Goal: Task Accomplishment & Management: Use online tool/utility

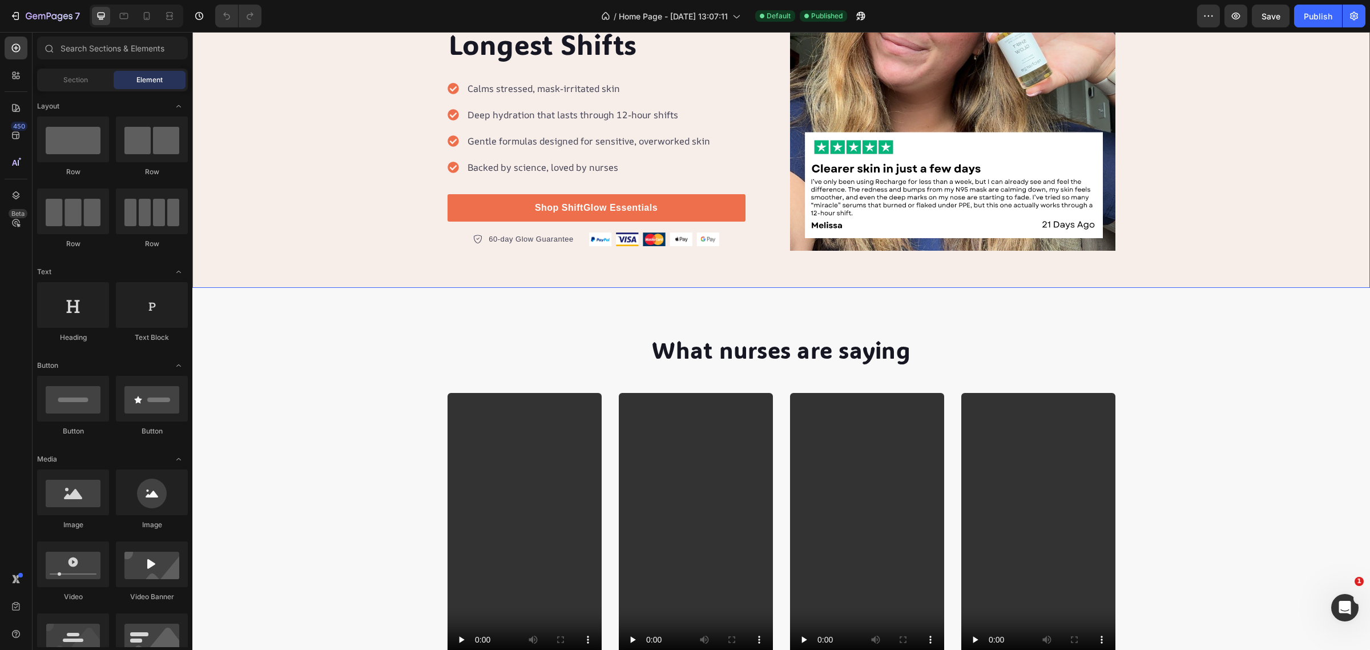
scroll to position [214, 0]
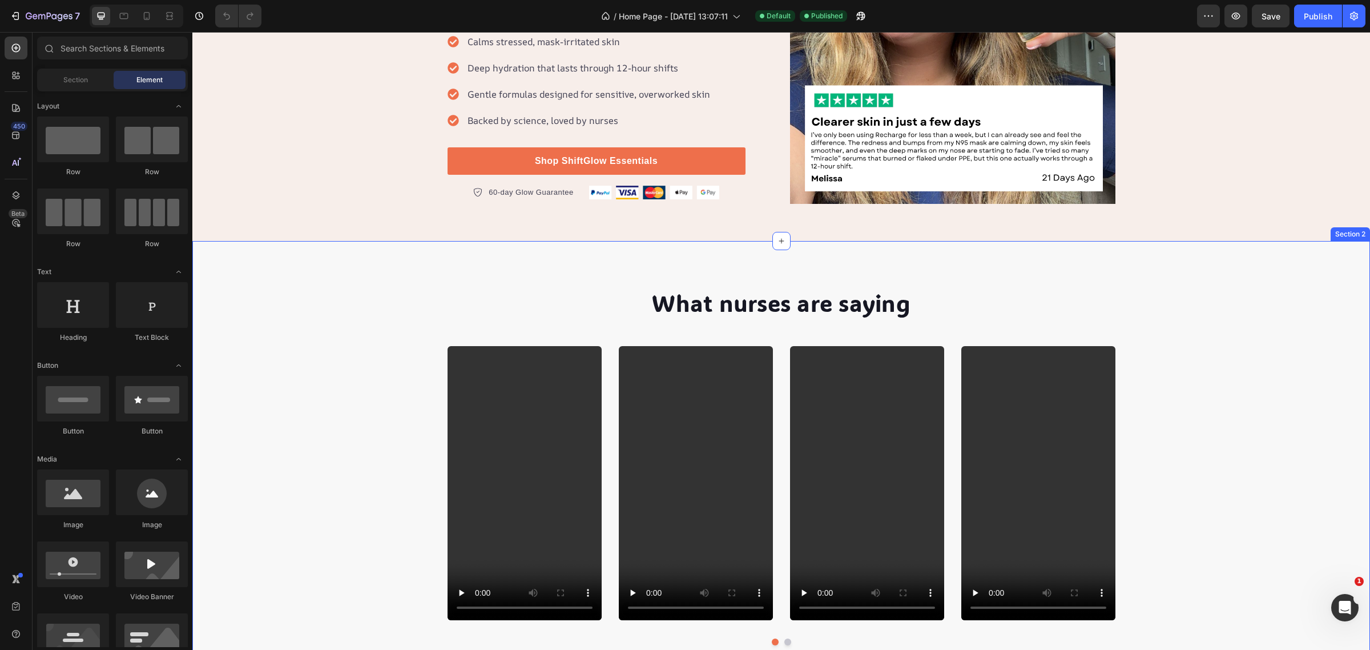
click at [304, 284] on div "What nurses are saying Heading Video Video Video Video Video Carousel Row Secti…" at bounding box center [781, 466] width 1178 height 450
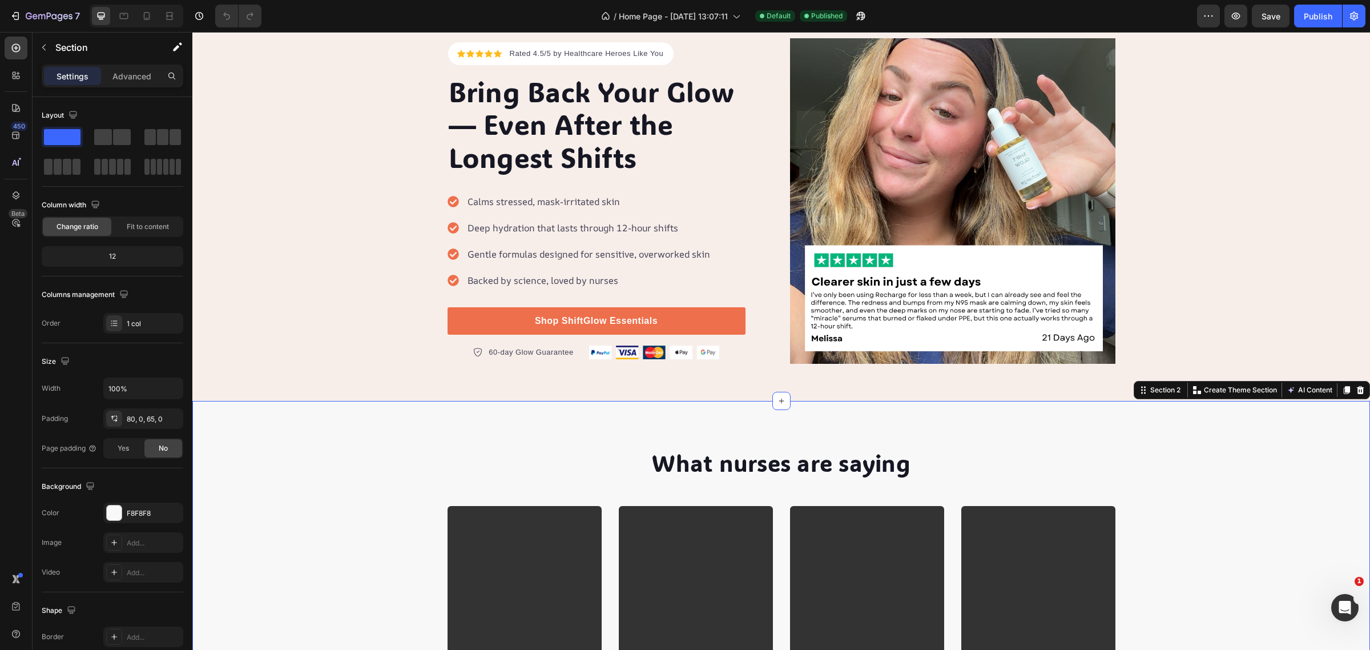
scroll to position [0, 0]
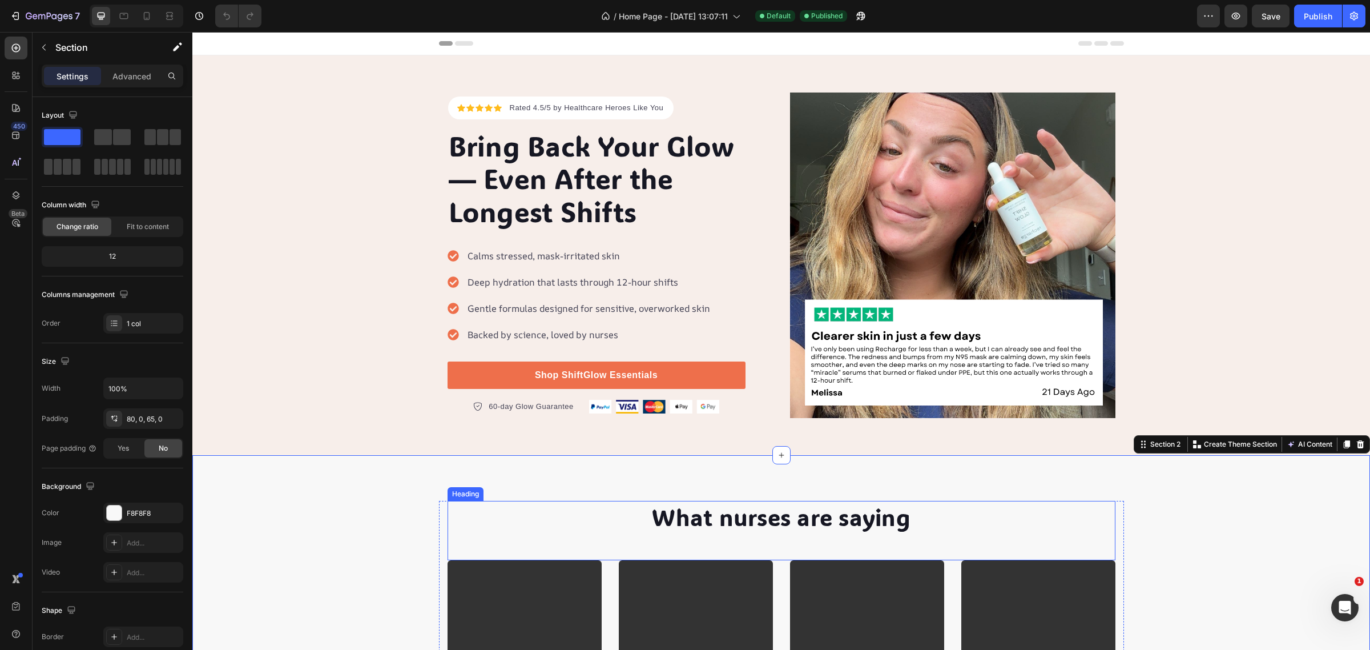
click at [691, 518] on h2 "What nurses are saying" at bounding box center [782, 517] width 668 height 32
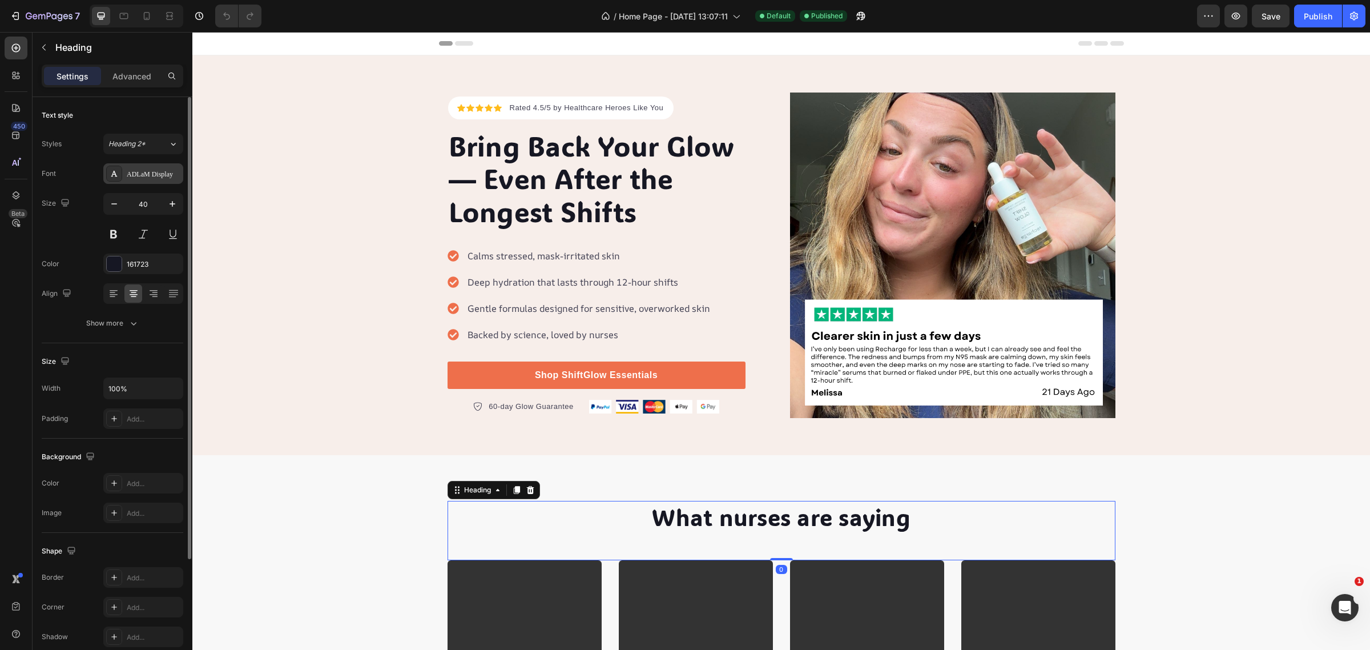
click at [160, 173] on div "ADLaM Display" at bounding box center [154, 174] width 54 height 10
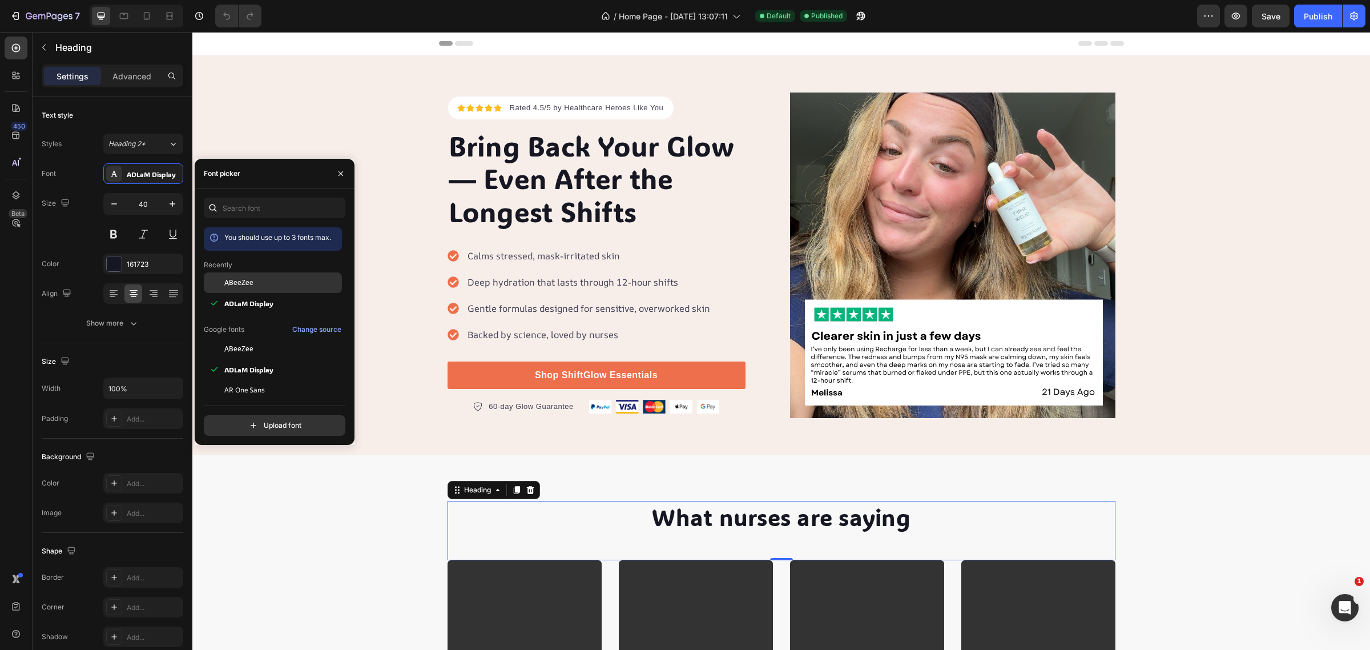
click at [247, 284] on span "ABeeZee" at bounding box center [238, 282] width 29 height 10
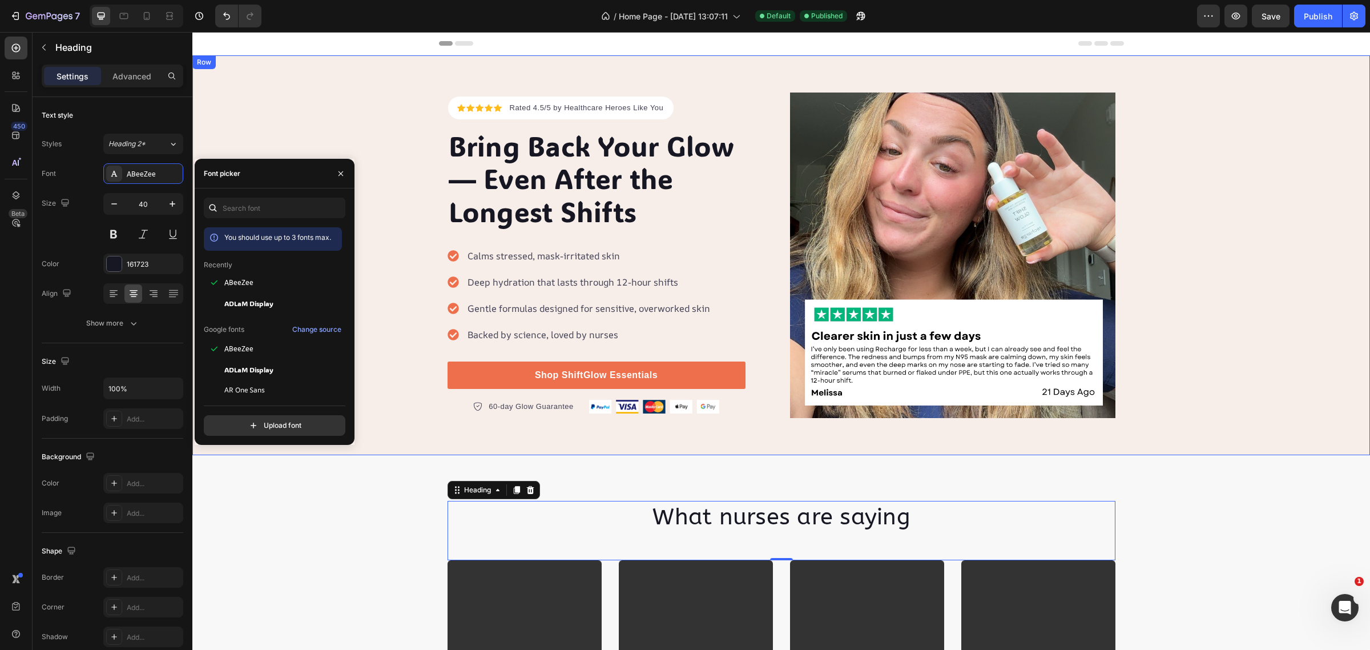
click at [397, 177] on div "Icon Icon Icon Icon Icon Icon List Hoz Rated 4.5/5 by Healthcare Heroes Like Yo…" at bounding box center [781, 254] width 1178 height 325
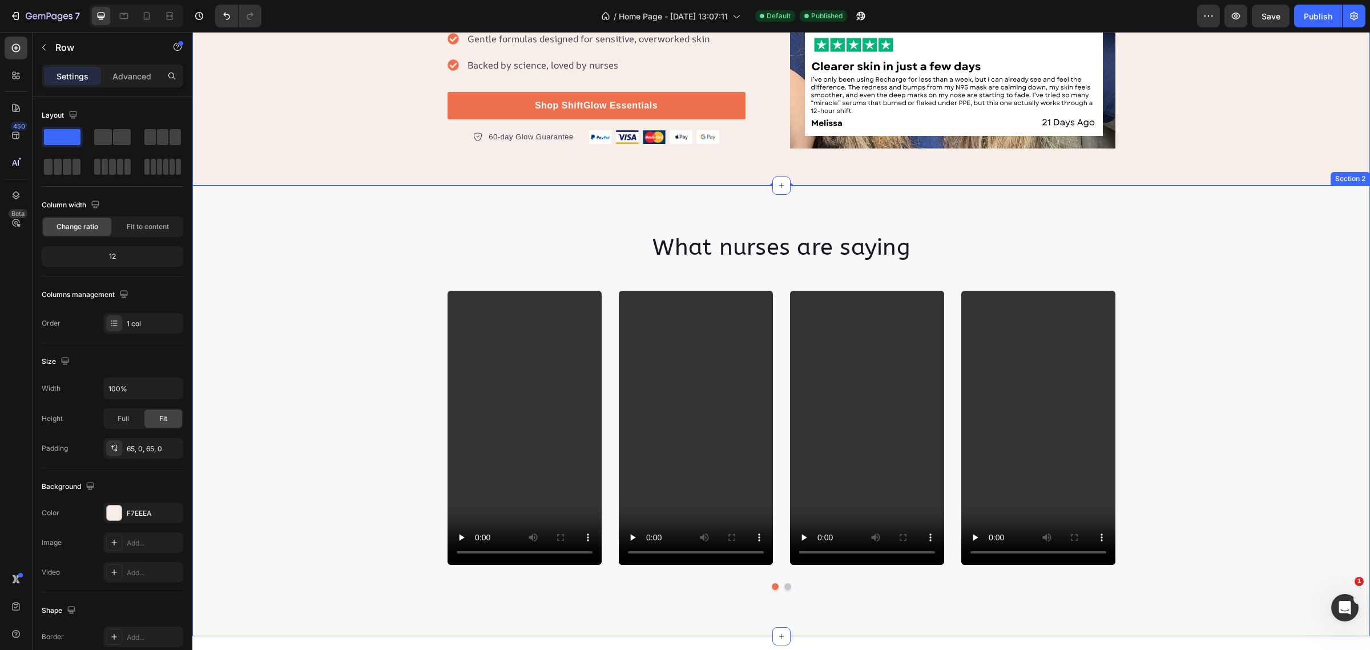
scroll to position [357, 0]
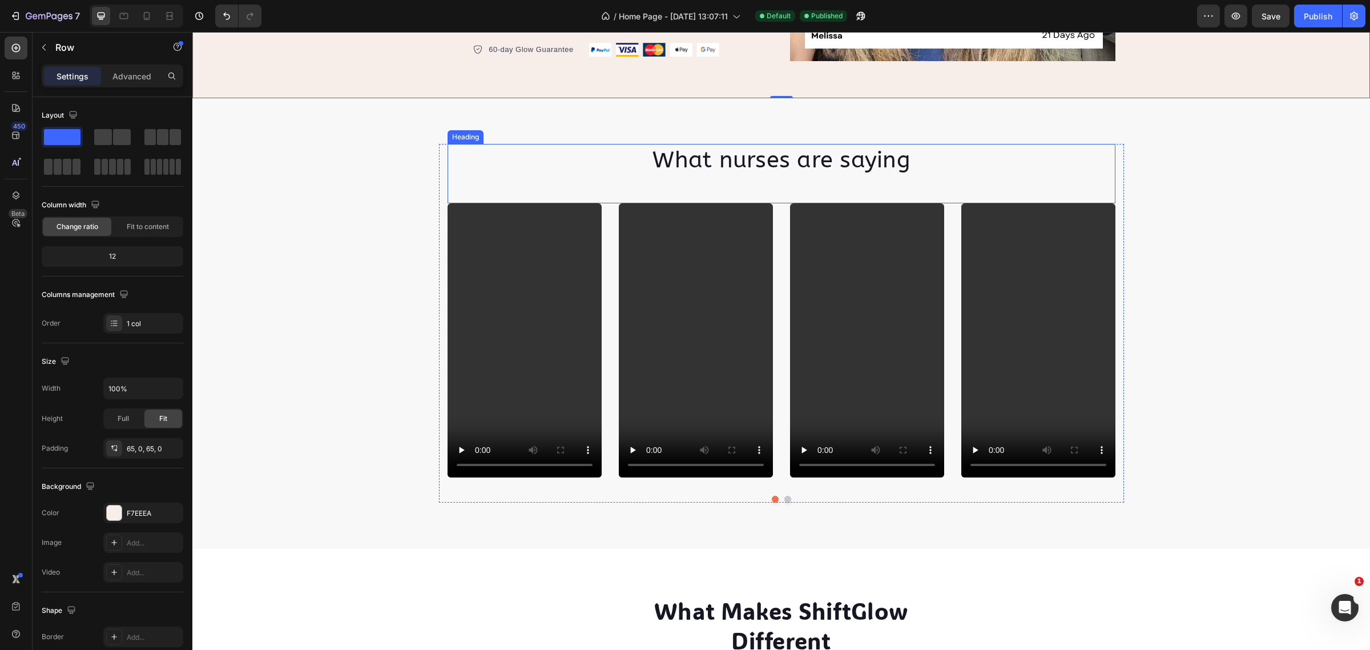
click at [738, 156] on h2 "What nurses are saying" at bounding box center [782, 160] width 668 height 32
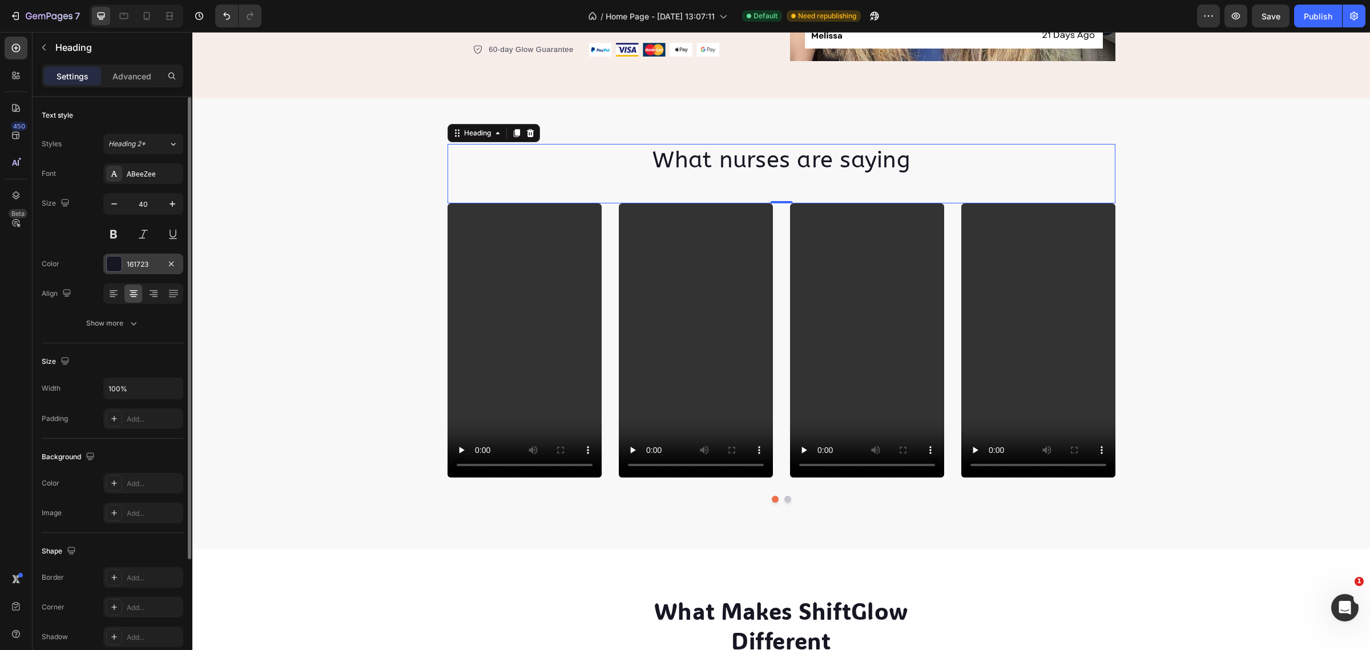
click at [111, 264] on div at bounding box center [114, 263] width 15 height 15
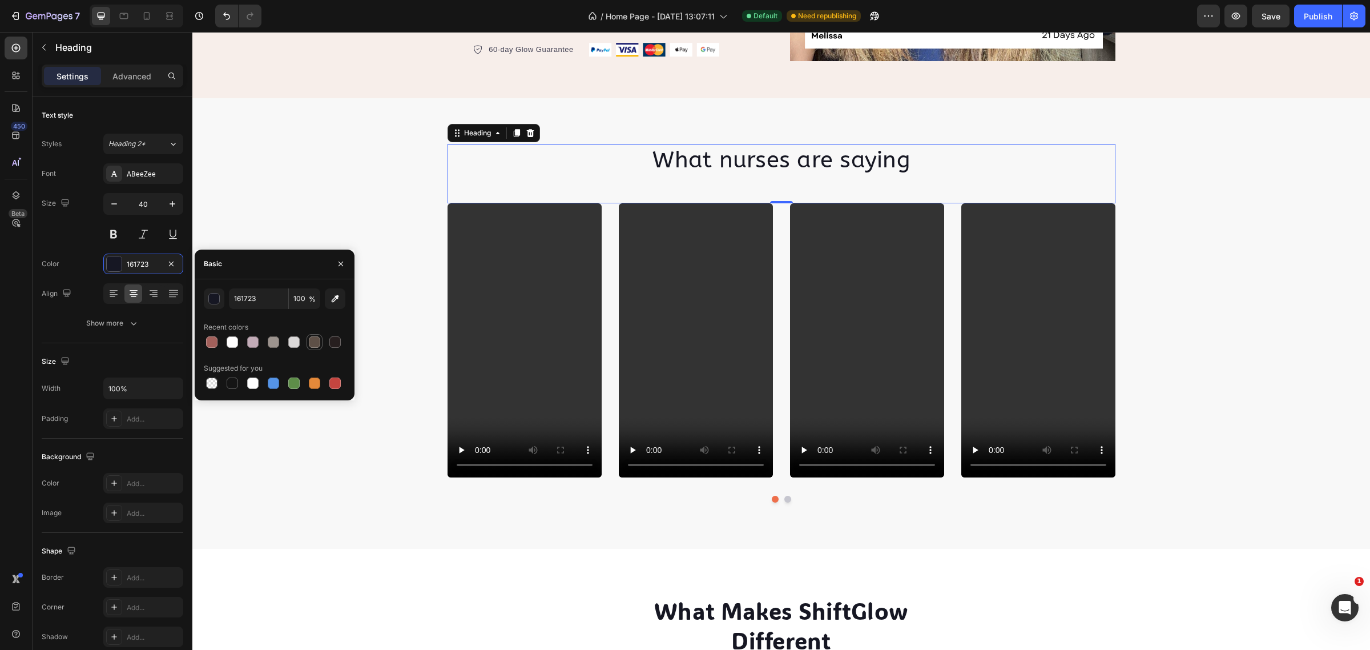
click at [309, 343] on div at bounding box center [314, 341] width 11 height 11
type input "5E5047"
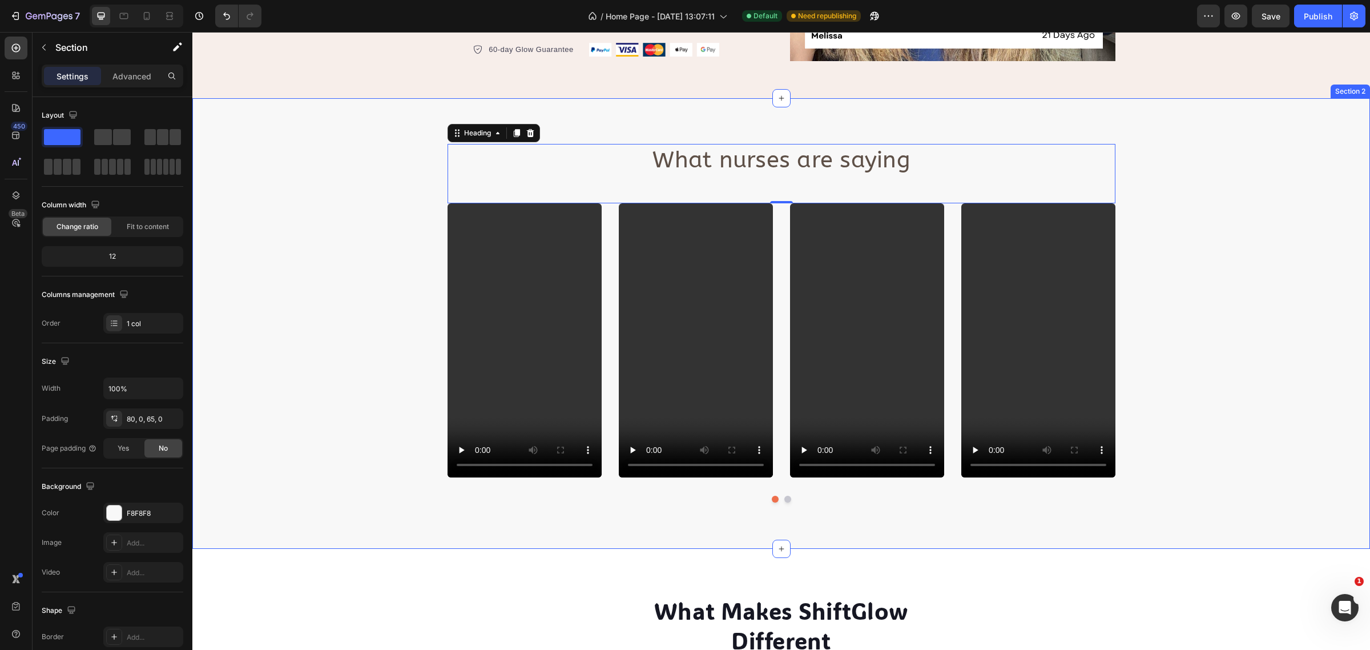
click at [380, 209] on div "What nurses are saying Heading 0 Video Video Video Video Video Carousel Row" at bounding box center [781, 328] width 1178 height 368
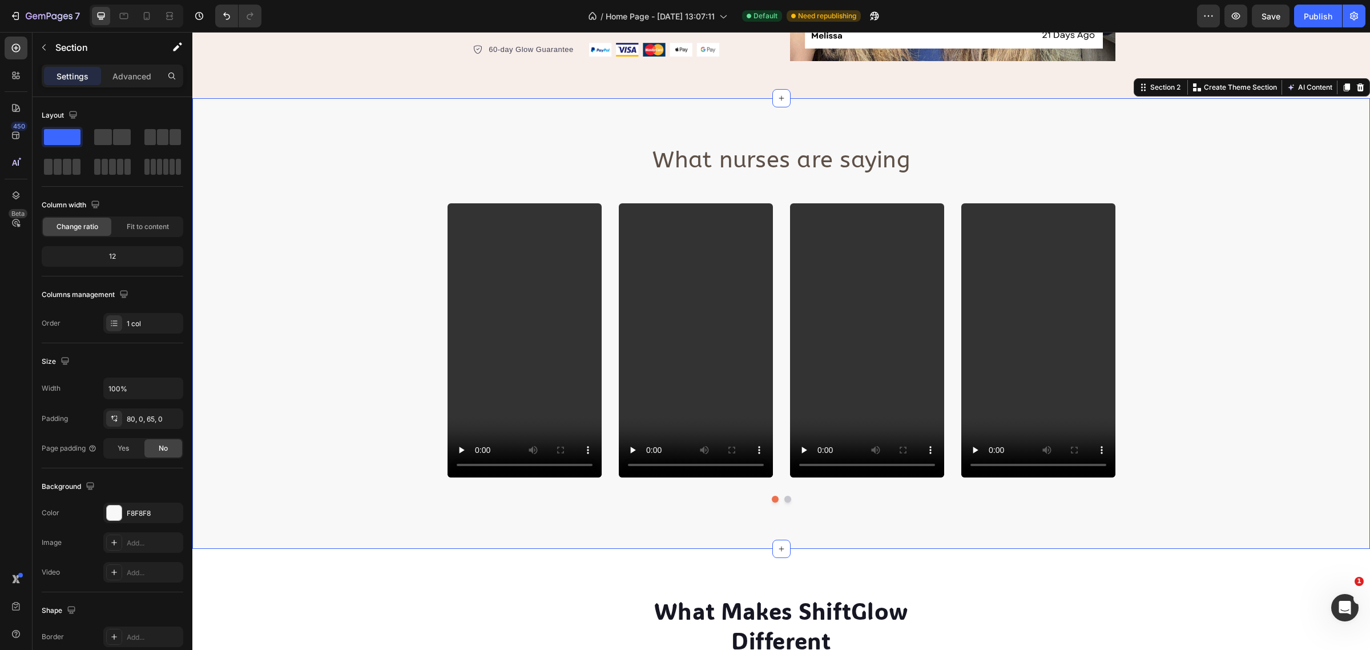
click at [300, 187] on div "What nurses are saying Heading Video Video Video Video Video Carousel Row" at bounding box center [781, 328] width 1178 height 368
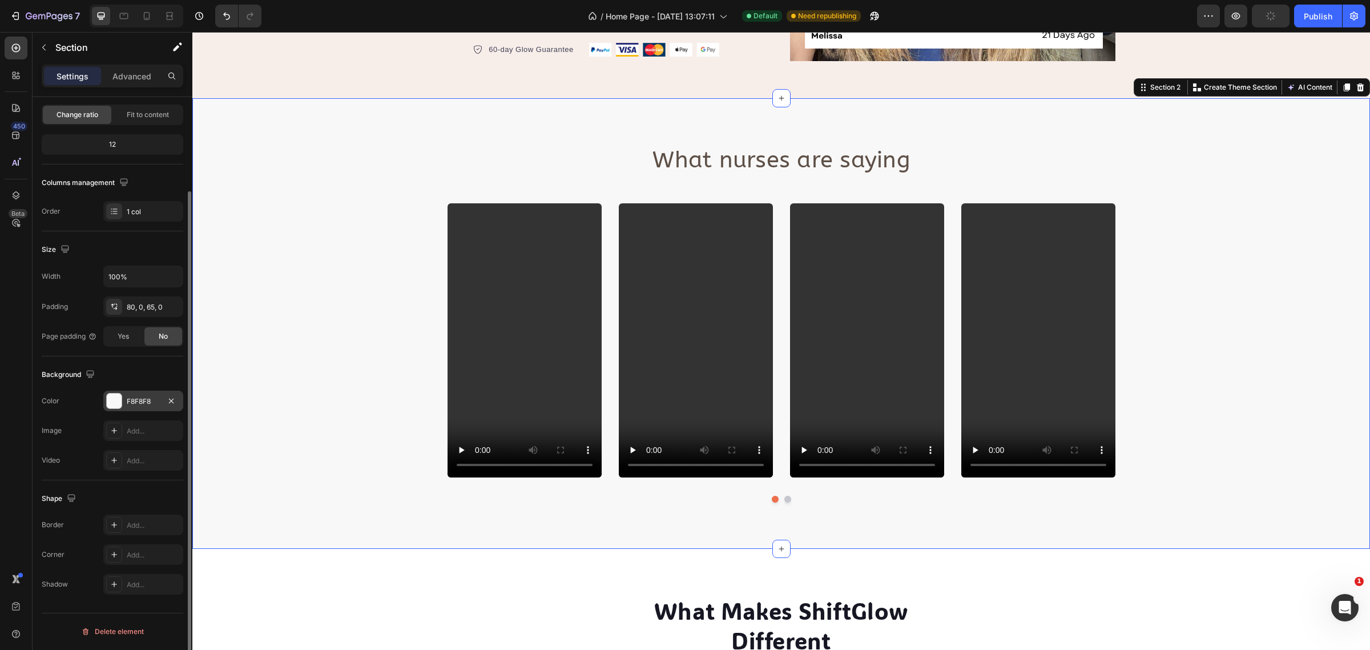
click at [132, 400] on div "F8F8F8" at bounding box center [143, 401] width 33 height 10
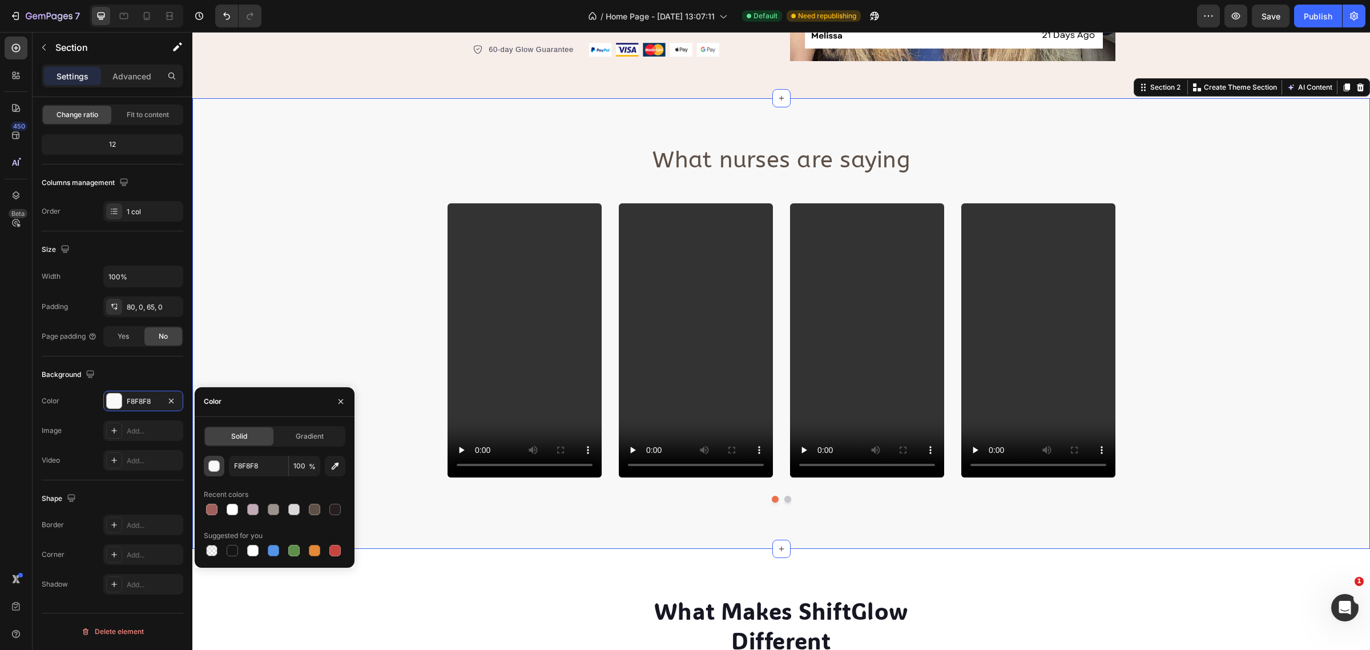
click at [213, 462] on div "button" at bounding box center [214, 466] width 11 height 11
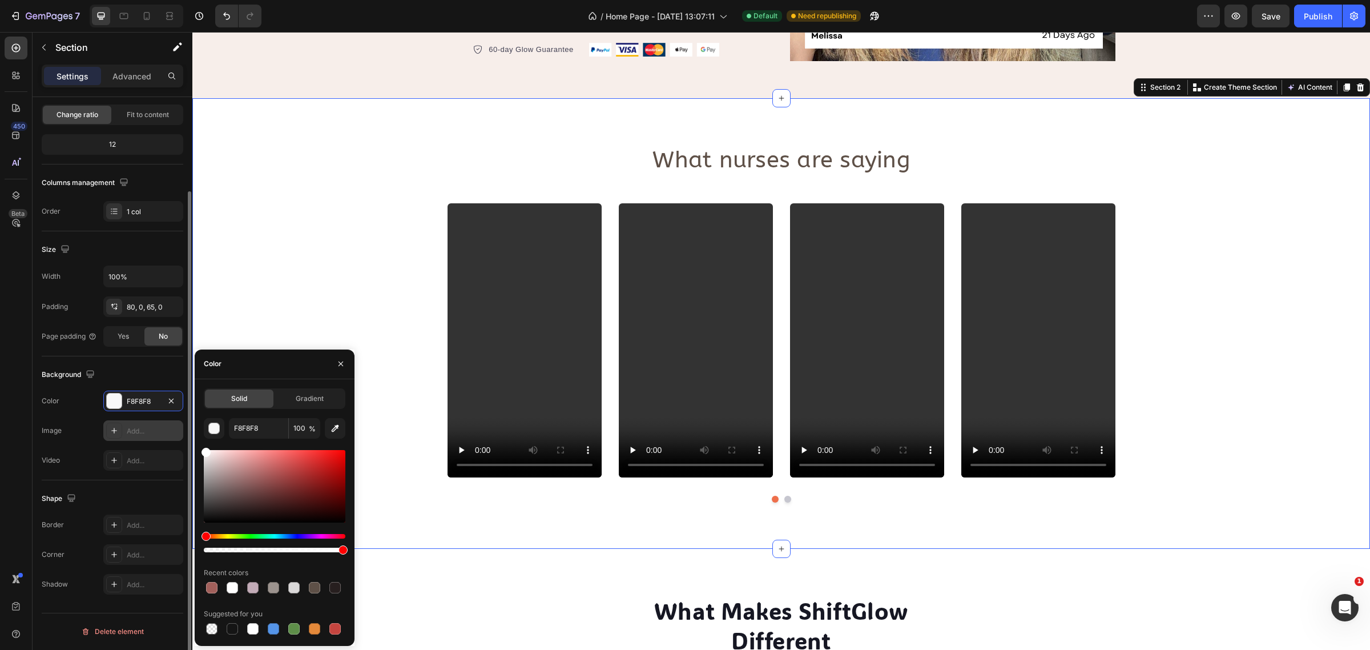
drag, startPoint x: 206, startPoint y: 452, endPoint x: 178, endPoint y: 423, distance: 40.4
click at [178, 430] on div "450 Beta Sections(18) Elements(83) Section Element Hero Section Product Detail …" at bounding box center [96, 341] width 192 height 618
click at [326, 191] on div "What nurses are saying Heading Video Video Video Video Video Carousel Row" at bounding box center [781, 328] width 1178 height 368
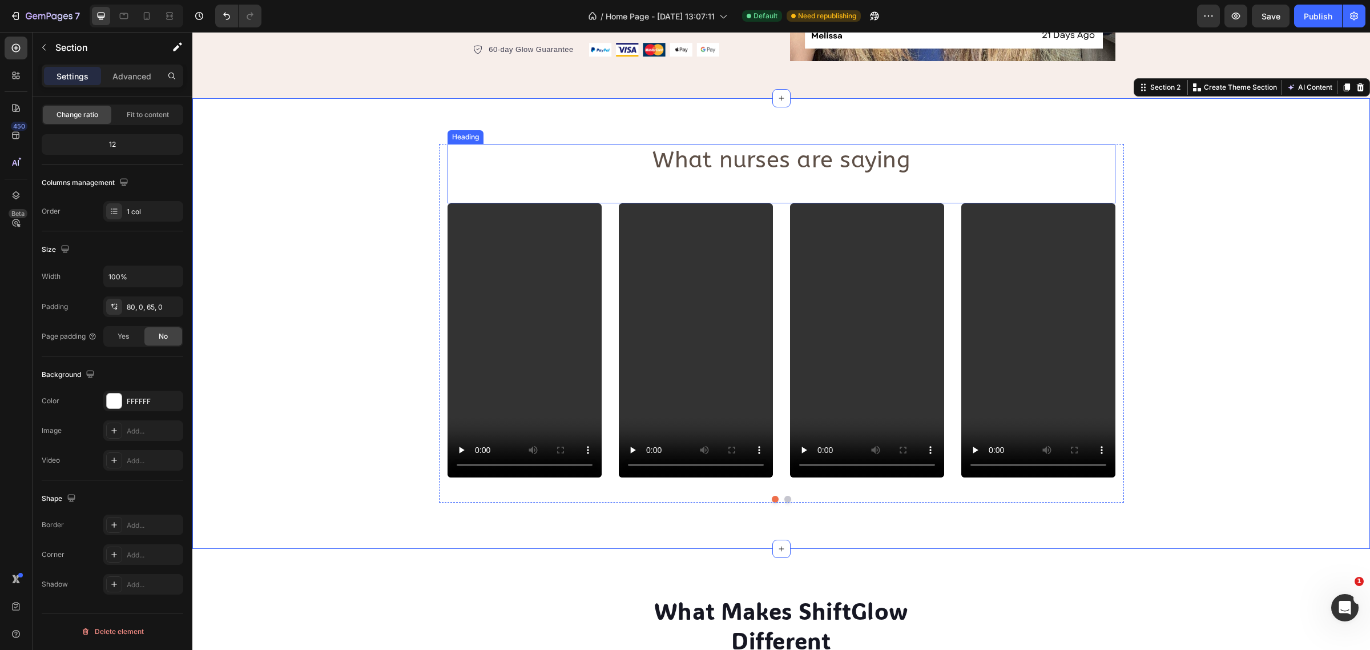
click at [781, 158] on h2 "What nurses are saying" at bounding box center [782, 160] width 668 height 32
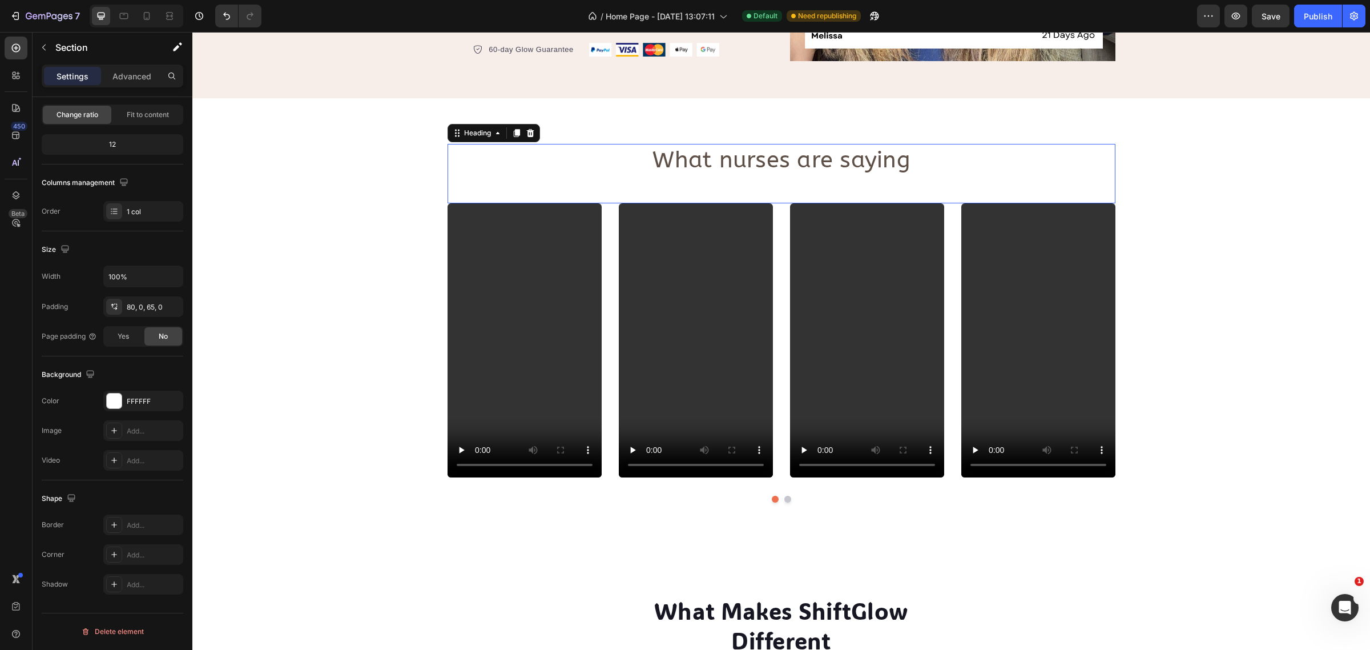
scroll to position [0, 0]
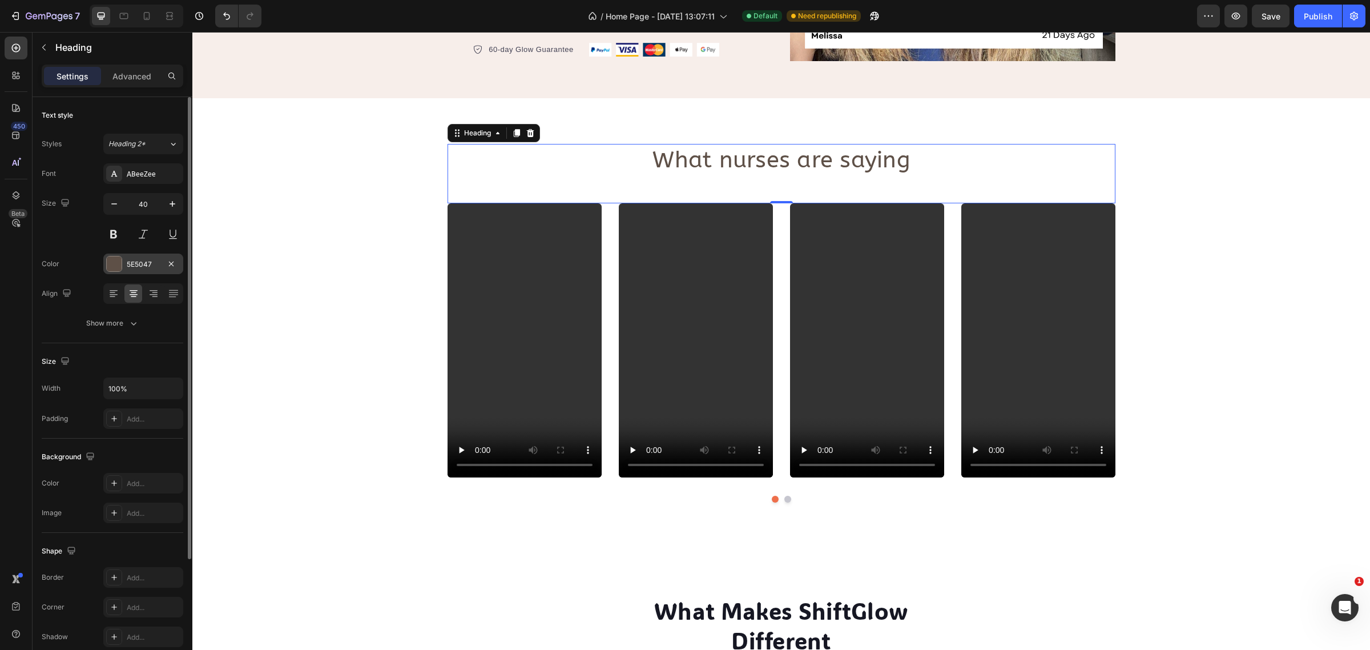
click at [117, 258] on div at bounding box center [114, 263] width 15 height 15
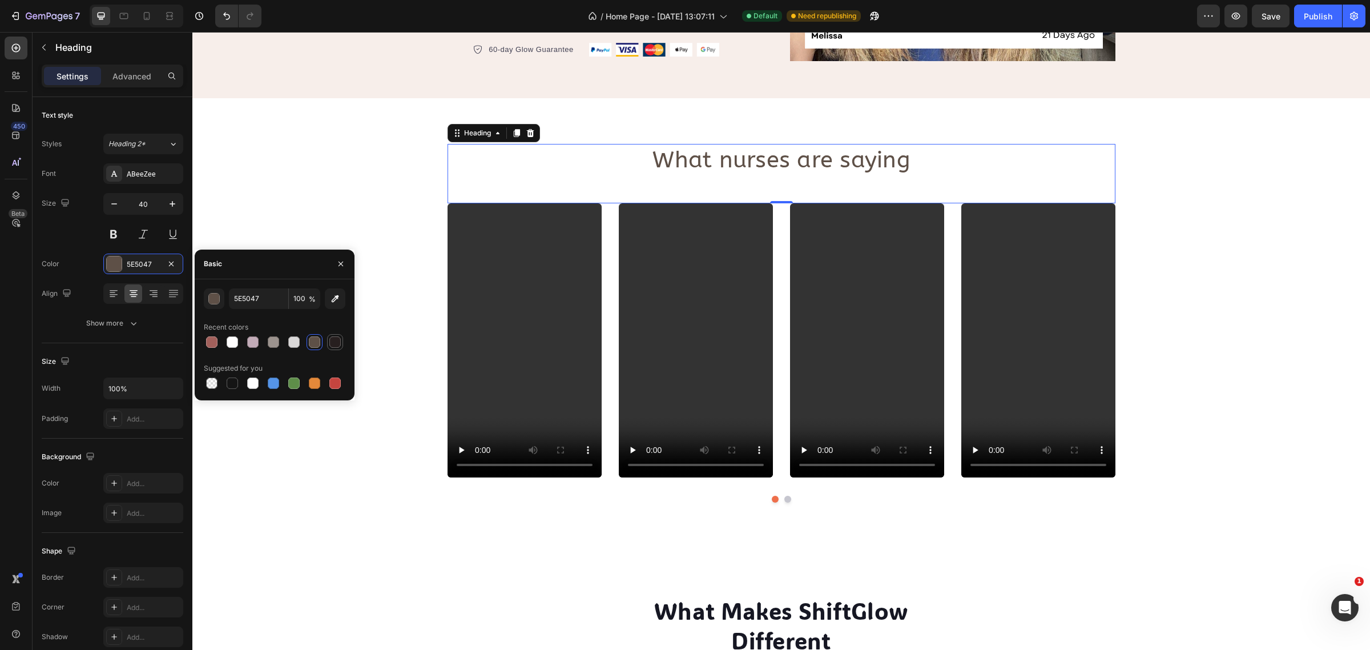
click at [340, 337] on div at bounding box center [334, 341] width 11 height 11
type input "271F1F"
click at [351, 163] on div "What nurses are saying Heading 0 Video Video Video Video Video Carousel Row" at bounding box center [781, 328] width 1178 height 368
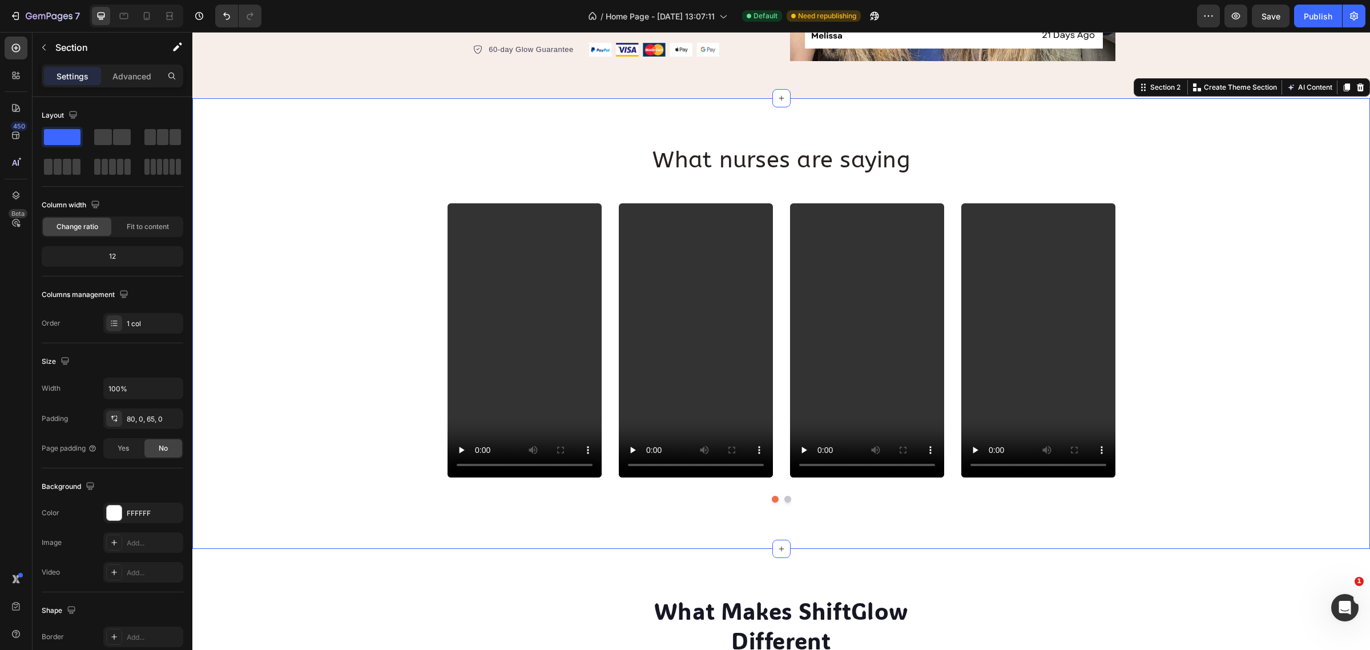
click at [351, 163] on div "What nurses are saying Heading Video Video Video Video Video Carousel Row" at bounding box center [781, 328] width 1178 height 368
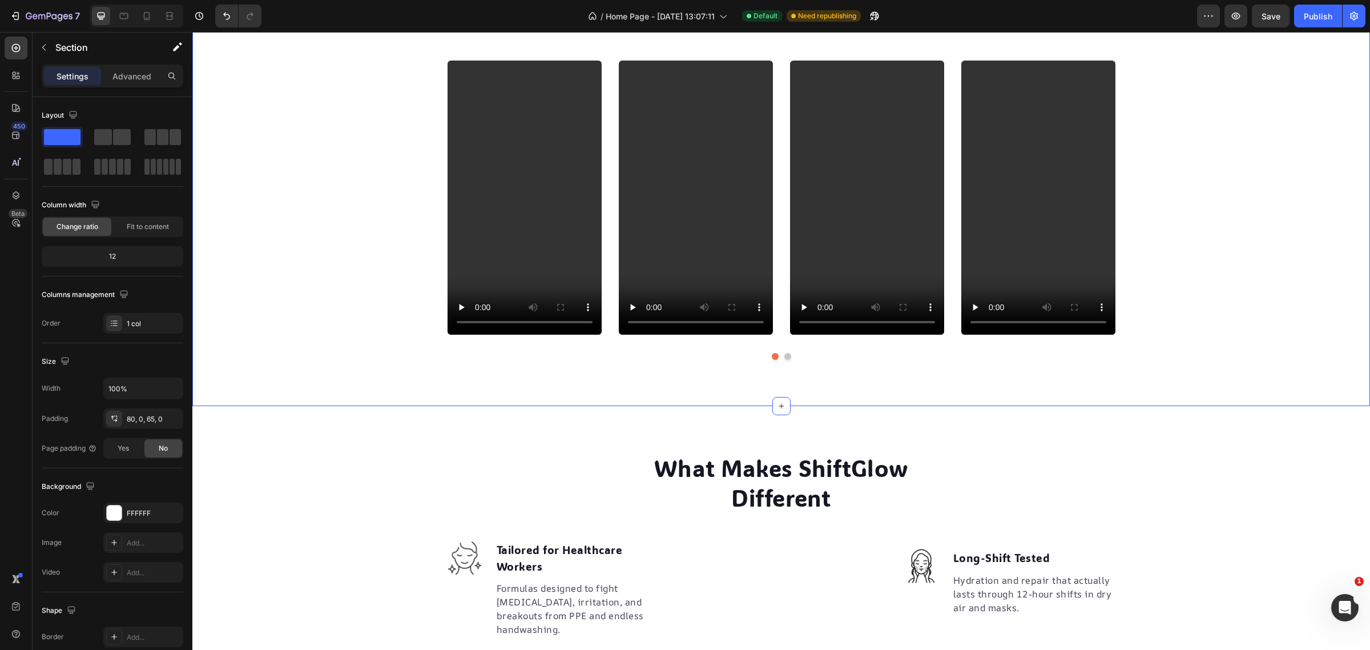
scroll to position [214, 0]
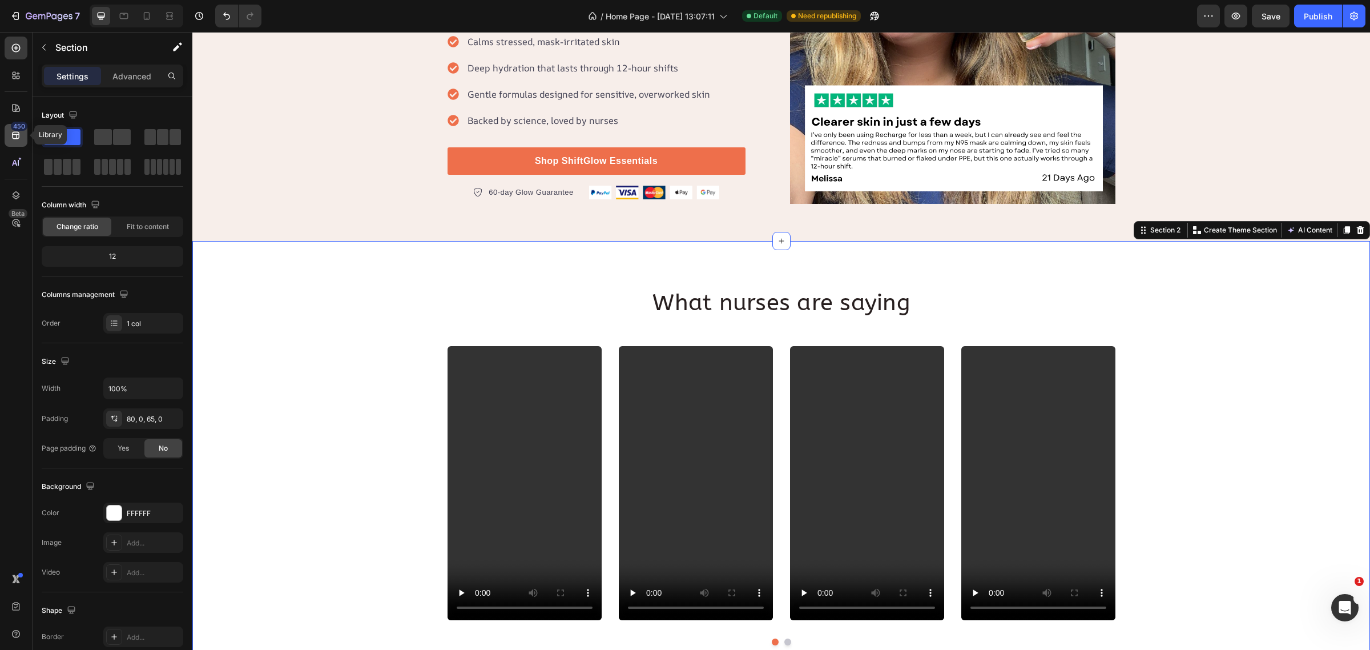
click at [13, 123] on div "450" at bounding box center [19, 126] width 17 height 9
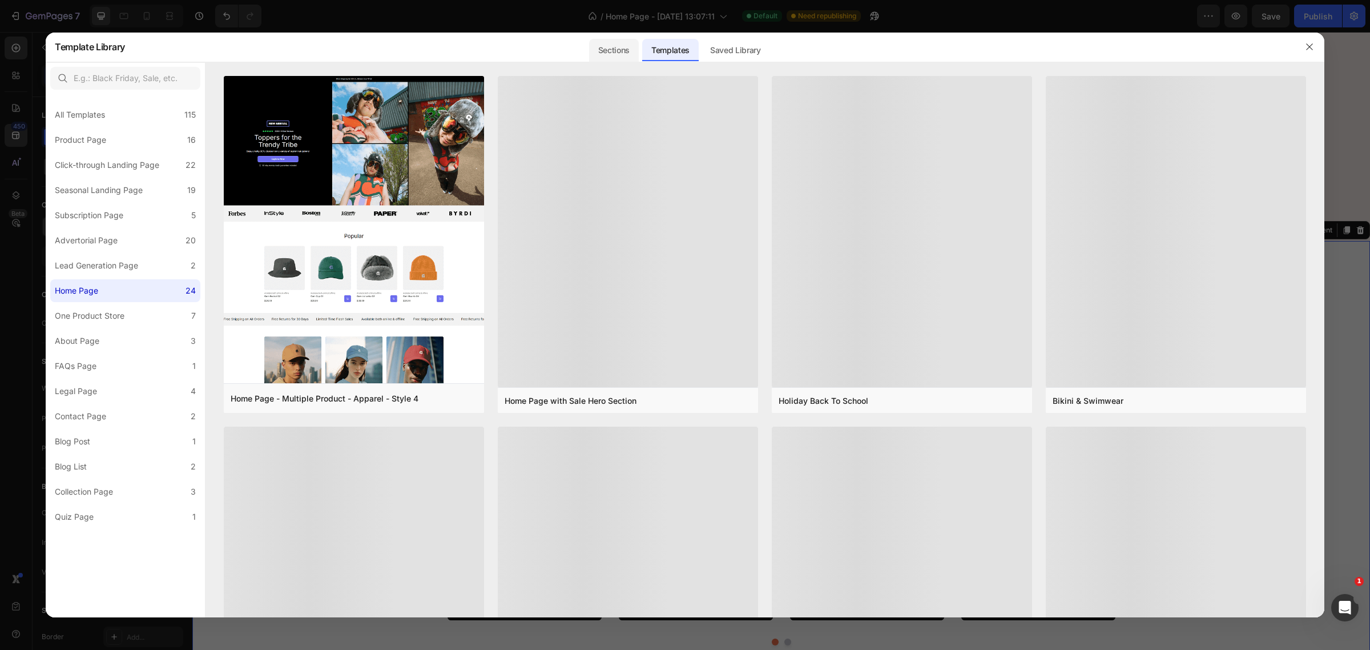
click at [617, 51] on div "Sections" at bounding box center [614, 50] width 50 height 23
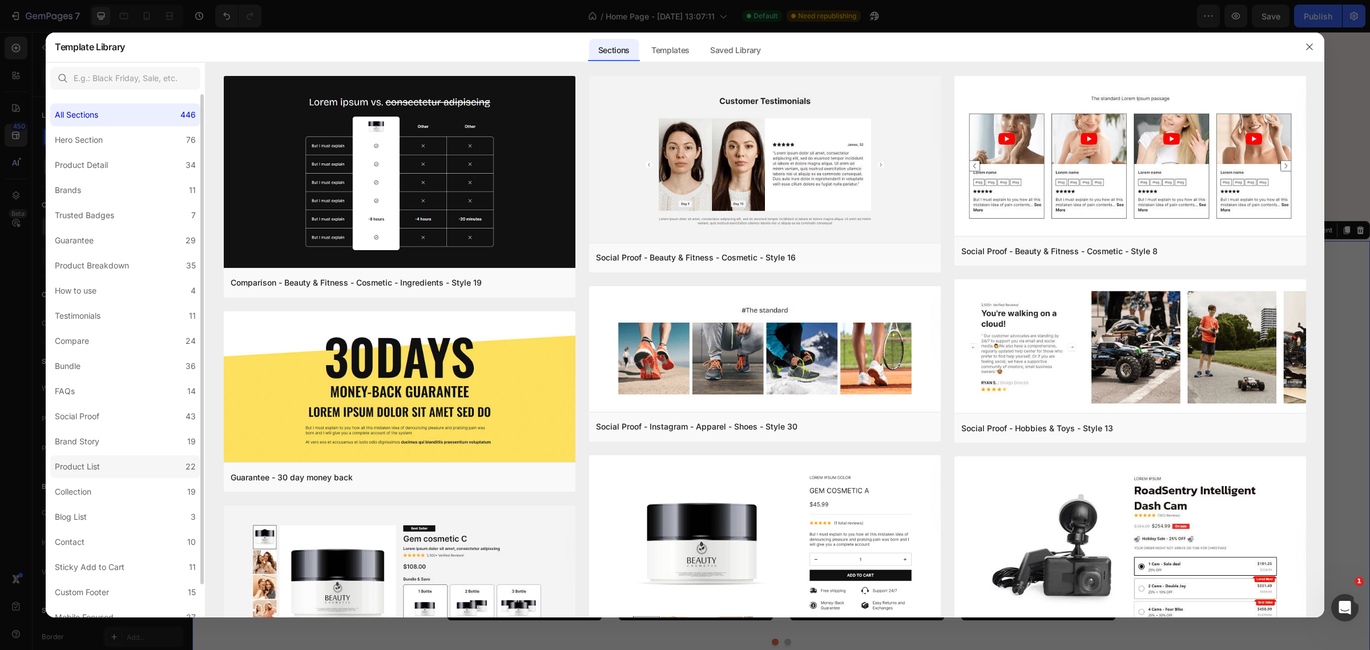
click at [147, 469] on label "Product List 22" at bounding box center [125, 466] width 150 height 23
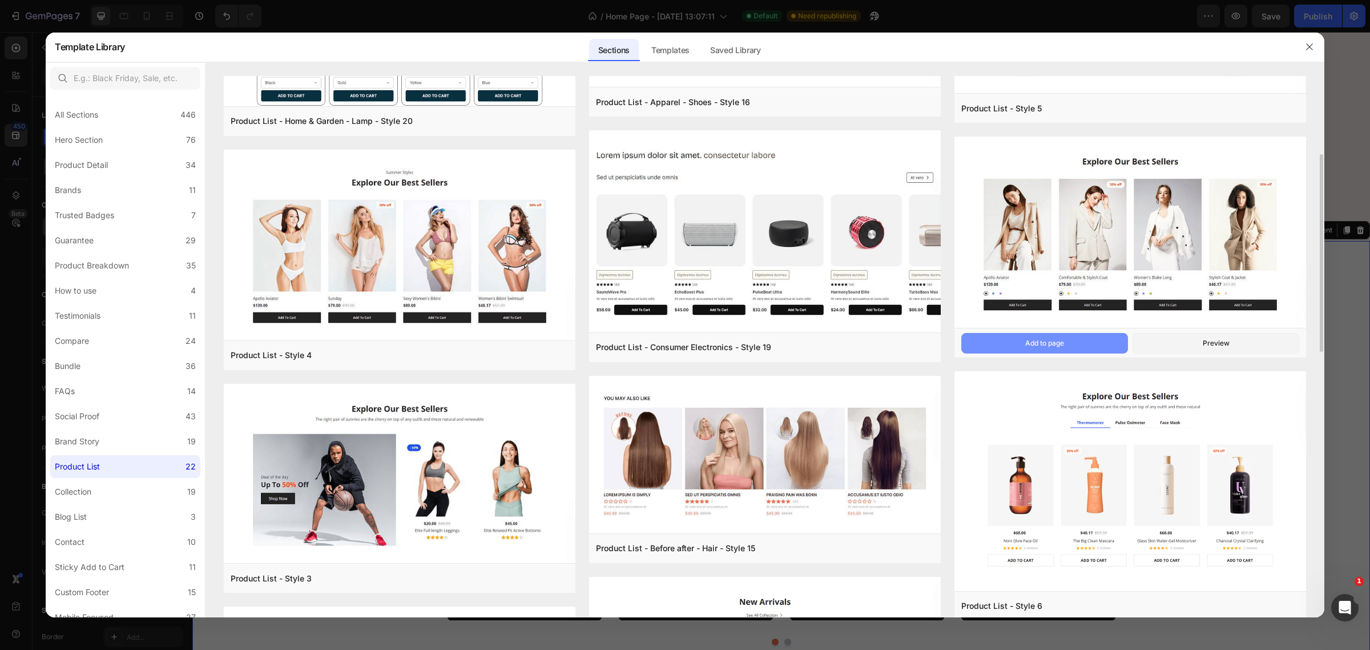
click at [1049, 346] on div "Add to page" at bounding box center [1044, 343] width 39 height 10
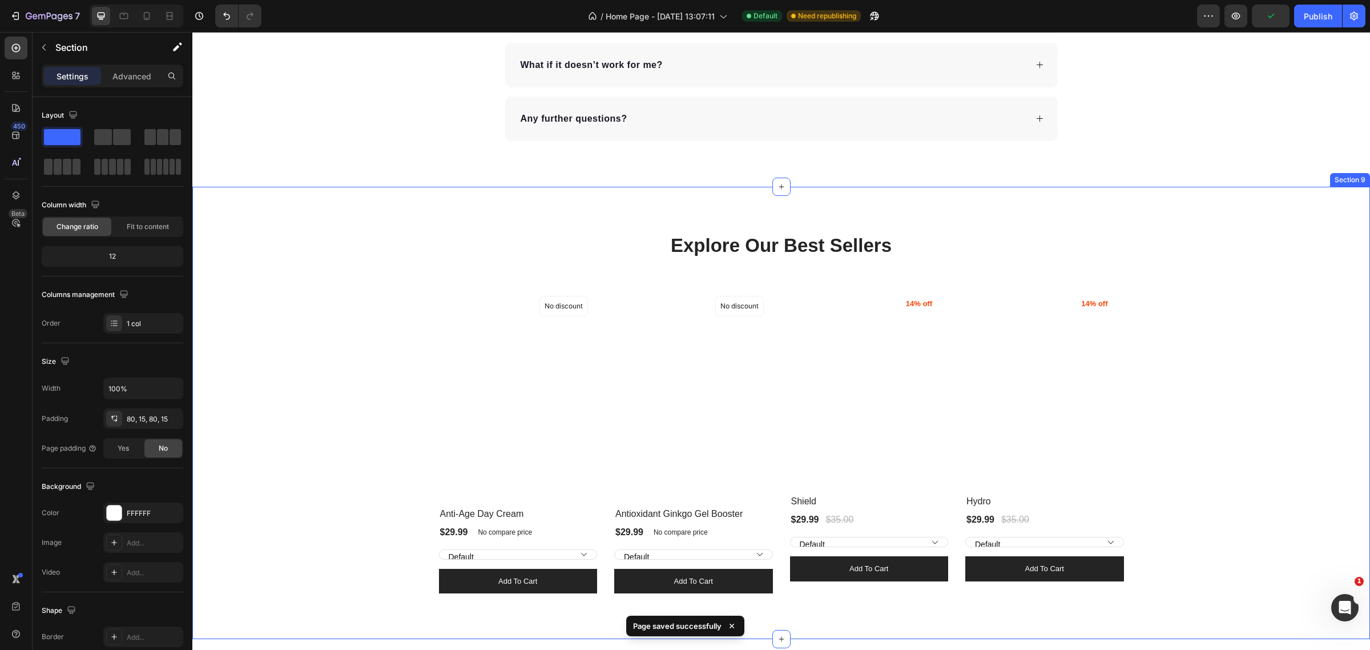
scroll to position [3558, 0]
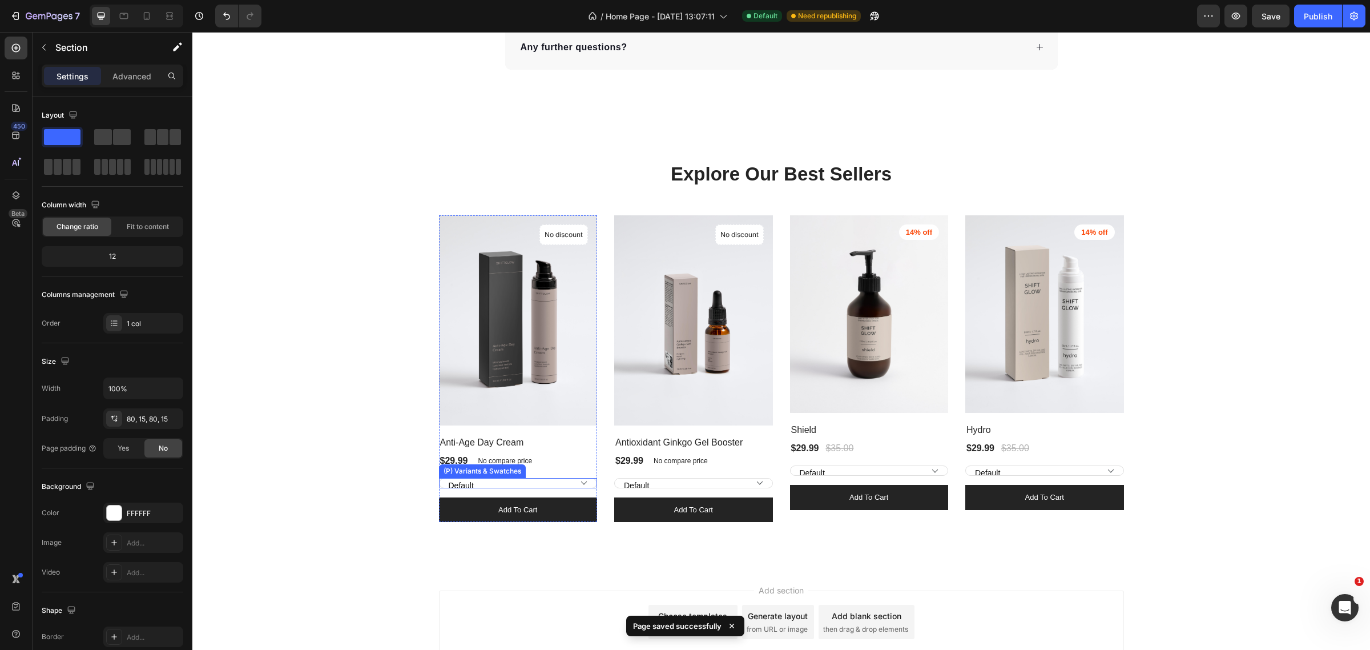
click at [477, 482] on select "Default" at bounding box center [518, 483] width 159 height 10
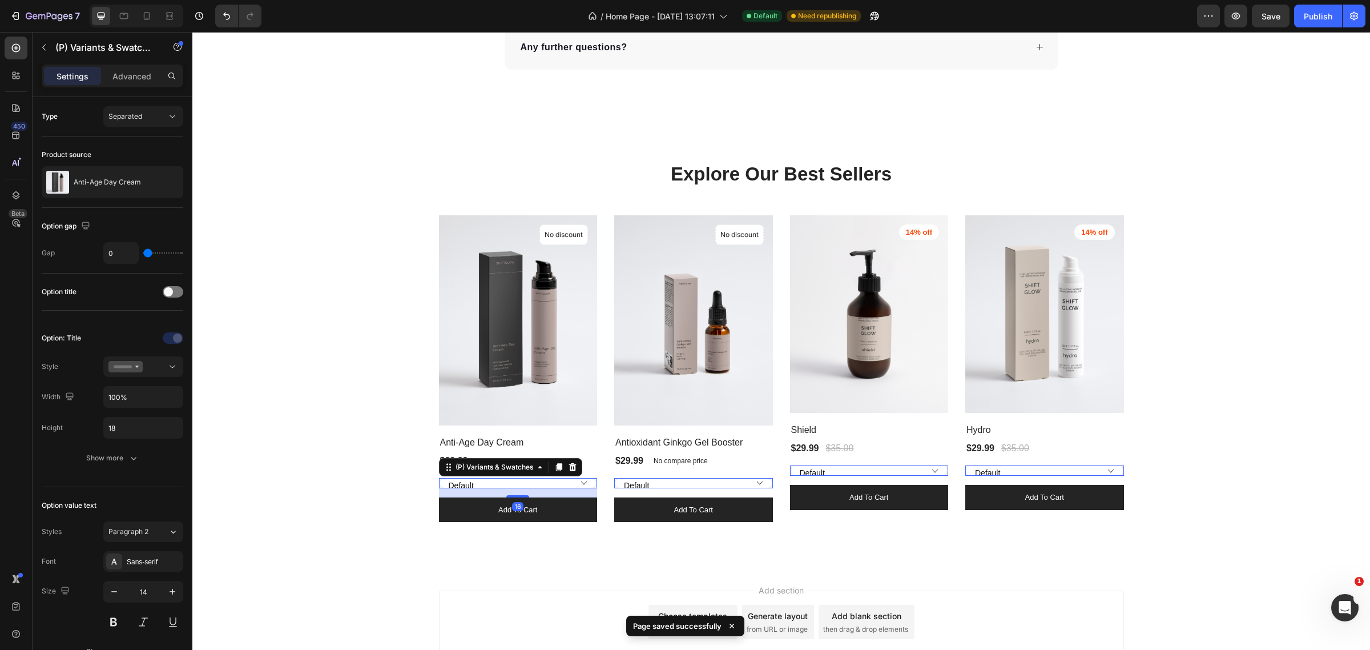
click at [481, 484] on select "Default" at bounding box center [518, 483] width 159 height 10
click at [335, 381] on div "Explore Our Best Sellers Heading Row (P) Images No discount Not be displayed wh…" at bounding box center [781, 341] width 1161 height 361
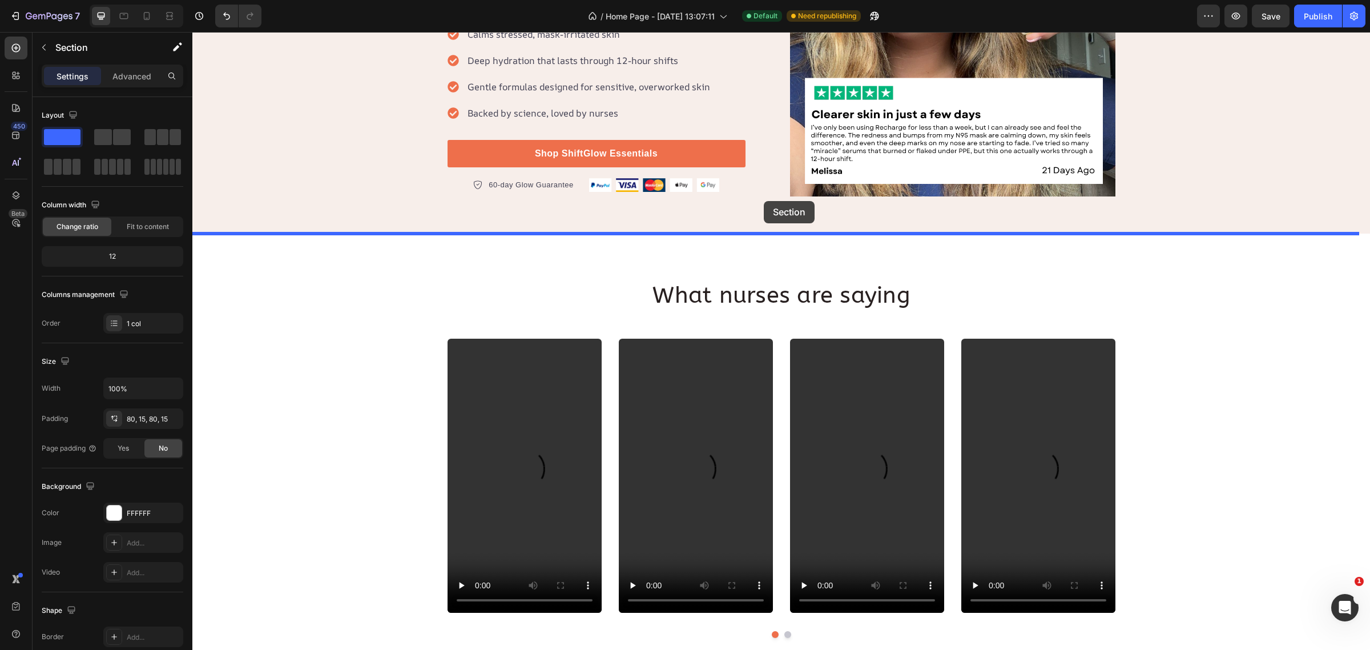
scroll to position [220, 0]
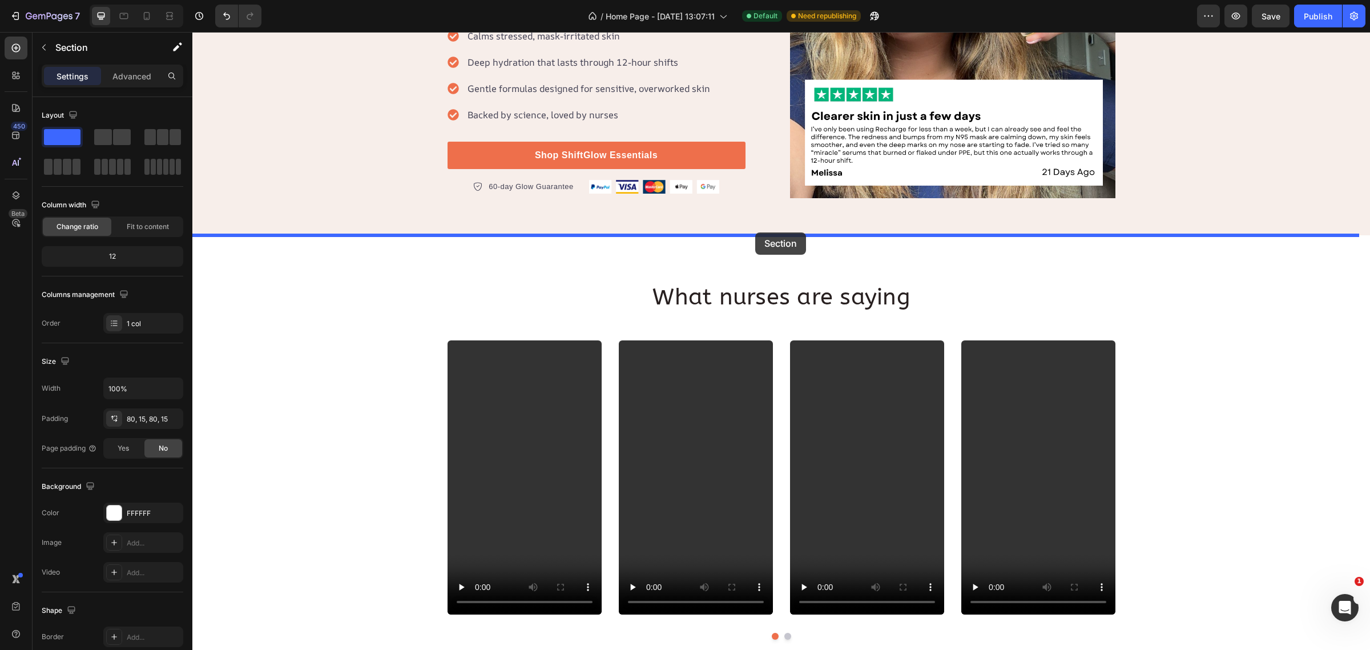
drag, startPoint x: 1128, startPoint y: 108, endPoint x: 755, endPoint y: 232, distance: 392.8
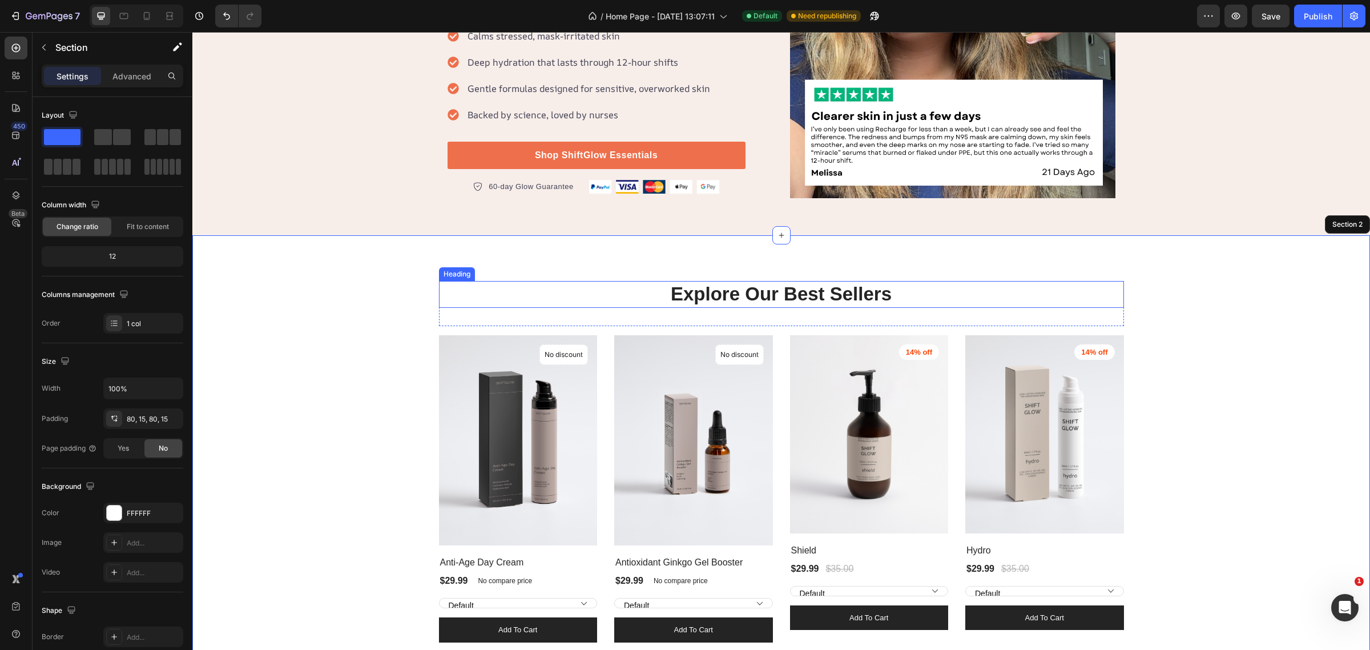
click at [715, 299] on p "Explore Our Best Sellers" at bounding box center [781, 294] width 683 height 25
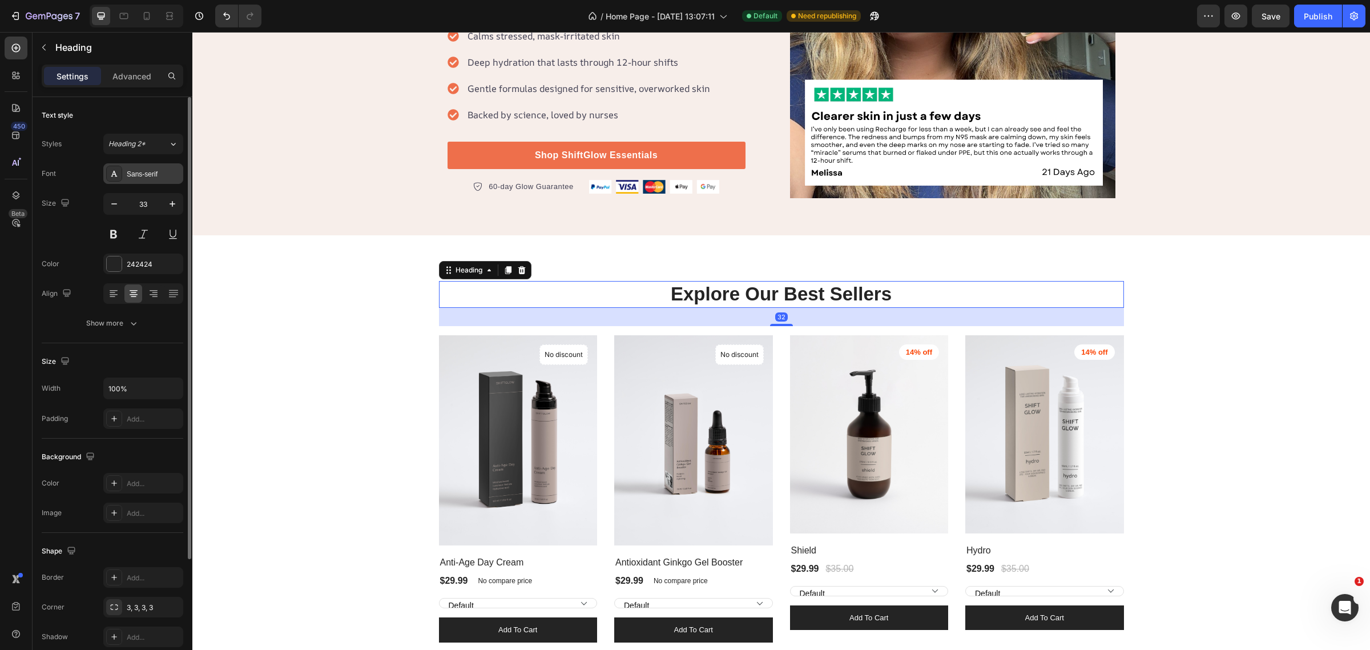
click at [140, 170] on div "Sans-serif" at bounding box center [154, 174] width 54 height 10
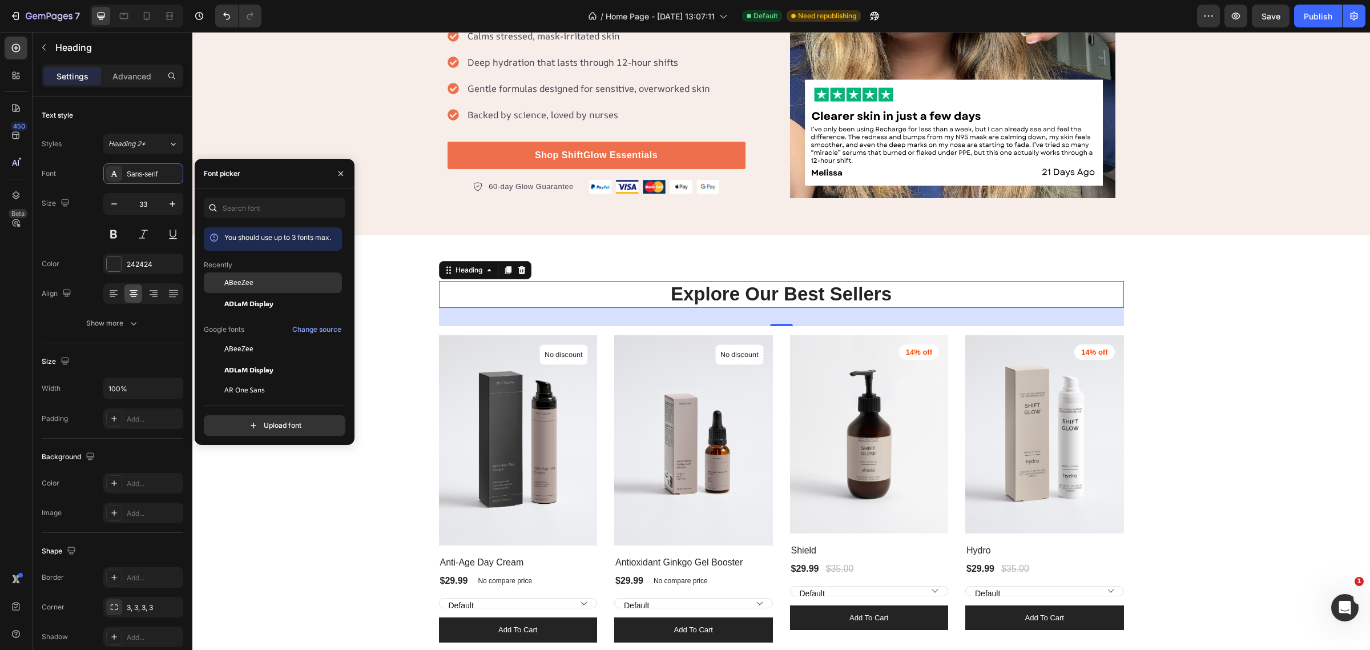
click at [269, 284] on div "ABeeZee" at bounding box center [281, 282] width 115 height 10
click at [315, 500] on div "Explore Our Best Sellers Heading 32 Row (P) Images No discount Not be displayed…" at bounding box center [781, 461] width 1161 height 361
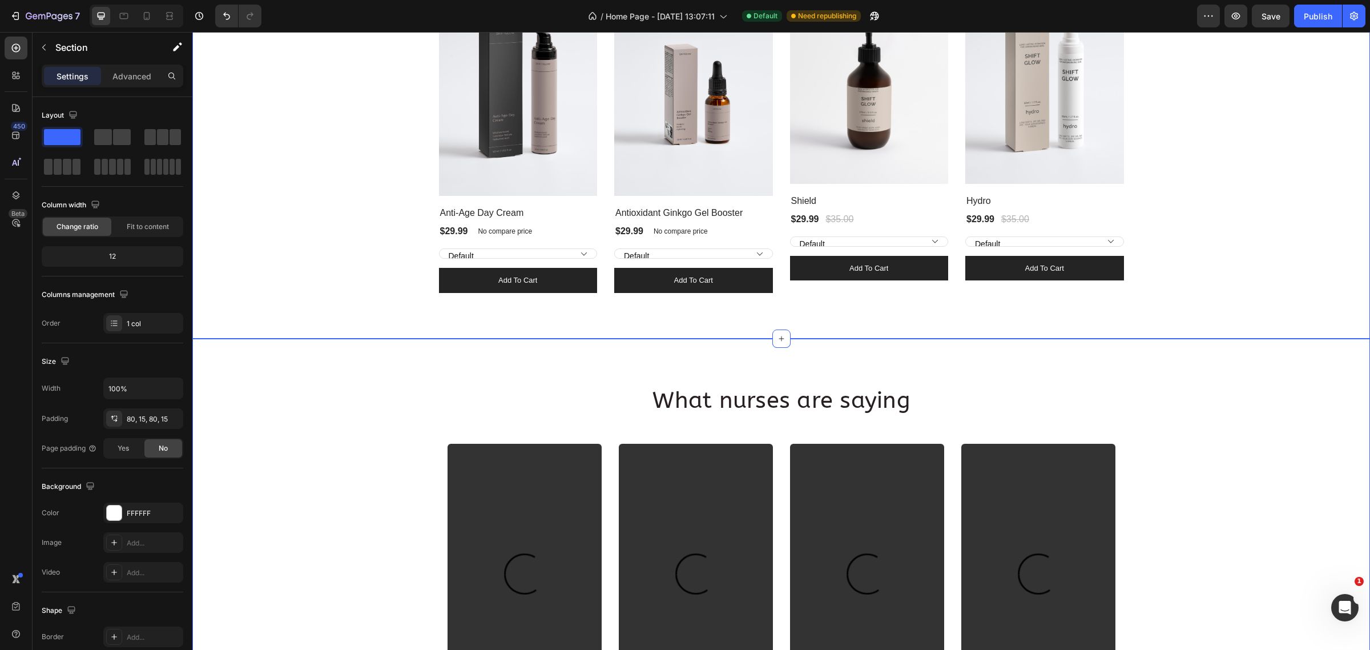
scroll to position [577, 0]
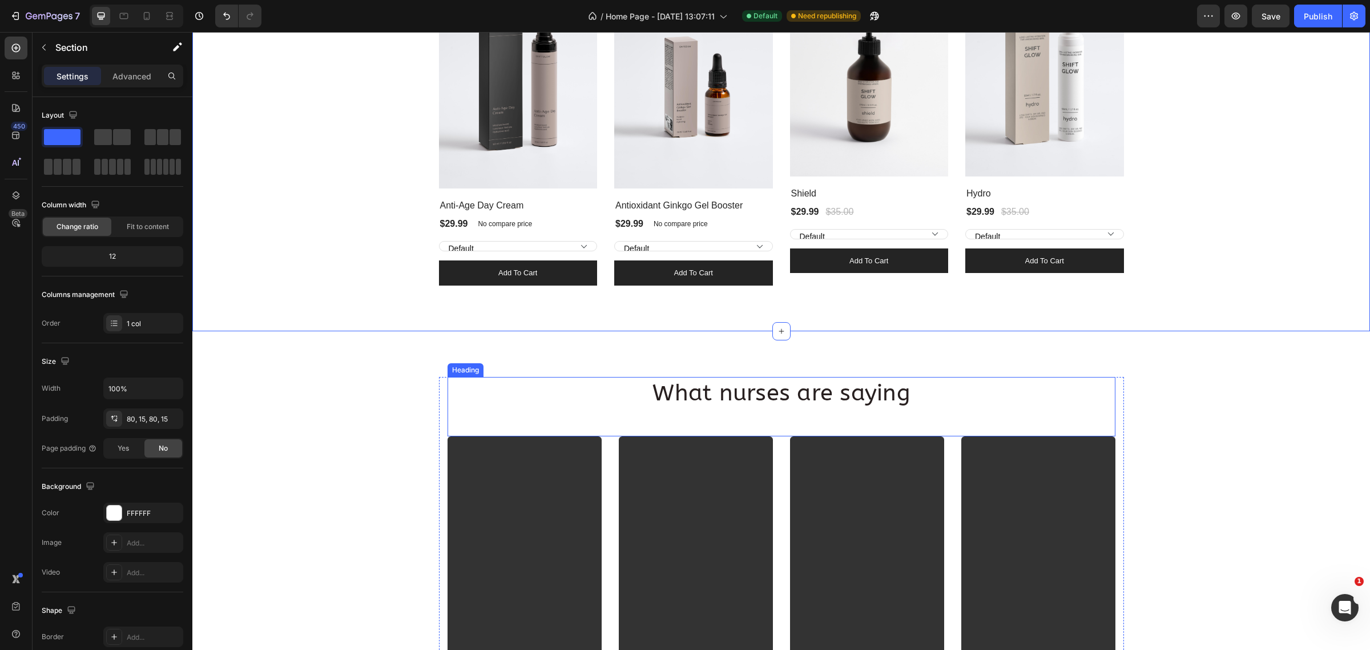
click at [715, 387] on h2 "What nurses are saying" at bounding box center [782, 393] width 668 height 32
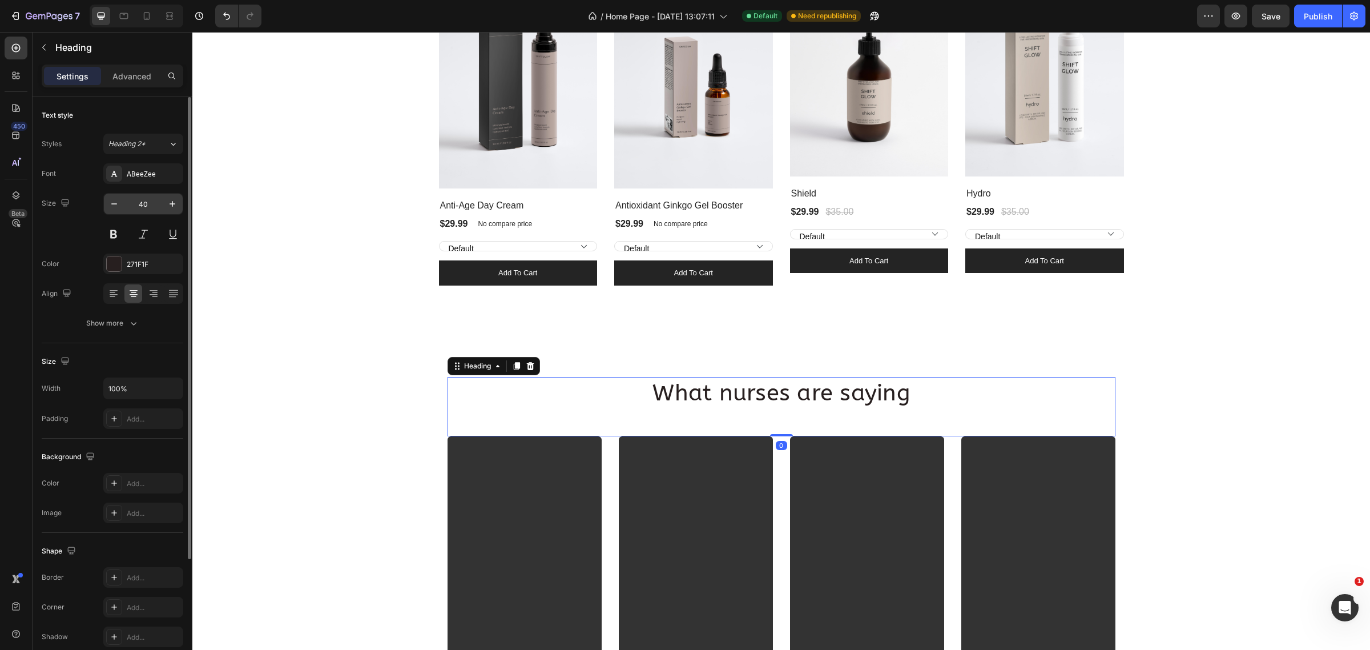
click at [147, 204] on input "40" at bounding box center [143, 204] width 38 height 21
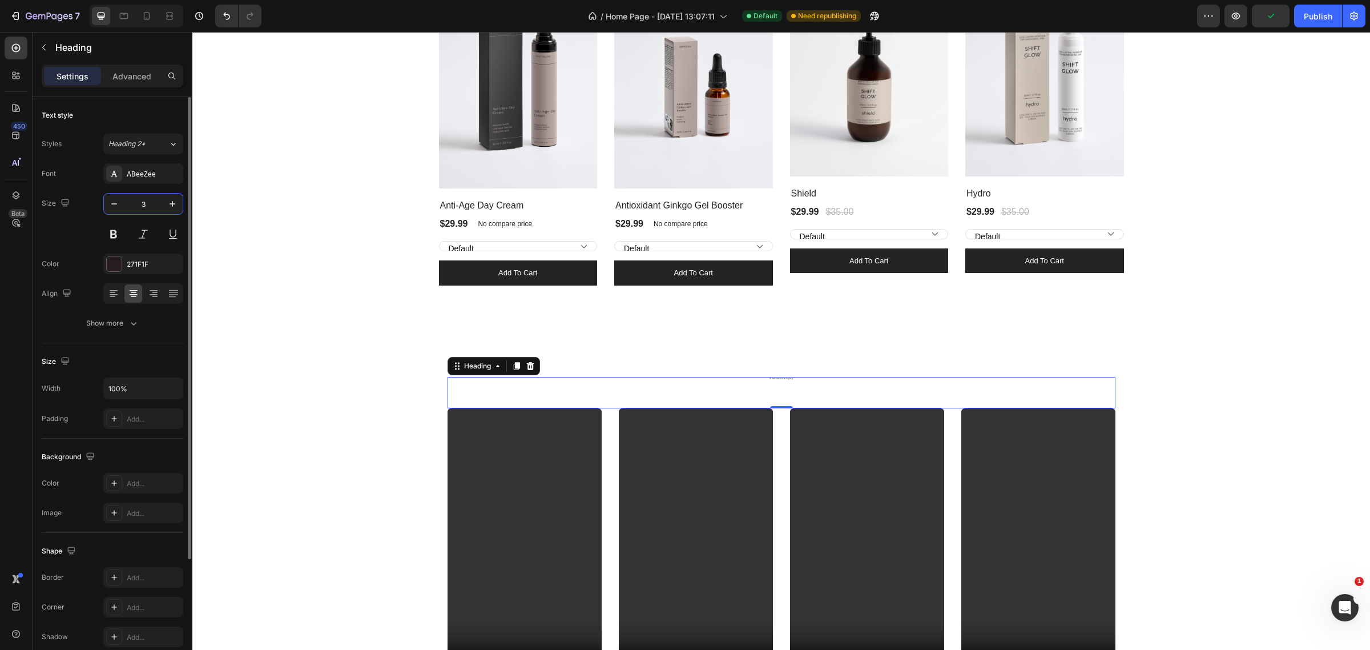
type input "35"
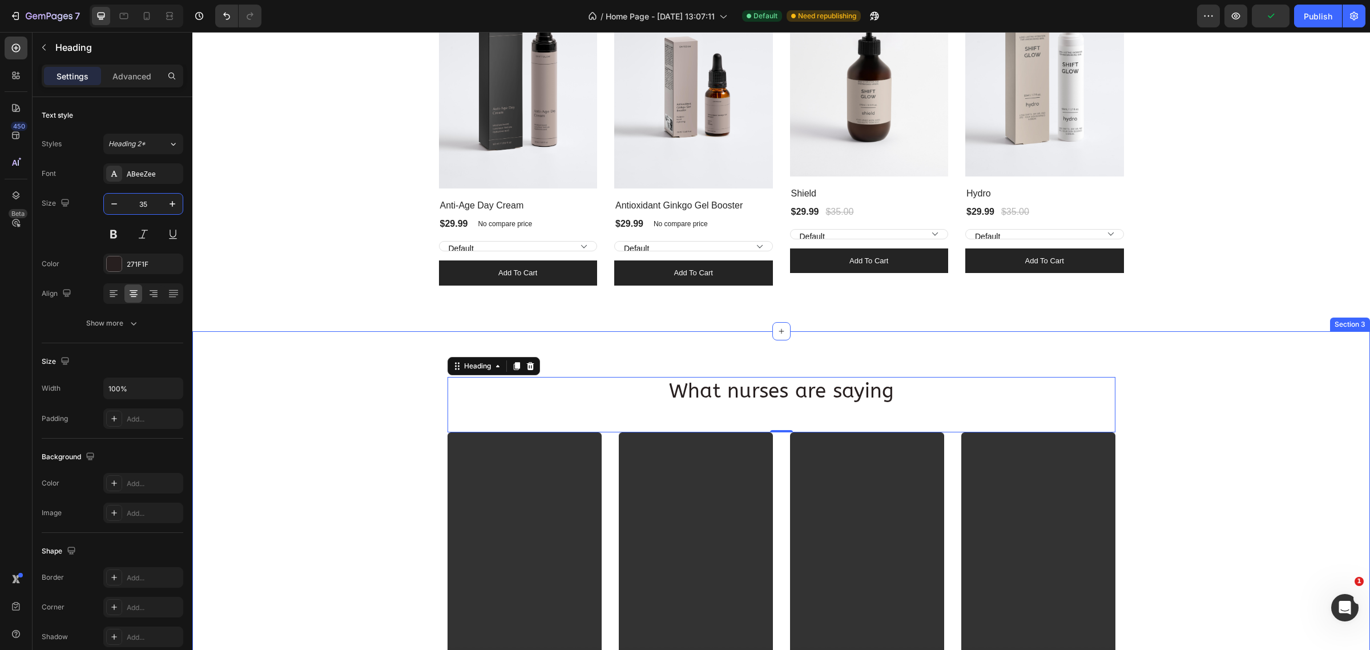
click at [269, 335] on div "What nurses are saying Heading 0 Video Video Video Video Video Carousel Row Sec…" at bounding box center [781, 554] width 1178 height 447
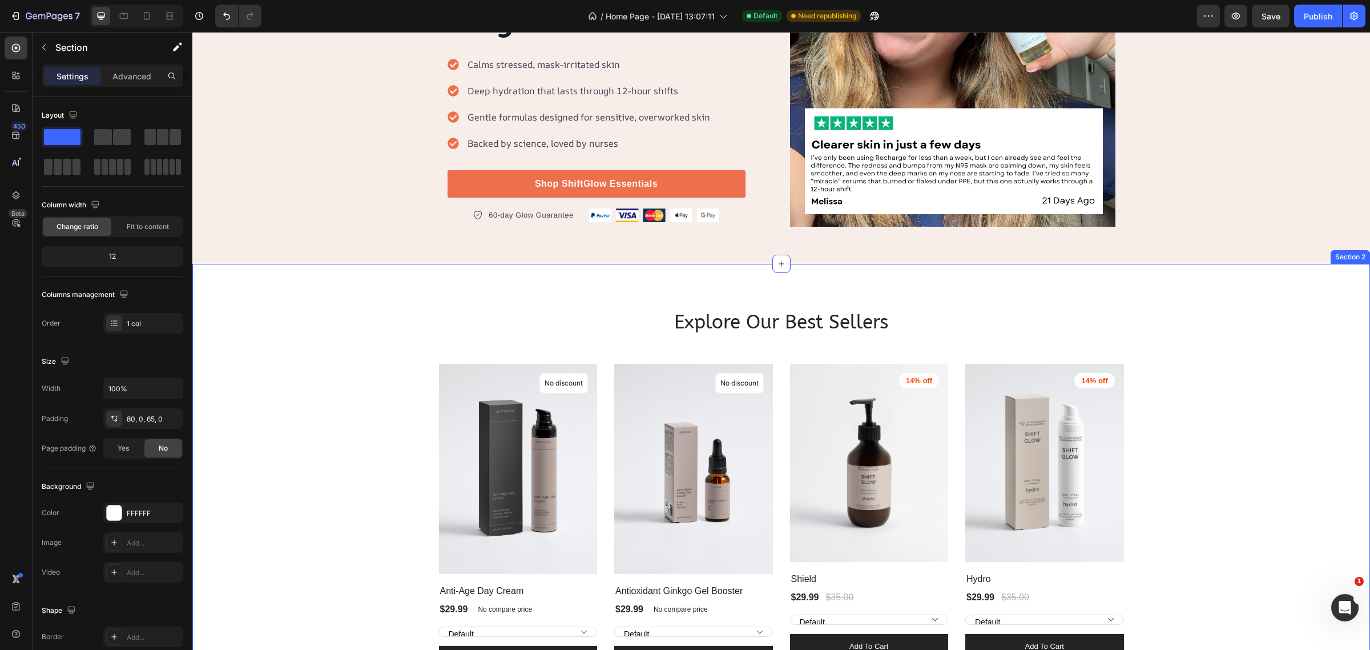
scroll to position [148, 0]
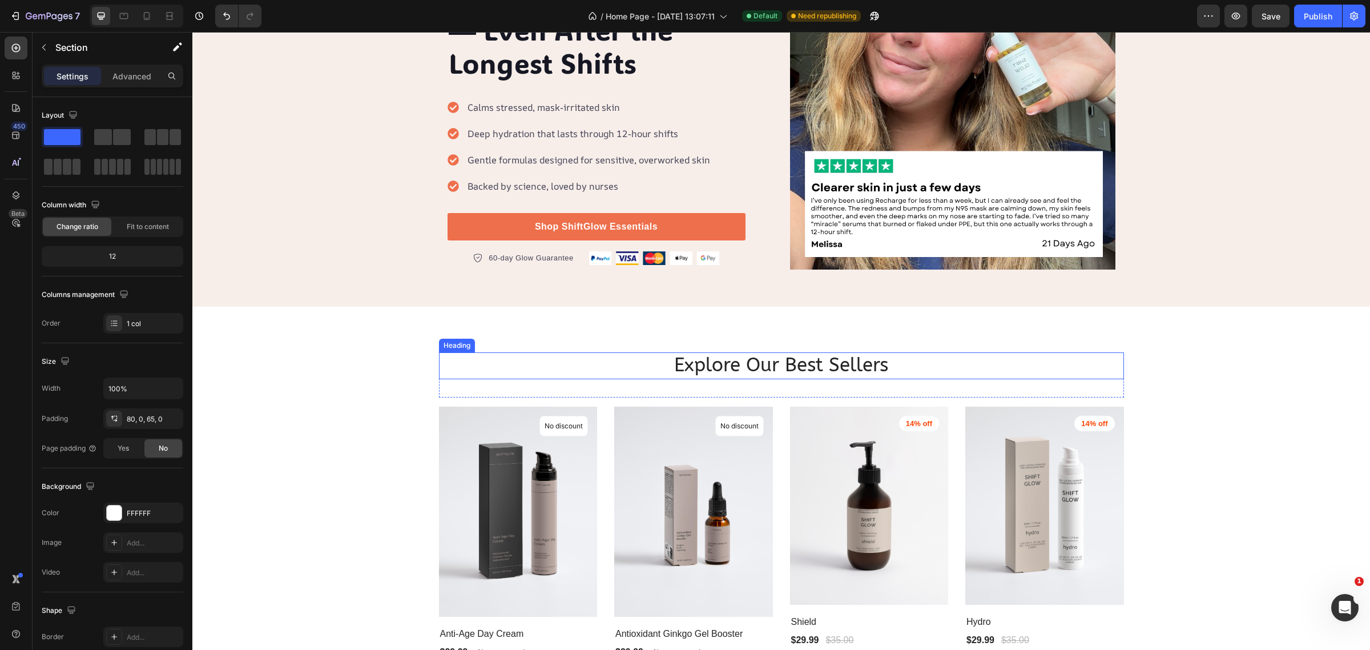
click at [800, 358] on p "Explore Our Best Sellers" at bounding box center [781, 365] width 683 height 25
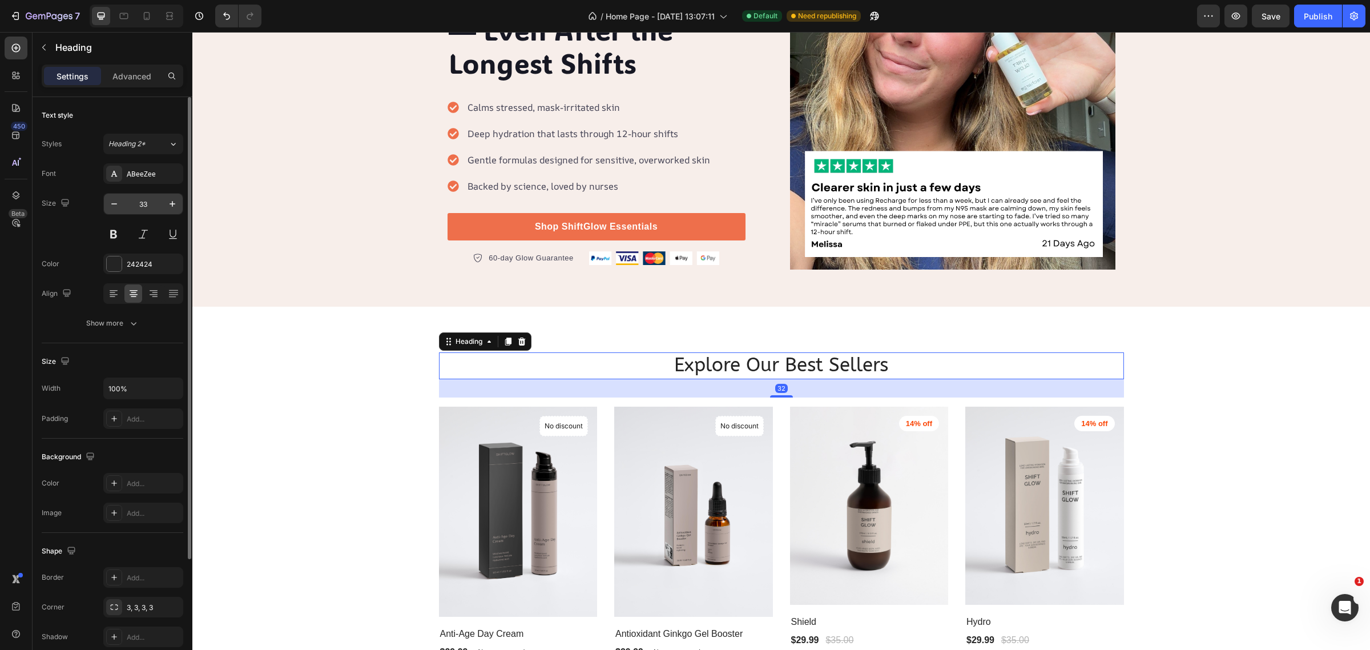
click at [147, 206] on input "33" at bounding box center [143, 204] width 38 height 21
type input "35"
click at [144, 261] on div "242424" at bounding box center [143, 264] width 33 height 10
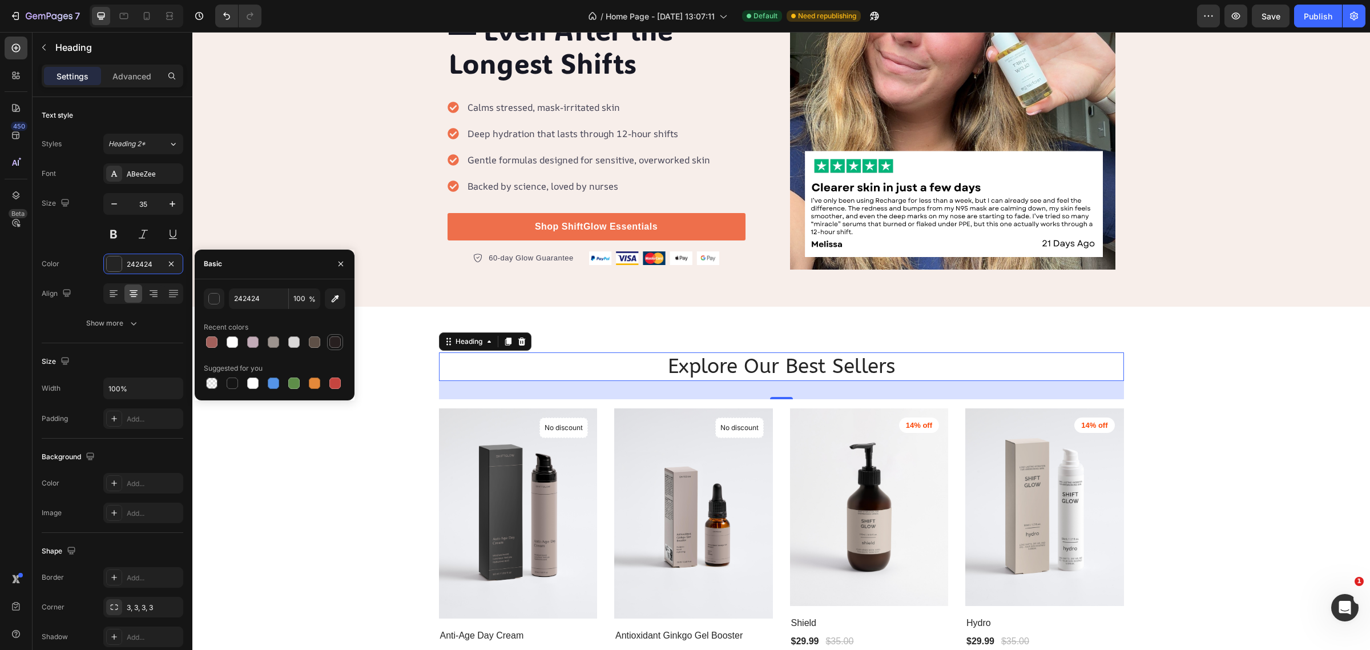
click at [335, 338] on div at bounding box center [334, 341] width 11 height 11
type input "271F1F"
click at [329, 480] on div "Explore Our Best Sellers Heading 32 Row (P) Images No discount Not be displayed…" at bounding box center [781, 533] width 1161 height 363
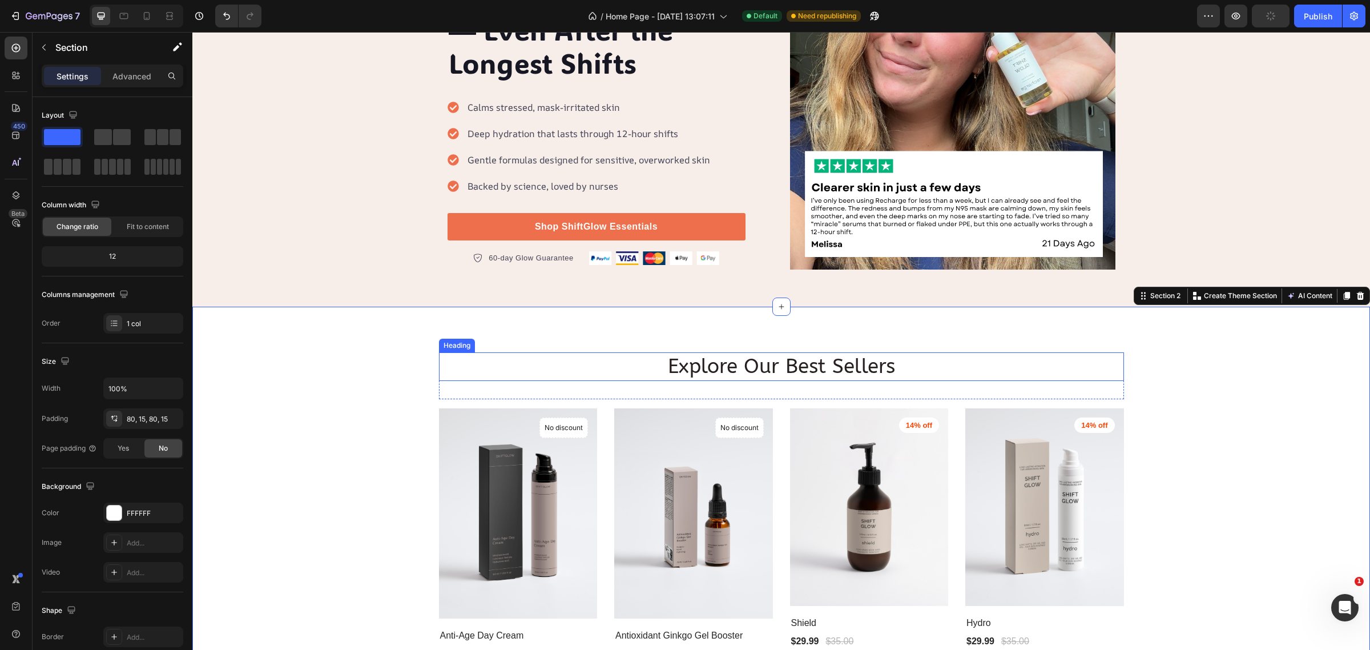
click at [775, 357] on p "Explore Our Best Sellers" at bounding box center [781, 366] width 683 height 26
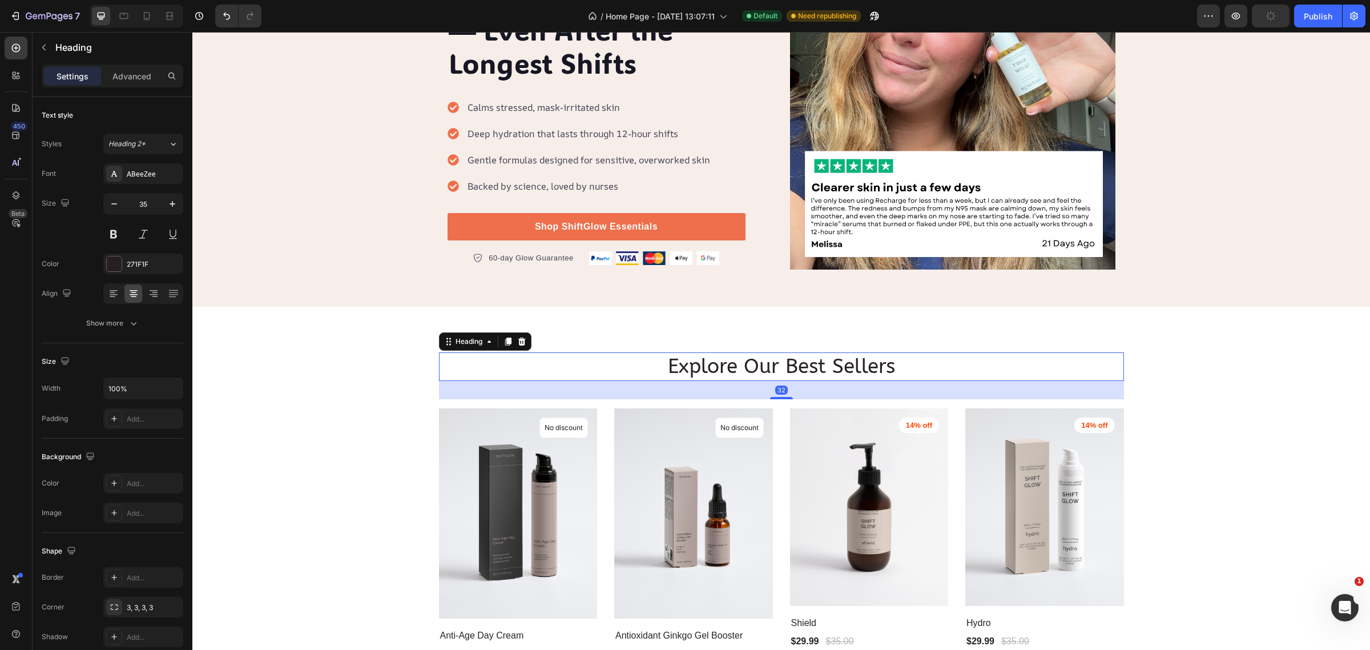
click at [749, 367] on p "Explore Our Best Sellers" at bounding box center [781, 366] width 683 height 26
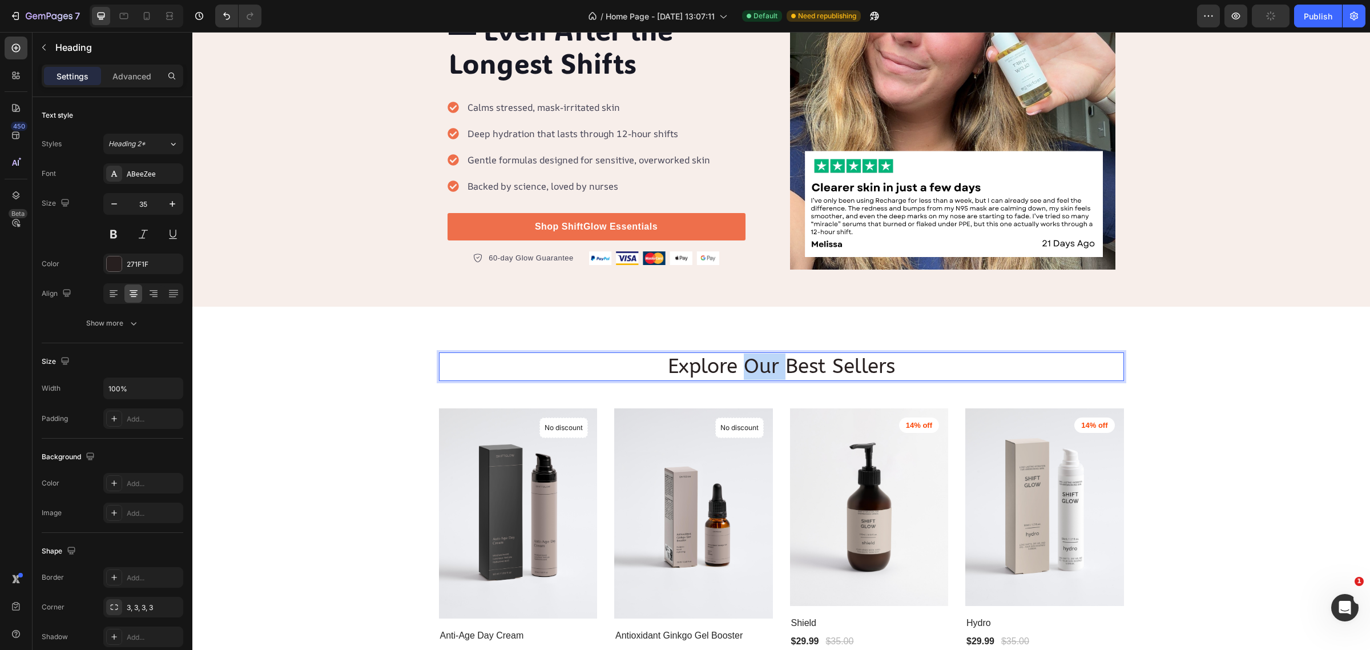
click at [749, 367] on p "Explore Our Best Sellers" at bounding box center [781, 366] width 683 height 26
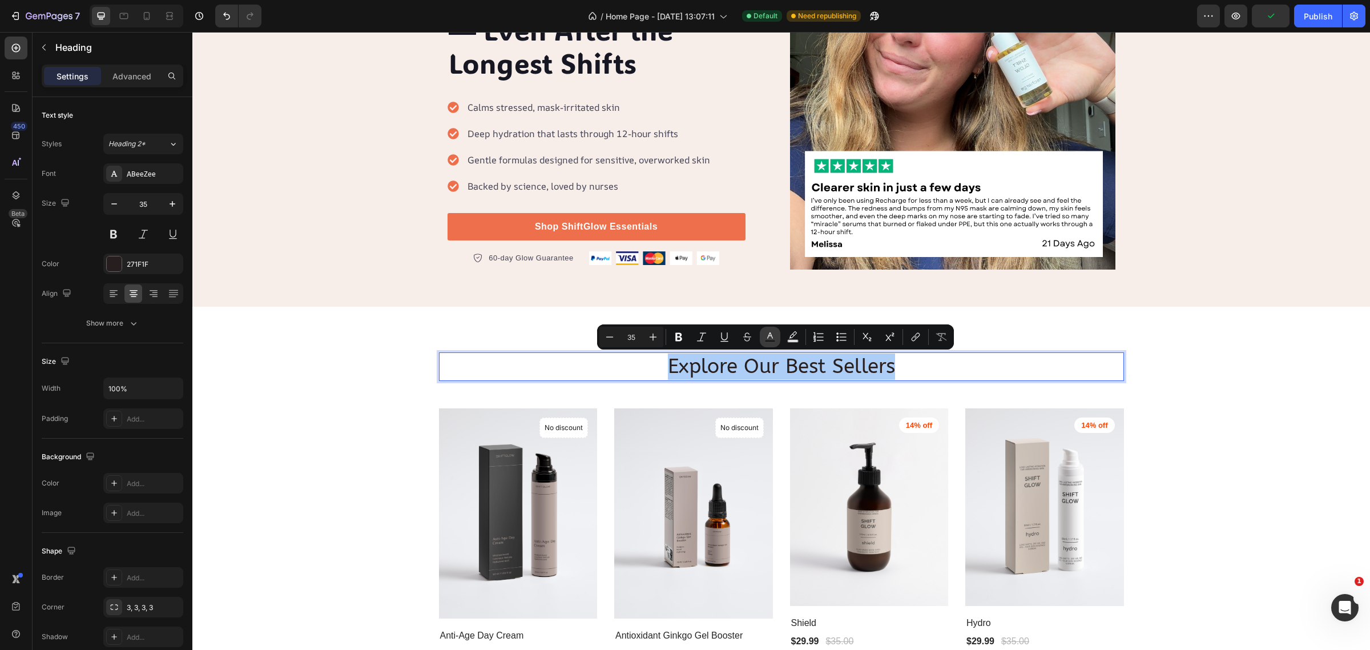
click at [765, 337] on icon "Editor contextual toolbar" at bounding box center [769, 336] width 11 height 11
type input "271F1F"
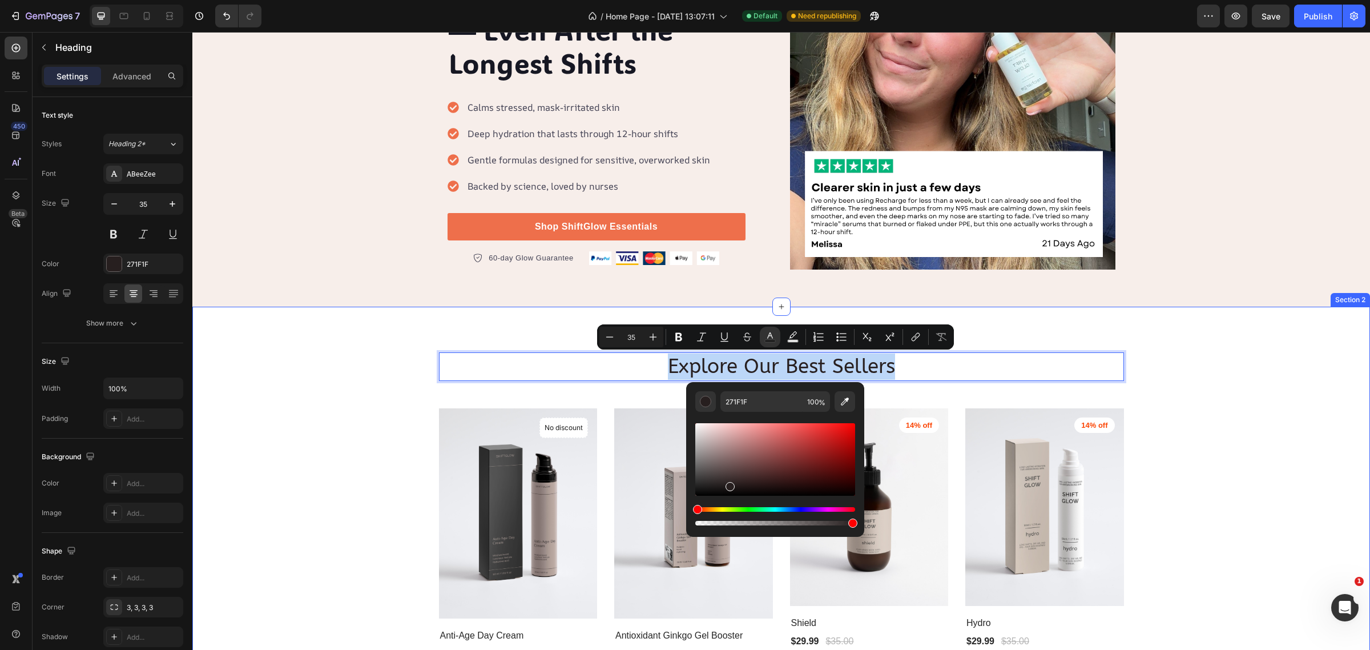
click at [287, 378] on div "Explore Our Best Sellers Heading 32 Row (P) Images No discount Not be displayed…" at bounding box center [781, 533] width 1161 height 363
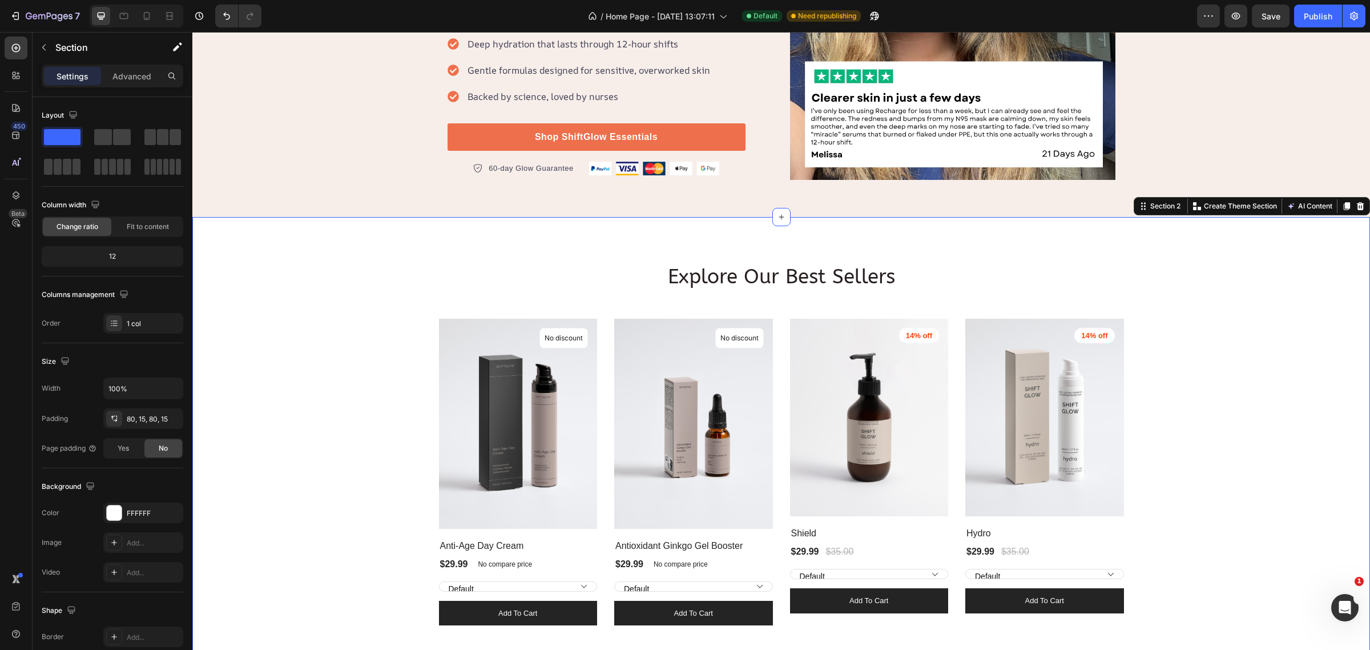
scroll to position [363, 0]
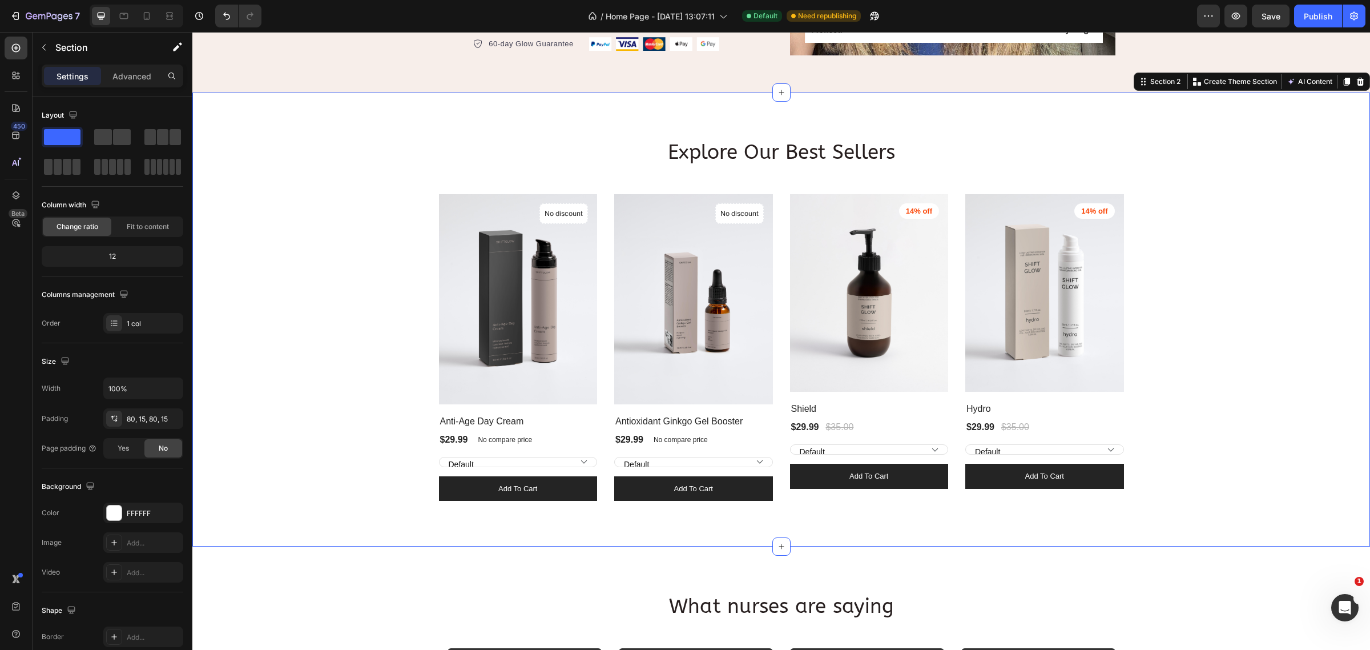
click at [354, 325] on div "Explore Our Best Sellers Heading Row (P) Images No discount Not be displayed wh…" at bounding box center [781, 319] width 1161 height 363
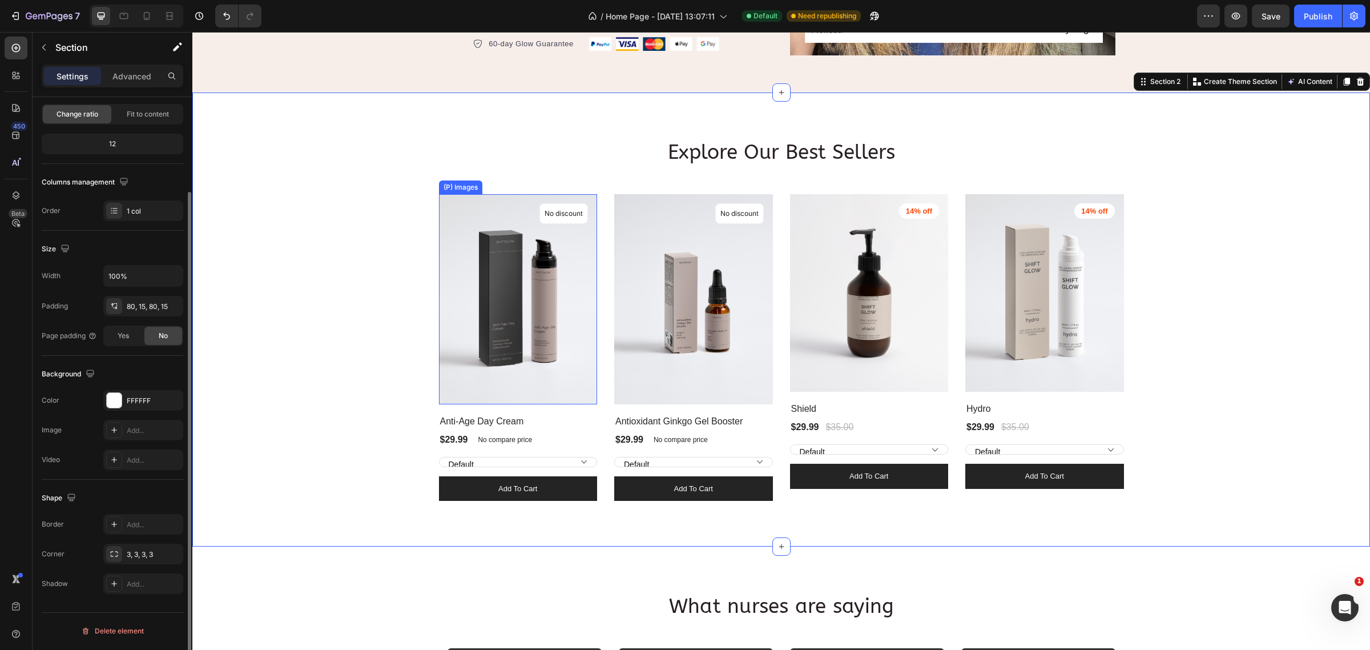
click at [533, 332] on img at bounding box center [518, 299] width 159 height 210
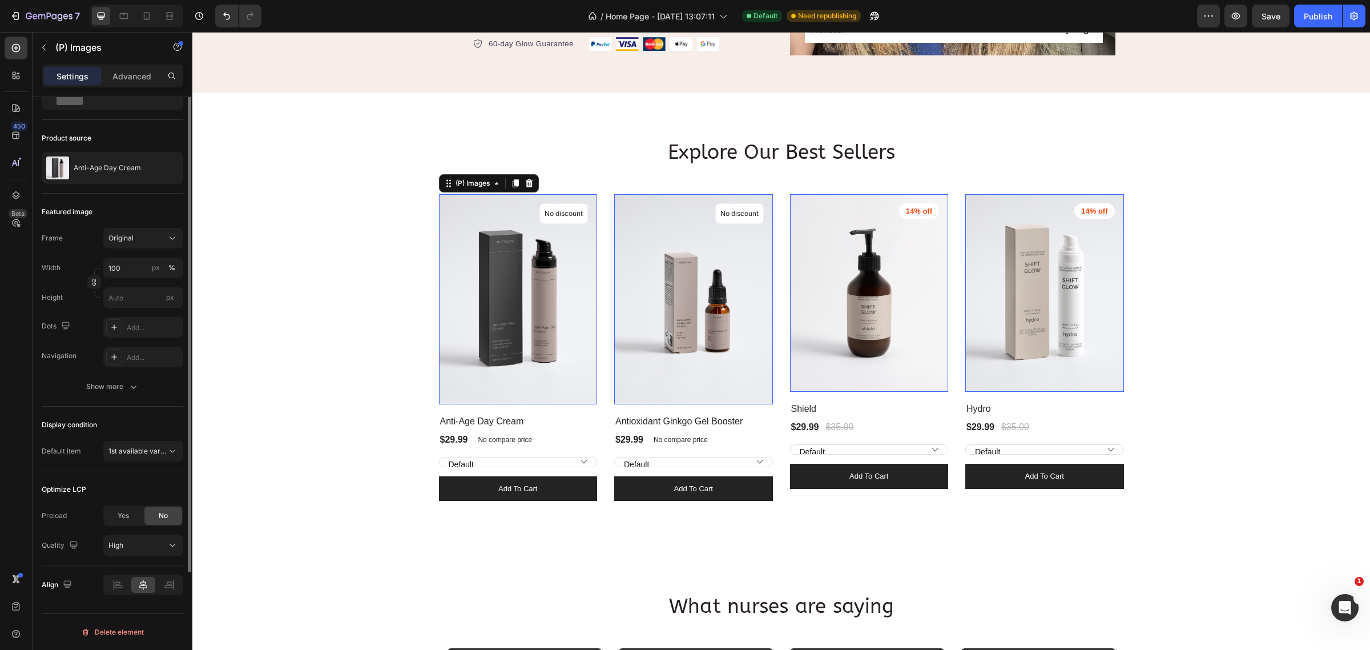
scroll to position [0, 0]
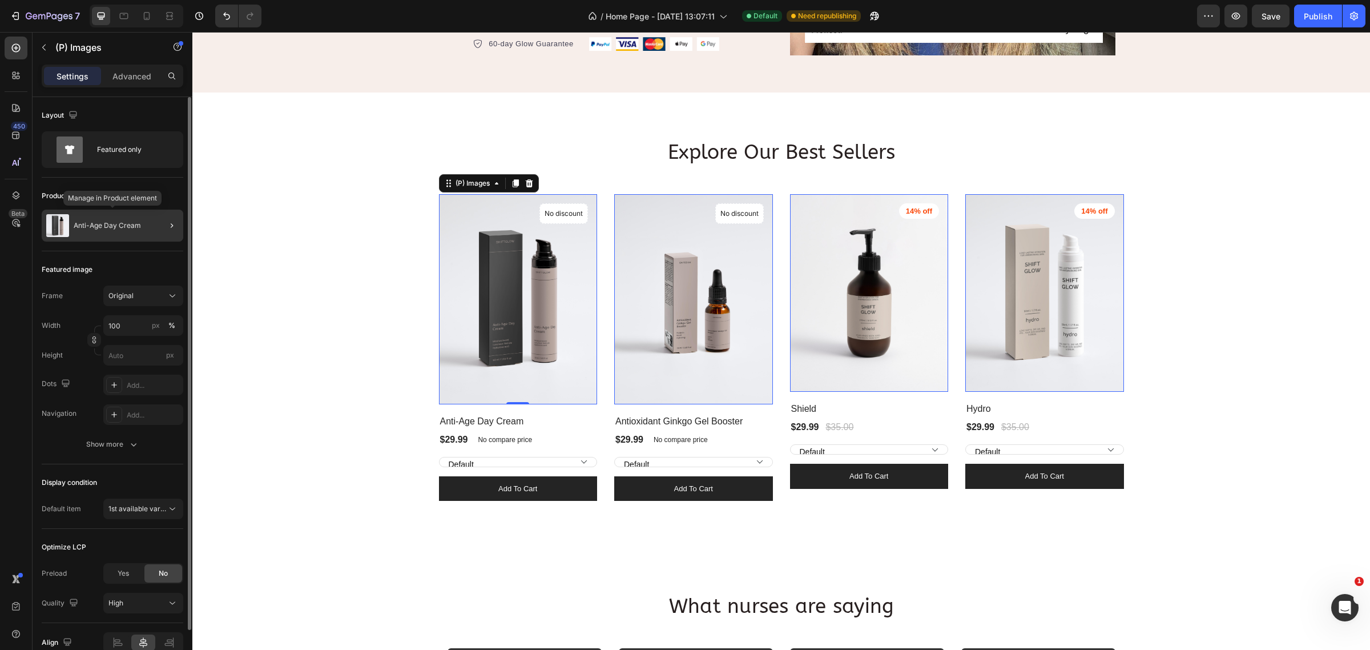
click at [123, 223] on p "Anti-Age Day Cream" at bounding box center [107, 226] width 67 height 8
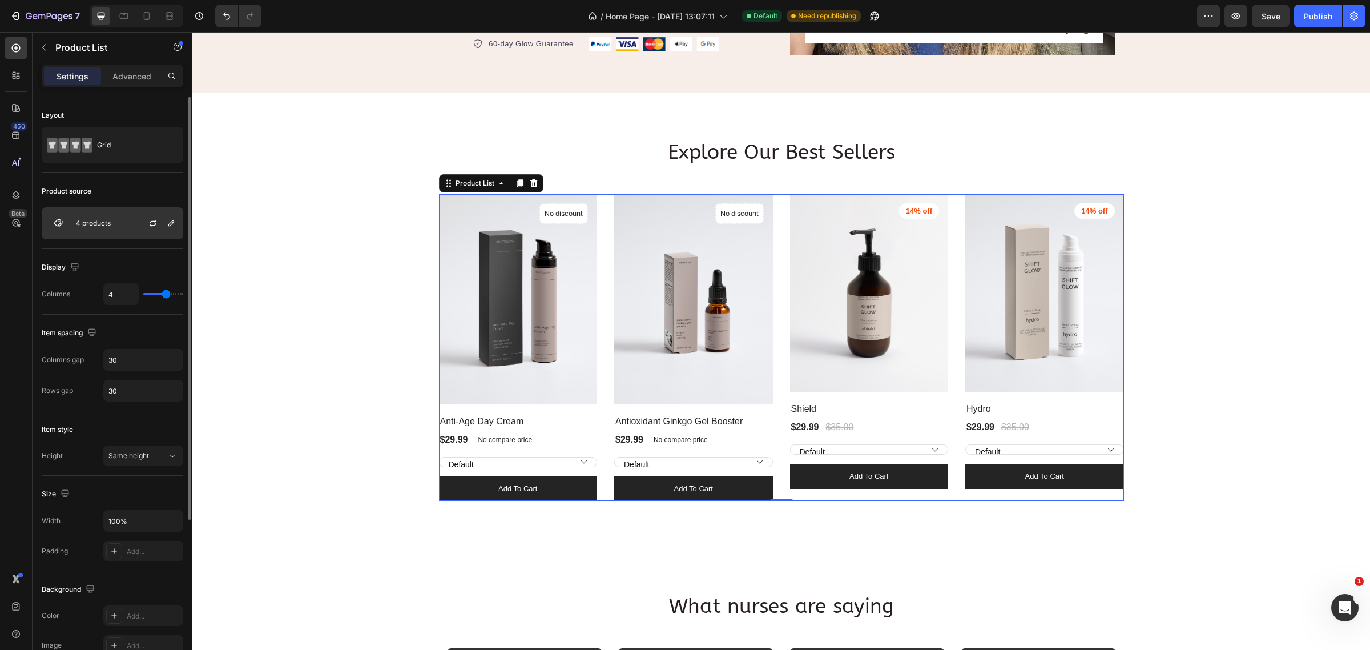
click at [115, 221] on div "4 products" at bounding box center [113, 223] width 142 height 32
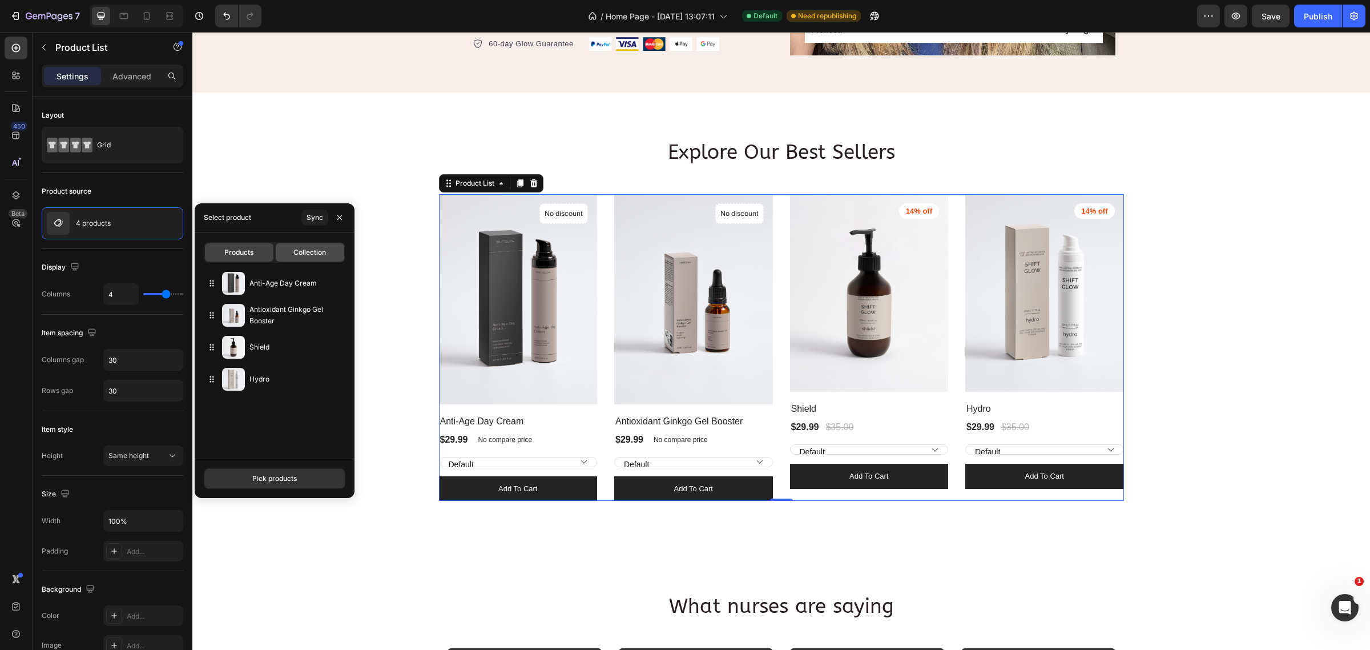
click at [300, 252] on span "Collection" at bounding box center [309, 252] width 33 height 10
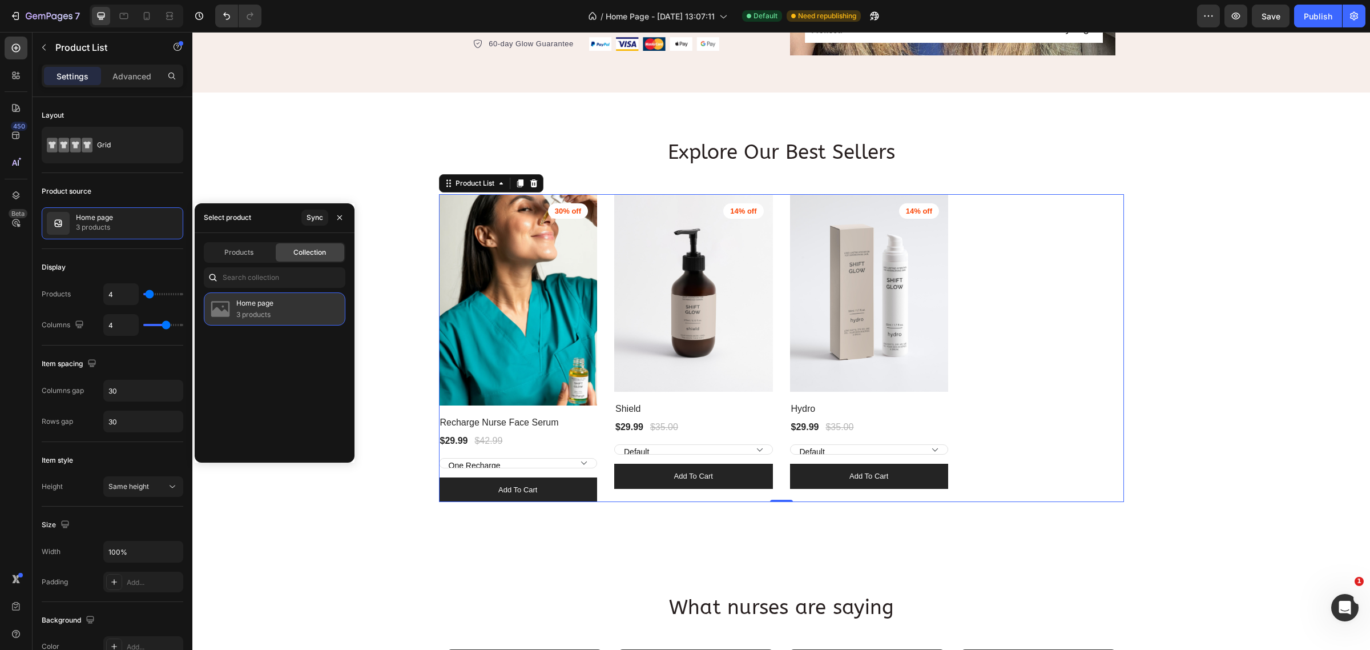
click at [292, 317] on div "Home page 3 products" at bounding box center [275, 308] width 142 height 33
click at [316, 542] on div "Explore Our Best Sellers Heading Row (P) Images 30% off Product Badge Row Recha…" at bounding box center [781, 319] width 1178 height 455
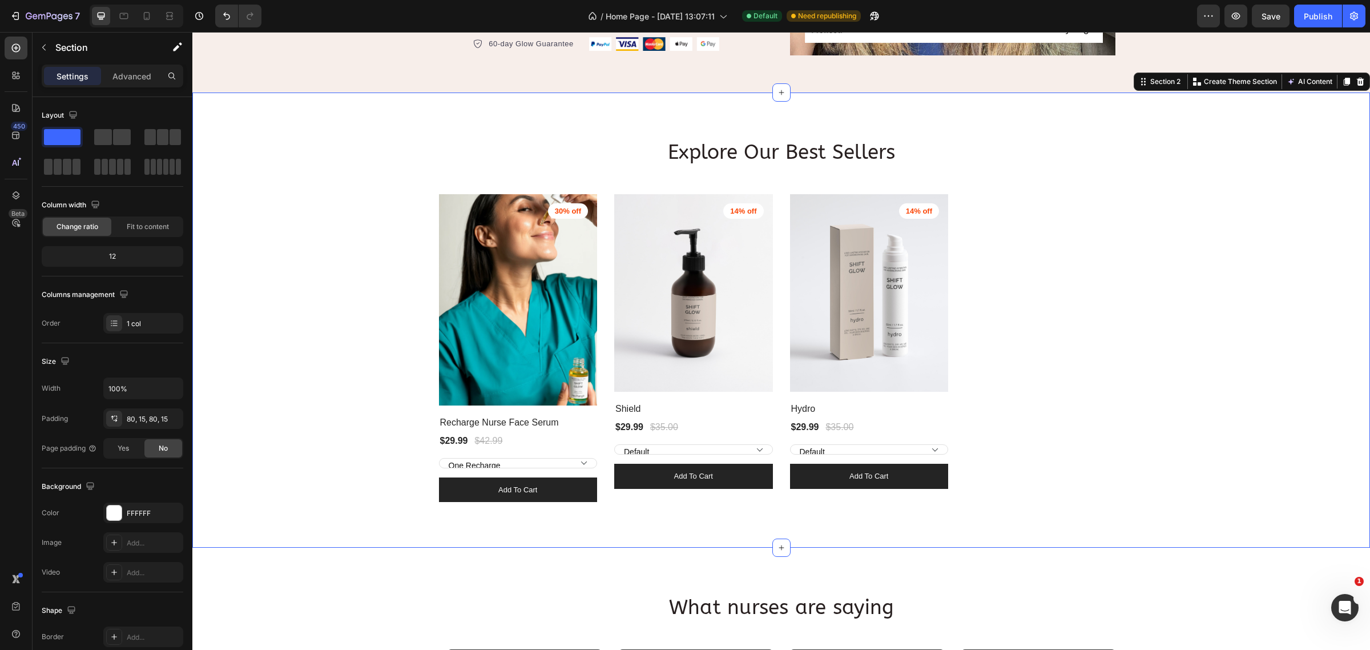
click at [412, 317] on div "Explore Our Best Sellers Heading Row (P) Images 30% off Product Badge Row Recha…" at bounding box center [781, 320] width 1161 height 364
click at [492, 256] on img at bounding box center [518, 299] width 159 height 211
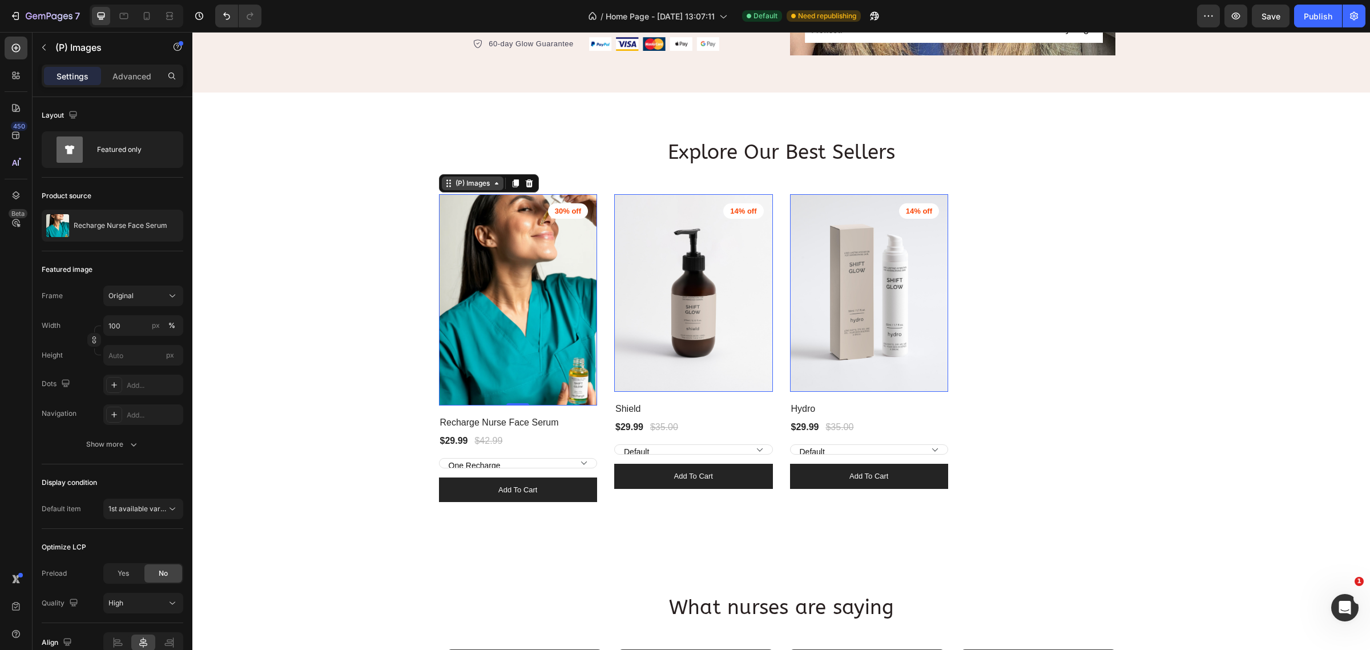
click at [453, 186] on div "(P) Images" at bounding box center [472, 183] width 39 height 10
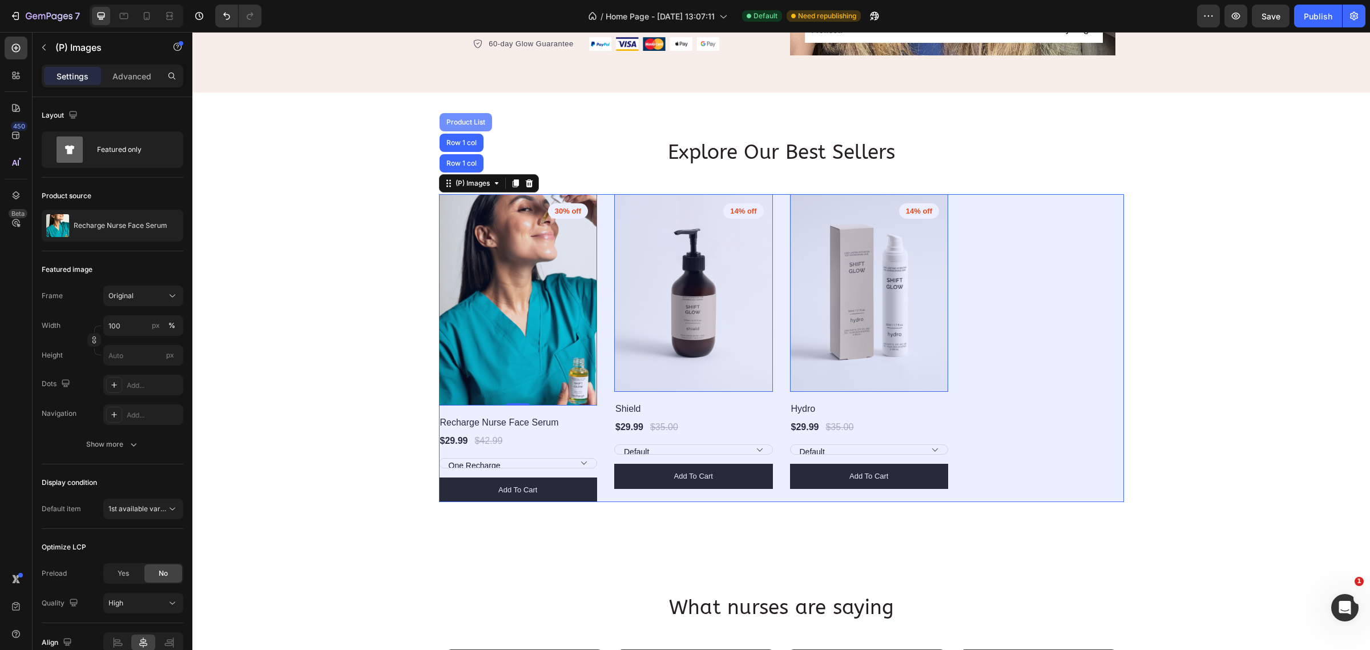
click at [457, 121] on div "Product List" at bounding box center [465, 122] width 43 height 7
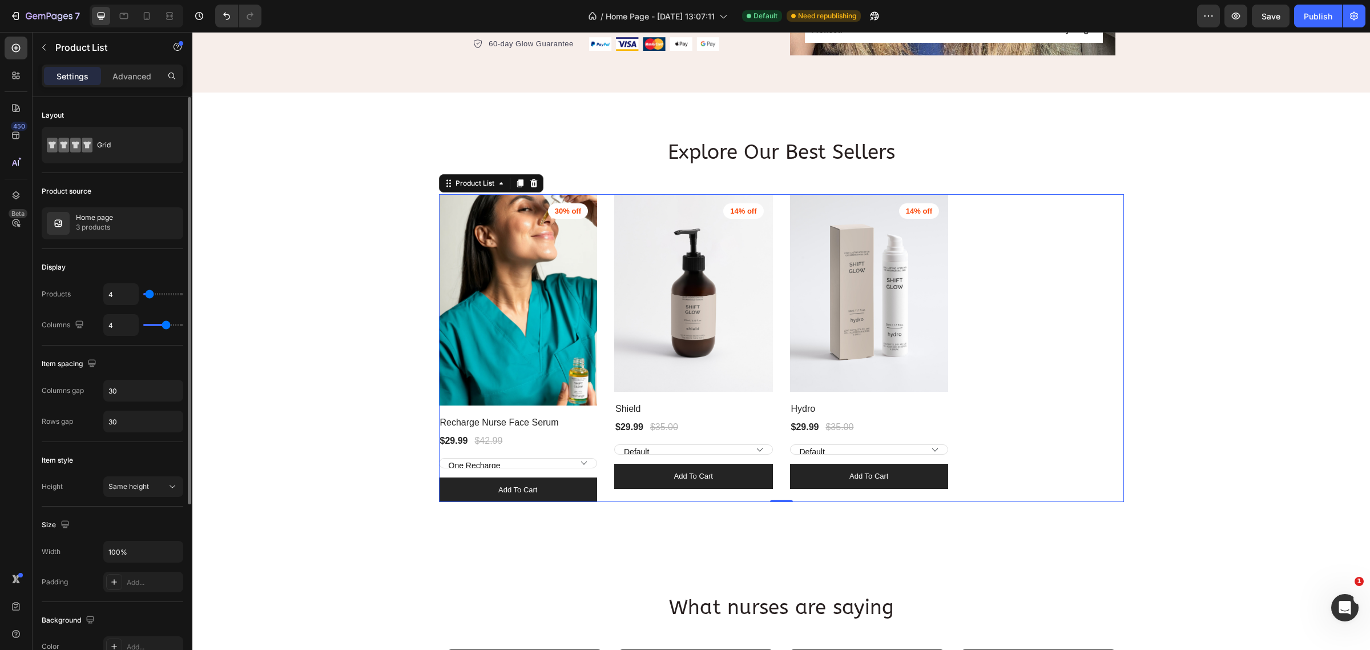
type input "1"
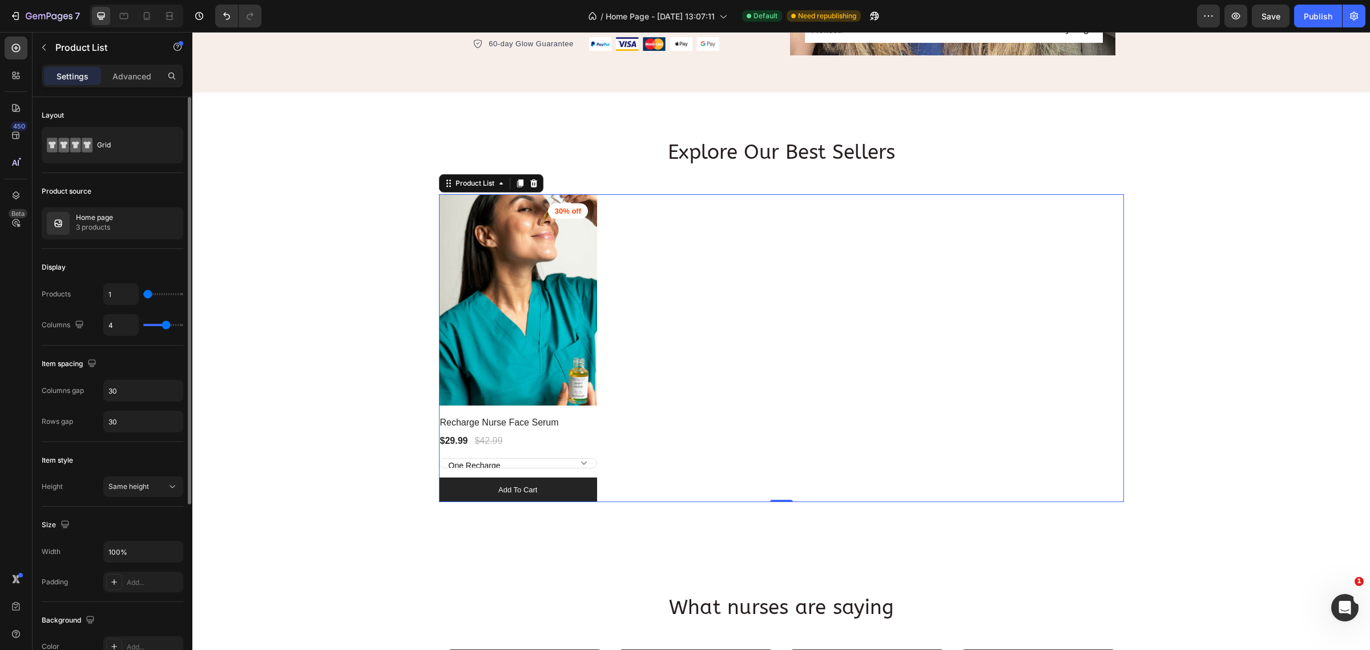
type input "2"
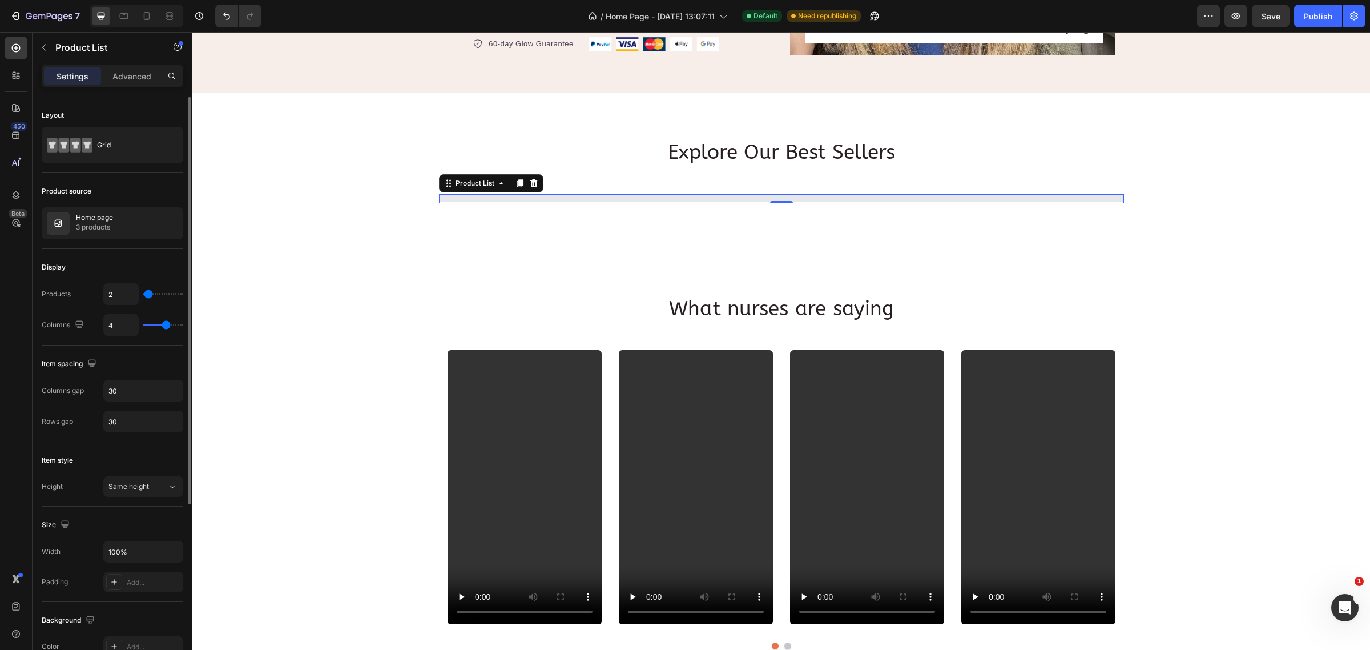
type input "3"
type input "4"
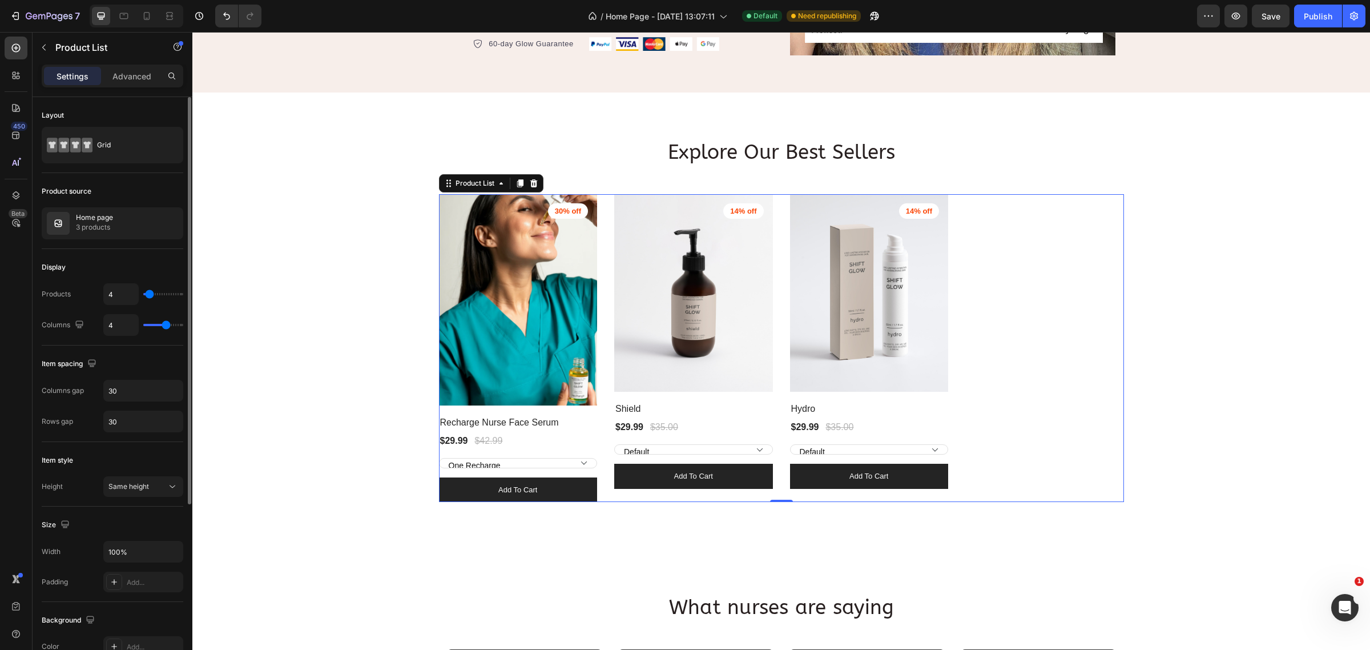
type input "3"
click at [149, 295] on input "range" at bounding box center [163, 294] width 40 height 2
type input "3"
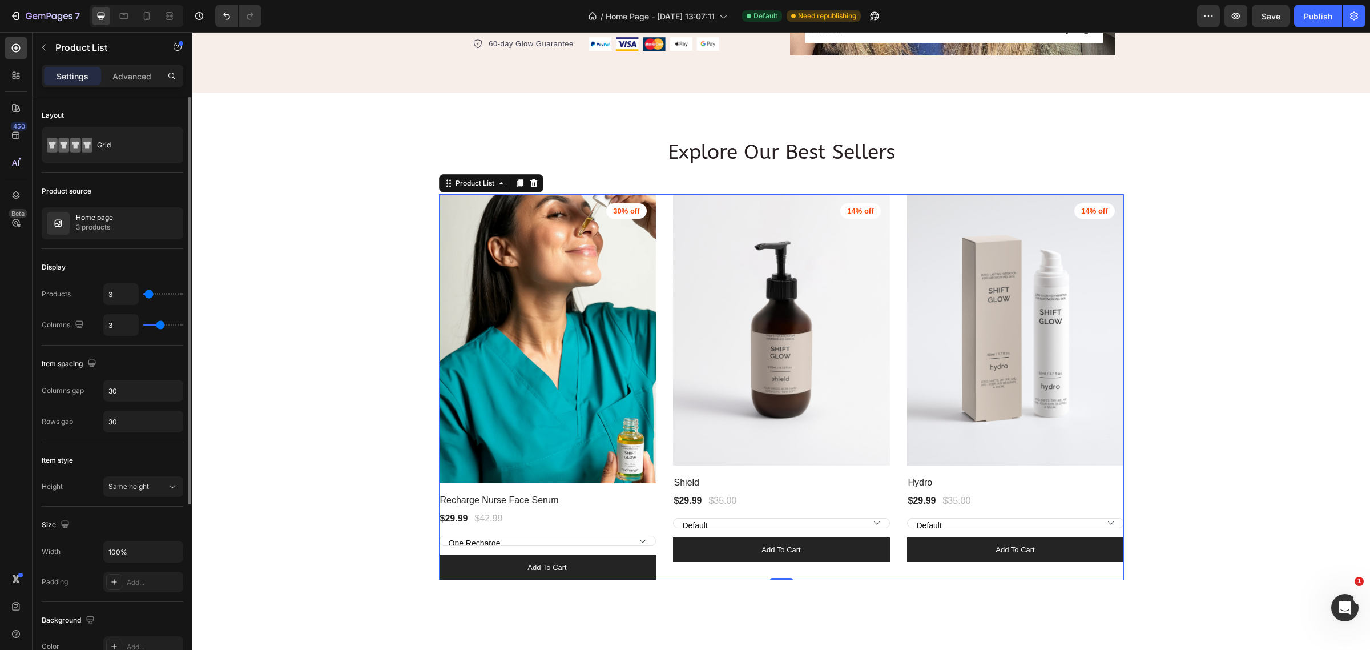
type input "3"
click at [161, 326] on input "range" at bounding box center [163, 325] width 40 height 2
click at [314, 336] on div "Explore Our Best Sellers Heading Row (P) Images 30% off Product Badge Row Recha…" at bounding box center [781, 359] width 1161 height 442
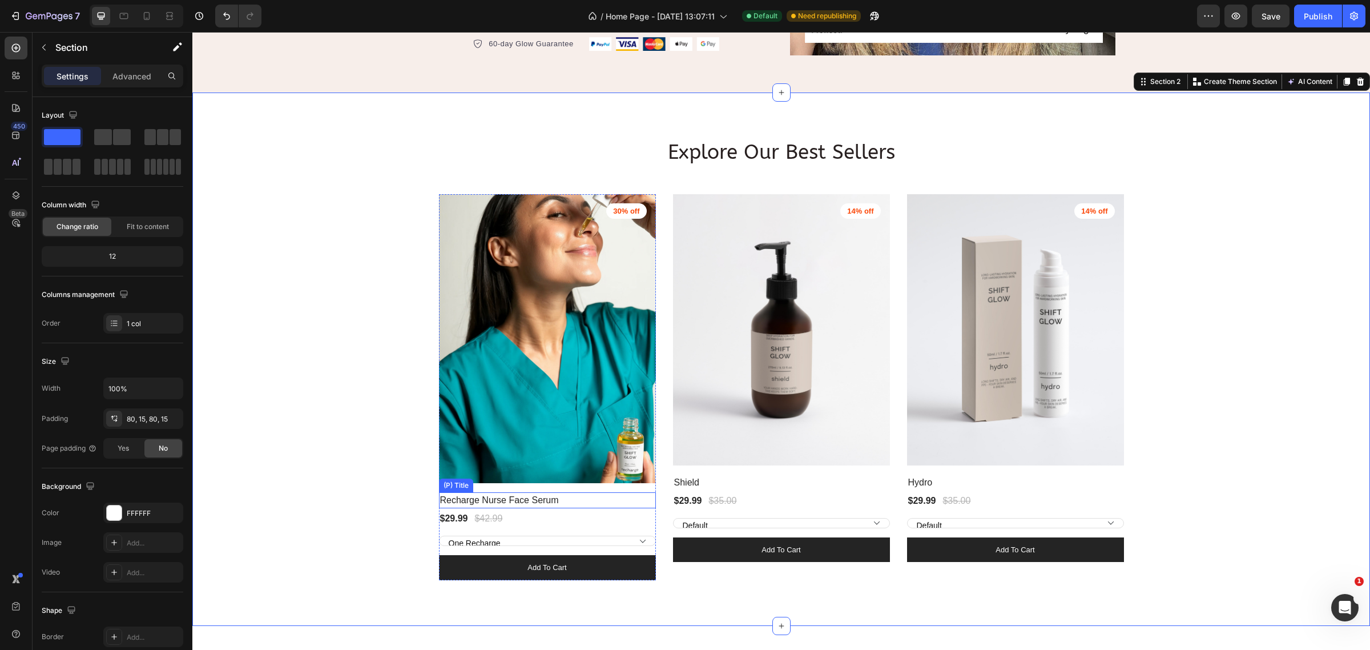
click at [561, 506] on h2 "Recharge Nurse Face Serum" at bounding box center [547, 500] width 217 height 16
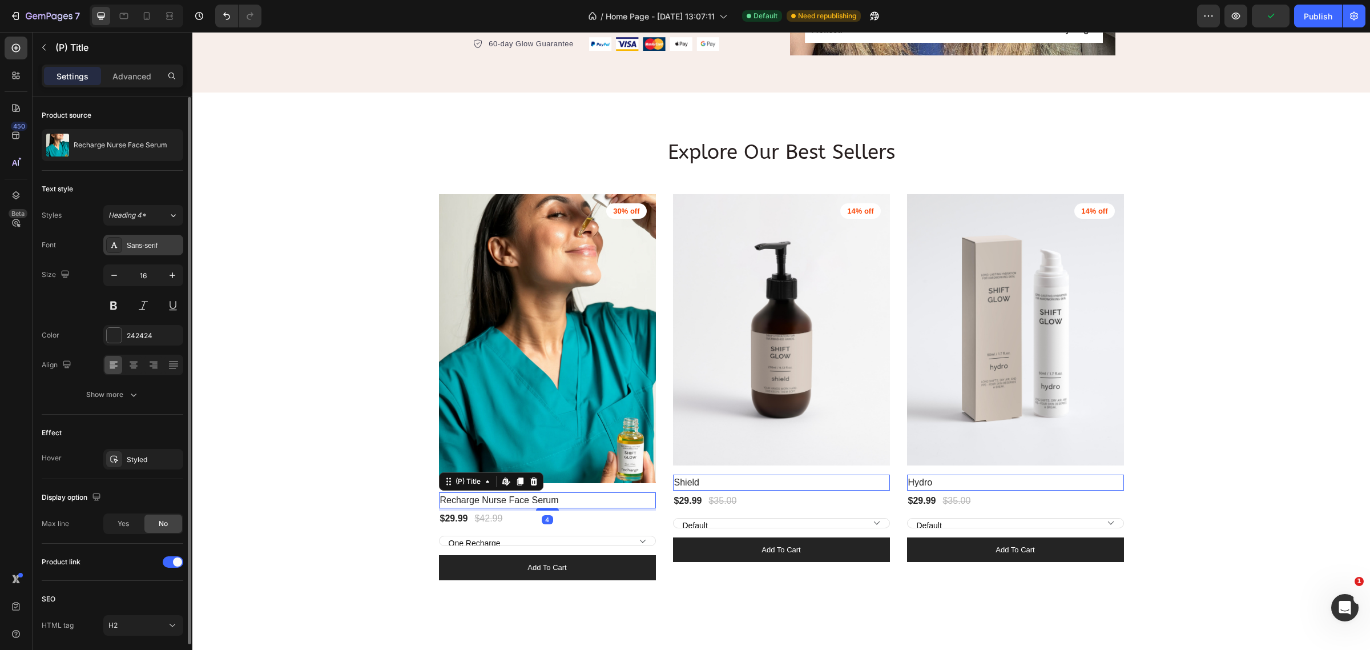
click at [161, 246] on div "Sans-serif" at bounding box center [154, 245] width 54 height 10
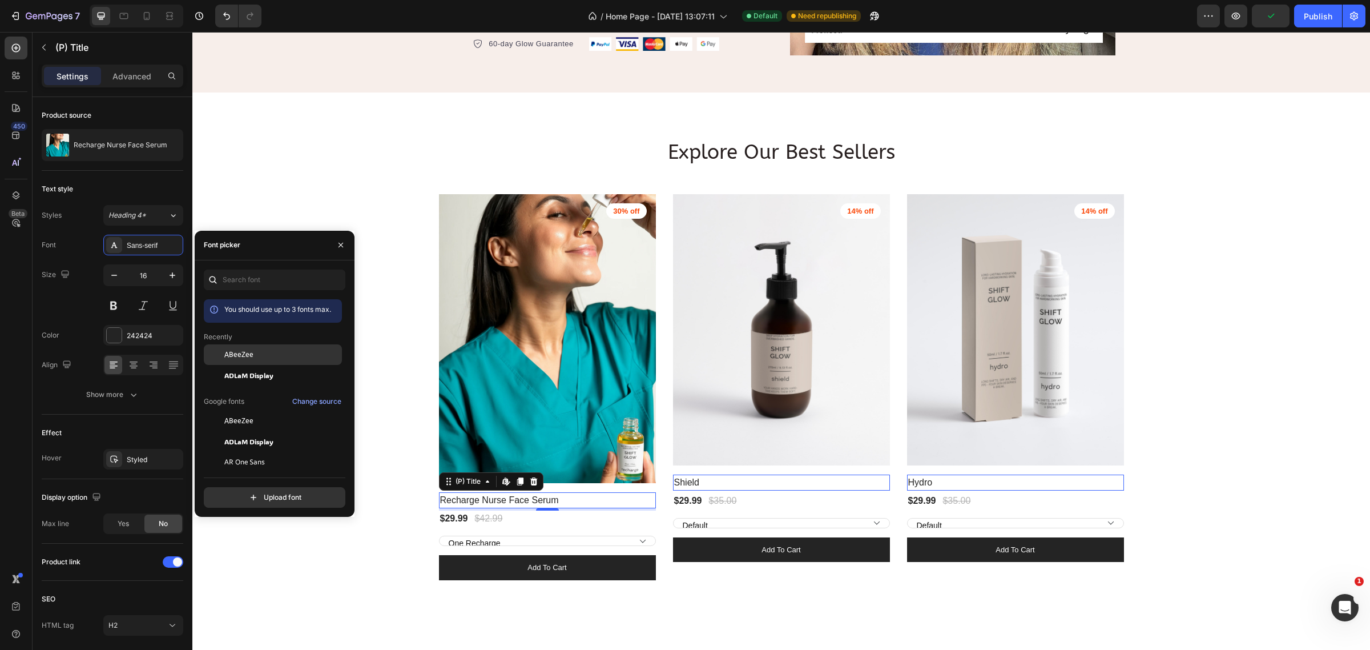
click at [284, 353] on div "ABeeZee" at bounding box center [281, 354] width 115 height 10
click at [520, 541] on select "One Recharge PPE SKIN FIGHTER SYSTEM" at bounding box center [547, 540] width 217 height 10
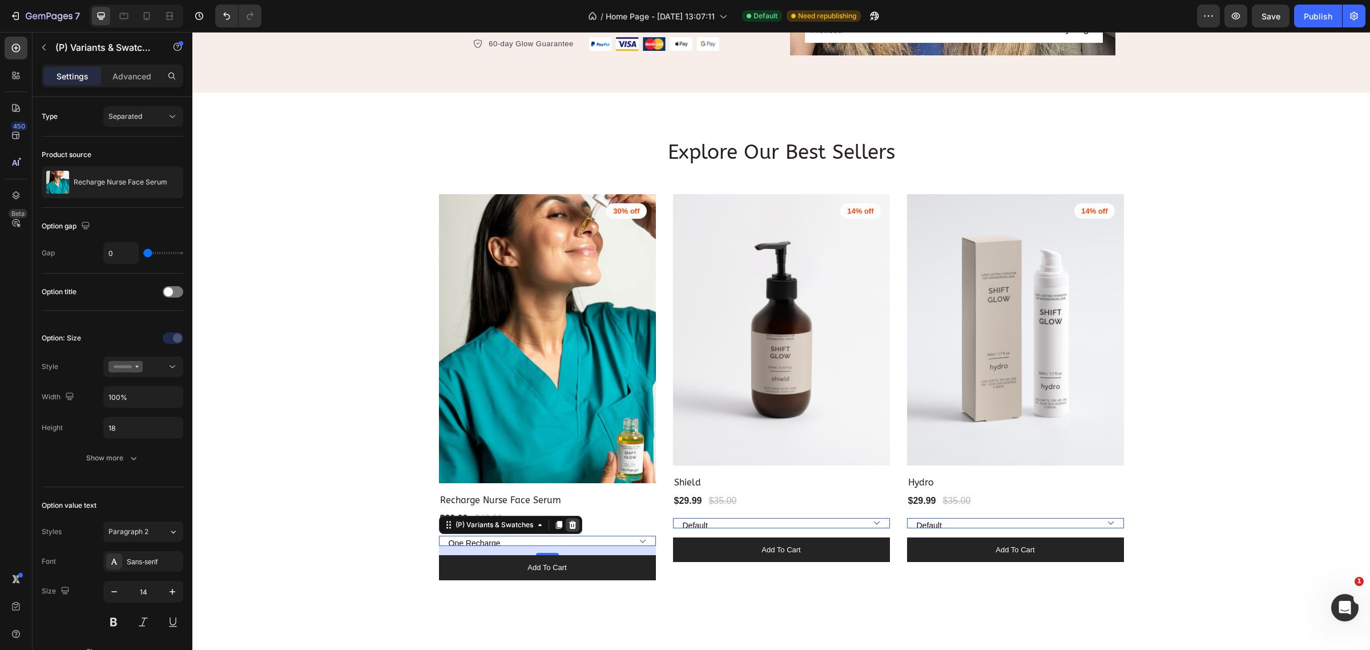
click at [569, 525] on icon at bounding box center [572, 525] width 7 height 8
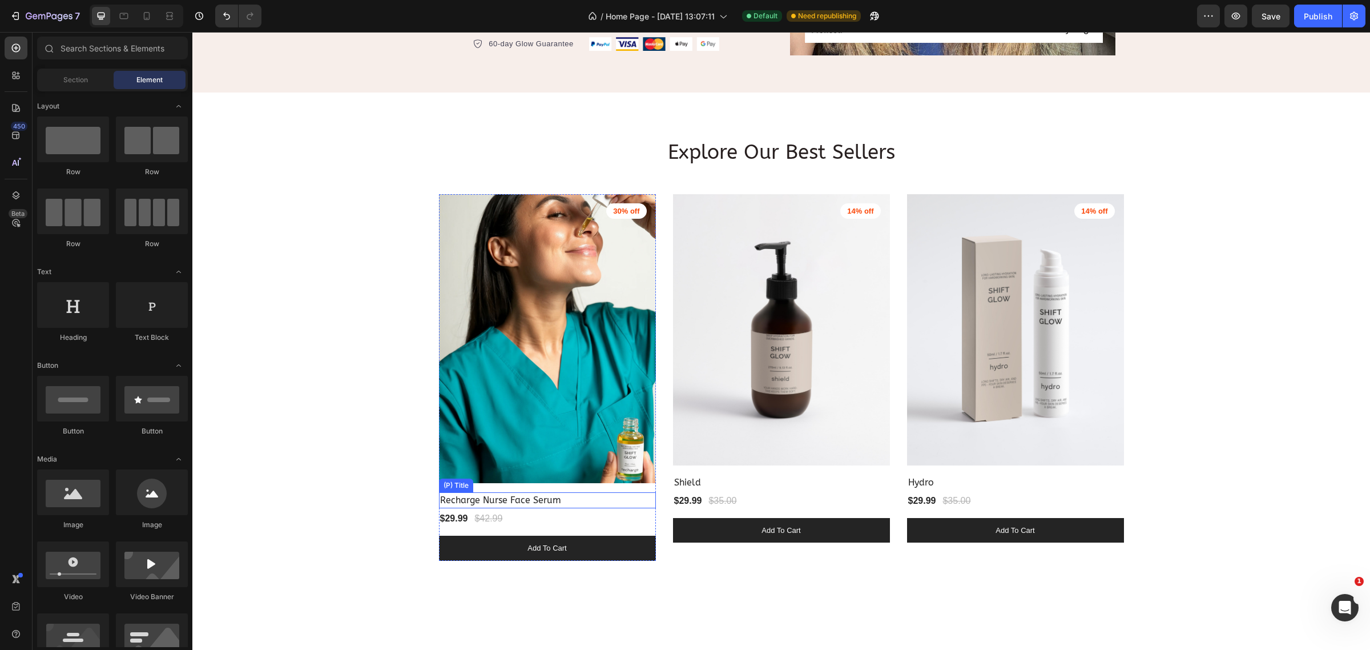
click at [529, 498] on h2 "Recharge Nurse Face Serum" at bounding box center [547, 500] width 217 height 16
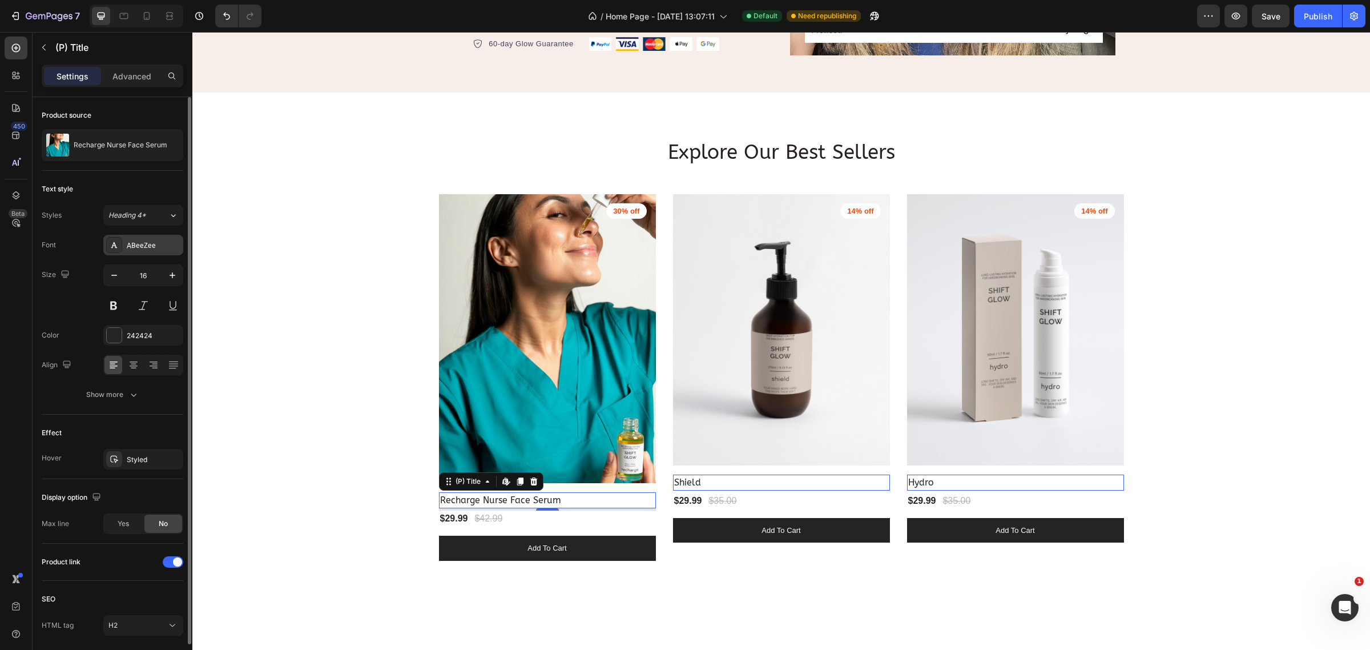
click at [134, 250] on div "ABeeZee" at bounding box center [154, 245] width 54 height 10
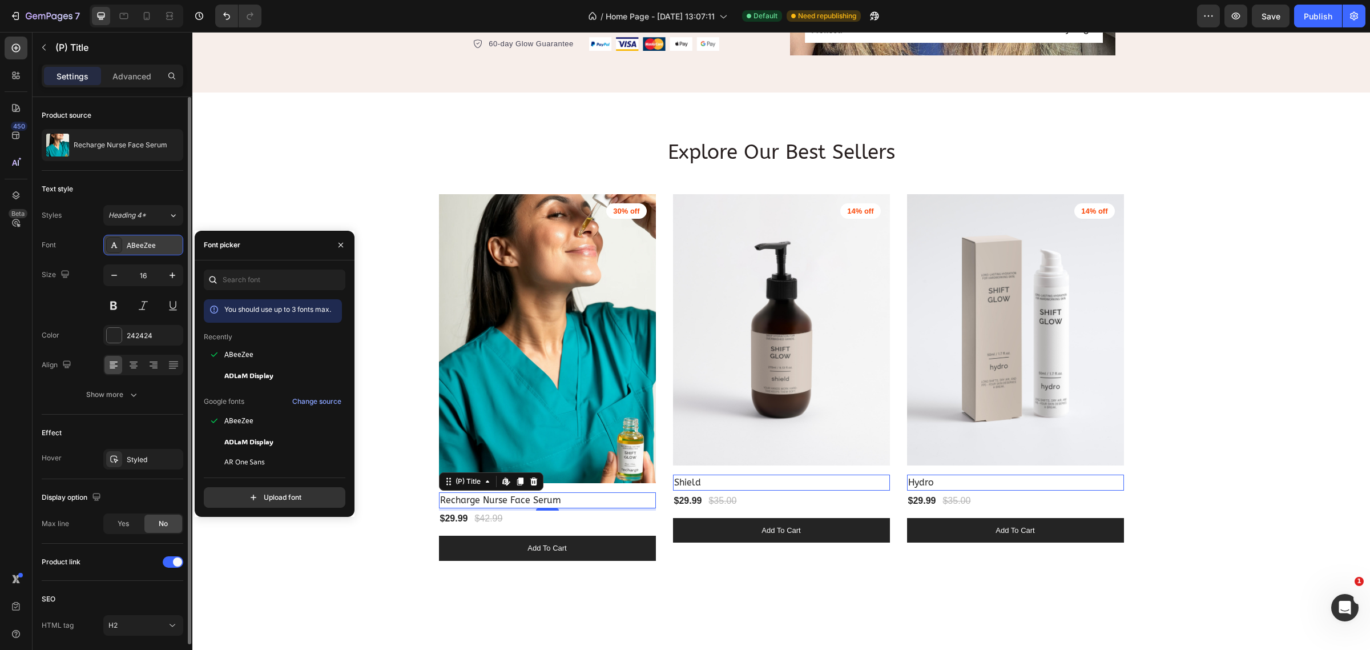
click at [134, 250] on div "ABeeZee" at bounding box center [154, 245] width 54 height 10
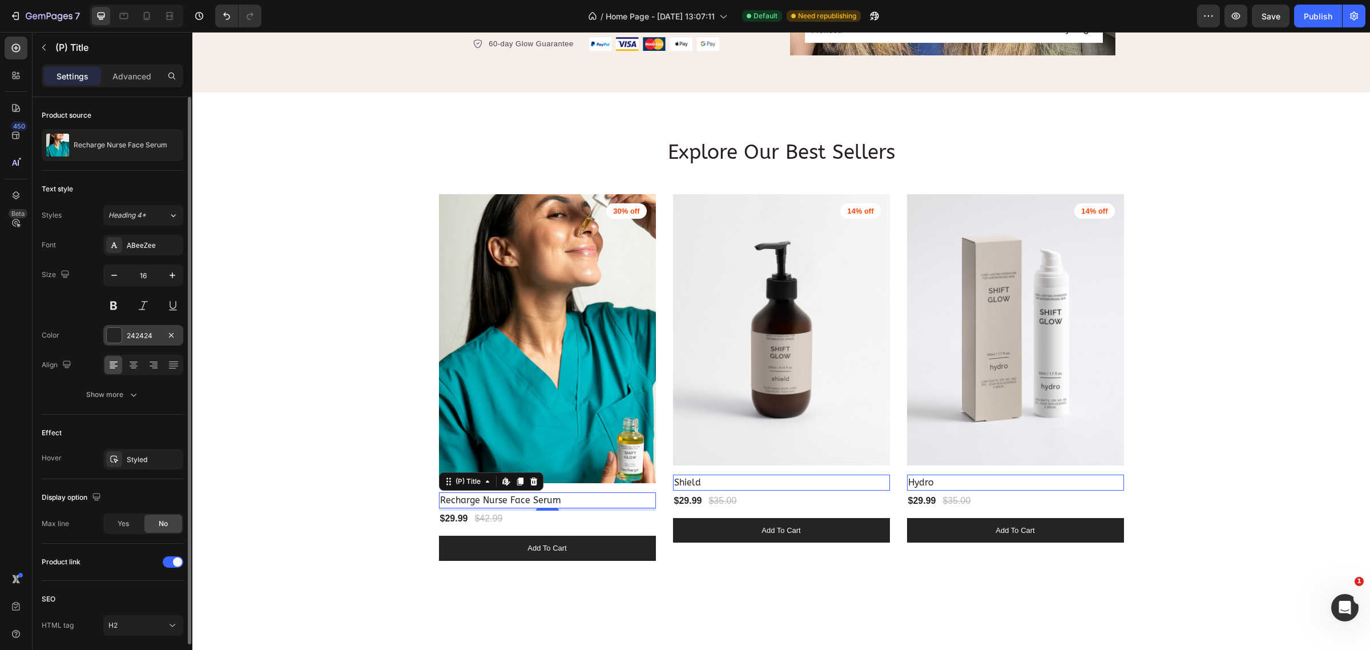
click at [116, 334] on div at bounding box center [114, 335] width 15 height 15
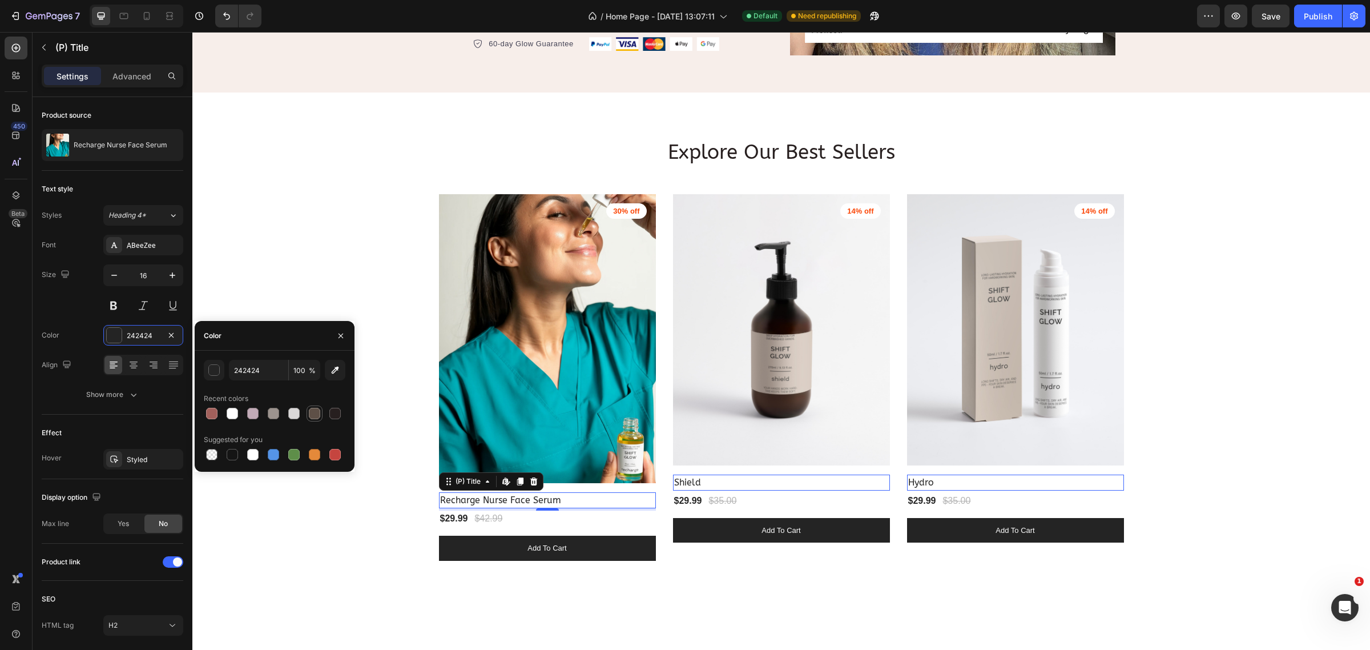
click at [309, 413] on div at bounding box center [314, 413] width 11 height 11
type input "5E5047"
click at [346, 529] on div "Explore Our Best Sellers Heading Row (P) Images 30% off Product Badge Row Recha…" at bounding box center [781, 349] width 1161 height 422
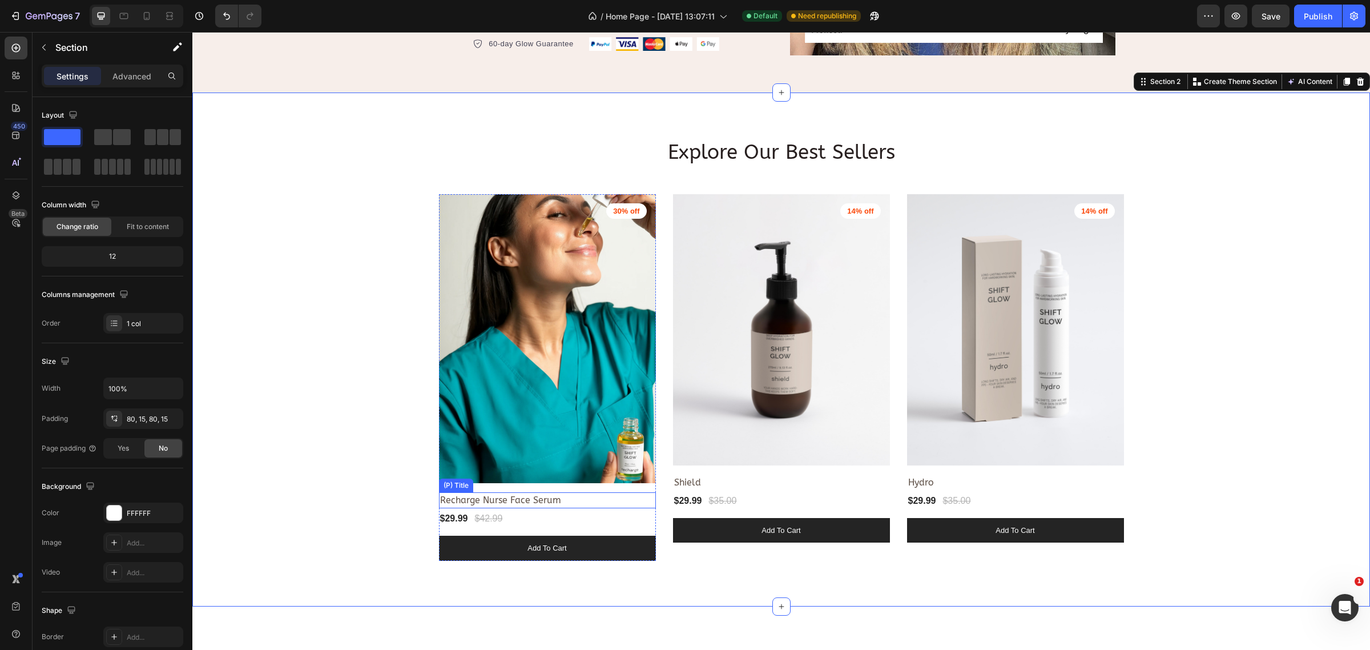
click at [498, 495] on h2 "Recharge Nurse Face Serum" at bounding box center [547, 500] width 217 height 16
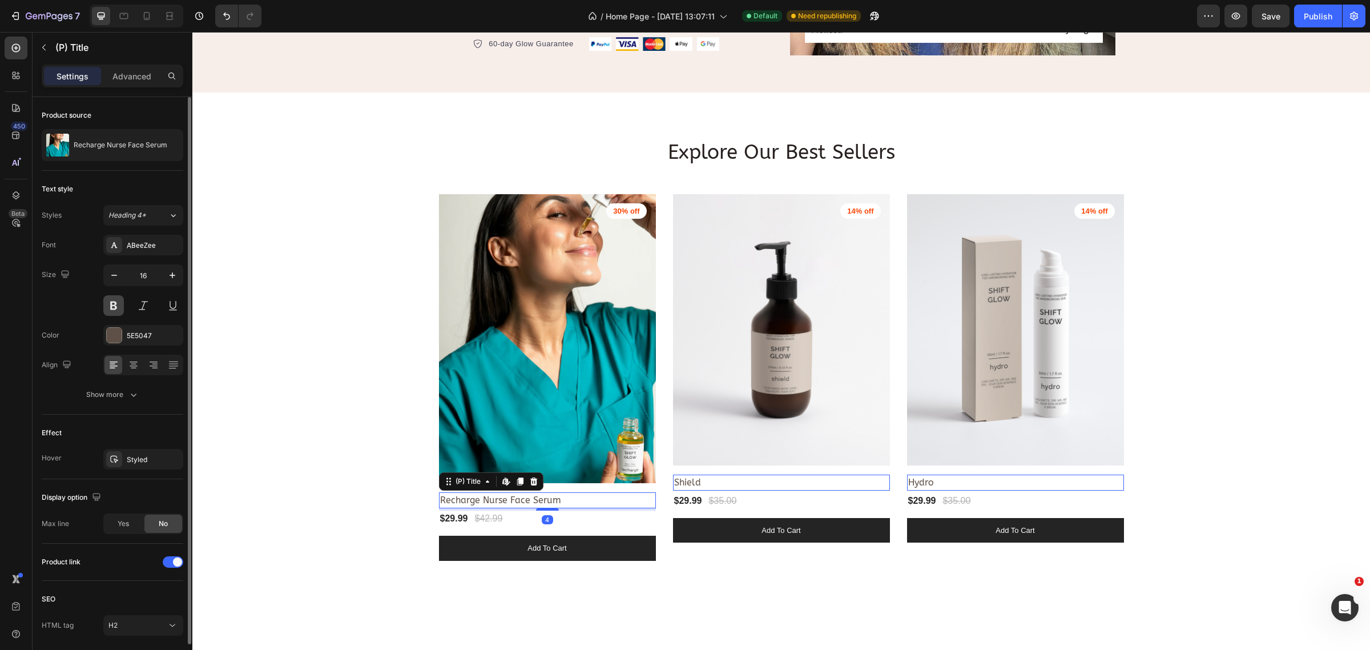
click at [120, 303] on button at bounding box center [113, 305] width 21 height 21
click at [288, 392] on div "Explore Our Best Sellers Heading Row (P) Images 30% off Product Badge Row Recha…" at bounding box center [781, 349] width 1161 height 422
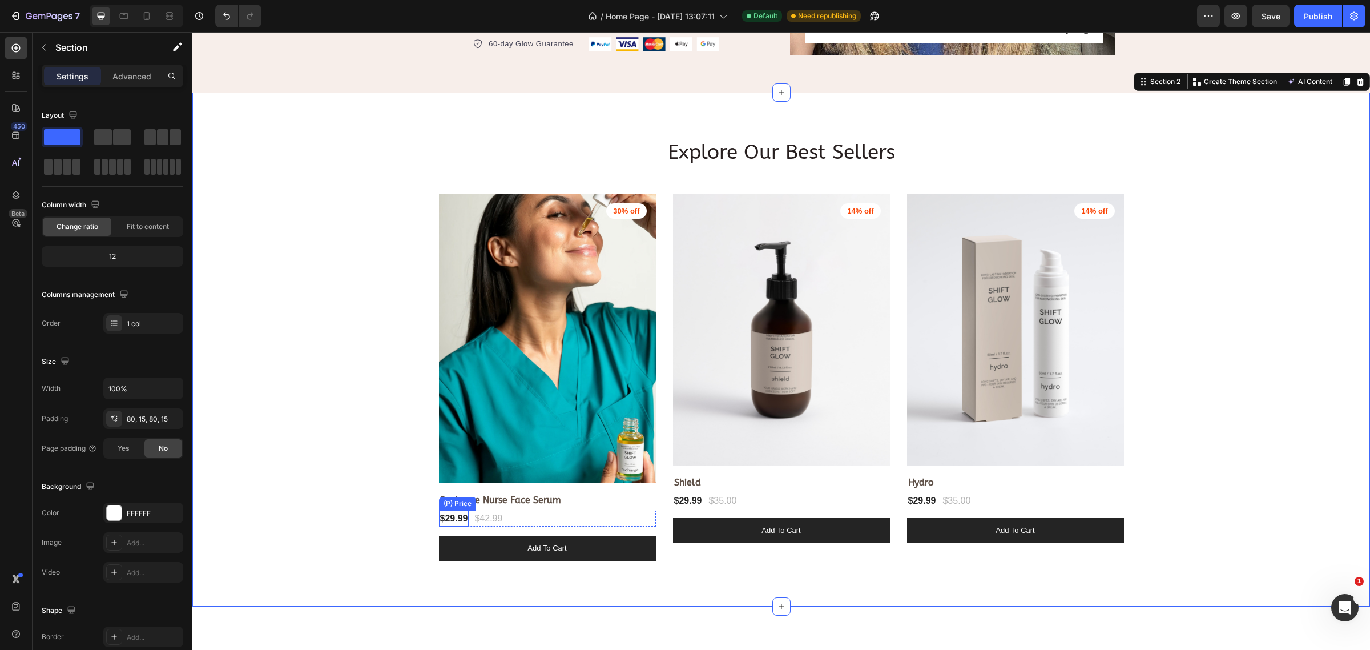
click at [457, 518] on div "$29.99" at bounding box center [454, 518] width 30 height 16
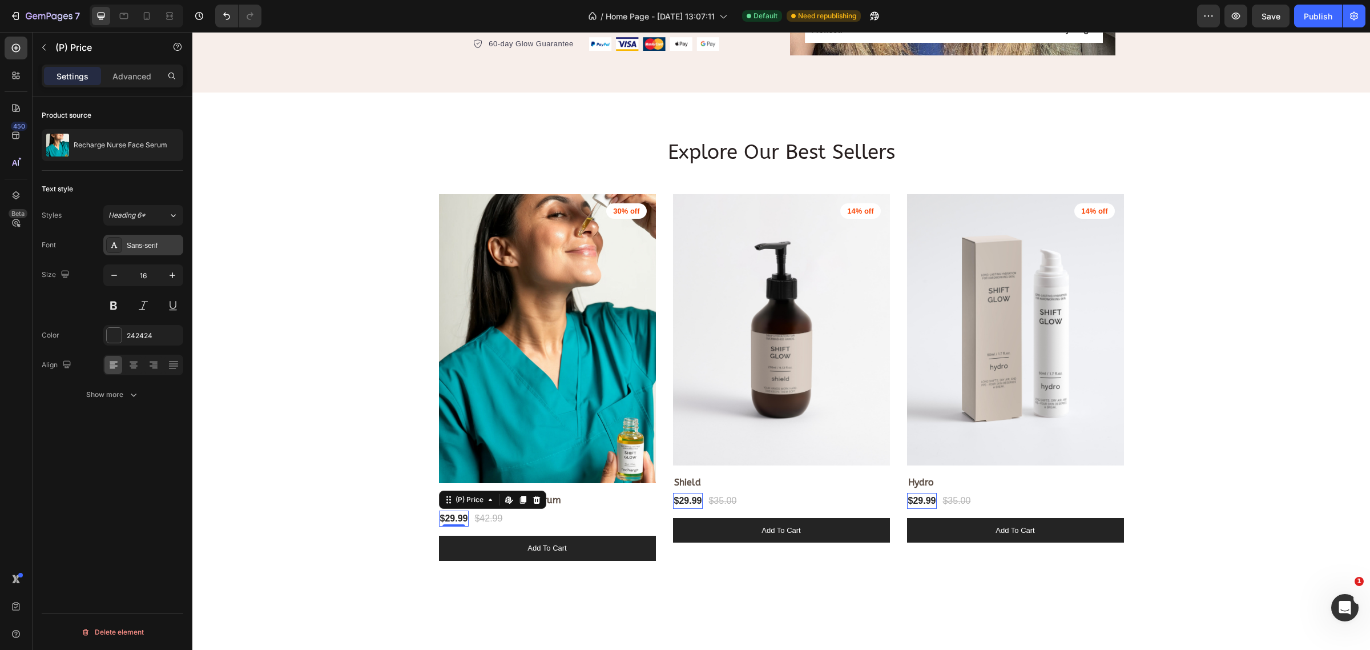
click at [162, 252] on div "Sans-serif" at bounding box center [143, 245] width 80 height 21
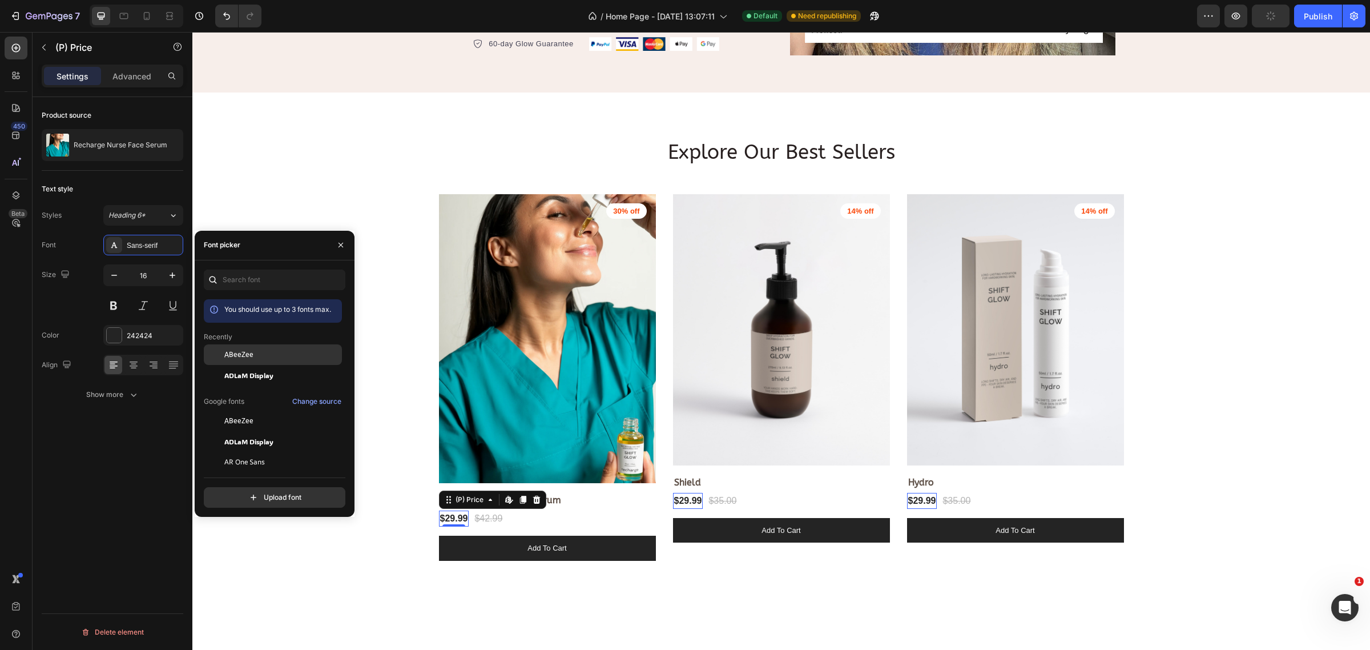
click at [260, 352] on div "ABeeZee" at bounding box center [281, 354] width 115 height 10
click at [140, 339] on div "242424" at bounding box center [143, 336] width 33 height 10
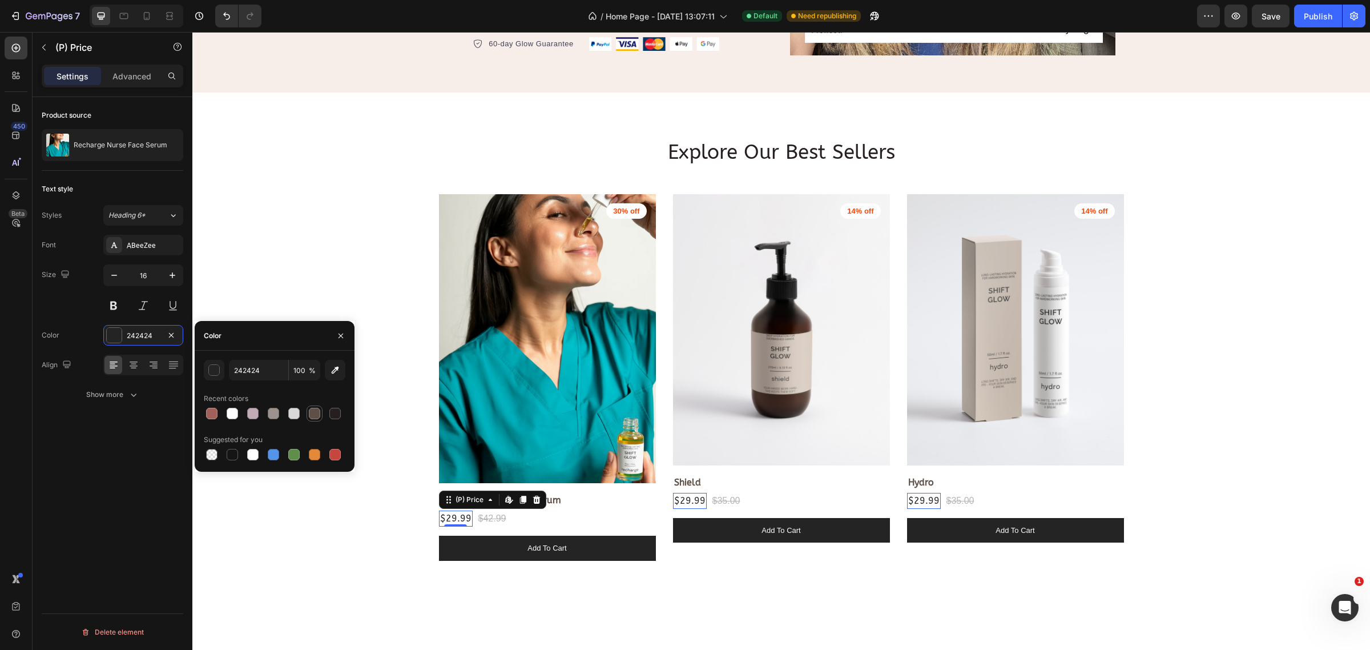
click at [313, 418] on div at bounding box center [314, 413] width 11 height 11
click at [332, 416] on div at bounding box center [334, 413] width 11 height 11
type input "271F1F"
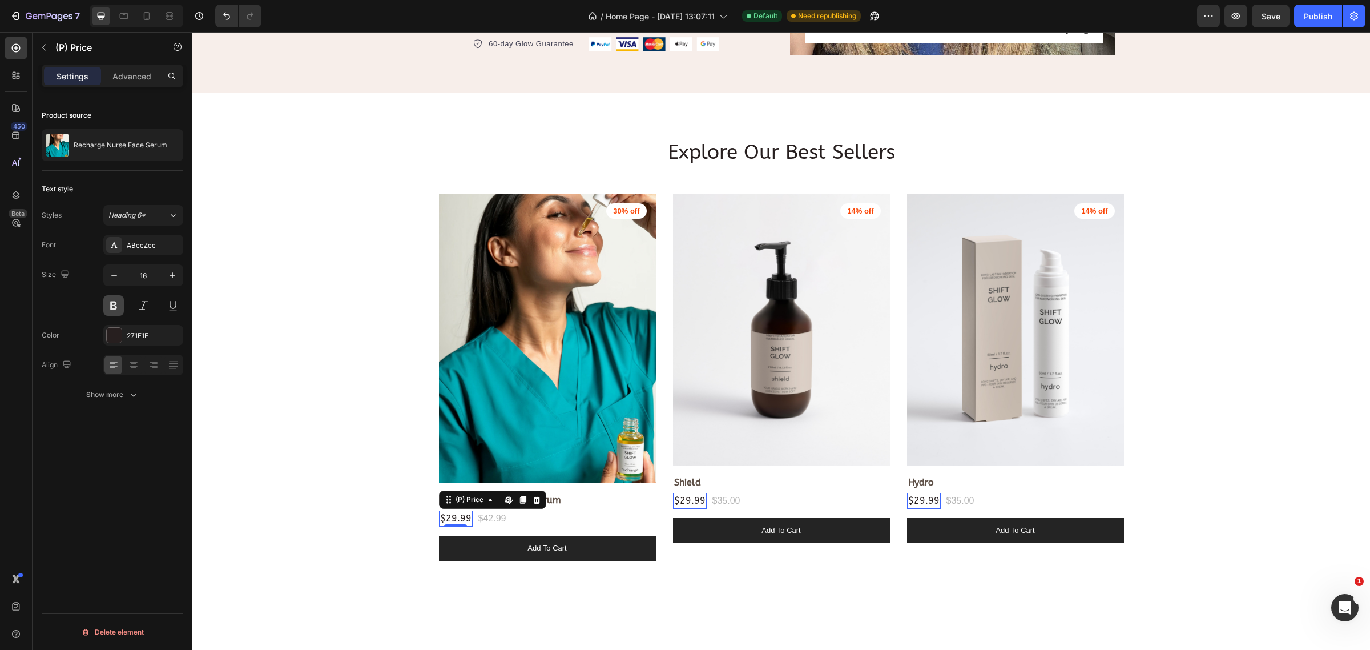
click at [114, 308] on button at bounding box center [113, 305] width 21 height 21
click at [315, 535] on div "Explore Our Best Sellers Heading Row (P) Images 30% off Product Badge Row Recha…" at bounding box center [781, 349] width 1161 height 422
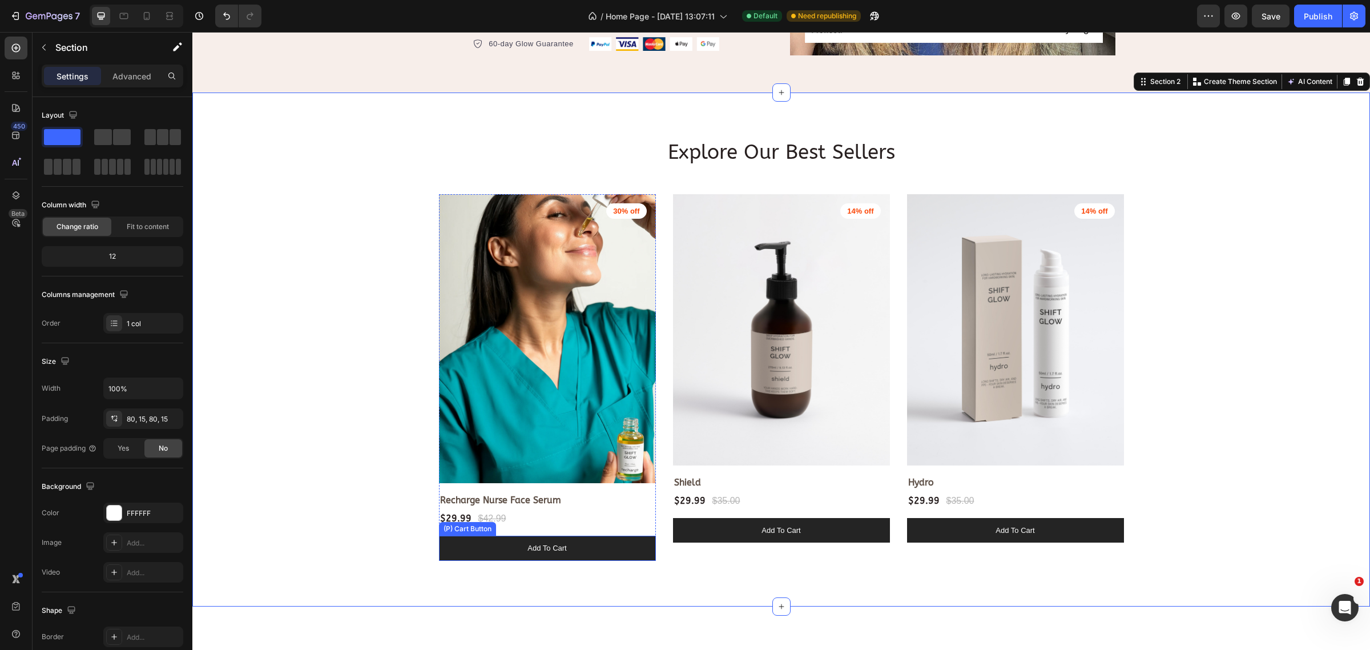
click at [470, 529] on div "(P) Cart Button" at bounding box center [467, 529] width 53 height 10
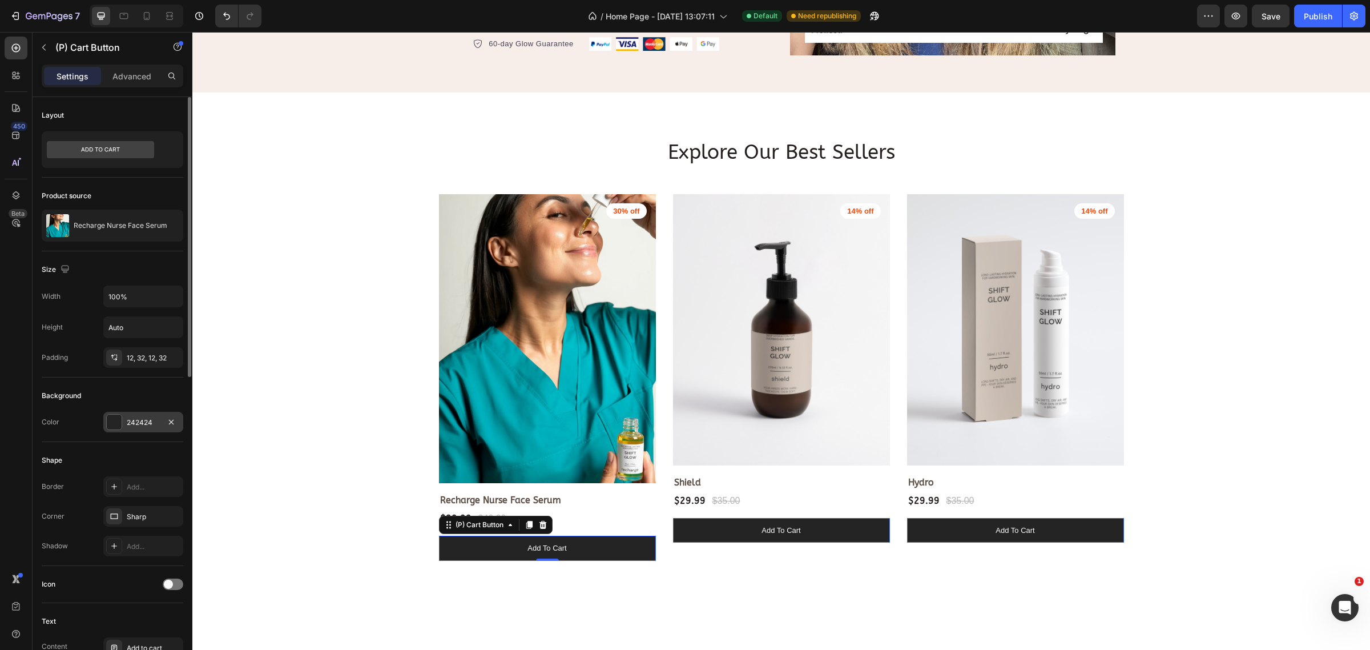
click at [144, 420] on div "242424" at bounding box center [143, 422] width 33 height 10
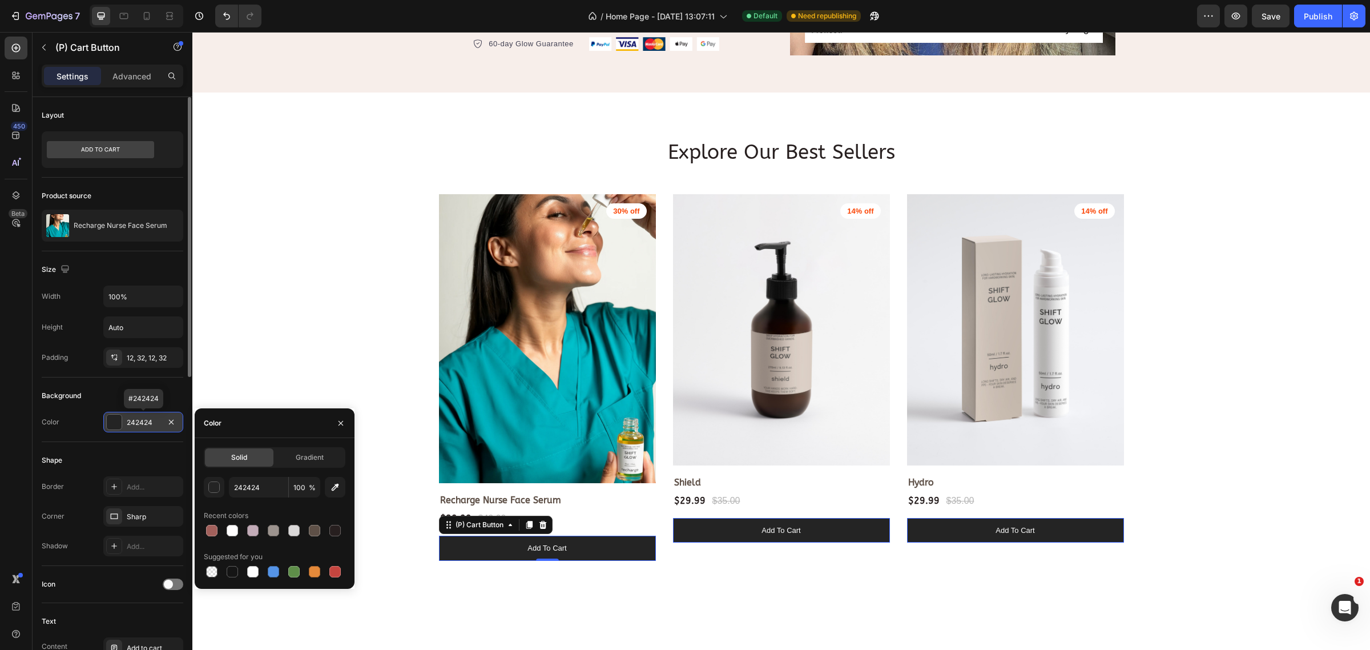
click at [144, 420] on div "242424" at bounding box center [143, 422] width 33 height 10
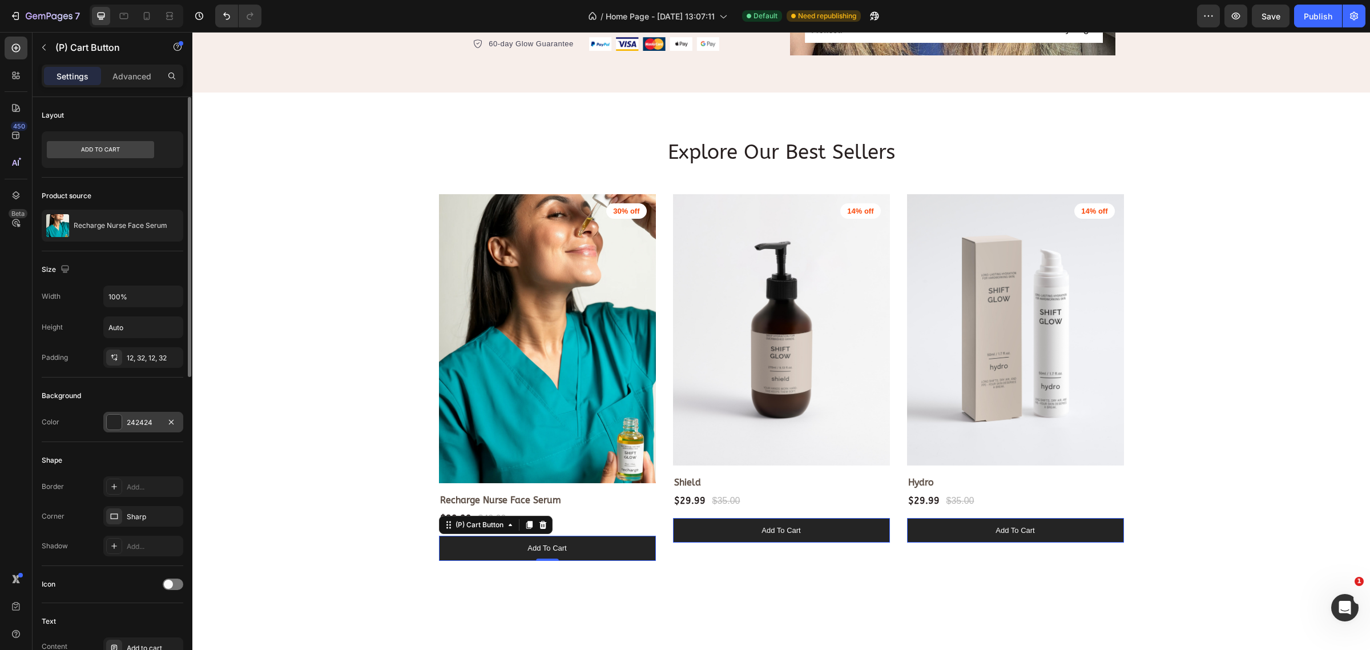
click at [144, 423] on div "242424" at bounding box center [143, 422] width 33 height 10
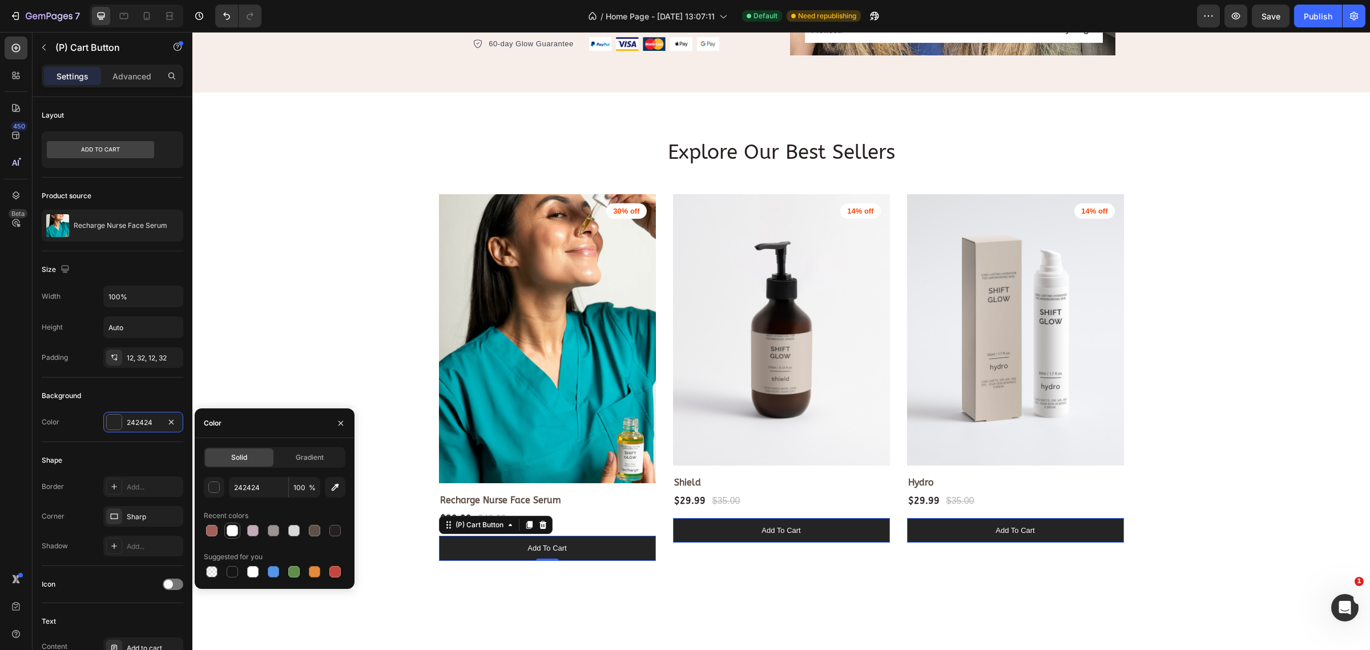
click at [231, 529] on div at bounding box center [232, 530] width 11 height 11
type input "FFFEFE"
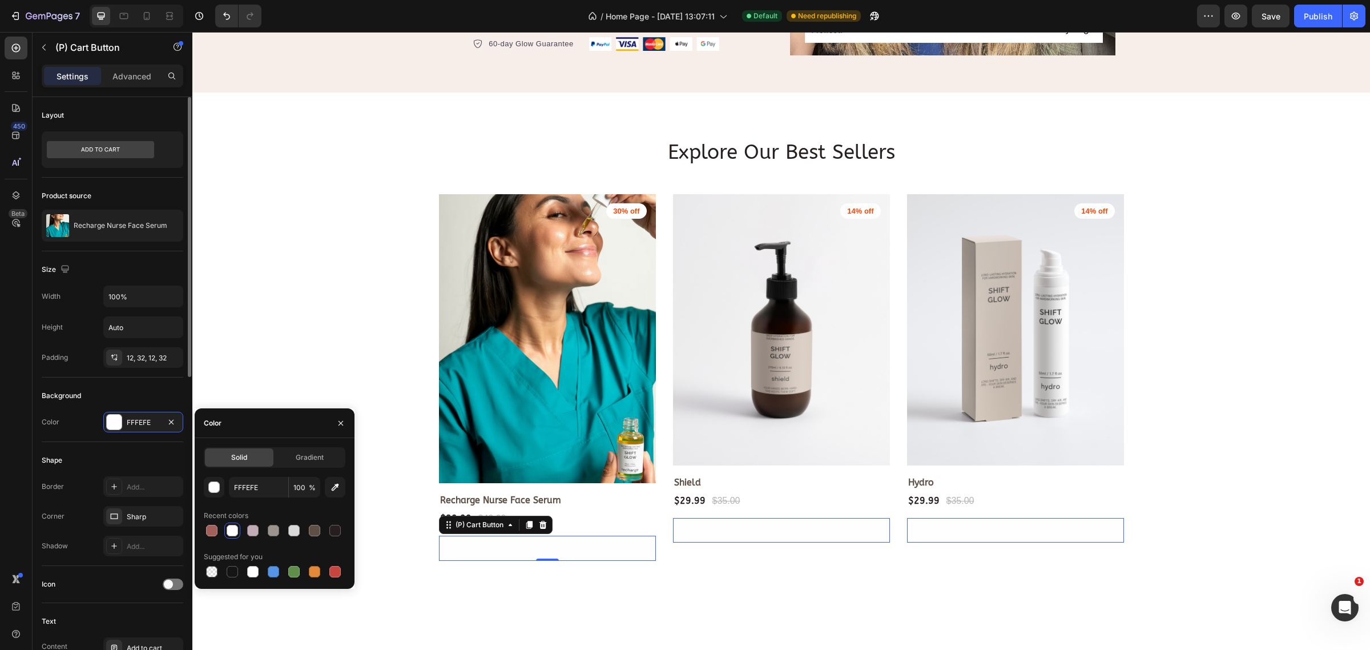
click at [87, 440] on div "Background Color FFFEFE" at bounding box center [113, 409] width 142 height 65
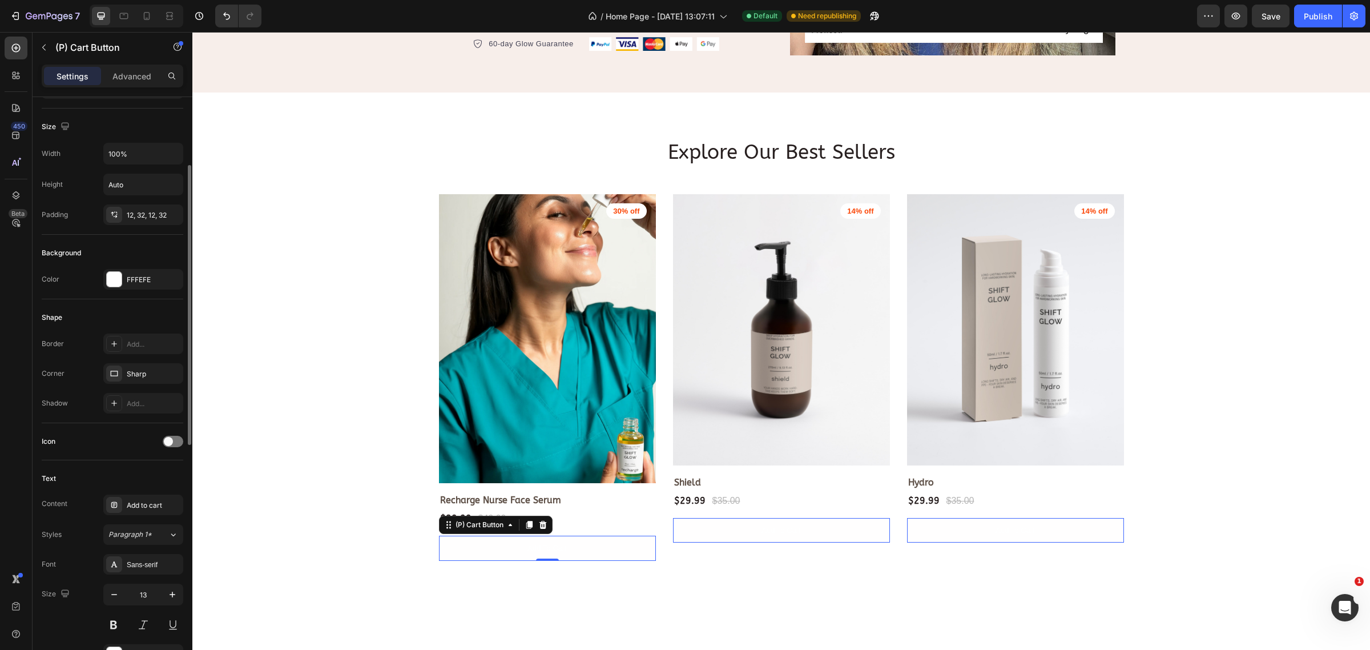
scroll to position [214, 0]
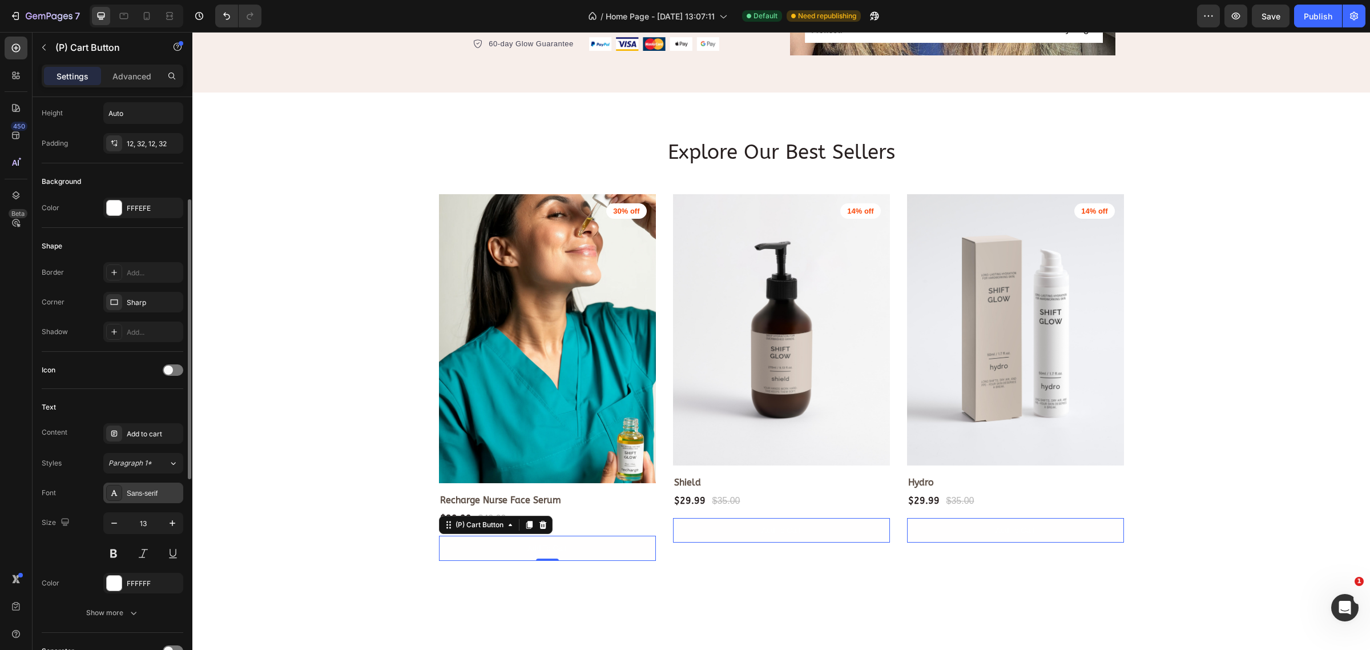
click at [160, 489] on div "Sans-serif" at bounding box center [154, 493] width 54 height 10
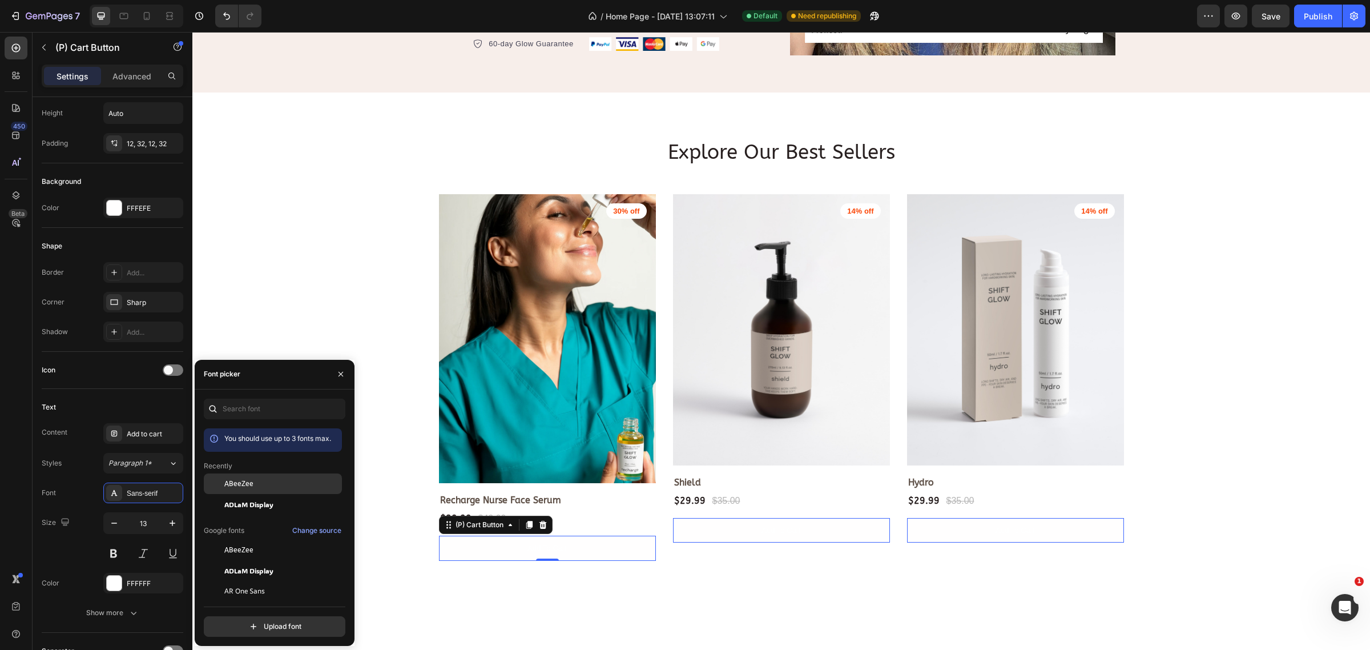
click at [249, 481] on span "ABeeZee" at bounding box center [238, 483] width 29 height 10
click at [120, 587] on div at bounding box center [114, 582] width 15 height 15
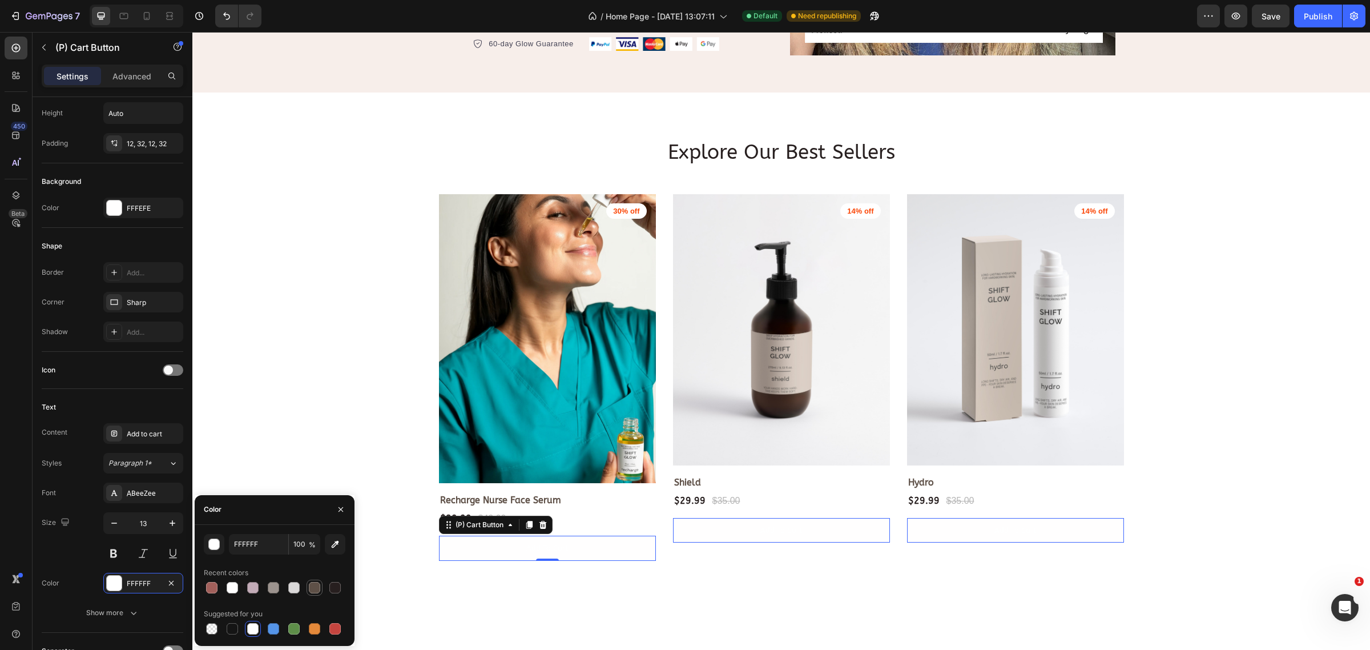
click at [316, 588] on div at bounding box center [314, 587] width 11 height 11
click at [210, 589] on div at bounding box center [211, 587] width 11 height 11
type input "A2605B"
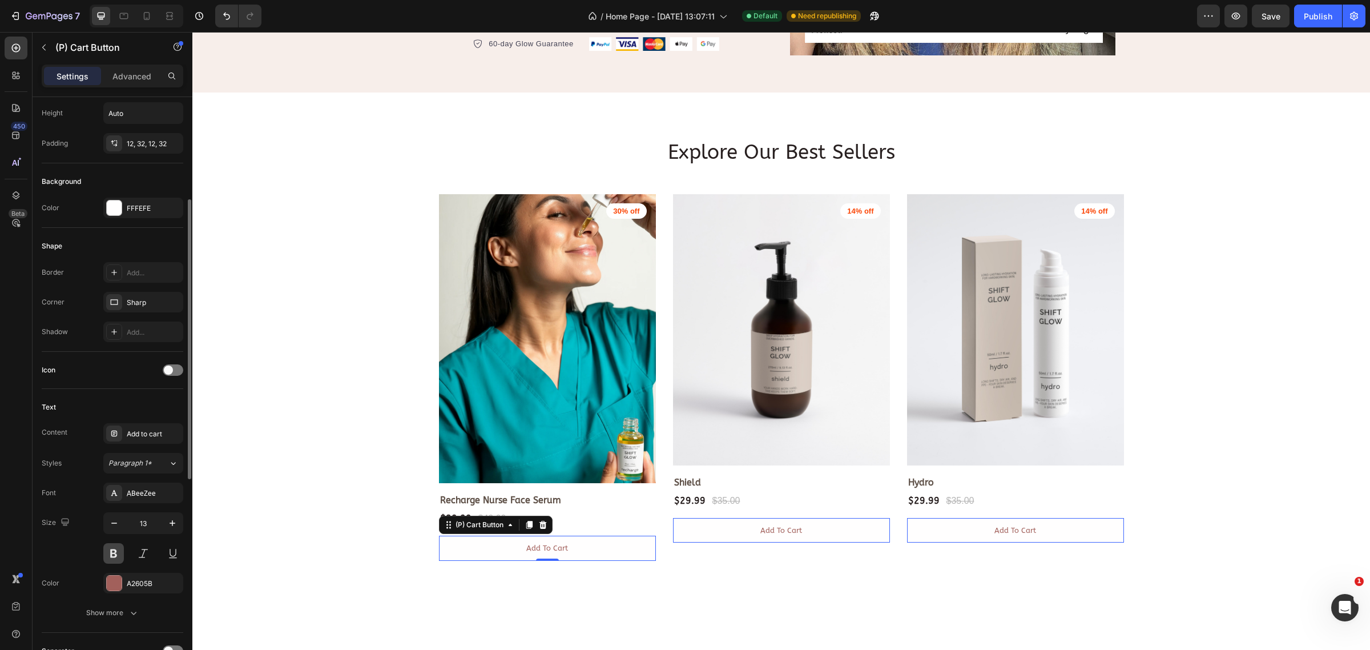
click at [118, 552] on button at bounding box center [113, 553] width 21 height 21
click at [312, 515] on div "Explore Our Best Sellers Heading Row (P) Images 30% off Product Badge Row Recha…" at bounding box center [781, 349] width 1161 height 422
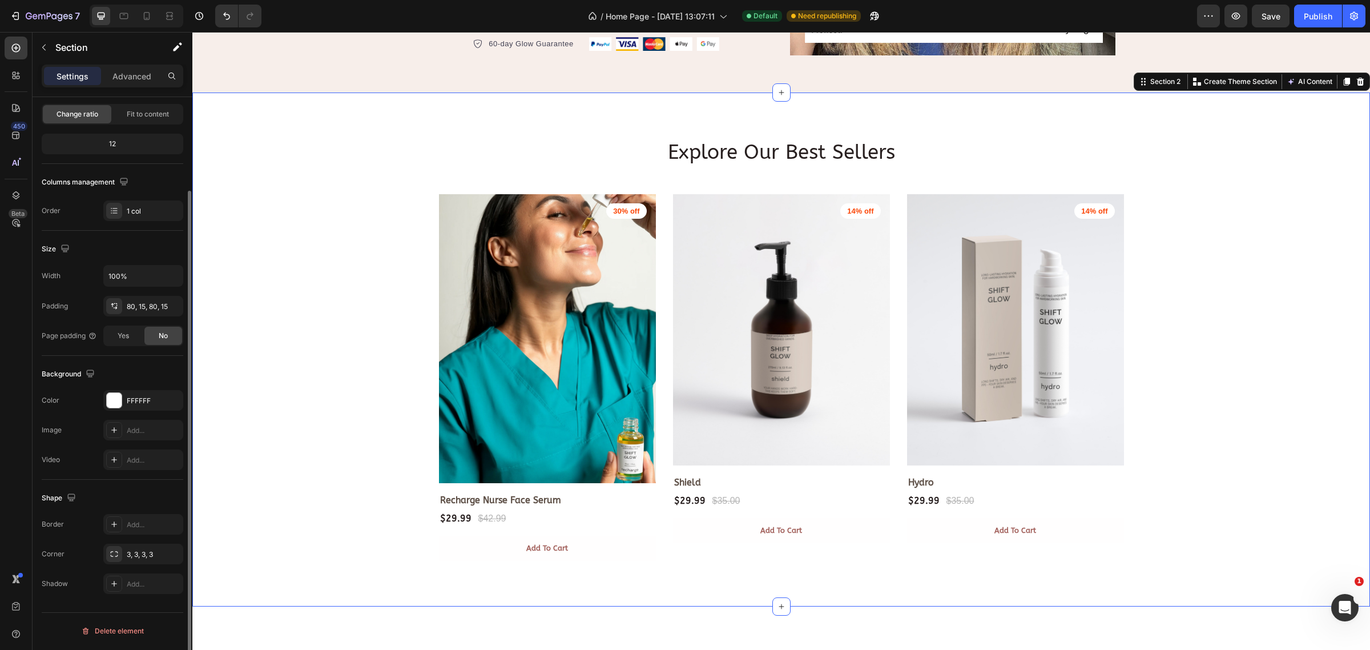
scroll to position [0, 0]
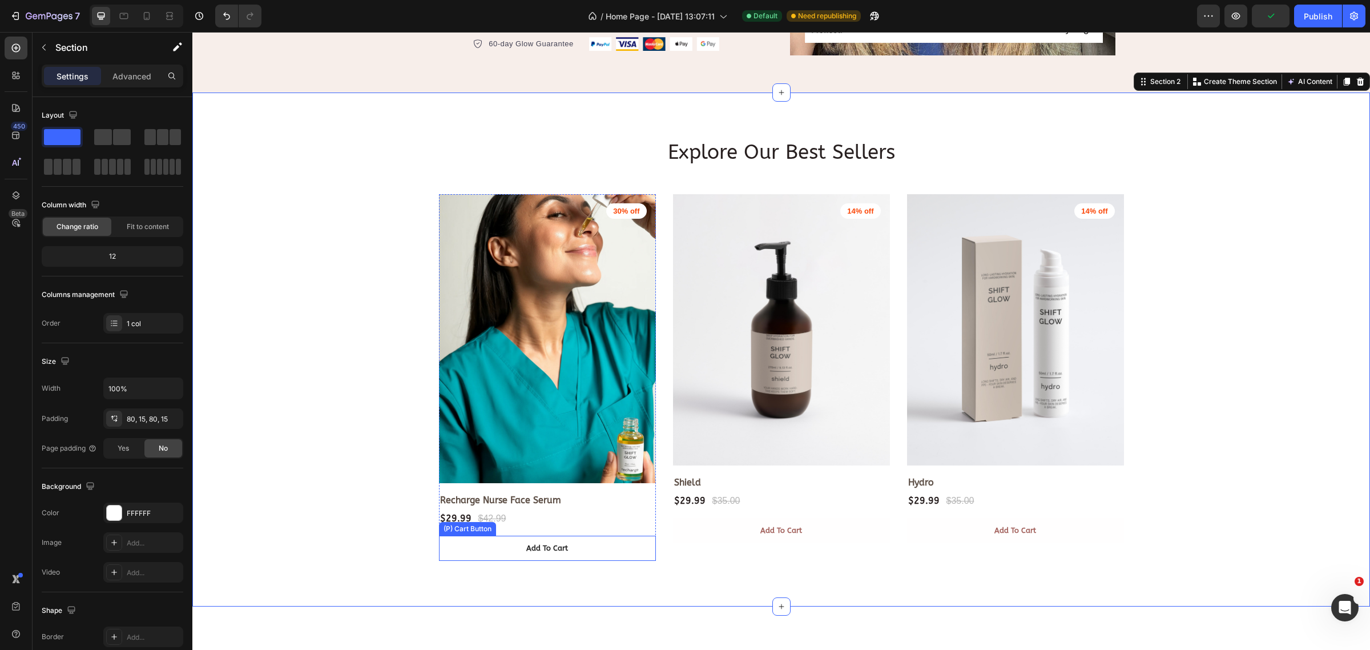
click at [460, 545] on button "Add to cart" at bounding box center [547, 547] width 217 height 25
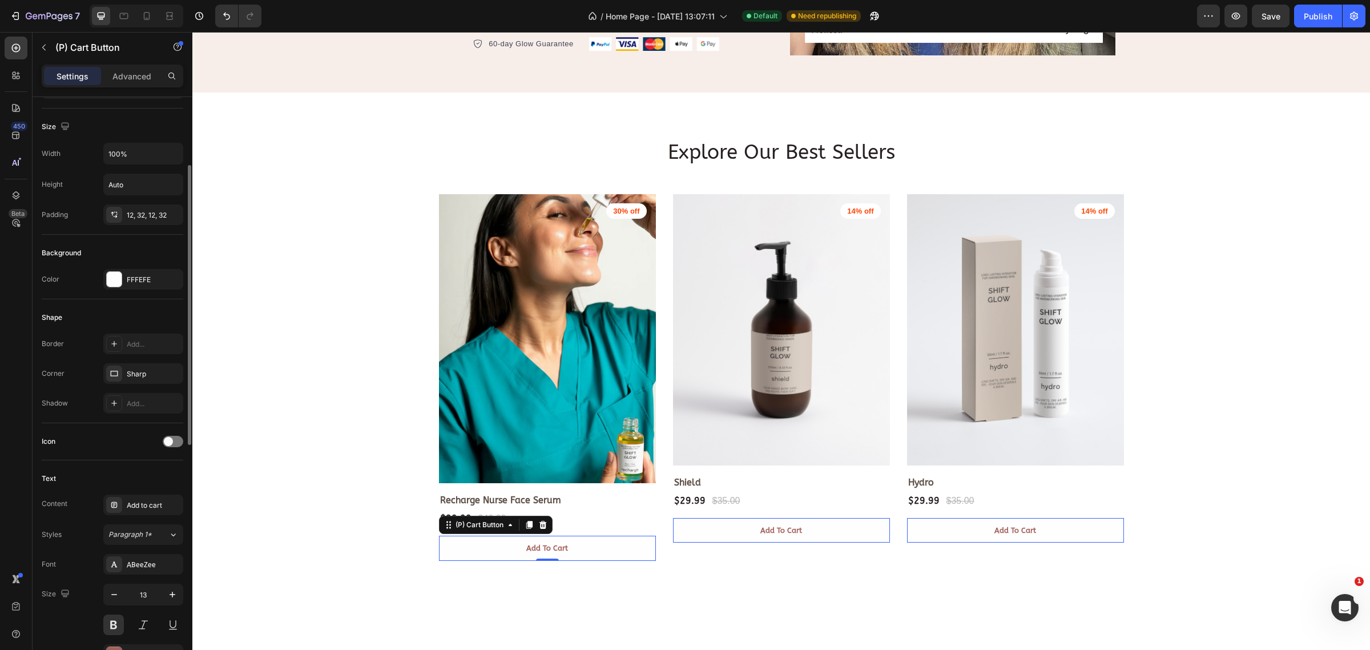
scroll to position [285, 0]
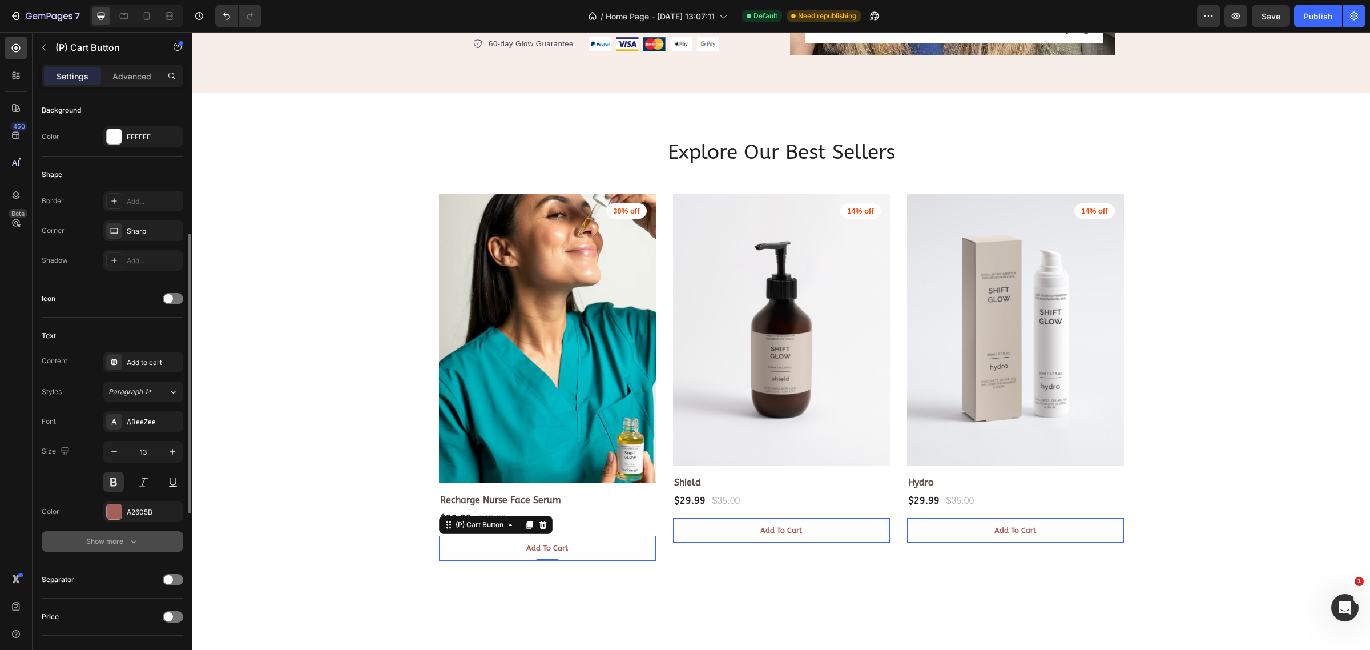
click at [136, 541] on icon "button" at bounding box center [133, 540] width 11 height 11
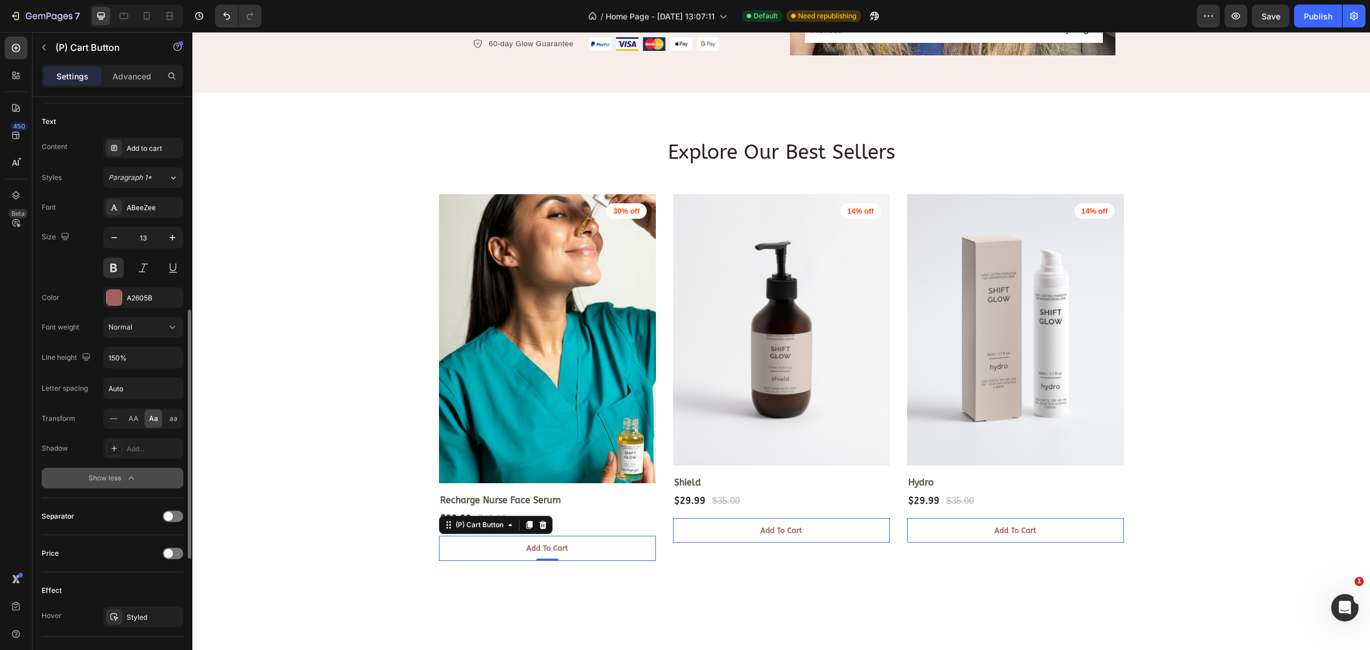
scroll to position [571, 0]
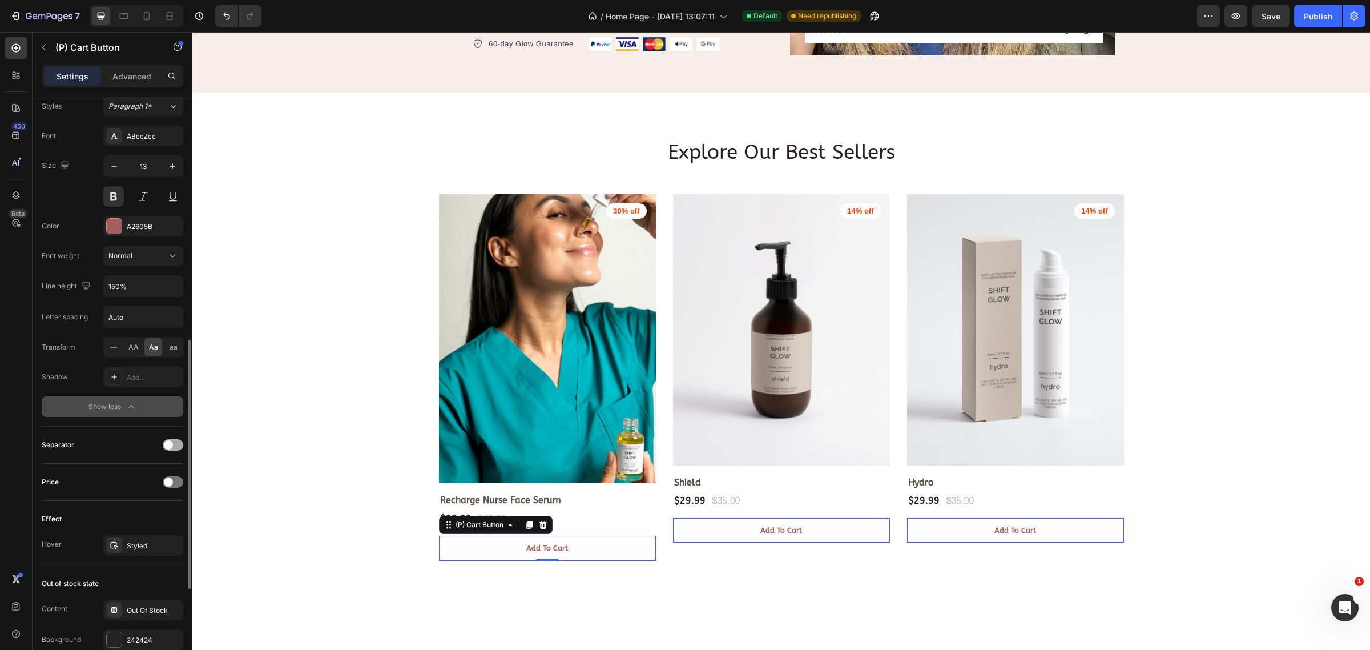
click at [175, 447] on div at bounding box center [173, 444] width 21 height 11
click at [175, 447] on span at bounding box center [177, 444] width 9 height 9
click at [175, 447] on div at bounding box center [173, 444] width 21 height 11
click at [174, 515] on div at bounding box center [173, 511] width 21 height 11
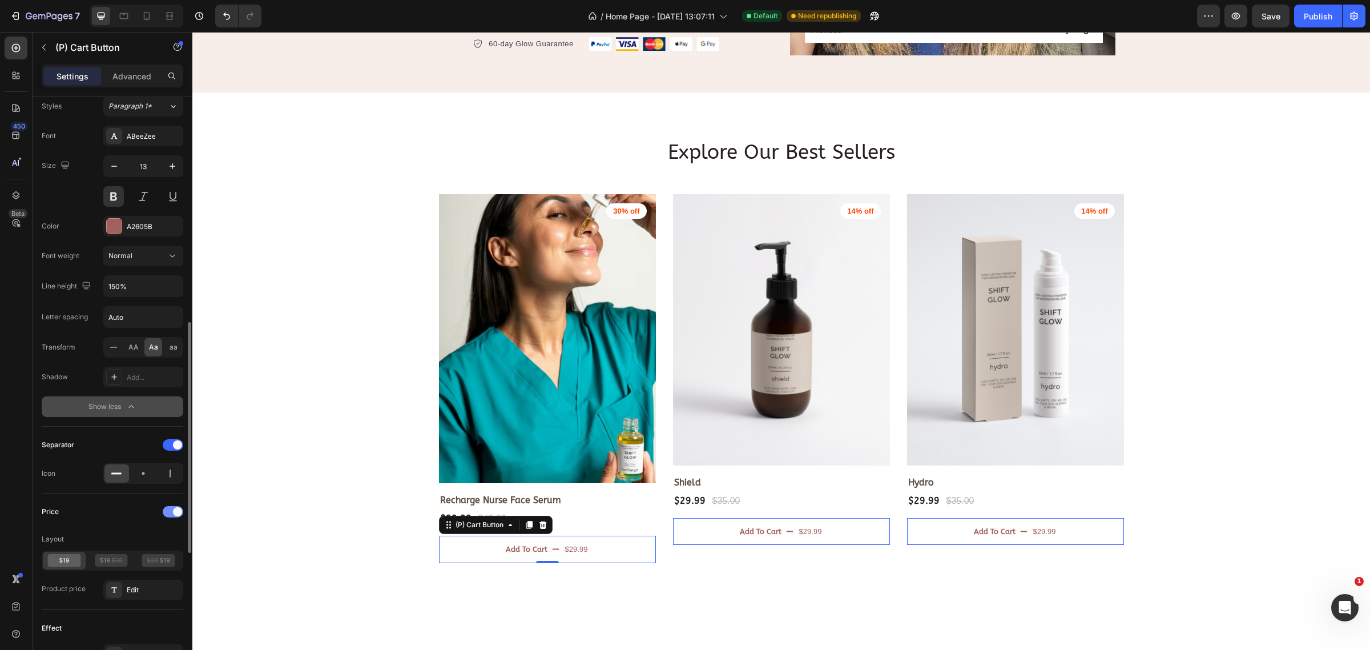
click at [175, 514] on span at bounding box center [177, 511] width 9 height 9
click at [176, 446] on span at bounding box center [177, 444] width 9 height 9
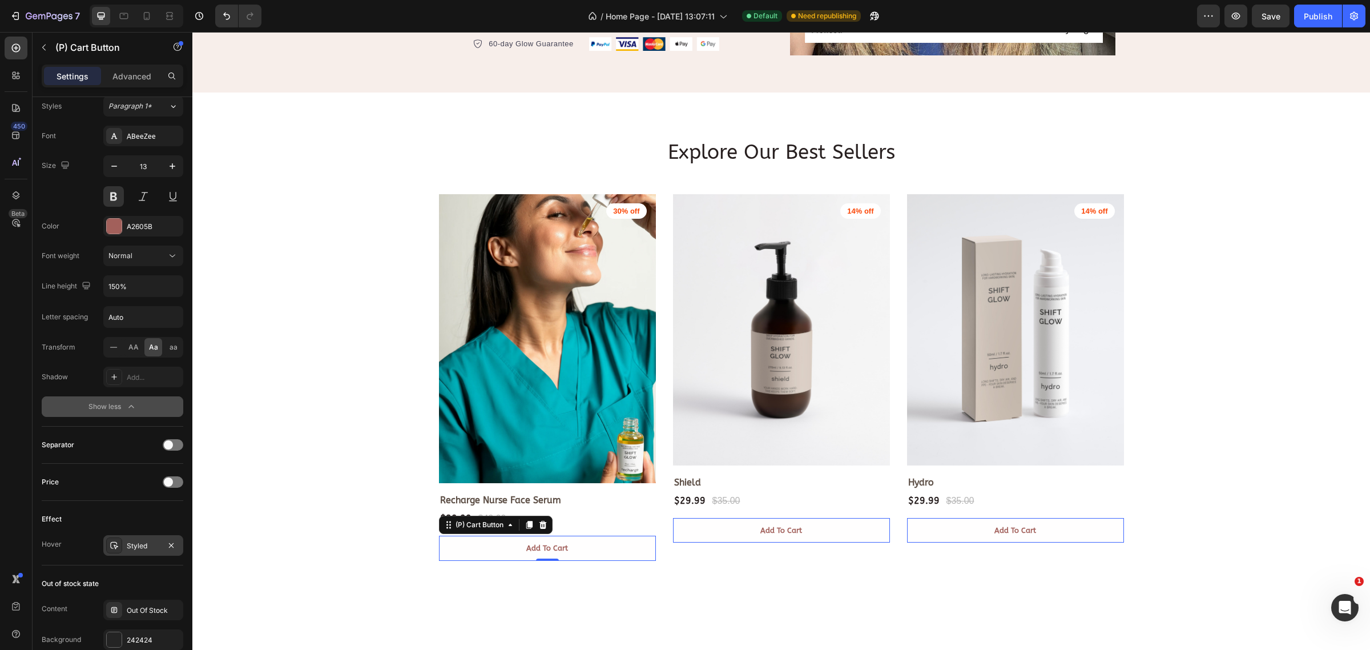
click at [137, 549] on div "Styled" at bounding box center [143, 546] width 33 height 10
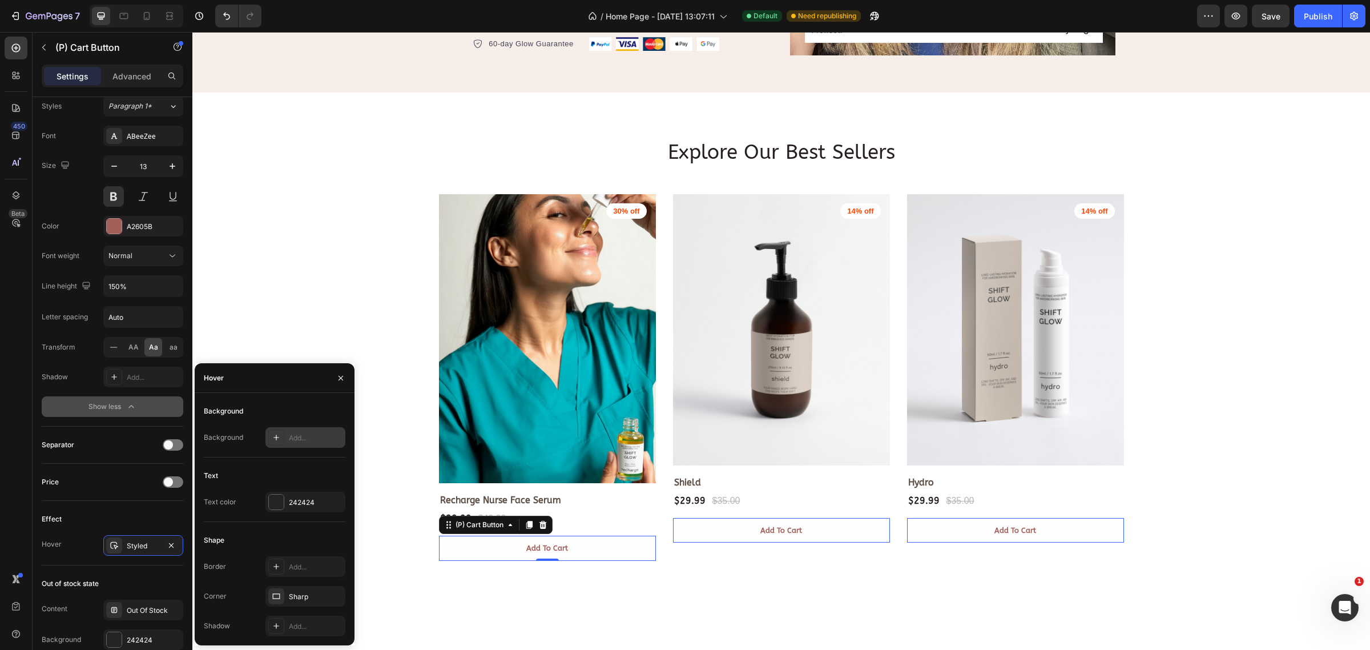
click at [312, 437] on div "Add..." at bounding box center [316, 438] width 54 height 10
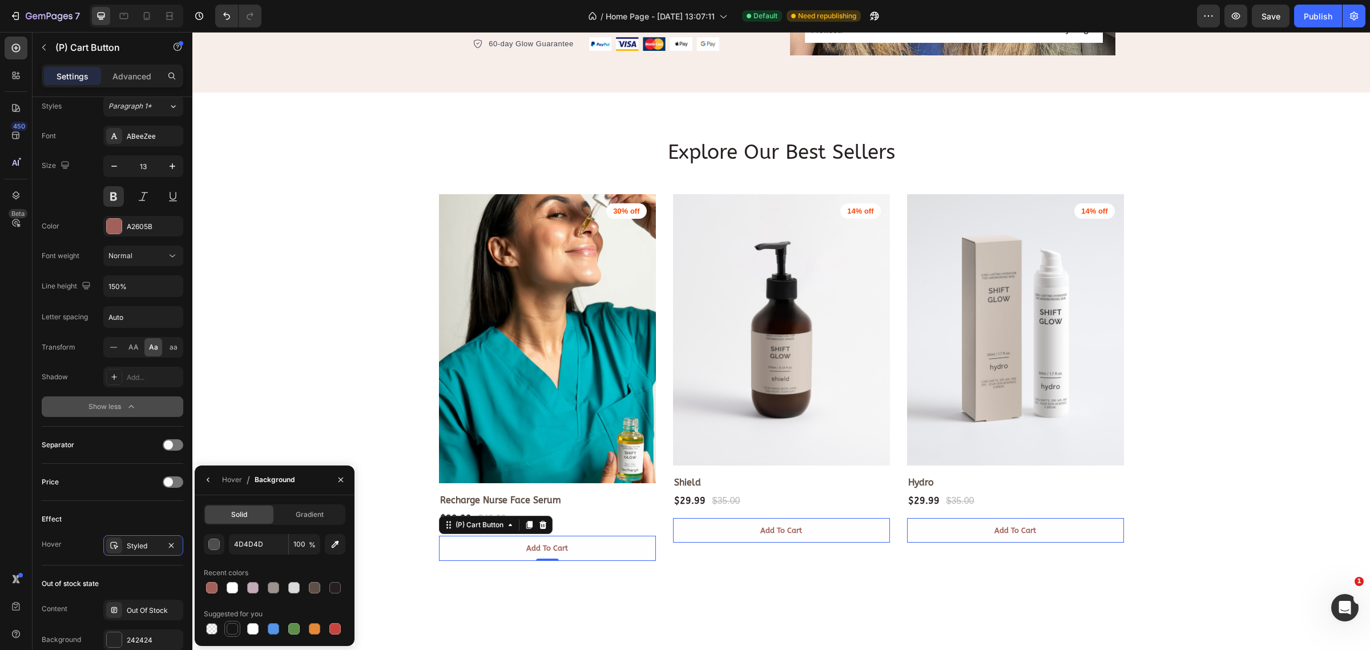
click at [231, 627] on div at bounding box center [232, 628] width 11 height 11
click at [337, 587] on div at bounding box center [334, 587] width 11 height 11
type input "271F1F"
click at [227, 478] on div "Hover" at bounding box center [232, 479] width 20 height 10
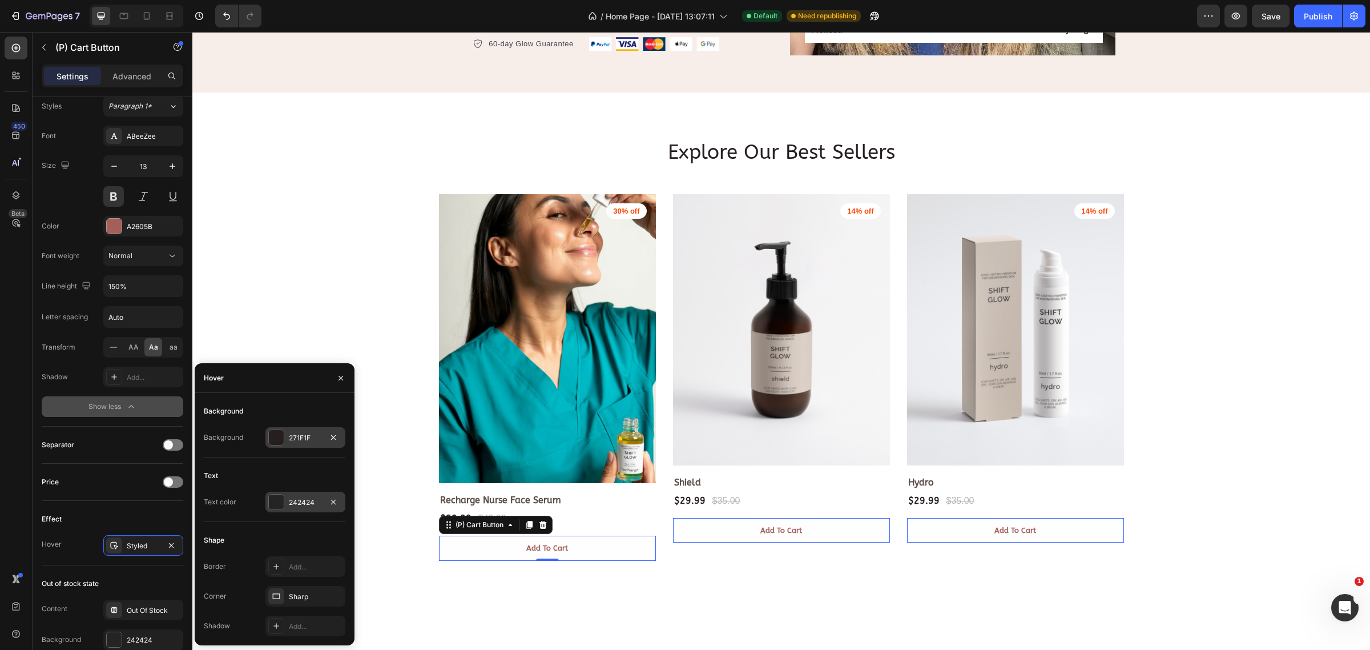
click at [292, 498] on div "242424" at bounding box center [305, 502] width 33 height 10
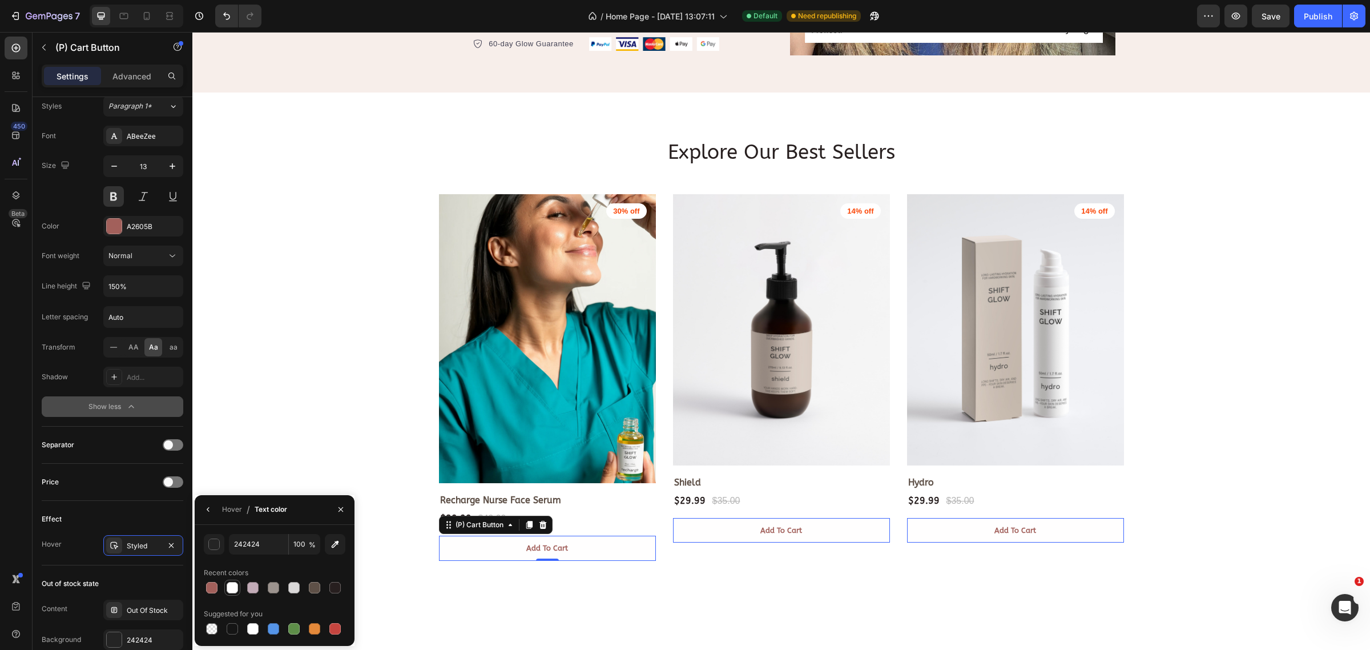
click at [229, 589] on div at bounding box center [232, 587] width 11 height 11
type input "FFFEFE"
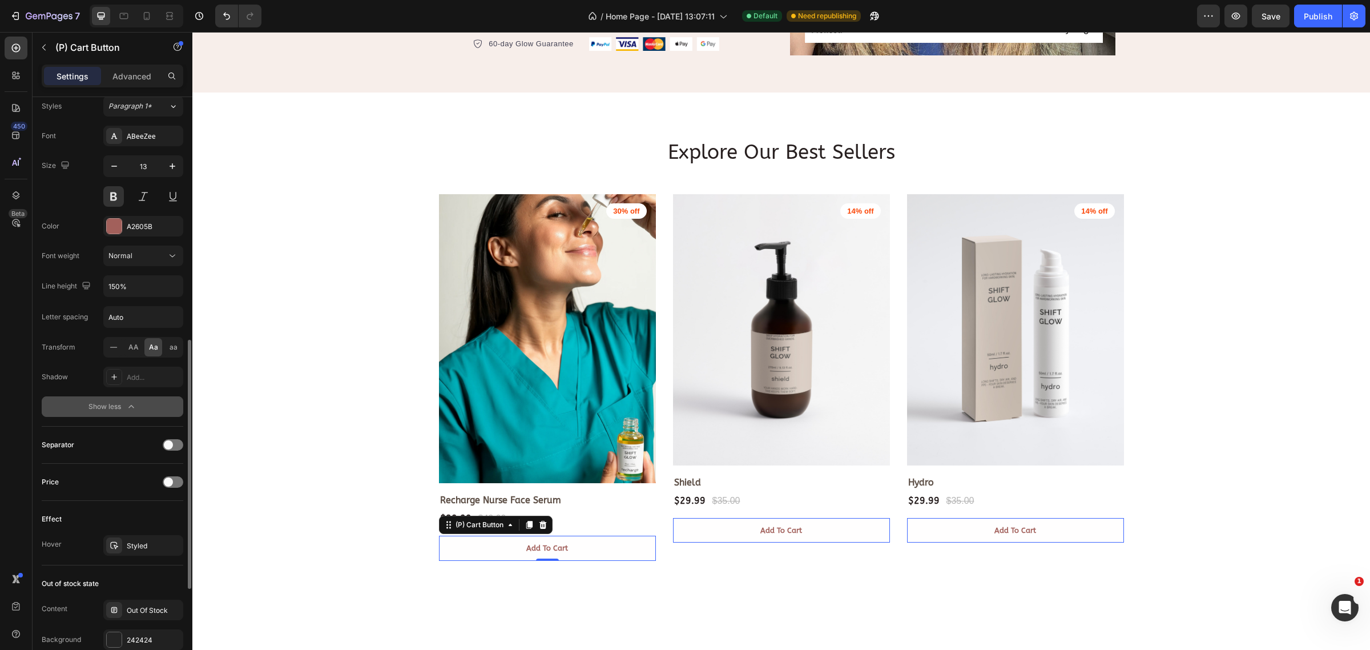
click at [58, 559] on div "Effect Hover Styled" at bounding box center [113, 533] width 142 height 65
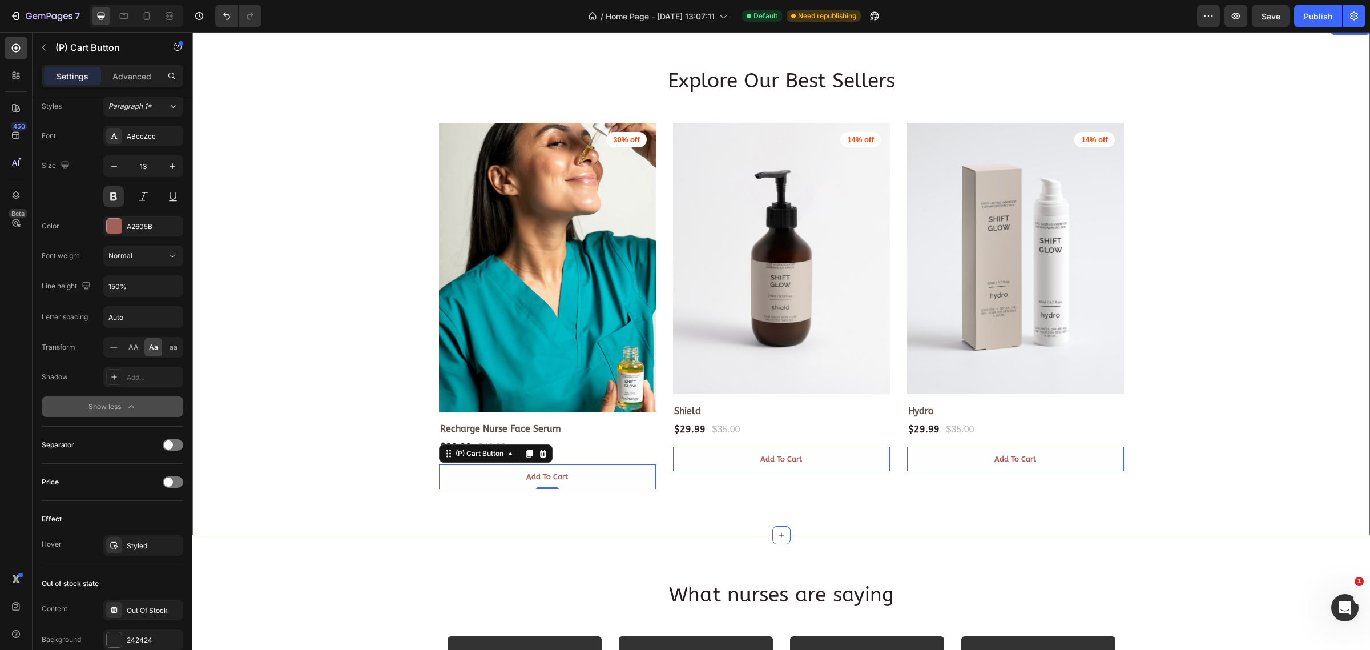
click at [377, 489] on div "Explore Our Best Sellers Heading Row (P) Images 30% off Product Badge Row Recha…" at bounding box center [781, 278] width 1178 height 514
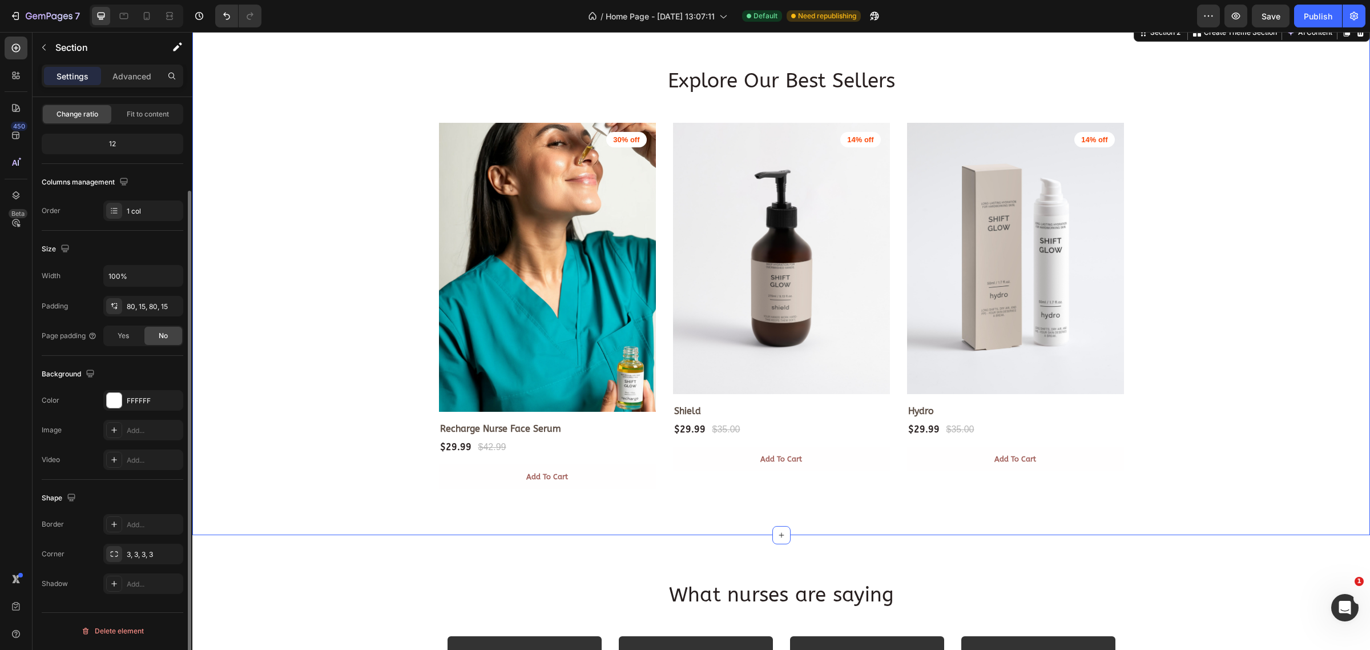
scroll to position [0, 0]
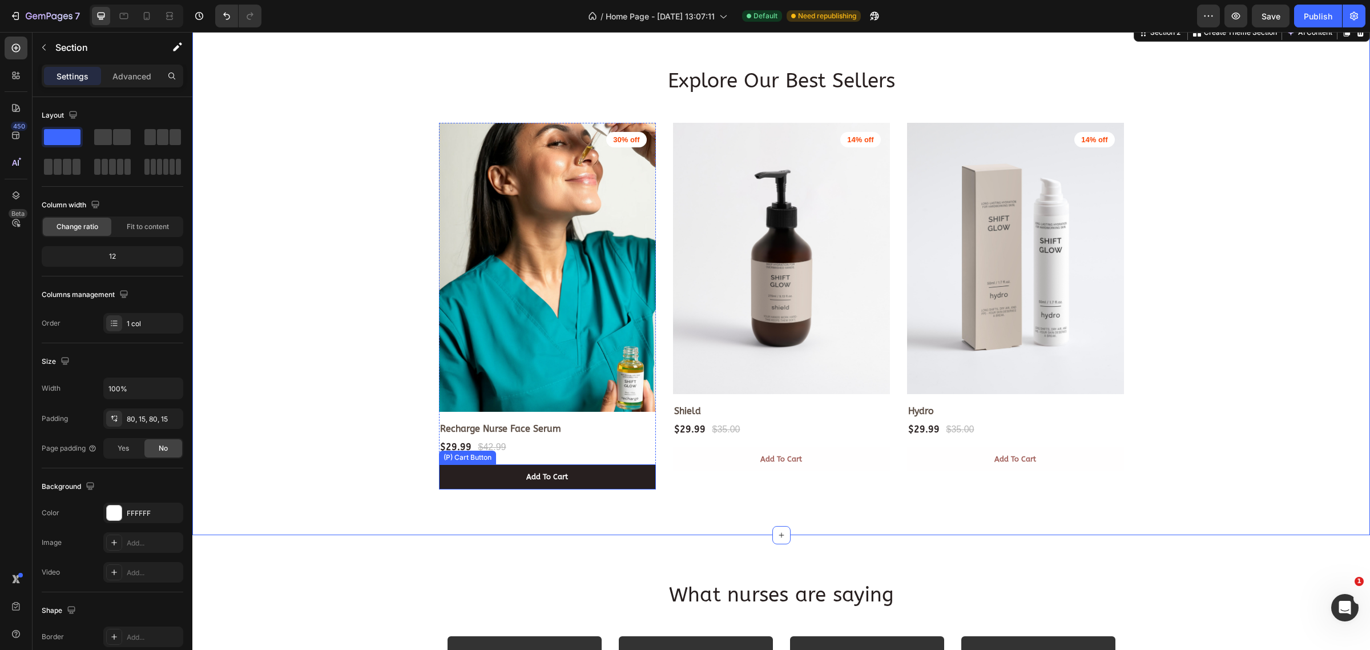
click at [458, 477] on button "Add to cart" at bounding box center [547, 476] width 217 height 25
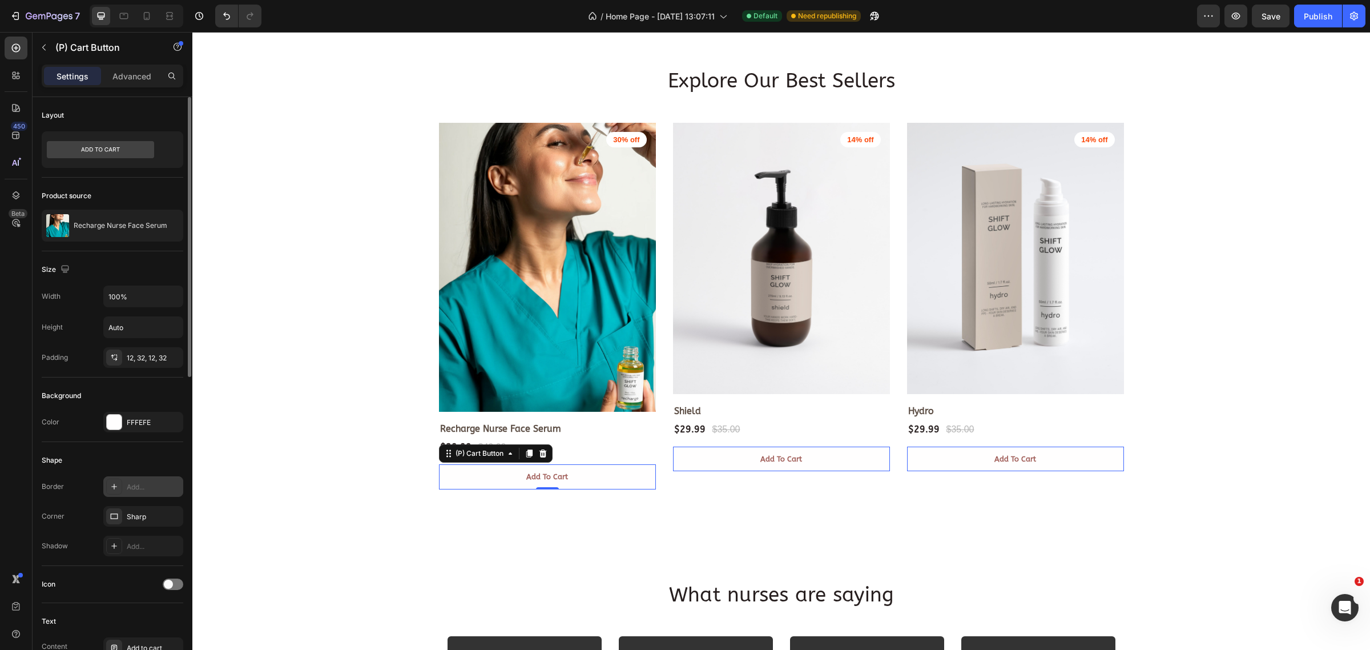
click at [144, 490] on div "Add..." at bounding box center [154, 487] width 54 height 10
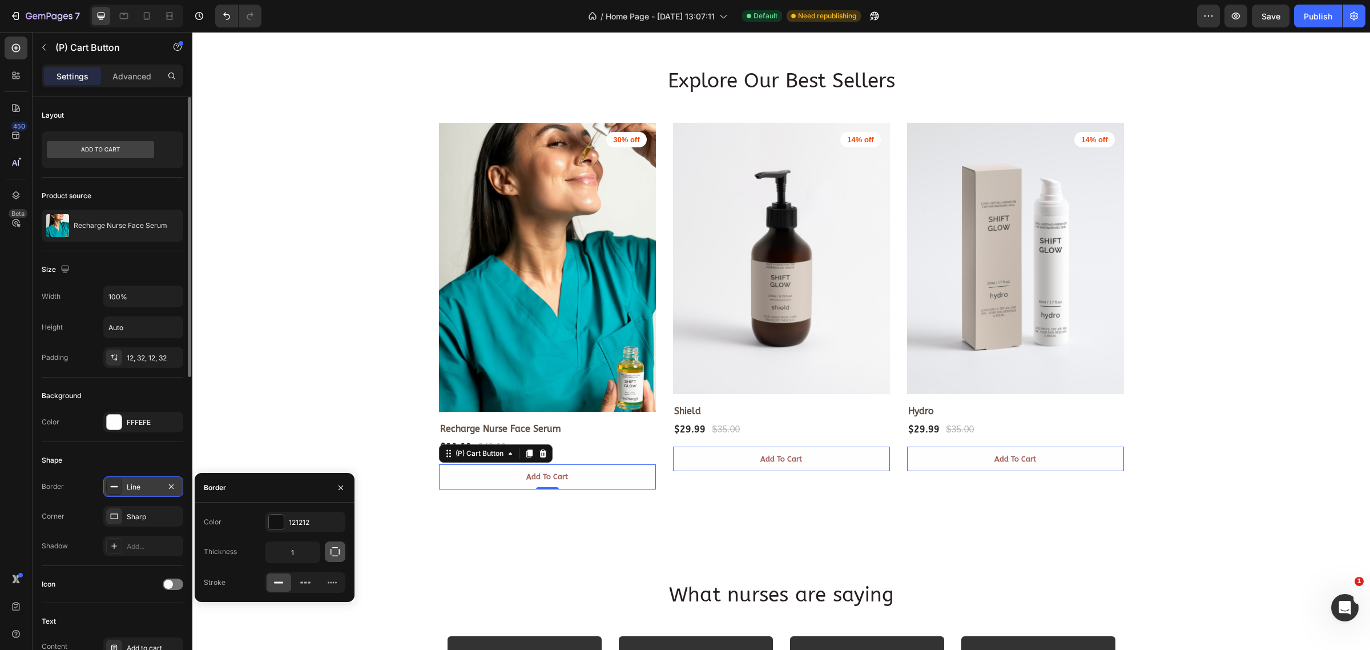
click at [332, 552] on icon "button" at bounding box center [334, 551] width 11 height 11
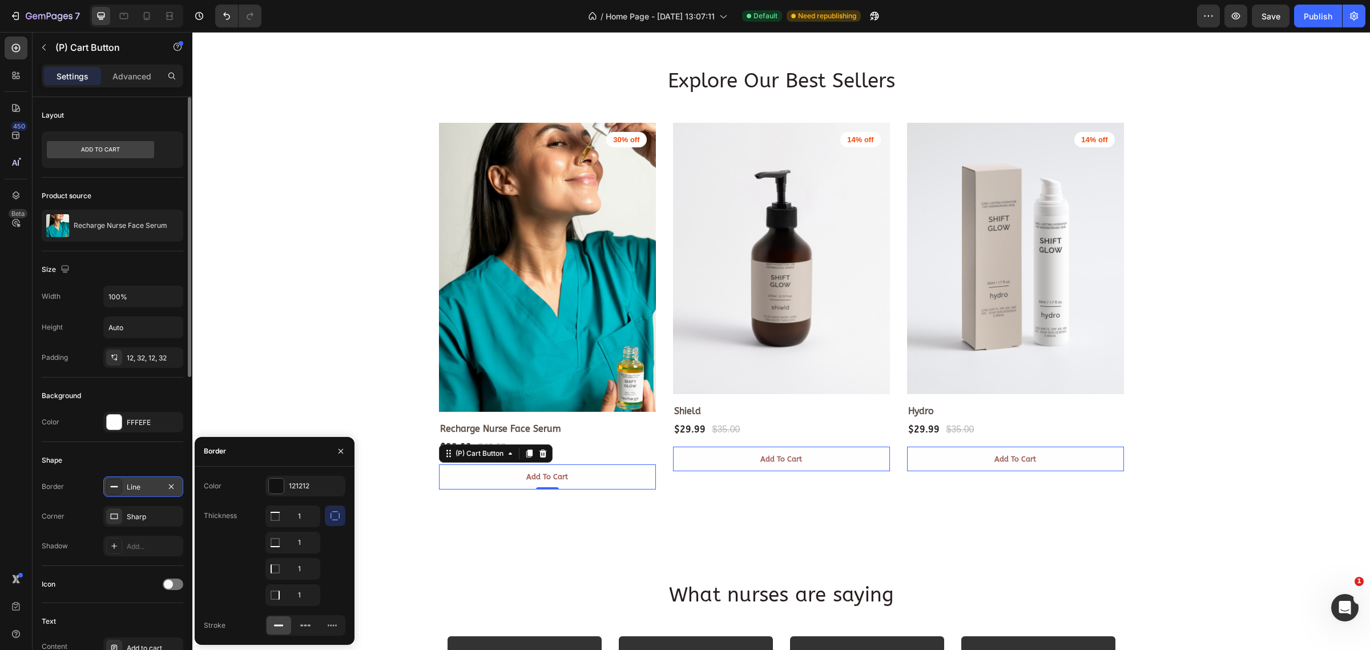
click at [341, 514] on button "button" at bounding box center [335, 515] width 21 height 21
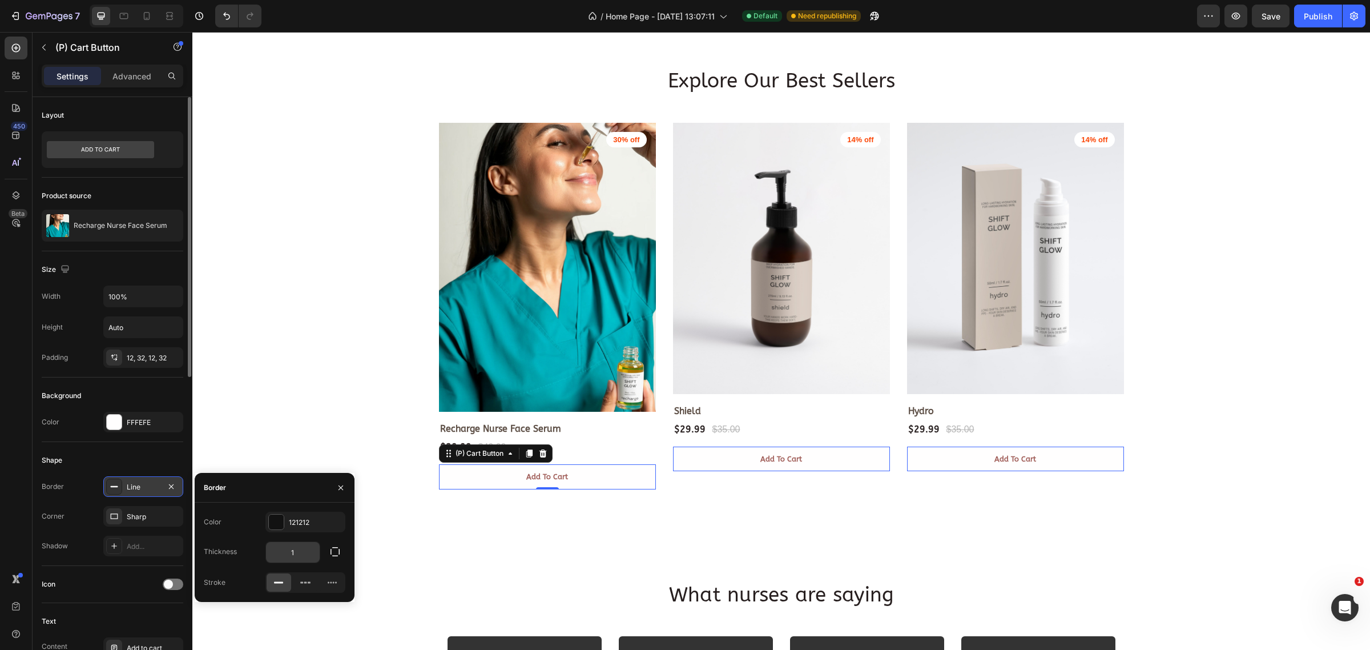
click at [301, 549] on input "1" at bounding box center [293, 552] width 54 height 21
type input "2"
click at [344, 438] on div "Explore Our Best Sellers Heading Row (P) Images 30% off Product Badge Row Recha…" at bounding box center [781, 278] width 1161 height 422
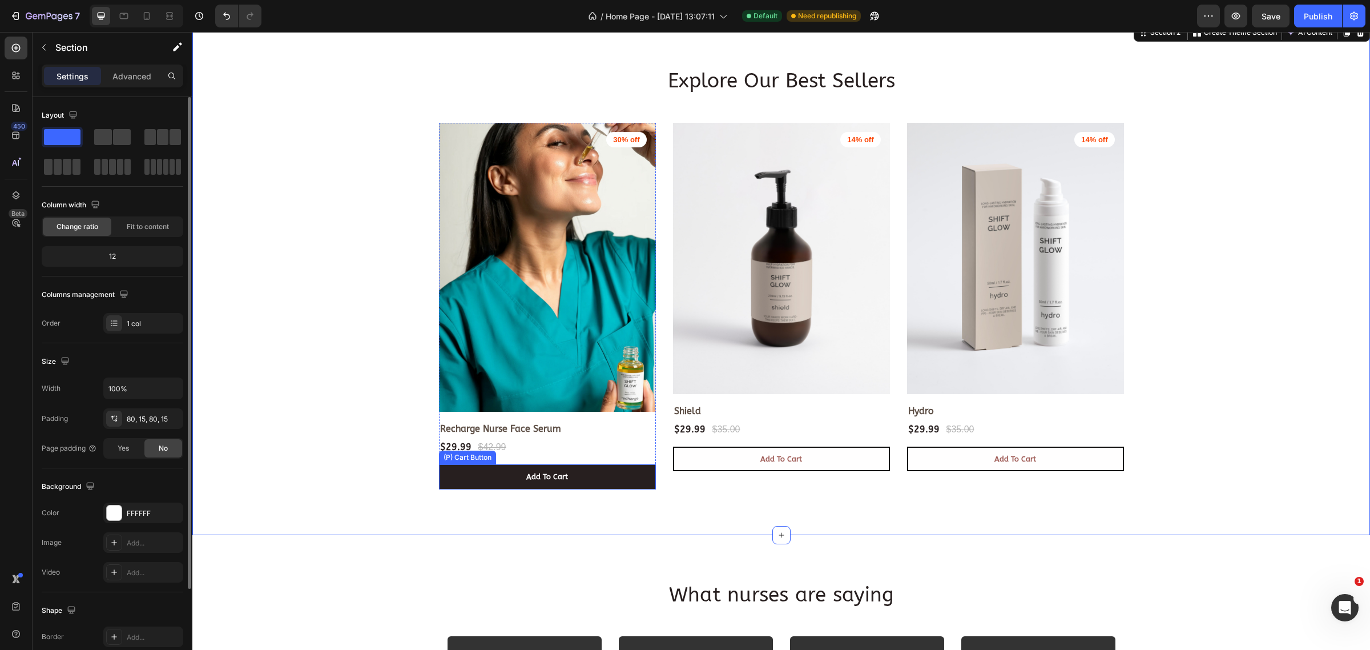
drag, startPoint x: 615, startPoint y: 480, endPoint x: 603, endPoint y: 488, distance: 14.4
click at [615, 480] on button "Add to cart" at bounding box center [547, 476] width 217 height 25
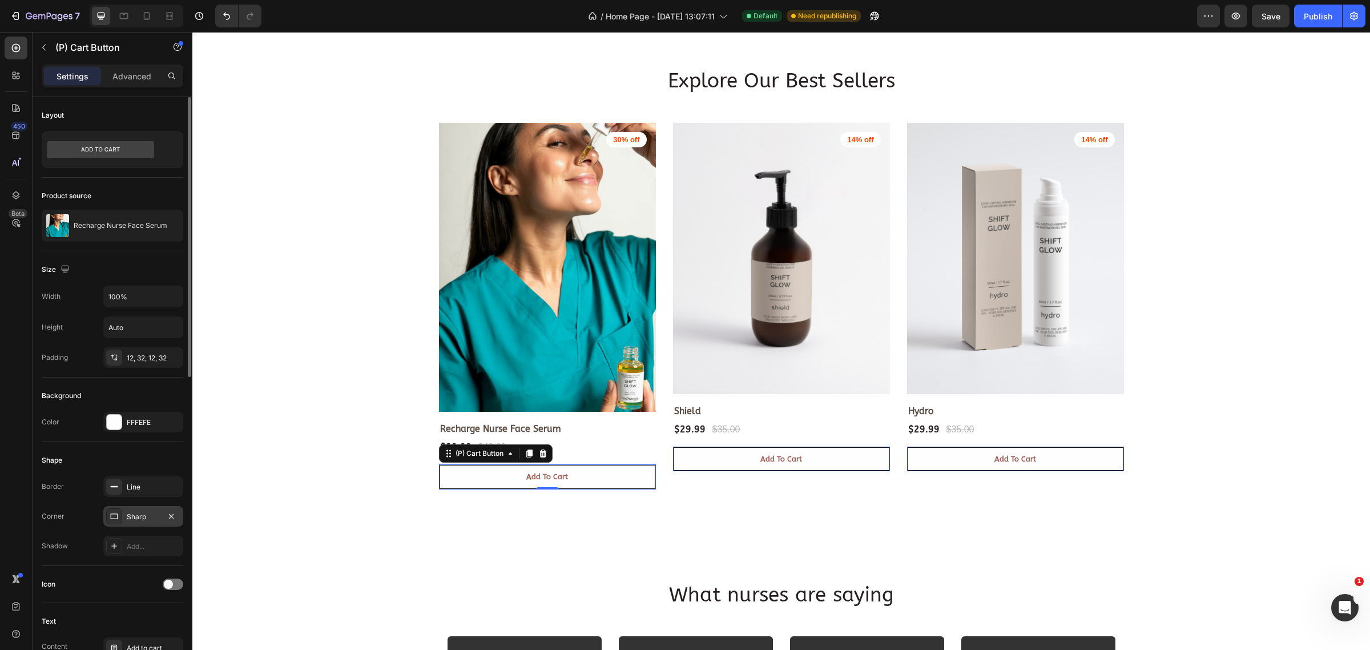
click at [138, 518] on div "Sharp" at bounding box center [143, 517] width 33 height 10
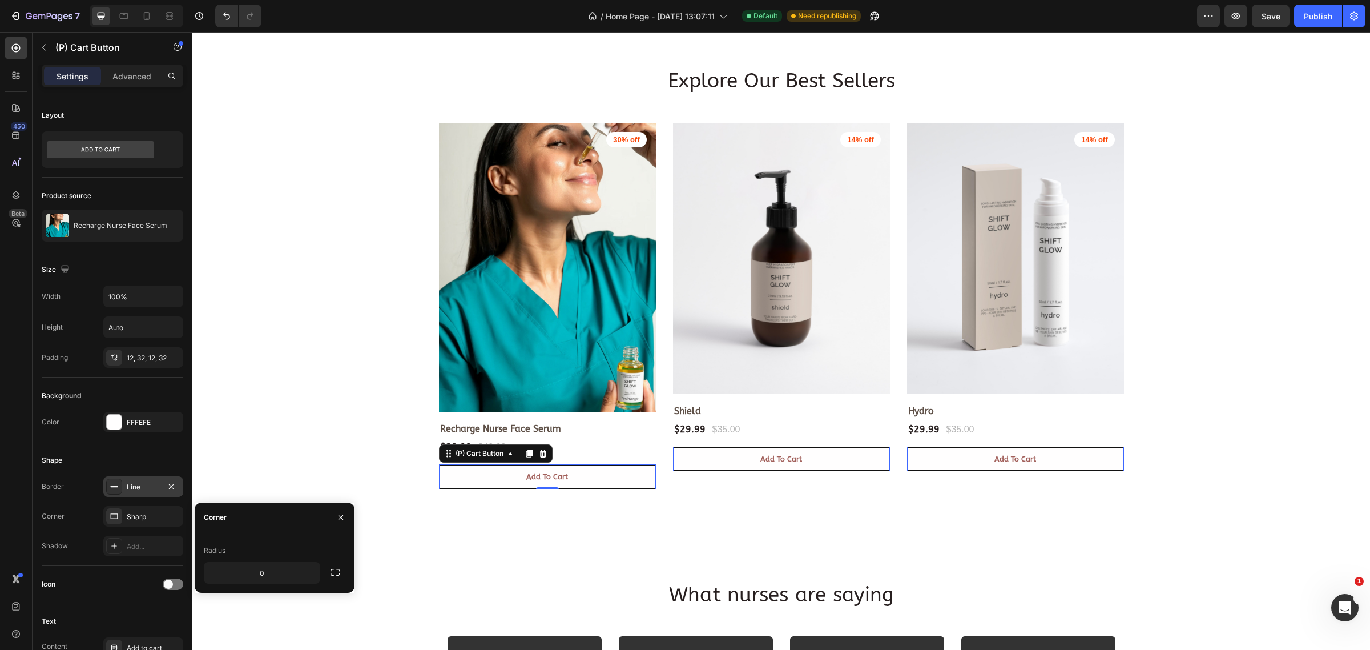
click at [138, 492] on div "Line" at bounding box center [143, 487] width 33 height 10
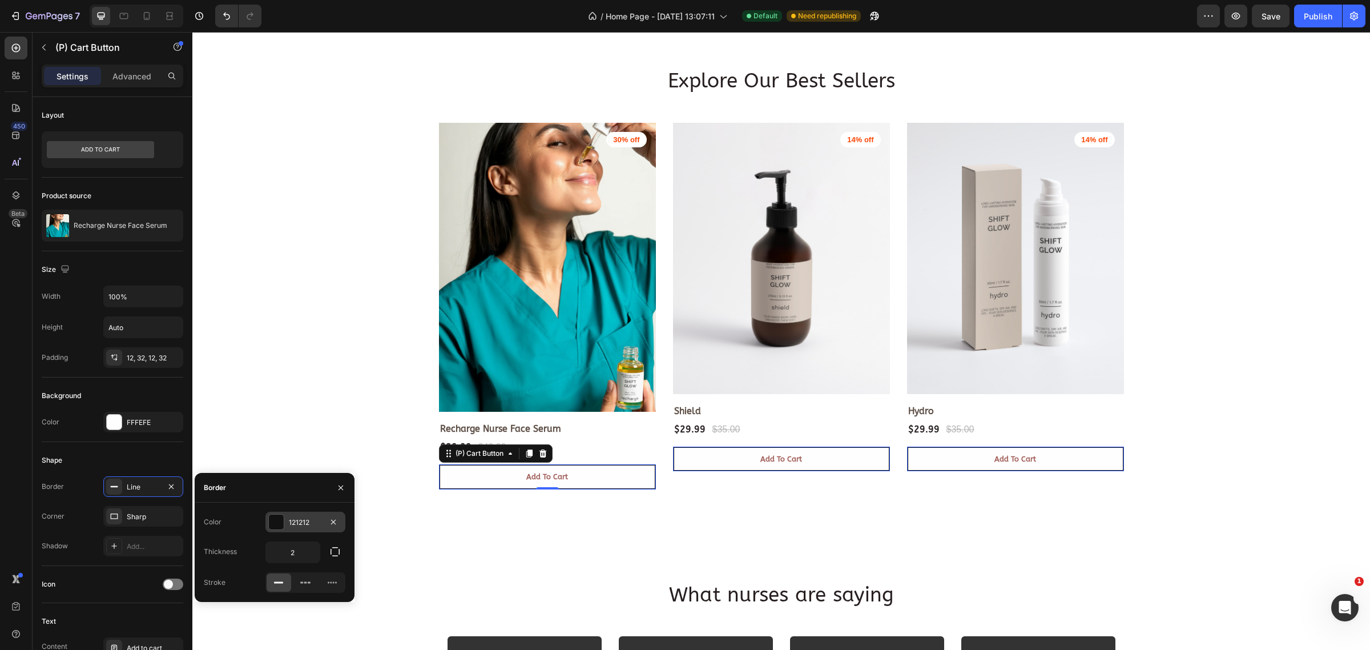
click at [276, 523] on div at bounding box center [276, 521] width 15 height 15
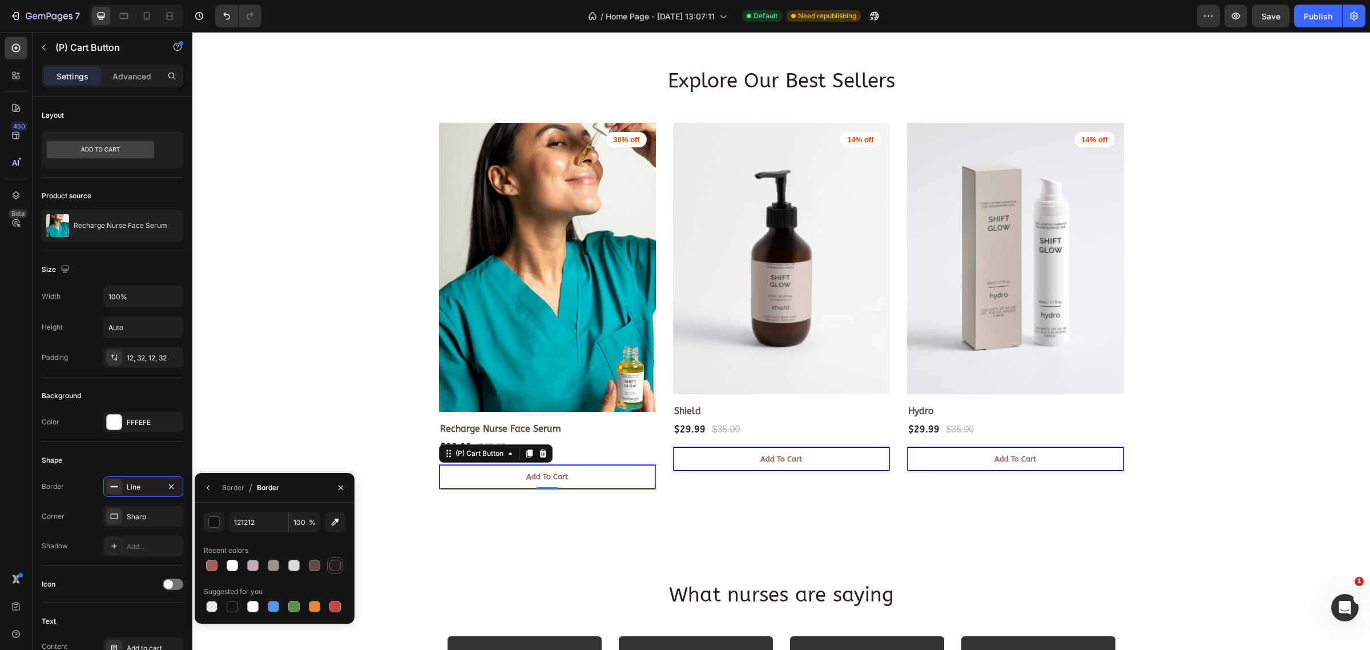
click at [336, 564] on div at bounding box center [334, 564] width 11 height 11
type input "271F1F"
click at [380, 410] on div "Explore Our Best Sellers Heading Row (P) Images 30% off Product Badge Row Recha…" at bounding box center [781, 278] width 1161 height 422
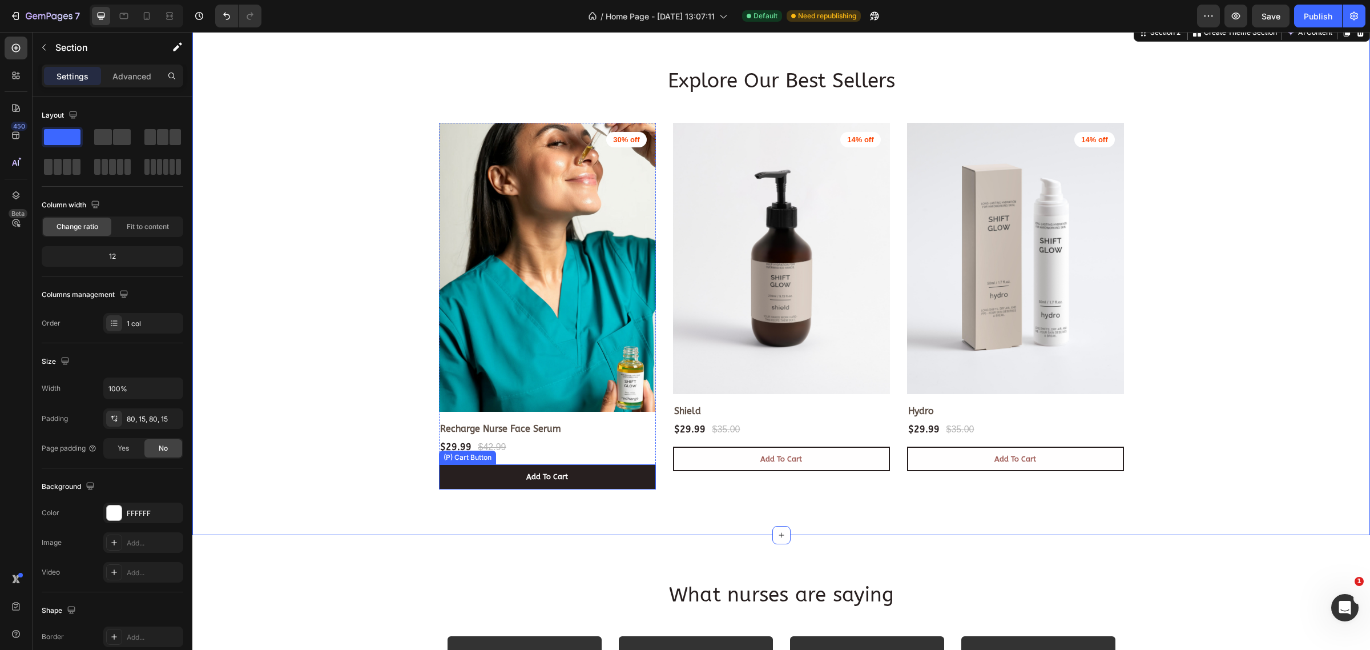
click at [491, 471] on button "Add to cart" at bounding box center [547, 476] width 217 height 25
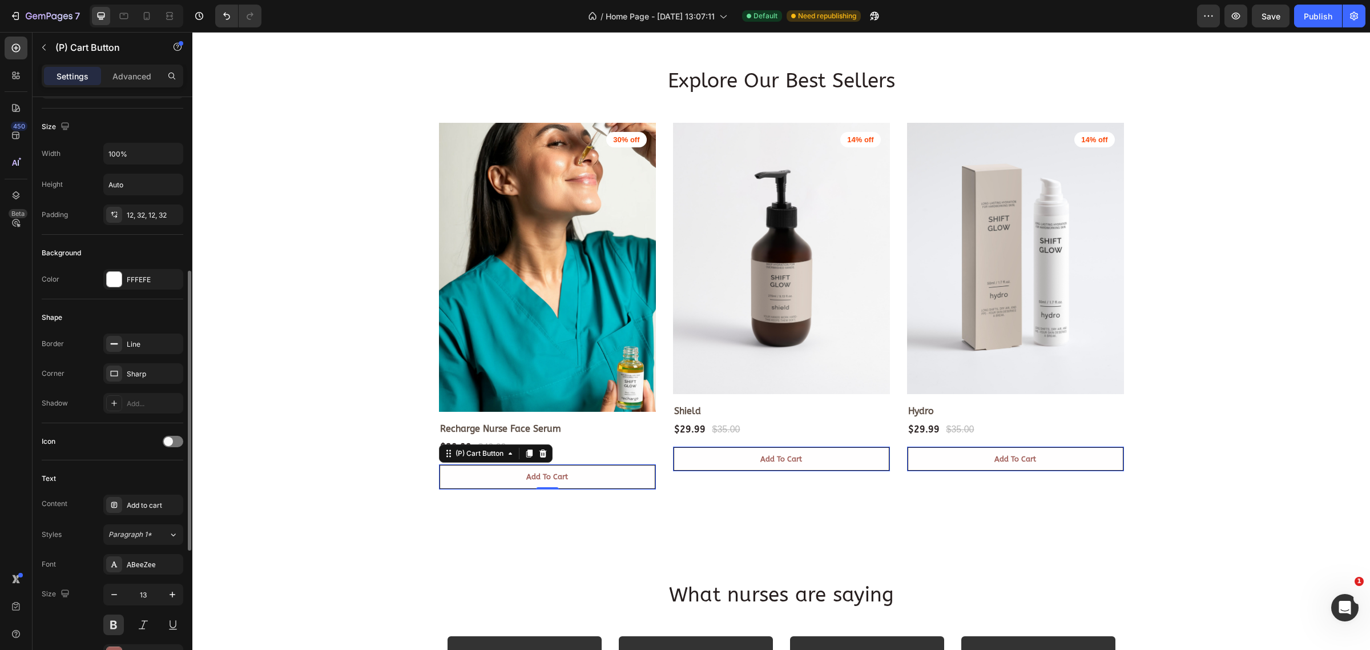
scroll to position [214, 0]
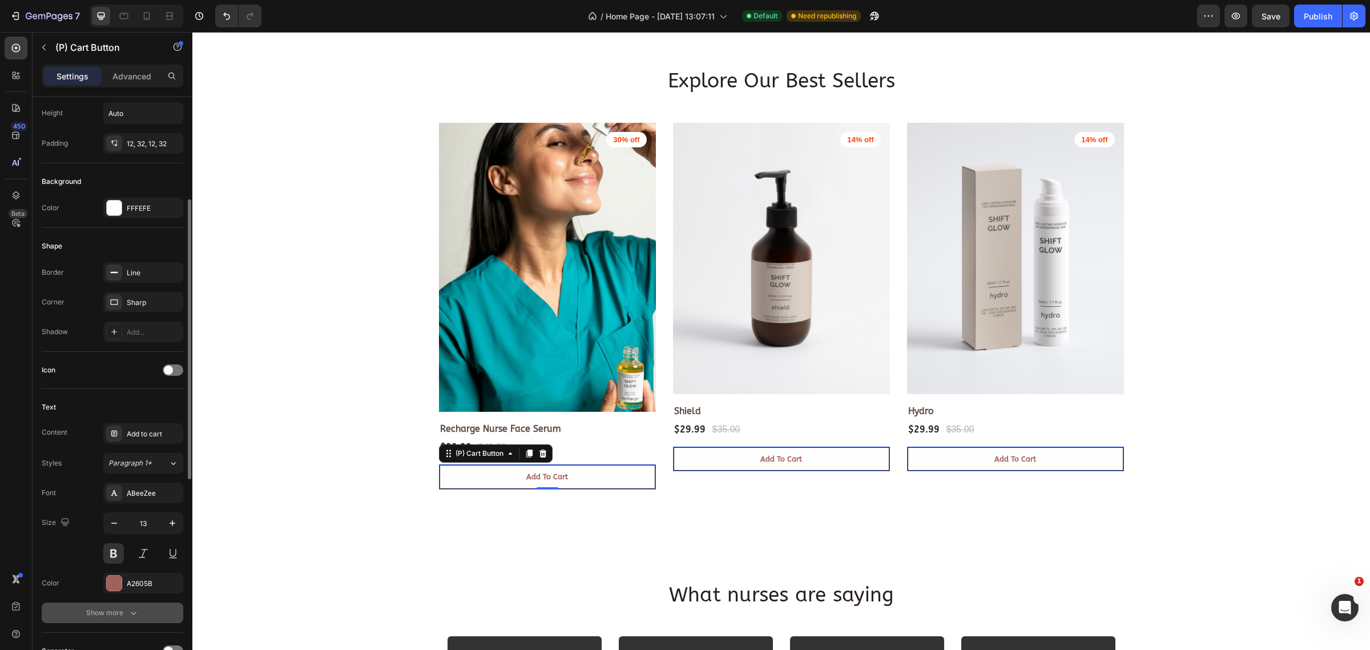
click at [141, 615] on button "Show more" at bounding box center [113, 612] width 142 height 21
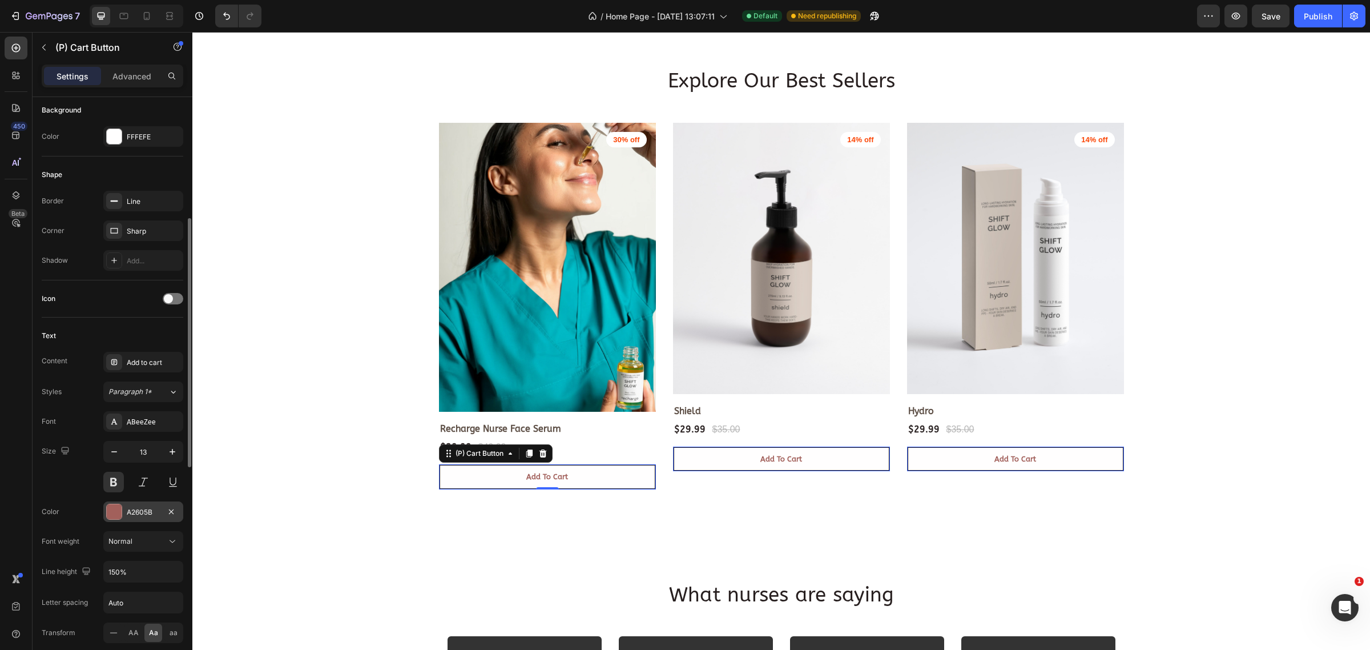
scroll to position [357, 0]
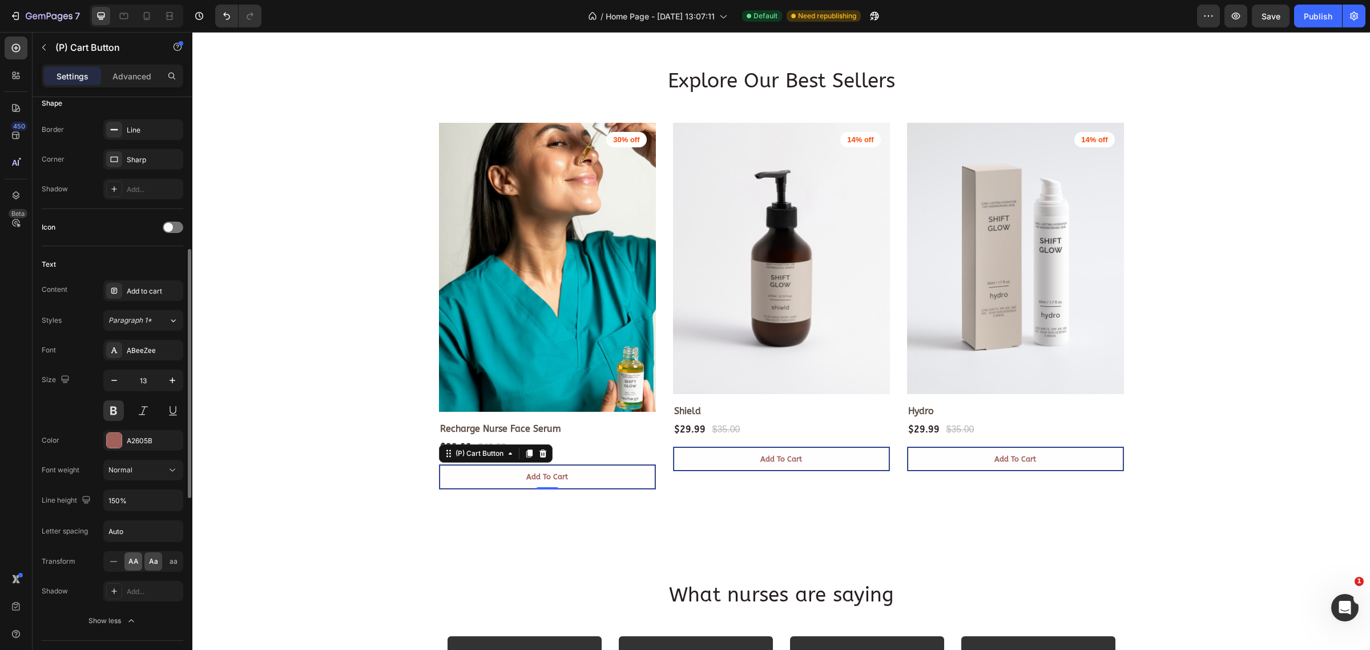
click at [132, 563] on span "AA" at bounding box center [133, 561] width 10 height 10
click at [355, 446] on div "Explore Our Best Sellers Heading Row (P) Images 30% off Product Badge Row Recha…" at bounding box center [781, 278] width 1161 height 422
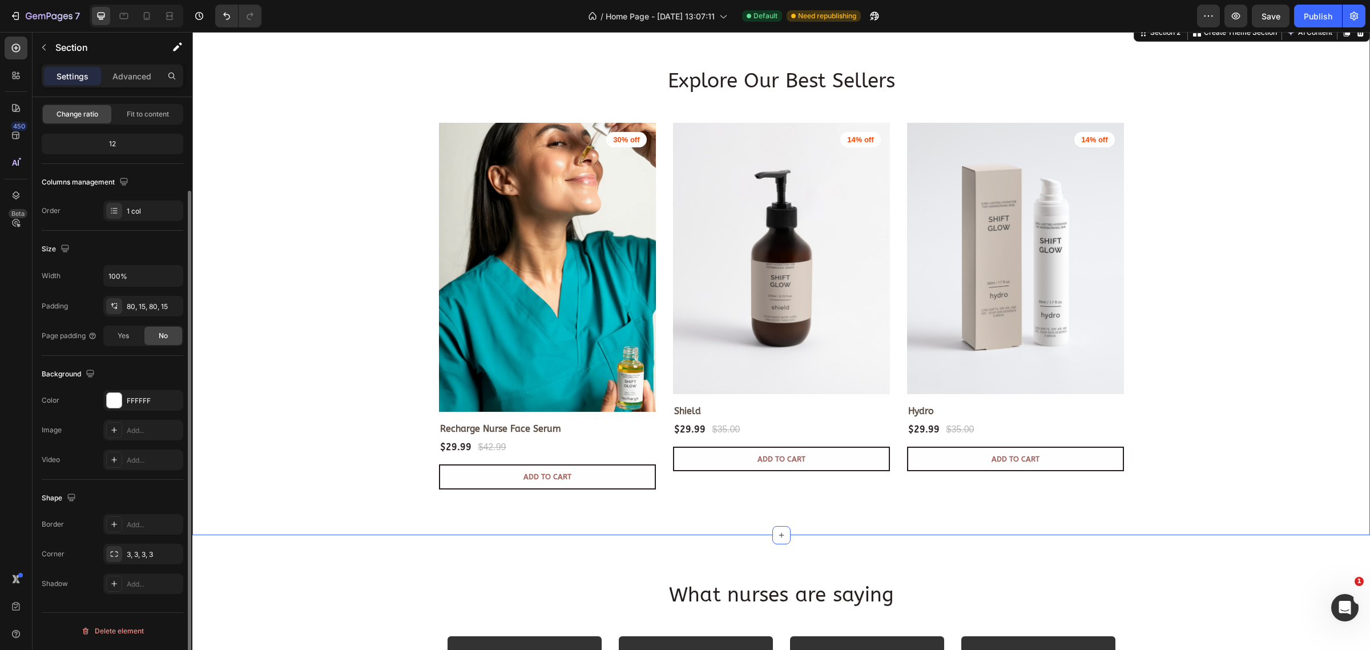
scroll to position [0, 0]
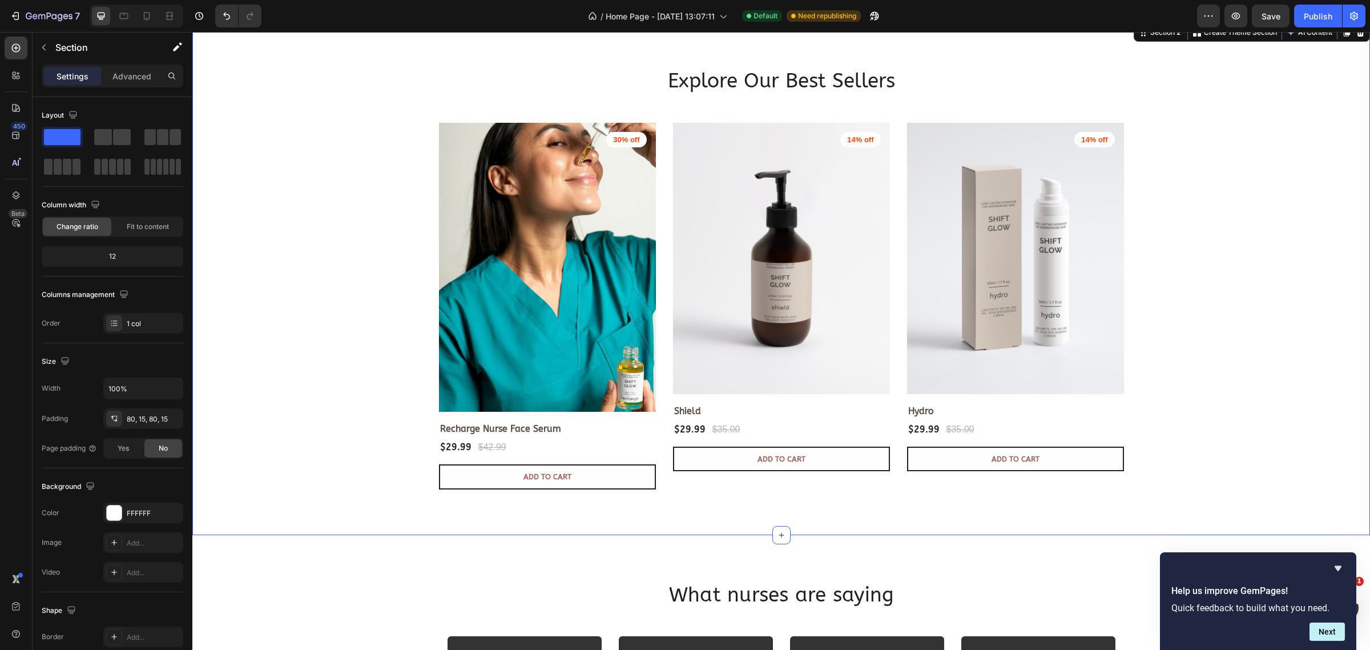
click at [355, 189] on div "Explore Our Best Sellers Heading Row (P) Images 30% off Product Badge Row Recha…" at bounding box center [781, 278] width 1161 height 422
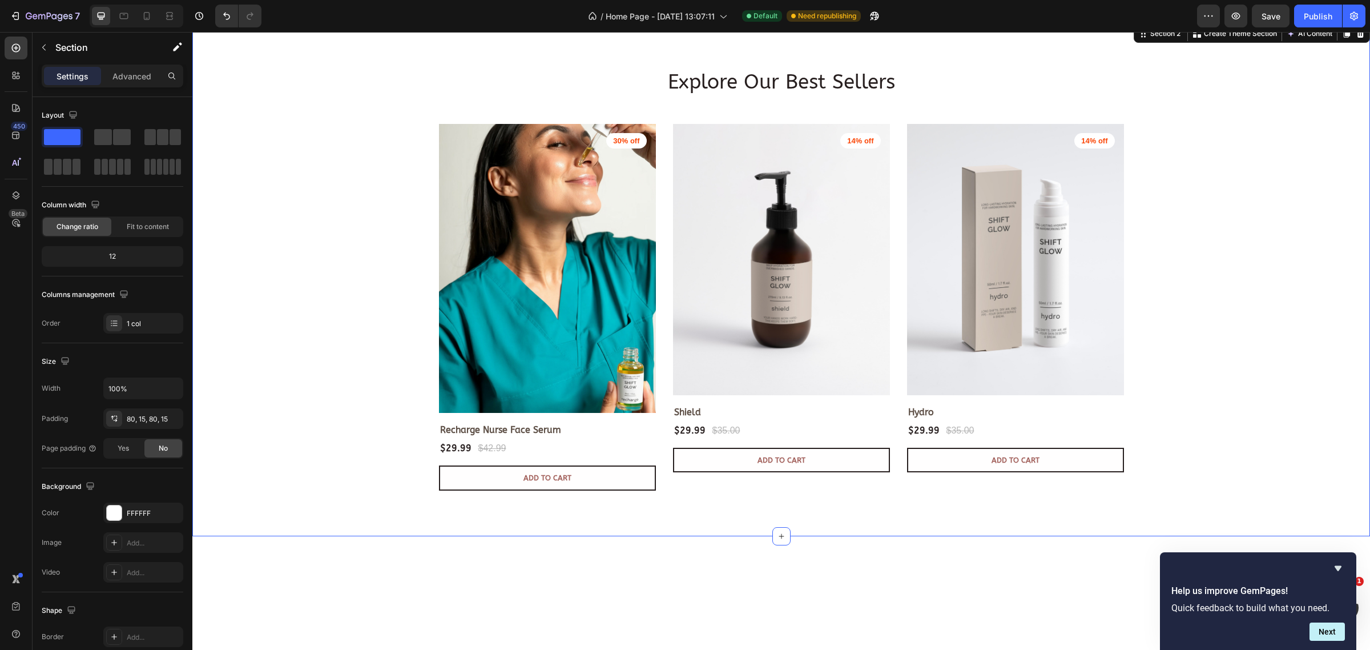
scroll to position [291, 0]
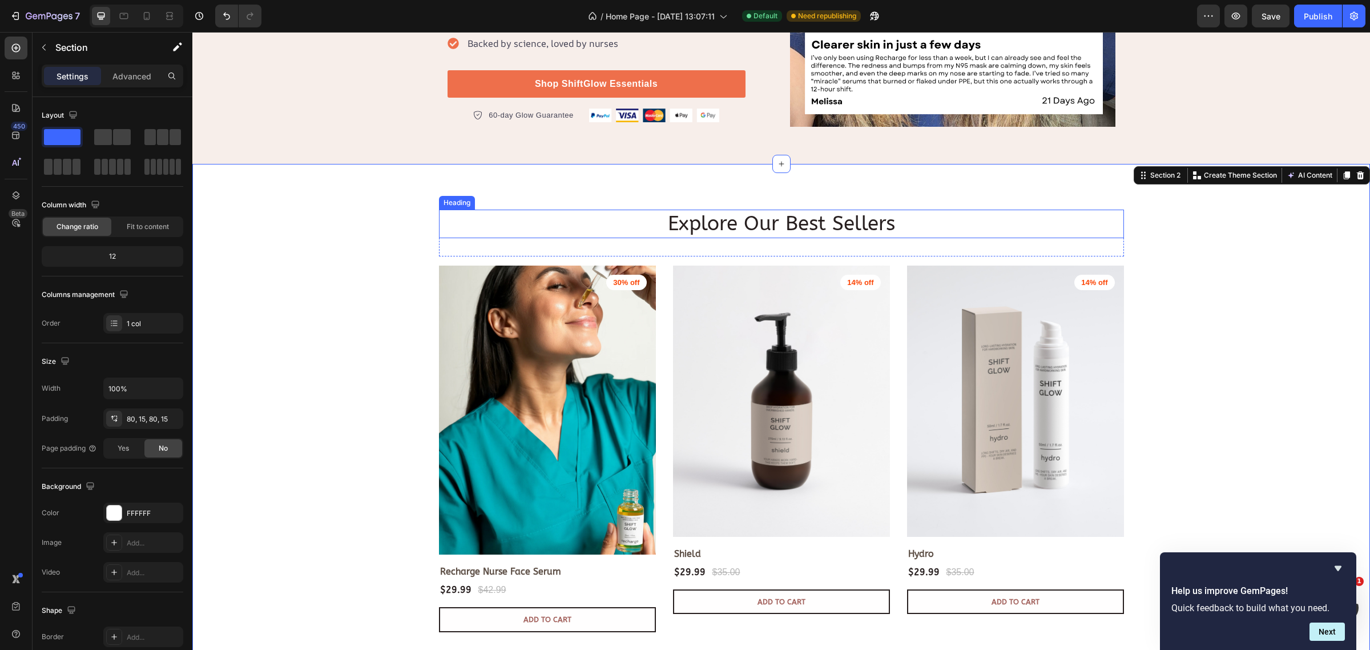
click at [770, 223] on p "Explore Our Best Sellers" at bounding box center [781, 224] width 683 height 26
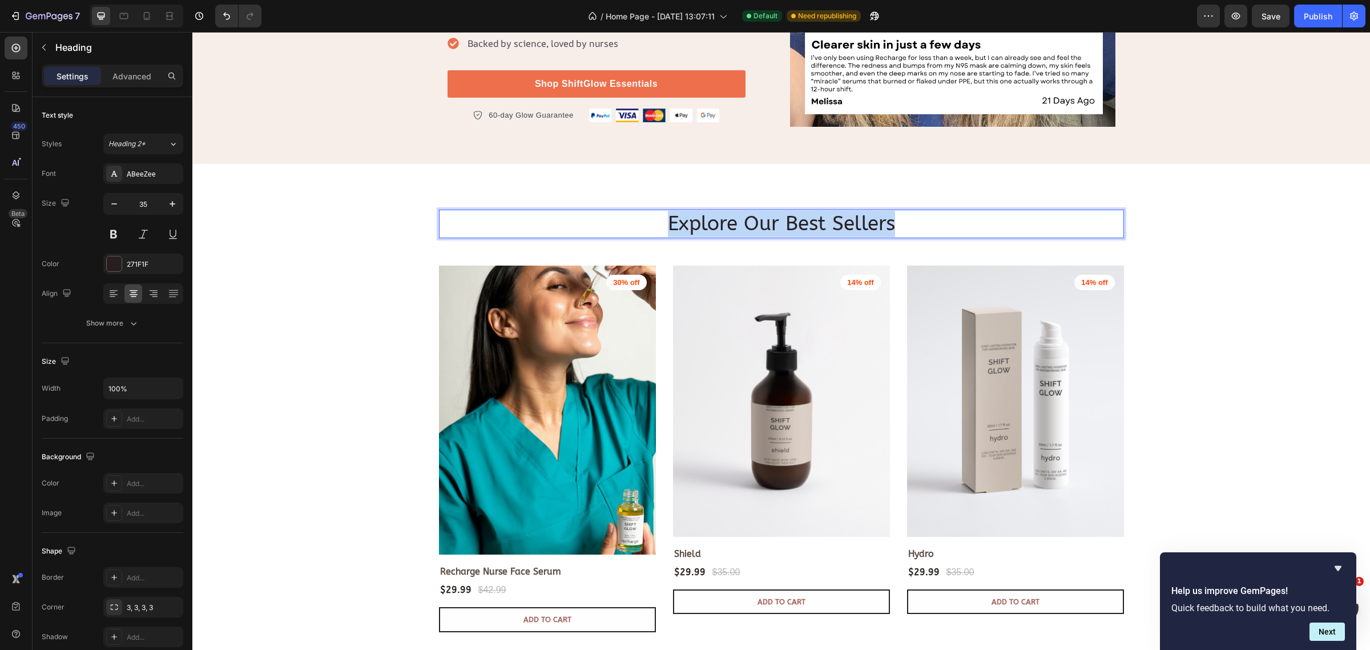
click at [770, 223] on p "Explore Our Best Sellers" at bounding box center [781, 224] width 683 height 26
click at [346, 212] on div "Nurse's Favorites Heading 32 Row (P) Images 30% off Product Badge Row Recharge …" at bounding box center [781, 421] width 1161 height 422
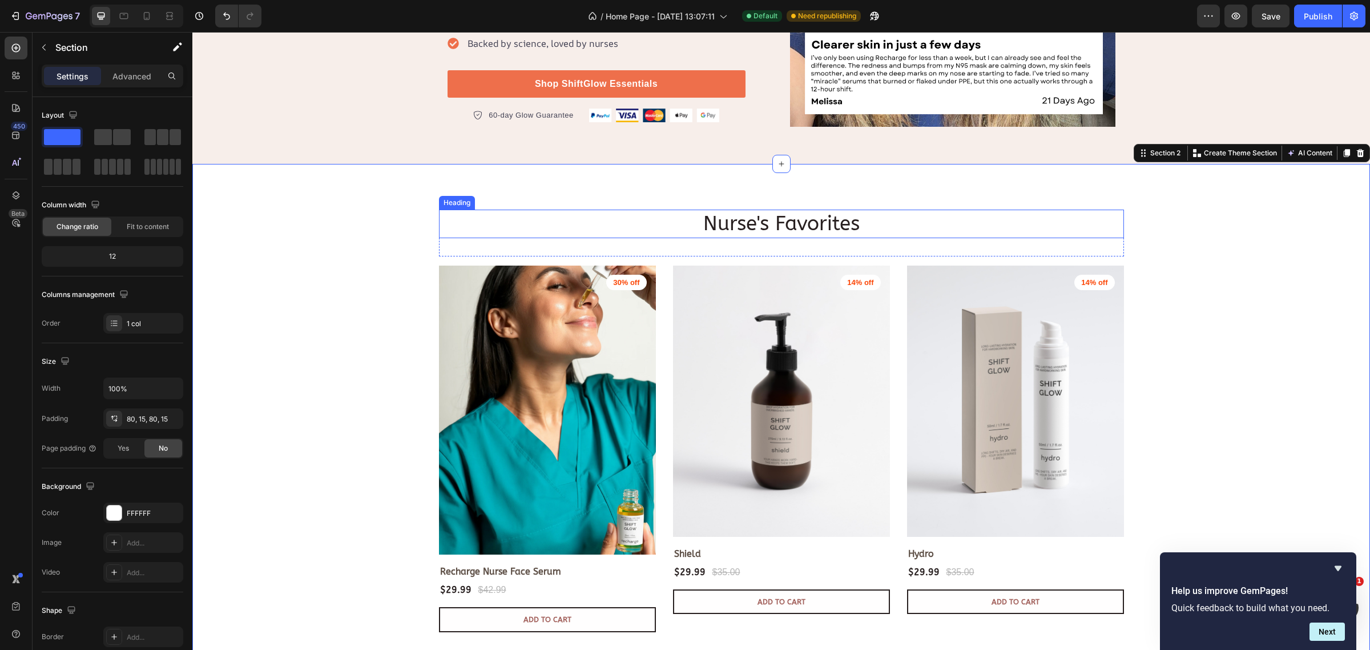
click at [738, 218] on p "Nurse's Favorites" at bounding box center [781, 224] width 683 height 26
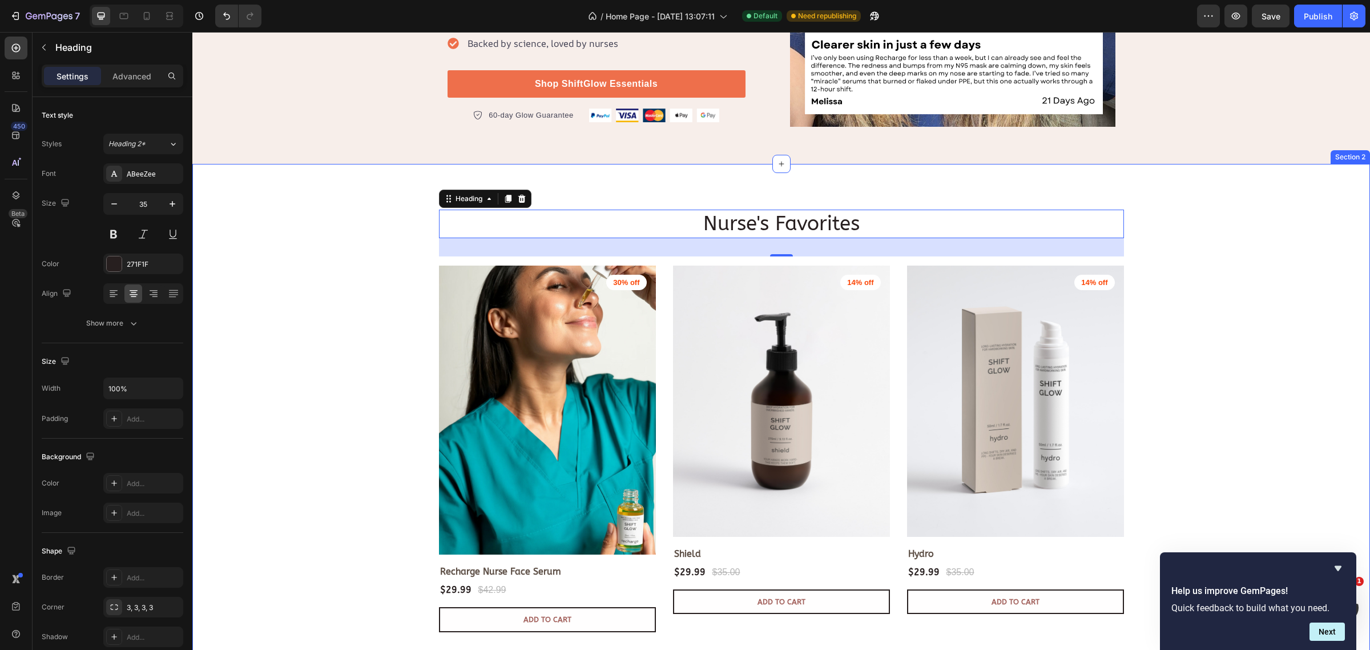
click at [292, 240] on div "Nurse's Favorites Heading 32 Row (P) Images 30% off Product Badge Row Recharge …" at bounding box center [781, 421] width 1161 height 422
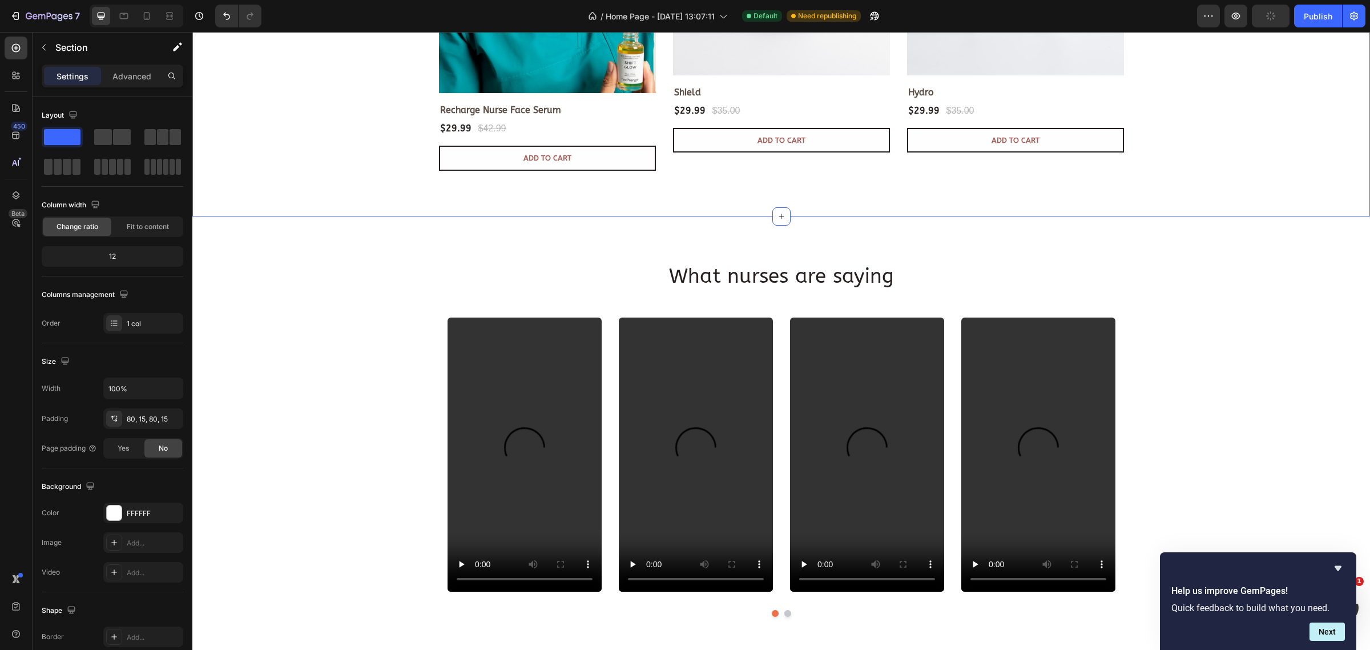
scroll to position [785, 0]
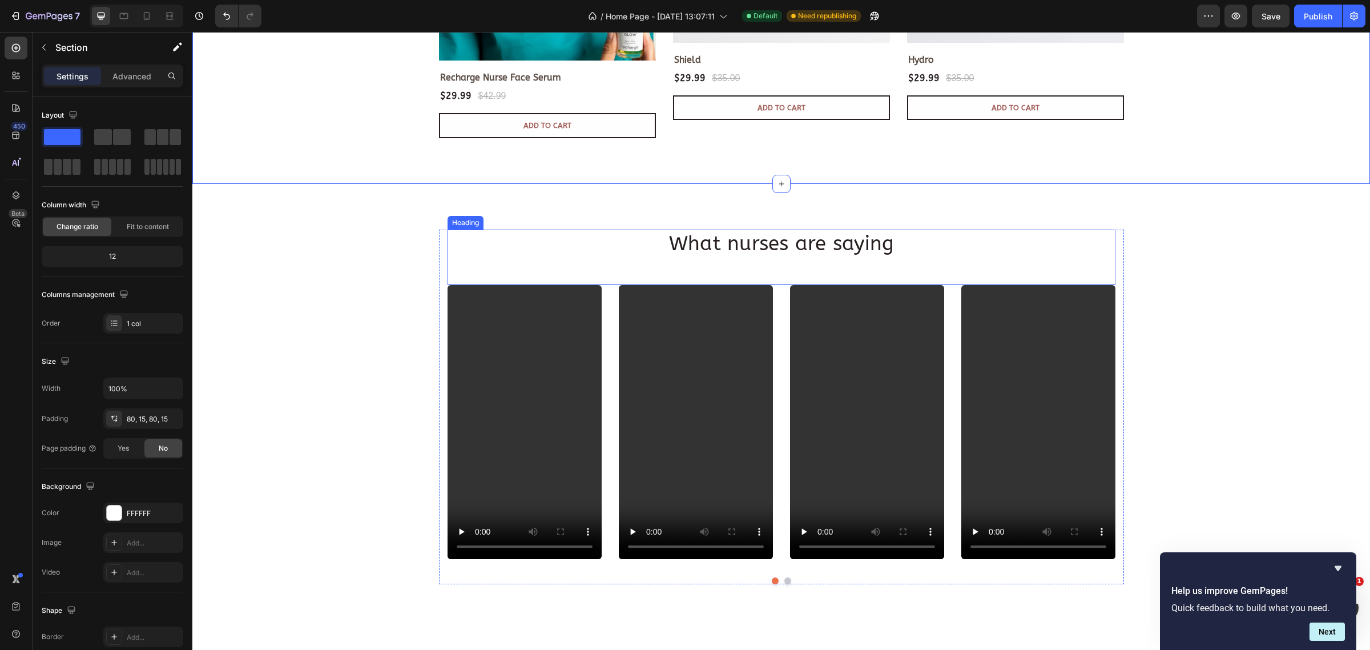
click at [759, 246] on h2 "What nurses are saying" at bounding box center [782, 243] width 668 height 29
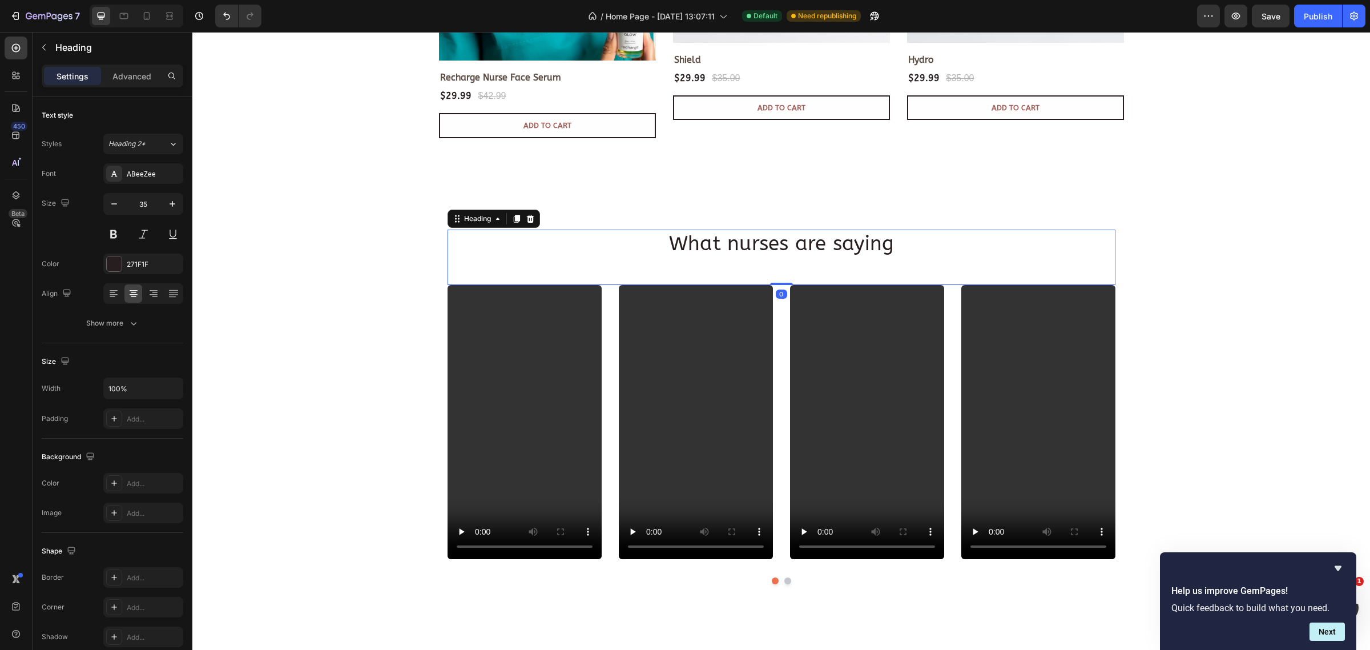
click at [739, 249] on h2 "What nurses are saying" at bounding box center [782, 243] width 668 height 29
click at [739, 249] on p "What nurses are saying" at bounding box center [782, 244] width 666 height 26
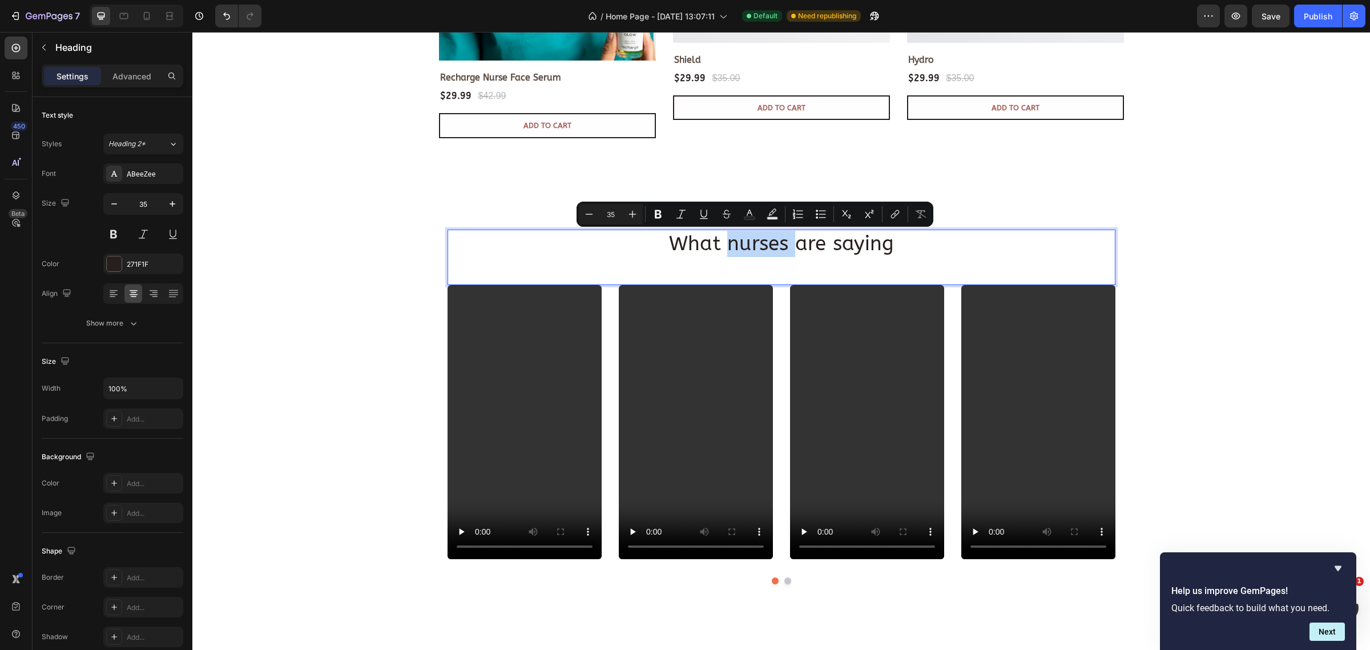
click at [731, 244] on p "What nurses are saying" at bounding box center [782, 244] width 666 height 26
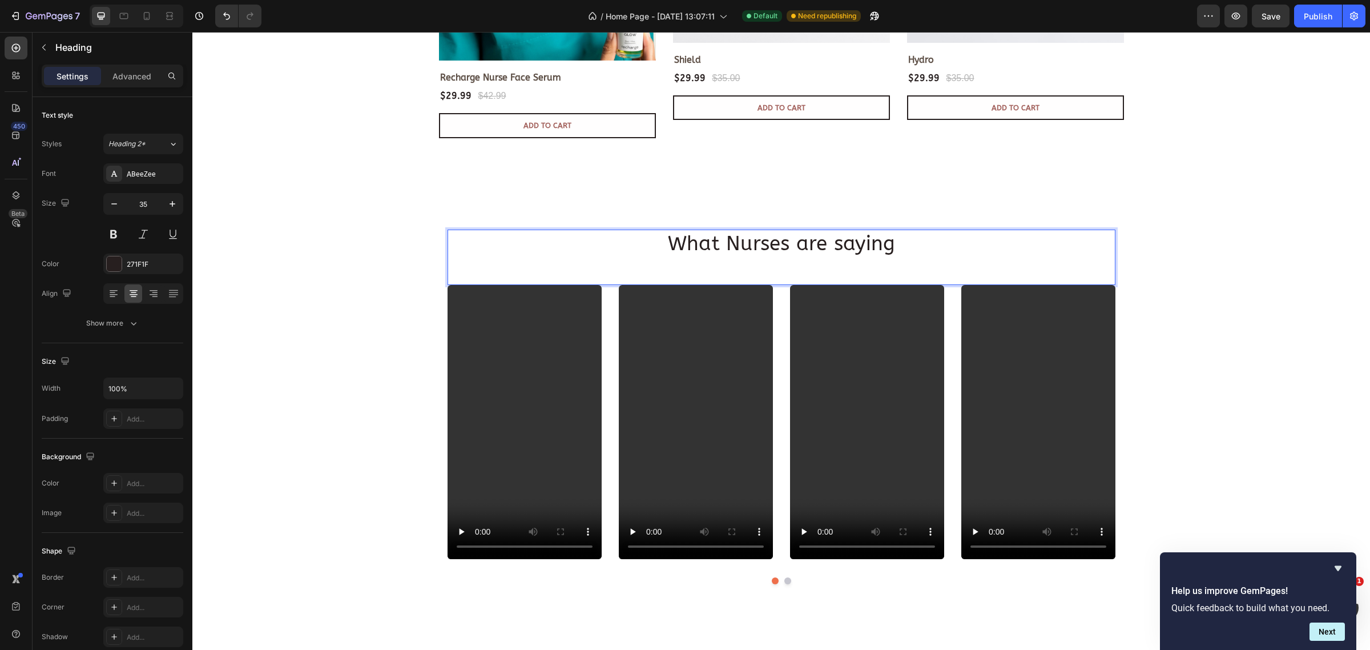
click at [838, 244] on p "What Nurses are saying" at bounding box center [782, 244] width 666 height 26
click at [152, 284] on div at bounding box center [153, 293] width 18 height 18
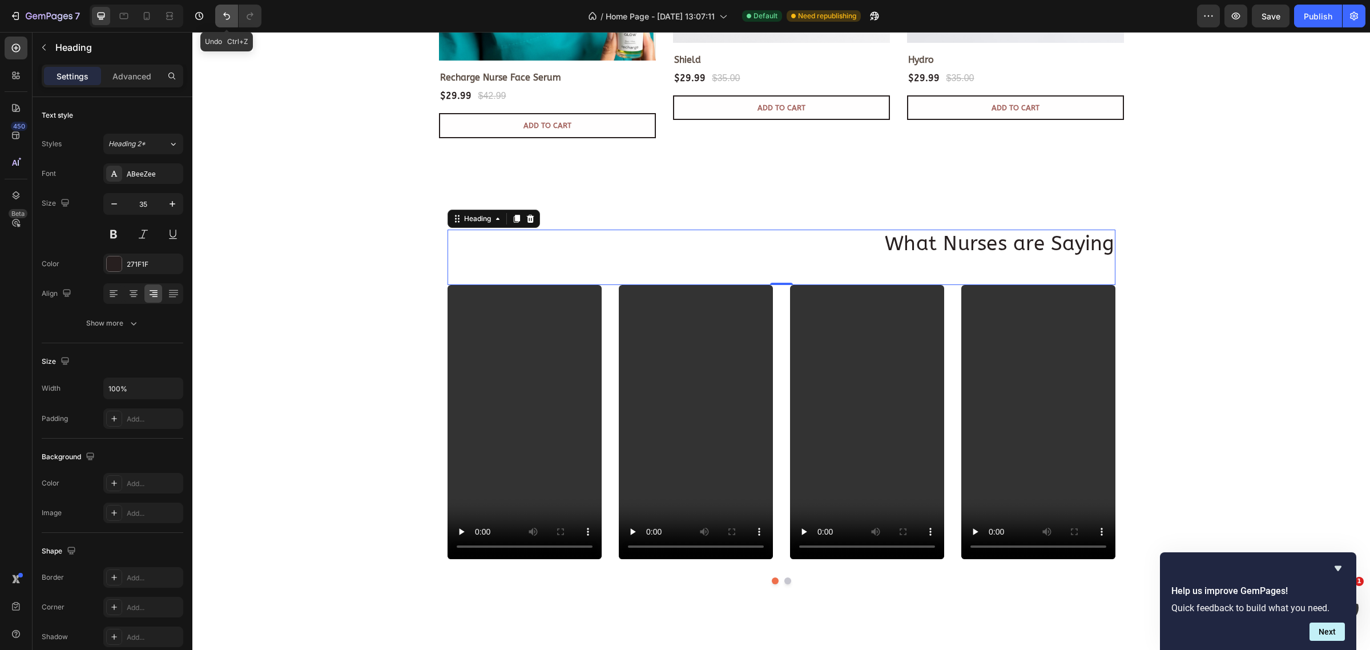
click at [221, 18] on icon "Undo/Redo" at bounding box center [226, 15] width 11 height 11
click at [118, 297] on icon at bounding box center [113, 293] width 11 height 11
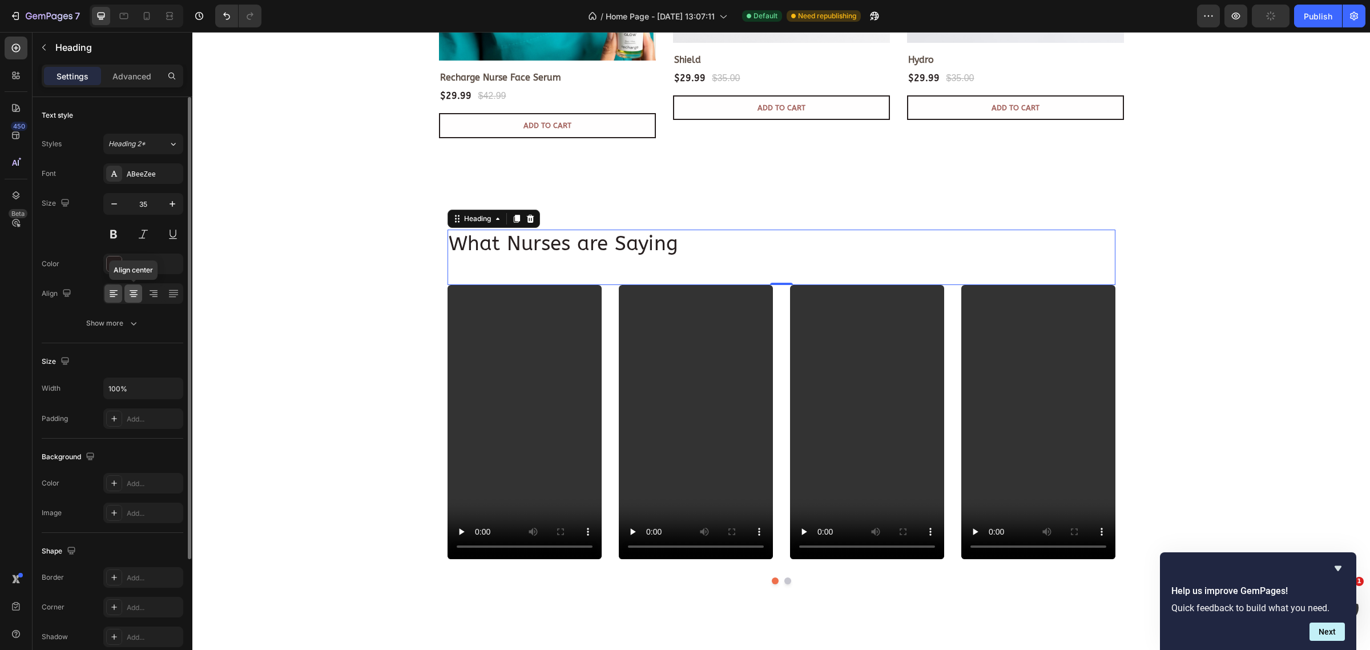
click at [129, 297] on icon at bounding box center [133, 293] width 11 height 11
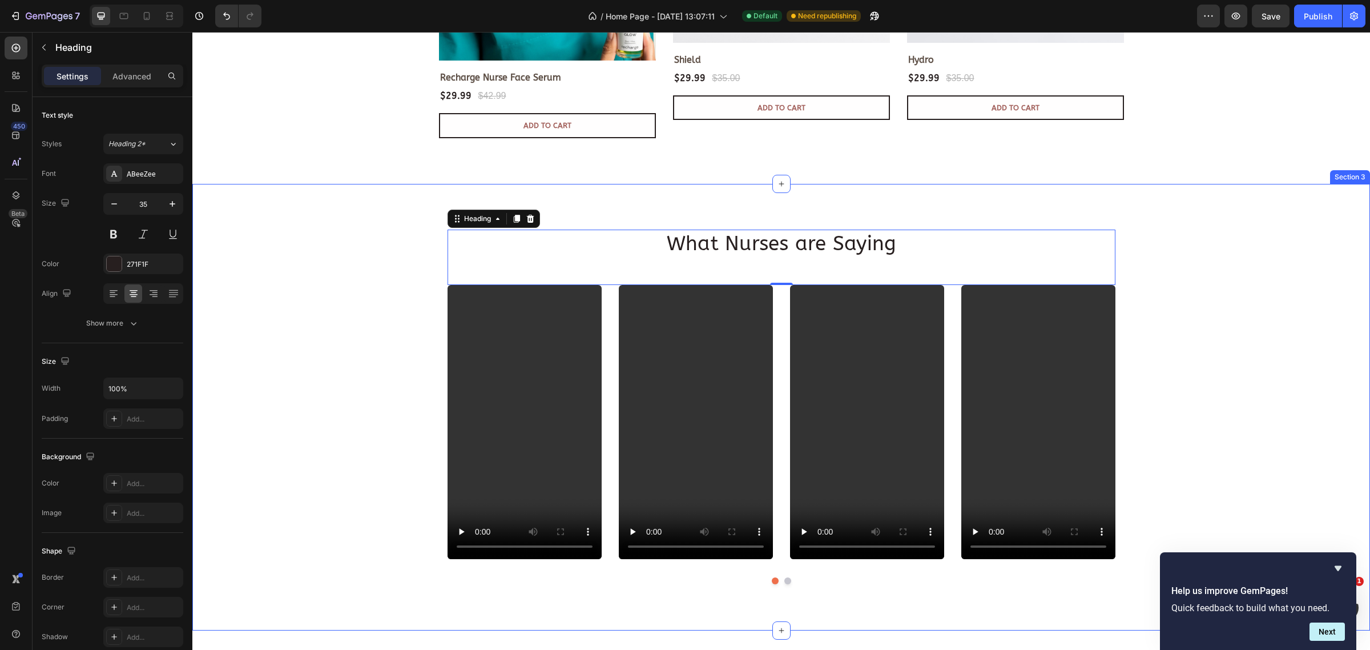
click at [300, 246] on div "What Nurses are Saying Heading 0 Video Video Video Video Video Carousel Row" at bounding box center [781, 411] width 1178 height 364
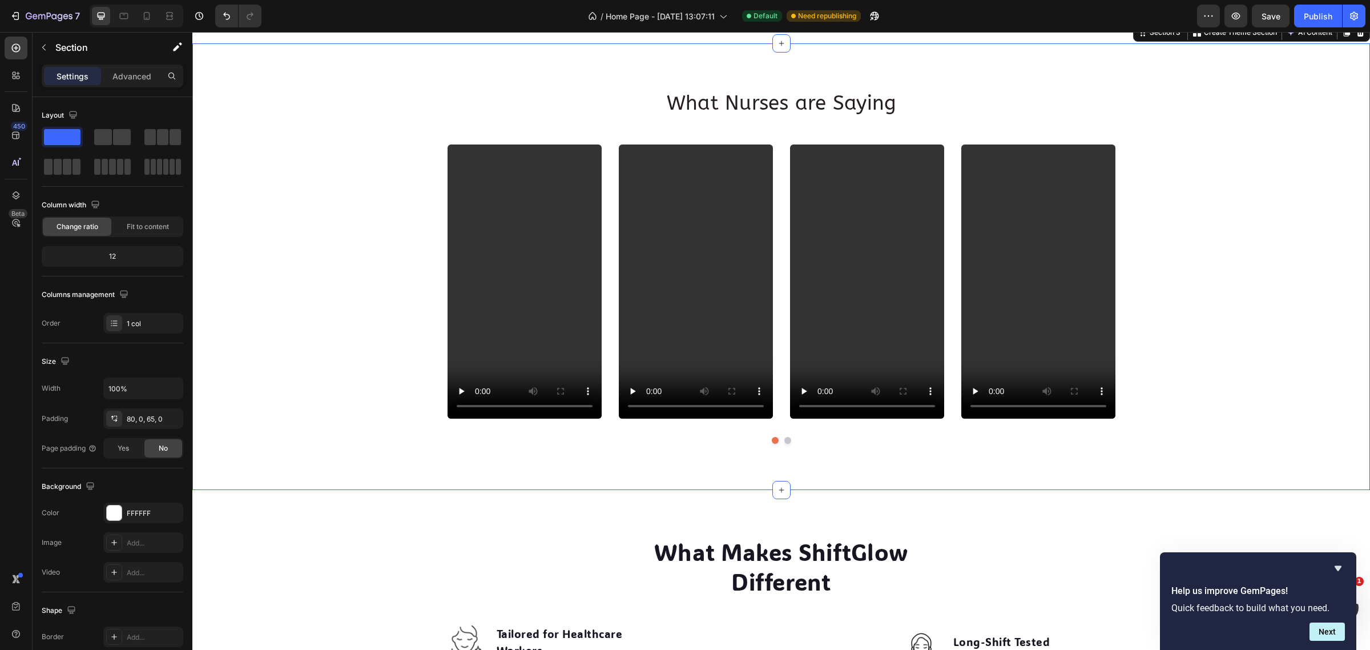
scroll to position [928, 0]
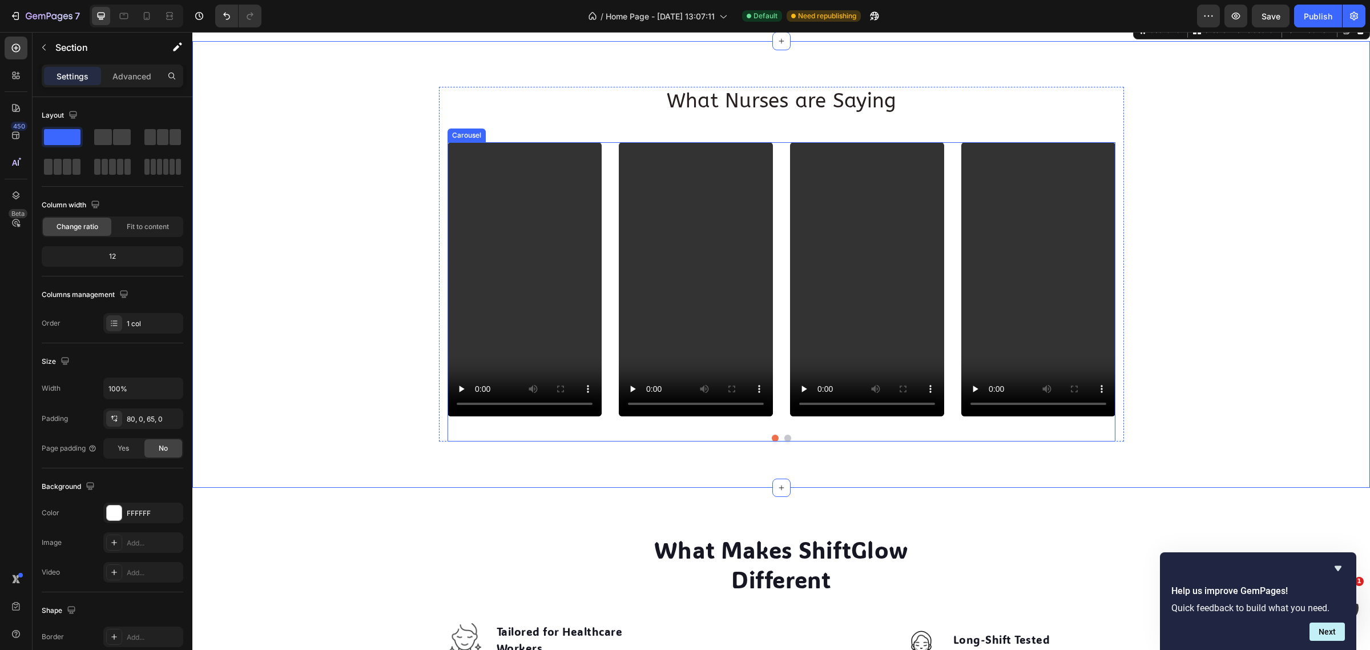
click at [784, 437] on button "Dot" at bounding box center [787, 437] width 7 height 7
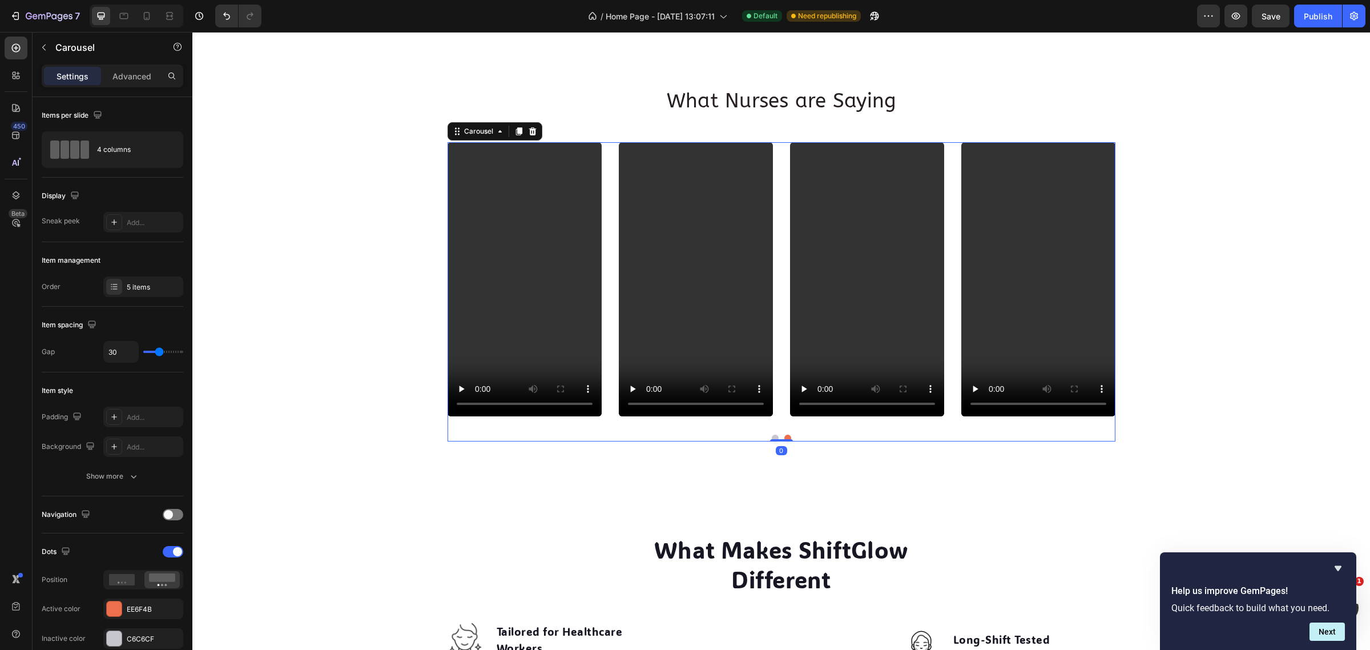
click at [772, 438] on button "Dot" at bounding box center [775, 437] width 7 height 7
click at [1029, 266] on video at bounding box center [1038, 279] width 154 height 274
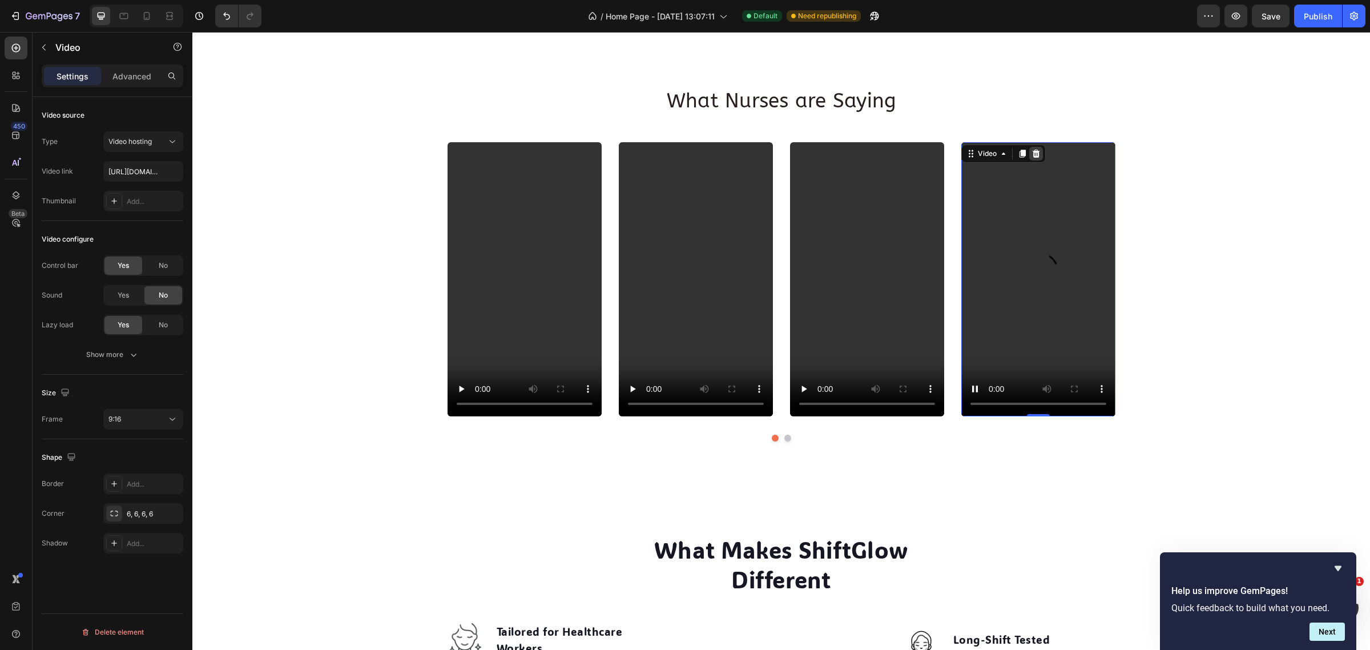
click at [1032, 155] on icon at bounding box center [1036, 153] width 9 height 9
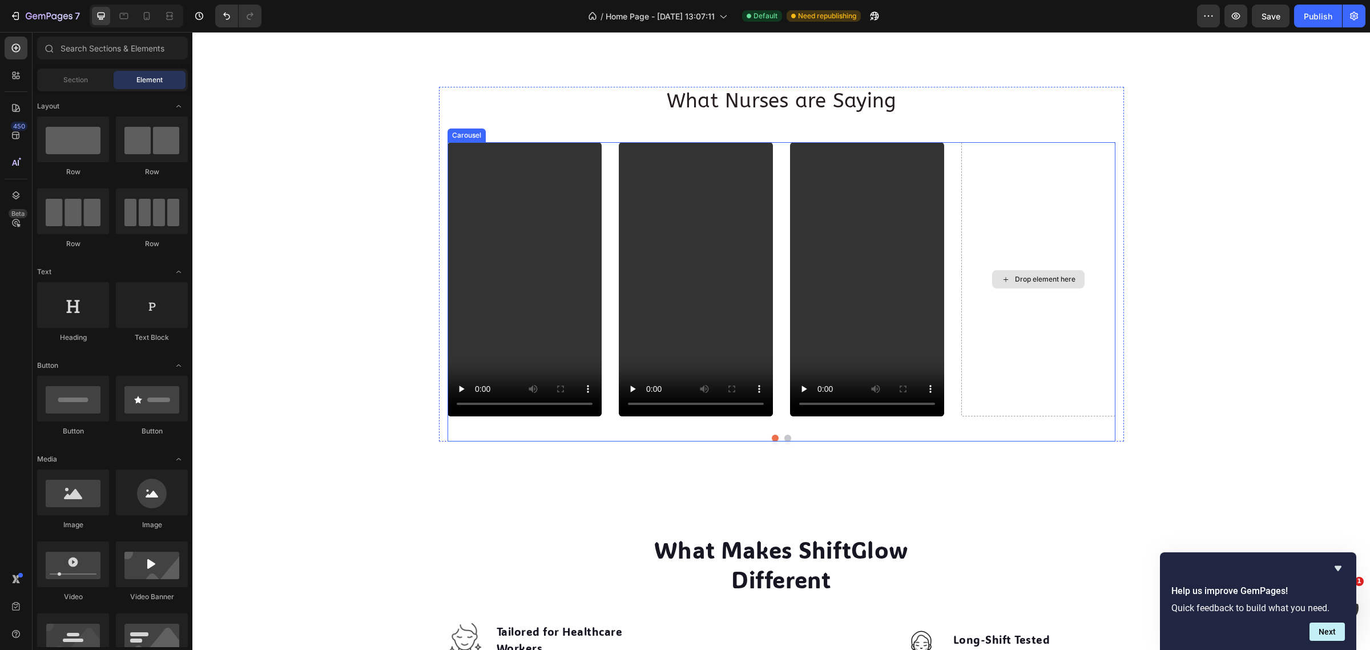
click at [1032, 178] on div "Drop element here" at bounding box center [1038, 279] width 154 height 274
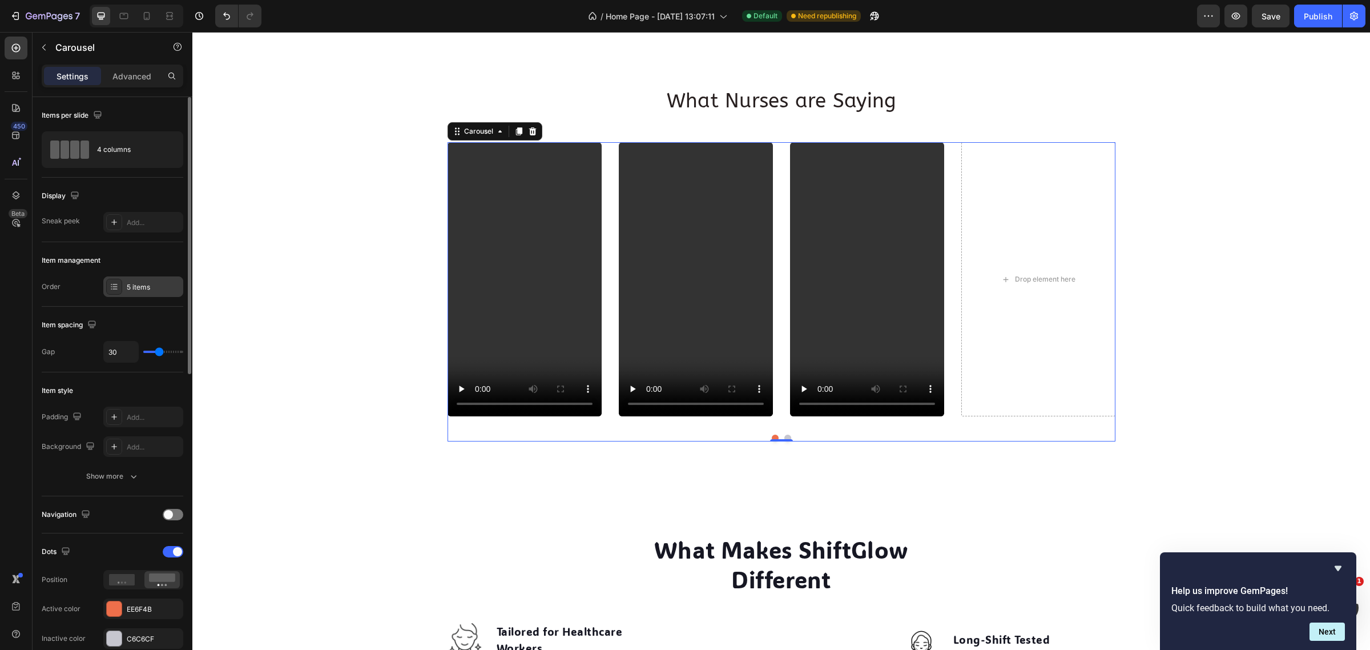
click at [146, 281] on div "5 items" at bounding box center [143, 286] width 80 height 21
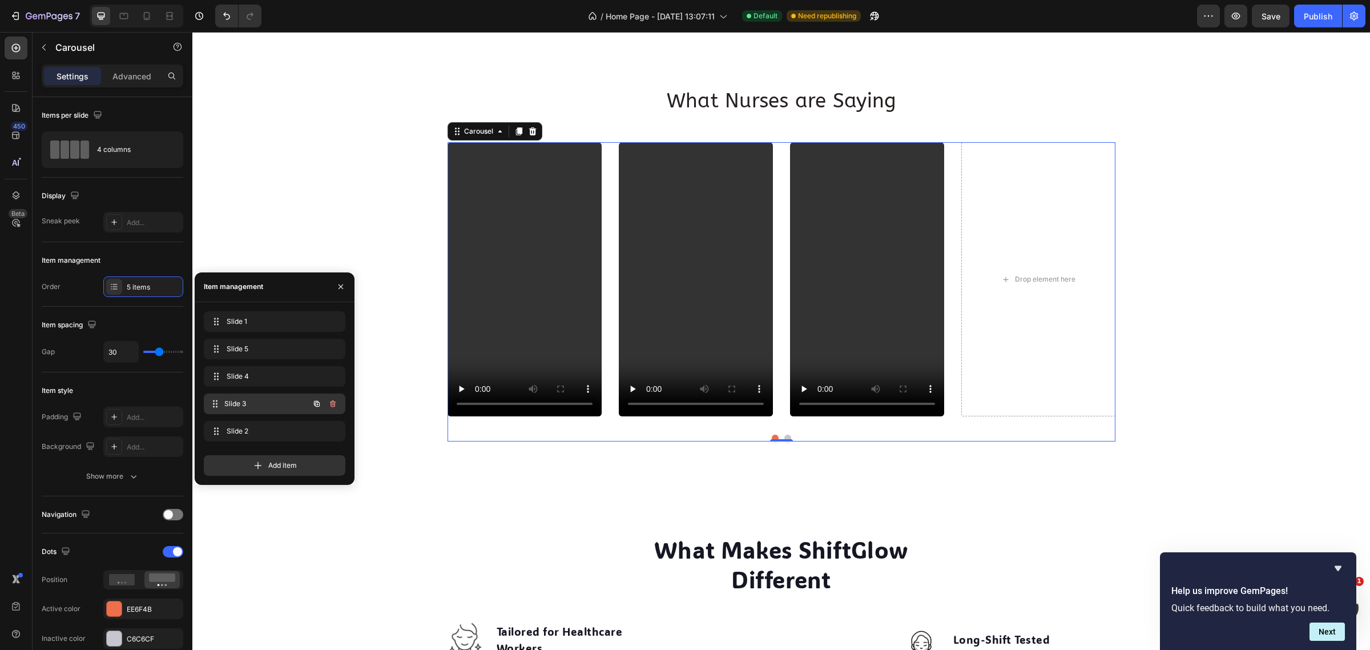
click at [275, 404] on span "Slide 3" at bounding box center [266, 403] width 84 height 10
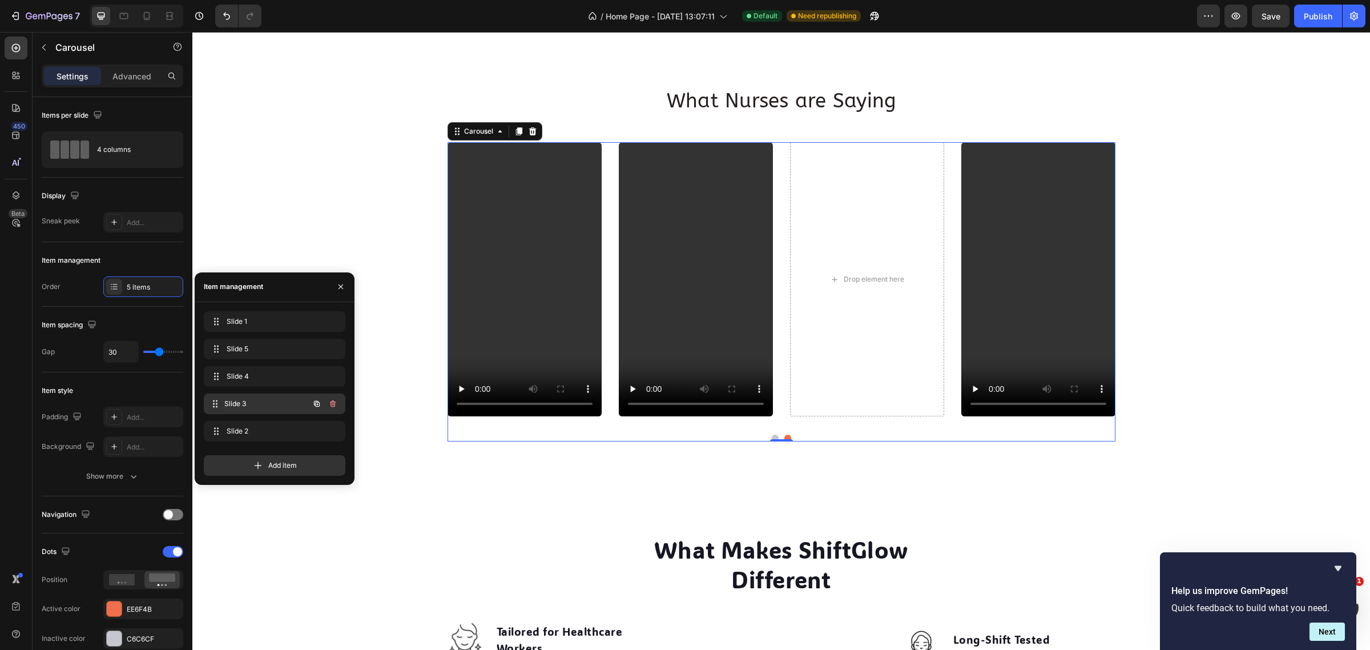
click at [276, 404] on span "Slide 3" at bounding box center [266, 403] width 84 height 10
click at [276, 404] on span "Slide 3" at bounding box center [259, 403] width 65 height 10
click at [277, 424] on div "Slide 2 Slide 2" at bounding box center [258, 431] width 100 height 16
click at [272, 407] on span "Slide 3" at bounding box center [259, 403] width 65 height 10
click at [333, 406] on icon "button" at bounding box center [332, 403] width 9 height 9
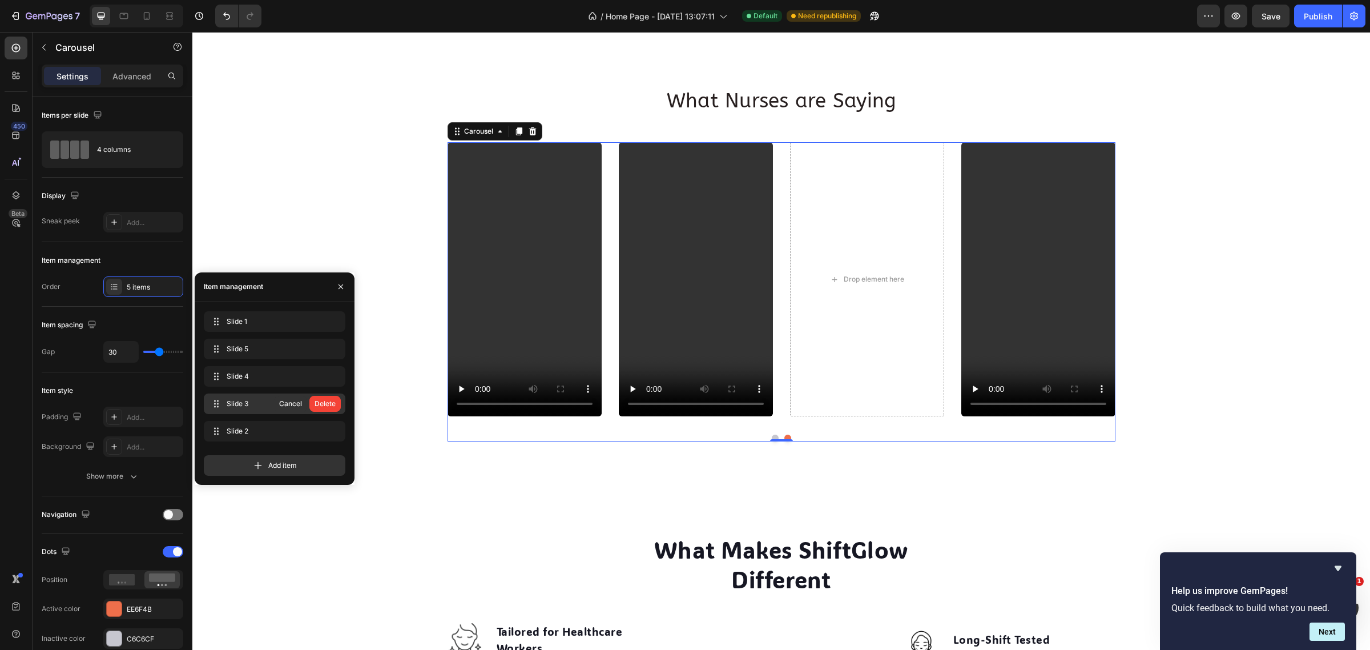
click at [333, 406] on div "Delete" at bounding box center [325, 403] width 21 height 10
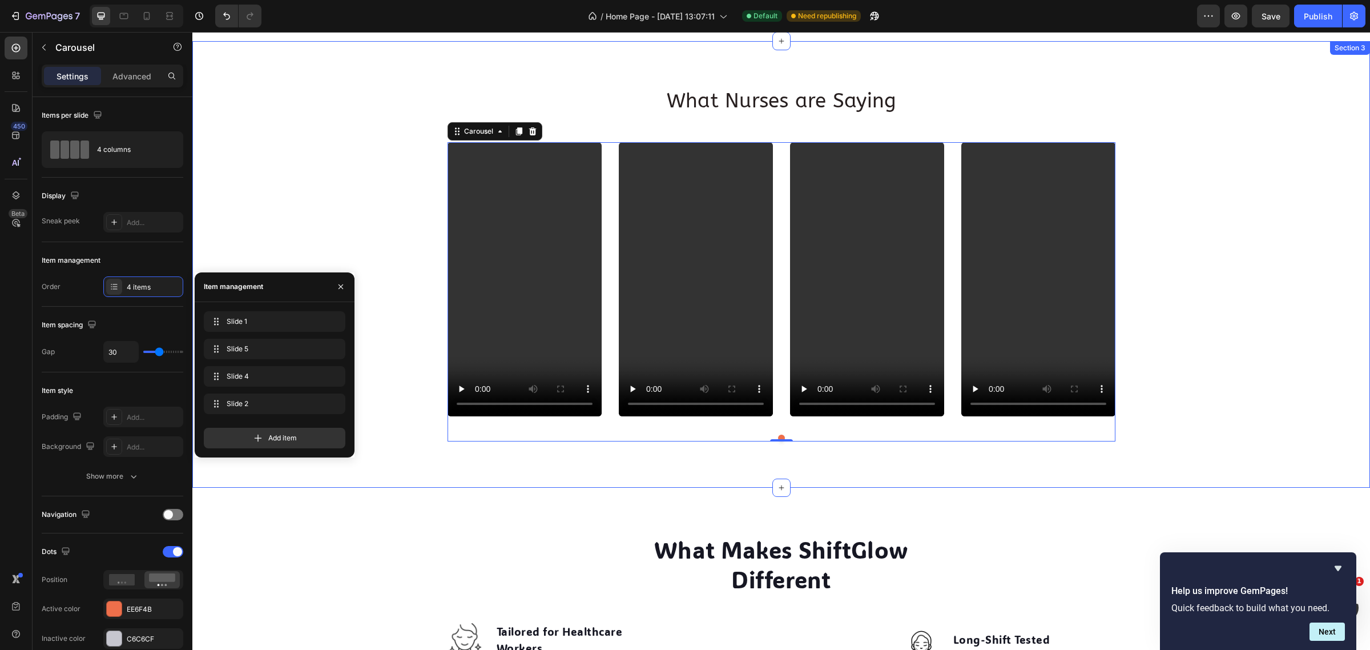
click at [333, 207] on div "What Nurses are Saying Heading Video Video Video Video Carousel 0 Row" at bounding box center [781, 269] width 1178 height 364
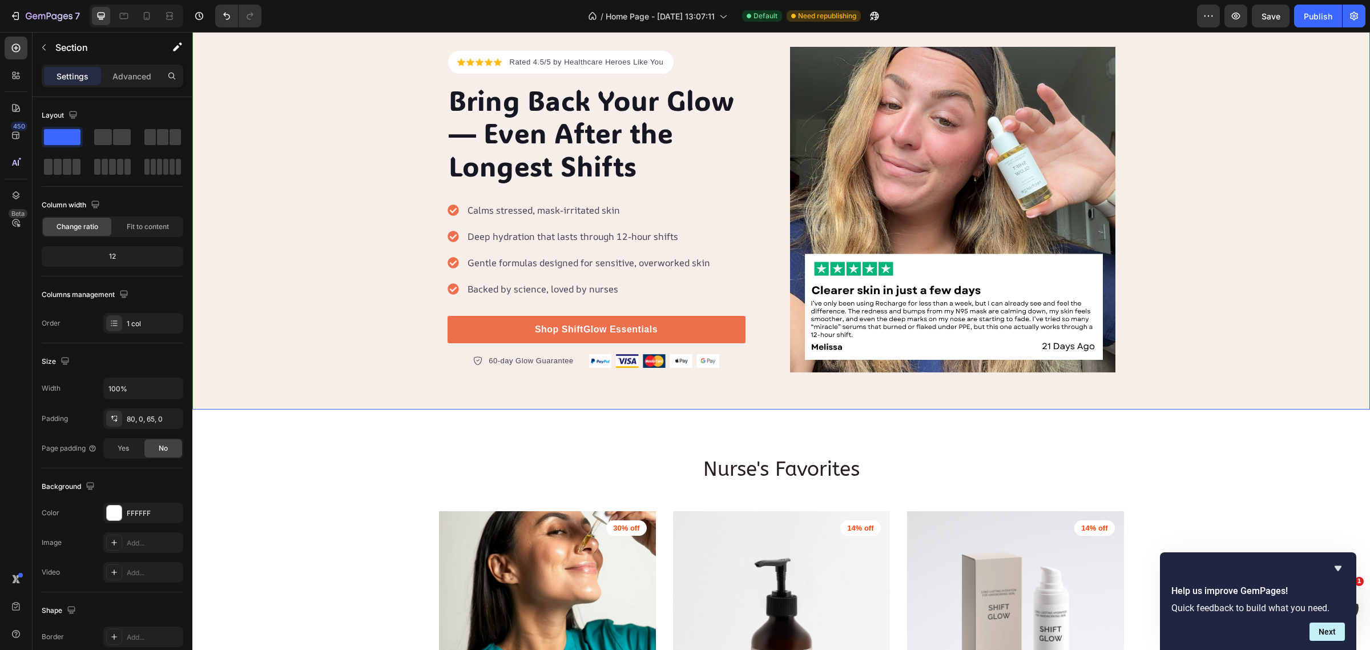
scroll to position [71, 0]
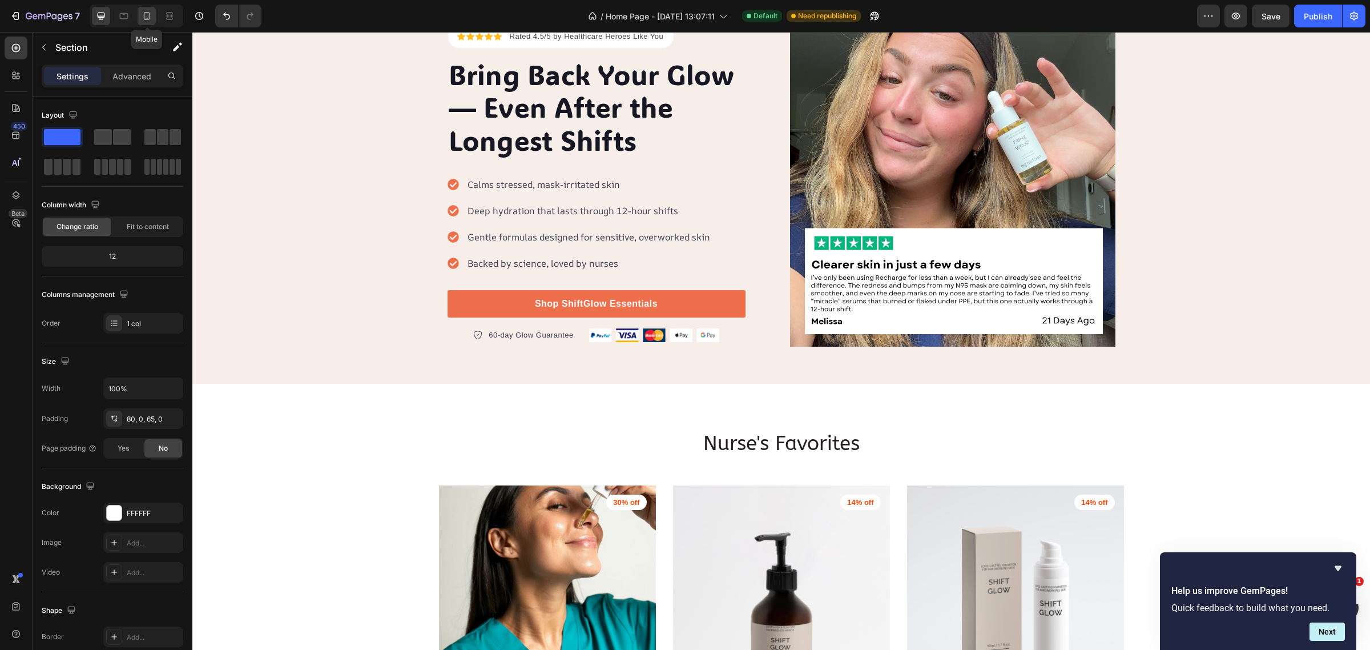
click at [147, 7] on div at bounding box center [147, 16] width 18 height 18
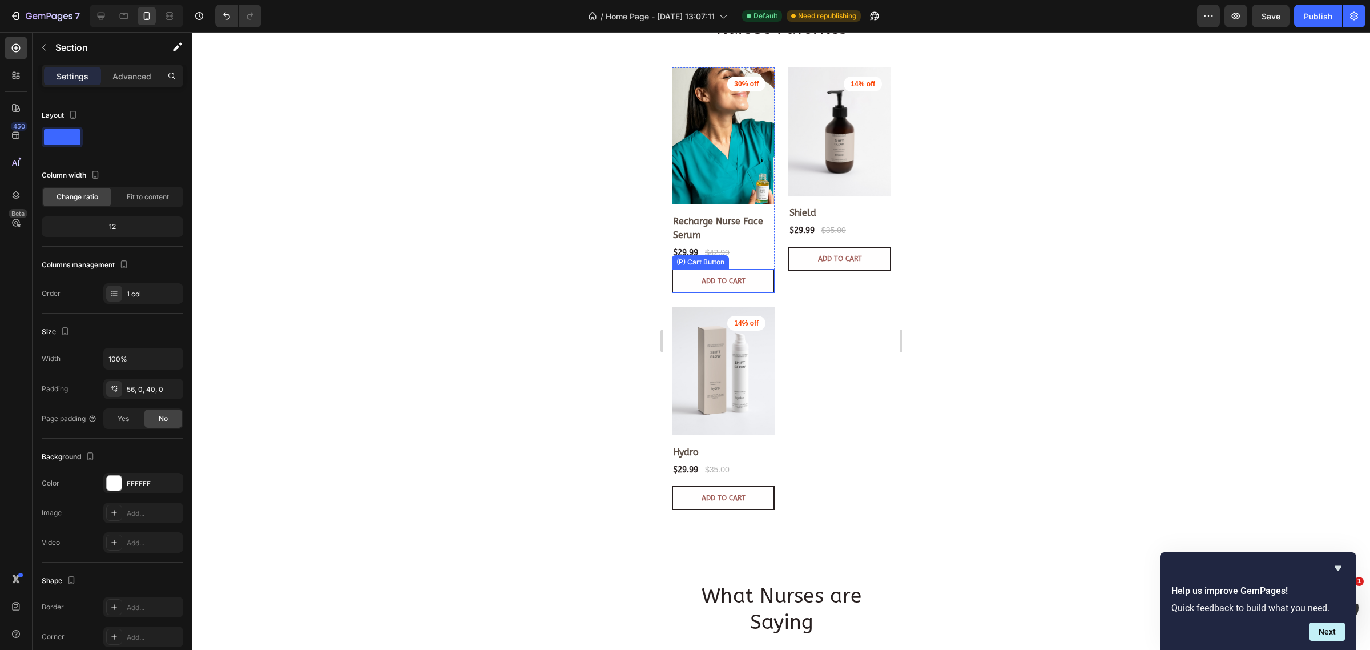
scroll to position [440, 0]
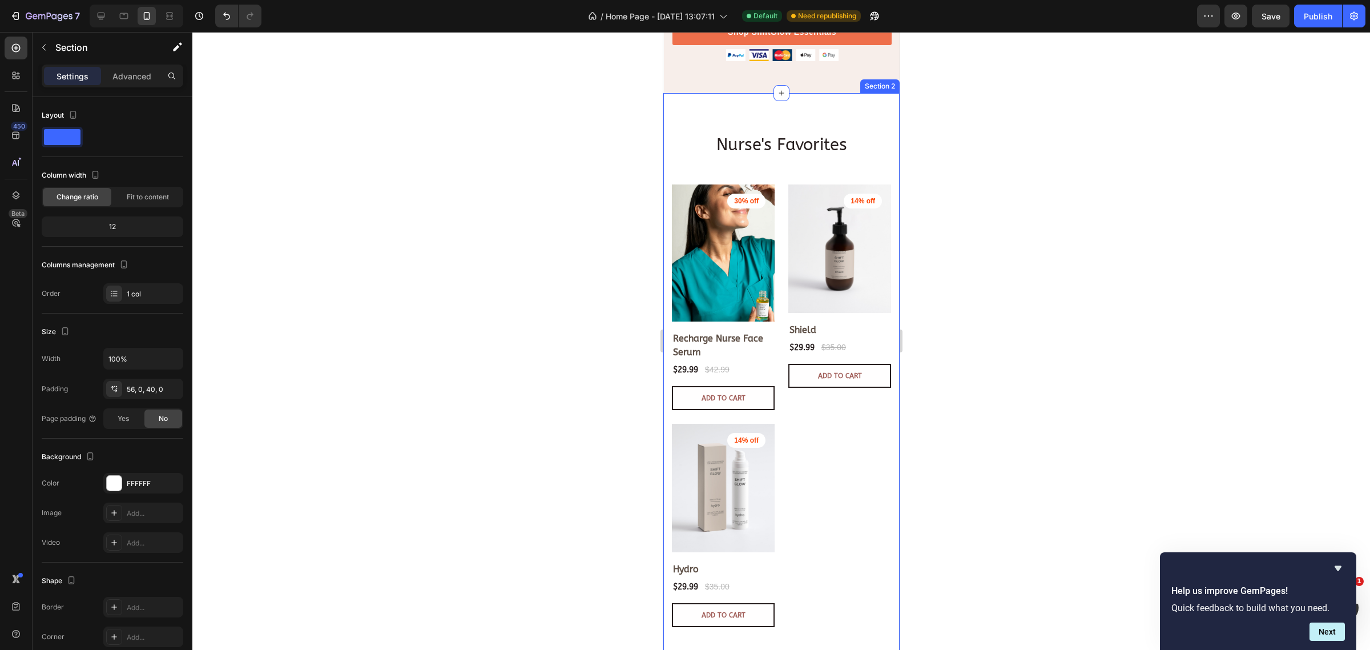
click at [696, 104] on div "Nurse's Favorites Heading Row (P) Images 30% off Product Badge Row Recharge Nur…" at bounding box center [781, 380] width 236 height 574
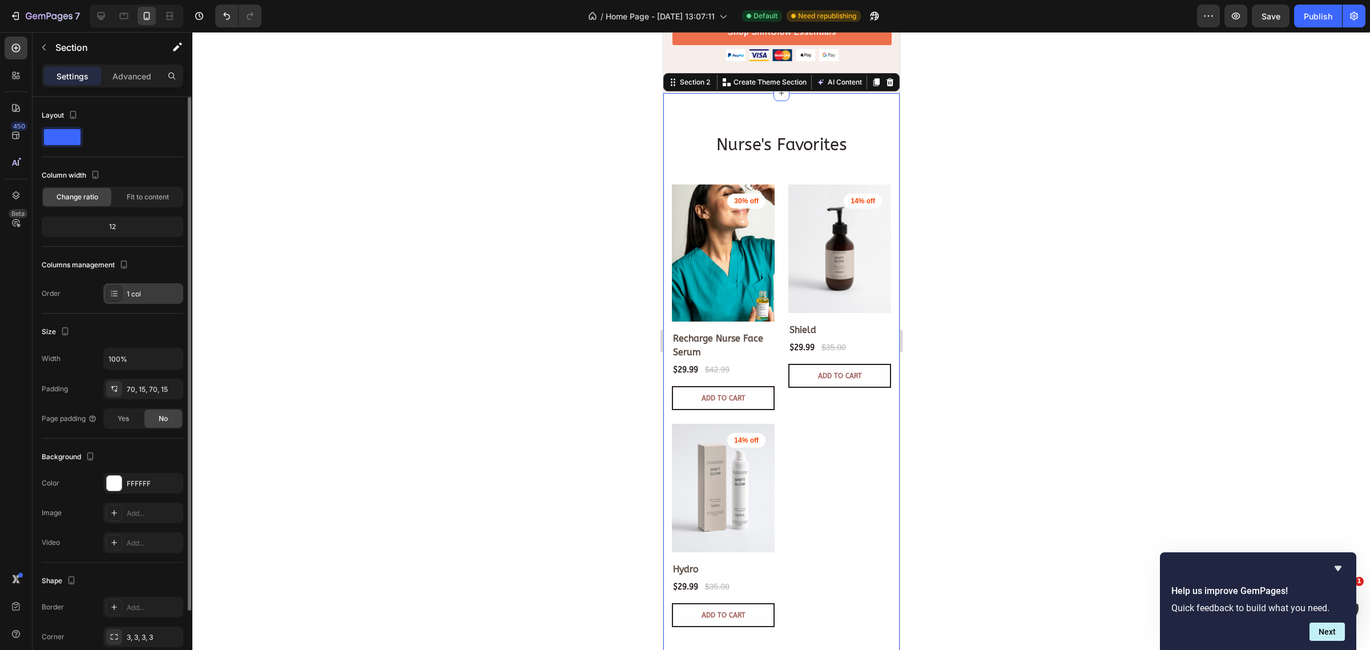
click at [152, 289] on div "1 col" at bounding box center [154, 294] width 54 height 10
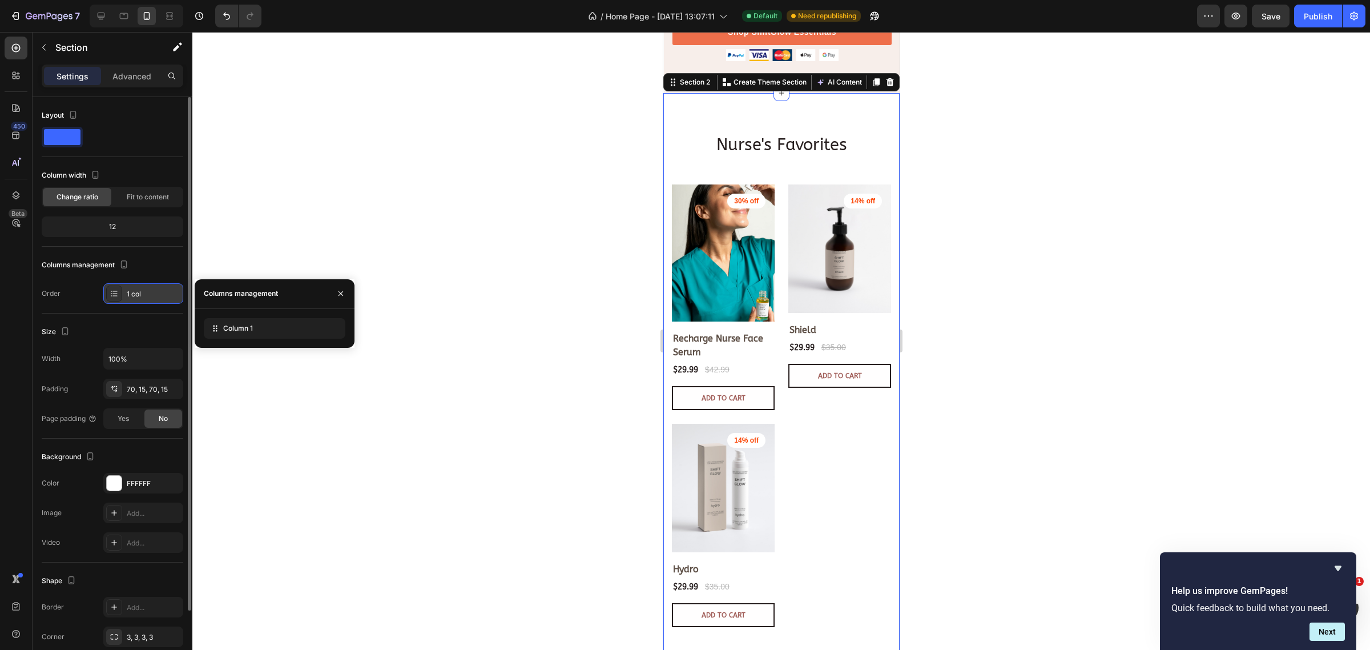
click at [152, 289] on div "1 col" at bounding box center [154, 294] width 54 height 10
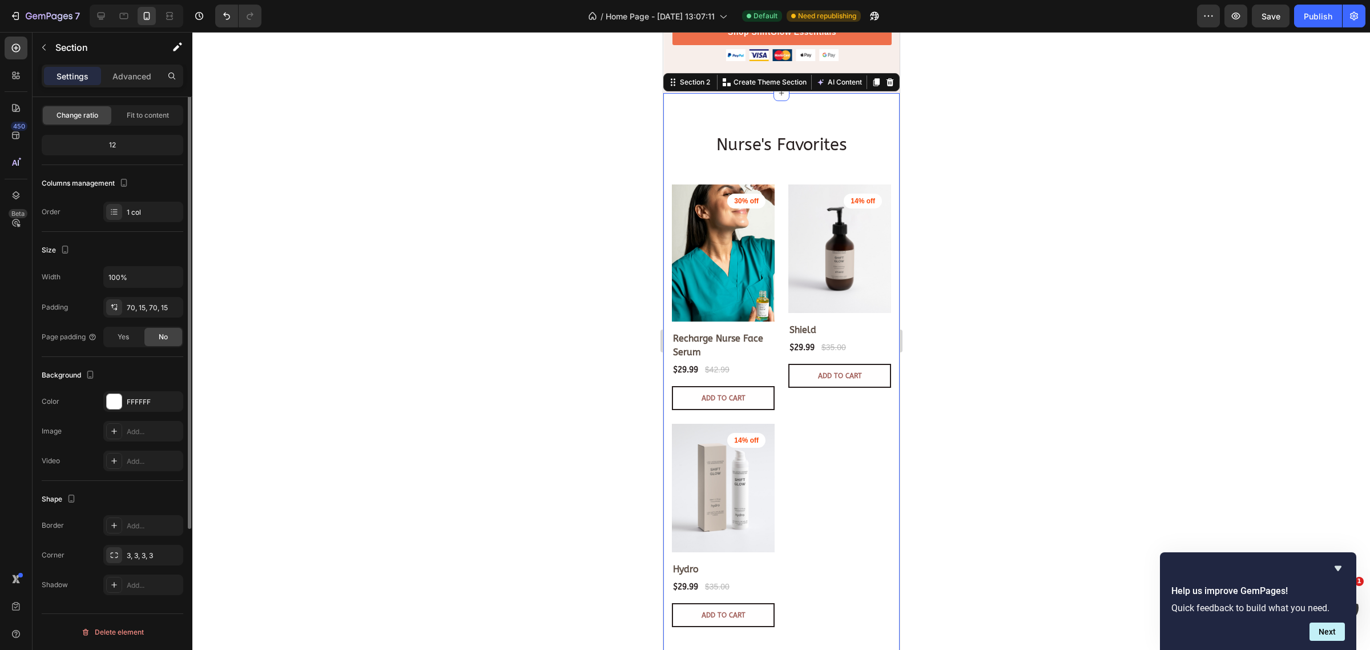
scroll to position [0, 0]
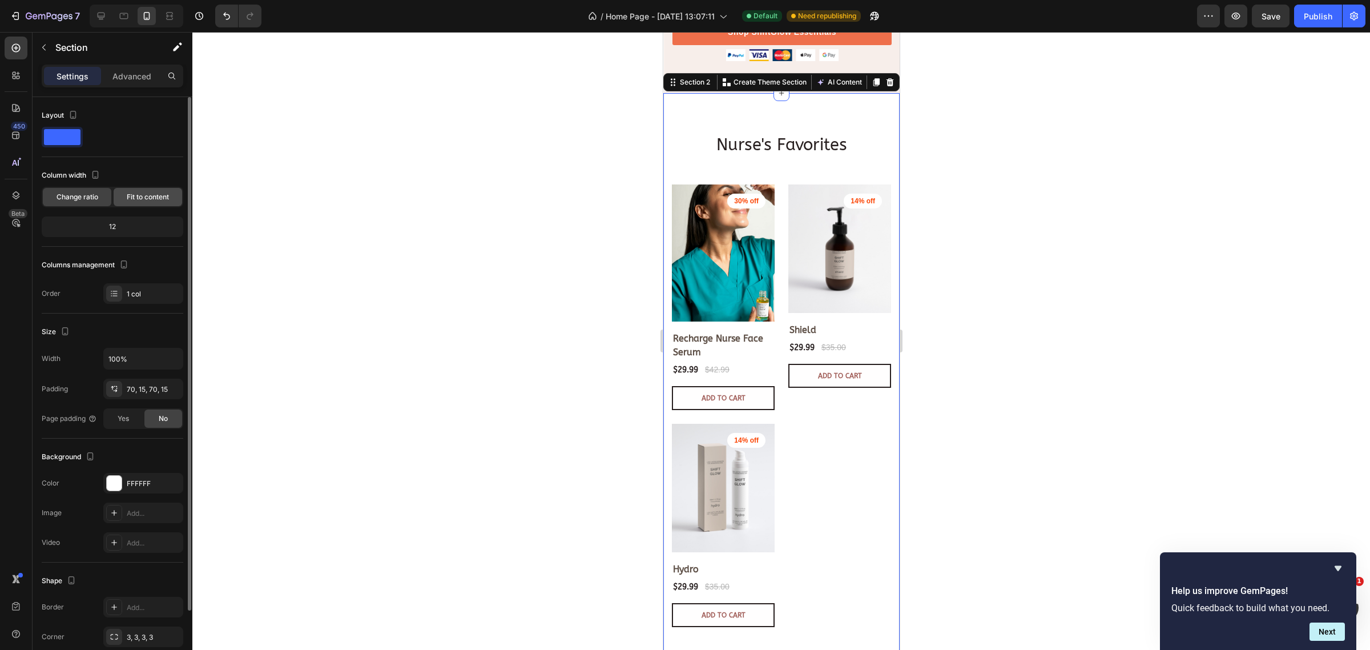
click at [160, 202] on span "Fit to content" at bounding box center [148, 197] width 42 height 10
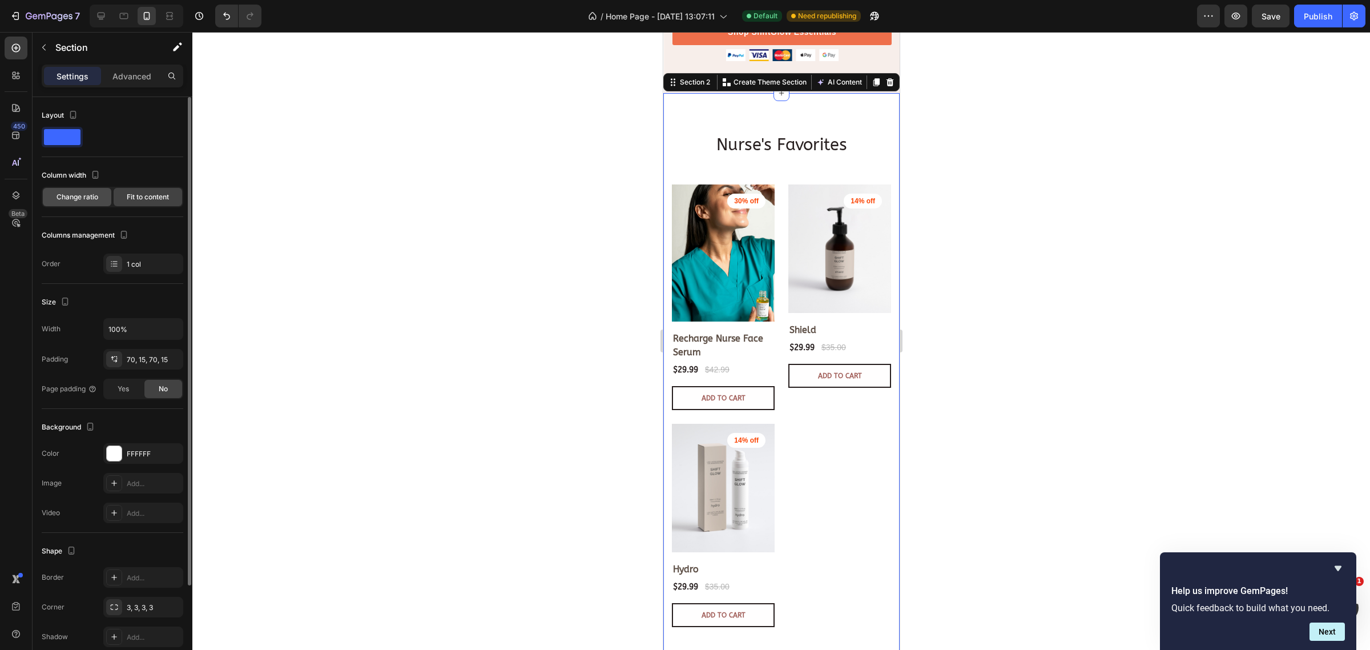
click at [64, 196] on span "Change ratio" at bounding box center [78, 197] width 42 height 10
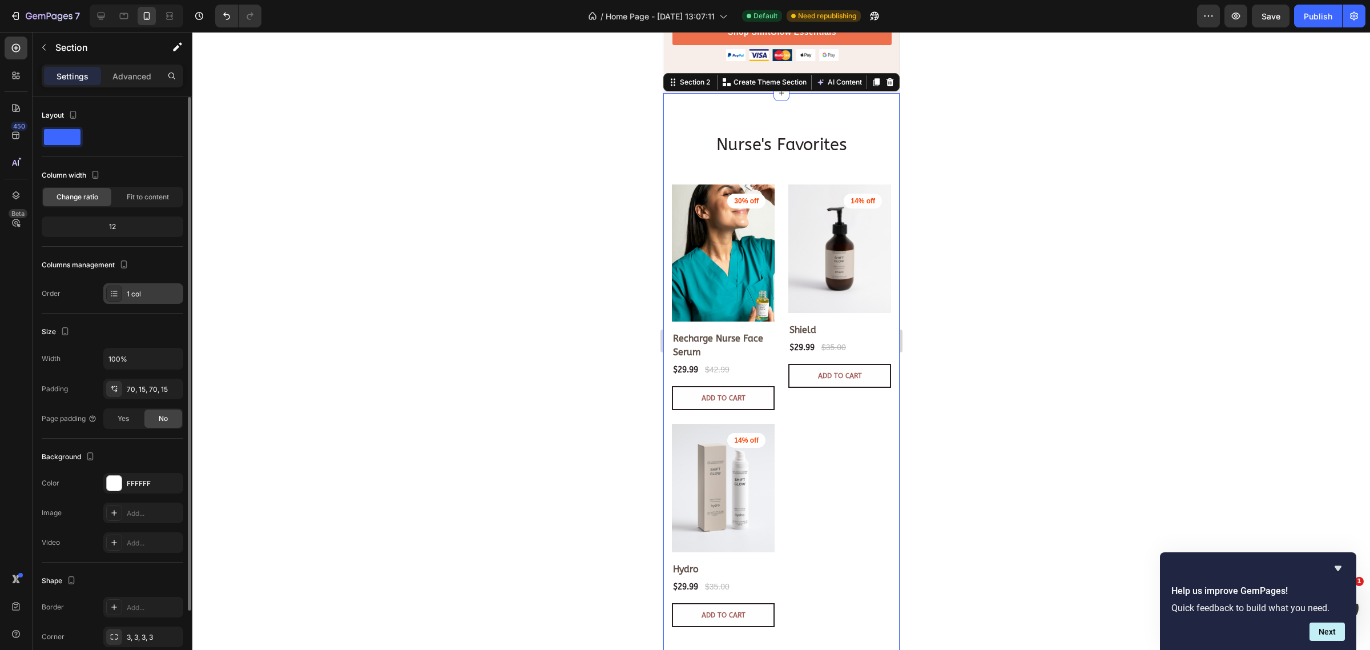
click at [146, 288] on div "1 col" at bounding box center [143, 293] width 80 height 21
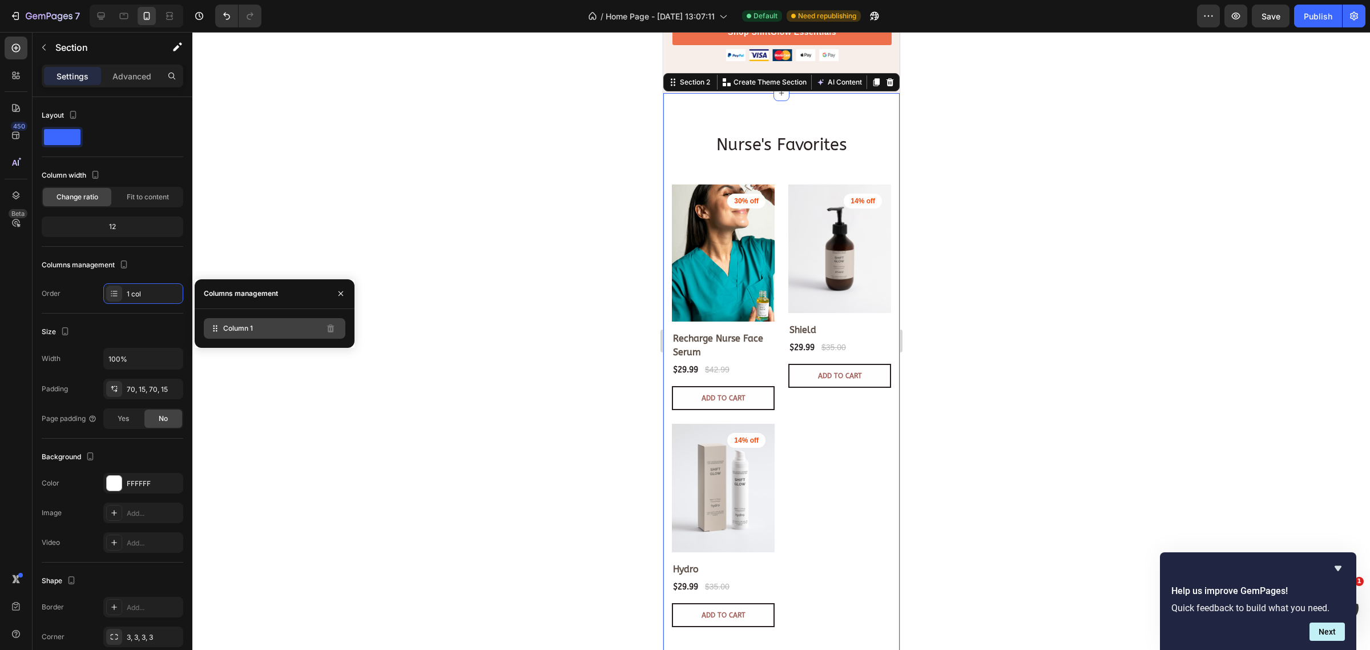
click at [288, 324] on div "Column 1" at bounding box center [275, 328] width 142 height 21
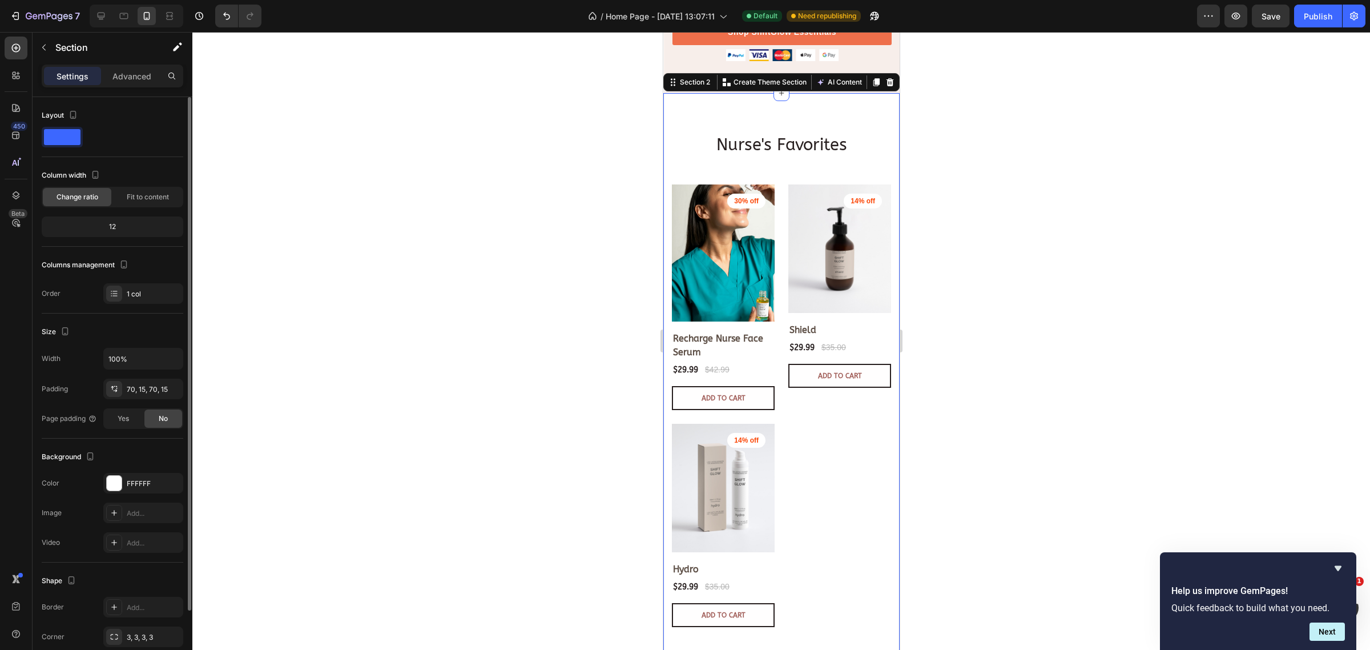
click at [98, 292] on div "Order 1 col" at bounding box center [113, 293] width 142 height 21
click at [108, 292] on div at bounding box center [114, 293] width 16 height 16
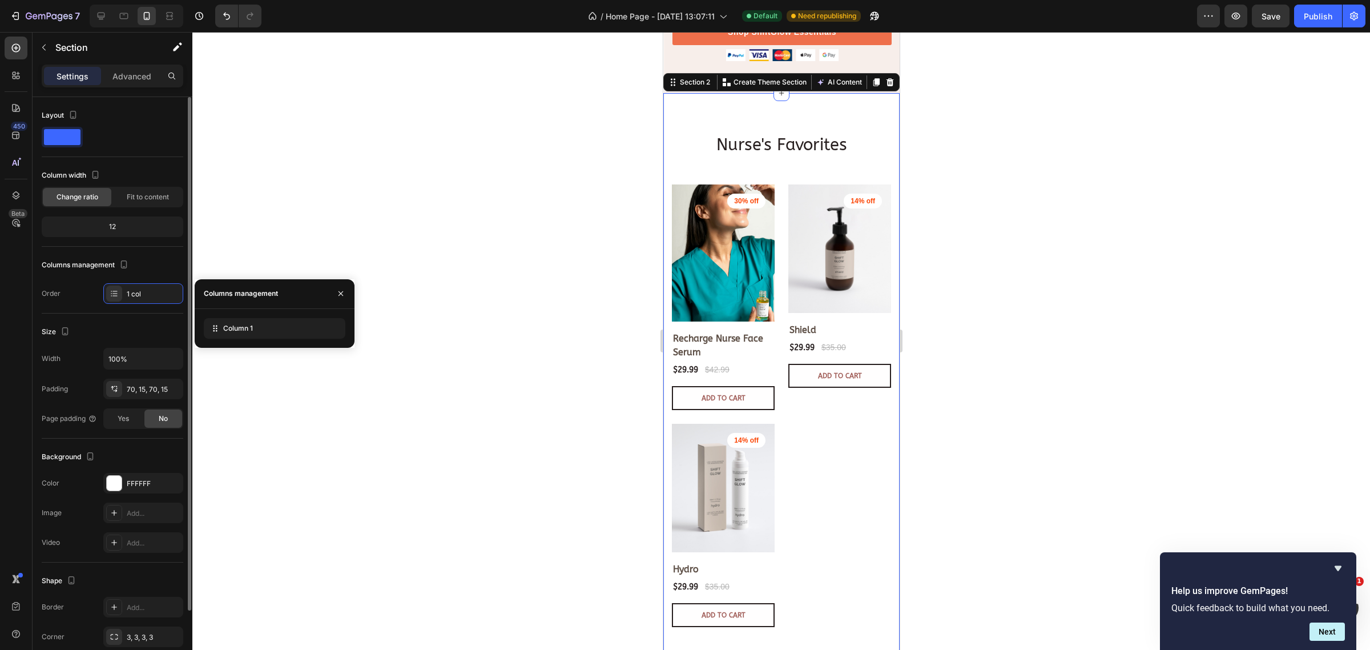
click at [86, 288] on div "Order 1 col" at bounding box center [113, 293] width 142 height 21
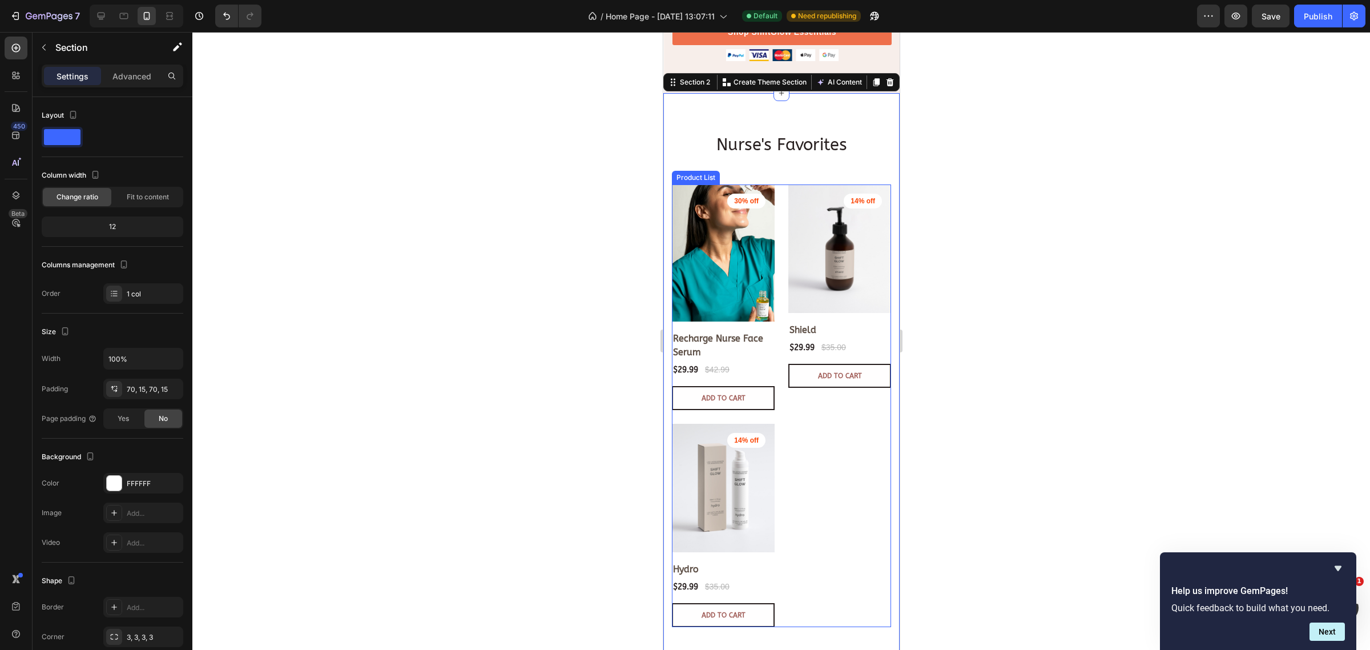
click at [774, 190] on div "(P) Images 30% off Product Badge Row Recharge Nurse Face Serum (P) Title $29.99…" at bounding box center [780, 405] width 219 height 442
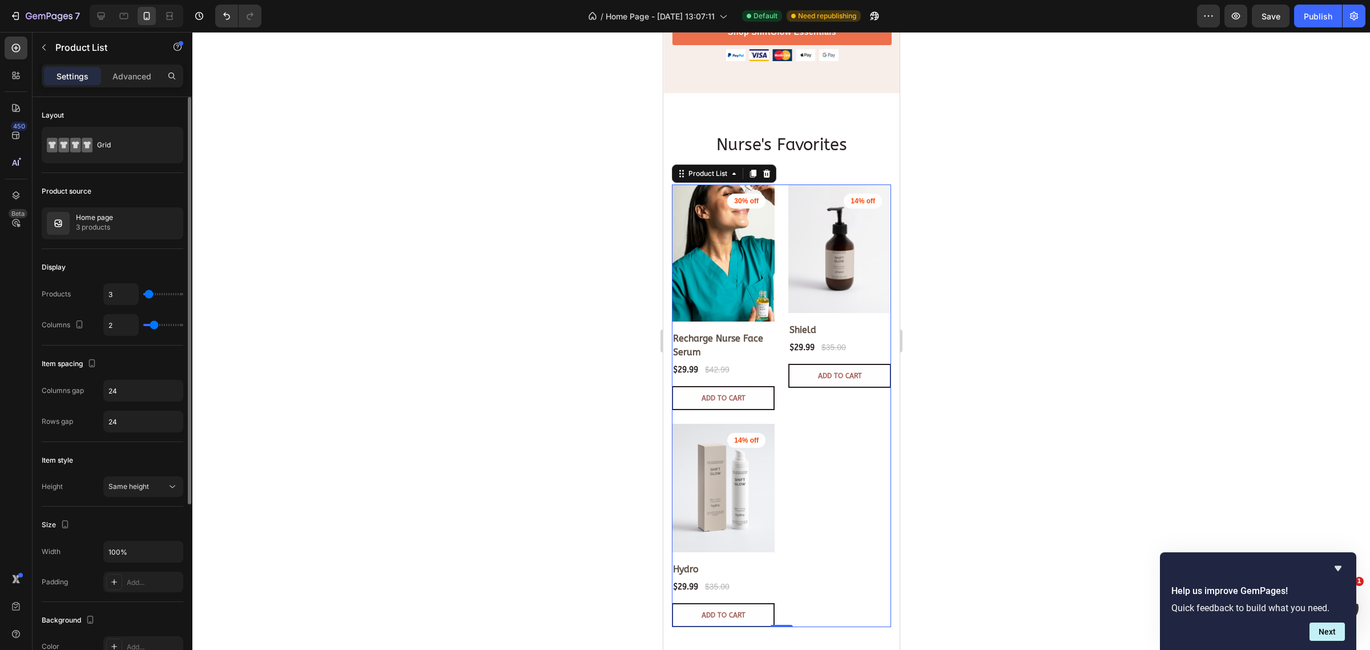
type input "1"
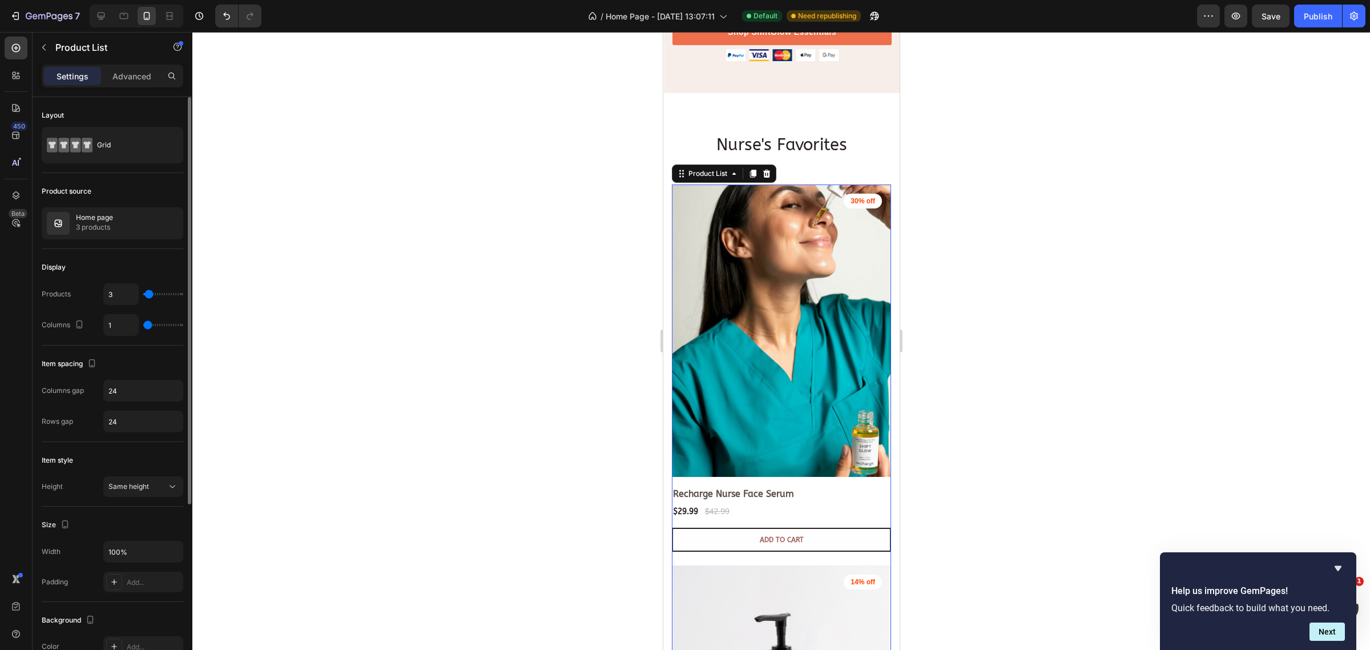
drag, startPoint x: 152, startPoint y: 327, endPoint x: 146, endPoint y: 327, distance: 6.3
type input "1"
click at [146, 326] on input "range" at bounding box center [163, 325] width 40 height 2
click at [118, 152] on div "Grid" at bounding box center [132, 145] width 70 height 26
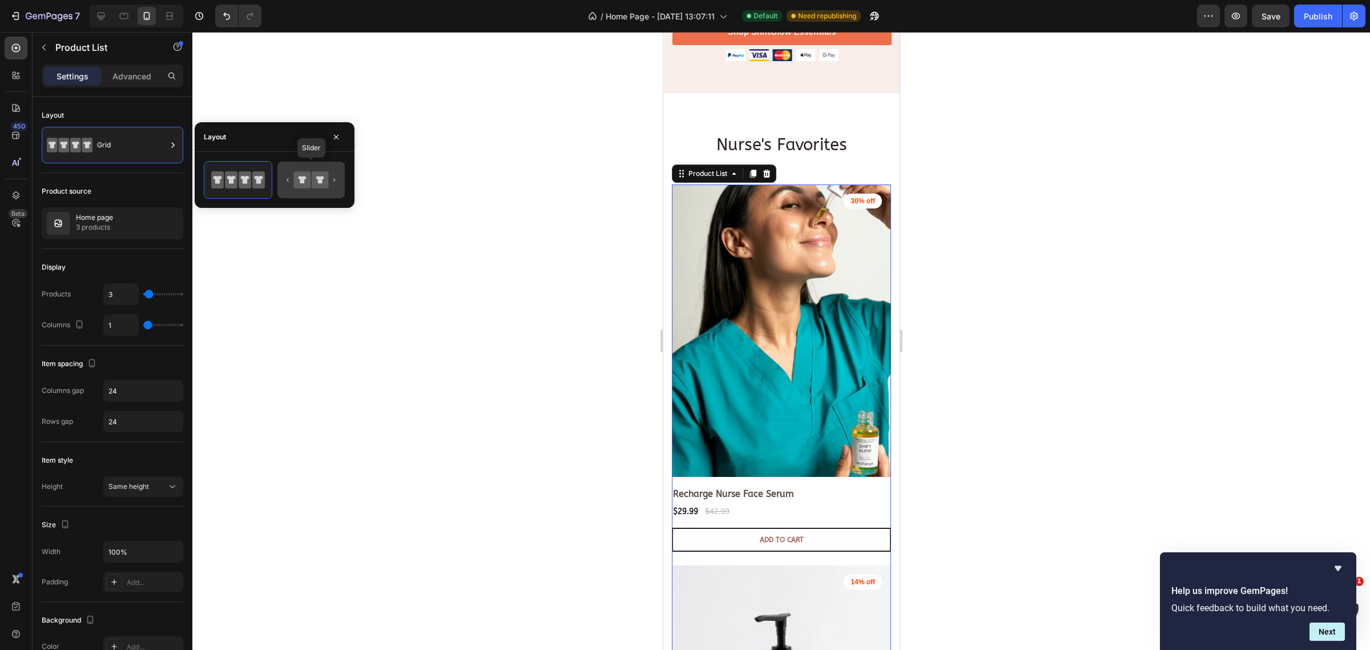
click at [296, 183] on icon at bounding box center [302, 180] width 17 height 17
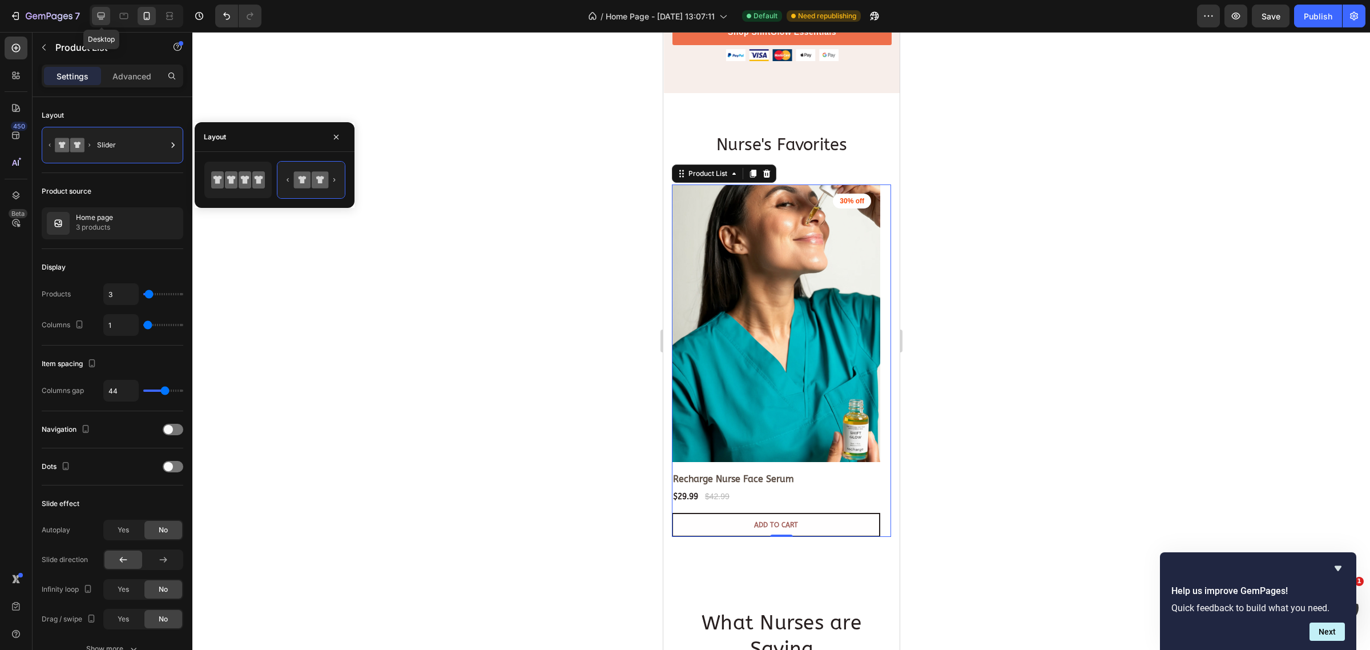
click at [104, 13] on icon at bounding box center [100, 15] width 11 height 11
type input "3"
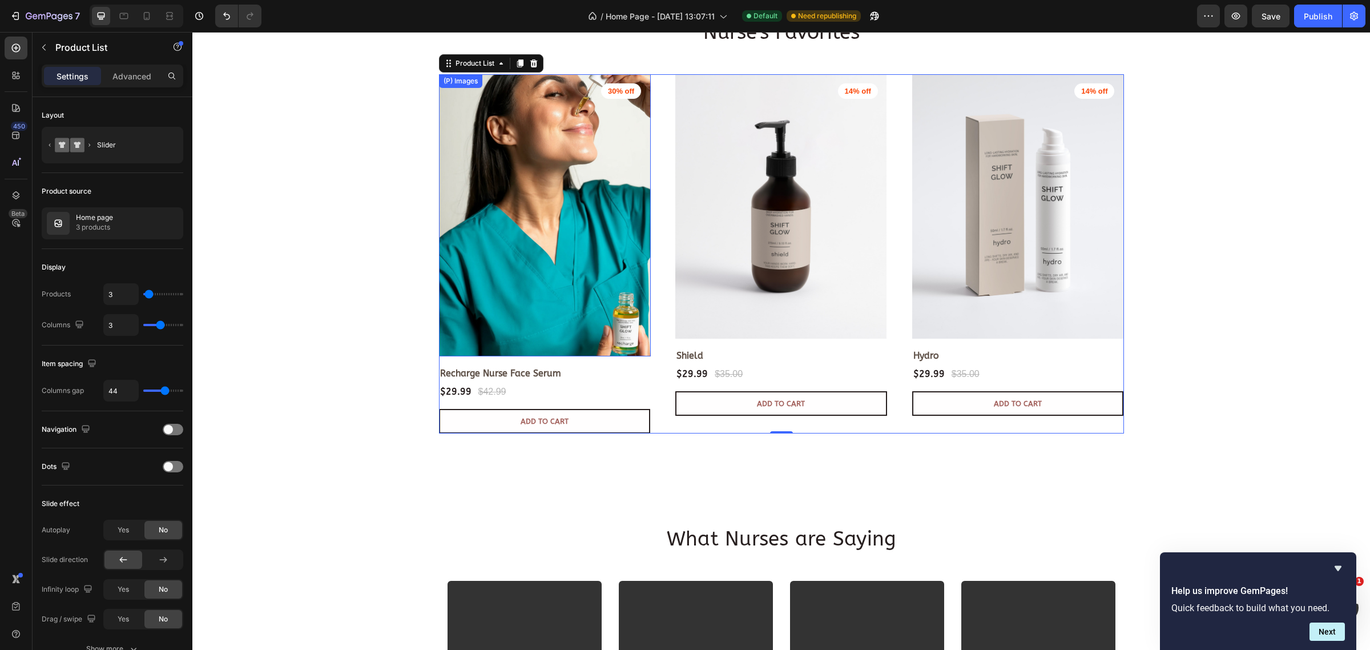
scroll to position [484, 0]
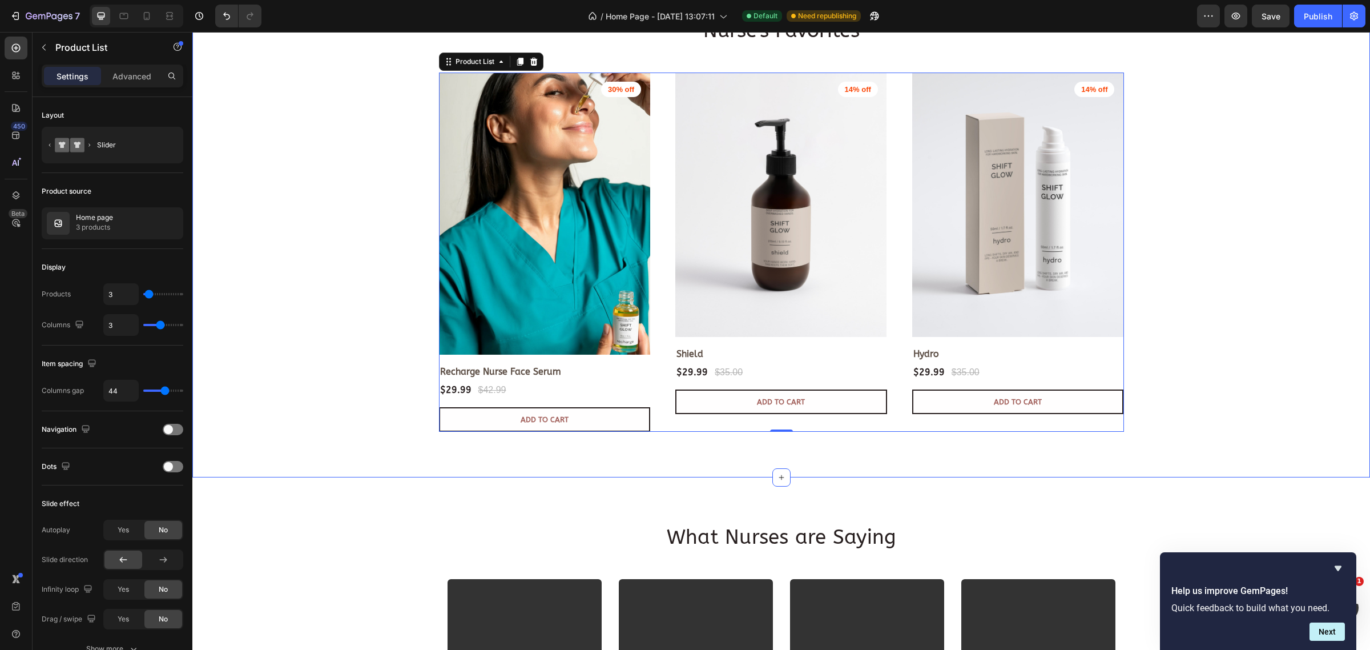
click at [355, 266] on div "Nurse's Favorites Heading Row (P) Images 30% off Product Badge Row Recharge Nur…" at bounding box center [781, 224] width 1161 height 415
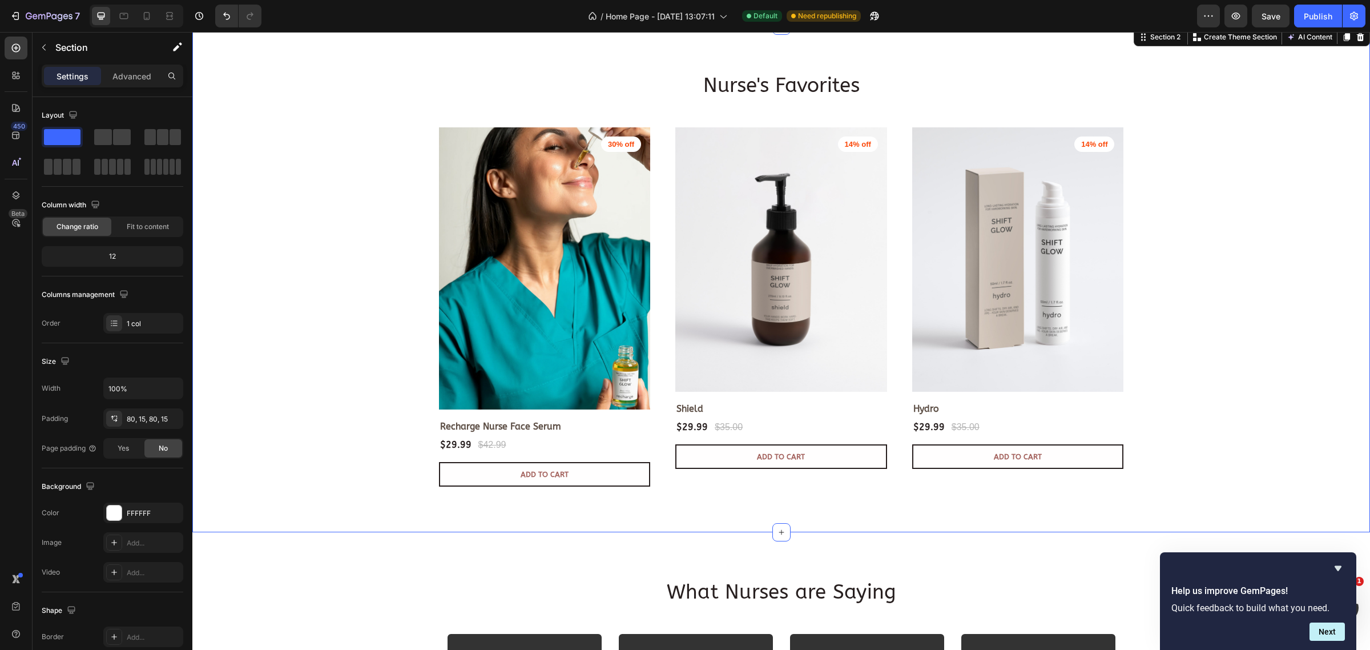
scroll to position [413, 0]
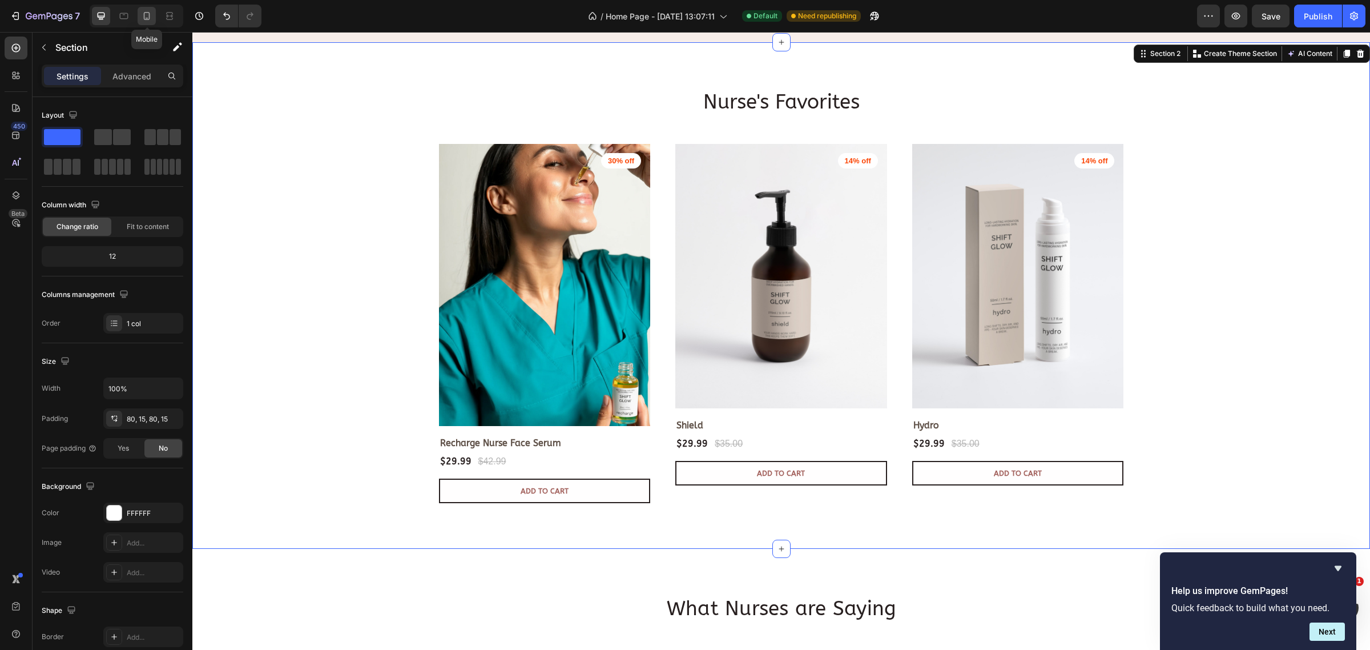
click at [151, 18] on icon at bounding box center [146, 15] width 11 height 11
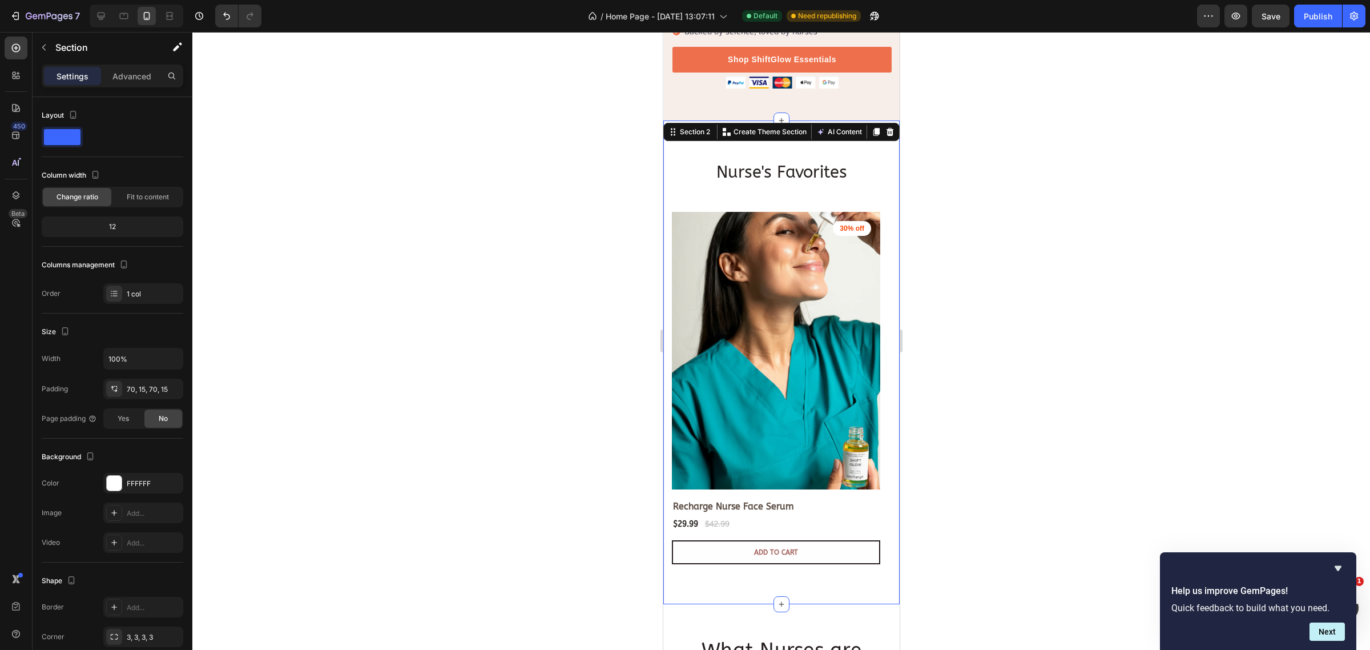
scroll to position [452, 0]
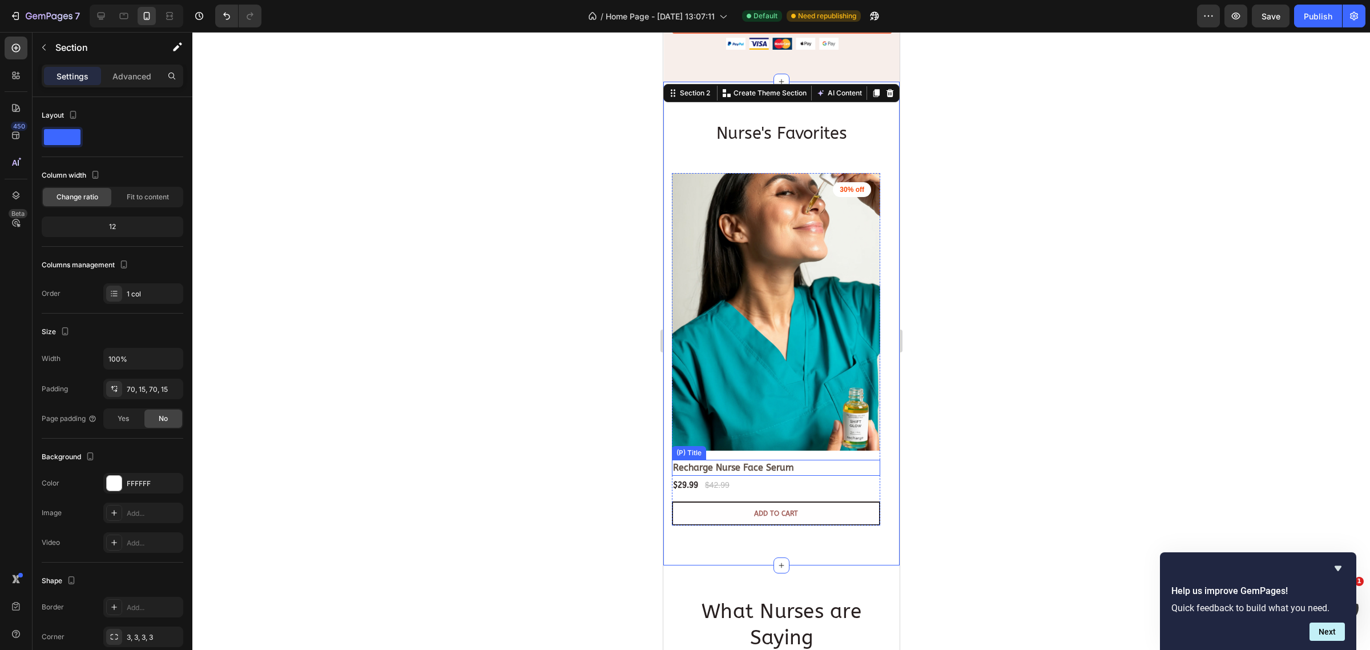
click at [759, 460] on h2 "Recharge Nurse Face Serum" at bounding box center [775, 468] width 208 height 16
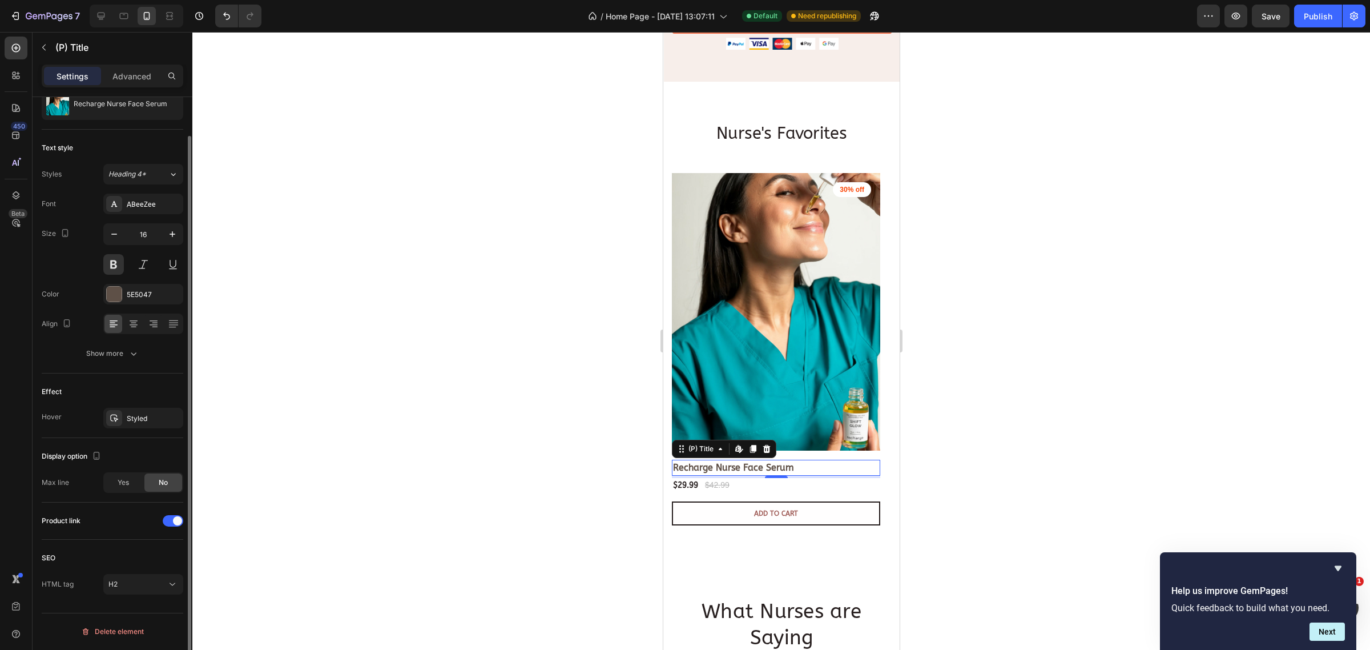
scroll to position [0, 0]
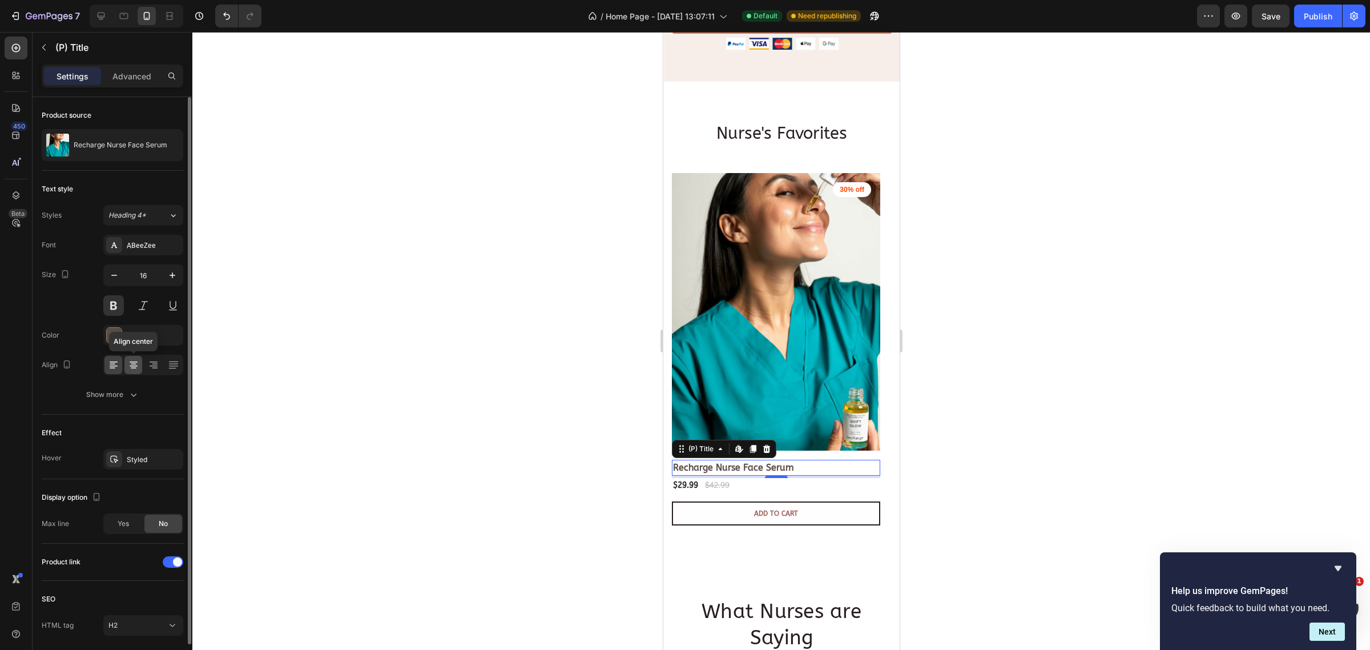
click at [133, 367] on icon at bounding box center [134, 365] width 8 height 1
click at [102, 12] on icon at bounding box center [100, 15] width 11 height 11
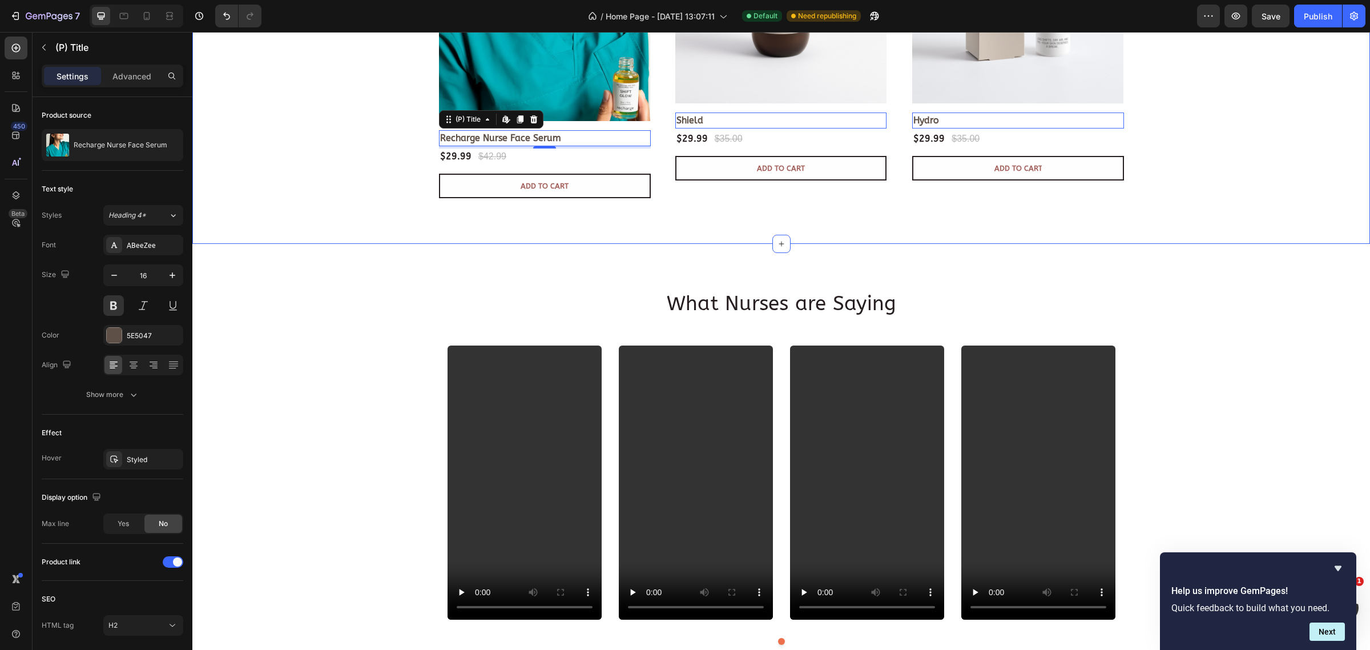
scroll to position [775, 0]
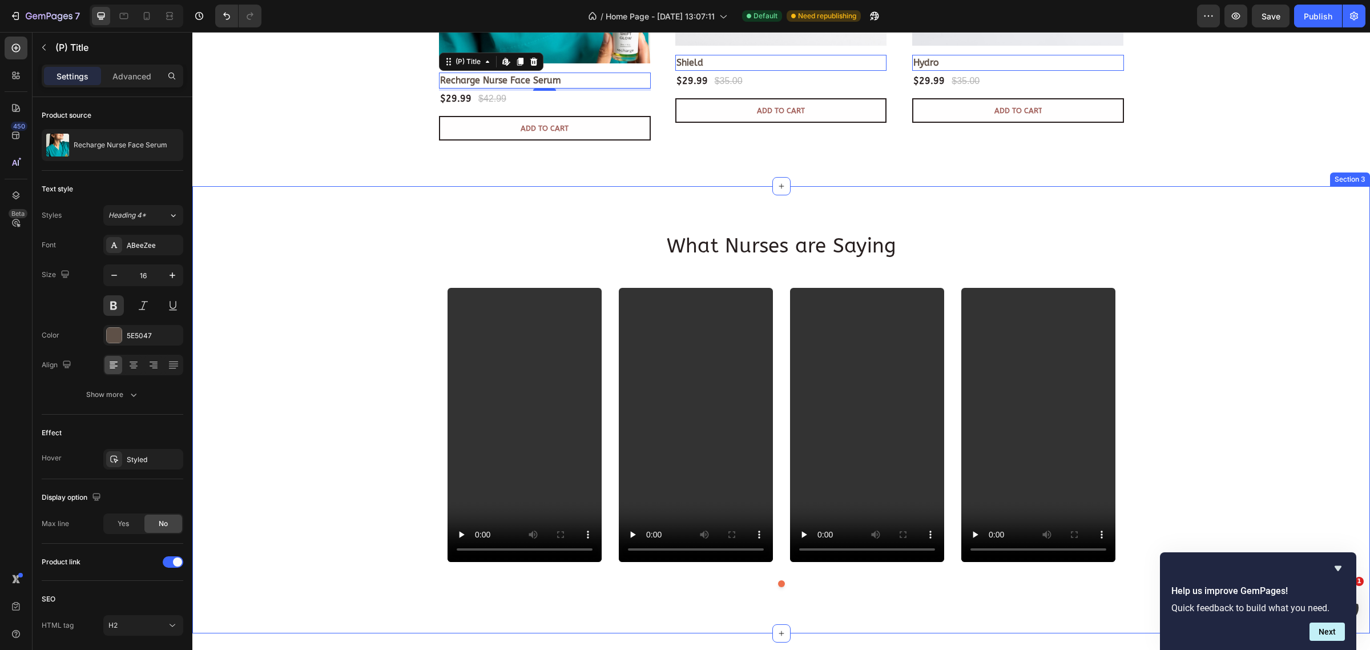
click at [374, 213] on div "What Nurses are Saying Heading Video Video Video Video Carousel Row Section 3" at bounding box center [781, 409] width 1178 height 447
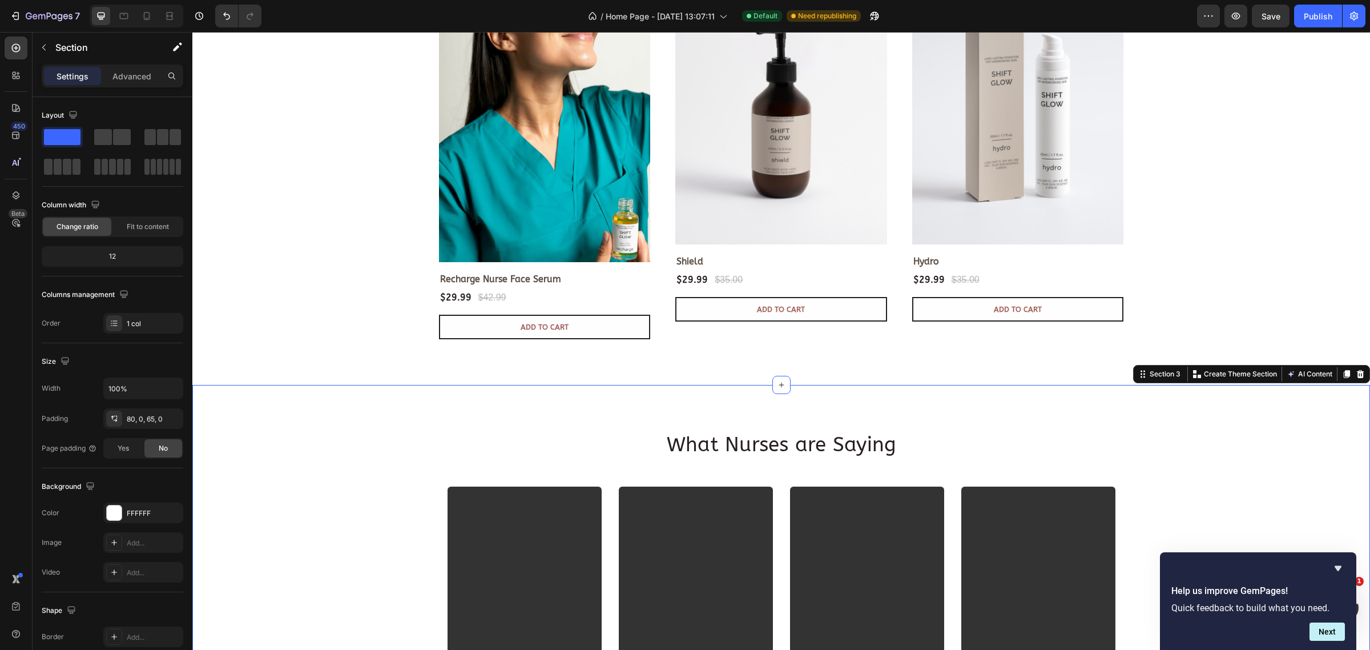
scroll to position [561, 0]
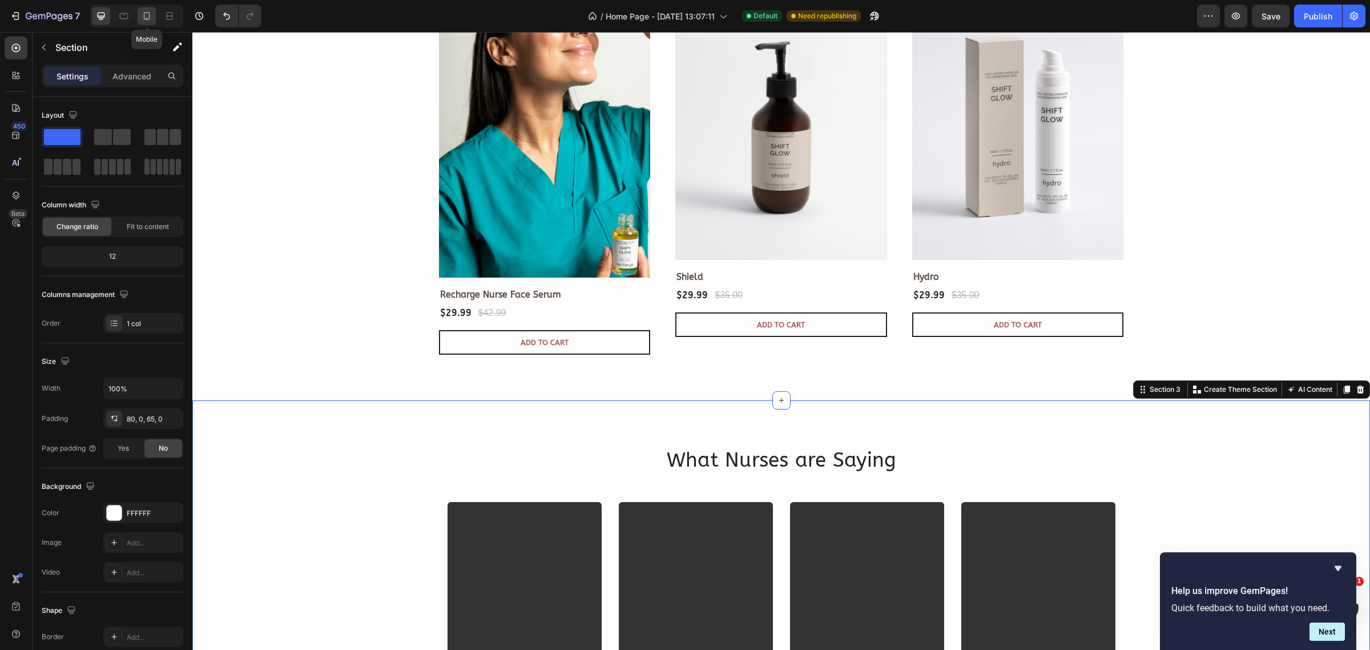
click at [144, 12] on icon at bounding box center [147, 16] width 6 height 8
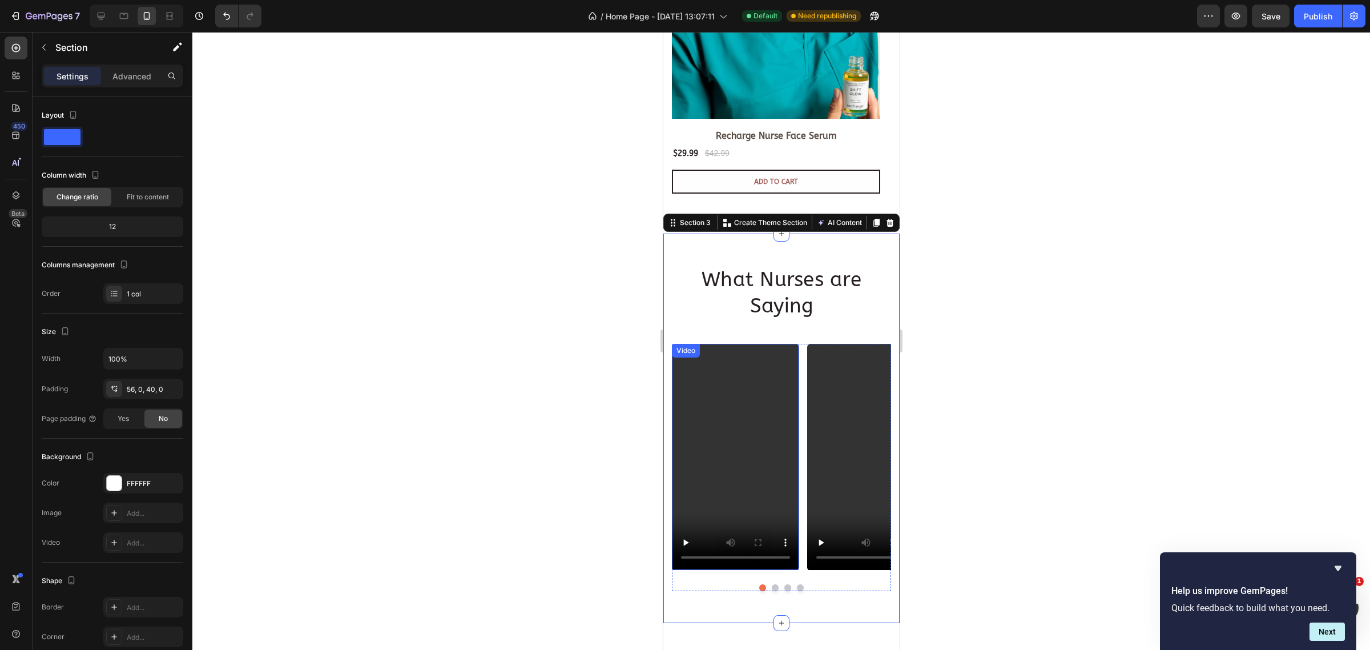
scroll to position [581, 0]
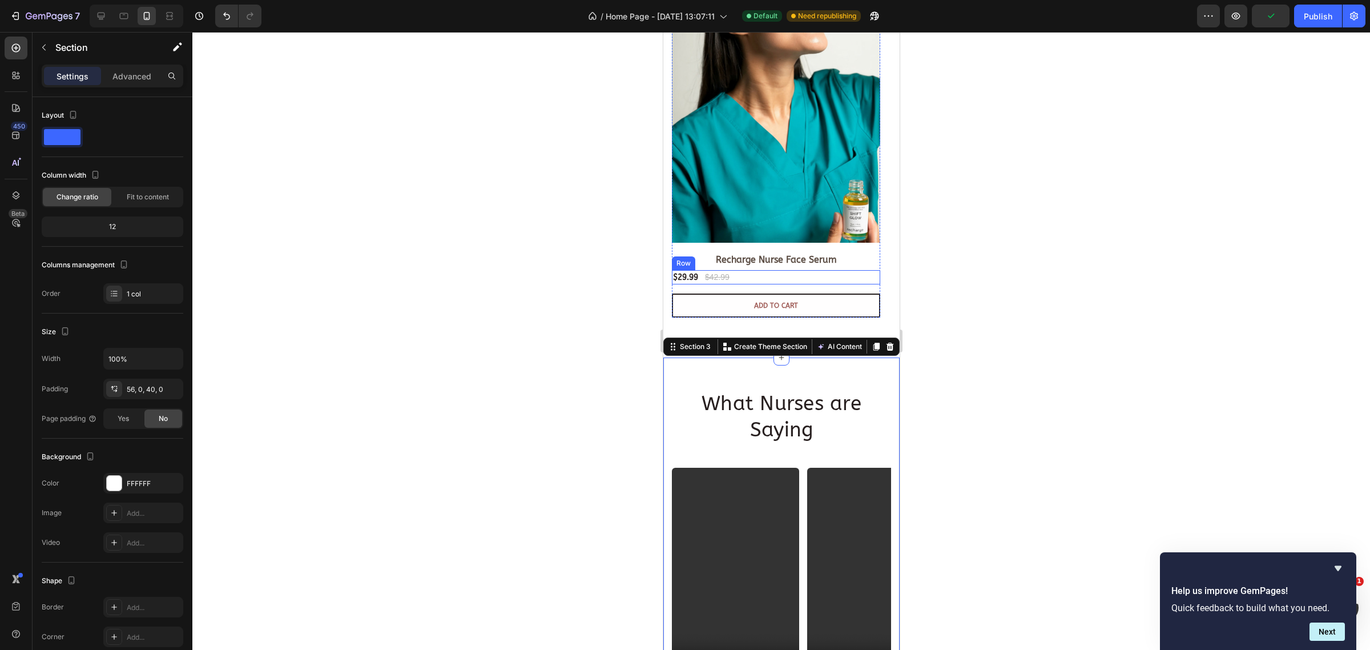
click at [701, 280] on div "$29.99 (P) Price (P) Price $42.99 (P) Price (P) Price Row" at bounding box center [775, 277] width 208 height 14
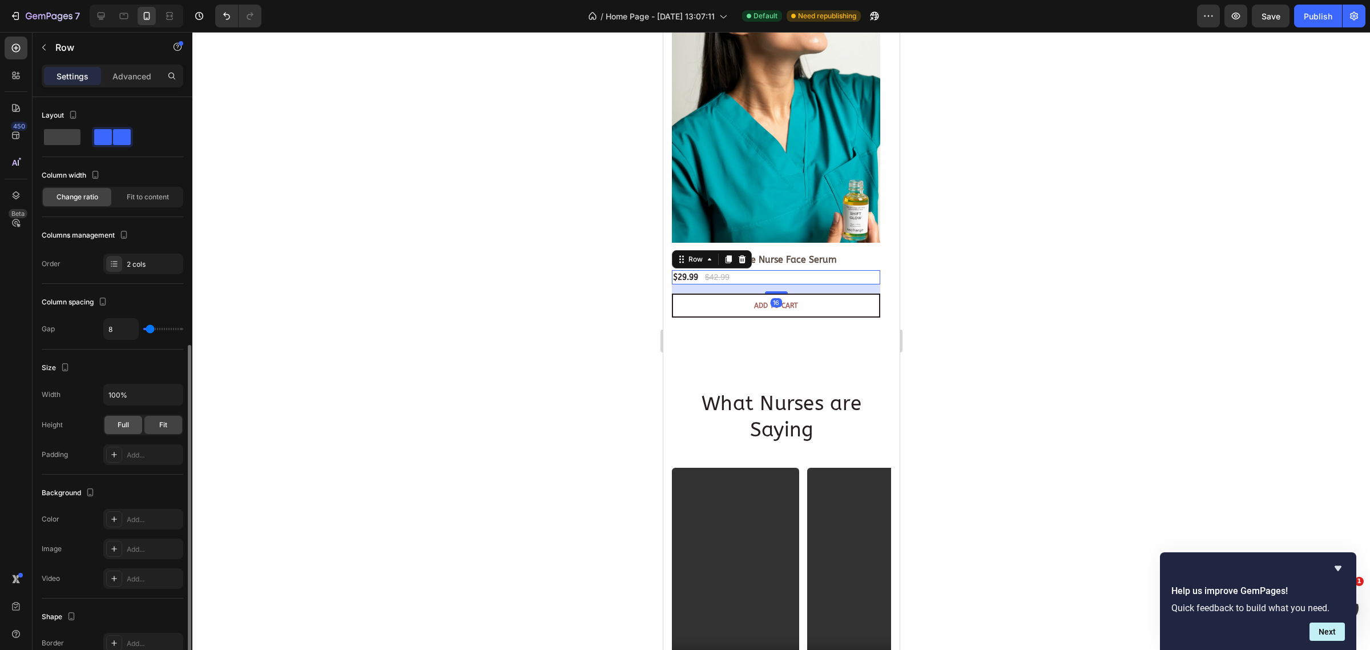
scroll to position [213, 0]
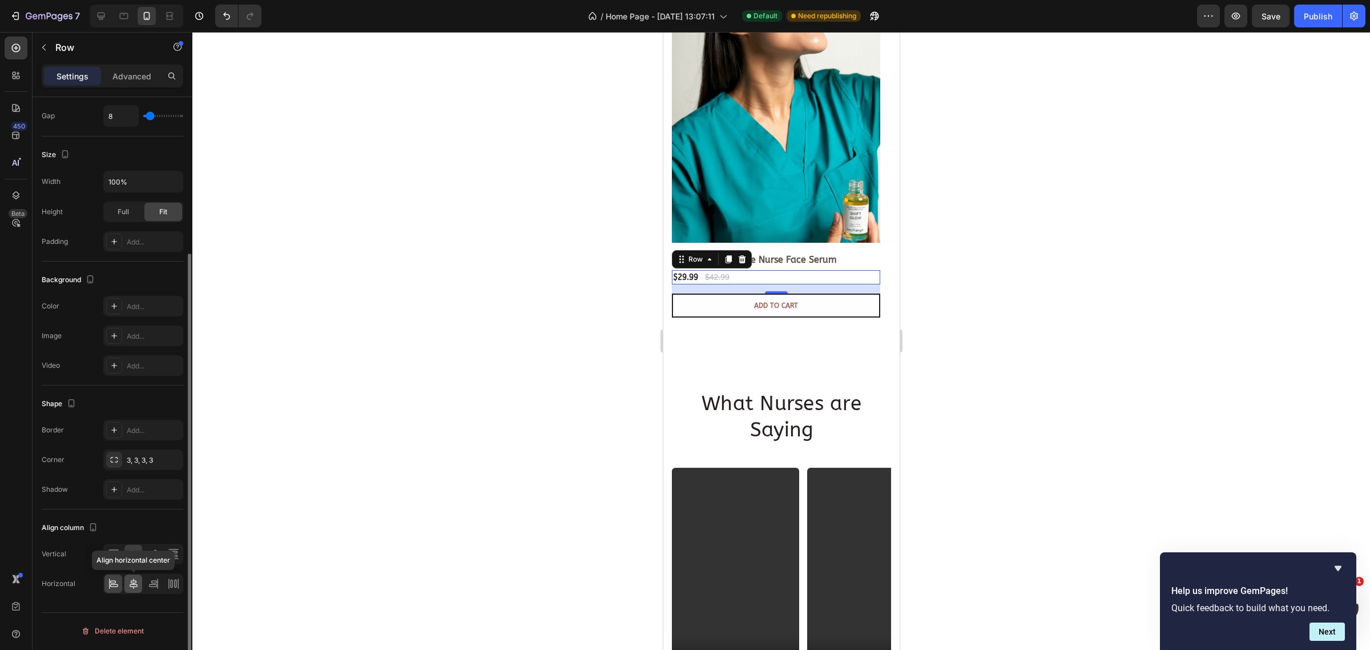
click at [131, 584] on icon at bounding box center [133, 583] width 11 height 11
click at [541, 292] on div at bounding box center [781, 341] width 1178 height 618
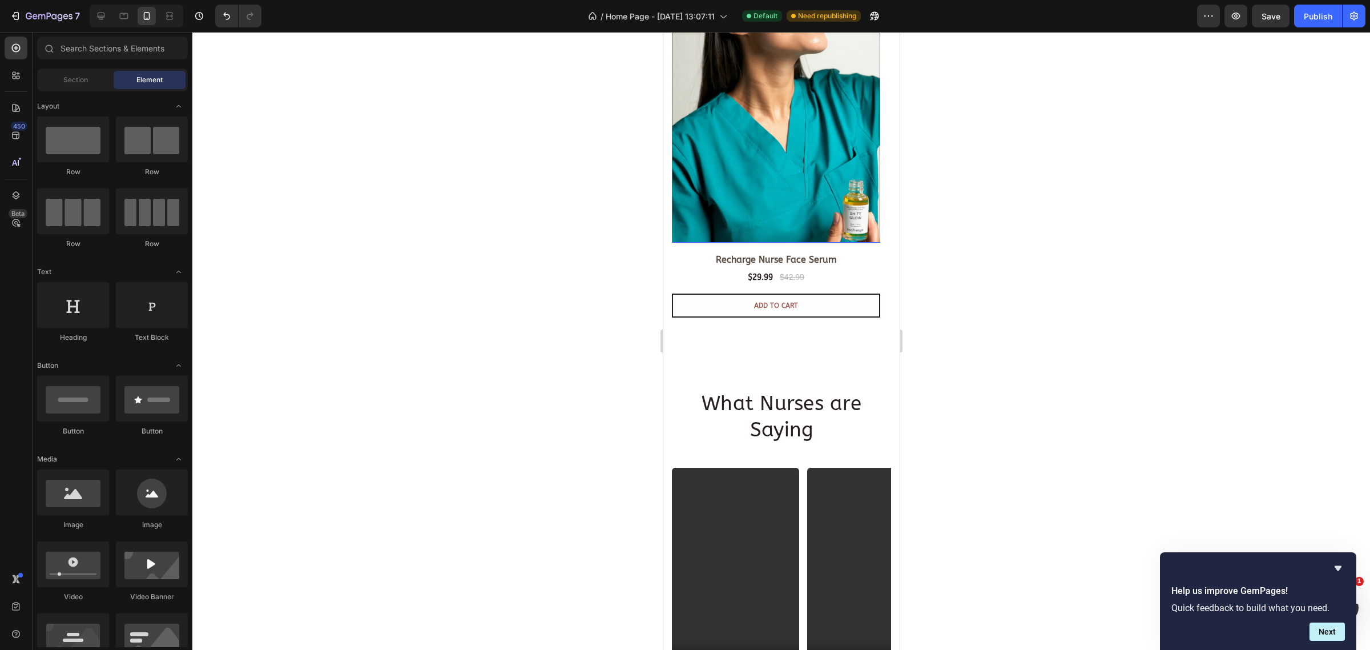
click at [847, 142] on img at bounding box center [775, 104] width 208 height 278
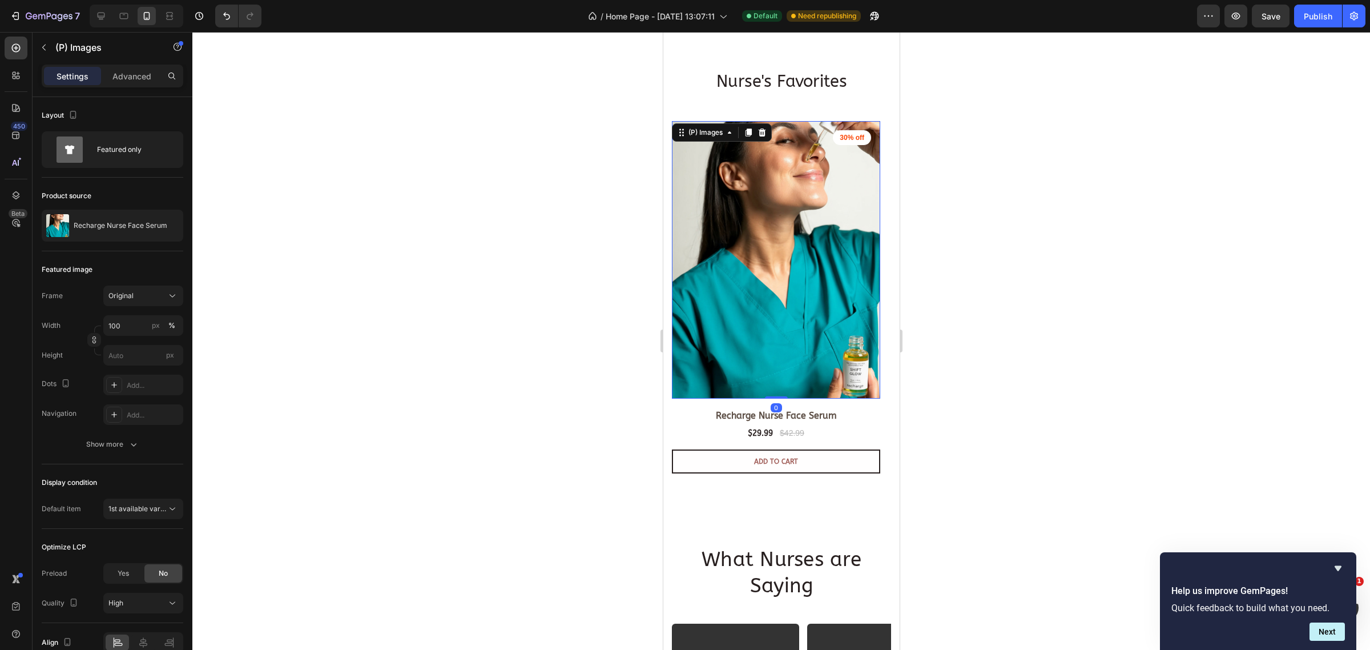
scroll to position [375, 0]
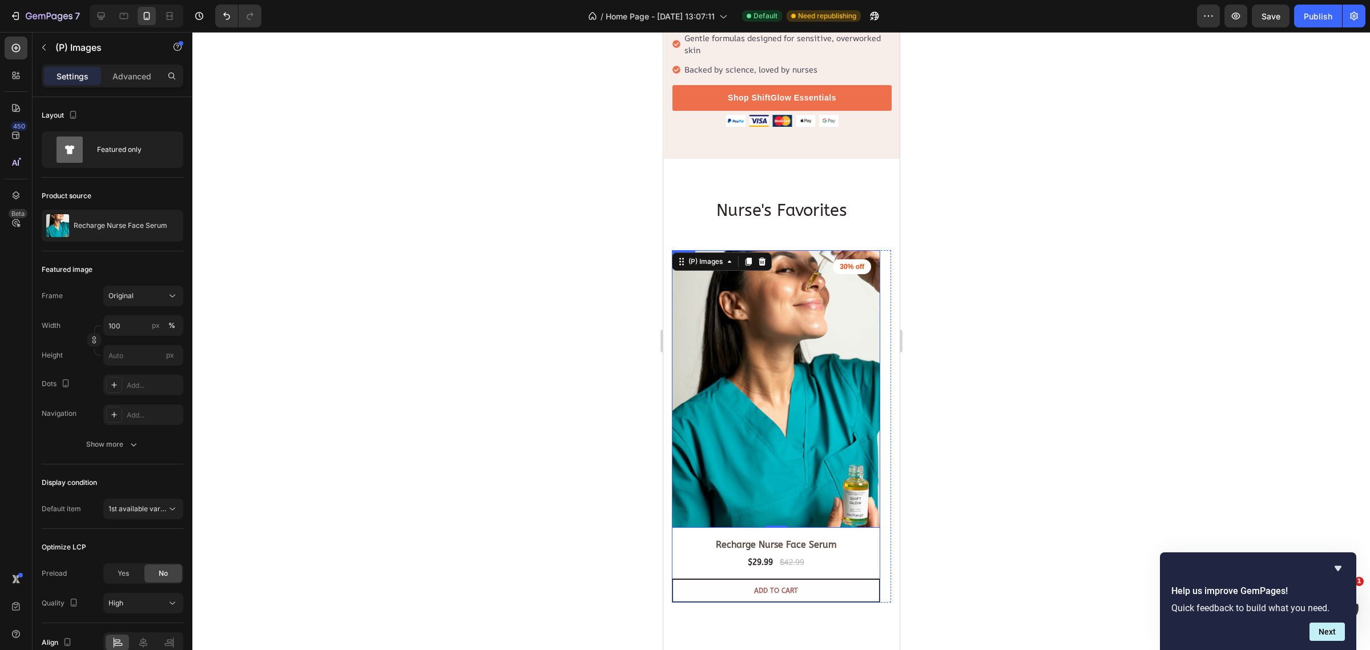
click at [875, 524] on div "(P) Images 0 30% off Product Badge Row Recharge Nurse Face Serum (P) Title $29.…" at bounding box center [775, 426] width 208 height 353
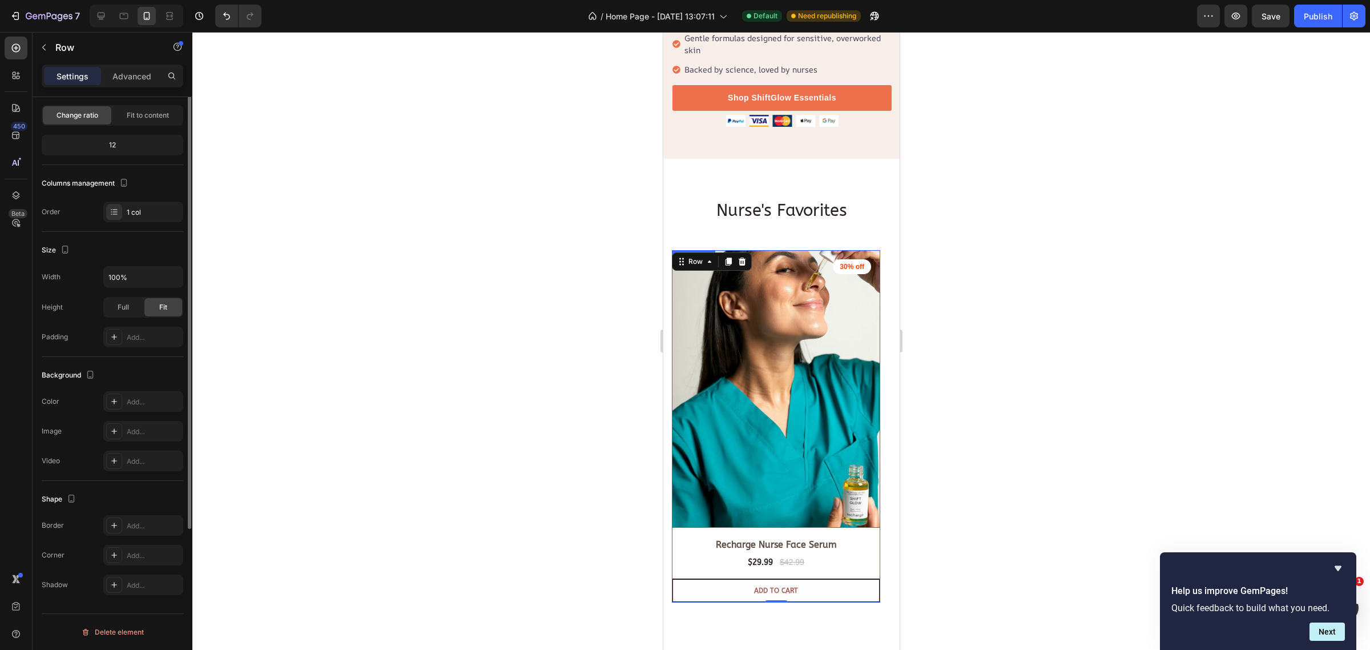
scroll to position [0, 0]
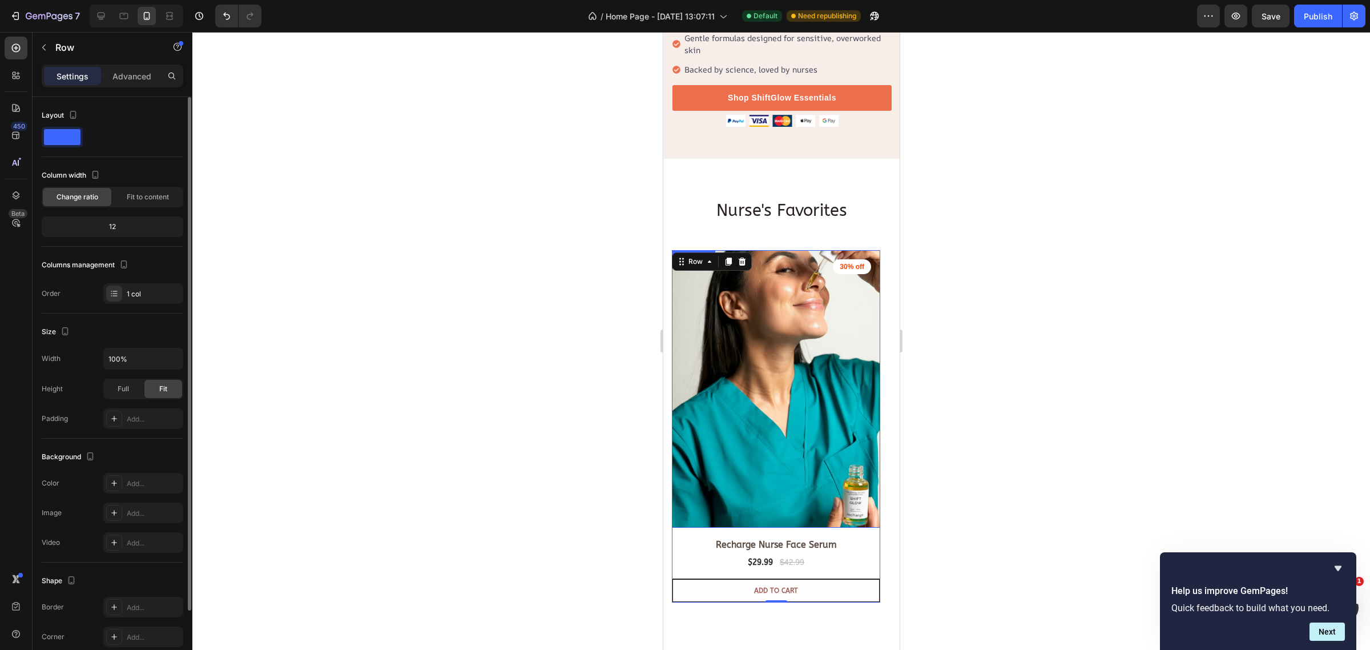
click at [740, 318] on img at bounding box center [775, 389] width 208 height 278
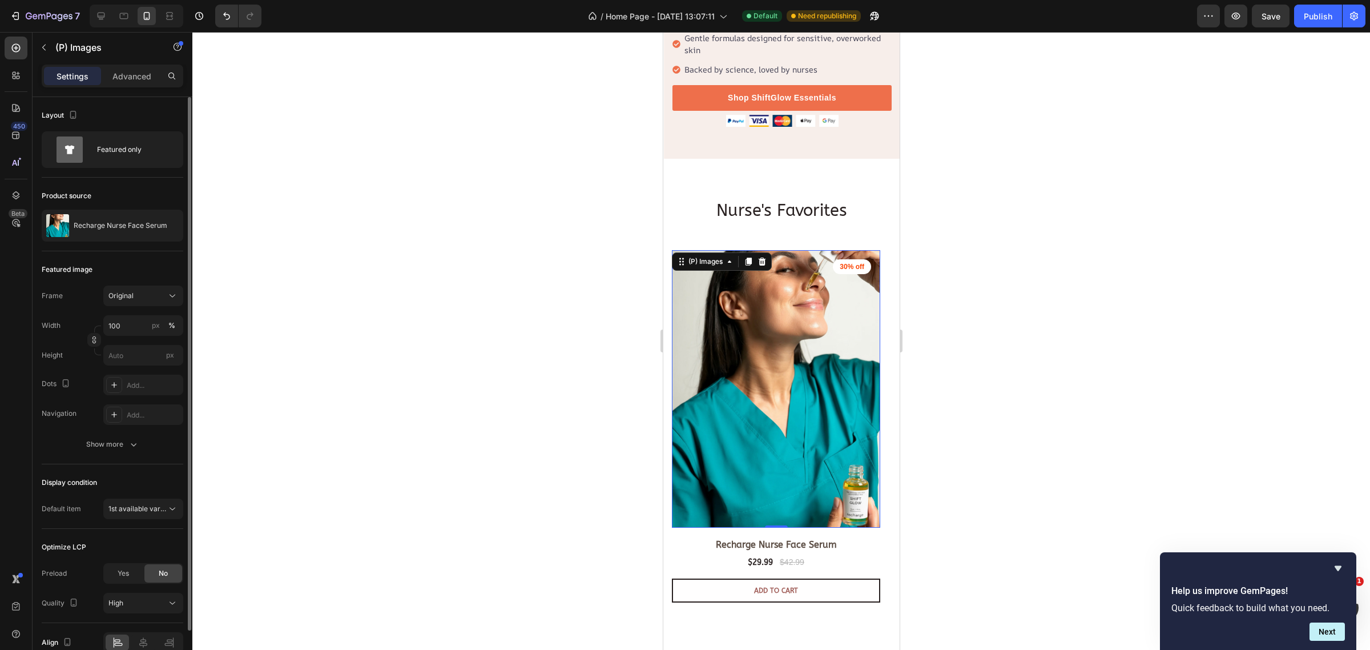
scroll to position [58, 0]
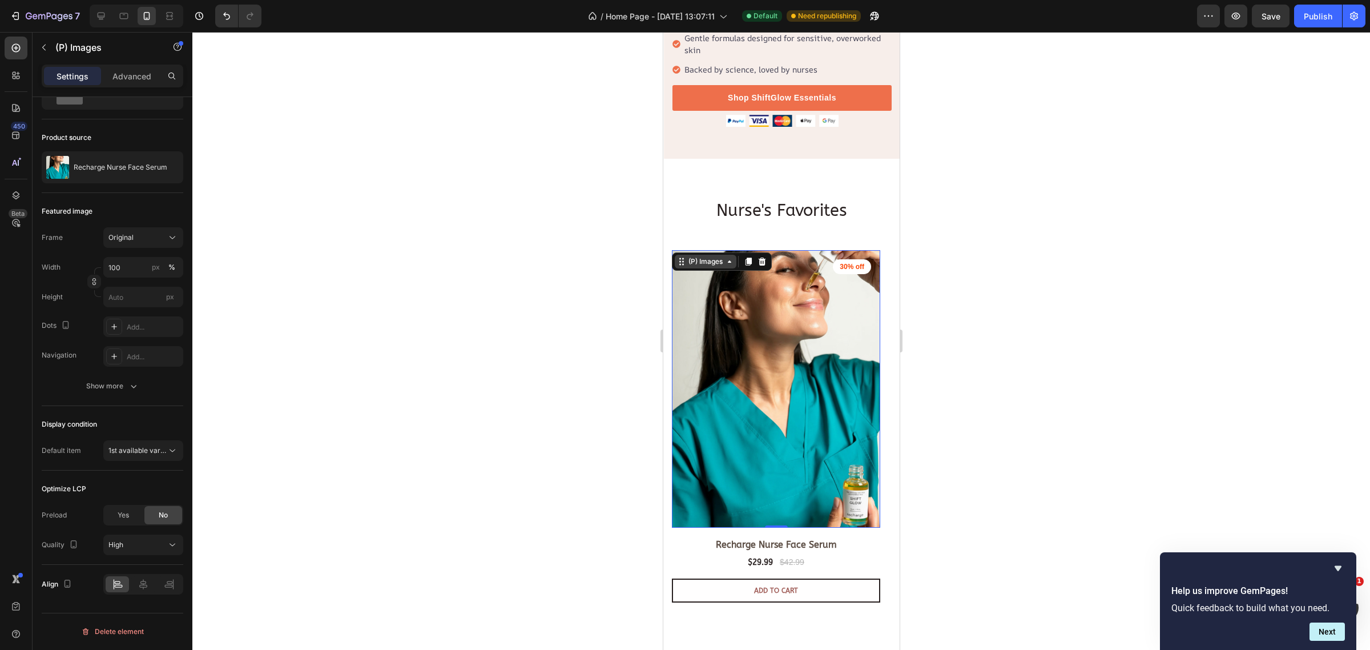
click at [707, 256] on div "(P) Images" at bounding box center [705, 261] width 39 height 10
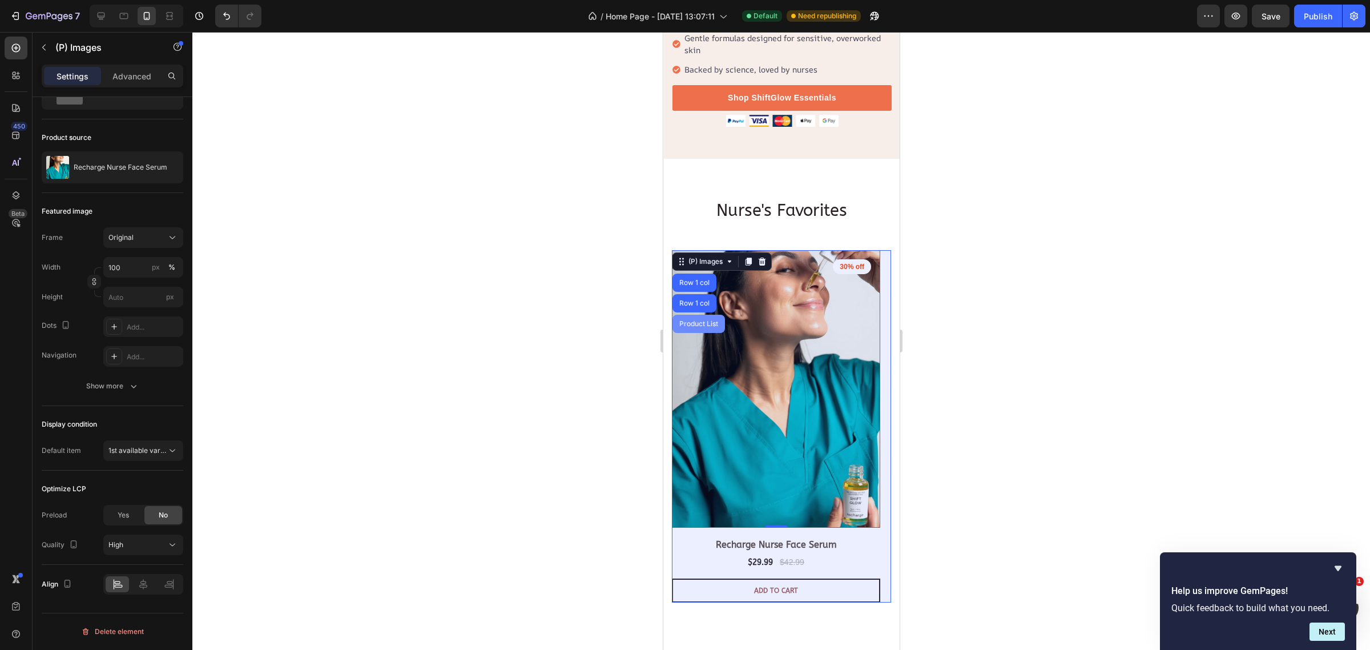
click at [701, 320] on div "Product List" at bounding box center [698, 323] width 43 height 7
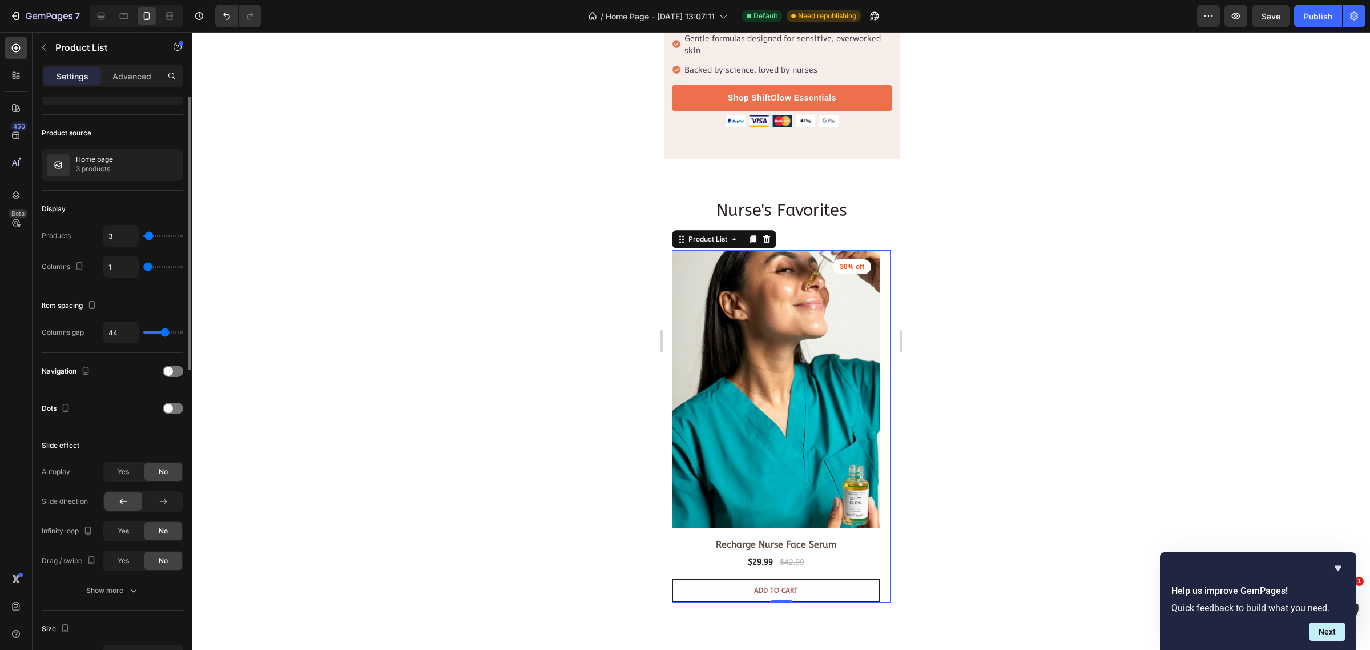
scroll to position [0, 0]
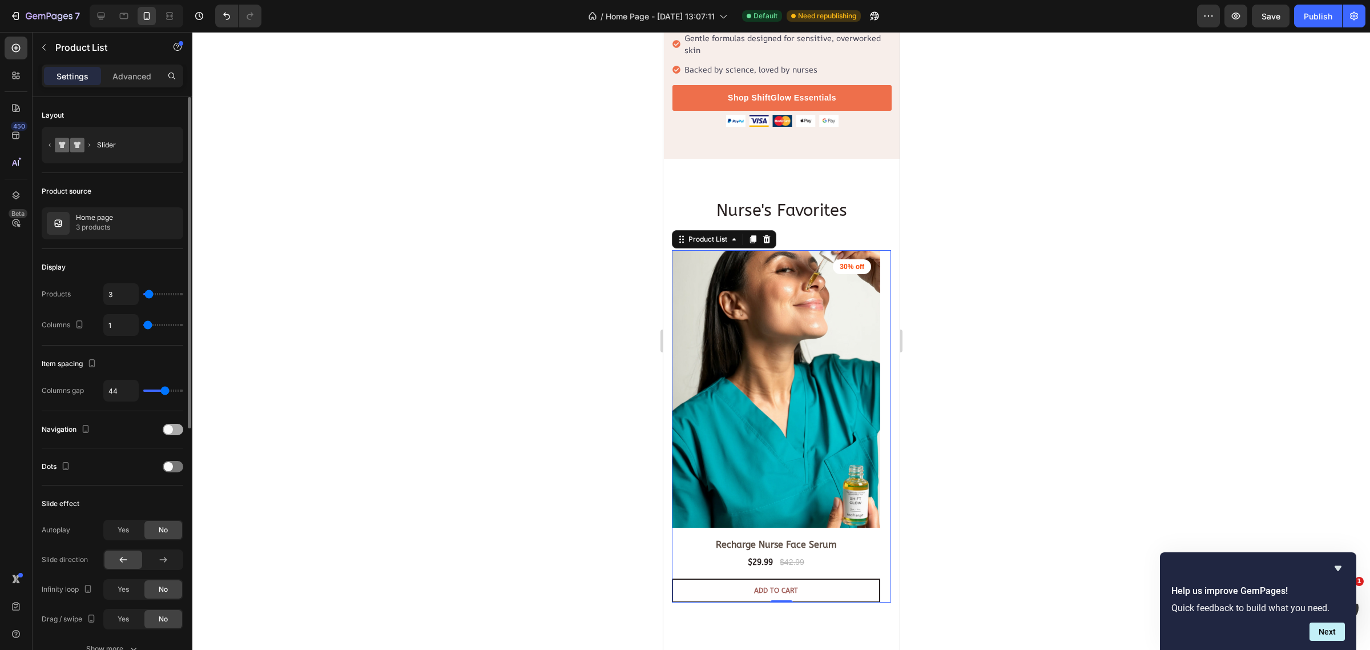
click at [170, 431] on span at bounding box center [168, 429] width 9 height 9
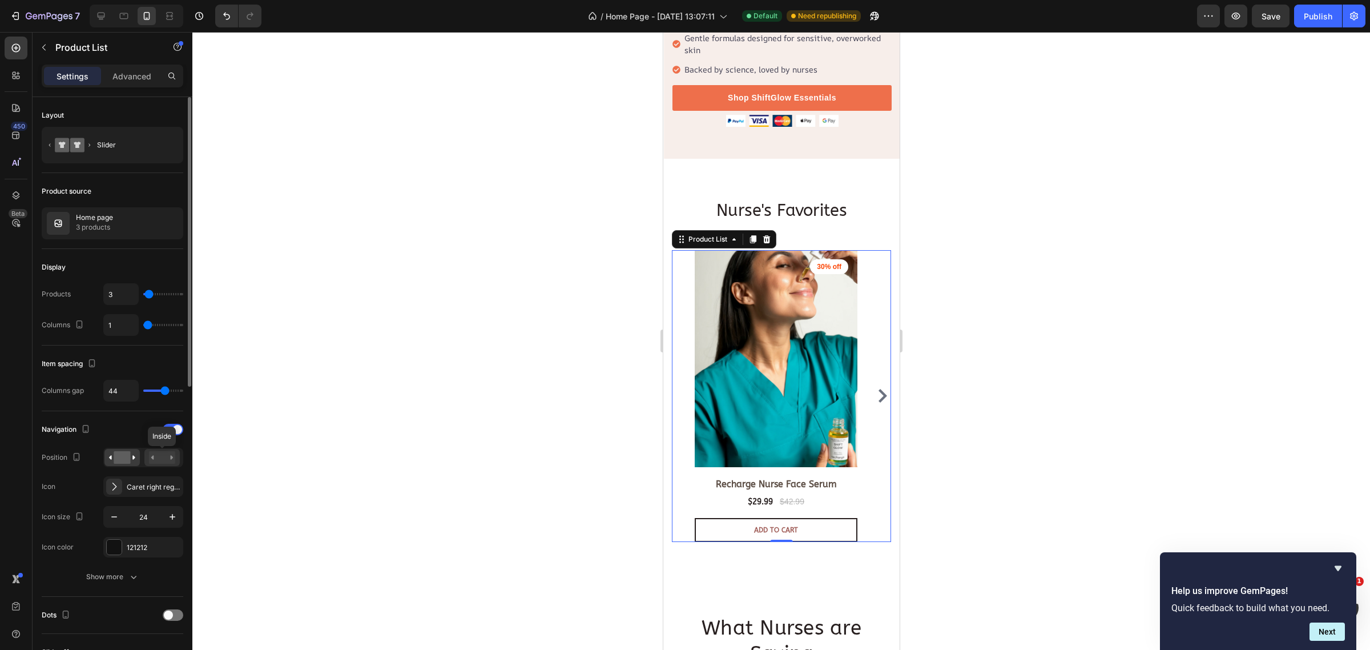
click at [154, 463] on rect at bounding box center [162, 457] width 26 height 13
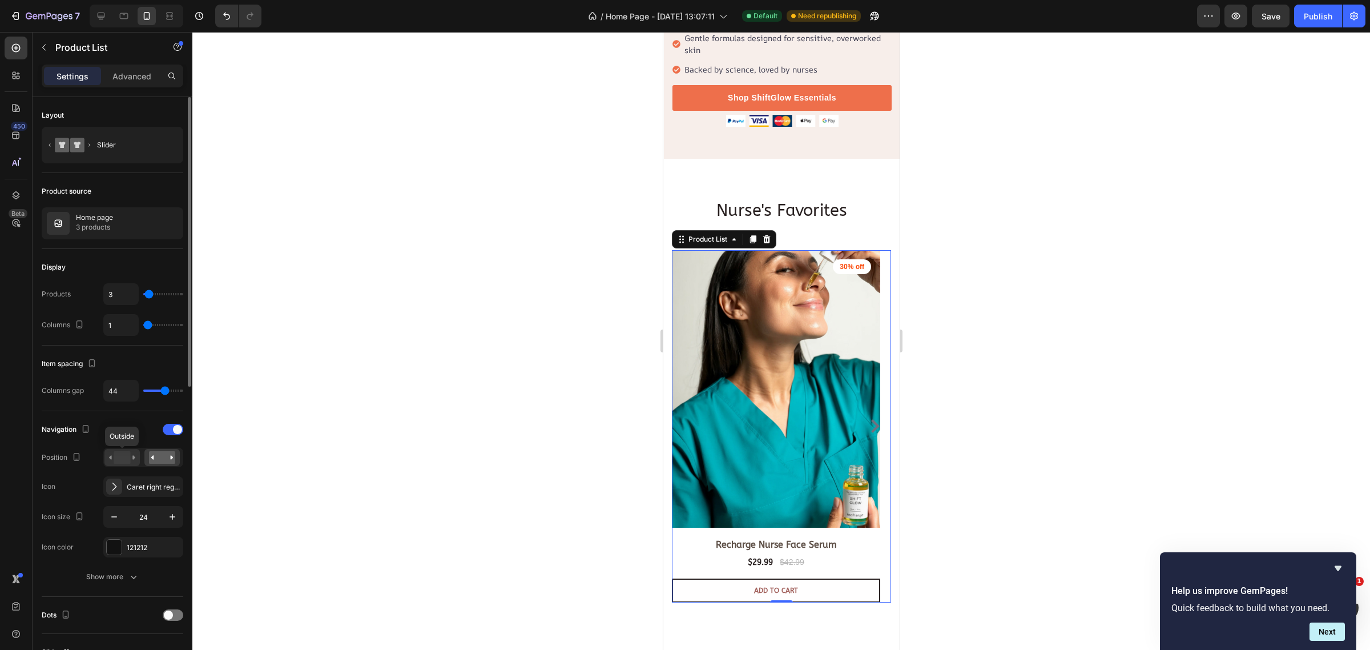
click at [129, 451] on div at bounding box center [121, 457] width 35 height 17
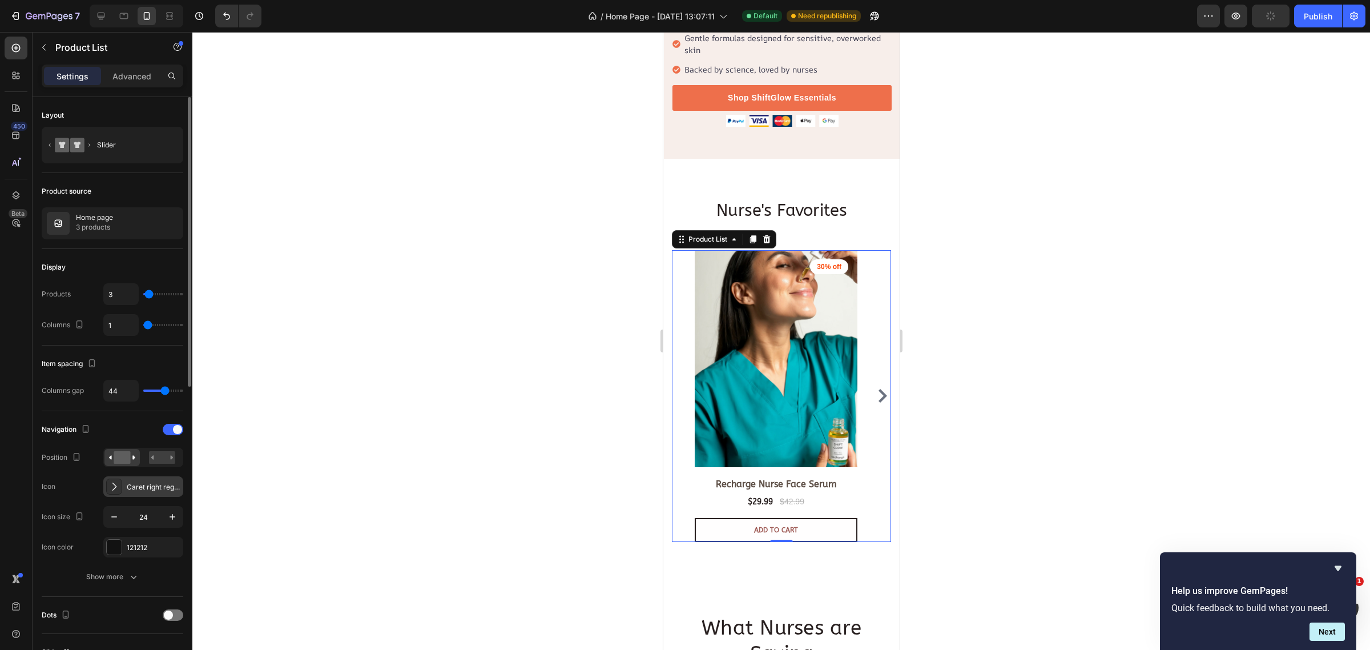
click at [132, 486] on div "Caret right regular" at bounding box center [154, 487] width 54 height 10
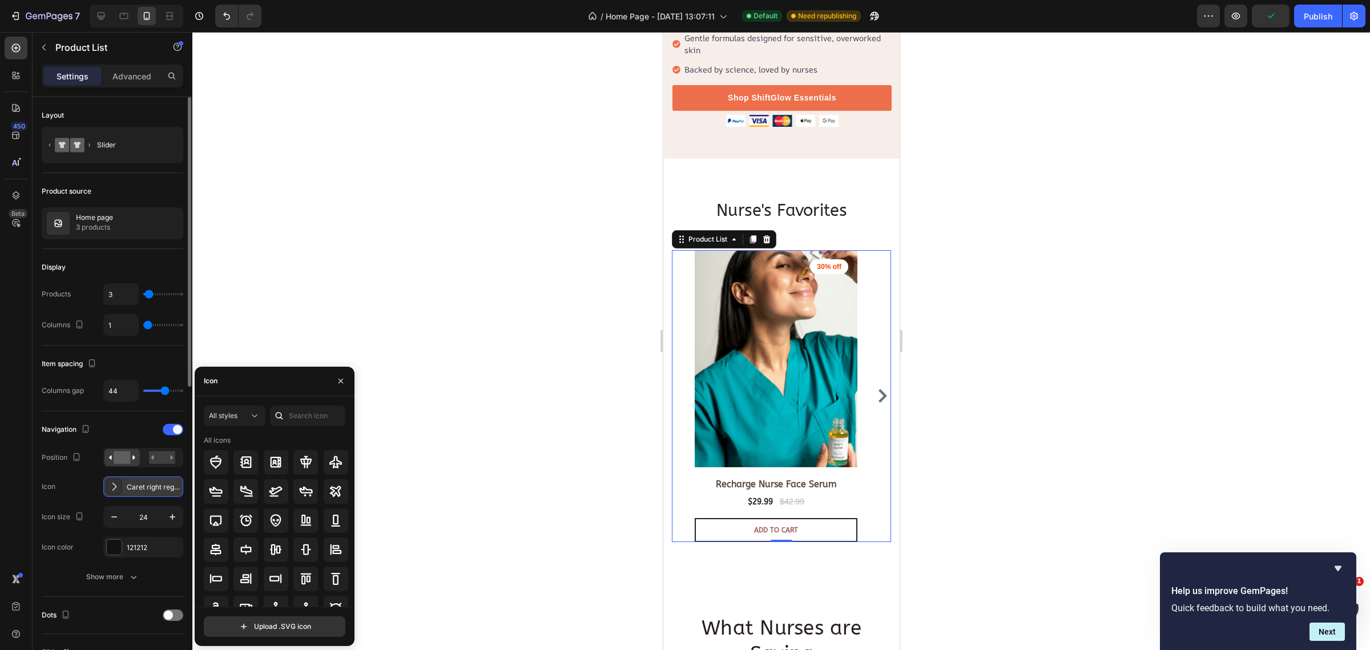
click at [131, 486] on div "Caret right regular" at bounding box center [154, 487] width 54 height 10
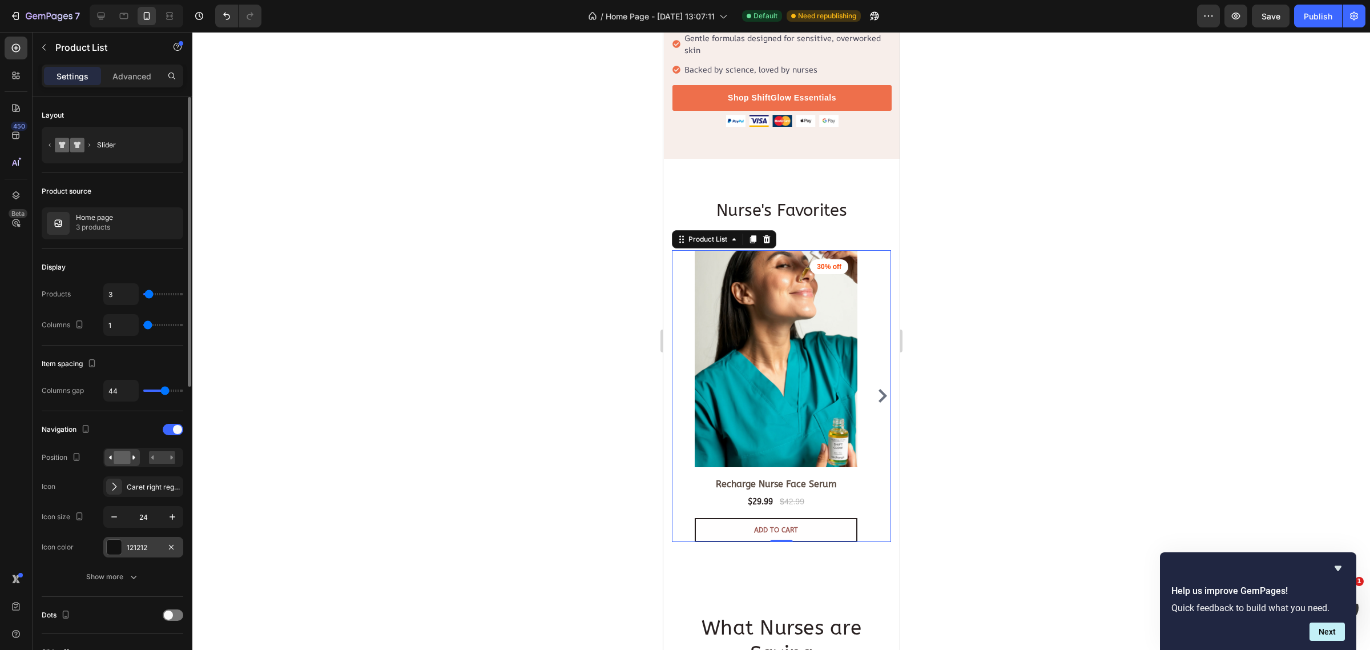
click at [115, 539] on div "121212" at bounding box center [143, 547] width 80 height 21
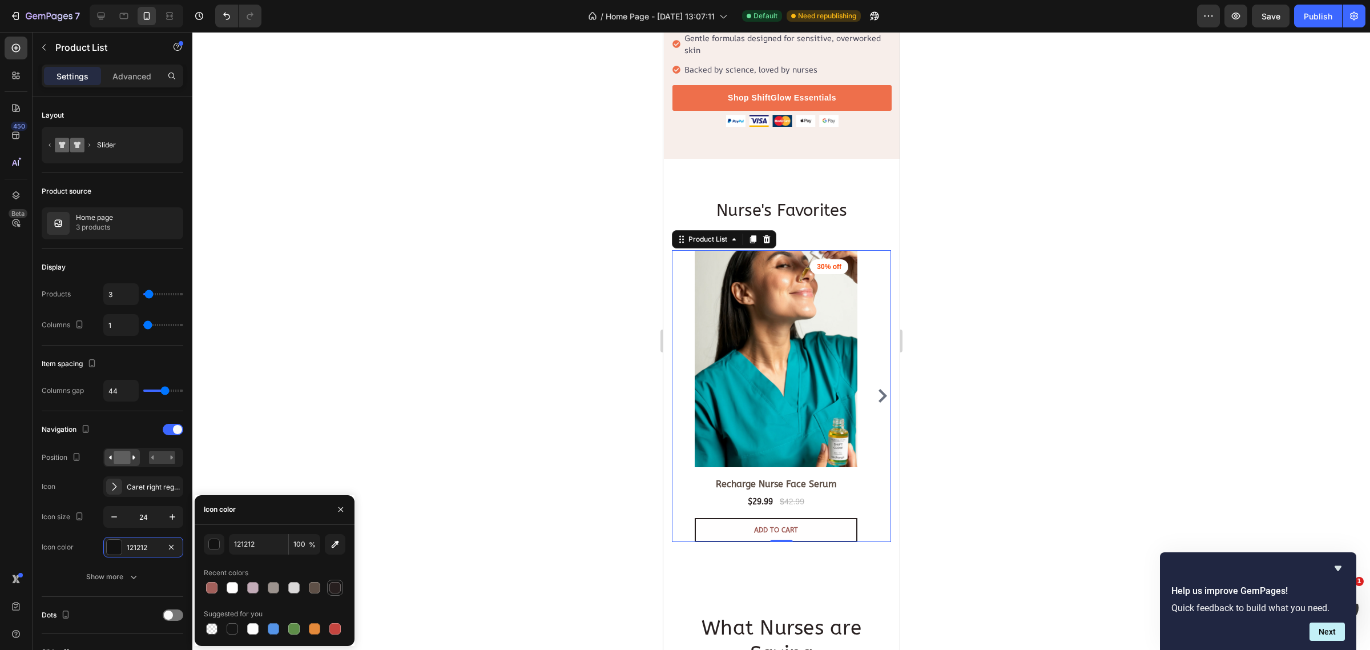
click at [329, 589] on div at bounding box center [334, 587] width 11 height 11
click at [309, 589] on div at bounding box center [314, 587] width 11 height 11
type input "5E5047"
click at [55, 567] on div "Navigation Position Icon Caret right regular Icon size 24 Icon color 5E5047 Sho…" at bounding box center [113, 503] width 142 height 167
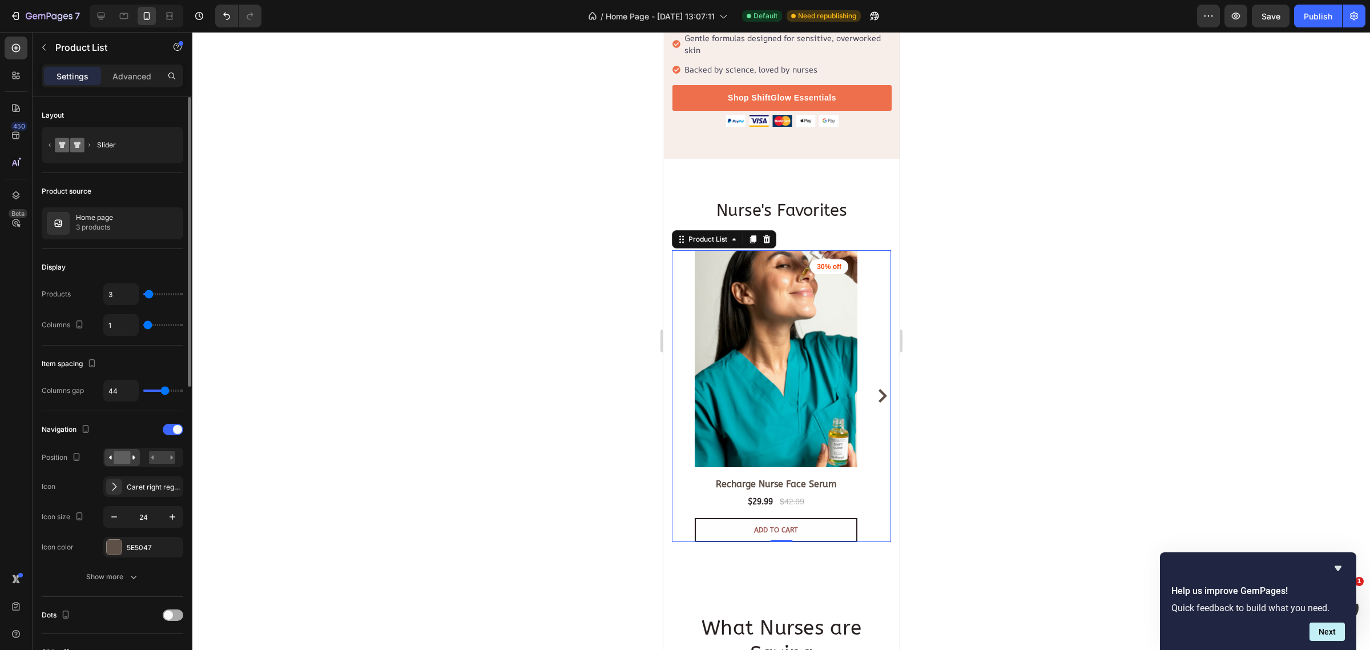
click at [170, 611] on div at bounding box center [173, 614] width 21 height 11
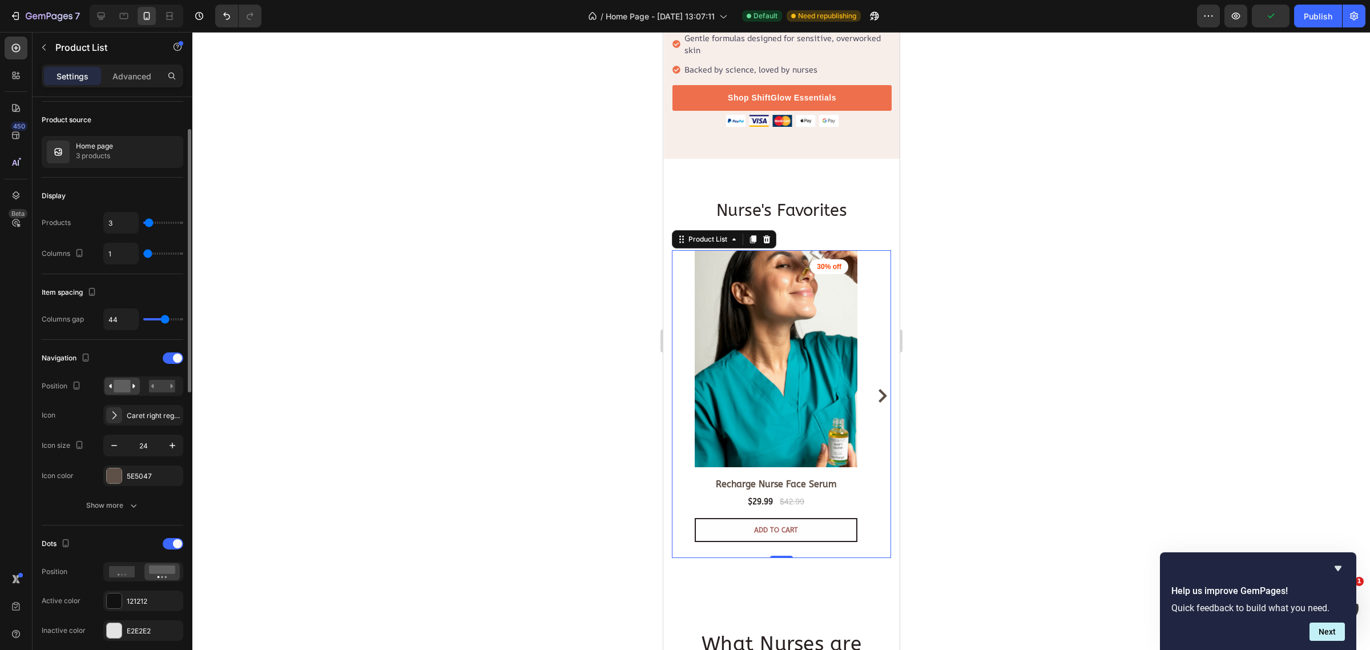
click at [99, 563] on div "Position" at bounding box center [113, 571] width 142 height 19
click at [115, 577] on icon at bounding box center [122, 571] width 26 height 11
click at [140, 575] on div at bounding box center [143, 571] width 80 height 19
click at [150, 577] on icon at bounding box center [162, 571] width 26 height 13
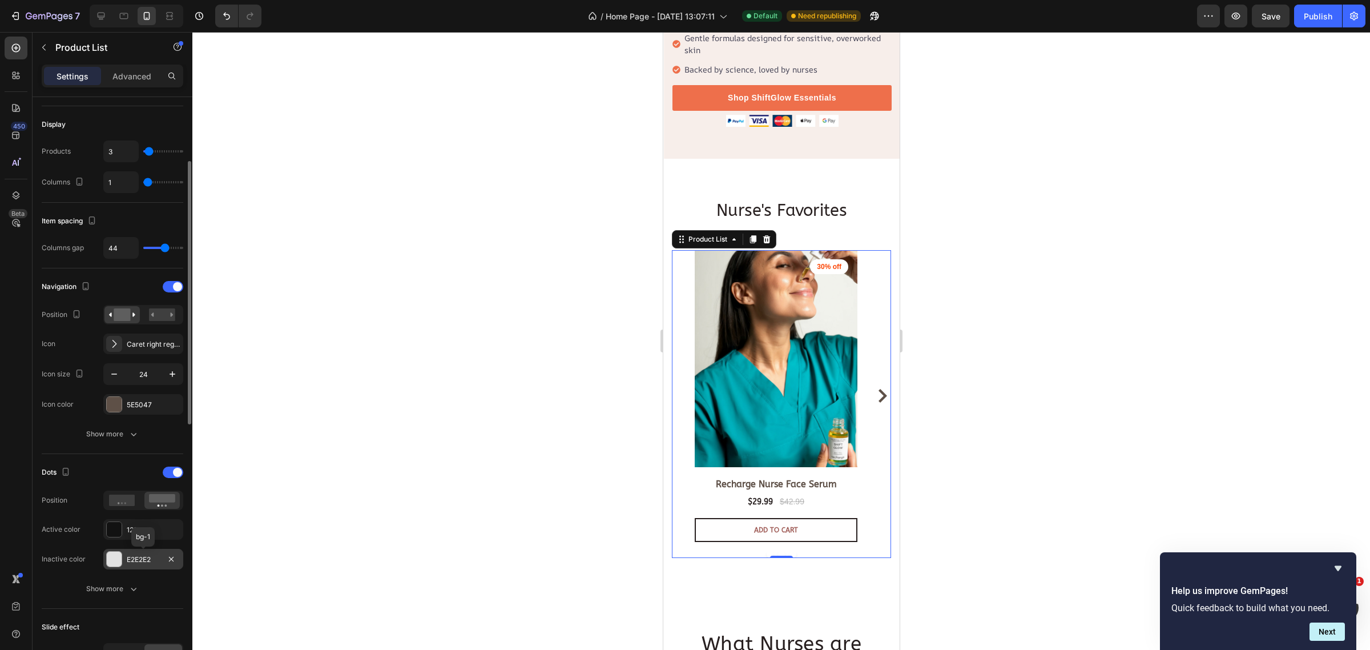
click at [112, 558] on div at bounding box center [114, 558] width 15 height 15
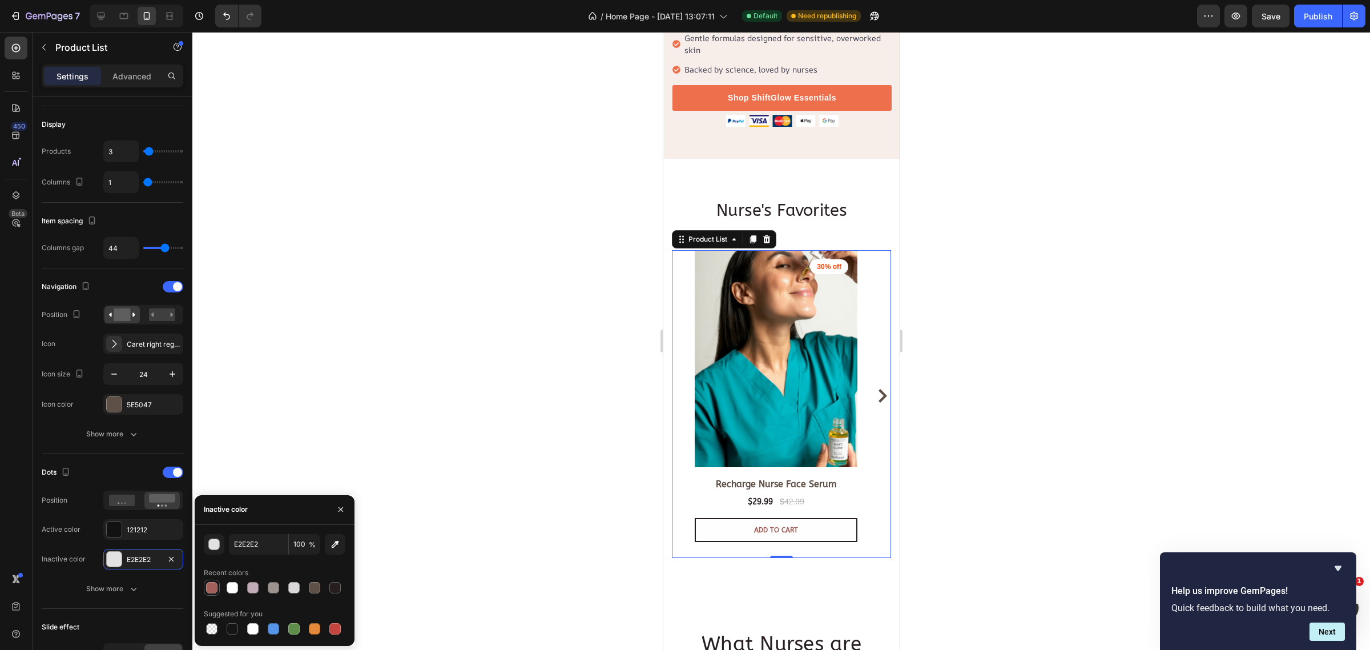
click at [209, 584] on div at bounding box center [211, 587] width 11 height 11
type input "A2605B"
click at [209, 586] on div at bounding box center [211, 587] width 11 height 11
click at [167, 472] on div at bounding box center [173, 471] width 21 height 11
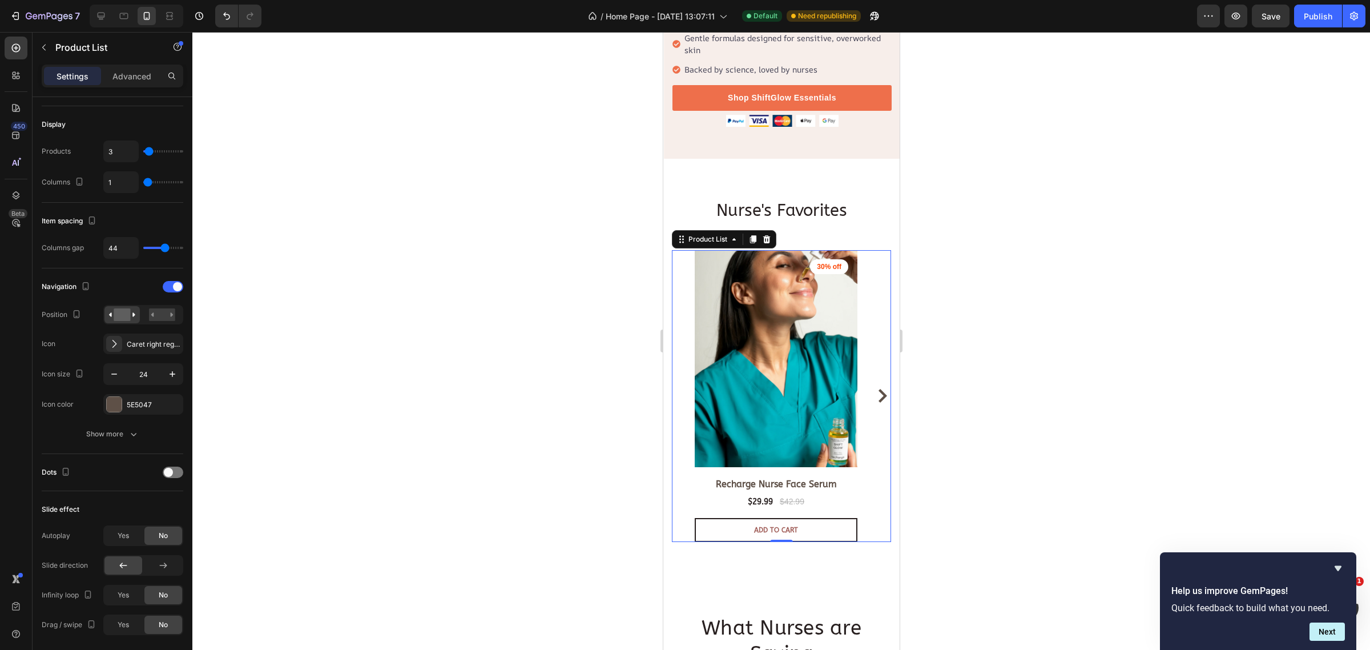
click at [456, 300] on div at bounding box center [781, 341] width 1178 height 618
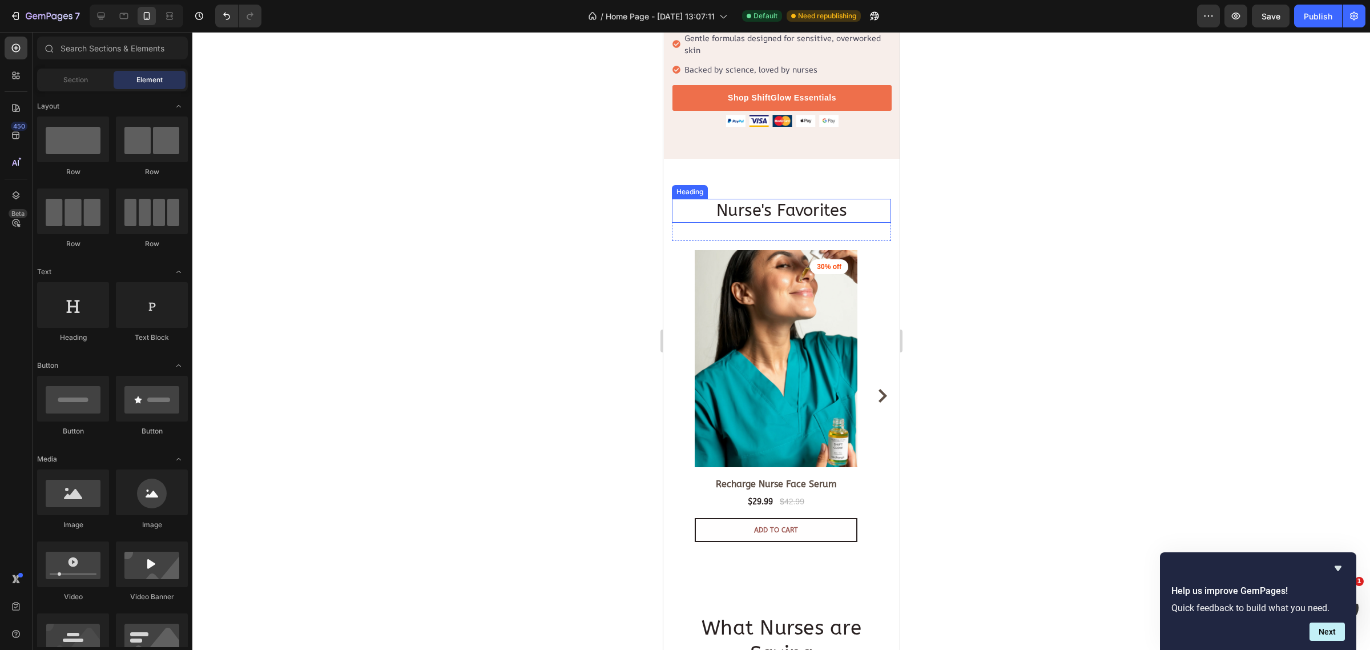
click at [758, 199] on h2 "Nurse's Favorites" at bounding box center [780, 211] width 219 height 24
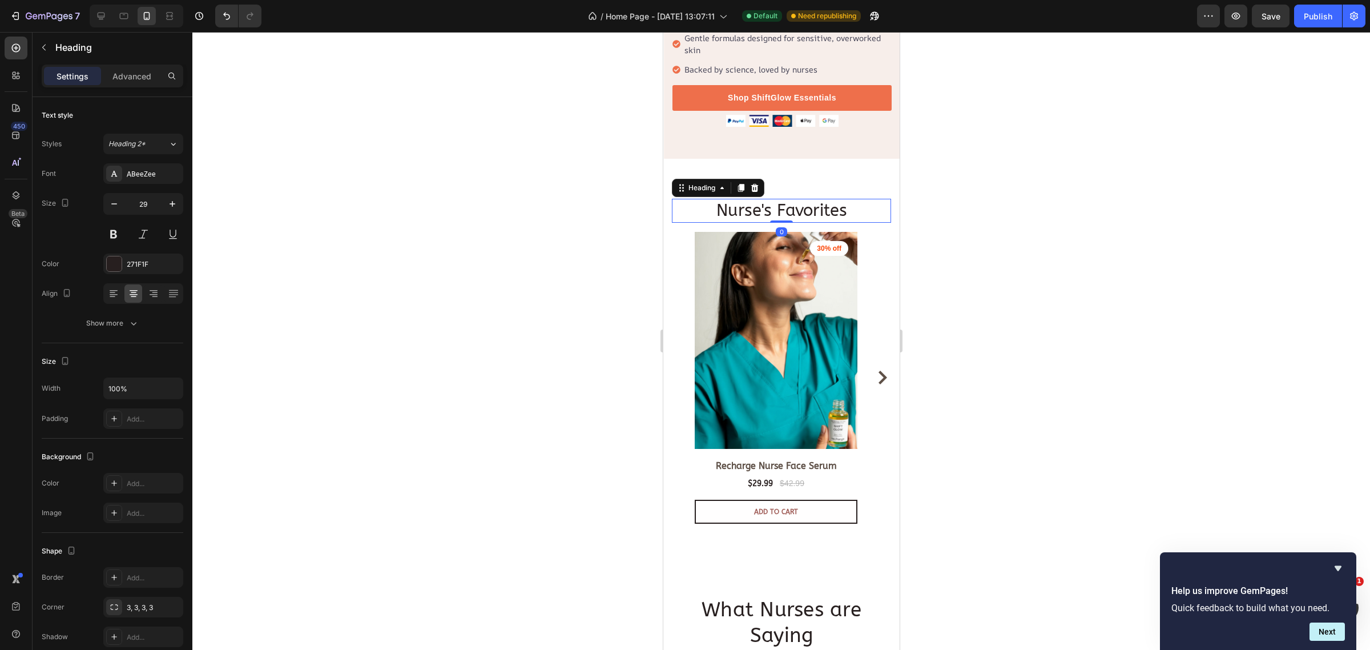
drag, startPoint x: 783, startPoint y: 229, endPoint x: 782, endPoint y: 195, distance: 33.7
click at [782, 199] on div "Nurse's Favorites Heading 0" at bounding box center [780, 211] width 219 height 24
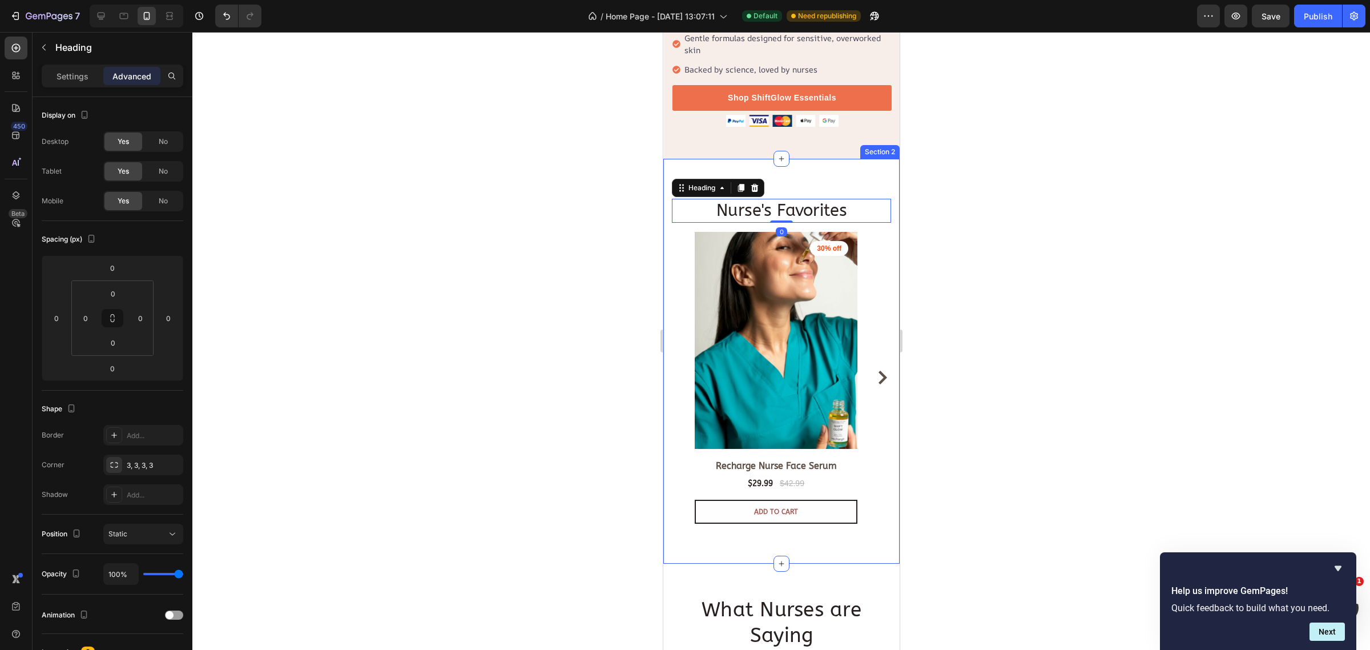
click at [810, 166] on div "Nurse's Favorites Heading 0 Row (P) Images 30% off Product Badge Row Recharge N…" at bounding box center [781, 361] width 236 height 405
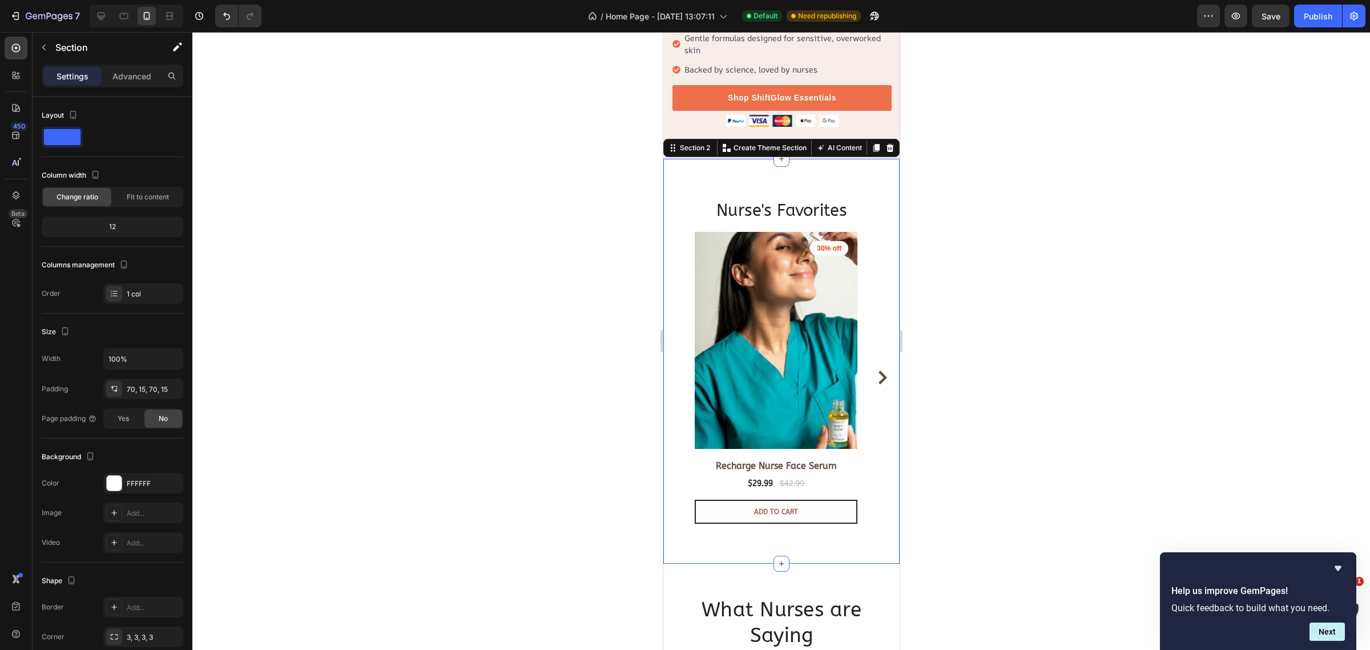
click at [468, 229] on div at bounding box center [781, 341] width 1178 height 618
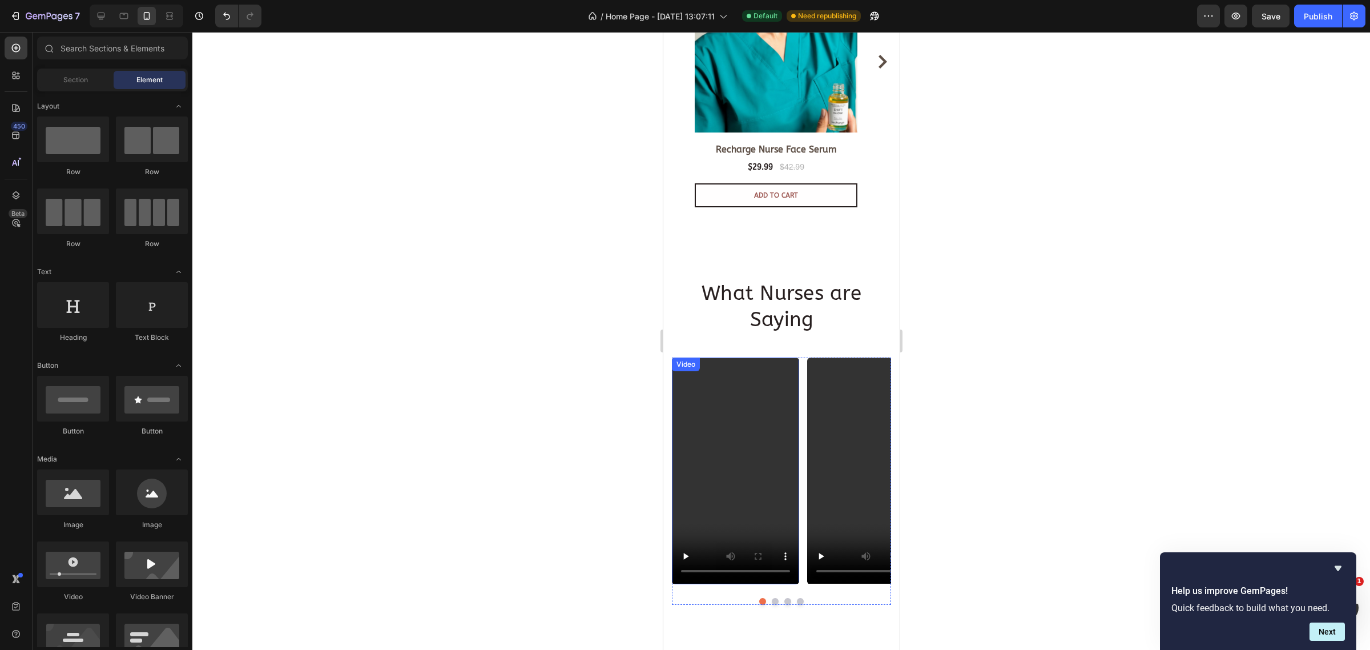
scroll to position [660, 0]
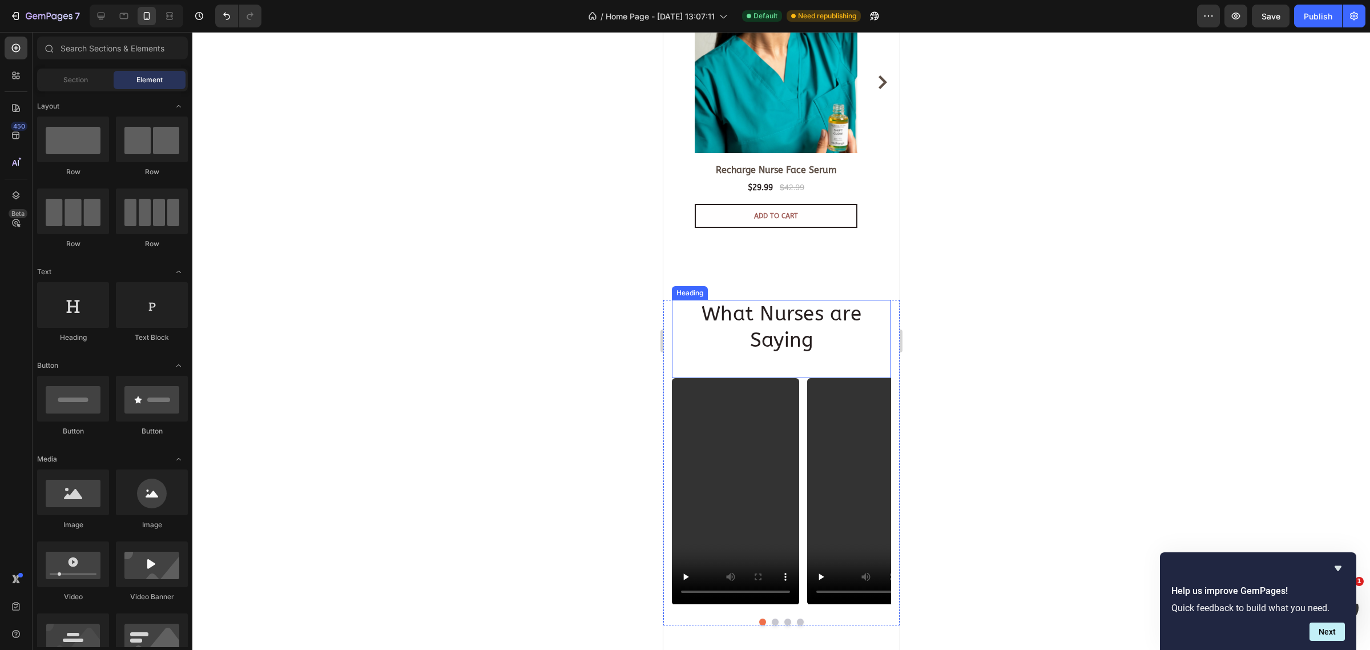
click at [747, 323] on h2 "What Nurses are Saying" at bounding box center [780, 327] width 219 height 54
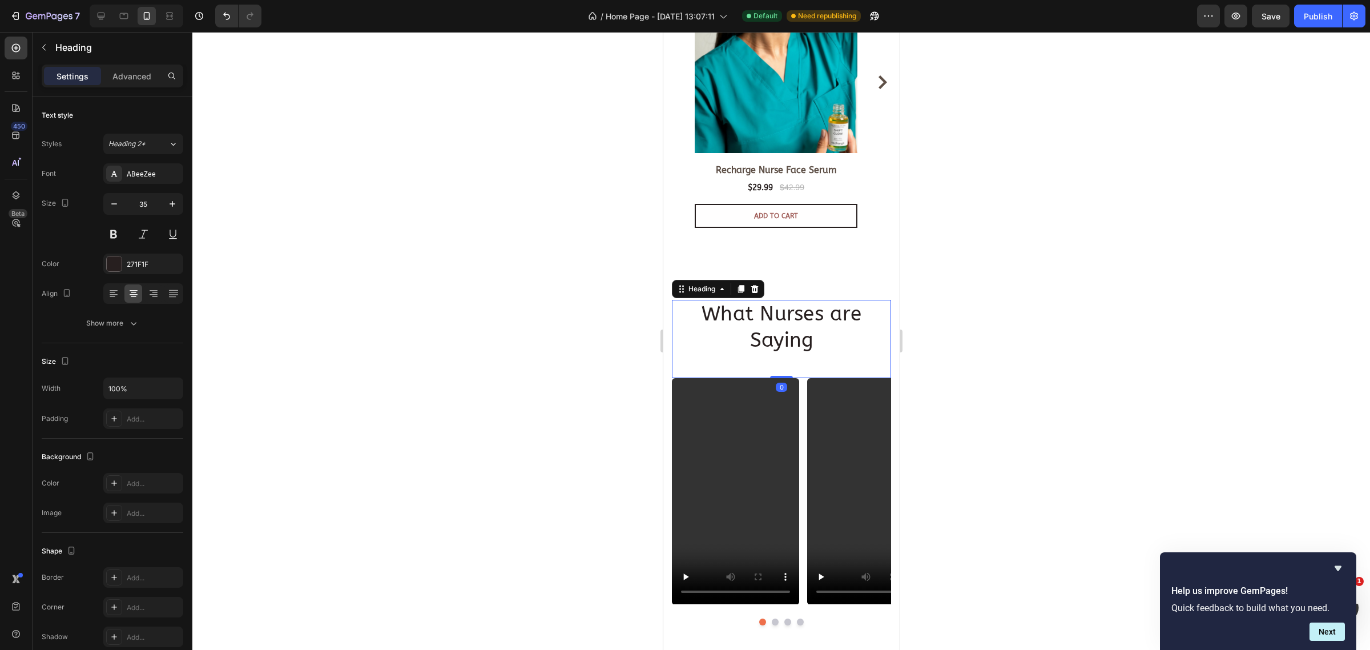
drag, startPoint x: 779, startPoint y: 377, endPoint x: 771, endPoint y: 344, distance: 33.5
click at [771, 344] on div "What Nurses are Saying Heading 0" at bounding box center [780, 339] width 219 height 78
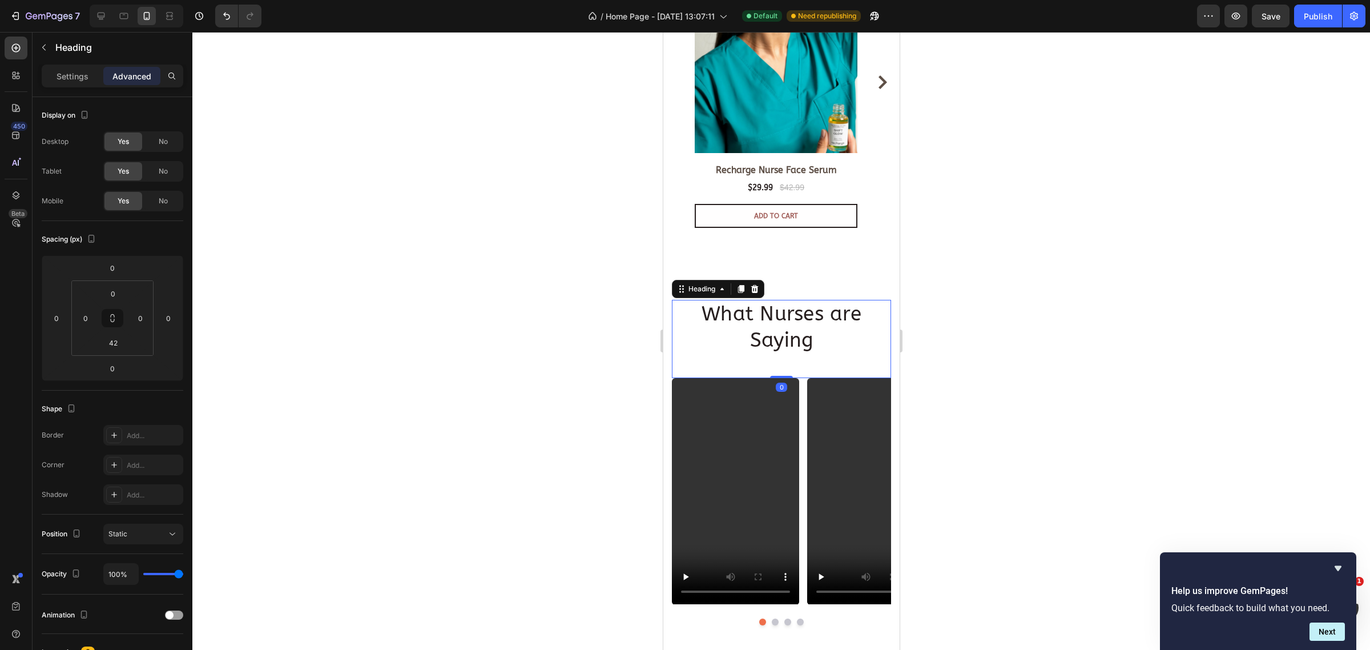
click at [773, 359] on div "What Nurses are Saying Heading 0" at bounding box center [780, 339] width 219 height 78
click at [110, 341] on input "42" at bounding box center [113, 342] width 23 height 17
click at [135, 395] on div "XS 4px" at bounding box center [137, 401] width 71 height 17
type input "4"
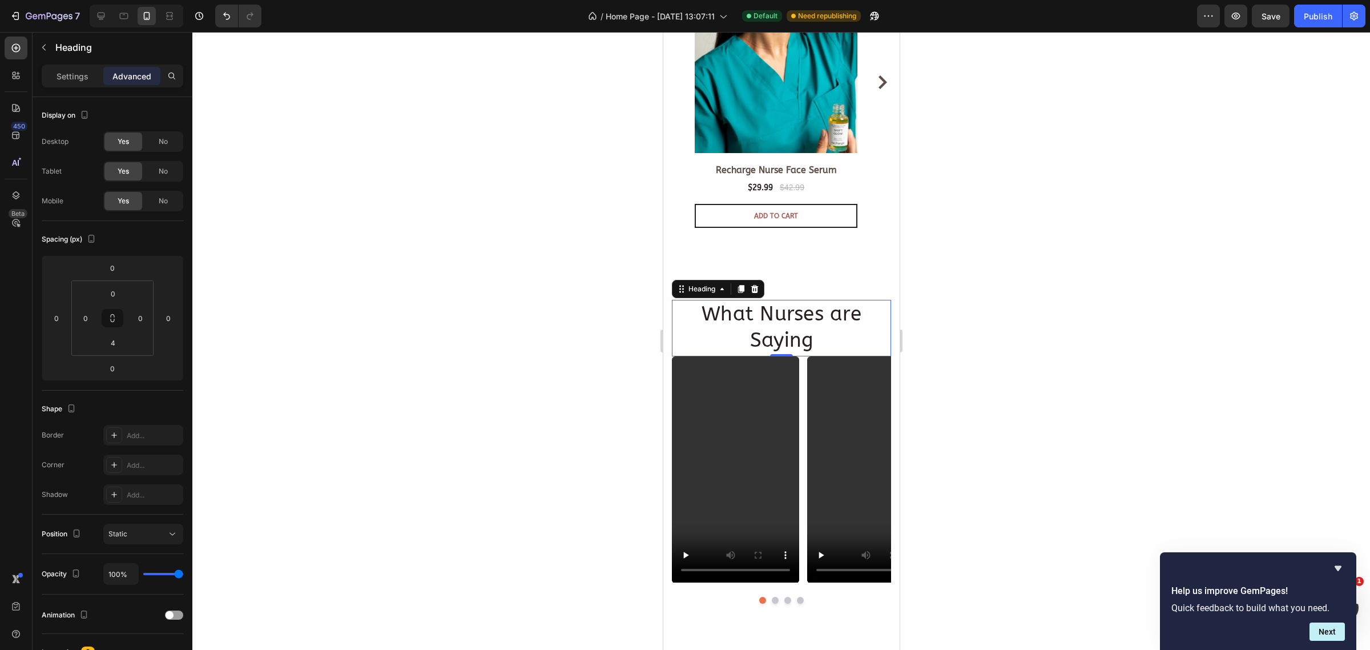
click at [390, 367] on div at bounding box center [781, 341] width 1178 height 618
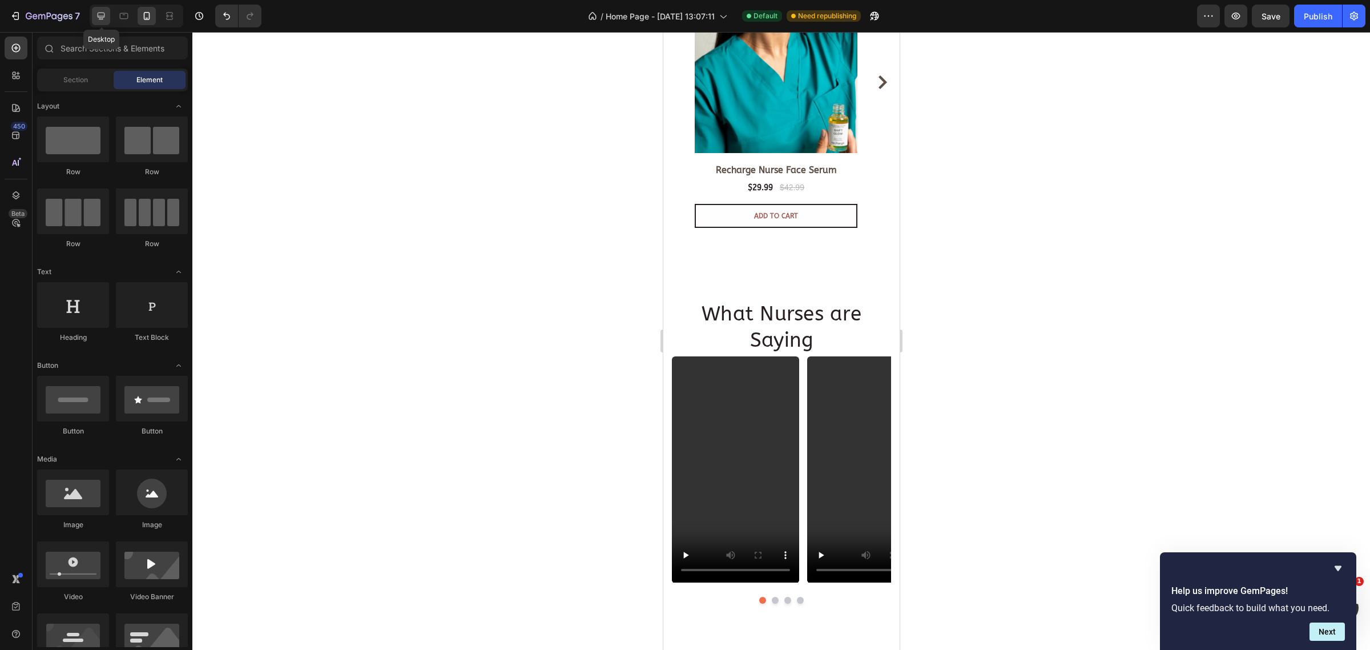
click at [97, 10] on icon at bounding box center [100, 15] width 11 height 11
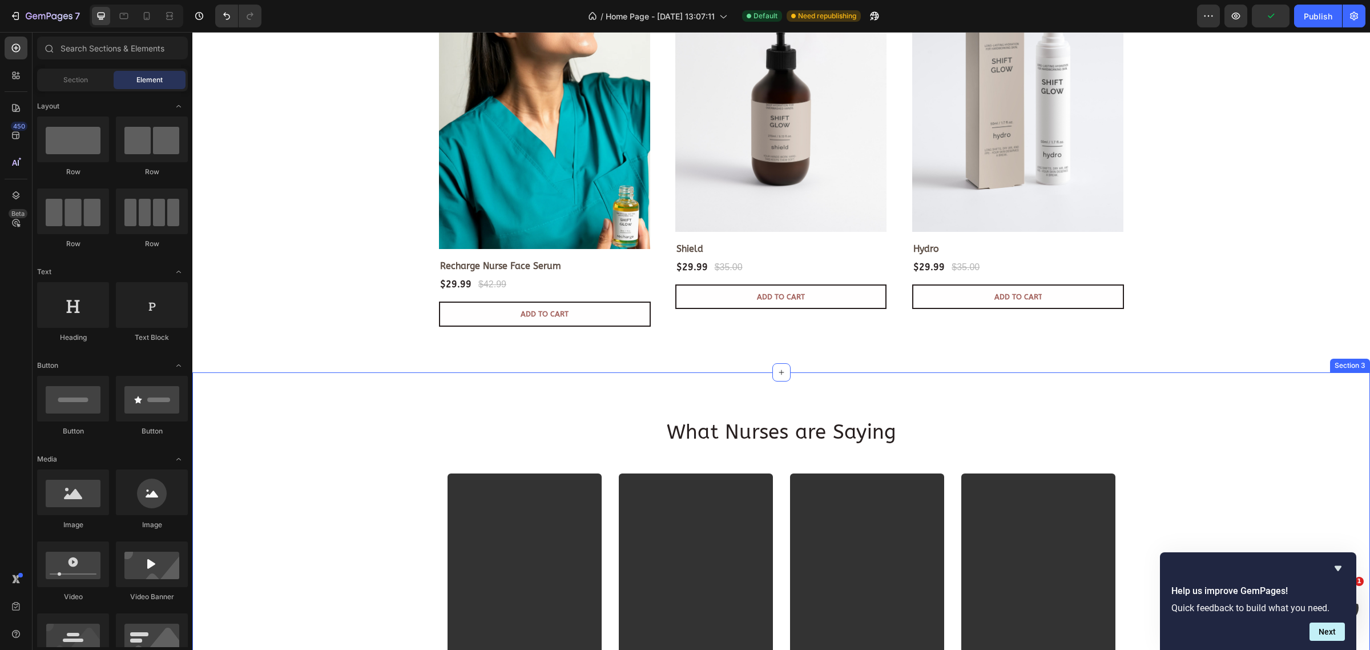
scroll to position [635, 0]
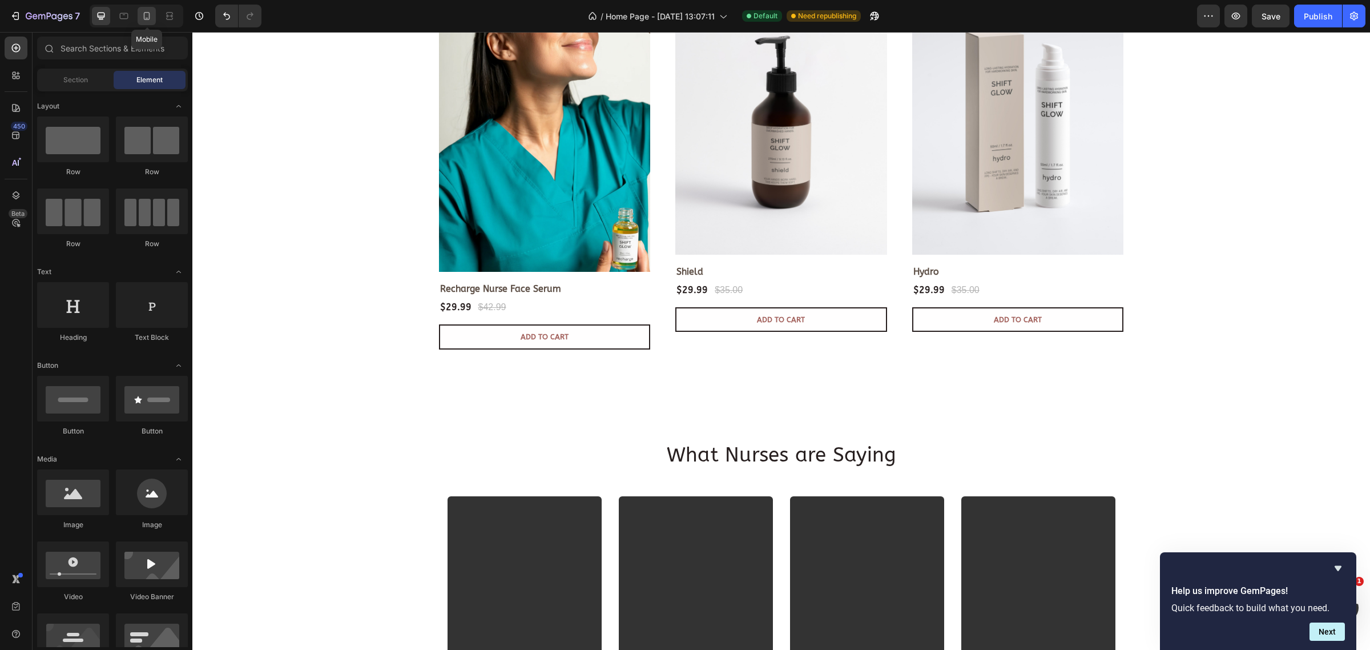
click at [146, 7] on div at bounding box center [147, 16] width 18 height 18
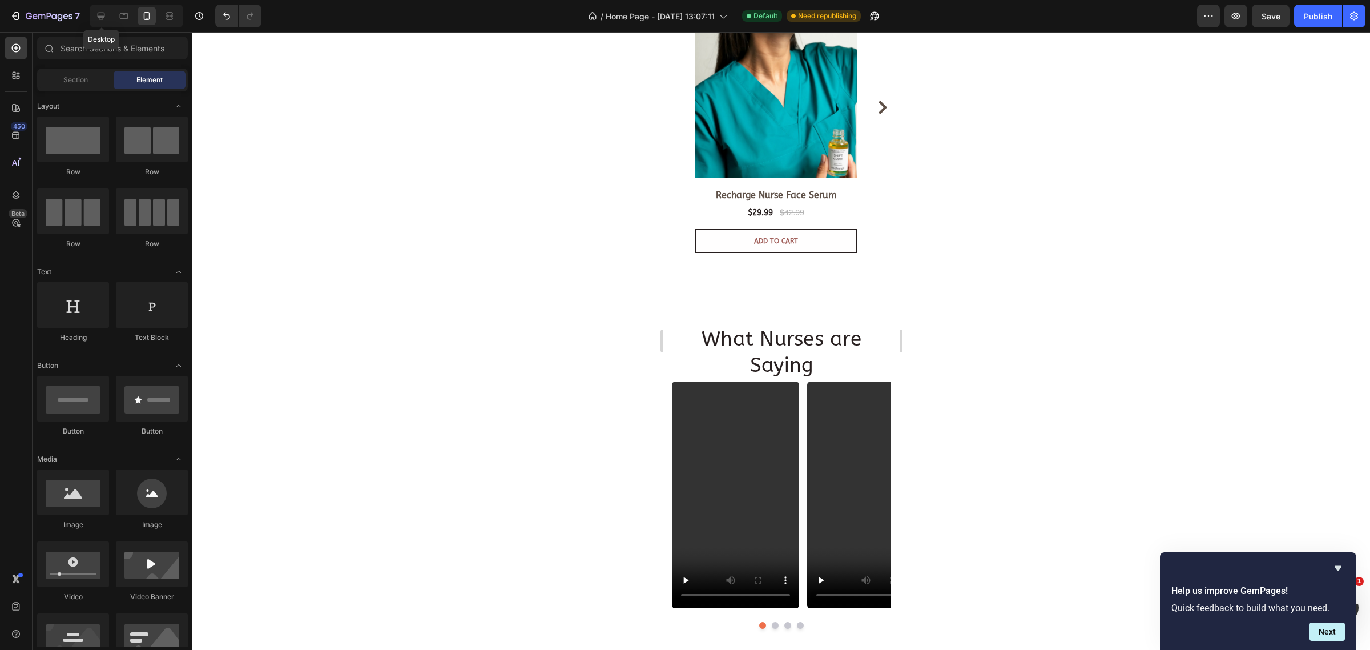
click at [98, 13] on icon at bounding box center [100, 15] width 11 height 11
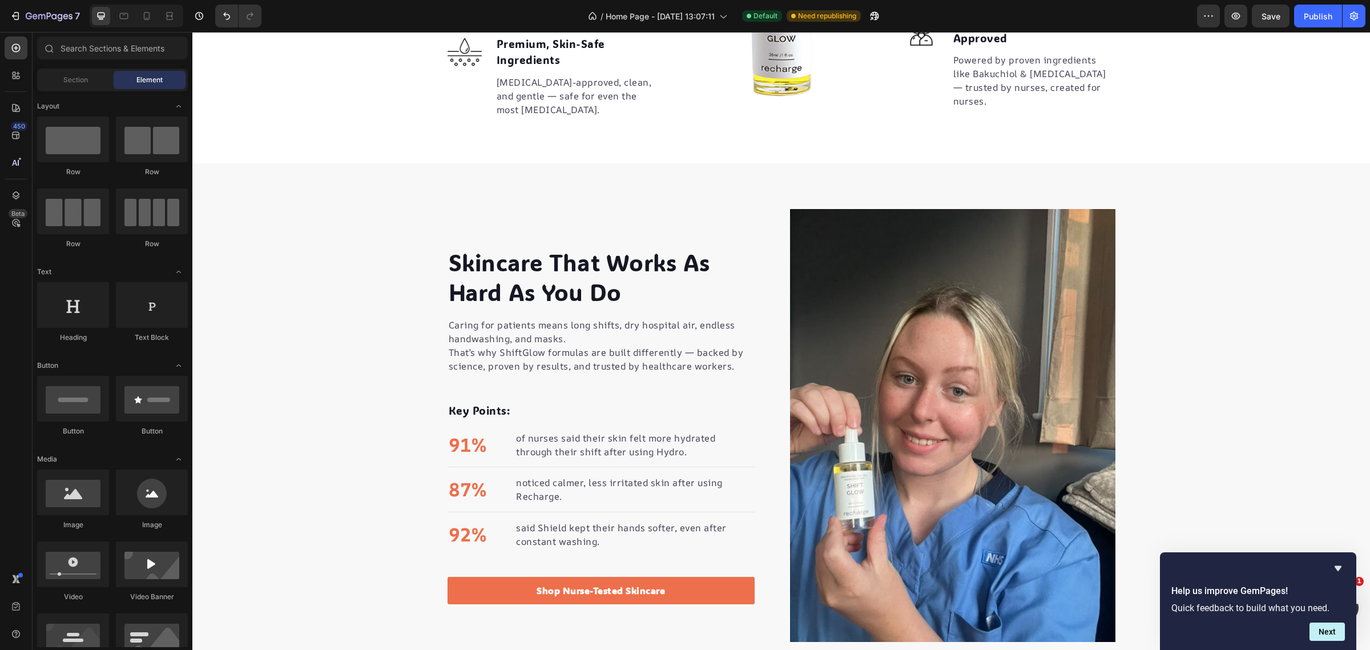
scroll to position [1705, 0]
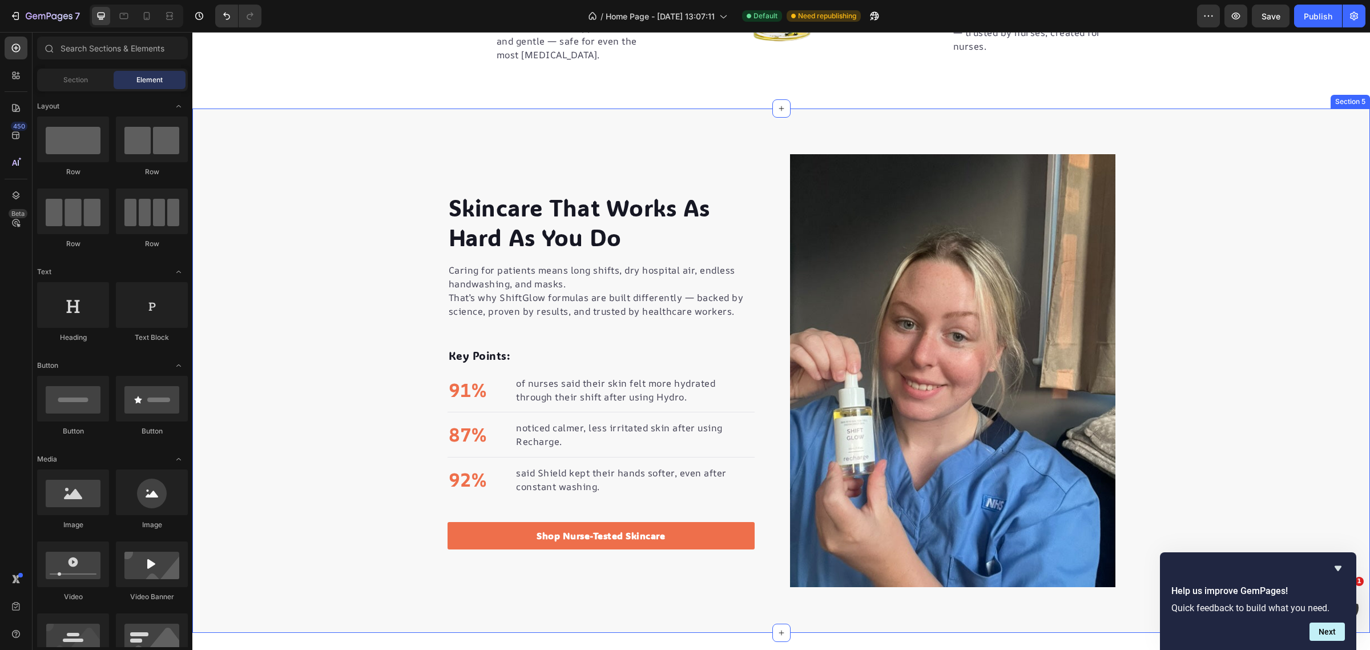
click at [312, 200] on div "Skincare That Works As Hard As You Do Heading Caring for patients means long sh…" at bounding box center [781, 370] width 1178 height 433
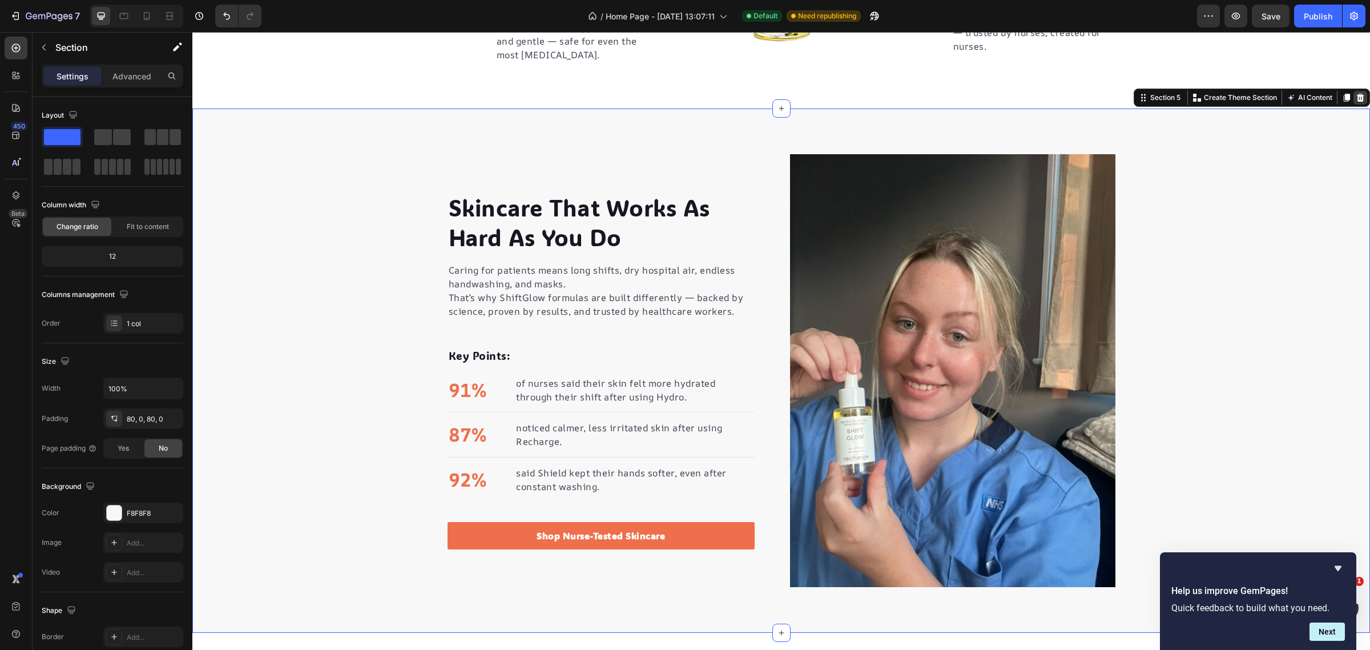
click at [1356, 98] on icon at bounding box center [1360, 97] width 9 height 9
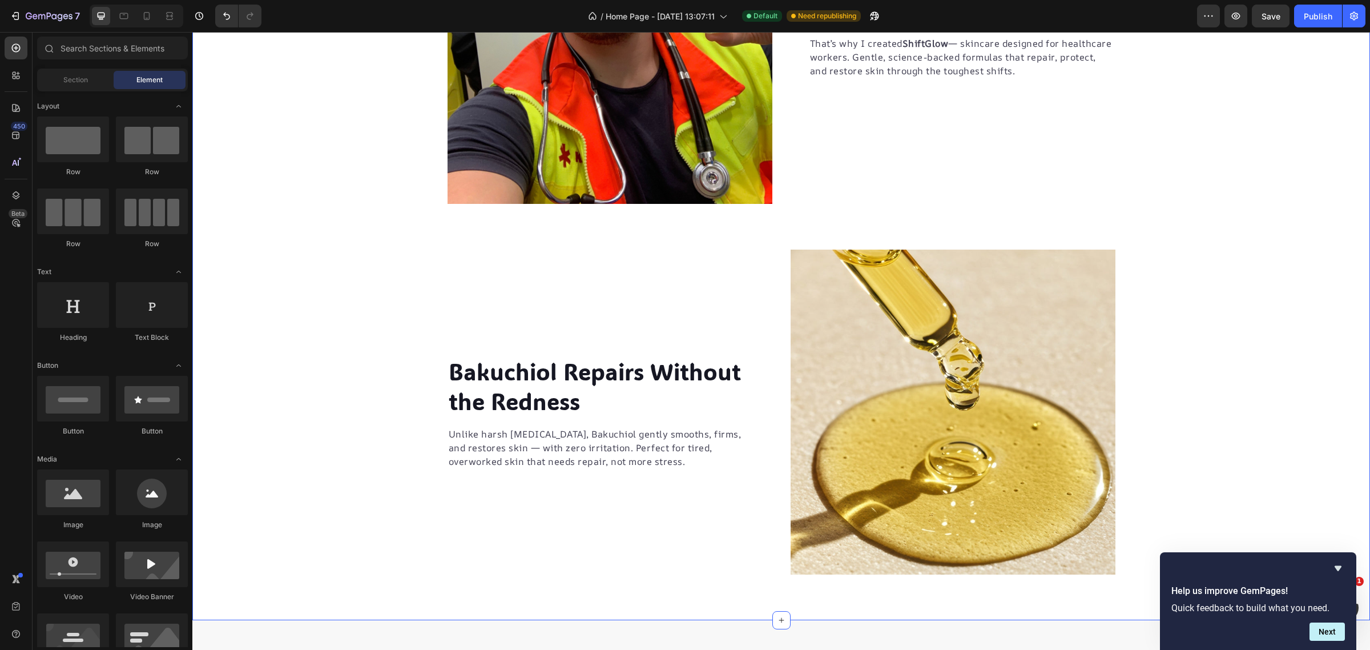
scroll to position [1919, 0]
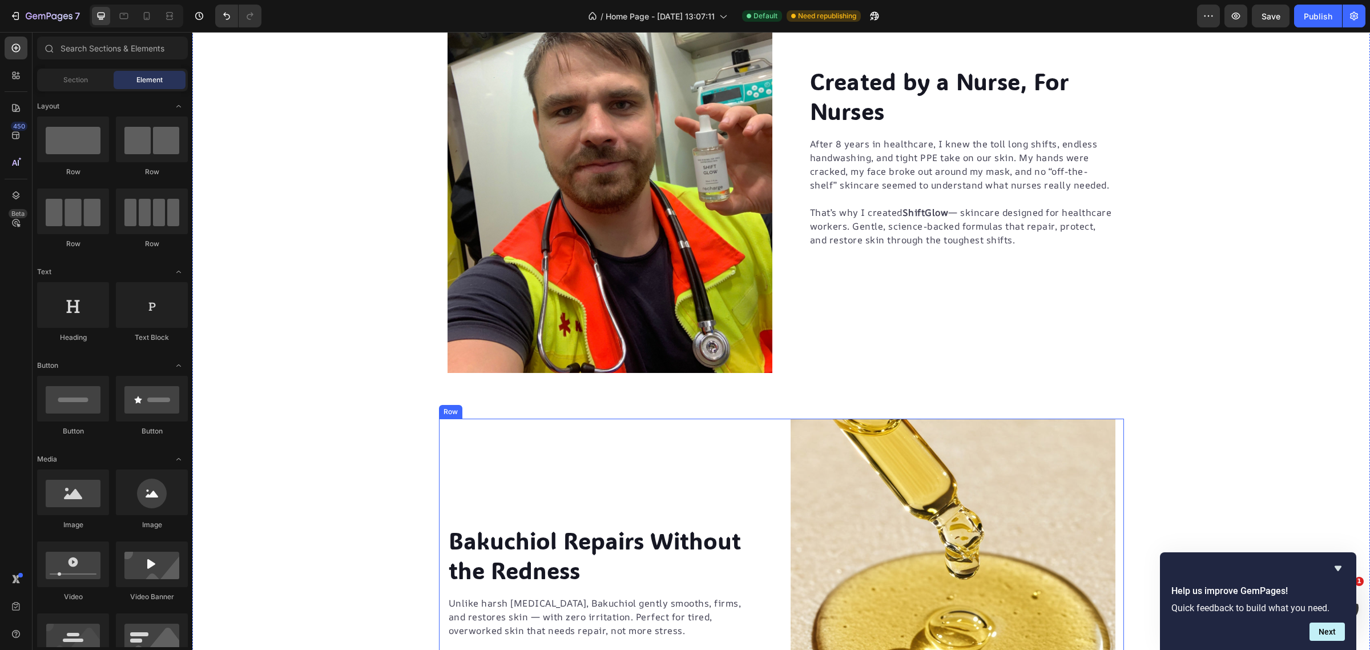
click at [617, 435] on div "Bakuchiol Repairs Without the Redness Heading Unlike harsh retinol, Bakuchiol g…" at bounding box center [610, 580] width 325 height 325
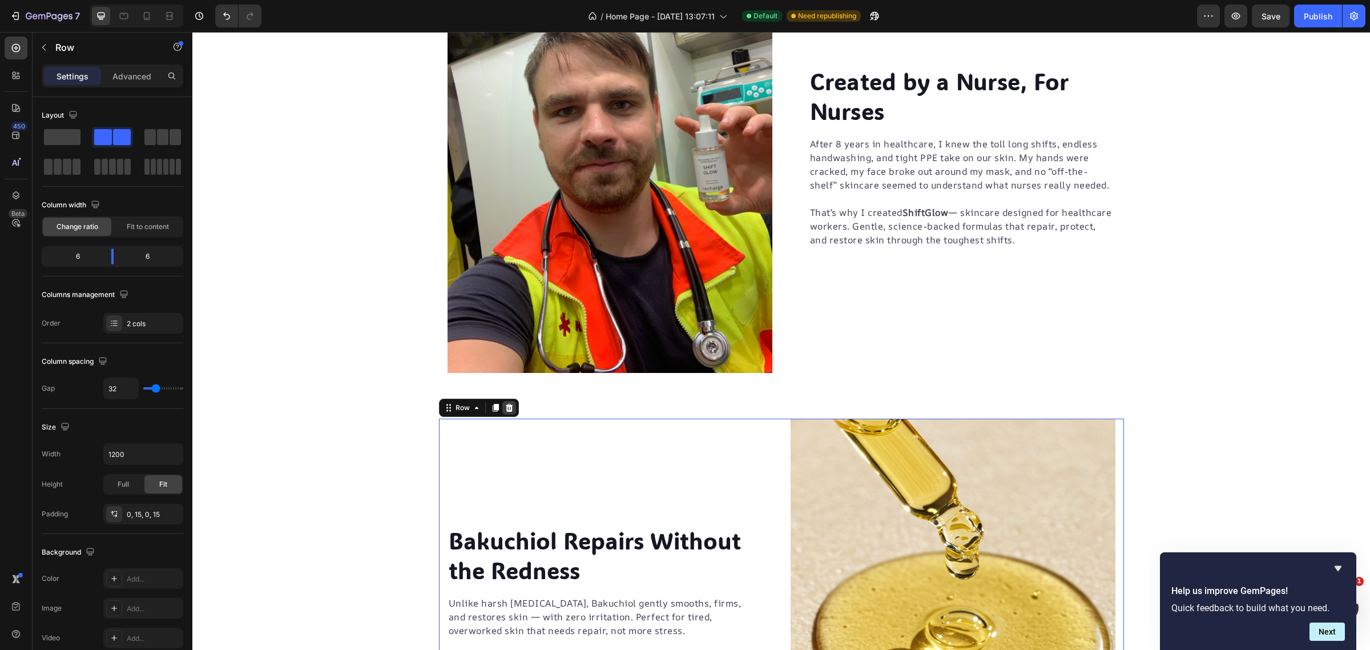
click at [505, 405] on icon at bounding box center [508, 408] width 7 height 8
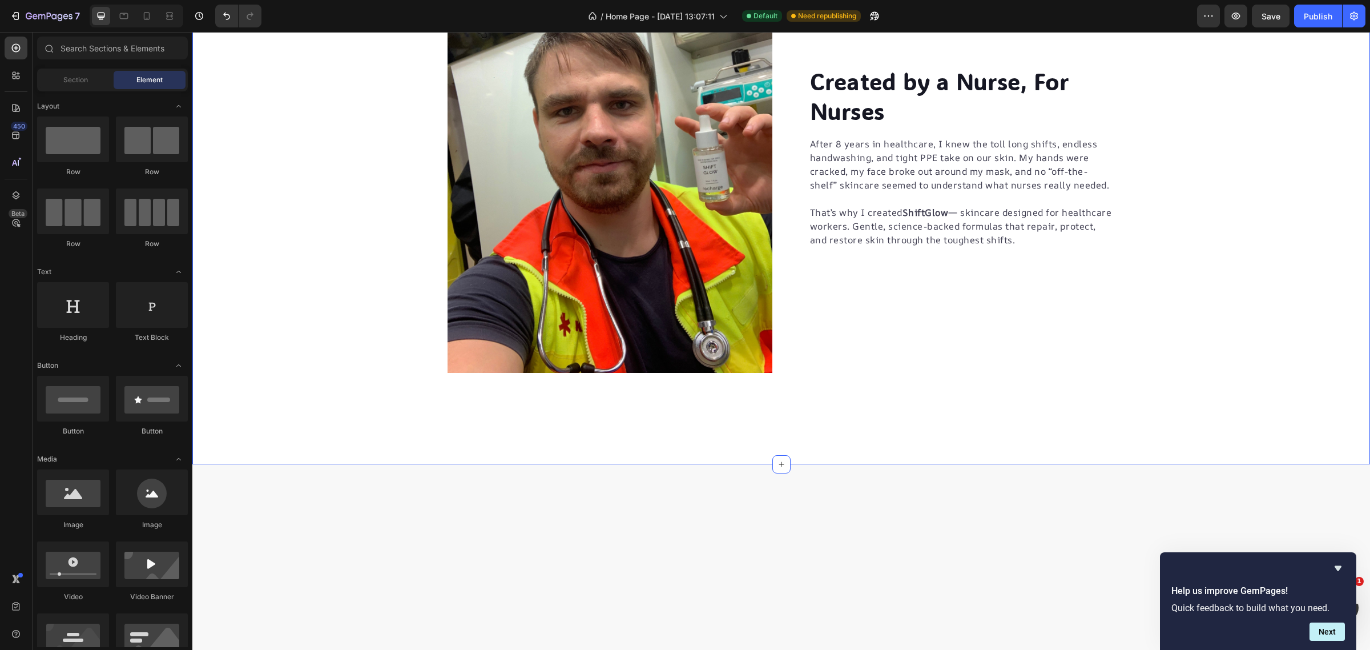
scroll to position [1705, 0]
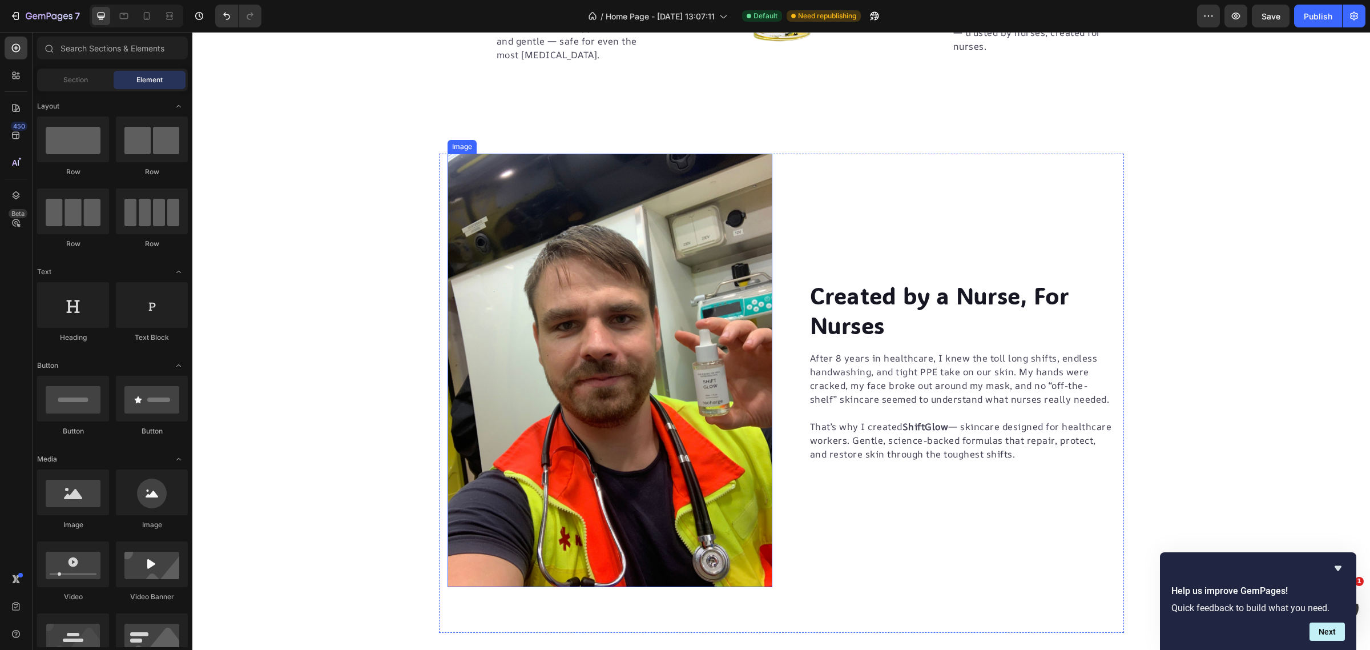
click at [602, 323] on img at bounding box center [610, 370] width 325 height 433
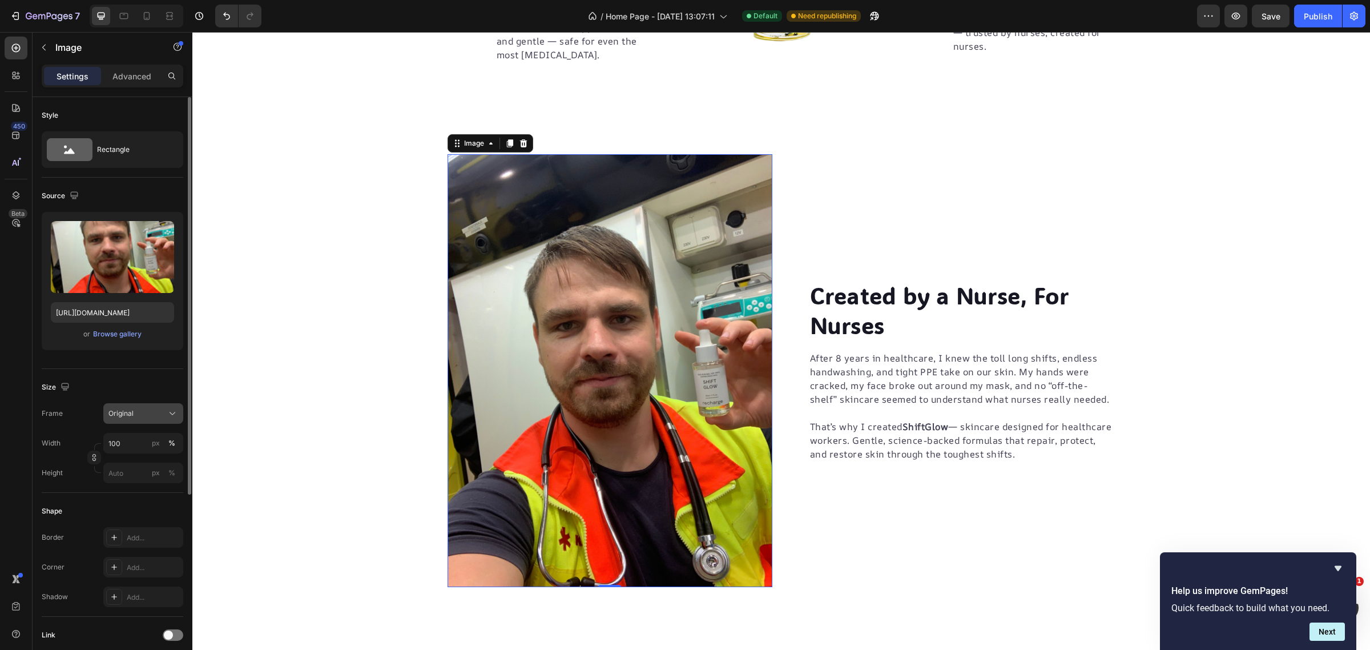
click at [144, 412] on div "Original" at bounding box center [136, 413] width 56 height 10
click at [146, 443] on div "Square" at bounding box center [141, 441] width 66 height 11
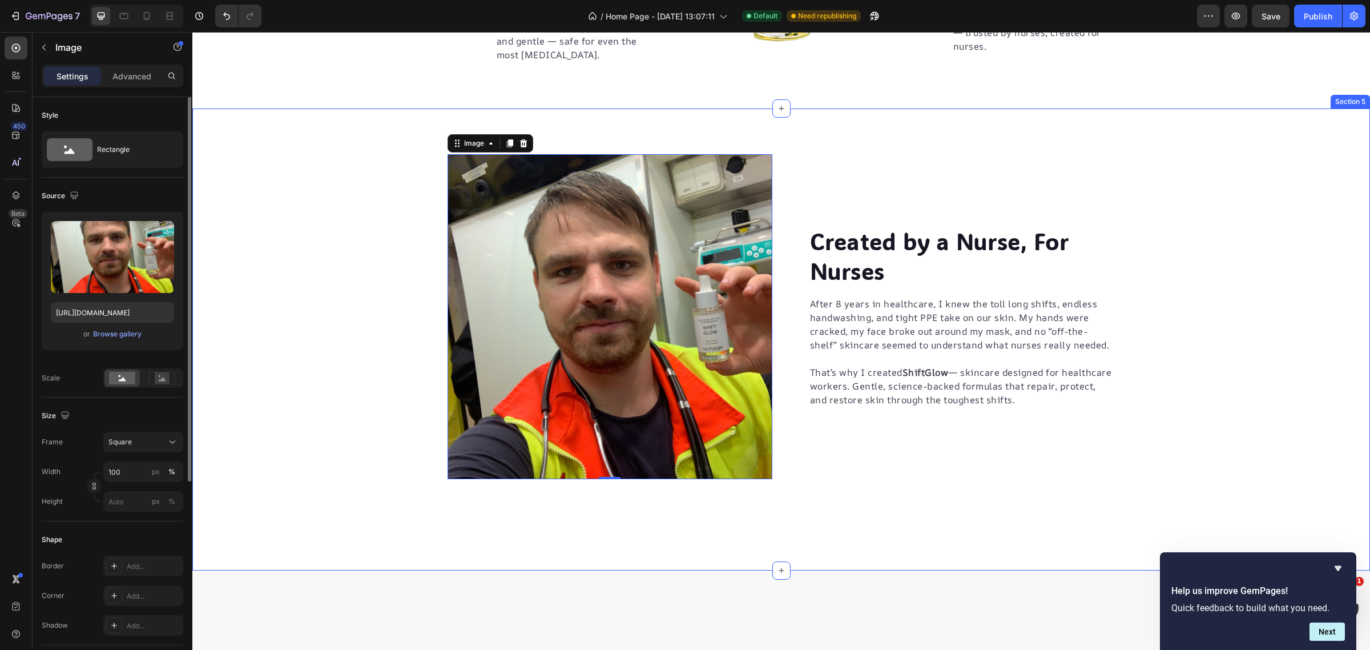
click at [327, 364] on div "Image 0 Created by a Nurse, For Nurses Heading After 8 years in healthcare, I k…" at bounding box center [781, 339] width 1178 height 371
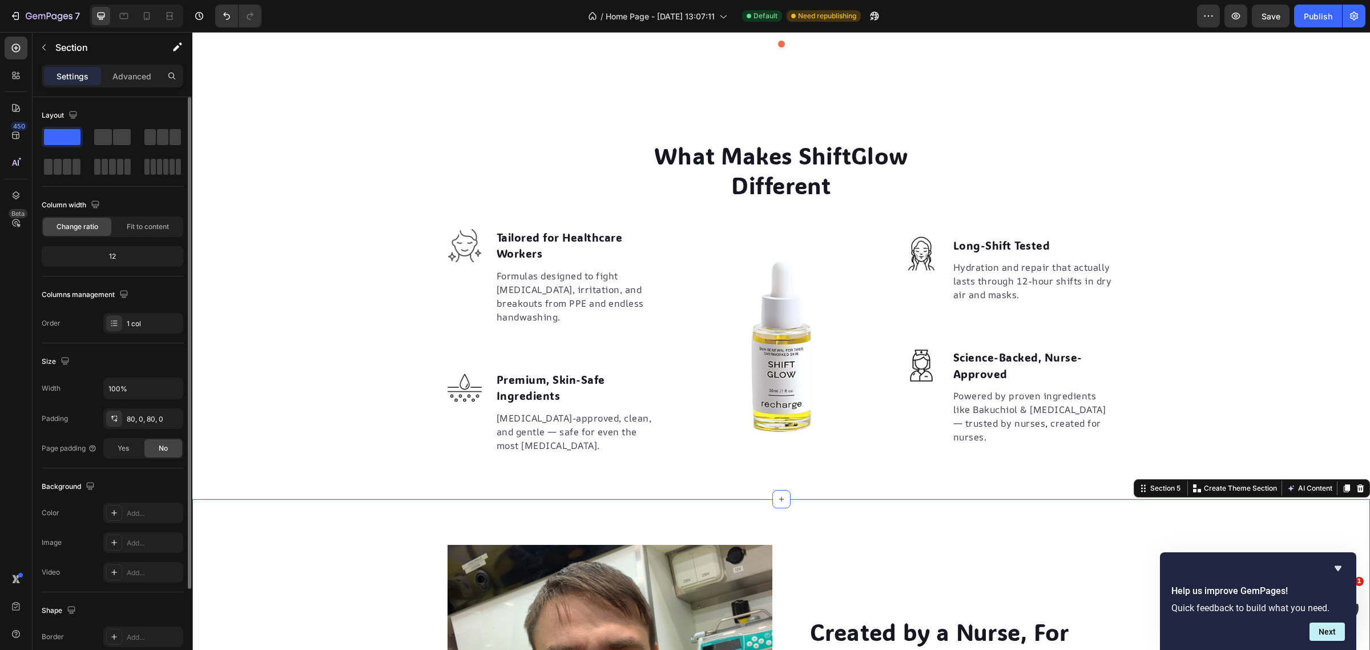
scroll to position [1277, 0]
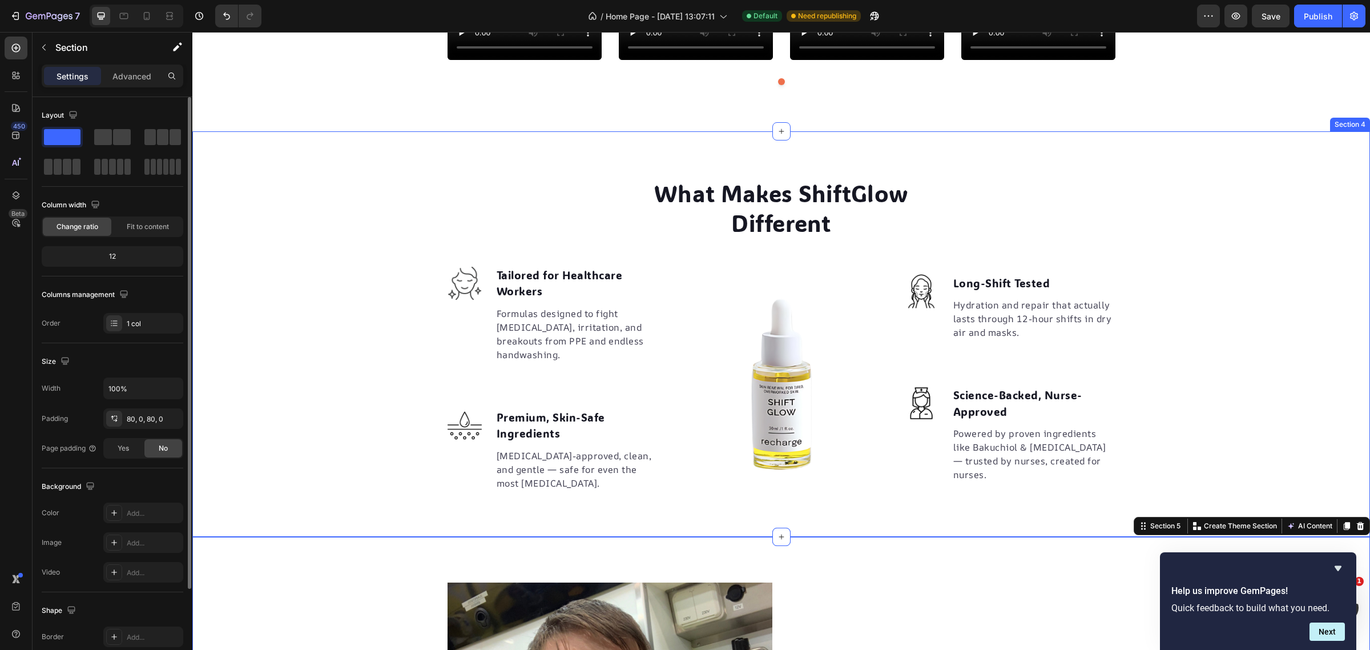
click at [363, 275] on div "What Makes ShiftGlow Different Heading Image Tailored for Healthcare Workers Te…" at bounding box center [781, 334] width 1178 height 314
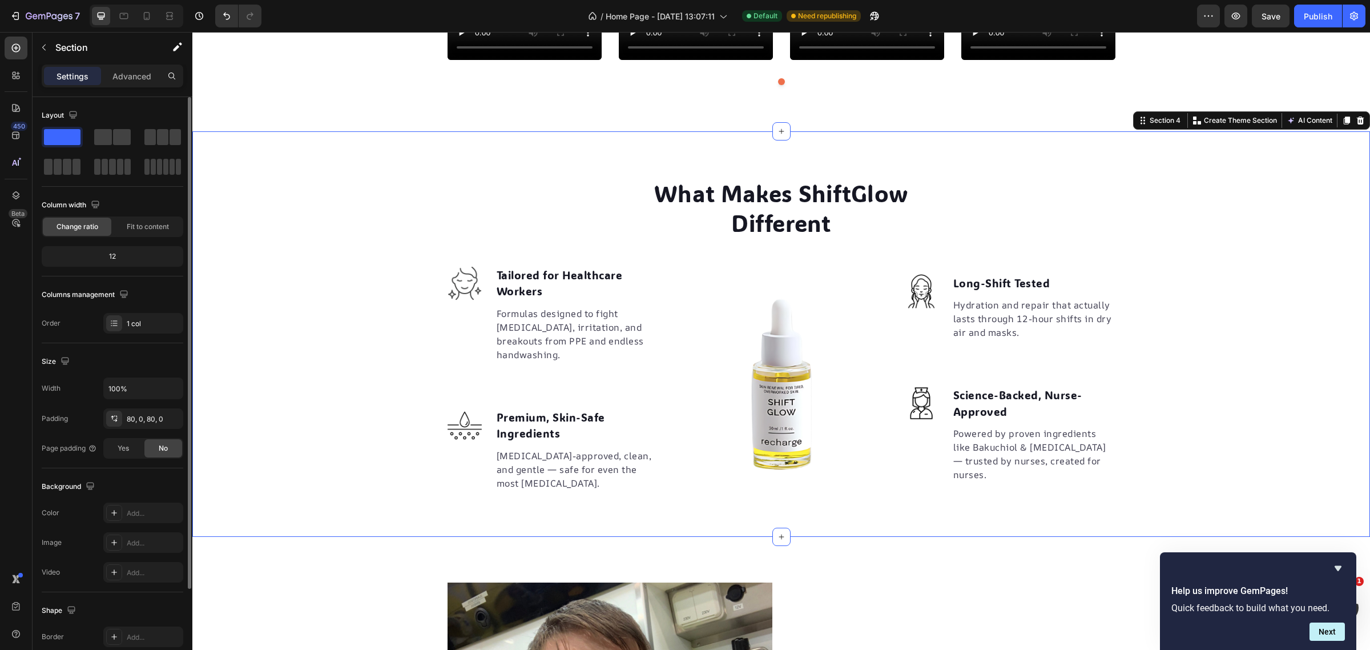
scroll to position [112, 0]
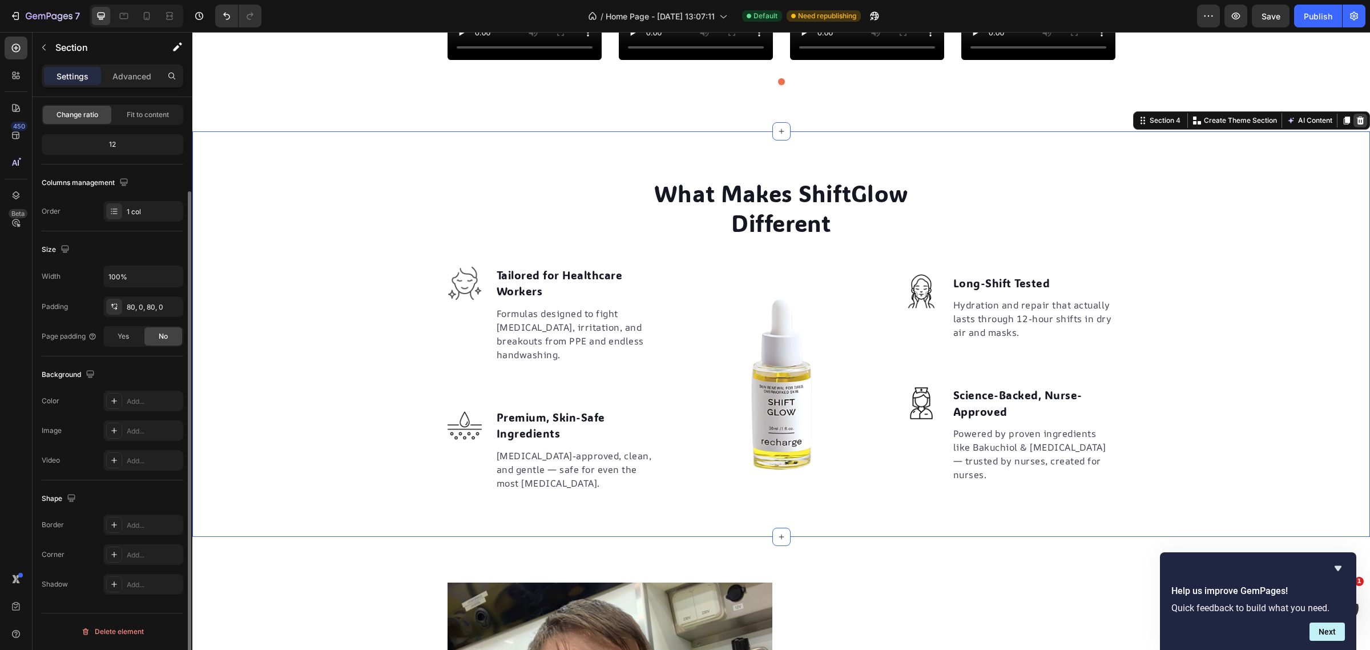
click at [1356, 119] on icon at bounding box center [1360, 120] width 9 height 9
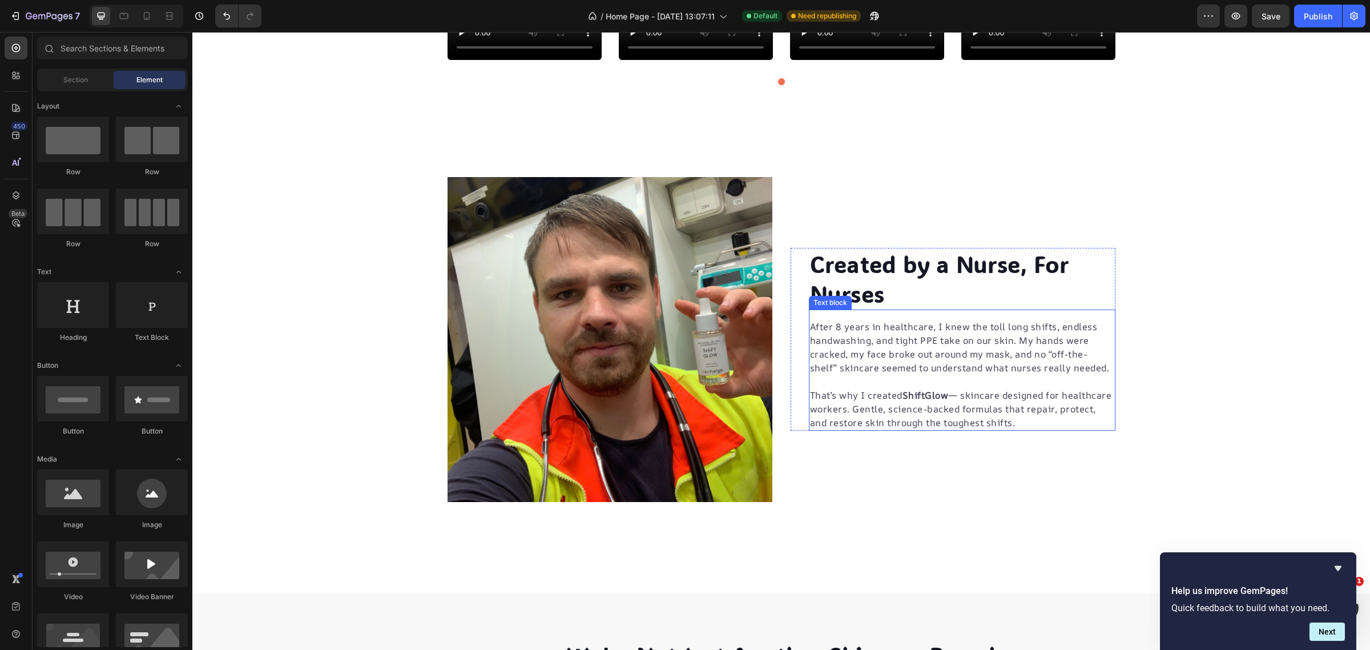
scroll to position [992, 0]
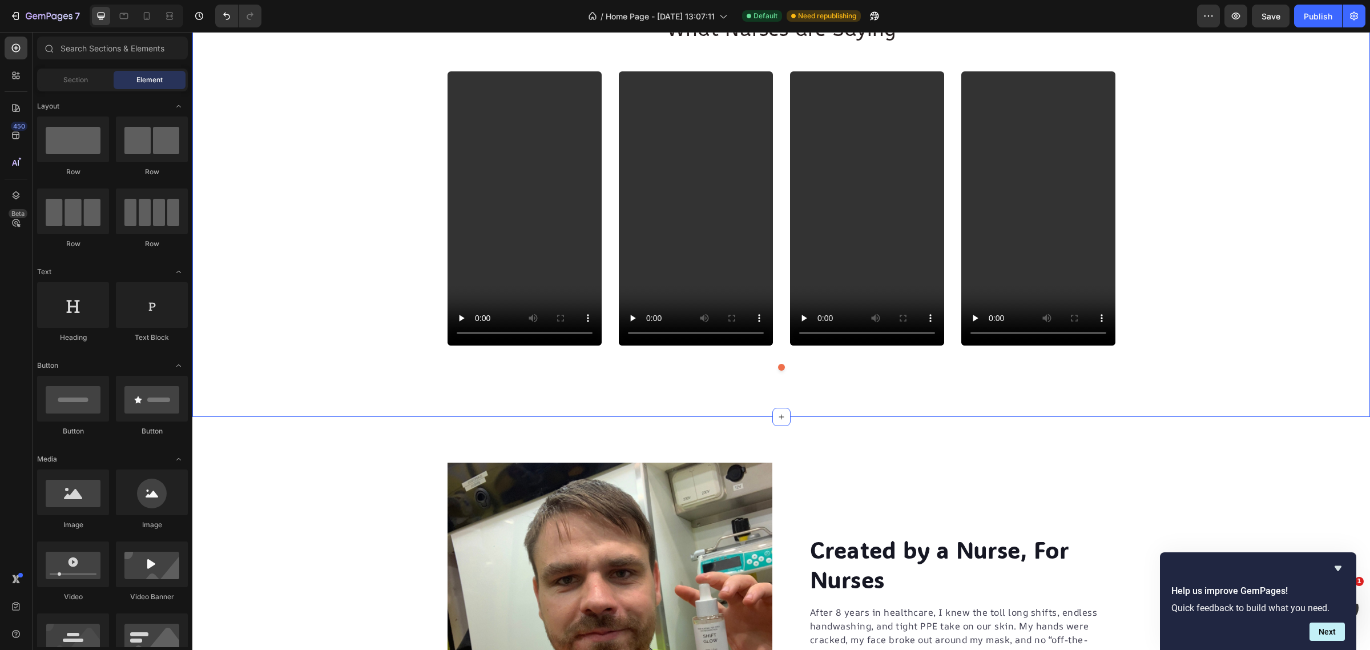
click at [905, 376] on div "What Nurses are Saying Heading Video Video Video Video Carousel Row" at bounding box center [781, 197] width 1178 height 364
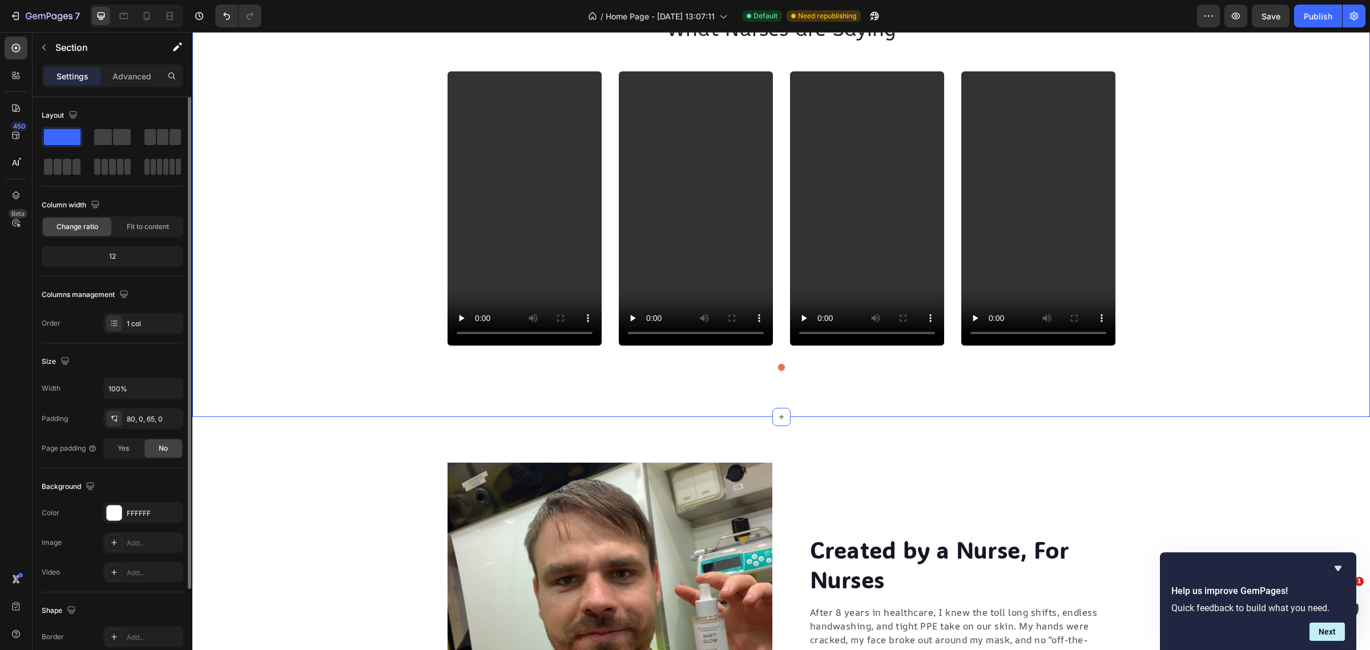
drag, startPoint x: 138, startPoint y: 75, endPoint x: 136, endPoint y: 97, distance: 22.4
click at [138, 75] on p "Advanced" at bounding box center [131, 76] width 39 height 12
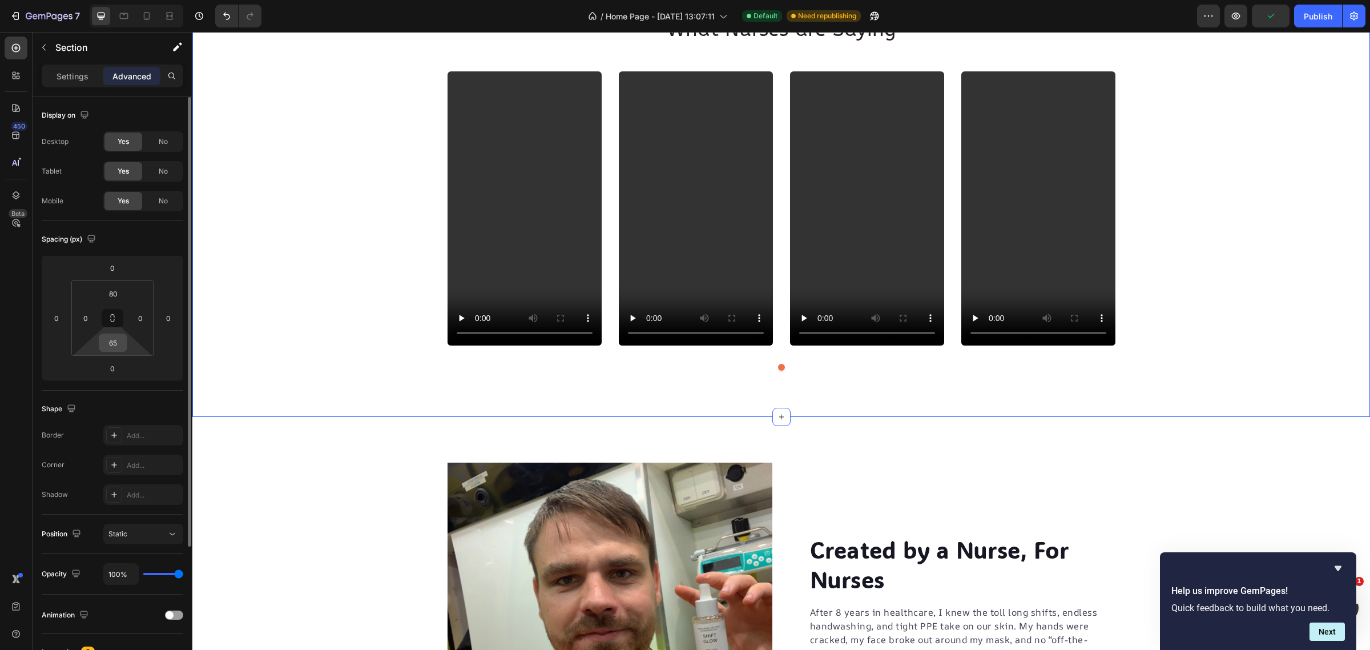
click at [117, 339] on input "65" at bounding box center [113, 342] width 23 height 17
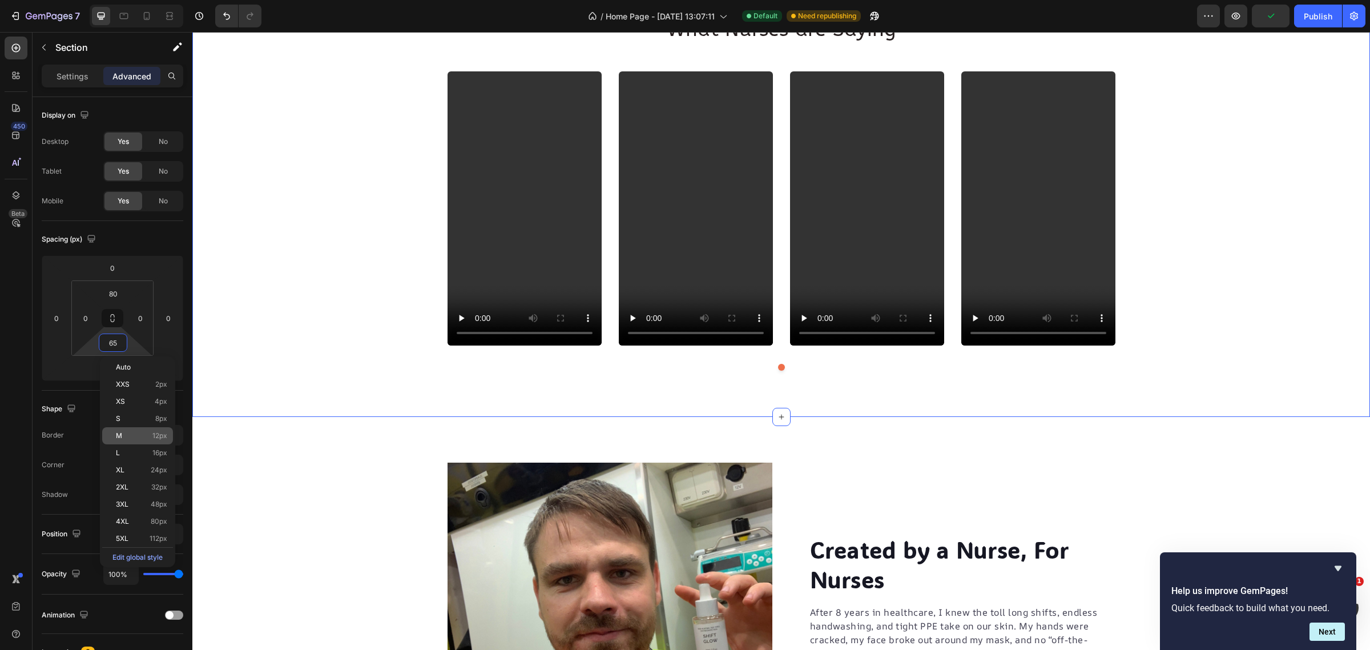
click at [152, 434] on span "12px" at bounding box center [159, 436] width 15 height 8
type input "12"
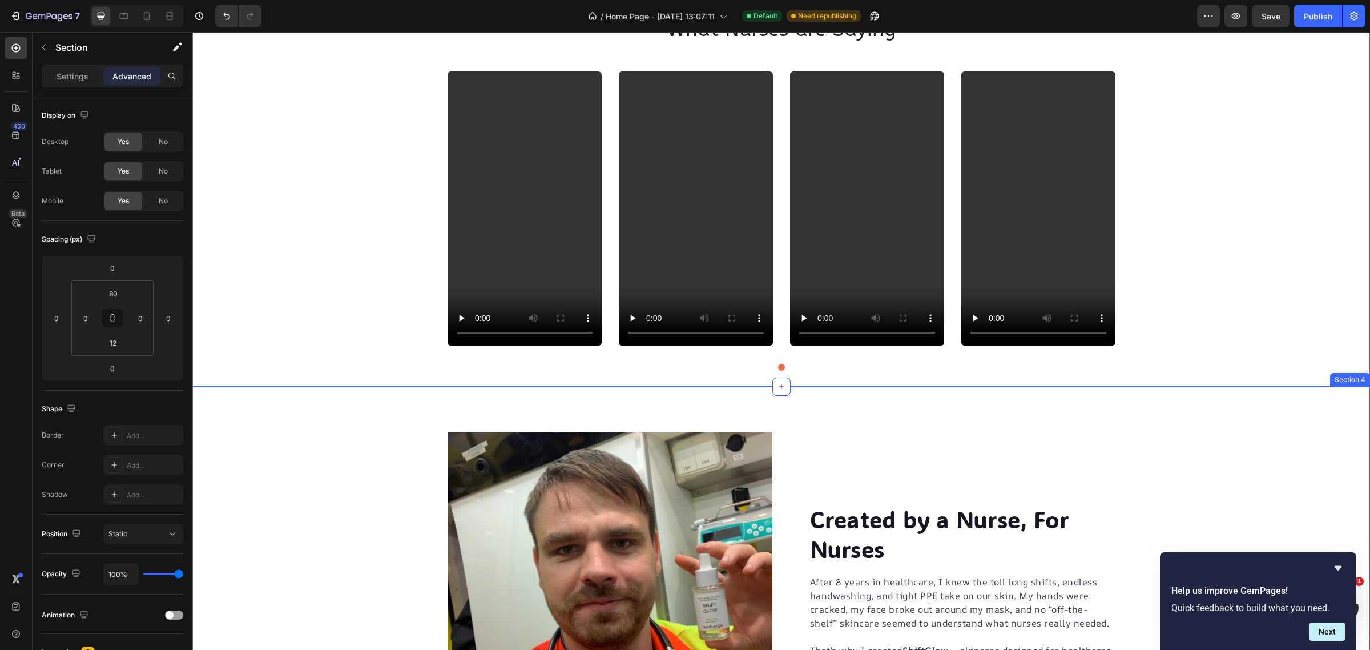
click at [303, 441] on div "Image Created by a Nurse, For Nurses Heading After 8 years in healthcare, I kne…" at bounding box center [781, 617] width 1178 height 371
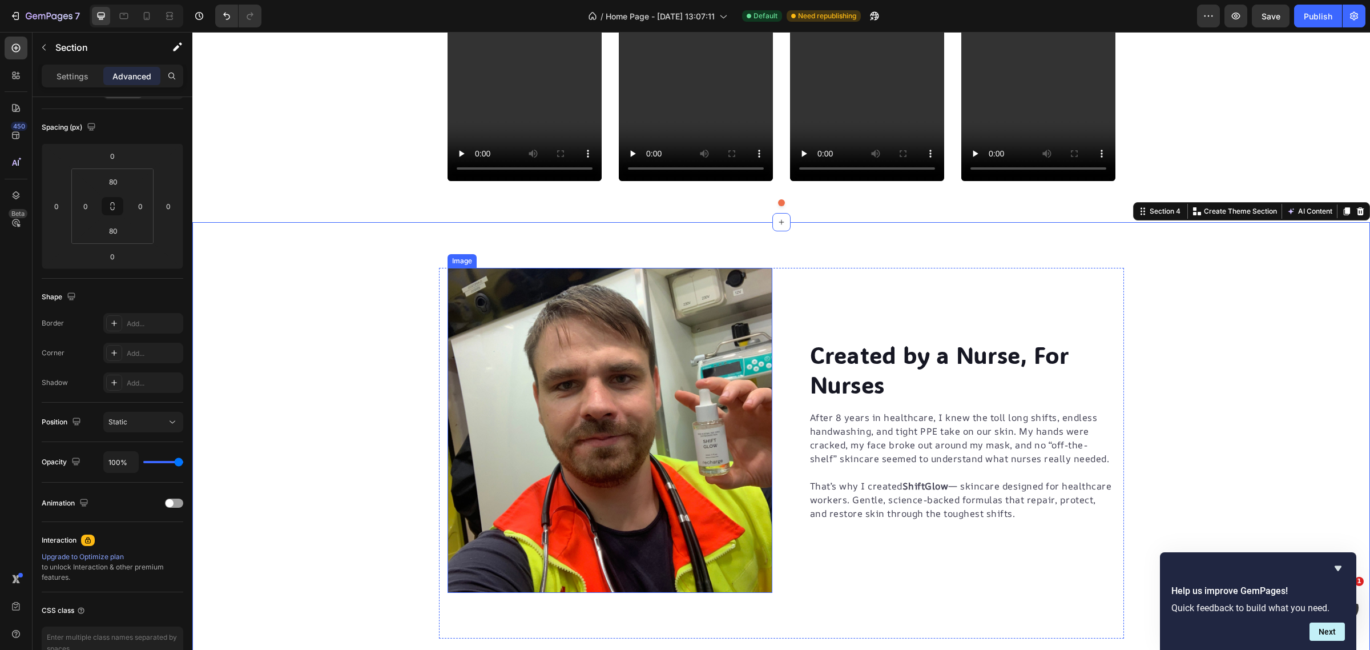
scroll to position [1206, 0]
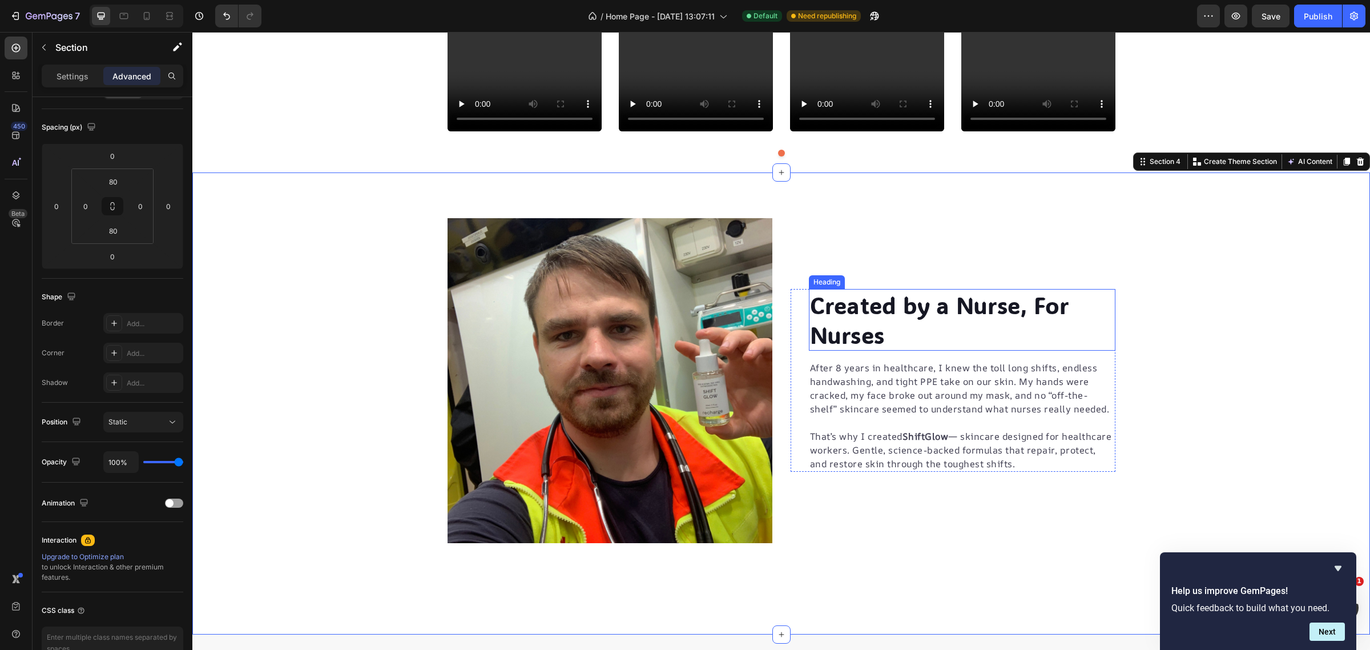
click at [917, 320] on h2 "Created by a Nurse, For Nurses" at bounding box center [962, 320] width 307 height 62
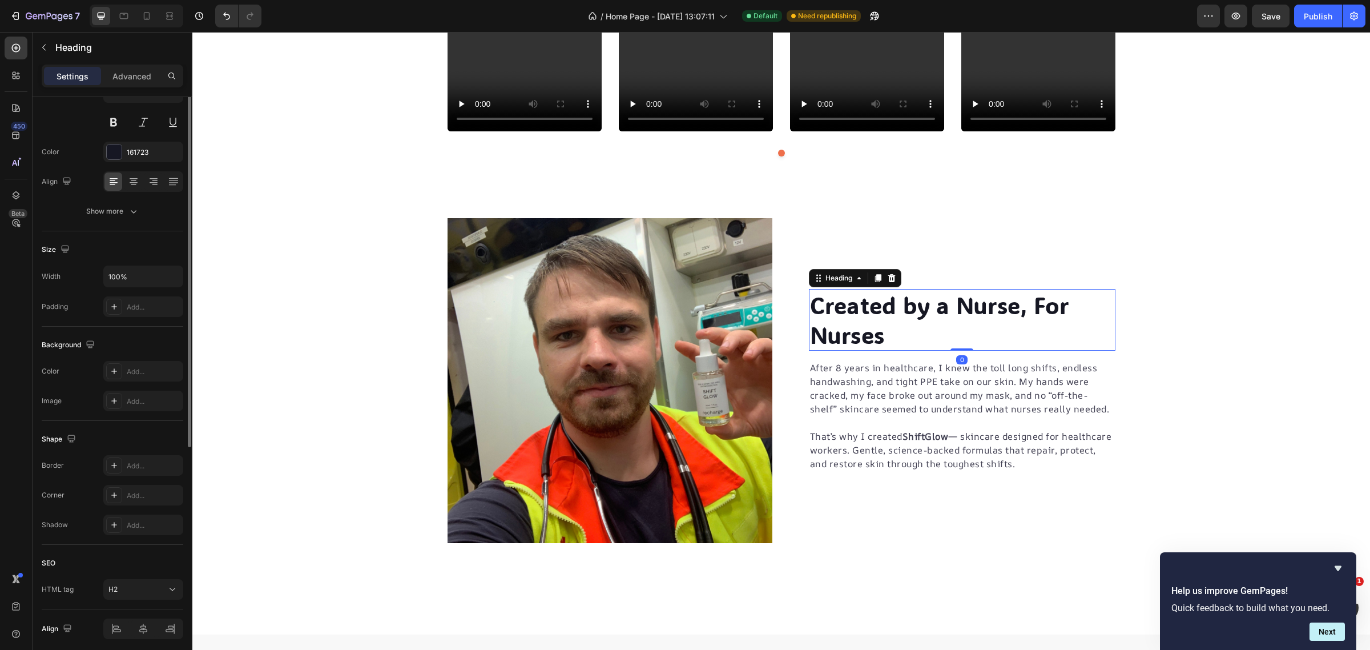
scroll to position [0, 0]
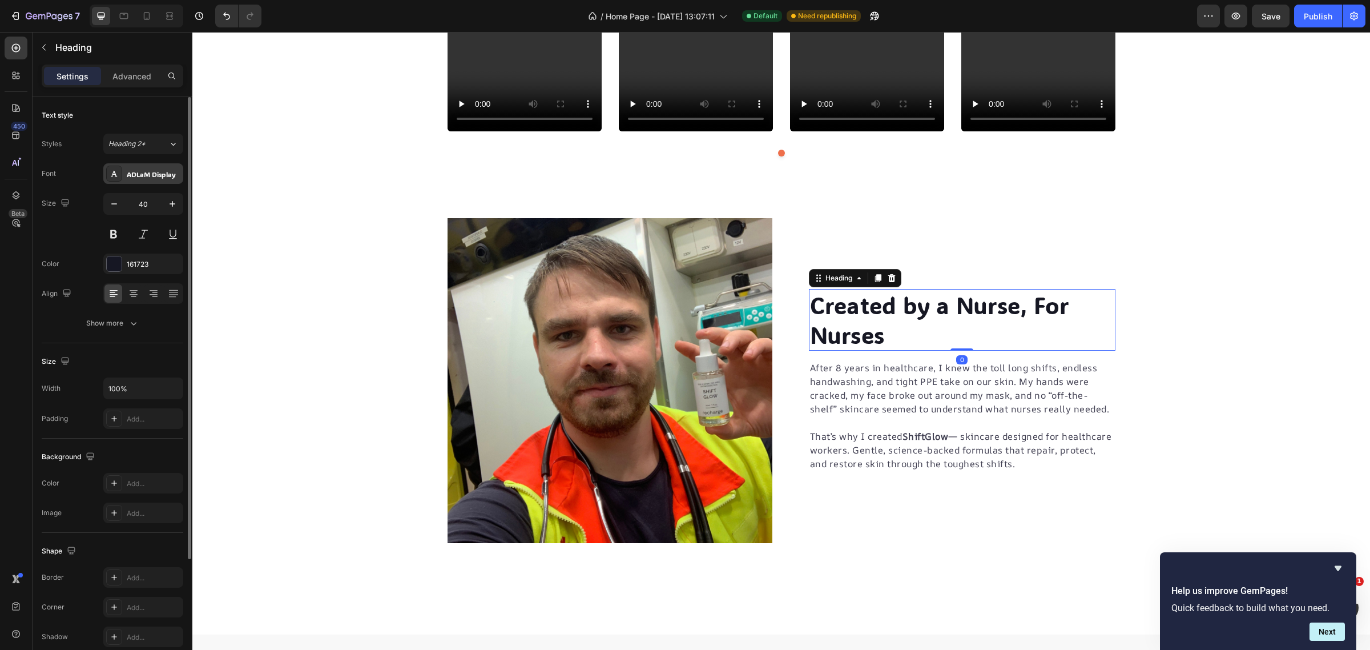
click at [140, 178] on div "ADLaM Display" at bounding box center [154, 174] width 54 height 10
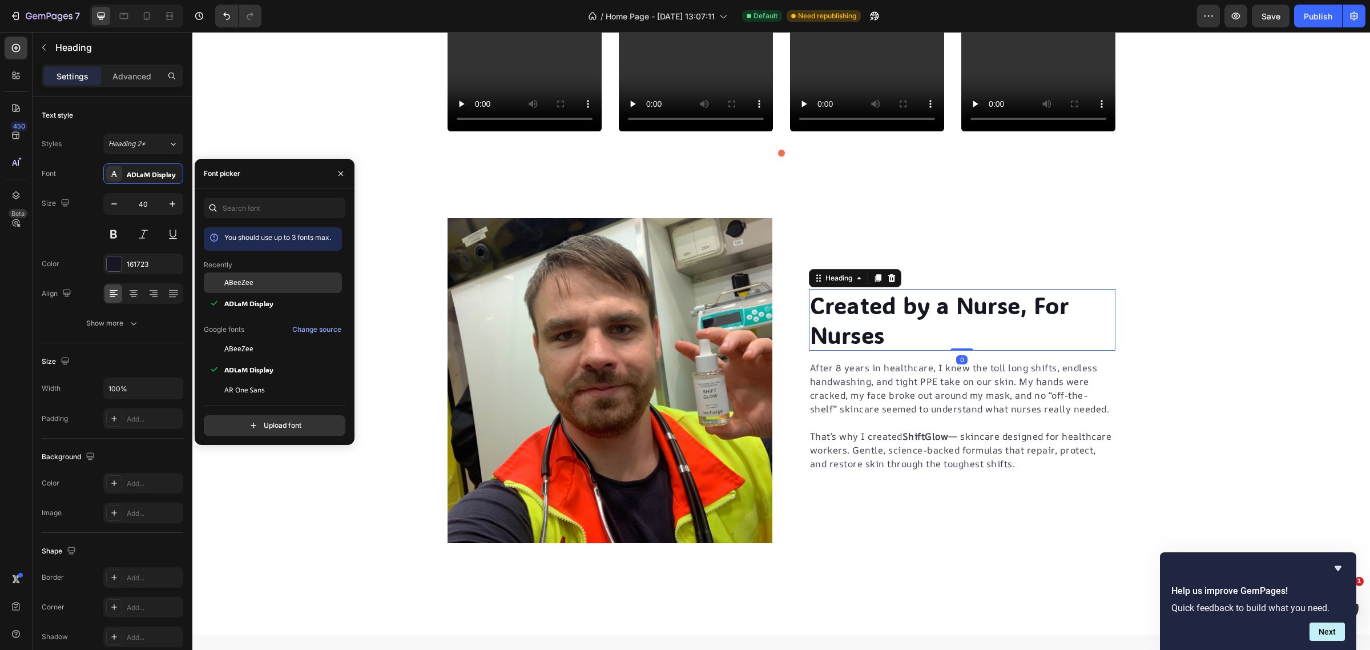
click at [255, 283] on div "ABeeZee" at bounding box center [281, 282] width 115 height 10
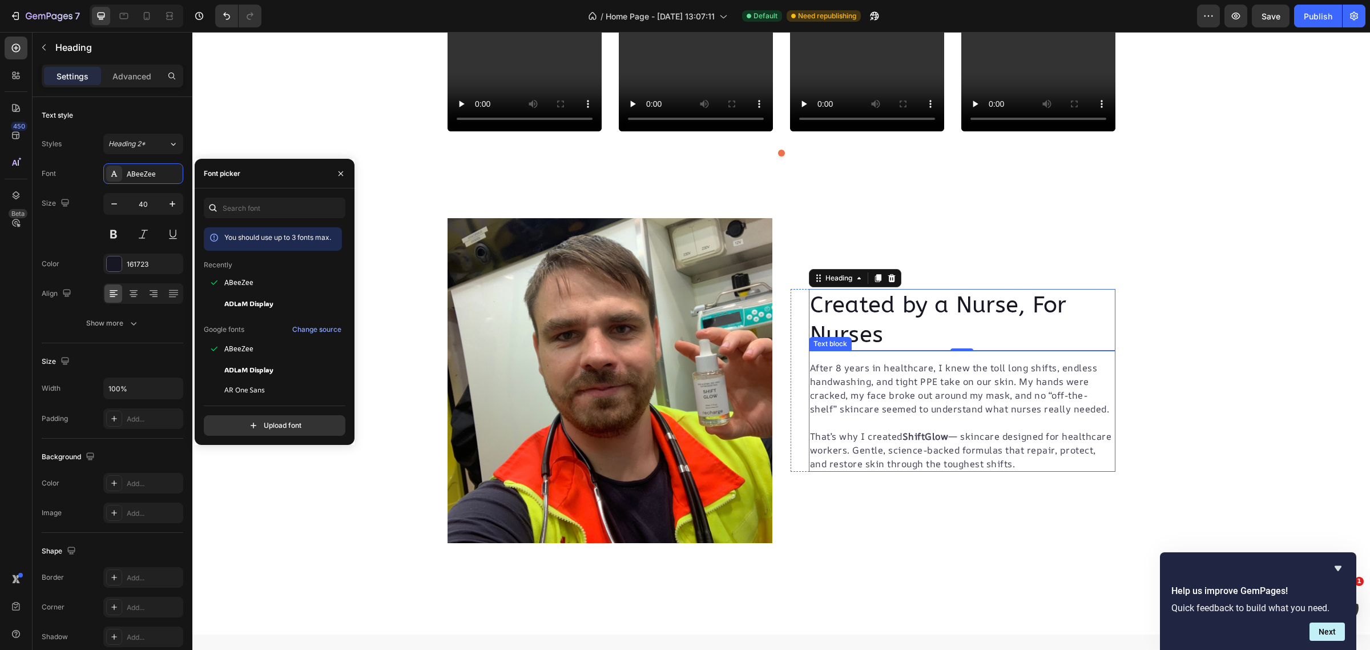
click at [917, 379] on p "After 8 years in healthcare, I knew the toll long shifts, endless handwashing, …" at bounding box center [962, 388] width 304 height 55
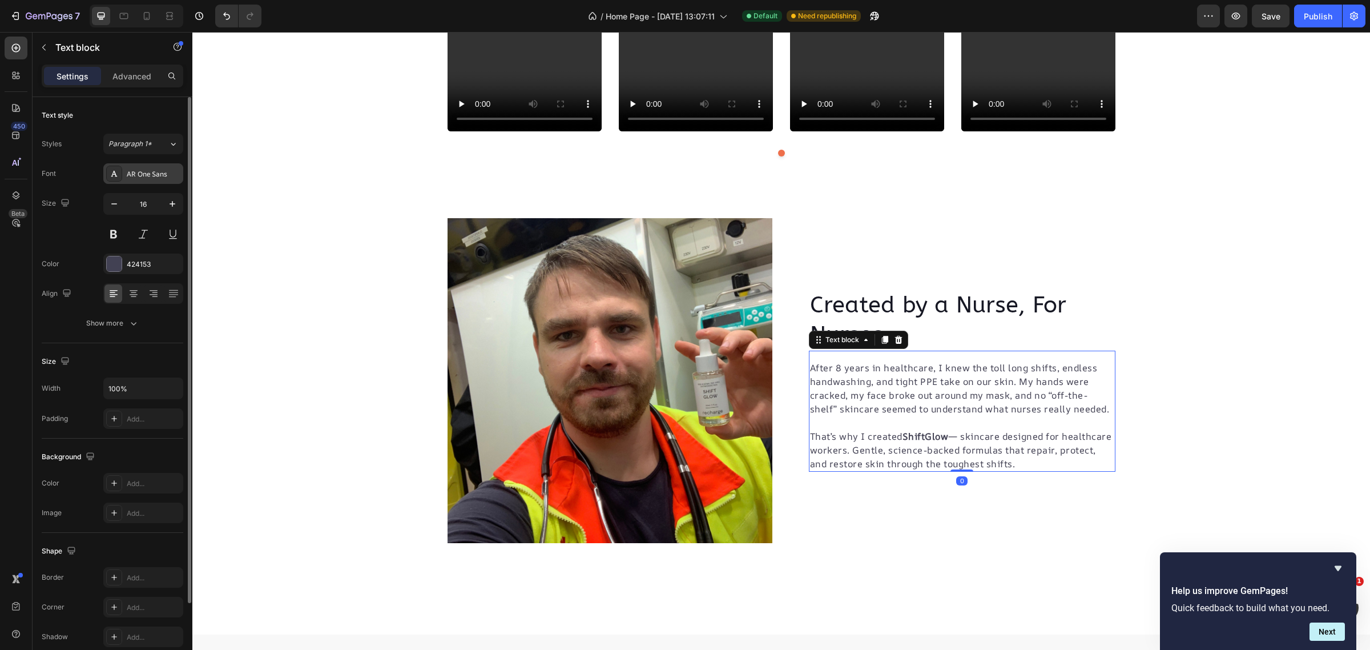
click at [135, 170] on div "AR One Sans" at bounding box center [154, 174] width 54 height 10
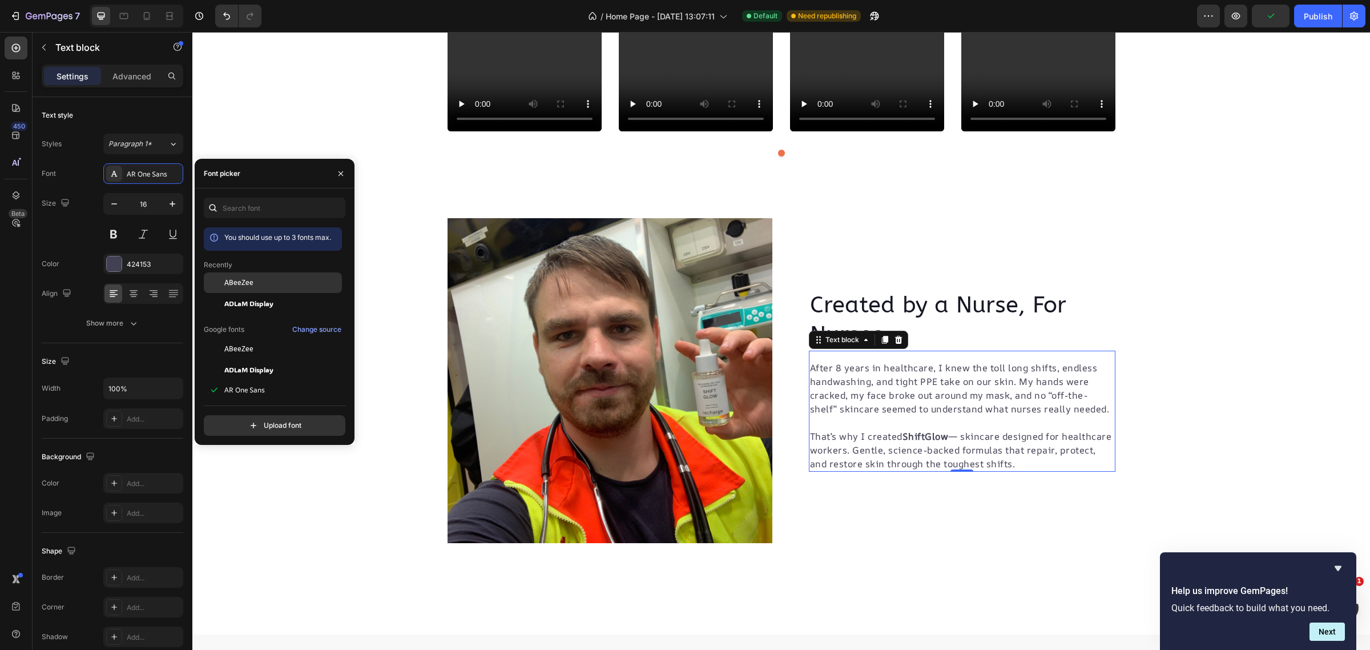
click at [281, 285] on div "ABeeZee" at bounding box center [281, 282] width 115 height 10
click at [327, 517] on div "Image Created by a Nurse, For Nurses Heading After 8 years in healthcare, I kne…" at bounding box center [781, 403] width 1178 height 371
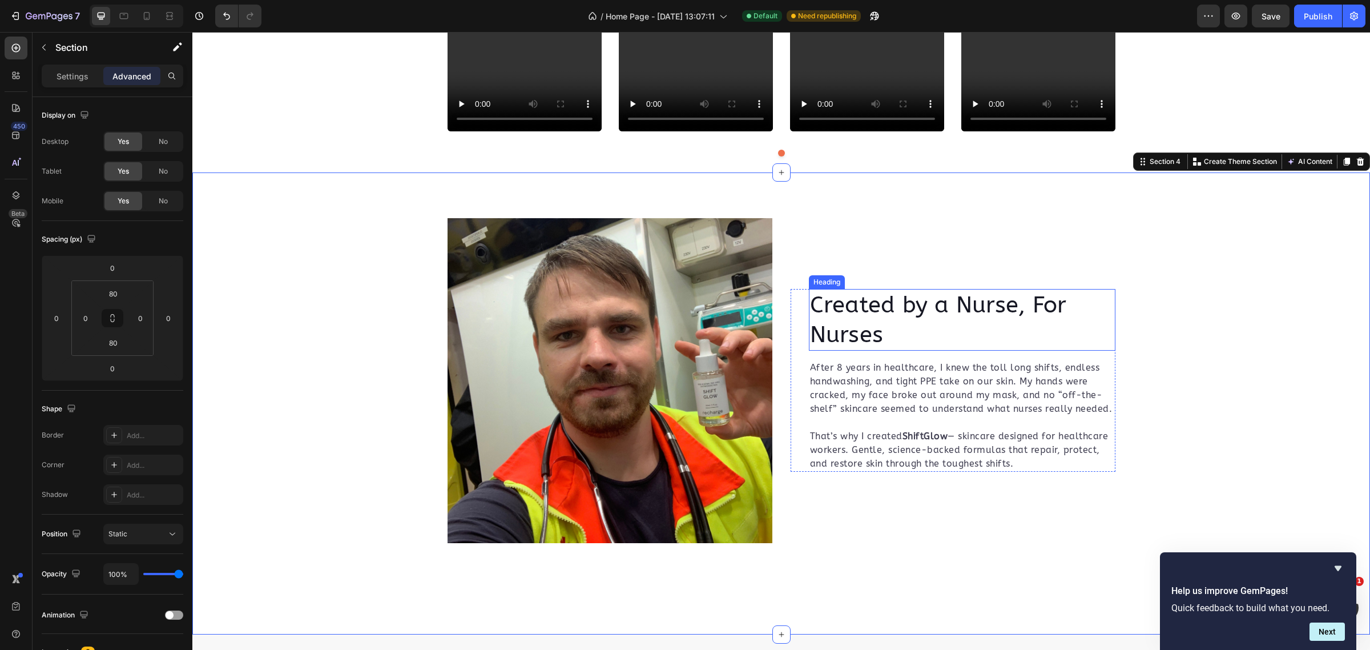
click at [848, 315] on h2 "Created by a Nurse, For Nurses" at bounding box center [962, 320] width 307 height 62
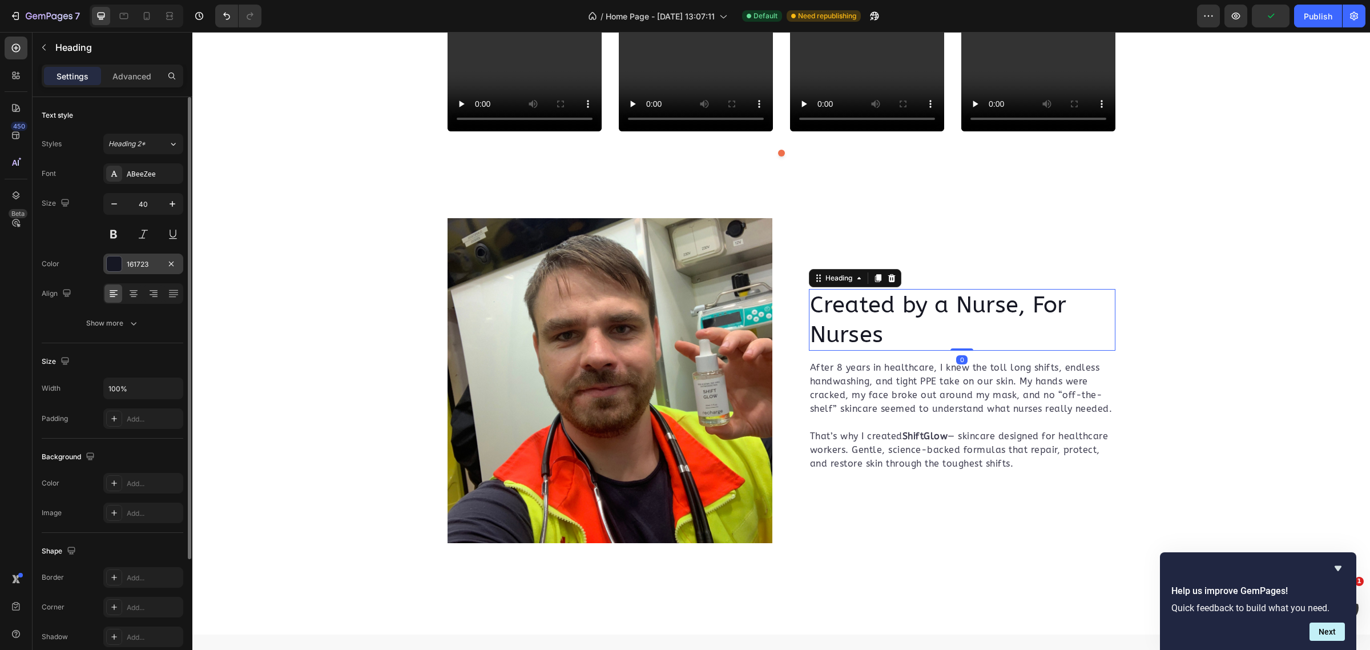
click at [138, 260] on div "161723" at bounding box center [143, 264] width 33 height 10
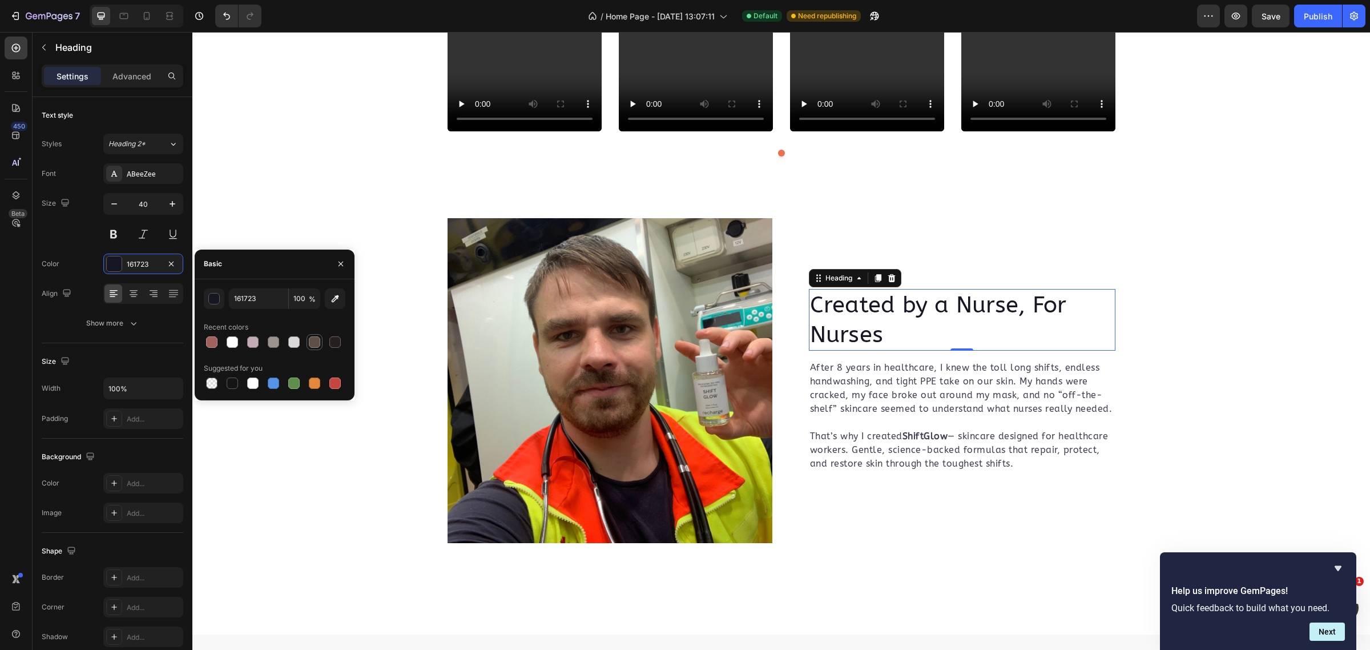
click at [312, 344] on div at bounding box center [314, 341] width 11 height 11
type input "5E5047"
click at [903, 391] on p "After 8 years in healthcare, I knew the toll long shifts, endless handwashing, …" at bounding box center [962, 388] width 304 height 55
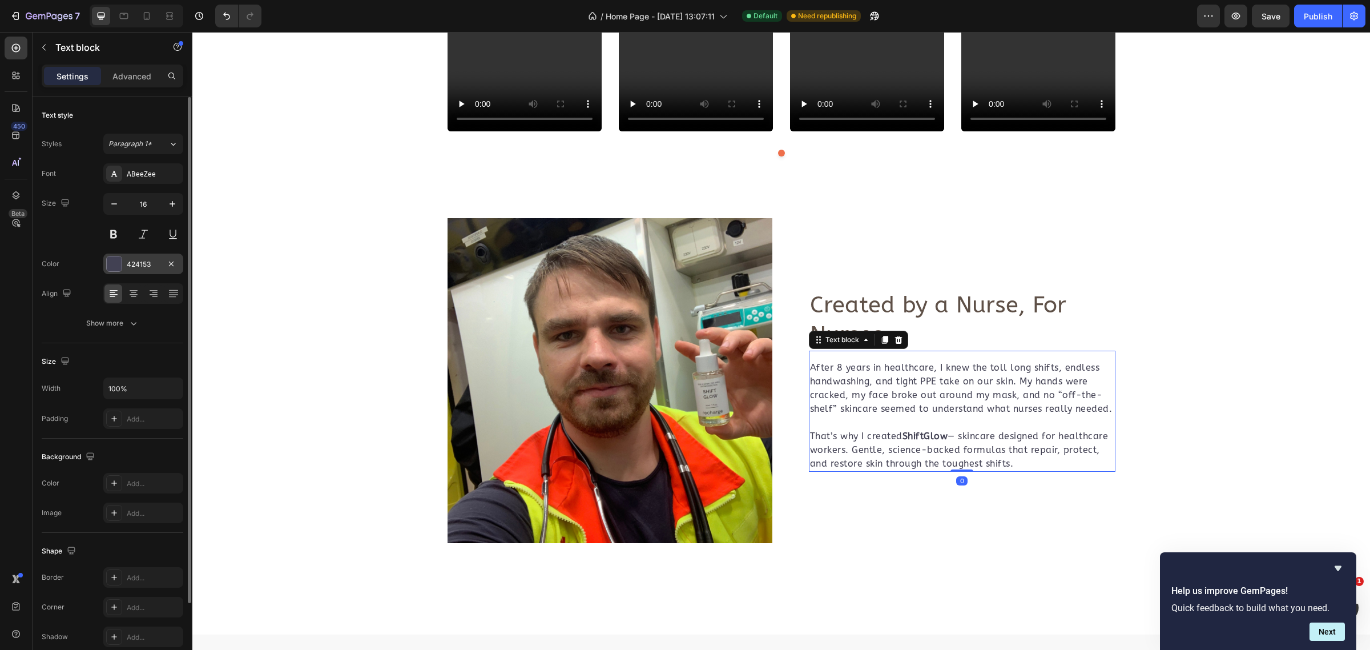
click at [142, 270] on div "424153" at bounding box center [143, 263] width 80 height 21
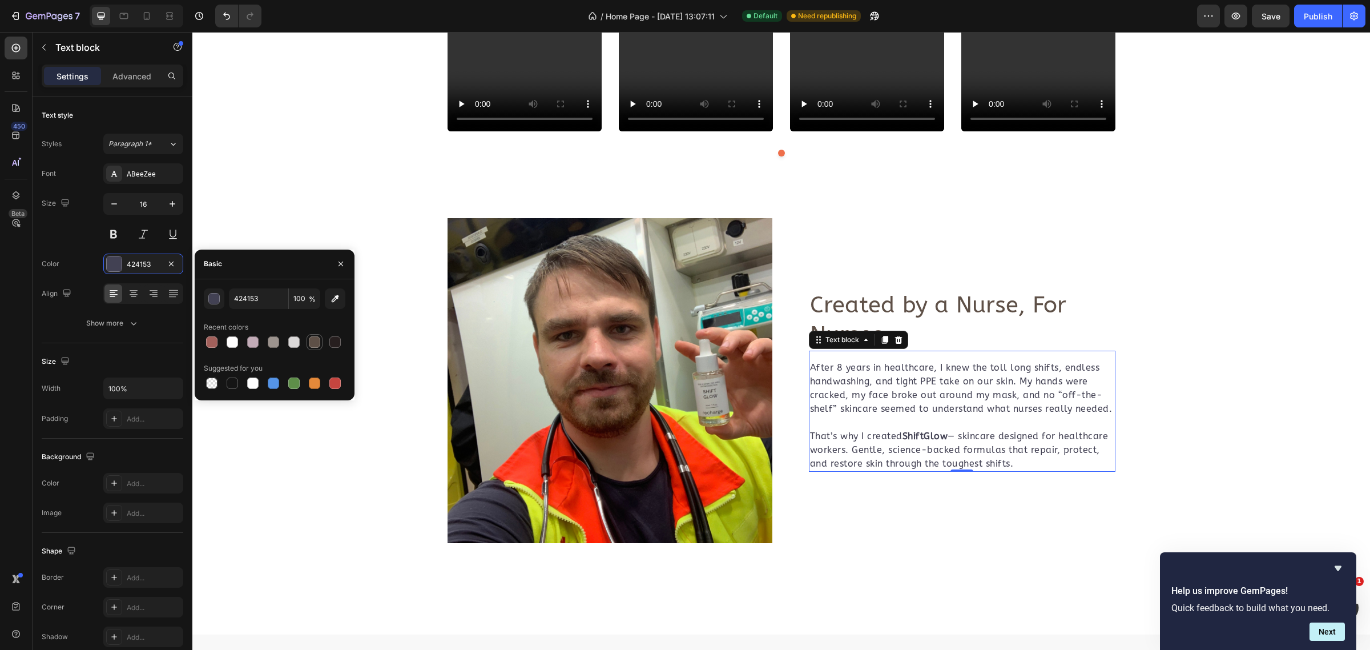
click at [320, 341] on div at bounding box center [314, 341] width 11 height 11
type input "5E5047"
click at [334, 504] on div "Image Created by a Nurse, For Nurses Heading After 8 years in healthcare, I kne…" at bounding box center [781, 403] width 1178 height 371
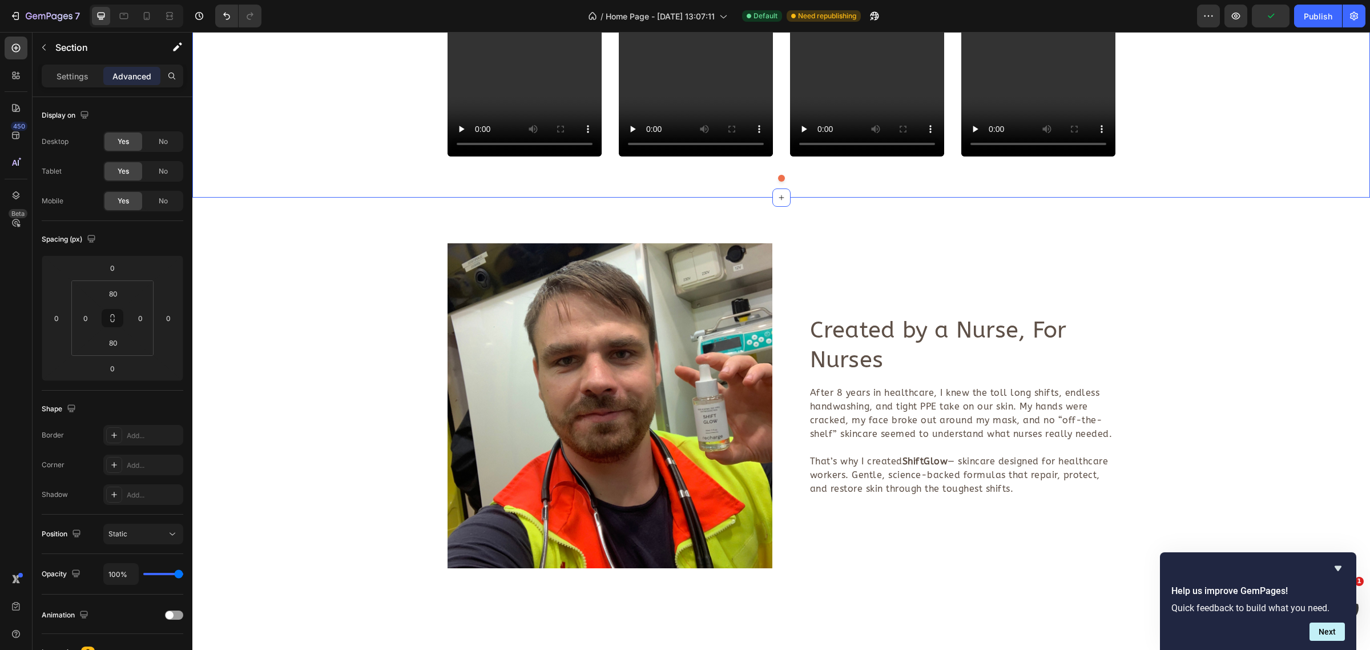
scroll to position [1206, 0]
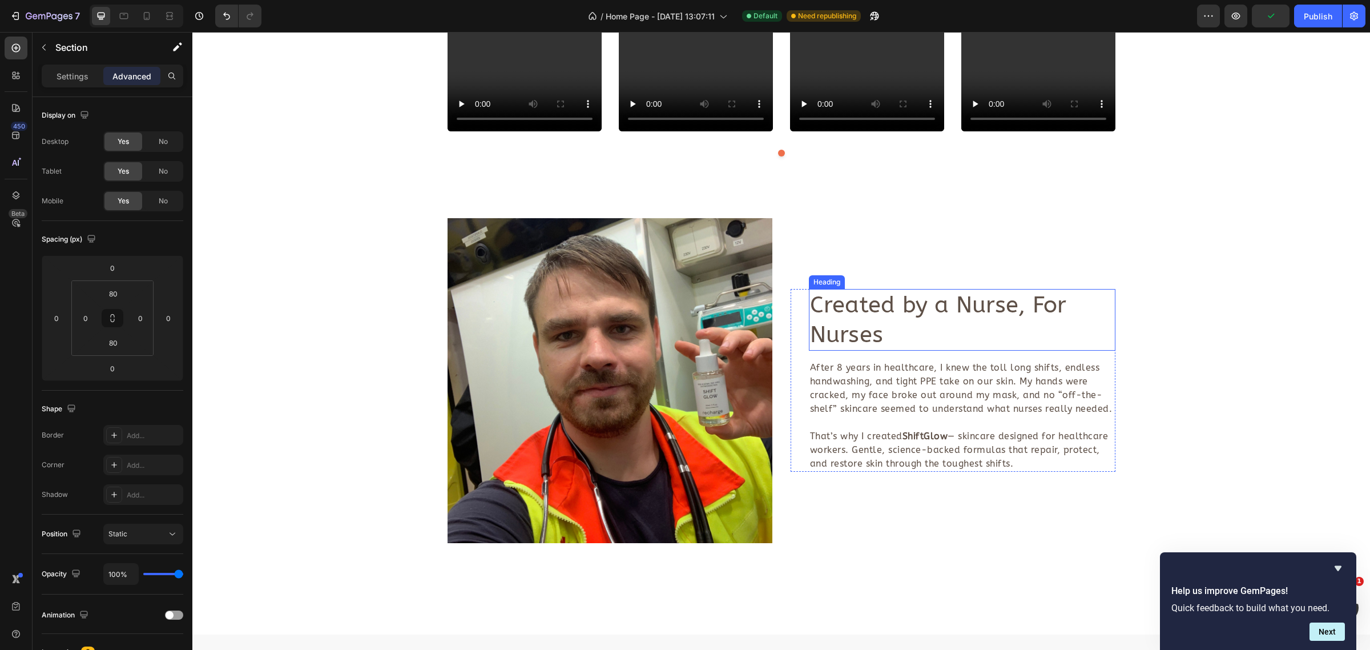
click at [832, 311] on h2 "Created by a Nurse, For Nurses" at bounding box center [962, 320] width 307 height 62
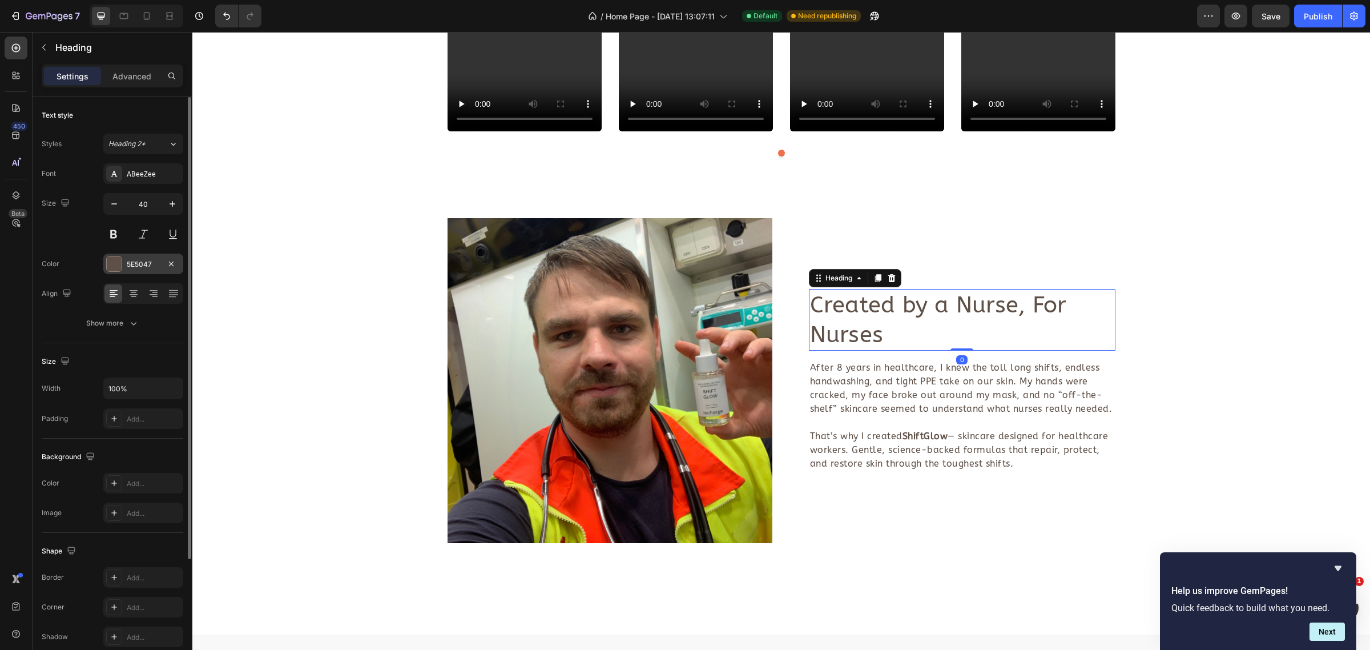
click at [147, 265] on div "5E5047" at bounding box center [143, 264] width 33 height 10
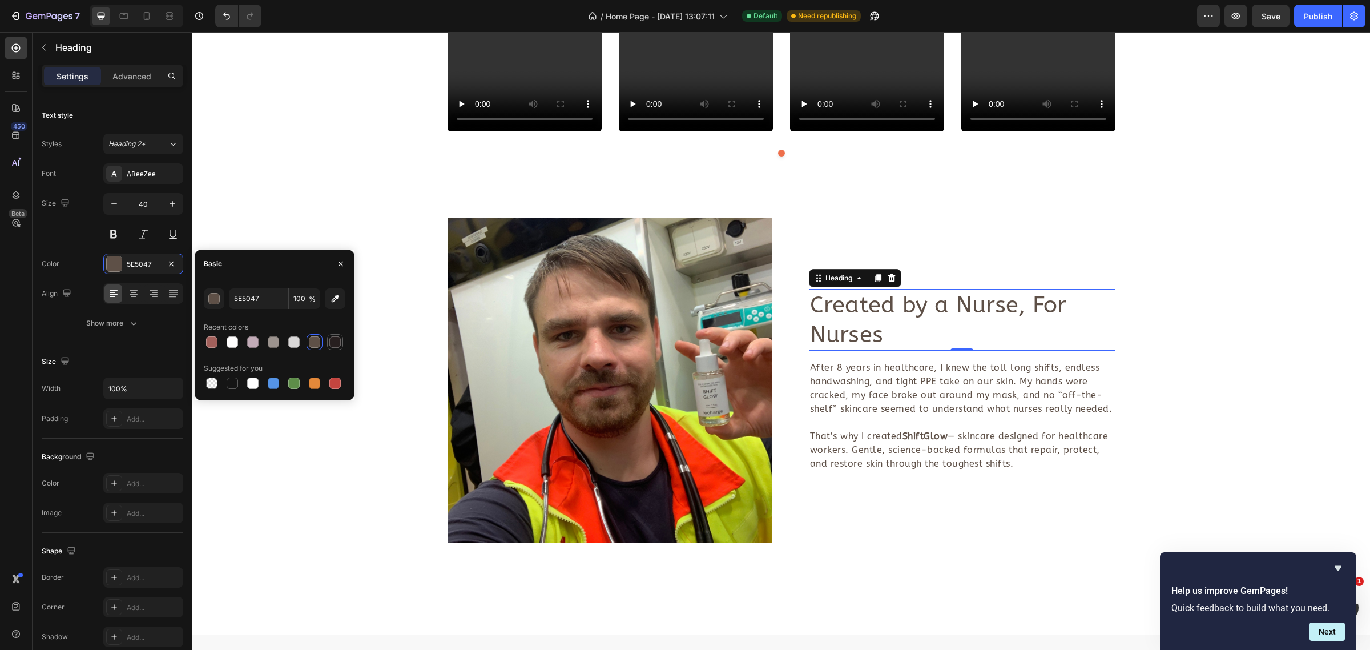
click at [329, 341] on div at bounding box center [334, 341] width 11 height 11
type input "271F1F"
click at [903, 400] on p "After 8 years in healthcare, I knew the toll long shifts, endless handwashing, …" at bounding box center [962, 388] width 304 height 55
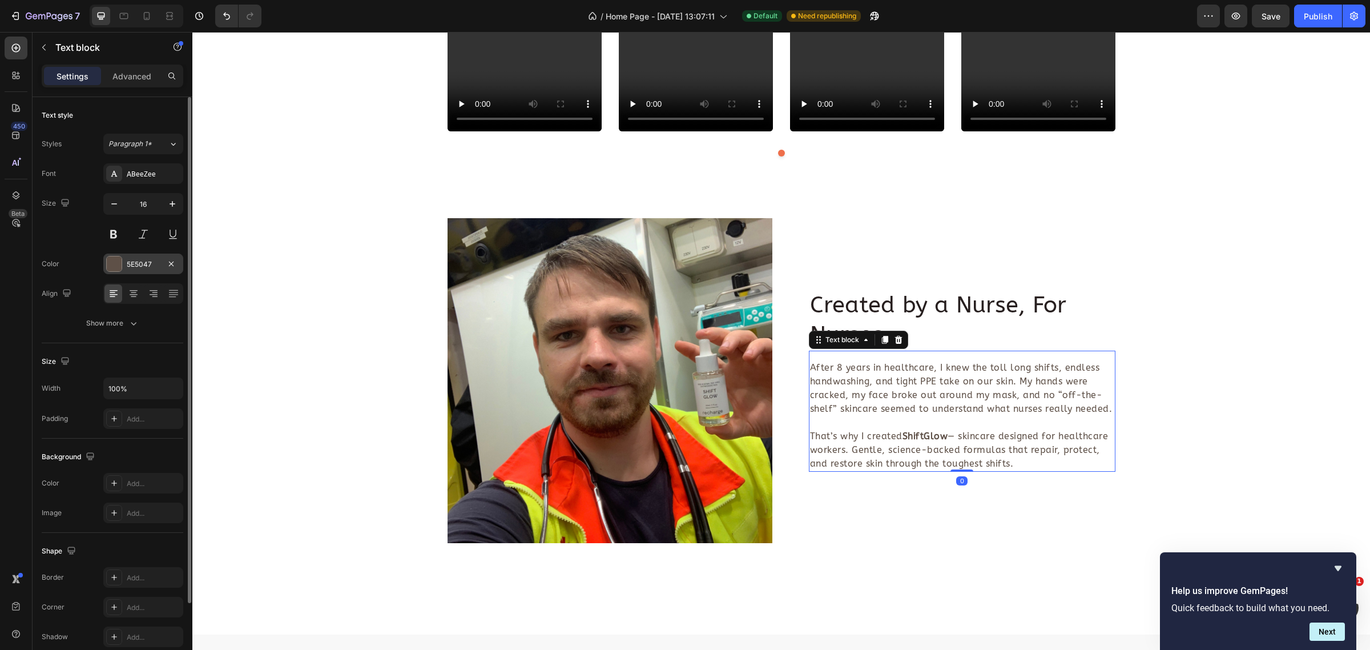
click at [120, 269] on div at bounding box center [114, 263] width 15 height 15
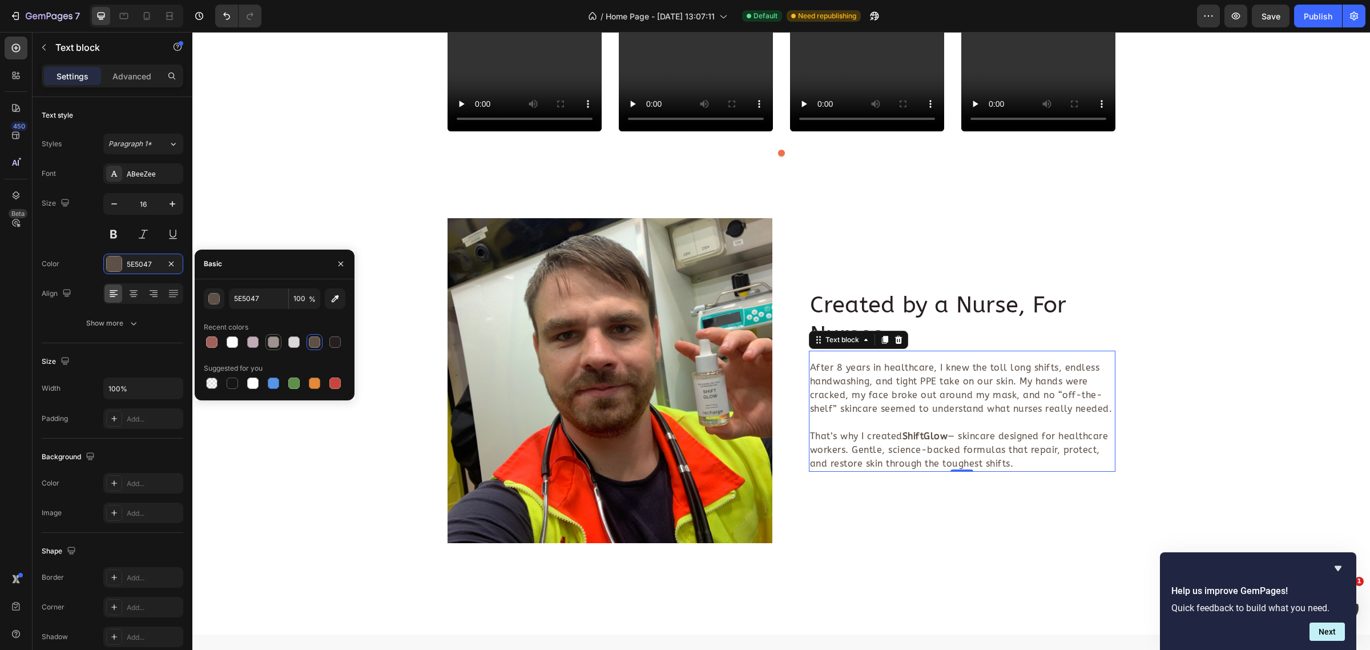
click at [273, 340] on div at bounding box center [273, 341] width 11 height 11
click at [295, 344] on div at bounding box center [293, 341] width 11 height 11
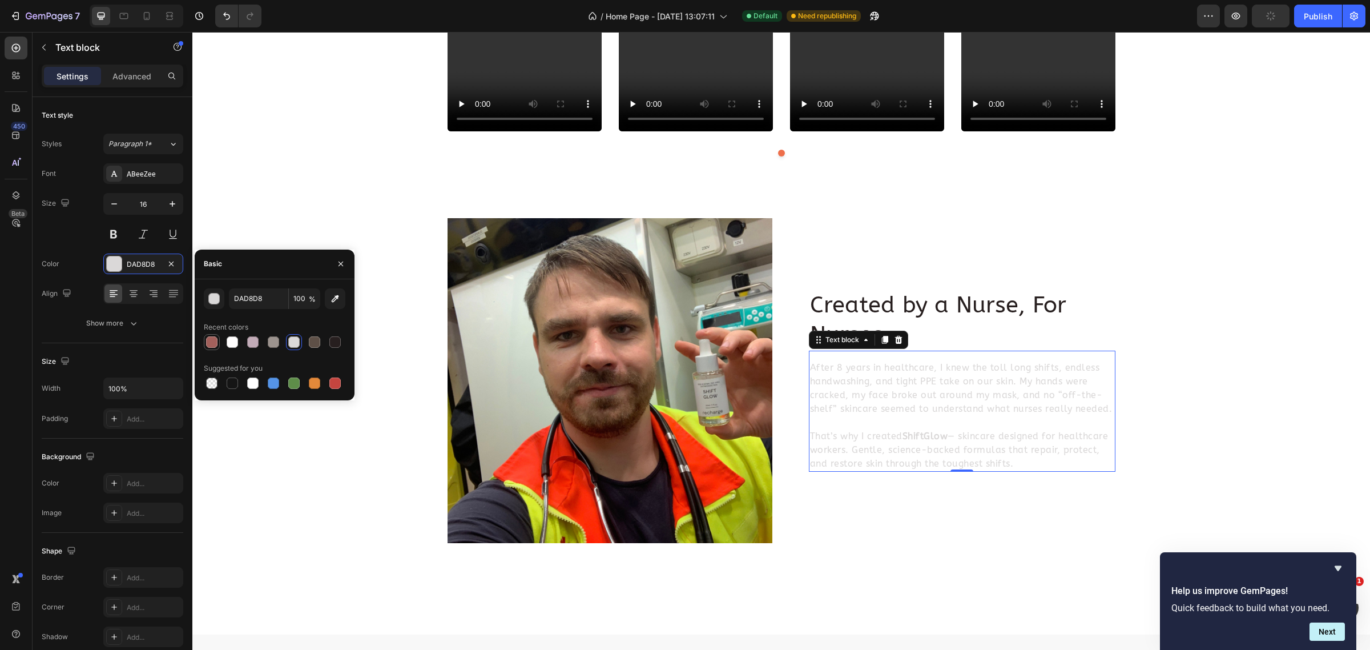
click at [216, 341] on div at bounding box center [211, 341] width 11 height 11
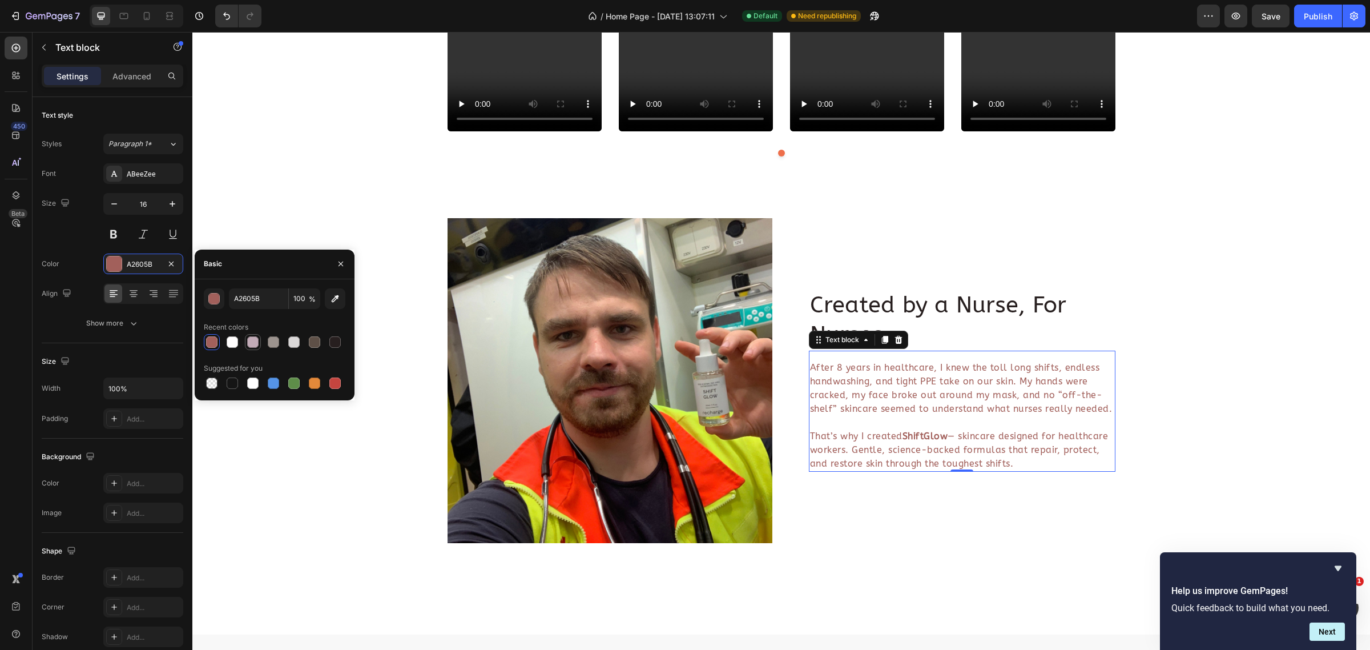
click at [254, 341] on div at bounding box center [252, 341] width 11 height 11
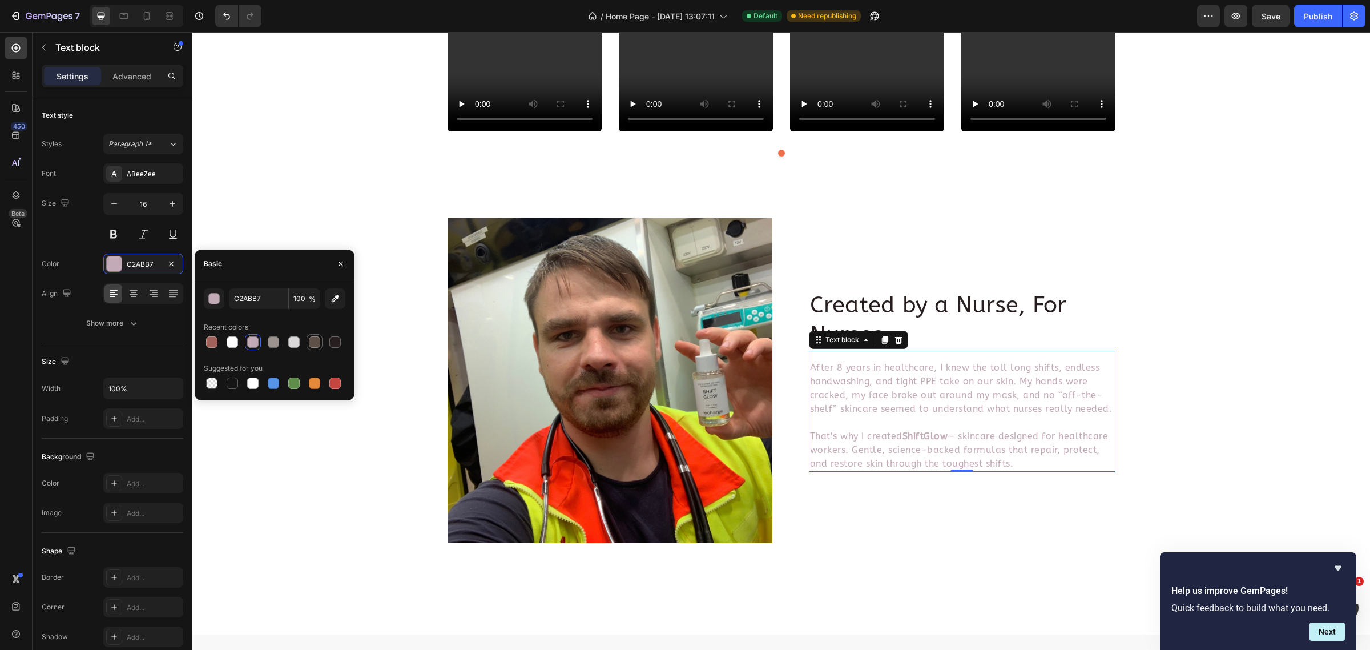
click at [320, 343] on div at bounding box center [315, 342] width 14 height 14
type input "5E5047"
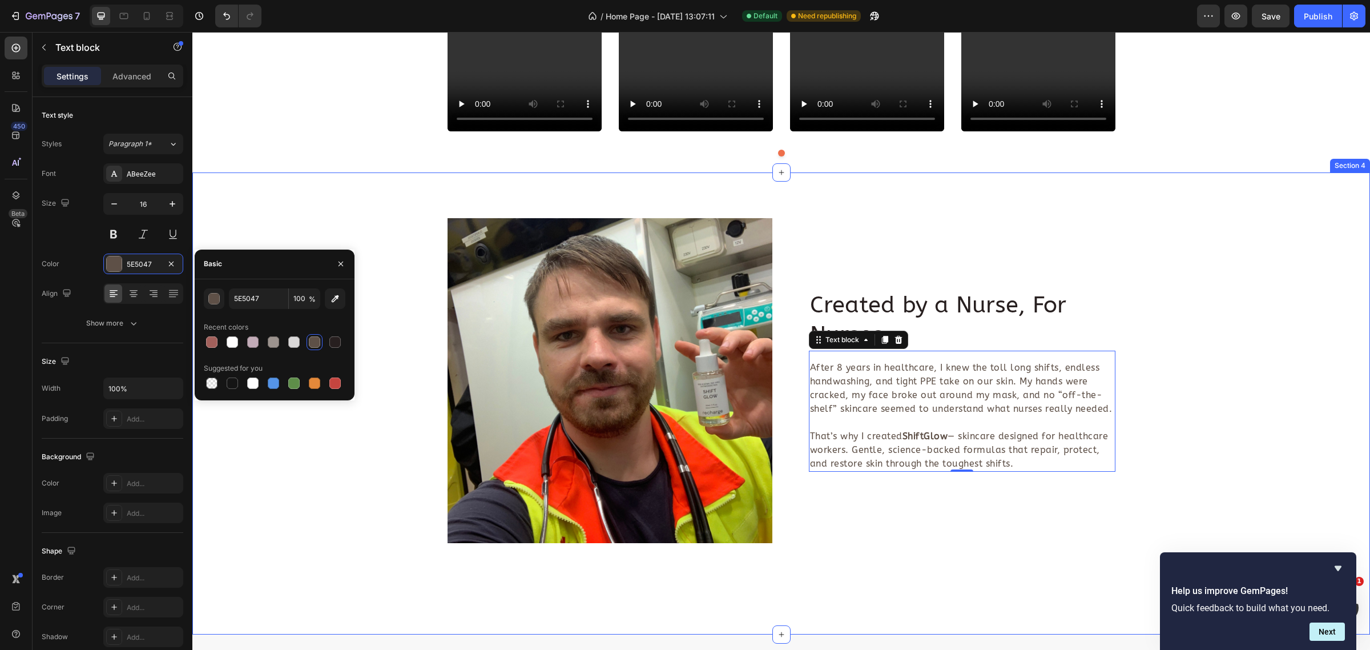
click at [326, 511] on div "Image Created by a Nurse, For Nurses Heading After 8 years in healthcare, I kne…" at bounding box center [781, 403] width 1178 height 371
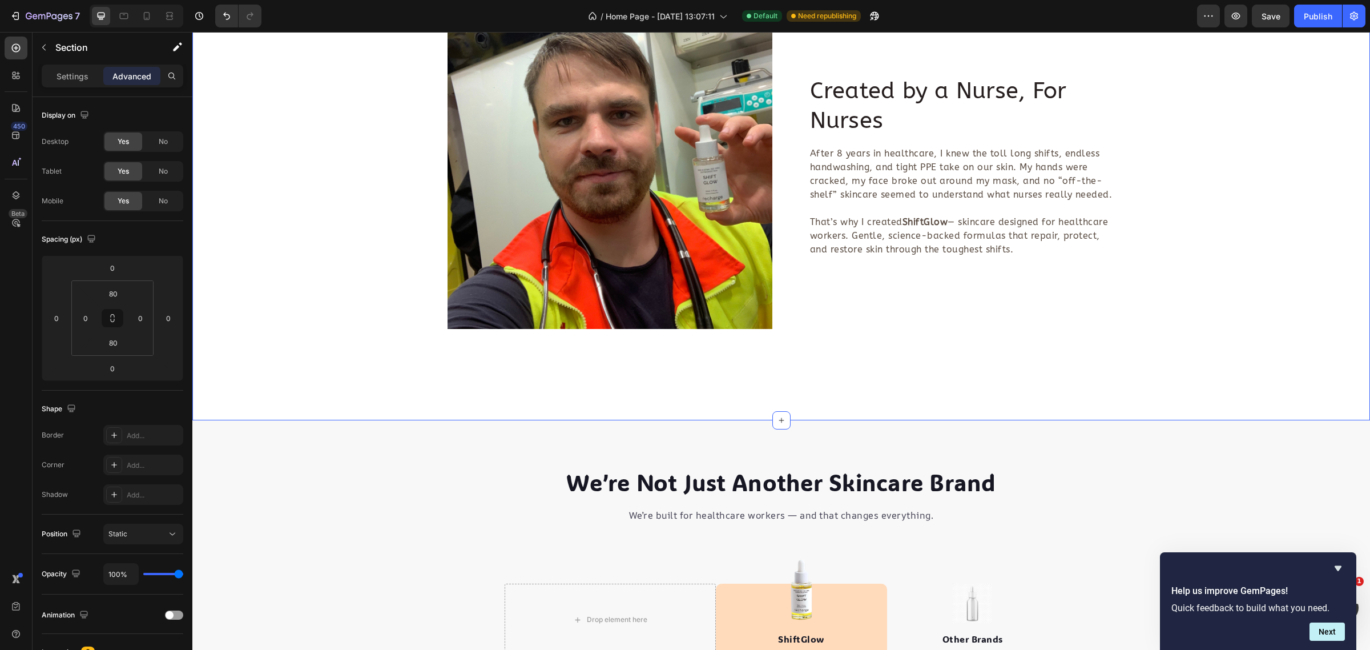
scroll to position [1634, 0]
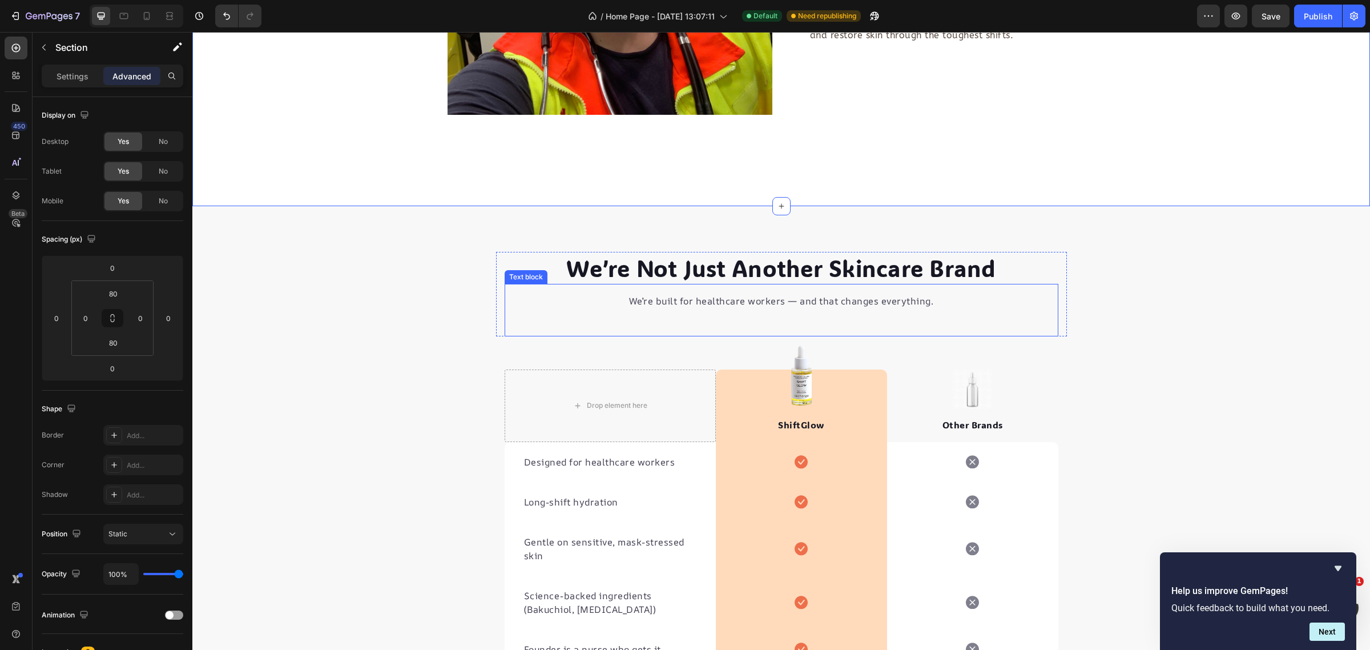
click at [680, 298] on p "We’re built for healthcare workers — and that changes everything." at bounding box center [781, 301] width 498 height 14
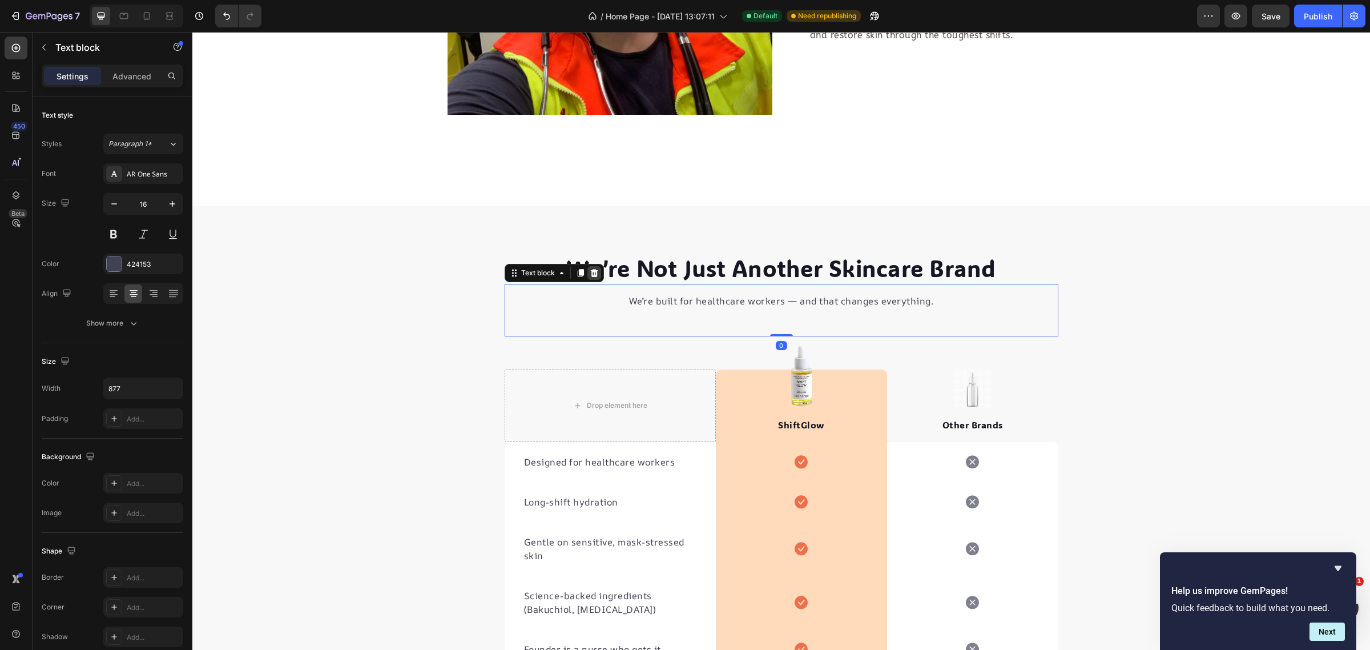
click at [587, 272] on div at bounding box center [594, 273] width 14 height 14
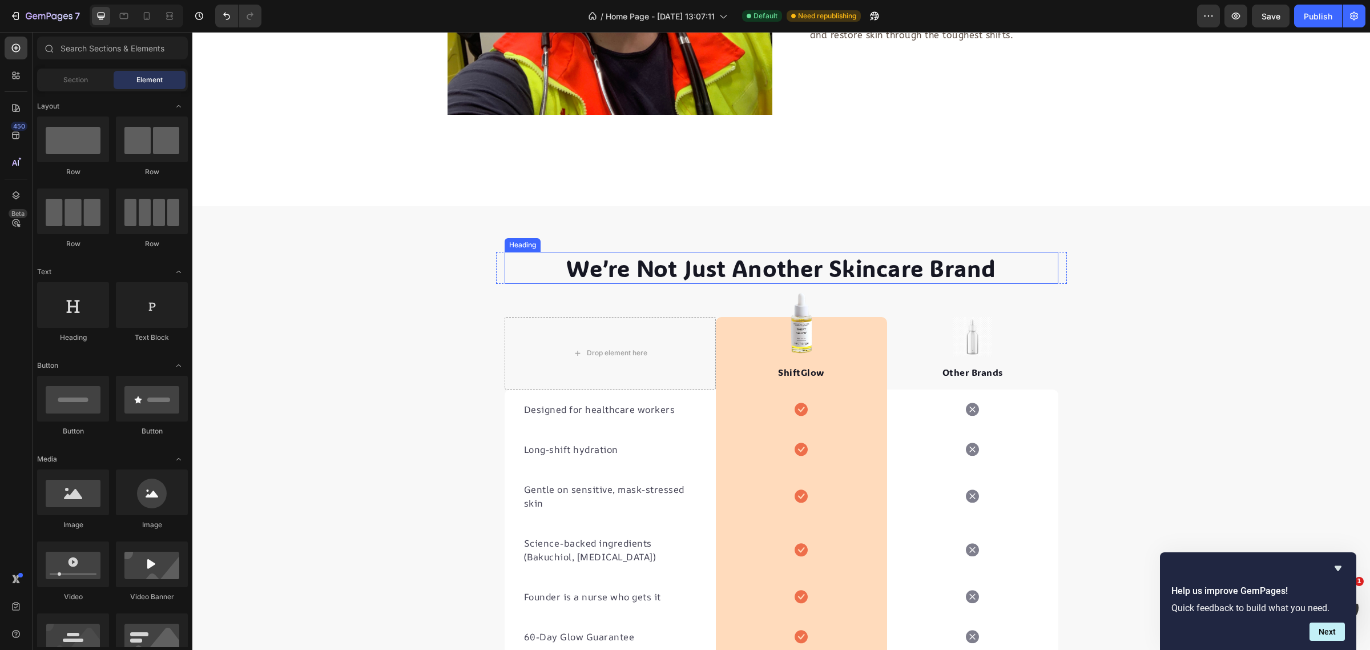
click at [640, 269] on h2 "We’re Not Just Another Skincare Brand" at bounding box center [782, 268] width 554 height 32
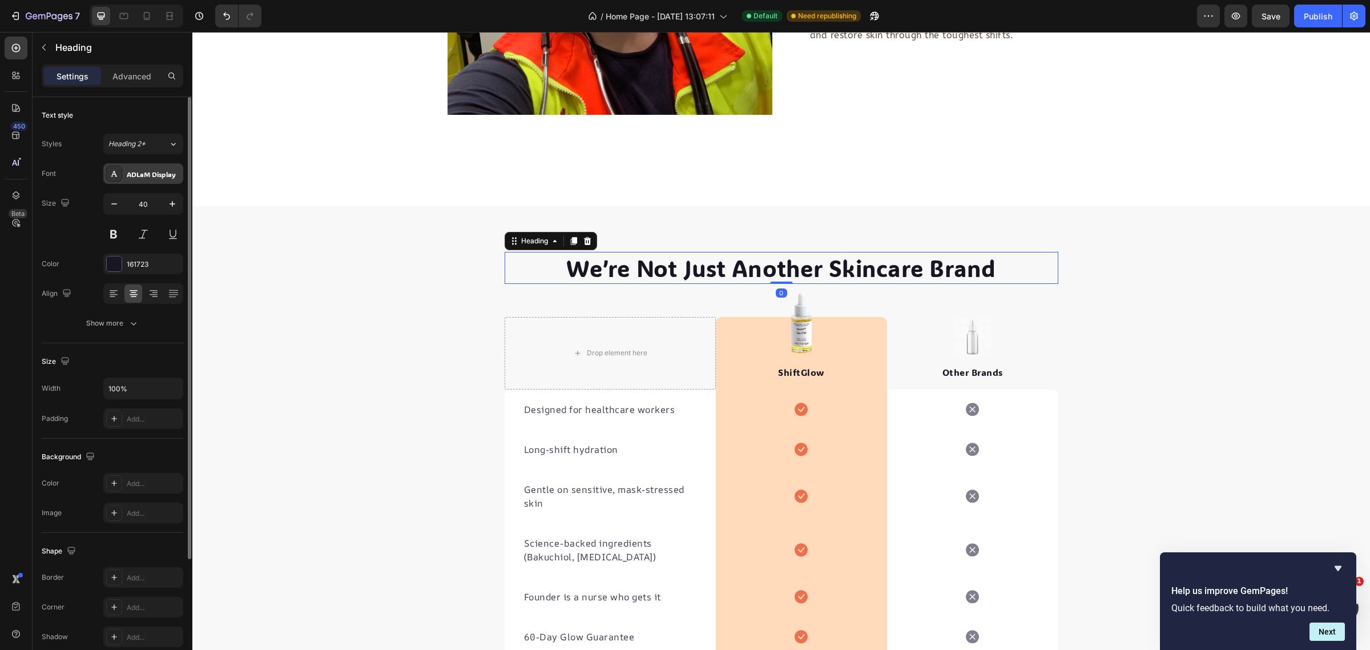
click at [151, 176] on div "ADLaM Display" at bounding box center [154, 174] width 54 height 10
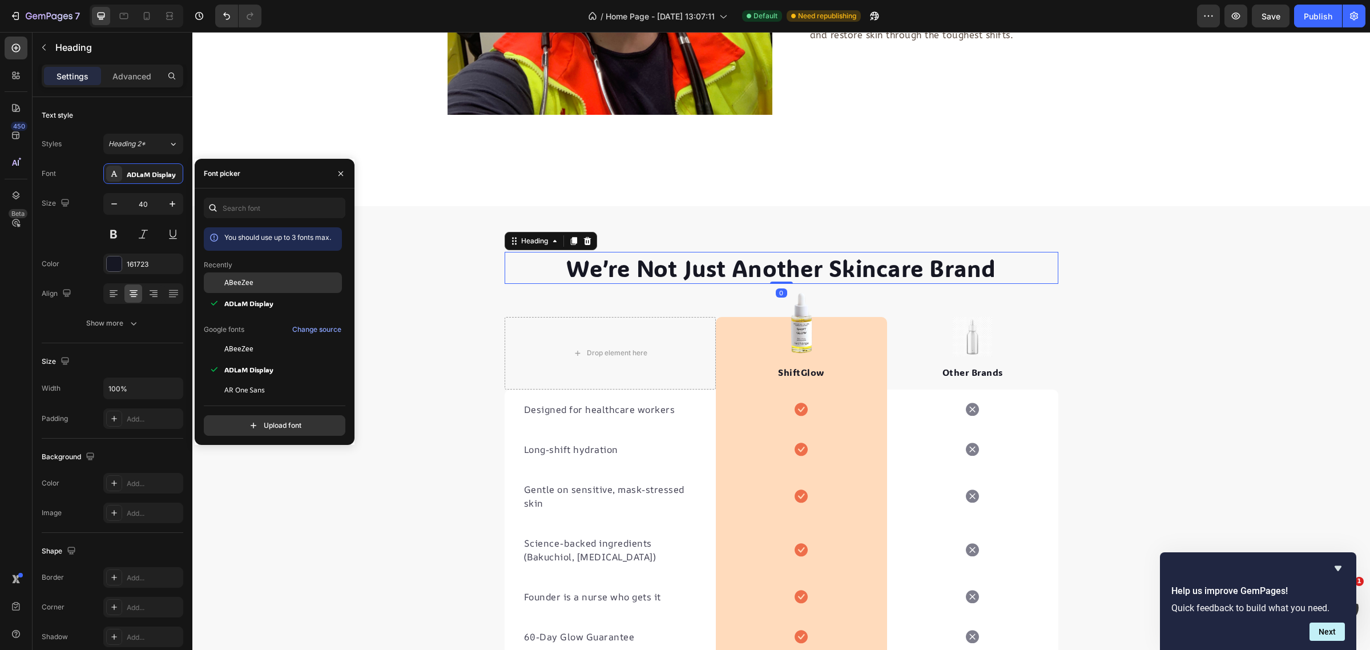
click at [277, 284] on div "ABeeZee" at bounding box center [281, 282] width 115 height 10
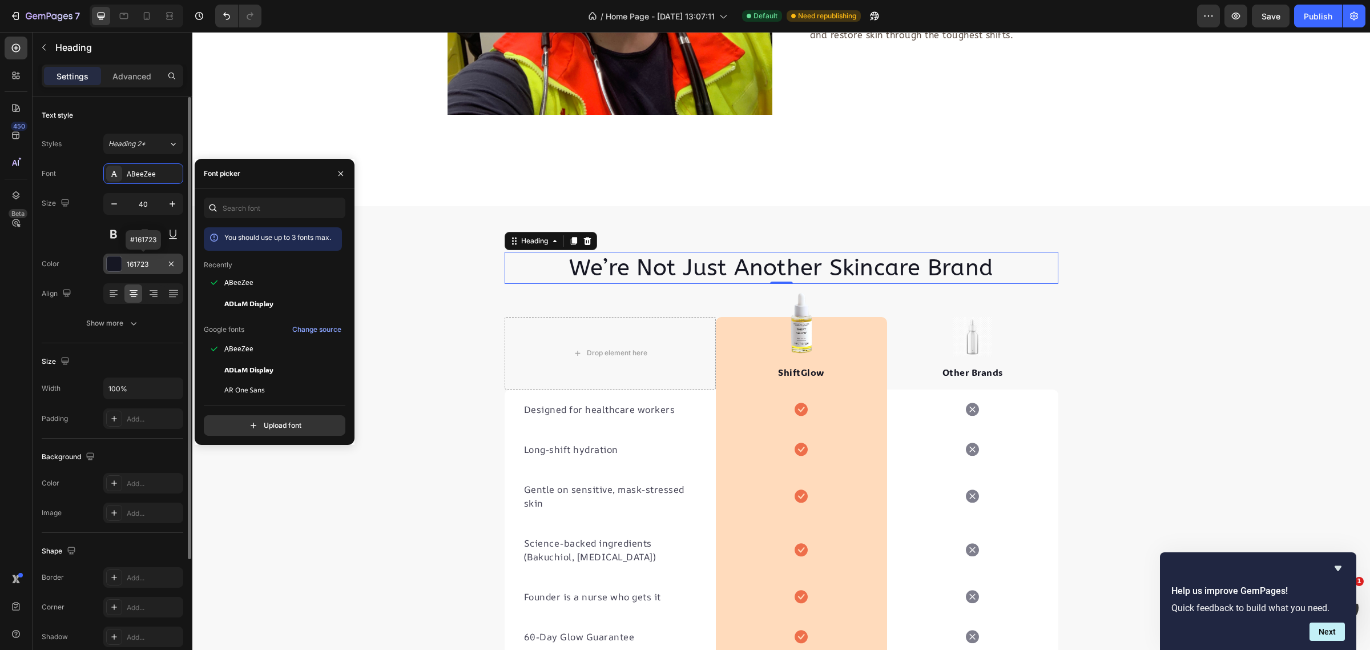
click at [135, 261] on div "161723" at bounding box center [143, 264] width 33 height 10
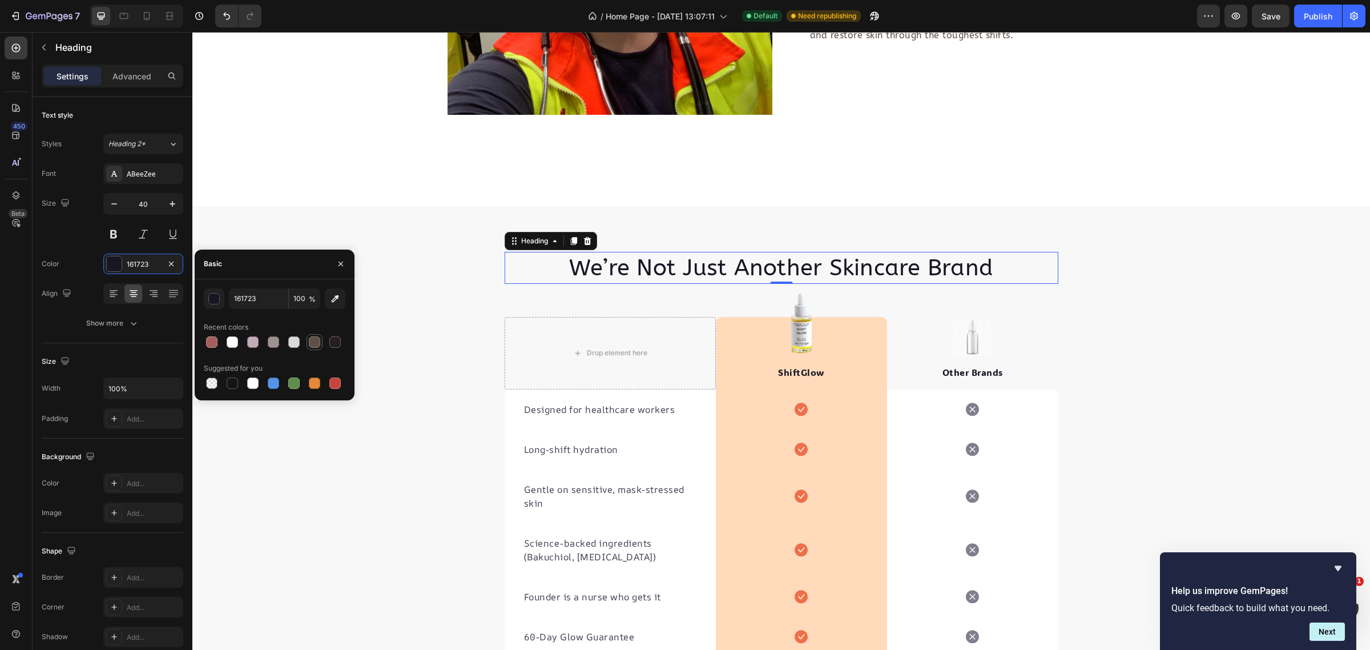
click at [310, 340] on div at bounding box center [314, 341] width 11 height 11
click at [329, 344] on div at bounding box center [334, 341] width 11 height 11
type input "271F1F"
click at [426, 352] on div "We’re Not Just Another Skincare Brand Heading 0 Row Drop element here Image Shi…" at bounding box center [781, 482] width 1178 height 460
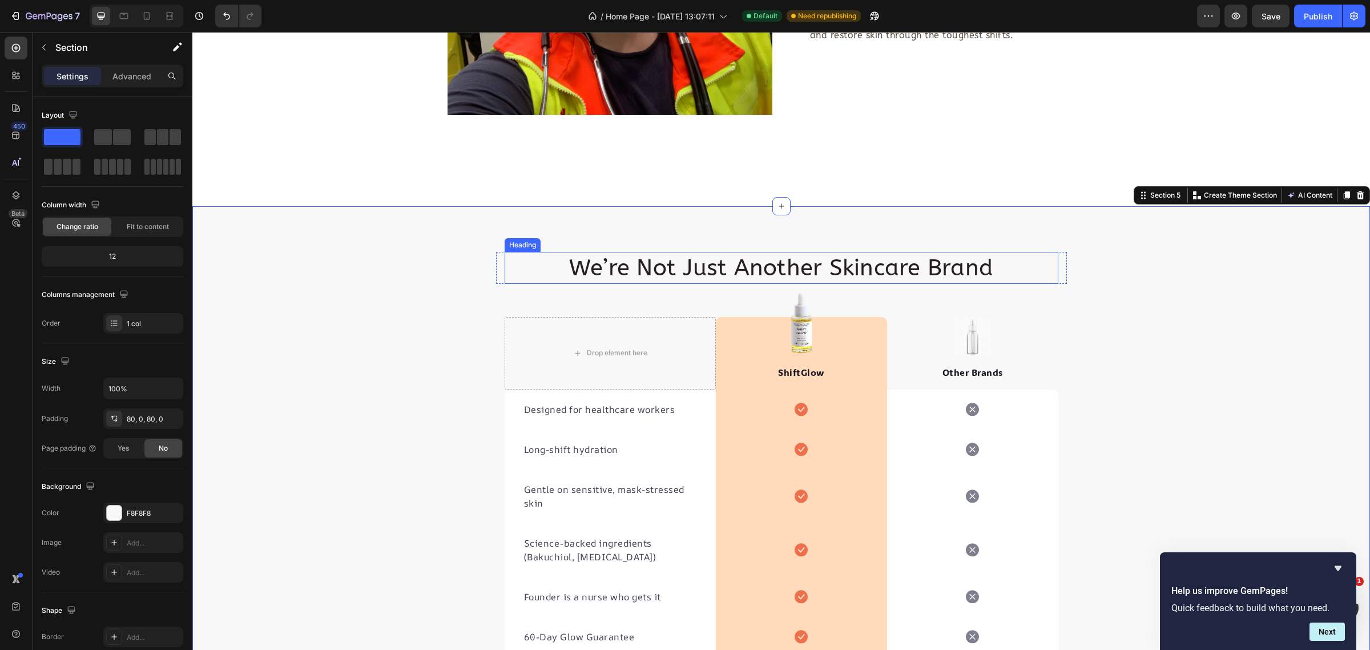
click at [655, 269] on h2 "We’re Not Just Another Skincare Brand" at bounding box center [782, 268] width 554 height 32
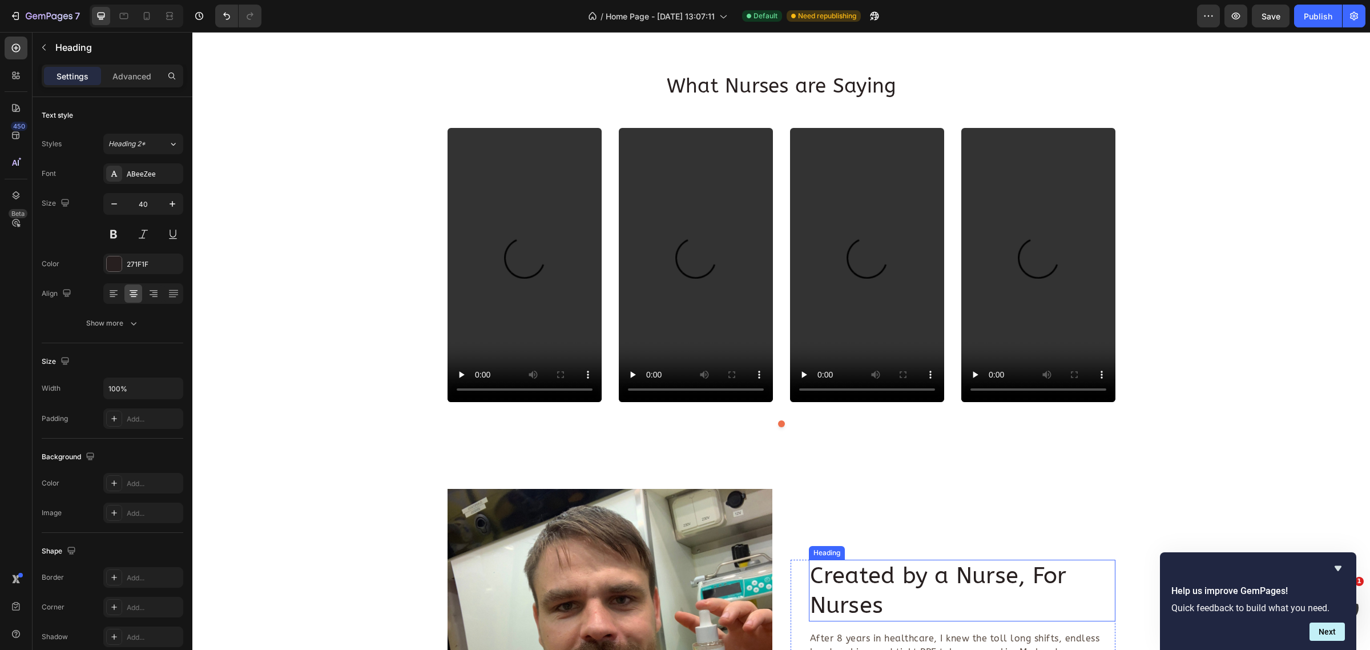
scroll to position [920, 0]
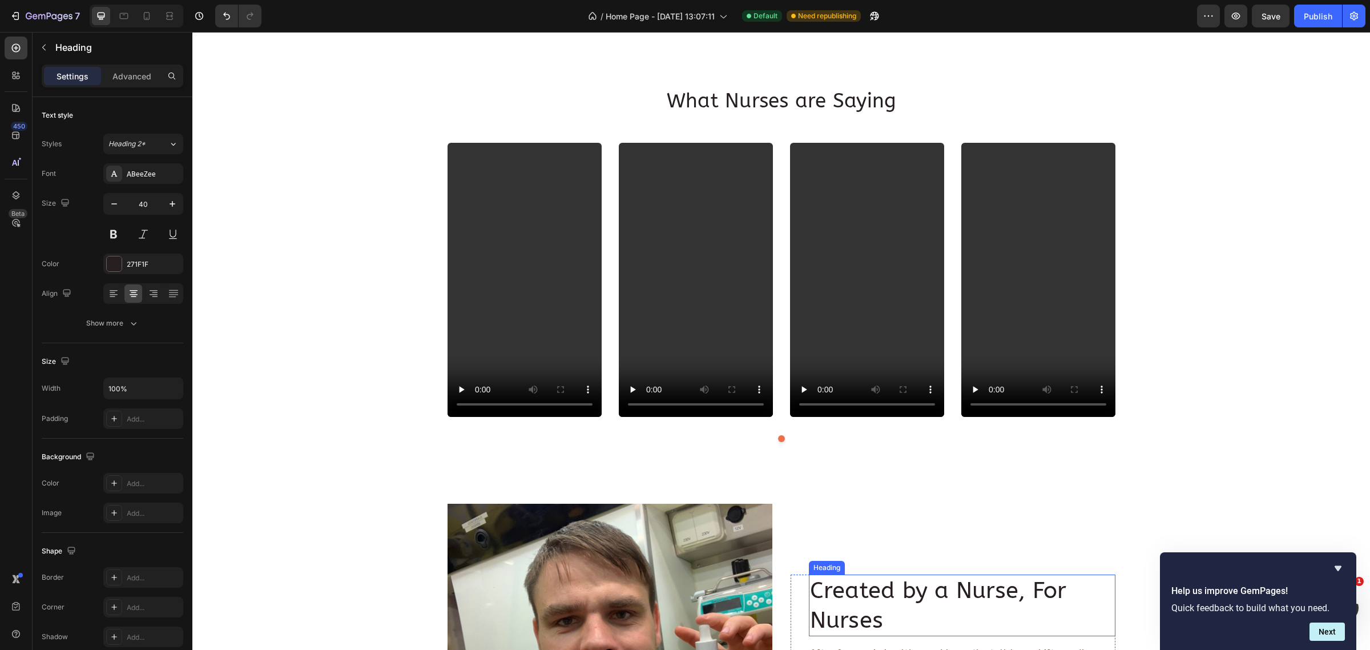
click at [905, 578] on h2 "Created by a Nurse, For Nurses" at bounding box center [962, 605] width 307 height 62
click at [155, 200] on input "40" at bounding box center [143, 204] width 38 height 21
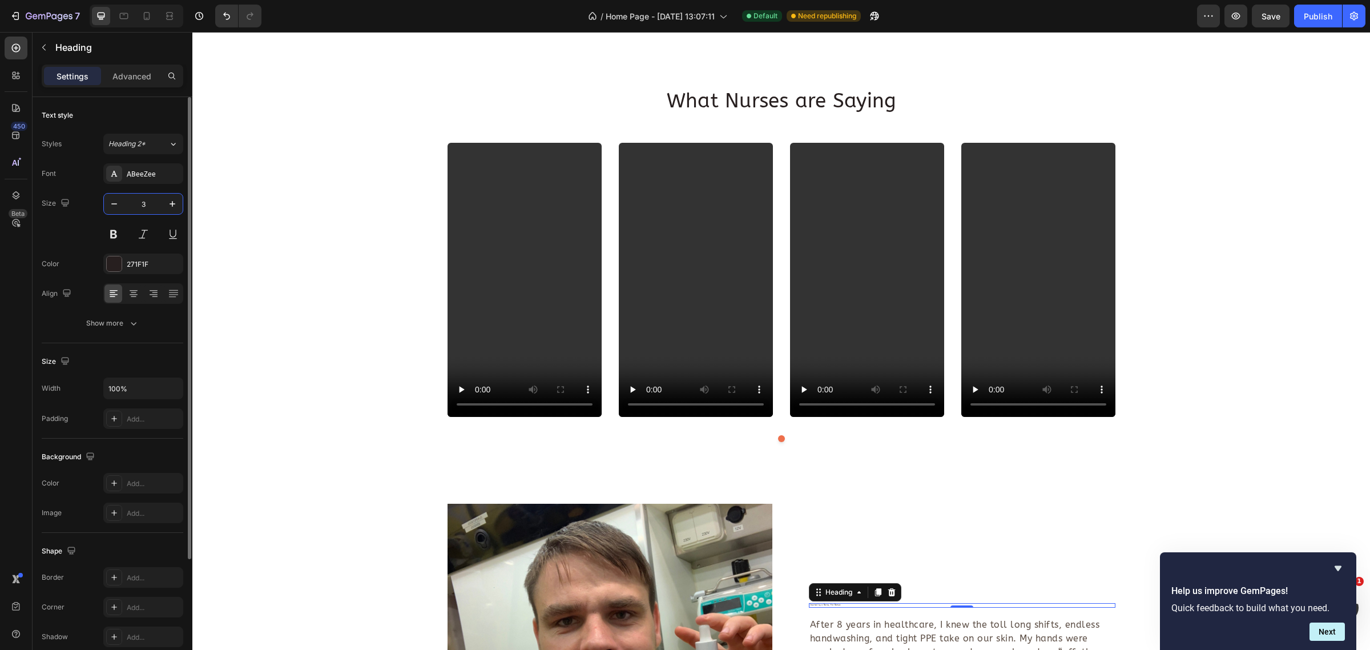
type input "35"
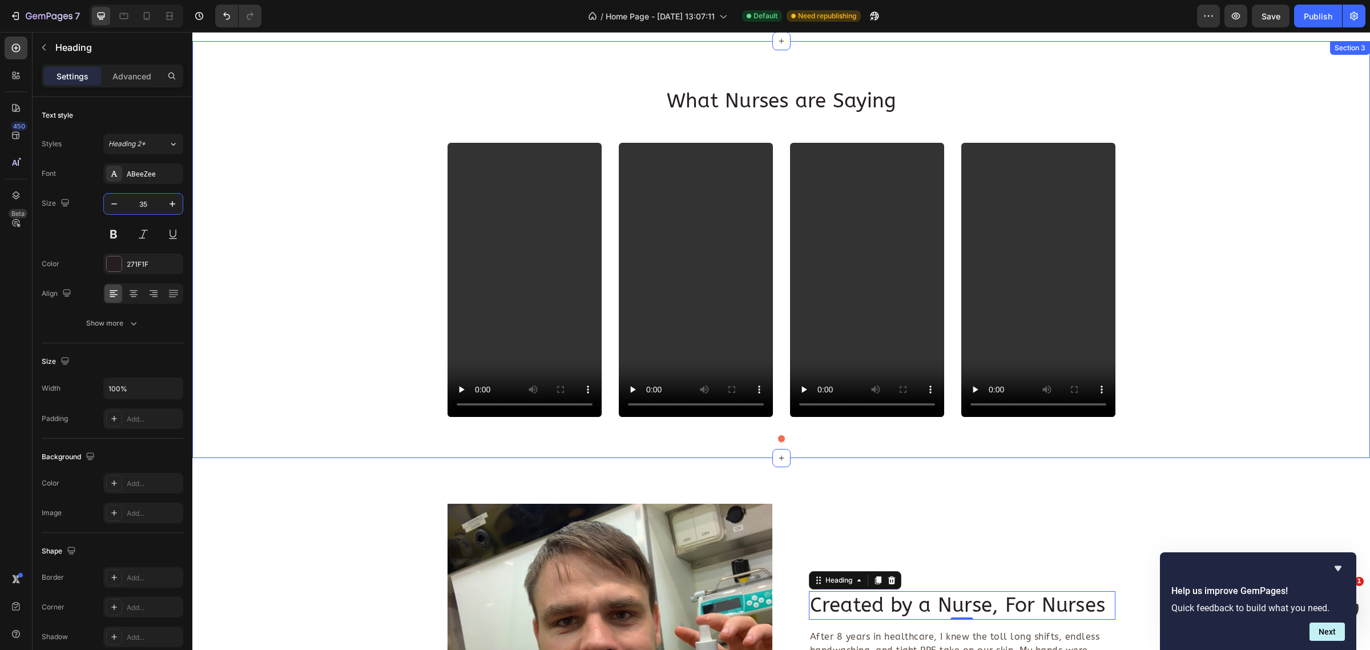
click at [330, 351] on div "What Nurses are Saying Heading Video Video Video Video Carousel Row" at bounding box center [781, 269] width 1178 height 364
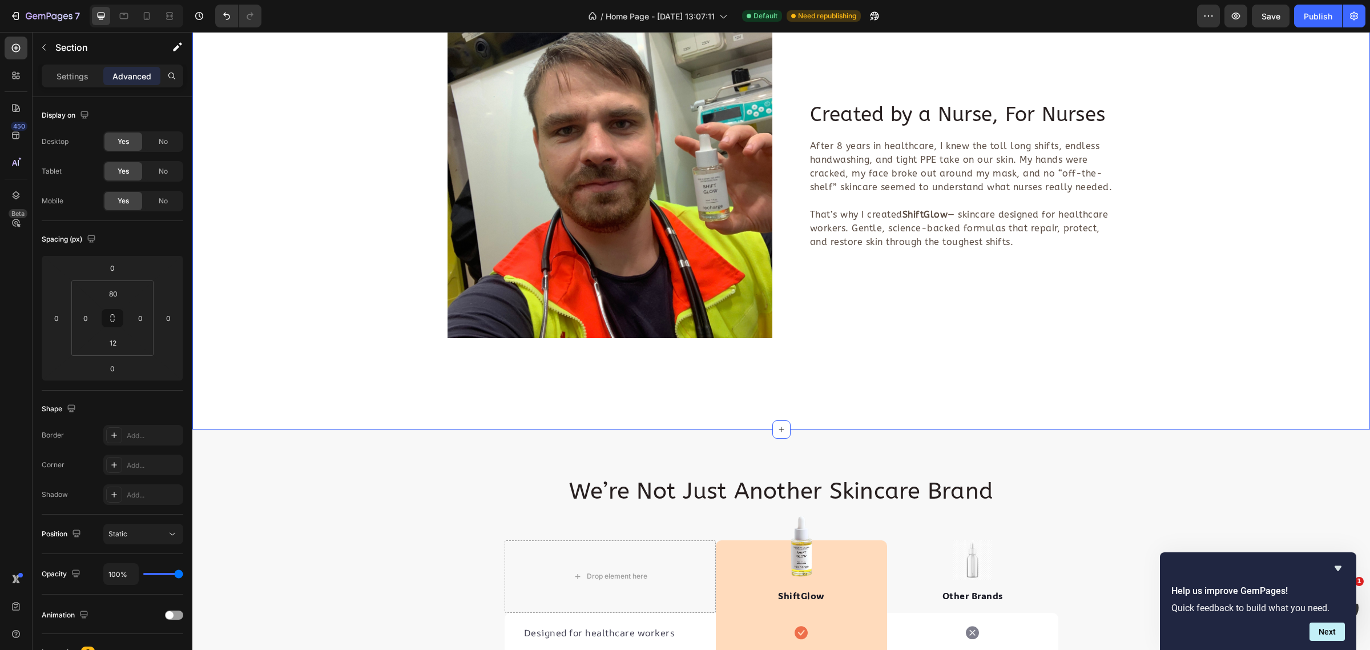
scroll to position [1420, 0]
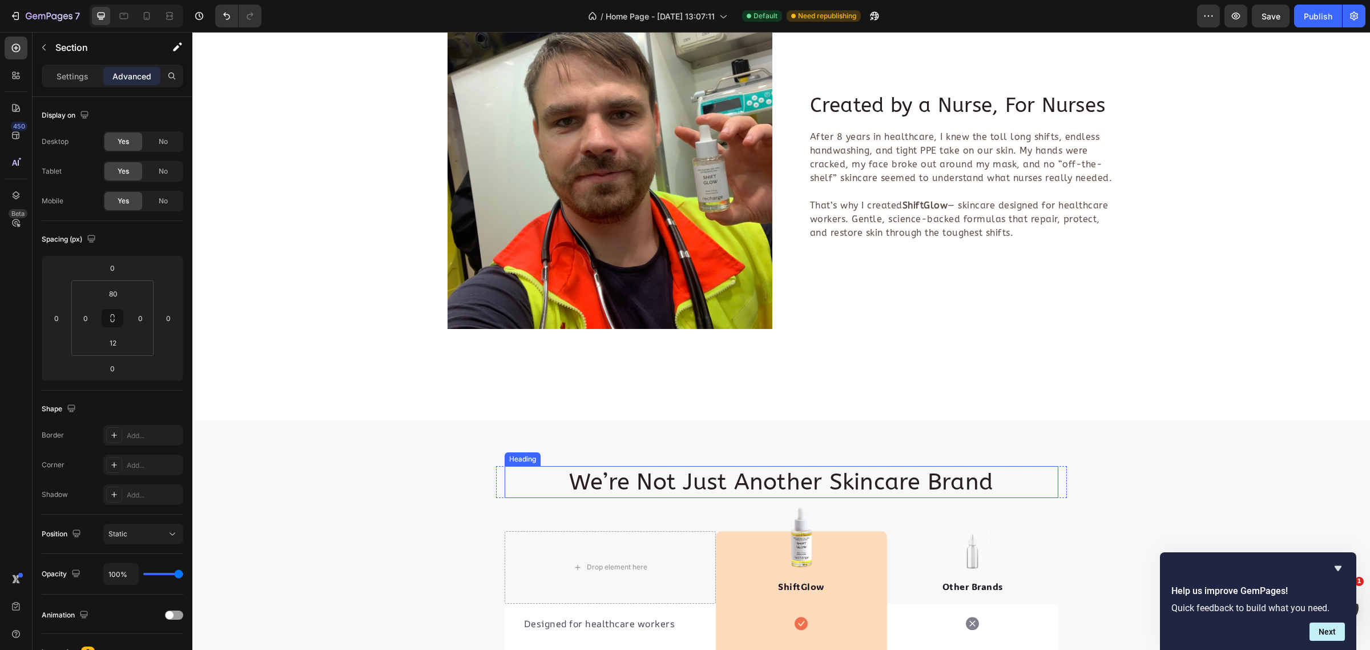
click at [628, 478] on h2 "We’re Not Just Another Skincare Brand" at bounding box center [782, 482] width 554 height 32
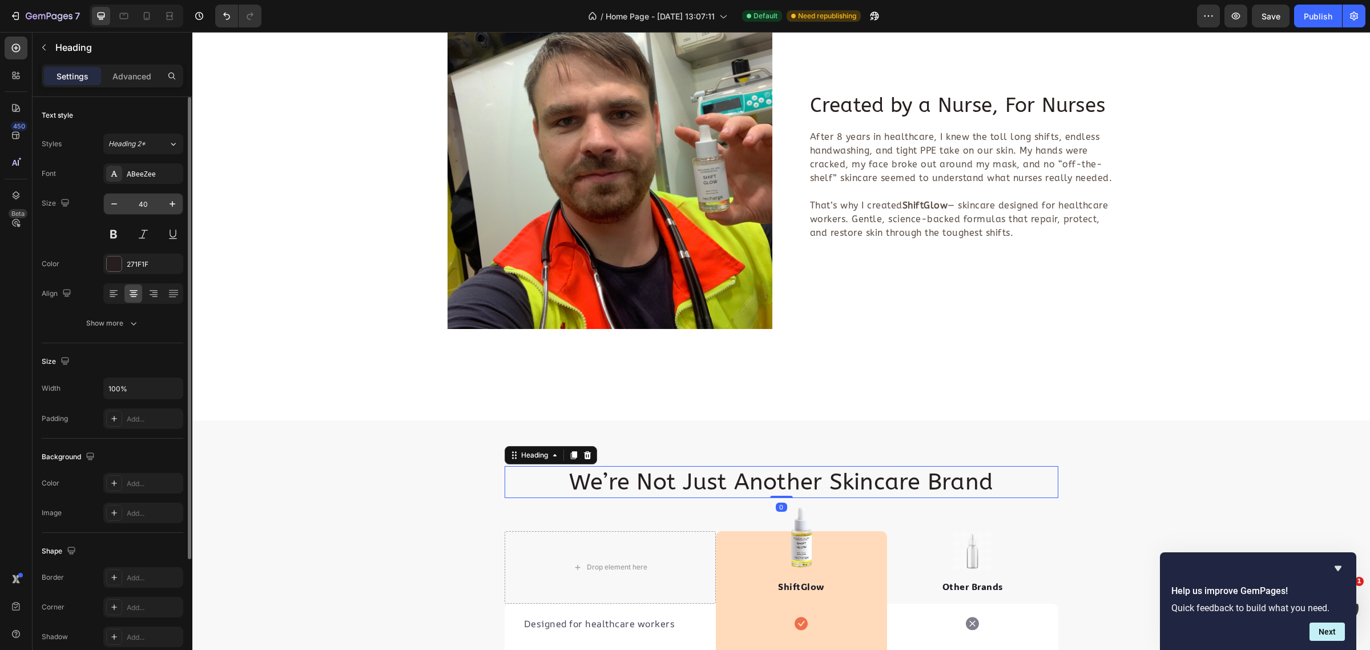
click at [146, 204] on input "40" at bounding box center [143, 204] width 38 height 21
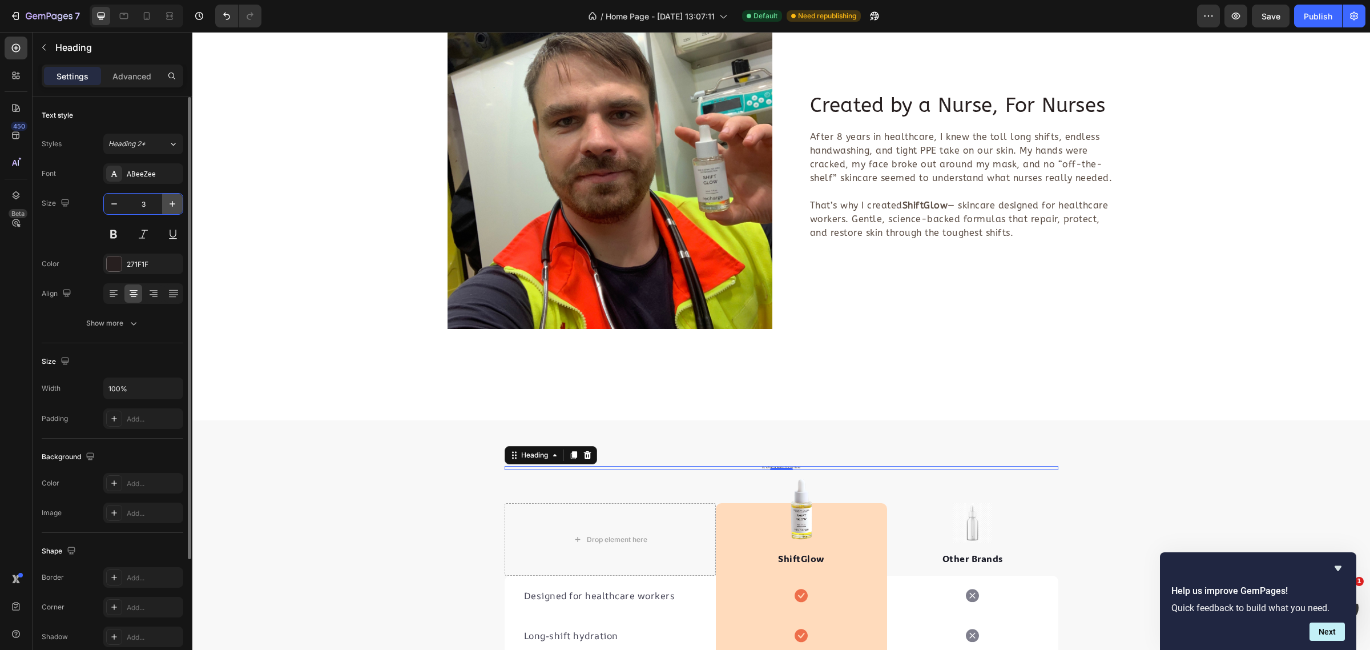
type input "35"
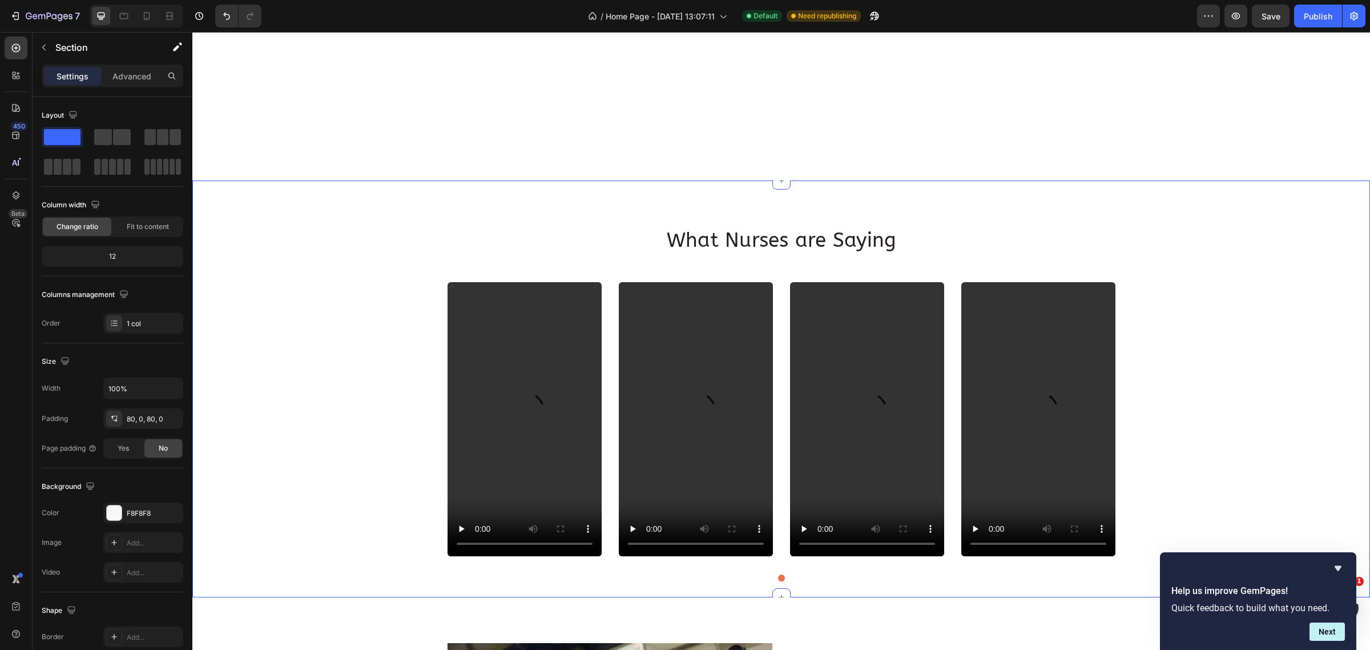
scroll to position [778, 0]
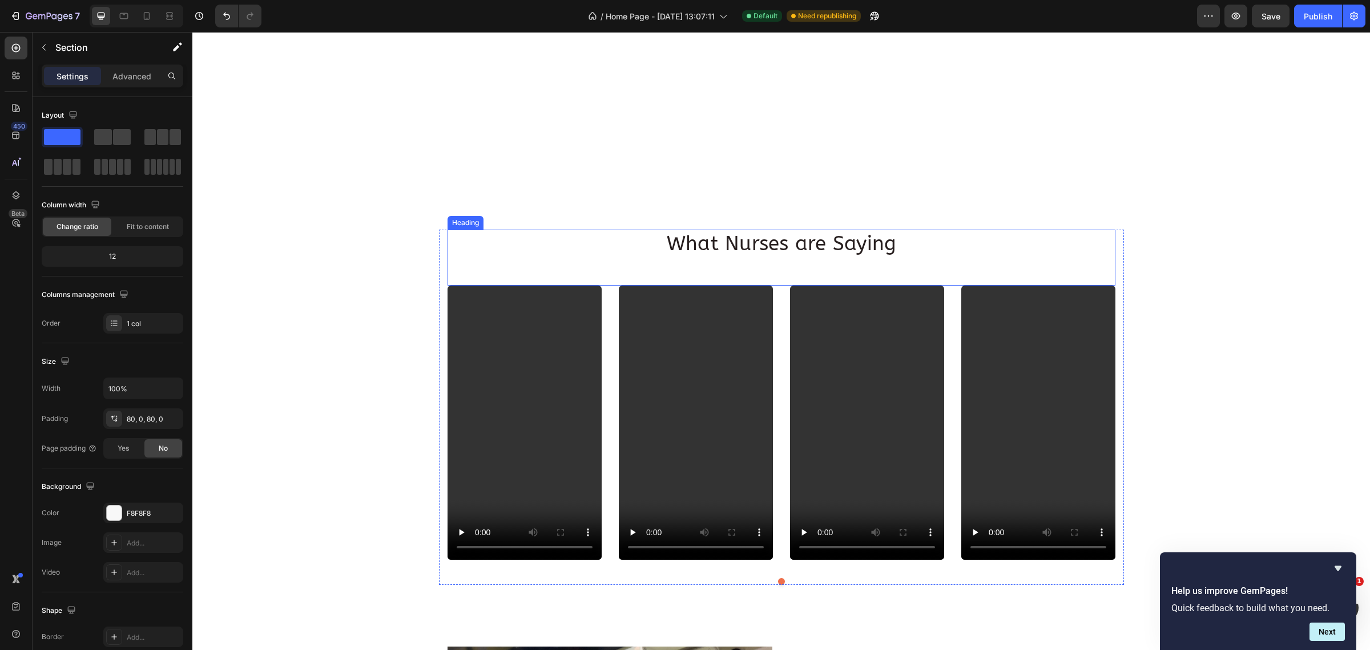
click at [714, 237] on h2 "What Nurses are Saying" at bounding box center [782, 243] width 668 height 29
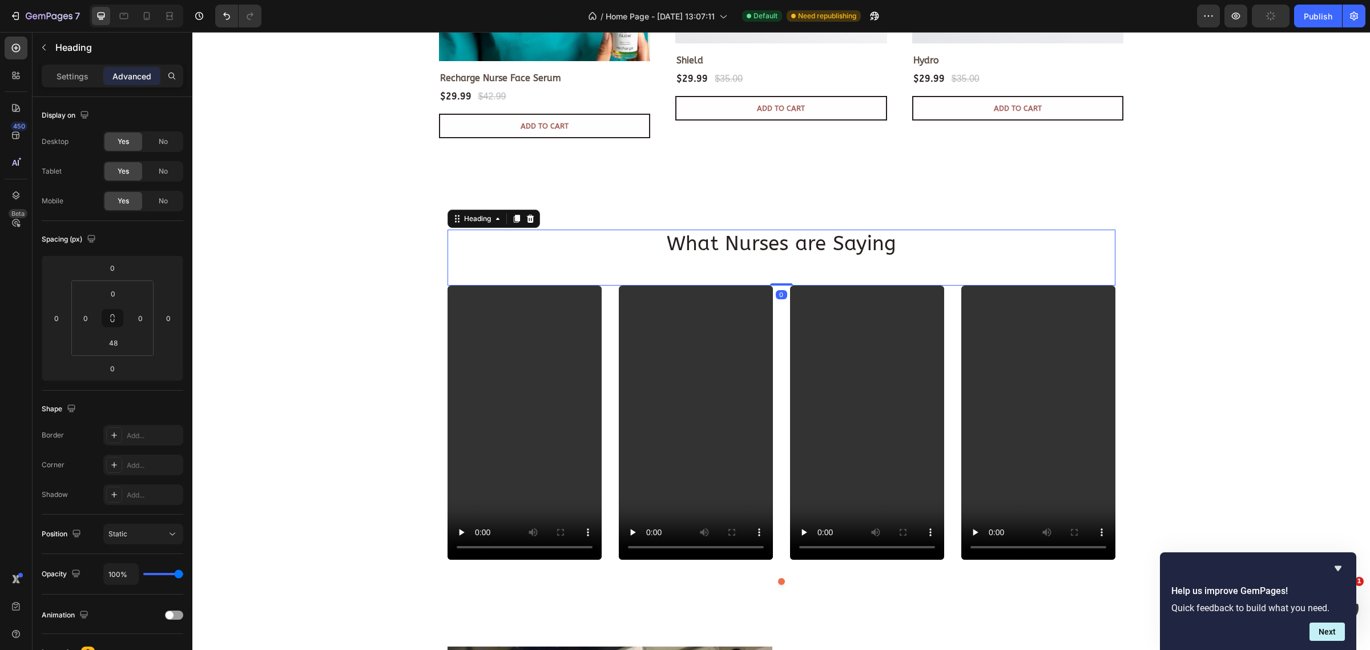
click at [711, 240] on h2 "What Nurses are Saying" at bounding box center [782, 243] width 668 height 29
click at [69, 71] on p "Settings" at bounding box center [73, 76] width 32 height 12
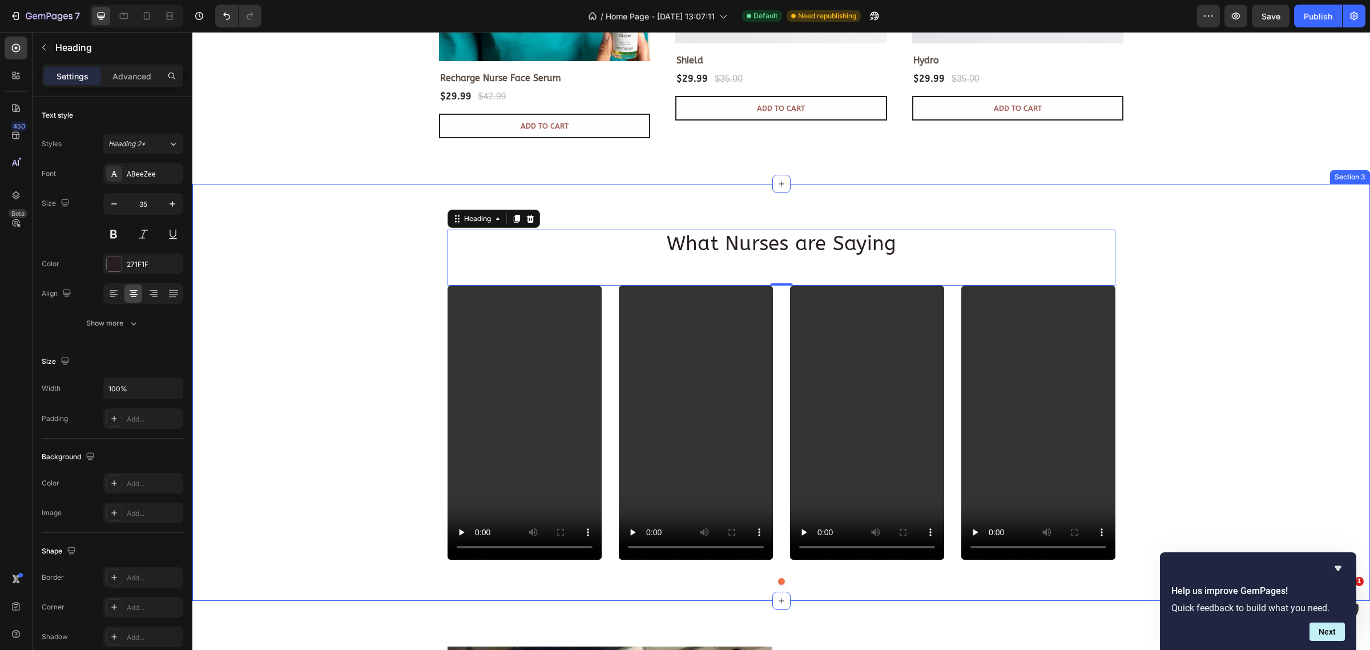
click at [352, 293] on div "What Nurses are Saying Heading 0 Video Video Video Video Carousel Row" at bounding box center [781, 411] width 1178 height 364
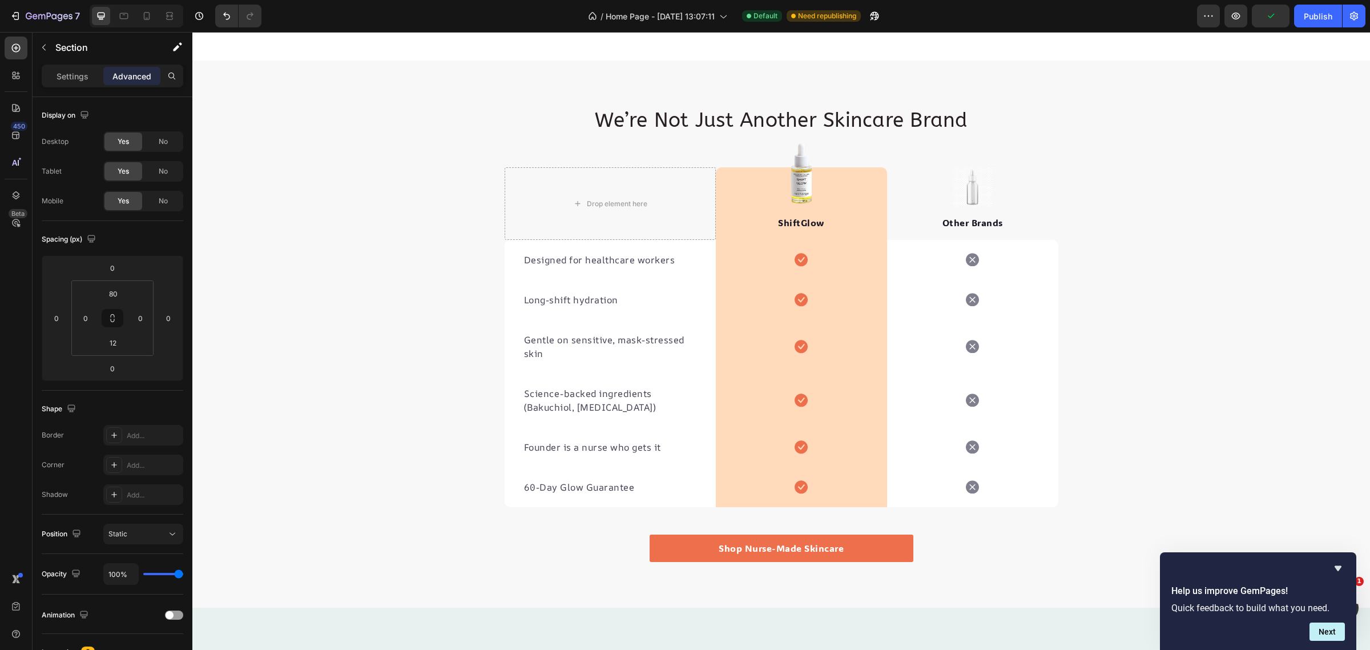
scroll to position [1784, 0]
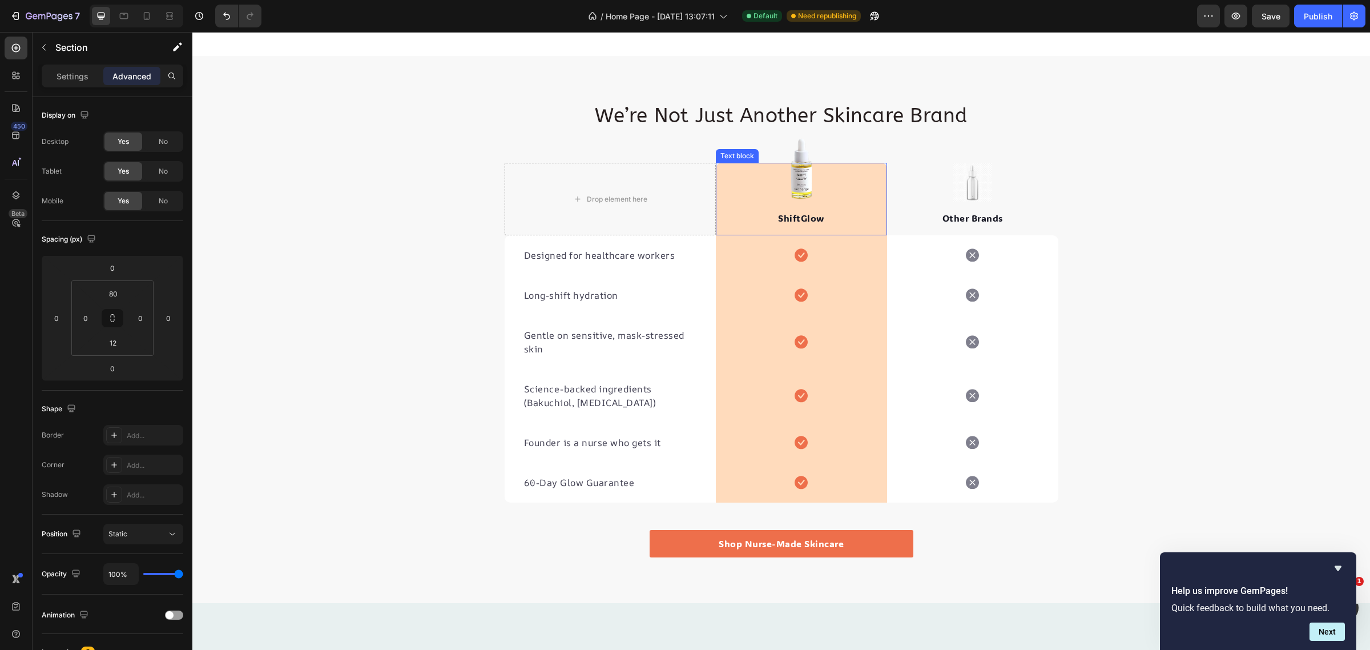
click at [800, 178] on div "ShiftGlow Text block" at bounding box center [801, 199] width 171 height 73
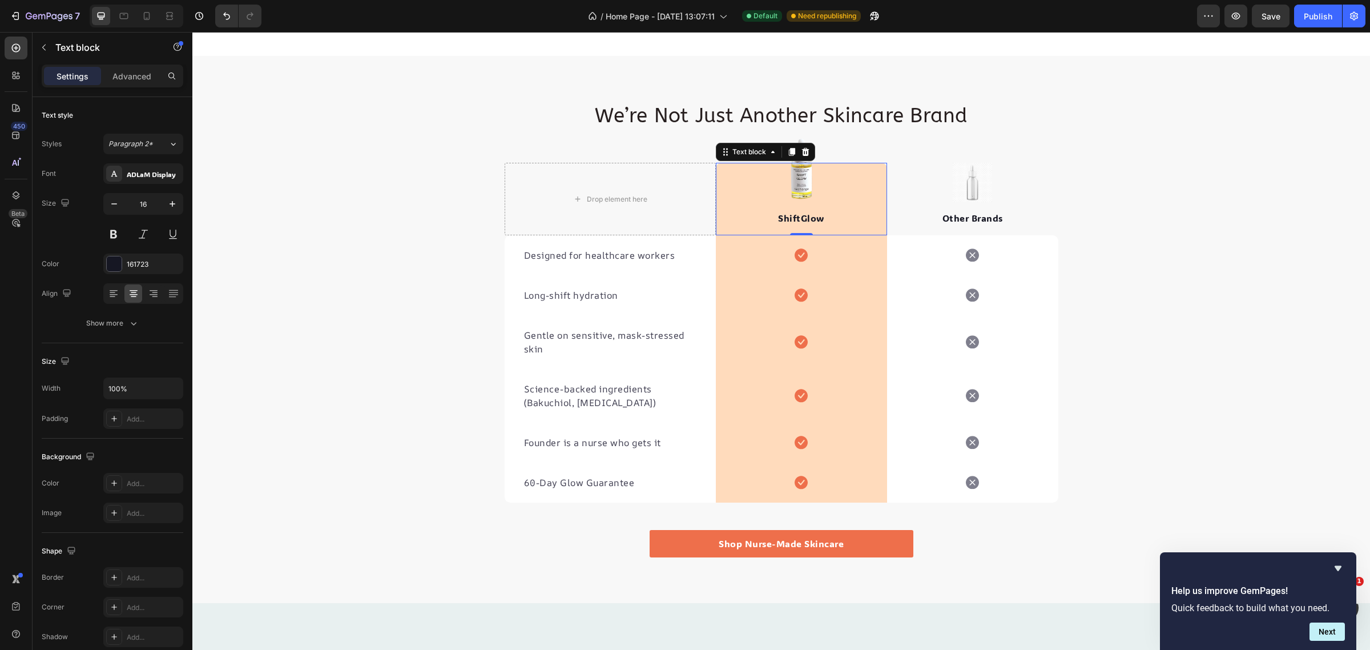
click at [799, 176] on div "ShiftGlow Text block 0" at bounding box center [801, 199] width 171 height 73
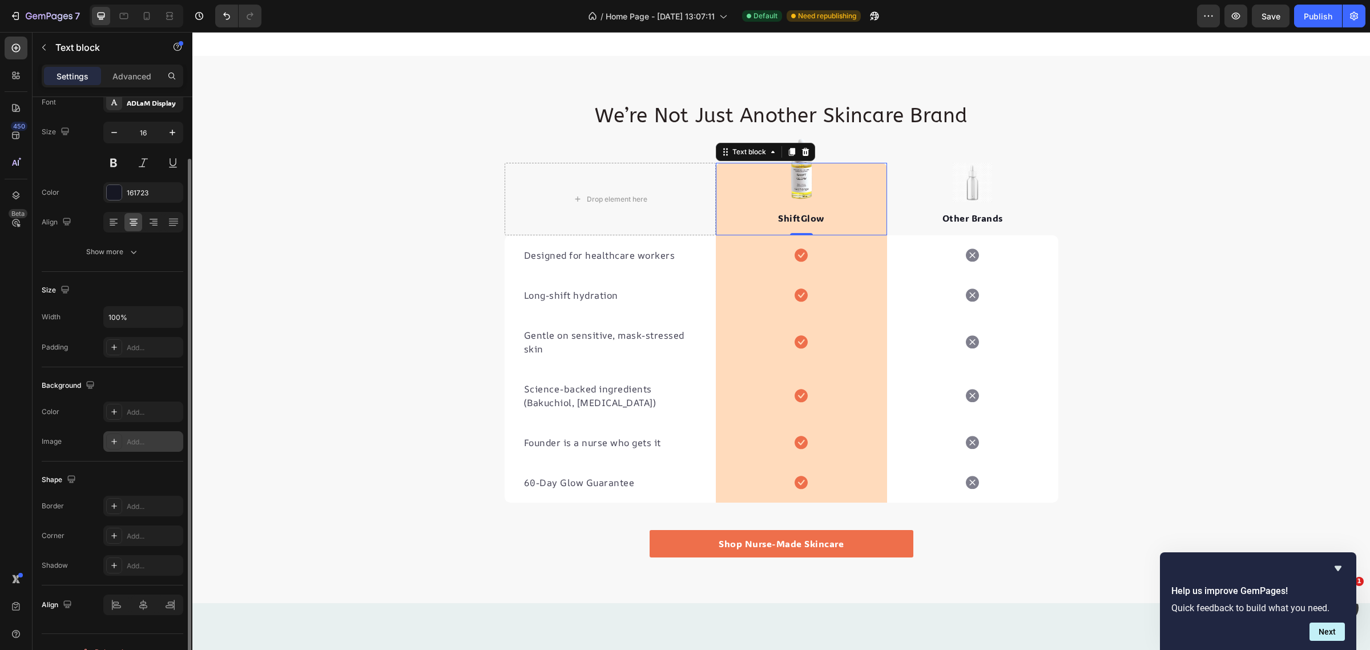
scroll to position [92, 0]
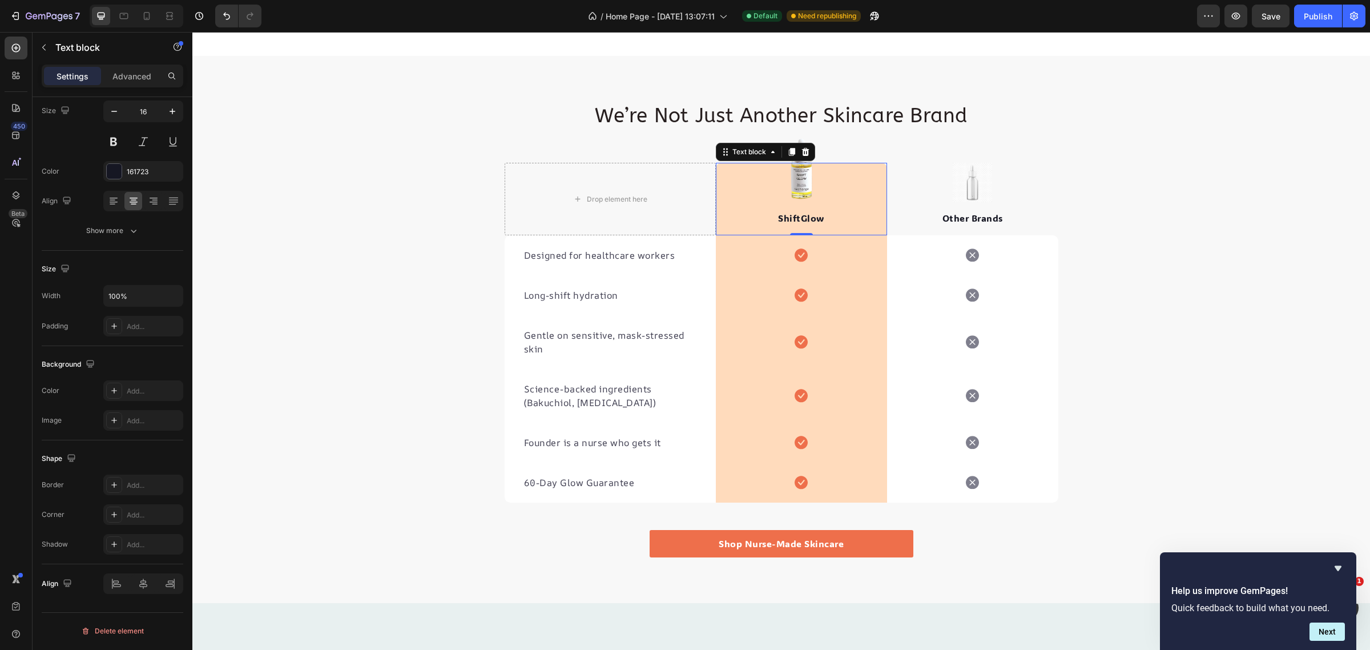
click at [800, 209] on div "ShiftGlow Text block 0" at bounding box center [801, 199] width 171 height 73
click at [838, 241] on div "Icon Row" at bounding box center [801, 255] width 171 height 40
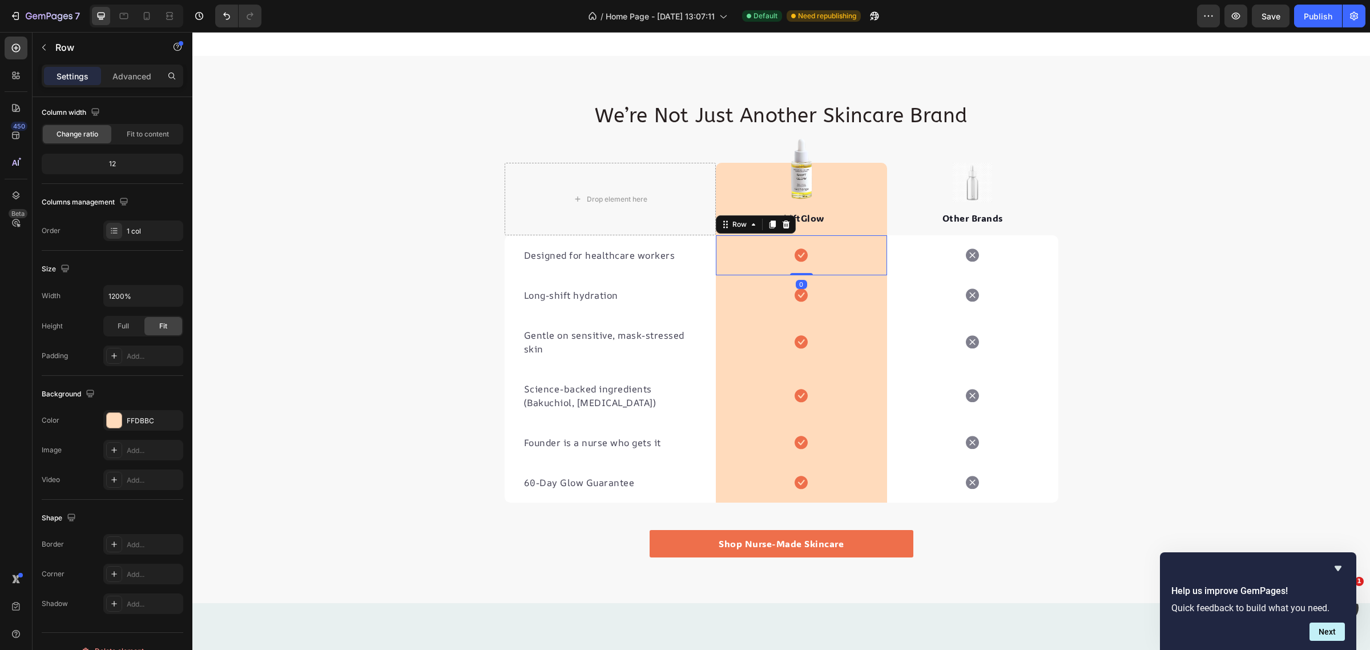
scroll to position [0, 0]
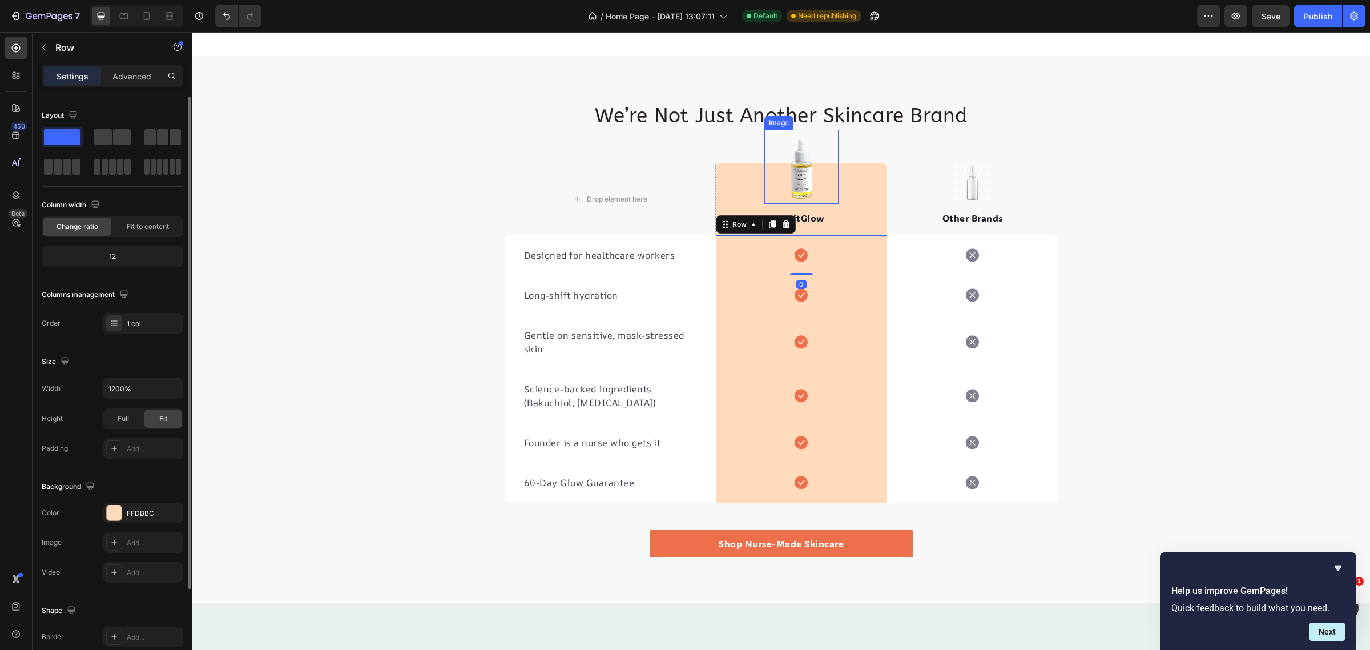
click at [798, 135] on img at bounding box center [801, 167] width 74 height 74
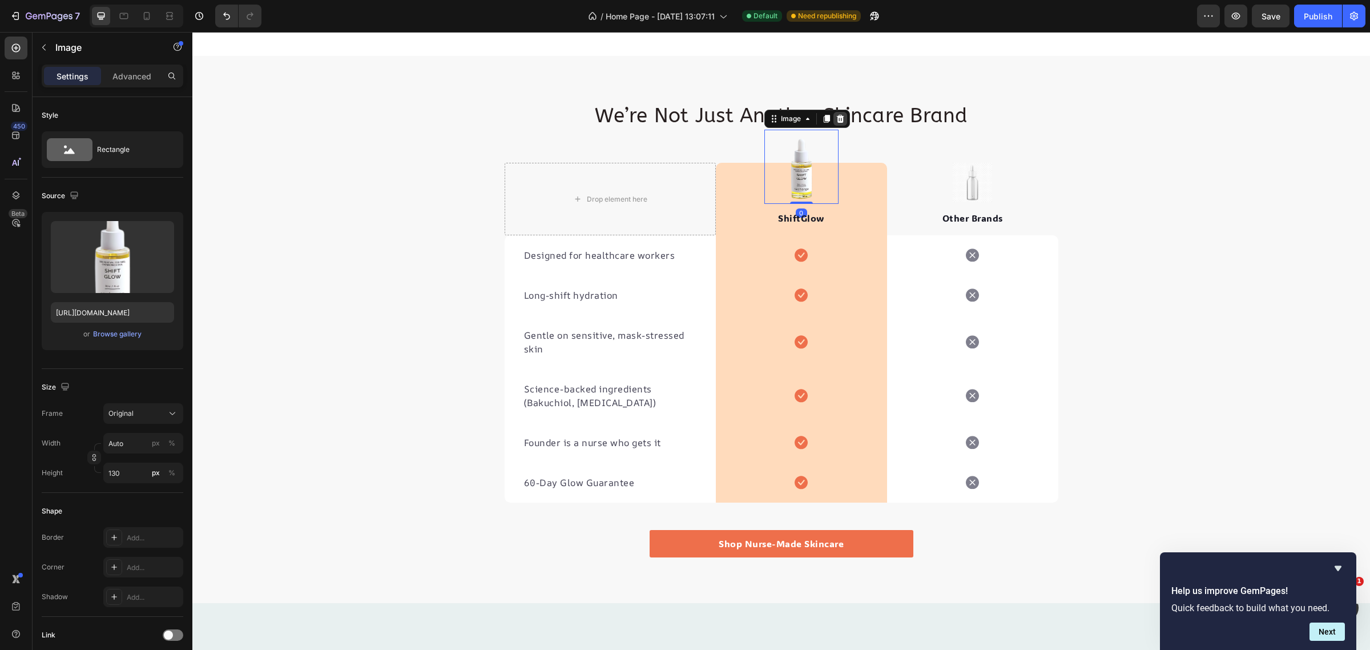
click at [836, 119] on icon at bounding box center [839, 119] width 7 height 8
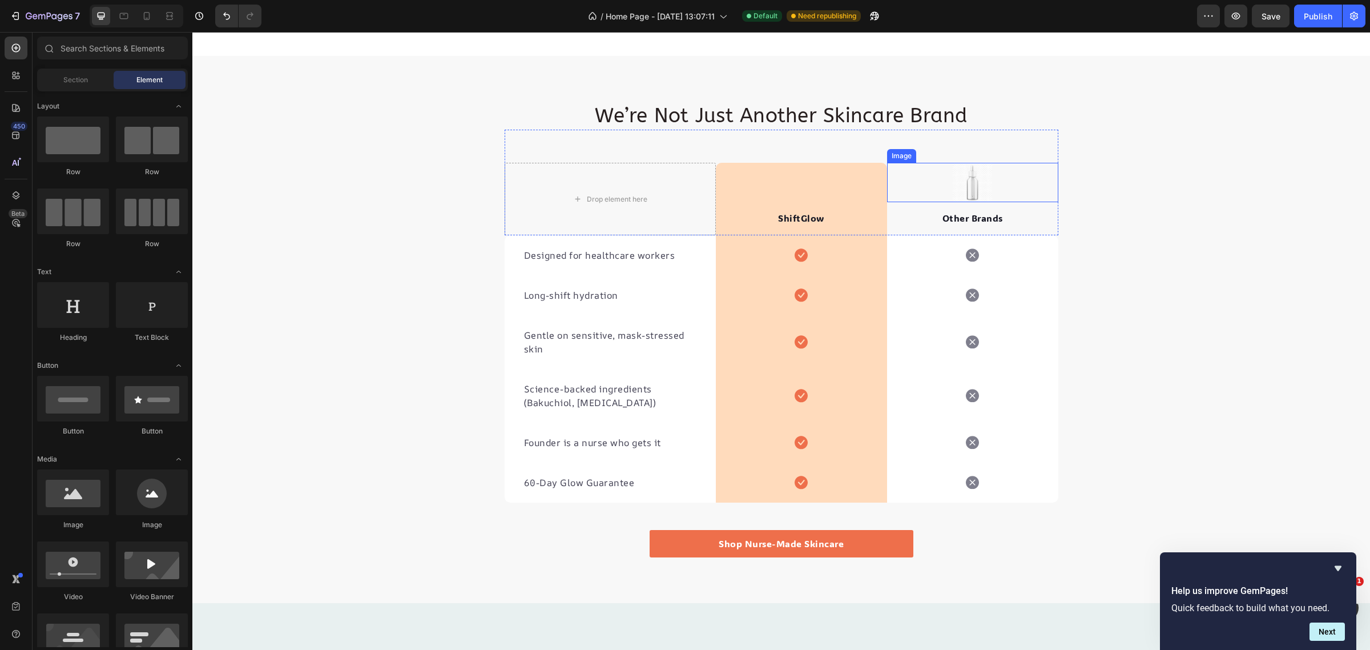
click at [967, 178] on img at bounding box center [972, 182] width 39 height 39
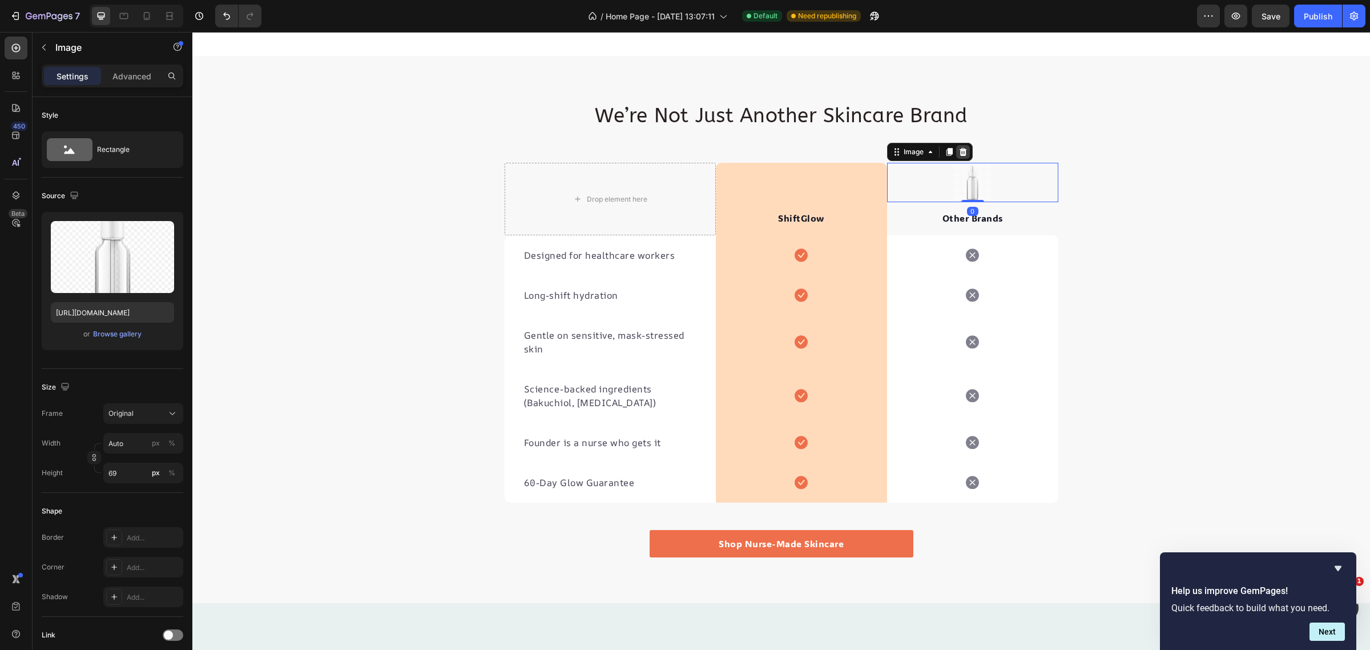
click at [960, 150] on icon at bounding box center [962, 152] width 7 height 8
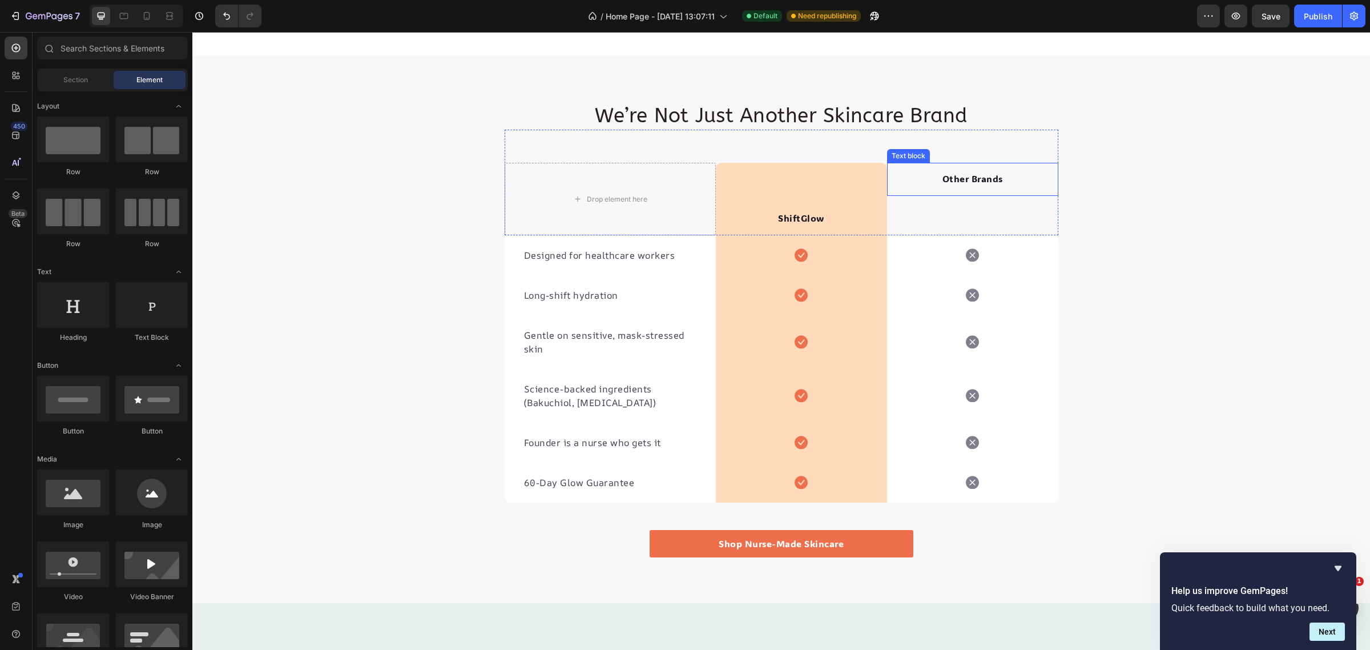
click at [972, 183] on p "Other Brands" at bounding box center [972, 179] width 169 height 14
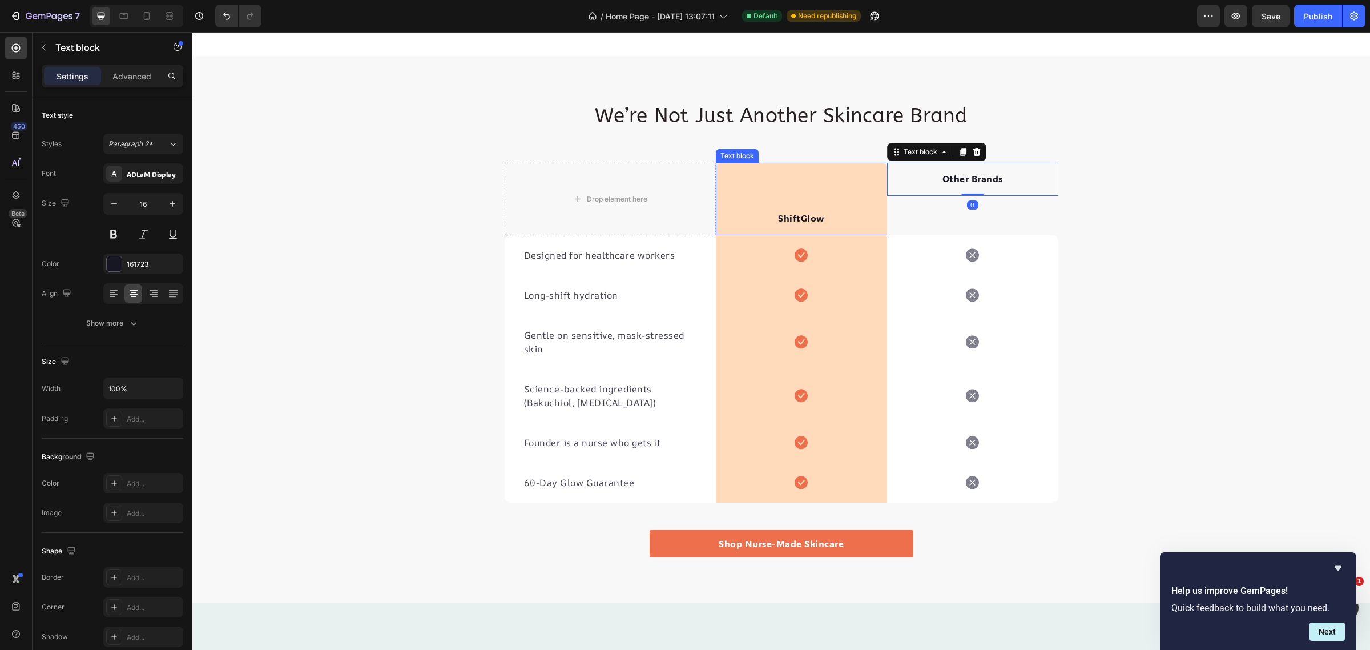
click at [846, 210] on div "ShiftGlow" at bounding box center [801, 218] width 171 height 16
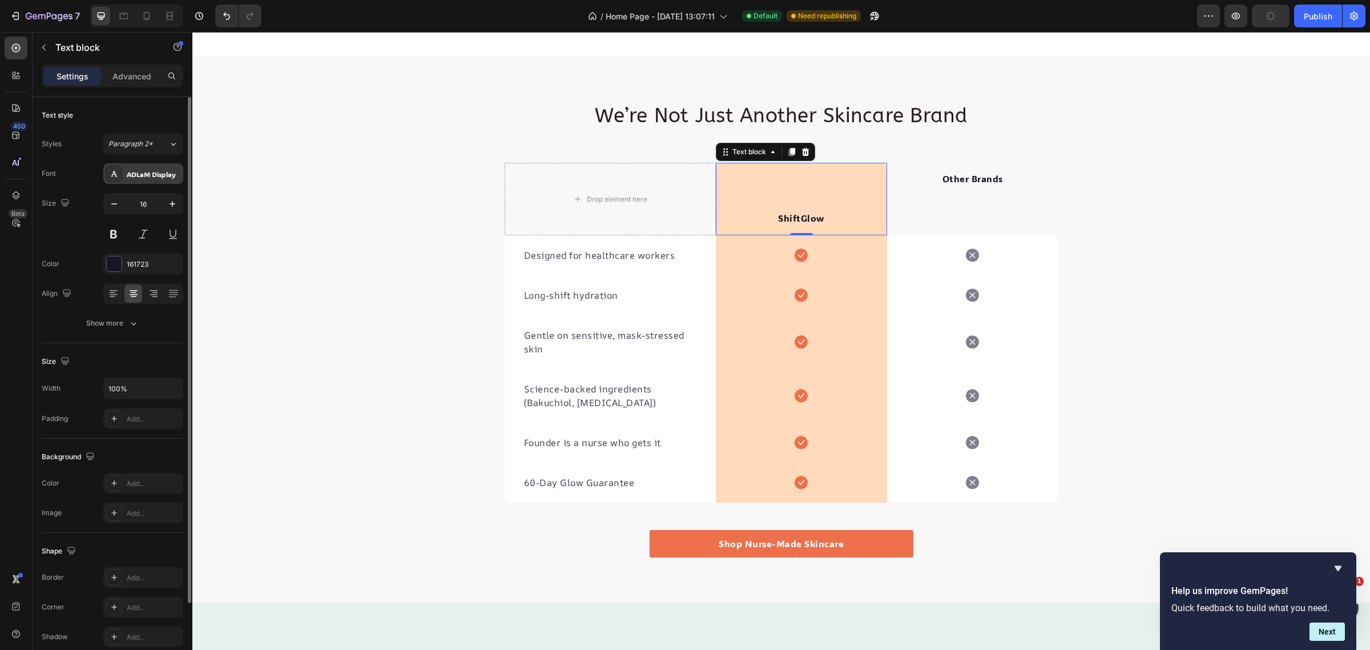
click at [153, 174] on div "ADLaM Display" at bounding box center [154, 174] width 54 height 10
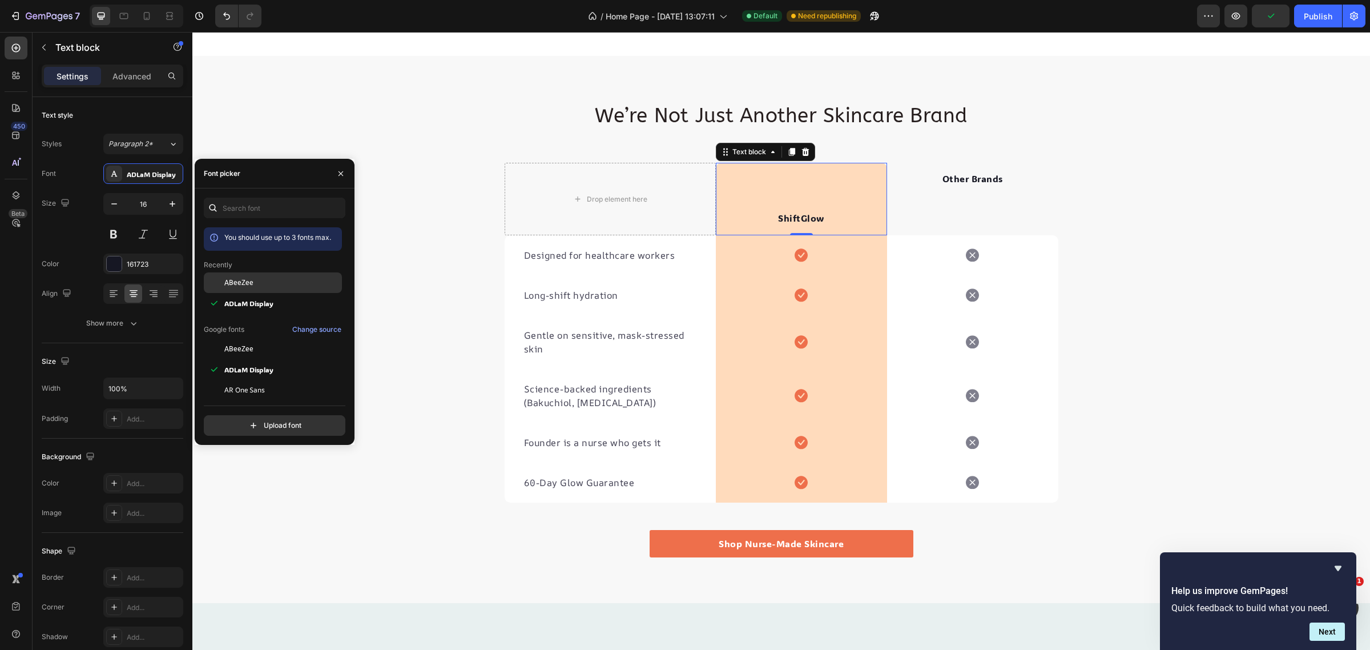
click at [284, 283] on div "ABeeZee" at bounding box center [281, 282] width 115 height 10
click at [945, 178] on p "Other Brands" at bounding box center [972, 179] width 169 height 14
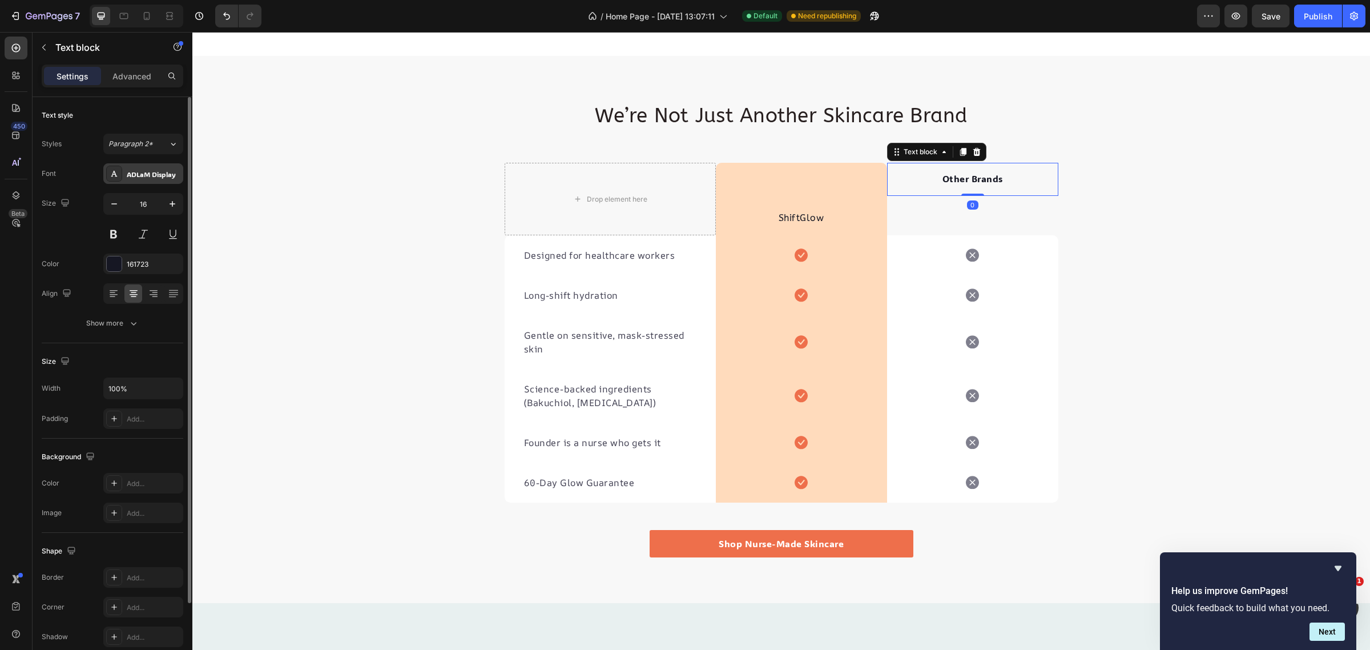
click at [136, 176] on div "ADLaM Display" at bounding box center [154, 174] width 54 height 10
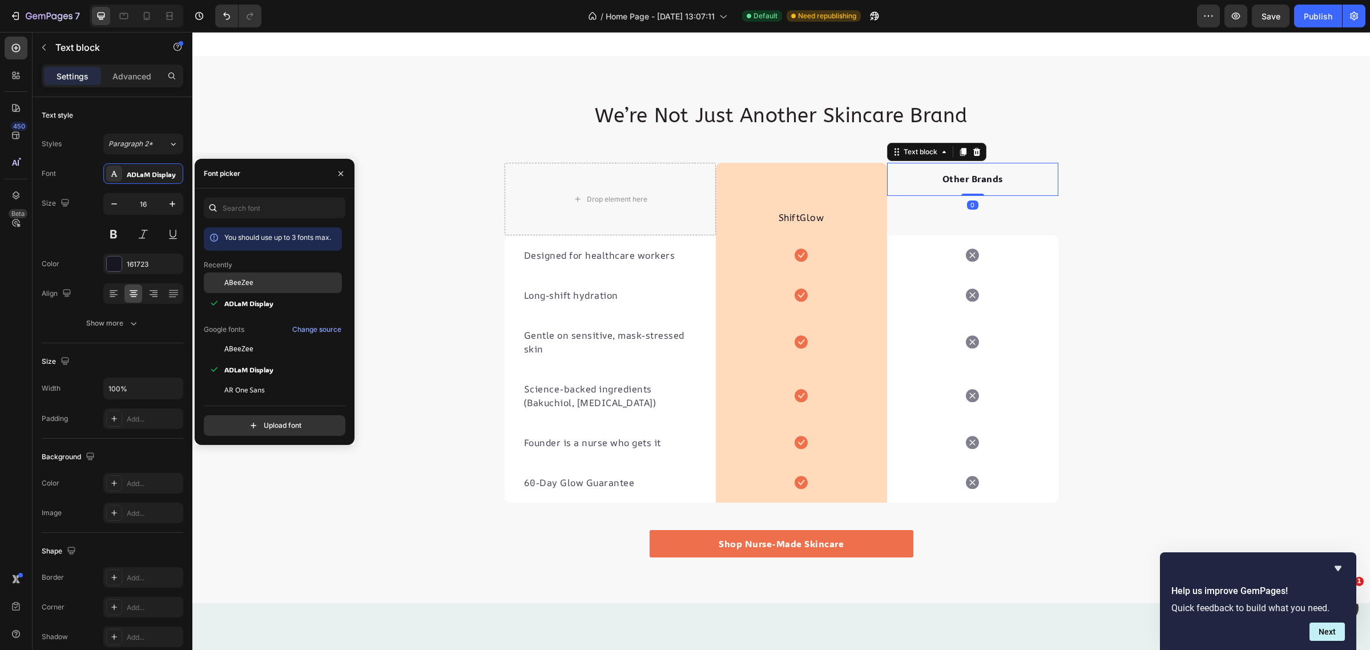
click at [275, 285] on div "ABeeZee" at bounding box center [281, 282] width 115 height 10
click at [400, 421] on div "We’re Not Just Another Skincare Brand Heading Row Drop element here ShiftGlow T…" at bounding box center [781, 330] width 1178 height 456
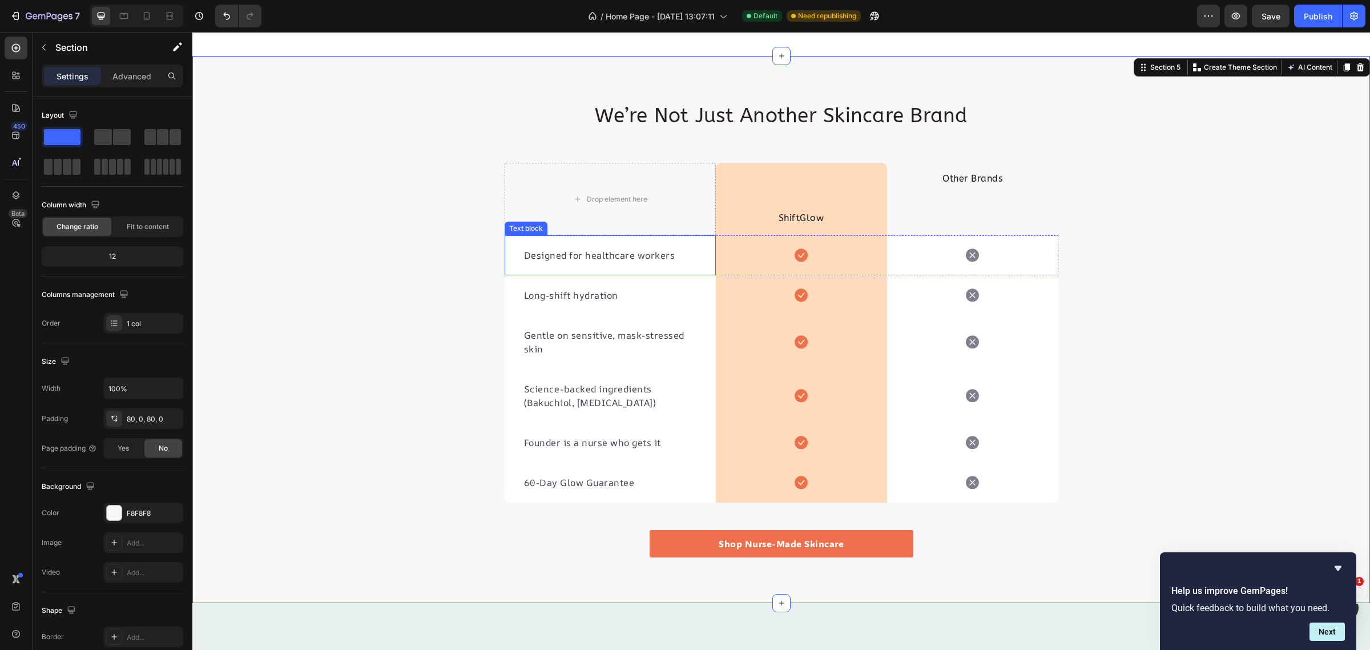
click at [624, 254] on p "Designed for healthcare workers" at bounding box center [610, 255] width 172 height 14
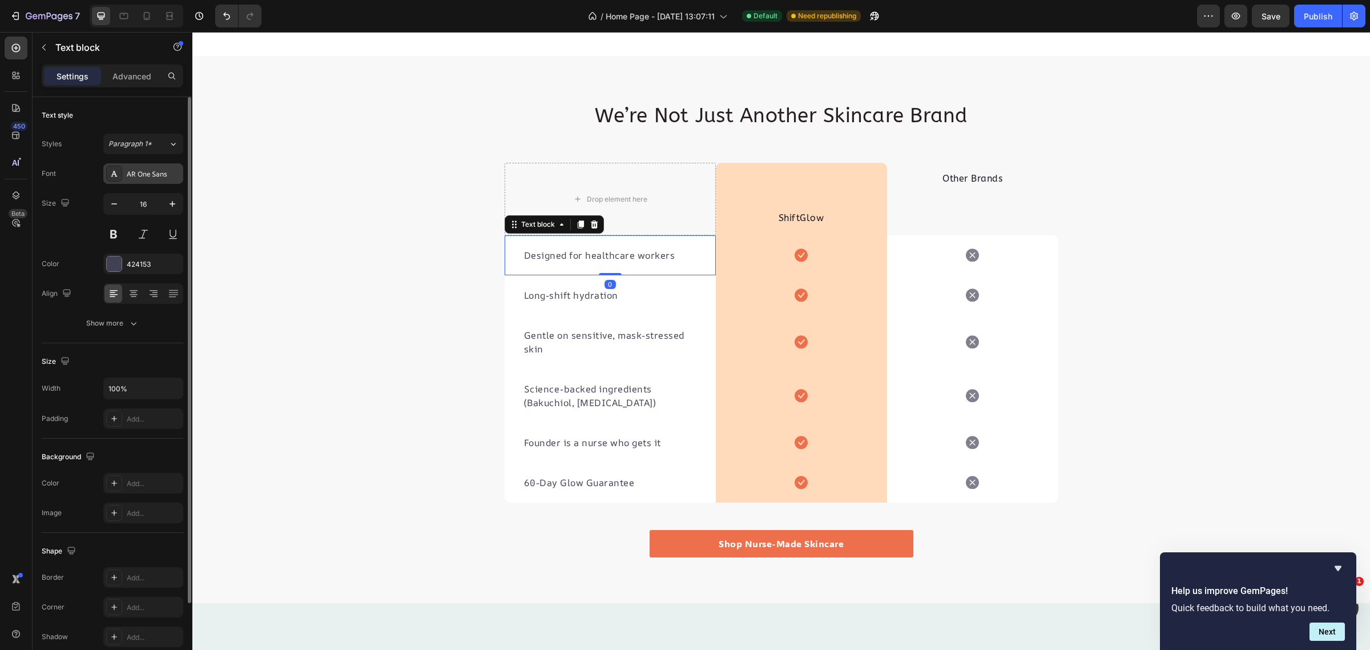
click at [147, 172] on div "AR One Sans" at bounding box center [154, 174] width 54 height 10
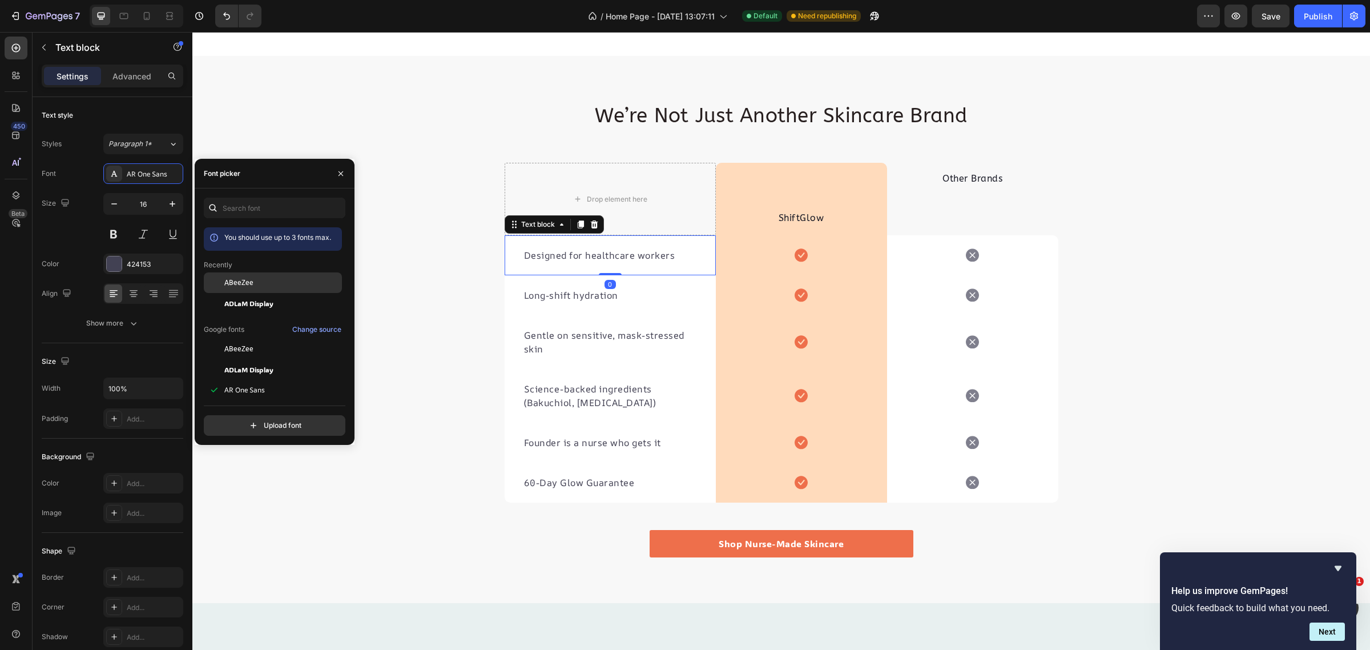
click at [264, 283] on div "ABeeZee" at bounding box center [281, 282] width 115 height 10
click at [567, 297] on p "Long-shift hydration" at bounding box center [610, 295] width 172 height 14
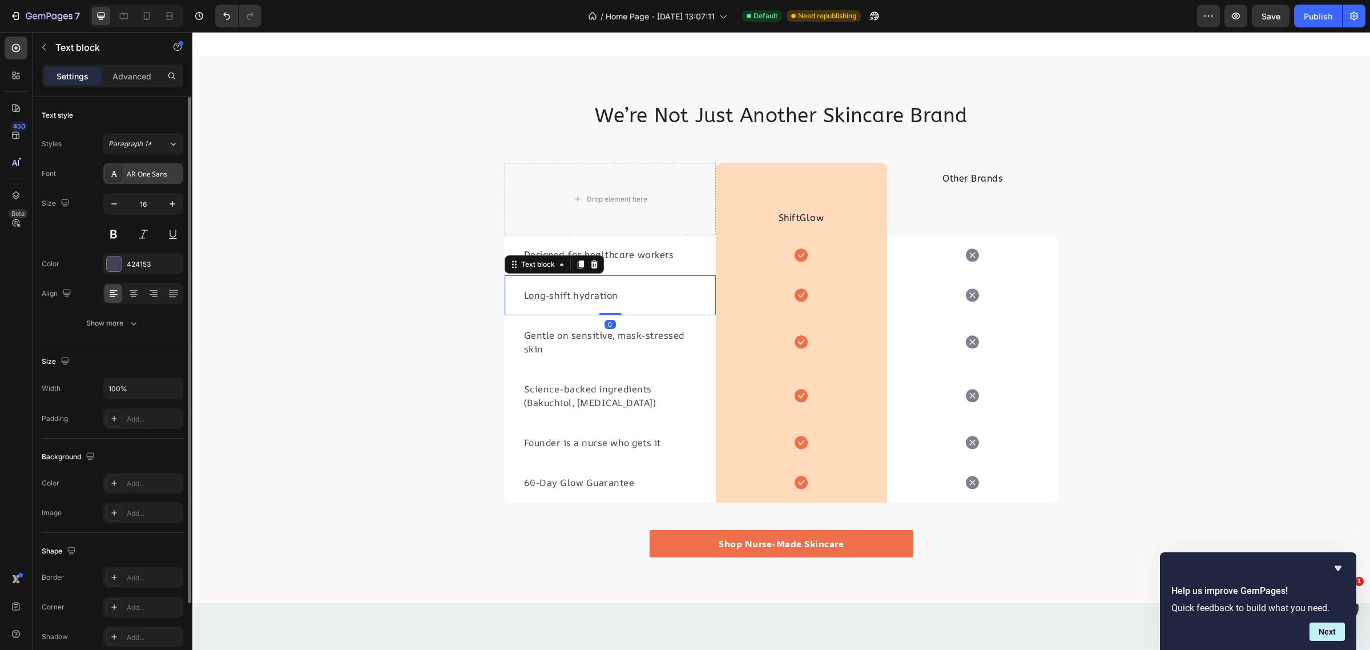
click at [143, 169] on div "AR One Sans" at bounding box center [154, 174] width 54 height 10
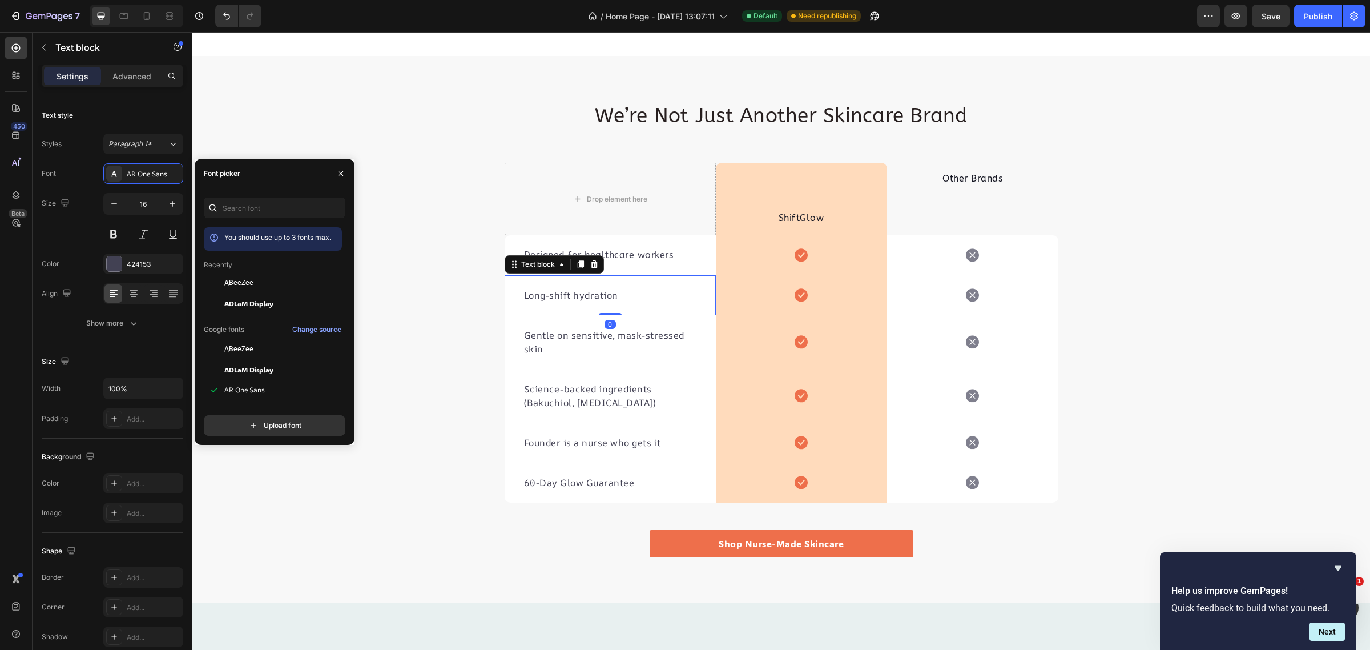
drag, startPoint x: 267, startPoint y: 279, endPoint x: 347, endPoint y: 289, distance: 80.1
click at [268, 279] on div "ABeeZee" at bounding box center [281, 282] width 115 height 10
click at [561, 344] on p "Gentle on sensitive, mask-stressed skin" at bounding box center [610, 341] width 172 height 27
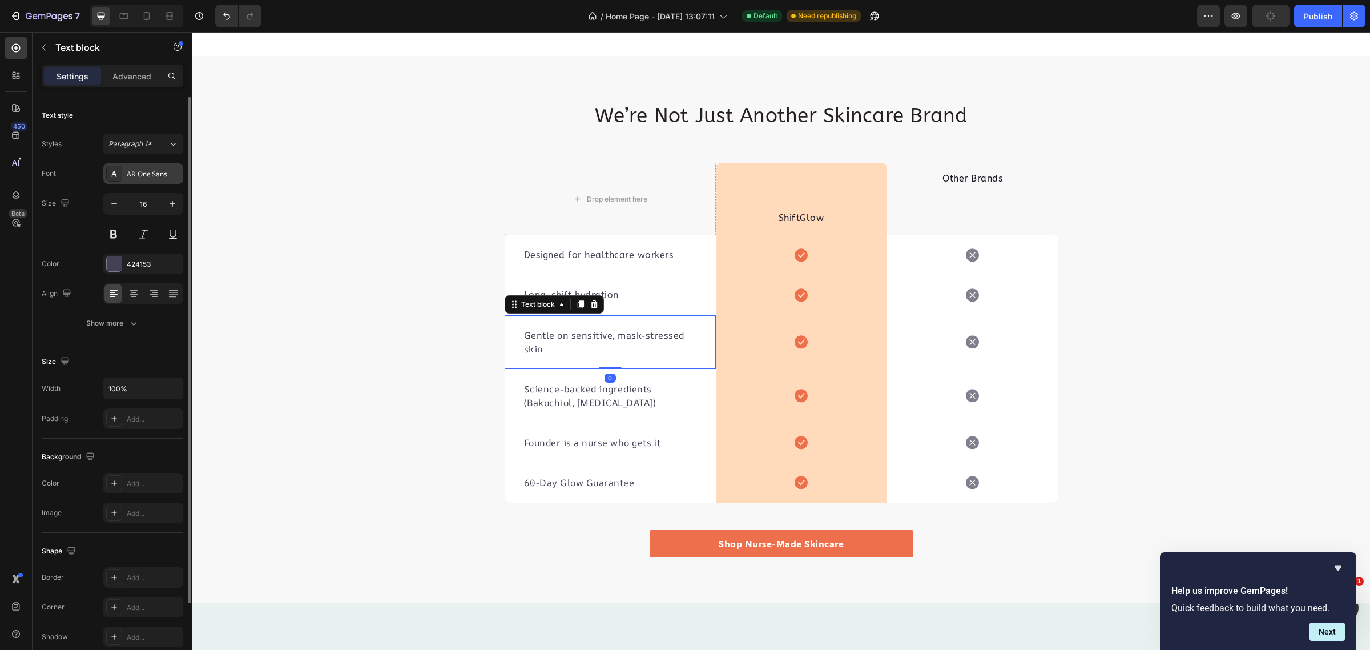
click at [140, 172] on div "AR One Sans" at bounding box center [154, 174] width 54 height 10
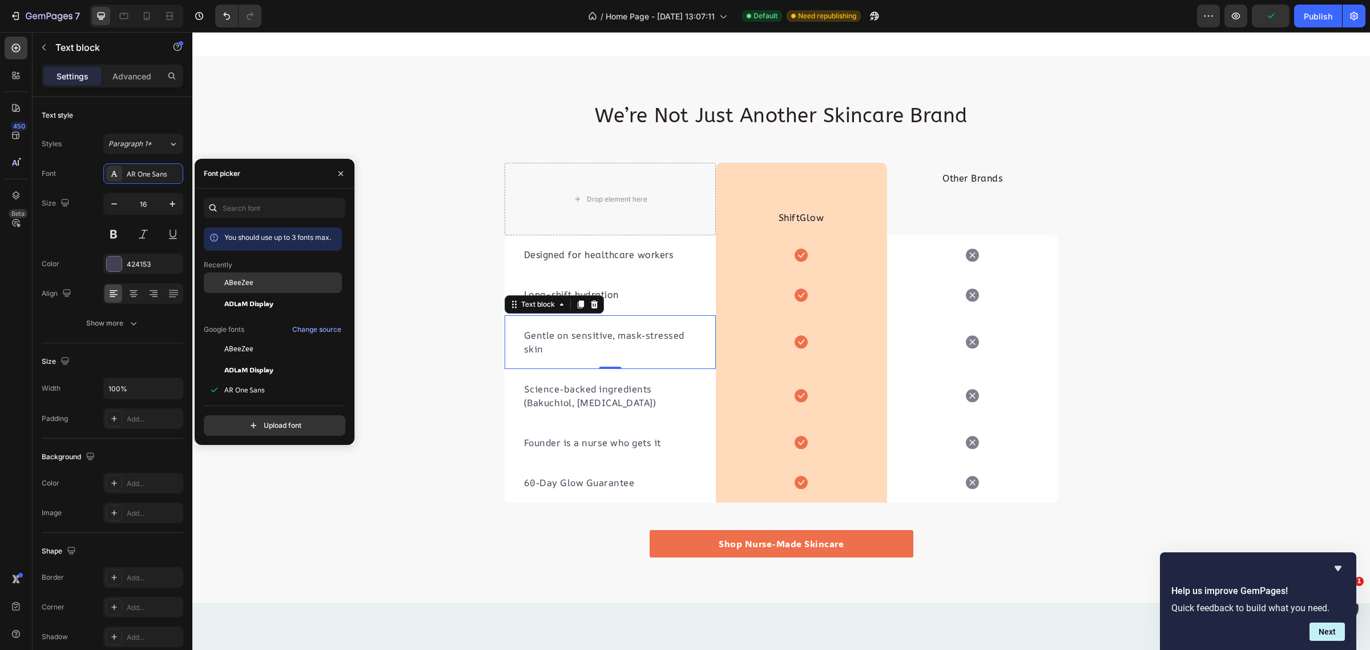
click at [267, 284] on div "ABeeZee" at bounding box center [281, 282] width 115 height 10
click at [581, 389] on p "Science-backed ingredients (Bakuchiol, [MEDICAL_DATA])" at bounding box center [610, 395] width 172 height 27
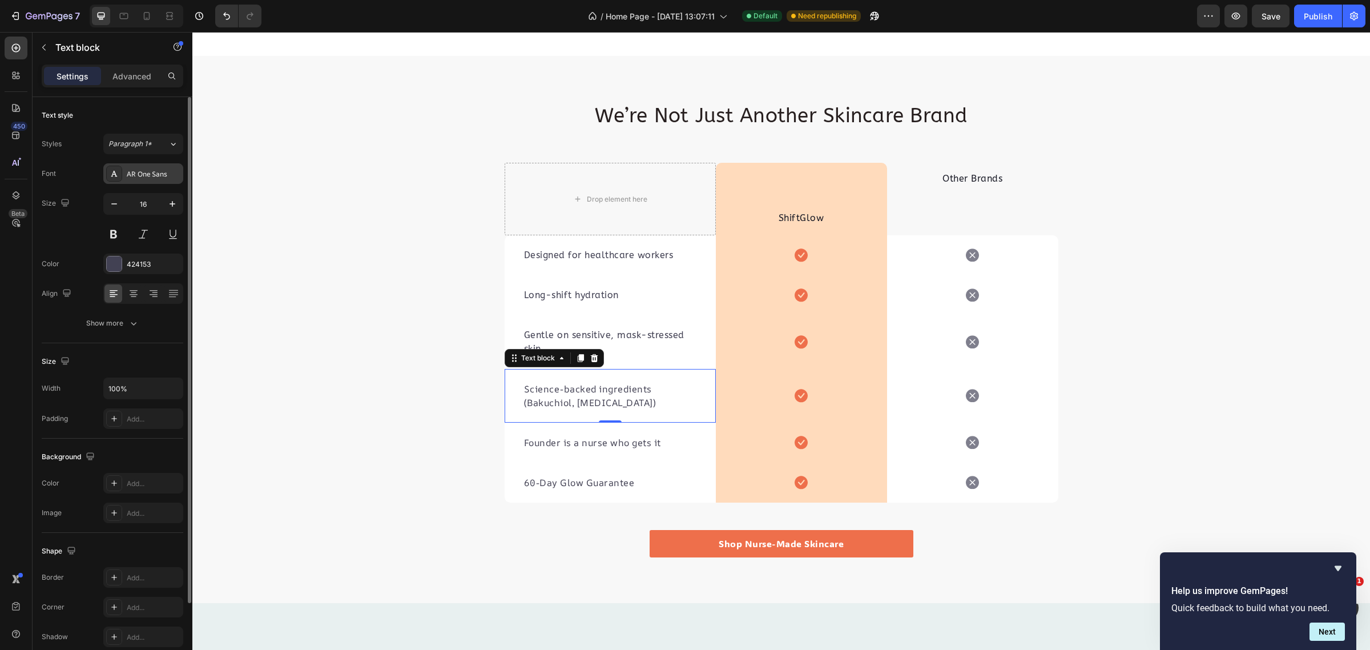
click at [150, 177] on div "AR One Sans" at bounding box center [154, 174] width 54 height 10
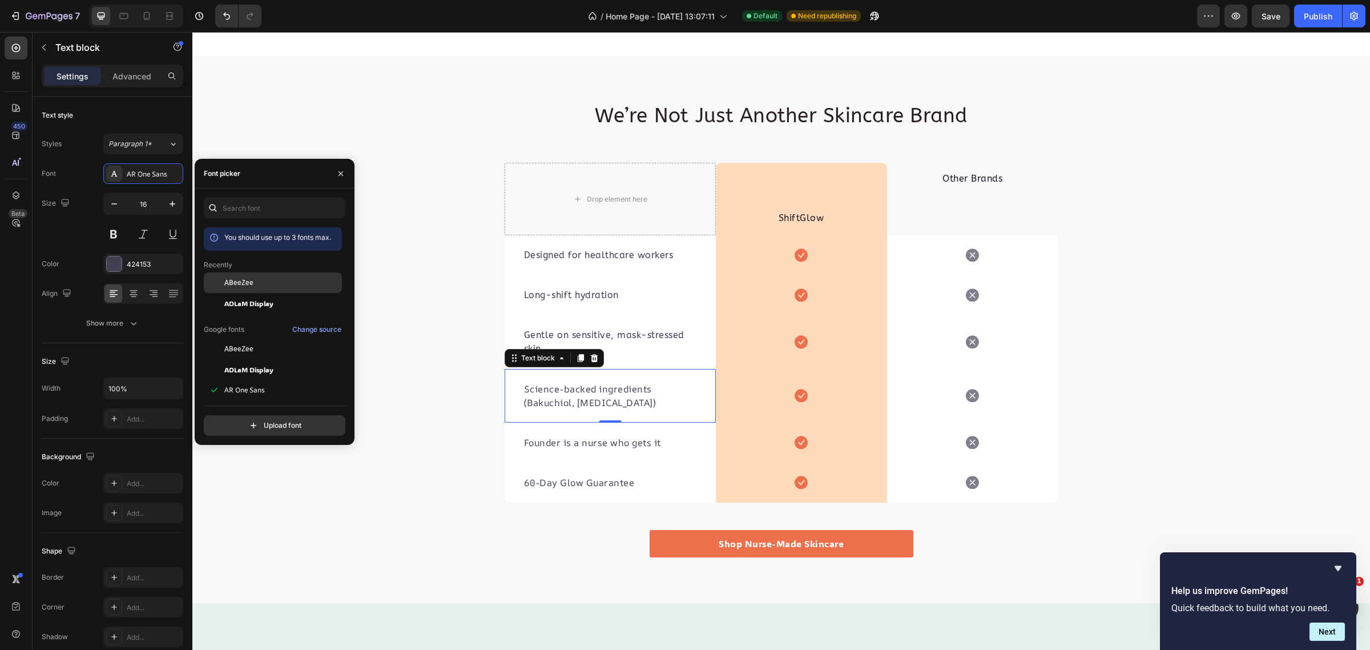
click at [247, 280] on span "ABeeZee" at bounding box center [238, 282] width 29 height 10
click at [583, 444] on p "Founder is a nurse who gets it" at bounding box center [610, 443] width 172 height 14
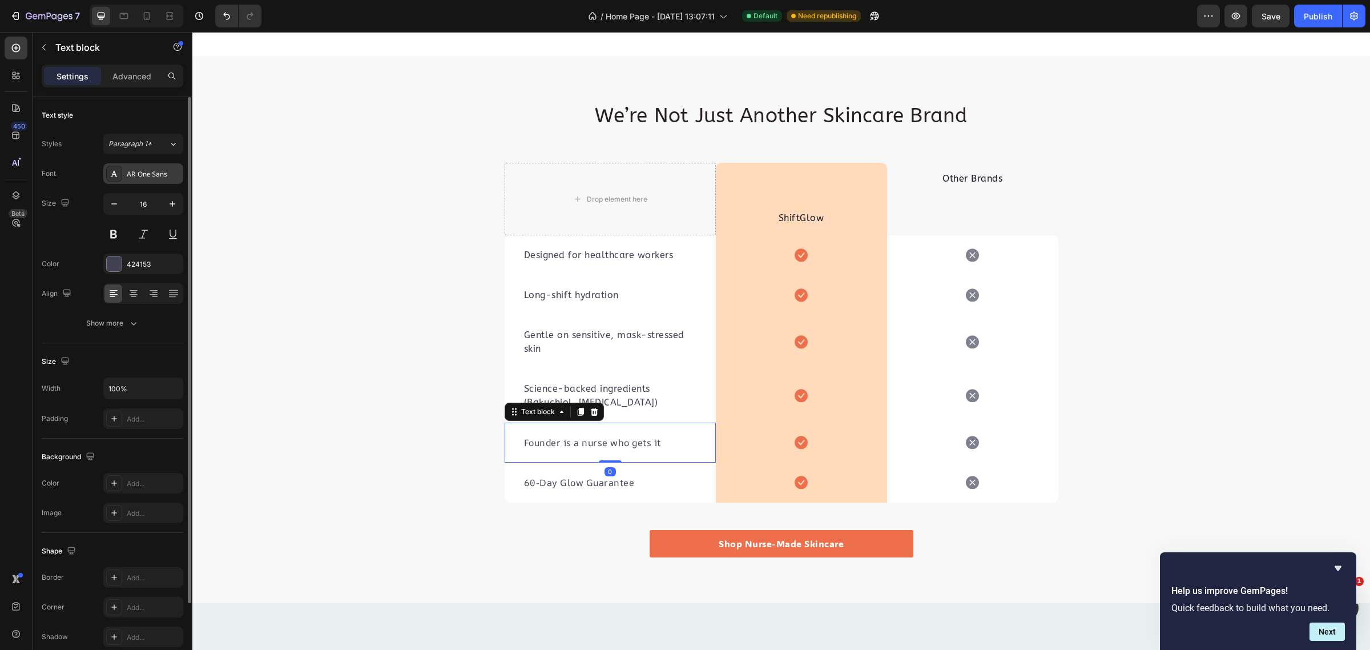
click at [132, 170] on div "AR One Sans" at bounding box center [154, 174] width 54 height 10
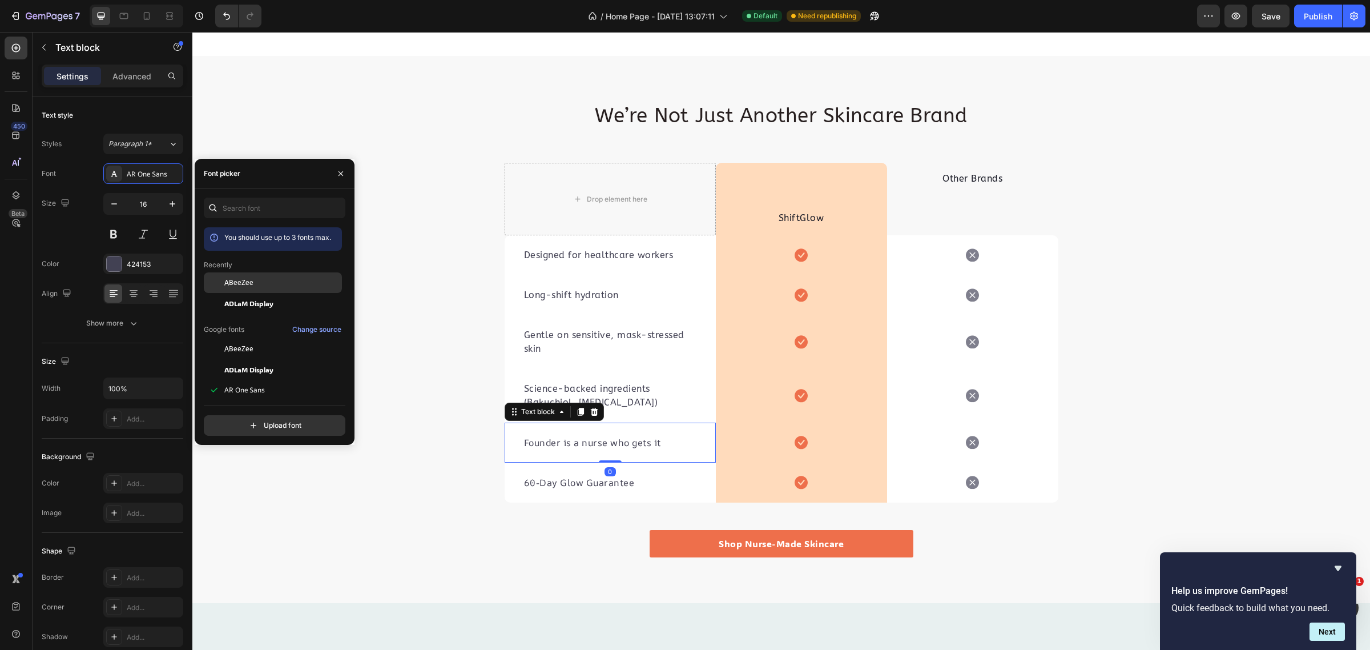
click at [241, 284] on span "ABeeZee" at bounding box center [238, 282] width 29 height 10
click at [538, 476] on p "60-Day Glow Guarantee" at bounding box center [610, 483] width 172 height 14
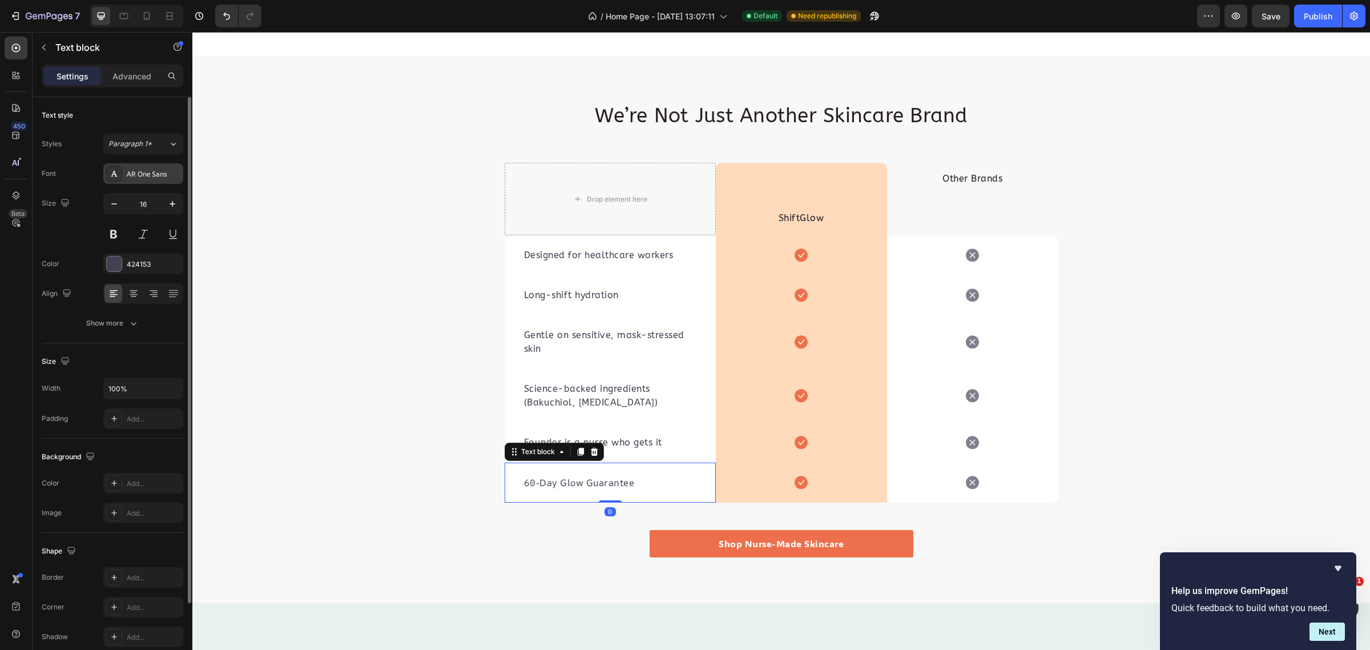
click at [127, 175] on div "AR One Sans" at bounding box center [154, 174] width 54 height 10
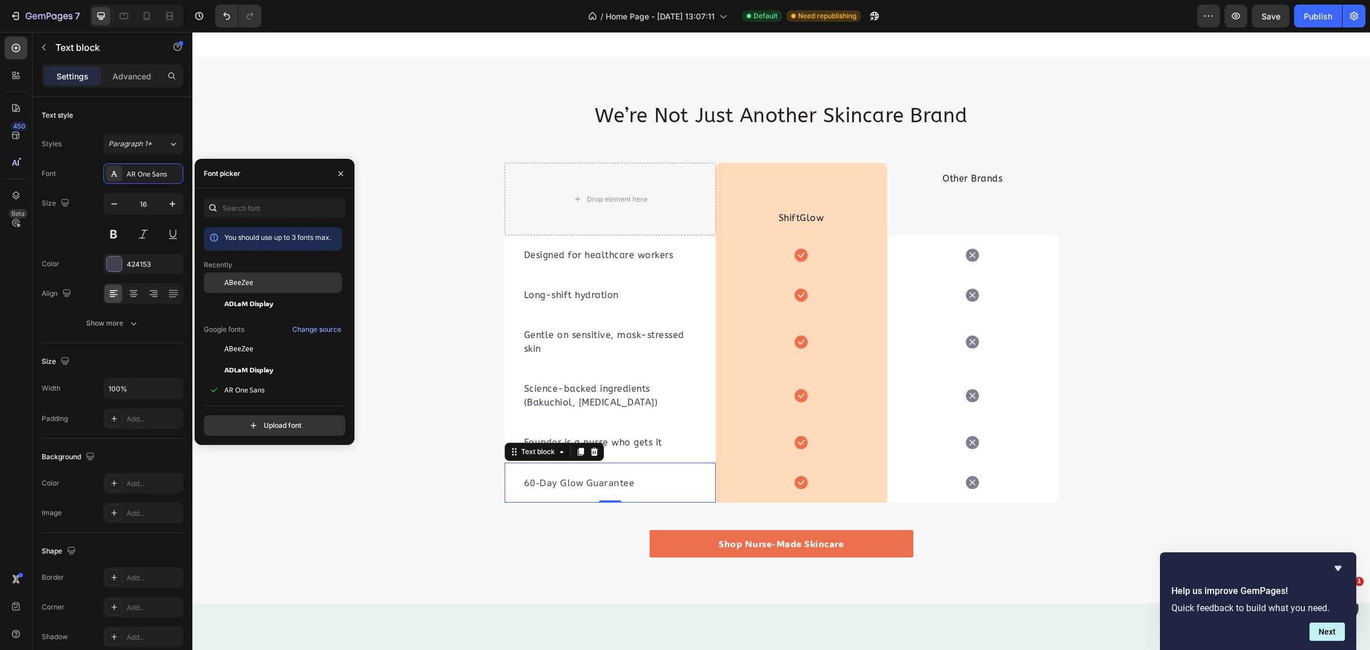
click at [254, 284] on div "ABeeZee" at bounding box center [281, 282] width 115 height 10
drag, startPoint x: 426, startPoint y: 421, endPoint x: 429, endPoint y: 416, distance: 6.4
click at [427, 421] on div "We’re Not Just Another Skincare Brand Heading Row Drop element here ShiftGlow T…" at bounding box center [781, 330] width 1178 height 456
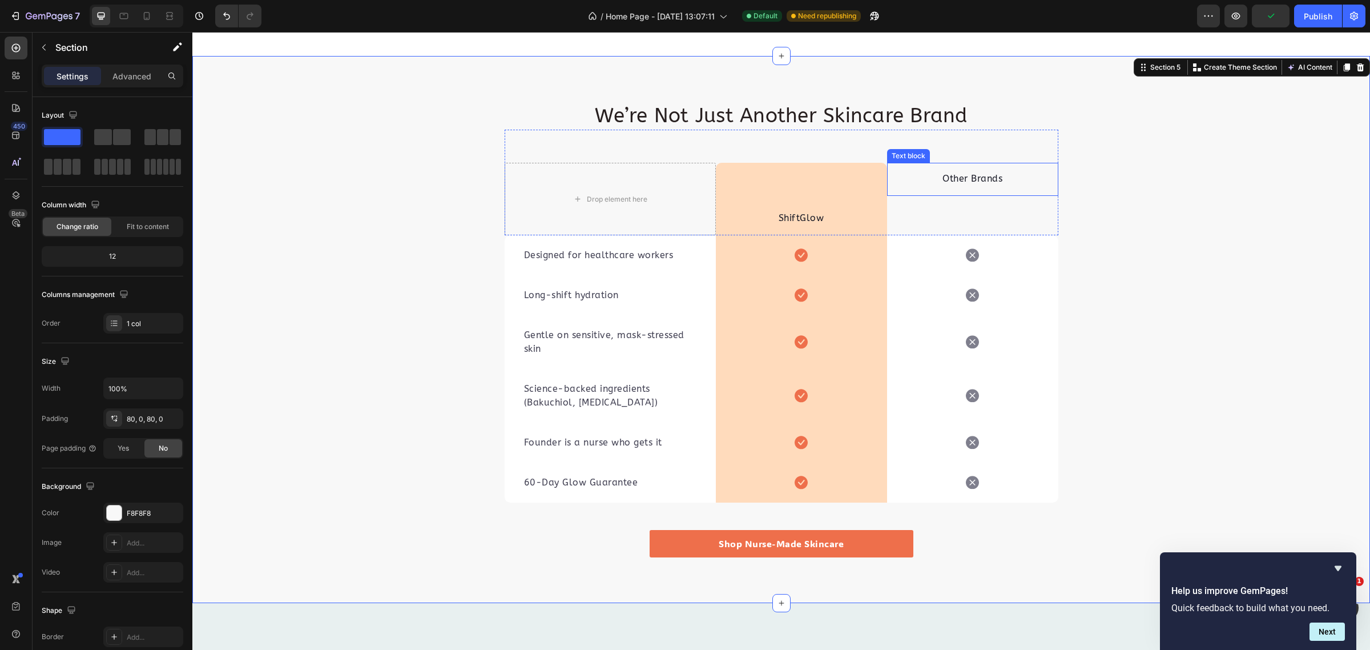
click at [952, 183] on p "Other Brands" at bounding box center [972, 179] width 169 height 14
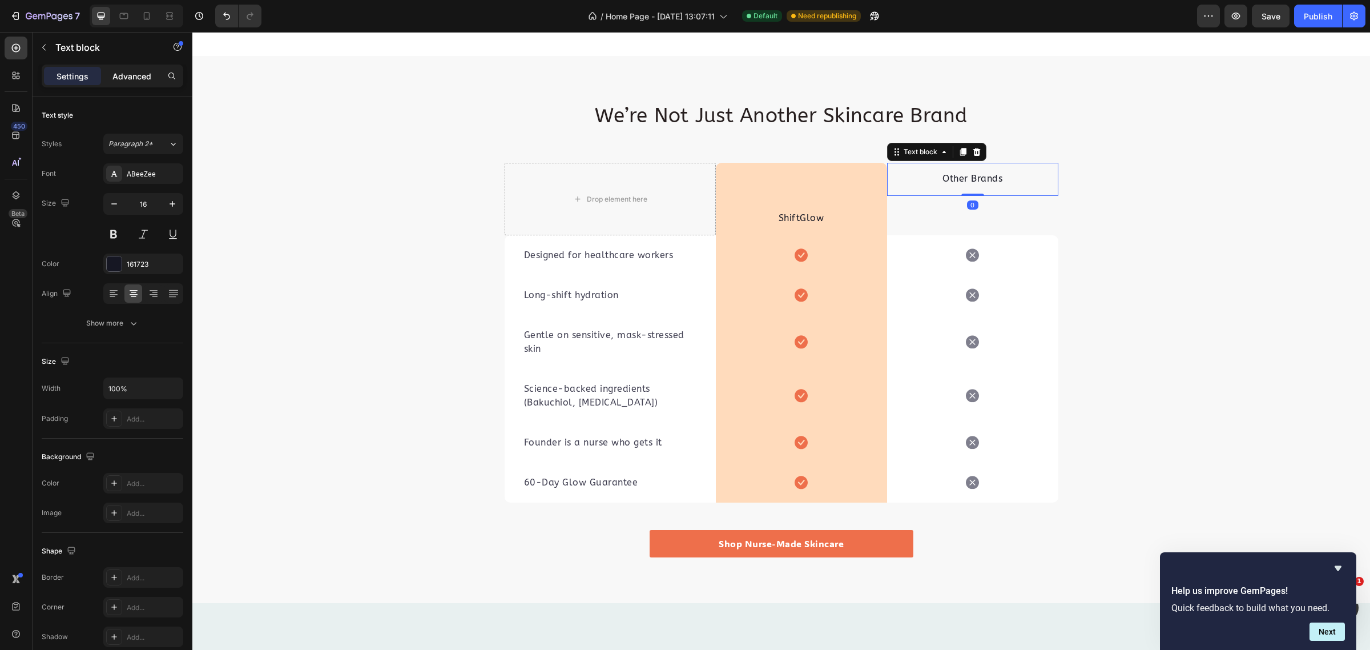
click at [146, 78] on p "Advanced" at bounding box center [131, 76] width 39 height 12
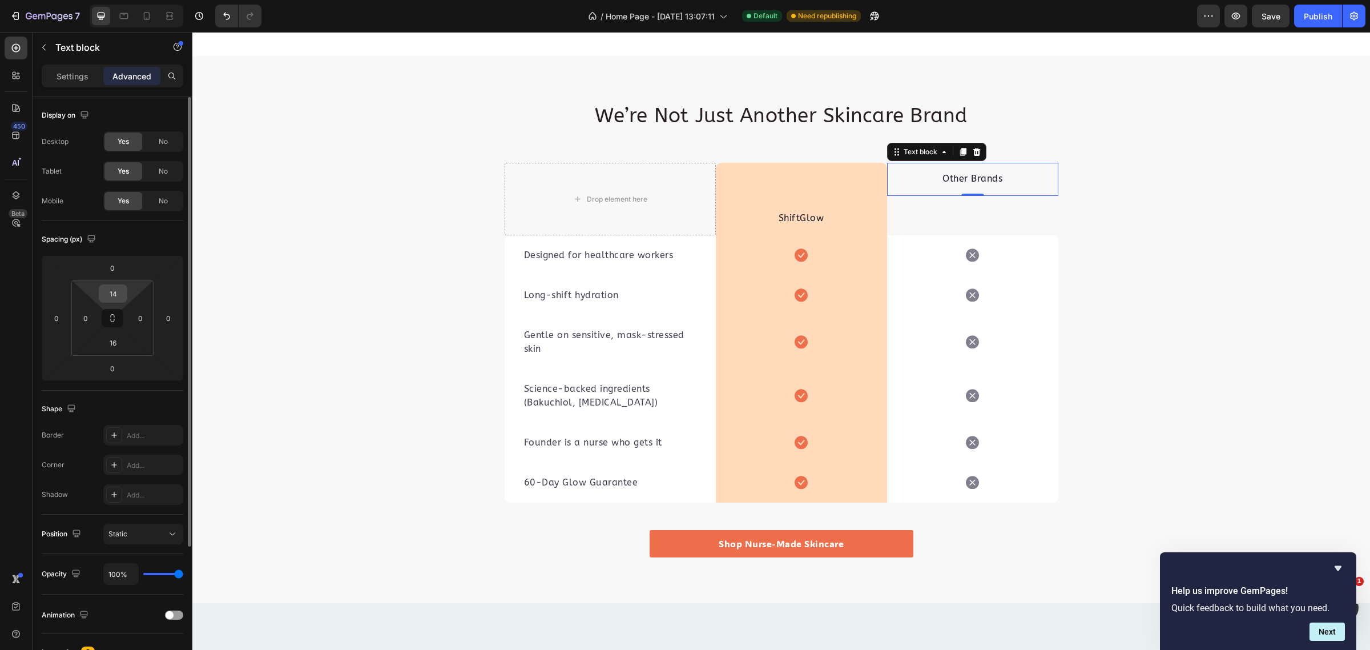
click at [113, 294] on input "14" at bounding box center [113, 293] width 23 height 17
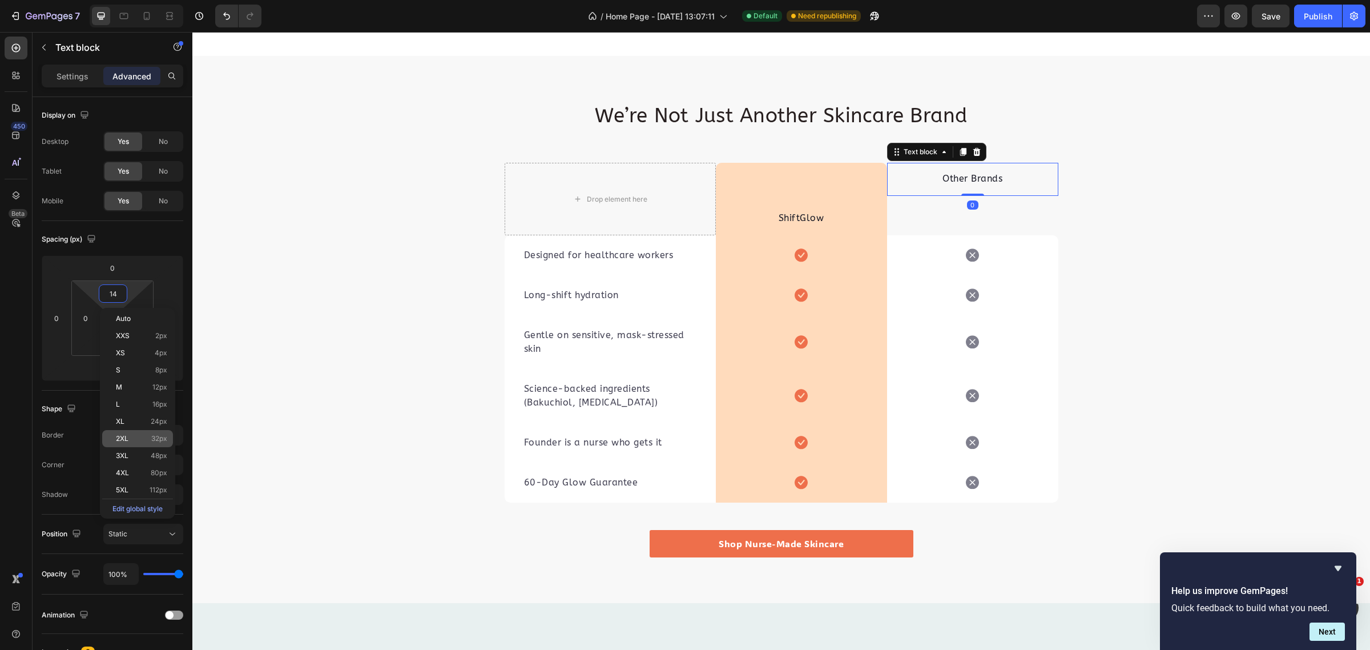
click at [155, 438] on span "32px" at bounding box center [159, 438] width 16 height 8
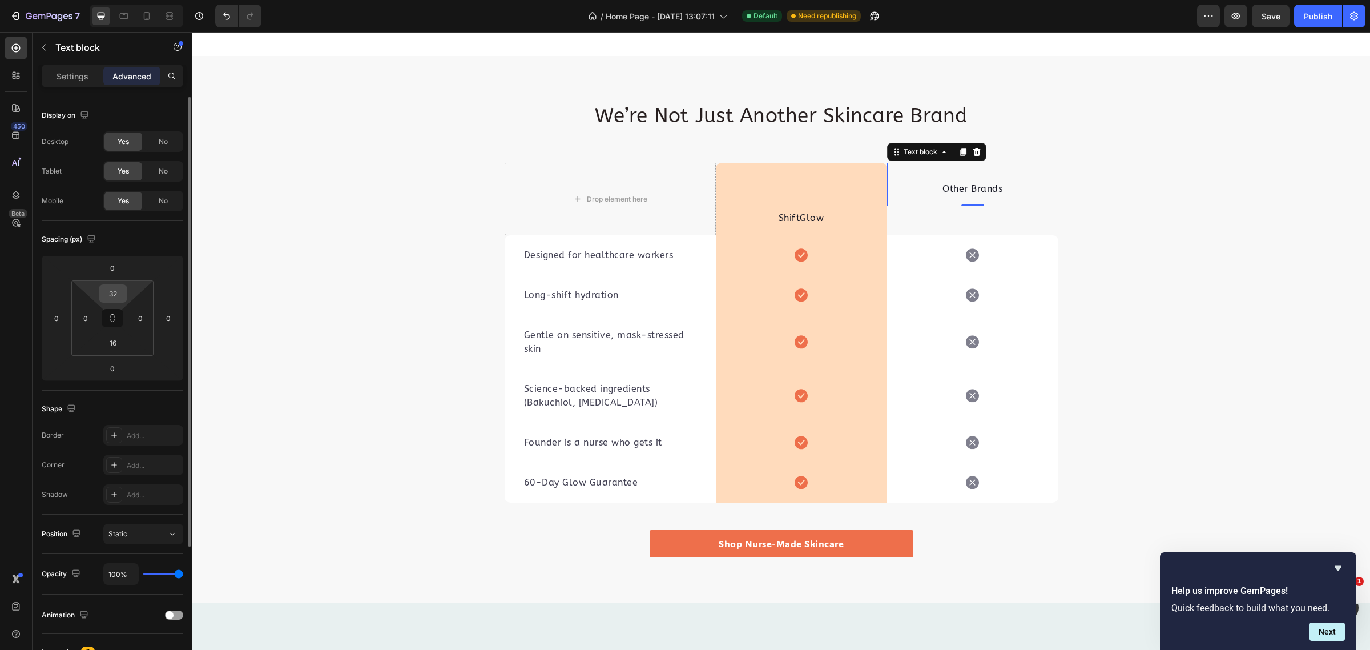
click at [112, 292] on input "32" at bounding box center [113, 293] width 23 height 17
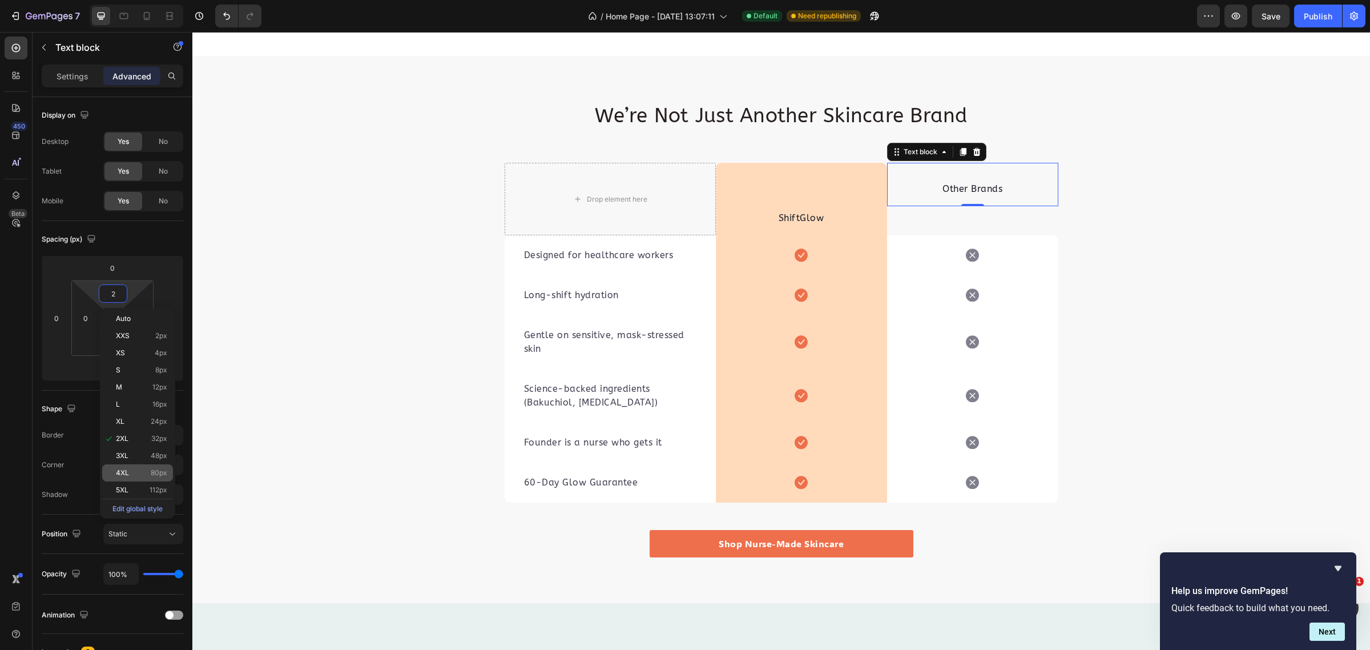
click at [147, 477] on div "4XL 80px" at bounding box center [137, 472] width 71 height 17
type input "80"
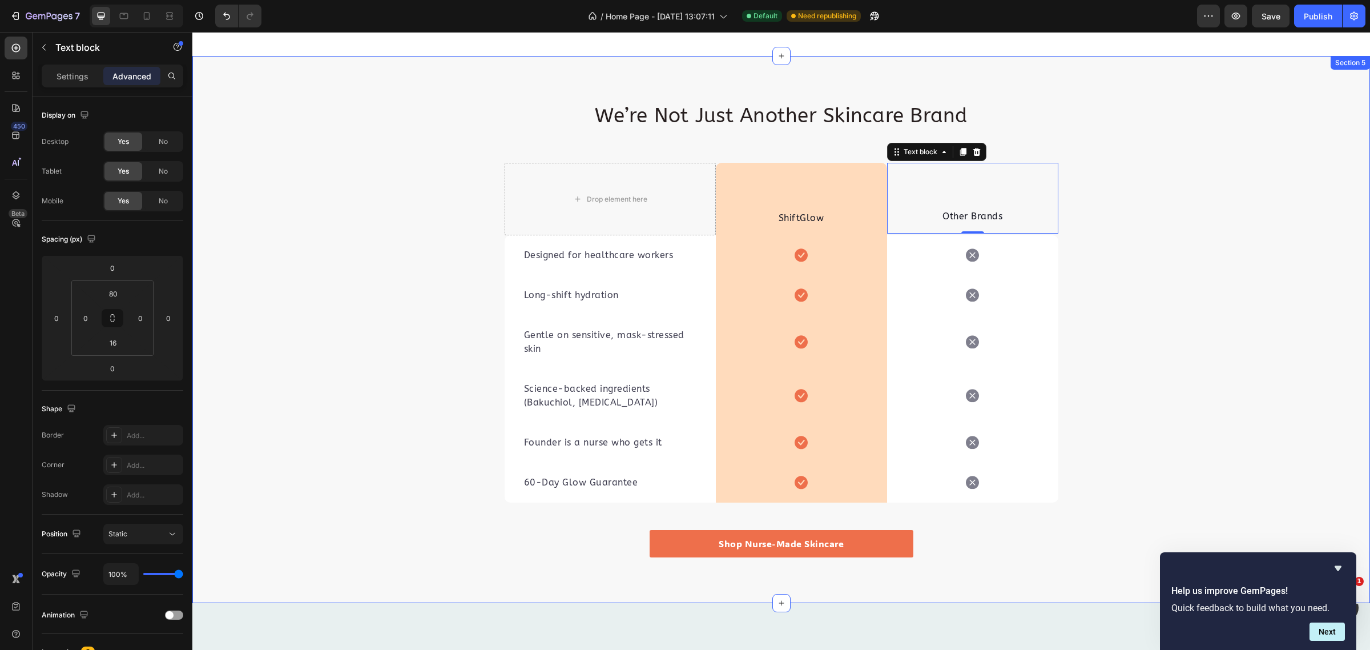
click at [1245, 289] on div "We’re Not Just Another Skincare Brand Heading Row Drop element here ShiftGlow T…" at bounding box center [781, 330] width 1178 height 456
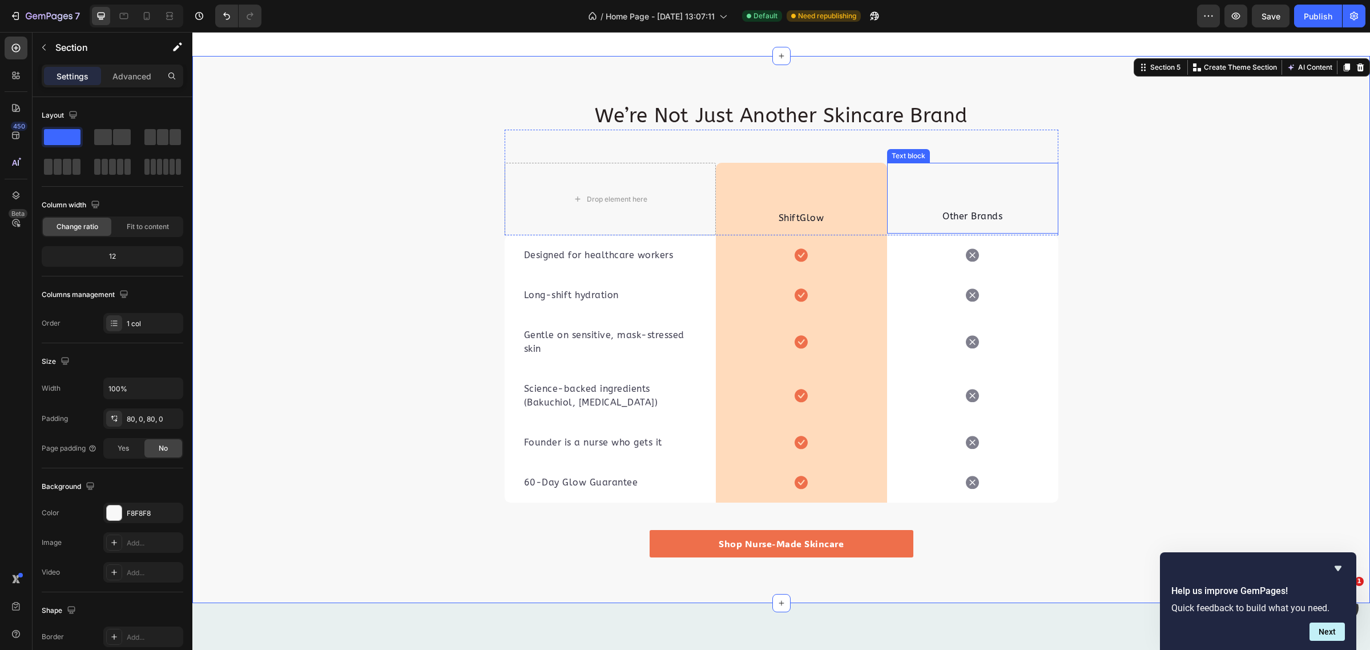
click at [975, 213] on p "Other Brands" at bounding box center [972, 217] width 169 height 14
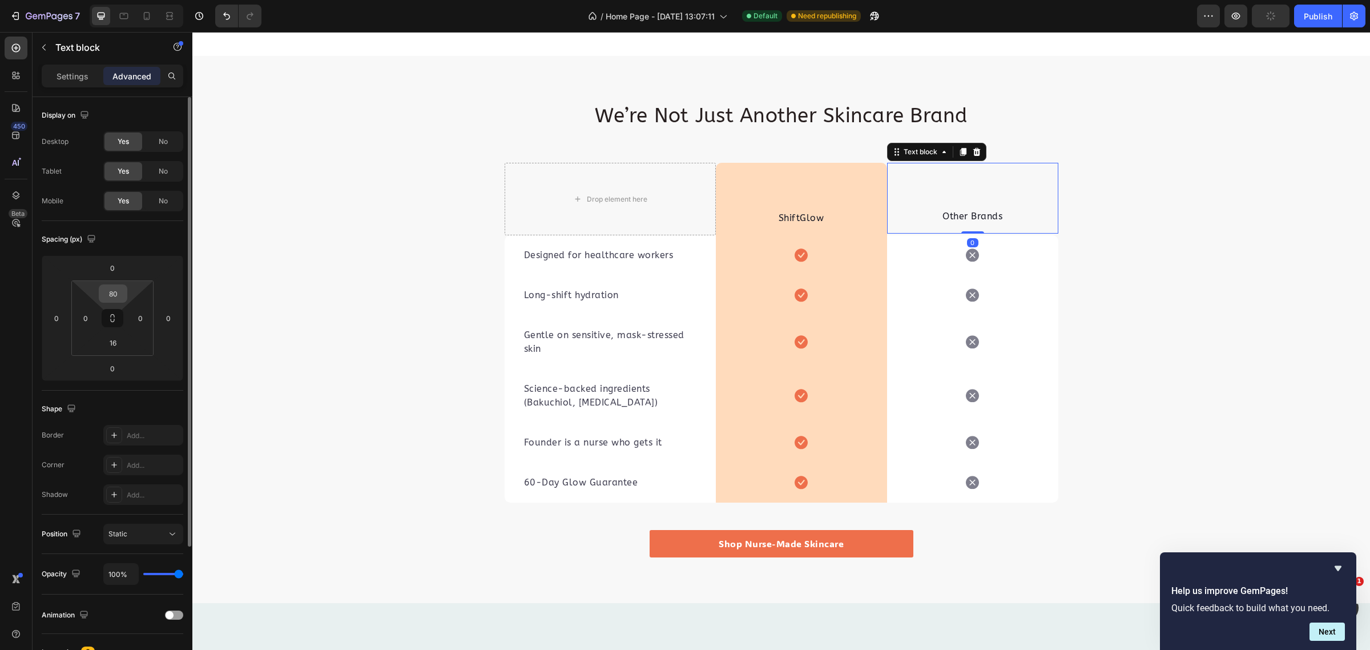
click at [113, 295] on input "80" at bounding box center [113, 293] width 23 height 17
click at [120, 292] on input "80" at bounding box center [113, 293] width 23 height 17
type input "85"
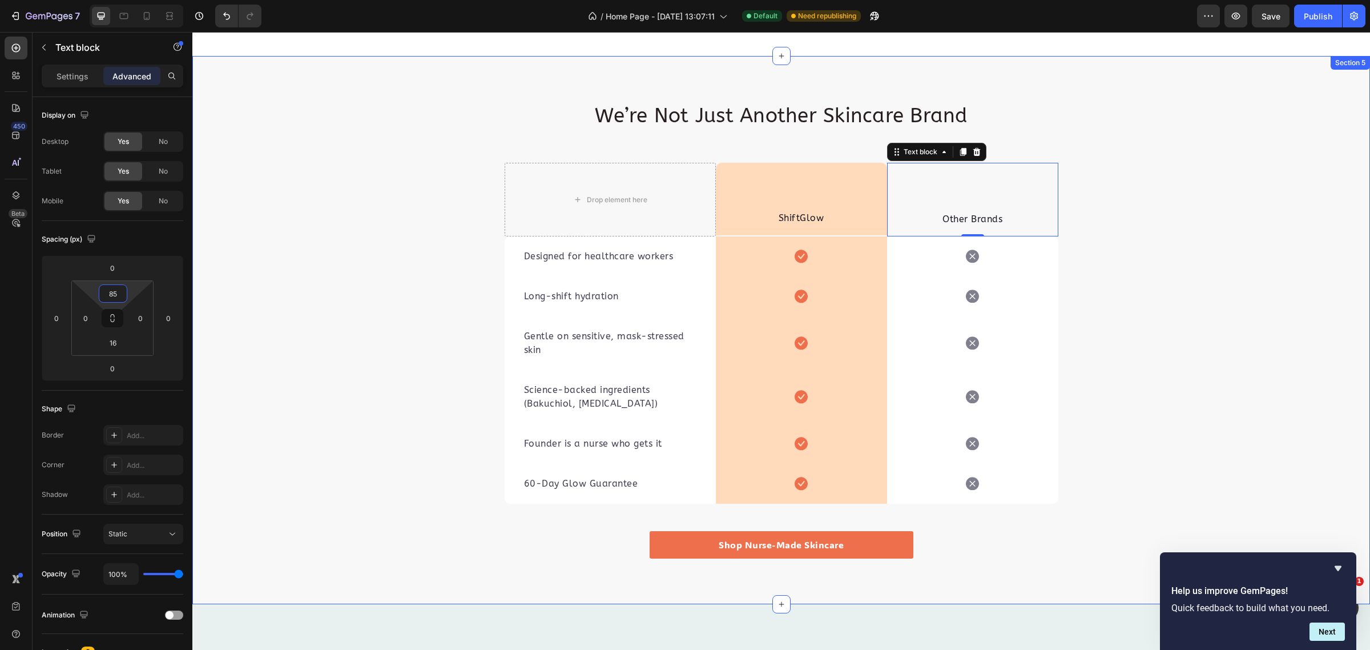
click at [312, 343] on div "We’re Not Just Another Skincare Brand Heading Row Drop element here ShiftGlow T…" at bounding box center [781, 330] width 1178 height 457
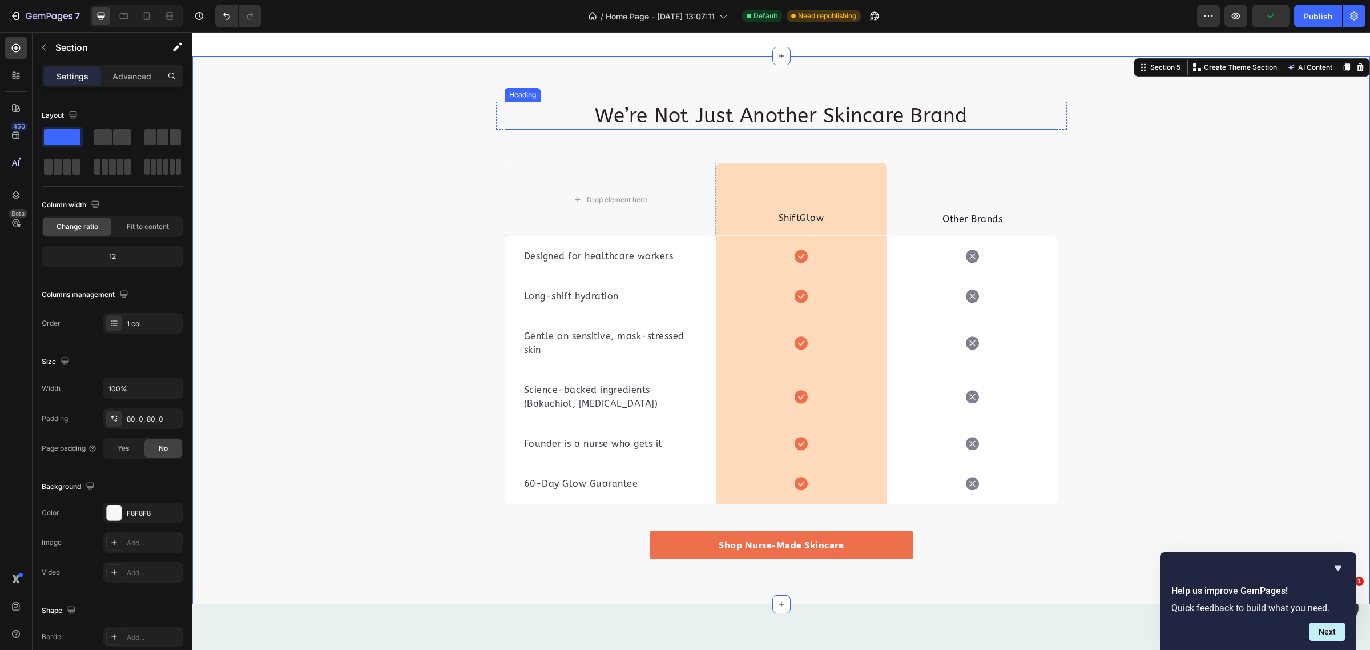
click at [749, 112] on h2 "We’re Not Just Another Skincare Brand" at bounding box center [782, 116] width 554 height 29
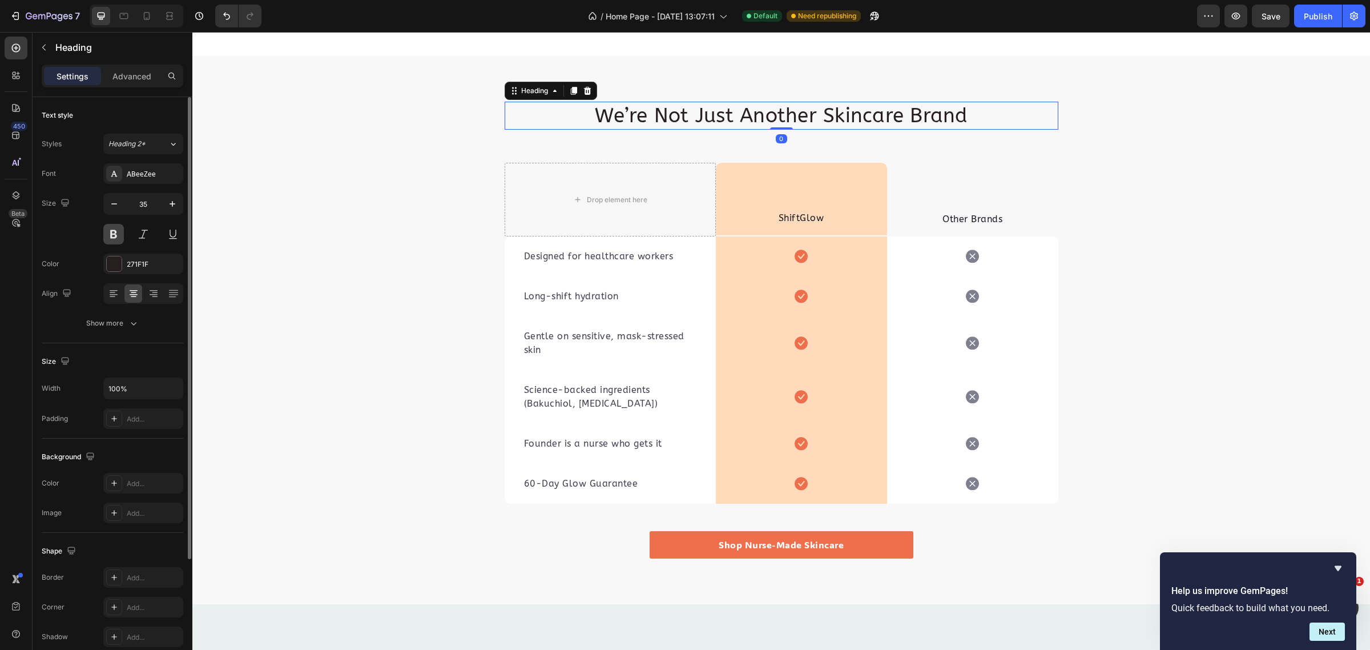
click at [111, 229] on button at bounding box center [113, 234] width 21 height 21
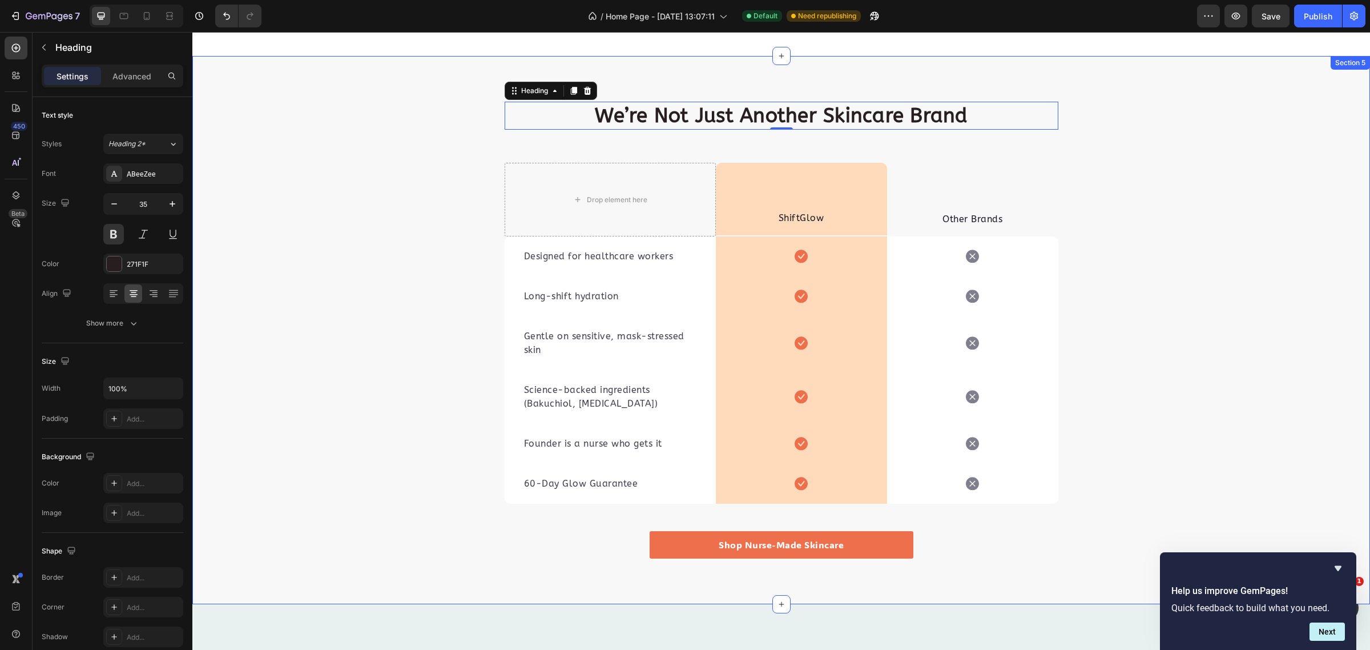
click at [393, 180] on div "We’re Not Just Another Skincare Brand Heading 0 Row Drop element here ShiftGlow…" at bounding box center [781, 330] width 1178 height 457
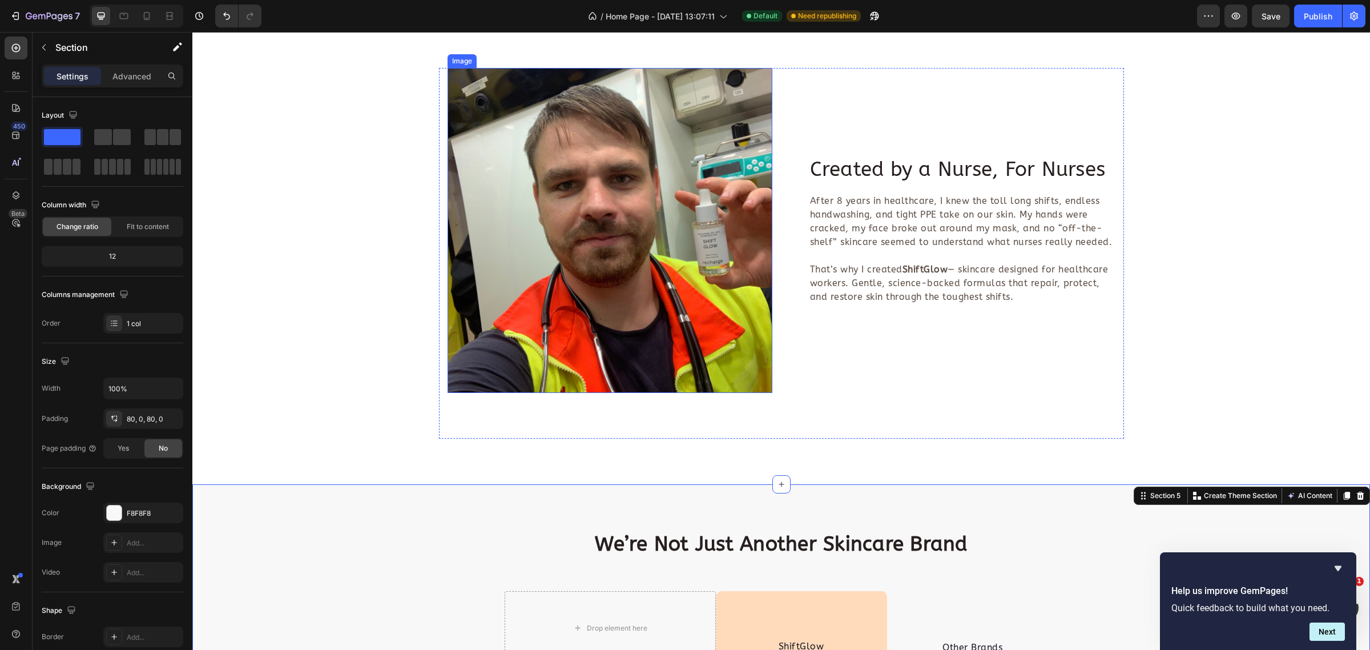
scroll to position [1285, 0]
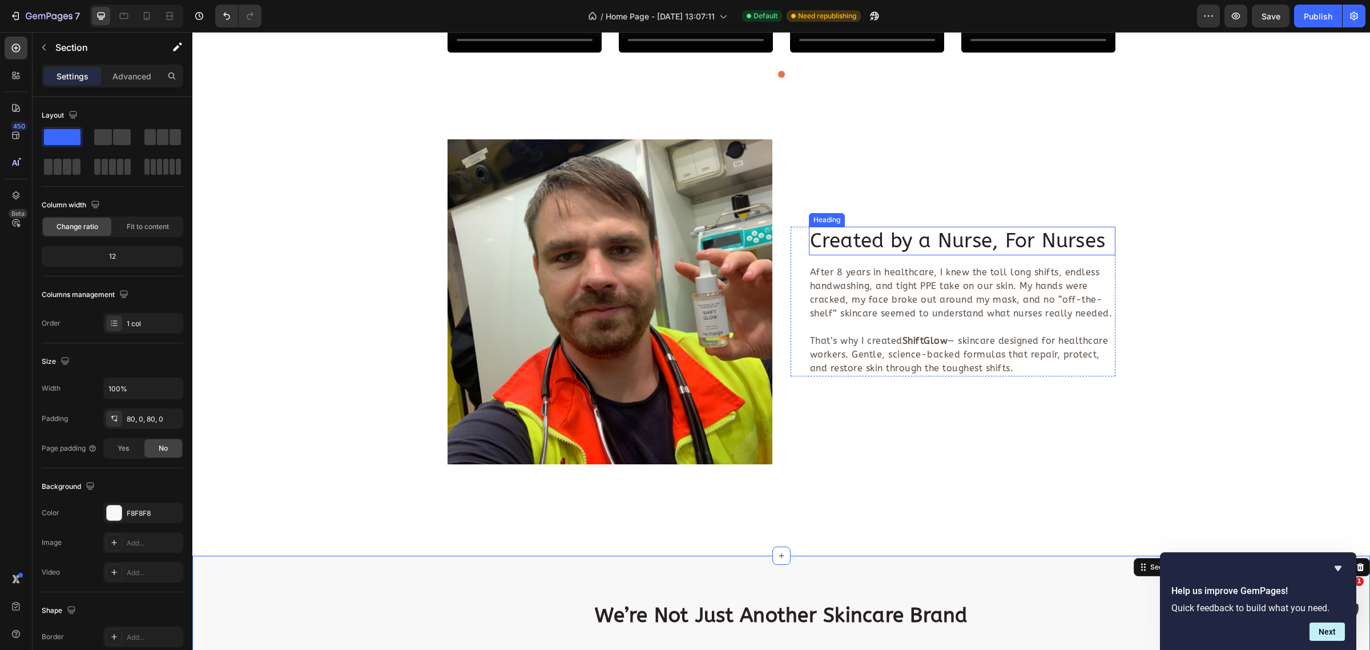
click at [988, 244] on h2 "Created by a Nurse, For Nurses" at bounding box center [962, 241] width 307 height 29
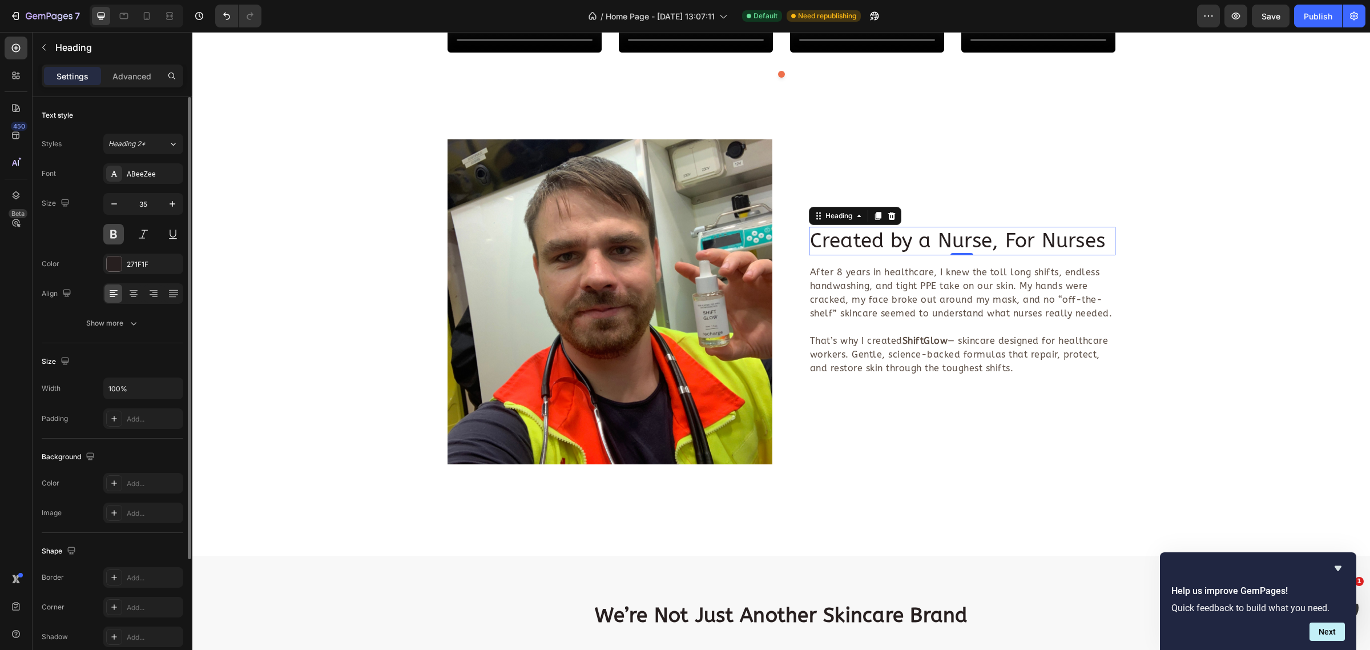
click at [113, 235] on button at bounding box center [113, 234] width 21 height 21
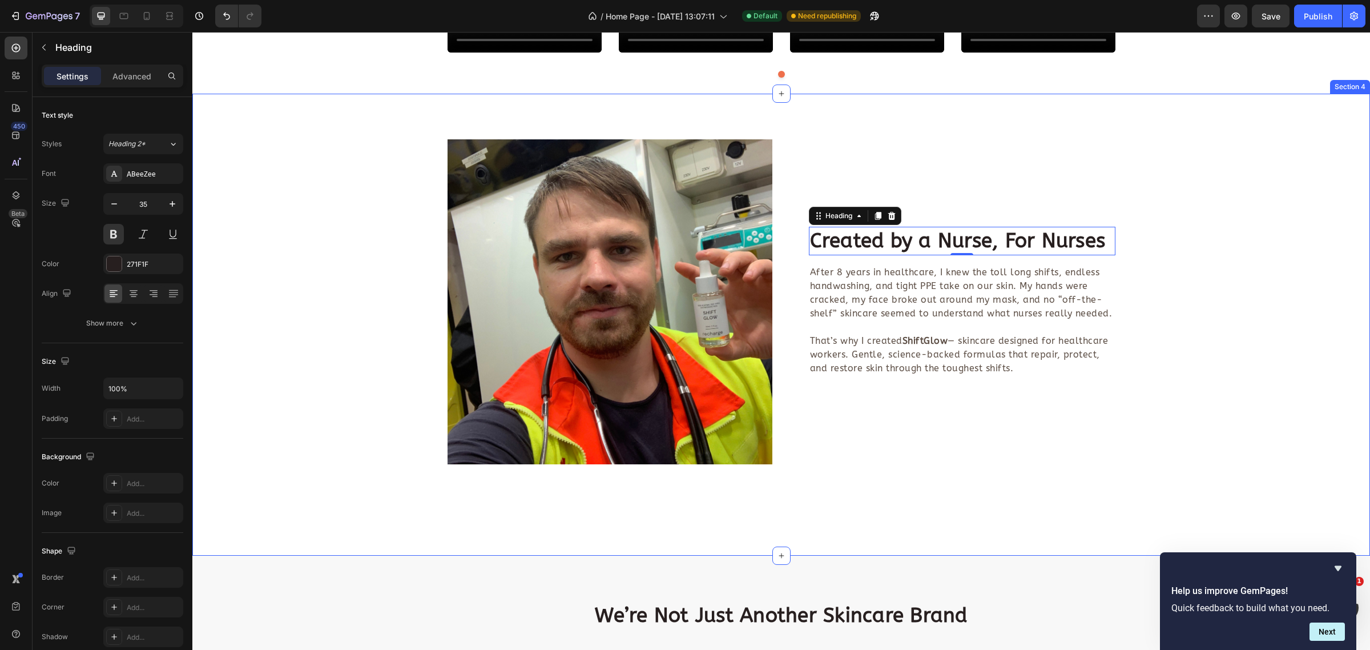
click at [321, 277] on div "Image Created by a Nurse, For Nurses Heading 0 After 8 years in healthcare, I k…" at bounding box center [781, 324] width 1178 height 371
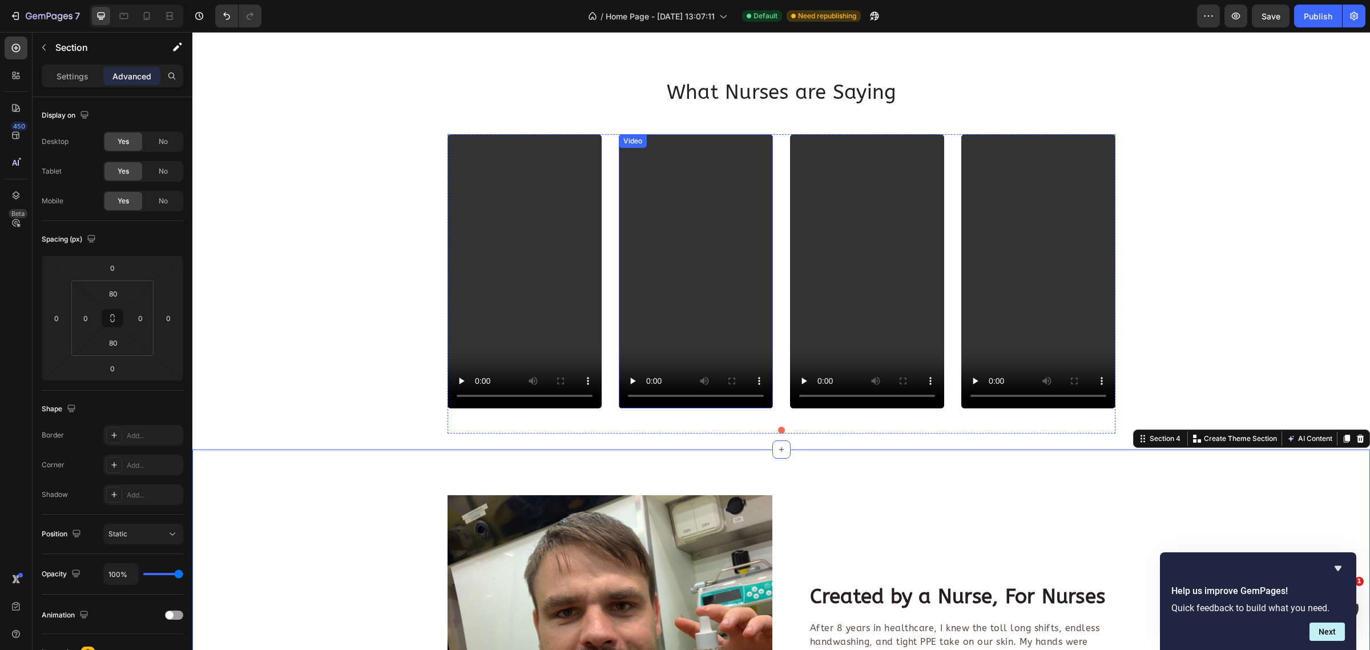
scroll to position [785, 0]
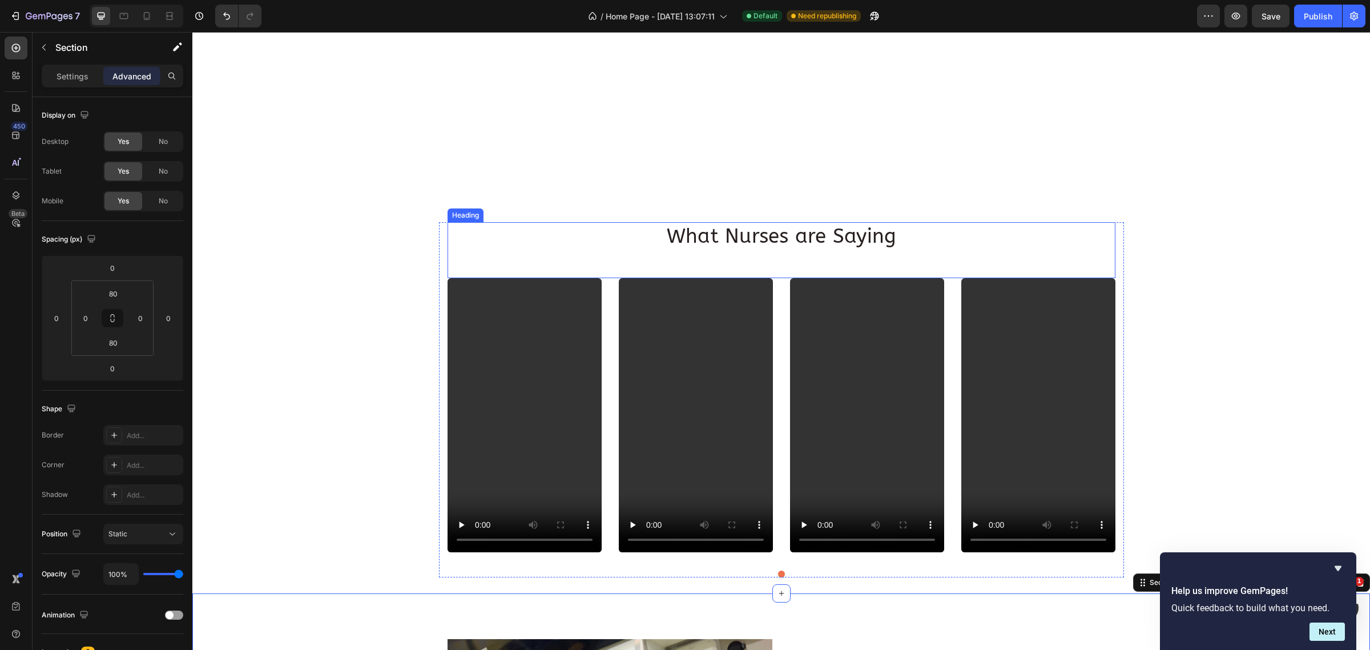
click at [805, 235] on h2 "What Nurses are Saying" at bounding box center [782, 236] width 668 height 29
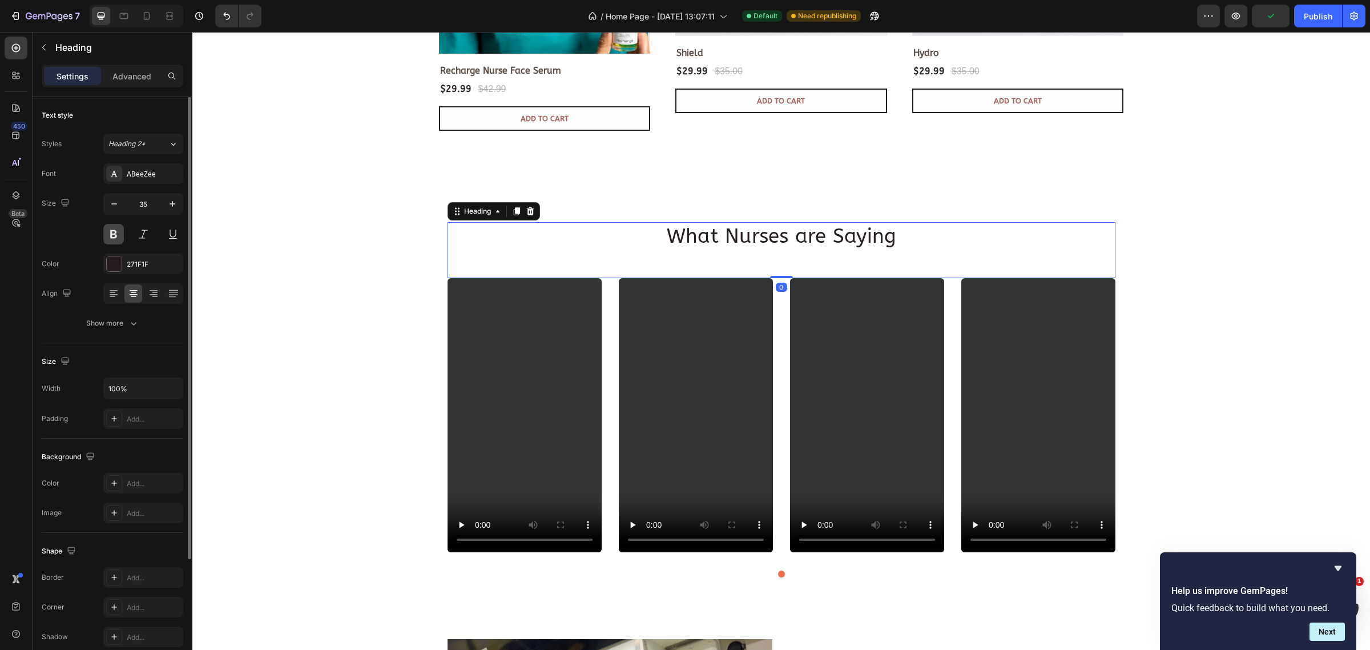
click at [115, 235] on button at bounding box center [113, 234] width 21 height 21
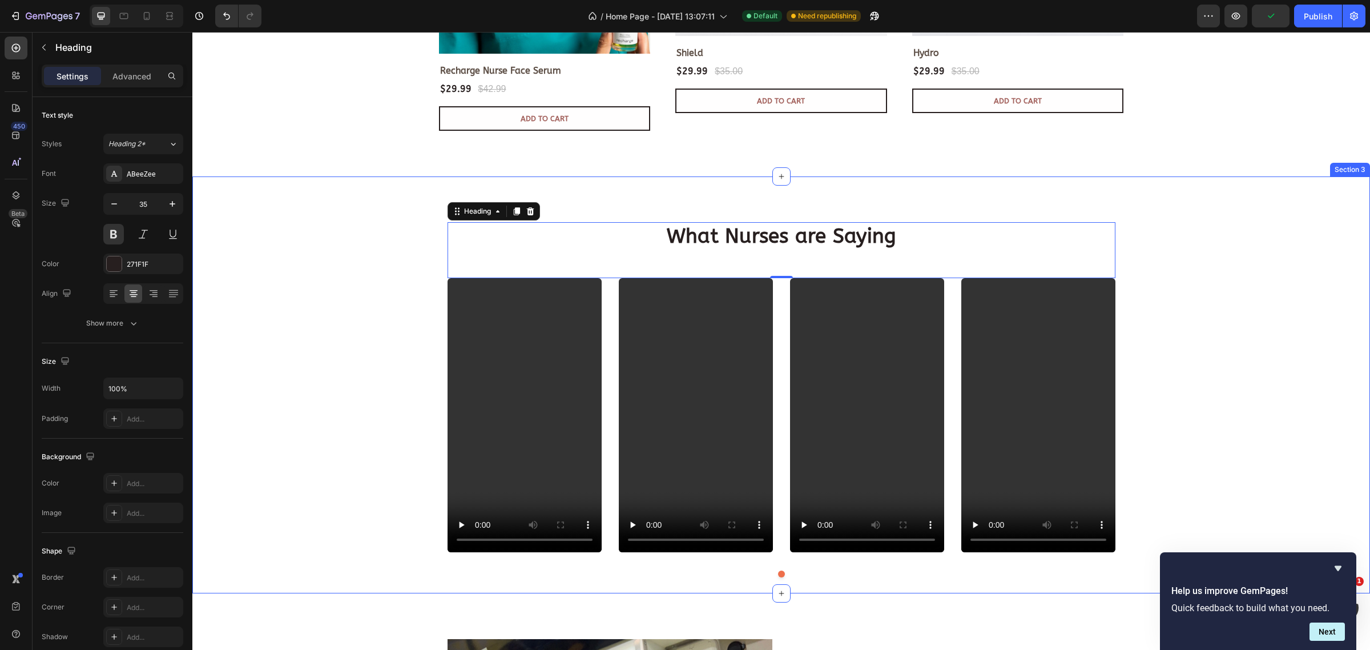
click at [357, 223] on div "What Nurses are Saying Heading 0 Video Video Video Video Carousel Row" at bounding box center [781, 404] width 1178 height 364
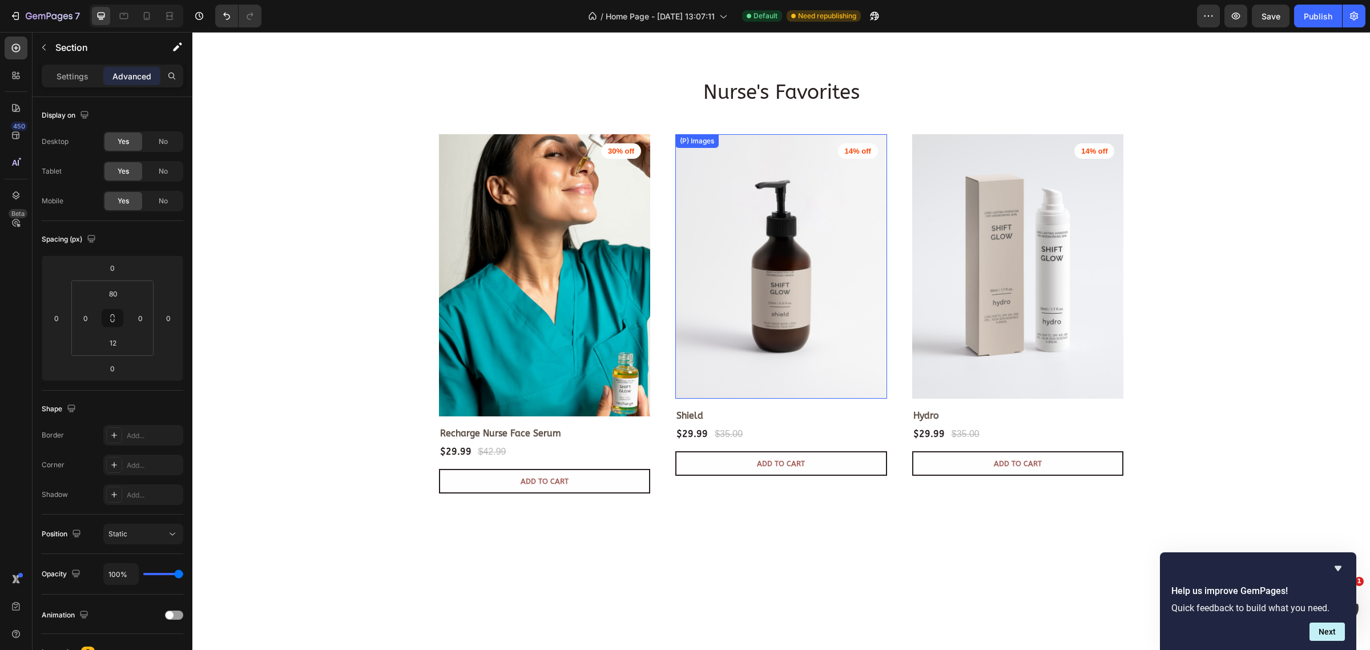
scroll to position [285, 0]
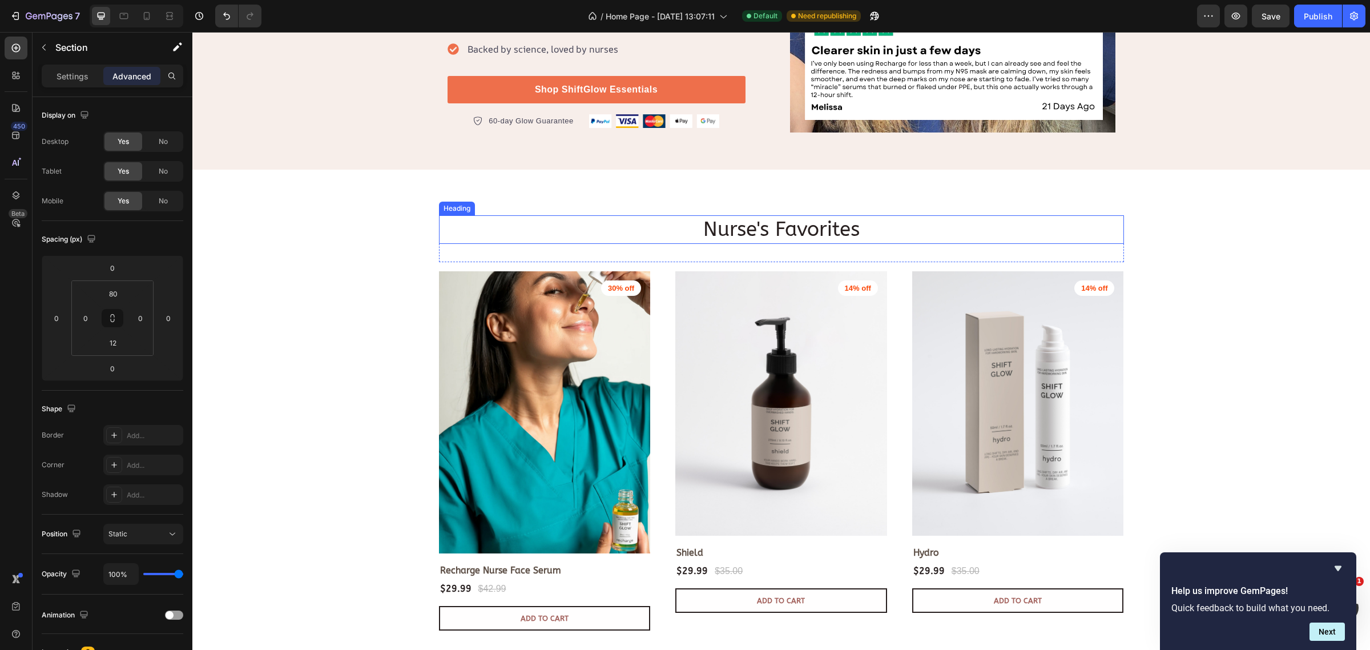
drag, startPoint x: 771, startPoint y: 223, endPoint x: 714, endPoint y: 235, distance: 57.7
click at [771, 223] on h2 "Nurse's Favorites" at bounding box center [781, 229] width 685 height 29
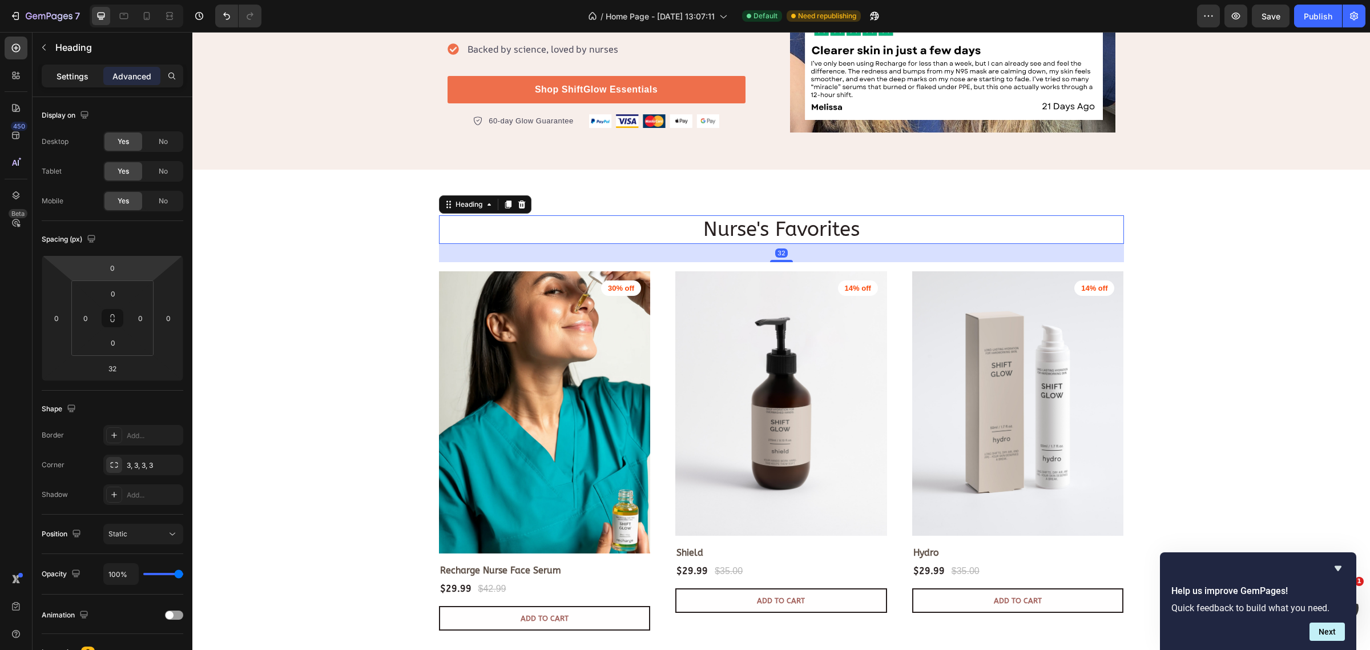
click at [67, 79] on p "Settings" at bounding box center [73, 76] width 32 height 12
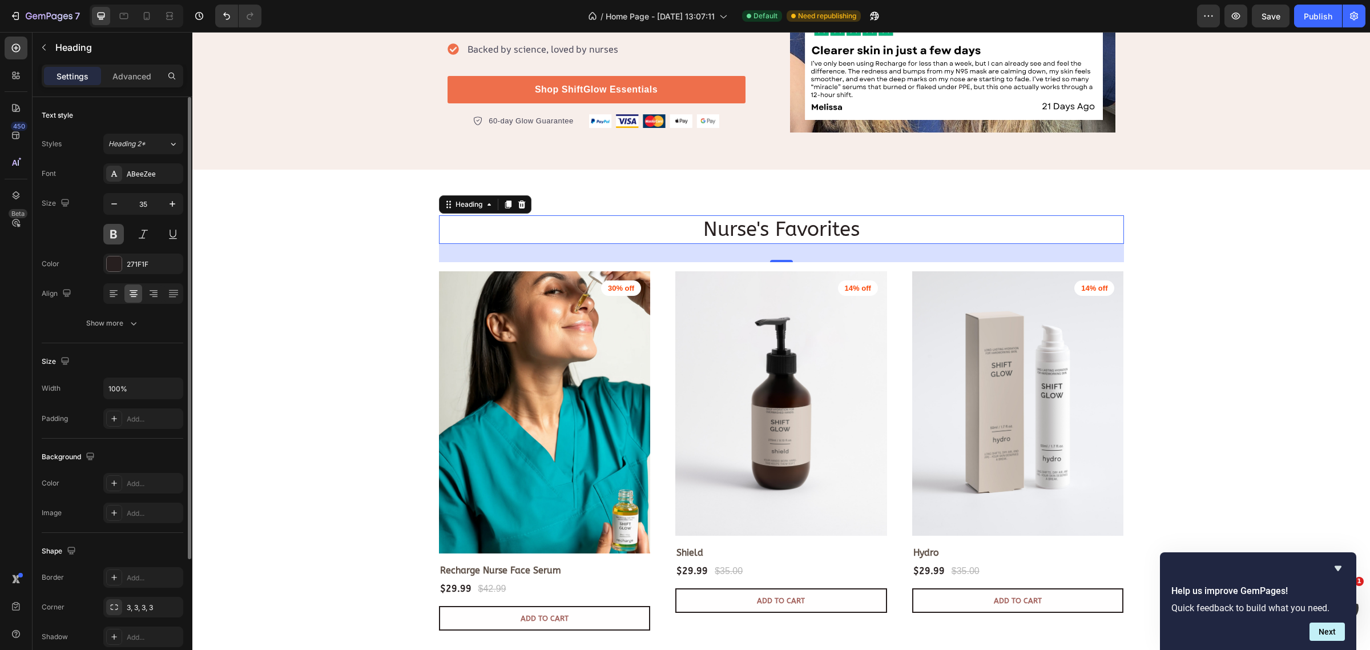
click at [113, 233] on button at bounding box center [113, 234] width 21 height 21
click at [229, 267] on div "Nurse's Favorites Heading 32 Row (P) Images 30% off Product Badge Row Recharge …" at bounding box center [781, 422] width 1161 height 415
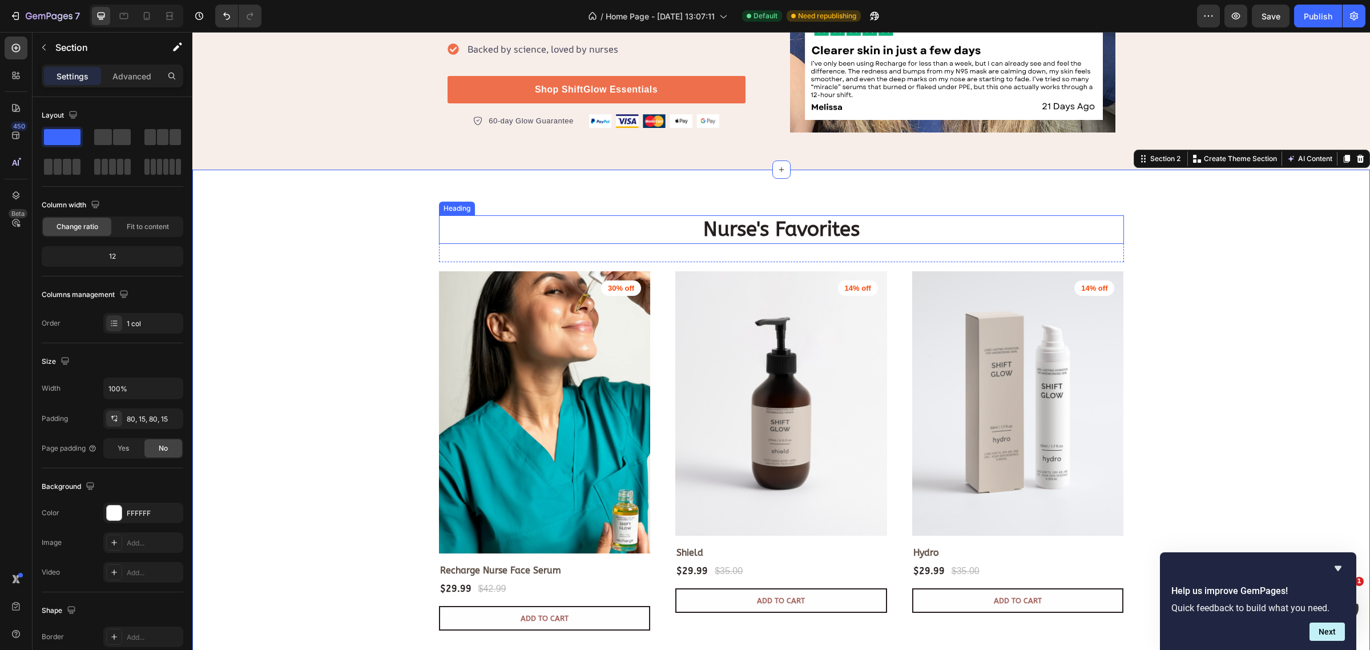
click at [732, 227] on h2 "Nurse's Favorites" at bounding box center [781, 229] width 685 height 29
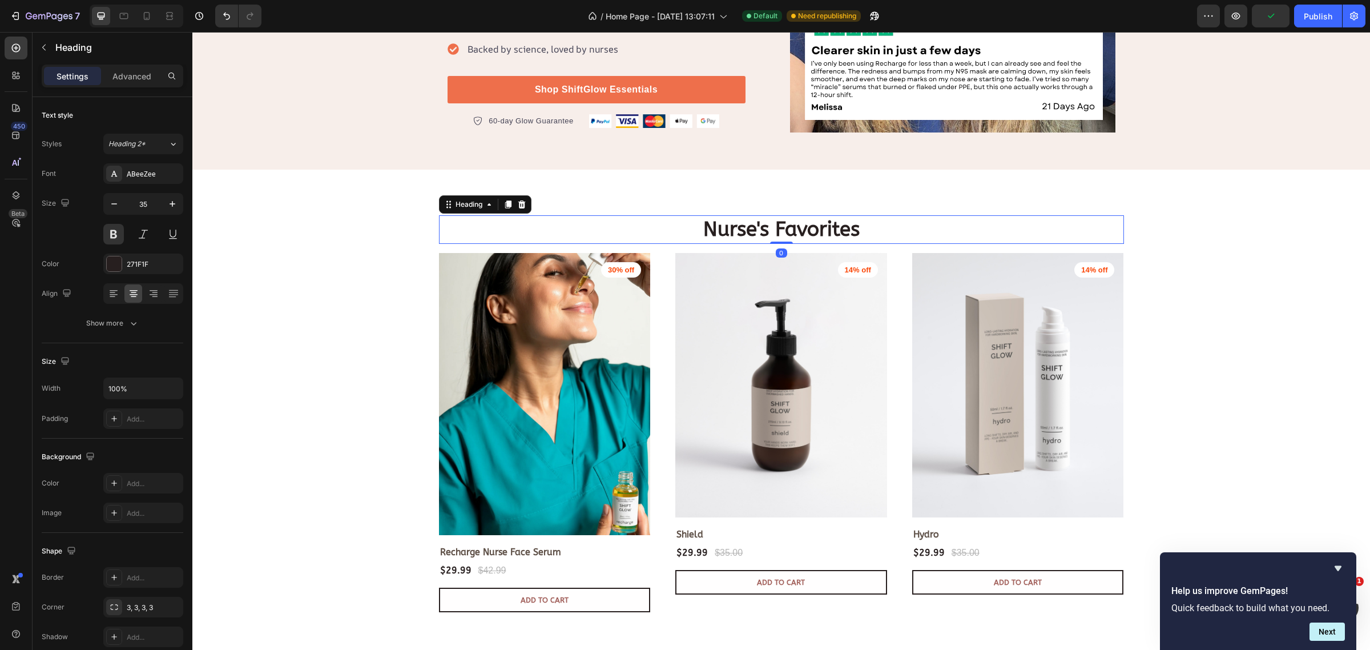
drag, startPoint x: 771, startPoint y: 260, endPoint x: 471, endPoint y: 250, distance: 300.5
click at [764, 229] on div "Nurse's Favorites Heading 0" at bounding box center [781, 229] width 685 height 29
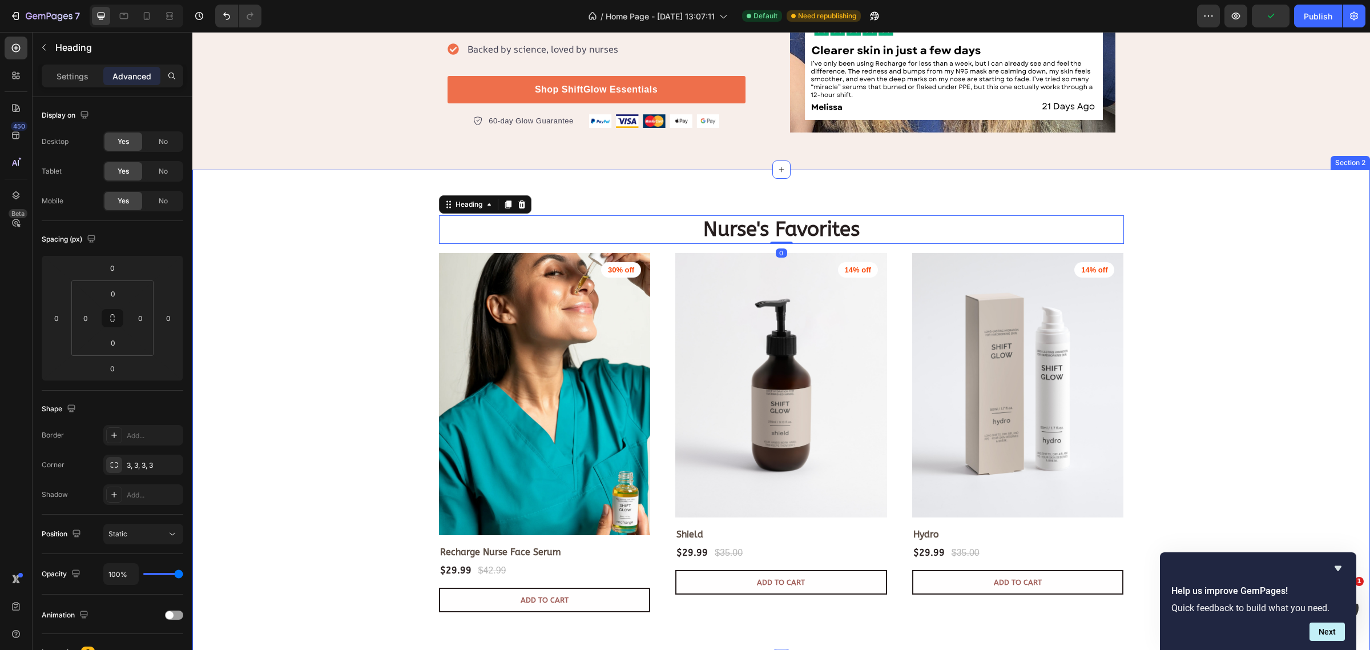
click at [275, 335] on div "Nurse's Favorites Heading 0 Row (P) Images 30% off Product Badge Row Recharge N…" at bounding box center [781, 413] width 1161 height 397
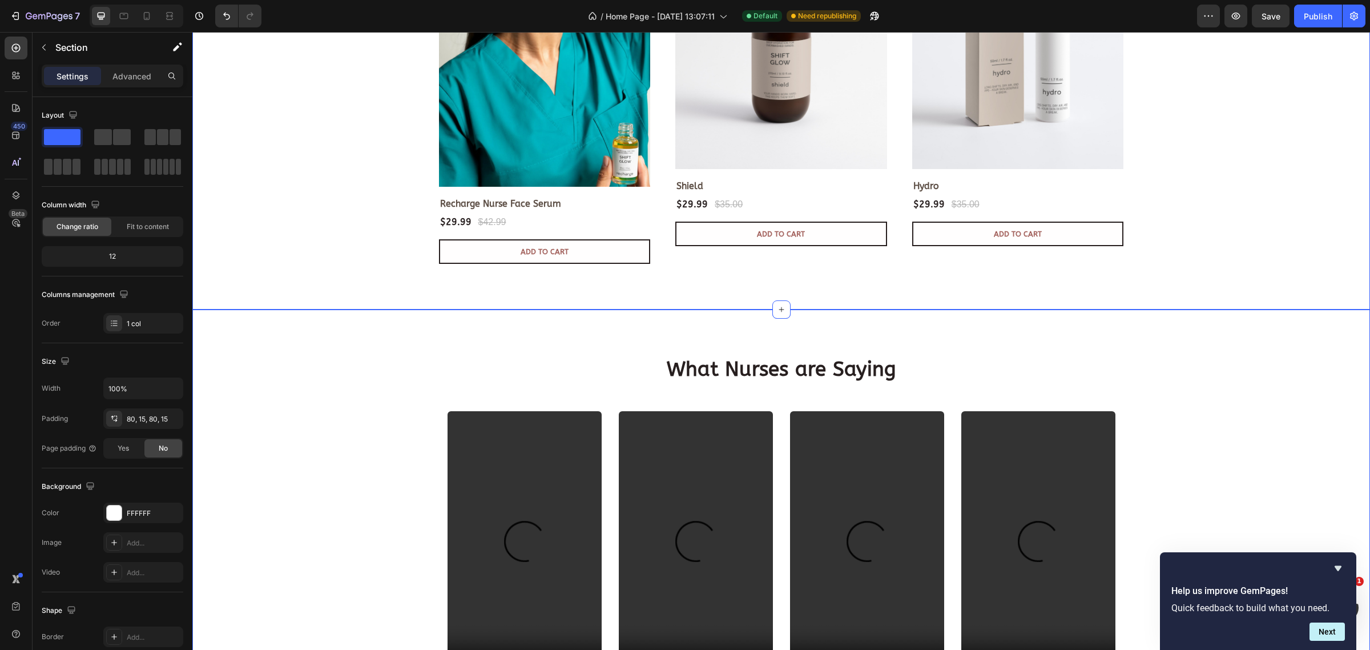
scroll to position [642, 0]
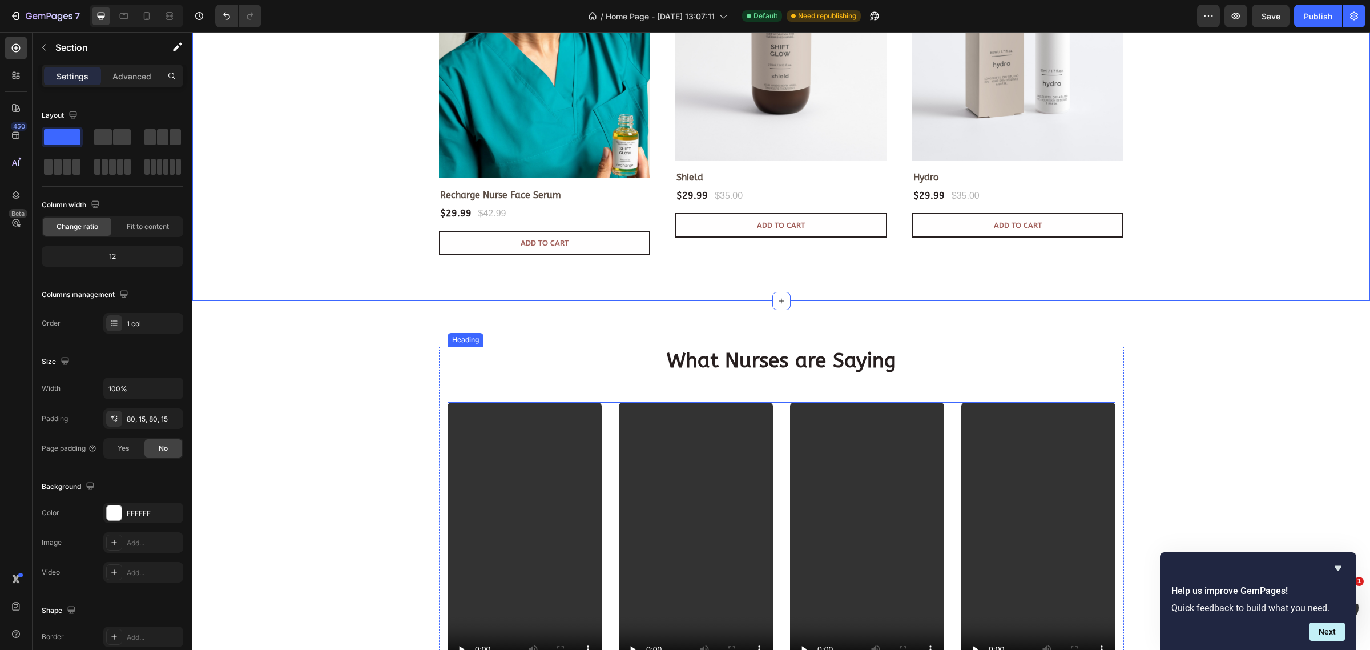
click at [761, 357] on h2 "What Nurses are Saying" at bounding box center [782, 361] width 668 height 29
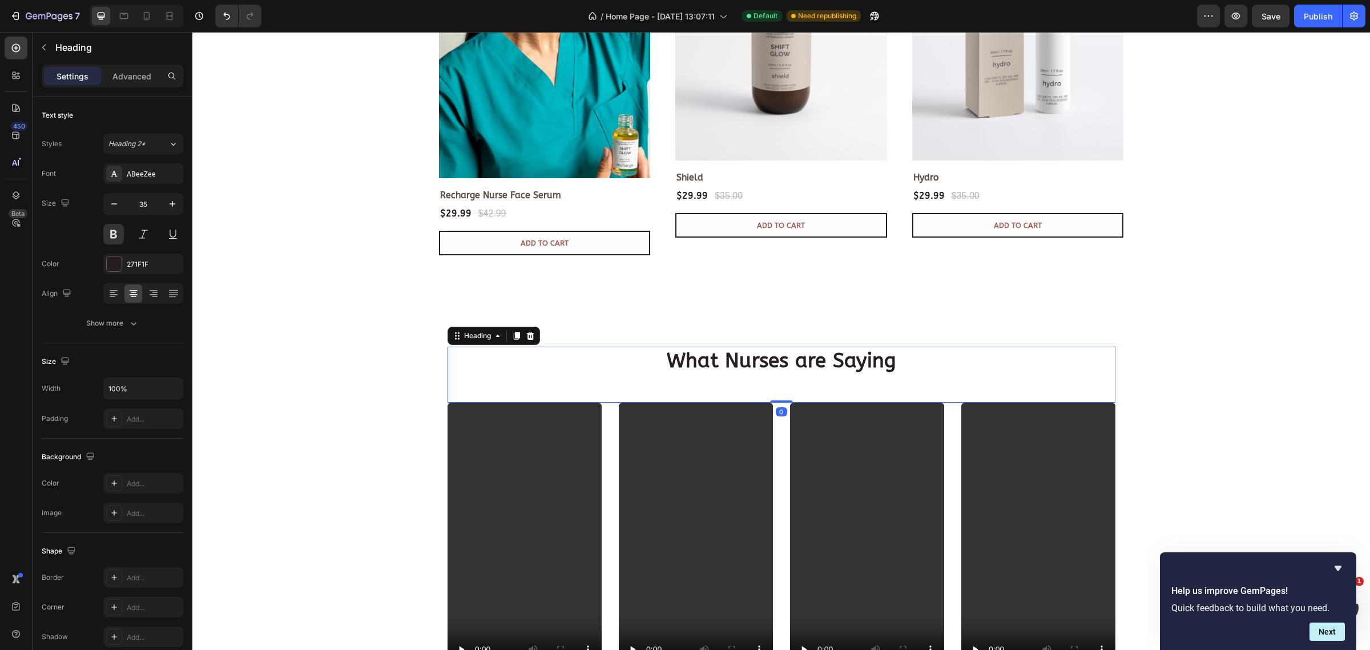
click at [775, 397] on div "What Nurses are Saying Heading 0" at bounding box center [782, 375] width 668 height 56
drag, startPoint x: 776, startPoint y: 400, endPoint x: 766, endPoint y: 364, distance: 37.4
click at [766, 364] on div "What Nurses are Saying Heading 0" at bounding box center [782, 375] width 668 height 56
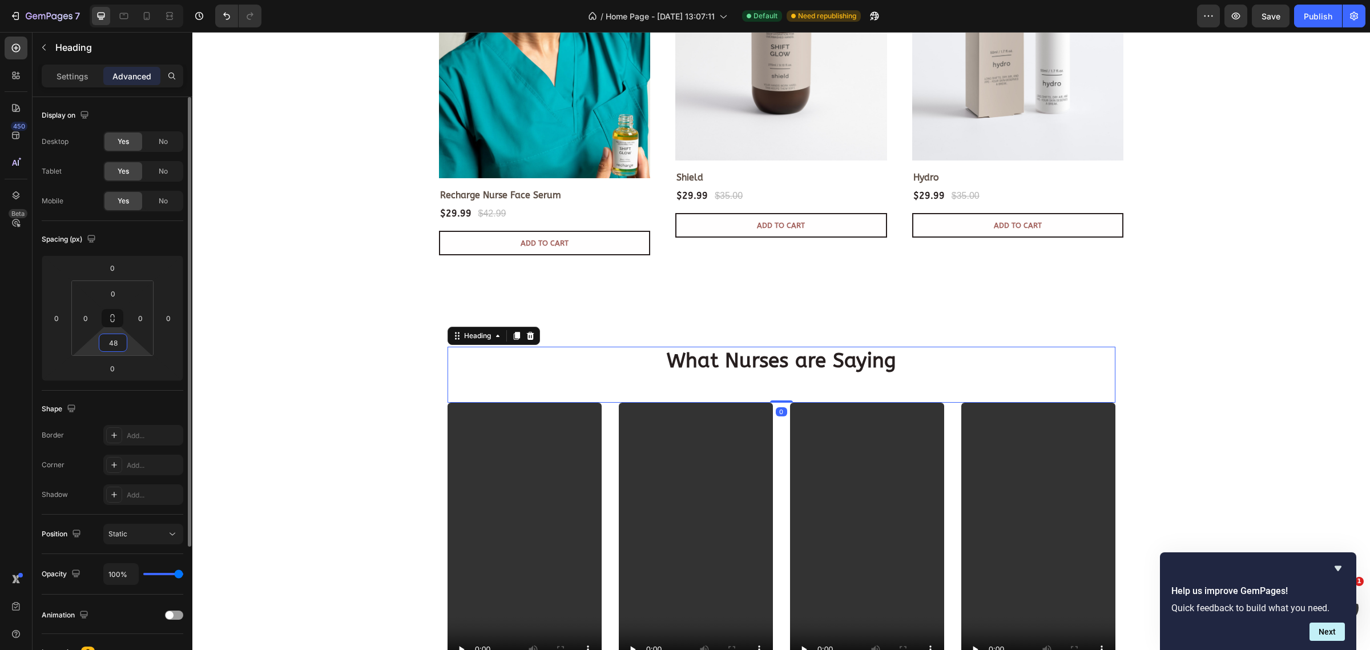
click at [112, 340] on input "48" at bounding box center [113, 342] width 23 height 17
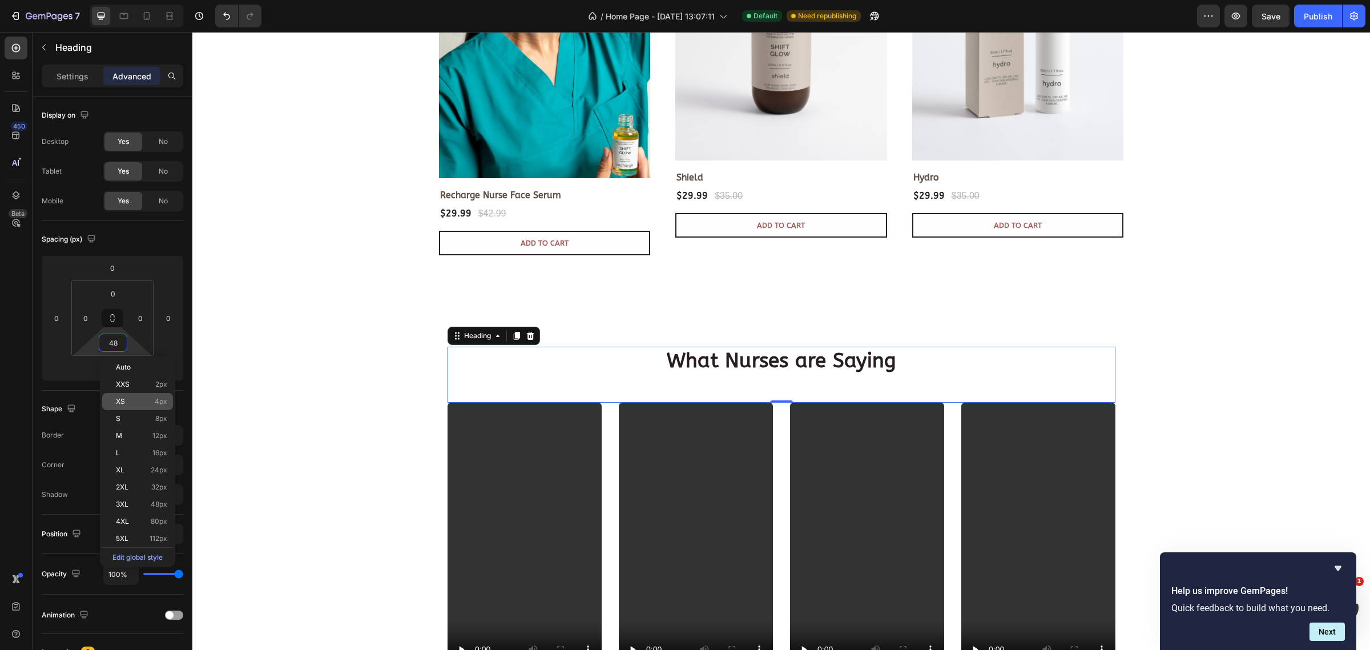
click at [149, 404] on p "XS 4px" at bounding box center [141, 401] width 51 height 8
type input "4"
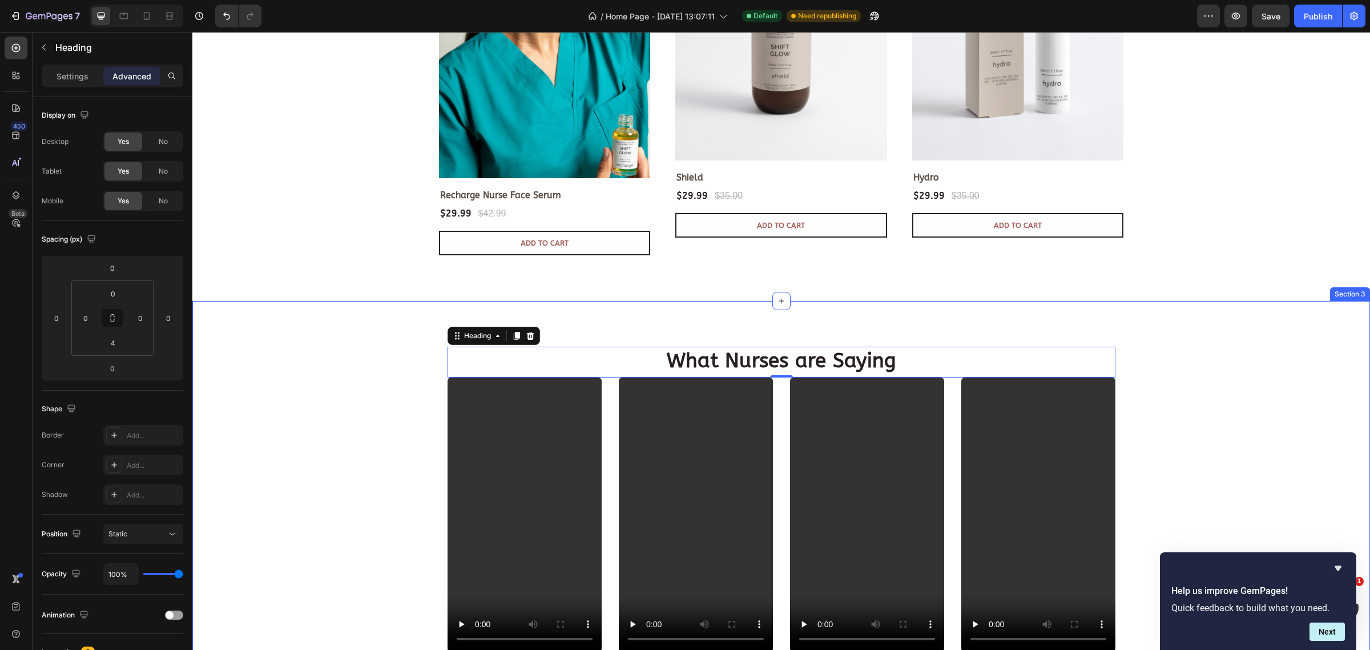
click at [323, 337] on div "What Nurses are Saying Heading 0 Video Video Video Video Carousel Row Section 3" at bounding box center [781, 497] width 1178 height 392
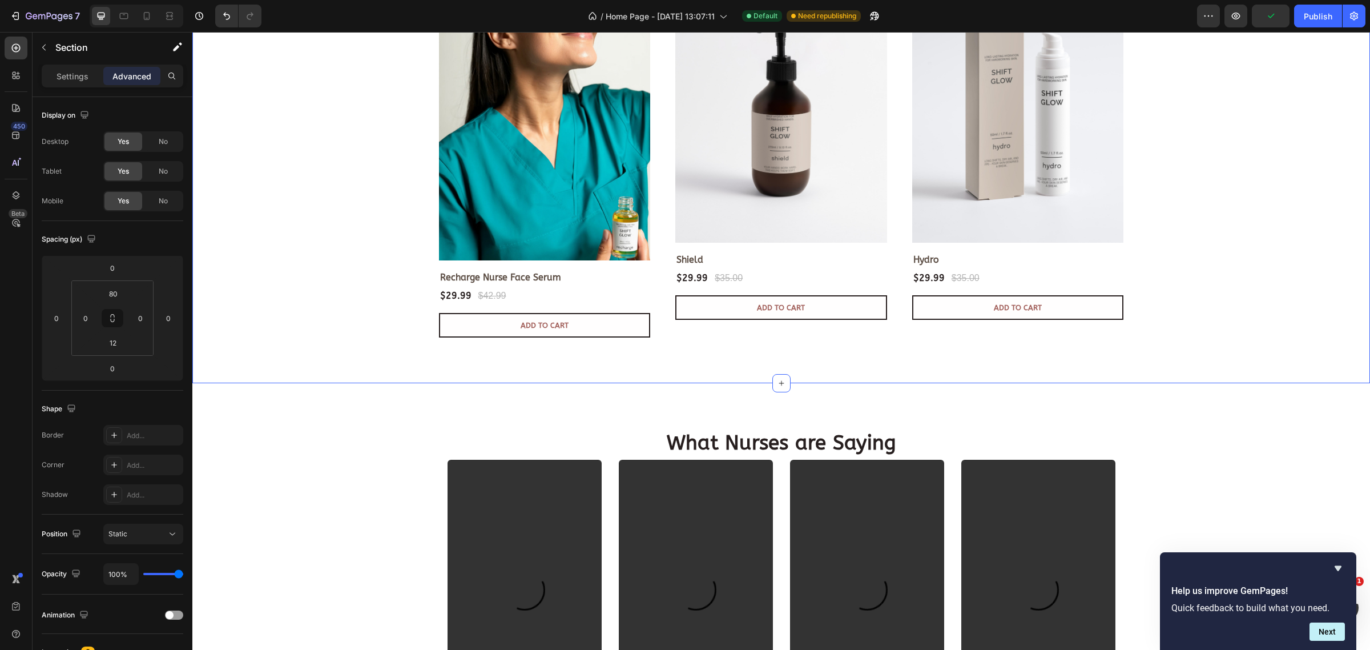
scroll to position [571, 0]
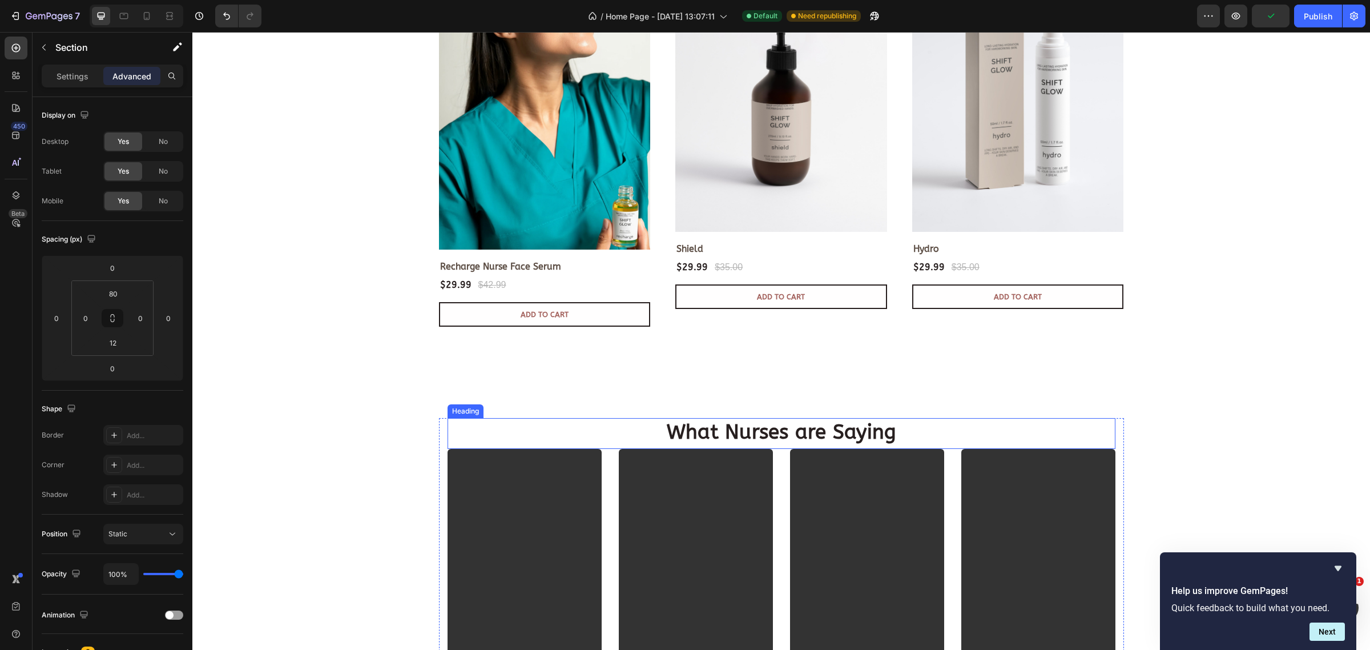
click at [732, 426] on h2 "What Nurses are Saying" at bounding box center [782, 432] width 668 height 29
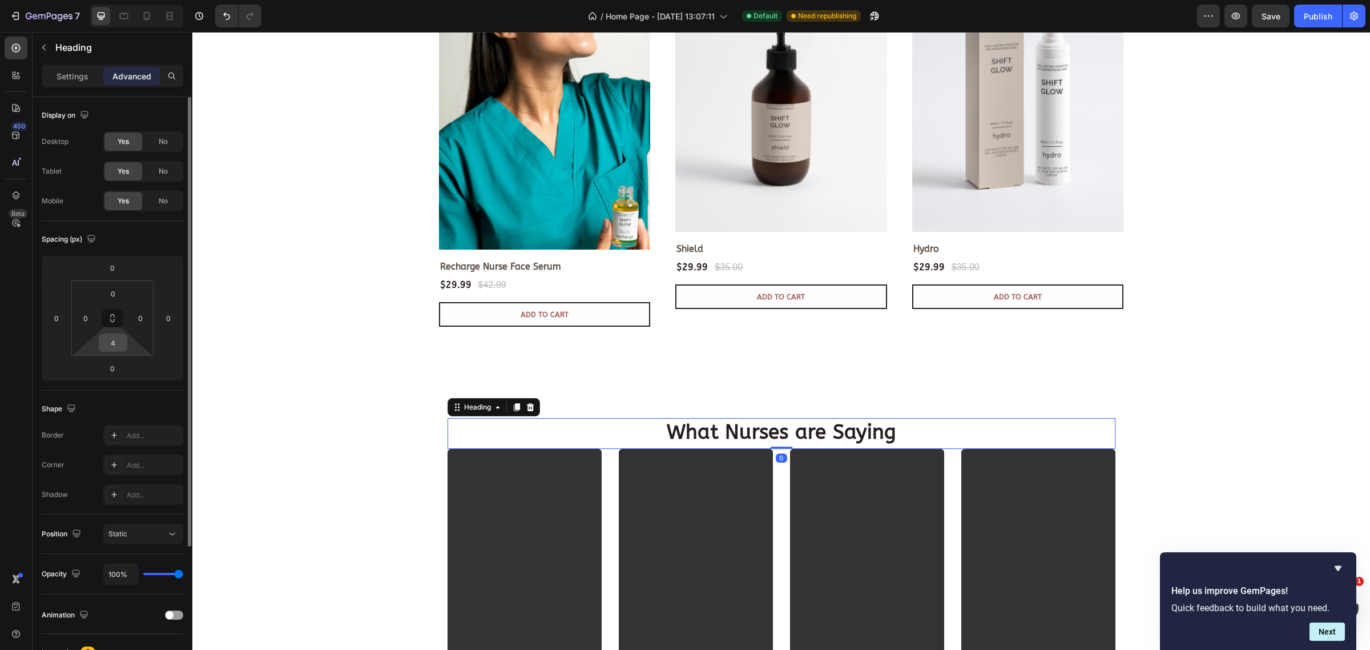
click at [113, 346] on input "4" at bounding box center [113, 342] width 23 height 17
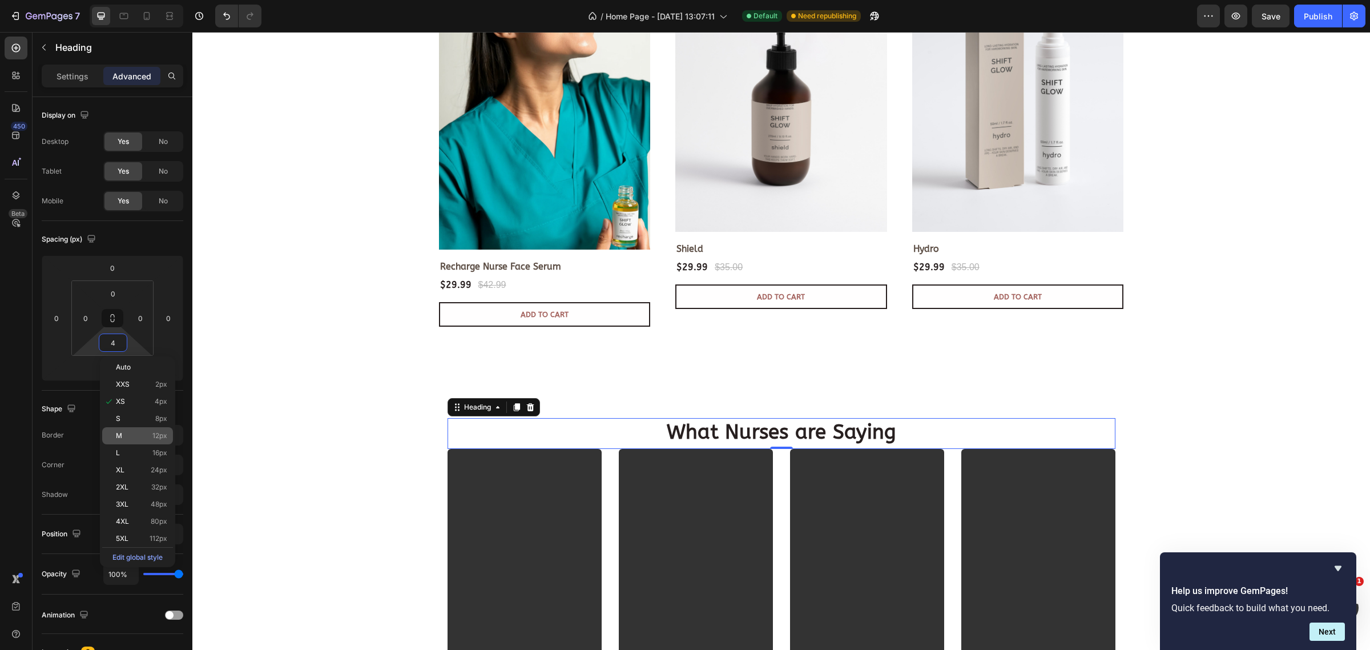
click at [151, 436] on p "M 12px" at bounding box center [141, 436] width 51 height 8
type input "12"
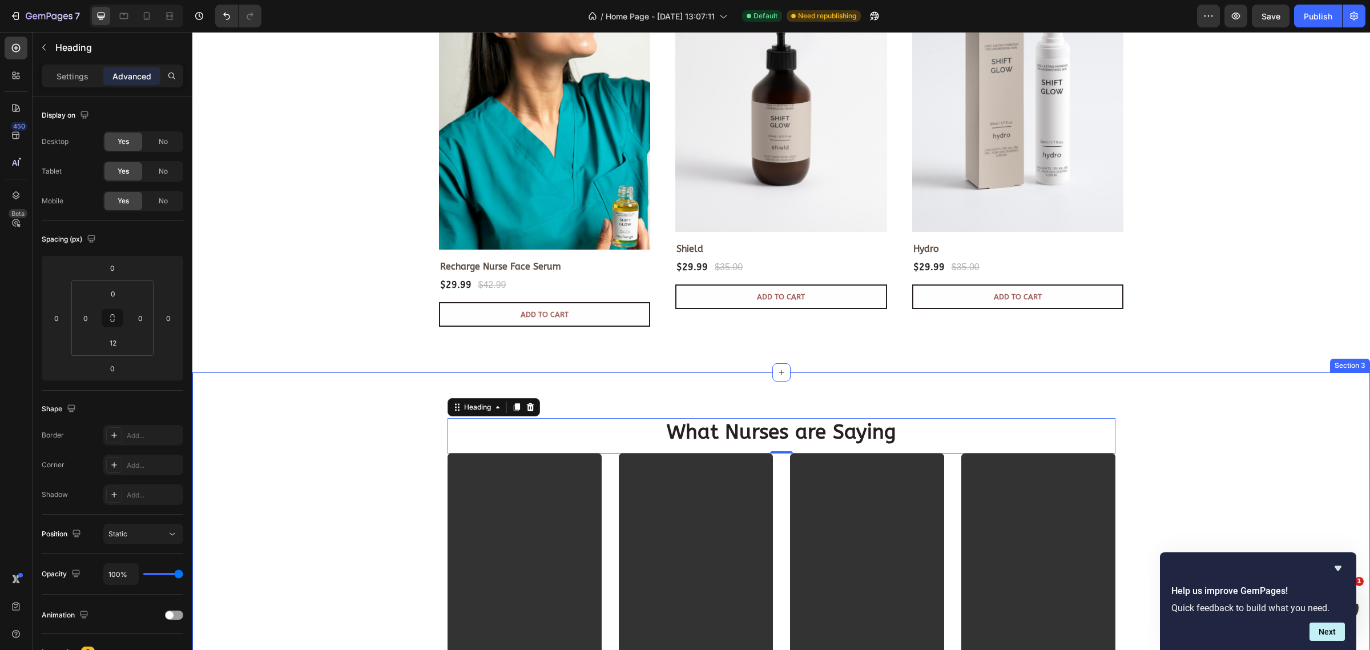
click at [353, 400] on div "What Nurses are Saying Heading 0 Video Video Video Video Carousel Row Section 3" at bounding box center [781, 570] width 1178 height 396
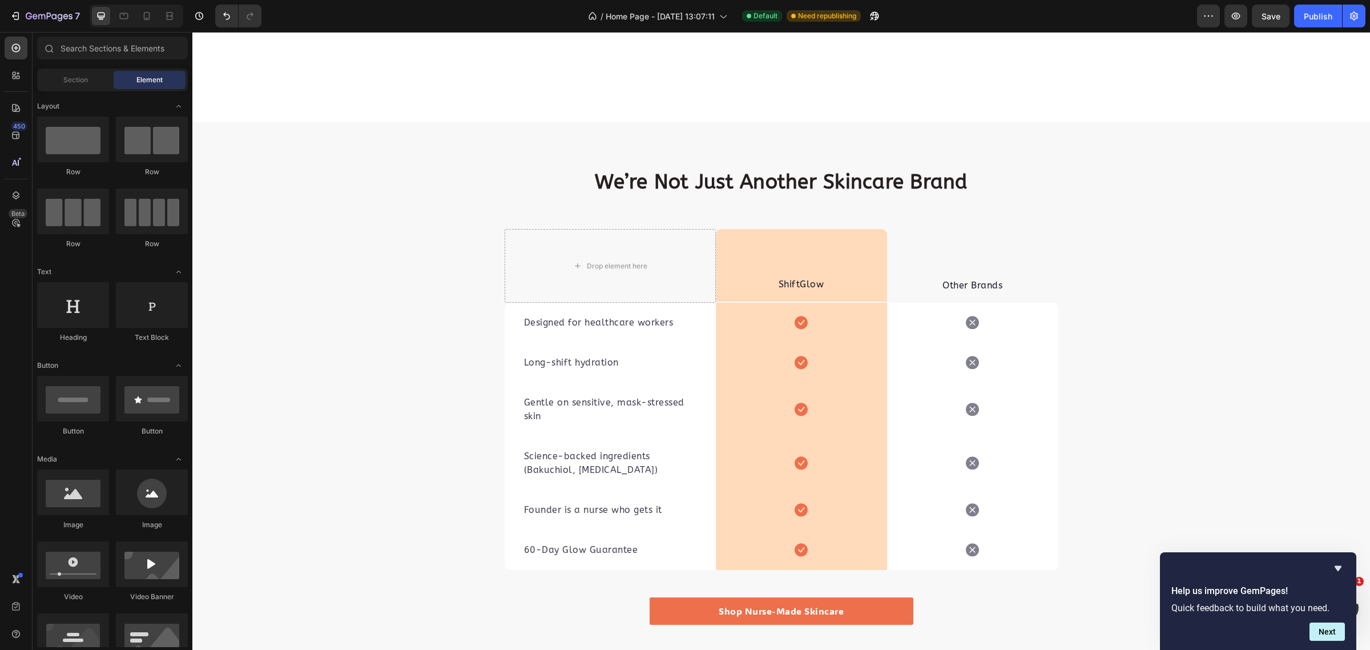
scroll to position [1683, 0]
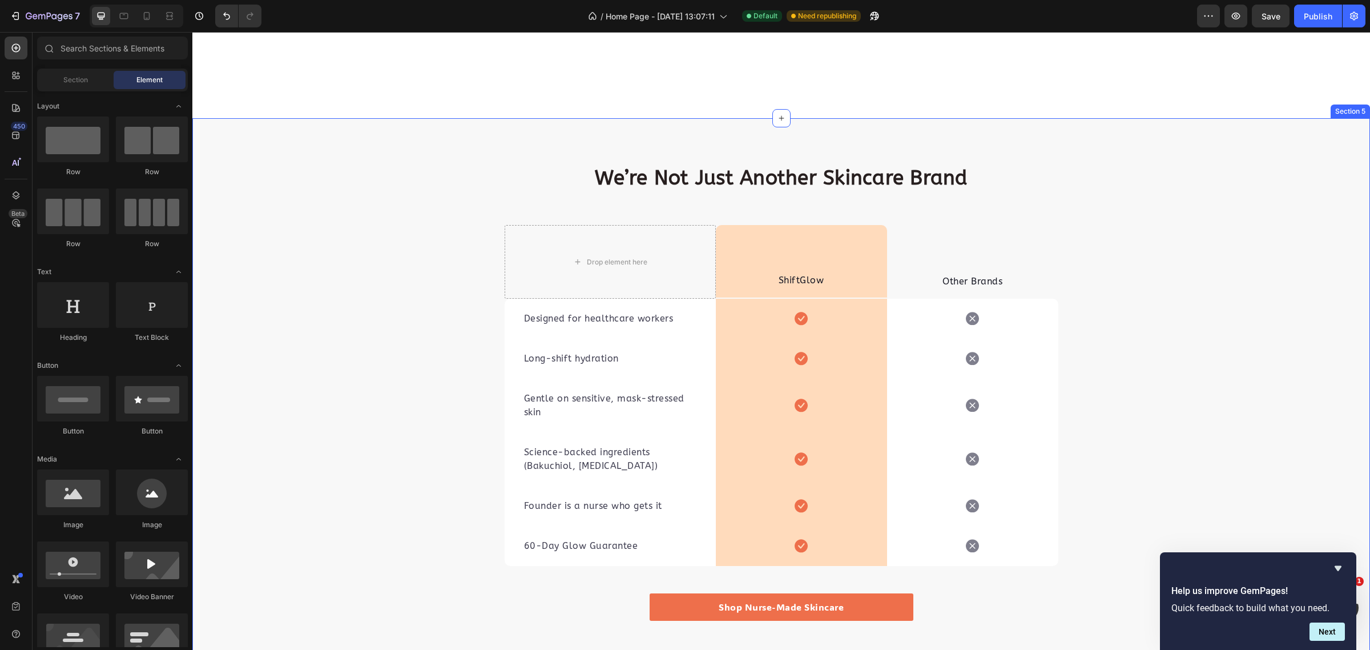
click at [373, 240] on div "We’re Not Just Another Skincare Brand Heading Row Drop element here ShiftGlow T…" at bounding box center [781, 392] width 1178 height 457
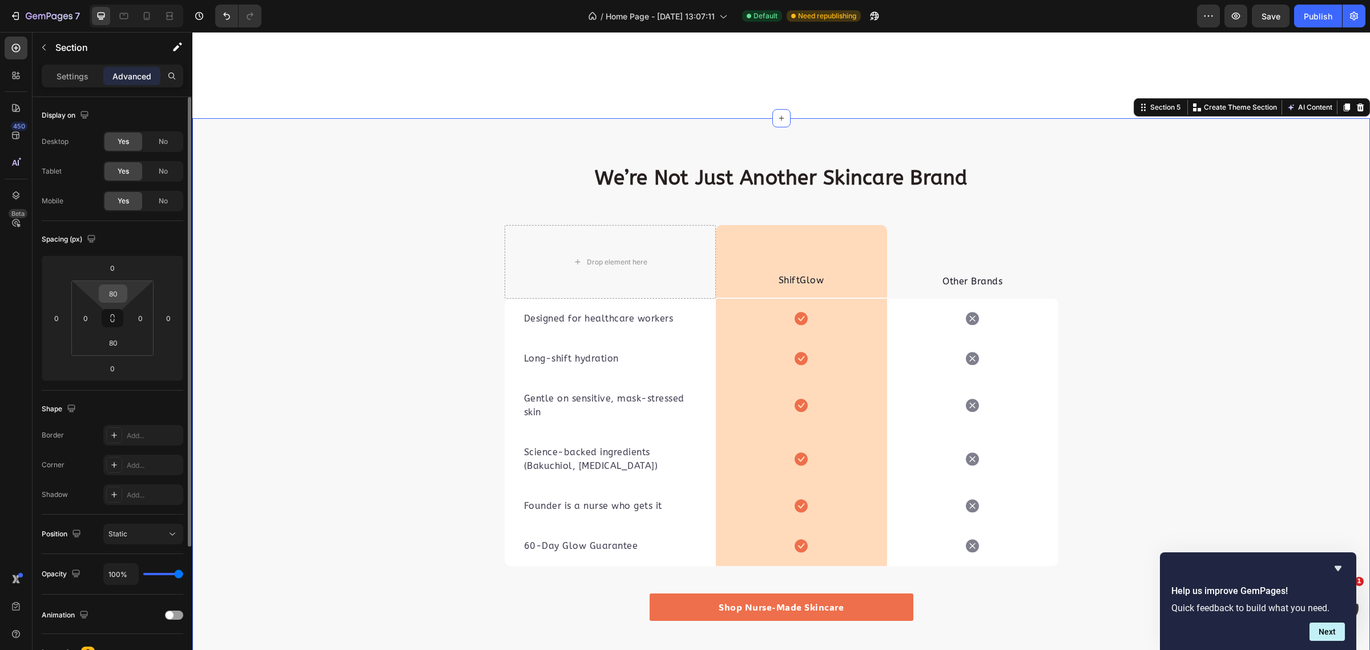
click at [111, 296] on input "80" at bounding box center [113, 293] width 23 height 17
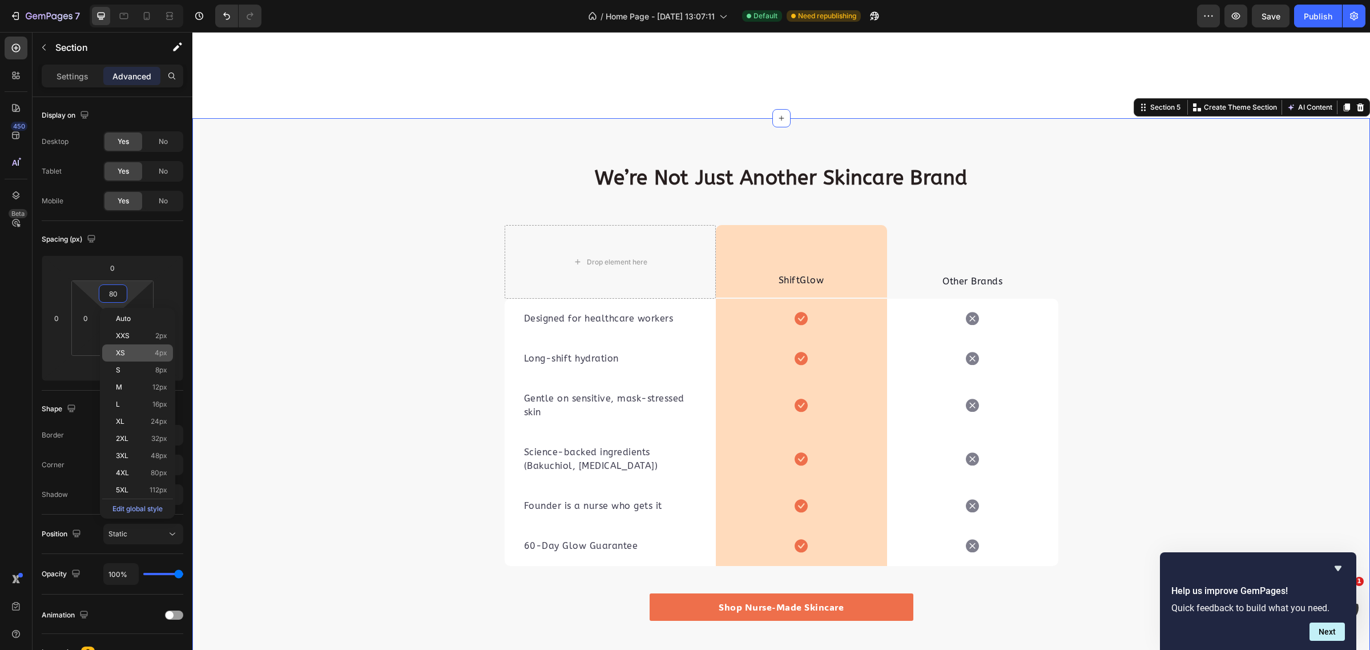
click at [142, 349] on p "XS 4px" at bounding box center [141, 353] width 51 height 8
type input "4"
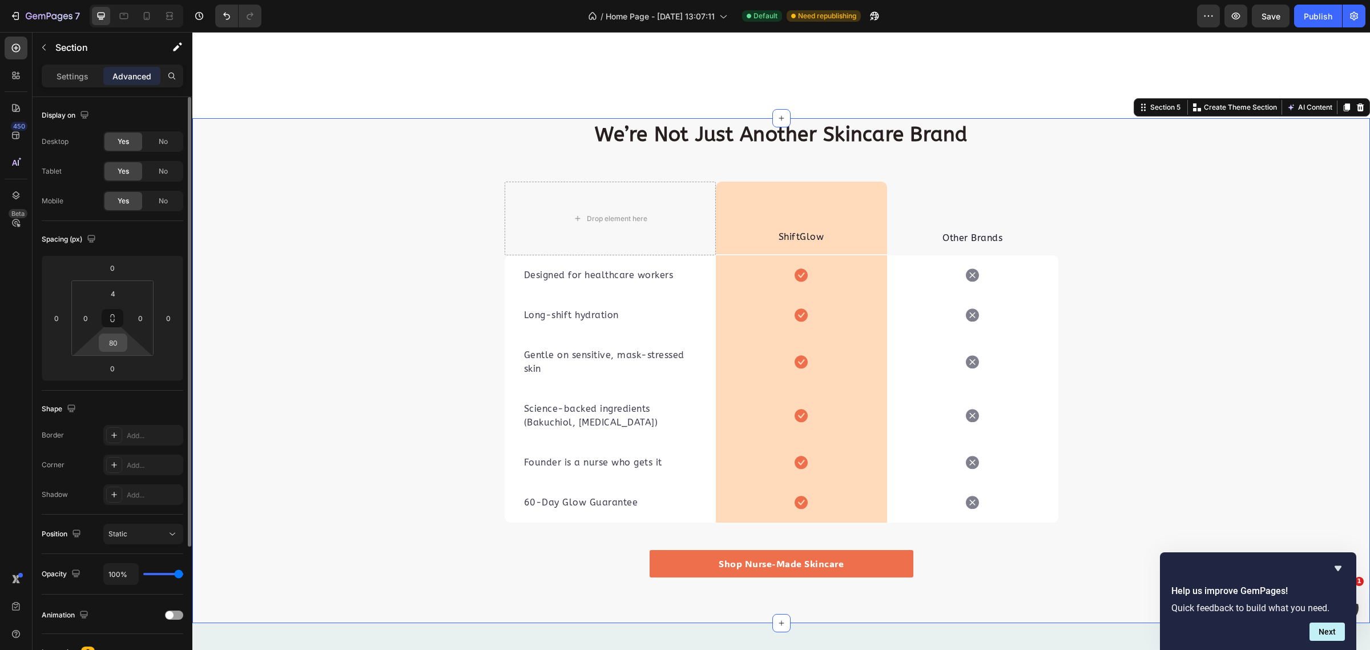
click at [114, 346] on input "80" at bounding box center [113, 342] width 23 height 17
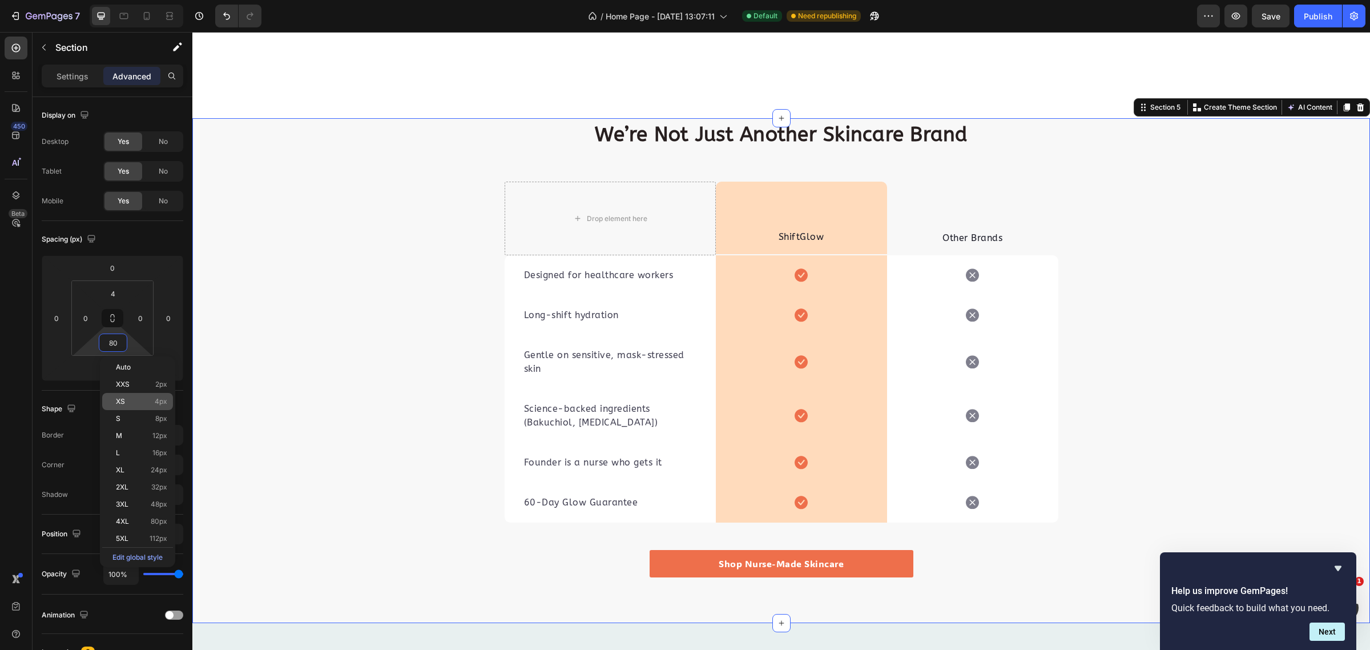
click at [144, 404] on p "XS 4px" at bounding box center [141, 401] width 51 height 8
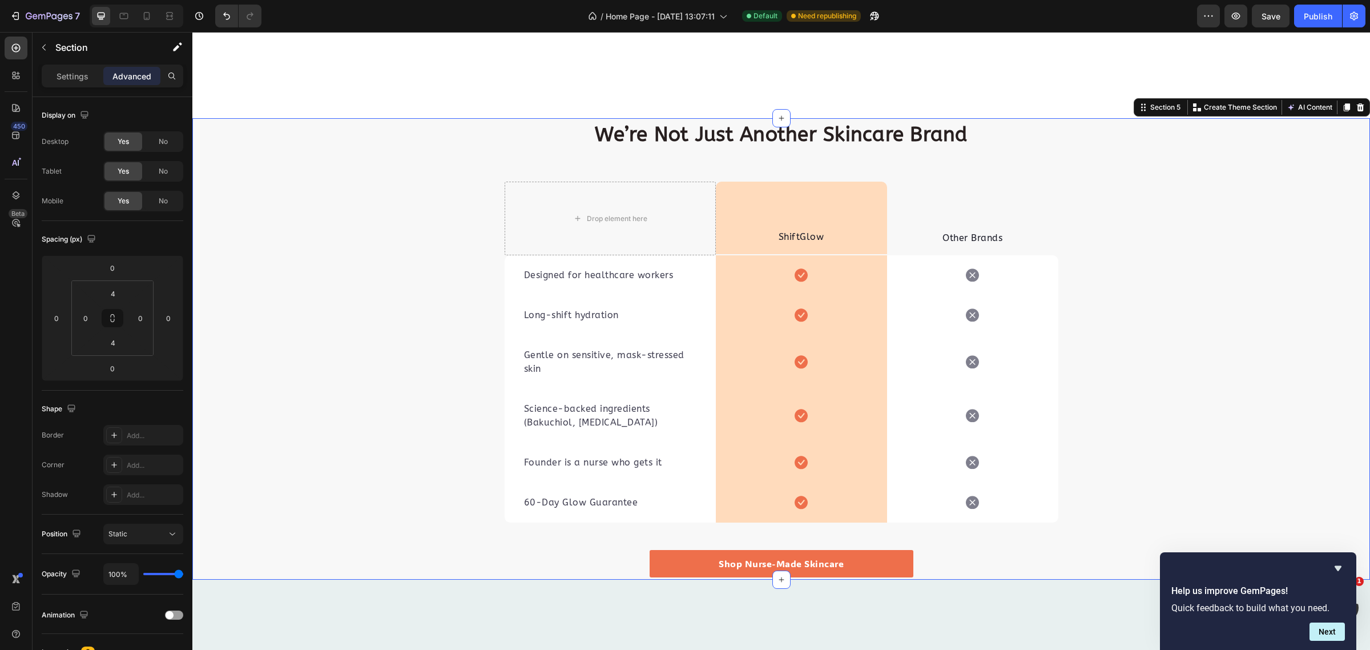
click at [370, 360] on div "We’re Not Just Another Skincare Brand Heading Row Drop element here ShiftGlow T…" at bounding box center [781, 348] width 1178 height 457
click at [115, 340] on input "4" at bounding box center [113, 342] width 23 height 17
click at [147, 449] on p "L 16px" at bounding box center [141, 453] width 51 height 8
click at [329, 417] on div "We’re Not Just Another Skincare Brand Heading Row Drop element here ShiftGlow T…" at bounding box center [781, 348] width 1178 height 457
click at [109, 341] on input "16" at bounding box center [113, 342] width 23 height 17
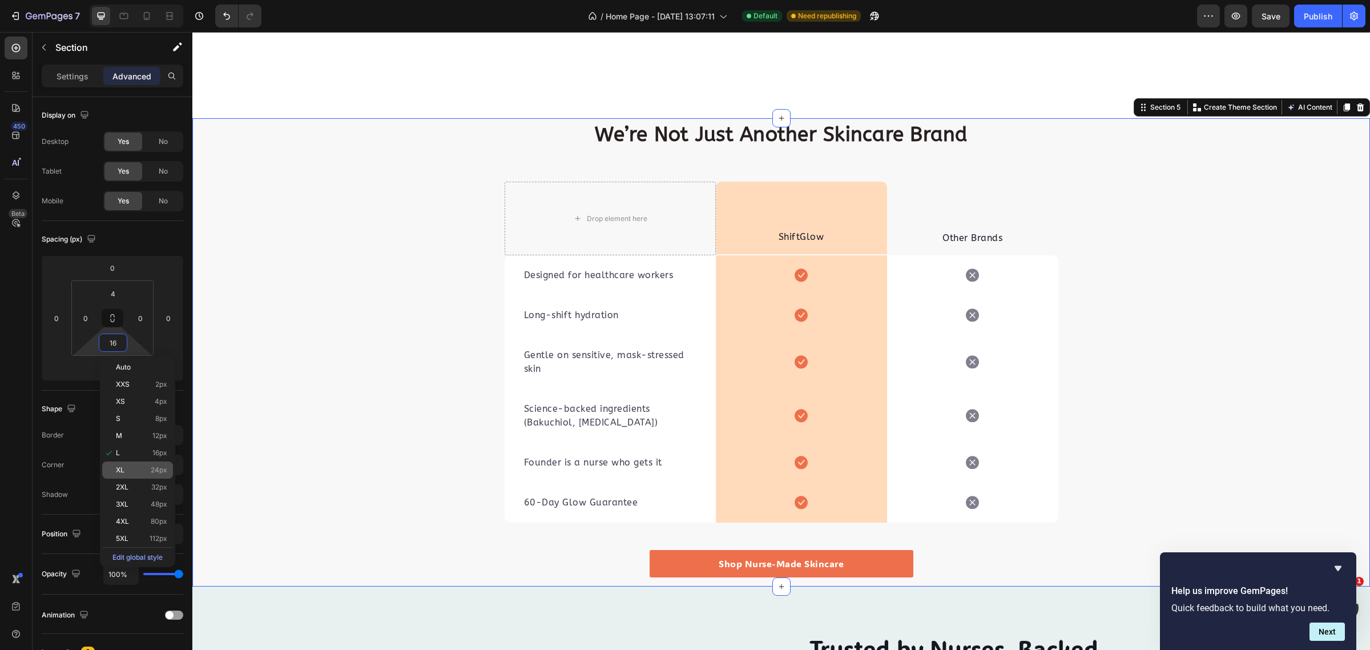
click at [146, 467] on p "XL 24px" at bounding box center [141, 470] width 51 height 8
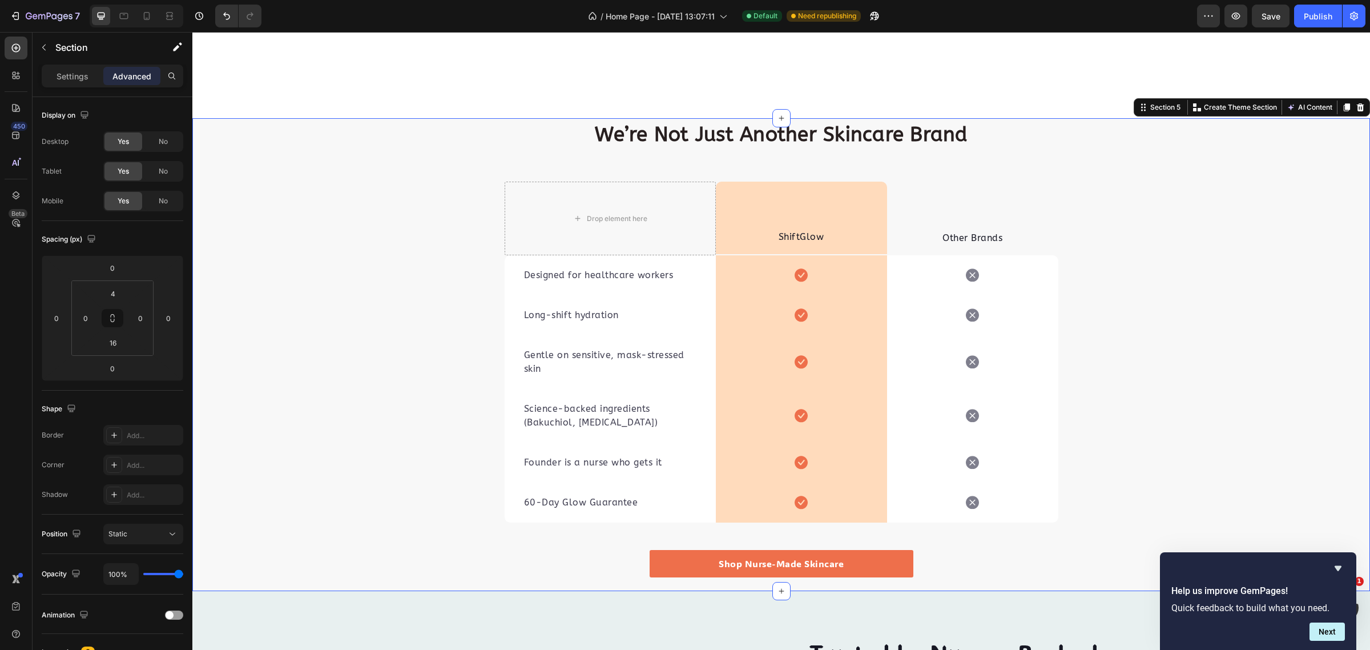
type input "24"
click at [303, 426] on div "We’re Not Just Another Skincare Brand Heading Row Drop element here ShiftGlow T…" at bounding box center [781, 348] width 1178 height 457
click at [72, 78] on p "Settings" at bounding box center [73, 76] width 32 height 12
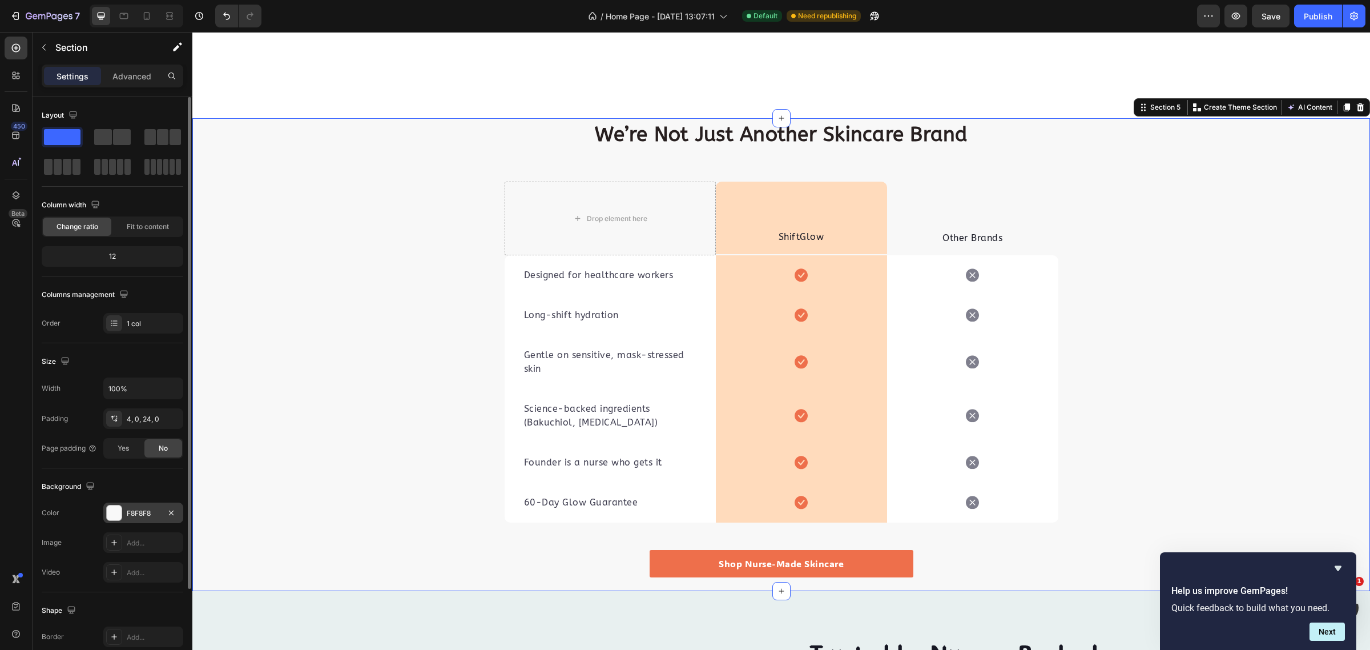
click at [134, 512] on div "F8F8F8" at bounding box center [143, 513] width 33 height 10
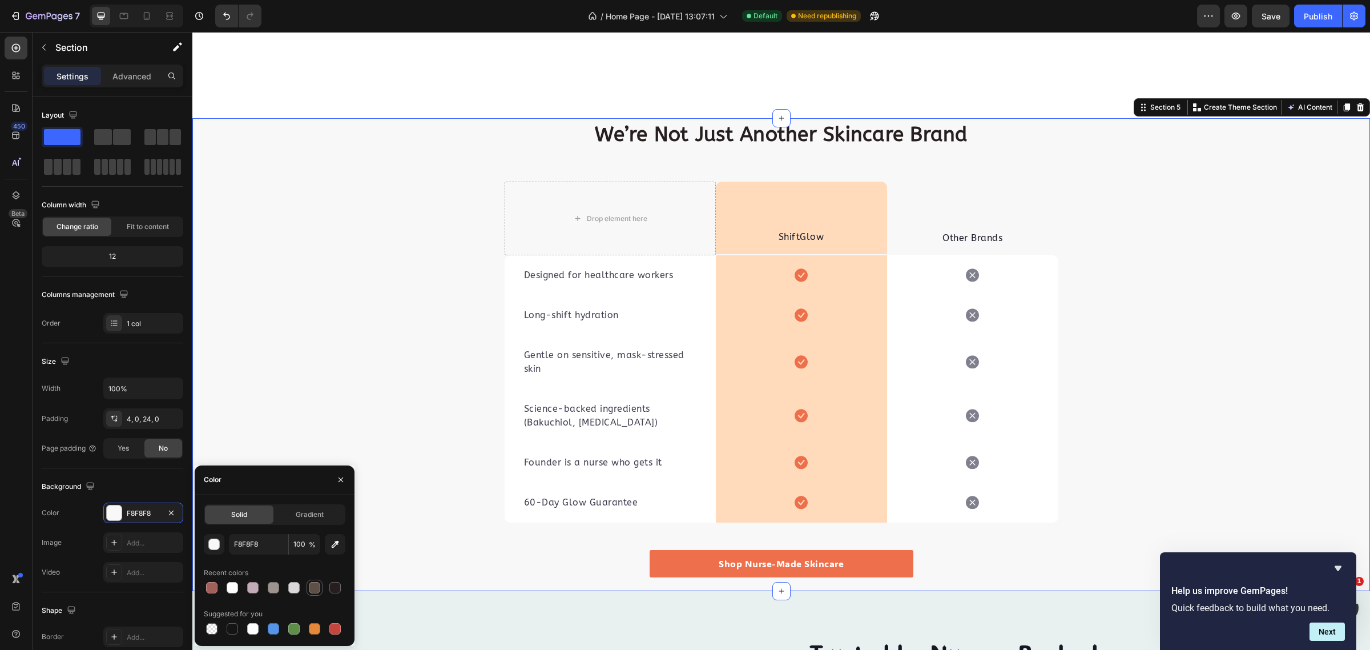
click at [312, 582] on div at bounding box center [314, 587] width 11 height 11
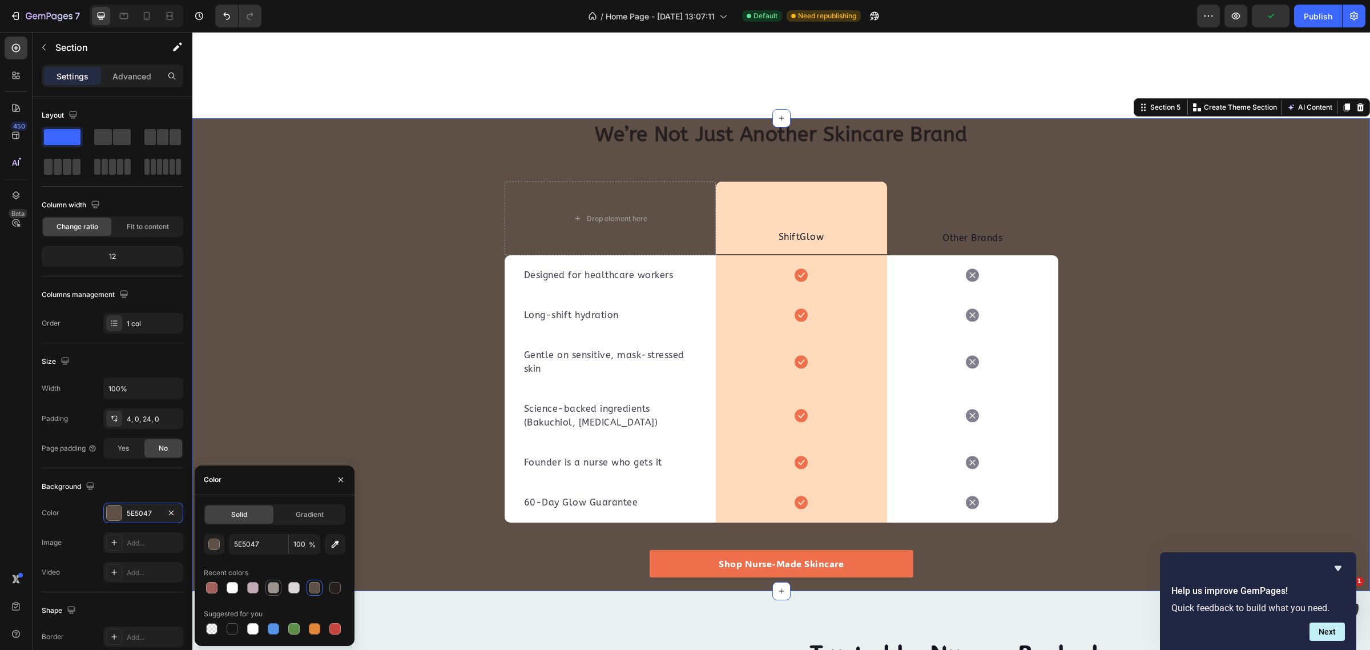
click at [272, 585] on div at bounding box center [273, 587] width 11 height 11
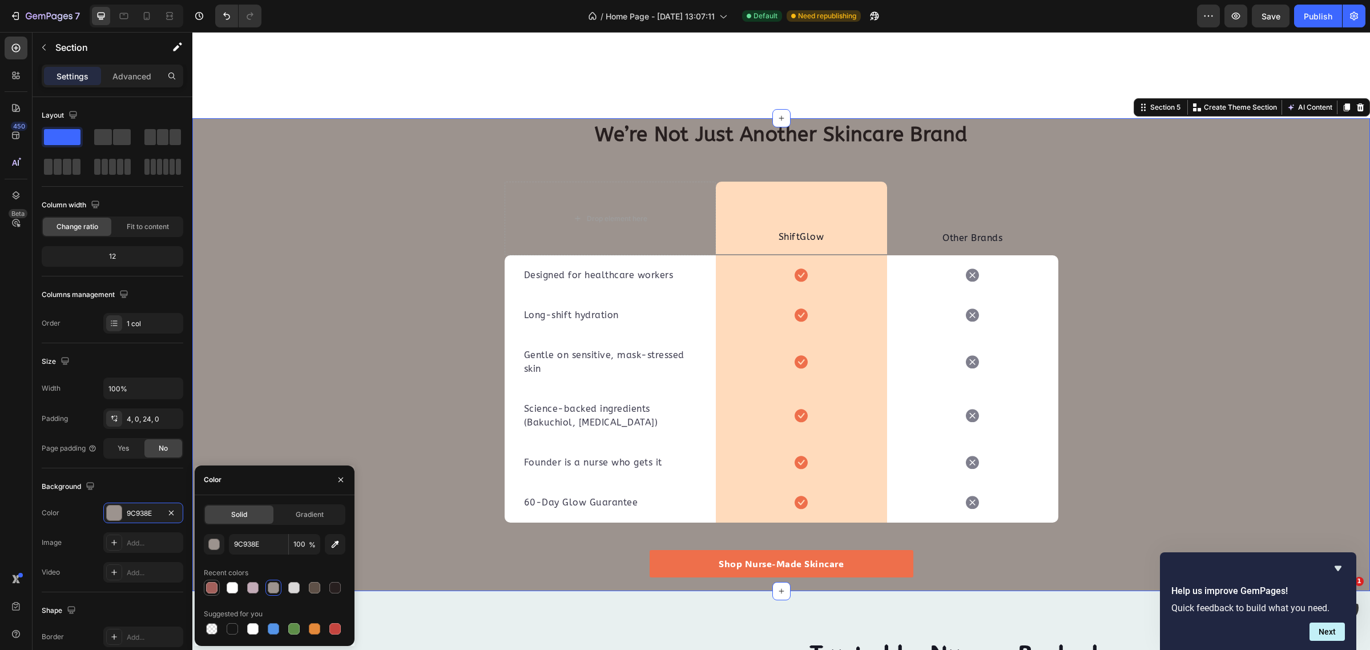
click at [215, 587] on div at bounding box center [211, 587] width 11 height 11
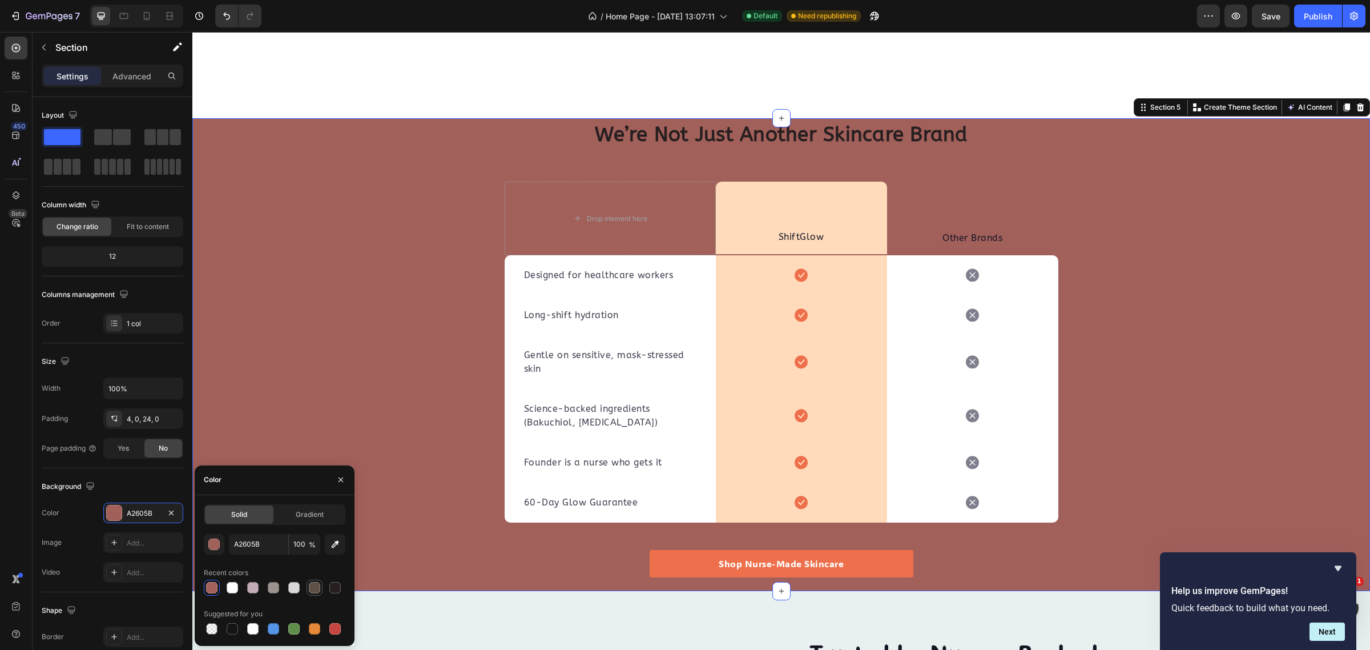
click at [310, 586] on div at bounding box center [314, 587] width 11 height 11
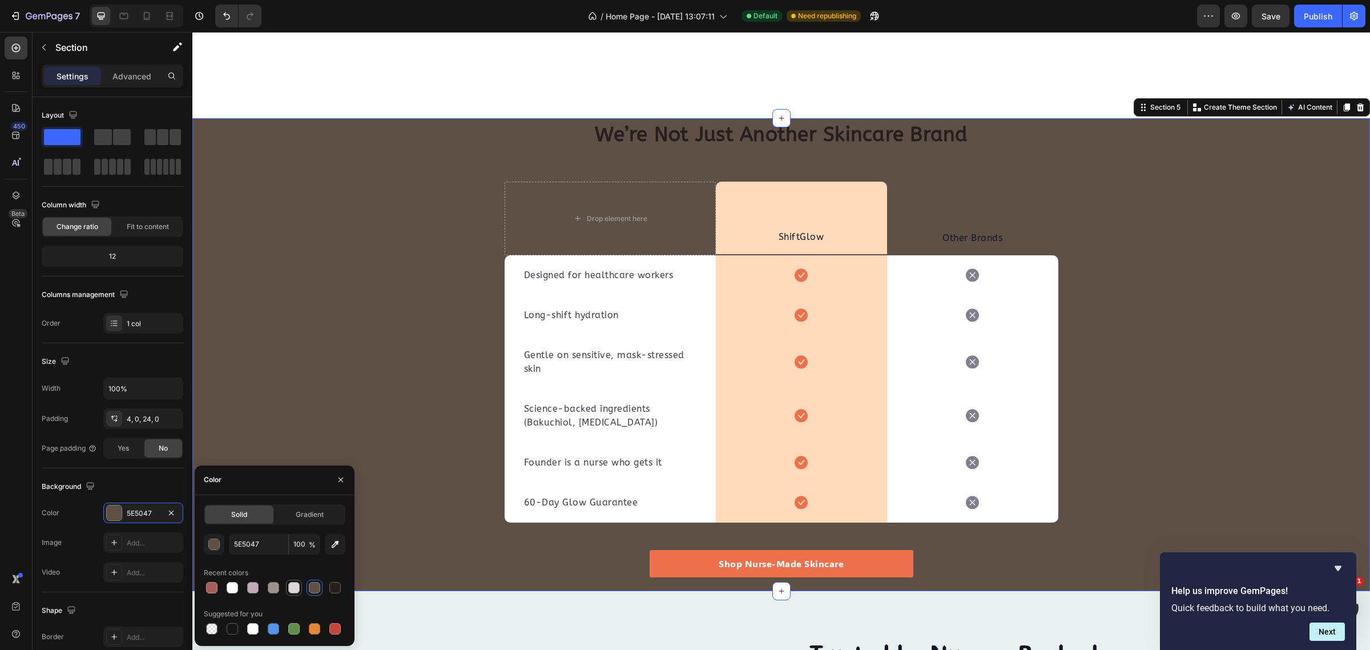
click at [288, 587] on div at bounding box center [293, 587] width 11 height 11
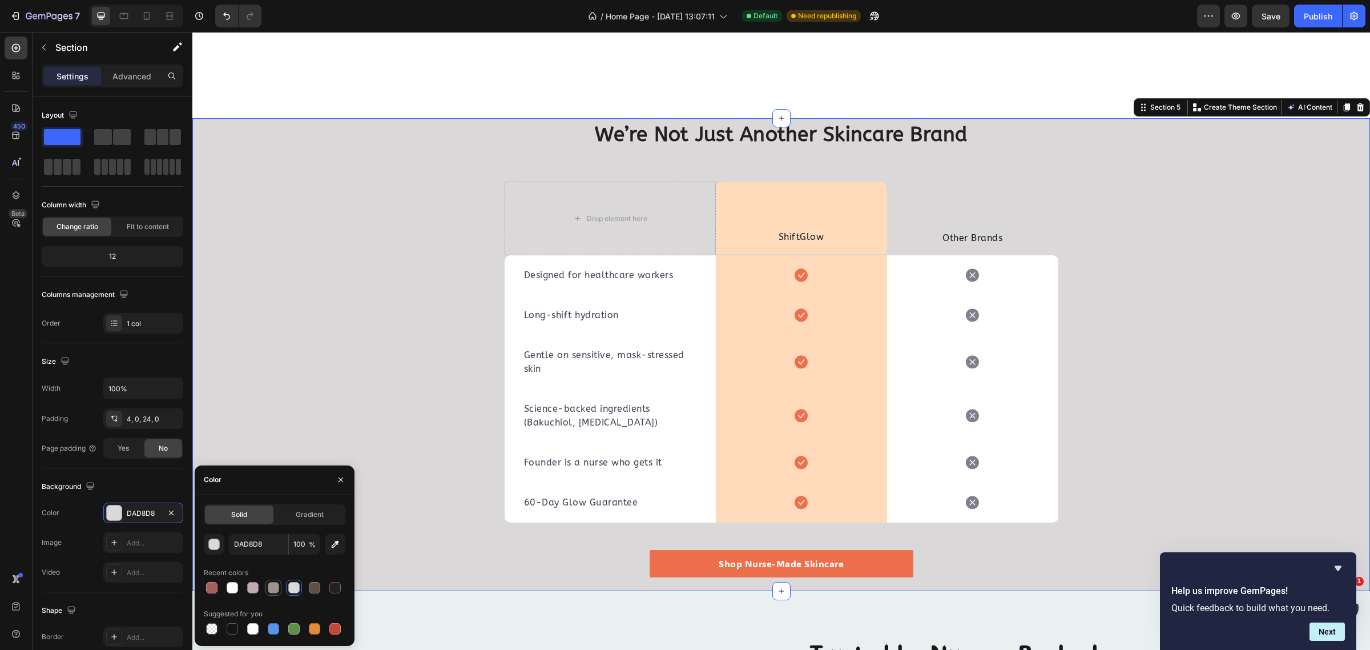
click at [269, 590] on div at bounding box center [273, 587] width 11 height 11
type input "9C938E"
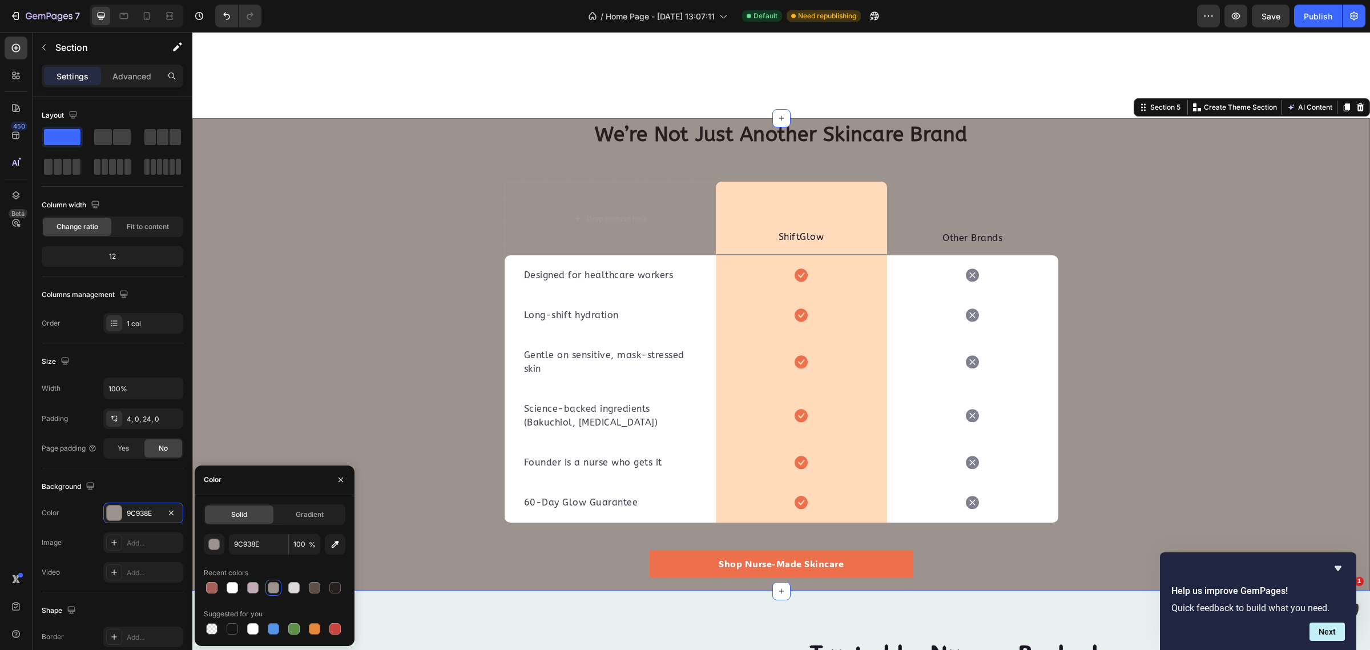
click at [458, 280] on div "We’re Not Just Another Skincare Brand Heading Row Drop element here ShiftGlow T…" at bounding box center [781, 348] width 1178 height 457
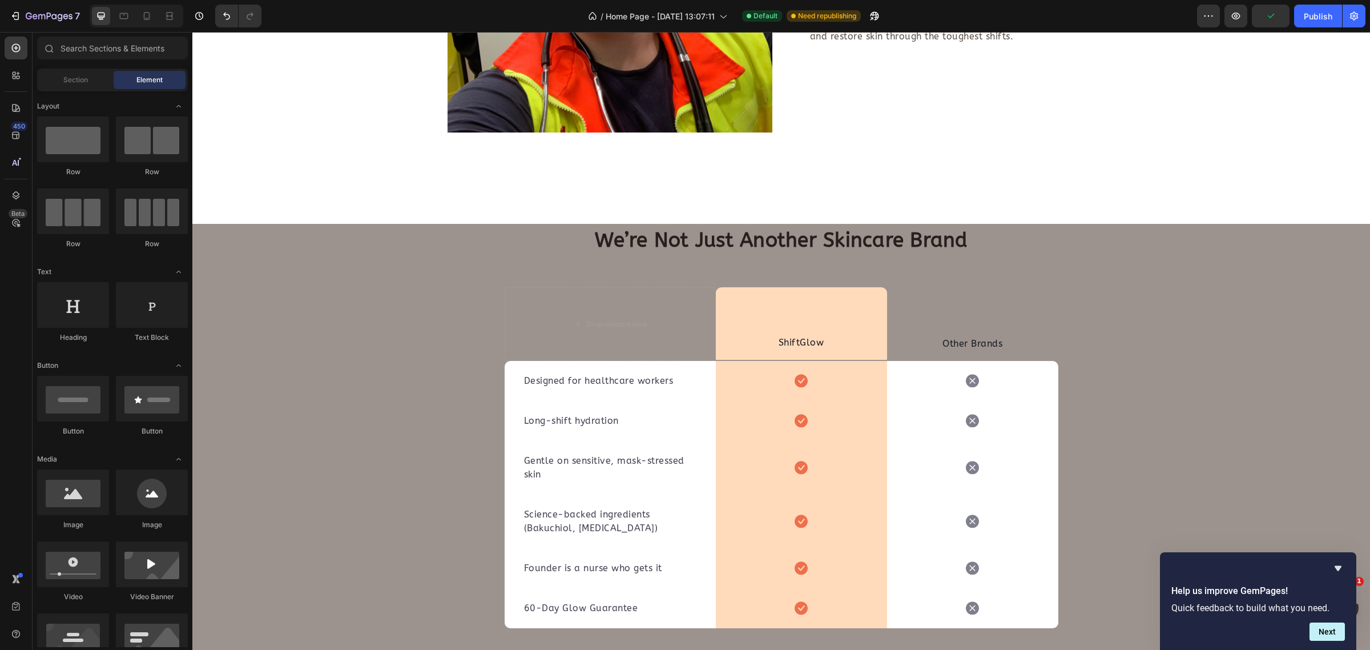
scroll to position [1673, 0]
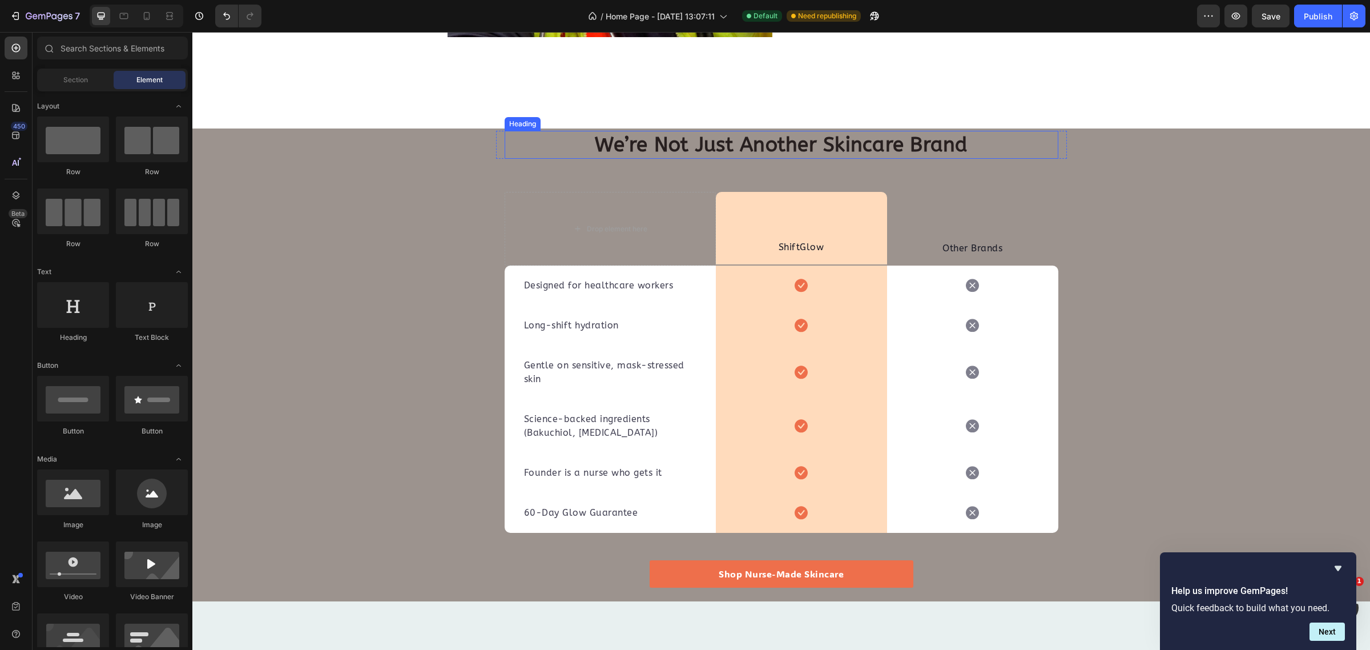
click at [671, 137] on h2 "We’re Not Just Another Skincare Brand" at bounding box center [782, 145] width 554 height 29
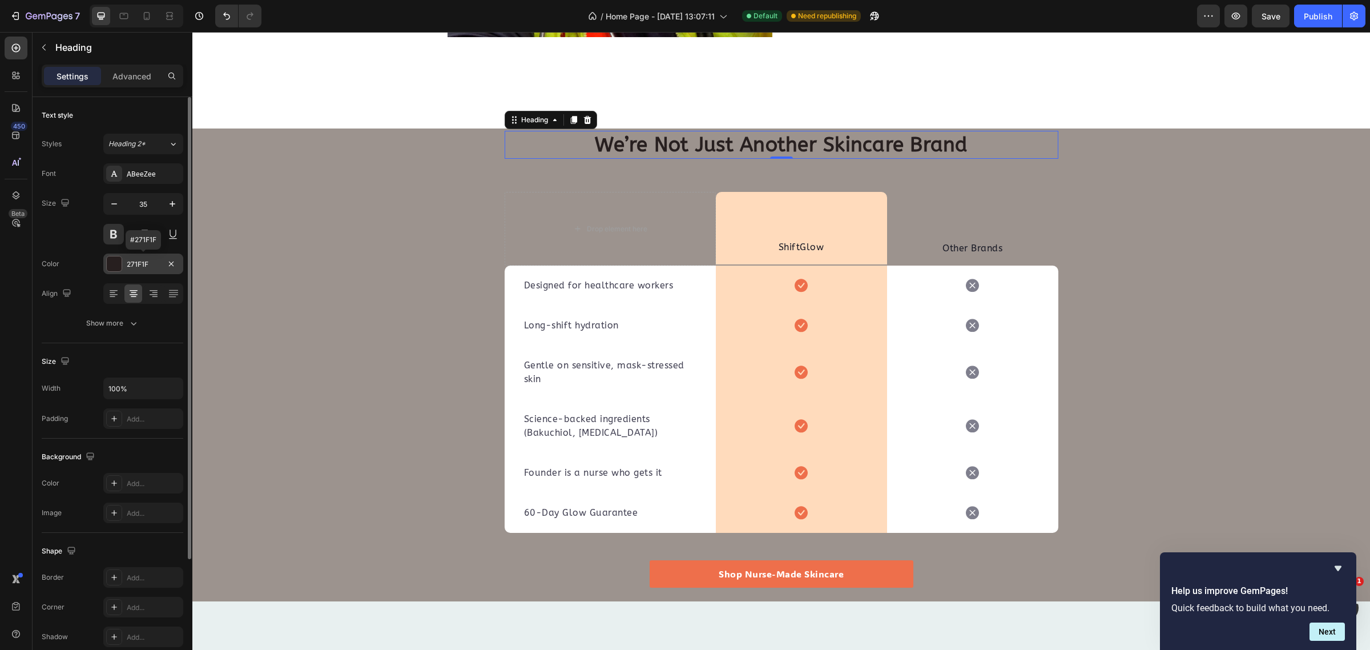
click at [130, 264] on div "271F1F" at bounding box center [143, 264] width 33 height 10
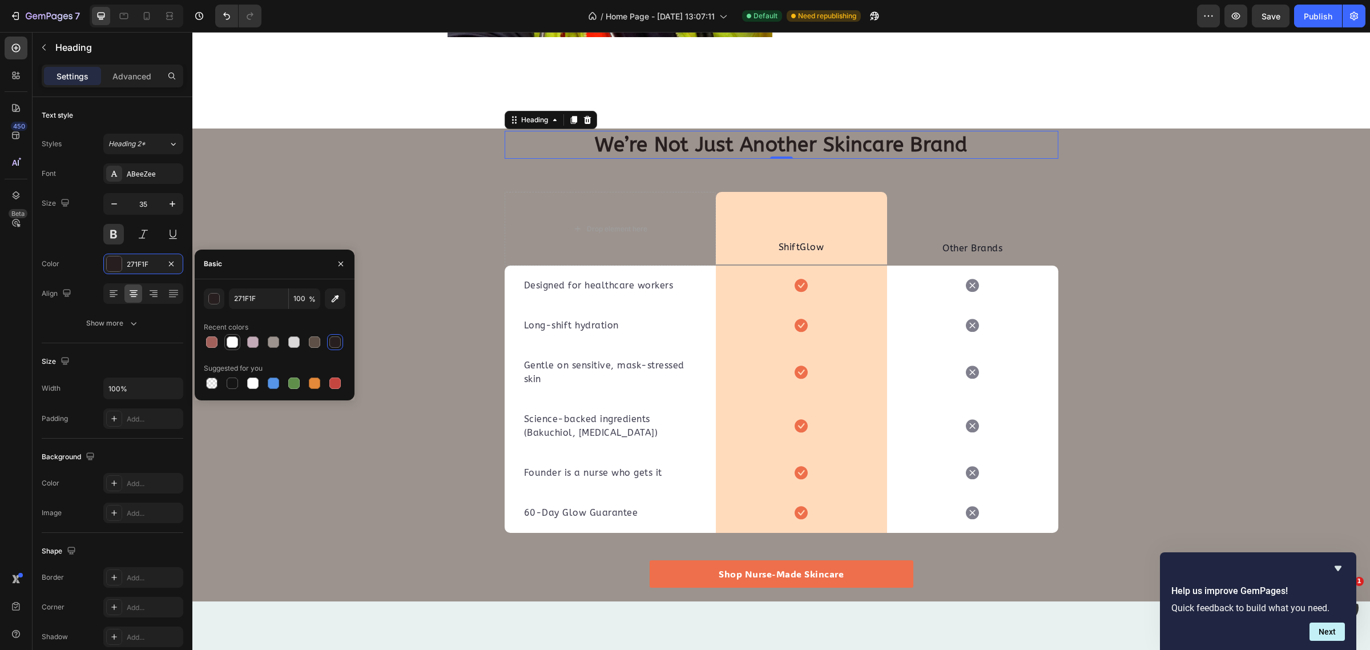
click at [227, 343] on div at bounding box center [232, 341] width 11 height 11
type input "FFFEFE"
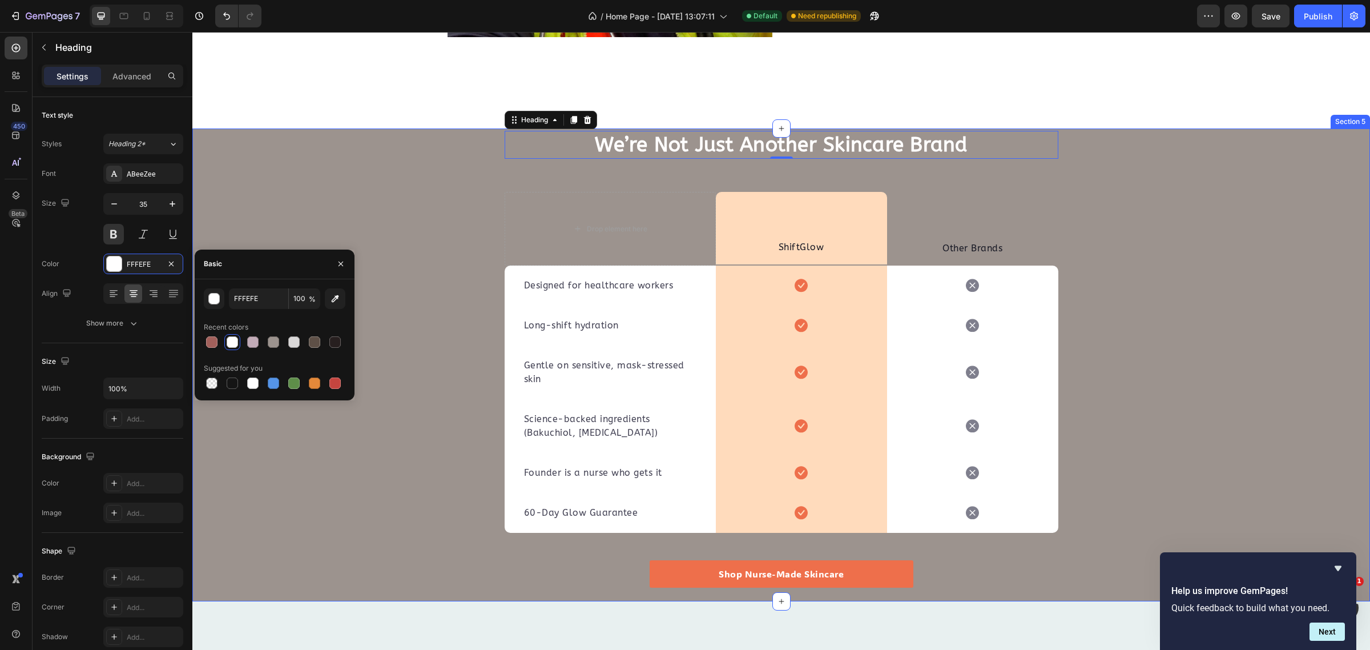
click at [409, 181] on div "We’re Not Just Another Skincare Brand Heading 0 Row Drop element here ShiftGlow…" at bounding box center [781, 359] width 1178 height 457
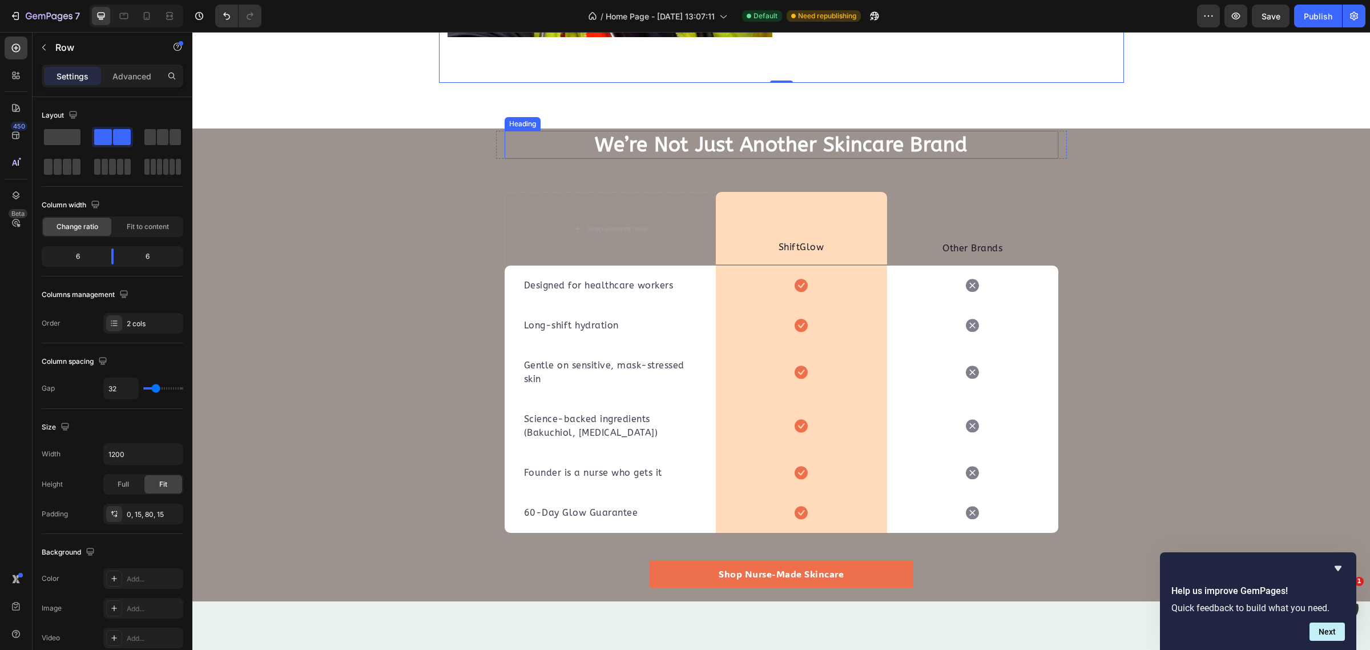
click at [741, 141] on h2 "We’re Not Just Another Skincare Brand" at bounding box center [782, 145] width 554 height 29
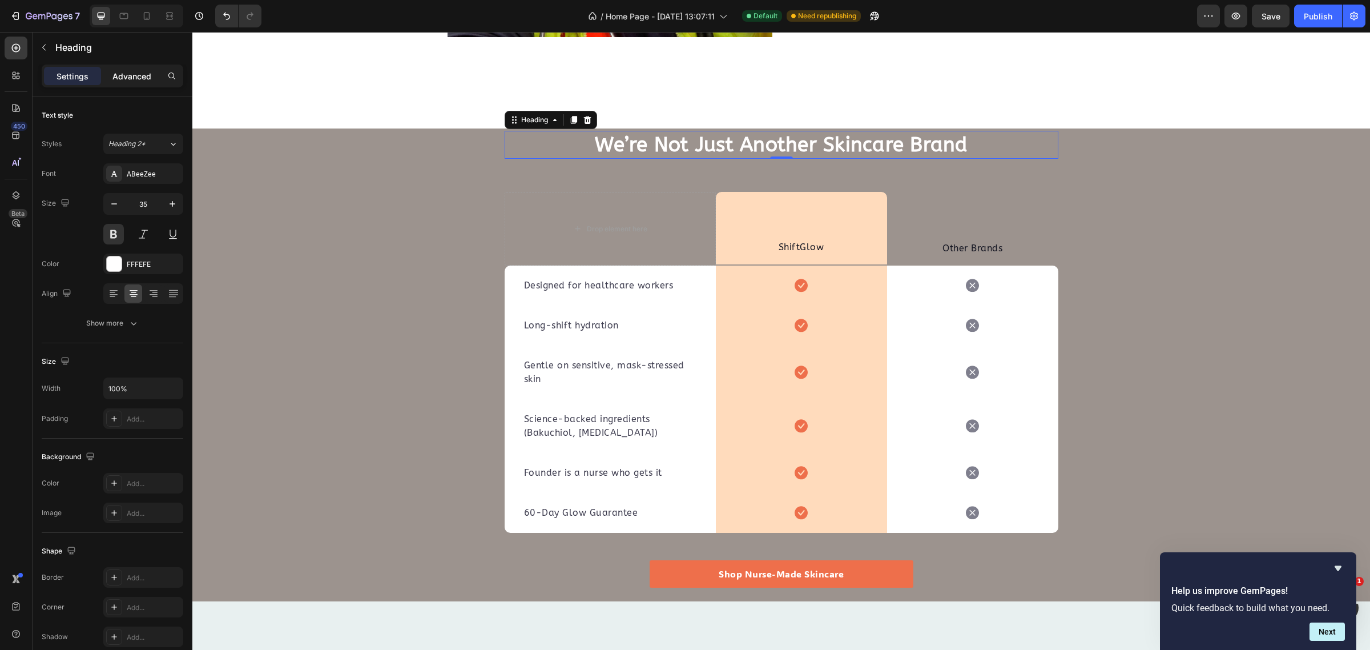
click at [136, 72] on p "Advanced" at bounding box center [131, 76] width 39 height 12
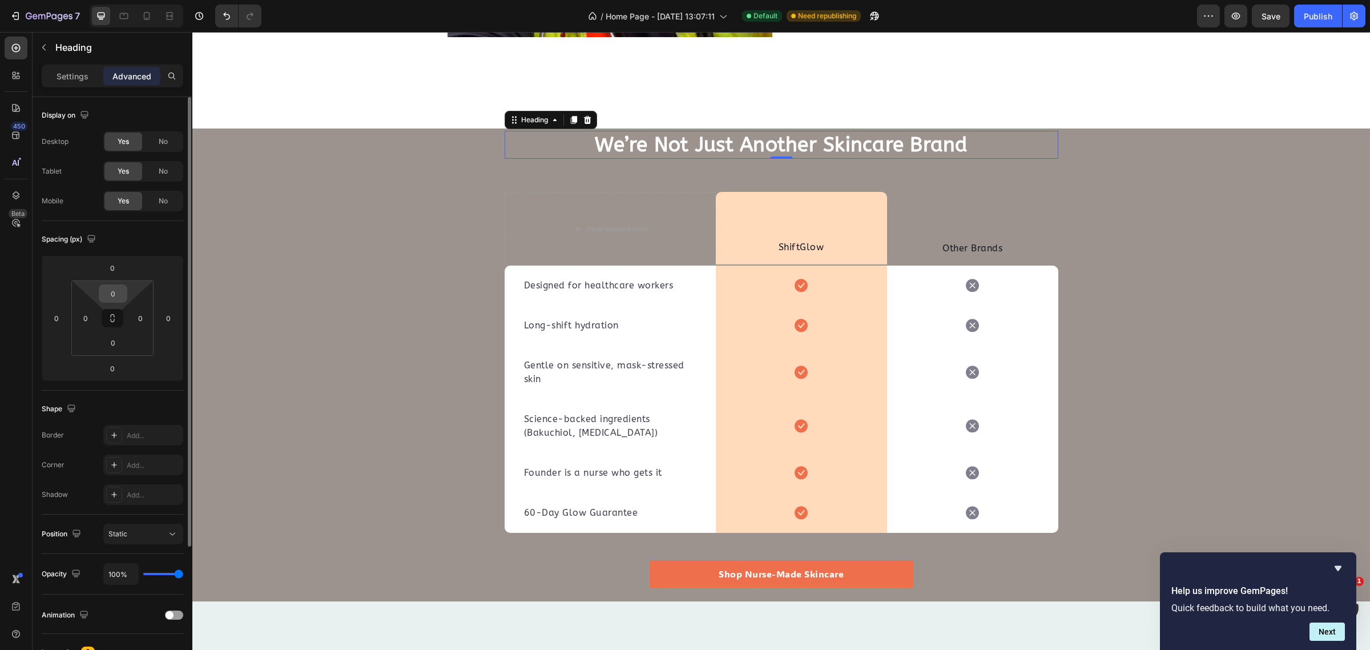
click at [115, 292] on input "0" at bounding box center [113, 293] width 23 height 17
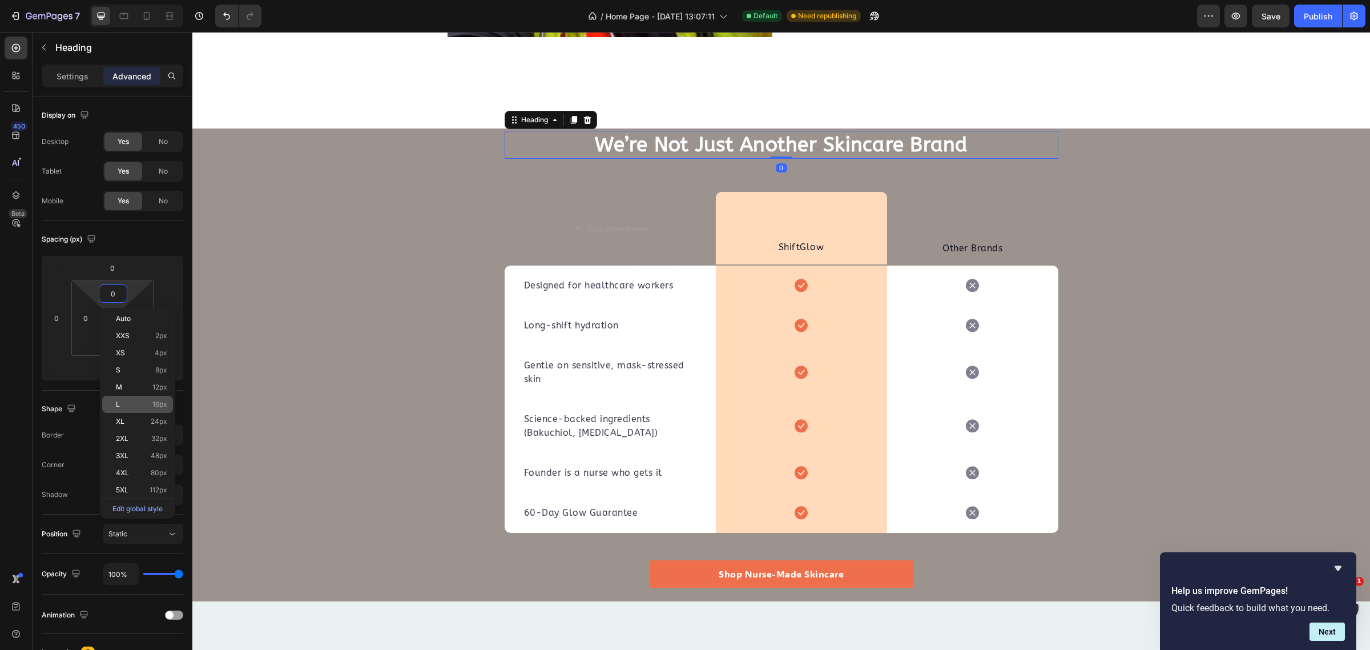
click at [155, 404] on span "16px" at bounding box center [159, 404] width 15 height 8
type input "16"
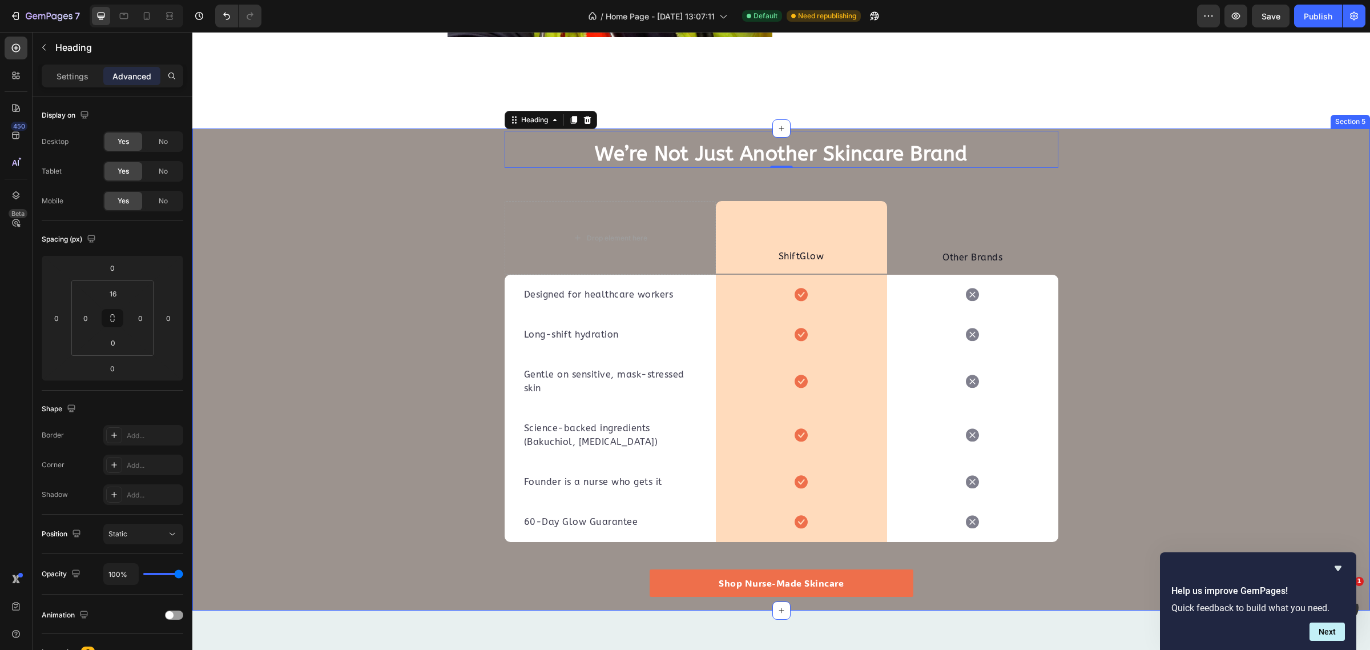
click at [404, 317] on div "We’re Not Just Another Skincare Brand Heading 0 Row Drop element here ShiftGlow…" at bounding box center [781, 364] width 1178 height 466
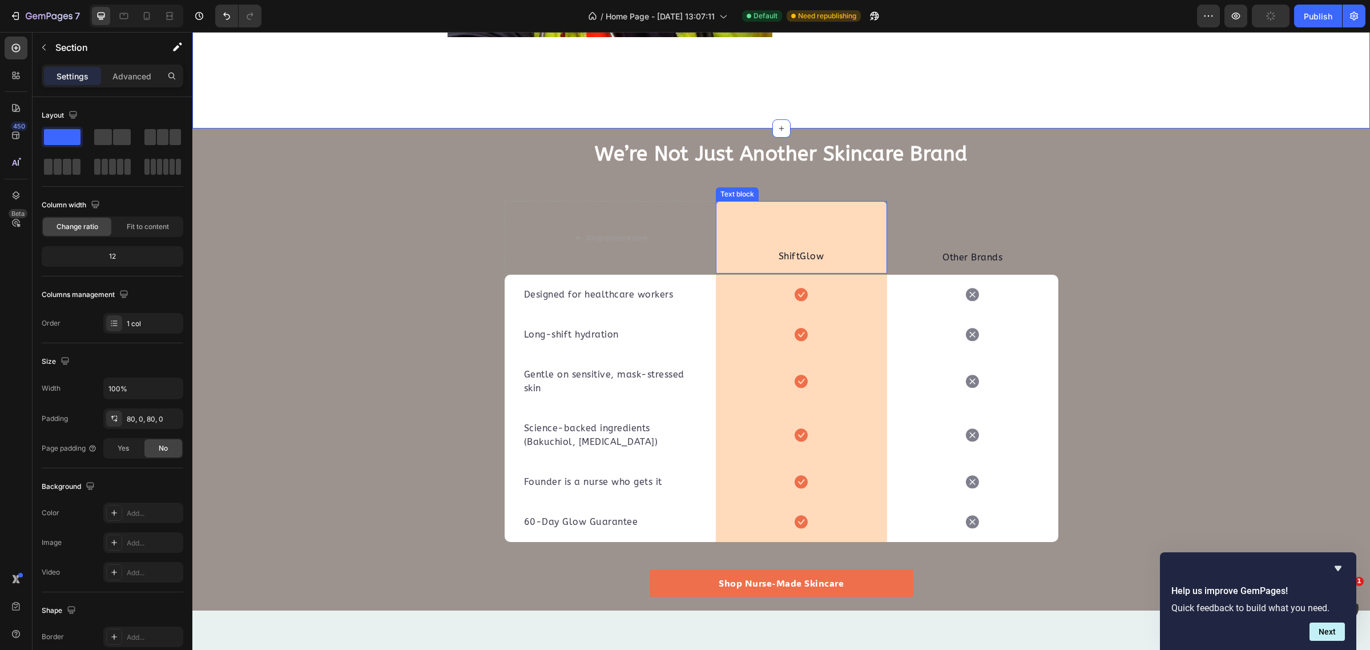
click at [796, 222] on div "ShiftGlow Text block" at bounding box center [801, 237] width 171 height 73
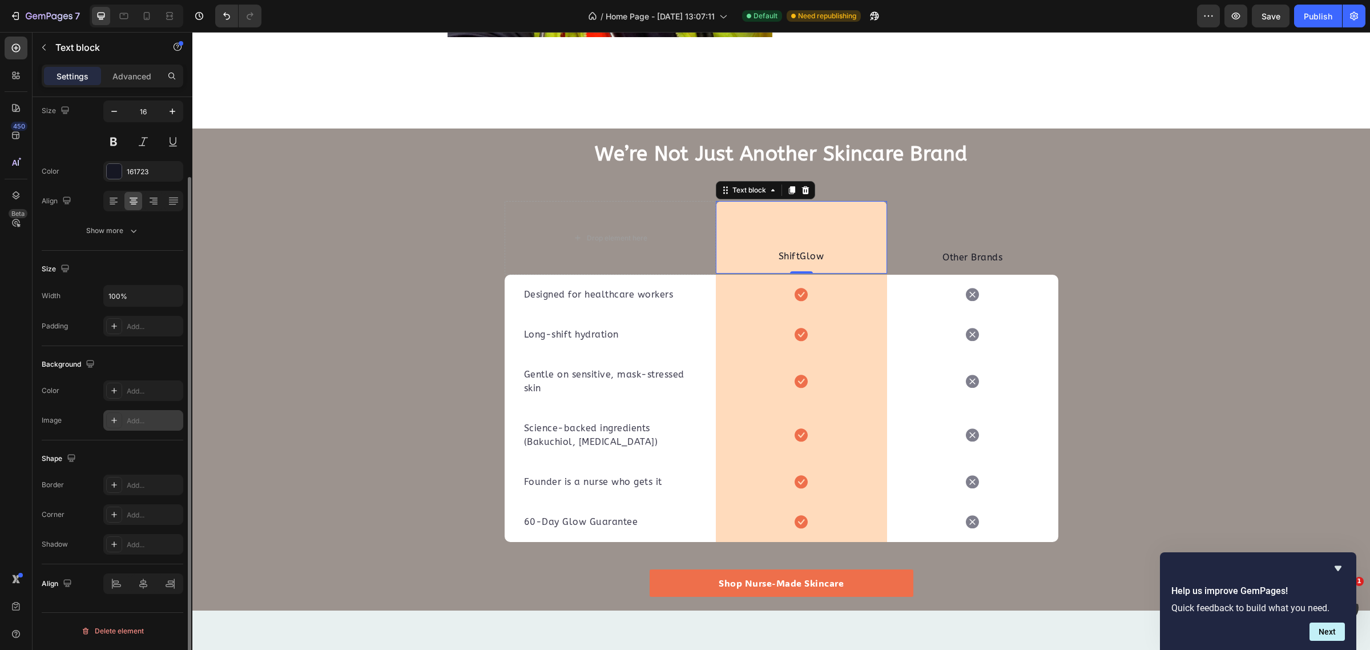
scroll to position [0, 0]
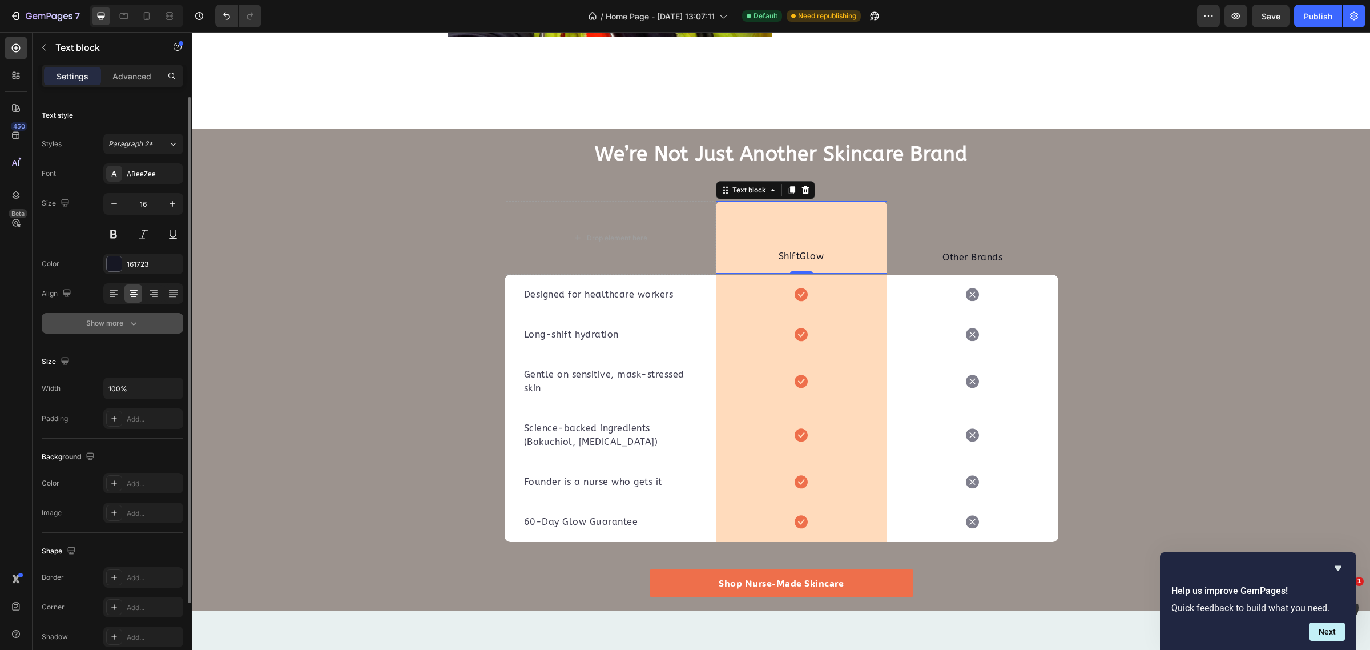
click at [128, 325] on icon "button" at bounding box center [133, 322] width 11 height 11
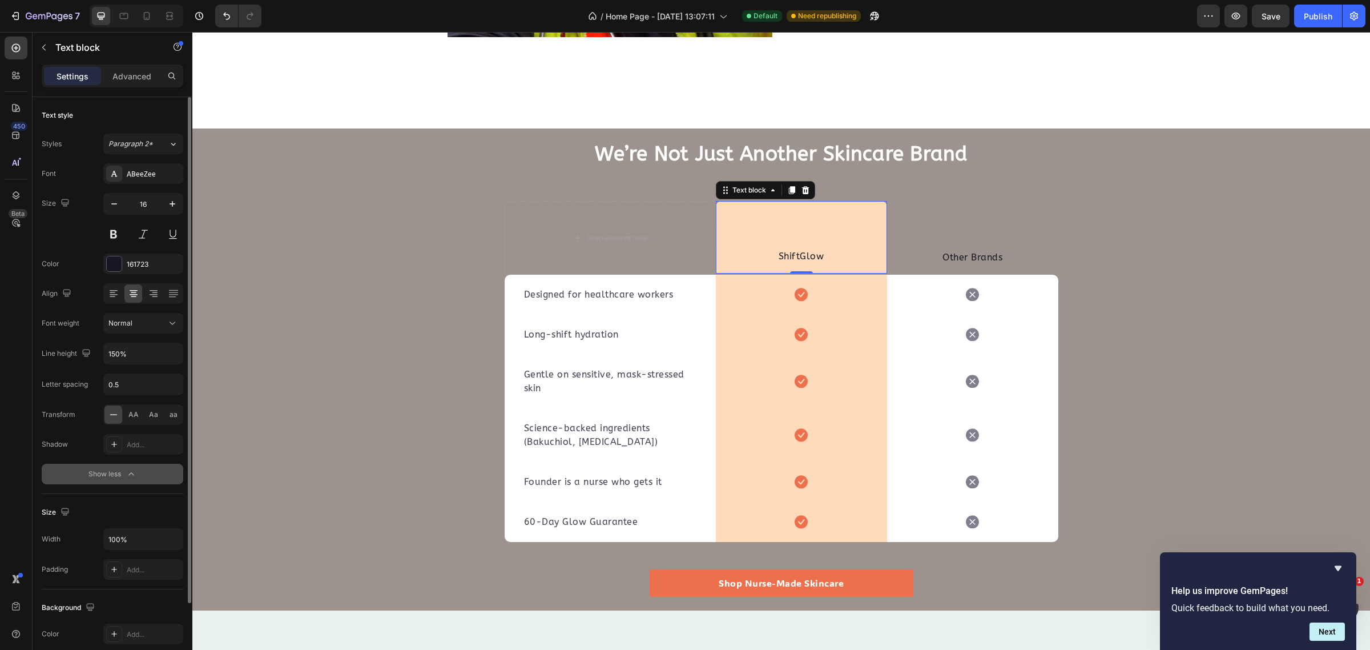
click at [730, 235] on div "ShiftGlow Text block 0" at bounding box center [801, 237] width 171 height 73
click at [731, 235] on div "ShiftGlow Text block 0" at bounding box center [801, 237] width 171 height 73
click at [736, 290] on div "Icon Row" at bounding box center [801, 295] width 171 height 40
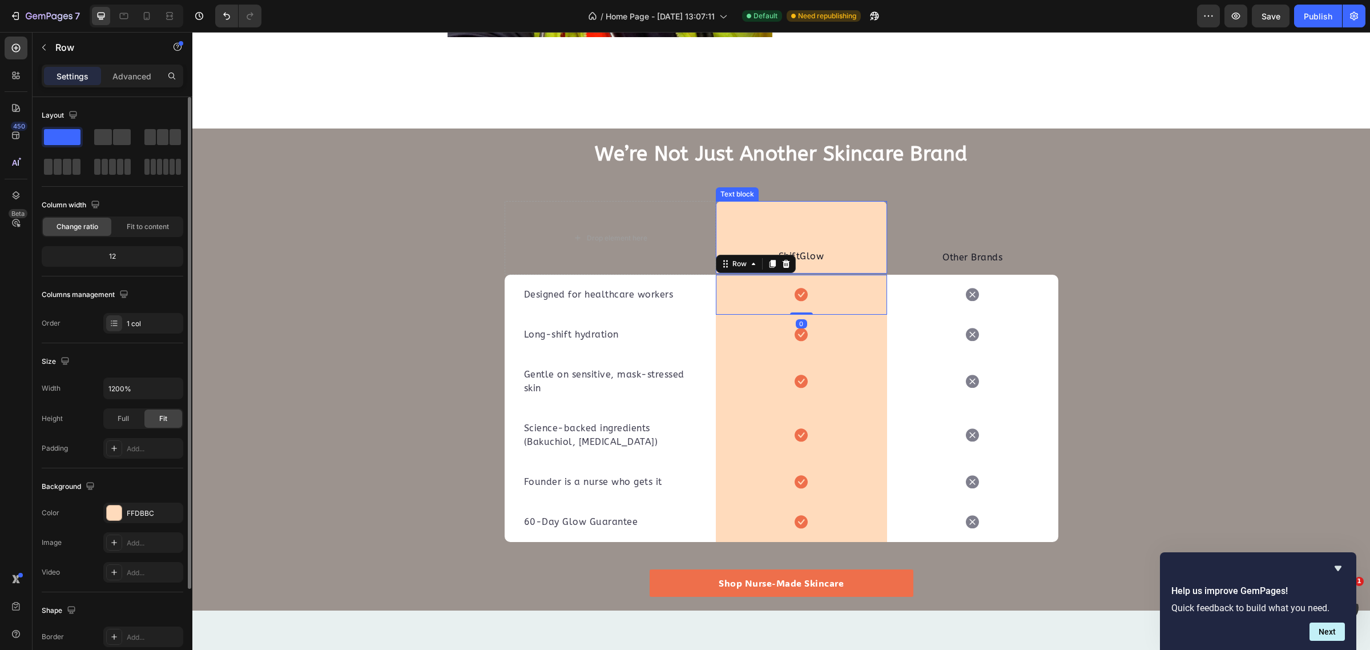
click at [747, 217] on div "ShiftGlow Text block" at bounding box center [801, 237] width 171 height 73
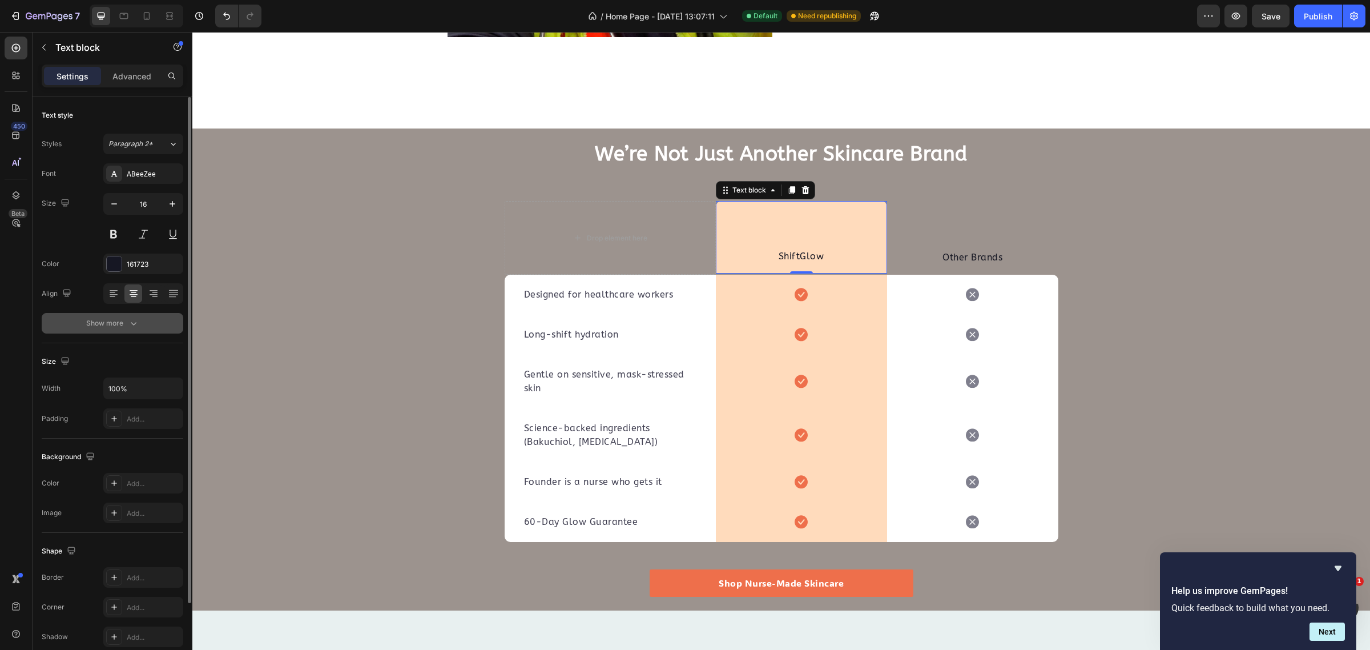
click at [134, 320] on icon "button" at bounding box center [133, 322] width 11 height 11
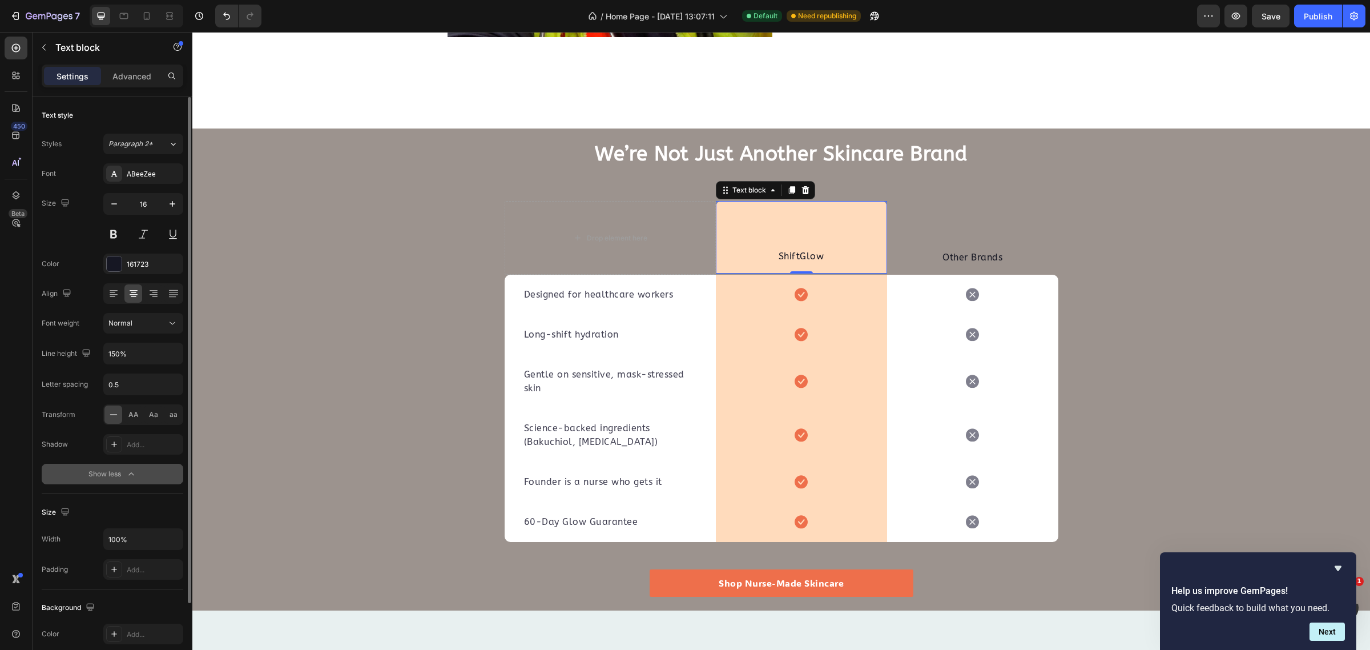
click at [790, 255] on p "ShiftGlow" at bounding box center [801, 256] width 169 height 14
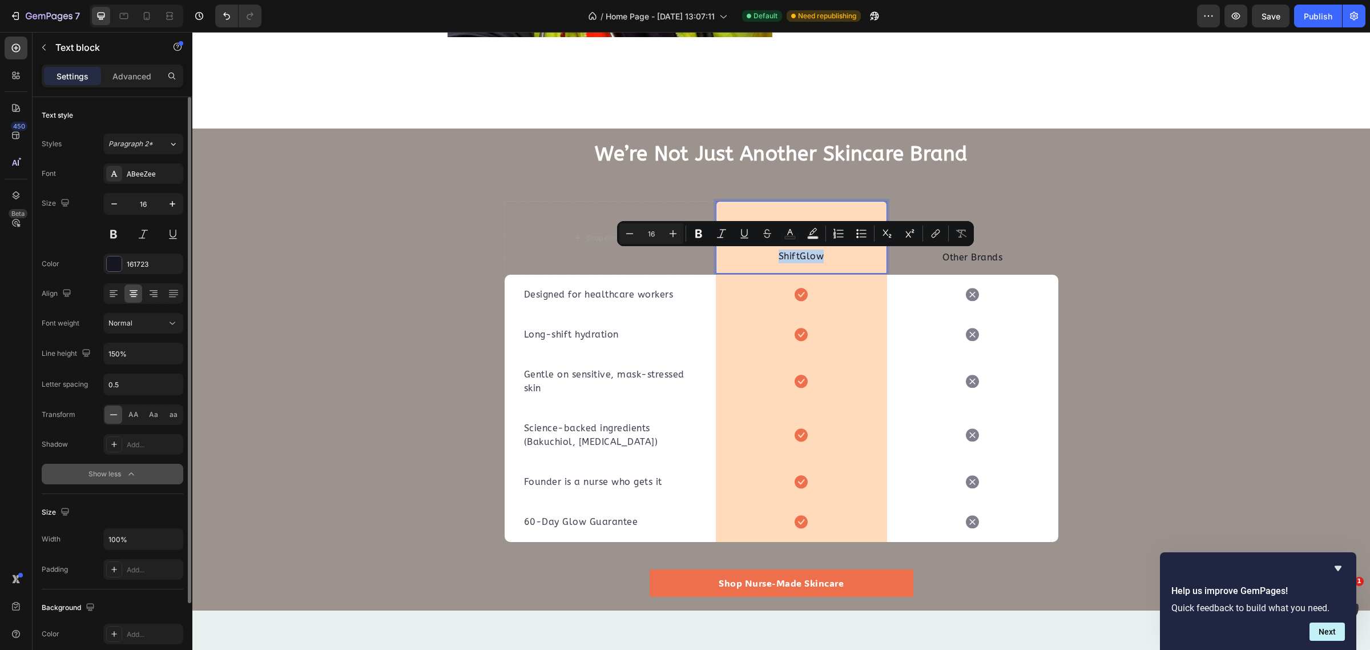
click at [779, 208] on div "ShiftGlow Text block 0" at bounding box center [801, 237] width 171 height 73
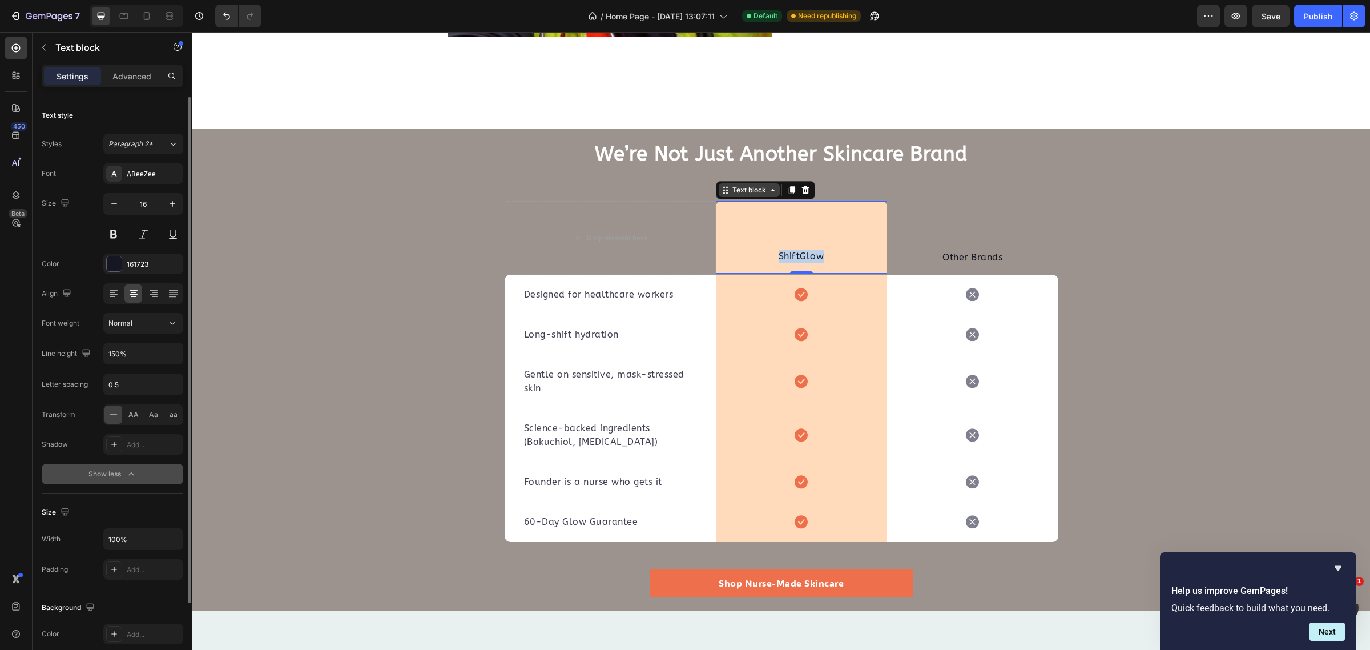
click at [754, 193] on div "Text block" at bounding box center [749, 190] width 38 height 10
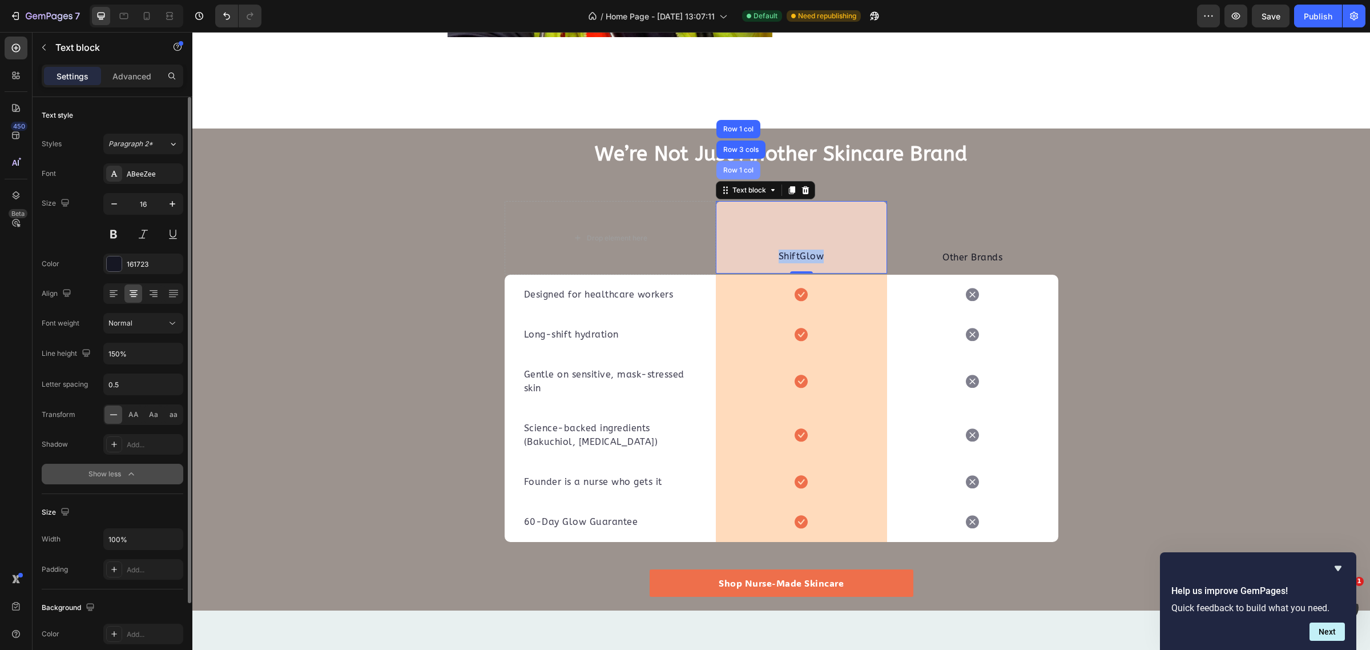
click at [742, 170] on div "Row 1 col" at bounding box center [738, 170] width 35 height 7
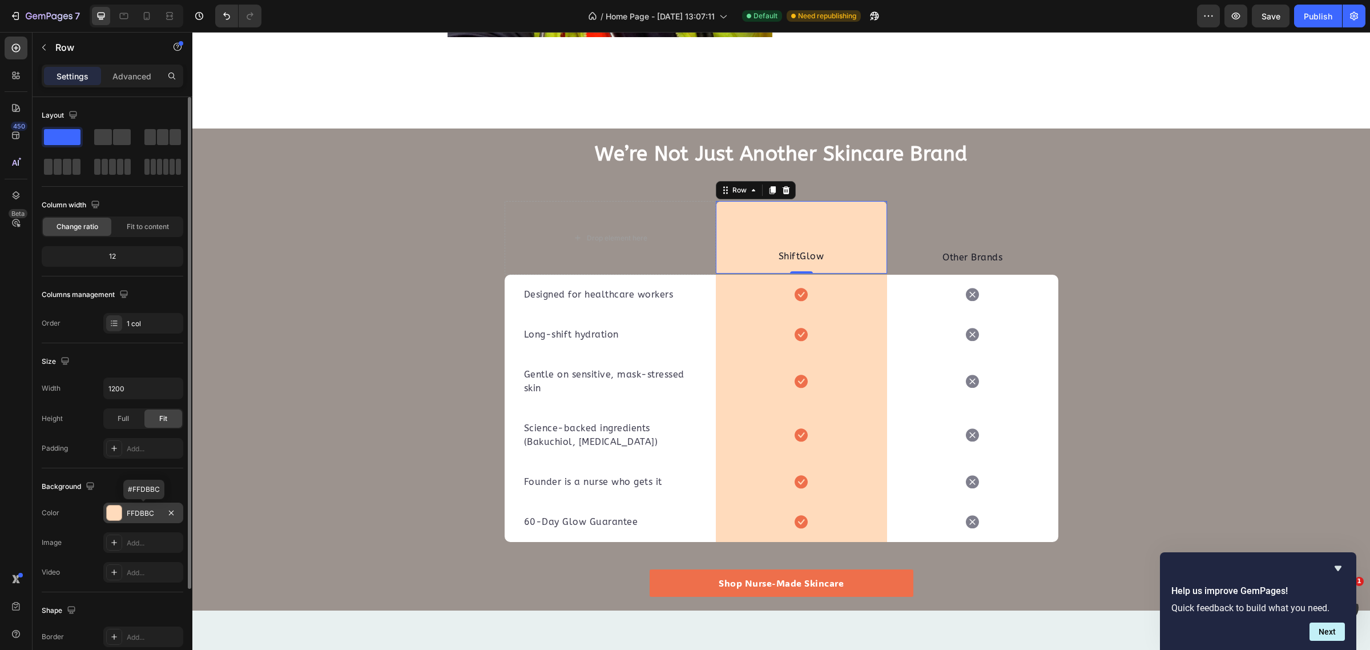
click at [114, 516] on div at bounding box center [114, 512] width 15 height 15
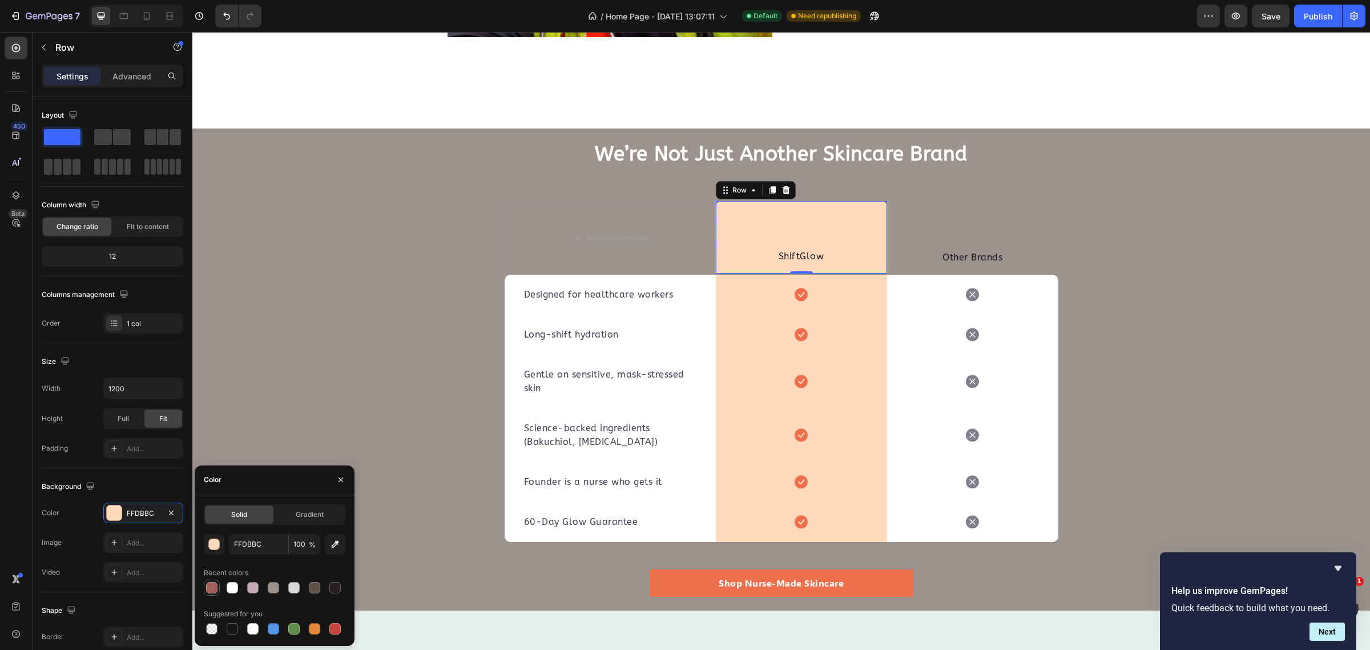
click at [212, 586] on div at bounding box center [211, 587] width 11 height 11
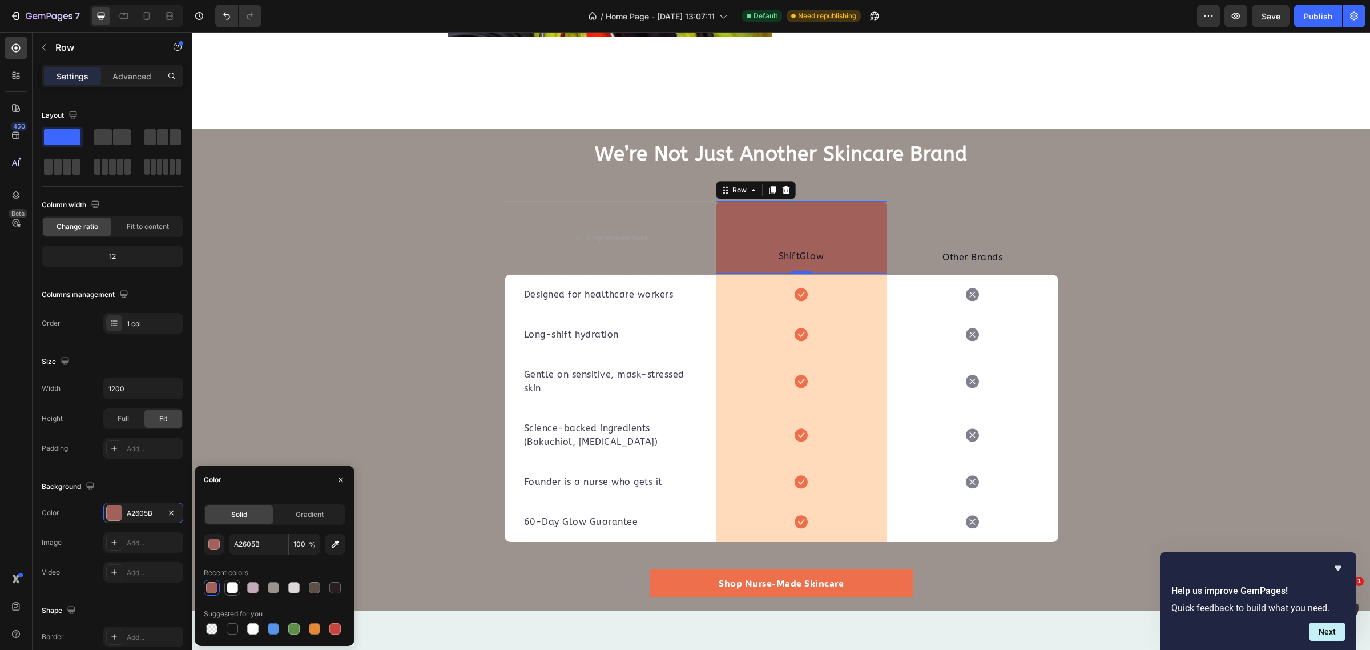
click at [227, 589] on div at bounding box center [232, 587] width 11 height 11
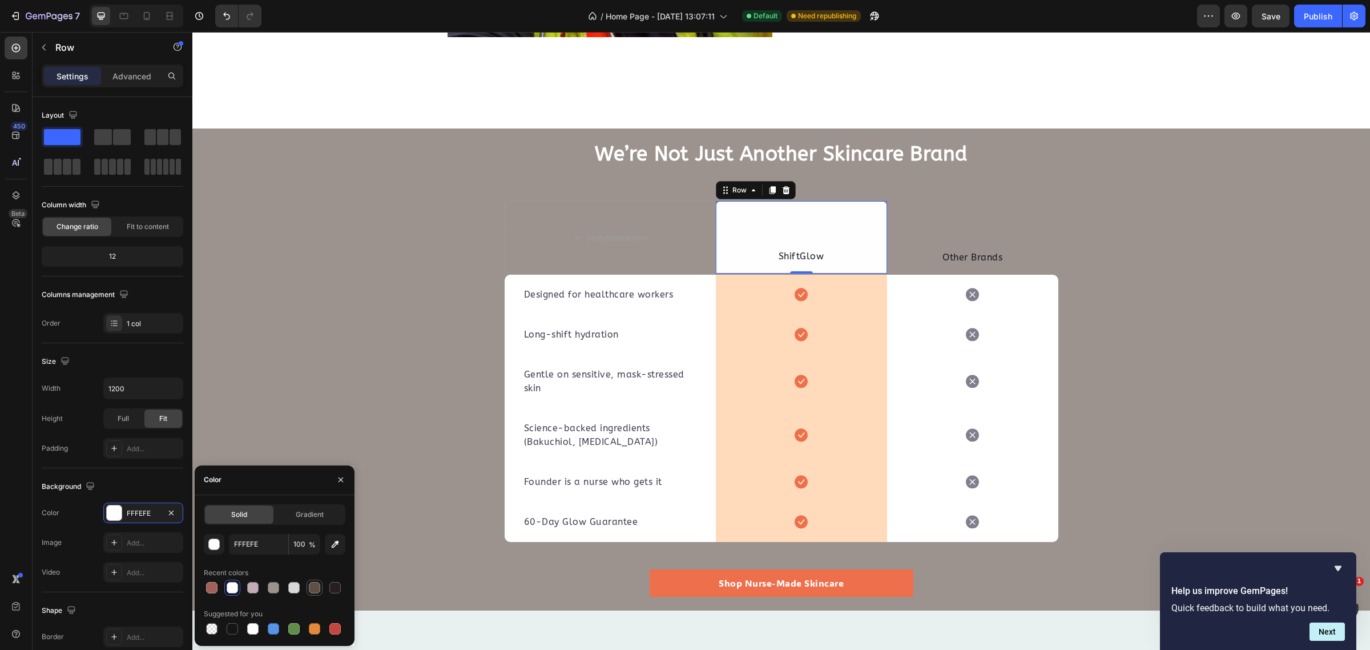
click at [312, 585] on div at bounding box center [314, 587] width 11 height 11
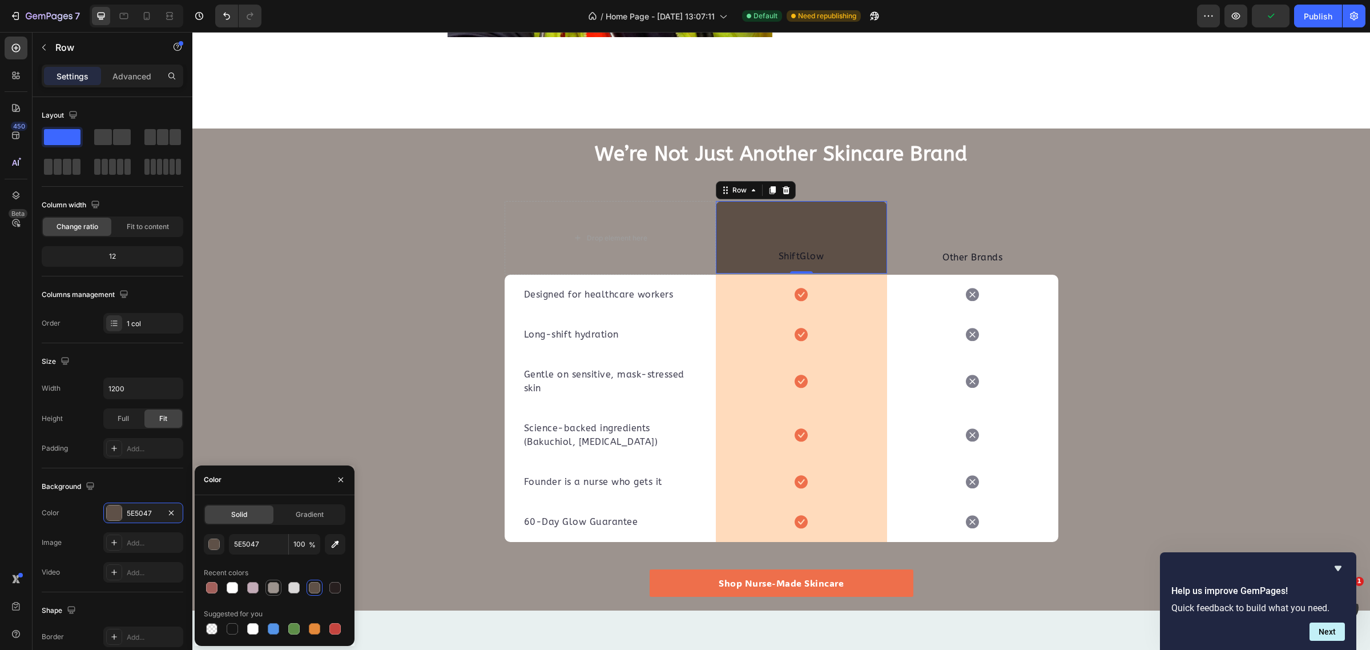
click at [267, 589] on div at bounding box center [274, 588] width 14 height 14
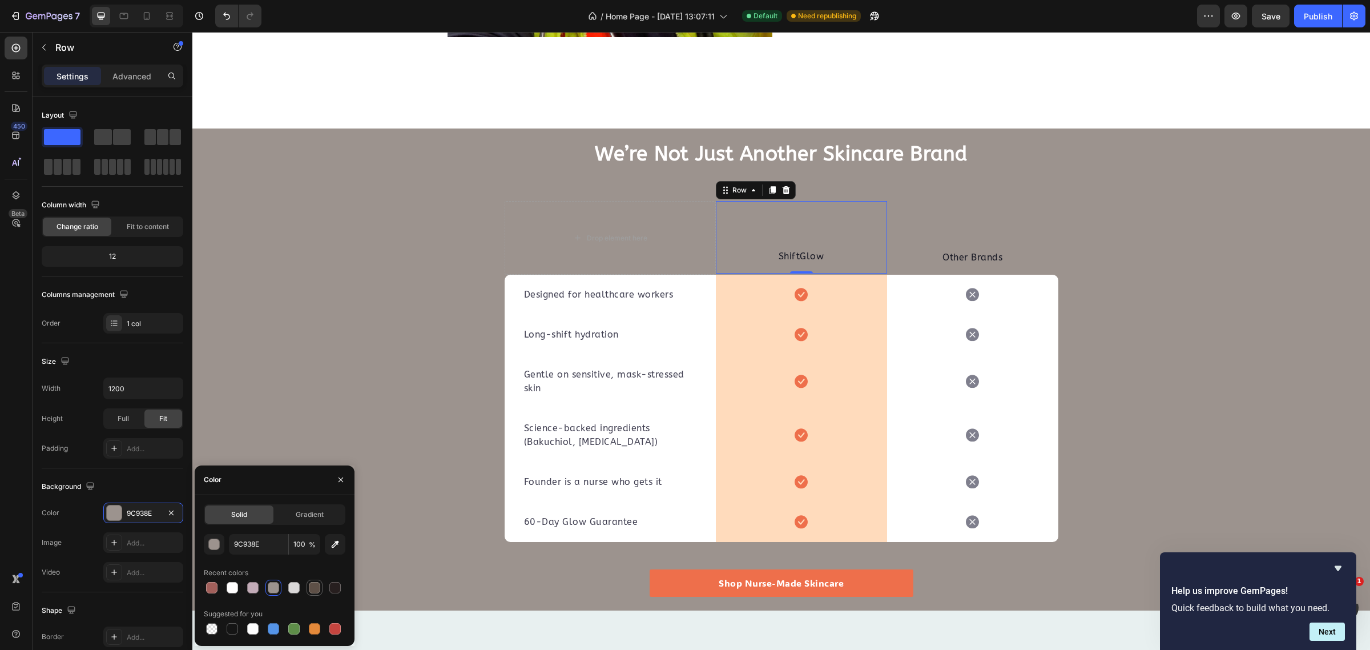
click at [309, 589] on div at bounding box center [314, 587] width 11 height 11
type input "5E5047"
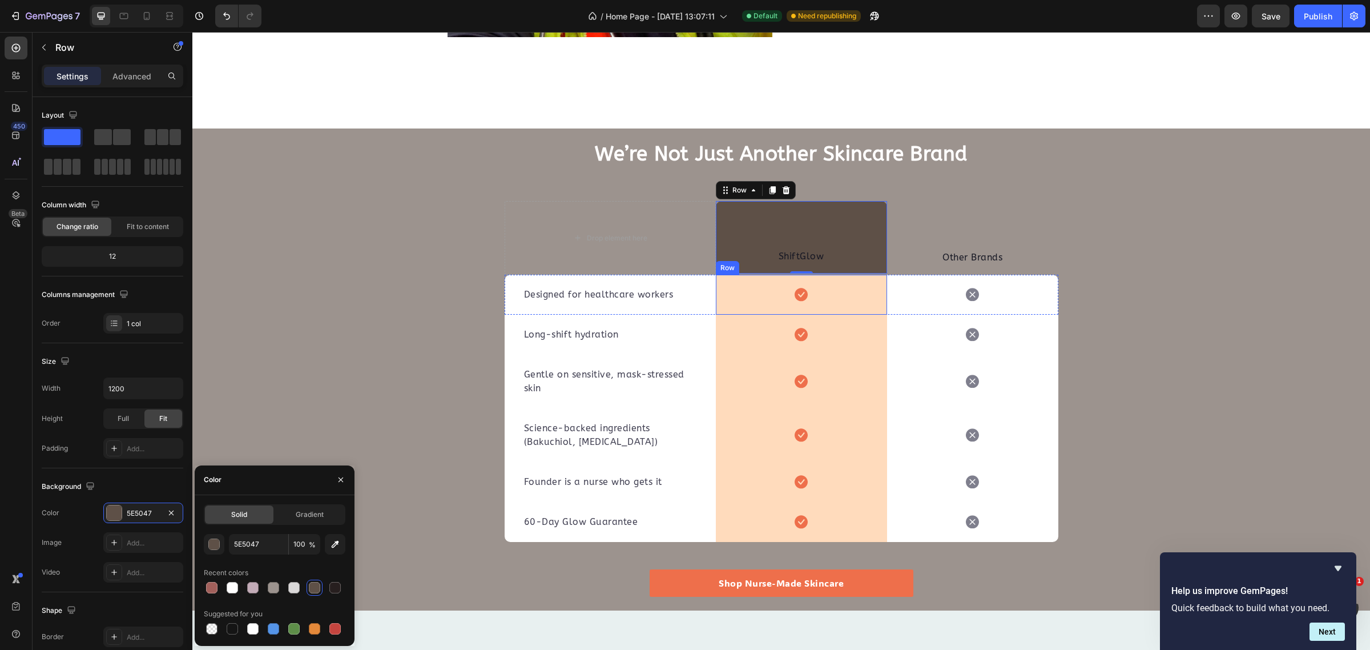
click at [764, 289] on div "Icon Row" at bounding box center [801, 295] width 171 height 40
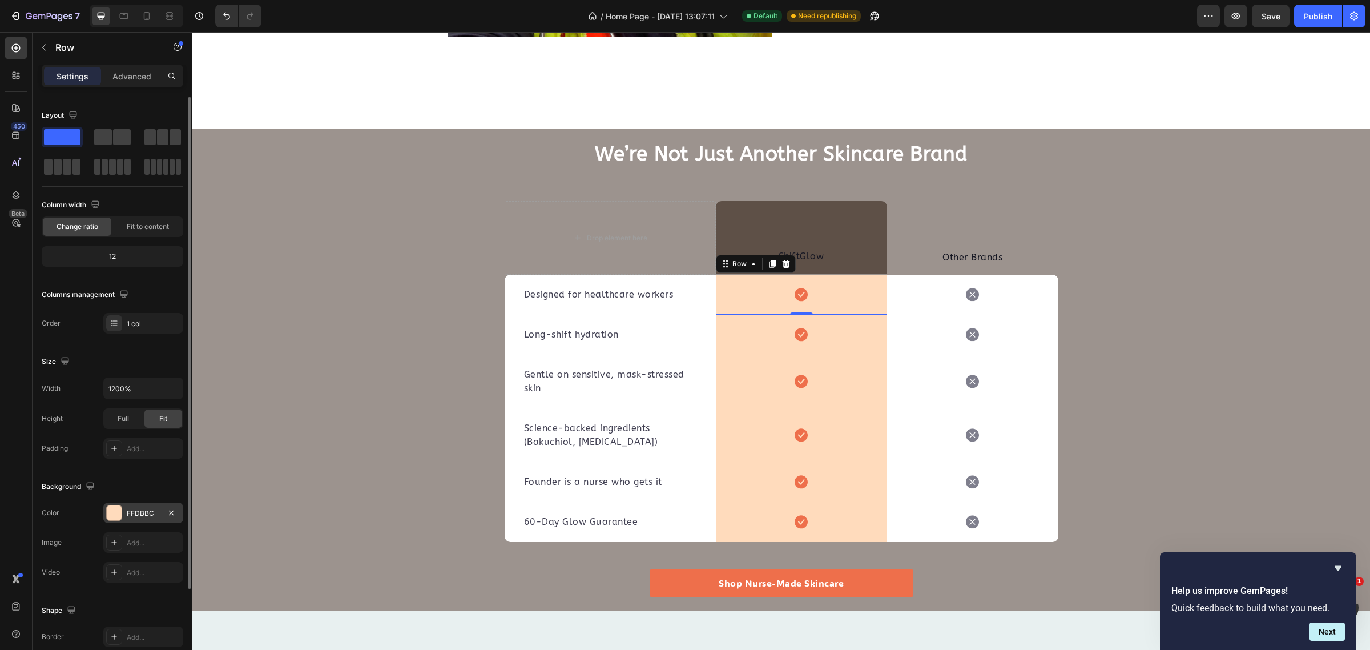
click at [132, 510] on div "FFDBBC" at bounding box center [143, 513] width 33 height 10
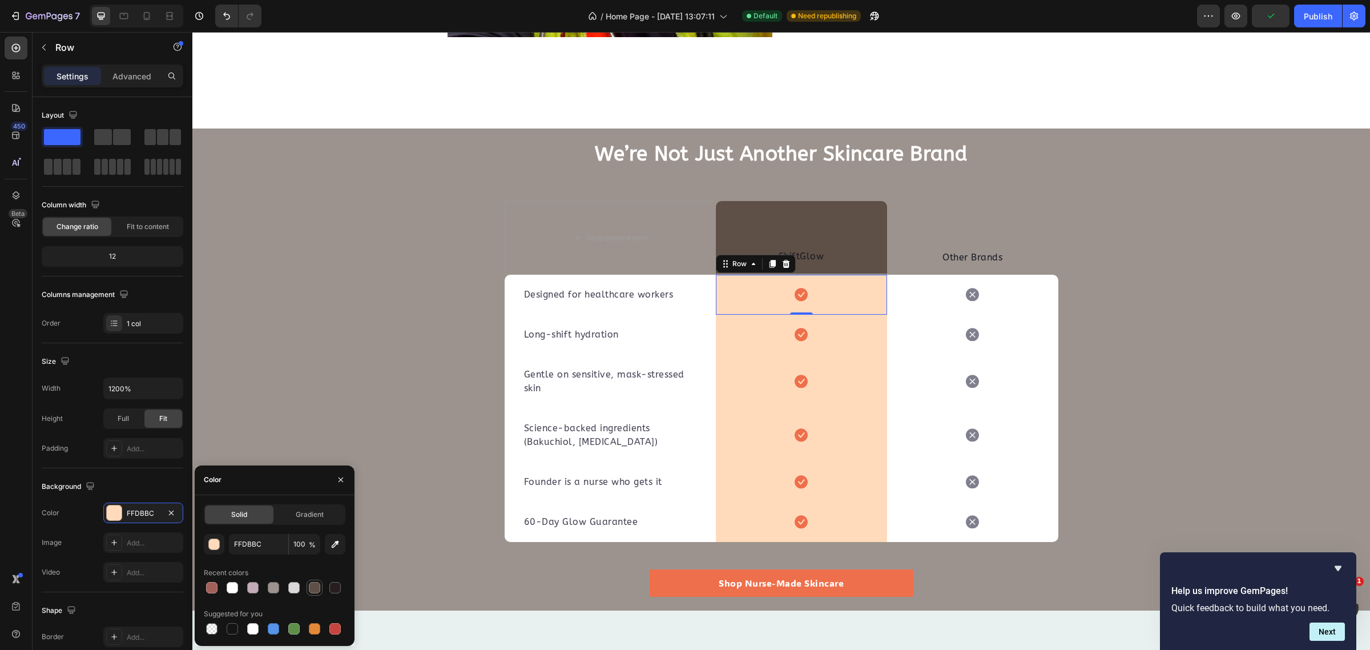
drag, startPoint x: 321, startPoint y: 587, endPoint x: 327, endPoint y: 580, distance: 8.9
click at [320, 587] on div at bounding box center [315, 588] width 14 height 14
type input "5E5047"
click at [741, 327] on div "Icon Row" at bounding box center [801, 335] width 171 height 40
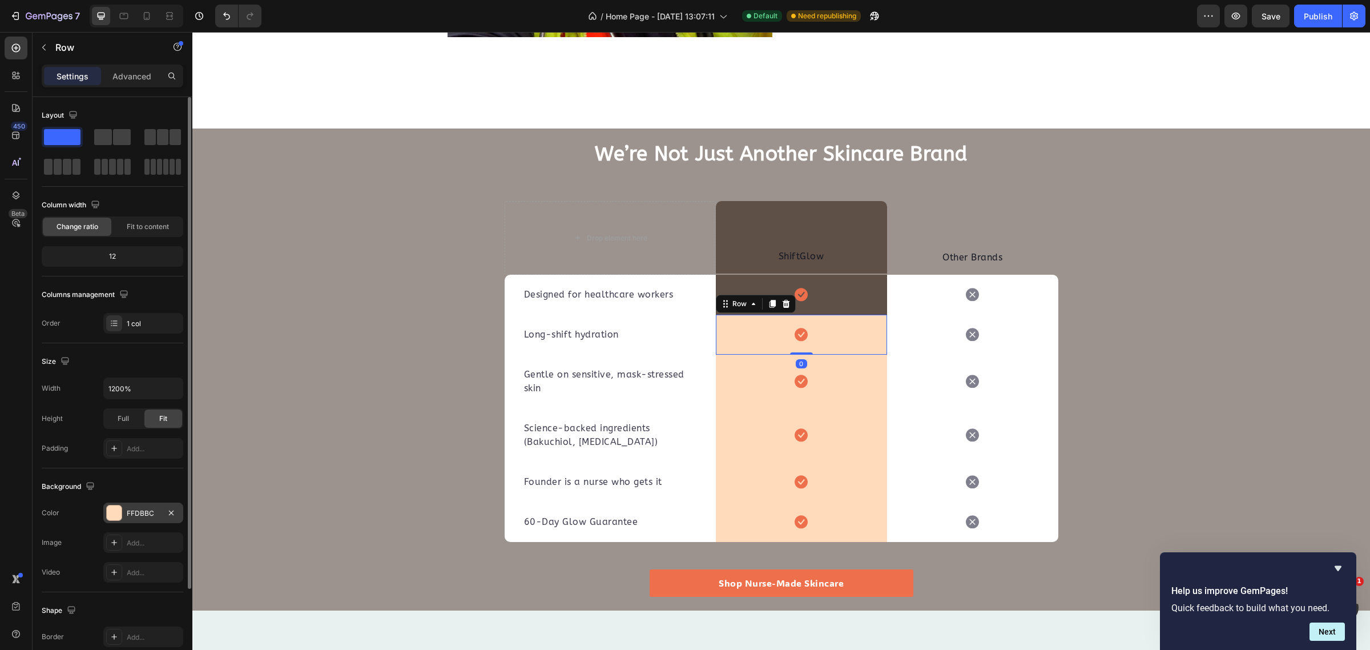
click at [133, 507] on div "FFDBBC" at bounding box center [143, 512] width 80 height 21
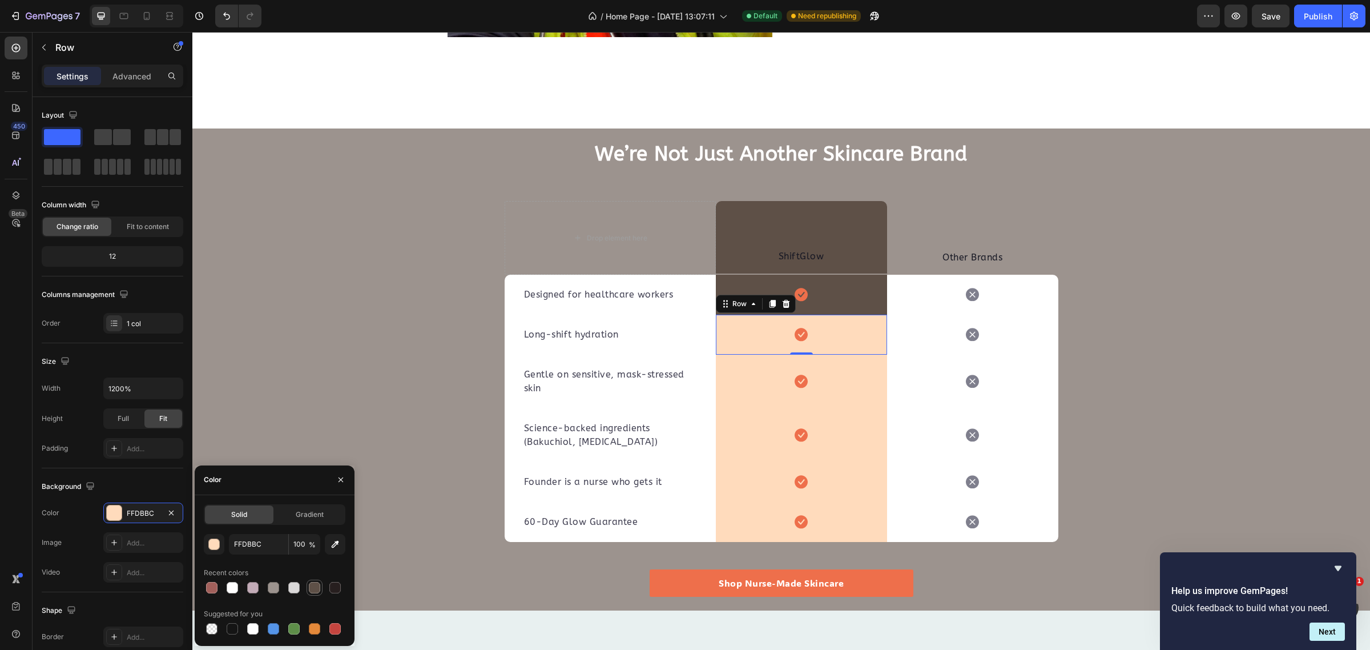
click at [312, 583] on div at bounding box center [314, 587] width 11 height 11
click at [213, 583] on div at bounding box center [211, 587] width 11 height 11
type input "A2605B"
click at [846, 288] on div "Icon Row" at bounding box center [801, 295] width 171 height 40
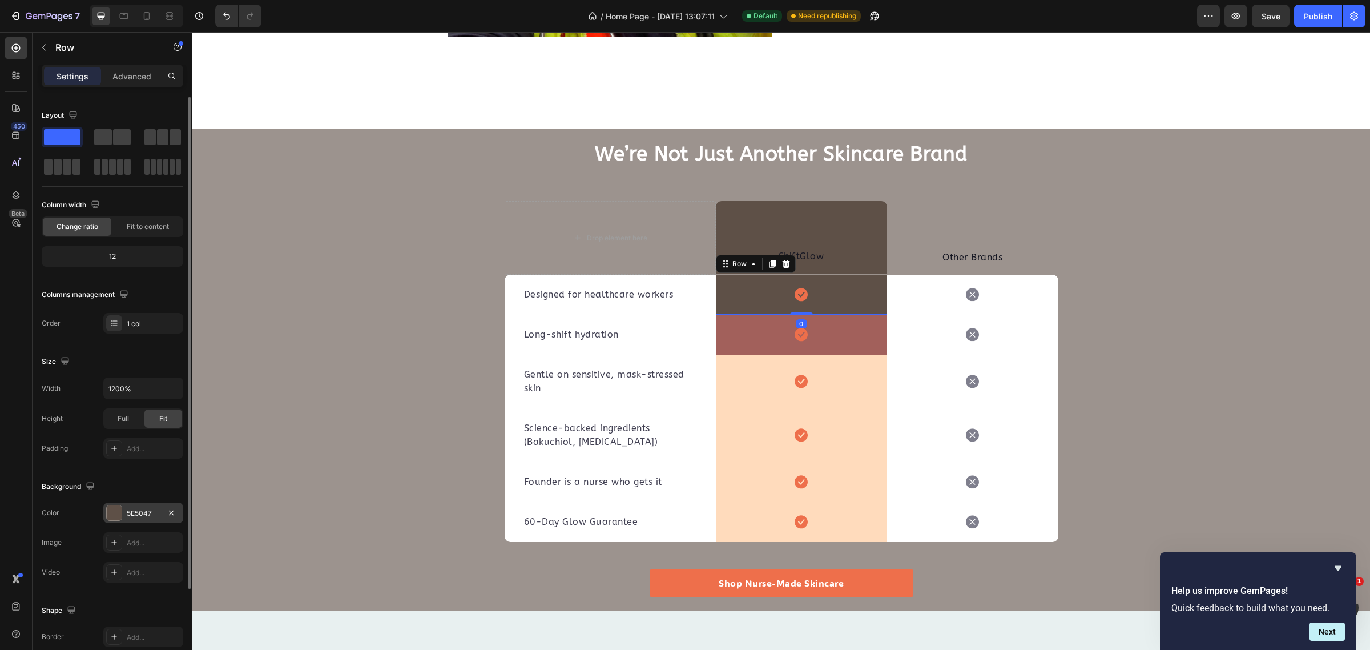
click at [119, 518] on div at bounding box center [114, 512] width 15 height 15
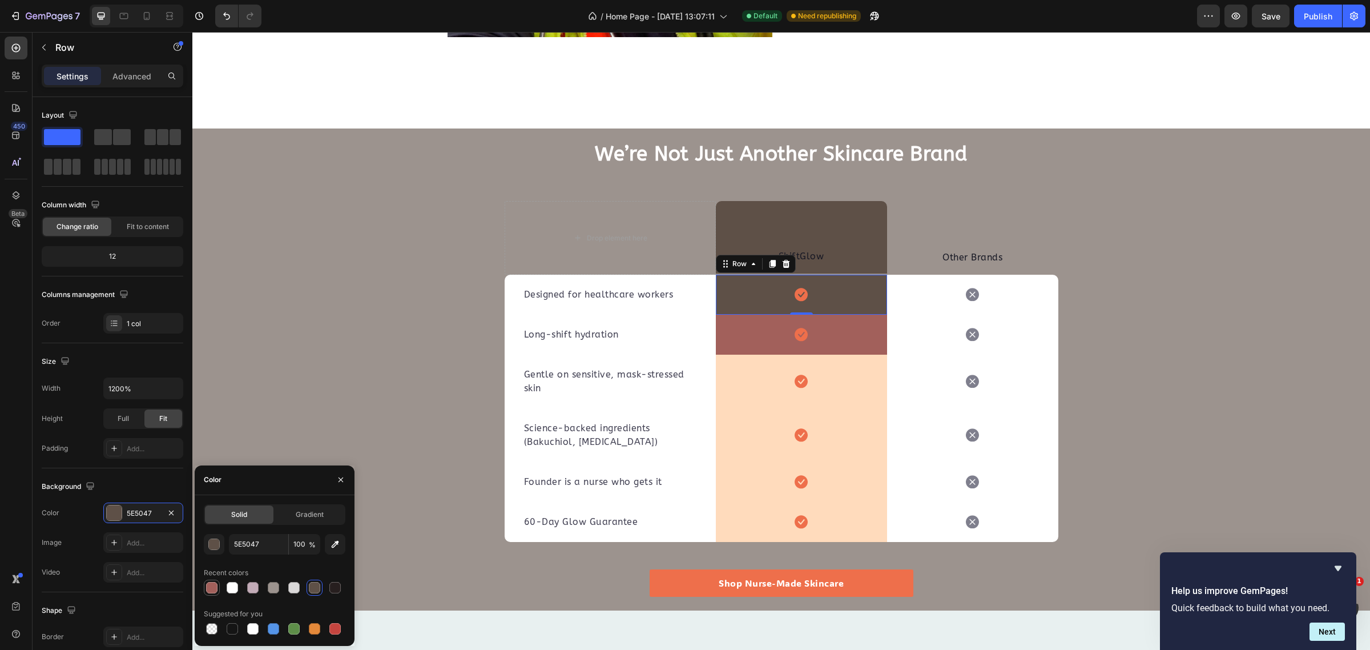
click at [208, 585] on div at bounding box center [211, 587] width 11 height 11
type input "A2605B"
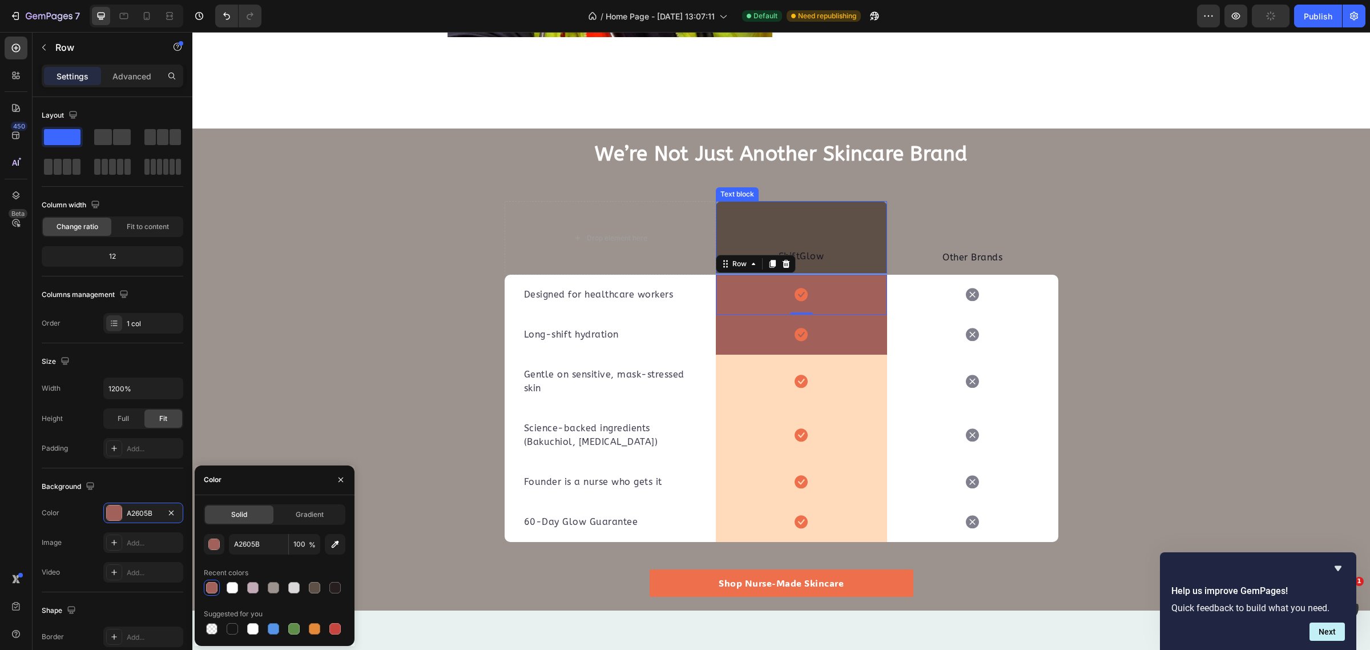
click at [786, 217] on div "ShiftGlow Text block" at bounding box center [801, 237] width 171 height 73
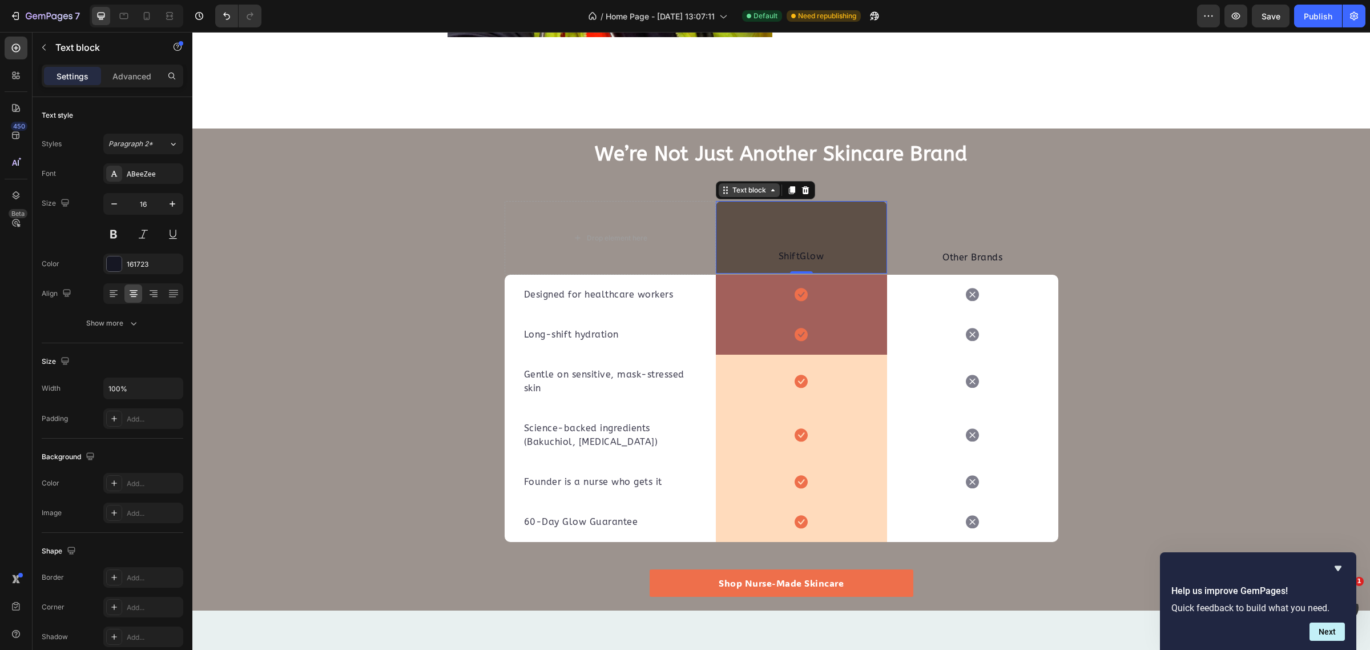
click at [740, 192] on div "Text block" at bounding box center [749, 190] width 38 height 10
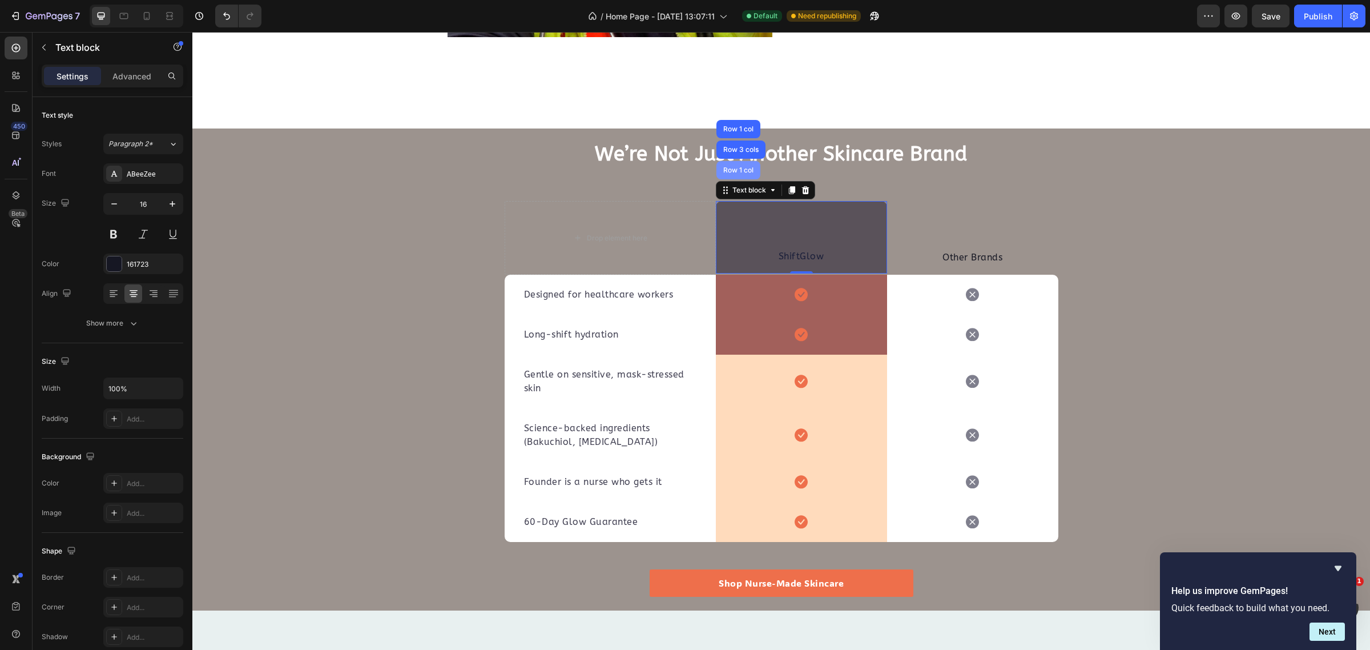
click at [738, 172] on div "Row 1 col" at bounding box center [738, 170] width 35 height 7
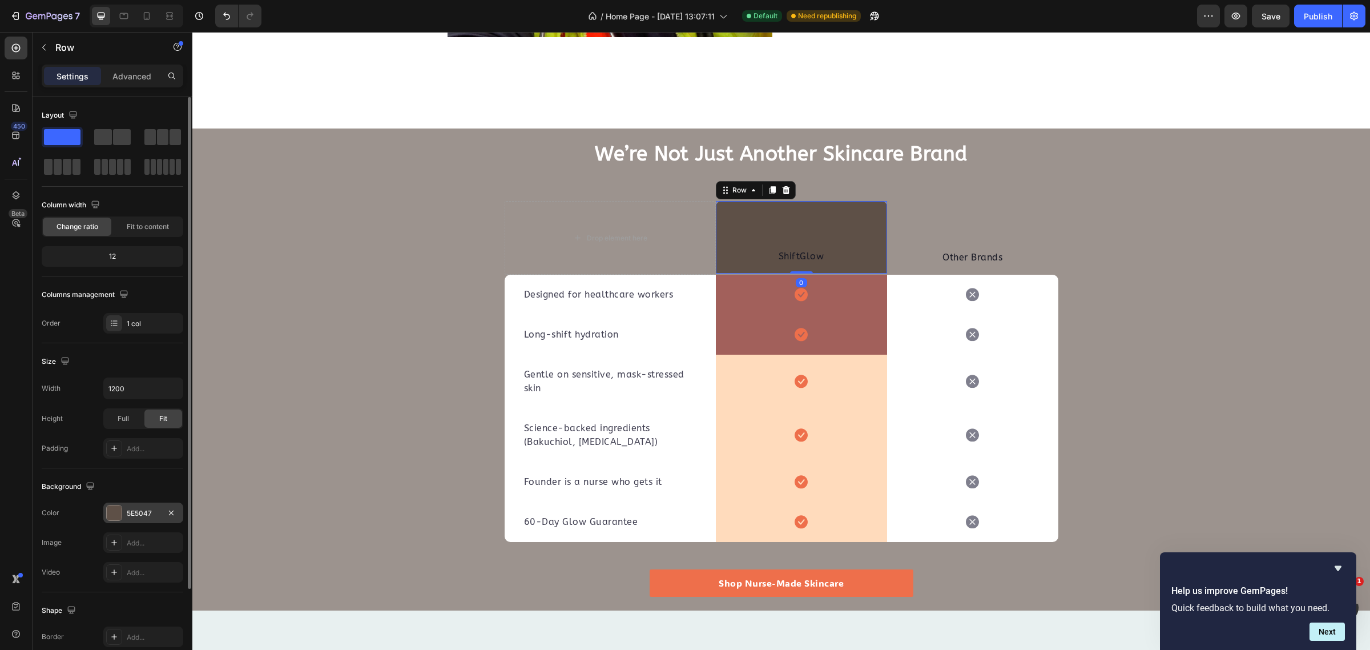
click at [134, 514] on div "5E5047" at bounding box center [143, 513] width 33 height 10
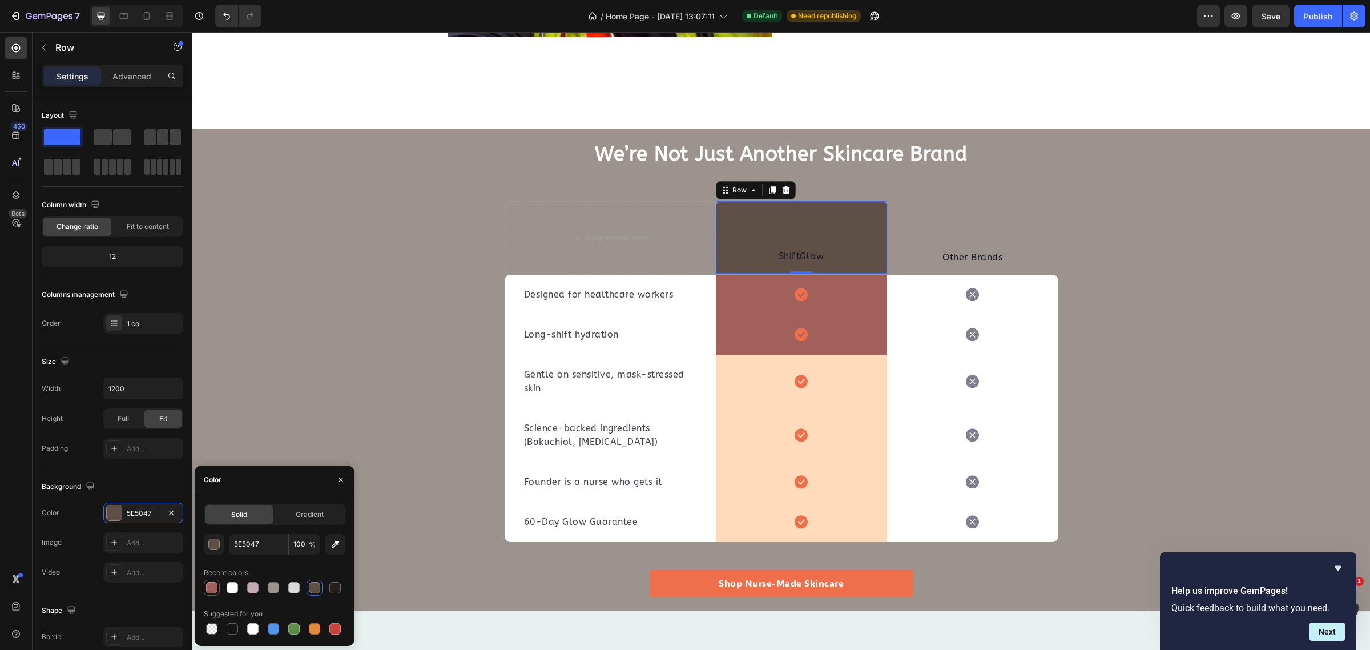
click at [217, 583] on div at bounding box center [211, 587] width 11 height 11
type input "A2605B"
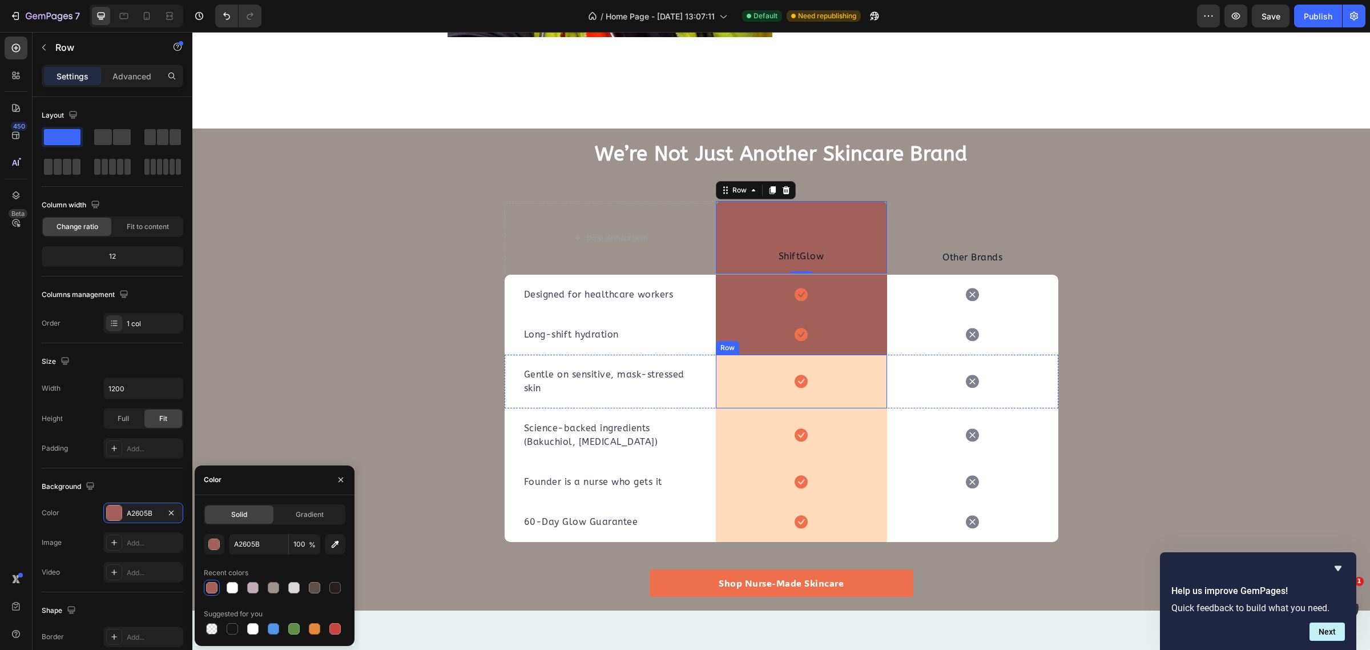
click at [756, 385] on div "Icon Row" at bounding box center [801, 382] width 171 height 54
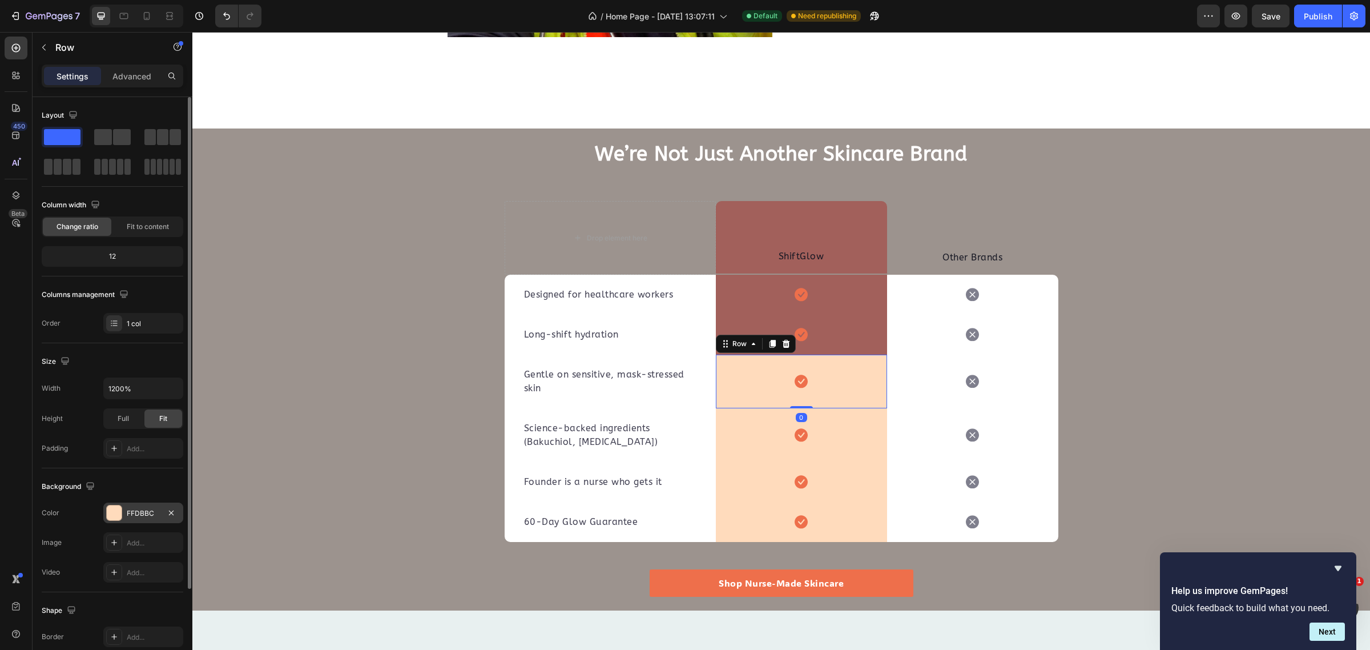
click at [107, 511] on div at bounding box center [114, 512] width 15 height 15
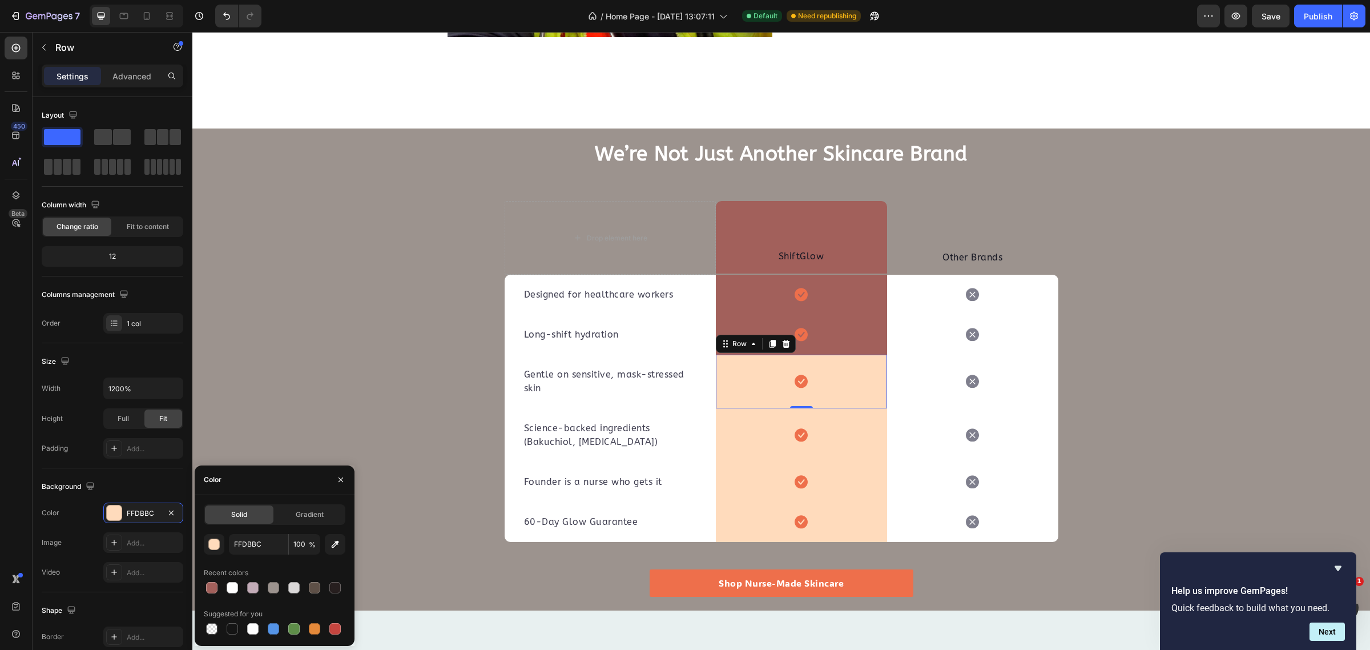
click at [209, 584] on div at bounding box center [211, 587] width 11 height 11
type input "A2605B"
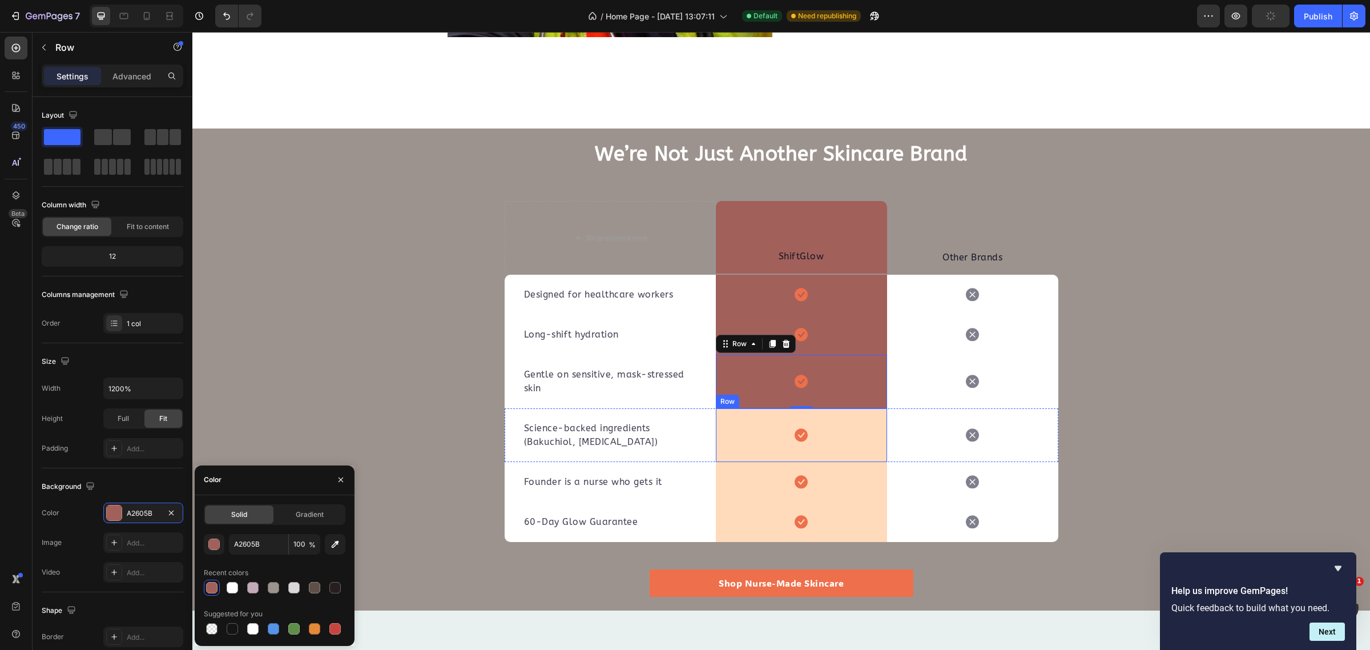
click at [762, 433] on div "Icon Row" at bounding box center [801, 435] width 171 height 54
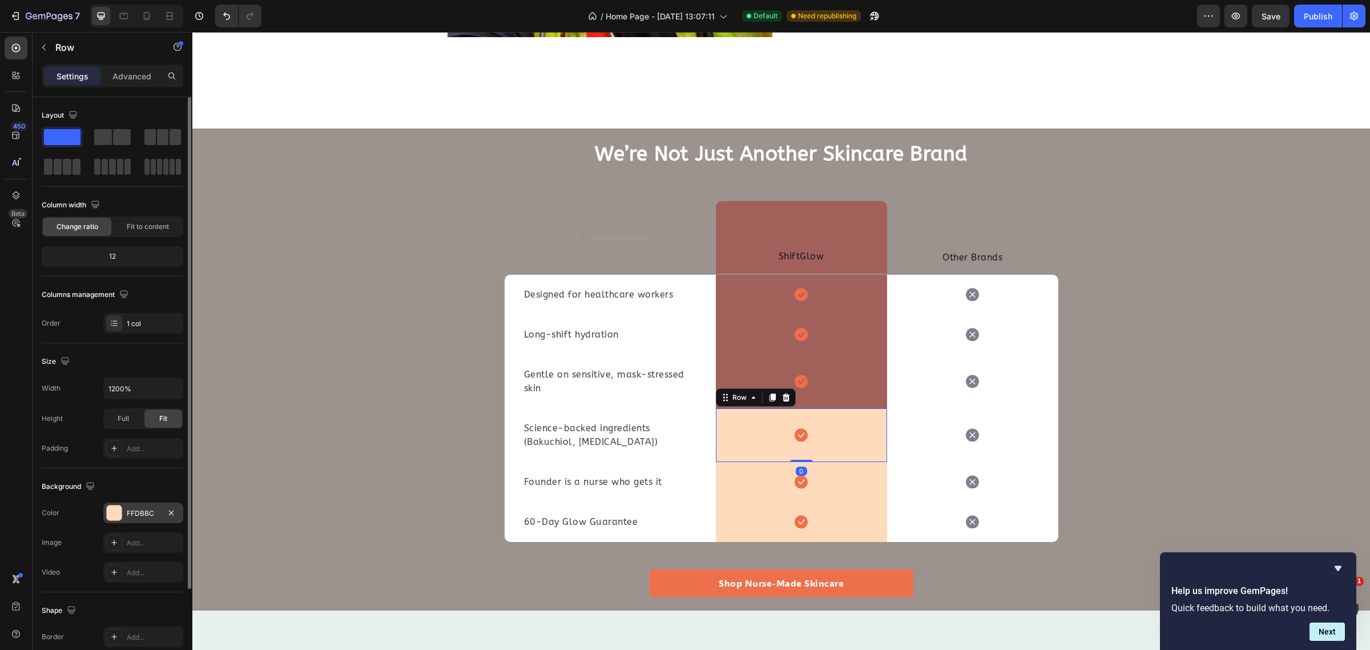
click at [116, 512] on div at bounding box center [114, 512] width 15 height 15
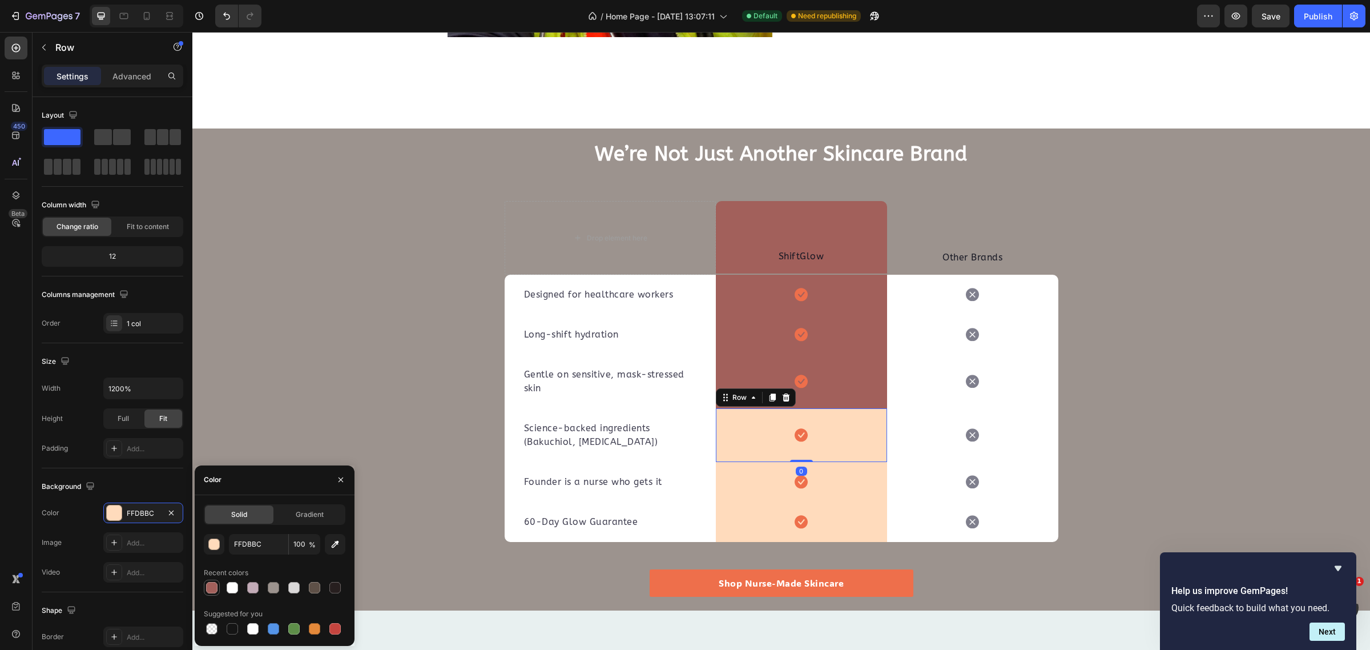
click at [210, 589] on div at bounding box center [211, 587] width 11 height 11
type input "A2605B"
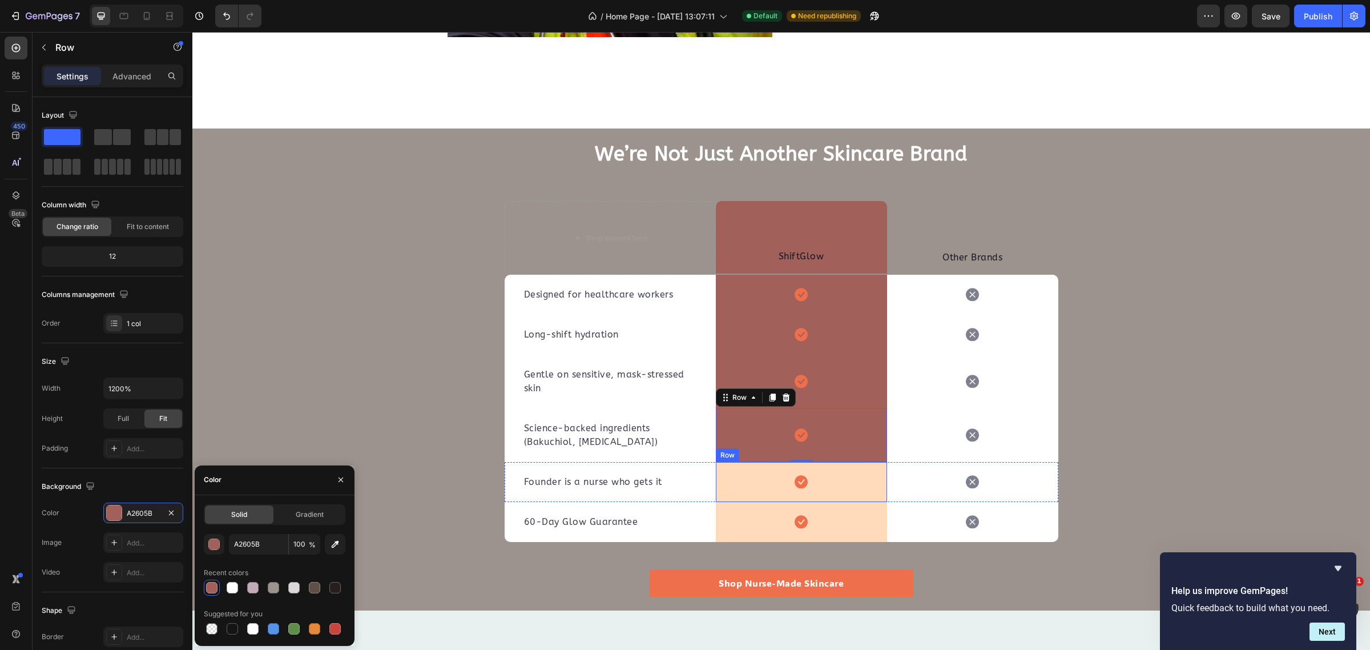
click at [752, 476] on div "Icon Row" at bounding box center [801, 482] width 171 height 40
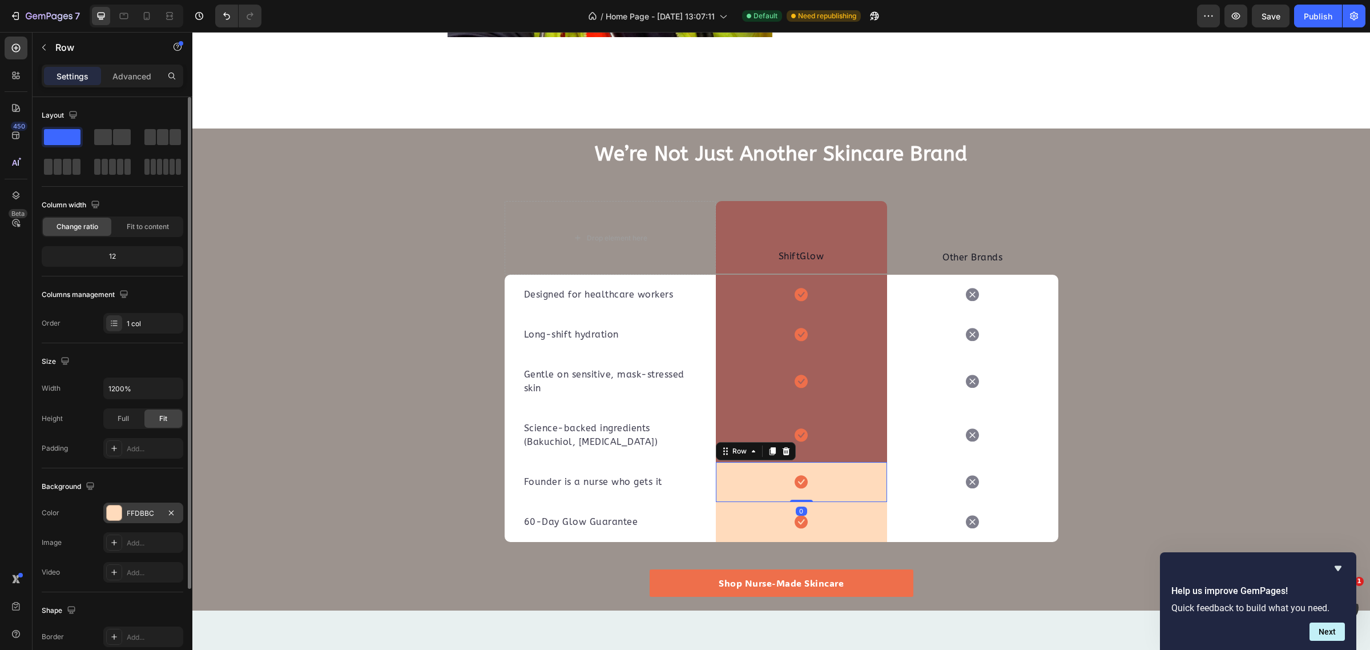
click at [110, 507] on div at bounding box center [114, 512] width 15 height 15
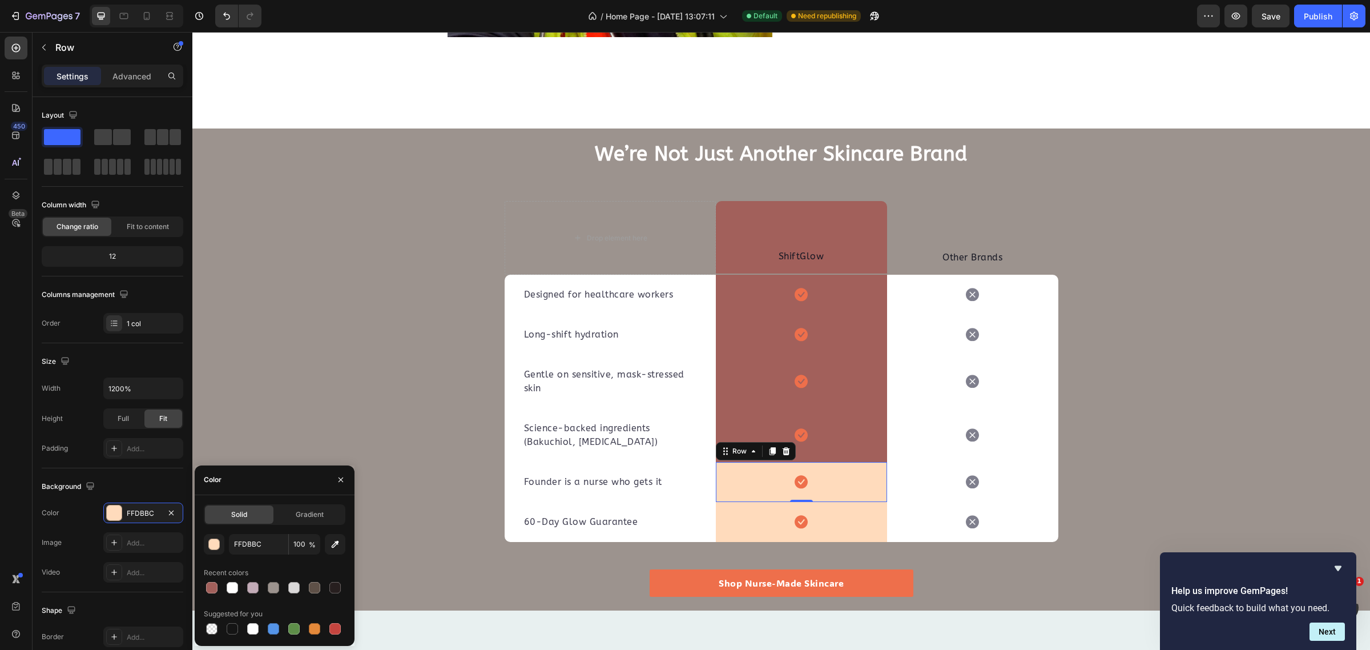
drag, startPoint x: 218, startPoint y: 590, endPoint x: 354, endPoint y: 537, distance: 146.4
click at [218, 589] on div at bounding box center [212, 588] width 14 height 14
type input "A2605B"
click at [762, 521] on div "Icon Row" at bounding box center [801, 522] width 171 height 40
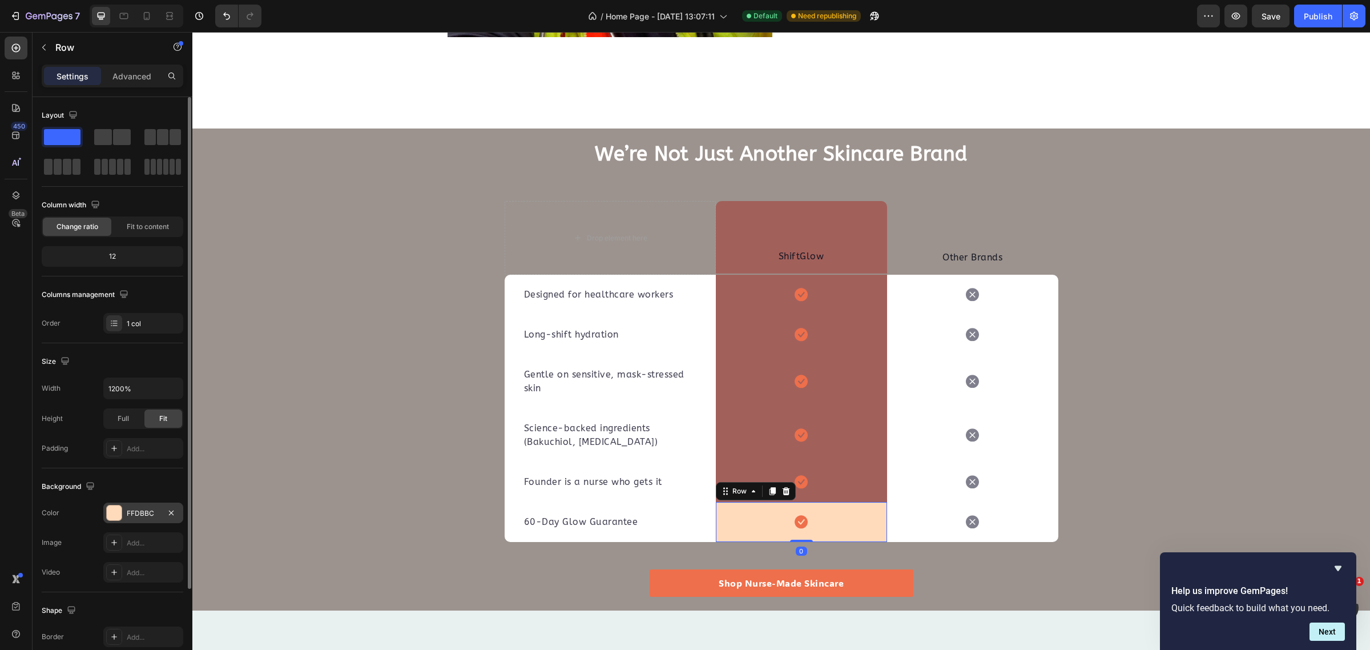
click at [110, 514] on div at bounding box center [114, 512] width 15 height 15
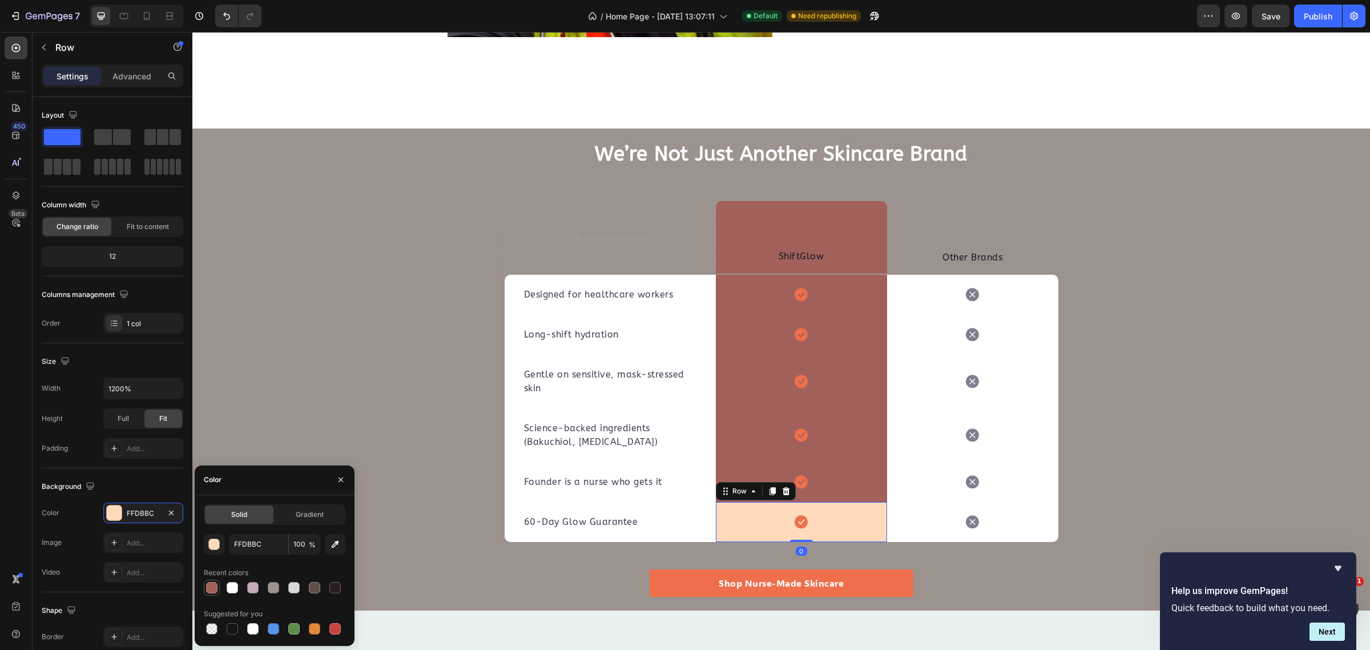
click at [213, 583] on div at bounding box center [211, 587] width 11 height 11
type input "A2605B"
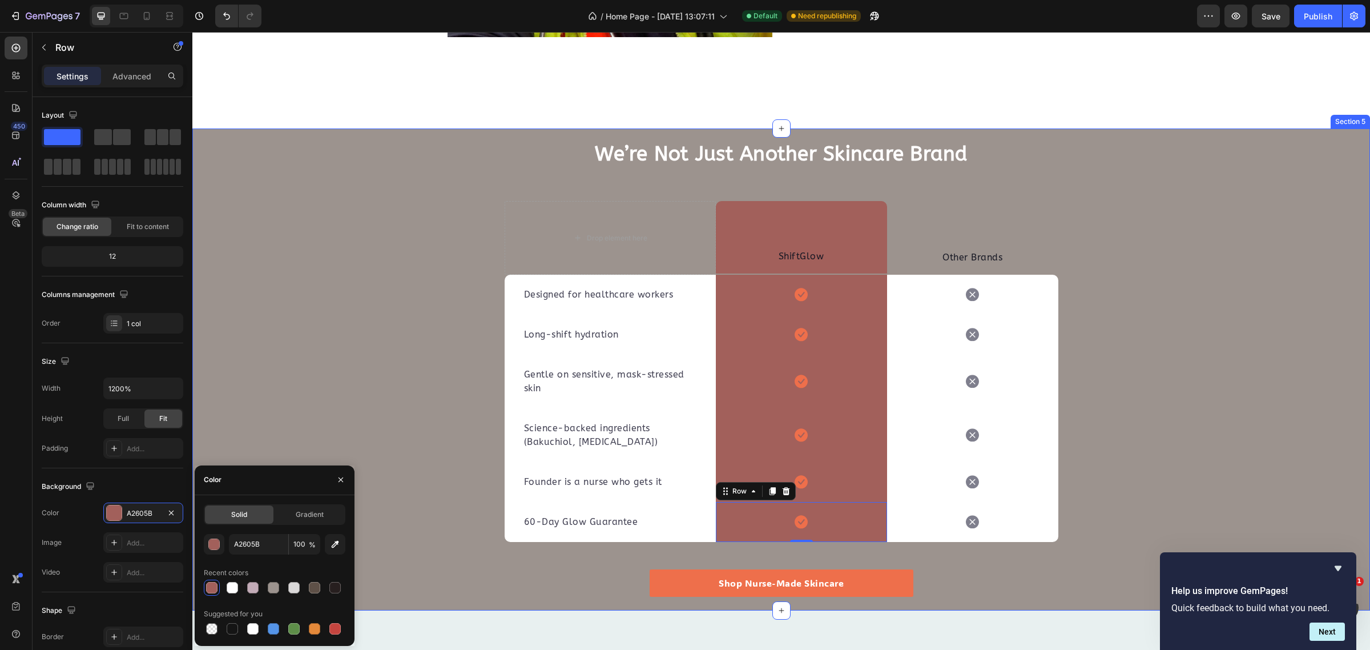
click at [389, 317] on div "We’re Not Just Another Skincare Brand Heading Row Drop element here ShiftGlow T…" at bounding box center [781, 364] width 1178 height 466
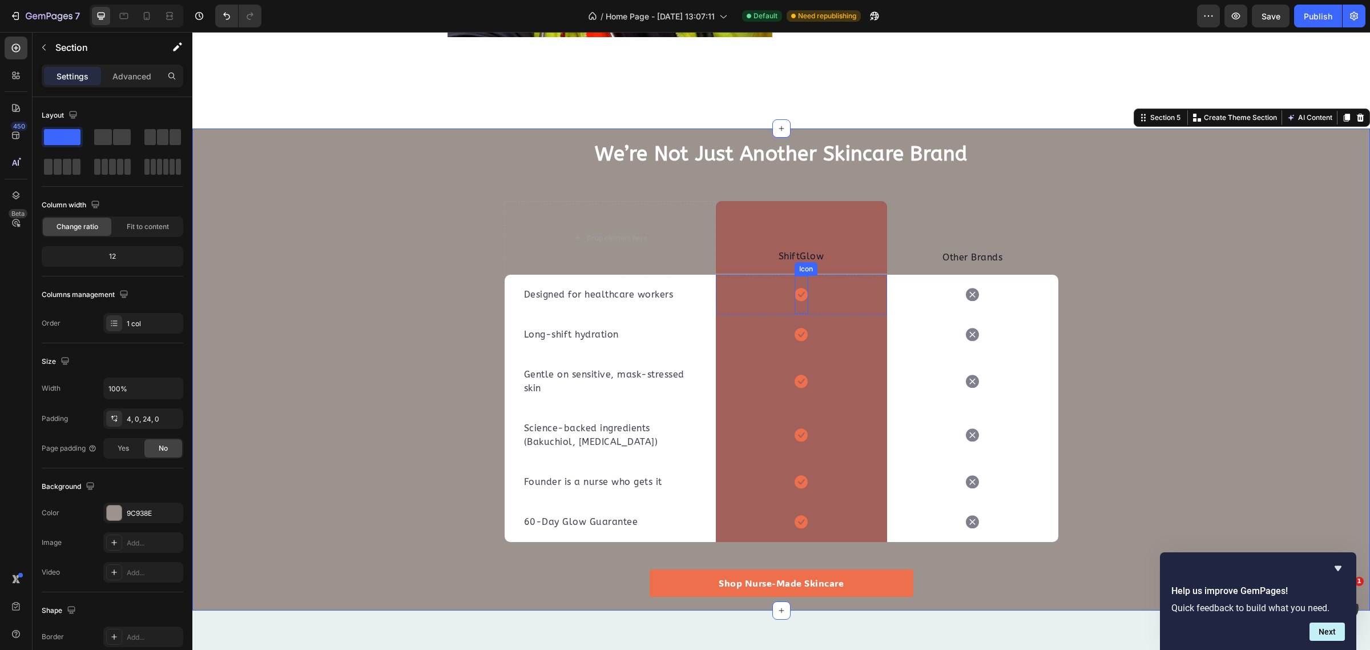
click at [798, 295] on icon at bounding box center [801, 294] width 13 height 13
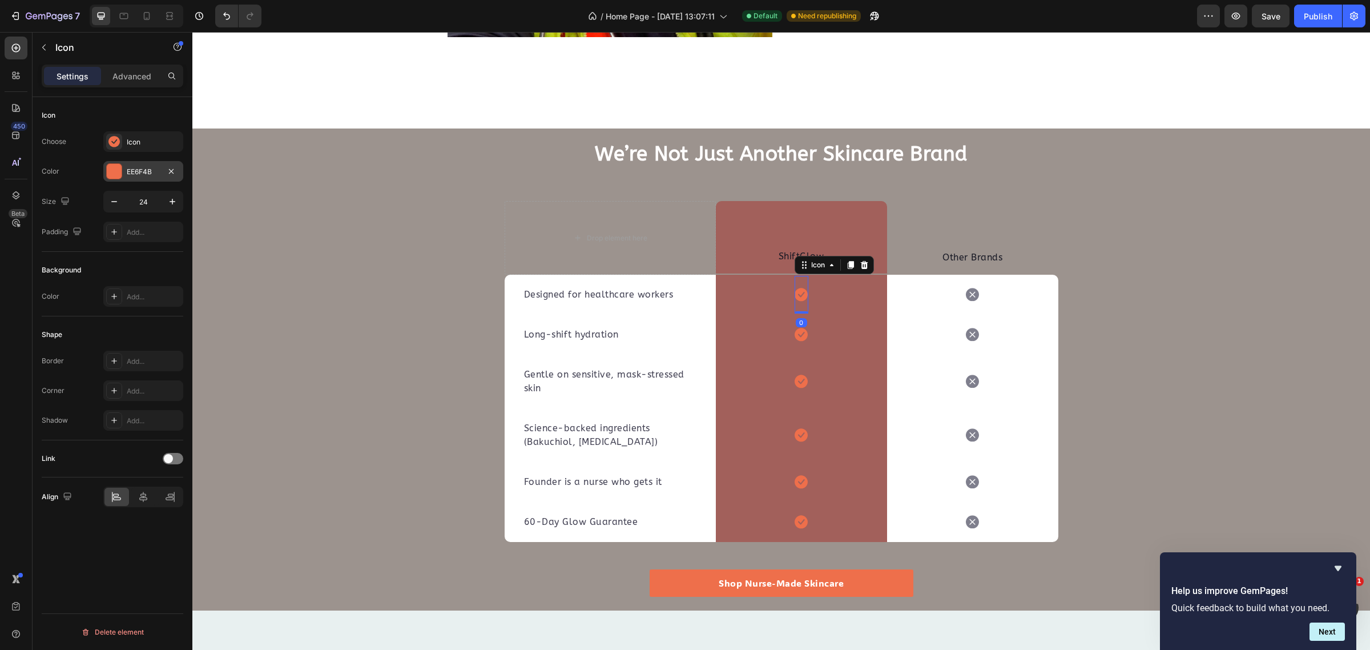
click at [119, 173] on div at bounding box center [114, 171] width 15 height 15
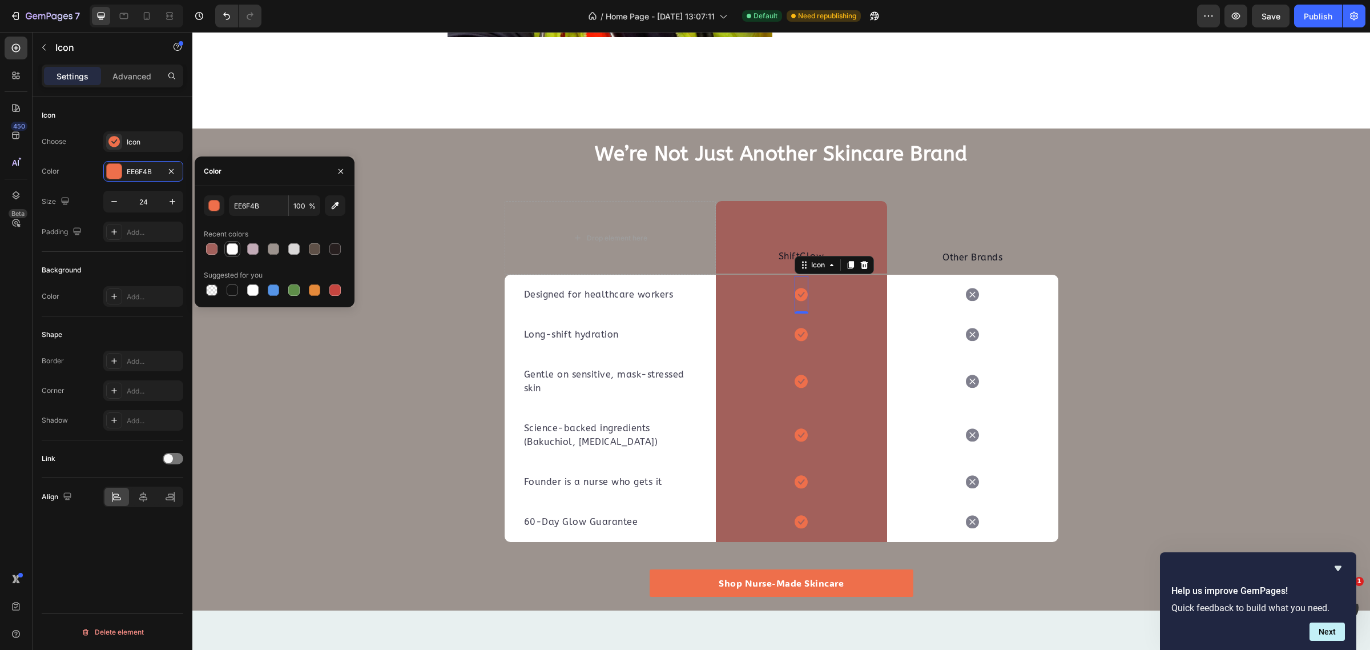
click at [232, 246] on div at bounding box center [232, 248] width 11 height 11
type input "FFFEFE"
click at [420, 447] on div "We’re Not Just Another Skincare Brand Heading Row Drop element here ShiftGlow T…" at bounding box center [781, 364] width 1178 height 466
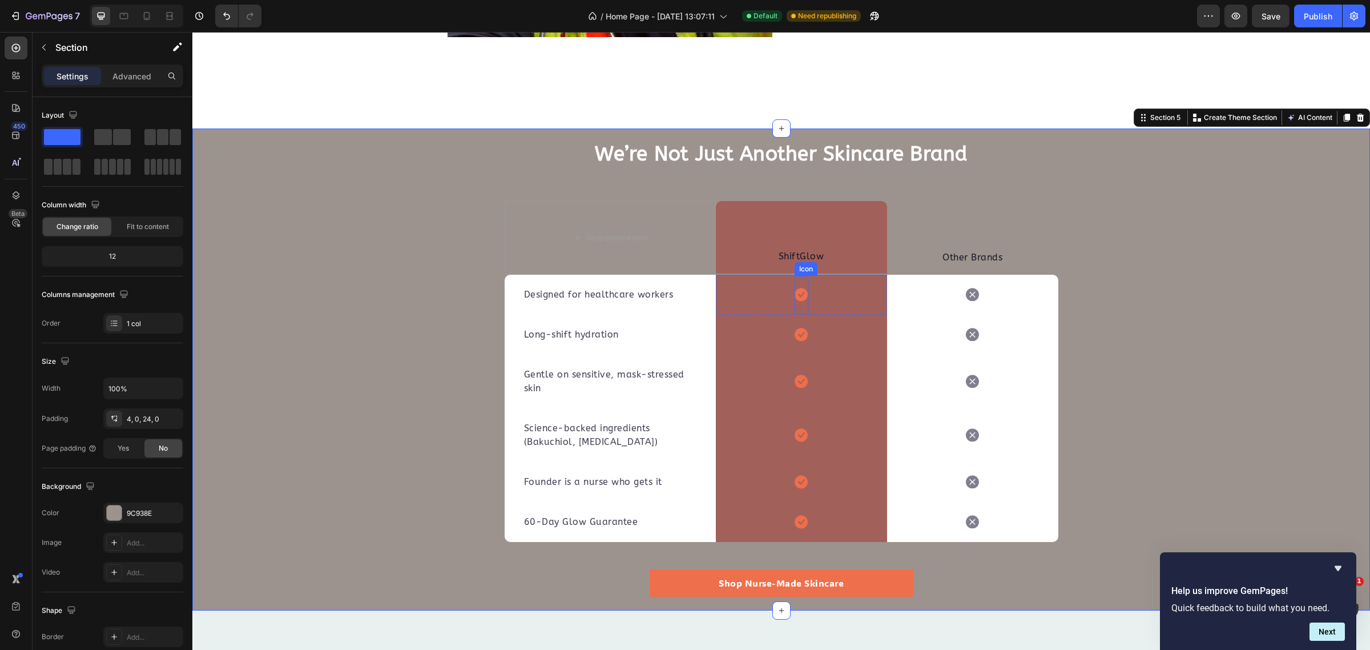
click at [795, 295] on icon at bounding box center [801, 294] width 13 height 13
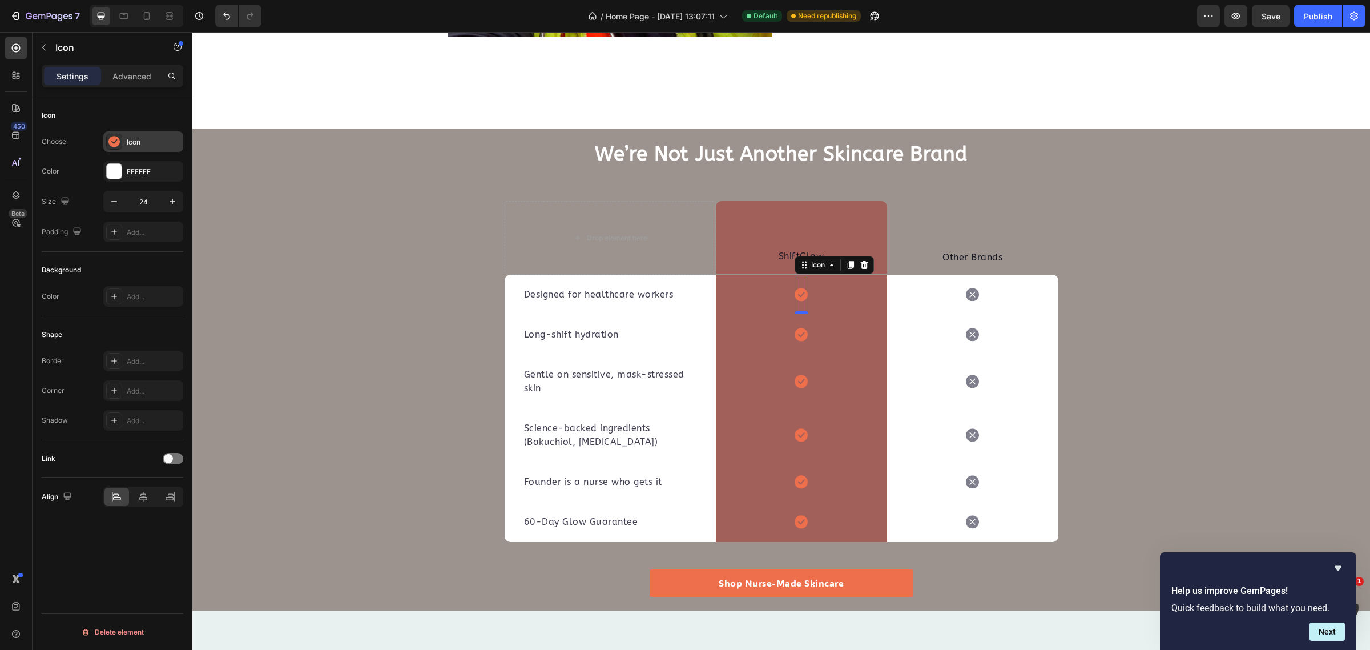
click at [144, 134] on div "Icon" at bounding box center [143, 141] width 80 height 21
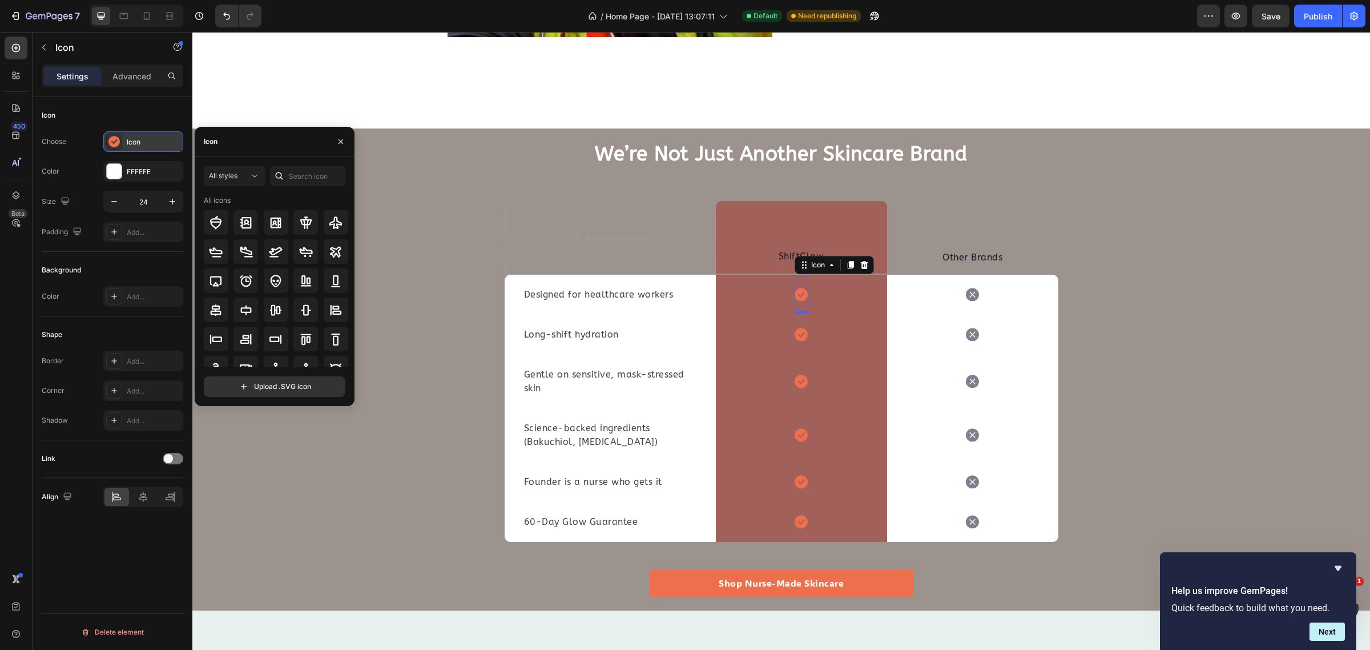
click at [144, 134] on div "Icon" at bounding box center [143, 141] width 80 height 21
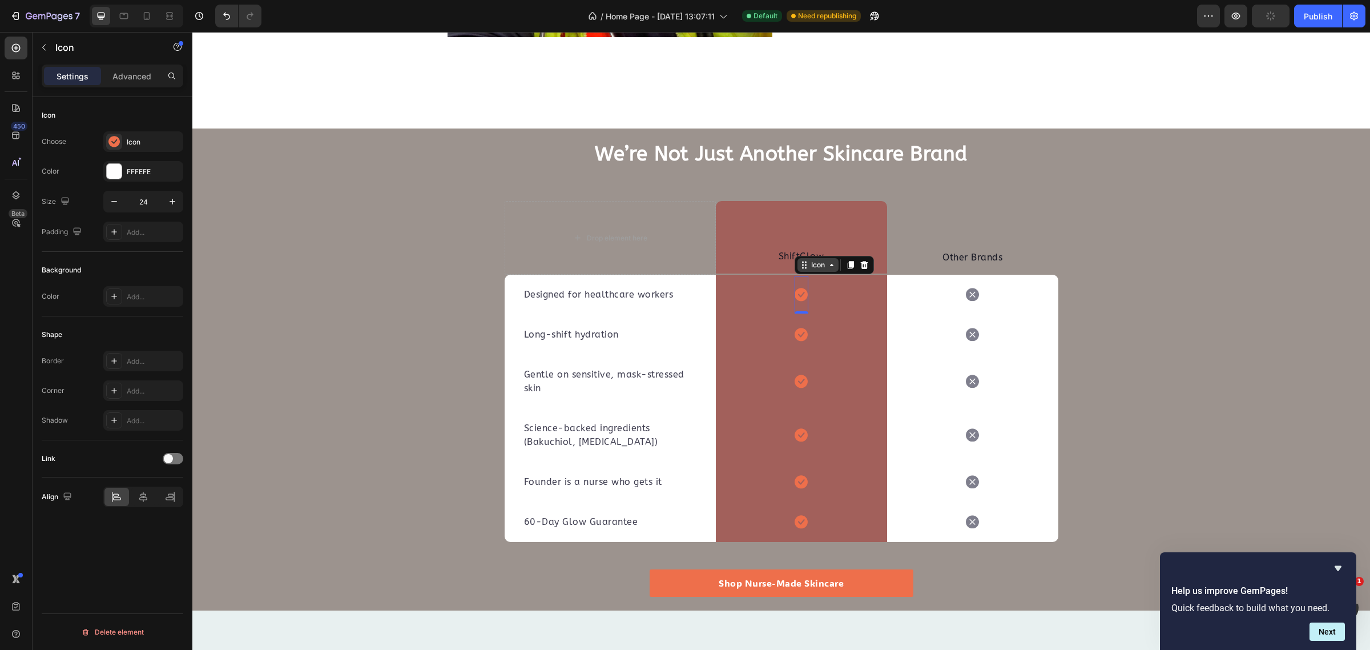
click at [827, 270] on div "Icon" at bounding box center [818, 265] width 41 height 14
click at [816, 238] on div "Row 1 col" at bounding box center [817, 245] width 44 height 18
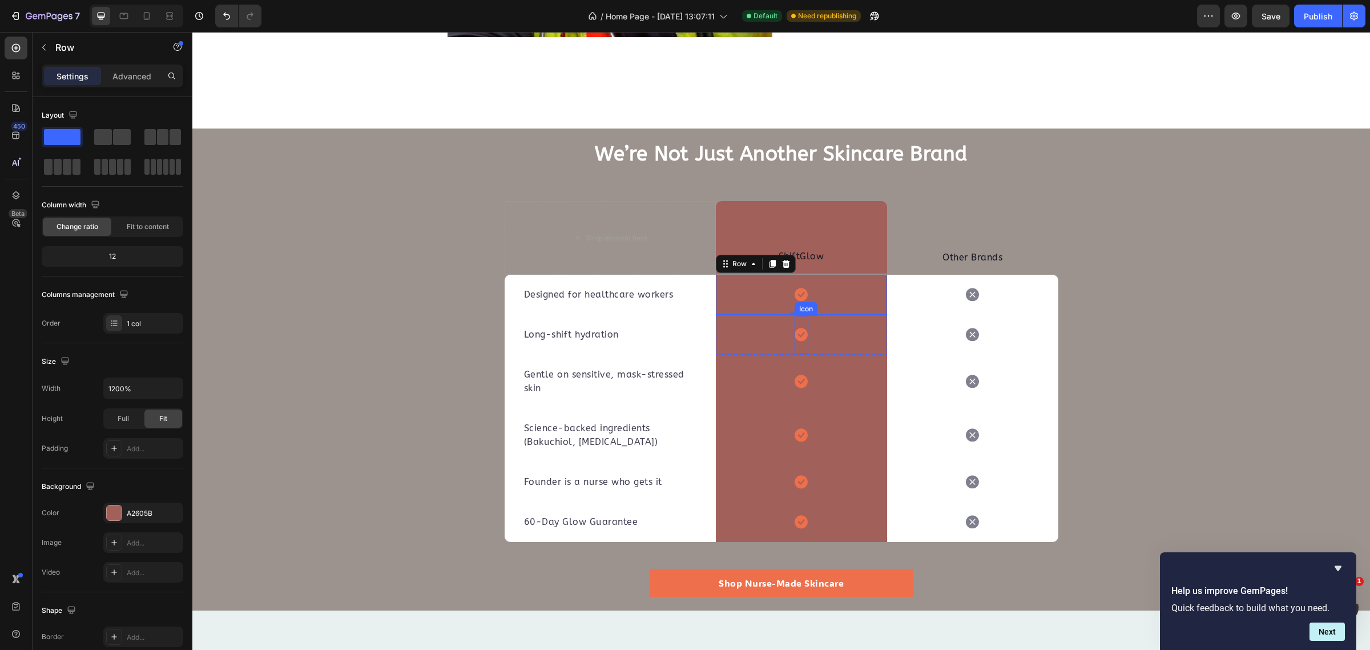
click at [795, 336] on icon at bounding box center [801, 334] width 13 height 13
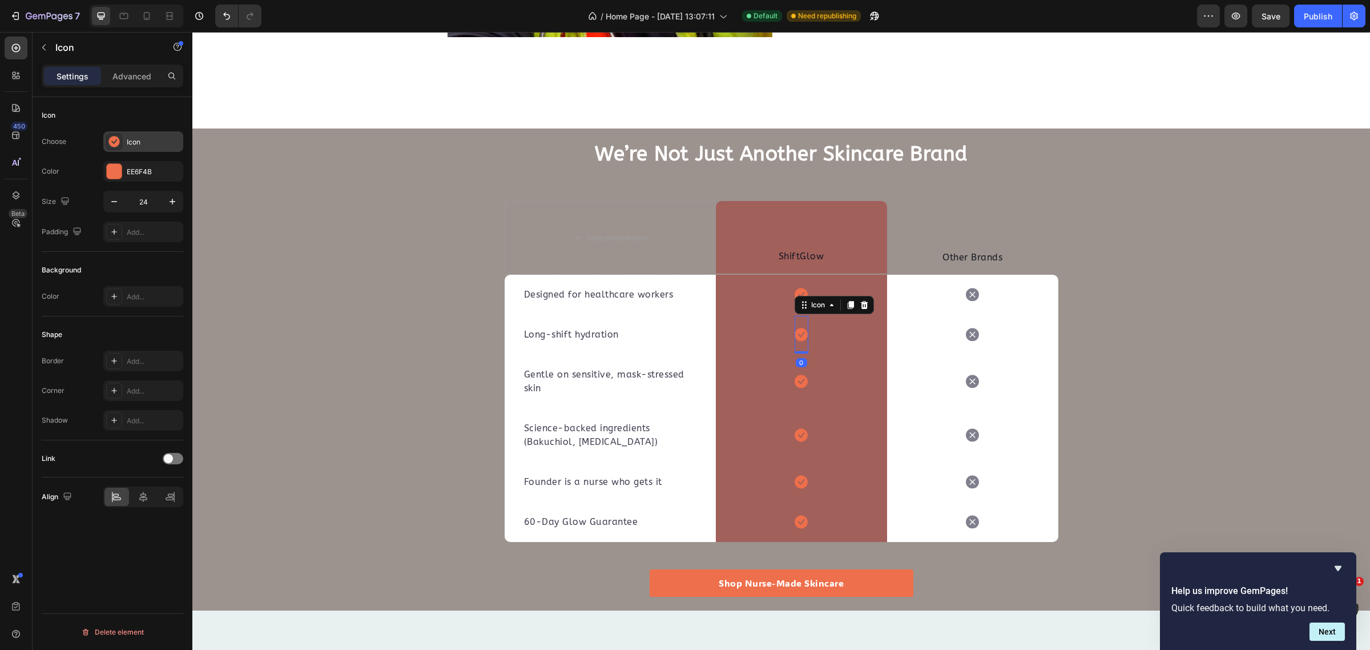
click at [146, 143] on div "Icon" at bounding box center [154, 142] width 54 height 10
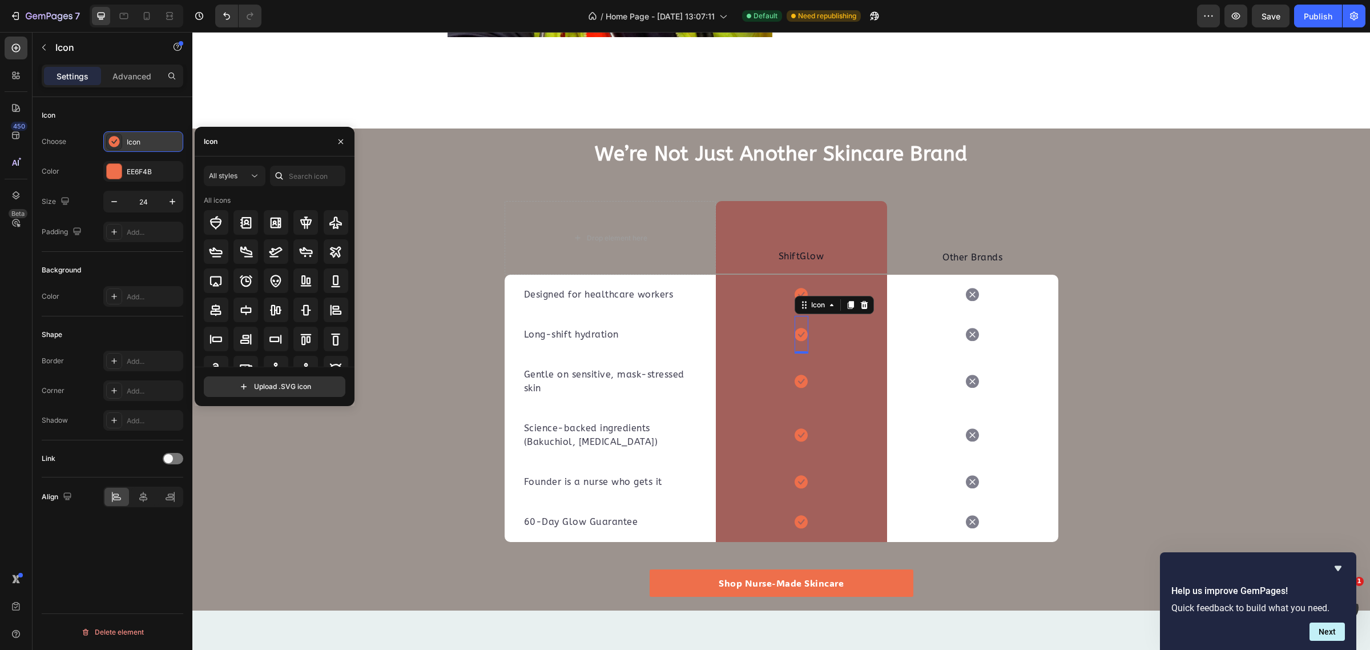
click at [146, 143] on div "Icon" at bounding box center [154, 142] width 54 height 10
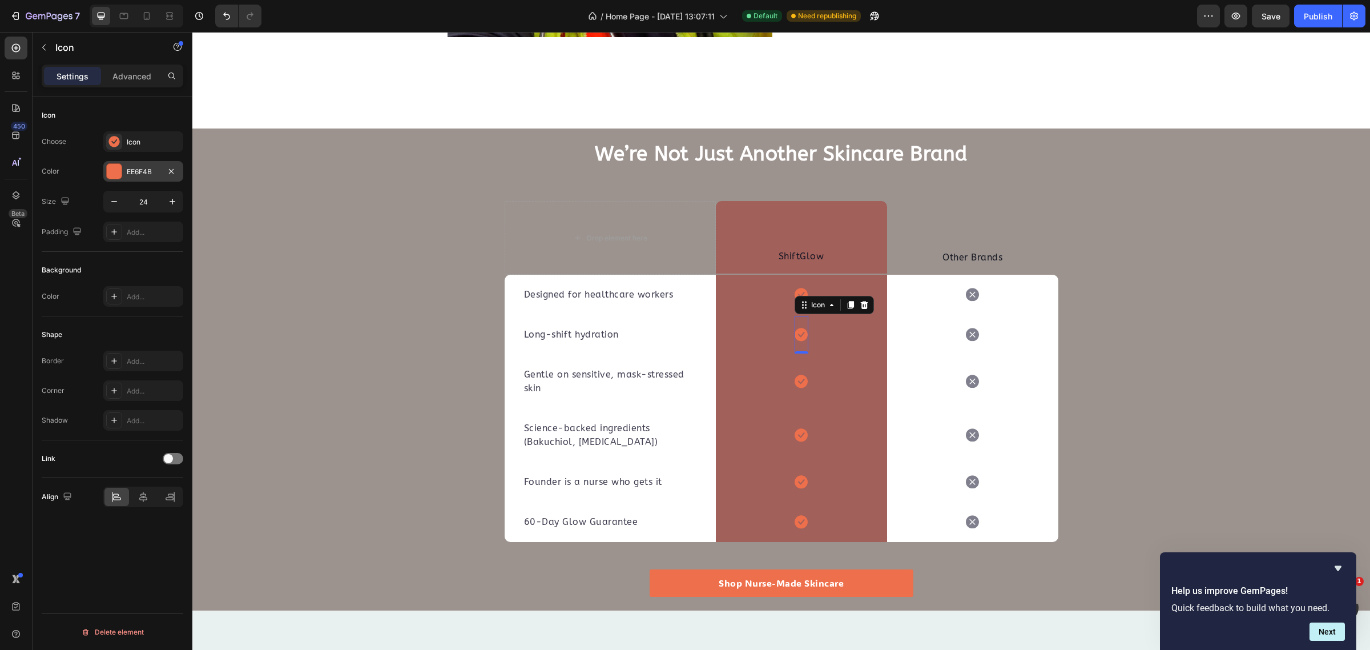
click at [140, 167] on div "EE6F4B" at bounding box center [143, 172] width 33 height 10
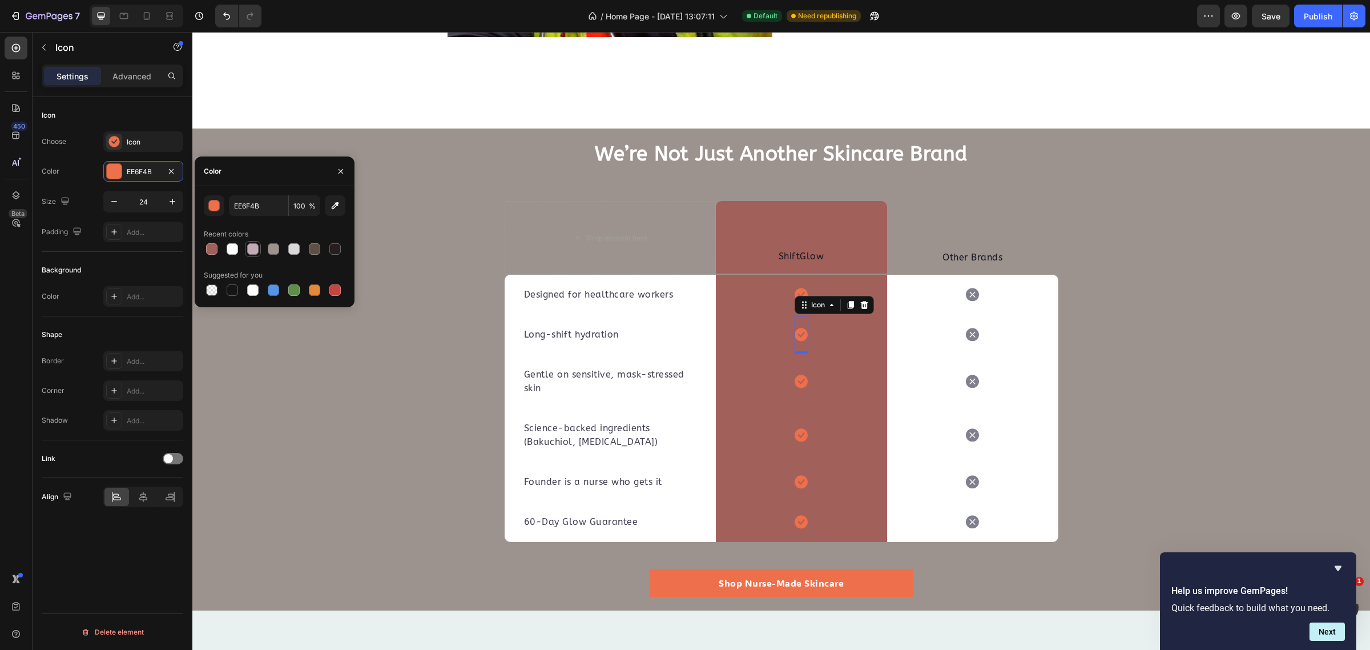
click at [255, 249] on div at bounding box center [252, 248] width 11 height 11
type input "C2ABB7"
click at [132, 141] on div "Icon" at bounding box center [154, 142] width 54 height 10
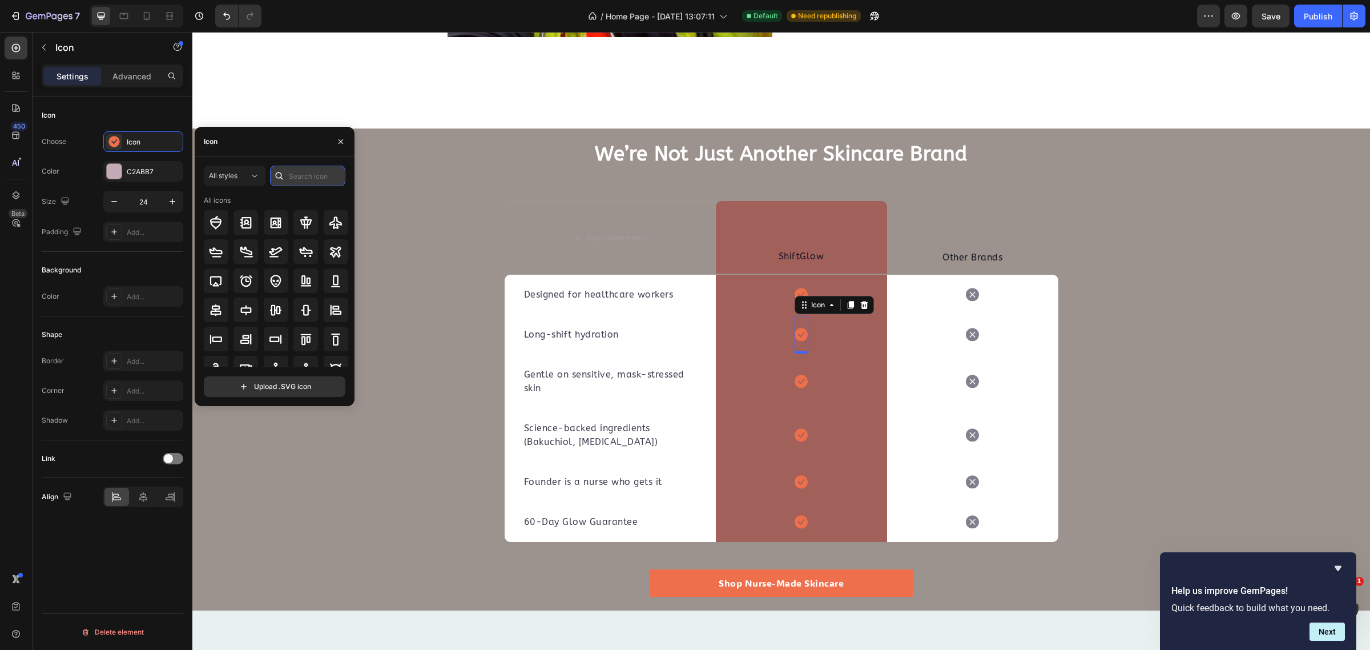
click at [299, 175] on input "text" at bounding box center [307, 176] width 75 height 21
type input "check"
click at [299, 217] on icon at bounding box center [306, 223] width 14 height 14
click at [755, 393] on div "Icon Row" at bounding box center [801, 382] width 171 height 54
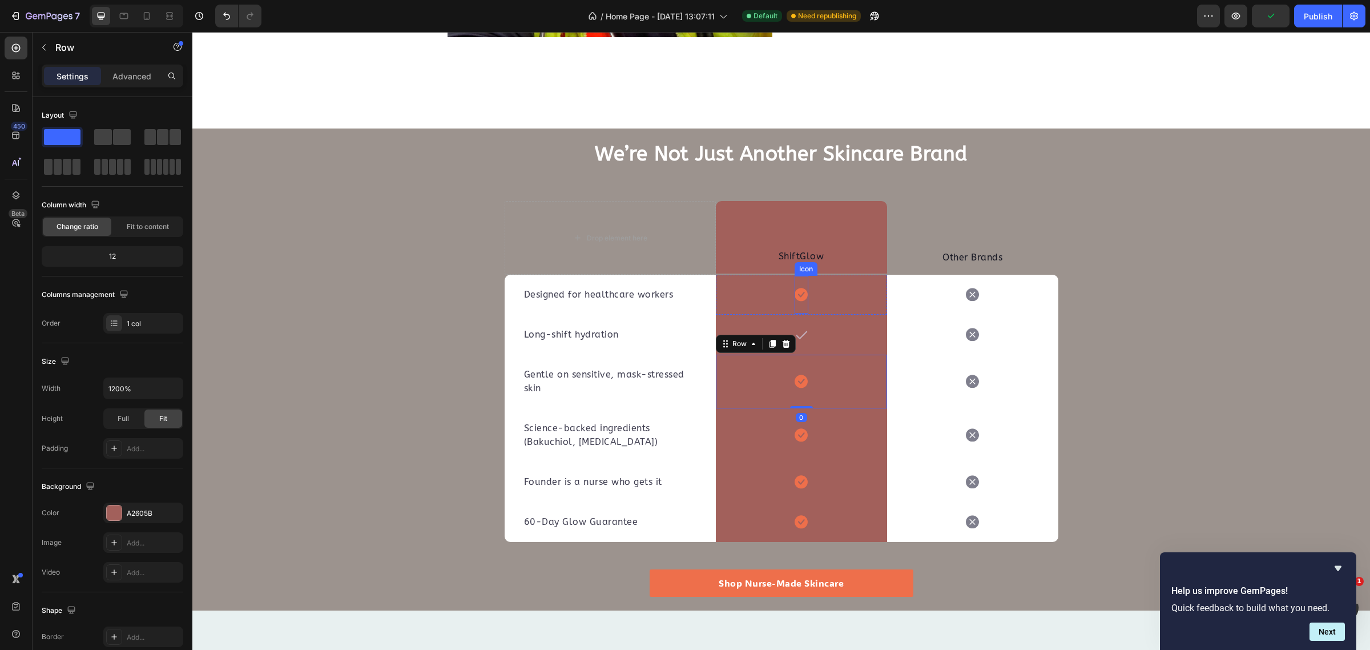
click at [795, 294] on icon at bounding box center [801, 294] width 13 height 13
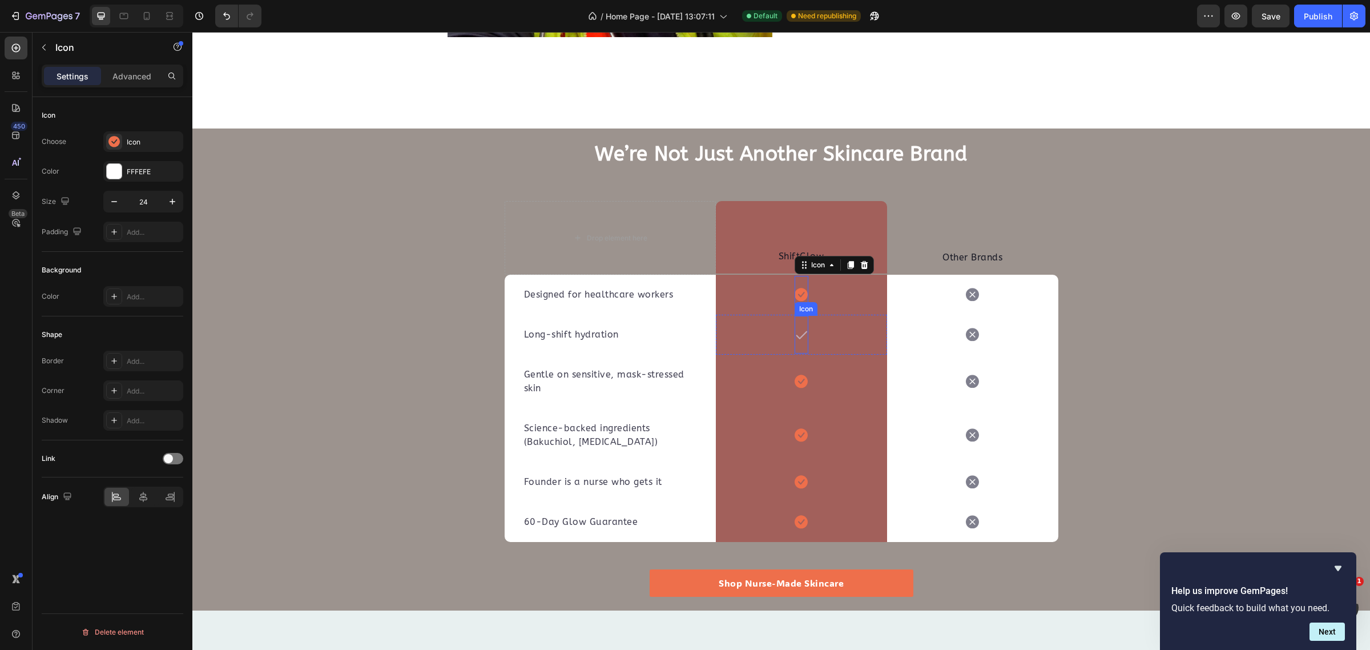
click at [796, 333] on icon at bounding box center [802, 335] width 14 height 14
click at [114, 171] on div at bounding box center [114, 171] width 15 height 15
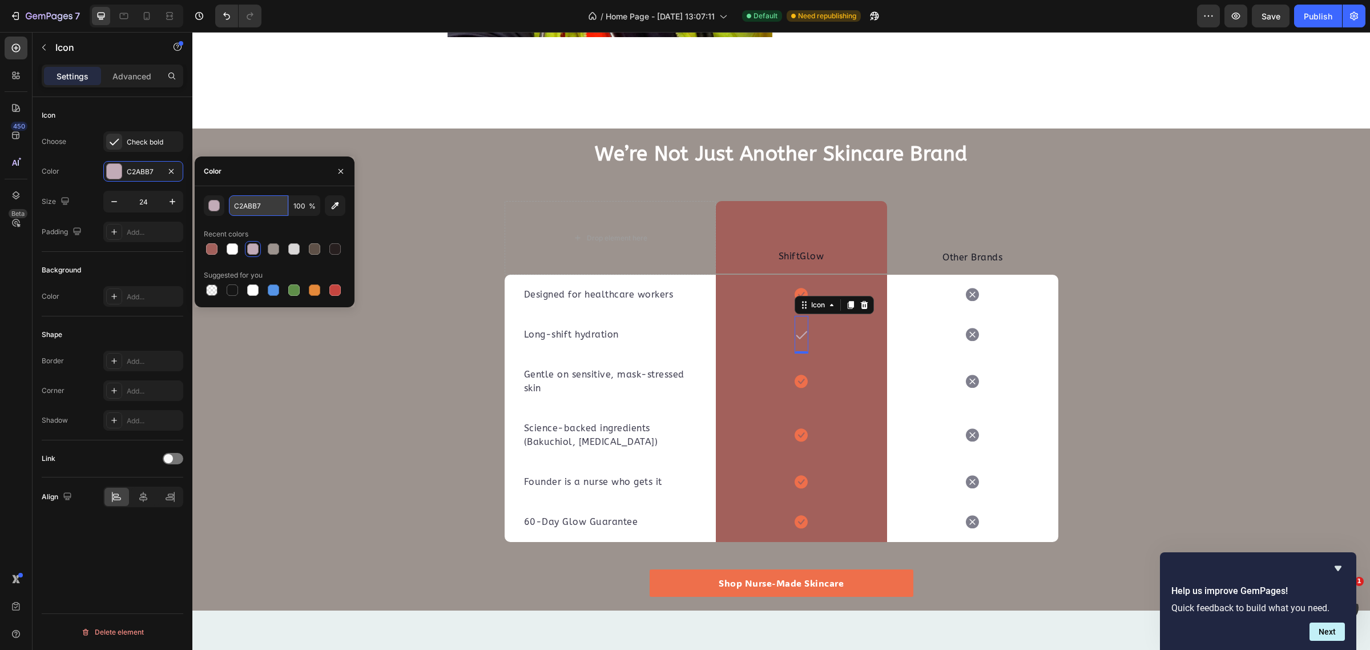
click at [269, 207] on input "C2ABB7" at bounding box center [258, 205] width 59 height 21
click at [795, 293] on icon at bounding box center [801, 294] width 13 height 13
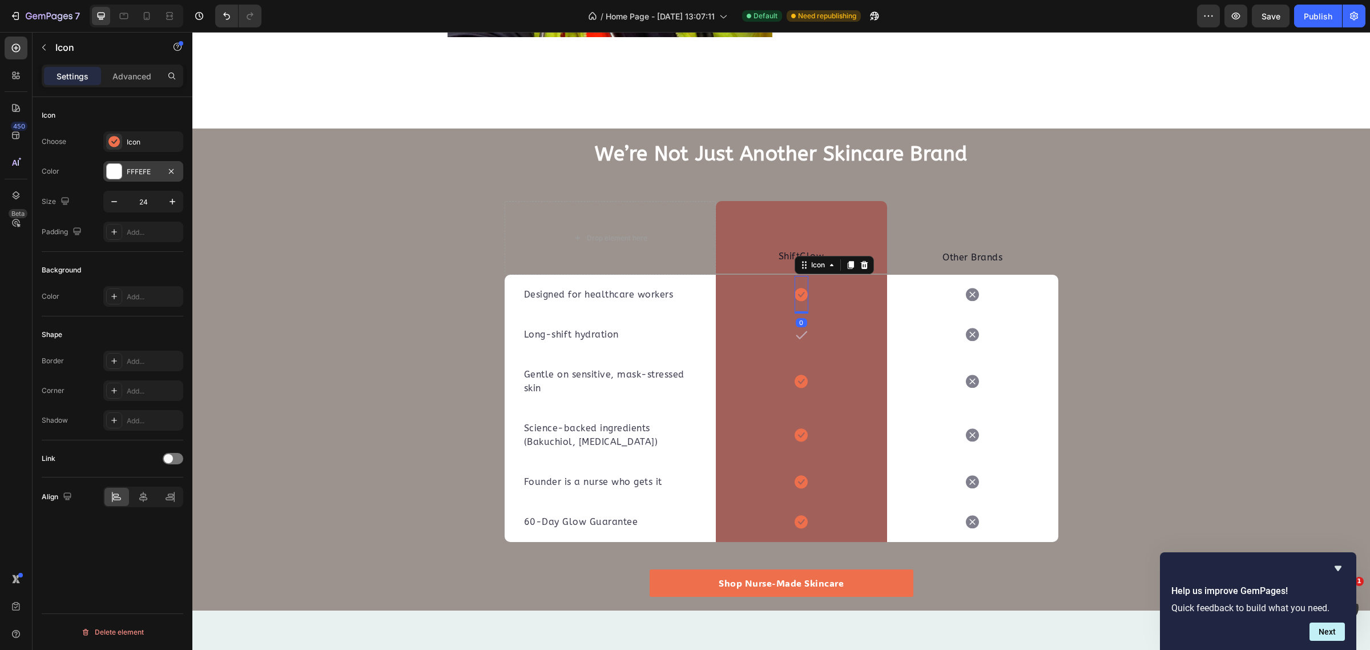
click at [107, 169] on div at bounding box center [114, 171] width 15 height 15
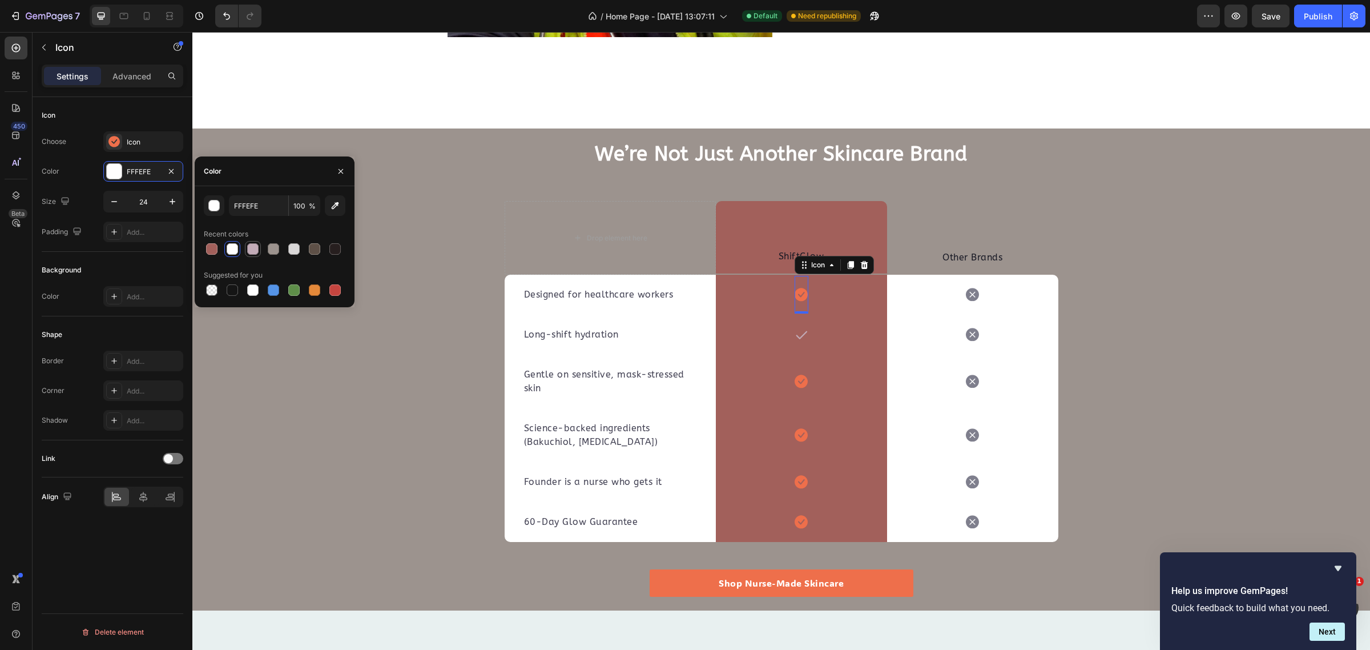
click at [255, 249] on div at bounding box center [252, 248] width 11 height 11
type input "C2ABB7"
click at [796, 378] on icon at bounding box center [801, 381] width 13 height 13
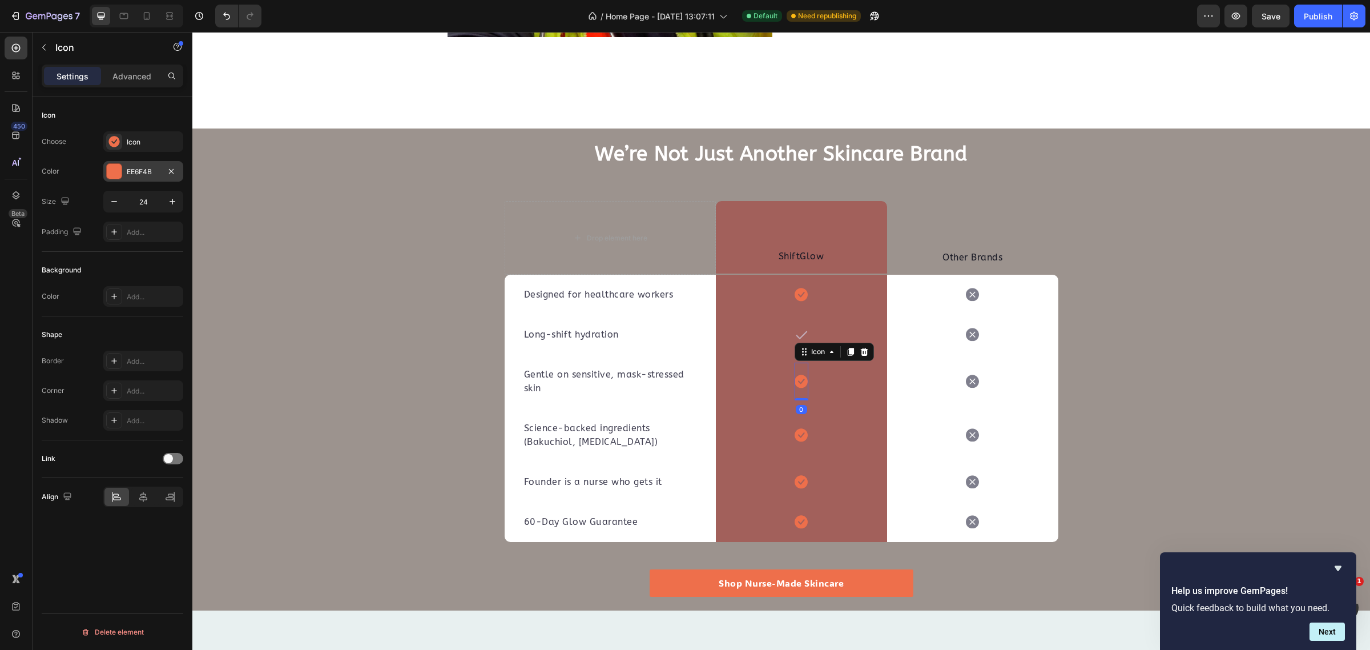
click at [110, 175] on div at bounding box center [114, 171] width 15 height 15
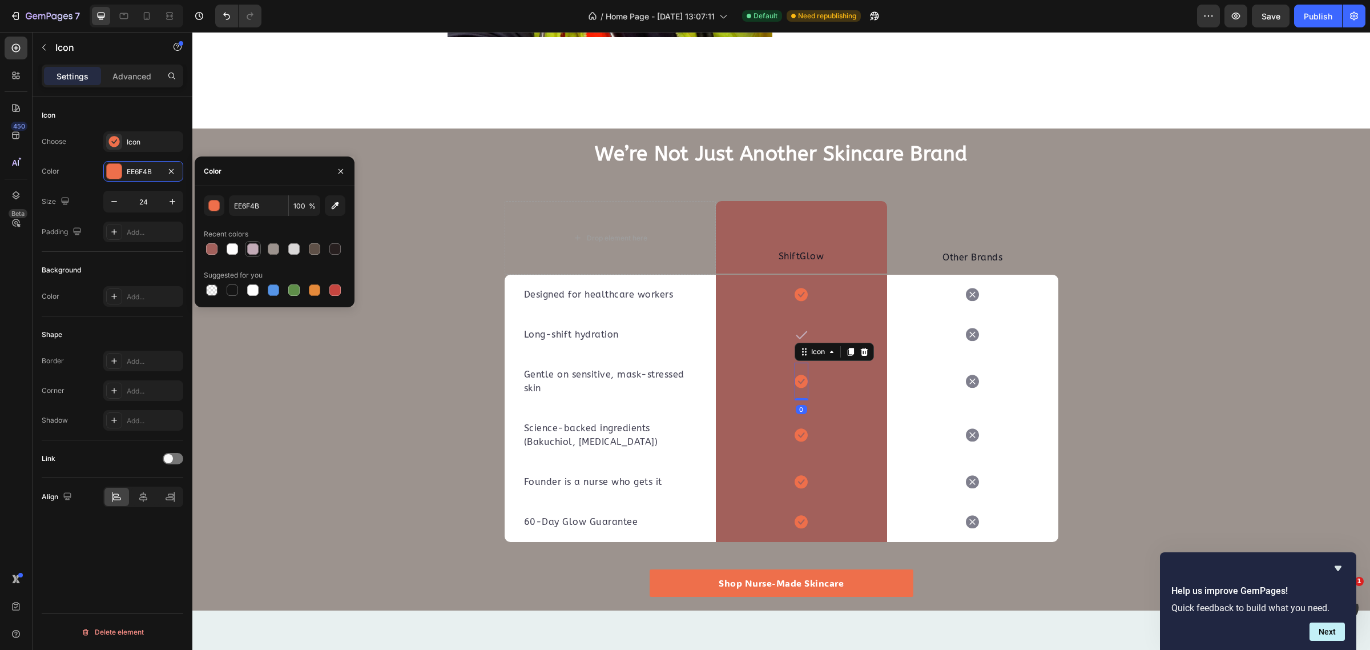
click at [251, 249] on div at bounding box center [252, 248] width 11 height 11
type input "C2ABB7"
click at [795, 430] on icon at bounding box center [801, 435] width 13 height 14
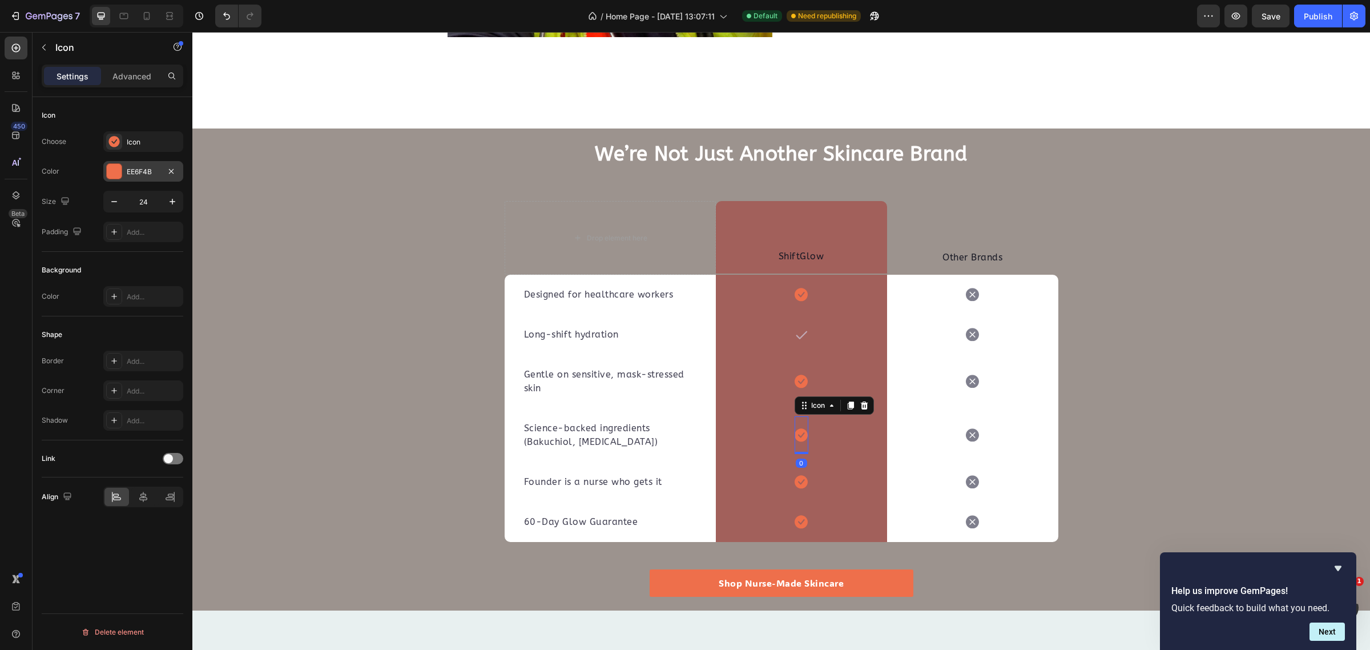
click at [118, 171] on div at bounding box center [114, 171] width 15 height 15
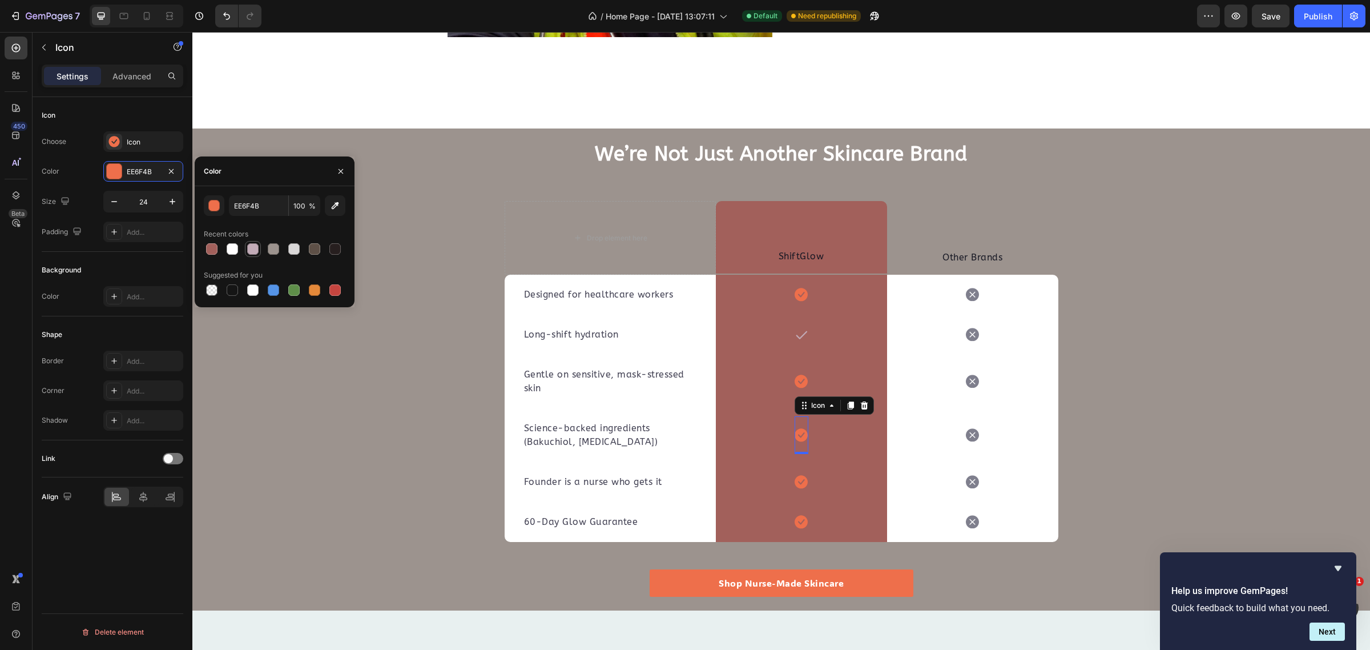
click at [249, 249] on div at bounding box center [252, 248] width 11 height 11
type input "C2ABB7"
click at [795, 478] on icon at bounding box center [801, 481] width 13 height 13
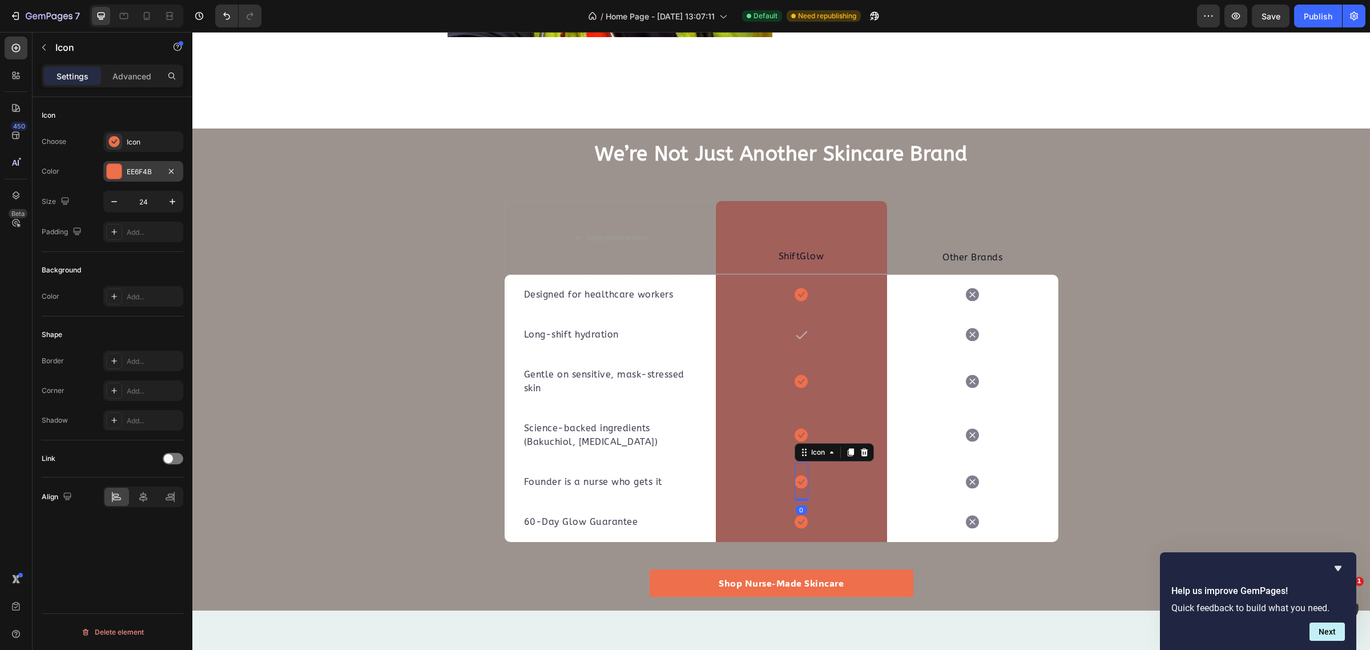
click at [121, 164] on div at bounding box center [114, 171] width 16 height 16
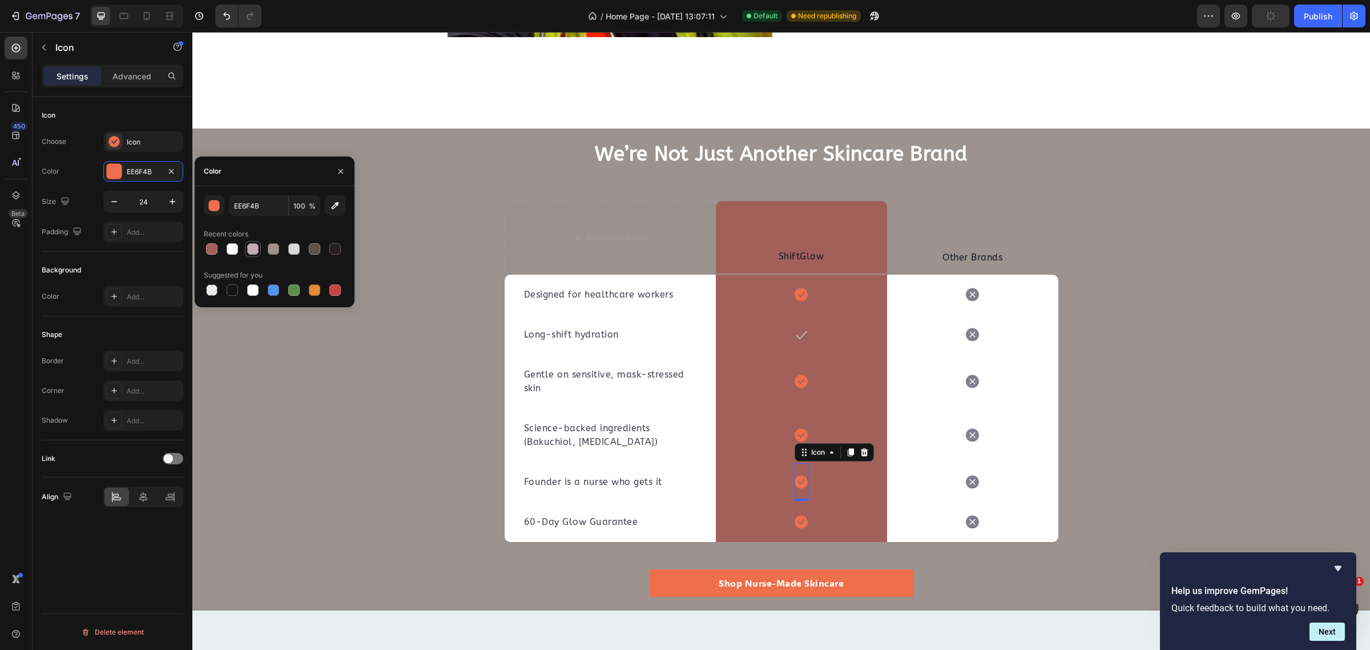
click at [250, 254] on div at bounding box center [252, 248] width 11 height 11
type input "C2ABB7"
click at [799, 520] on icon at bounding box center [801, 521] width 13 height 13
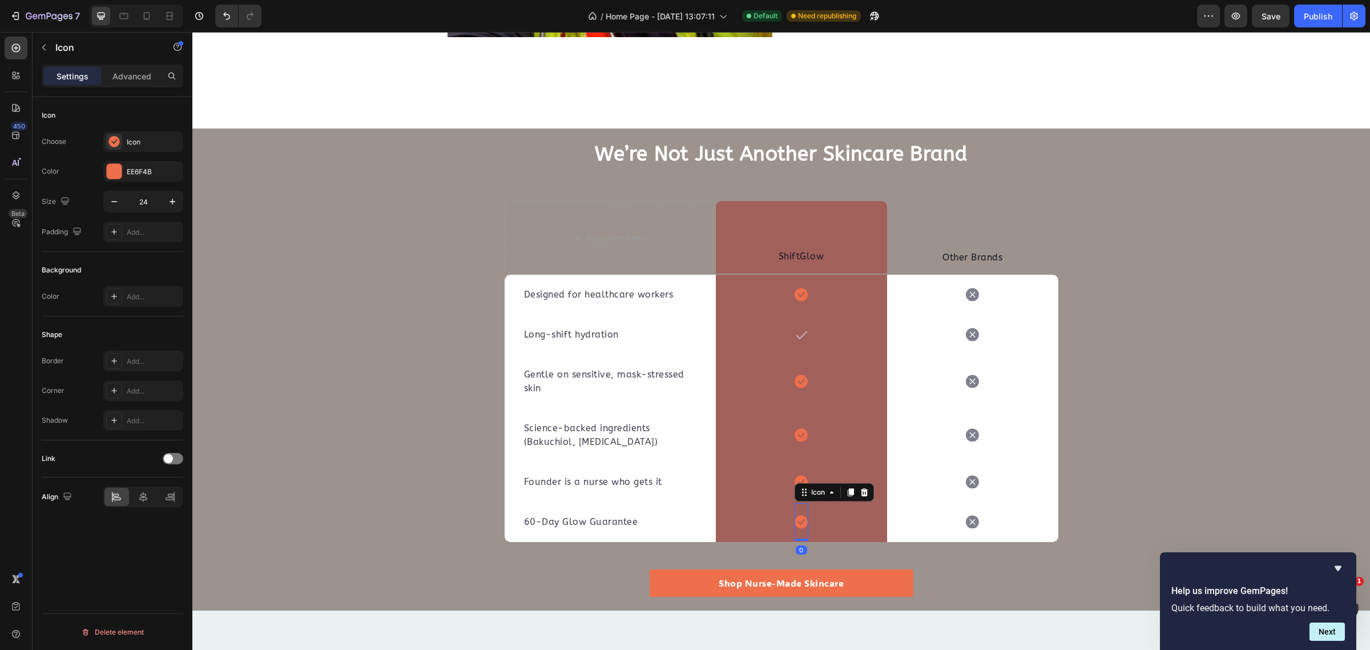
click at [123, 183] on div "Choose Icon Color EE6F4B Size 24 Padding Add..." at bounding box center [113, 186] width 142 height 111
click at [123, 175] on div "EE6F4B" at bounding box center [143, 171] width 80 height 21
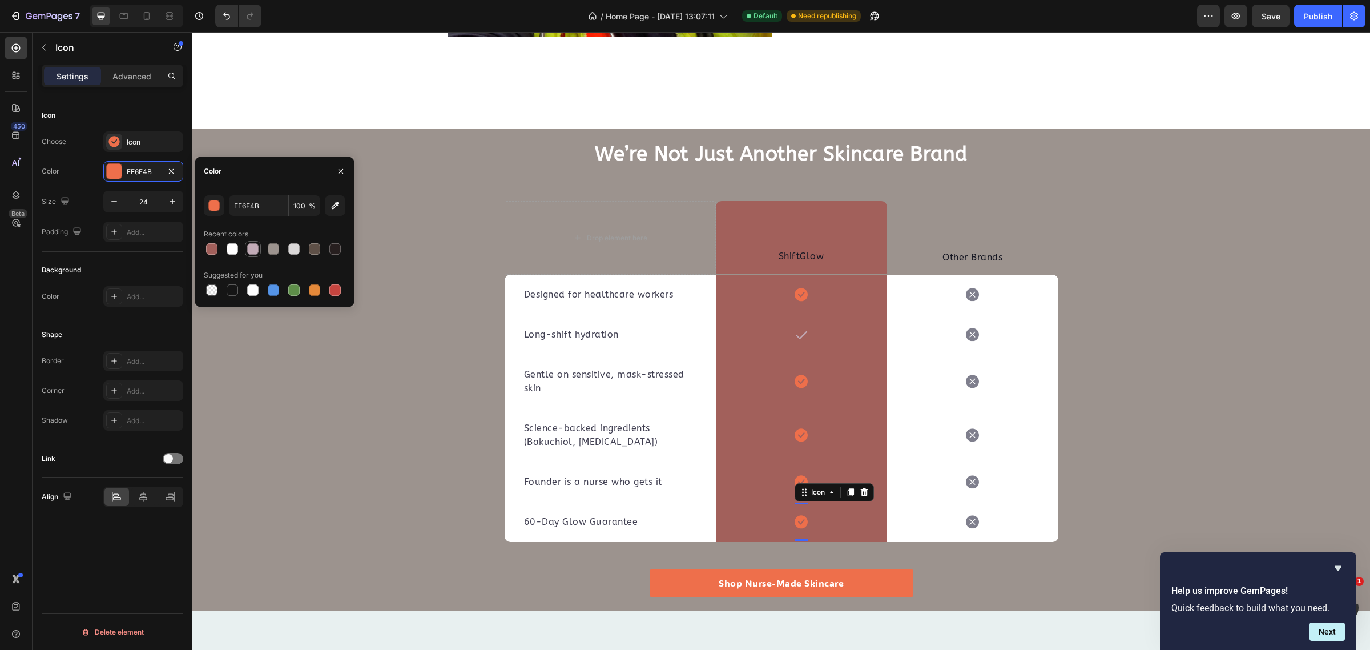
click at [249, 251] on div at bounding box center [252, 248] width 11 height 11
type input "C2ABB7"
click at [795, 299] on icon at bounding box center [801, 295] width 13 height 14
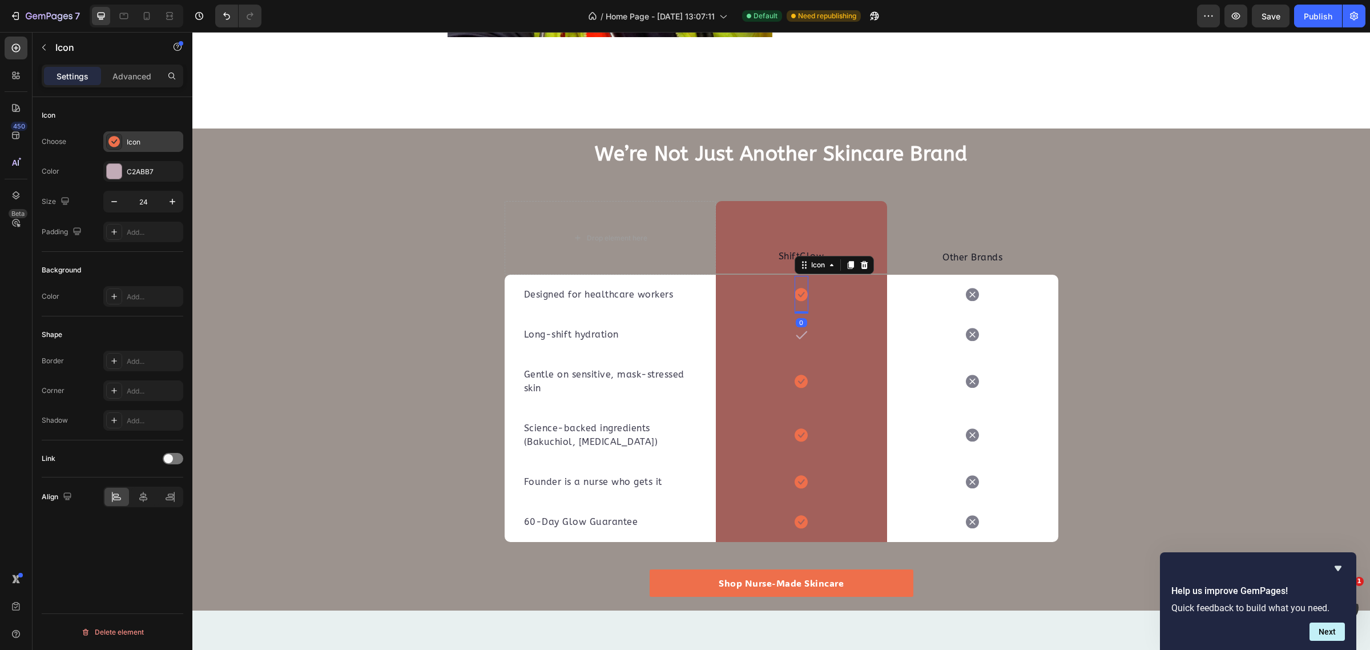
click at [142, 140] on div "Icon" at bounding box center [154, 142] width 54 height 10
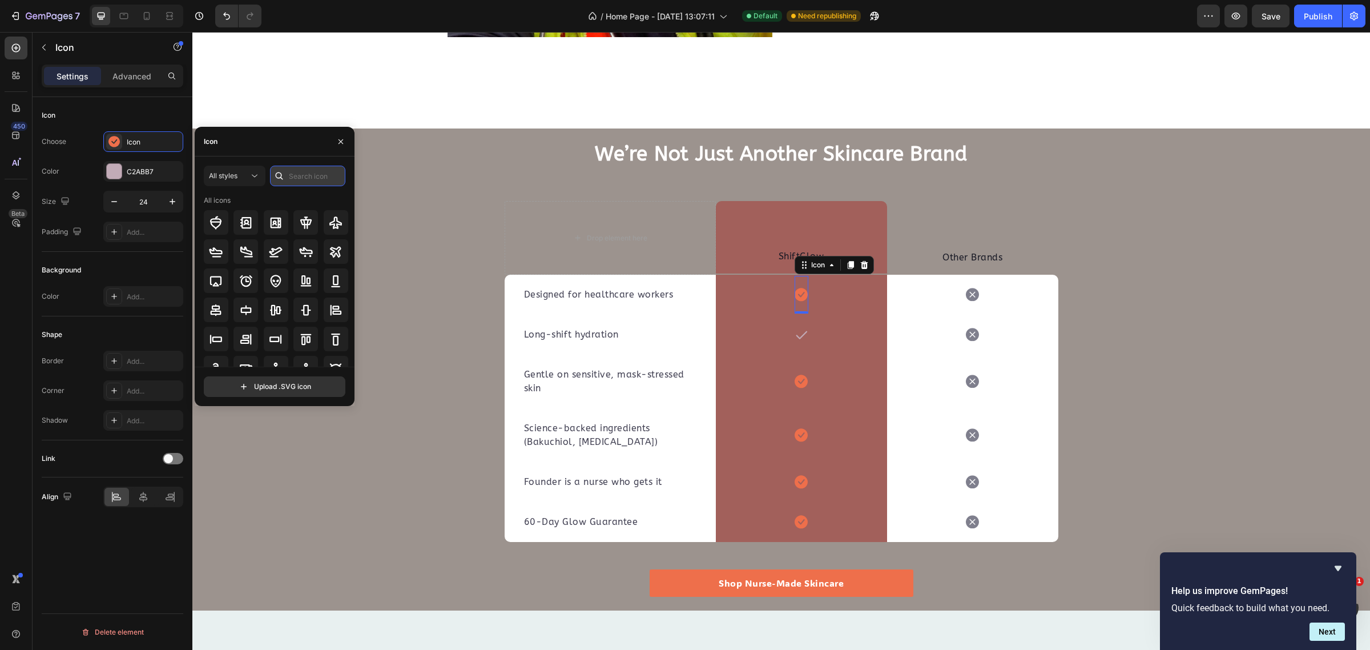
click at [309, 175] on input "text" at bounding box center [307, 176] width 75 height 21
type input "check"
click at [307, 219] on icon at bounding box center [306, 223] width 14 height 14
click at [798, 382] on icon at bounding box center [801, 381] width 13 height 13
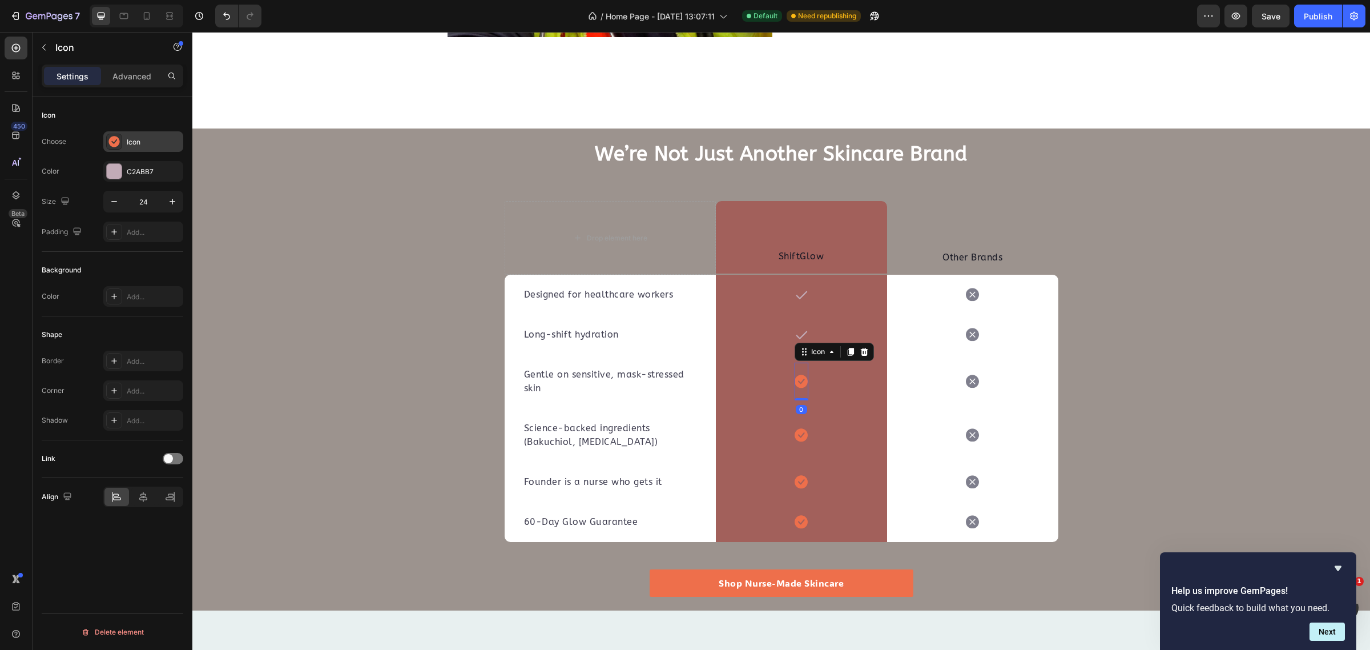
click at [132, 137] on div "Icon" at bounding box center [154, 142] width 54 height 10
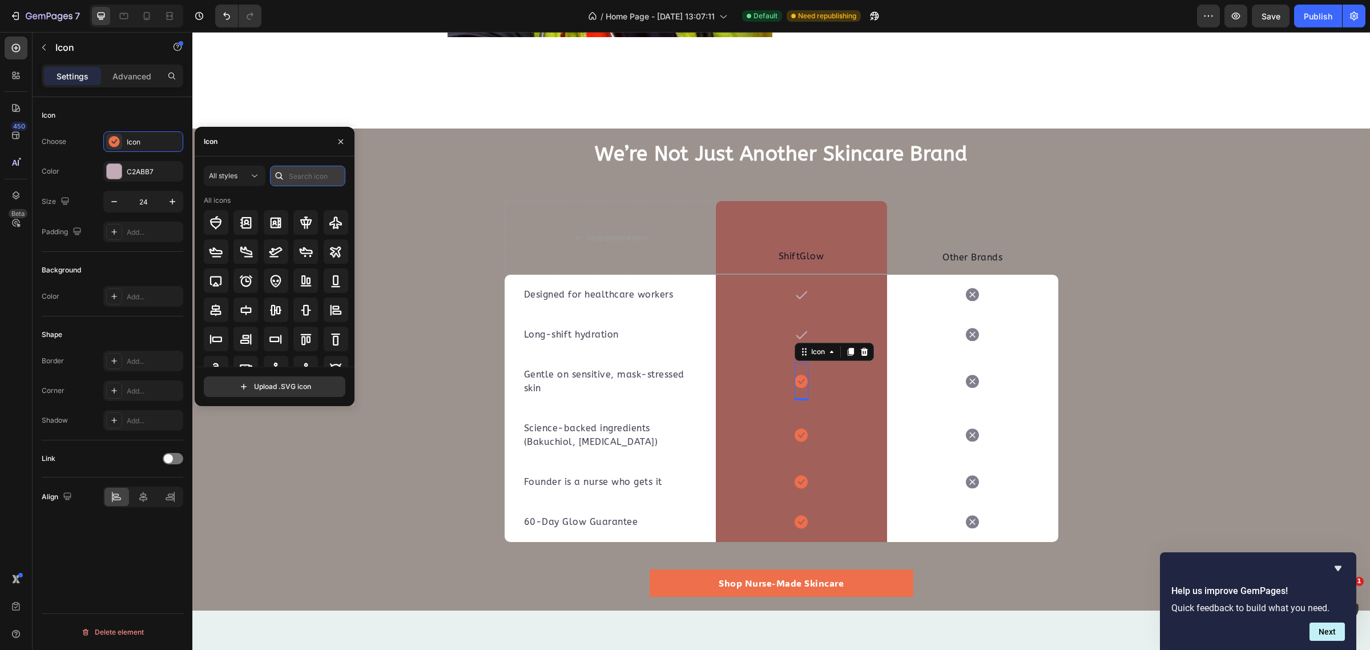
click at [324, 176] on input "text" at bounding box center [307, 176] width 75 height 21
type input "check"
click at [307, 226] on icon at bounding box center [306, 223] width 14 height 14
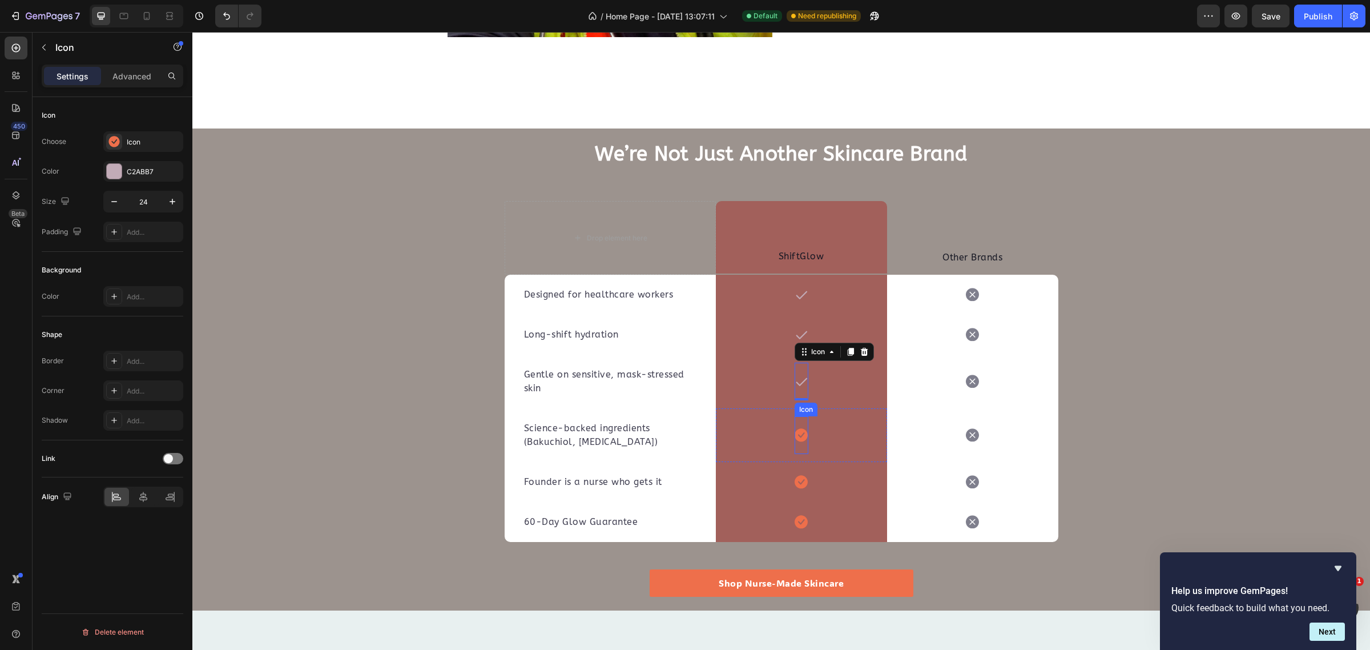
click at [795, 432] on icon at bounding box center [801, 434] width 13 height 13
click at [147, 167] on div "C2ABB7" at bounding box center [143, 172] width 33 height 10
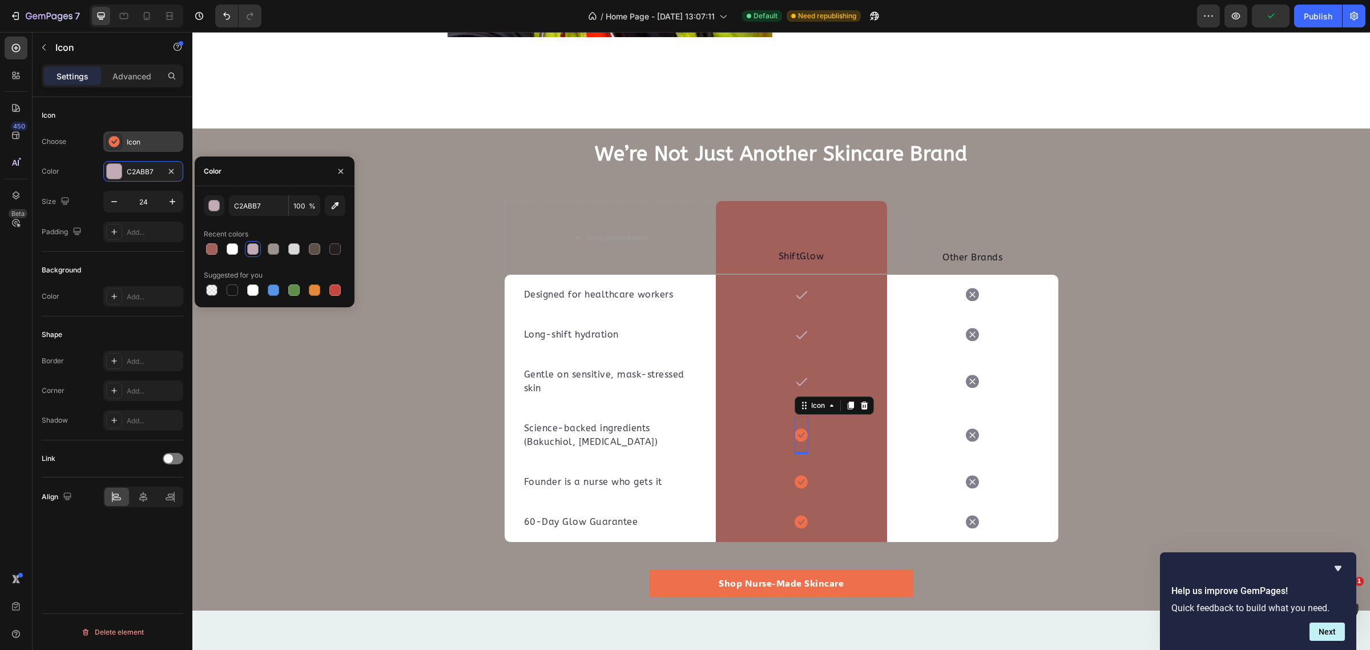
click at [148, 144] on div "Icon" at bounding box center [154, 142] width 54 height 10
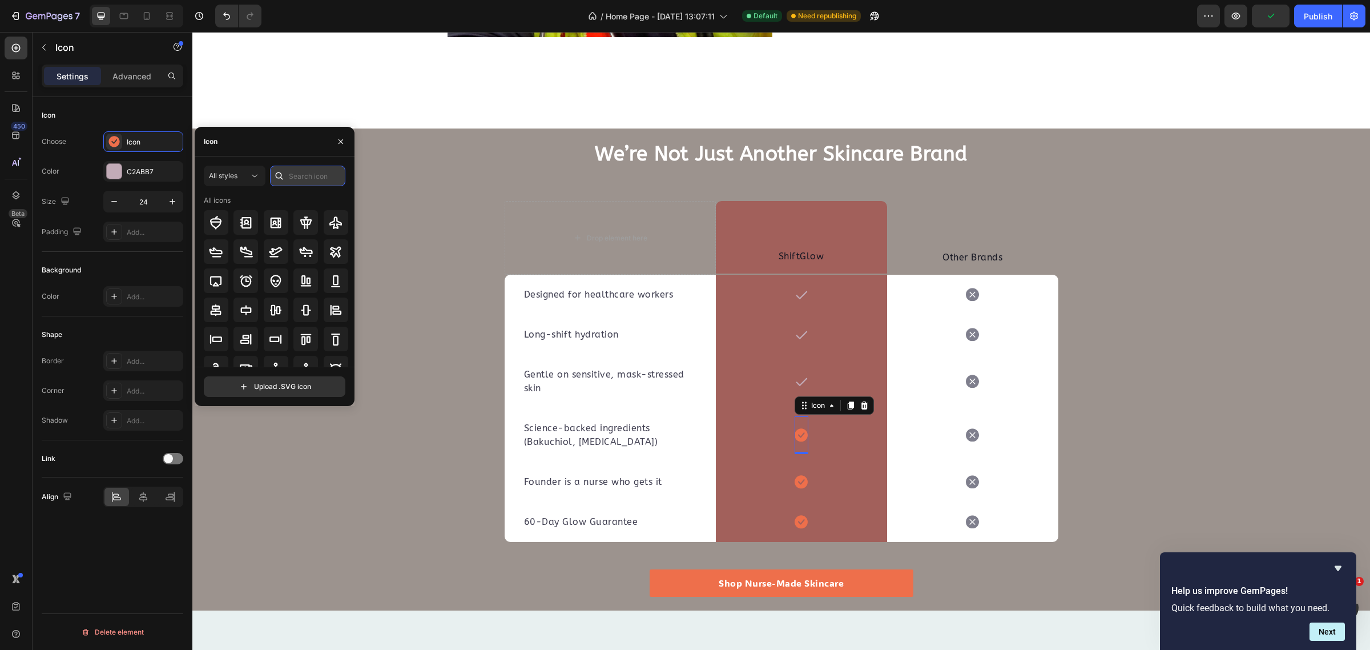
click at [301, 174] on input "text" at bounding box center [307, 176] width 75 height 21
type input "check"
click at [309, 224] on icon at bounding box center [306, 223] width 14 height 14
click at [796, 475] on icon at bounding box center [801, 482] width 13 height 14
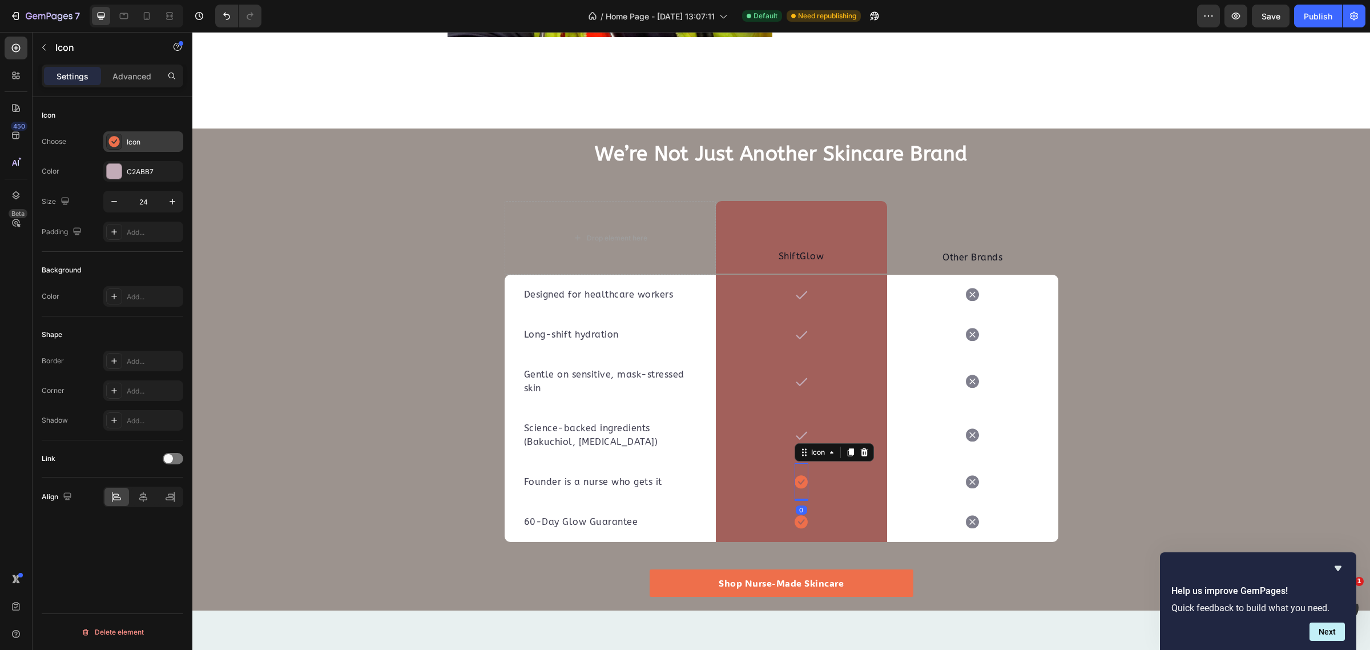
click at [126, 135] on div "Icon" at bounding box center [143, 141] width 80 height 21
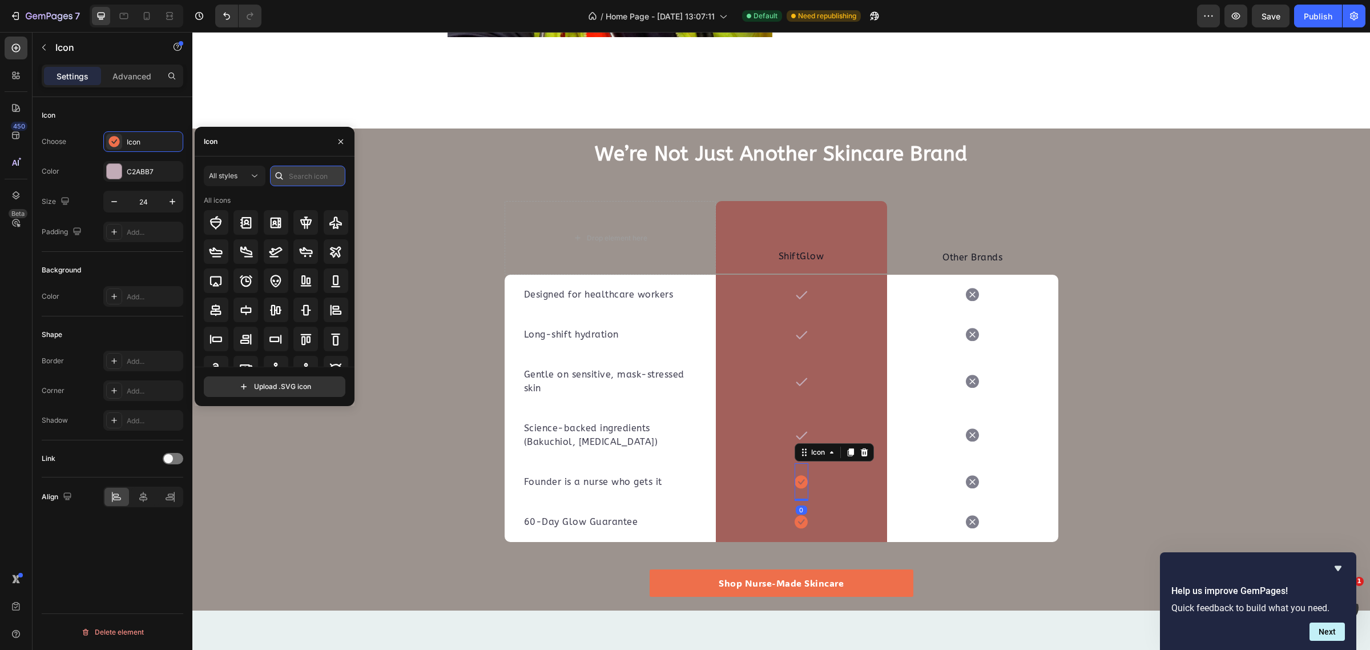
click at [313, 174] on input "text" at bounding box center [307, 176] width 75 height 21
type input "check"
click at [309, 226] on icon at bounding box center [306, 223] width 14 height 14
click at [795, 518] on icon at bounding box center [801, 521] width 13 height 13
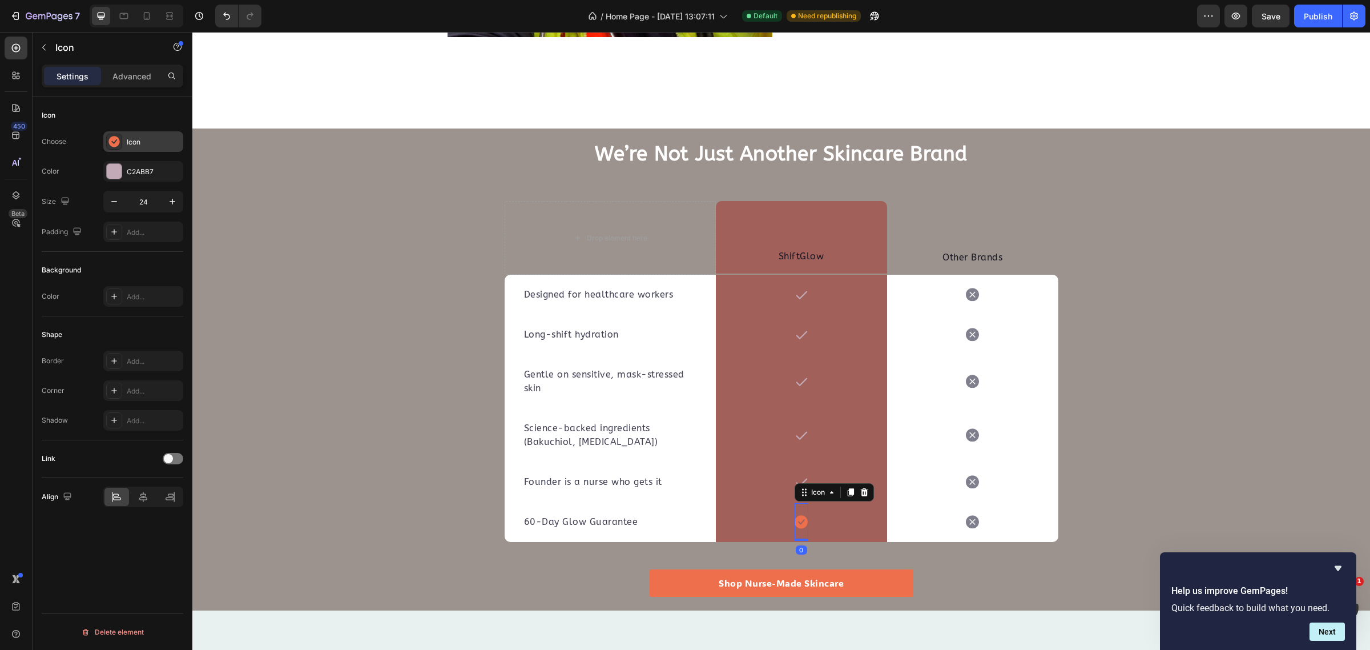
click at [163, 143] on div "Icon" at bounding box center [154, 142] width 54 height 10
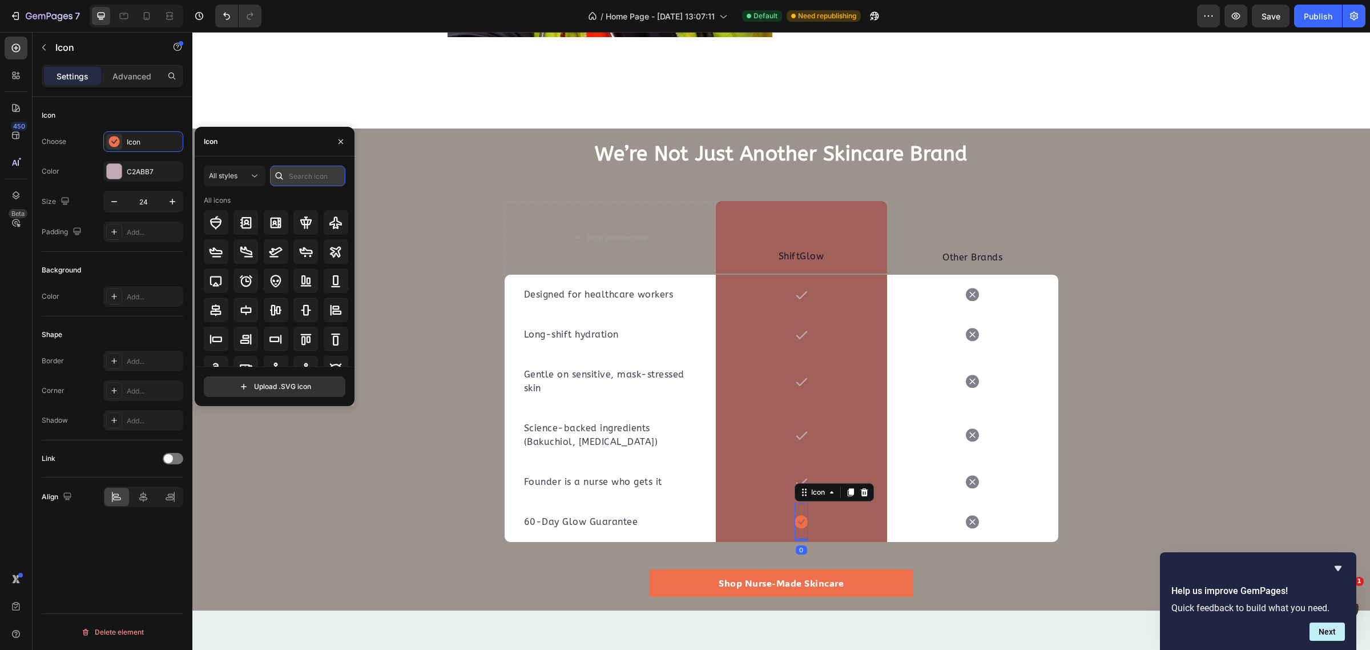
click at [327, 180] on input "text" at bounding box center [307, 176] width 75 height 21
type input "check"
click at [301, 222] on icon at bounding box center [306, 223] width 14 height 14
click at [368, 446] on div "We’re Not Just Another Skincare Brand Heading Row Drop element here ShiftGlow T…" at bounding box center [781, 364] width 1178 height 466
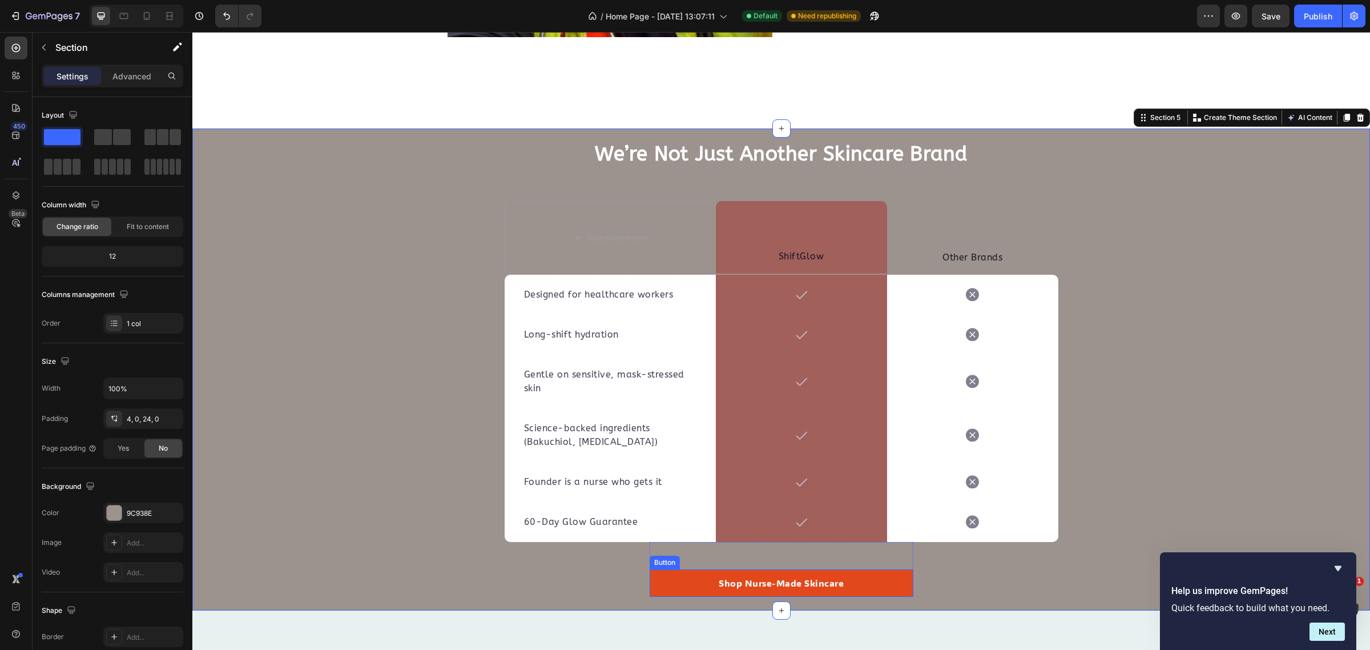
click at [891, 583] on link "Shop Nurse-Made Skincare" at bounding box center [782, 582] width 264 height 27
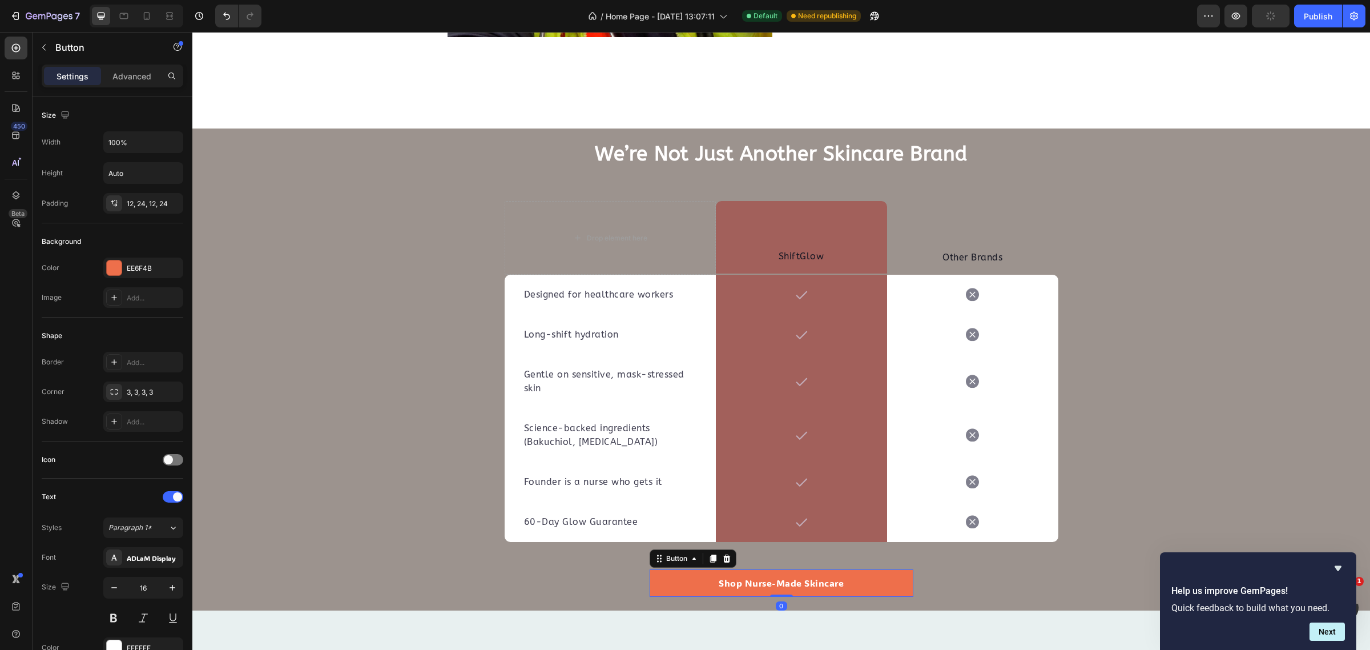
click at [722, 560] on icon at bounding box center [726, 558] width 9 height 9
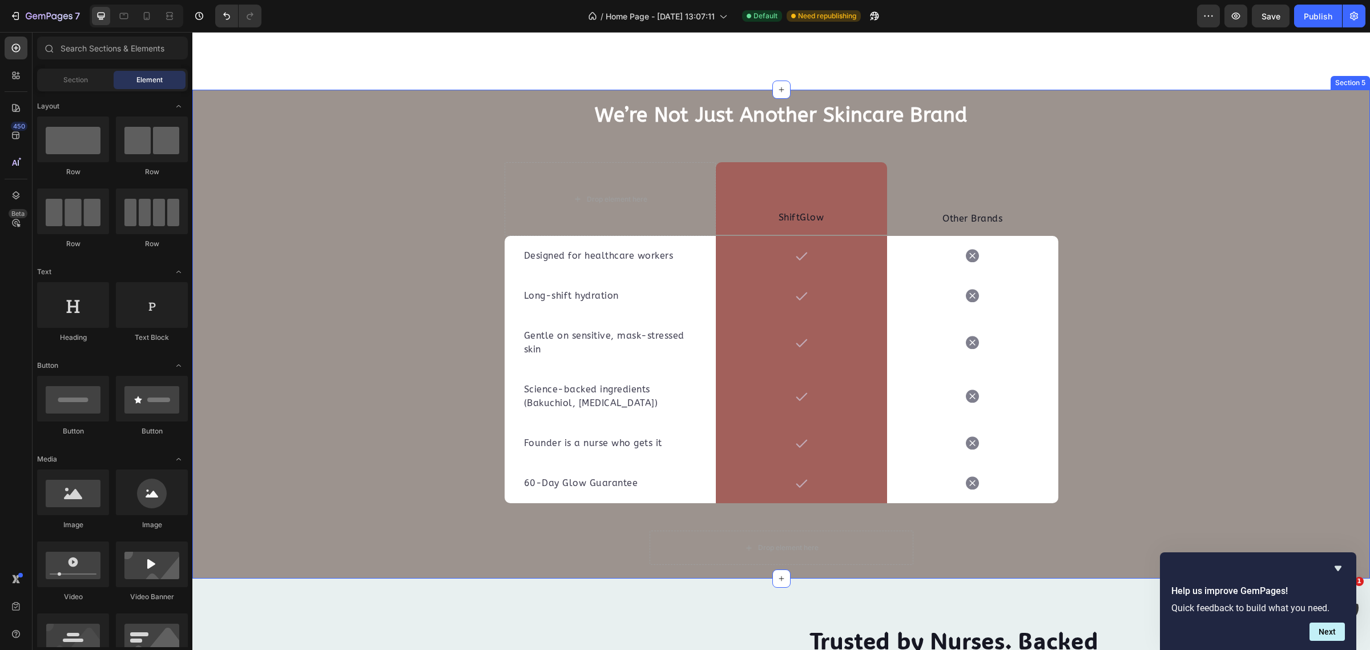
scroll to position [1744, 0]
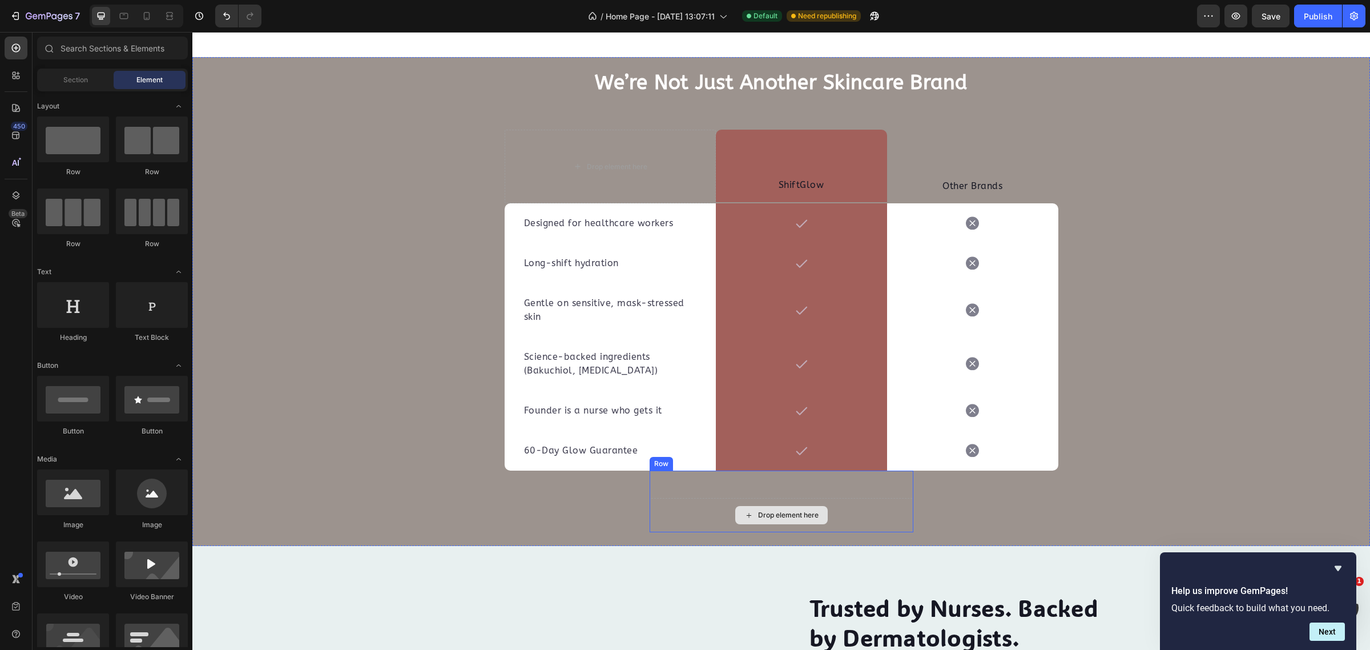
click at [864, 505] on div "Drop element here" at bounding box center [782, 515] width 264 height 34
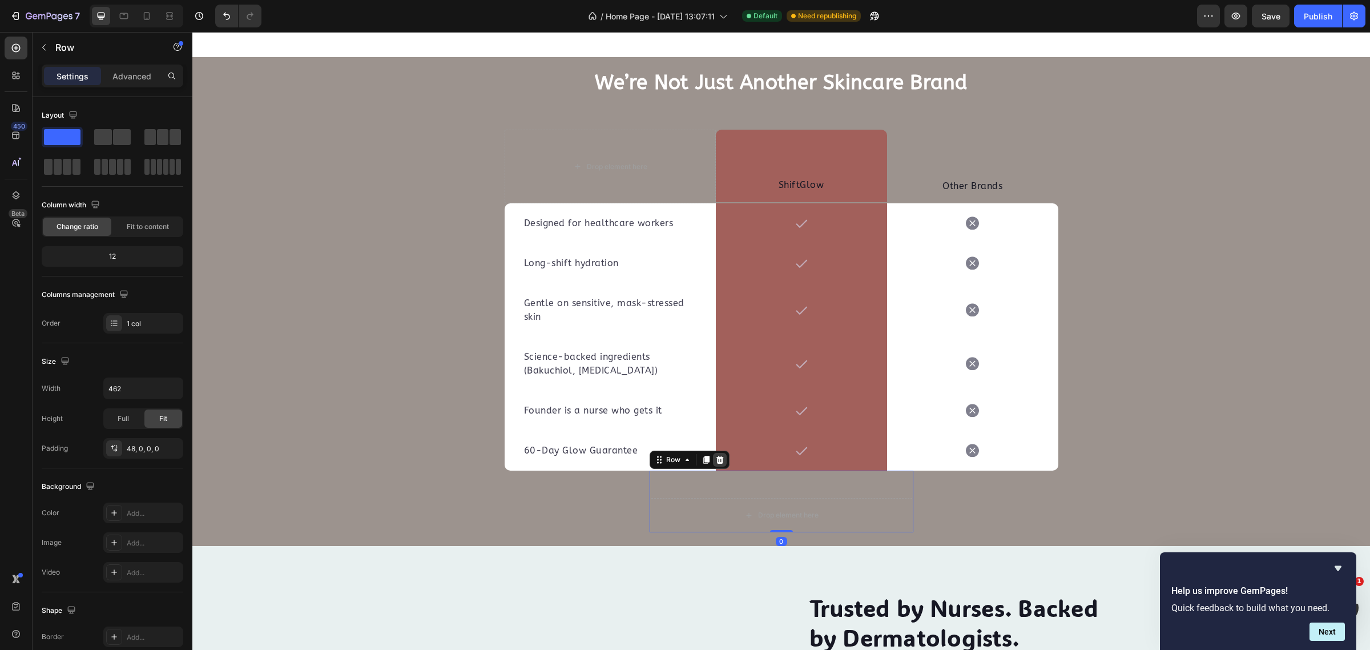
click at [716, 460] on icon at bounding box center [719, 460] width 7 height 8
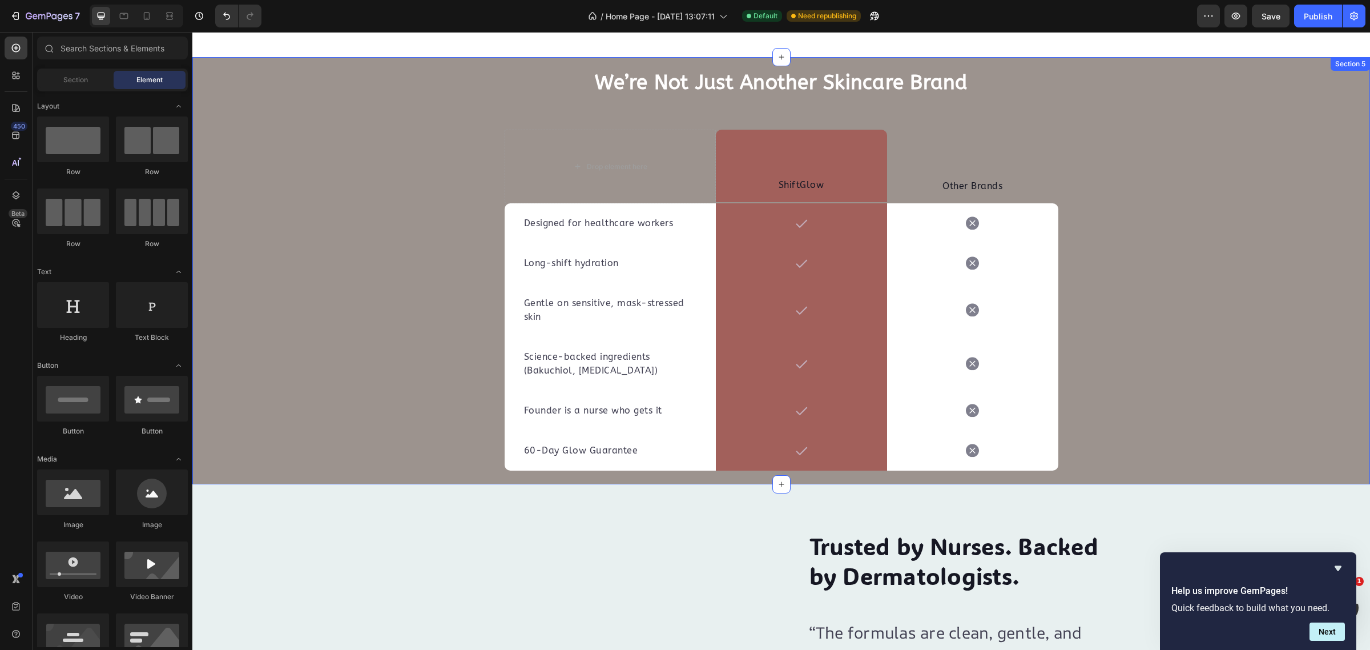
click at [1143, 382] on div "We’re Not Just Another Skincare Brand Heading Row Drop element here ShiftGlow T…" at bounding box center [781, 265] width 1178 height 412
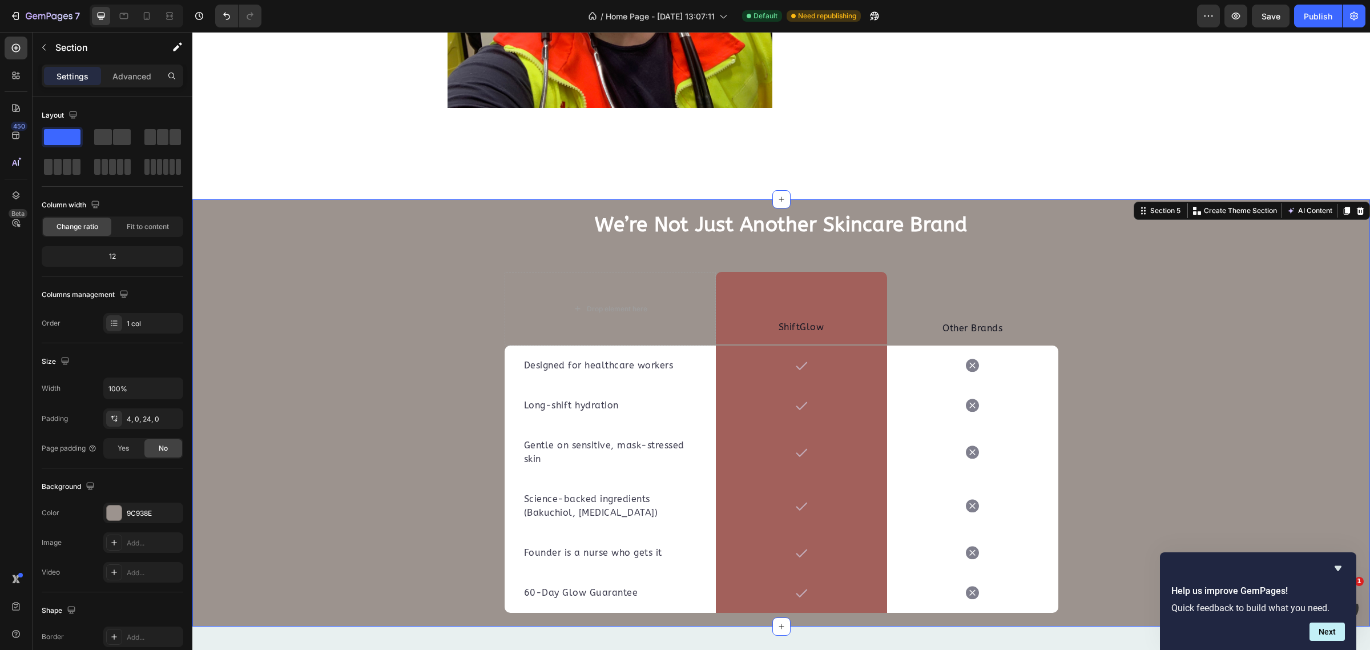
scroll to position [1601, 0]
click at [1157, 283] on div "We’re Not Just Another Skincare Brand Heading Row Drop element here ShiftGlow T…" at bounding box center [781, 408] width 1178 height 412
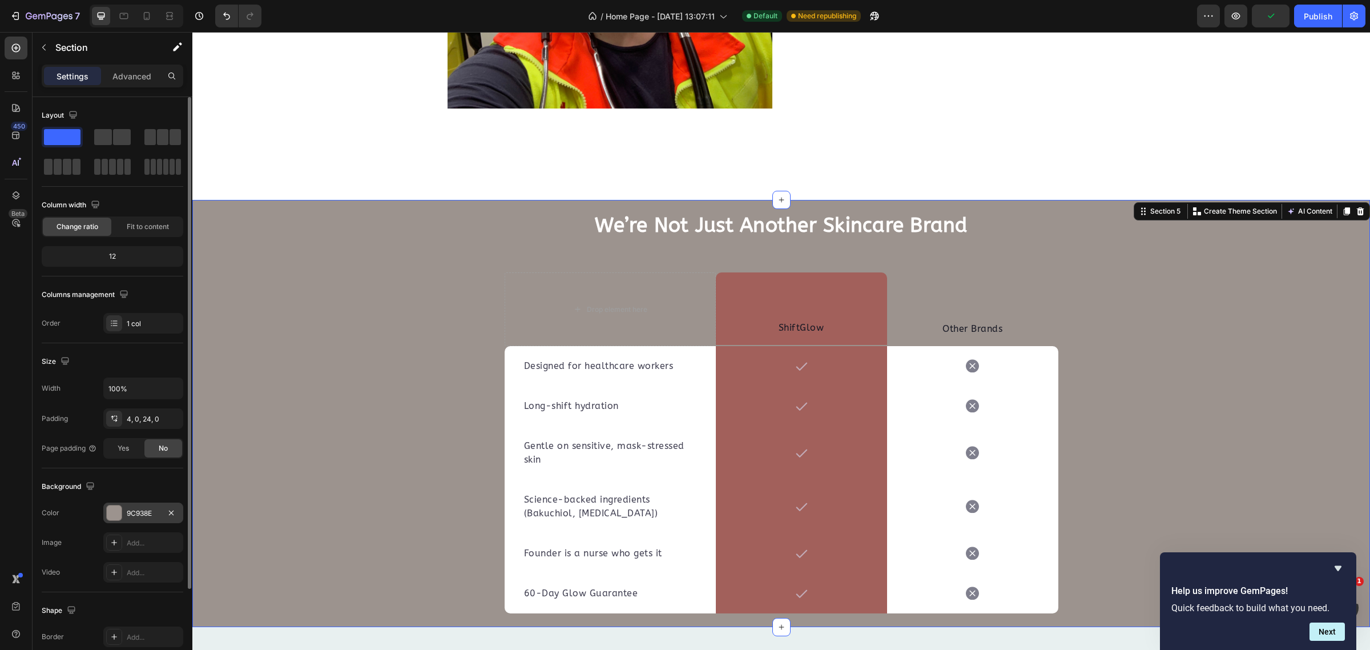
click at [149, 515] on div "9C938E" at bounding box center [143, 513] width 33 height 10
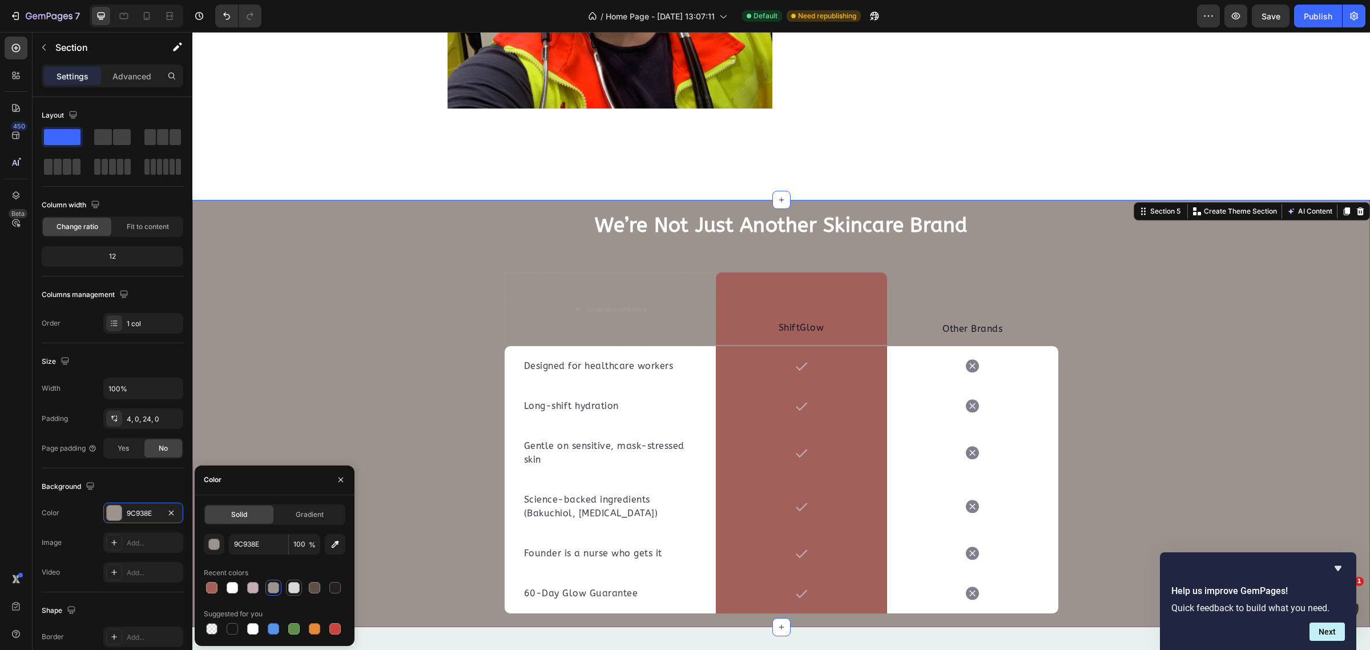
click at [295, 589] on div at bounding box center [293, 587] width 11 height 11
type input "DAD8D8"
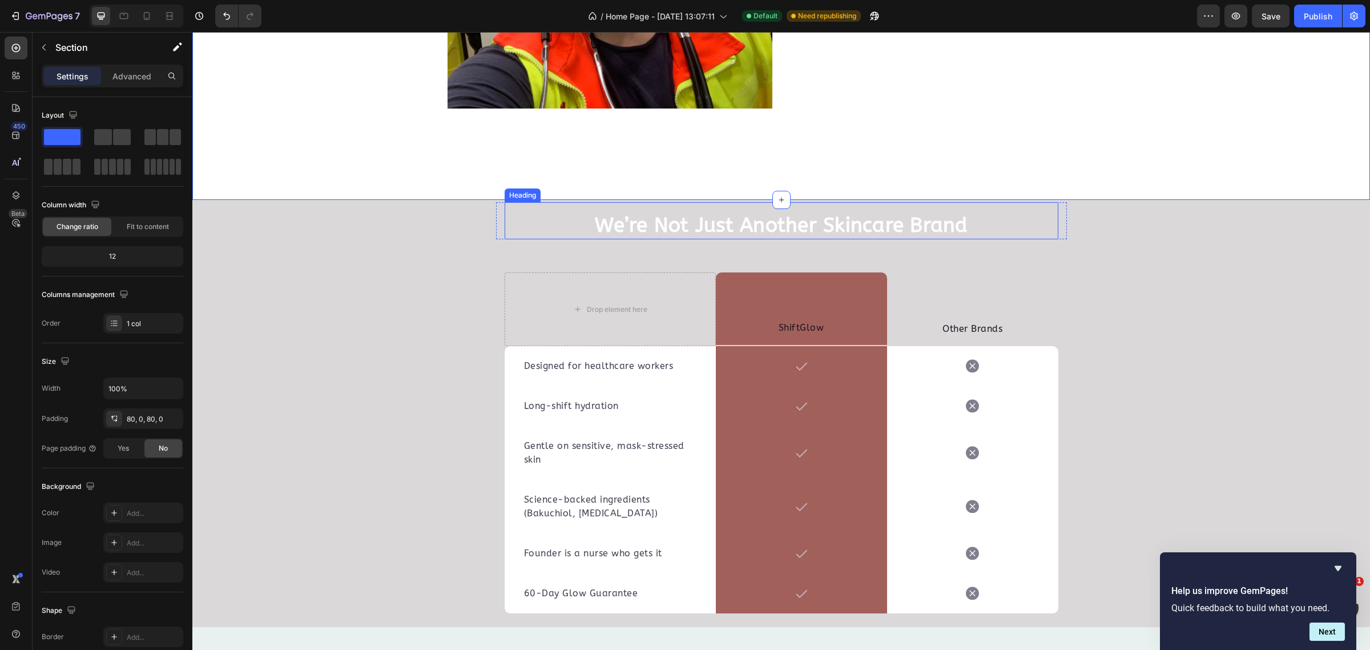
click at [706, 224] on h2 "We’re Not Just Another Skincare Brand" at bounding box center [782, 225] width 554 height 29
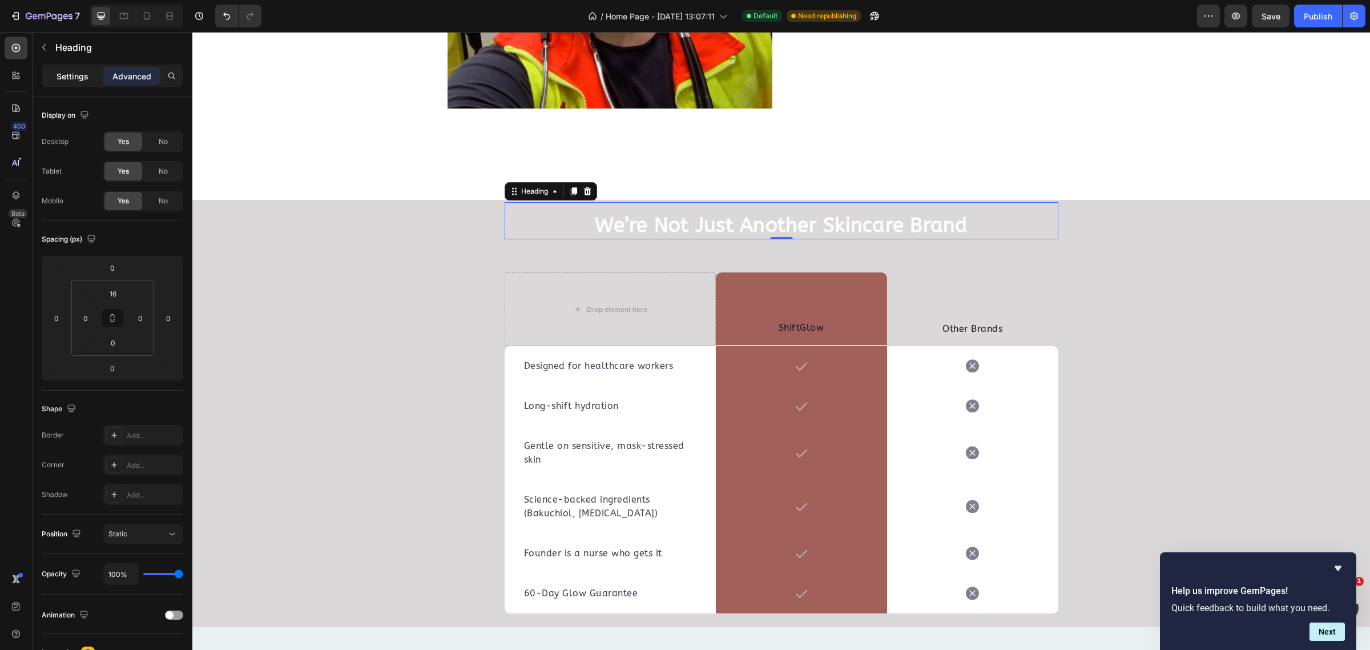
click at [86, 81] on p "Settings" at bounding box center [73, 76] width 32 height 12
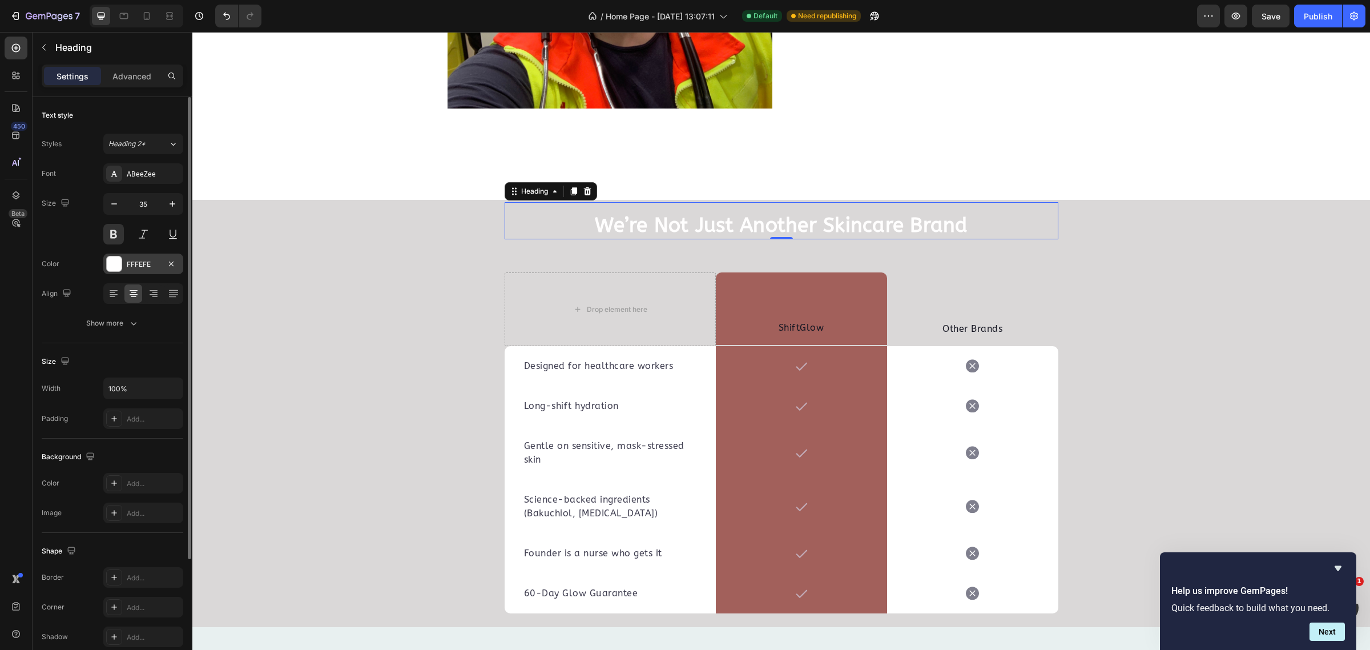
click at [154, 264] on div "FFFEFE" at bounding box center [143, 264] width 33 height 10
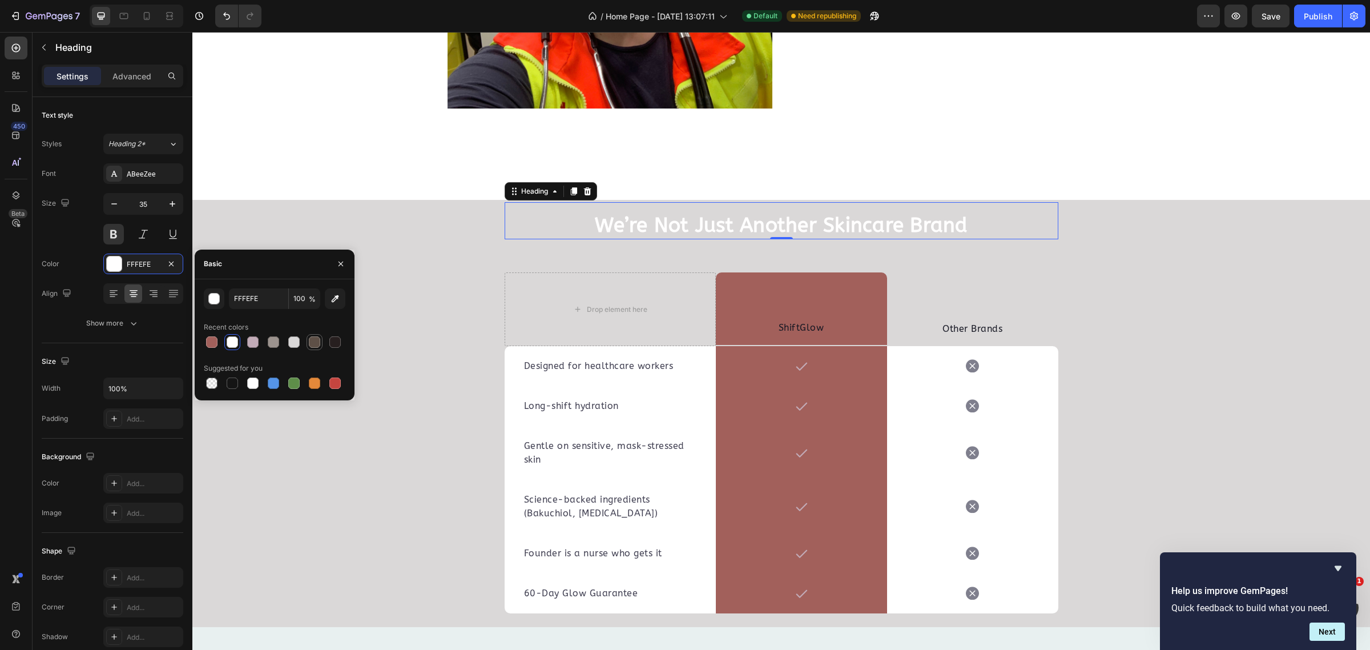
click at [321, 343] on div at bounding box center [315, 342] width 14 height 14
click at [340, 340] on div at bounding box center [334, 341] width 11 height 11
type input "271F1F"
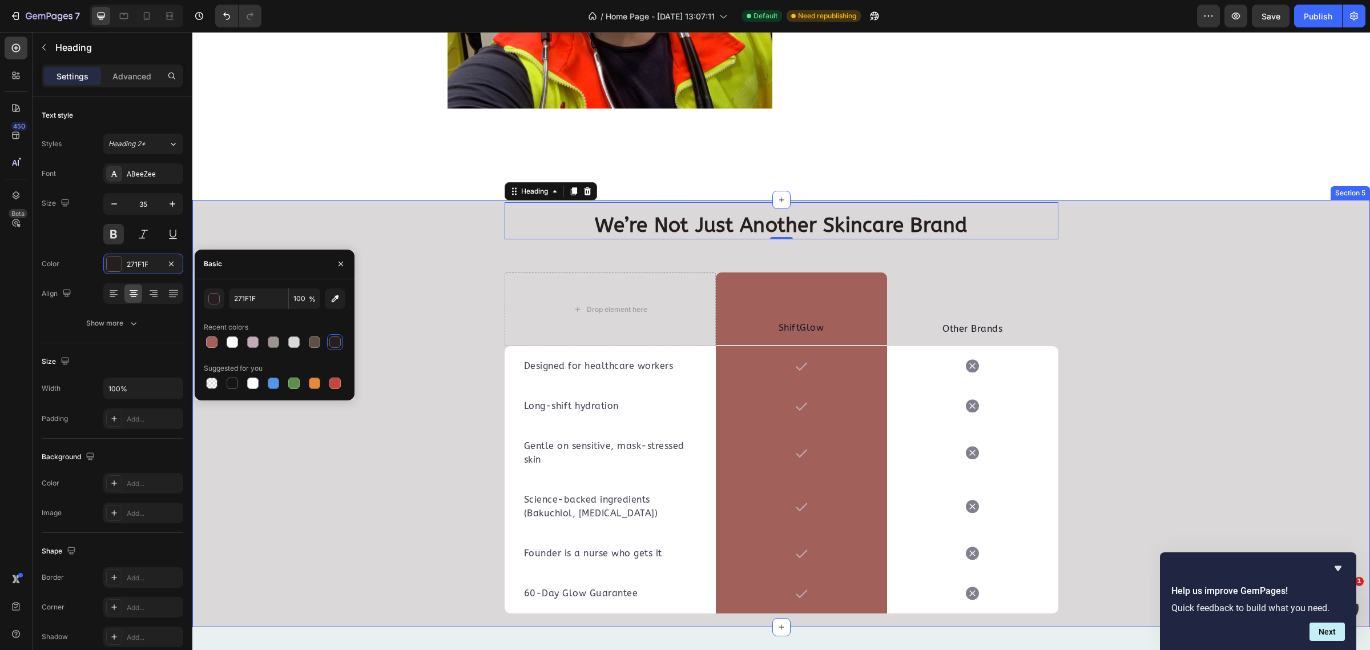
click at [433, 336] on div "We’re Not Just Another Skincare Brand Heading 0 Row Drop element here ShiftGlow…" at bounding box center [781, 408] width 1178 height 412
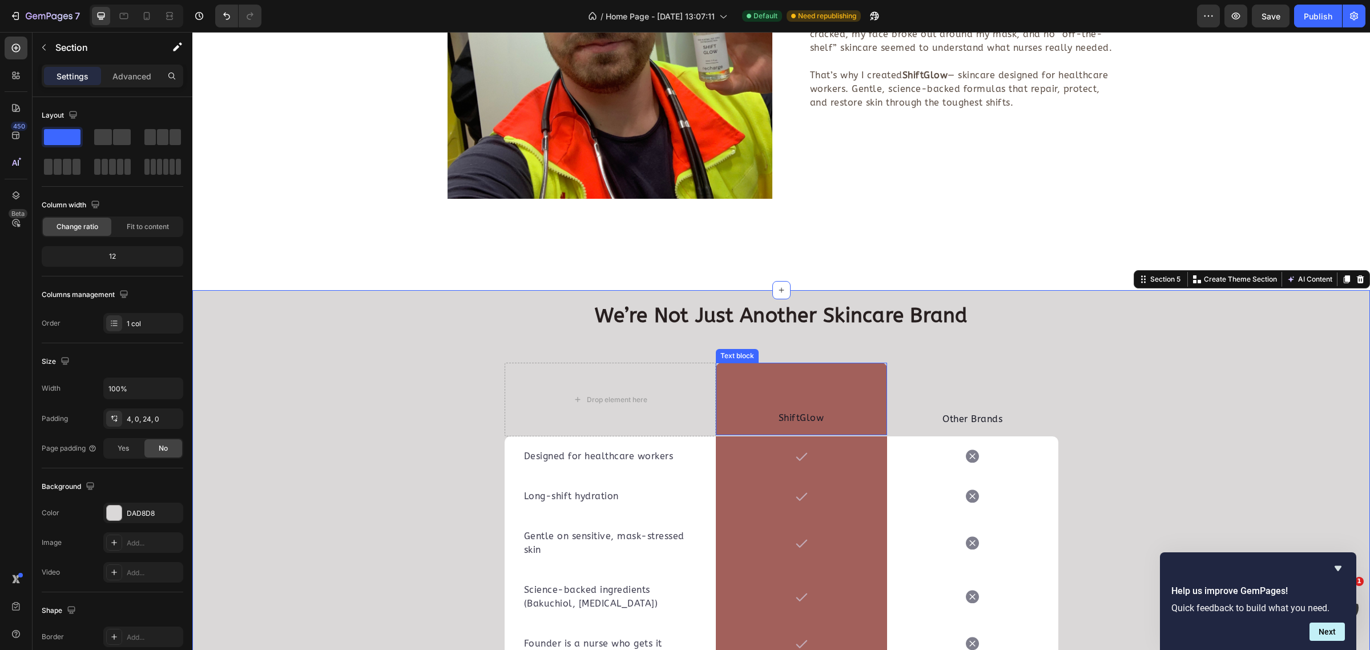
scroll to position [1316, 0]
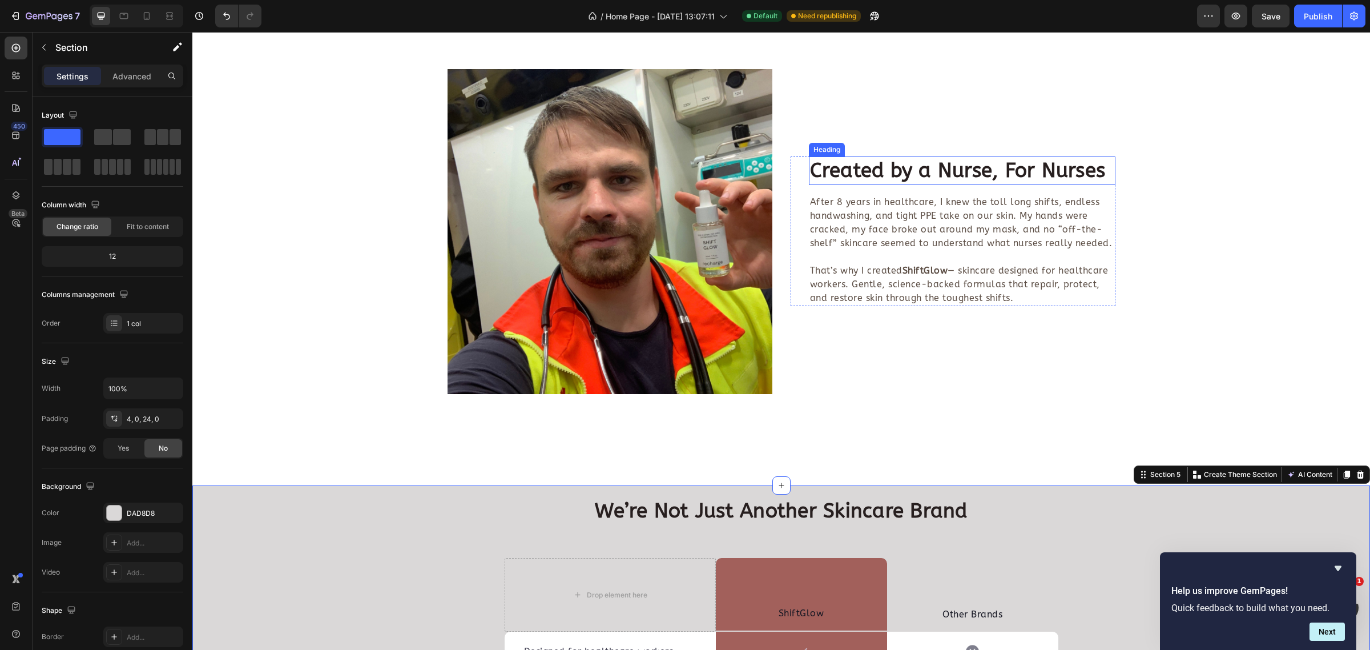
click at [906, 167] on h2 "Created by a Nurse, For Nurses" at bounding box center [962, 170] width 307 height 29
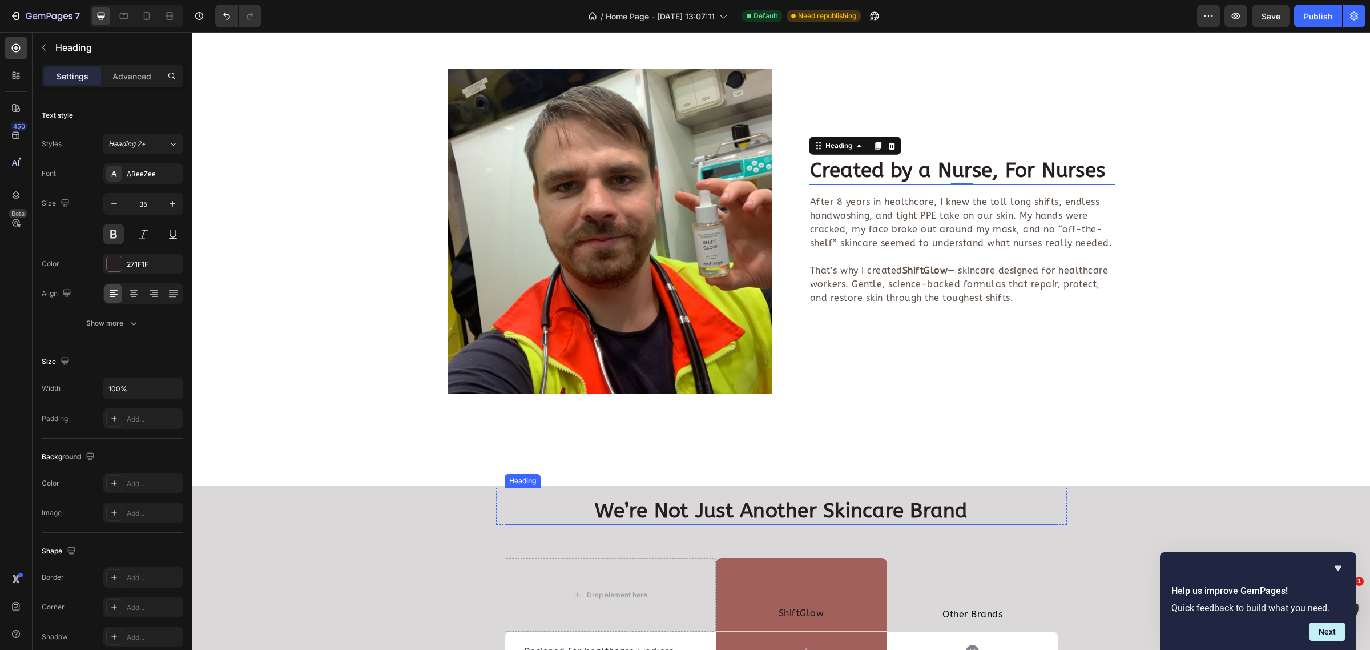
click at [826, 509] on h2 "We’re Not Just Another Skincare Brand" at bounding box center [782, 511] width 554 height 29
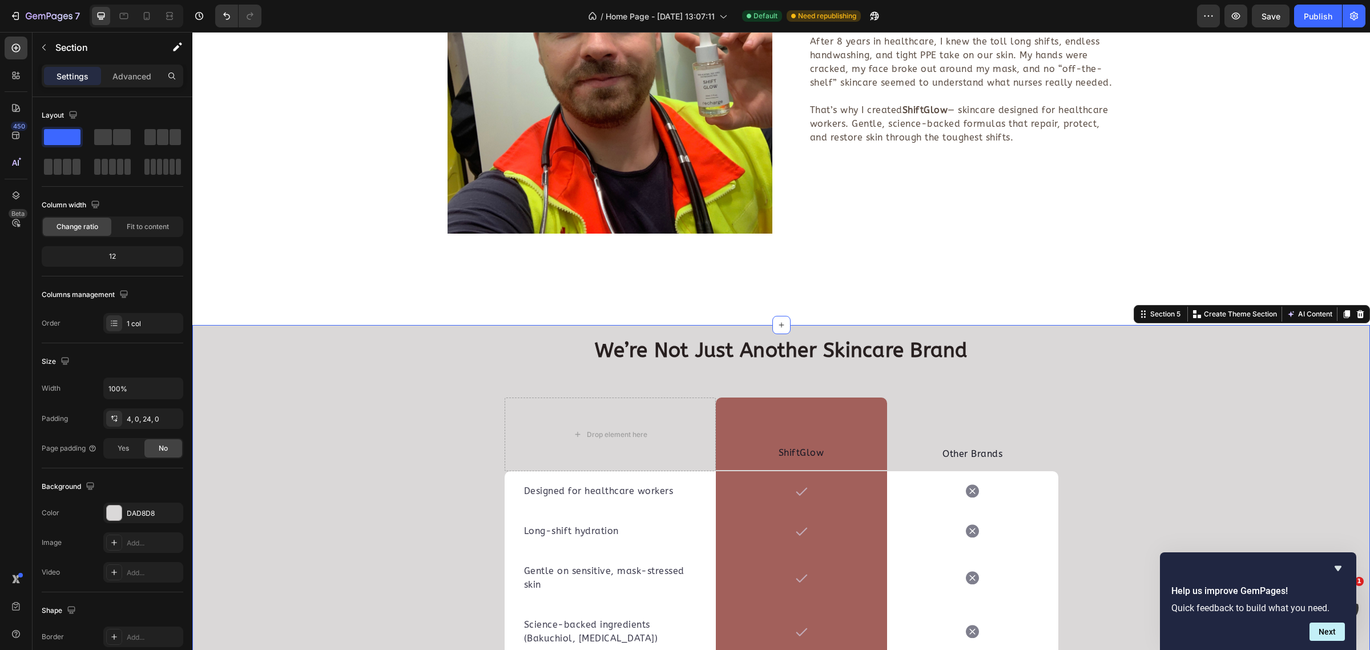
scroll to position [1601, 0]
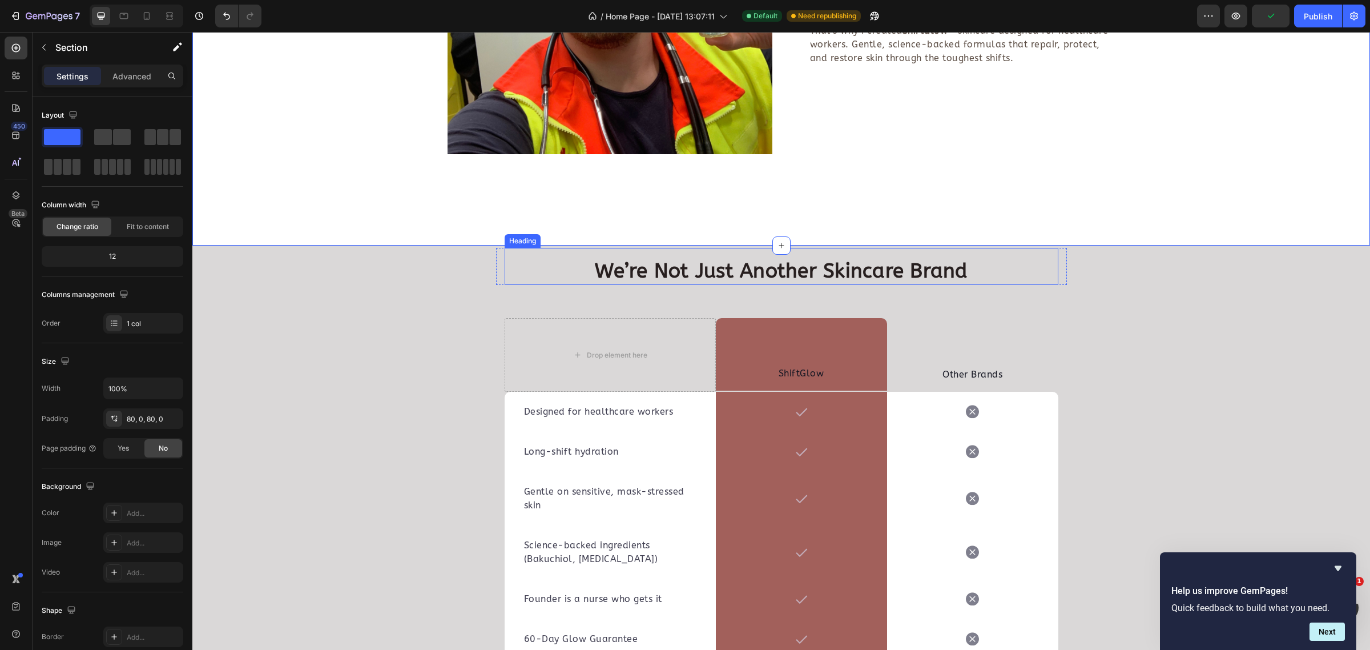
scroll to position [1530, 0]
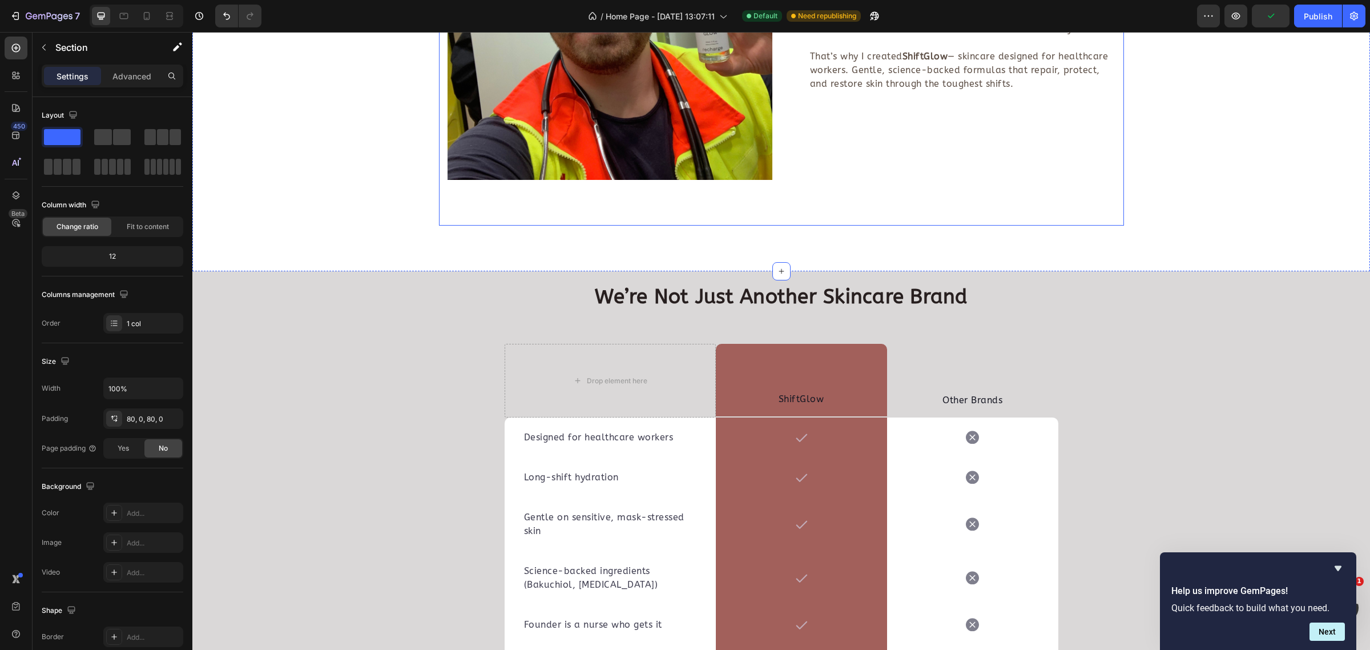
click at [1011, 174] on div "Created by a Nurse, For Nurses Heading After 8 years in healthcare, I knew the …" at bounding box center [953, 17] width 325 height 325
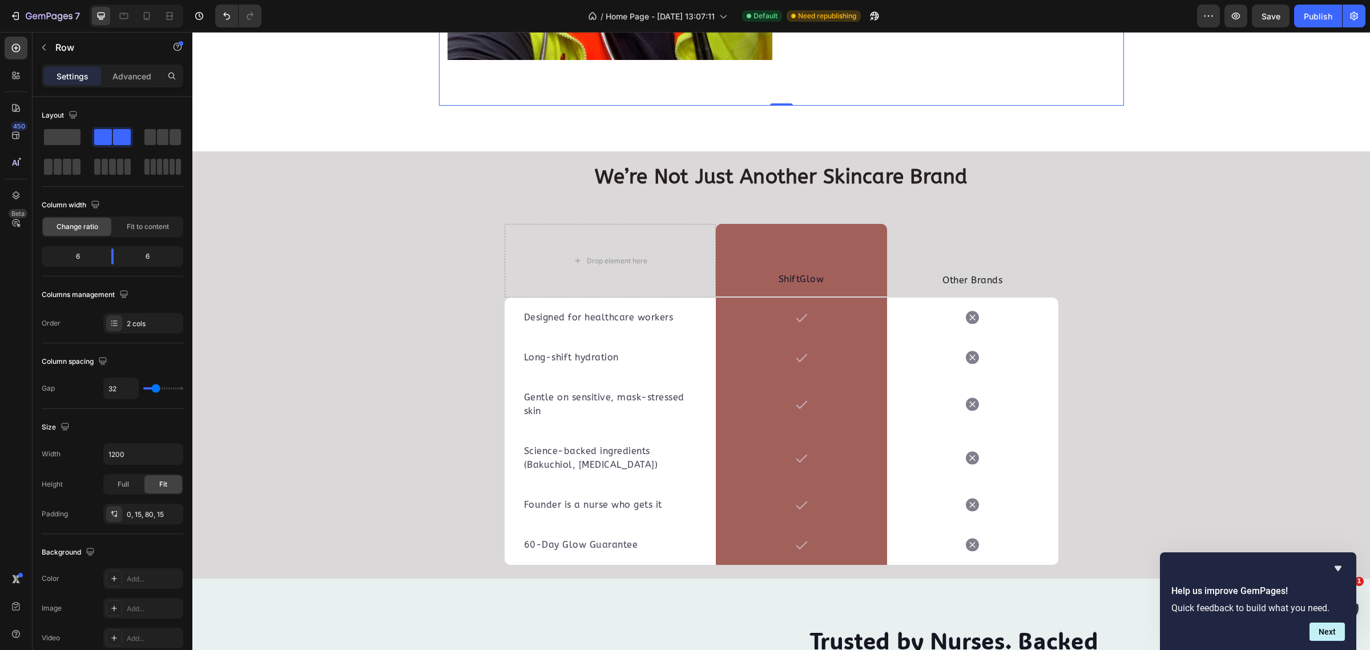
scroll to position [1673, 0]
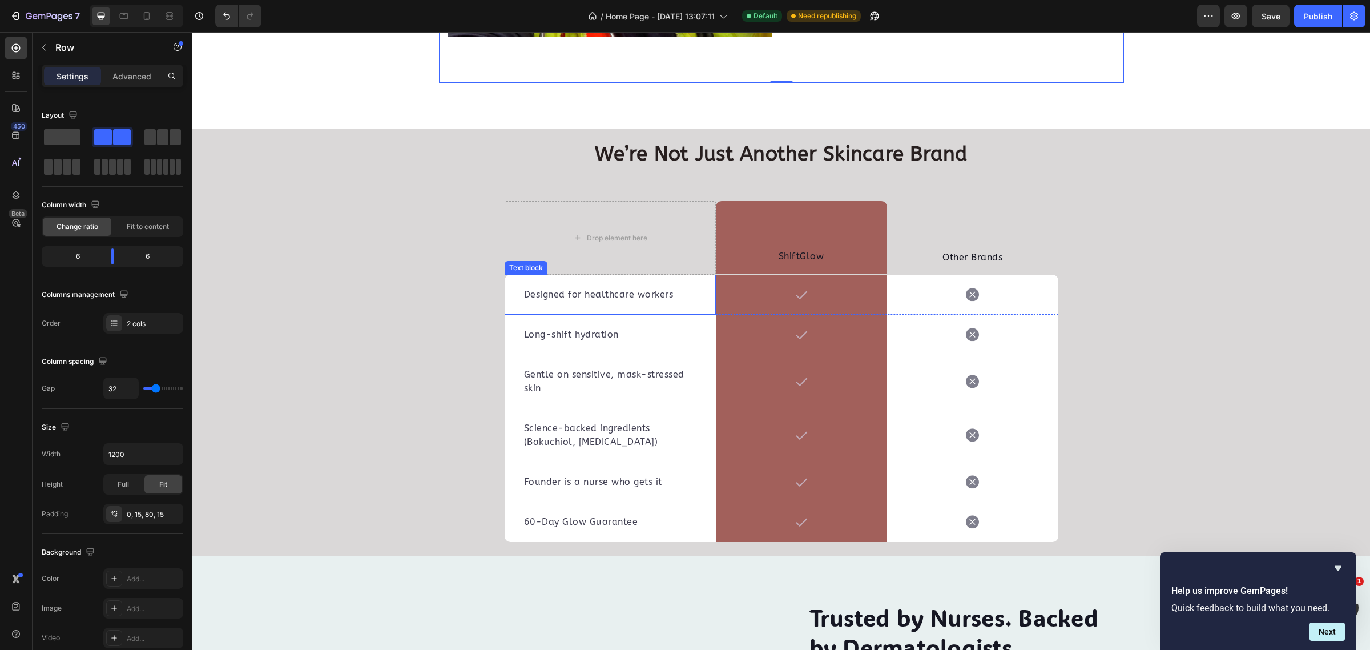
click at [611, 299] on p "Designed for healthcare workers" at bounding box center [610, 295] width 172 height 14
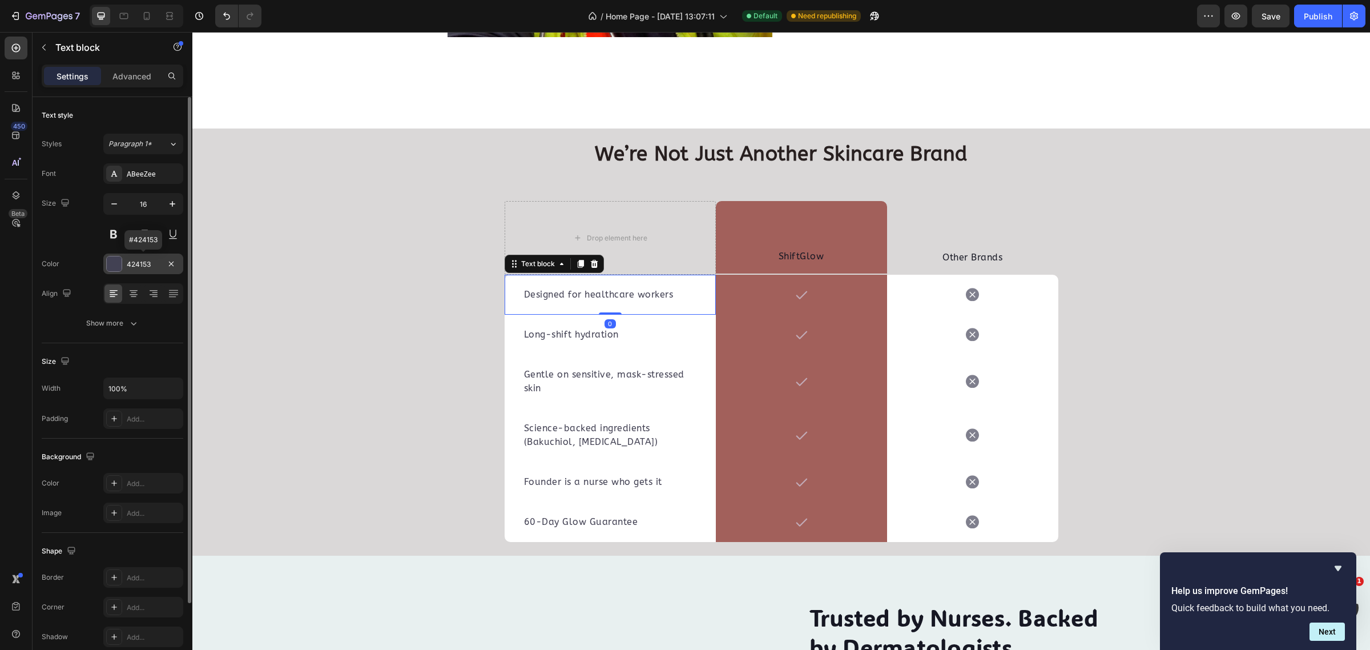
click at [120, 267] on div at bounding box center [114, 263] width 15 height 15
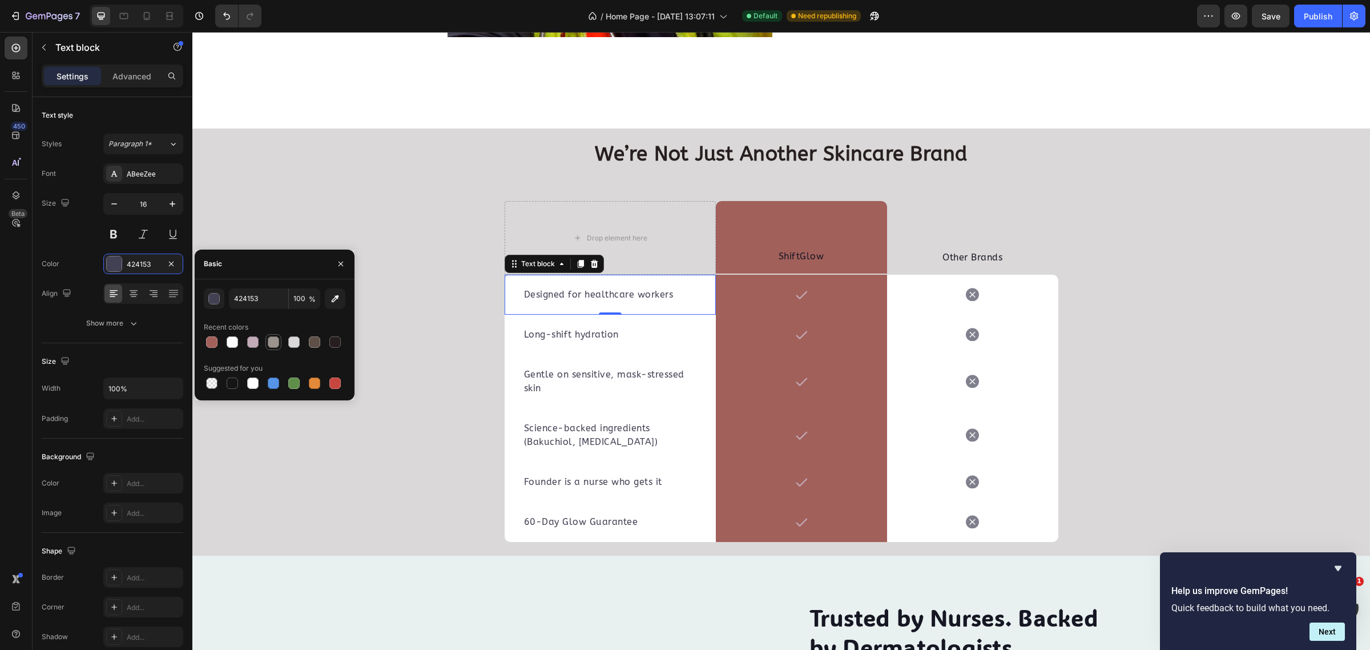
click at [273, 345] on div at bounding box center [273, 341] width 11 height 11
click at [312, 340] on div at bounding box center [314, 341] width 11 height 11
type input "5E5047"
click at [566, 341] on div "Long-shift hydration" at bounding box center [610, 335] width 175 height 16
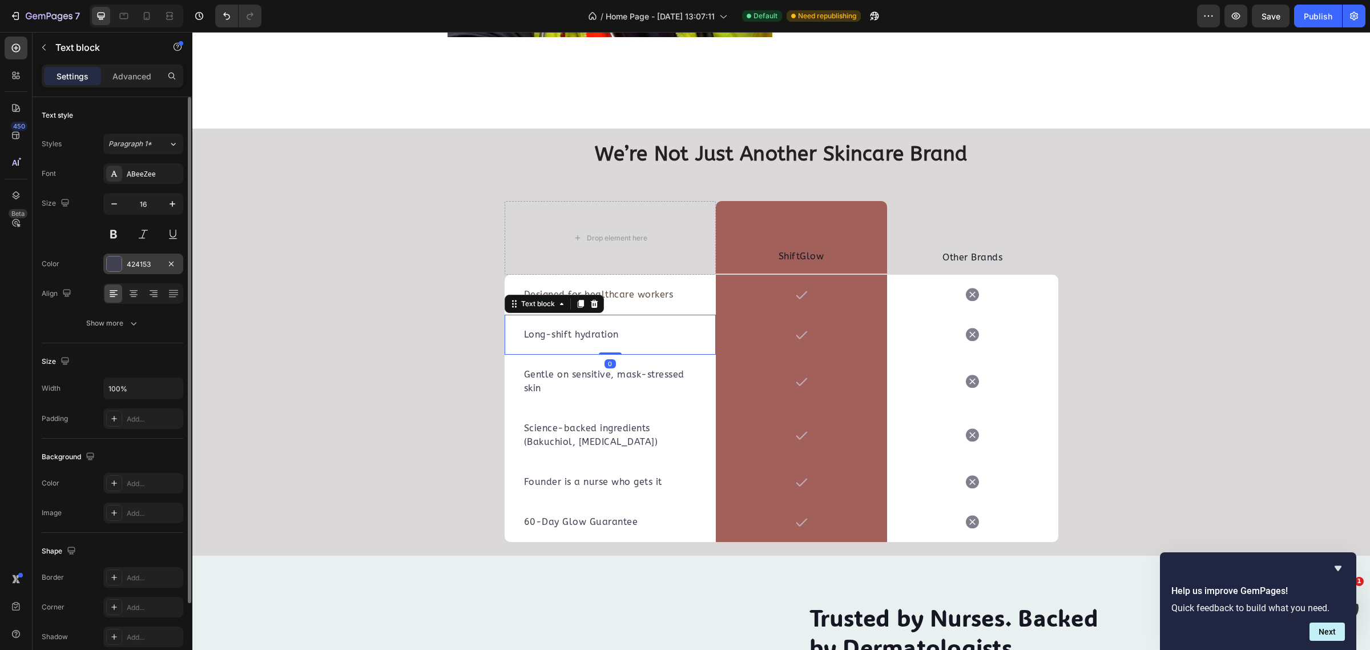
click at [124, 267] on div "424153" at bounding box center [143, 263] width 80 height 21
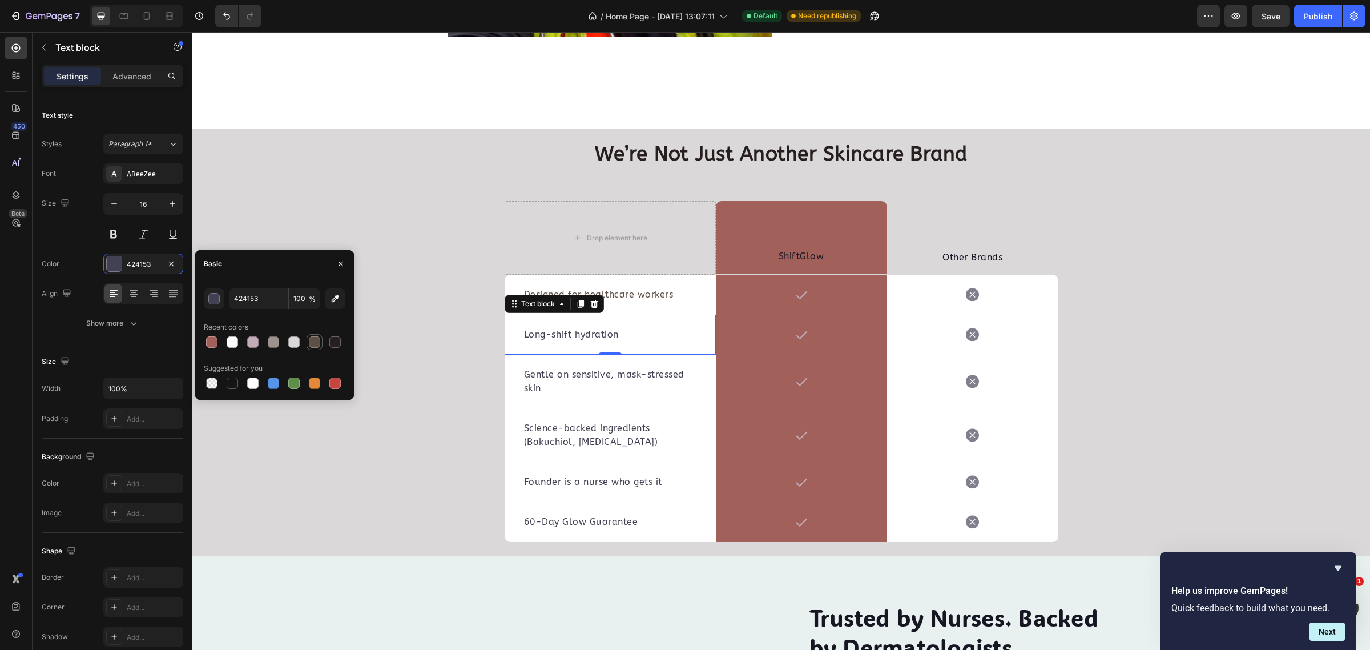
click at [315, 346] on div at bounding box center [314, 341] width 11 height 11
type input "5E5047"
click at [566, 374] on p "Gentle on sensitive, mask-stressed skin" at bounding box center [610, 381] width 172 height 27
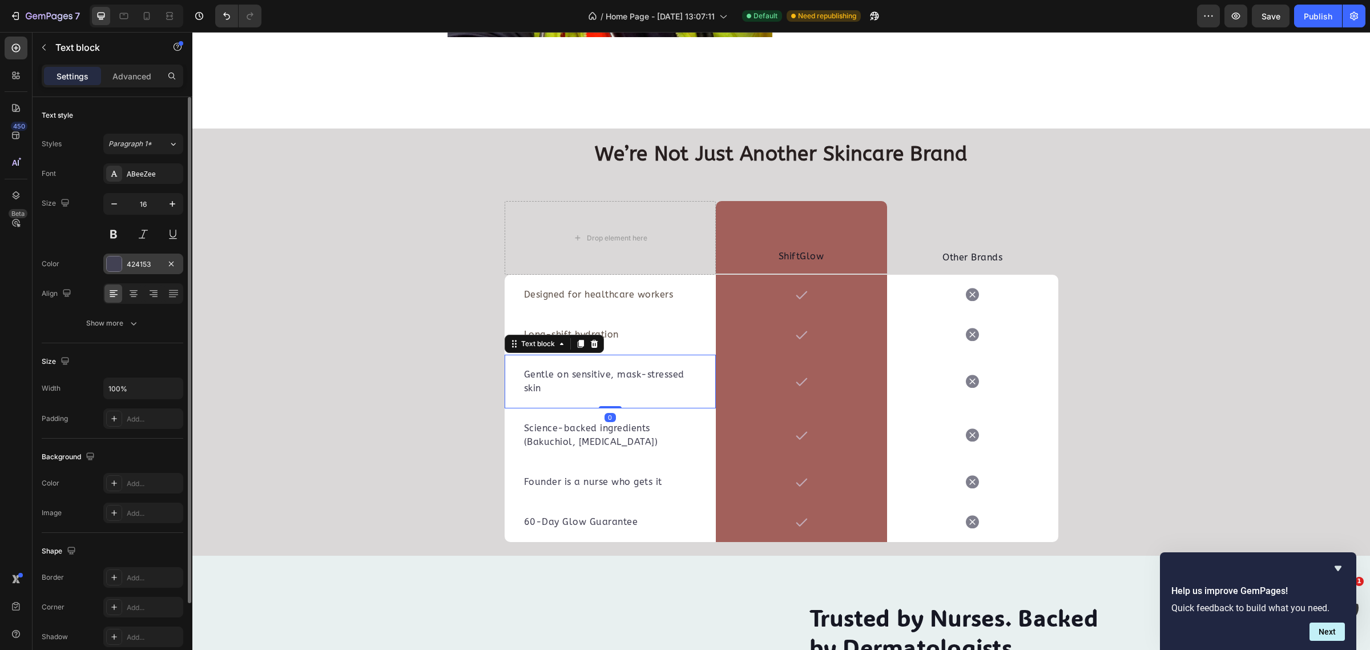
click at [131, 269] on div "424153" at bounding box center [143, 264] width 33 height 10
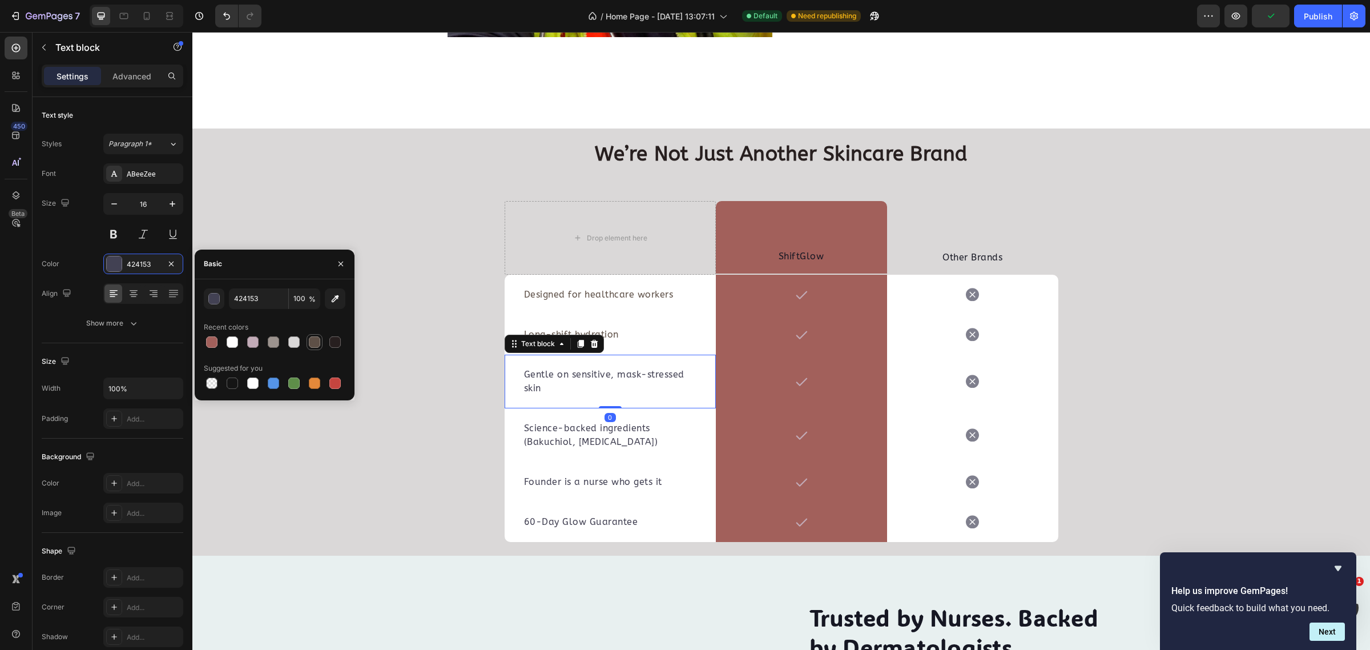
drag, startPoint x: 313, startPoint y: 340, endPoint x: 202, endPoint y: 340, distance: 110.8
click at [313, 340] on div at bounding box center [314, 341] width 11 height 11
type input "5E5047"
click at [583, 440] on p "Science-backed ingredients (Bakuchiol, [MEDICAL_DATA])" at bounding box center [610, 434] width 172 height 27
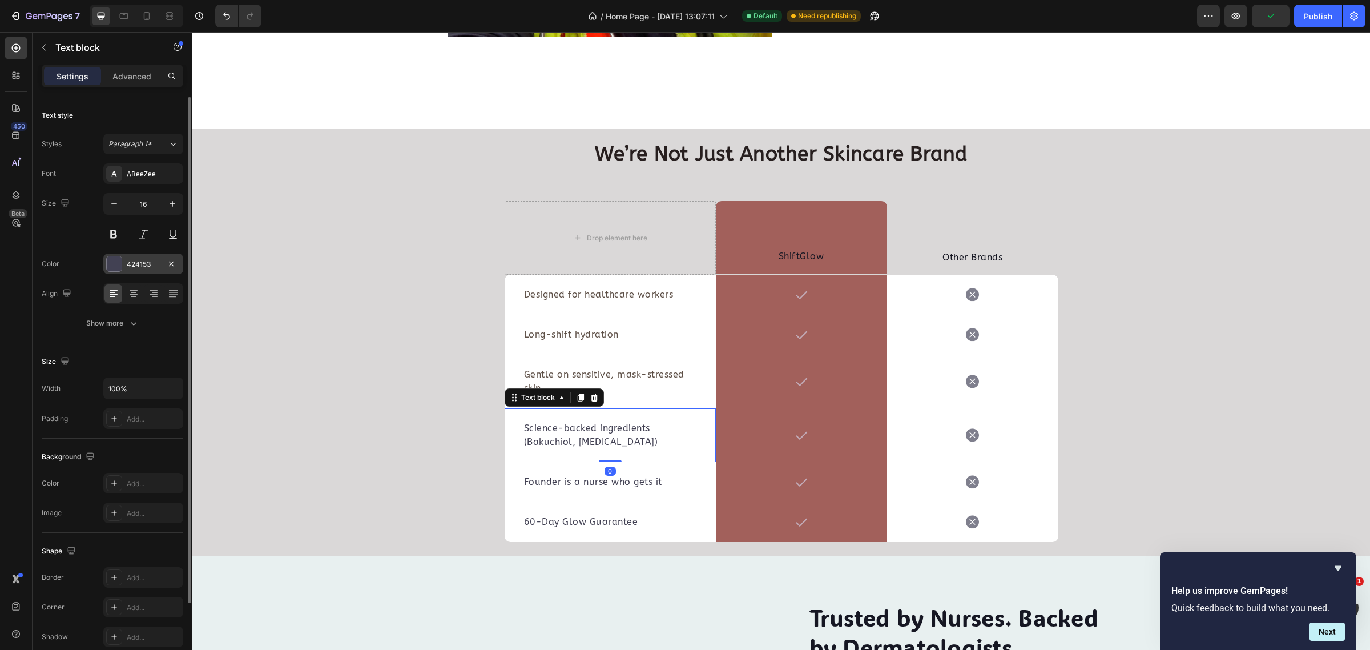
click at [140, 266] on div "424153" at bounding box center [143, 264] width 33 height 10
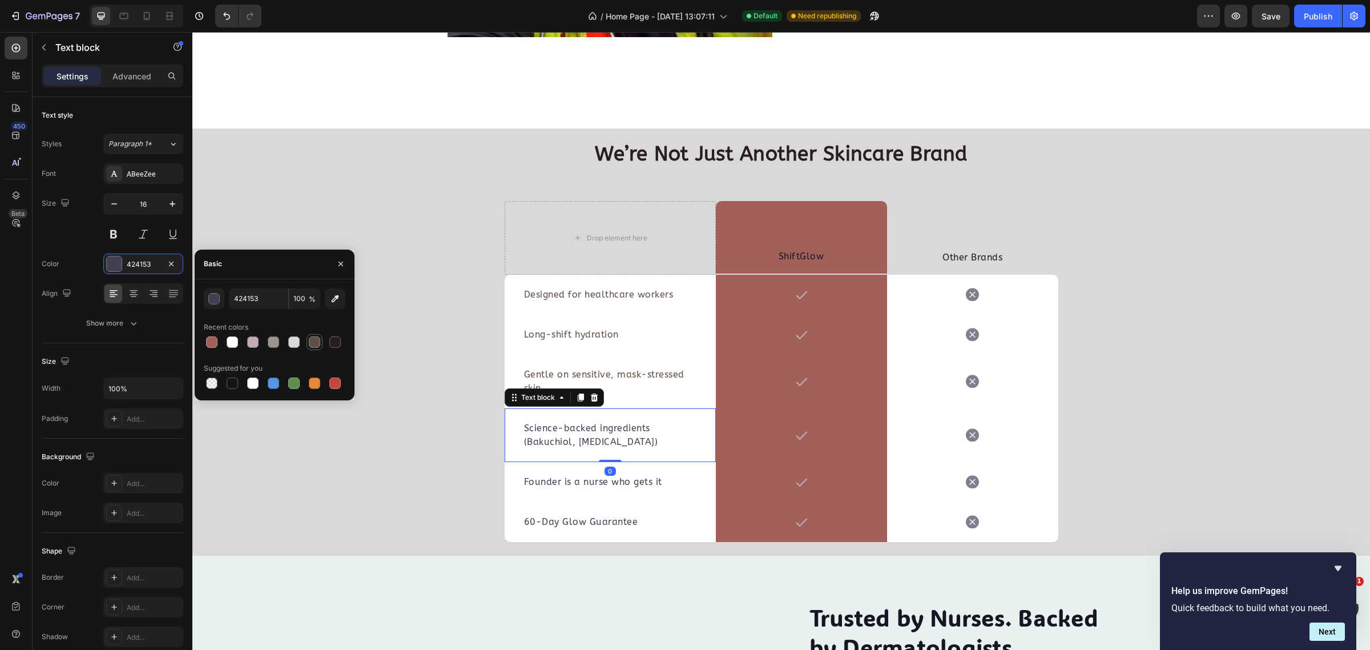
click at [317, 341] on div at bounding box center [314, 341] width 11 height 11
type input "5E5047"
click at [595, 486] on p "Founder is a nurse who gets it" at bounding box center [610, 482] width 172 height 14
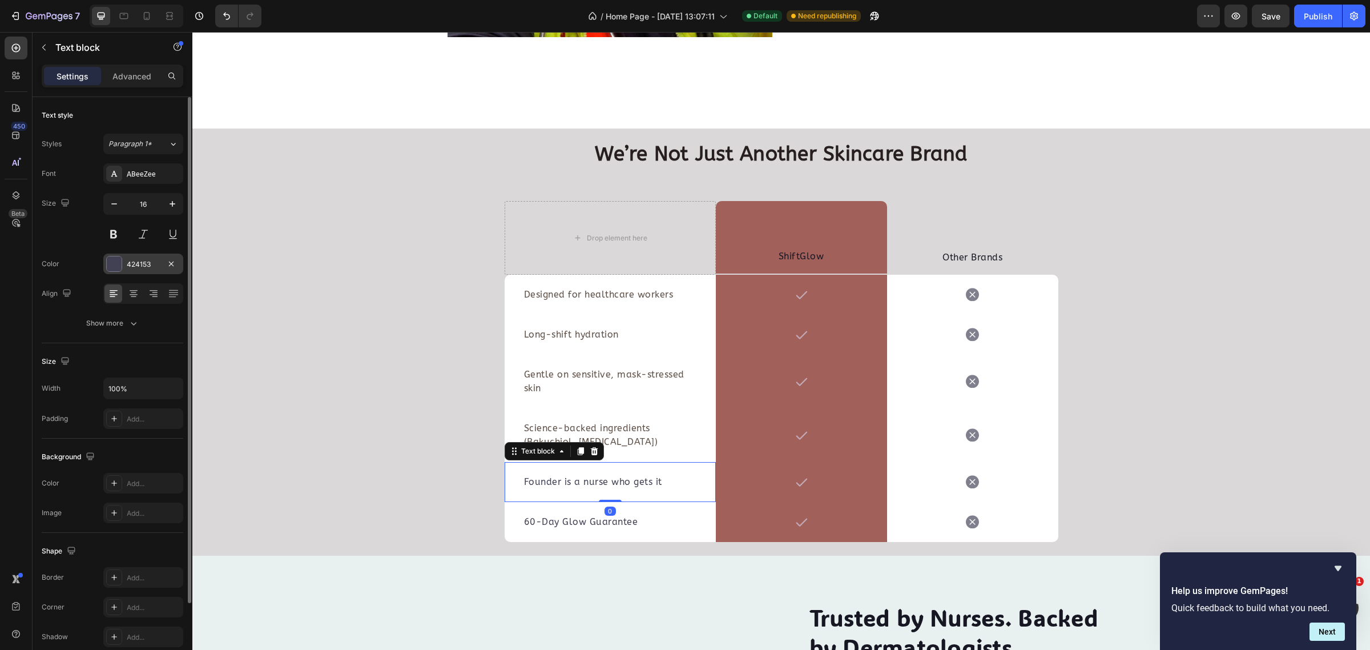
click at [146, 269] on div "424153" at bounding box center [143, 264] width 33 height 10
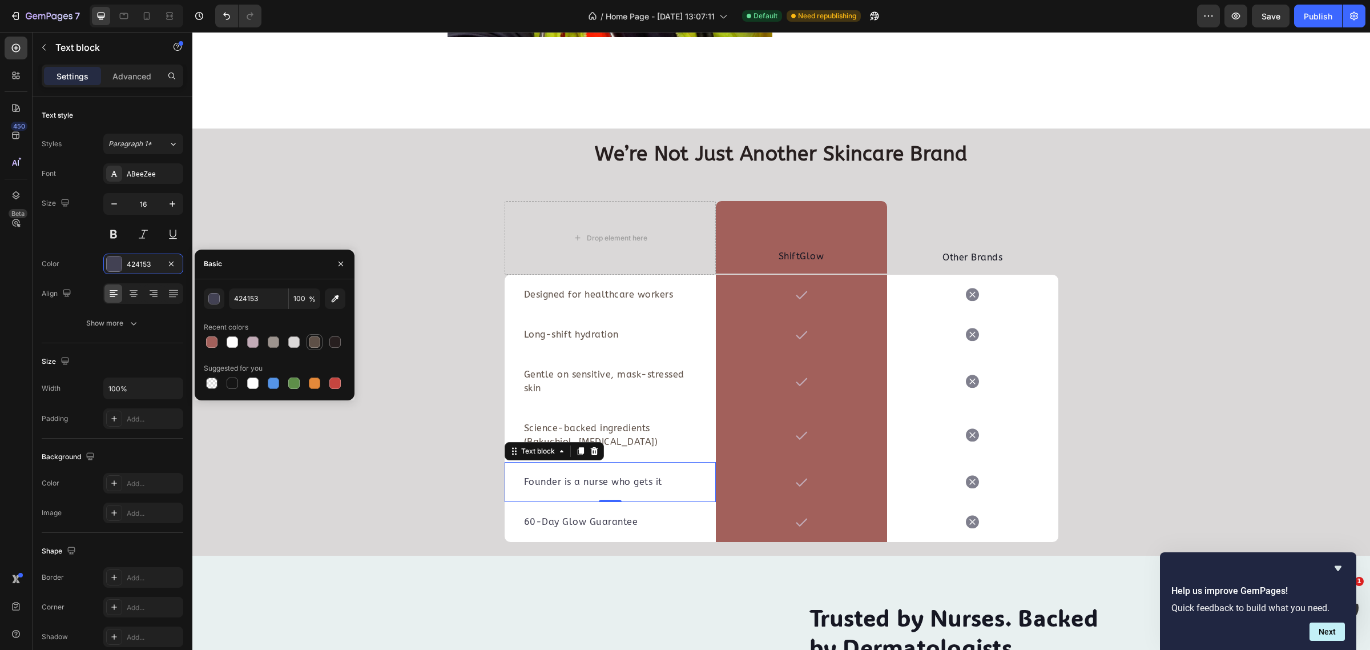
click at [309, 343] on div at bounding box center [314, 341] width 11 height 11
type input "5E5047"
click at [566, 518] on p "60-Day Glow Guarantee" at bounding box center [610, 522] width 172 height 14
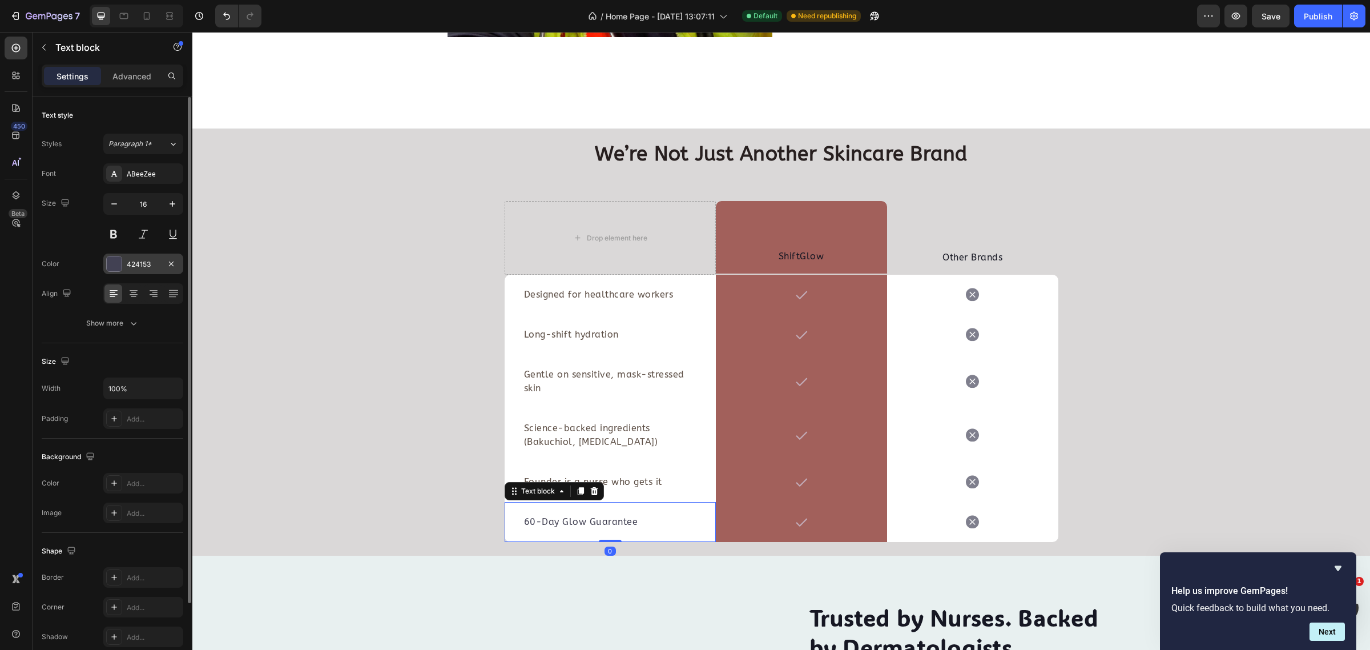
click at [137, 261] on div "424153" at bounding box center [143, 264] width 33 height 10
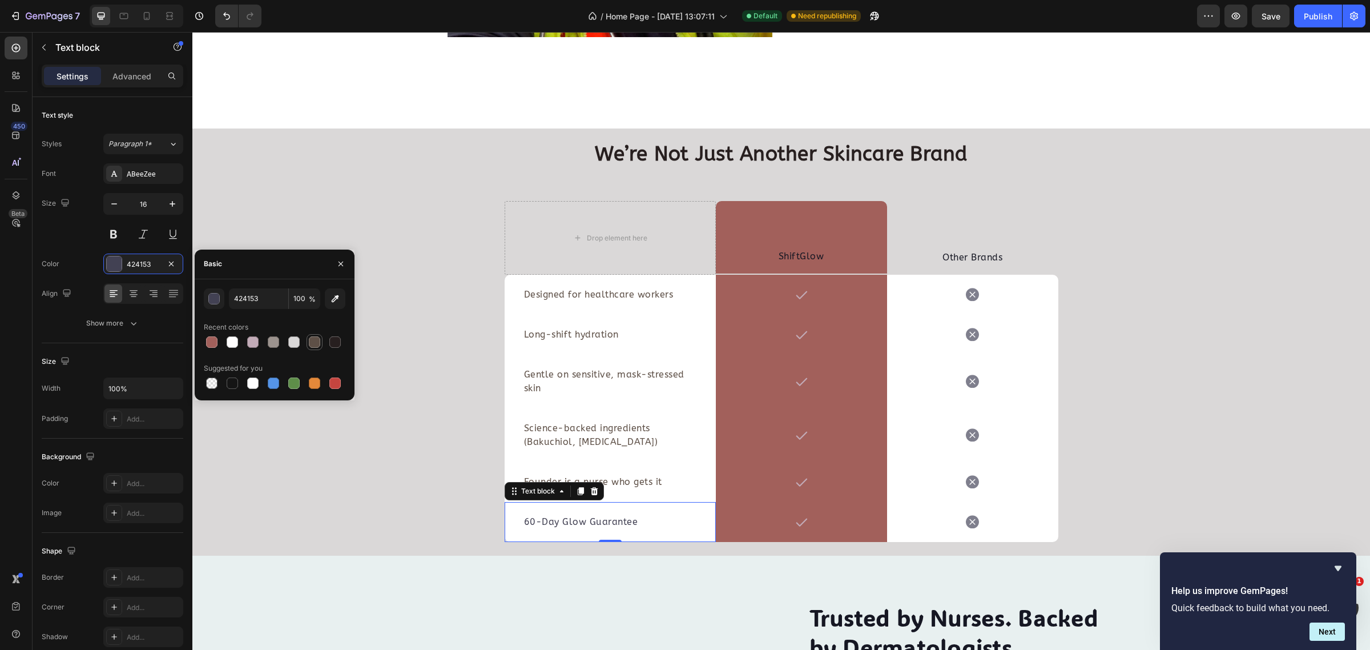
click at [309, 344] on div at bounding box center [314, 341] width 11 height 11
type input "5E5047"
click at [398, 493] on div "We’re Not Just Another Skincare Brand Heading Row Drop element here ShiftGlow T…" at bounding box center [781, 337] width 1178 height 412
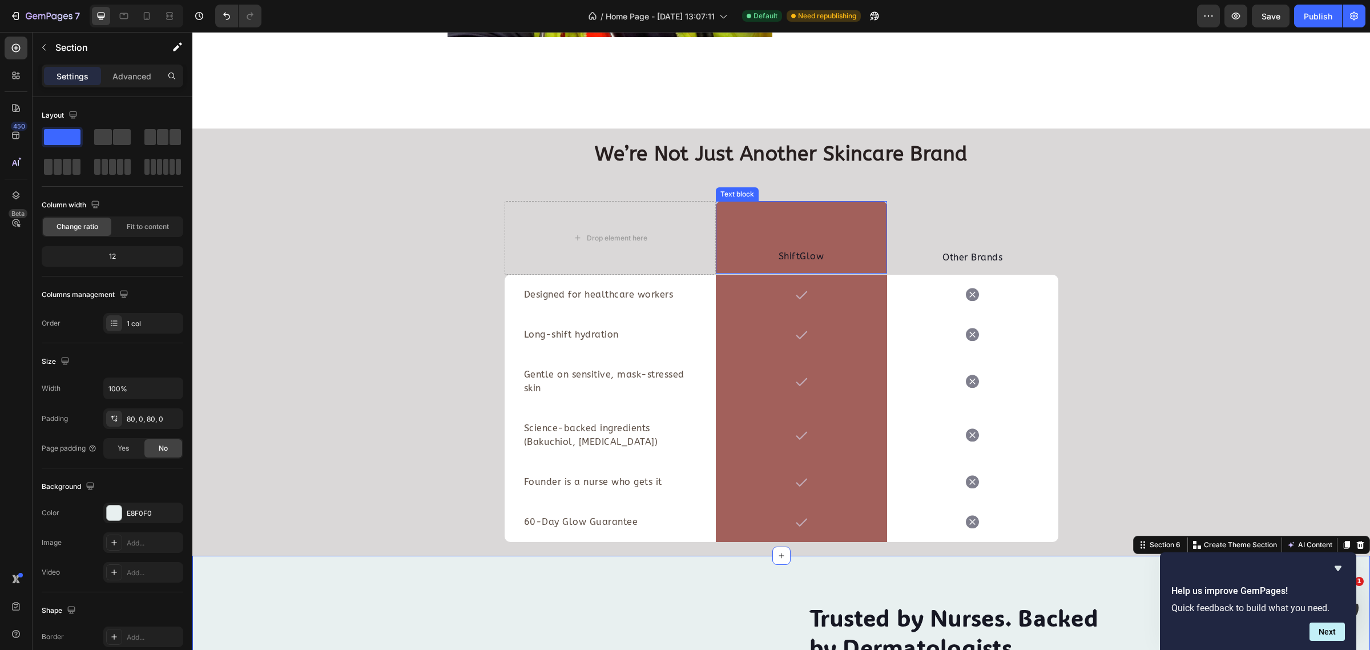
click at [798, 254] on p "ShiftGlow" at bounding box center [801, 256] width 169 height 14
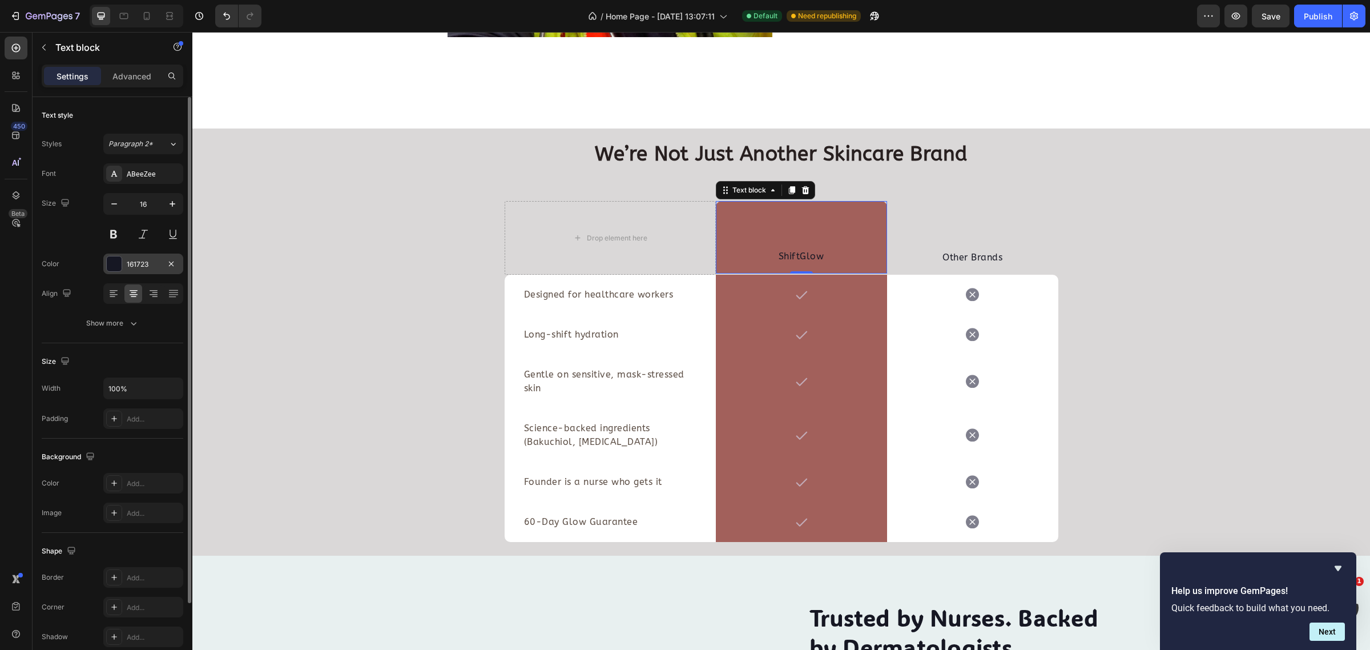
click at [127, 260] on div "161723" at bounding box center [143, 264] width 33 height 10
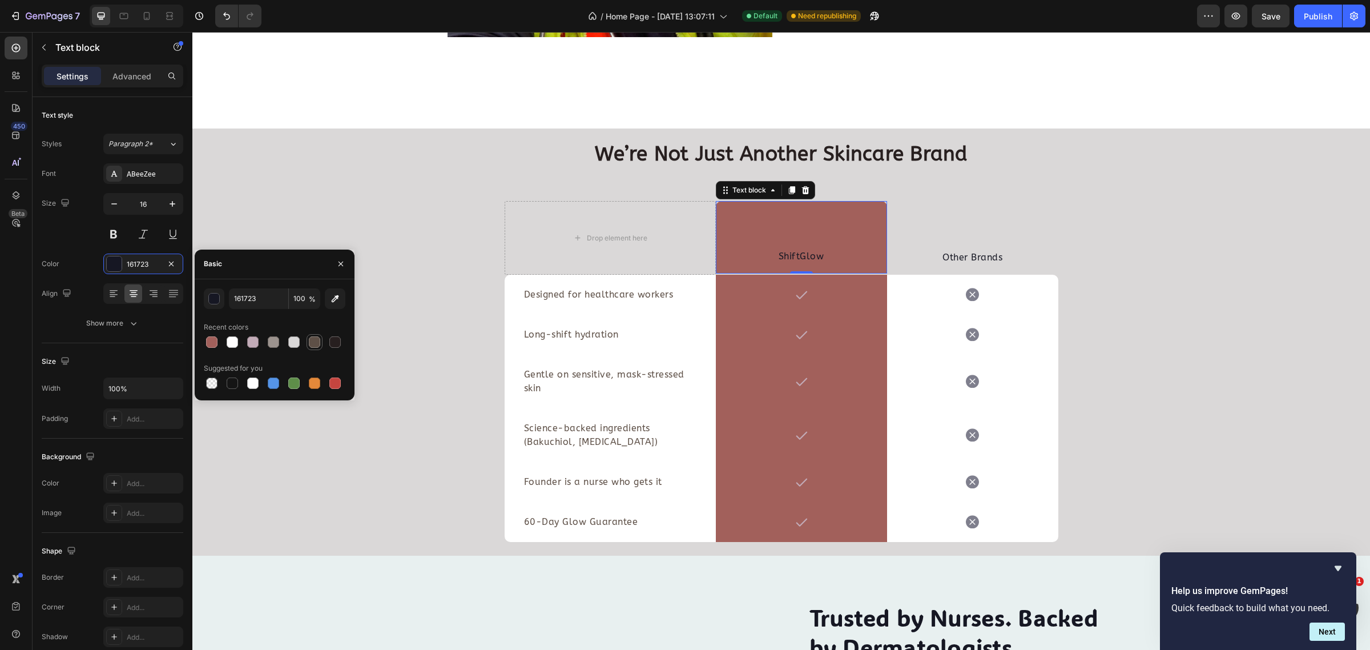
click at [317, 340] on div at bounding box center [314, 341] width 11 height 11
click at [331, 340] on div at bounding box center [334, 341] width 11 height 11
type input "271F1F"
click at [976, 260] on p "Other Brands" at bounding box center [972, 258] width 169 height 14
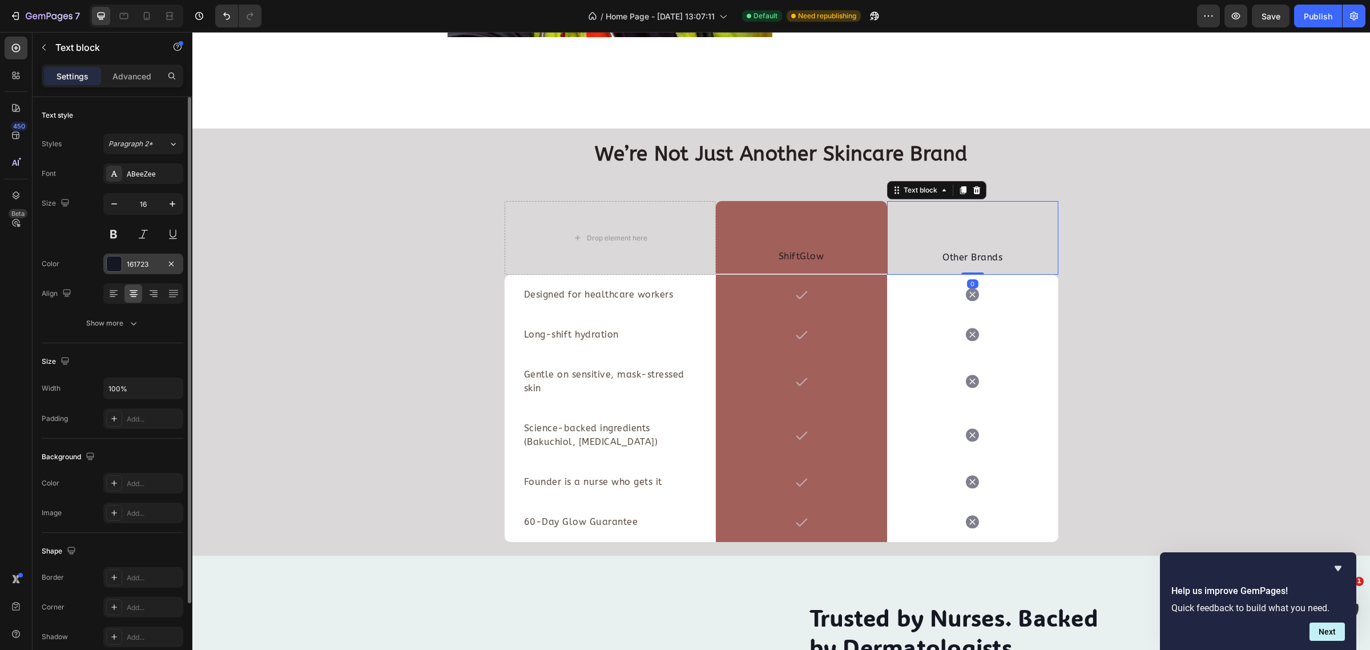
click at [147, 256] on div "161723" at bounding box center [143, 263] width 80 height 21
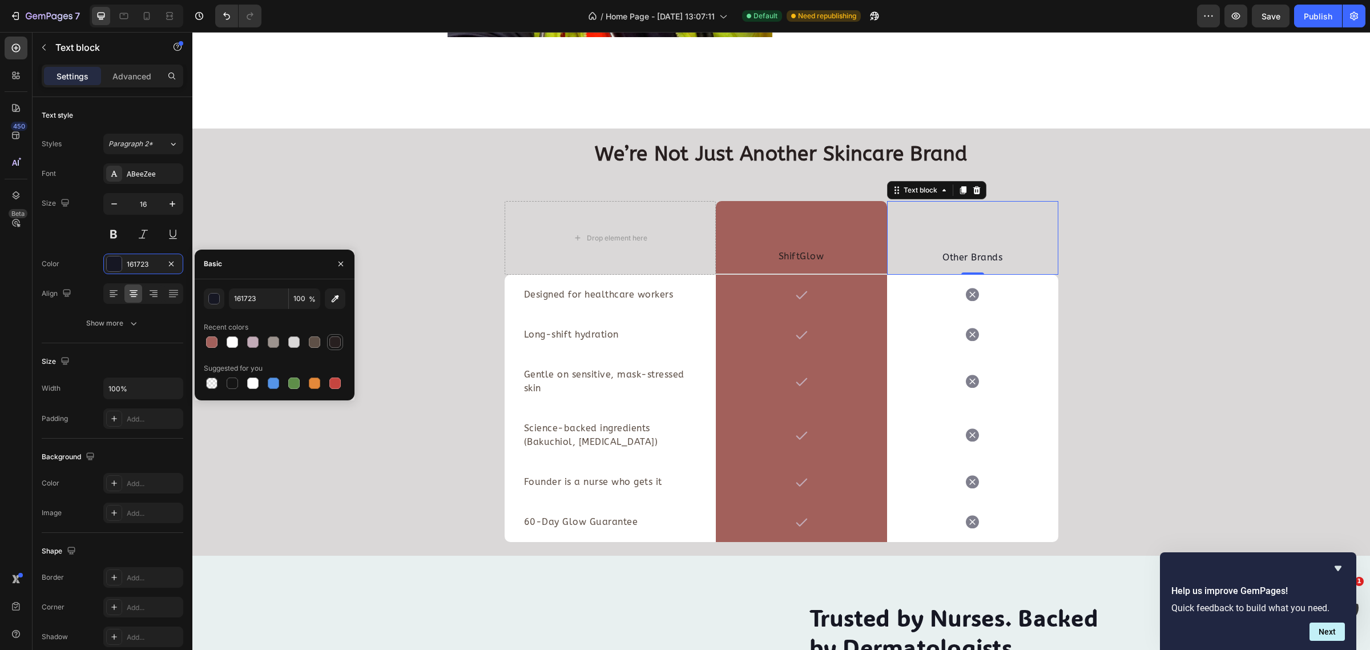
click at [330, 337] on div at bounding box center [334, 341] width 11 height 11
type input "271F1F"
click at [380, 486] on div "We’re Not Just Another Skincare Brand Heading Row Drop element here ShiftGlow T…" at bounding box center [781, 337] width 1178 height 412
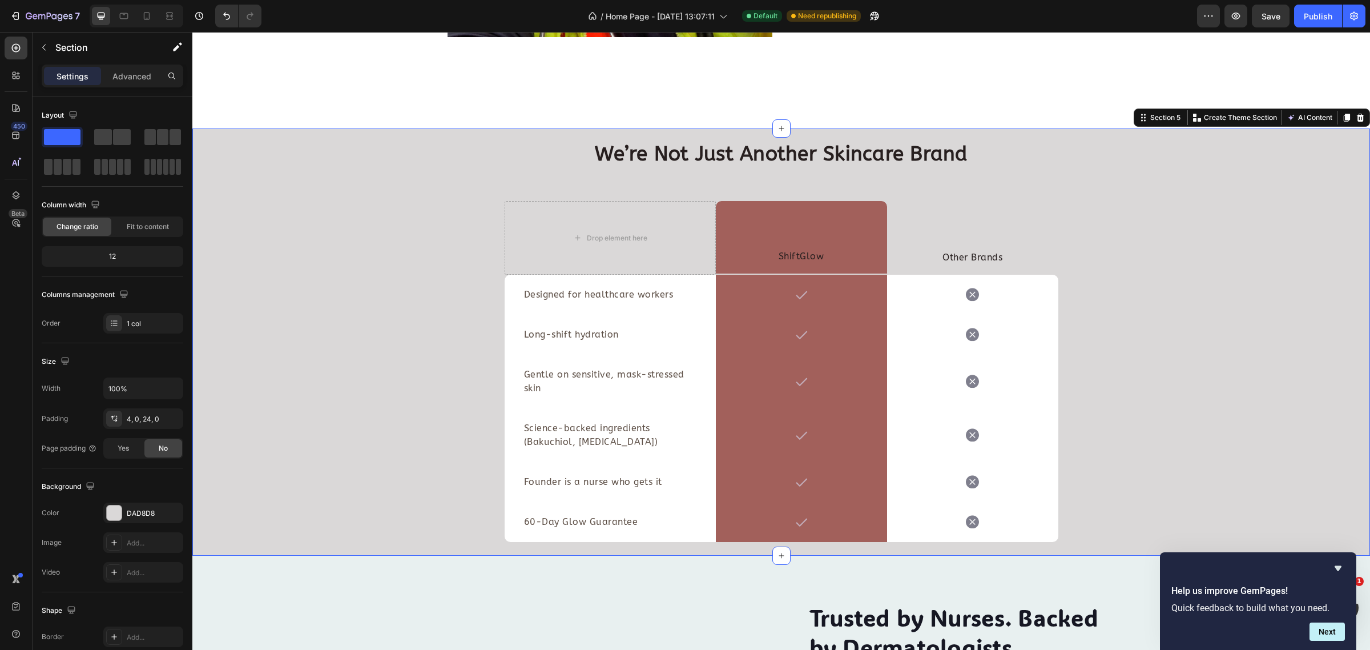
scroll to position [1815, 0]
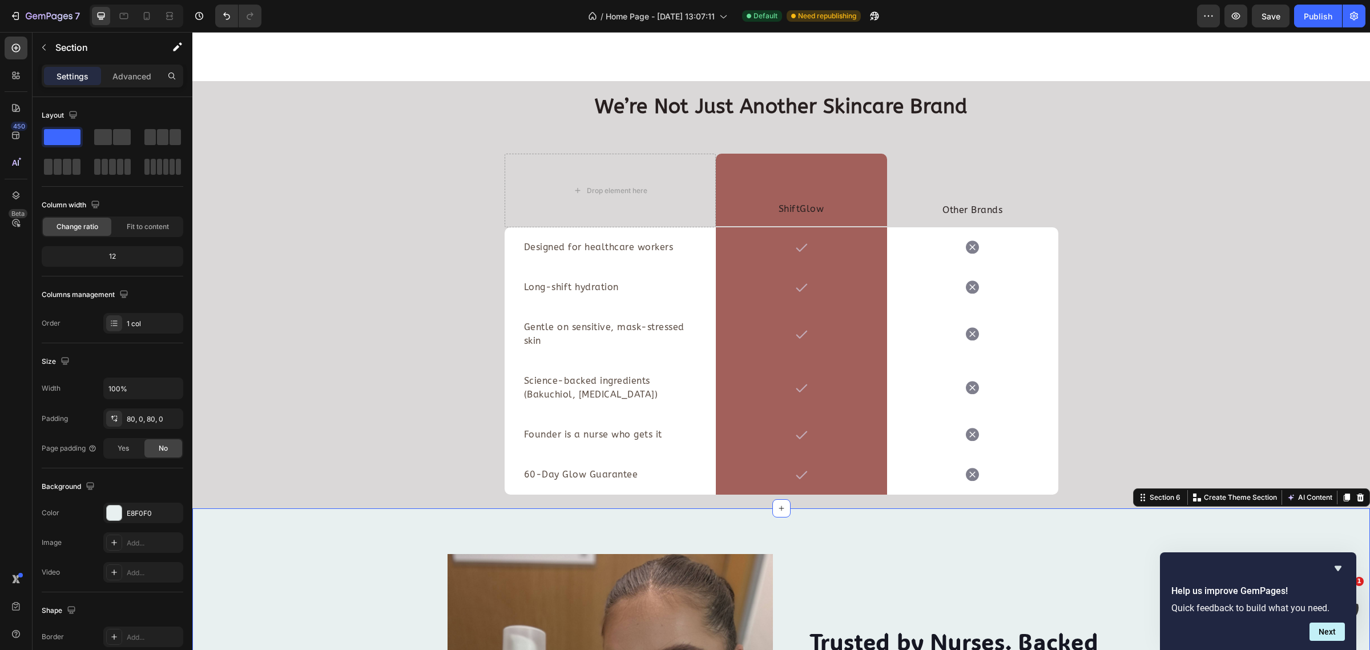
scroll to position [1744, 0]
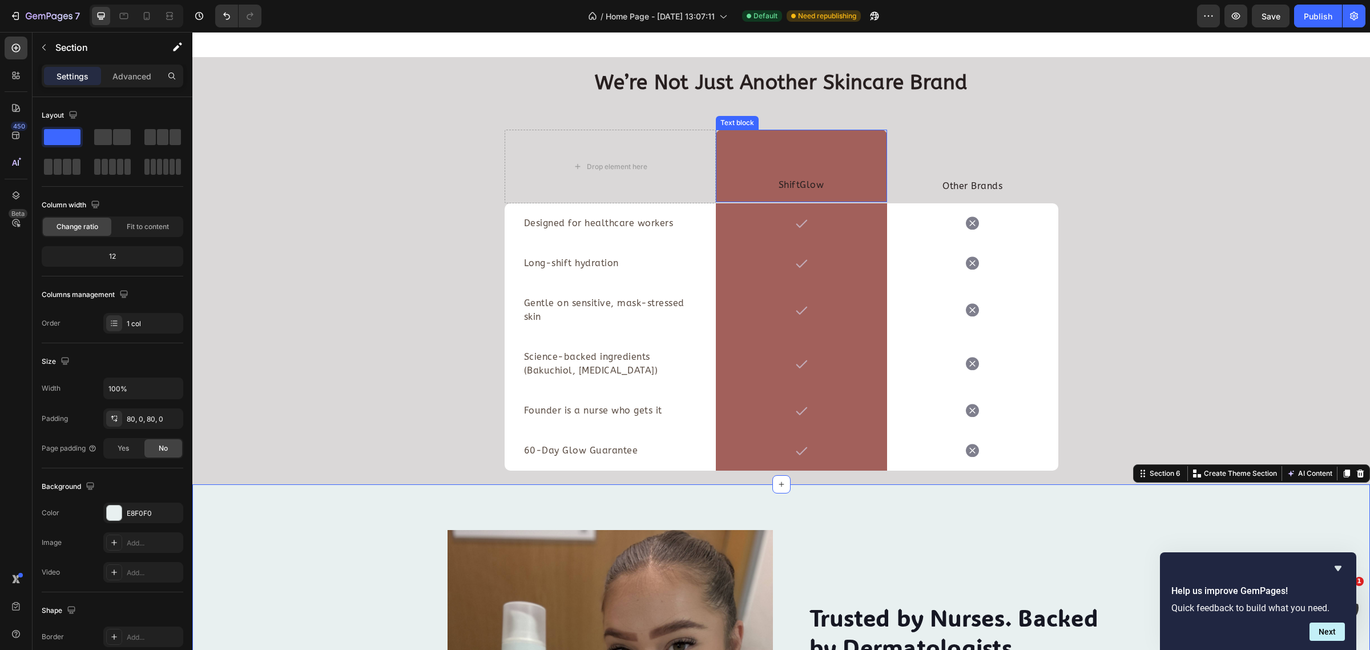
click at [763, 192] on div "ShiftGlow" at bounding box center [801, 185] width 171 height 16
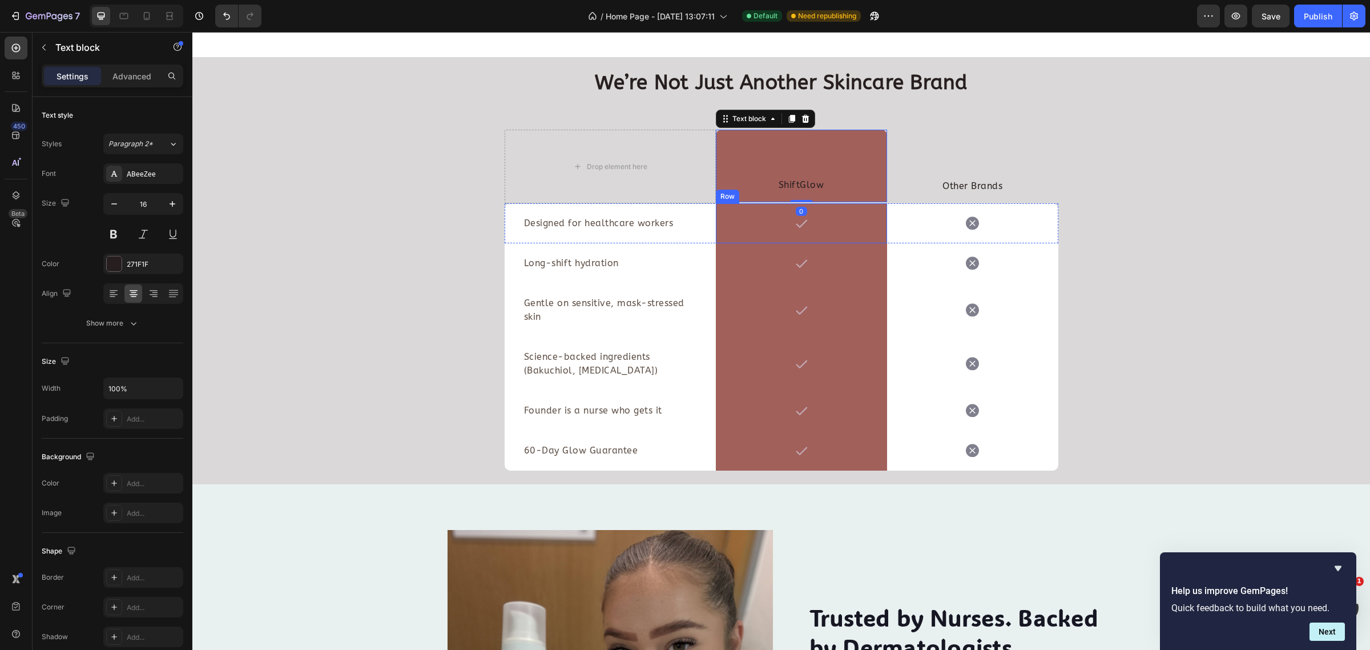
click at [766, 211] on div "Icon Row" at bounding box center [801, 223] width 171 height 40
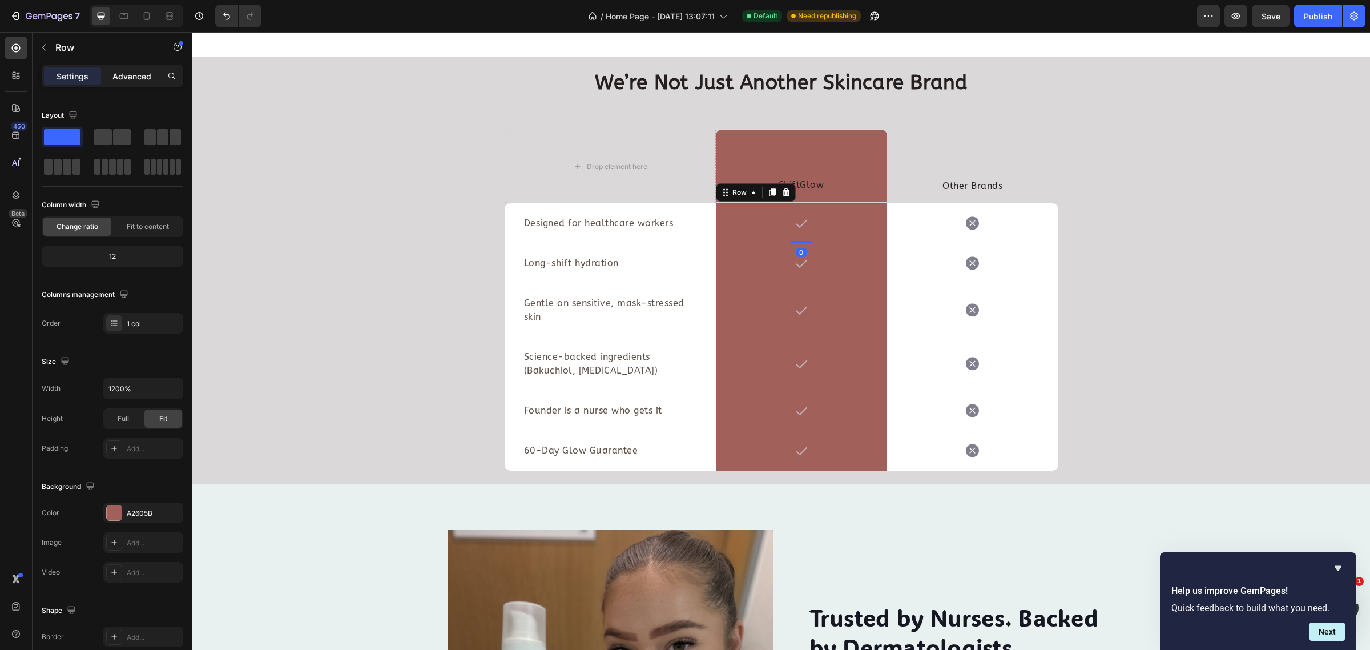
click at [143, 78] on p "Advanced" at bounding box center [131, 76] width 39 height 12
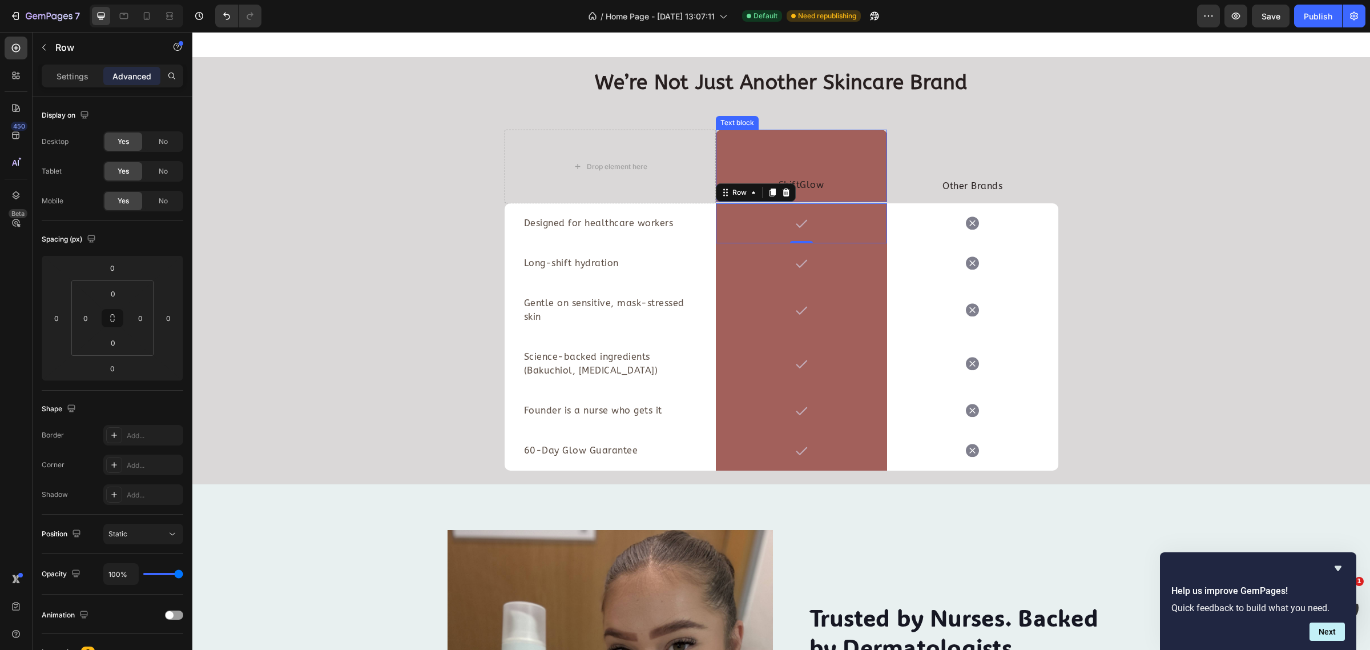
click at [834, 174] on div "ShiftGlow Text block" at bounding box center [801, 166] width 171 height 73
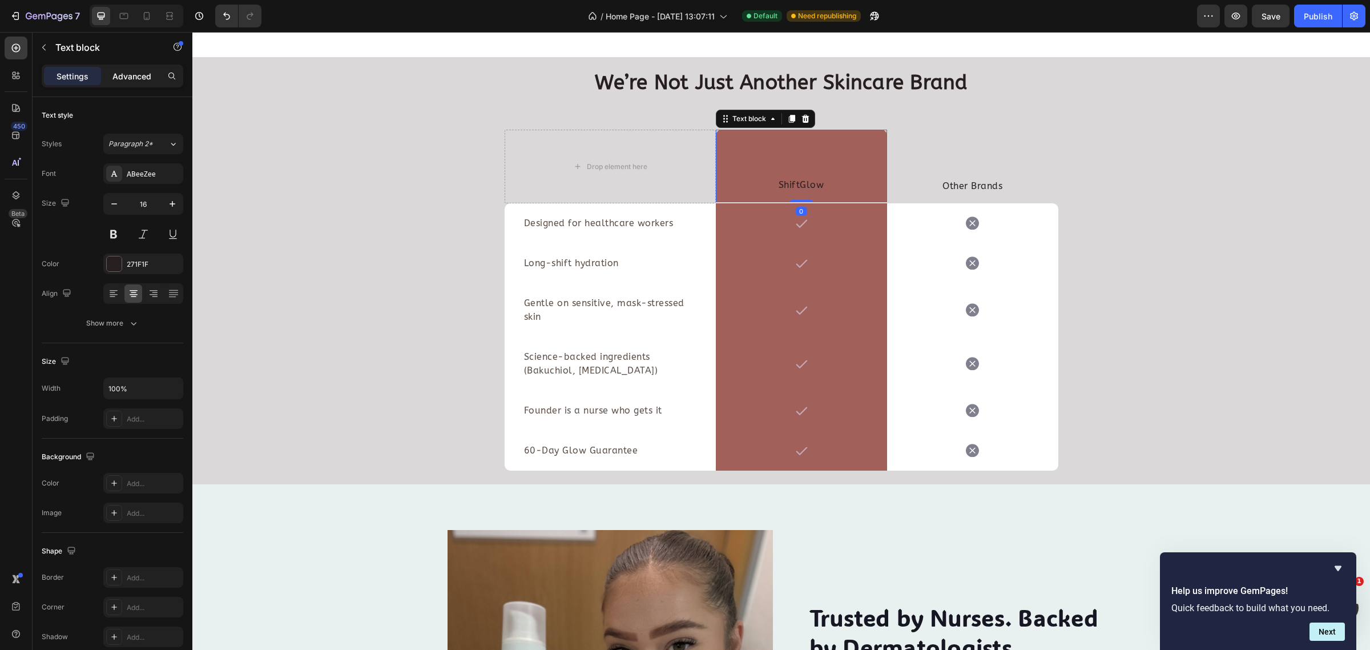
click at [138, 73] on p "Advanced" at bounding box center [131, 76] width 39 height 12
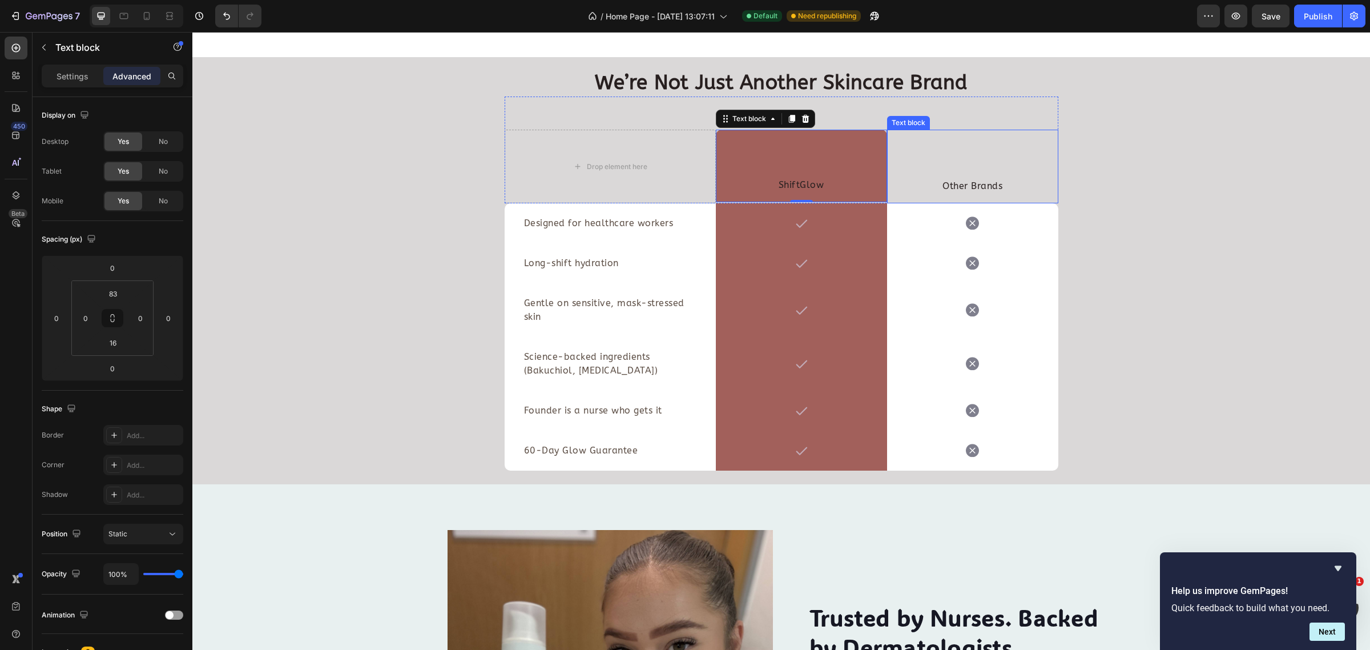
click at [953, 180] on p "Other Brands" at bounding box center [972, 186] width 169 height 14
click at [780, 177] on div "ShiftGlow" at bounding box center [801, 185] width 171 height 16
click at [992, 182] on p "Other Brands" at bounding box center [972, 186] width 169 height 14
click at [826, 178] on p "ShiftGlow" at bounding box center [801, 185] width 169 height 14
click at [116, 292] on input "83" at bounding box center [113, 293] width 23 height 17
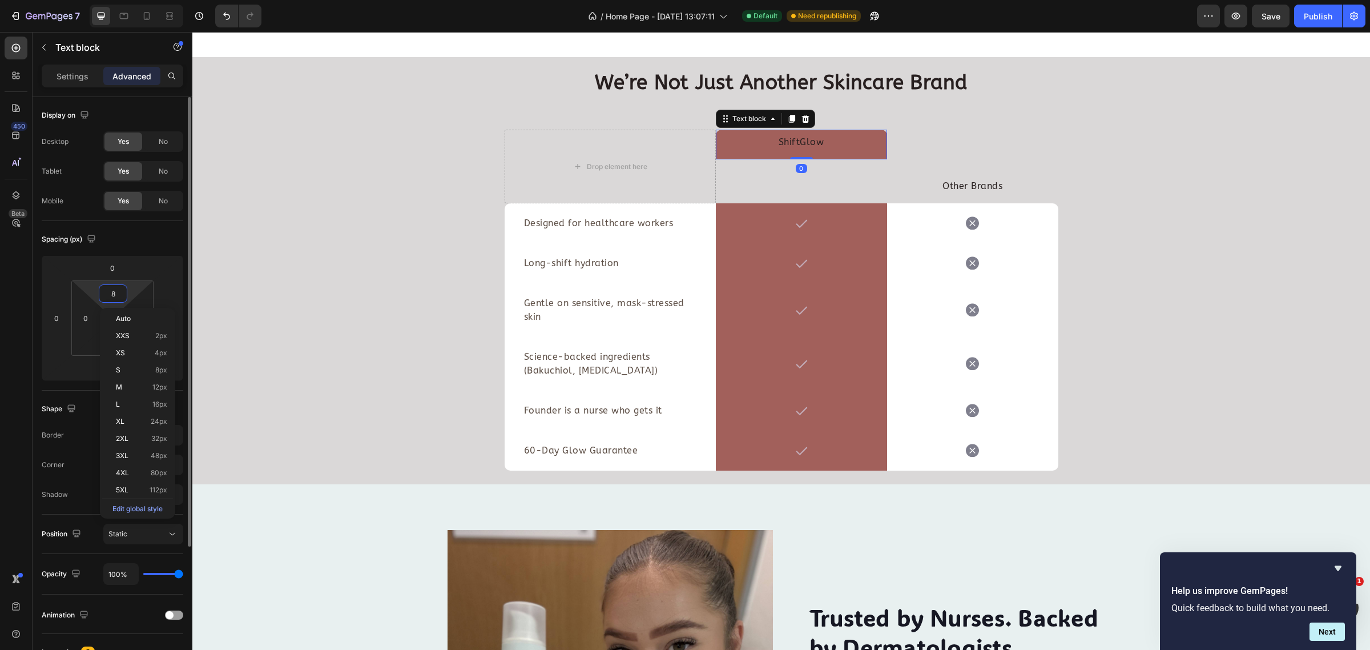
type input "85"
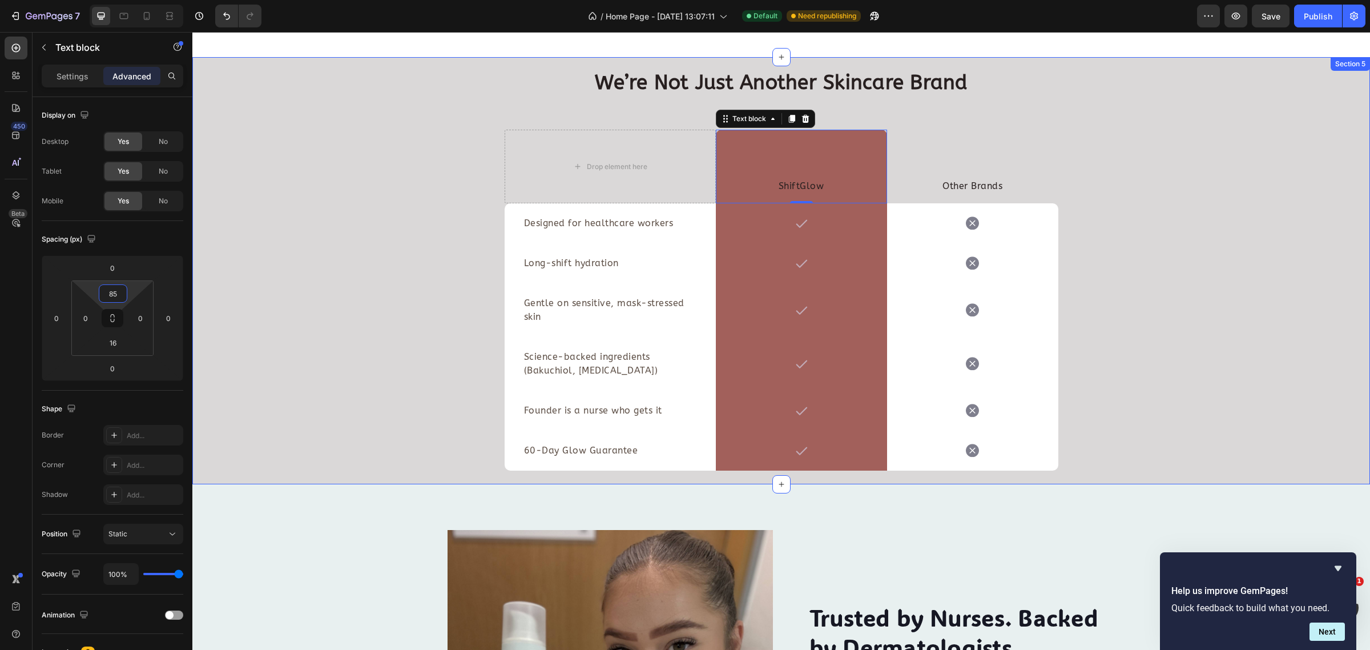
click at [374, 312] on div "We’re Not Just Another Skincare Brand Heading Row Drop element here ShiftGlow T…" at bounding box center [781, 265] width 1178 height 412
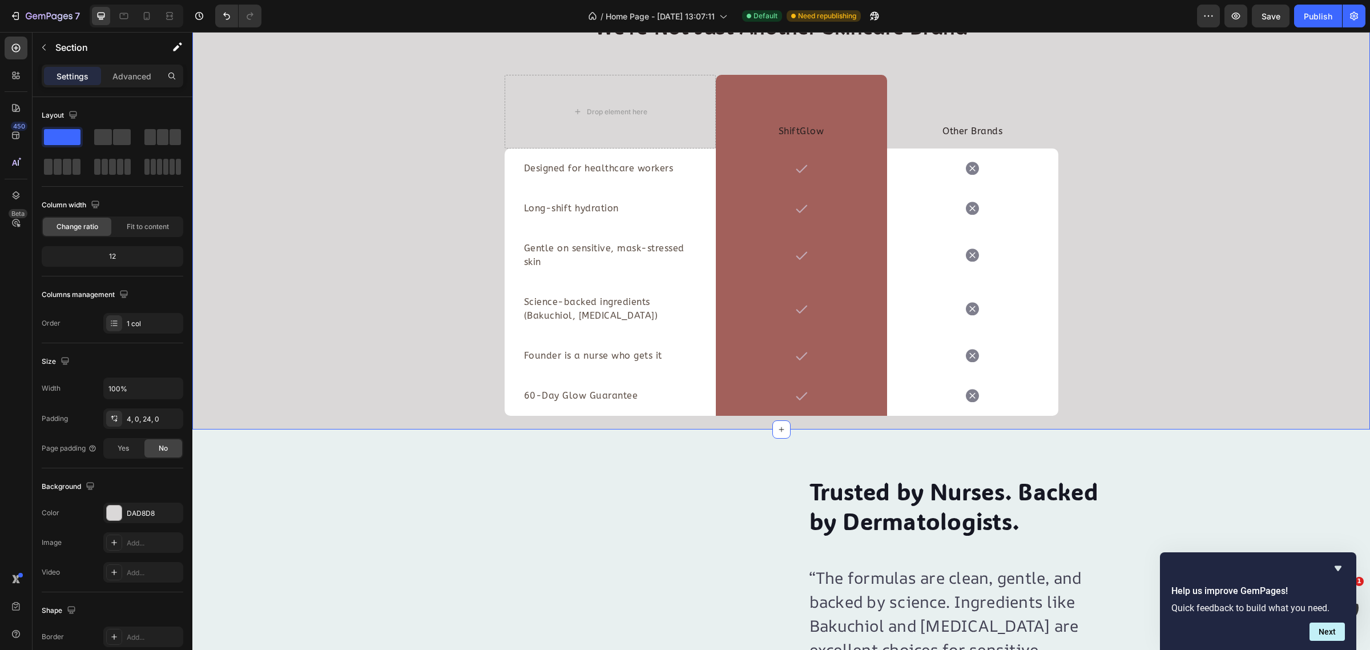
scroll to position [1815, 0]
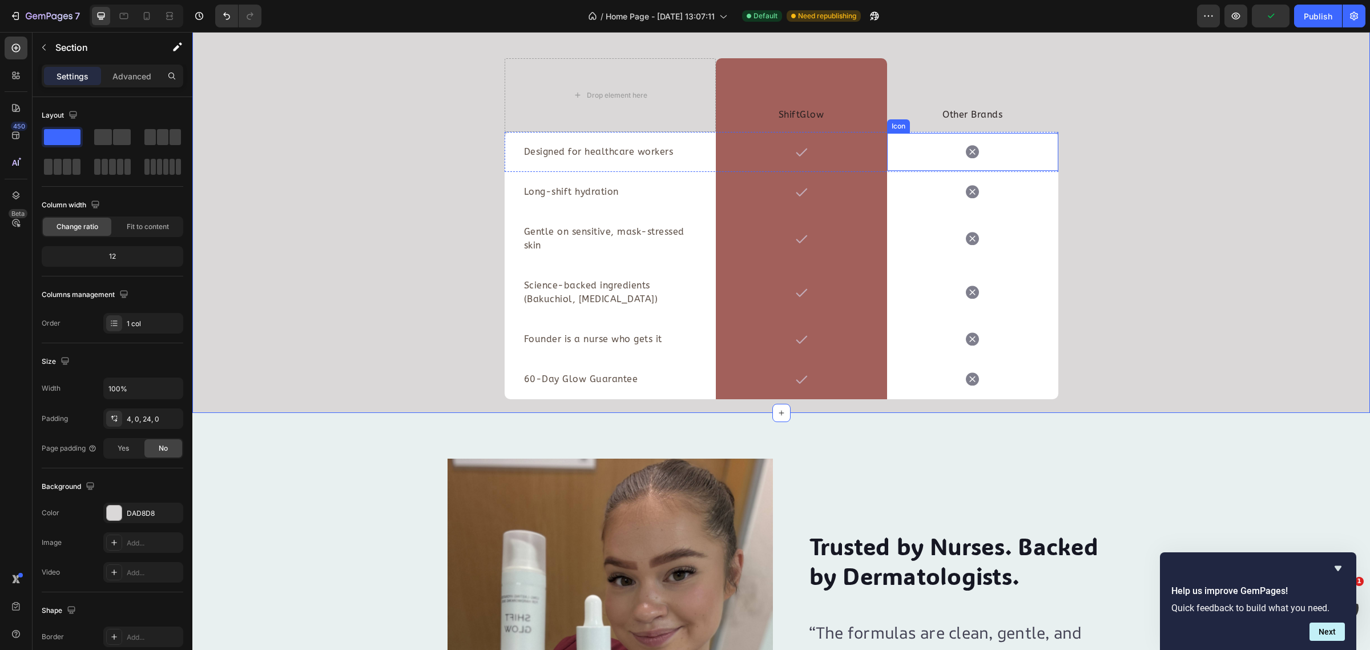
click at [969, 149] on icon at bounding box center [972, 151] width 13 height 13
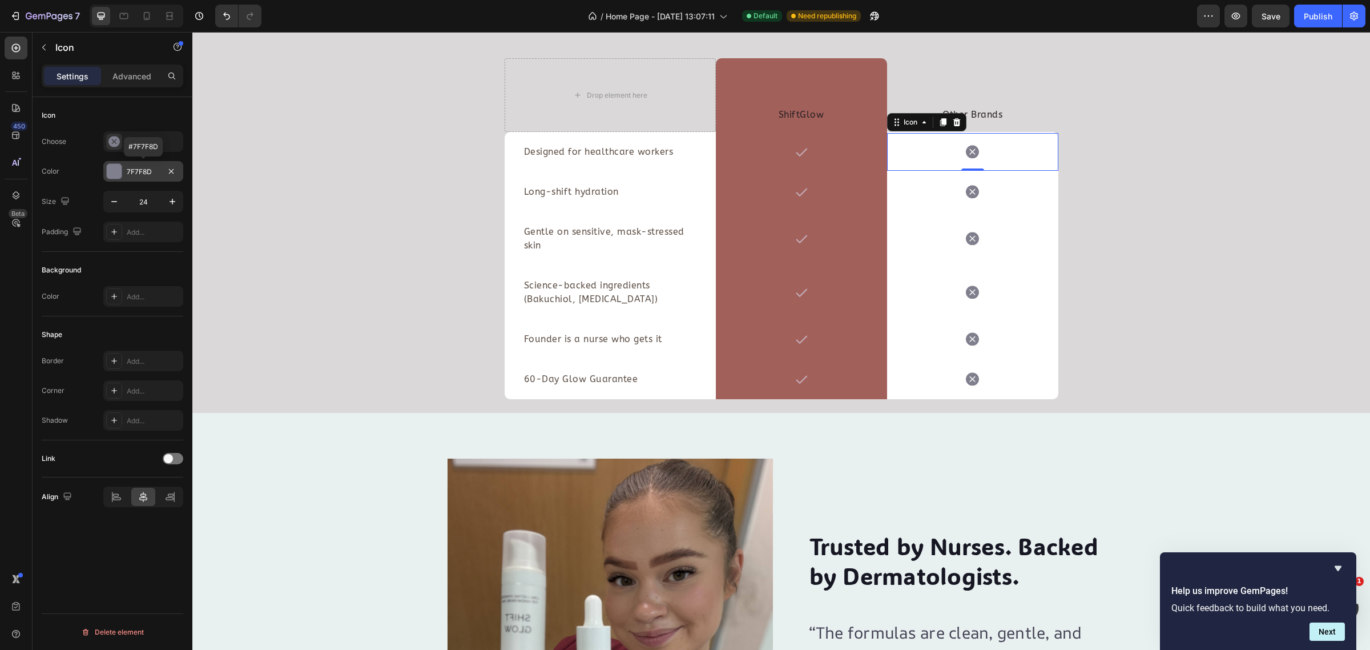
click at [146, 170] on div "7F7F8D" at bounding box center [143, 172] width 33 height 10
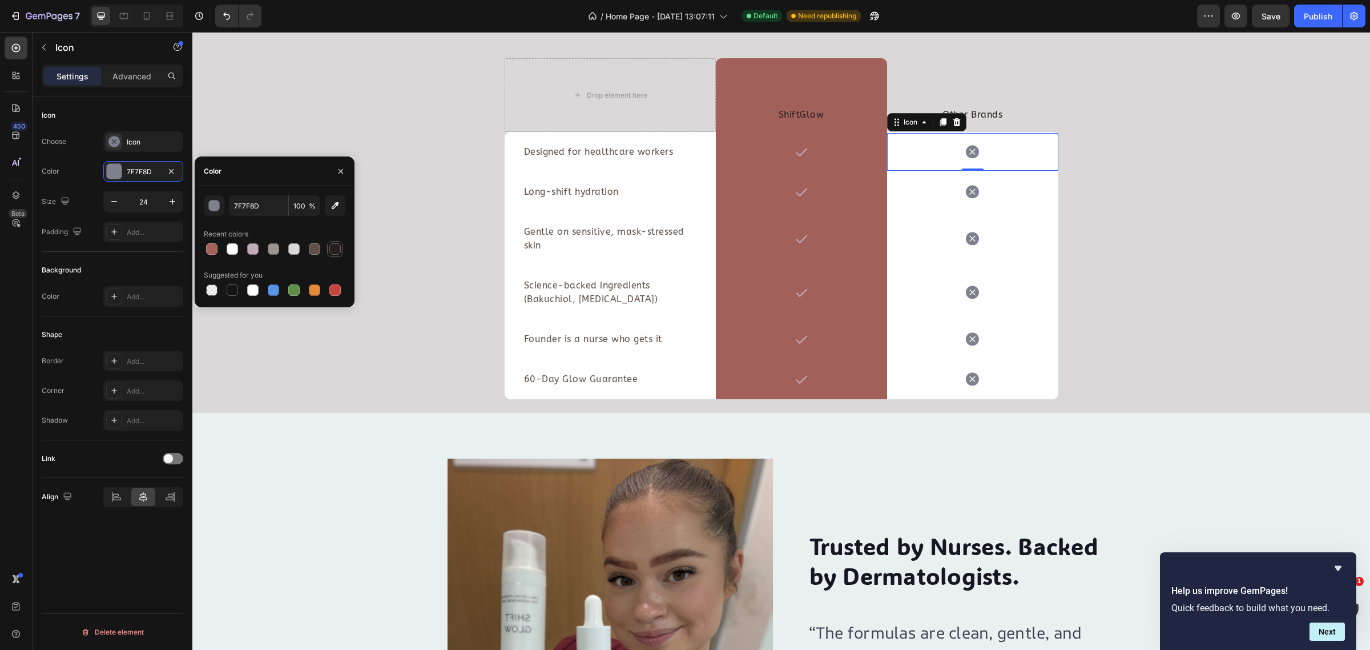
click at [339, 249] on div at bounding box center [334, 248] width 11 height 11
type input "271F1F"
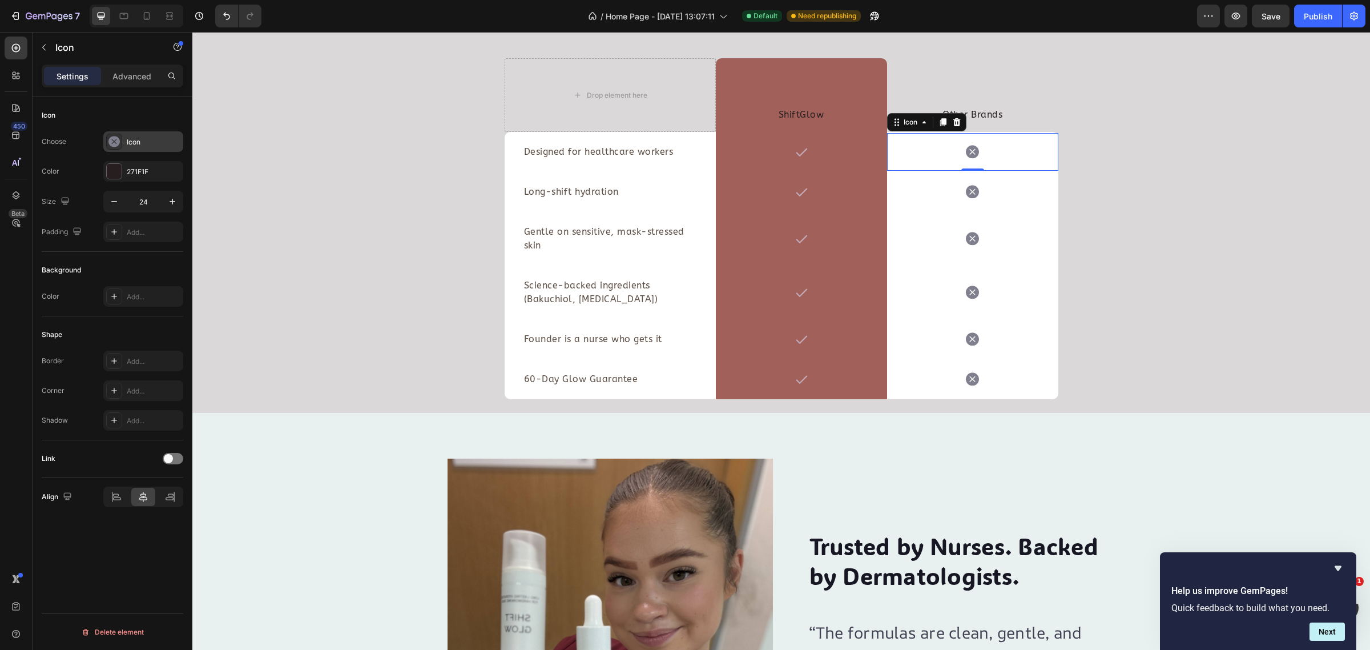
click at [151, 146] on div "Icon" at bounding box center [154, 142] width 54 height 10
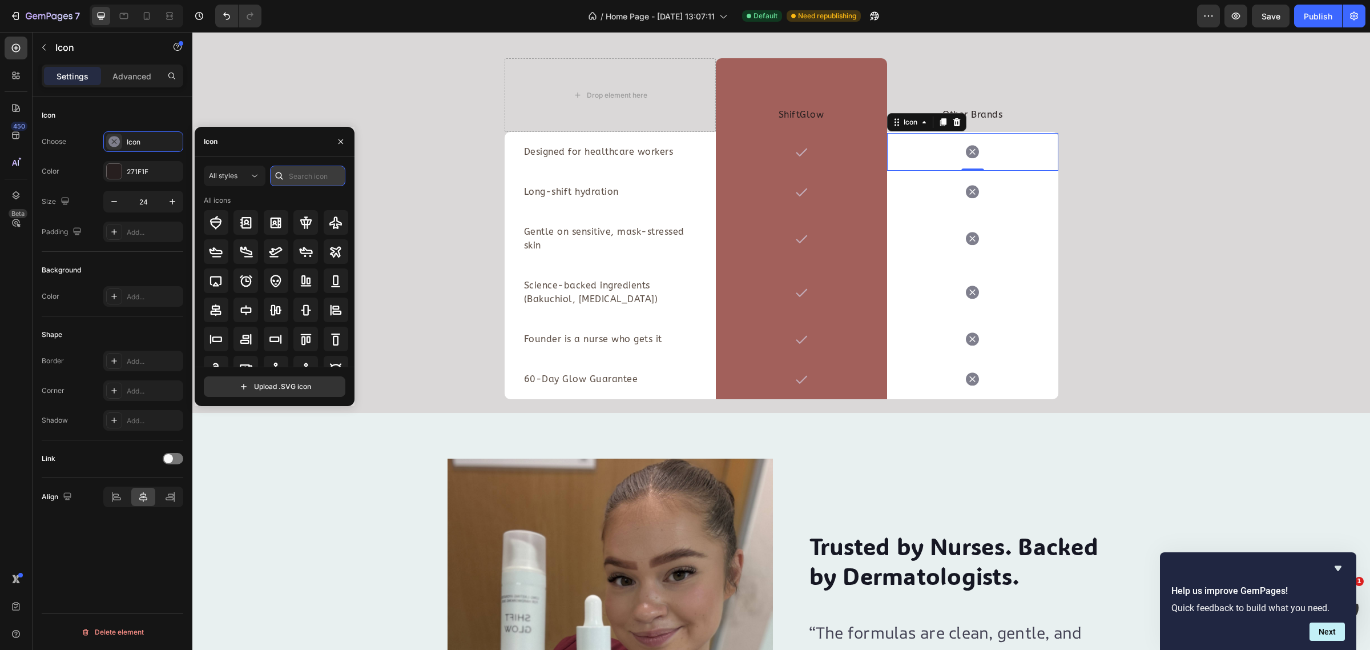
click at [299, 176] on input "text" at bounding box center [307, 176] width 75 height 21
type input "x"
click at [319, 179] on input "x" at bounding box center [307, 176] width 75 height 21
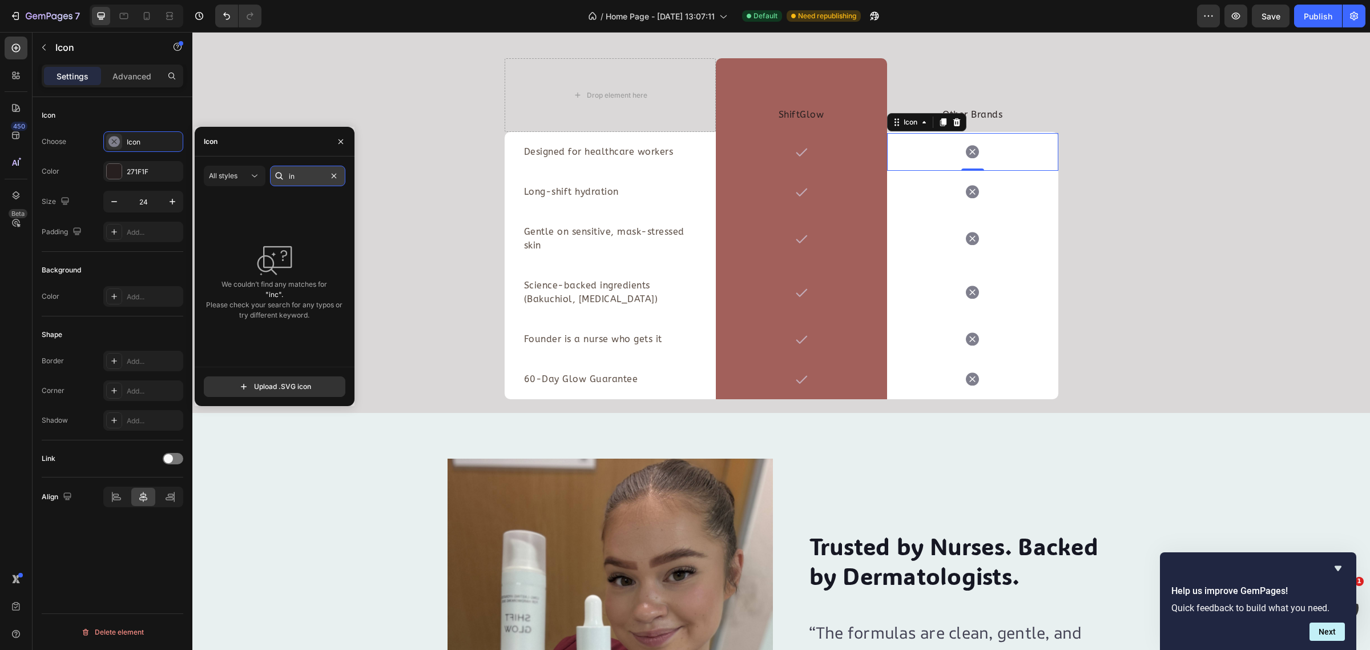
type input "i"
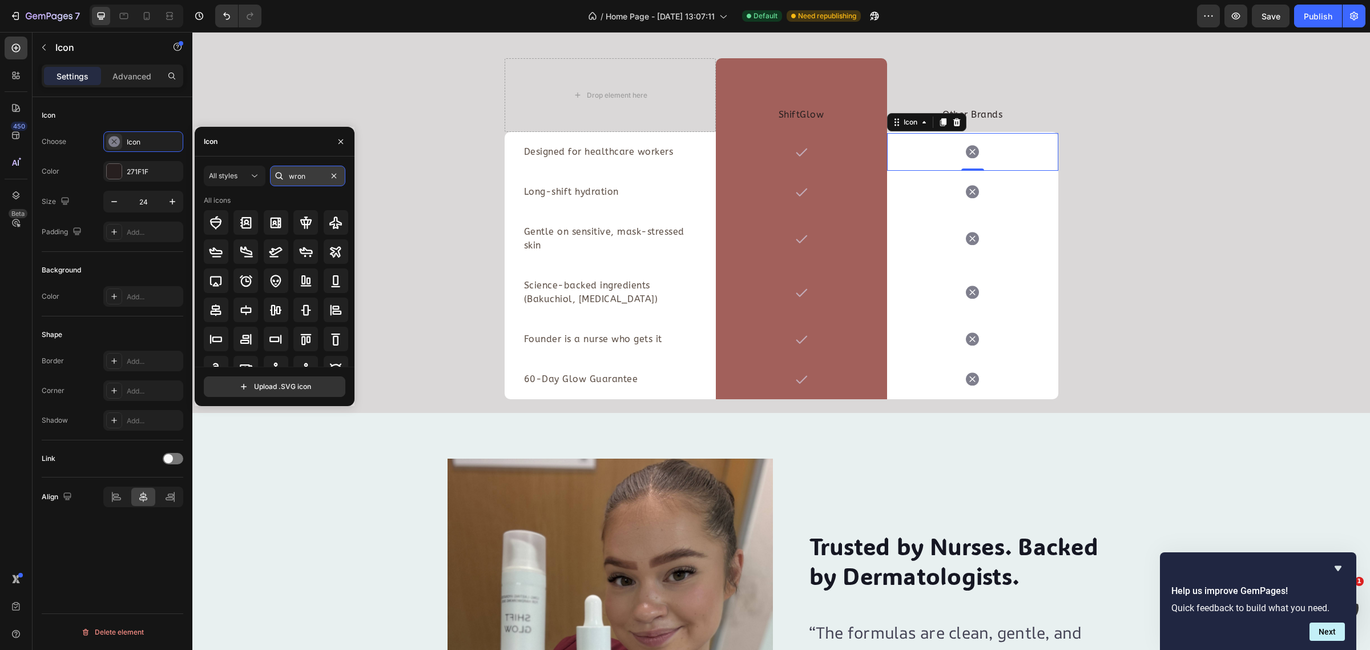
type input "wrong"
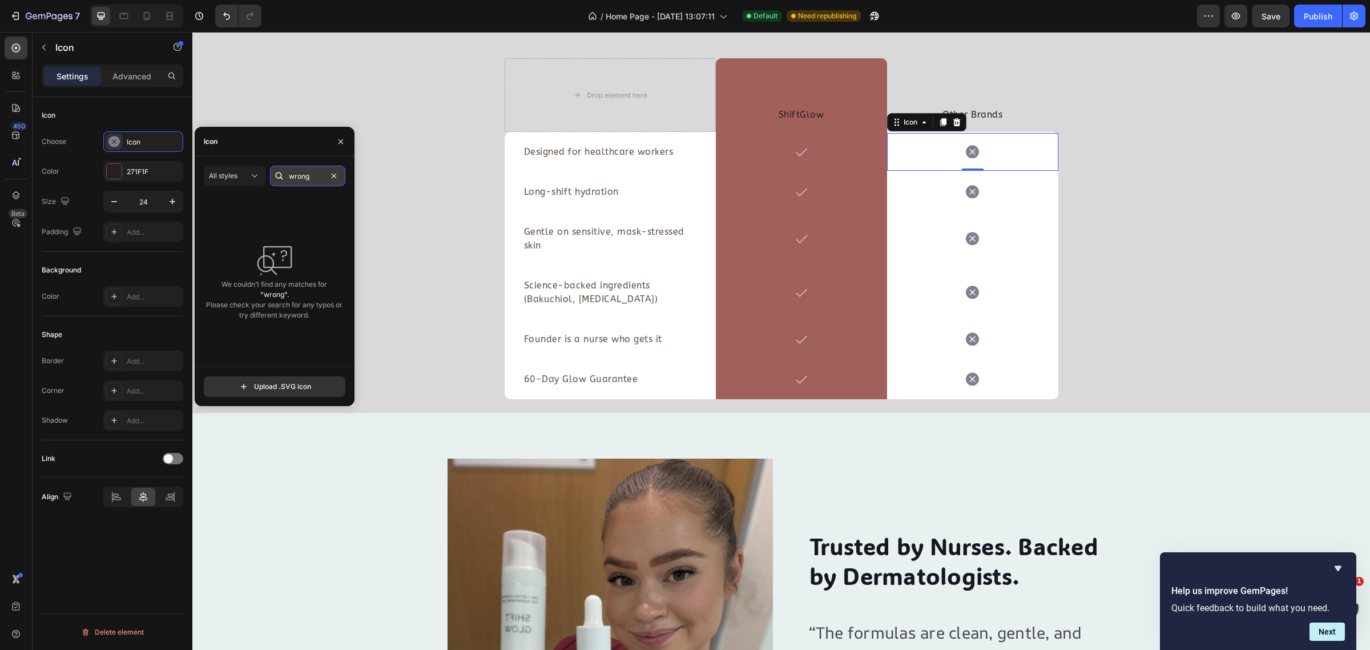
click at [311, 178] on input "wrong" at bounding box center [307, 176] width 75 height 21
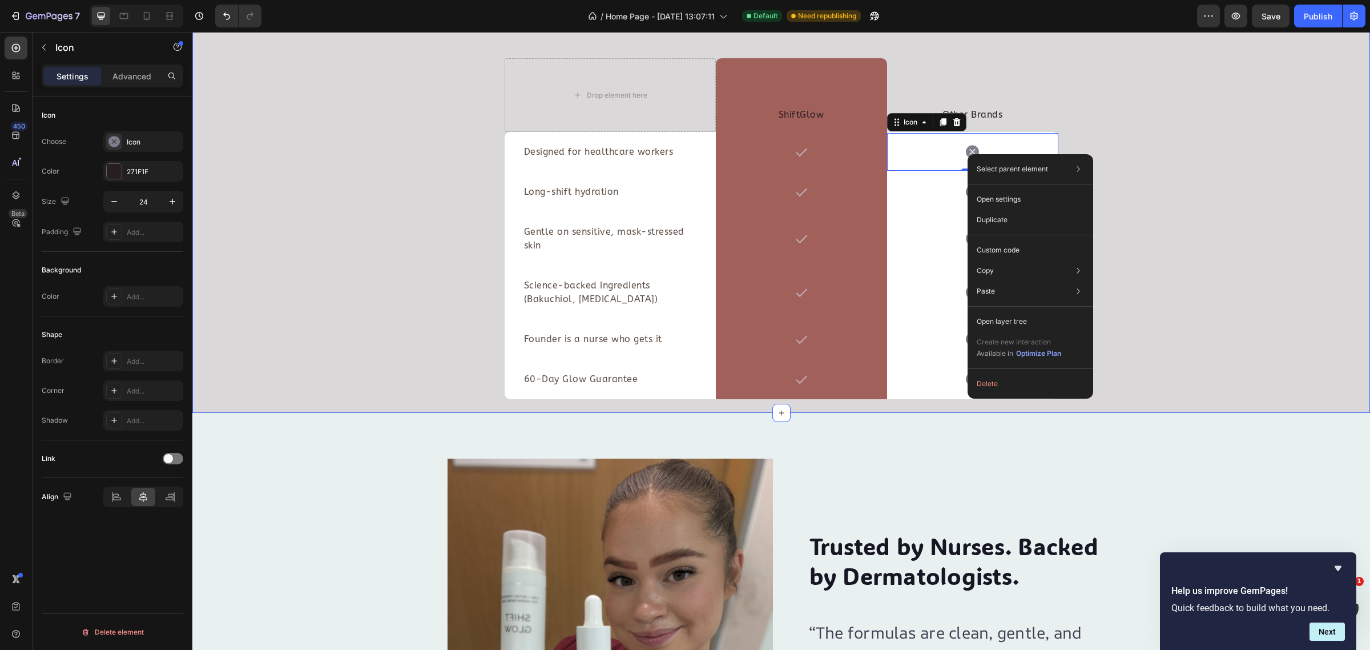
click at [1268, 266] on div "We’re Not Just Another Skincare Brand Heading Row Drop element here ShiftGlow T…" at bounding box center [781, 194] width 1178 height 412
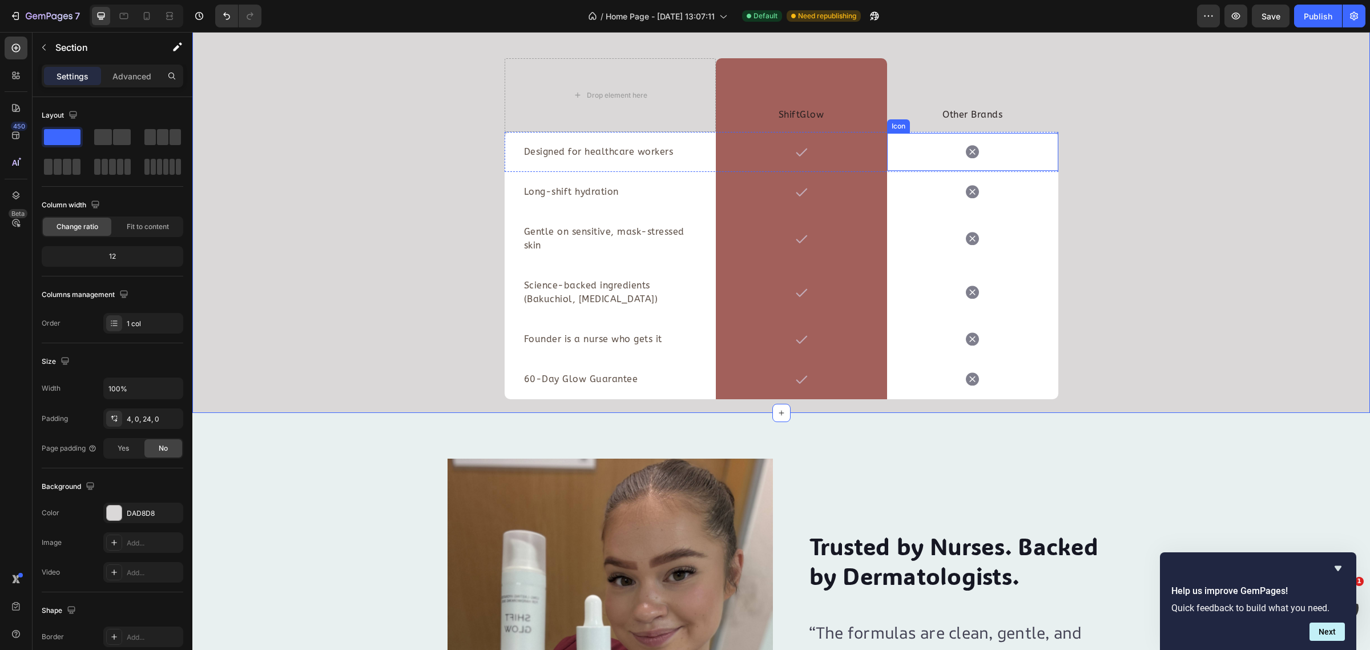
click at [966, 154] on icon at bounding box center [972, 152] width 13 height 14
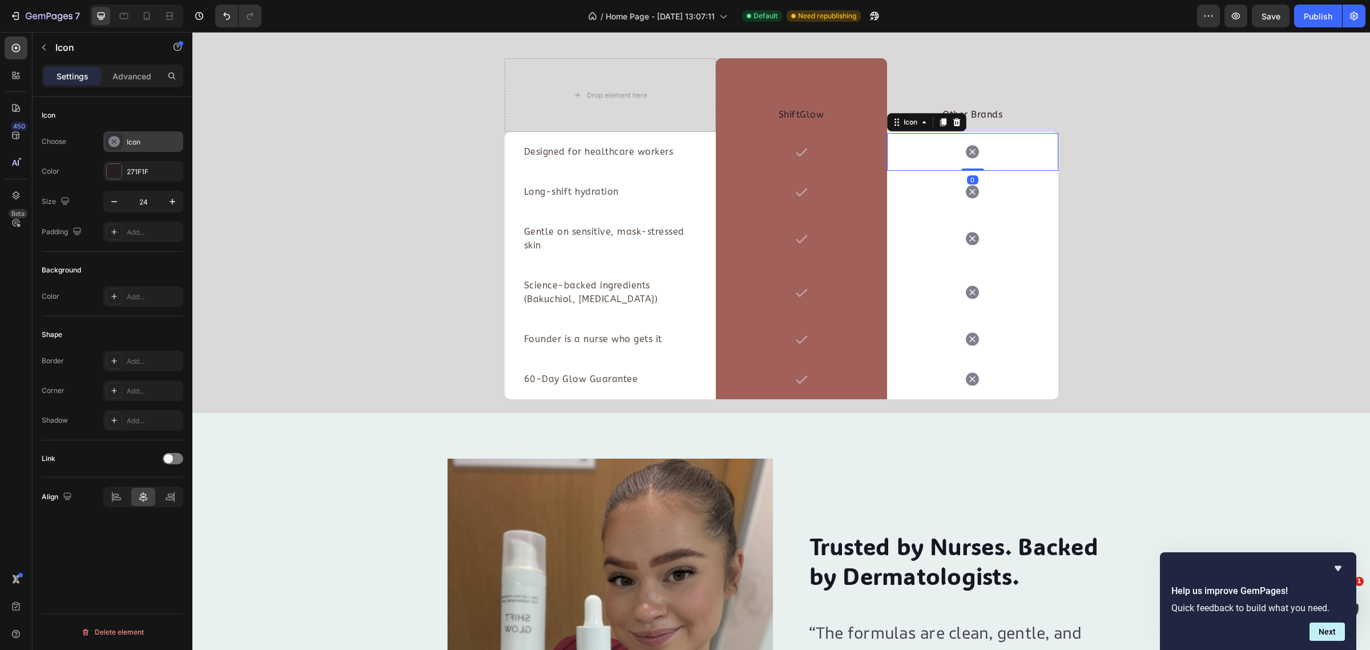
click at [143, 140] on div "Icon" at bounding box center [154, 142] width 54 height 10
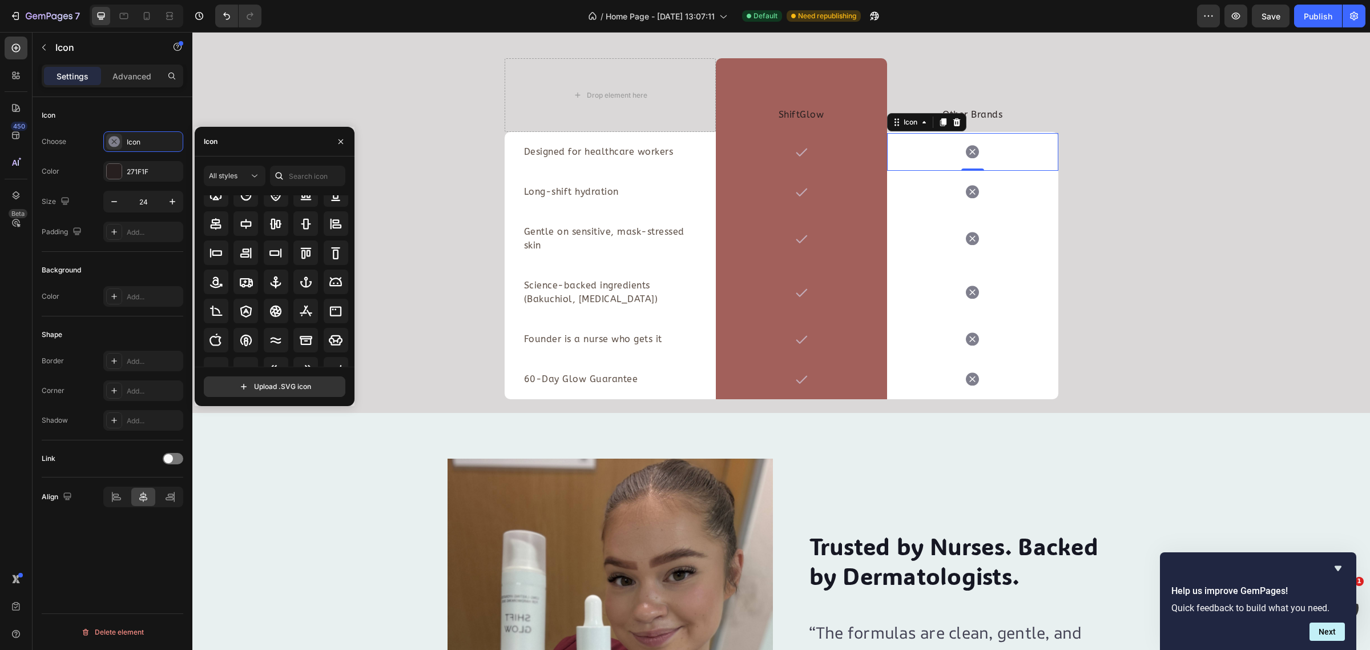
scroll to position [0, 0]
click at [90, 184] on div "Choose Icon Color 271F1F Size 24 Padding Add..." at bounding box center [113, 186] width 142 height 111
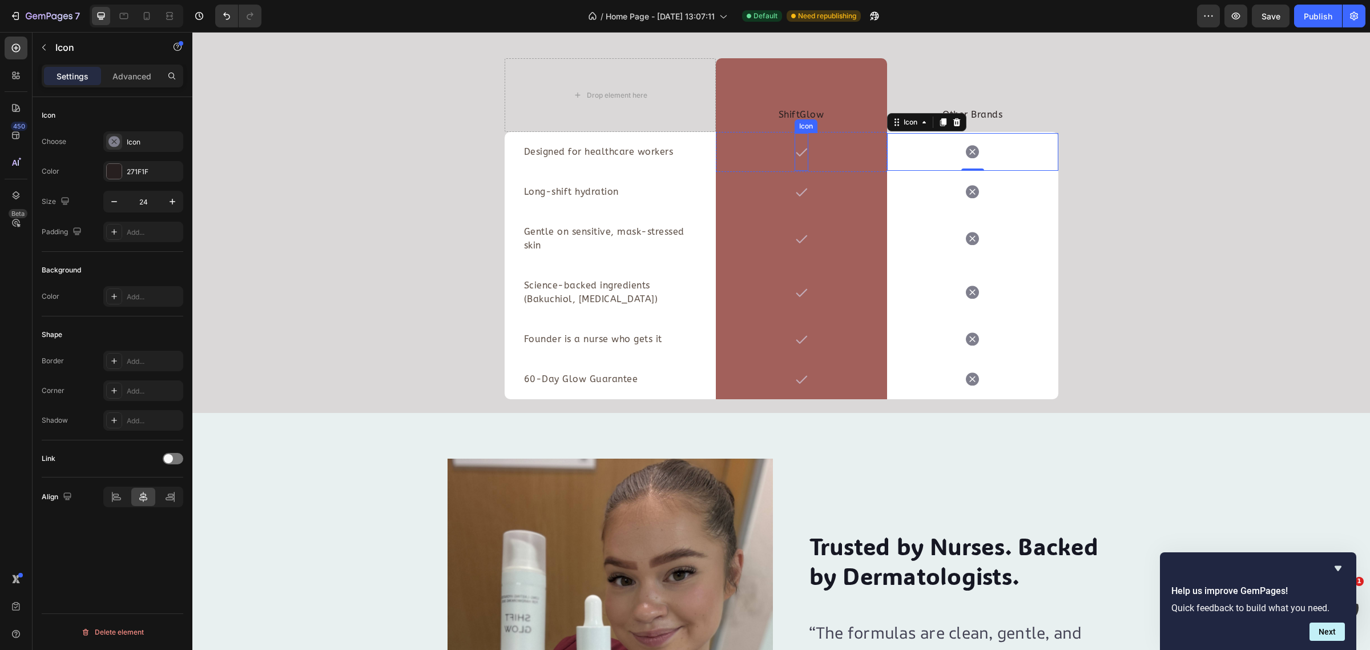
click at [795, 151] on icon at bounding box center [802, 152] width 14 height 14
click at [971, 152] on icon at bounding box center [972, 151] width 13 height 13
click at [1183, 192] on div "We’re Not Just Another Skincare Brand Heading Row Drop element here ShiftGlow T…" at bounding box center [781, 194] width 1178 height 412
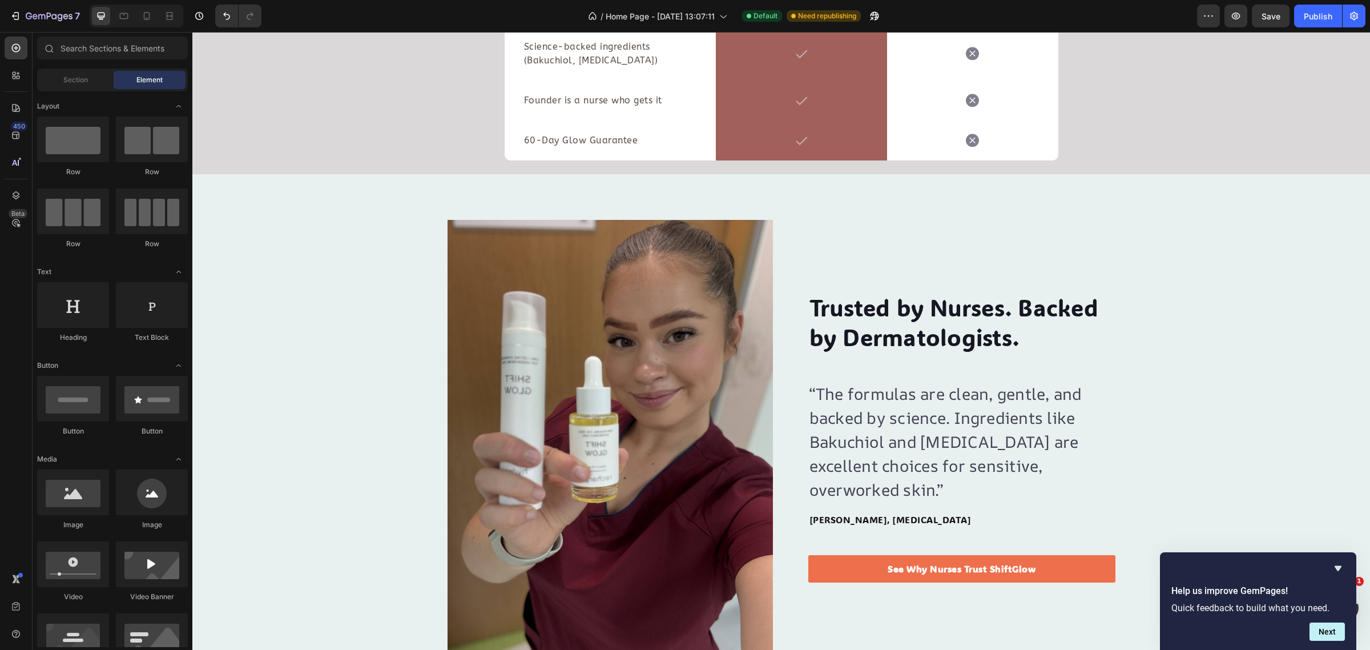
scroll to position [2103, 0]
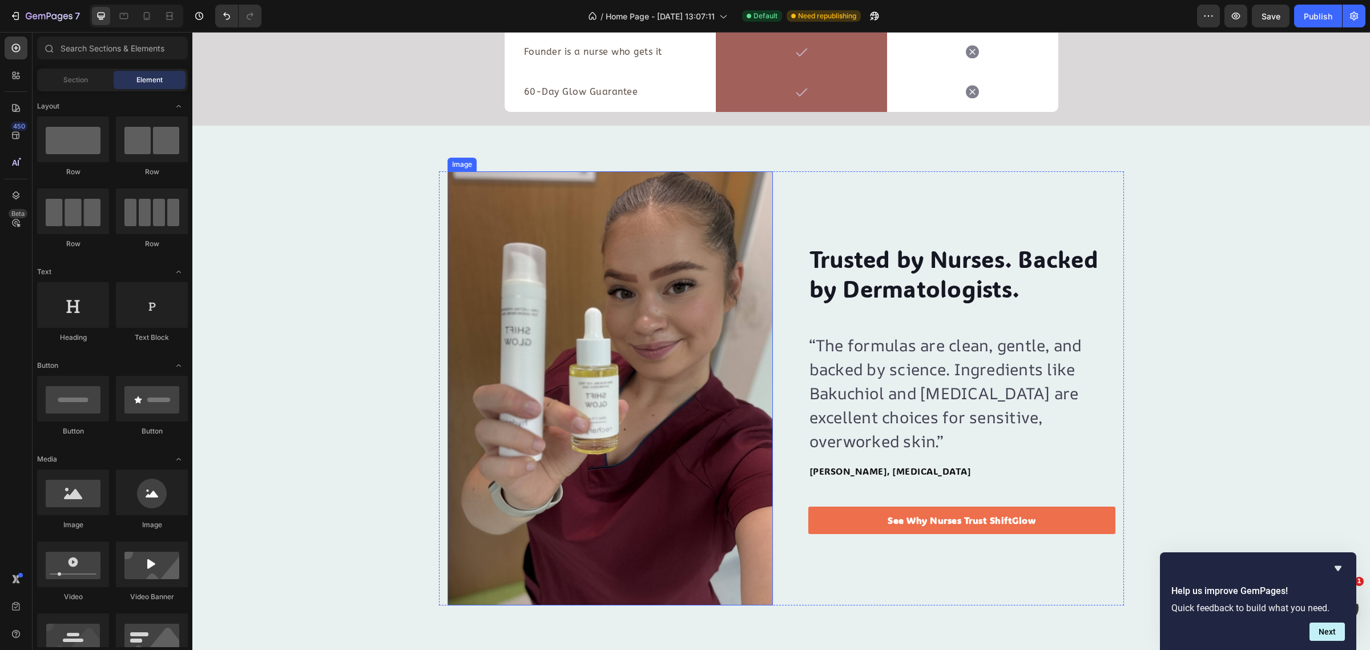
click at [611, 338] on img at bounding box center [610, 388] width 325 height 434
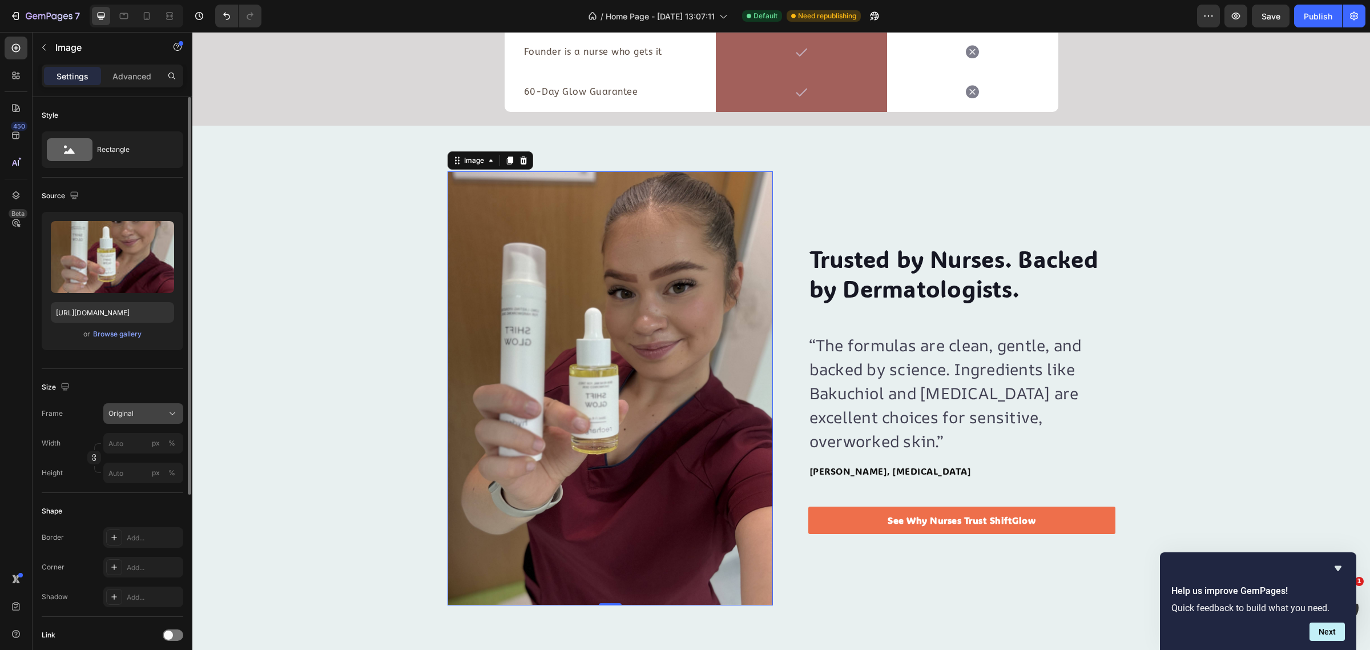
click at [152, 414] on div "Original" at bounding box center [136, 413] width 56 height 10
click at [152, 446] on div "Square" at bounding box center [141, 441] width 66 height 11
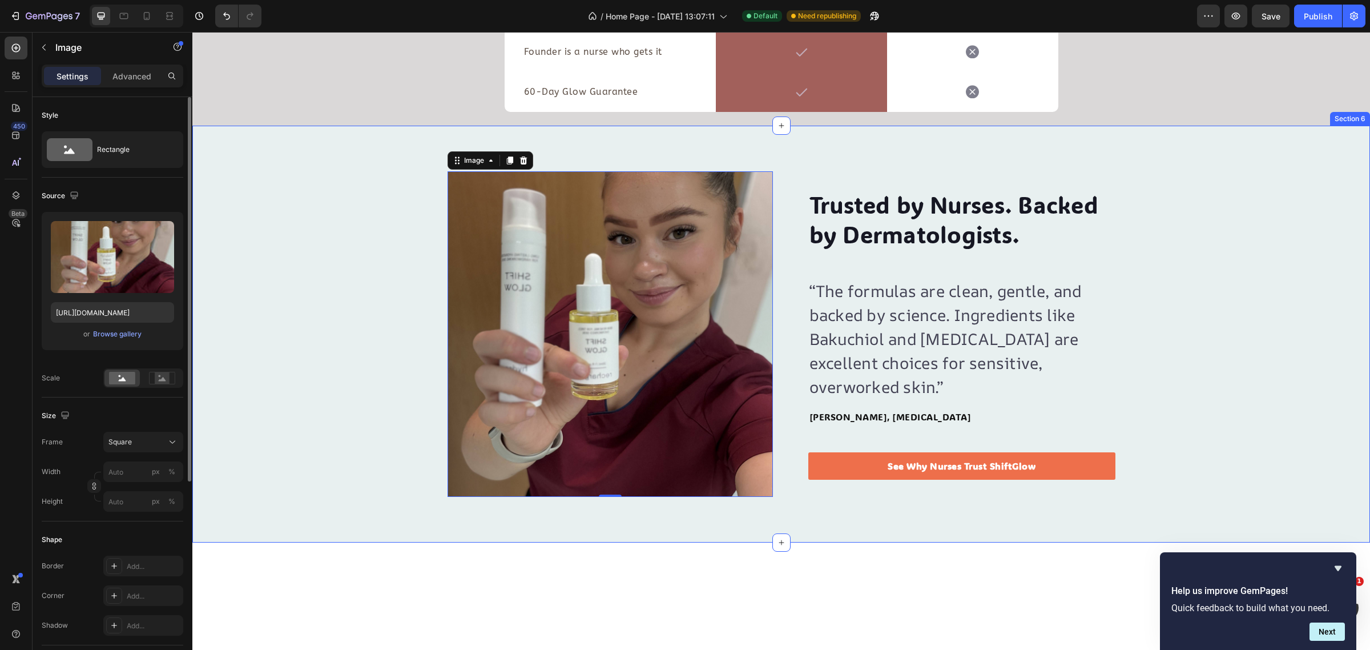
click at [297, 395] on div "Image 0 Image Trusted by Nurses. Backed by Dermatologists. Heading “The formula…" at bounding box center [781, 333] width 1178 height 325
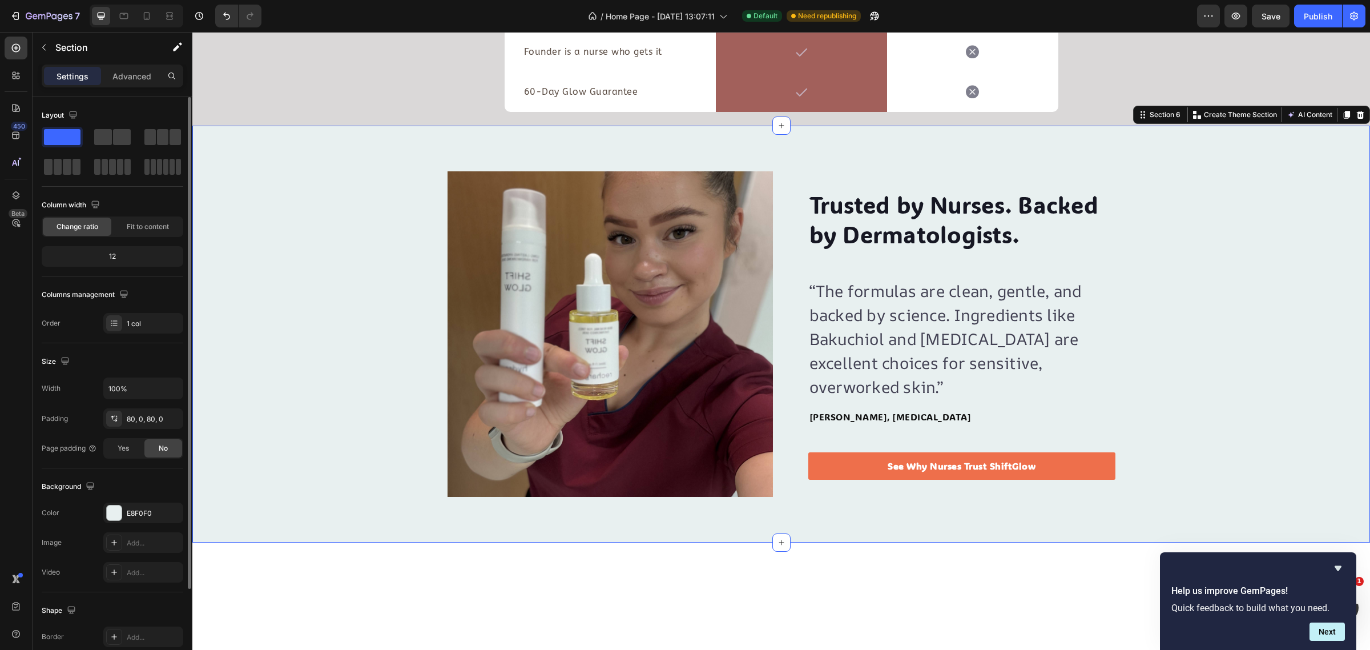
click at [344, 229] on div "Image Image Trusted by Nurses. Backed by Dermatologists. Heading “The formulas …" at bounding box center [781, 333] width 1178 height 325
click at [143, 509] on div "E8F0F0" at bounding box center [143, 513] width 33 height 10
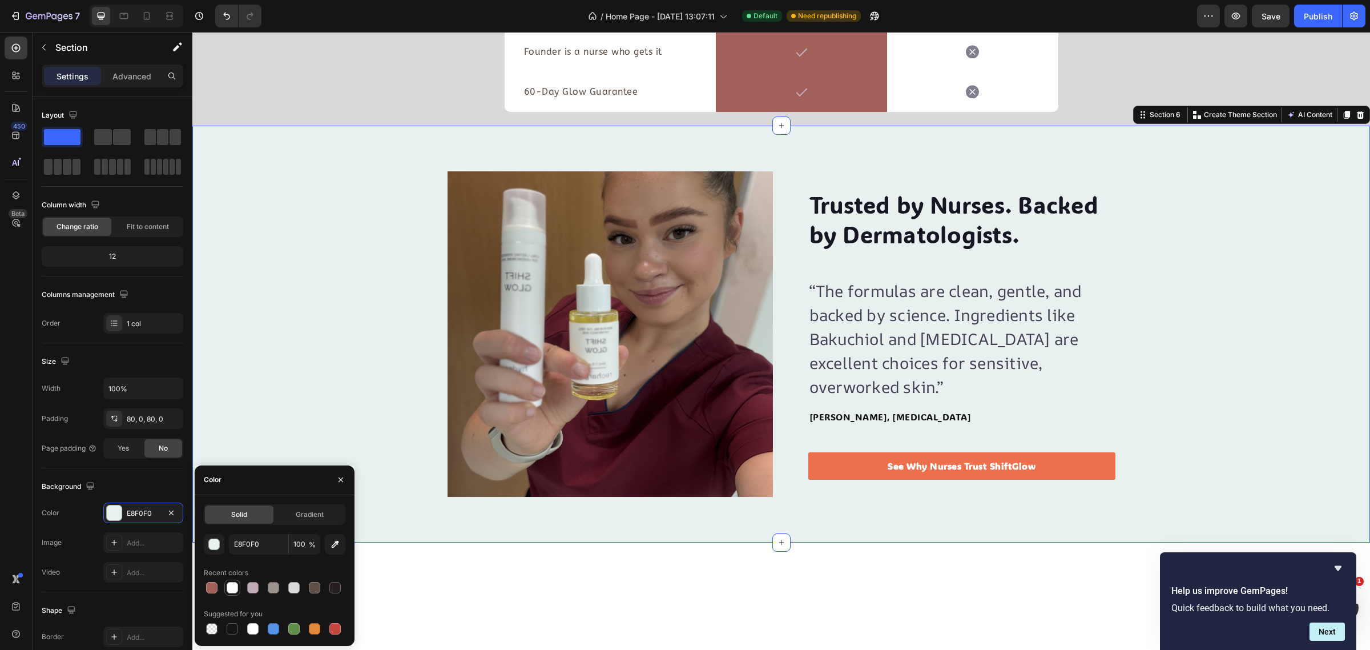
click at [233, 589] on div at bounding box center [232, 587] width 11 height 11
type input "FFFEFE"
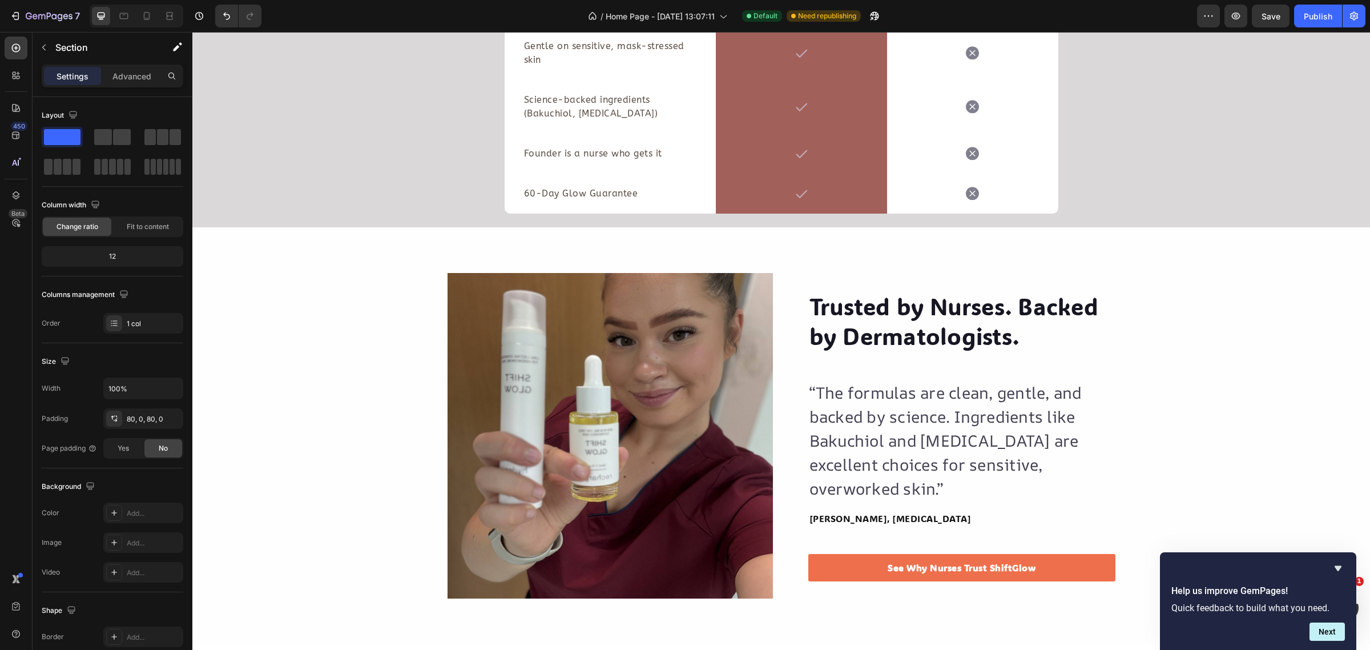
scroll to position [2031, 0]
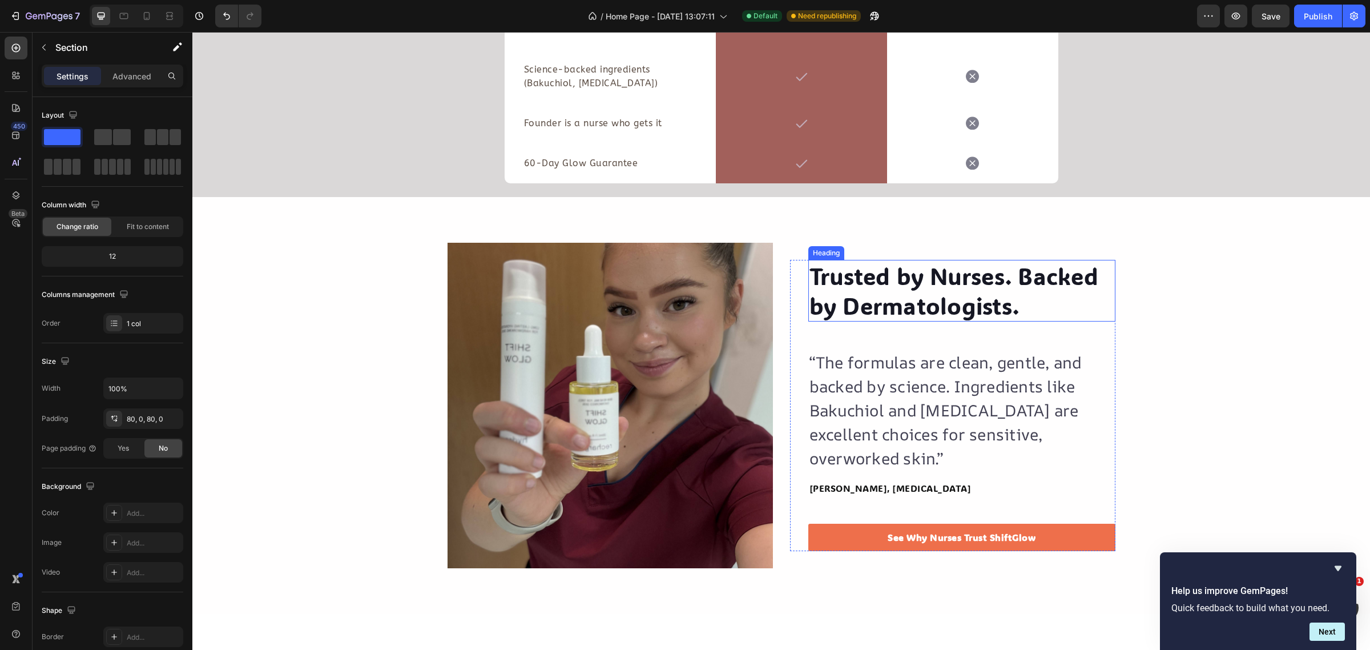
click at [961, 280] on h2 "Trusted by Nurses. Backed by Dermatologists." at bounding box center [961, 291] width 307 height 62
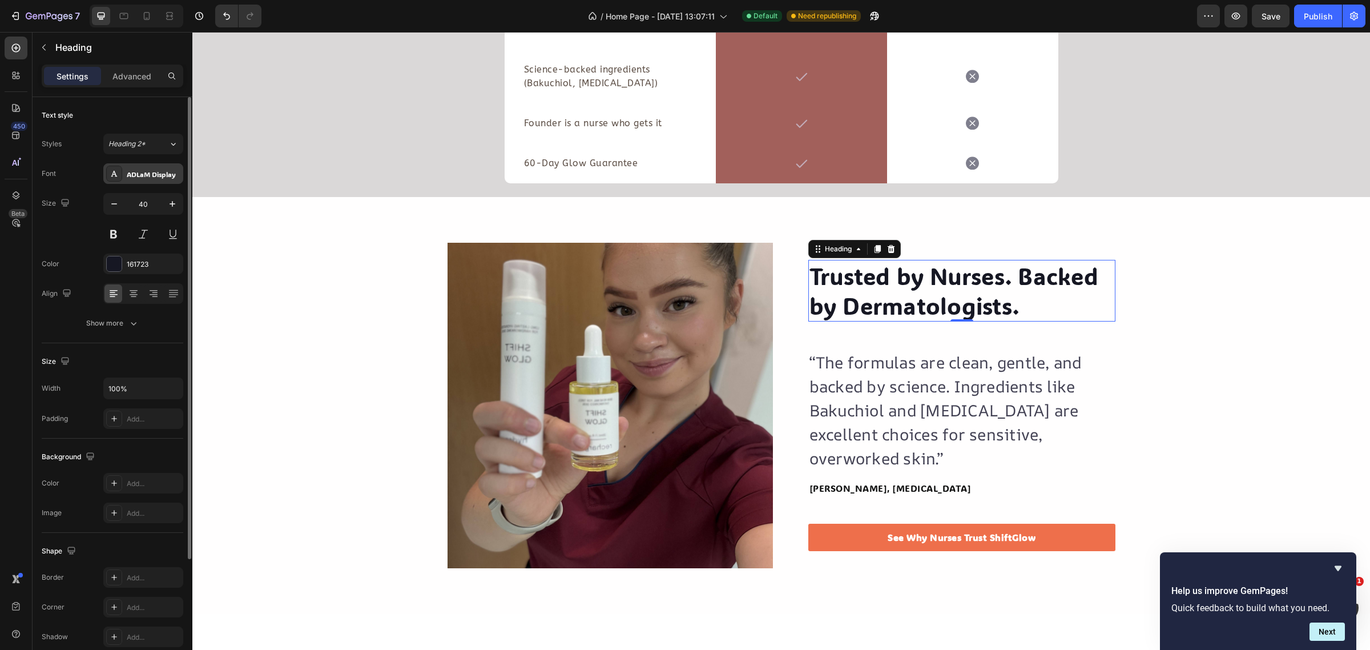
click at [140, 181] on div "ADLaM Display" at bounding box center [143, 173] width 80 height 21
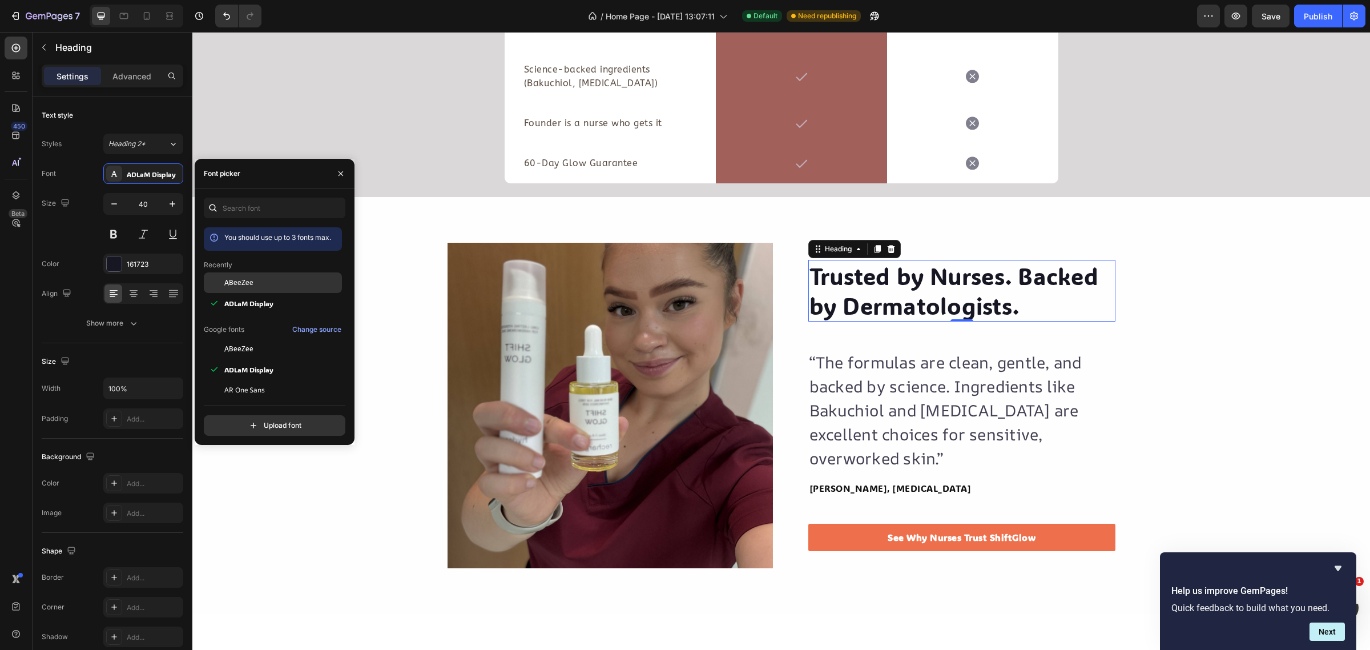
click at [264, 283] on div "ABeeZee" at bounding box center [281, 282] width 115 height 10
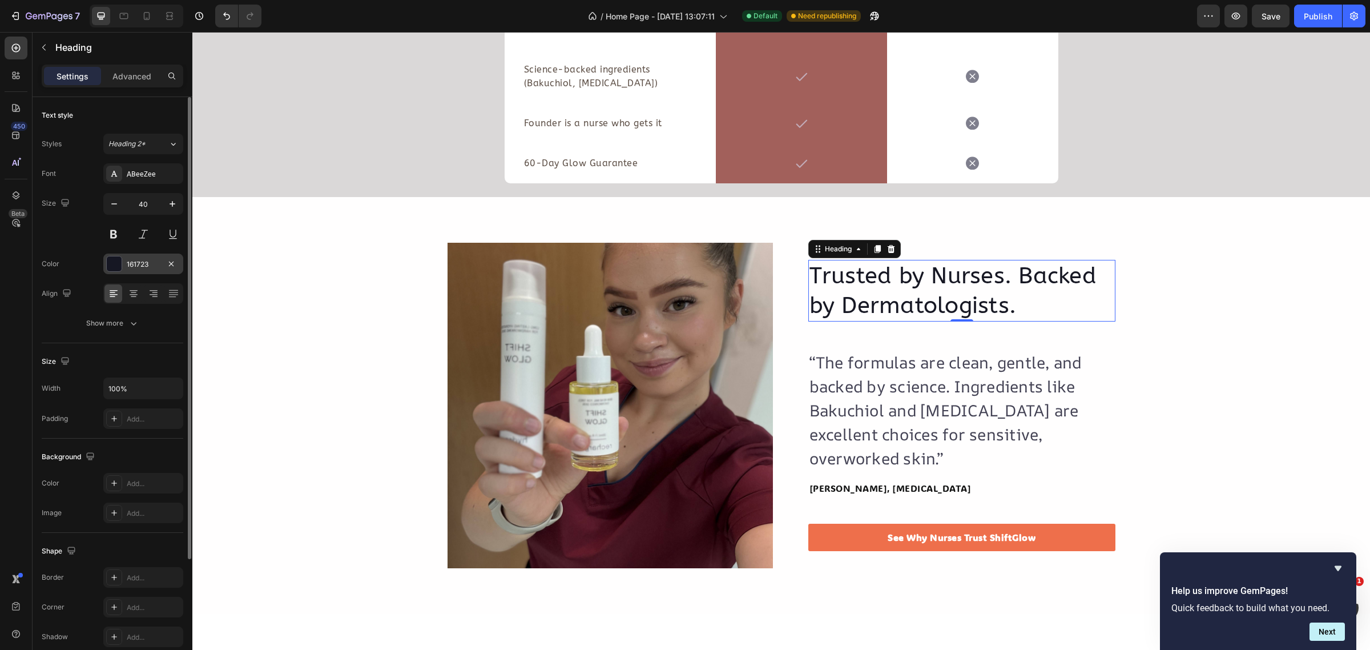
click at [137, 266] on div "161723" at bounding box center [143, 264] width 33 height 10
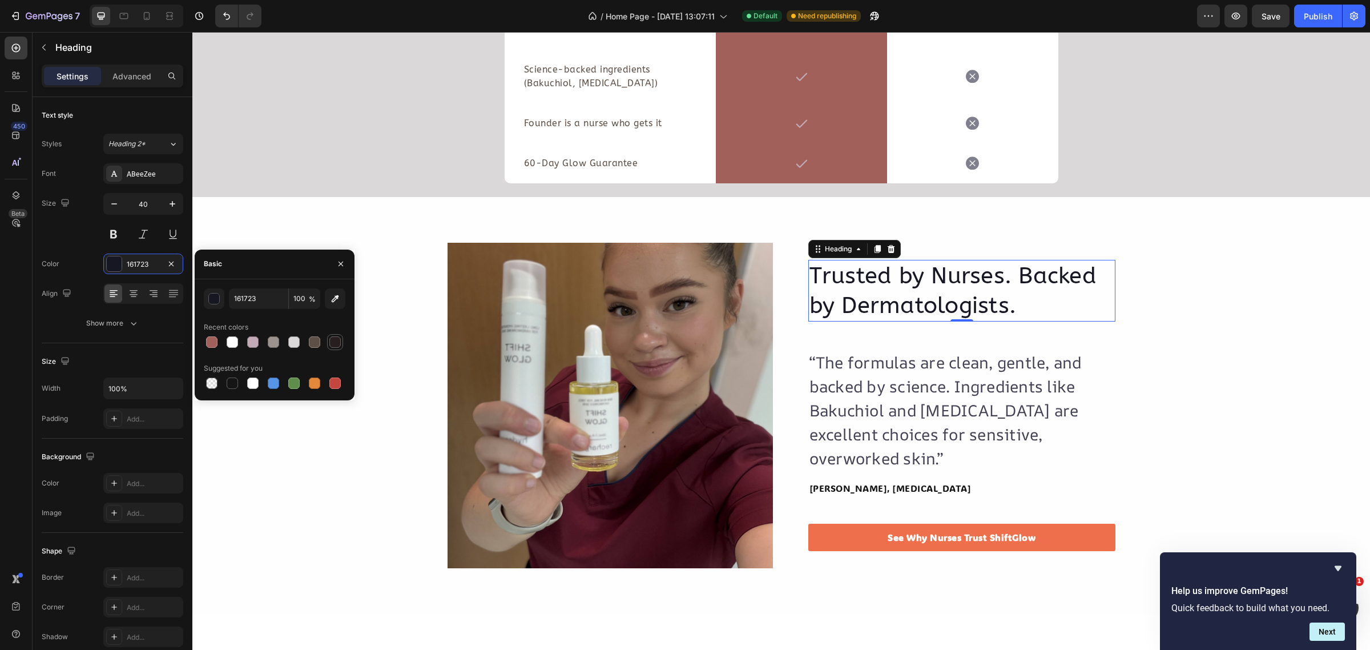
click at [337, 341] on div at bounding box center [334, 341] width 11 height 11
type input "271F1F"
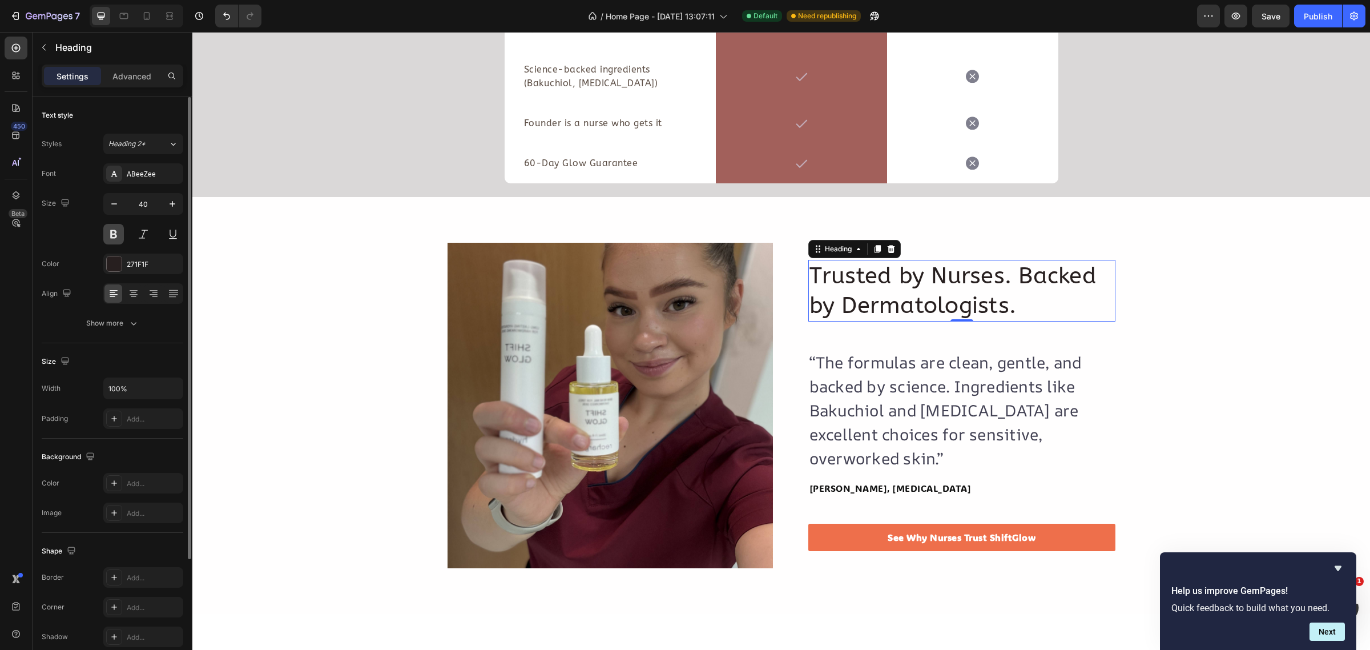
click at [113, 237] on button at bounding box center [113, 234] width 21 height 21
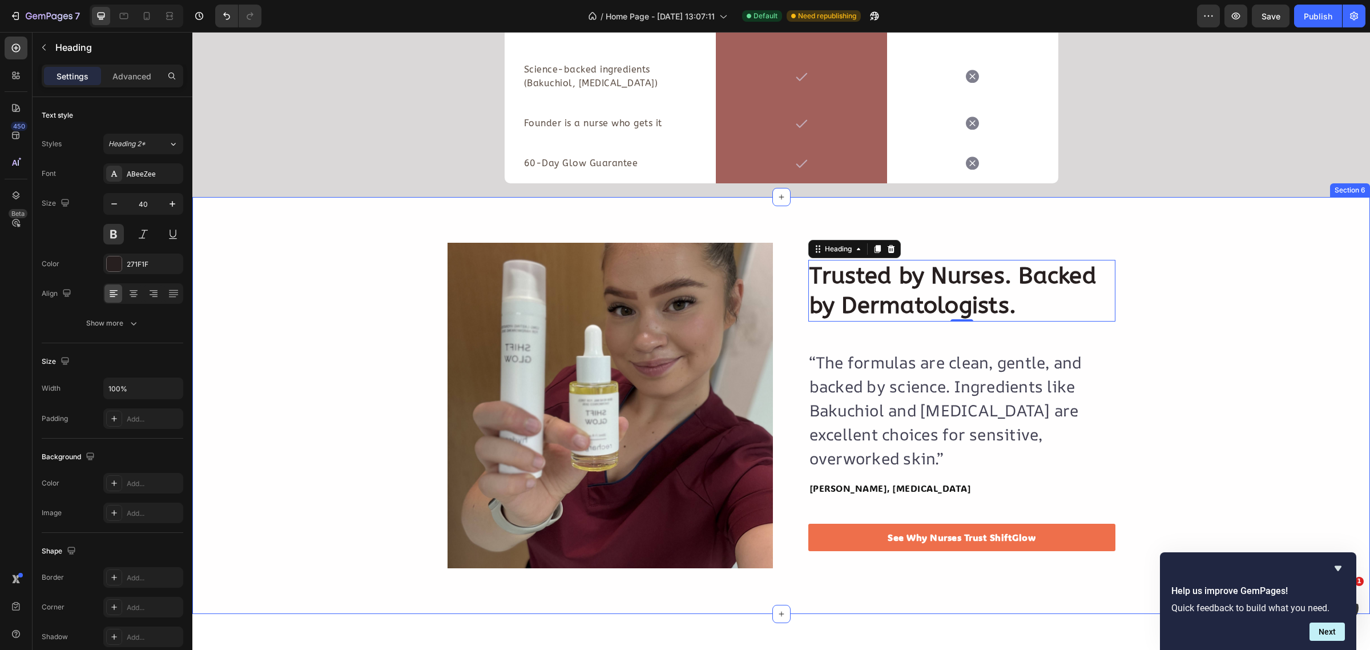
click at [1202, 405] on div "Image Image Trusted by Nurses. Backed by Dermatologists. Heading 0 “The formula…" at bounding box center [781, 405] width 1178 height 325
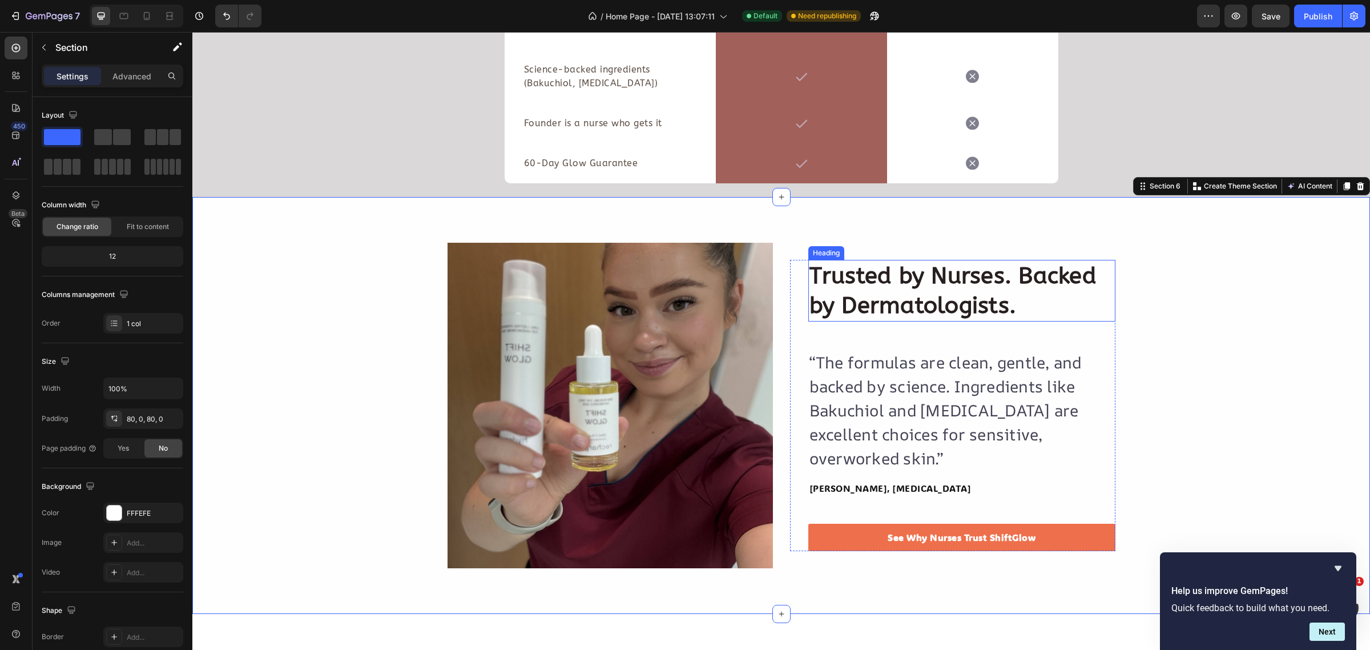
click at [943, 300] on h2 "Trusted by Nurses. Backed by Dermatologists." at bounding box center [961, 291] width 307 height 62
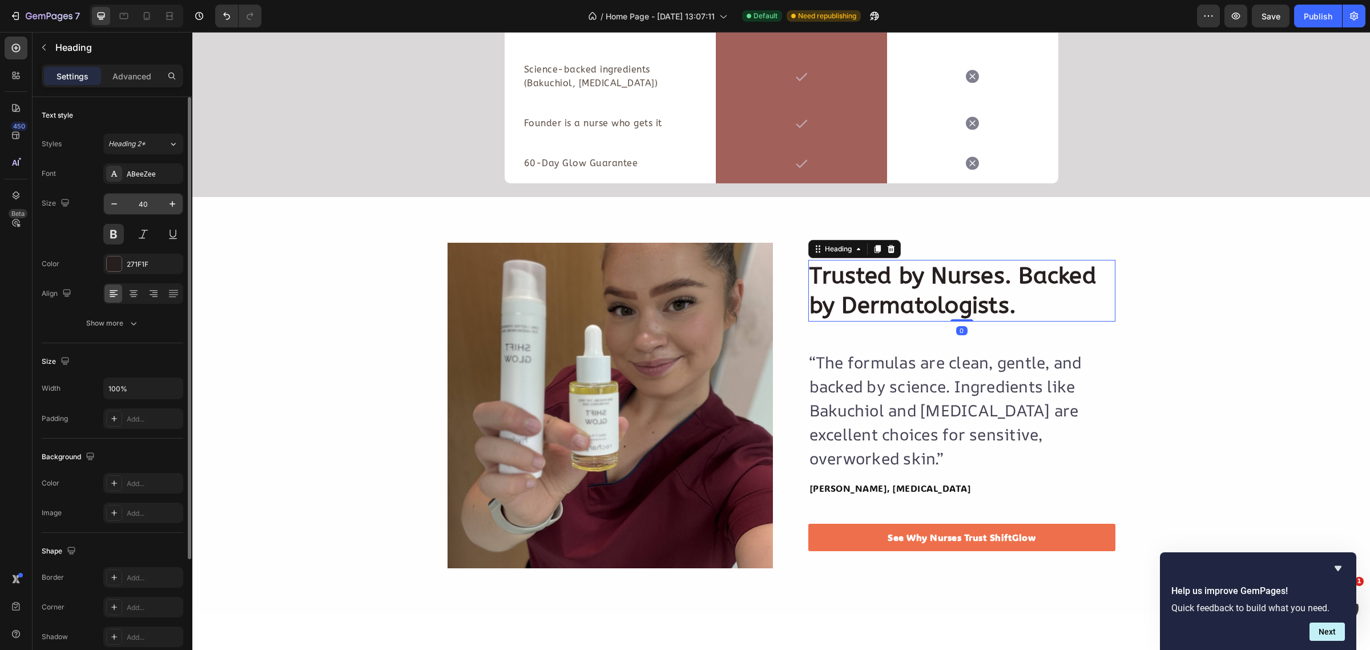
click at [147, 206] on input "40" at bounding box center [143, 204] width 38 height 21
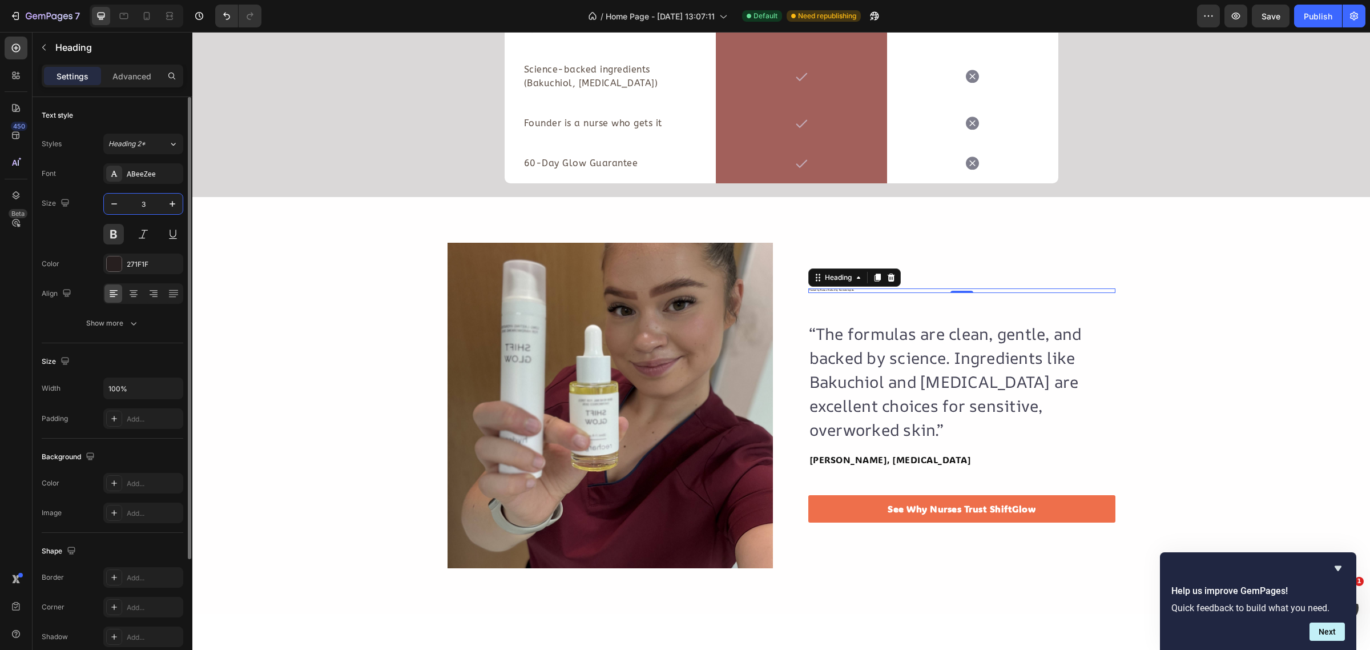
type input "35"
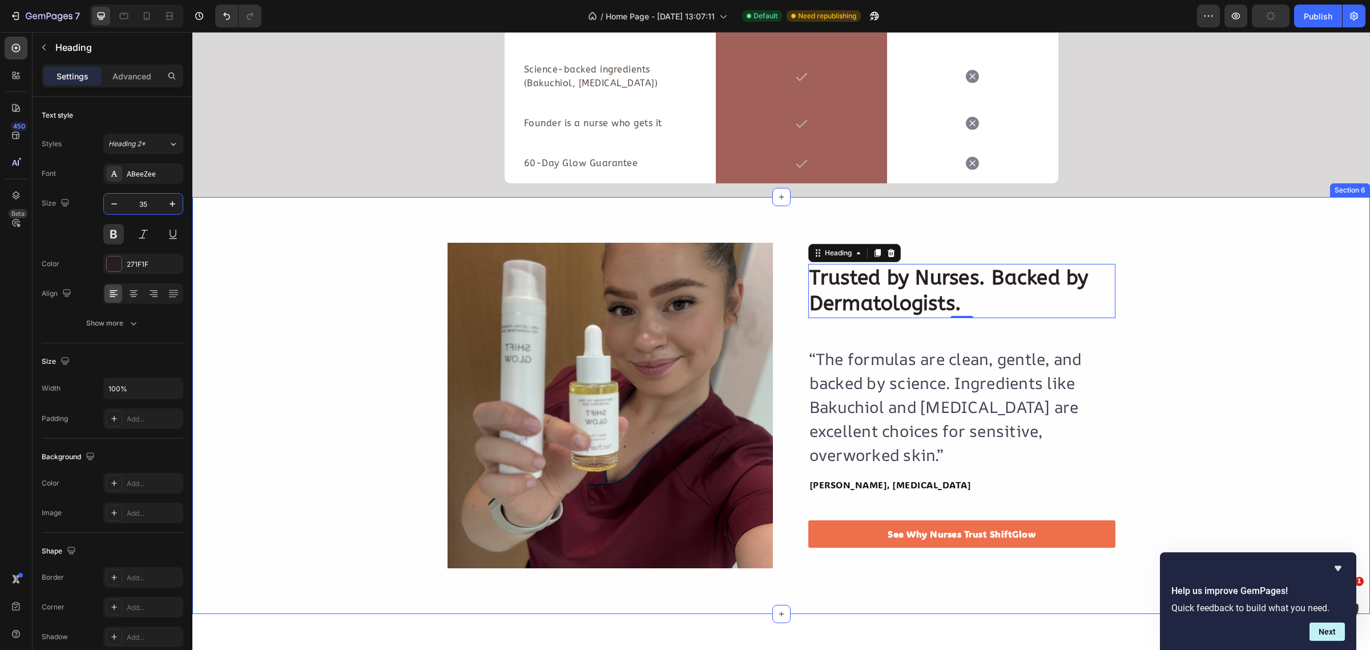
click at [1205, 367] on div "Image Image Trusted by Nurses. Backed by Dermatologists. Heading 0 “The formula…" at bounding box center [781, 405] width 1178 height 325
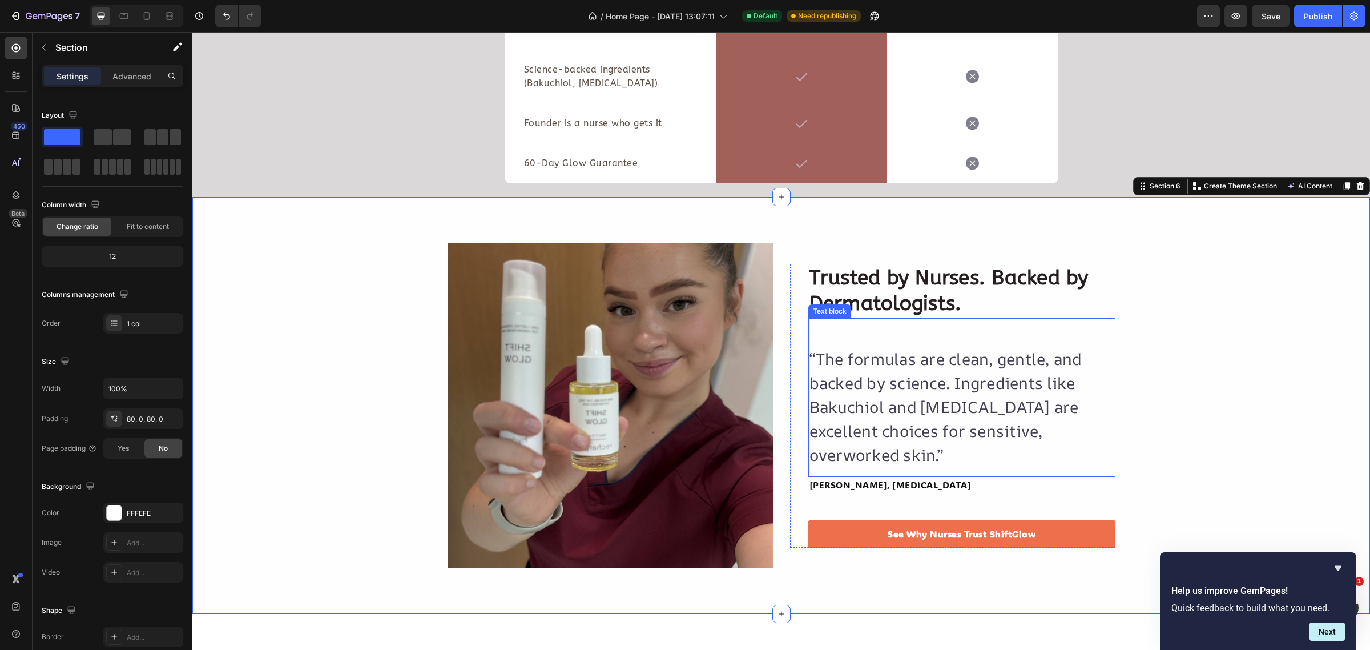
click at [863, 377] on p "“The formulas are clean, gentle, and backed by science. Ingredients like Bakuch…" at bounding box center [962, 407] width 305 height 120
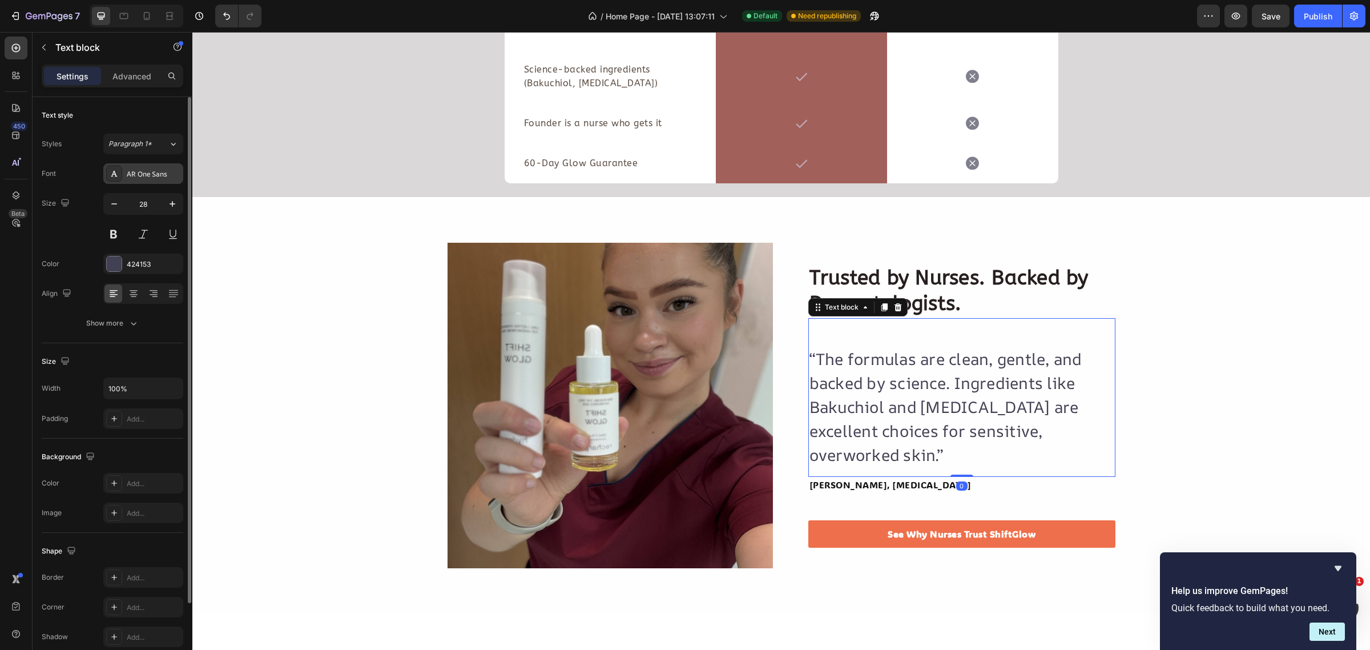
click at [148, 182] on div "AR One Sans" at bounding box center [143, 173] width 80 height 21
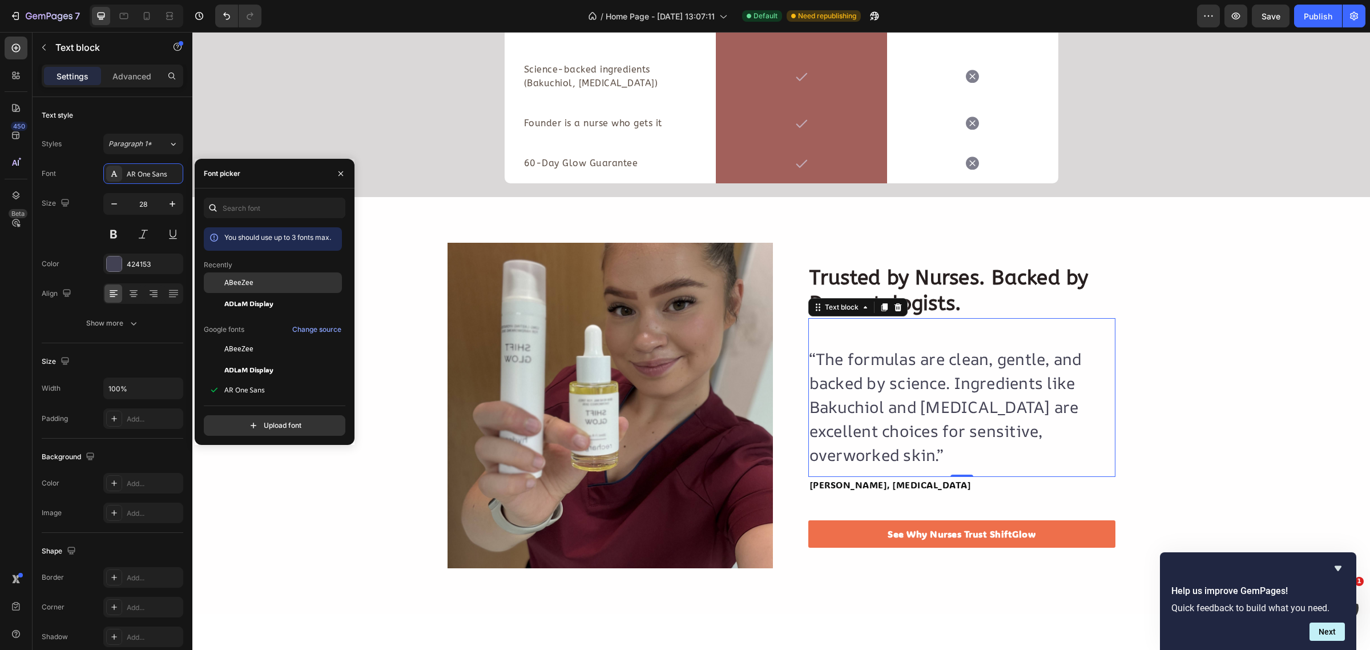
click at [243, 283] on span "ABeeZee" at bounding box center [238, 282] width 29 height 10
click at [1192, 392] on div "Image Image Trusted by Nurses. Backed by Dermatologists. Heading “The formulas …" at bounding box center [781, 405] width 1178 height 325
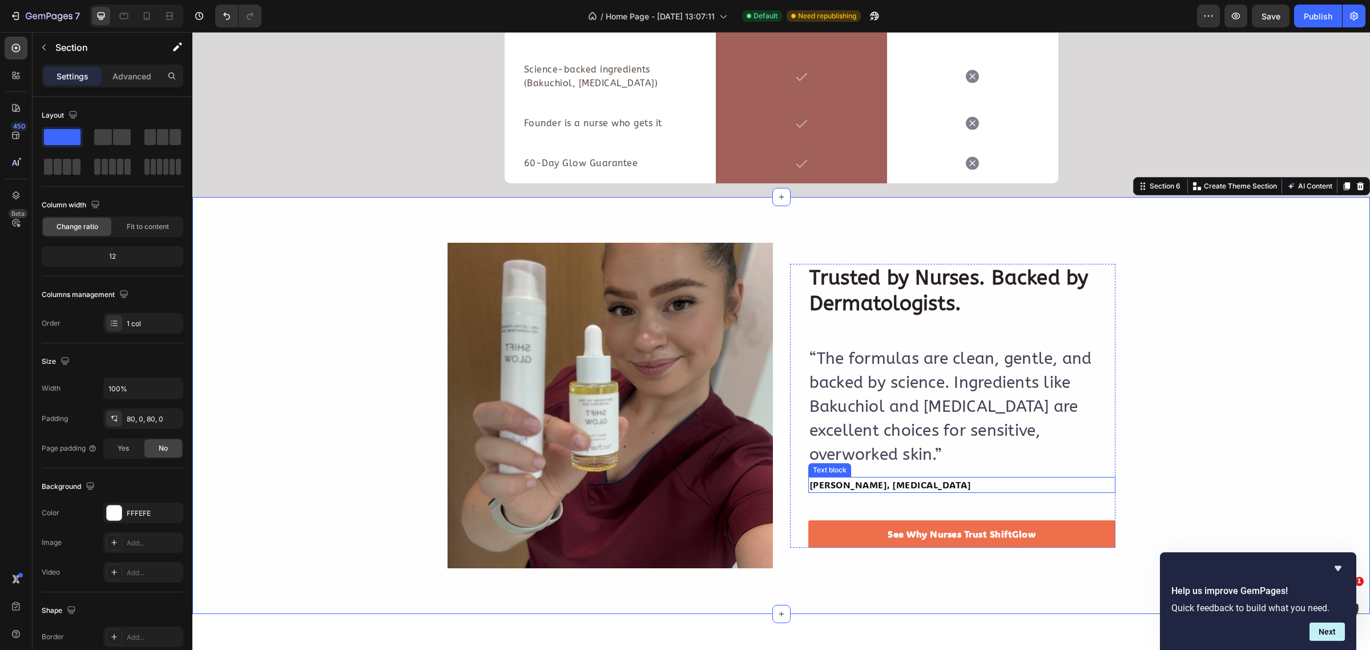
click at [891, 481] on p "[PERSON_NAME], [MEDICAL_DATA]" at bounding box center [962, 485] width 305 height 14
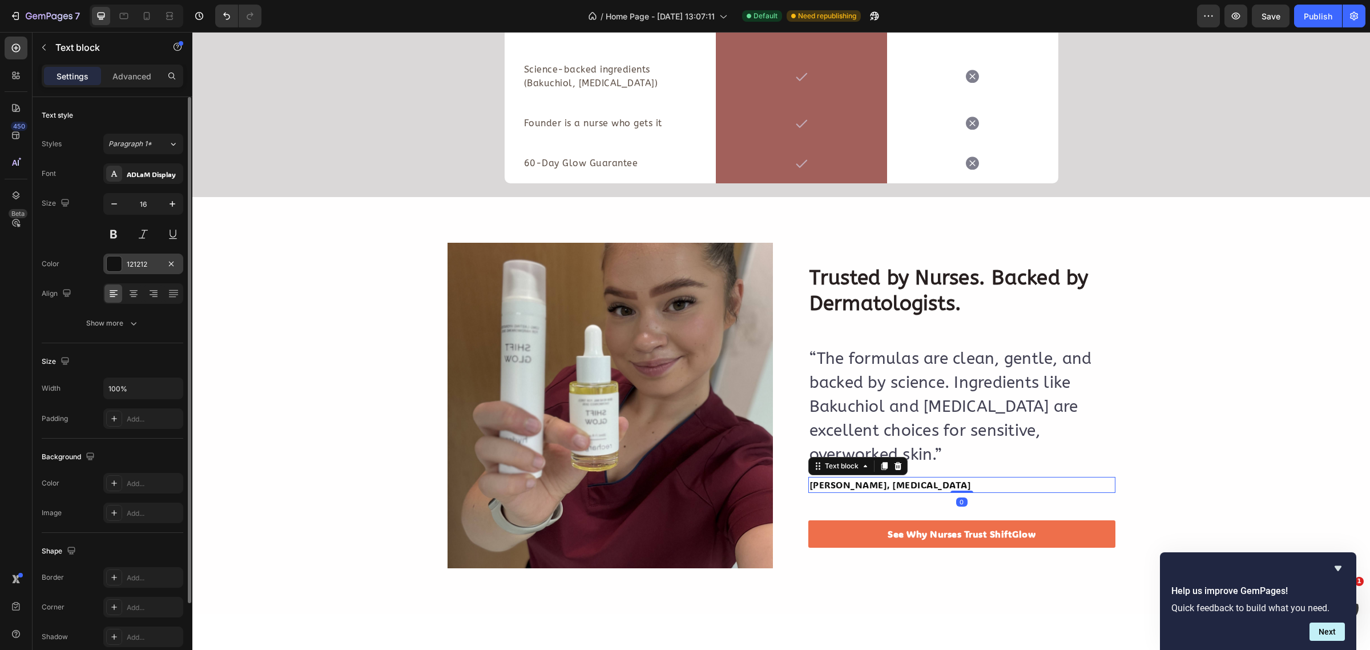
click at [123, 260] on div "121212" at bounding box center [143, 263] width 80 height 21
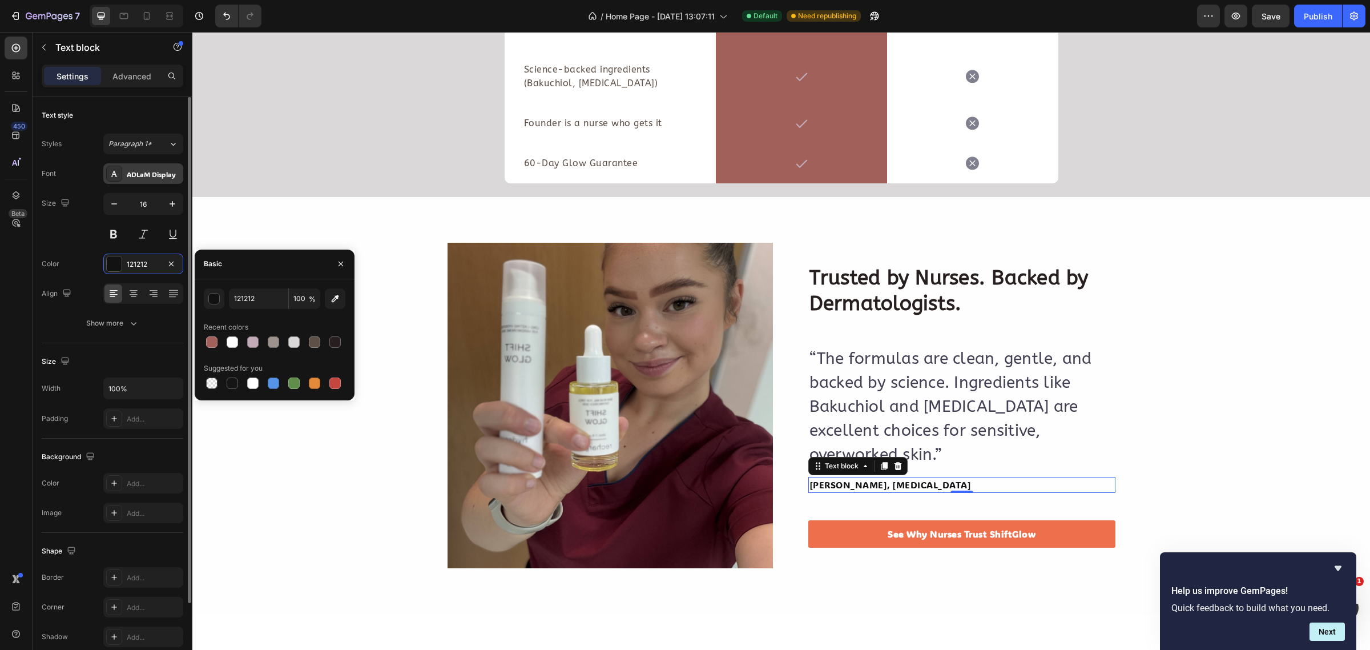
click at [167, 172] on div "ADLaM Display" at bounding box center [154, 174] width 54 height 10
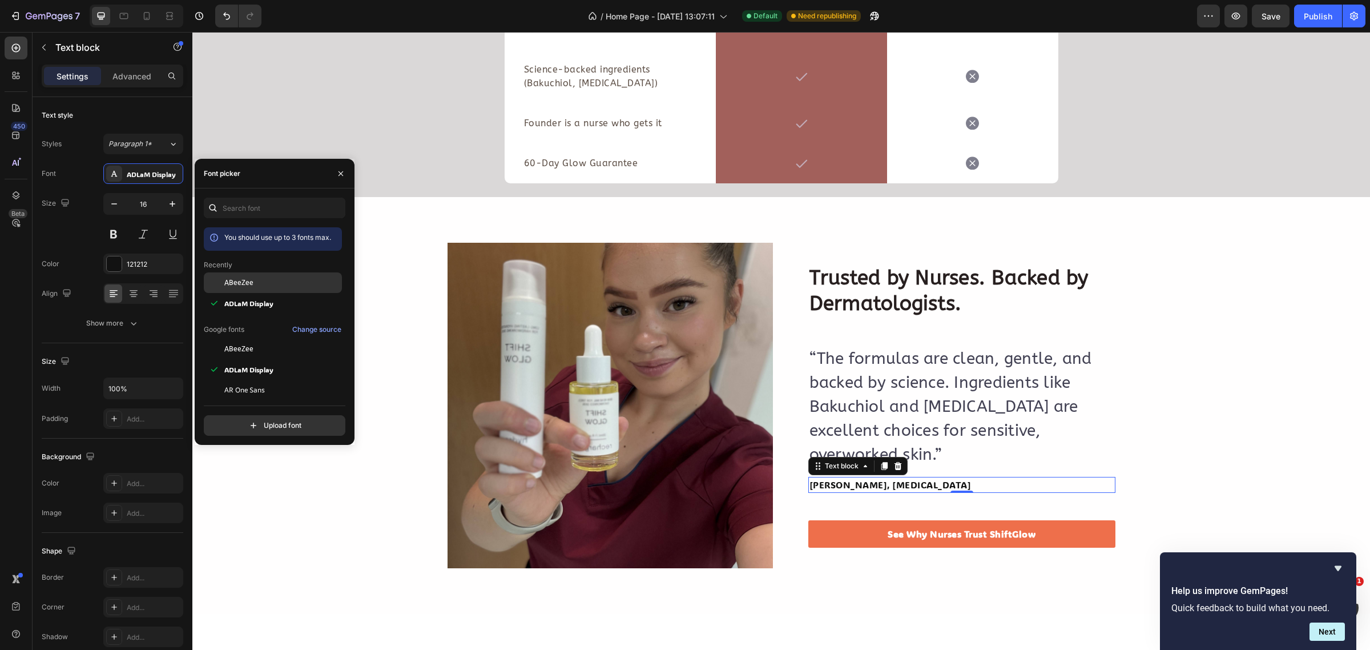
click at [249, 275] on div "ABeeZee" at bounding box center [273, 282] width 138 height 21
click at [1092, 408] on p "“The formulas are clean, gentle, and backed by science. Ingredients like Bakuch…" at bounding box center [962, 407] width 305 height 120
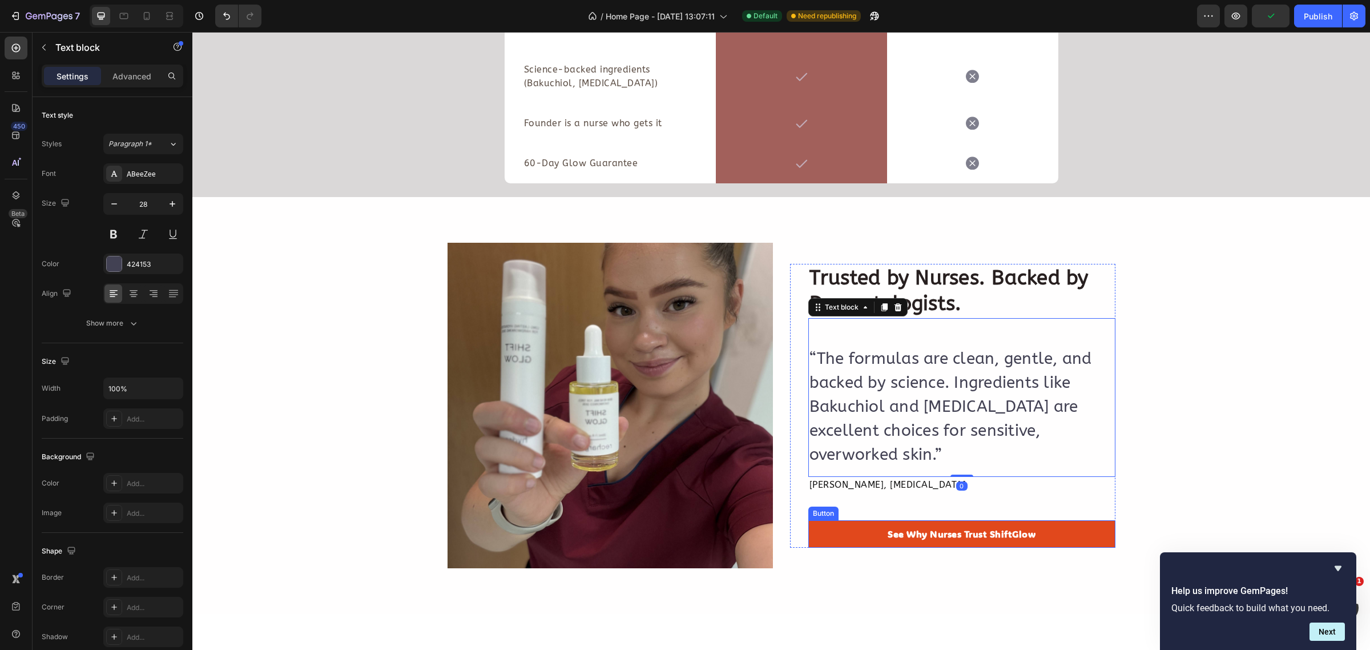
click at [1088, 535] on link "See Why Nurses Trust ShiftGlow" at bounding box center [961, 533] width 307 height 27
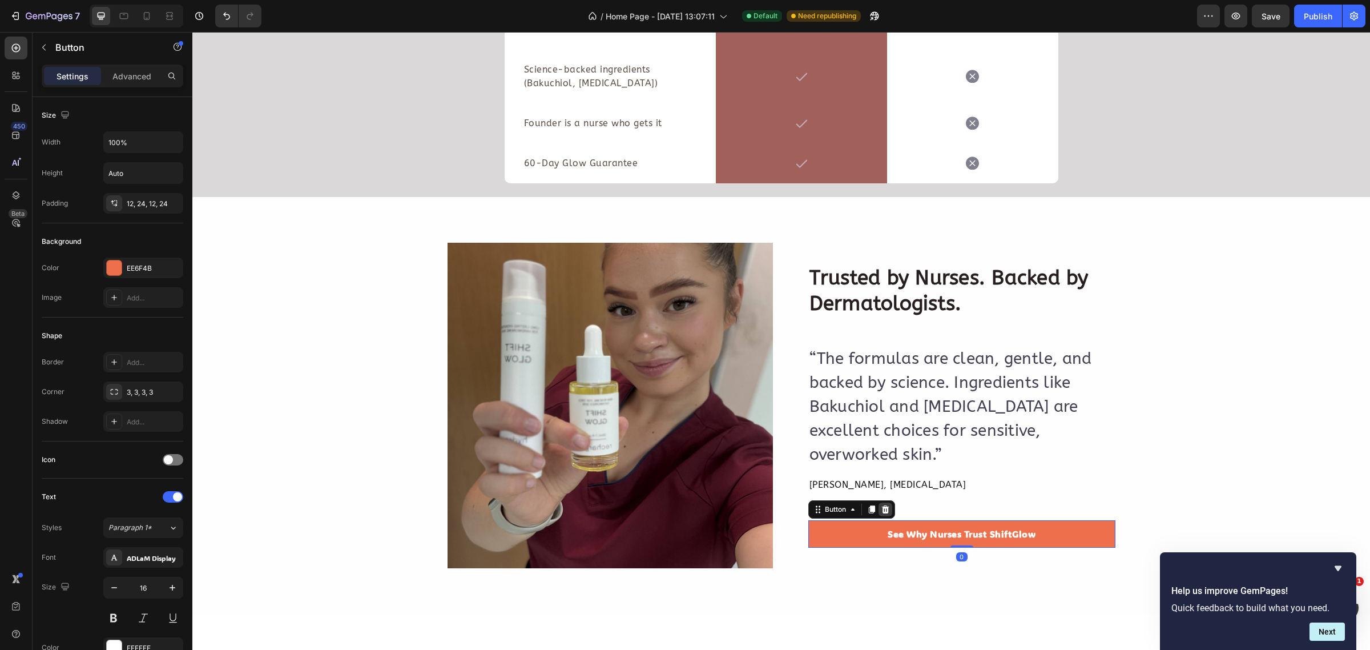
click at [882, 512] on icon at bounding box center [884, 509] width 7 height 8
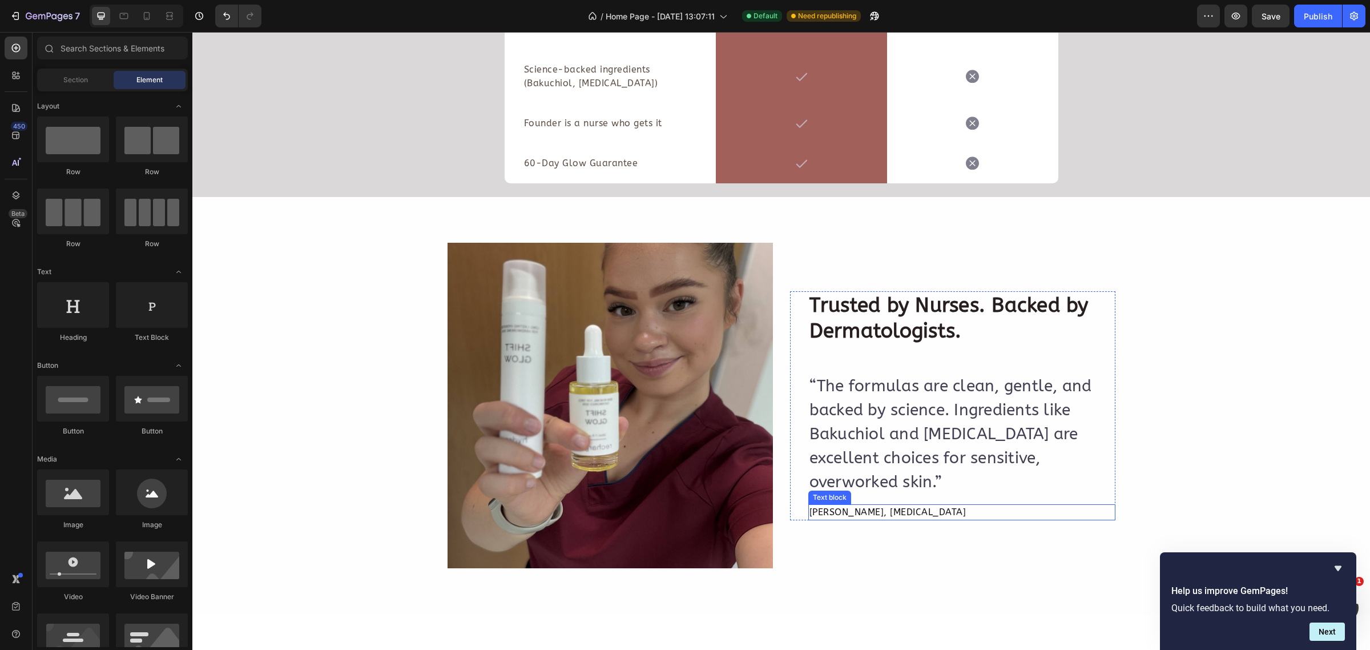
click at [887, 511] on p "[PERSON_NAME], [MEDICAL_DATA]" at bounding box center [962, 512] width 305 height 14
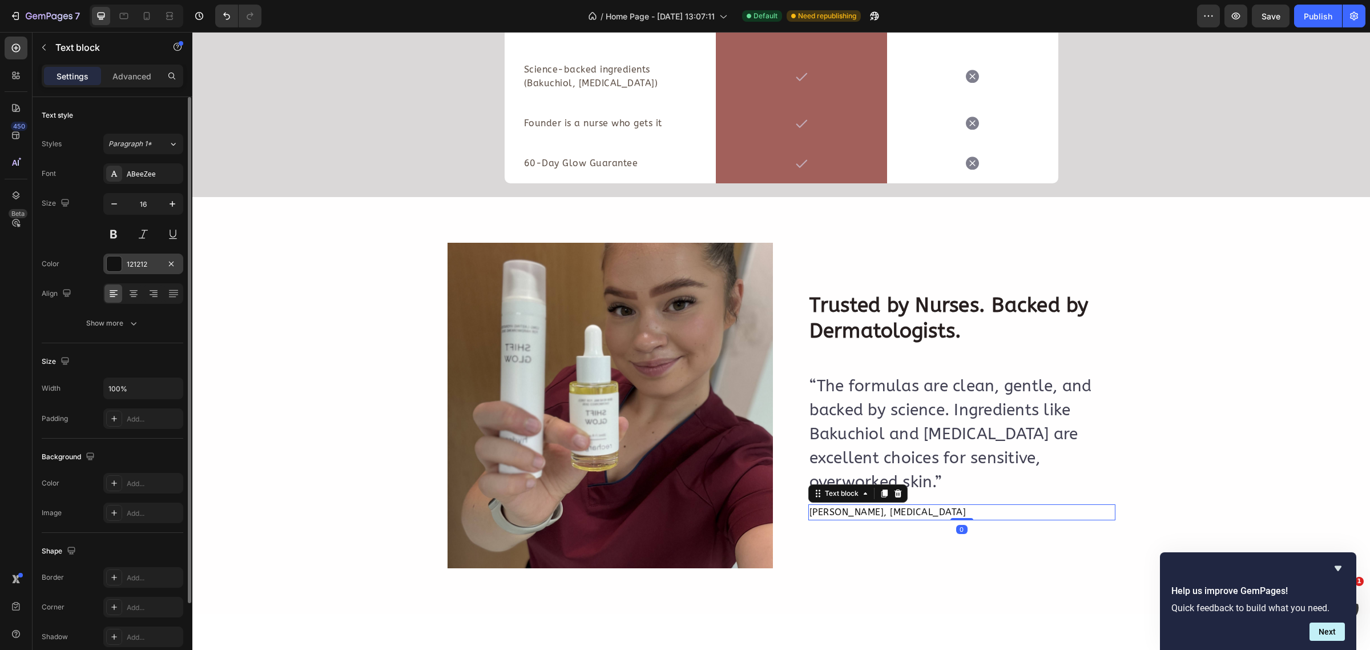
click at [132, 263] on div "121212" at bounding box center [143, 264] width 33 height 10
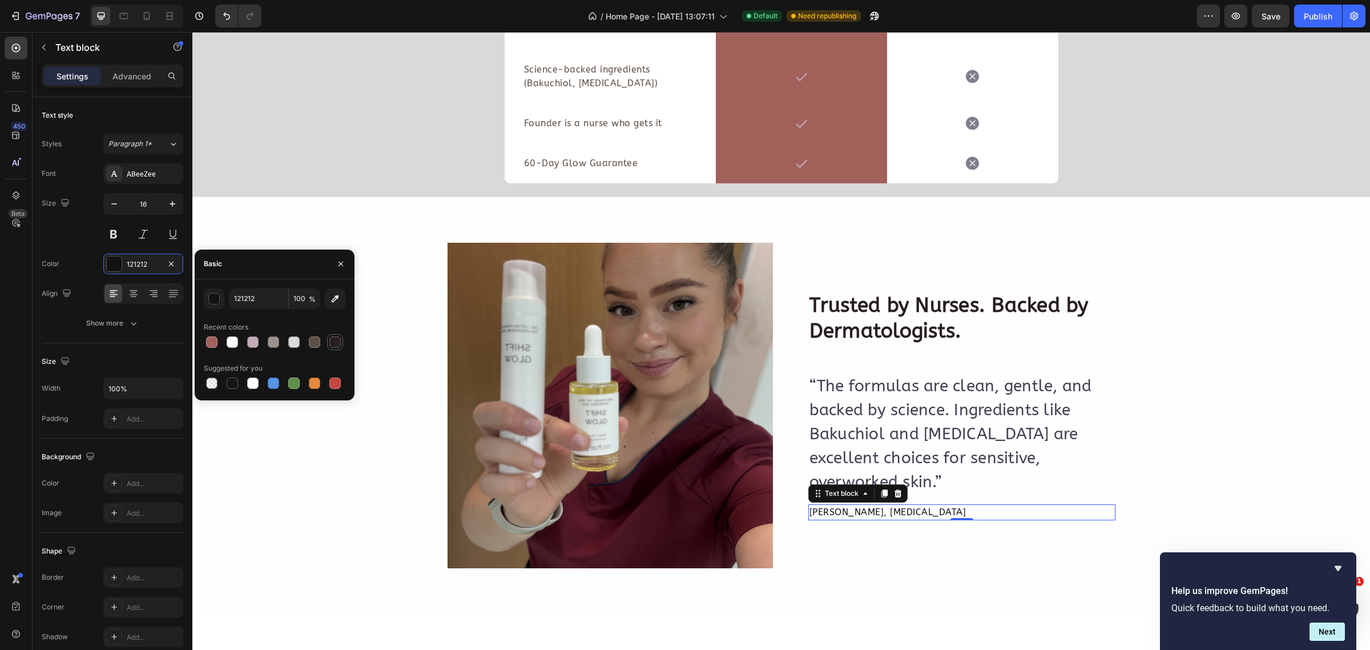
click at [335, 341] on div at bounding box center [334, 341] width 11 height 11
type input "271F1F"
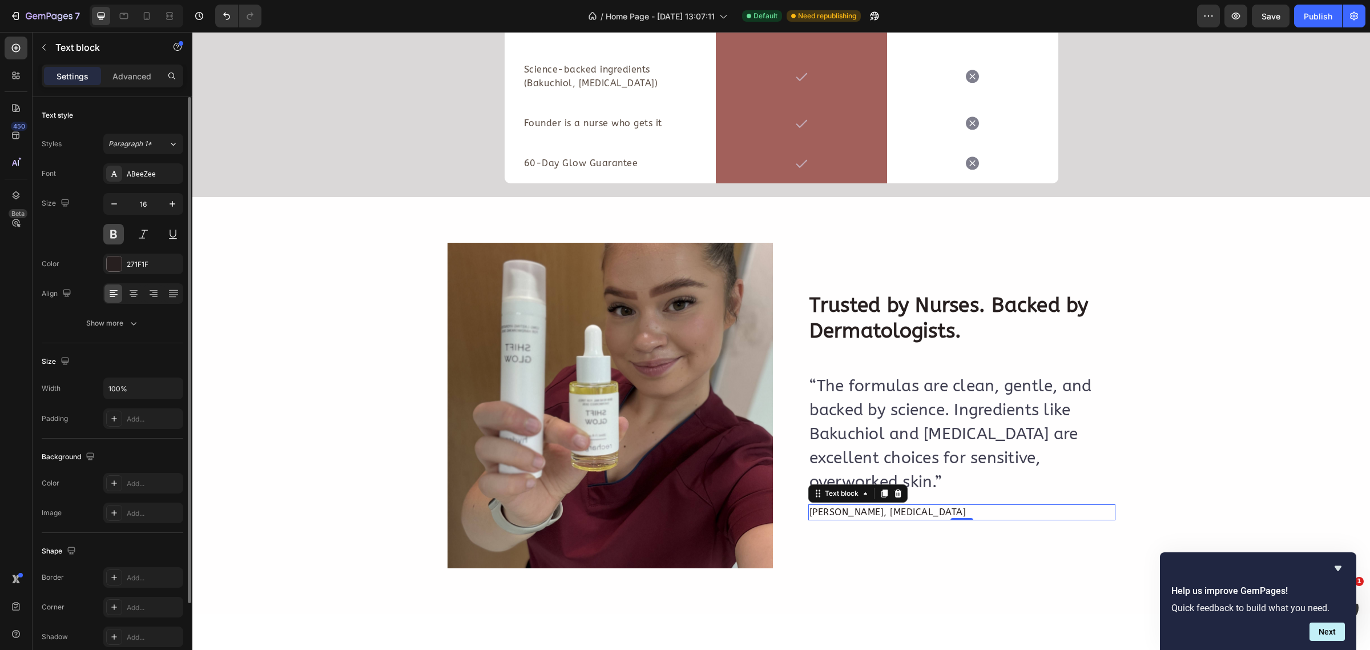
click at [116, 231] on button at bounding box center [113, 234] width 21 height 21
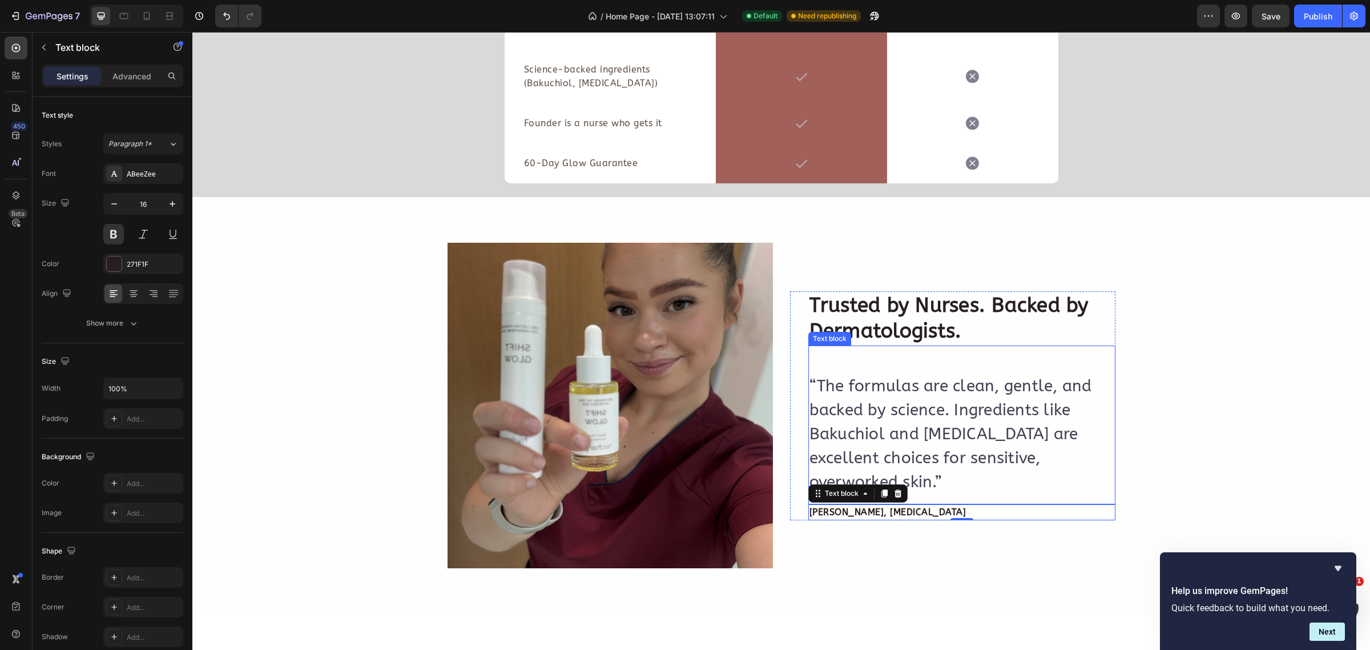
click at [1075, 371] on div "“The formulas are clean, gentle, and backed by science. Ingredients like Bakuch…" at bounding box center [961, 424] width 307 height 159
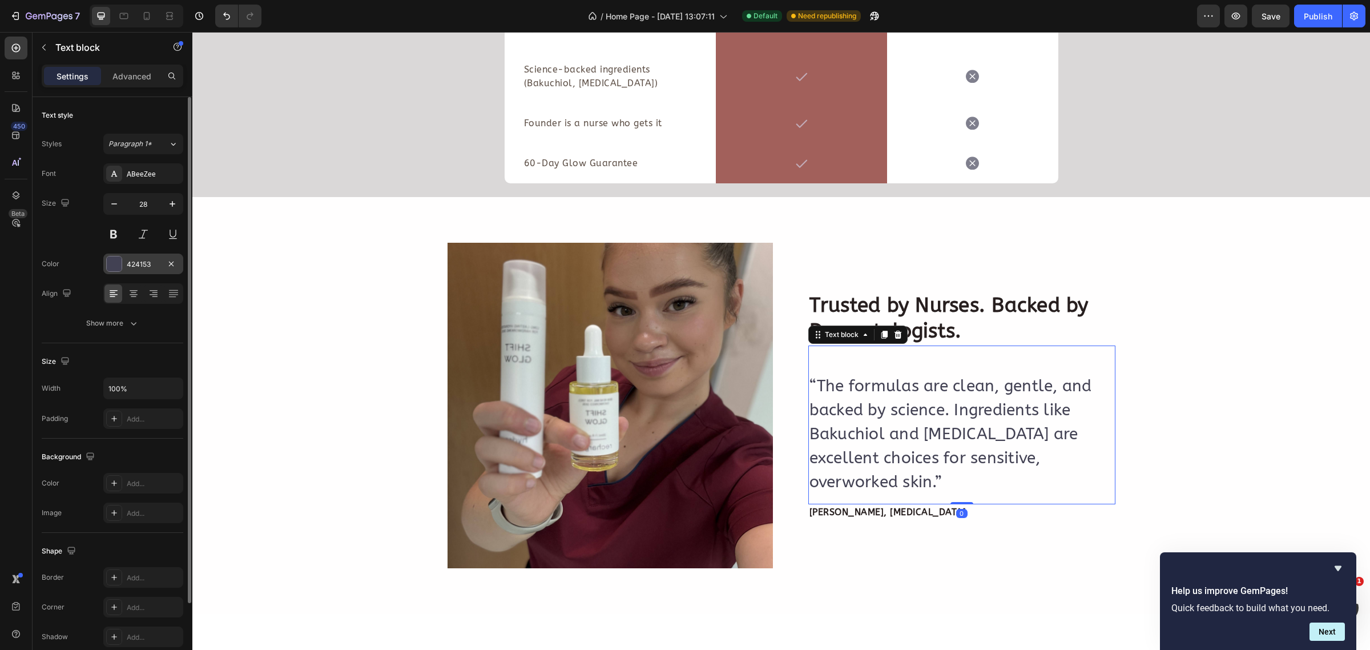
click at [113, 261] on div at bounding box center [114, 263] width 15 height 15
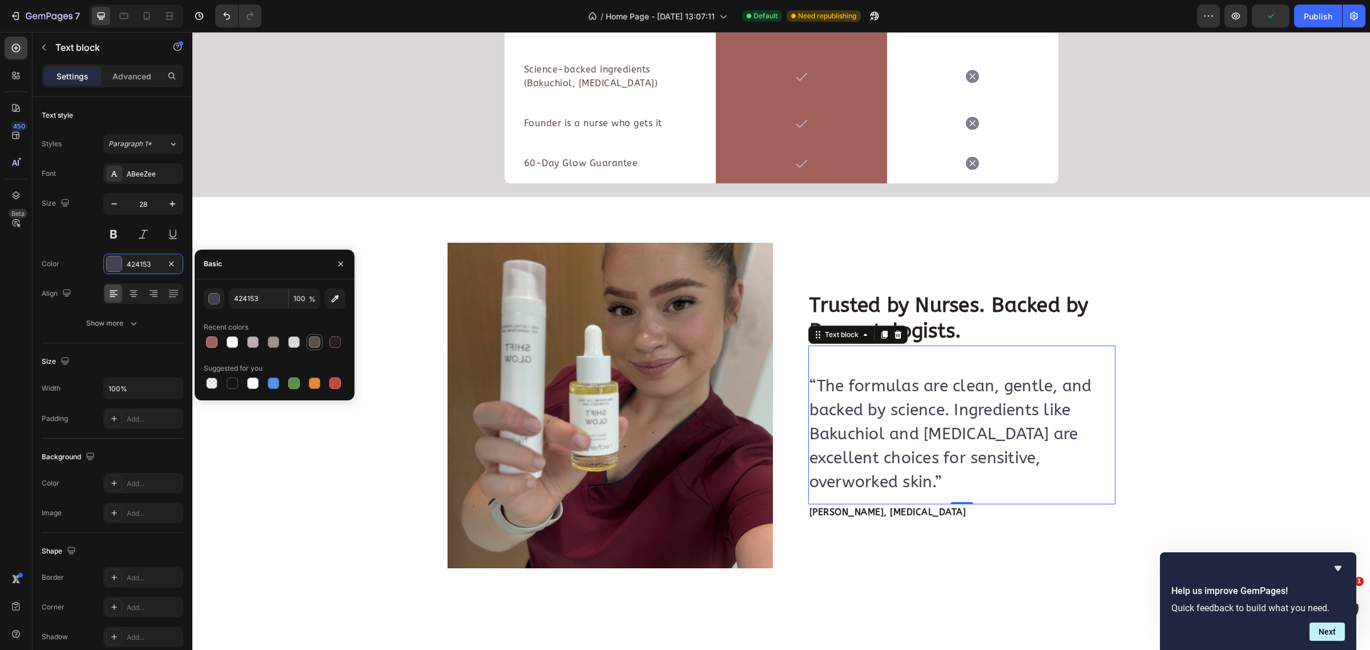
click at [317, 343] on div at bounding box center [314, 341] width 11 height 11
type input "5E5047"
click at [1193, 421] on div "Image Image Trusted by Nurses. Backed by Dermatologists. Heading “The formulas …" at bounding box center [781, 405] width 1178 height 325
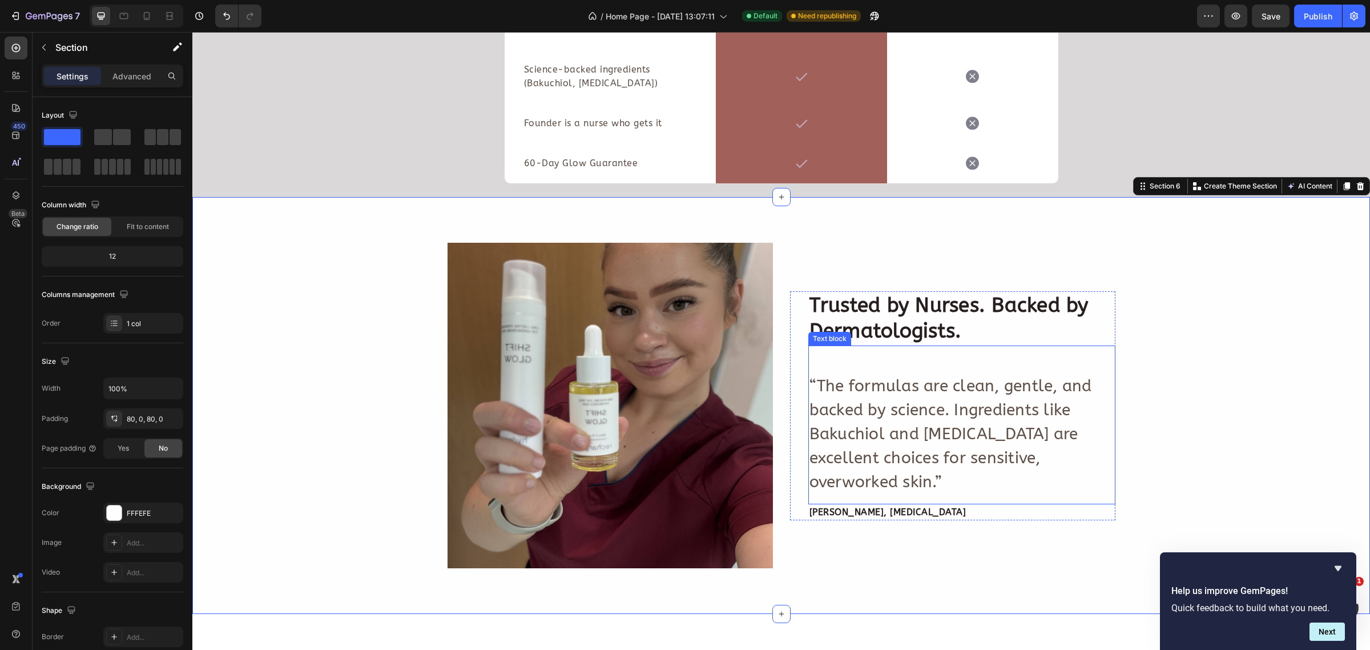
click at [1000, 413] on p "“The formulas are clean, gentle, and backed by science. Ingredients like Bakuch…" at bounding box center [962, 434] width 305 height 120
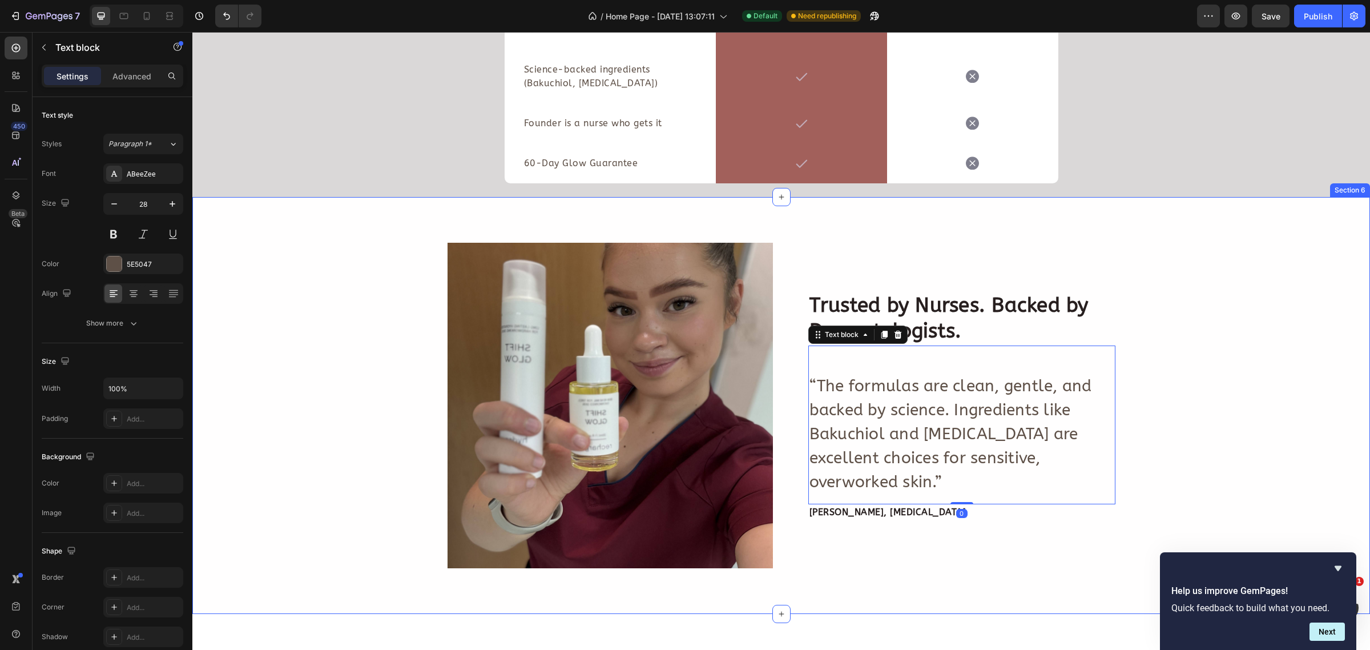
click at [1211, 385] on div "Image Image Trusted by Nurses. Backed by Dermatologists. Heading “The formulas …" at bounding box center [781, 405] width 1178 height 325
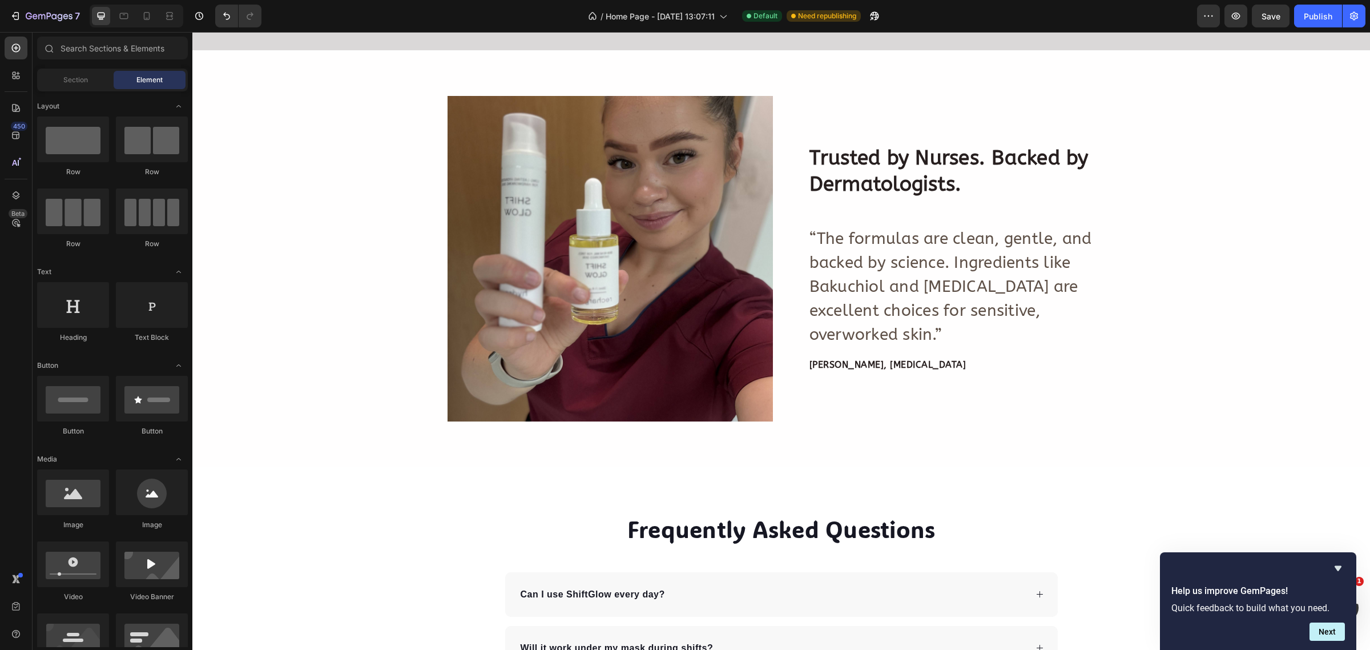
scroll to position [2197, 0]
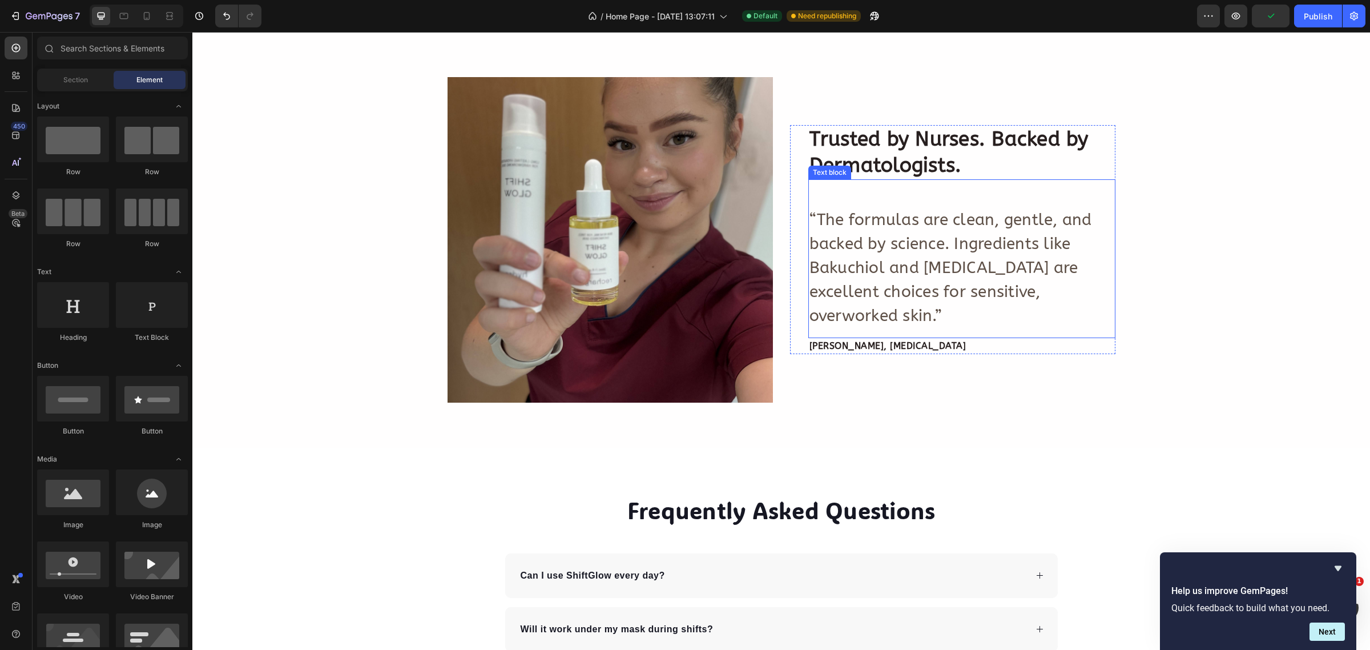
click at [989, 267] on p "“The formulas are clean, gentle, and backed by science. Ingredients like Bakuch…" at bounding box center [962, 268] width 305 height 120
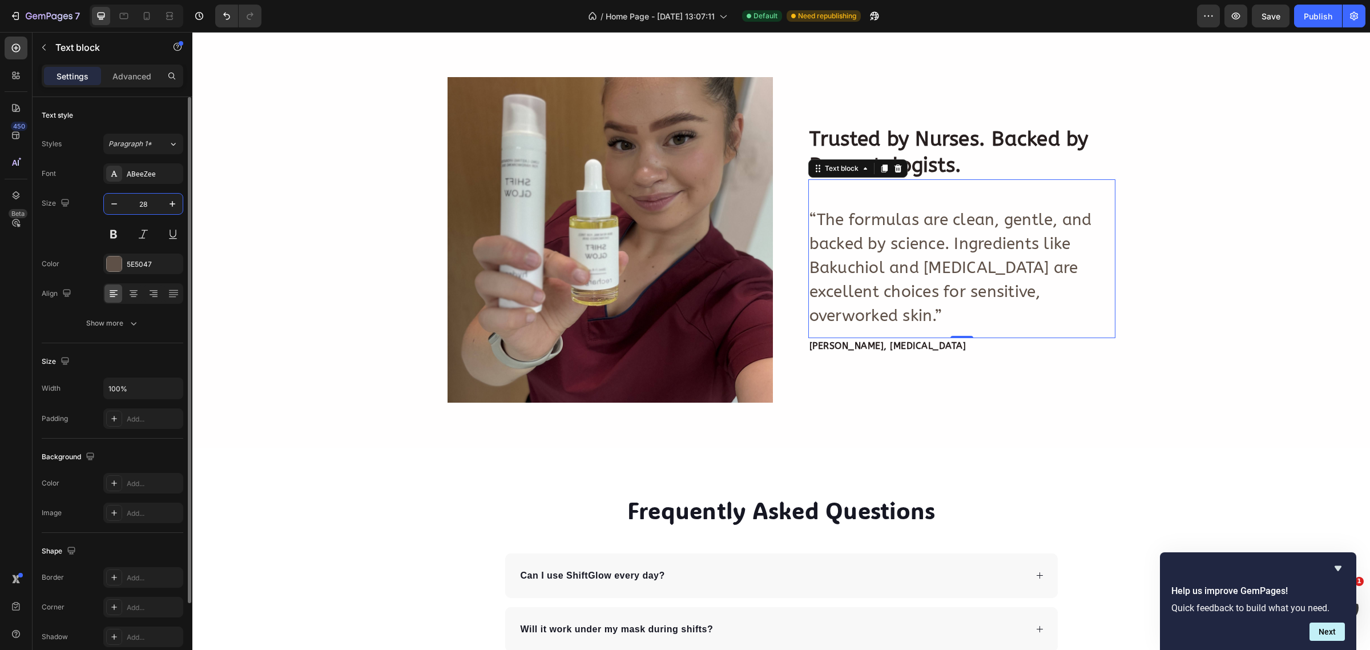
click at [146, 199] on input "28" at bounding box center [143, 204] width 38 height 21
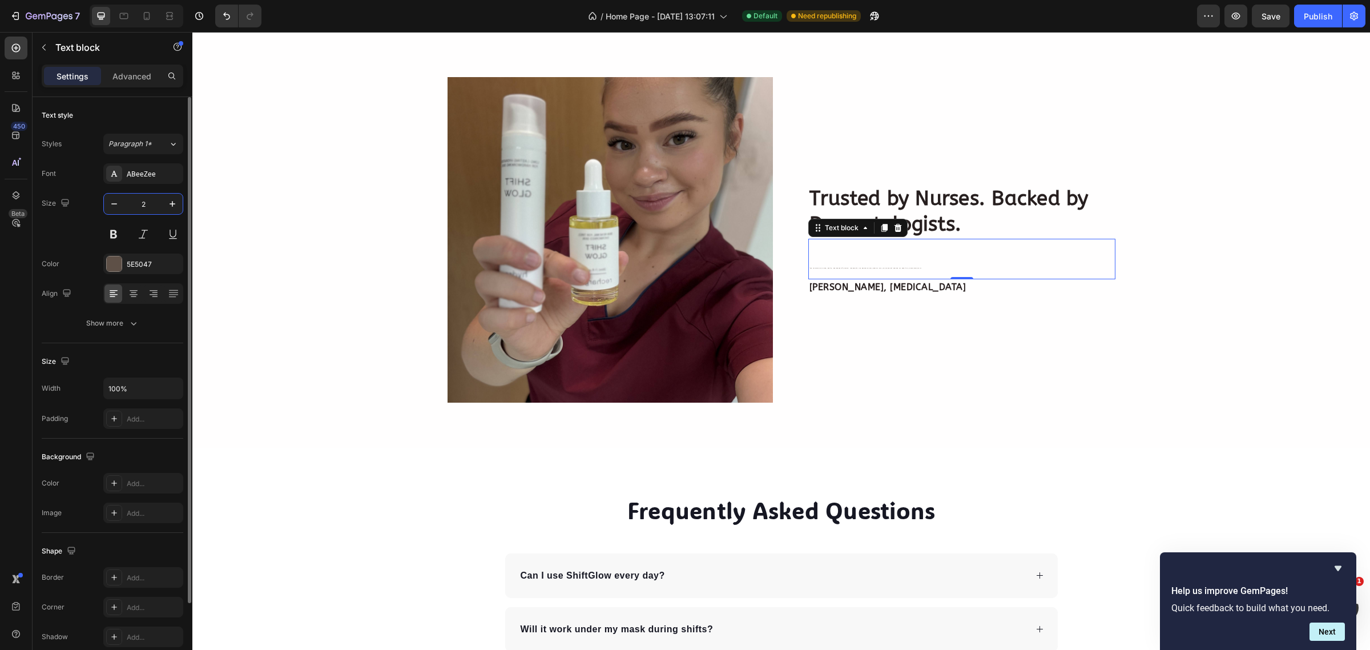
type input "20"
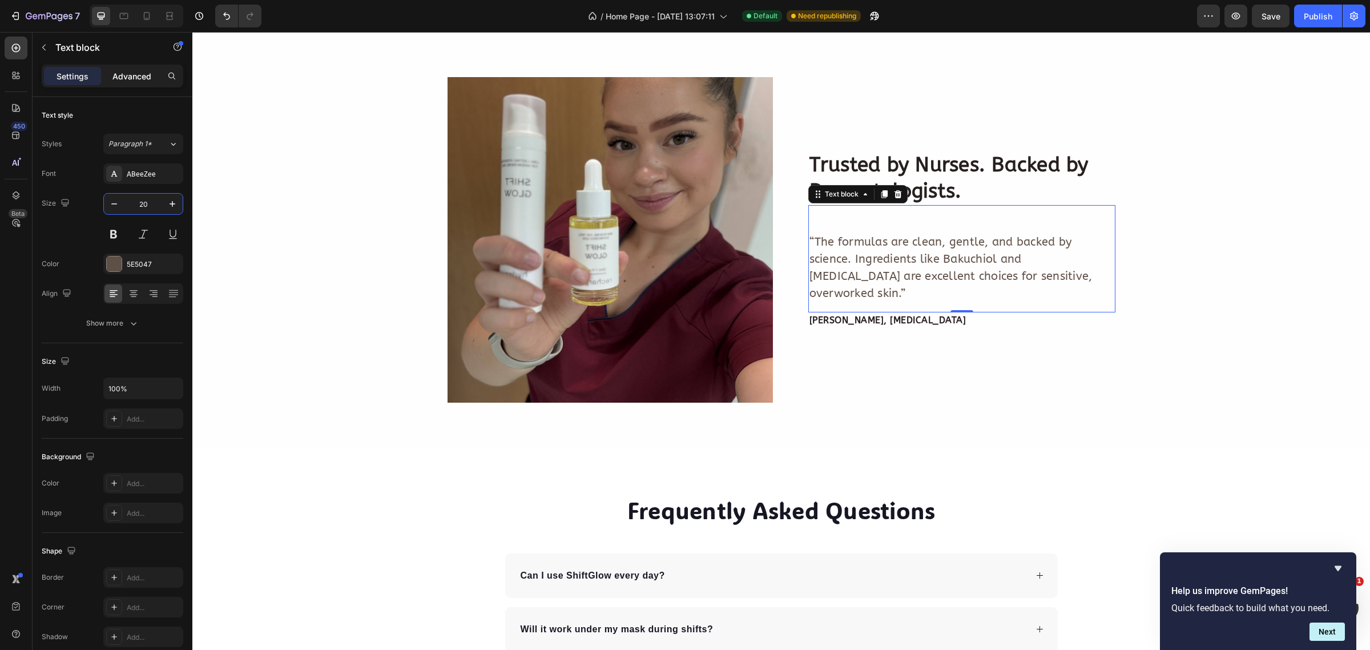
click at [135, 70] on p "Advanced" at bounding box center [131, 76] width 39 height 12
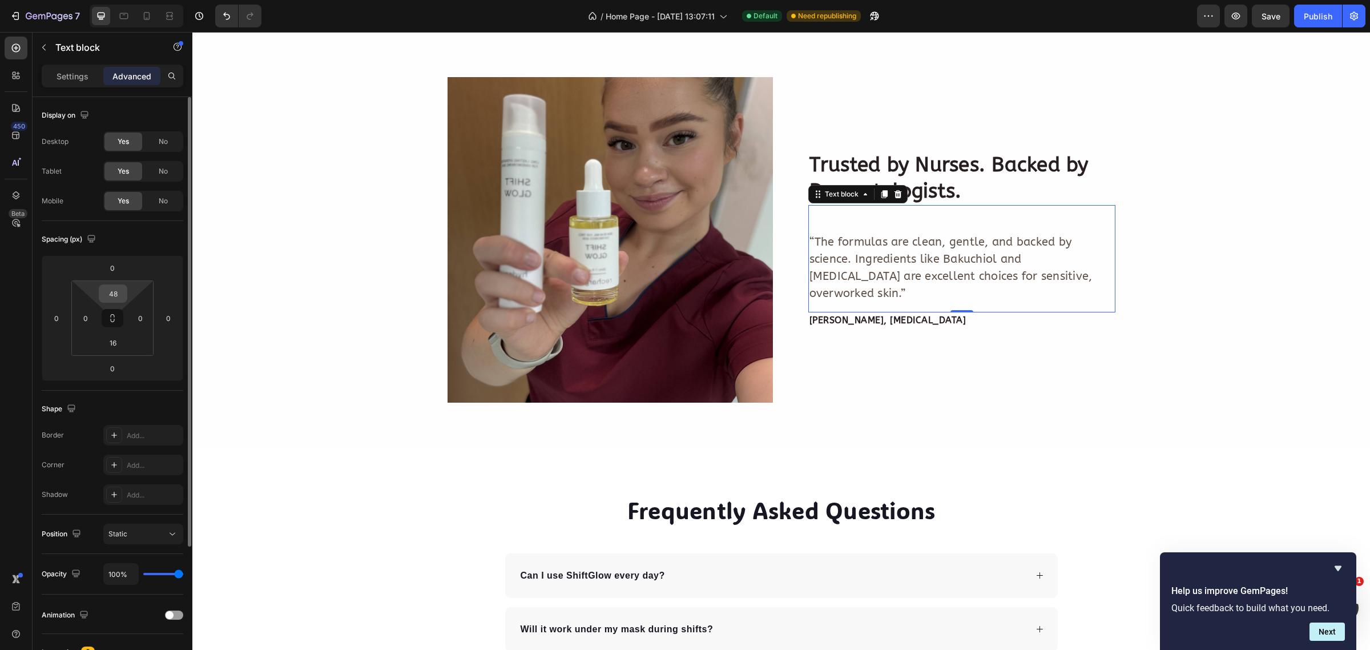
click at [106, 285] on input "48" at bounding box center [113, 293] width 23 height 17
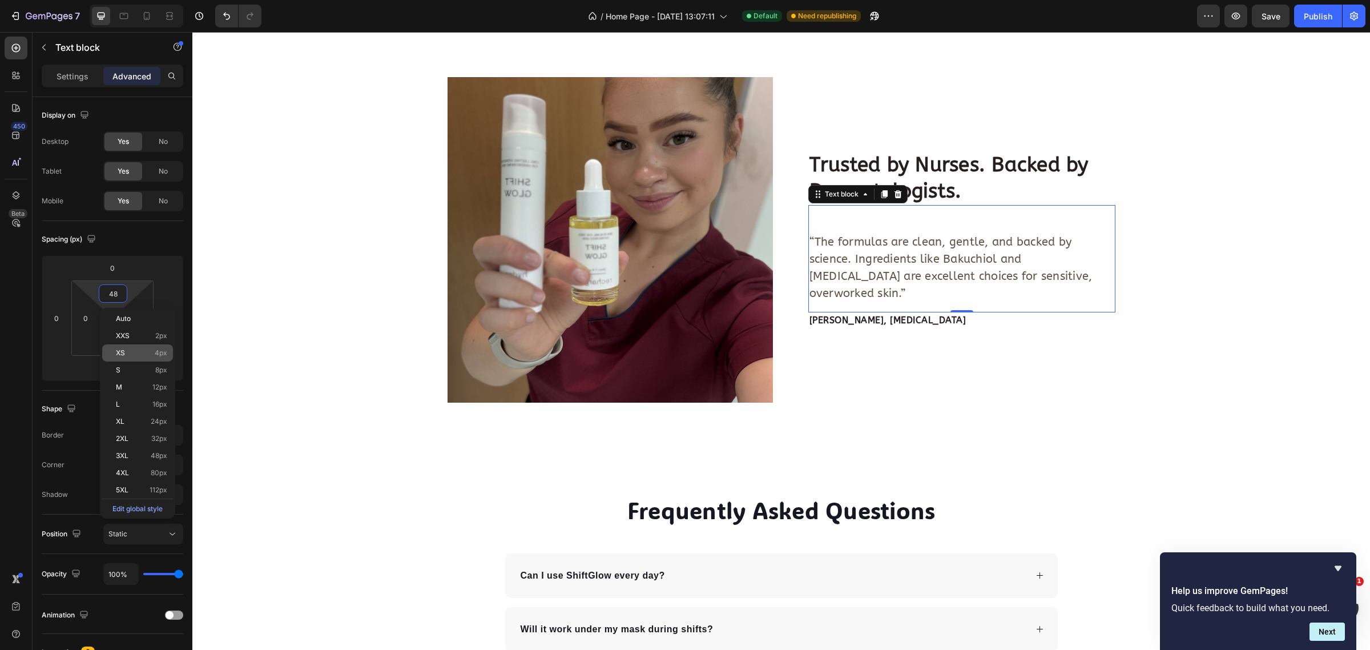
click at [158, 351] on span "4px" at bounding box center [161, 353] width 13 height 8
type input "4"
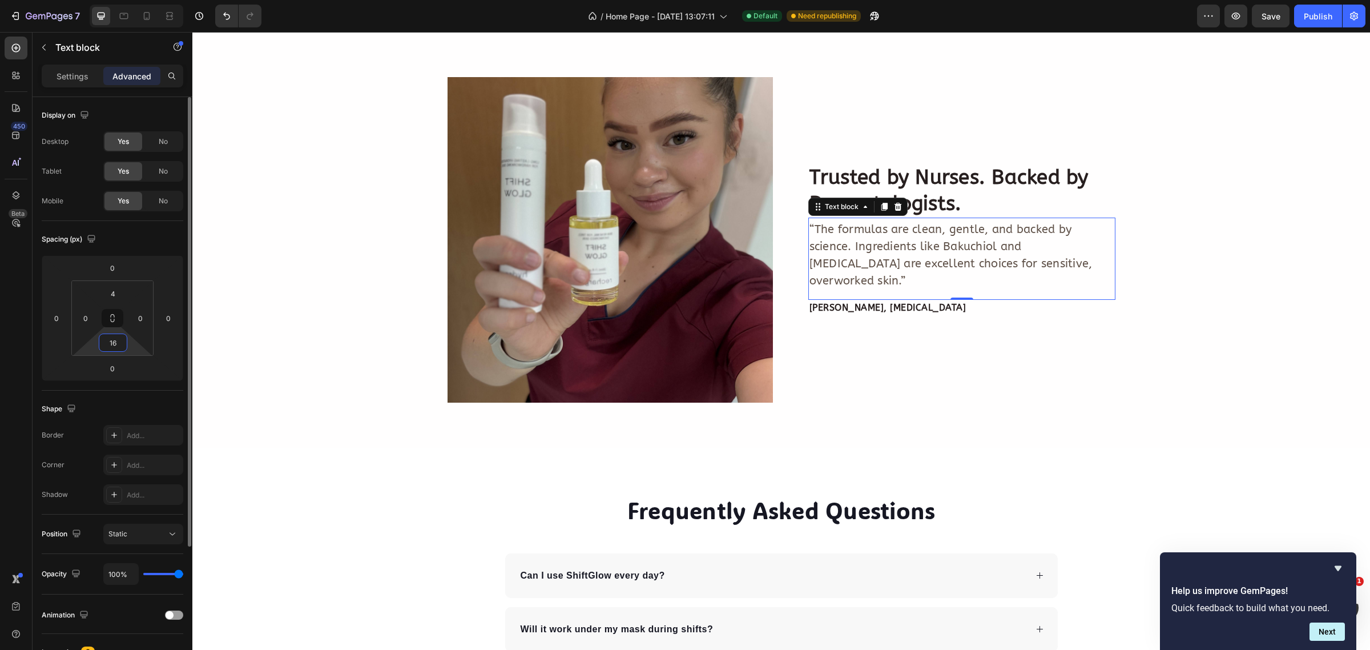
click at [117, 349] on input "16" at bounding box center [113, 342] width 23 height 17
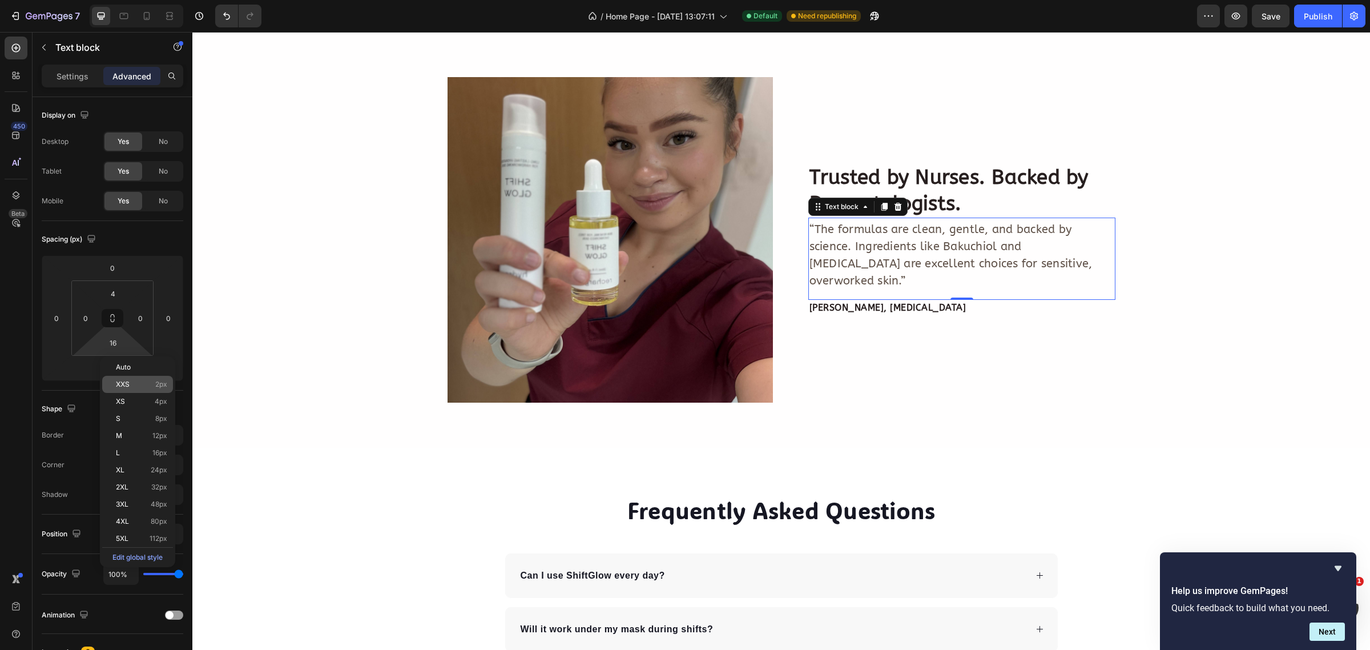
drag, startPoint x: 155, startPoint y: 386, endPoint x: 184, endPoint y: 377, distance: 30.3
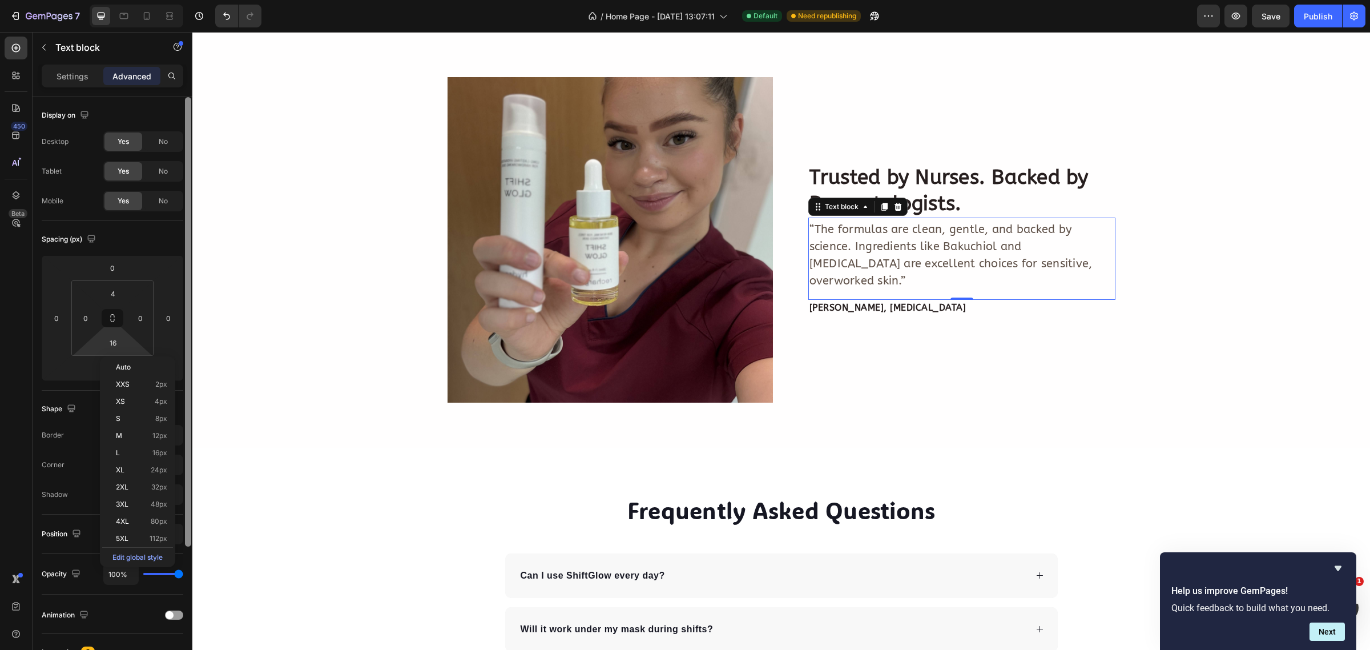
click at [155, 385] on span "2px" at bounding box center [161, 384] width 12 height 8
type input "2"
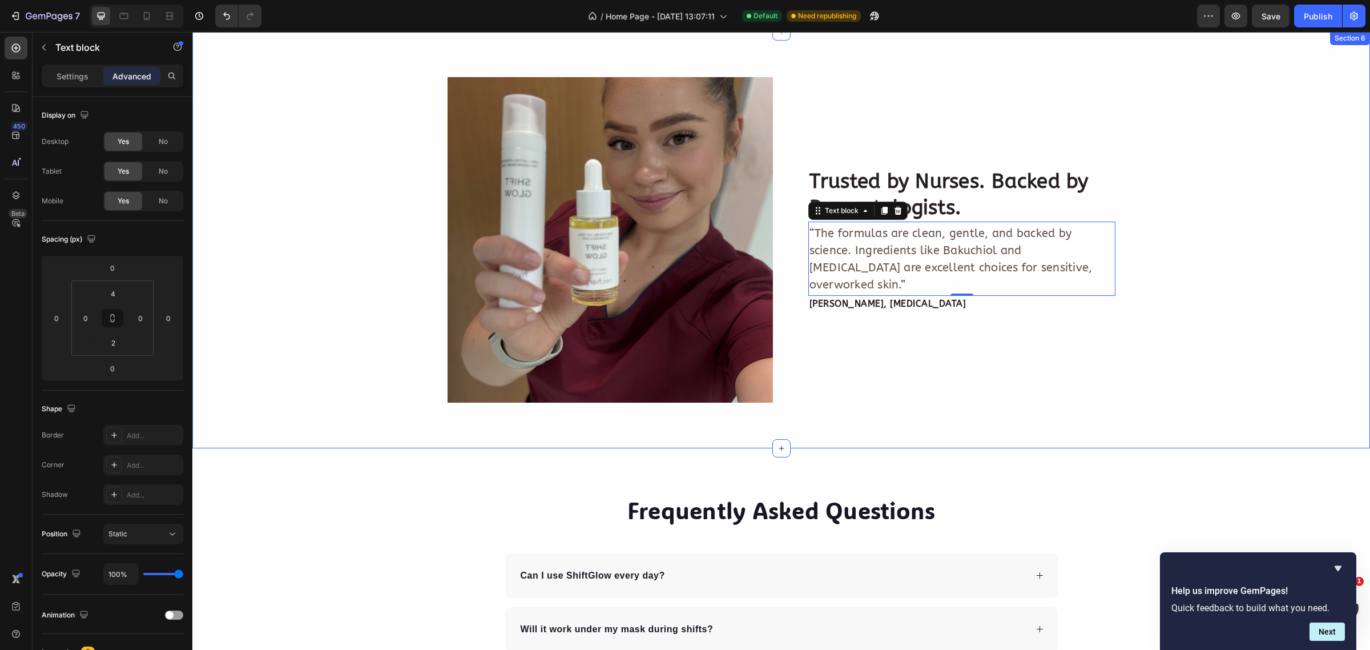
click at [340, 318] on div "Image Image Trusted by Nurses. Backed by Dermatologists. Heading “The formulas …" at bounding box center [781, 239] width 1178 height 325
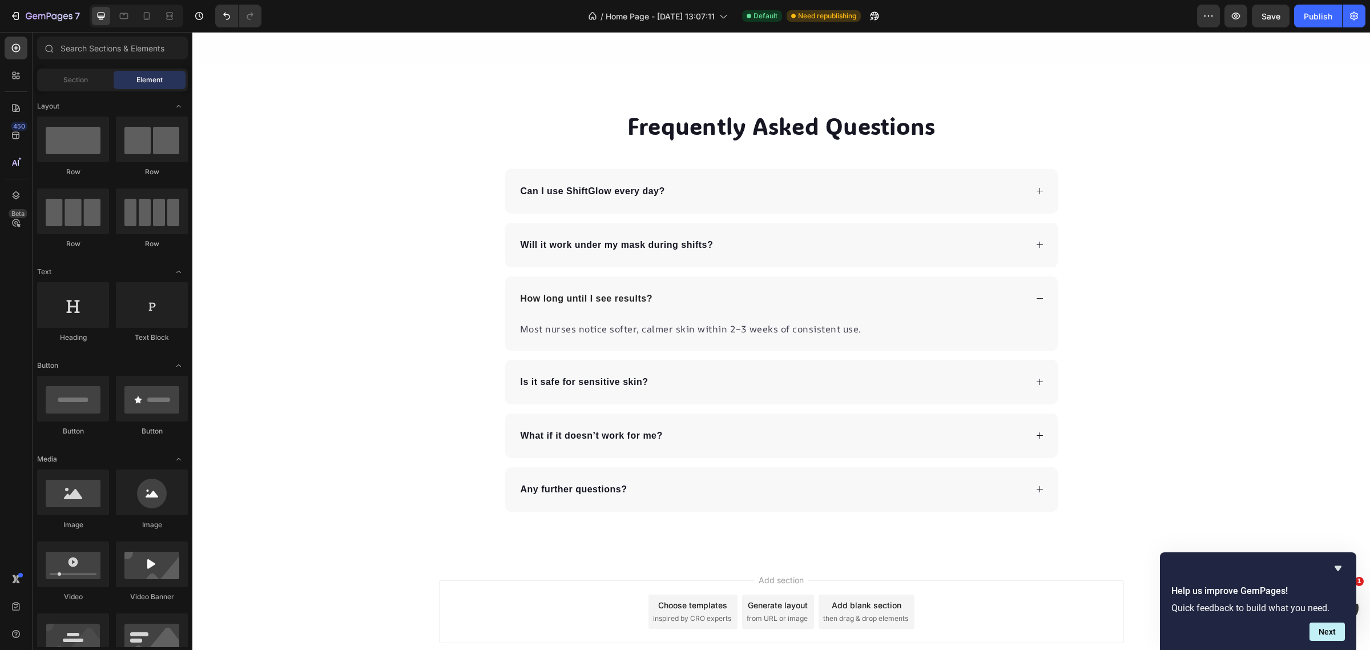
scroll to position [2593, 0]
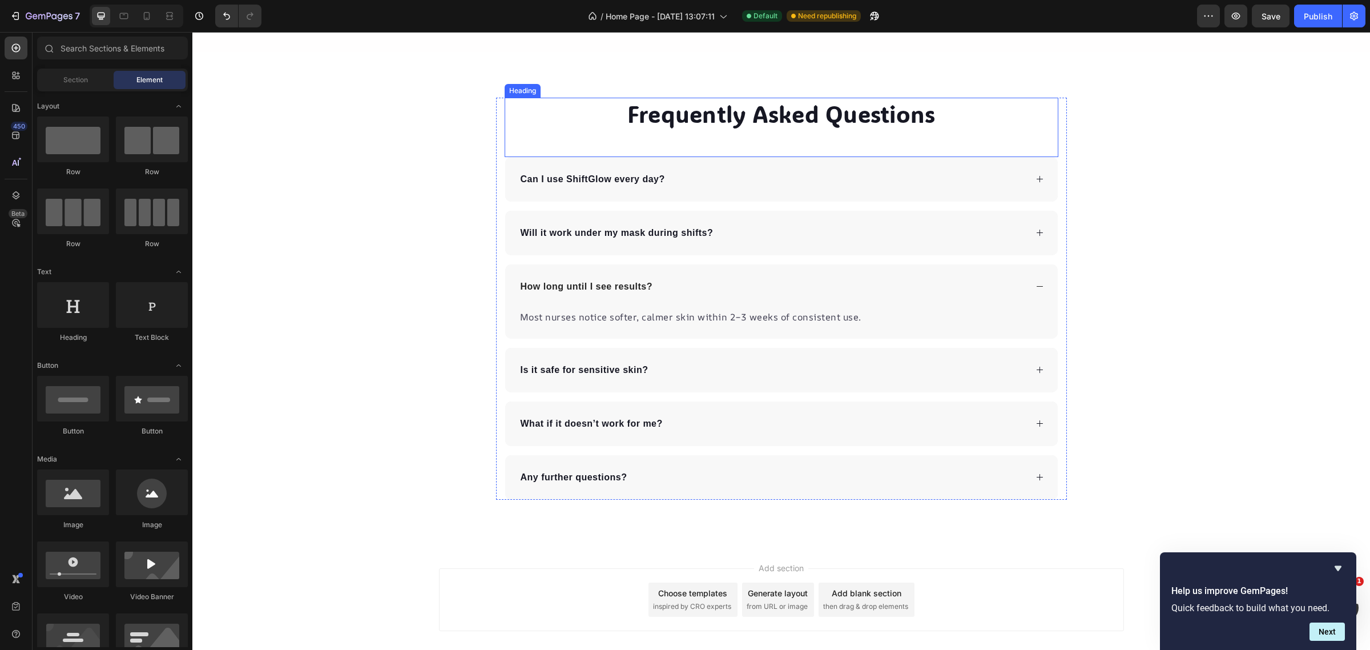
click at [745, 122] on p "Frequently Asked Questions" at bounding box center [781, 114] width 551 height 30
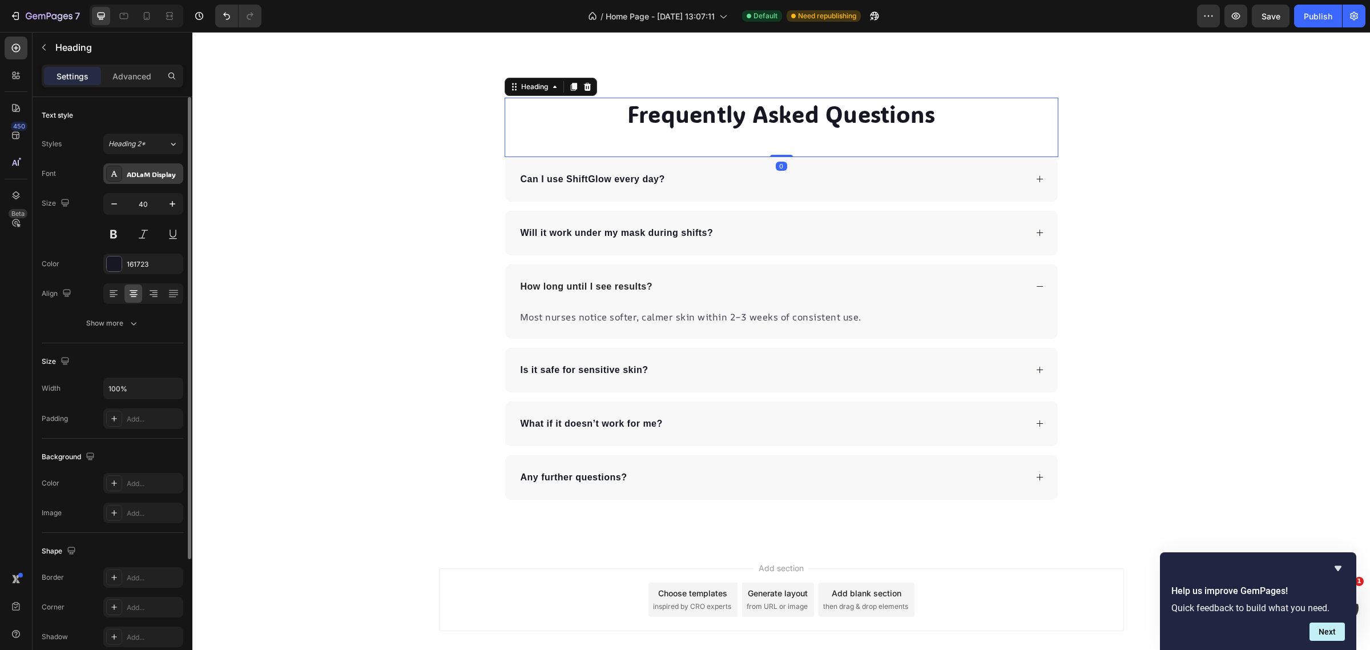
click at [143, 174] on div "ADLaM Display" at bounding box center [154, 174] width 54 height 10
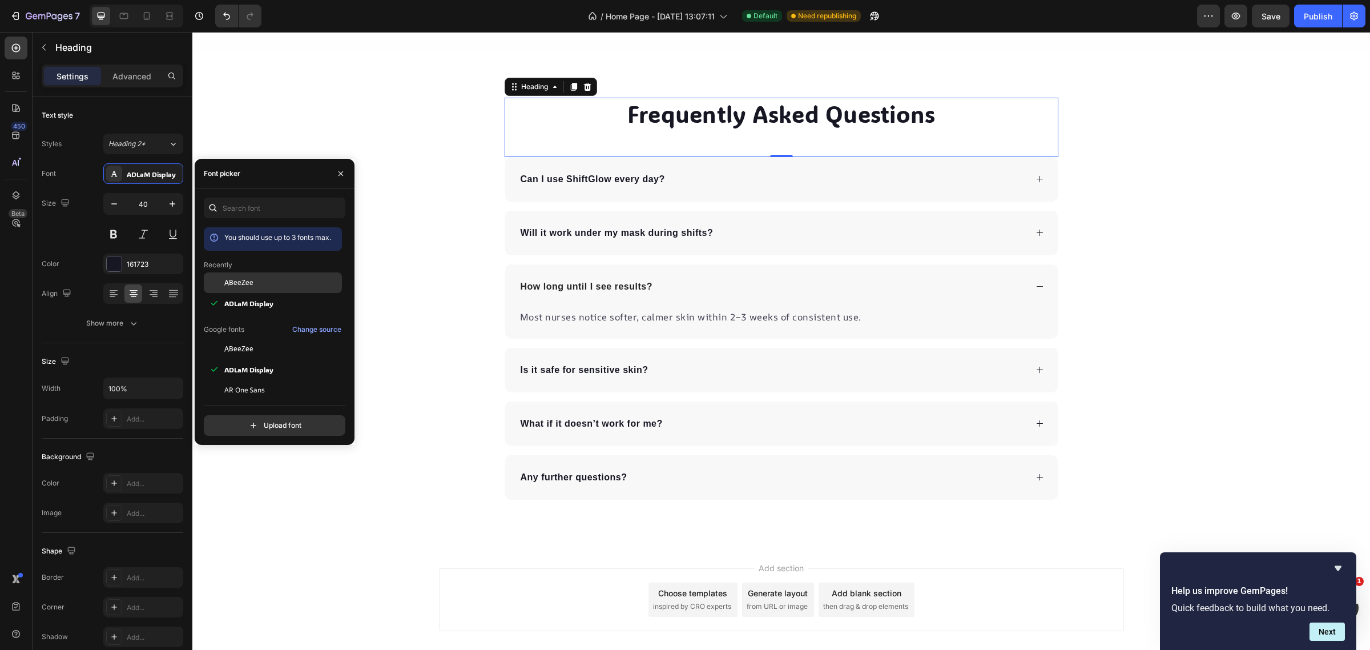
click at [275, 281] on div "ABeeZee" at bounding box center [281, 282] width 115 height 10
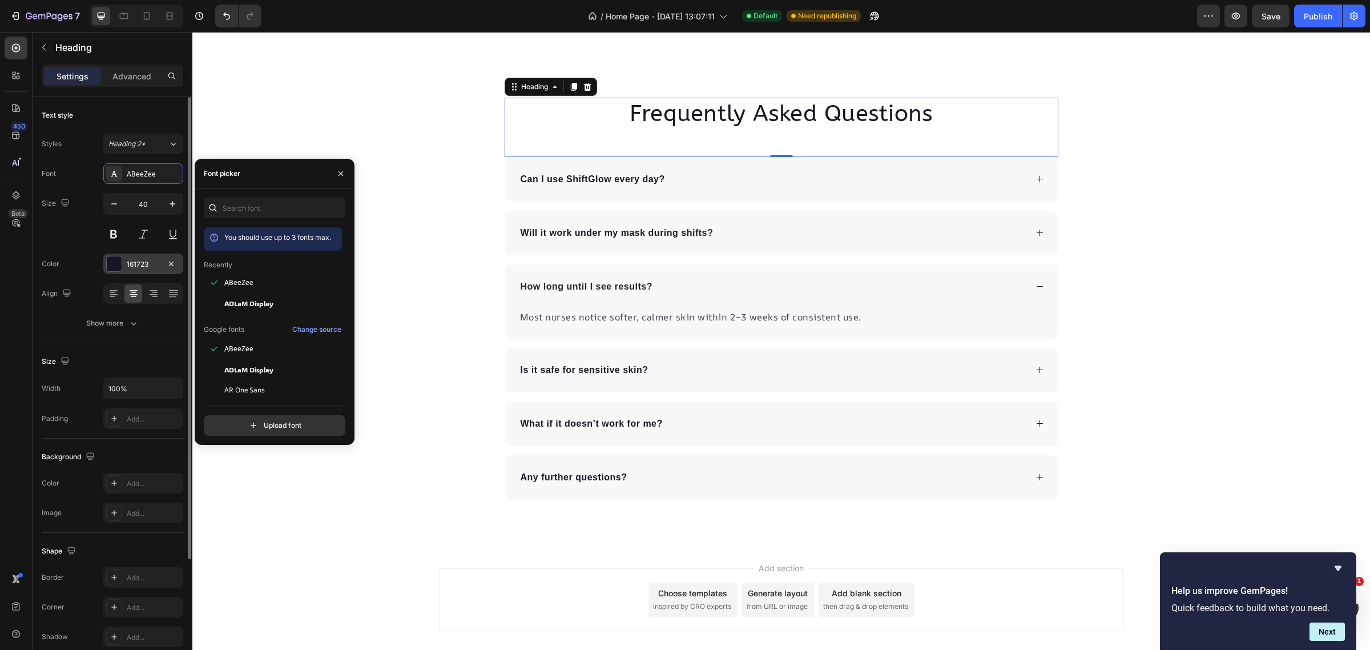
click at [127, 259] on div "161723" at bounding box center [143, 264] width 33 height 10
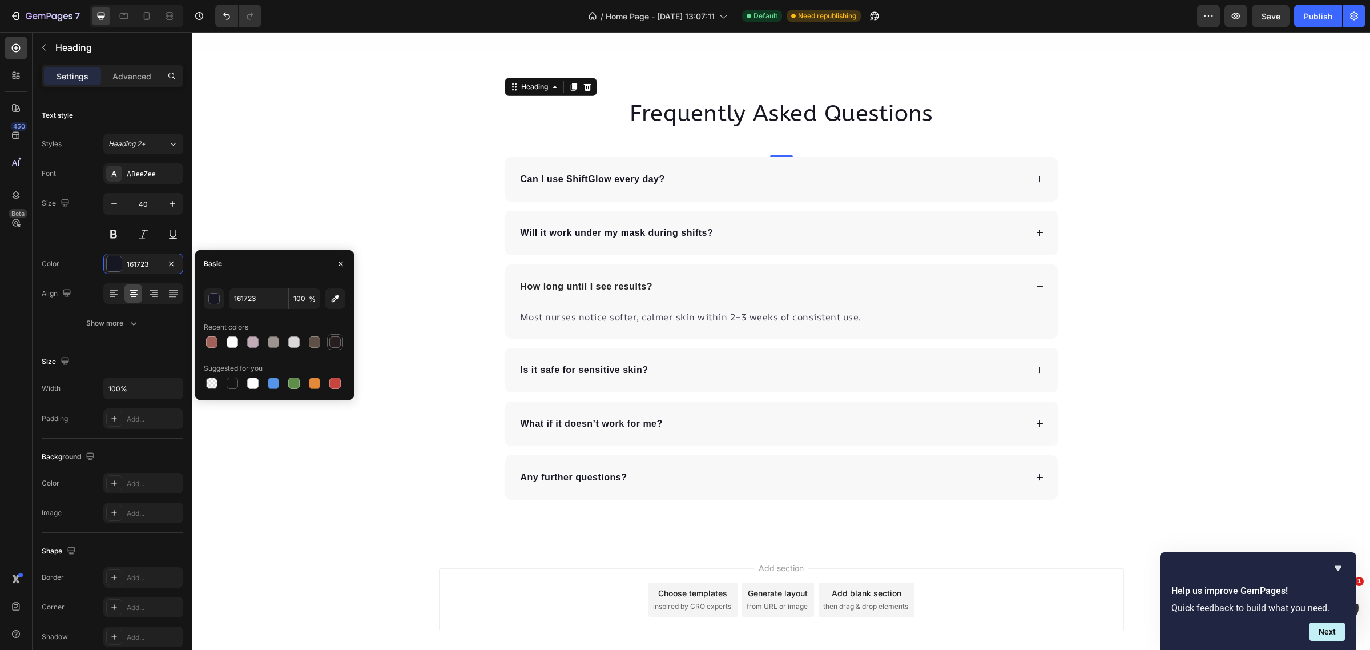
click at [337, 341] on div at bounding box center [334, 341] width 11 height 11
click at [311, 341] on div at bounding box center [314, 341] width 11 height 11
type input "5E5047"
click at [323, 190] on div "Frequently Asked Questions Heading 0 Can I use ShiftGlow every day? Will it wor…" at bounding box center [781, 299] width 1178 height 402
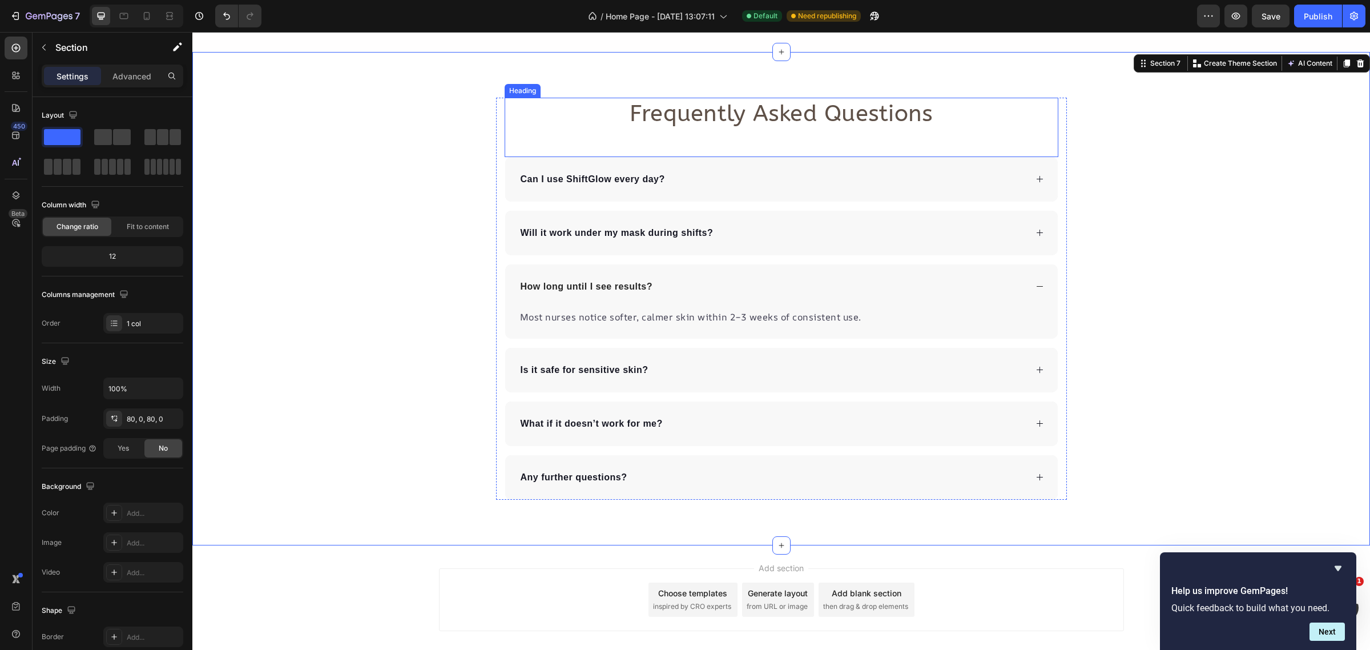
click at [674, 115] on p "Frequently Asked Questions" at bounding box center [781, 114] width 551 height 30
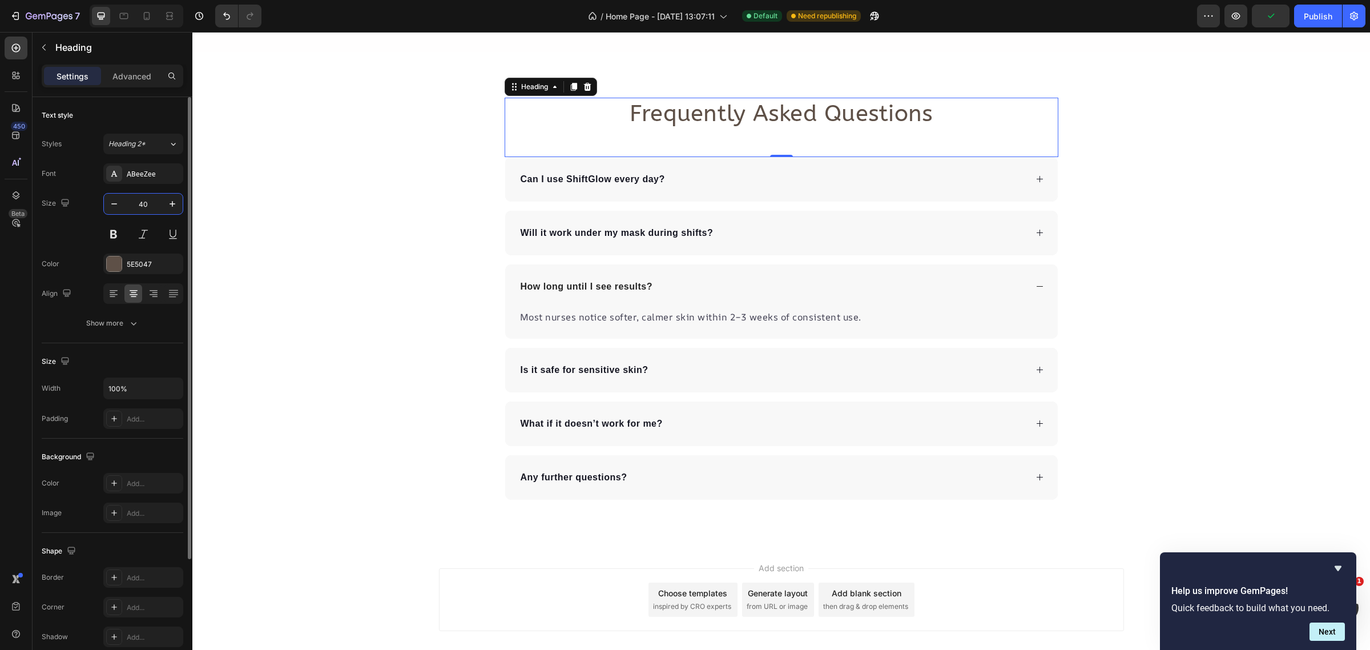
click at [140, 204] on input "40" at bounding box center [143, 204] width 38 height 21
type input "35"
click at [113, 233] on button at bounding box center [113, 234] width 21 height 21
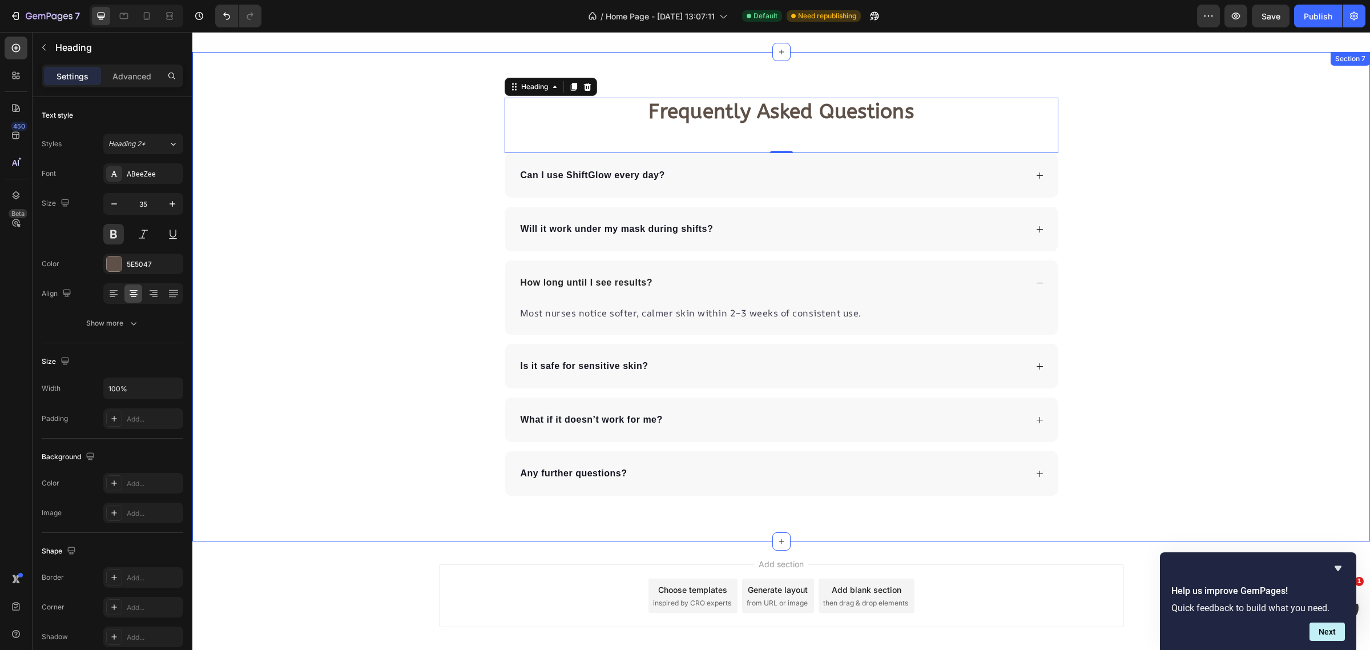
click at [272, 273] on div "Frequently Asked Questions Heading 0 Can I use ShiftGlow every day? Will it wor…" at bounding box center [781, 297] width 1178 height 398
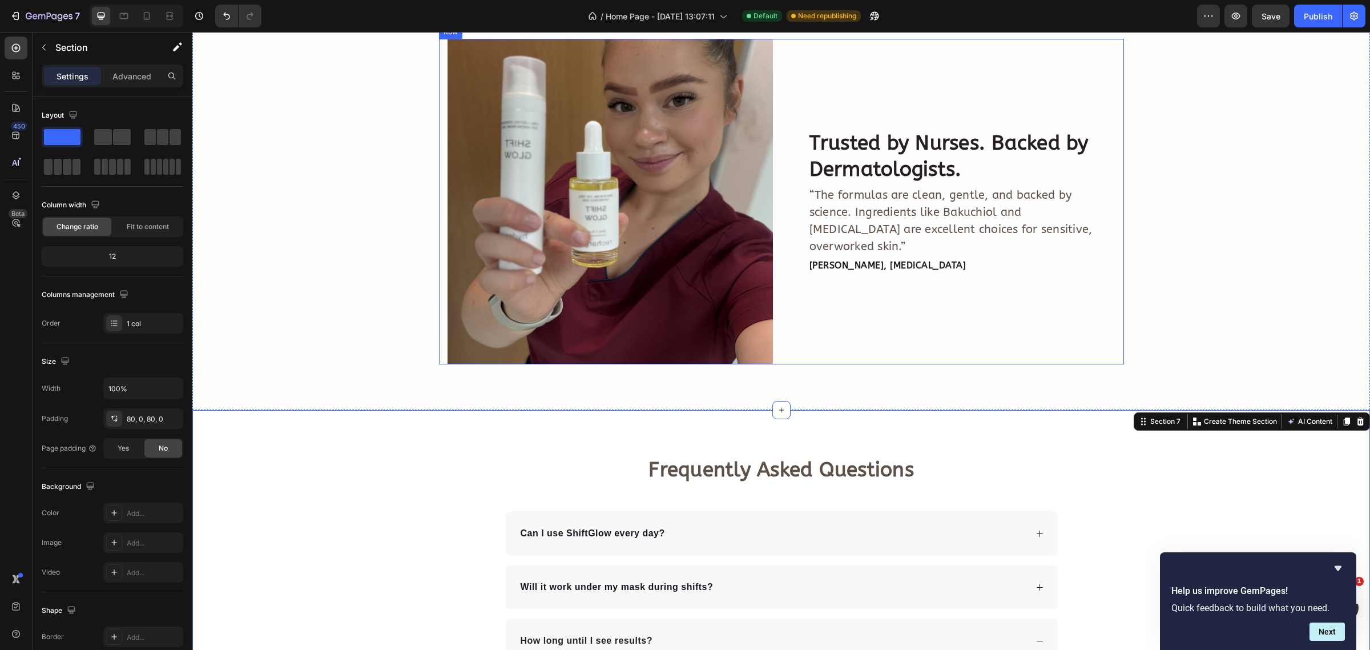
scroll to position [2151, 0]
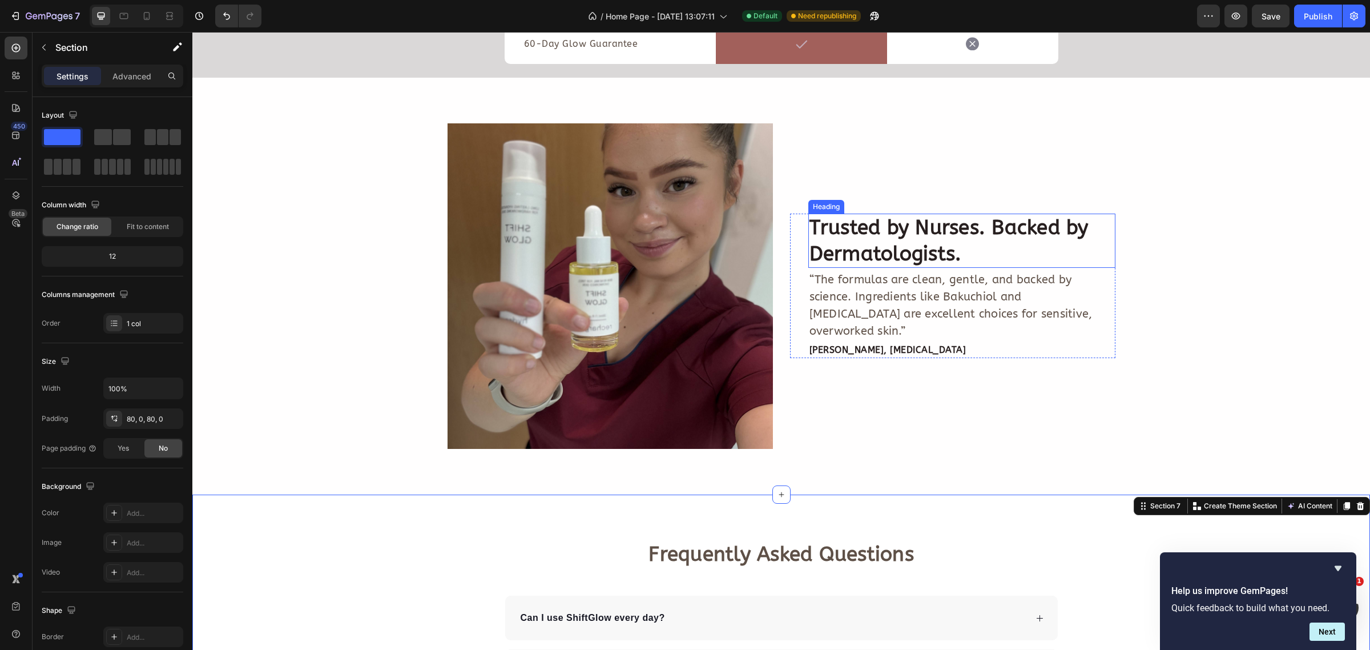
click at [871, 245] on h2 "Trusted by Nurses. Backed by Dermatologists." at bounding box center [961, 241] width 307 height 54
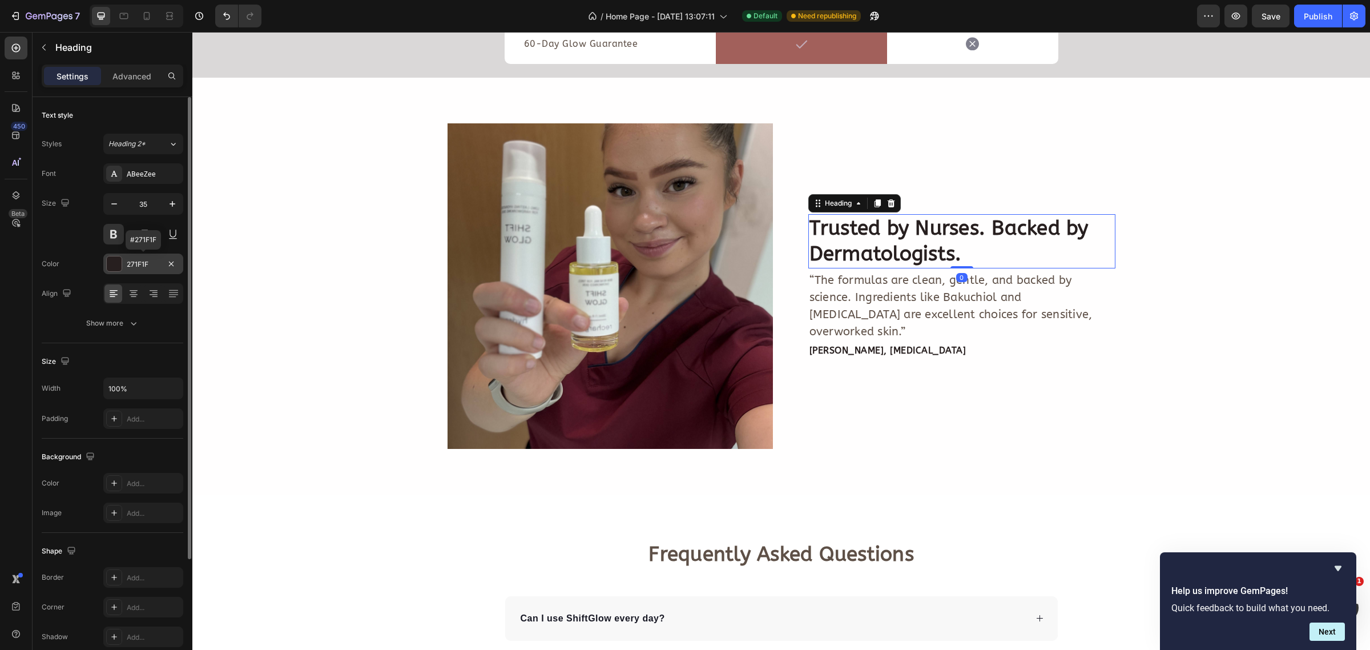
click at [114, 258] on div at bounding box center [114, 263] width 15 height 15
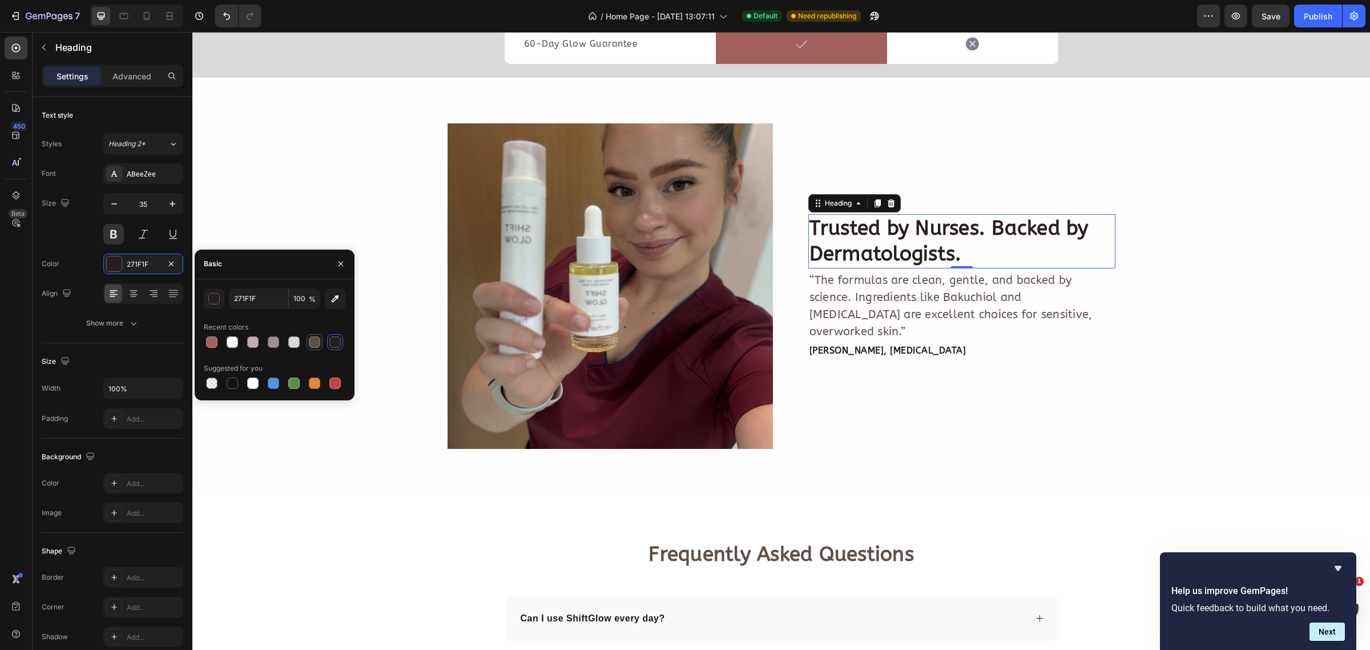
click at [309, 345] on div at bounding box center [314, 341] width 11 height 11
type input "5E5047"
click at [944, 434] on div "Trusted by Nurses. Backed by Dermatologists. Heading 0 “The formulas are clean,…" at bounding box center [952, 285] width 325 height 325
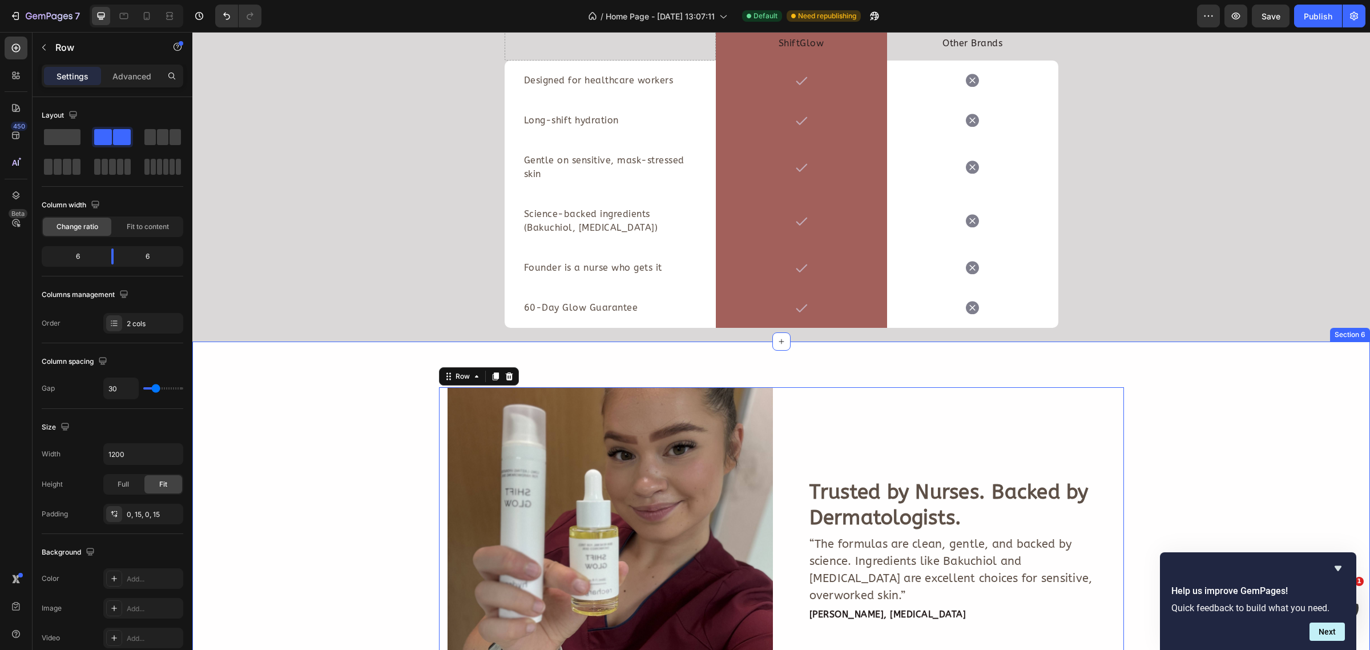
scroll to position [1722, 0]
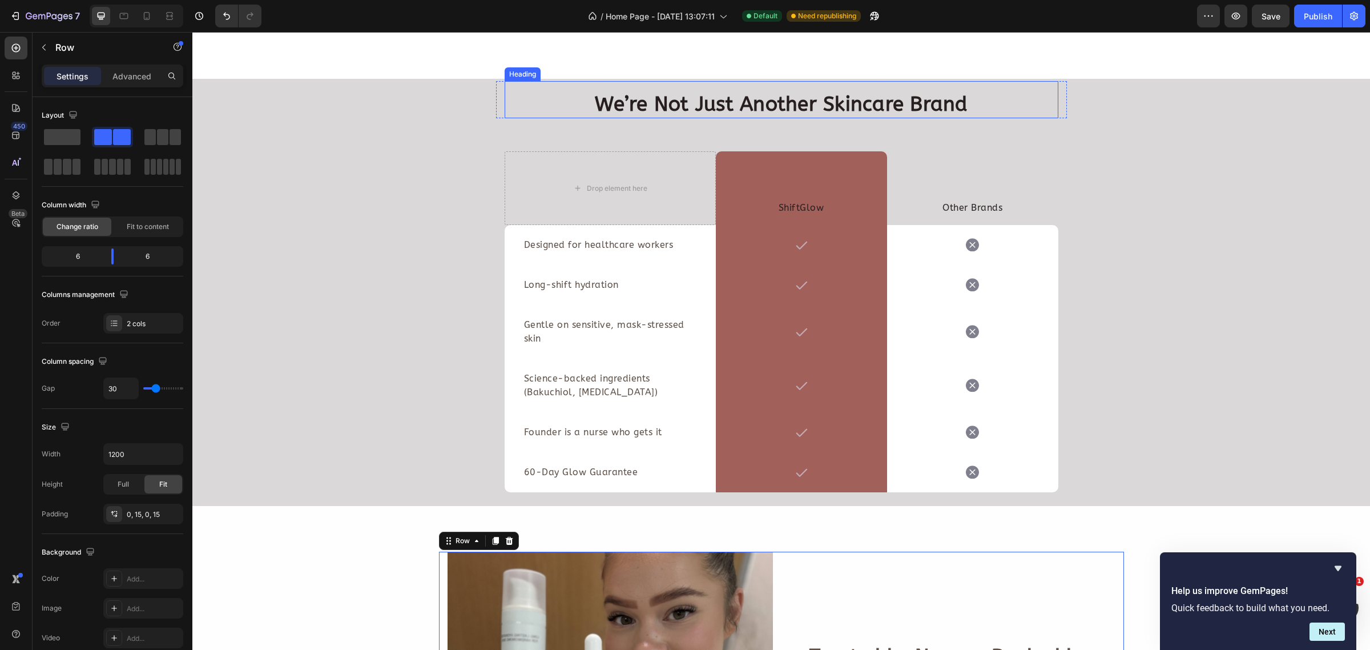
click at [679, 103] on h2 "We’re Not Just Another Skincare Brand" at bounding box center [782, 104] width 554 height 29
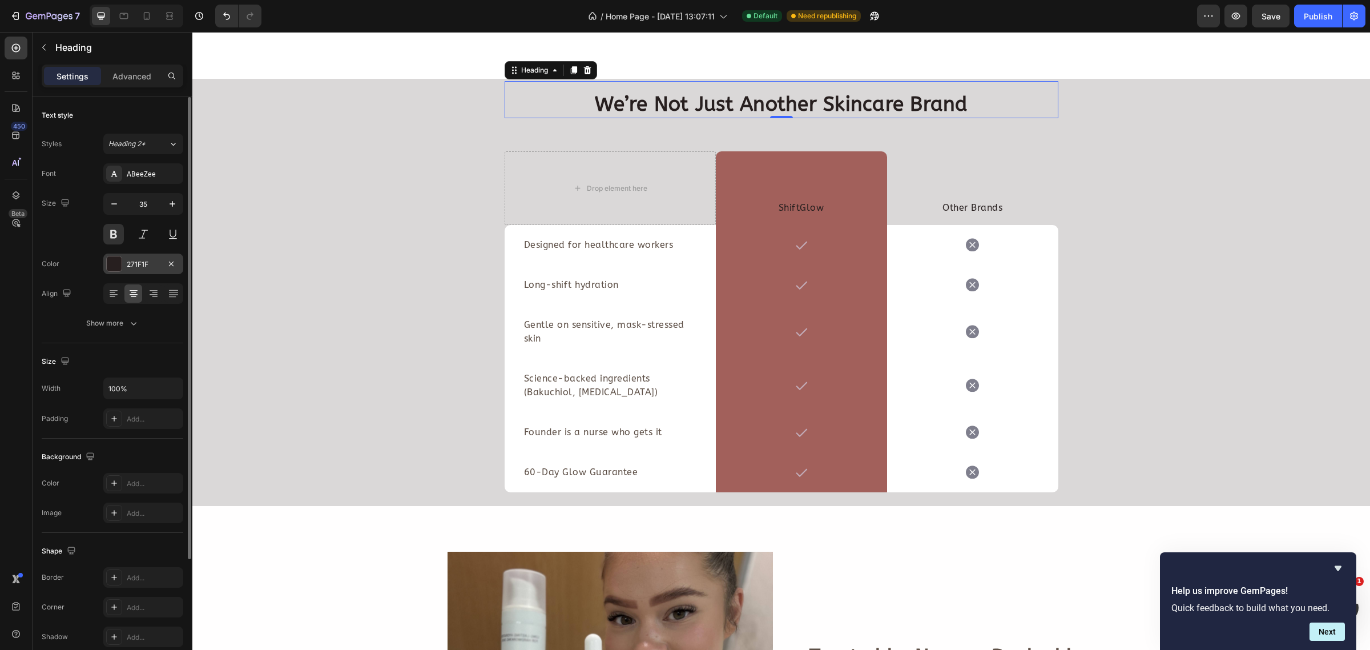
click at [117, 264] on div at bounding box center [114, 263] width 15 height 15
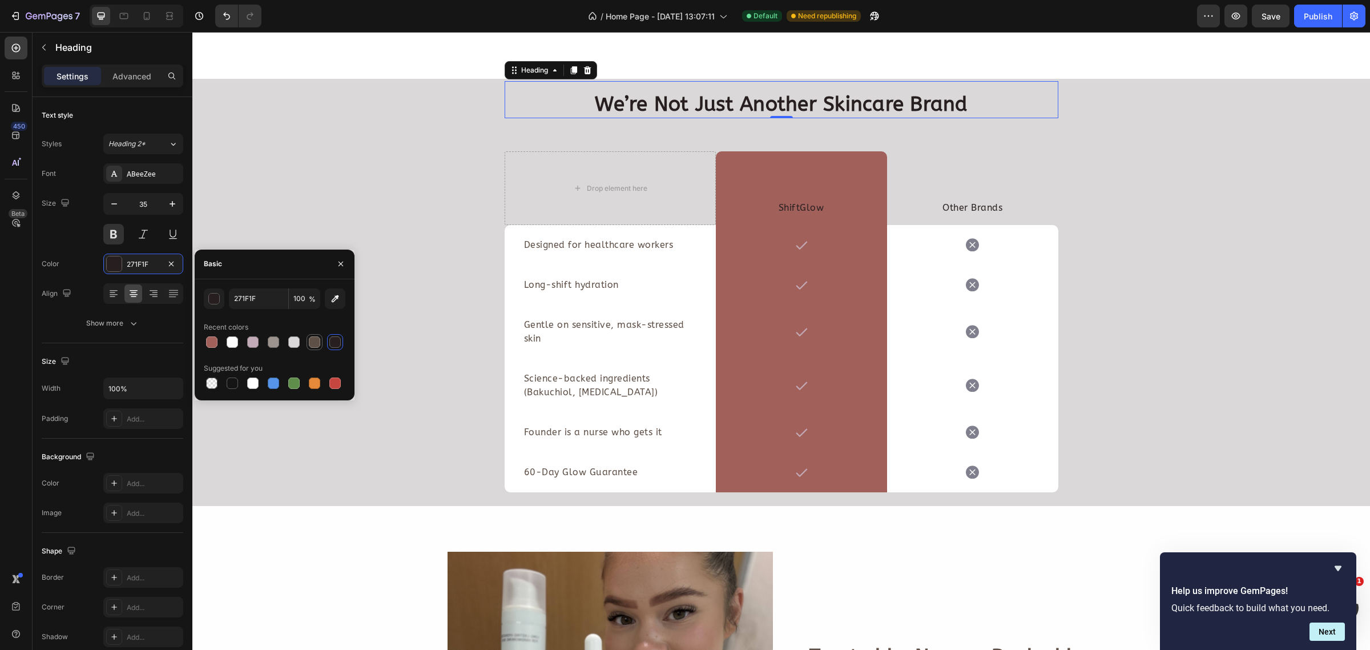
click at [315, 343] on div at bounding box center [314, 341] width 11 height 11
type input "5E5047"
click at [357, 197] on div "We’re Not Just Another Skincare Brand Heading 0 Row Drop element here ShiftGlow…" at bounding box center [781, 287] width 1178 height 412
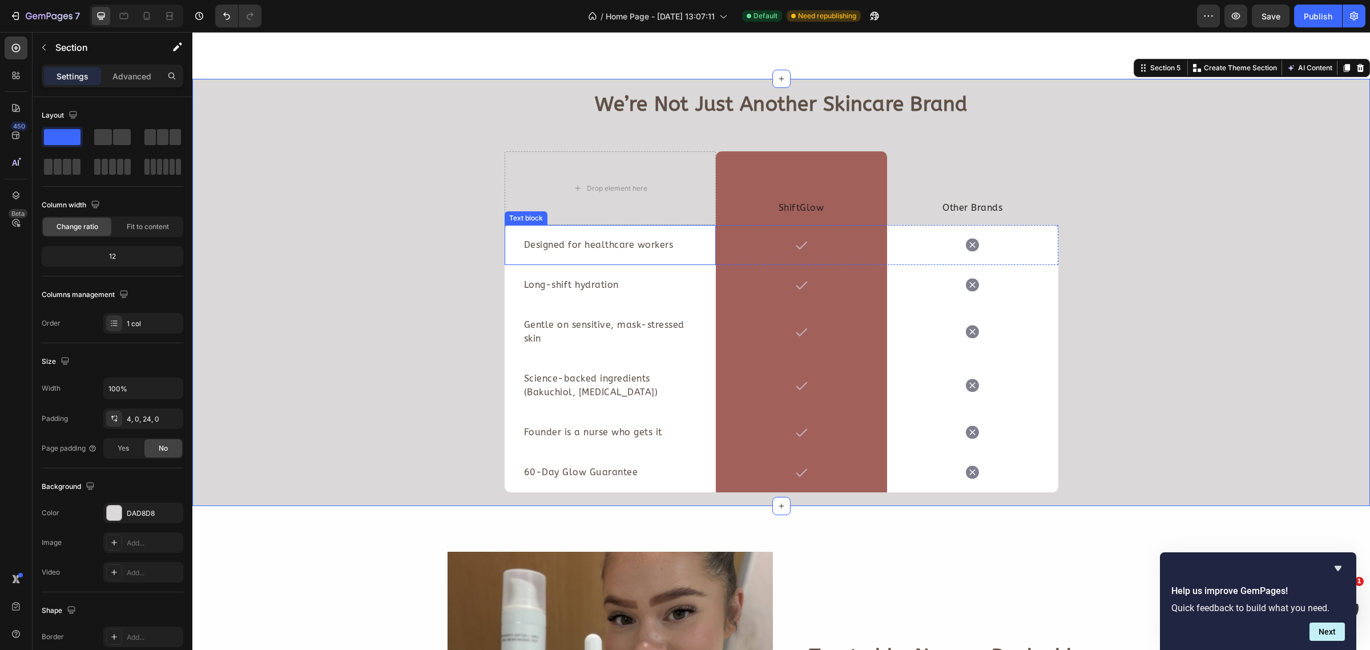
click at [606, 247] on p "Designed for healthcare workers" at bounding box center [610, 245] width 172 height 14
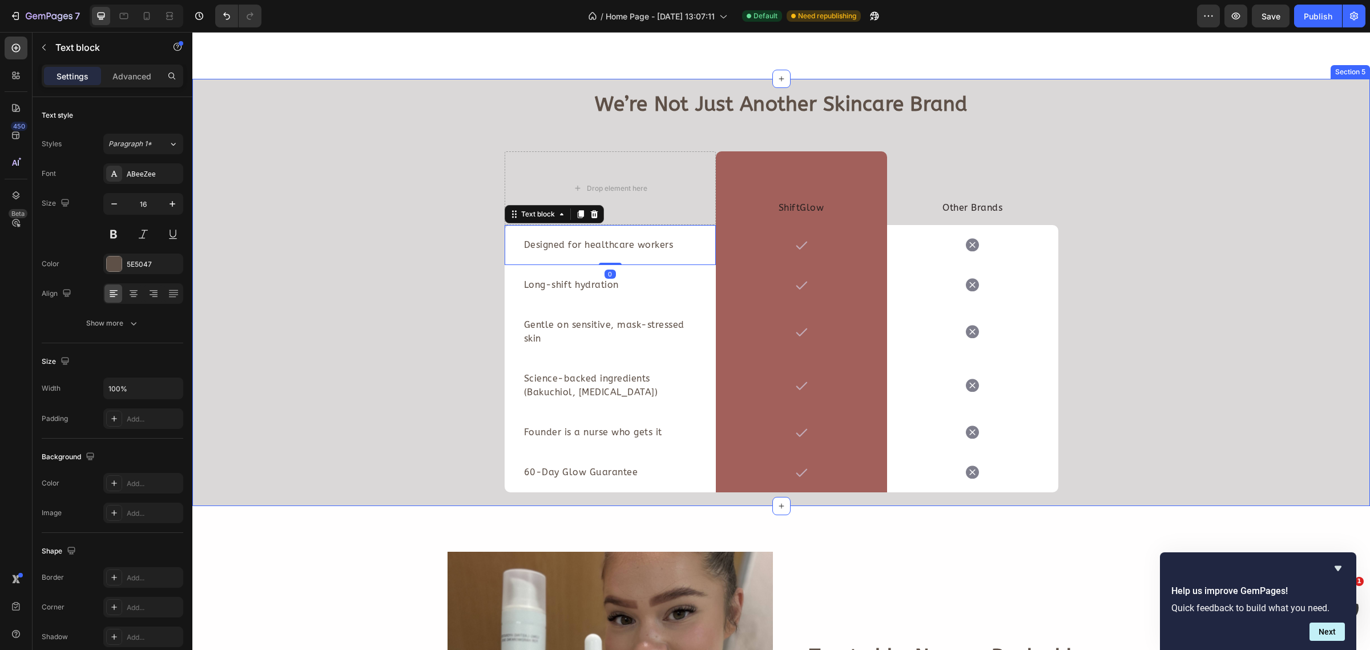
click at [409, 212] on div "We’re Not Just Another Skincare Brand Heading Row Drop element here ShiftGlow T…" at bounding box center [781, 287] width 1178 height 412
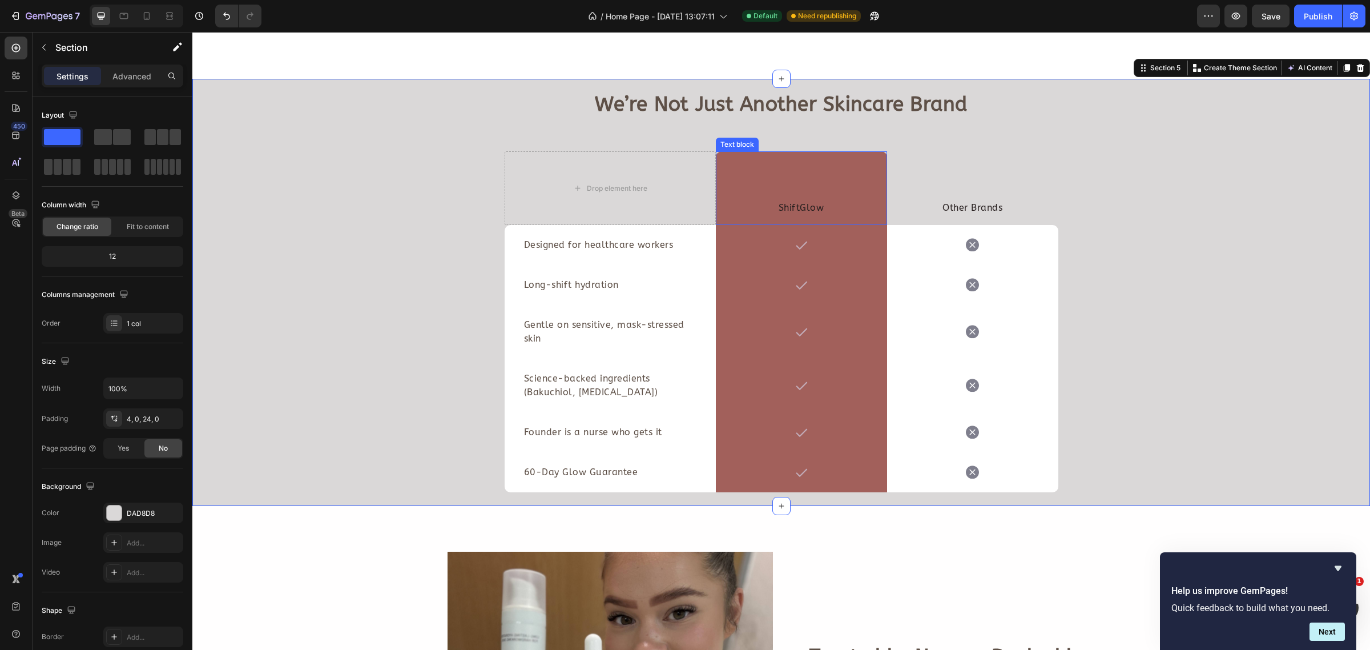
click at [798, 207] on p "ShiftGlow" at bounding box center [801, 208] width 169 height 14
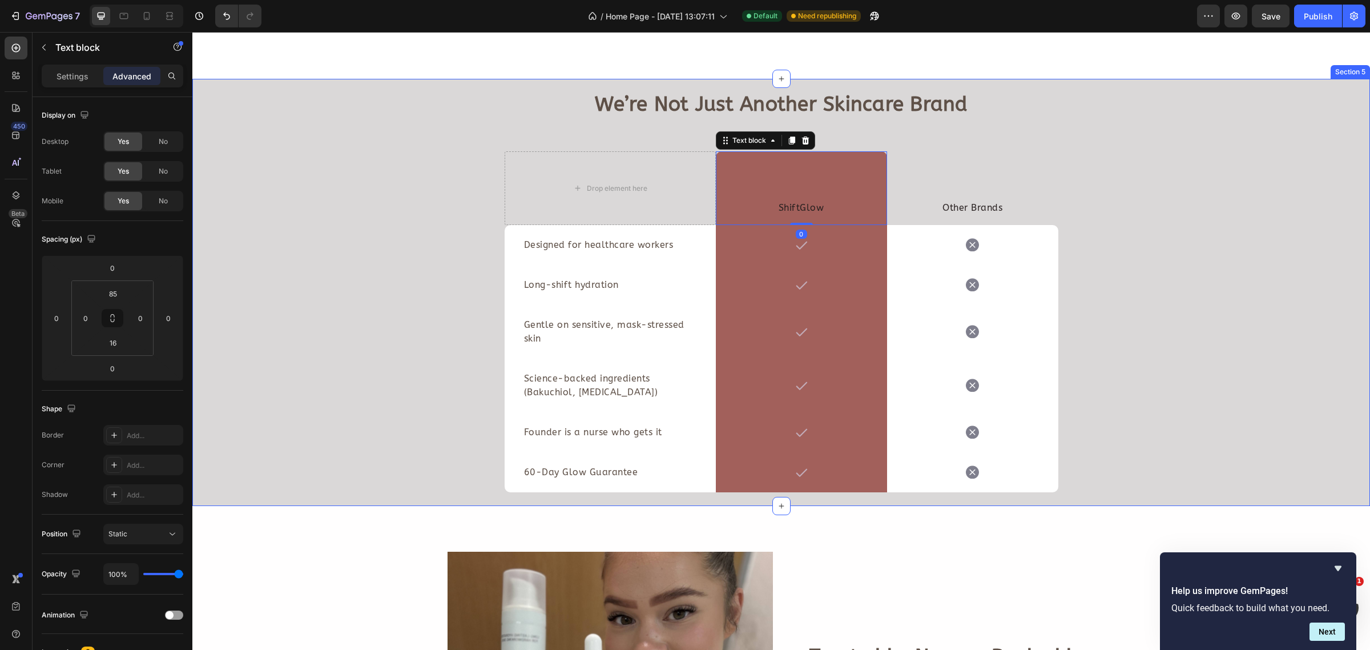
click at [1230, 223] on div "We’re Not Just Another Skincare Brand Heading Row Drop element here ShiftGlow T…" at bounding box center [781, 287] width 1178 height 412
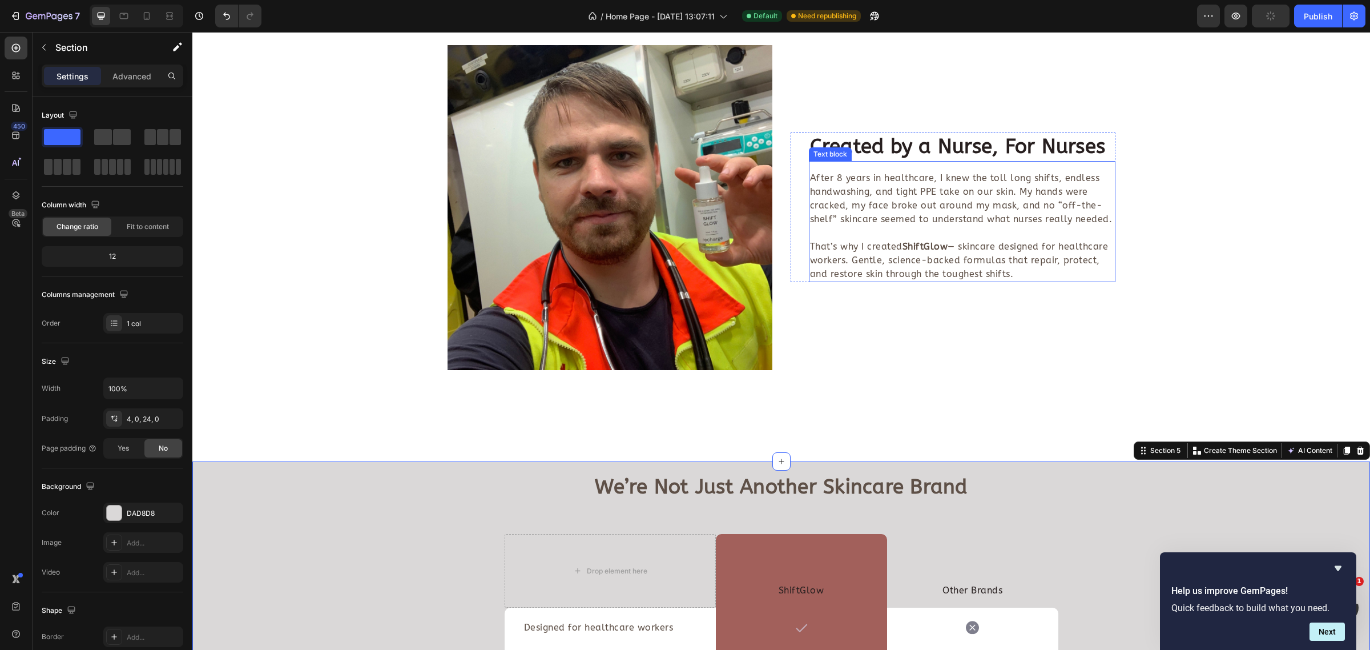
scroll to position [1223, 0]
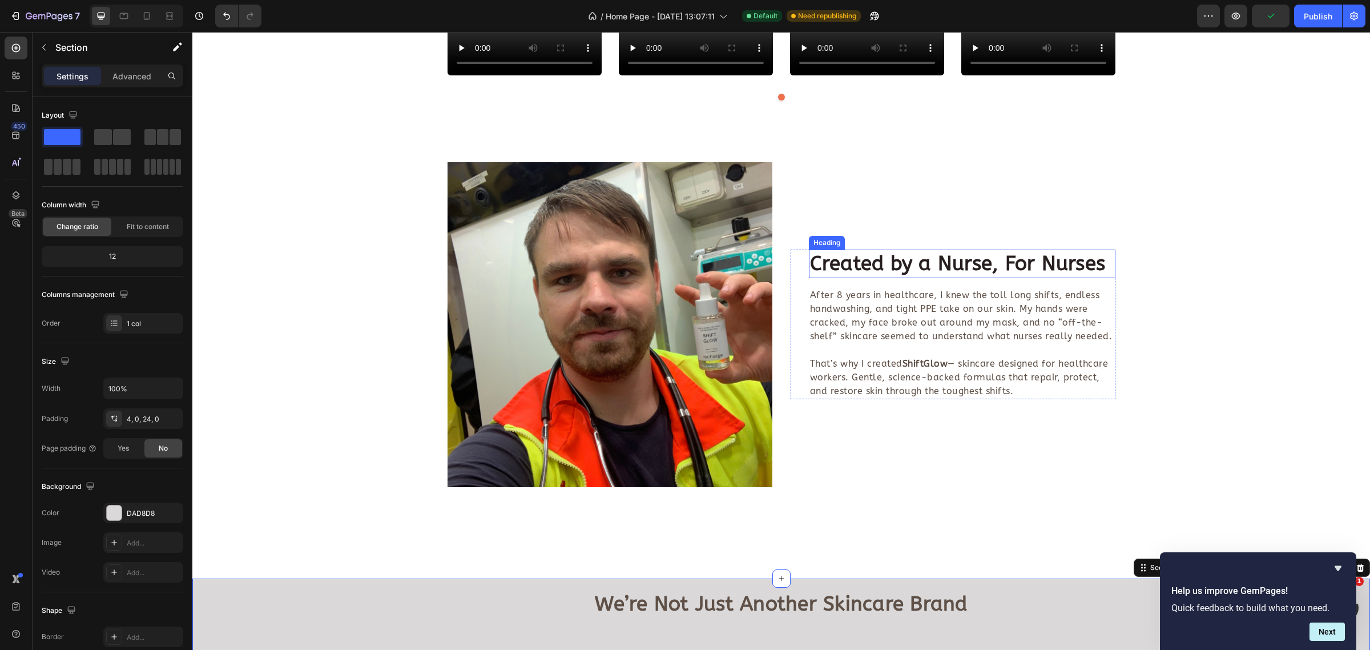
click at [875, 261] on h2 "Created by a Nurse, For Nurses" at bounding box center [962, 263] width 307 height 29
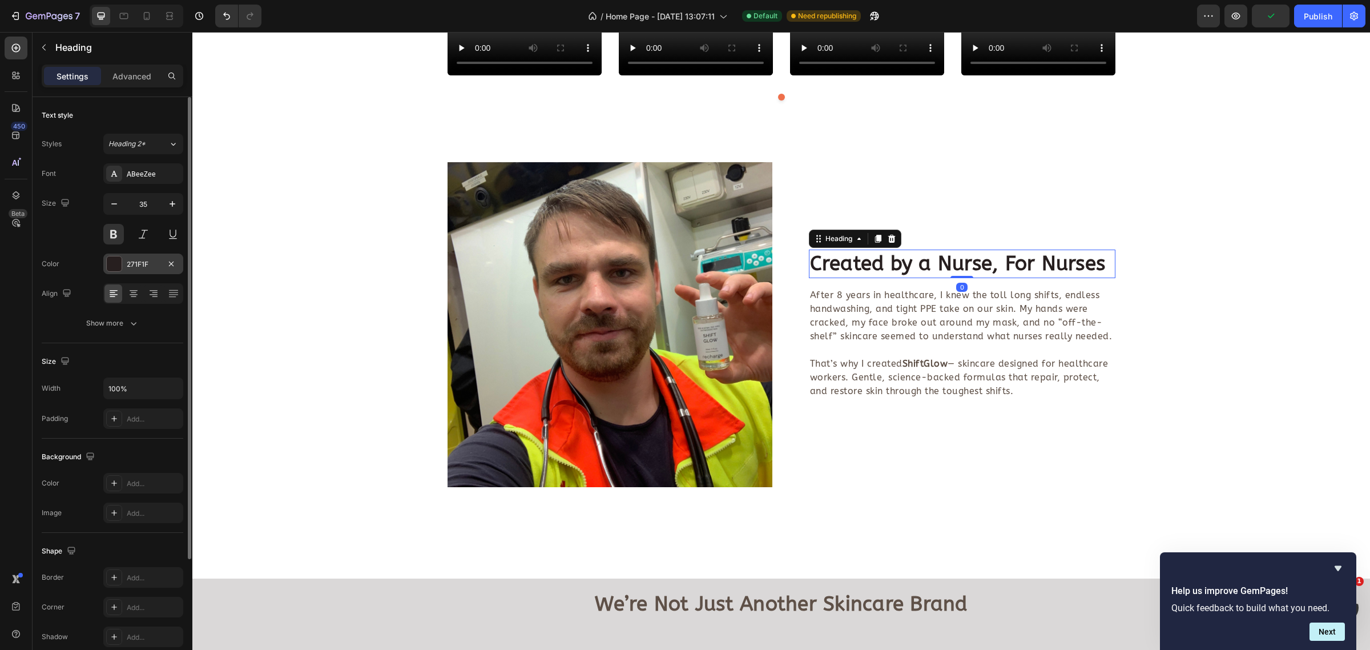
click at [138, 255] on div "271F1F" at bounding box center [143, 263] width 80 height 21
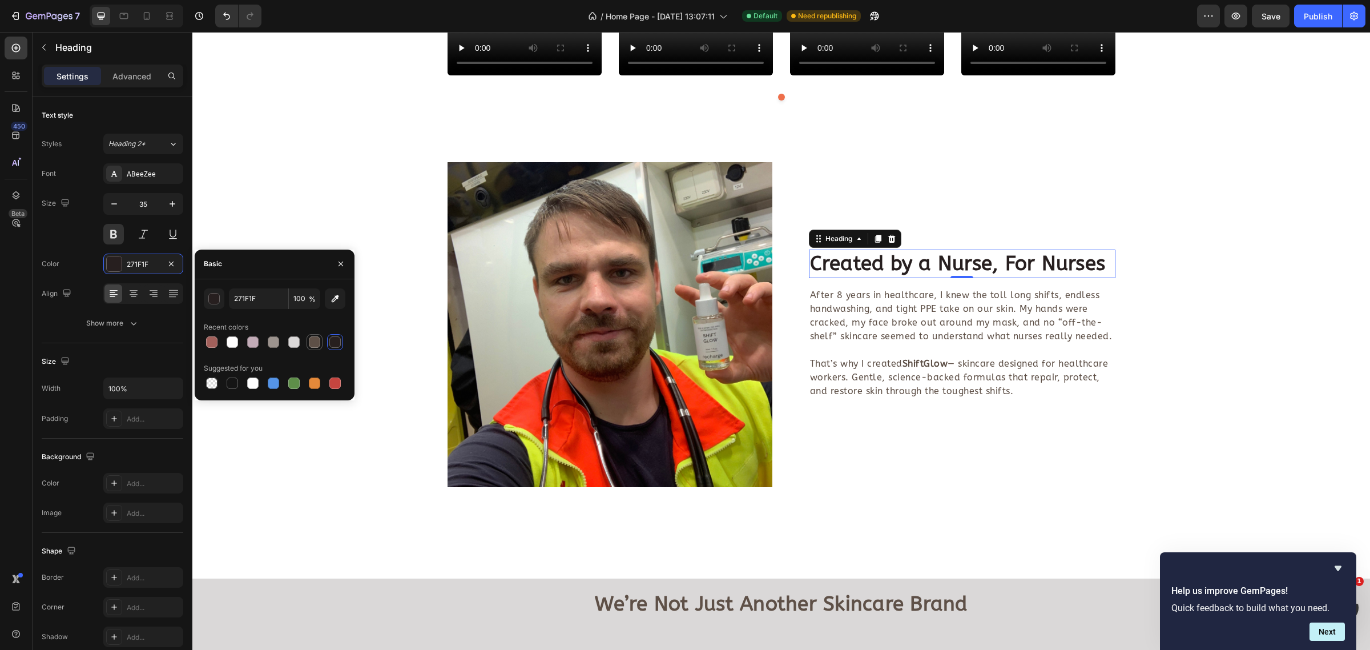
click at [314, 341] on div at bounding box center [314, 341] width 11 height 11
type input "5E5047"
click at [1233, 287] on div "Image Created by a Nurse, For Nurses Heading 0 After 8 years in healthcare, I k…" at bounding box center [781, 347] width 1178 height 371
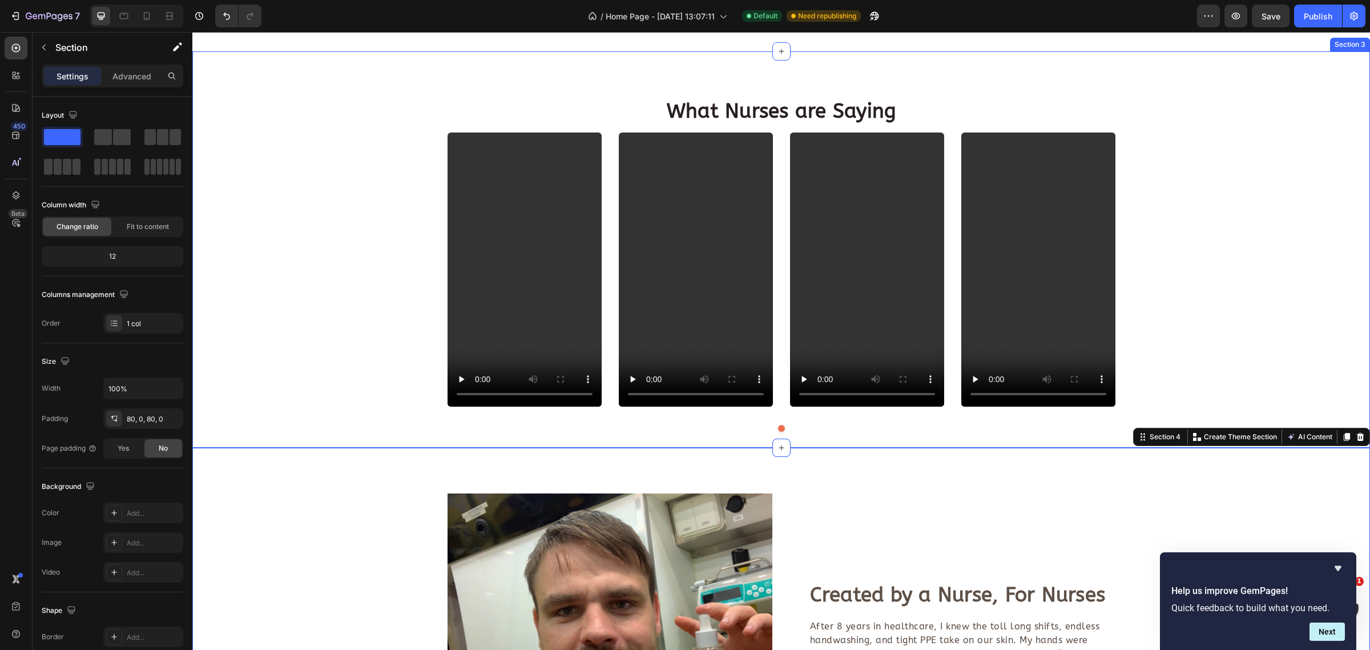
scroll to position [795, 0]
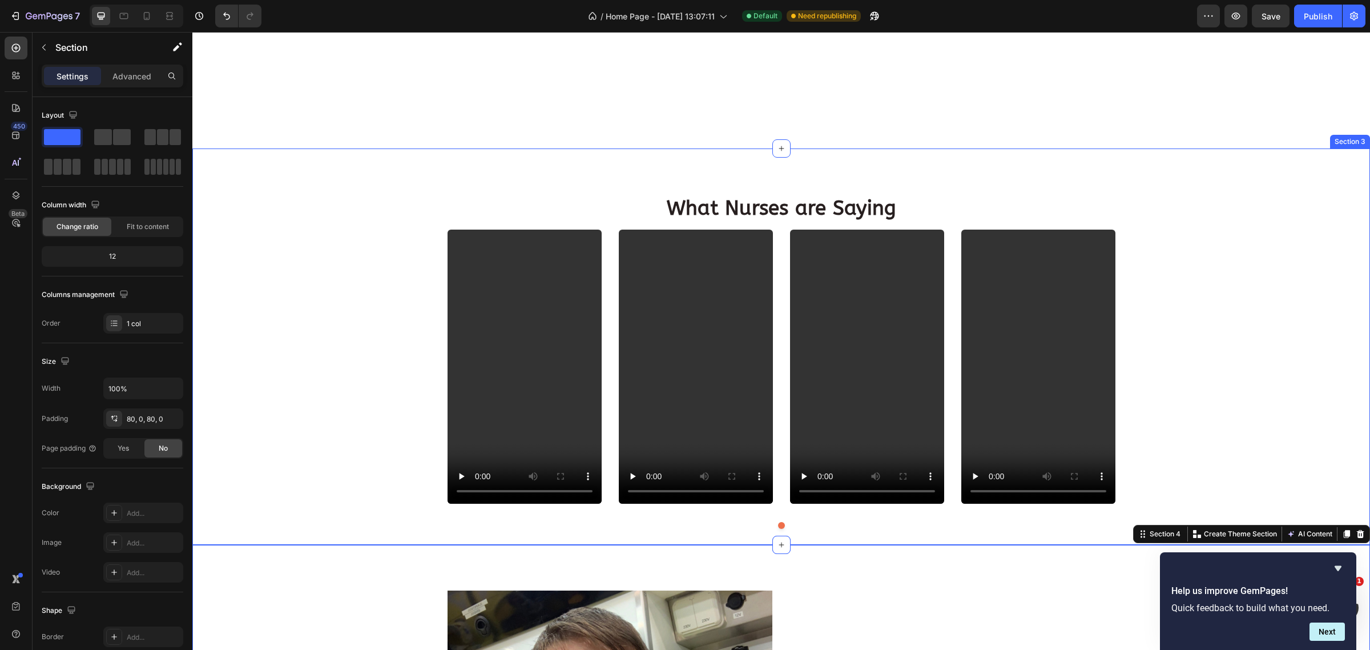
click at [800, 202] on h2 "What Nurses are Saying" at bounding box center [782, 208] width 668 height 29
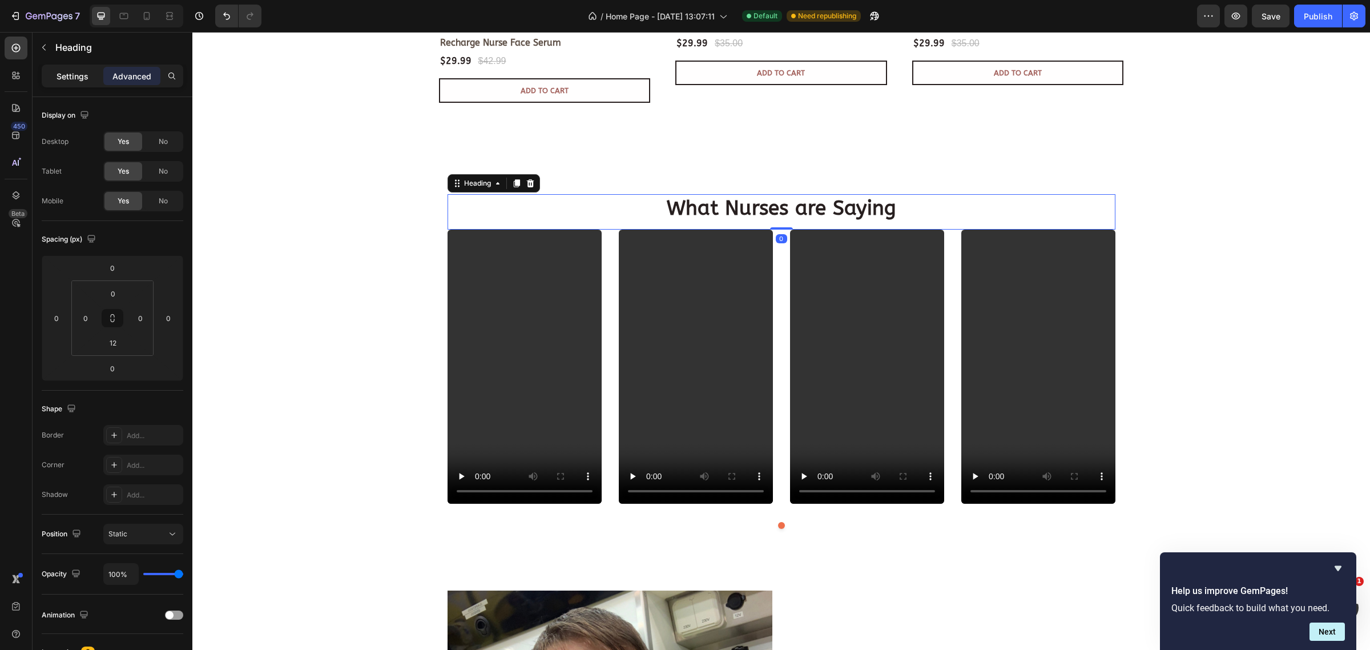
click at [78, 80] on p "Settings" at bounding box center [73, 76] width 32 height 12
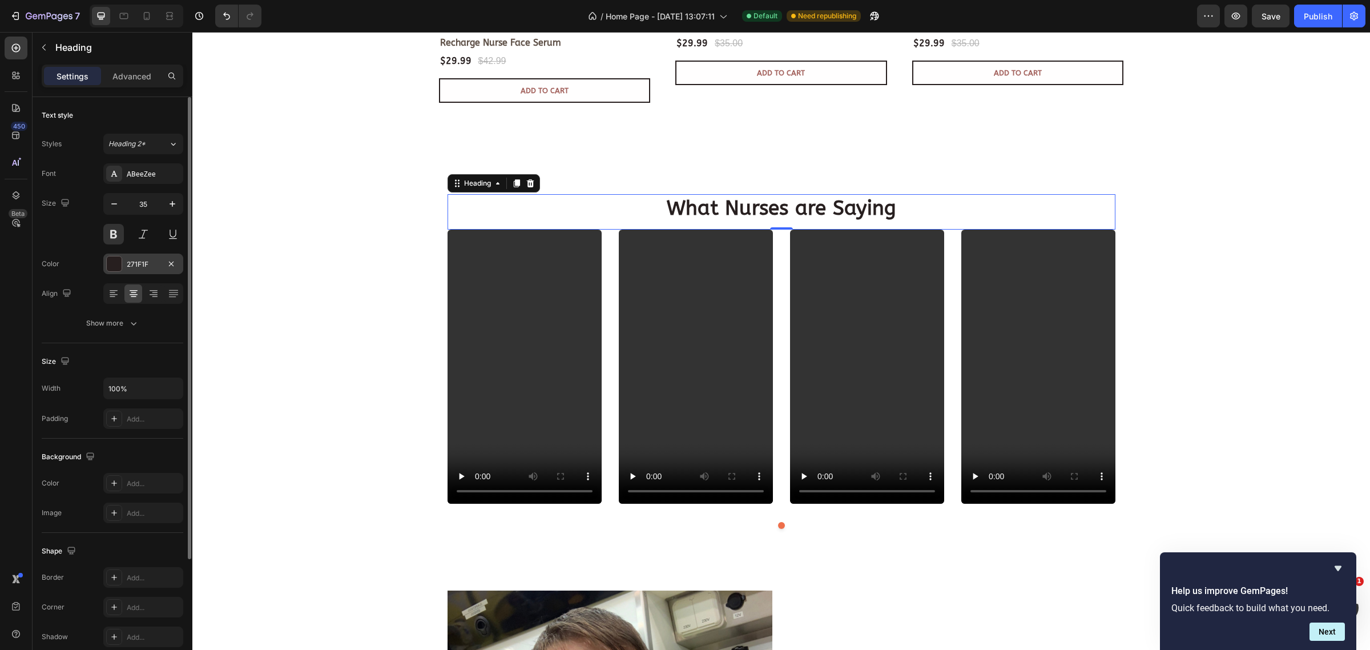
click at [127, 267] on div "271F1F" at bounding box center [143, 264] width 33 height 10
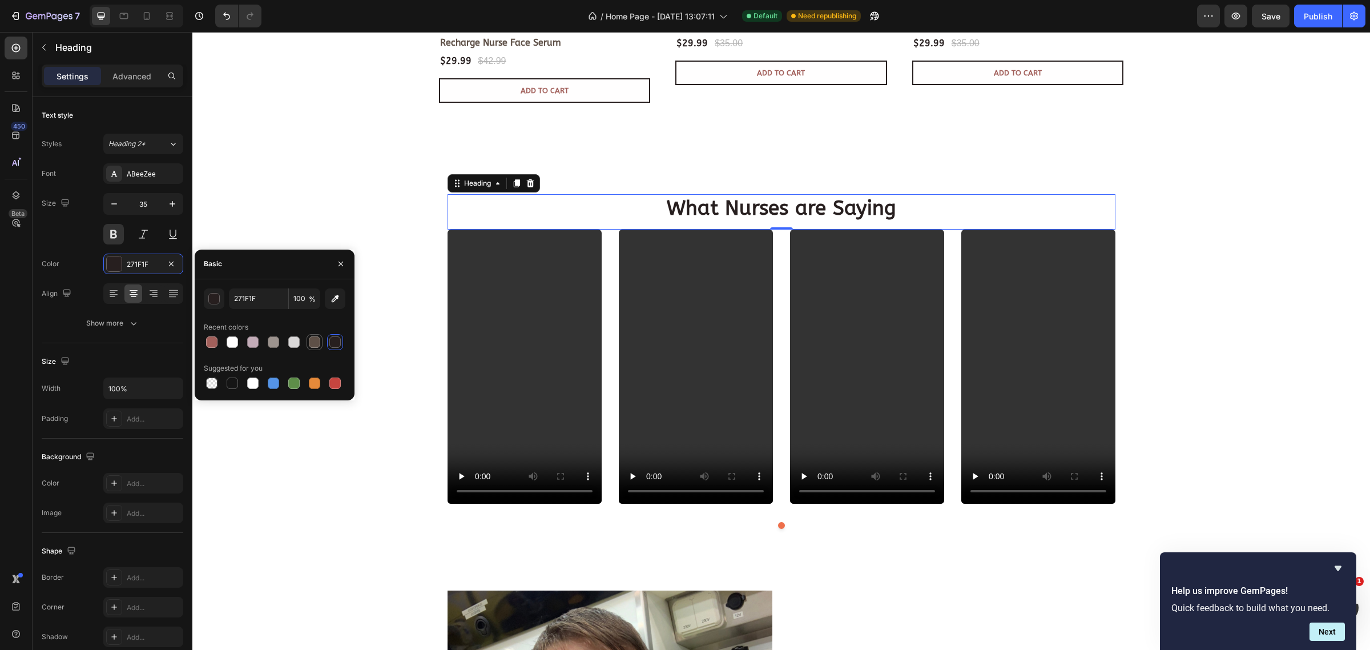
click at [312, 341] on div at bounding box center [314, 341] width 11 height 11
type input "5E5047"
click at [341, 175] on div "What Nurses are Saying Heading 0 Video Video Video Video Carousel Row Section 3" at bounding box center [781, 346] width 1178 height 396
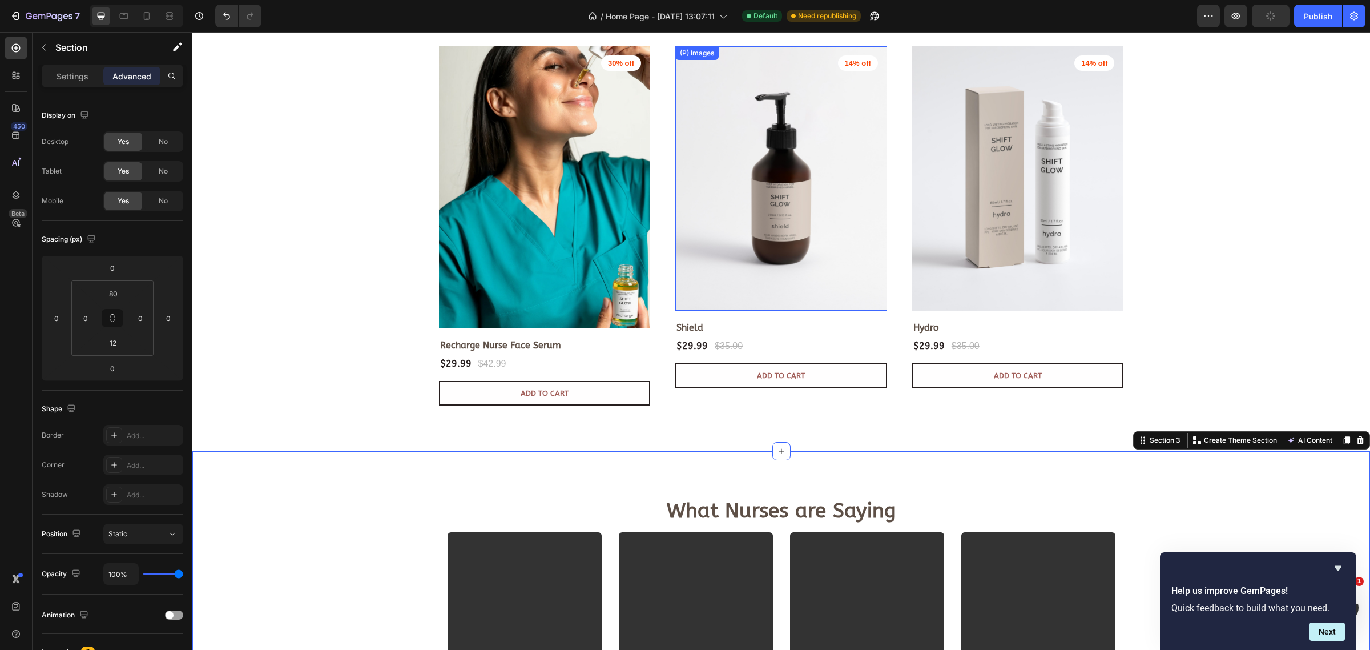
scroll to position [367, 0]
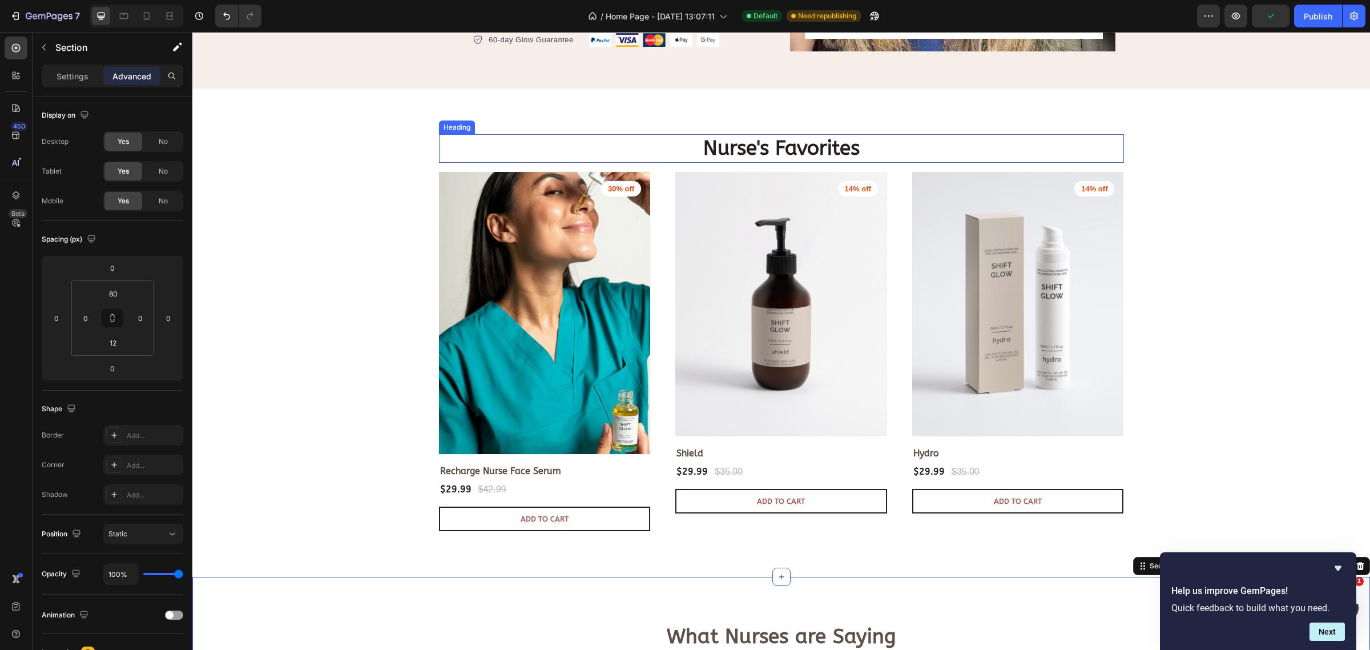
click at [768, 149] on h2 "Nurse's Favorites" at bounding box center [781, 148] width 685 height 29
click at [75, 66] on div "Settings Advanced" at bounding box center [113, 76] width 142 height 23
click at [77, 77] on p "Settings" at bounding box center [73, 76] width 32 height 12
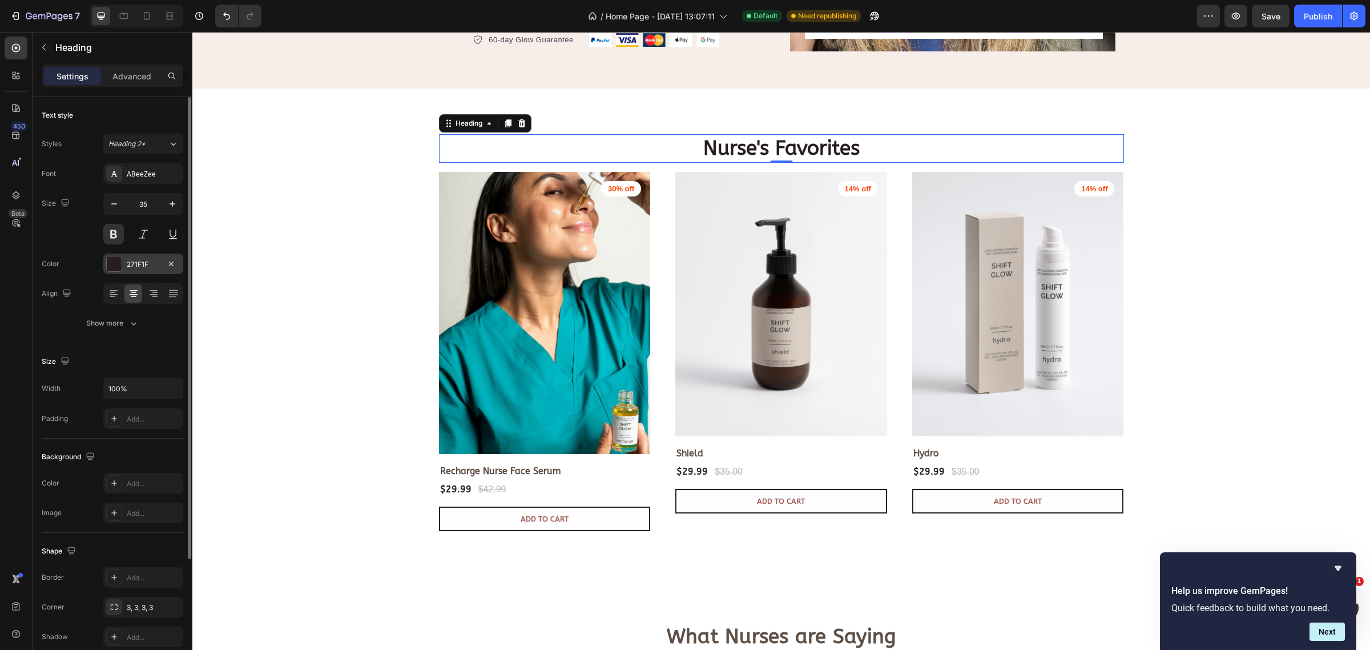
click at [117, 259] on div at bounding box center [114, 263] width 15 height 15
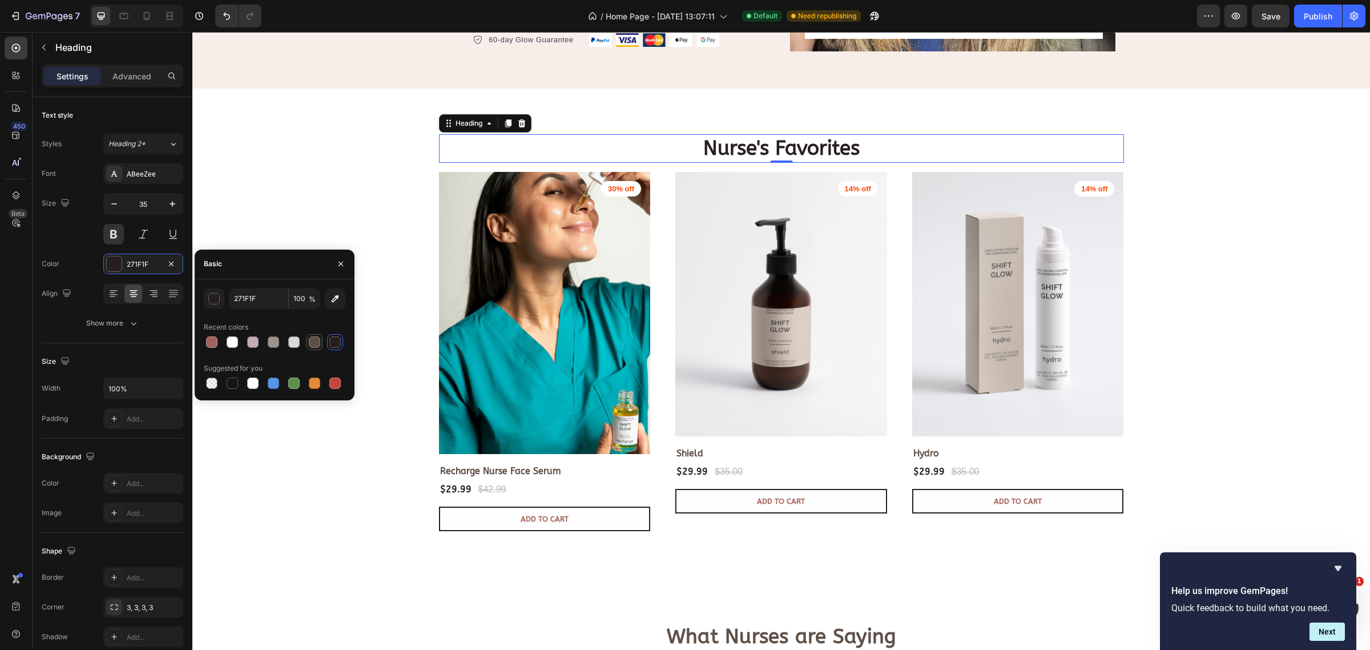
click at [310, 341] on div at bounding box center [314, 341] width 11 height 11
type input "5E5047"
click at [312, 195] on div "Nurse's Favorites Heading 0 Row (P) Images 30% off Product Badge Row Recharge N…" at bounding box center [781, 332] width 1161 height 397
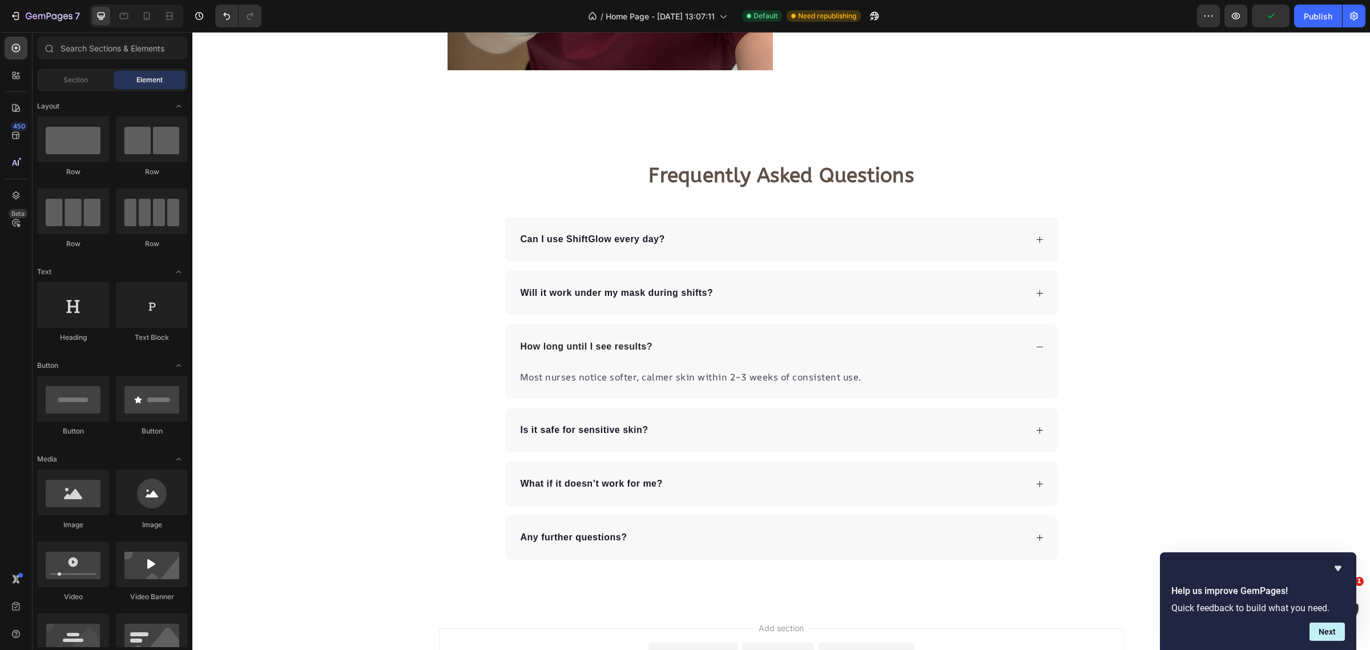
scroll to position [2533, 0]
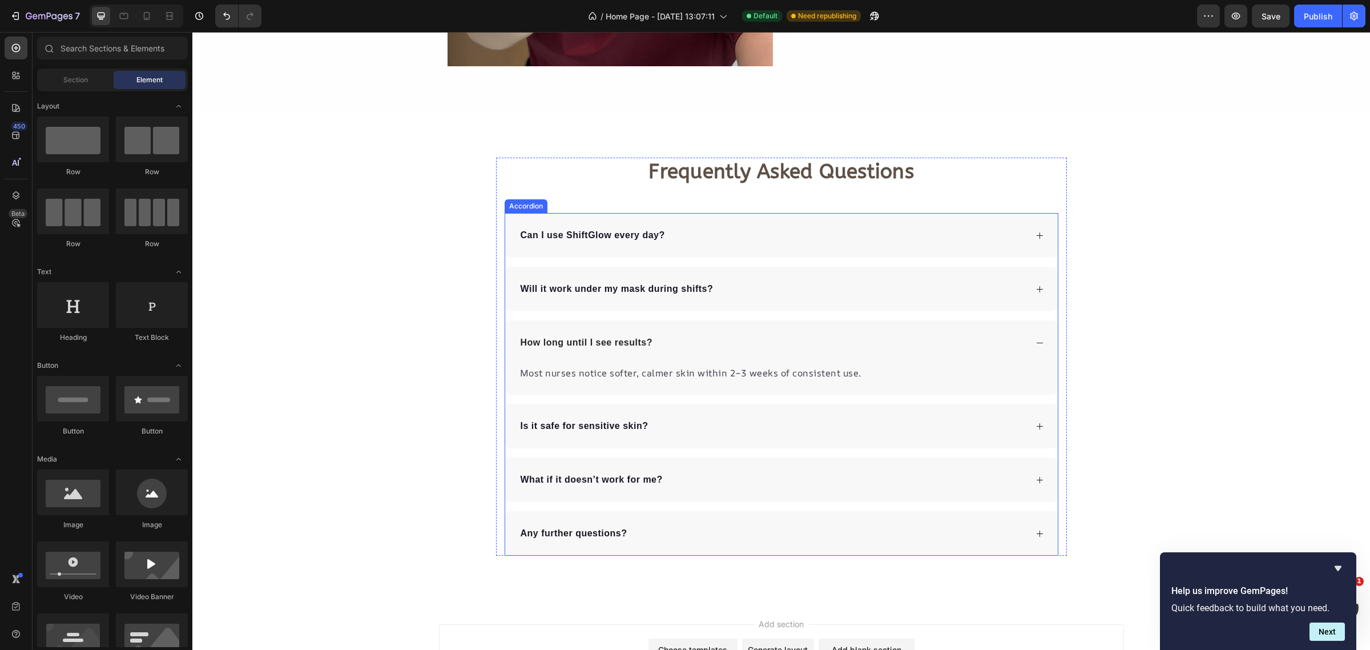
click at [789, 237] on div "Can I use ShiftGlow every day?" at bounding box center [773, 235] width 508 height 17
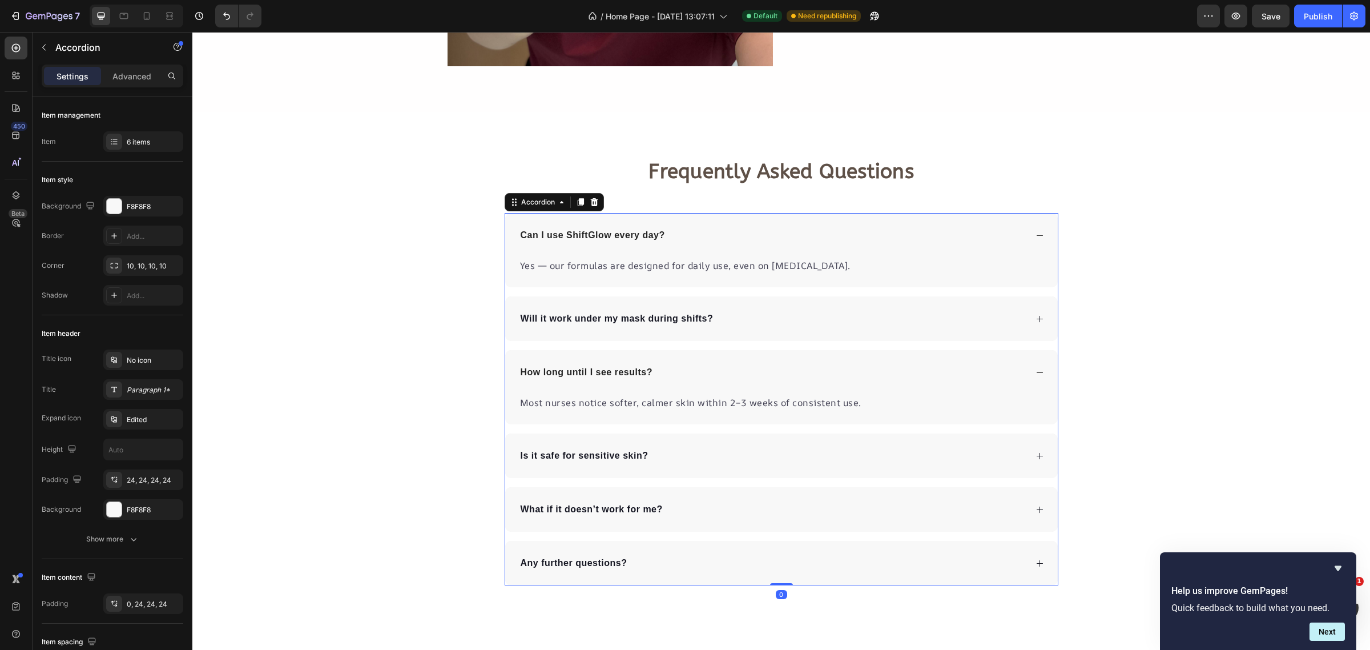
click at [792, 240] on div "Can I use ShiftGlow every day?" at bounding box center [773, 235] width 508 height 17
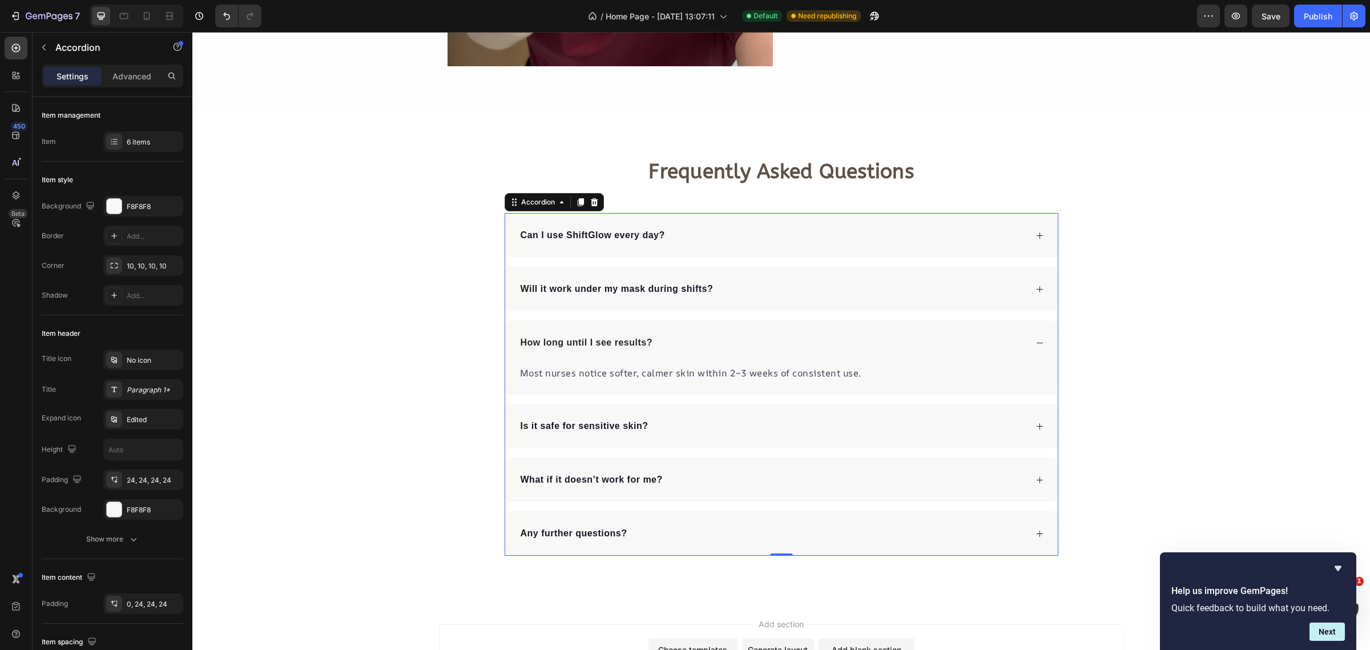
click at [608, 237] on p "Can I use ShiftGlow every day?" at bounding box center [593, 235] width 144 height 14
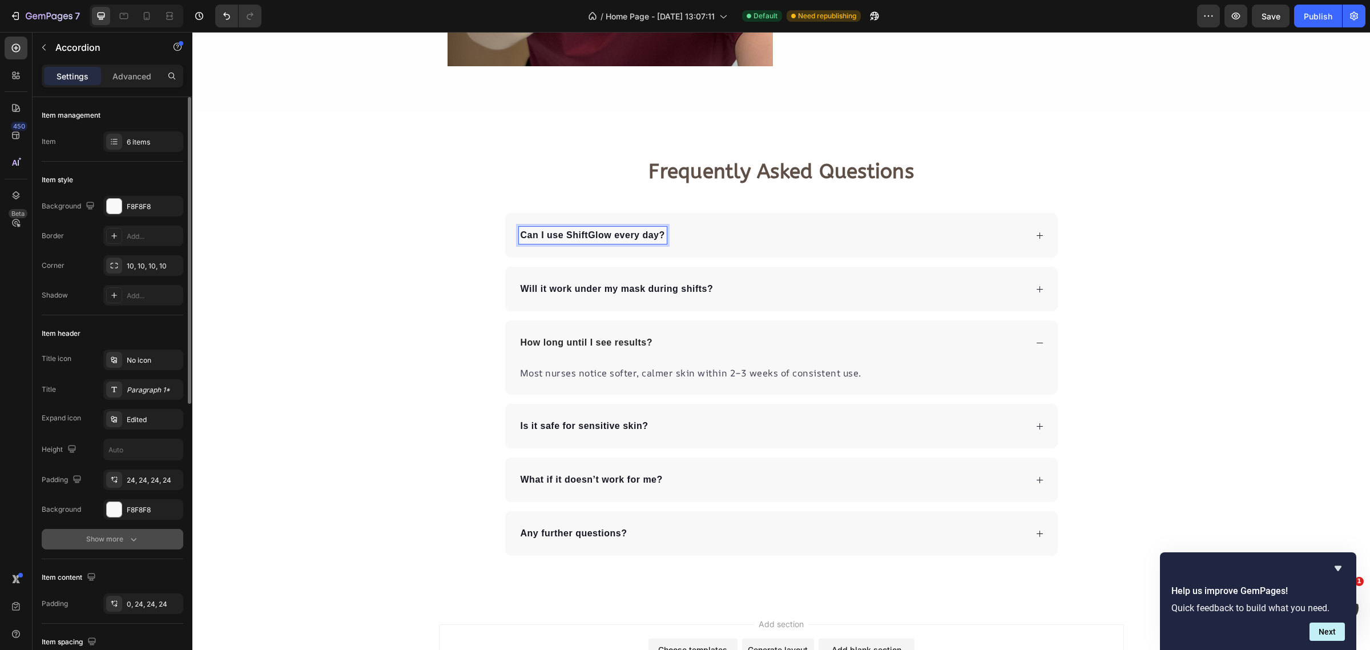
click at [128, 538] on icon "button" at bounding box center [133, 538] width 11 height 11
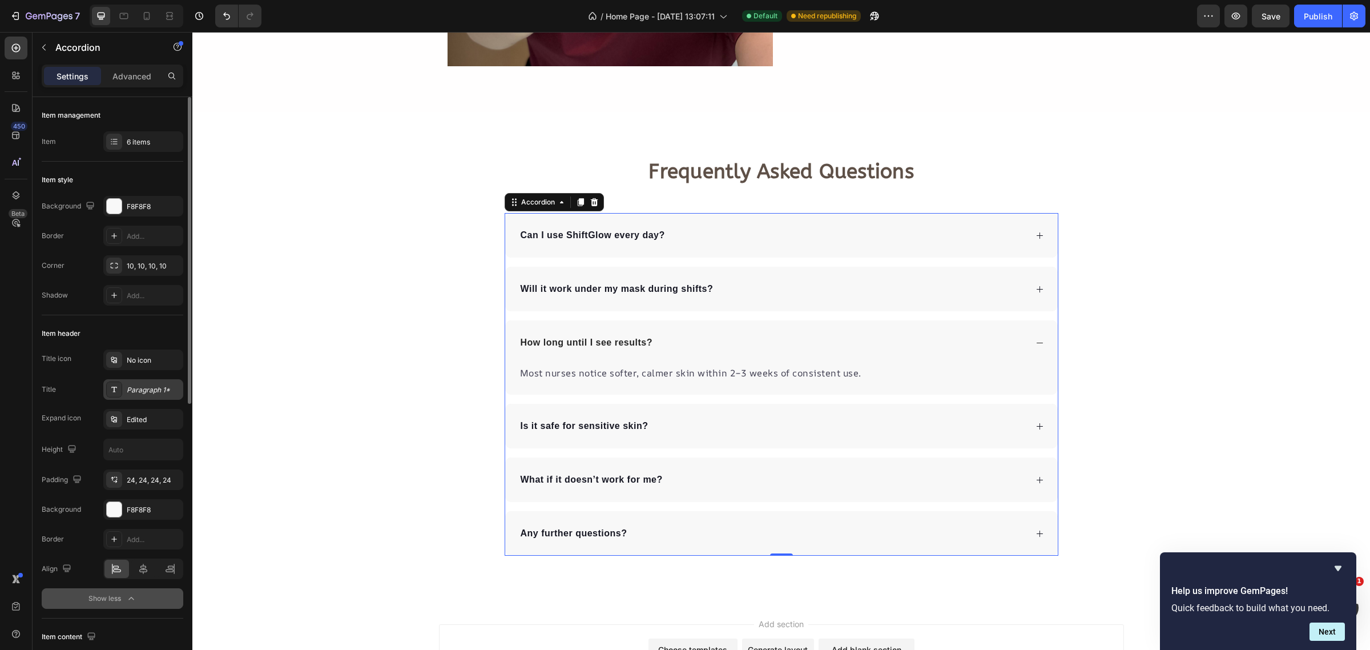
click at [152, 389] on div "Paragraph 1*" at bounding box center [154, 390] width 54 height 10
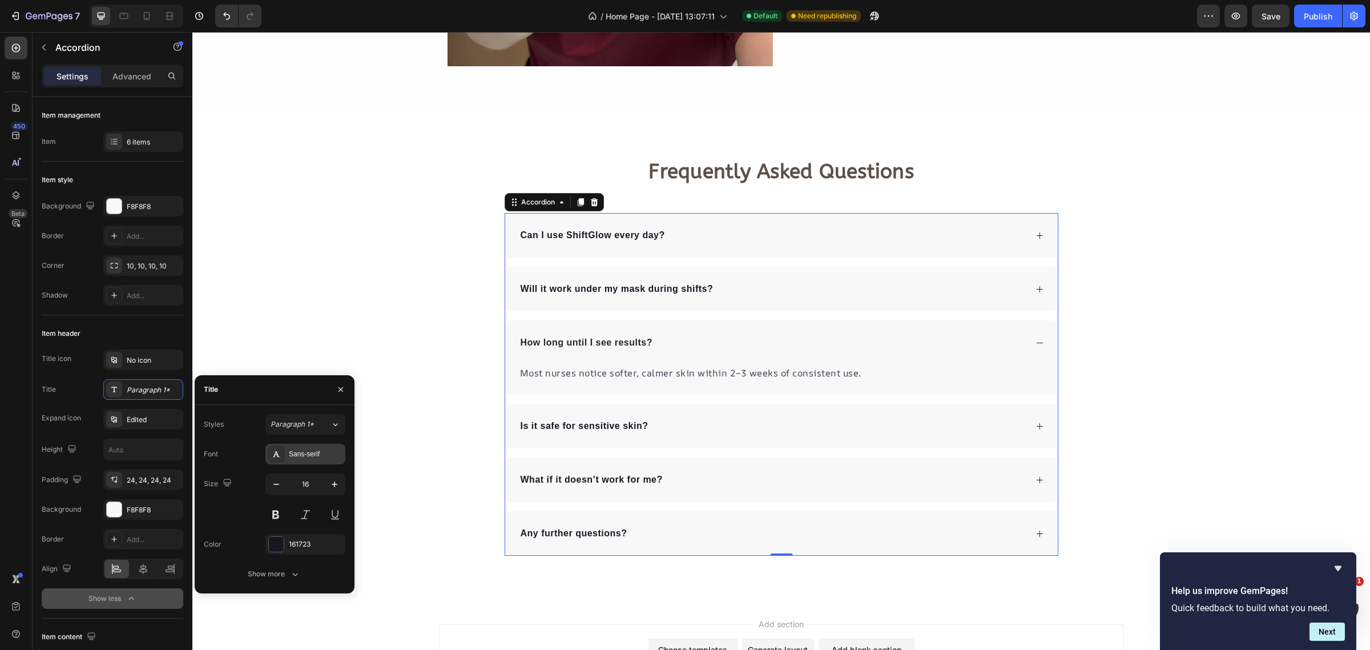
click at [308, 451] on div "Sans-serif" at bounding box center [316, 454] width 54 height 10
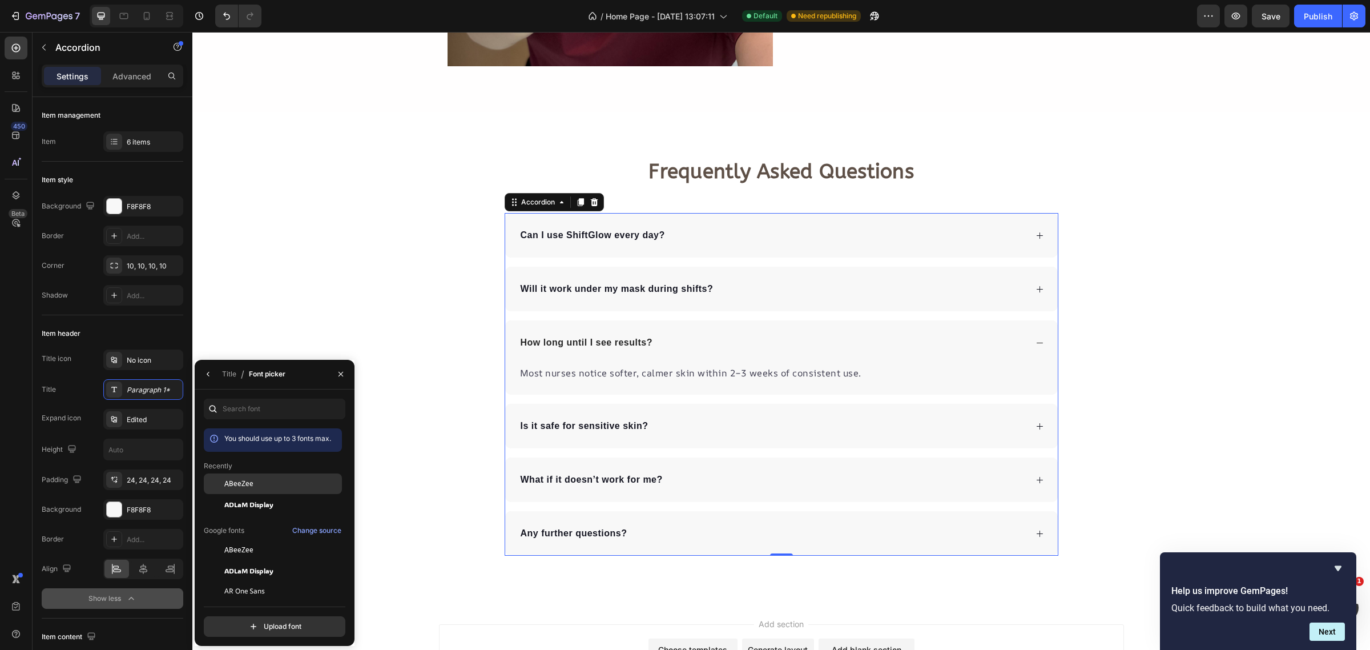
click at [239, 484] on span "ABeeZee" at bounding box center [238, 483] width 29 height 10
click at [204, 376] on icon "button" at bounding box center [208, 373] width 9 height 9
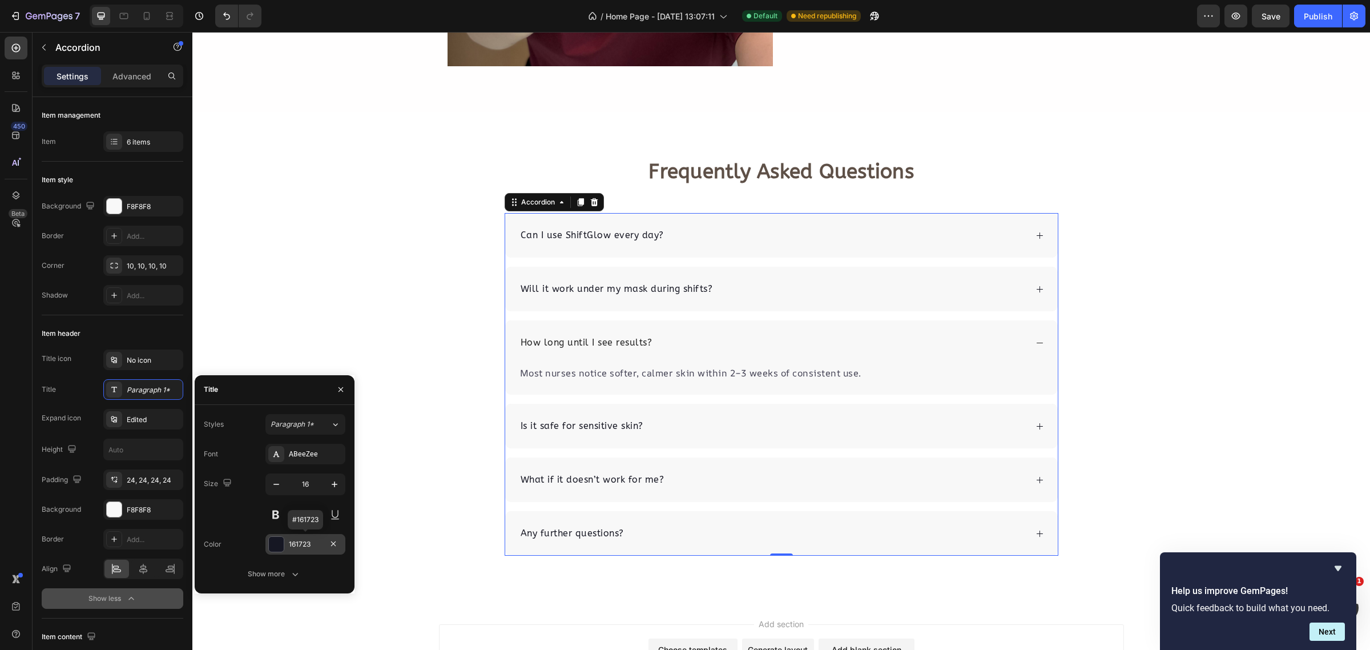
click at [304, 542] on div "161723" at bounding box center [305, 544] width 33 height 10
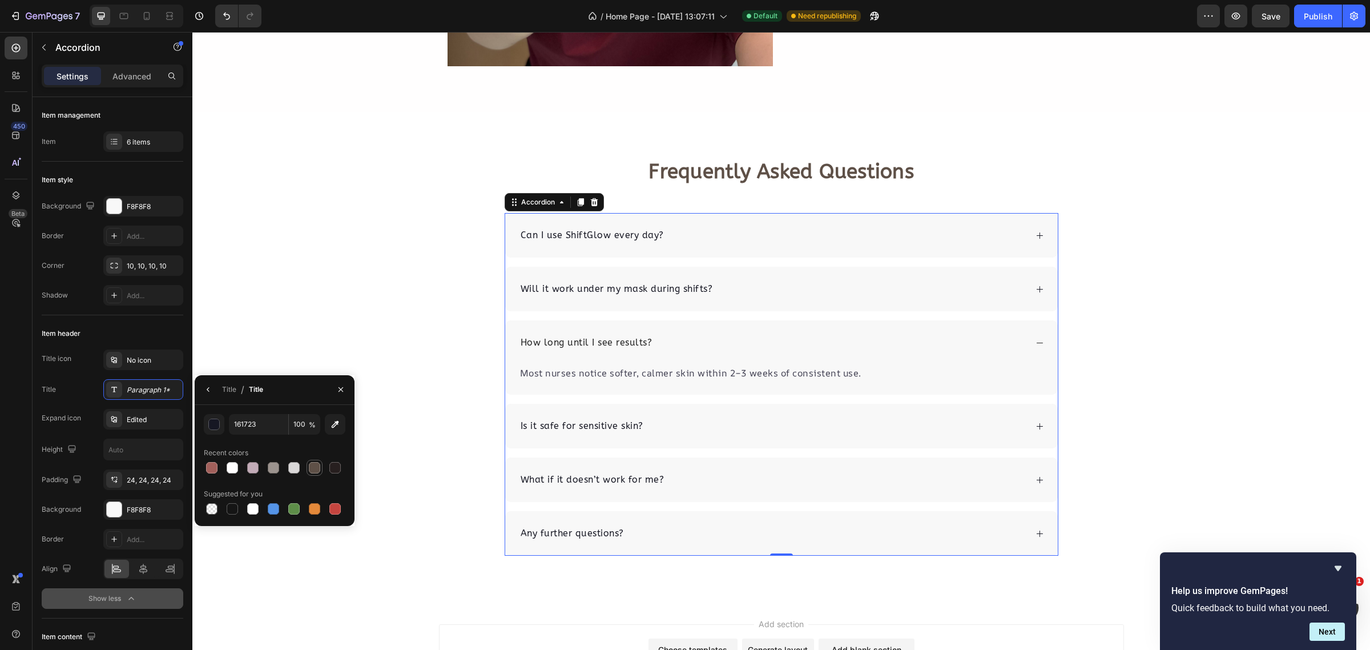
click at [312, 469] on div at bounding box center [314, 467] width 11 height 11
type input "5E5047"
click at [336, 272] on div "Frequently Asked Questions Heading Can I use ShiftGlow every day? Will it work …" at bounding box center [781, 357] width 1178 height 398
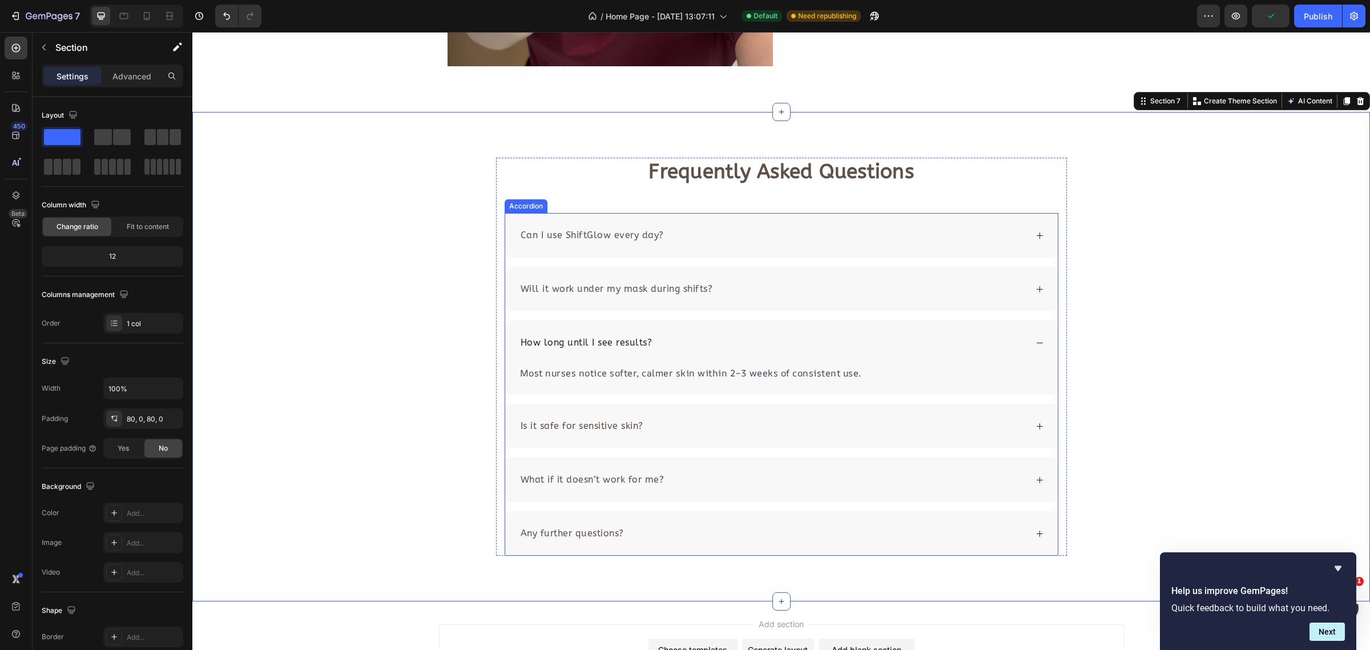
click at [635, 232] on p "Can I use ShiftGlow every day?" at bounding box center [592, 235] width 143 height 14
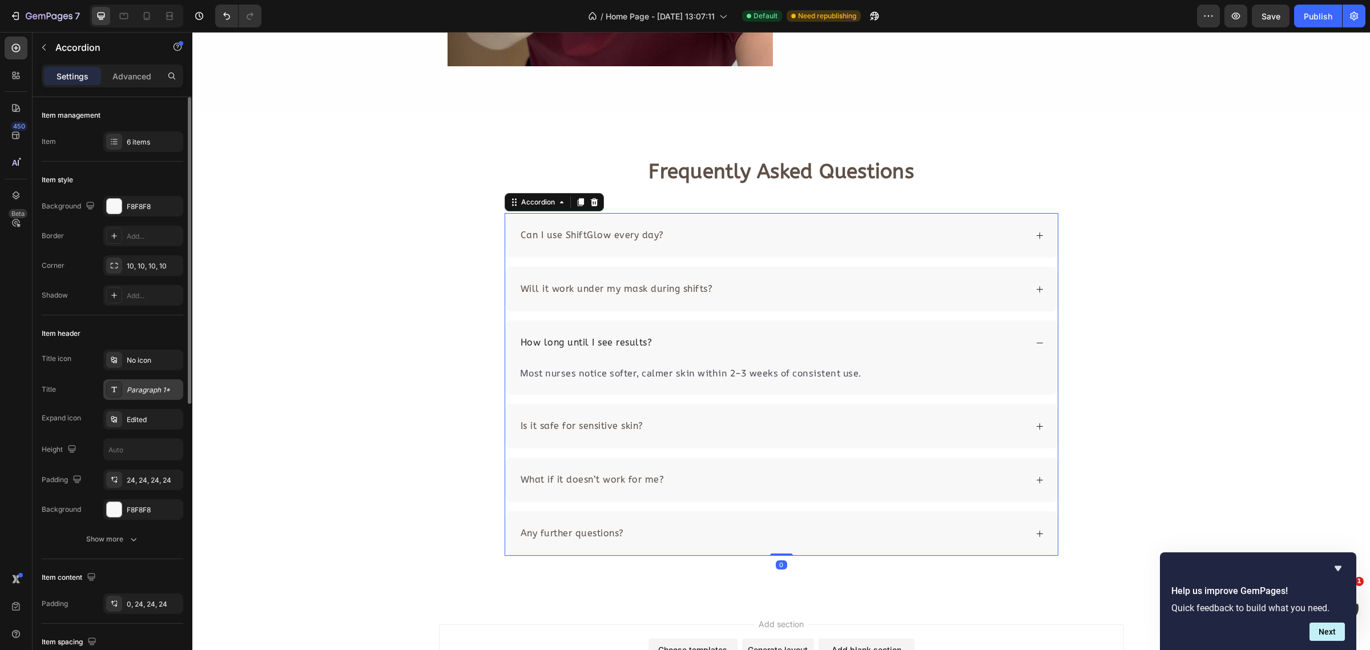
click at [137, 390] on div "Paragraph 1*" at bounding box center [154, 390] width 54 height 10
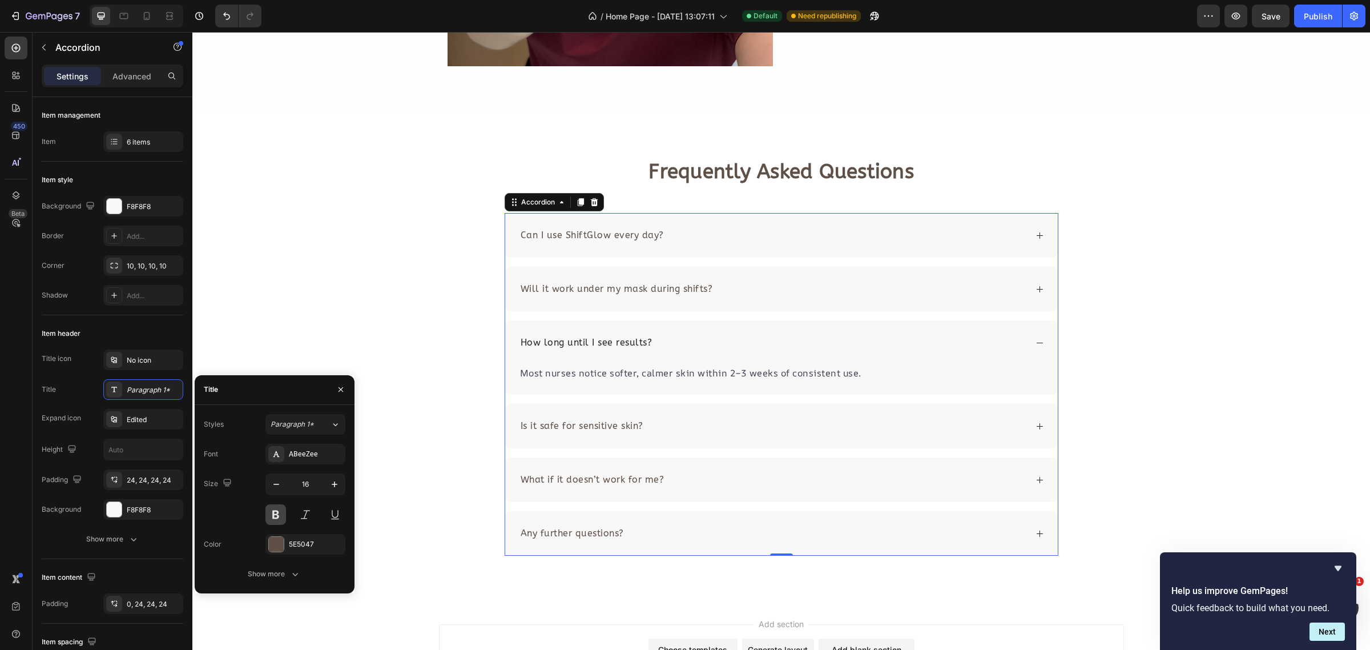
click at [275, 512] on button at bounding box center [275, 514] width 21 height 21
click at [317, 270] on div "Frequently Asked Questions Heading Can I use ShiftGlow every day? Will it work …" at bounding box center [781, 357] width 1178 height 398
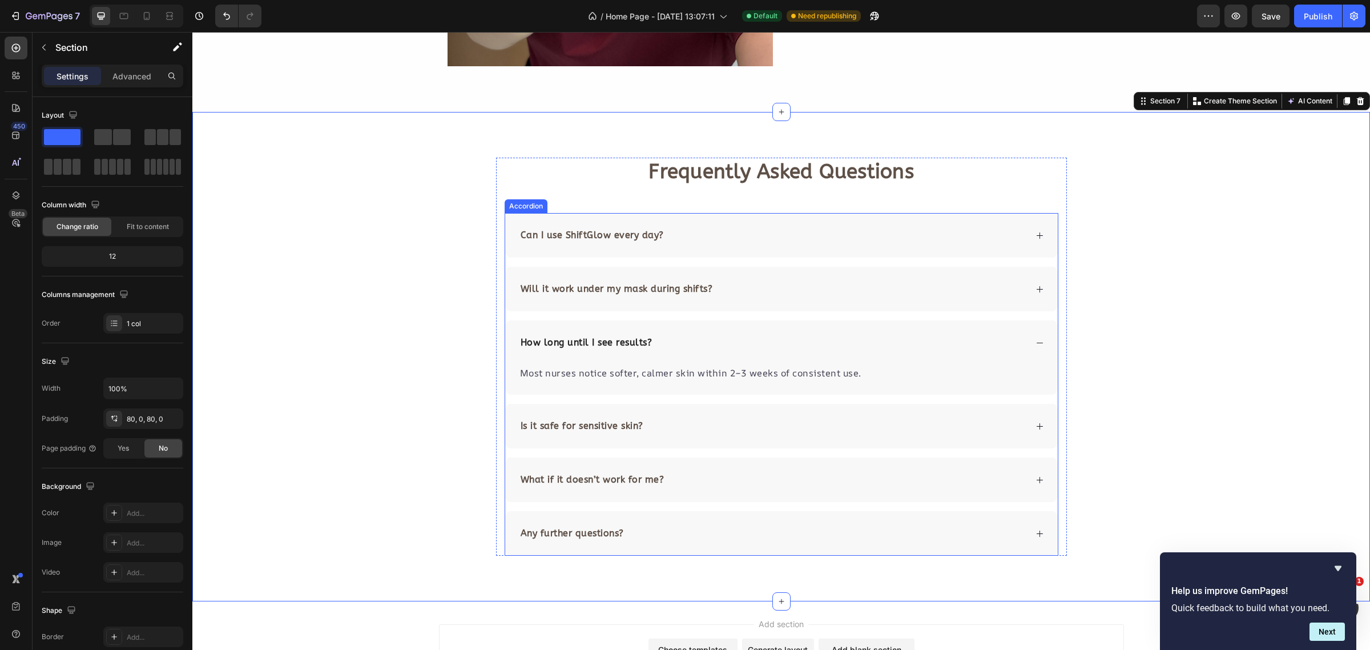
click at [578, 343] on p "How long until I see results?" at bounding box center [587, 343] width 132 height 14
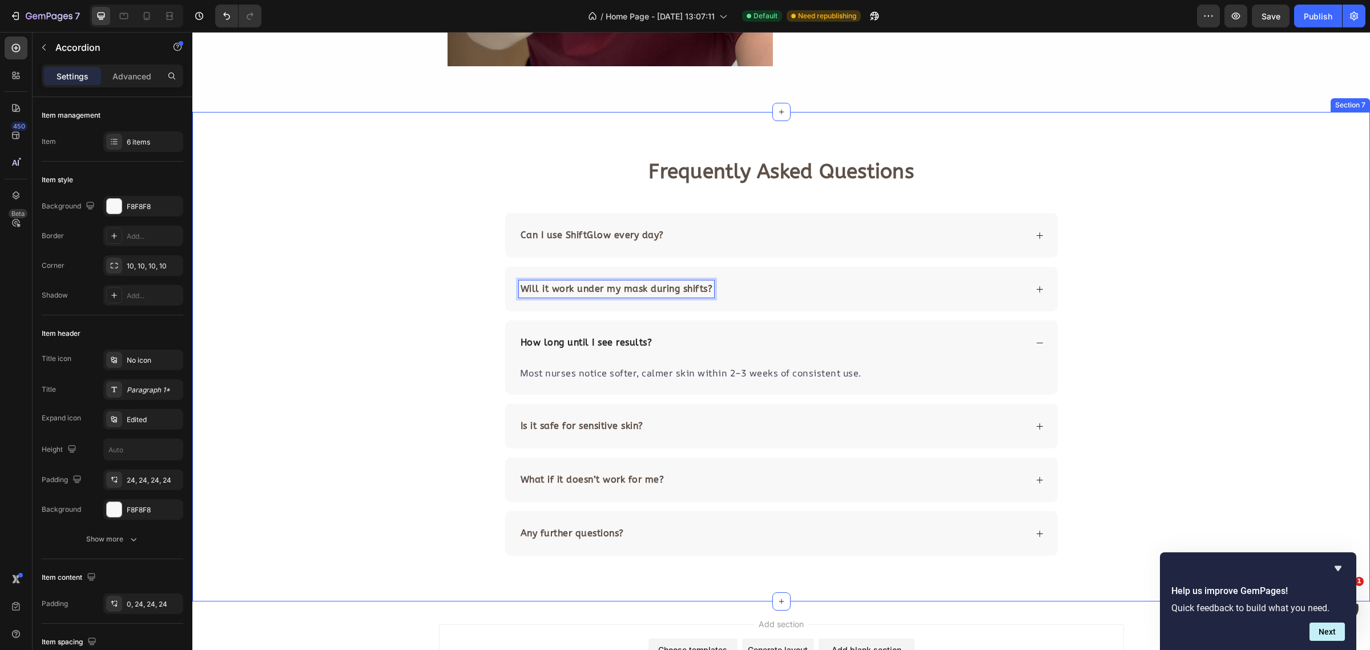
click at [353, 271] on div "Frequently Asked Questions Heading Can I use ShiftGlow every day? Will it work …" at bounding box center [781, 357] width 1178 height 398
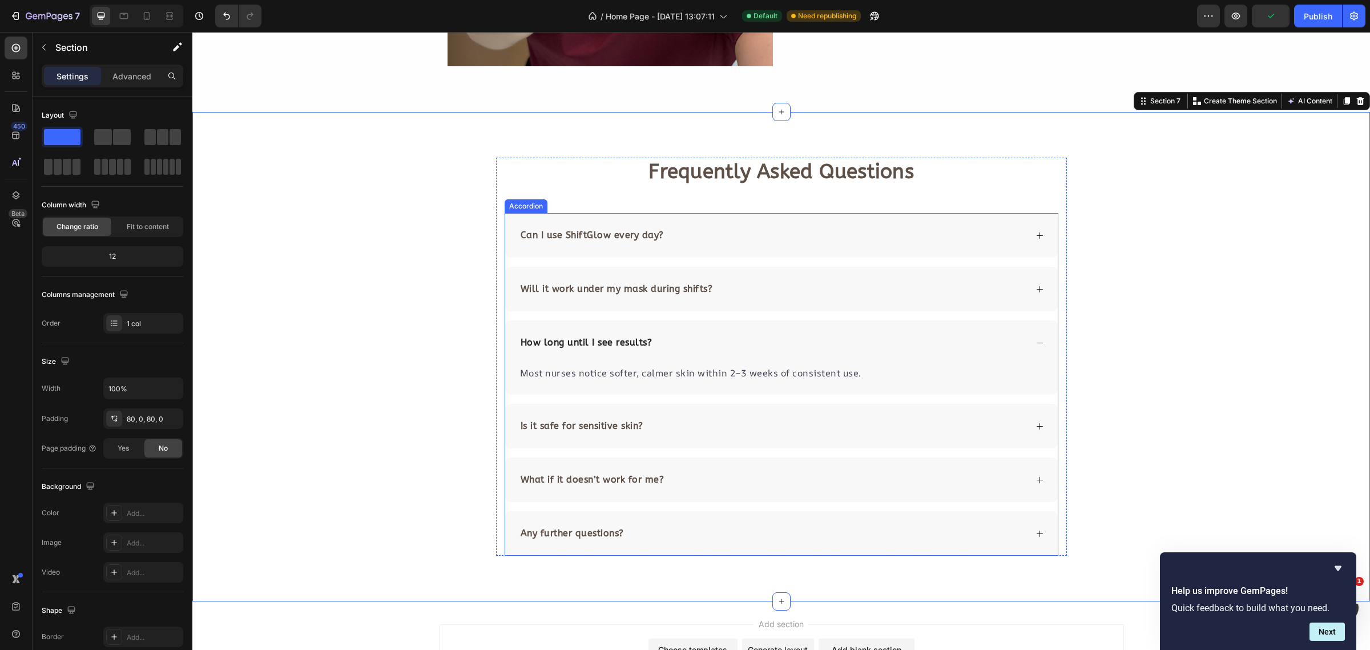
click at [880, 238] on div "Can I use ShiftGlow every day?" at bounding box center [773, 235] width 508 height 17
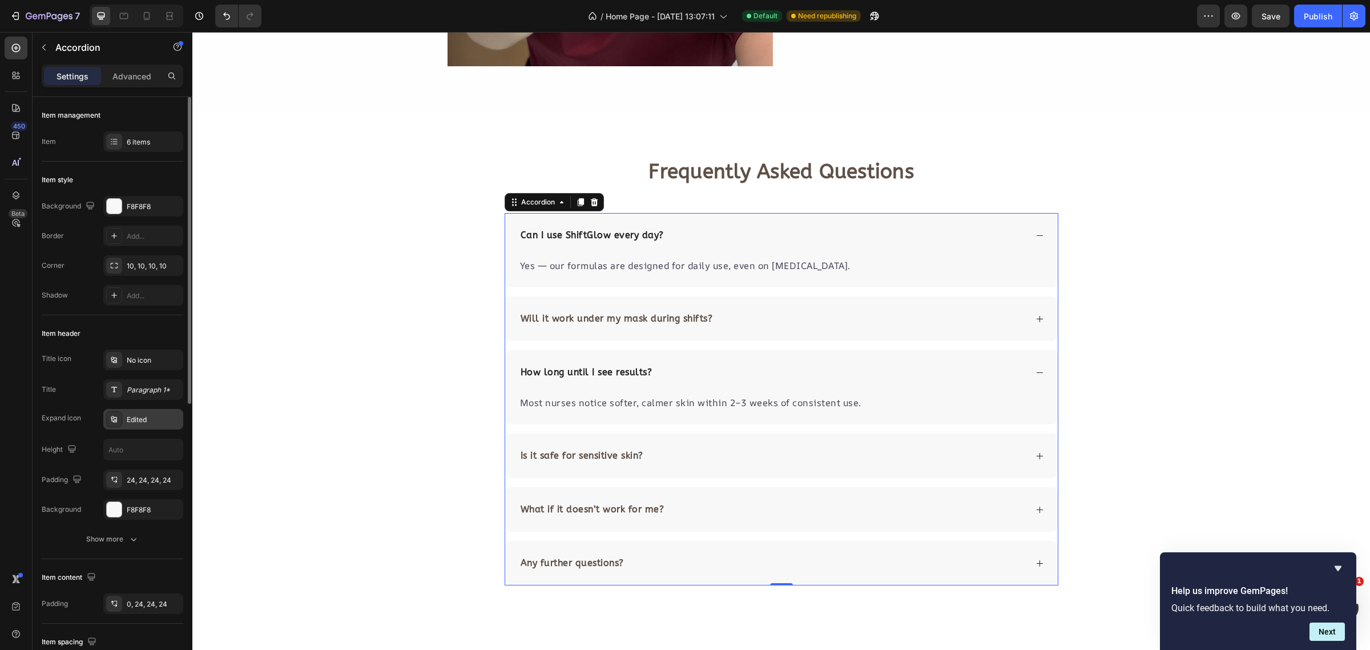
click at [148, 415] on div "Edited" at bounding box center [154, 419] width 54 height 10
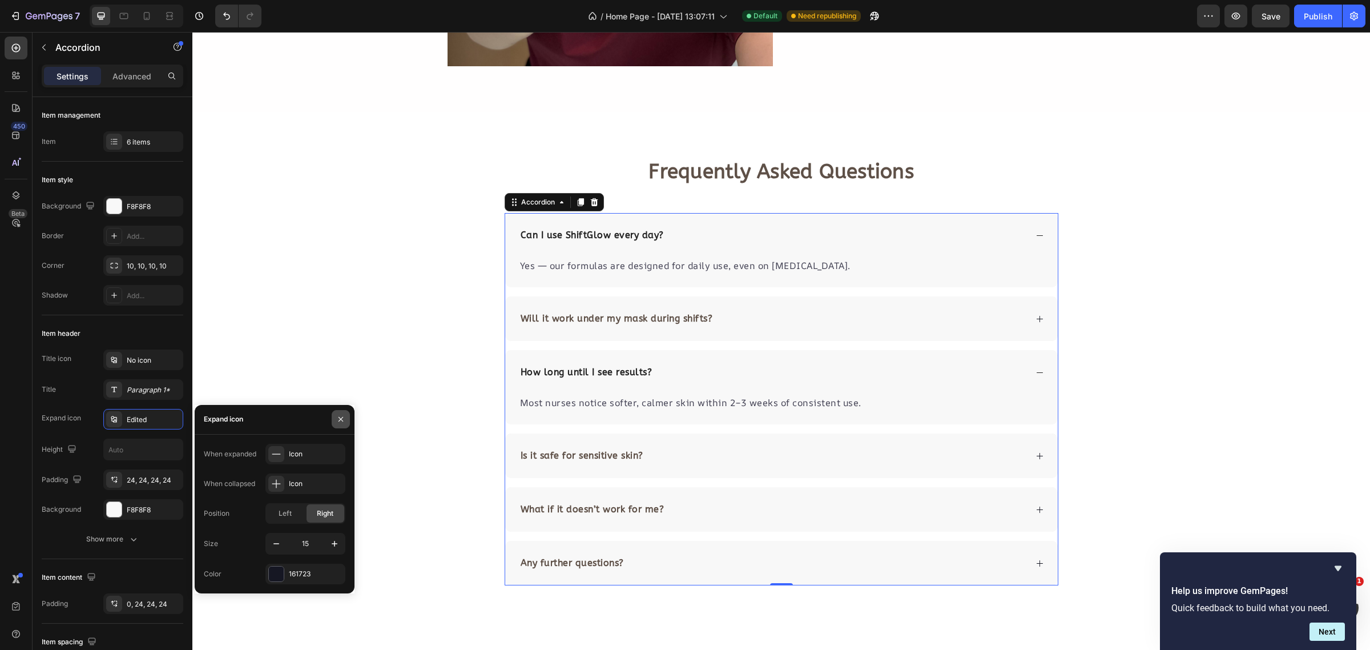
click at [339, 418] on icon "button" at bounding box center [340, 418] width 9 height 9
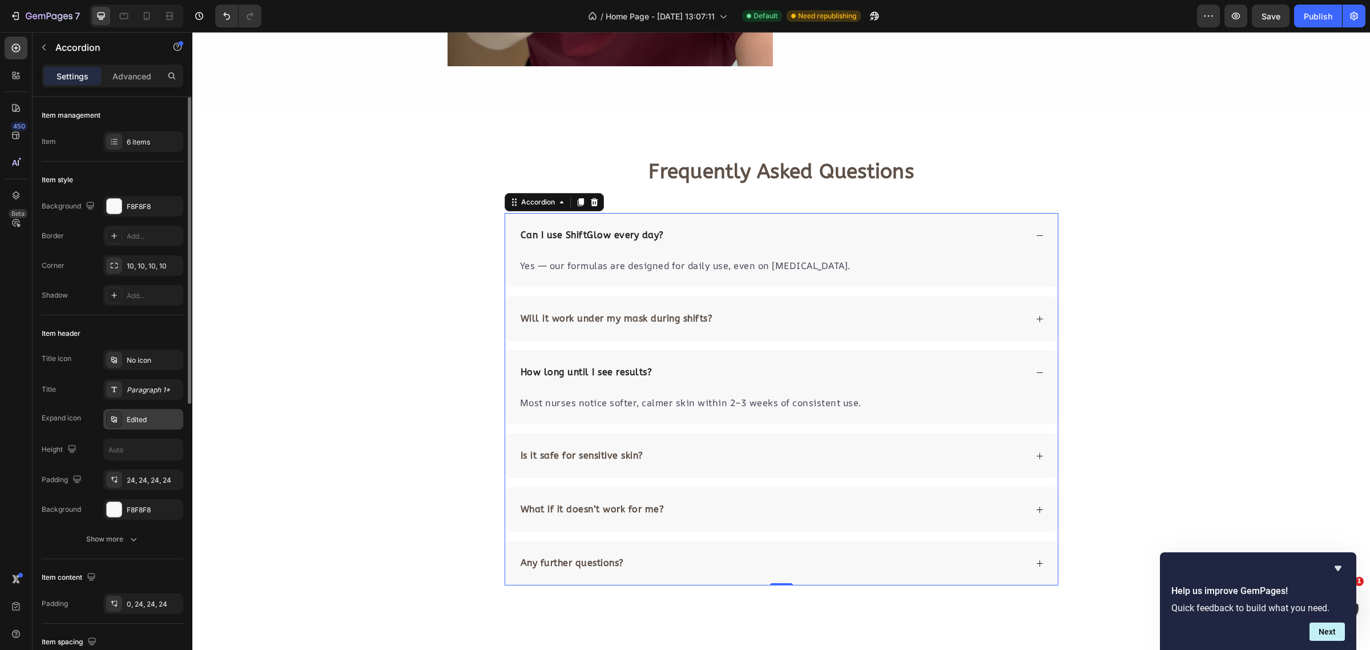
click at [128, 413] on div "Edited" at bounding box center [143, 419] width 80 height 21
click at [136, 385] on div "Paragraph 1*" at bounding box center [154, 390] width 54 height 10
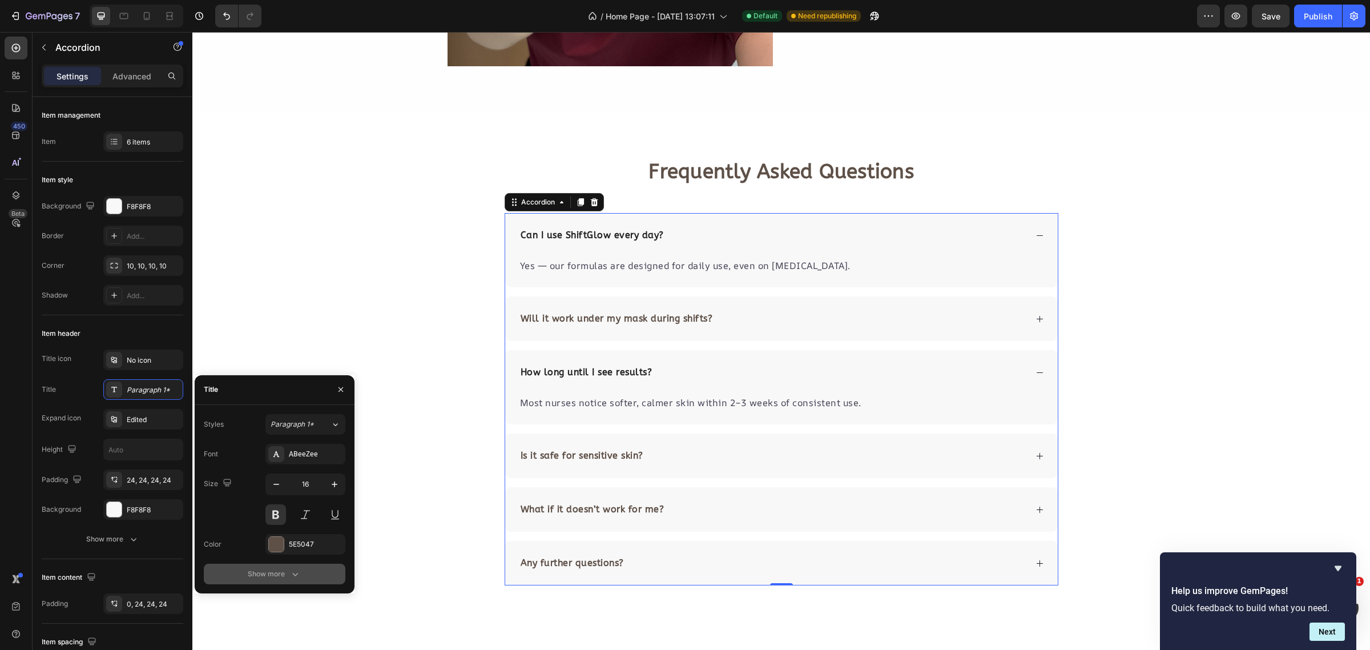
click at [274, 575] on div "Show more" at bounding box center [274, 573] width 53 height 11
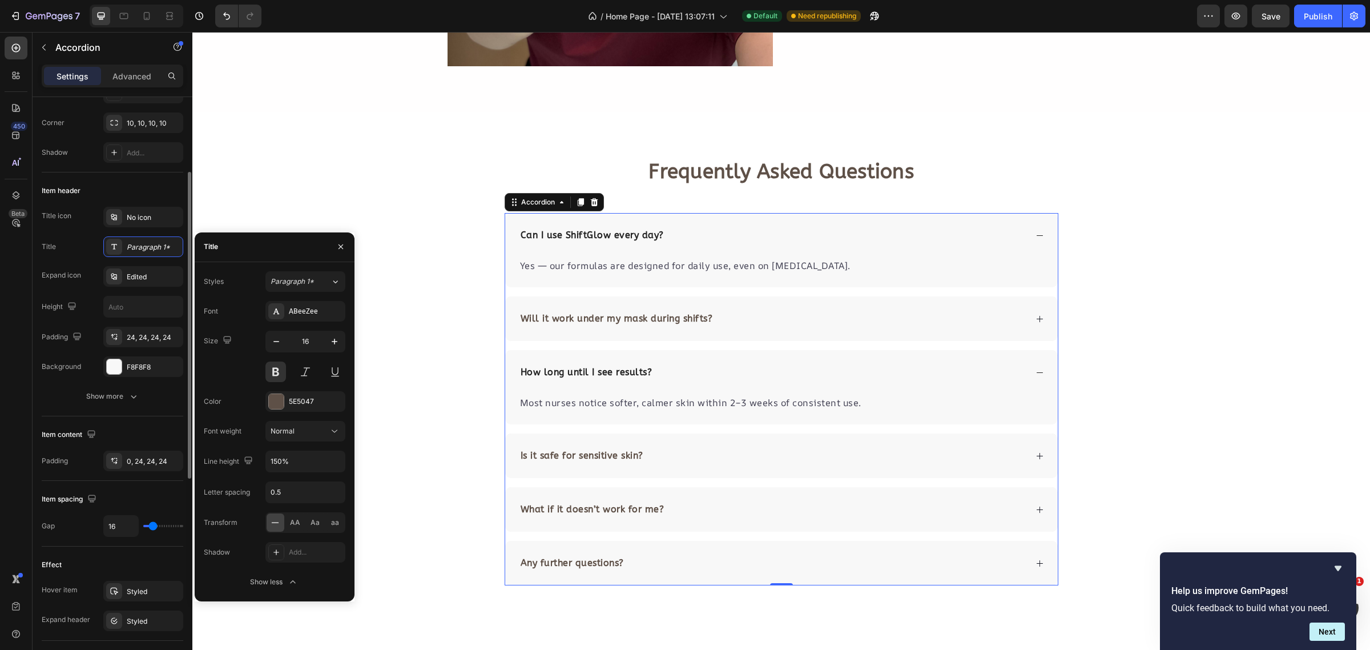
scroll to position [214, 0]
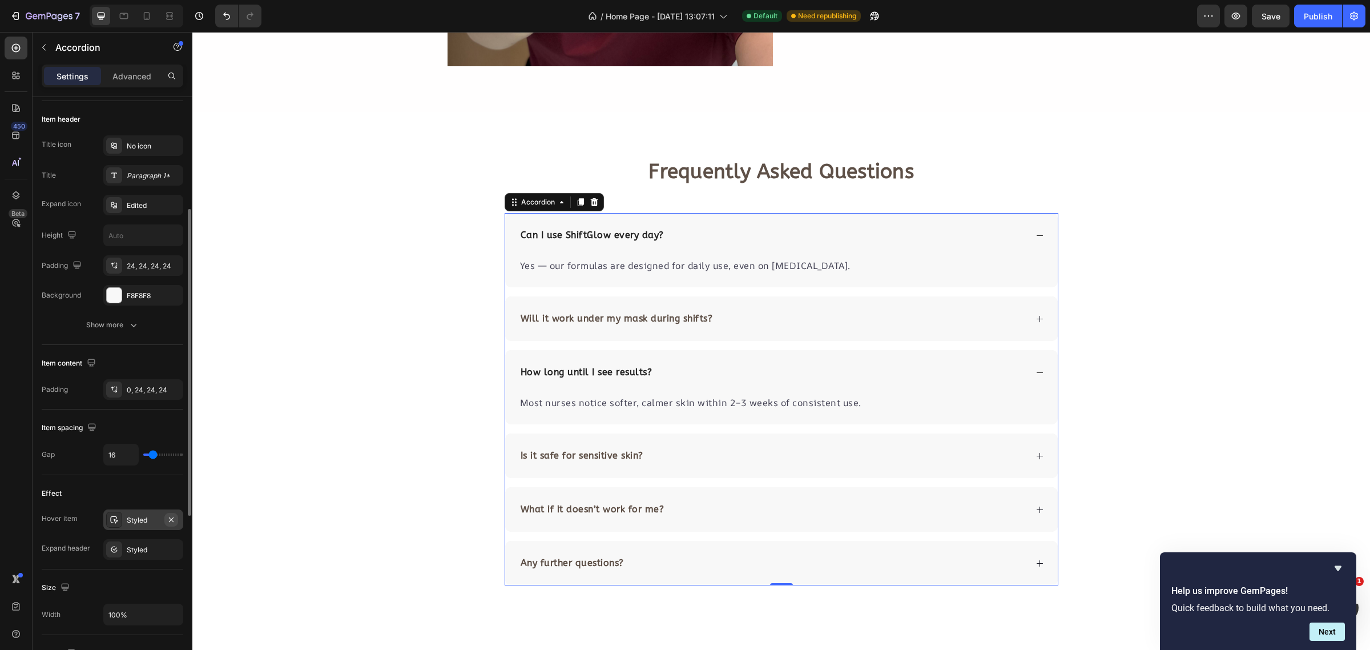
click at [171, 515] on icon "button" at bounding box center [171, 519] width 9 height 9
click at [167, 548] on icon "button" at bounding box center [171, 549] width 9 height 9
click at [1037, 231] on icon at bounding box center [1040, 235] width 9 height 9
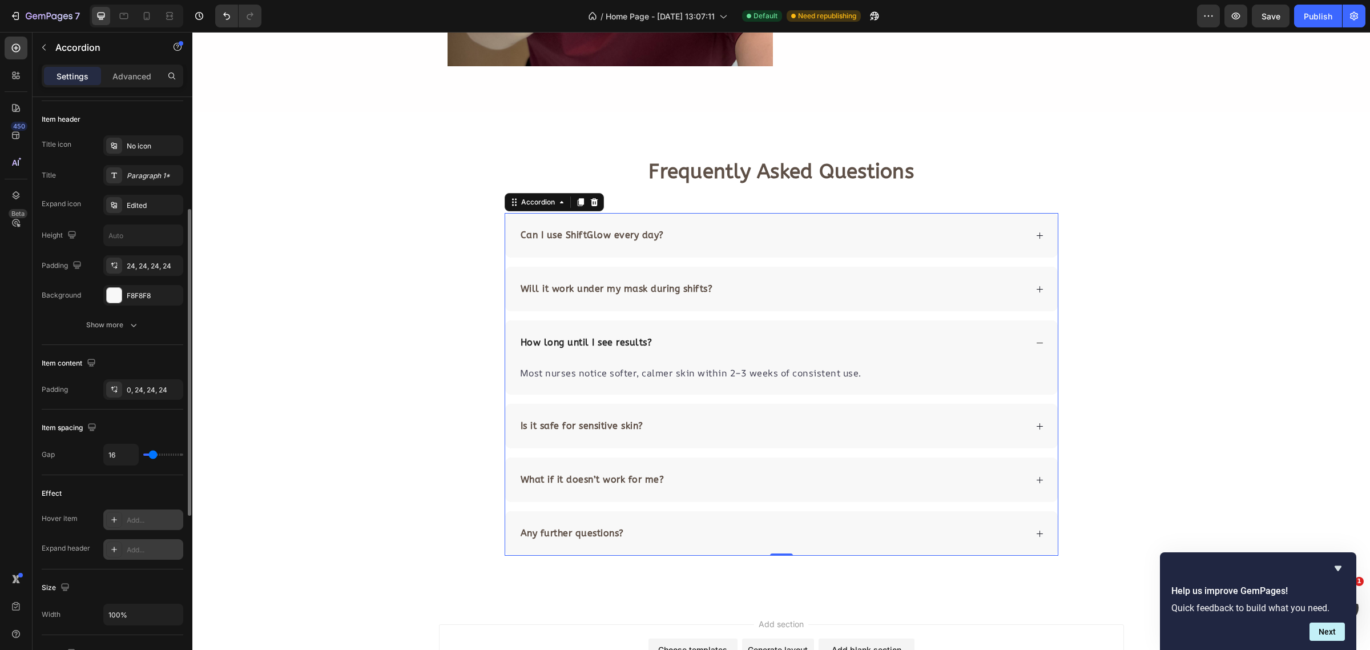
click at [1037, 231] on icon at bounding box center [1040, 235] width 9 height 9
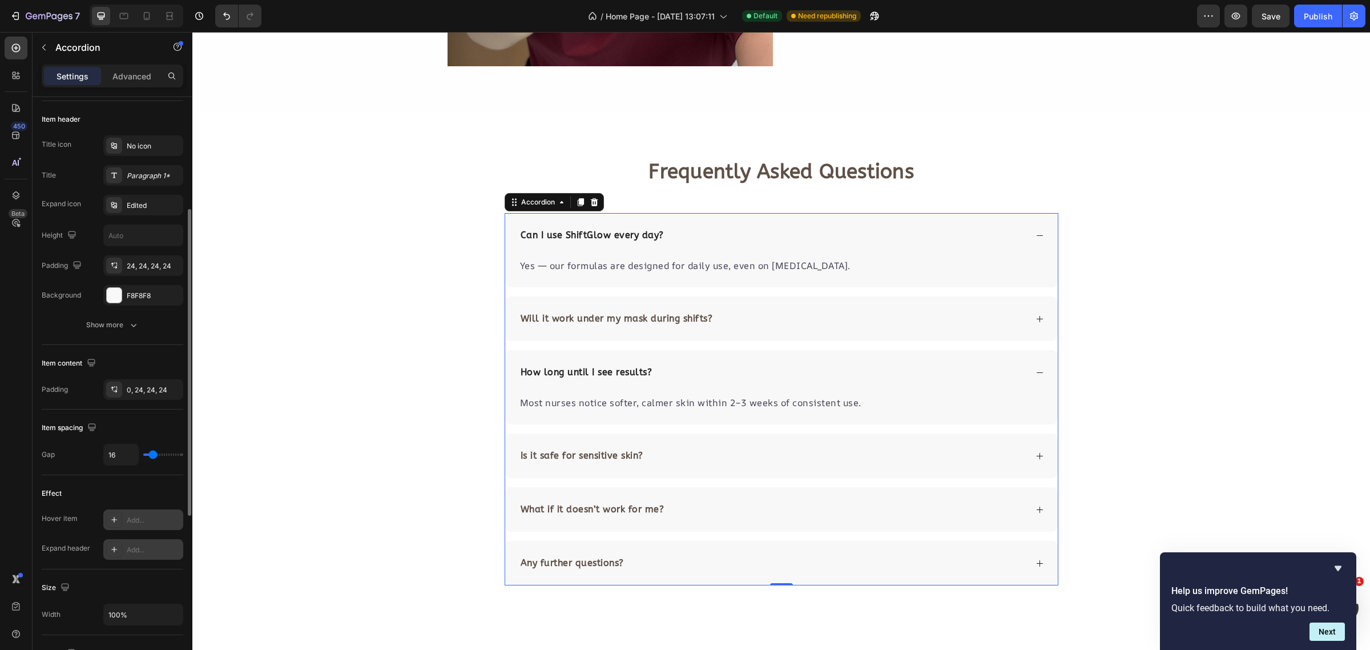
click at [1037, 231] on icon at bounding box center [1040, 235] width 9 height 9
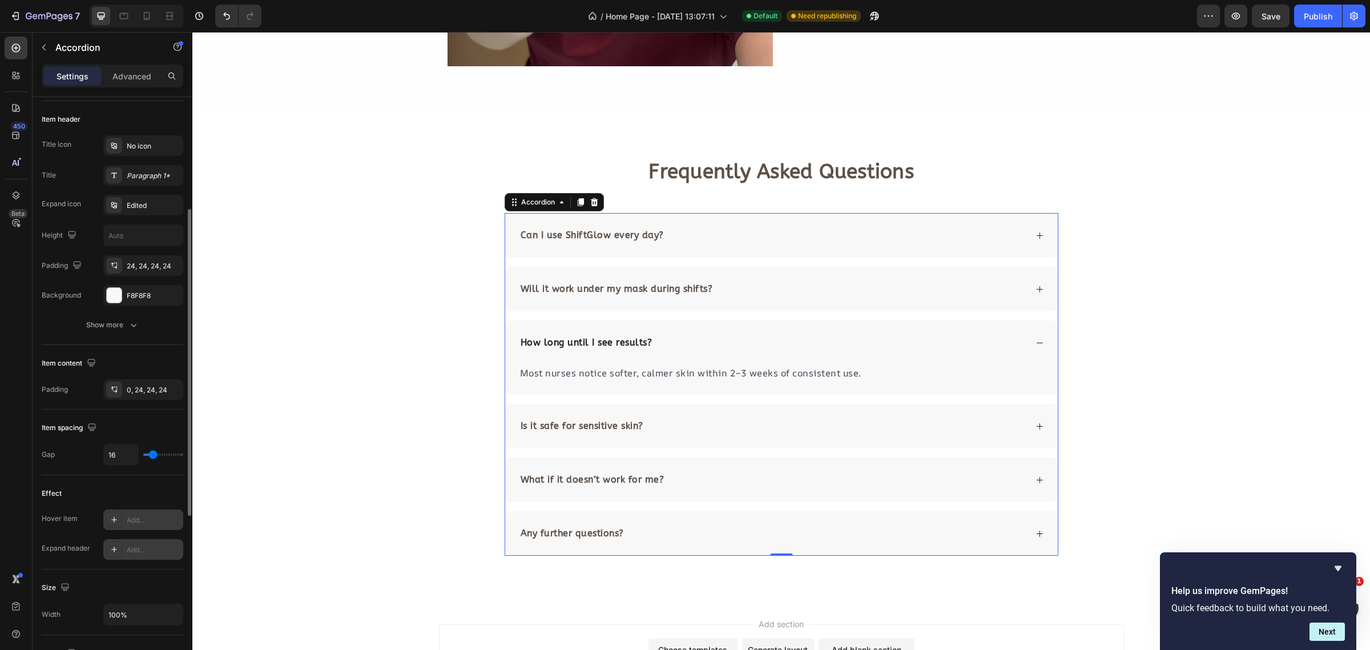
click at [1037, 231] on icon at bounding box center [1040, 235] width 9 height 9
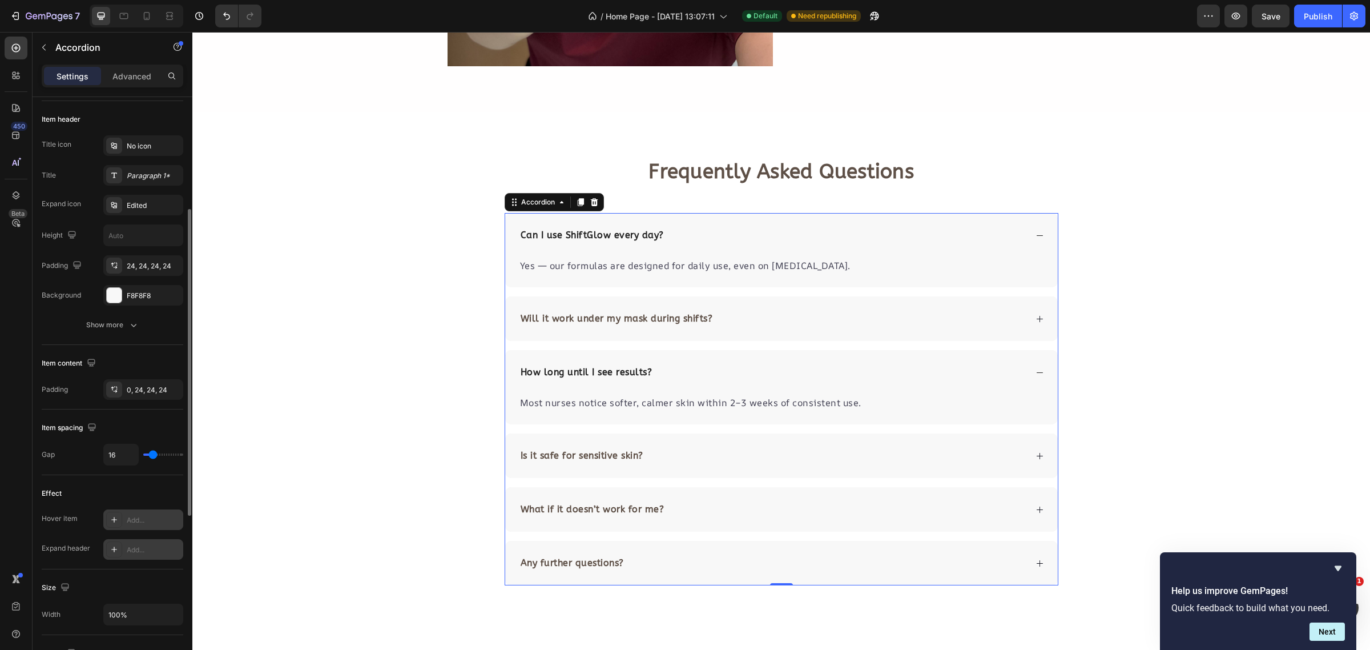
click at [1036, 236] on icon at bounding box center [1040, 235] width 9 height 9
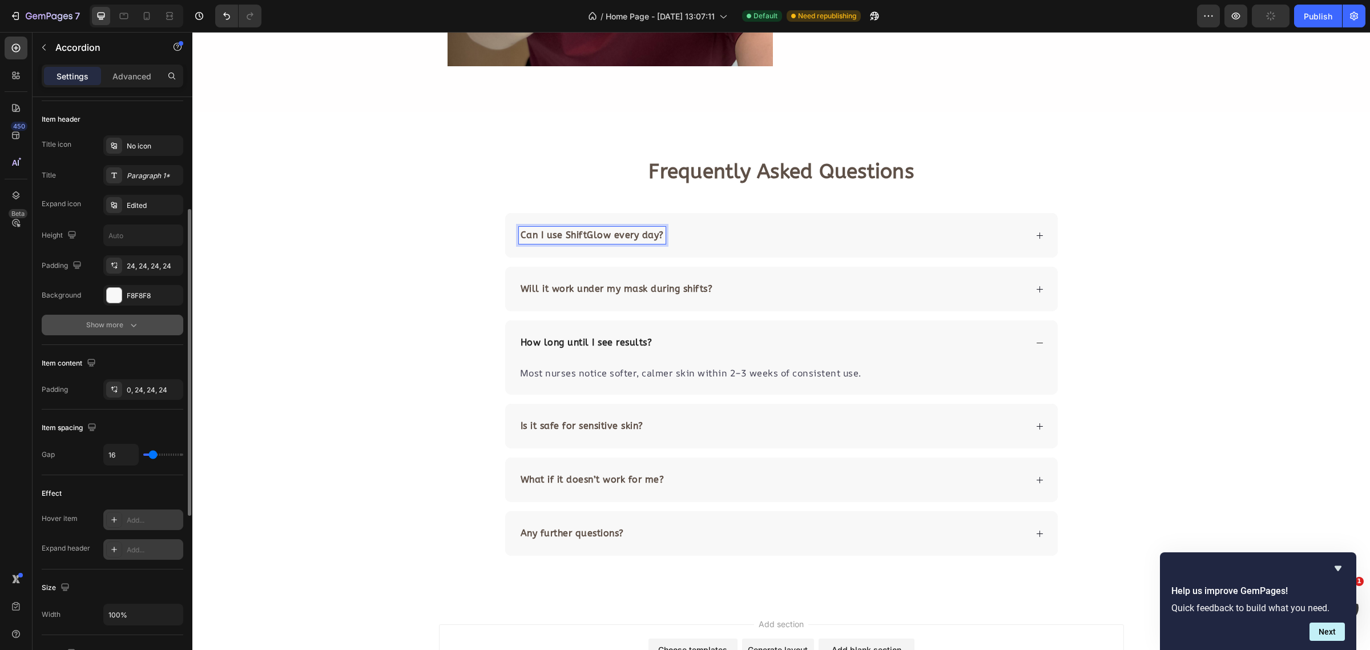
click at [120, 324] on div "Show more" at bounding box center [112, 324] width 53 height 11
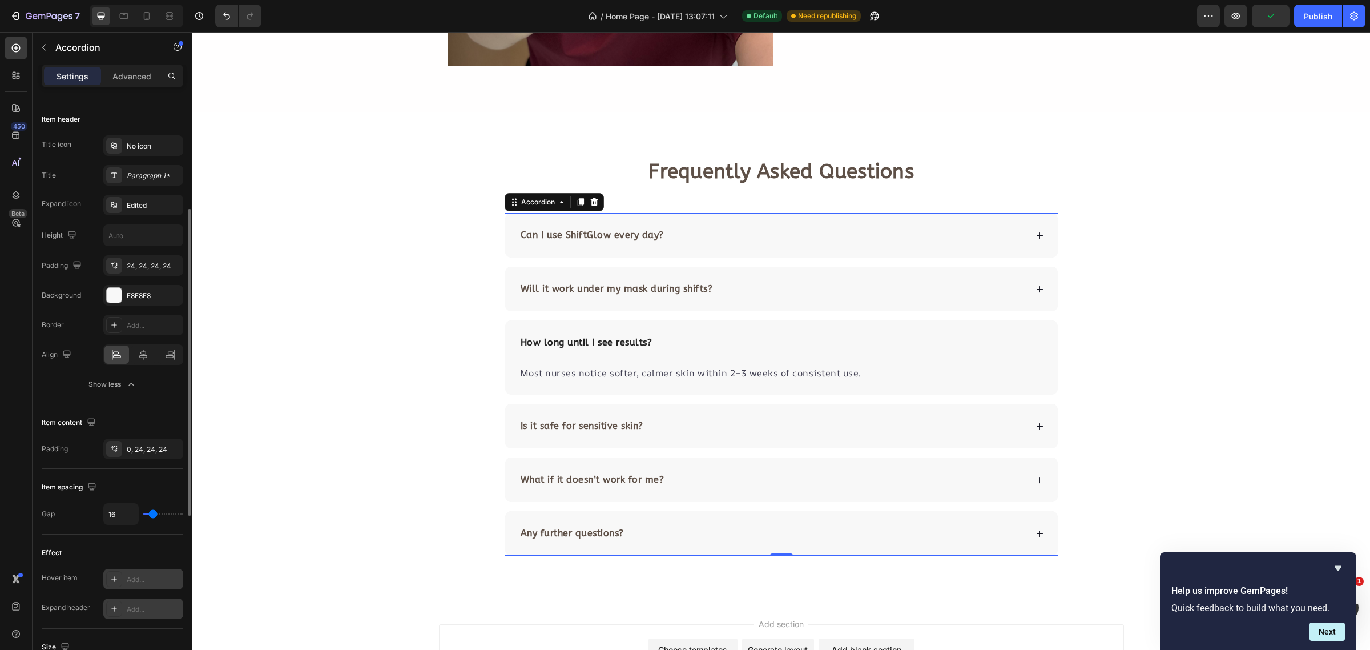
scroll to position [143, 0]
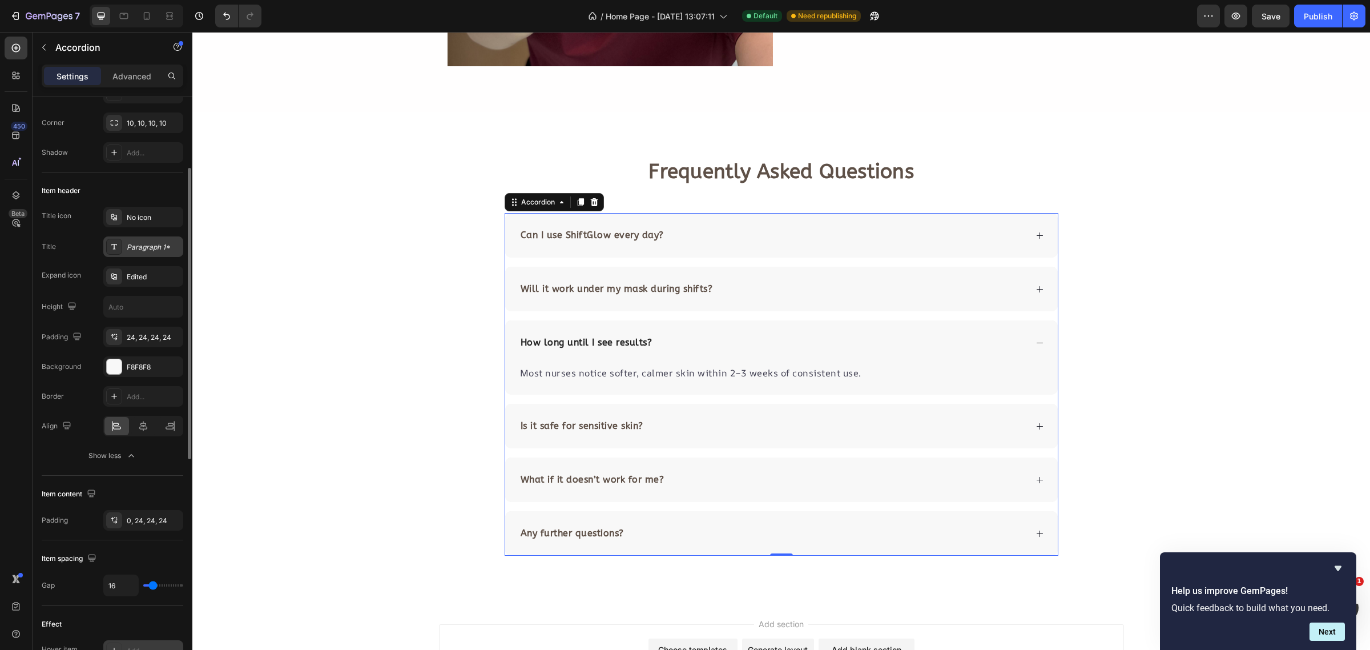
click at [140, 247] on div "Paragraph 1*" at bounding box center [154, 247] width 54 height 10
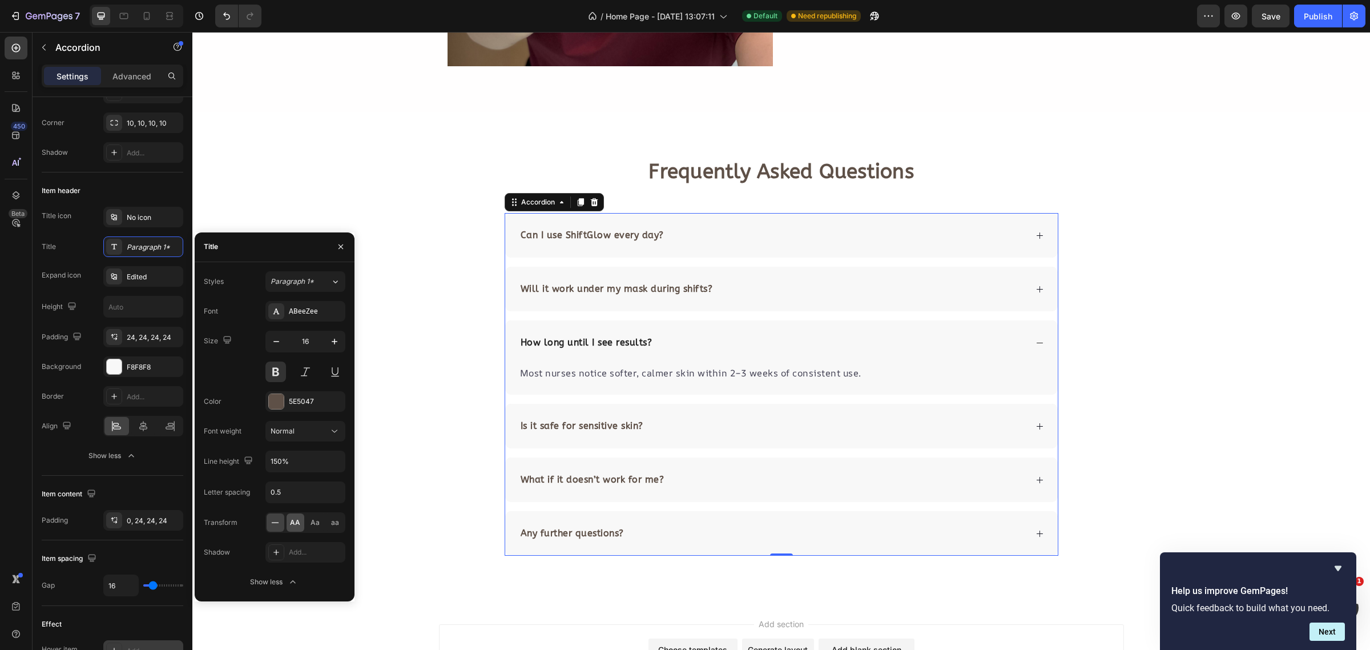
click at [299, 518] on span "AA" at bounding box center [295, 522] width 10 height 10
click at [826, 237] on div "Can I use ShiftGlow every day?" at bounding box center [773, 235] width 508 height 17
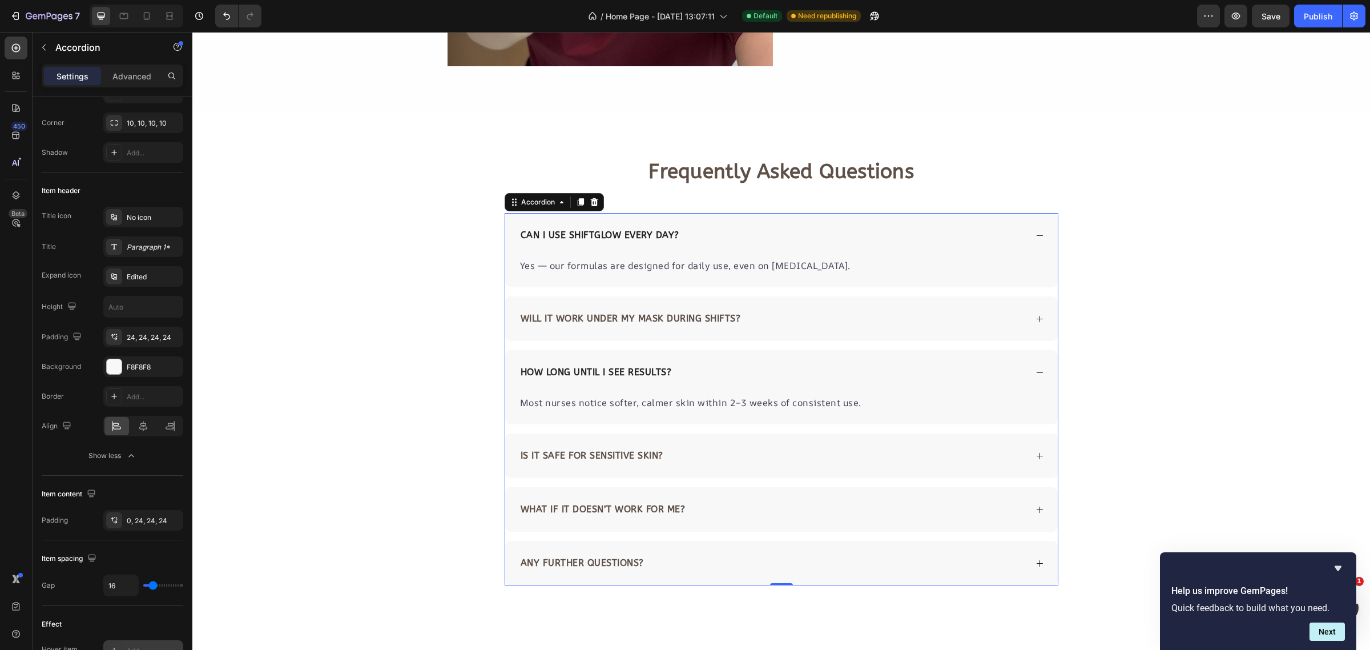
click at [826, 237] on div "Can I use ShiftGlow every day?" at bounding box center [773, 235] width 508 height 17
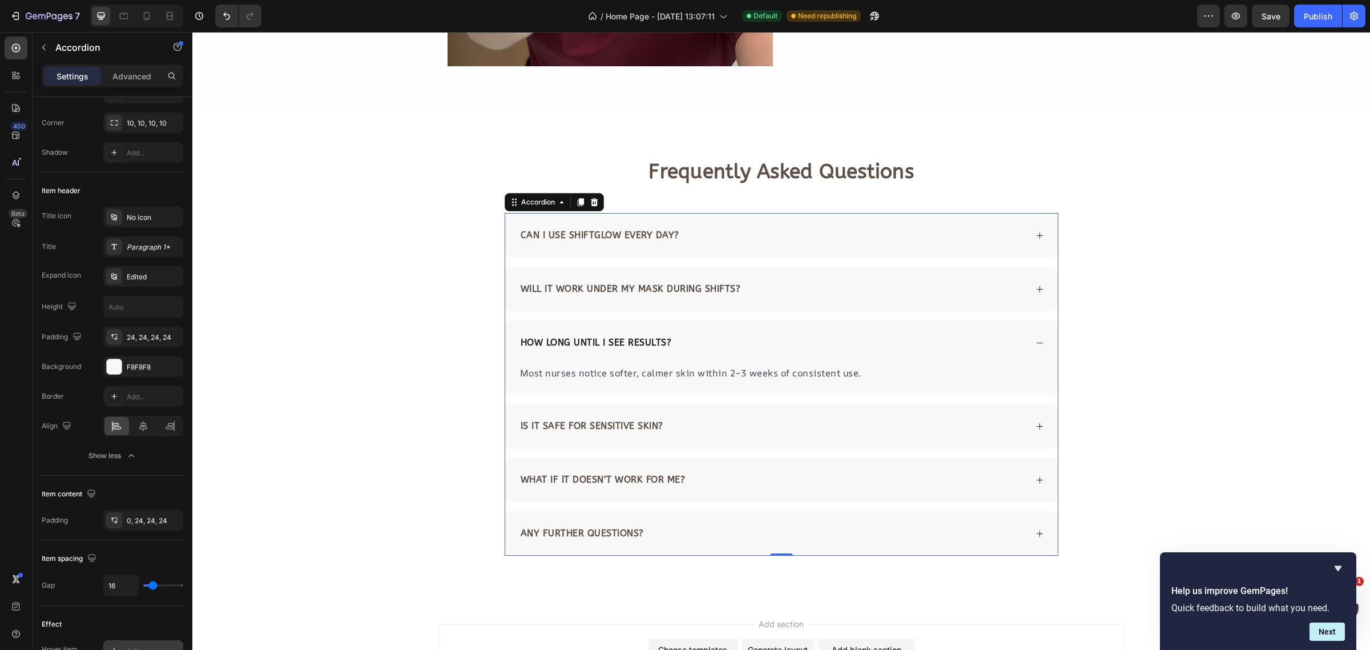
click at [826, 237] on div "Can I use ShiftGlow every day?" at bounding box center [773, 235] width 508 height 17
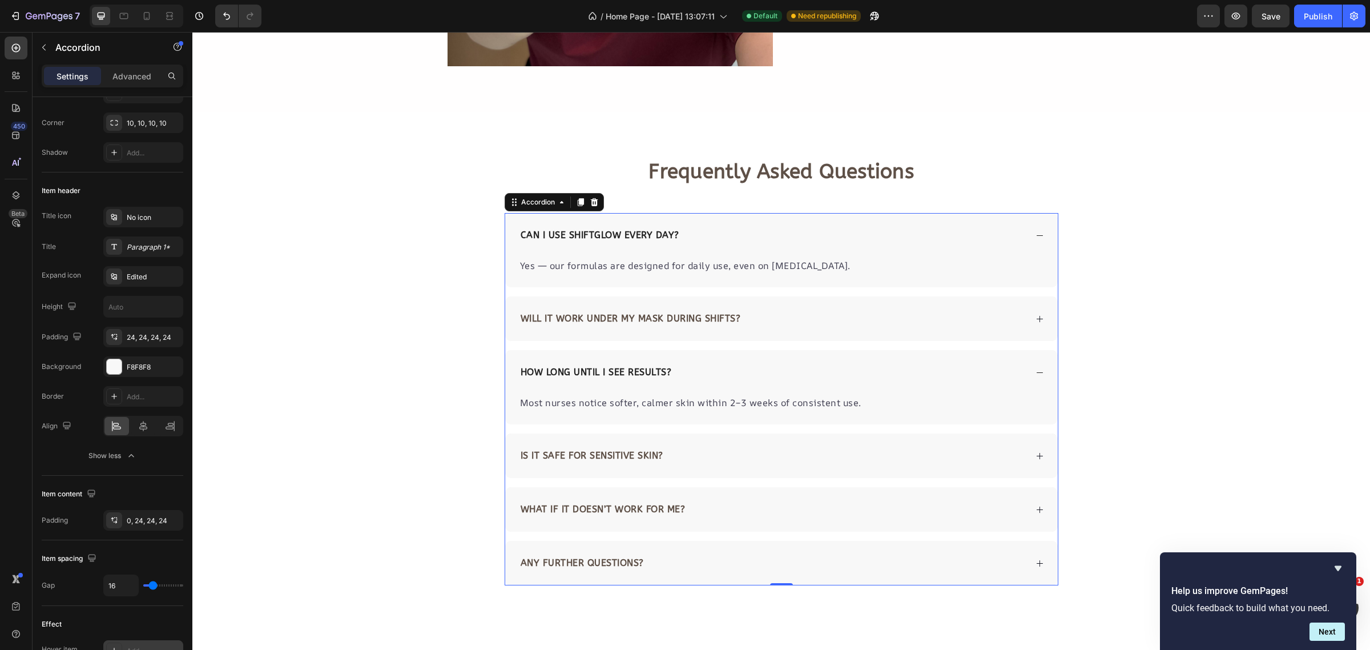
click at [826, 237] on div "Can I use ShiftGlow every day?" at bounding box center [773, 235] width 508 height 17
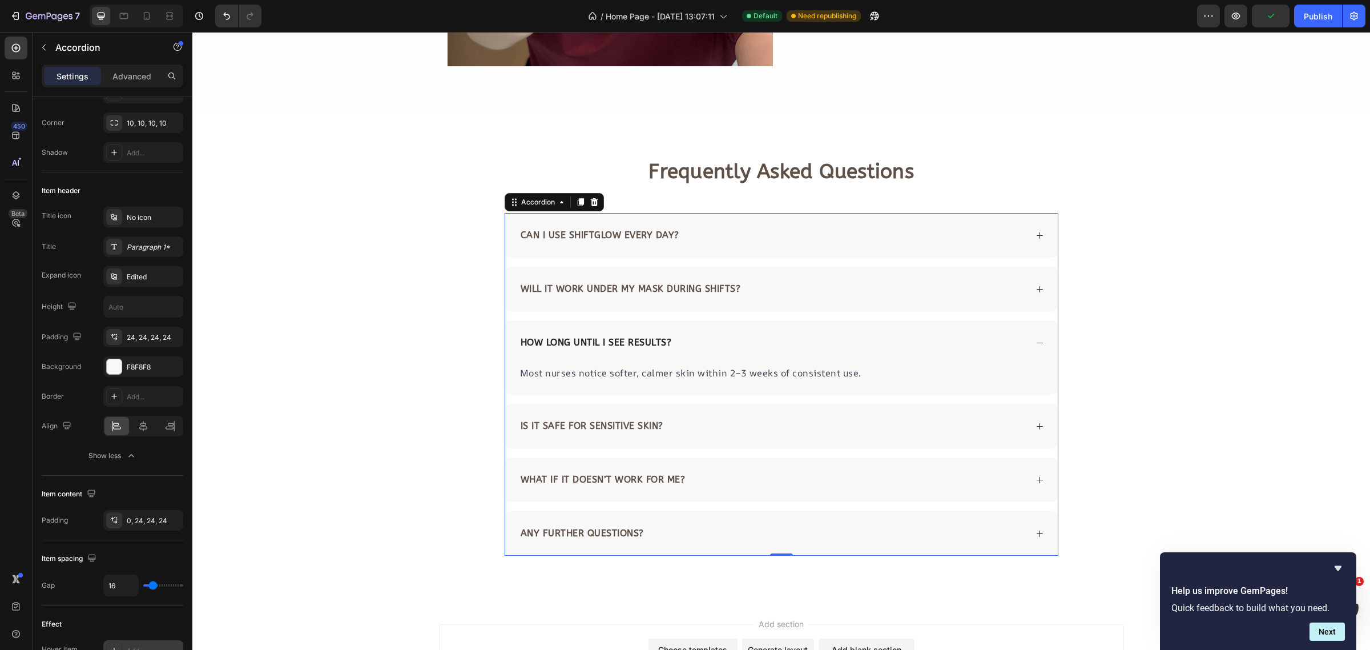
click at [1036, 341] on icon at bounding box center [1040, 343] width 9 height 9
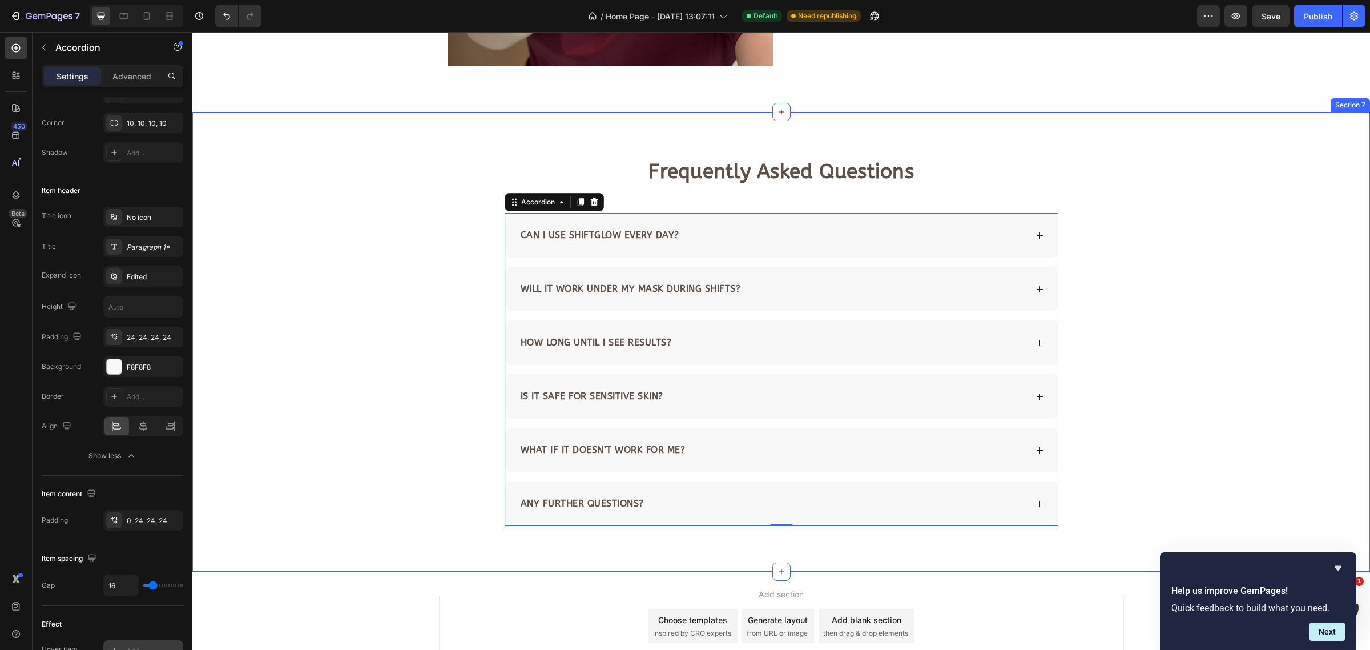
click at [372, 408] on div "Frequently Asked Questions Heading Can I use ShiftGlow every day? Will it work …" at bounding box center [781, 342] width 1178 height 369
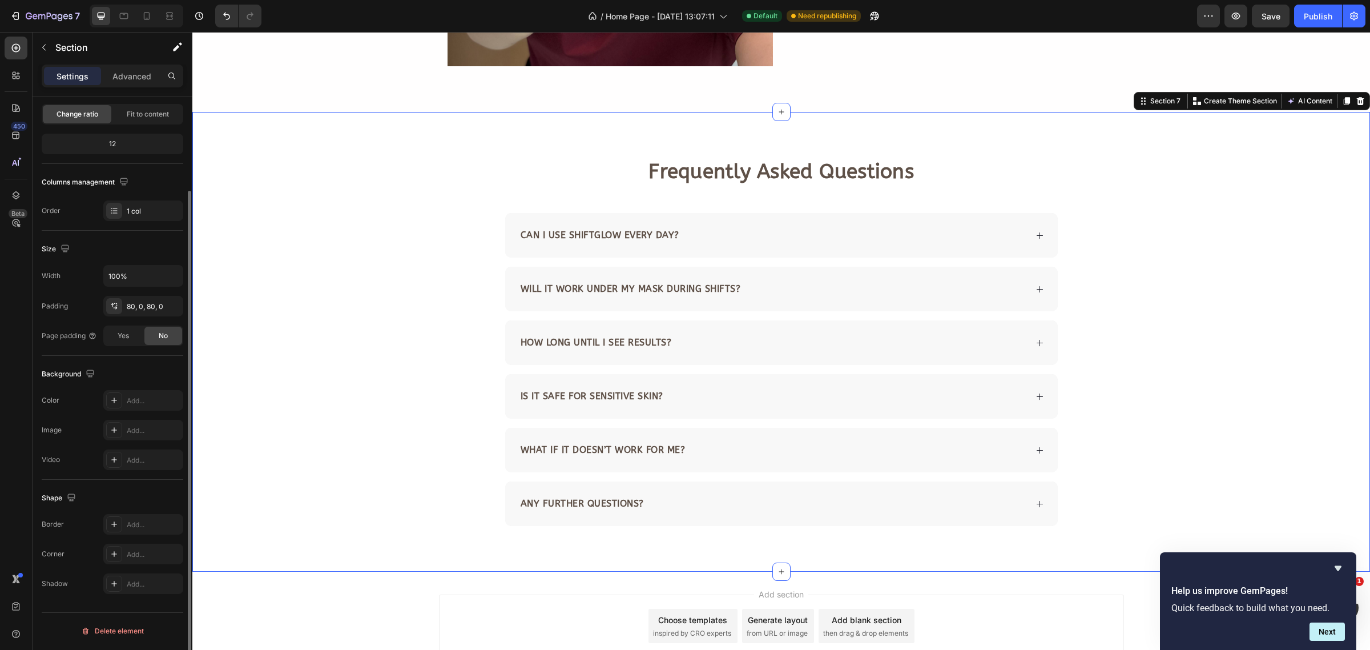
scroll to position [0, 0]
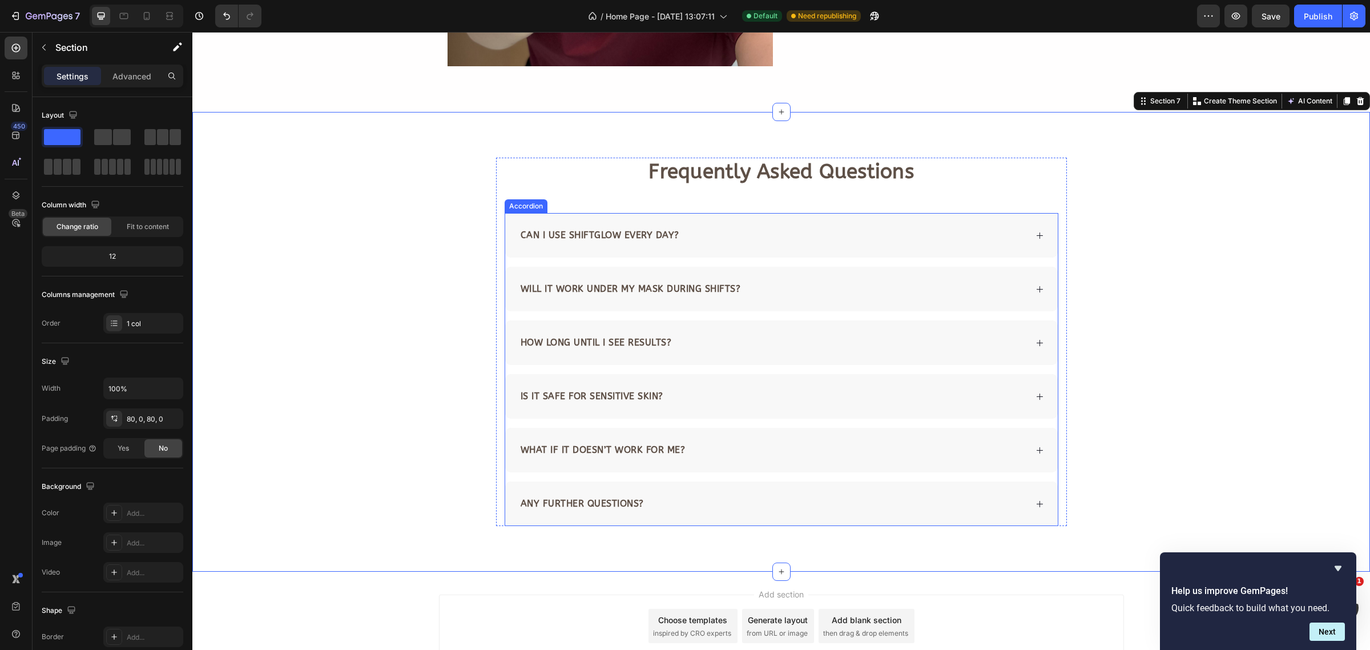
click at [841, 238] on div "Can I use ShiftGlow every day?" at bounding box center [773, 235] width 508 height 17
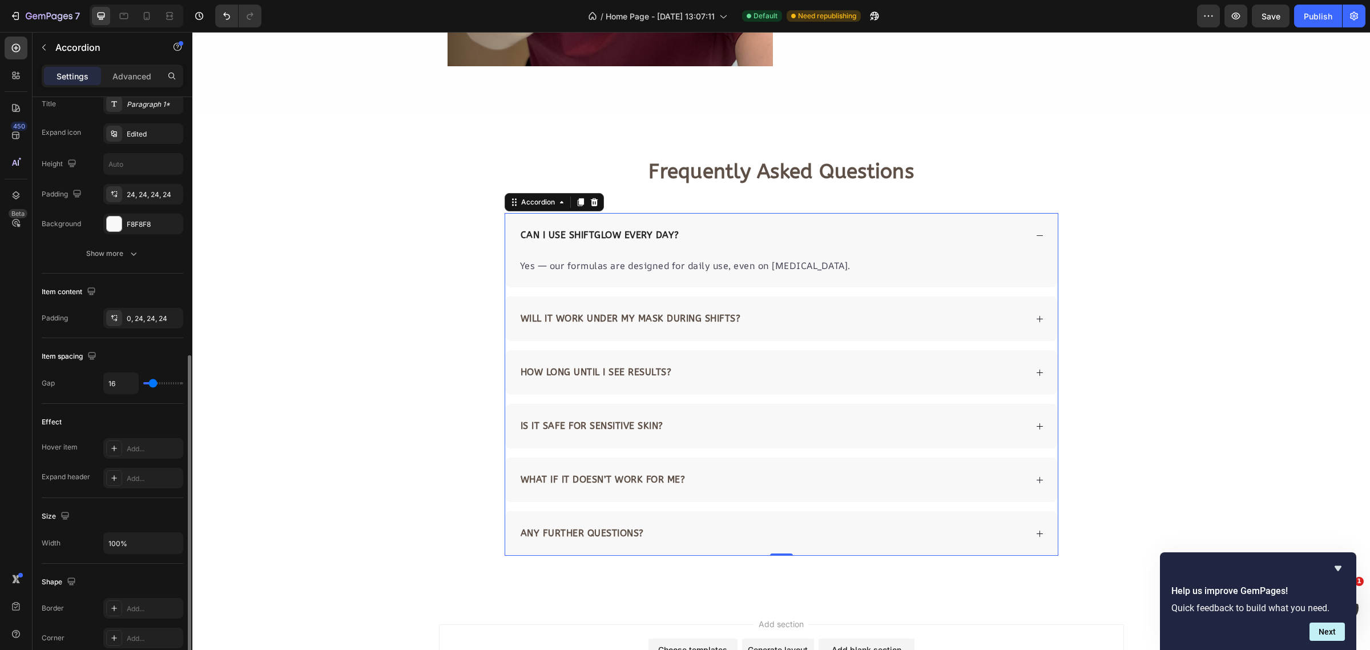
scroll to position [428, 0]
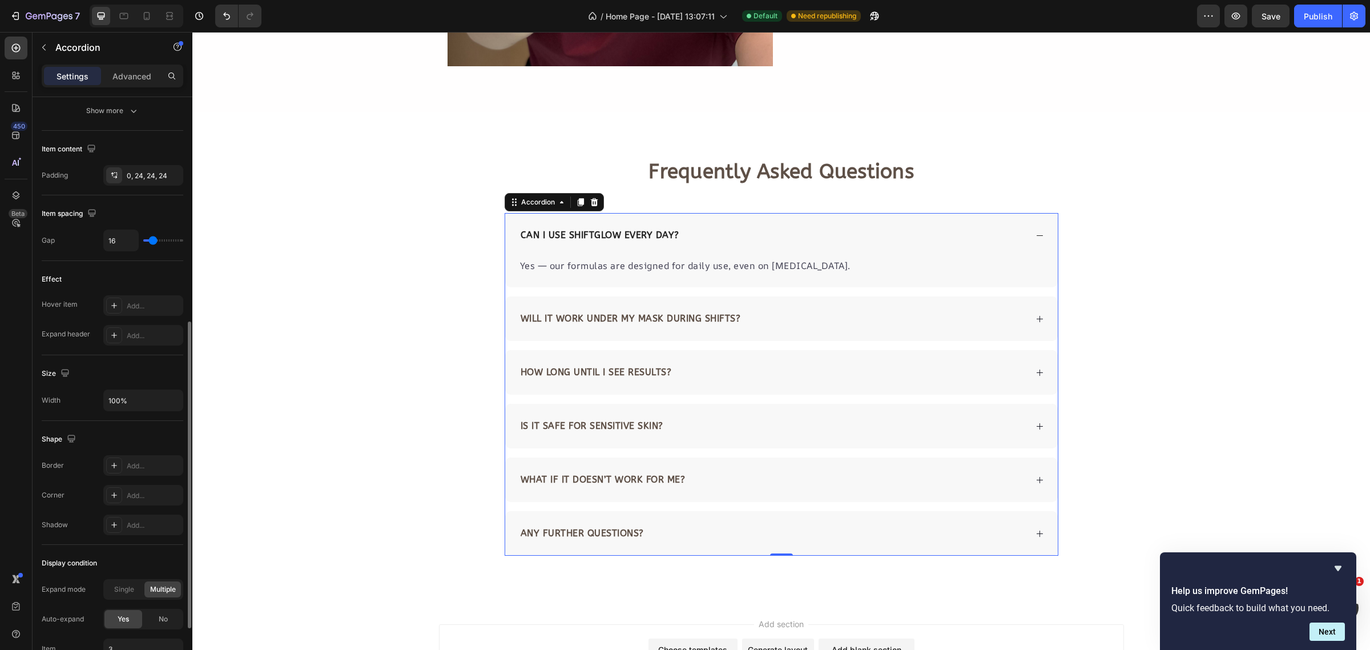
type input "11"
type input "4"
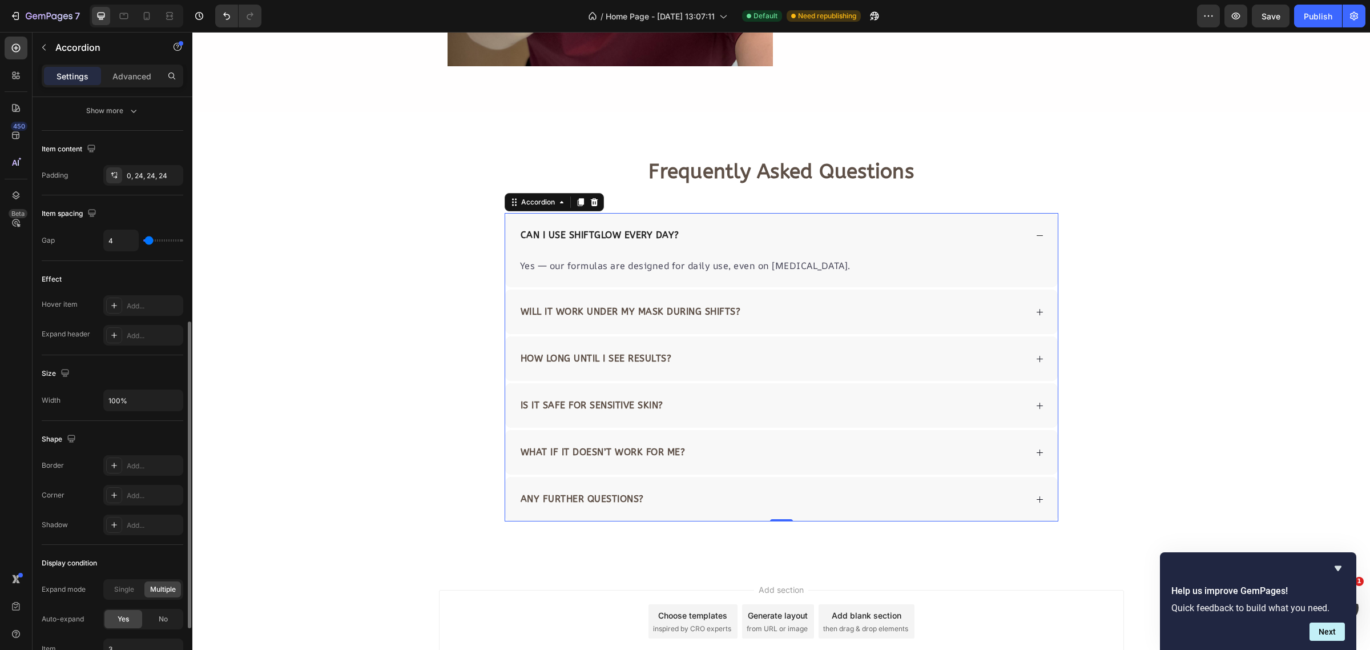
type input "4"
click at [149, 240] on input "range" at bounding box center [163, 240] width 40 height 2
click at [115, 241] on input "4" at bounding box center [121, 240] width 34 height 21
type input "5"
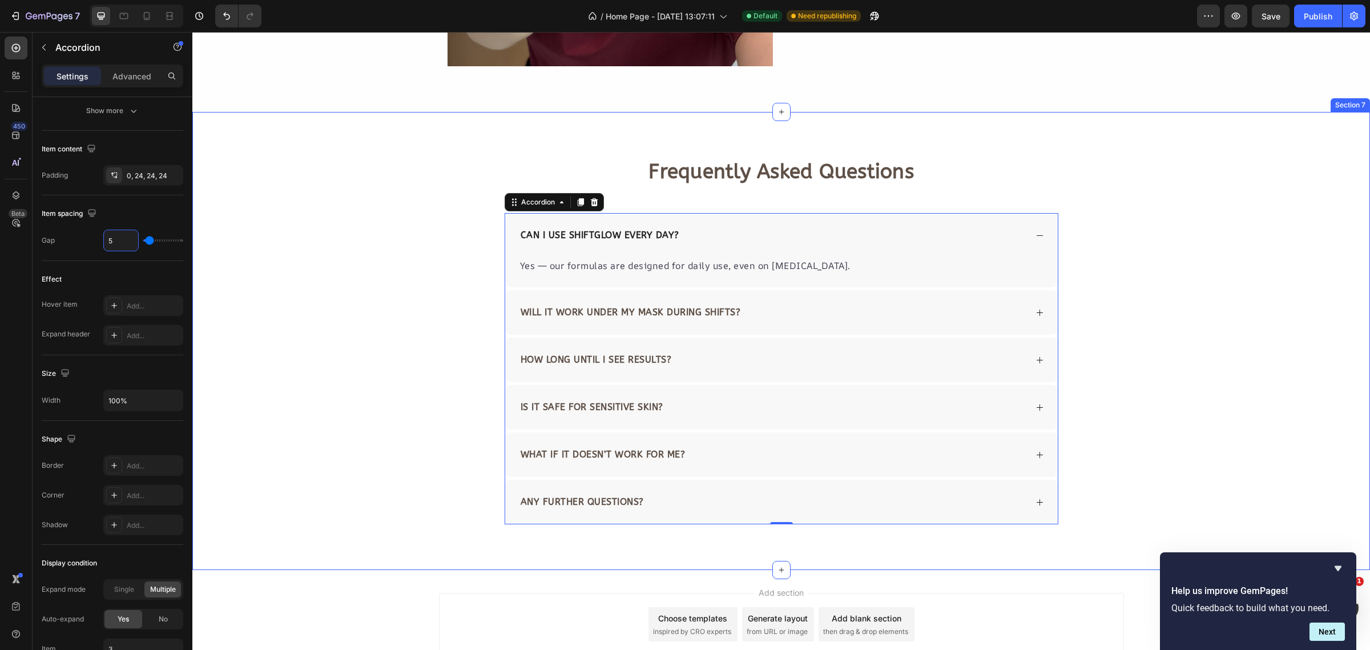
click at [306, 332] on div "Frequently Asked Questions Heading Can I use ShiftGlow every day? Yes — our for…" at bounding box center [781, 341] width 1178 height 367
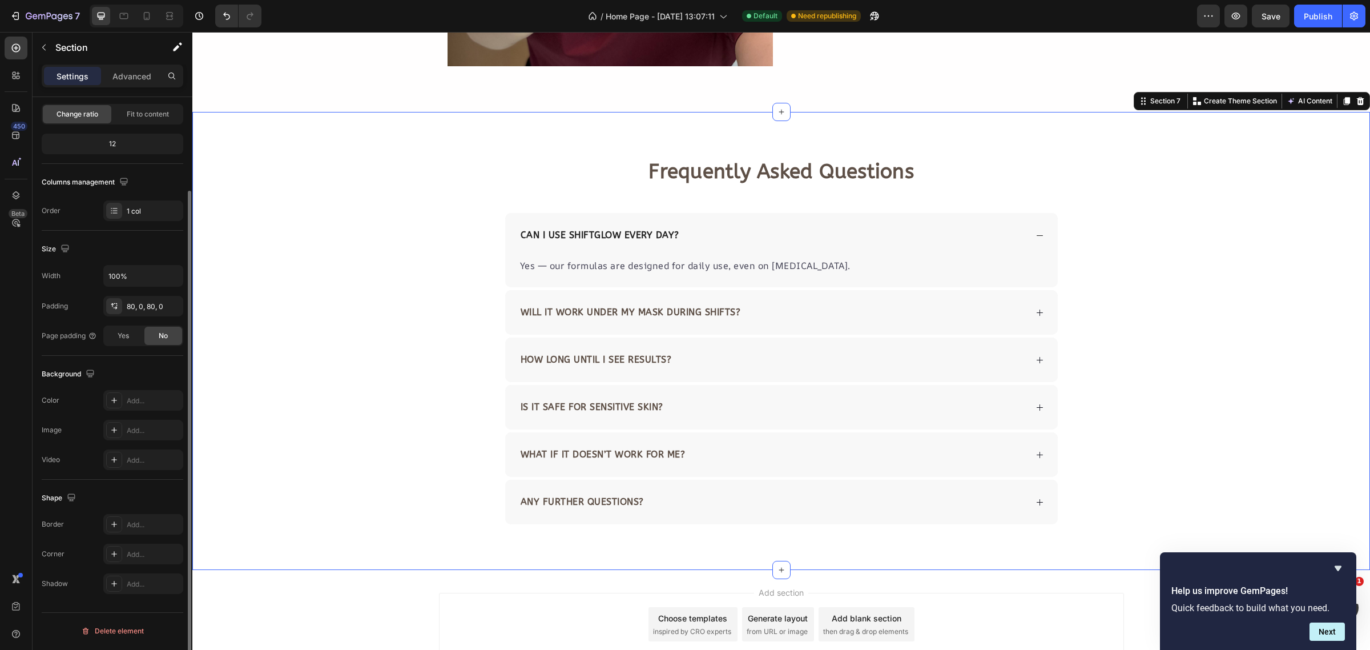
scroll to position [0, 0]
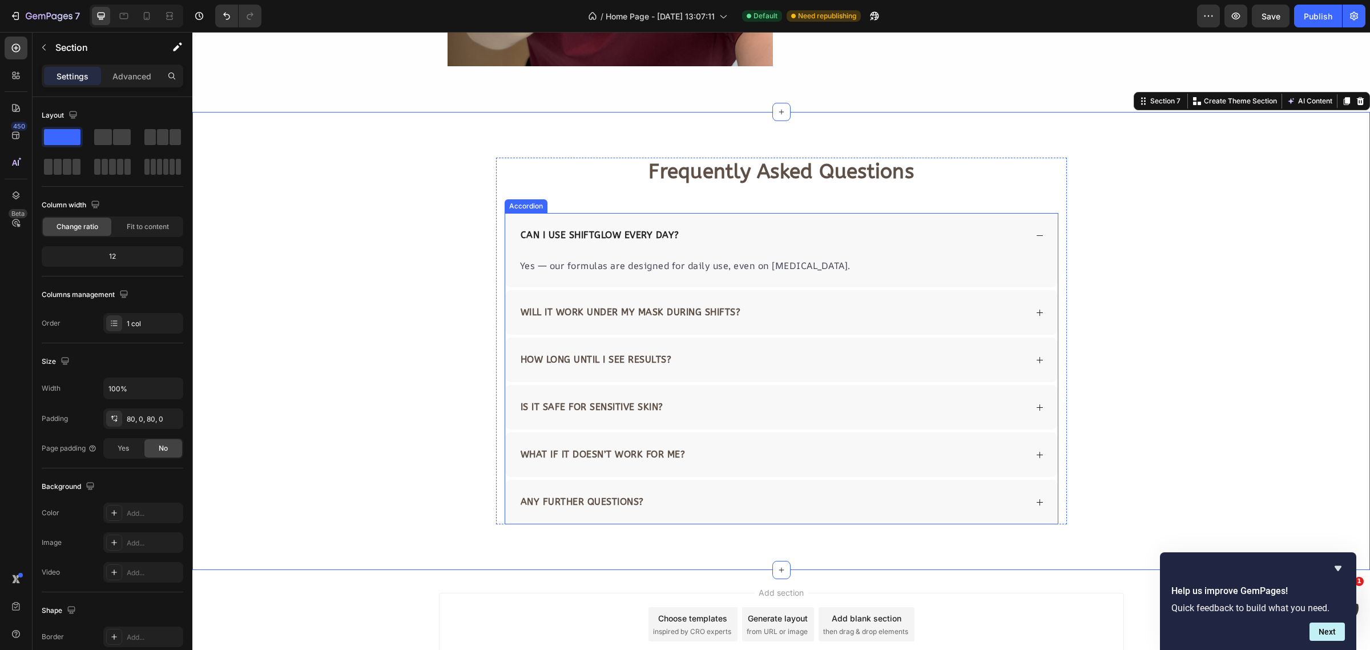
click at [1036, 238] on icon at bounding box center [1040, 235] width 9 height 9
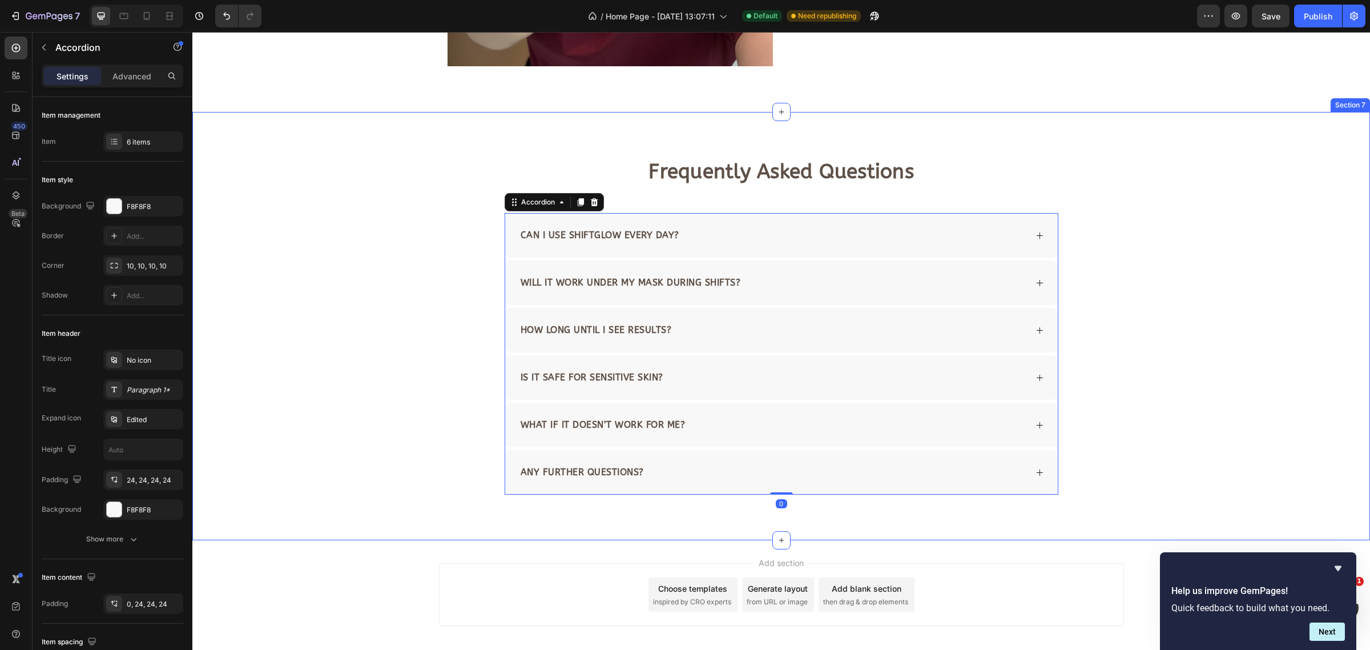
click at [398, 271] on div "Frequently Asked Questions Heading Can I use ShiftGlow every day? Will it work …" at bounding box center [781, 326] width 1178 height 337
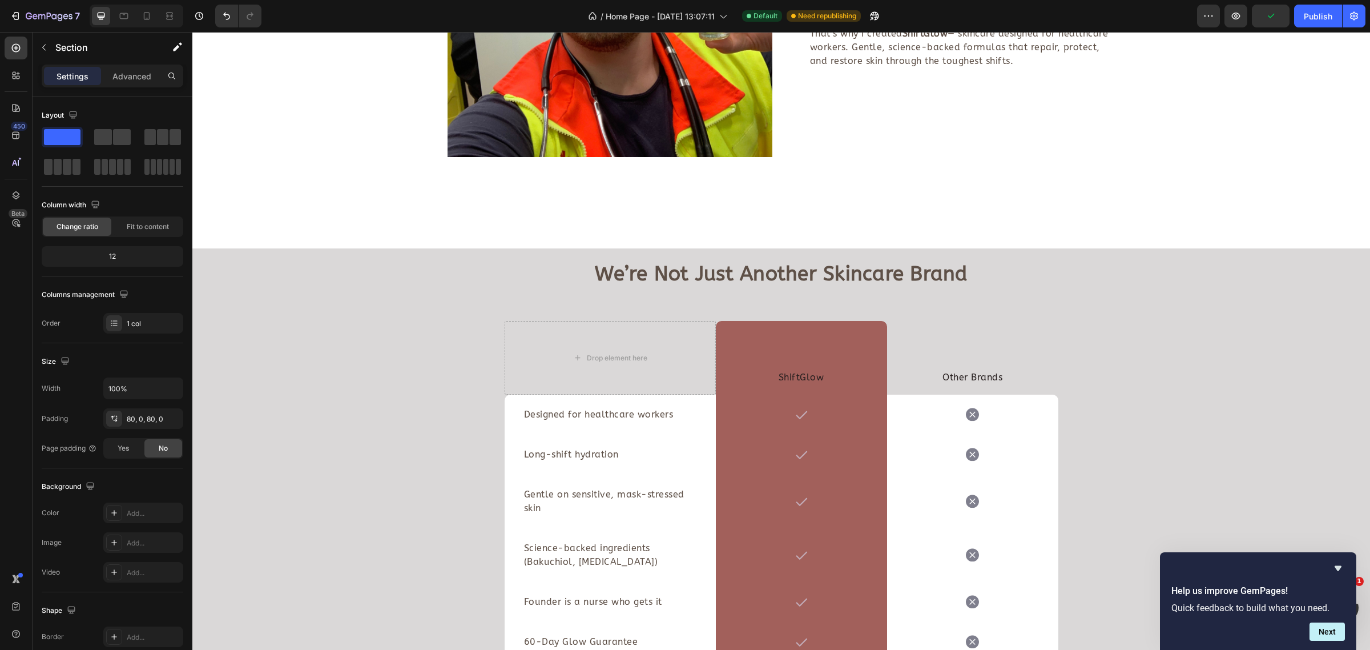
scroll to position [1648, 0]
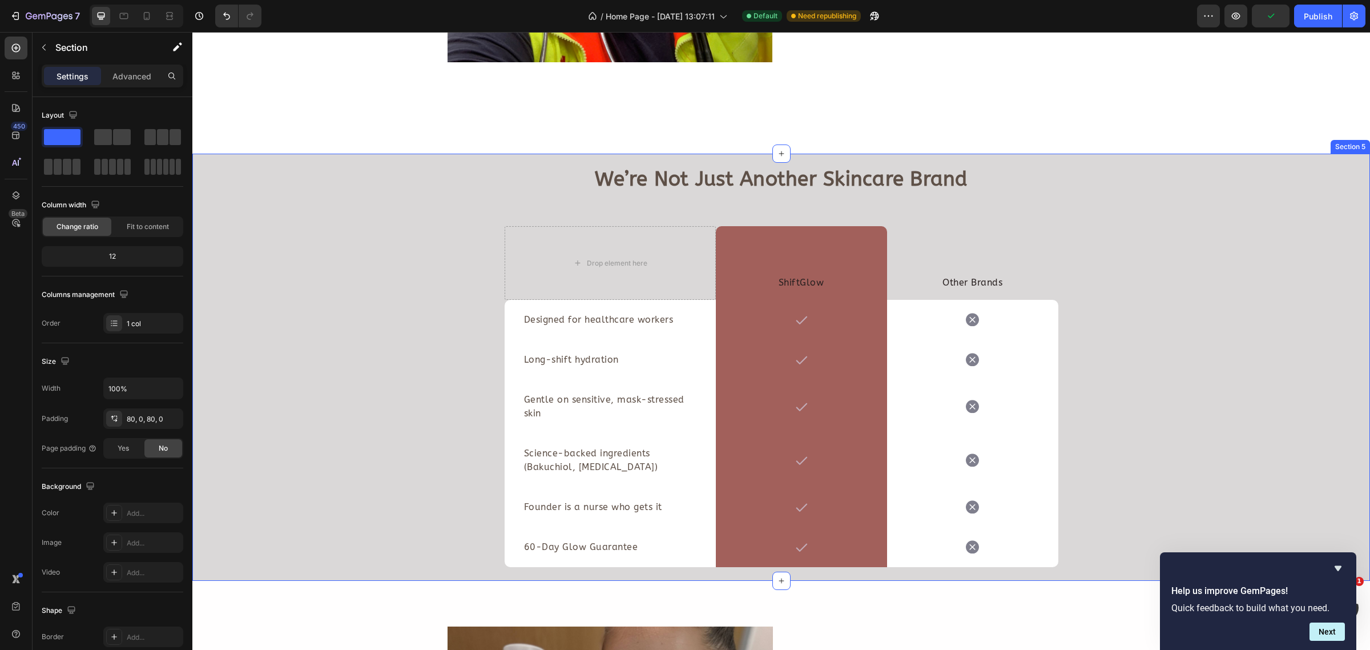
click at [297, 278] on div "We’re Not Just Another Skincare Brand Heading Row Drop element here ShiftGlow T…" at bounding box center [781, 362] width 1178 height 412
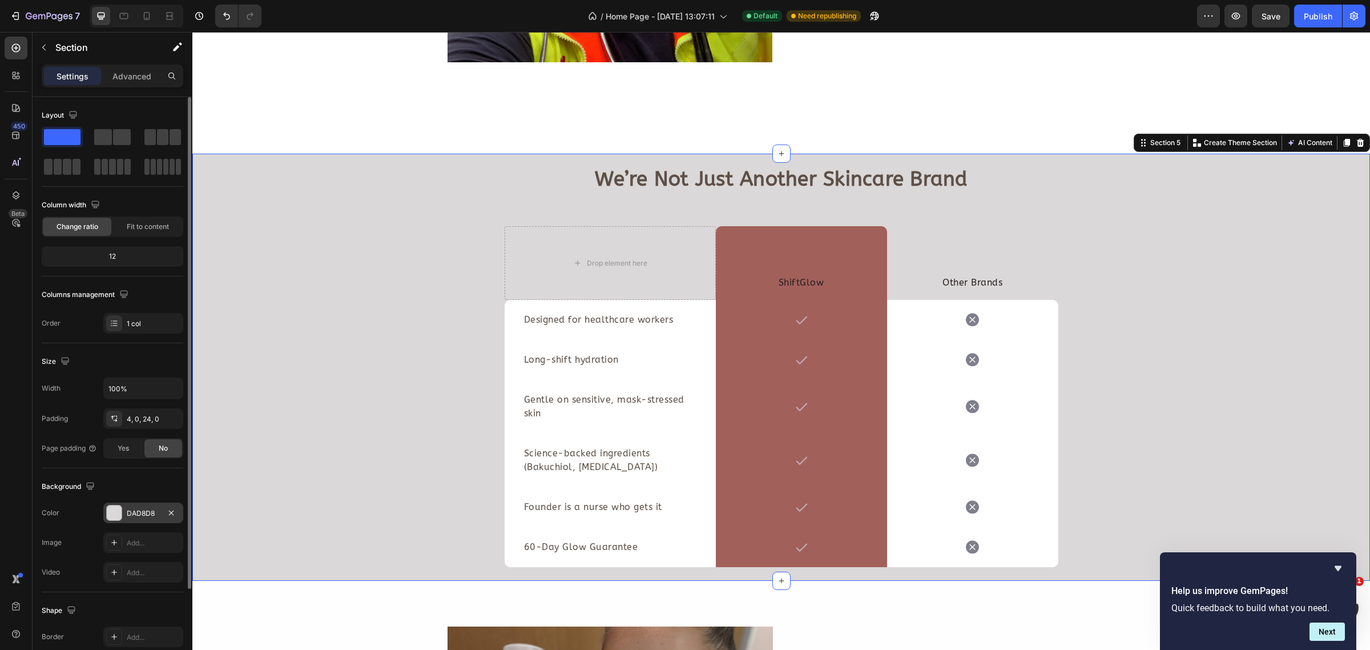
click at [138, 514] on div "DAD8D8" at bounding box center [143, 513] width 33 height 10
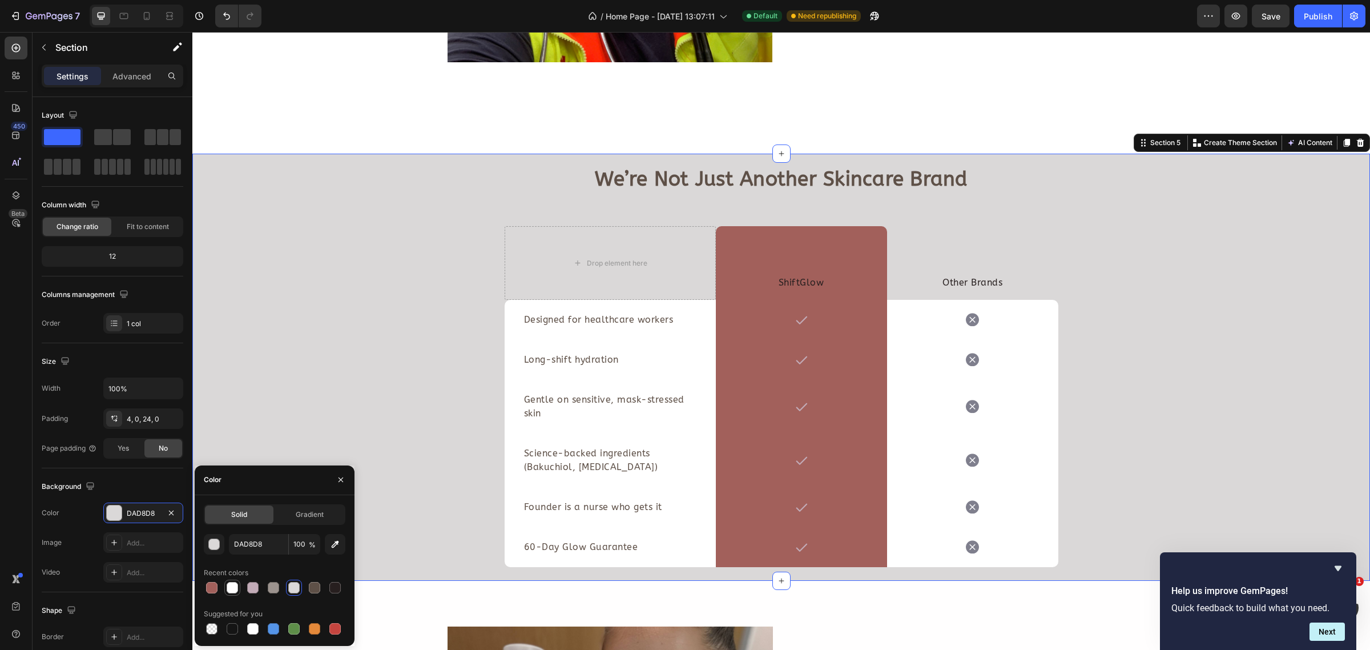
click at [230, 586] on div at bounding box center [232, 587] width 11 height 11
type input "FFFEFE"
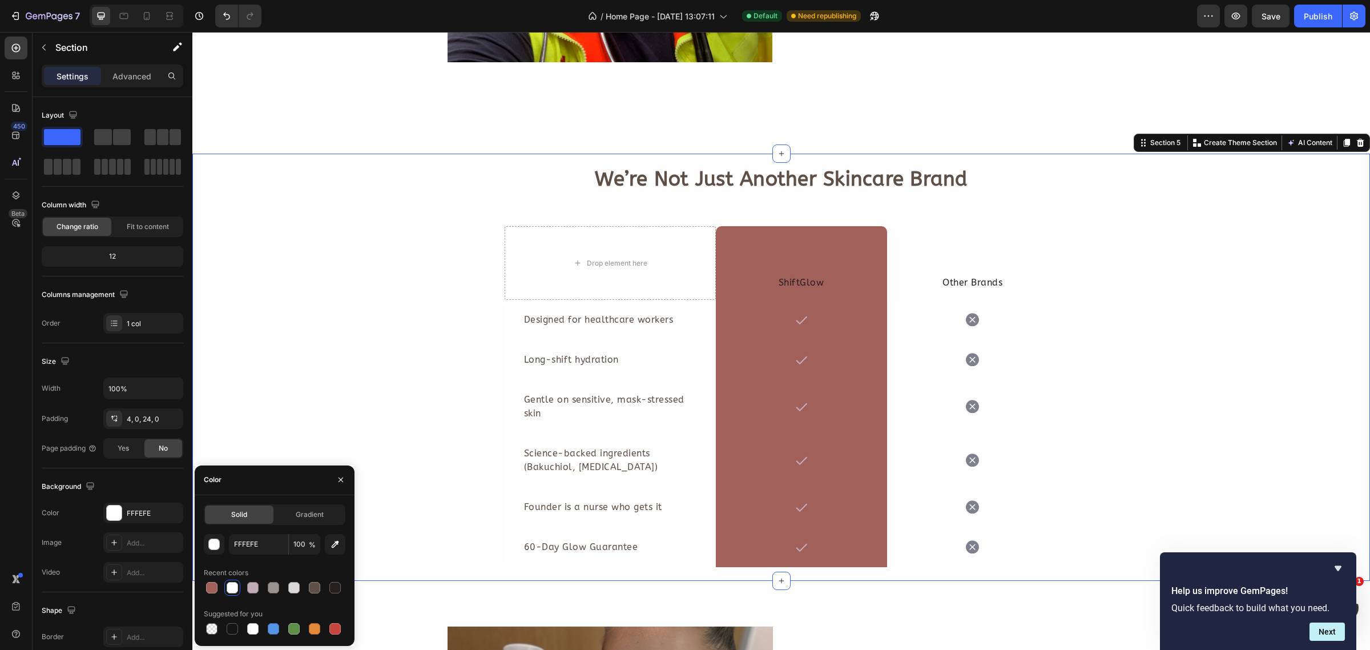
click at [391, 336] on div "We’re Not Just Another Skincare Brand Heading Row Drop element here ShiftGlow T…" at bounding box center [781, 362] width 1178 height 412
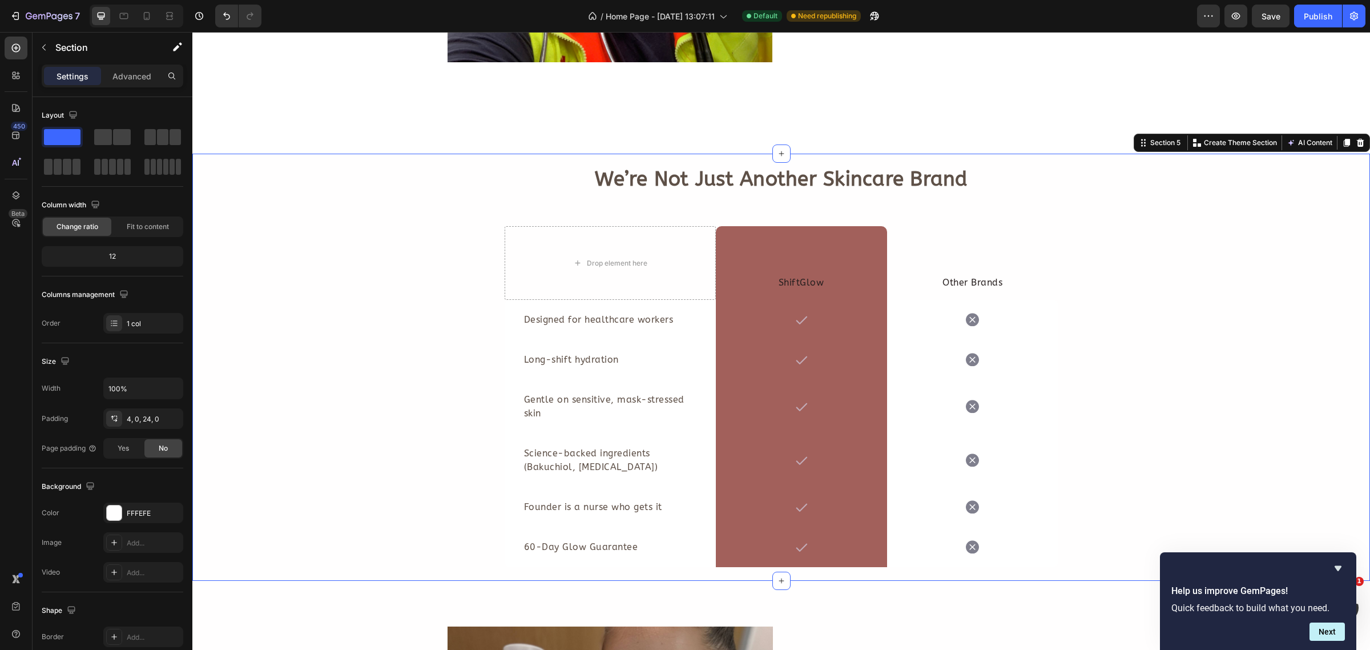
click at [1242, 260] on div "We’re Not Just Another Skincare Brand Heading Row Drop element here ShiftGlow T…" at bounding box center [781, 362] width 1178 height 412
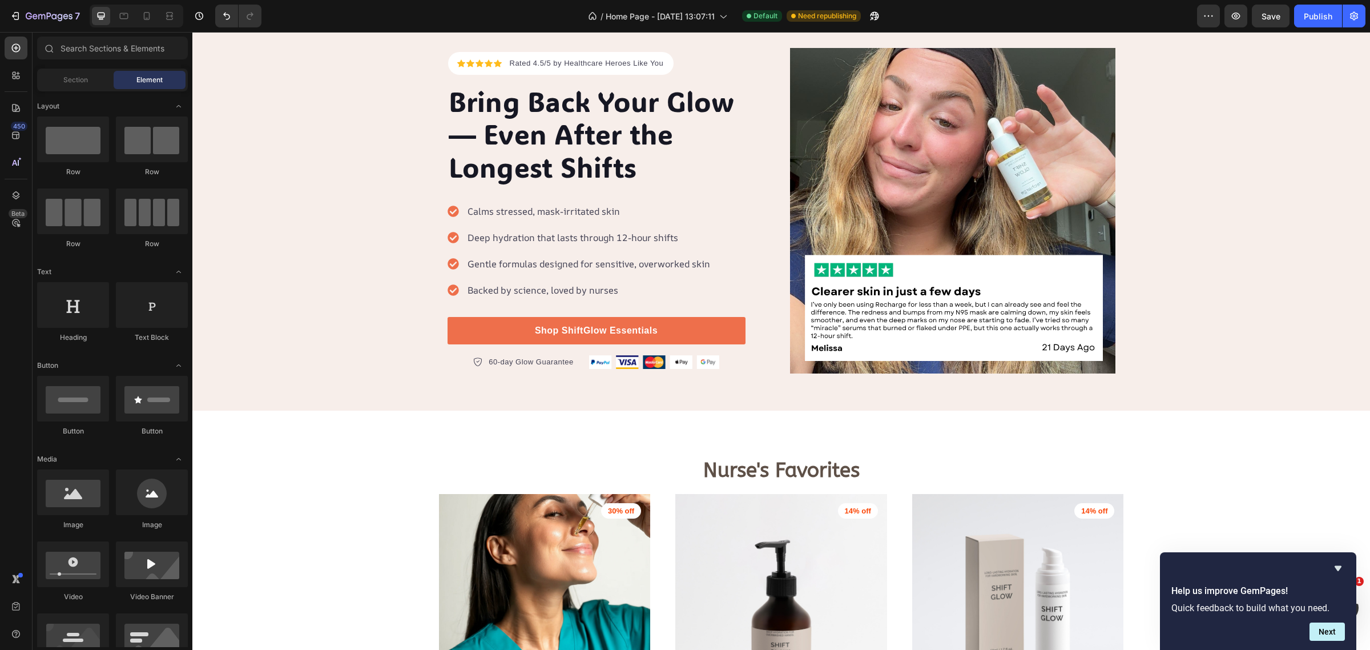
scroll to position [0, 0]
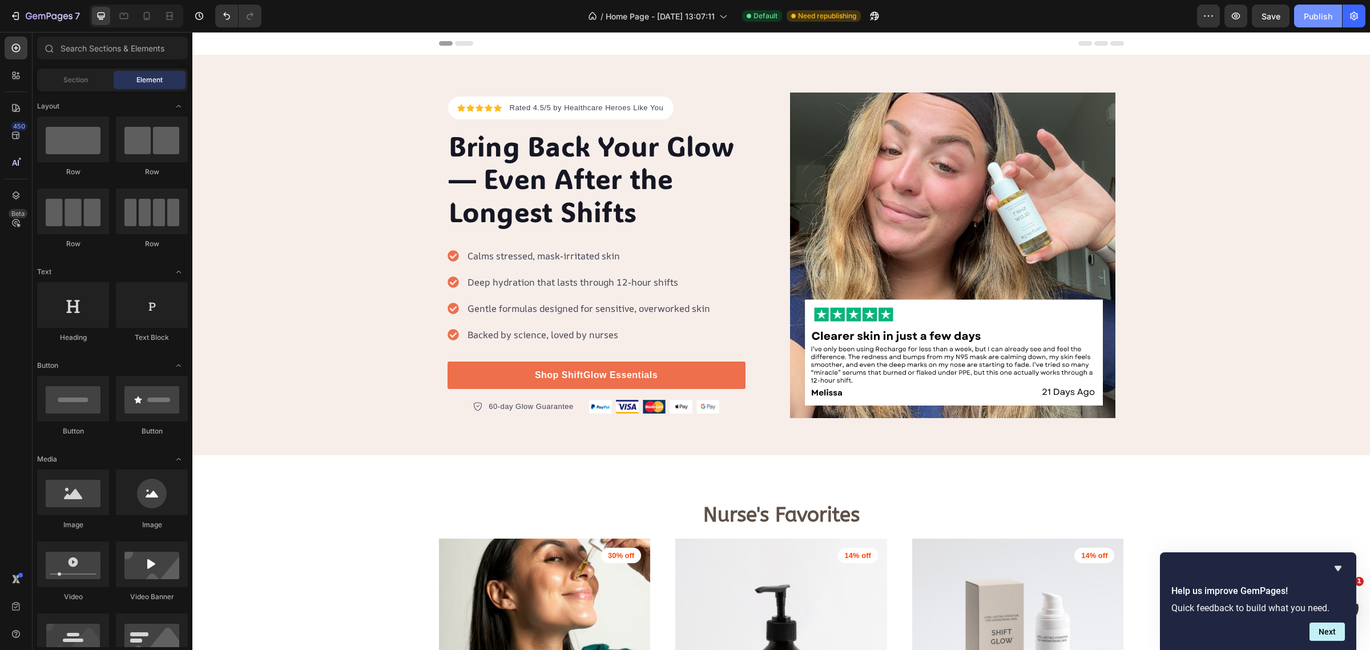
click at [1307, 13] on div "Publish" at bounding box center [1318, 16] width 29 height 12
click at [292, 152] on div "Icon Icon Icon Icon Icon Icon List Hoz Rated 4.5/5 by Healthcare Heroes Like Yo…" at bounding box center [781, 254] width 1178 height 325
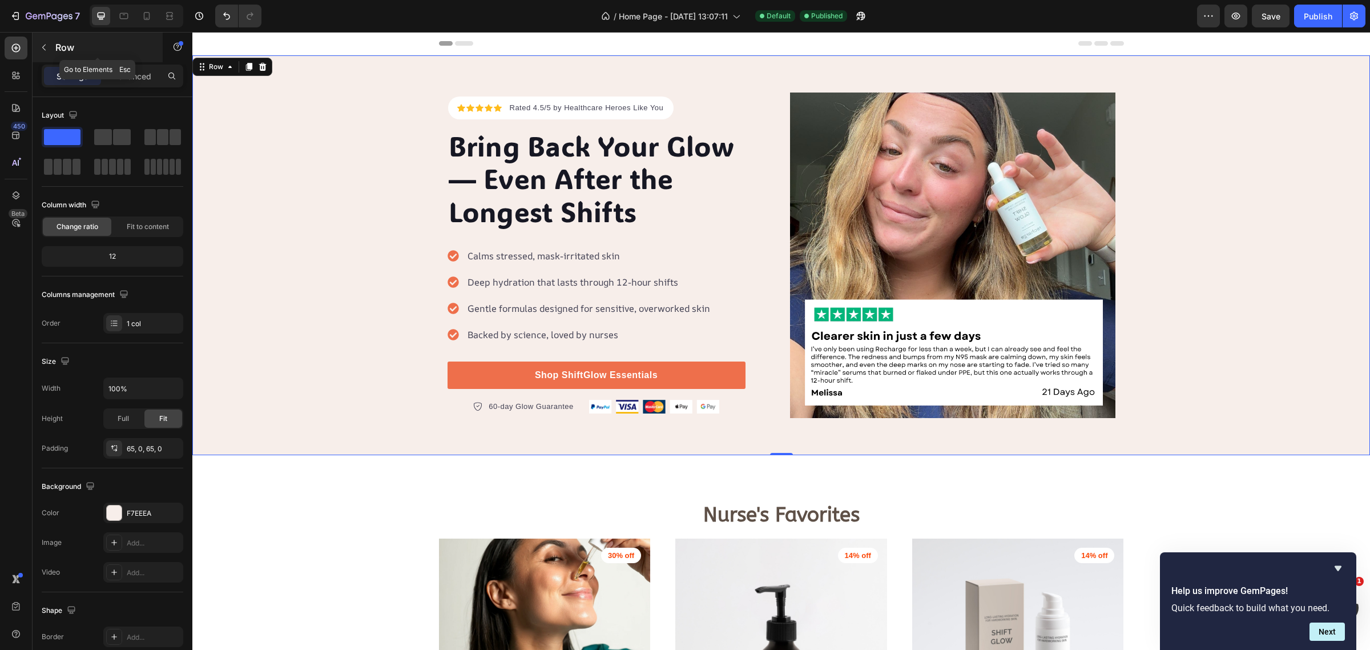
click at [44, 47] on icon "button" at bounding box center [43, 47] width 9 height 9
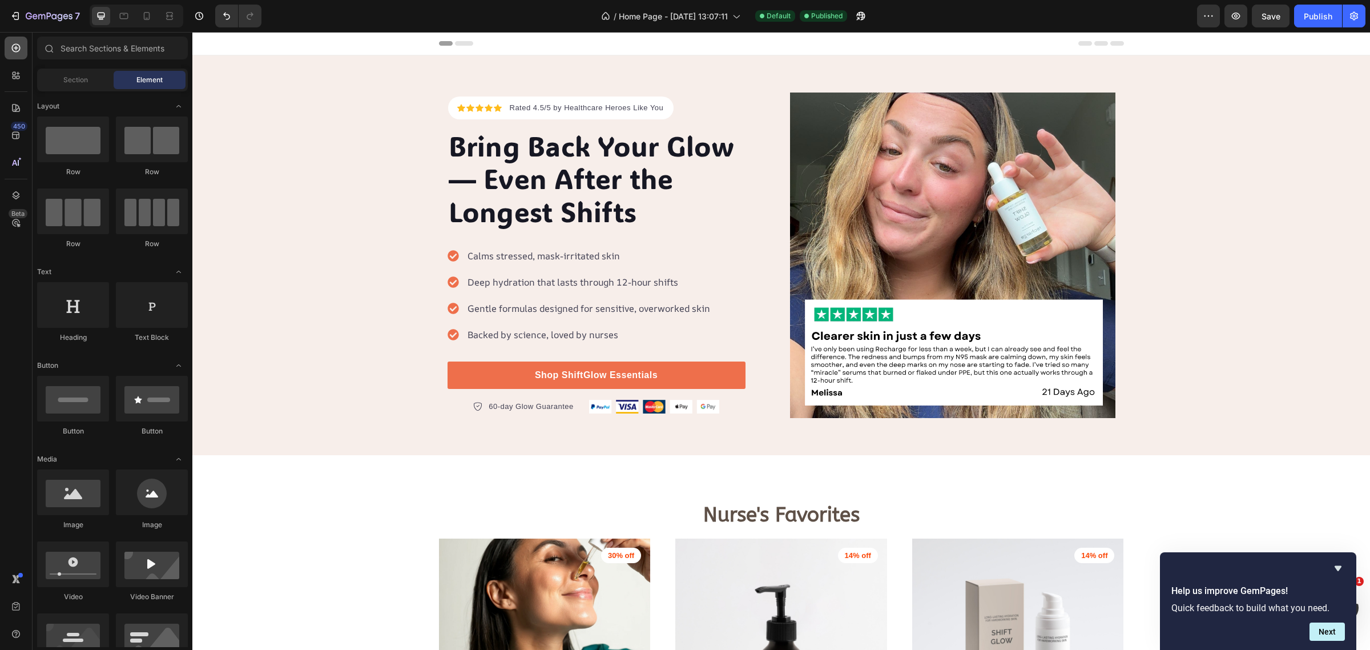
click at [20, 46] on icon at bounding box center [15, 47] width 11 height 11
click at [18, 71] on icon at bounding box center [15, 75] width 11 height 11
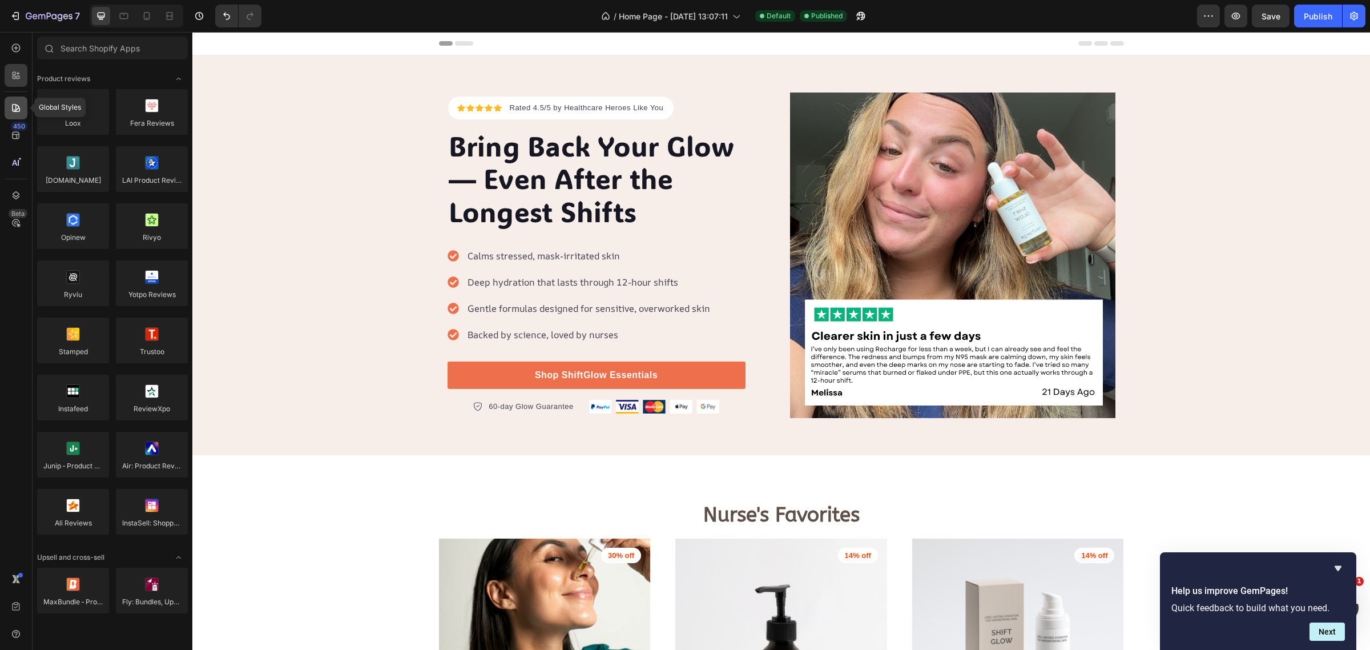
click at [9, 110] on div at bounding box center [16, 107] width 23 height 23
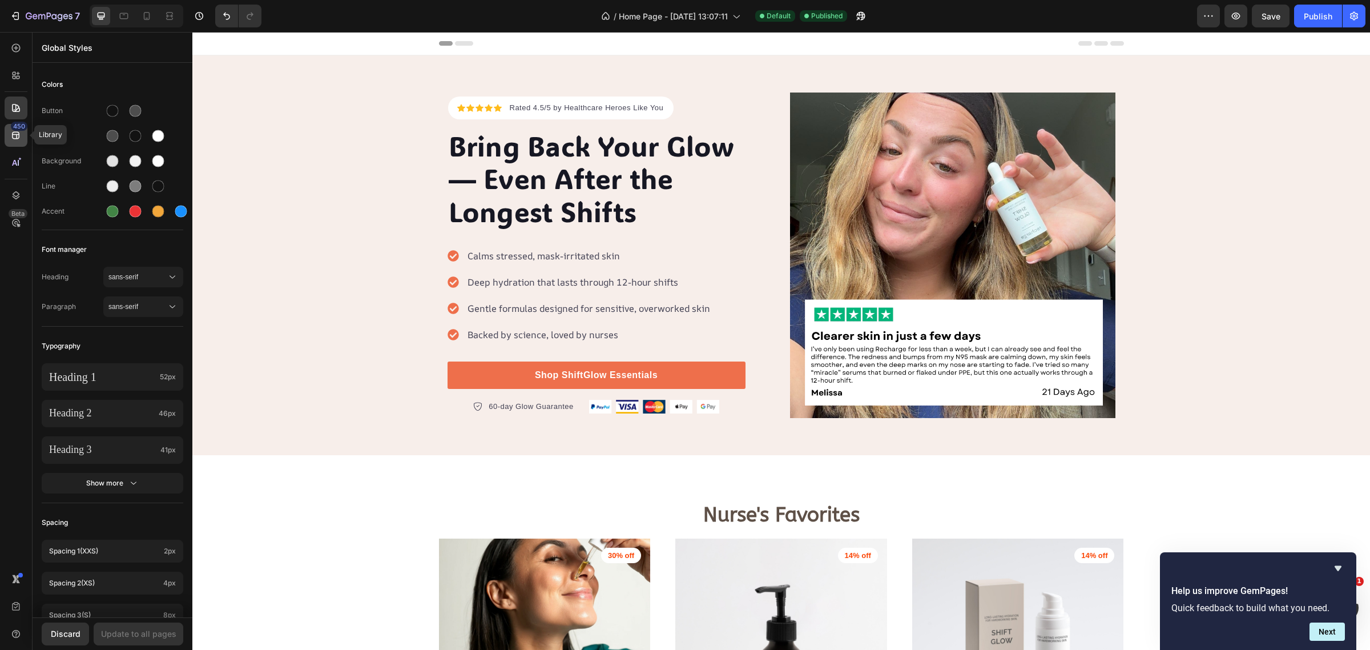
click at [13, 130] on icon at bounding box center [15, 135] width 11 height 11
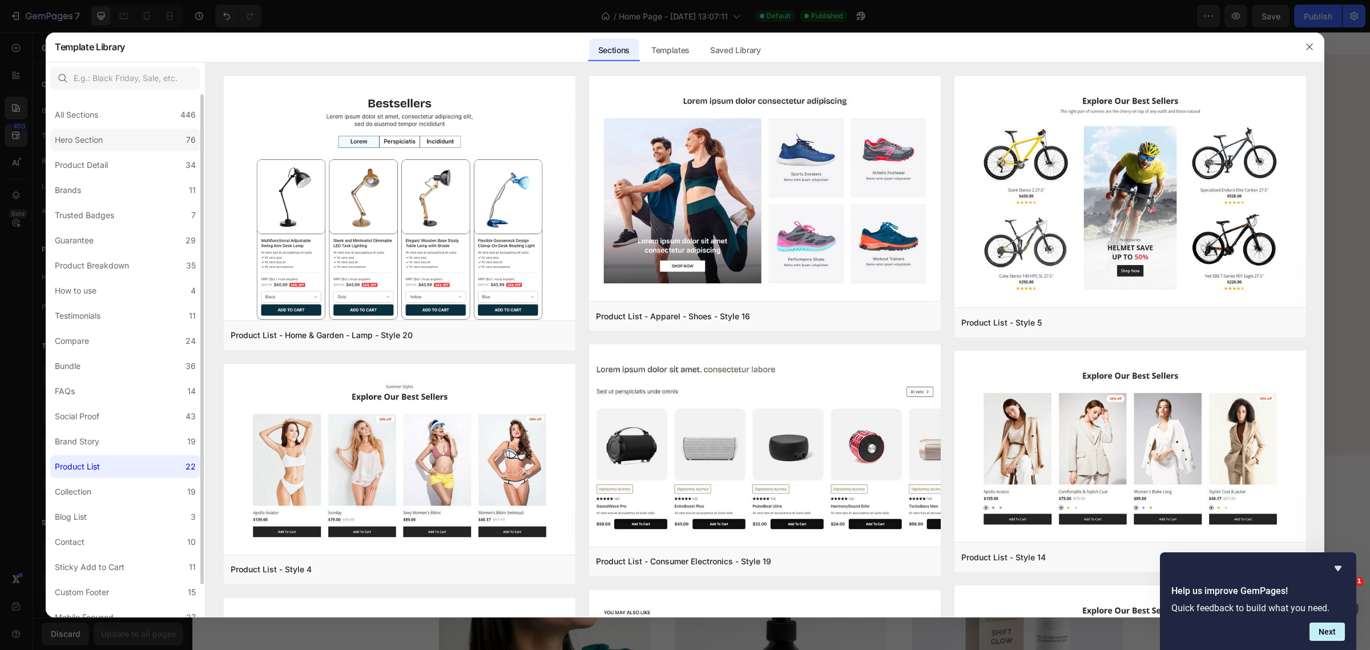
click at [123, 133] on label "Hero Section 76" at bounding box center [125, 139] width 150 height 23
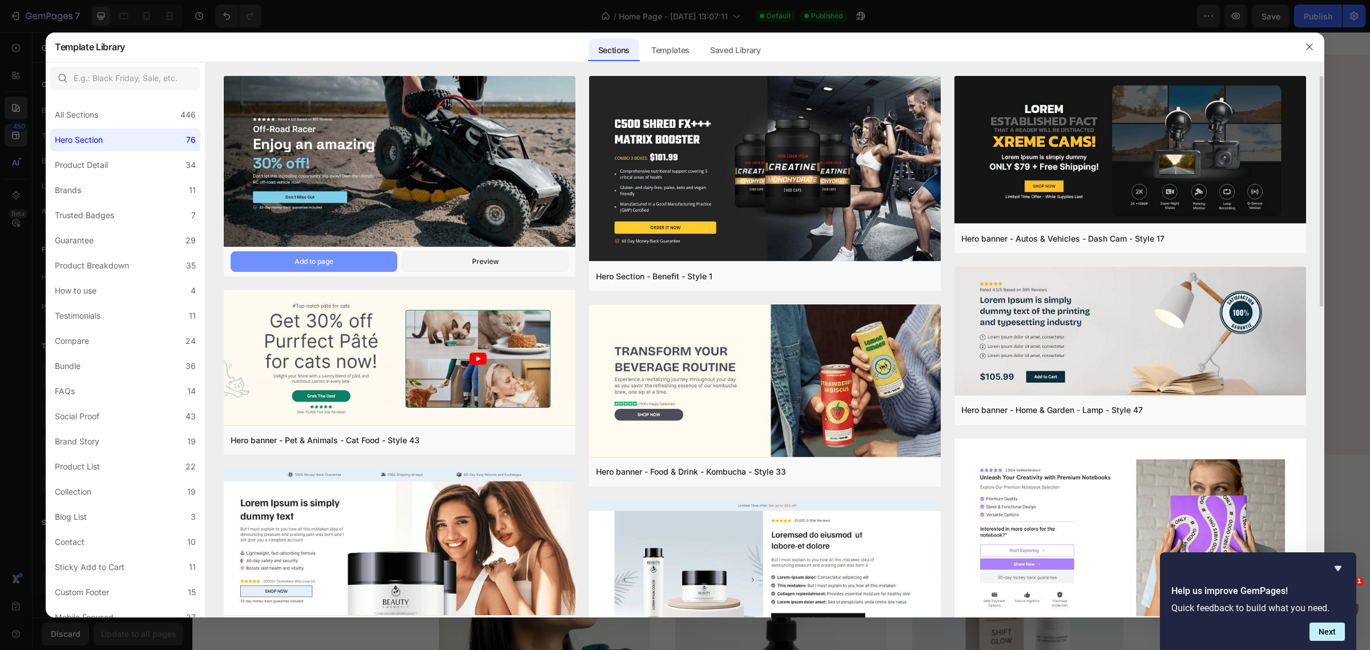
click at [356, 259] on button "Add to page" at bounding box center [314, 261] width 167 height 21
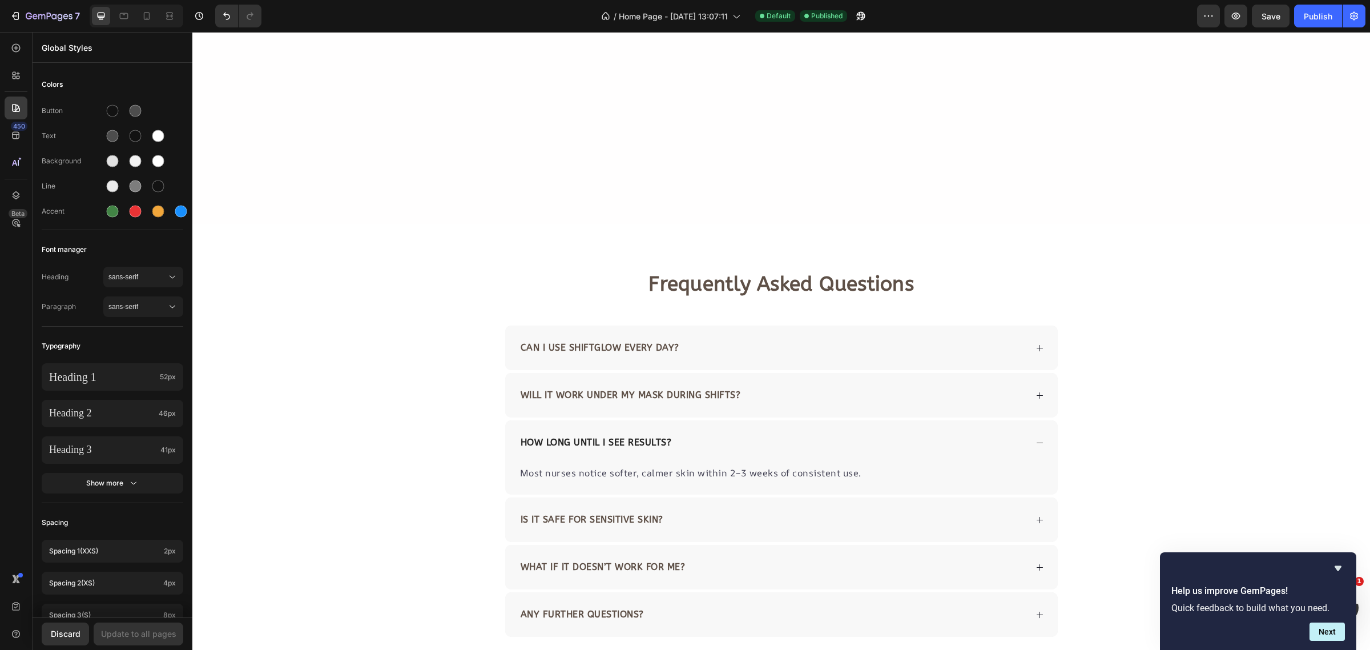
scroll to position [3043, 0]
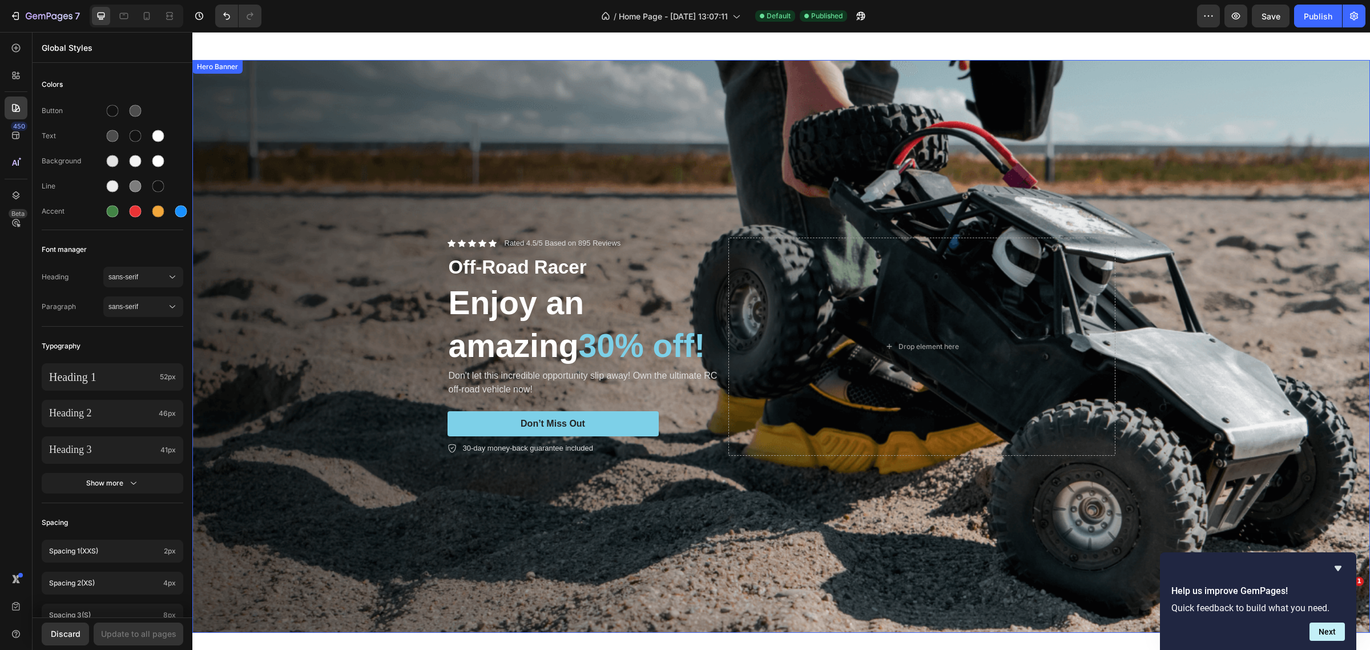
drag, startPoint x: 296, startPoint y: 140, endPoint x: 275, endPoint y: 110, distance: 37.1
click at [296, 140] on div "Background Image" at bounding box center [781, 346] width 1178 height 573
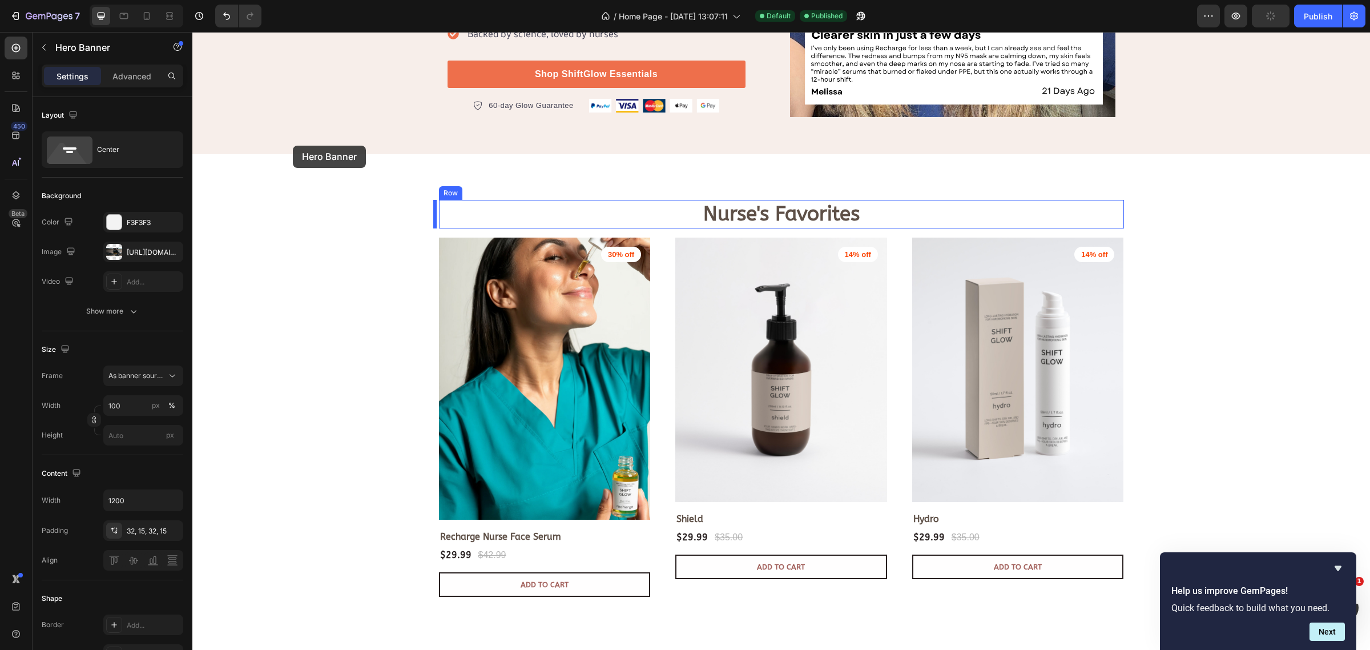
scroll to position [0, 0]
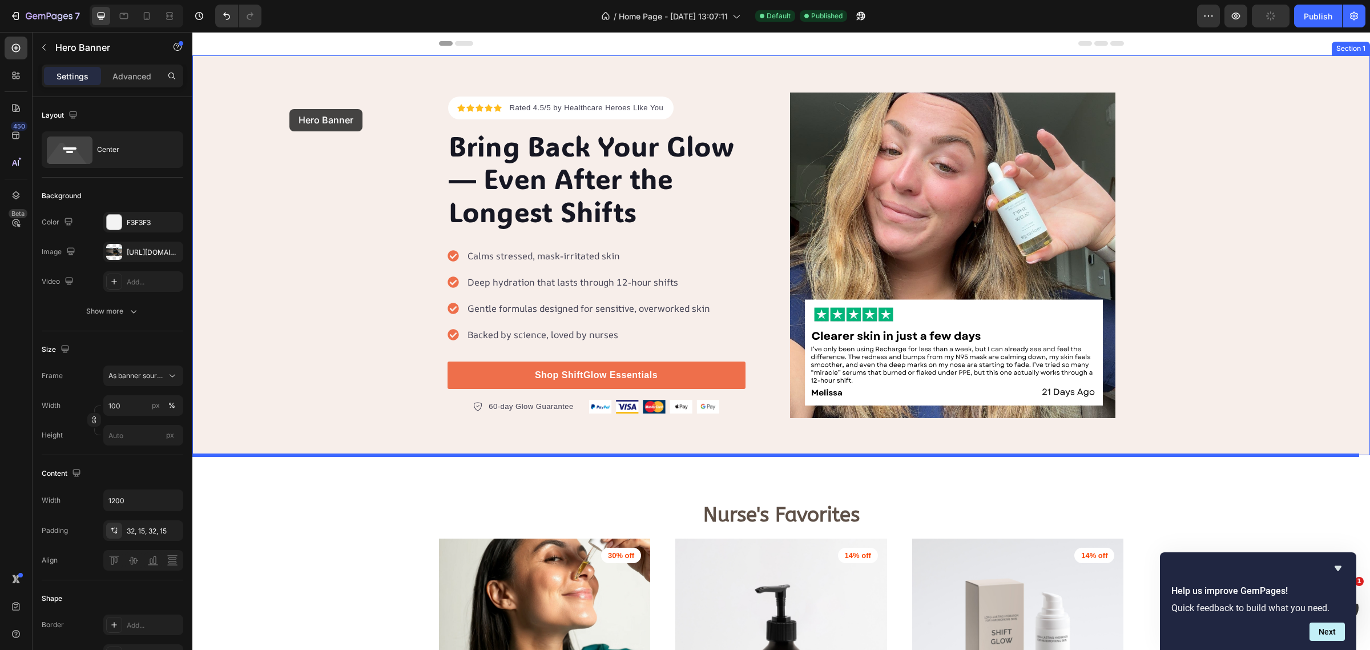
drag, startPoint x: 201, startPoint y: 76, endPoint x: 289, endPoint y: 109, distance: 94.5
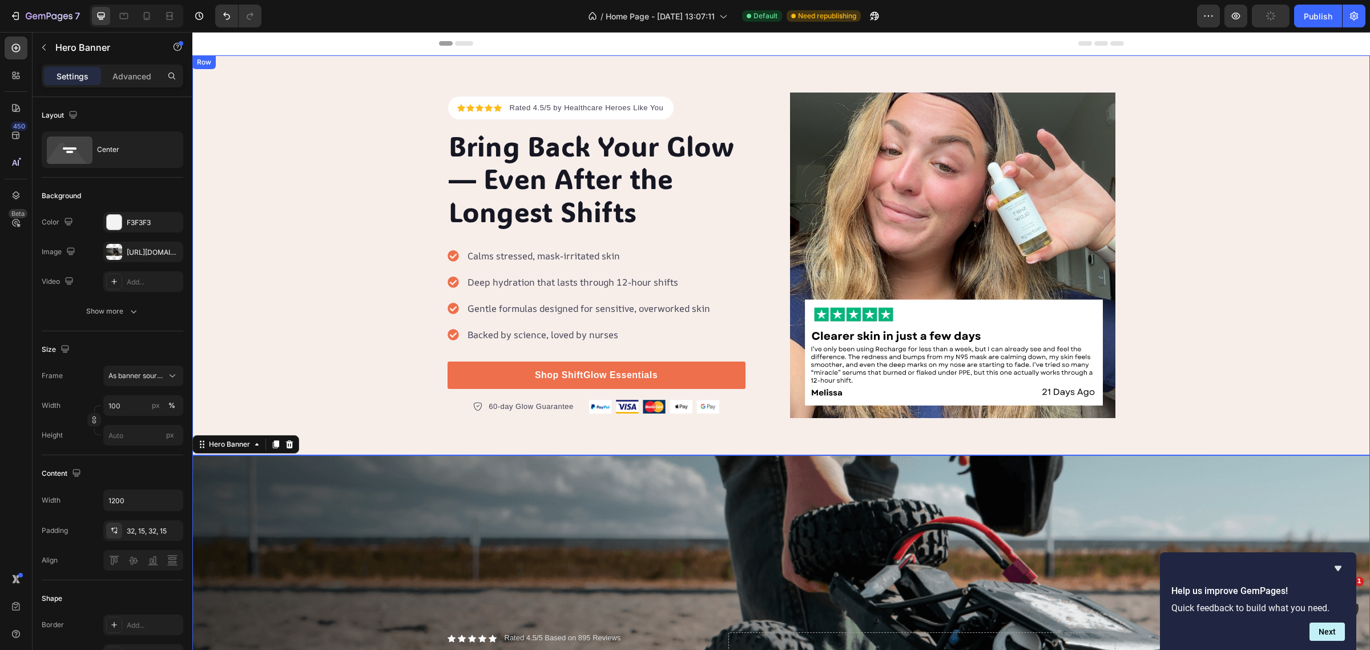
click at [338, 235] on div "Icon Icon Icon Icon Icon Icon List Hoz Rated 4.5/5 by Healthcare Heroes Like Yo…" at bounding box center [781, 254] width 1178 height 325
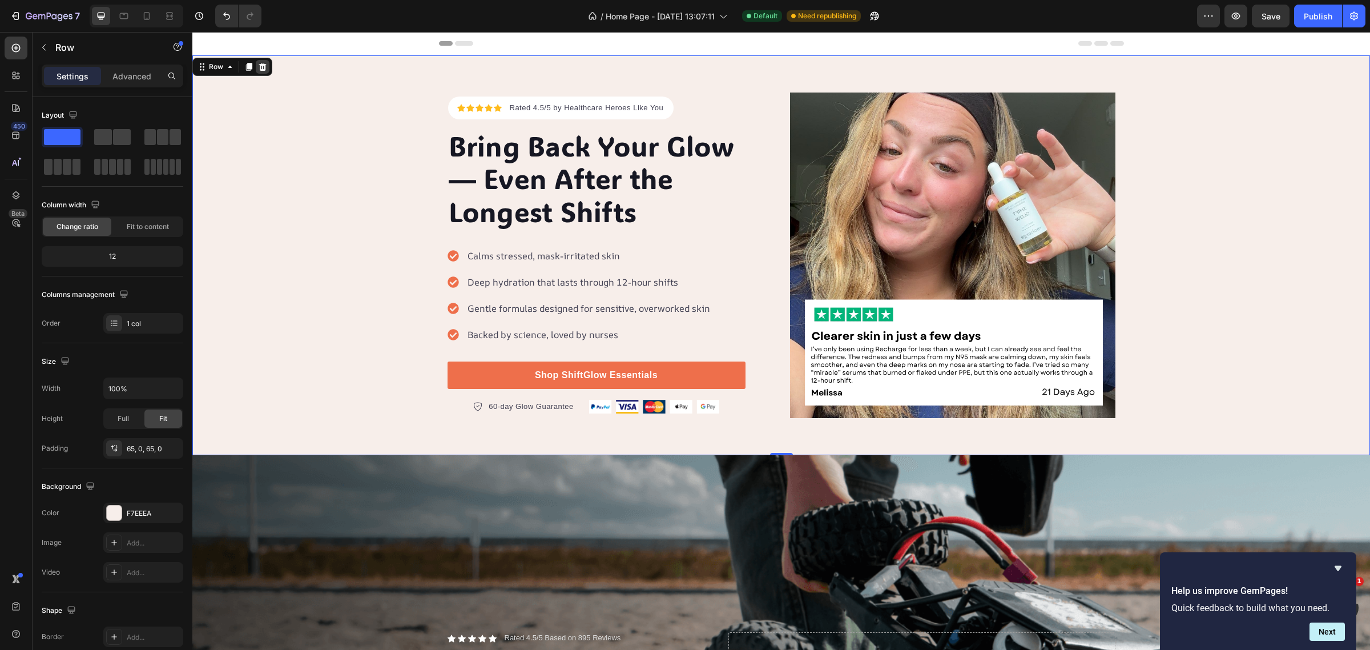
click at [263, 66] on icon at bounding box center [262, 66] width 9 height 9
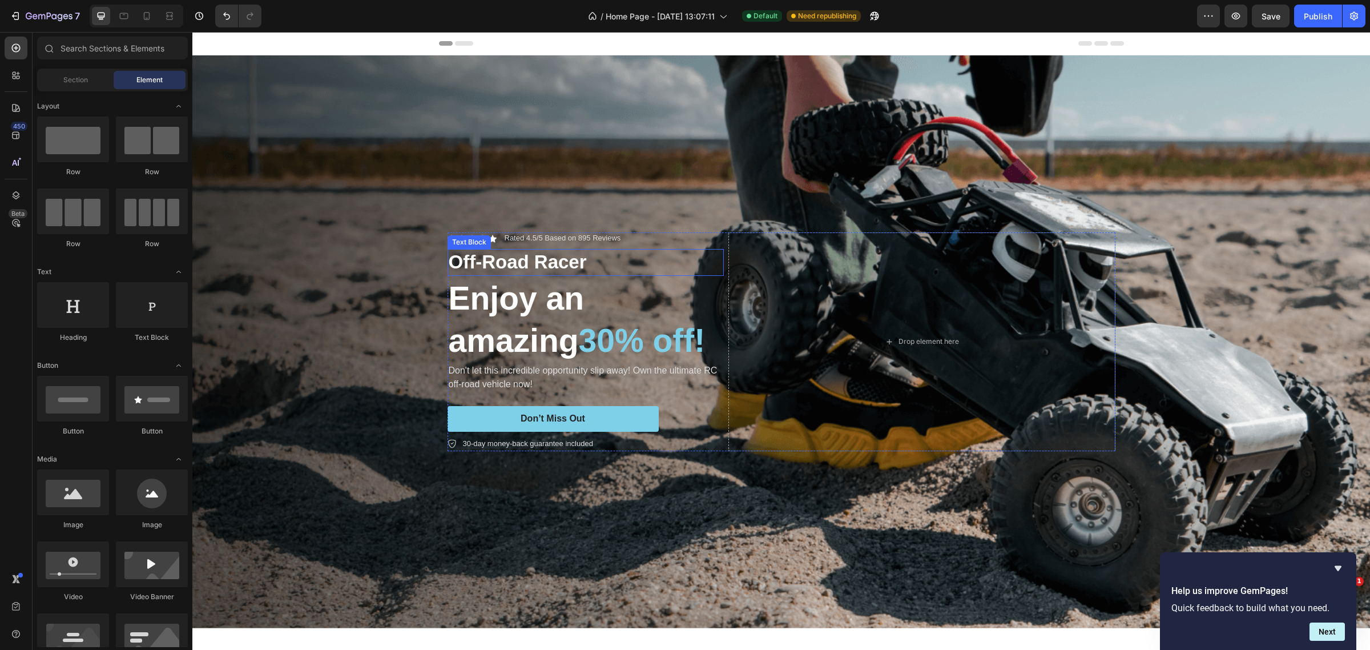
click at [500, 261] on p "Off-Road Racer" at bounding box center [586, 262] width 274 height 25
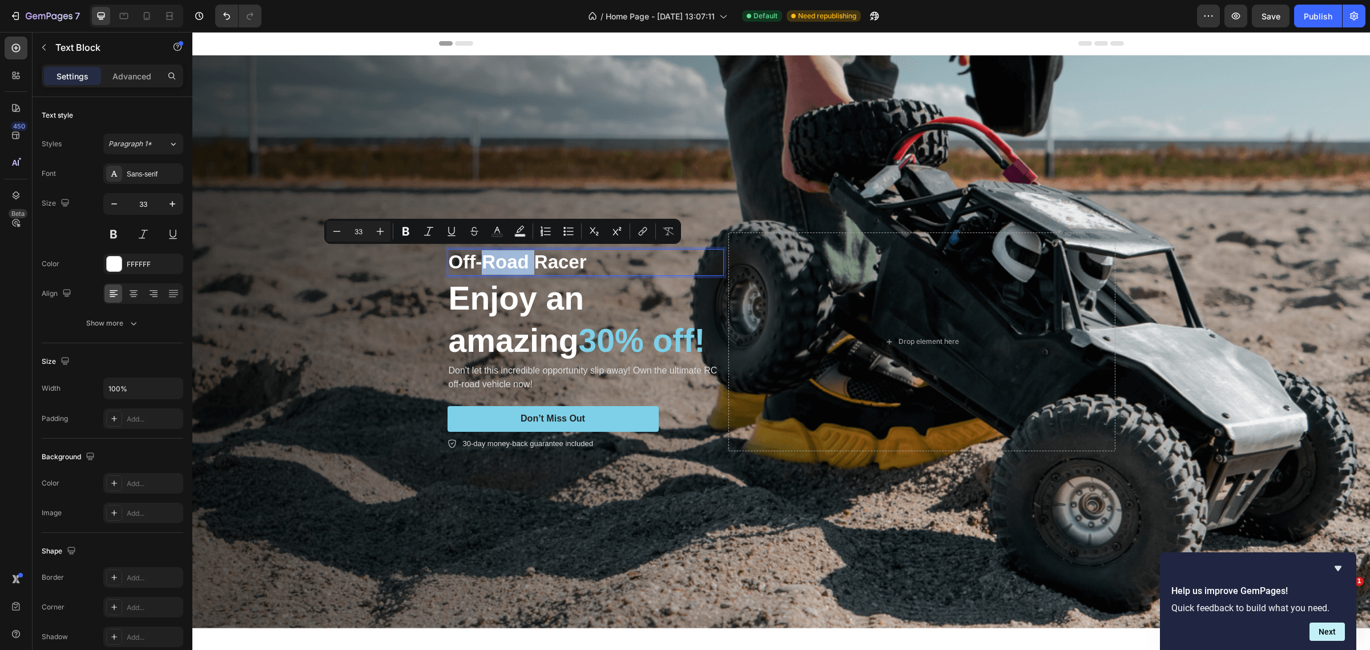
click at [500, 261] on p "Off-Road Racer" at bounding box center [586, 262] width 274 height 25
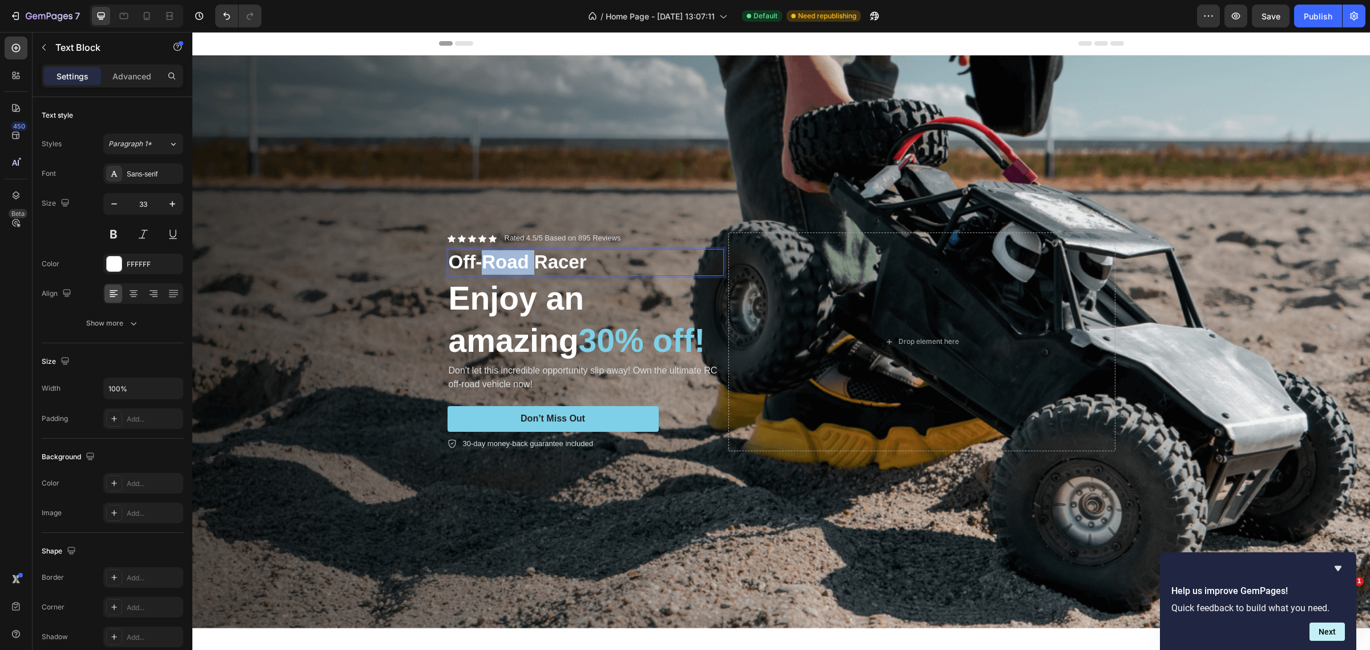
click at [500, 261] on p "Off-Road Racer" at bounding box center [586, 262] width 274 height 25
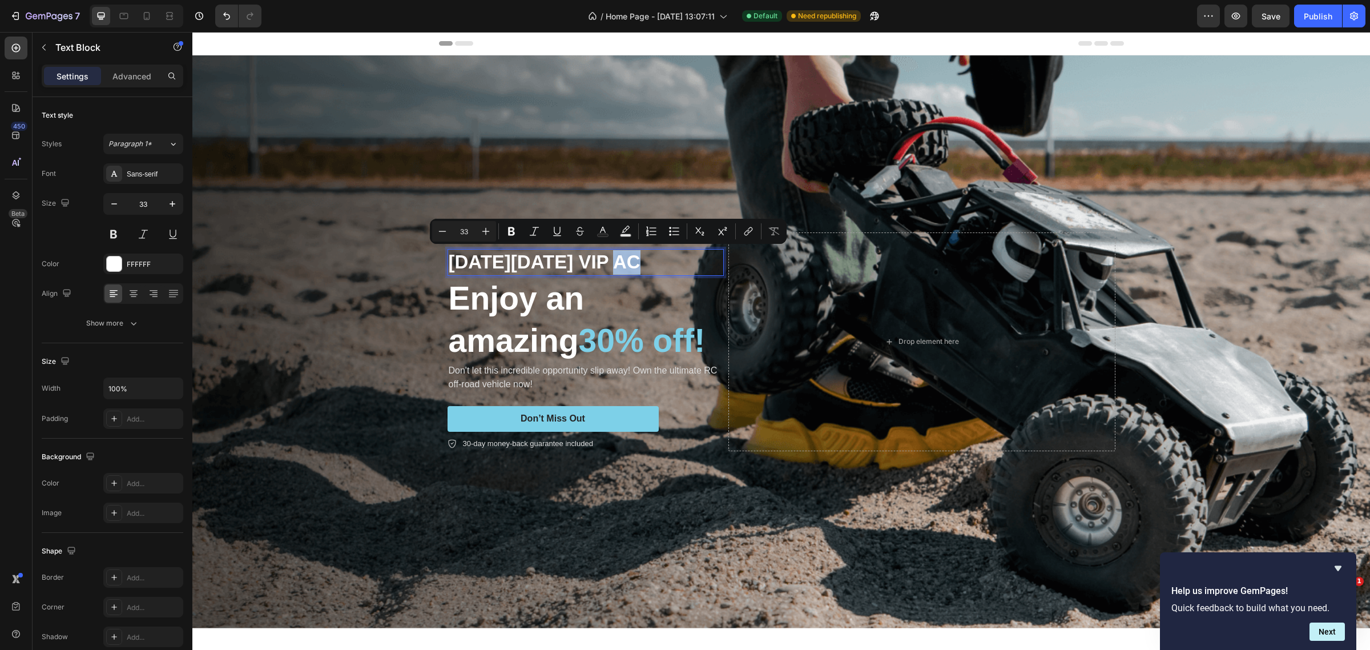
drag, startPoint x: 629, startPoint y: 253, endPoint x: 594, endPoint y: 254, distance: 35.4
click at [594, 254] on p "Black Friday VIP AC" at bounding box center [586, 262] width 274 height 25
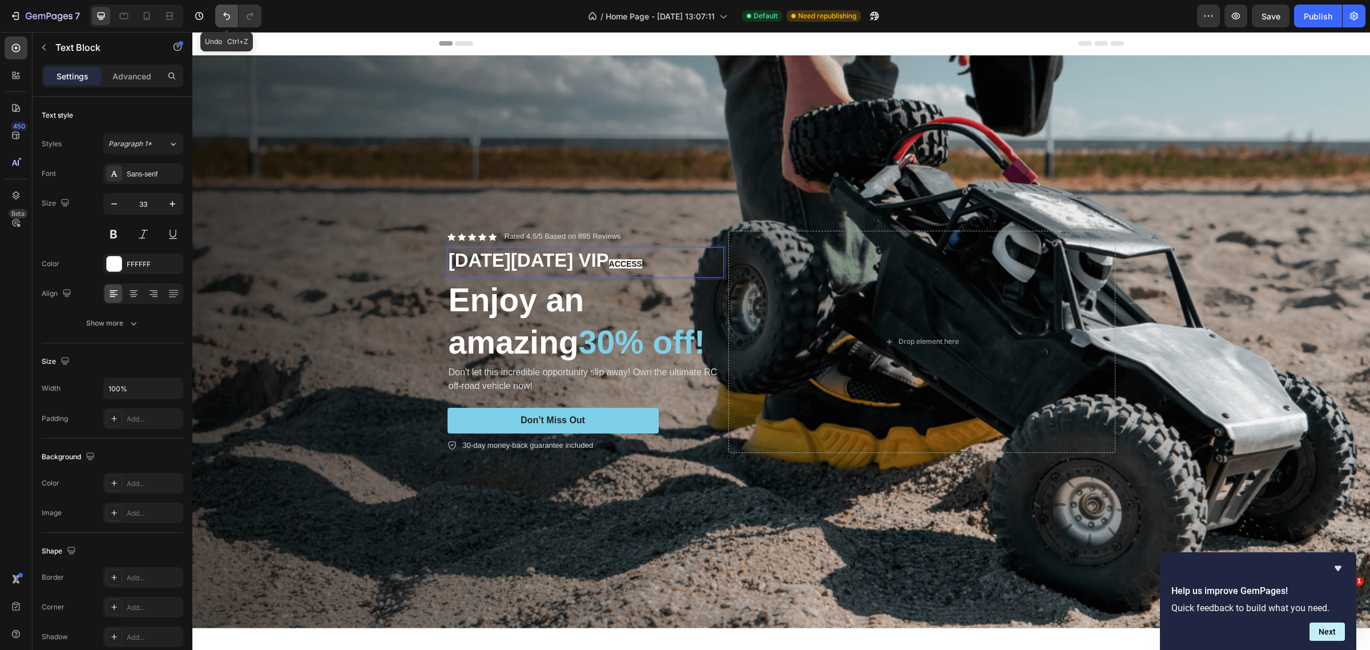
click at [232, 15] on icon "Undo/Redo" at bounding box center [226, 15] width 11 height 11
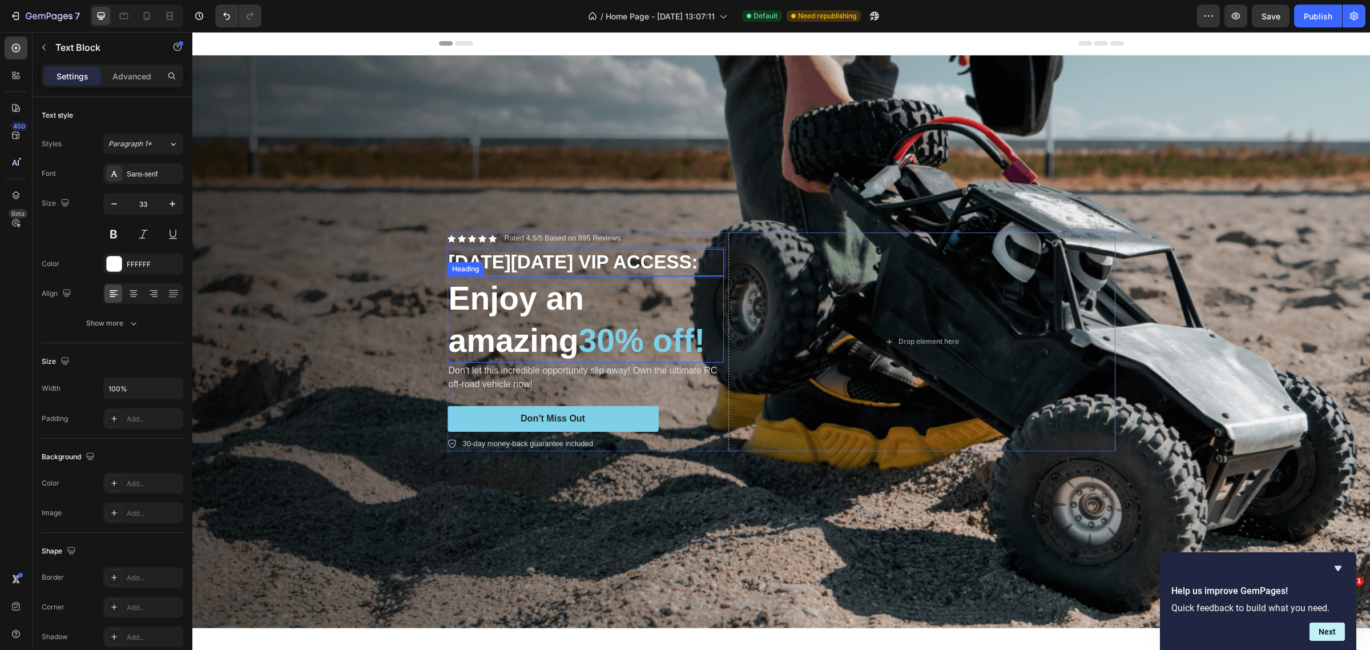
click at [549, 295] on h2 "Enjoy an amazing 30% off!" at bounding box center [586, 319] width 276 height 87
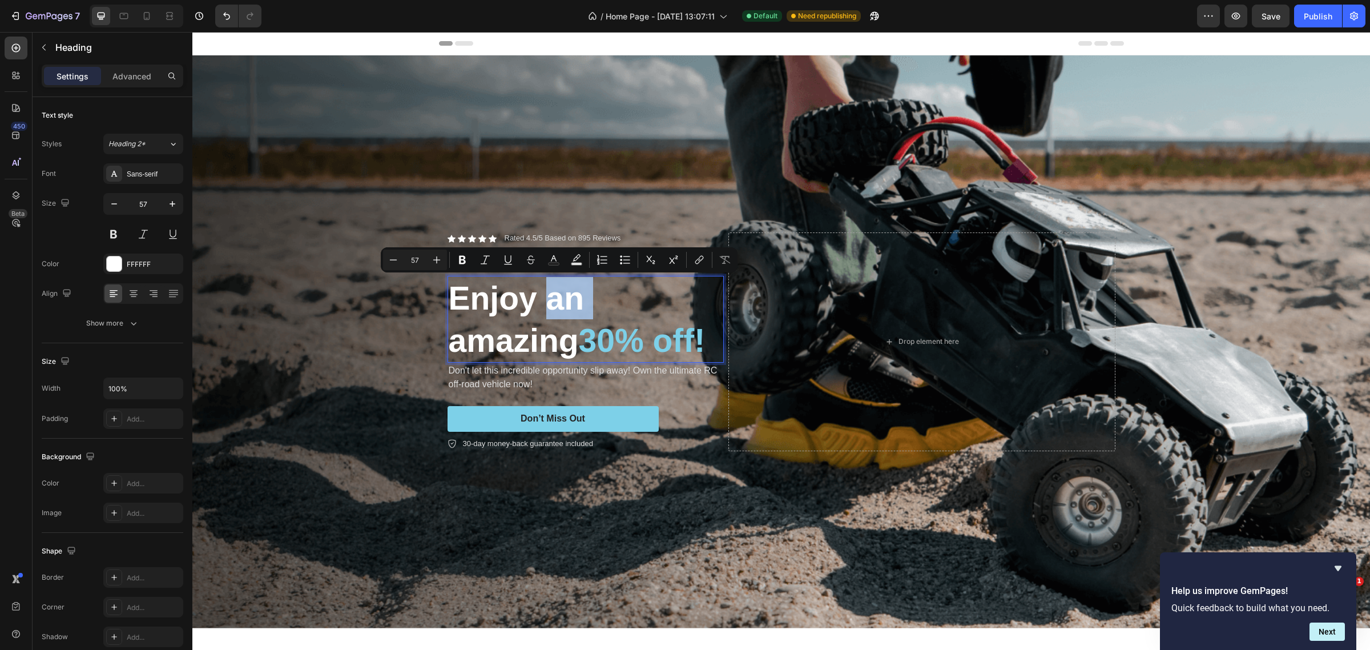
click at [549, 295] on p "Enjoy an amazing 30% off!" at bounding box center [586, 319] width 274 height 84
drag, startPoint x: 579, startPoint y: 301, endPoint x: 546, endPoint y: 303, distance: 33.2
click at [546, 303] on p "Enjoy an amazing 30% off!" at bounding box center [586, 319] width 274 height 84
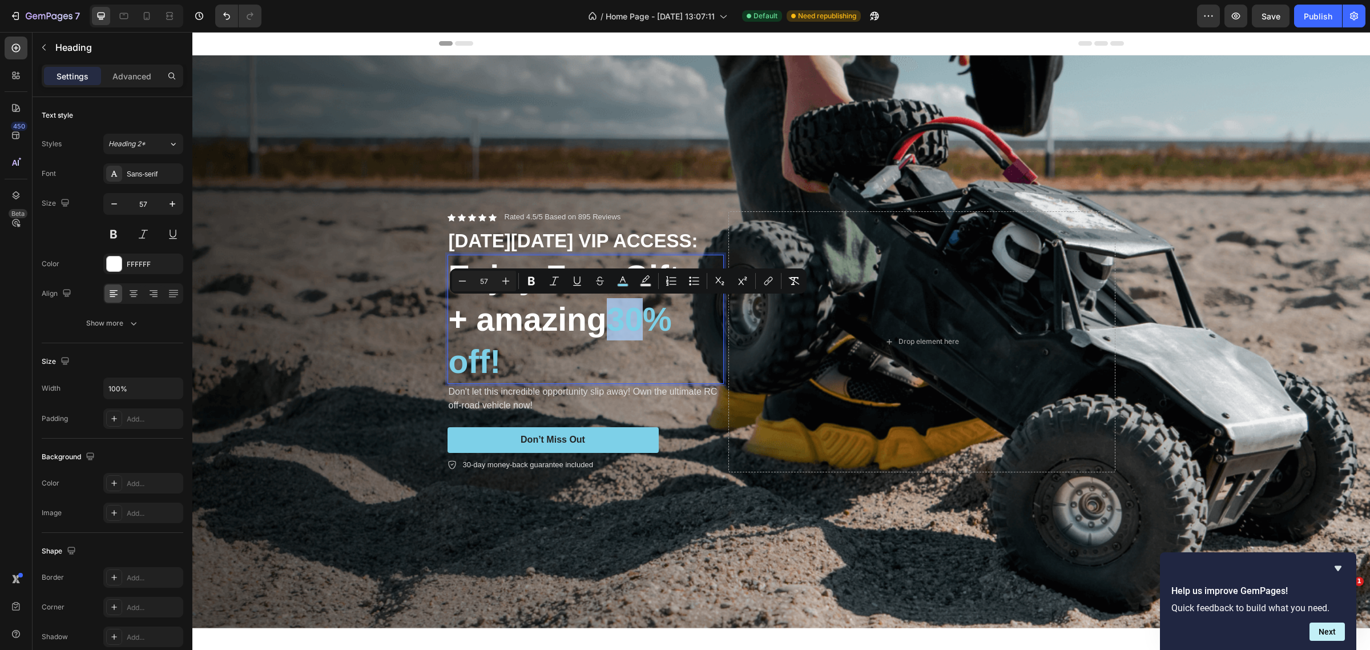
drag, startPoint x: 617, startPoint y: 316, endPoint x: 641, endPoint y: 320, distance: 24.4
click at [641, 320] on span "30% off!" at bounding box center [560, 340] width 223 height 79
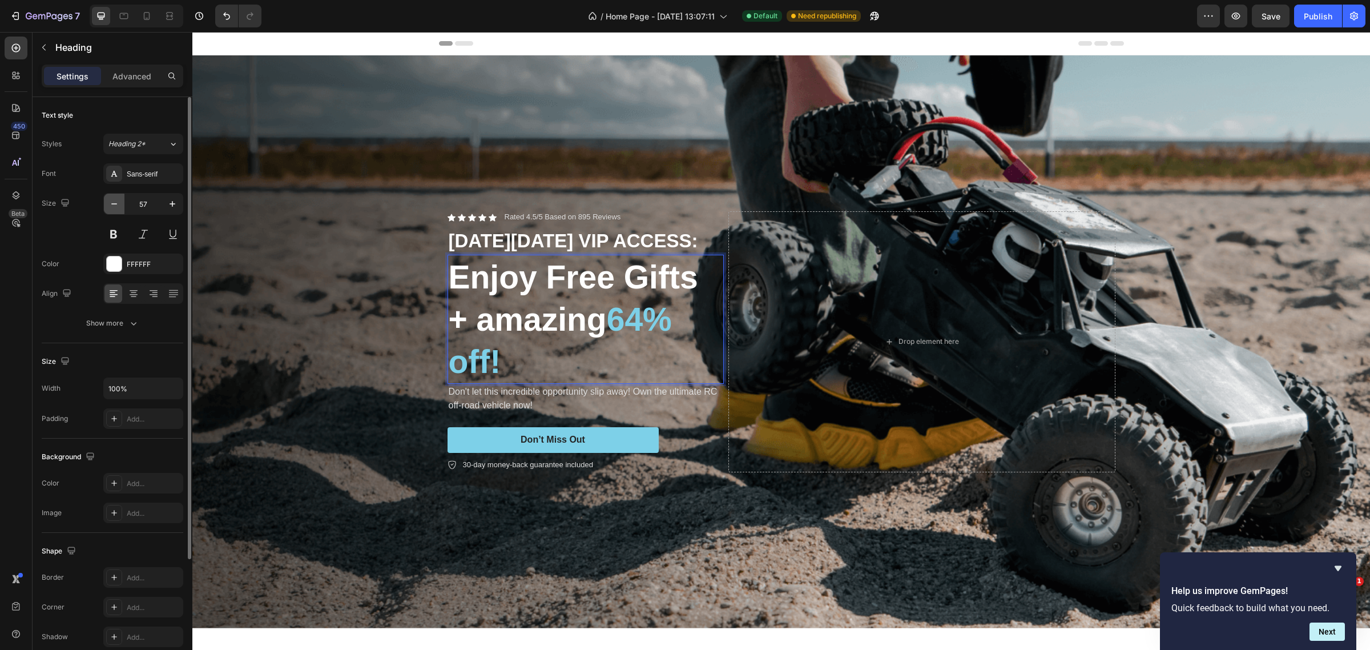
click at [112, 209] on icon "button" at bounding box center [113, 203] width 11 height 11
type input "56"
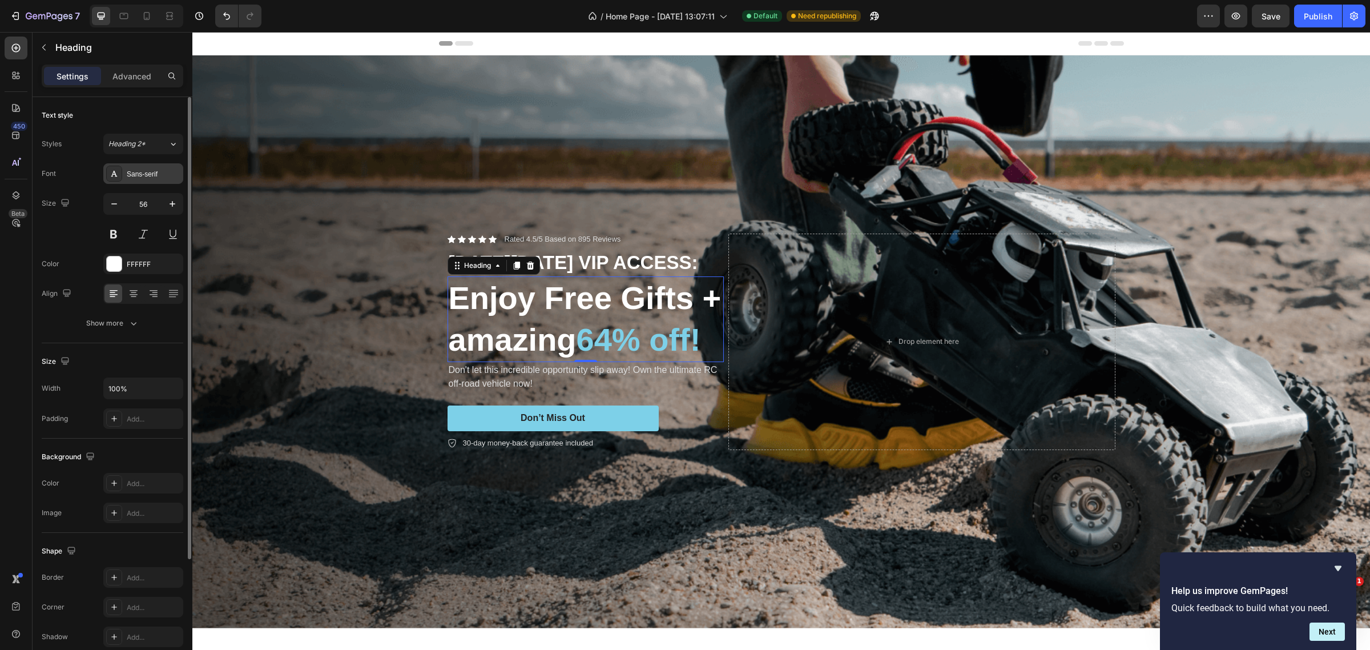
click at [142, 177] on div "Sans-serif" at bounding box center [154, 174] width 54 height 10
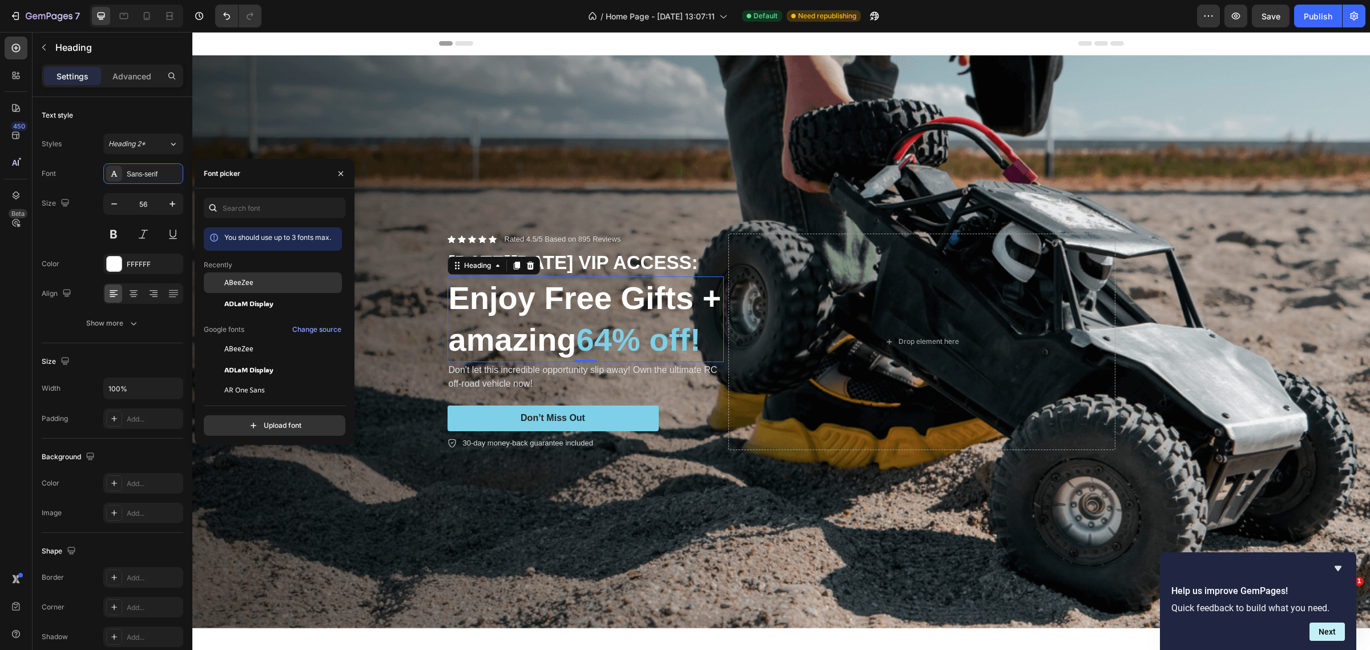
click at [257, 280] on div "ABeeZee" at bounding box center [281, 282] width 115 height 10
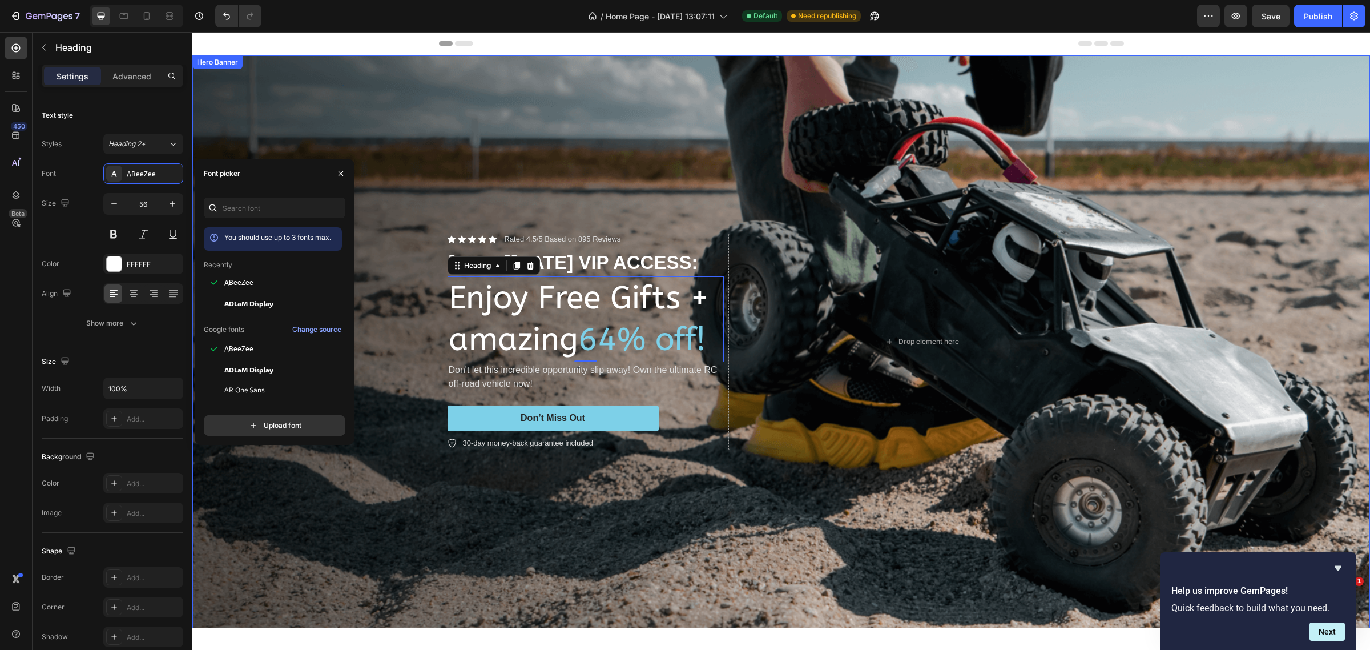
click at [433, 161] on div "Background Image" at bounding box center [781, 341] width 1178 height 573
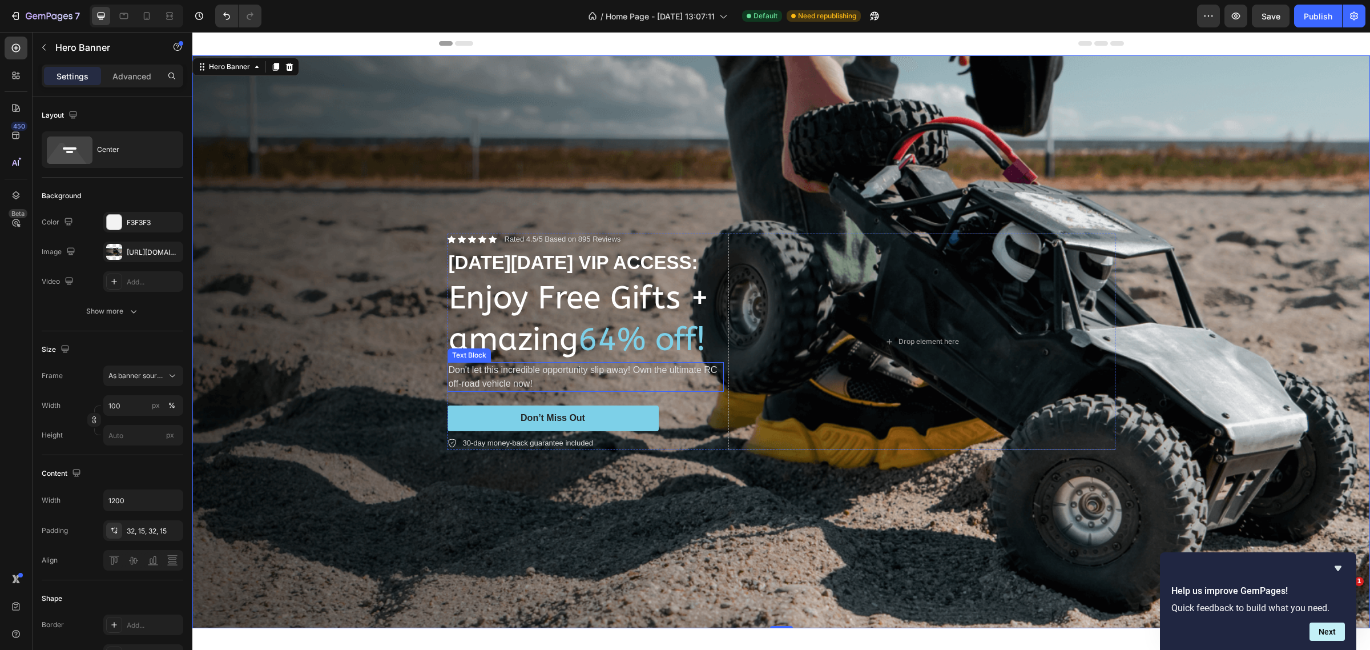
click at [490, 368] on p "Don't let this incredible opportunity slip away! Own the ultimate RC off-road v…" at bounding box center [586, 376] width 274 height 27
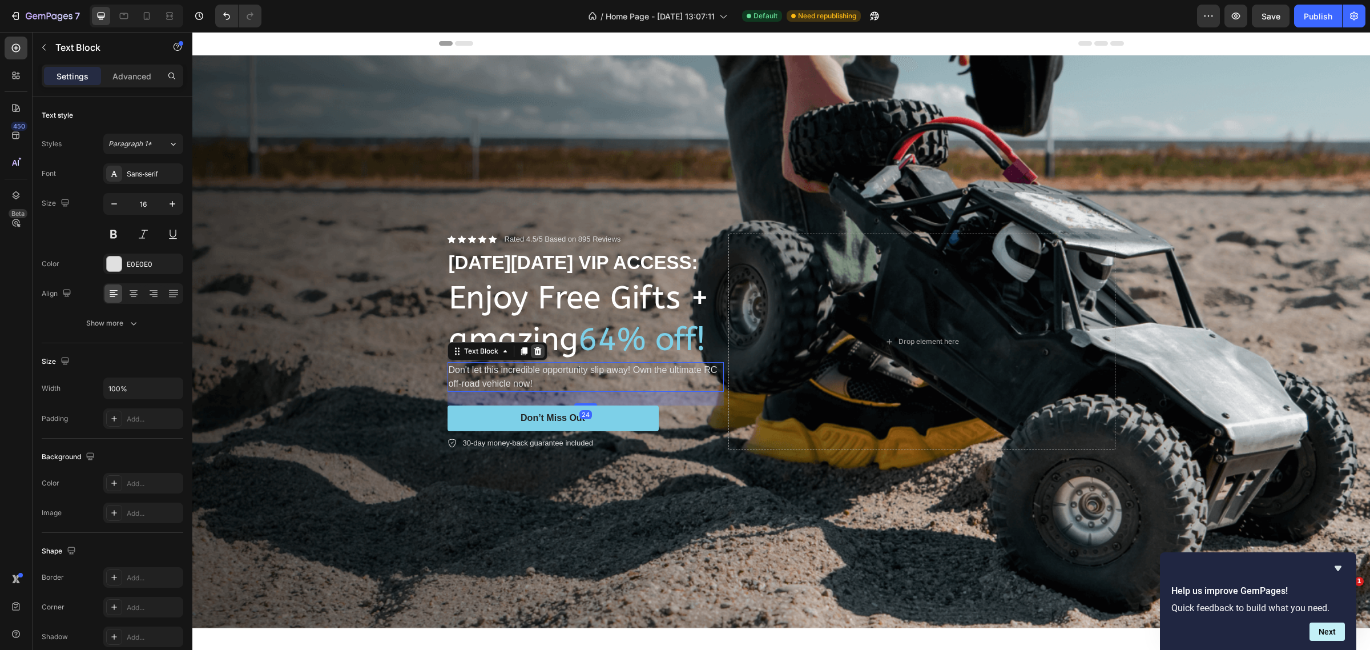
click at [534, 351] on icon at bounding box center [537, 351] width 7 height 8
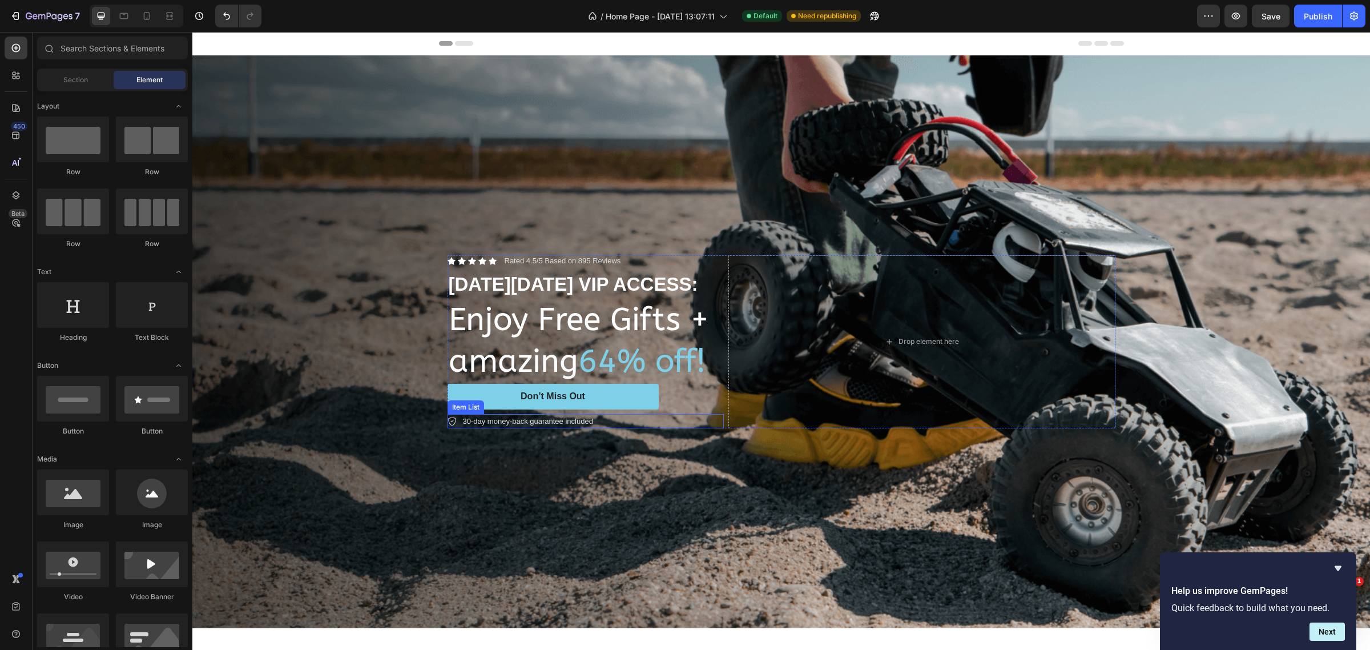
click at [535, 416] on p "30-day money-back guarantee included" at bounding box center [528, 421] width 130 height 11
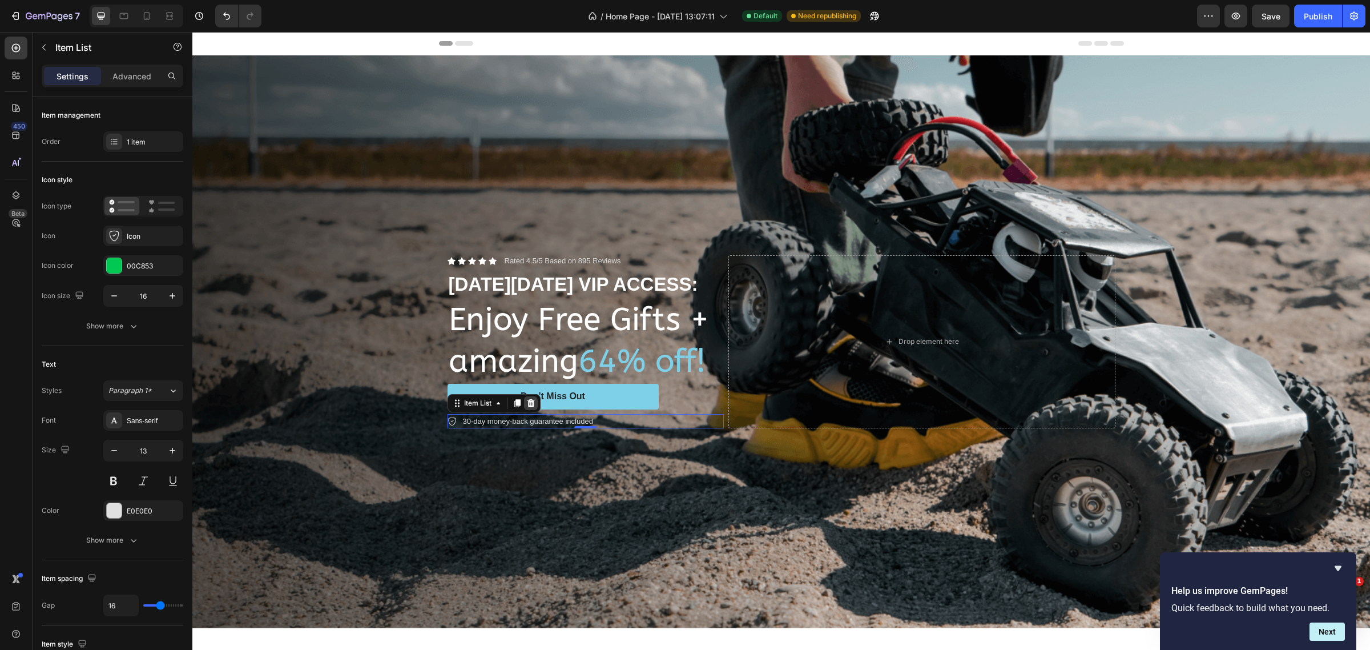
click at [527, 403] on icon at bounding box center [530, 403] width 7 height 8
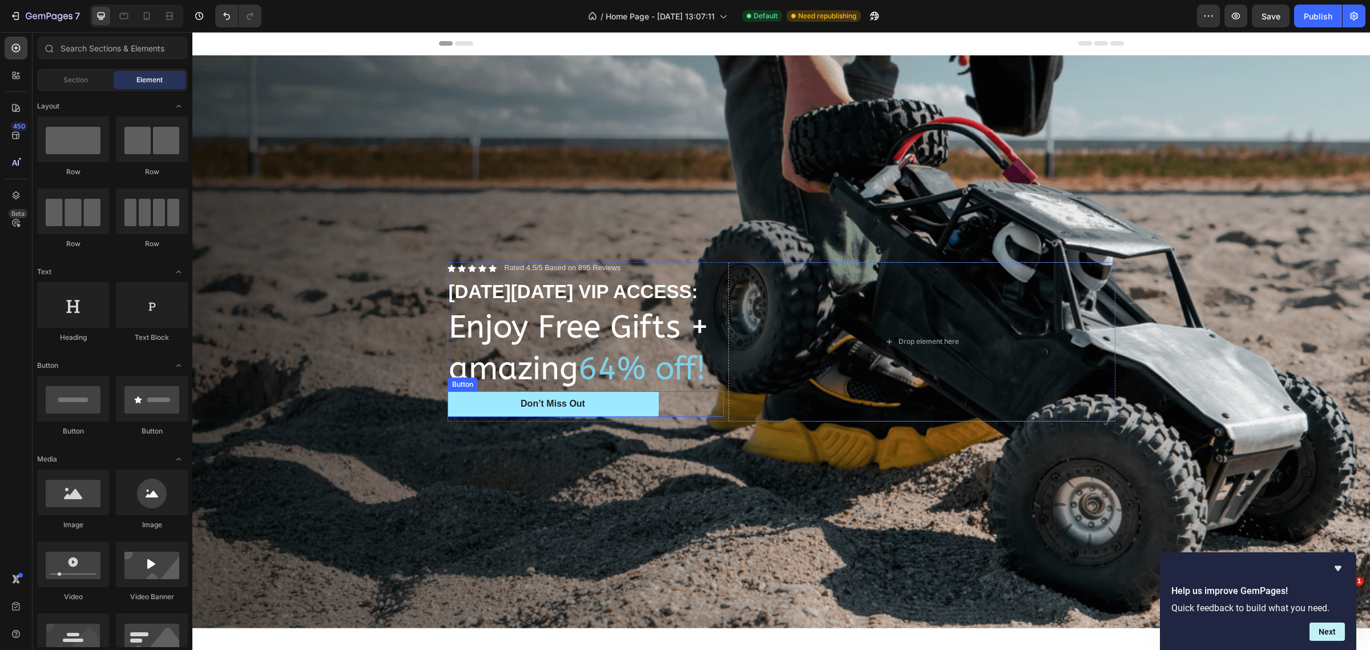
click at [624, 398] on button "Don’t Miss Out" at bounding box center [553, 404] width 211 height 26
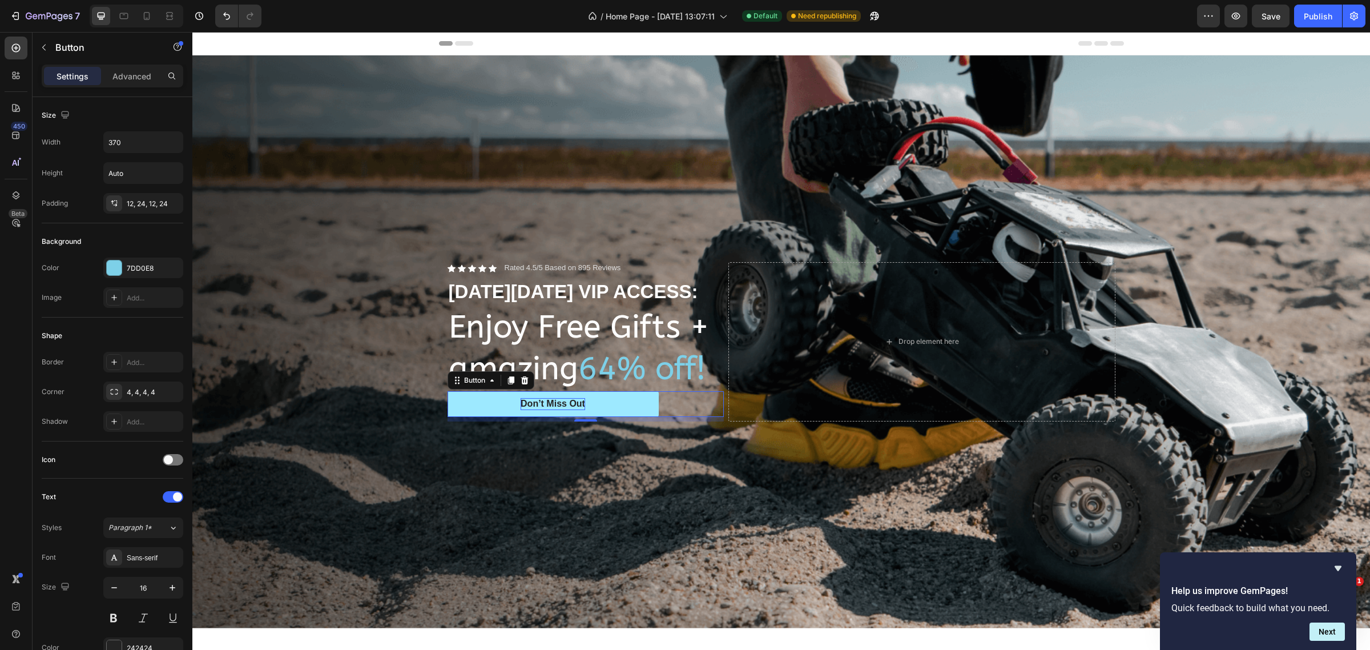
click at [545, 398] on div "Don’t Miss Out" at bounding box center [553, 404] width 65 height 12
click at [565, 400] on p "Don’t Miss Out" at bounding box center [553, 404] width 65 height 12
click at [448, 391] on button "SAVE" at bounding box center [553, 404] width 211 height 26
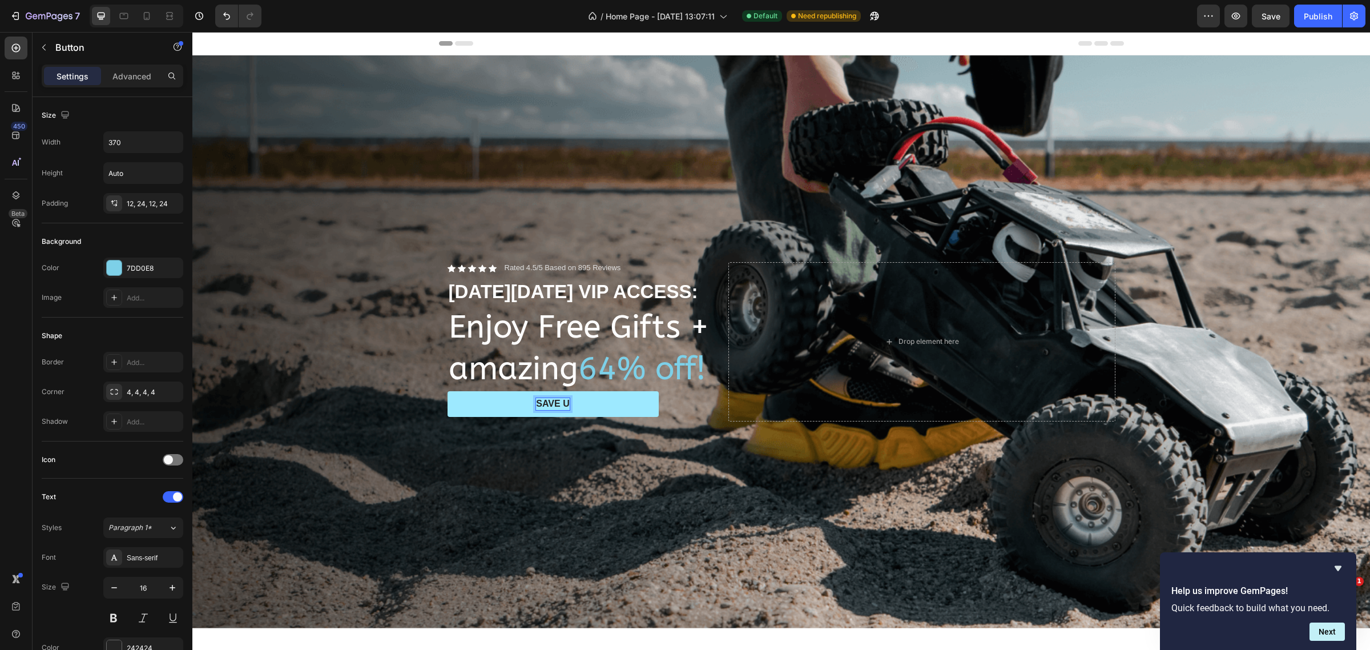
click at [448, 391] on button "SAVE U" at bounding box center [553, 404] width 211 height 26
click at [448, 391] on button "SAVE UP TO" at bounding box center [553, 404] width 211 height 26
click at [404, 255] on div "Background Image" at bounding box center [781, 341] width 1178 height 573
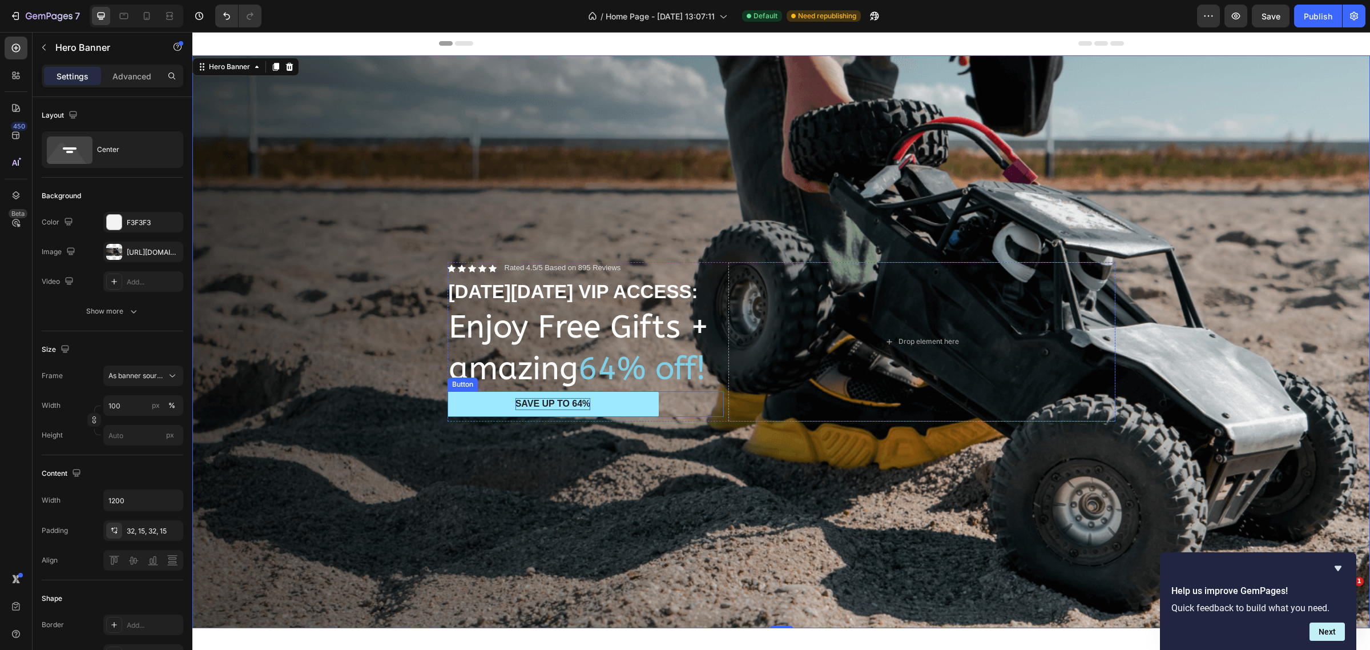
click at [584, 398] on p "SAVE UP TO 64%" at bounding box center [553, 404] width 75 height 12
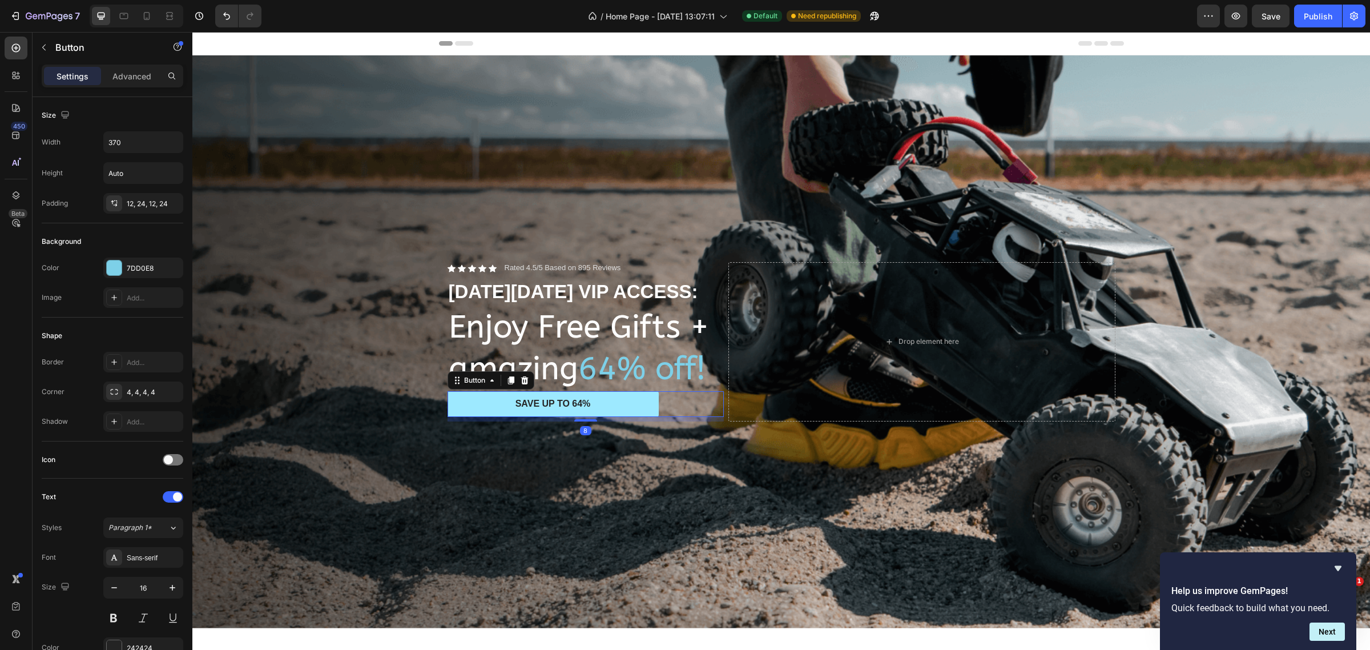
click at [618, 395] on button "SAVE UP TO 64%" at bounding box center [553, 404] width 211 height 26
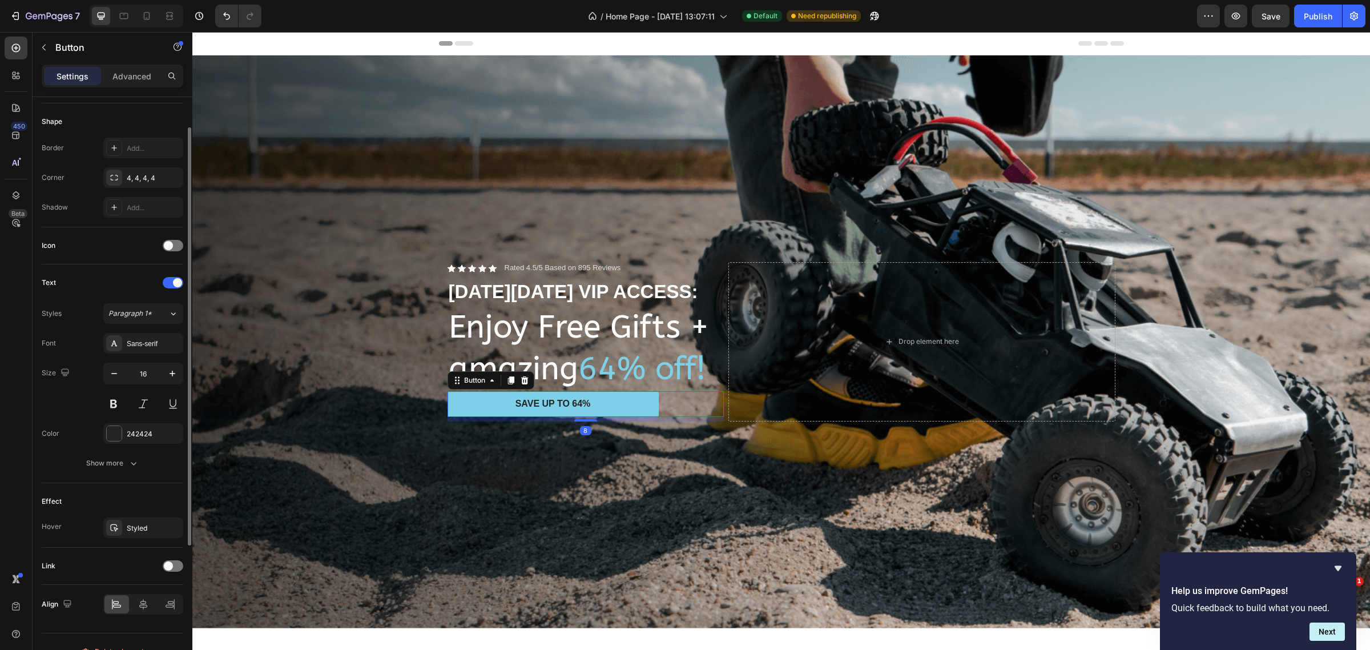
scroll to position [235, 0]
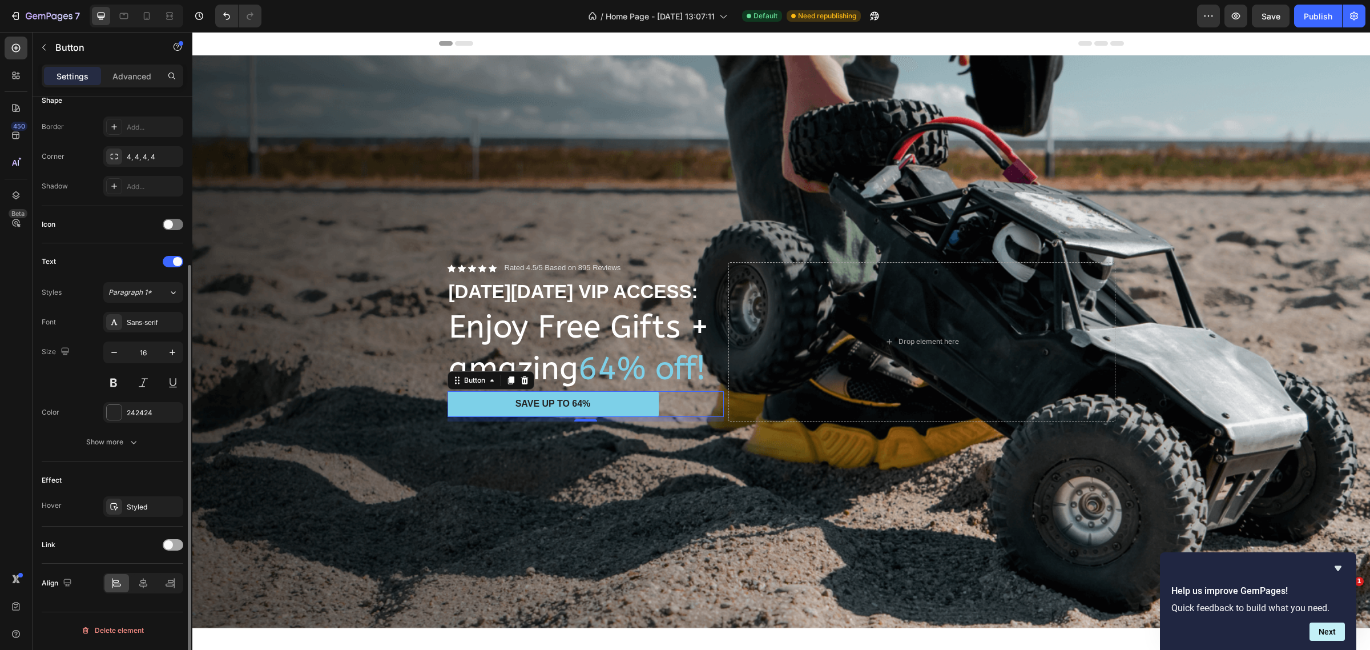
click at [170, 547] on span at bounding box center [168, 544] width 9 height 9
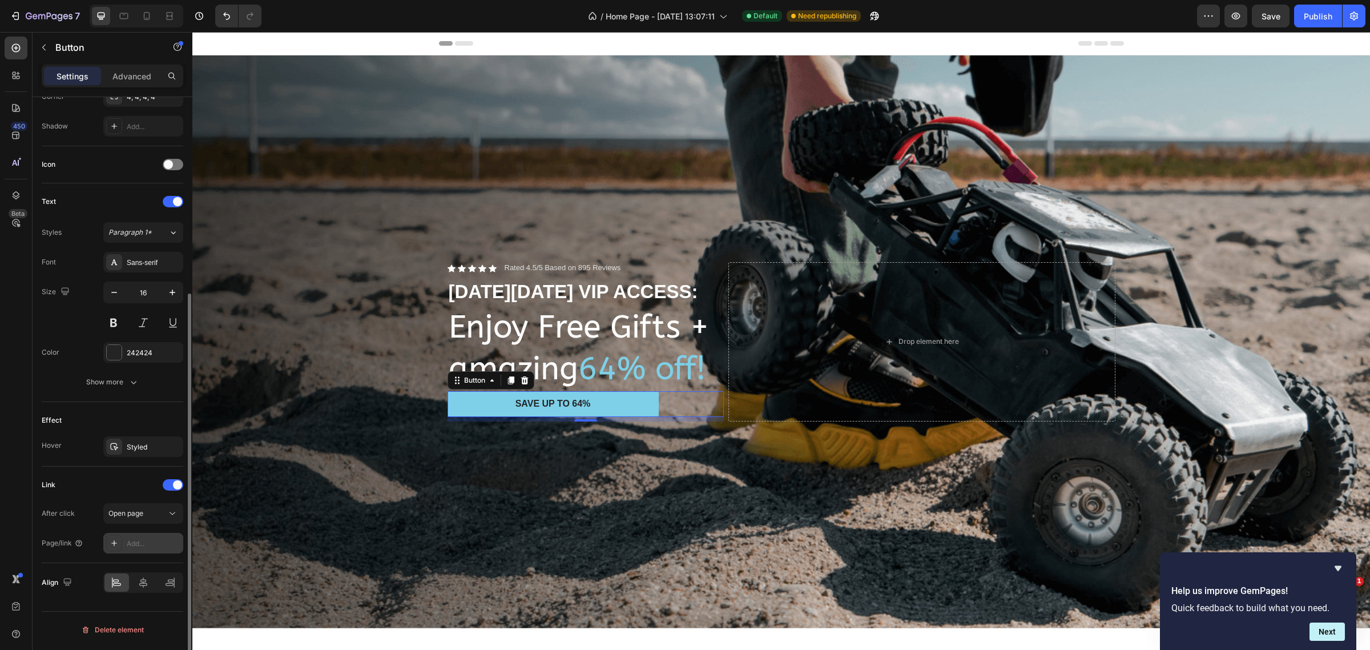
click at [157, 543] on div "Add..." at bounding box center [154, 543] width 54 height 10
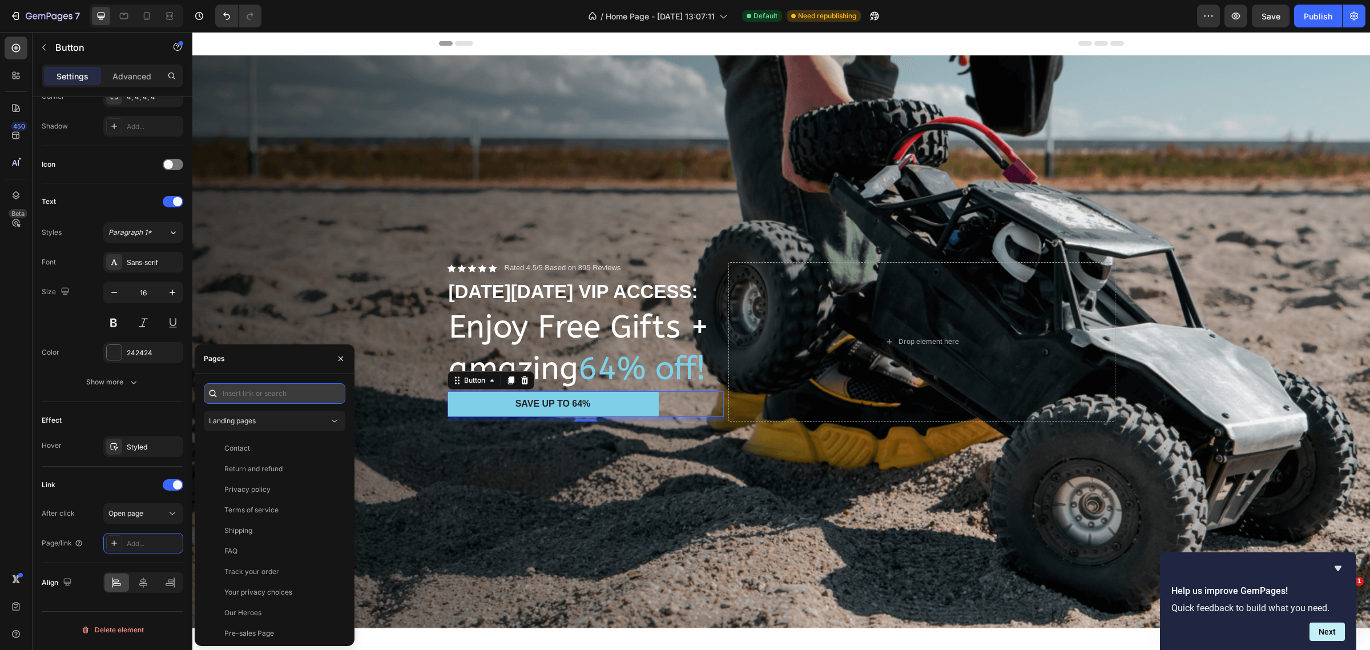
click at [248, 398] on input "text" at bounding box center [275, 393] width 142 height 21
paste input "[URL][DOMAIN_NAME]"
type input "[URL][DOMAIN_NAME]"
click at [277, 420] on div "[URL][DOMAIN_NAME]" at bounding box center [261, 421] width 74 height 10
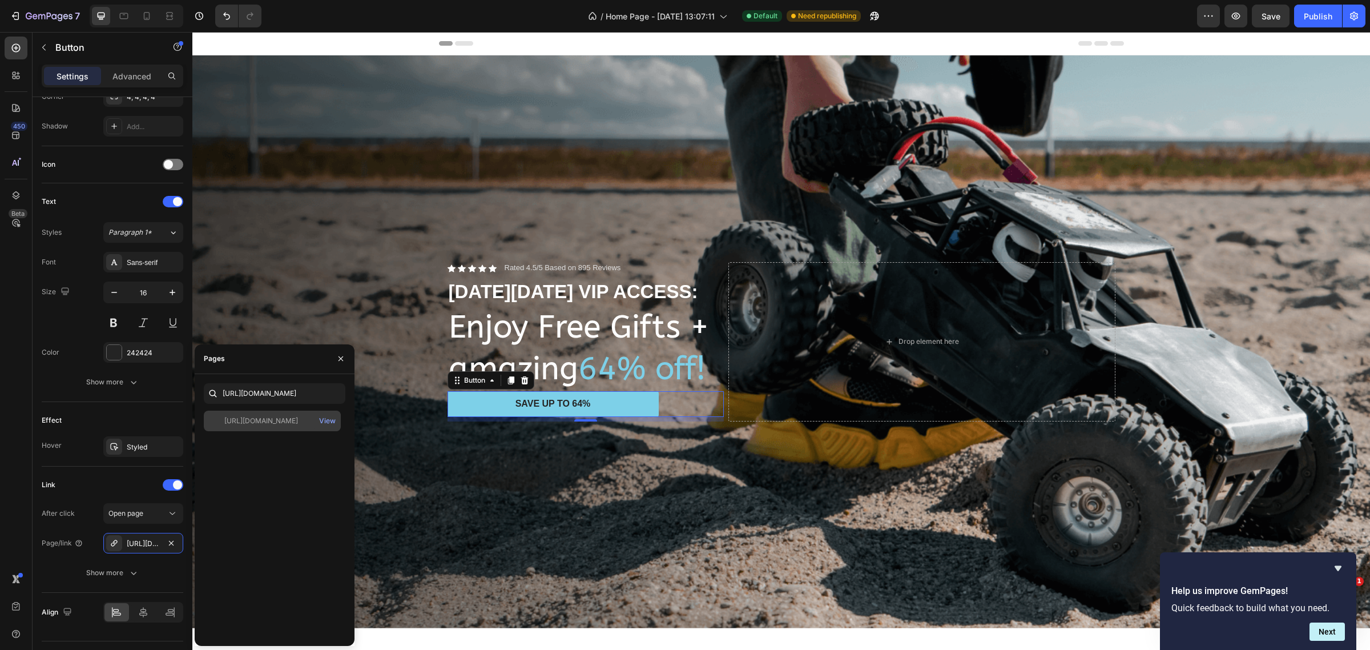
scroll to position [0, 0]
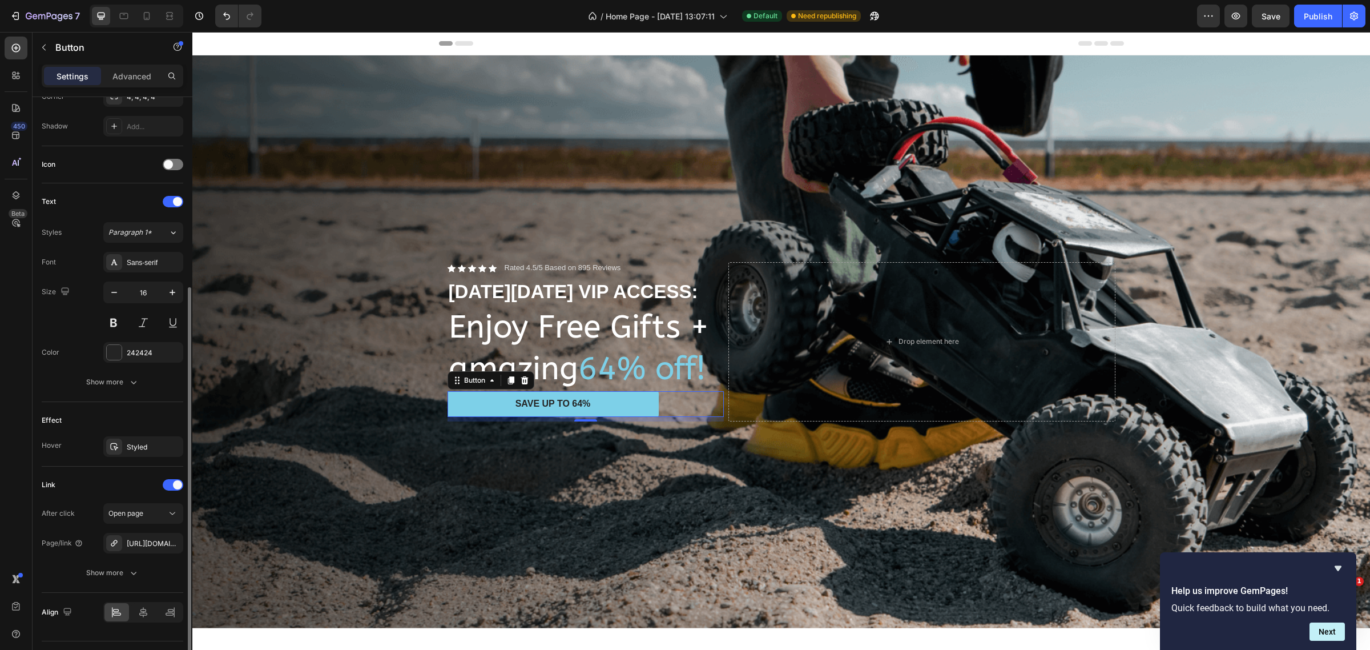
click at [94, 484] on div "Link" at bounding box center [113, 485] width 142 height 18
click at [161, 546] on div "https://getshiftglow.com/recharge4" at bounding box center [143, 543] width 80 height 21
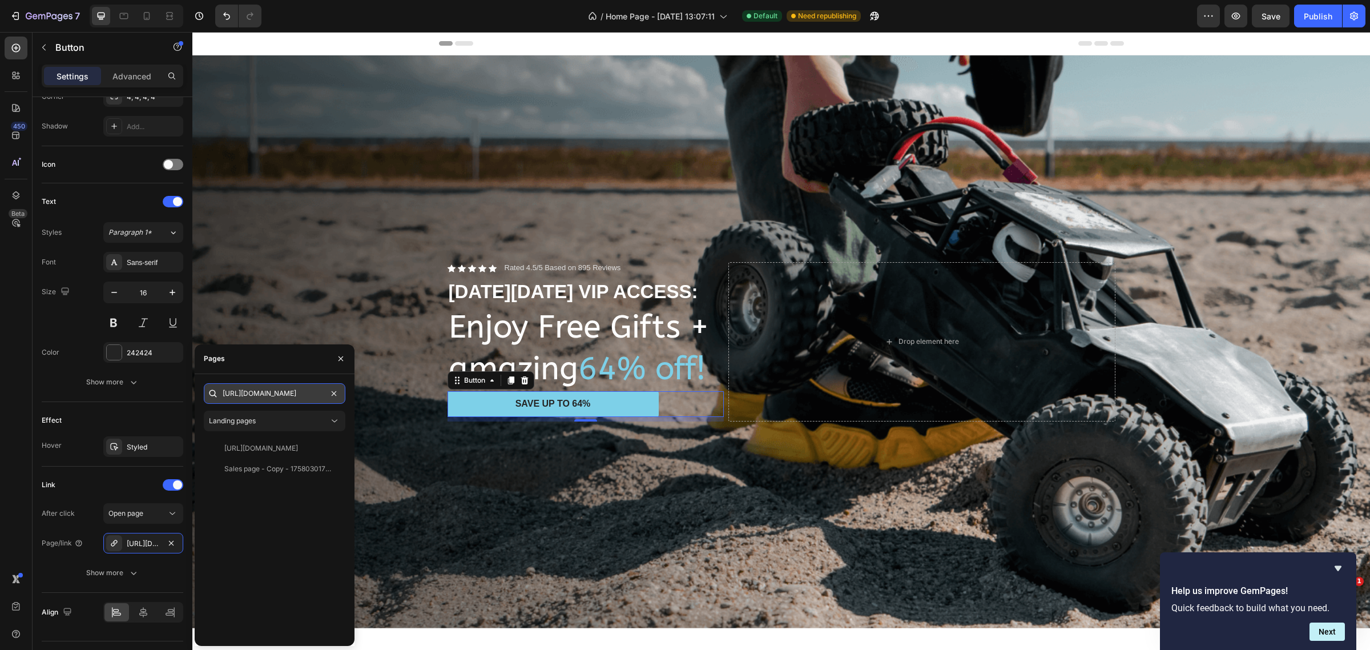
click at [300, 390] on input "[URL][DOMAIN_NAME]" at bounding box center [275, 393] width 142 height 21
click at [69, 526] on div "After click Open page Page/link https://getshiftglow.com/recharge4 Show more" at bounding box center [113, 543] width 142 height 80
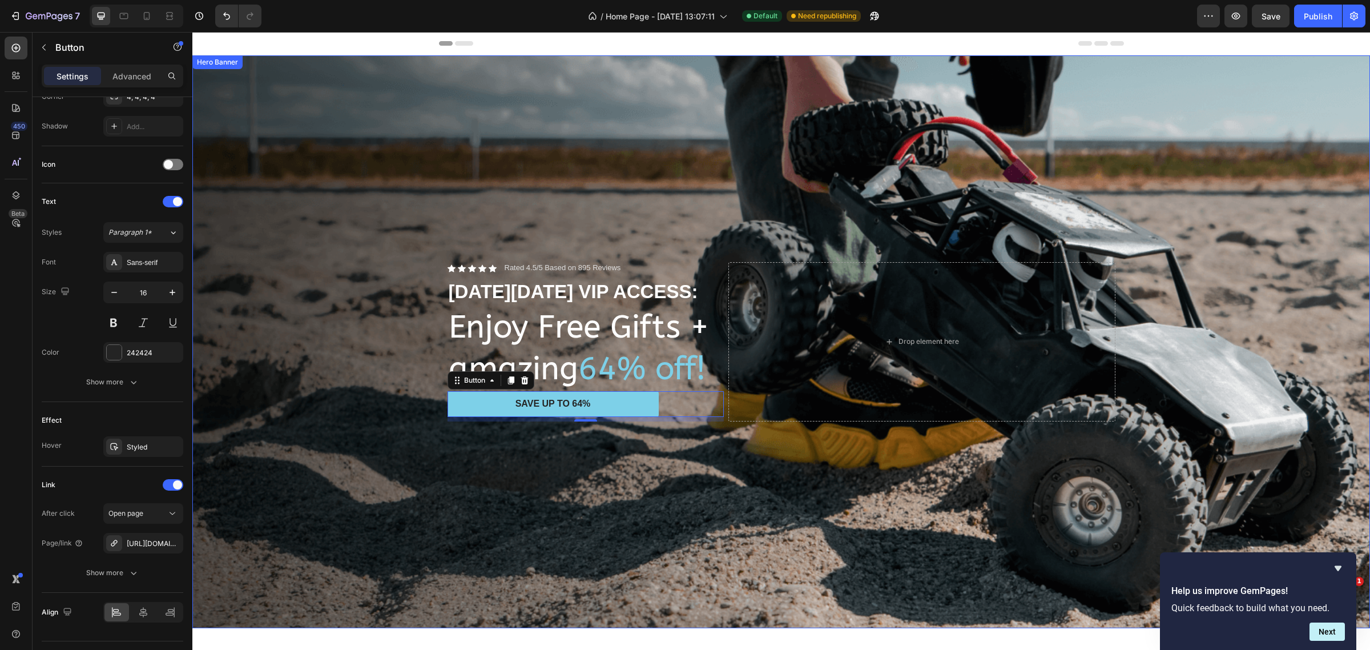
click at [453, 152] on div "Background Image" at bounding box center [781, 341] width 1178 height 573
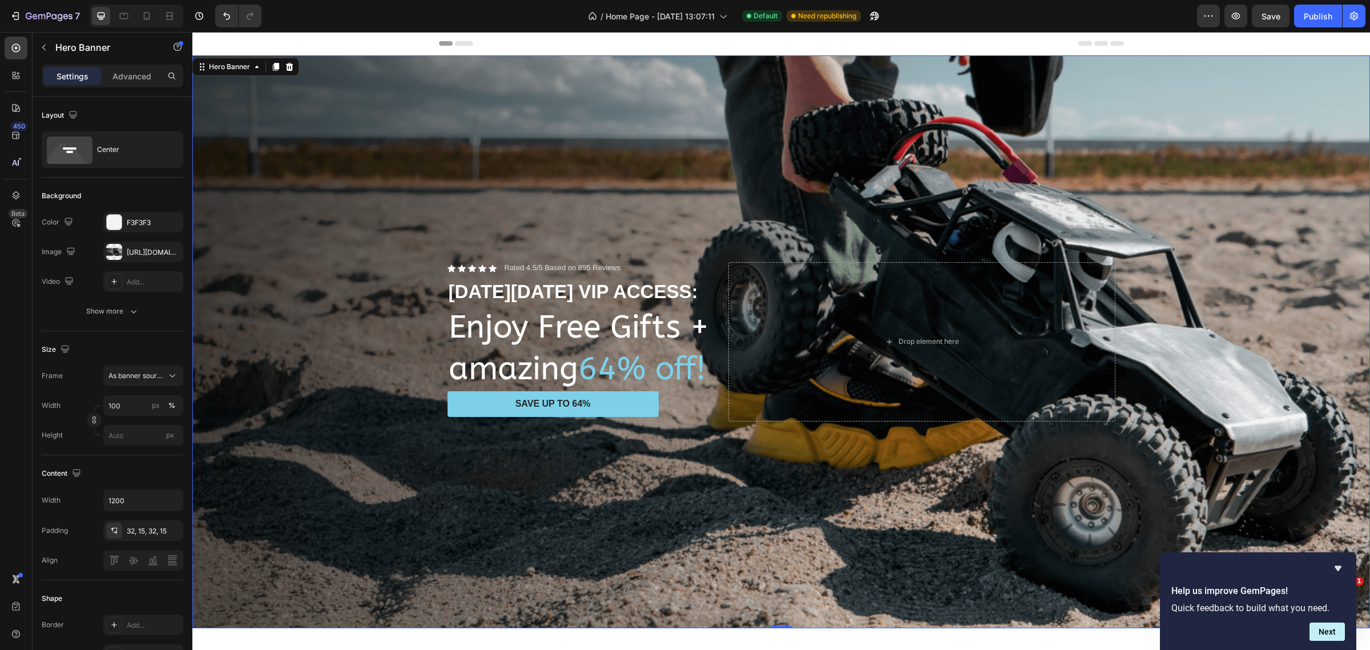
click at [369, 126] on div "Background Image" at bounding box center [781, 341] width 1178 height 573
click at [996, 301] on div "Drop element here" at bounding box center [921, 341] width 387 height 159
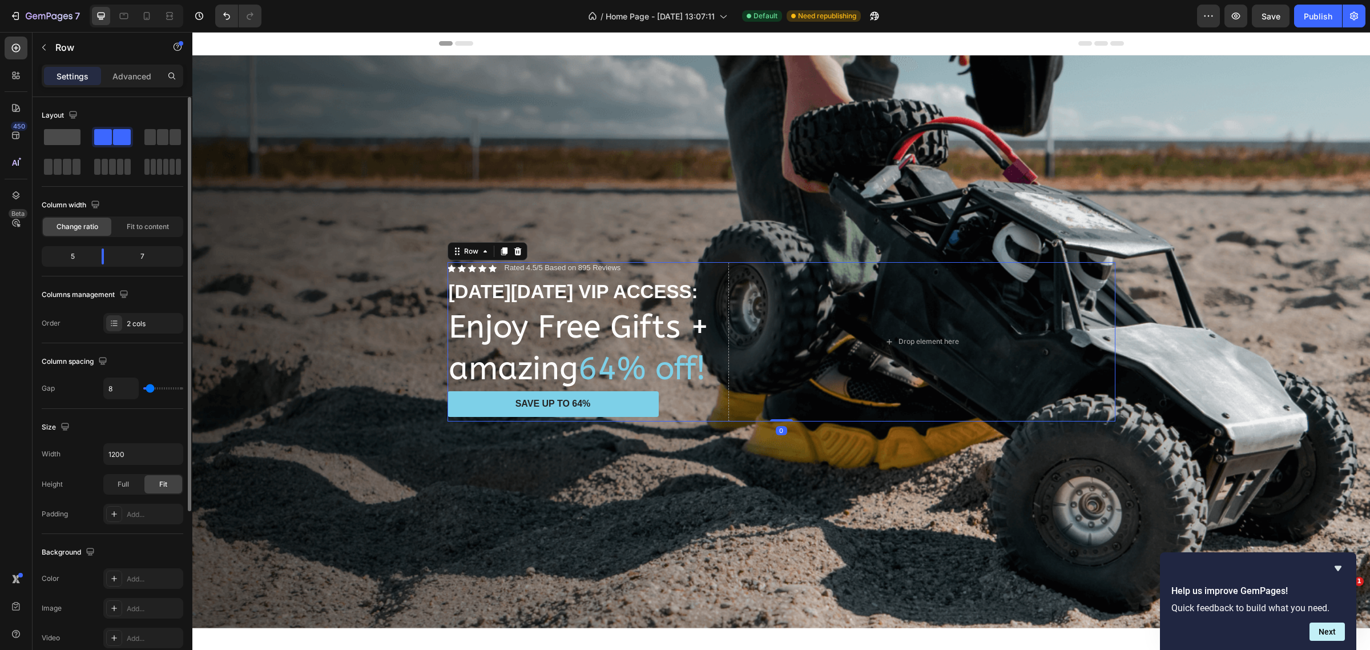
click at [65, 143] on span at bounding box center [62, 137] width 37 height 16
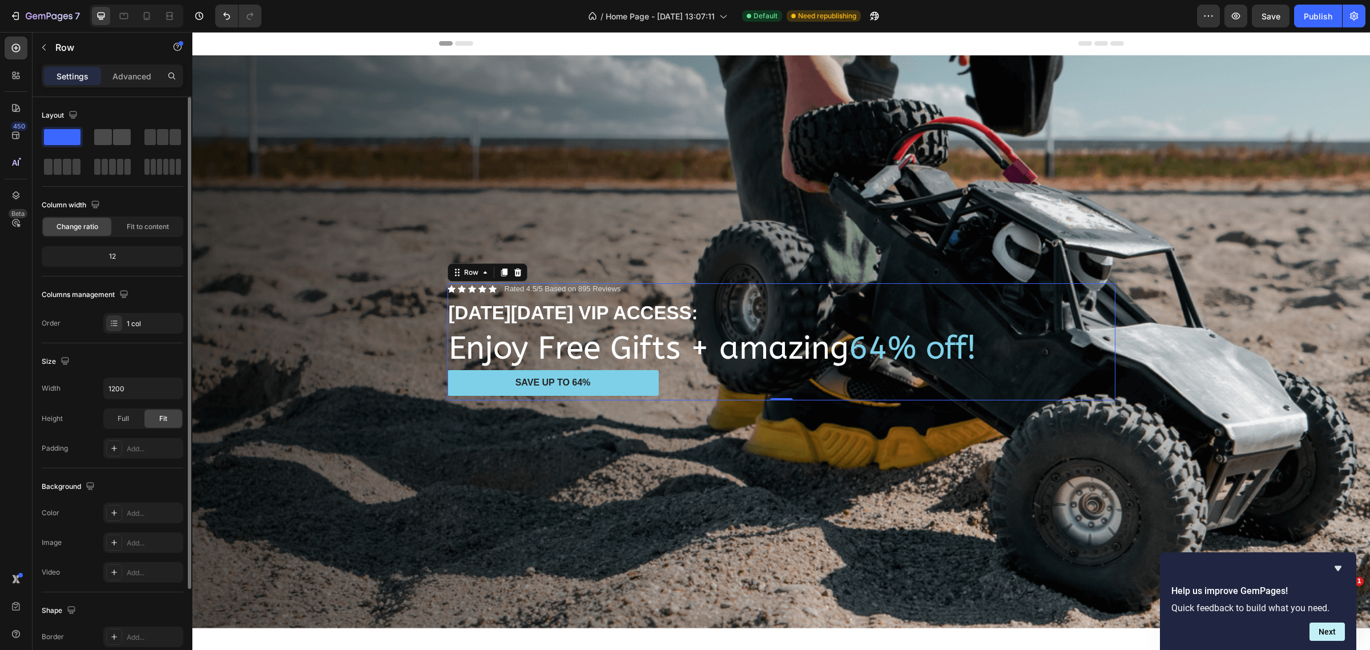
click at [115, 136] on span at bounding box center [122, 137] width 18 height 16
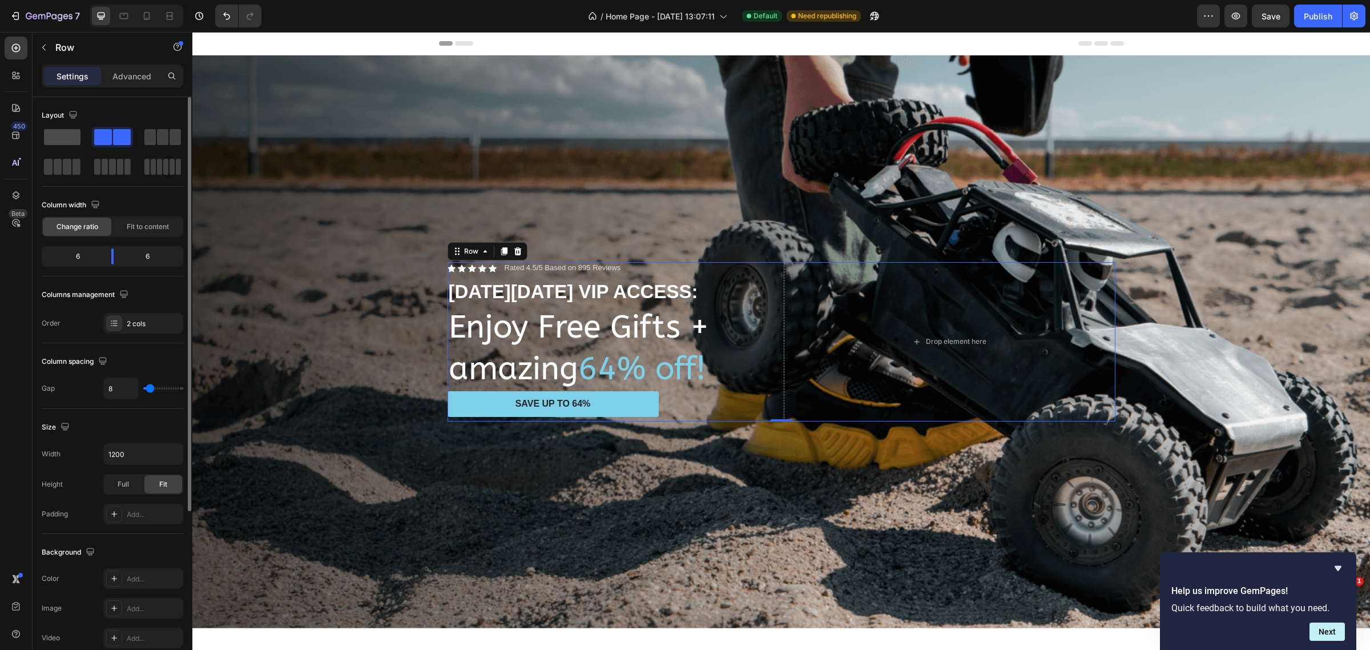
click at [57, 136] on span at bounding box center [62, 137] width 37 height 16
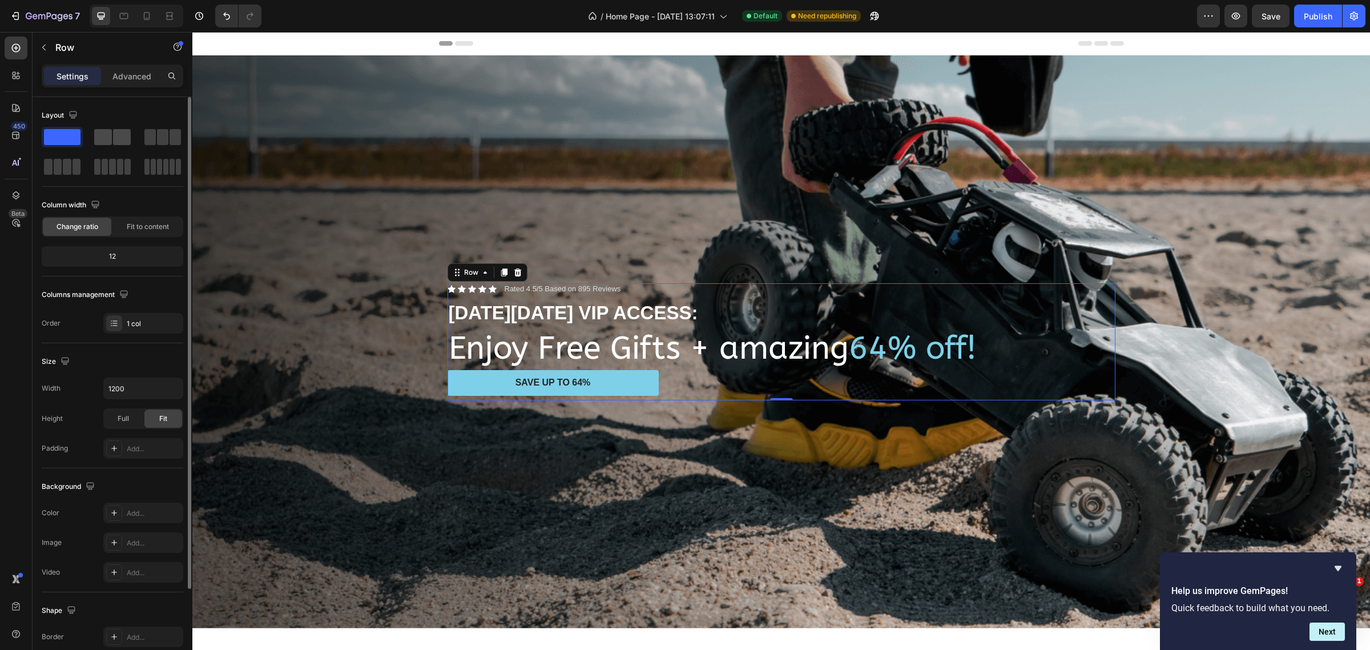
click at [103, 136] on span at bounding box center [103, 137] width 18 height 16
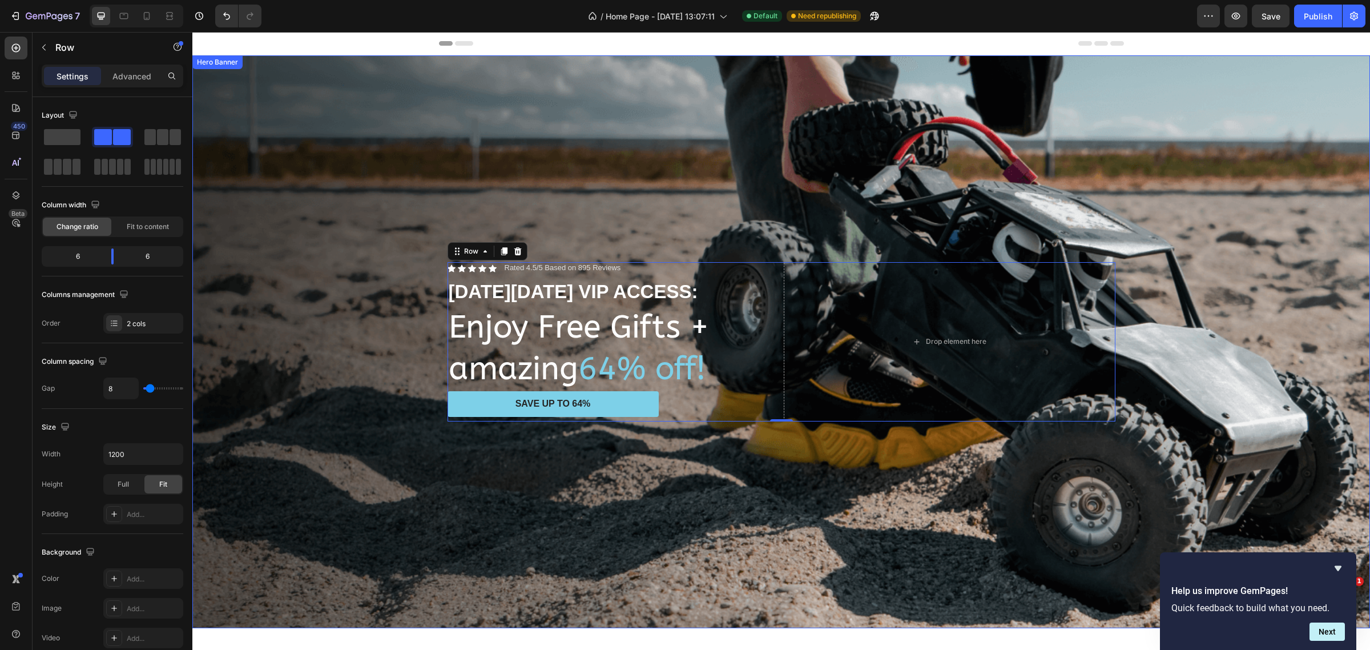
click at [329, 211] on div "Background Image" at bounding box center [781, 341] width 1178 height 573
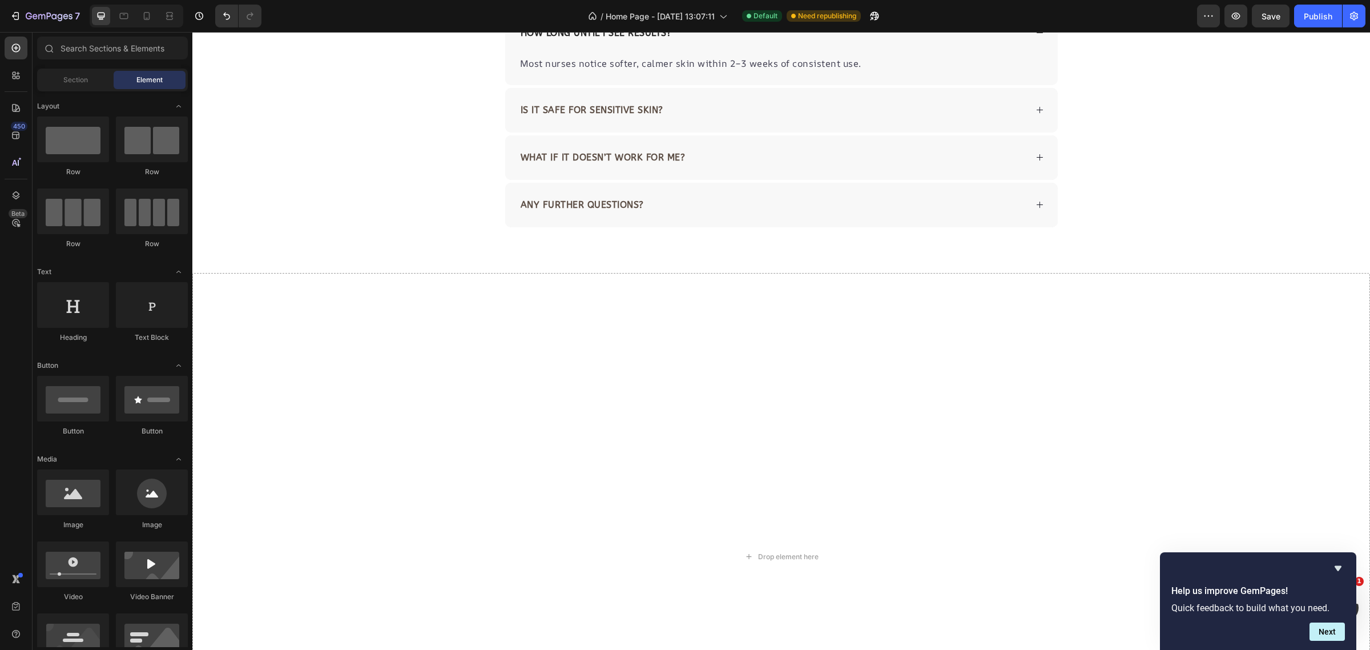
scroll to position [2849, 0]
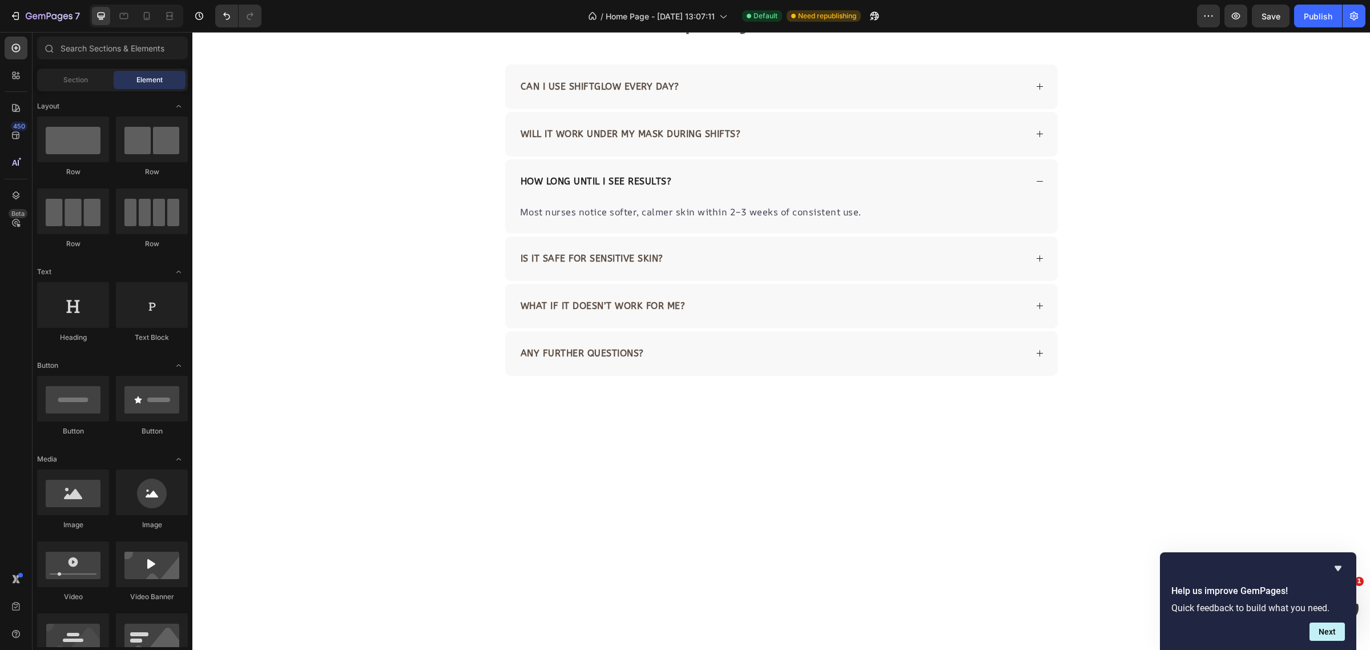
drag, startPoint x: 1369, startPoint y: 275, endPoint x: 1383, endPoint y: 35, distance: 240.2
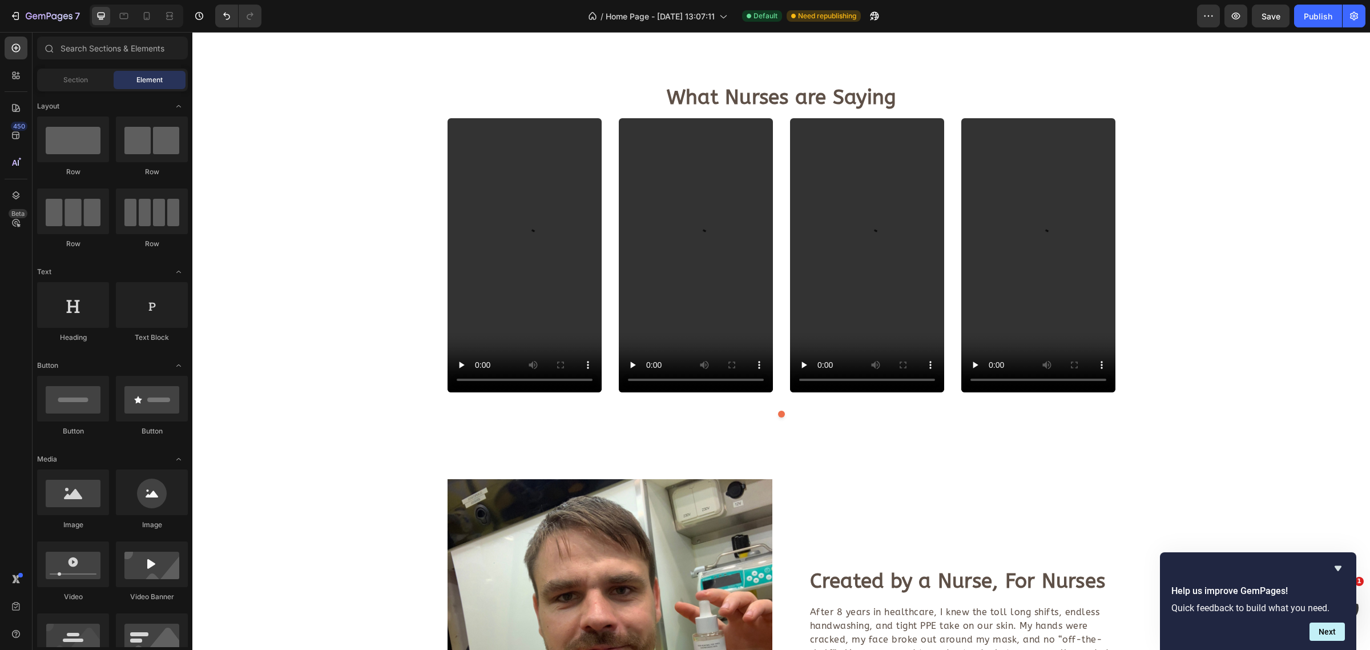
scroll to position [1070, 0]
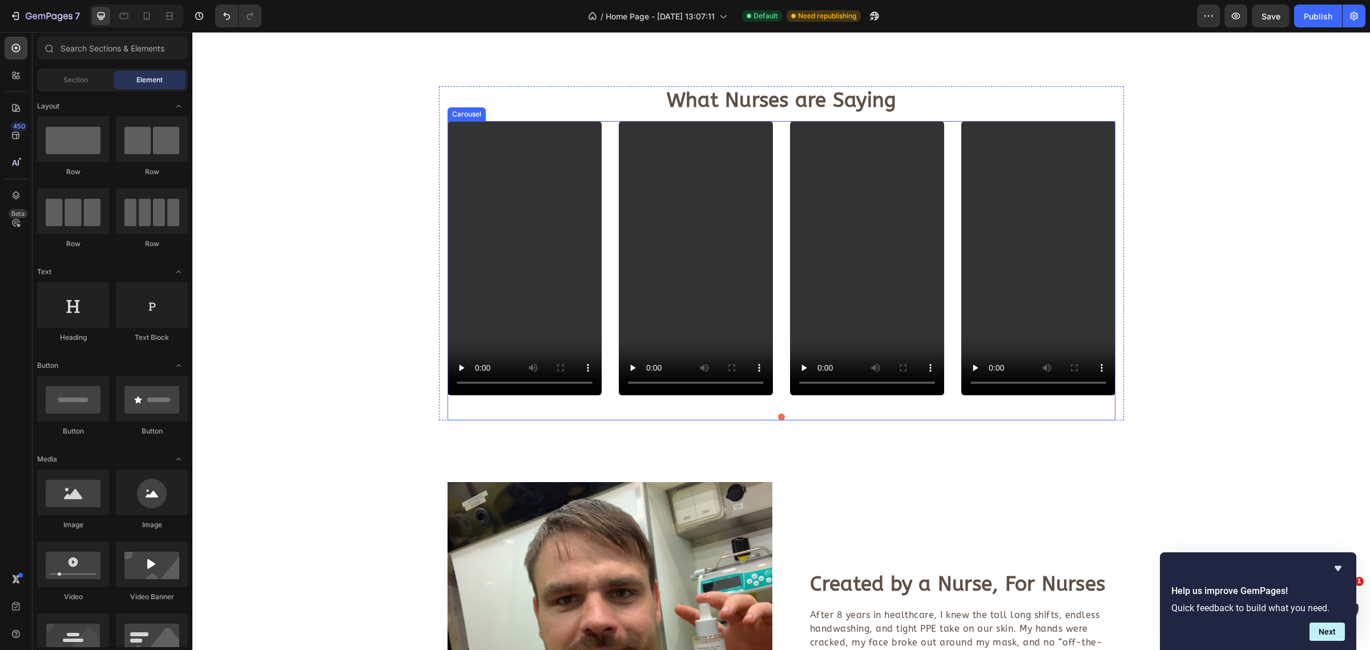
click at [688, 414] on div at bounding box center [782, 416] width 668 height 7
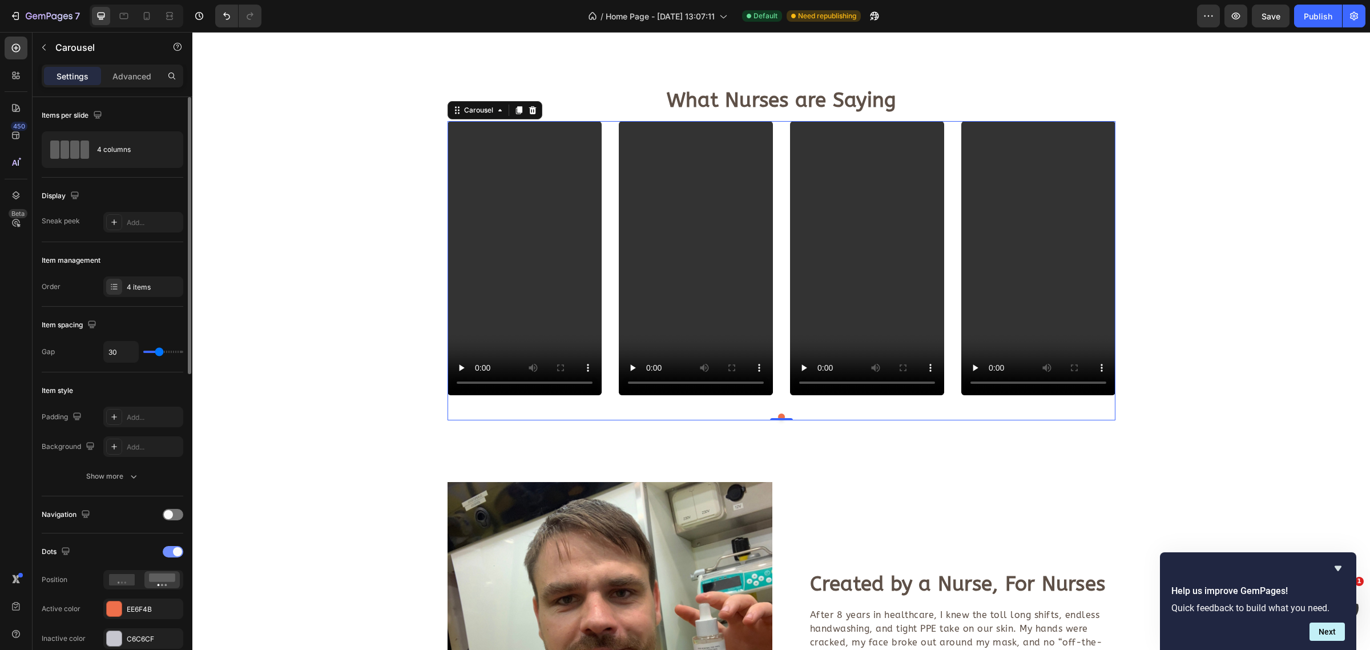
click at [176, 551] on span at bounding box center [177, 551] width 9 height 9
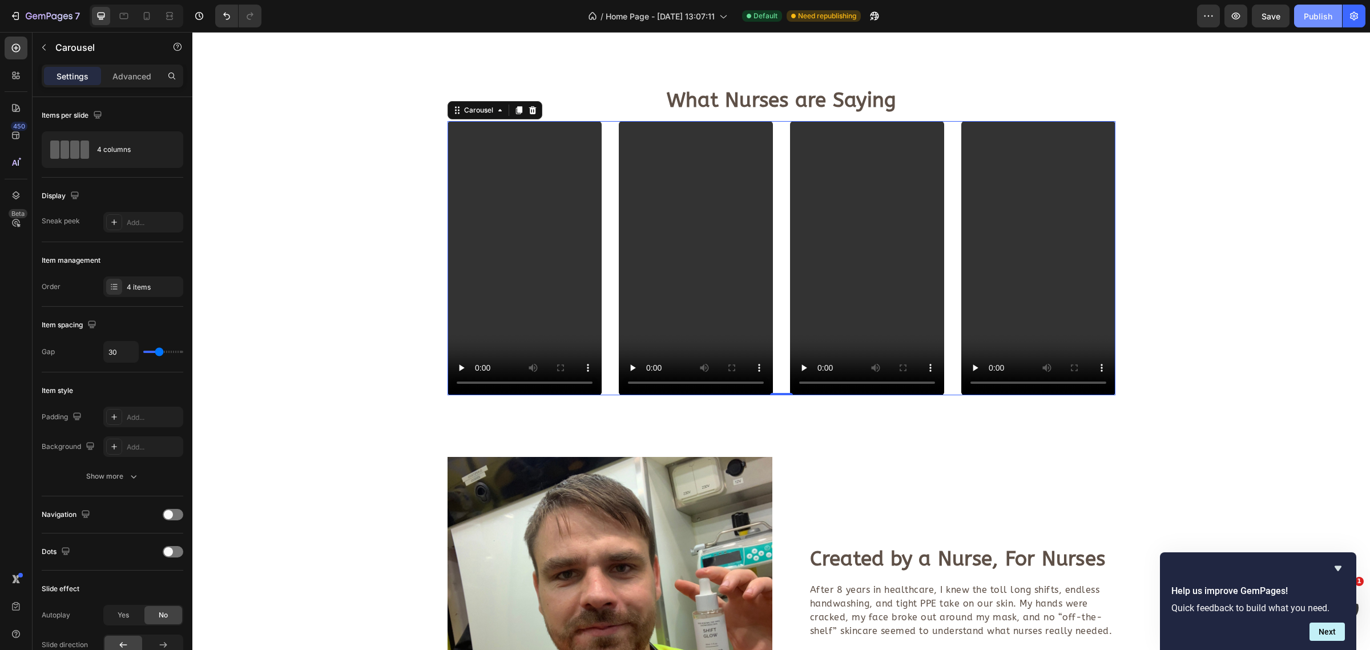
click at [1311, 20] on div "Publish" at bounding box center [1318, 16] width 29 height 12
drag, startPoint x: 202, startPoint y: 42, endPoint x: 369, endPoint y: 157, distance: 203.2
click at [356, 157] on div "What Nurses are Saying Heading Video Video Video Video Carousel 0 Row" at bounding box center [781, 245] width 1178 height 319
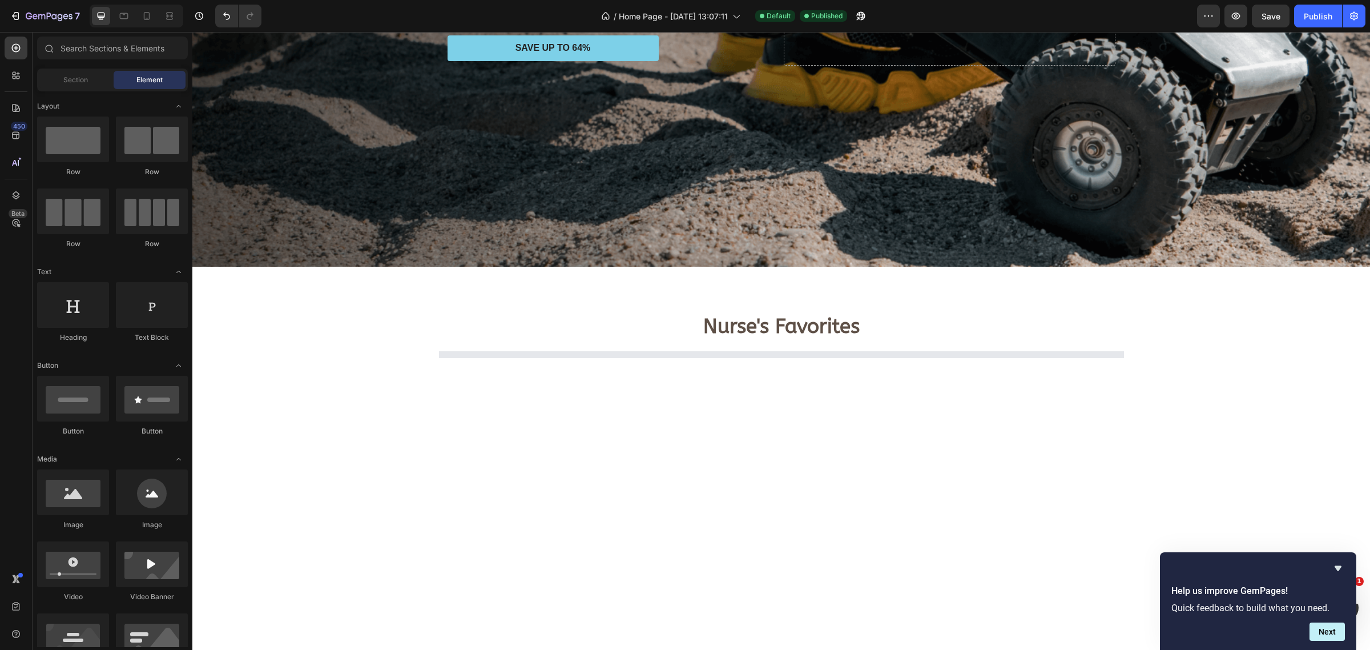
scroll to position [232, 0]
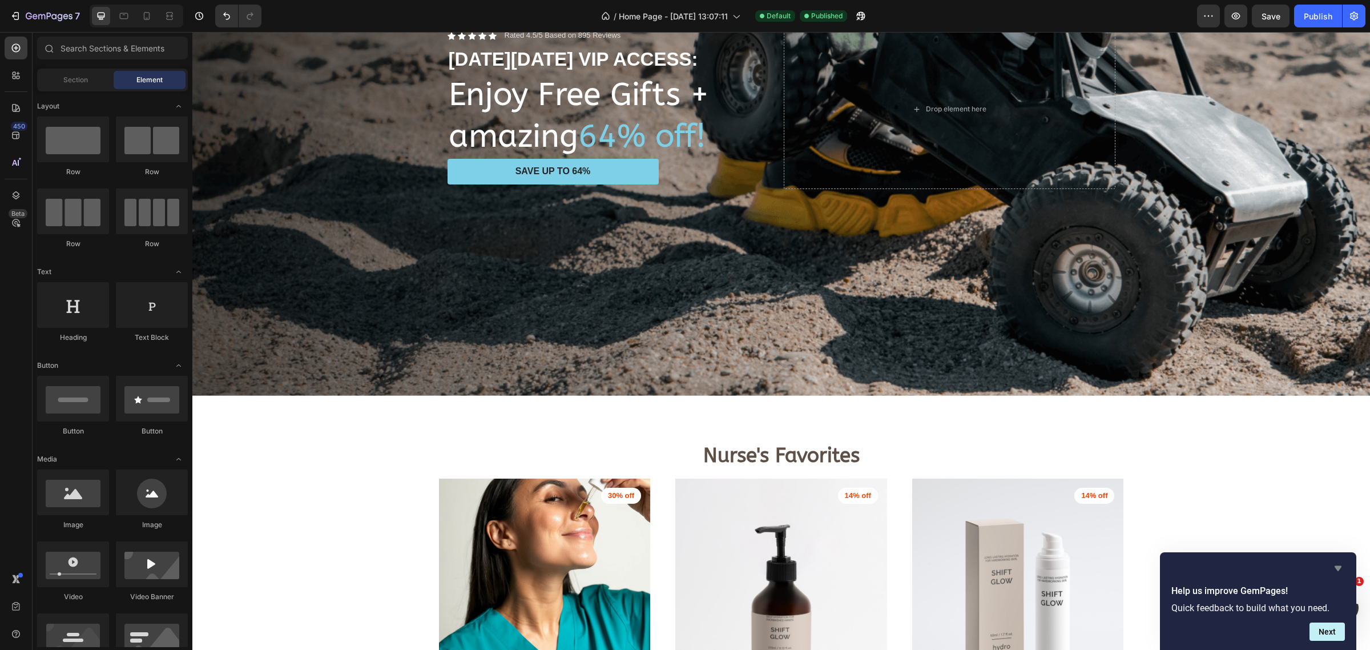
click at [1339, 568] on icon "Hide survey" at bounding box center [1338, 568] width 7 height 5
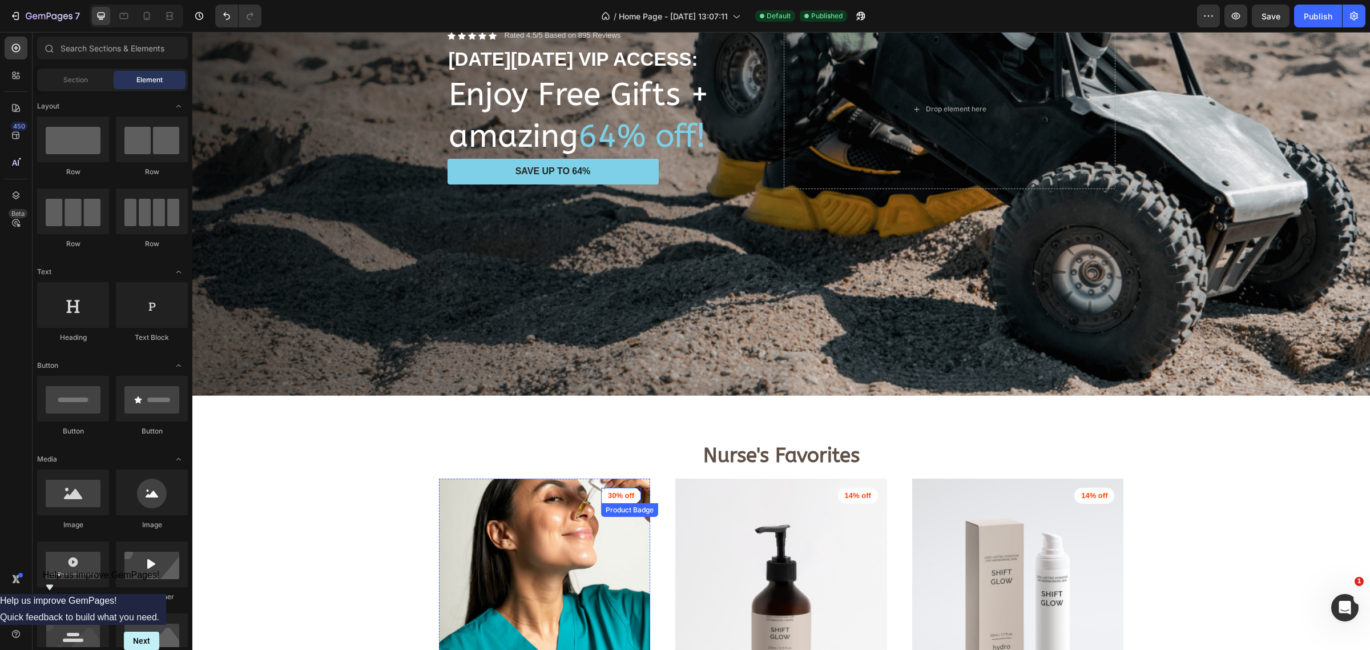
click at [611, 489] on pre "30% off" at bounding box center [621, 496] width 40 height 16
click at [263, 500] on div "Nurse's Favorites Heading Row (P) Images Row Recharge Nurse Face Serum (P) Titl…" at bounding box center [781, 639] width 1161 height 397
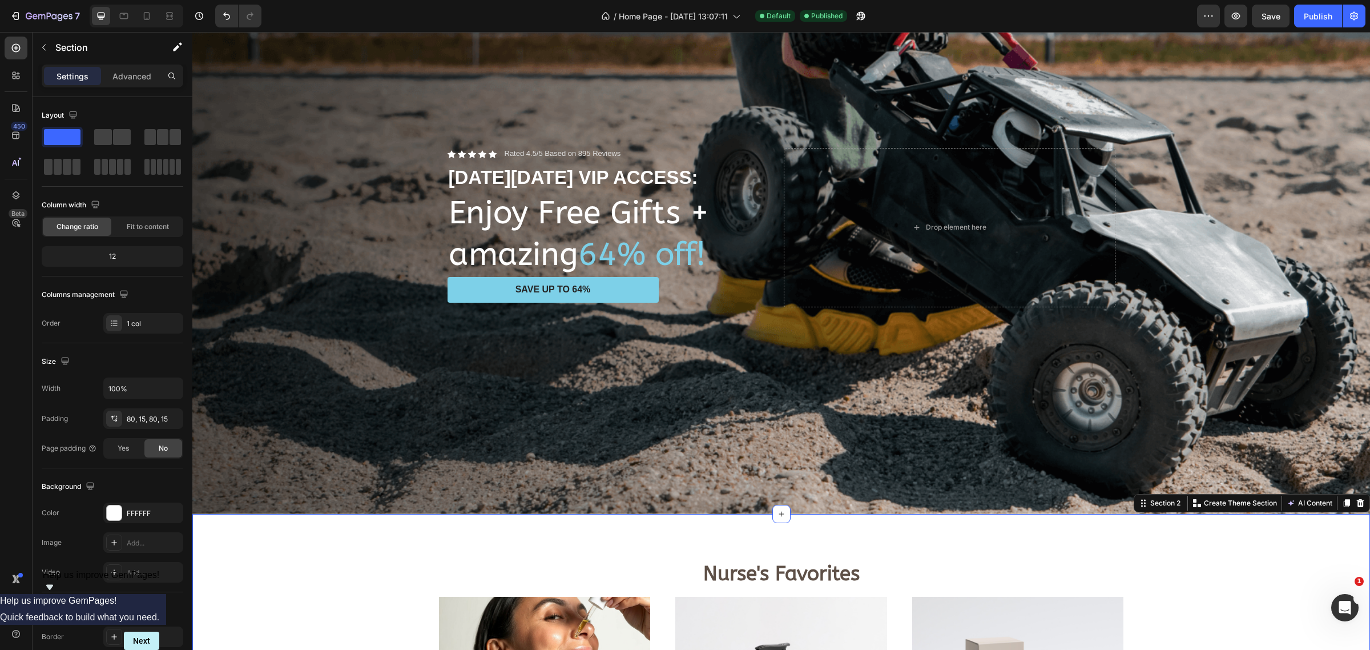
scroll to position [90, 0]
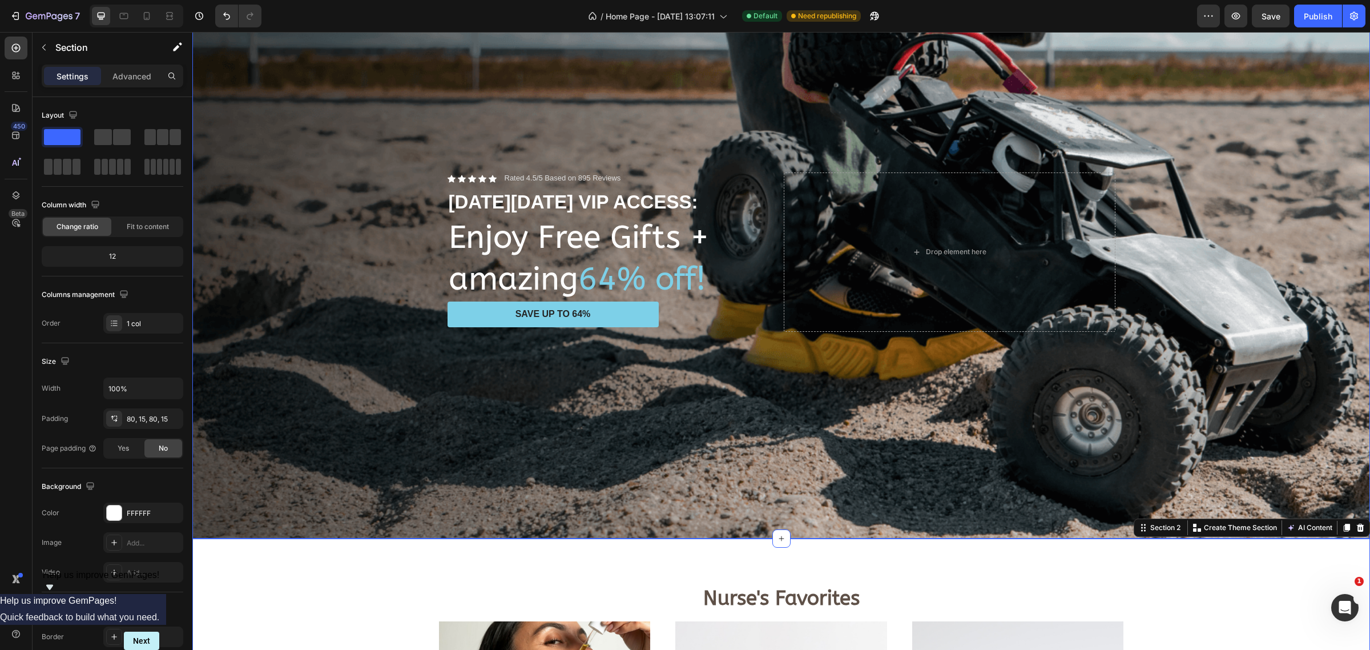
click at [261, 150] on div "Background Image" at bounding box center [781, 252] width 1178 height 573
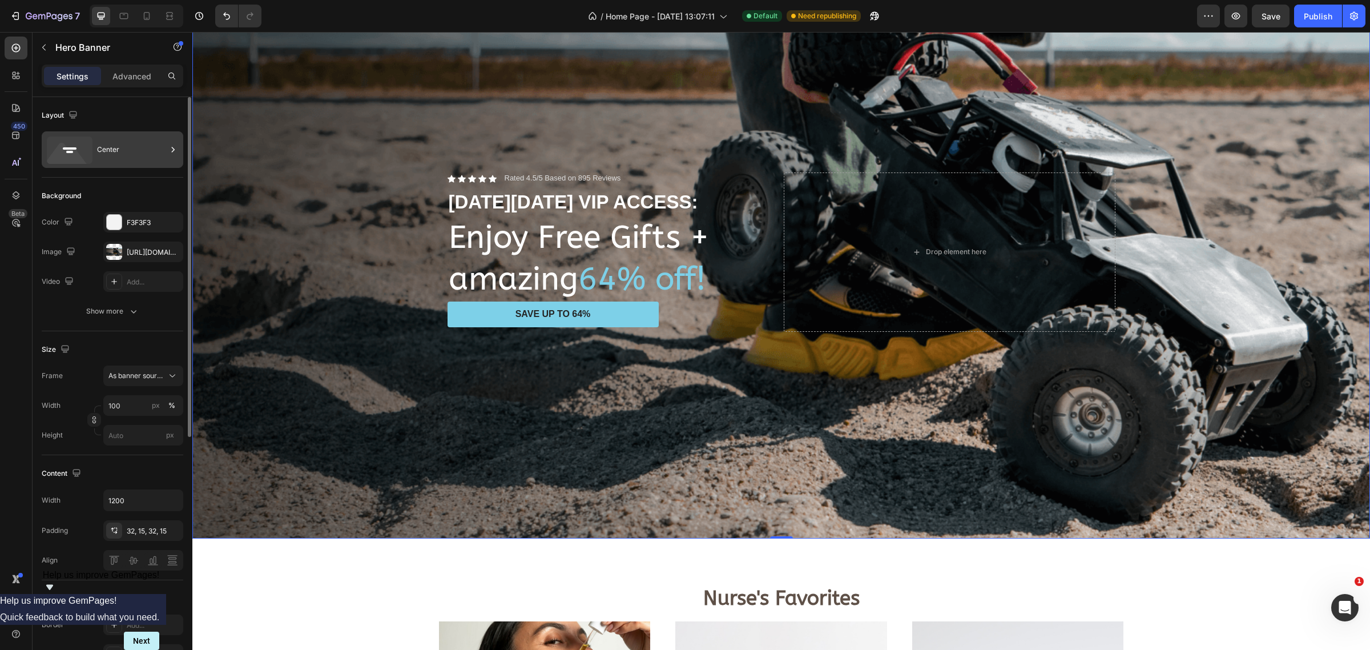
click at [123, 149] on div "Center" at bounding box center [132, 149] width 70 height 26
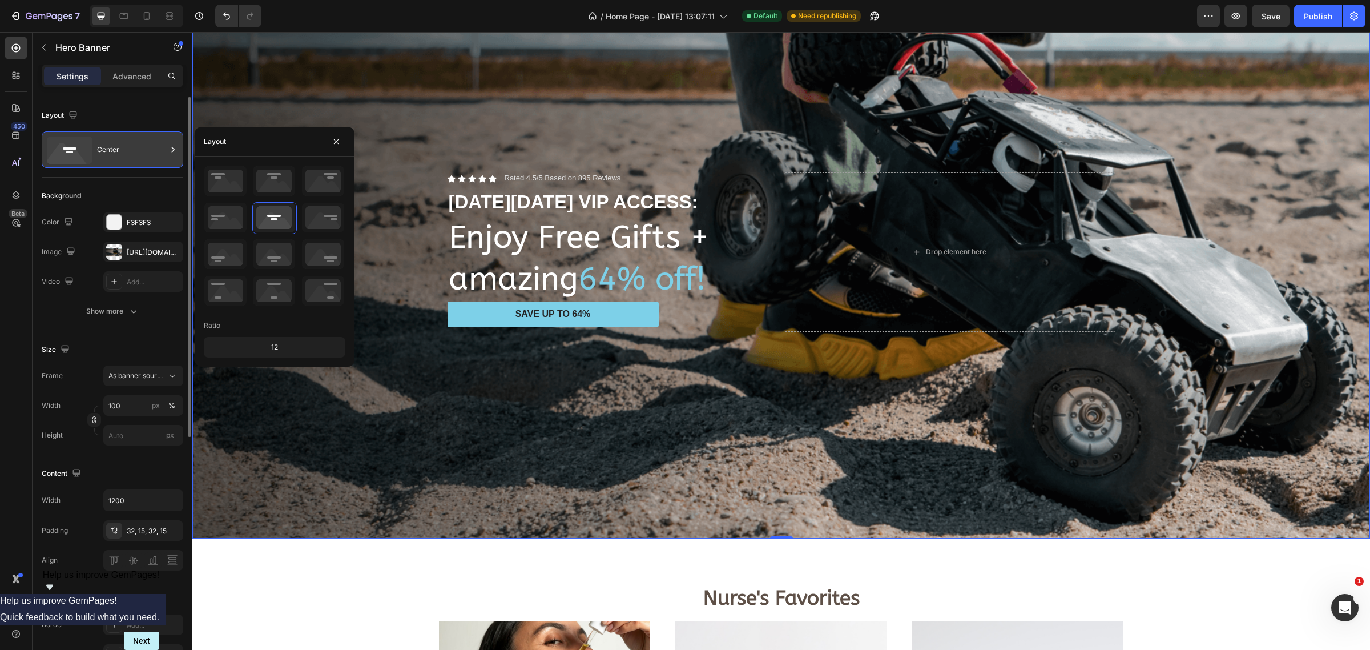
click at [123, 149] on div "Center" at bounding box center [132, 149] width 70 height 26
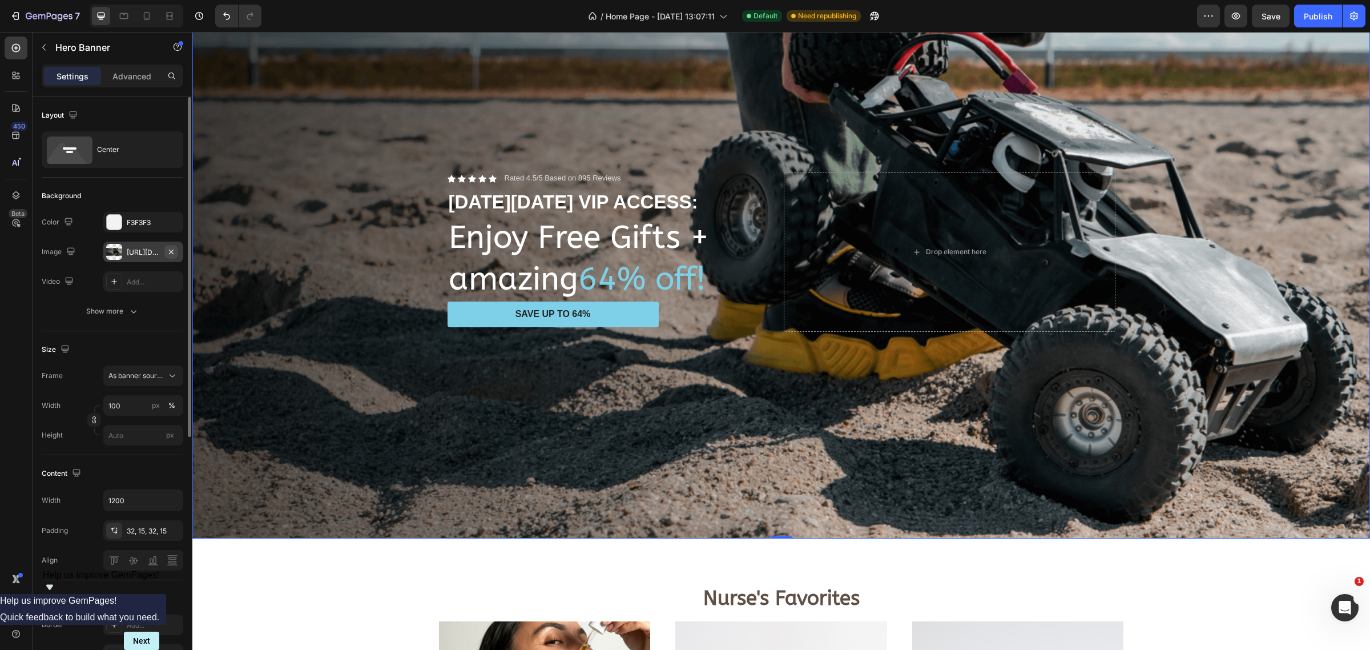
click at [168, 253] on icon "button" at bounding box center [171, 251] width 9 height 9
type input "Auto"
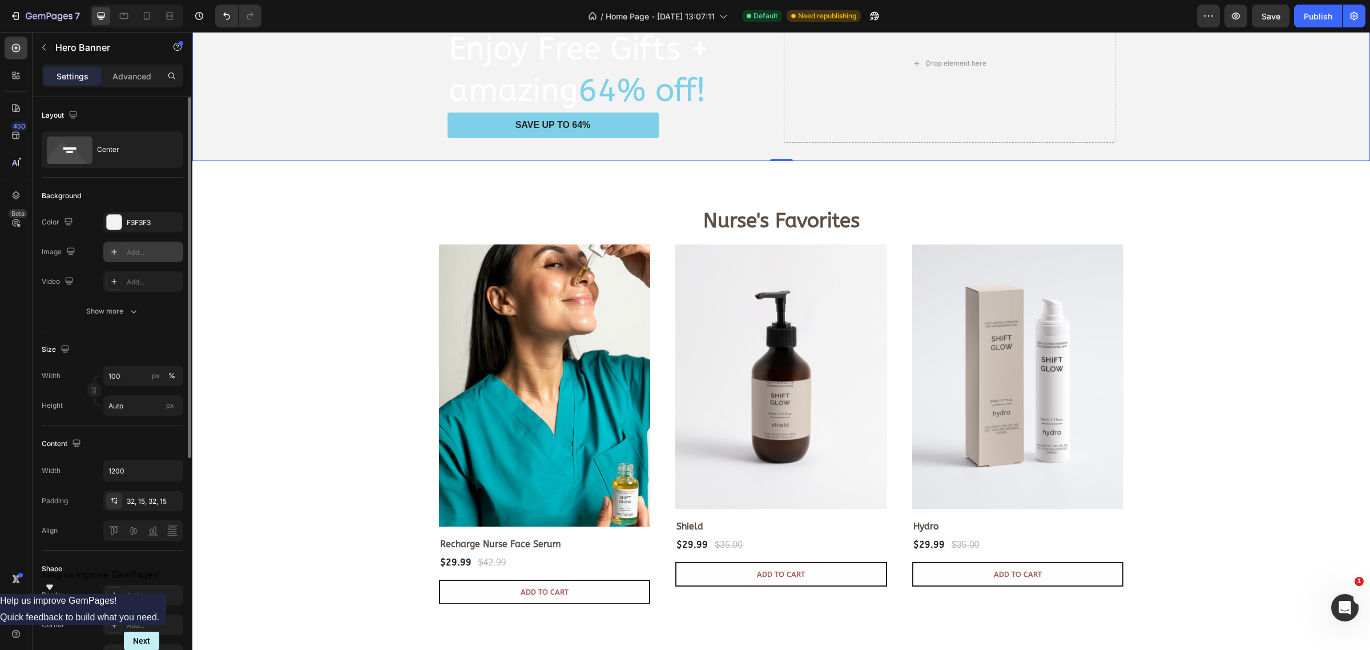
click at [144, 252] on div "Add..." at bounding box center [154, 252] width 54 height 10
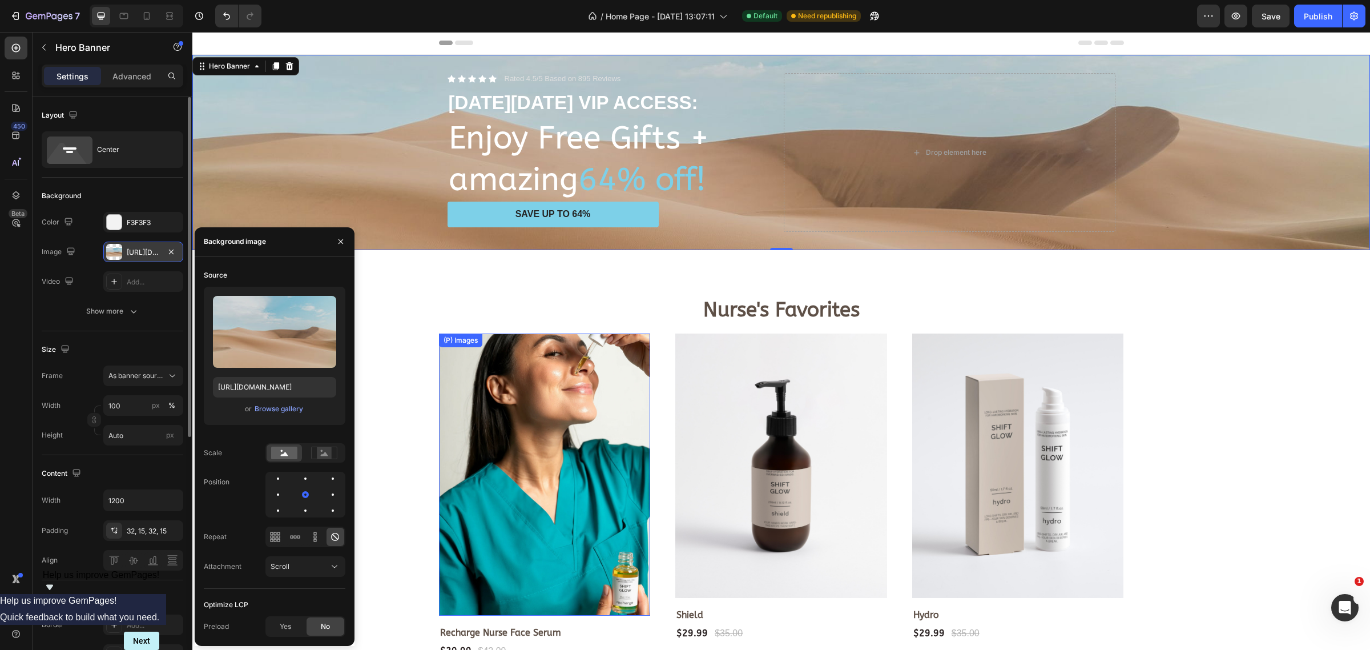
scroll to position [0, 0]
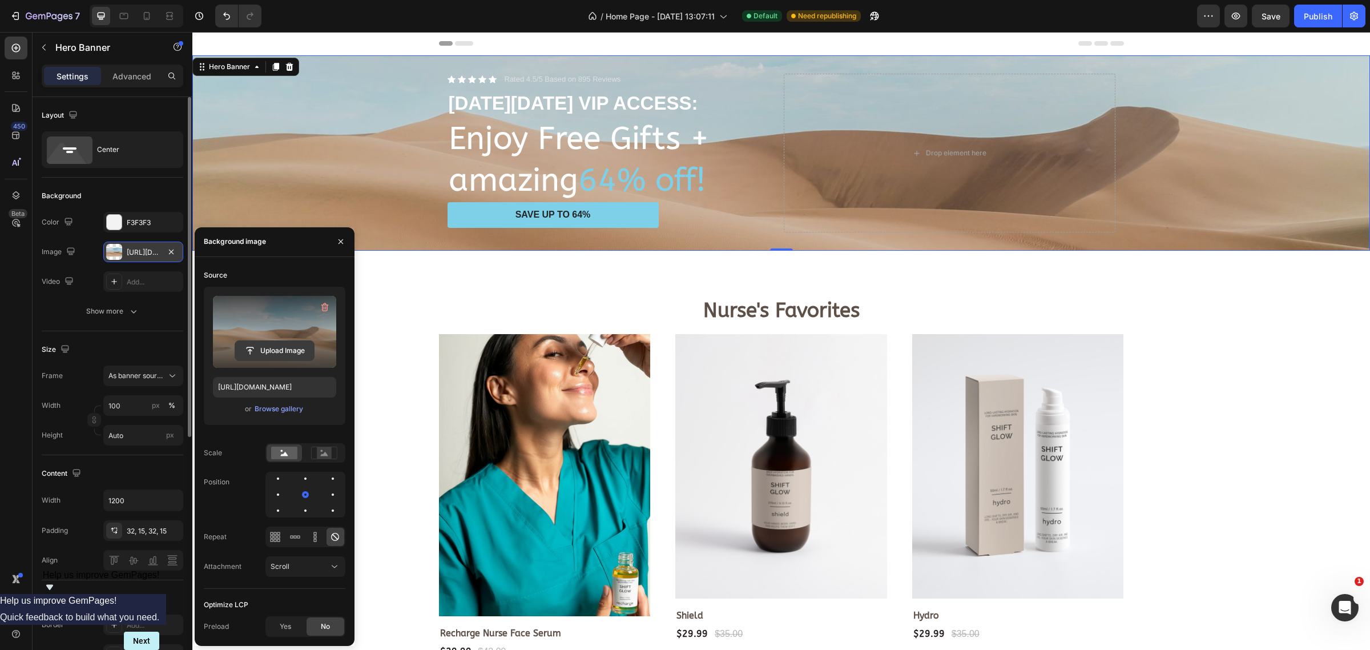
click at [274, 353] on input "file" at bounding box center [274, 350] width 79 height 19
type input "https://cdn.shopify.com/s/files/1/0933/3846/8682/files/gempages_577882394061701…"
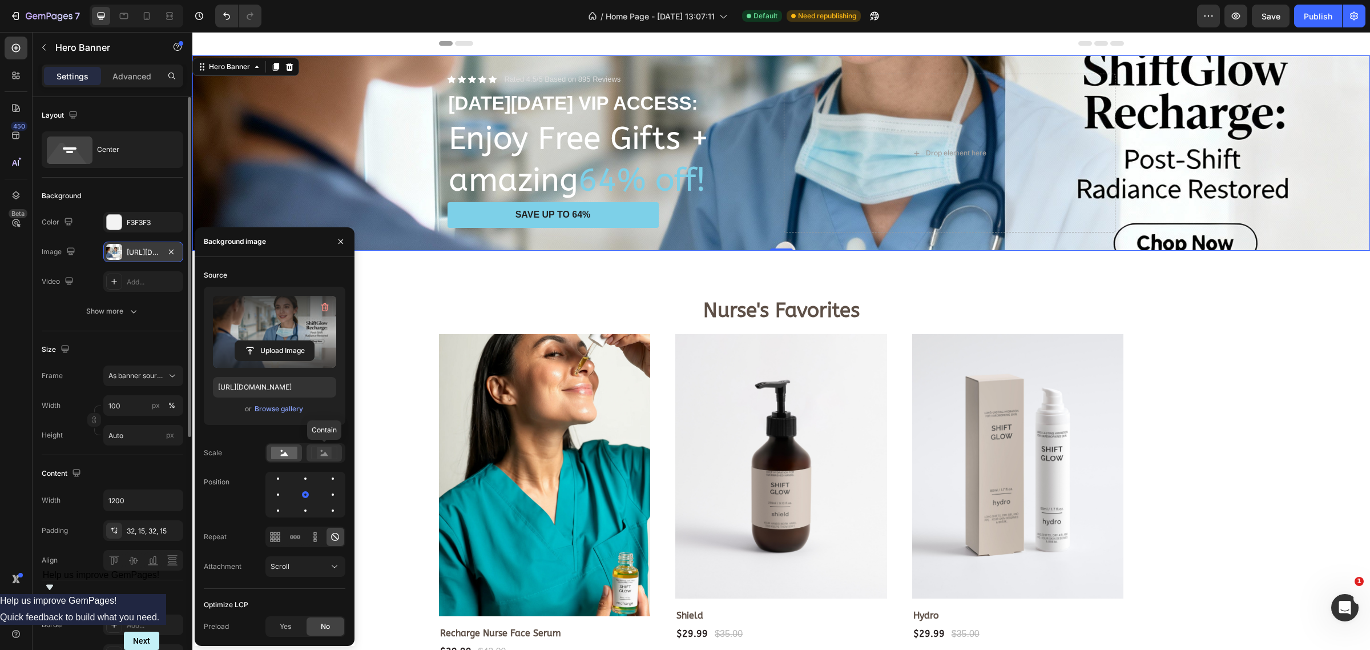
click at [323, 456] on rect at bounding box center [324, 452] width 15 height 11
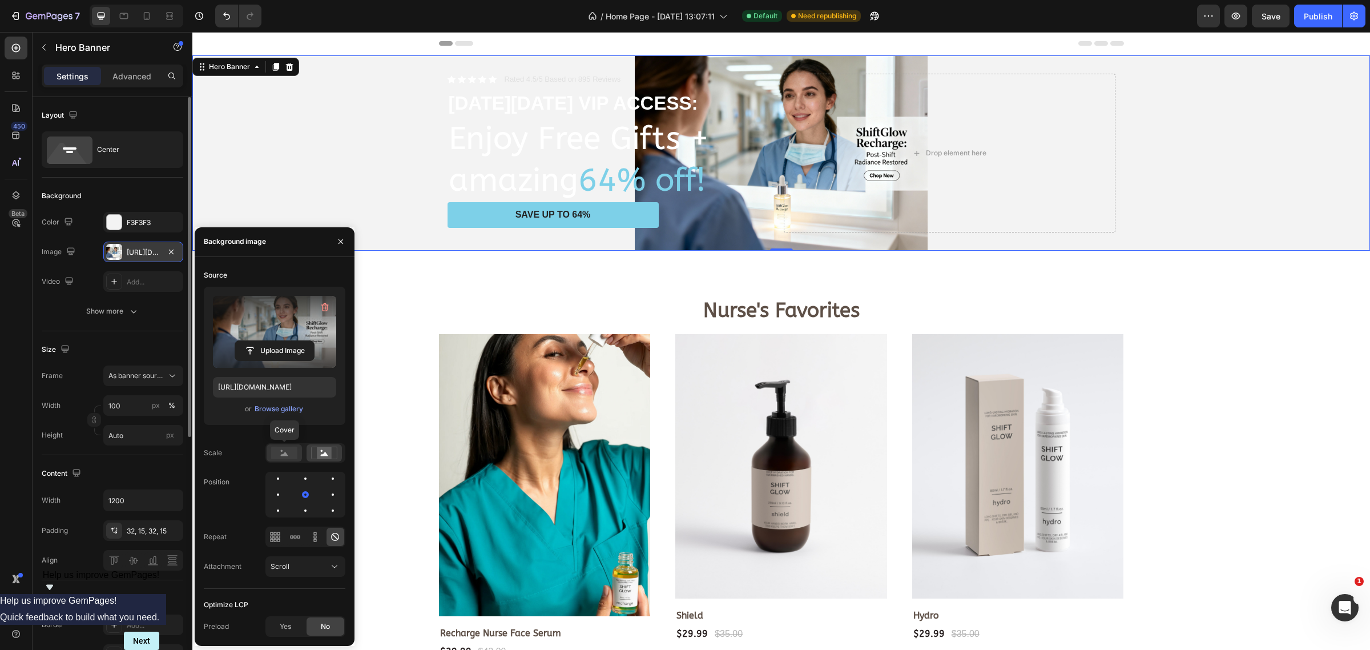
click at [277, 449] on rect at bounding box center [284, 452] width 26 height 13
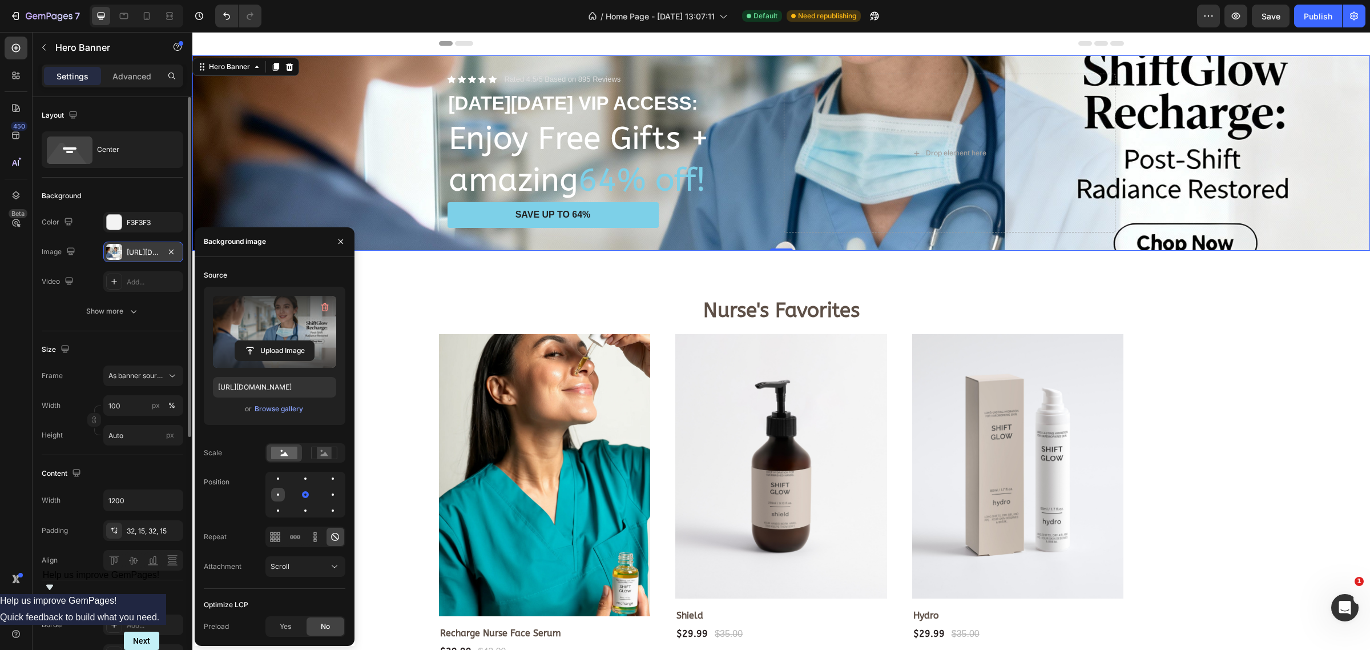
click at [274, 497] on div at bounding box center [278, 495] width 14 height 14
click at [307, 480] on div at bounding box center [306, 479] width 14 height 14
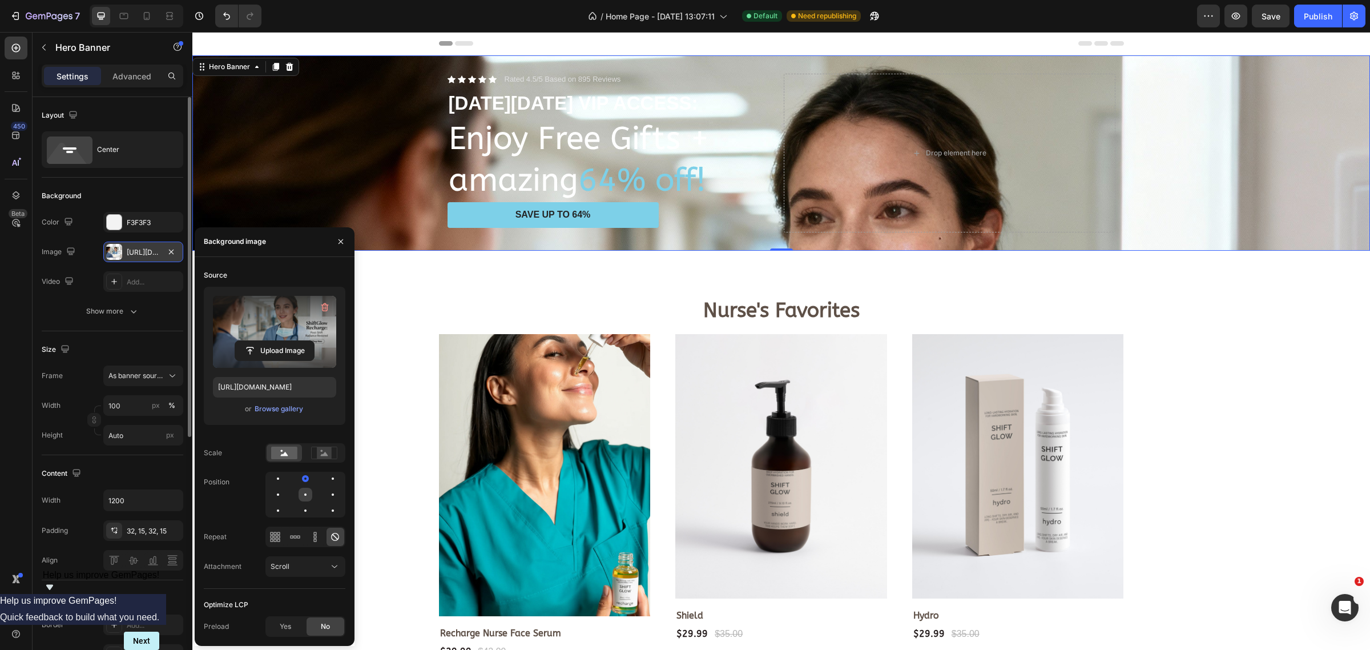
click at [309, 498] on div at bounding box center [306, 495] width 14 height 14
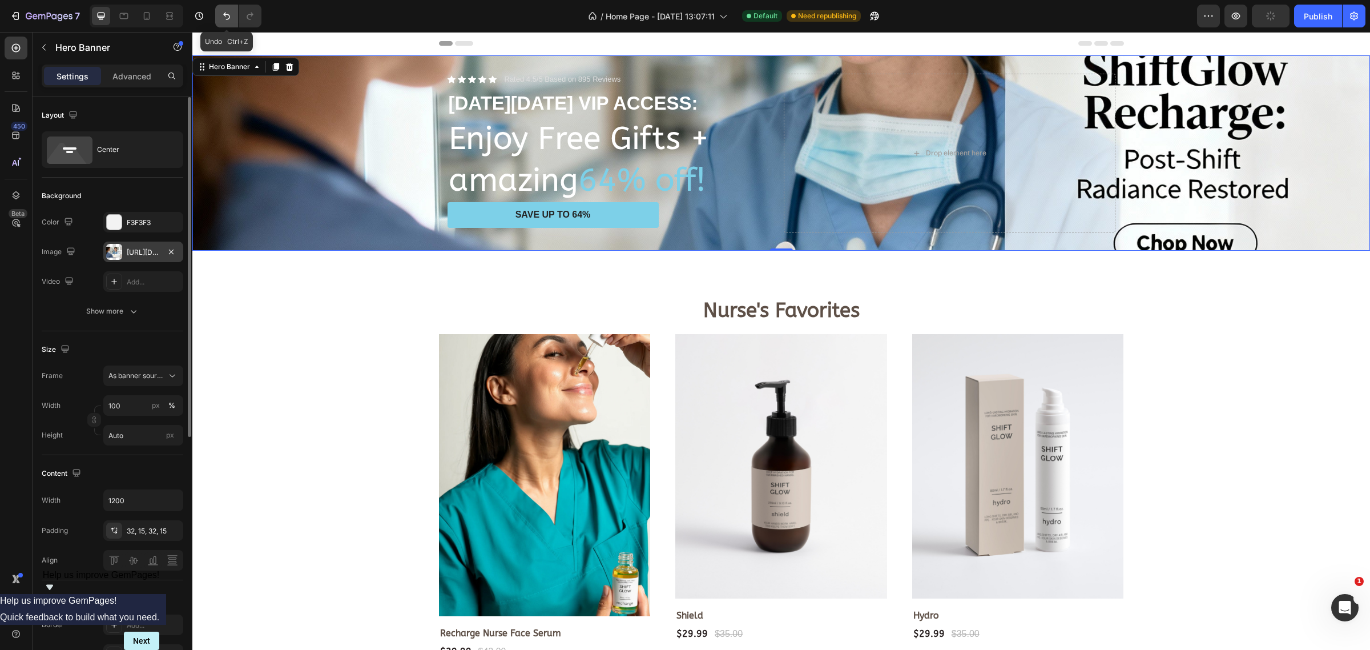
click at [227, 15] on icon "Undo/Redo" at bounding box center [226, 15] width 11 height 11
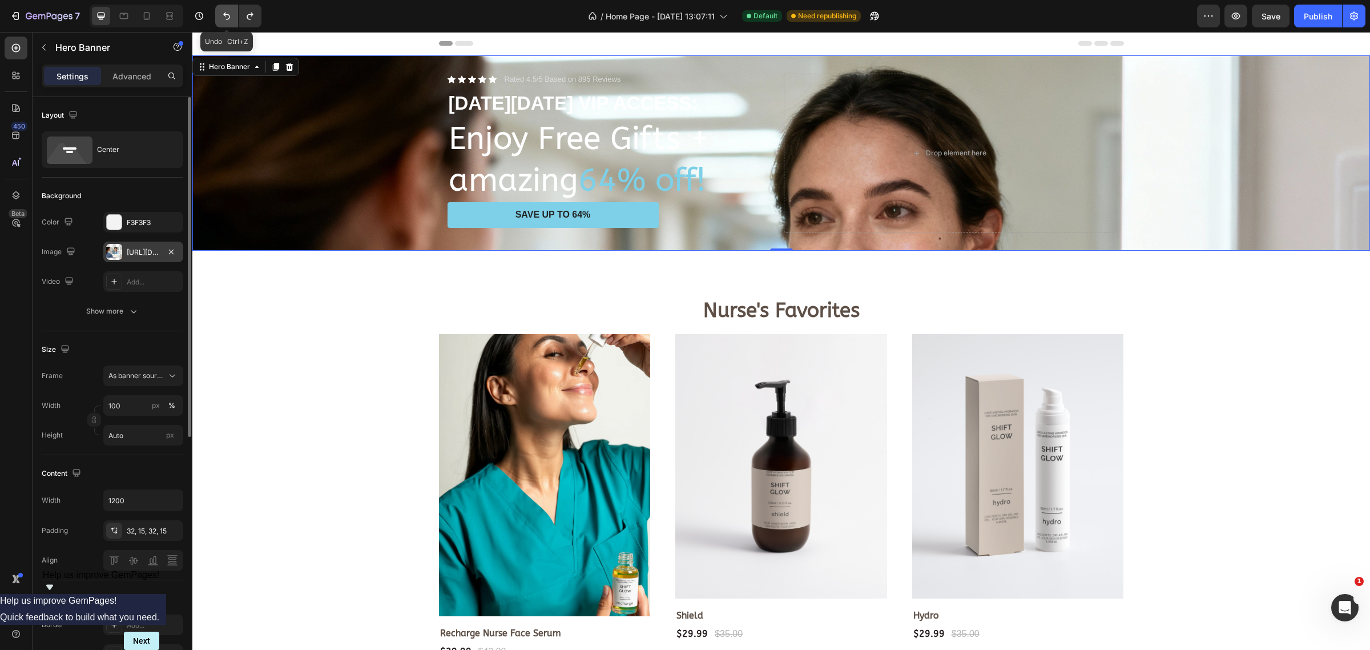
click at [227, 15] on icon "Undo/Redo" at bounding box center [226, 15] width 11 height 11
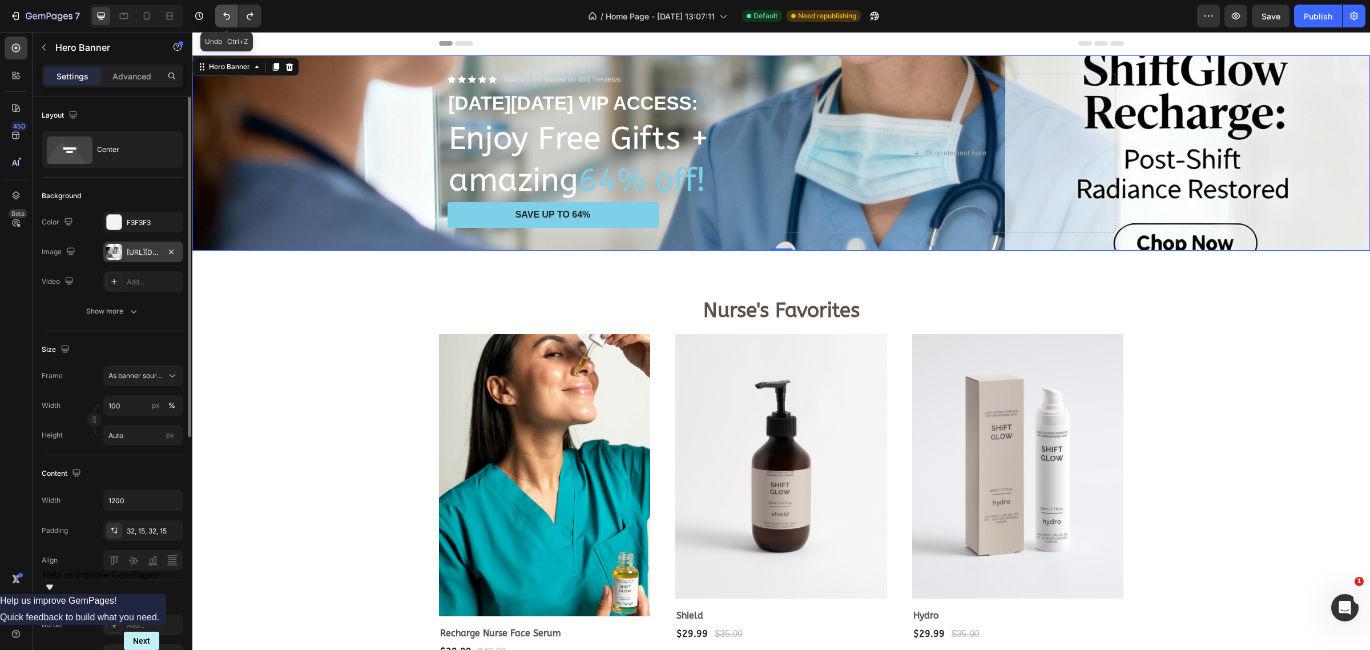
click at [227, 15] on icon "Undo/Redo" at bounding box center [226, 15] width 11 height 11
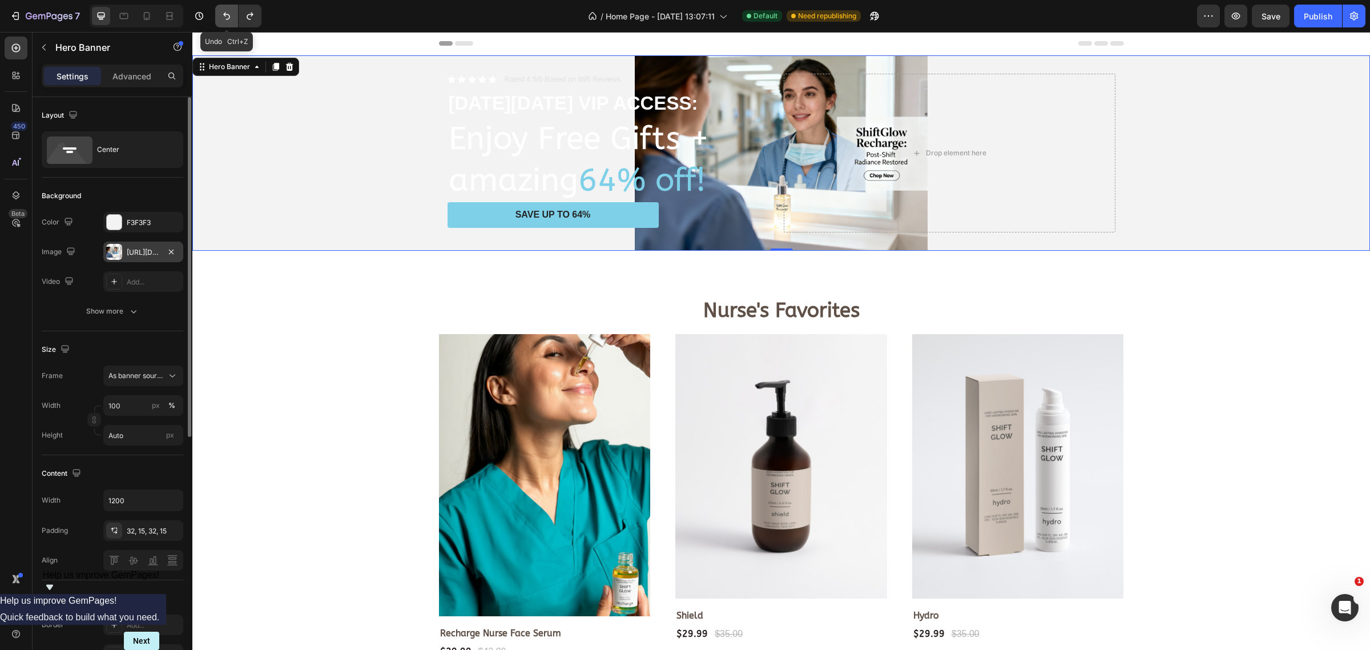
click at [227, 15] on icon "Undo/Redo" at bounding box center [226, 15] width 11 height 11
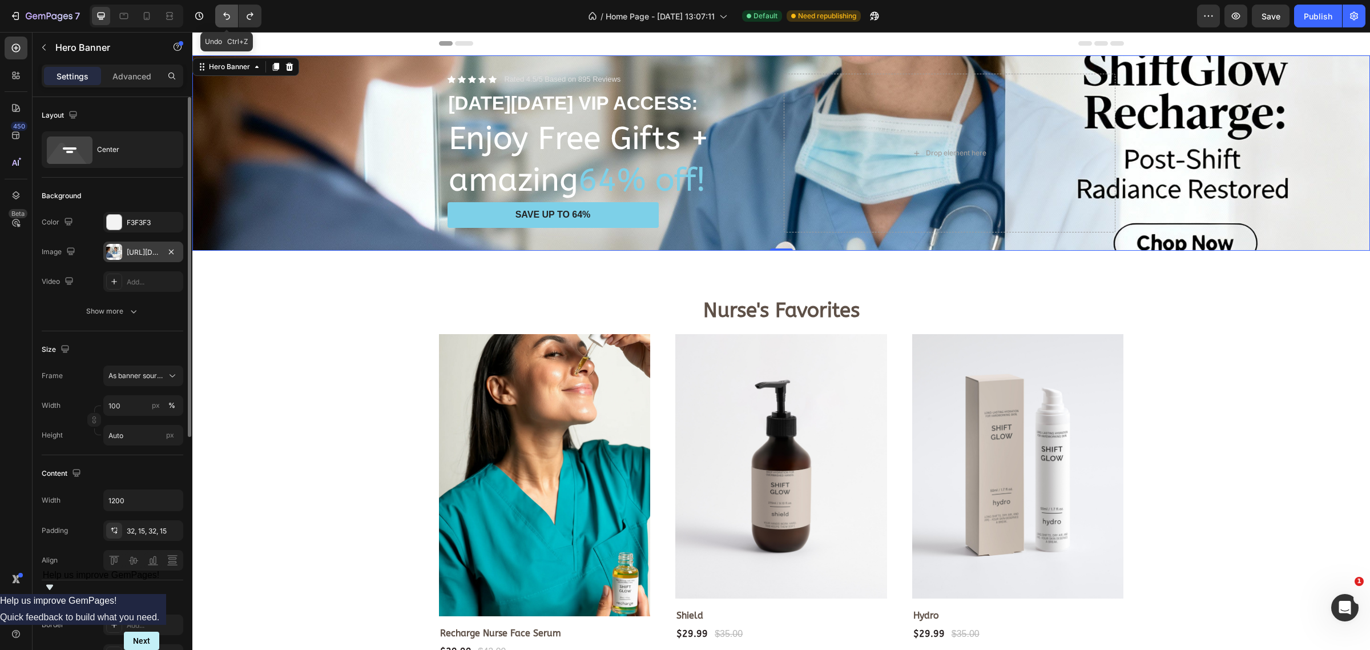
click at [227, 15] on icon "Undo/Redo" at bounding box center [226, 15] width 11 height 11
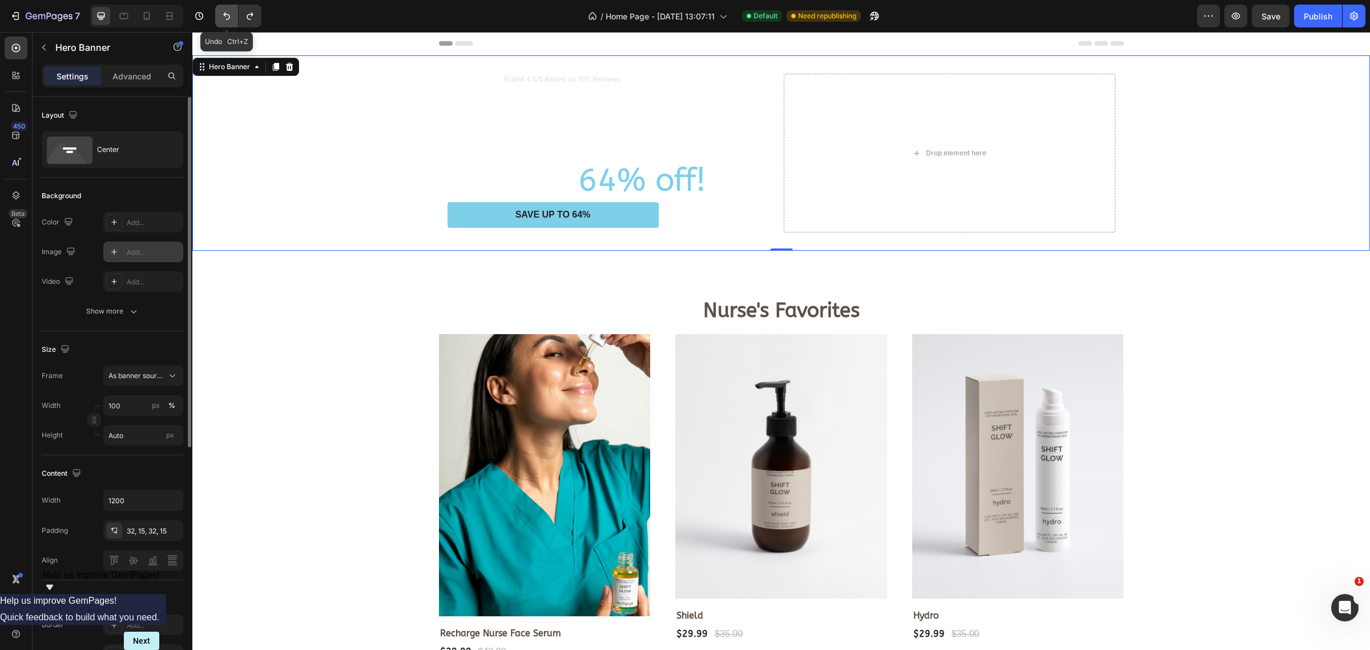
click at [227, 15] on icon "Undo/Redo" at bounding box center [226, 15] width 11 height 11
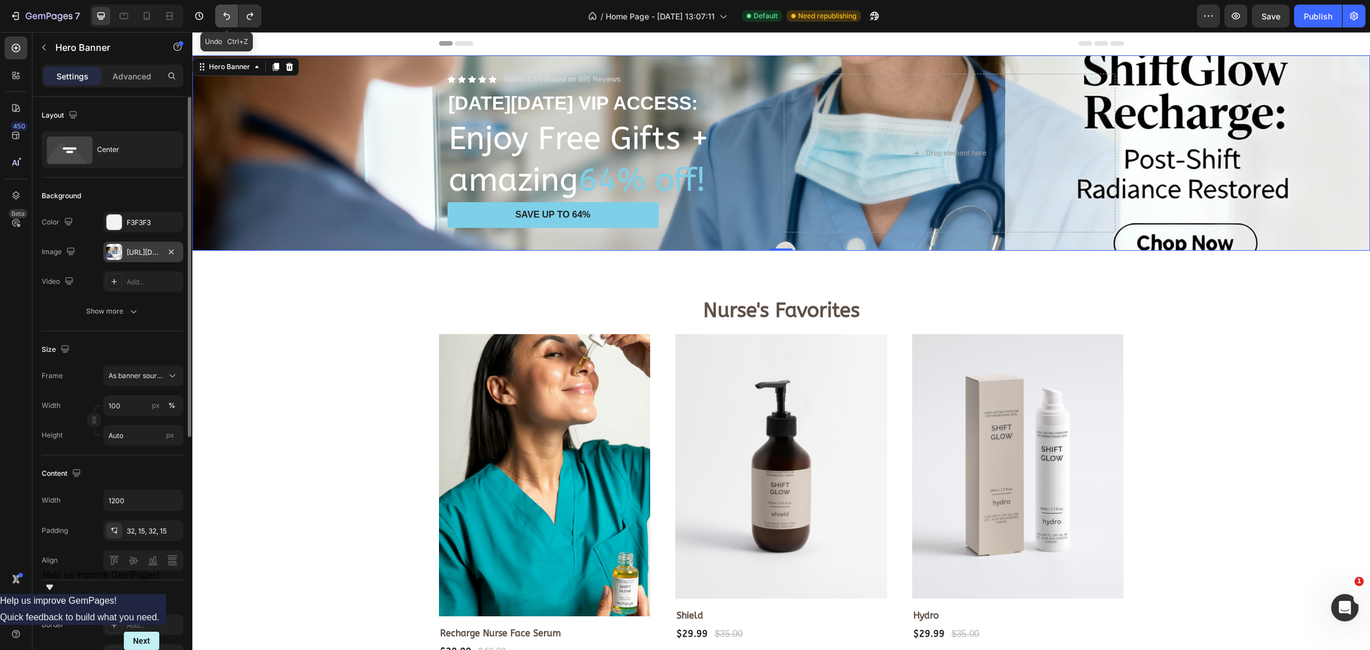
click at [227, 15] on icon "Undo/Redo" at bounding box center [226, 15] width 11 height 11
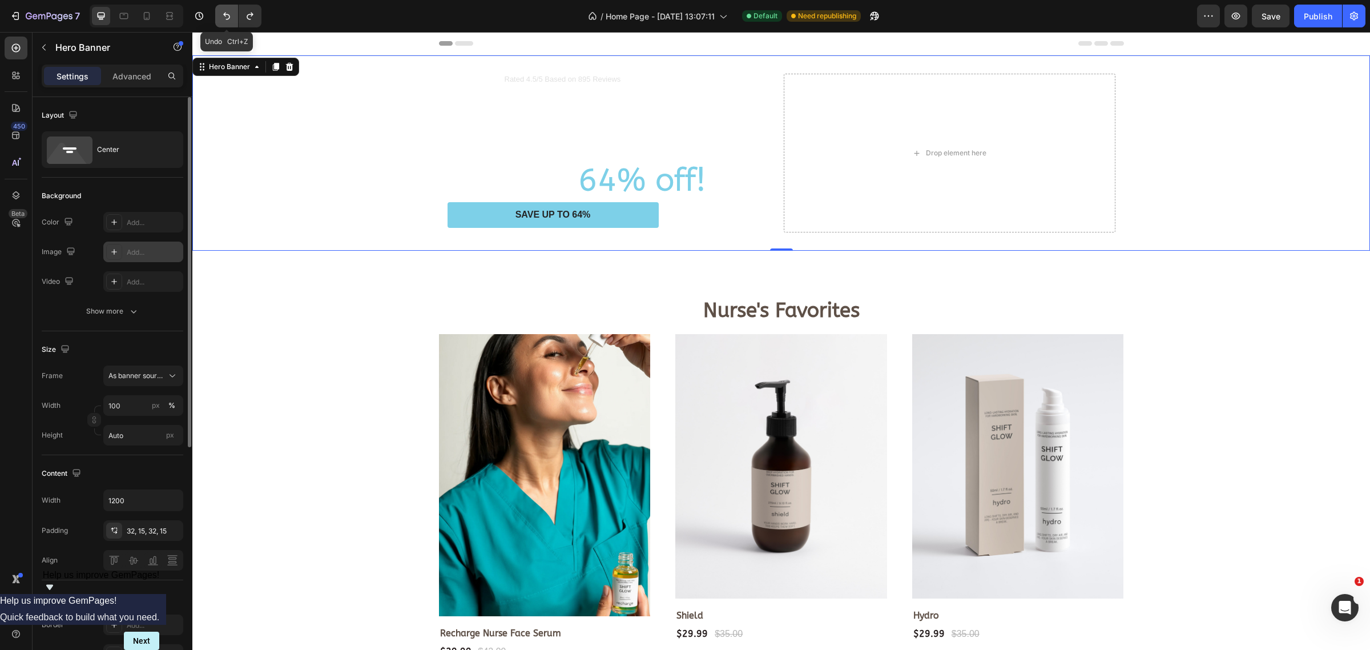
click at [227, 15] on icon "Undo/Redo" at bounding box center [226, 15] width 11 height 11
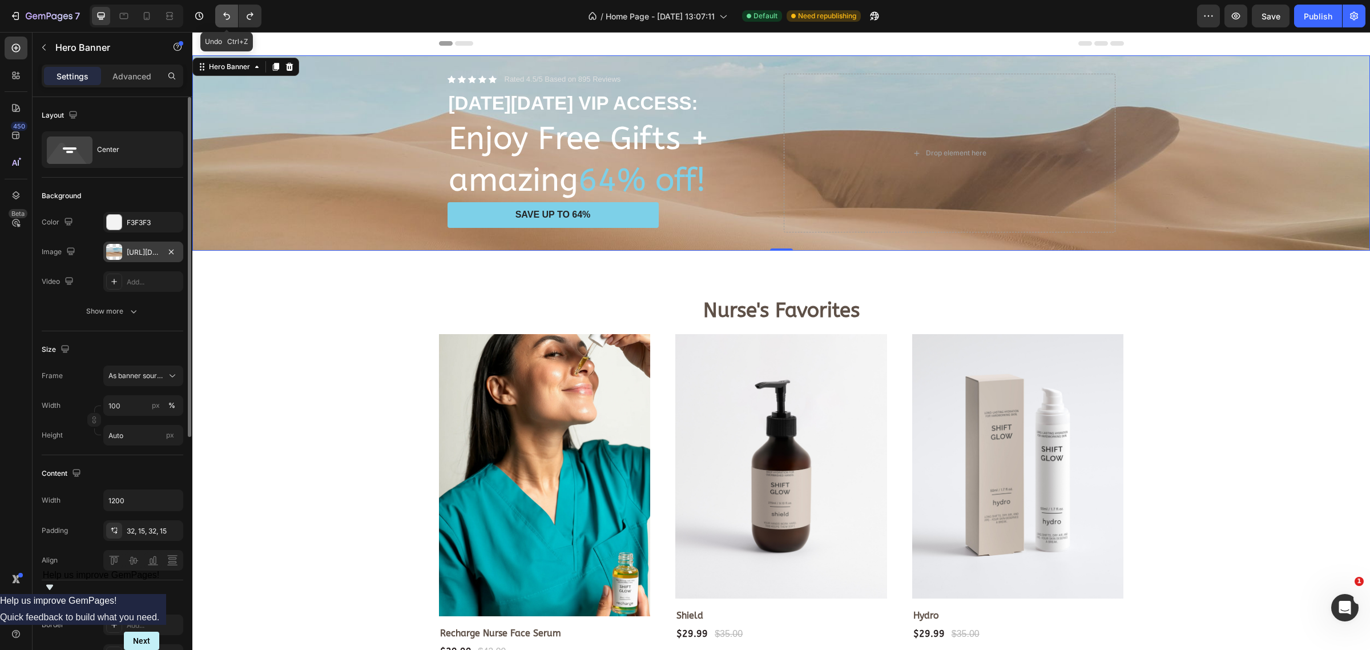
click at [227, 15] on icon "Undo/Redo" at bounding box center [226, 15] width 11 height 11
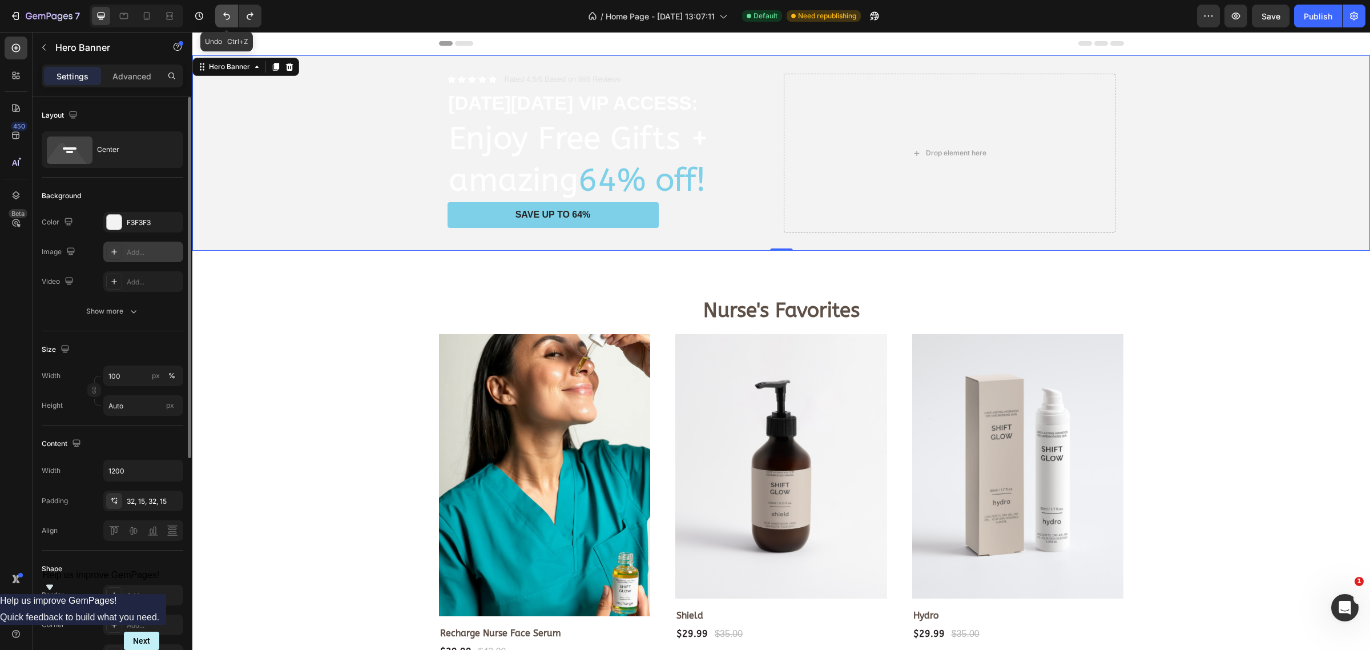
click at [227, 15] on icon "Undo/Redo" at bounding box center [226, 15] width 11 height 11
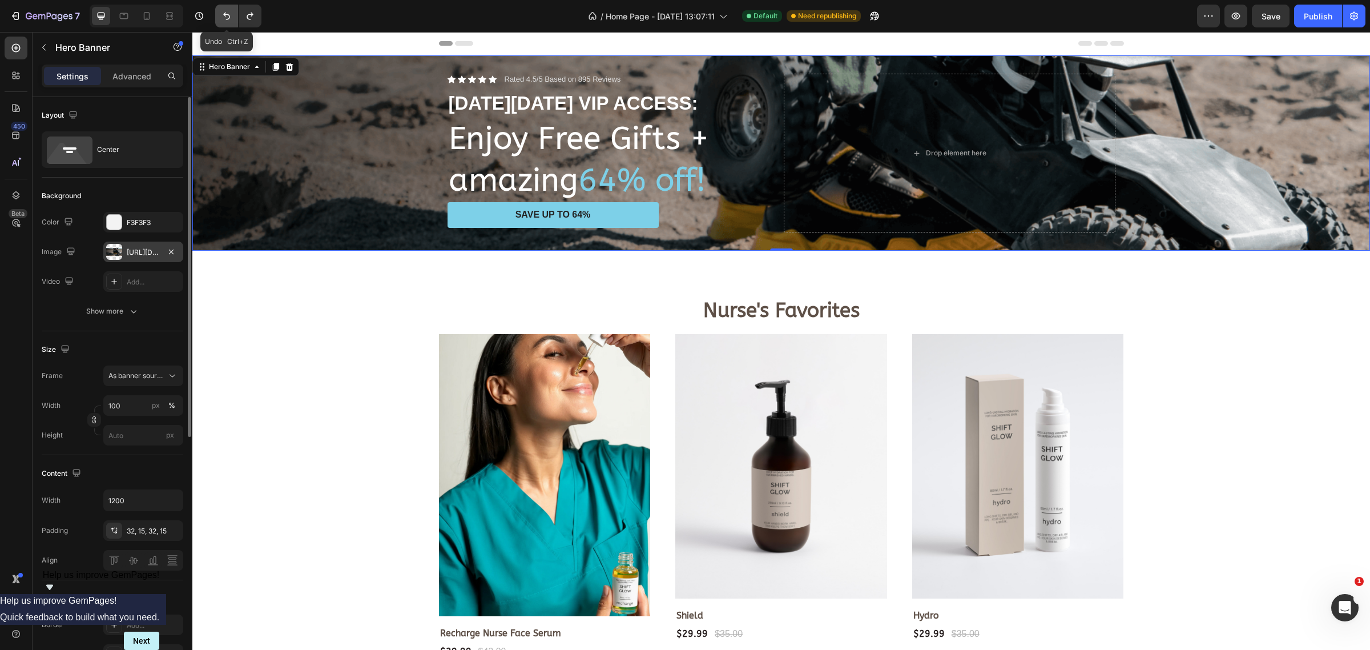
click at [227, 15] on icon "Undo/Redo" at bounding box center [226, 15] width 11 height 11
click at [248, 18] on icon "Undo/Redo" at bounding box center [249, 15] width 11 height 11
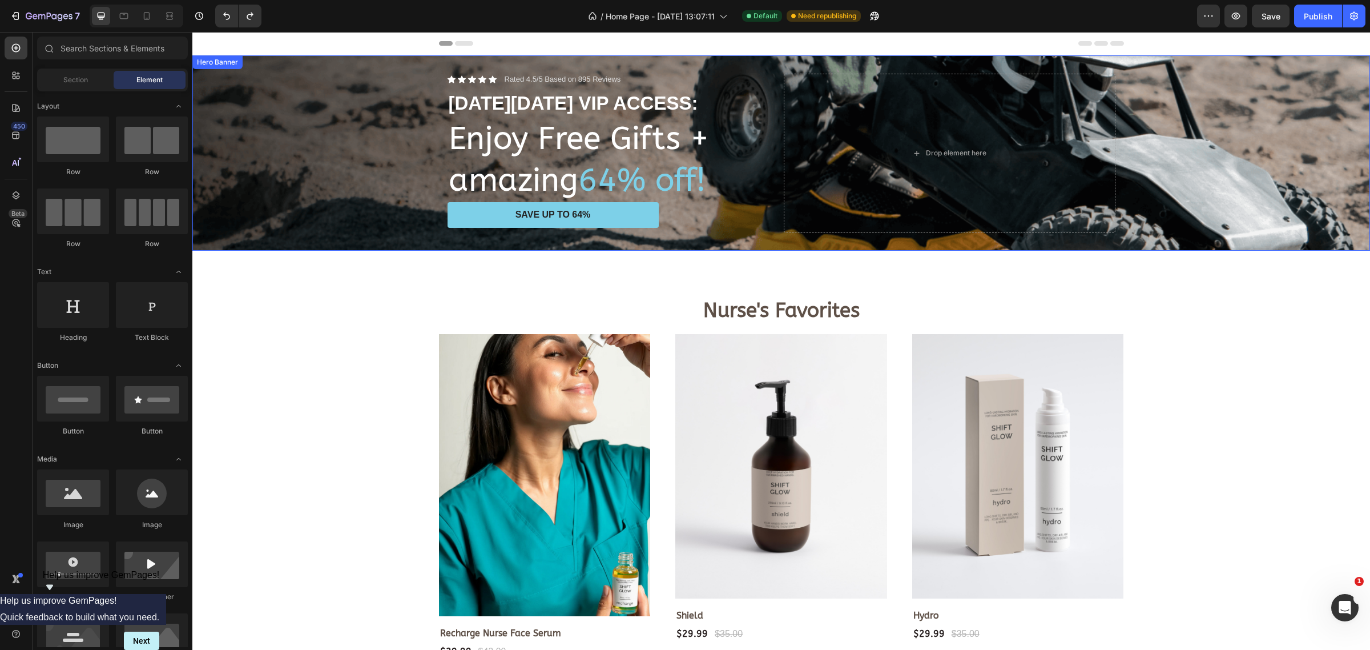
click at [312, 170] on div "Background Image" at bounding box center [781, 152] width 1178 height 195
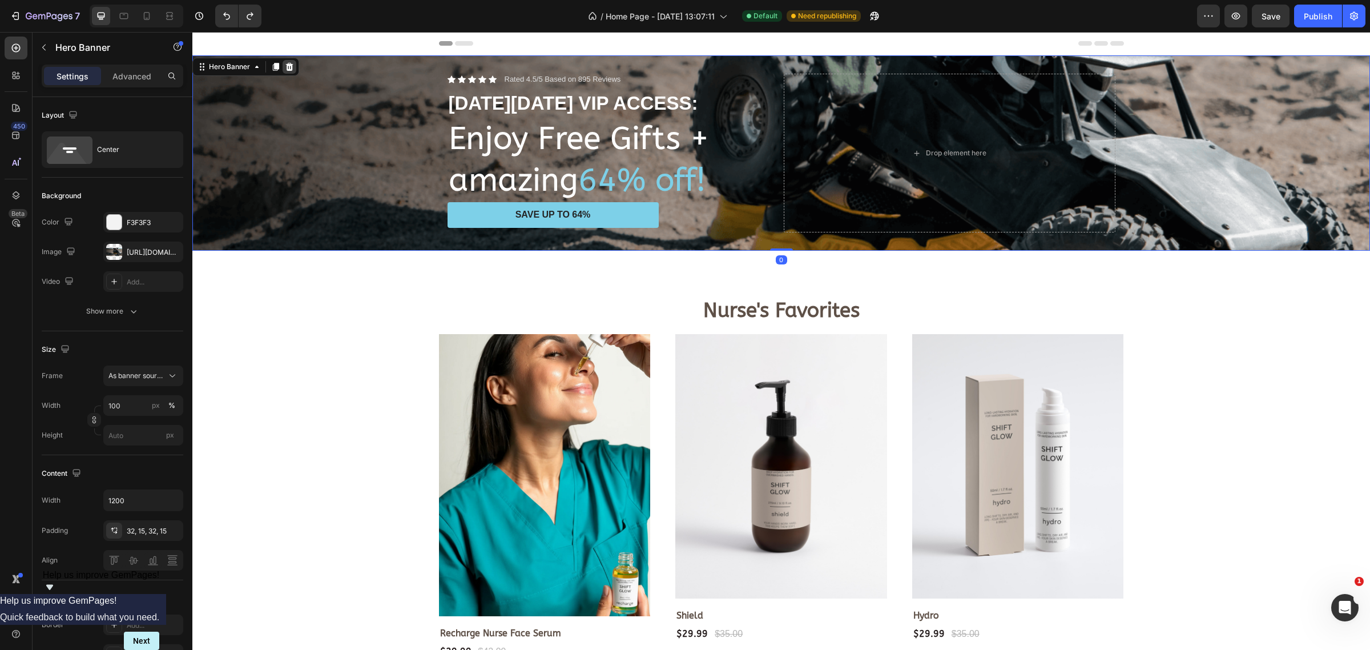
click at [289, 69] on icon at bounding box center [289, 67] width 7 height 8
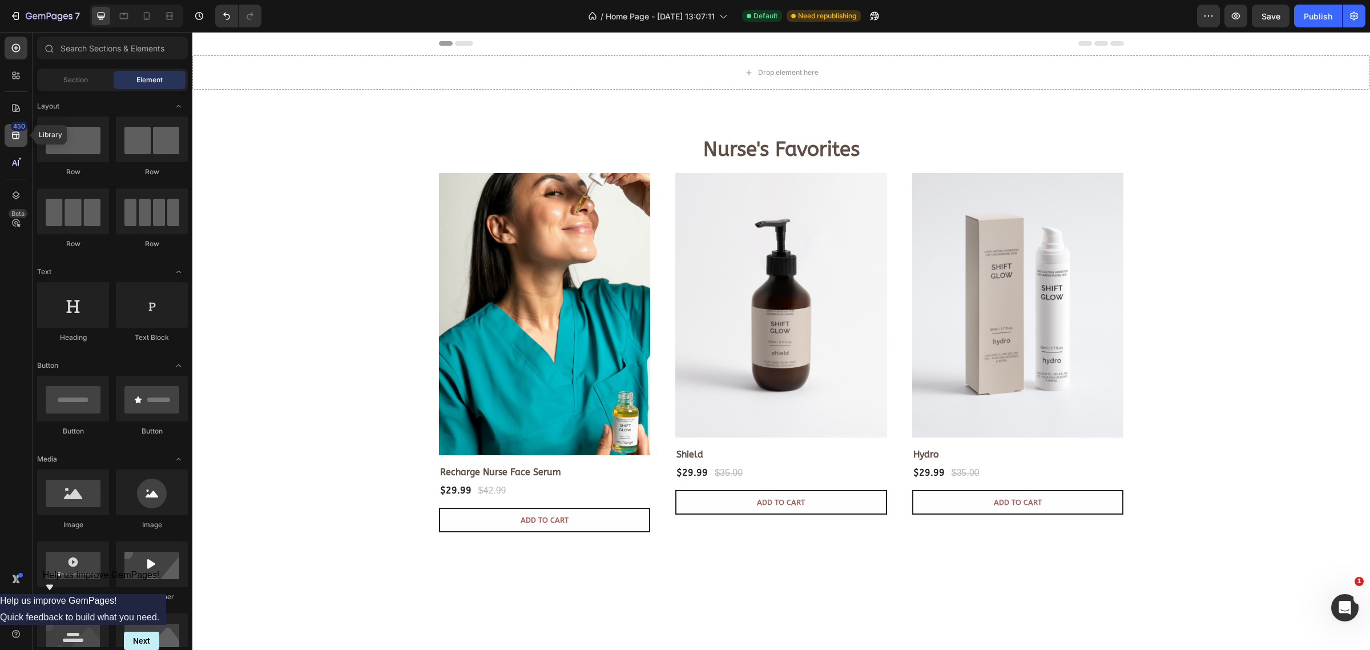
click at [16, 134] on icon at bounding box center [15, 135] width 7 height 7
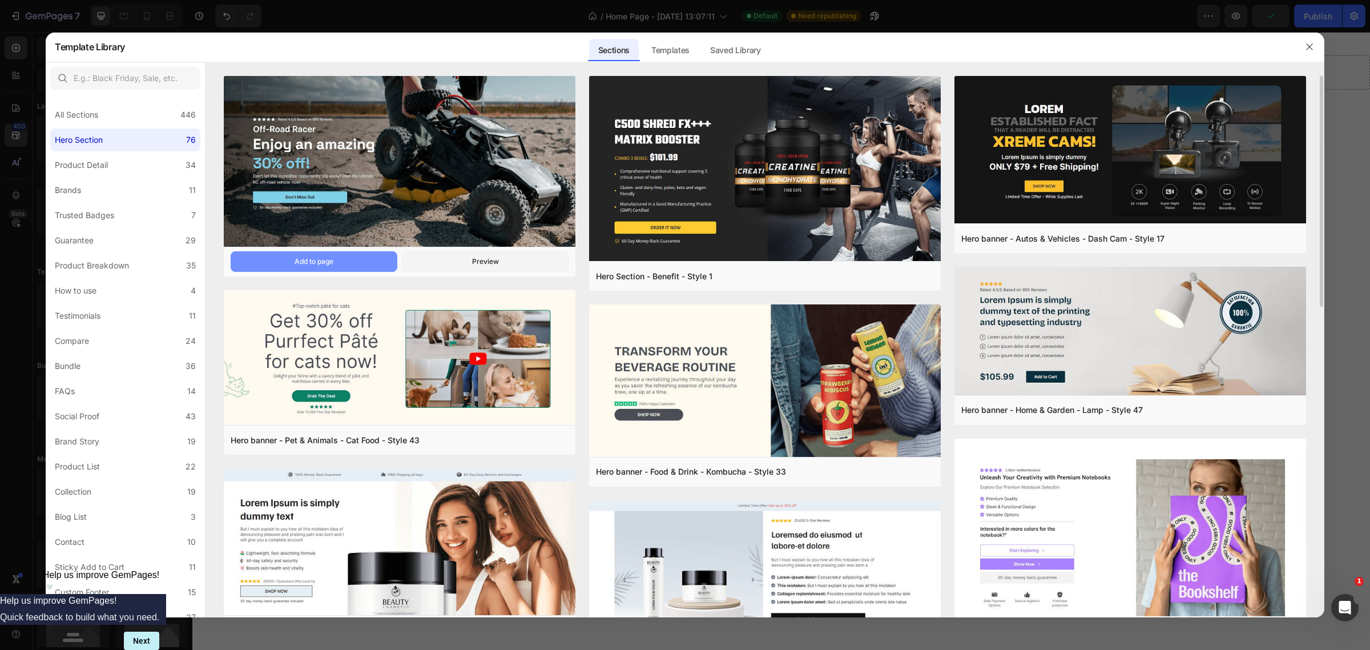
click at [366, 255] on button "Add to page" at bounding box center [314, 261] width 167 height 21
click at [1306, 41] on button "button" at bounding box center [1309, 47] width 18 height 18
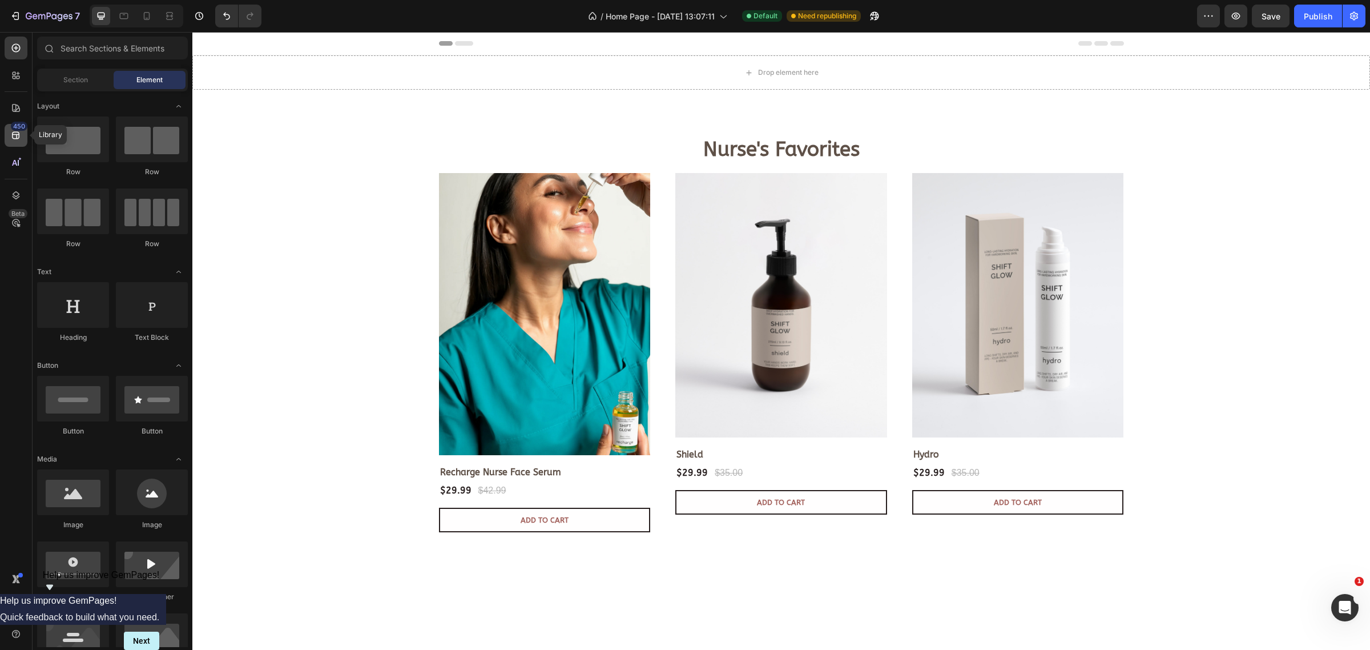
click at [5, 140] on div "450" at bounding box center [16, 135] width 23 height 23
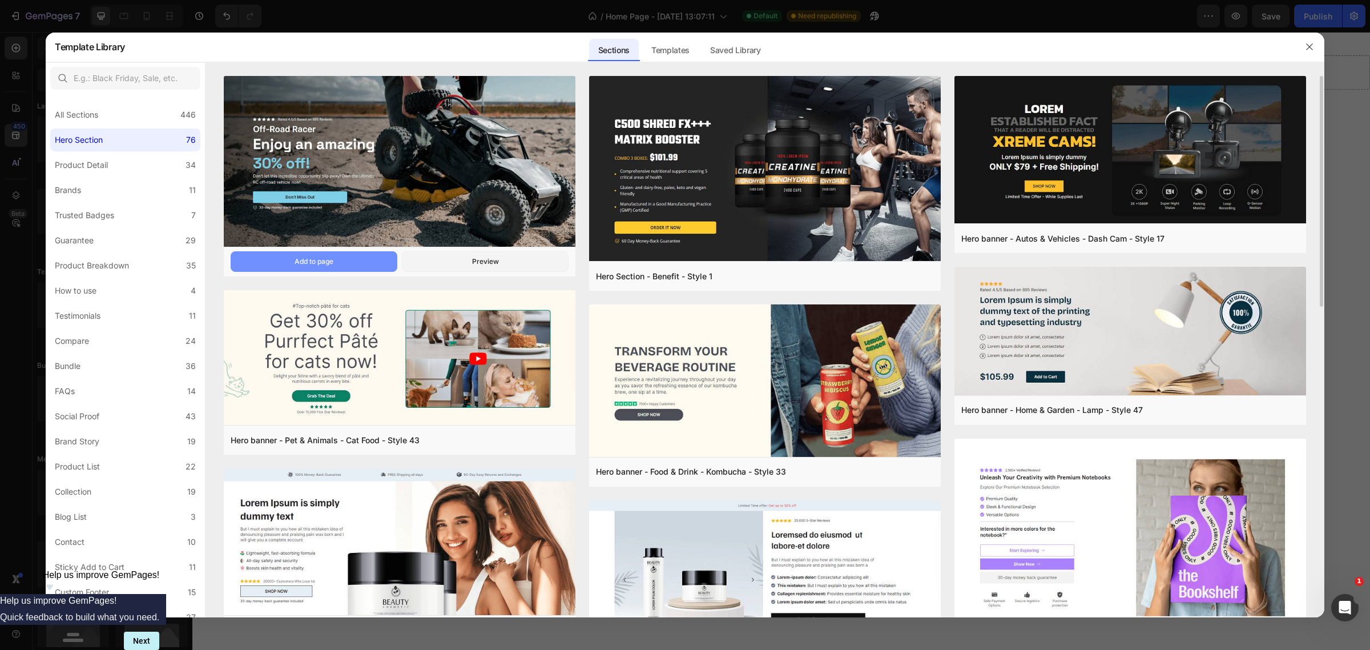
click at [333, 257] on button "Add to page" at bounding box center [314, 261] width 167 height 21
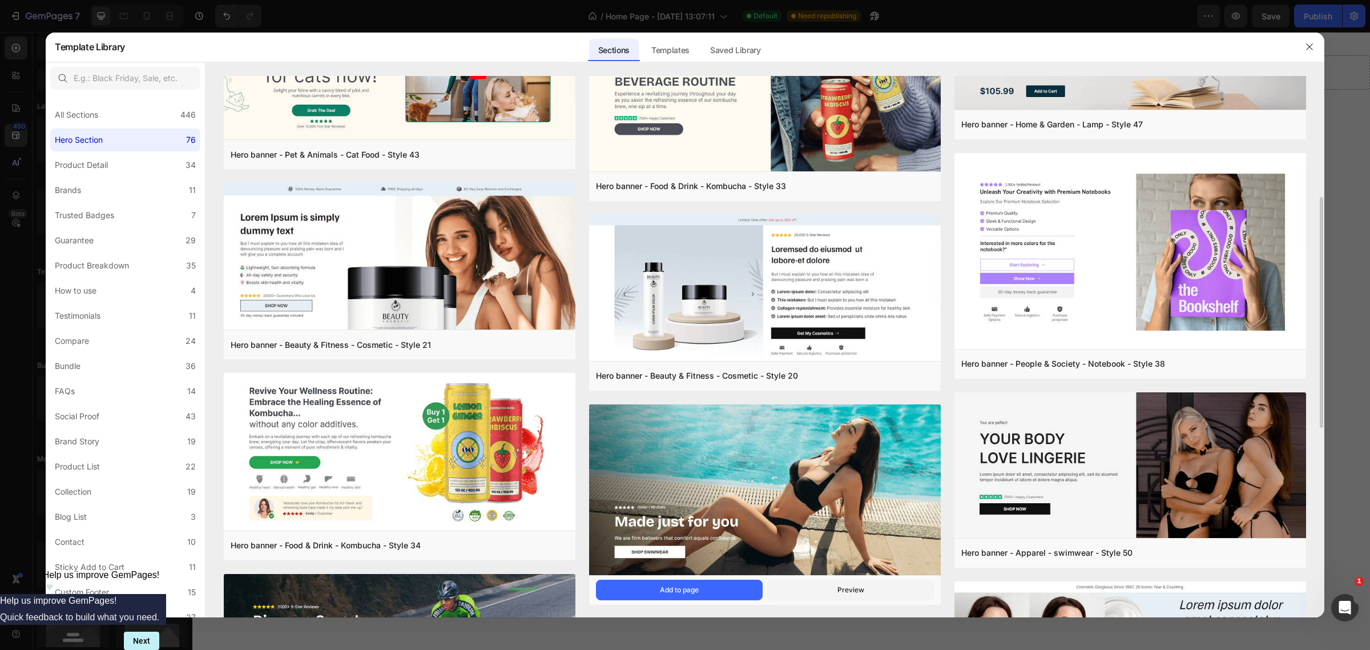
click at [743, 482] on img at bounding box center [765, 490] width 352 height 173
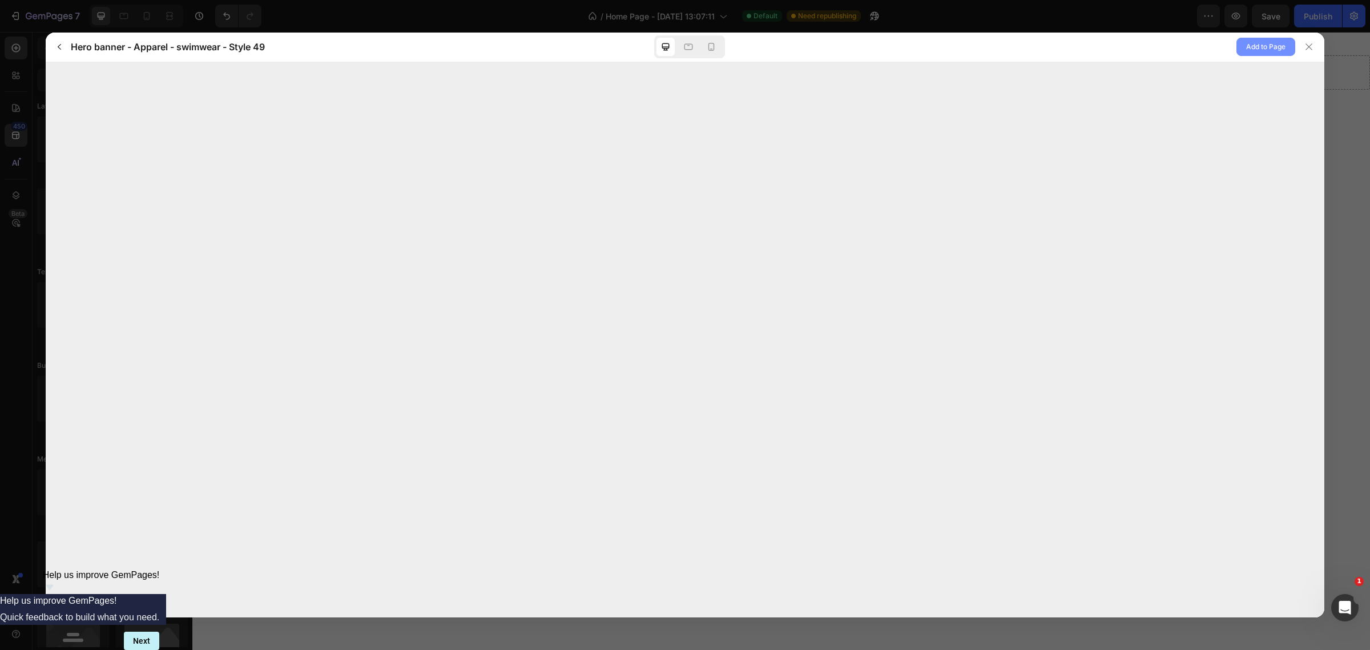
click at [1280, 46] on span "Add to Page" at bounding box center [1265, 47] width 39 height 14
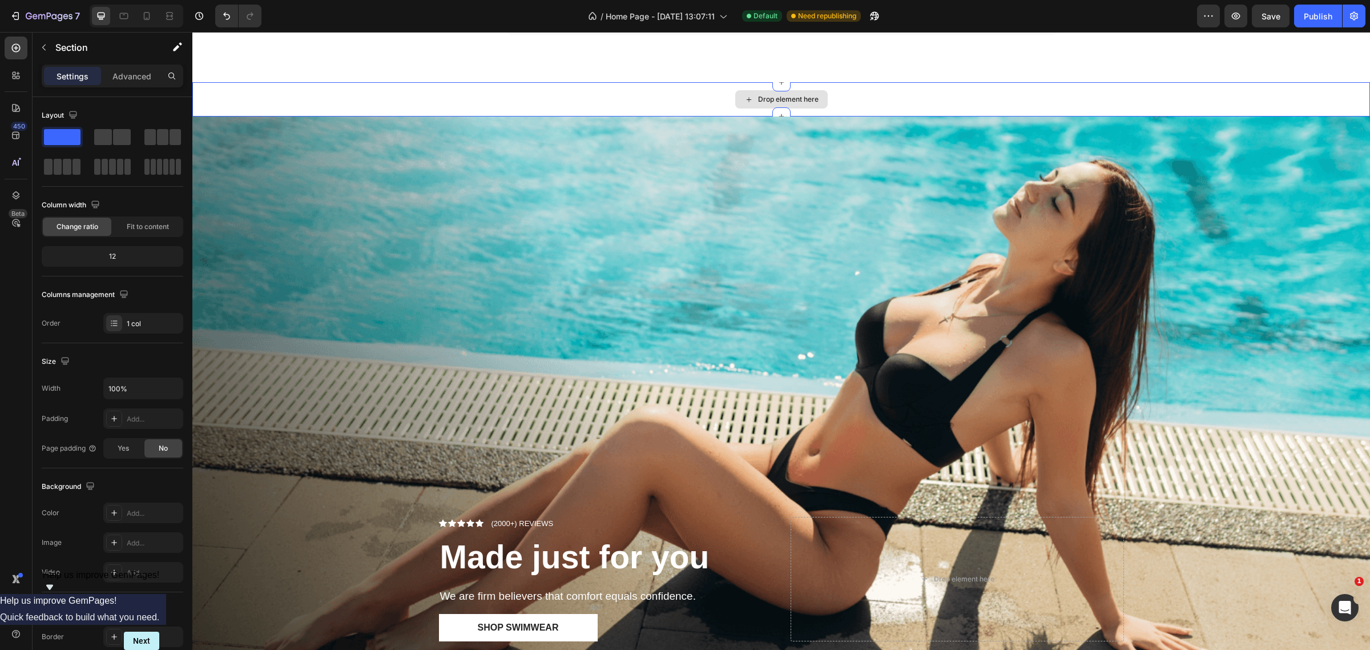
scroll to position [2632, 0]
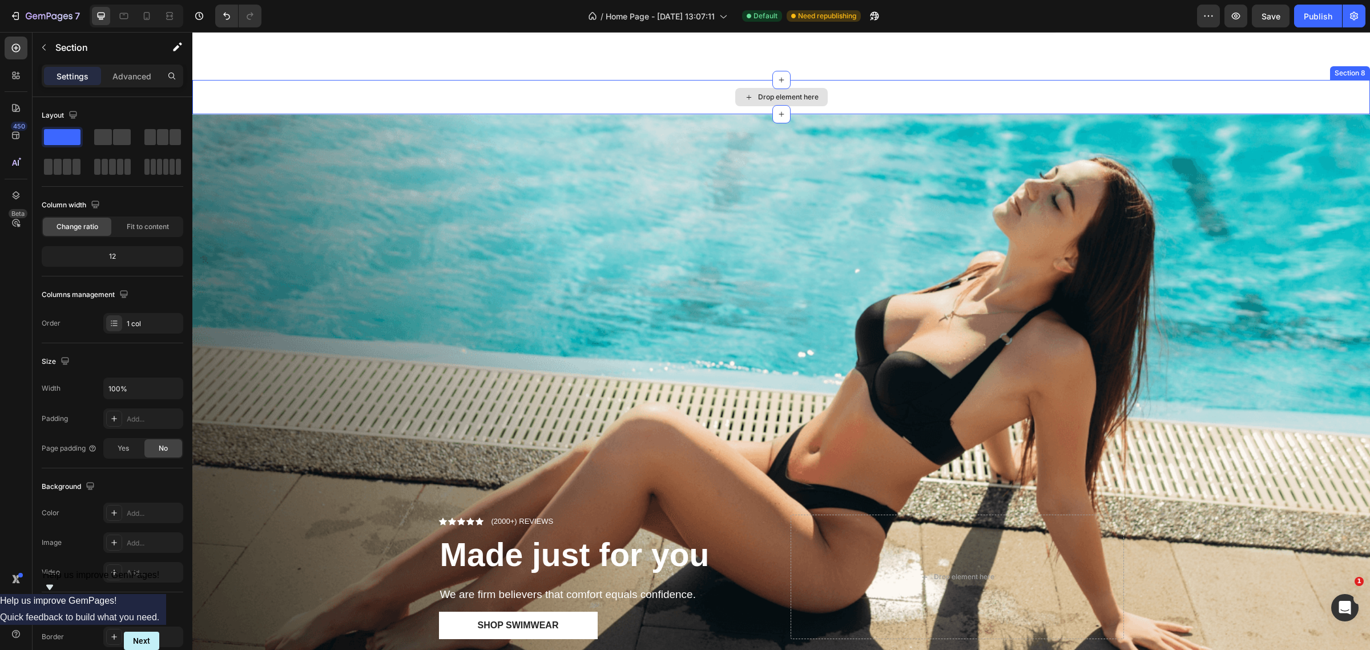
click at [245, 93] on div "Drop element here" at bounding box center [781, 97] width 1178 height 34
click at [1357, 69] on icon at bounding box center [1360, 69] width 7 height 8
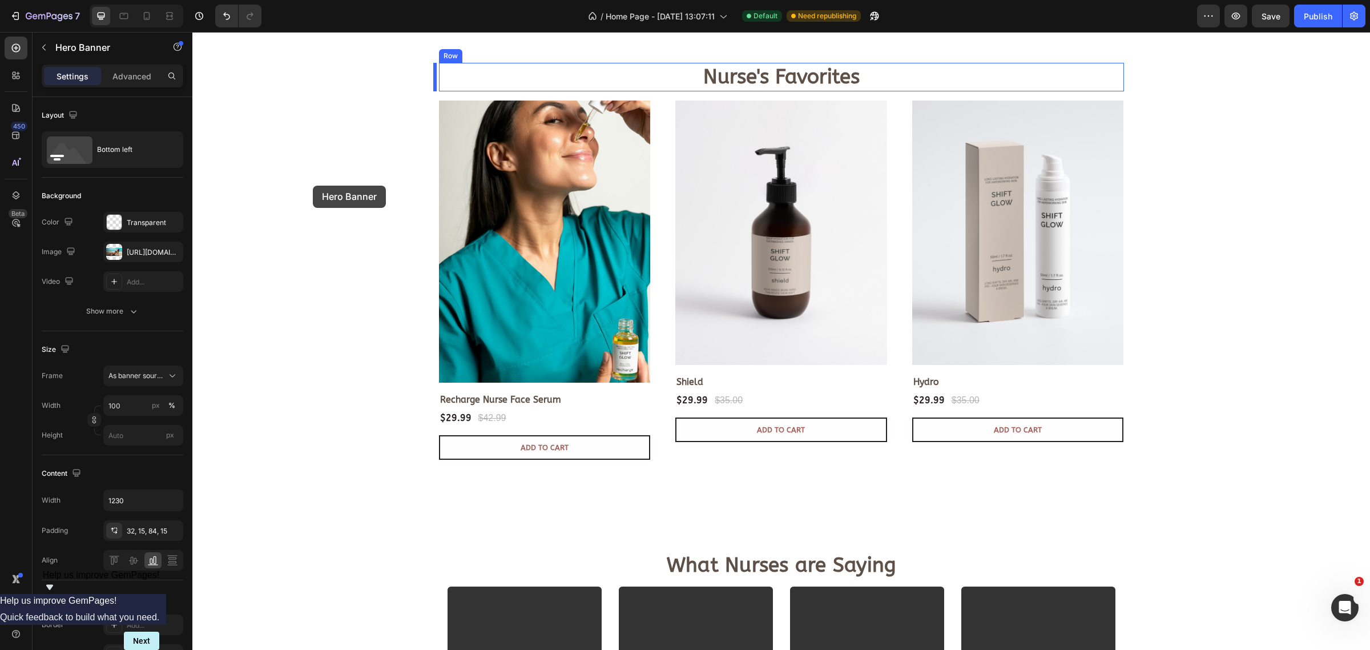
scroll to position [0, 0]
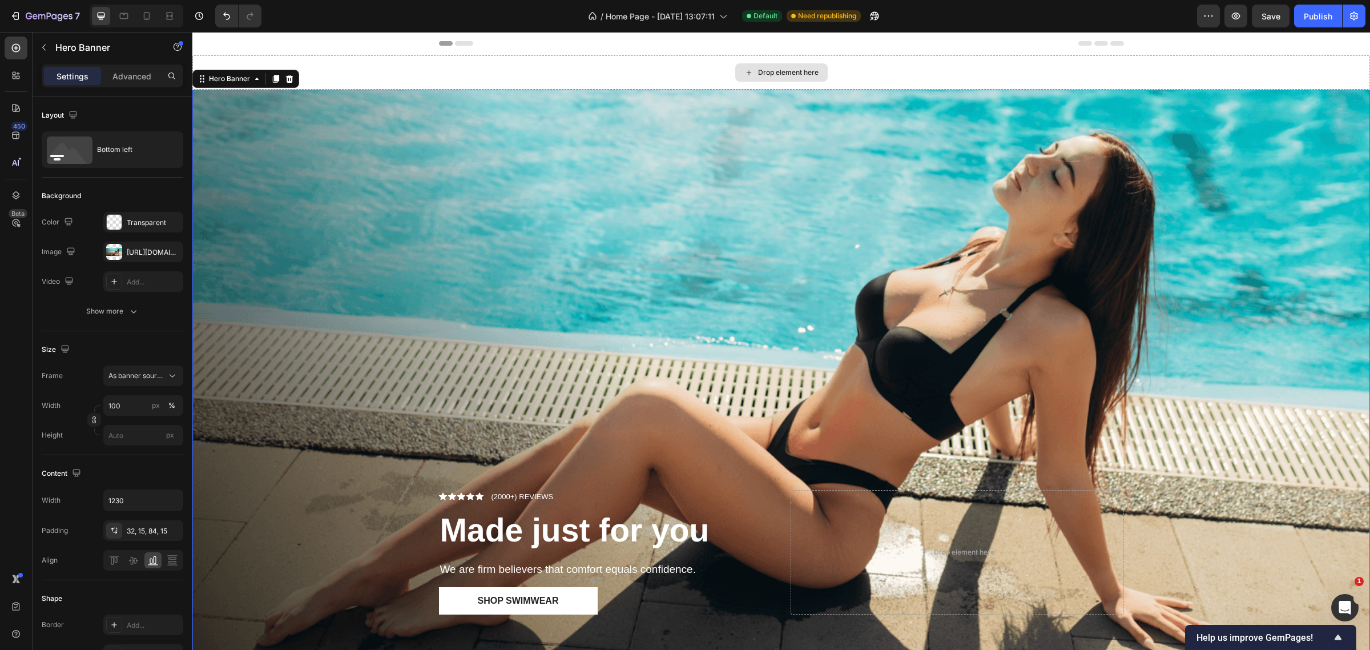
click at [671, 70] on div "Drop element here" at bounding box center [781, 72] width 1178 height 34
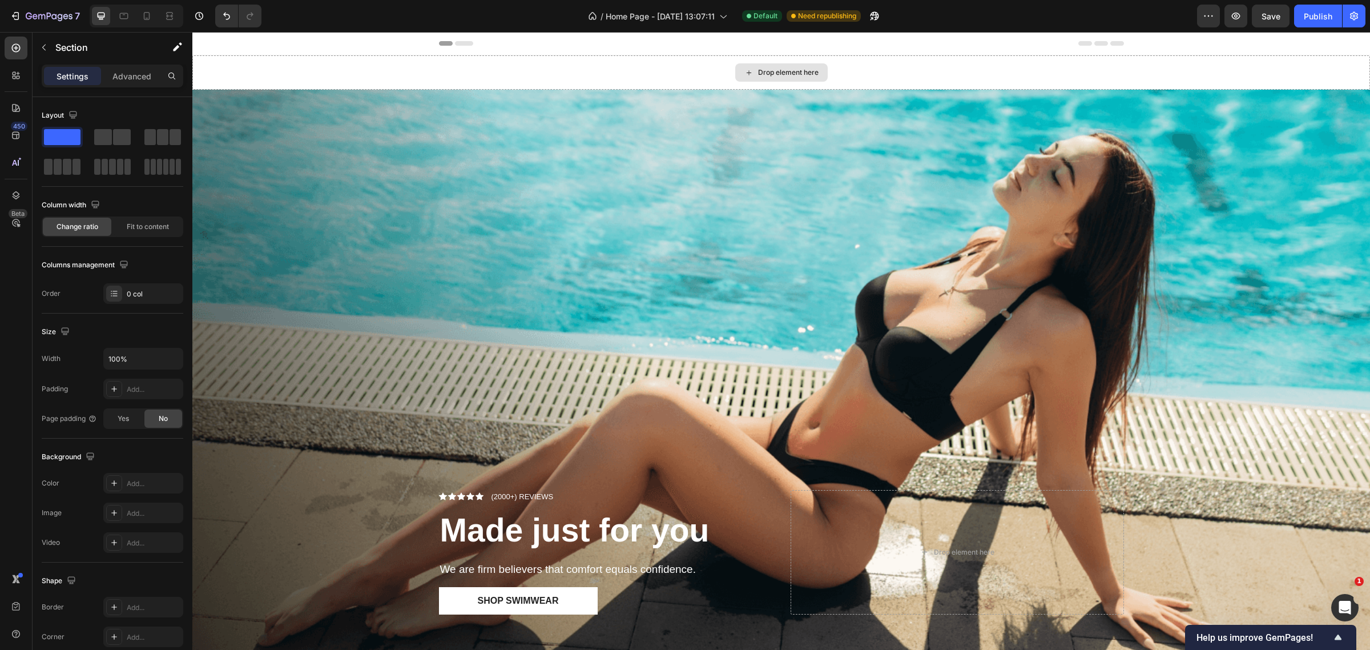
click at [546, 67] on div "Drop element here" at bounding box center [781, 72] width 1178 height 34
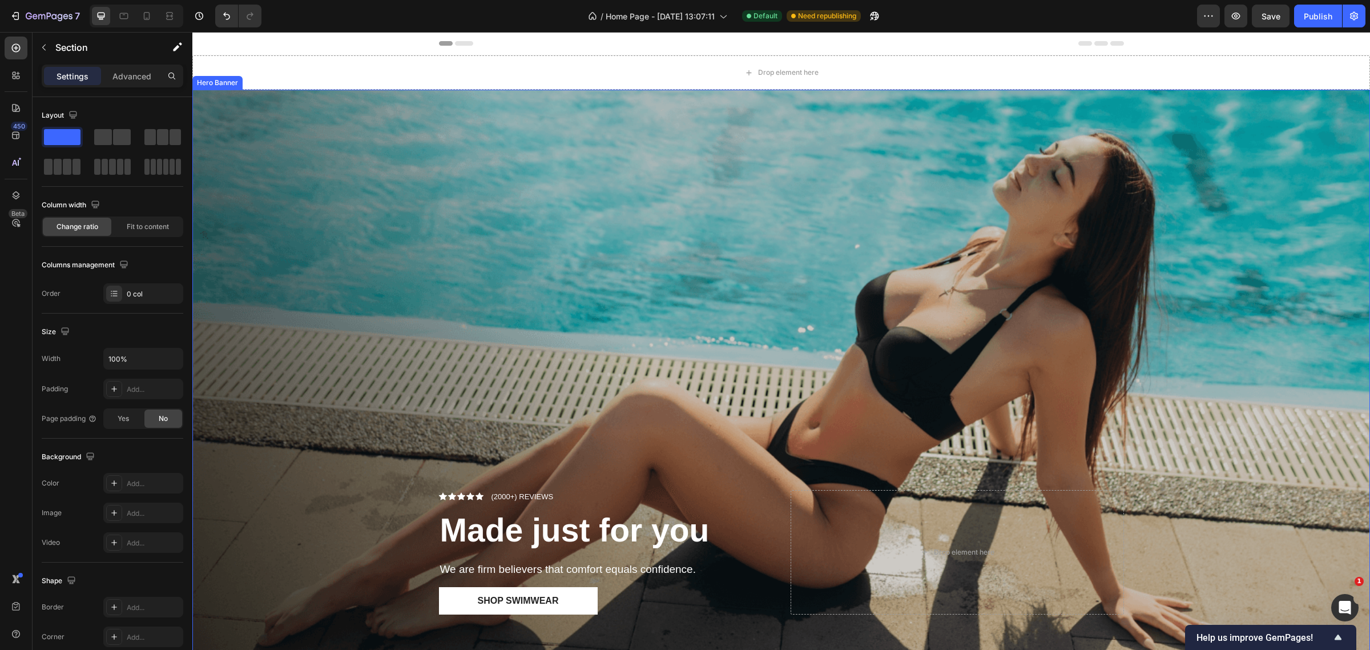
click at [491, 255] on div "Overlay" at bounding box center [781, 376] width 1178 height 573
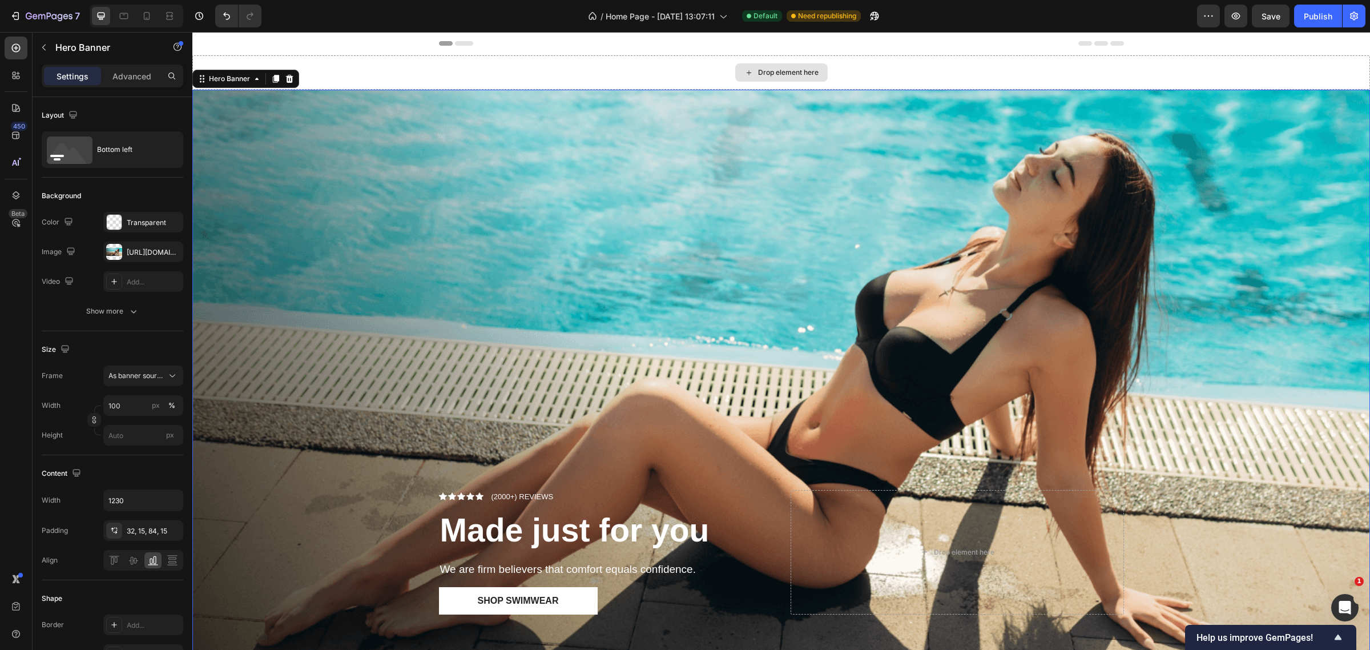
click at [502, 73] on div "Drop element here" at bounding box center [781, 72] width 1178 height 34
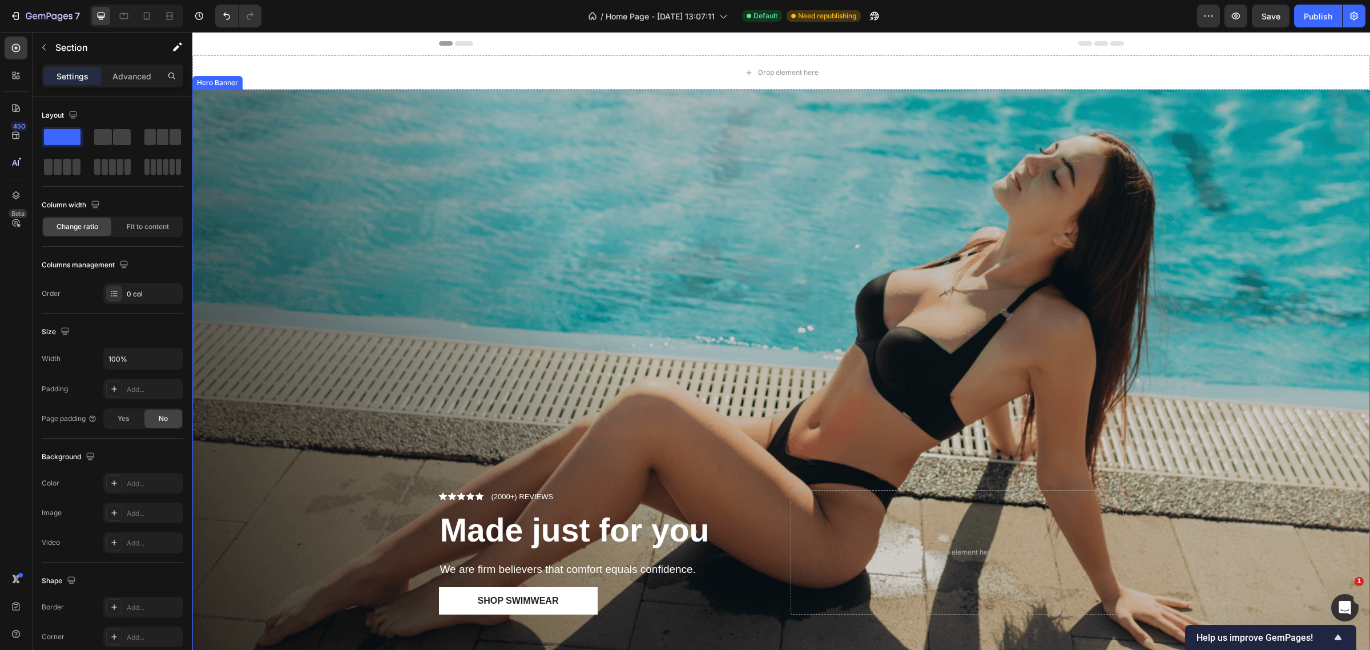
click at [504, 234] on div "Overlay" at bounding box center [781, 376] width 1178 height 573
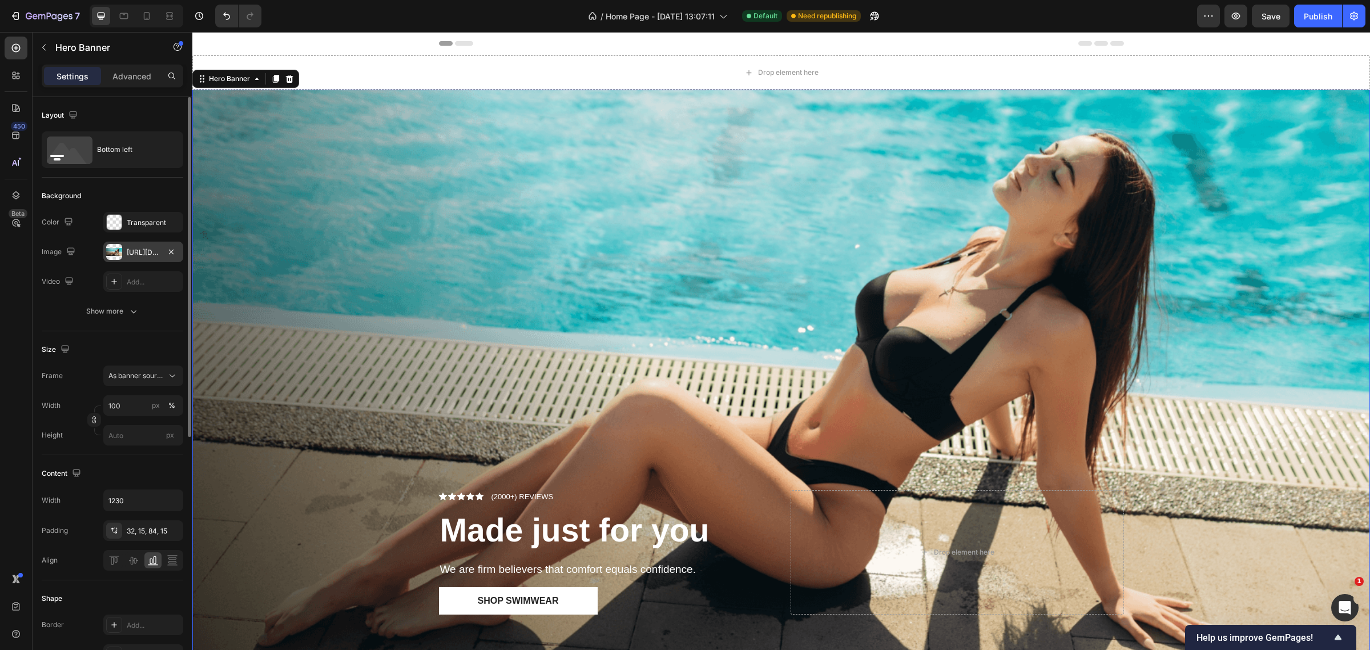
click at [143, 256] on div "https://cdn.shopify.com/s/files/1/2005/9307/files/gempages_432750572815254551-1…" at bounding box center [143, 252] width 33 height 10
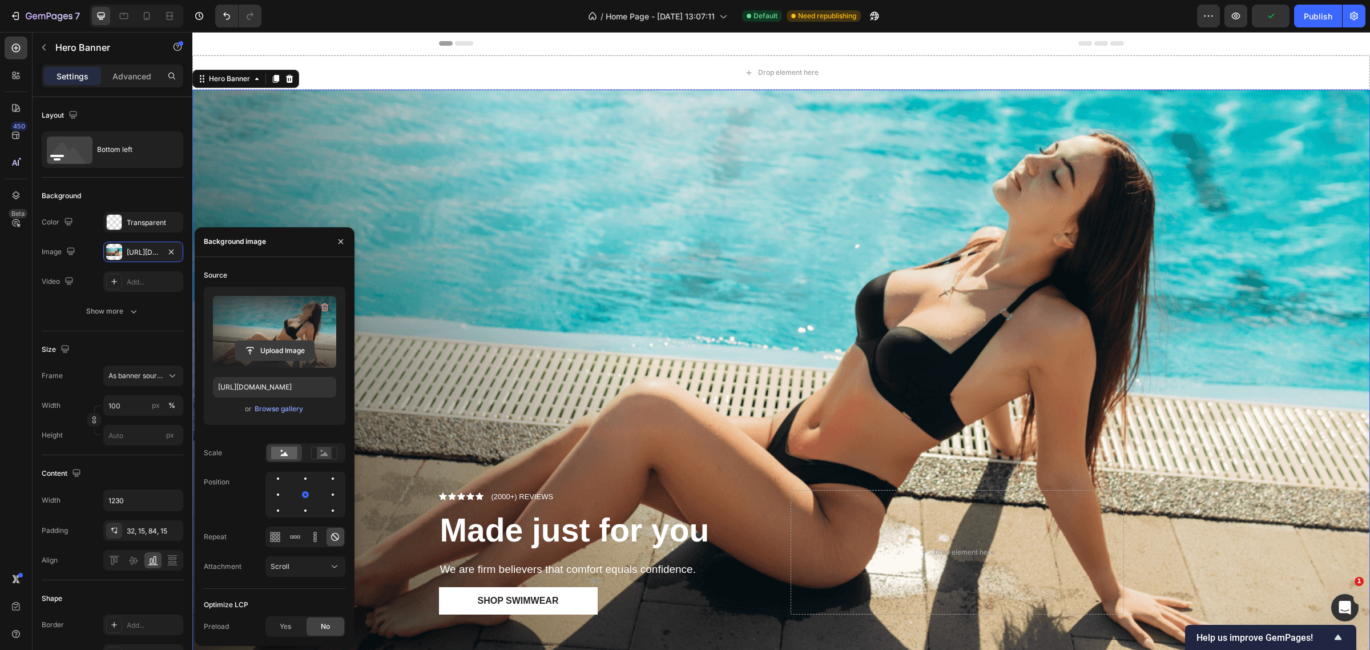
click at [276, 347] on input "file" at bounding box center [274, 350] width 79 height 19
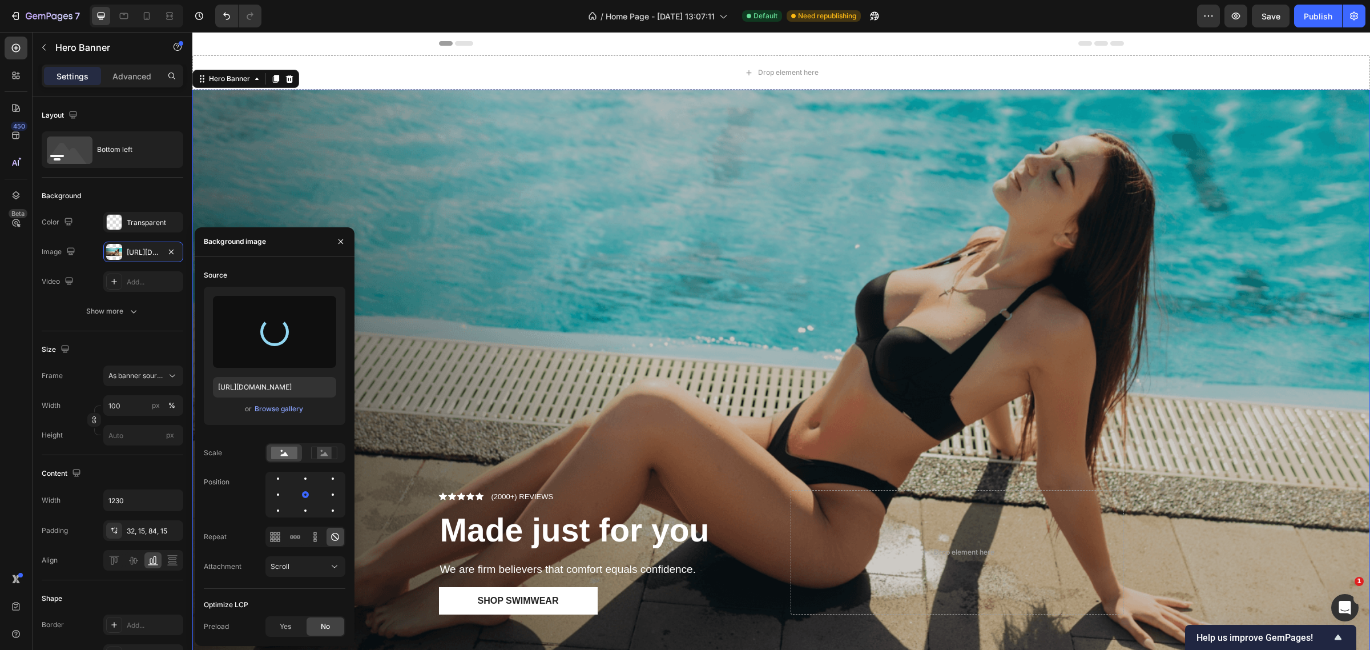
type input "https://cdn.shopify.com/s/files/1/0933/3846/8682/files/gempages_577882394061701…"
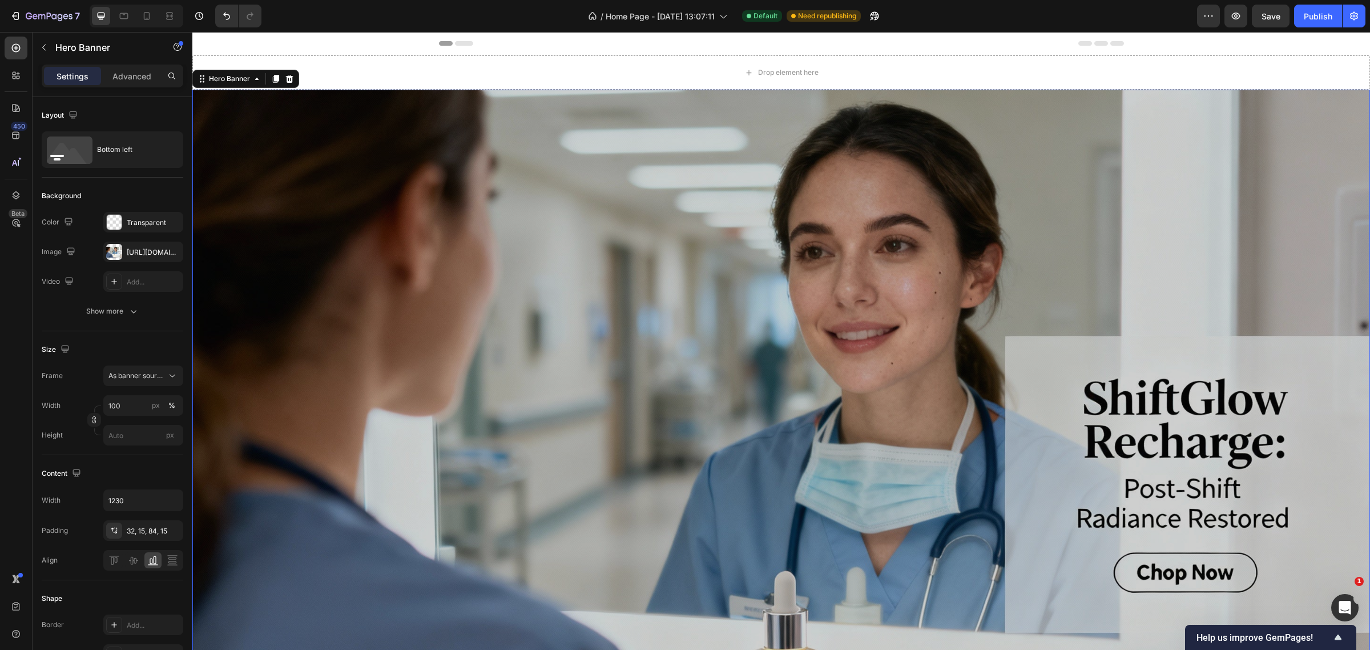
click at [591, 259] on div "Overlay" at bounding box center [781, 482] width 1178 height 785
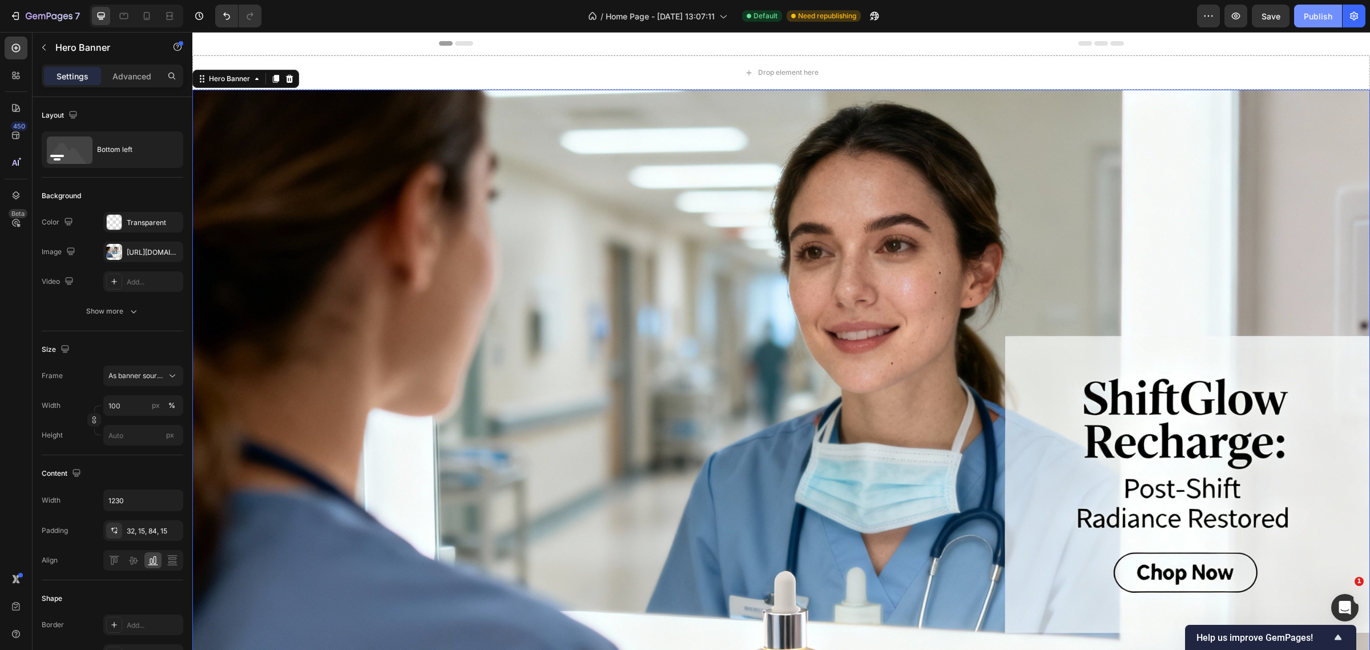
click at [1314, 21] on div "Publish" at bounding box center [1318, 16] width 29 height 12
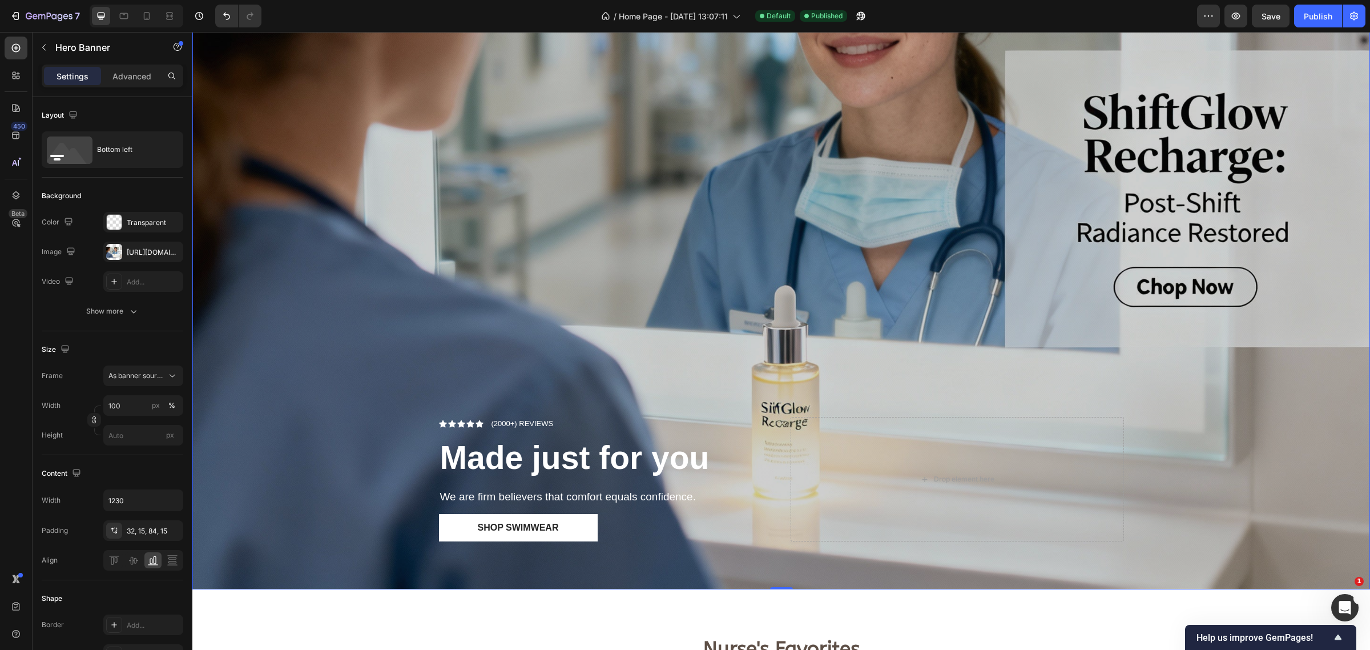
scroll to position [214, 0]
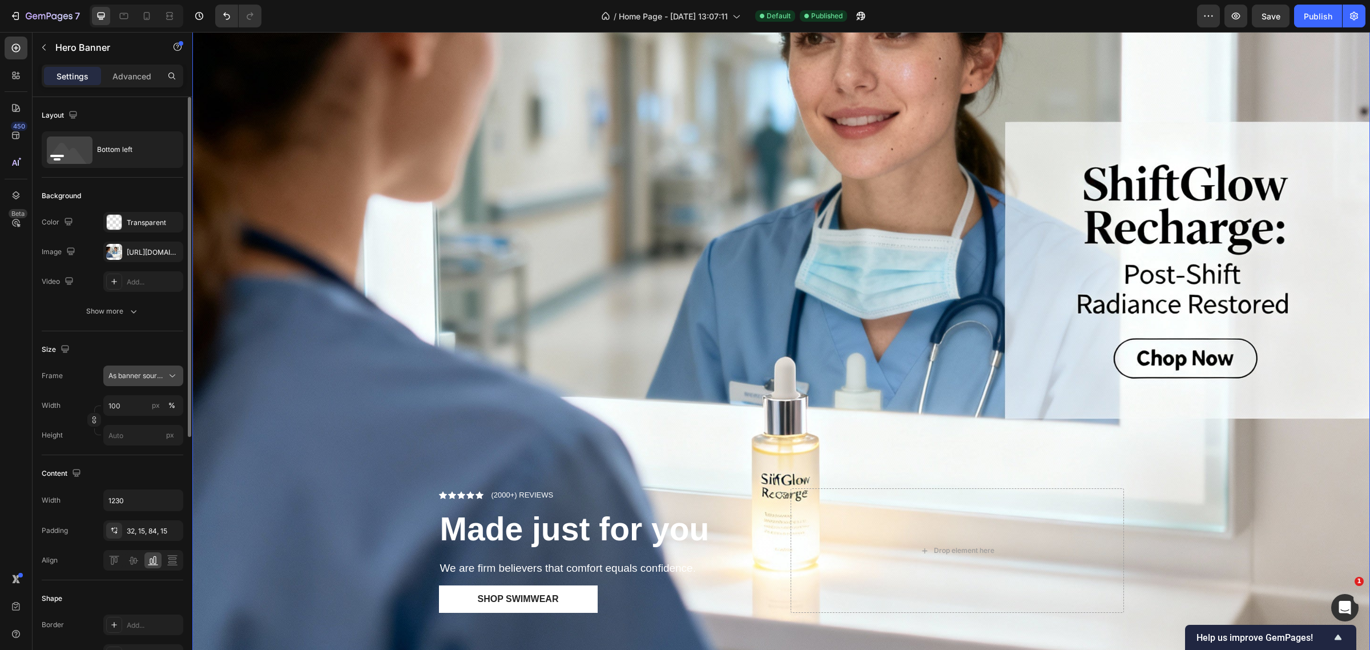
click at [141, 375] on span "As banner source" at bounding box center [136, 376] width 56 height 10
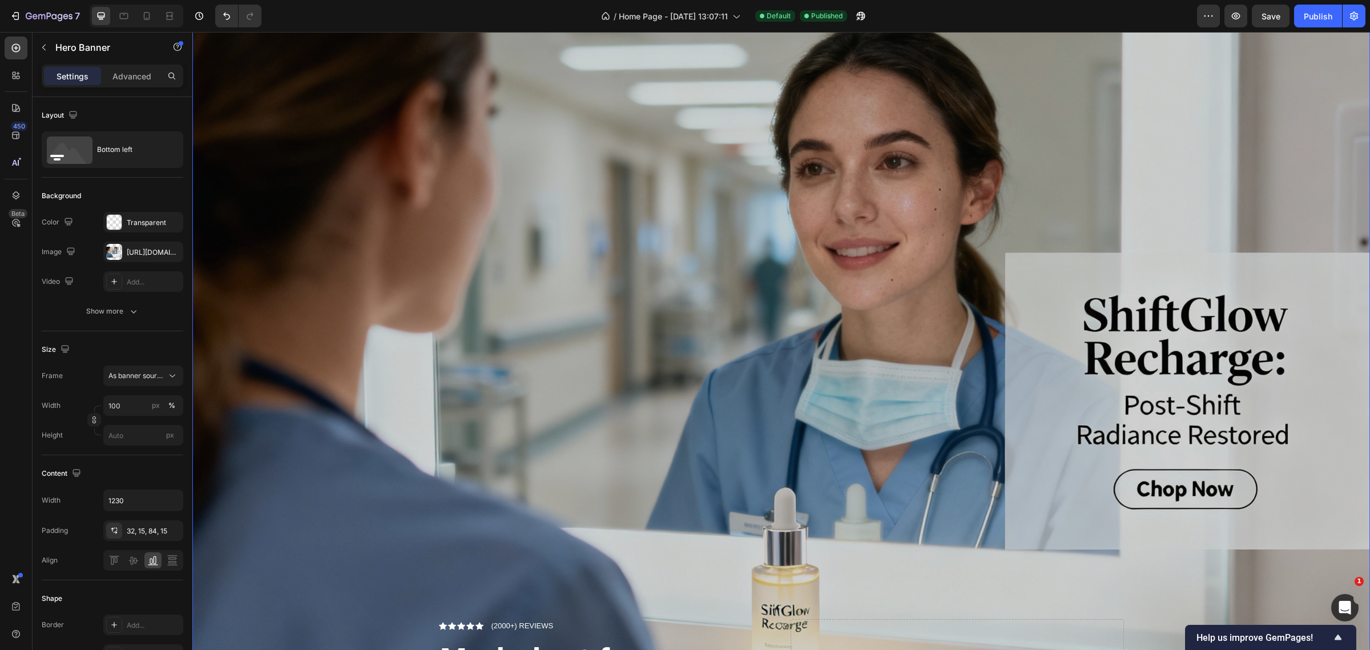
scroll to position [0, 0]
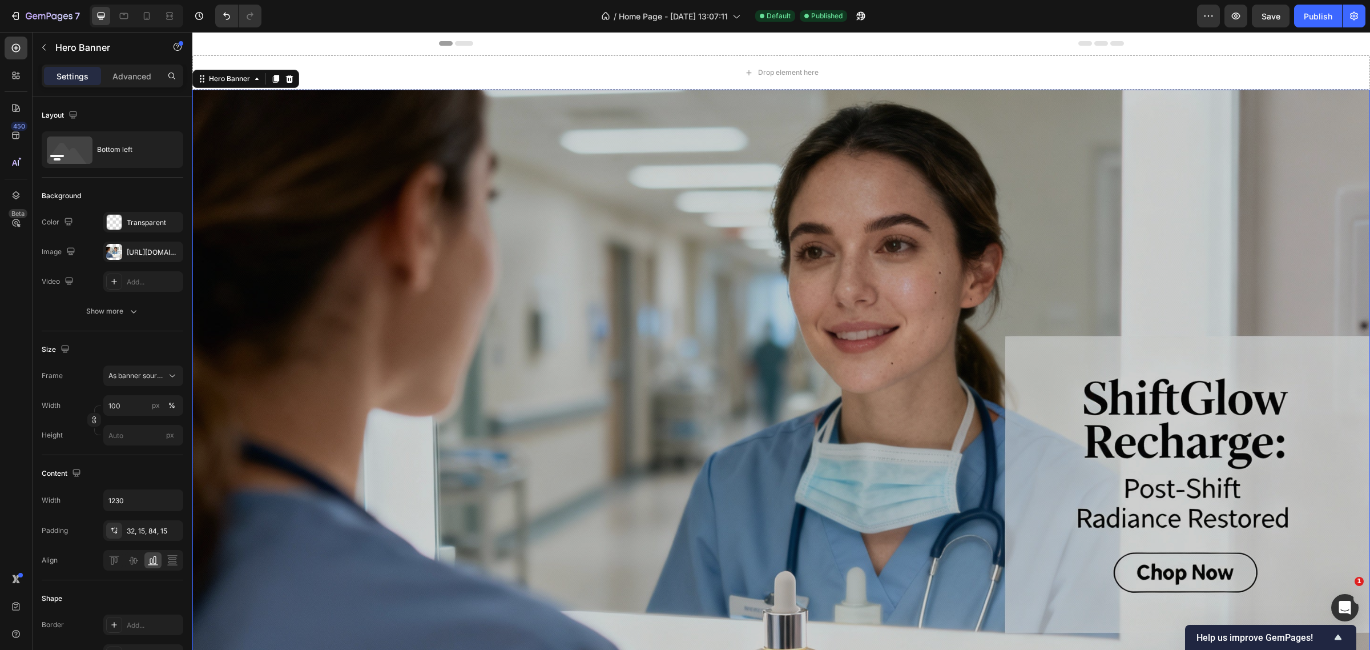
click at [370, 335] on div "Overlay" at bounding box center [781, 482] width 1178 height 785
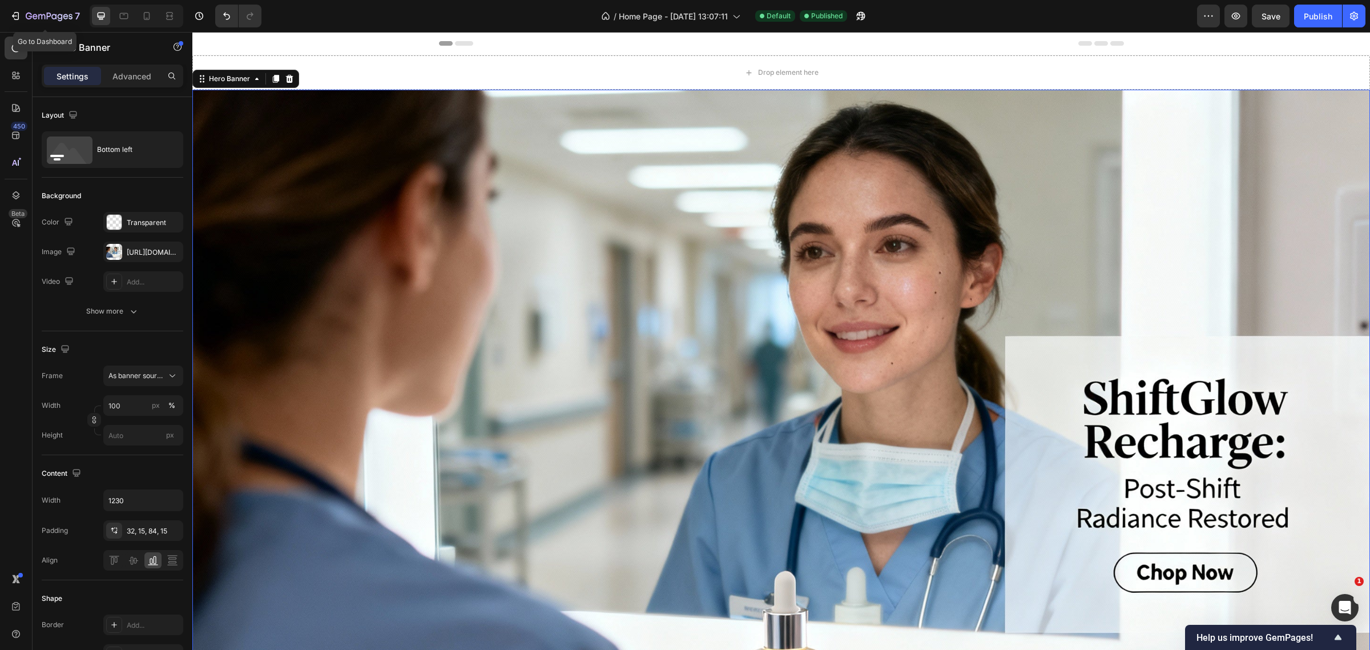
drag, startPoint x: 14, startPoint y: 15, endPoint x: 0, endPoint y: 323, distance: 307.5
click at [0, 323] on div "450 Beta" at bounding box center [16, 341] width 33 height 618
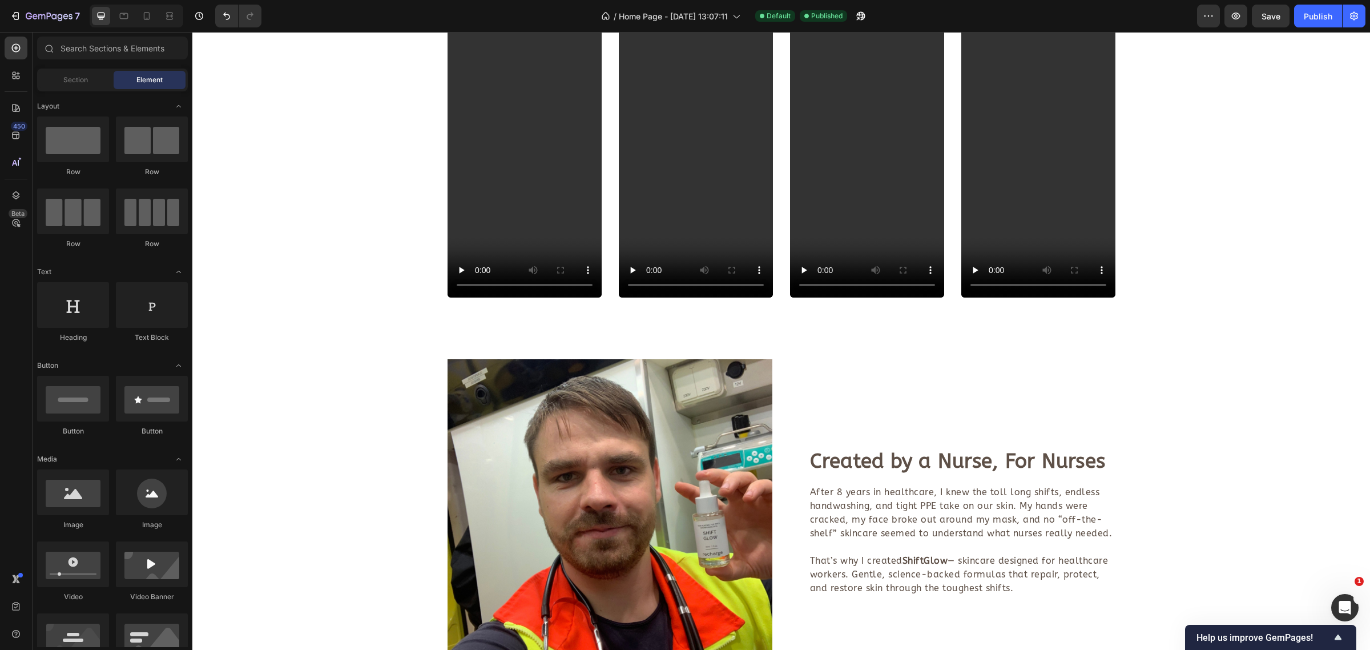
scroll to position [1291, 0]
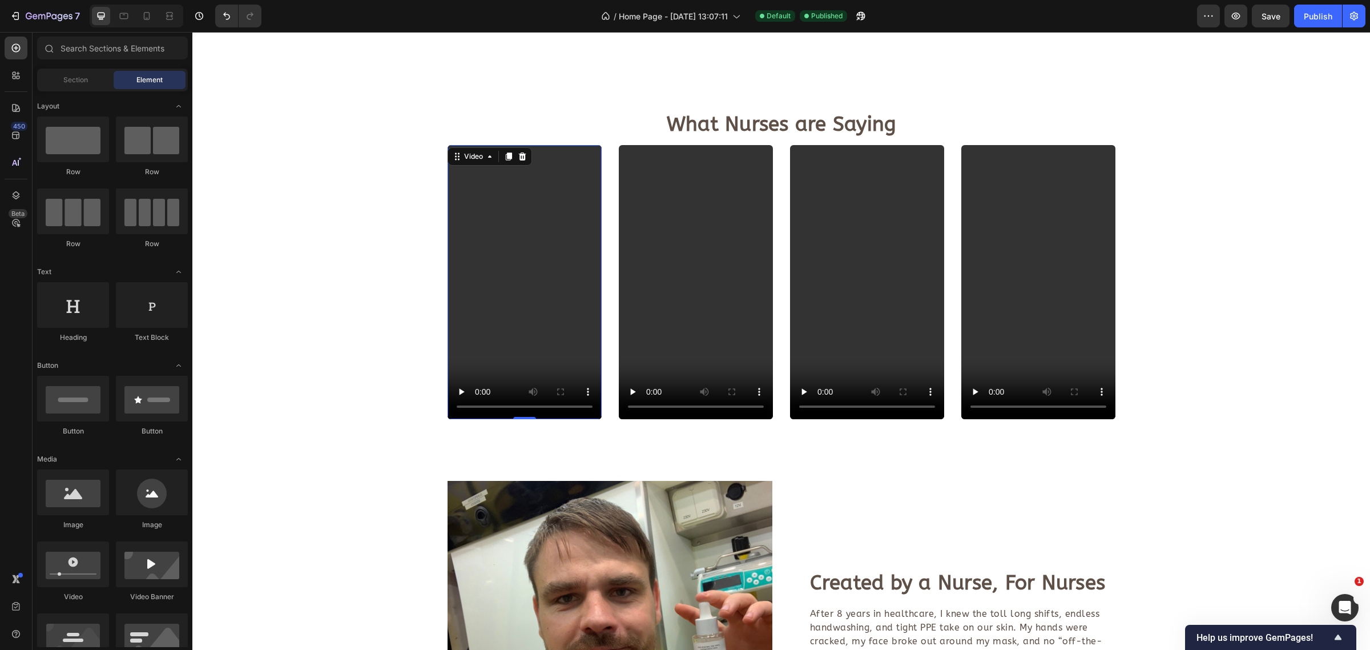
click at [529, 264] on video at bounding box center [525, 282] width 154 height 274
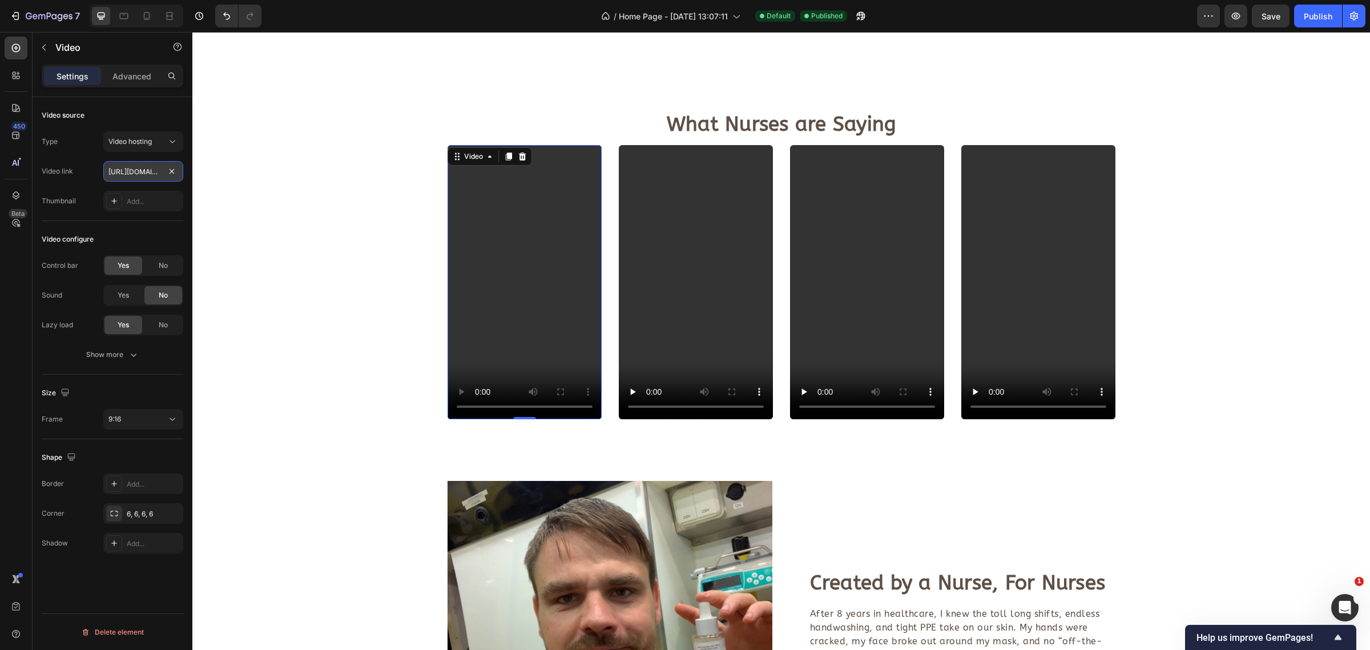
click at [124, 171] on input "https://cdn.shopify.com/videos/c/o/v/69d87bb0e90c42f58a7b7095883a42f8.mp4" at bounding box center [143, 171] width 80 height 21
click at [525, 226] on video at bounding box center [525, 282] width 154 height 274
click at [359, 353] on div "What Nurses are Saying Heading Video 0 Video Video Video Carousel Row" at bounding box center [781, 269] width 1178 height 319
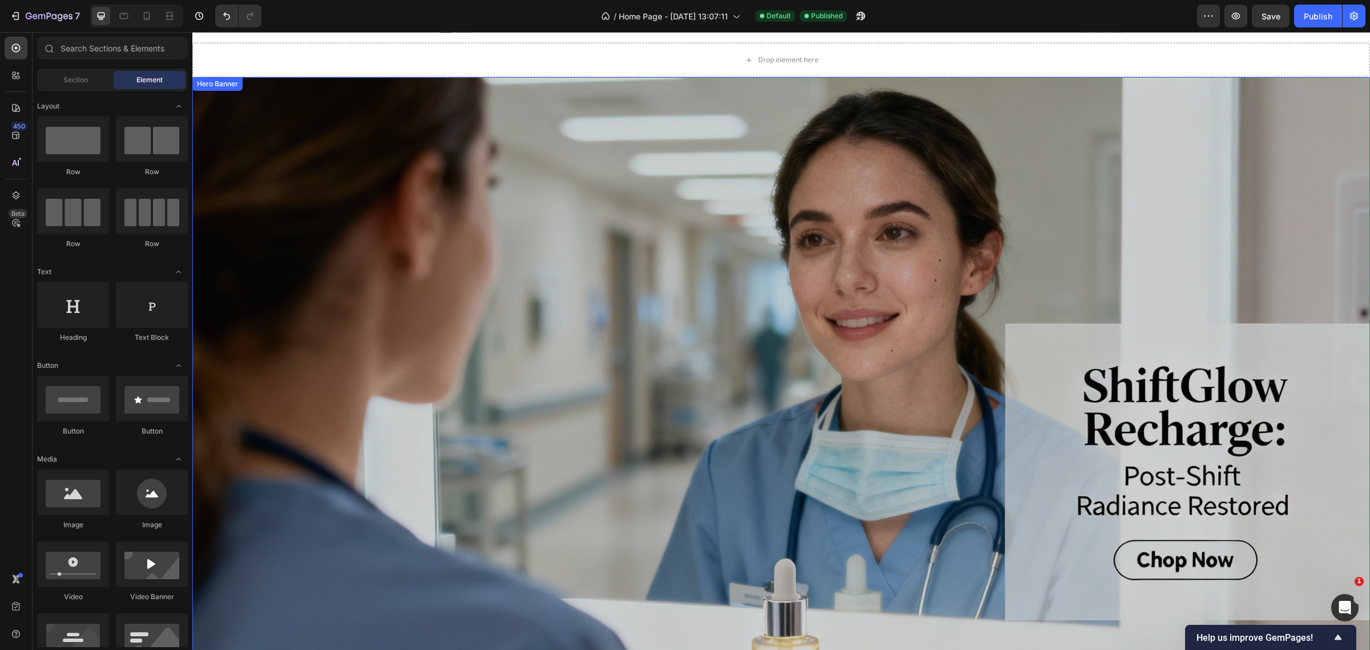
scroll to position [0, 0]
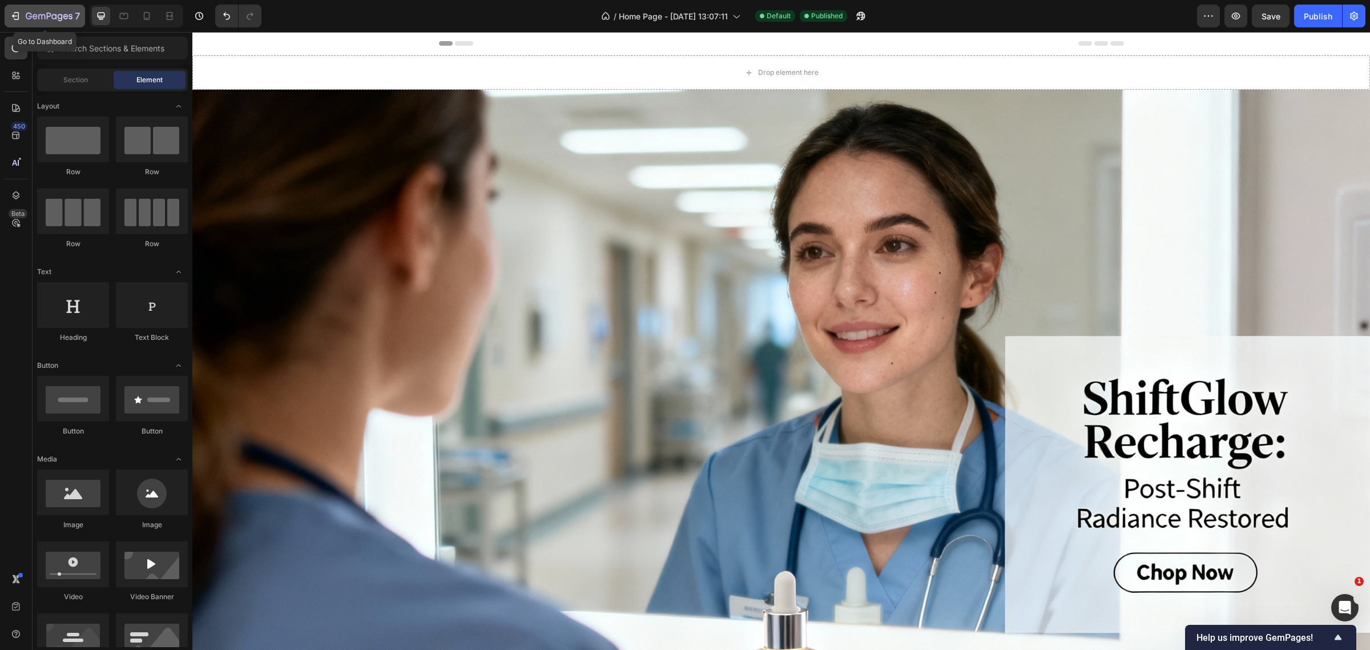
click at [14, 13] on icon "button" at bounding box center [16, 16] width 5 height 8
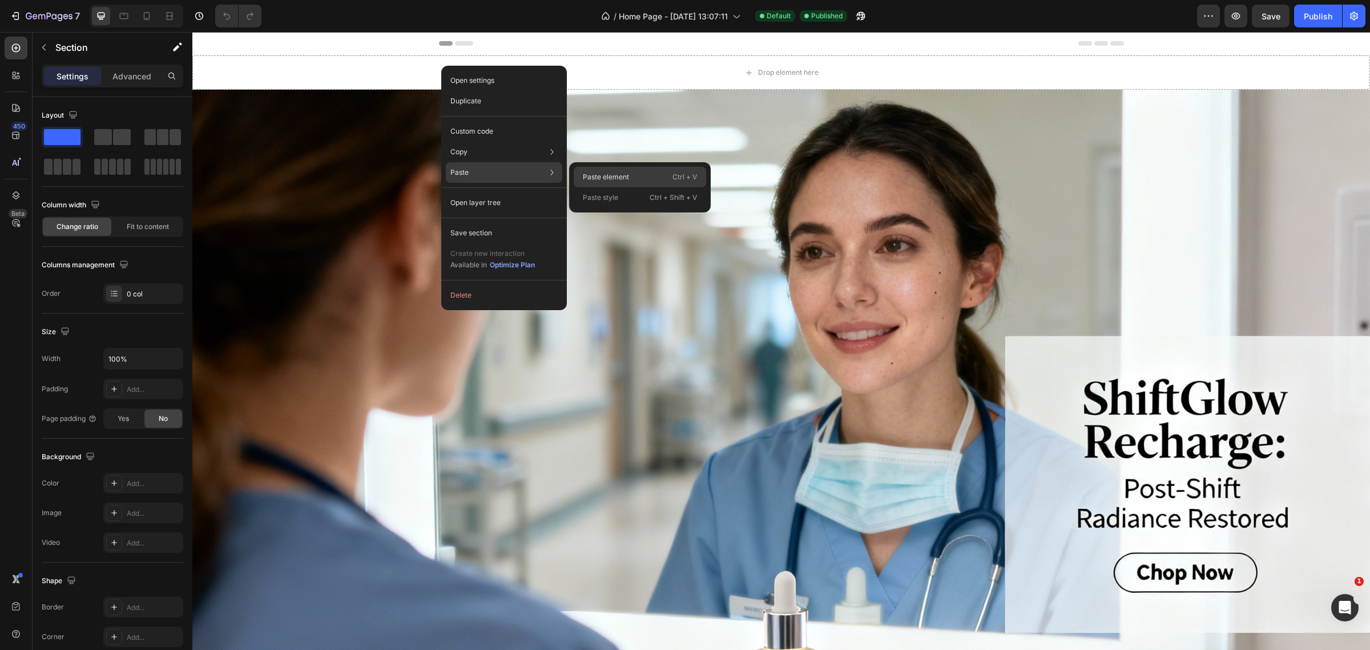
click at [602, 177] on p "Paste element" at bounding box center [606, 177] width 46 height 10
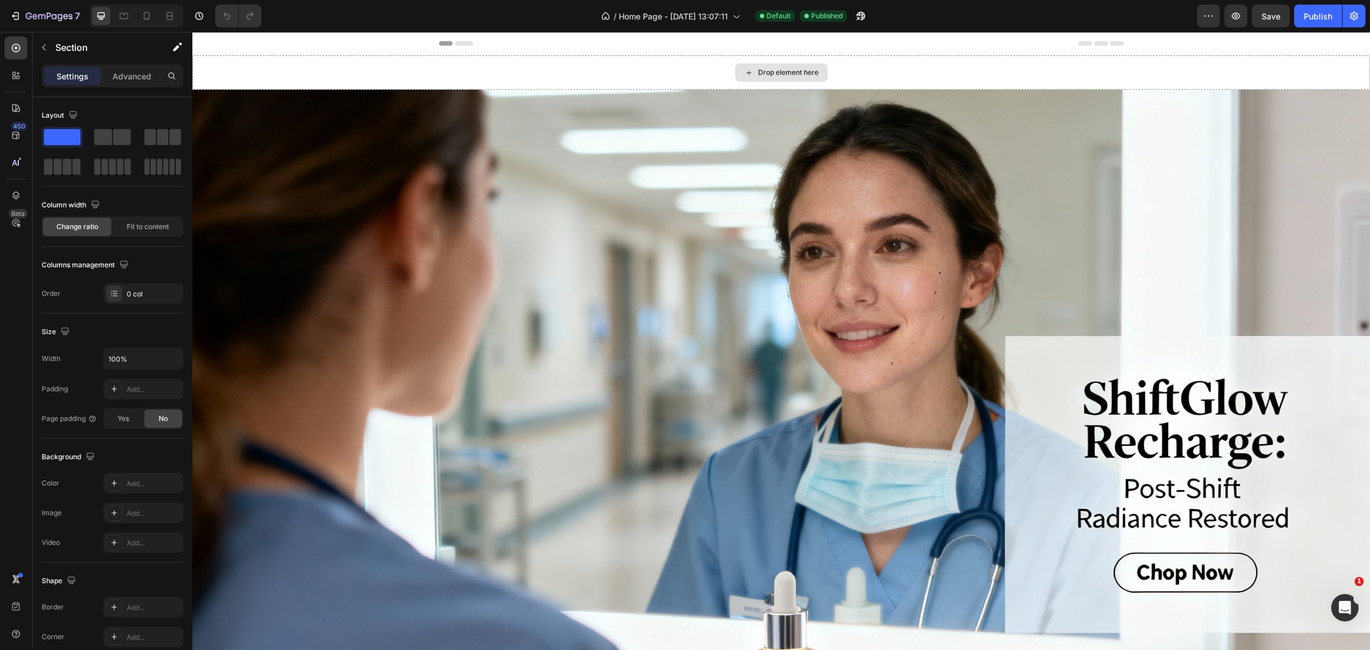
click at [321, 71] on div "Drop element here" at bounding box center [781, 72] width 1178 height 34
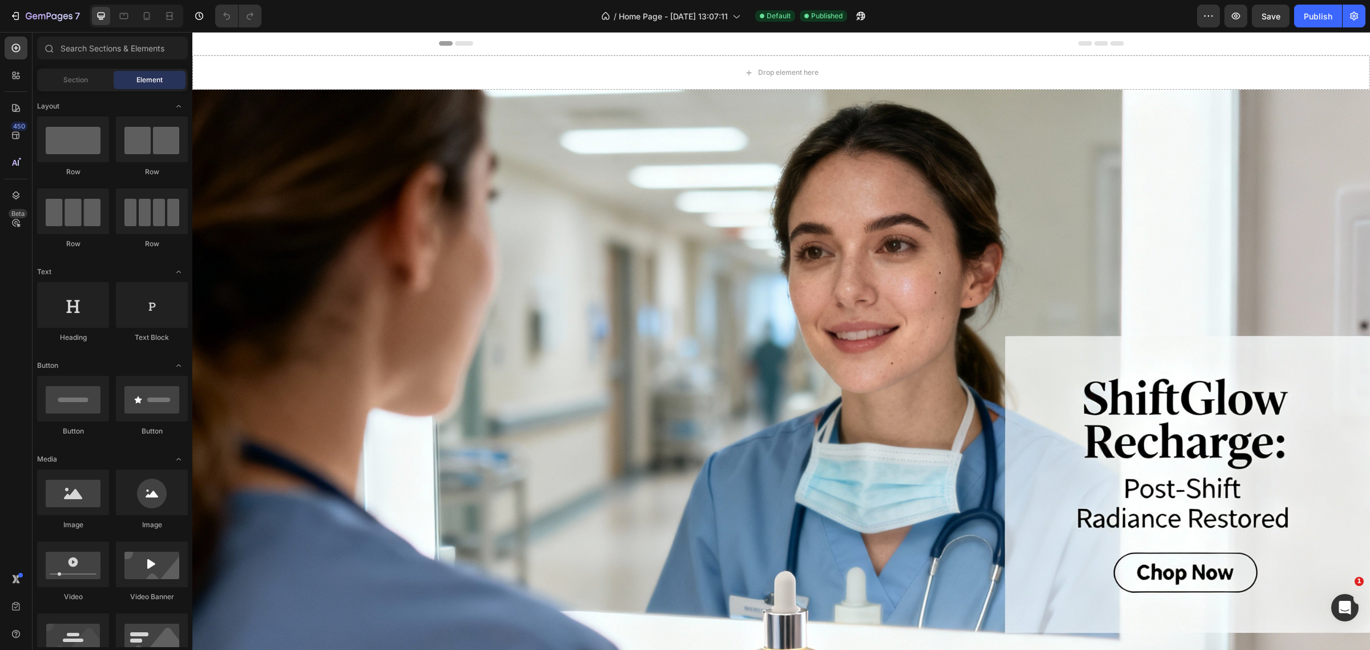
drag, startPoint x: 1369, startPoint y: 66, endPoint x: 1467, endPoint y: 51, distance: 99.4
click at [491, 66] on div "Drop element here" at bounding box center [781, 72] width 1178 height 34
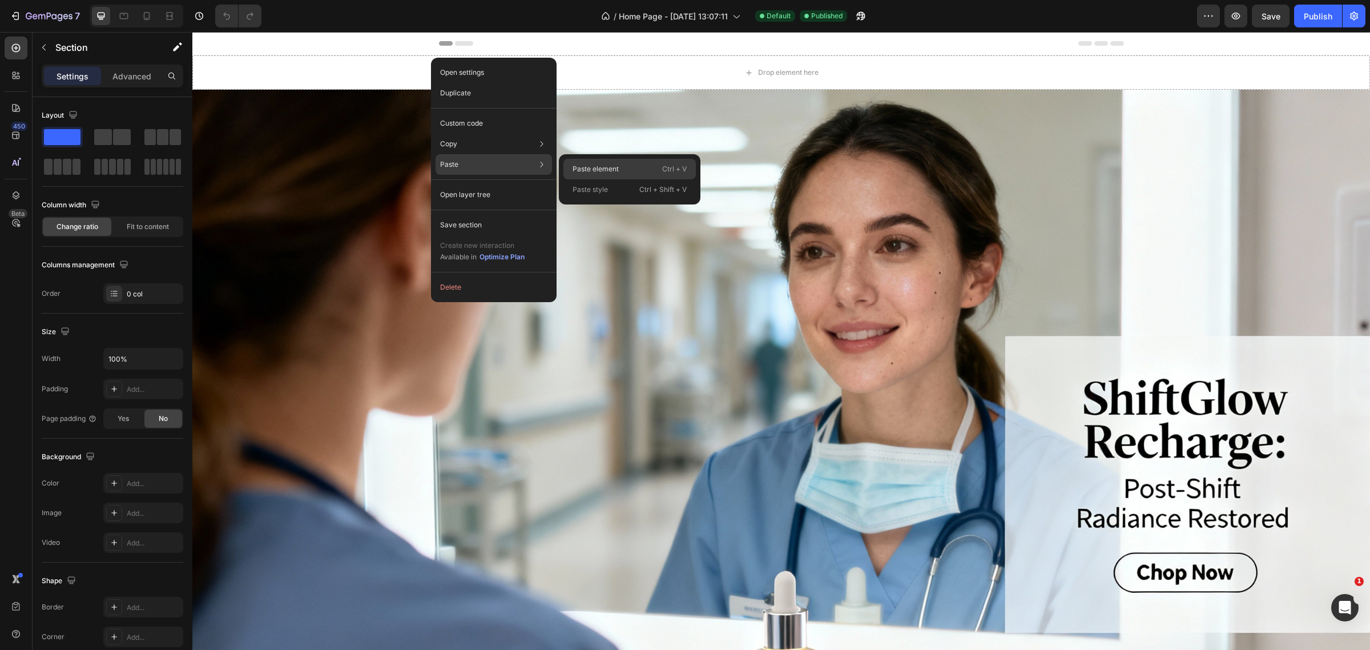
click at [602, 169] on p "Paste element" at bounding box center [596, 169] width 46 height 10
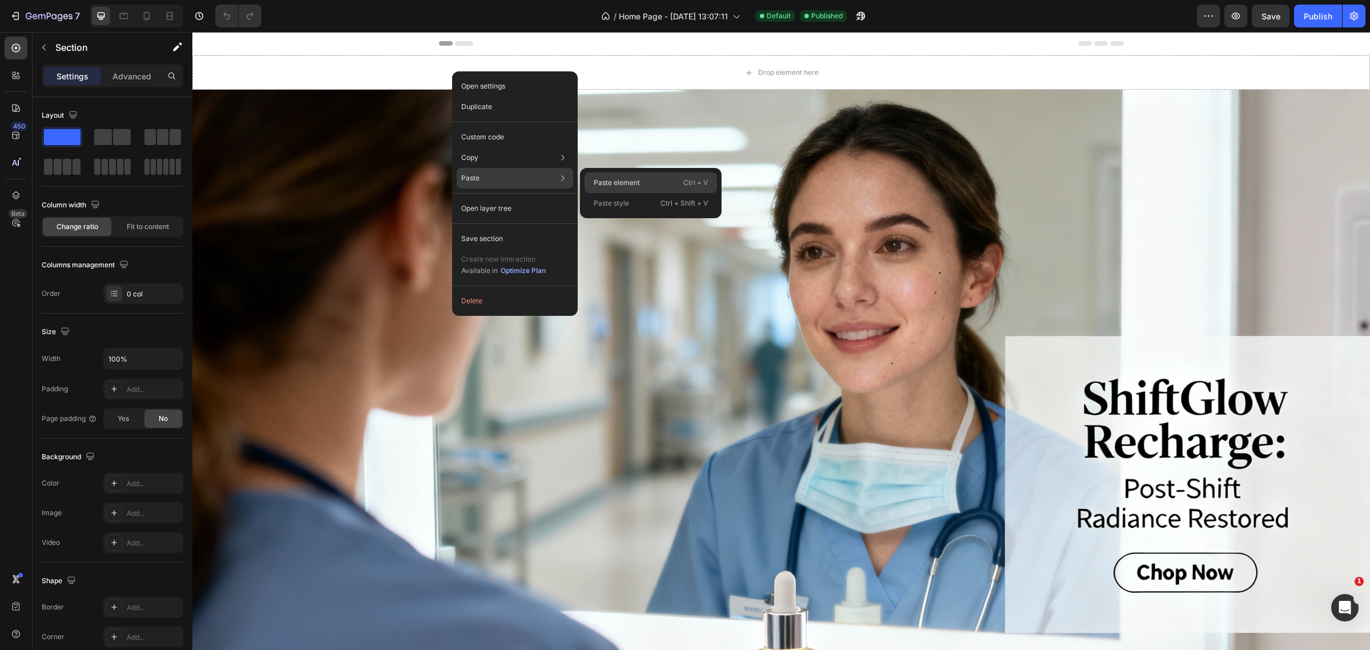
click at [640, 184] on div "Paste element Ctrl + V" at bounding box center [651, 182] width 132 height 21
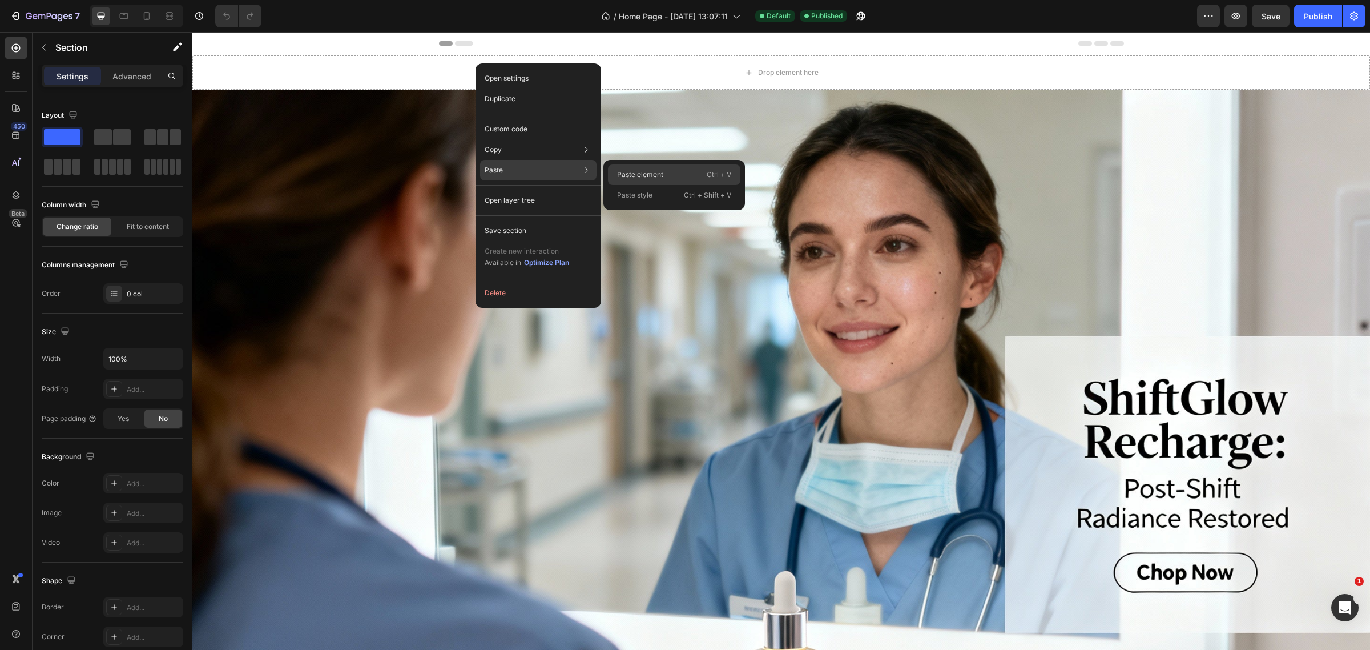
click at [634, 170] on p "Paste element" at bounding box center [640, 175] width 46 height 10
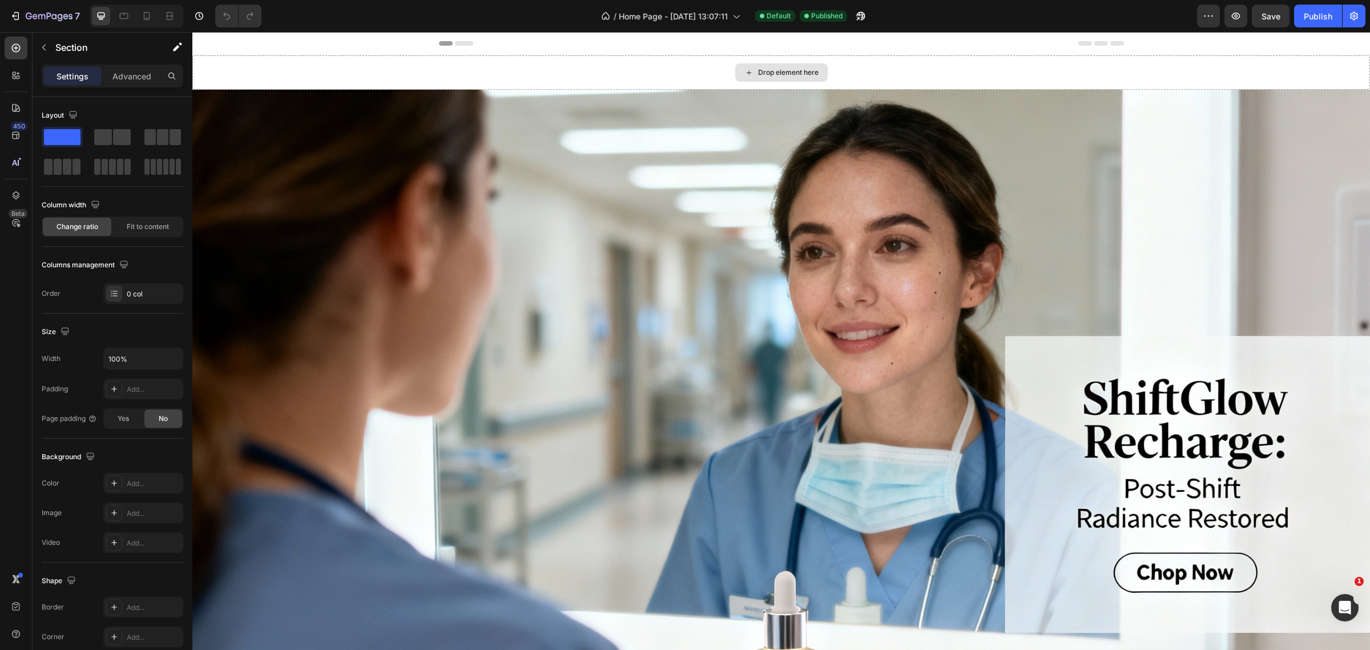
click at [474, 74] on div "Drop element here" at bounding box center [781, 72] width 1178 height 34
click at [50, 55] on button "button" at bounding box center [44, 47] width 18 height 18
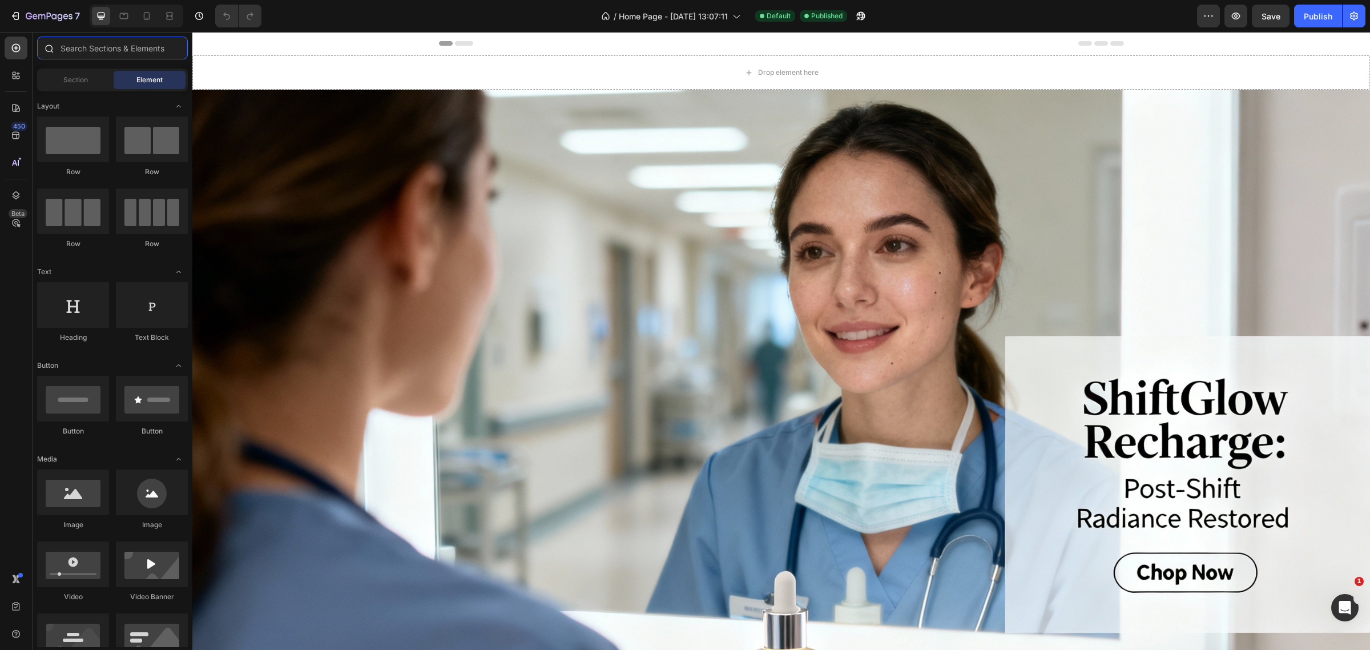
click at [130, 51] on input "text" at bounding box center [112, 48] width 151 height 23
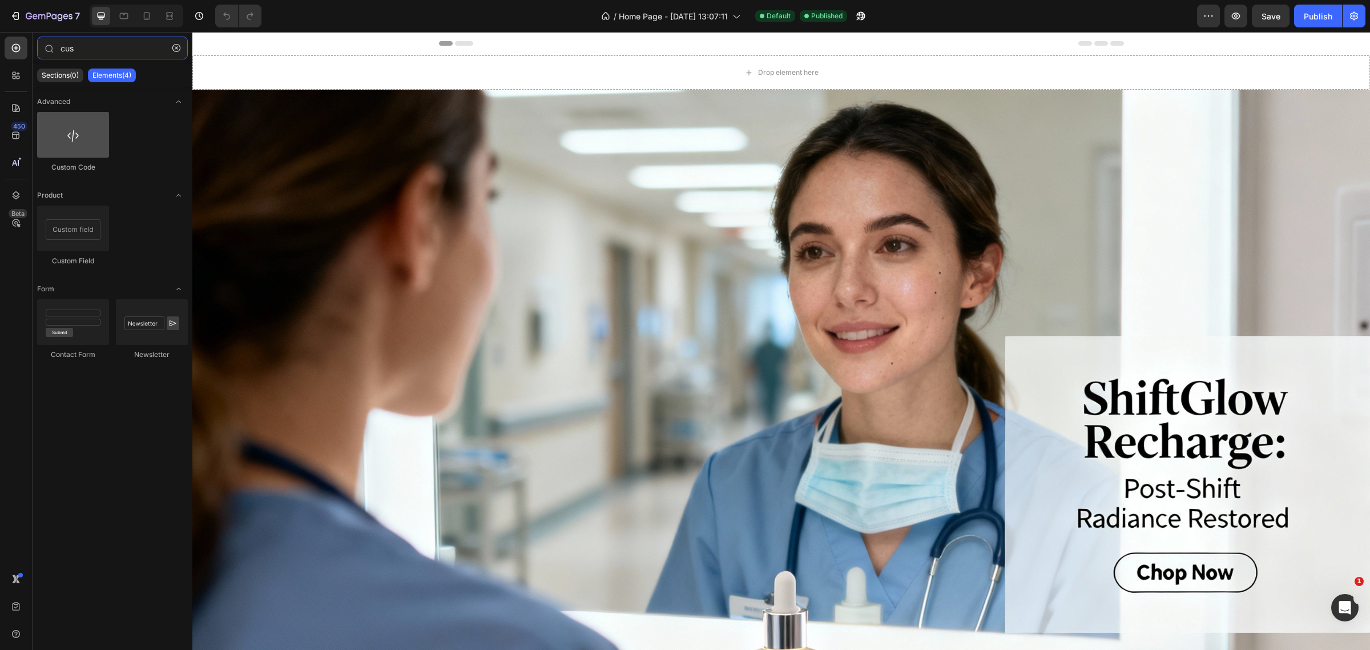
type input "cus"
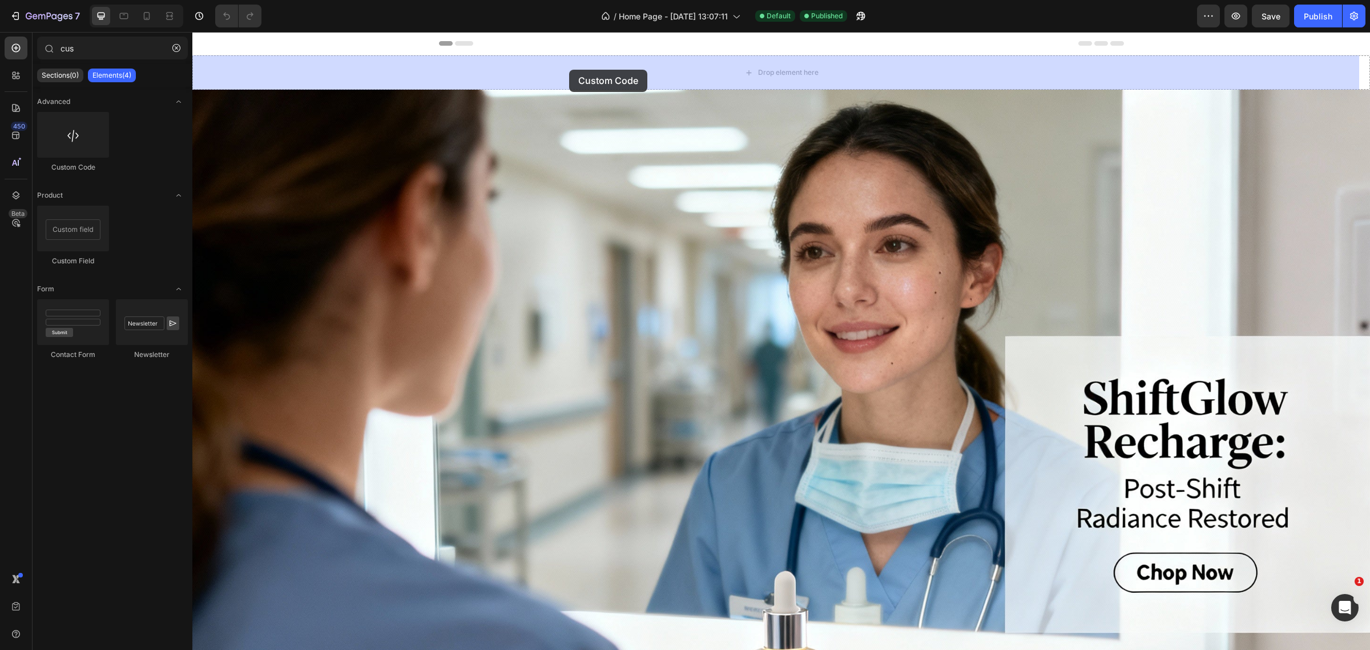
drag, startPoint x: 262, startPoint y: 187, endPoint x: 569, endPoint y: 70, distance: 328.9
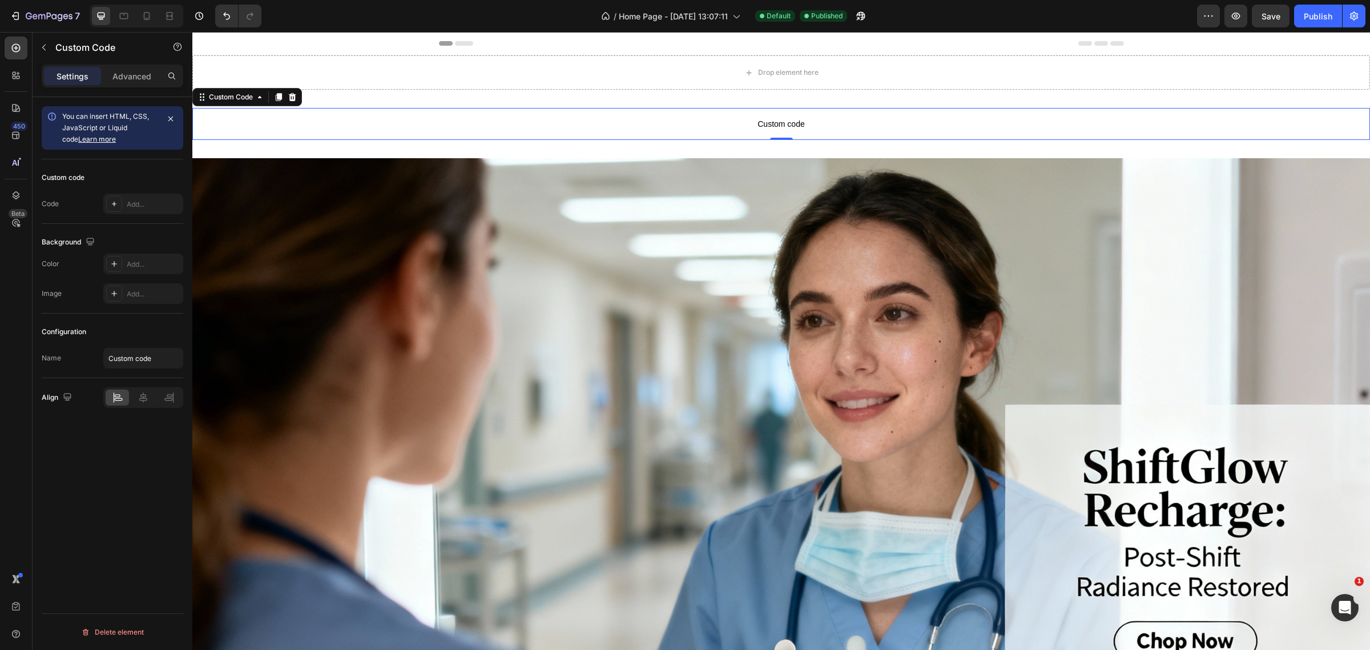
click at [586, 120] on span "Custom code" at bounding box center [781, 124] width 1178 height 14
click at [327, 130] on span "Custom code" at bounding box center [781, 124] width 1178 height 14
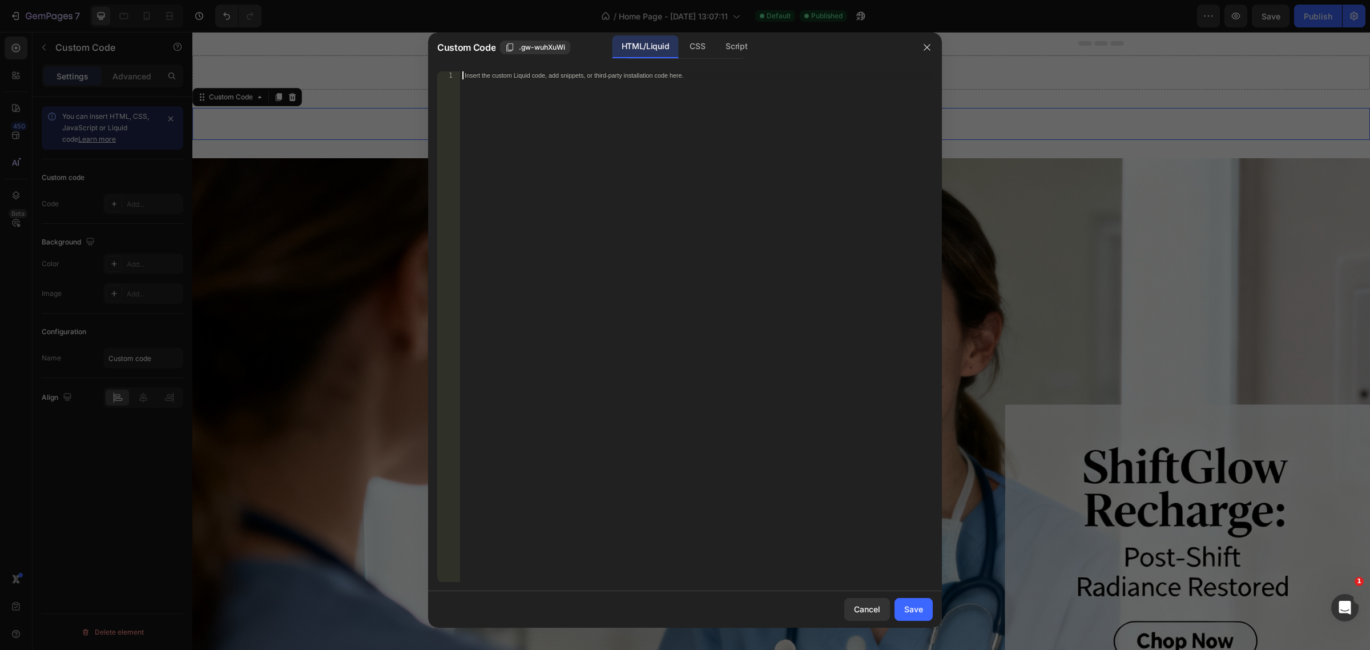
click at [559, 124] on div "Insert the custom Liquid code, add snippets, or third-party installation code h…" at bounding box center [696, 334] width 473 height 527
paste textarea ".gkzD4XP8QA"
type textarea ".gkzD4XP8QA"
click at [551, 76] on div "Insert the custom Liquid code, add snippets, or third-party installation code h…" at bounding box center [673, 75] width 416 height 7
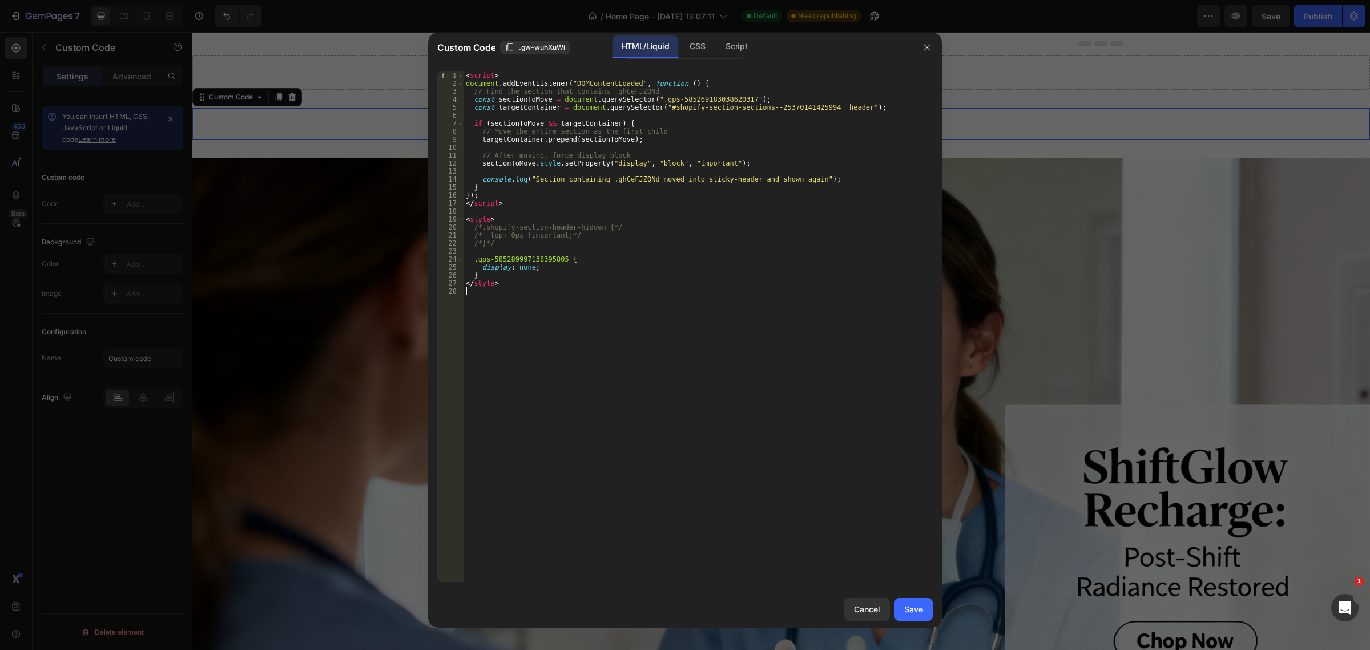
click at [727, 312] on div "< script > document . addEventListener ( "DOMContentLoaded" , function ( ) { //…" at bounding box center [698, 334] width 469 height 527
click at [916, 611] on div "Save" at bounding box center [913, 609] width 19 height 12
type textarea "</style>"
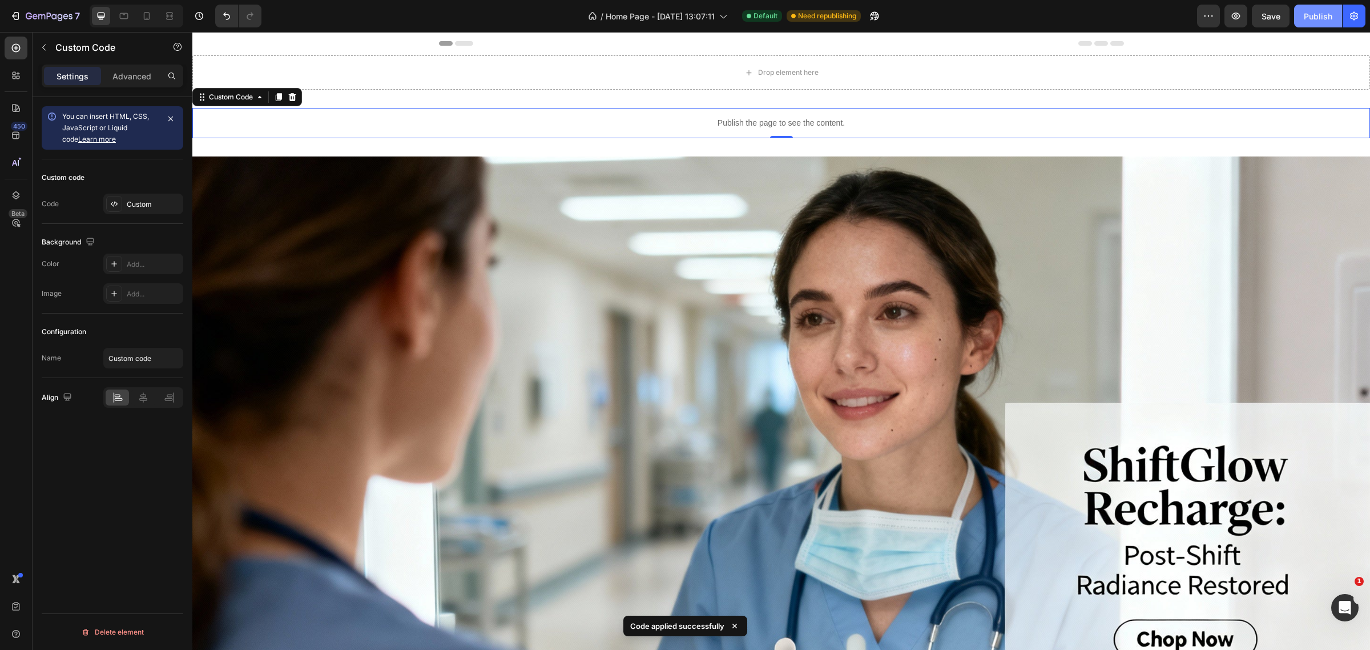
click at [1328, 16] on div "Publish" at bounding box center [1318, 16] width 29 height 12
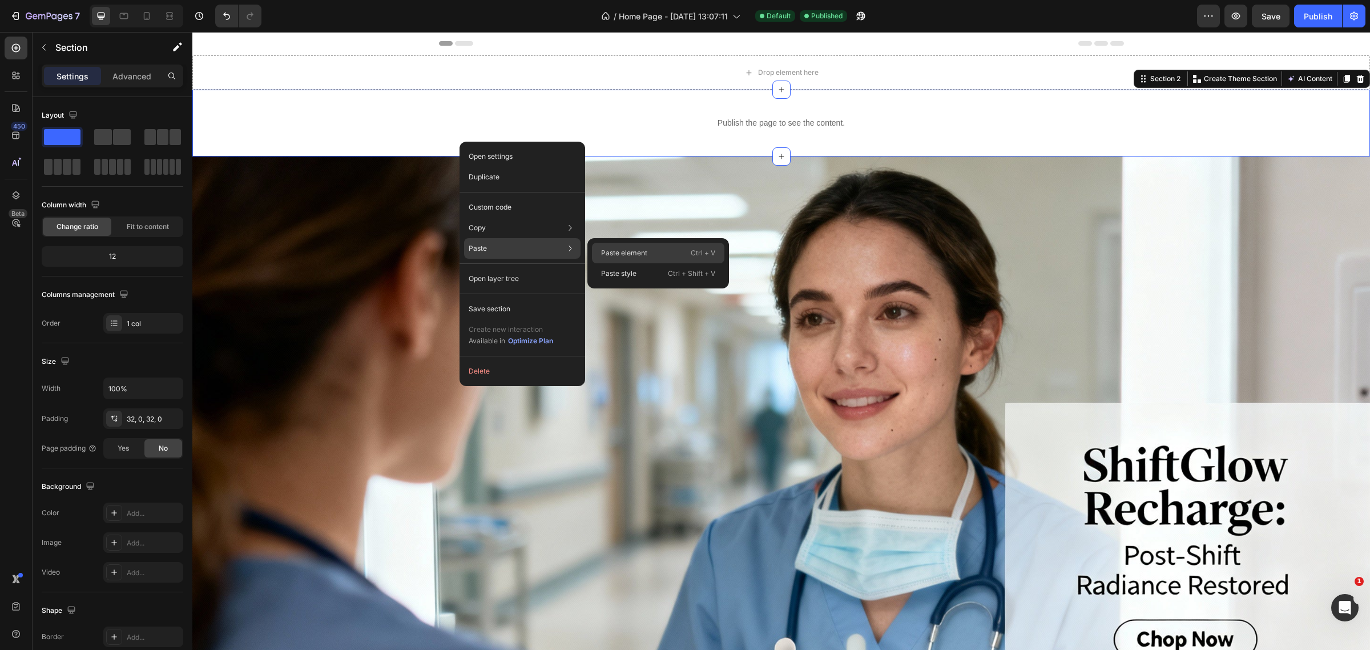
click at [623, 252] on p "Paste element" at bounding box center [624, 253] width 46 height 10
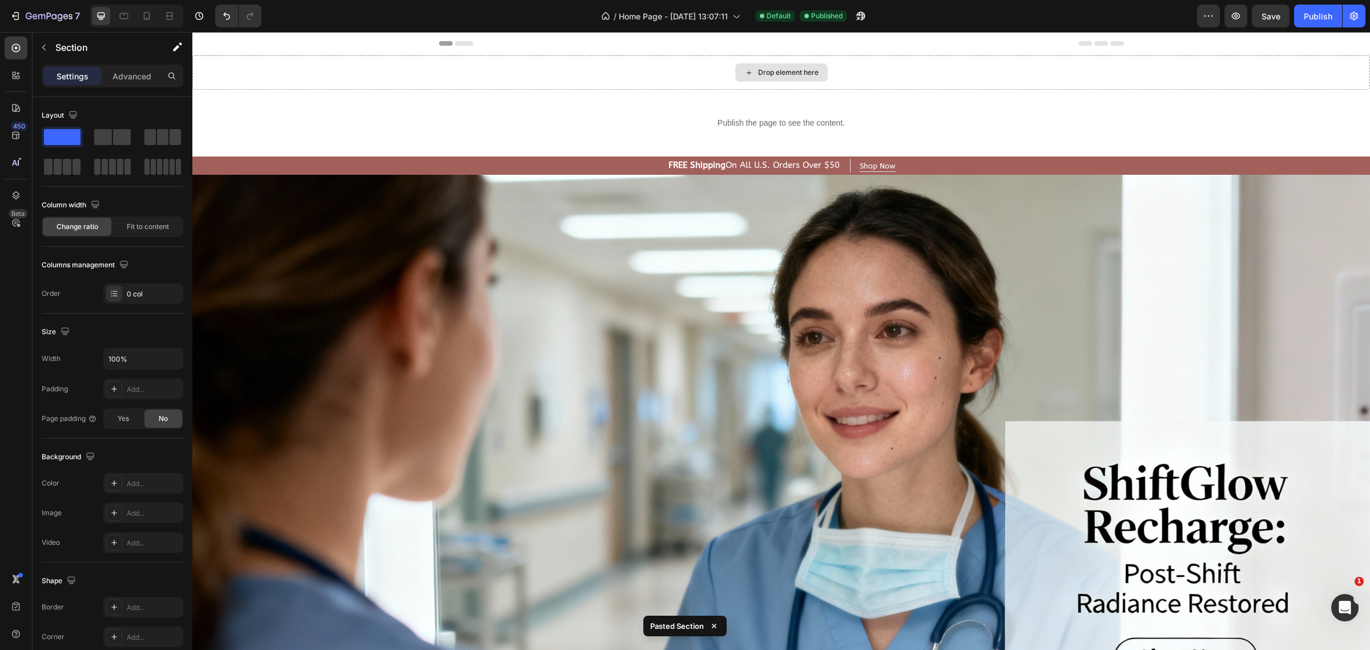
click at [550, 70] on div "Drop element here" at bounding box center [781, 72] width 1178 height 34
click at [421, 72] on div "Drop element here" at bounding box center [781, 72] width 1178 height 34
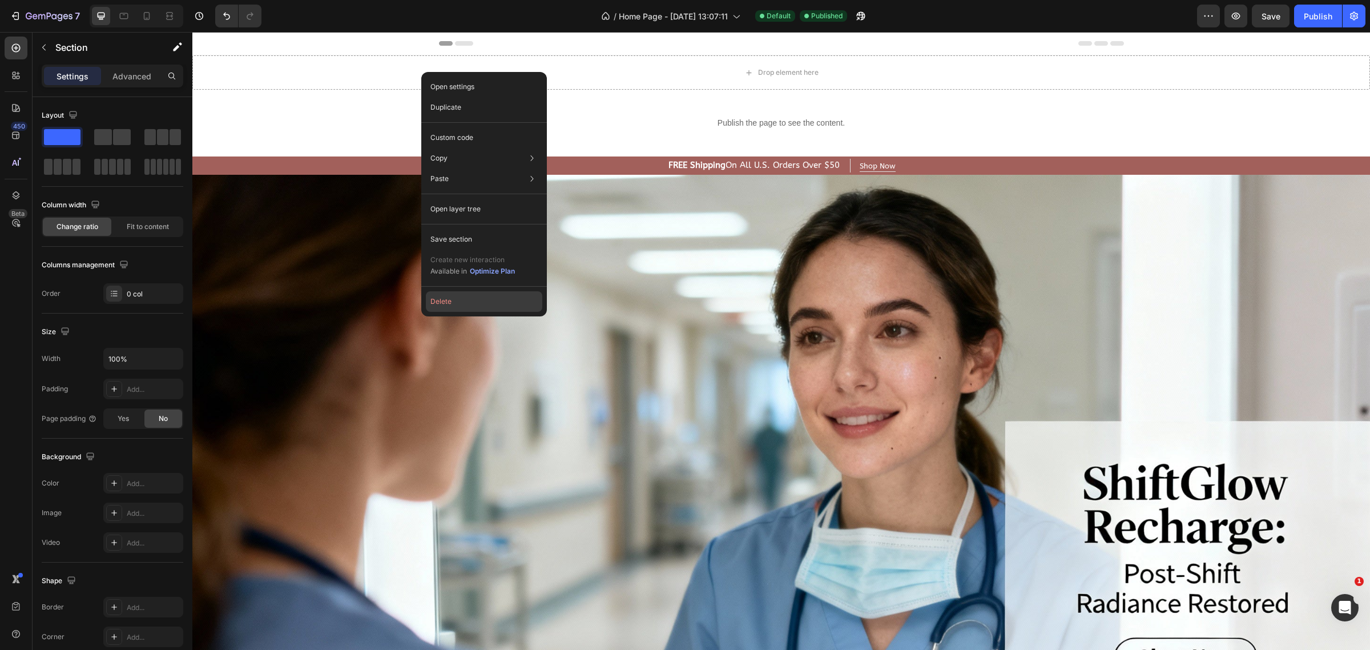
click at [489, 294] on button "Delete" at bounding box center [484, 301] width 116 height 21
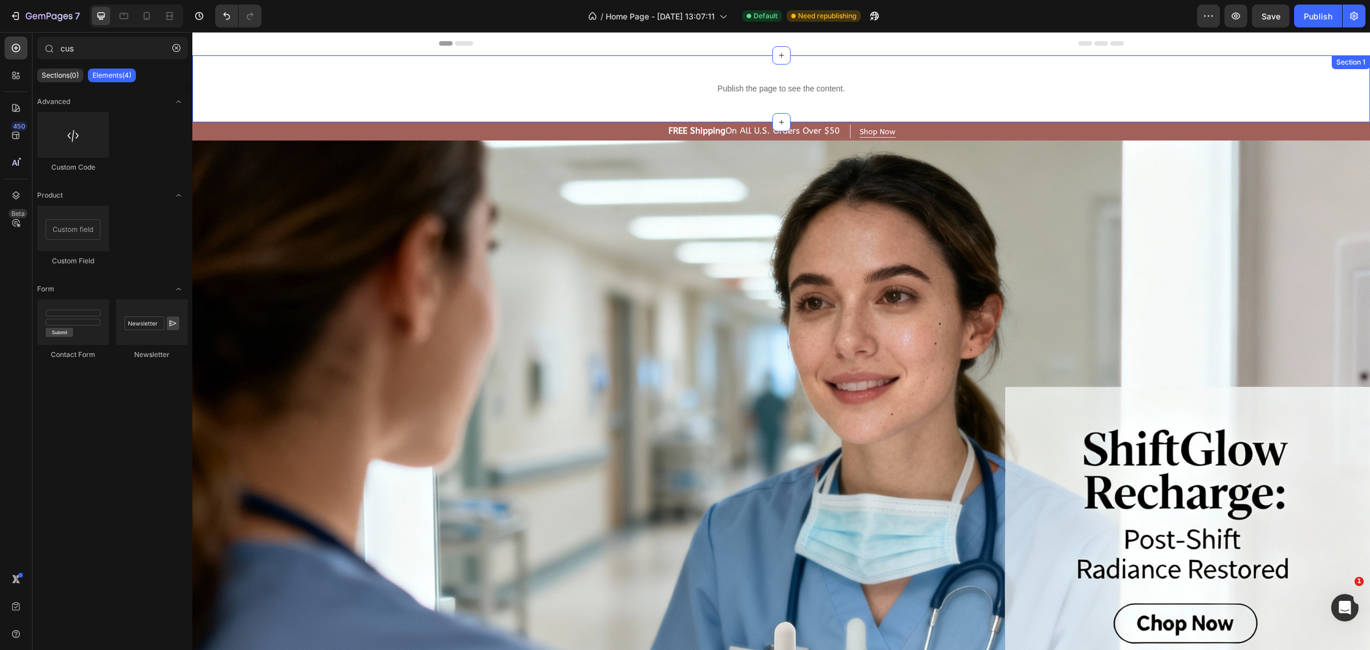
click at [562, 71] on div "Publish the page to see the content. Custom Code Section 1" at bounding box center [781, 88] width 1178 height 67
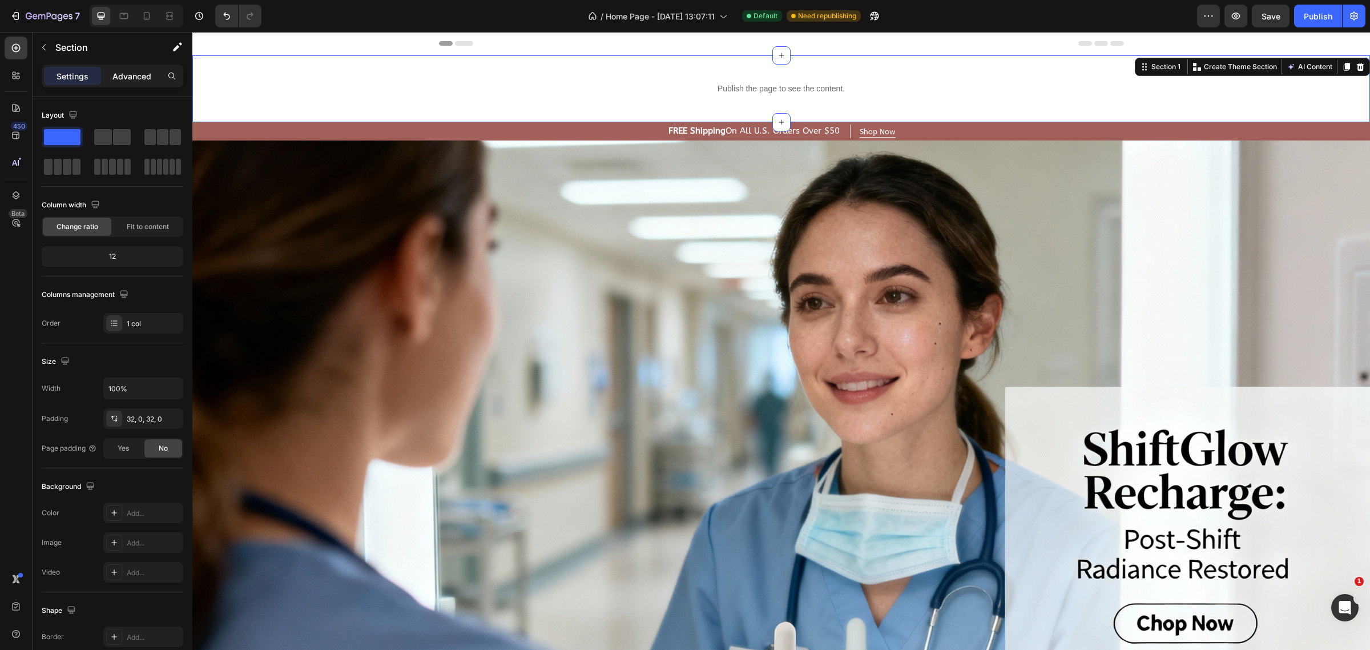
click at [151, 71] on div "Advanced" at bounding box center [131, 76] width 57 height 18
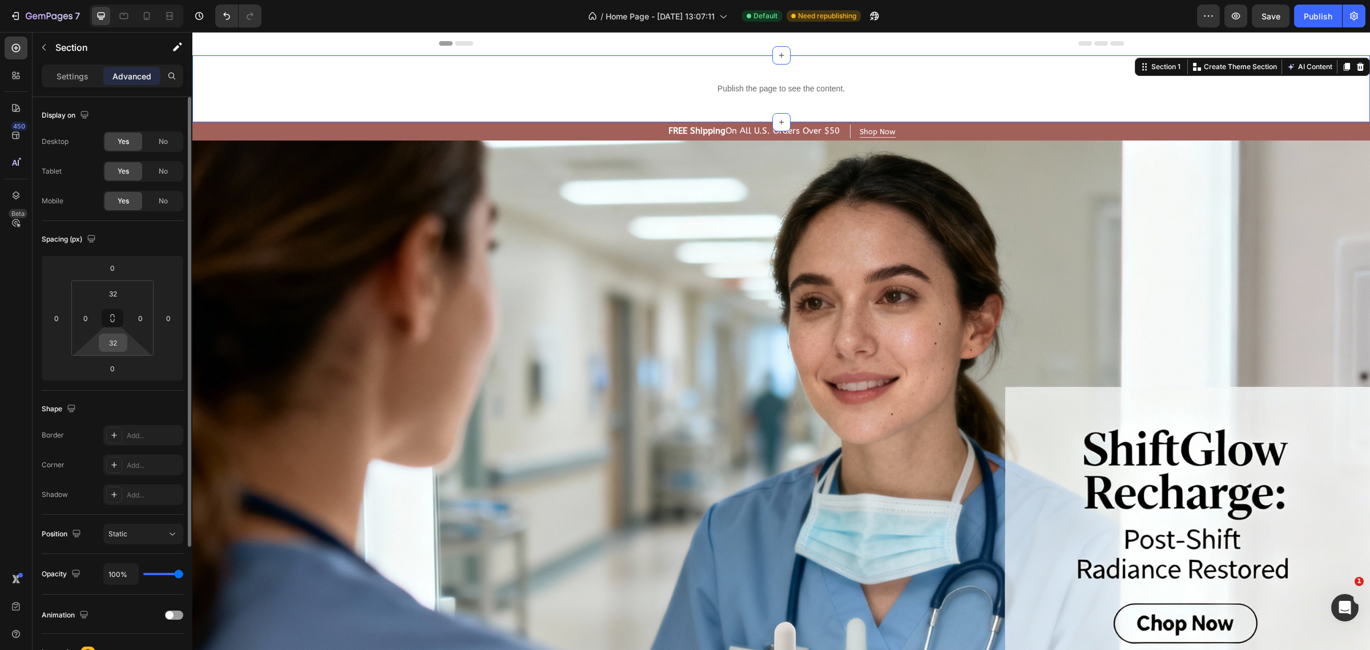
click at [115, 334] on input "32" at bounding box center [113, 342] width 23 height 17
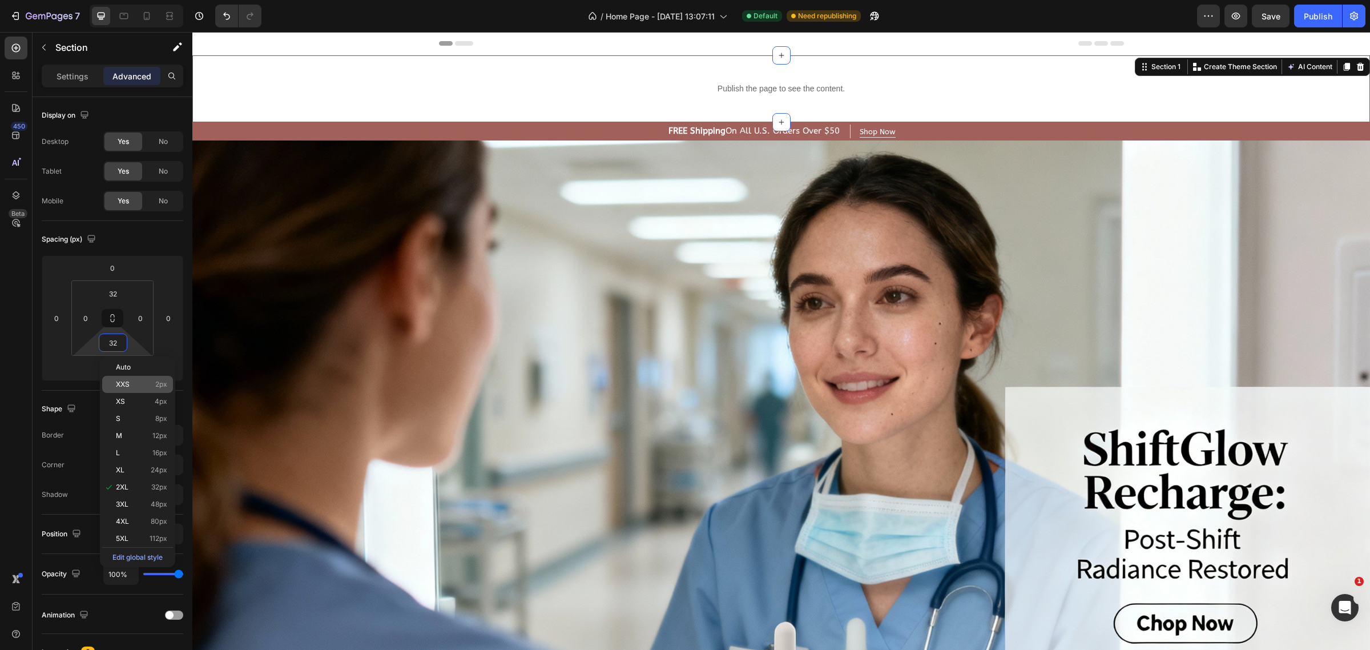
type input "2"
click at [146, 387] on p "XXS 2px" at bounding box center [141, 384] width 51 height 8
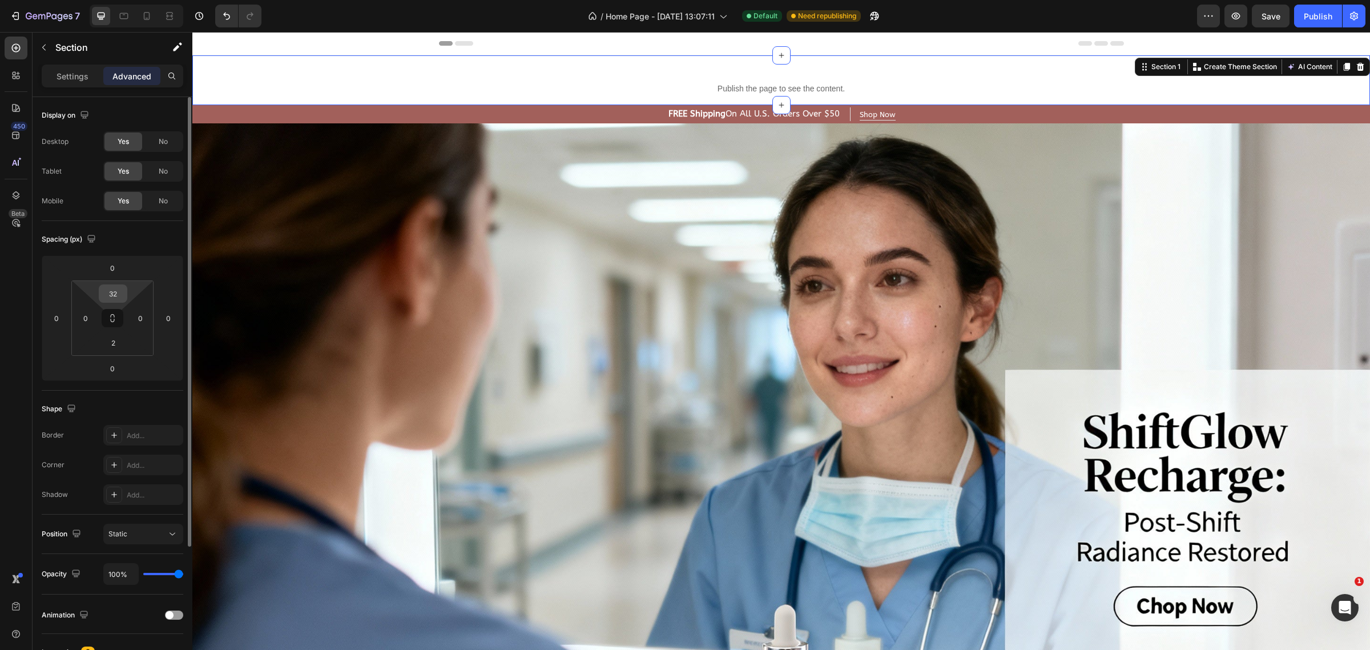
click at [116, 292] on input "32" at bounding box center [113, 293] width 23 height 17
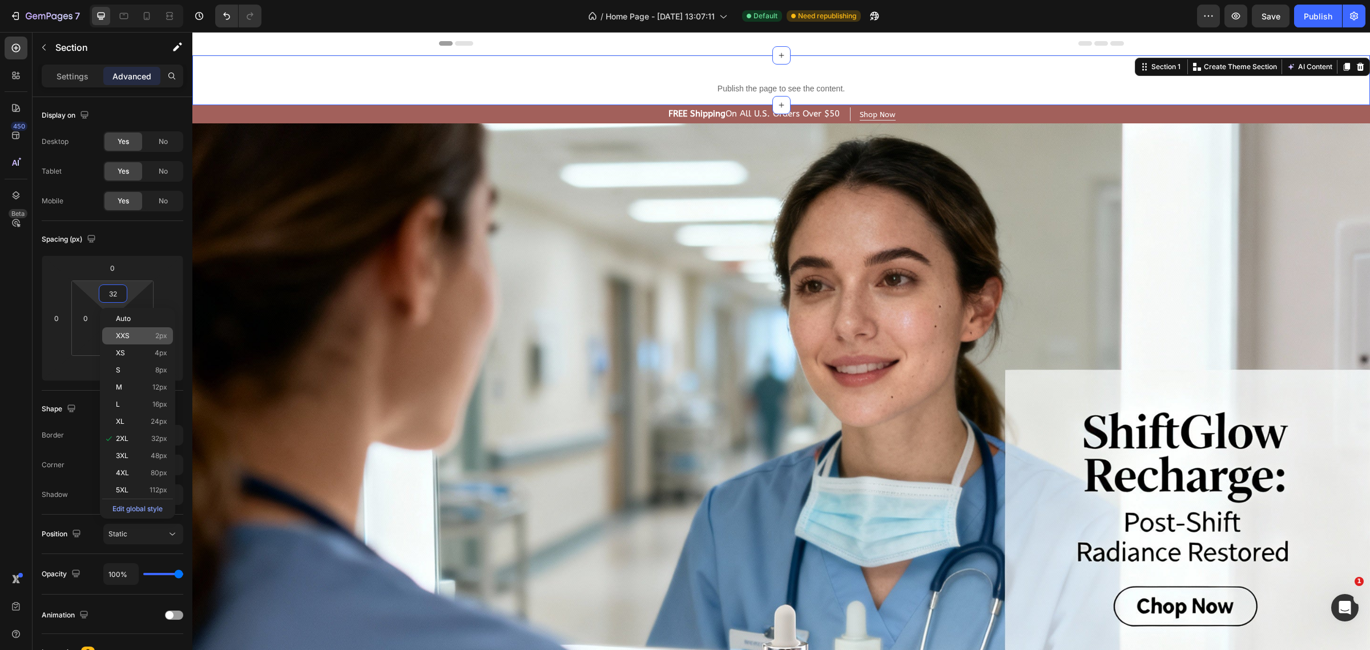
type input "2"
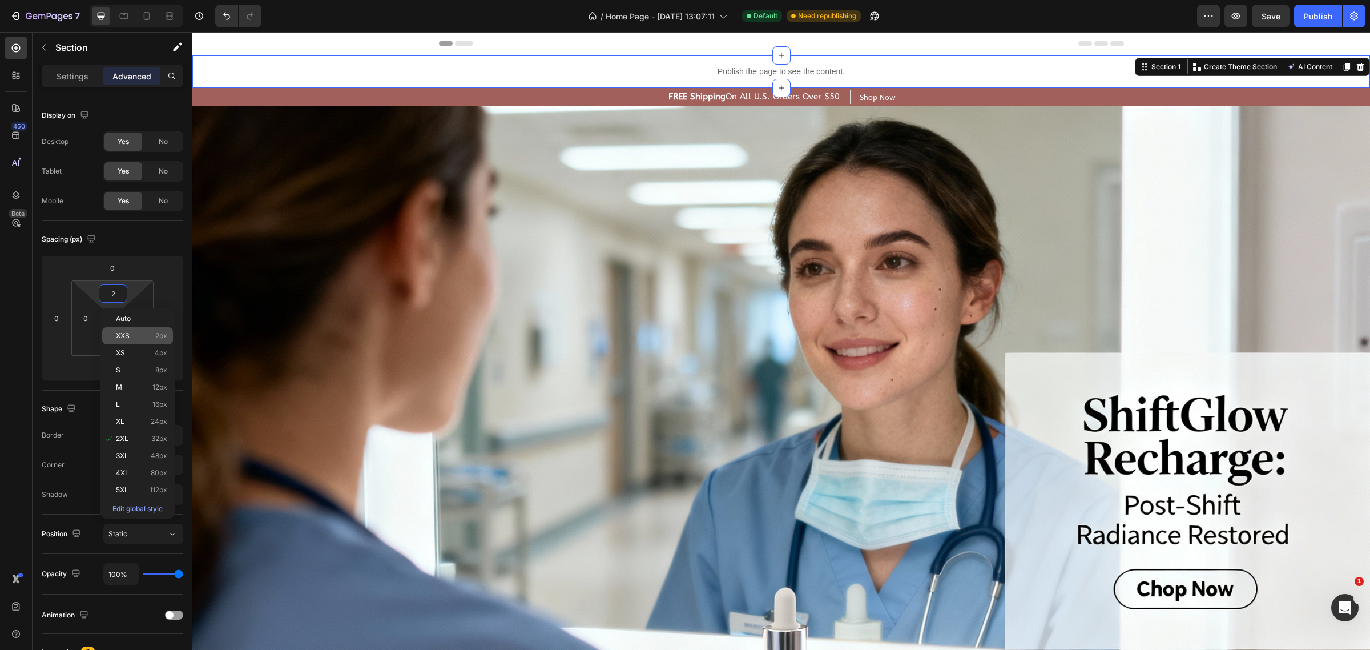
click at [124, 327] on div "XXS 2px" at bounding box center [137, 335] width 71 height 17
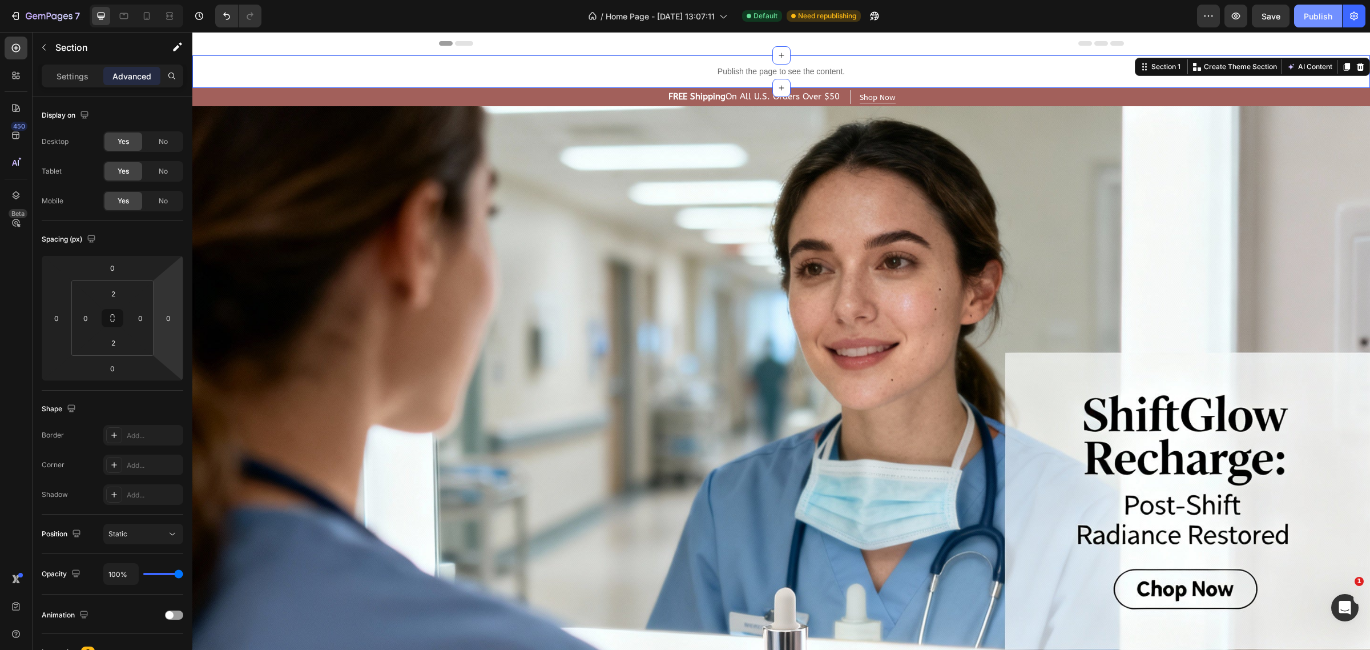
click at [1312, 15] on div "Publish" at bounding box center [1318, 16] width 29 height 12
click at [404, 66] on p "Publish the page to see the content." at bounding box center [781, 72] width 1178 height 12
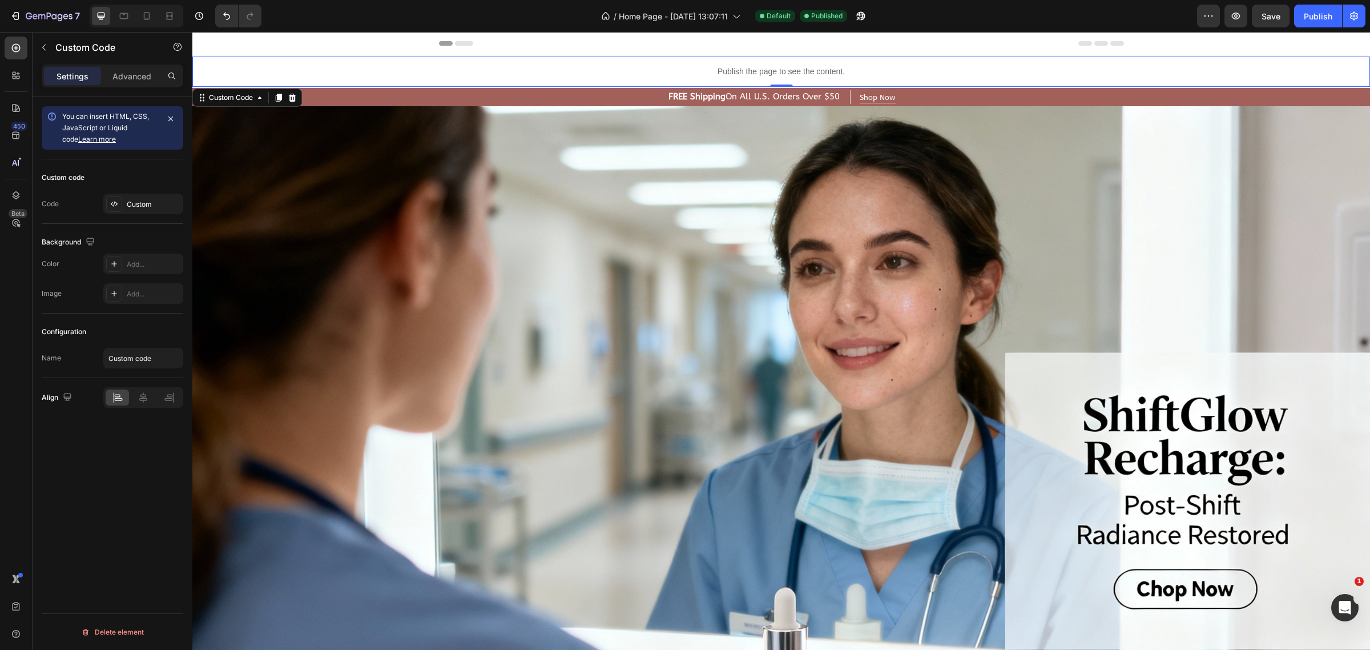
click at [404, 66] on p "Publish the page to see the content." at bounding box center [781, 72] width 1178 height 12
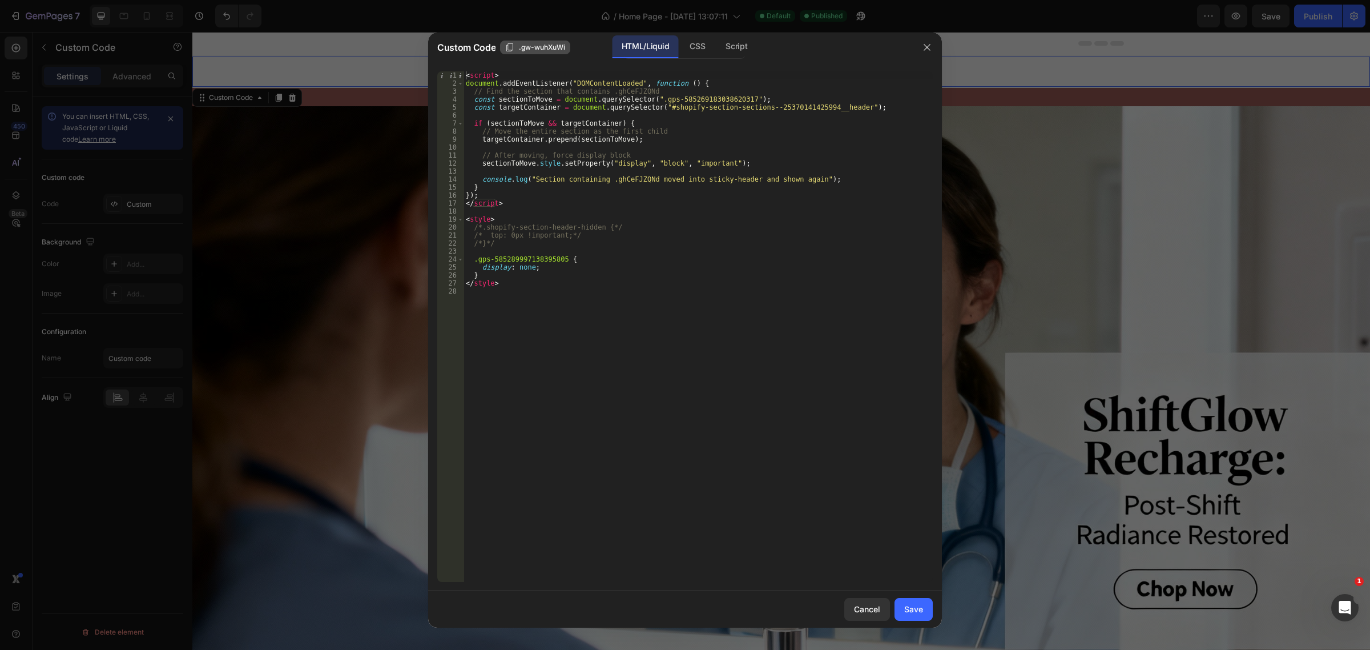
click at [530, 47] on span ".gw-wuhXuWi" at bounding box center [542, 47] width 46 height 10
click at [530, 47] on span "Copied" at bounding box center [530, 47] width 23 height 10
click at [925, 46] on icon "button" at bounding box center [927, 47] width 9 height 9
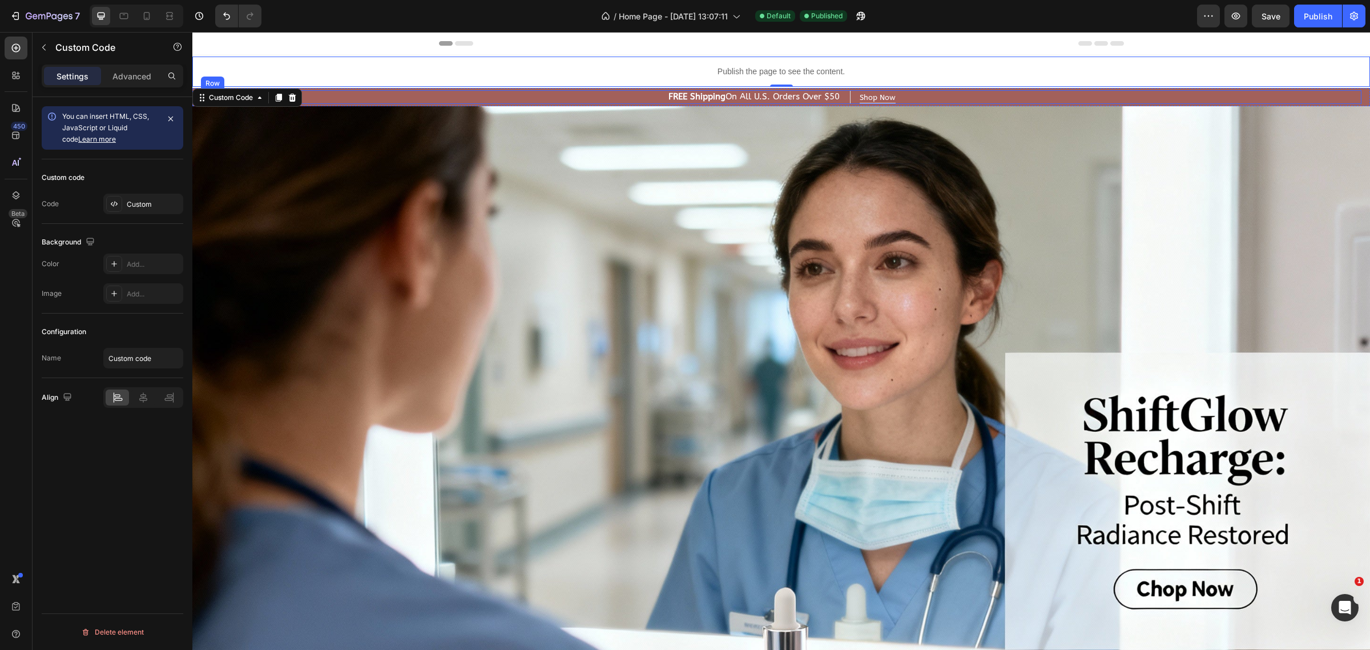
click at [414, 96] on div "FREE Shipping On All U.S. Orders Over $50 Heading Shop Now Button Row Row" at bounding box center [781, 97] width 1161 height 14
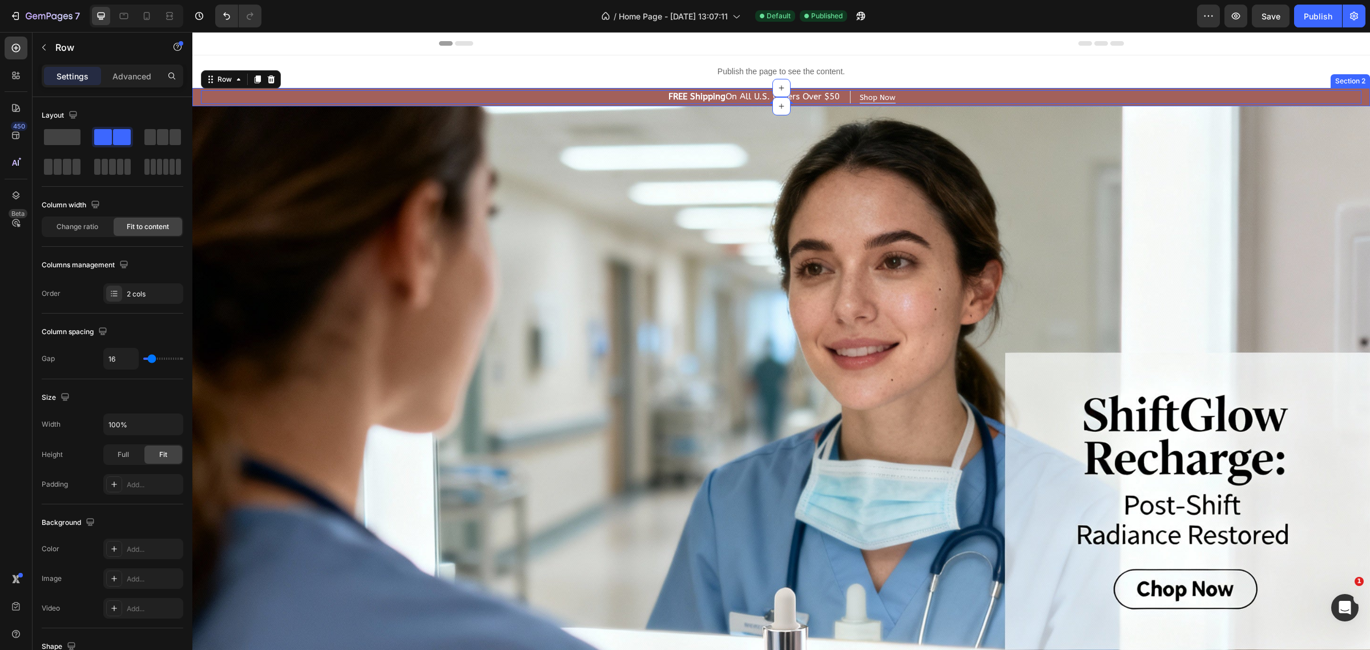
click at [198, 93] on div "FREE Shipping On All U.S. Orders Over $50 Heading Shop Now Button Row Row 0 Sec…" at bounding box center [781, 97] width 1178 height 18
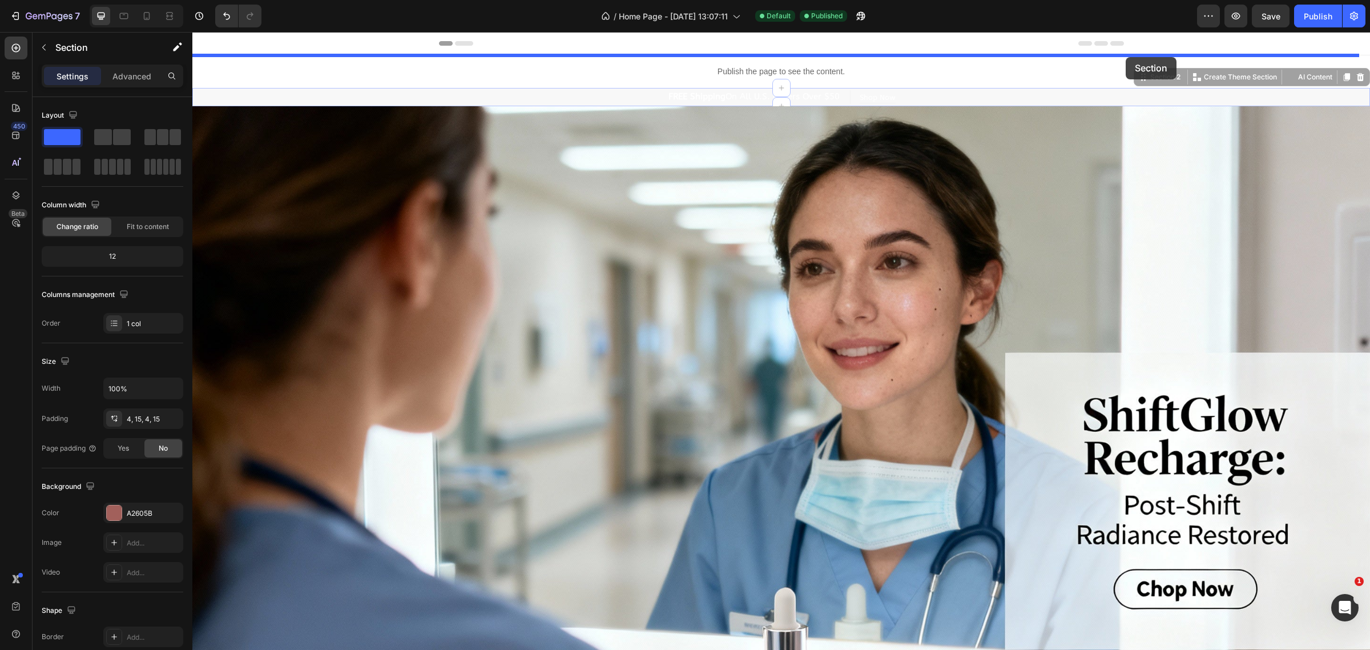
drag, startPoint x: 1143, startPoint y: 83, endPoint x: 1126, endPoint y: 58, distance: 30.6
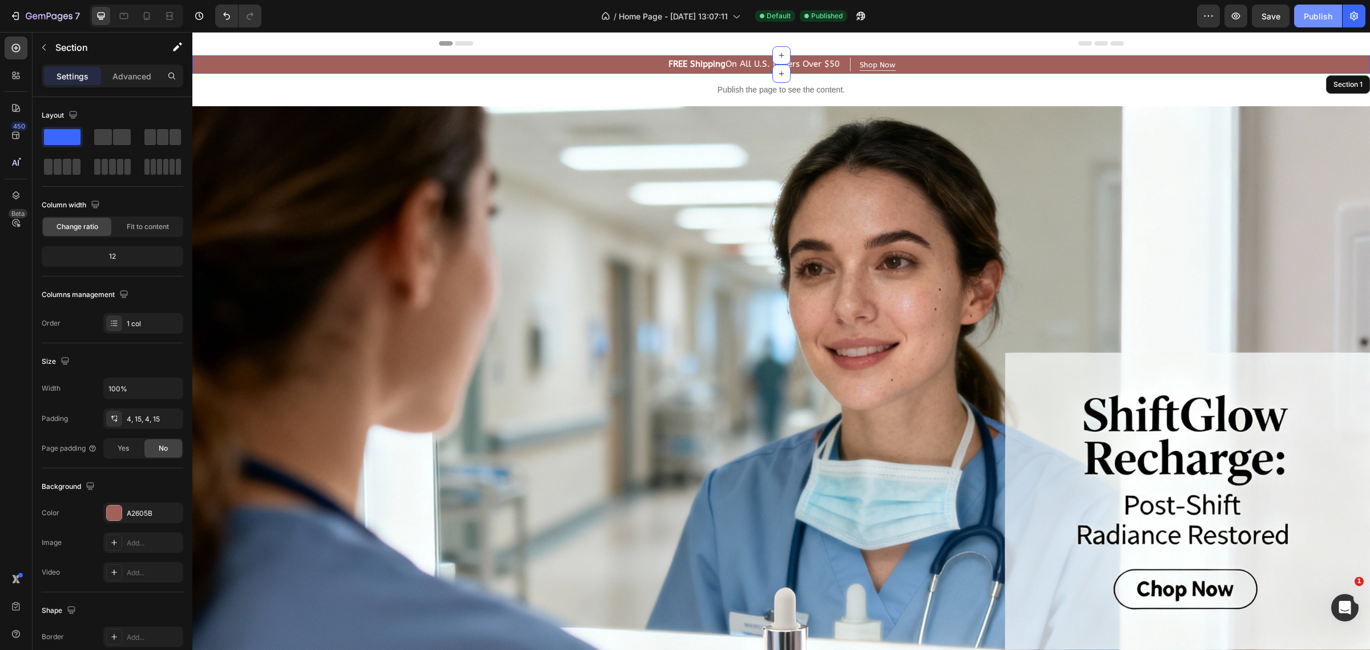
click at [1323, 16] on div "Publish" at bounding box center [1318, 16] width 29 height 12
click at [1355, 65] on div "FREE Shipping On All U.S. Orders Over $50 Heading Shop Now Button Row Row Secti…" at bounding box center [781, 64] width 1178 height 18
click at [1347, 63] on div "FREE Shipping On All U.S. Orders Over $50 Heading Shop Now Button Row Row" at bounding box center [781, 65] width 1161 height 14
click at [1356, 63] on div "FREE Shipping On All U.S. Orders Over $50 Heading Shop Now Button Row Row Secti…" at bounding box center [781, 64] width 1178 height 18
click at [1357, 86] on icon at bounding box center [1360, 84] width 7 height 8
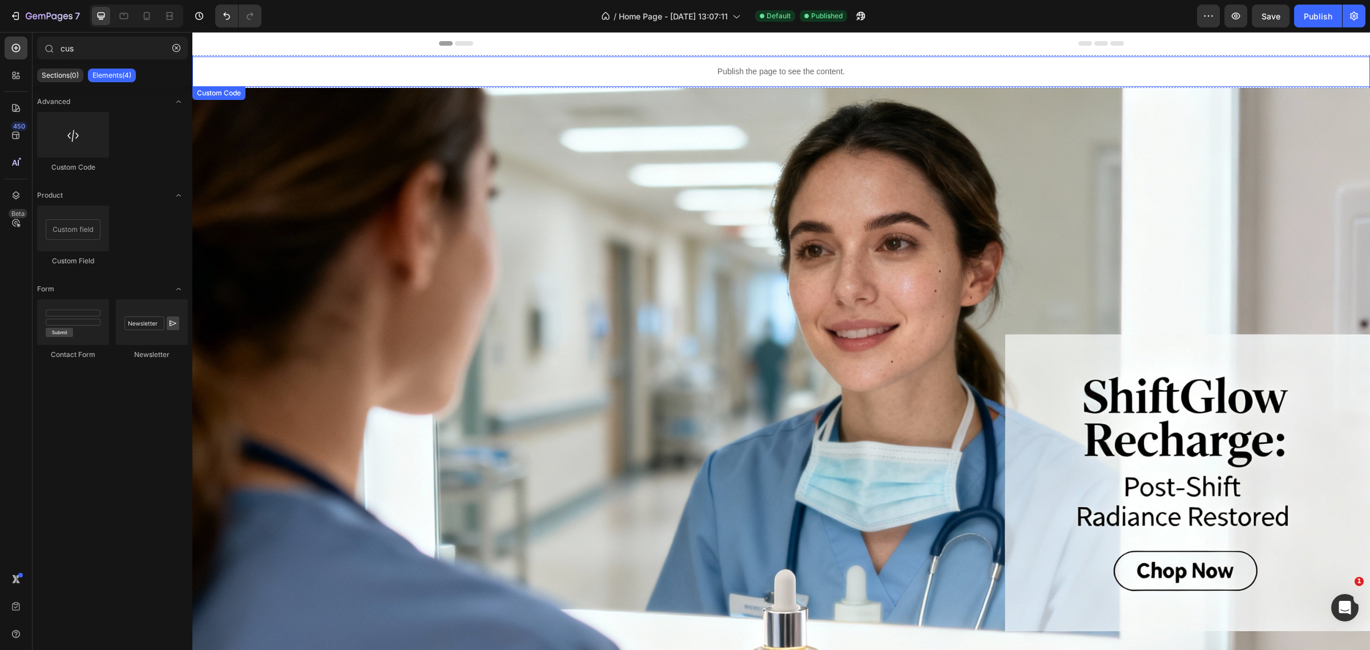
click at [1025, 69] on p "Publish the page to see the content." at bounding box center [781, 72] width 1178 height 12
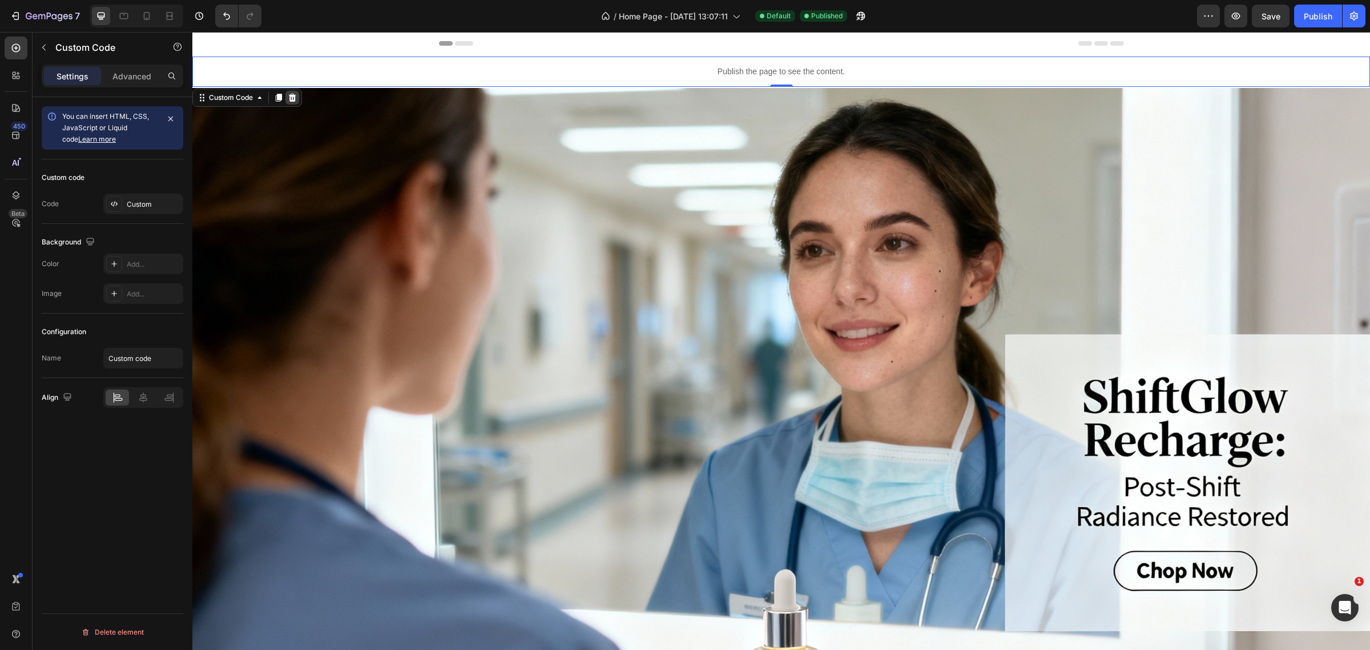
click at [289, 98] on icon at bounding box center [292, 97] width 9 height 9
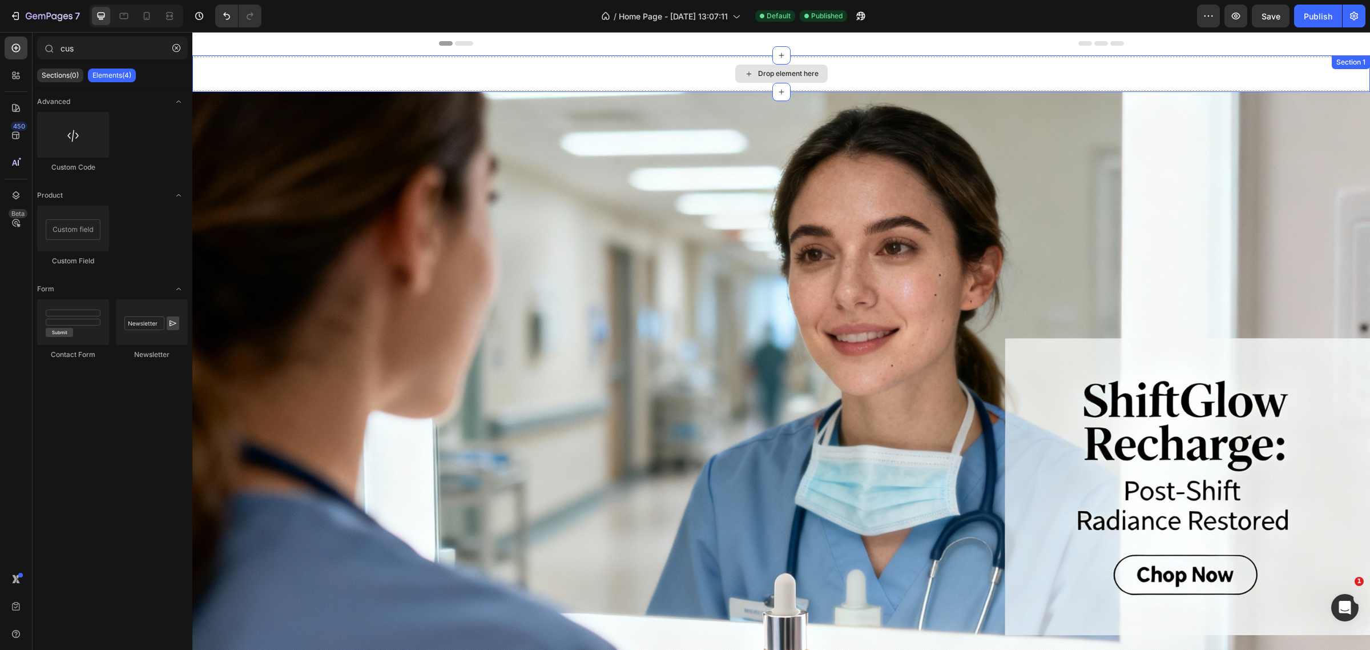
click at [401, 71] on div "Drop element here" at bounding box center [781, 74] width 1178 height 34
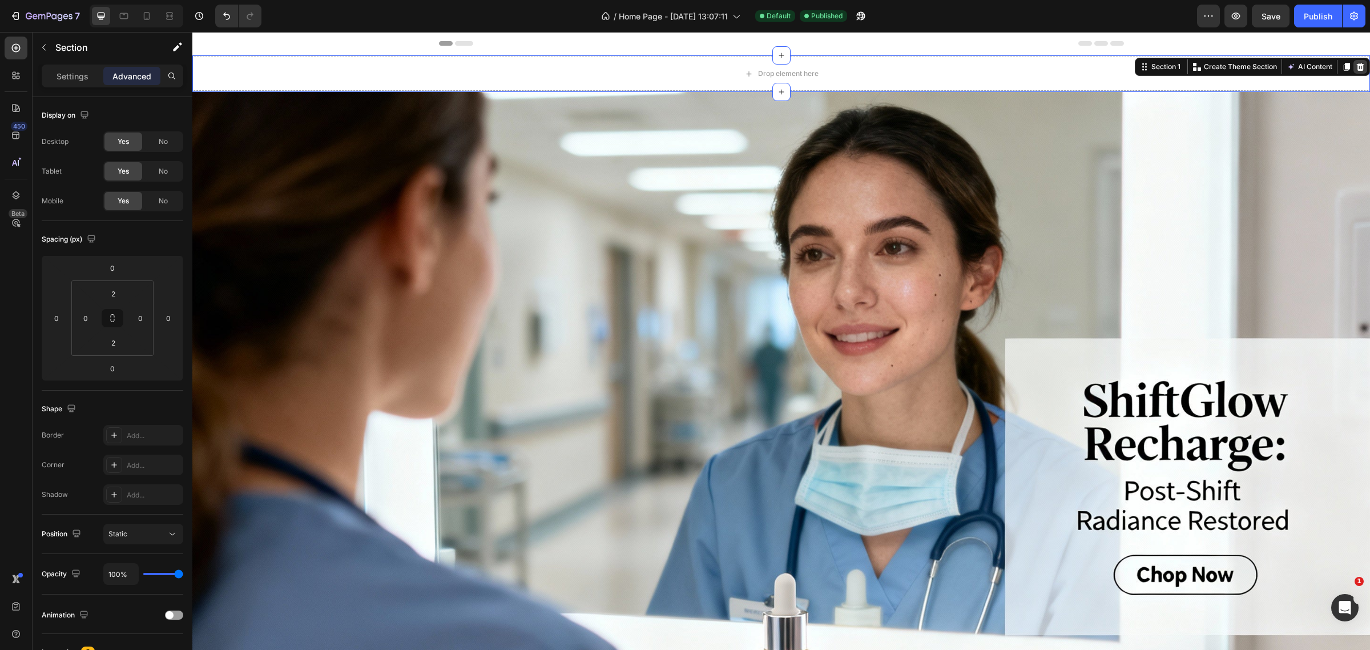
click at [1356, 69] on icon at bounding box center [1360, 66] width 9 height 9
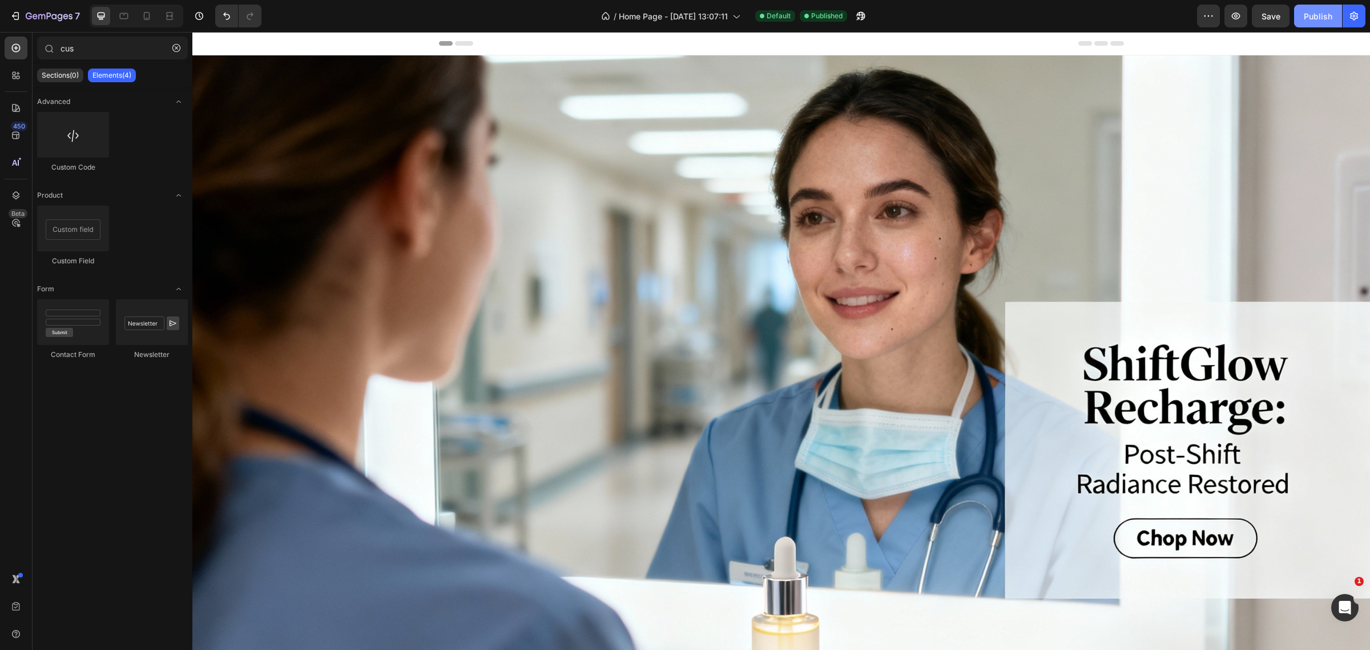
click at [1316, 18] on div "Publish" at bounding box center [1318, 16] width 29 height 12
click at [1339, 603] on icon "Open Intercom Messenger" at bounding box center [1343, 606] width 19 height 19
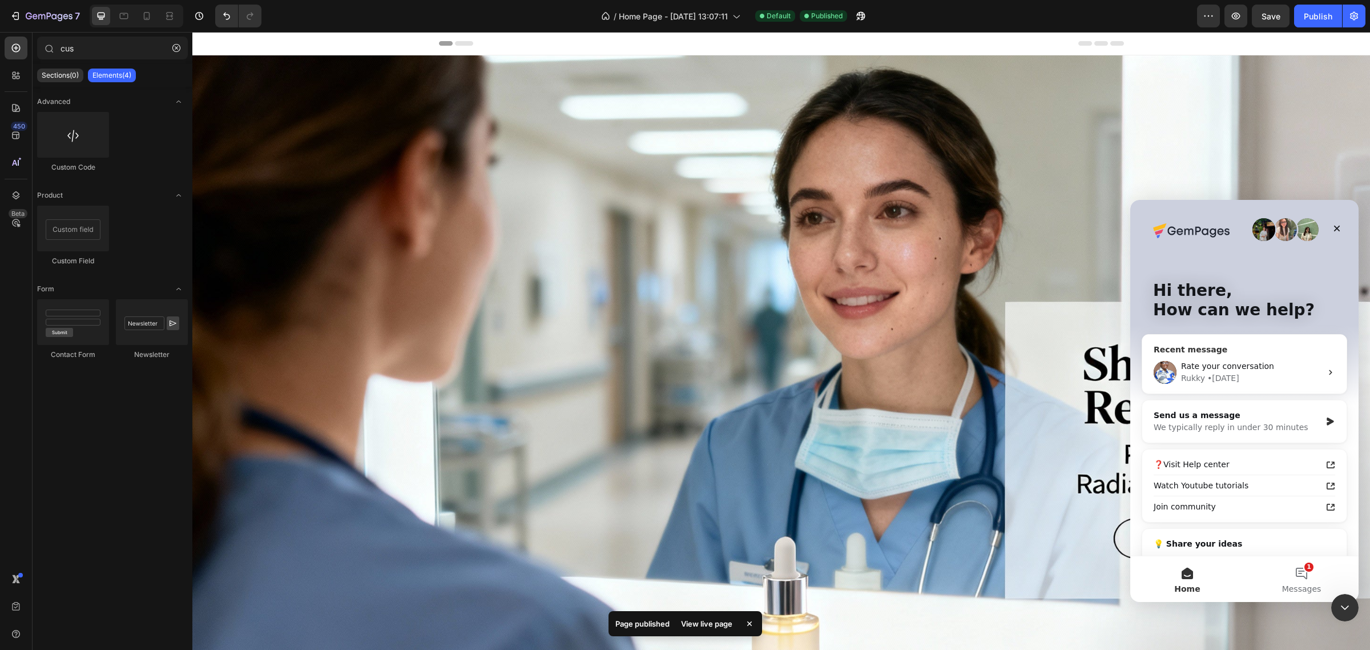
click at [1226, 365] on span "Rate your conversation" at bounding box center [1227, 365] width 93 height 9
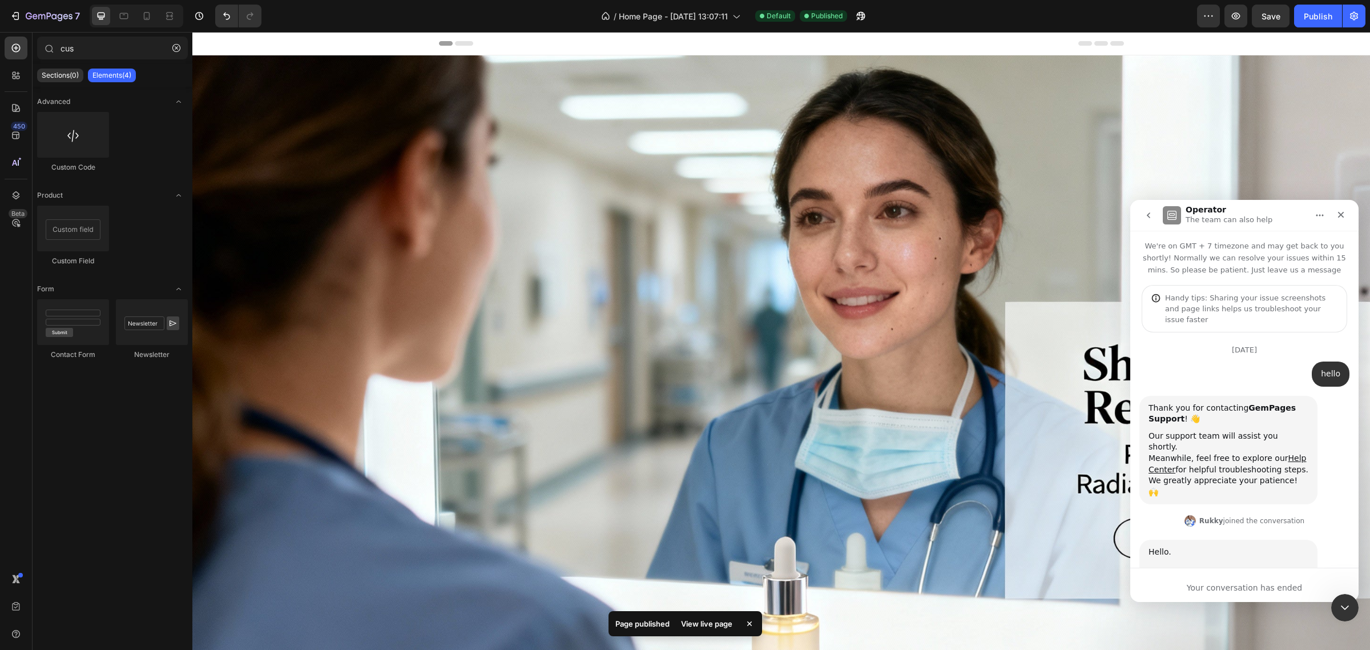
scroll to position [3578, 0]
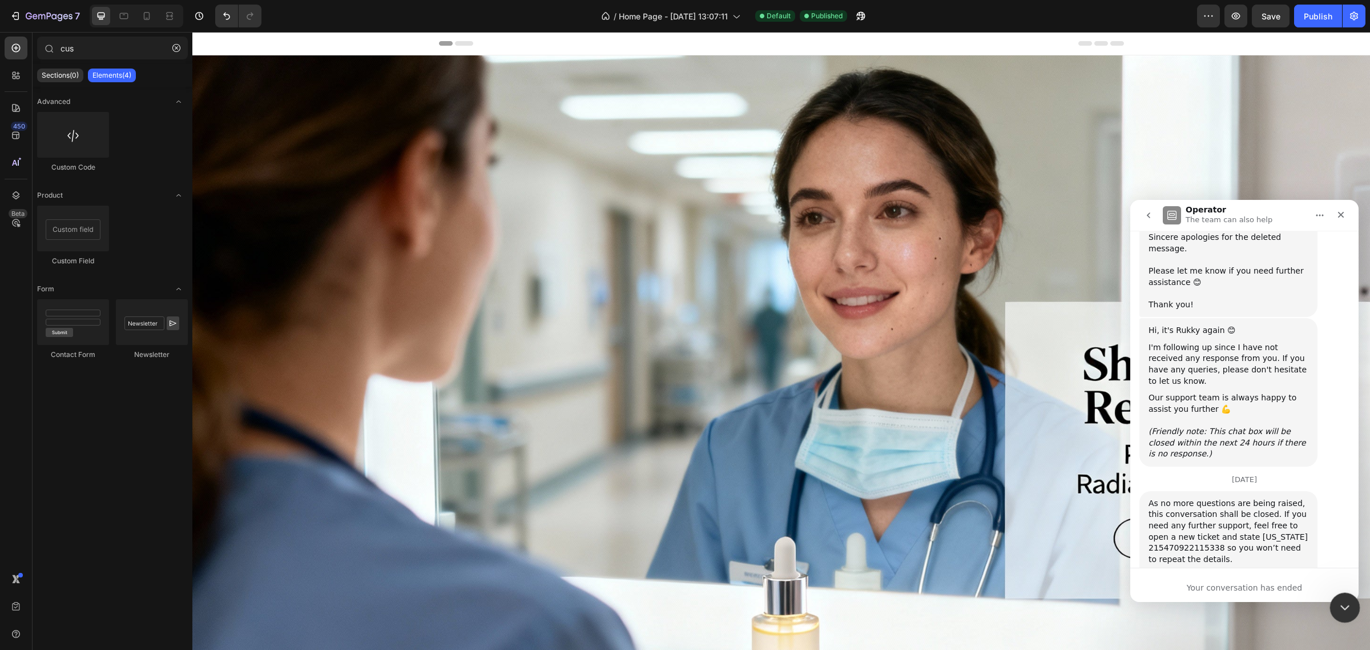
click at [1339, 599] on icon "Close Intercom Messenger" at bounding box center [1343, 606] width 14 height 14
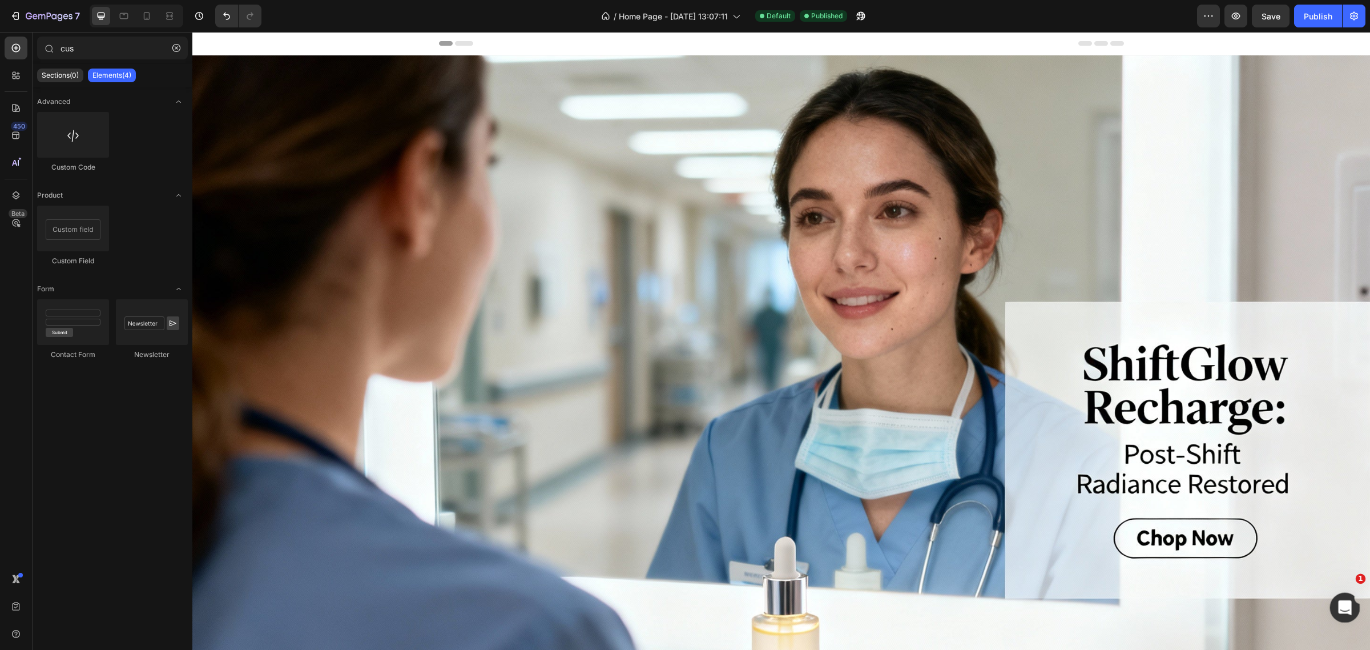
click at [1346, 611] on icon "Open Intercom Messenger" at bounding box center [1343, 606] width 19 height 19
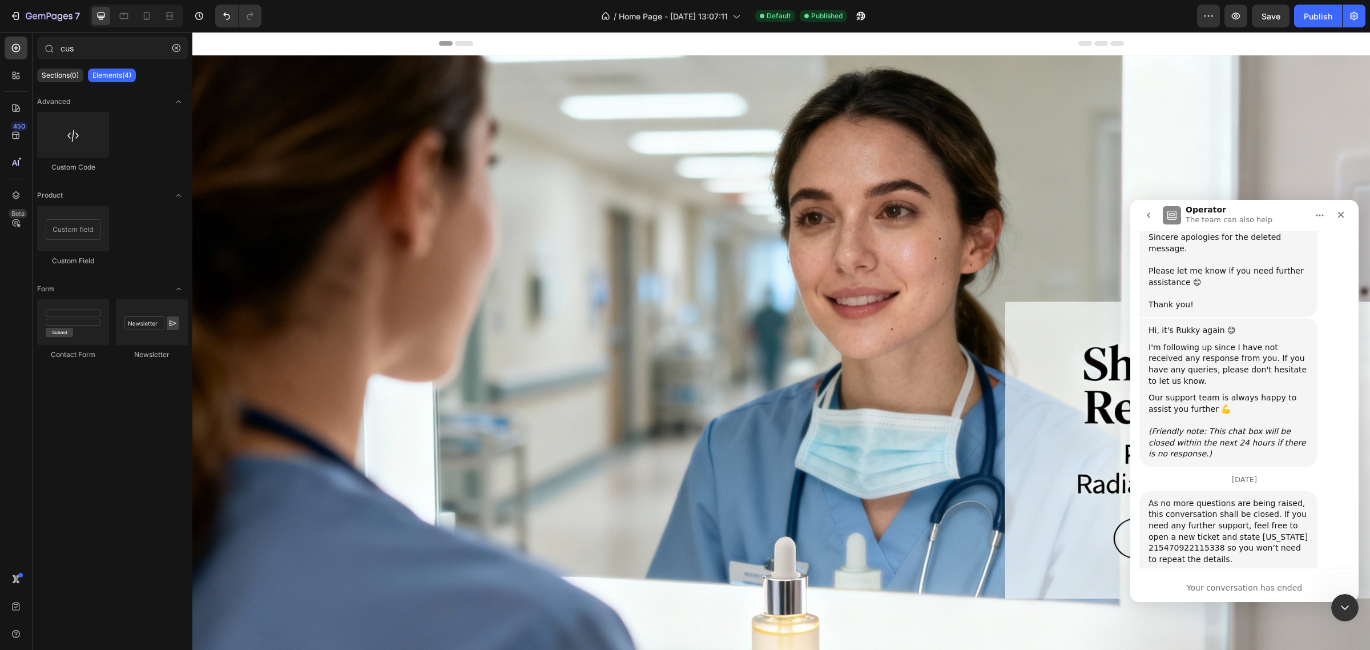
click at [1146, 218] on icon "go back" at bounding box center [1148, 215] width 9 height 9
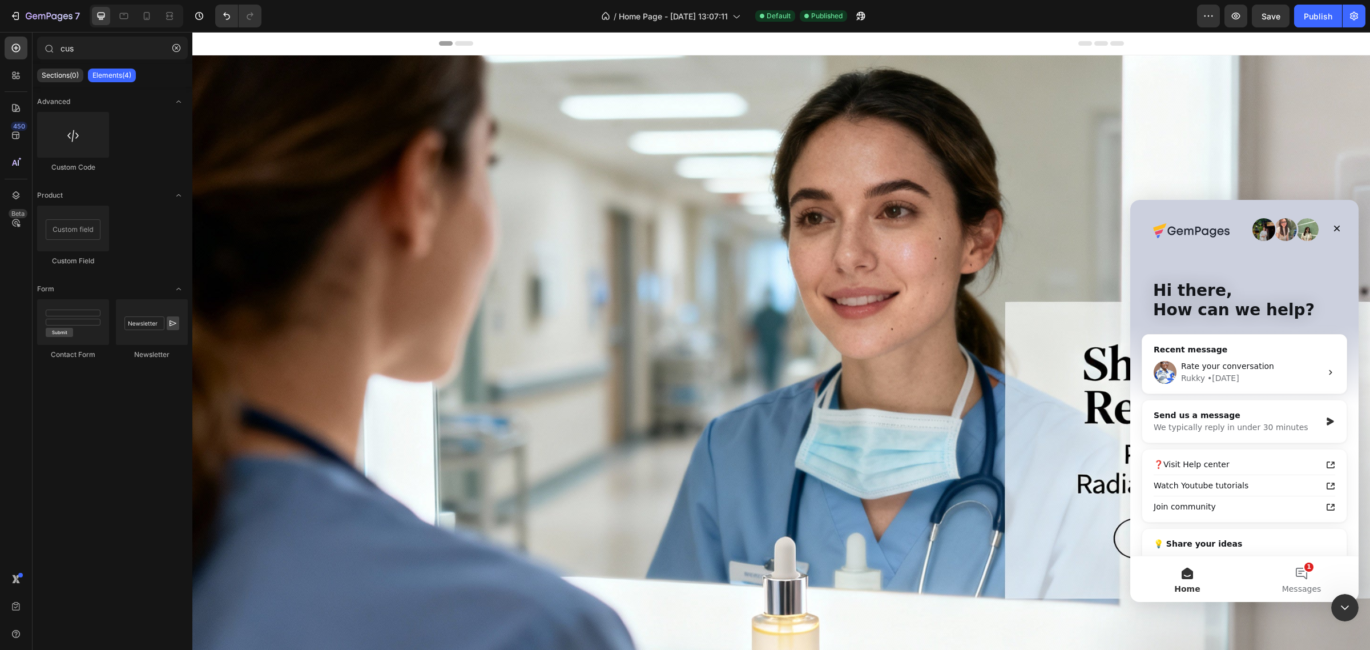
scroll to position [0, 0]
click at [1251, 429] on div "We typically reply in under 30 minutes" at bounding box center [1237, 427] width 167 height 12
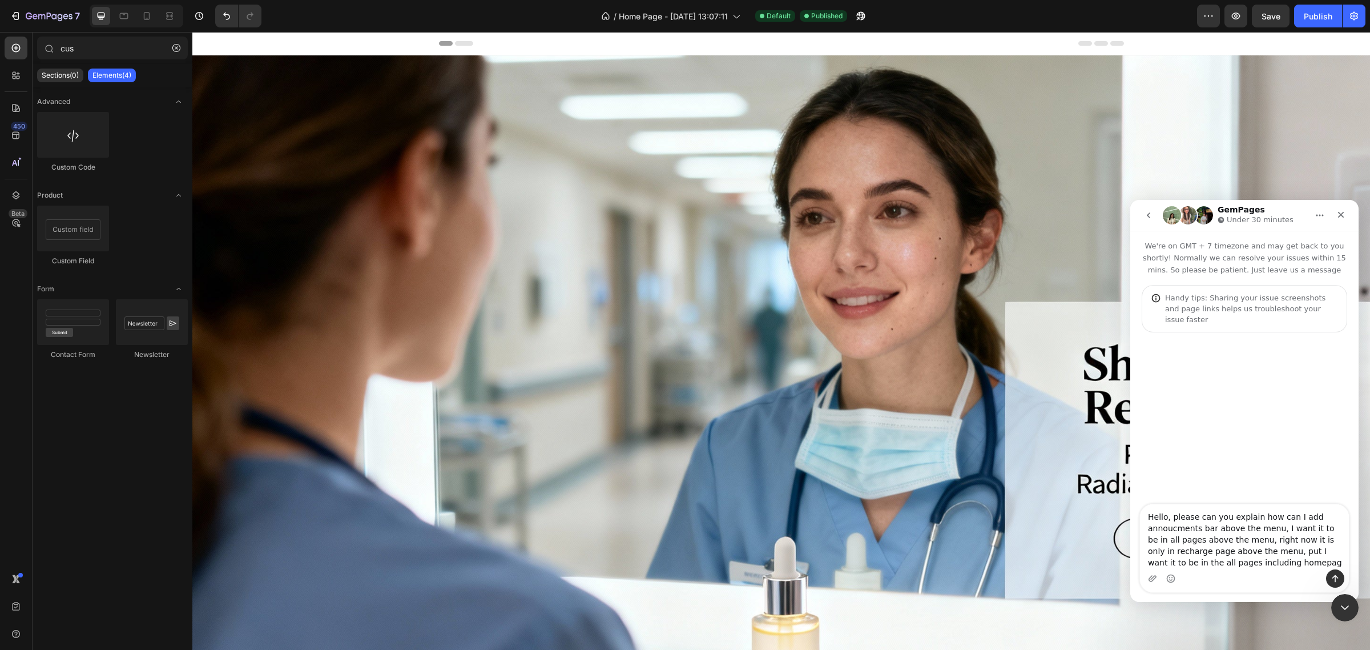
type textarea "Hello, please can you explain how can I add annoucments bar above the menu, I w…"
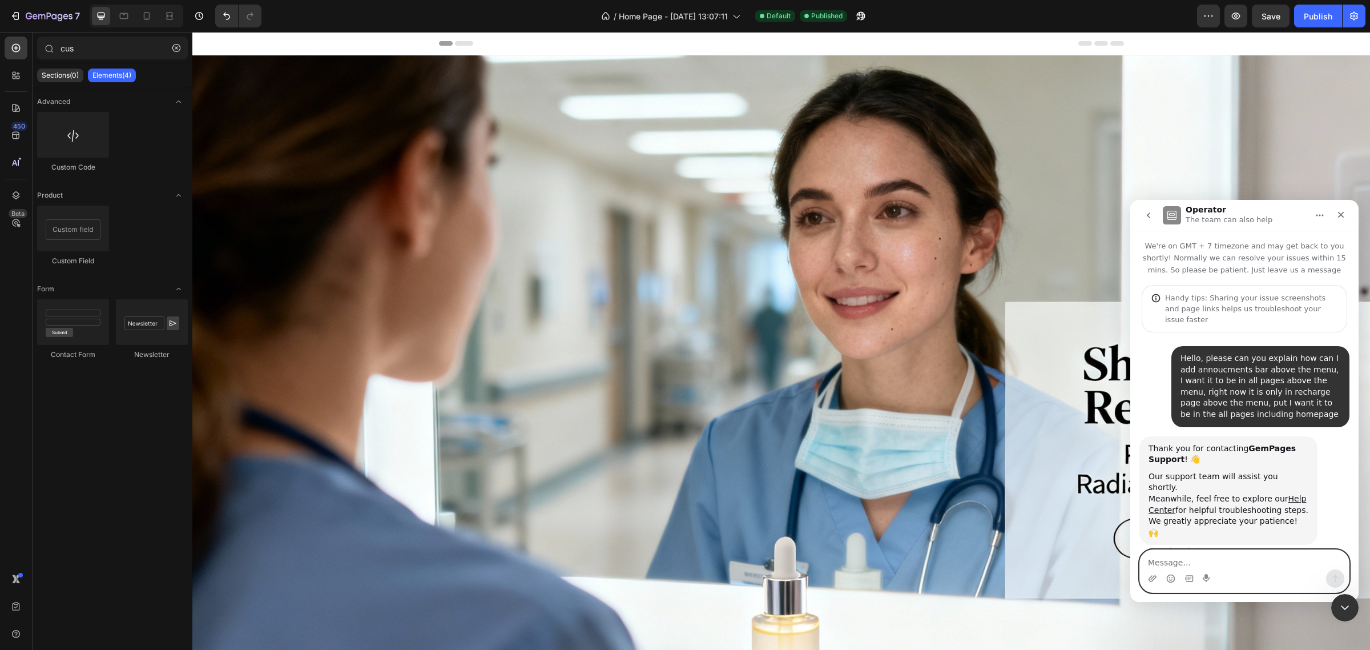
click at [1217, 566] on textarea "Message…" at bounding box center [1244, 559] width 209 height 19
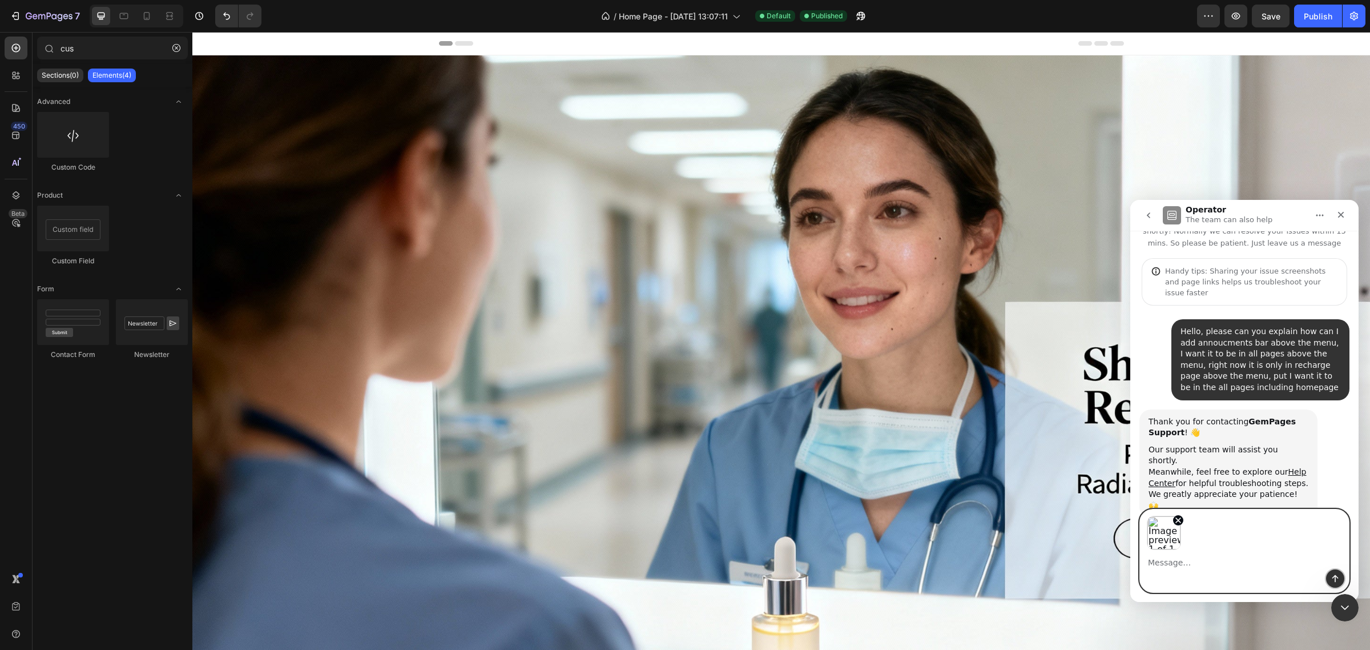
click at [1332, 574] on icon "Send a message…" at bounding box center [1335, 578] width 9 height 9
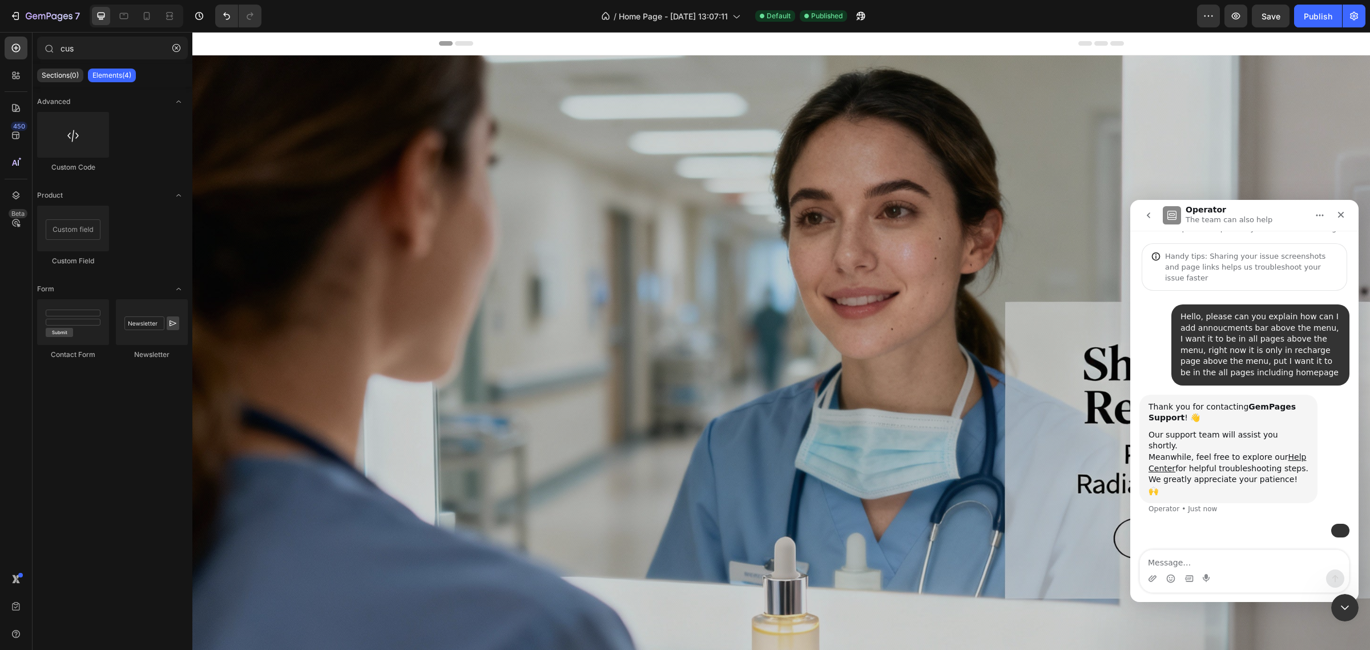
scroll to position [45, 0]
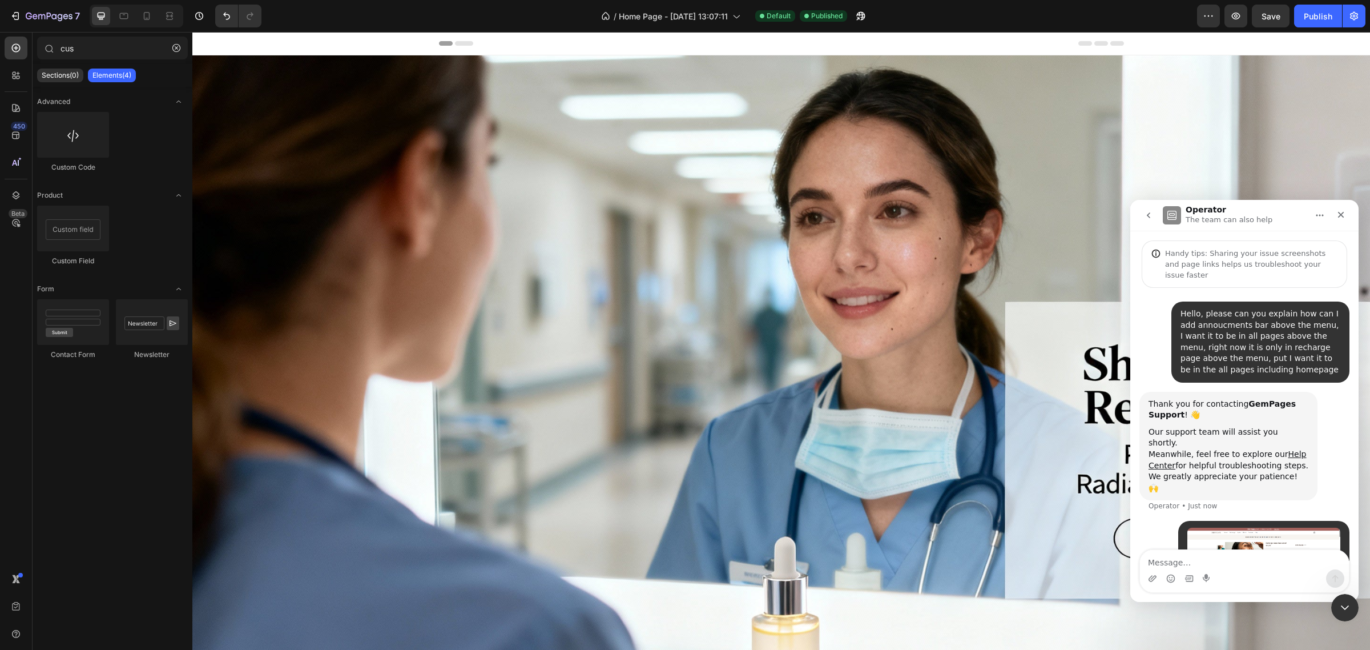
click at [1231, 559] on textarea "Message…" at bounding box center [1244, 559] width 209 height 19
paste textarea "[URL][DOMAIN_NAME]"
type textarea "[URL][DOMAIN_NAME]"
click at [1339, 579] on icon "Send a message…" at bounding box center [1335, 578] width 9 height 9
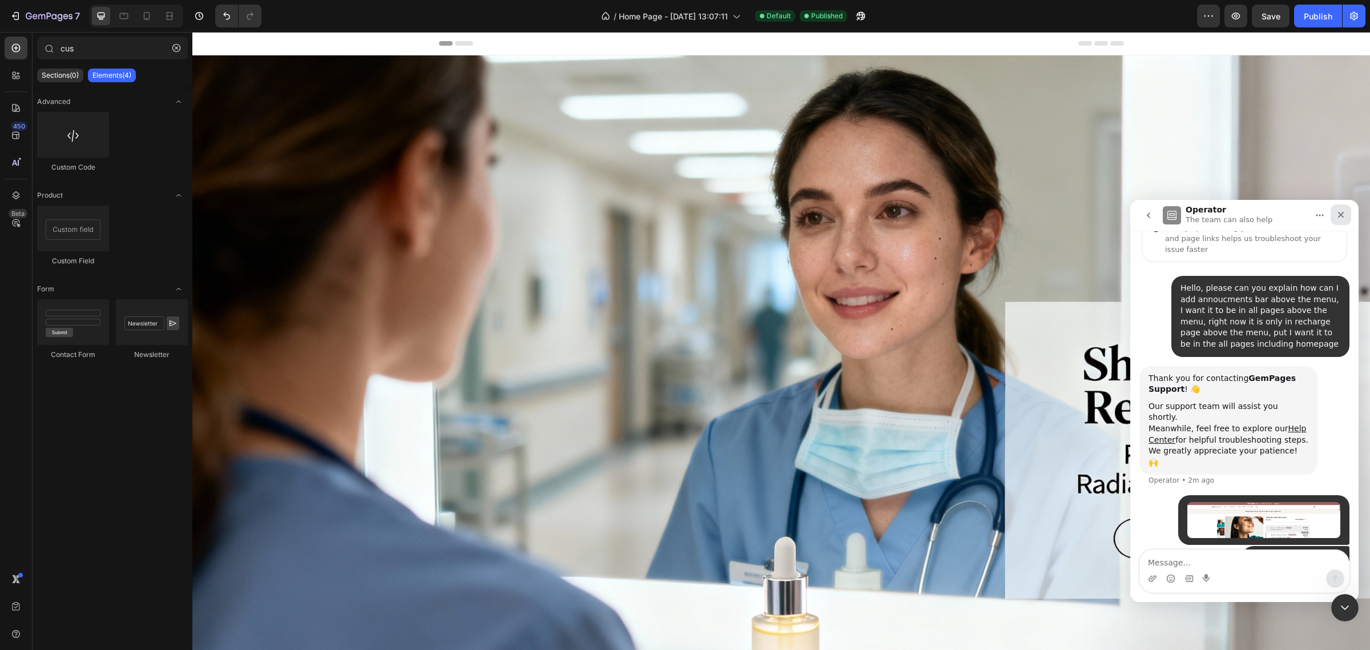
click at [1340, 215] on icon "Close" at bounding box center [1341, 215] width 6 height 6
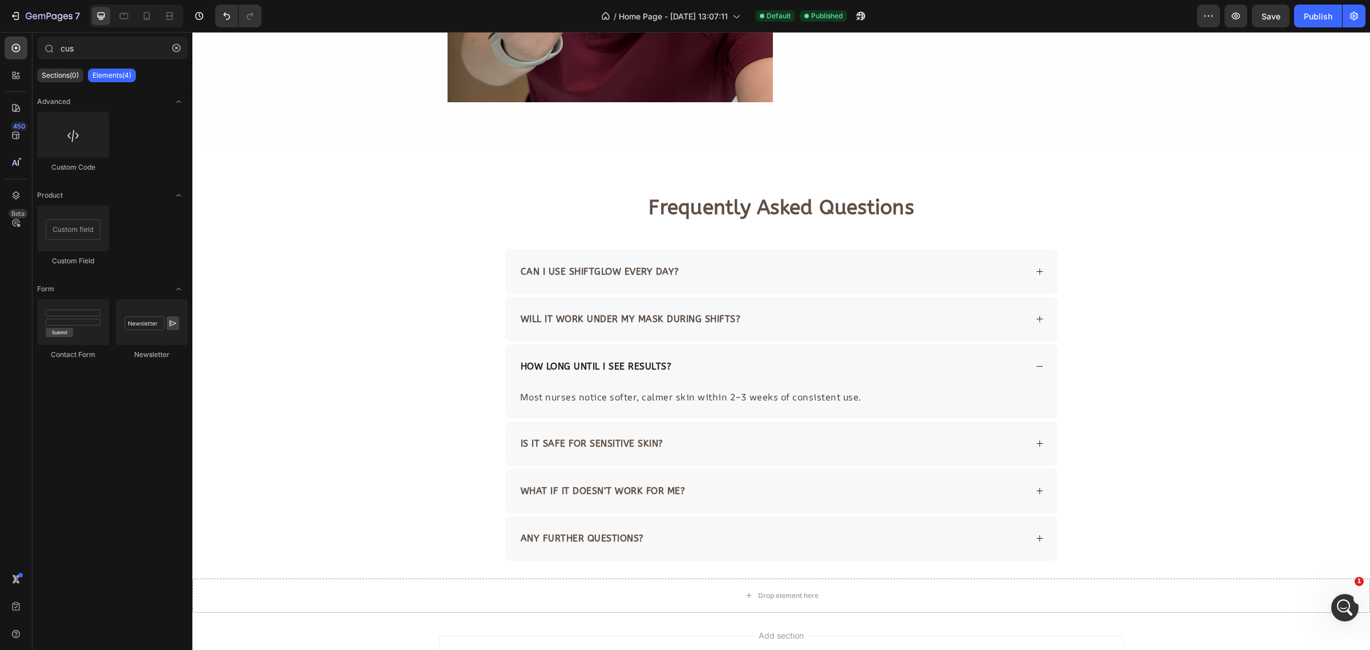
scroll to position [2841, 0]
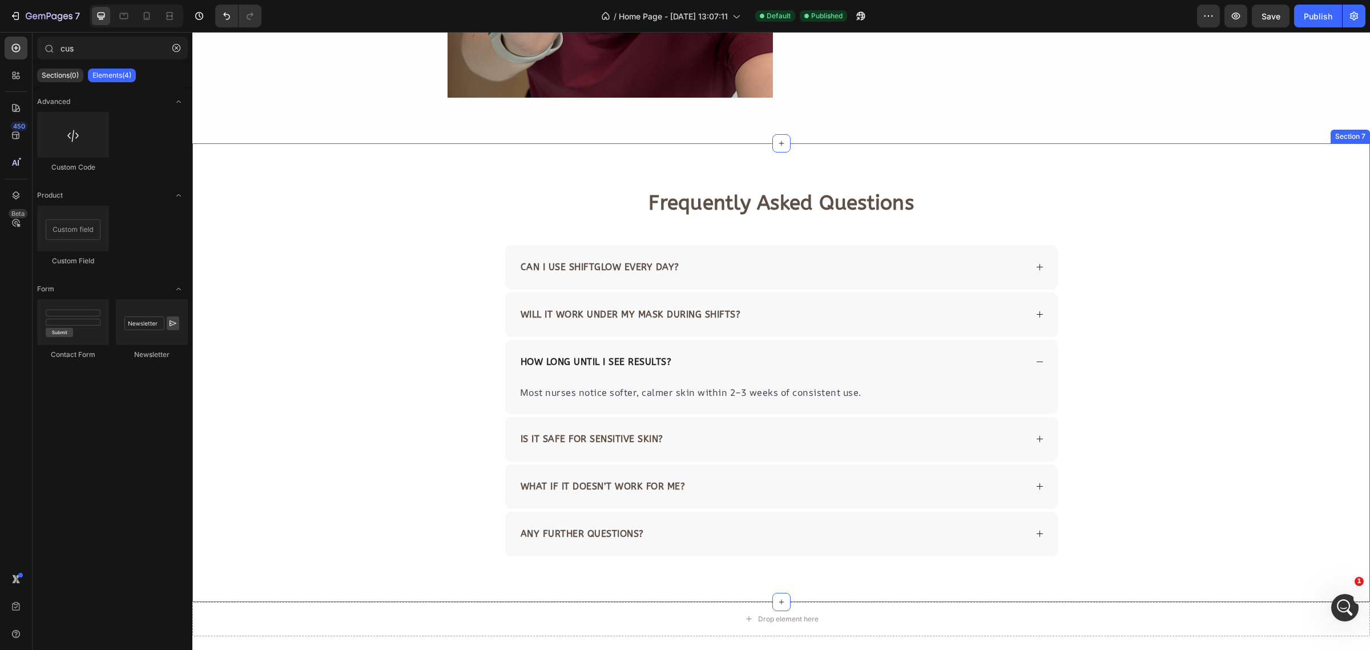
click at [1254, 301] on div "Frequently Asked Questions Heading Can I use ShiftGlow every day? Will it work …" at bounding box center [781, 372] width 1178 height 367
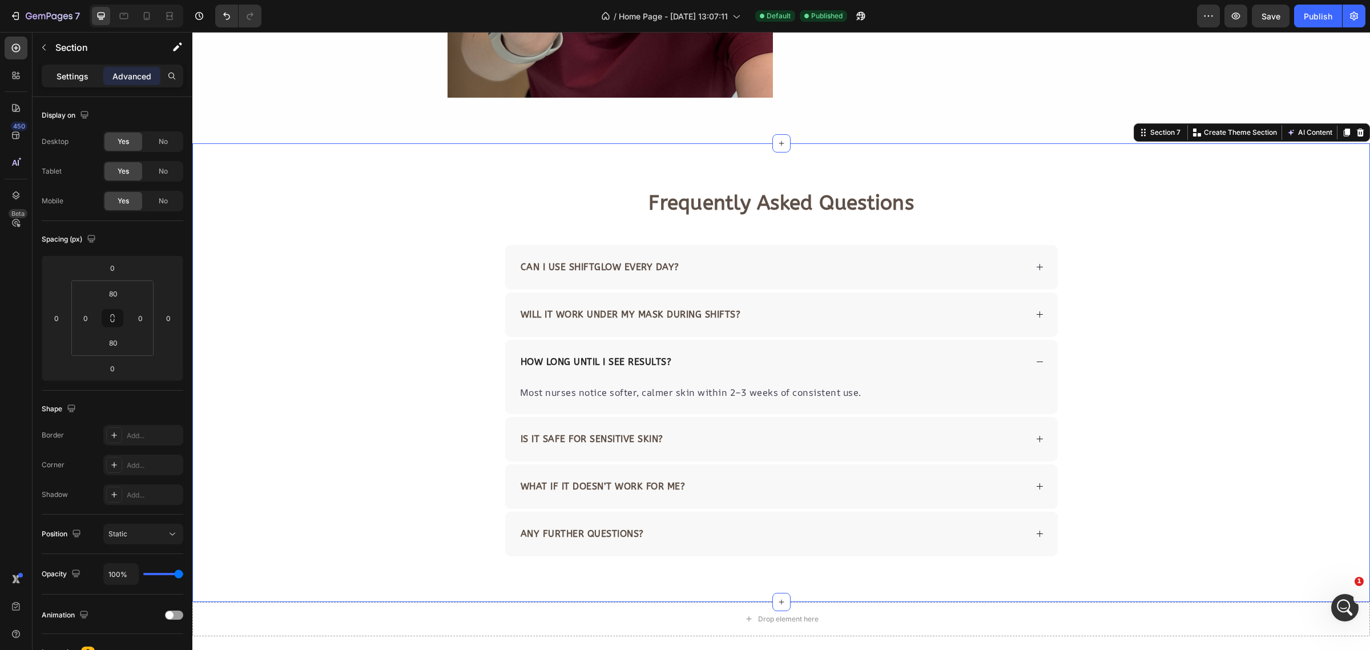
click at [74, 76] on p "Settings" at bounding box center [73, 76] width 32 height 12
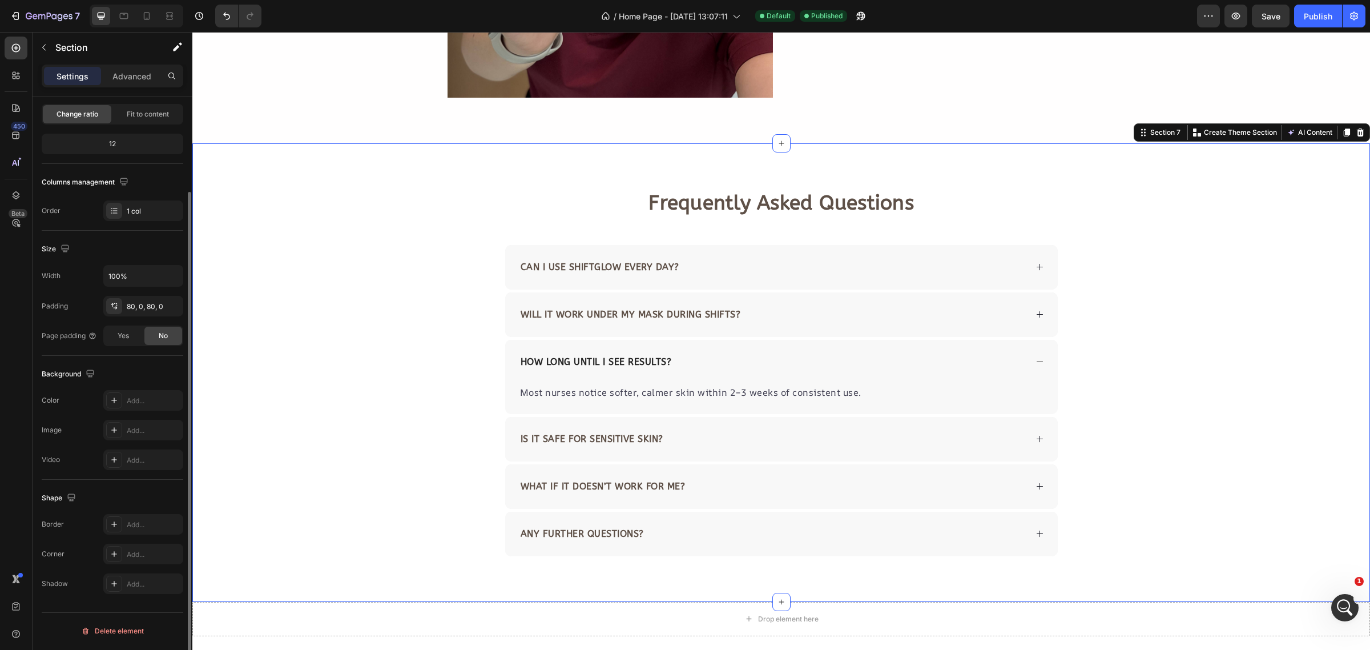
scroll to position [0, 0]
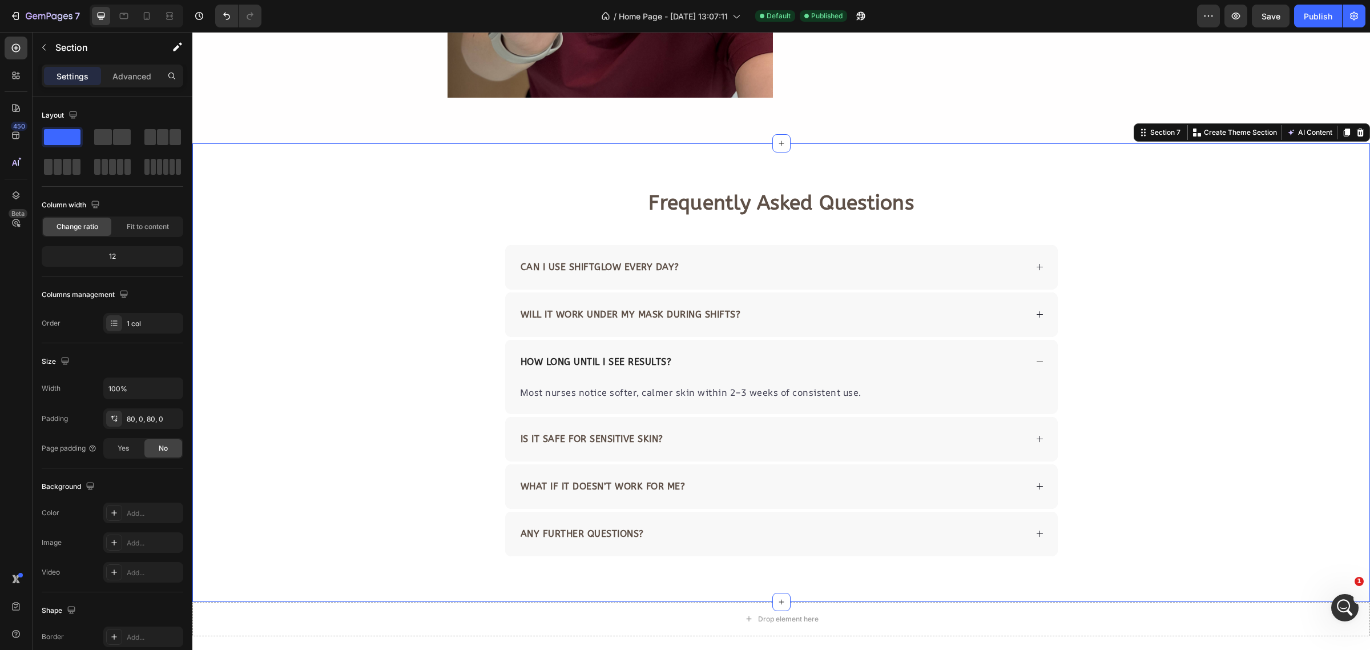
click at [355, 274] on div "Frequently Asked Questions Heading Can I use ShiftGlow every day? Will it work …" at bounding box center [781, 372] width 1178 height 367
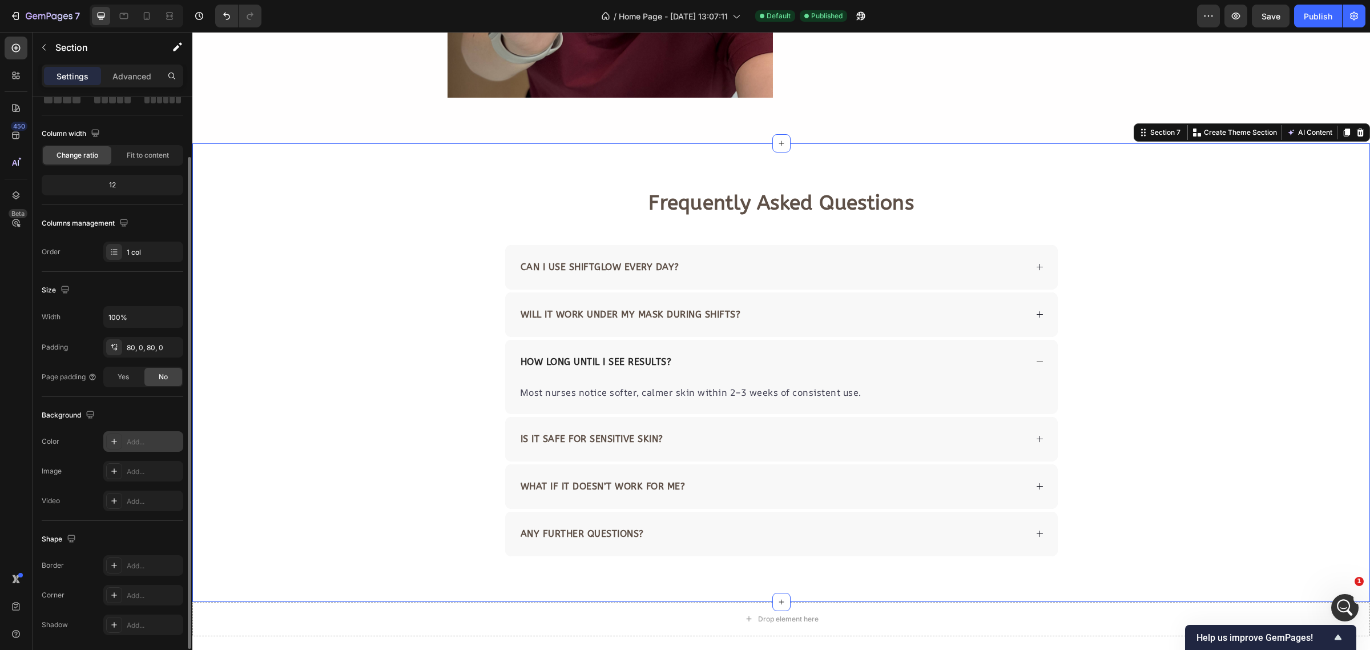
click at [146, 436] on div "Add..." at bounding box center [143, 441] width 80 height 21
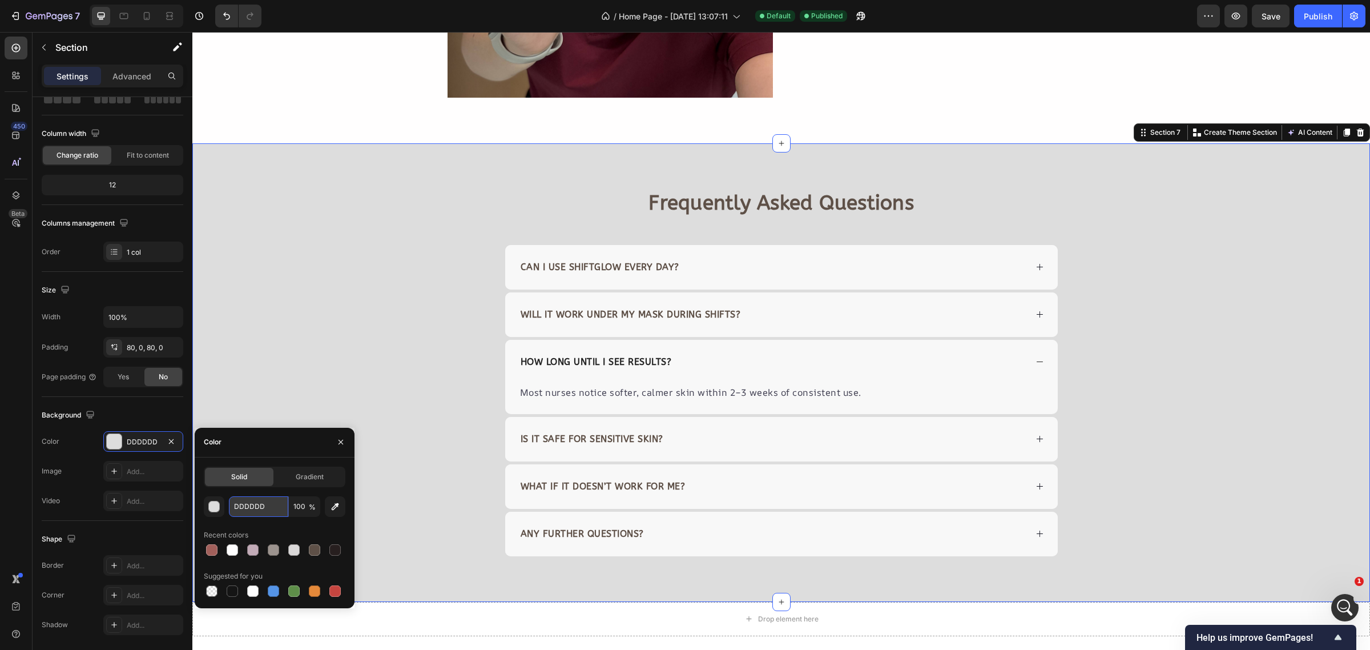
click at [265, 508] on input "DDDDDD" at bounding box center [258, 506] width 59 height 21
paste input "#fcfbfa"
type input "#fcfbfa"
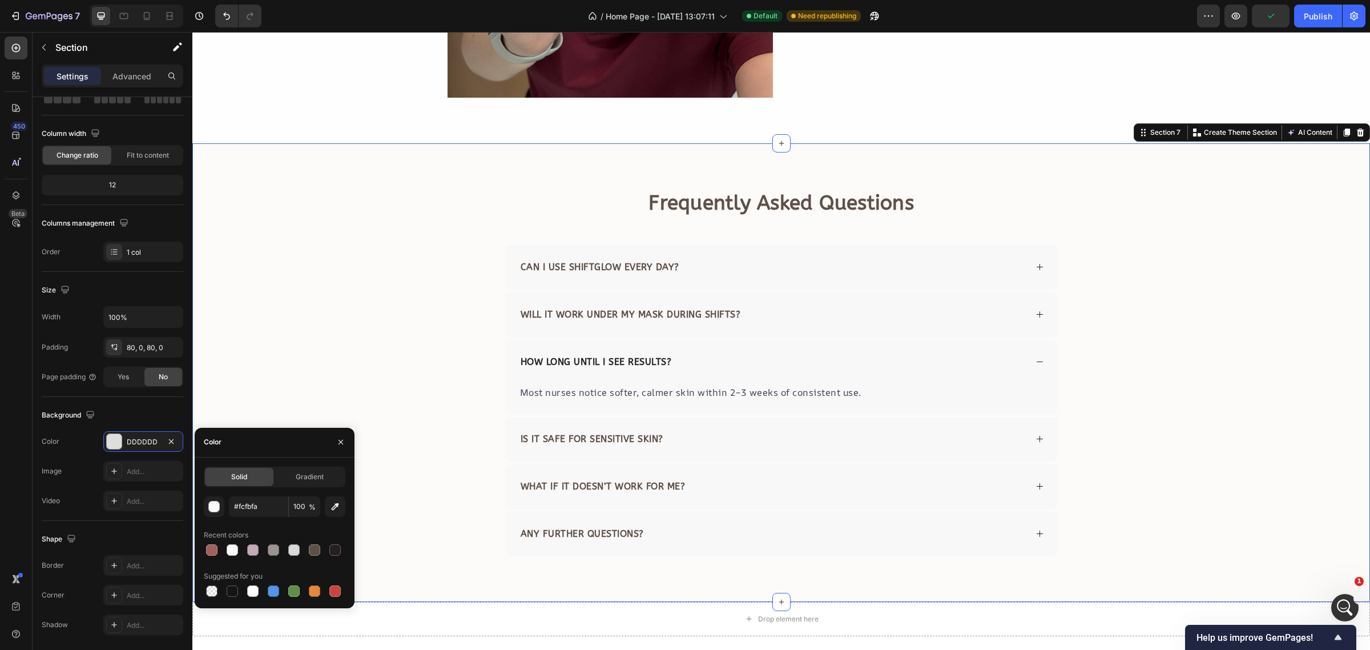
click at [326, 356] on div "Frequently Asked Questions Heading Can I use ShiftGlow every day? Will it work …" at bounding box center [781, 372] width 1178 height 367
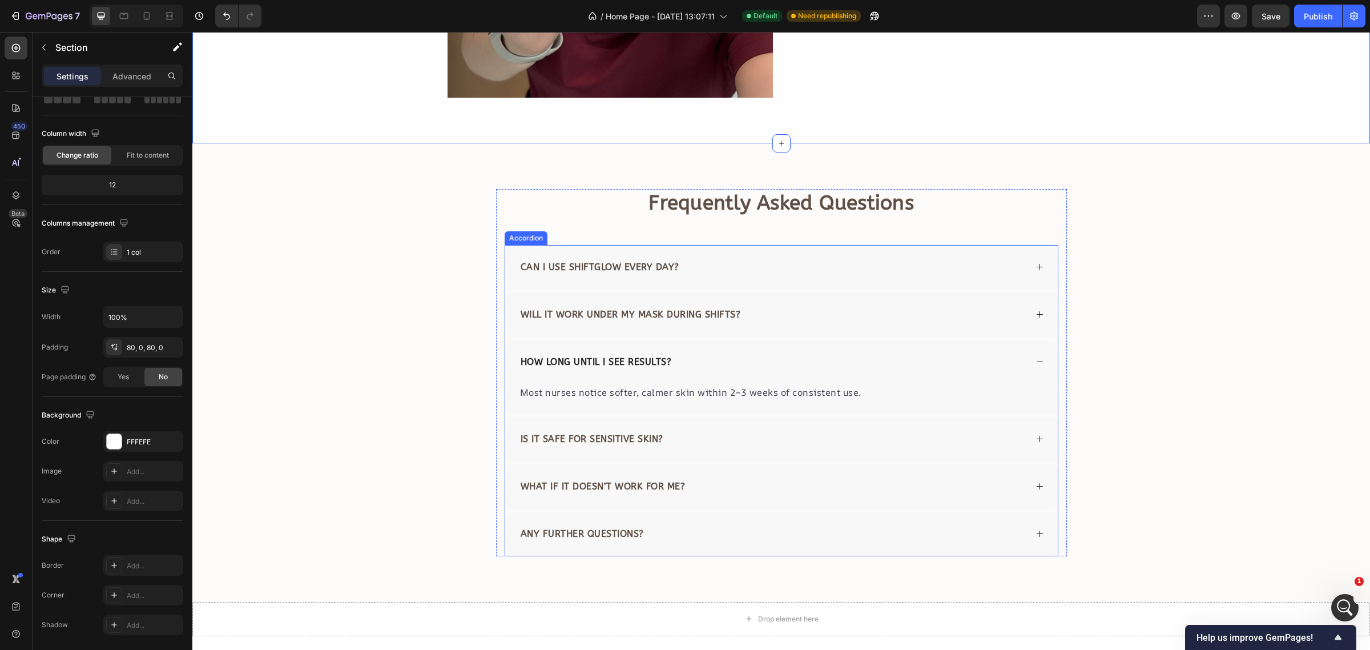
click at [1036, 360] on icon at bounding box center [1040, 361] width 9 height 9
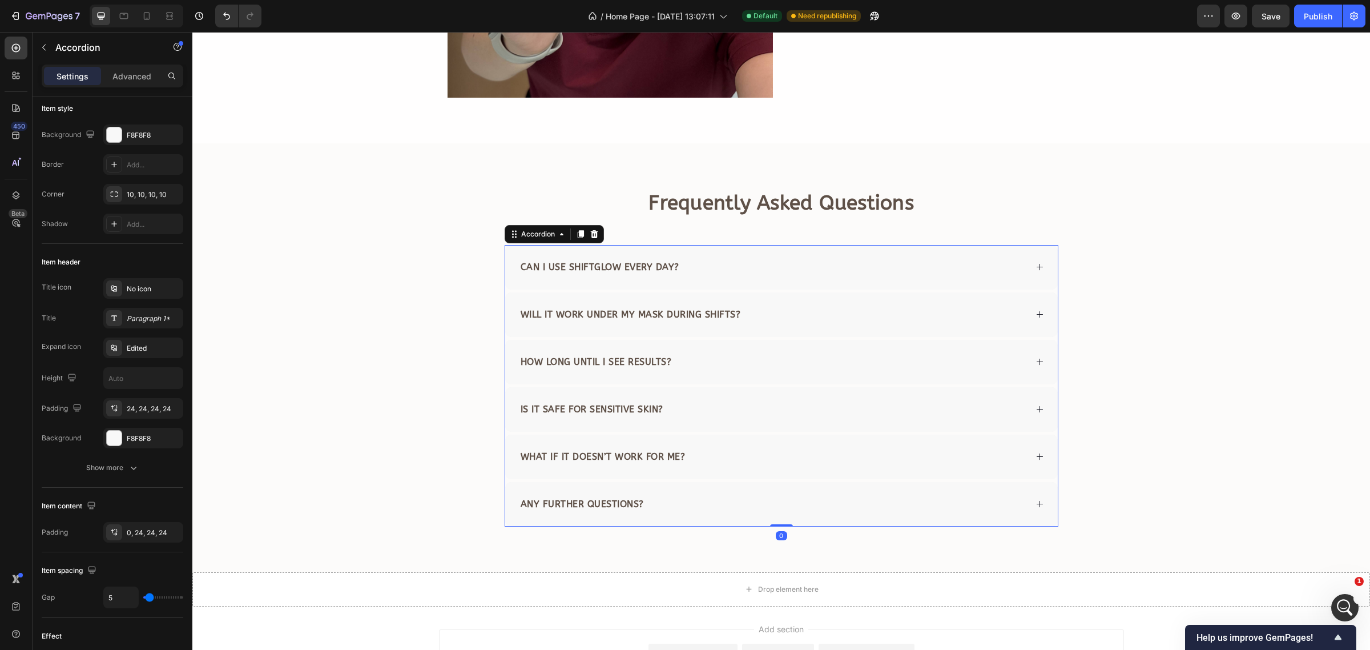
scroll to position [0, 0]
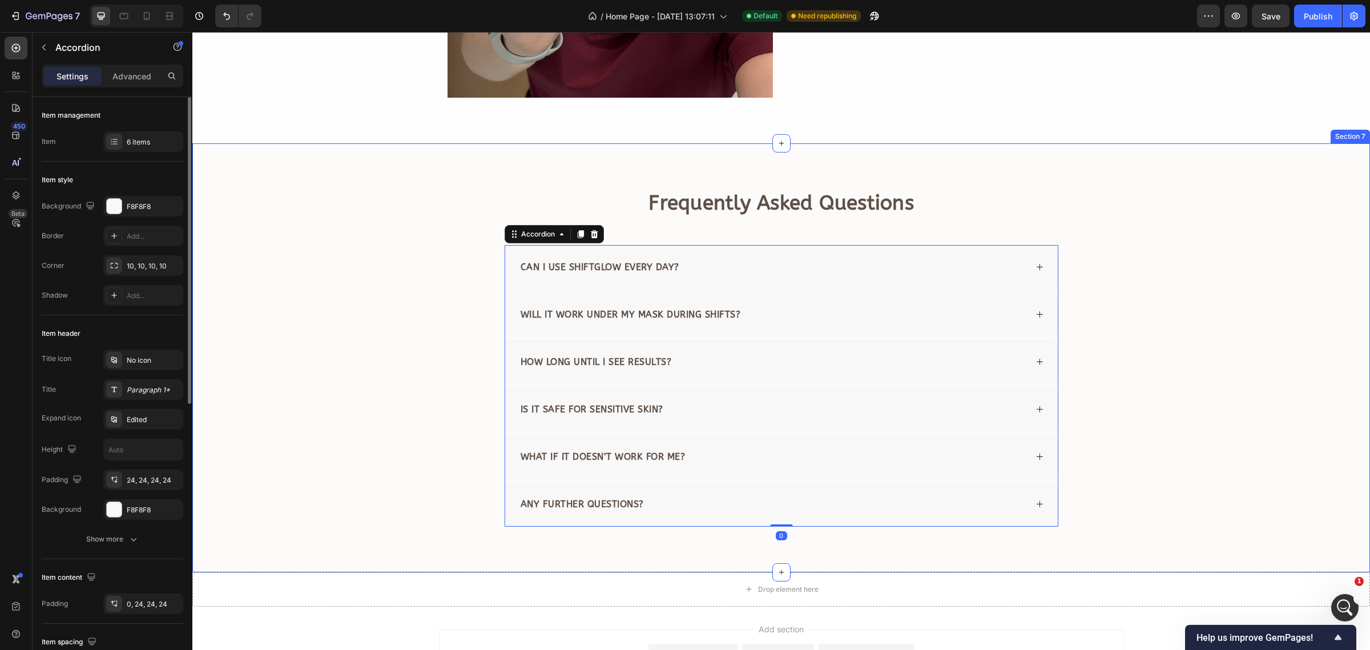
click at [1191, 224] on div "Frequently Asked Questions Heading Can I use ShiftGlow every day? Will it work …" at bounding box center [781, 357] width 1178 height 337
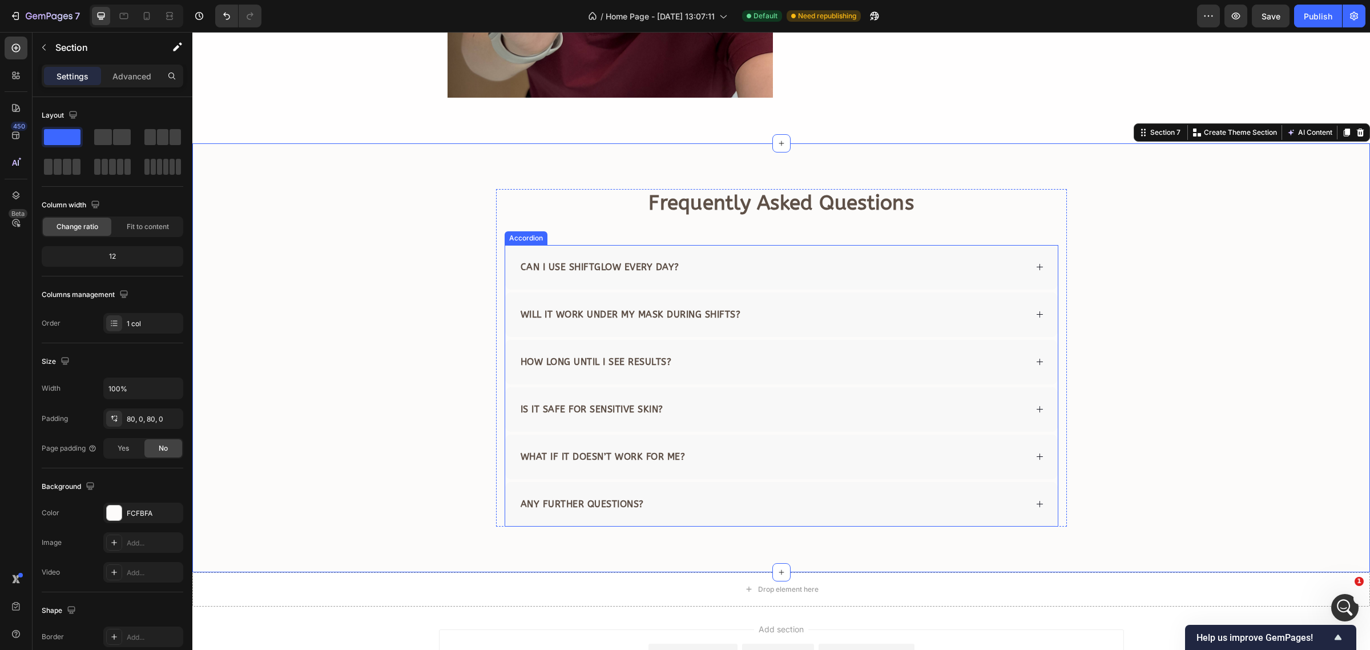
click at [564, 264] on p "Can I use ShiftGlow every day?" at bounding box center [600, 267] width 159 height 14
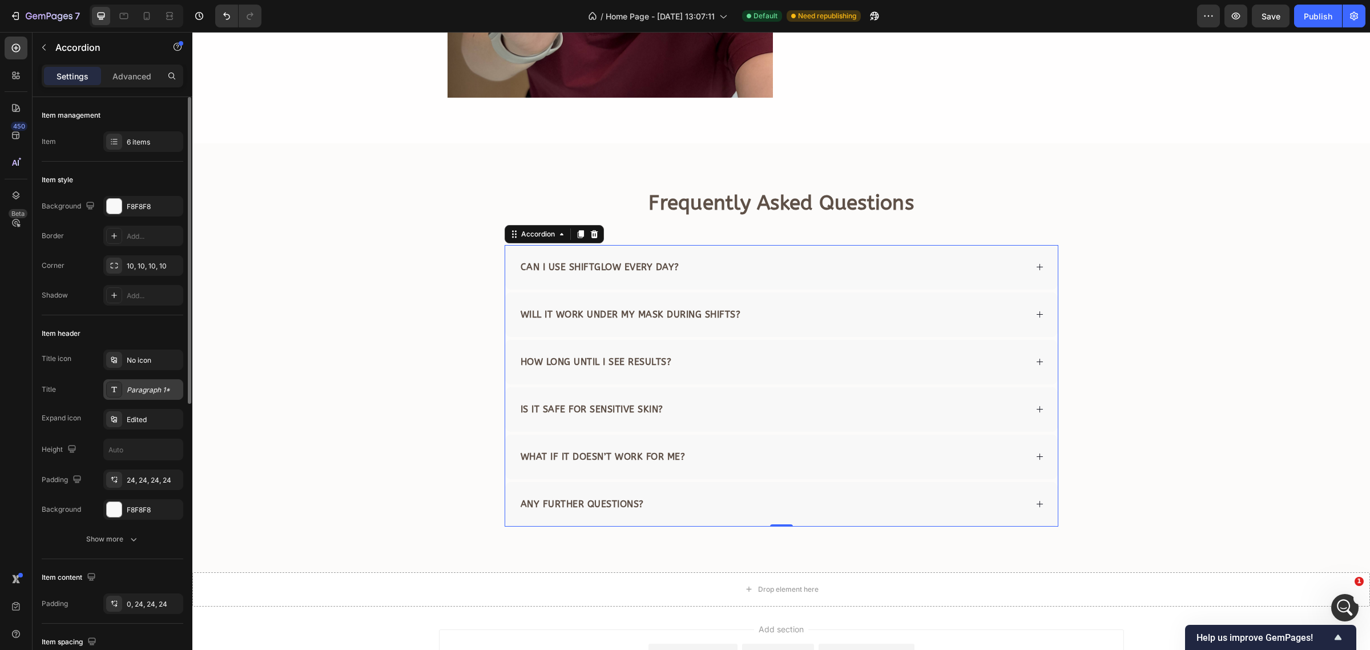
click at [146, 385] on div "Paragraph 1*" at bounding box center [154, 390] width 54 height 10
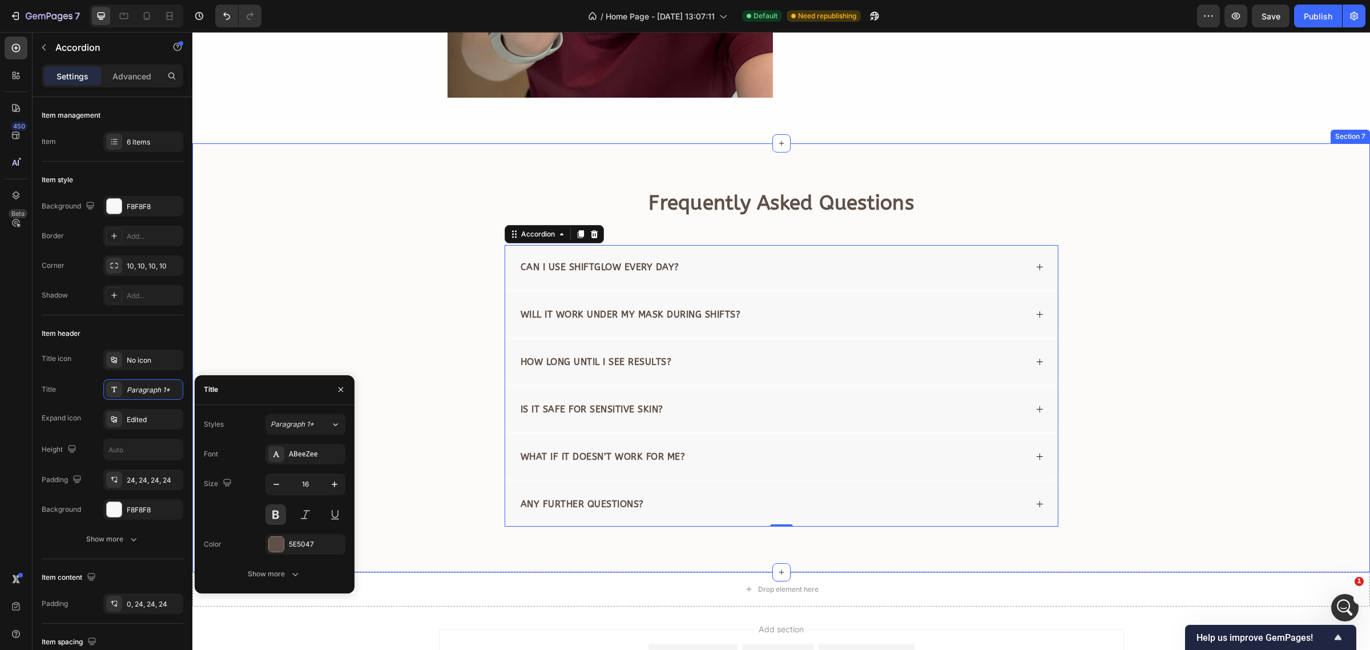
click at [397, 216] on div "Frequently Asked Questions Heading Can I use ShiftGlow every day? Will it work …" at bounding box center [781, 357] width 1178 height 337
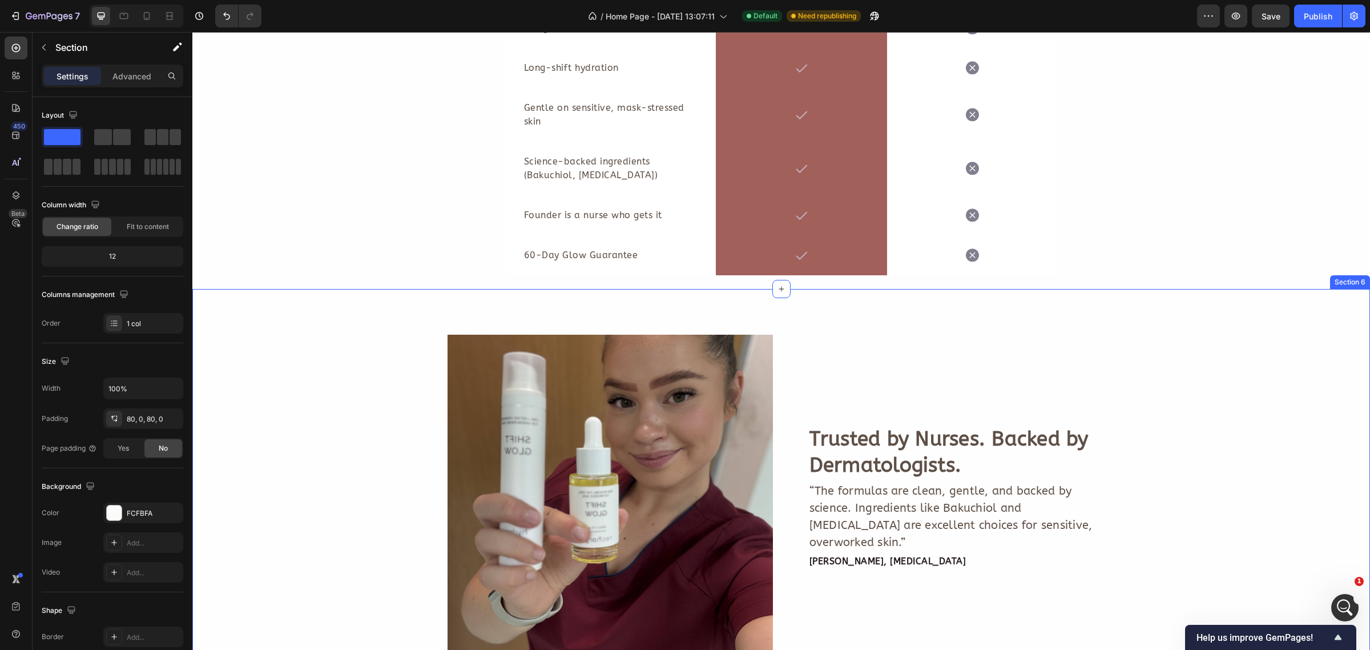
scroll to position [2307, 0]
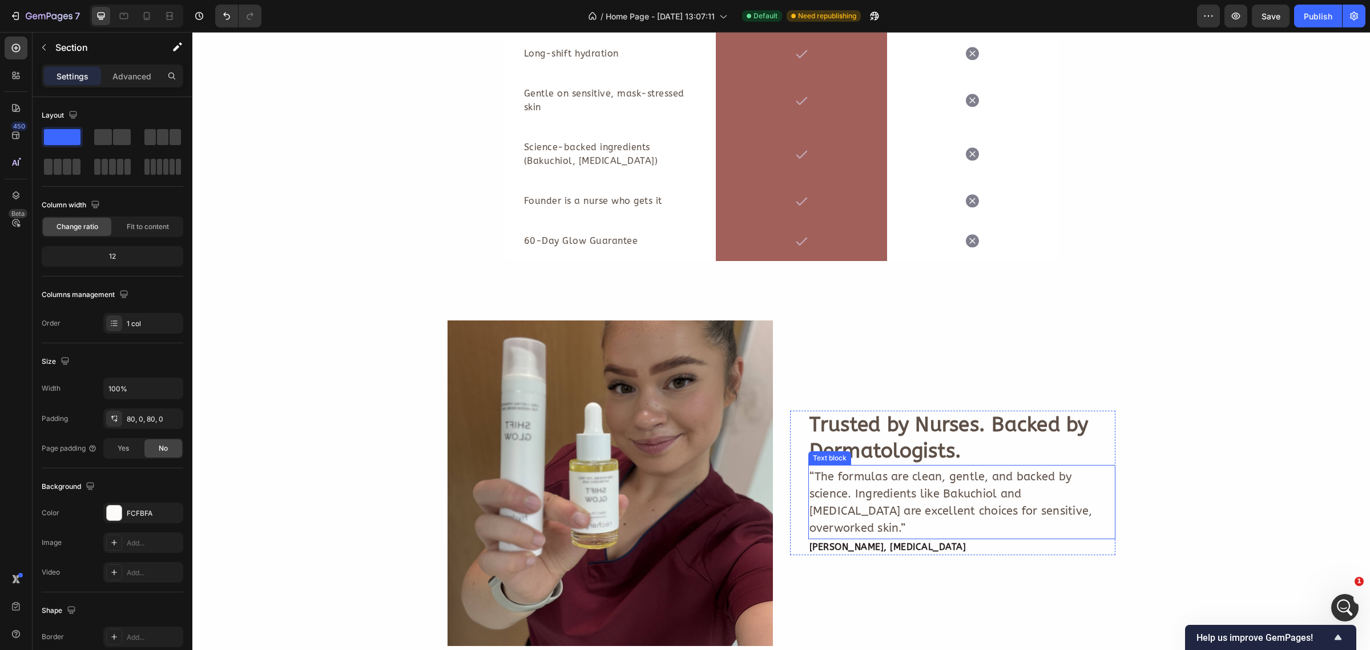
click at [901, 496] on p "“The formulas are clean, gentle, and backed by science. Ingredients like Bakuch…" at bounding box center [962, 502] width 305 height 69
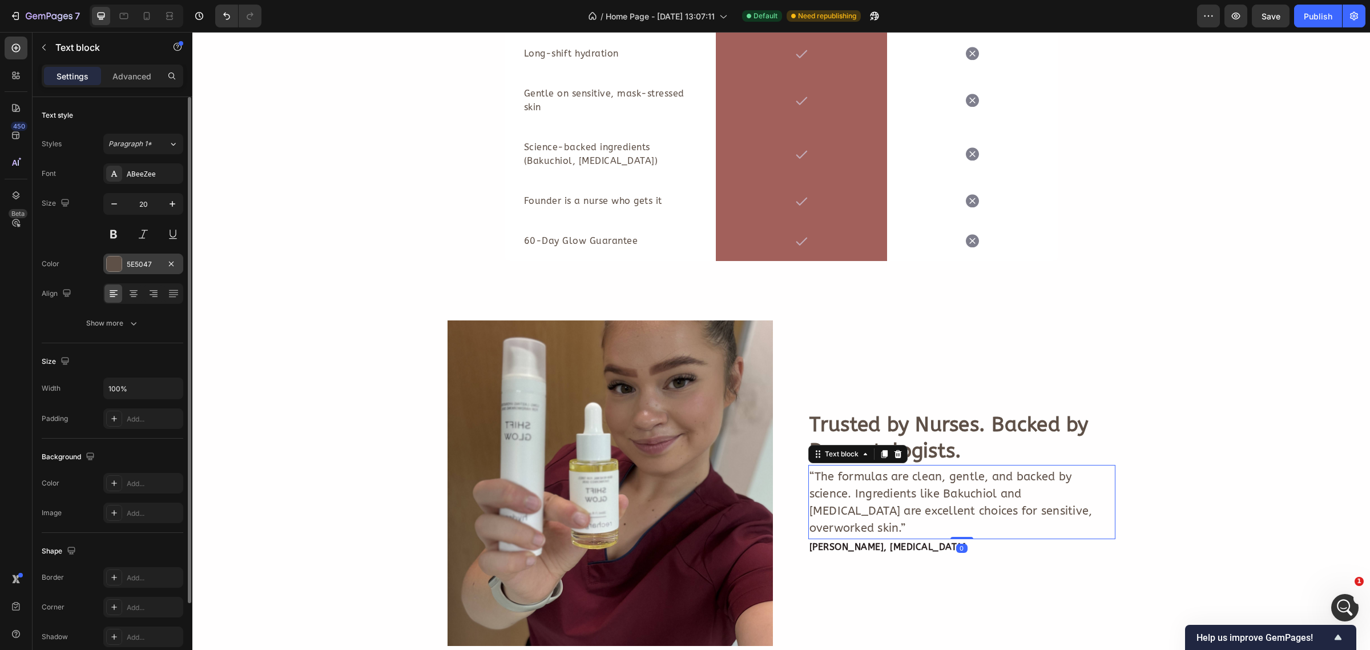
click at [135, 264] on div "5E5047" at bounding box center [143, 264] width 33 height 10
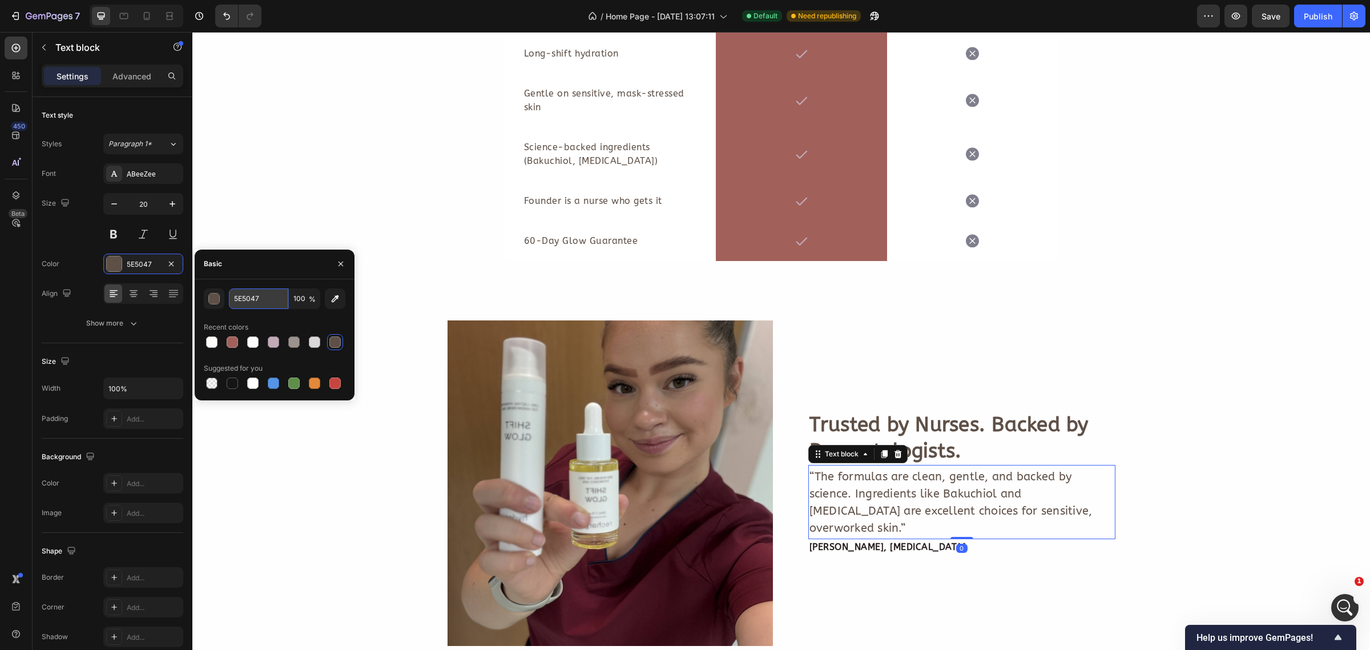
click at [264, 308] on input "5E5047" at bounding box center [258, 298] width 59 height 21
click at [267, 275] on div "Basic" at bounding box center [275, 264] width 160 height 30
click at [296, 534] on div "Image Image Trusted by Nurses. Backed by Dermatologists. Heading “The formulas …" at bounding box center [781, 482] width 1178 height 325
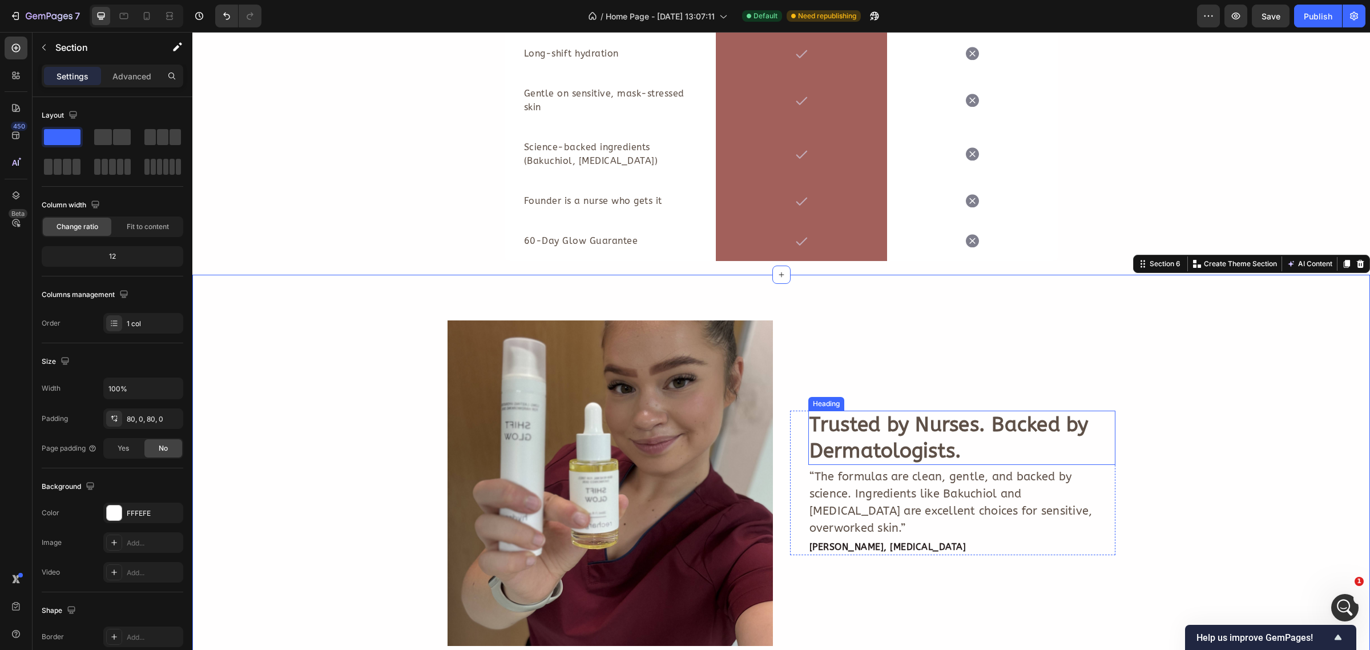
click at [863, 436] on h2 "Trusted by Nurses. Backed by Dermatologists." at bounding box center [961, 437] width 307 height 54
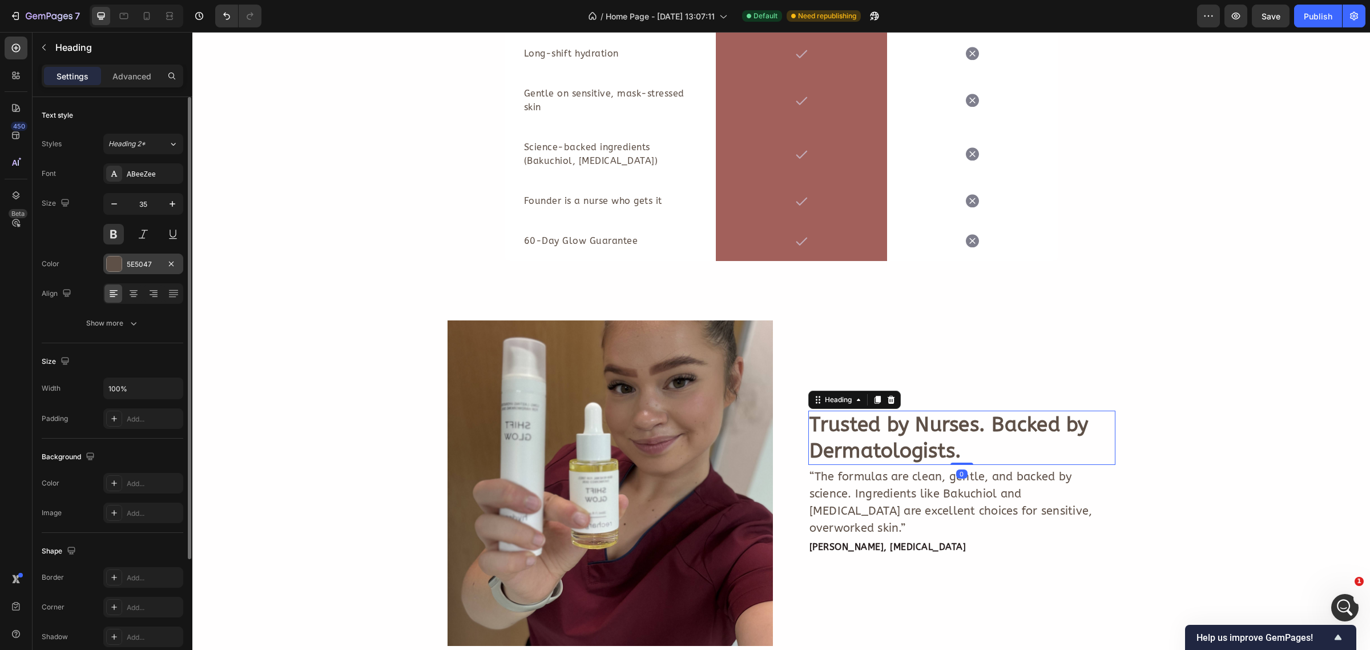
click at [143, 260] on div "5E5047" at bounding box center [143, 264] width 33 height 10
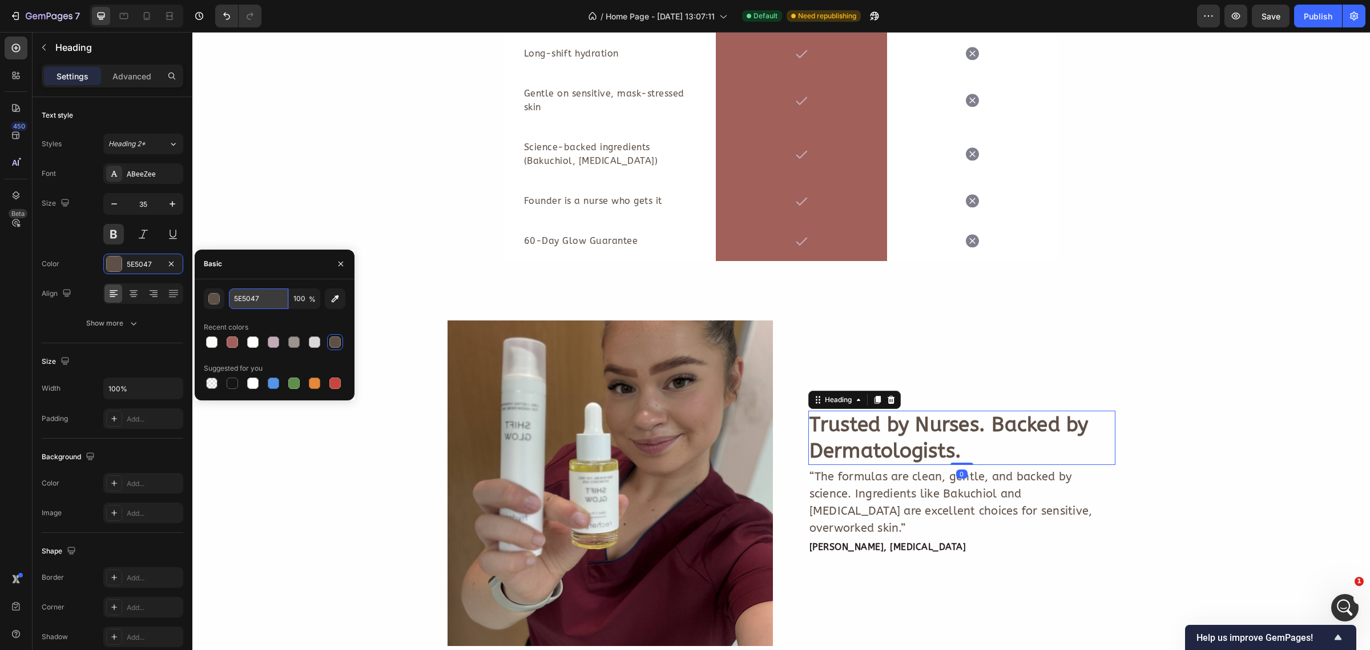
click at [274, 301] on input "5E5047" at bounding box center [258, 298] width 59 height 21
click at [261, 318] on div "Recent colors" at bounding box center [275, 327] width 142 height 18
click at [1296, 595] on div "Image Image Trusted by Nurses. Backed by Dermatologists. Heading 0 “The formula…" at bounding box center [781, 482] width 1178 height 325
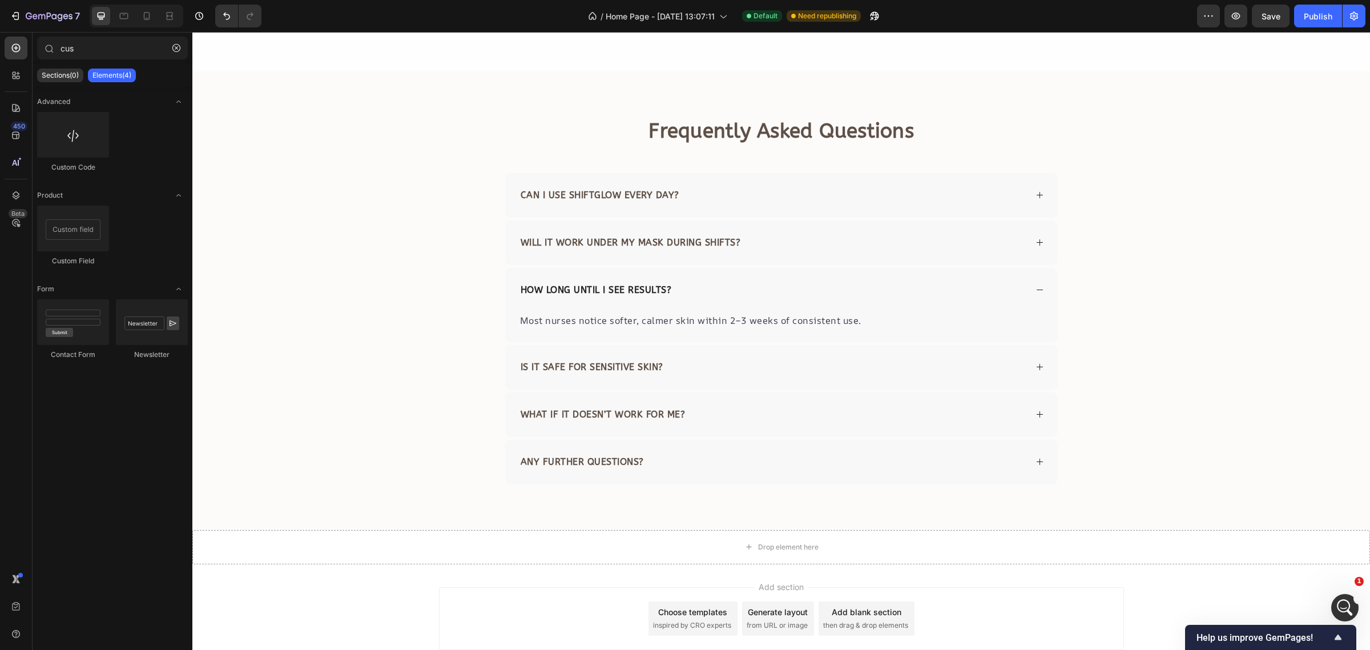
scroll to position [2922, 0]
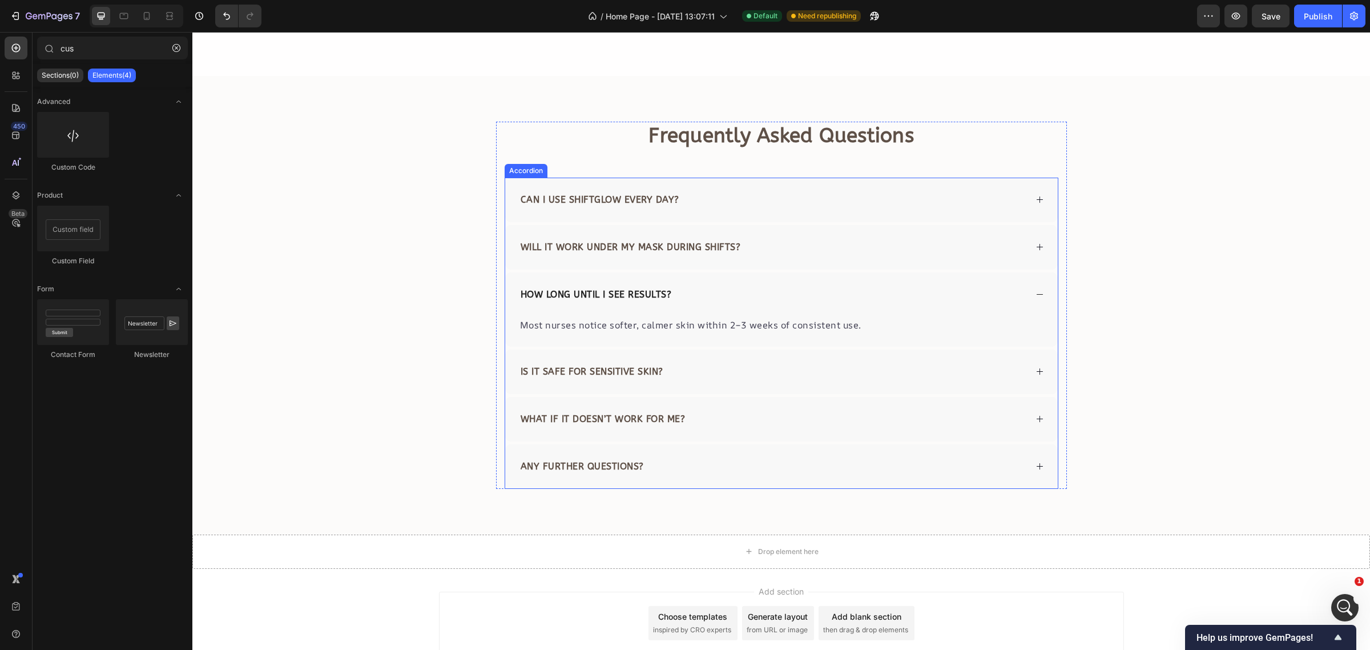
click at [745, 297] on div "How long until I see results?" at bounding box center [773, 294] width 508 height 17
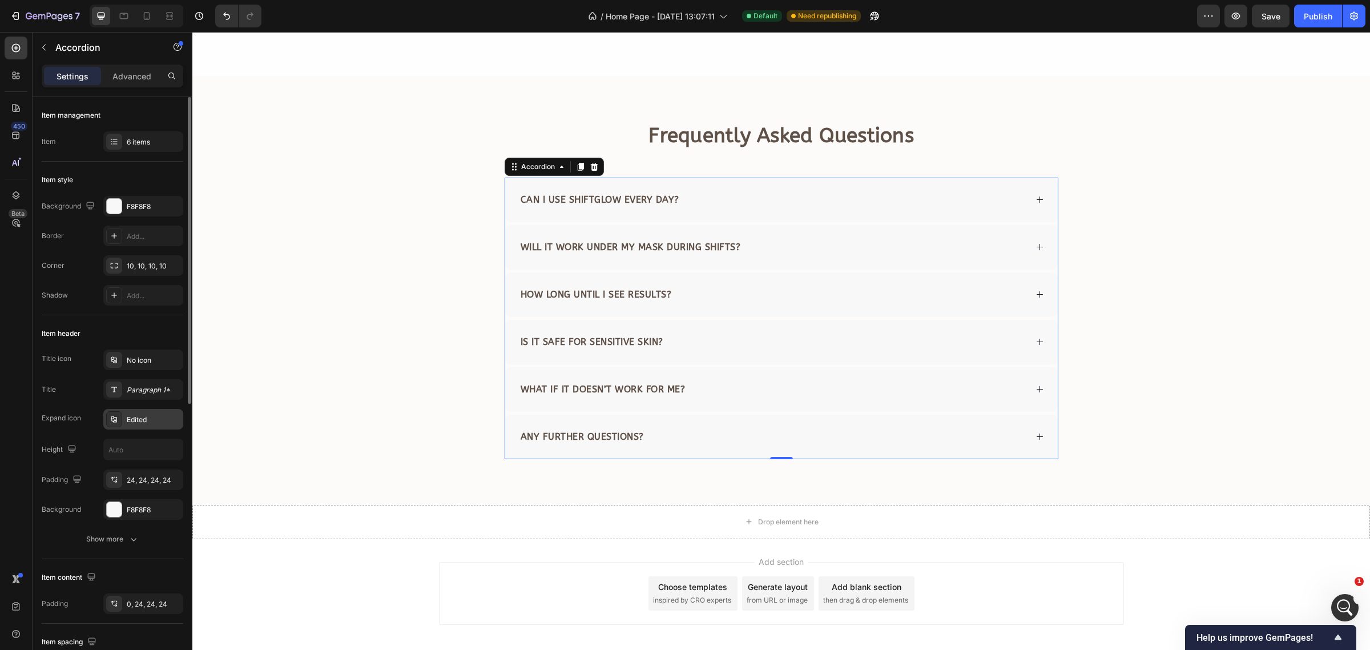
click at [154, 416] on div "Edited" at bounding box center [154, 419] width 54 height 10
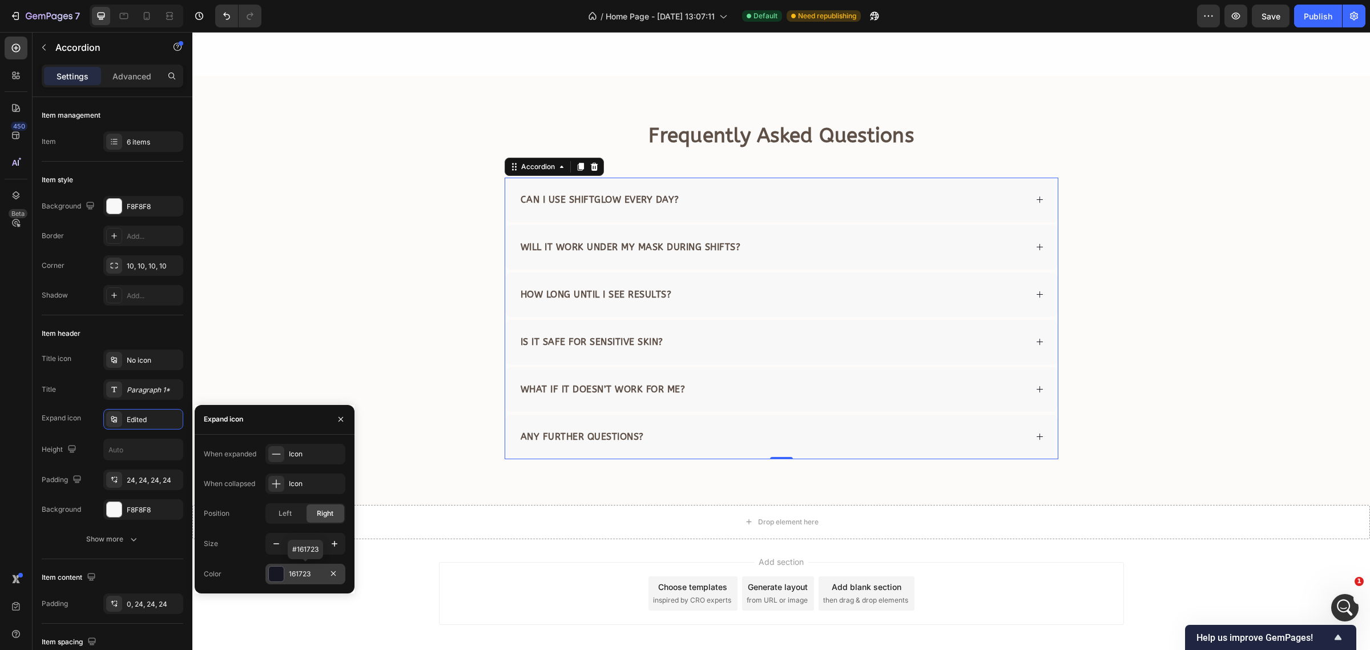
click at [280, 575] on div at bounding box center [276, 573] width 15 height 15
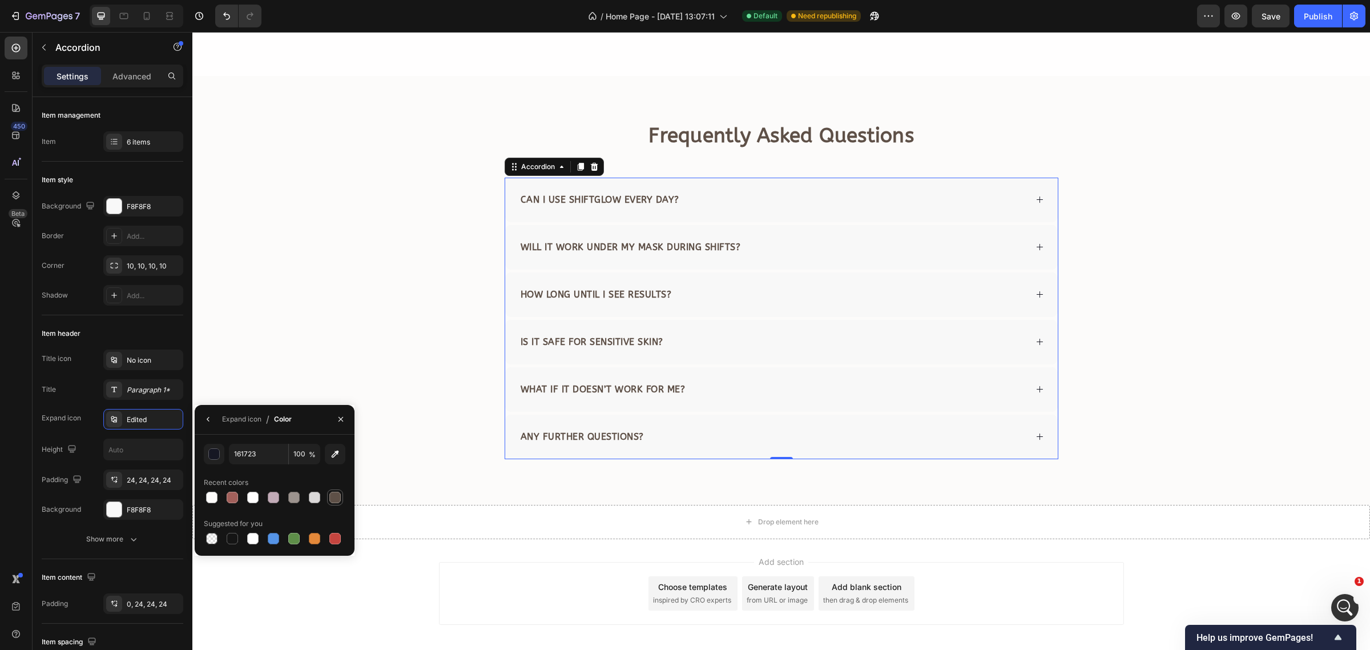
click at [334, 497] on div at bounding box center [334, 497] width 11 height 11
type input "5E5047"
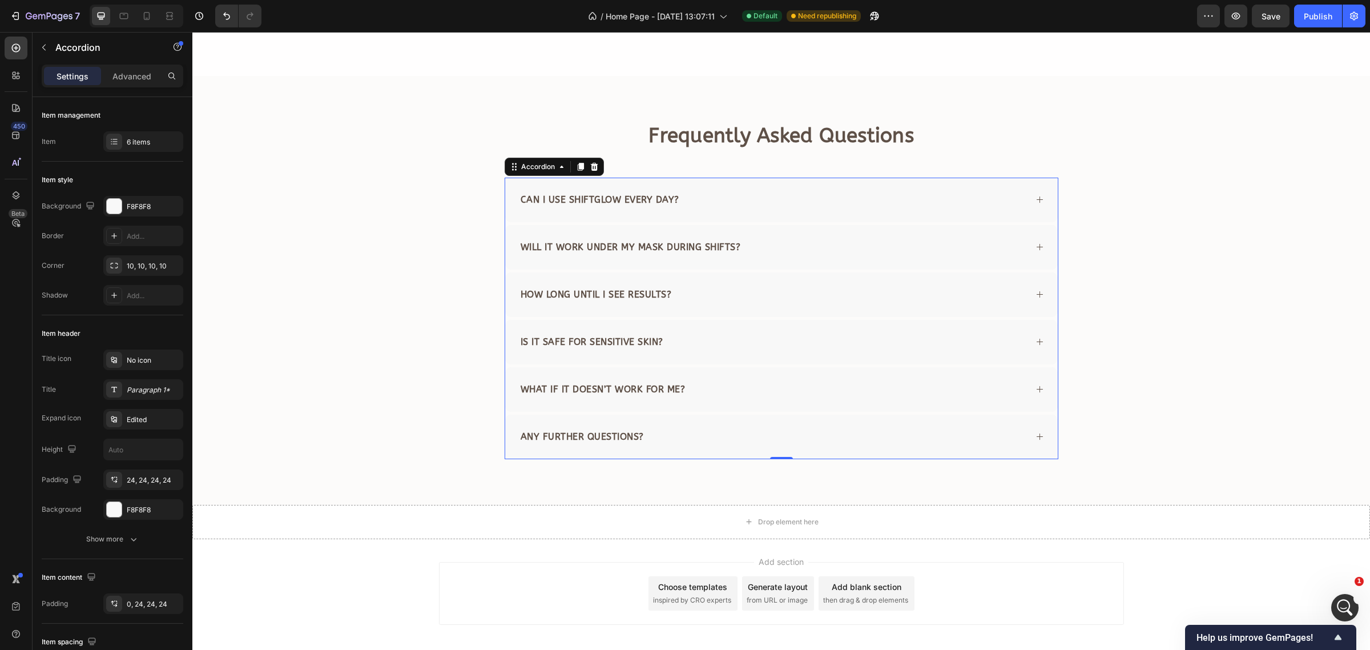
click at [1036, 200] on icon at bounding box center [1040, 199] width 9 height 9
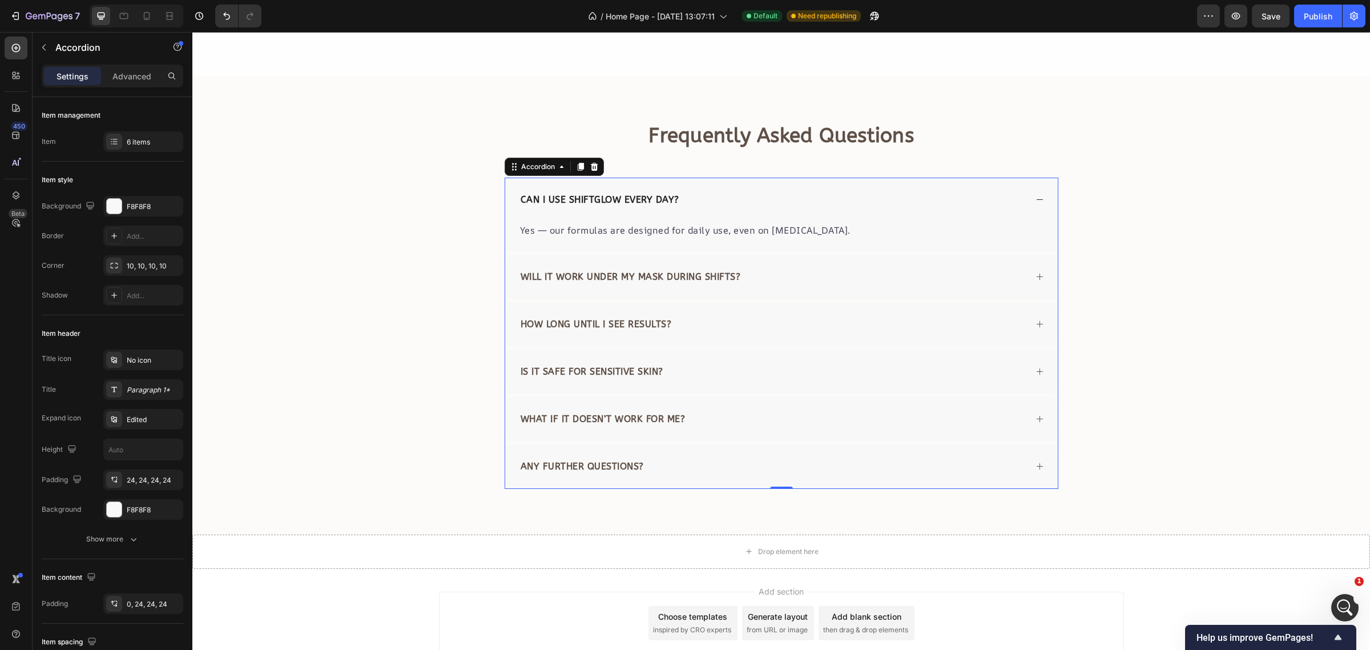
click at [1037, 200] on icon at bounding box center [1040, 199] width 9 height 9
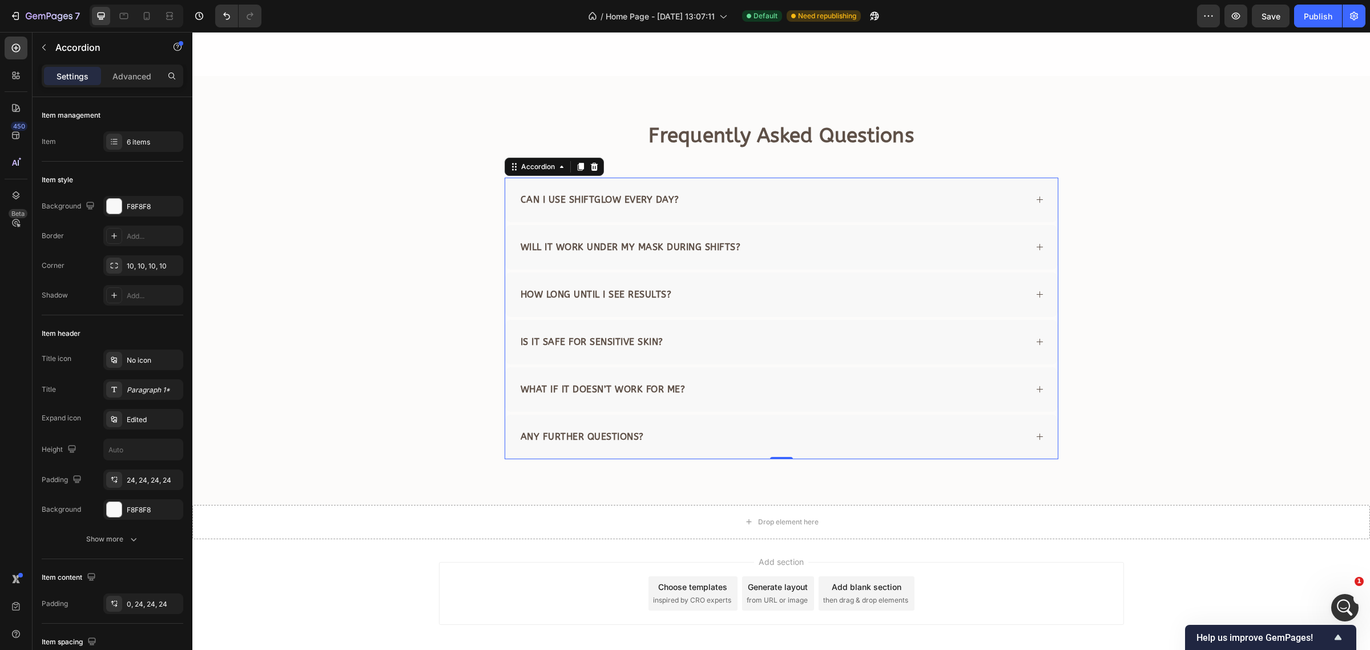
click at [1039, 195] on div "Can I use ShiftGlow every day?" at bounding box center [781, 200] width 553 height 45
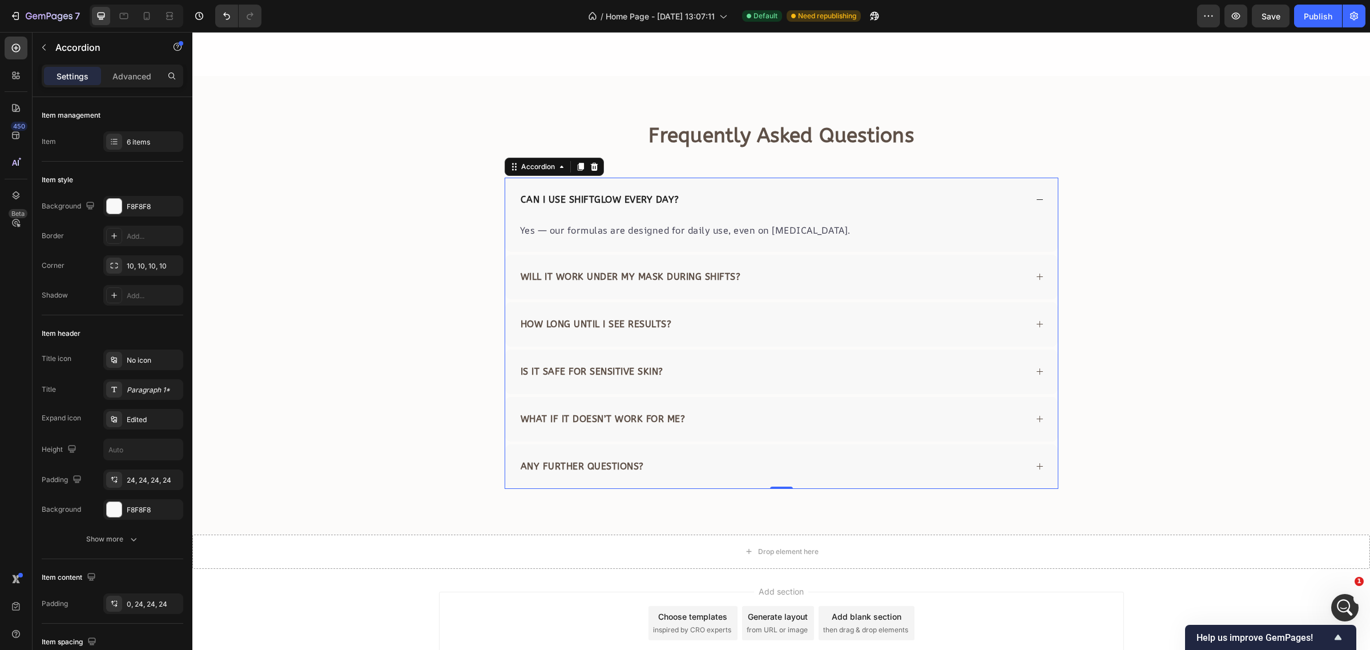
click at [1039, 195] on div "Can I use ShiftGlow every day?" at bounding box center [781, 200] width 553 height 45
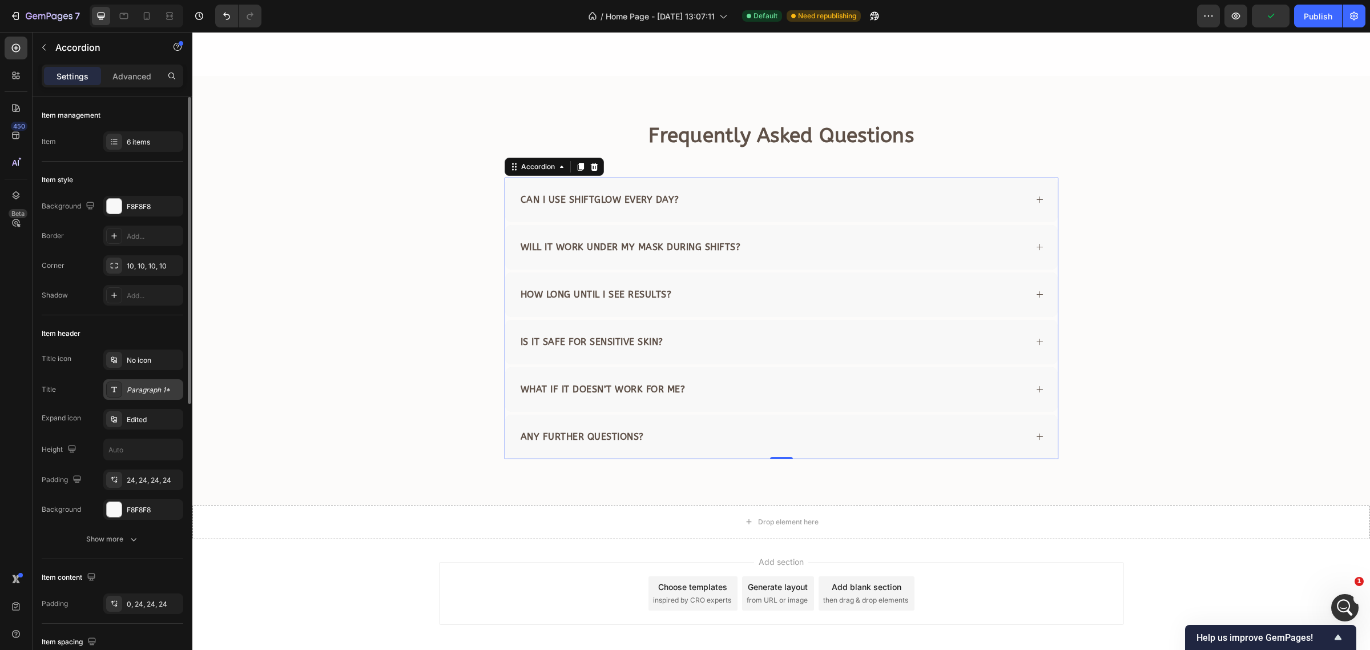
click at [154, 392] on div "Paragraph 1*" at bounding box center [154, 390] width 54 height 10
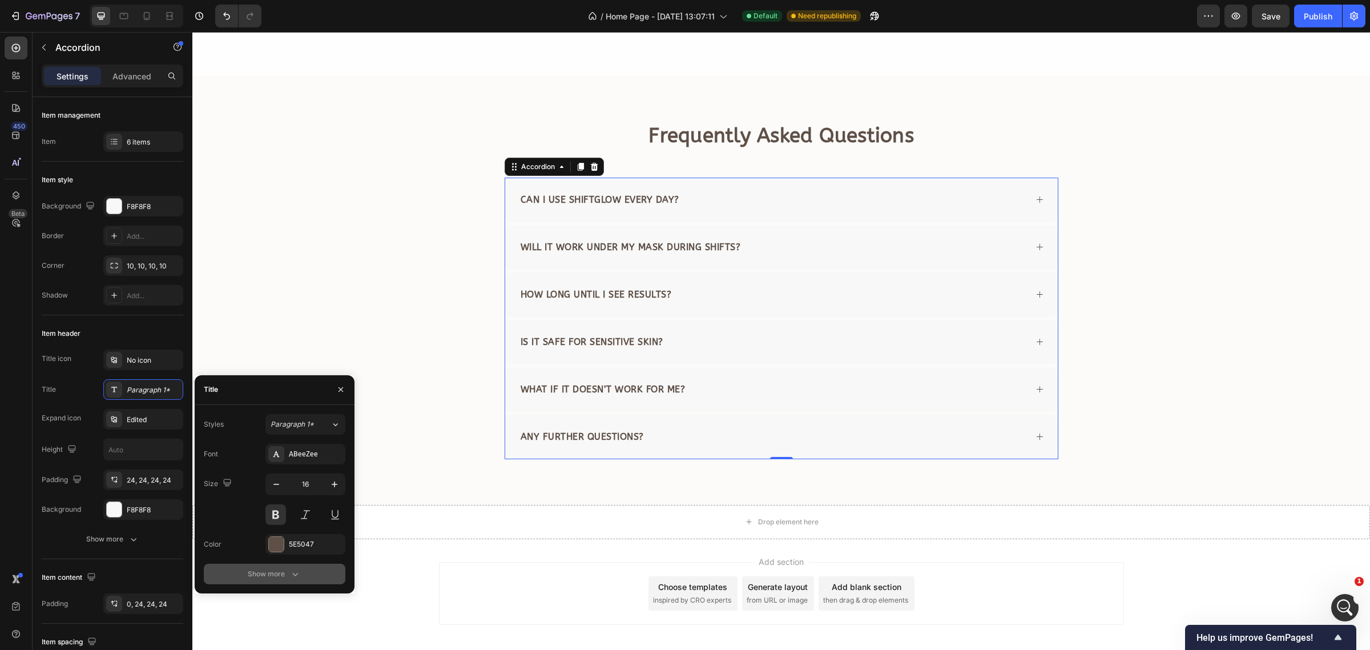
click at [283, 575] on div "Show more" at bounding box center [274, 573] width 53 height 11
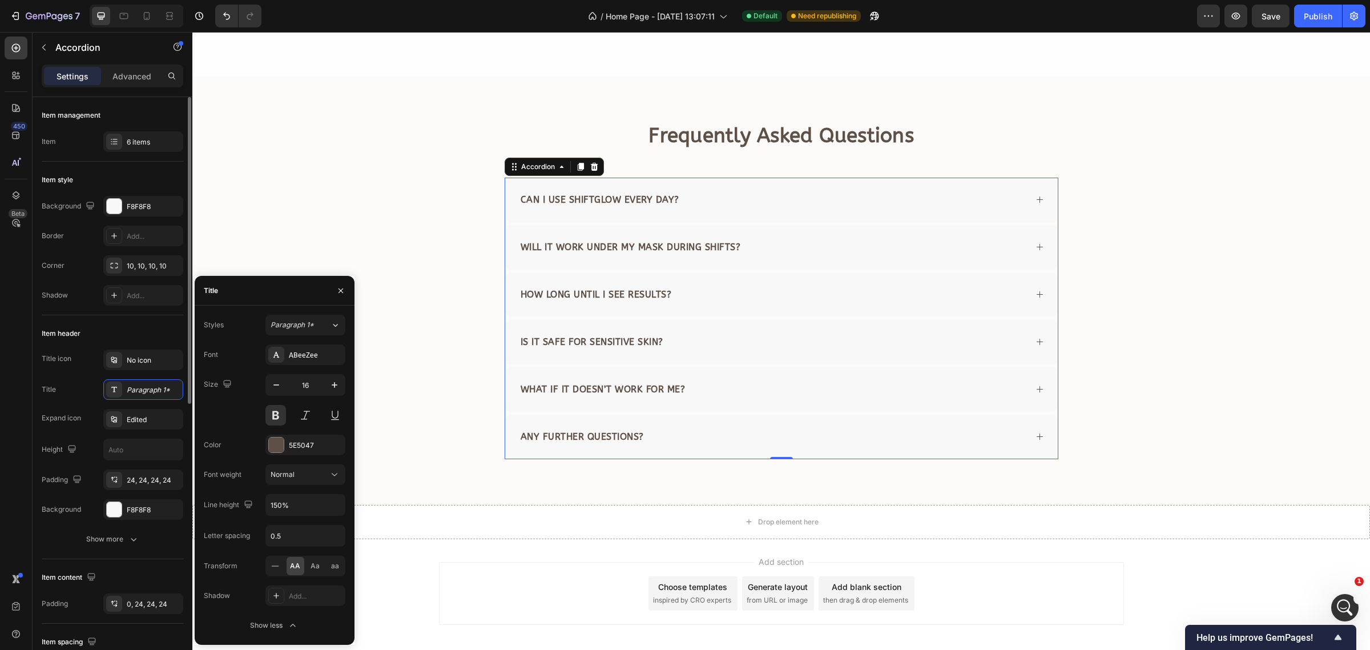
click at [86, 429] on div "Expand icon Edited" at bounding box center [113, 419] width 142 height 21
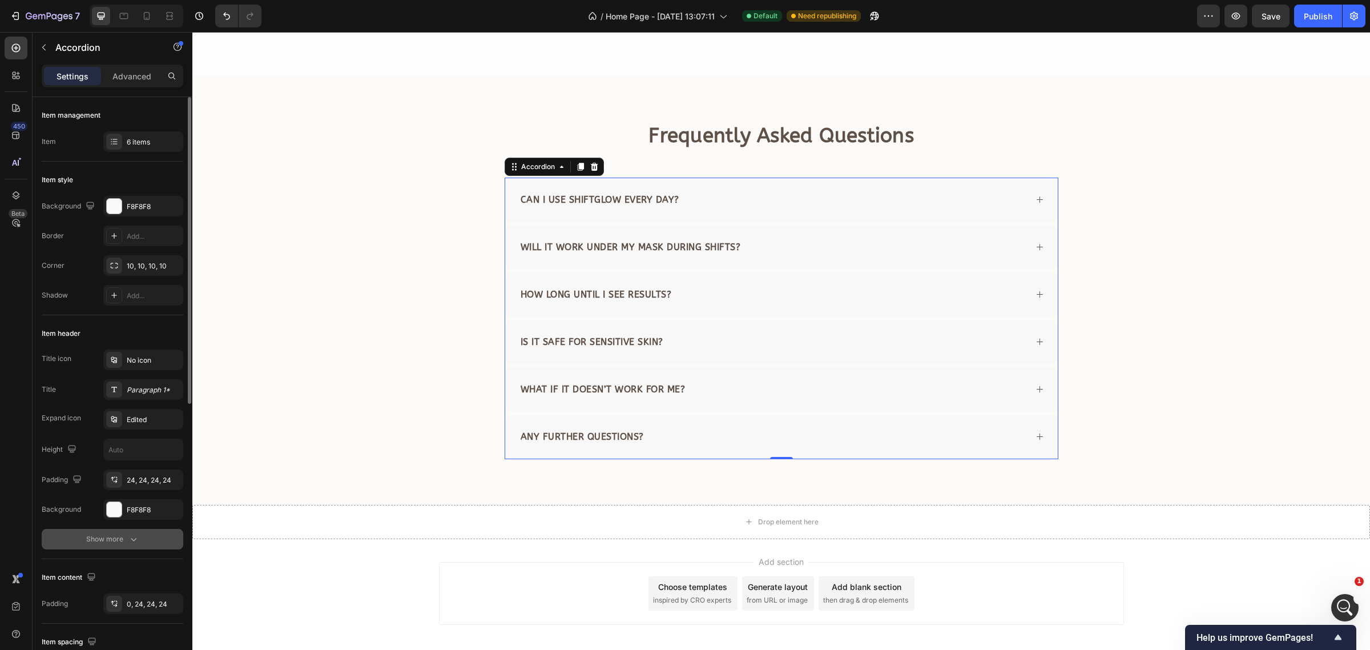
click at [106, 535] on div "Show more" at bounding box center [112, 538] width 53 height 11
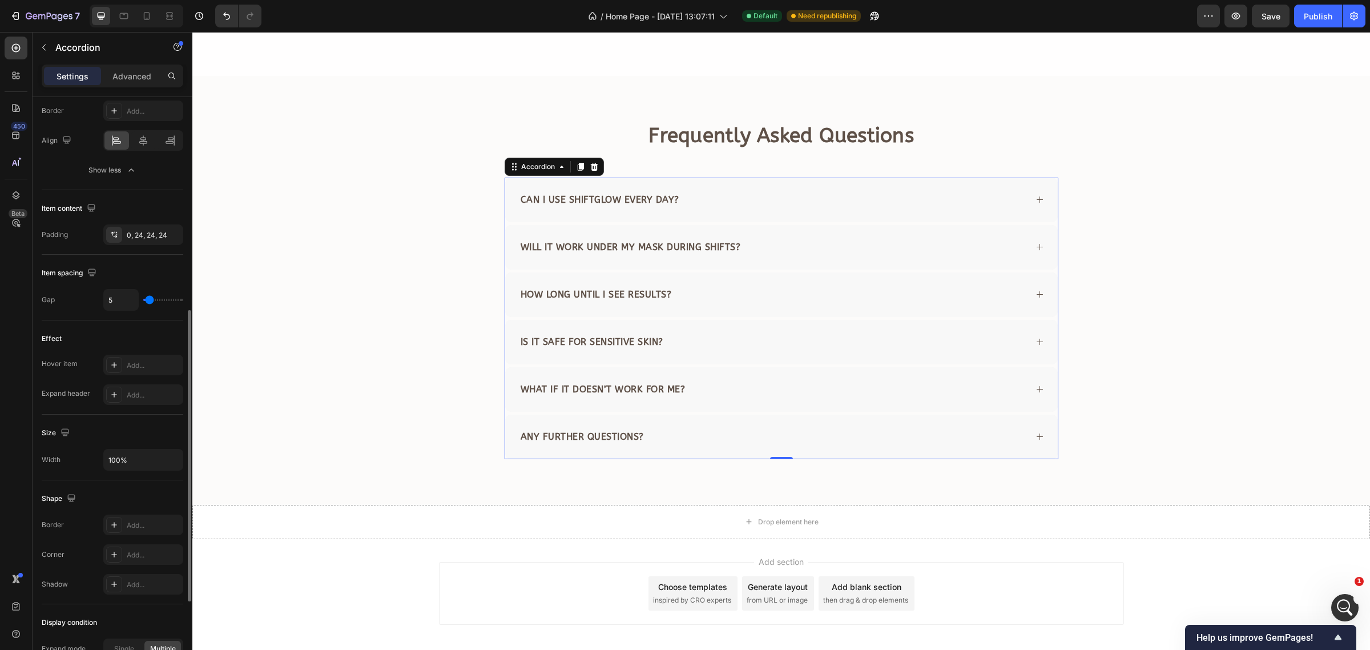
scroll to position [571, 0]
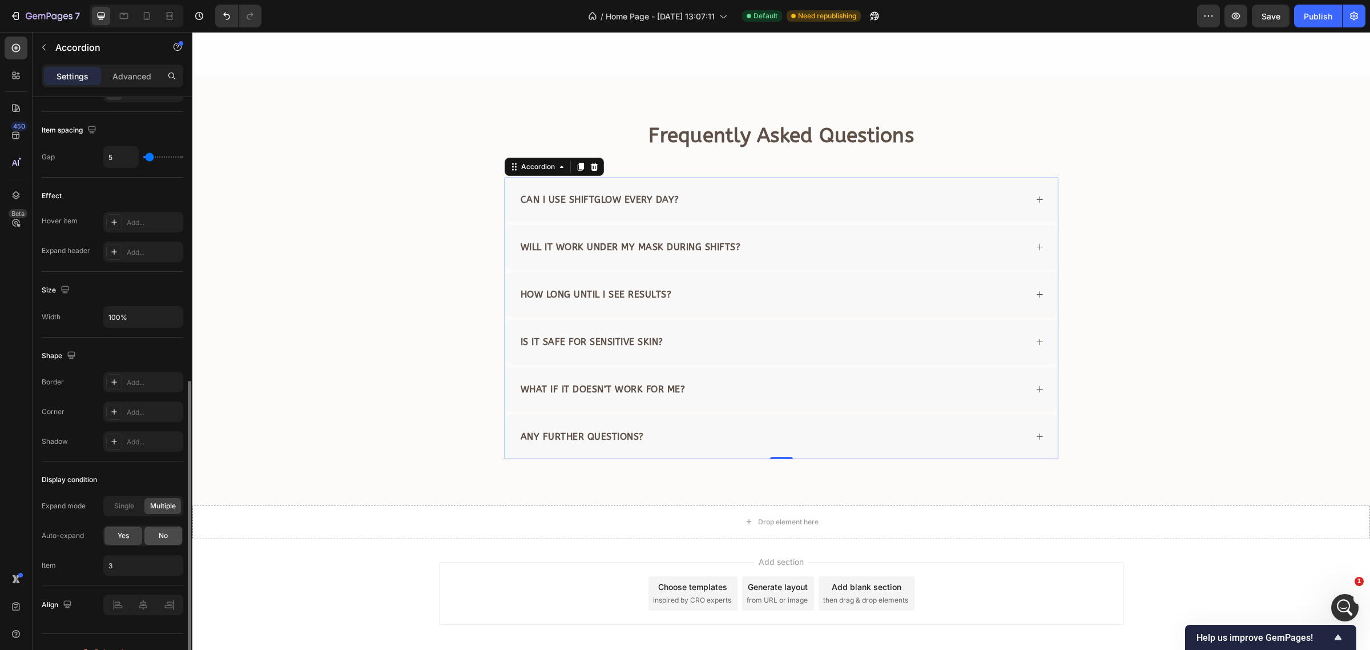
click at [166, 543] on div "No" at bounding box center [163, 535] width 38 height 18
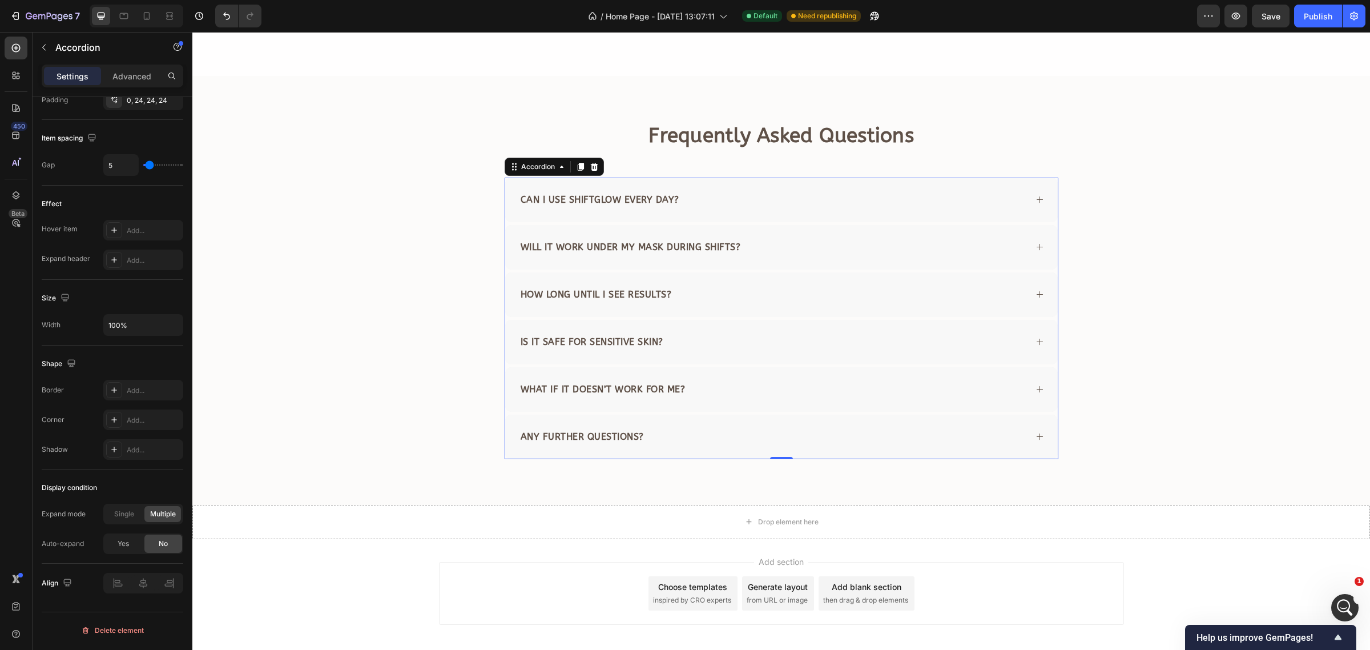
click at [797, 204] on div "Can I use ShiftGlow every day?" at bounding box center [773, 199] width 508 height 17
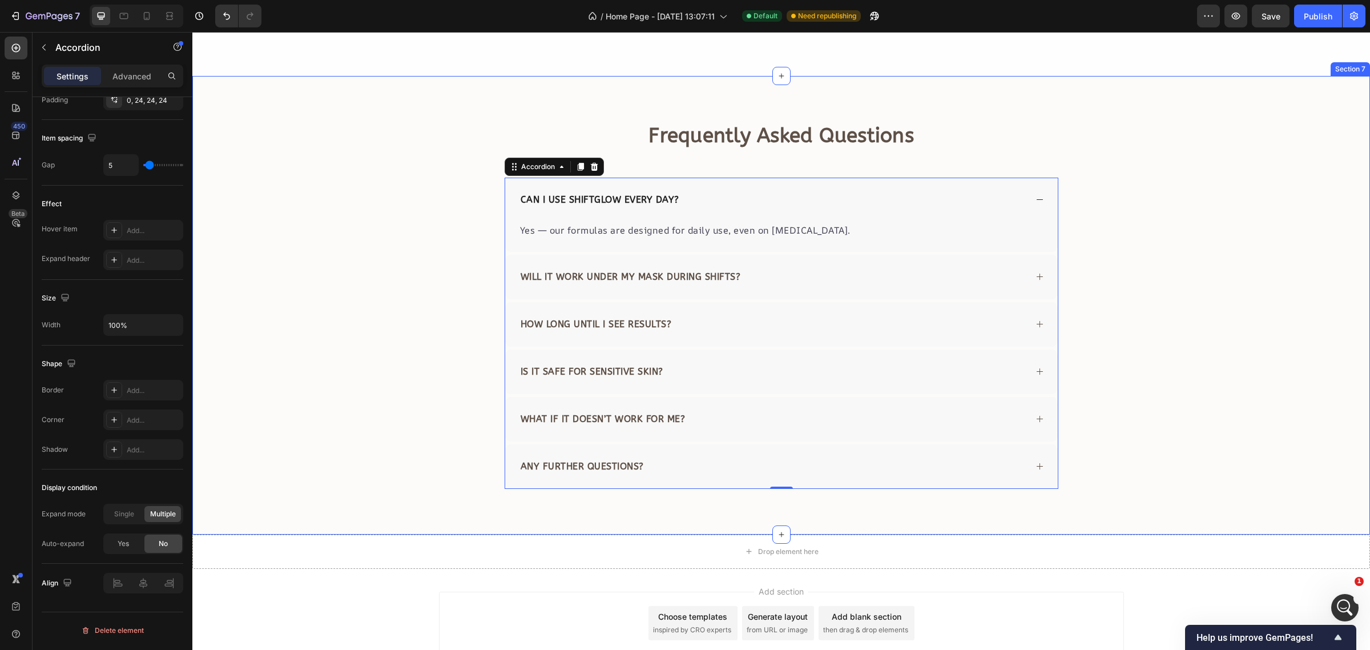
click at [1136, 196] on div "Frequently Asked Questions Heading Can I use ShiftGlow every day? Yes — our for…" at bounding box center [781, 305] width 1178 height 367
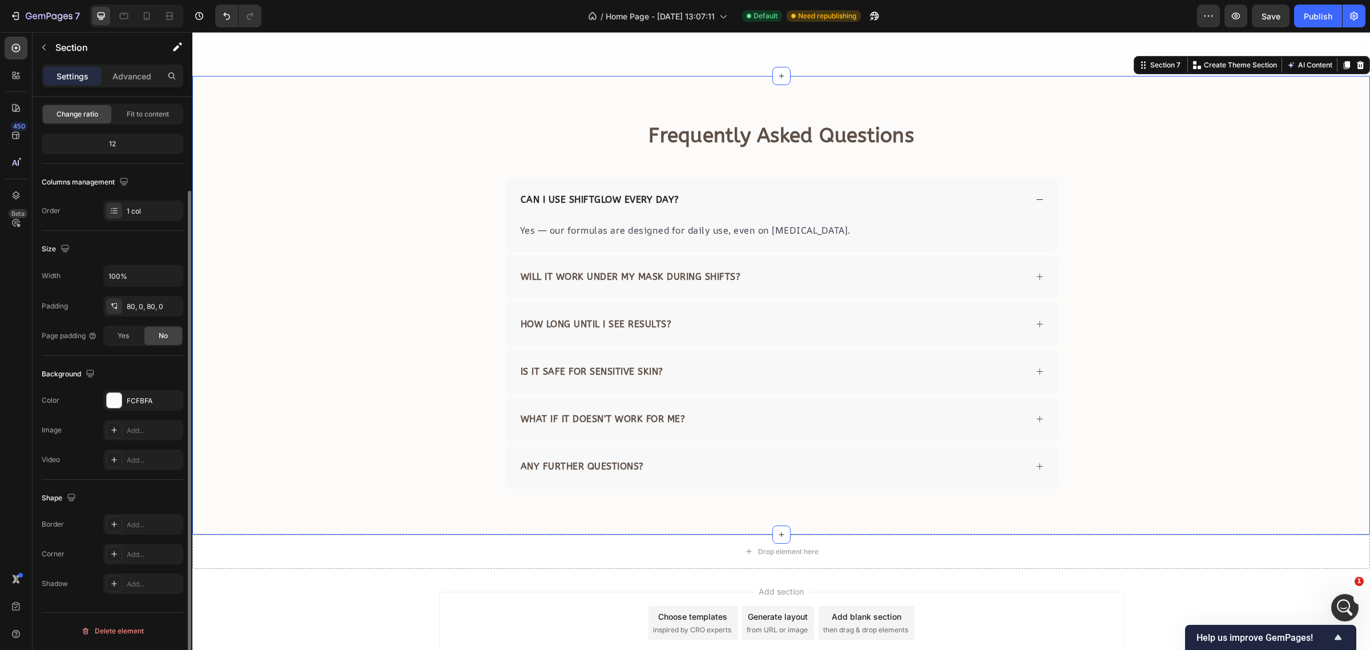
scroll to position [0, 0]
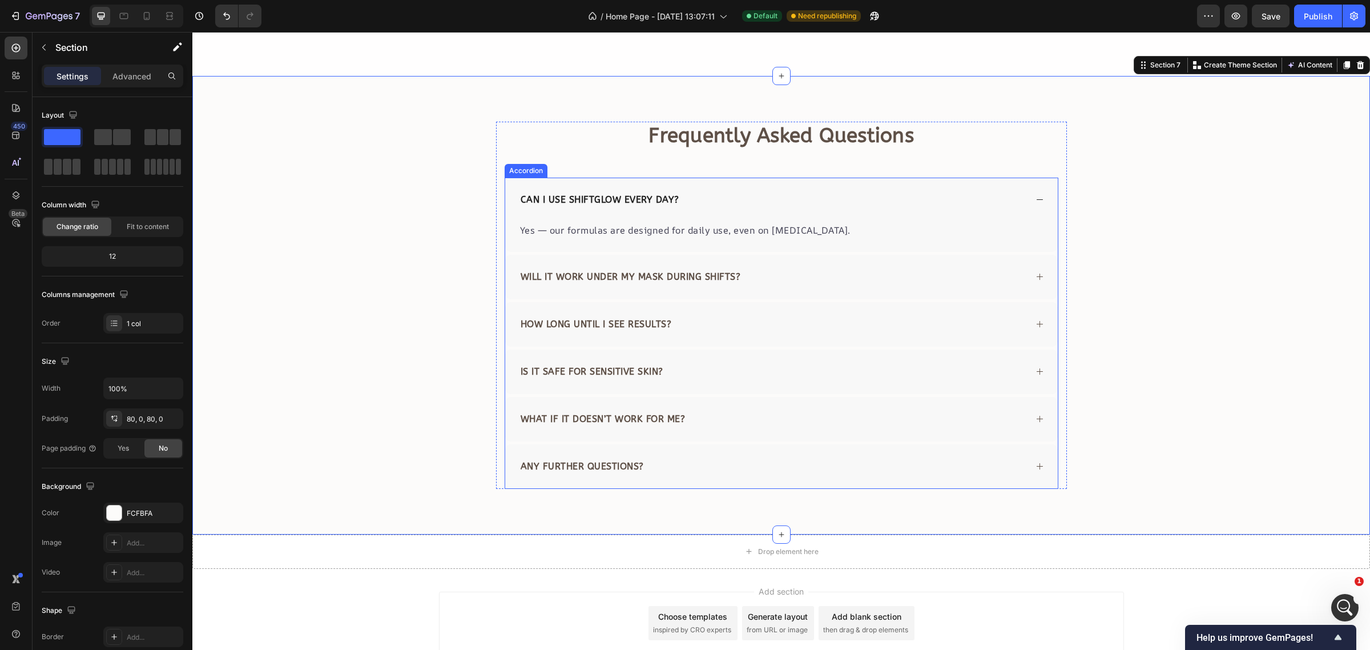
click at [595, 274] on p "Will it work under my mask during shifts?" at bounding box center [631, 277] width 220 height 14
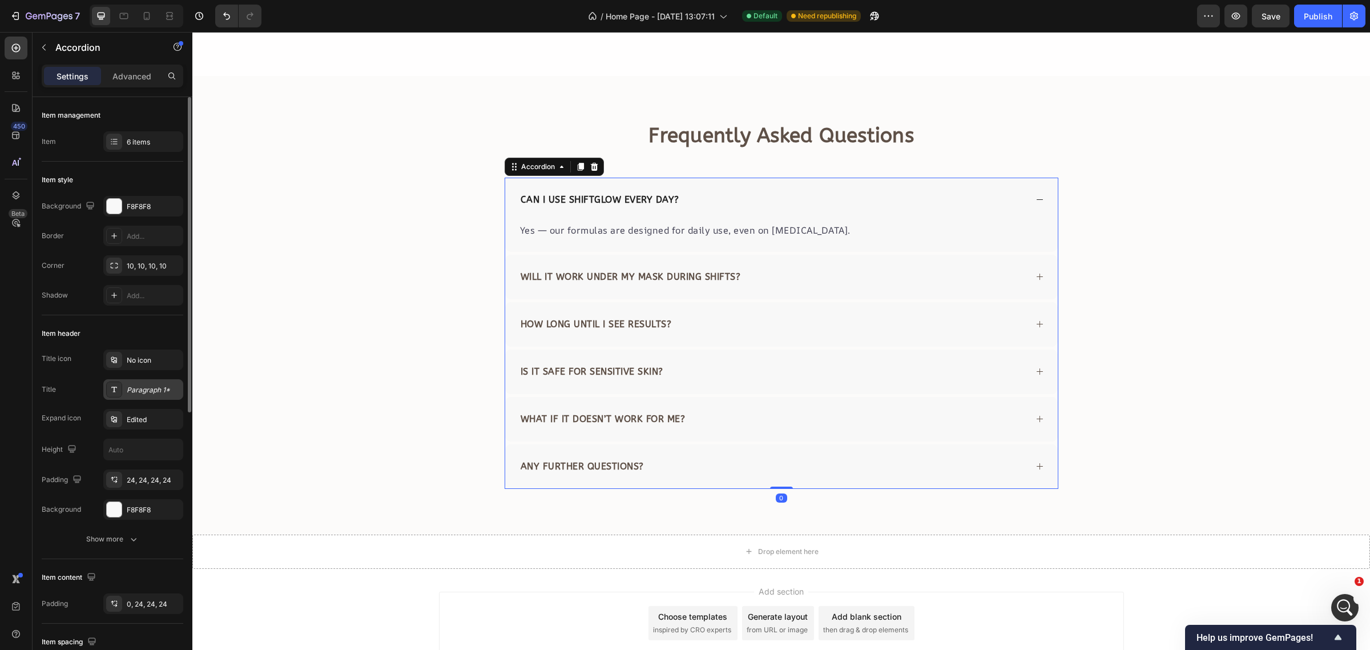
click at [134, 392] on div "Paragraph 1*" at bounding box center [154, 390] width 54 height 10
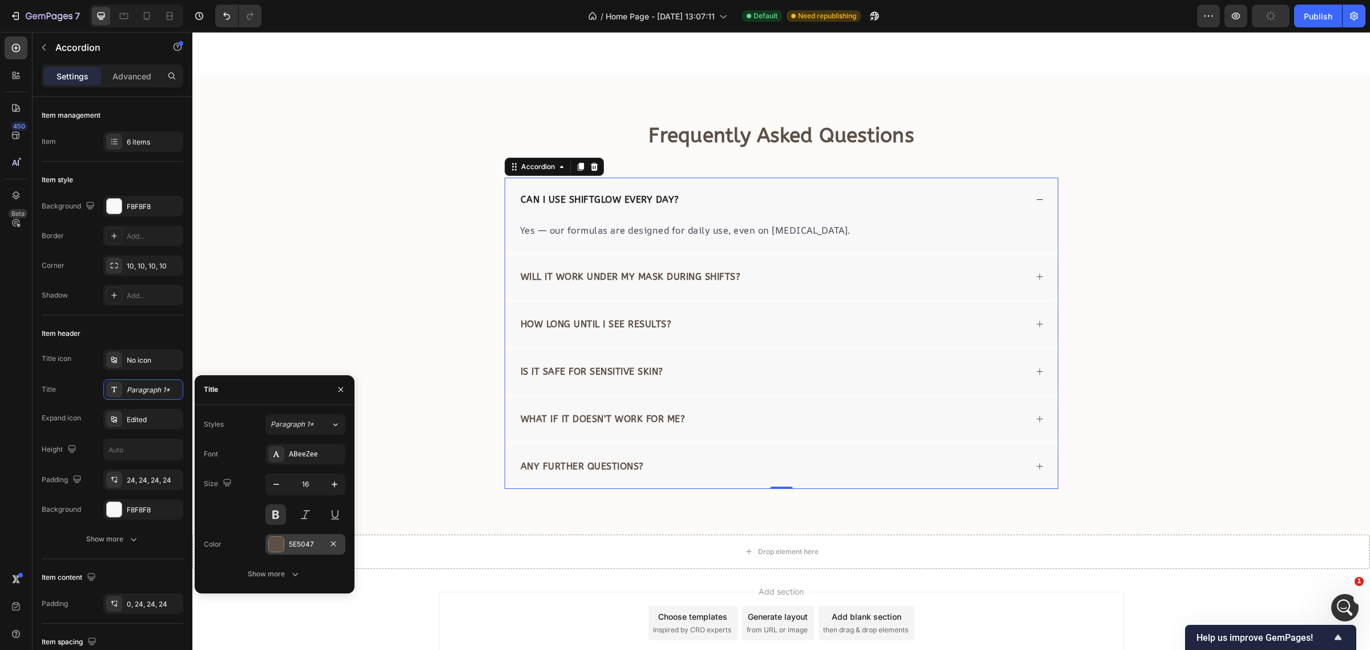
click at [303, 543] on div "5E5047" at bounding box center [305, 544] width 33 height 10
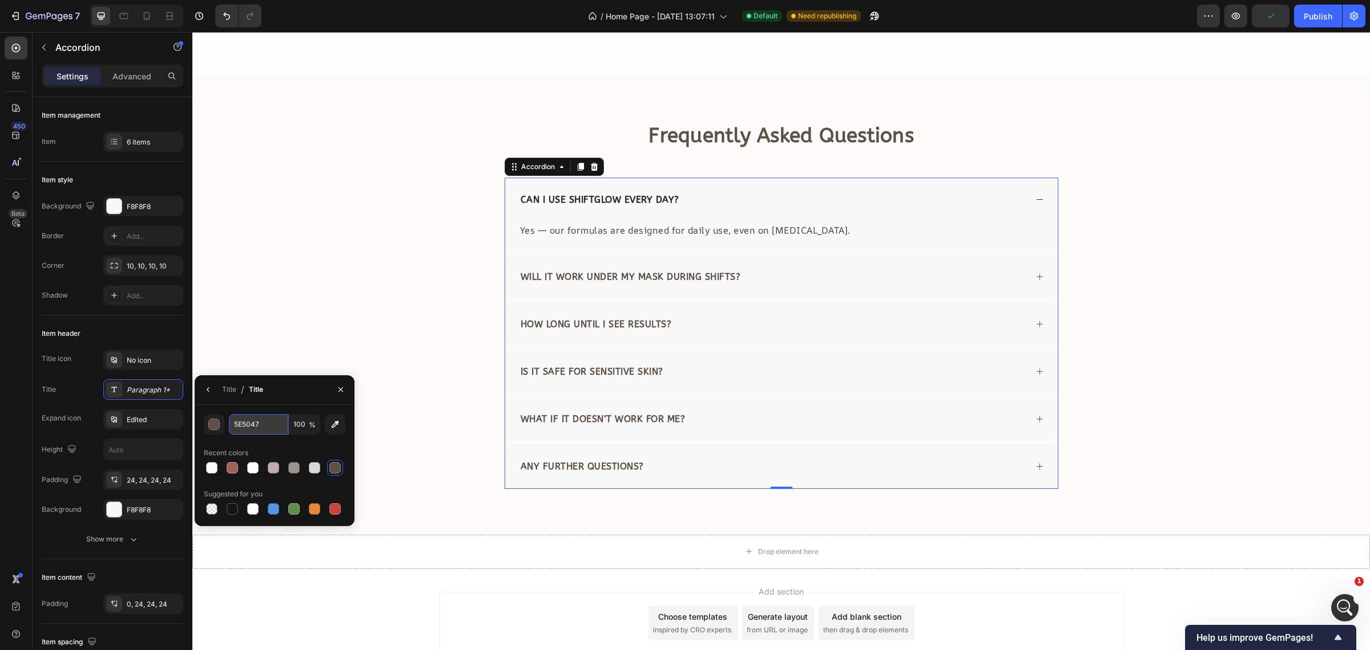
click at [261, 424] on input "5E5047" at bounding box center [258, 424] width 59 height 21
click at [606, 200] on p "Can I use ShiftGlow every day?" at bounding box center [600, 200] width 159 height 14
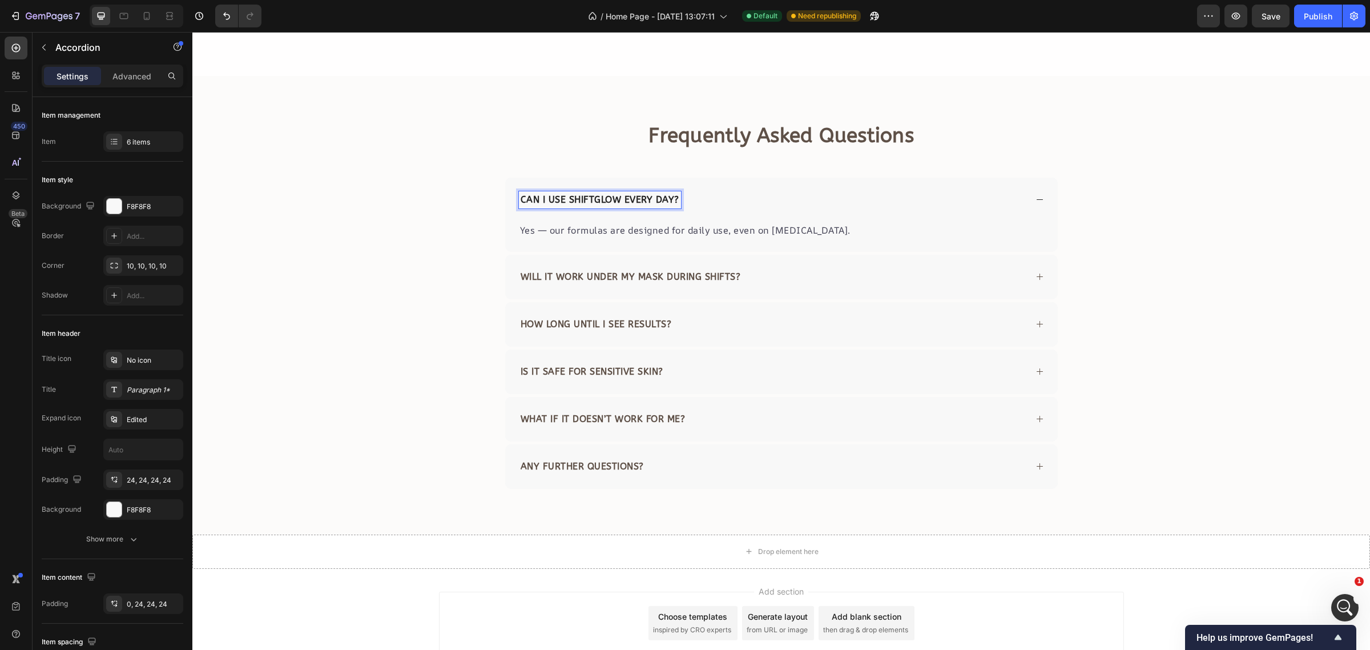
click at [606, 200] on p "Can I use ShiftGlow every day?" at bounding box center [600, 200] width 159 height 14
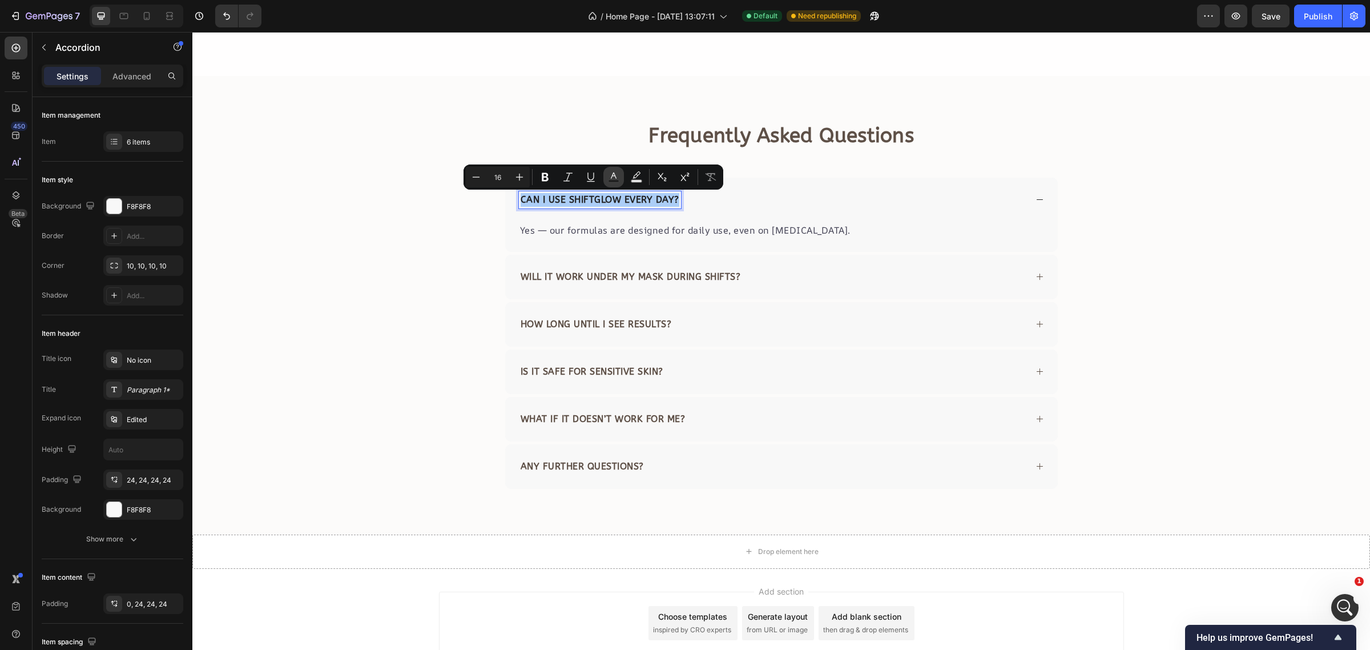
click at [614, 179] on icon "Editor contextual toolbar" at bounding box center [613, 176] width 11 height 11
type input "242424"
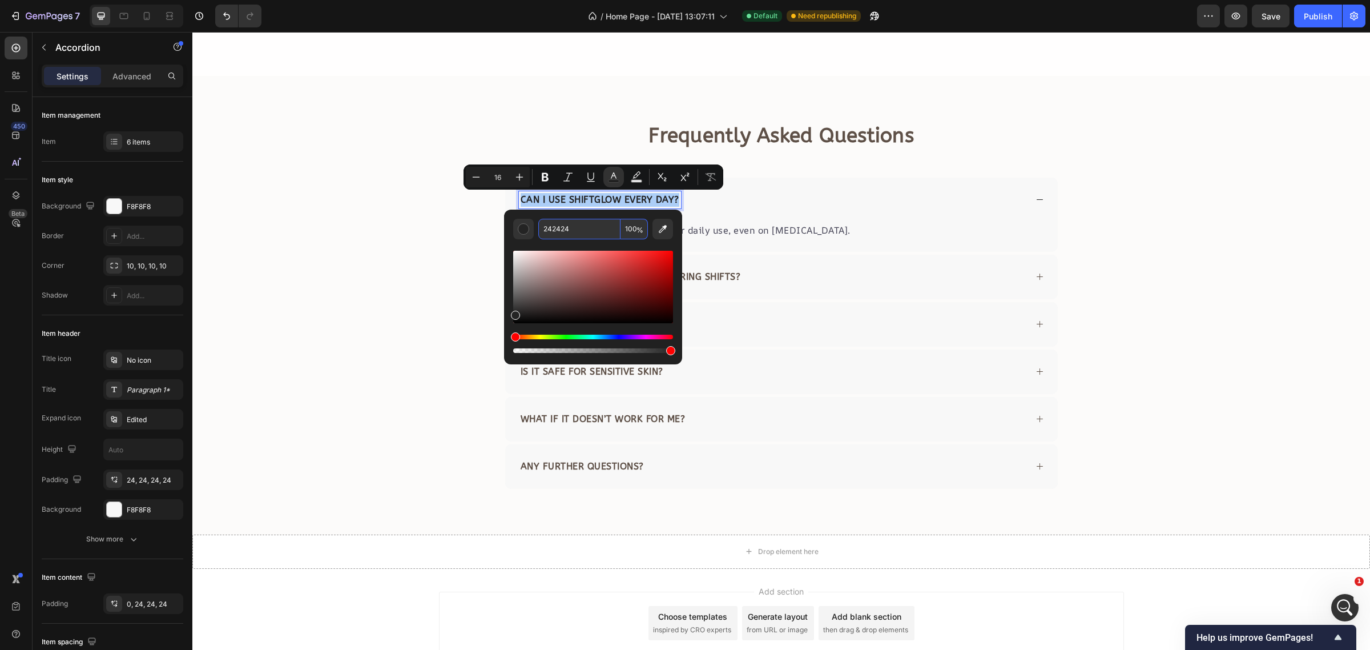
click at [595, 229] on input "242424" at bounding box center [579, 229] width 82 height 21
paste input "5E5047"
type input "5E5047"
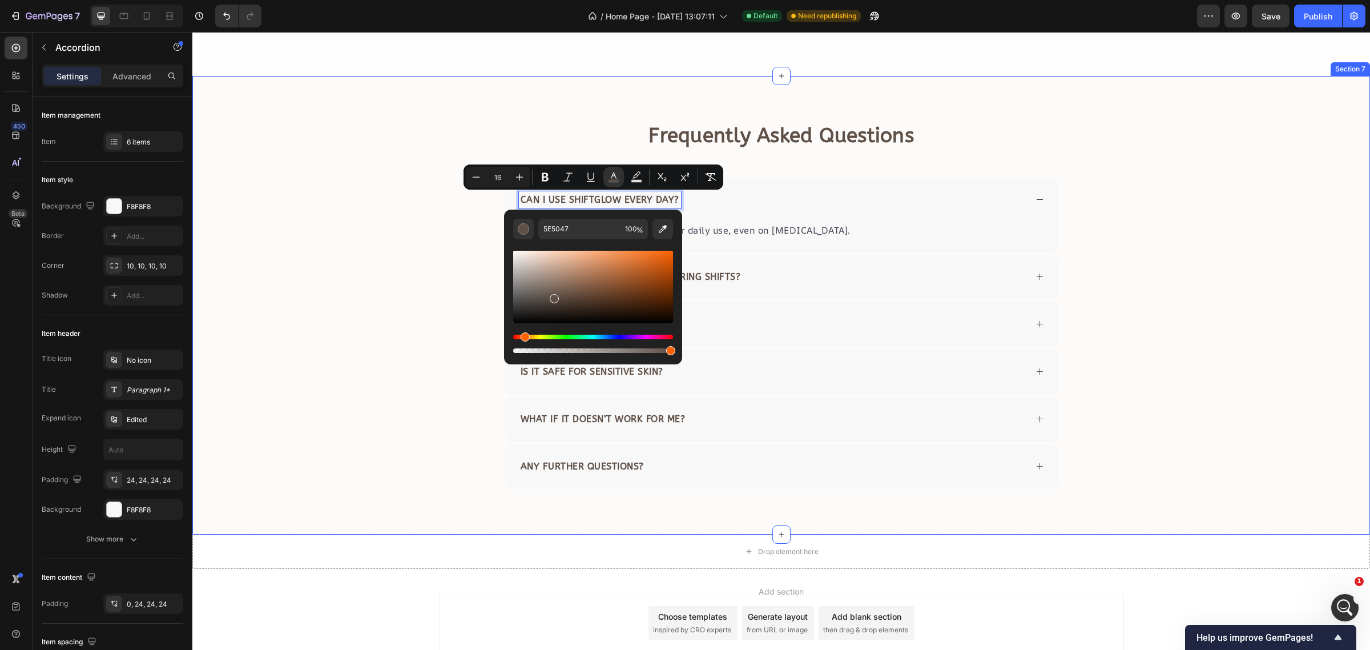
click at [442, 236] on div "Frequently Asked Questions Heading Can I use ShiftGlow every day? Yes — our for…" at bounding box center [781, 305] width 1178 height 367
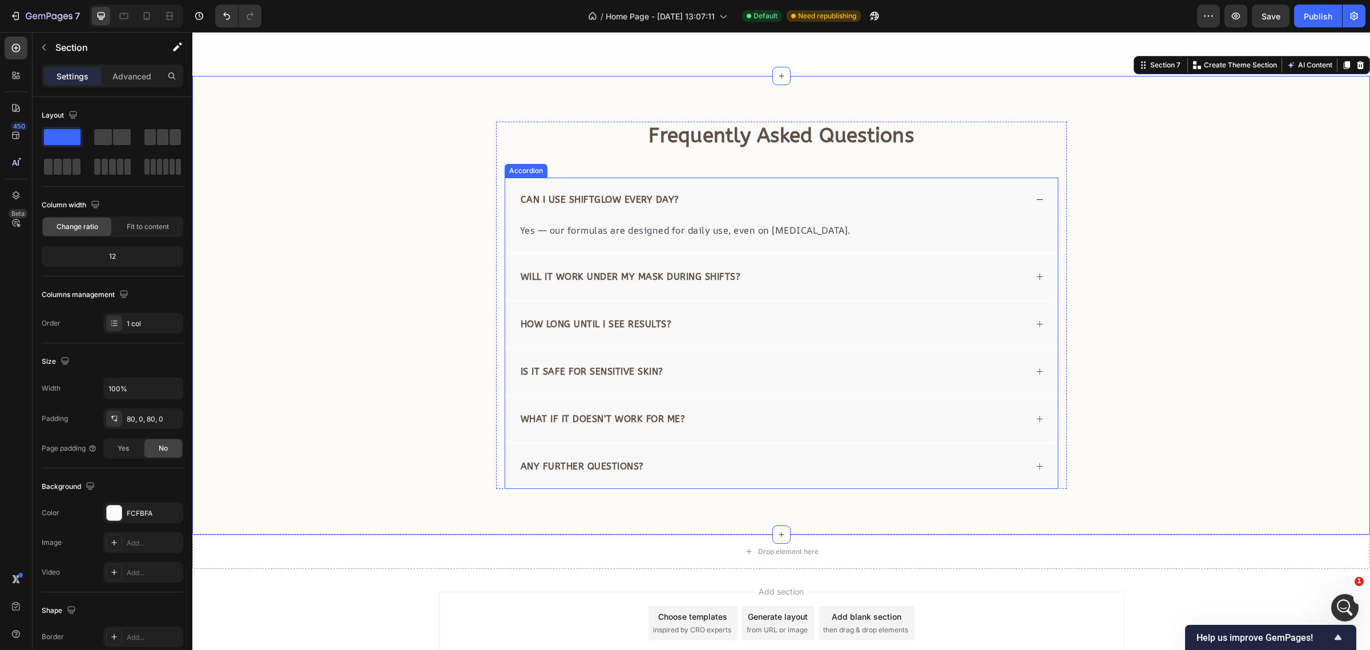
click at [1036, 199] on icon at bounding box center [1040, 199] width 9 height 9
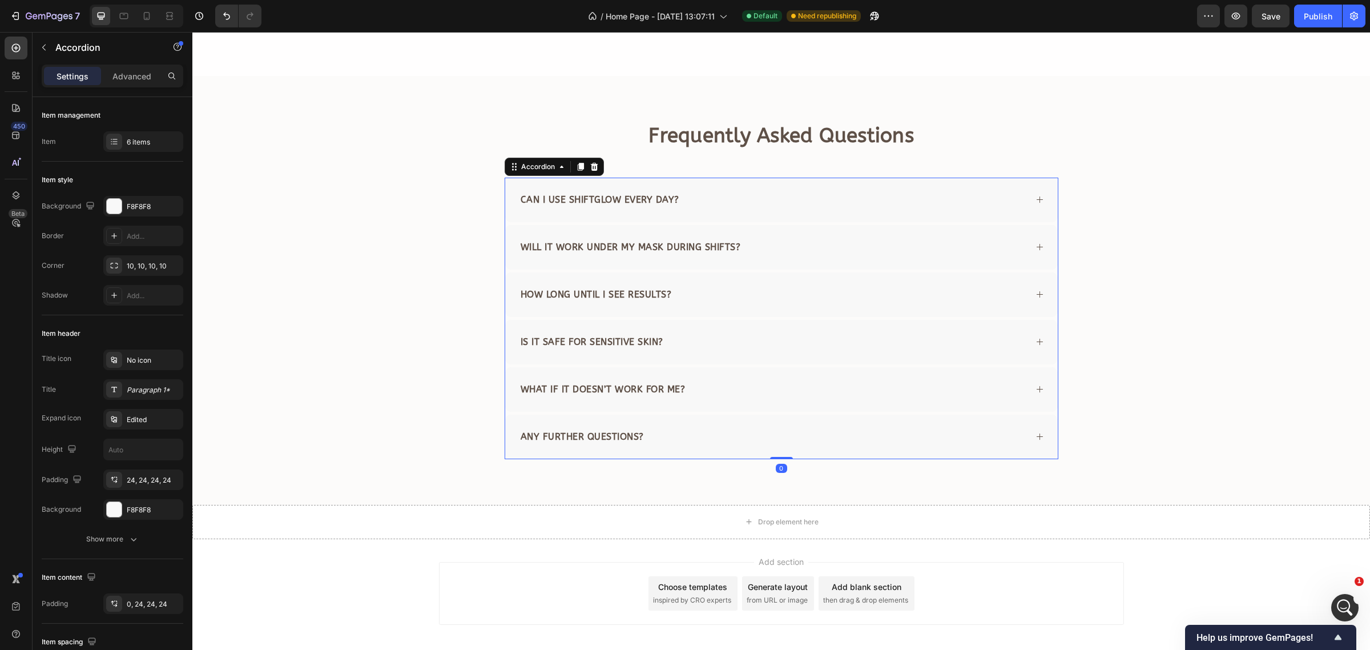
click at [1036, 200] on icon at bounding box center [1039, 199] width 6 height 6
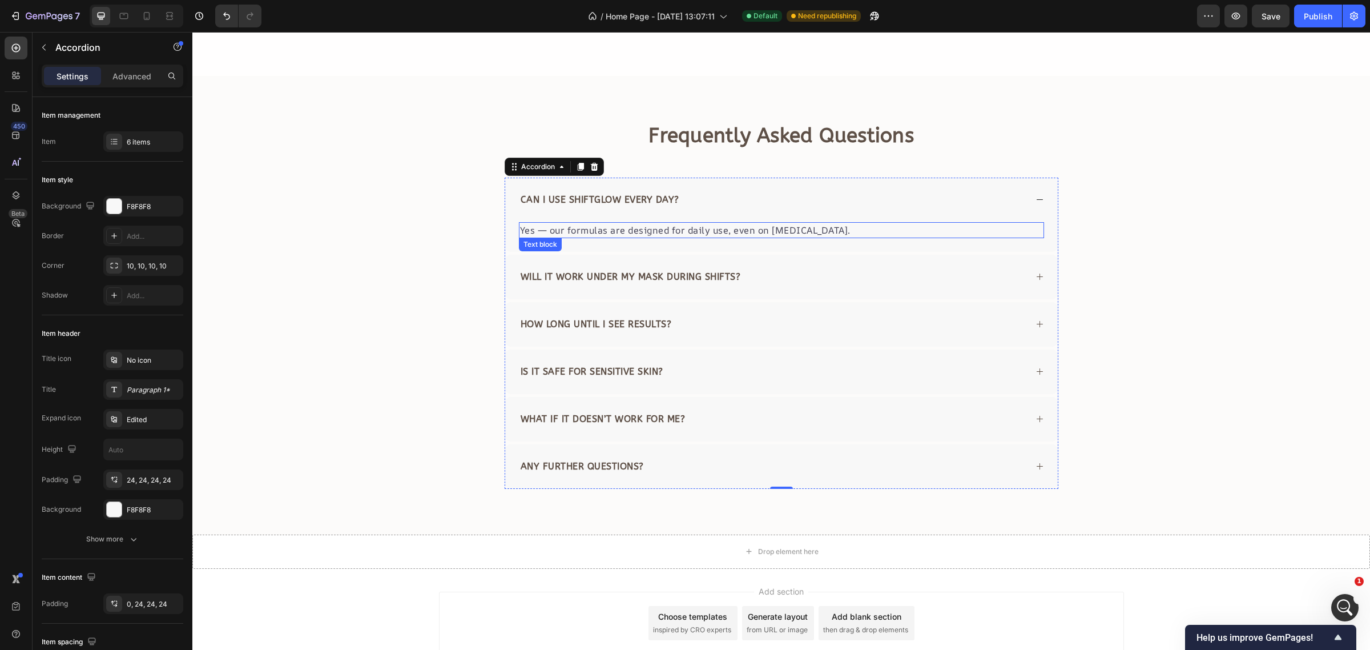
click at [734, 227] on p "Yes — our formulas are designed for daily use, even on [MEDICAL_DATA]." at bounding box center [781, 230] width 523 height 14
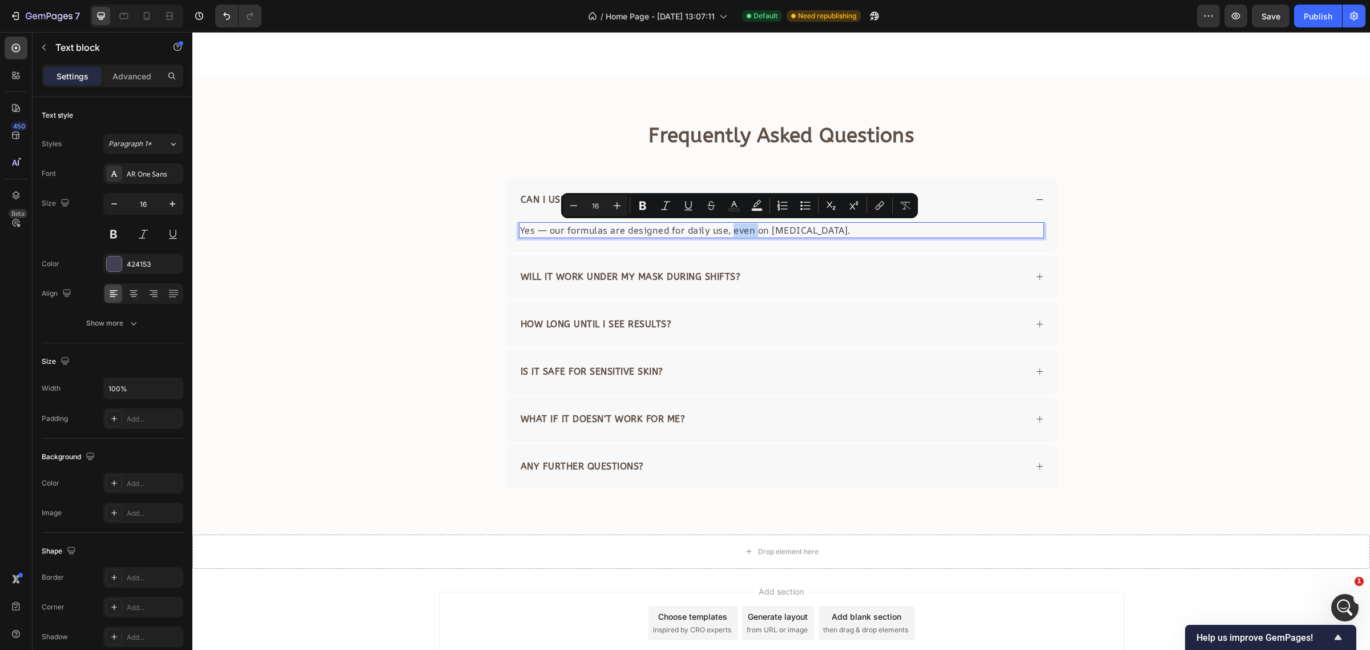
click at [734, 227] on p "Yes — our formulas are designed for daily use, even on [MEDICAL_DATA]." at bounding box center [781, 230] width 523 height 14
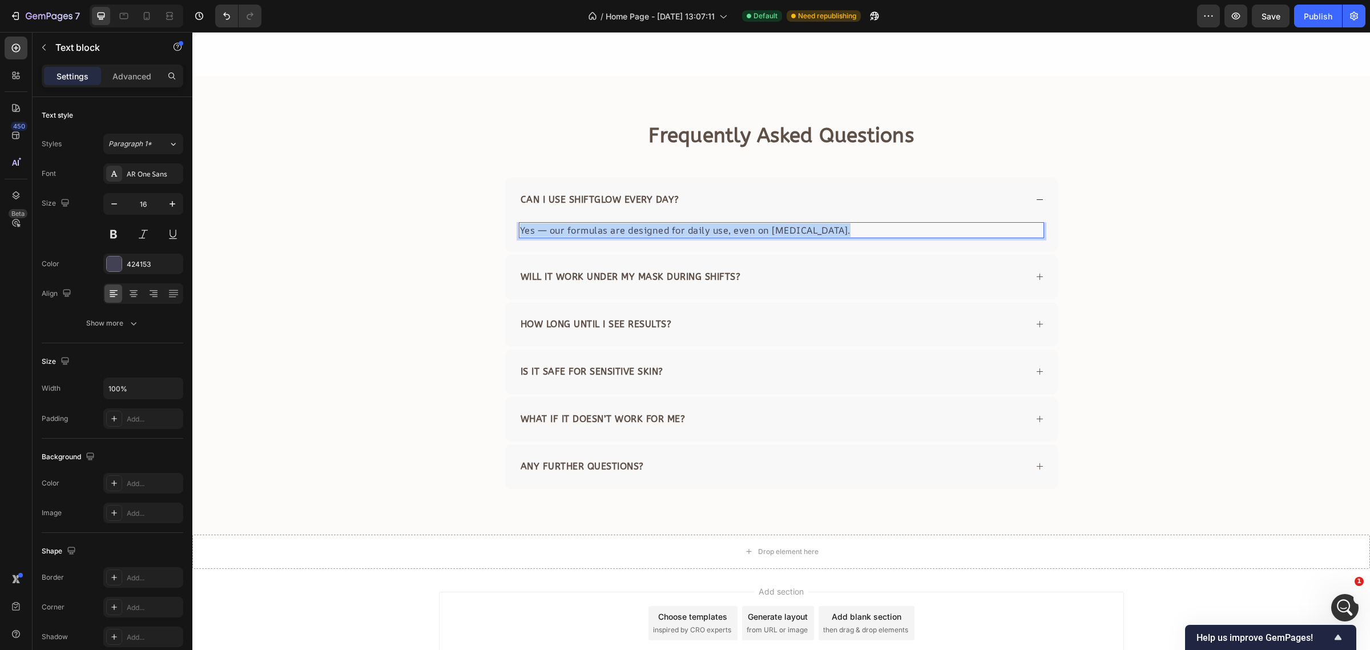
click at [734, 227] on p "Yes — our formulas are designed for daily use, even on [MEDICAL_DATA]." at bounding box center [781, 230] width 523 height 14
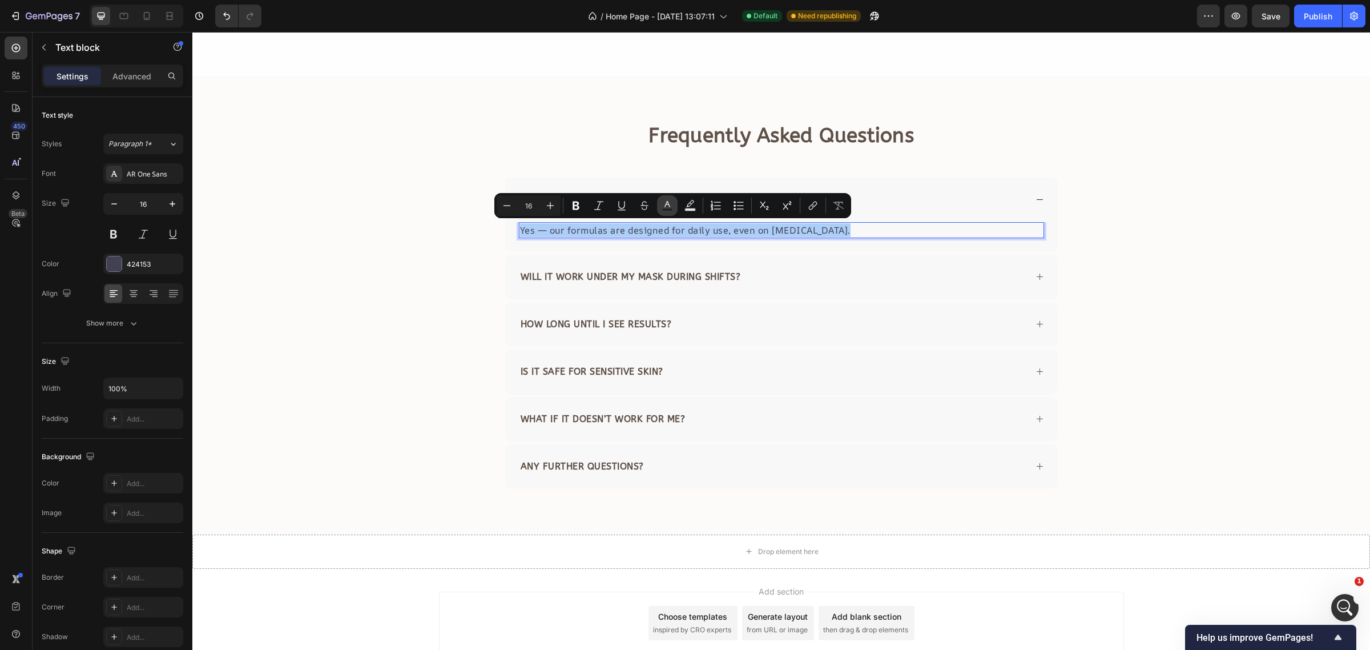
click at [664, 203] on icon "Editor contextual toolbar" at bounding box center [667, 205] width 11 height 11
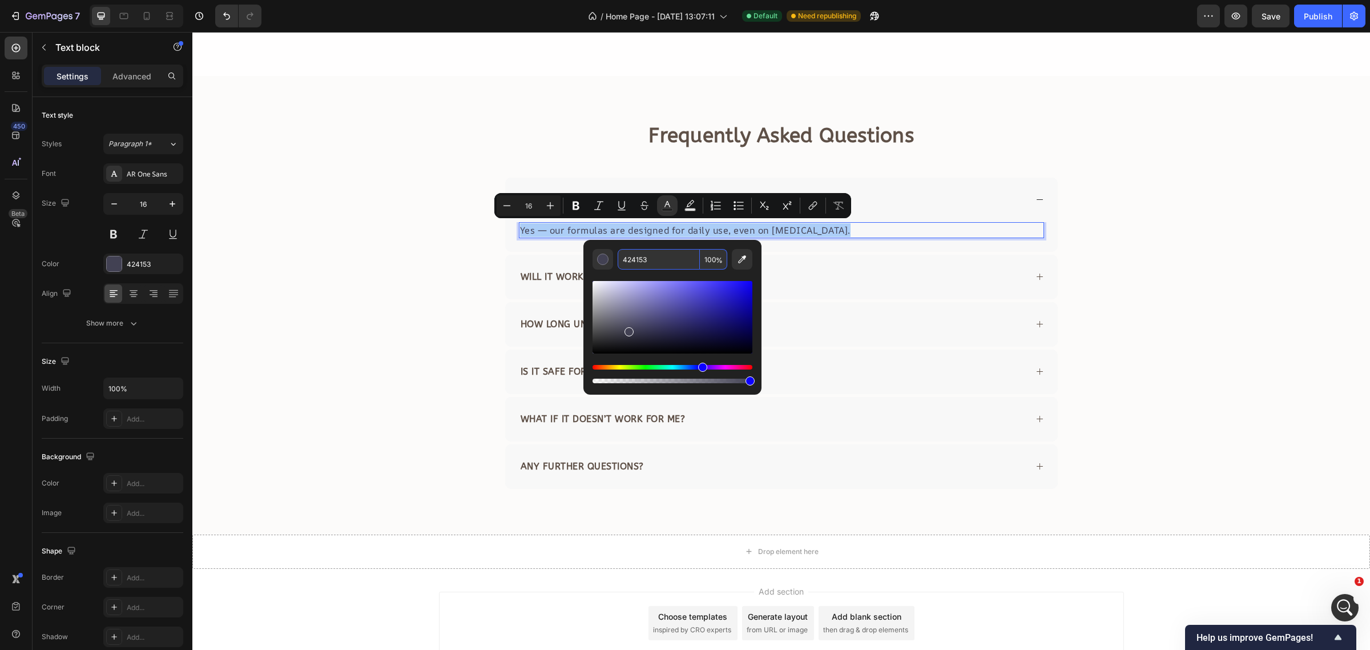
click at [671, 259] on input "424153" at bounding box center [659, 259] width 82 height 21
paste input "5E5047"
type input "5E5047"
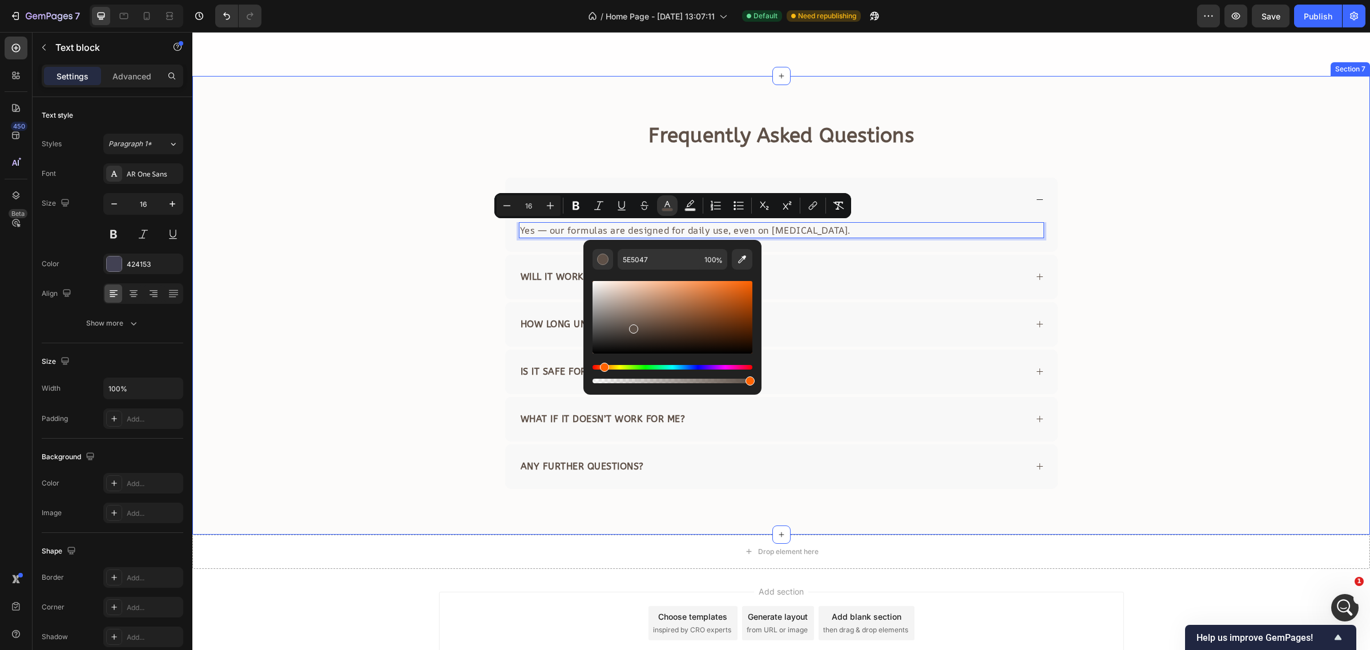
click at [433, 254] on div "Frequently Asked Questions Heading Can I use ShiftGlow every day? Yes — our for…" at bounding box center [781, 305] width 1178 height 367
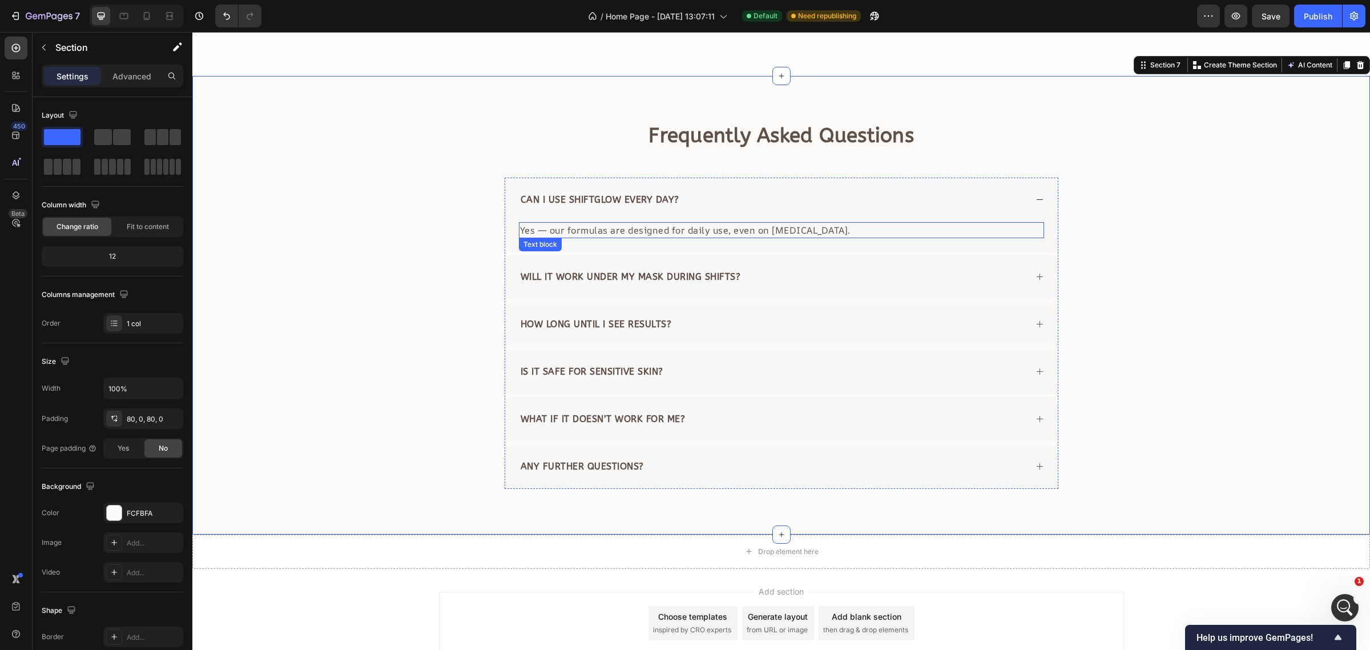
click at [792, 231] on span "Yes — our formulas are designed for daily use, even on [MEDICAL_DATA]." at bounding box center [685, 230] width 331 height 13
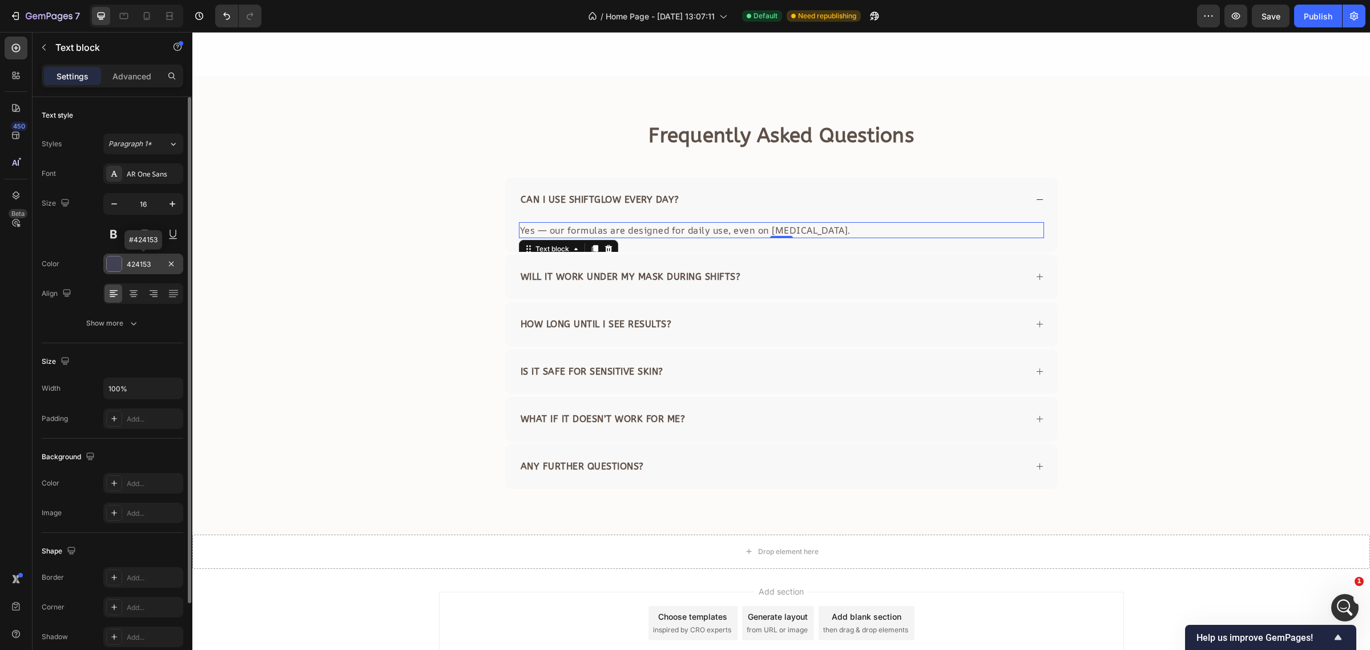
click at [113, 258] on div at bounding box center [114, 263] width 15 height 15
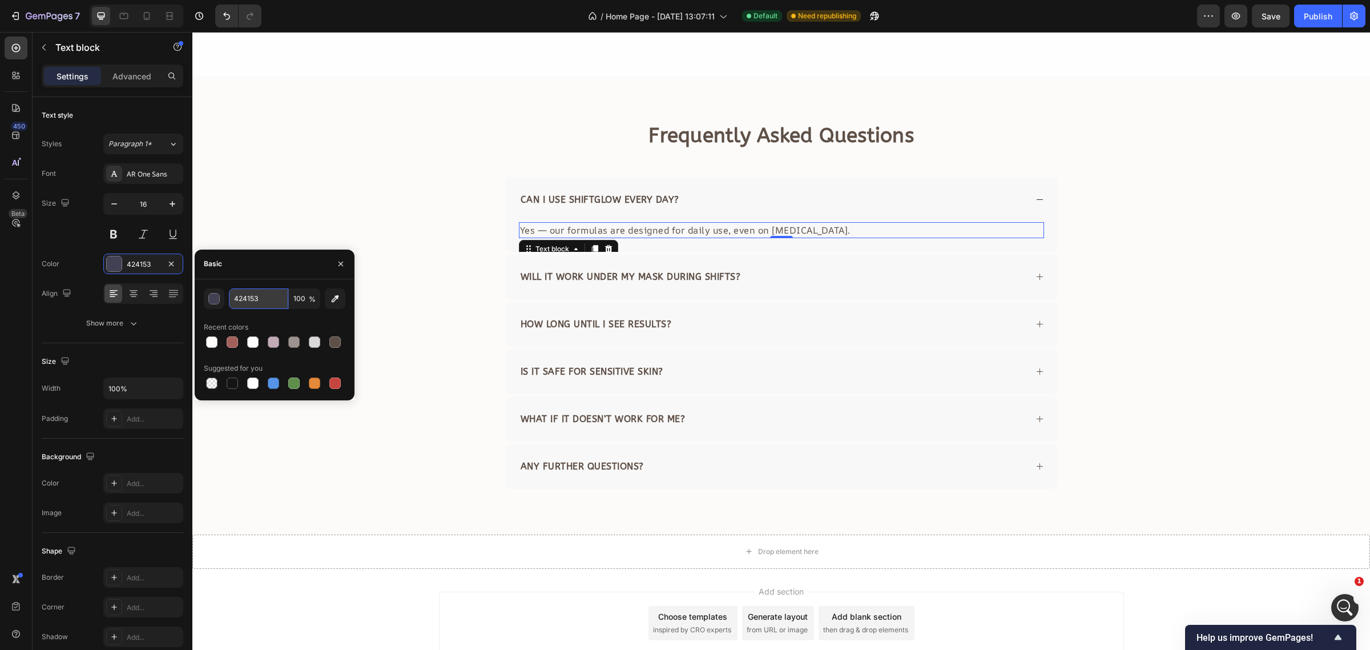
click at [252, 290] on input "424153" at bounding box center [258, 298] width 59 height 21
paste input "5E5047"
type input "5E5047"
click at [335, 188] on div "Frequently Asked Questions Heading Can I use ShiftGlow every day? Yes — our for…" at bounding box center [781, 305] width 1178 height 367
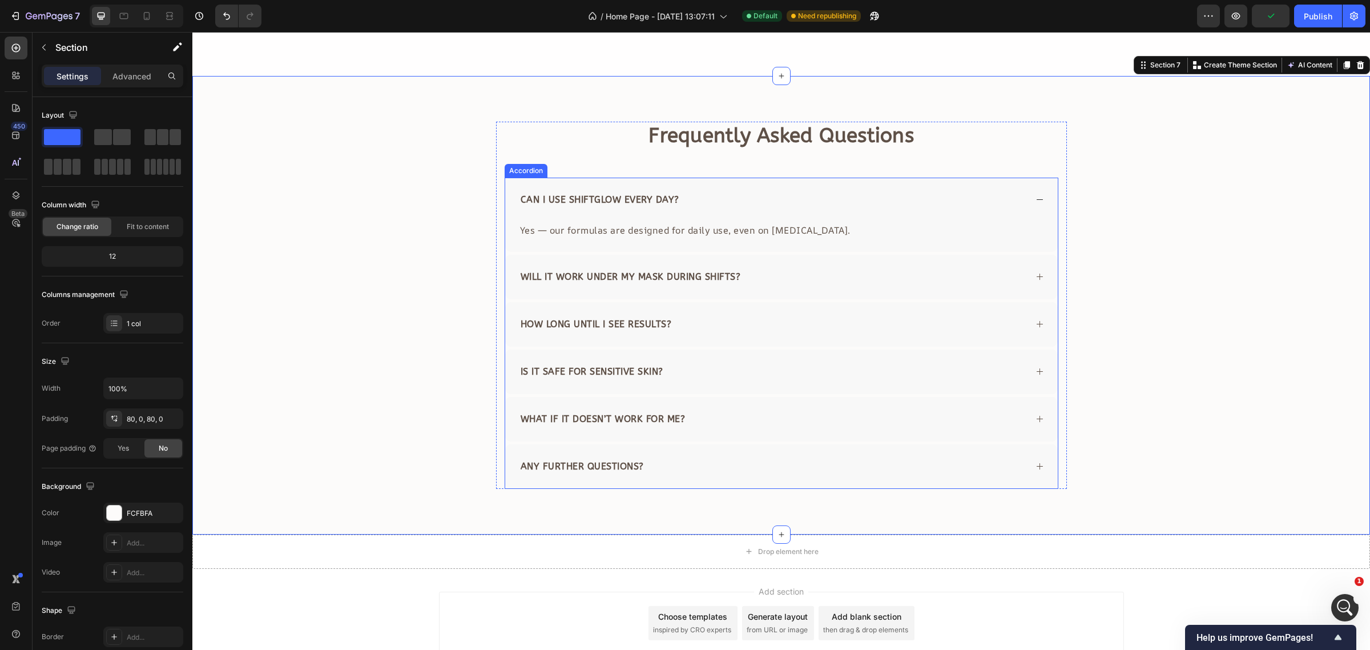
click at [1036, 272] on icon at bounding box center [1040, 276] width 9 height 9
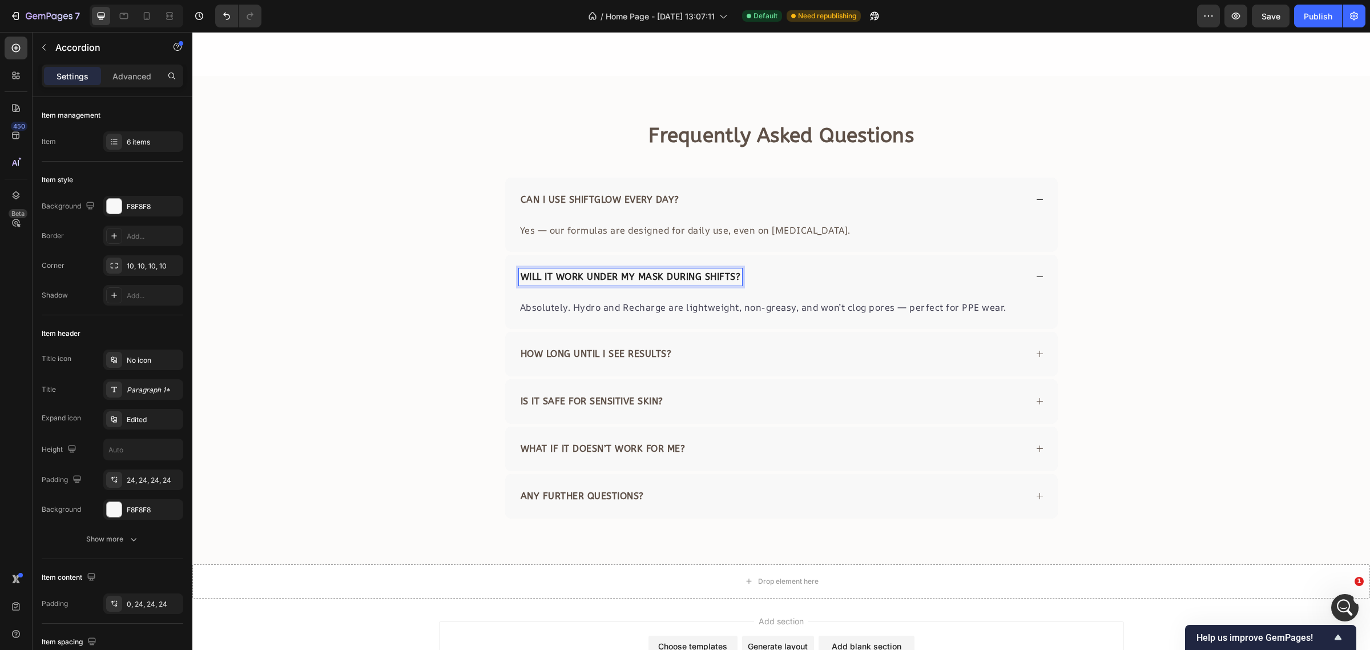
click at [696, 276] on p "Will it work under my mask during shifts?" at bounding box center [631, 277] width 220 height 14
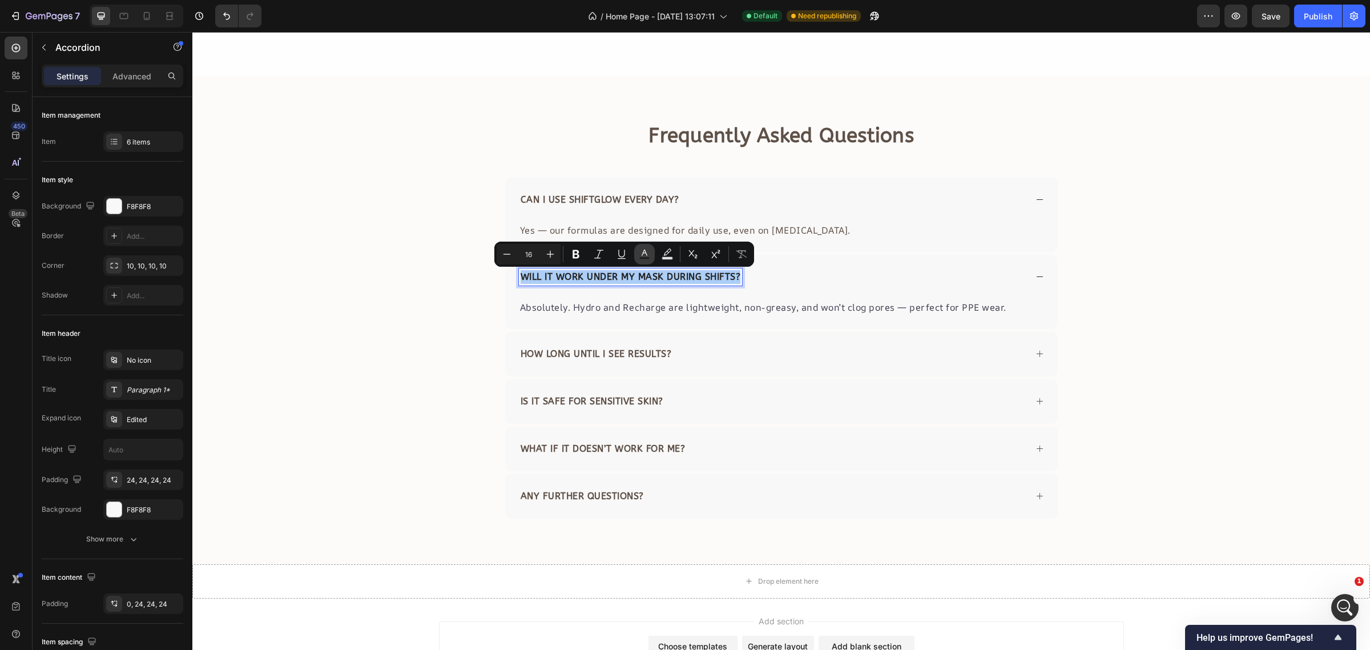
click at [648, 252] on icon "Editor contextual toolbar" at bounding box center [644, 253] width 11 height 11
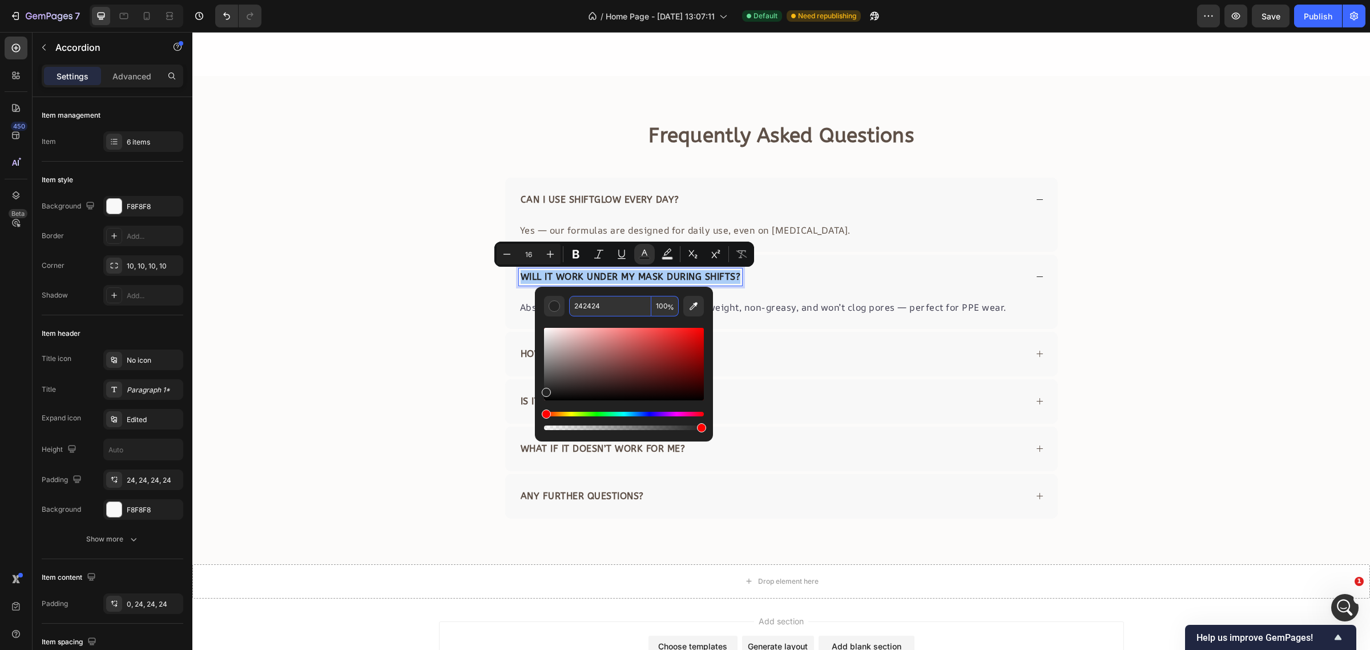
click at [639, 315] on input "242424" at bounding box center [610, 306] width 82 height 21
paste input "5E5047"
type input "5E5047"
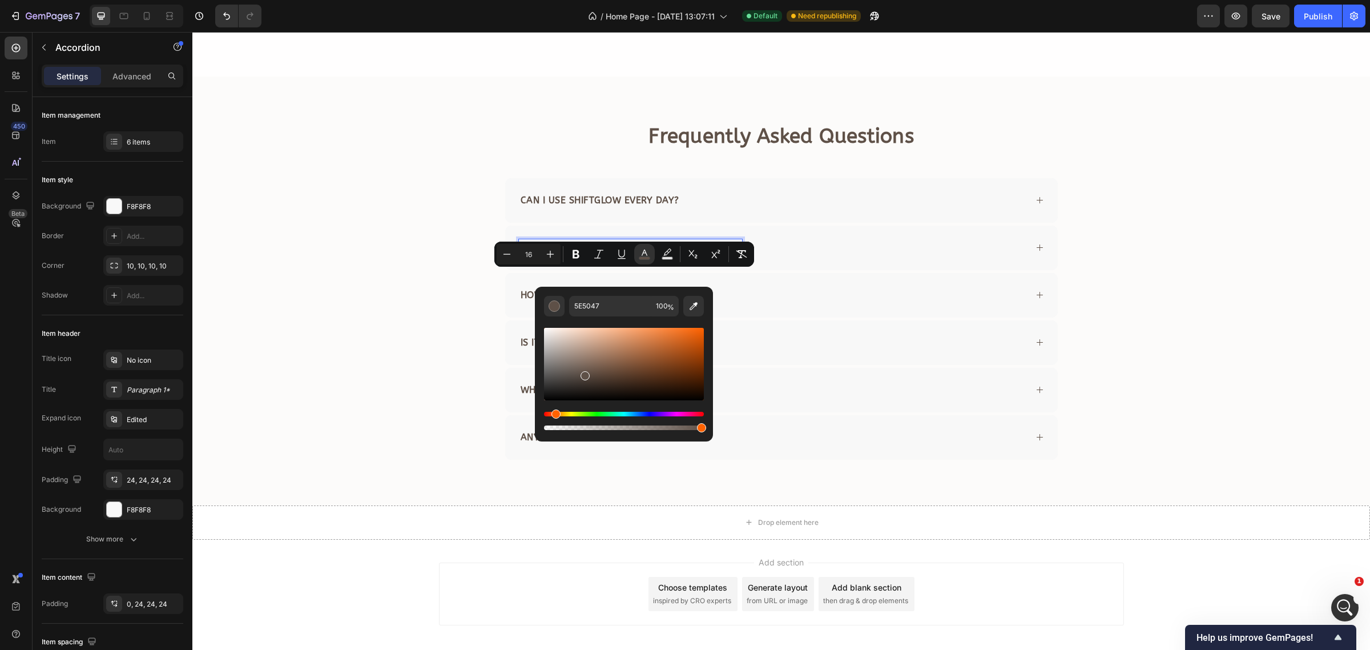
scroll to position [2896, 0]
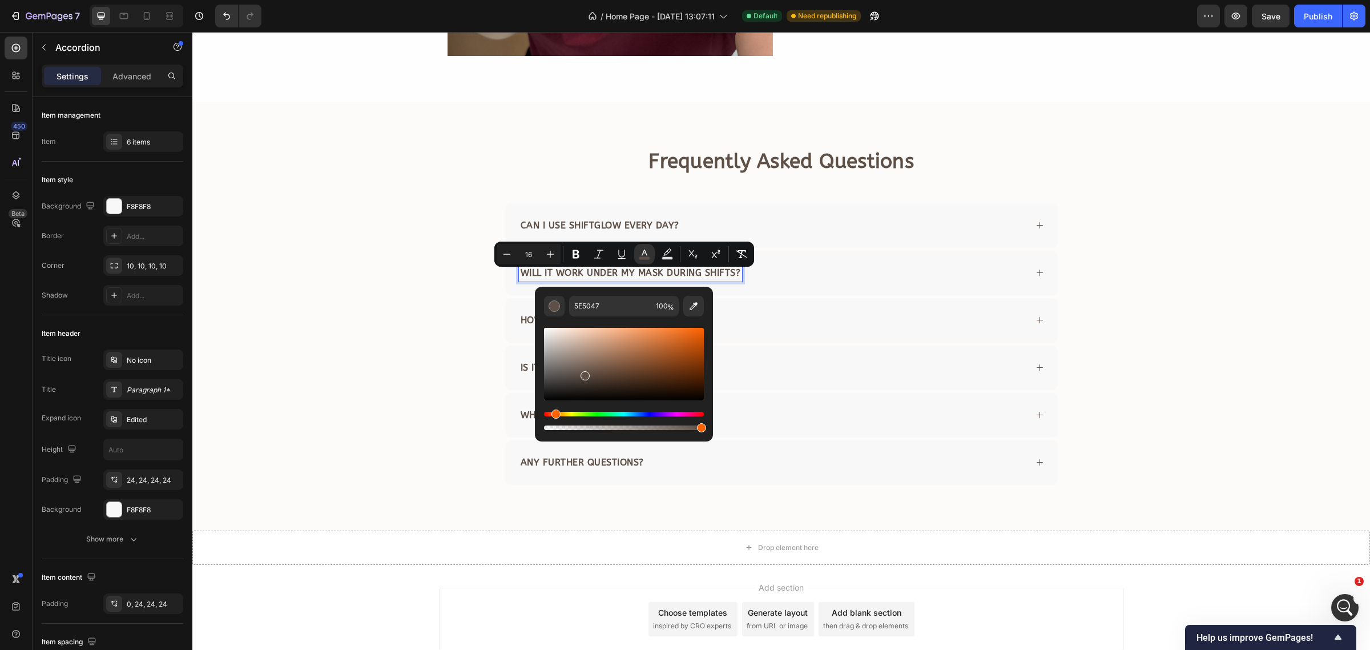
click at [929, 304] on div "Can I use ShiftGlow every day? Yes — our formulas are designed for daily use, e…" at bounding box center [782, 343] width 554 height 281
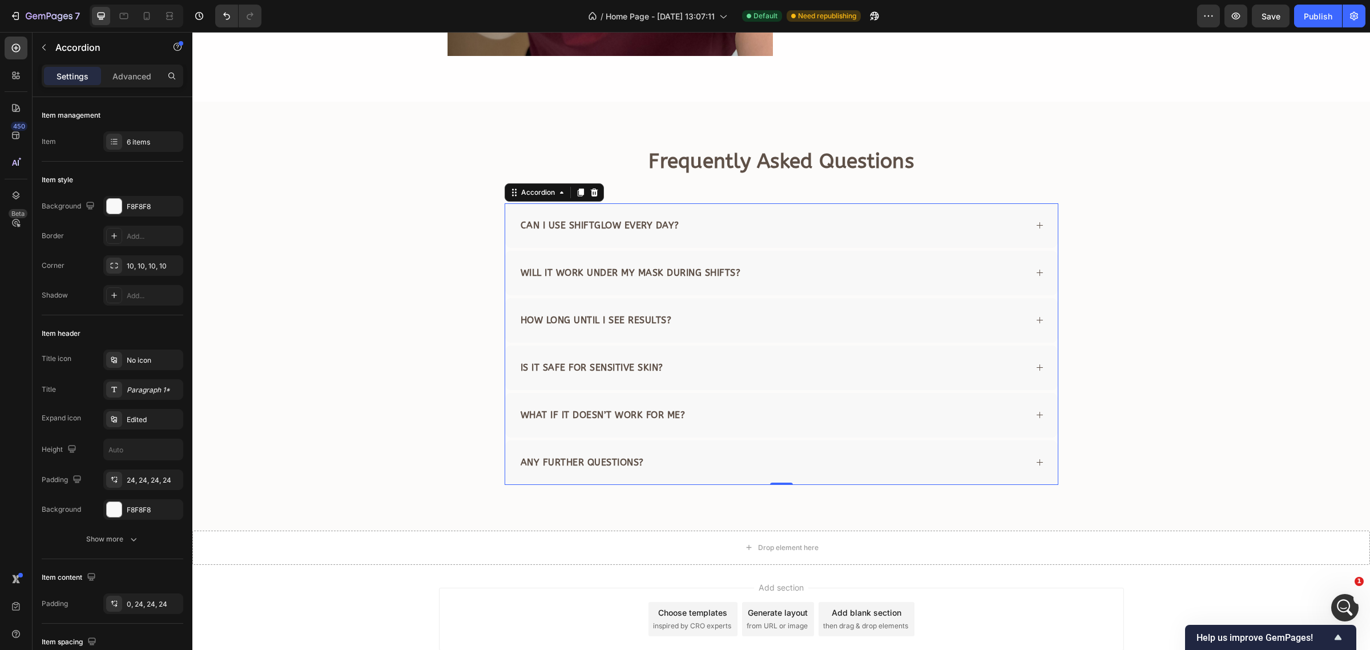
drag, startPoint x: 1034, startPoint y: 268, endPoint x: 931, endPoint y: 294, distance: 107.0
click at [1036, 268] on icon at bounding box center [1040, 272] width 9 height 9
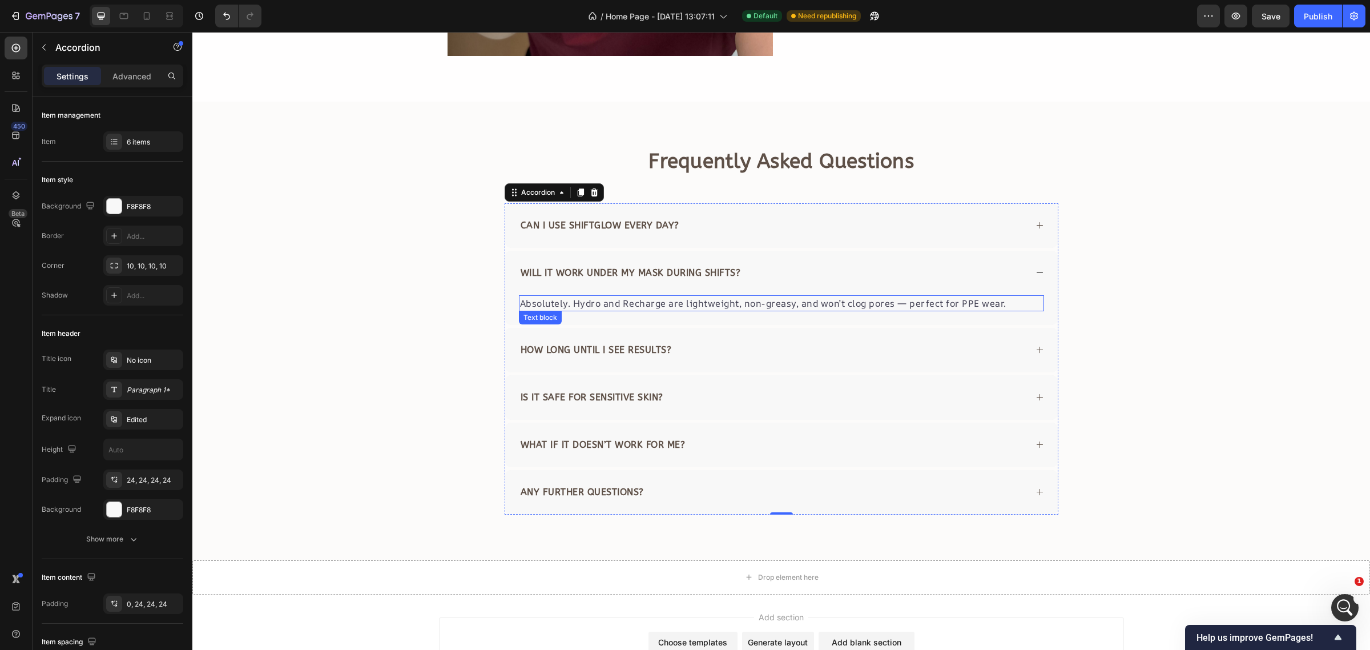
click at [714, 306] on p "Absolutely. Hydro and Recharge are lightweight, non-greasy, and won’t clog pore…" at bounding box center [781, 303] width 523 height 14
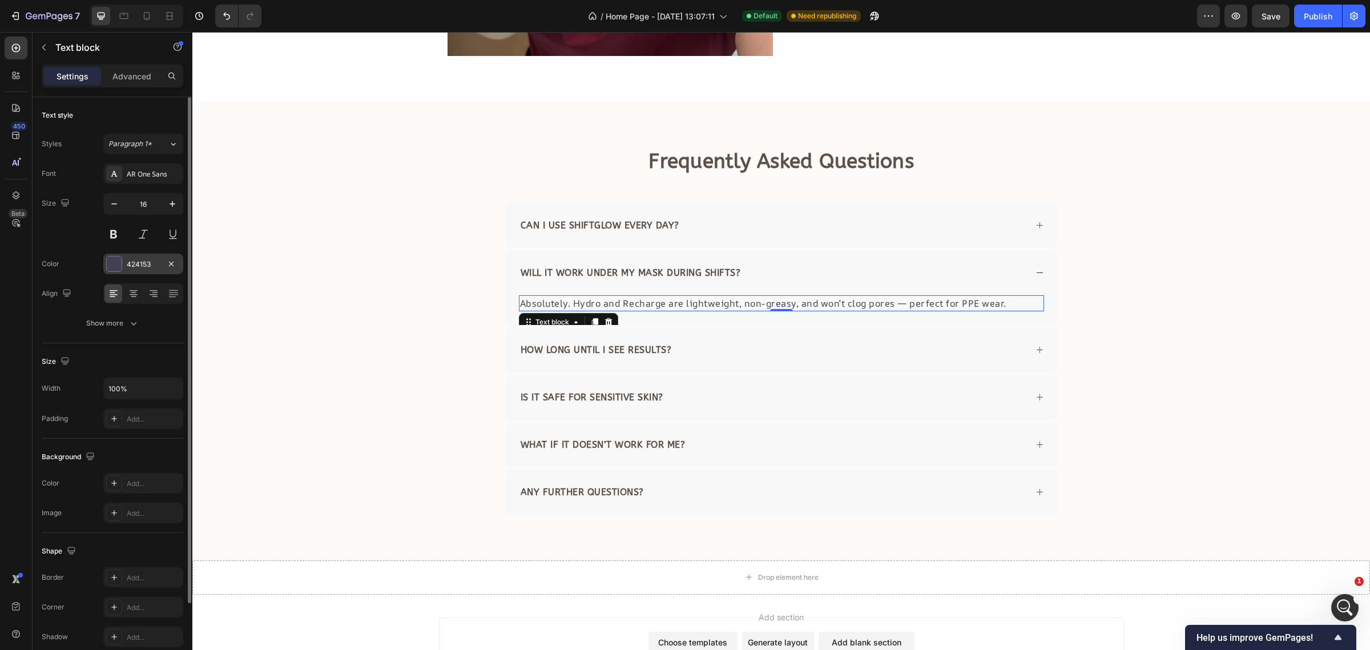
click at [115, 261] on div at bounding box center [114, 263] width 15 height 15
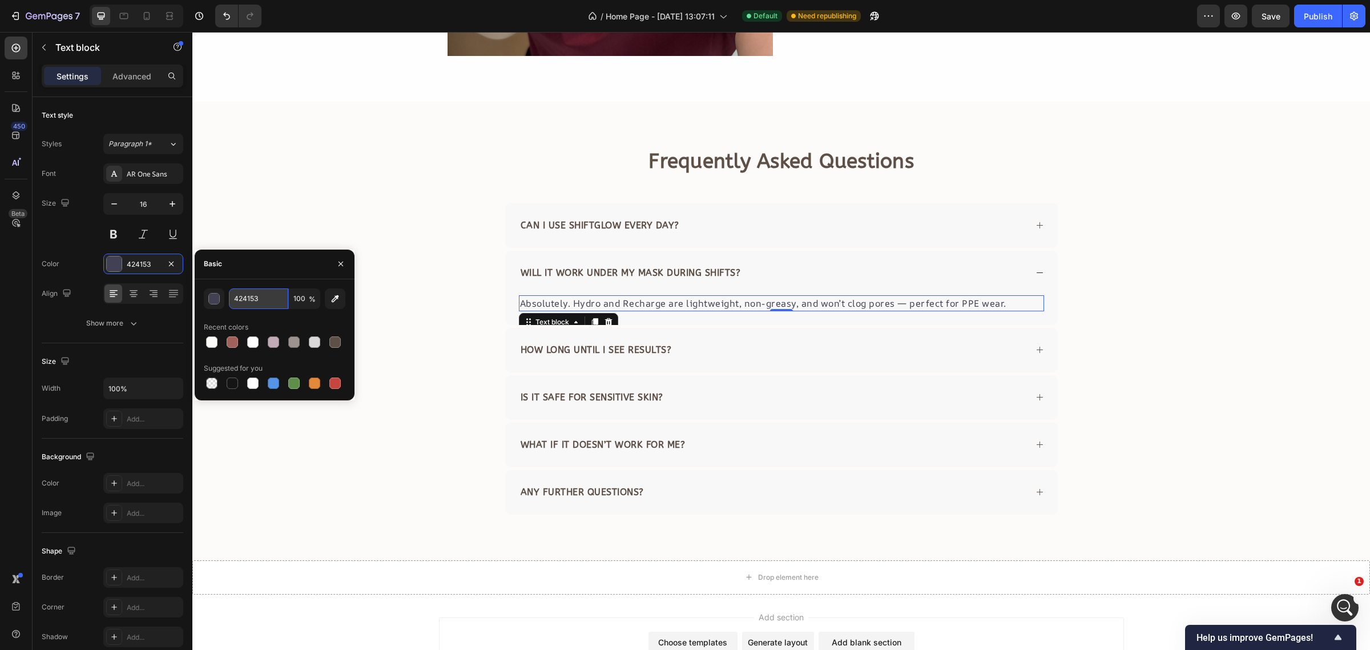
click at [283, 300] on input "424153" at bounding box center [258, 298] width 59 height 21
paste input "5E5047"
type input "5E5047"
click at [434, 321] on div "Frequently Asked Questions Heading Can I use ShiftGlow every day? Will it work …" at bounding box center [781, 330] width 1178 height 367
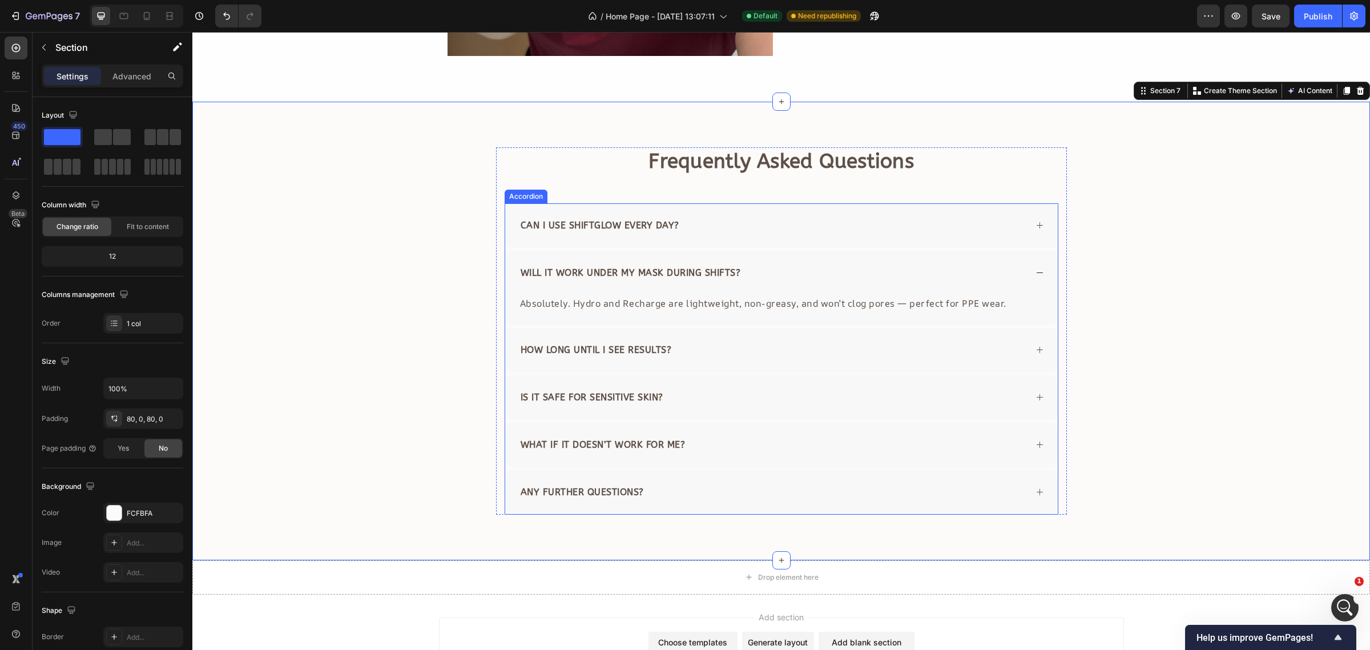
click at [1036, 351] on icon at bounding box center [1040, 349] width 9 height 9
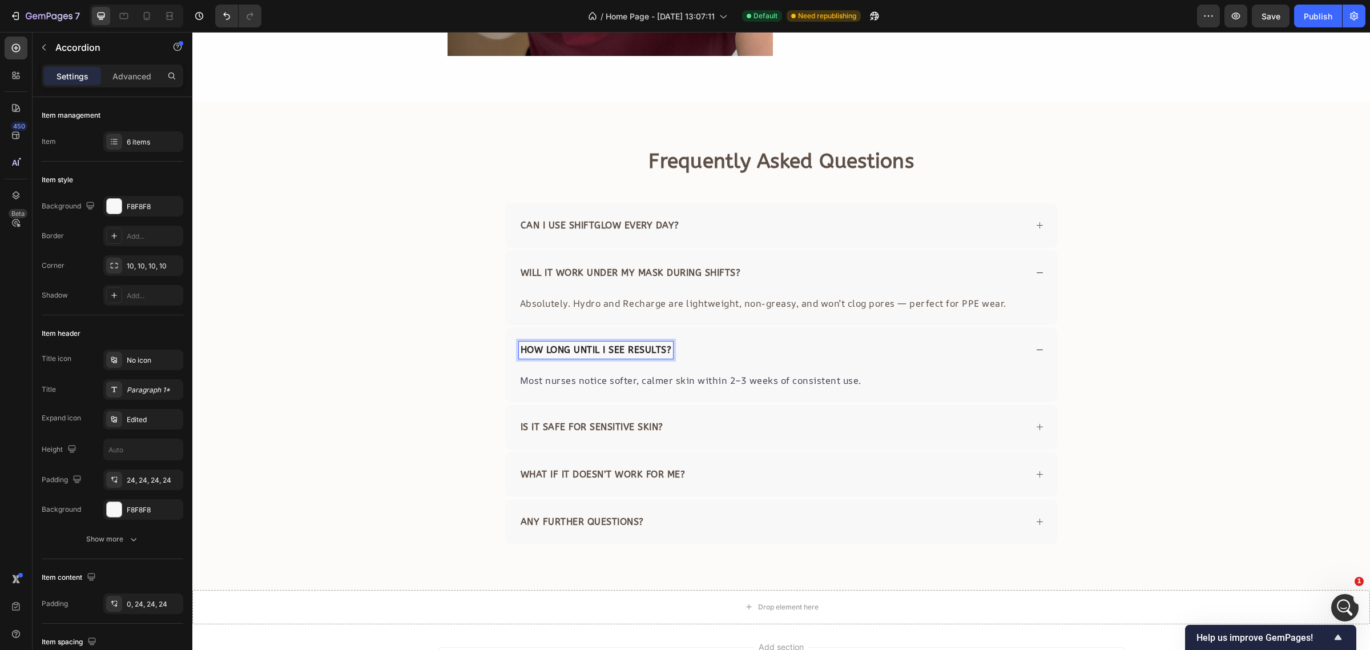
click at [584, 349] on p "How long until I see results?" at bounding box center [596, 350] width 151 height 14
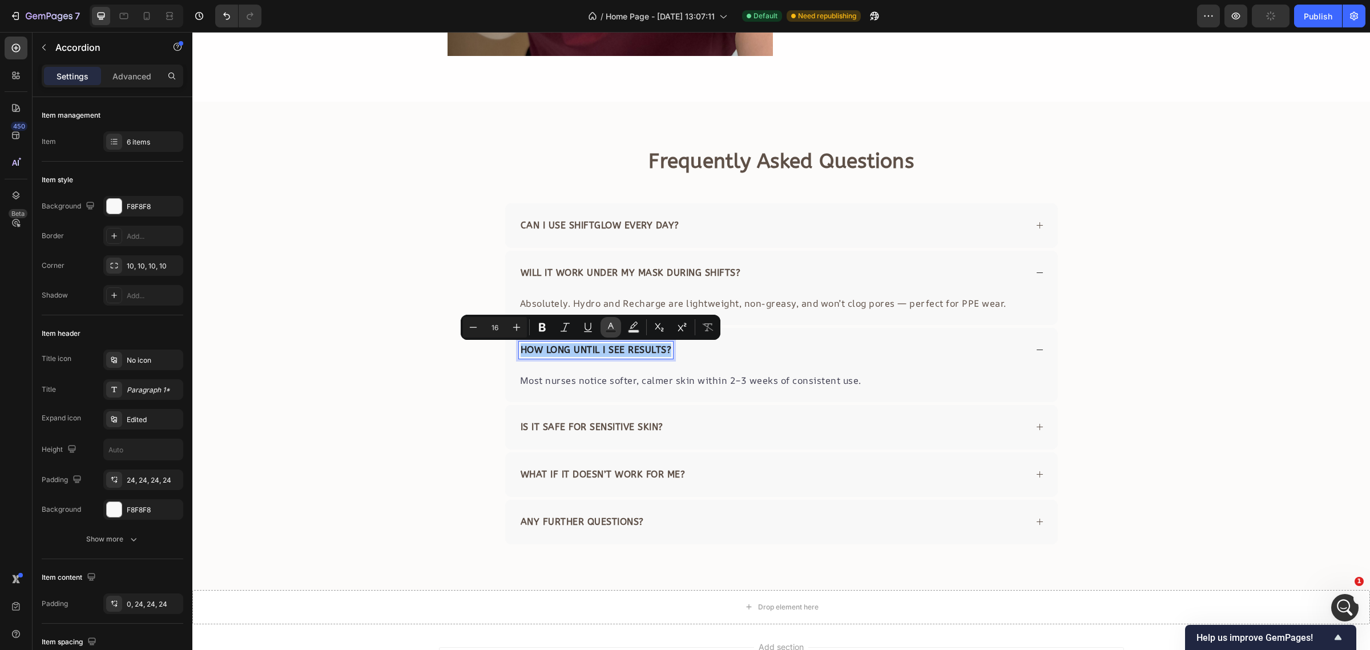
click at [606, 329] on icon "Editor contextual toolbar" at bounding box center [610, 326] width 11 height 11
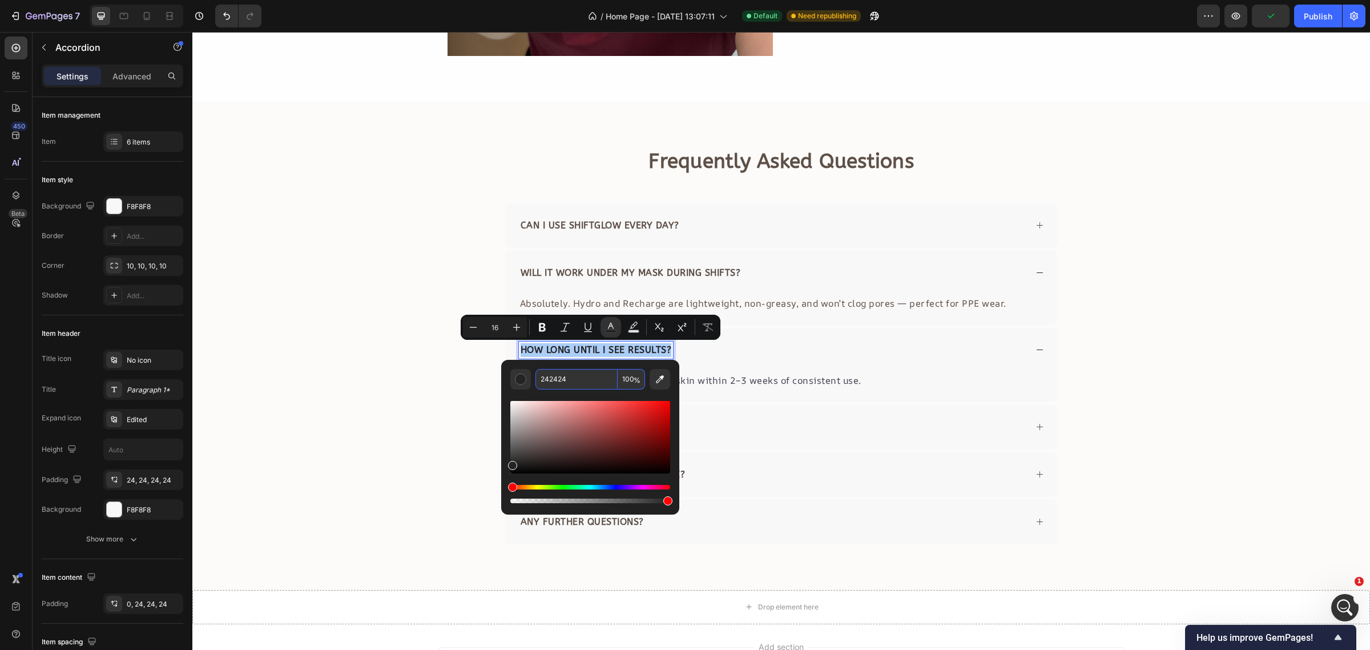
click at [611, 377] on input "242424" at bounding box center [576, 379] width 82 height 21
paste input "5E5047"
type input "5E5047"
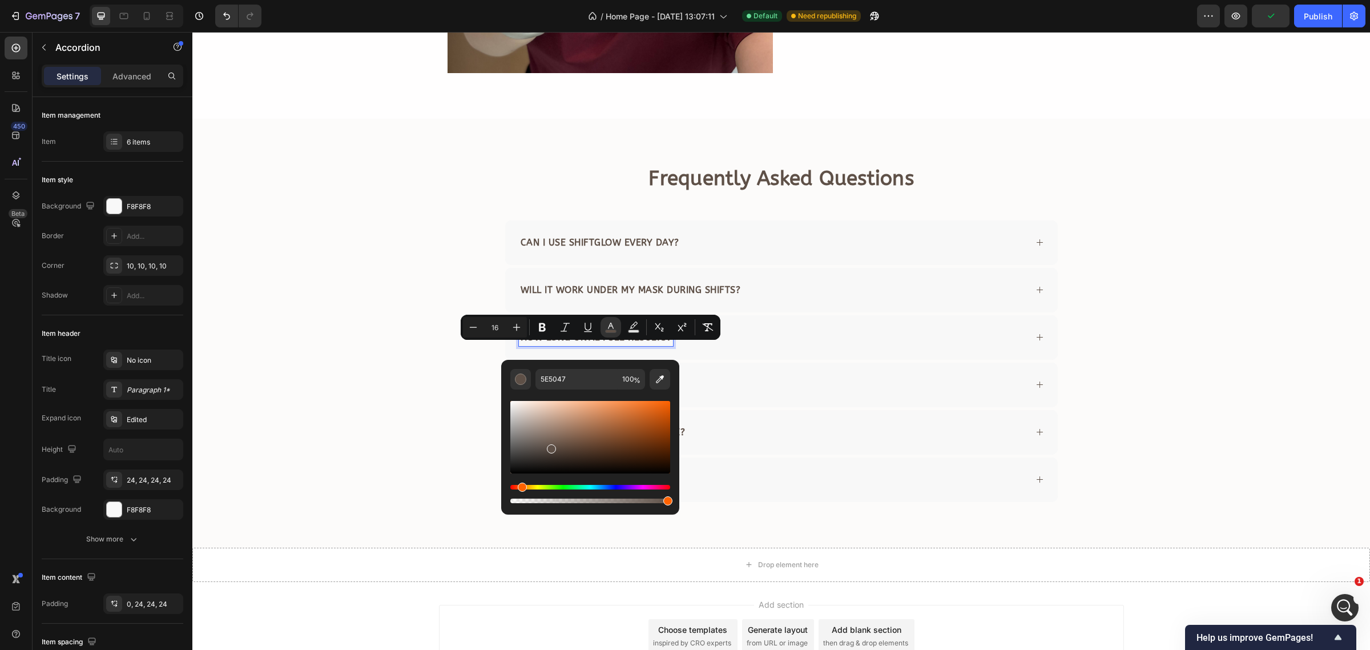
click at [811, 383] on div "Can I use ShiftGlow every day? Will it work under my mask during shifts? Absolu…" at bounding box center [782, 360] width 554 height 281
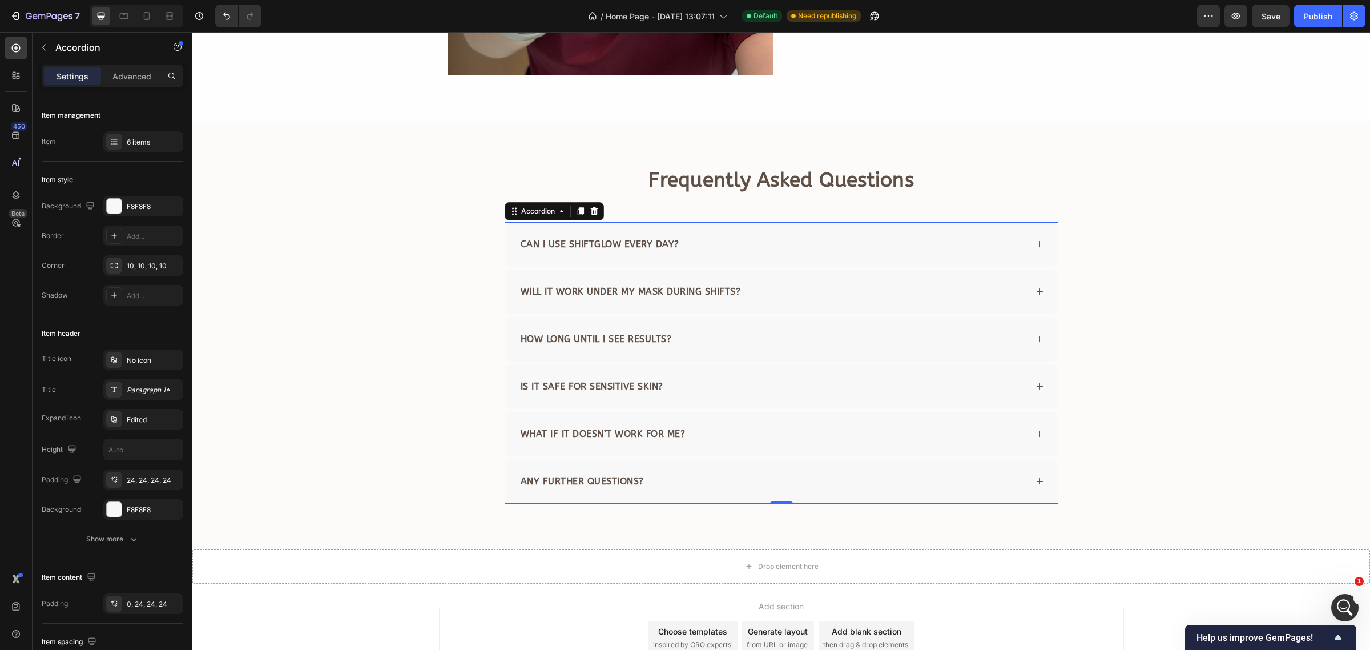
click at [1038, 336] on icon at bounding box center [1040, 339] width 9 height 9
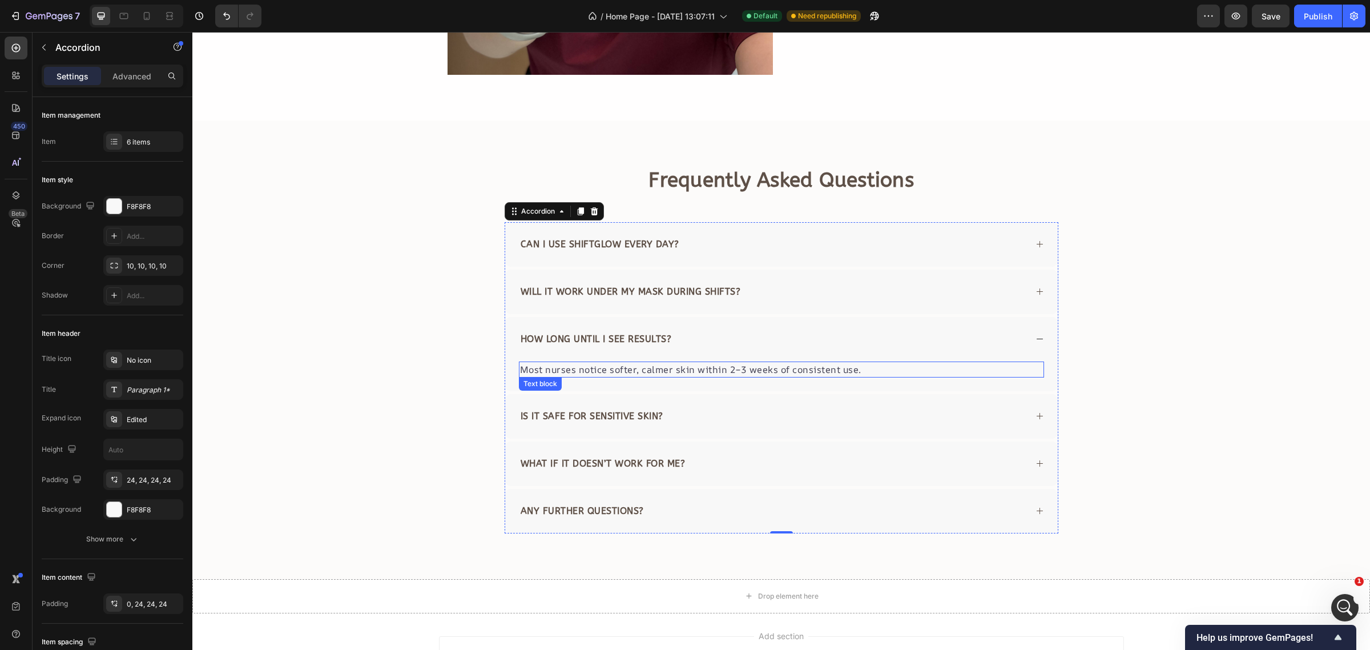
click at [695, 371] on p "Most nurses notice softer, calmer skin within 2–3 weeks of consistent use." at bounding box center [781, 370] width 523 height 14
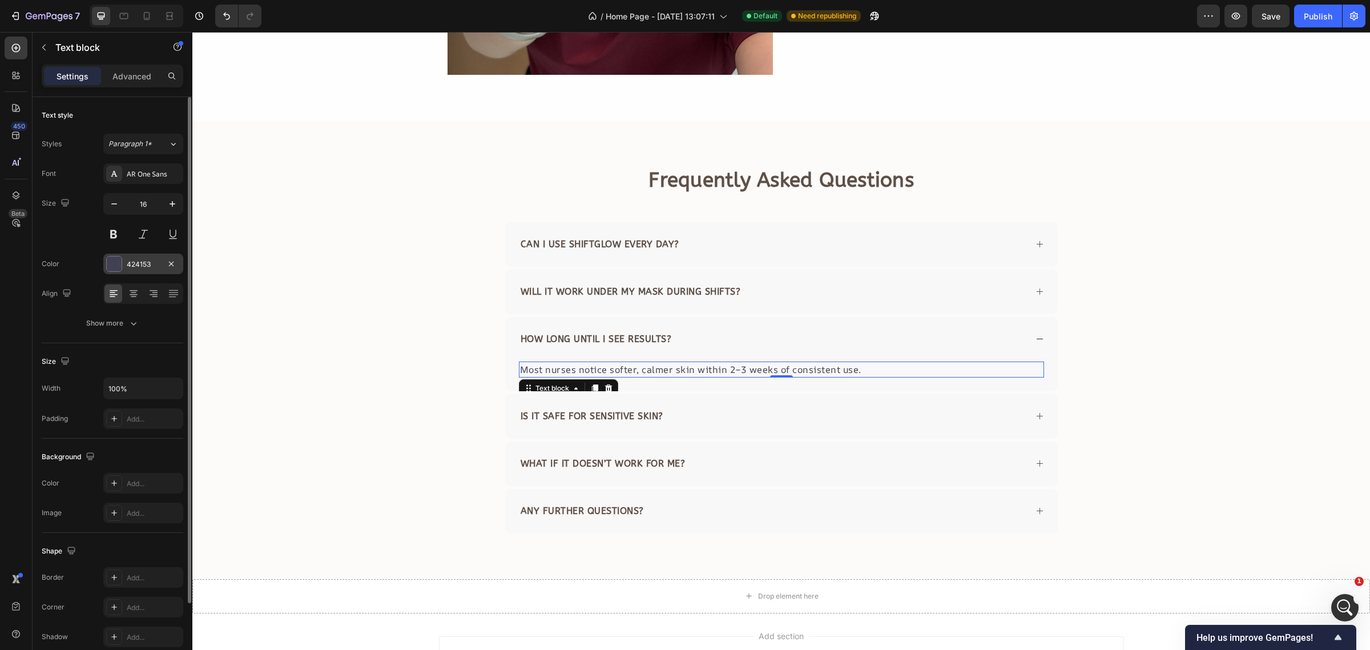
click at [144, 267] on div "424153" at bounding box center [143, 264] width 33 height 10
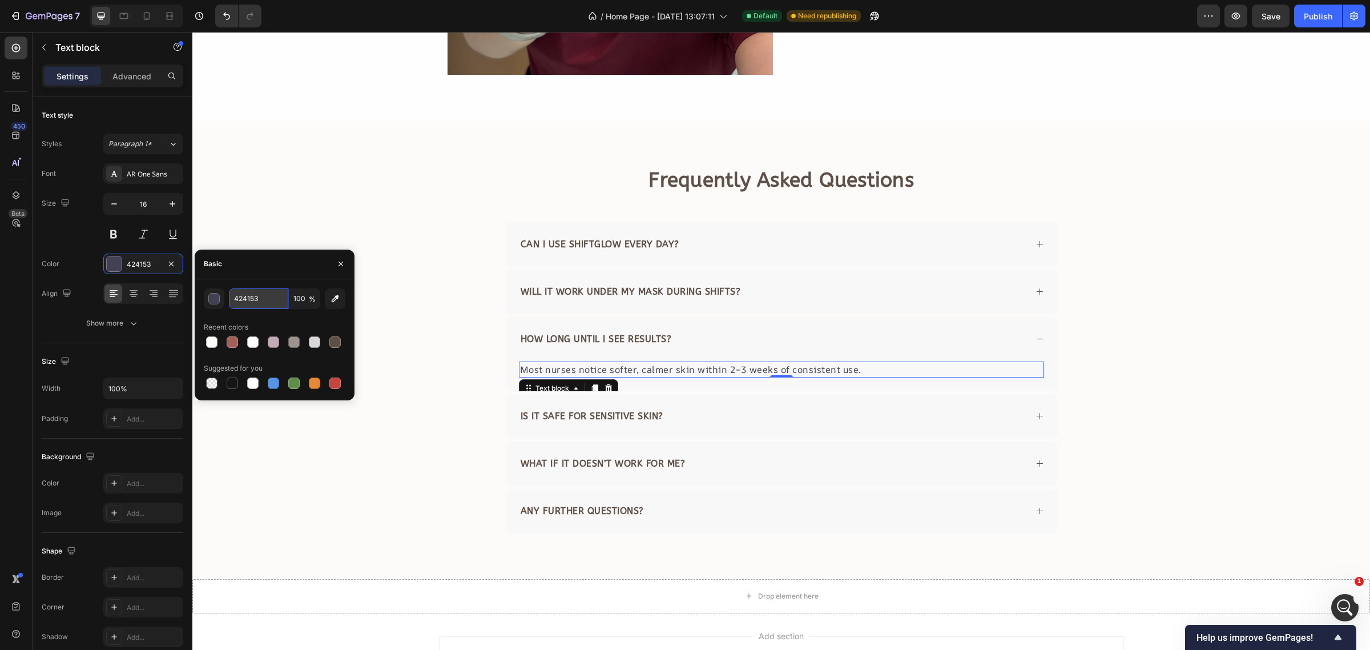
click at [279, 297] on input "424153" at bounding box center [258, 298] width 59 height 21
paste input "5E5047"
type input "5E5047"
drag, startPoint x: 436, startPoint y: 347, endPoint x: 446, endPoint y: 347, distance: 10.9
click at [437, 347] on div "Frequently Asked Questions Heading Can I use ShiftGlow every day? Will it work …" at bounding box center [781, 349] width 1178 height 367
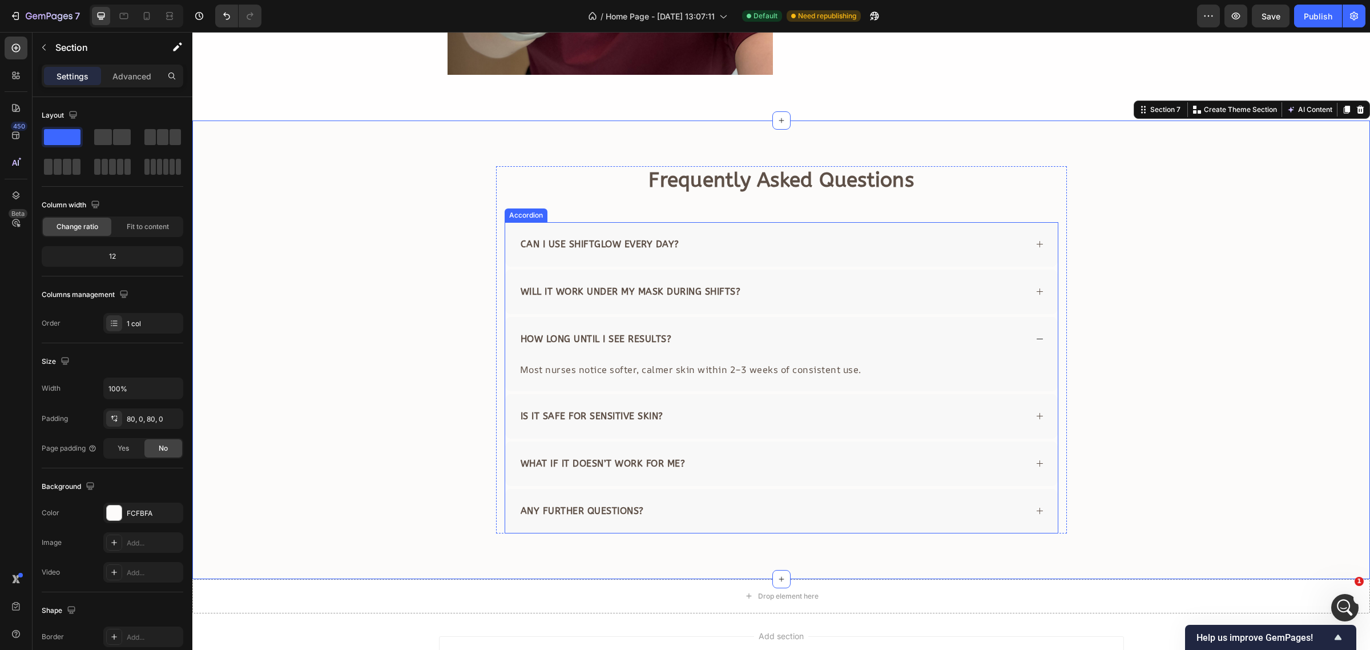
click at [1036, 416] on icon at bounding box center [1040, 416] width 9 height 9
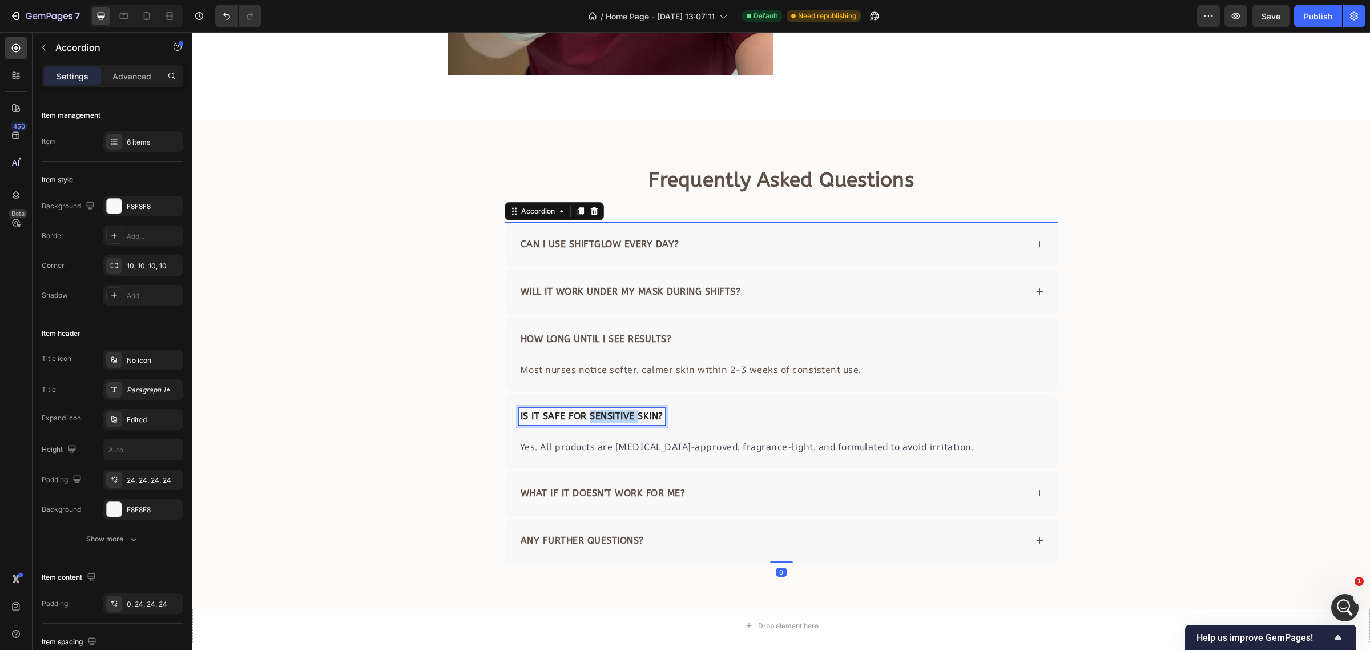
click at [590, 418] on p "Is it safe for sensitive skin?" at bounding box center [592, 416] width 143 height 14
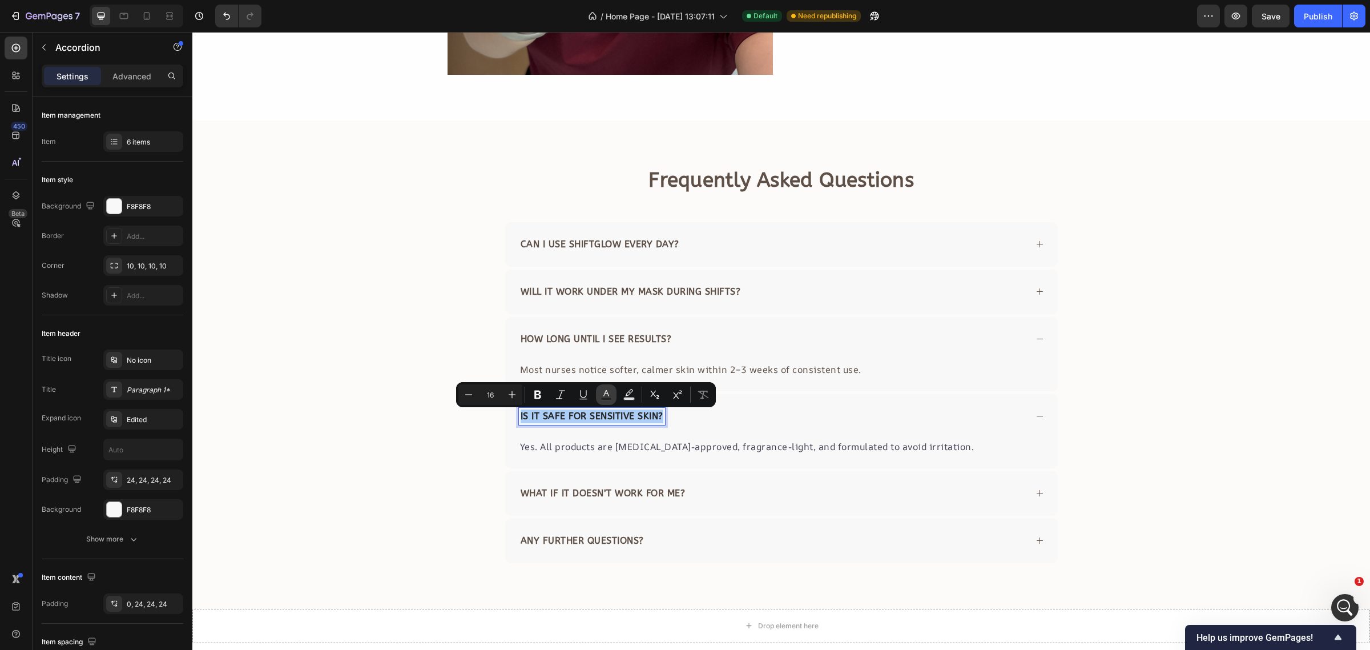
click at [602, 394] on icon "Editor contextual toolbar" at bounding box center [606, 394] width 11 height 11
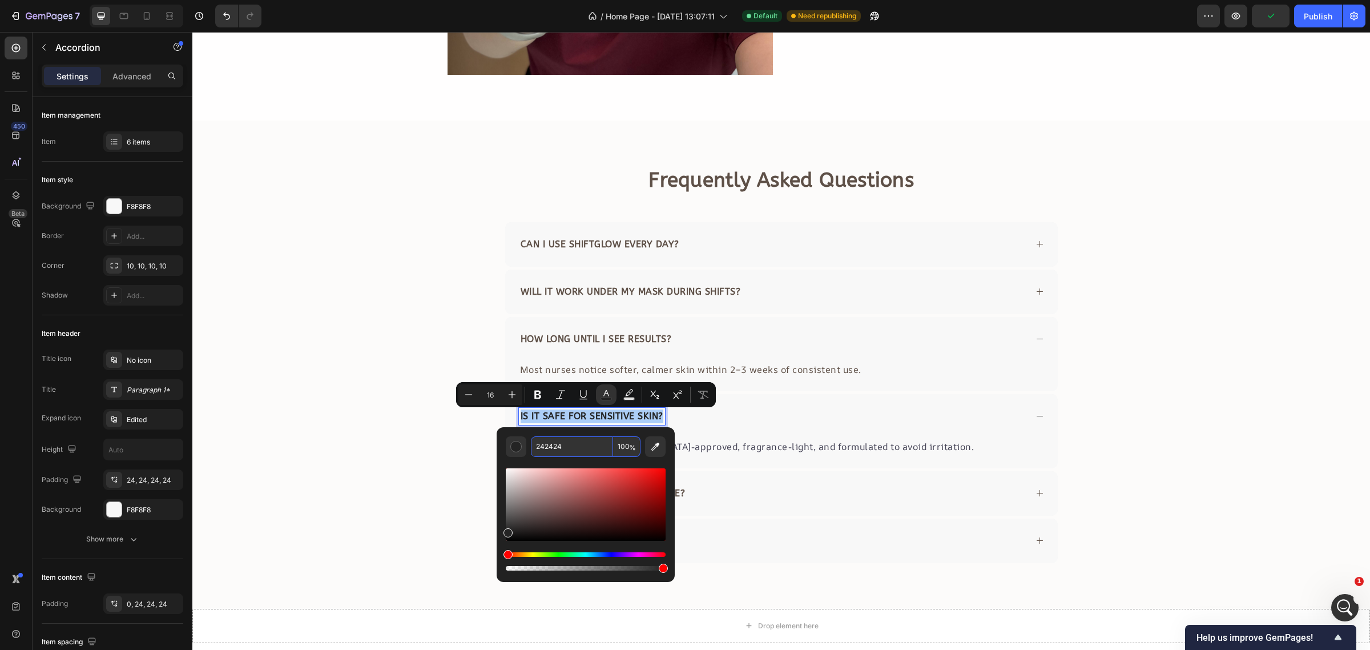
click at [578, 443] on input "242424" at bounding box center [572, 446] width 82 height 21
paste input "5E5047"
type input "5E5047"
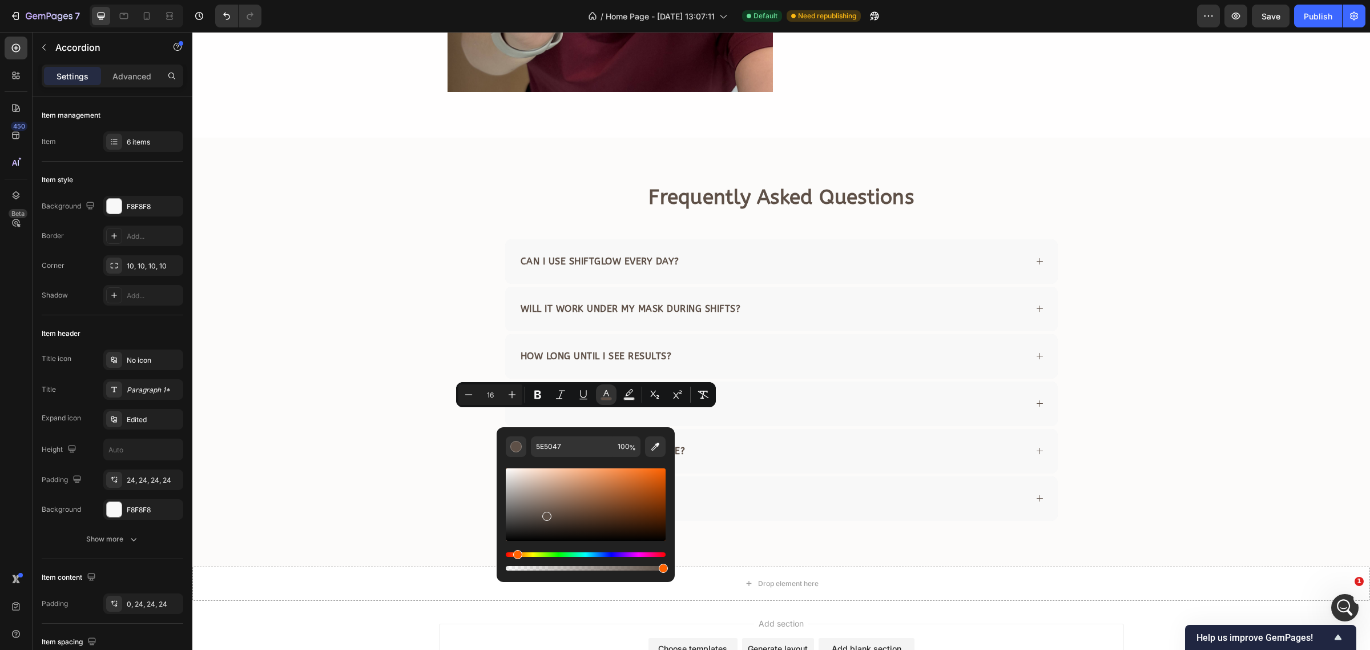
scroll to position [2853, 0]
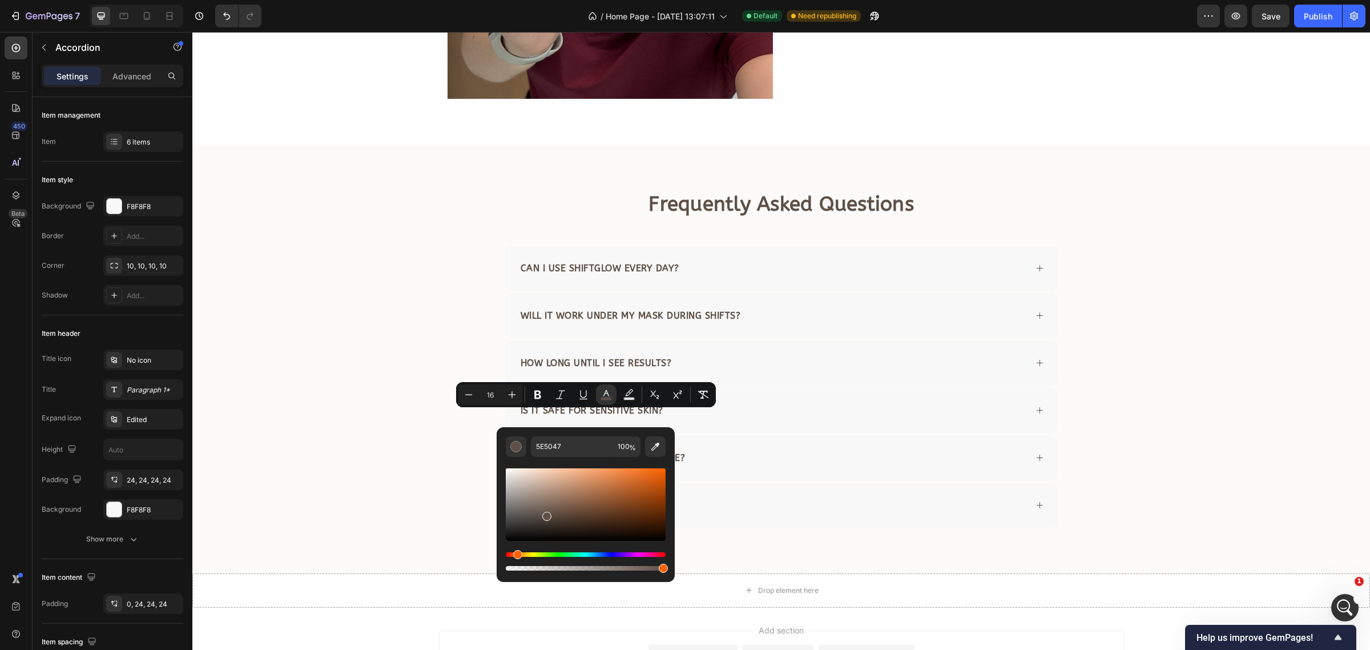
click at [978, 423] on div "Is it safe for sensitive skin?" at bounding box center [781, 410] width 553 height 45
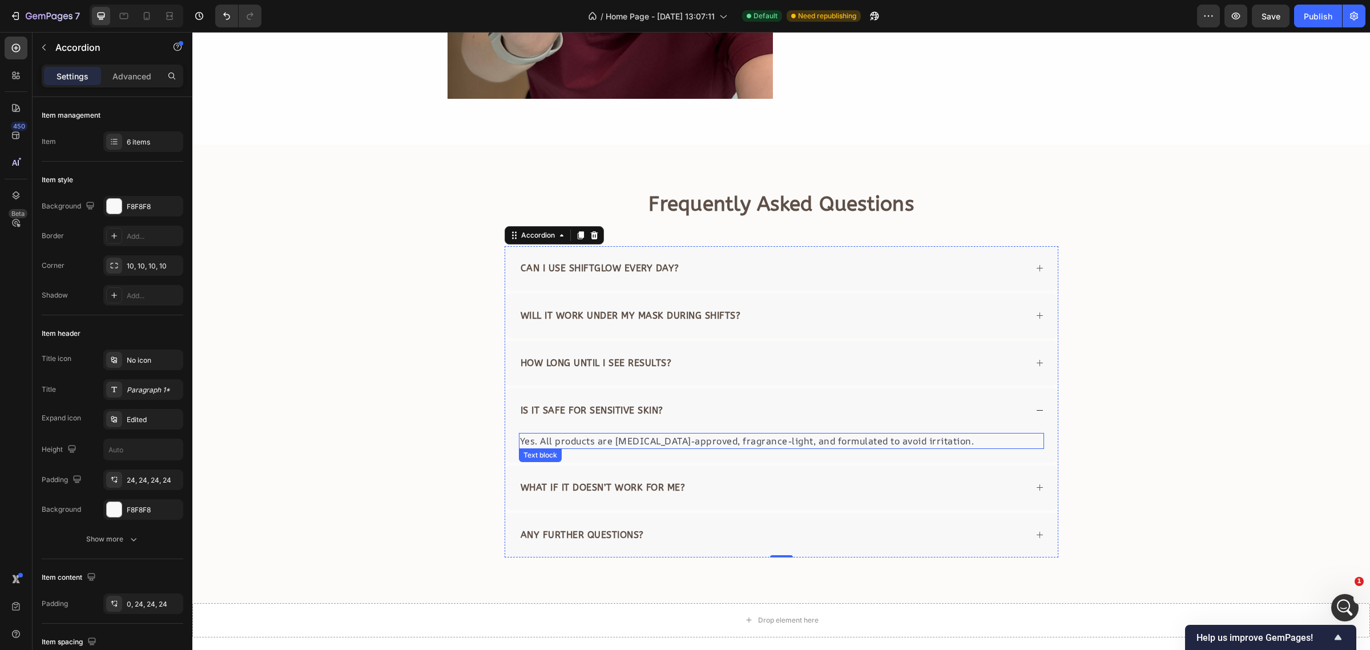
click at [698, 445] on p "Yes. All products are [MEDICAL_DATA]-approved, fragrance-light, and formulated …" at bounding box center [781, 441] width 523 height 14
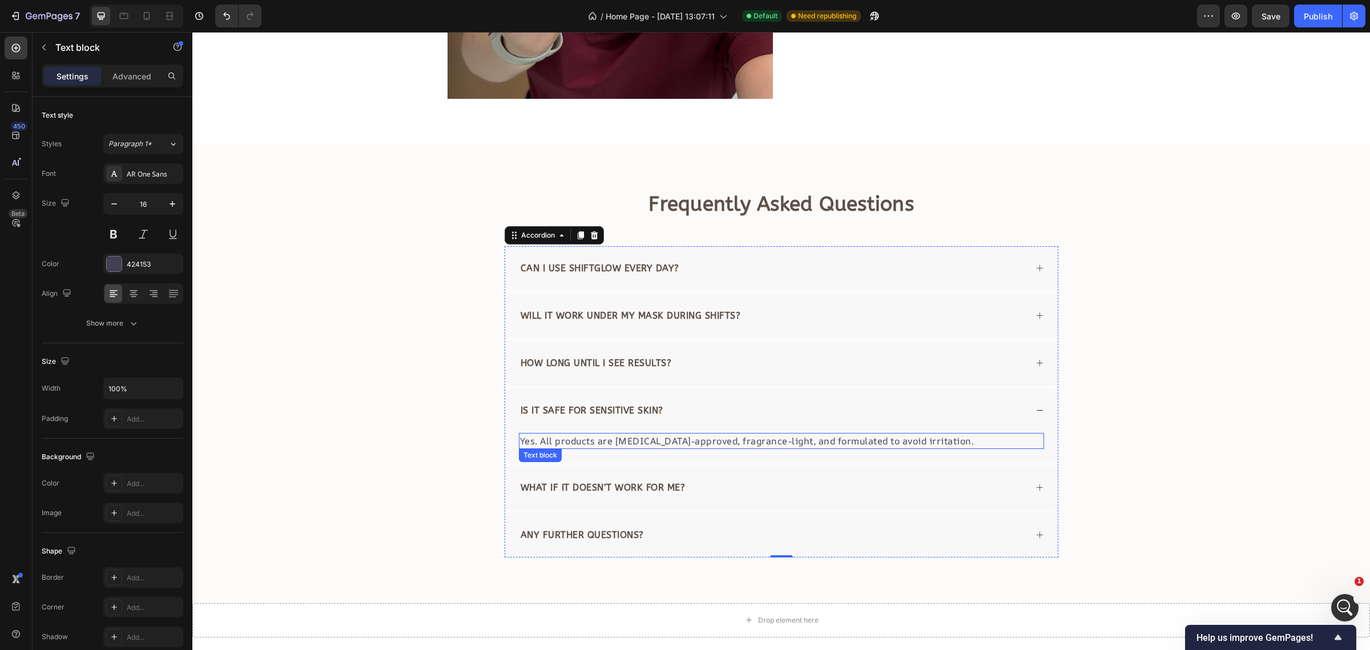
click at [698, 445] on p "Yes. All products are [MEDICAL_DATA]-approved, fragrance-light, and formulated …" at bounding box center [781, 441] width 523 height 14
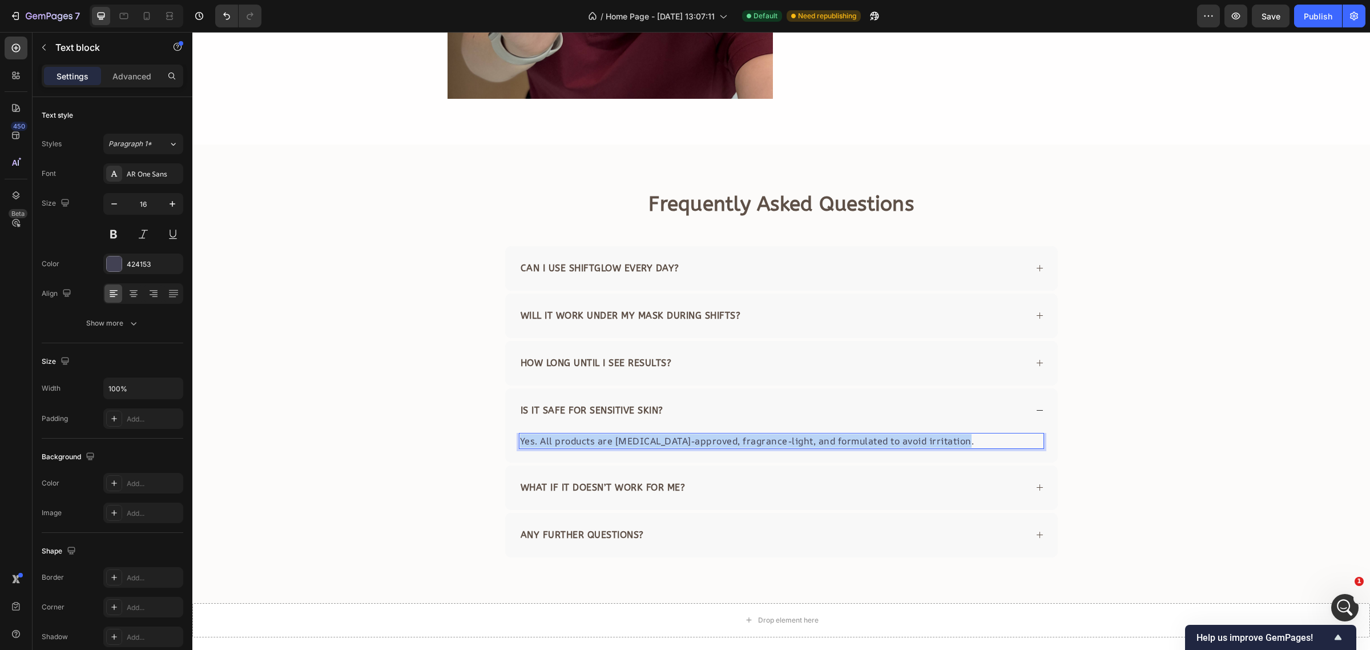
click at [698, 445] on p "Yes. All products are [MEDICAL_DATA]-approved, fragrance-light, and formulated …" at bounding box center [781, 441] width 523 height 14
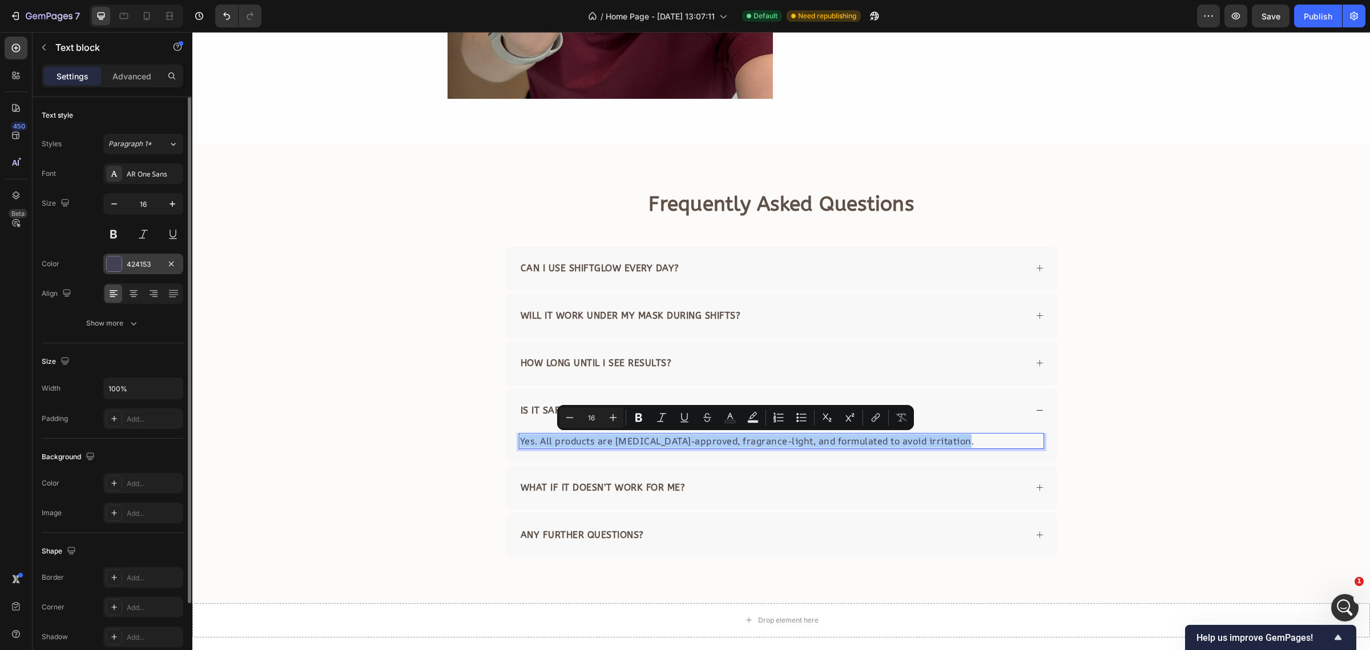
click at [108, 258] on div at bounding box center [114, 263] width 15 height 15
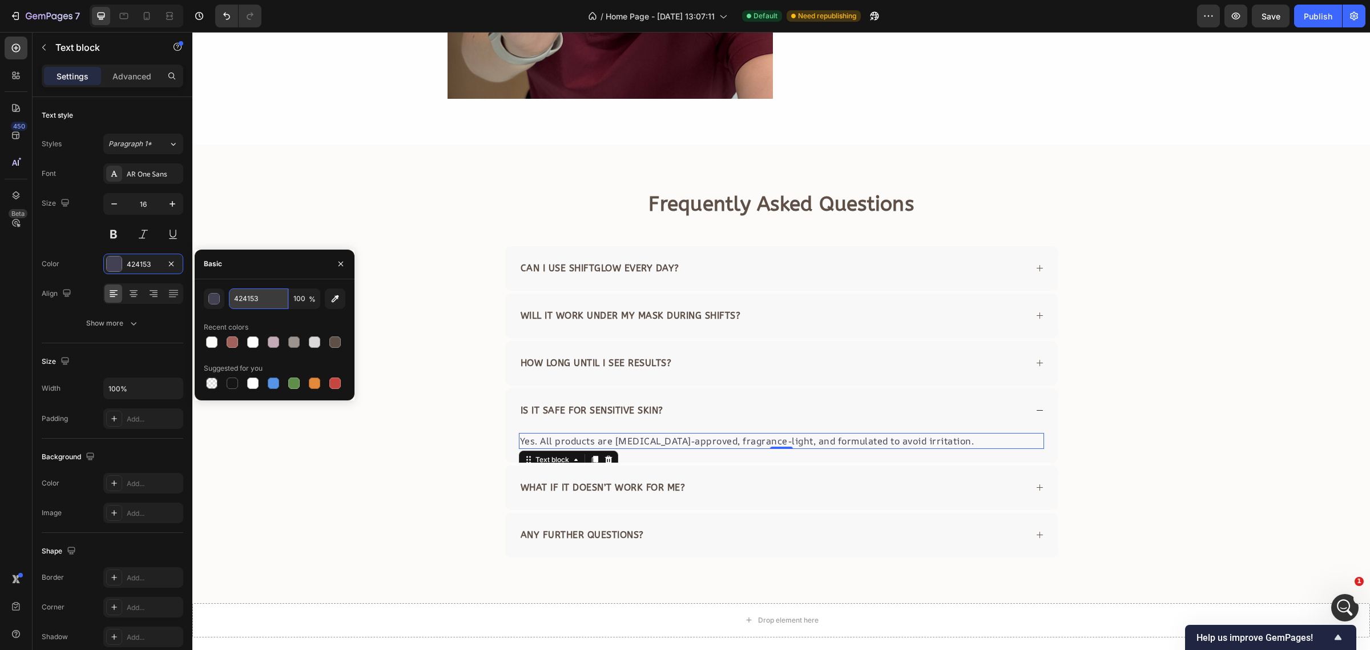
click at [255, 301] on input "424153" at bounding box center [258, 298] width 59 height 21
paste input "5E5047"
type input "5E5047"
click at [1036, 409] on icon at bounding box center [1040, 410] width 9 height 9
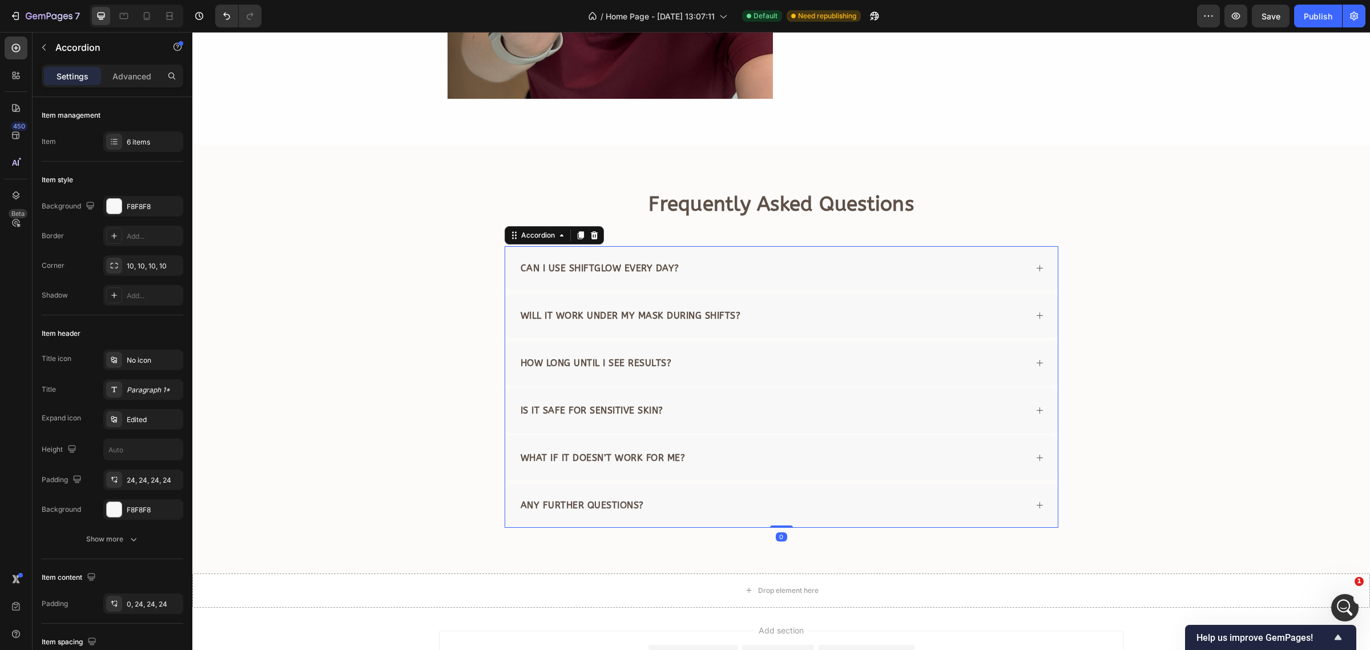
click at [1036, 457] on icon at bounding box center [1040, 457] width 9 height 9
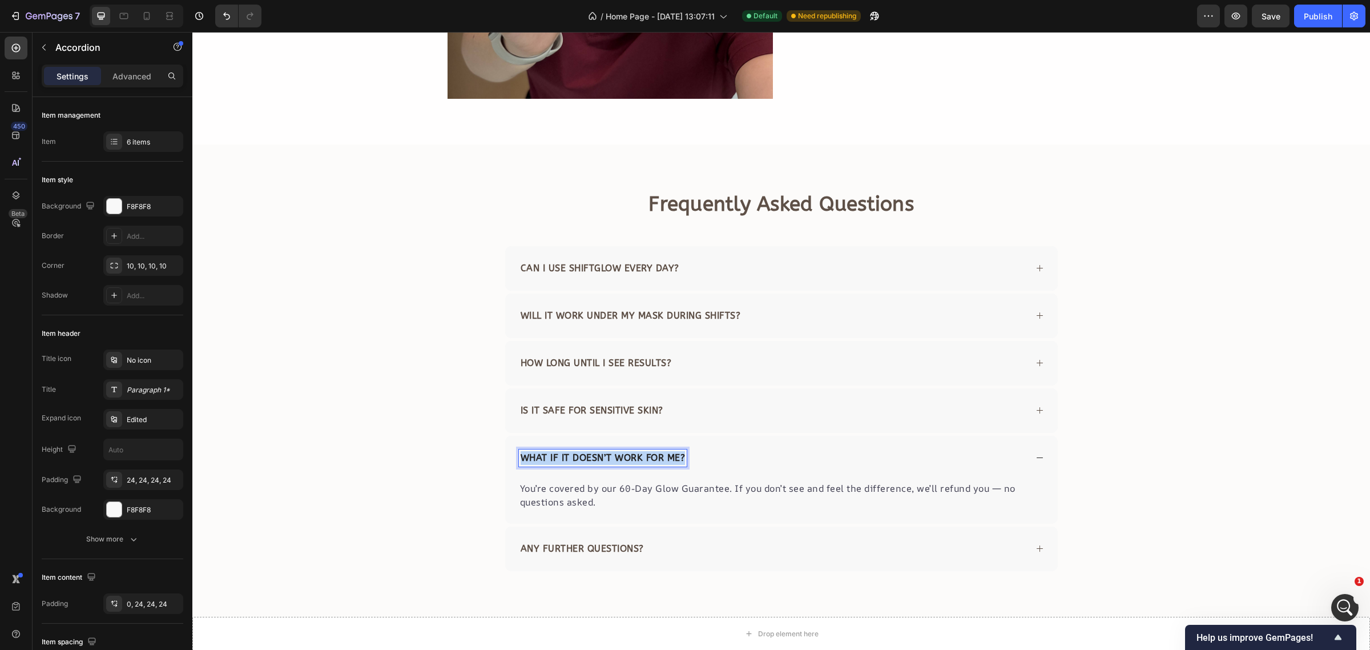
click at [646, 460] on p "What if it doesn’t work for me?" at bounding box center [603, 458] width 165 height 14
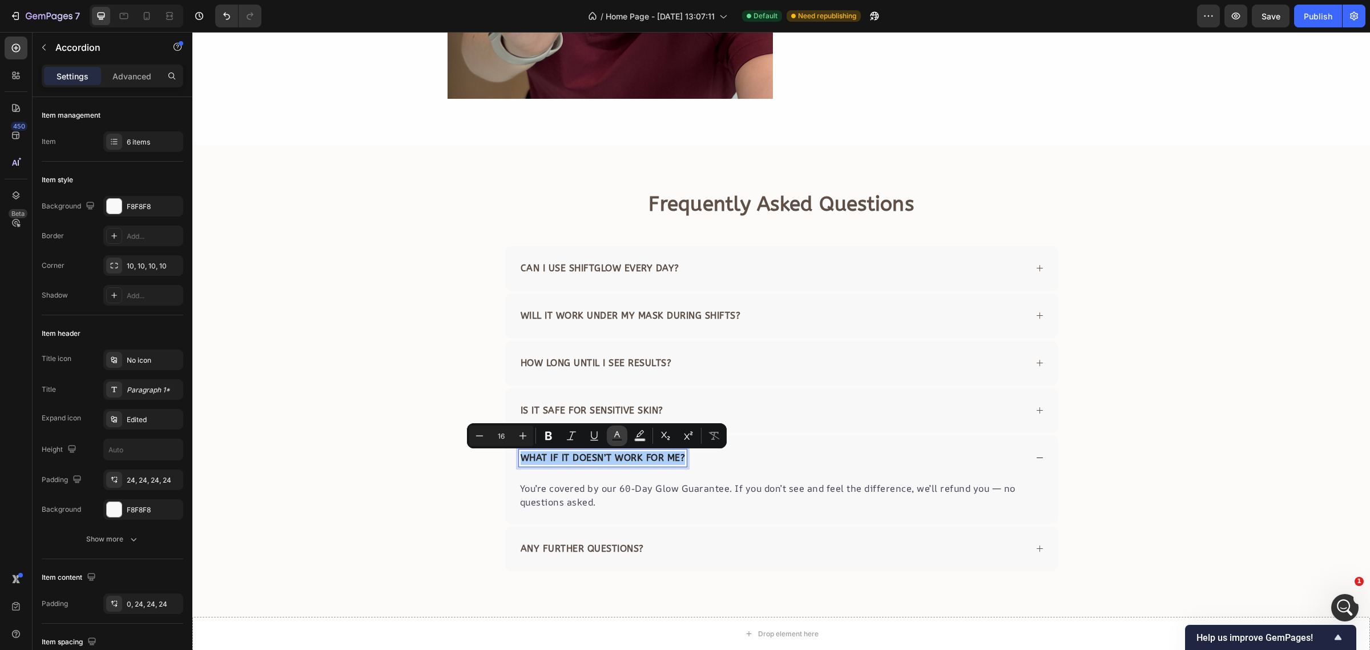
click at [615, 437] on icon "Editor contextual toolbar" at bounding box center [616, 435] width 11 height 11
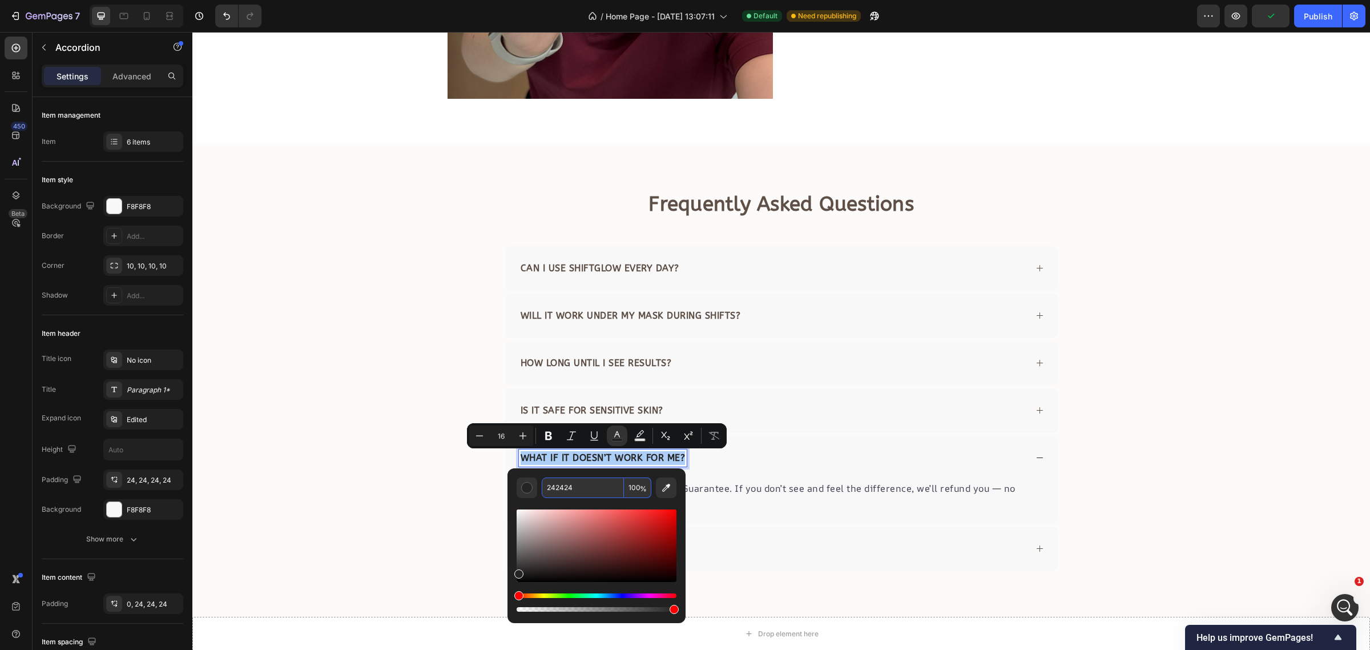
click at [563, 484] on input "242424" at bounding box center [583, 487] width 82 height 21
paste input "5E5047"
type input "5E5047"
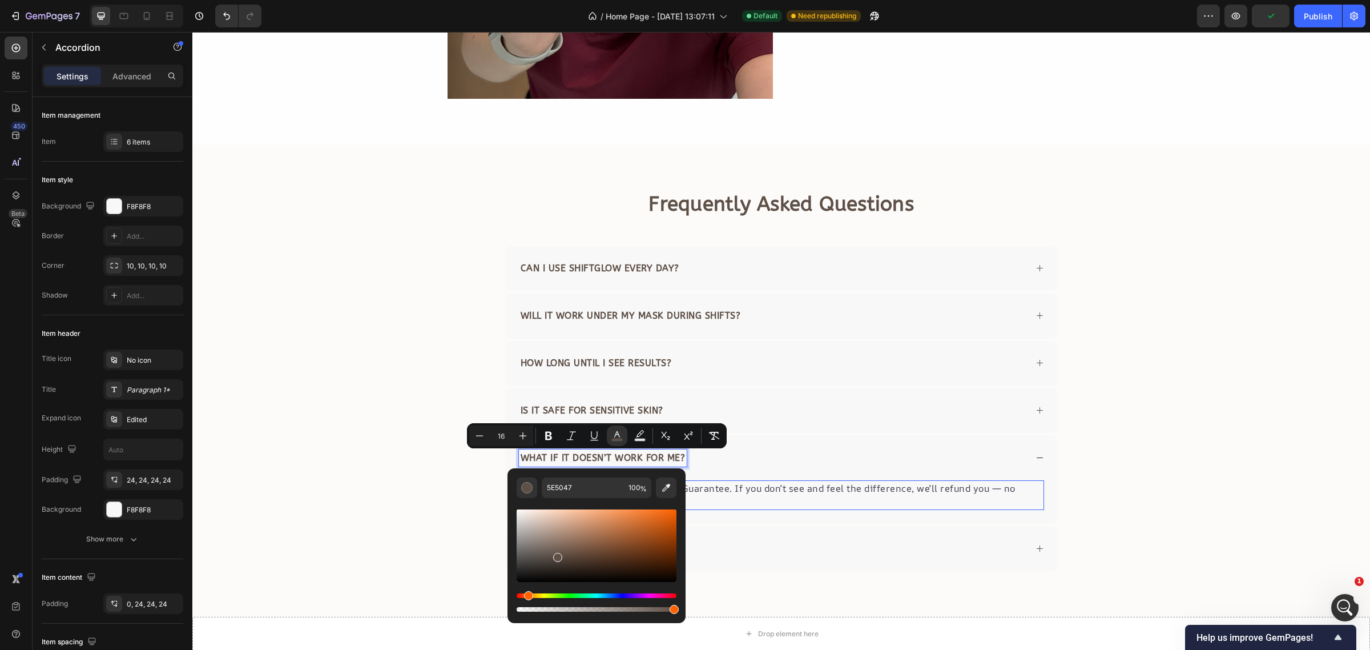
click at [845, 489] on p "You’re covered by our 60-Day Glow Guarantee. If you don’t see and feel the diff…" at bounding box center [781, 494] width 523 height 27
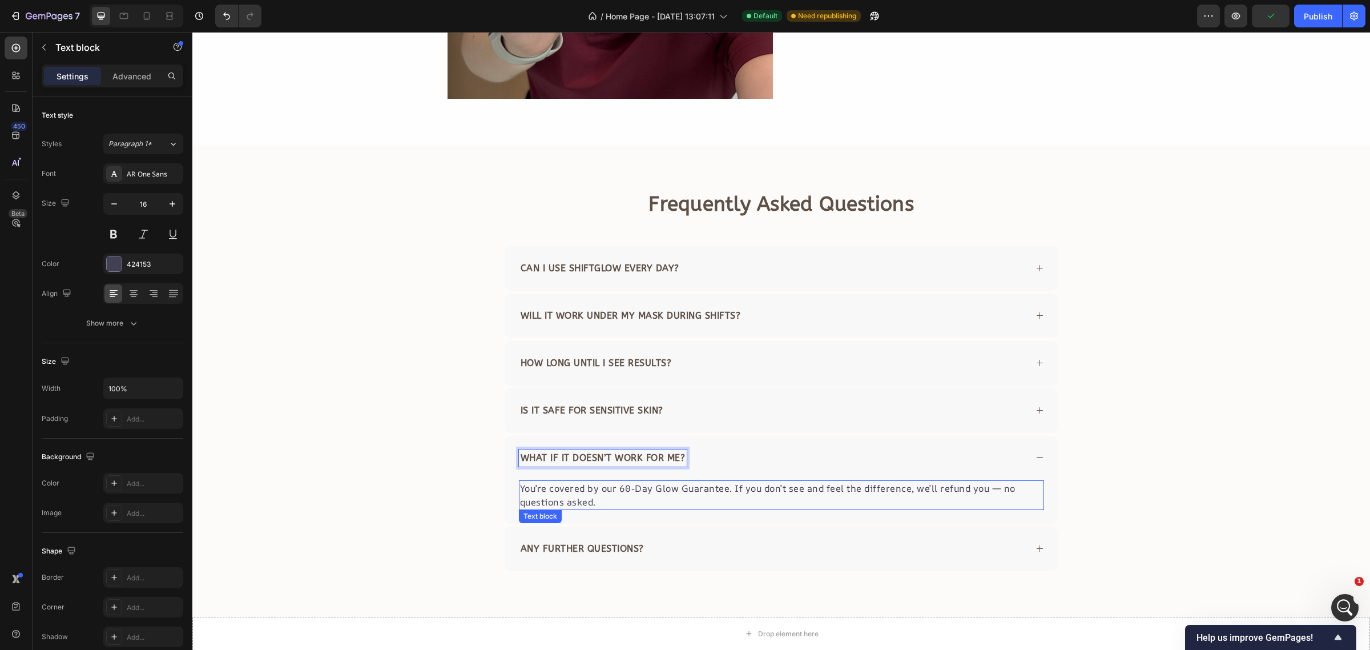
click at [835, 489] on p "You’re covered by our 60-Day Glow Guarantee. If you don’t see and feel the diff…" at bounding box center [781, 494] width 523 height 27
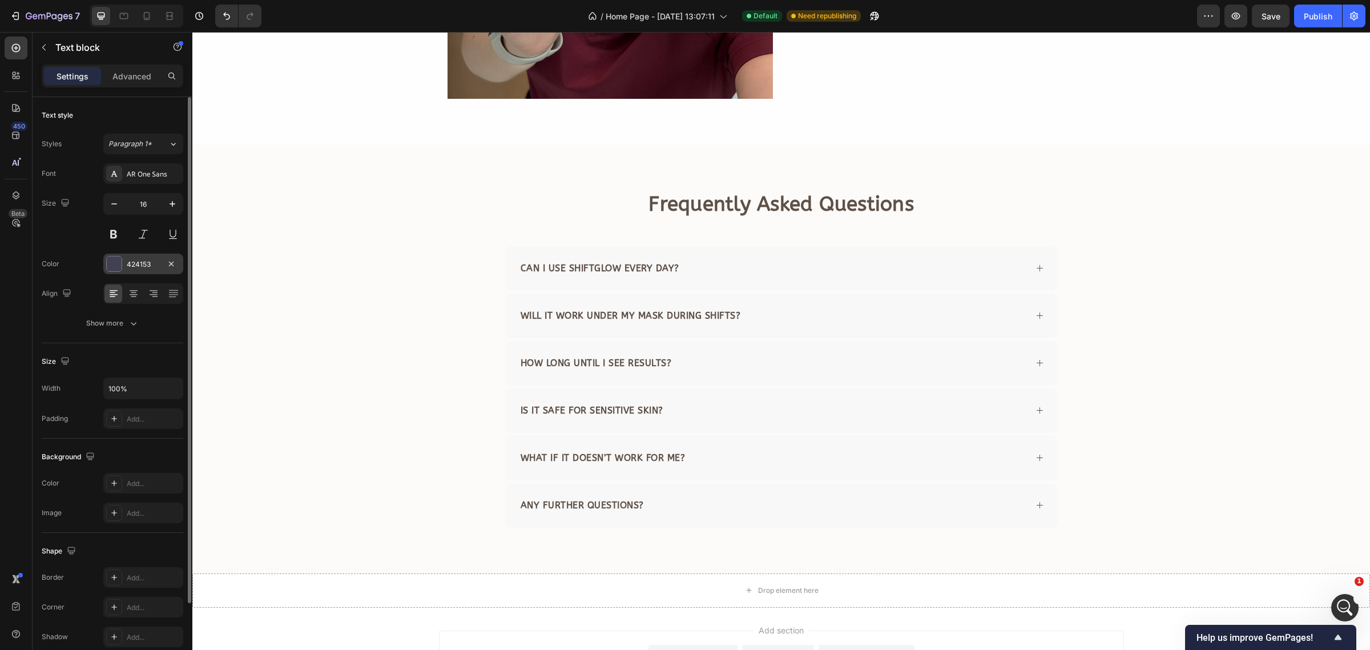
click at [110, 260] on div at bounding box center [114, 263] width 15 height 15
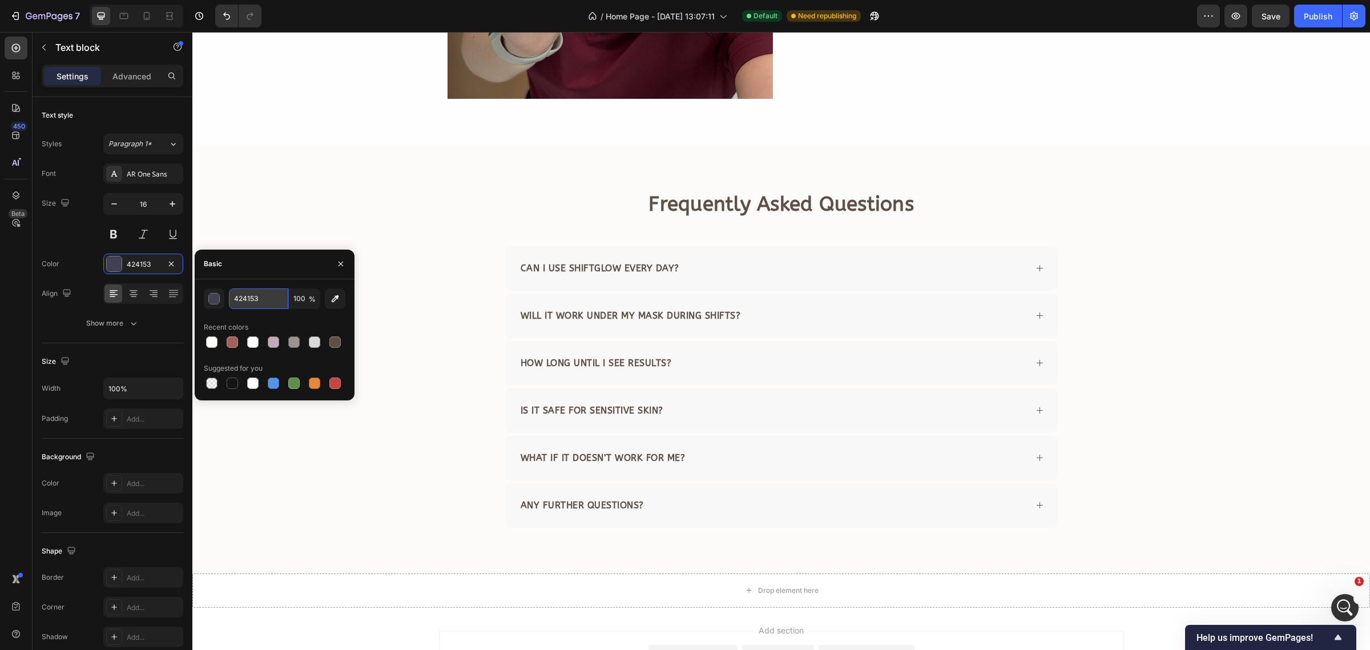
click at [263, 295] on input "424153" at bounding box center [258, 298] width 59 height 21
paste input "5E5047"
type input "5E5047"
click at [1036, 457] on icon at bounding box center [1040, 457] width 9 height 9
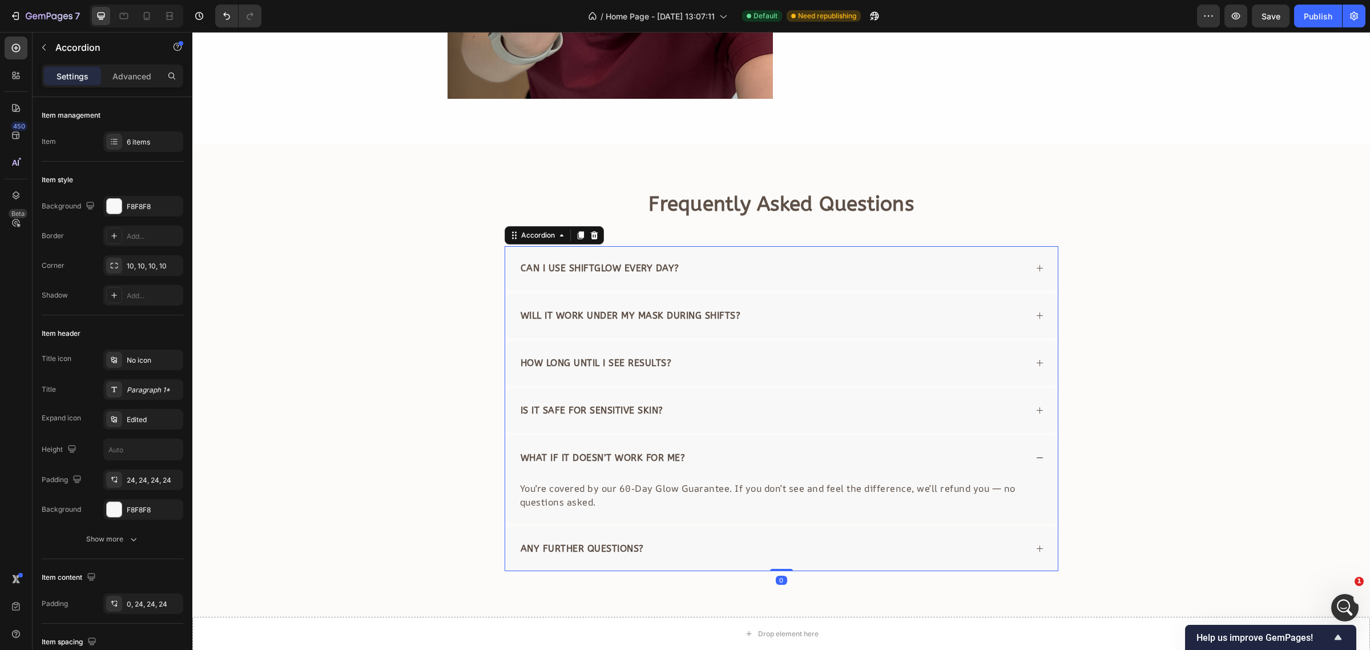
drag, startPoint x: 1033, startPoint y: 547, endPoint x: 980, endPoint y: 547, distance: 53.7
click at [1029, 547] on div "Any further questions?" at bounding box center [781, 548] width 553 height 45
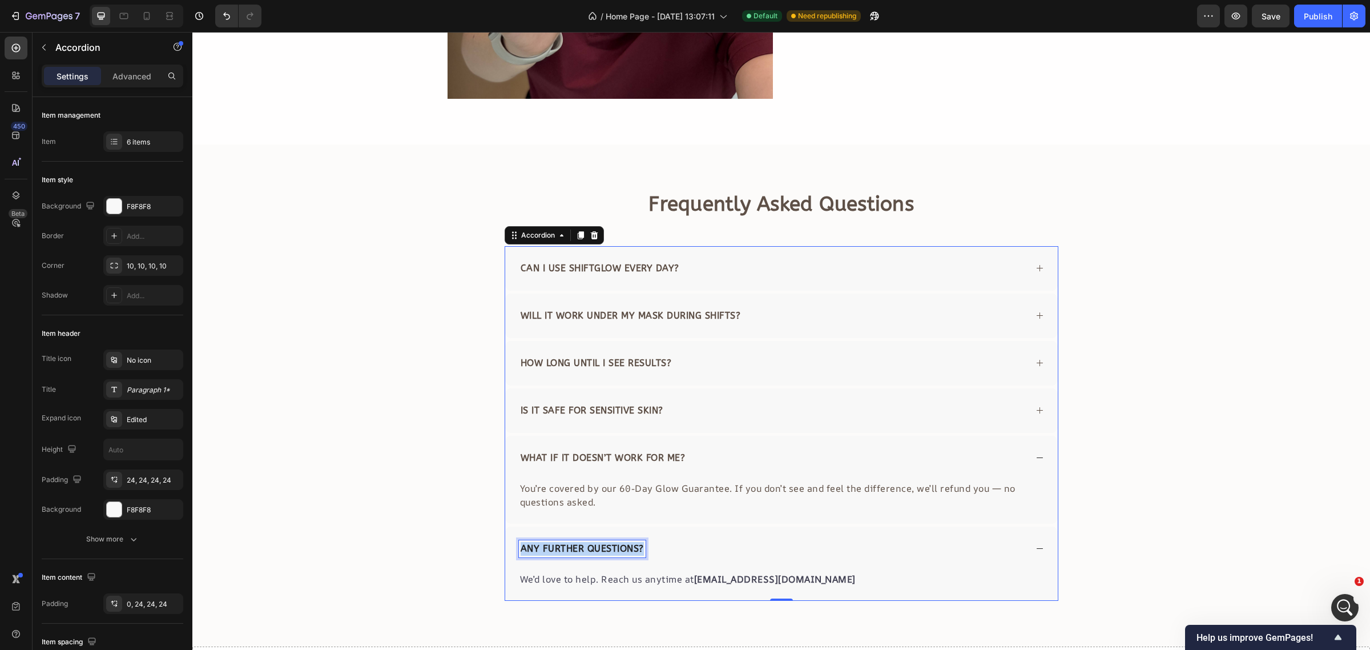
click at [580, 554] on p "Any further questions?" at bounding box center [582, 549] width 123 height 14
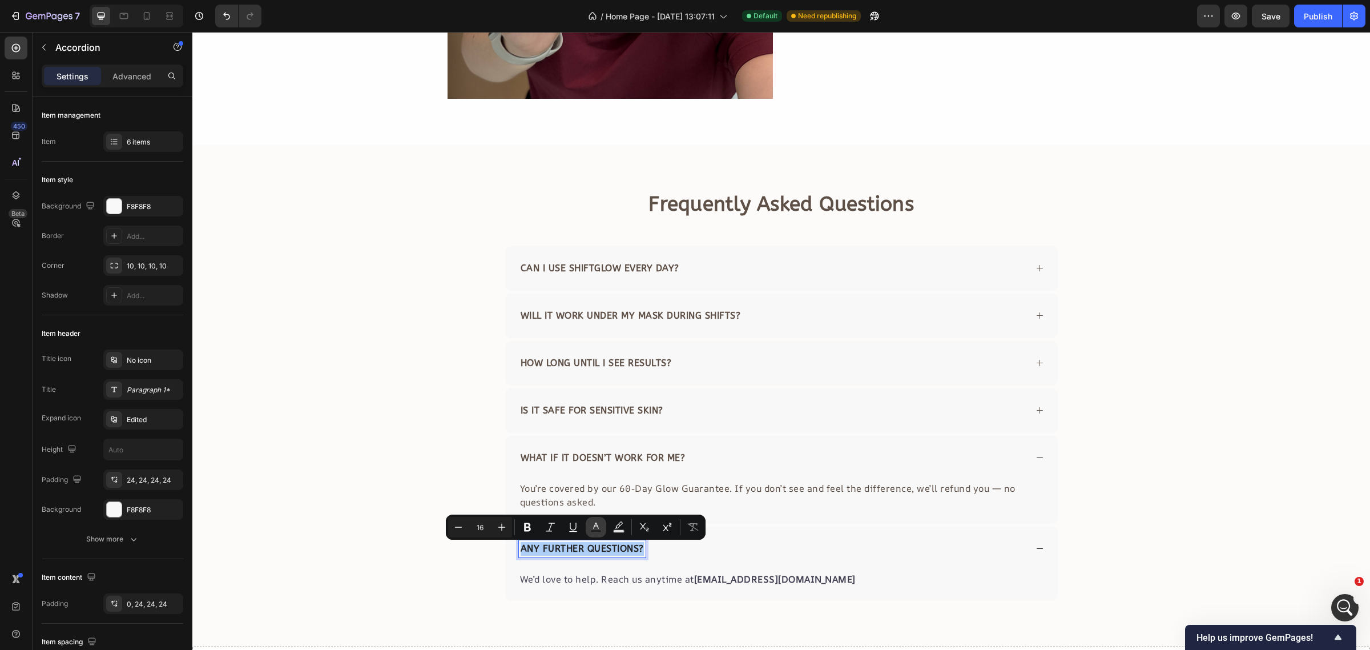
click at [600, 528] on button "Text Color" at bounding box center [596, 527] width 21 height 21
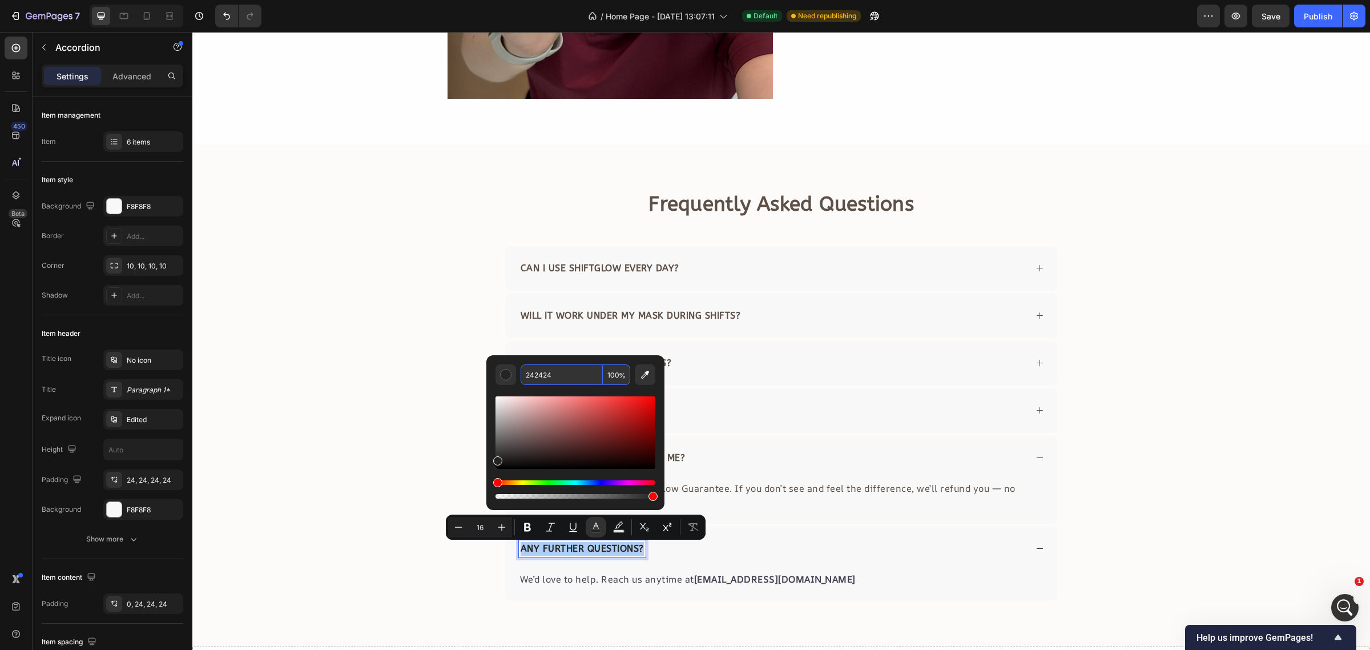
click at [581, 378] on input "242424" at bounding box center [562, 374] width 82 height 21
paste input "5E5047"
type input "5E5047"
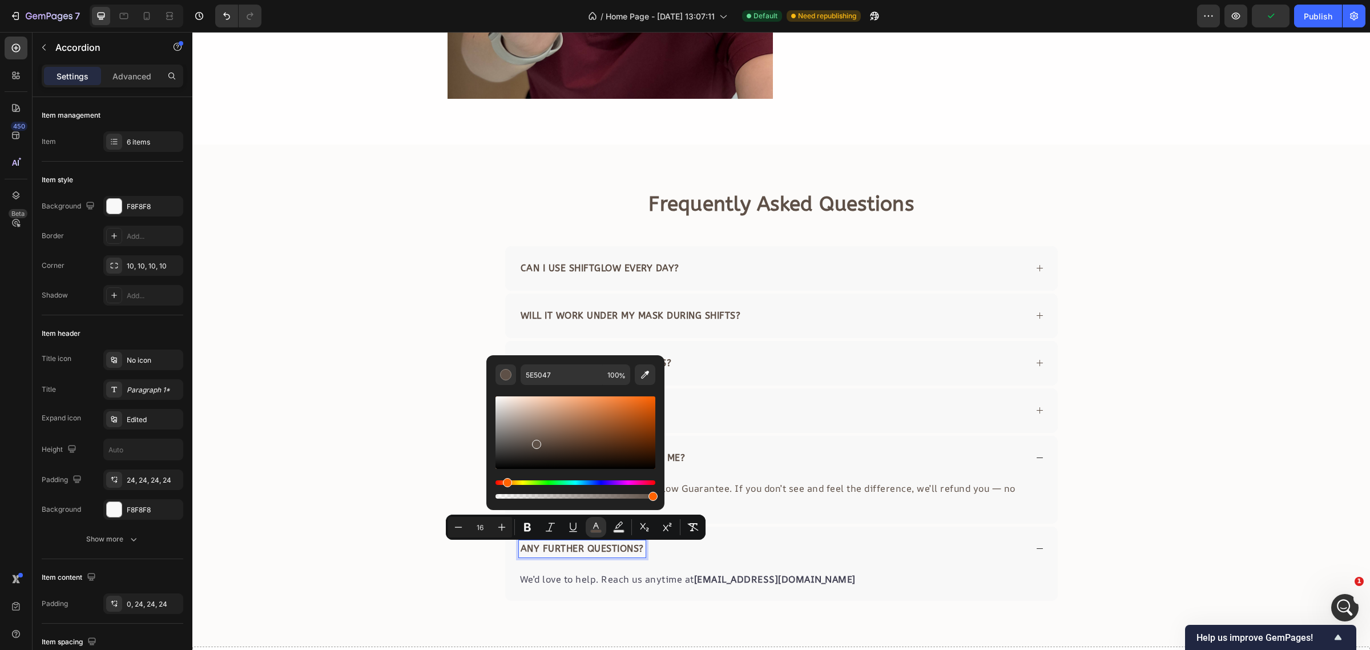
click at [1036, 544] on div "Any further questions?" at bounding box center [781, 548] width 553 height 45
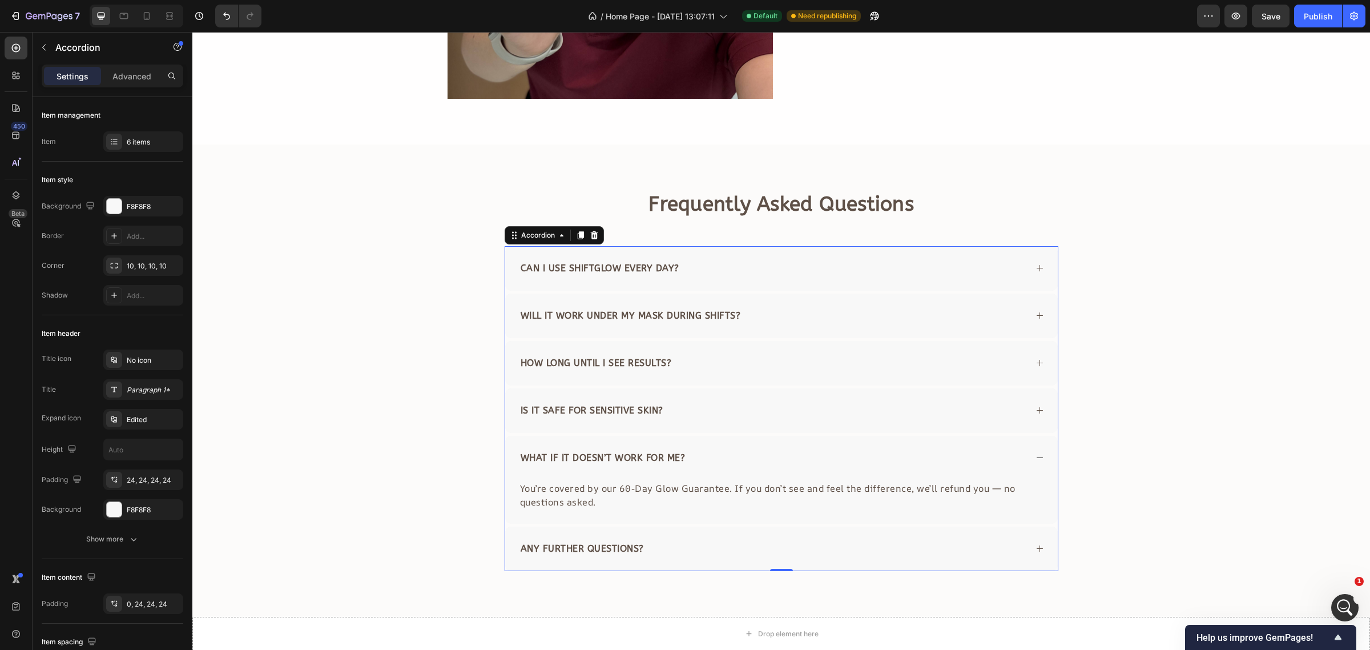
click at [1036, 549] on icon at bounding box center [1039, 548] width 6 height 6
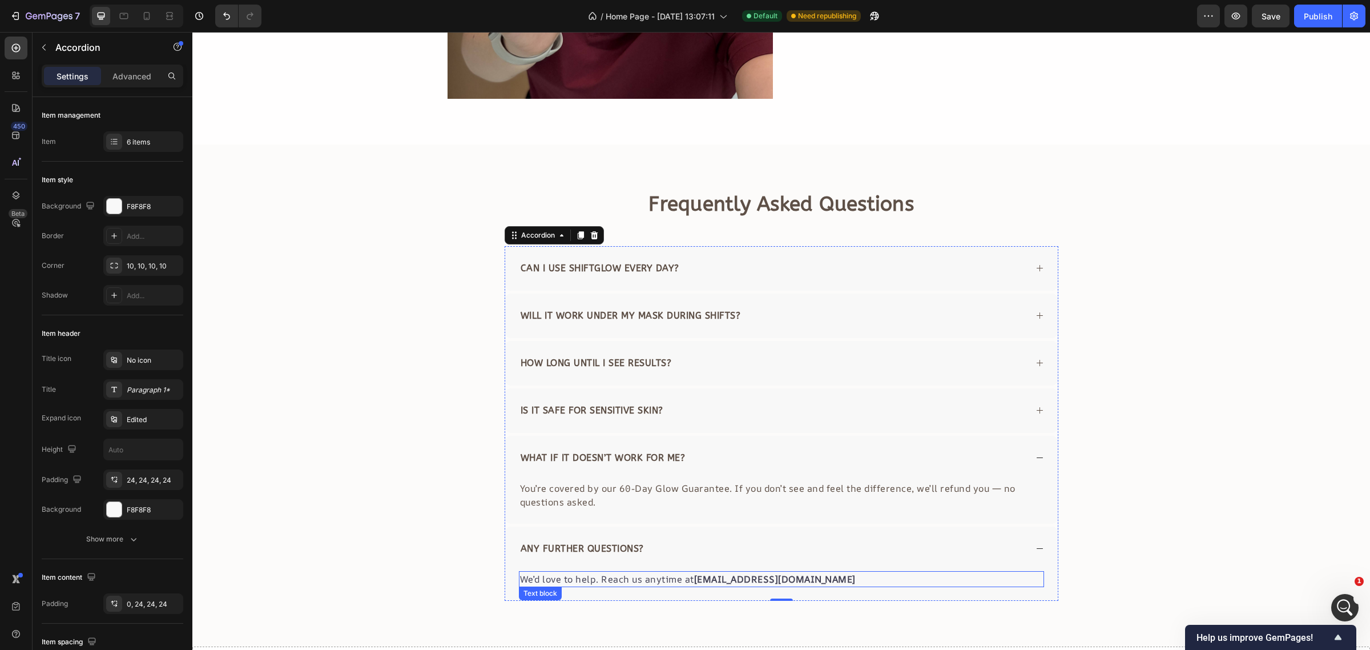
click at [630, 577] on p "We’d love to help. Reach us anytime at [EMAIL_ADDRESS][DOMAIN_NAME]" at bounding box center [781, 579] width 523 height 14
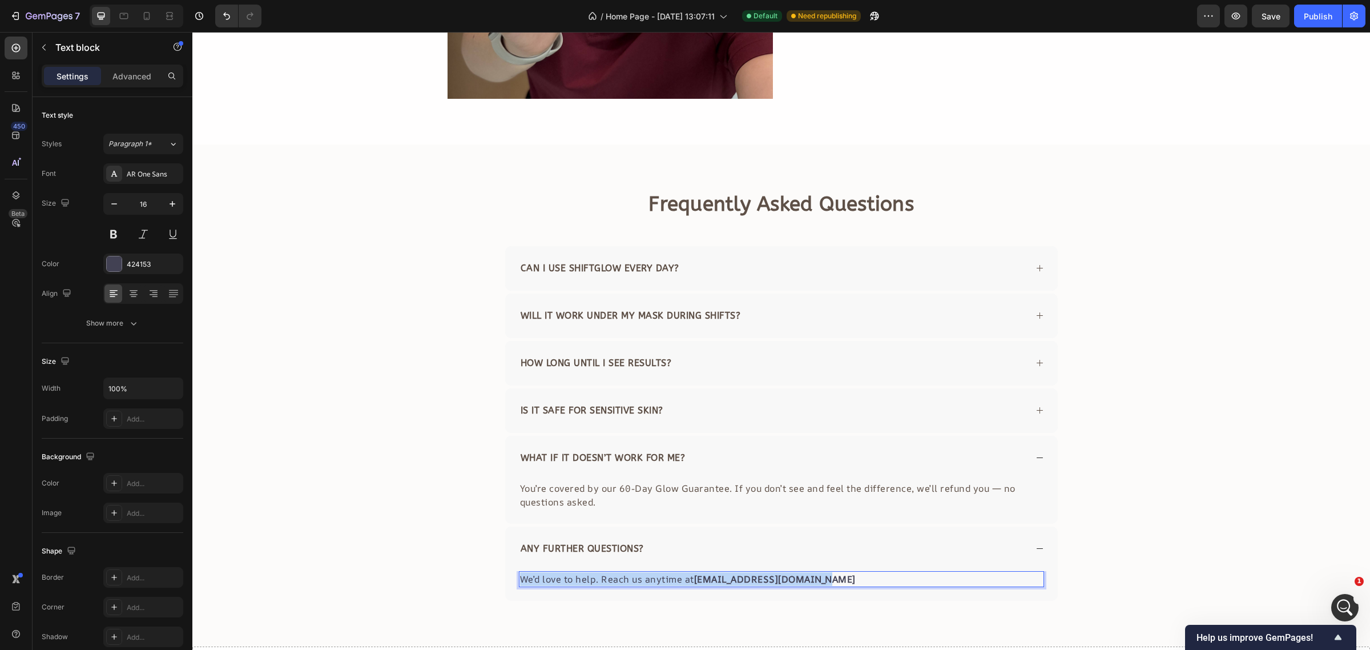
click at [630, 577] on p "We’d love to help. Reach us anytime at [EMAIL_ADDRESS][DOMAIN_NAME]" at bounding box center [781, 579] width 523 height 14
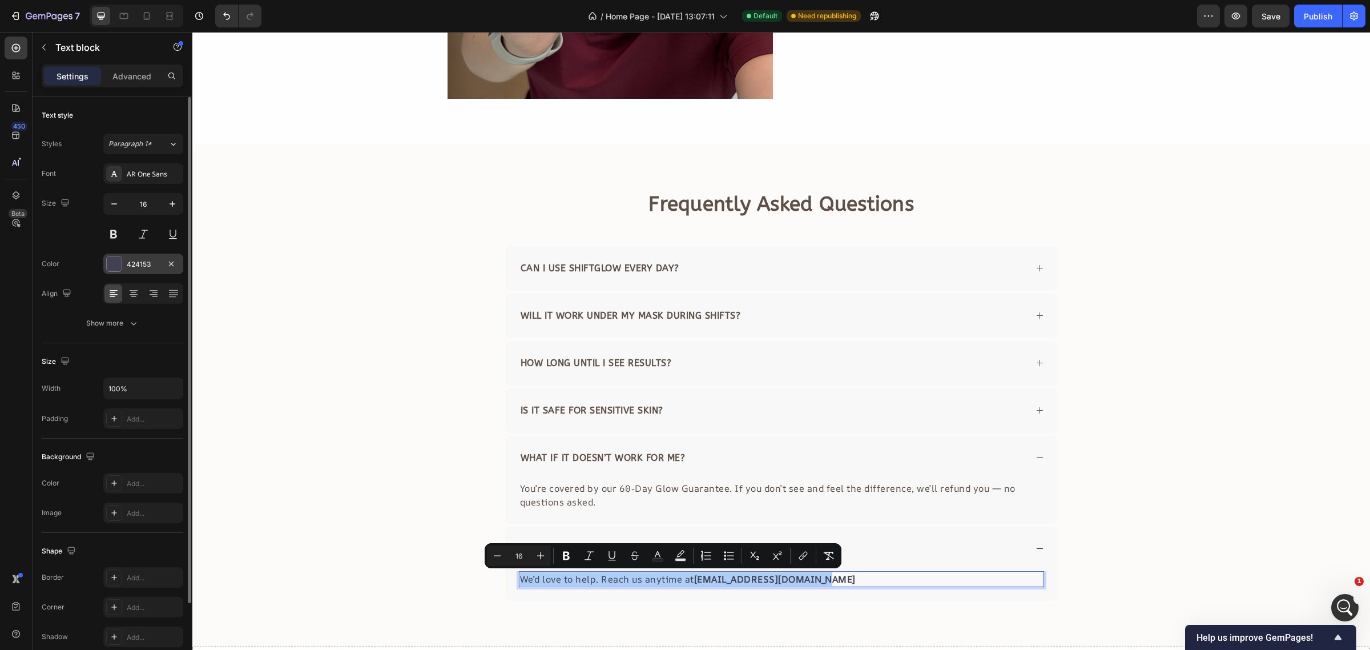
click at [115, 263] on div at bounding box center [114, 263] width 15 height 15
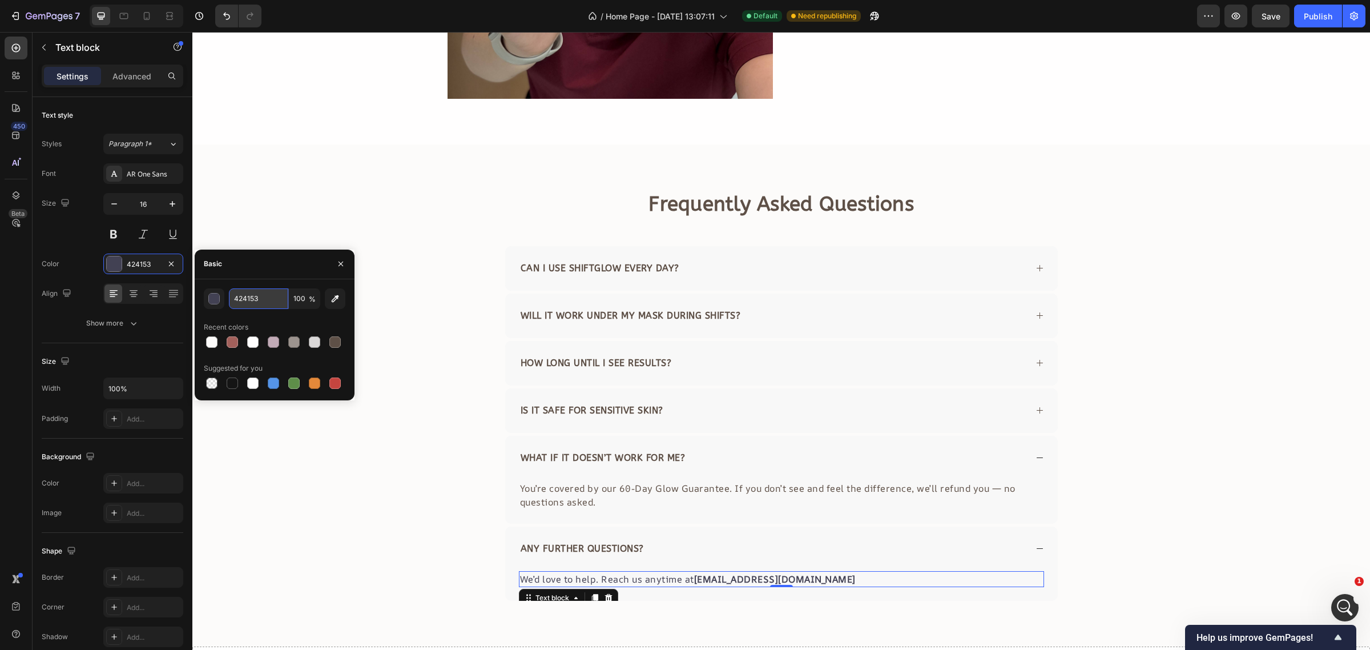
click at [272, 296] on input "424153" at bounding box center [258, 298] width 59 height 21
paste input "5E5047"
type input "5E5047"
click at [404, 438] on div "Frequently Asked Questions Heading Can I use ShiftGlow every day? Will it work …" at bounding box center [781, 395] width 1178 height 410
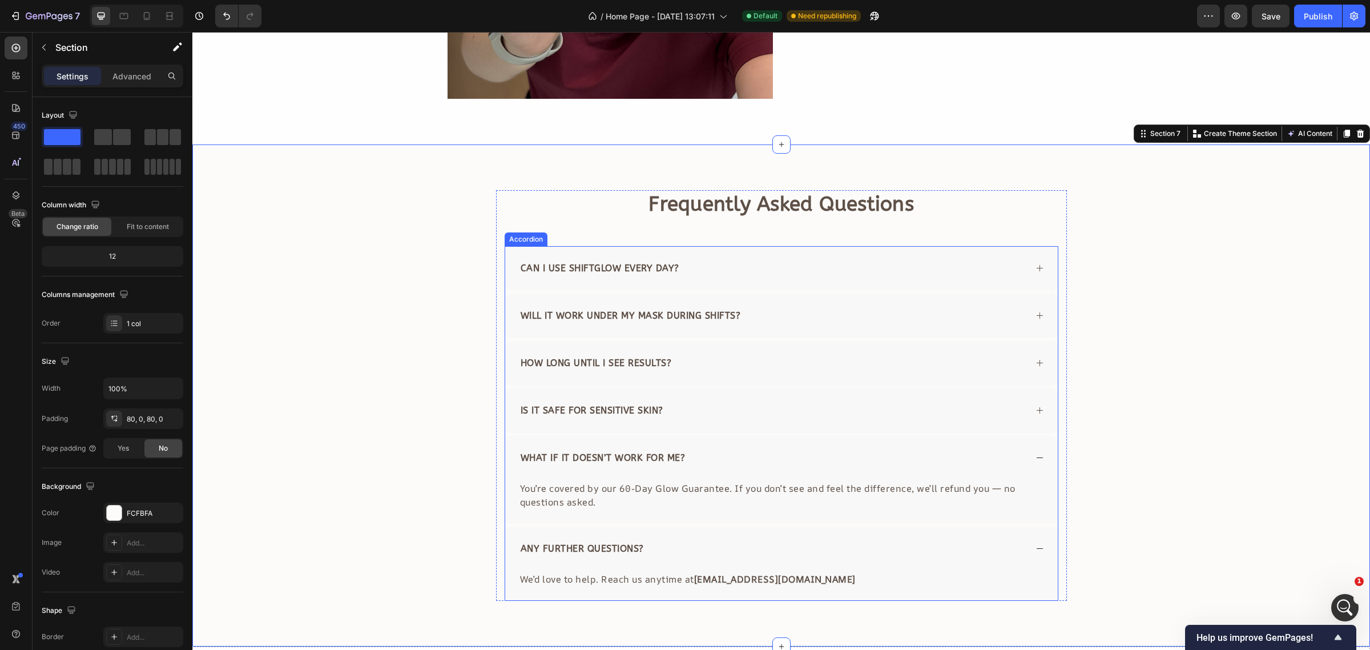
click at [1036, 546] on icon at bounding box center [1040, 548] width 9 height 9
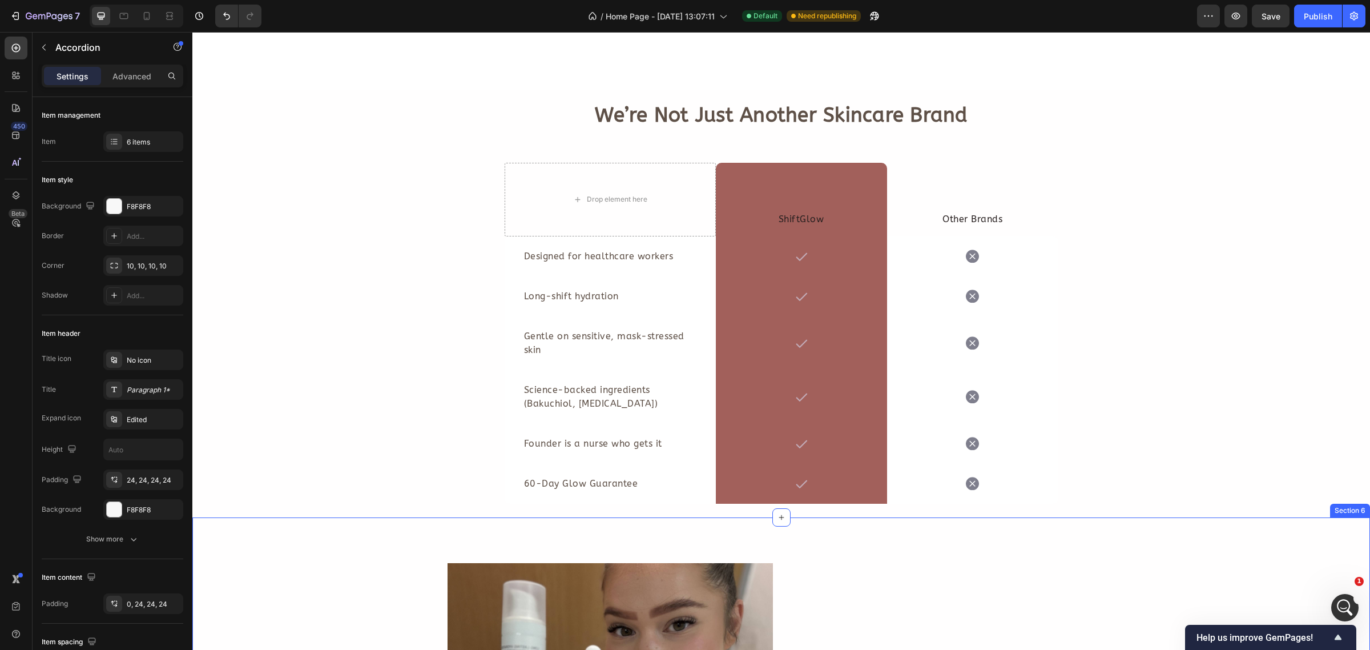
scroll to position [2055, 0]
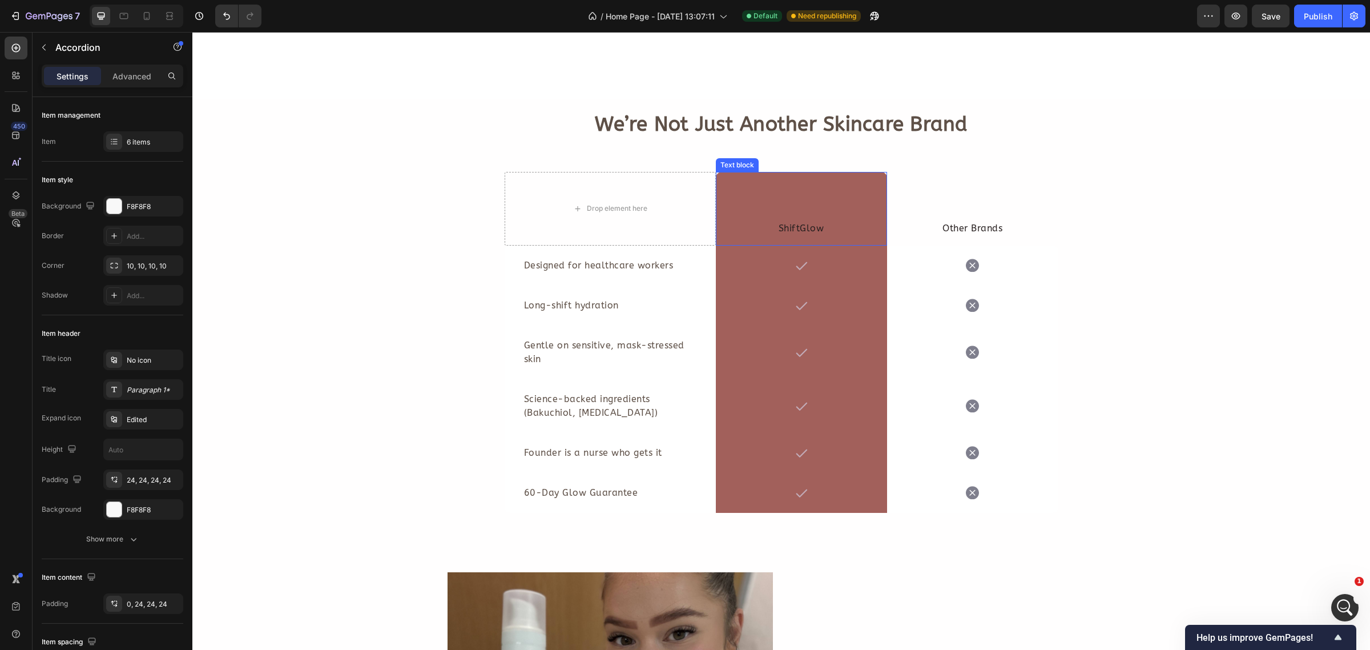
click at [791, 227] on p "ShiftGlow" at bounding box center [801, 229] width 169 height 14
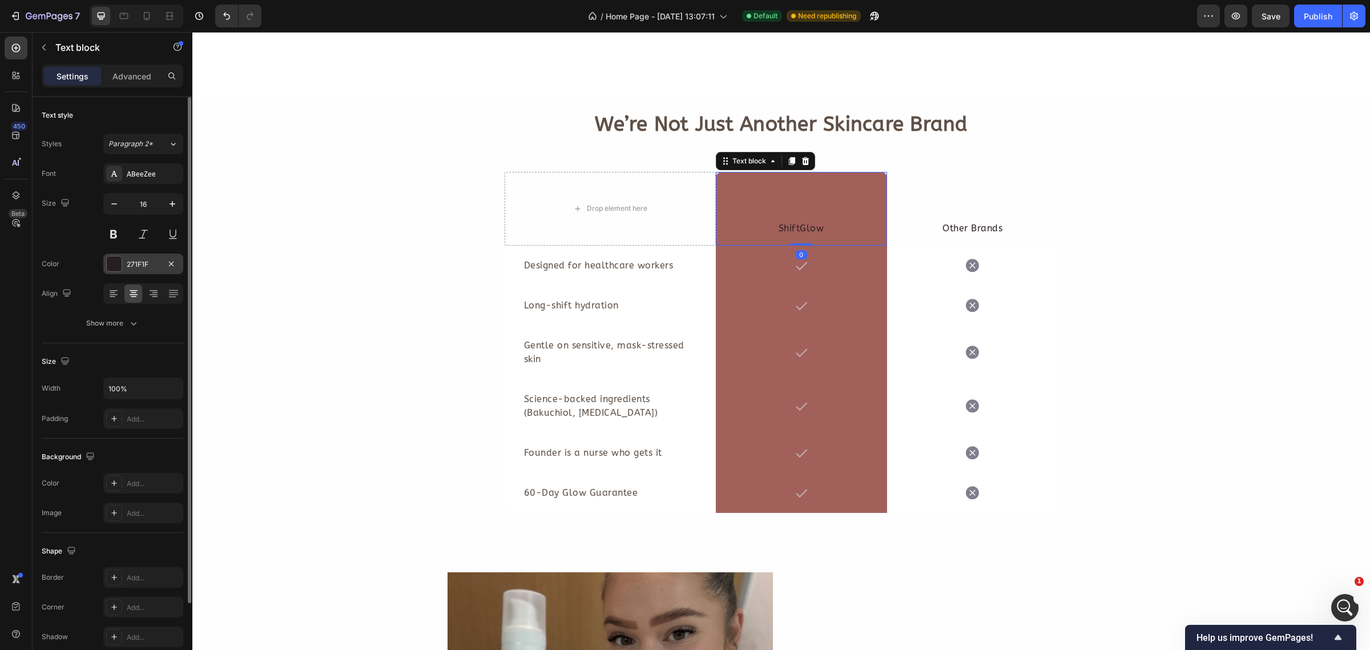
click at [142, 263] on div "271F1F" at bounding box center [143, 264] width 33 height 10
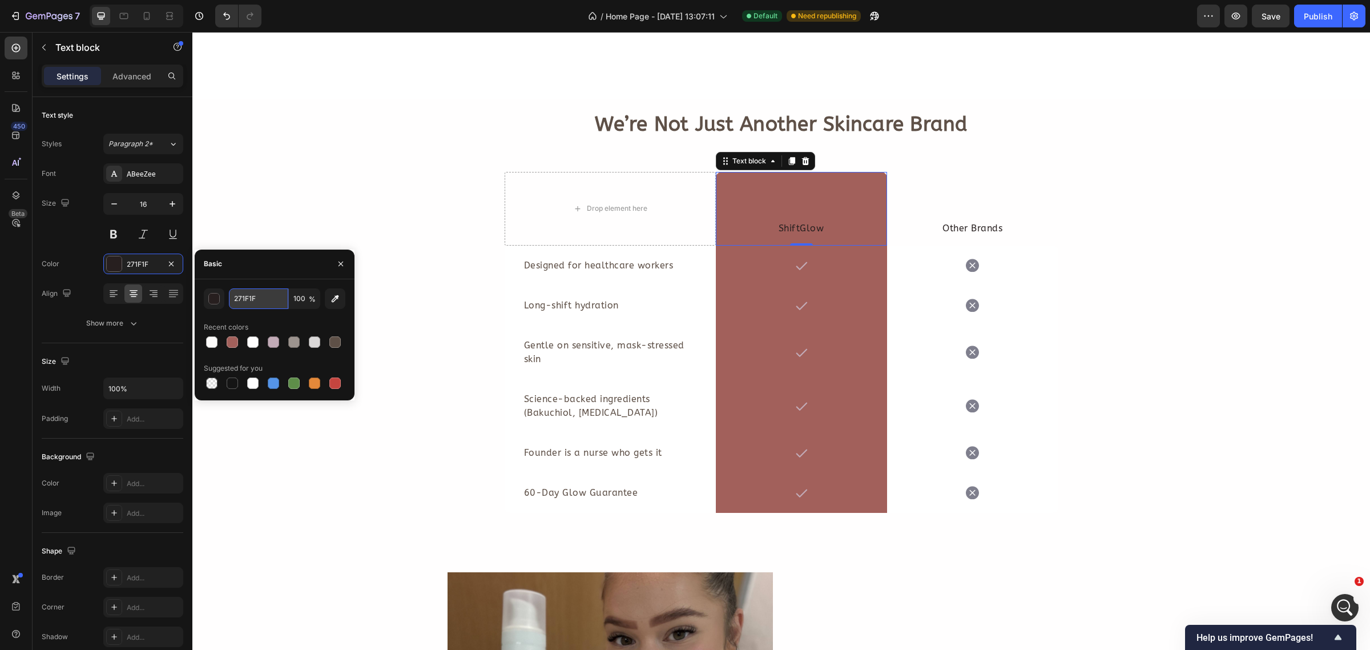
click at [271, 301] on input "271F1F" at bounding box center [258, 298] width 59 height 21
paste input "5E5047"
type input "5E5047"
click at [274, 269] on div "Basic" at bounding box center [275, 264] width 160 height 30
click at [974, 230] on p "Other Brands" at bounding box center [972, 229] width 169 height 14
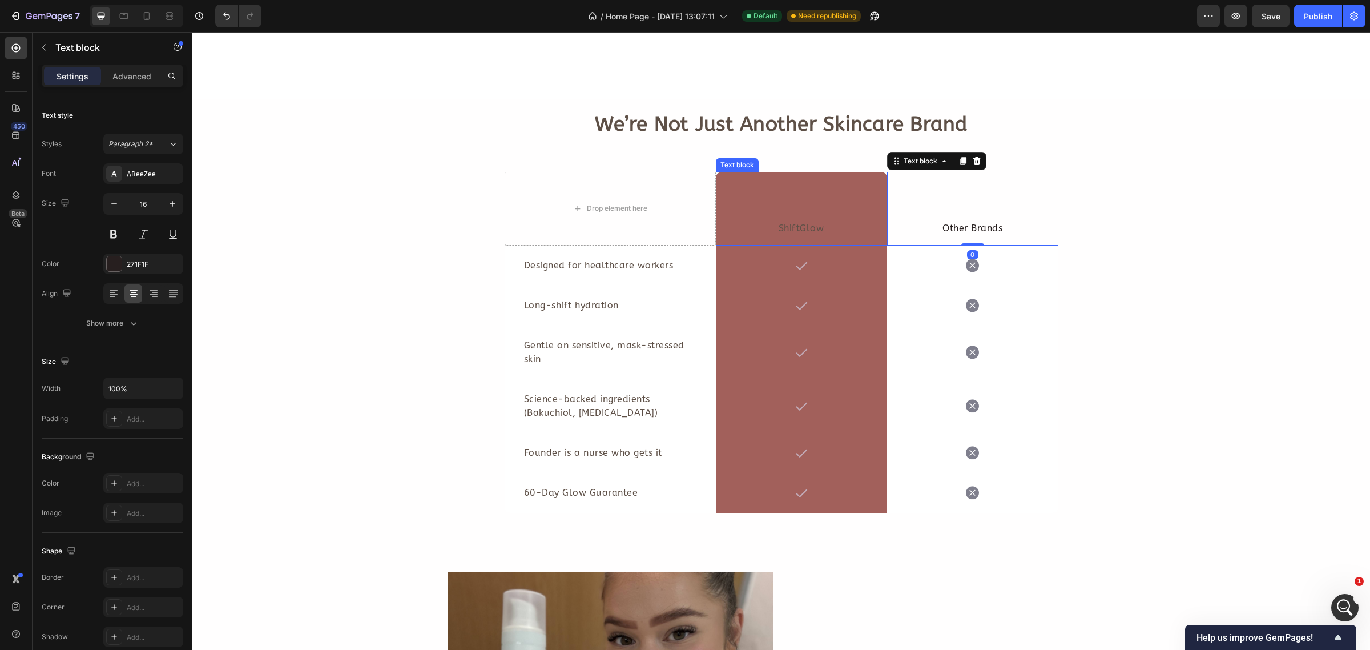
click at [792, 229] on p "ShiftGlow" at bounding box center [801, 229] width 169 height 14
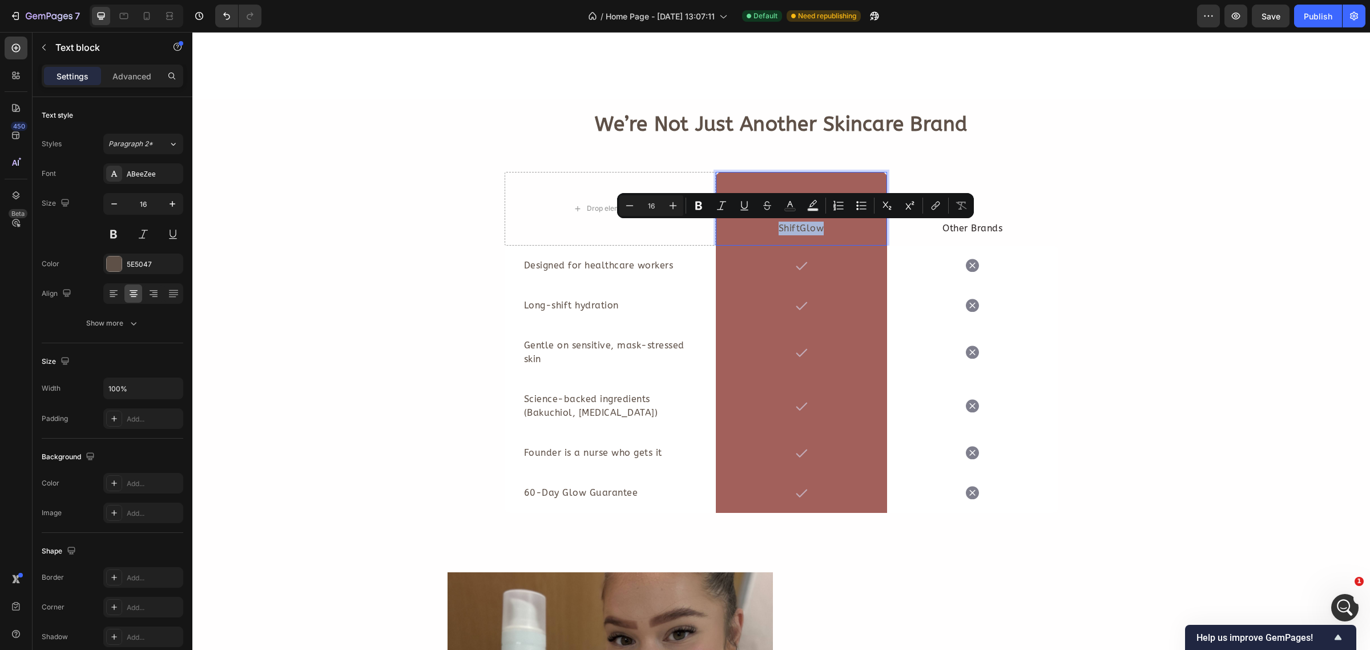
click at [759, 232] on p "ShiftGlow" at bounding box center [801, 229] width 169 height 14
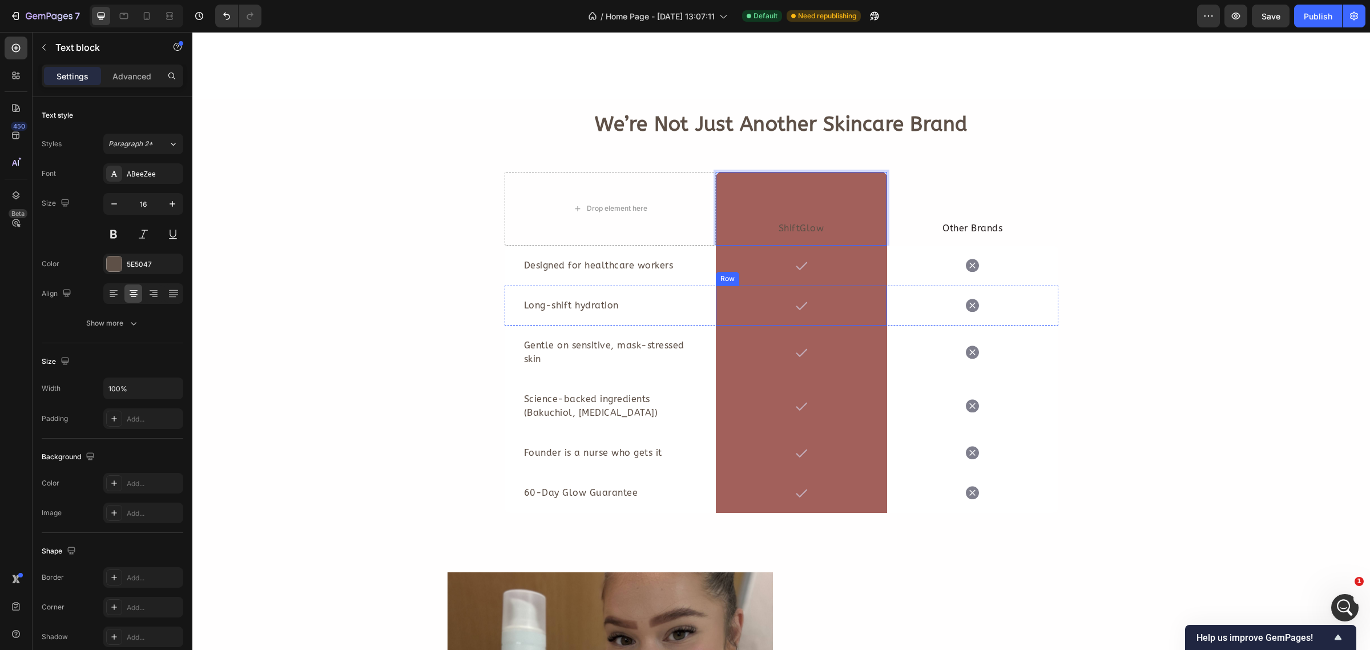
click at [818, 312] on div "Icon Row" at bounding box center [801, 305] width 171 height 40
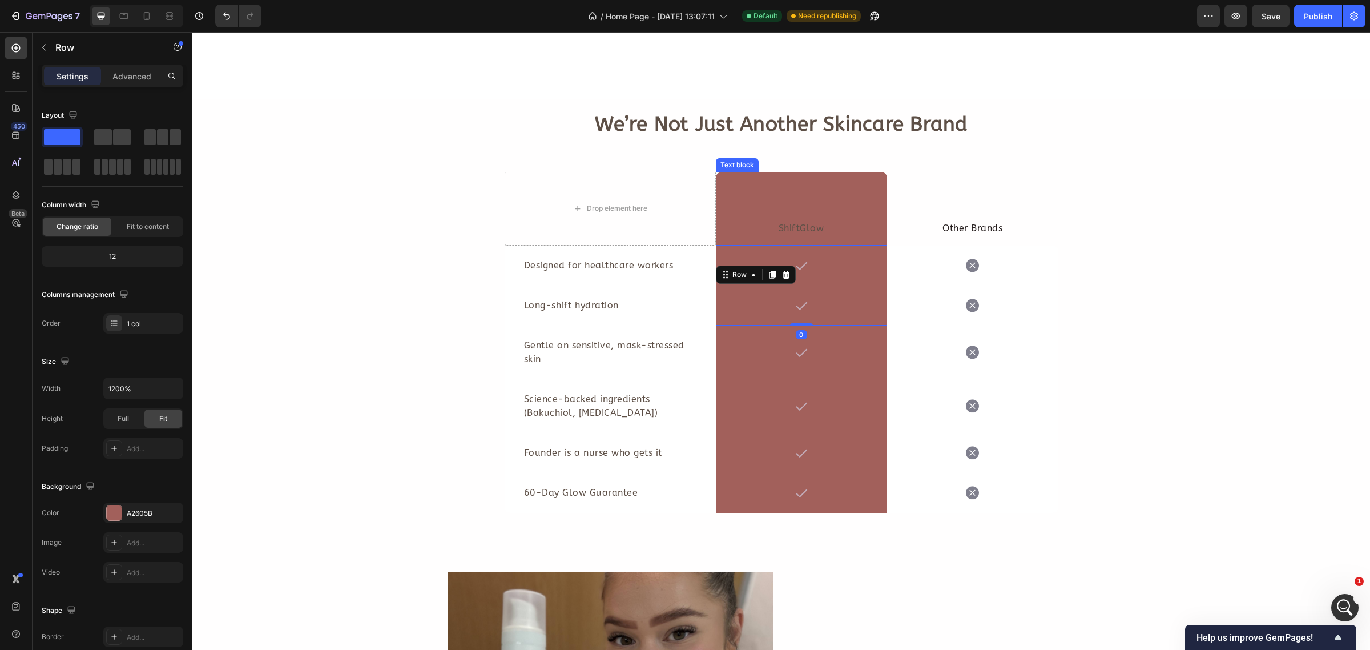
click at [812, 227] on p "ShiftGlow" at bounding box center [801, 229] width 169 height 14
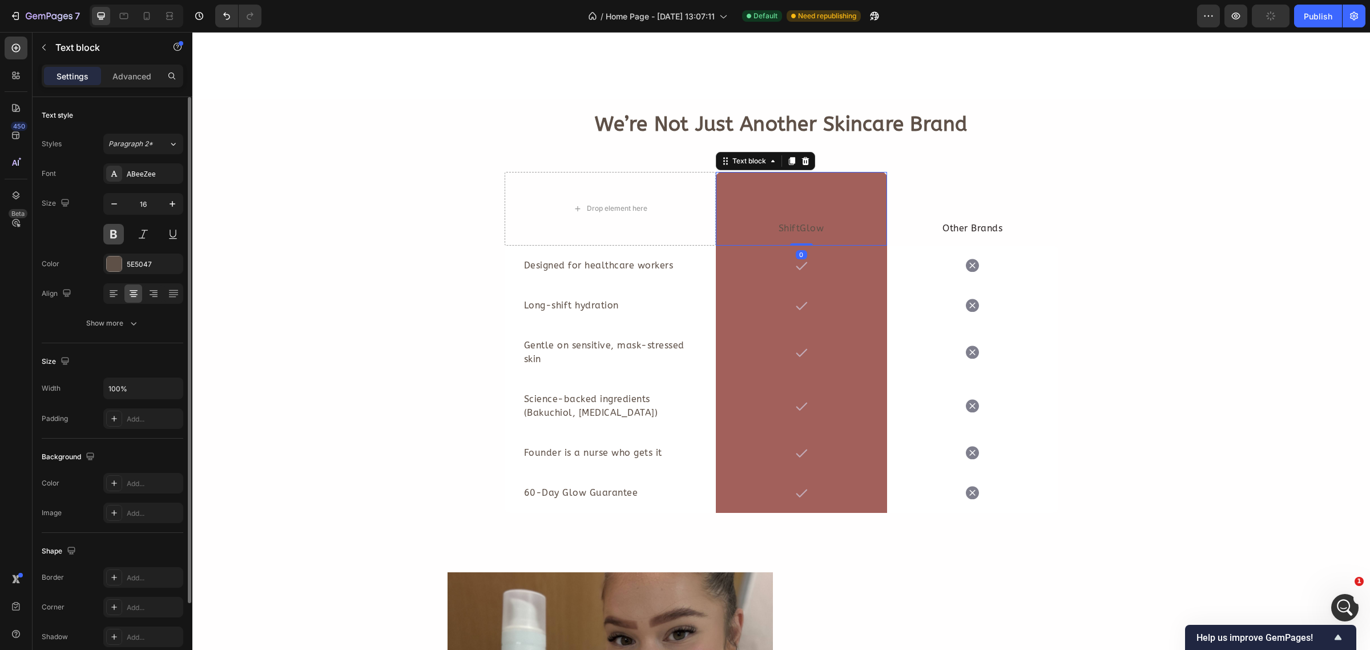
click at [117, 232] on button at bounding box center [113, 234] width 21 height 21
click at [949, 224] on p "Other Brands" at bounding box center [972, 229] width 169 height 14
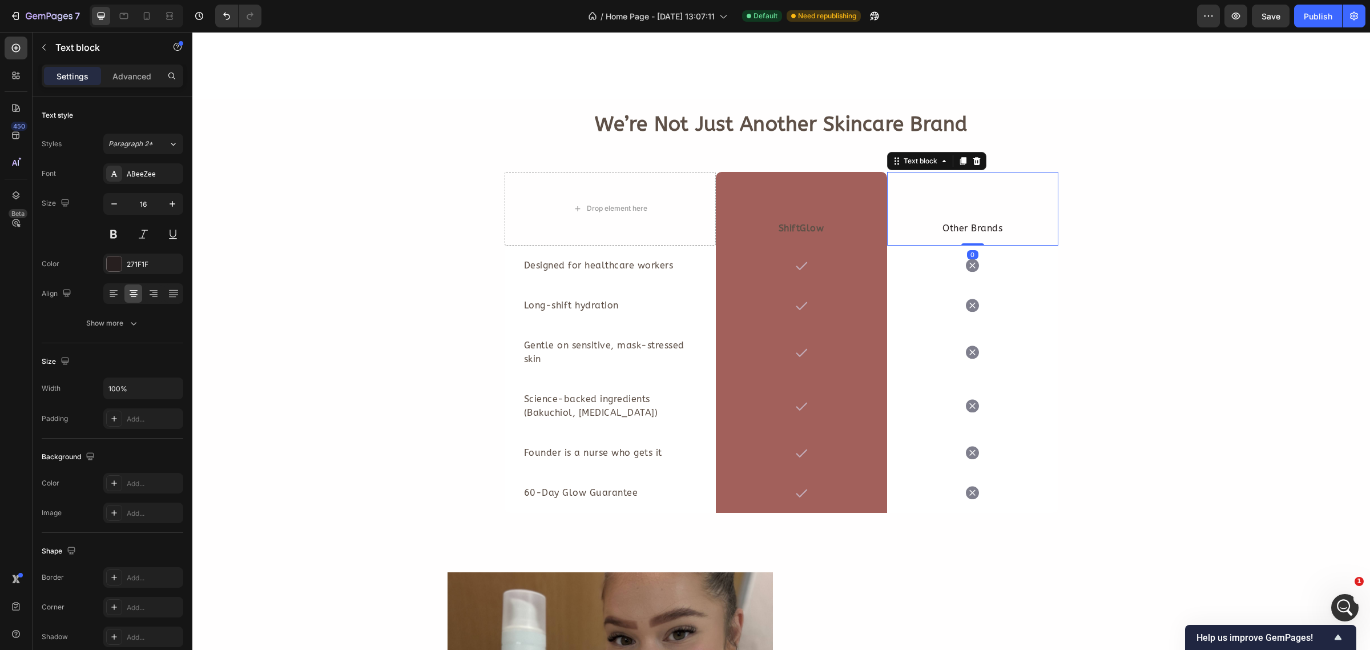
click at [968, 229] on p "Other Brands" at bounding box center [972, 229] width 169 height 14
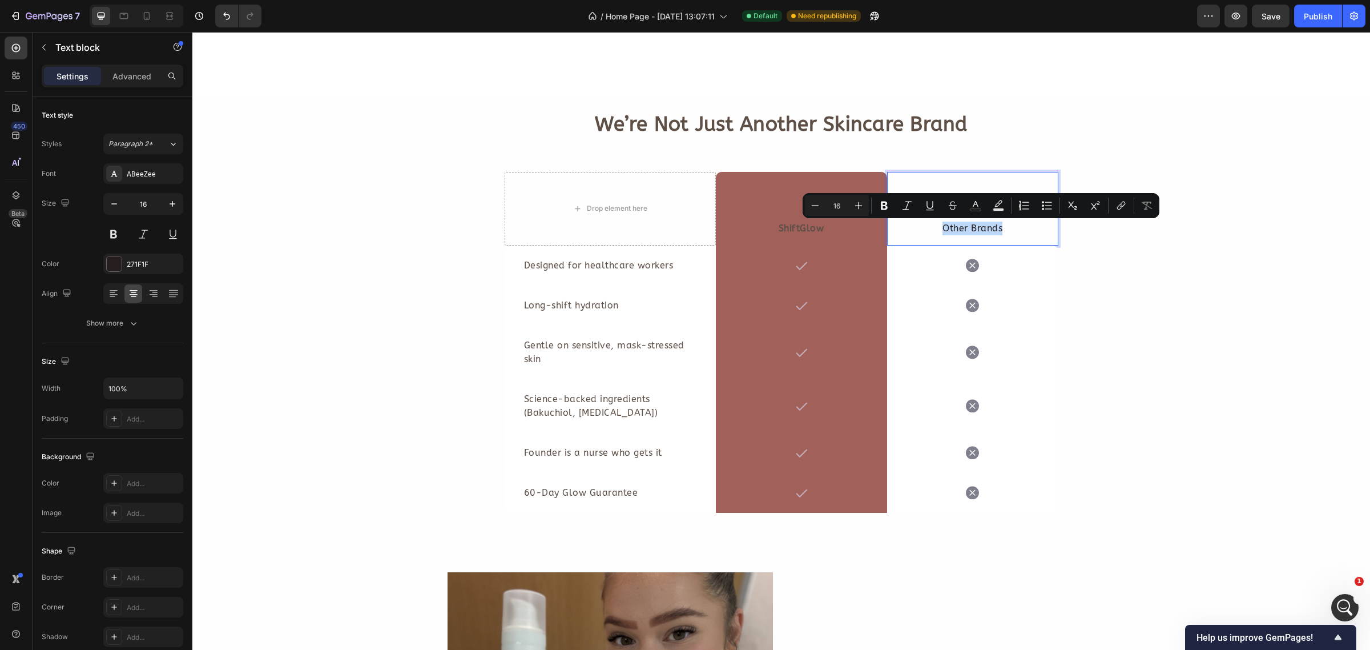
click at [968, 229] on p "Other Brands" at bounding box center [972, 229] width 169 height 14
click at [1122, 328] on div "We’re Not Just Another Skincare Brand Heading Row Drop element here ShiftGlow T…" at bounding box center [781, 307] width 1178 height 412
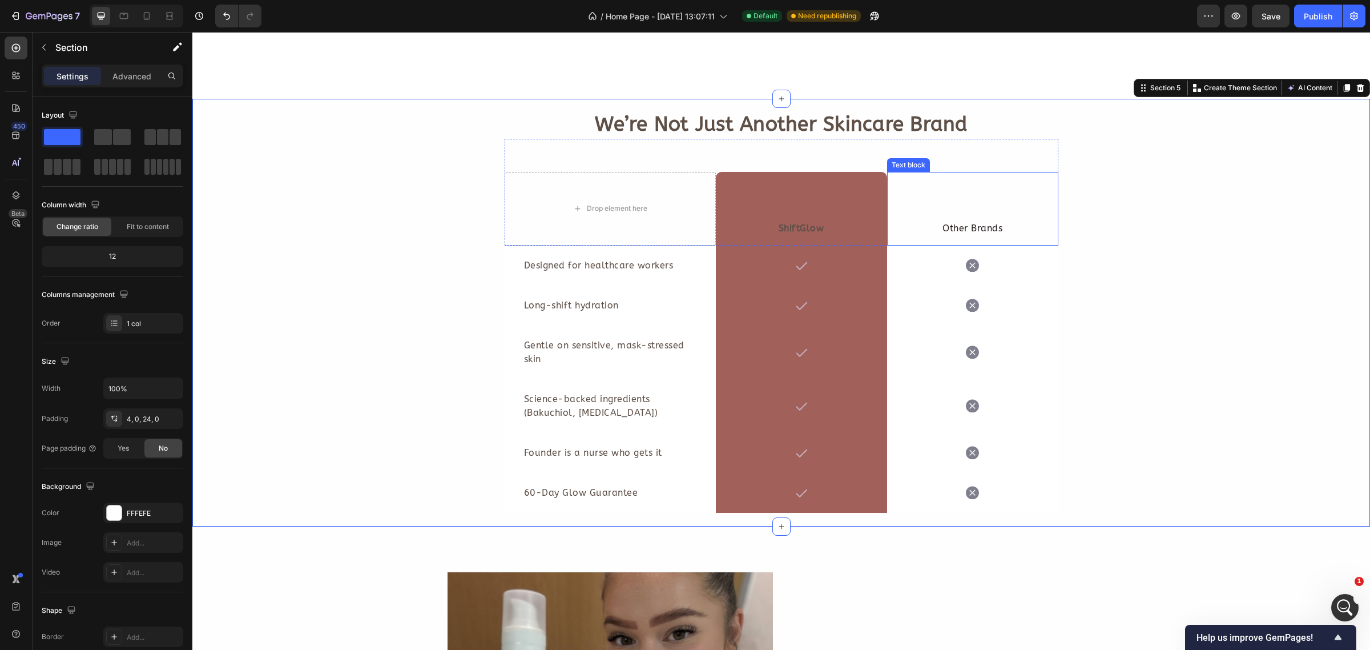
click at [976, 228] on p "Other Brands" at bounding box center [972, 229] width 169 height 14
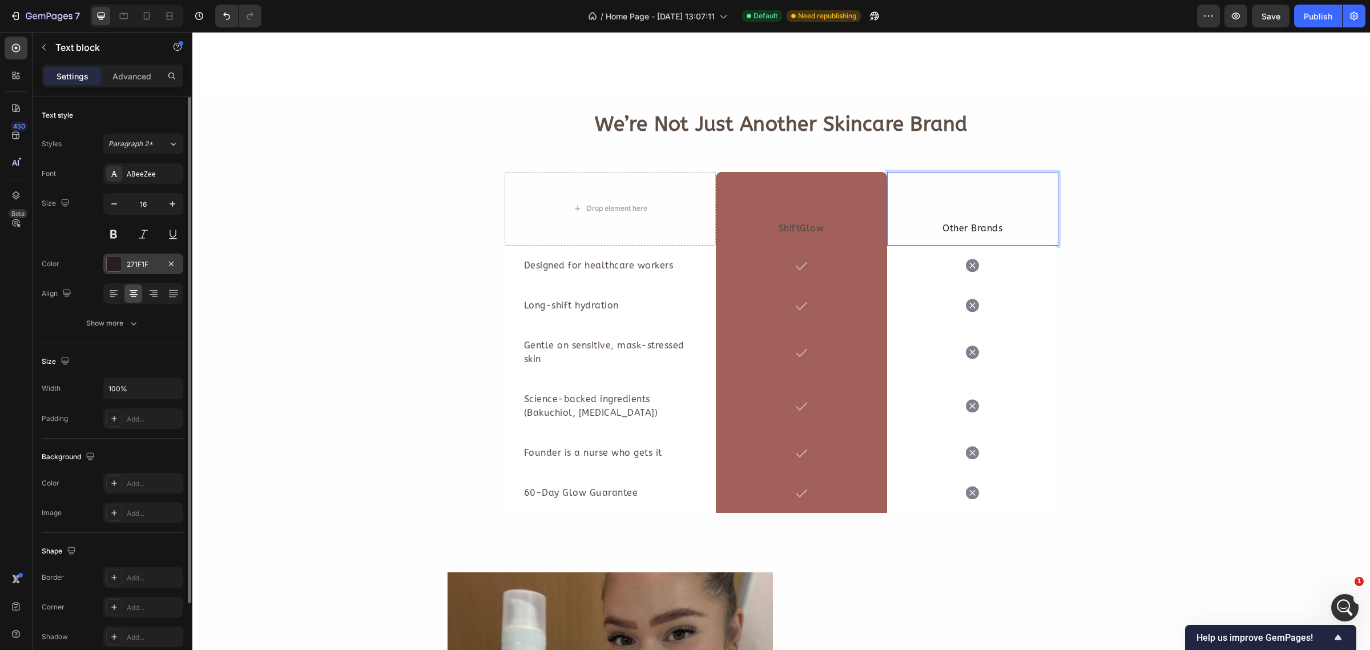
click at [140, 267] on div "271F1F" at bounding box center [143, 264] width 33 height 10
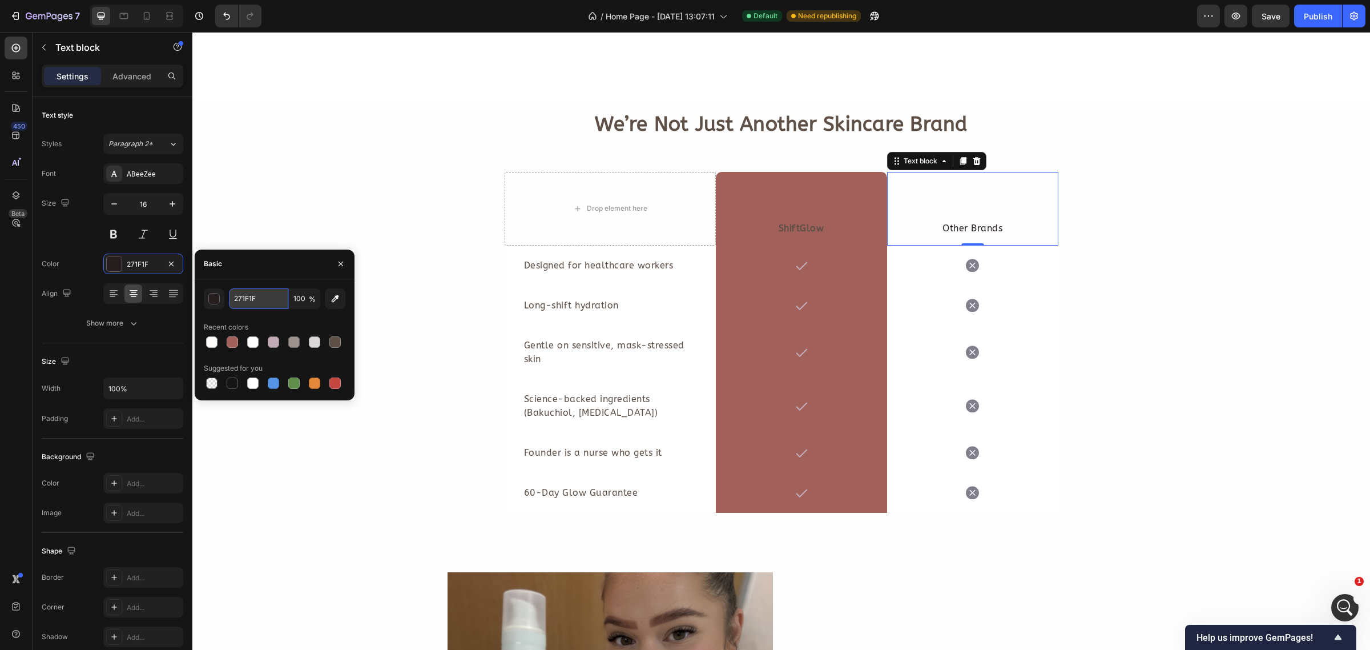
click at [279, 300] on input "271F1F" at bounding box center [258, 298] width 59 height 21
paste input "5E5047"
type input "5E5047"
click at [73, 287] on button "button" at bounding box center [67, 293] width 14 height 14
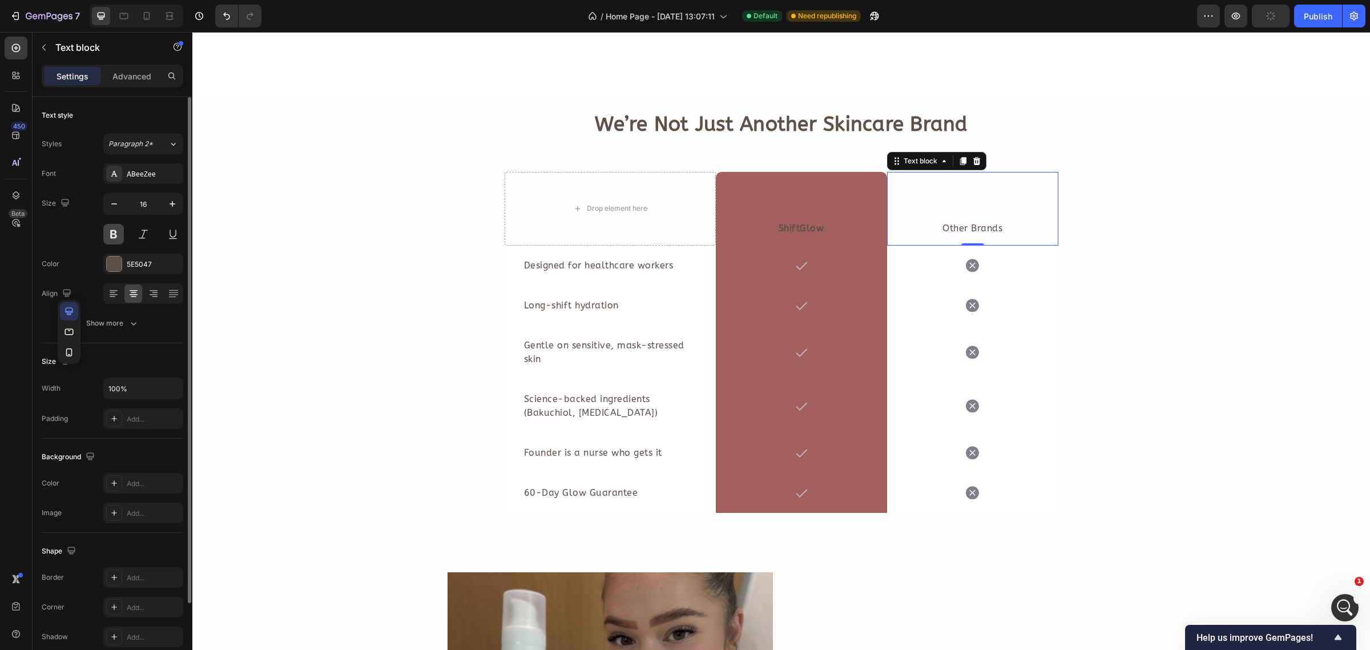
click at [115, 237] on button at bounding box center [113, 234] width 21 height 21
click at [313, 267] on div "We’re Not Just Another Skincare Brand Heading Row Drop element here ShiftGlow T…" at bounding box center [781, 307] width 1178 height 412
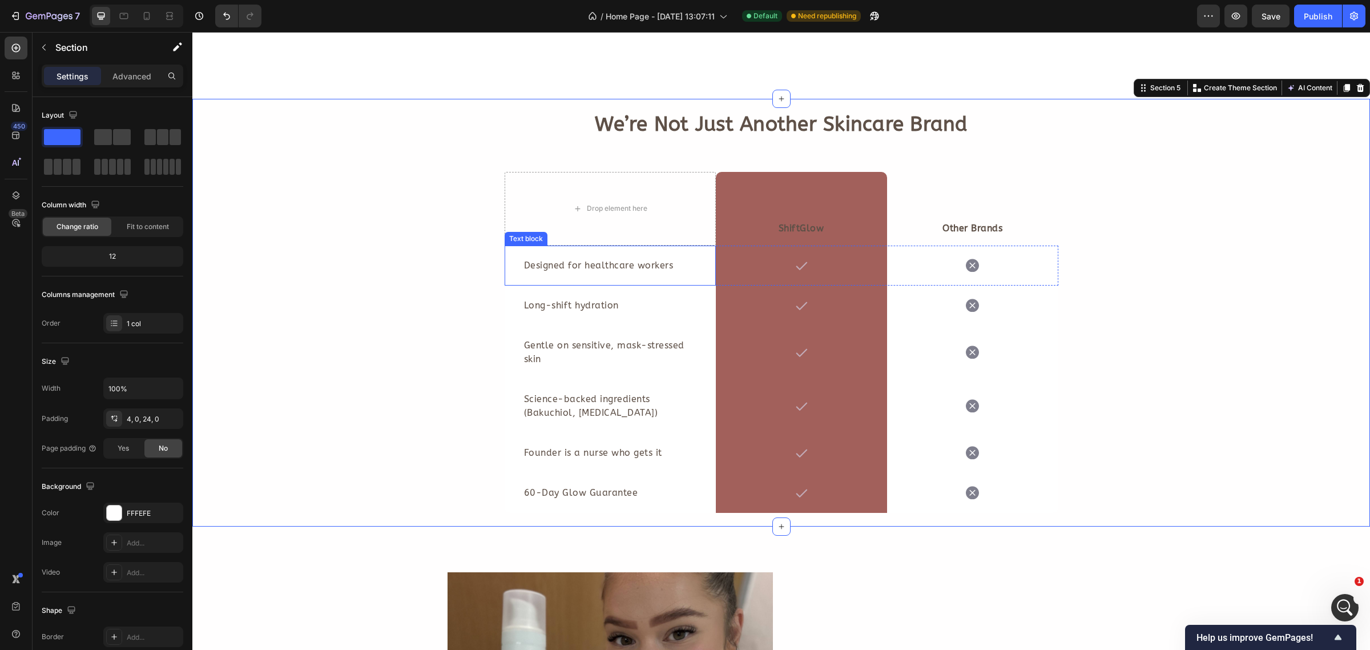
click at [573, 266] on p "Designed for healthcare workers" at bounding box center [610, 266] width 172 height 14
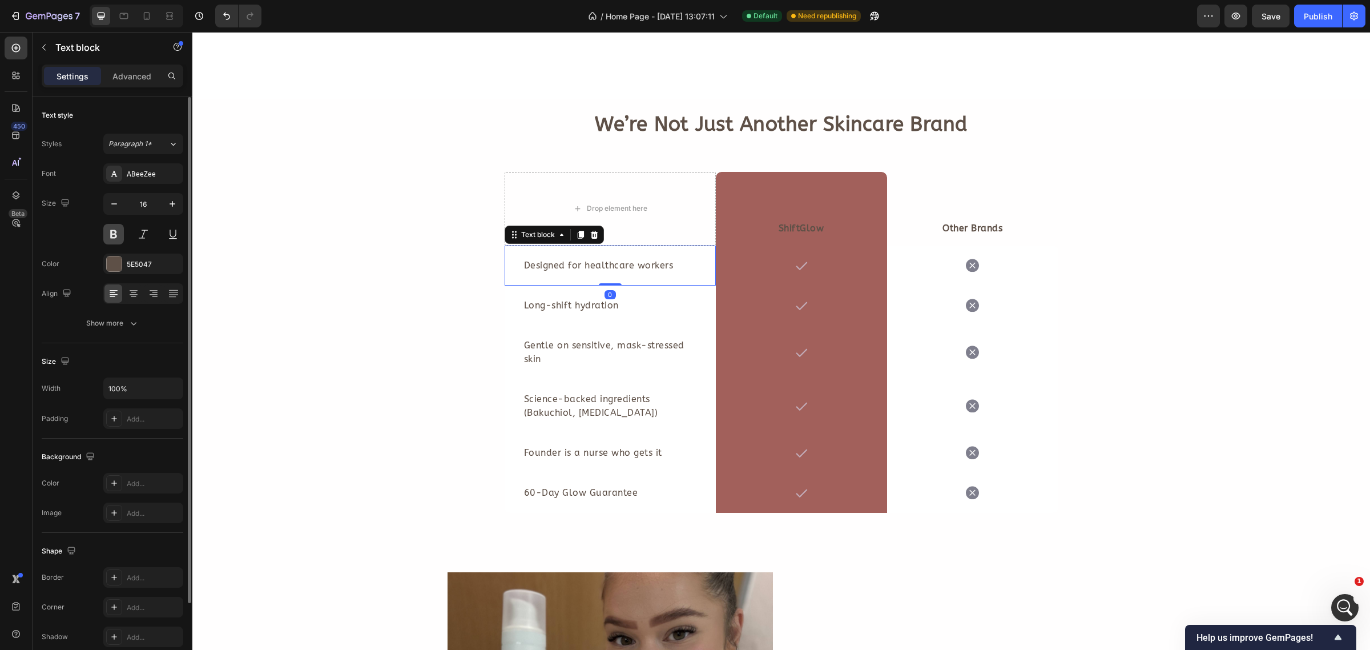
click at [118, 236] on button at bounding box center [113, 234] width 21 height 21
click at [563, 307] on p "Long-shift hydration" at bounding box center [610, 306] width 172 height 14
click at [111, 229] on button at bounding box center [113, 234] width 21 height 21
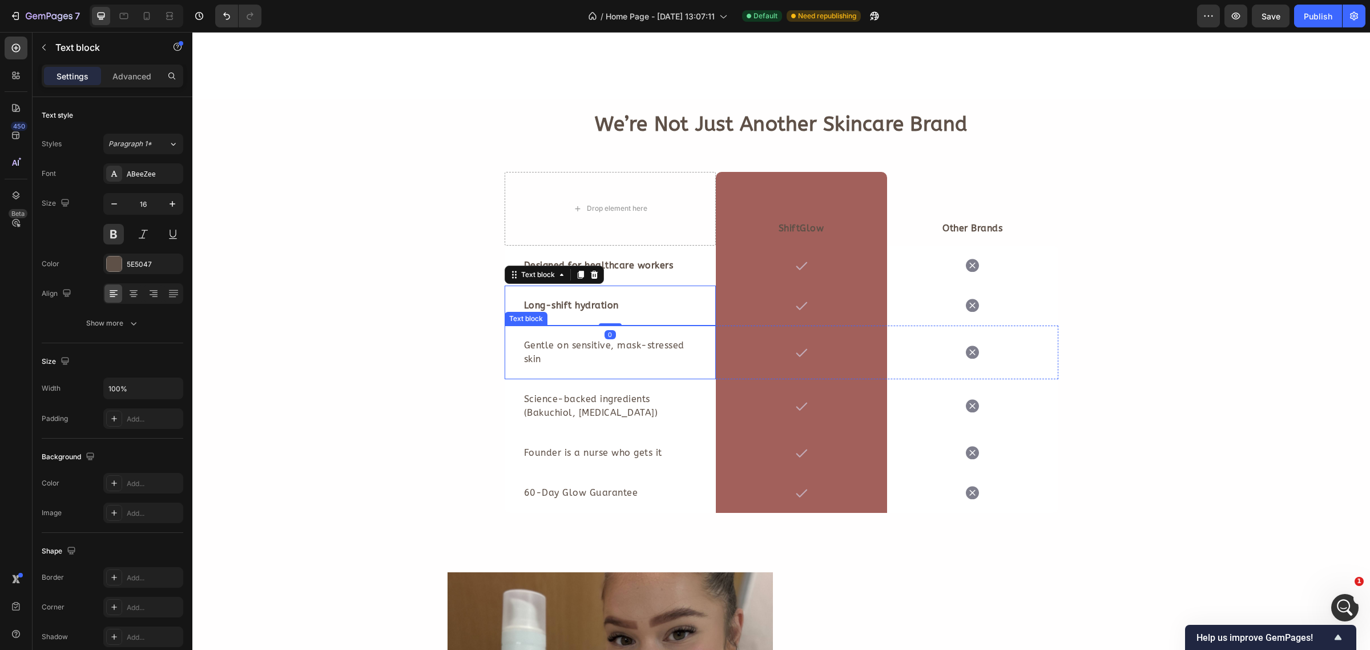
click at [554, 343] on p "Gentle on sensitive, mask-stressed skin" at bounding box center [610, 352] width 172 height 27
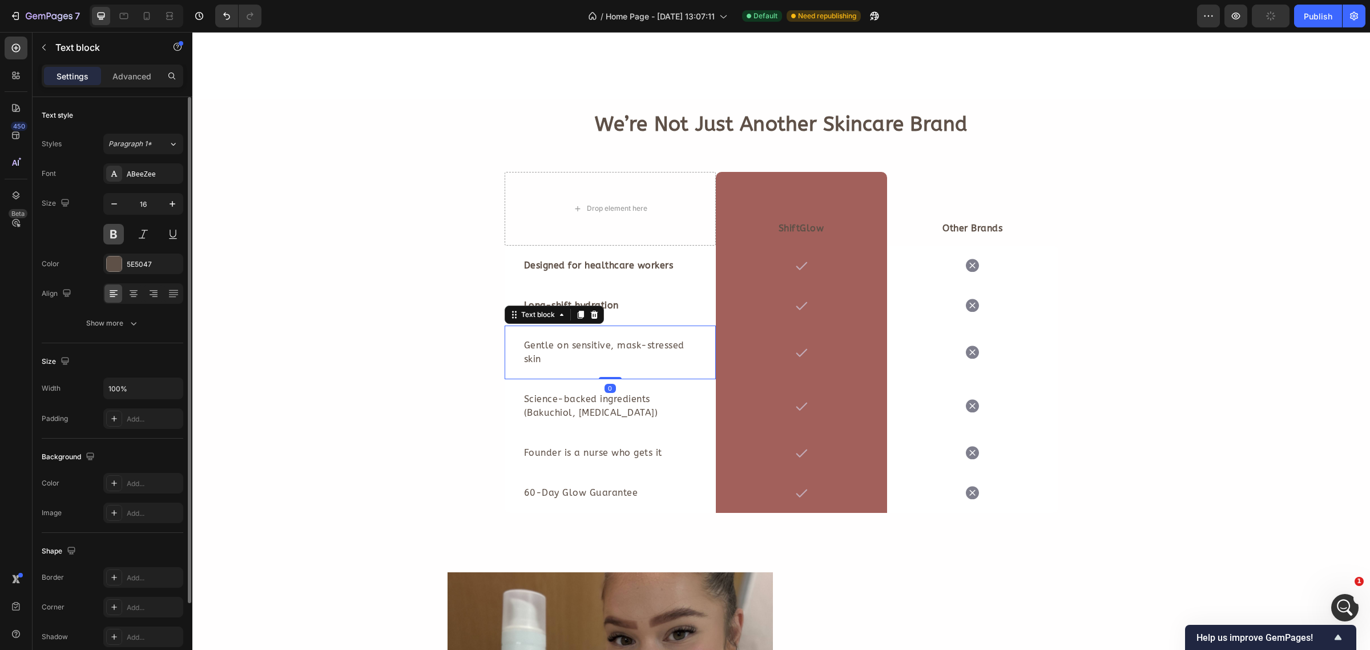
click at [110, 232] on button at bounding box center [113, 234] width 21 height 21
click at [579, 408] on p "Science-backed ingredients (Bakuchiol, [MEDICAL_DATA])" at bounding box center [610, 405] width 172 height 27
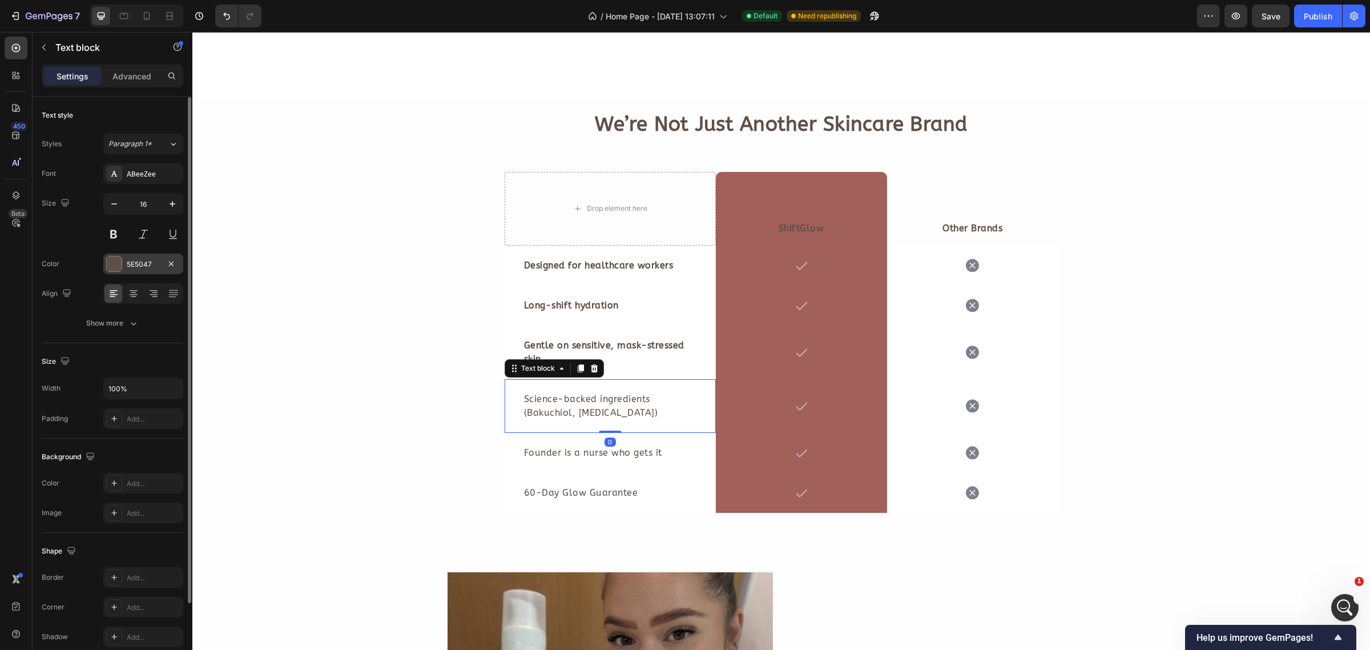
click at [114, 235] on button at bounding box center [113, 234] width 21 height 21
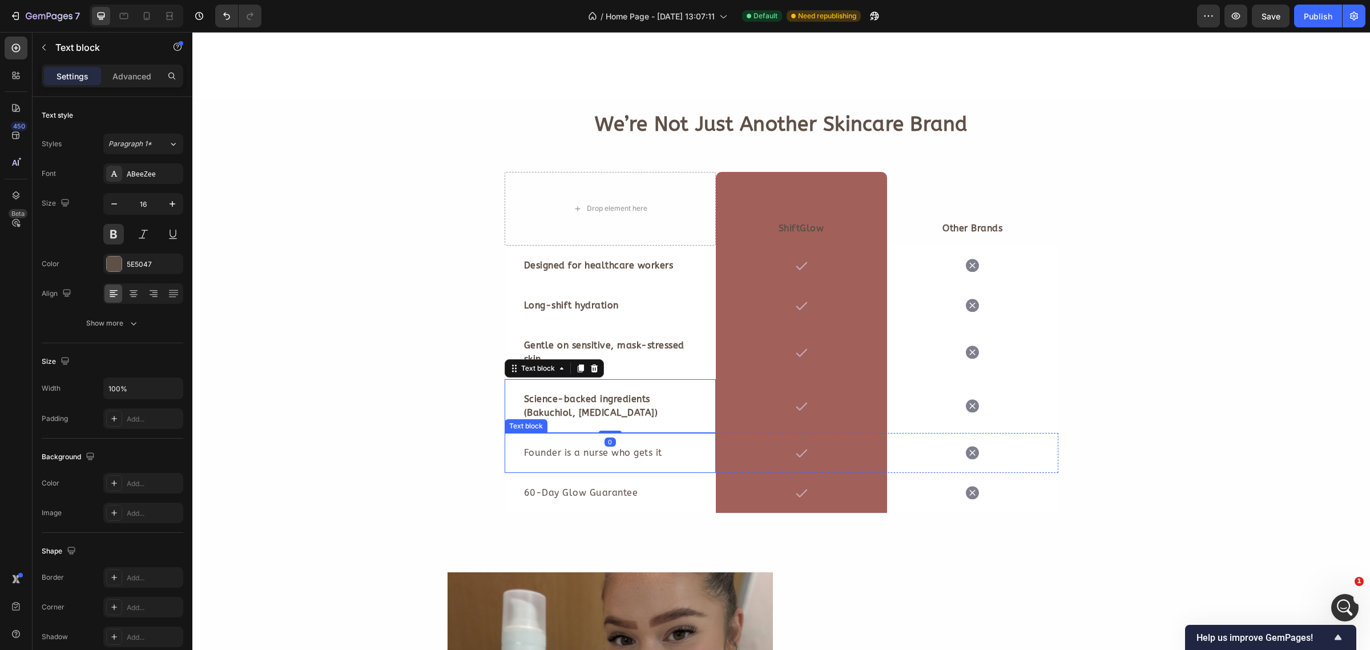
click at [558, 441] on div "Founder is a nurse who gets it Text block" at bounding box center [610, 453] width 211 height 40
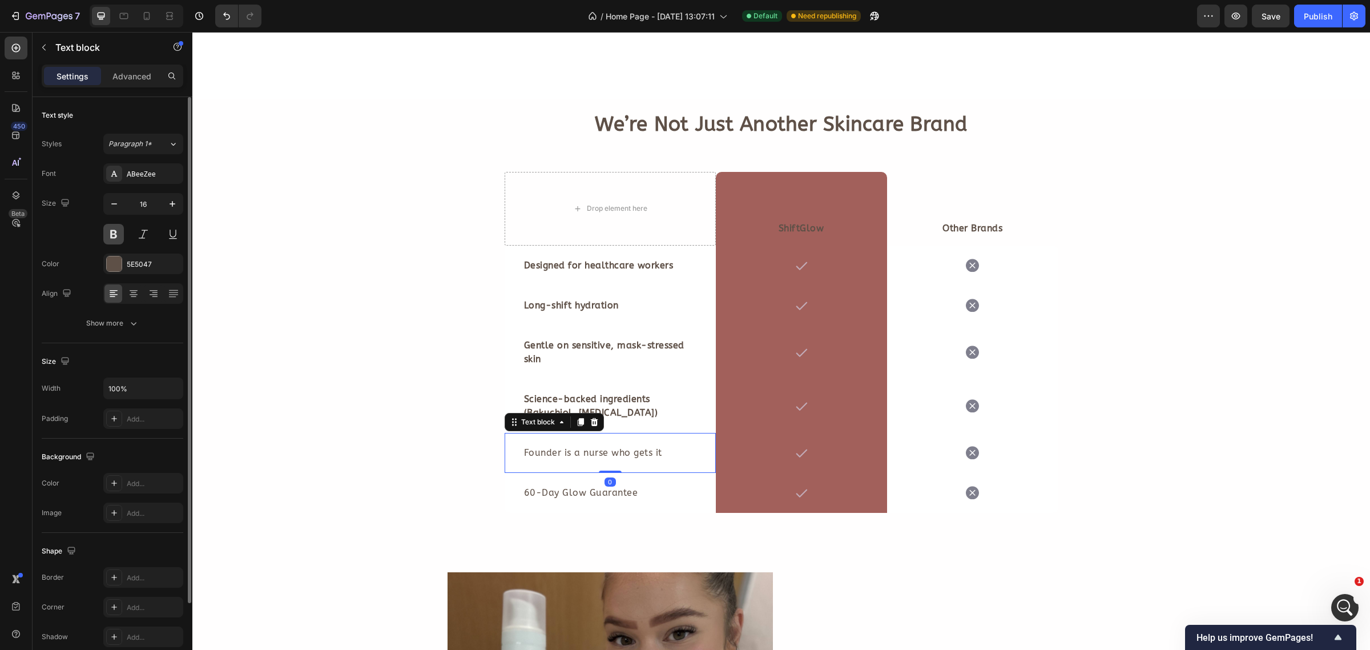
click at [109, 234] on button at bounding box center [113, 234] width 21 height 21
click at [557, 493] on p "60-Day Glow Guarantee" at bounding box center [610, 493] width 172 height 14
click at [112, 243] on button at bounding box center [113, 234] width 21 height 21
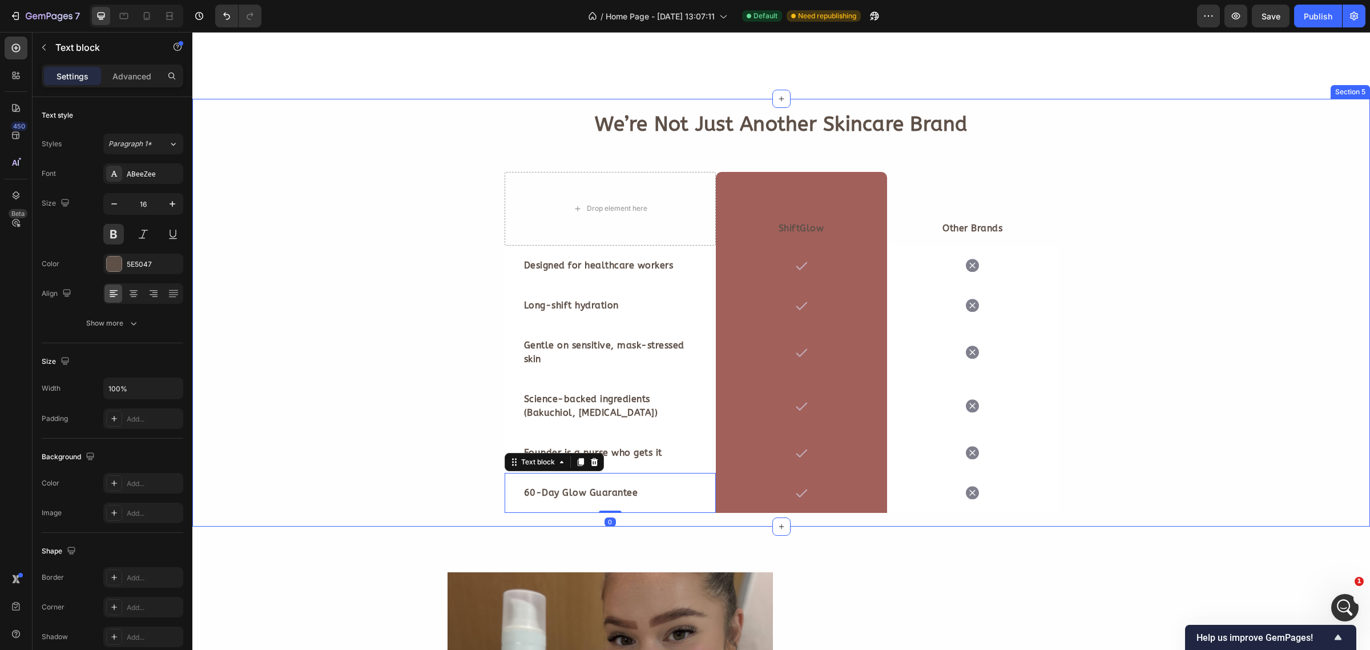
click at [1066, 394] on div "We’re Not Just Another Skincare Brand Heading Row Drop element here ShiftGlow T…" at bounding box center [781, 307] width 1178 height 412
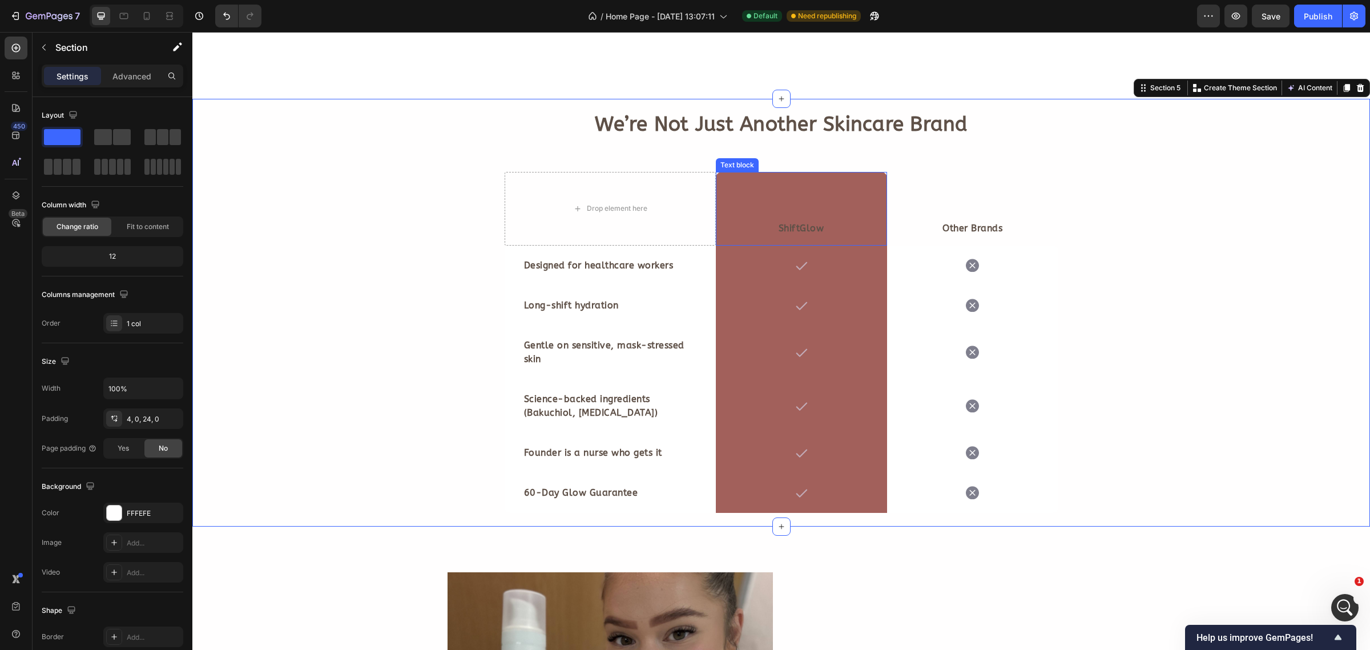
click at [842, 198] on div "ShiftGlow Text block" at bounding box center [801, 209] width 171 height 74
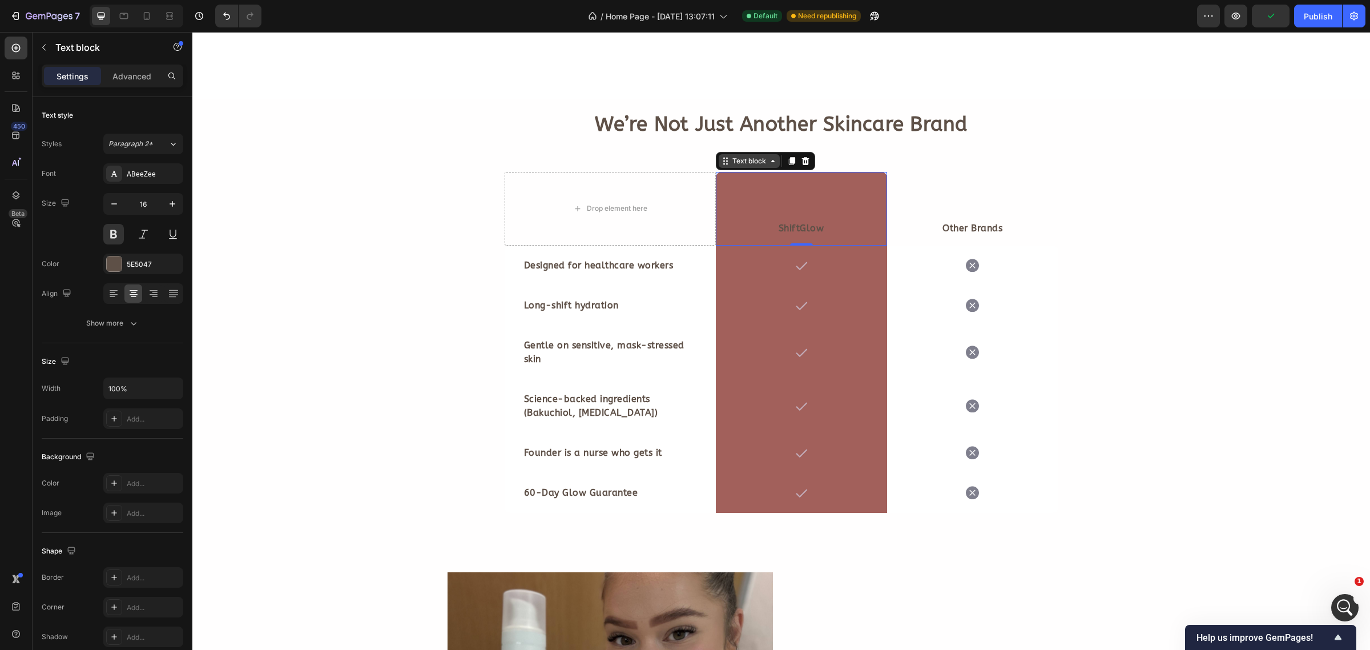
click at [740, 158] on div "Text block" at bounding box center [749, 161] width 38 height 10
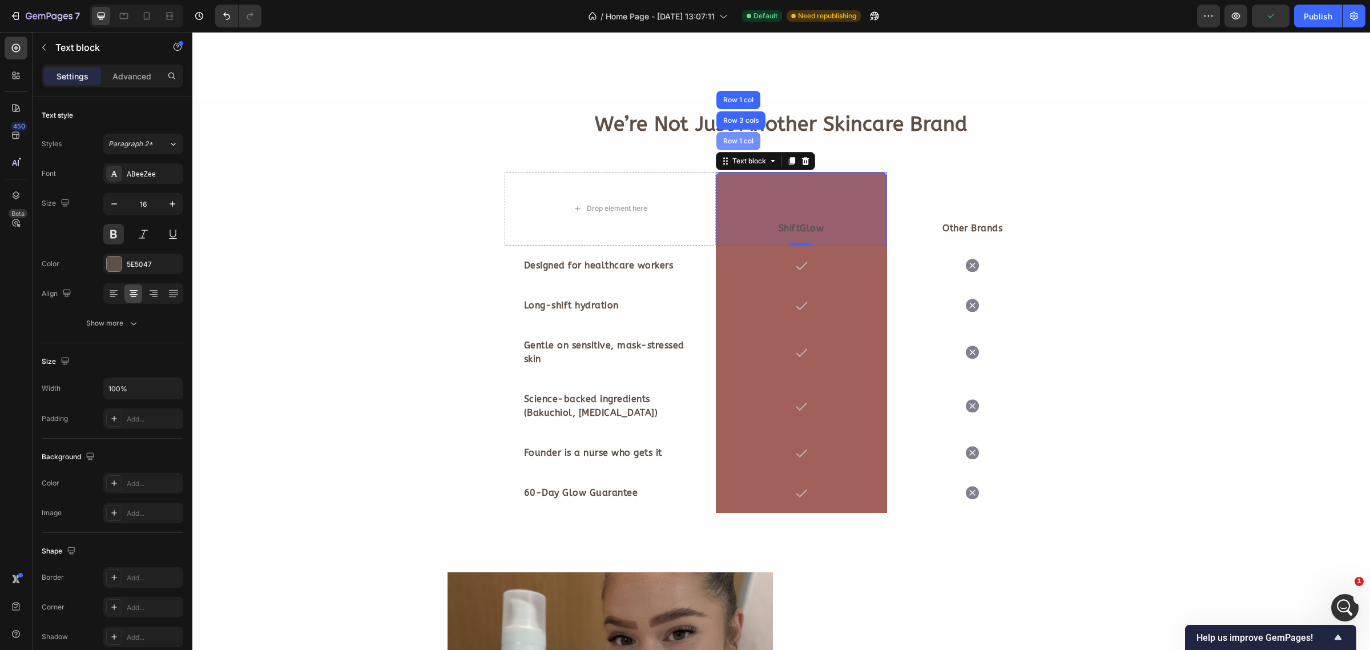
click at [732, 138] on div "Row 1 col" at bounding box center [738, 141] width 35 height 7
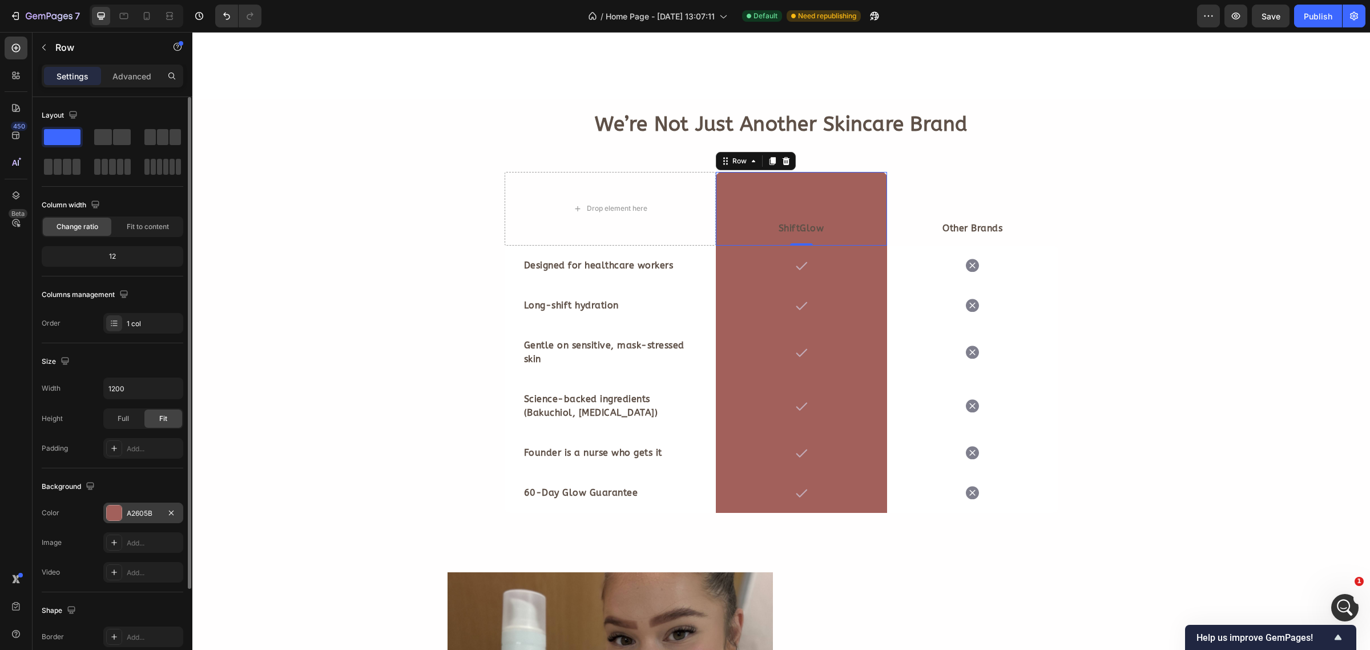
click at [115, 517] on div at bounding box center [114, 512] width 15 height 15
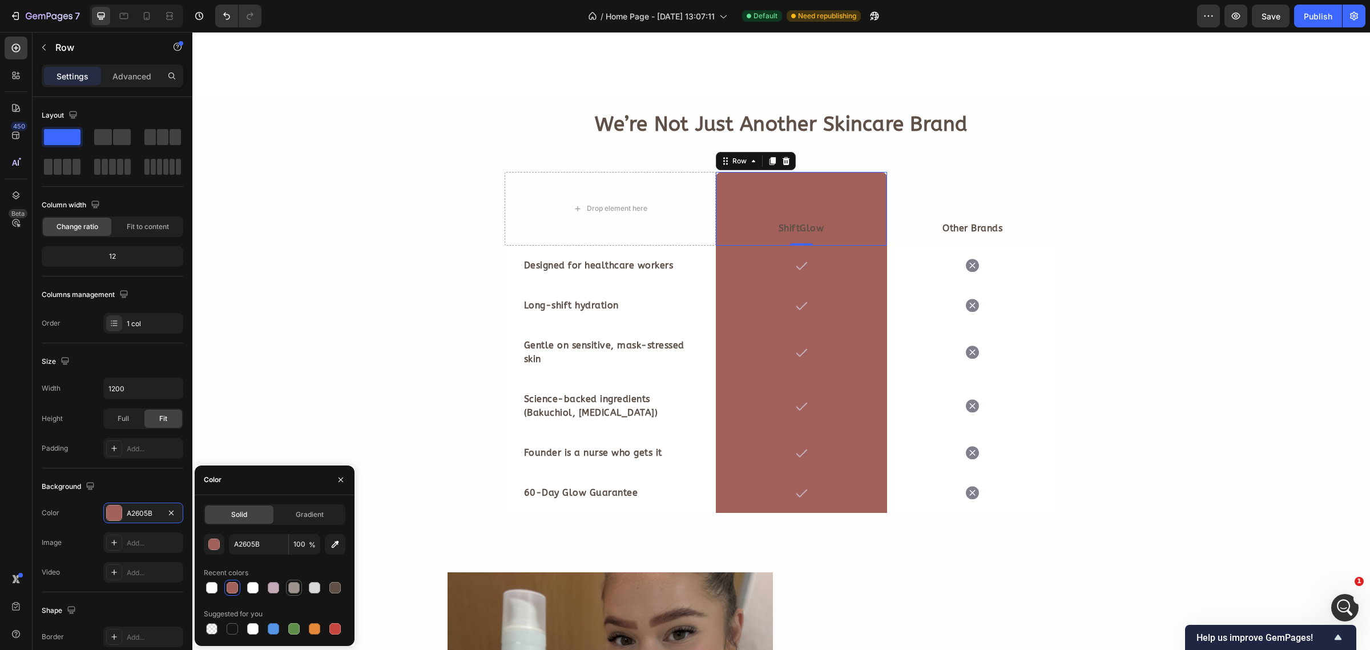
click at [296, 592] on div at bounding box center [293, 587] width 11 height 11
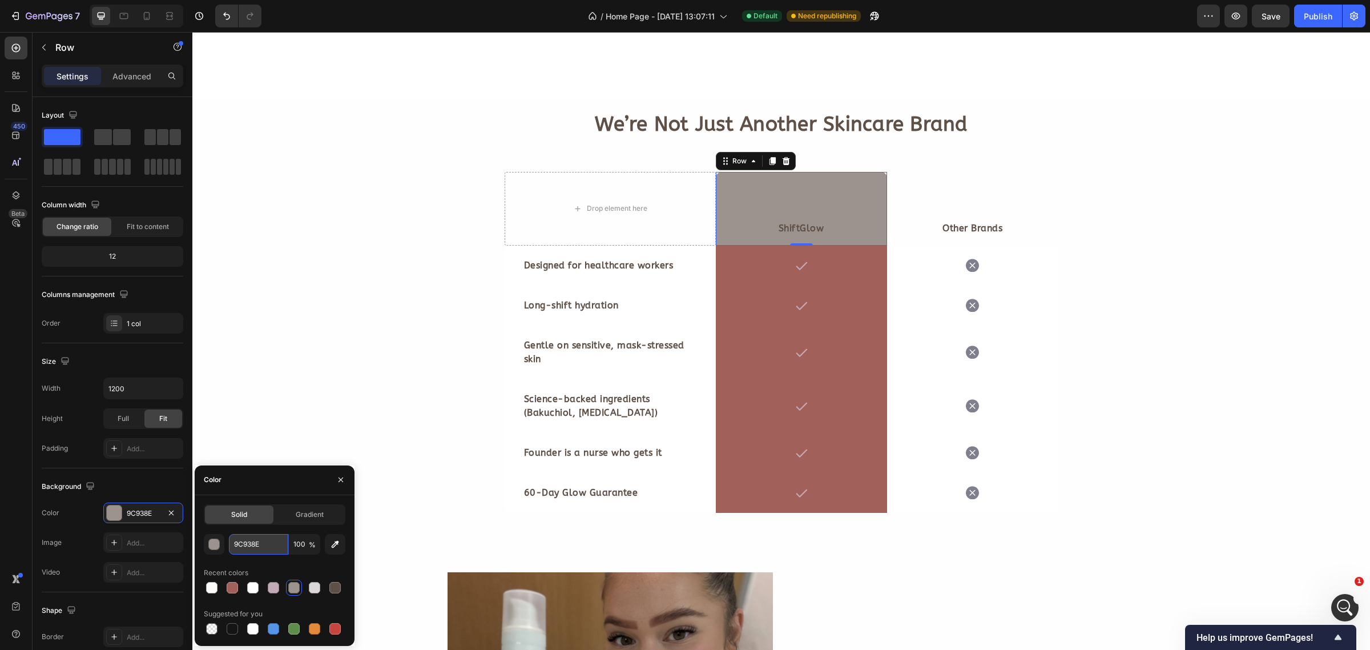
click at [272, 537] on input "9C938E" at bounding box center [258, 544] width 59 height 21
paste input "FCFBFA"
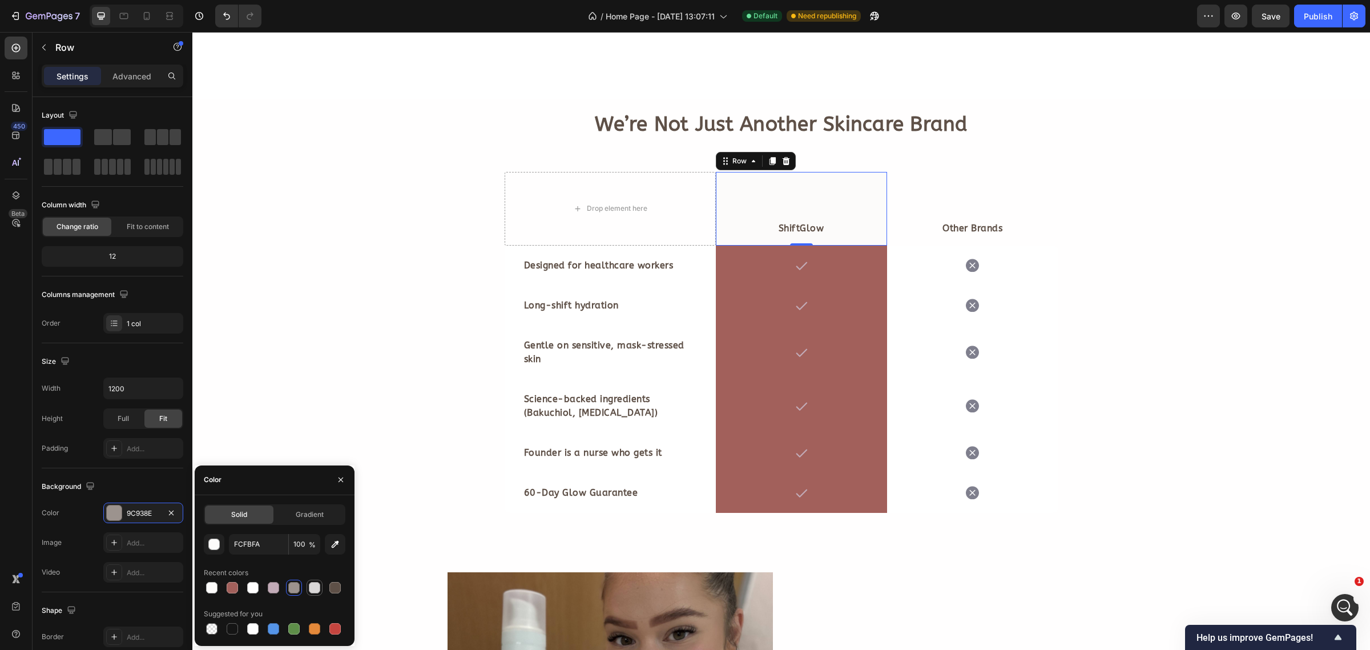
click at [311, 584] on div at bounding box center [314, 587] width 11 height 11
type input "DAD8D8"
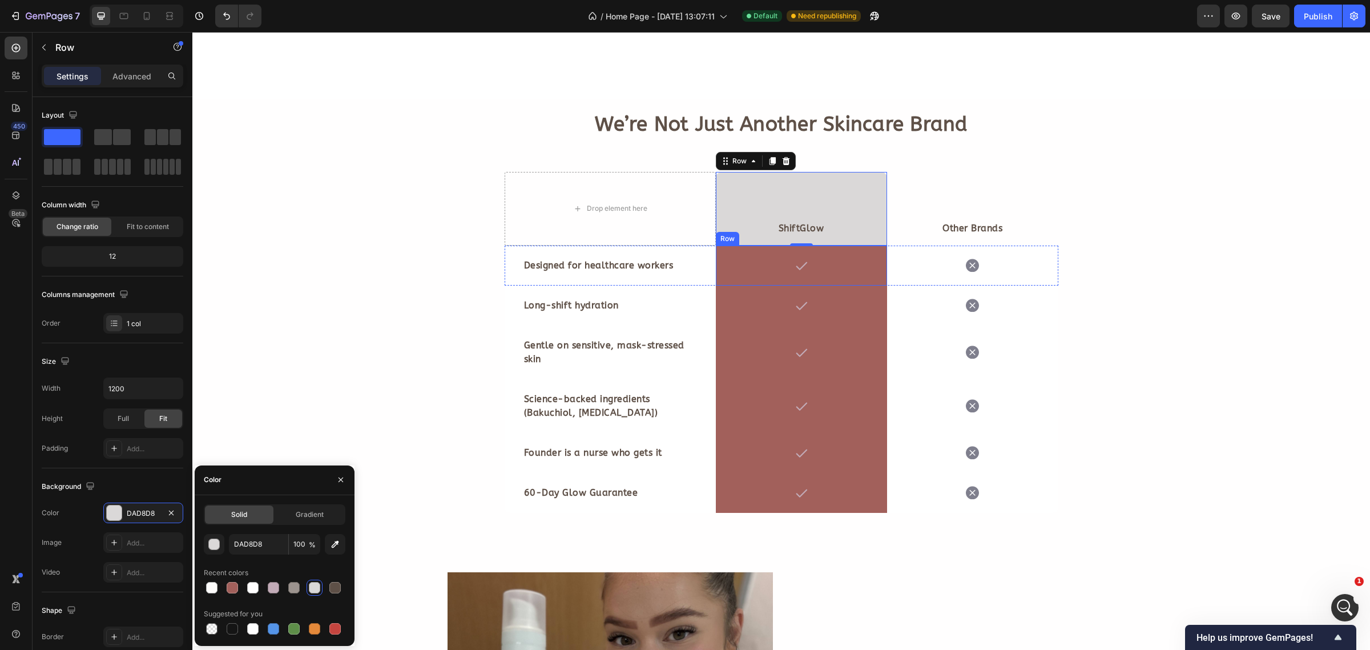
click at [732, 257] on div "Icon Row" at bounding box center [801, 265] width 171 height 40
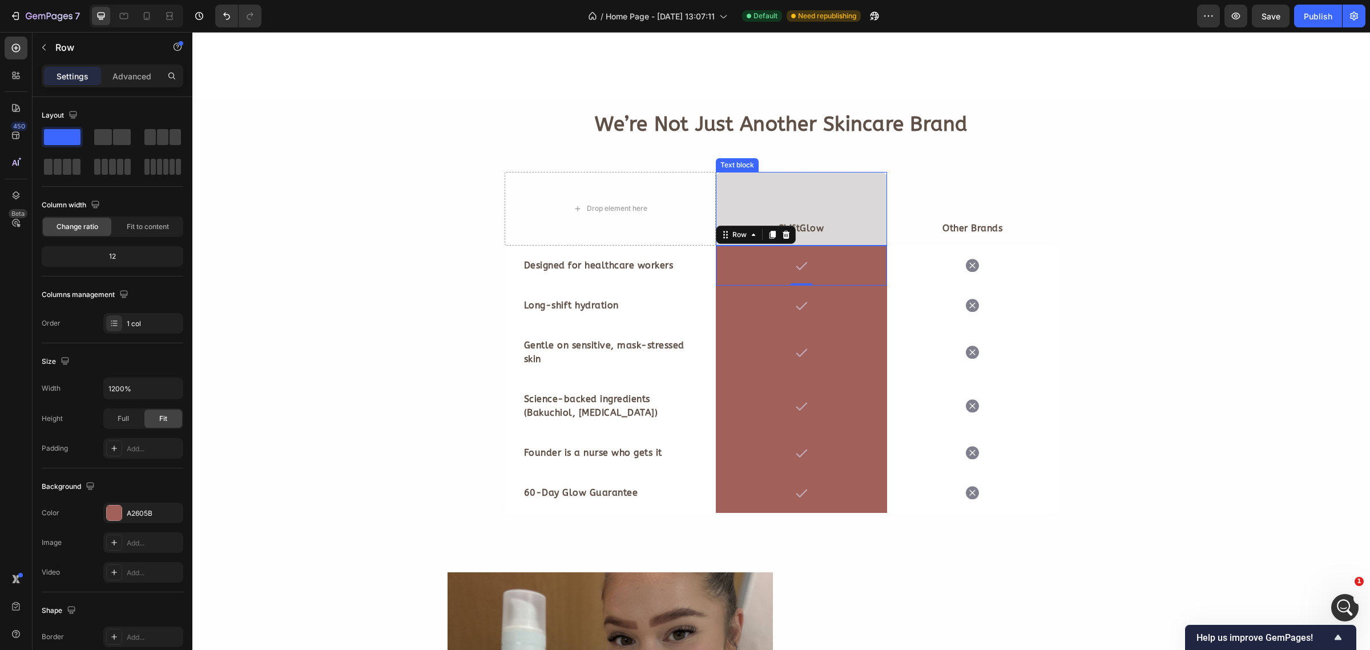
click at [829, 223] on p "ShiftGlow" at bounding box center [801, 229] width 169 height 14
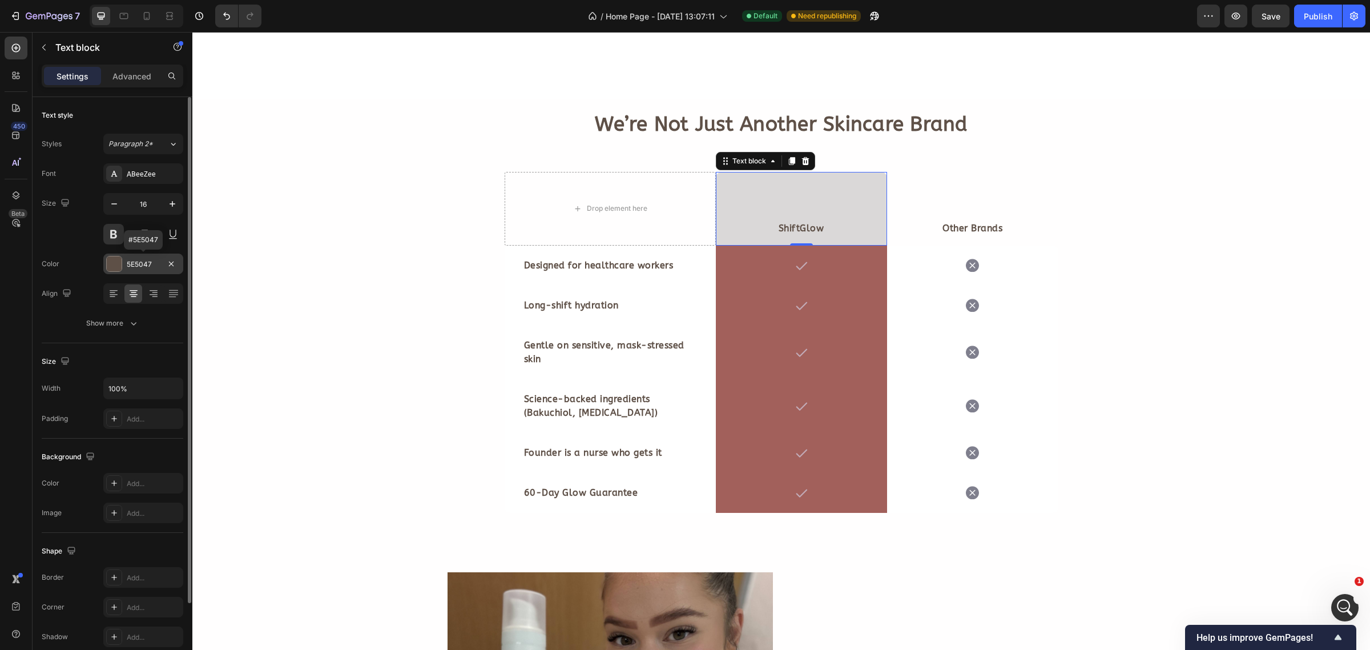
click at [119, 264] on div at bounding box center [114, 263] width 15 height 15
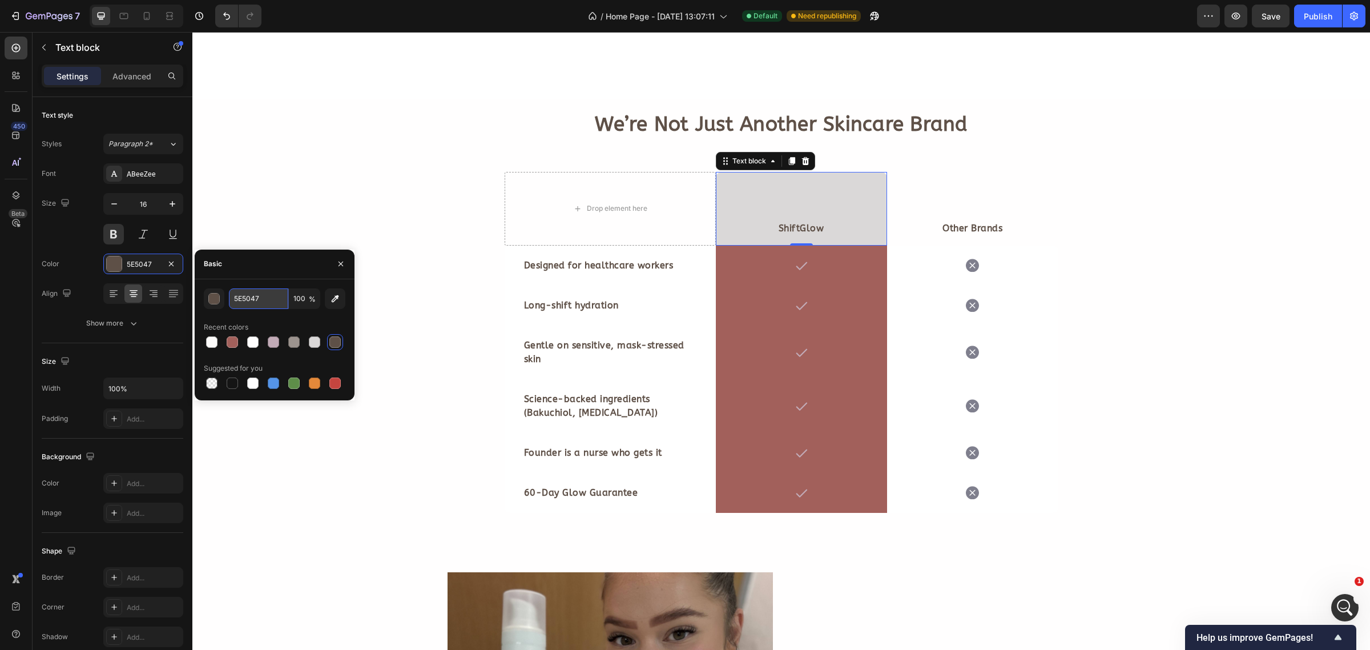
click at [239, 297] on input "5E5047" at bounding box center [258, 298] width 59 height 21
paste input "#efe6e1"
click at [330, 340] on div at bounding box center [334, 341] width 11 height 11
type input "DAD8D8"
click at [971, 229] on p "Other Brands" at bounding box center [972, 229] width 169 height 14
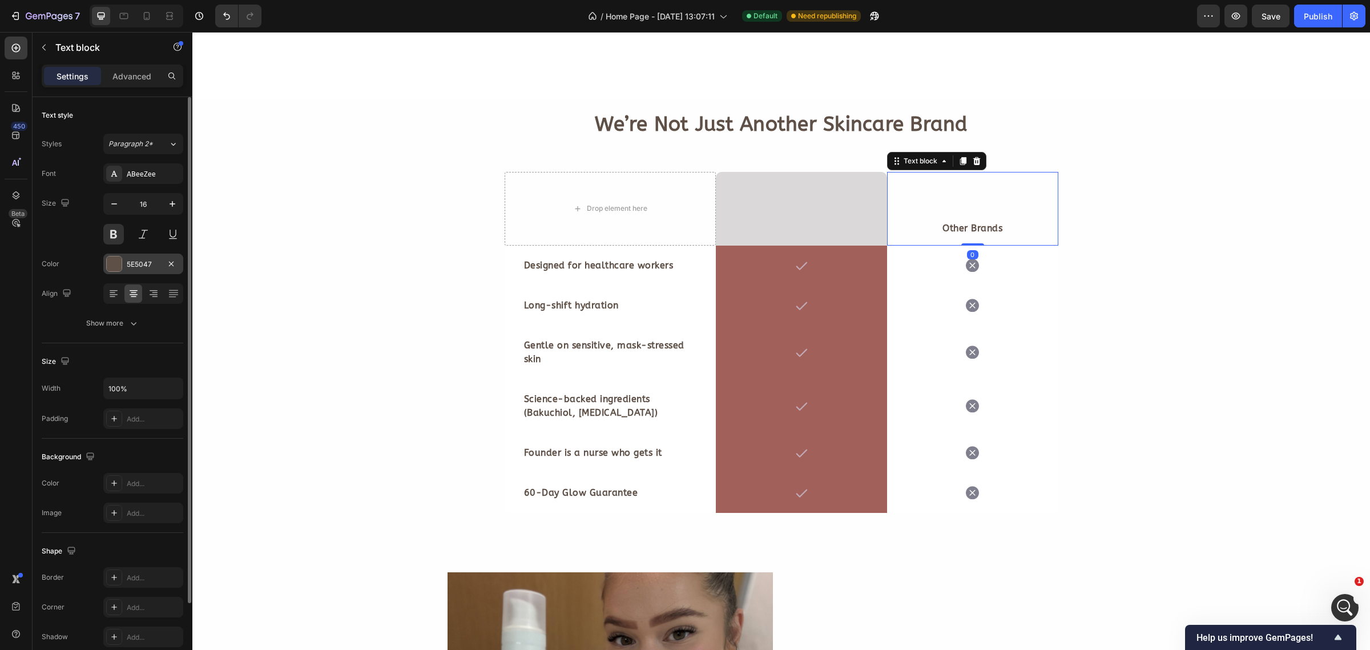
click at [140, 265] on div "5E5047" at bounding box center [143, 264] width 33 height 10
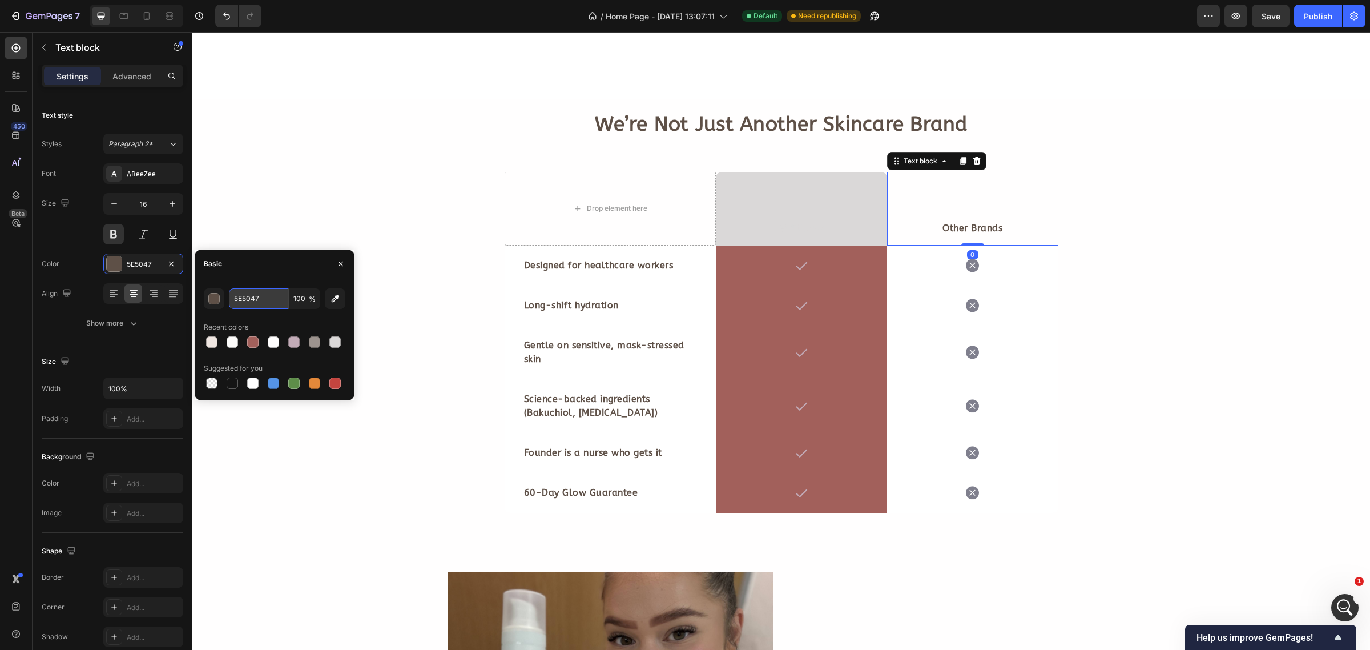
click at [267, 297] on input "5E5047" at bounding box center [258, 298] width 59 height 21
click at [787, 219] on div "ShiftGlow Text block" at bounding box center [801, 209] width 171 height 74
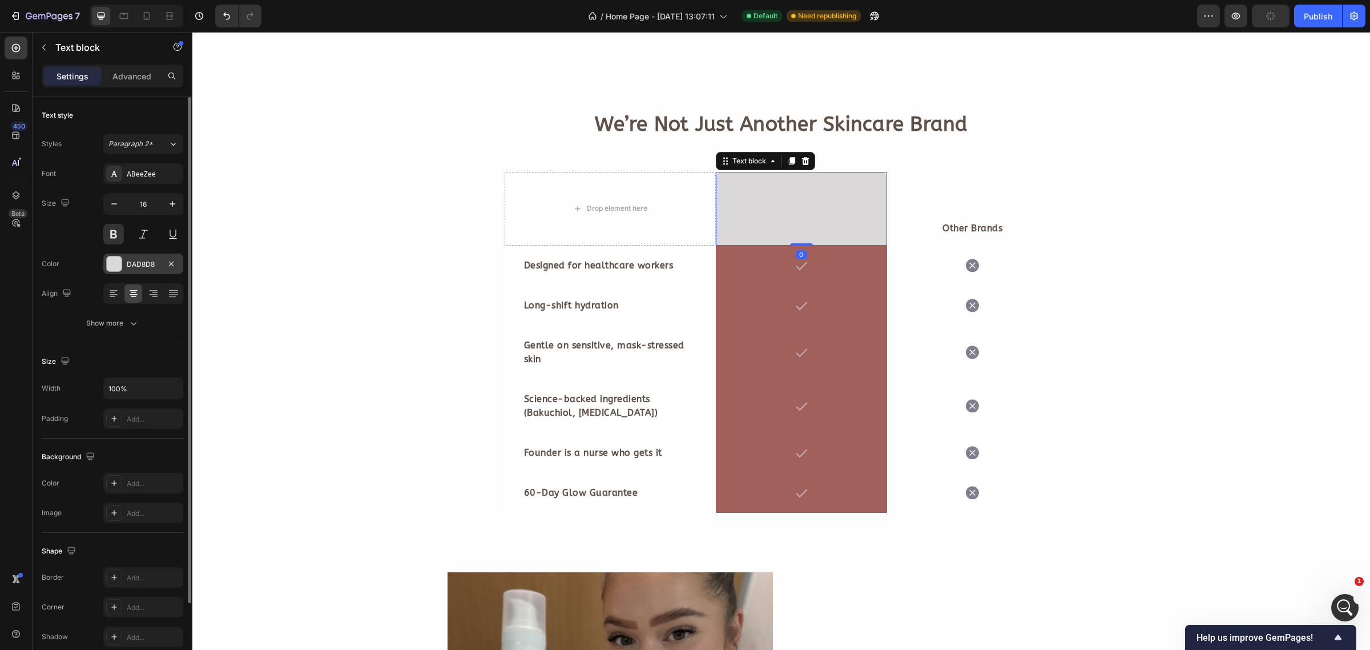
click at [132, 266] on div "DAD8D8" at bounding box center [143, 264] width 33 height 10
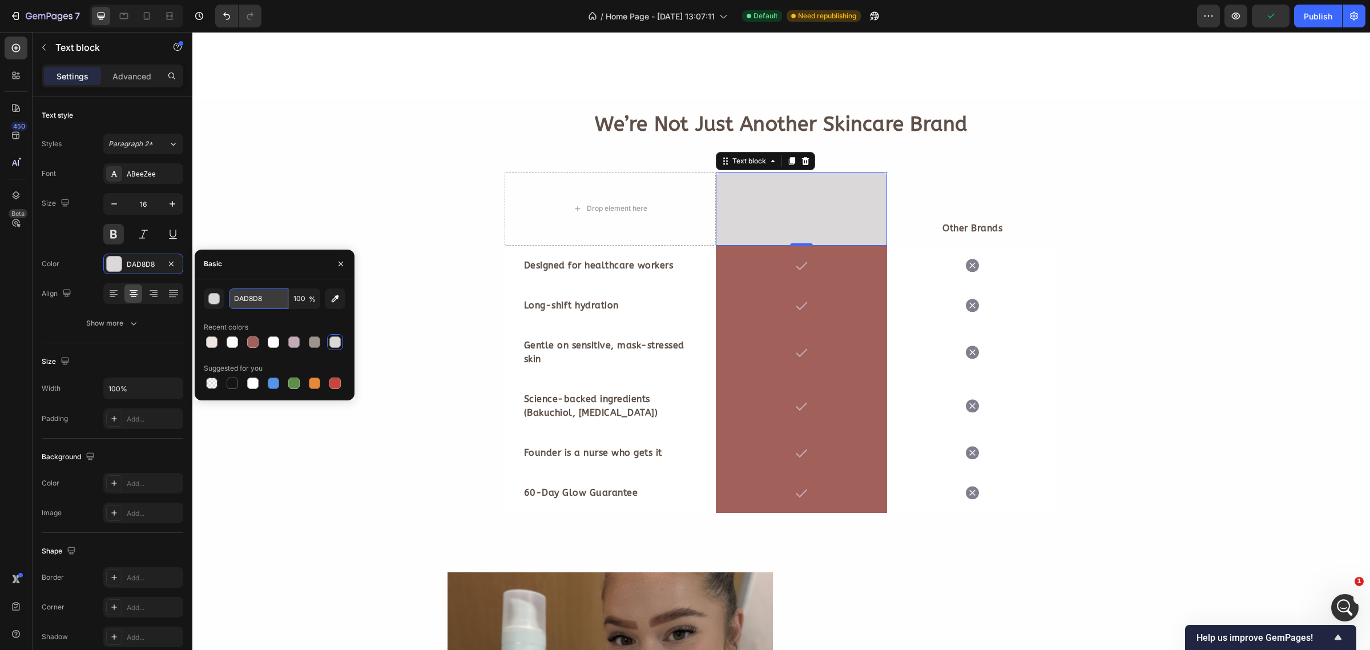
click at [273, 300] on input "DAD8D8" at bounding box center [258, 298] width 59 height 21
paste input "5E5047"
type input "5E5047"
click at [306, 198] on div "We’re Not Just Another Skincare Brand Heading Row Drop element here ShiftGlow T…" at bounding box center [781, 307] width 1178 height 412
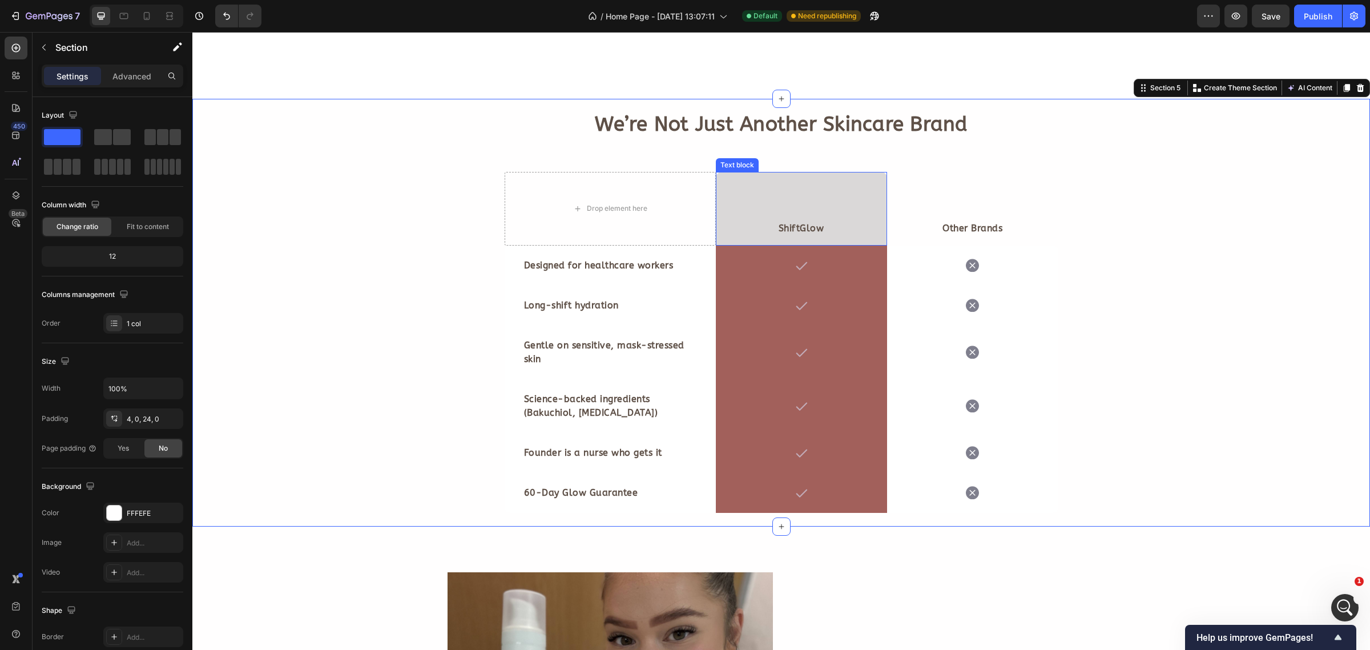
click at [768, 187] on div "ShiftGlow Text block" at bounding box center [801, 209] width 171 height 74
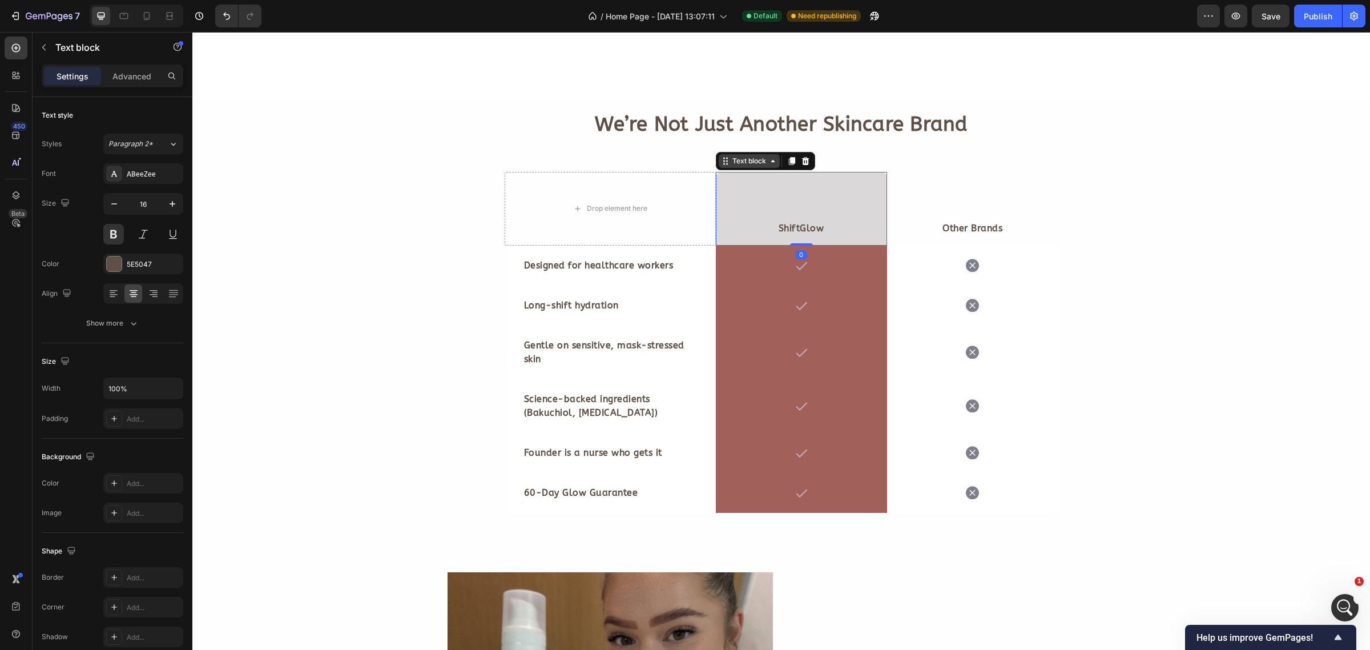
click at [754, 160] on div "Text block" at bounding box center [749, 161] width 38 height 10
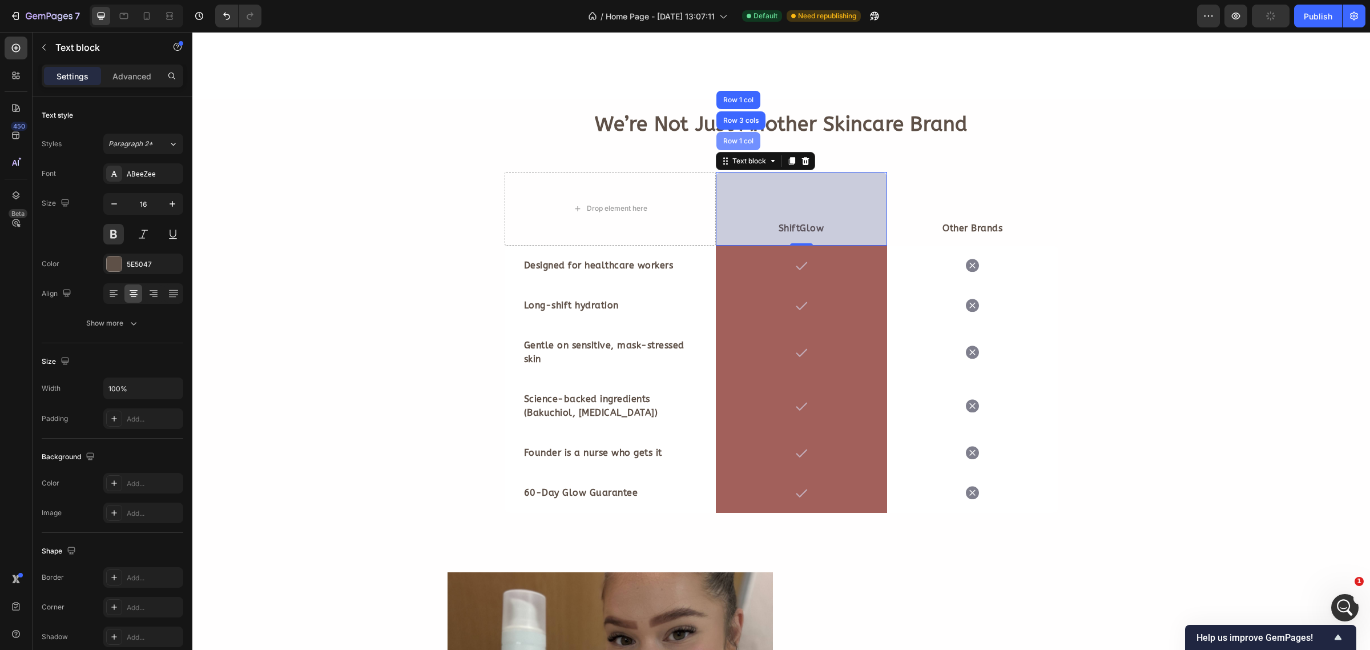
click at [740, 140] on div "Row 1 col" at bounding box center [738, 141] width 35 height 7
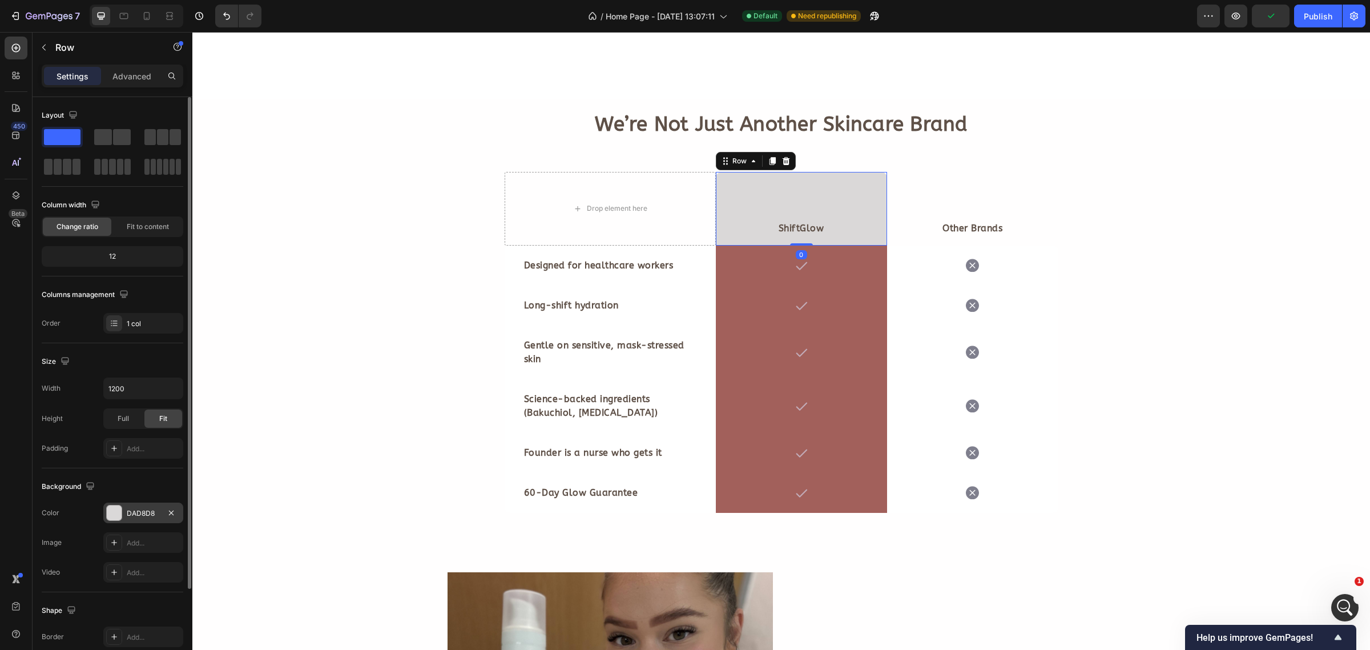
click at [147, 511] on div "DAD8D8" at bounding box center [143, 513] width 33 height 10
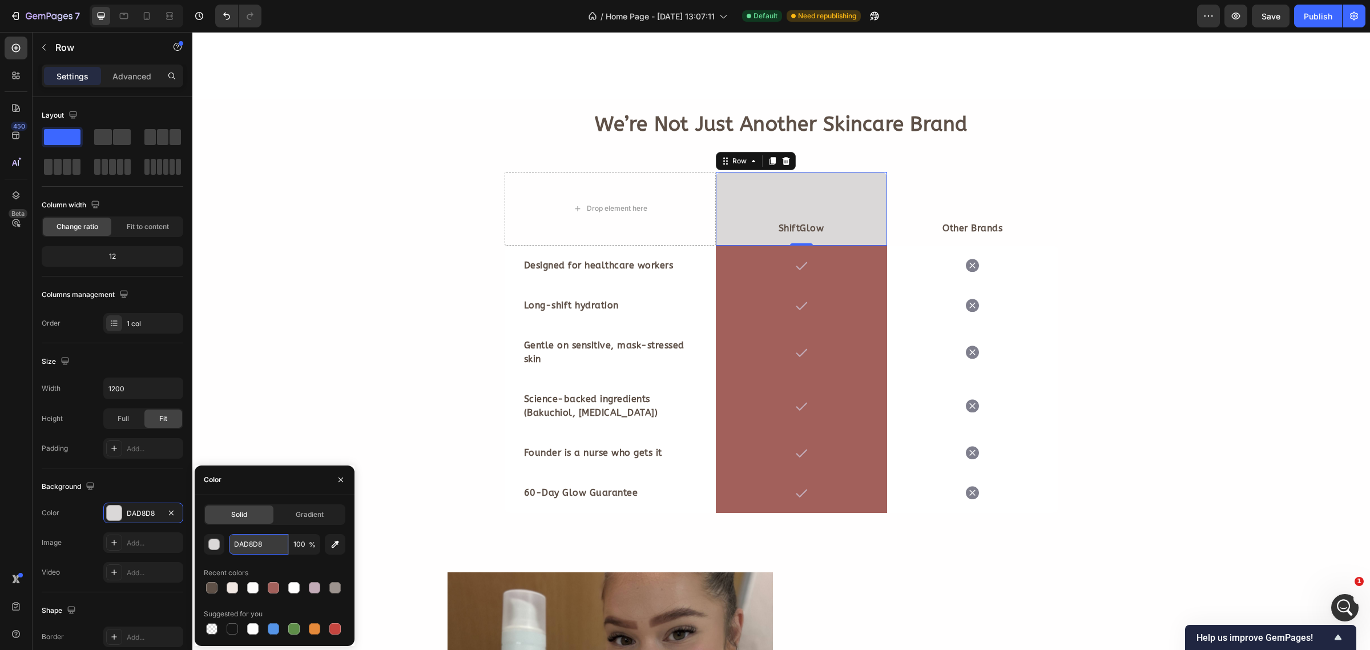
click at [274, 546] on input "DAD8D8" at bounding box center [258, 544] width 59 height 21
paste input "#efe6e1"
type input "#efe6e1"
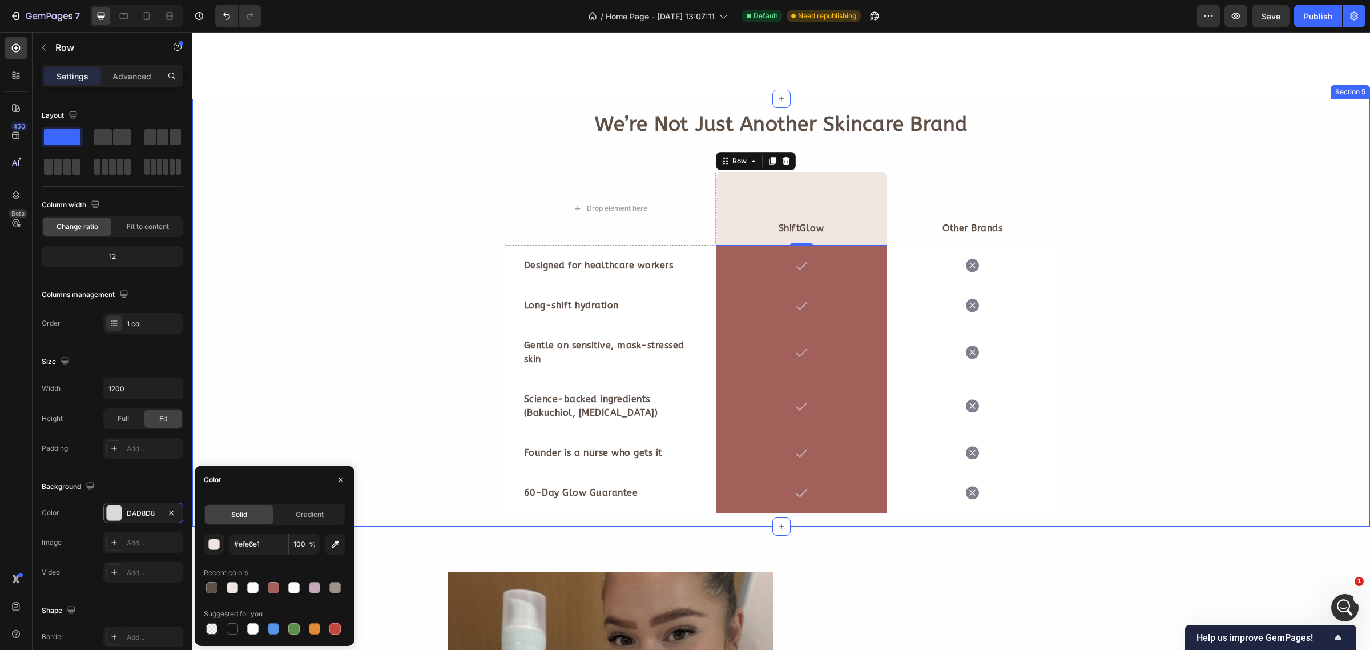
click at [316, 347] on div "We’re Not Just Another Skincare Brand Heading Row Drop element here ShiftGlow T…" at bounding box center [781, 307] width 1178 height 412
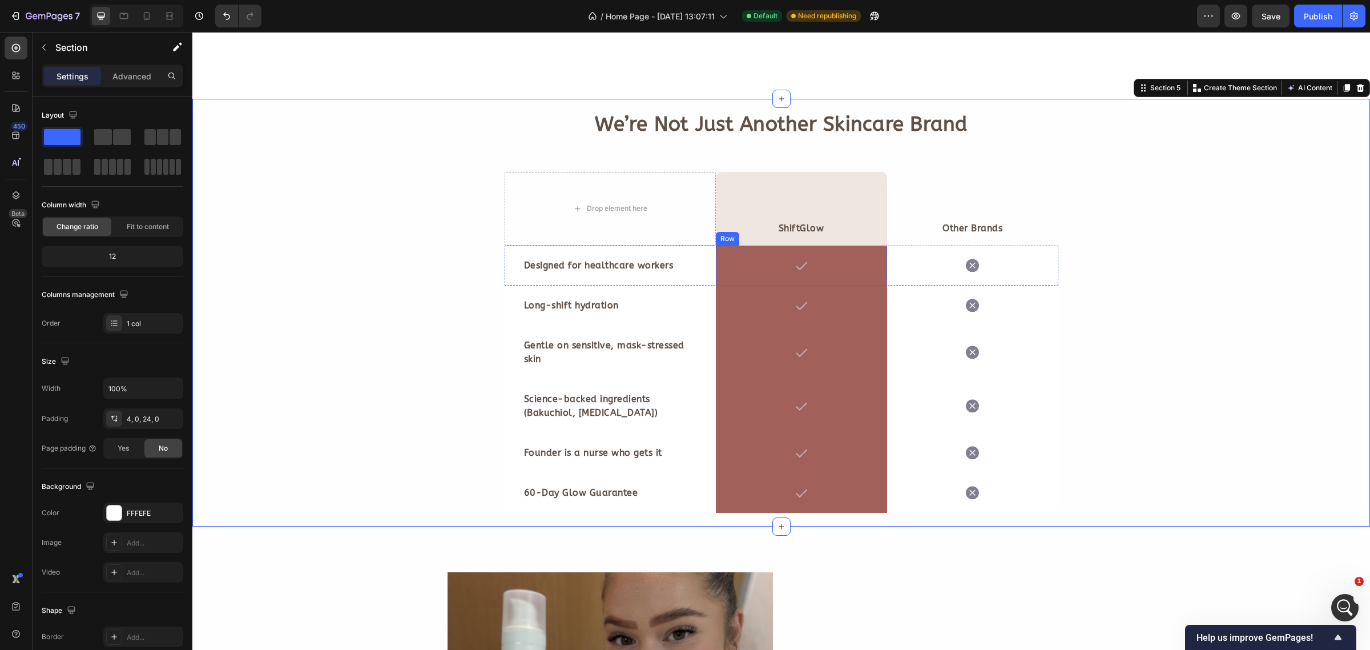
click at [751, 266] on div "Icon Row" at bounding box center [801, 265] width 171 height 40
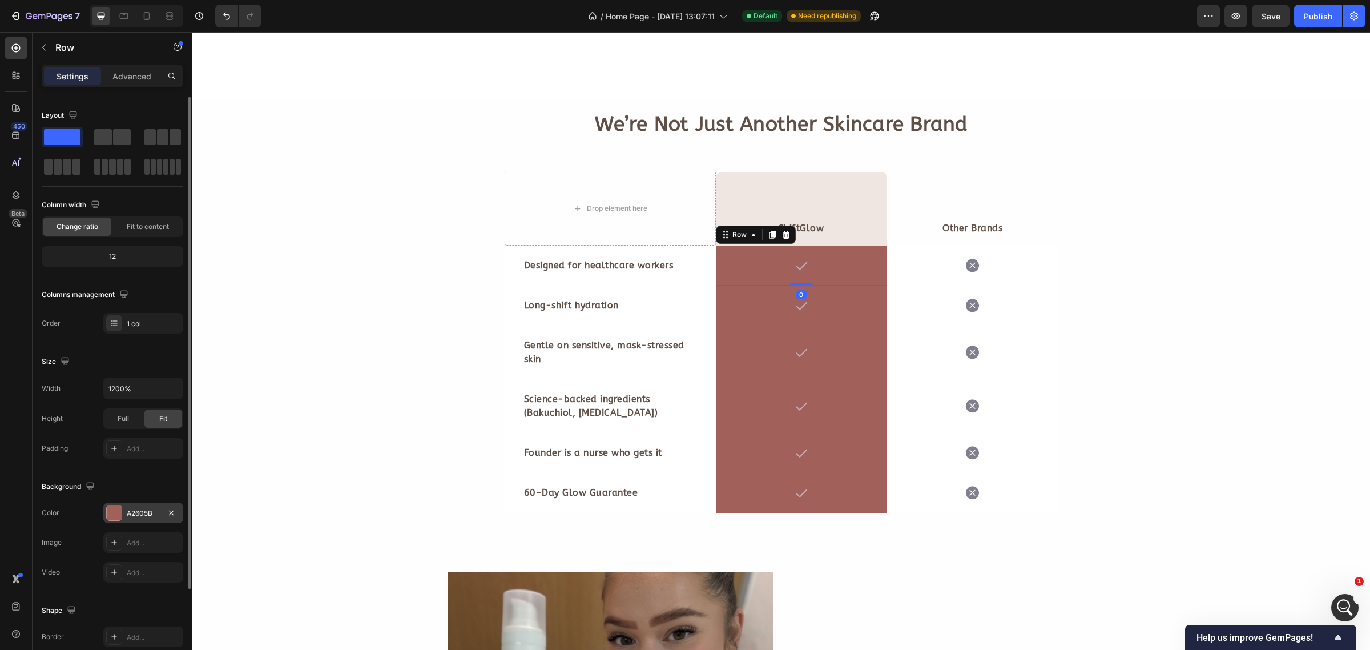
click at [146, 513] on div "A2605B" at bounding box center [143, 513] width 33 height 10
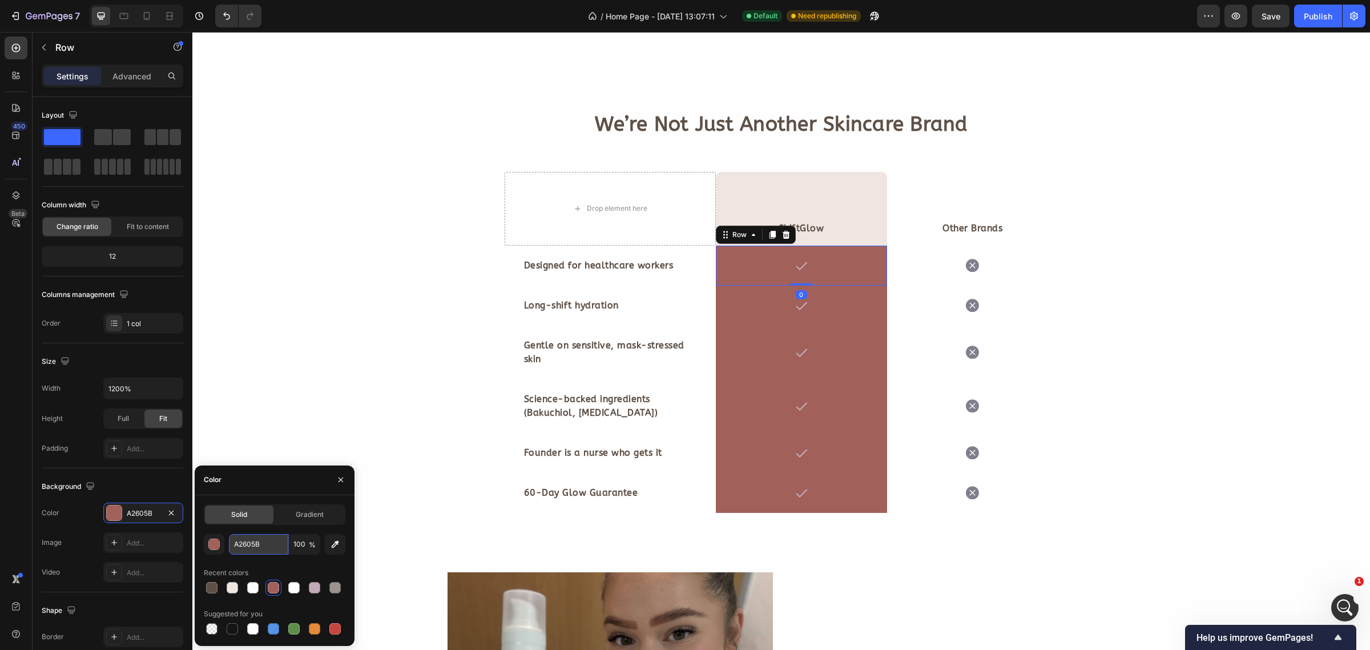
click at [264, 537] on input "A2605B" at bounding box center [258, 544] width 59 height 21
paste input "#efe6e1"
type input "#efe6e1"
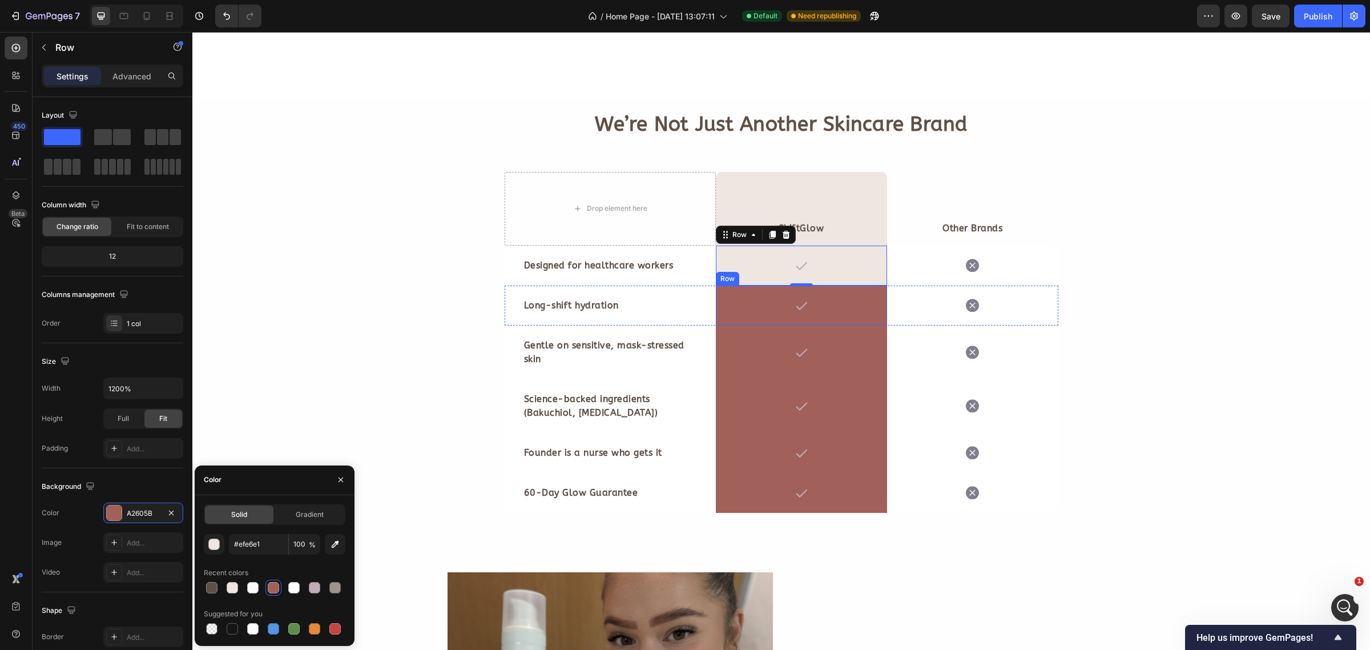
click at [755, 295] on div "Icon Row" at bounding box center [801, 305] width 171 height 40
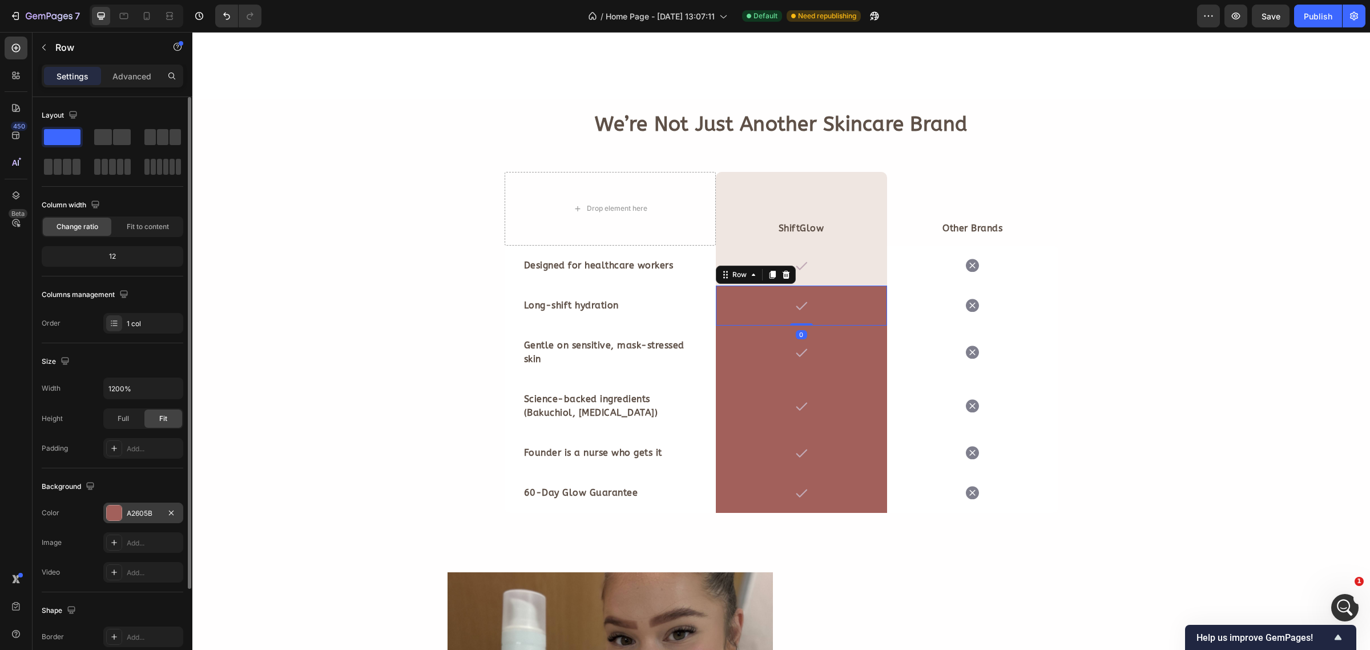
click at [153, 507] on div "A2605B" at bounding box center [143, 512] width 80 height 21
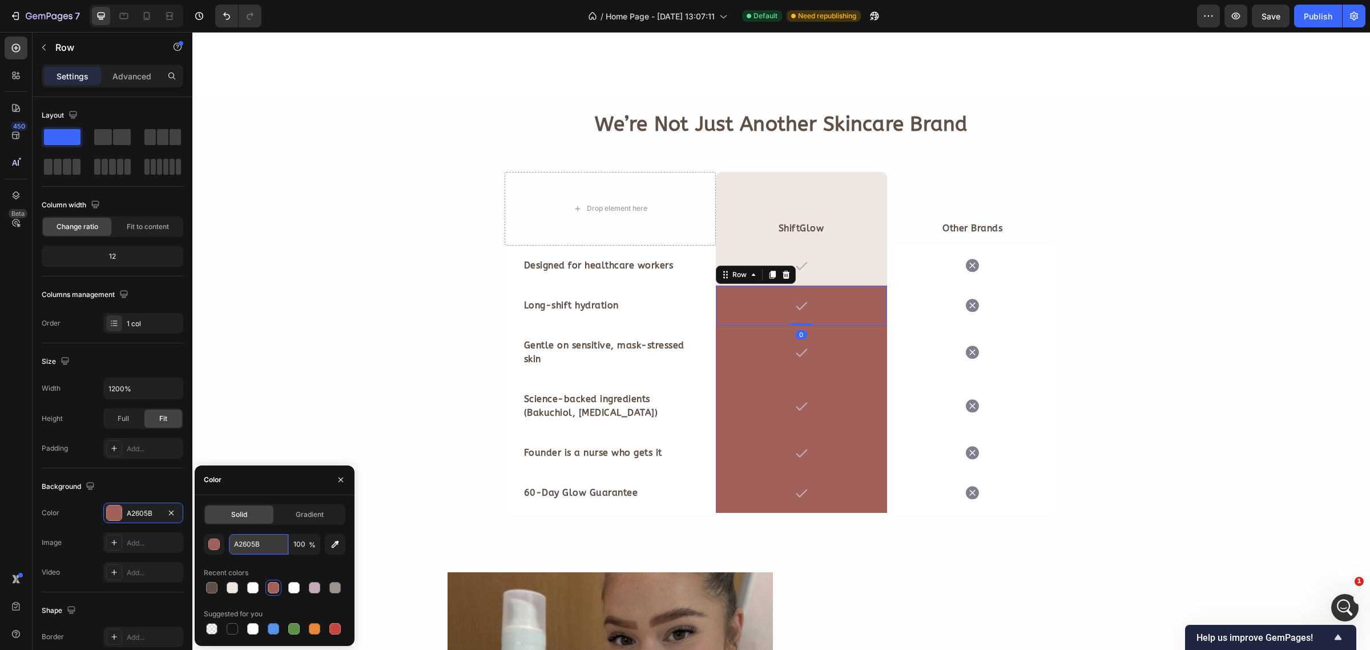
click at [263, 544] on input "A2605B" at bounding box center [258, 544] width 59 height 21
paste input "#efe6e1"
type input "#efe6e1"
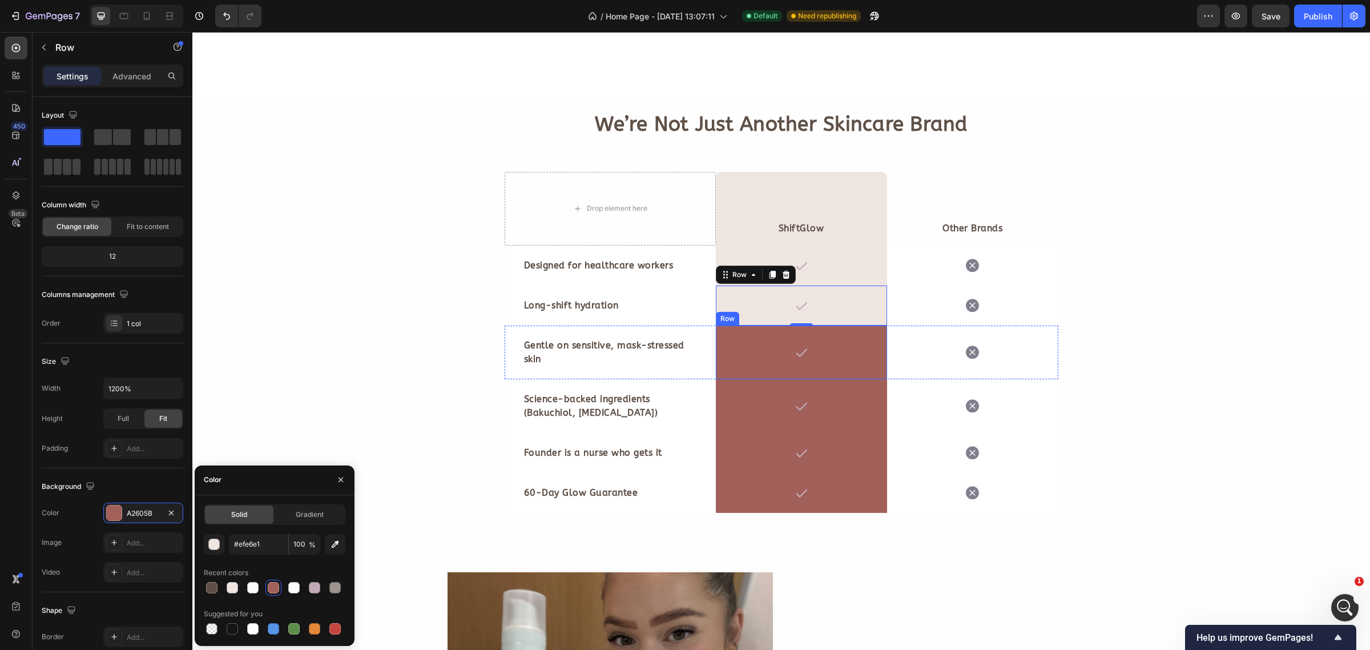
click at [738, 344] on div "Icon Row" at bounding box center [801, 352] width 171 height 54
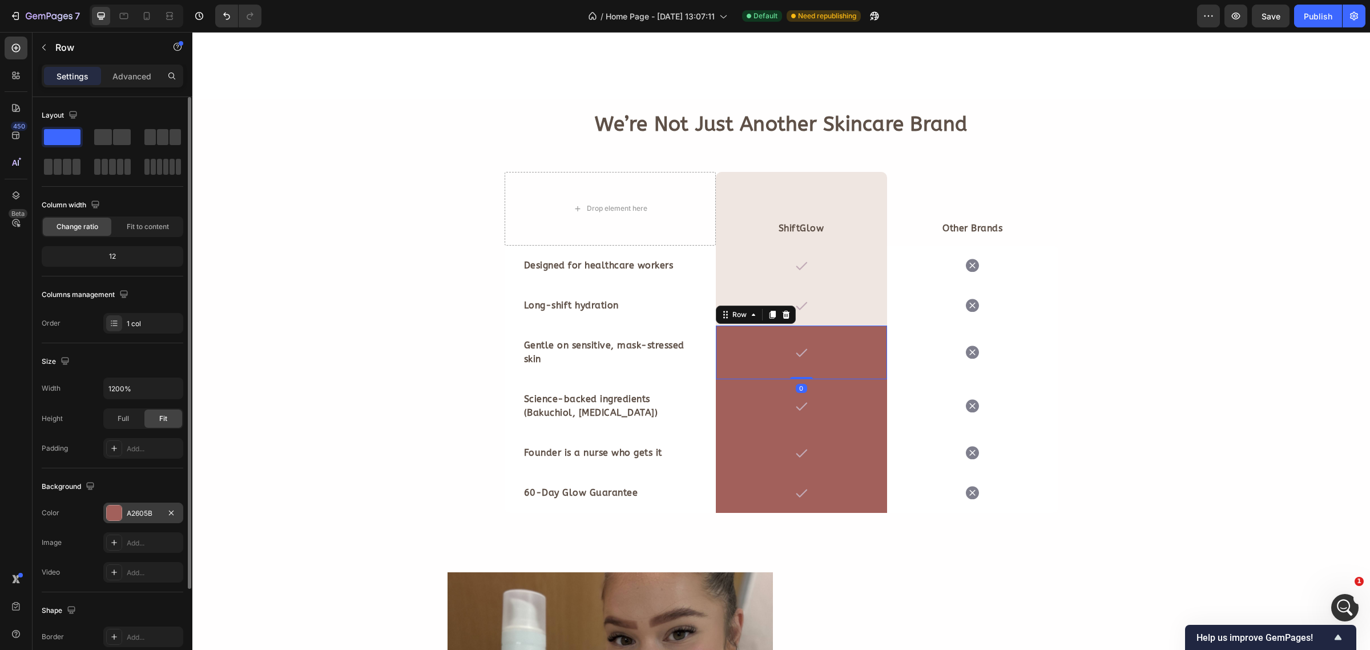
click at [130, 514] on div "A2605B" at bounding box center [143, 513] width 33 height 10
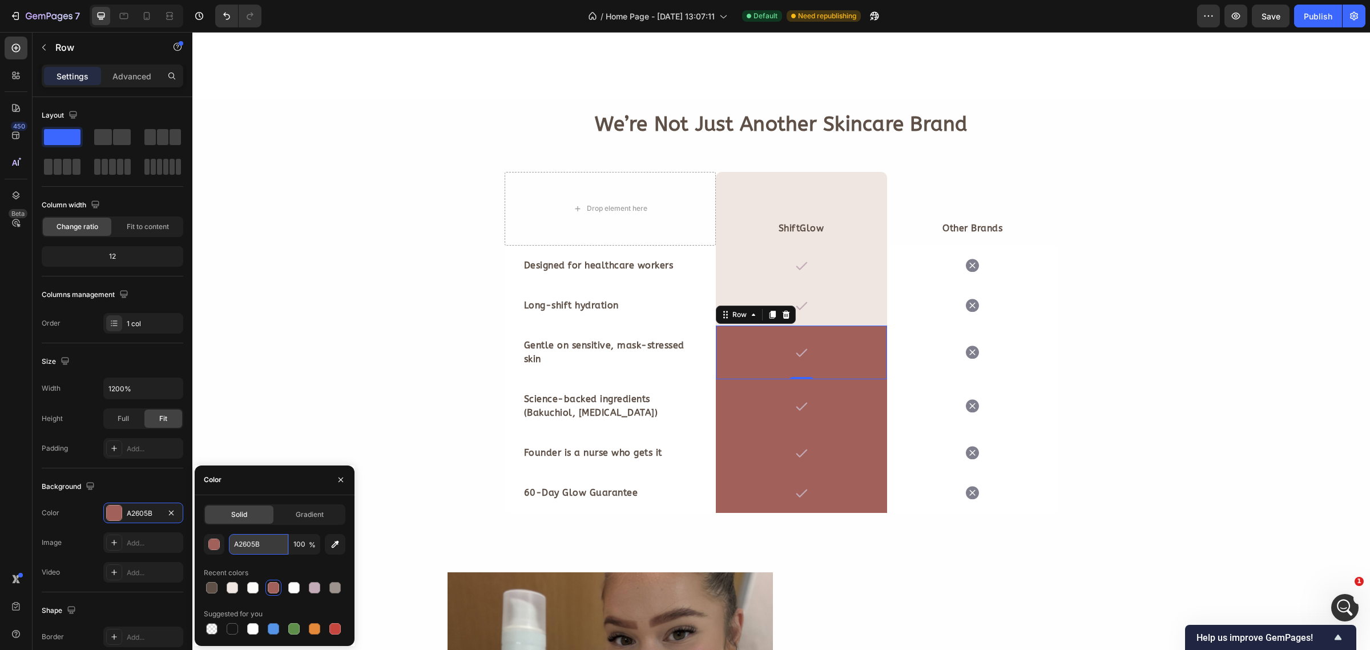
click at [260, 538] on input "A2605B" at bounding box center [258, 544] width 59 height 21
paste input "#efe6e1"
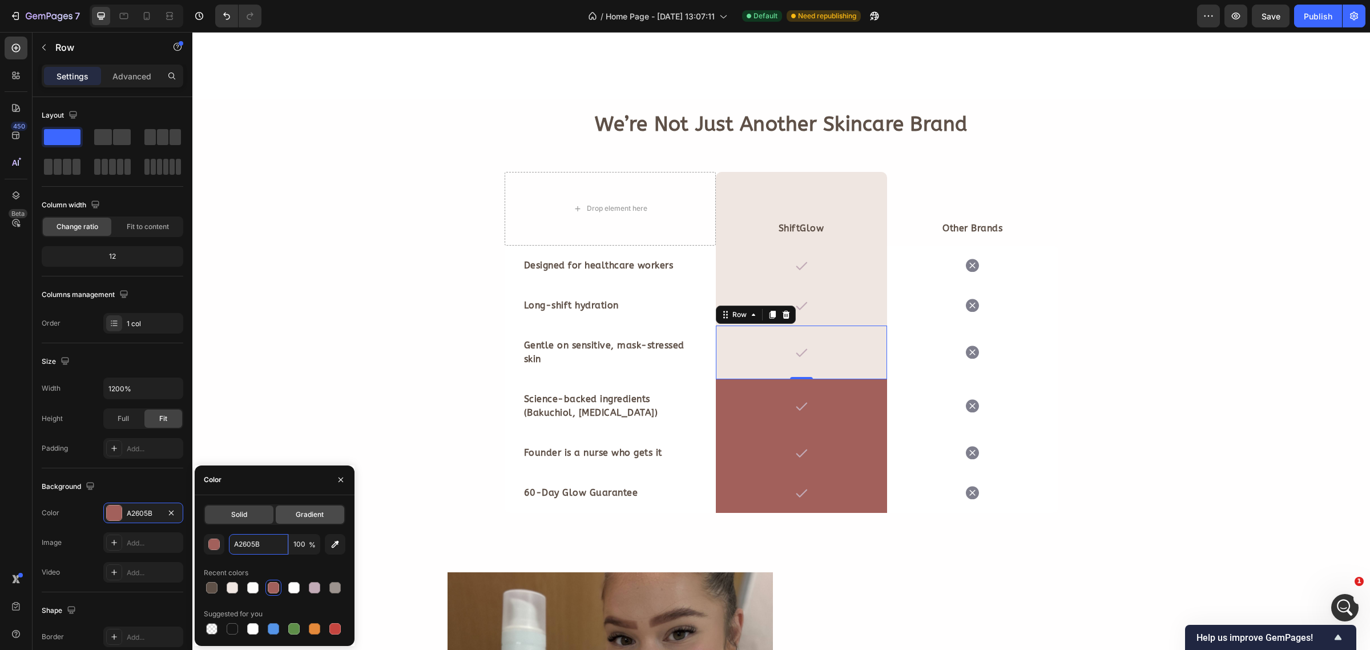
type input "#efe6e1"
click at [760, 394] on div "Icon Row" at bounding box center [801, 406] width 171 height 54
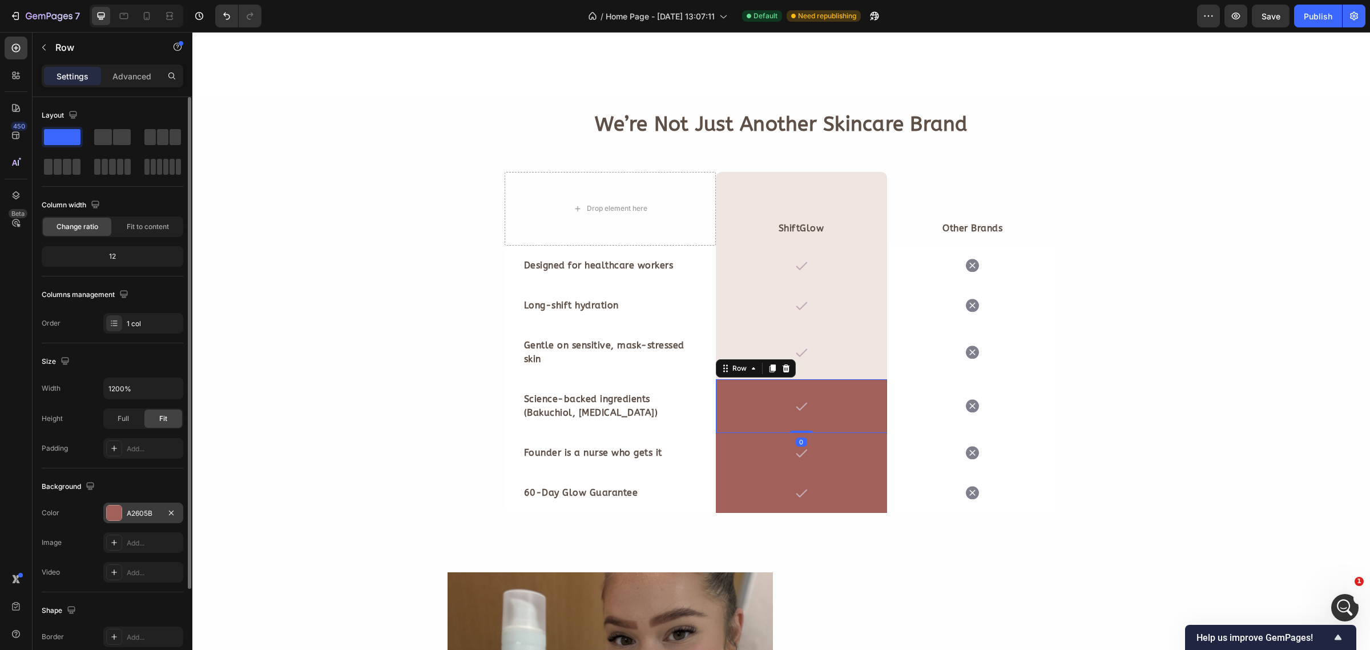
click at [130, 514] on div "A2605B" at bounding box center [143, 513] width 33 height 10
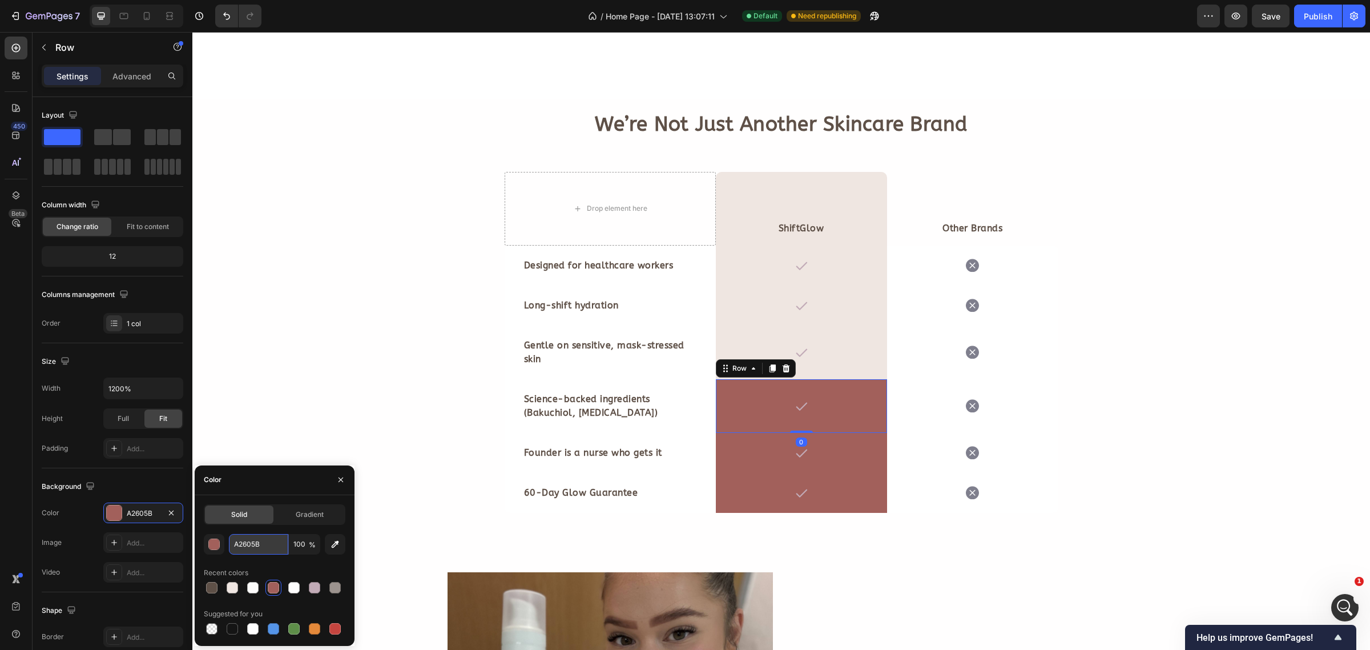
click at [252, 543] on input "A2605B" at bounding box center [258, 544] width 59 height 21
paste input "#efe6e1"
type input "#efe6e1"
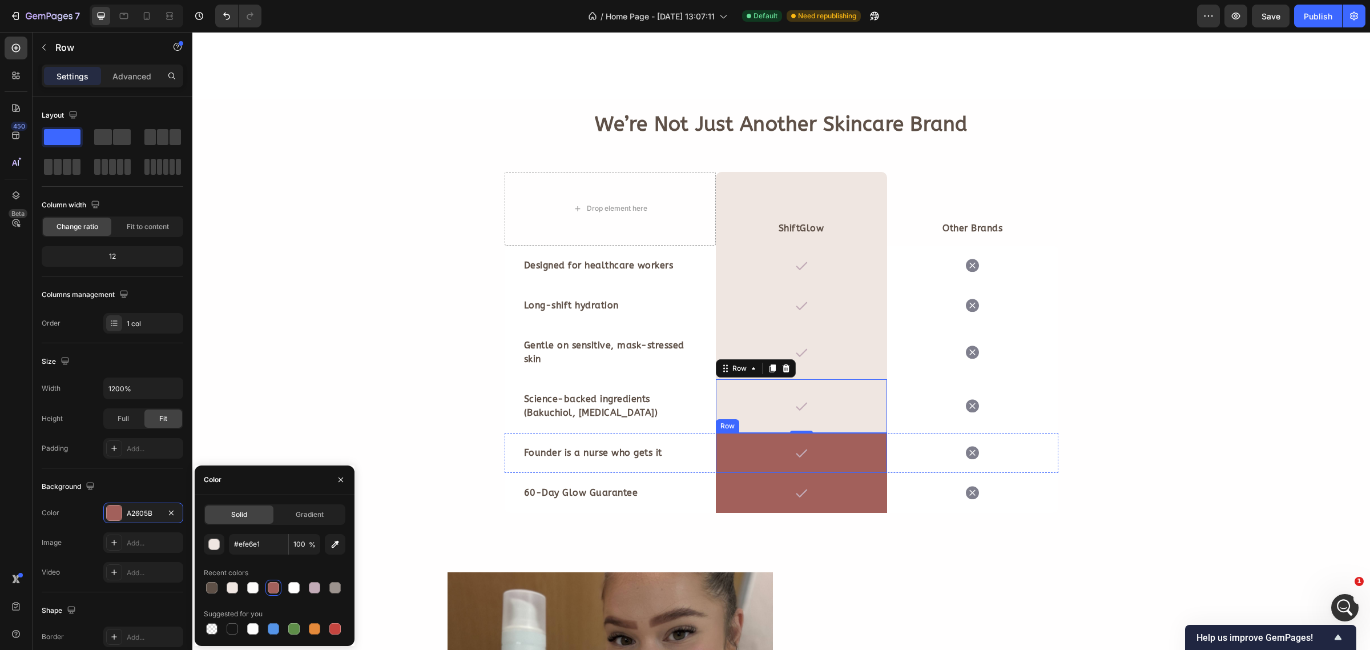
click at [747, 446] on div "Icon Row" at bounding box center [801, 453] width 171 height 40
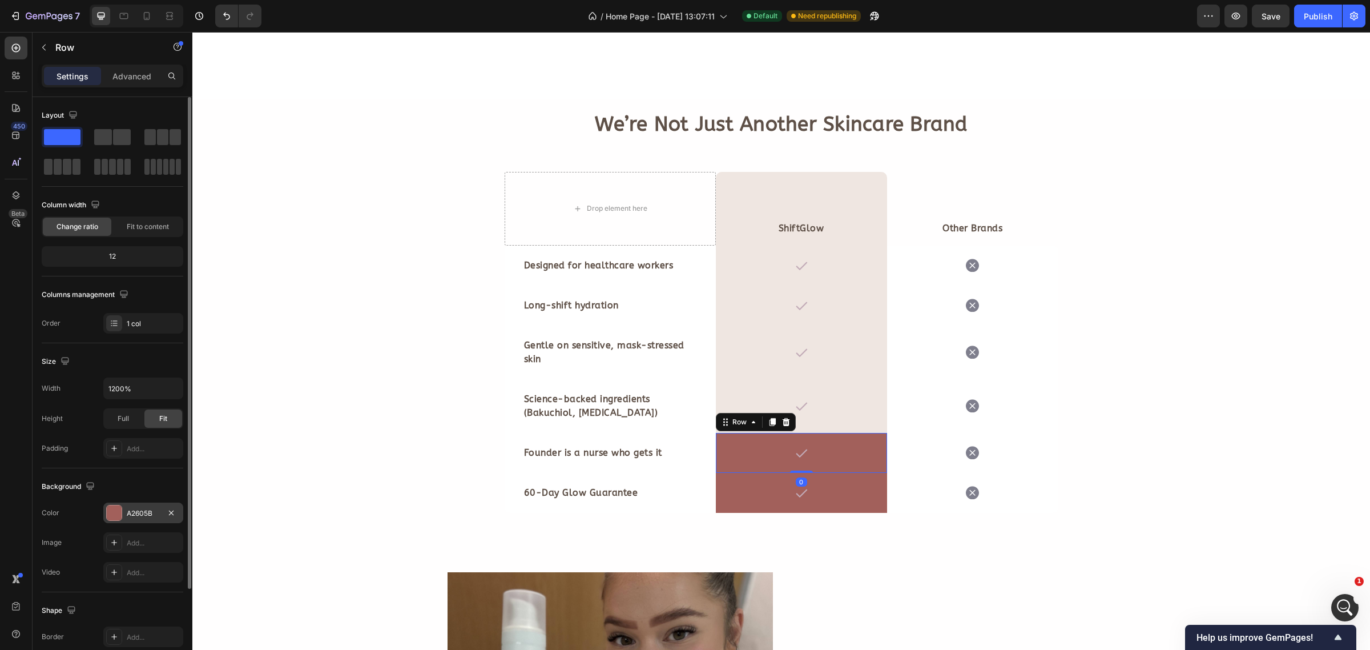
click at [135, 510] on div "A2605B" at bounding box center [143, 513] width 33 height 10
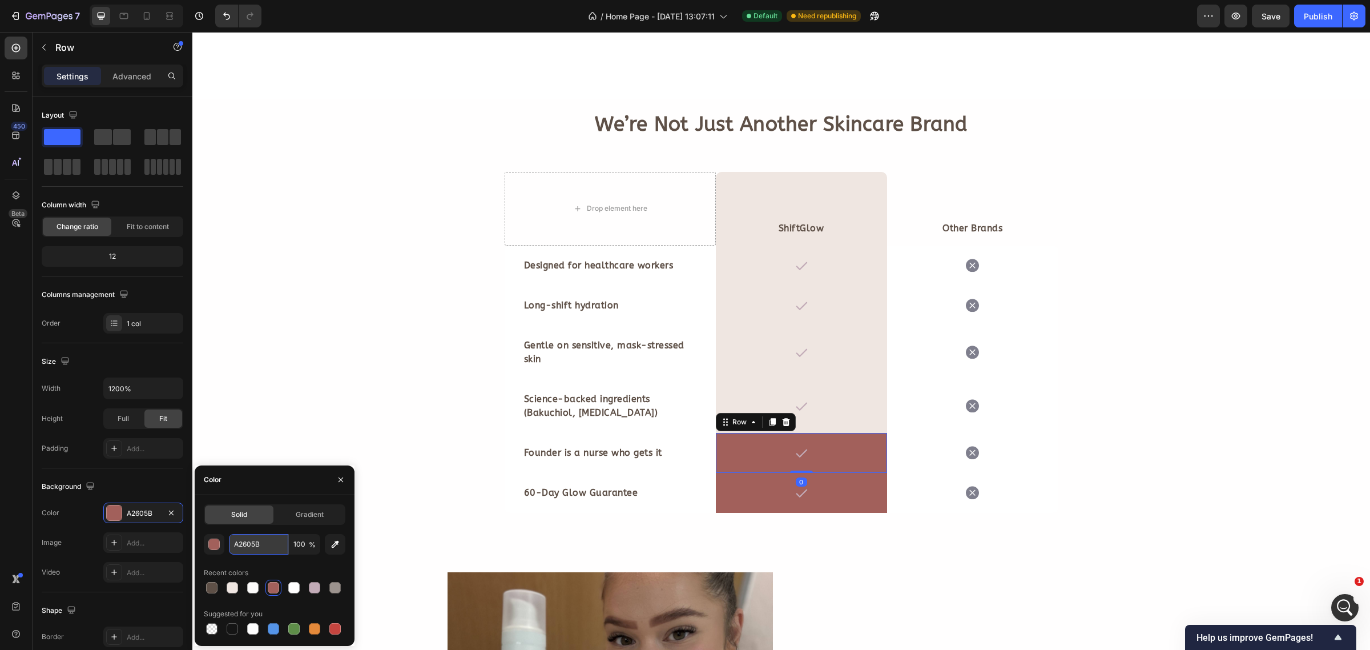
click at [267, 546] on input "A2605B" at bounding box center [258, 544] width 59 height 21
paste input "#efe6e1"
type input "#efe6e1"
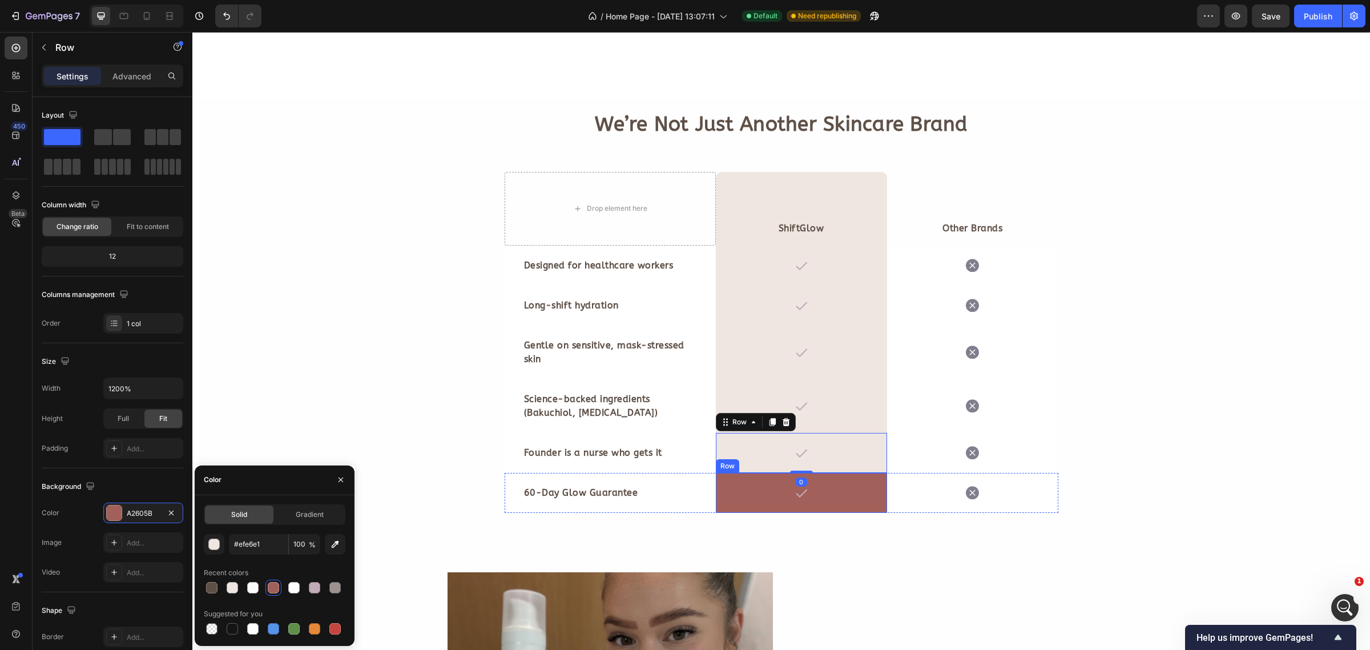
click at [772, 489] on div "Icon Row" at bounding box center [801, 493] width 171 height 40
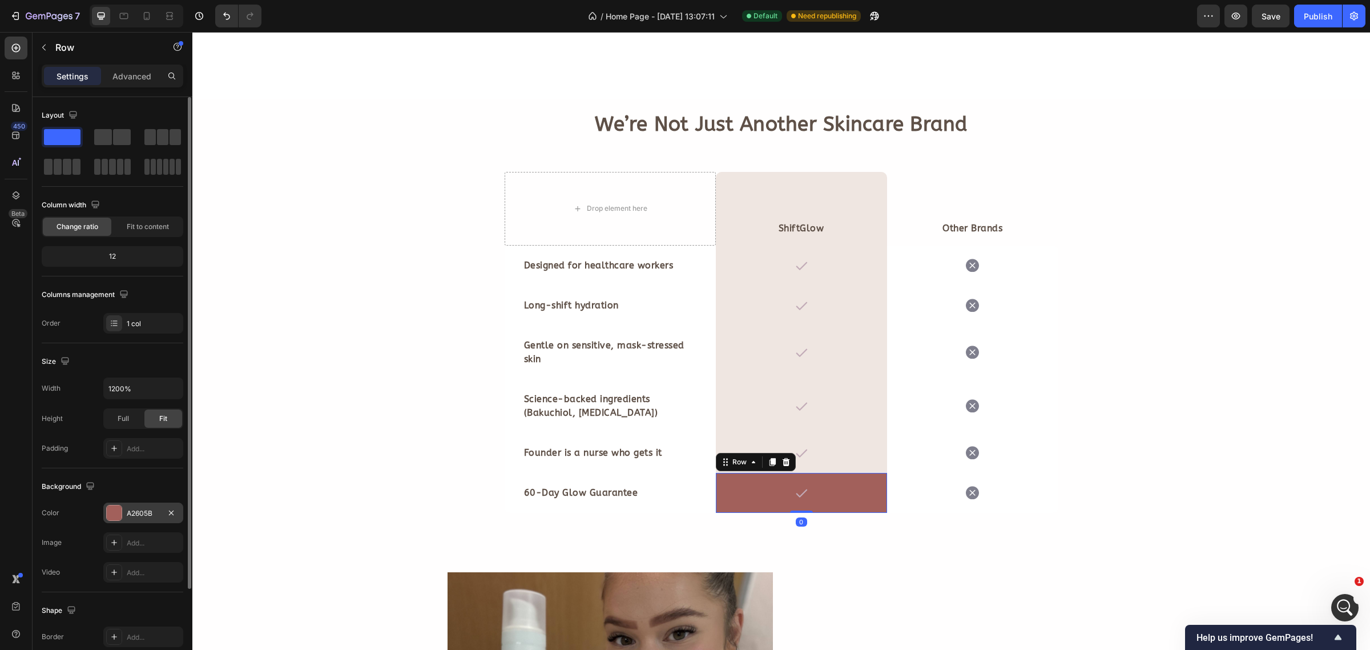
click at [119, 512] on div at bounding box center [114, 512] width 15 height 15
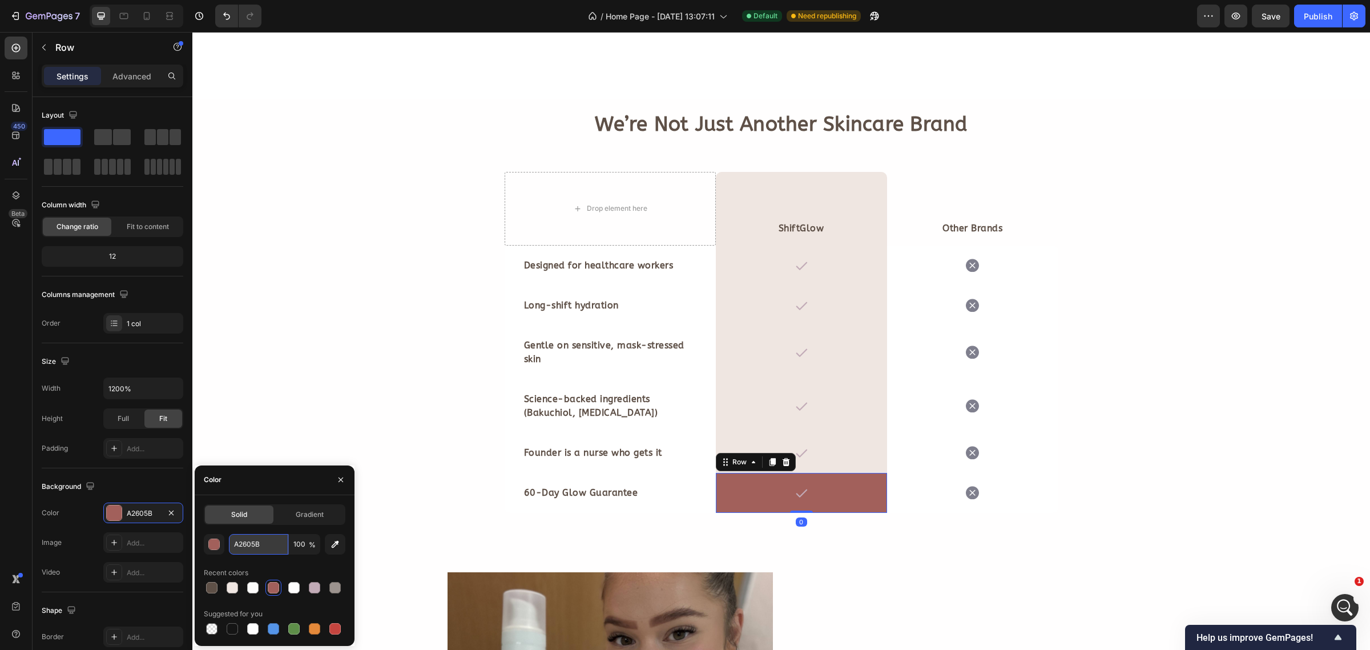
click at [263, 537] on input "A2605B" at bounding box center [258, 544] width 59 height 21
paste input "#efe6e1"
type input "#efe6e1"
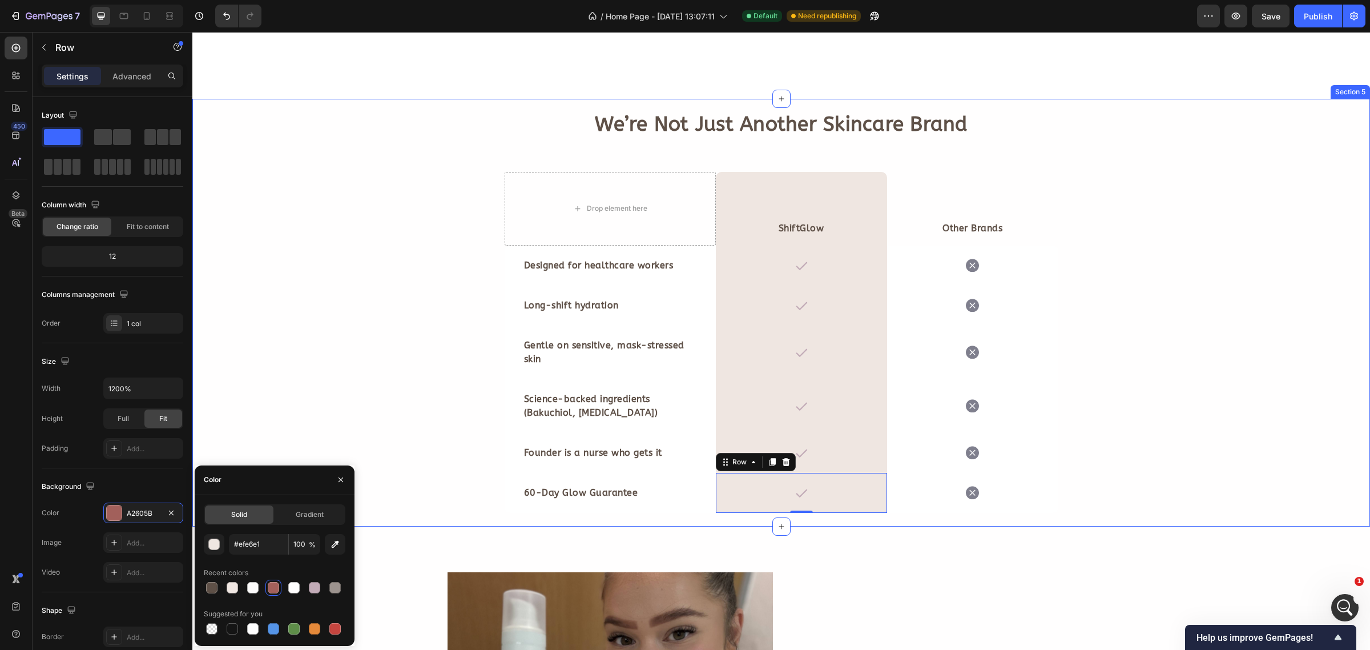
click at [336, 337] on div "We’re Not Just Another Skincare Brand Heading Row Drop element here ShiftGlow T…" at bounding box center [781, 307] width 1178 height 412
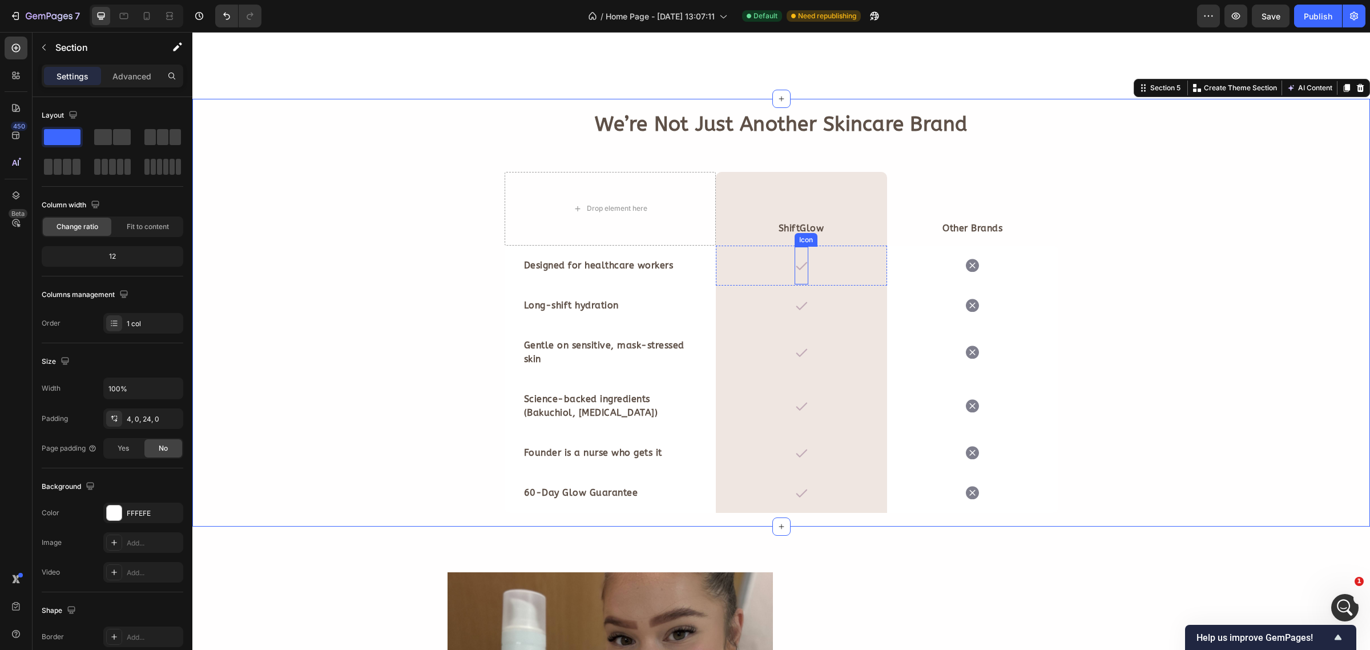
click at [795, 265] on icon at bounding box center [802, 266] width 14 height 14
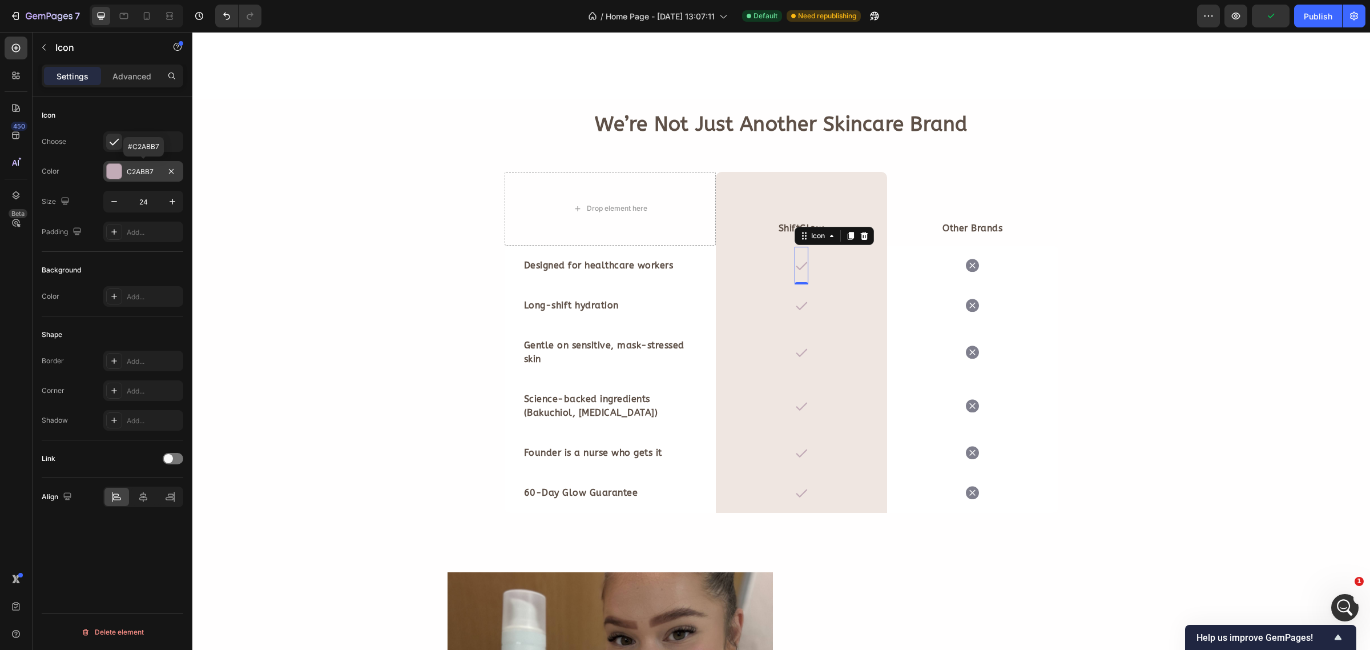
click at [143, 168] on div "C2ABB7" at bounding box center [143, 172] width 33 height 10
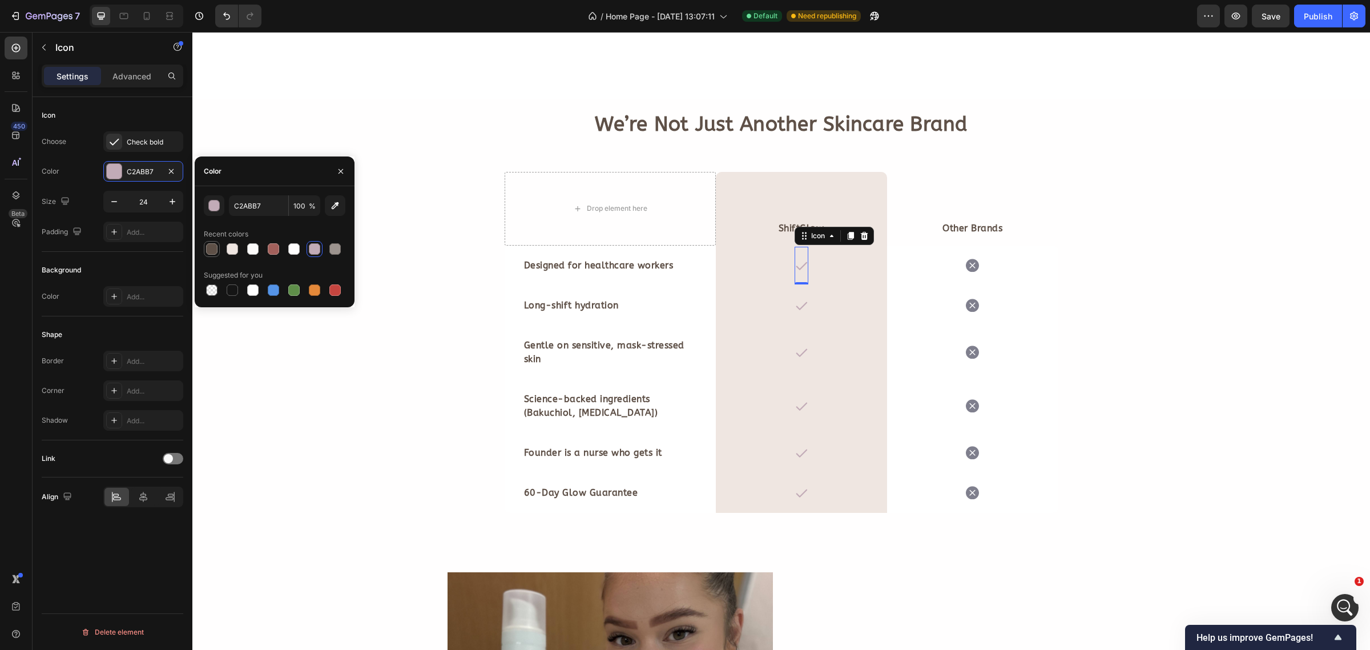
click at [212, 244] on div at bounding box center [211, 248] width 11 height 11
type input "5E5047"
click at [795, 303] on icon at bounding box center [802, 306] width 14 height 14
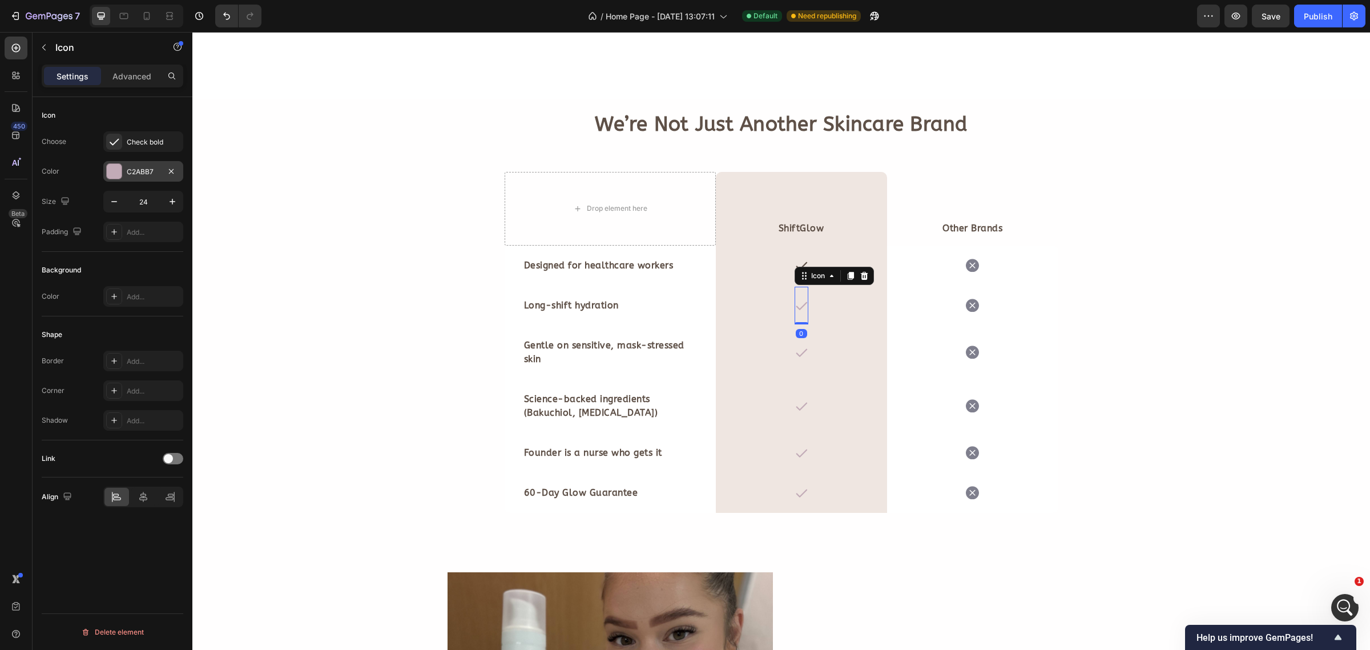
click at [112, 169] on div at bounding box center [114, 171] width 15 height 15
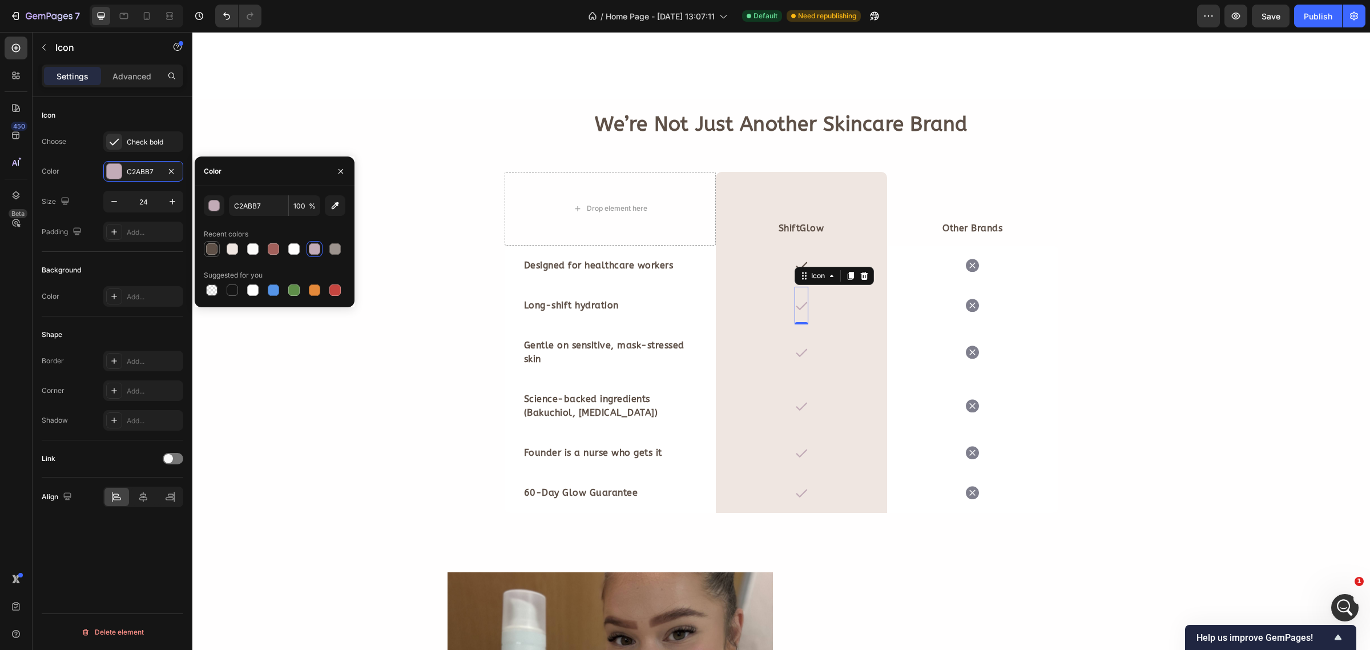
click at [213, 249] on div at bounding box center [211, 248] width 11 height 11
type input "5E5047"
click at [796, 355] on icon at bounding box center [802, 352] width 14 height 14
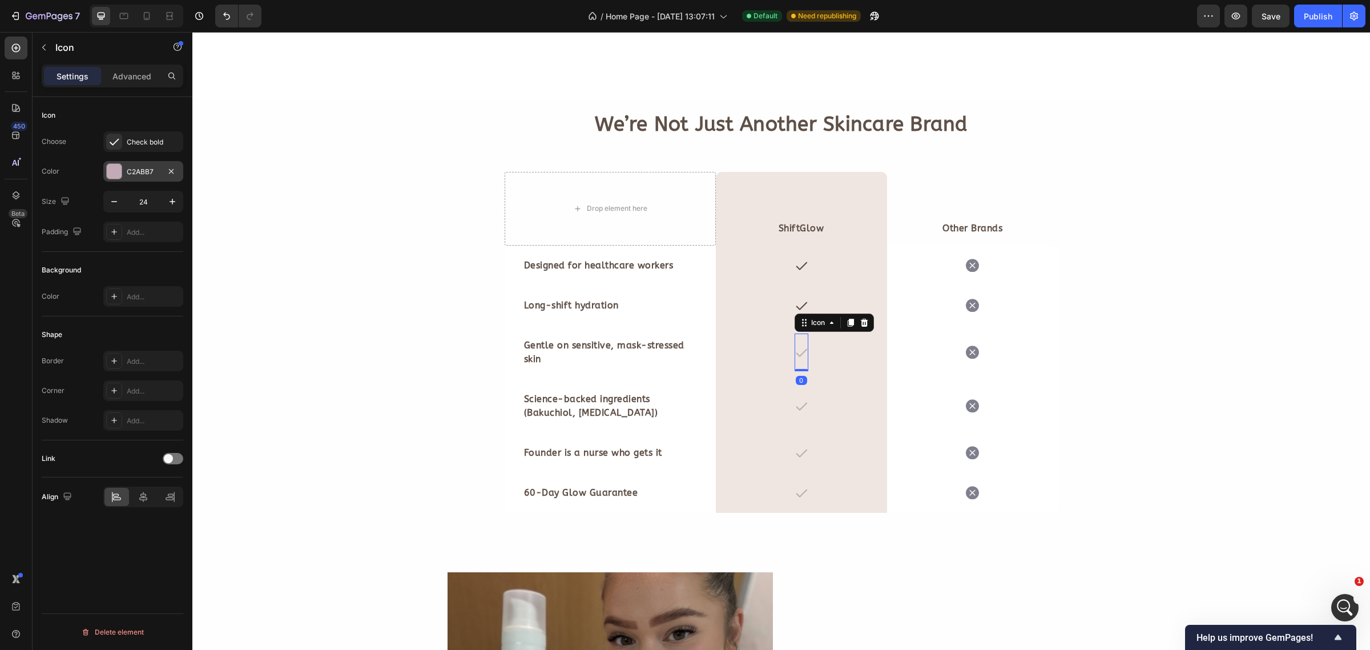
click at [109, 170] on div at bounding box center [114, 171] width 15 height 15
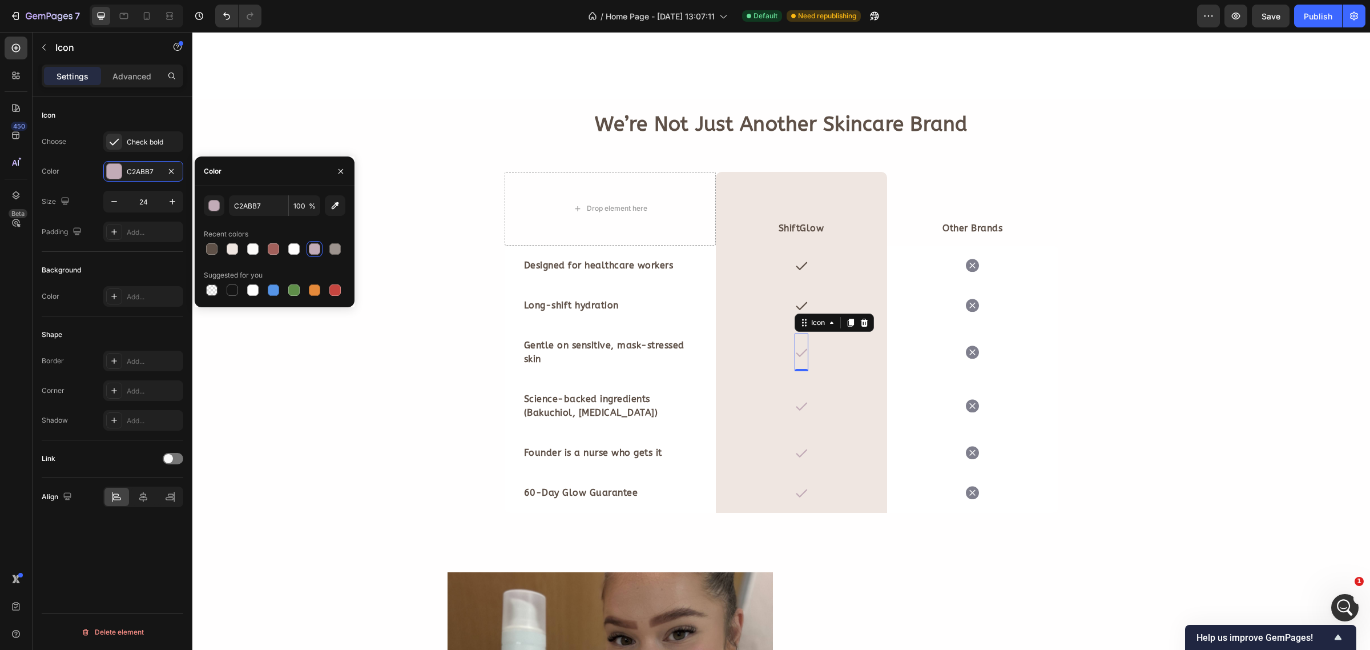
drag, startPoint x: 214, startPoint y: 247, endPoint x: 317, endPoint y: 278, distance: 108.0
click at [215, 249] on div at bounding box center [211, 248] width 11 height 11
type input "5E5047"
click at [795, 400] on icon at bounding box center [802, 406] width 14 height 14
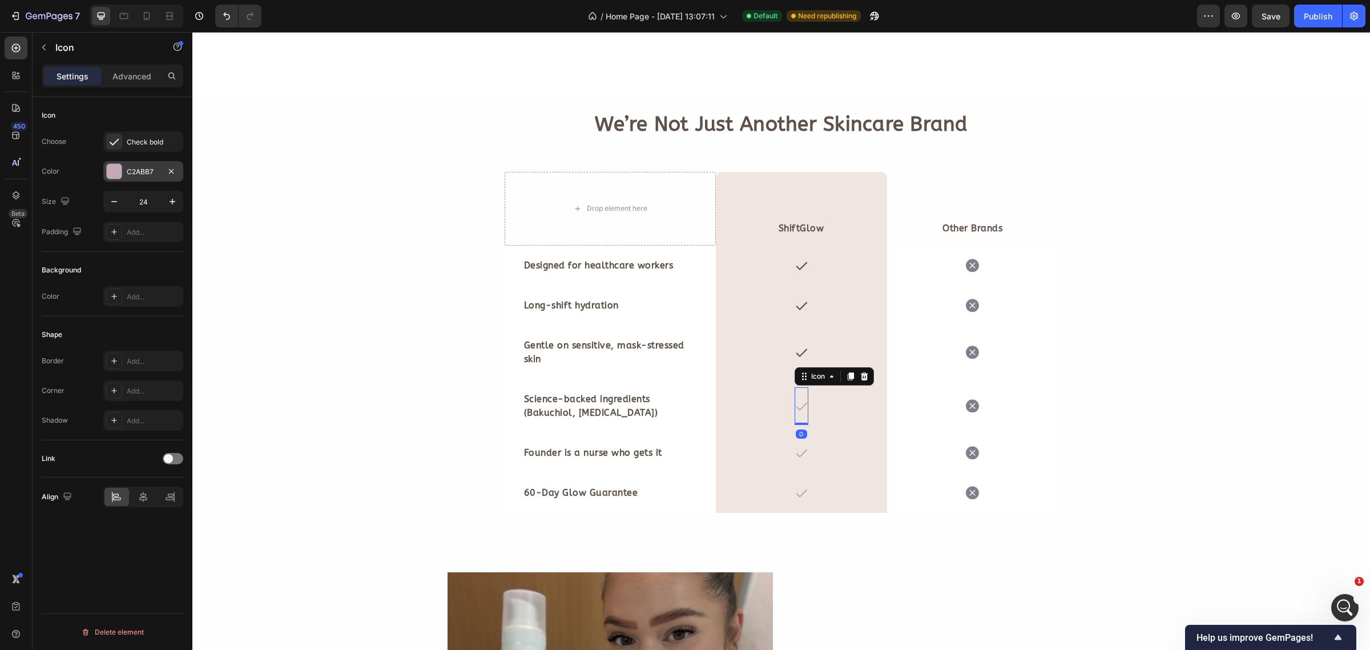
click at [107, 172] on div at bounding box center [114, 171] width 15 height 15
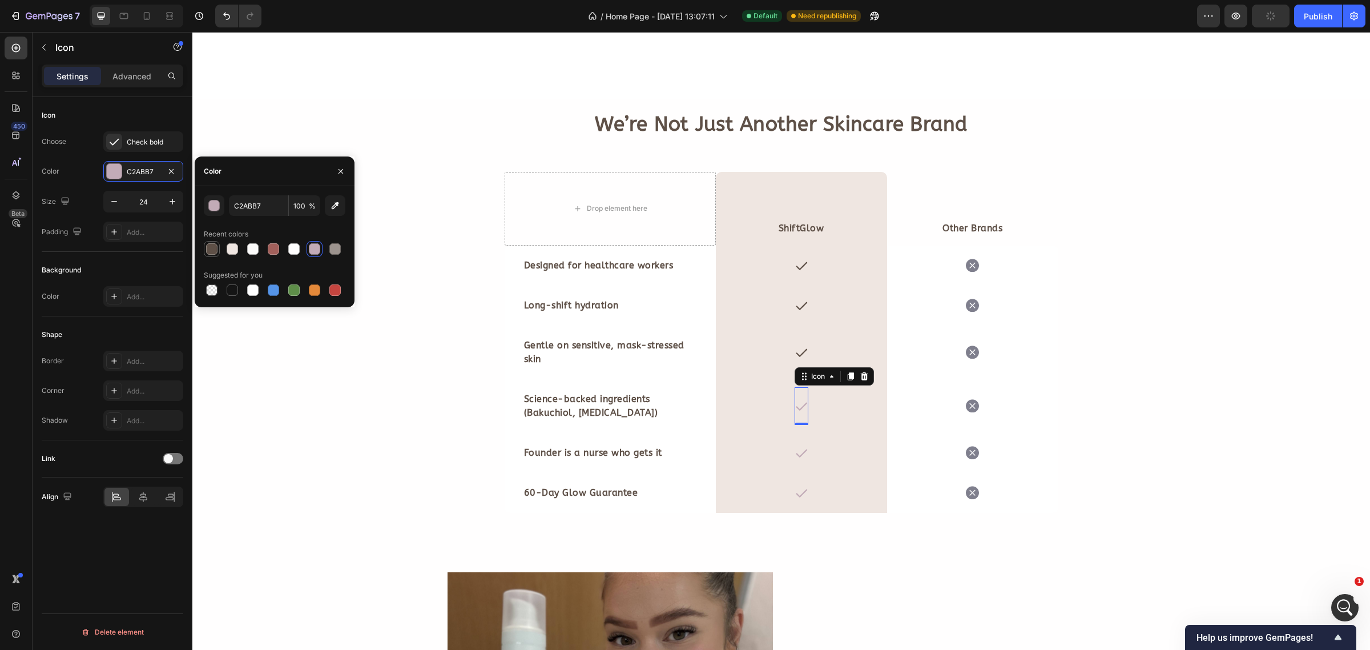
click at [212, 252] on div at bounding box center [211, 248] width 11 height 11
type input "5E5047"
click at [797, 451] on icon at bounding box center [802, 453] width 14 height 14
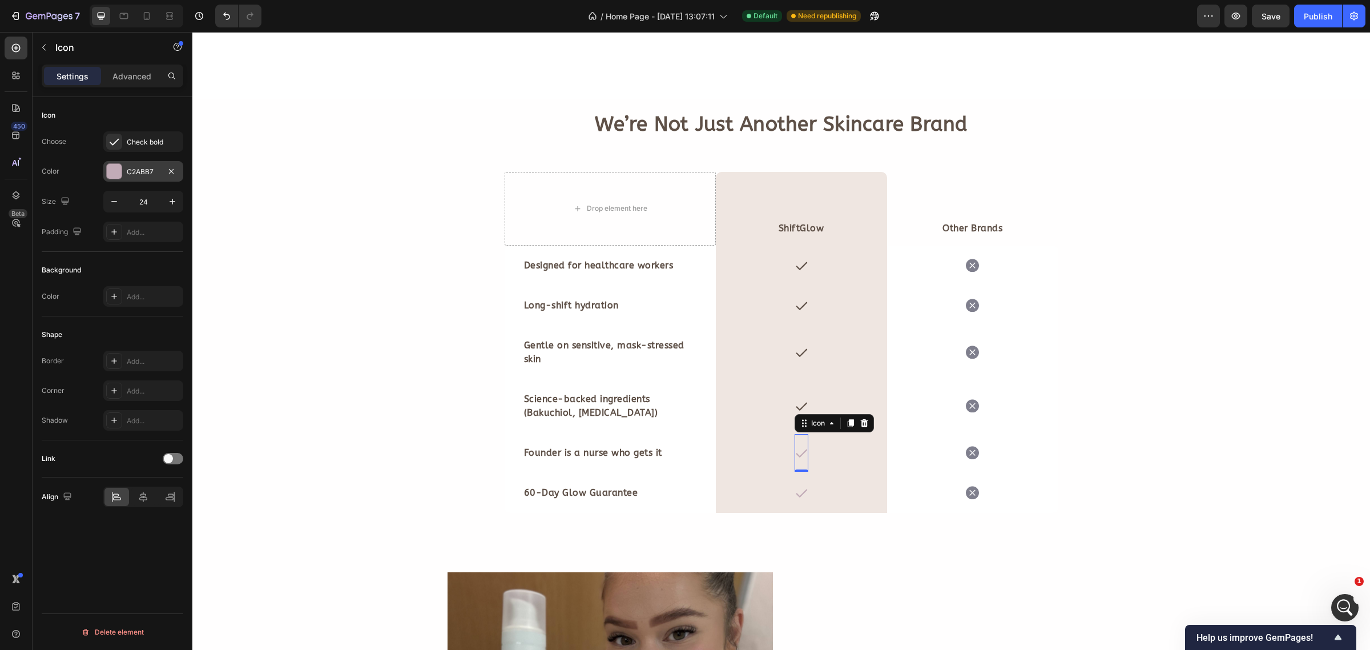
click at [114, 176] on div at bounding box center [114, 171] width 15 height 15
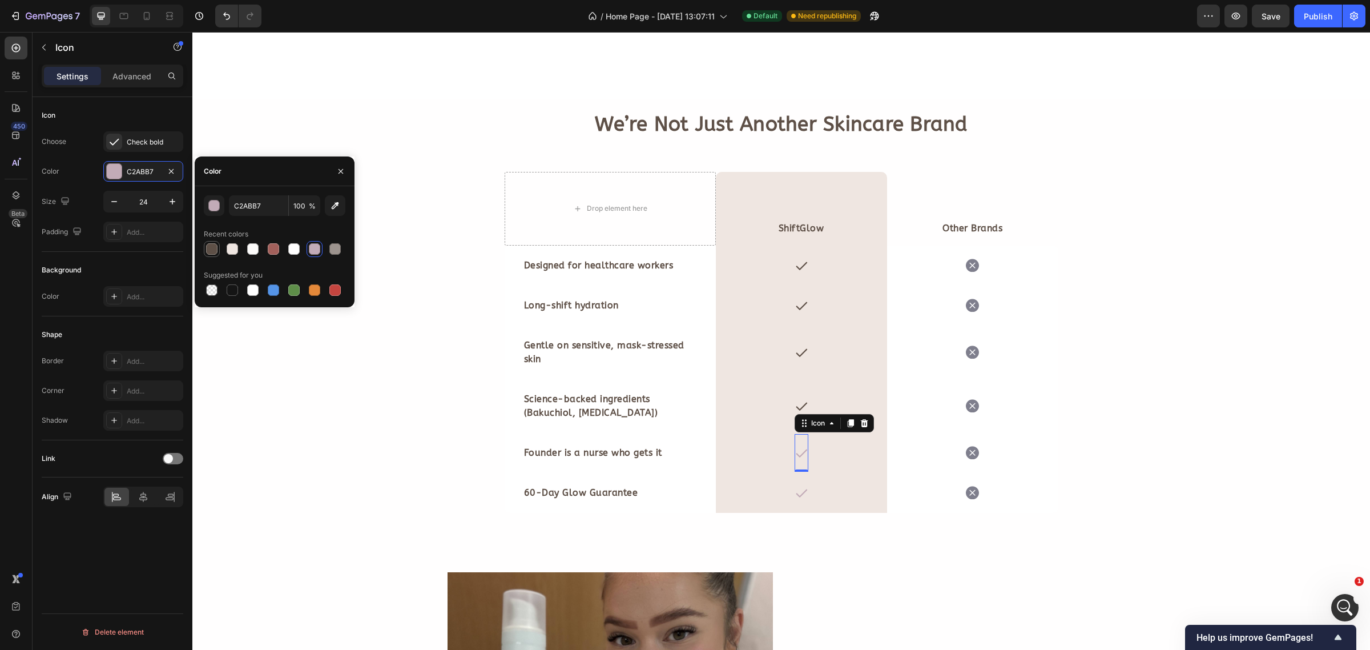
click at [212, 248] on div at bounding box center [211, 248] width 11 height 11
type input "5E5047"
click at [797, 491] on icon at bounding box center [802, 493] width 14 height 14
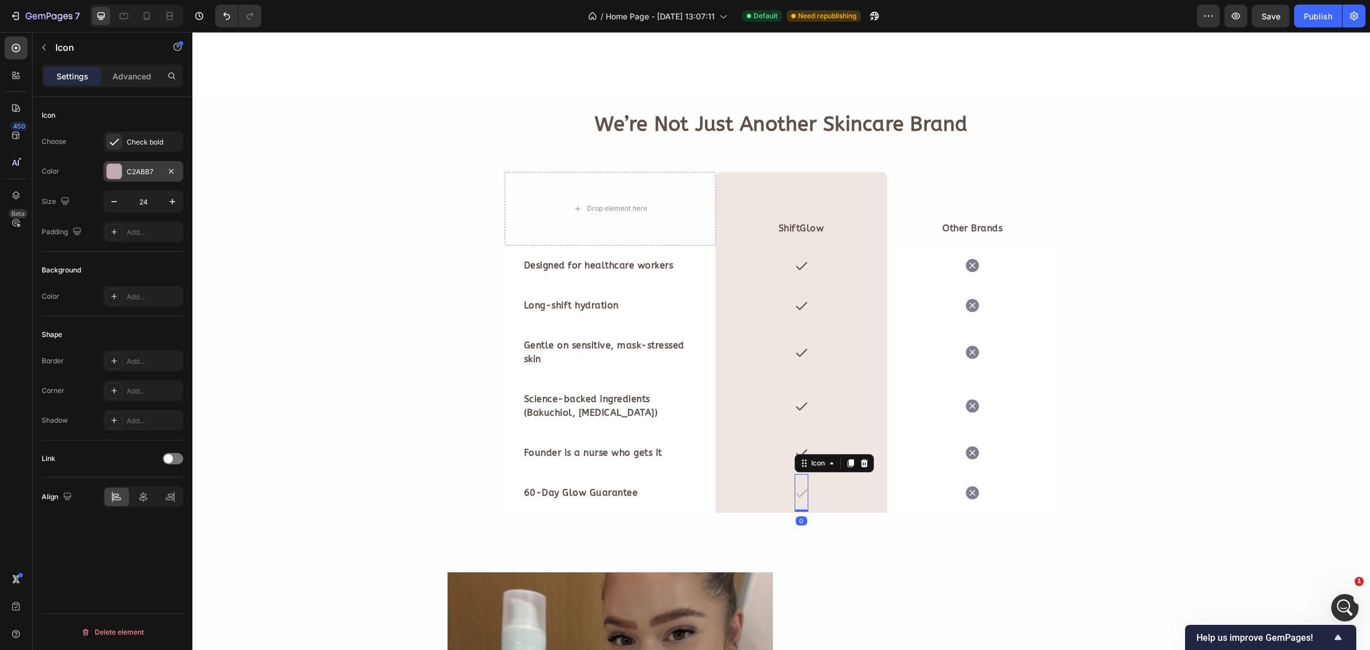
click at [119, 178] on div at bounding box center [114, 171] width 15 height 15
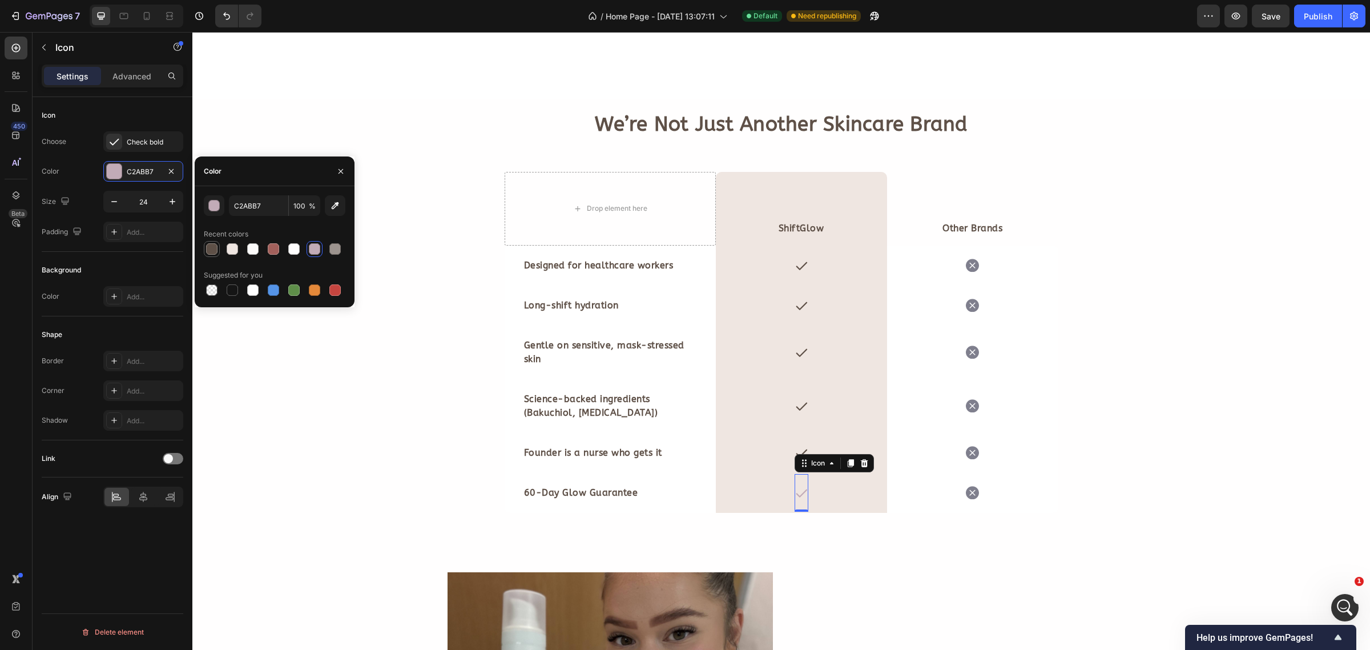
click at [213, 250] on div at bounding box center [211, 248] width 11 height 11
type input "5E5047"
click at [297, 449] on div "We’re Not Just Another Skincare Brand Heading Row Drop element here ShiftGlow T…" at bounding box center [781, 307] width 1178 height 412
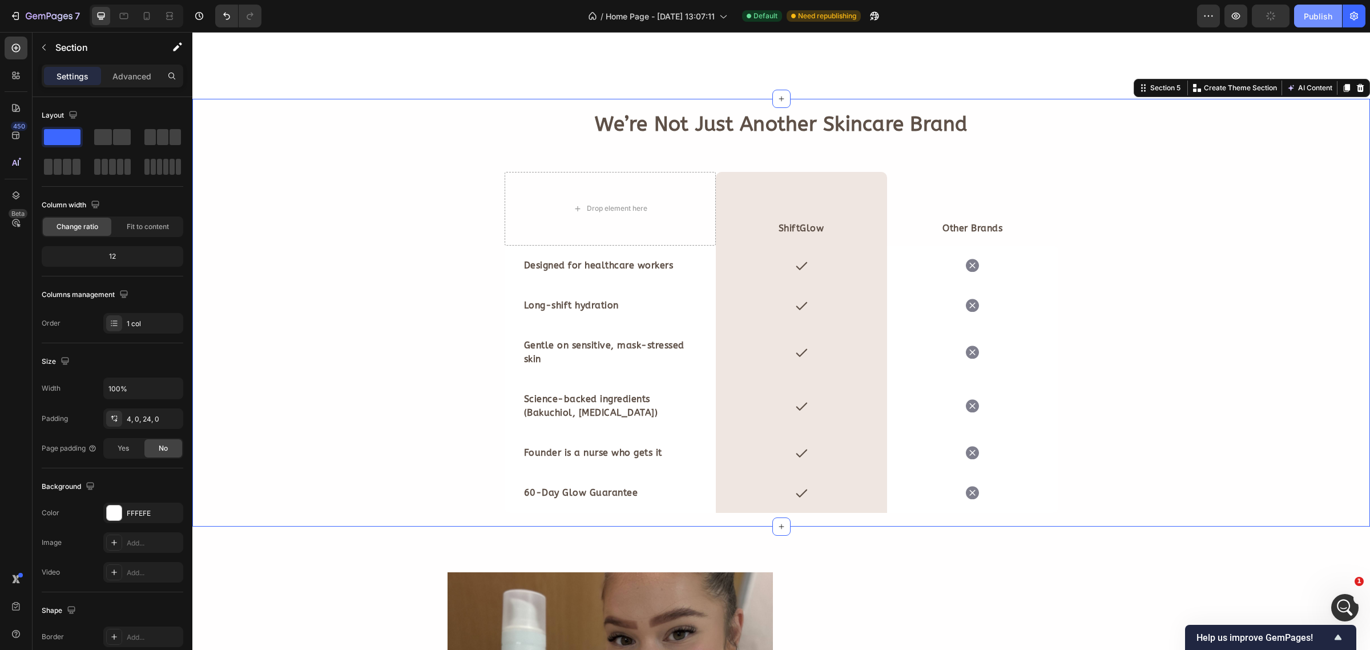
click at [1304, 15] on div "Publish" at bounding box center [1318, 16] width 29 height 12
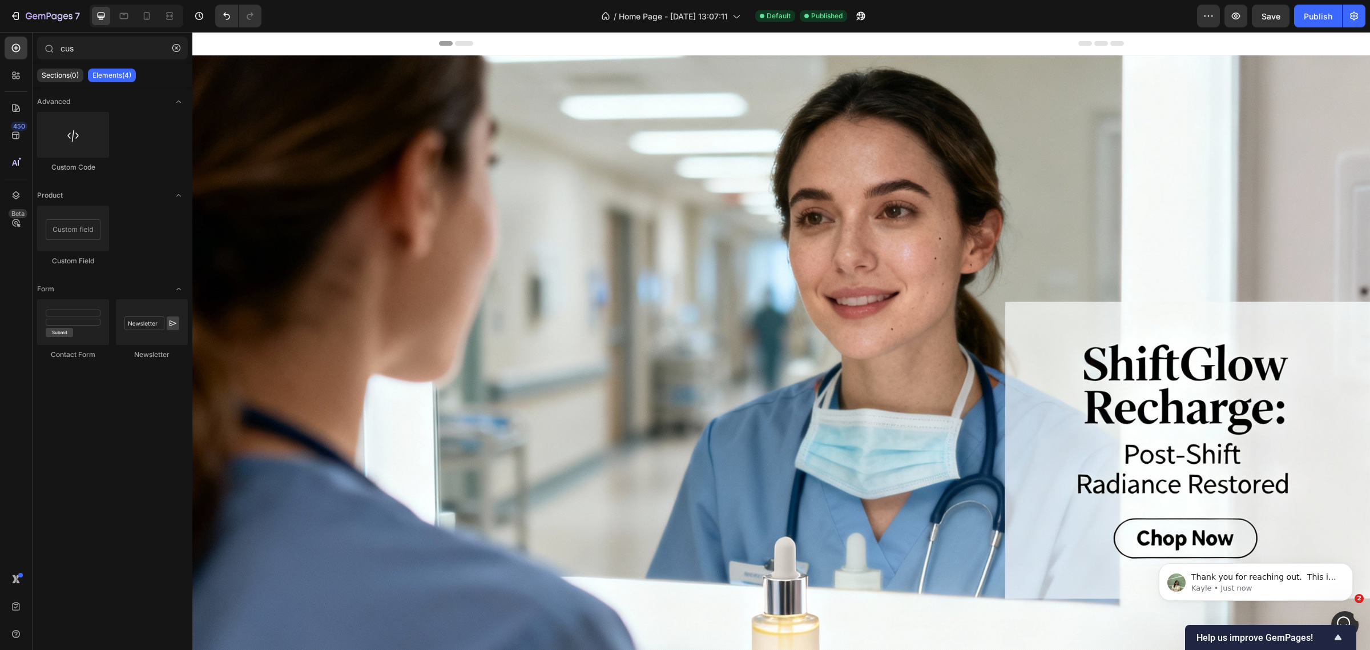
scroll to position [192, 0]
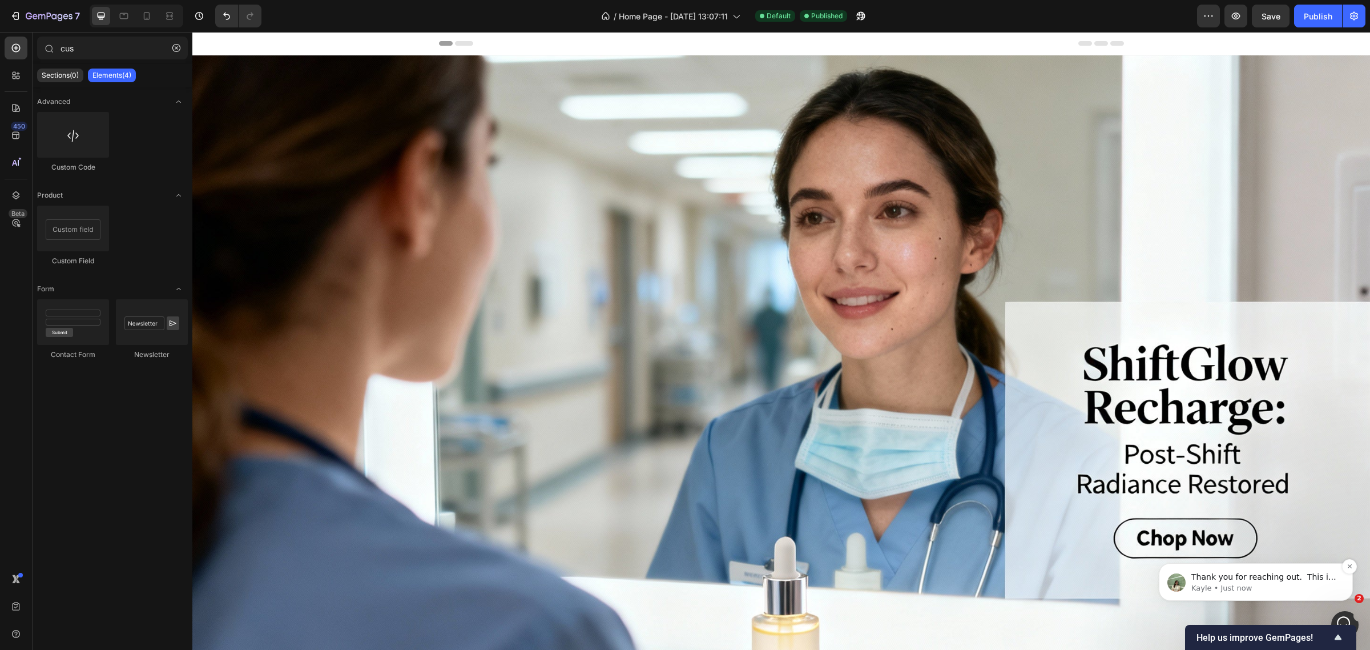
click at [1286, 574] on span "Thank you for reaching out. ﻿​﻿ ﻿This is Kayle from GemPages Support Team. Glad…" at bounding box center [1263, 610] width 145 height 77
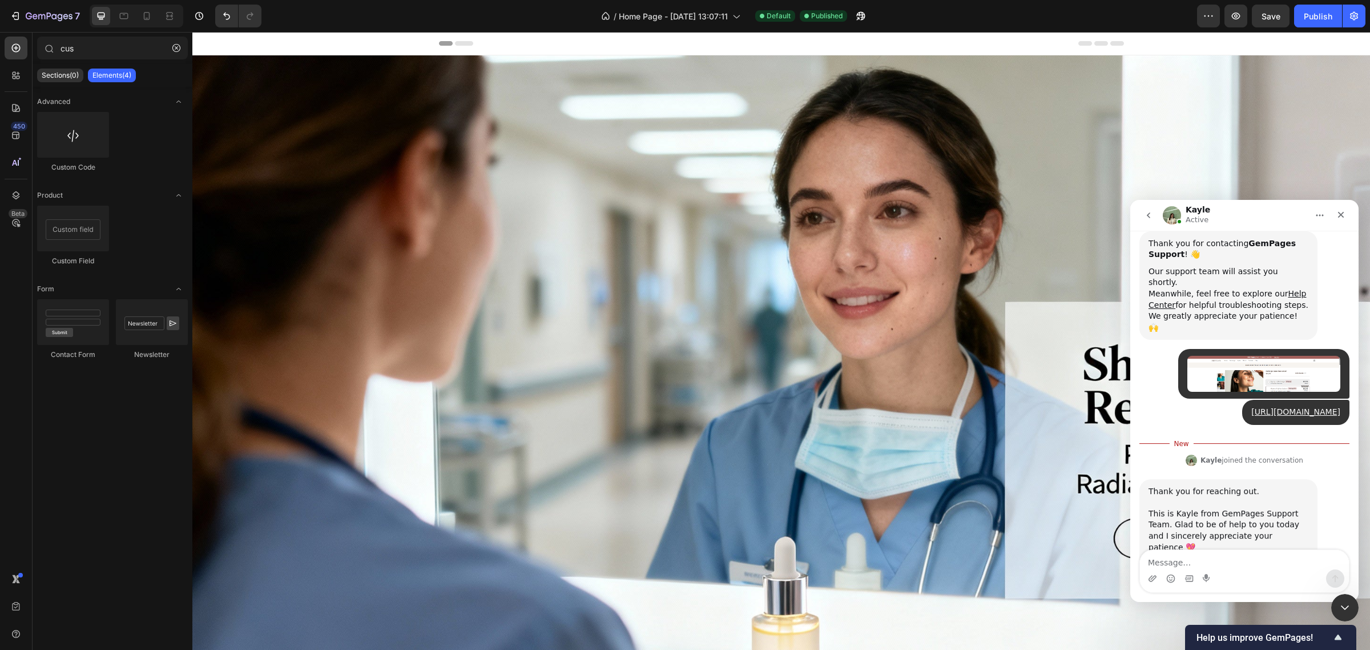
scroll to position [212, 0]
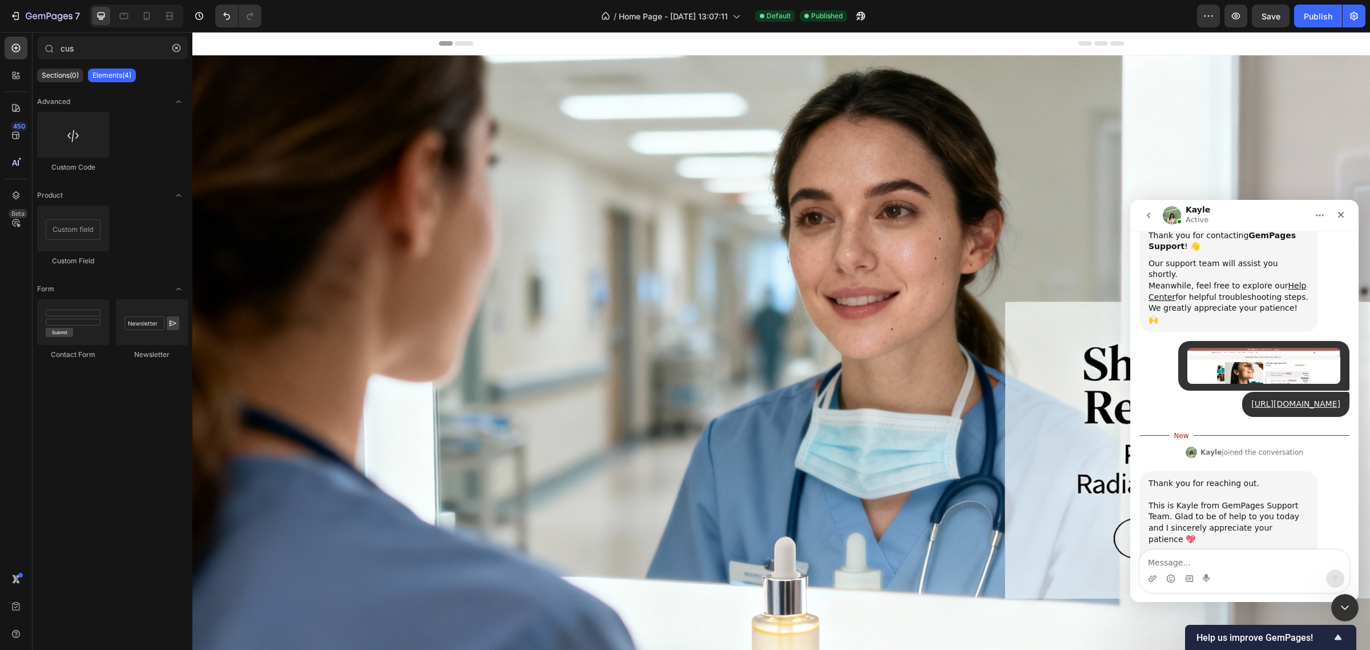
click at [1249, 565] on textarea "Message…" at bounding box center [1244, 559] width 209 height 19
type textarea "Kuldar"
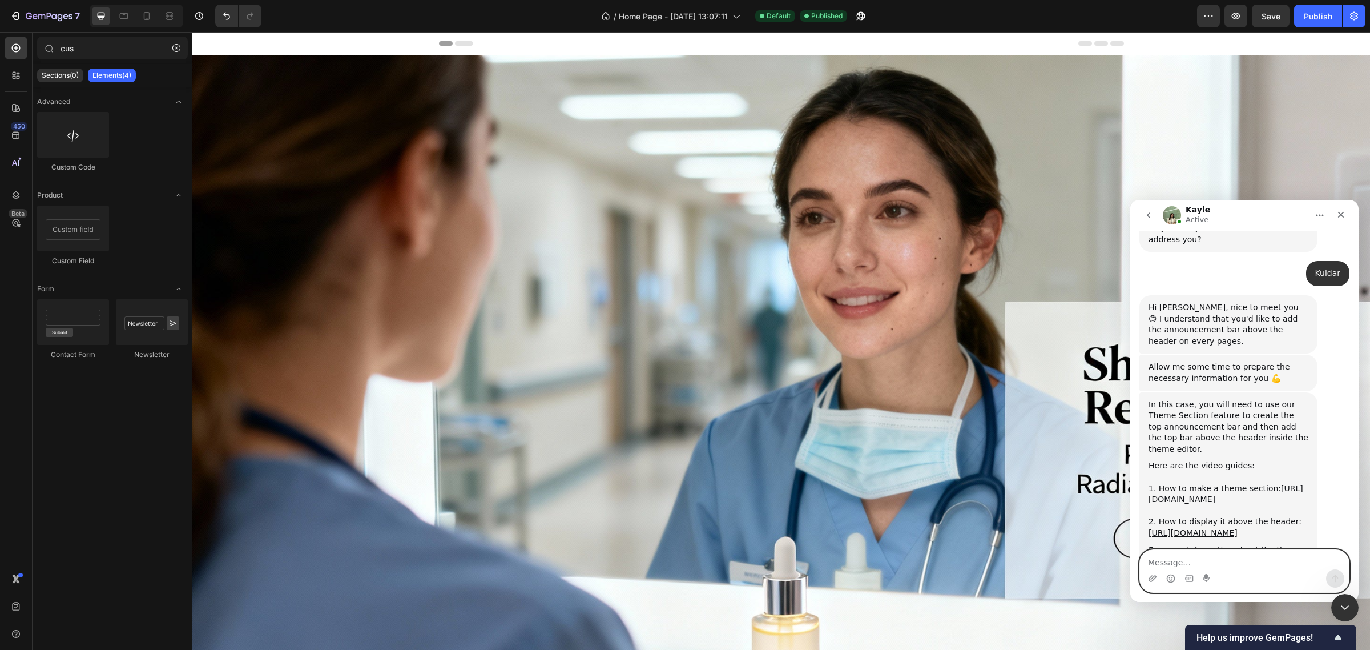
scroll to position [498, 0]
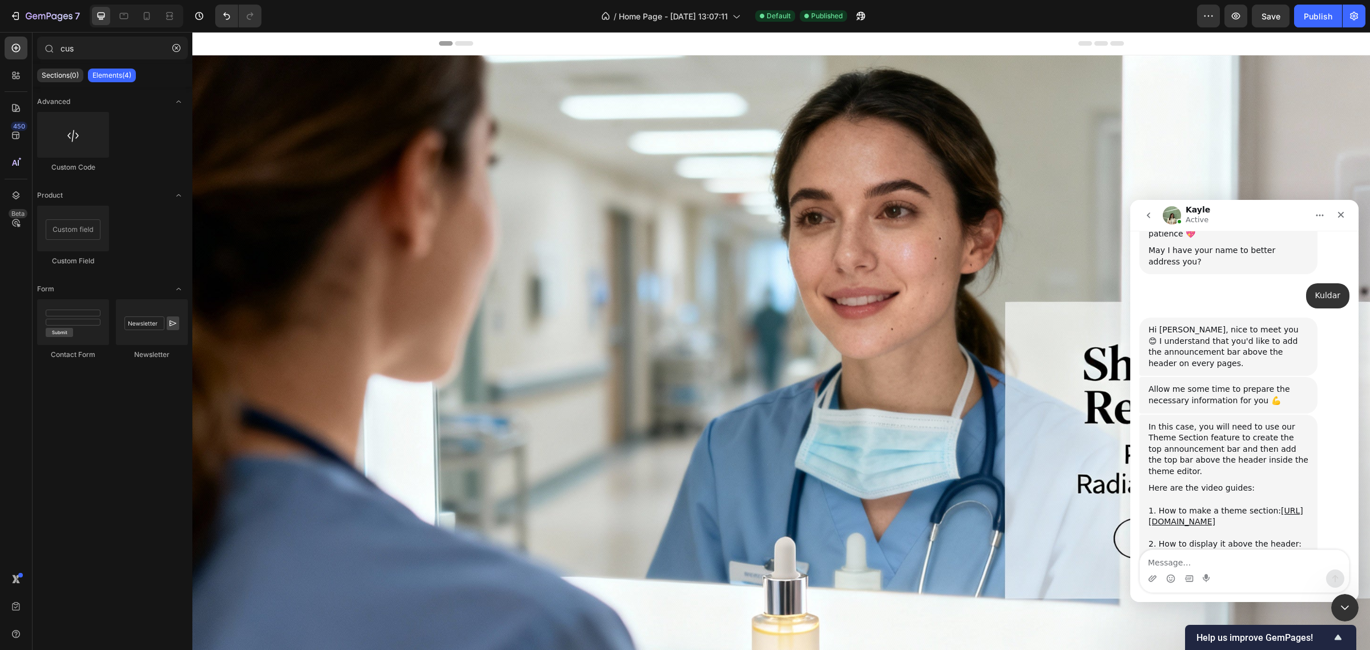
click at [1190, 421] on div "In this case, you will need to use our Theme Section feature to create the top …" at bounding box center [1229, 449] width 160 height 56
click at [1230, 506] on link "https://www.loom.com/share/31971b0355ac4deb86d77d1254af168d" at bounding box center [1226, 516] width 155 height 21
click at [17, 12] on icon "button" at bounding box center [16, 16] width 5 height 8
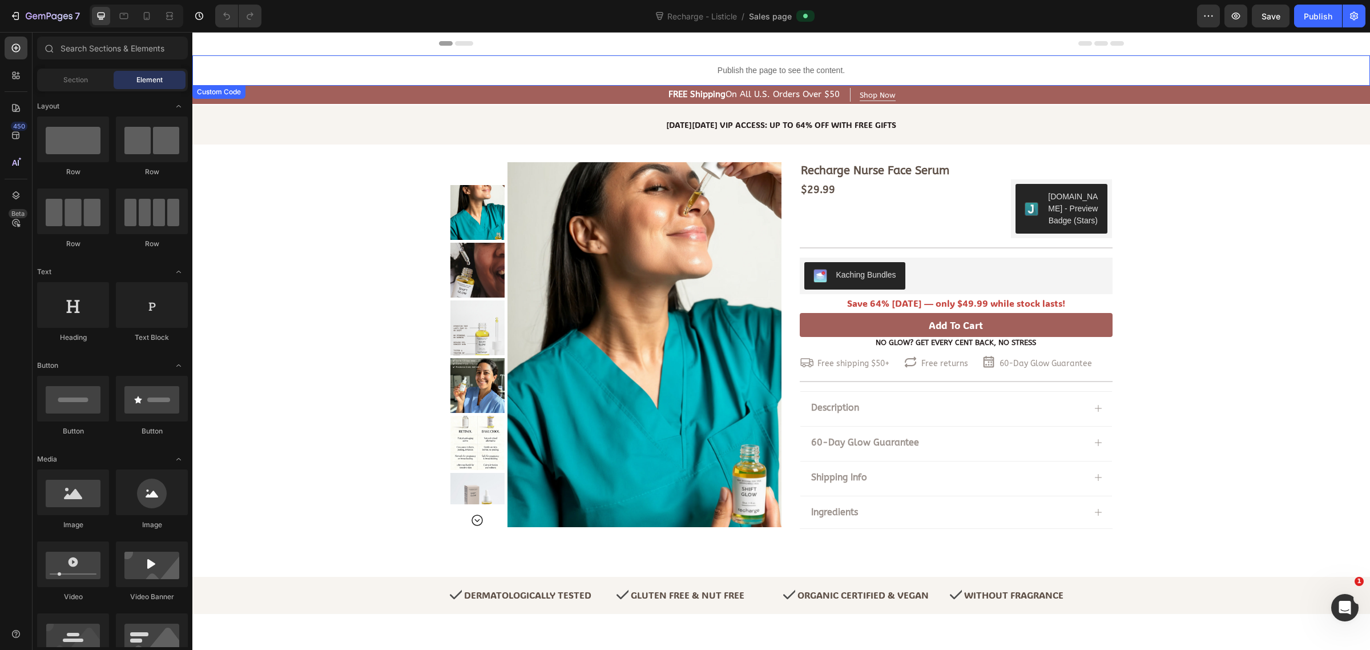
click at [370, 66] on p "Publish the page to see the content." at bounding box center [781, 71] width 1178 height 12
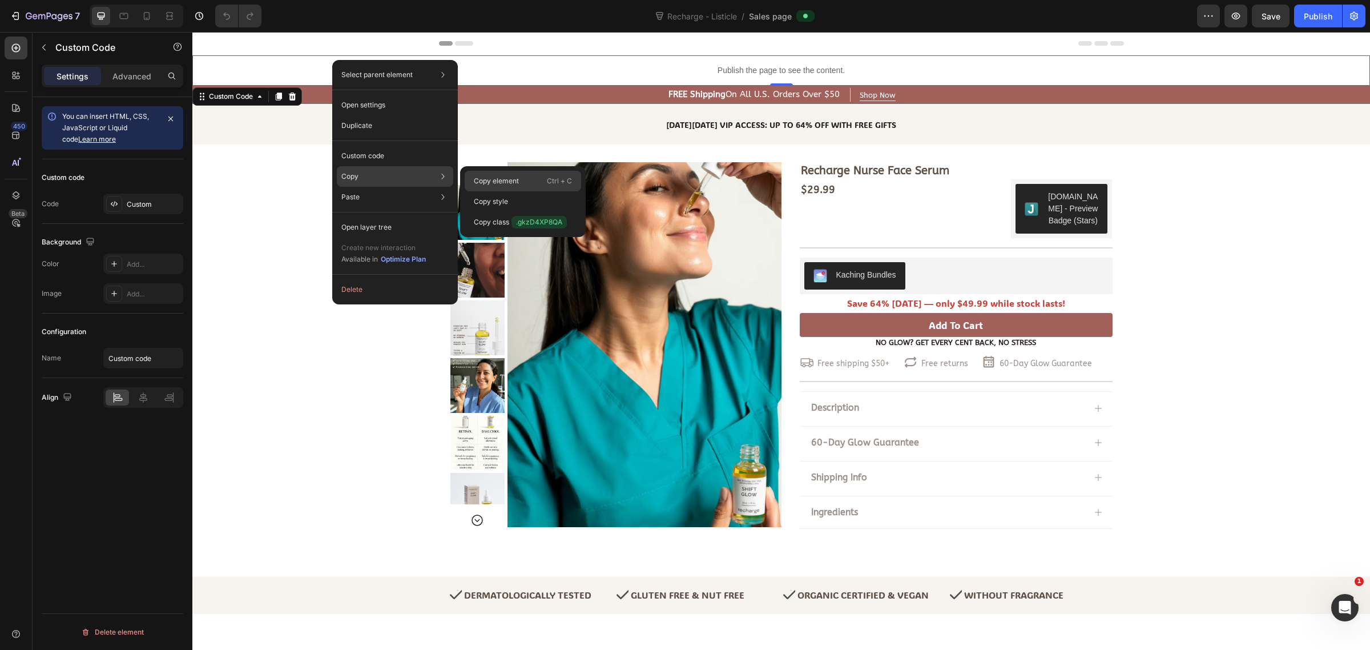
click at [487, 184] on p "Copy element" at bounding box center [496, 181] width 45 height 10
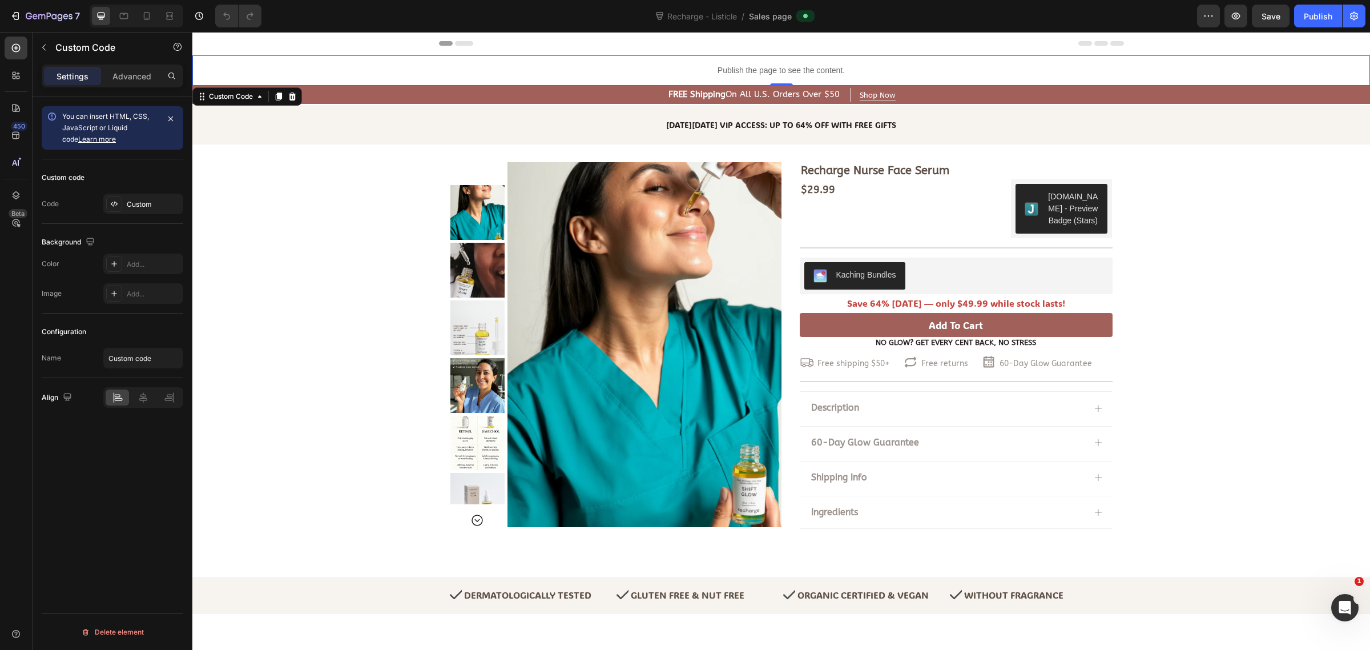
click at [472, 66] on p "Publish the page to see the content." at bounding box center [781, 71] width 1178 height 12
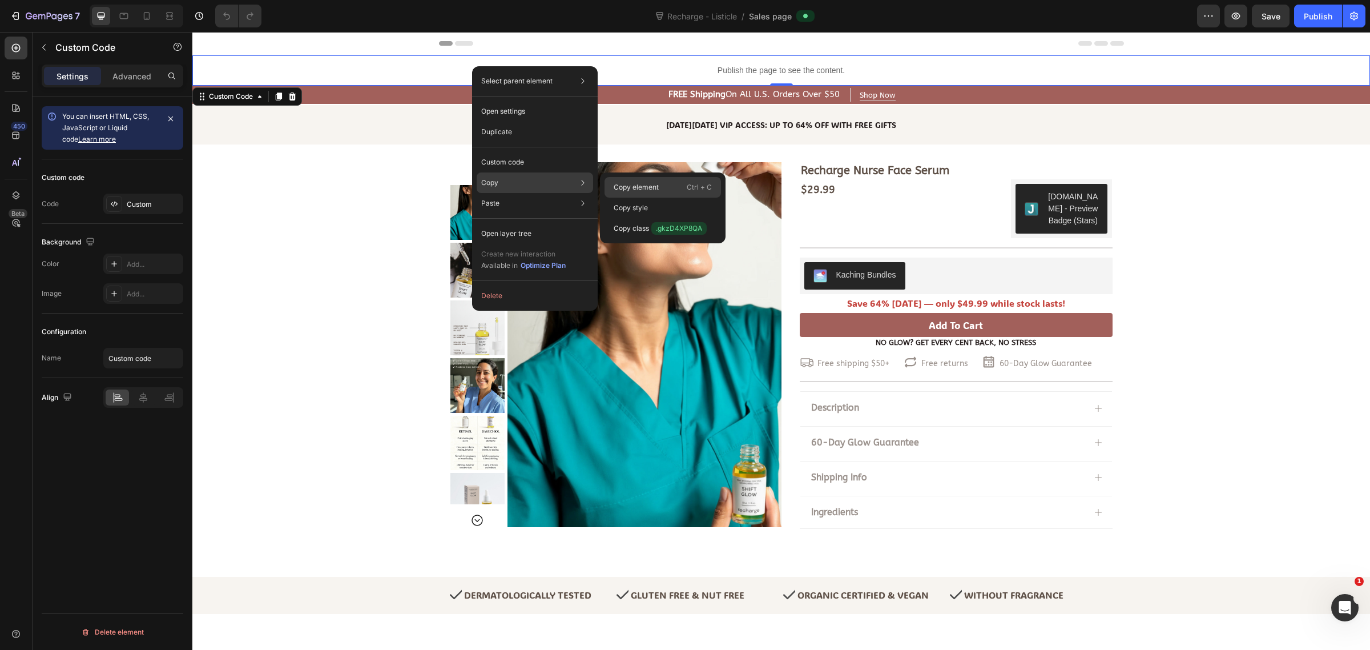
click at [655, 187] on p "Copy element" at bounding box center [636, 187] width 45 height 10
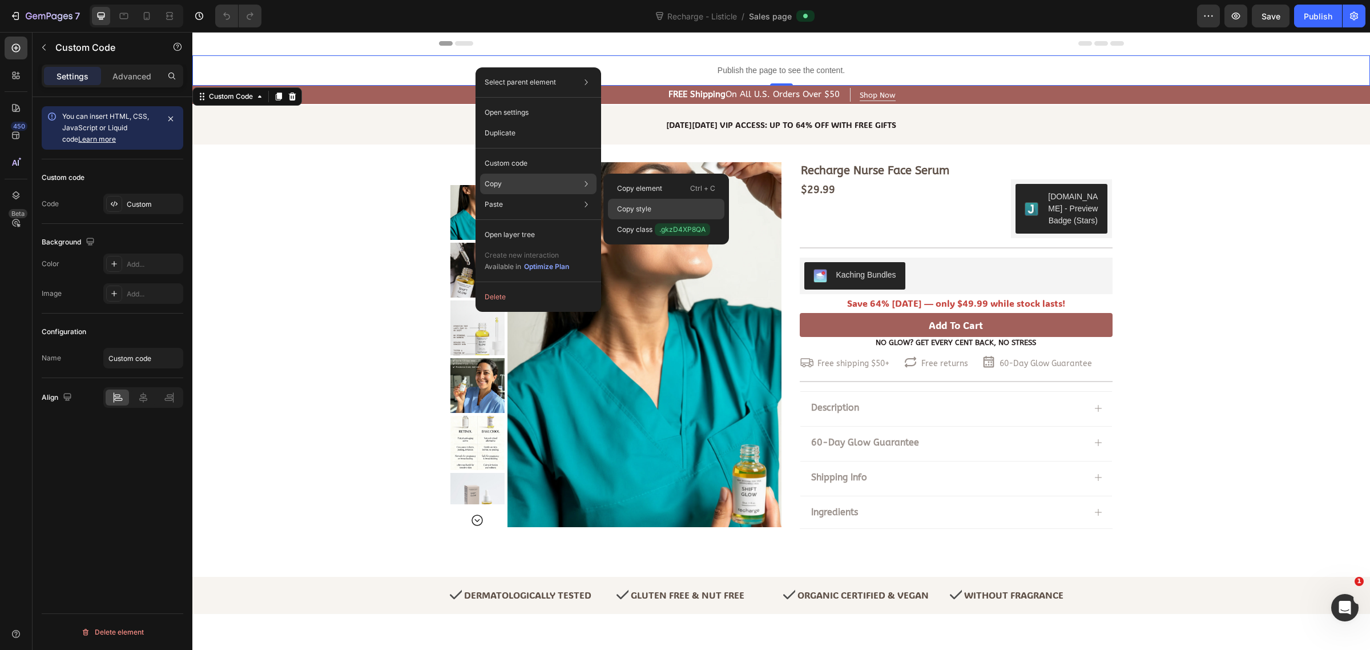
click at [650, 210] on p "Copy style" at bounding box center [634, 209] width 34 height 10
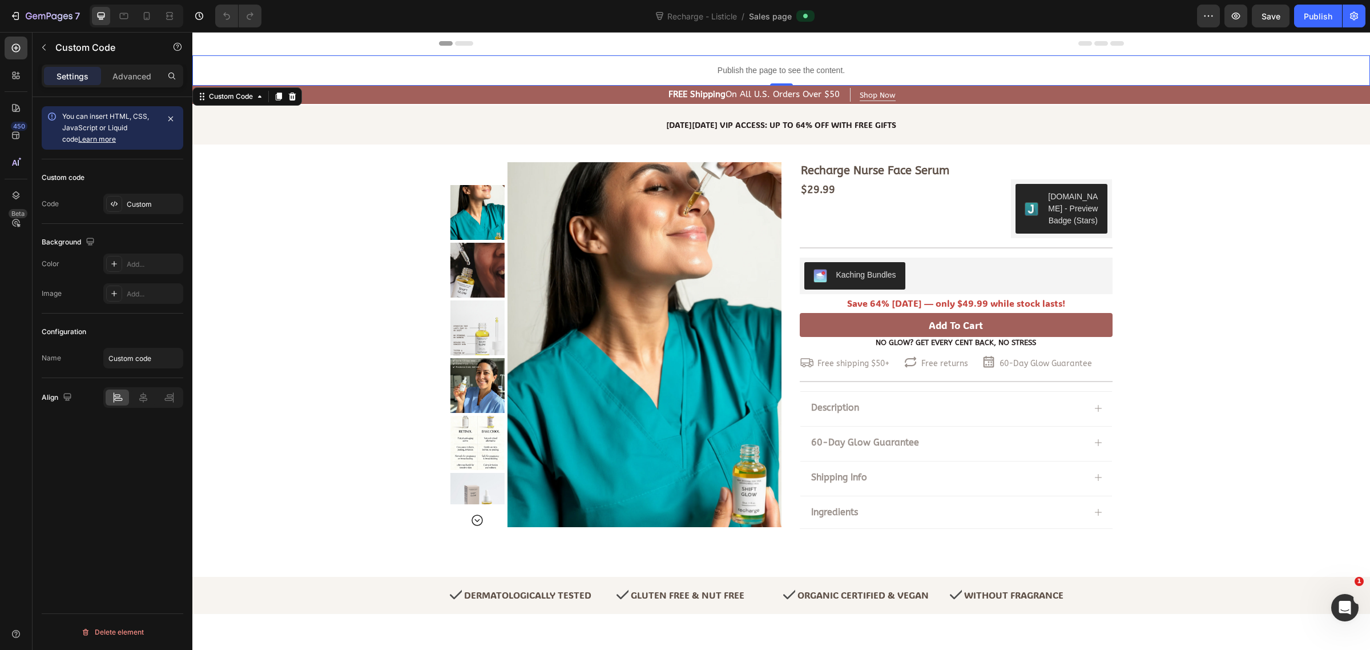
click at [537, 75] on p "Publish the page to see the content." at bounding box center [781, 71] width 1178 height 12
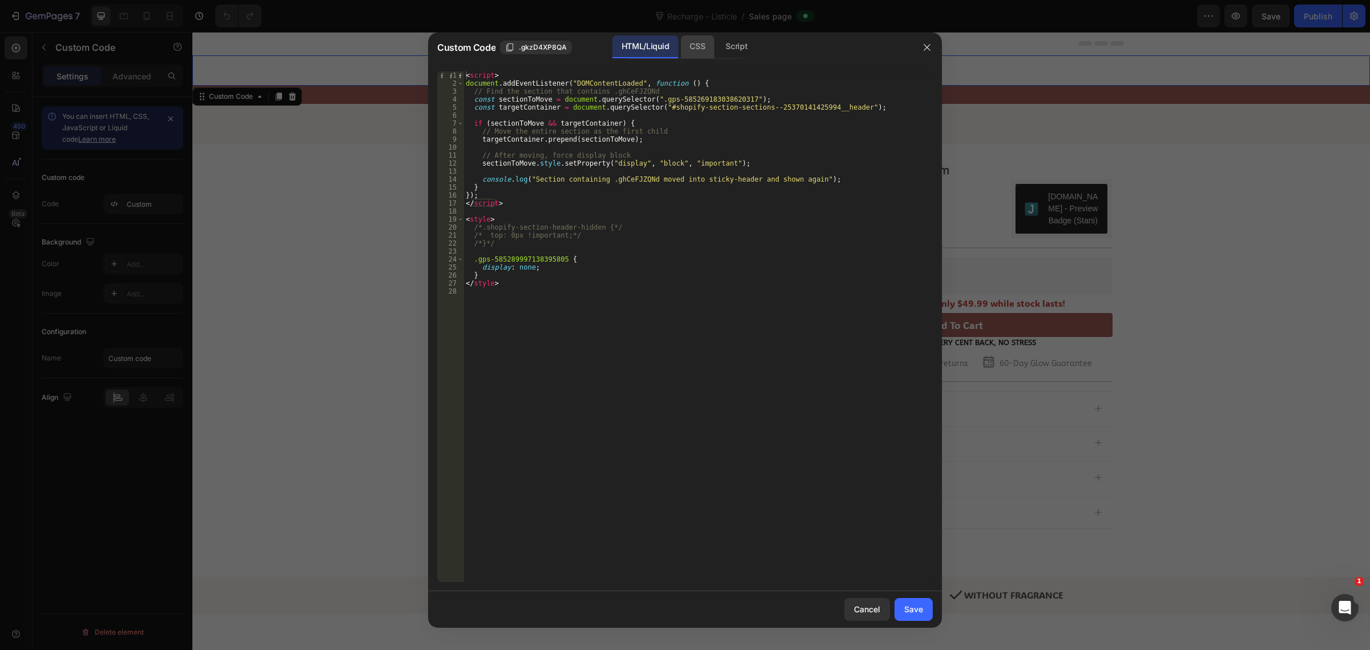
click at [688, 47] on div "CSS" at bounding box center [698, 46] width 34 height 23
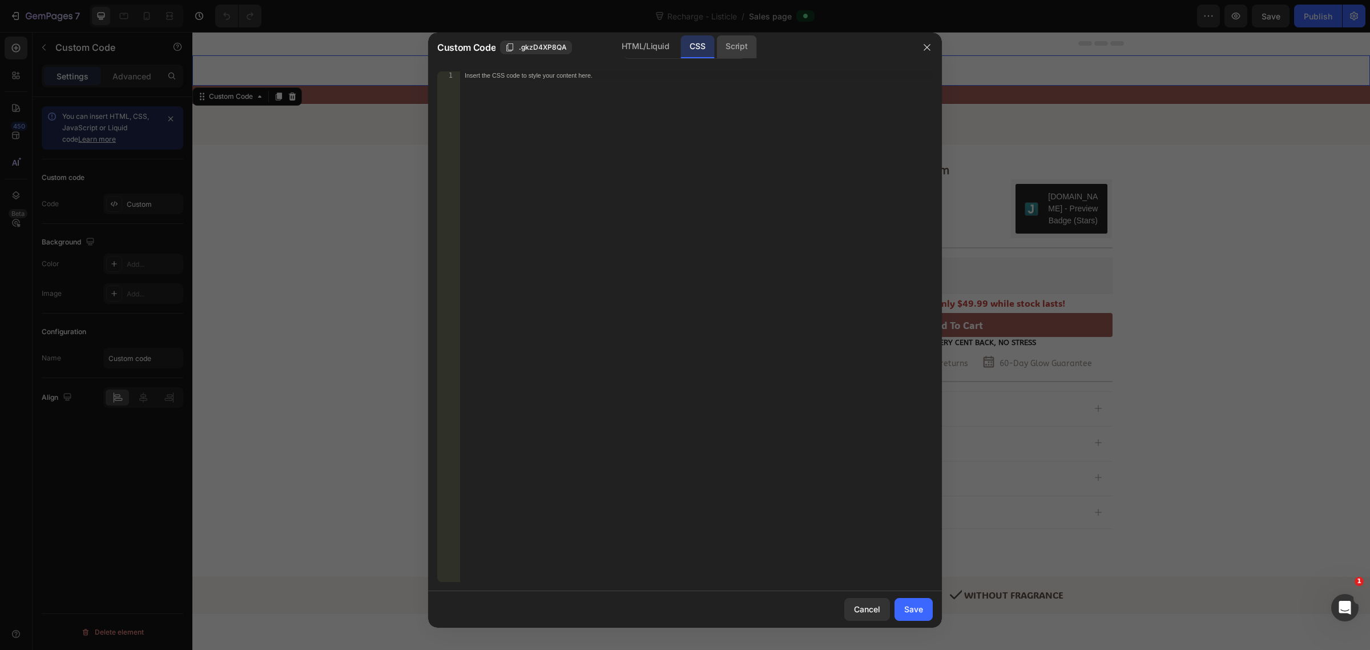
click at [726, 46] on div "Script" at bounding box center [736, 46] width 40 height 23
click at [635, 46] on div "HTML/Liquid" at bounding box center [646, 46] width 66 height 23
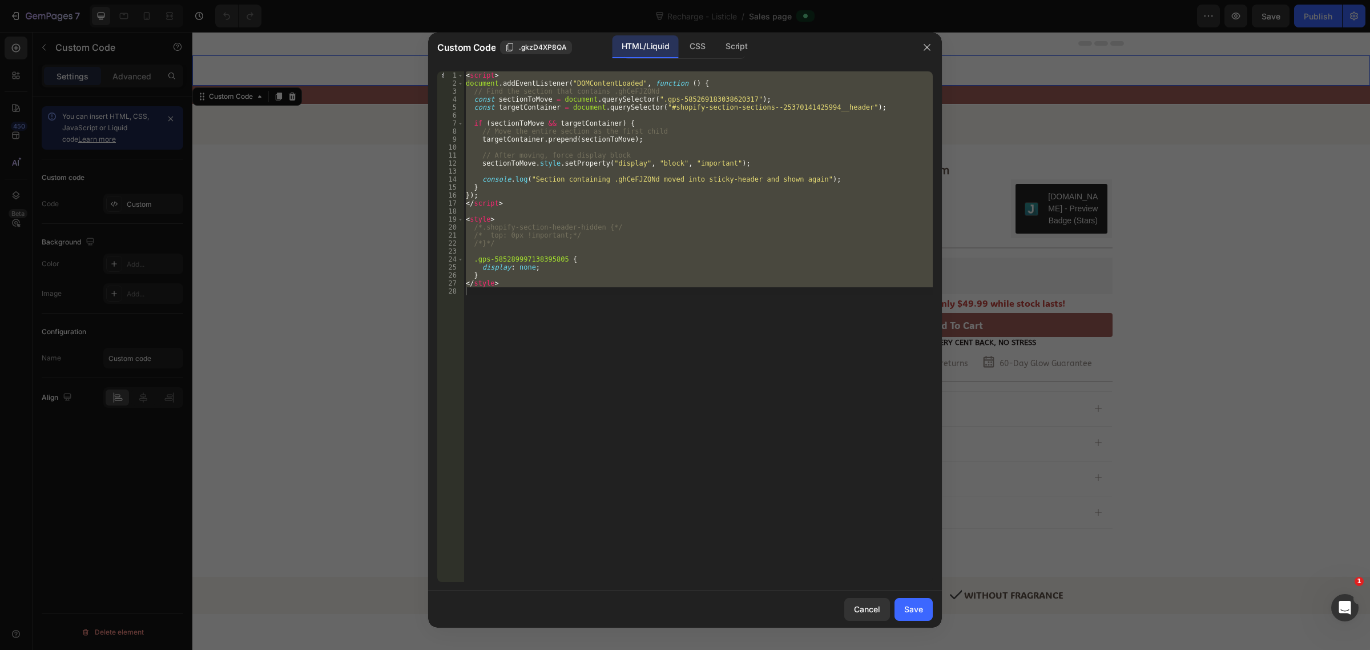
type textarea "</style>"
type textarea "if (sectionToMove && targetContainer) {"
type textarea "const targetContainer = document.querySelector("#shopify-section-sections--2537…"
type textarea "if (sectionToMove && targetContainer) {"
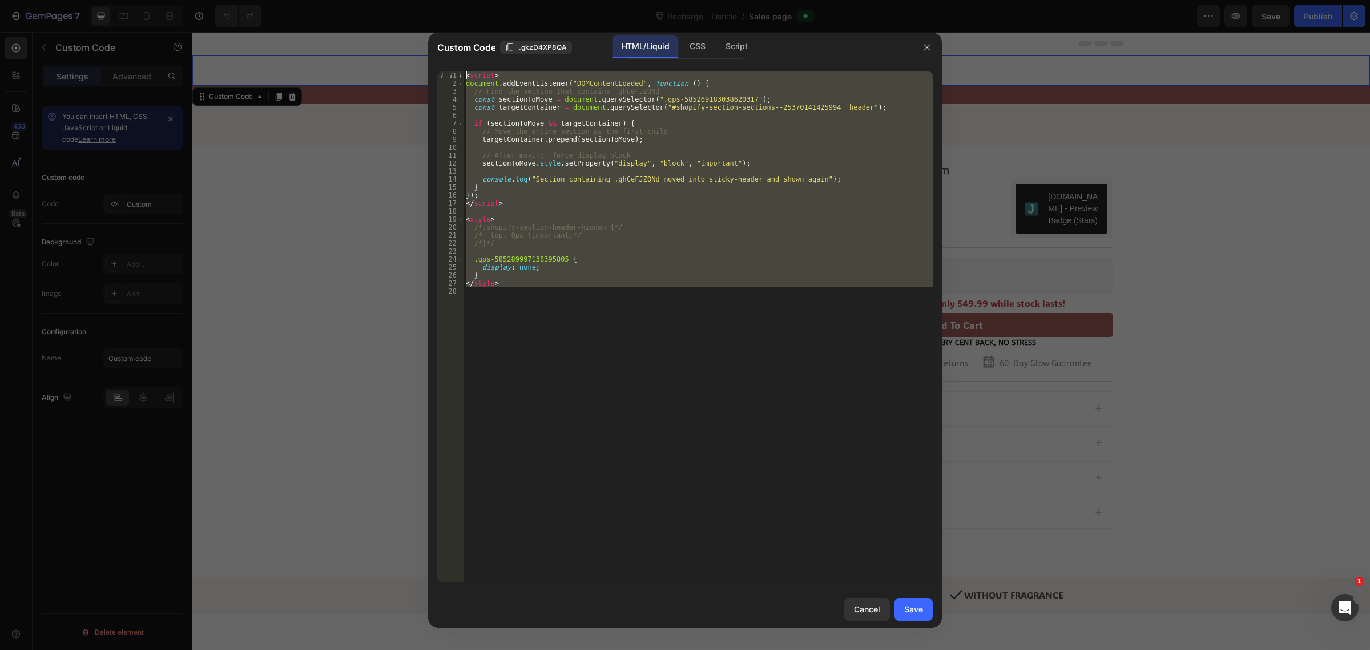
type textarea "<style>"
type textarea "display: none;"
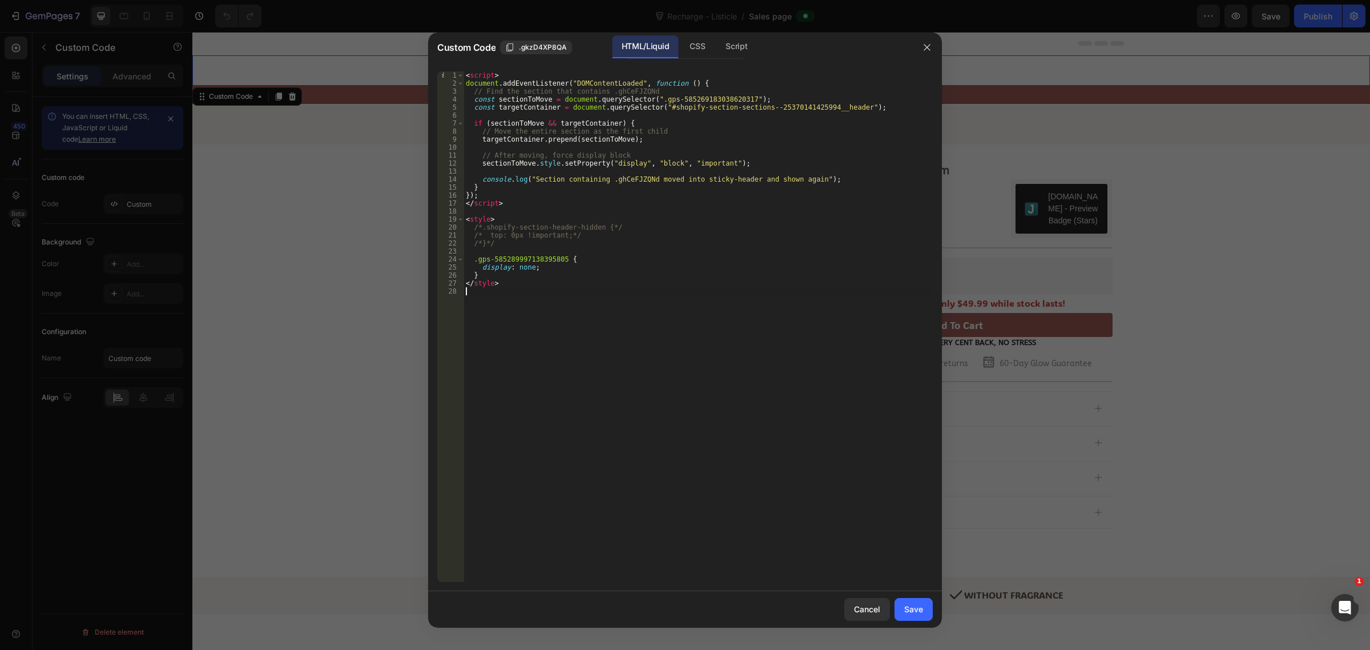
click at [602, 372] on div "< script > document . addEventListener ( "DOMContentLoaded" , function ( ) { //…" at bounding box center [698, 334] width 469 height 527
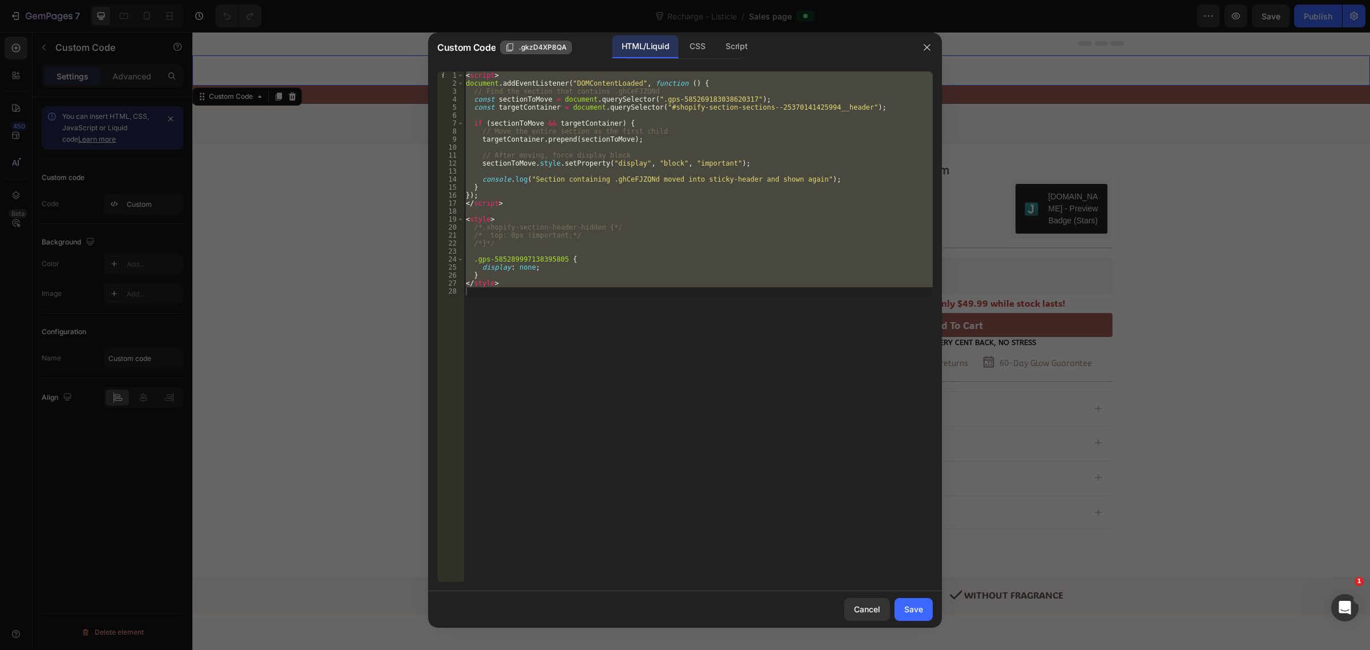
click at [543, 49] on span ".gkzD4XP8QA" at bounding box center [543, 47] width 48 height 10
click at [699, 220] on div "< script > document . addEventListener ( "DOMContentLoaded" , function ( ) { //…" at bounding box center [698, 326] width 469 height 510
drag, startPoint x: 659, startPoint y: 295, endPoint x: 454, endPoint y: 66, distance: 307.3
click at [454, 66] on div "<style> 1 2 3 4 5 6 7 8 9 10 11 12 13 14 15 16 17 18 19 20 21 22 23 24 25 26 27…" at bounding box center [685, 326] width 514 height 529
type textarea "<script> document.addEventListener("DOMContentLoaded", function () {"
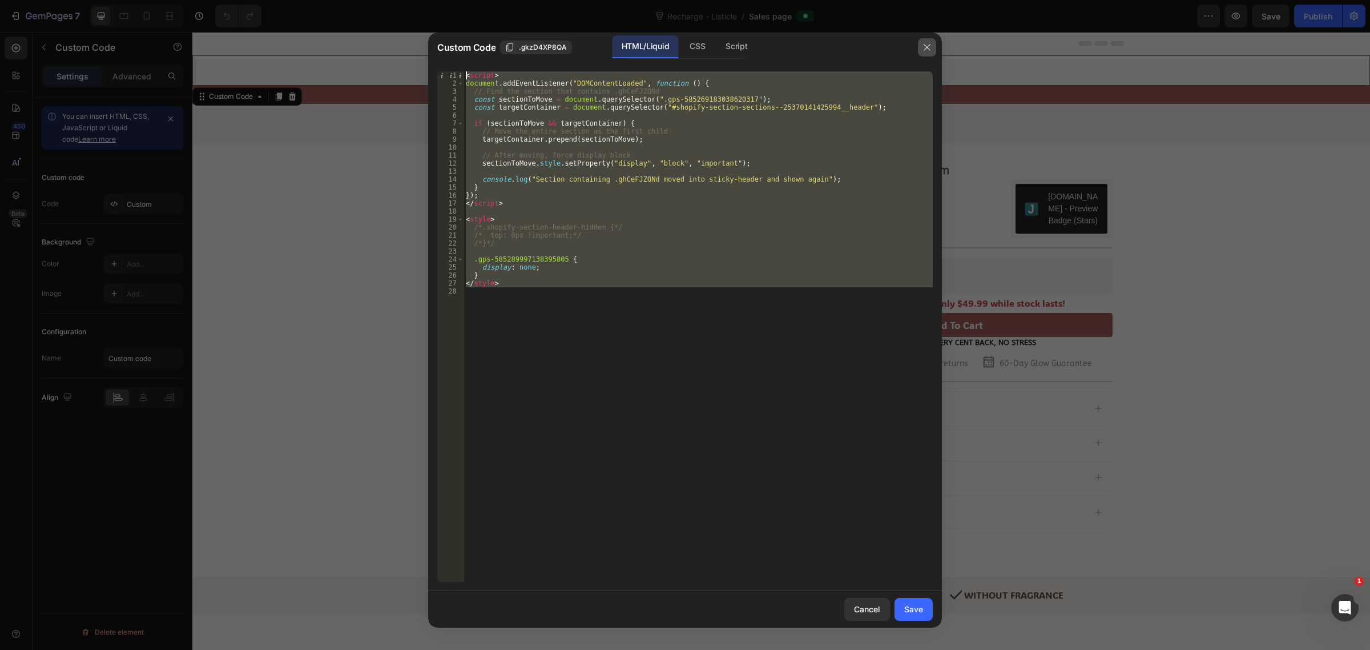
click at [926, 46] on icon "button" at bounding box center [927, 47] width 9 height 9
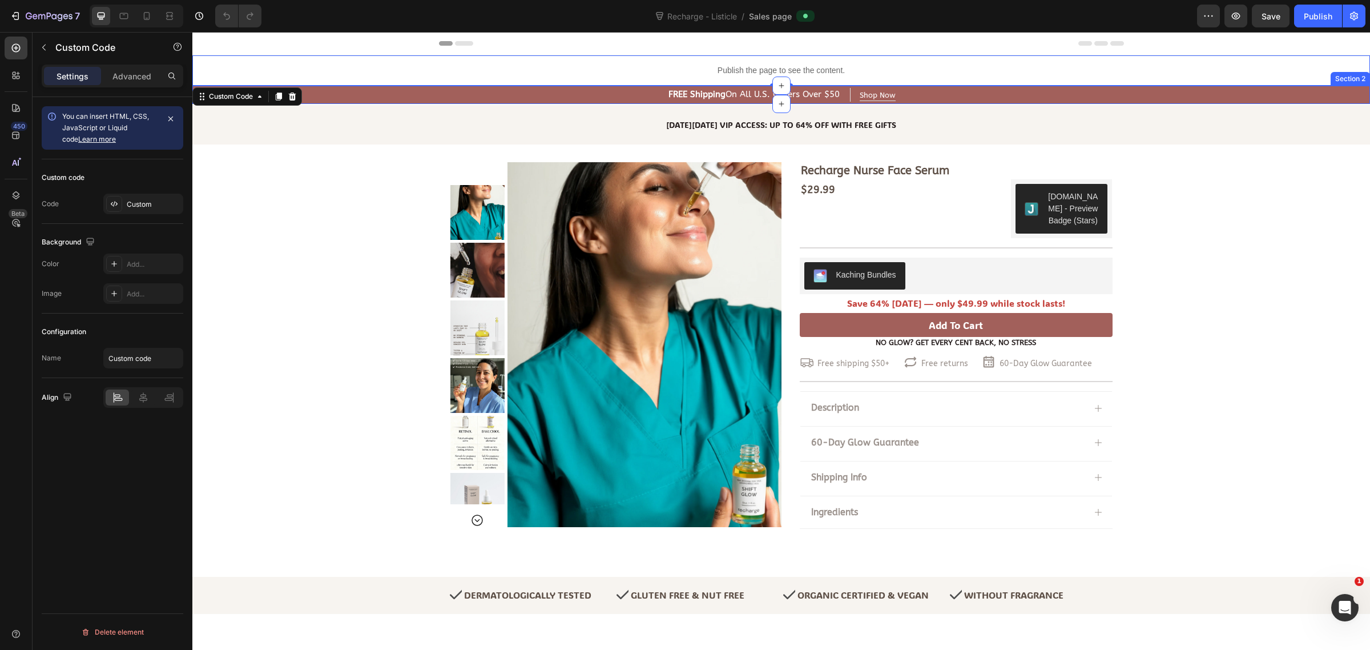
click at [1356, 95] on div "FREE Shipping On All U.S. Orders Over $50 Heading Shop Now Button Row Row Secti…" at bounding box center [781, 95] width 1178 height 18
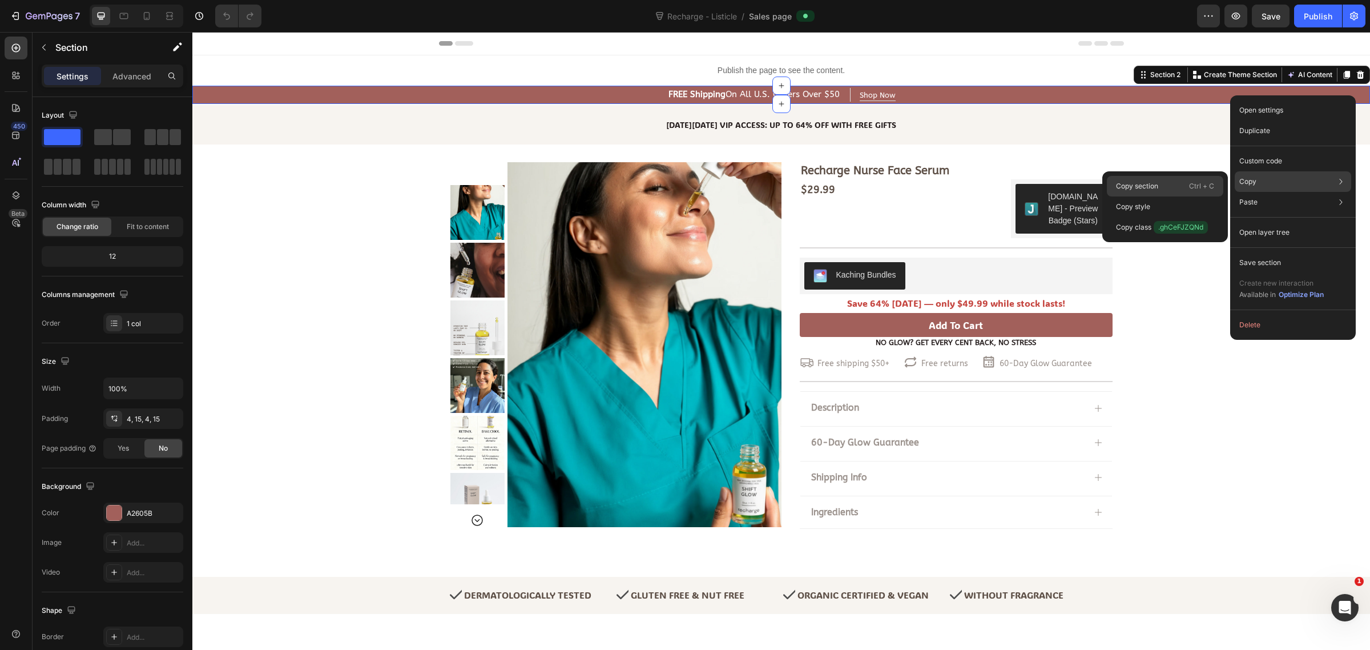
drag, startPoint x: 1177, startPoint y: 186, endPoint x: 965, endPoint y: 149, distance: 214.4
click at [1177, 186] on div "Copy section Ctrl + C" at bounding box center [1165, 186] width 116 height 21
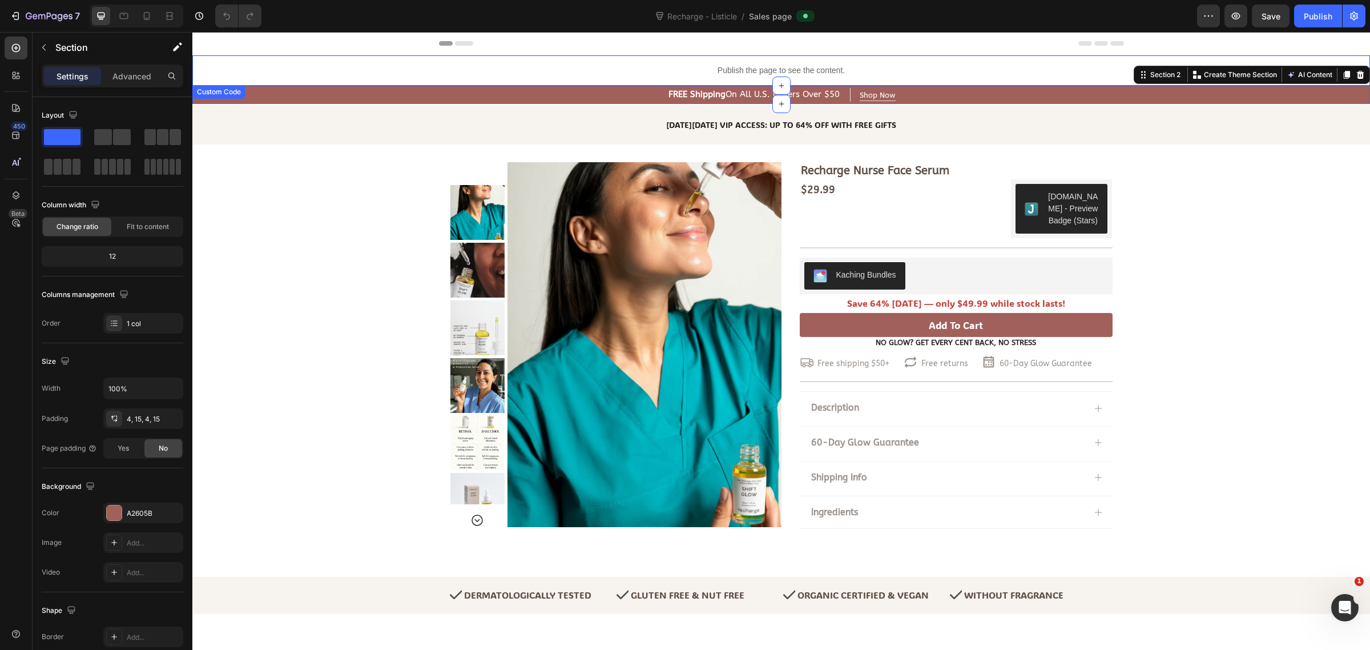
click at [340, 67] on p "Publish the page to see the content." at bounding box center [781, 71] width 1178 height 12
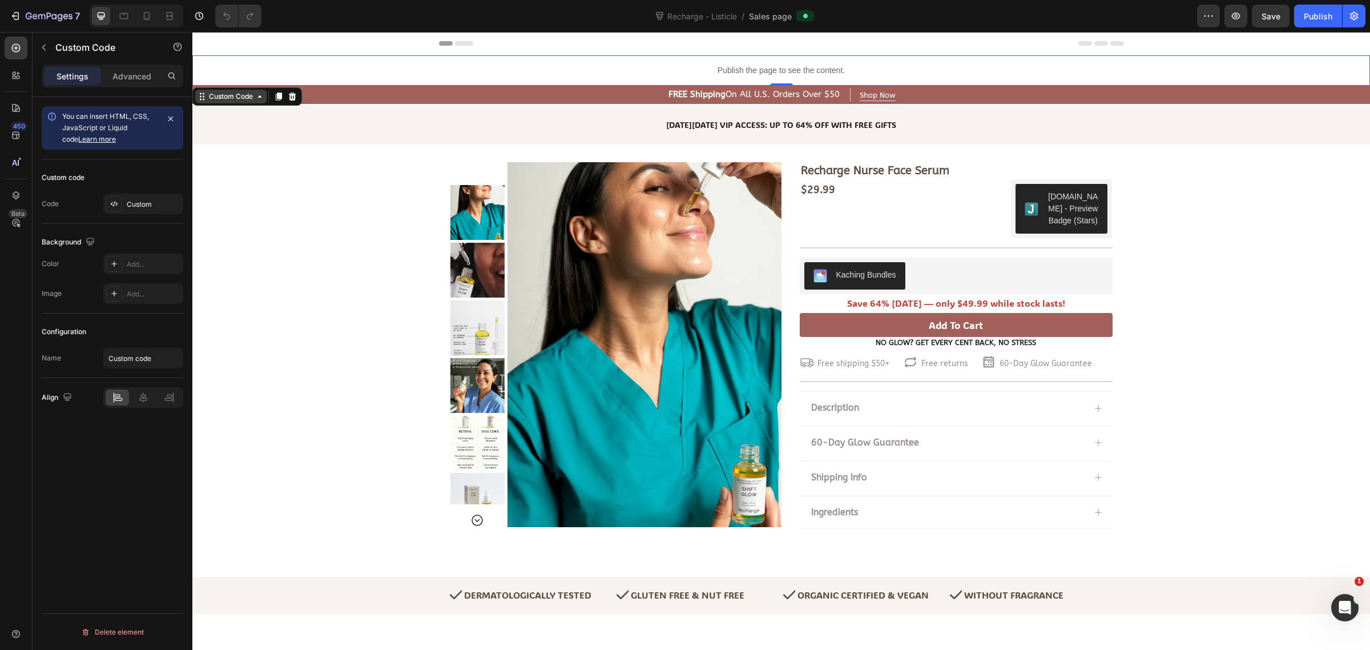
drag, startPoint x: 233, startPoint y: 104, endPoint x: 232, endPoint y: 97, distance: 6.9
click at [233, 103] on div "Custom Code" at bounding box center [247, 96] width 110 height 18
click at [232, 97] on div "Custom Code" at bounding box center [231, 96] width 49 height 10
click at [432, 62] on div "Publish the page to see the content." at bounding box center [781, 70] width 1178 height 30
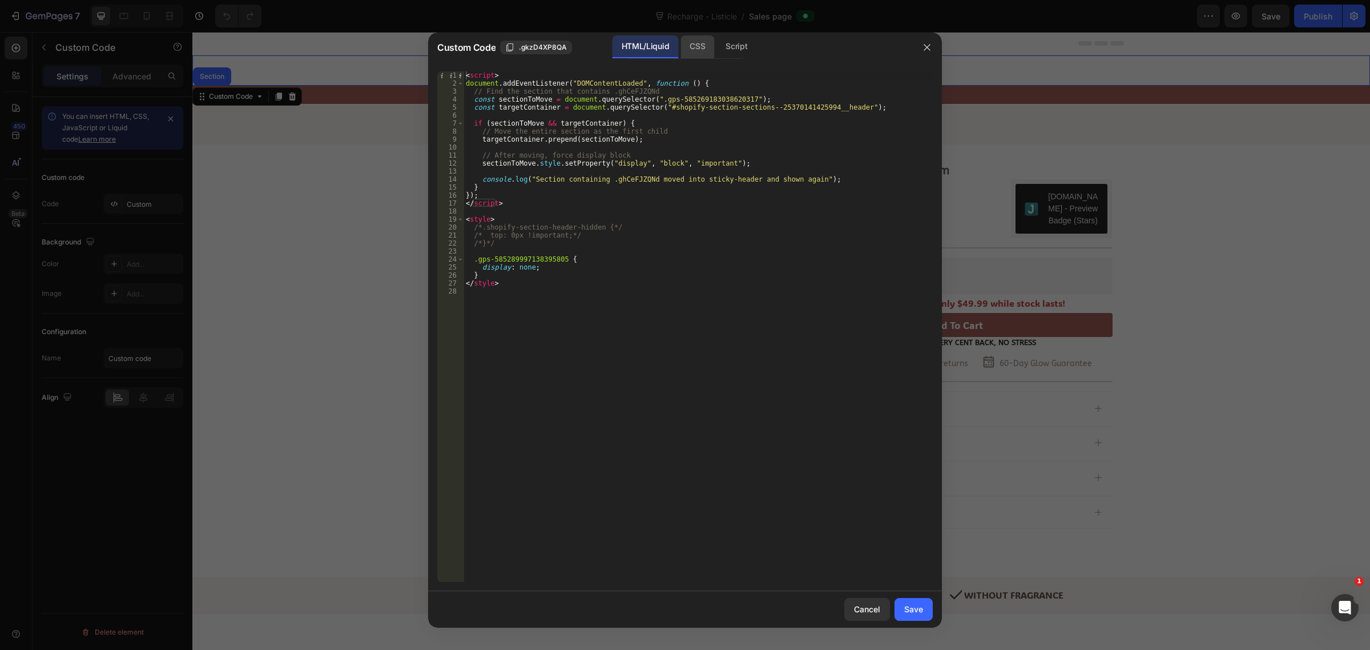
click at [696, 43] on div "CSS" at bounding box center [698, 46] width 34 height 23
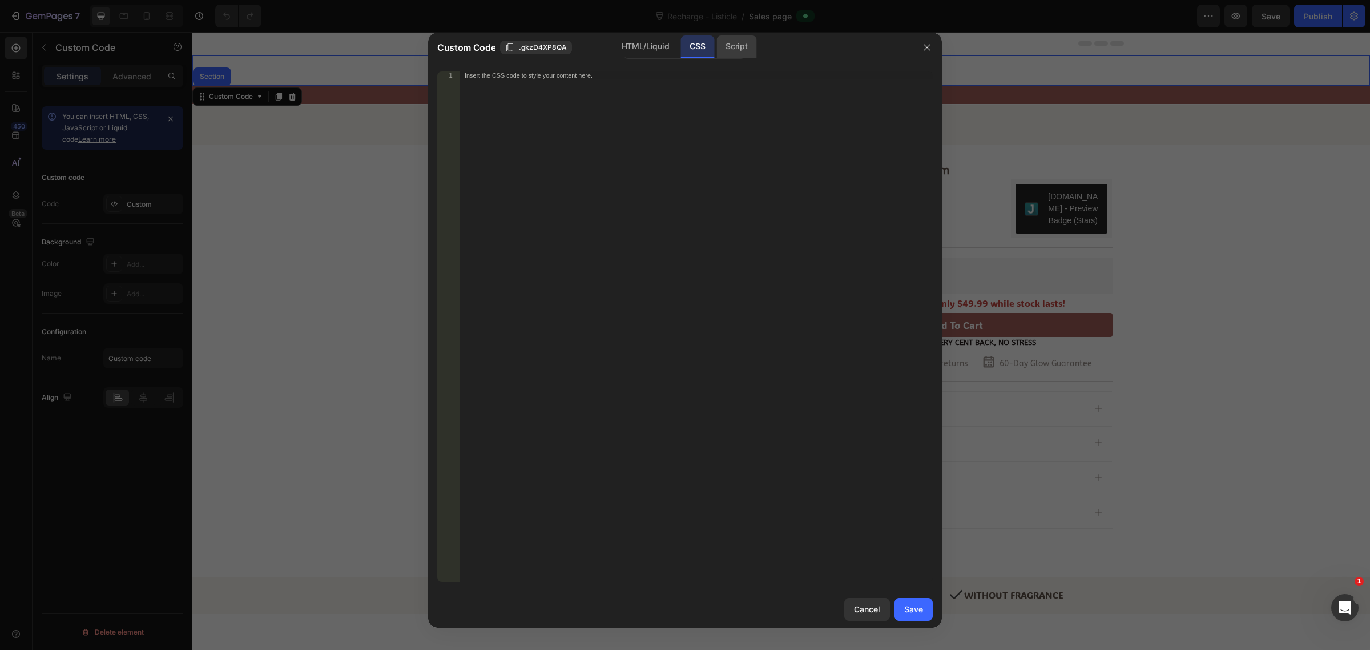
click at [728, 47] on div "Script" at bounding box center [736, 46] width 40 height 23
click at [659, 44] on div "HTML/Liquid" at bounding box center [646, 46] width 66 height 23
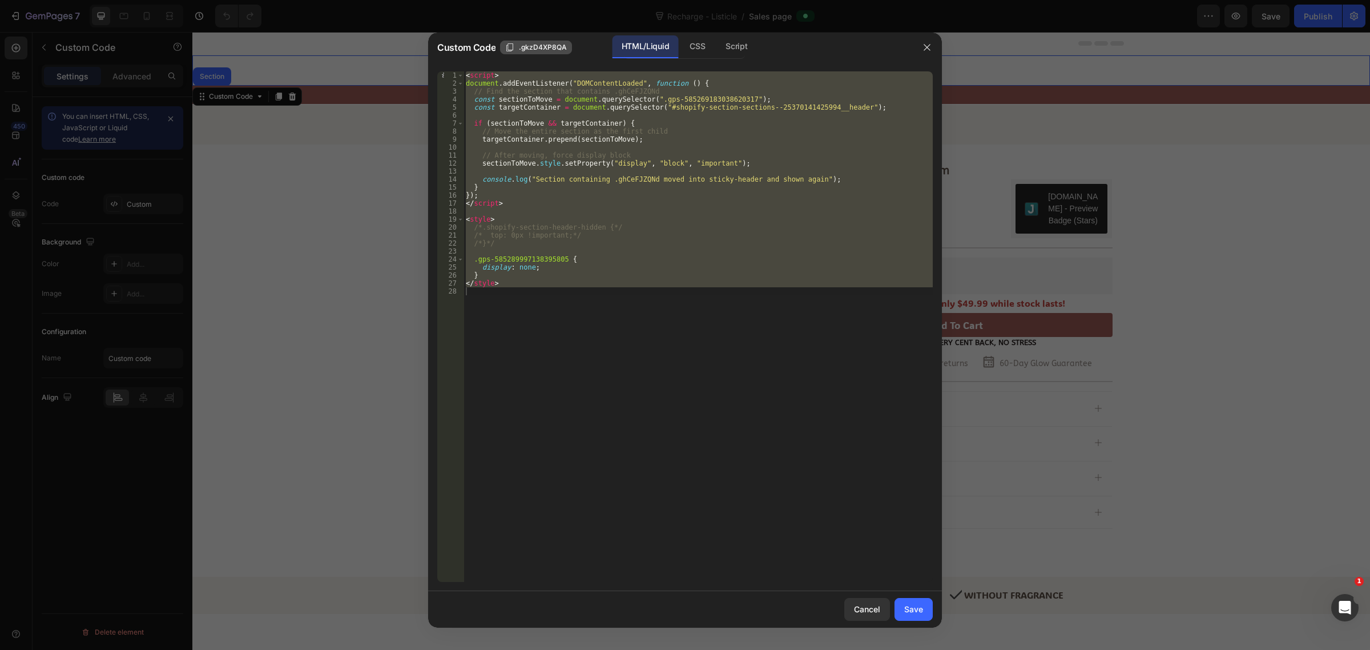
click at [538, 47] on span ".gkzD4XP8QA" at bounding box center [543, 47] width 48 height 10
click at [324, 275] on div at bounding box center [685, 325] width 1370 height 650
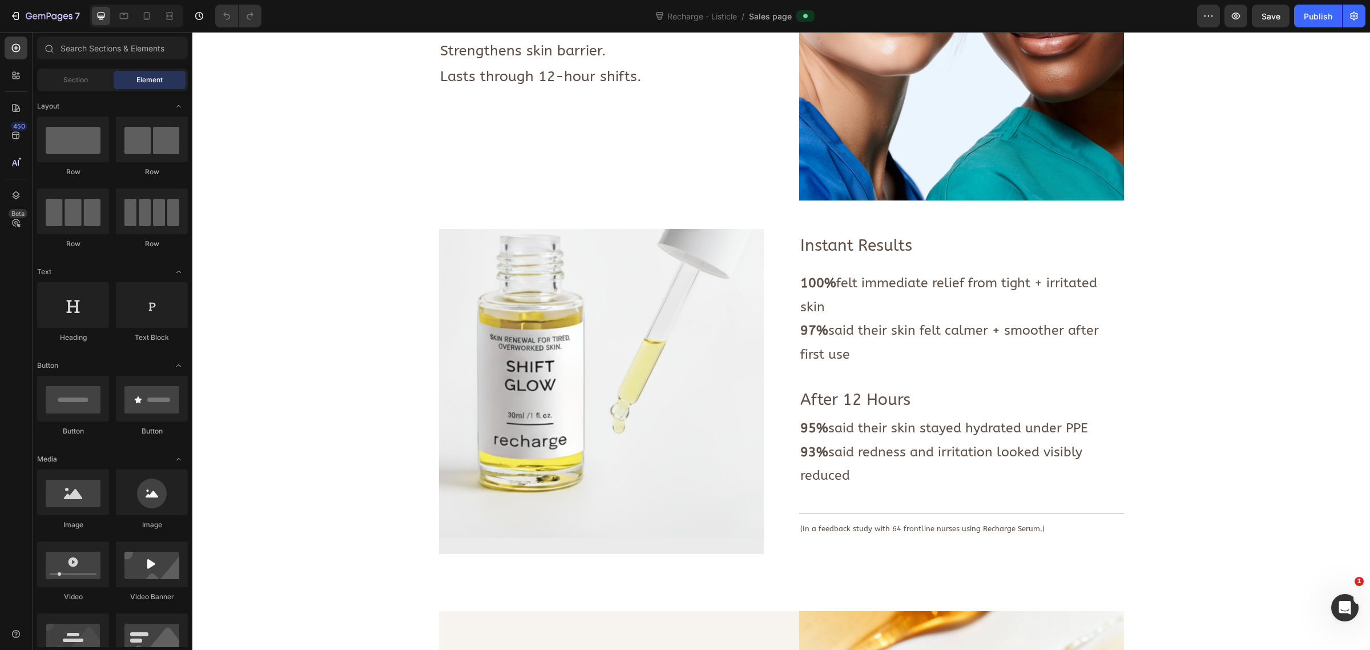
scroll to position [928, 0]
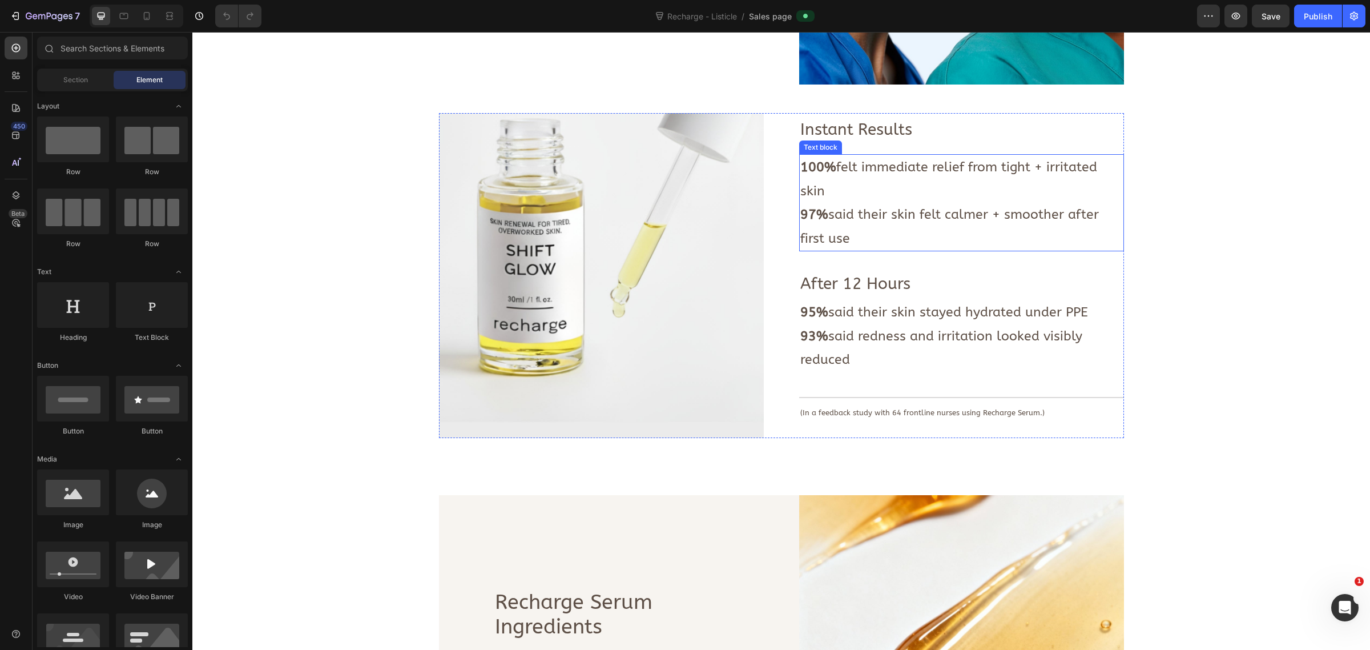
click at [863, 167] on p "100% felt immediate relief from tight + irritated skin" at bounding box center [961, 178] width 323 height 47
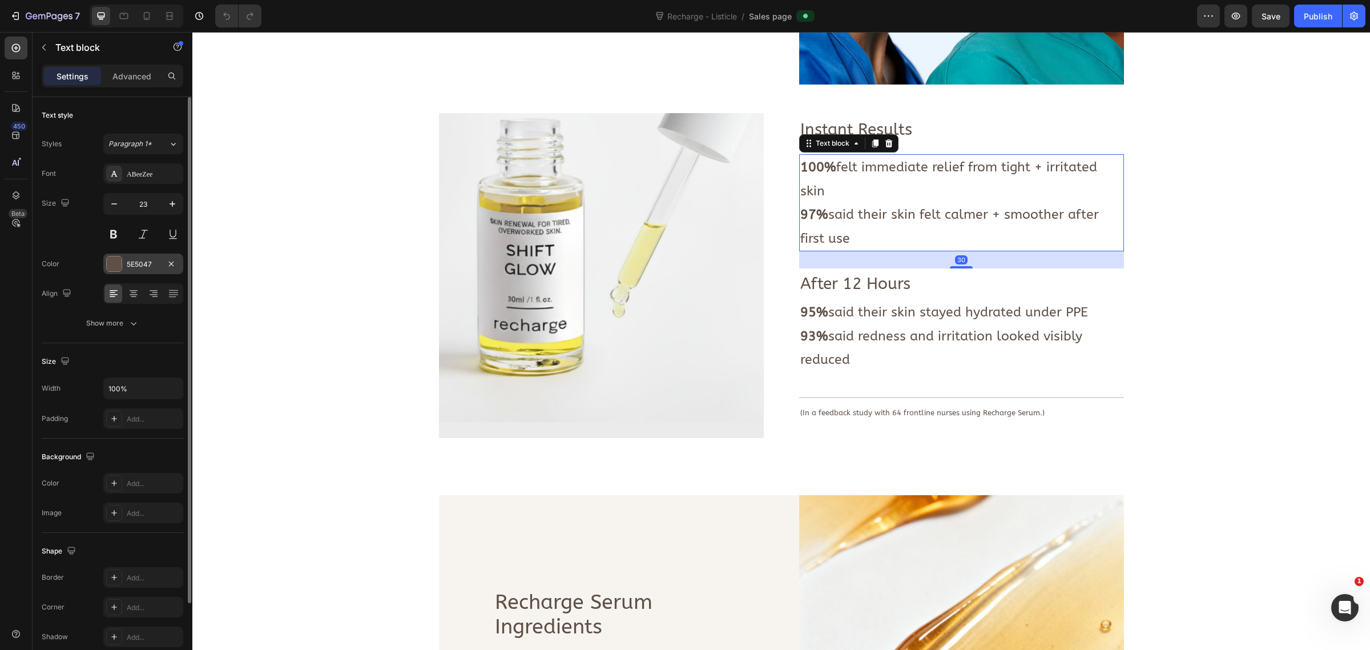
click at [128, 255] on div "5E5047" at bounding box center [143, 263] width 80 height 21
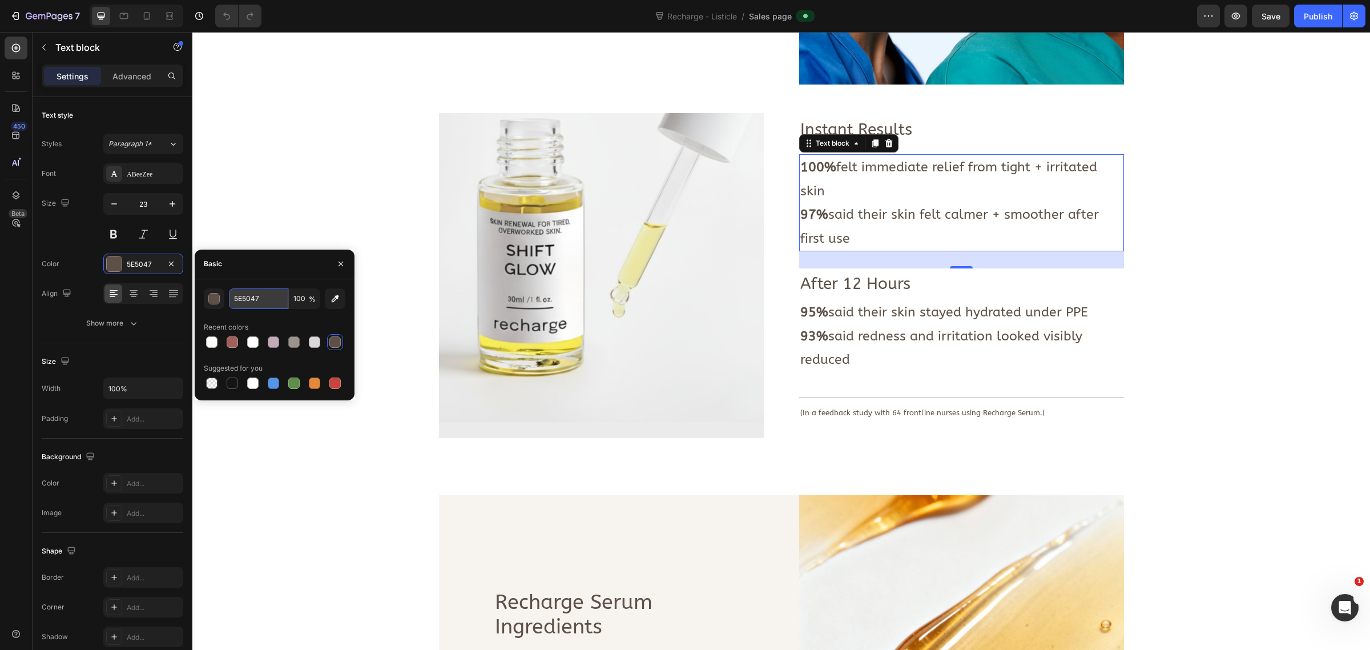
click at [260, 305] on input "5E5047" at bounding box center [258, 298] width 59 height 21
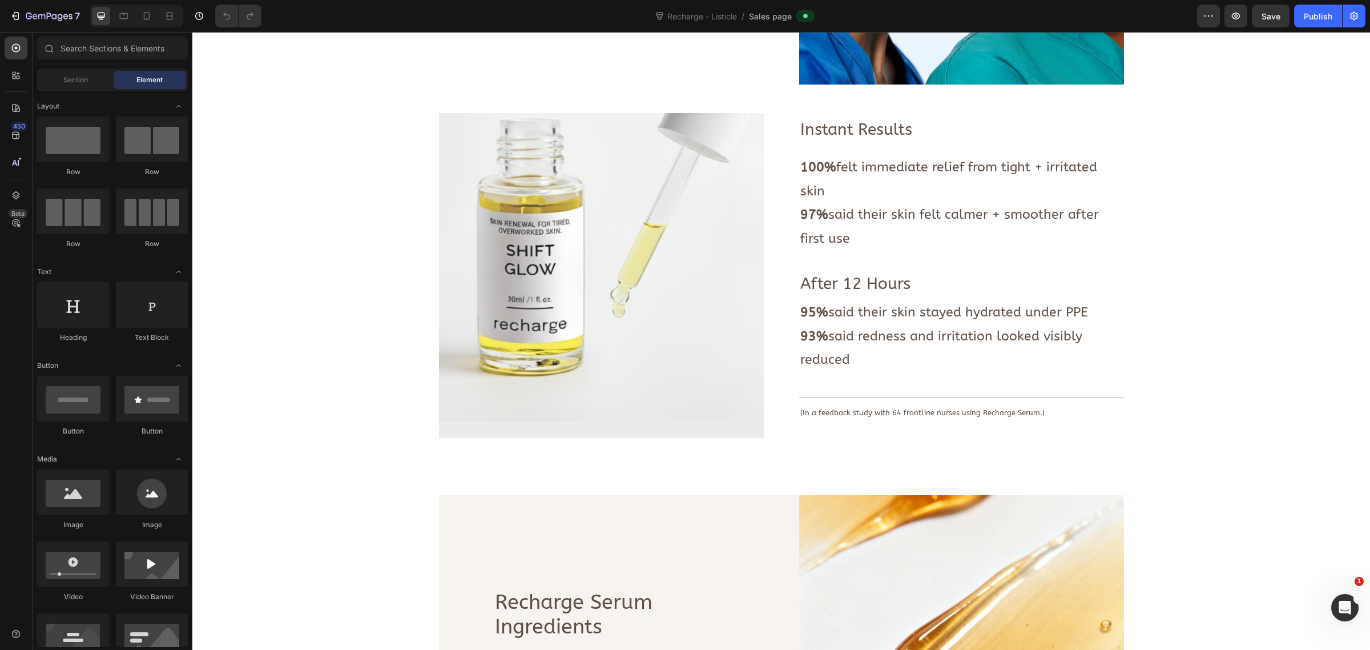
scroll to position [1066, 0]
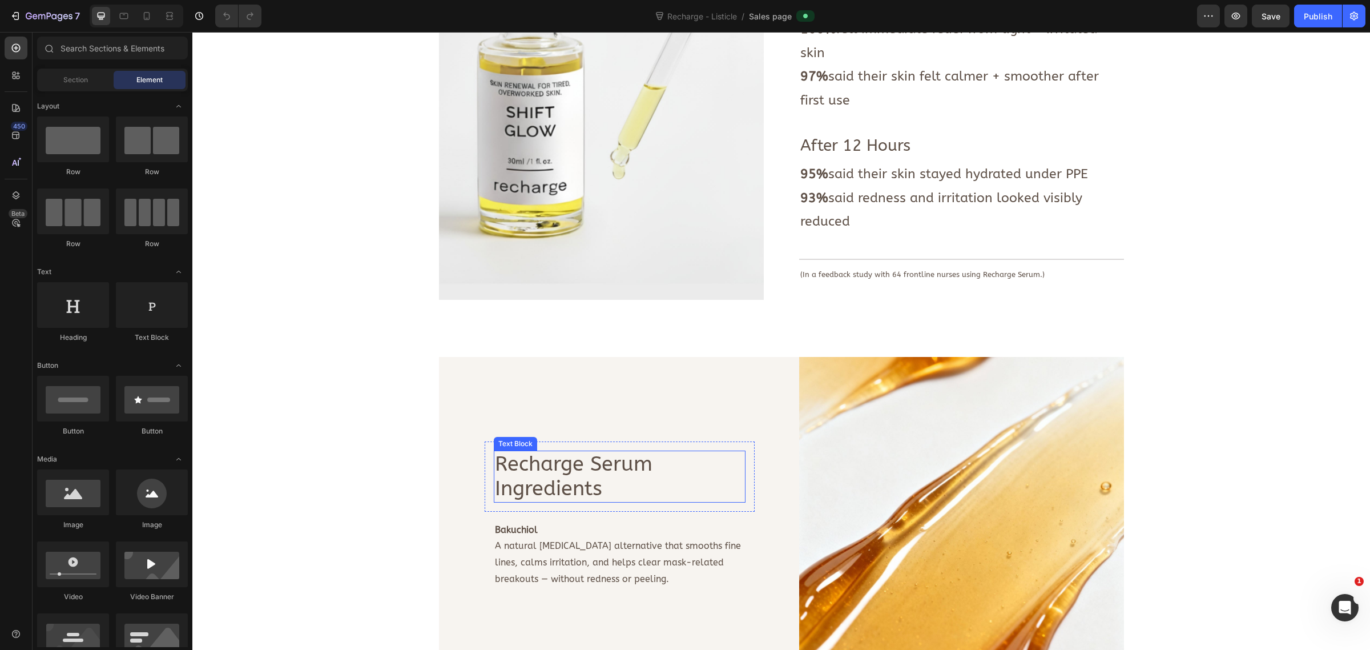
click at [549, 480] on p "Ingredients" at bounding box center [619, 488] width 249 height 25
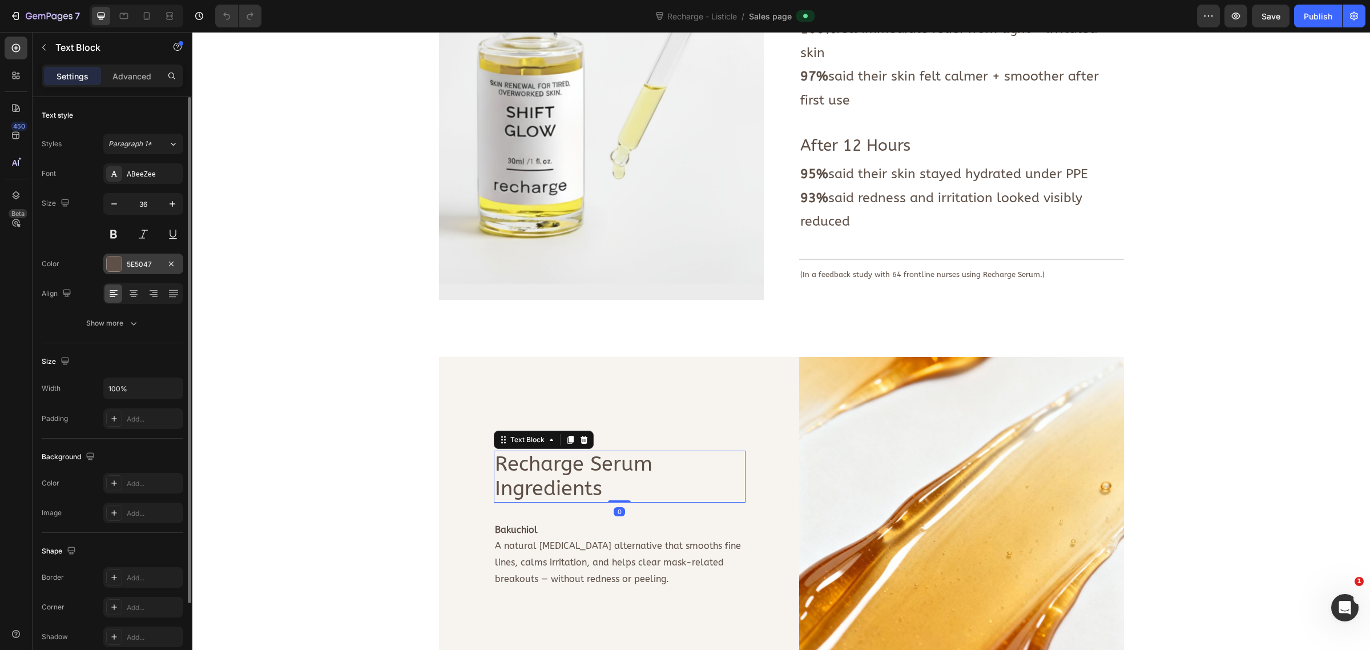
click at [142, 269] on div "5E5047" at bounding box center [143, 264] width 33 height 10
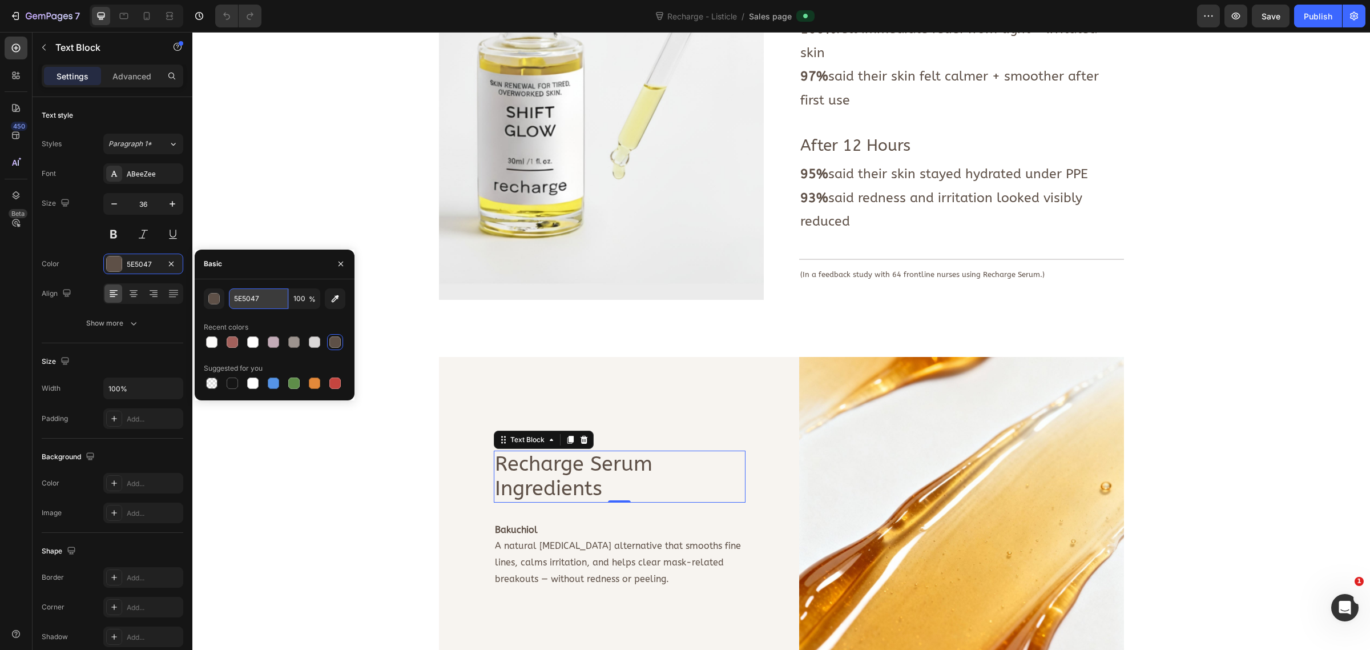
click at [272, 297] on input "5E5047" at bounding box center [258, 298] width 59 height 21
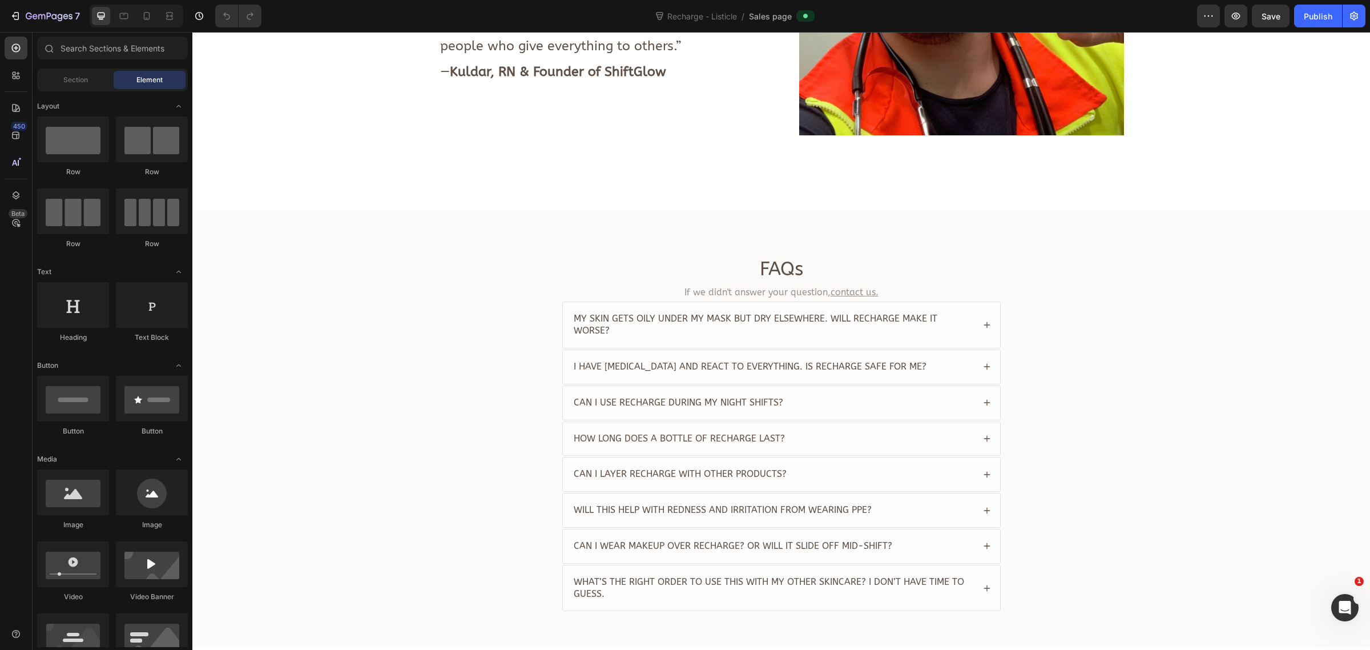
scroll to position [2673, 0]
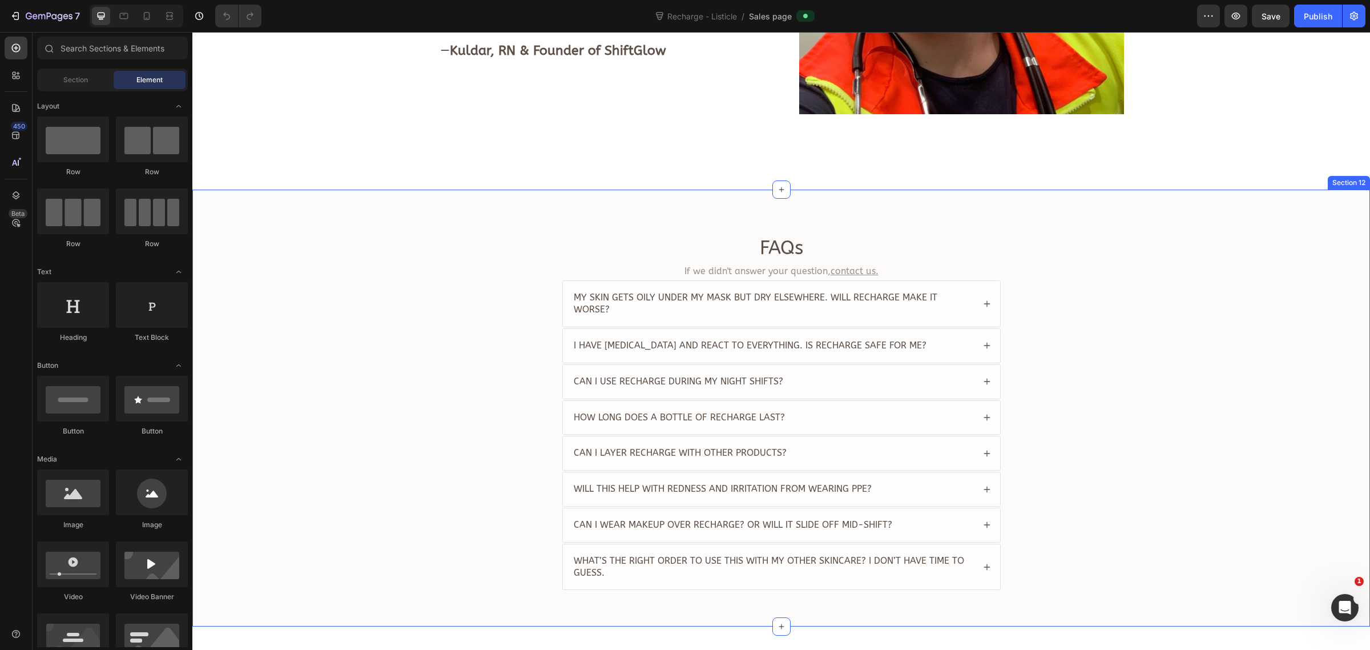
click at [1259, 389] on div "FAQs Heading If we didn't answer your question, contact us. Text Block My skin …" at bounding box center [781, 417] width 1155 height 364
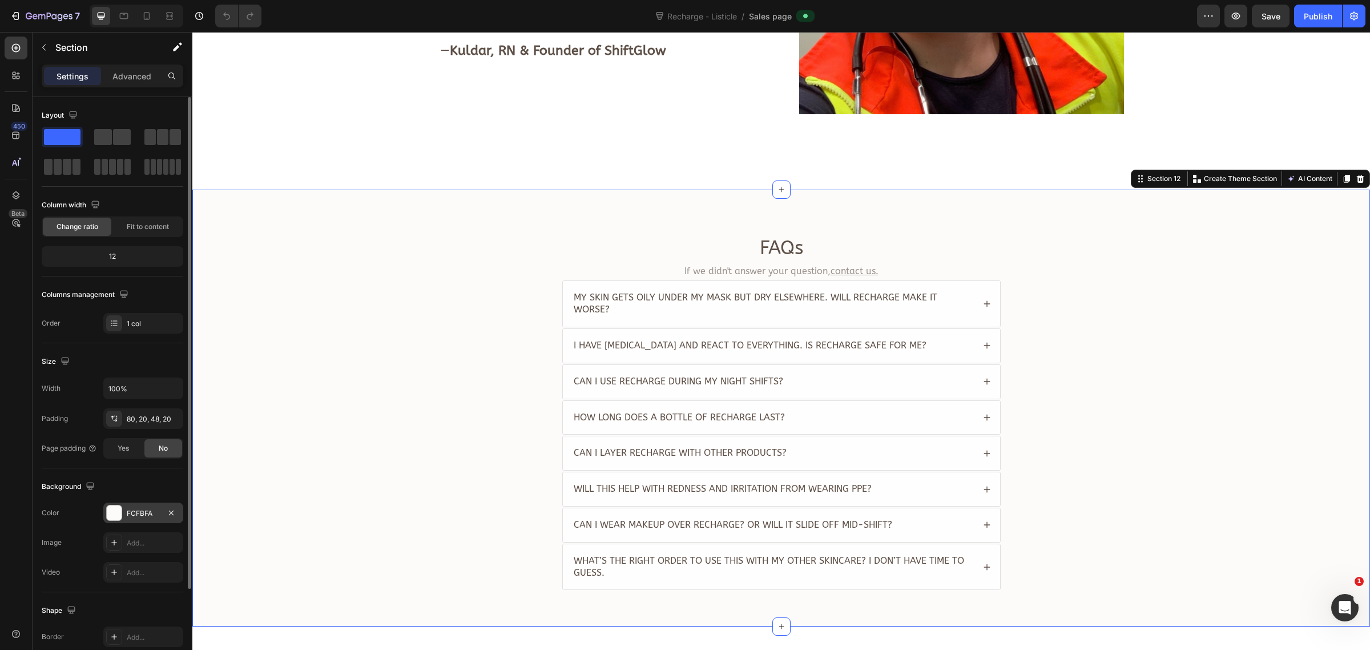
click at [156, 515] on div "FCFBFA" at bounding box center [143, 513] width 33 height 10
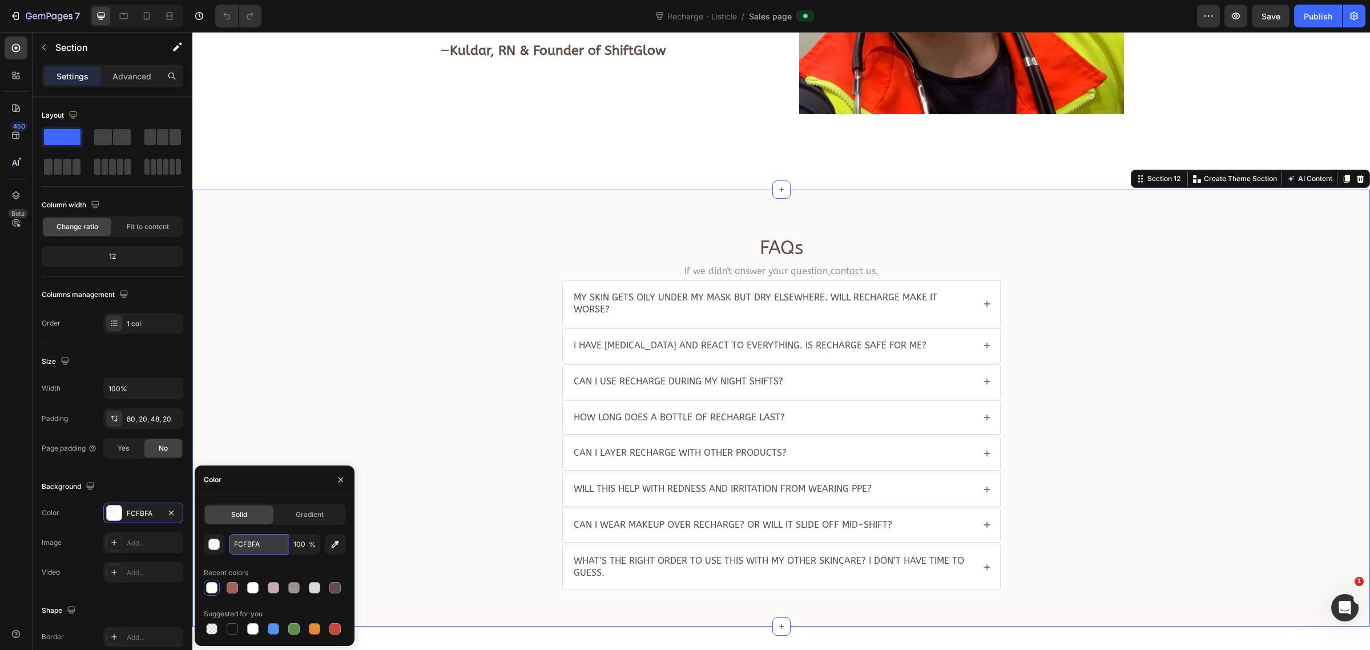
click at [247, 541] on input "FCFBFA" at bounding box center [258, 544] width 59 height 21
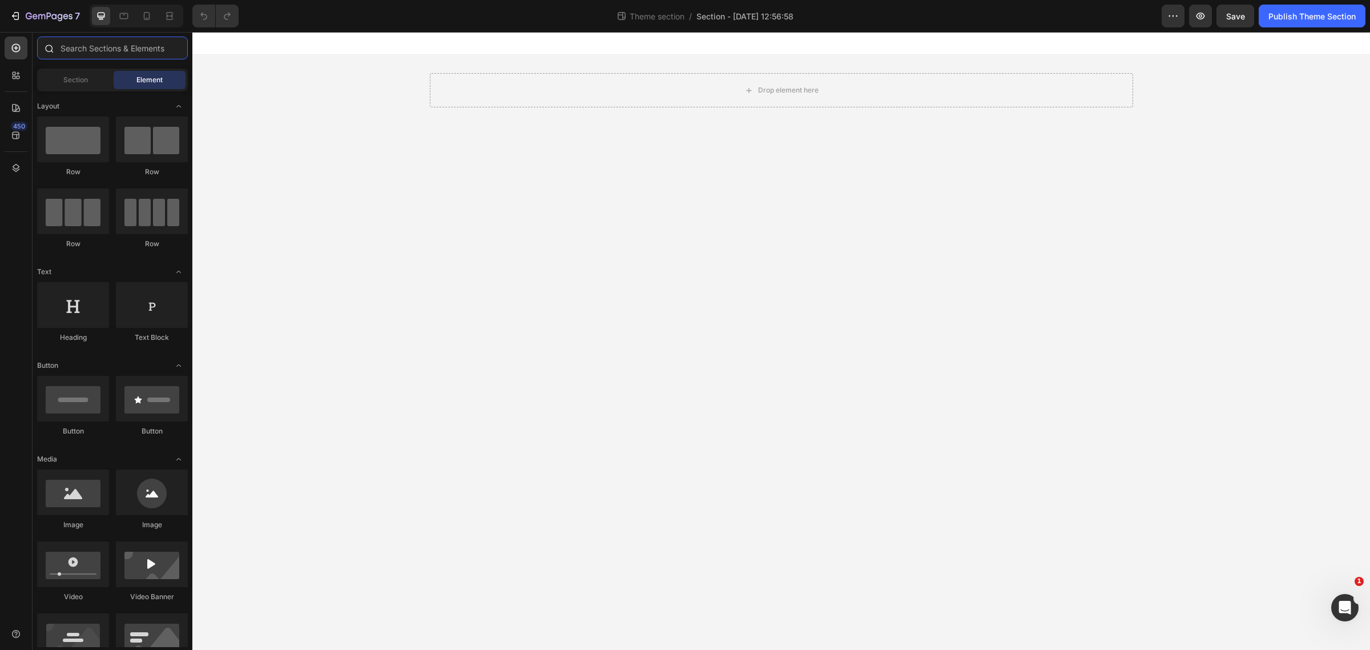
click at [121, 50] on input "text" at bounding box center [112, 48] width 151 height 23
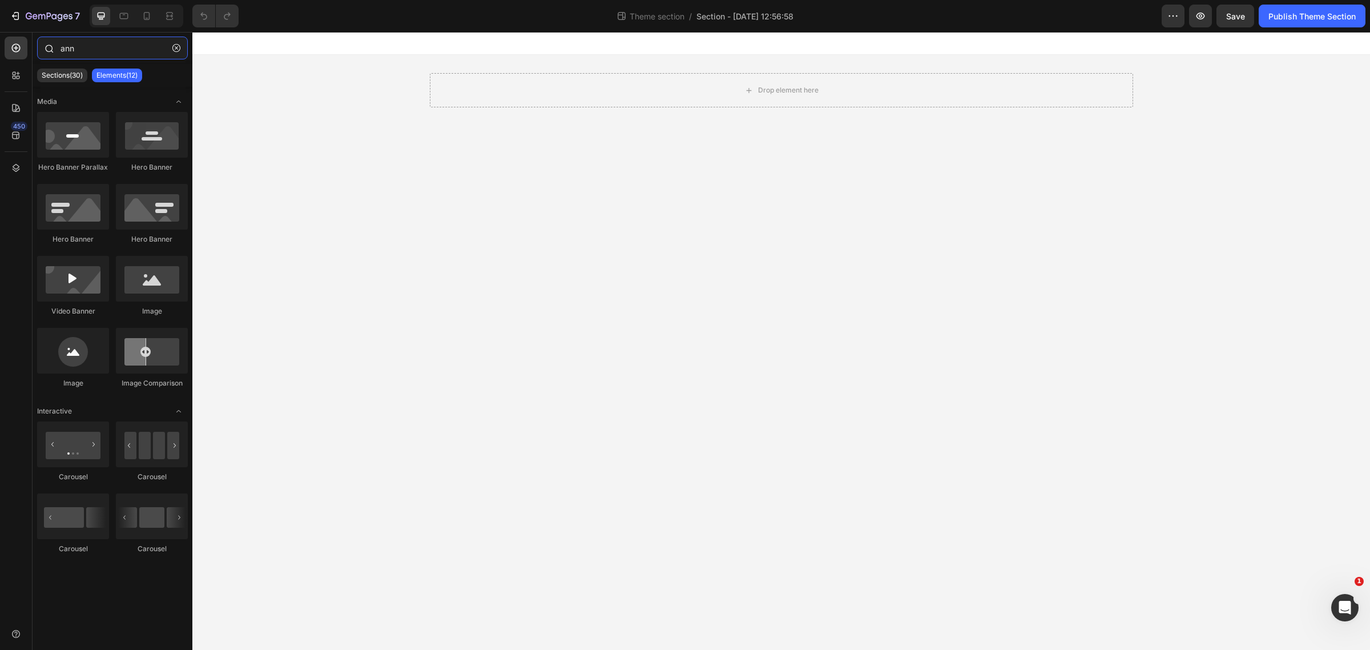
drag, startPoint x: 121, startPoint y: 50, endPoint x: 50, endPoint y: 58, distance: 71.9
click at [50, 58] on div "ann" at bounding box center [113, 50] width 160 height 27
type input "ann"
click at [71, 75] on p "Sections(30)" at bounding box center [62, 75] width 41 height 9
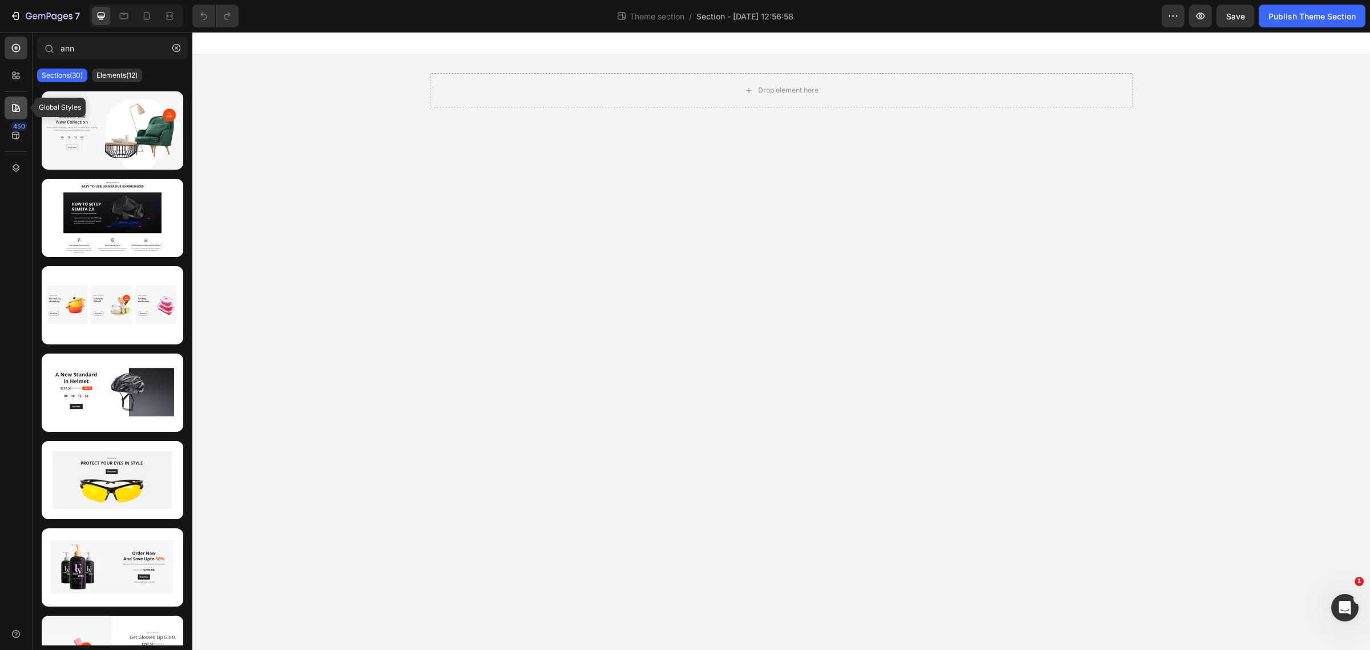
click at [18, 106] on icon at bounding box center [16, 108] width 8 height 8
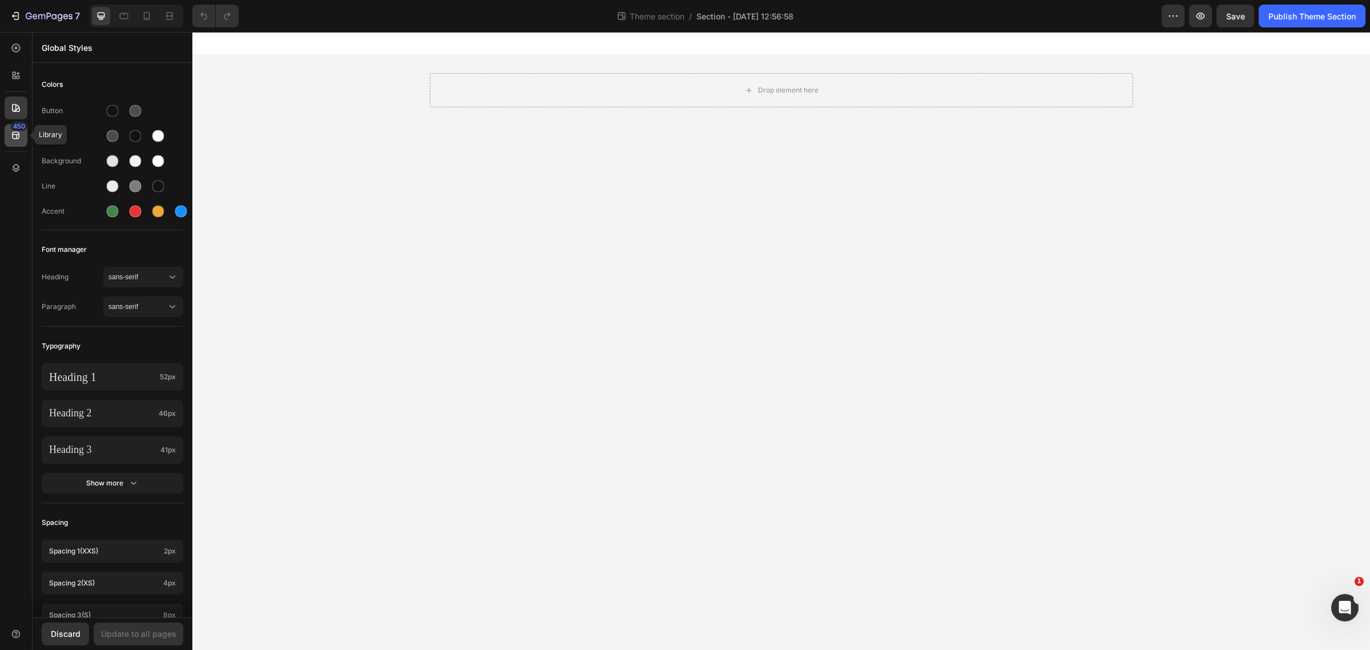
click at [15, 134] on icon at bounding box center [15, 135] width 7 height 7
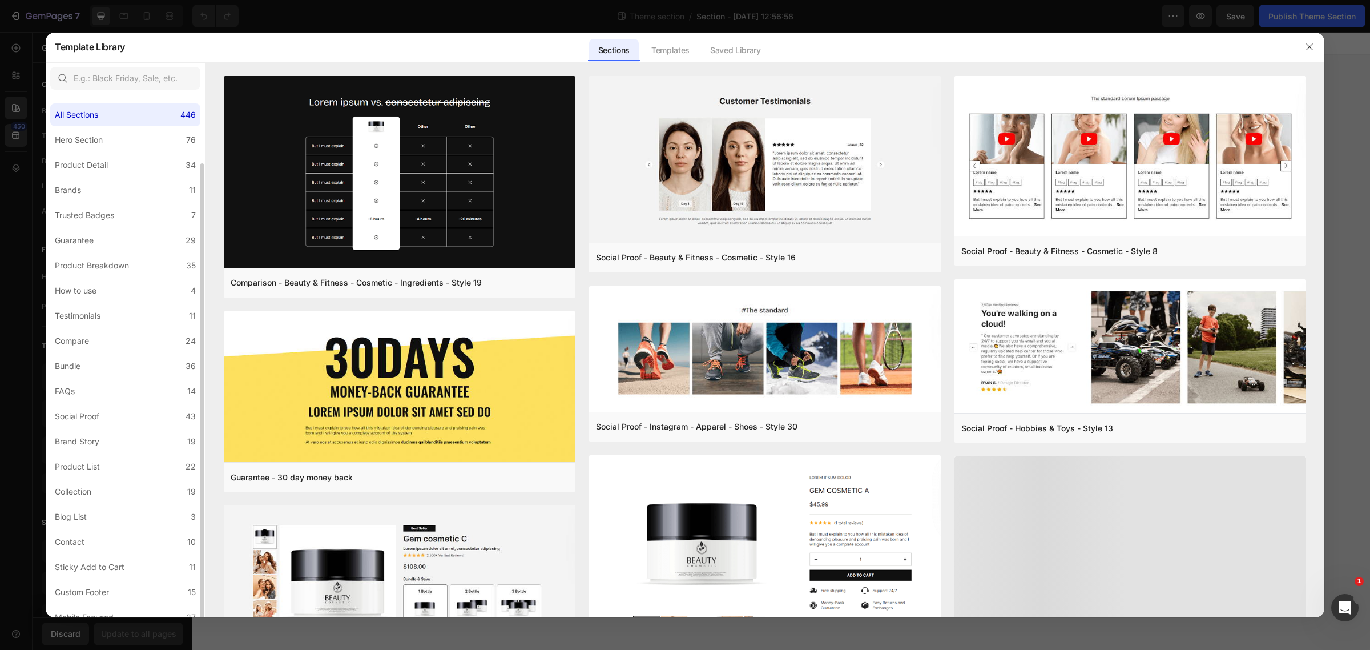
scroll to position [35, 0]
click at [158, 605] on label "Announcement Bar 7" at bounding box center [125, 606] width 150 height 23
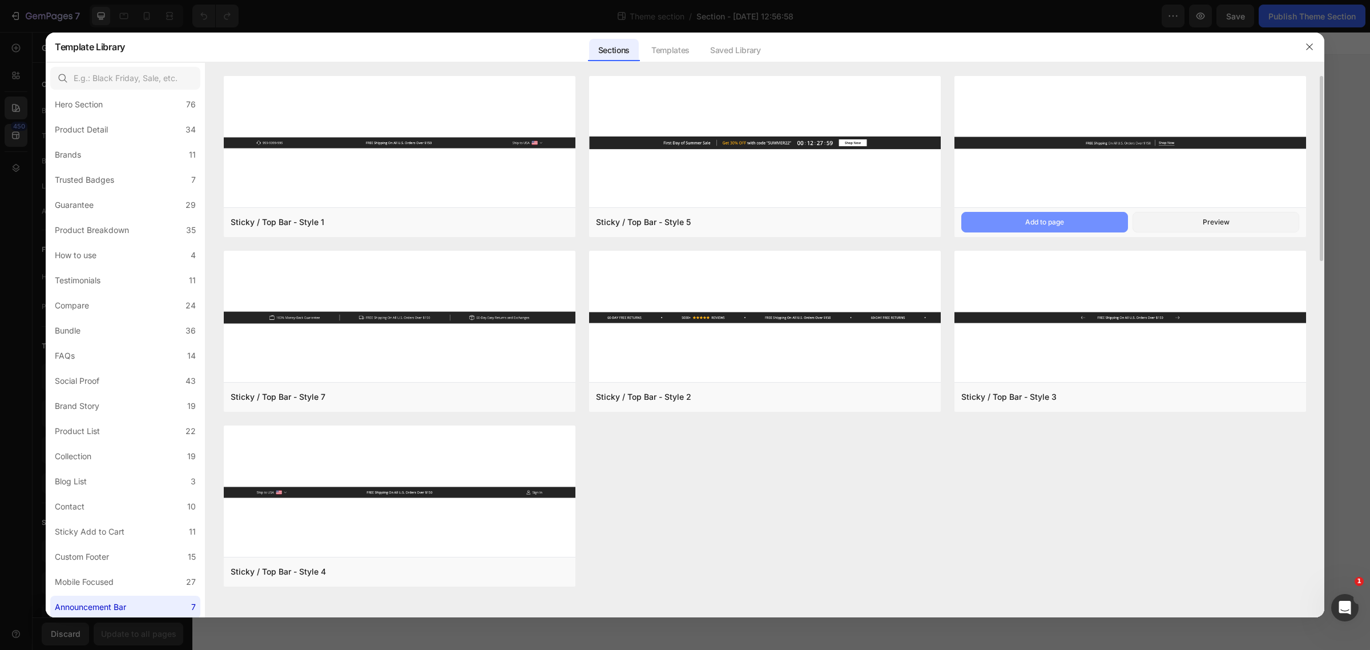
click at [1082, 223] on button "Add to page" at bounding box center [1044, 222] width 167 height 21
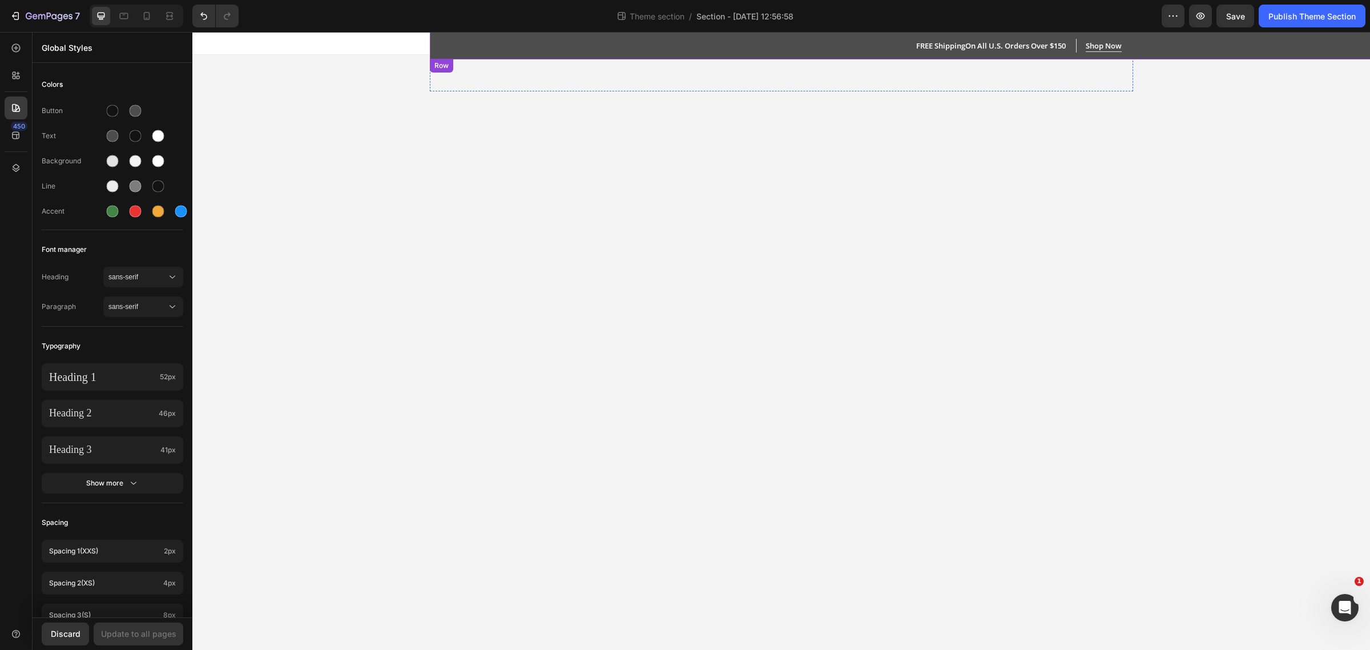
click at [436, 38] on div "FREE Shipping On All U.S. Orders Over $150 Heading Shop Now Button Row Shop Now…" at bounding box center [1019, 45] width 1178 height 27
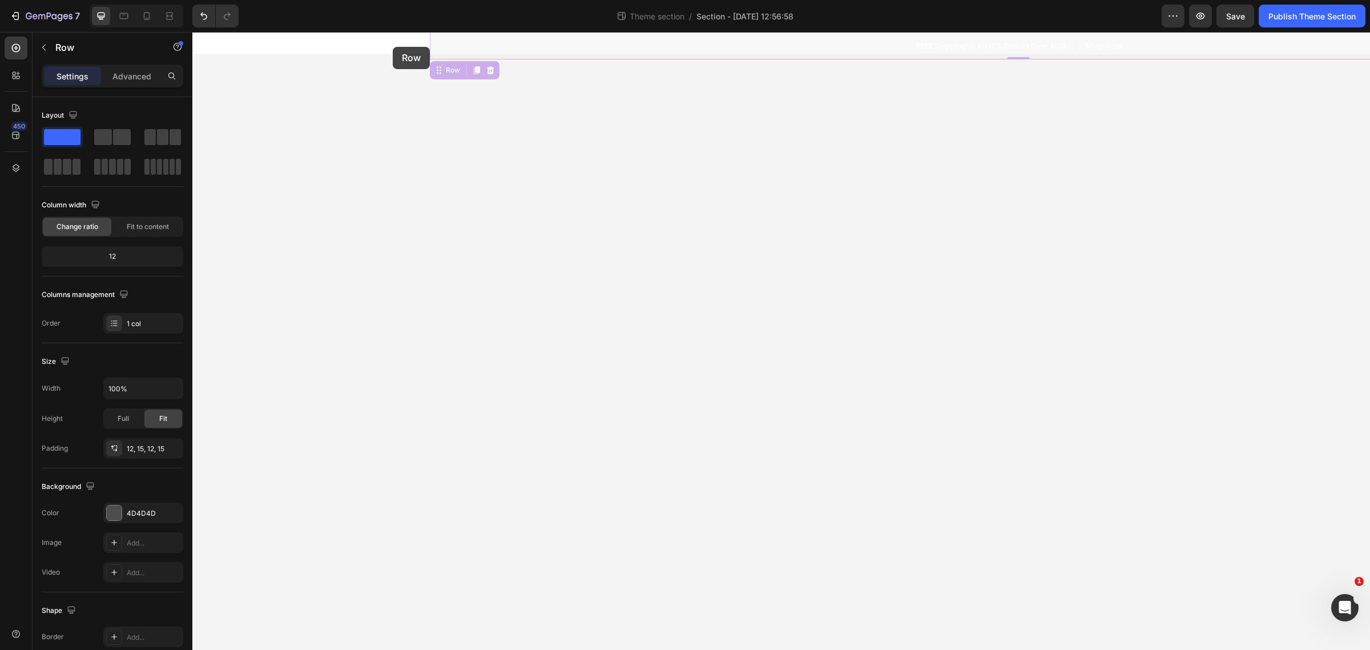
drag, startPoint x: 436, startPoint y: 38, endPoint x: 393, endPoint y: 47, distance: 43.7
click at [393, 47] on div "FREE Shipping On All U.S. Orders Over $150 Heading Shop Now Button Row Shop Now…" at bounding box center [781, 61] width 1178 height 59
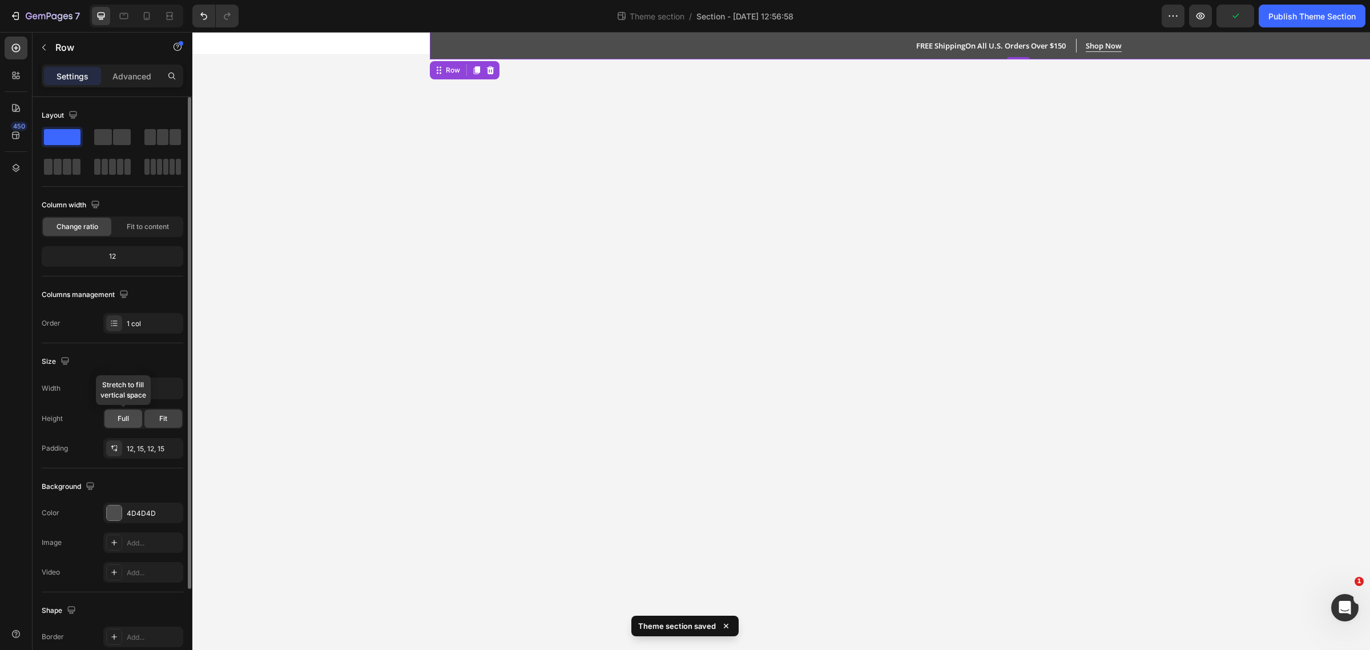
click at [109, 415] on div "Full" at bounding box center [123, 418] width 38 height 18
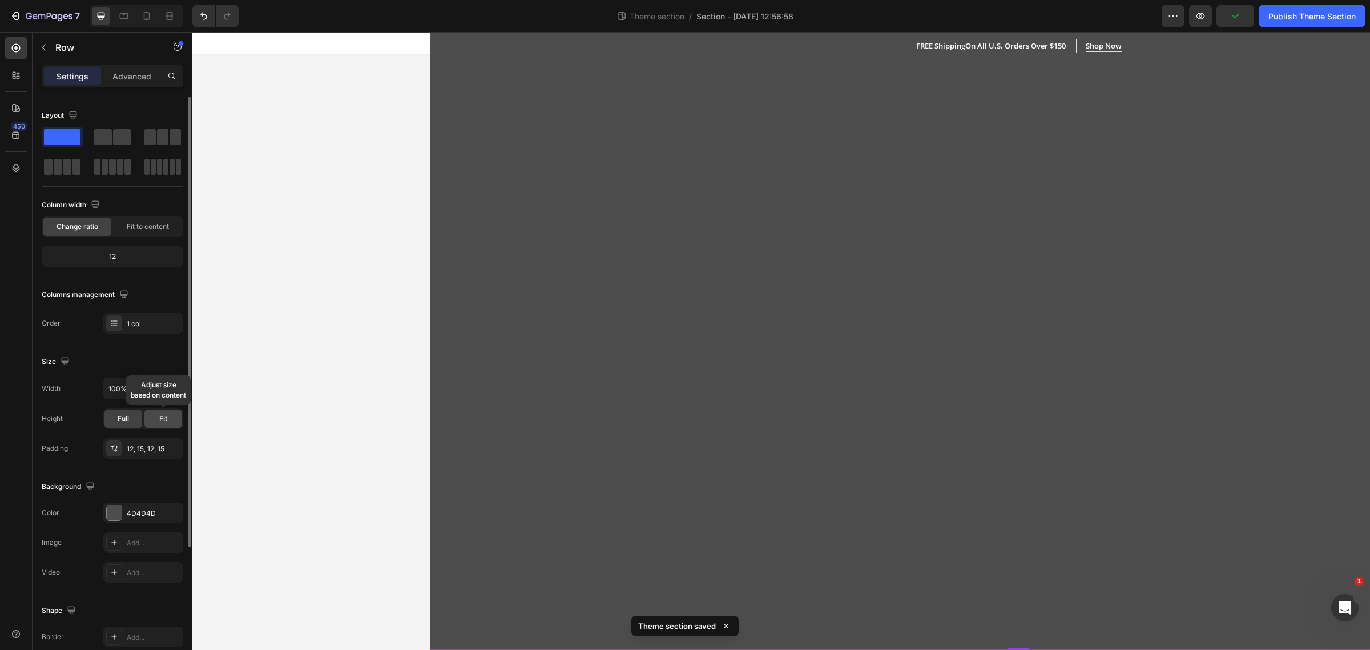
click at [155, 424] on div "Fit" at bounding box center [163, 418] width 38 height 18
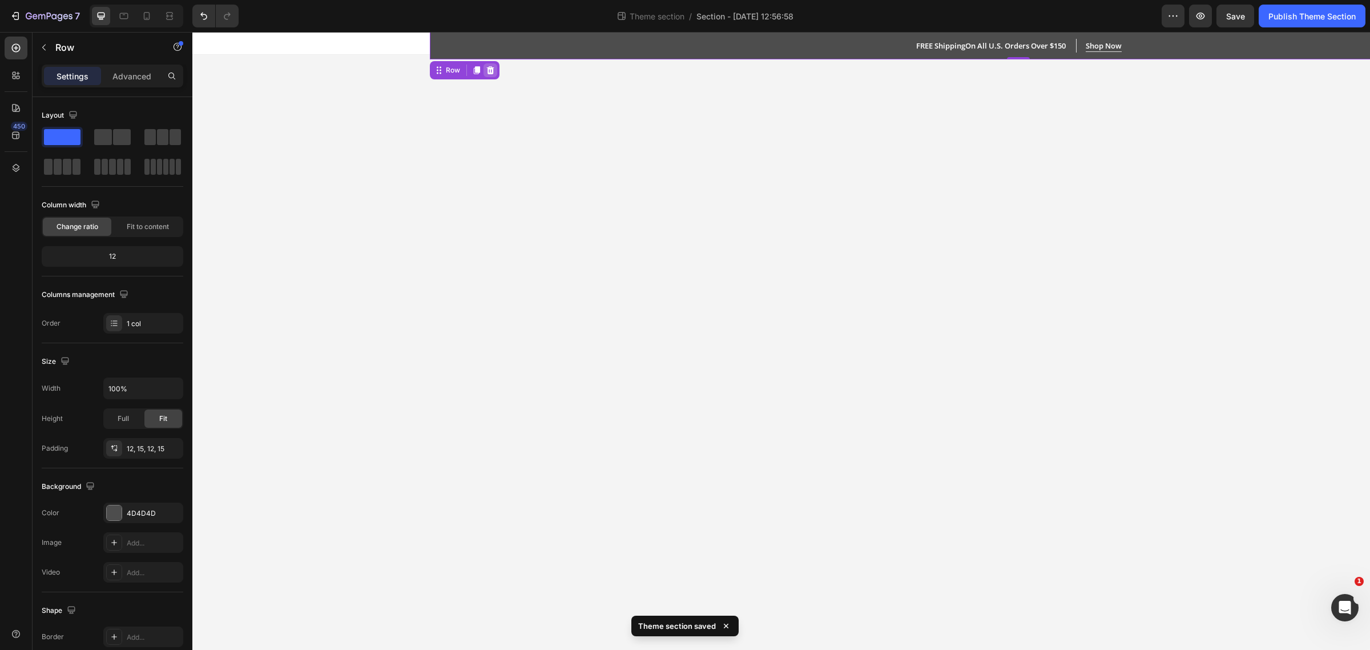
click at [492, 66] on icon at bounding box center [490, 70] width 9 height 9
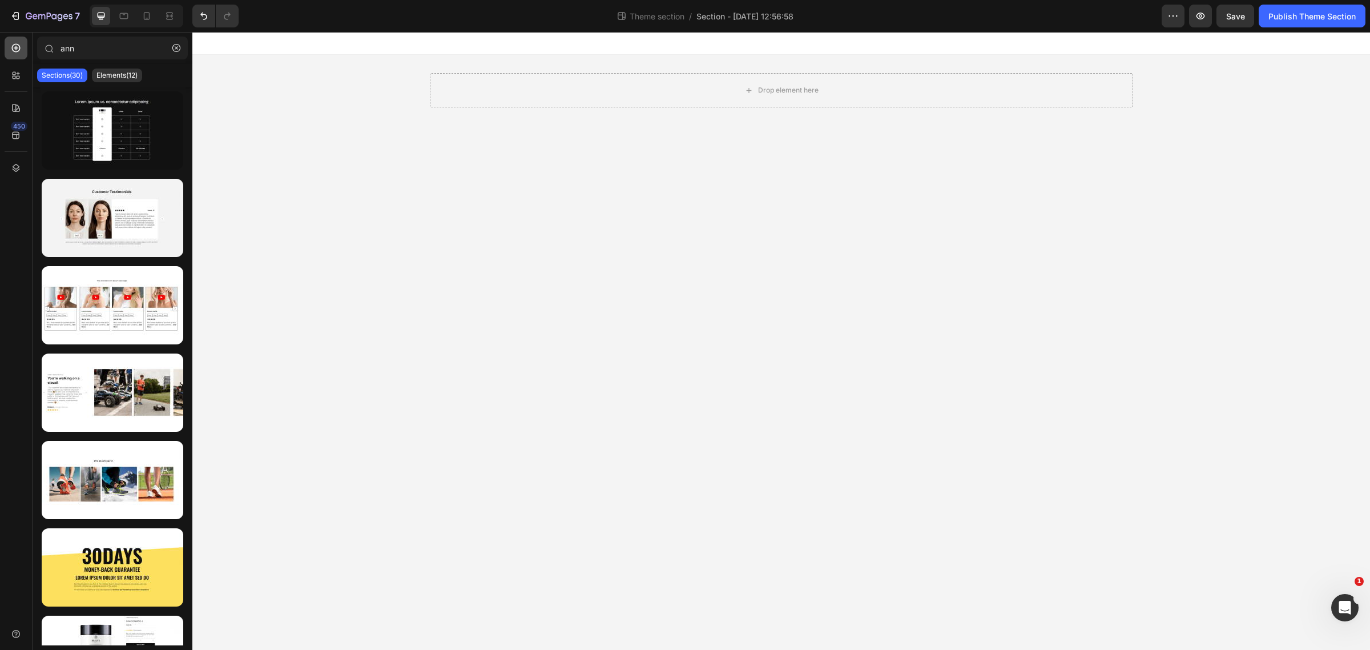
click at [13, 49] on icon at bounding box center [15, 47] width 11 height 11
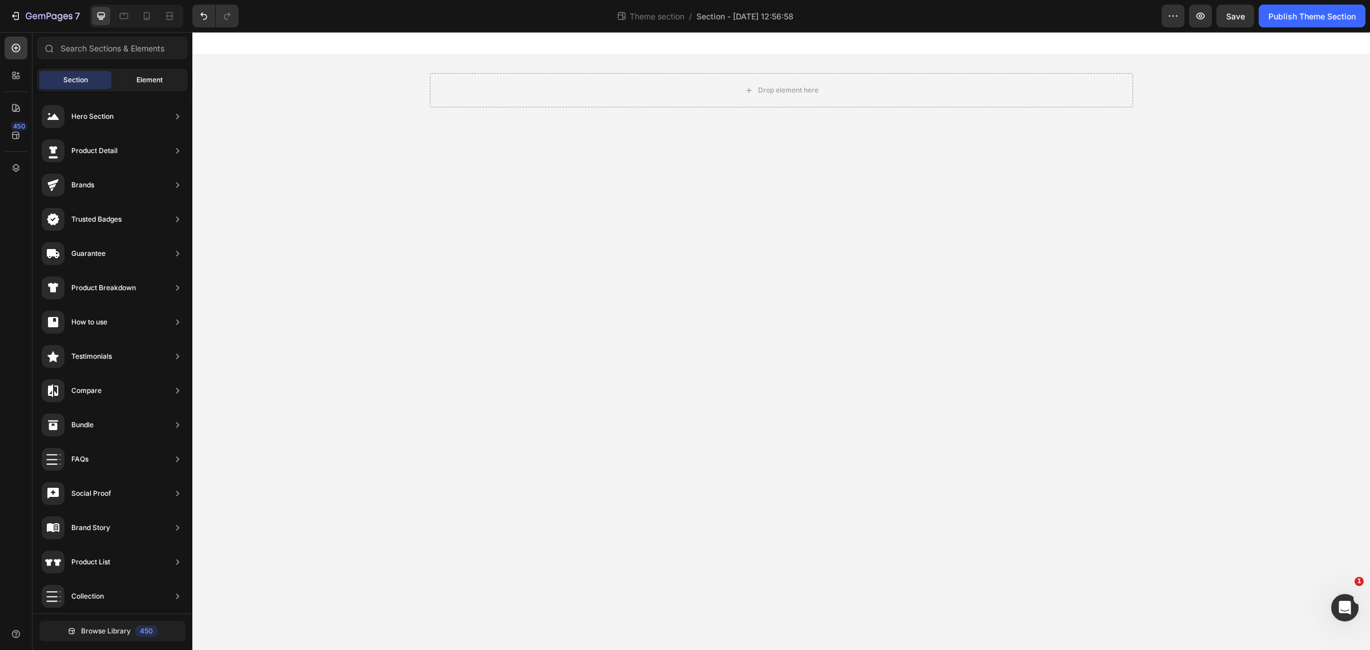
click at [152, 83] on span "Element" at bounding box center [149, 80] width 26 height 10
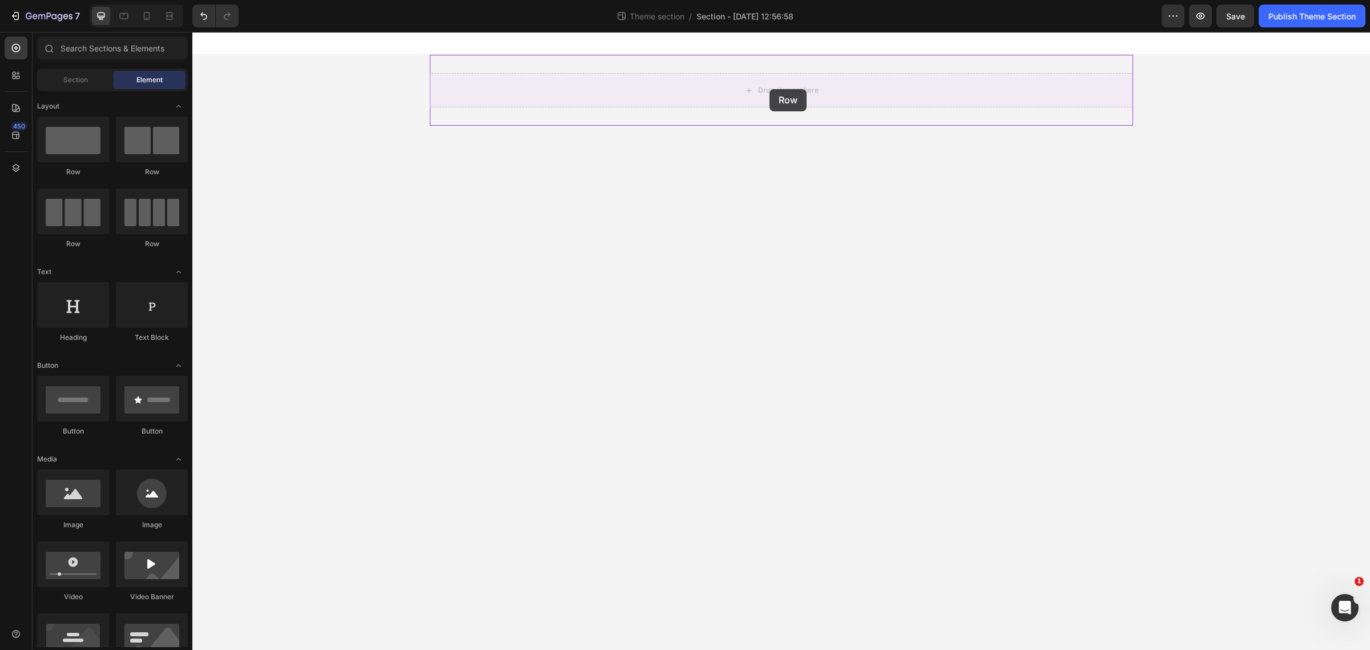
drag, startPoint x: 222, startPoint y: 148, endPoint x: 770, endPoint y: 89, distance: 551.3
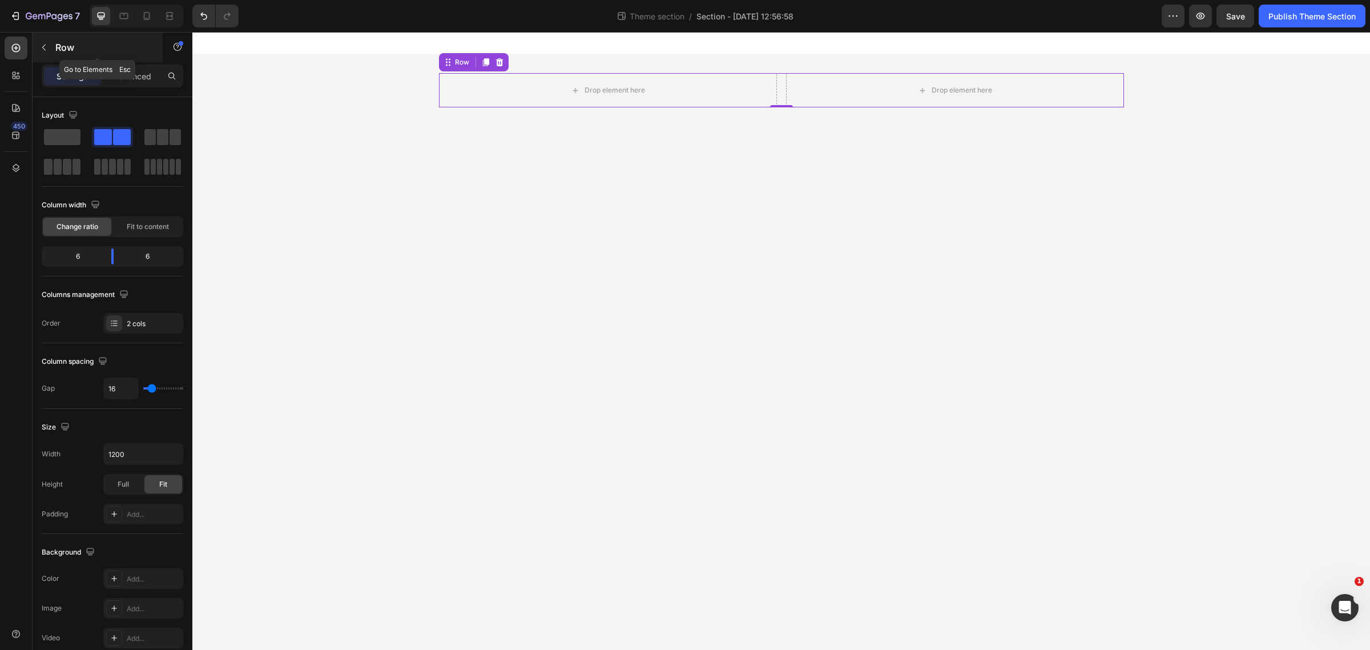
click at [46, 46] on icon "button" at bounding box center [43, 47] width 9 height 9
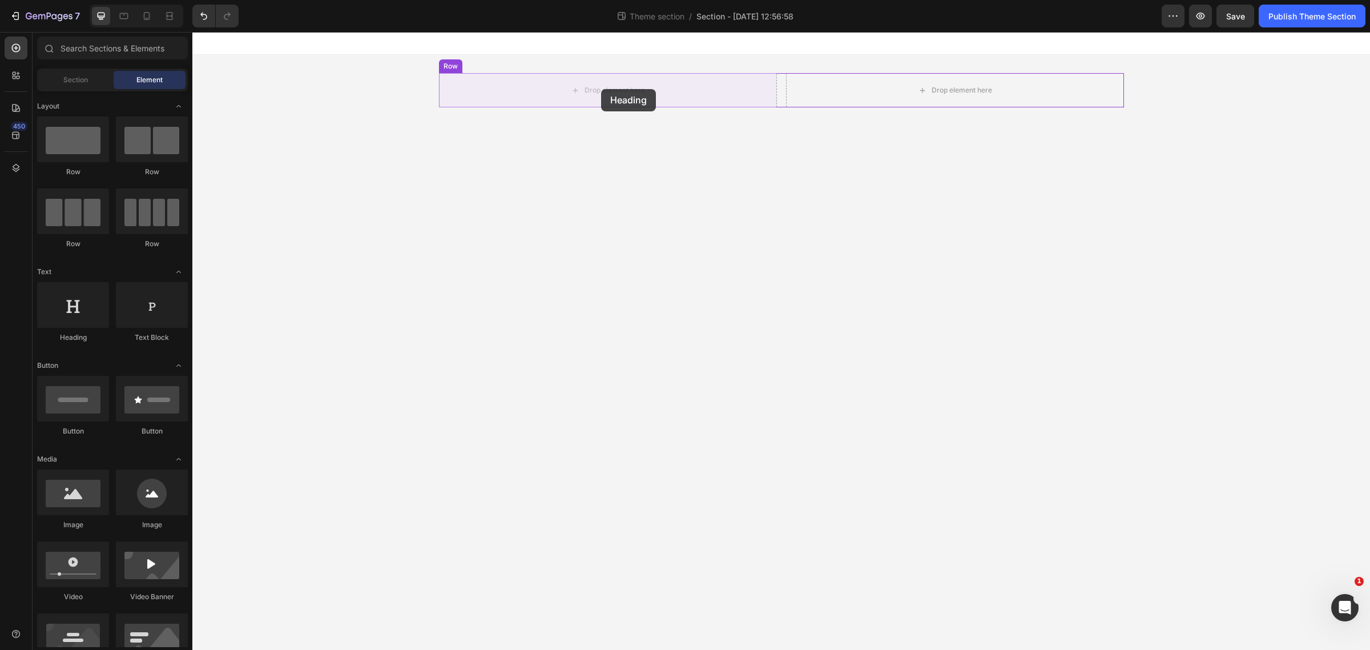
drag, startPoint x: 271, startPoint y: 349, endPoint x: 601, endPoint y: 89, distance: 420.4
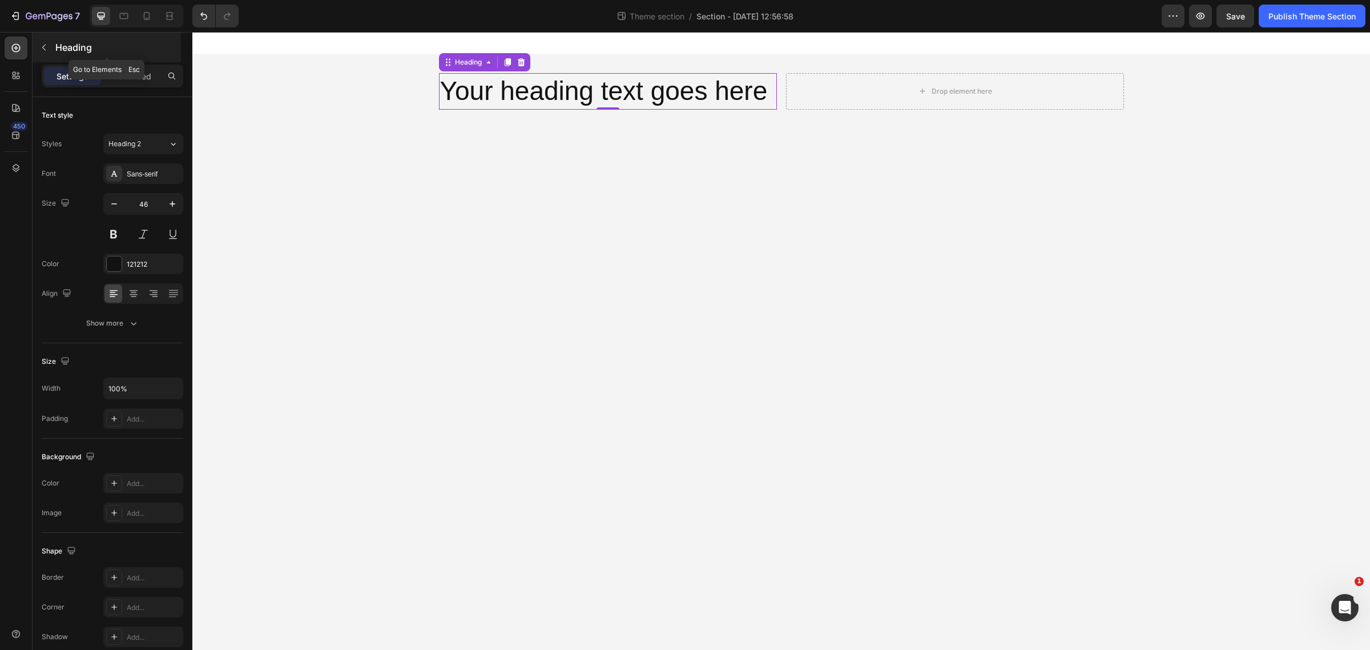
click at [41, 42] on button "button" at bounding box center [44, 47] width 18 height 18
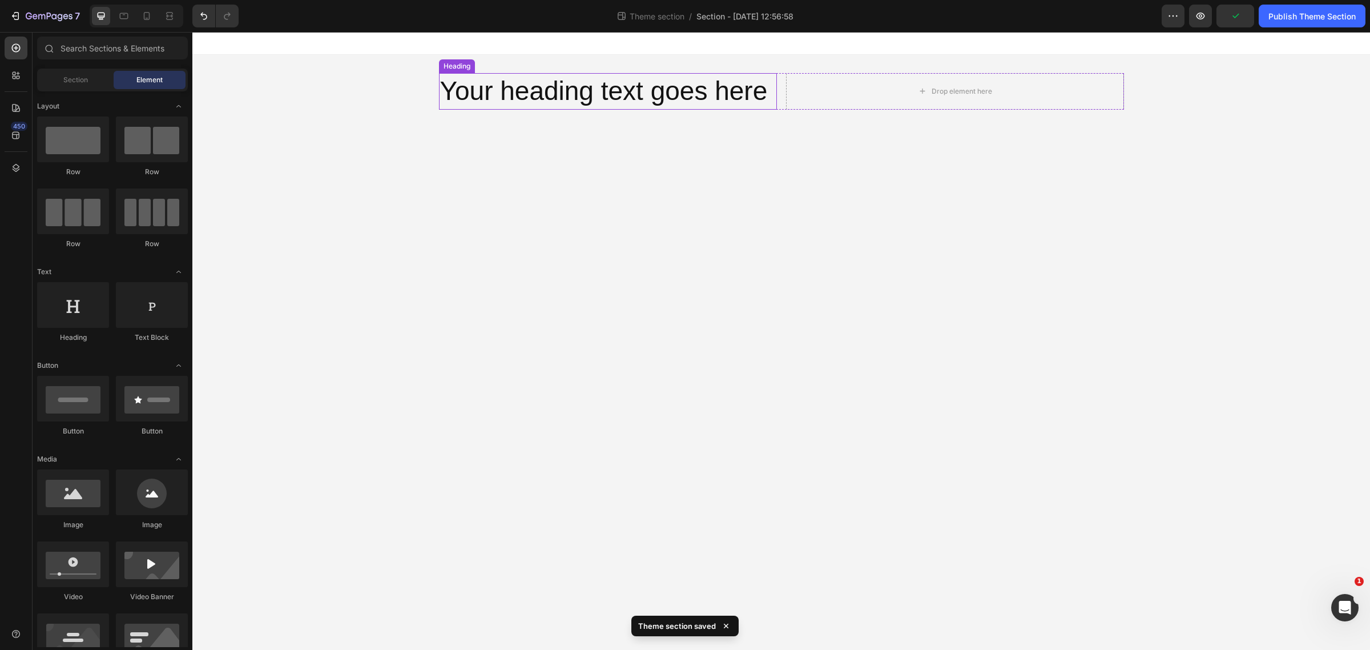
click at [511, 93] on h2 "Your heading text goes here" at bounding box center [608, 91] width 338 height 37
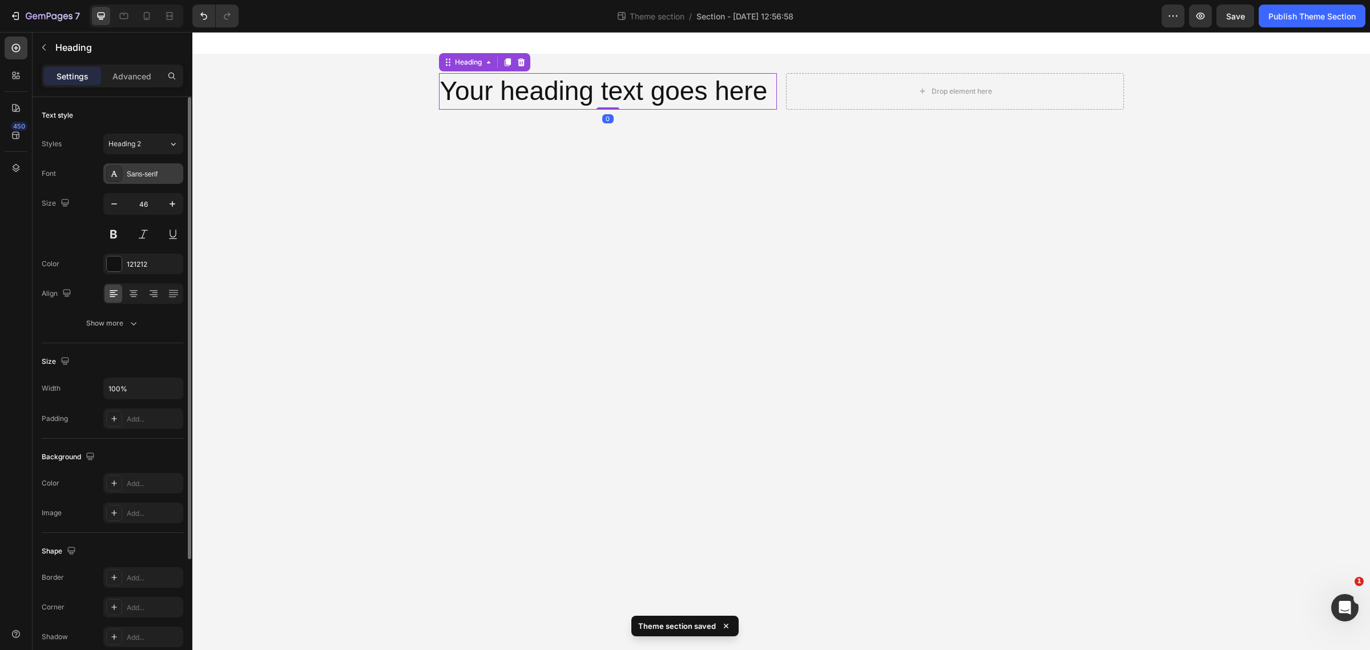
click at [152, 171] on div "Sans-serif" at bounding box center [154, 174] width 54 height 10
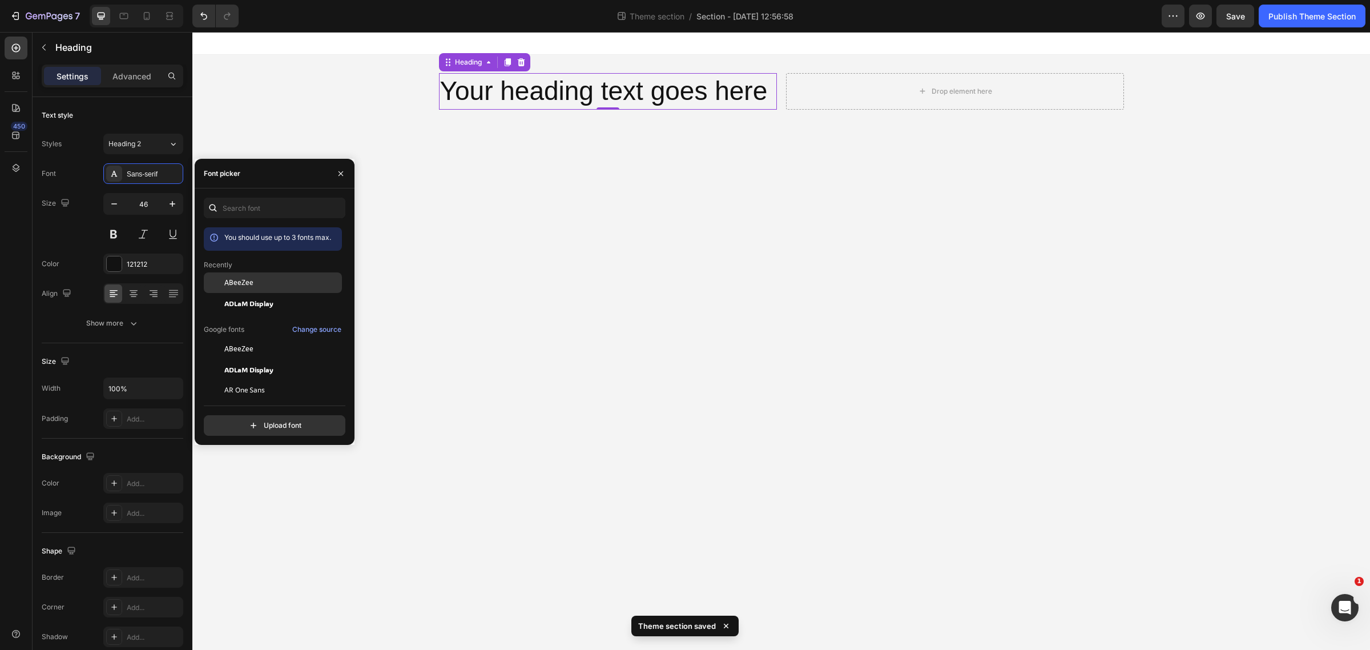
click at [277, 284] on div "ABeeZee" at bounding box center [281, 282] width 115 height 10
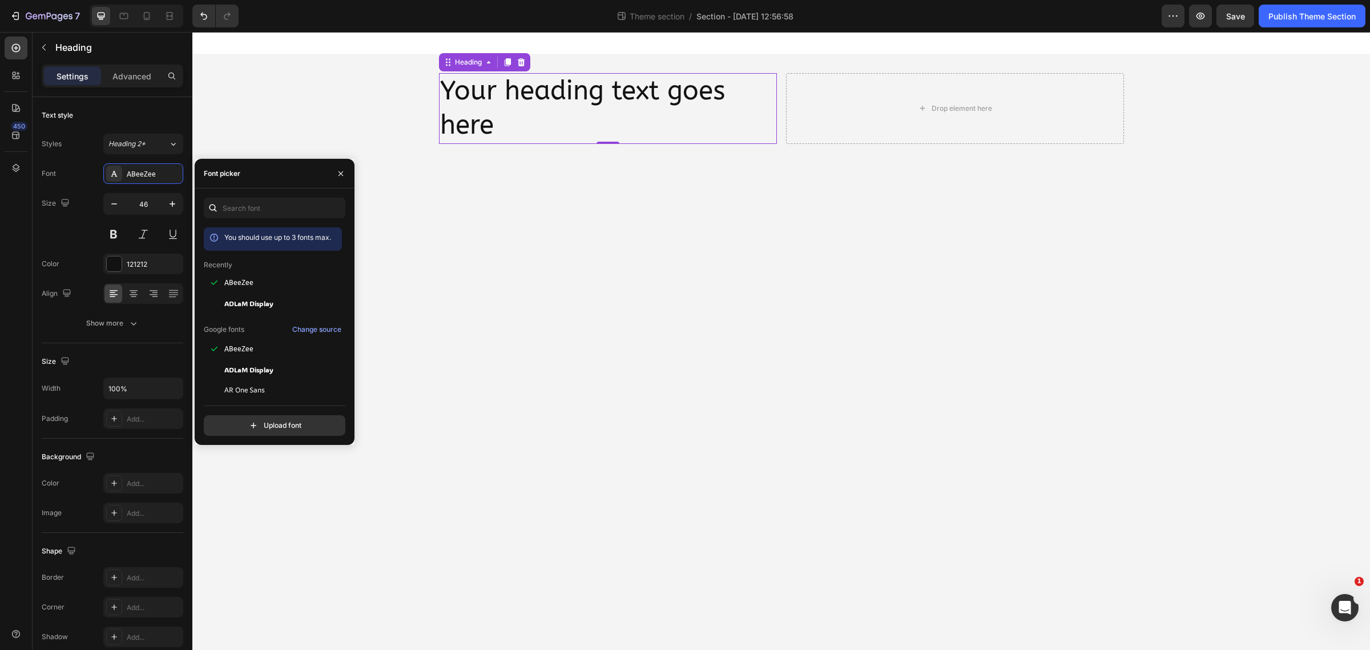
click at [670, 245] on body "Your heading text goes here Heading 0 Drop element here Row Root Drag & drop el…" at bounding box center [781, 341] width 1178 height 618
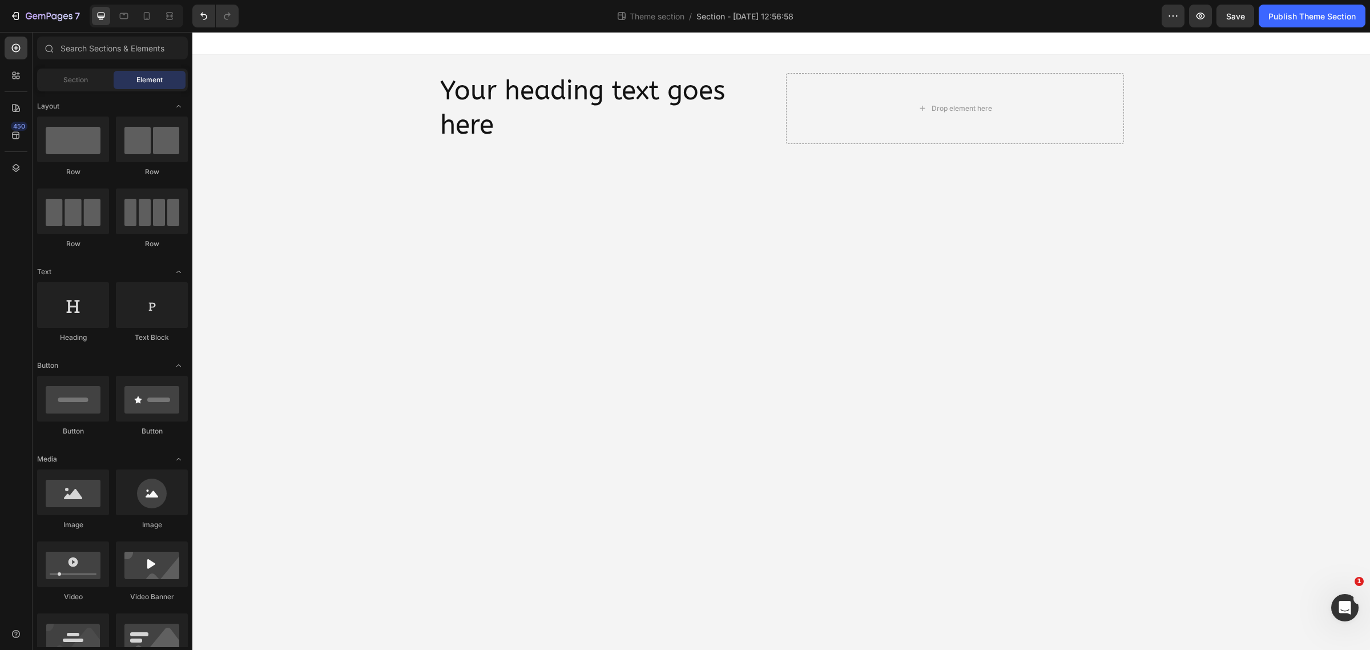
click at [304, 110] on div "Your heading text goes here Heading Drop element here Row Root" at bounding box center [781, 108] width 1178 height 107
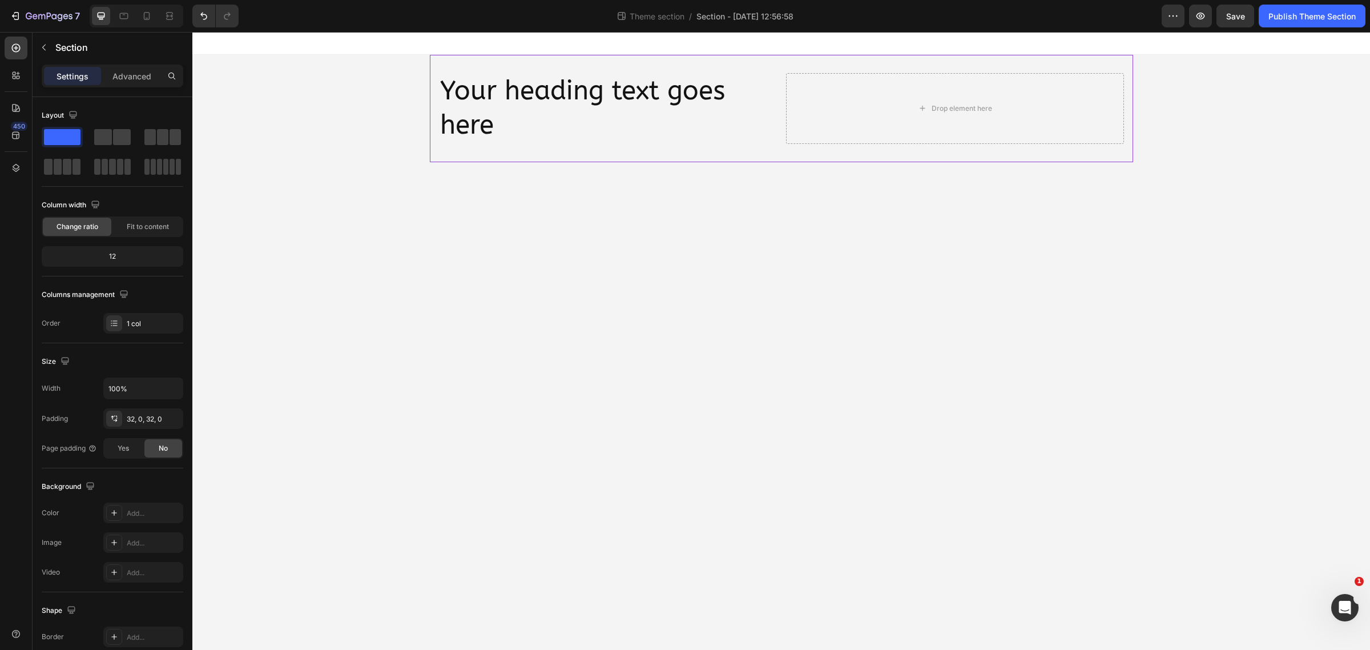
click at [757, 152] on div "Your heading text goes here Heading Drop element here Row" at bounding box center [781, 108] width 703 height 107
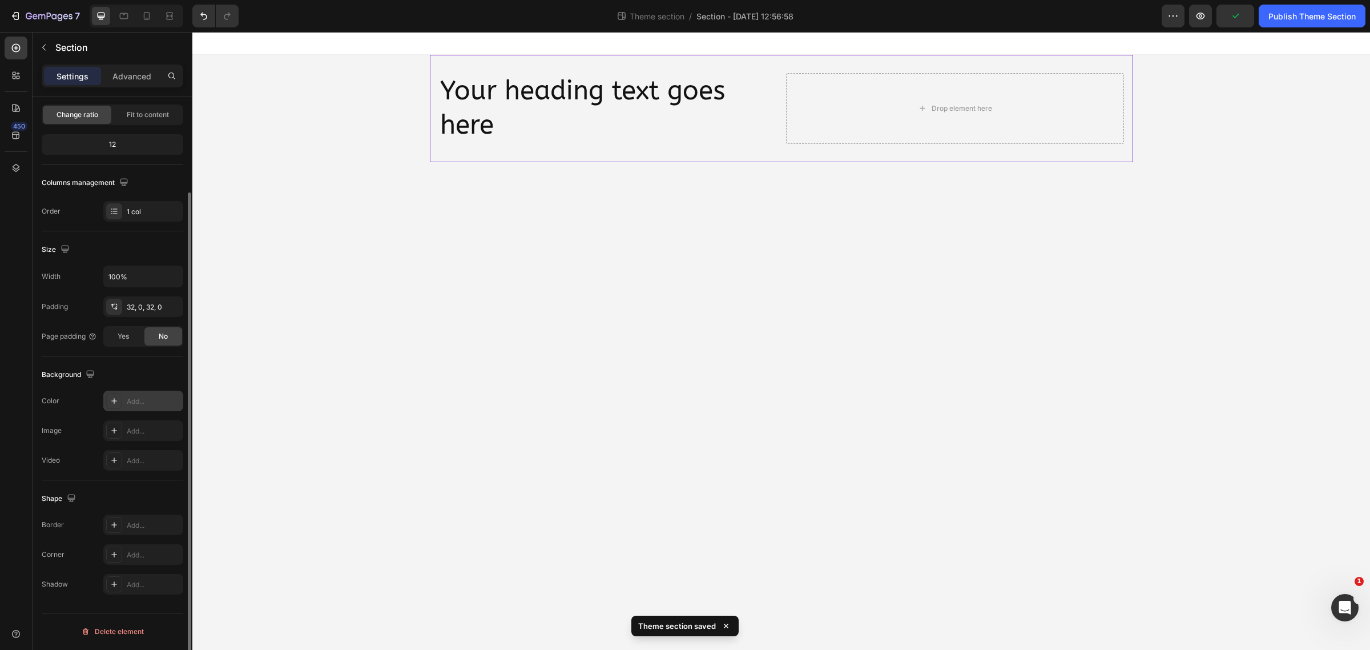
scroll to position [112, 0]
click at [149, 407] on div "Add..." at bounding box center [143, 400] width 80 height 21
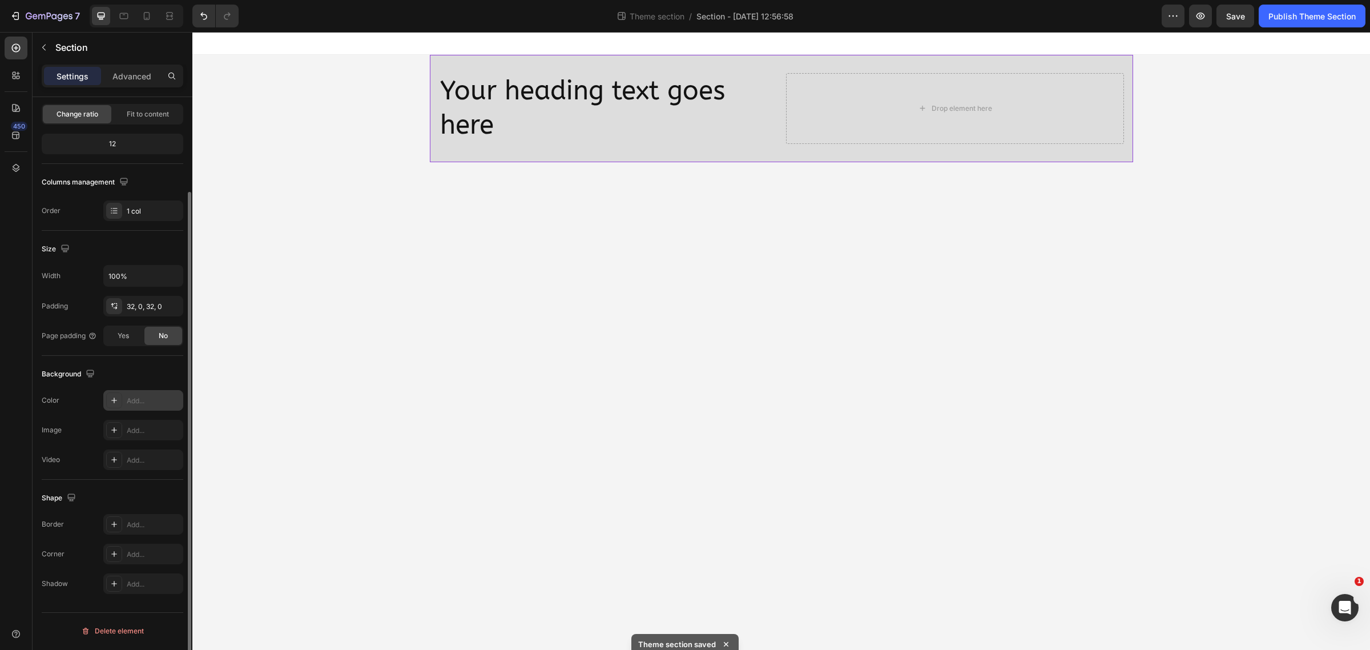
scroll to position [112, 0]
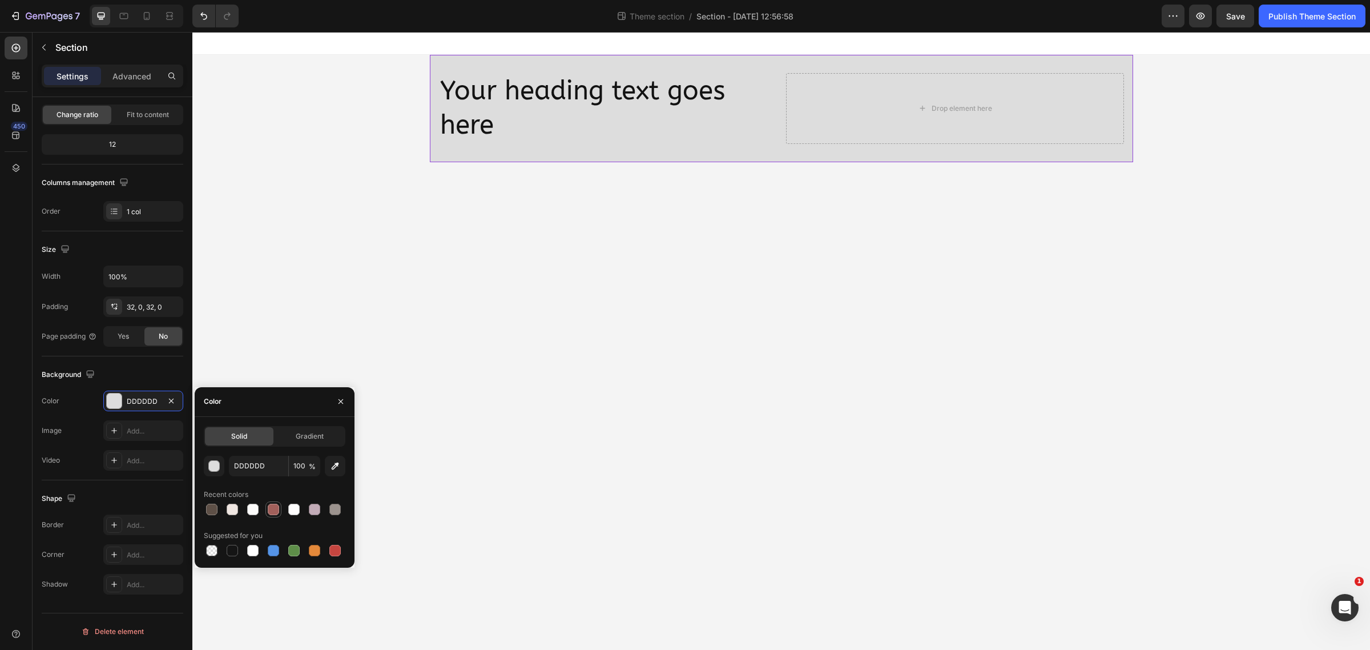
click at [278, 512] on div at bounding box center [273, 509] width 11 height 11
type input "A2605B"
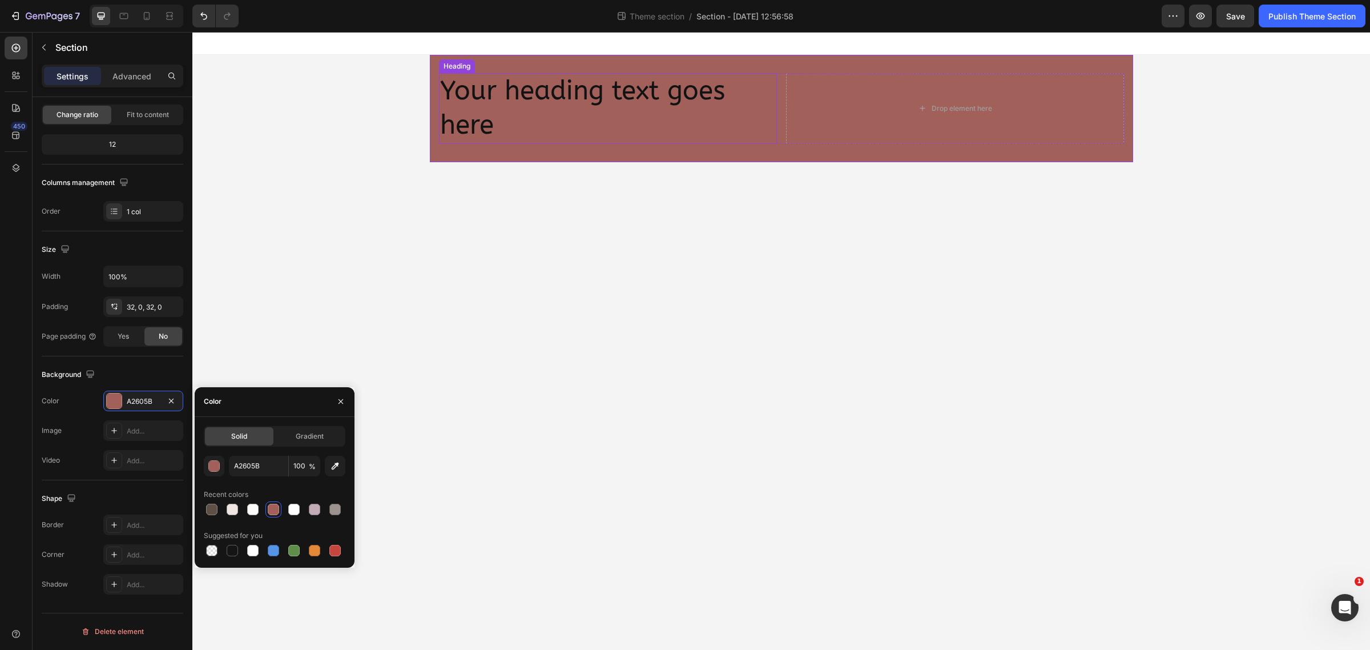
click at [601, 94] on h2 "Your heading text goes here" at bounding box center [608, 108] width 338 height 71
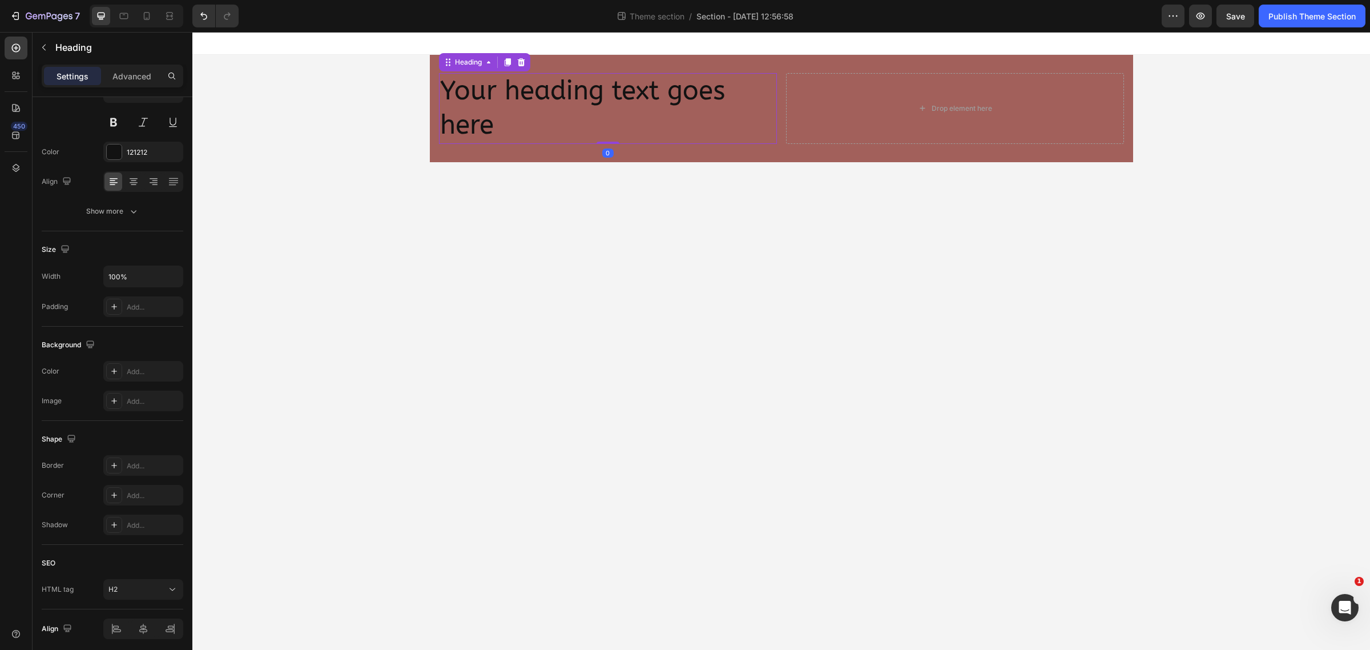
scroll to position [0, 0]
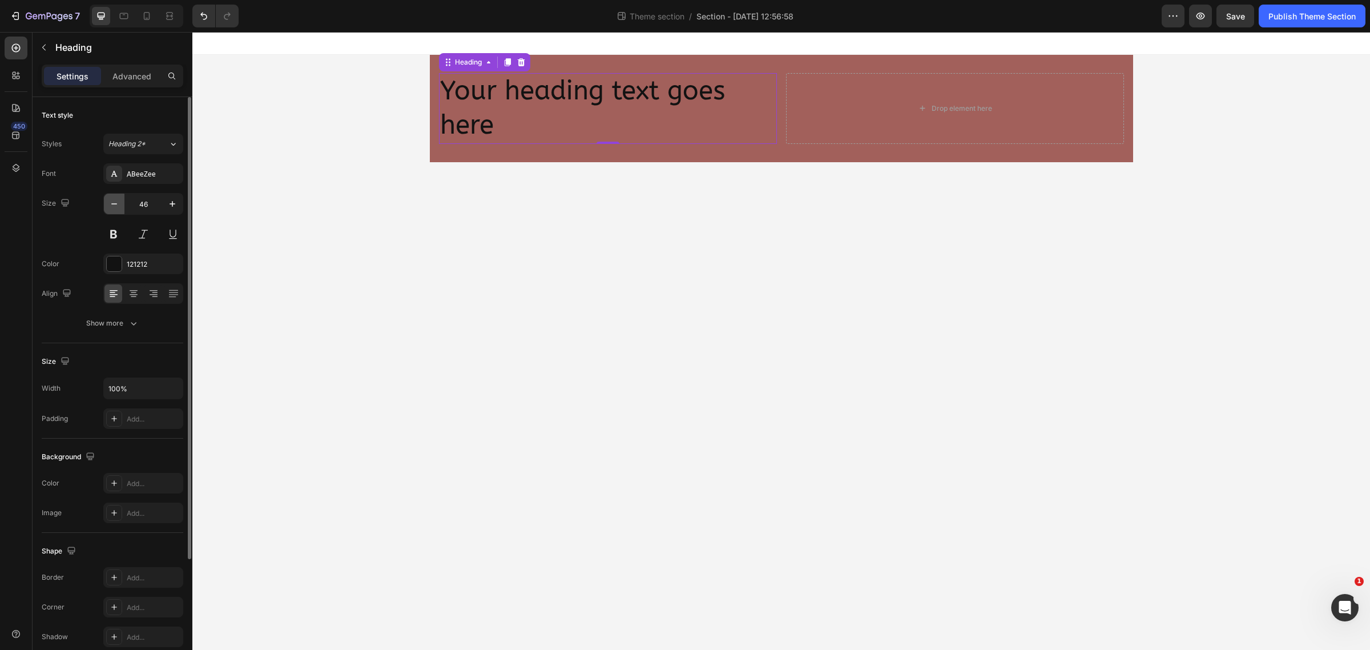
click at [113, 208] on icon "button" at bounding box center [113, 203] width 11 height 11
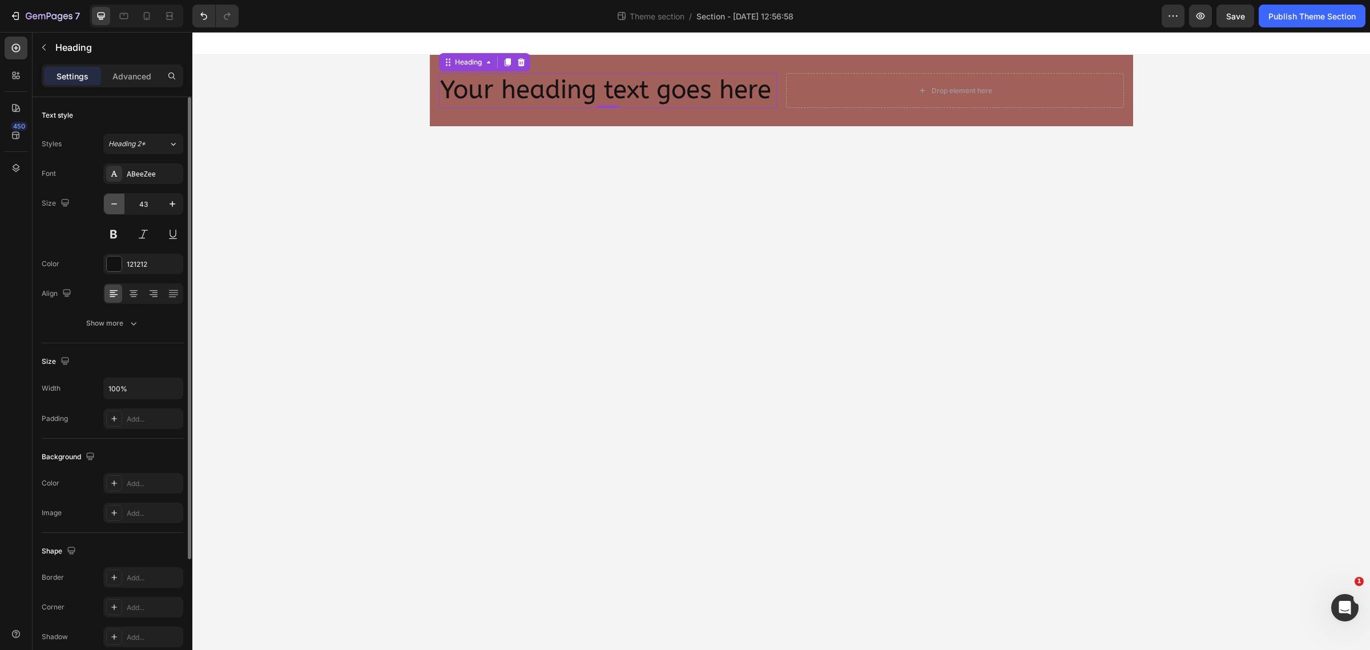
click at [113, 208] on icon "button" at bounding box center [113, 203] width 11 height 11
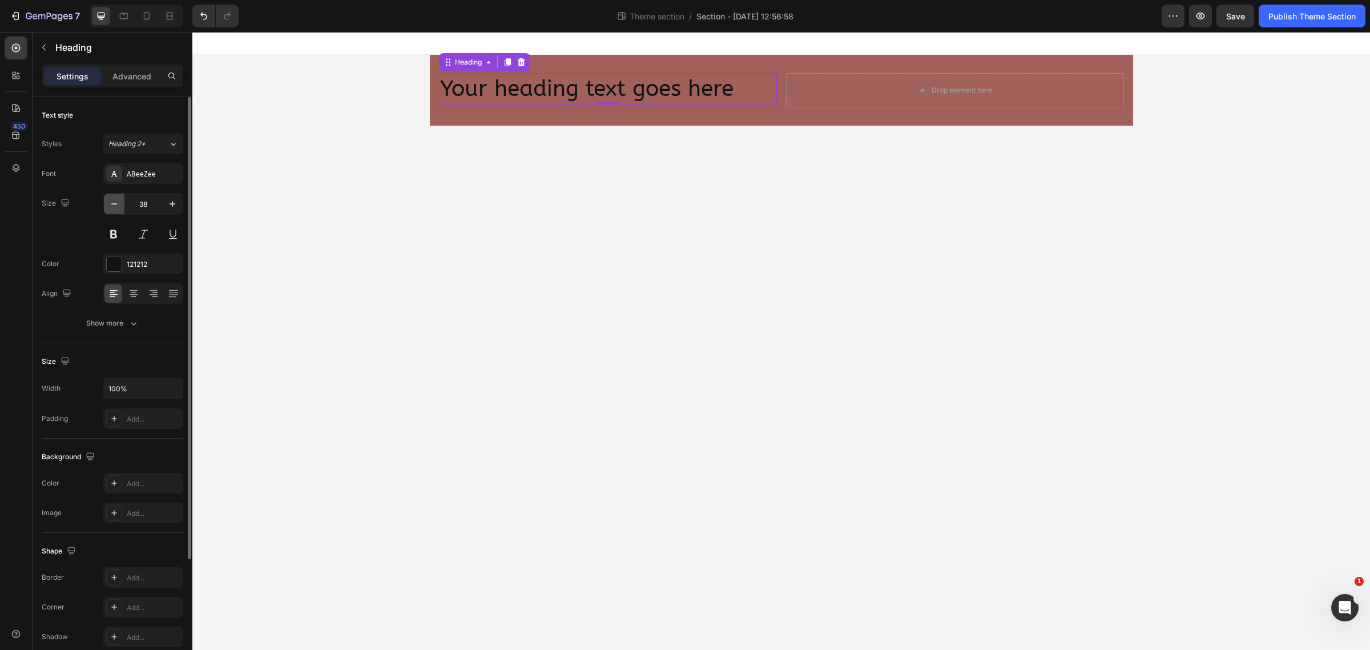
click at [113, 208] on icon "button" at bounding box center [113, 203] width 11 height 11
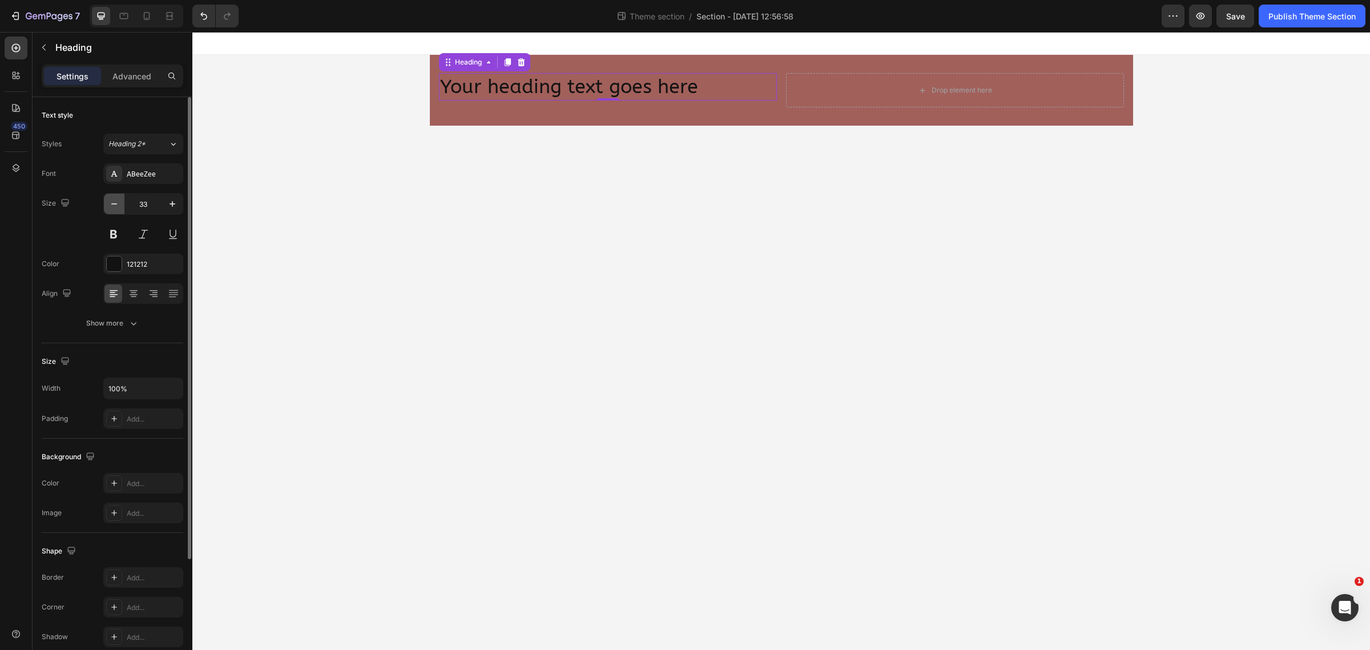
click at [113, 208] on icon "button" at bounding box center [113, 203] width 11 height 11
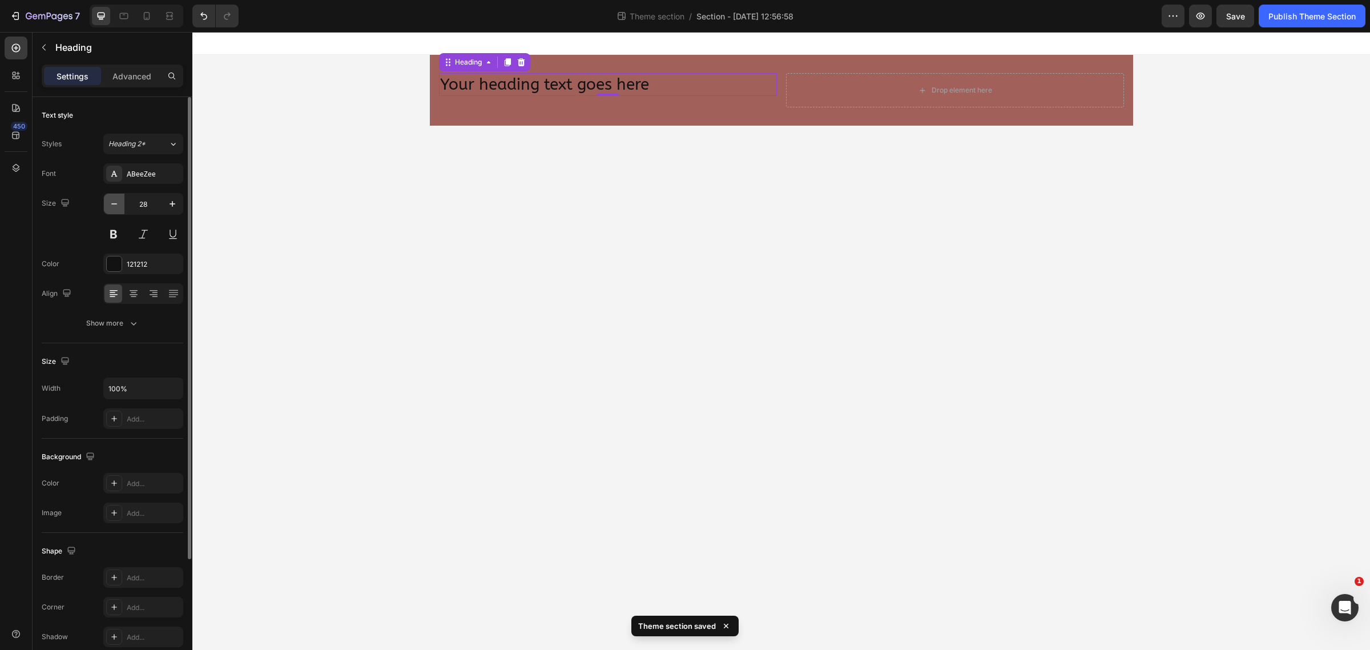
click at [113, 208] on icon "button" at bounding box center [113, 203] width 11 height 11
type input "27"
click at [532, 81] on h2 "Your heading text goes here" at bounding box center [608, 84] width 338 height 22
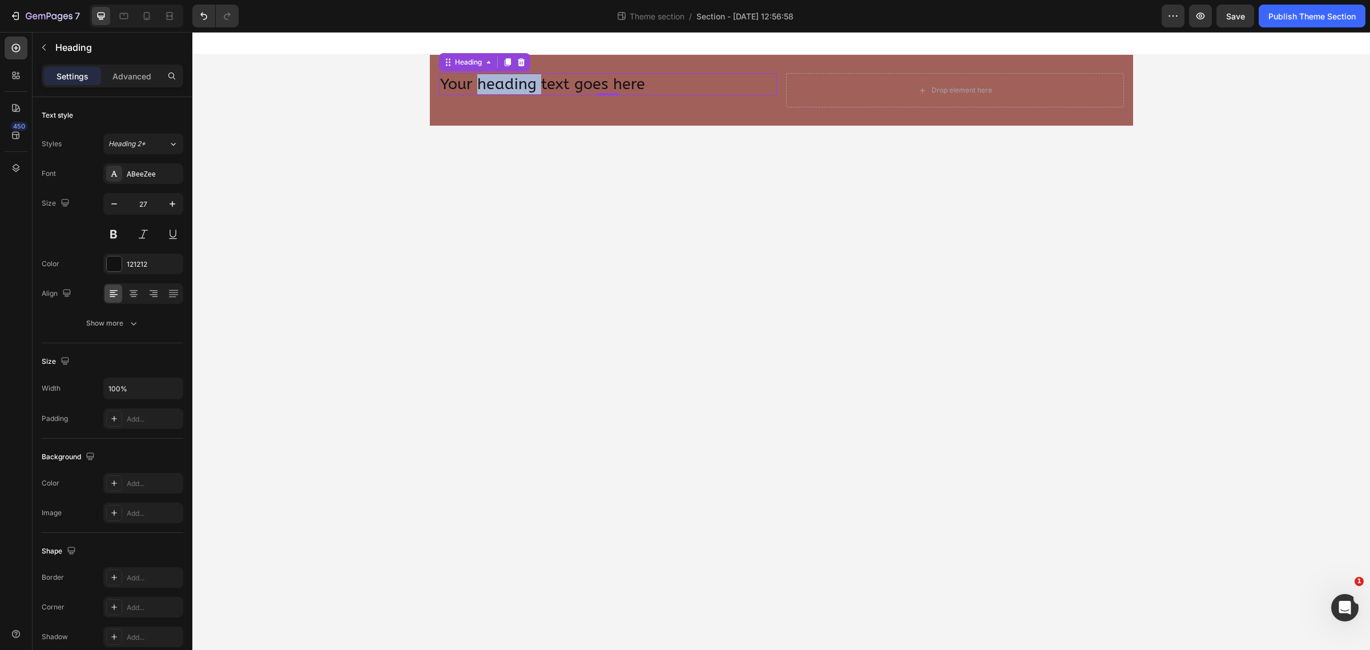
click at [531, 81] on p "Your heading text goes here" at bounding box center [608, 84] width 336 height 20
click at [535, 189] on body "FREE Shipping On All U.S. Orders Over $50 Heading 0 Drop element here Row Root …" at bounding box center [781, 341] width 1178 height 618
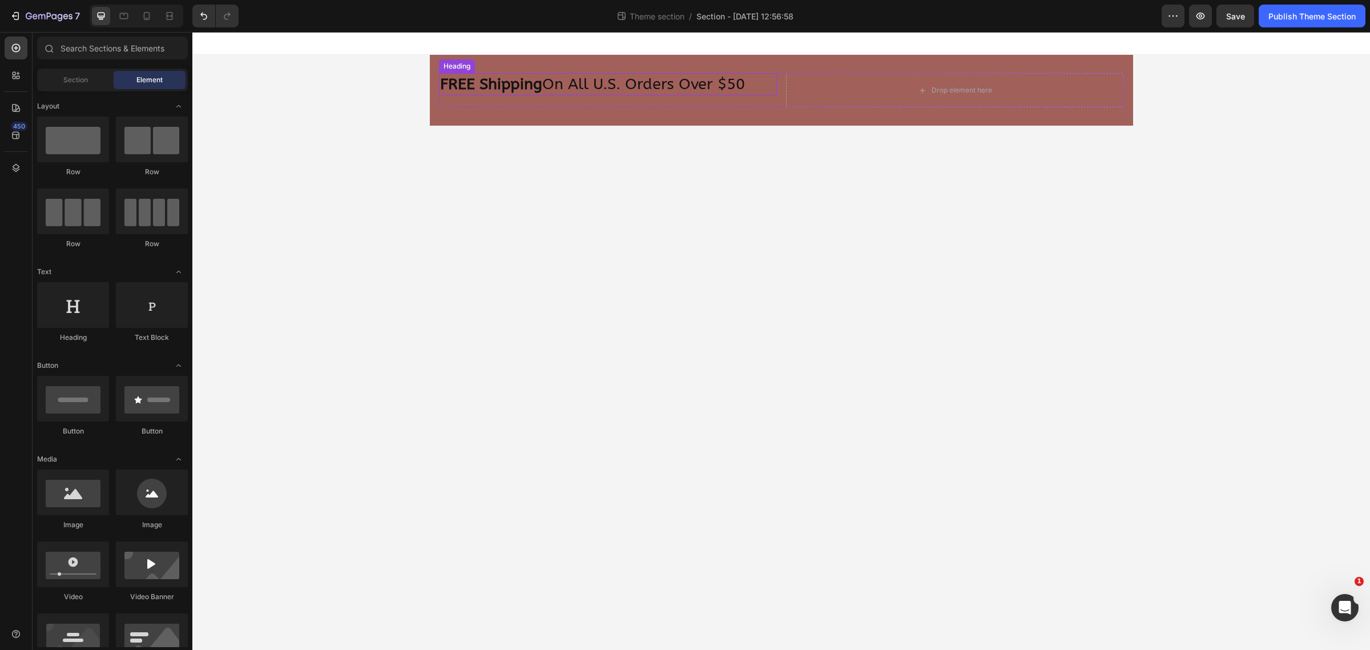
click at [681, 87] on p "⁠⁠⁠⁠⁠⁠⁠ FREE Shipping On All U.S. Orders Over $50" at bounding box center [608, 84] width 336 height 20
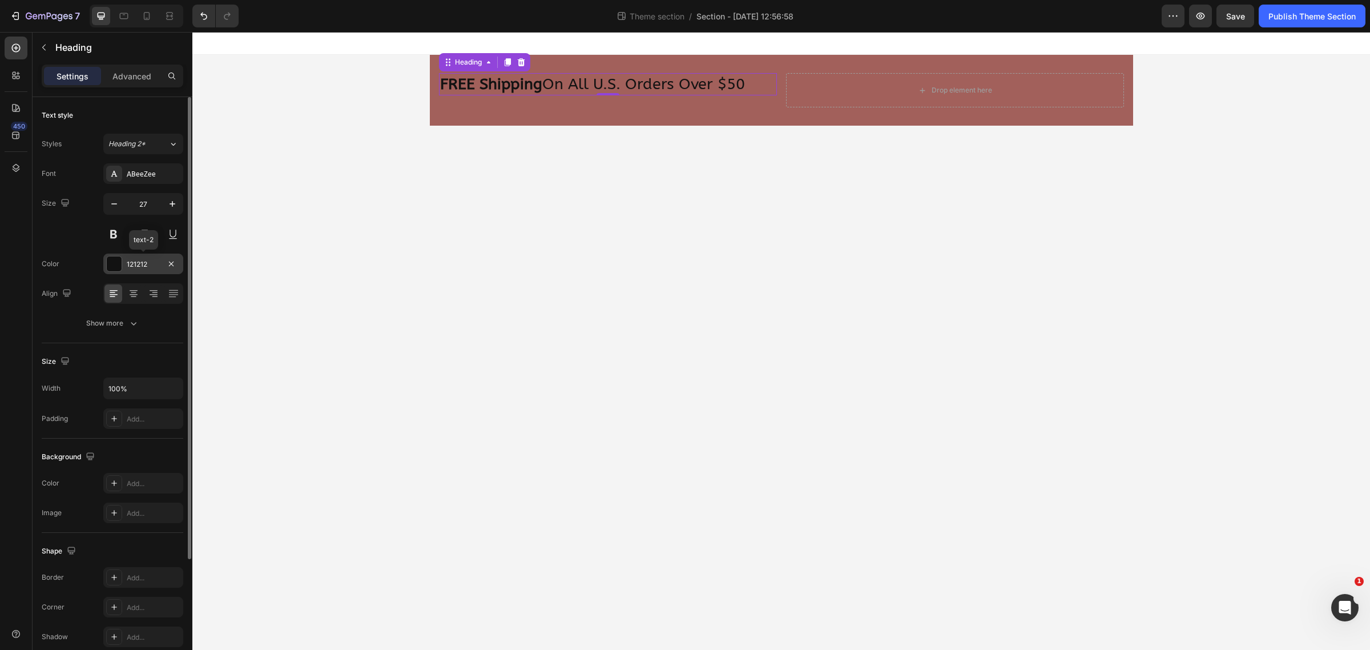
click at [123, 259] on div "121212" at bounding box center [143, 263] width 80 height 21
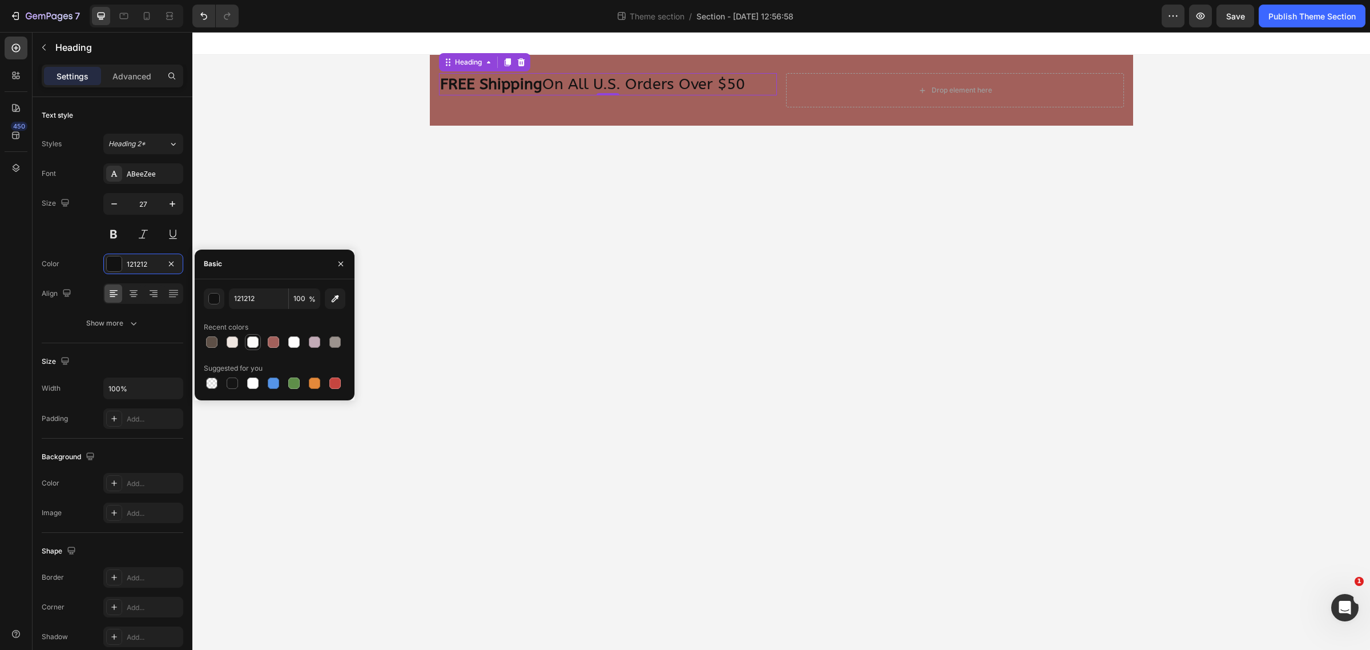
click at [258, 345] on div at bounding box center [253, 342] width 14 height 14
type input "FCFBFA"
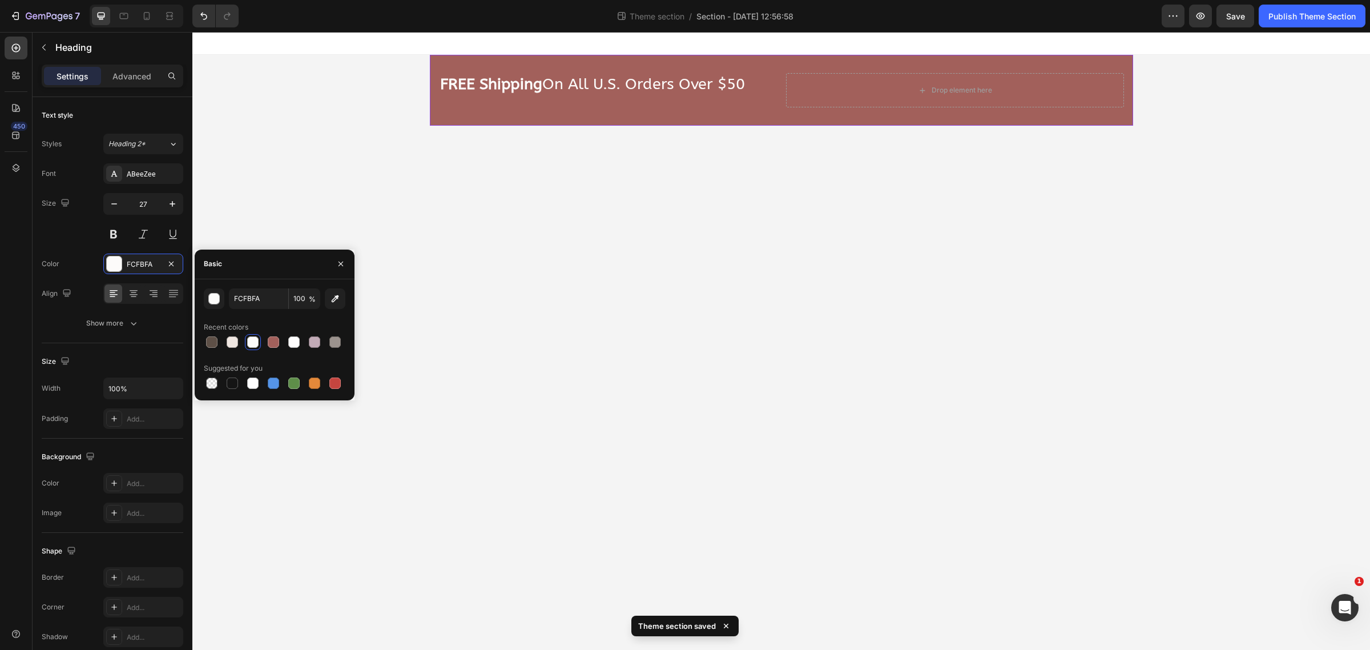
click at [447, 115] on div "⁠⁠⁠⁠⁠⁠⁠ FREE Shipping On All U.S. Orders Over $50 Heading Drop element here Row" at bounding box center [781, 90] width 703 height 71
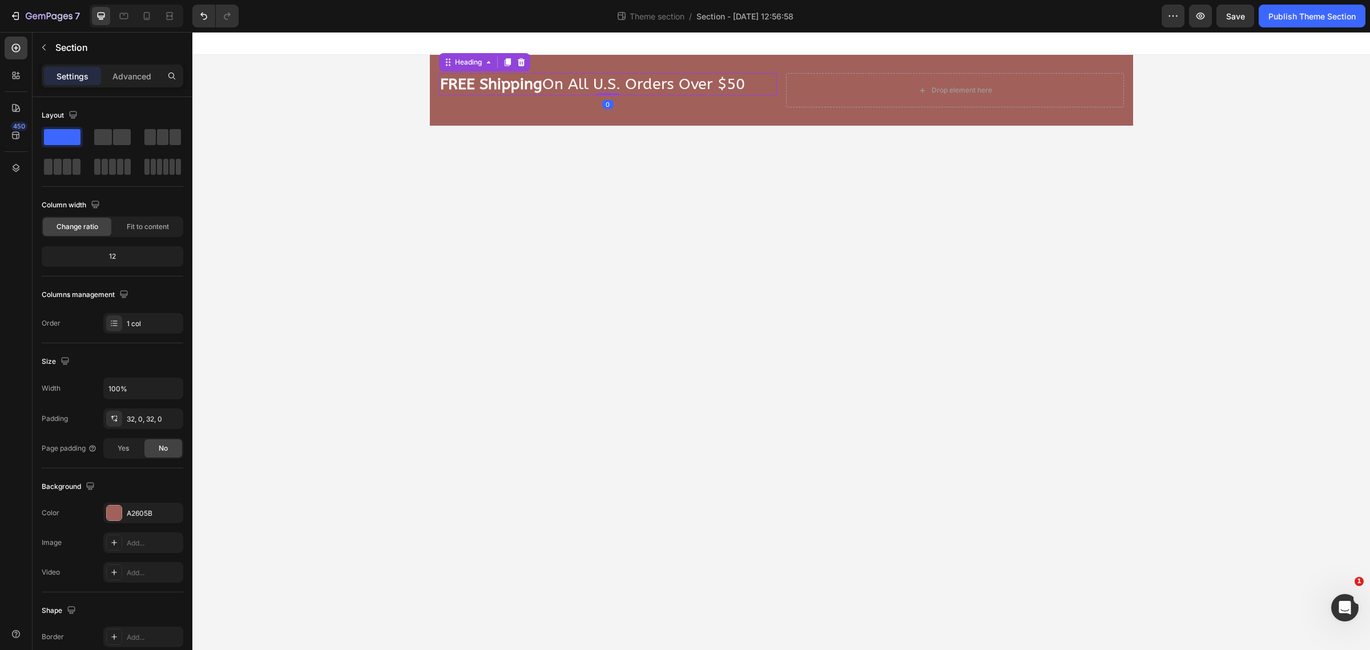
click at [516, 80] on strong "FREE Shipping" at bounding box center [491, 84] width 102 height 18
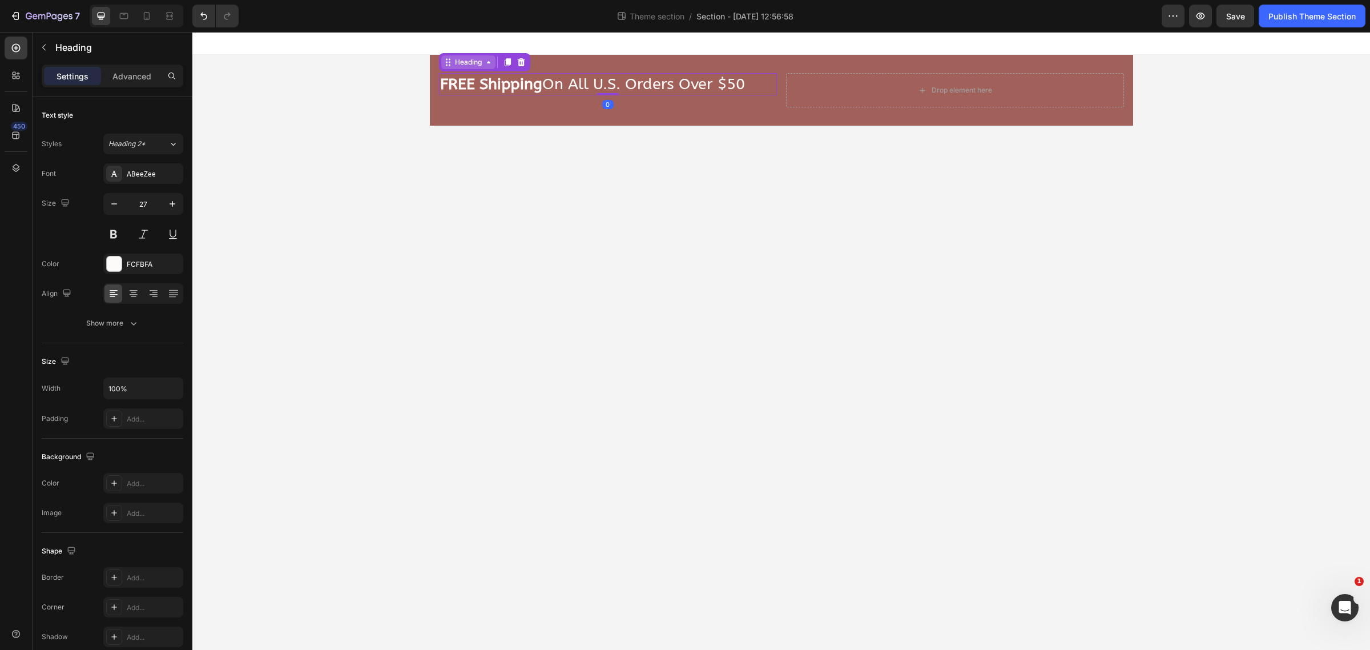
click at [471, 63] on div "Heading" at bounding box center [468, 62] width 31 height 10
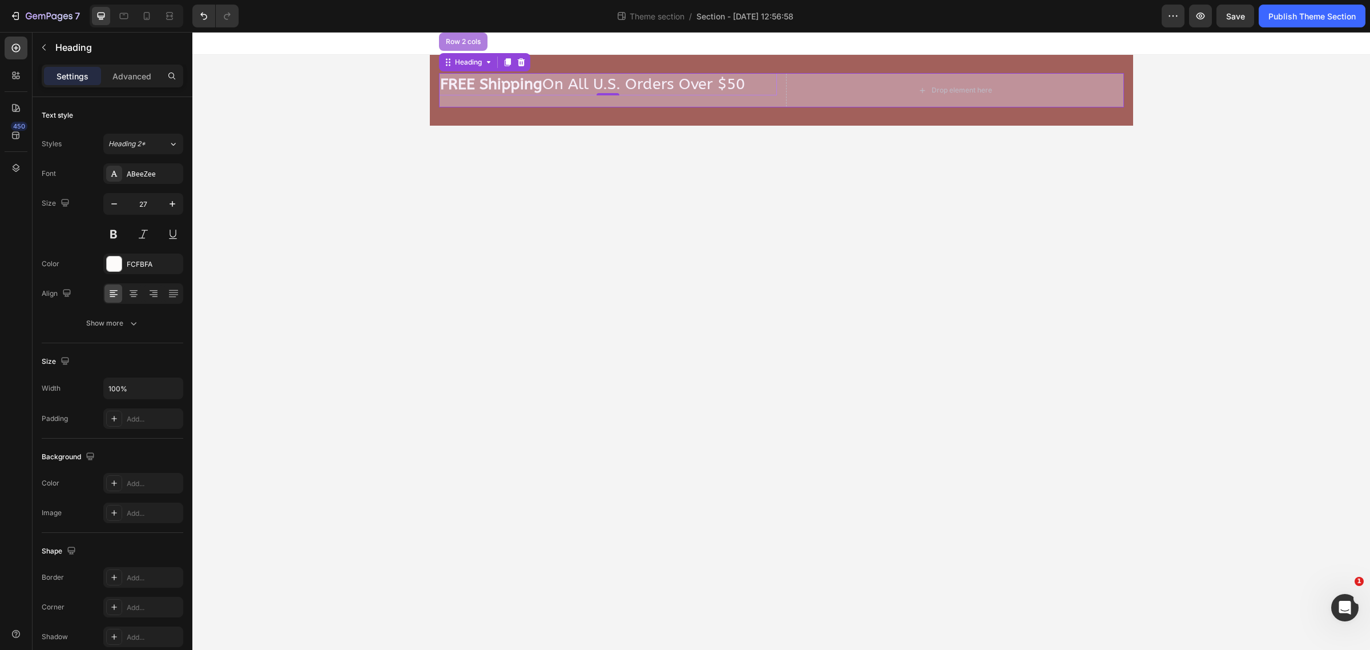
click at [469, 40] on div "Row 2 cols" at bounding box center [463, 41] width 39 height 7
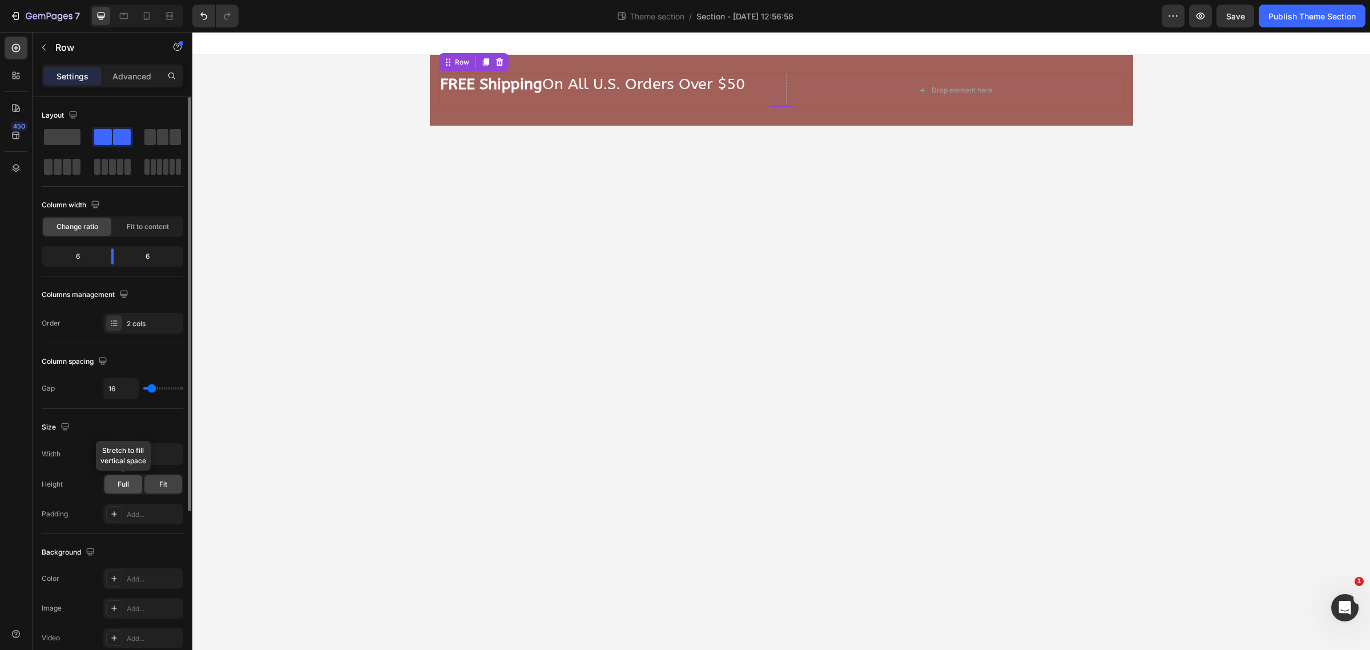
click at [123, 487] on span "Full" at bounding box center [123, 484] width 11 height 10
click at [464, 65] on div "Row" at bounding box center [462, 62] width 19 height 10
click at [449, 66] on icon at bounding box center [448, 62] width 9 height 9
click at [440, 115] on div "⁠⁠⁠⁠⁠⁠⁠ FREE Shipping On All U.S. Orders Over $50 Heading Drop element here Row" at bounding box center [781, 90] width 703 height 71
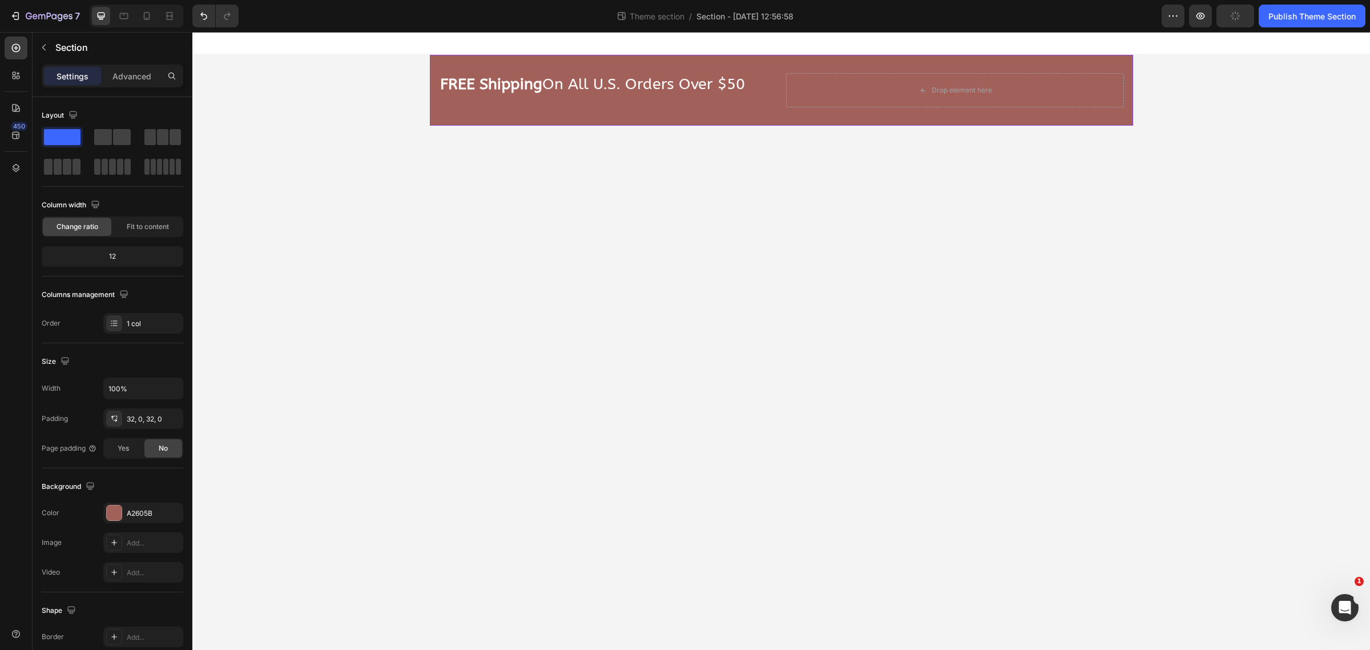
click at [469, 116] on div "⁠⁠⁠⁠⁠⁠⁠ FREE Shipping On All U.S. Orders Over $50 Heading Drop element here Row" at bounding box center [781, 90] width 703 height 71
click at [175, 397] on button "button" at bounding box center [172, 388] width 21 height 21
click at [166, 441] on span "1200px" at bounding box center [161, 439] width 24 height 10
click at [153, 397] on input "1200" at bounding box center [143, 388] width 79 height 21
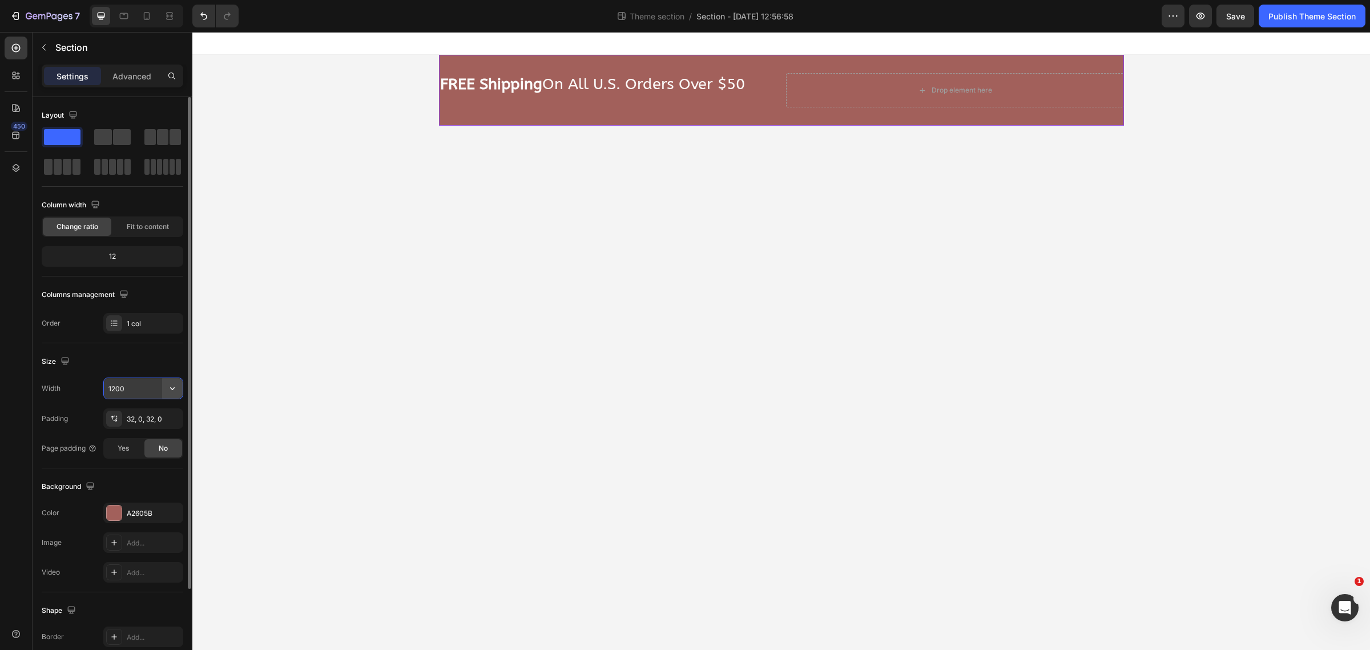
click at [173, 392] on icon "button" at bounding box center [172, 387] width 11 height 11
click at [164, 418] on span "100%" at bounding box center [163, 418] width 19 height 10
type input "100%"
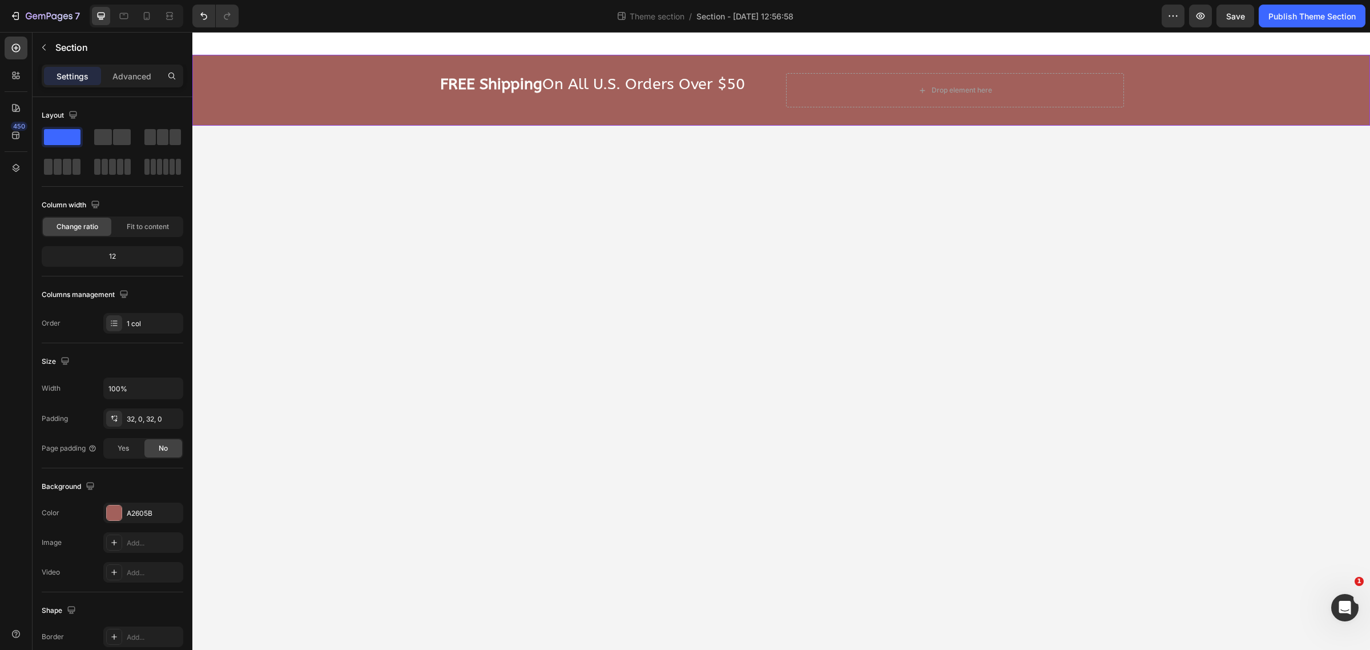
click at [355, 89] on div "⁠⁠⁠⁠⁠⁠⁠ FREE Shipping On All U.S. Orders Over $50 Heading Drop element here Row" at bounding box center [781, 90] width 1178 height 34
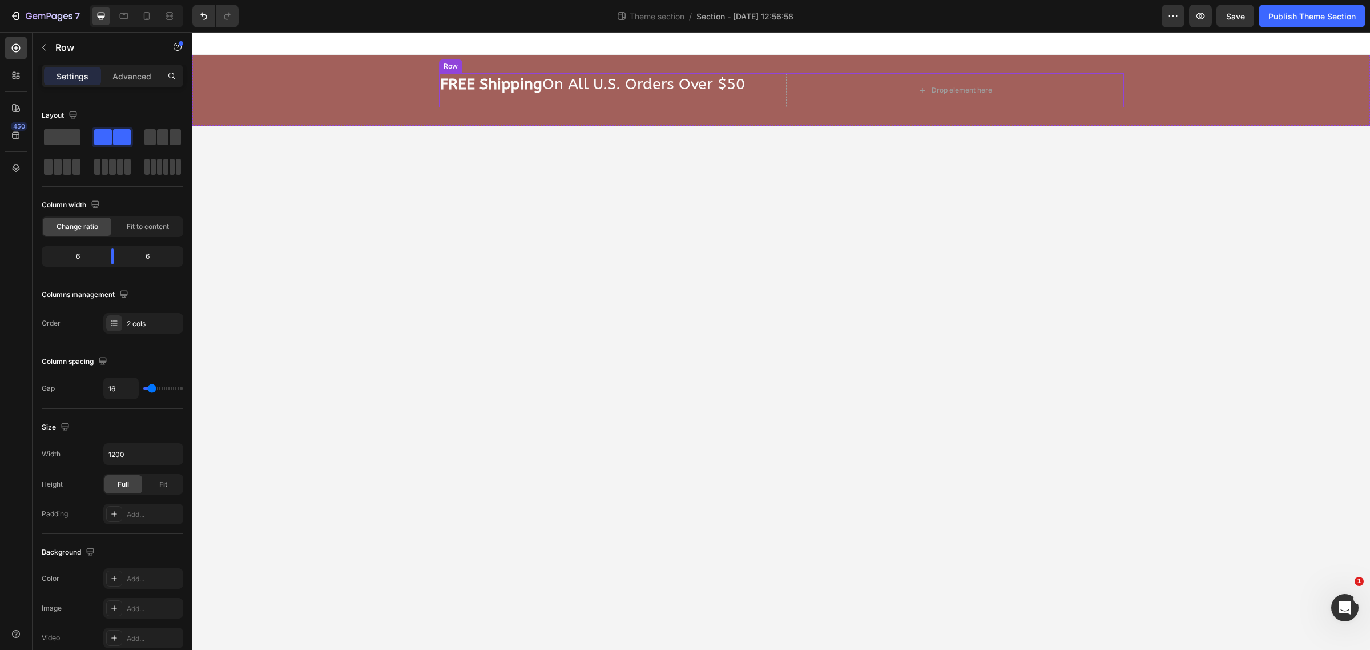
click at [491, 99] on div "⁠⁠⁠⁠⁠⁠⁠ FREE Shipping On All U.S. Orders Over $50 Heading" at bounding box center [608, 90] width 338 height 34
click at [355, 76] on div "⁠⁠⁠⁠⁠⁠⁠ FREE Shipping On All U.S. Orders Over $50 Heading Drop element here Row" at bounding box center [781, 90] width 1178 height 34
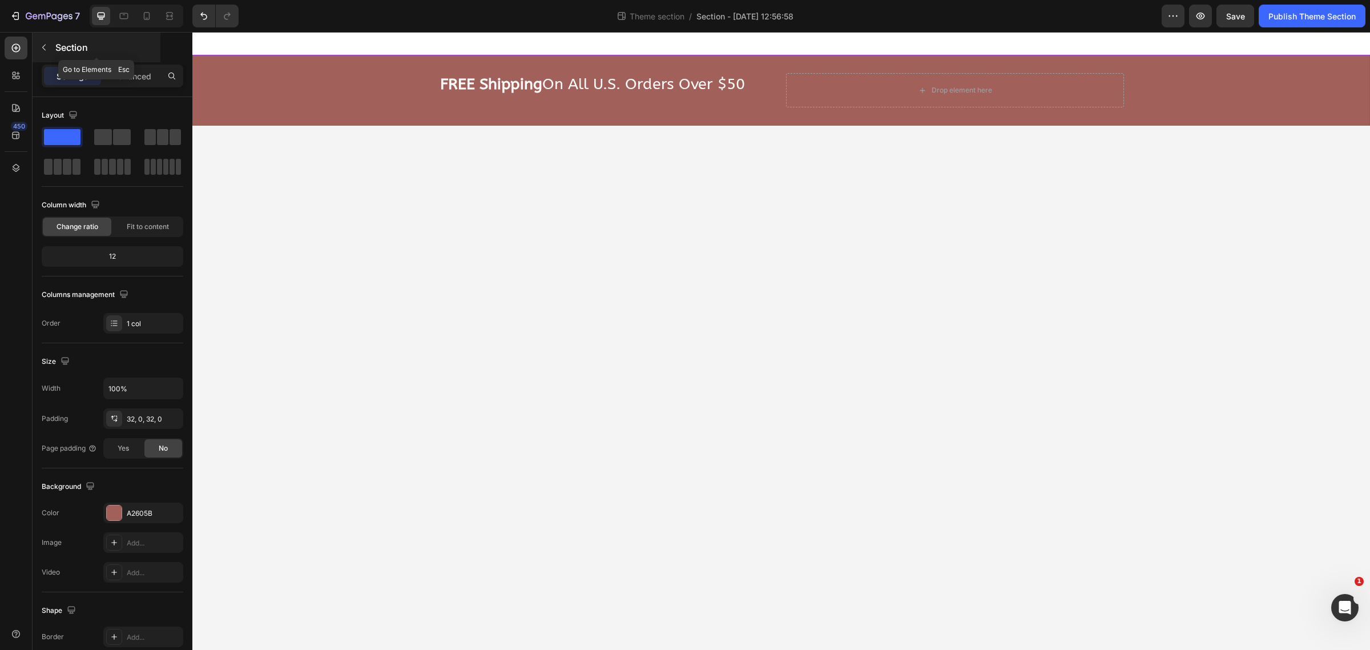
click at [43, 45] on icon "button" at bounding box center [43, 47] width 9 height 9
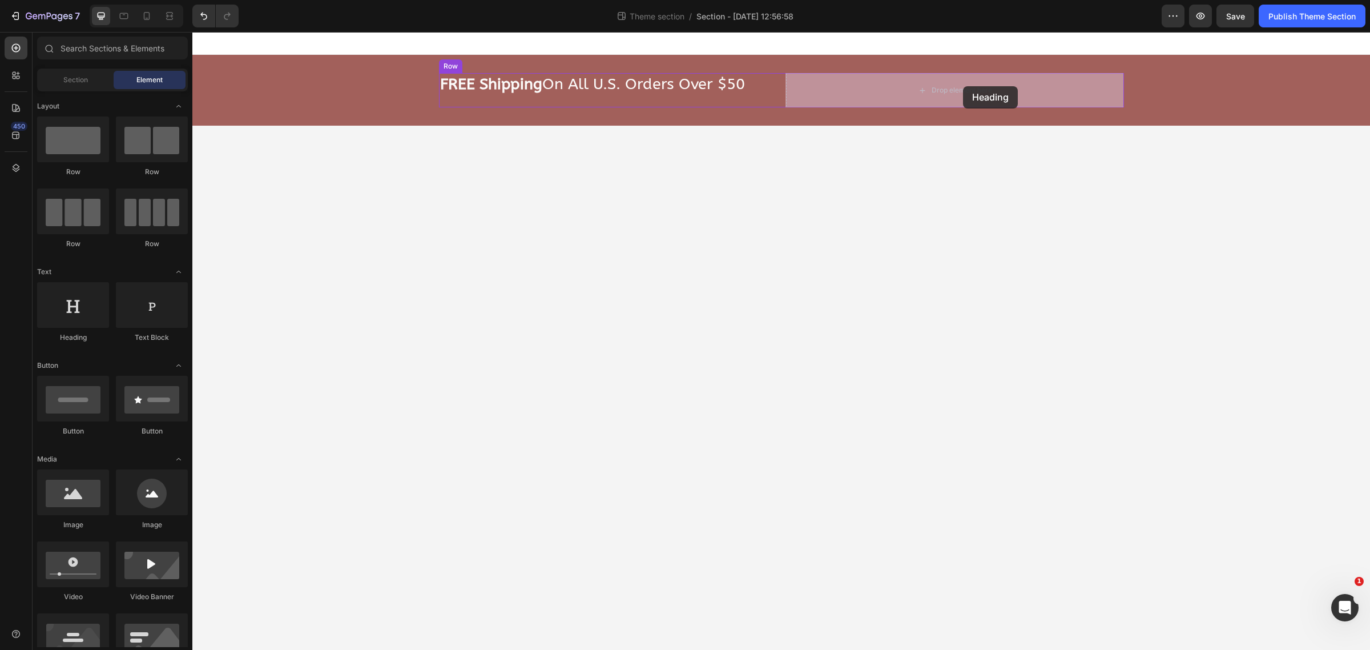
drag, startPoint x: 285, startPoint y: 339, endPoint x: 963, endPoint y: 86, distance: 723.3
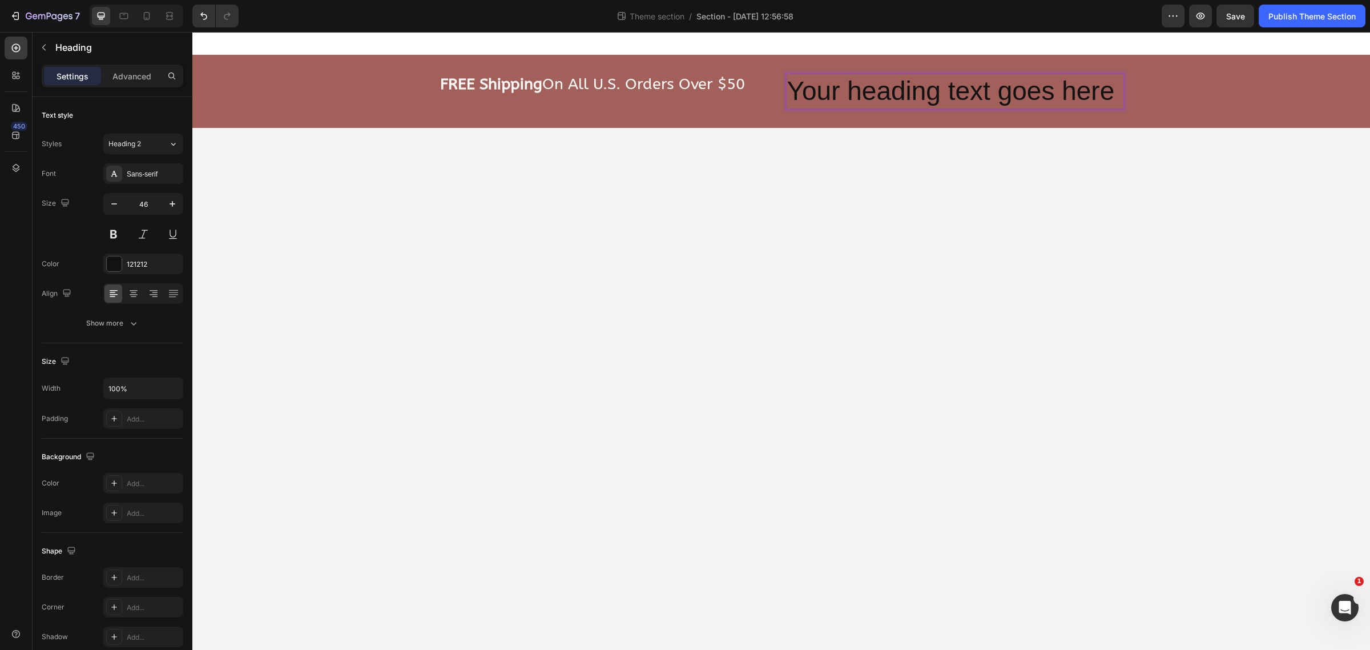
click at [857, 87] on h2 "Your heading text goes here" at bounding box center [955, 91] width 338 height 37
click at [857, 87] on p "Your heading text goes here" at bounding box center [955, 91] width 336 height 34
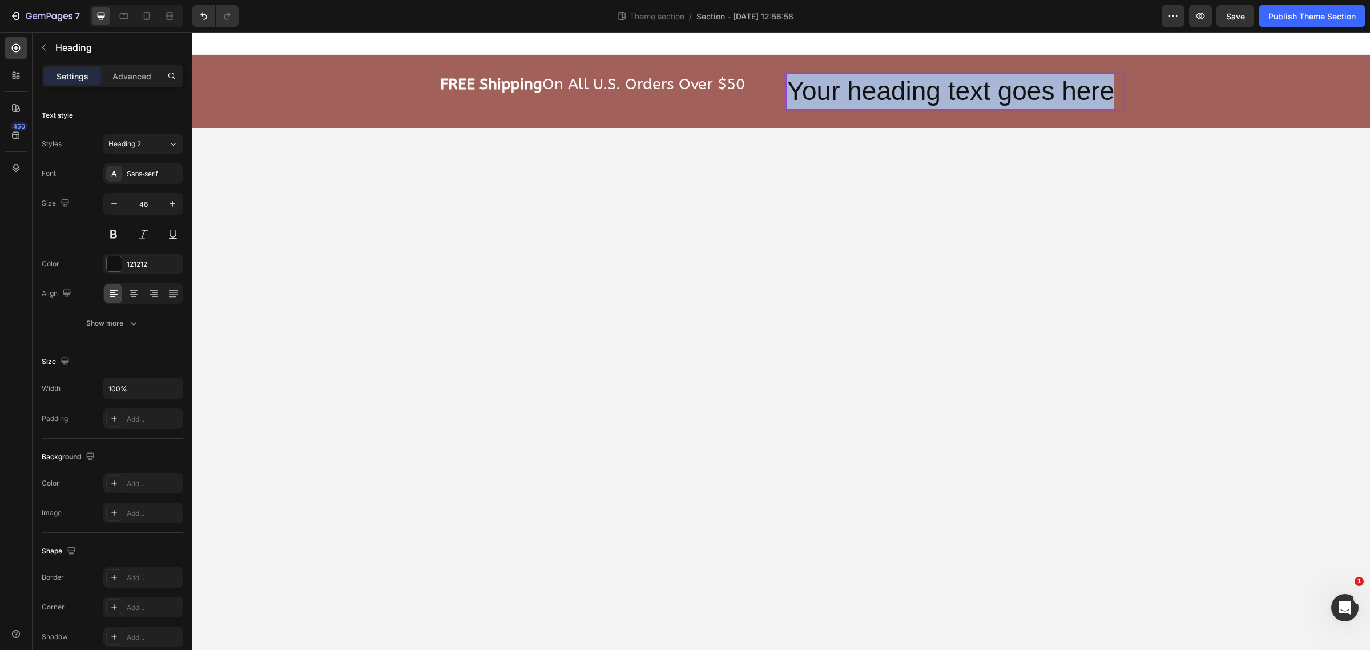
click at [857, 87] on p "Your heading text goes here" at bounding box center [955, 91] width 336 height 34
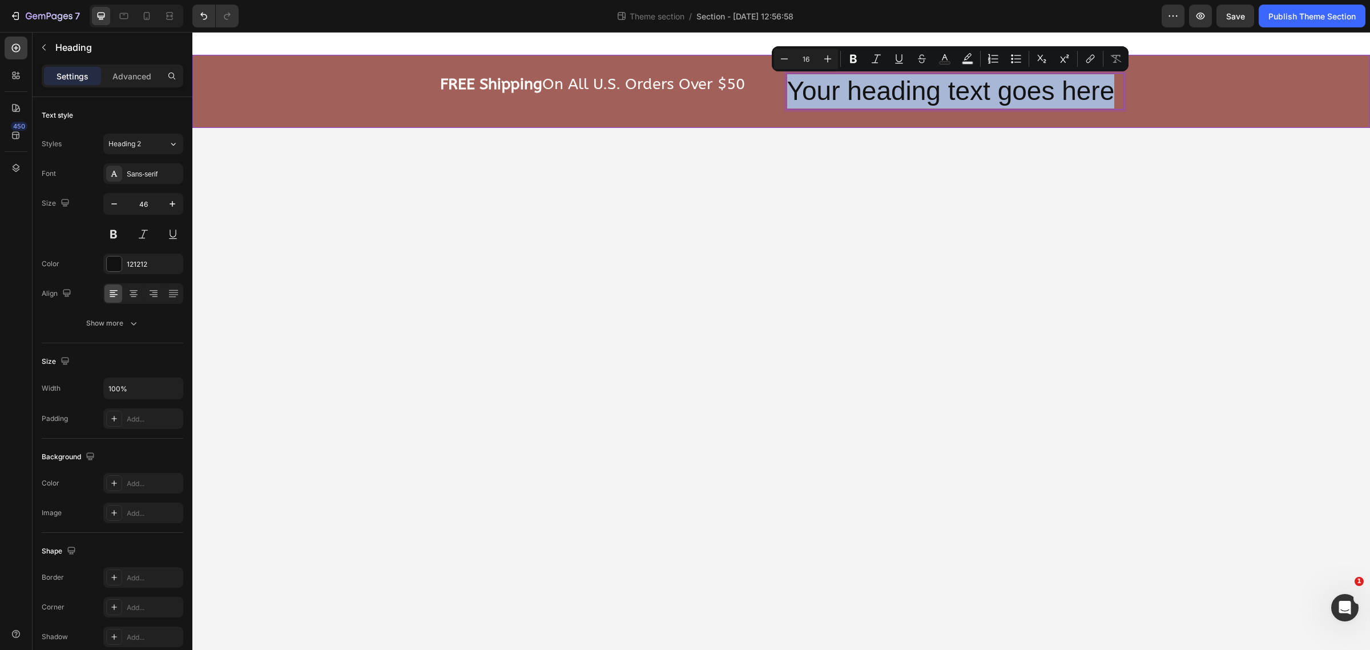
click at [1201, 101] on div "⁠⁠⁠⁠⁠⁠⁠ FREE Shipping On All U.S. Orders Over $50 Heading Your heading text goe…" at bounding box center [781, 91] width 1178 height 37
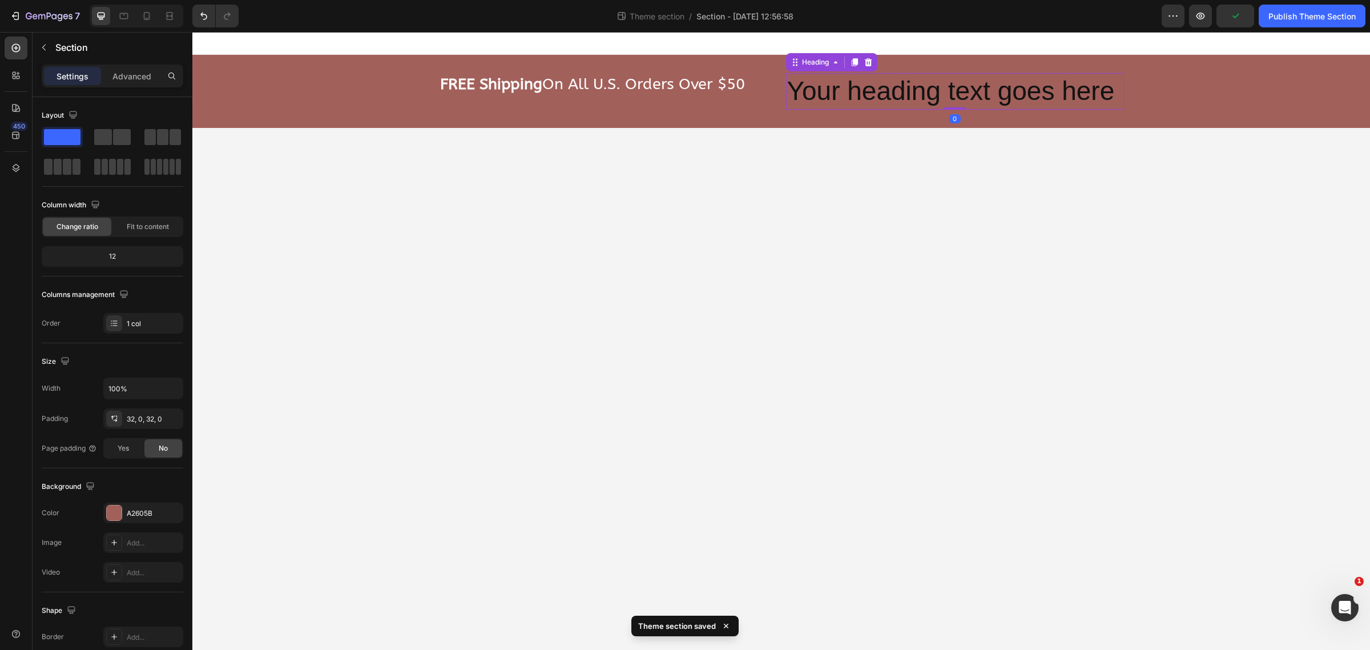
click at [1040, 88] on p "Your heading text goes here" at bounding box center [955, 91] width 336 height 34
click at [1279, 95] on div "⁠⁠⁠⁠⁠⁠⁠ FREE Shipping On All U.S. Orders Over $50 Heading Your heading text goe…" at bounding box center [781, 91] width 1178 height 37
click at [1306, 13] on div "Publish Theme Section" at bounding box center [1312, 16] width 87 height 12
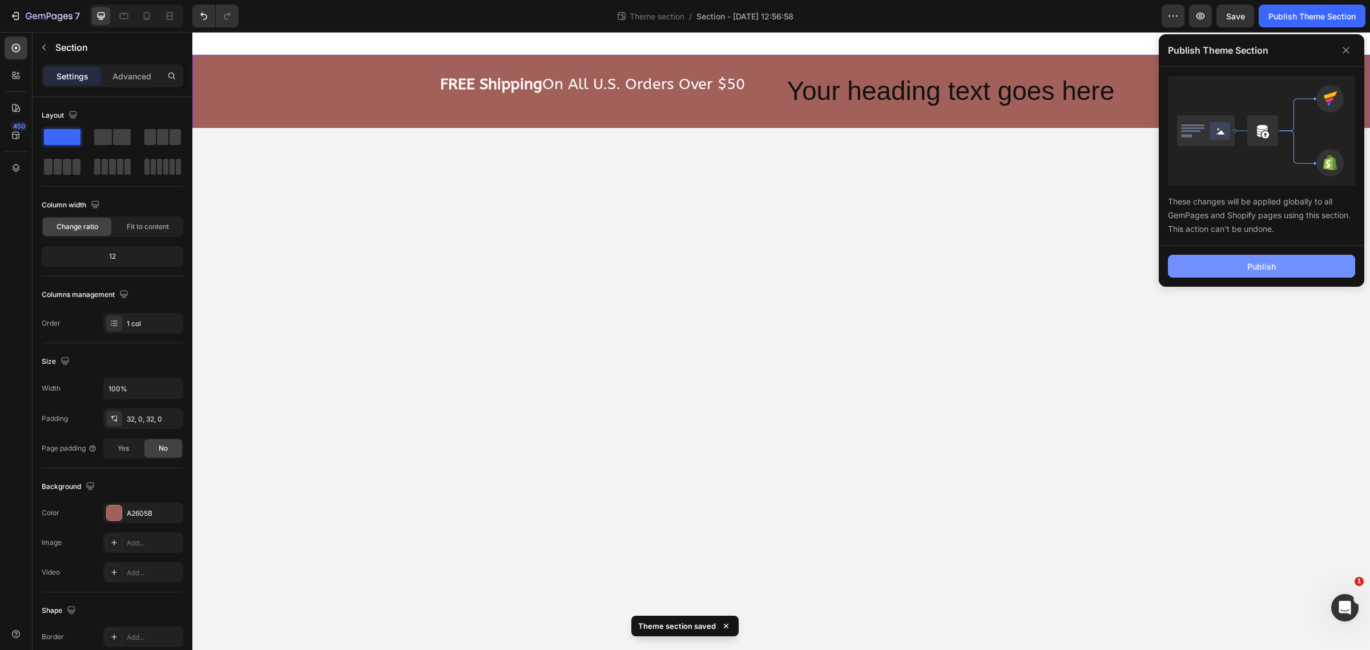
click at [1260, 264] on div "Publish" at bounding box center [1261, 266] width 29 height 12
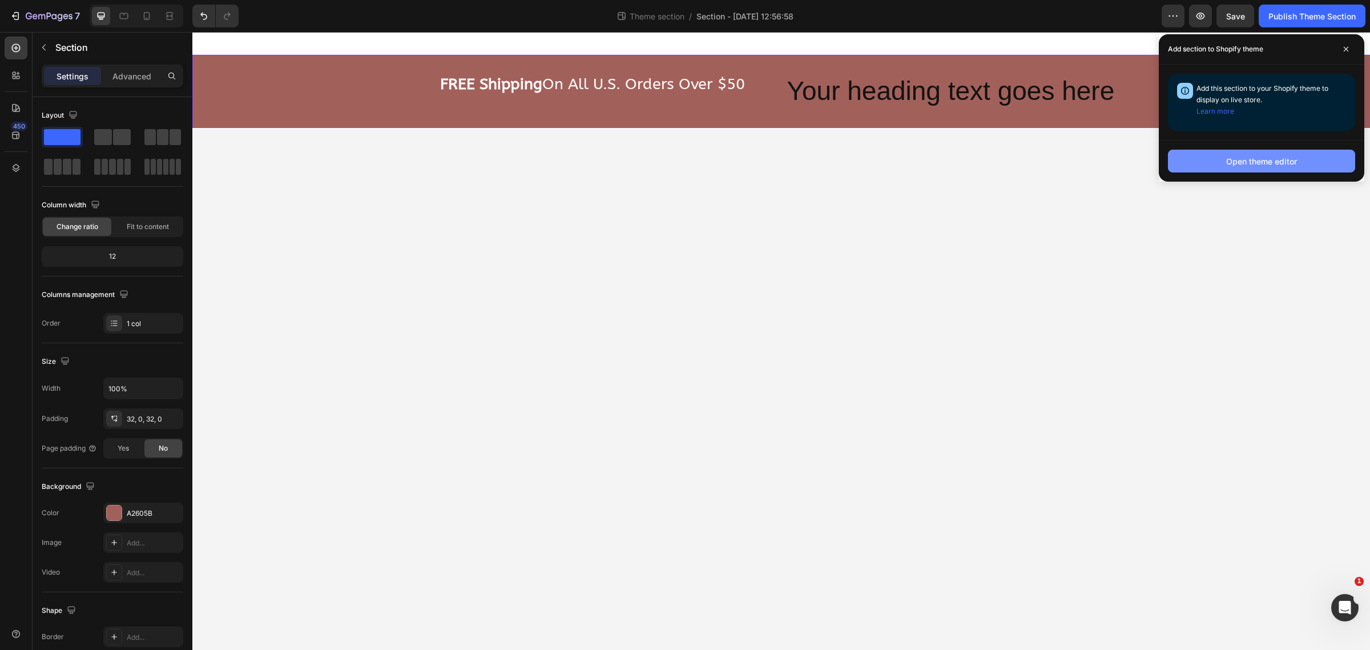
click at [1285, 163] on div "Open theme editor" at bounding box center [1261, 161] width 71 height 12
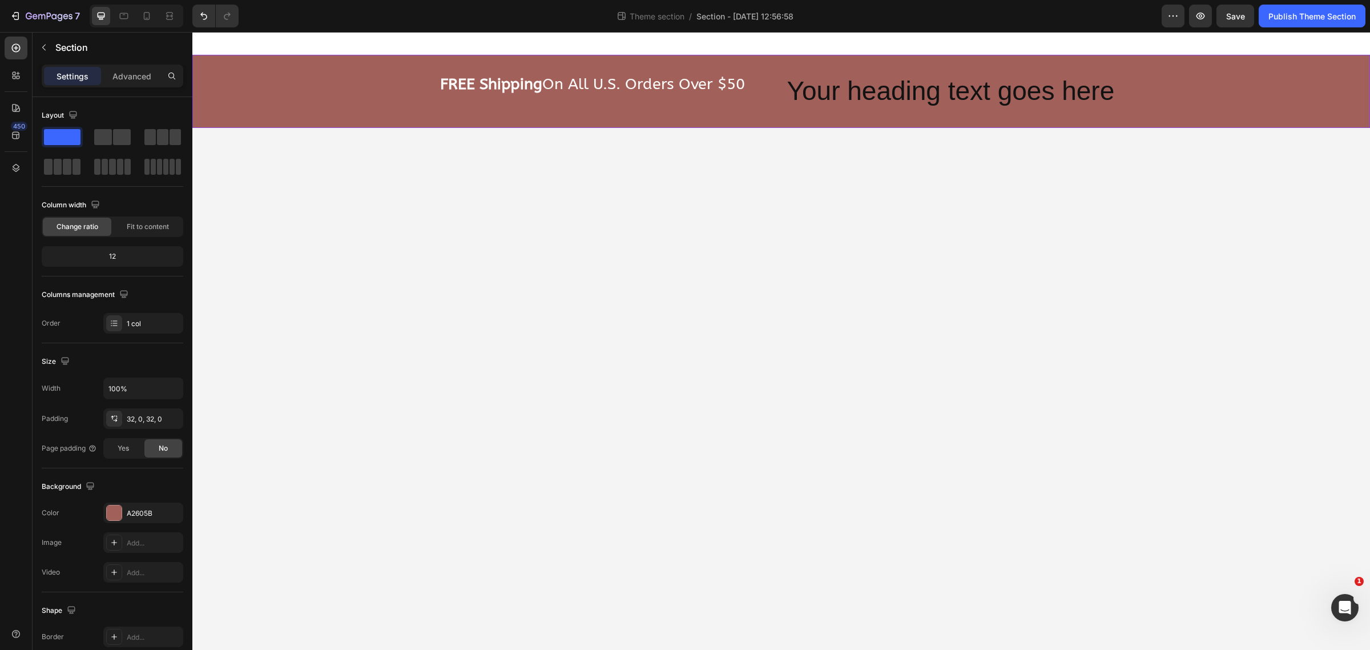
click at [326, 82] on div "⁠⁠⁠⁠⁠⁠⁠ FREE Shipping On All U.S. Orders Over $50 Heading Your heading text goe…" at bounding box center [781, 91] width 1178 height 37
click at [121, 80] on p "Advanced" at bounding box center [131, 76] width 39 height 12
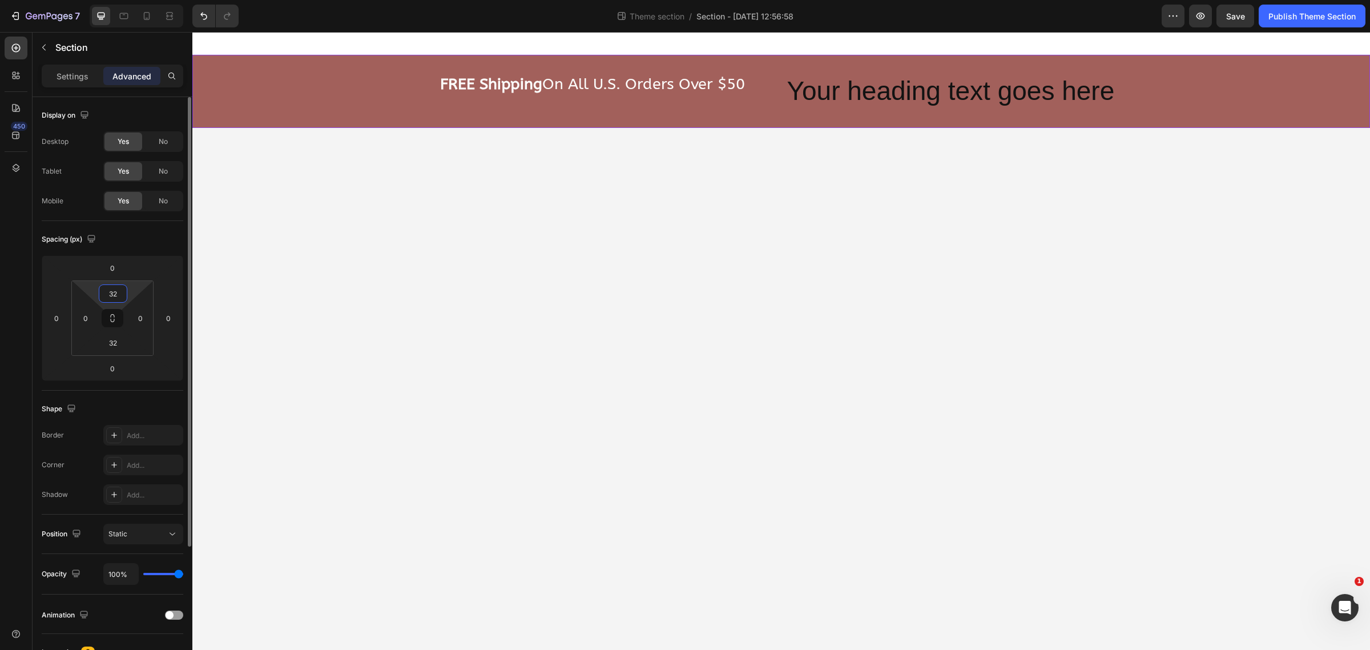
click at [118, 292] on input "32" at bounding box center [113, 293] width 23 height 17
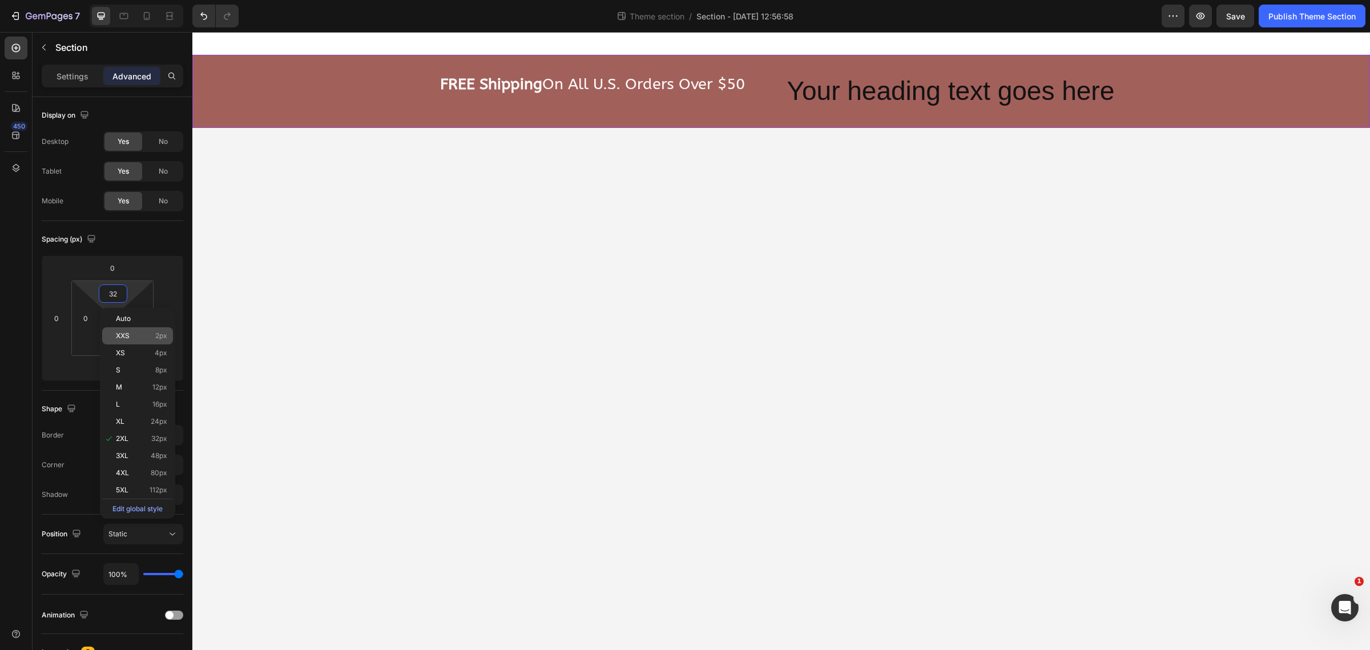
type input "2"
click at [135, 333] on p "XXS 2px" at bounding box center [141, 336] width 51 height 8
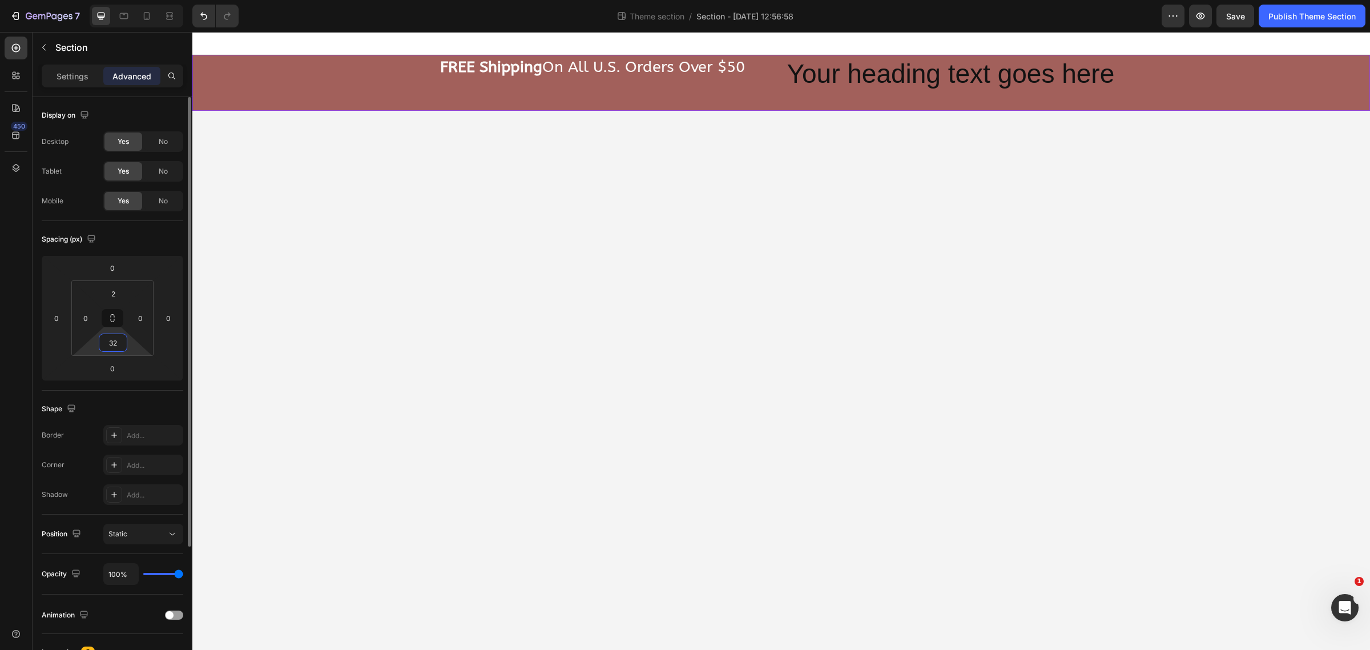
click at [115, 346] on input "32" at bounding box center [113, 342] width 23 height 17
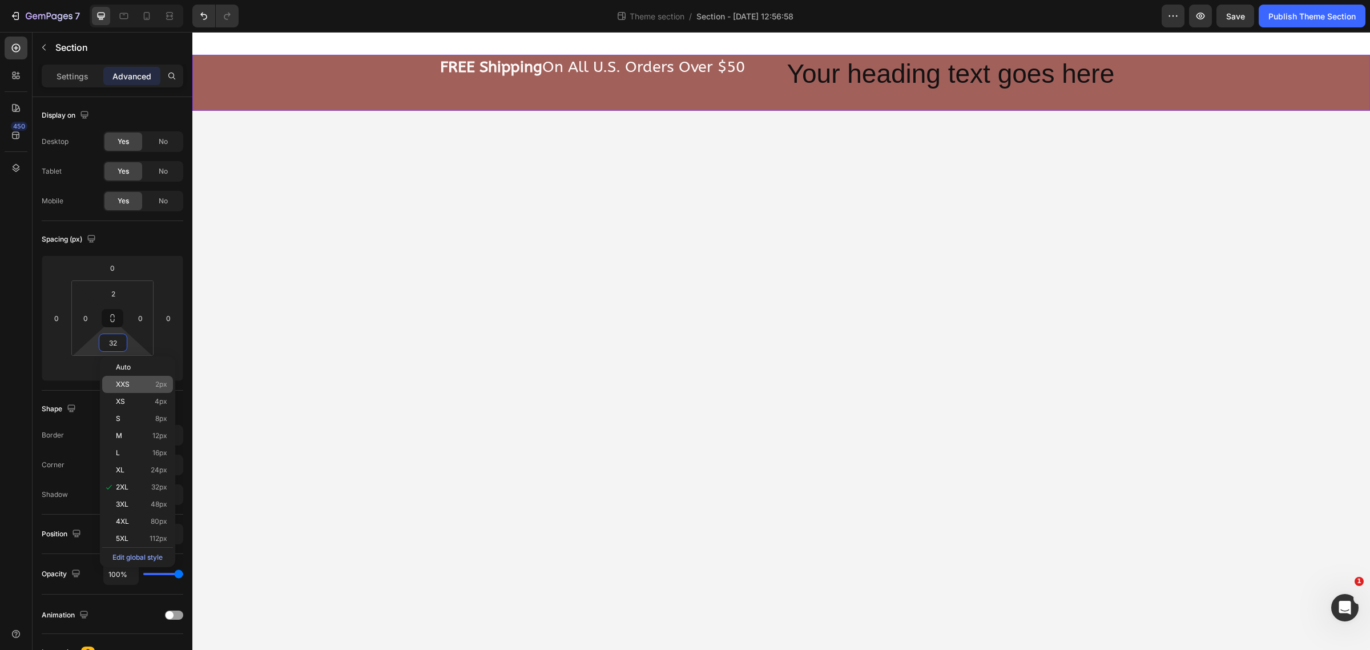
type input "2"
click at [150, 386] on p "XXS 2px" at bounding box center [141, 384] width 51 height 8
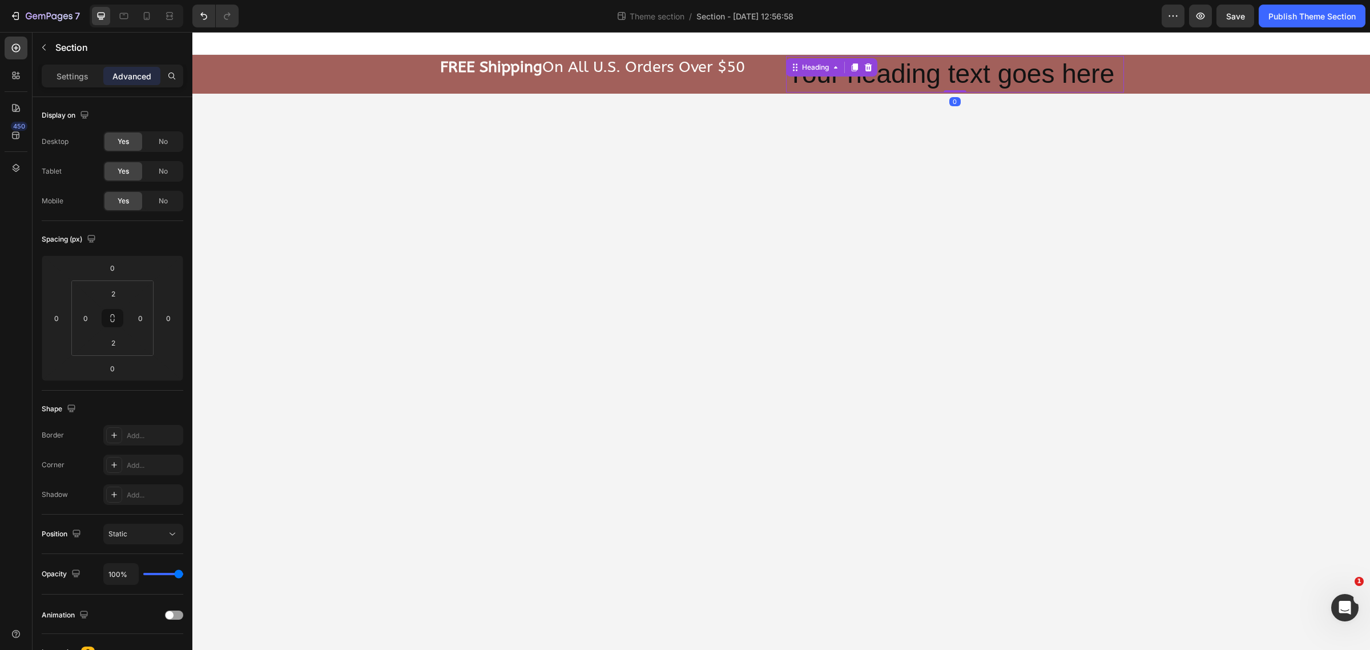
click at [844, 75] on div "Your heading text goes here Heading 0" at bounding box center [955, 74] width 338 height 37
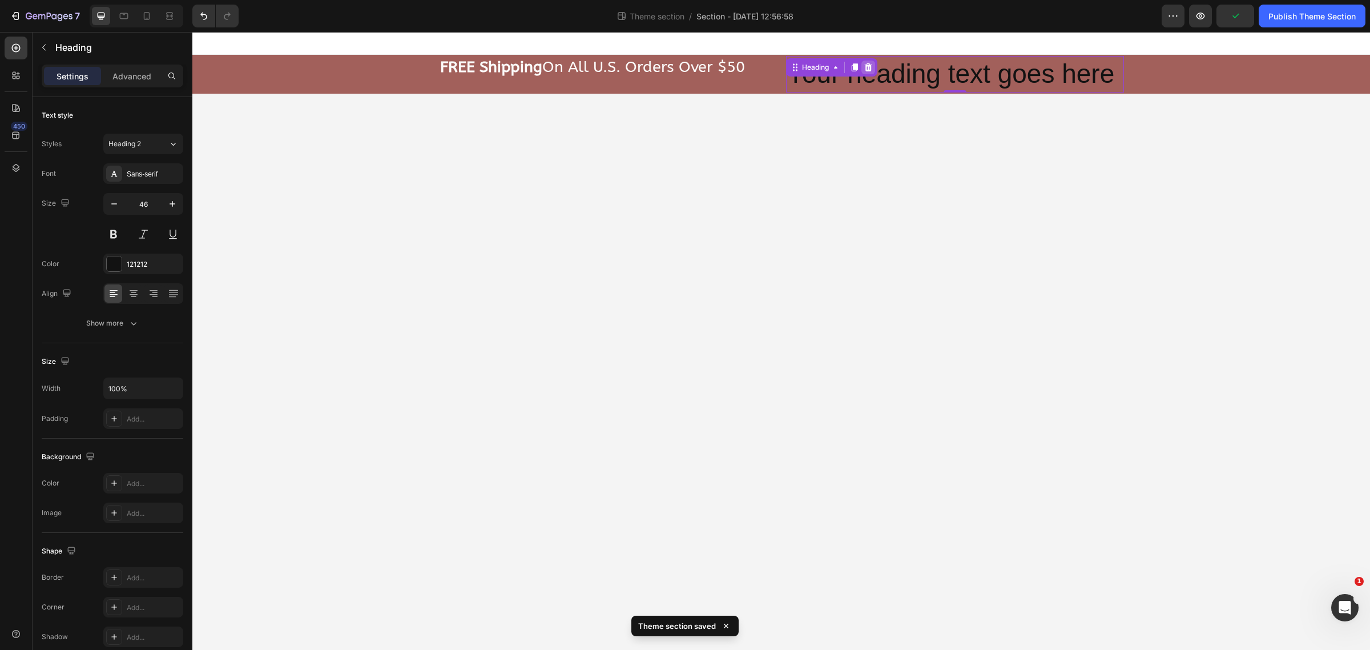
click at [867, 66] on icon at bounding box center [867, 67] width 7 height 8
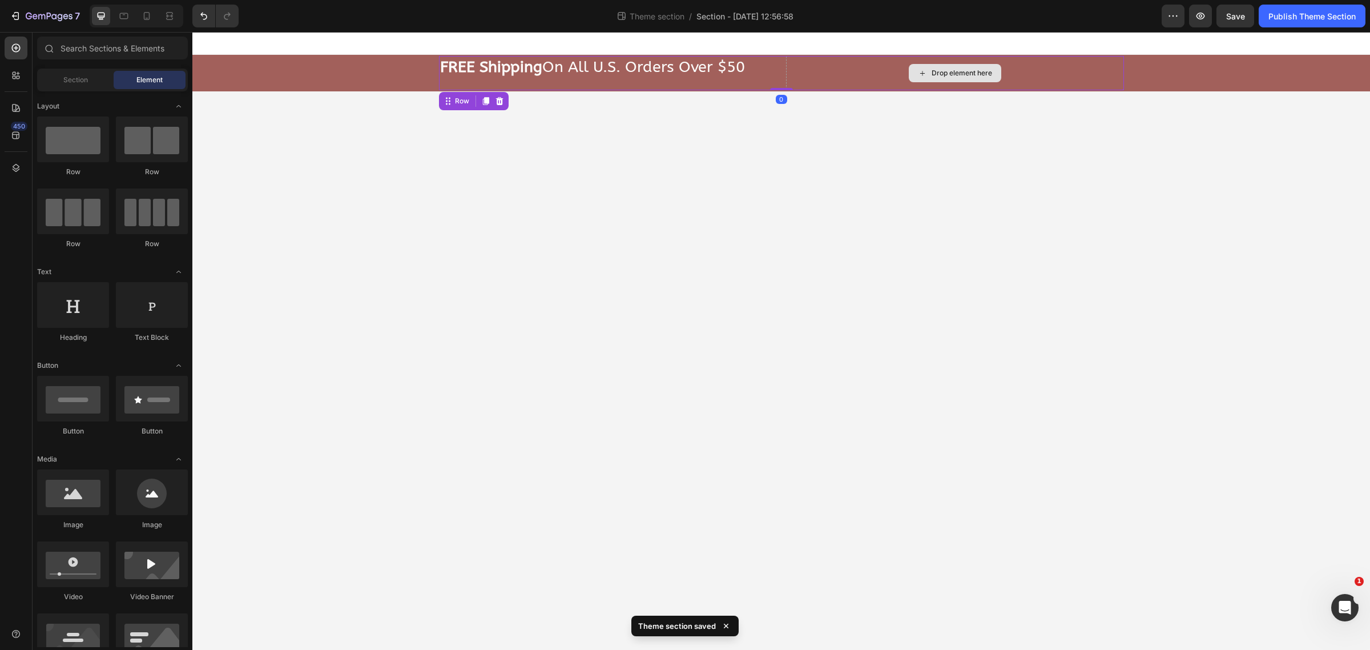
click at [835, 79] on div "Drop element here" at bounding box center [955, 73] width 338 height 34
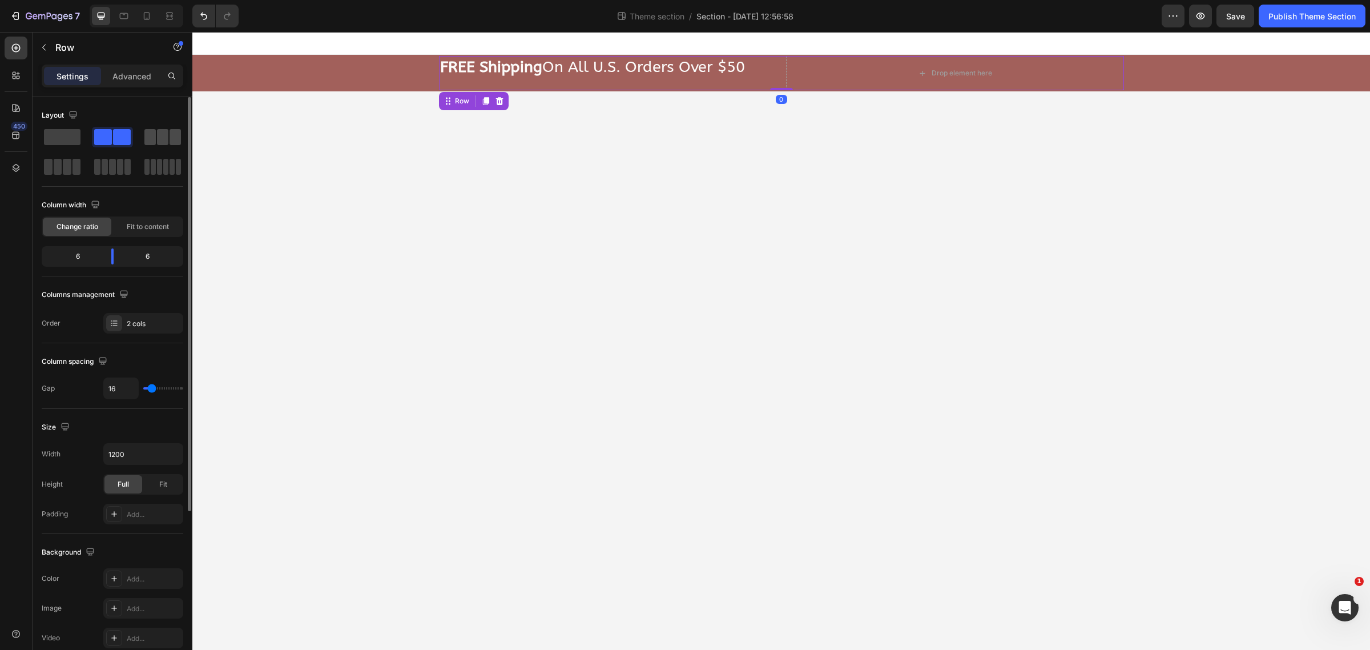
click at [160, 135] on span at bounding box center [162, 137] width 11 height 16
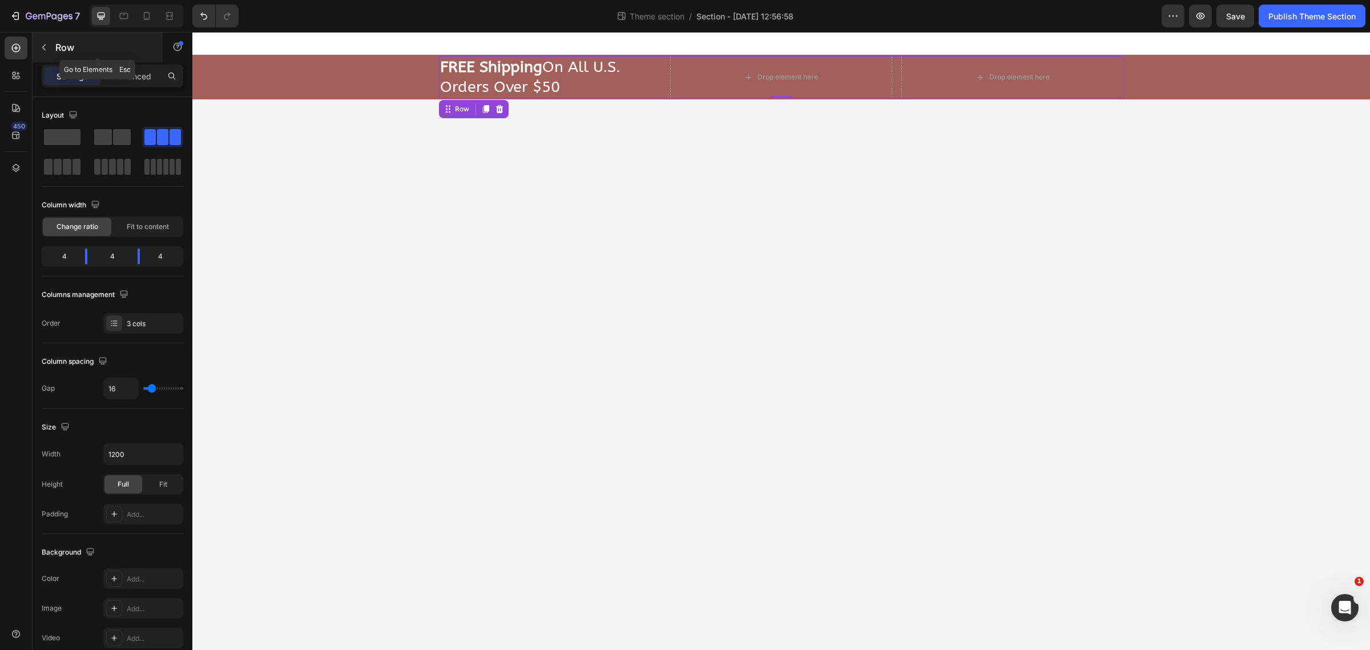
click at [37, 43] on button "button" at bounding box center [44, 47] width 18 height 18
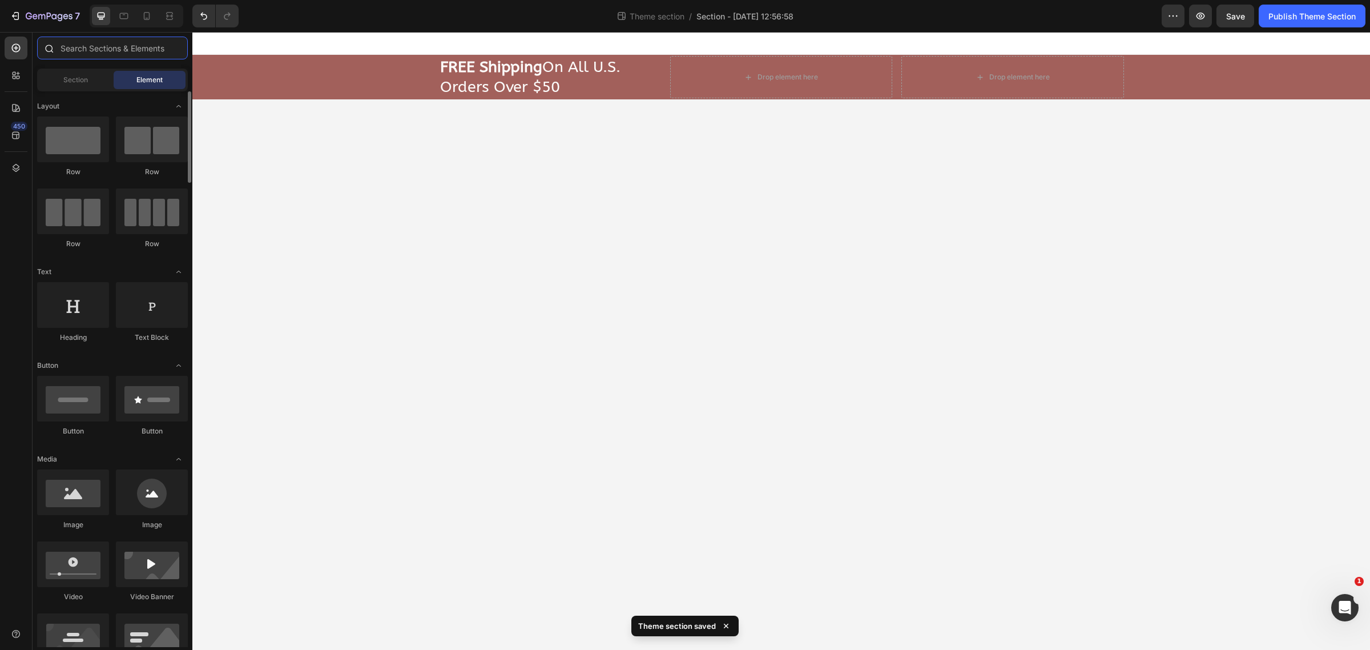
click at [110, 53] on input "text" at bounding box center [112, 48] width 151 height 23
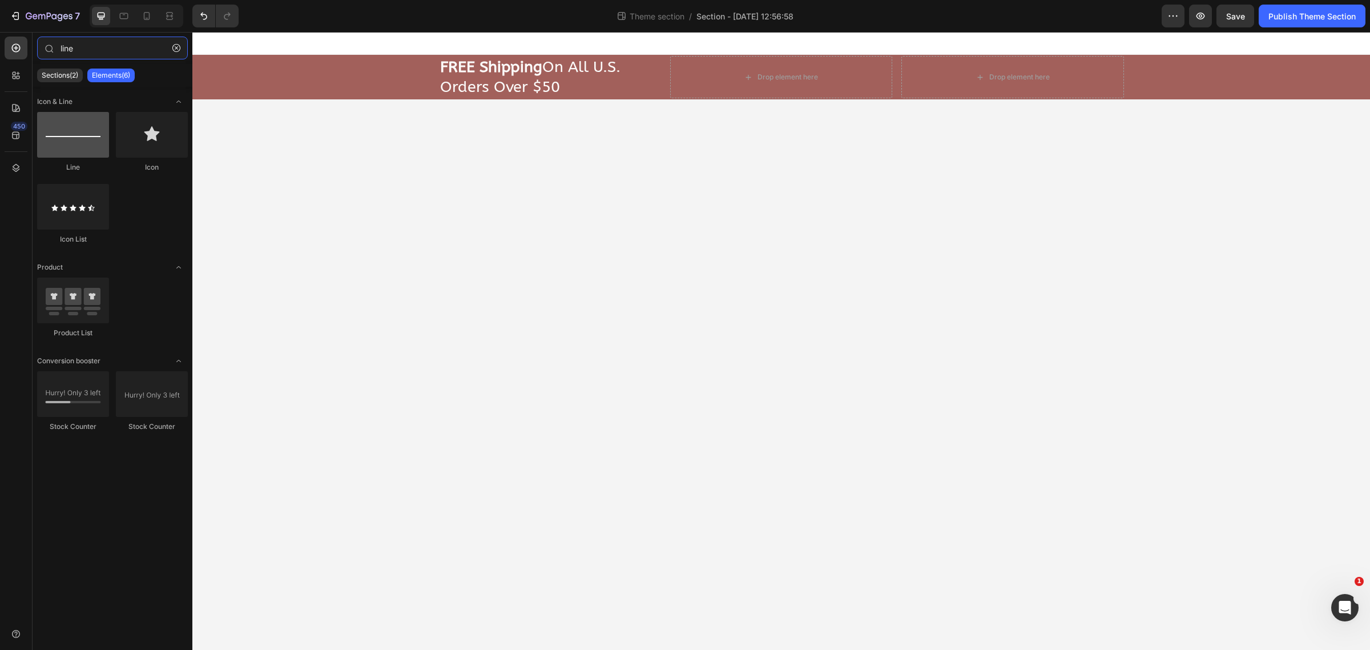
type input "line"
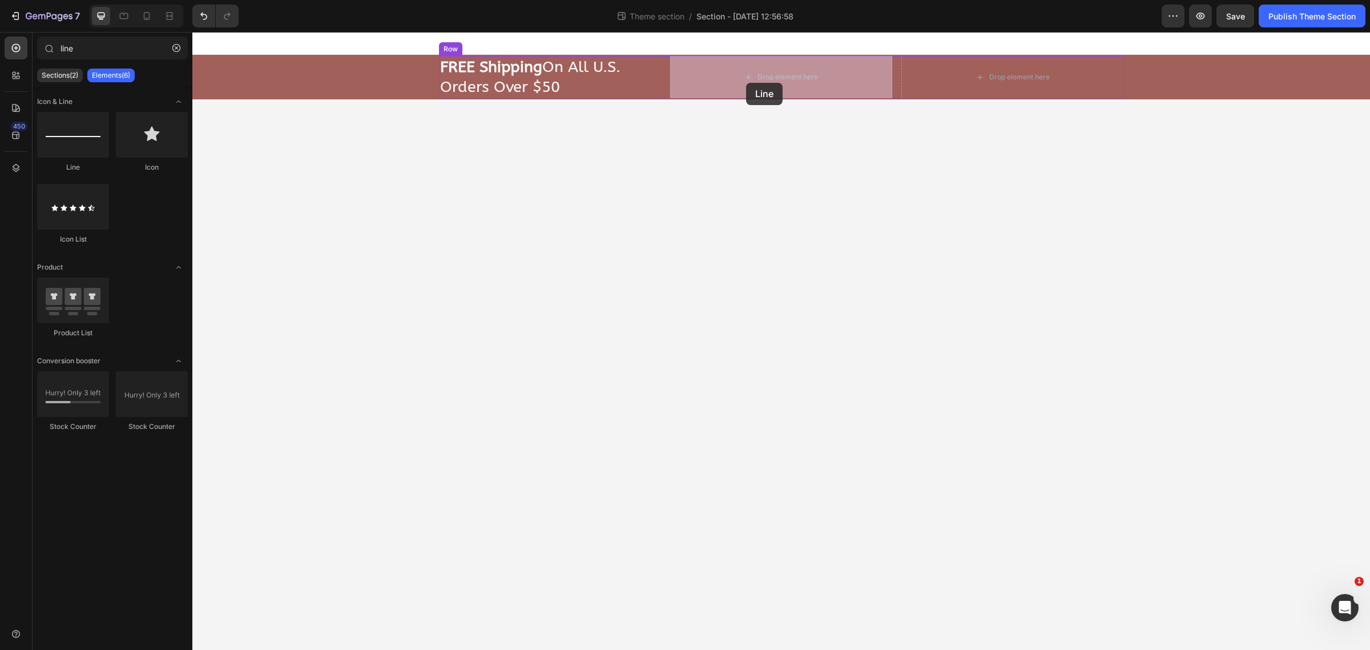
drag, startPoint x: 276, startPoint y: 182, endPoint x: 746, endPoint y: 83, distance: 480.7
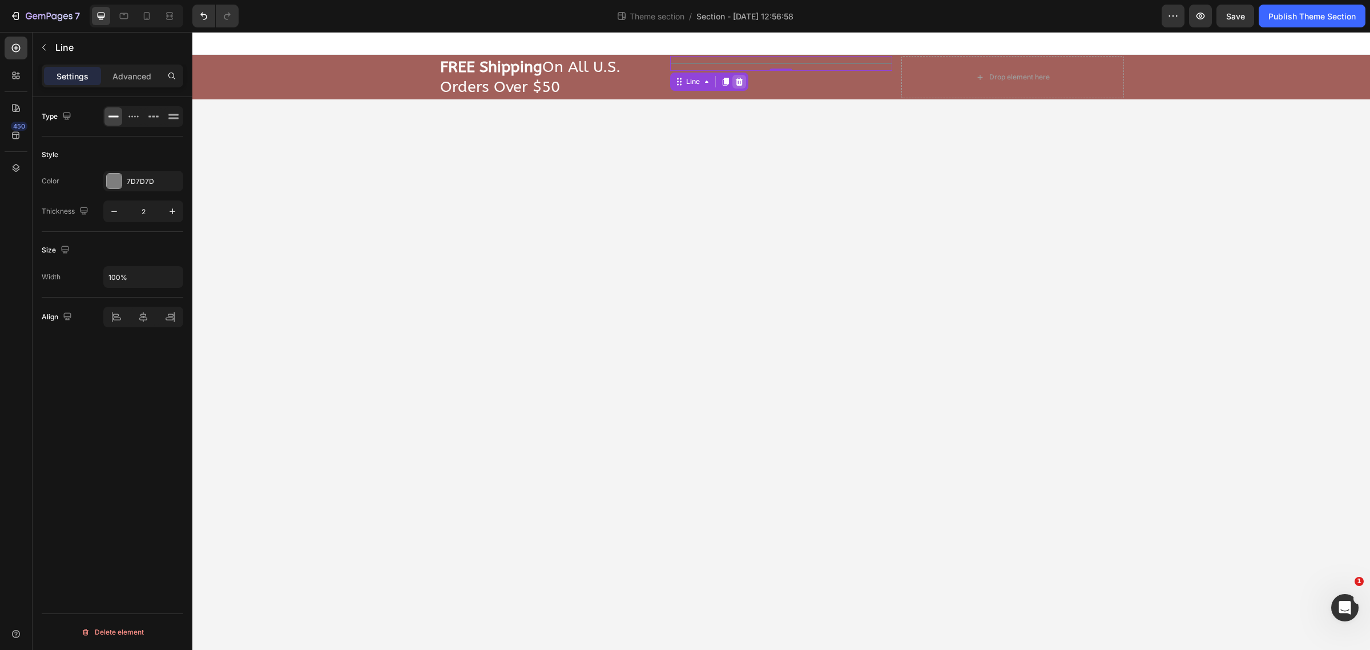
click at [740, 84] on icon at bounding box center [738, 82] width 7 height 8
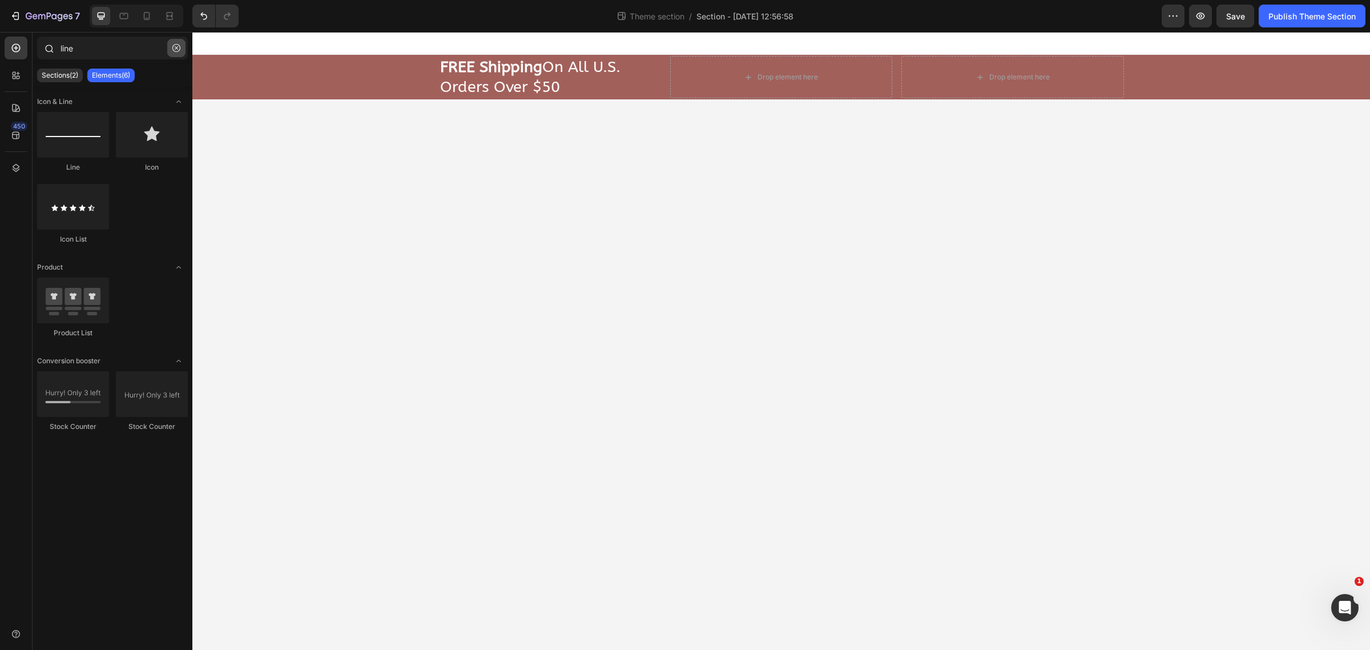
click at [180, 47] on button "button" at bounding box center [176, 48] width 18 height 18
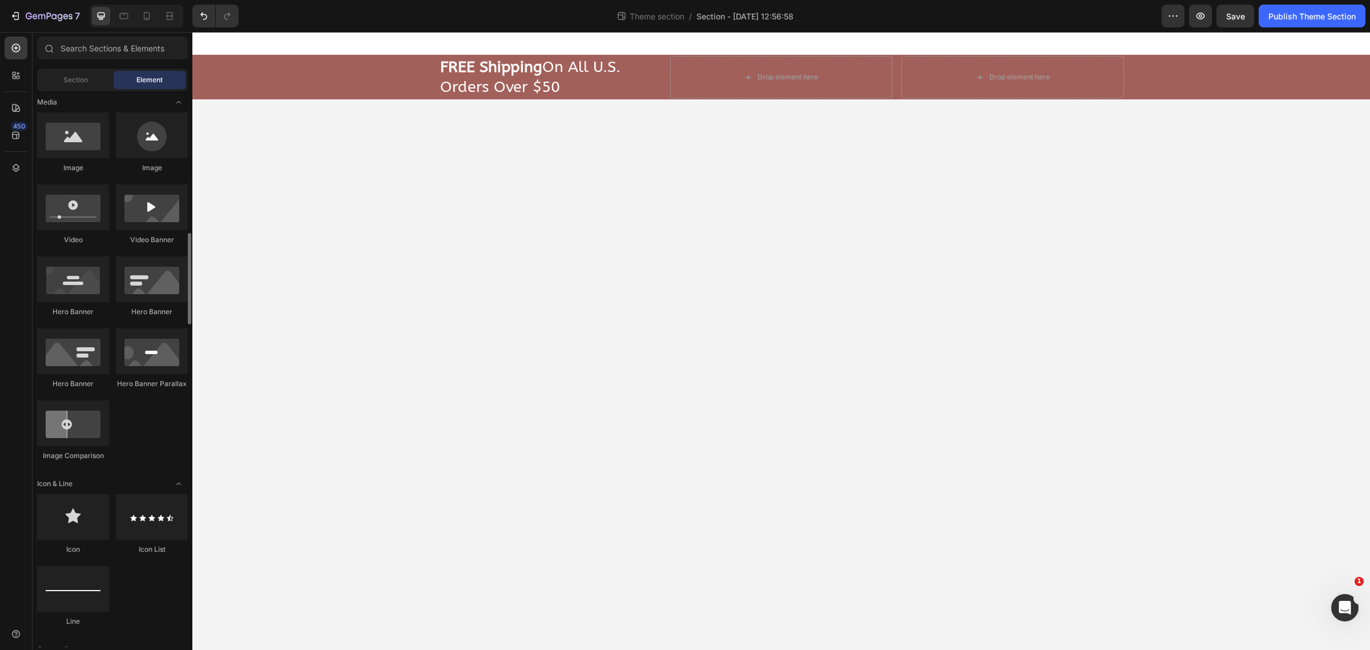
scroll to position [428, 0]
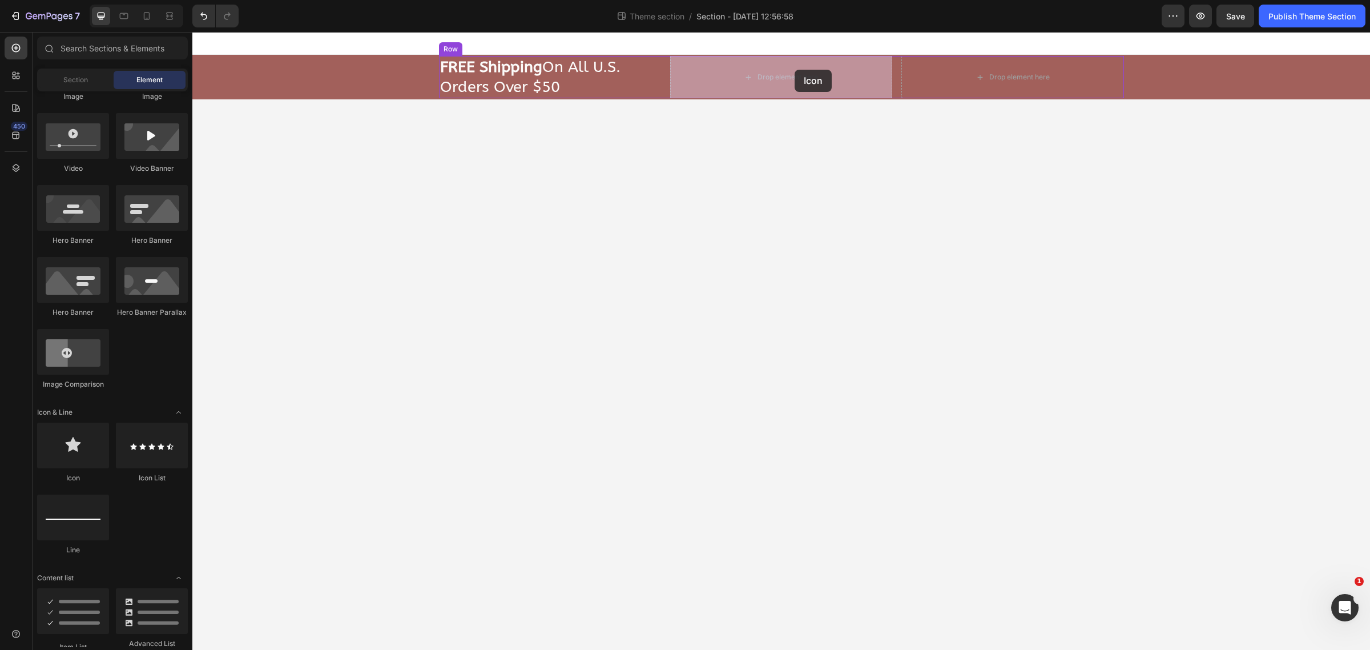
drag, startPoint x: 270, startPoint y: 483, endPoint x: 792, endPoint y: 73, distance: 664.0
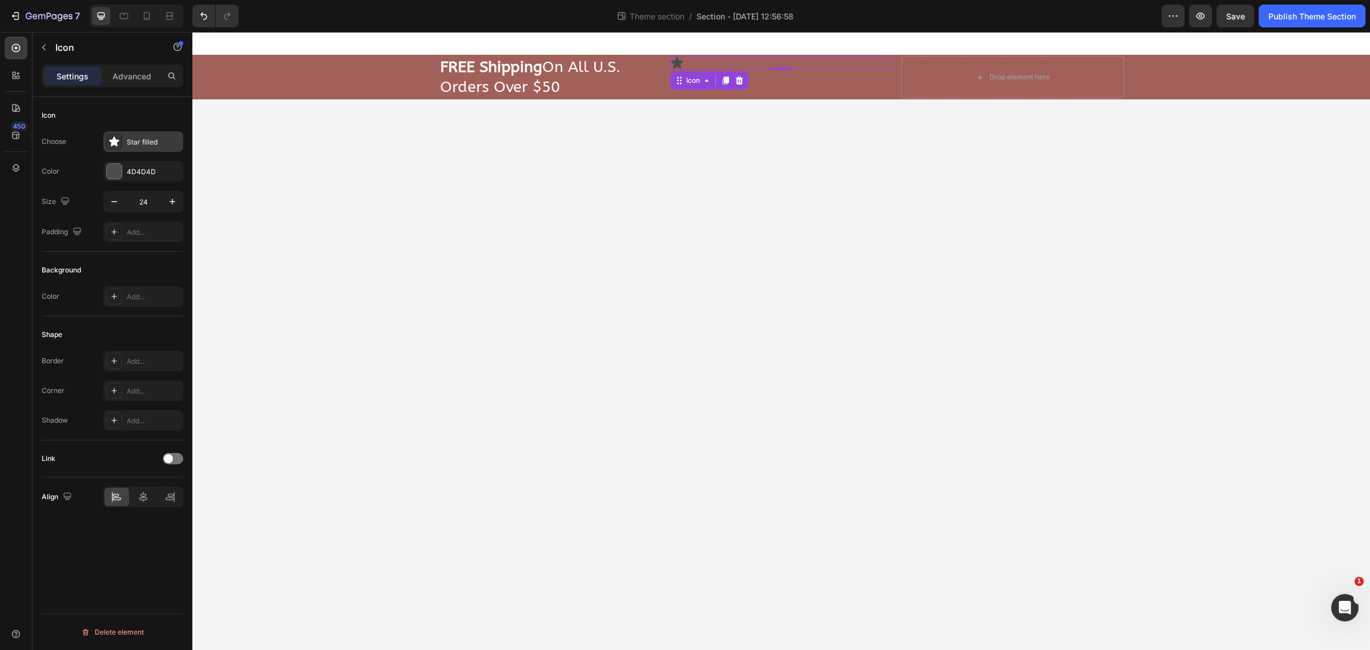
click at [146, 135] on div "Star filled" at bounding box center [143, 141] width 80 height 21
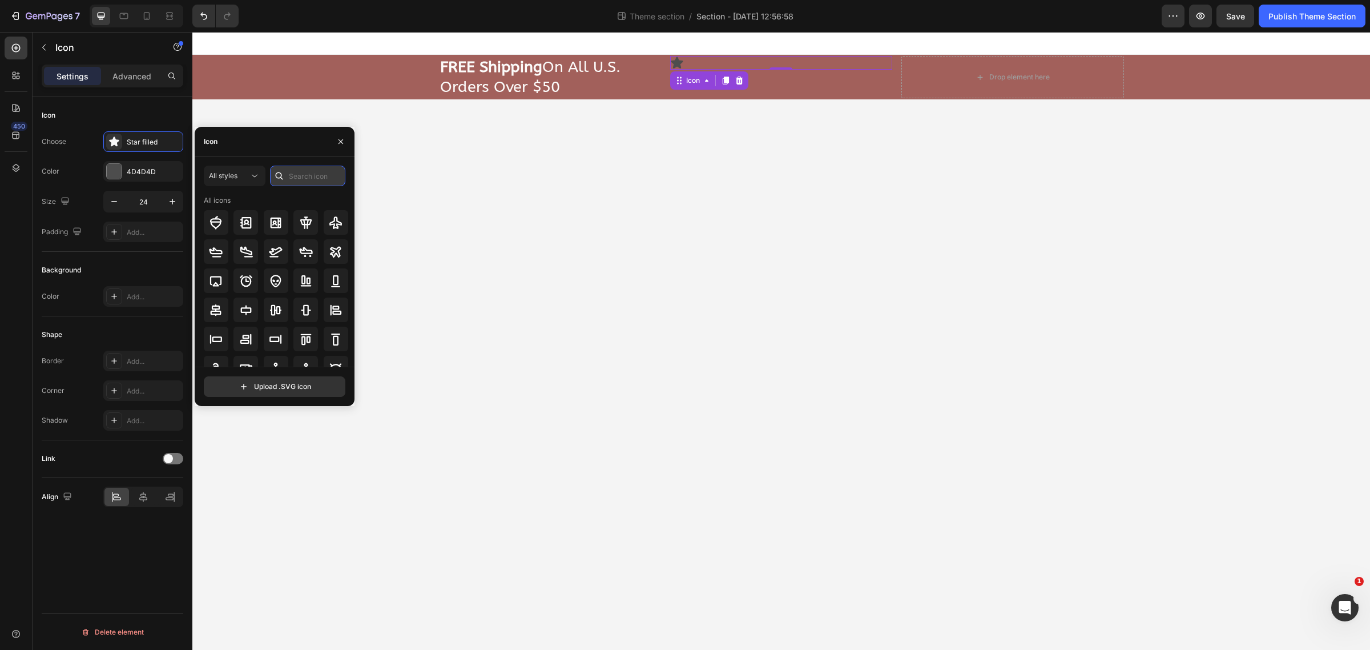
click at [314, 169] on input "text" at bounding box center [307, 176] width 75 height 21
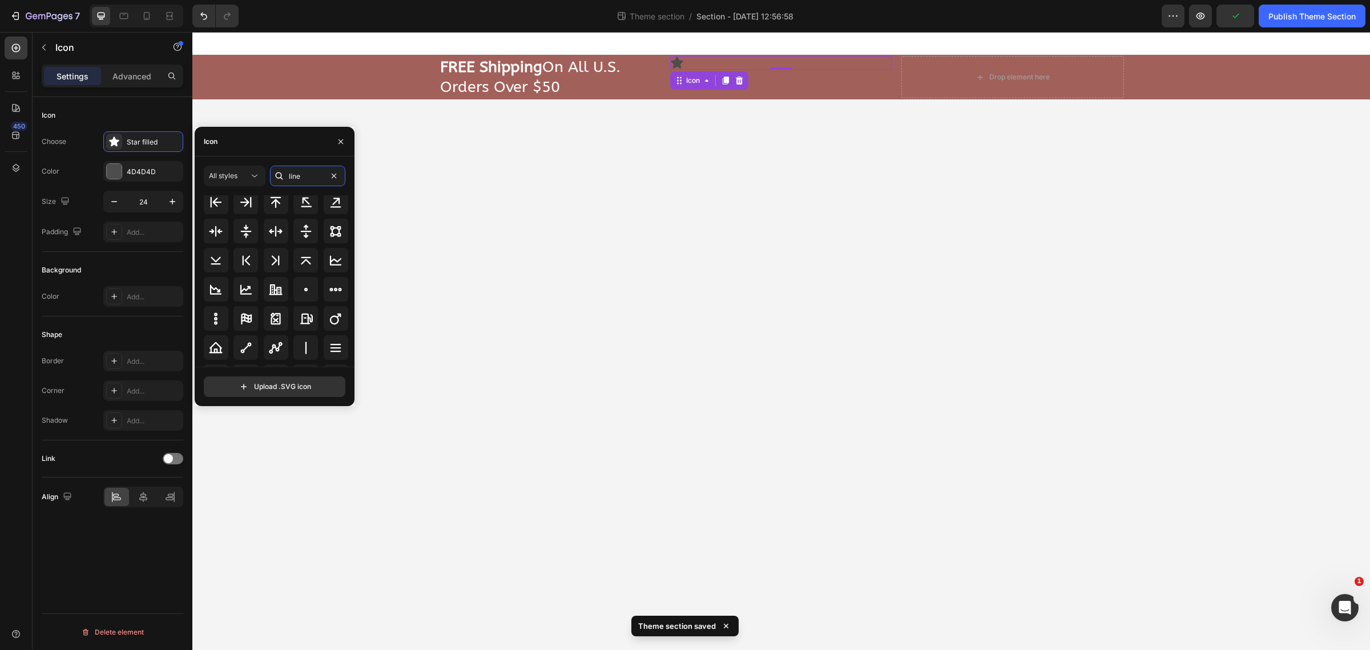
scroll to position [126, 0]
type input "line"
click at [305, 330] on icon at bounding box center [305, 325] width 1 height 13
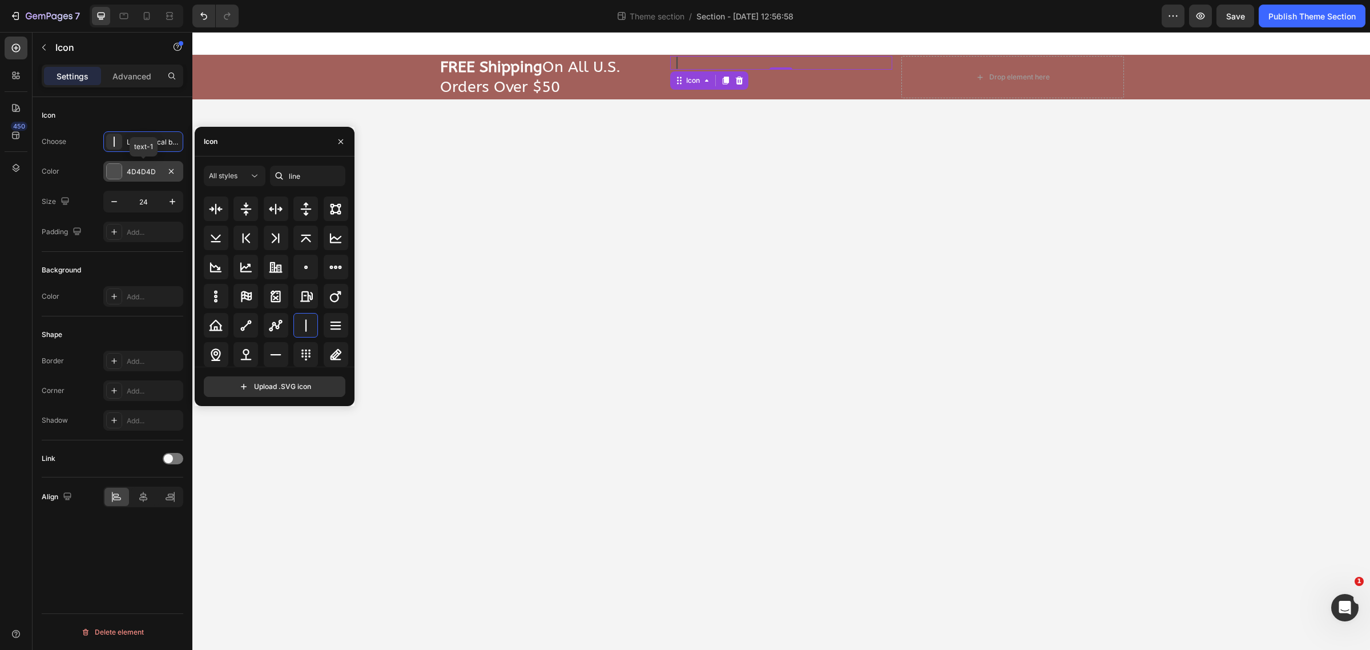
click at [117, 169] on div at bounding box center [114, 171] width 15 height 15
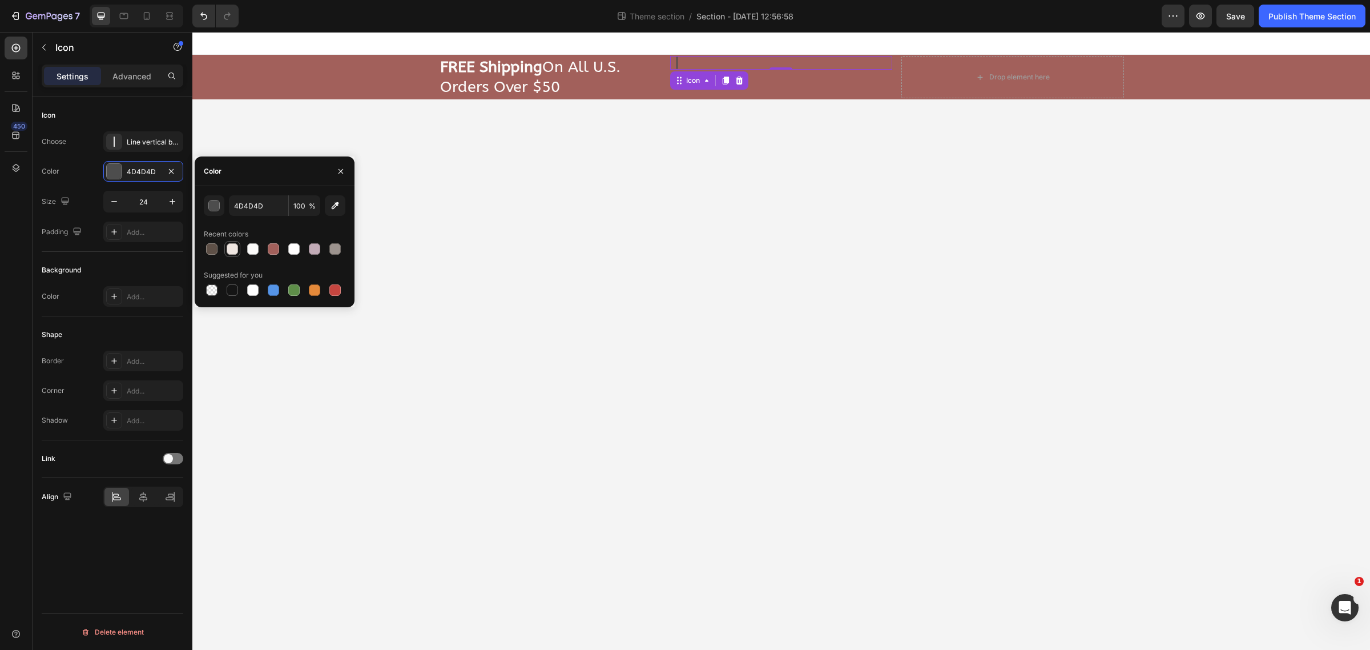
click at [231, 247] on div at bounding box center [232, 248] width 11 height 11
click at [248, 247] on div at bounding box center [252, 248] width 11 height 11
type input "FCFBFA"
click at [241, 247] on div at bounding box center [275, 249] width 142 height 16
click at [73, 215] on div "Choose Line vertical bold Color FCFBFA Size 24 Padding Add..." at bounding box center [113, 186] width 142 height 111
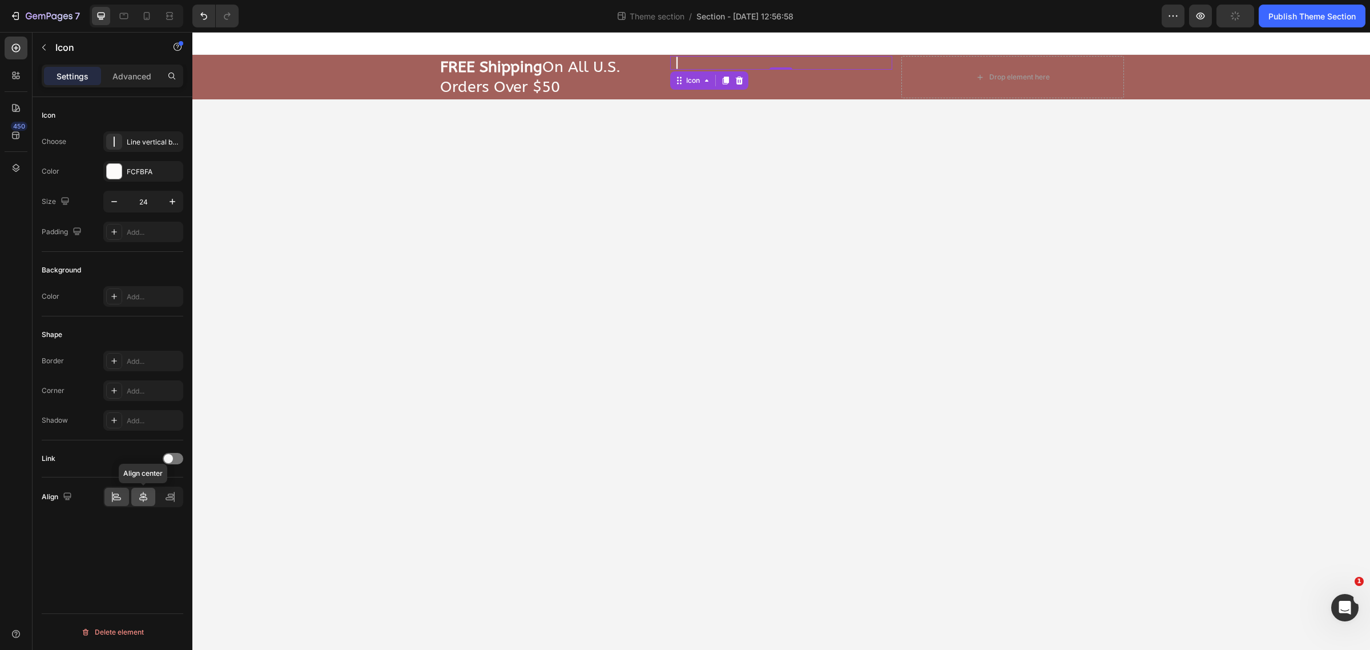
click at [143, 494] on icon at bounding box center [143, 497] width 8 height 10
click at [115, 496] on icon at bounding box center [116, 496] width 11 height 11
click at [172, 197] on icon "button" at bounding box center [172, 201] width 11 height 11
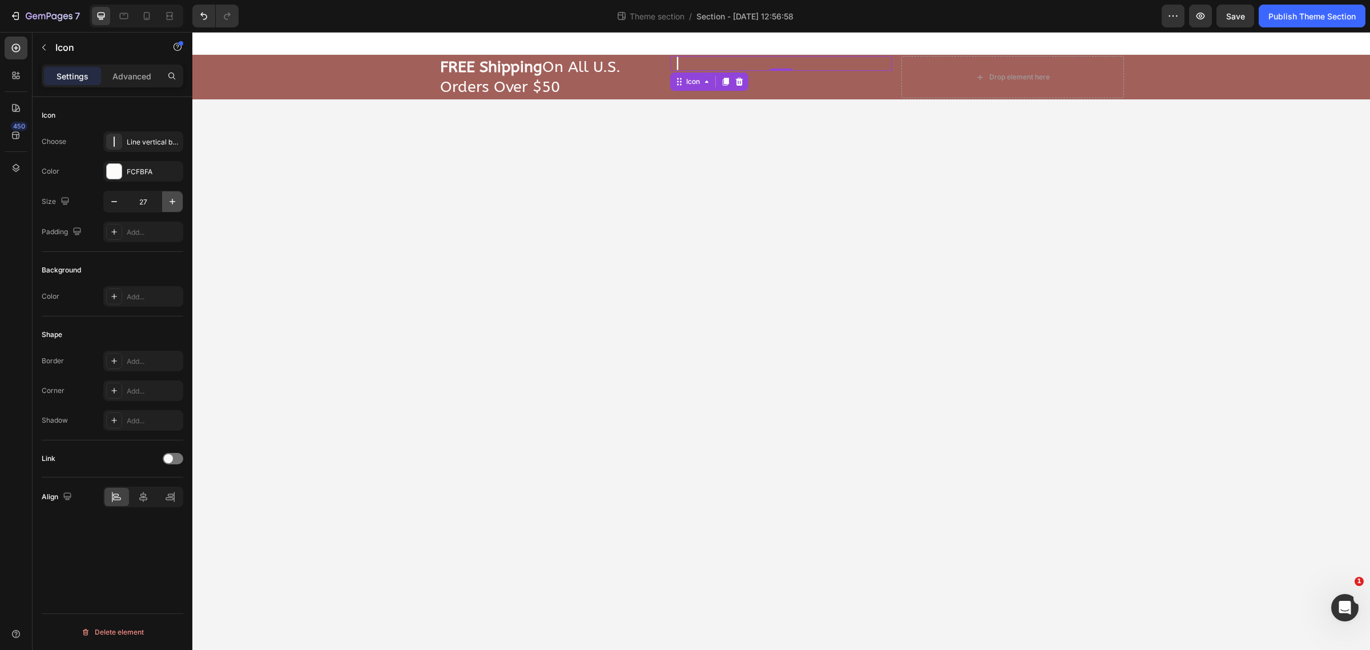
click at [172, 197] on icon "button" at bounding box center [172, 201] width 11 height 11
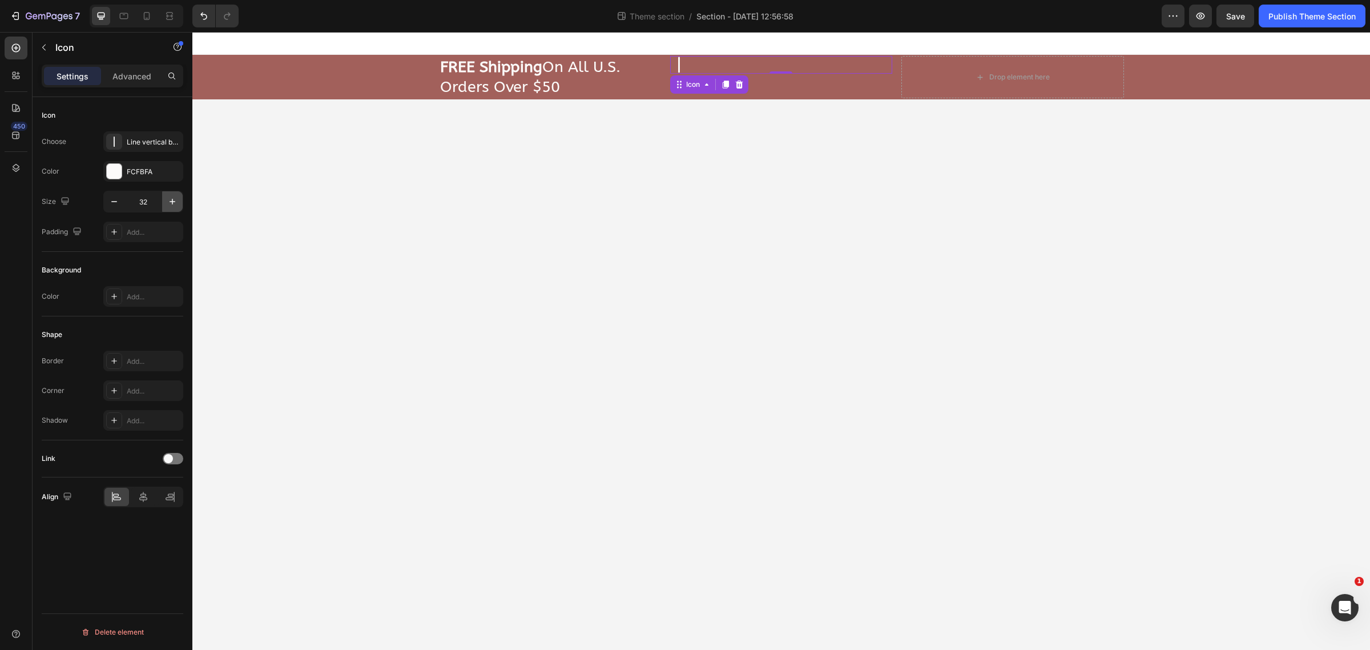
click at [172, 197] on icon "button" at bounding box center [172, 201] width 11 height 11
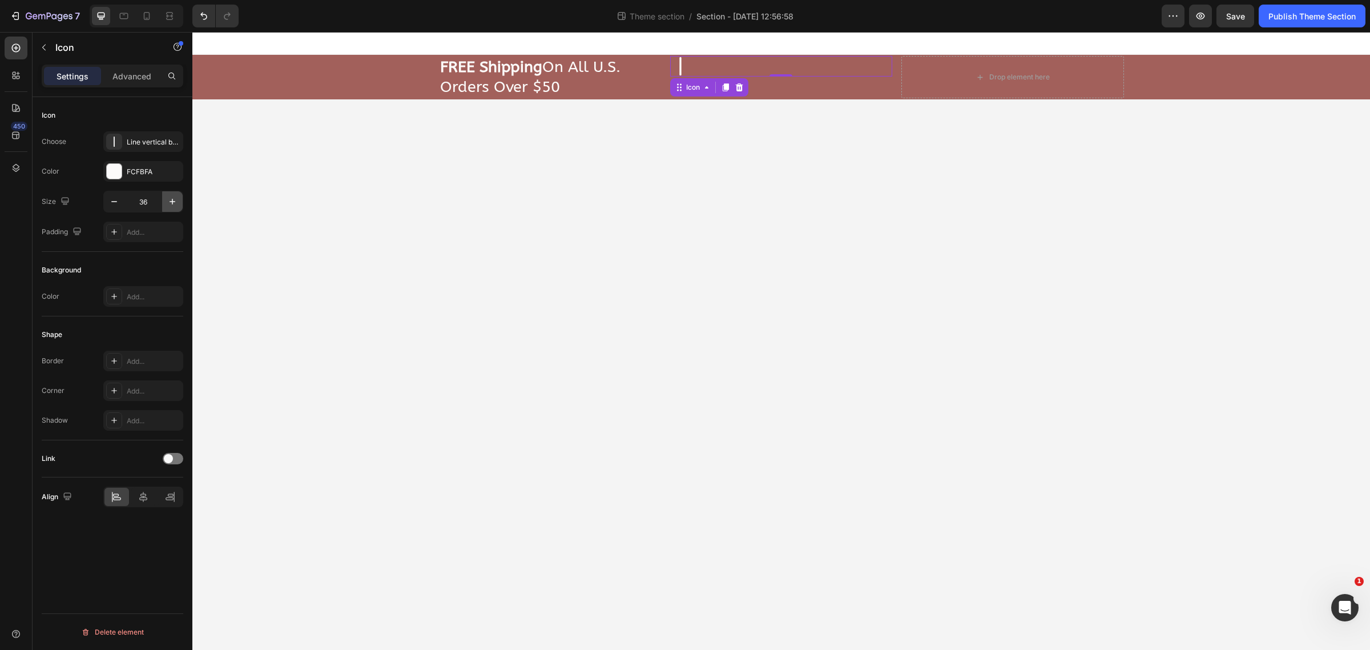
type input "37"
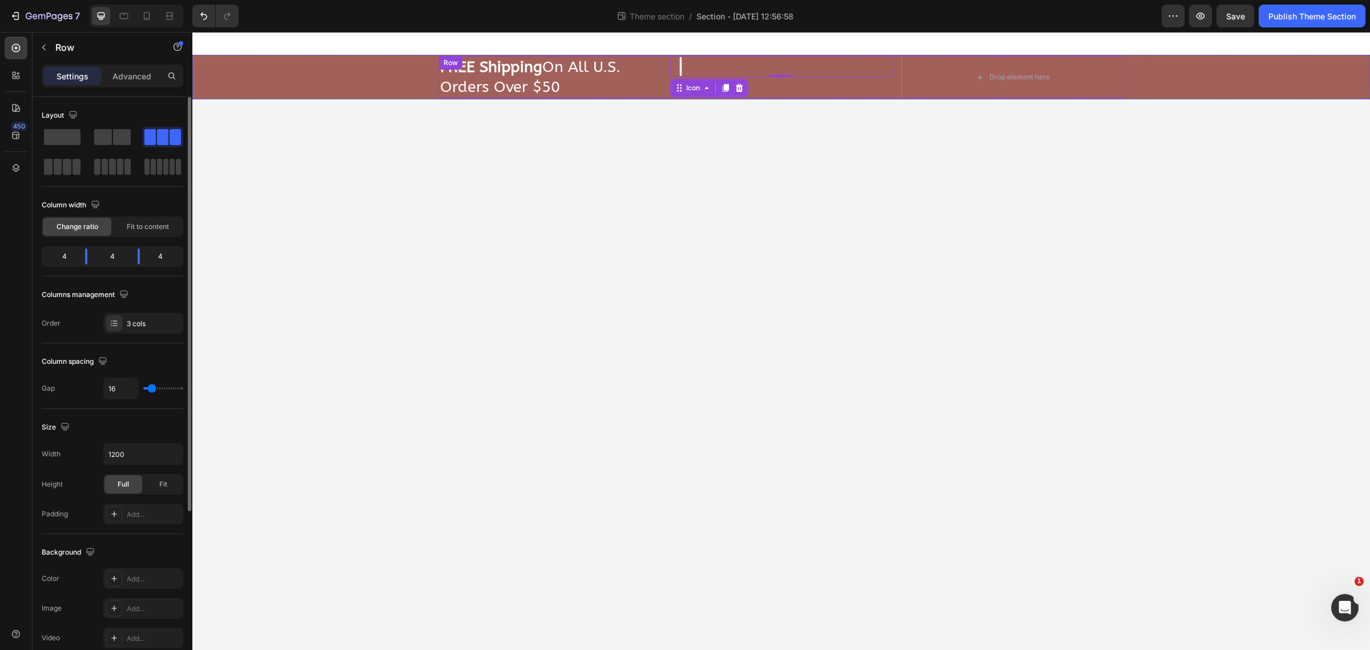
click at [667, 94] on div "⁠⁠⁠⁠⁠⁠⁠ FREE Shipping On All U.S. Orders Over $50 Heading Icon 0 Drop element h…" at bounding box center [781, 77] width 685 height 42
drag, startPoint x: 134, startPoint y: 260, endPoint x: 75, endPoint y: 254, distance: 59.1
click at [75, 0] on body "7 Theme section / Section - Sep 28 12:56:58 Preview Publish Theme Section 450 S…" at bounding box center [685, 0] width 1370 height 0
click at [112, 0] on body "7 Theme section / Section - Sep 28 12:56:58 Preview Save Publish Theme Section …" at bounding box center [685, 0] width 1370 height 0
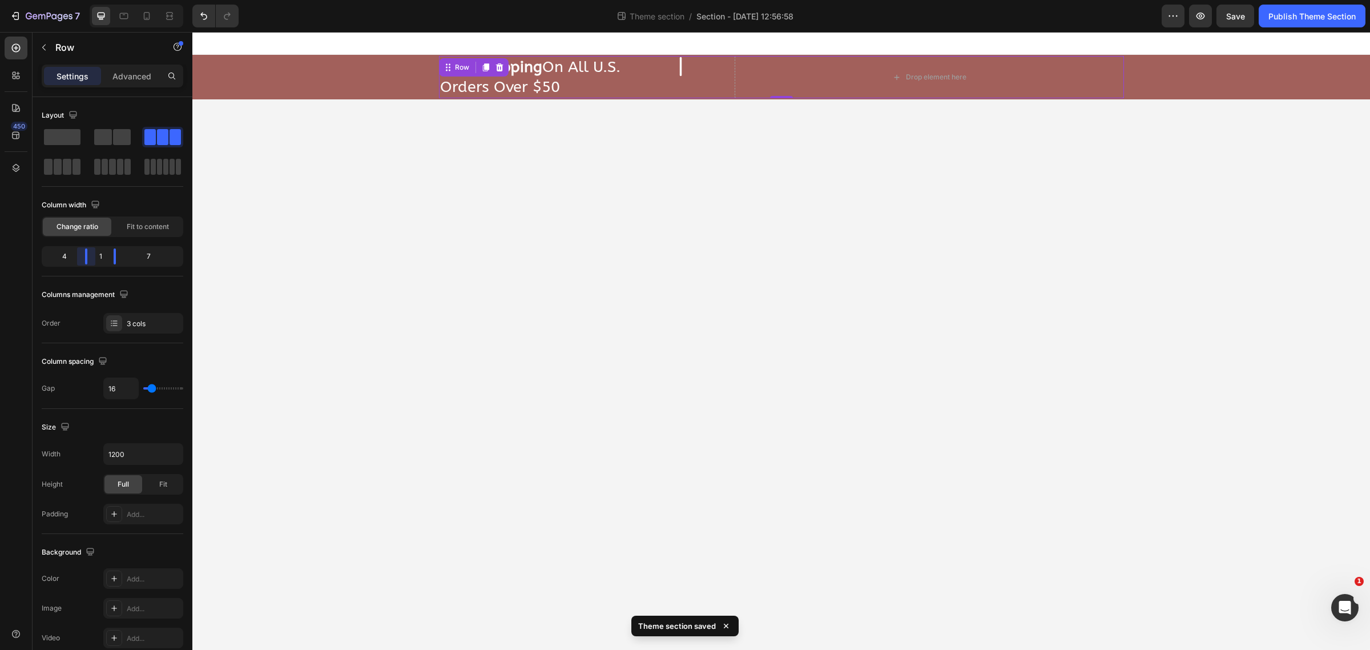
drag, startPoint x: 86, startPoint y: 256, endPoint x: 118, endPoint y: 247, distance: 33.8
click at [118, 0] on body "7 Theme section / Section - Sep 28 12:56:58 Preview Save Publish Theme Section …" at bounding box center [685, 0] width 1370 height 0
drag, startPoint x: 113, startPoint y: 260, endPoint x: 81, endPoint y: 257, distance: 32.2
click at [131, 0] on body "7 Theme section / Section - Sep 28 12:56:58 Preview Save Publish Theme Section …" at bounding box center [685, 0] width 1370 height 0
drag, startPoint x: 84, startPoint y: 257, endPoint x: 96, endPoint y: 257, distance: 12.0
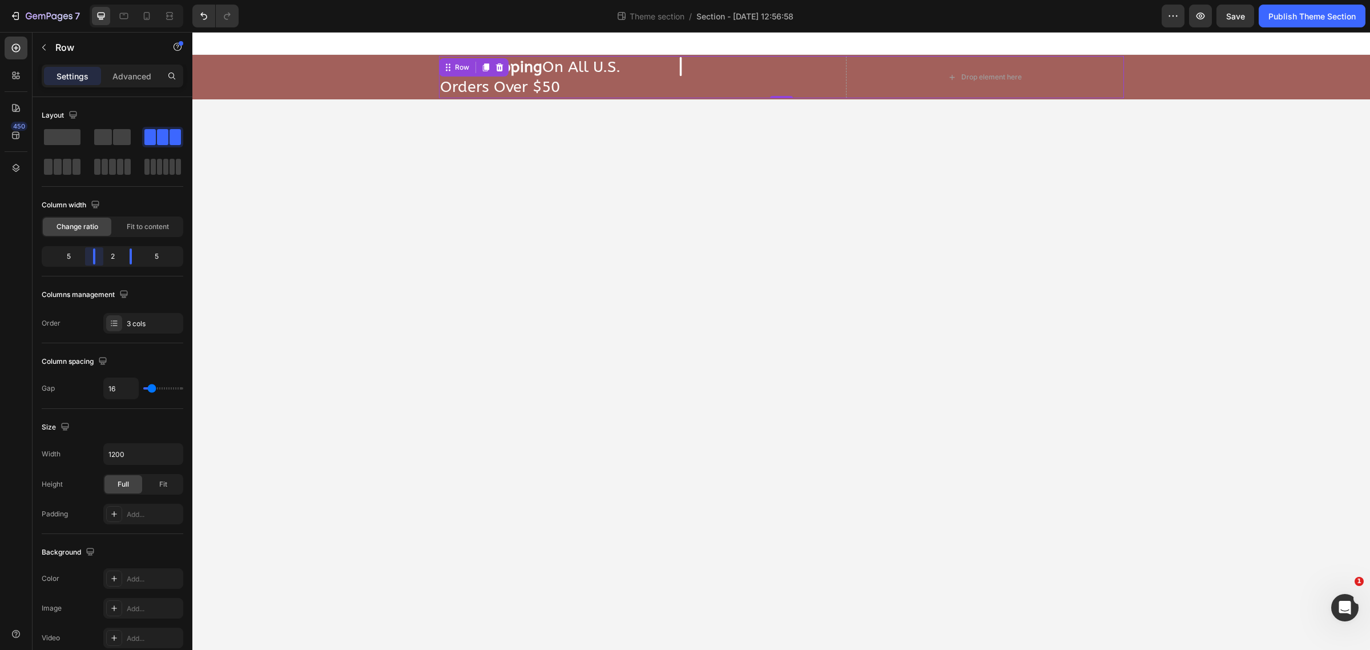
click at [96, 0] on body "7 Theme section / Section - Sep 28 12:56:58 Preview Save Publish Theme Section …" at bounding box center [685, 0] width 1370 height 0
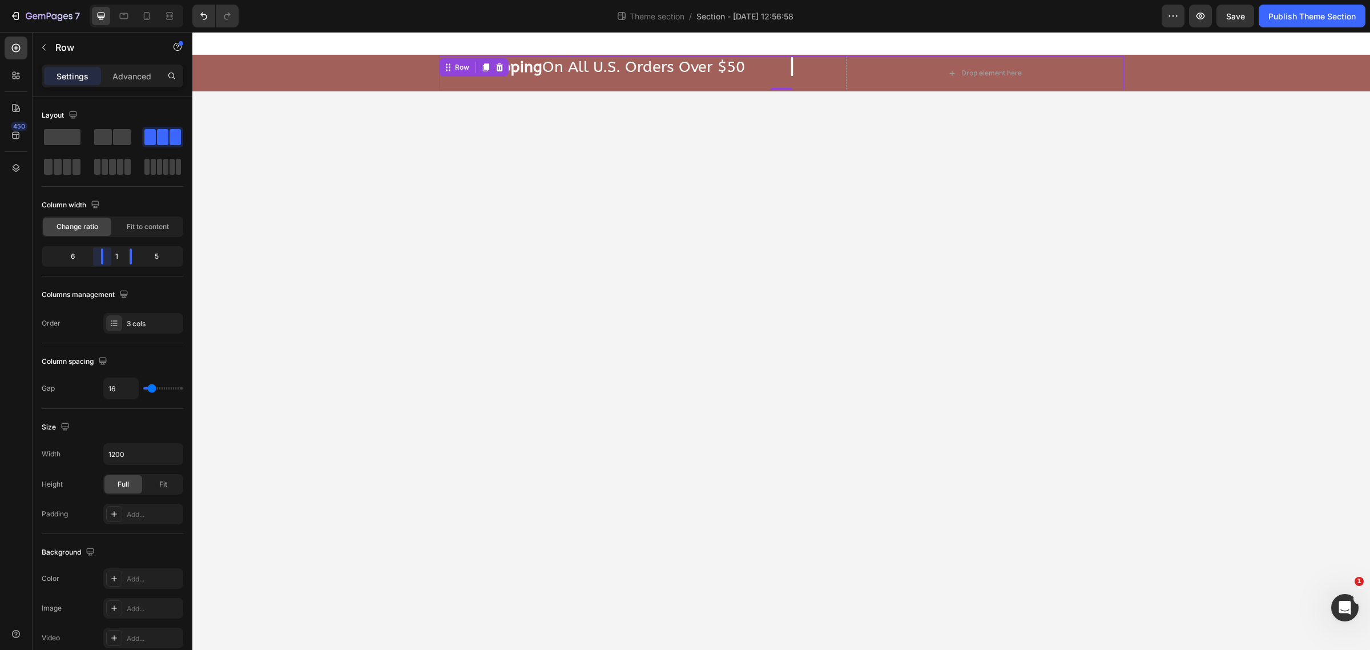
drag, startPoint x: 96, startPoint y: 255, endPoint x: 147, endPoint y: 249, distance: 51.1
click at [147, 0] on body "7 Theme section / Section - Sep 28 12:56:58 Preview Save Publish Theme Section …" at bounding box center [685, 0] width 1370 height 0
click at [626, 70] on p "⁠⁠⁠⁠⁠⁠⁠ FREE Shipping On All U.S. Orders Over $50" at bounding box center [605, 67] width 331 height 20
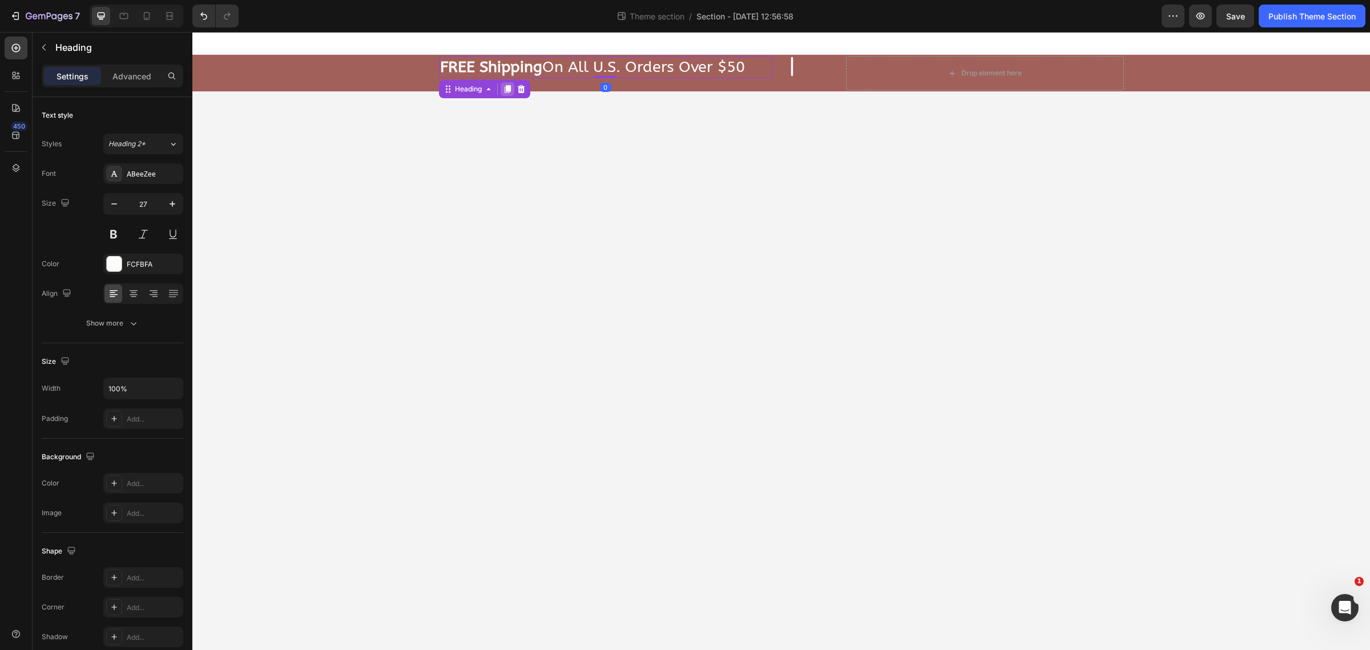
click at [510, 84] on icon at bounding box center [507, 88] width 9 height 9
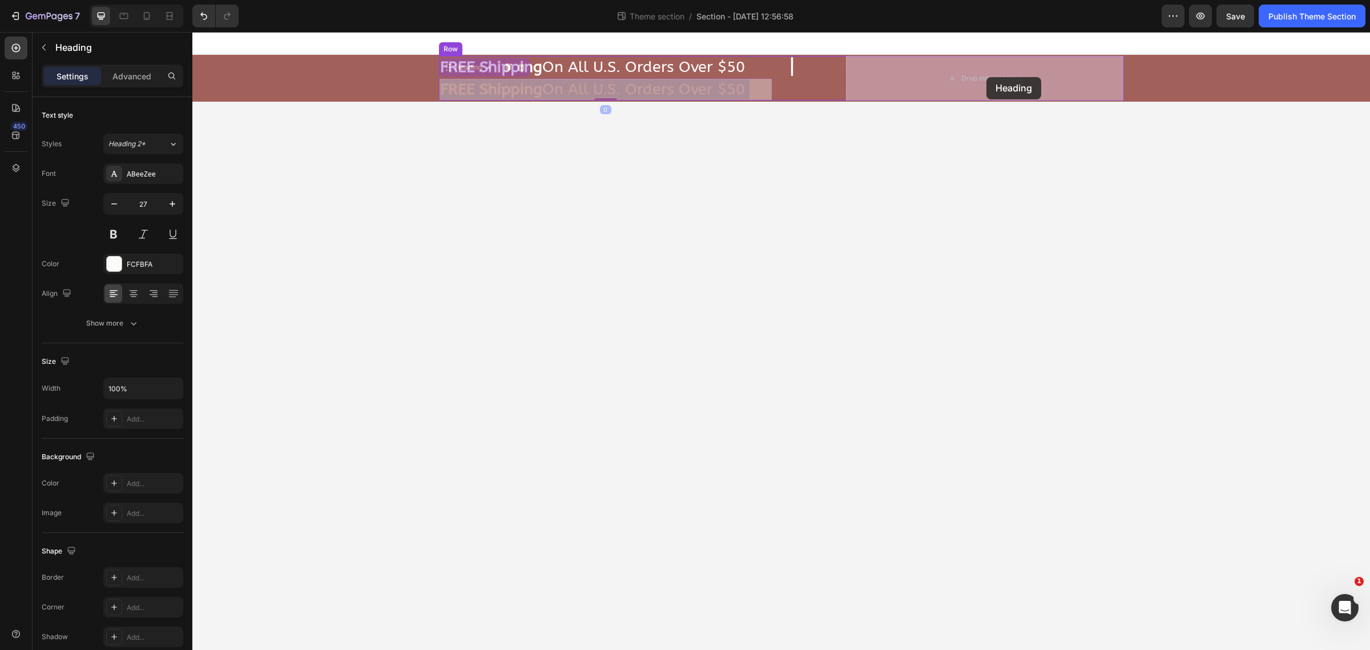
drag, startPoint x: 655, startPoint y: 90, endPoint x: 987, endPoint y: 77, distance: 331.4
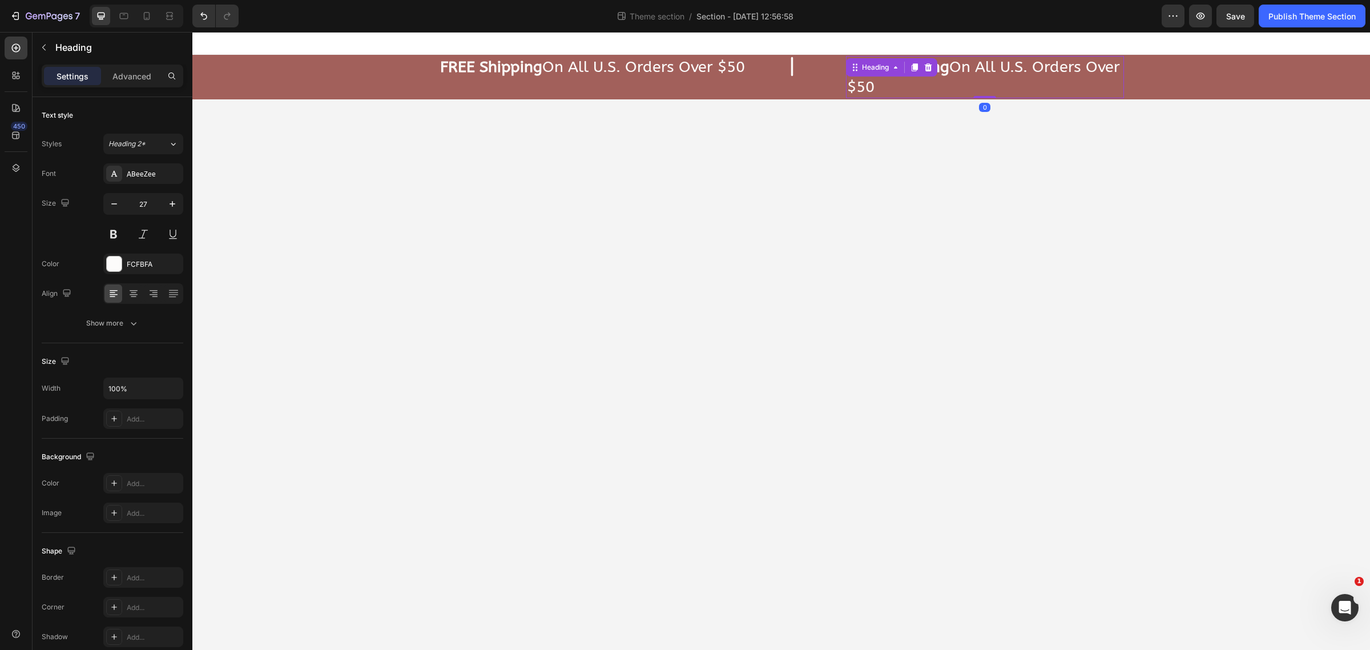
click at [952, 70] on h2 "FREE Shipping On All U.S. Orders Over $50" at bounding box center [985, 77] width 278 height 42
click at [952, 70] on p "FREE Shipping On All U.S. Orders Over $50" at bounding box center [985, 77] width 276 height 40
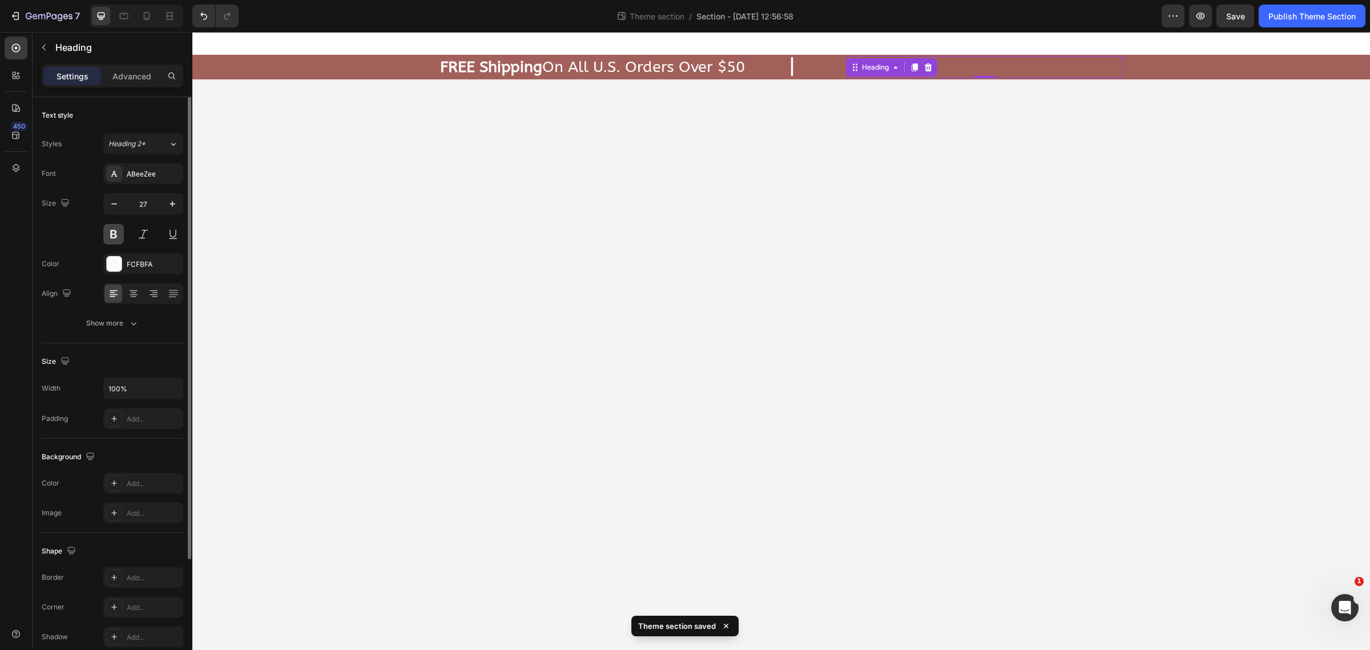
click at [106, 229] on button at bounding box center [113, 234] width 21 height 21
click at [1120, 179] on body "⁠⁠⁠⁠⁠⁠⁠ FREE Shipping On All U.S. Orders Over $50 Heading Icon Shop now Heading…" at bounding box center [781, 341] width 1178 height 618
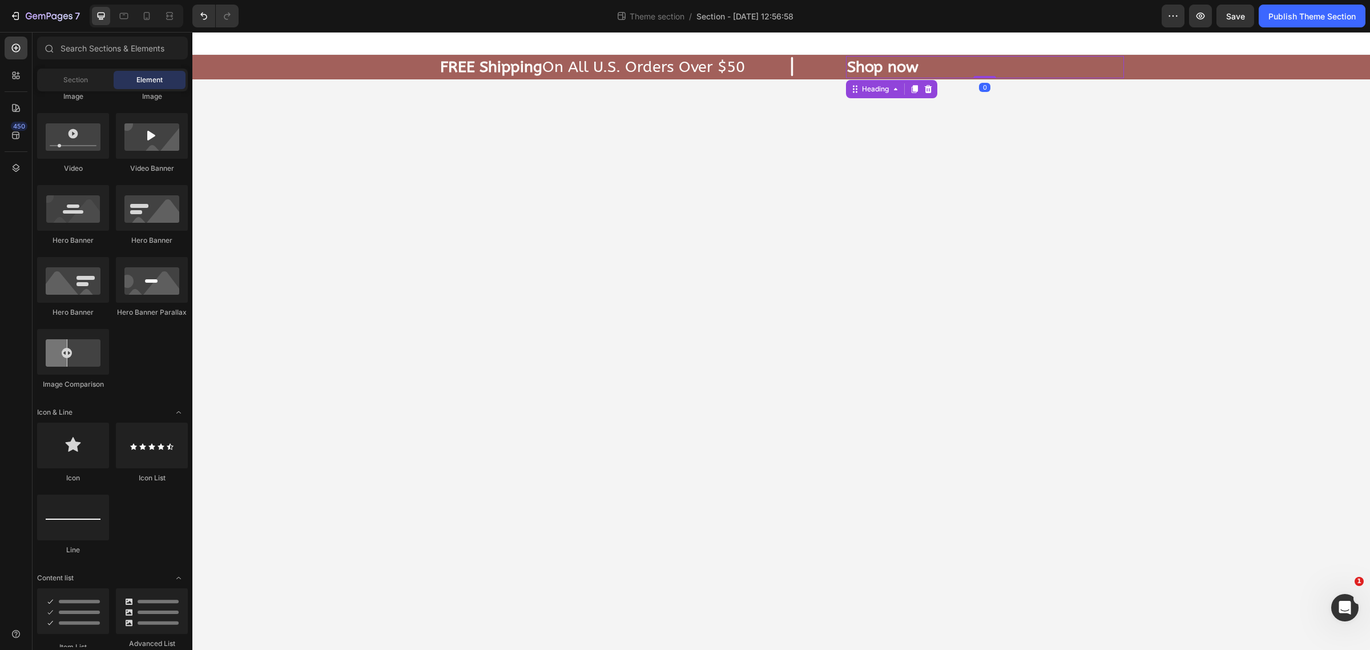
click at [871, 66] on strong "Shop now" at bounding box center [882, 67] width 71 height 18
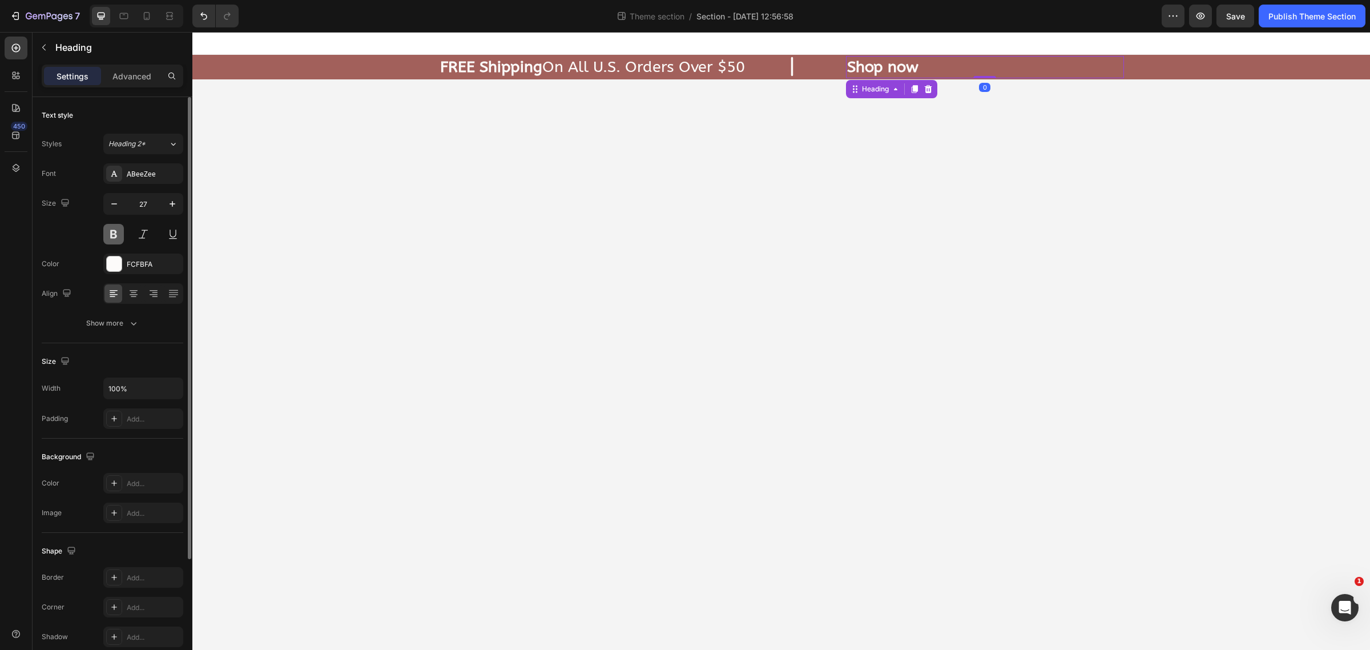
click at [109, 233] on button at bounding box center [113, 234] width 21 height 21
click at [912, 66] on strong "Shop now" at bounding box center [882, 67] width 71 height 18
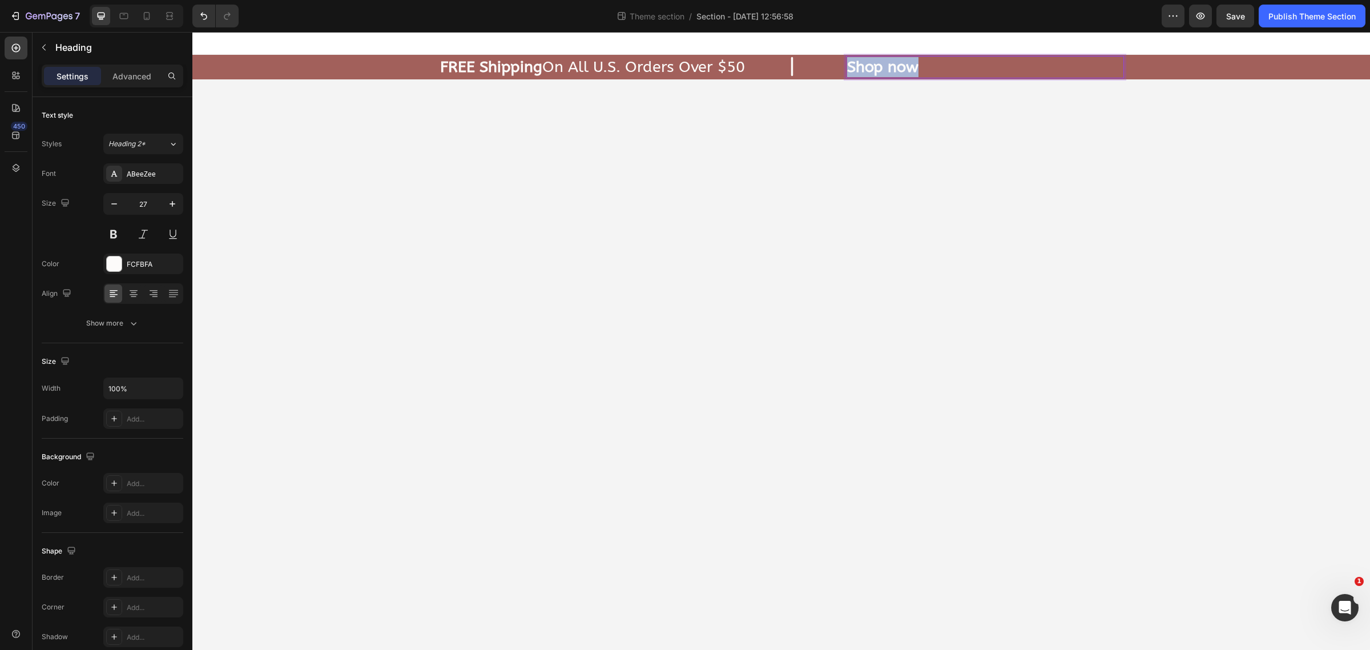
click at [912, 66] on strong "Shop now" at bounding box center [882, 67] width 71 height 18
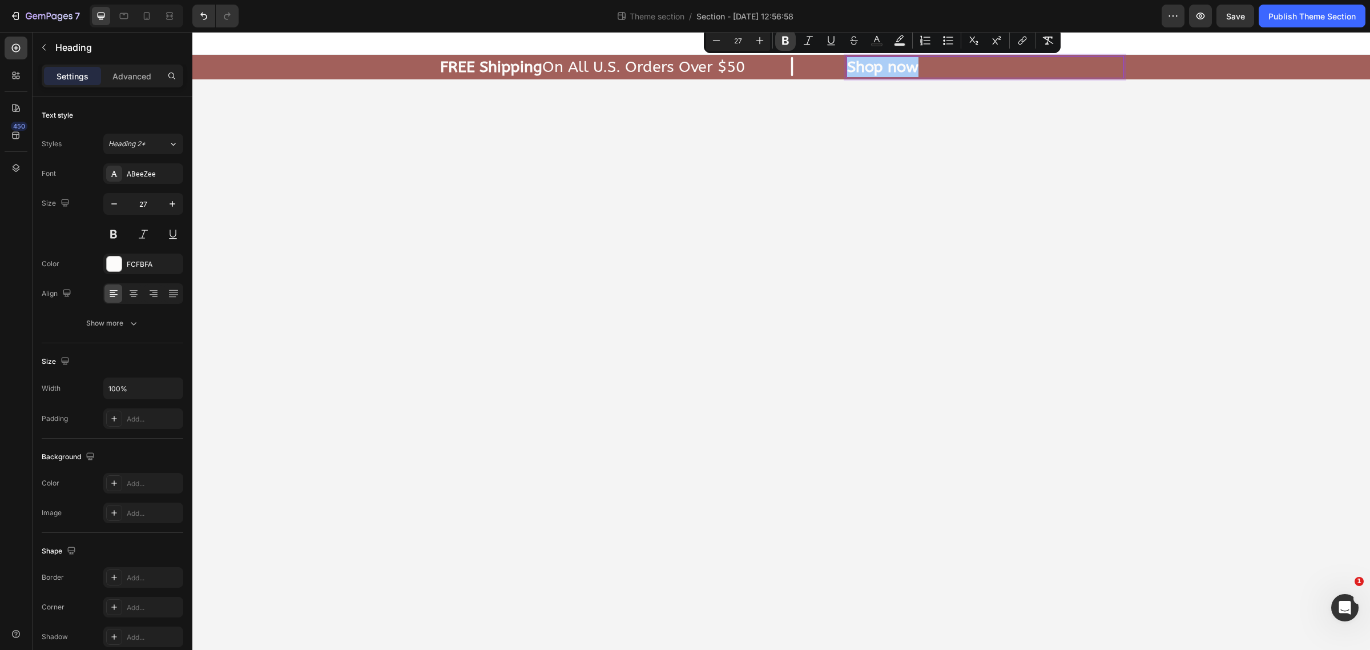
click at [785, 39] on icon "Editor contextual toolbar" at bounding box center [785, 40] width 11 height 11
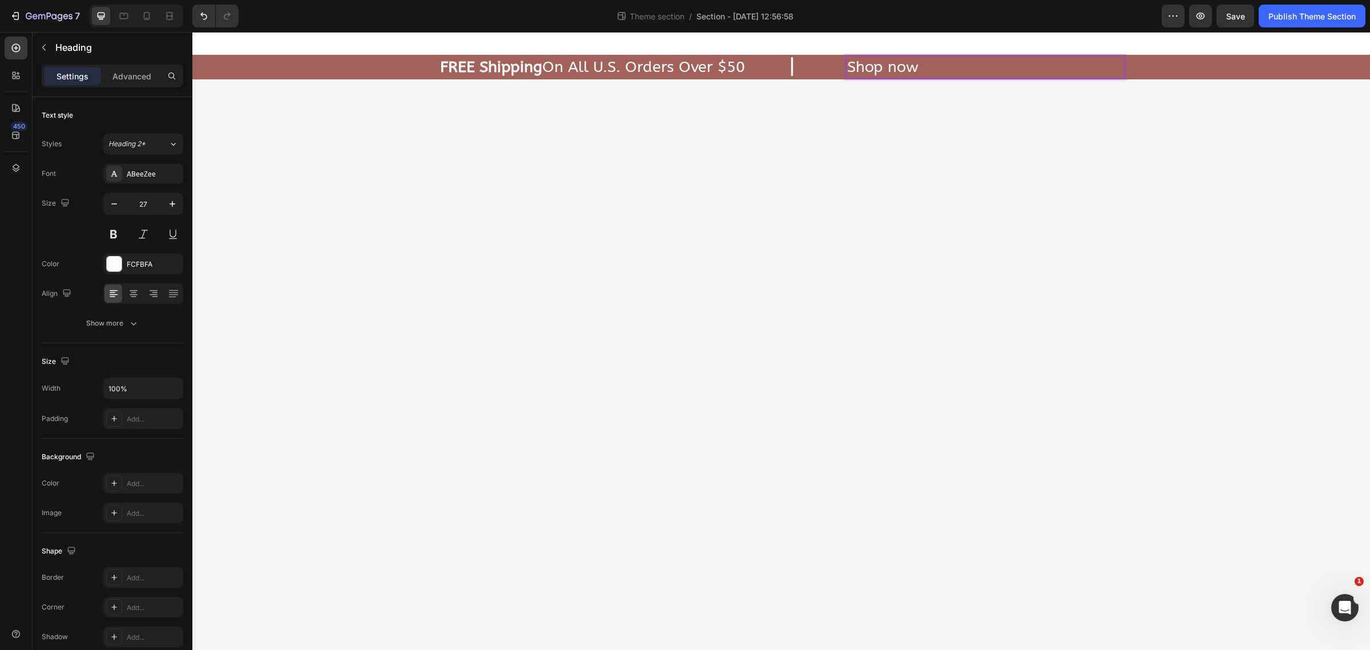
click at [921, 67] on p "Shop now" at bounding box center [985, 67] width 276 height 20
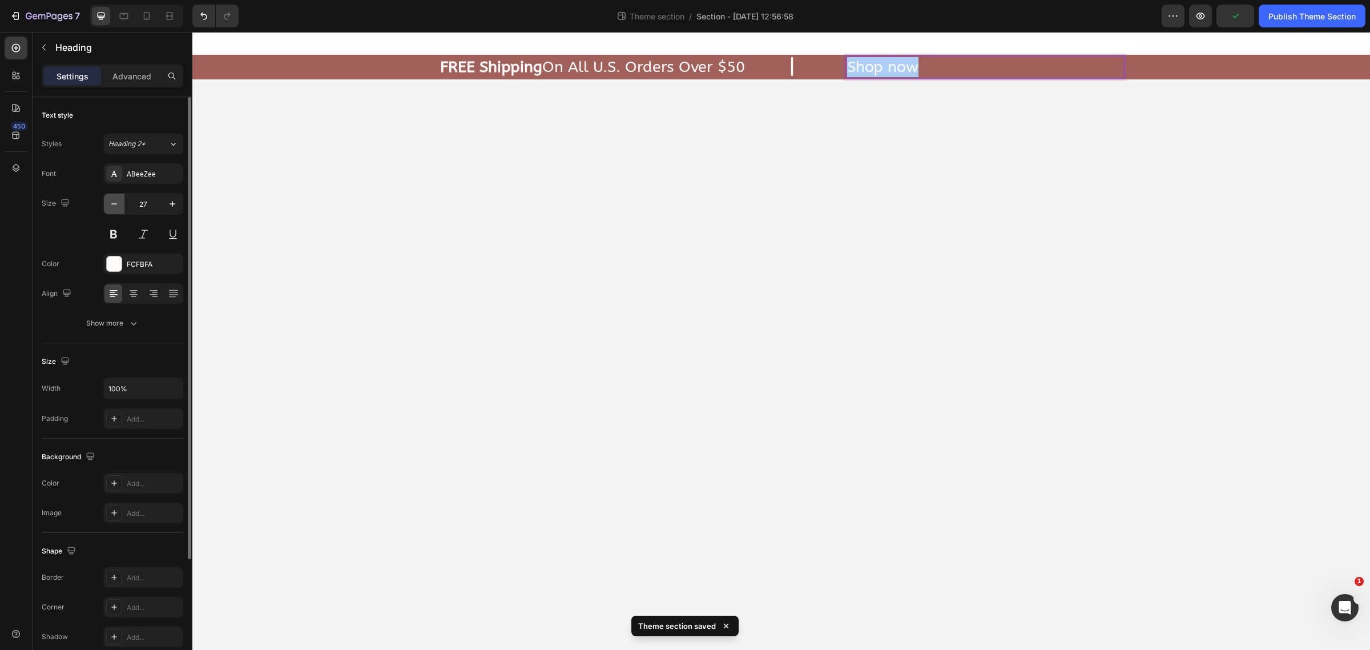
click at [106, 202] on button "button" at bounding box center [114, 204] width 21 height 21
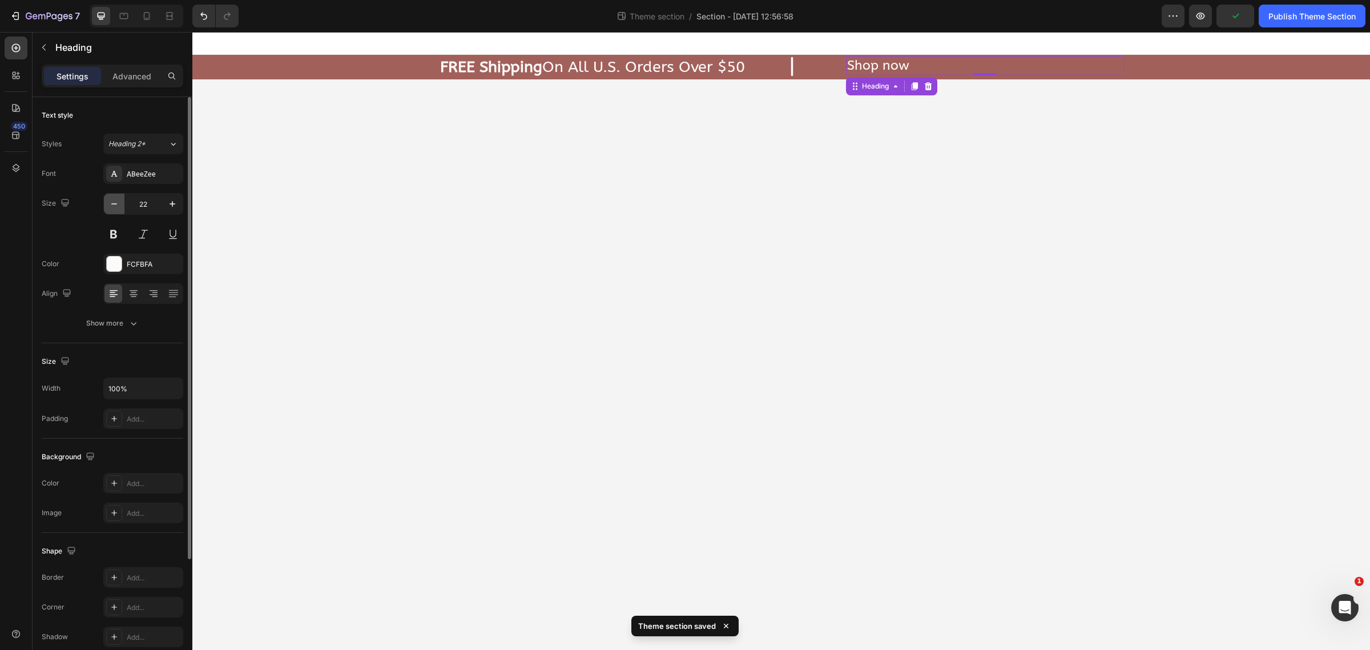
click at [106, 202] on button "button" at bounding box center [114, 204] width 21 height 21
type input "19"
click at [537, 63] on strong "FREE Shipping" at bounding box center [491, 67] width 102 height 18
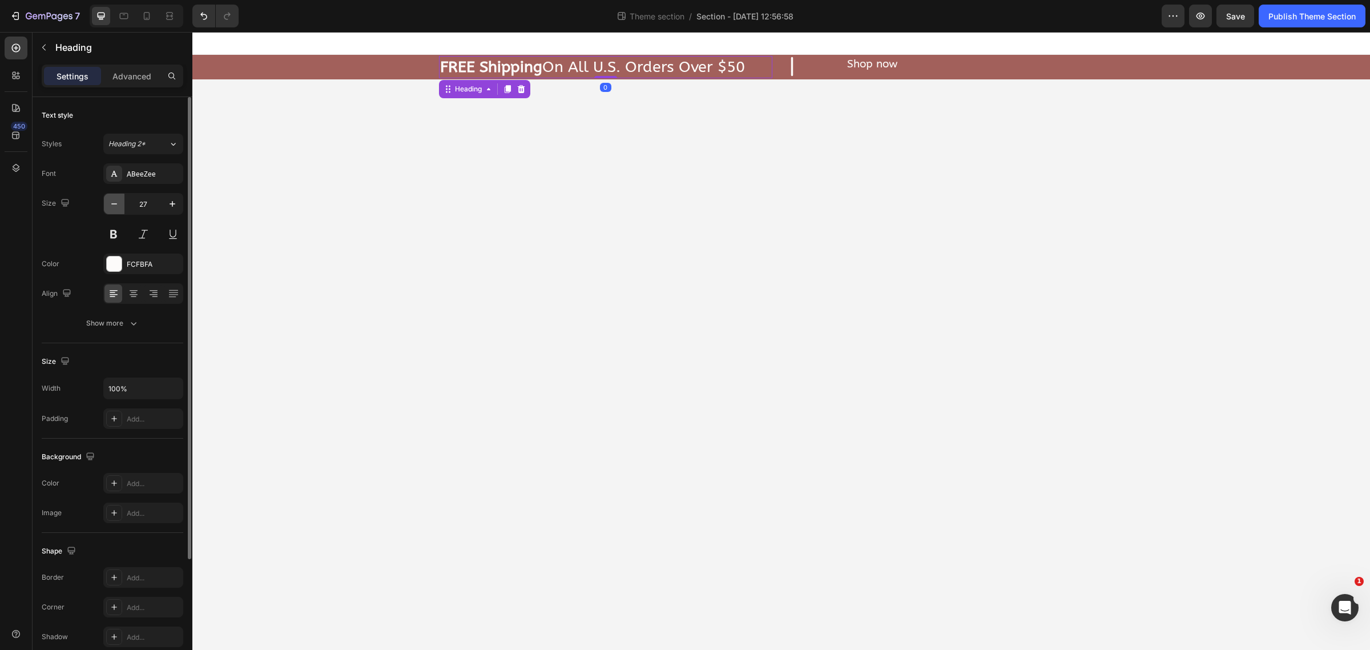
click at [115, 207] on icon "button" at bounding box center [113, 203] width 11 height 11
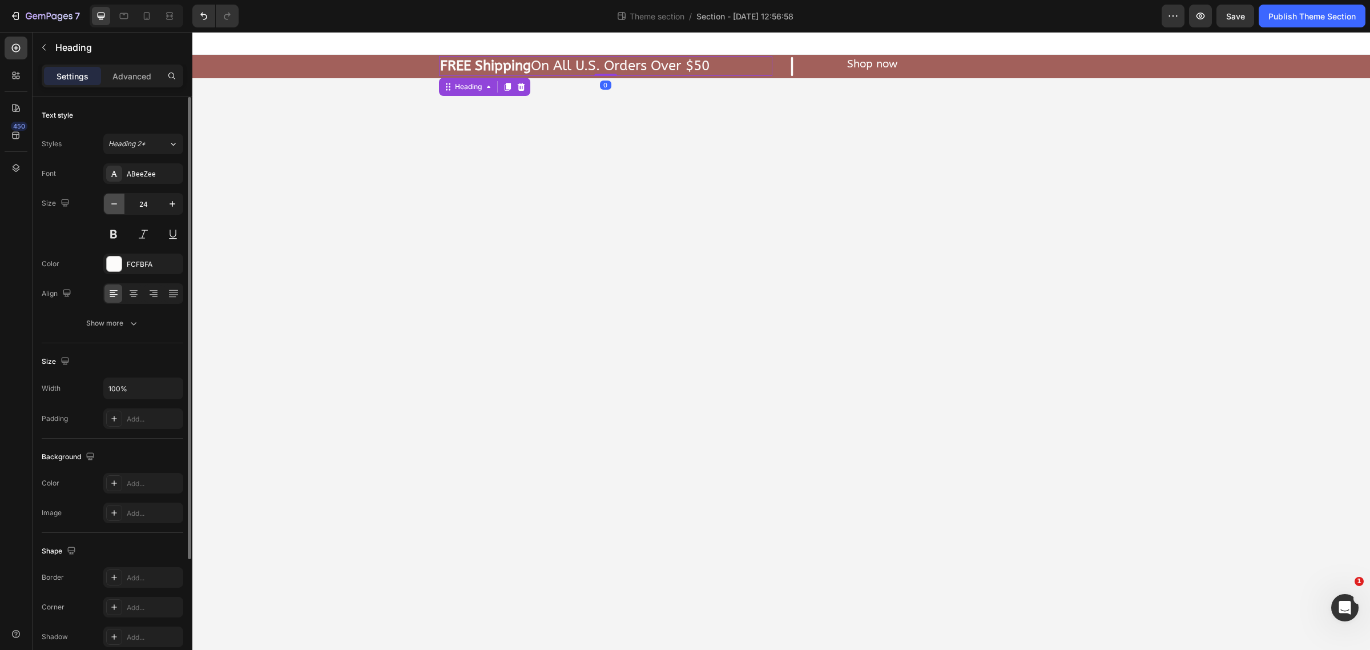
click at [115, 207] on icon "button" at bounding box center [113, 203] width 11 height 11
type input "20"
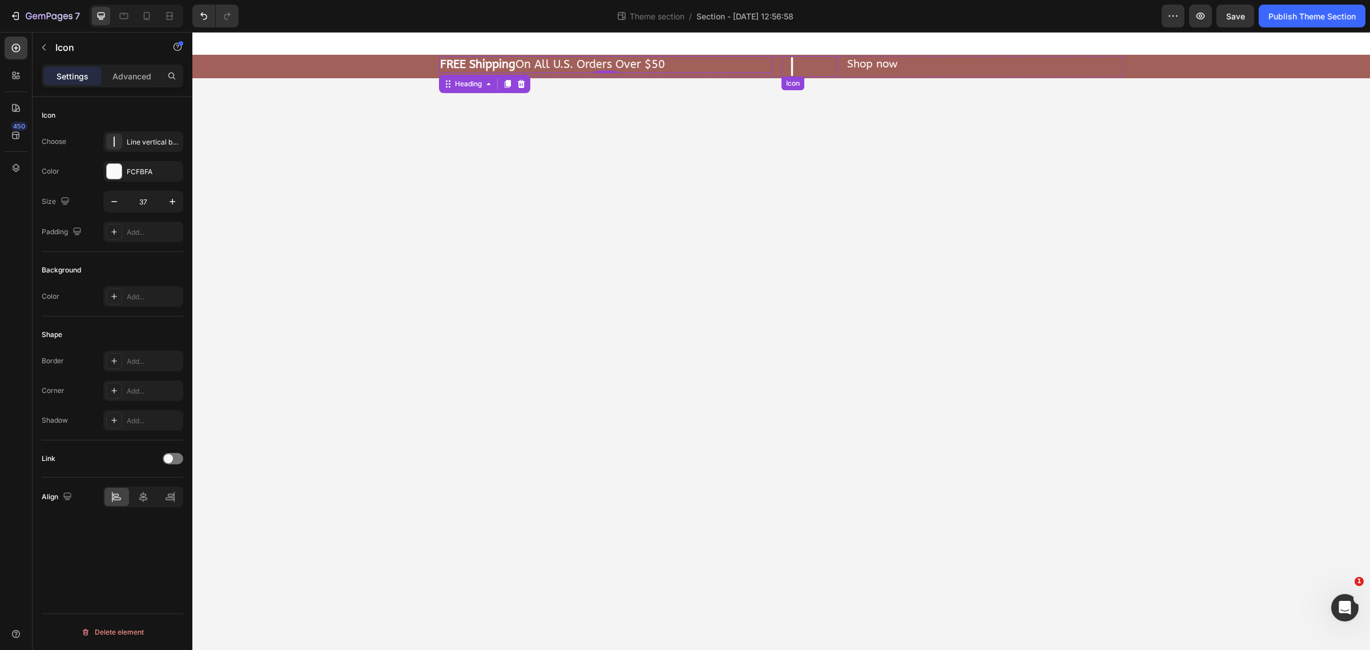
click at [794, 64] on icon at bounding box center [792, 66] width 21 height 21
click at [959, 160] on body "⁠⁠⁠⁠⁠⁠⁠ FREE Shipping On All U.S. Orders Over $50 Heading Icon 0 Shop now Headi…" at bounding box center [781, 341] width 1178 height 618
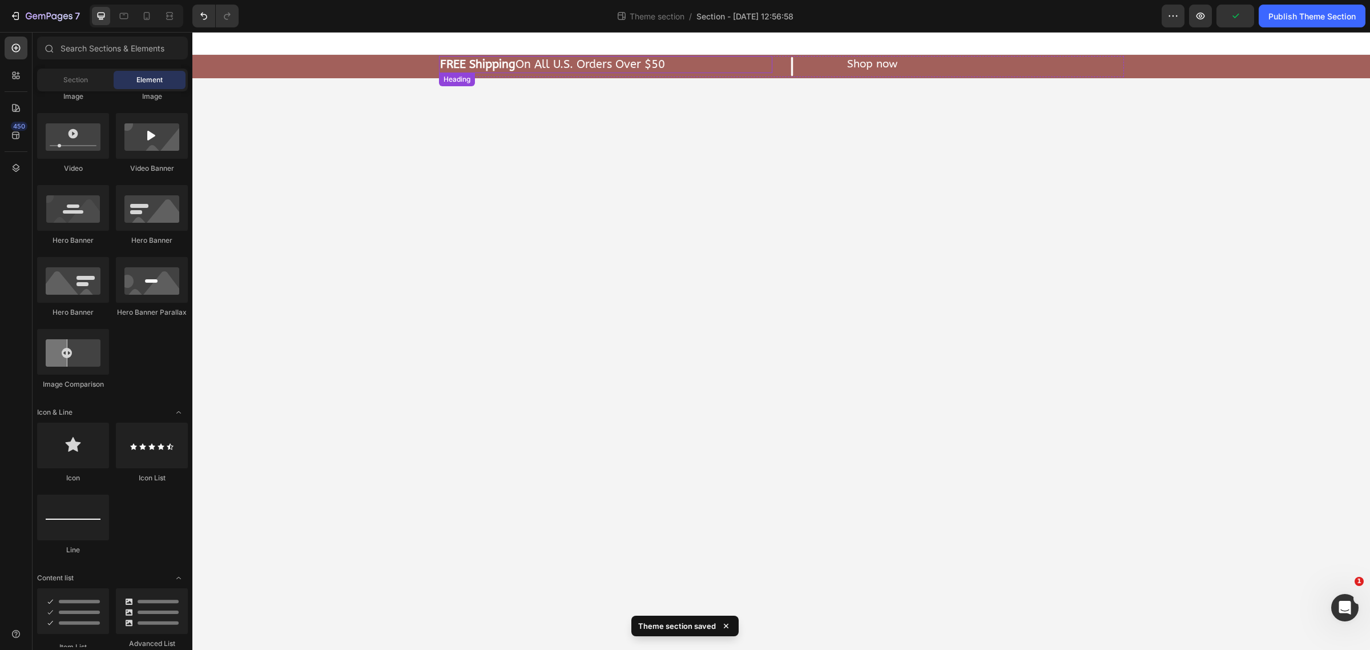
click at [534, 67] on p "⁠⁠⁠⁠⁠⁠⁠ FREE Shipping On All U.S. Orders Over $50" at bounding box center [605, 64] width 331 height 15
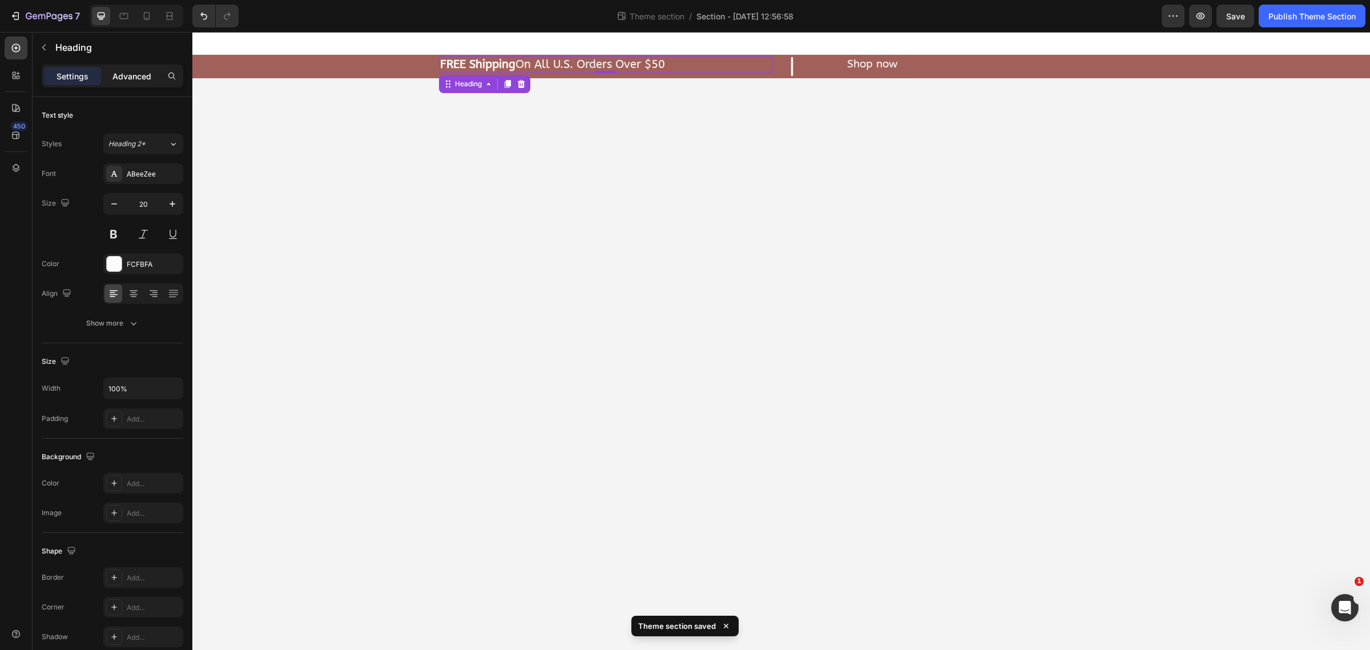
click at [137, 70] on p "Advanced" at bounding box center [131, 76] width 39 height 12
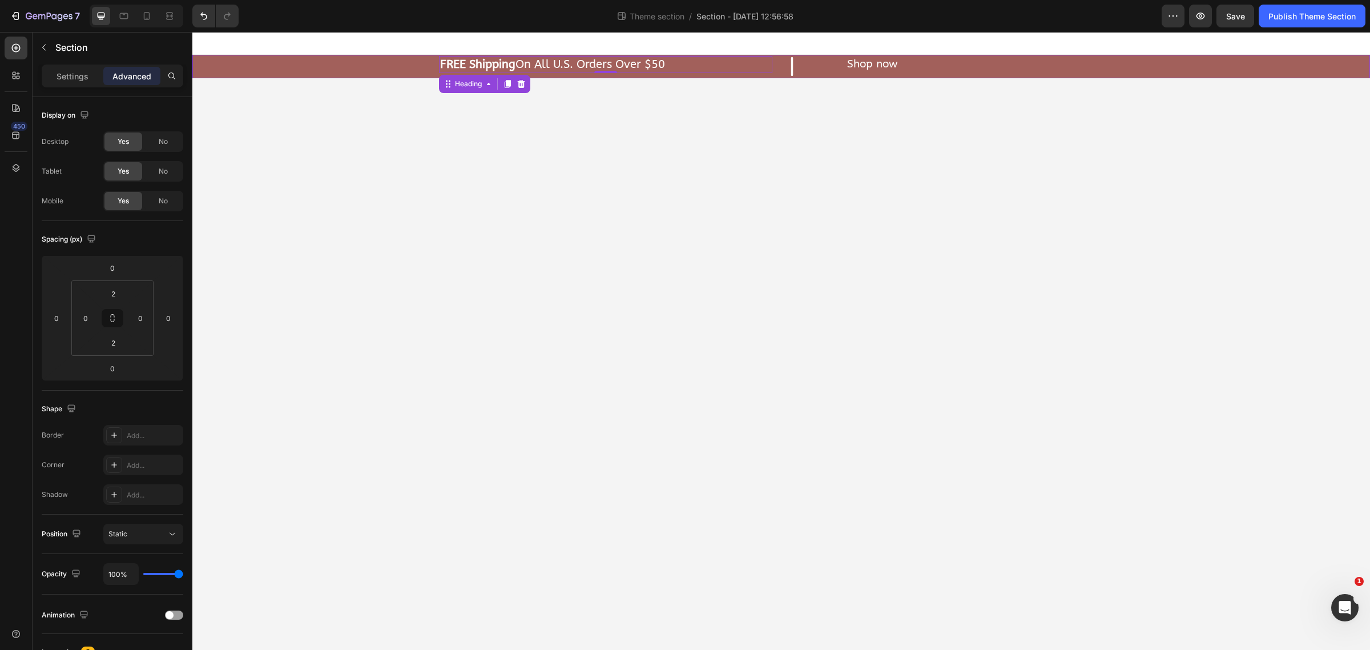
click at [355, 62] on div "⁠⁠⁠⁠⁠⁠⁠ FREE Shipping On All U.S. Orders Over $50 Heading 0 Icon Shop now Headi…" at bounding box center [781, 66] width 1178 height 21
click at [867, 57] on p "Shop now" at bounding box center [985, 64] width 276 height 14
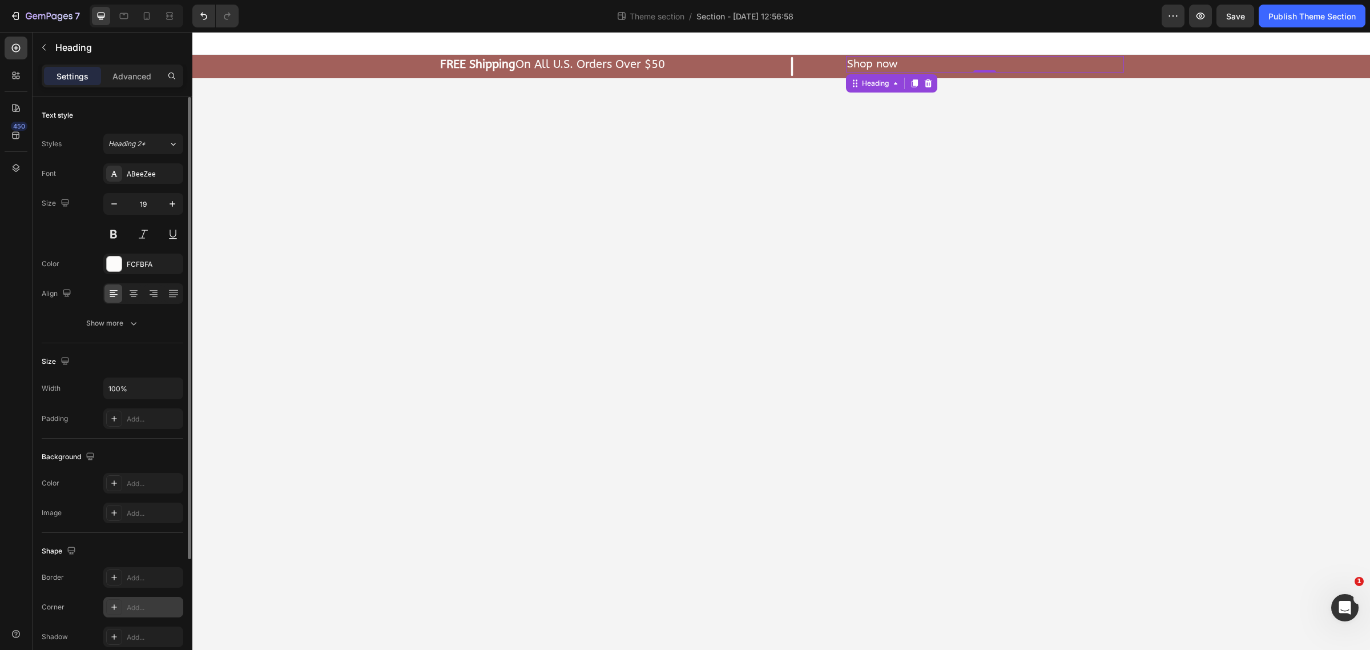
scroll to position [158, 0]
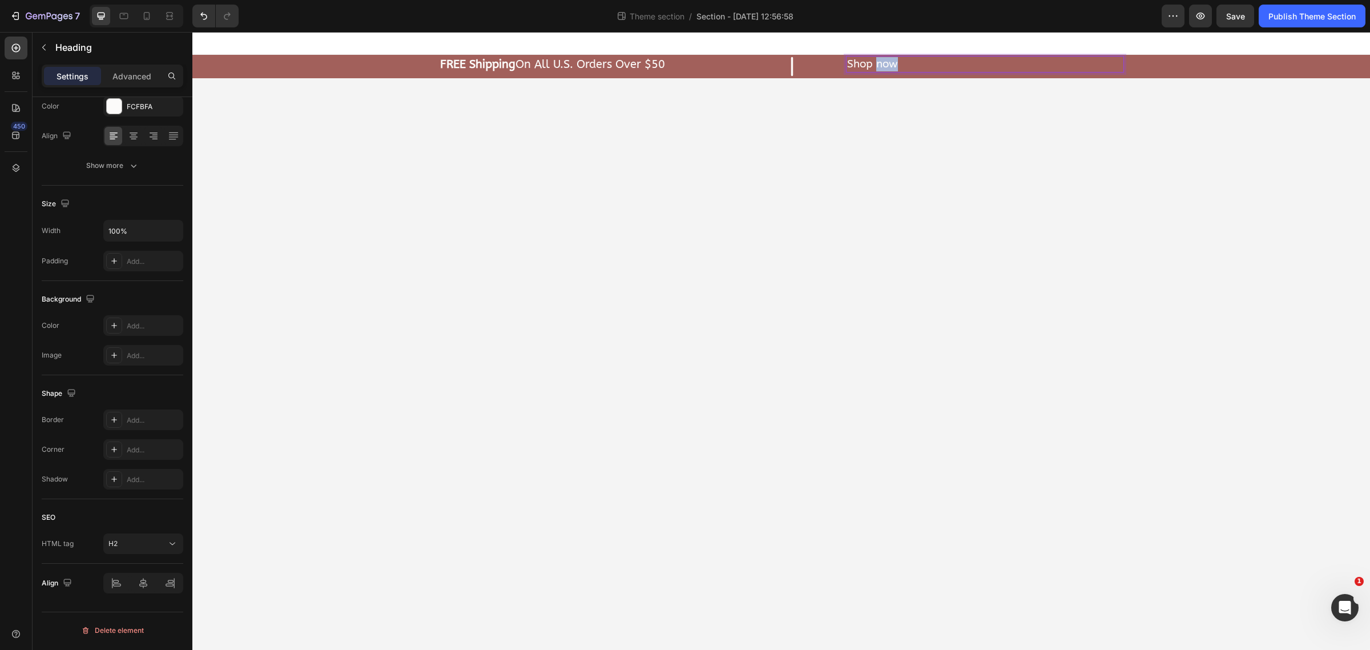
click at [878, 66] on p "Shop now" at bounding box center [985, 64] width 276 height 14
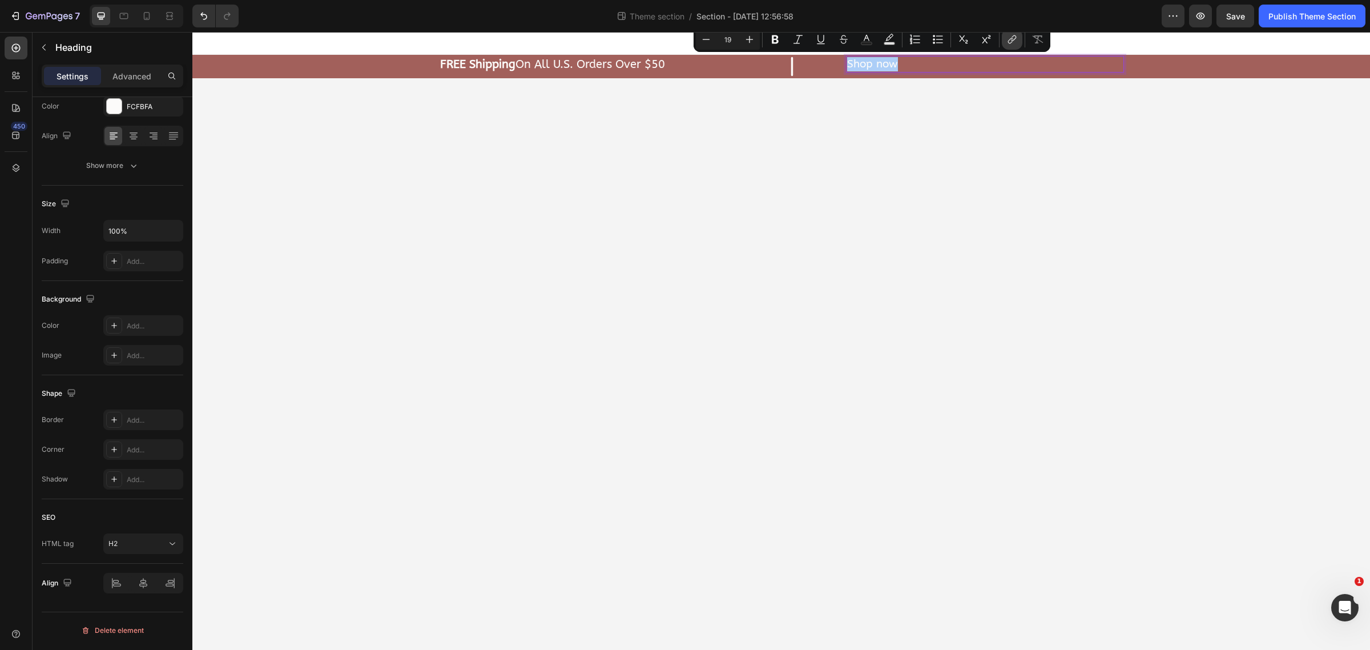
click at [1013, 38] on icon "Editor contextual toolbar" at bounding box center [1011, 39] width 11 height 11
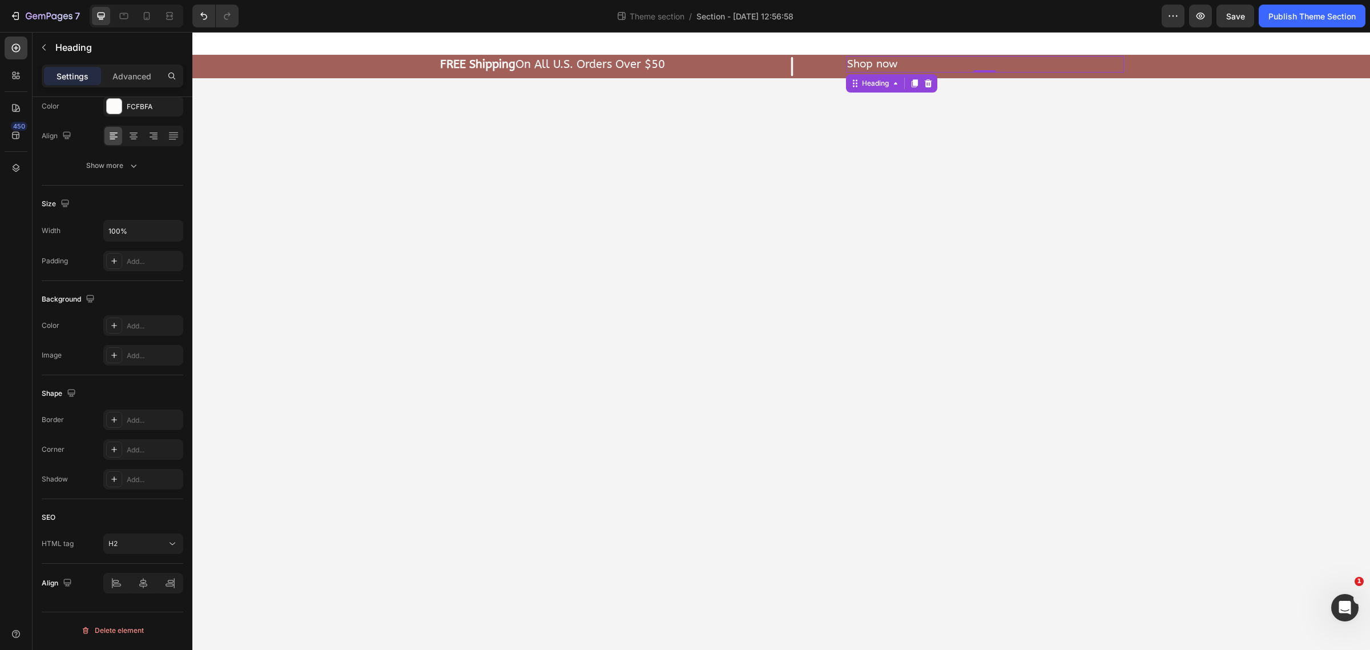
click at [1049, 126] on body "⁠⁠⁠⁠⁠⁠⁠ FREE Shipping On All U.S. Orders Over $50 Heading Icon Shop now Heading…" at bounding box center [781, 341] width 1178 height 618
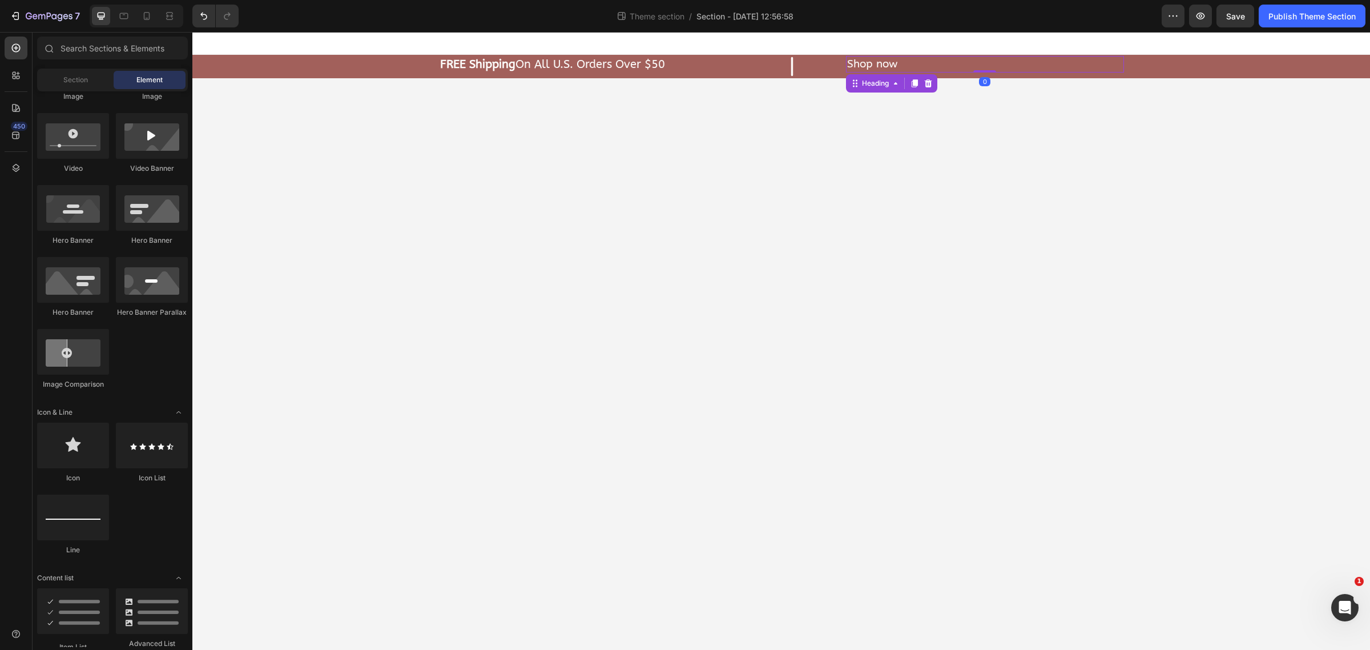
click at [875, 66] on p "Shop now" at bounding box center [985, 64] width 276 height 14
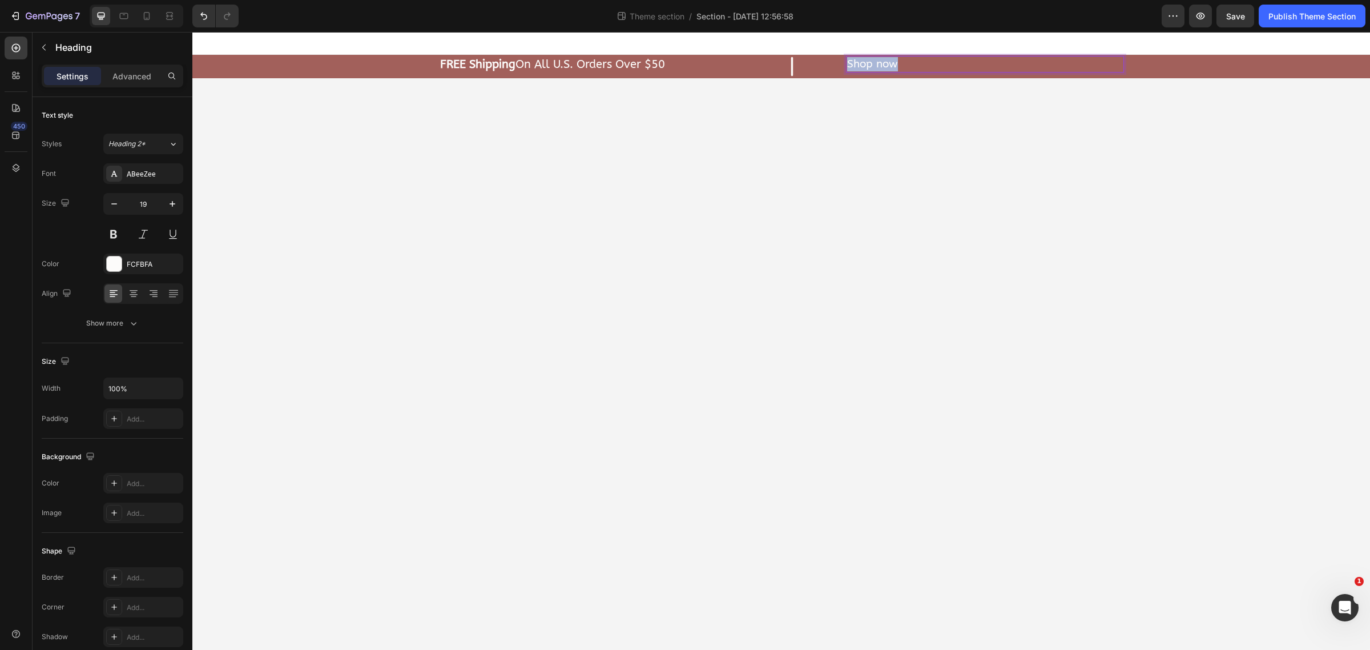
click at [875, 66] on p "Shop now" at bounding box center [985, 64] width 276 height 14
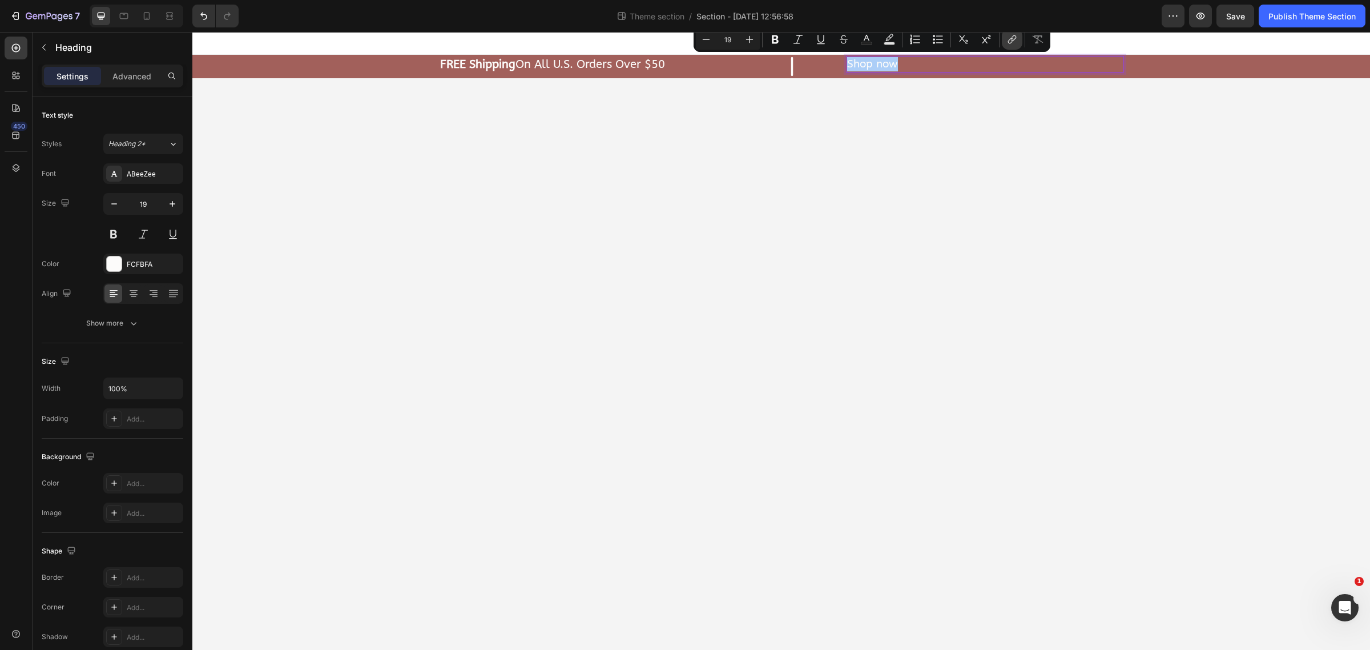
click at [1010, 35] on icon "Editor contextual toolbar" at bounding box center [1011, 39] width 11 height 11
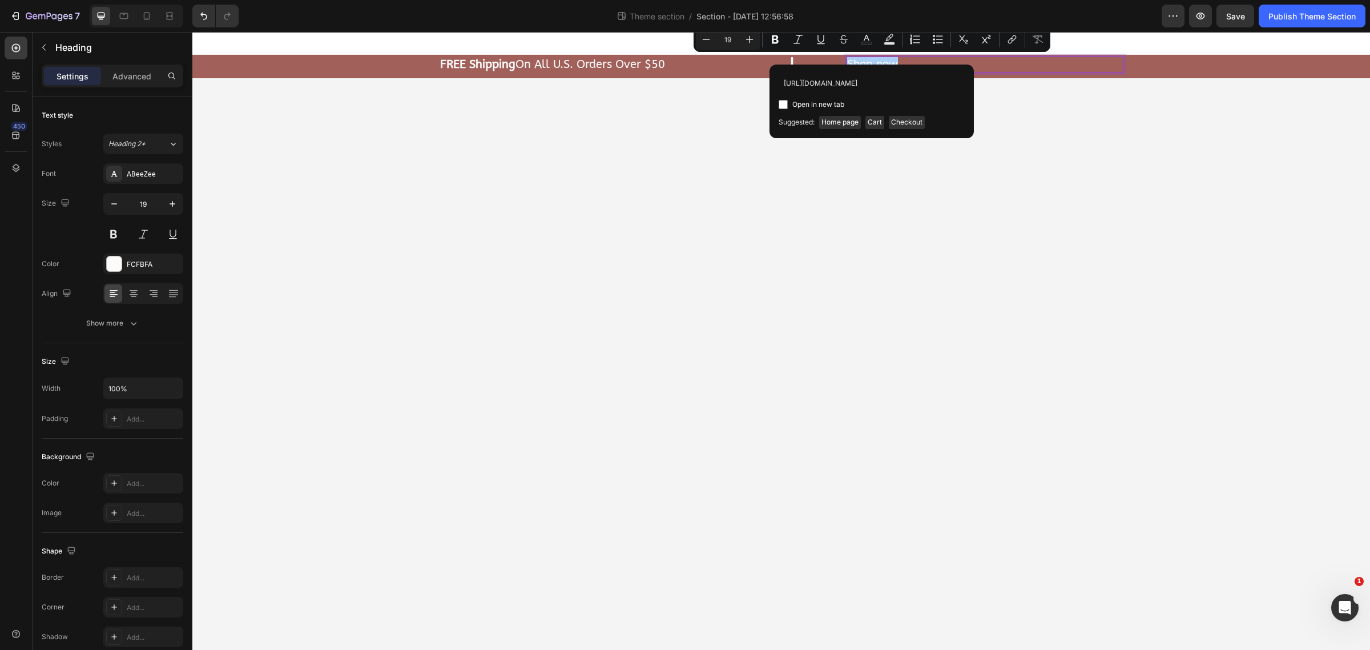
scroll to position [0, 9]
type input "https://getshiftglow.com/pages/recharge4"
click at [916, 92] on div "https://getshiftglow.com/pages/recharge4 Open in new tab Unlink" at bounding box center [872, 93] width 186 height 38
click at [1057, 103] on body "⁠⁠⁠⁠⁠⁠⁠ FREE Shipping On All U.S. Orders Over $50 Heading Icon Shop now Heading…" at bounding box center [781, 341] width 1178 height 618
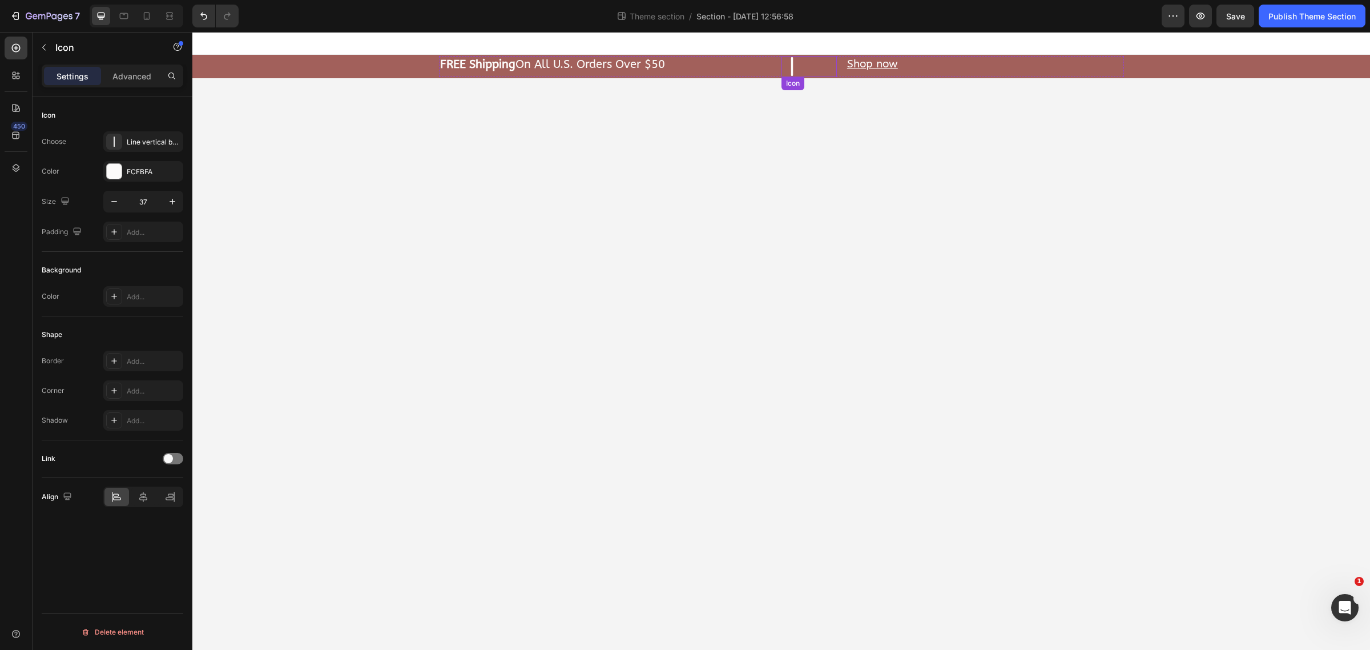
click at [788, 69] on icon at bounding box center [792, 66] width 21 height 21
click at [115, 206] on icon "button" at bounding box center [113, 201] width 11 height 11
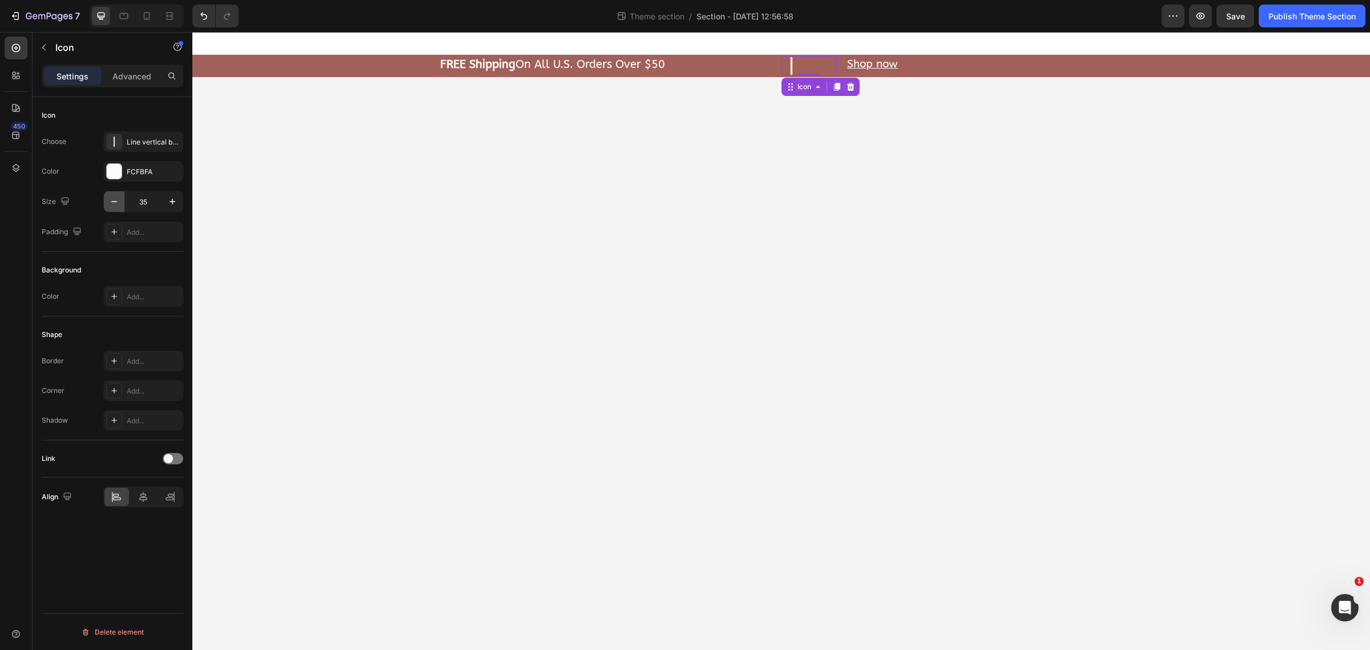
click at [115, 206] on icon "button" at bounding box center [113, 201] width 11 height 11
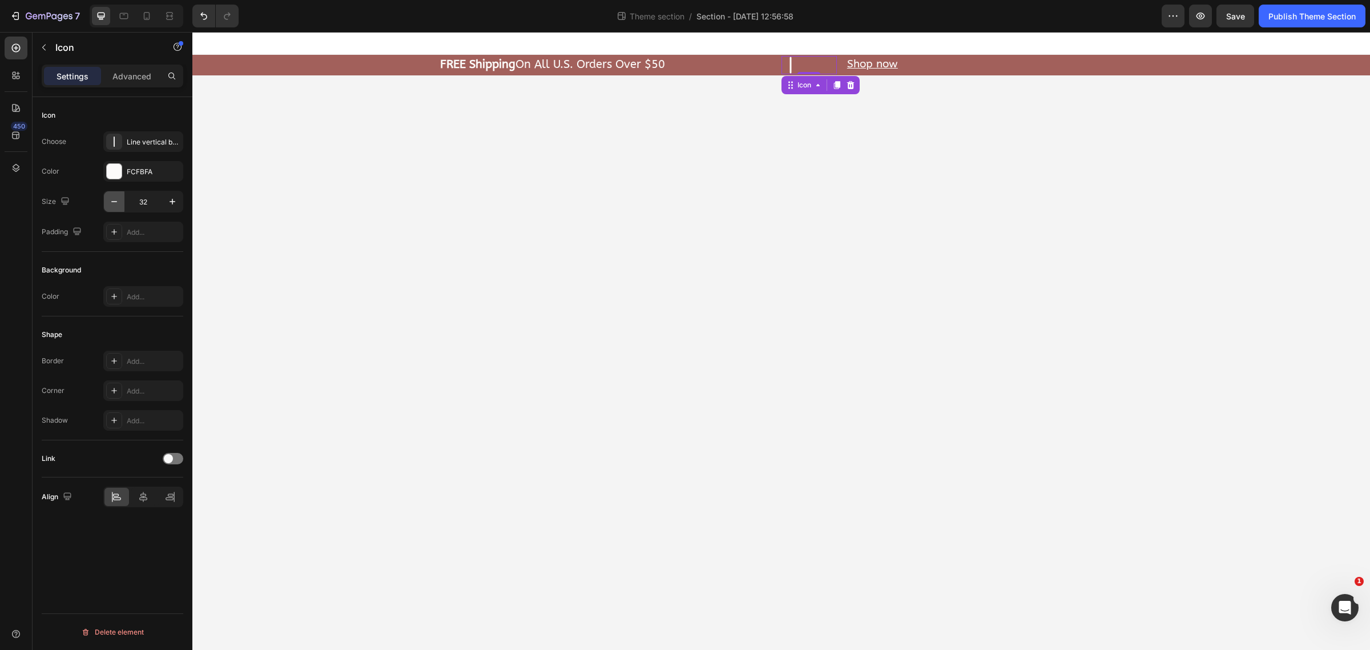
click at [115, 206] on icon "button" at bounding box center [113, 201] width 11 height 11
click at [113, 204] on icon "button" at bounding box center [113, 201] width 11 height 11
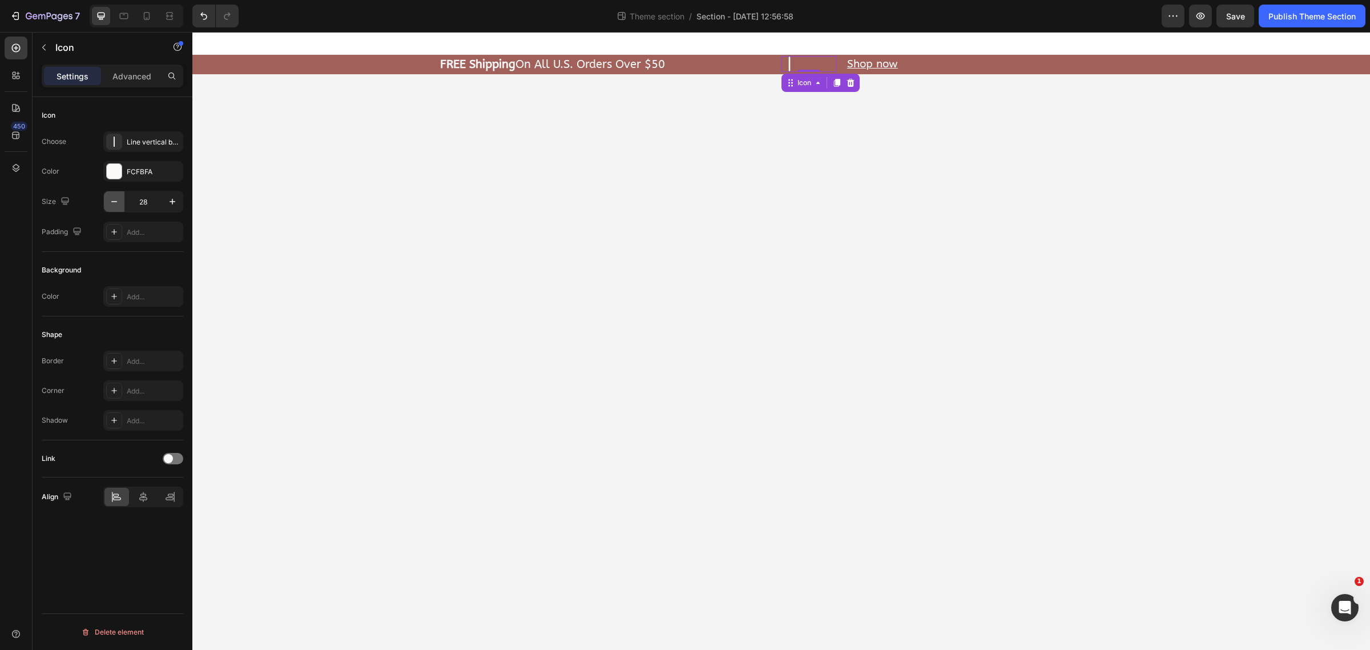
type input "27"
click at [692, 138] on body "⁠⁠⁠⁠⁠⁠⁠ FREE Shipping On All U.S. Orders Over $50 Heading Icon 0 ⁠⁠⁠⁠⁠⁠⁠ Shop n…" at bounding box center [781, 341] width 1178 height 618
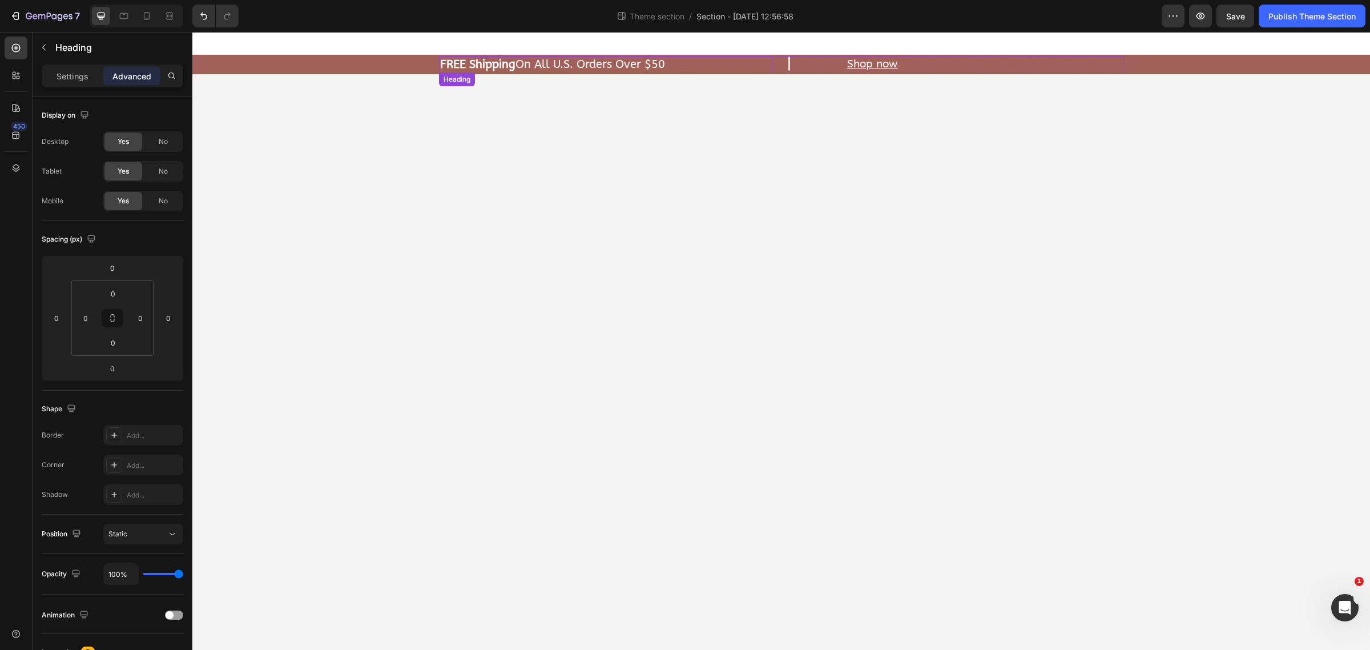
click at [743, 63] on p "⁠⁠⁠⁠⁠⁠⁠ FREE Shipping On All U.S. Orders Over $50" at bounding box center [605, 64] width 331 height 15
click at [70, 79] on p "Settings" at bounding box center [73, 76] width 32 height 12
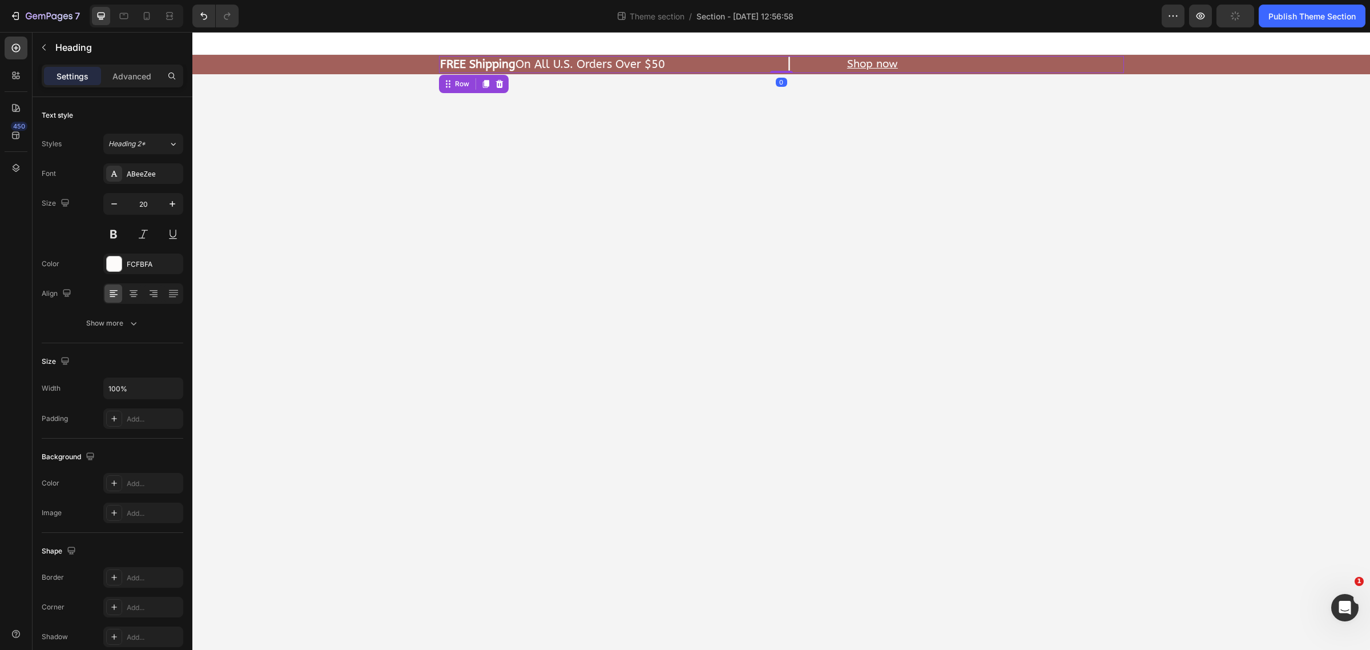
click at [778, 67] on div "⁠⁠⁠⁠⁠⁠⁠ FREE Shipping On All U.S. Orders Over $50 Heading Icon ⁠⁠⁠⁠⁠⁠⁠ Shop now…" at bounding box center [781, 64] width 685 height 17
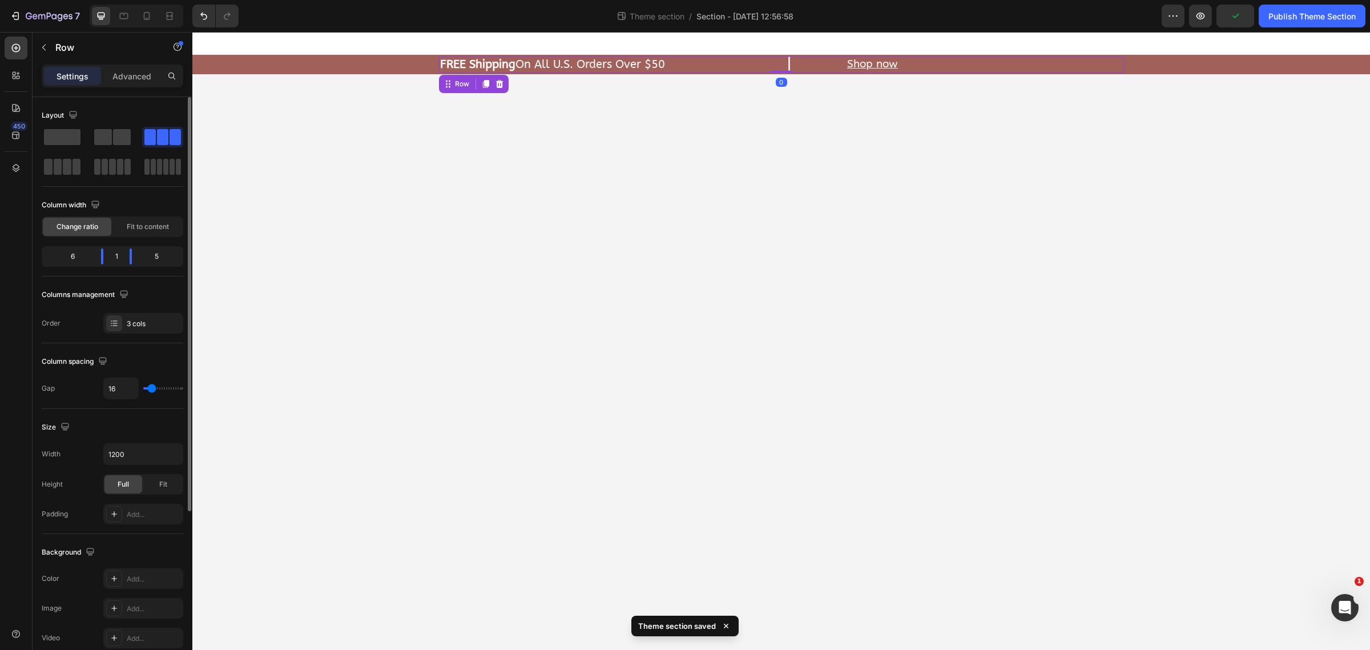
type input "0"
drag, startPoint x: 147, startPoint y: 389, endPoint x: 128, endPoint y: 389, distance: 18.8
type input "0"
click at [143, 389] on input "range" at bounding box center [163, 388] width 40 height 2
click at [161, 480] on div "Fit" at bounding box center [163, 484] width 38 height 18
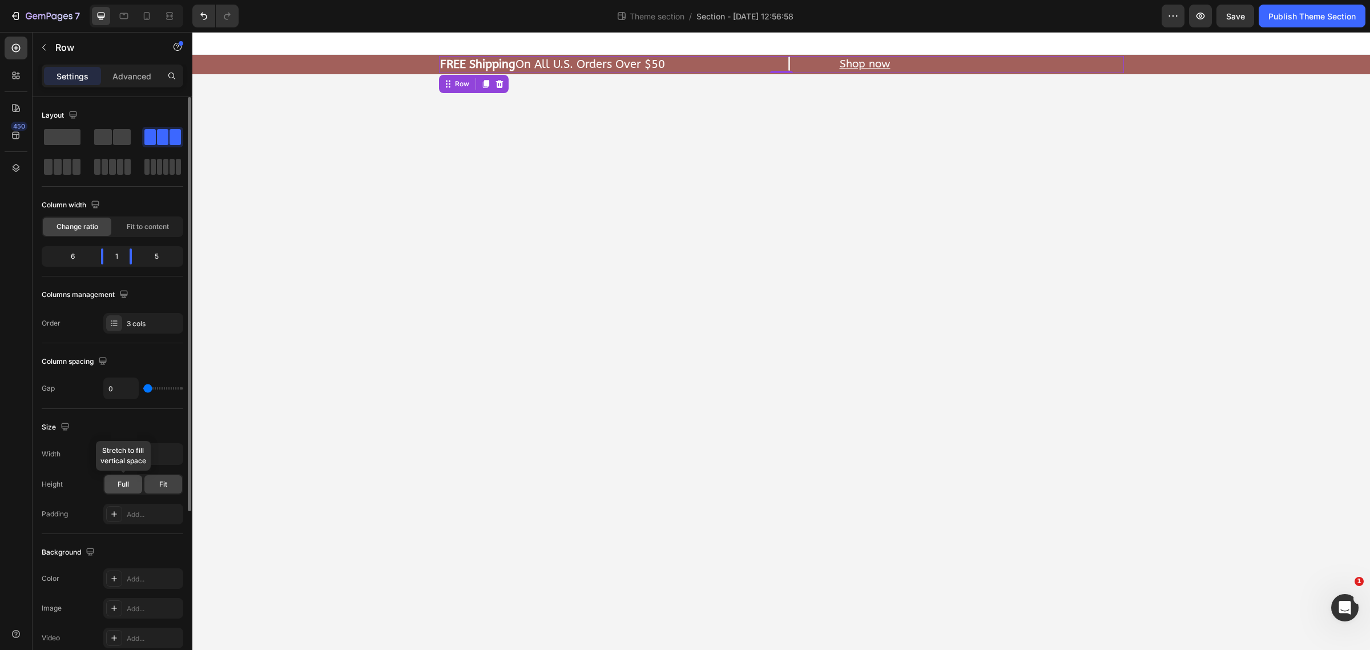
click at [112, 489] on div "Full" at bounding box center [123, 484] width 38 height 18
click at [735, 60] on p "⁠⁠⁠⁠⁠⁠⁠ FREE Shipping On All U.S. Orders Over $50" at bounding box center [610, 64] width 340 height 15
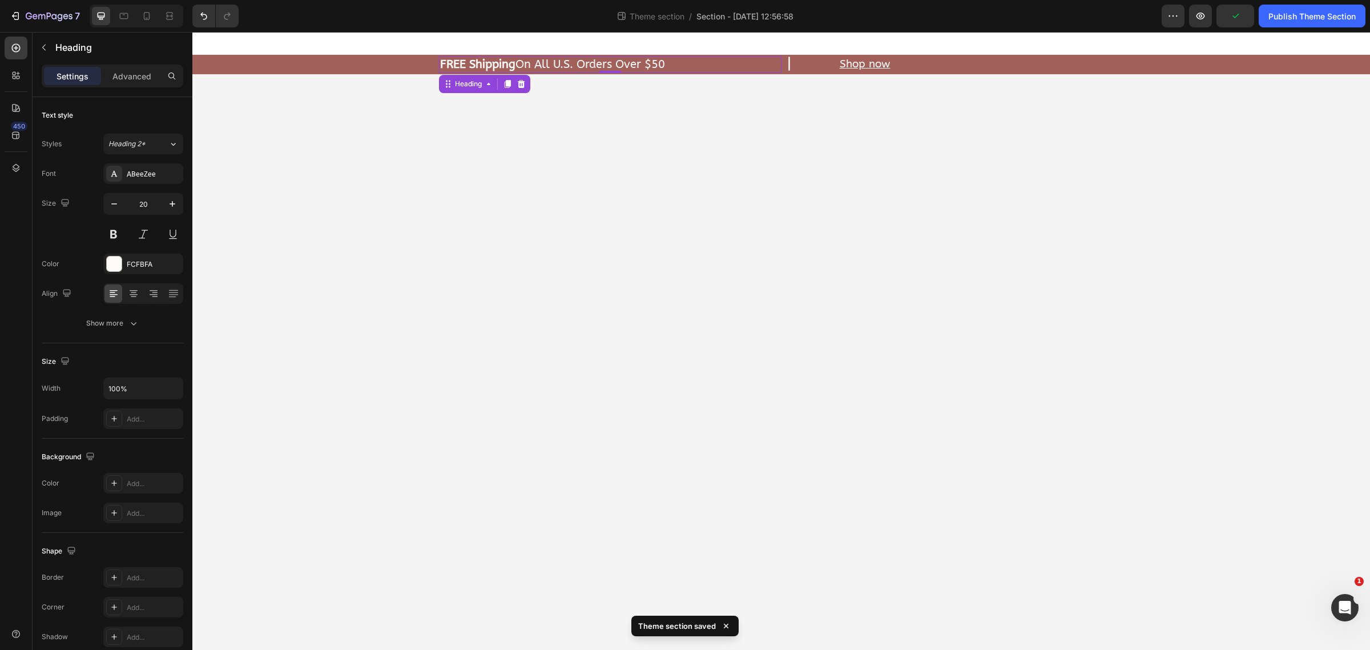
click at [99, 75] on div "Settings" at bounding box center [72, 76] width 57 height 18
click at [131, 73] on p "Advanced" at bounding box center [131, 76] width 39 height 12
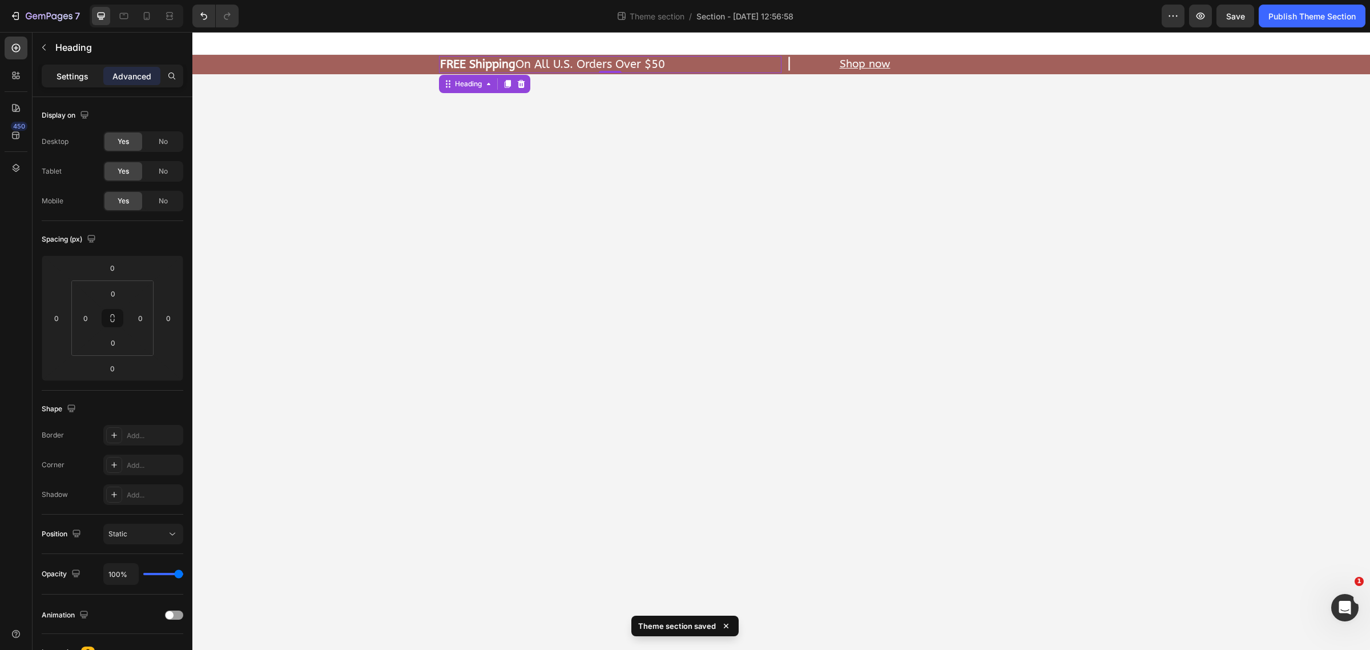
click at [73, 69] on div "Settings" at bounding box center [72, 76] width 57 height 18
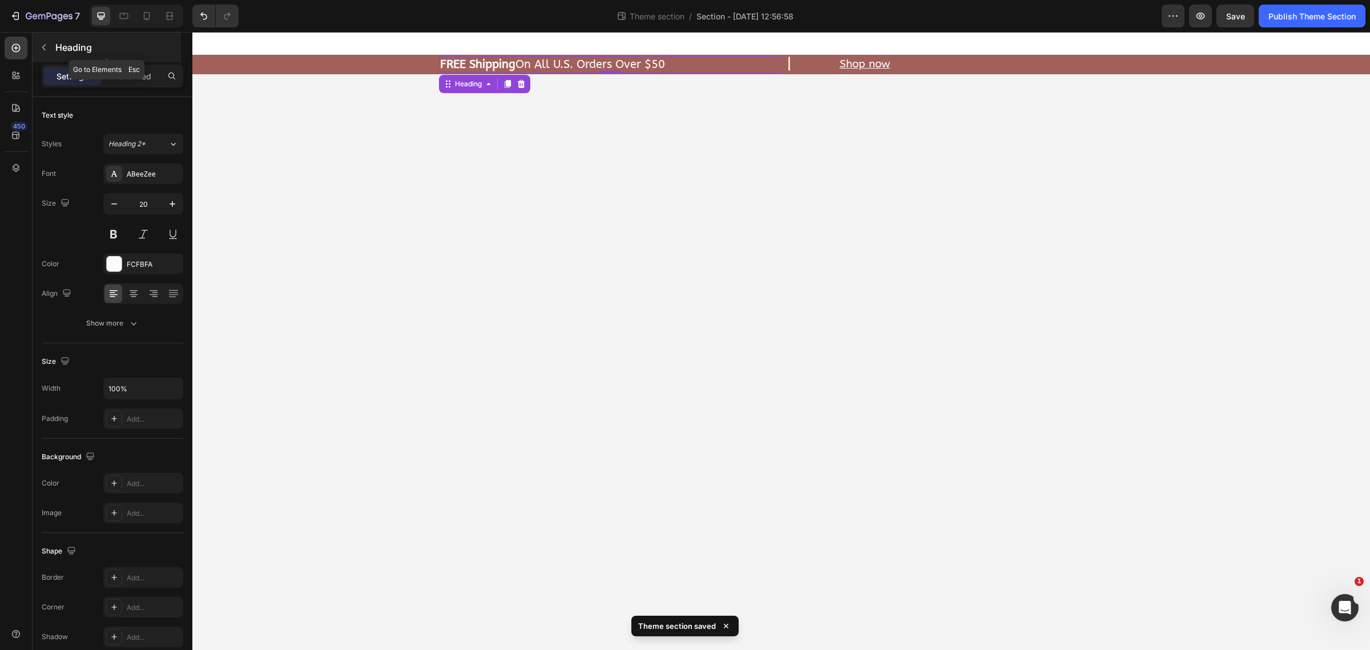
click at [46, 47] on icon "button" at bounding box center [43, 47] width 9 height 9
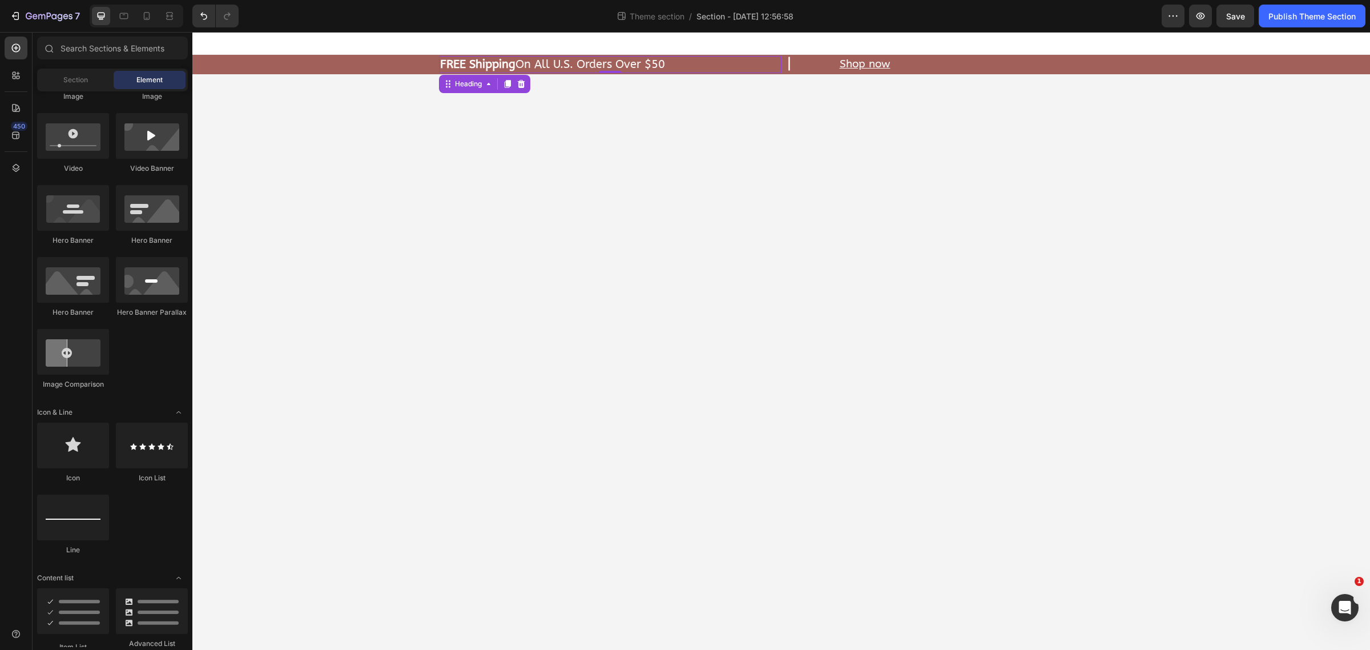
click at [604, 58] on p "⁠⁠⁠⁠⁠⁠⁠ FREE Shipping On All U.S. Orders Over $50" at bounding box center [610, 64] width 340 height 15
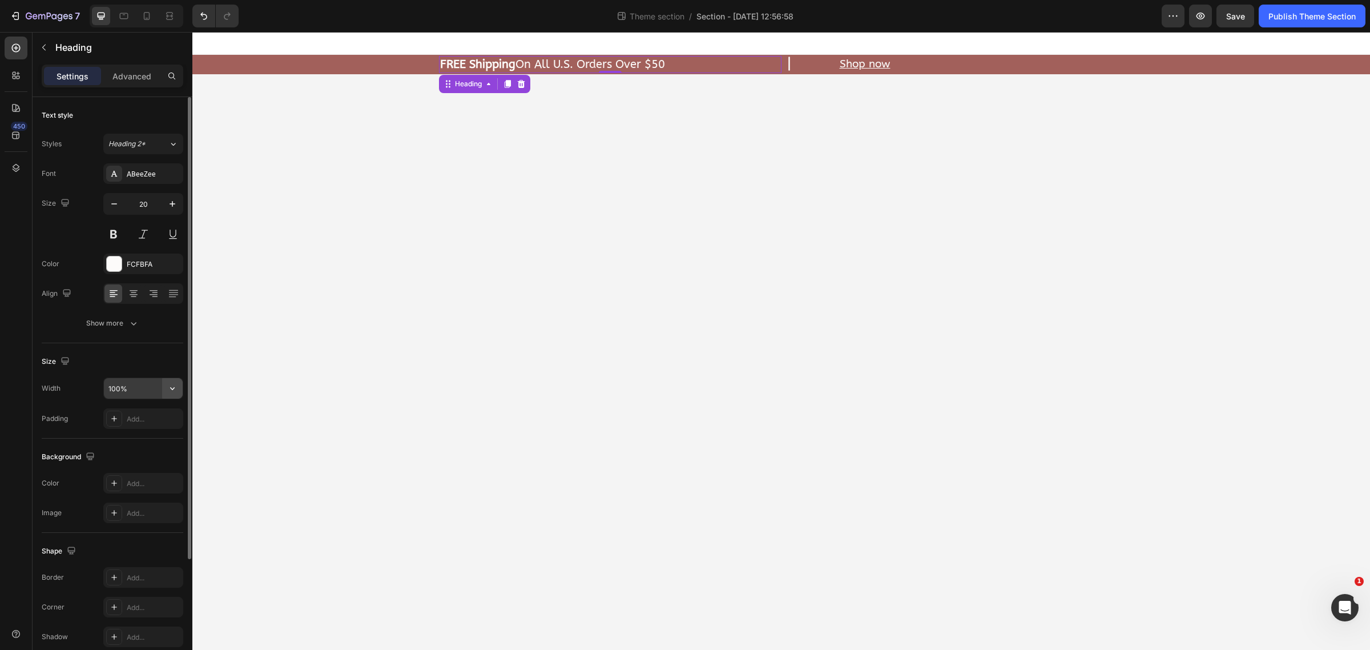
click at [167, 392] on icon "button" at bounding box center [172, 387] width 11 height 11
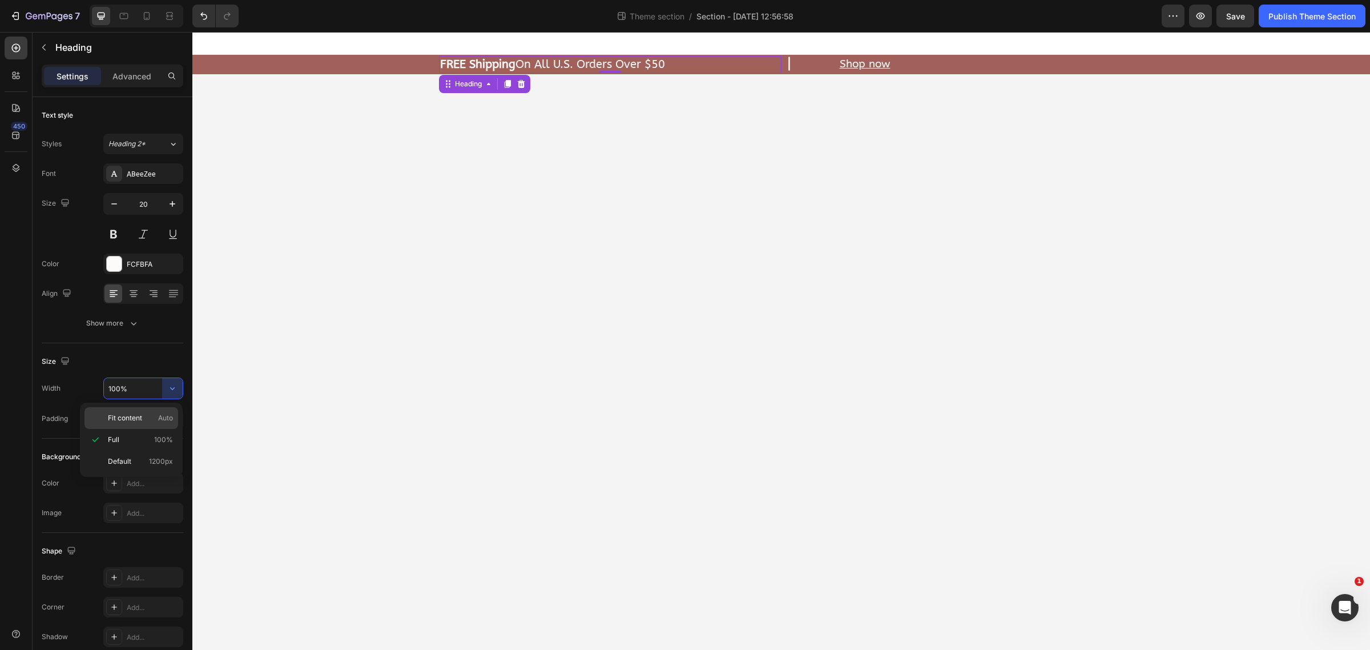
click at [158, 414] on span "Auto" at bounding box center [165, 418] width 15 height 10
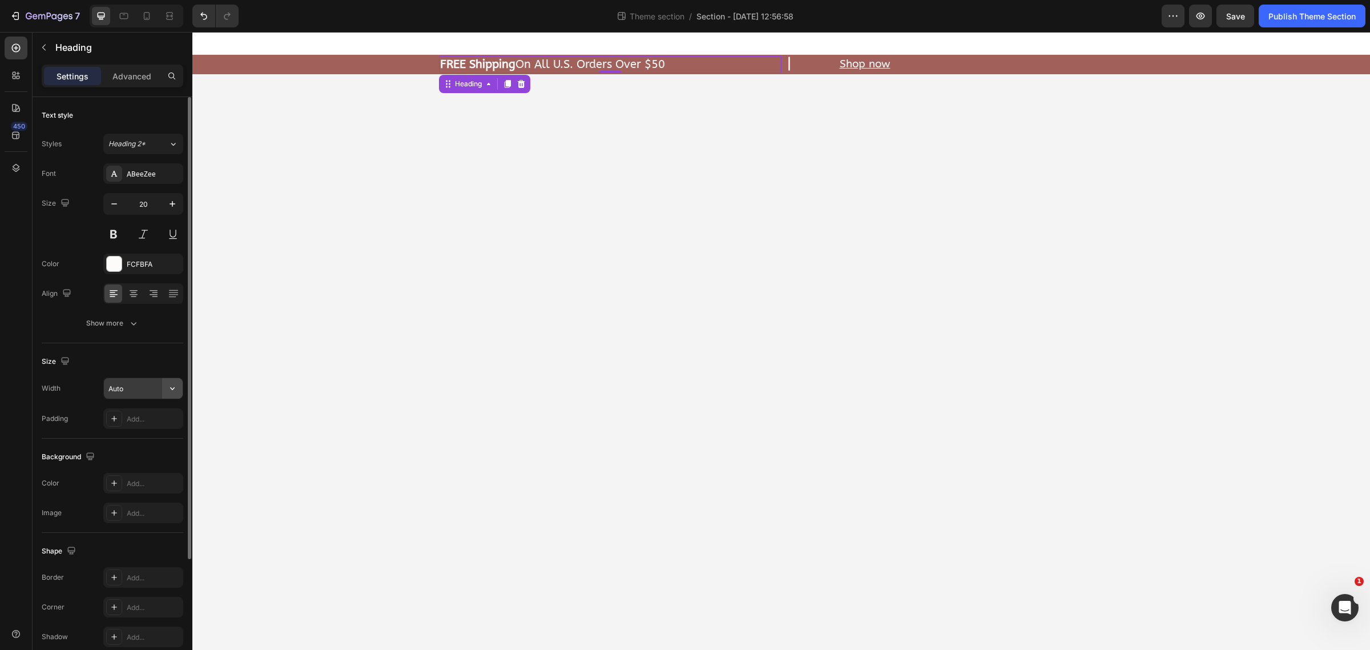
click at [164, 388] on button "button" at bounding box center [172, 388] width 21 height 21
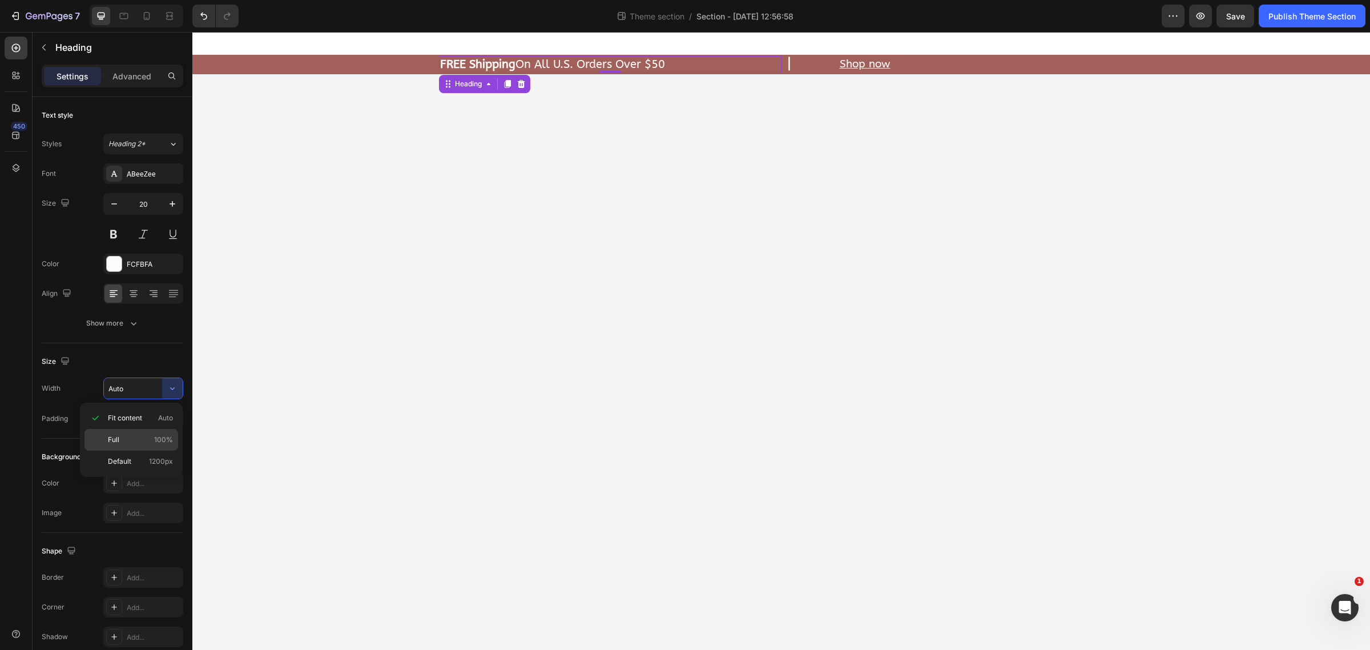
click at [141, 434] on p "Full 100%" at bounding box center [140, 439] width 65 height 10
type input "100%"
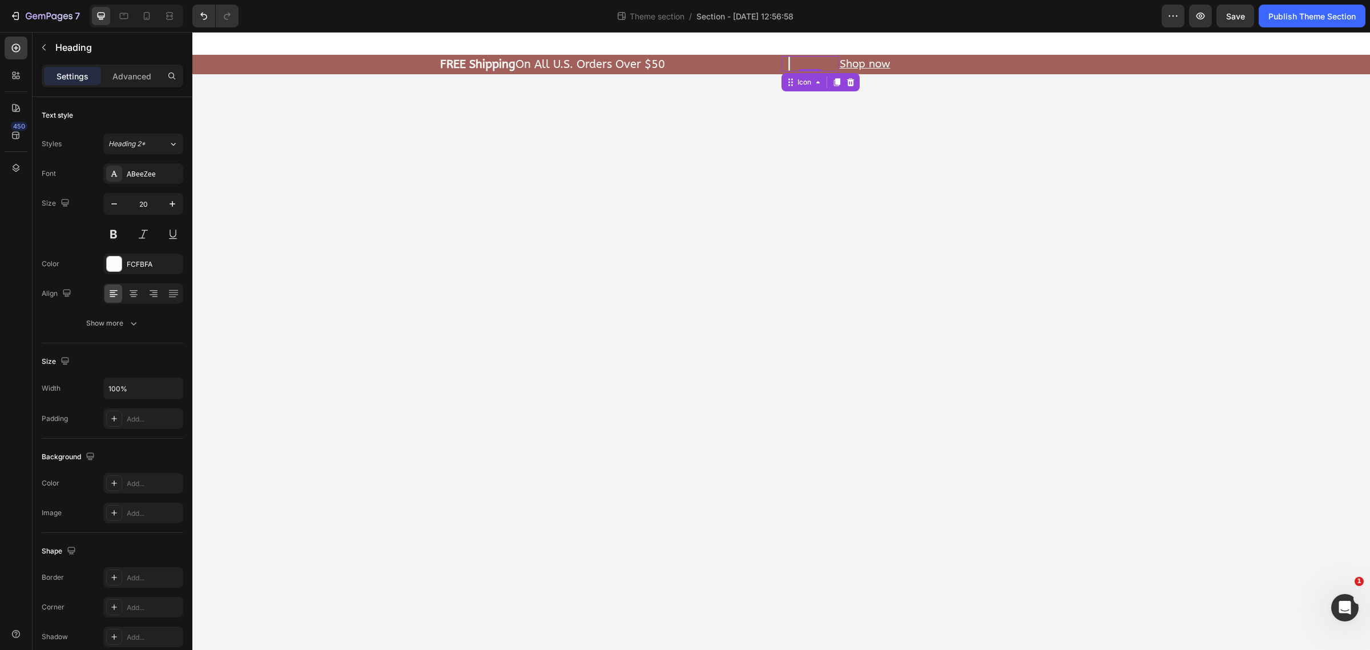
click at [818, 64] on div "Icon 0" at bounding box center [810, 63] width 57 height 15
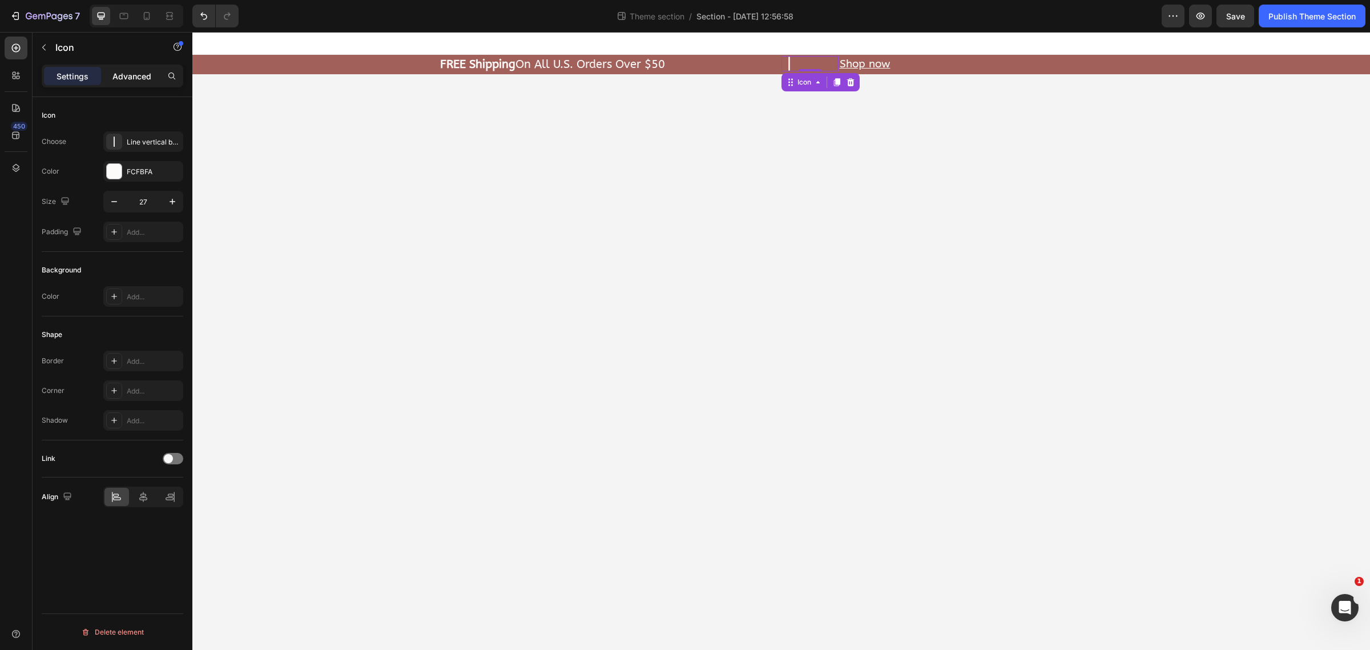
click at [147, 73] on p "Advanced" at bounding box center [131, 76] width 39 height 12
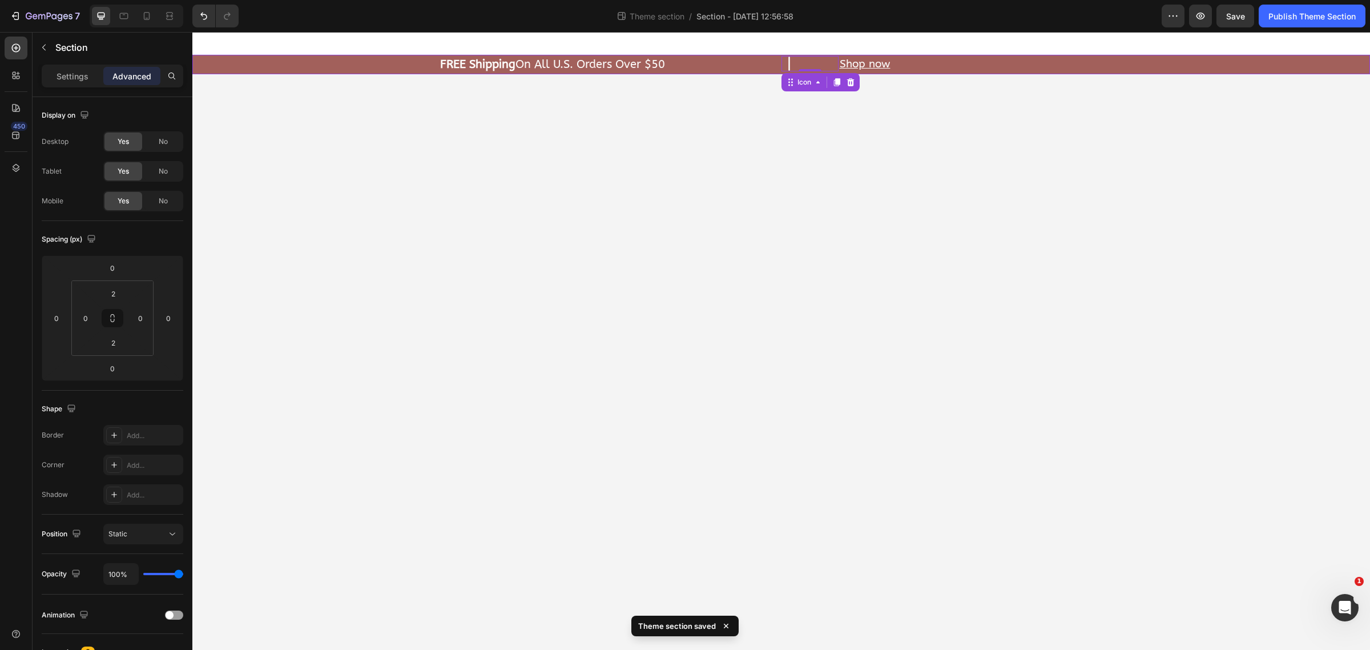
click at [1187, 65] on div "⁠⁠⁠⁠⁠⁠⁠ FREE Shipping On All U.S. Orders Over $50 Heading Icon 0 ⁠⁠⁠⁠⁠⁠⁠ Shop n…" at bounding box center [781, 64] width 1178 height 17
click at [61, 75] on p "Settings" at bounding box center [73, 76] width 32 height 12
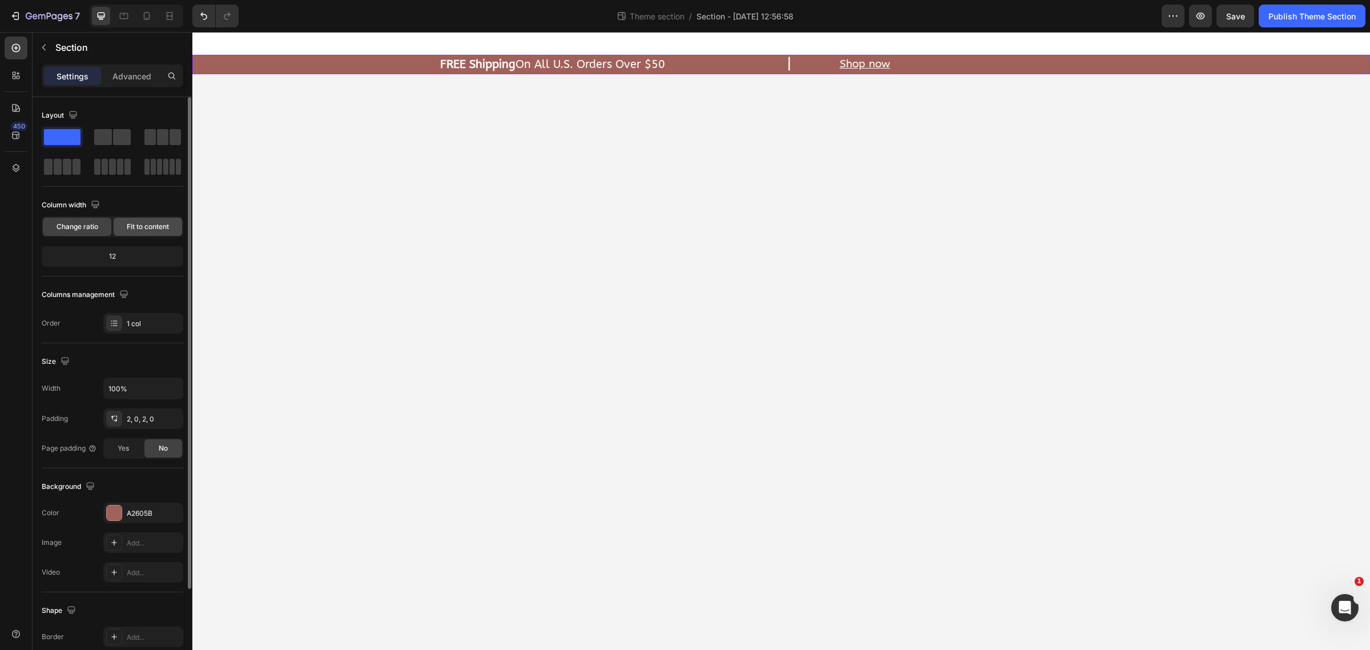
click at [143, 222] on span "Fit to content" at bounding box center [148, 227] width 42 height 10
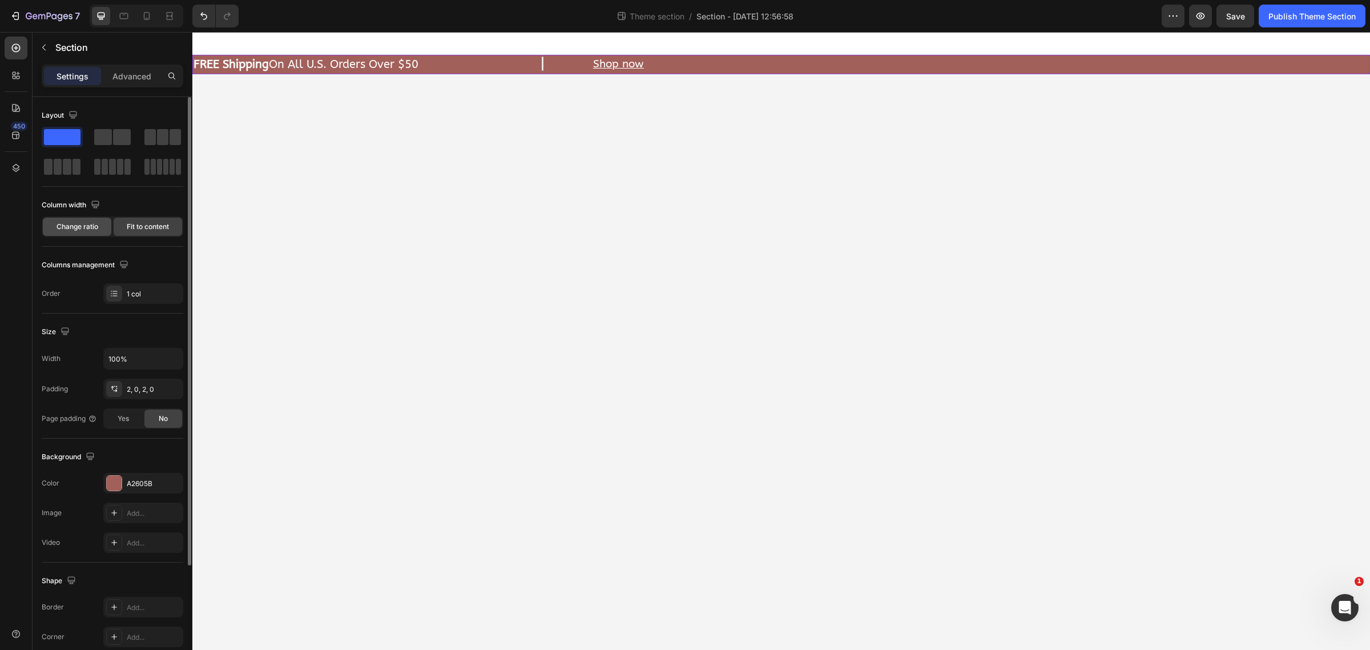
click at [86, 229] on span "Change ratio" at bounding box center [78, 227] width 42 height 10
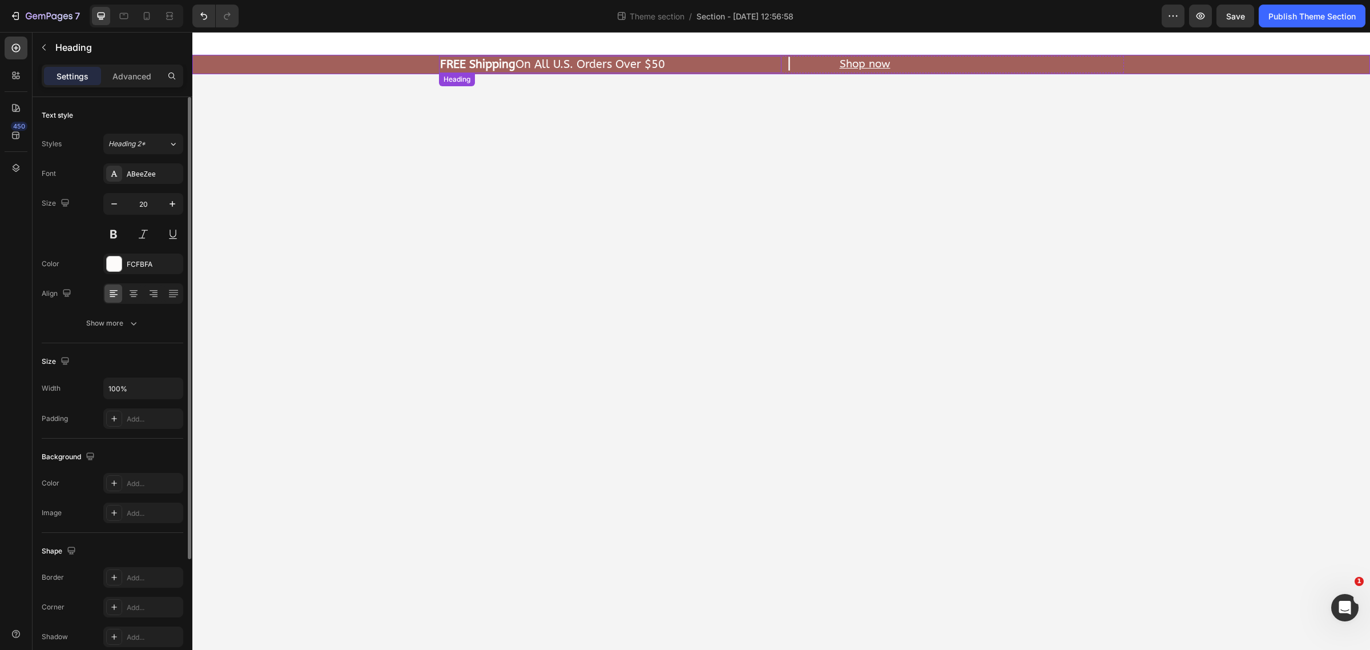
click at [767, 66] on p "⁠⁠⁠⁠⁠⁠⁠ FREE Shipping On All U.S. Orders Over $50" at bounding box center [610, 64] width 340 height 15
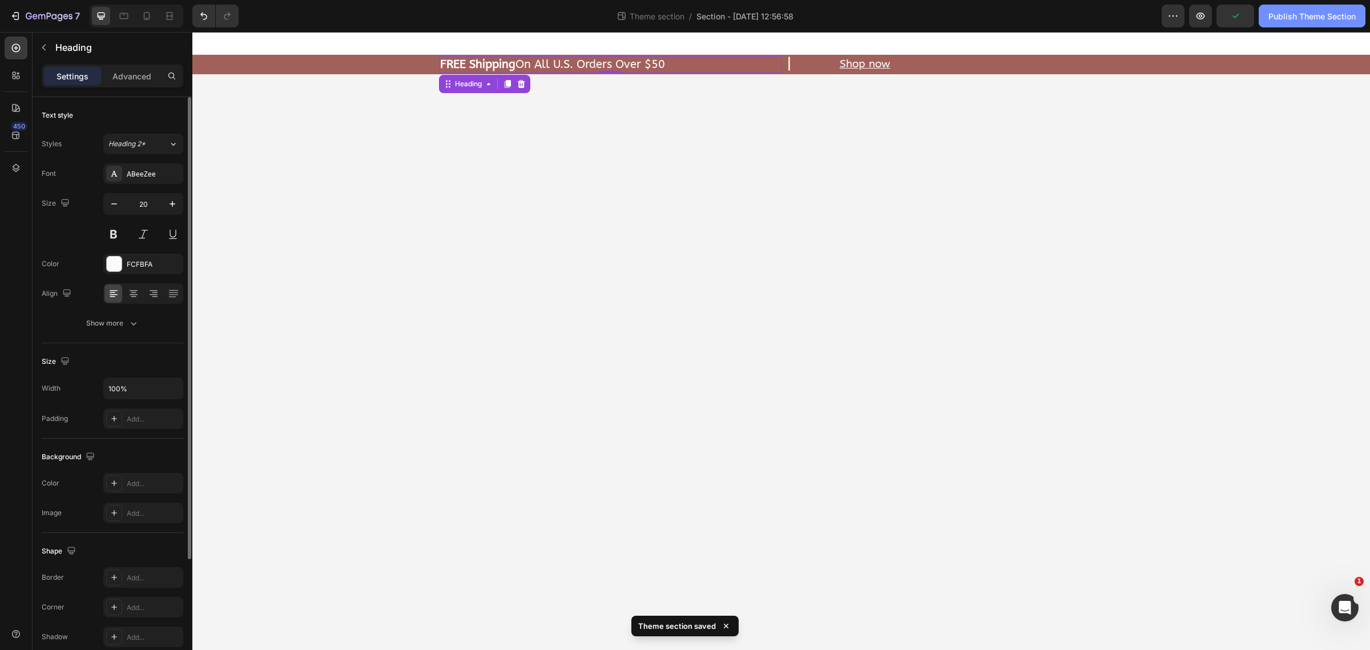
click at [1317, 13] on div "Publish Theme Section" at bounding box center [1312, 16] width 87 height 12
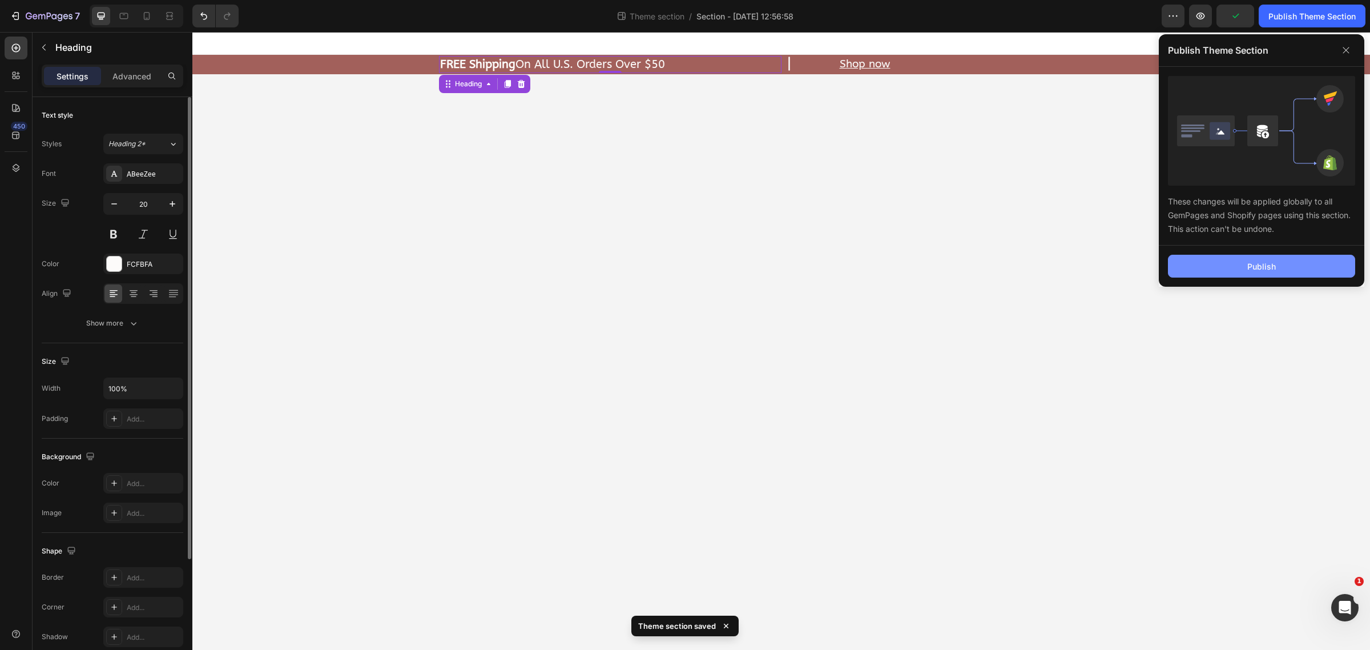
click at [1240, 268] on button "Publish" at bounding box center [1261, 266] width 187 height 23
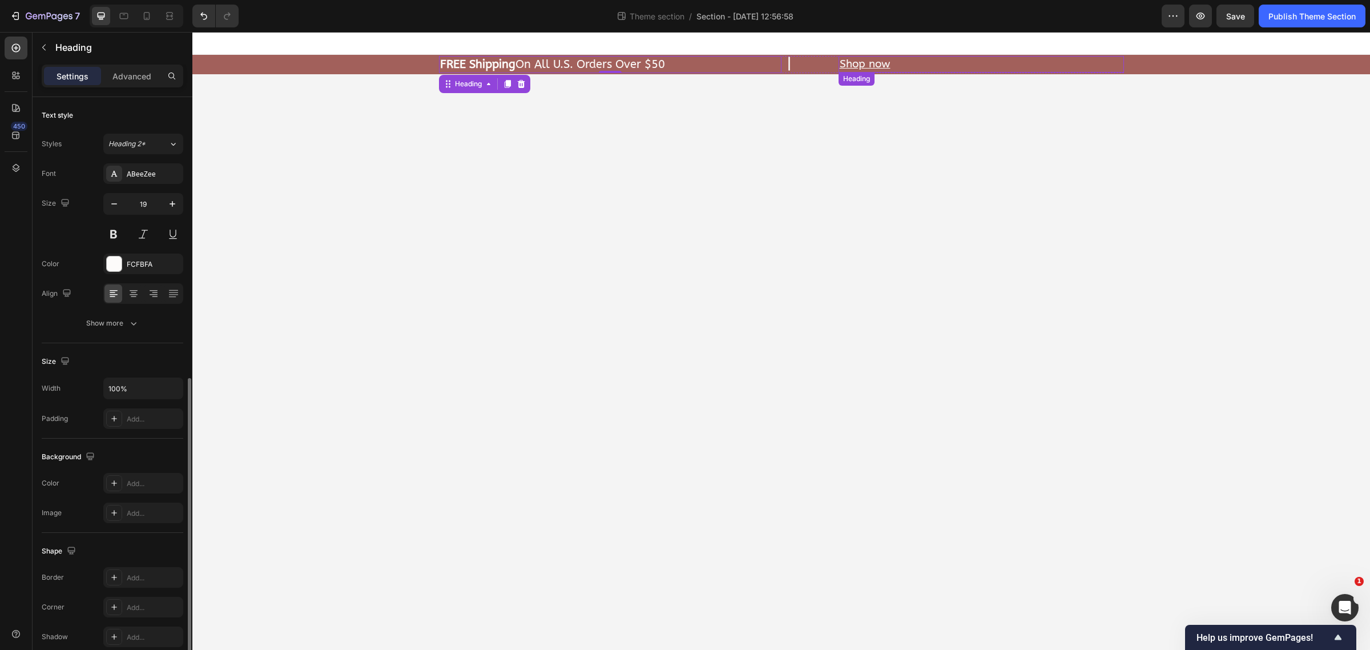
click at [852, 61] on u "Shop now" at bounding box center [865, 64] width 51 height 13
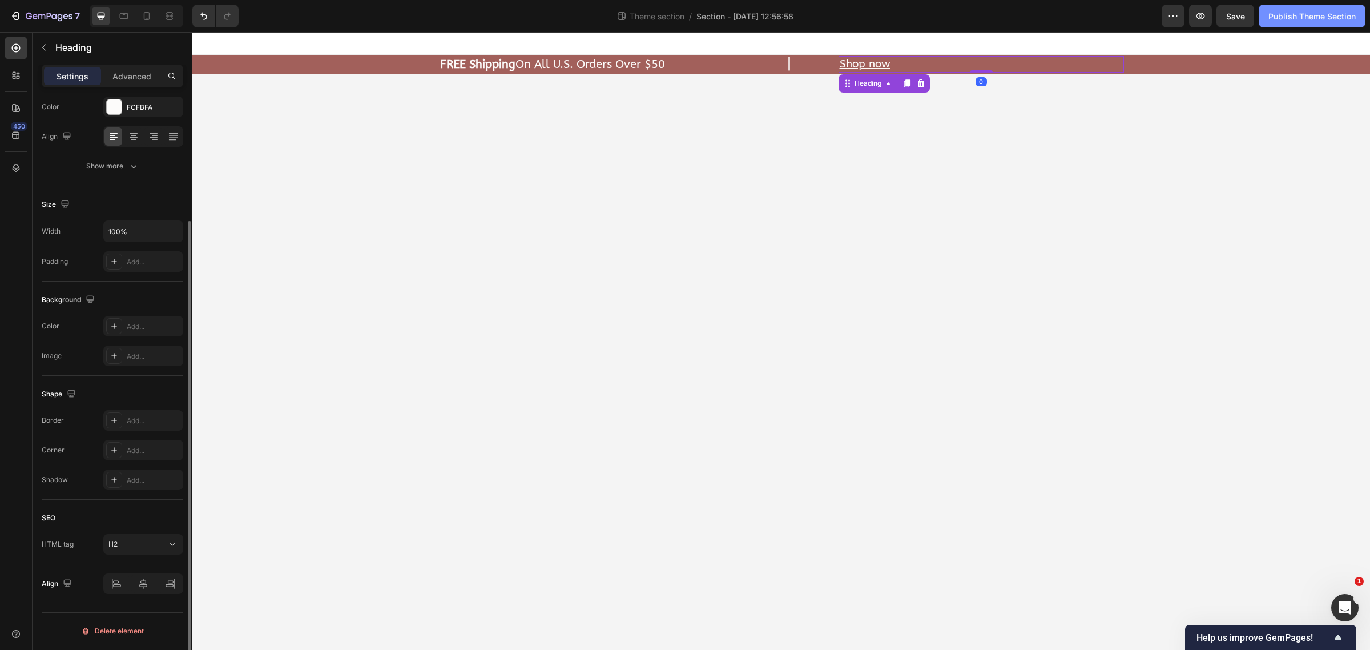
click at [1319, 15] on div "Publish Theme Section" at bounding box center [1312, 16] width 87 height 12
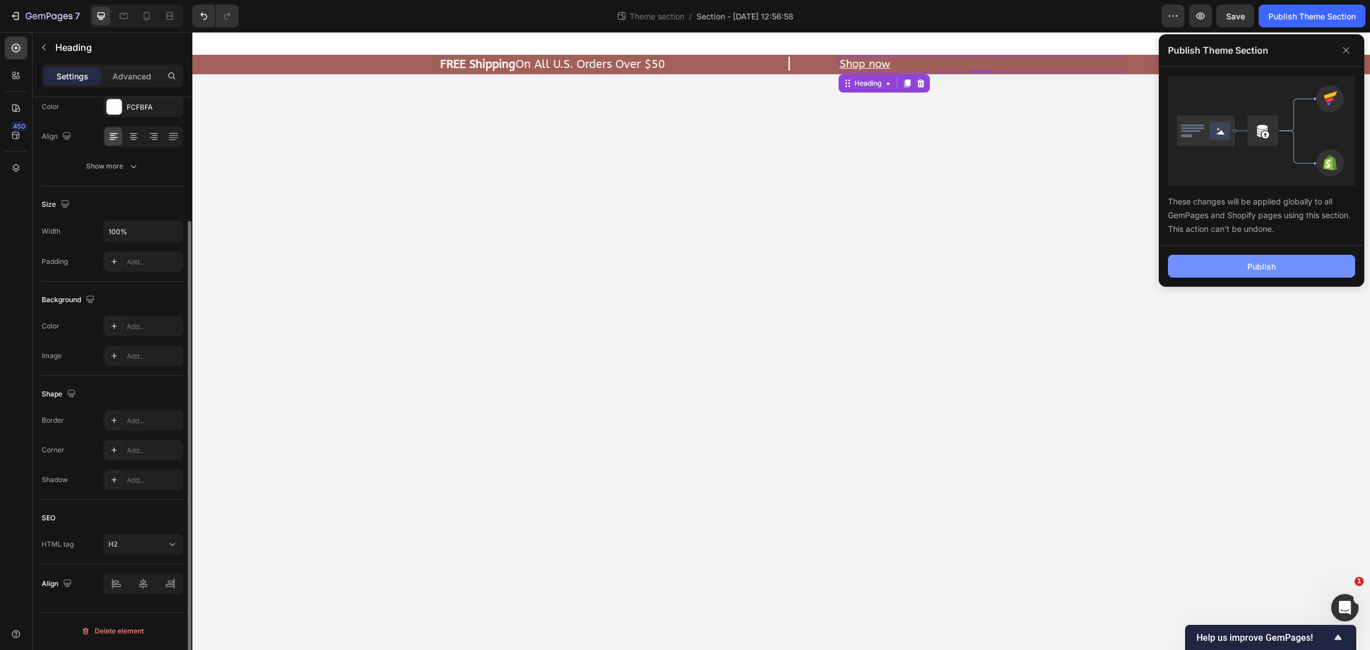
click at [1282, 263] on button "Publish" at bounding box center [1261, 266] width 187 height 23
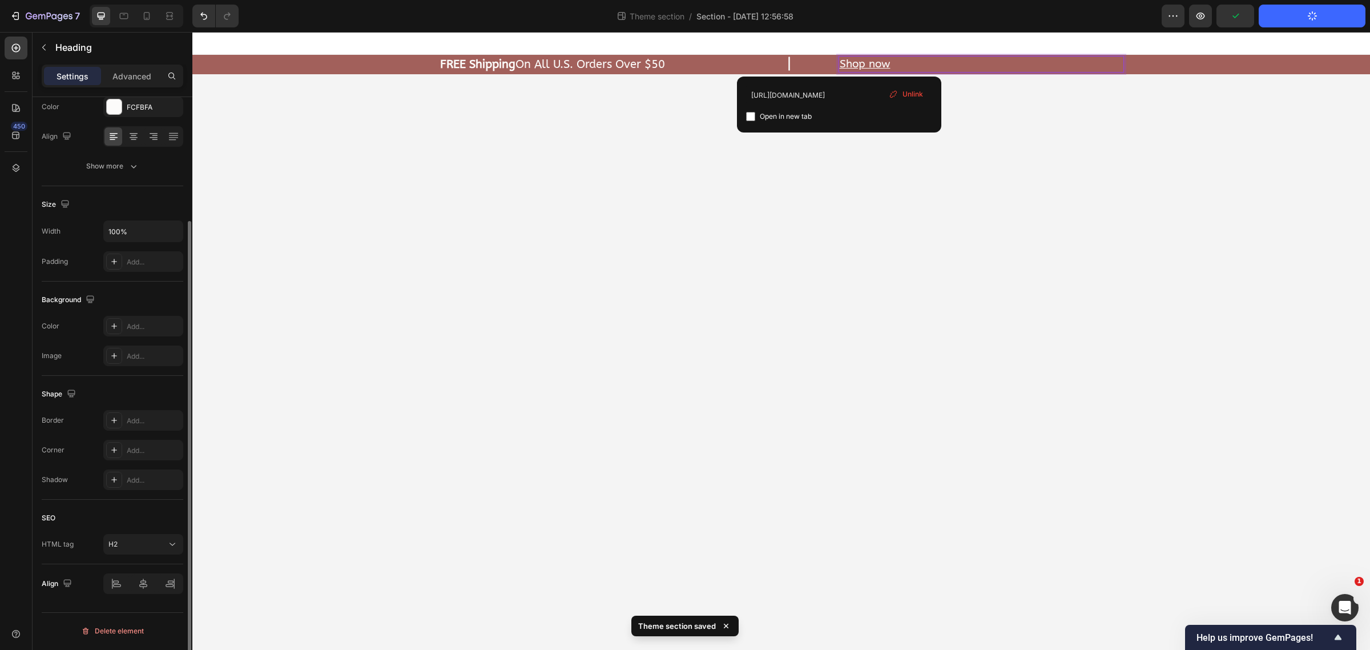
click at [869, 60] on u "Shop now" at bounding box center [865, 64] width 51 height 13
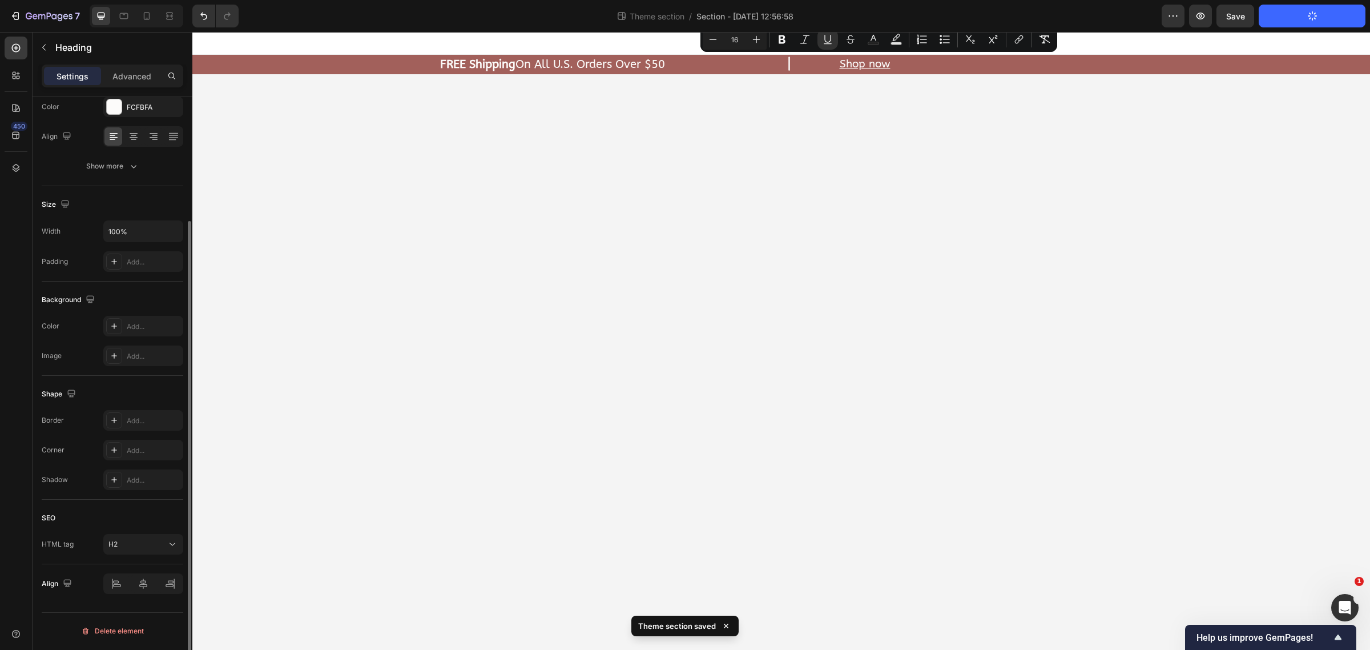
click at [720, 178] on body "⁠⁠⁠⁠⁠⁠⁠ FREE Shipping On All U.S. Orders Over $50 Heading Icon ⁠⁠⁠⁠⁠⁠⁠ Shop now…" at bounding box center [781, 341] width 1178 height 618
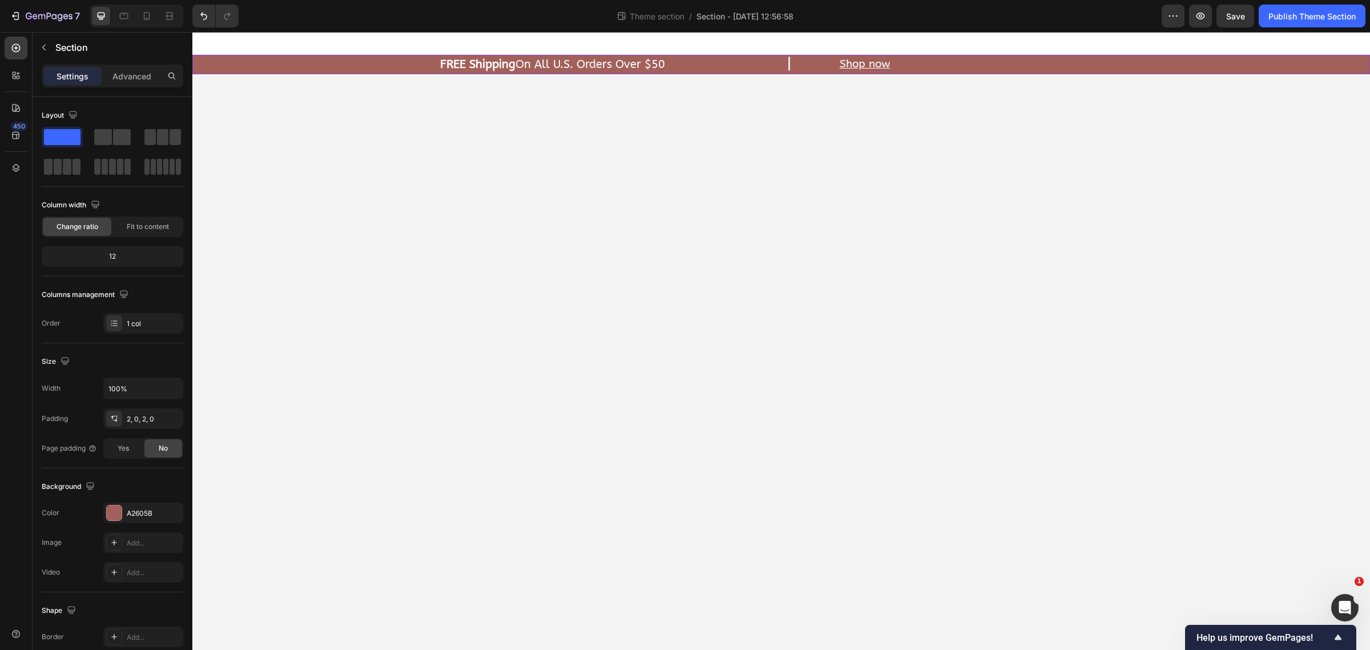
click at [393, 67] on div "⁠⁠⁠⁠⁠⁠⁠ FREE Shipping On All U.S. Orders Over $50 Heading Icon ⁠⁠⁠⁠⁠⁠⁠ Shop now…" at bounding box center [781, 64] width 1178 height 17
click at [169, 388] on icon "button" at bounding box center [172, 387] width 11 height 11
click at [150, 431] on div "Default 1200px" at bounding box center [131, 440] width 94 height 22
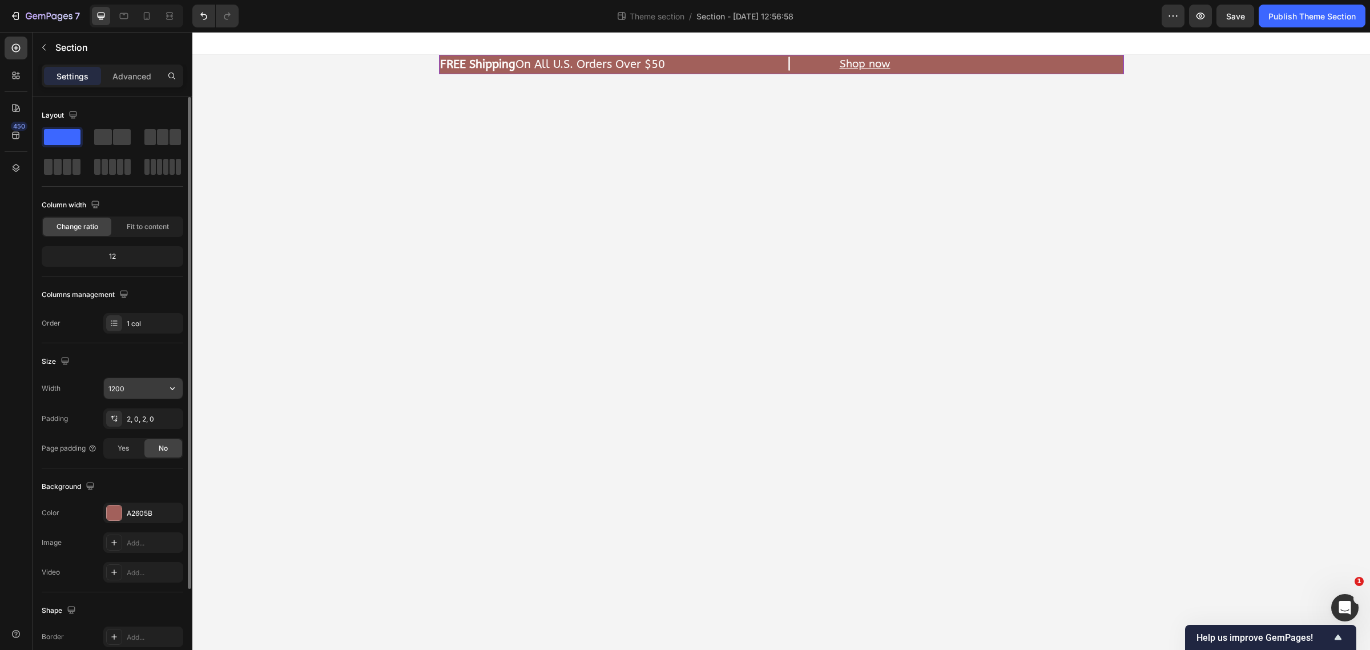
click at [163, 386] on button "button" at bounding box center [172, 388] width 21 height 21
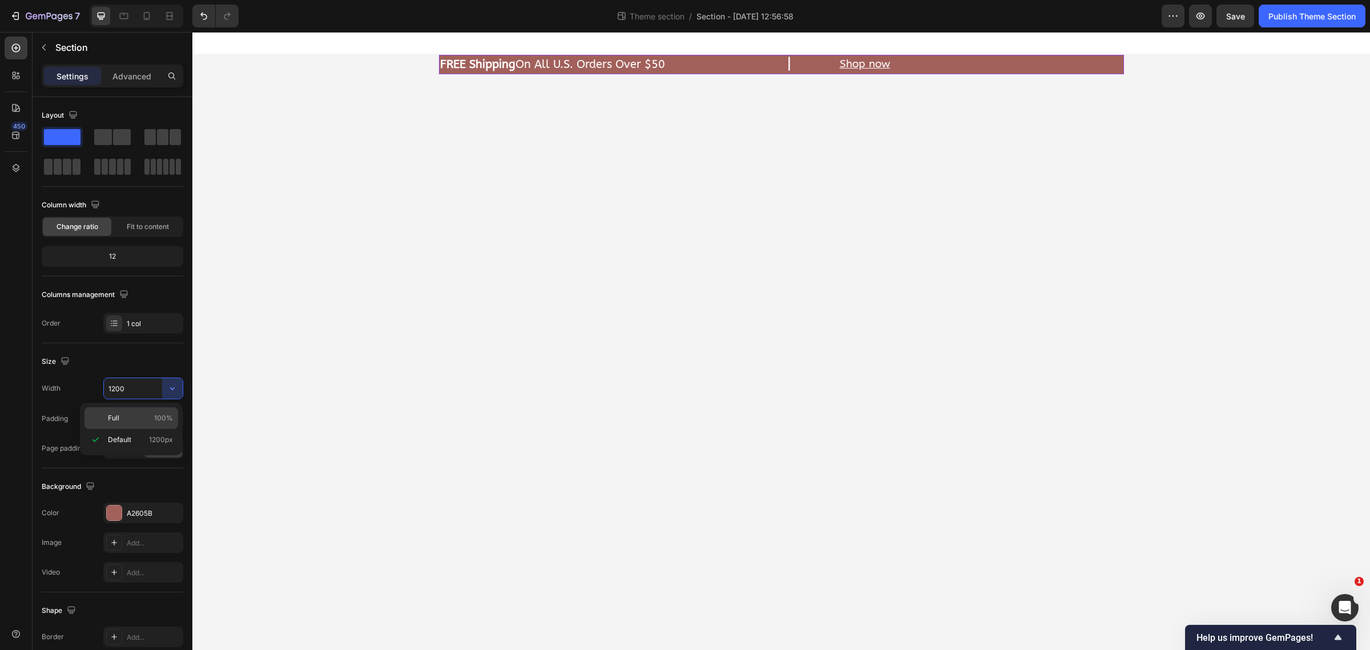
click at [160, 415] on span "100%" at bounding box center [163, 418] width 19 height 10
type input "100%"
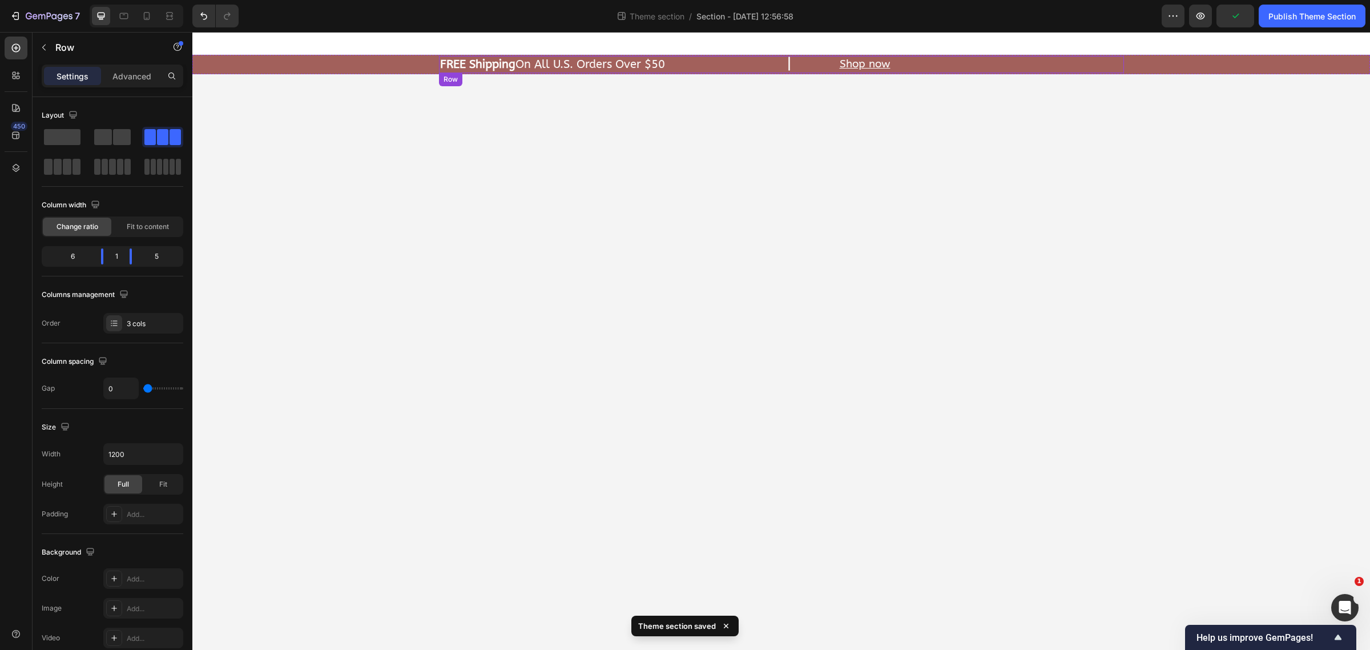
click at [786, 71] on div "⁠⁠⁠⁠⁠⁠⁠ FREE Shipping On All U.S. Orders Over $50 Heading Icon ⁠⁠⁠⁠⁠⁠⁠ Shop now…" at bounding box center [781, 64] width 685 height 17
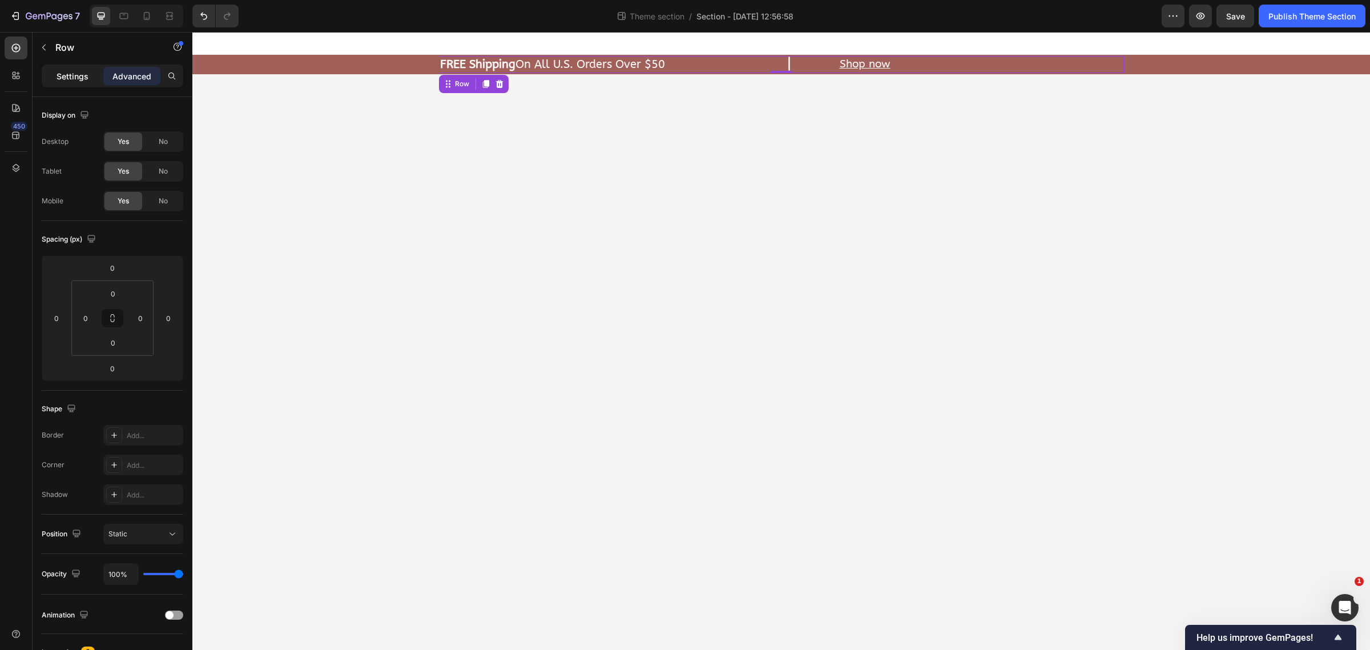
click at [90, 77] on div "Settings" at bounding box center [72, 76] width 57 height 18
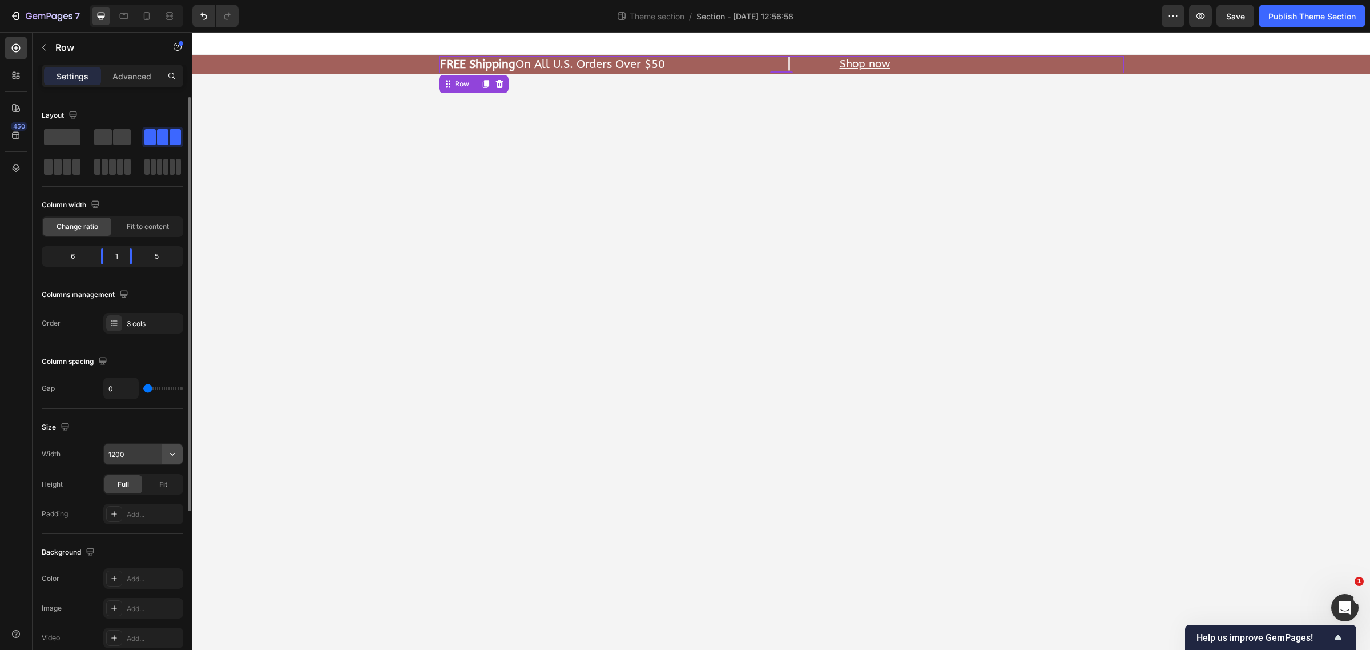
click at [180, 451] on button "button" at bounding box center [172, 454] width 21 height 21
click at [160, 505] on span "100%" at bounding box center [163, 506] width 19 height 10
click at [175, 457] on icon "button" at bounding box center [172, 453] width 11 height 11
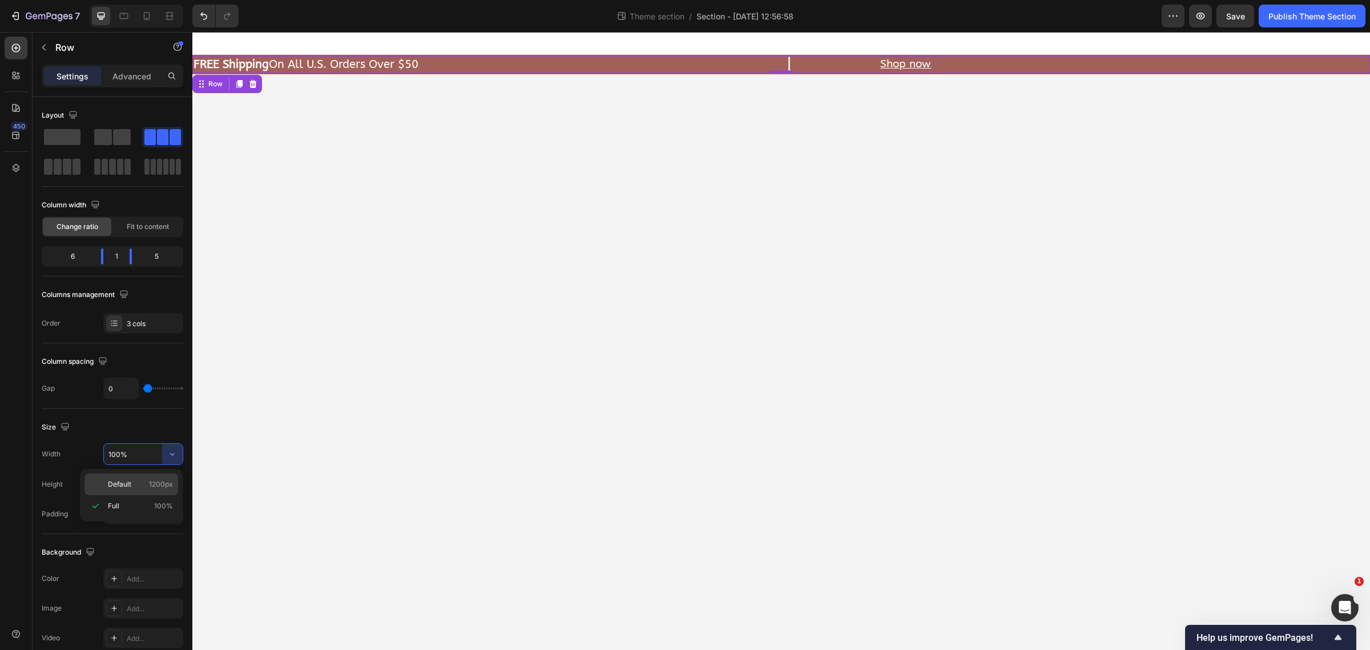
click at [160, 478] on div "Default 1200px" at bounding box center [131, 484] width 94 height 22
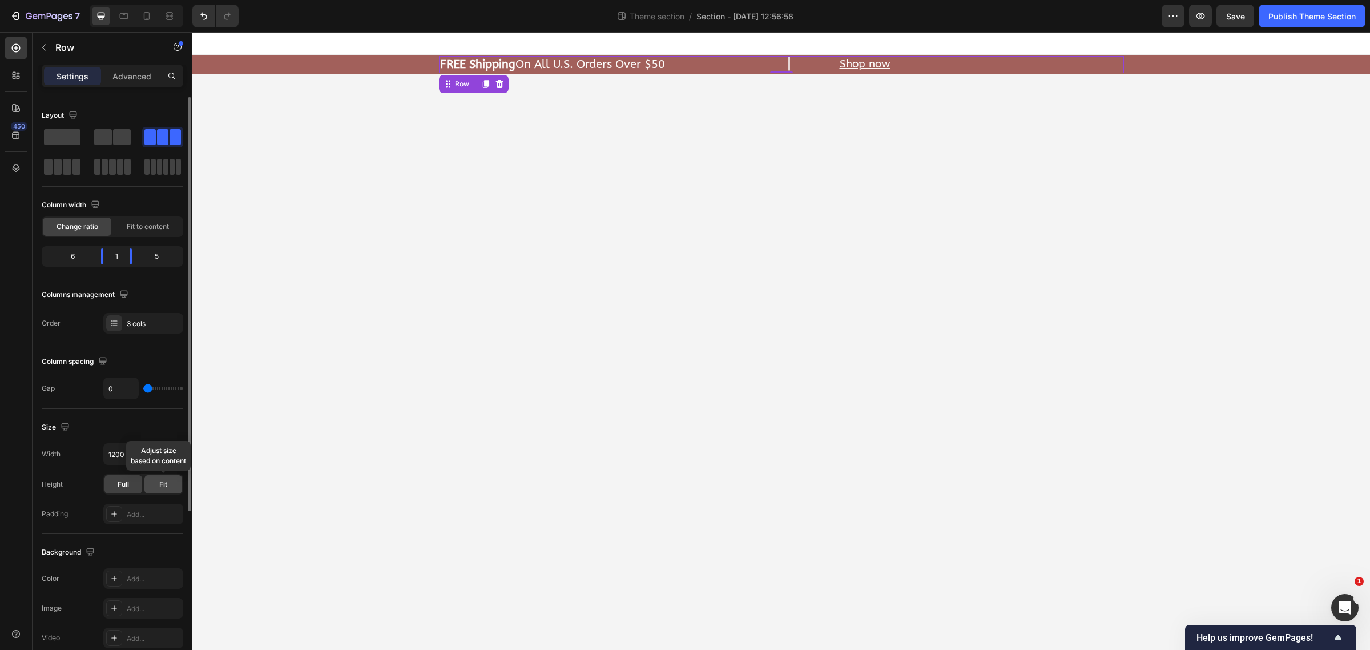
click at [167, 489] on div "Fit" at bounding box center [163, 484] width 38 height 18
click at [143, 455] on input "1200" at bounding box center [143, 454] width 79 height 21
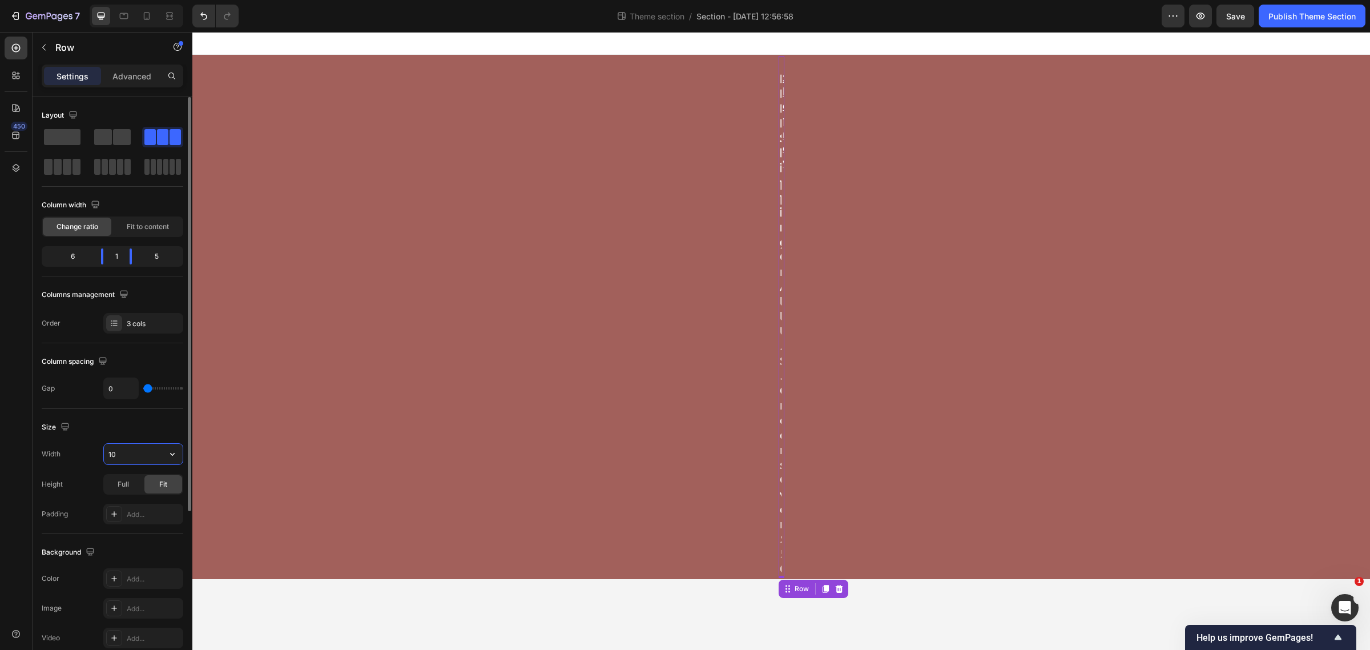
type input "1"
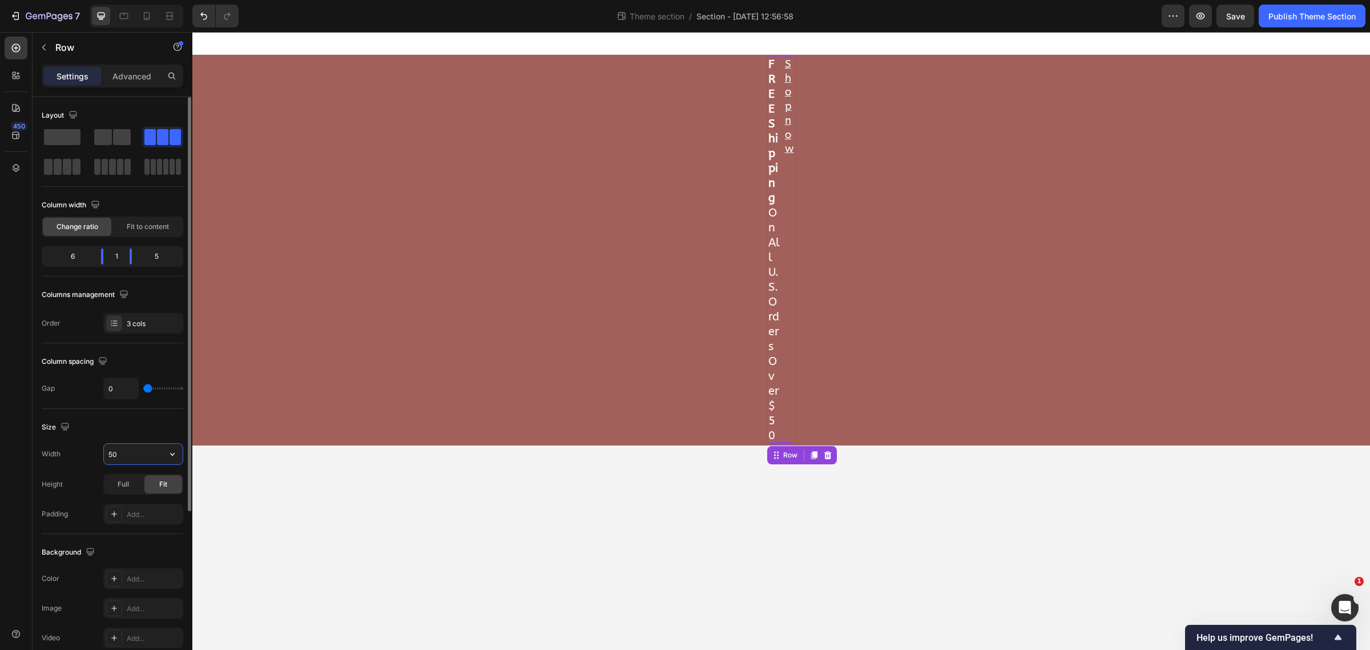
type input "5"
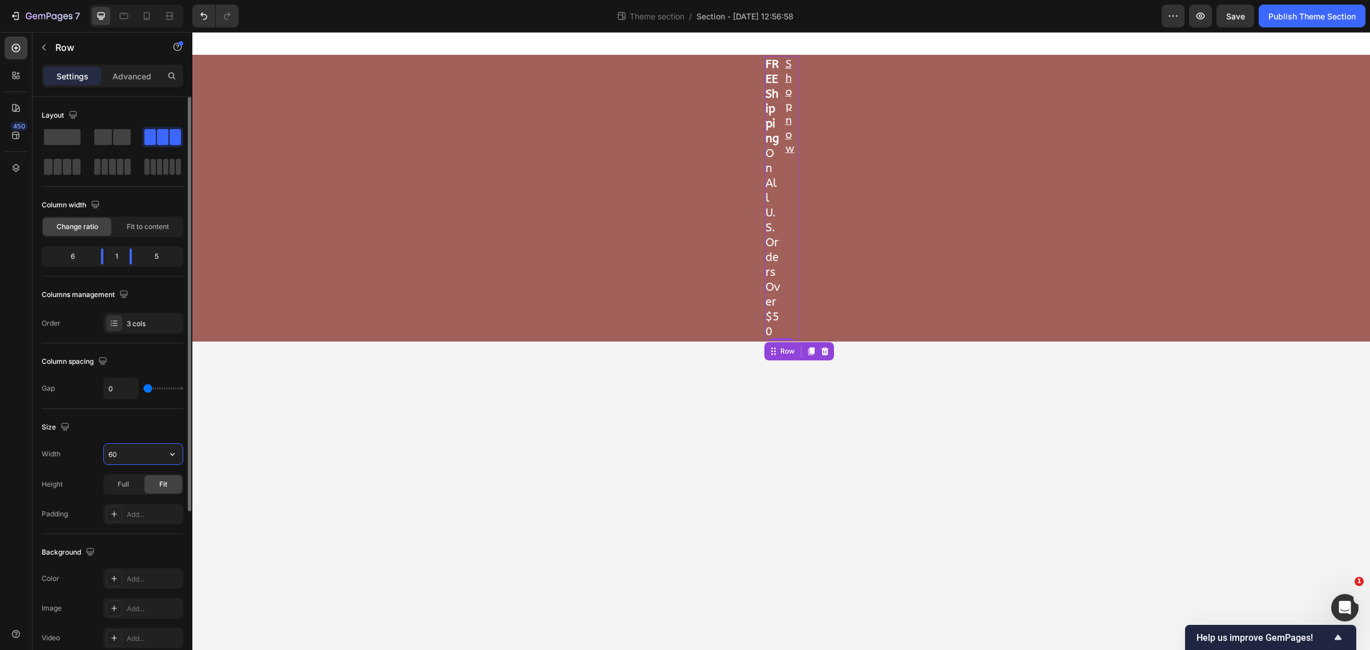
type input "6"
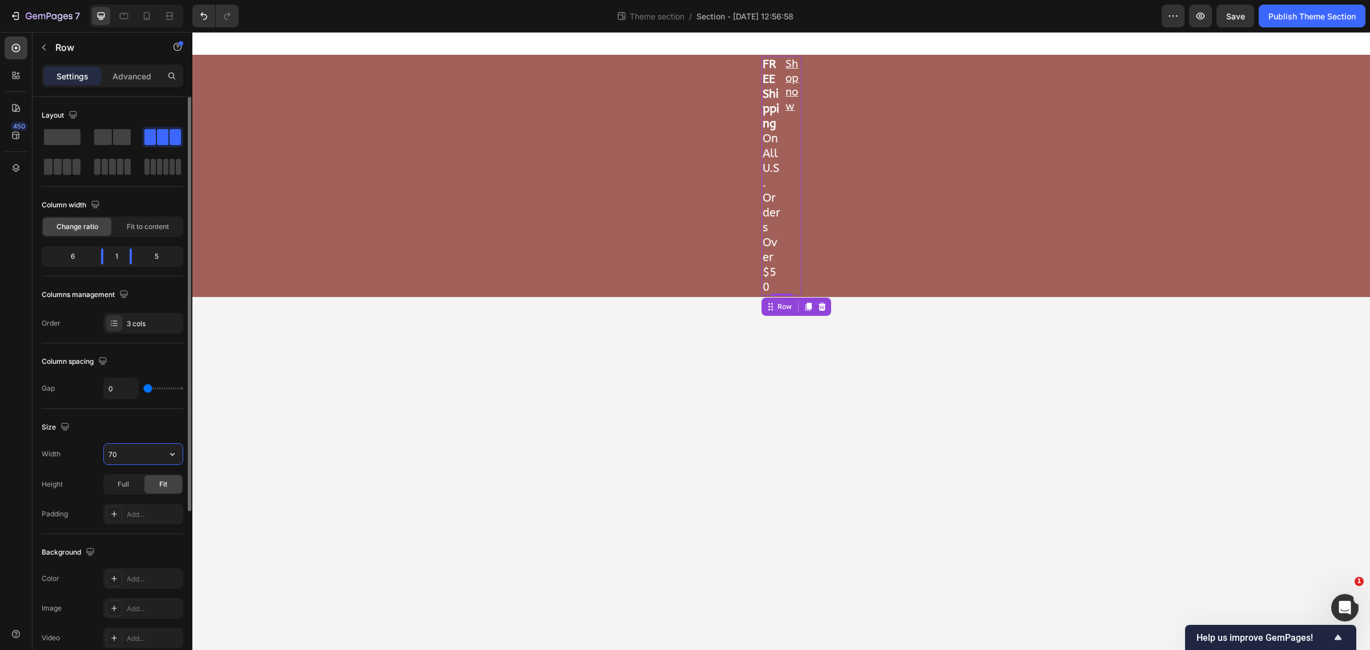
type input "7"
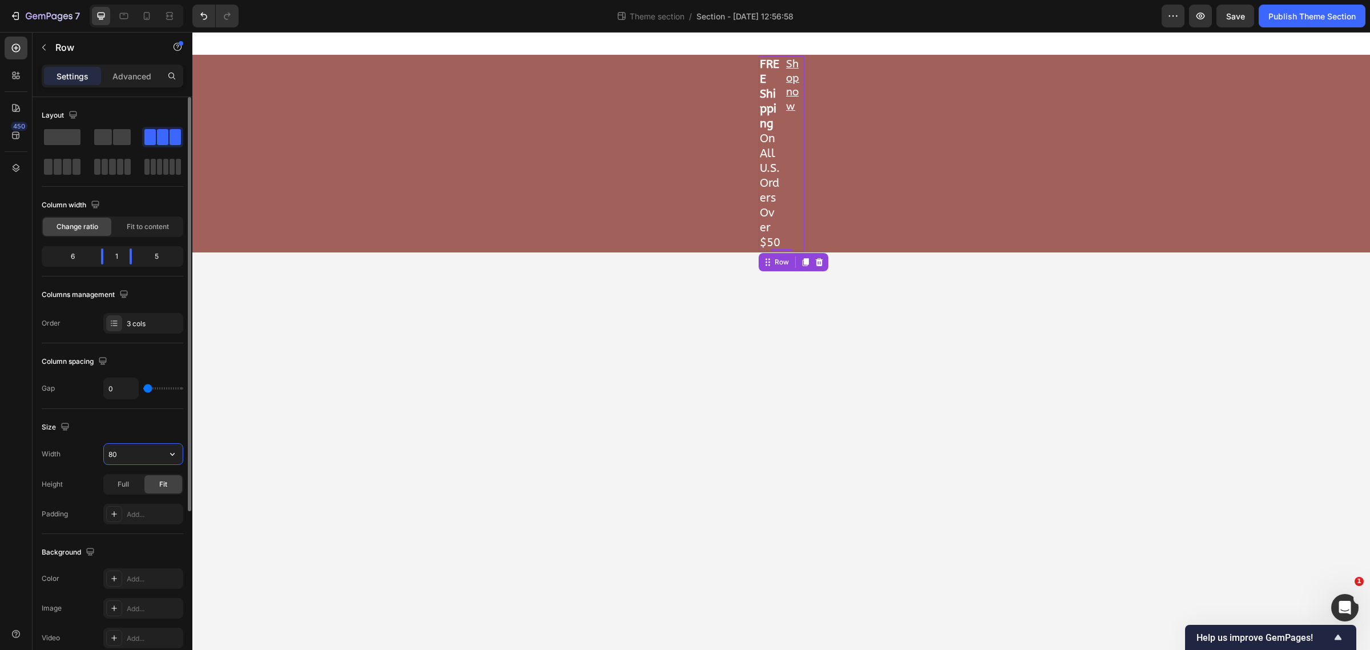
type input "8"
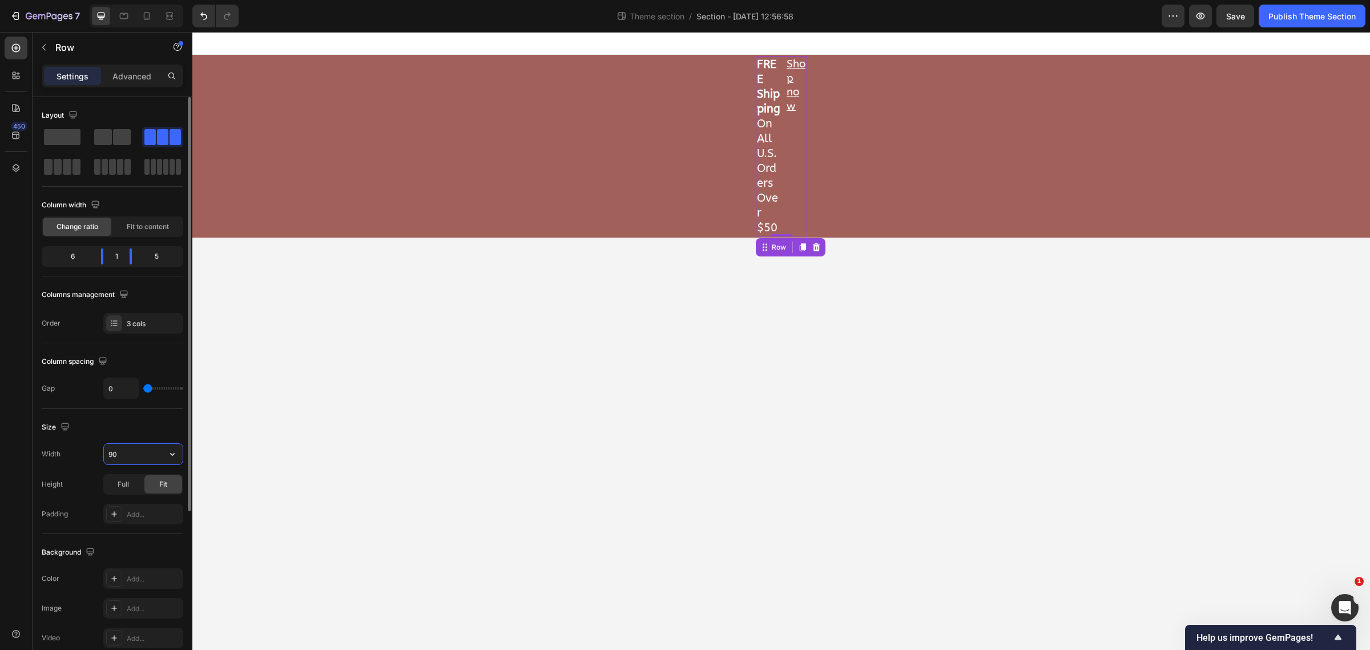
type input "900"
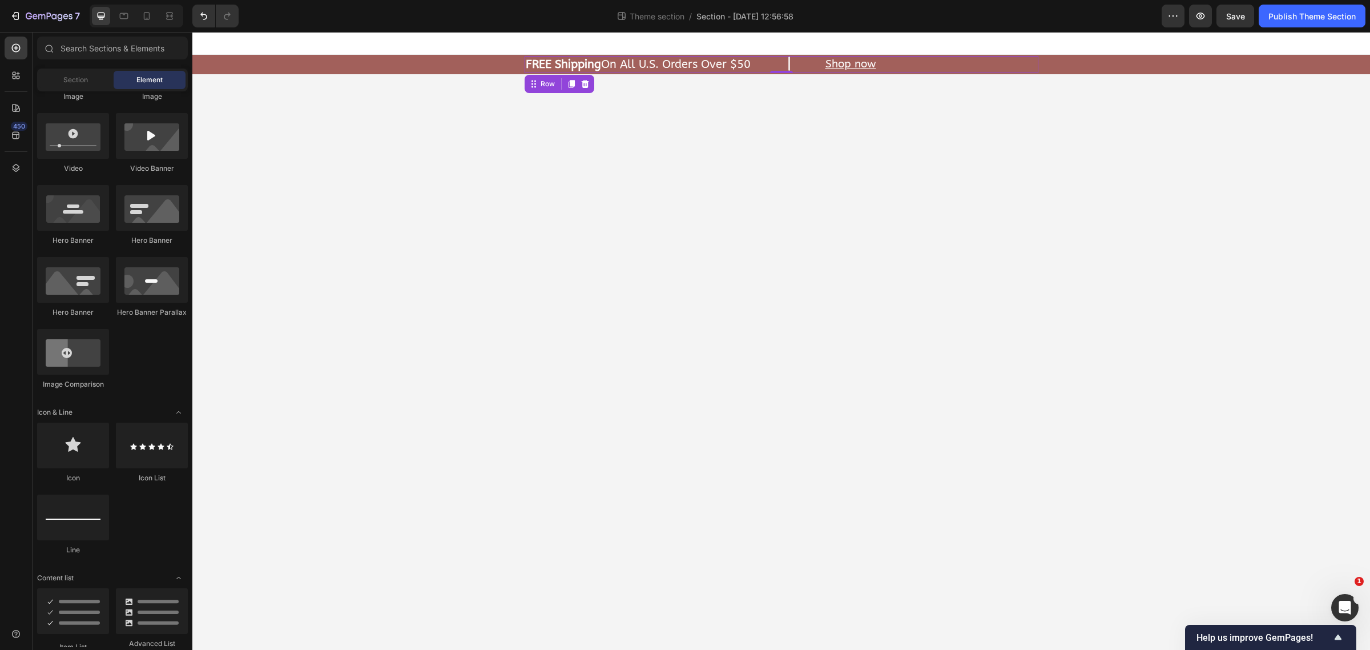
click at [730, 391] on body "⁠⁠⁠⁠⁠⁠⁠ FREE Shipping On All U.S. Orders Over $50 Heading Icon ⁠⁠⁠⁠⁠⁠⁠ Shop now…" at bounding box center [781, 341] width 1178 height 618
click at [1294, 11] on div "Publish Theme Section" at bounding box center [1312, 16] width 87 height 12
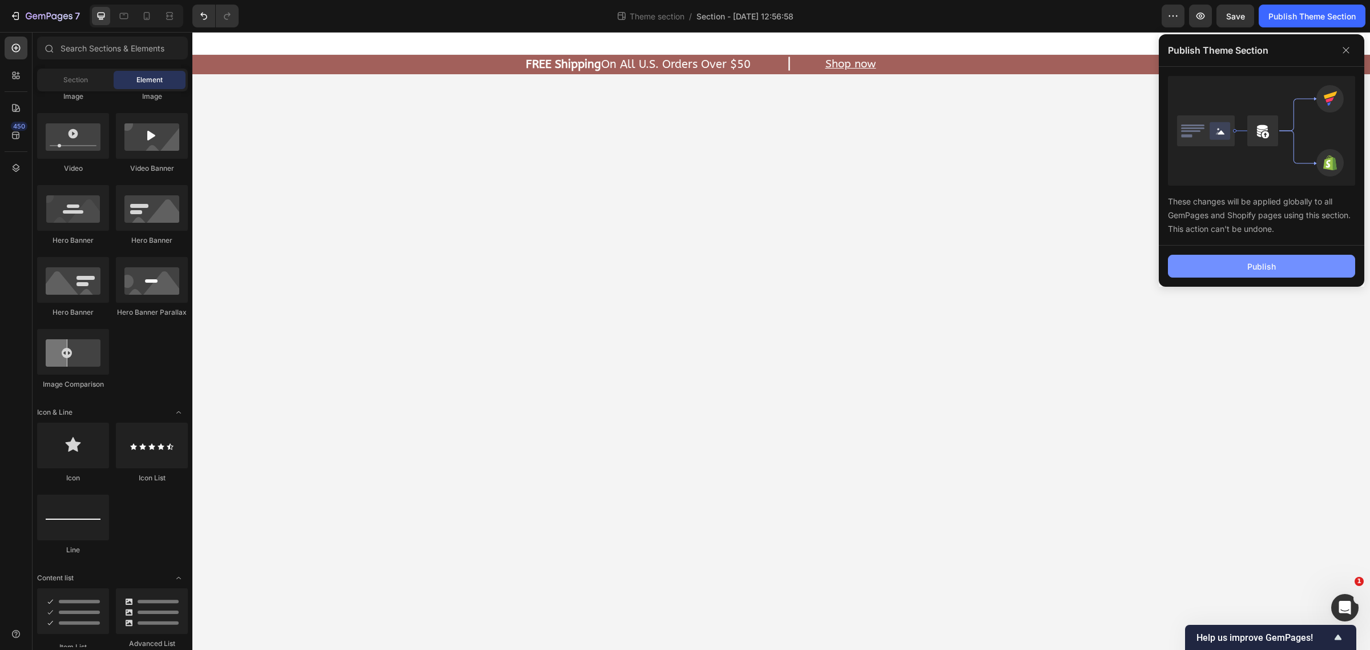
drag, startPoint x: 1282, startPoint y: 268, endPoint x: 1211, endPoint y: 277, distance: 71.4
click at [1282, 268] on button "Publish" at bounding box center [1261, 266] width 187 height 23
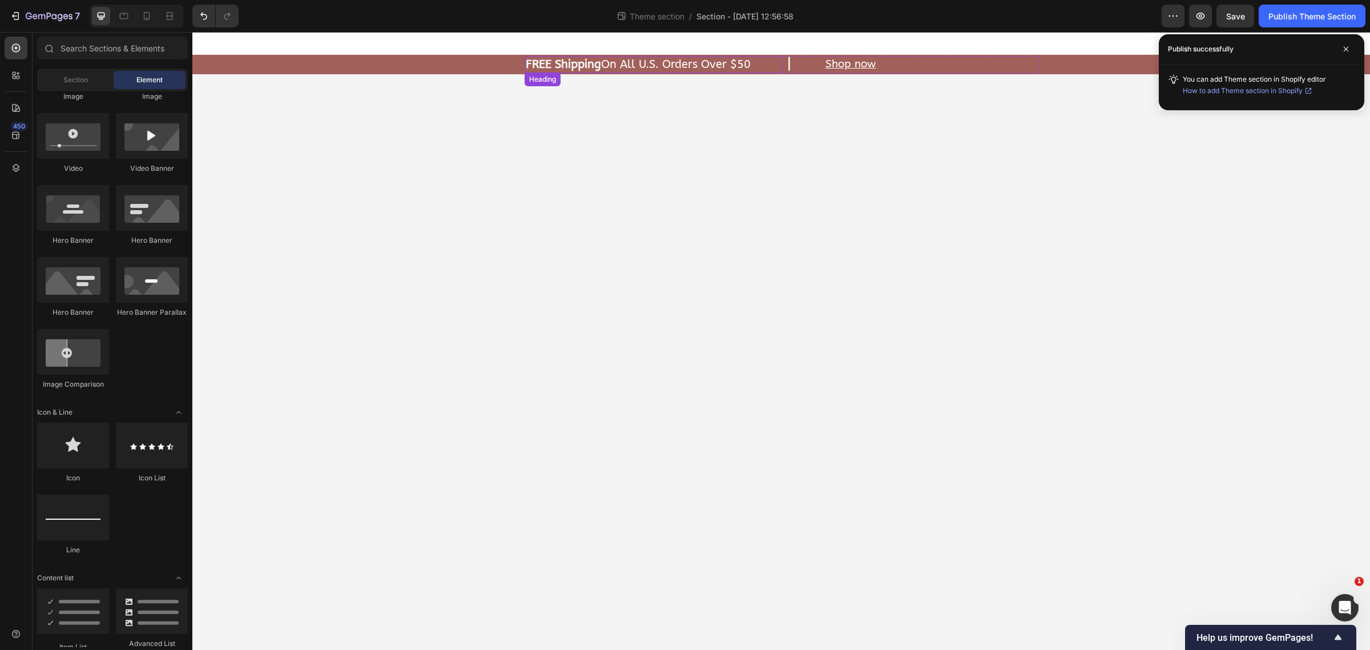
click at [700, 63] on p "⁠⁠⁠⁠⁠⁠⁠ FREE Shipping On All U.S. Orders Over $50" at bounding box center [653, 64] width 255 height 15
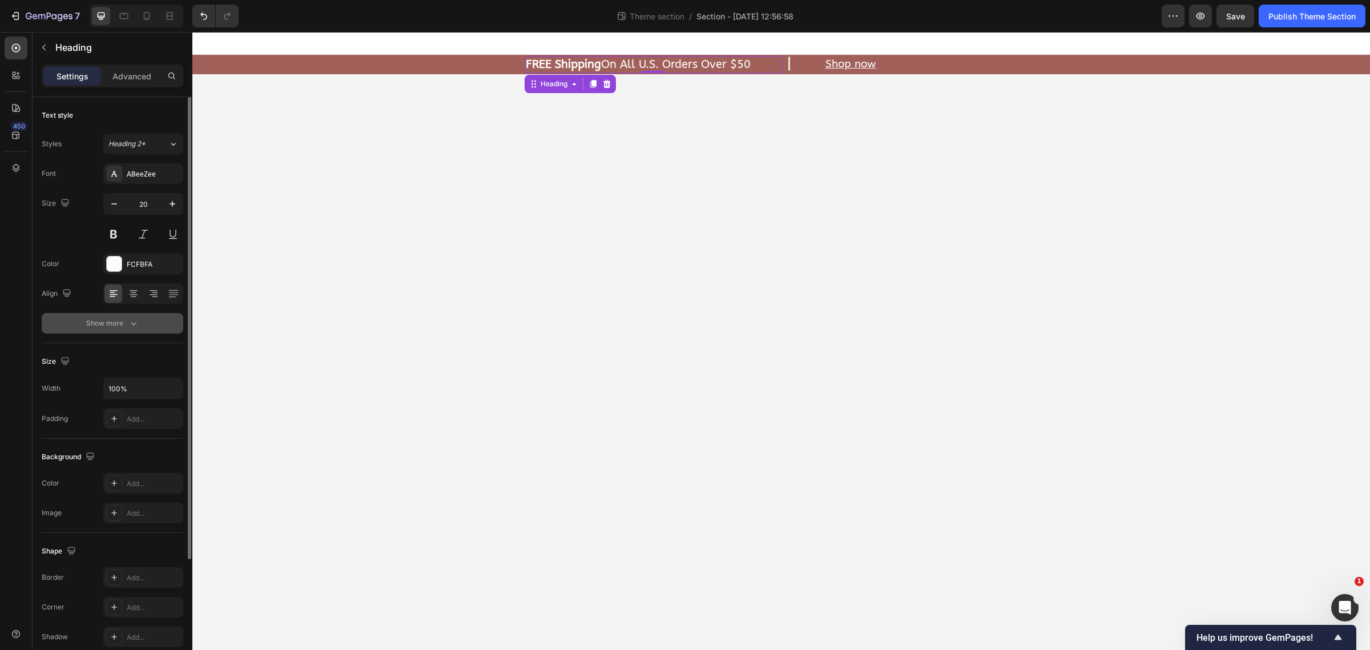
click at [113, 328] on div "Show more" at bounding box center [112, 322] width 53 height 11
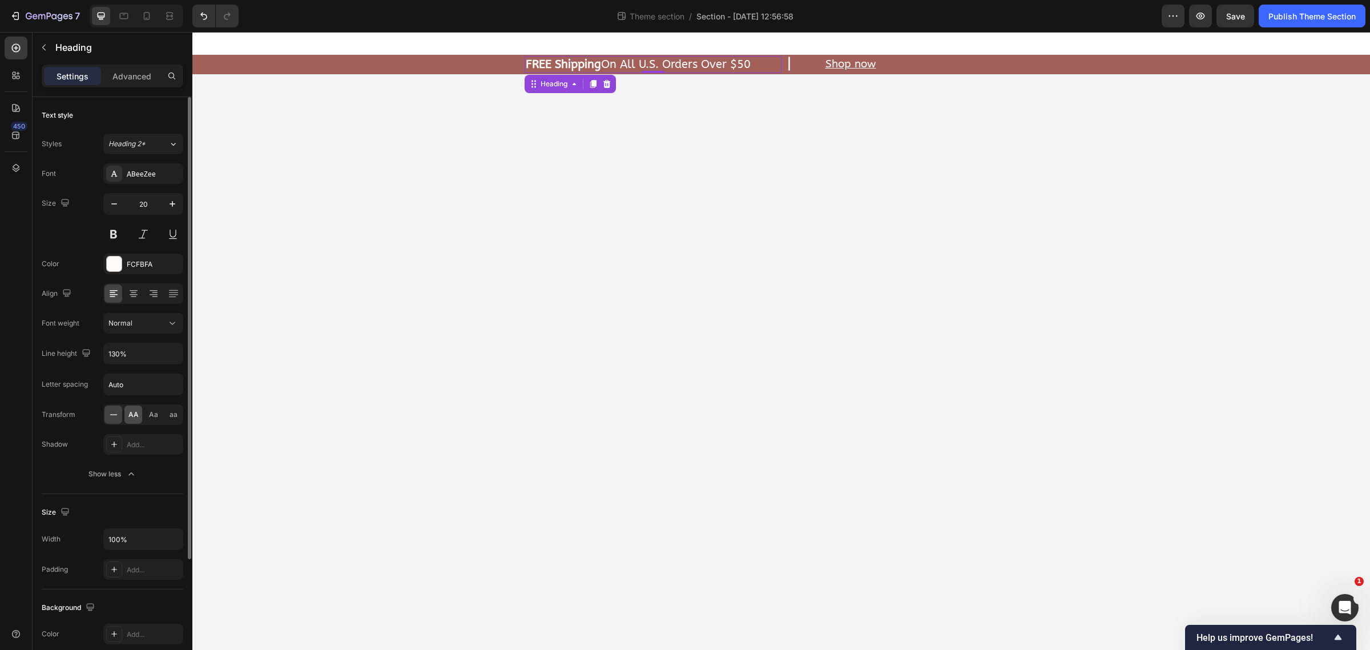
click at [135, 417] on span "AA" at bounding box center [133, 414] width 10 height 10
click at [846, 66] on u "Shop now" at bounding box center [851, 64] width 51 height 13
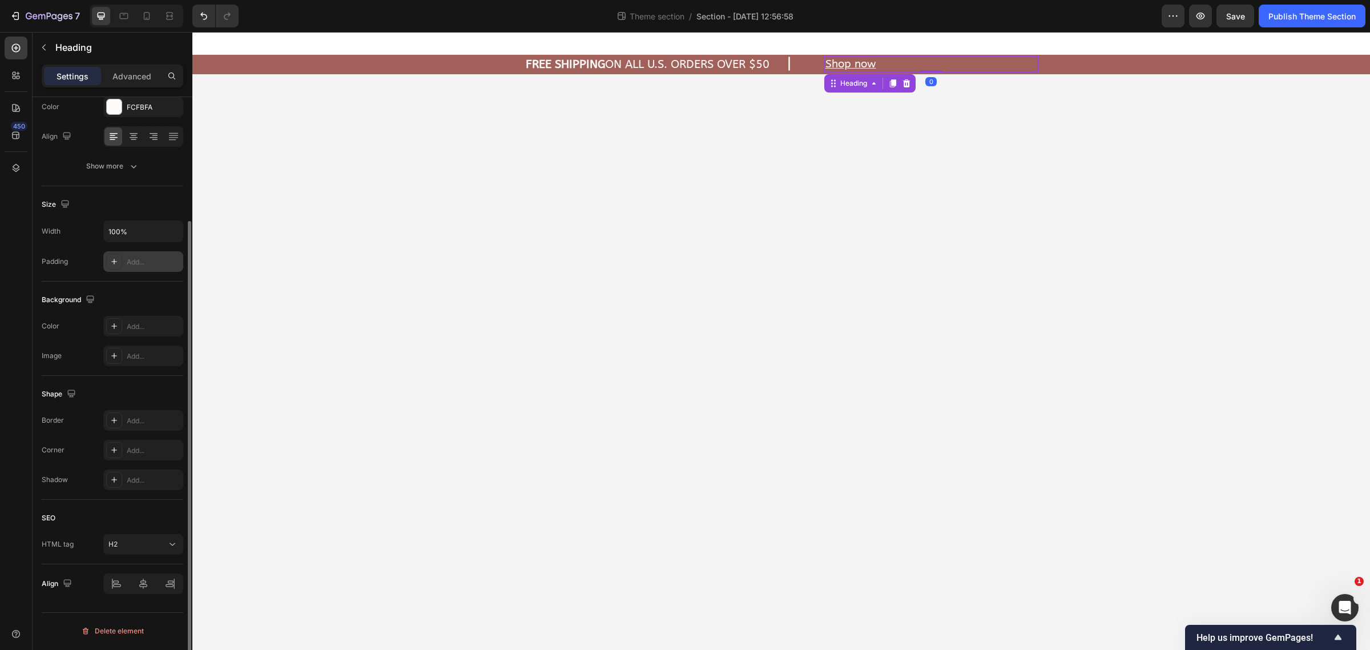
scroll to position [0, 0]
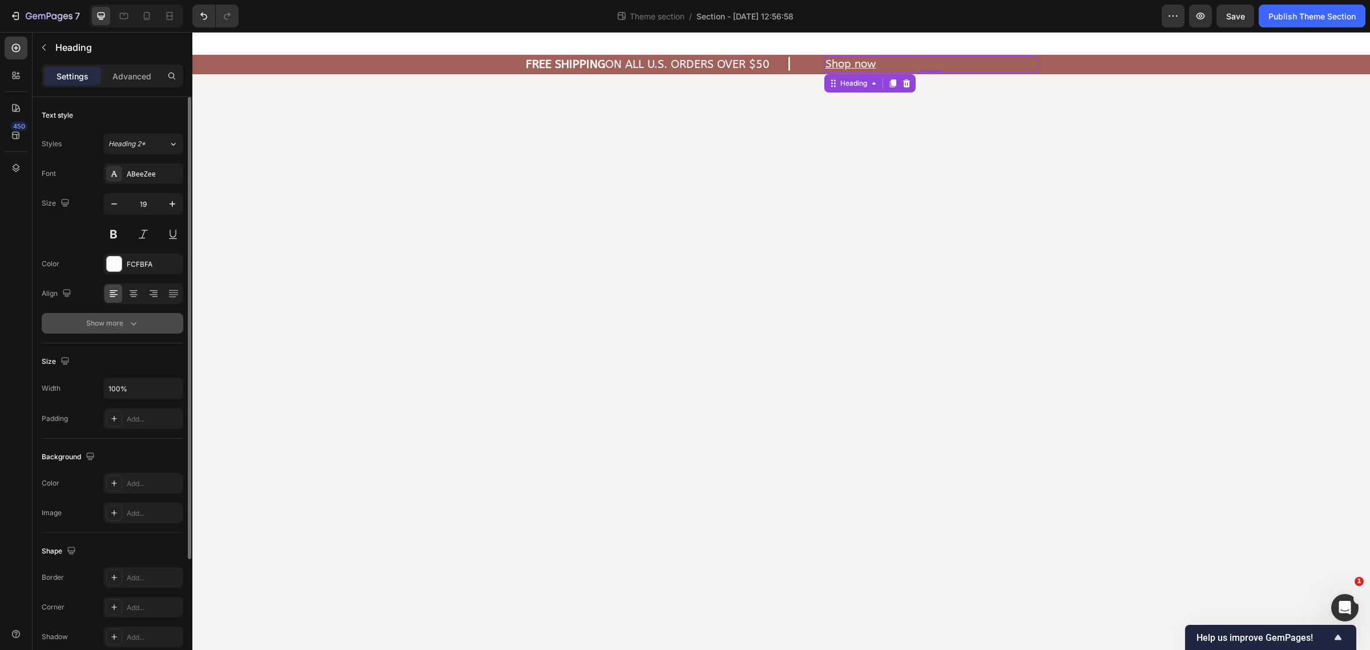
click at [135, 326] on icon "button" at bounding box center [133, 322] width 11 height 11
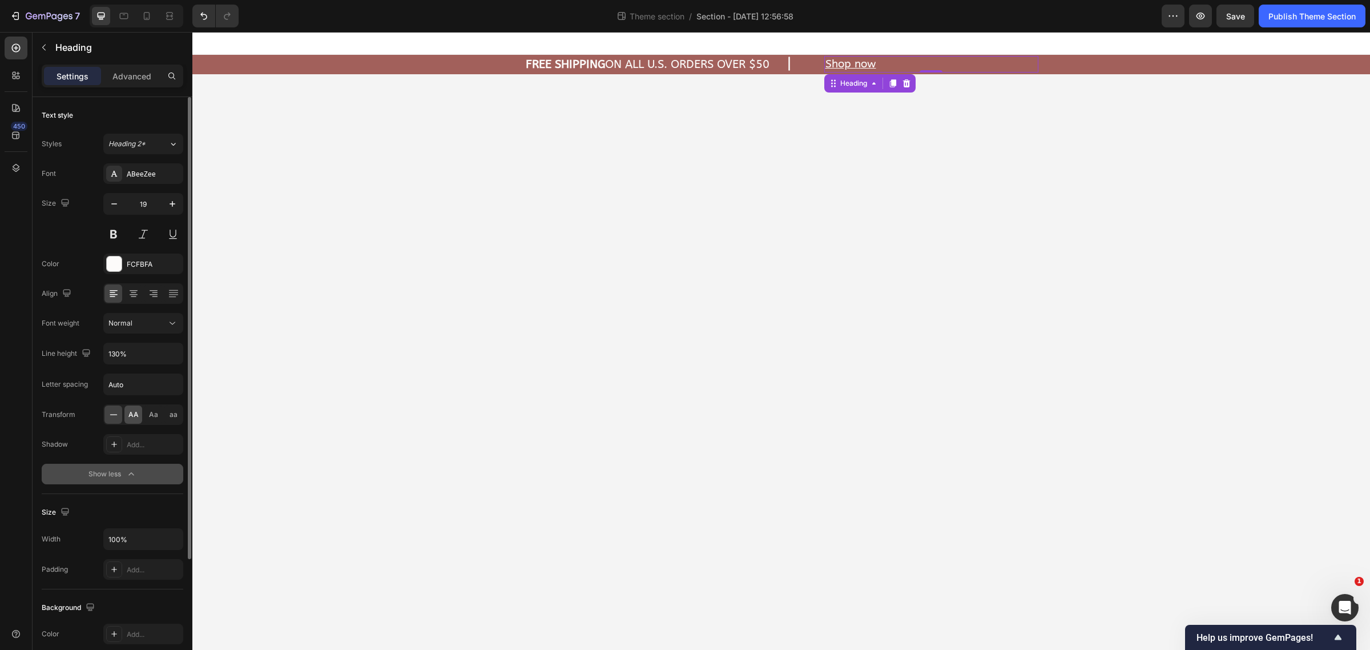
click at [140, 416] on div "AA" at bounding box center [133, 414] width 18 height 18
click at [757, 260] on body "⁠⁠⁠⁠⁠⁠⁠ FREE Shipping On All U.S. Orders Over $50 Heading Icon ⁠⁠⁠⁠⁠⁠⁠ Shop now…" at bounding box center [781, 341] width 1178 height 618
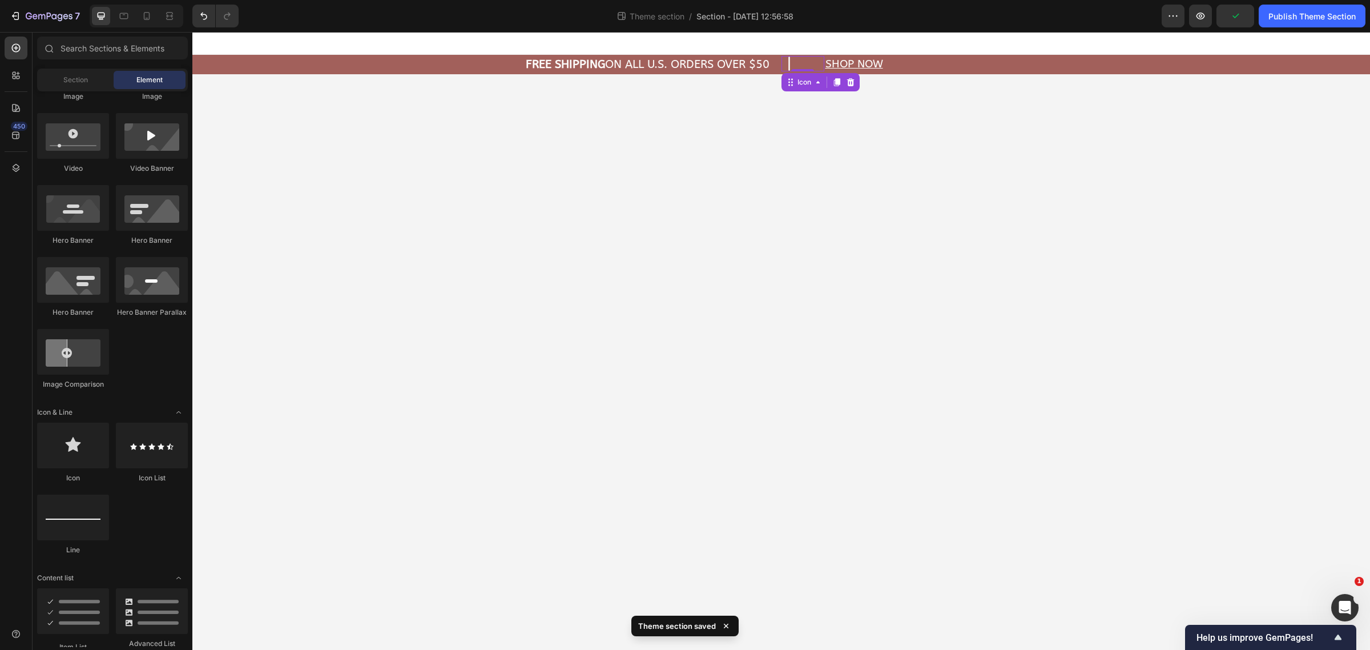
click at [814, 61] on div "Icon 0" at bounding box center [803, 63] width 43 height 15
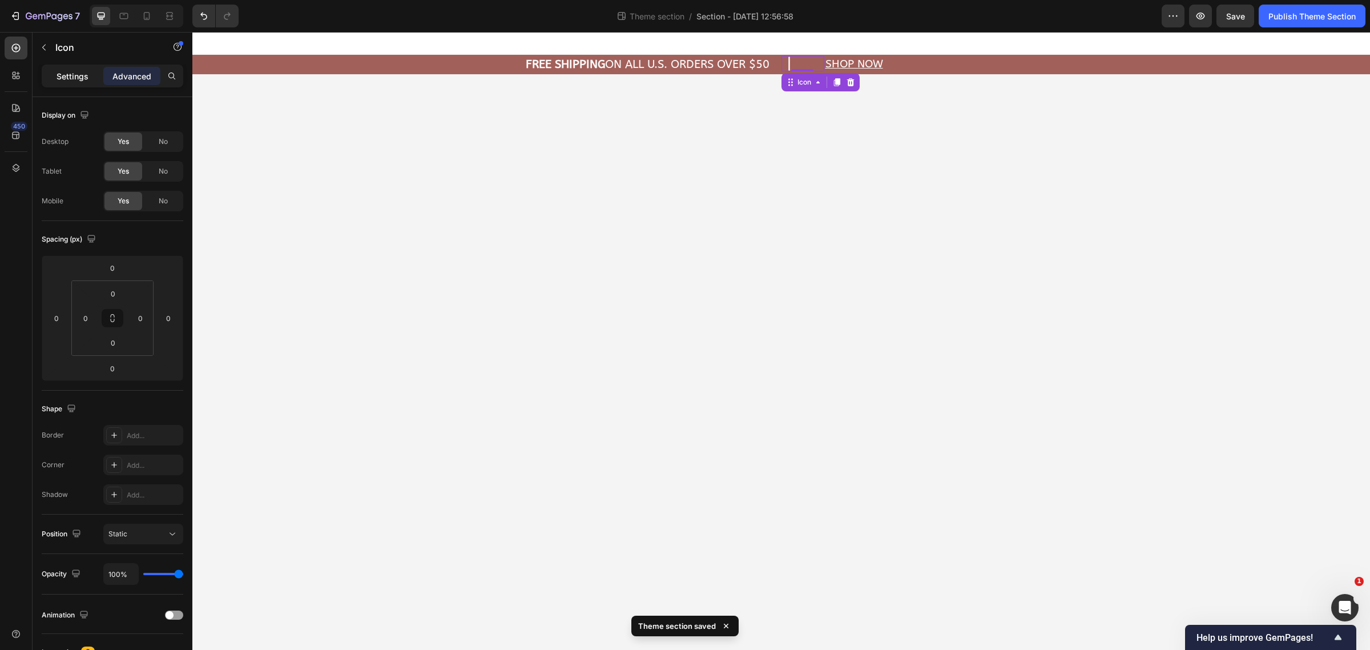
click at [84, 77] on p "Settings" at bounding box center [73, 76] width 32 height 12
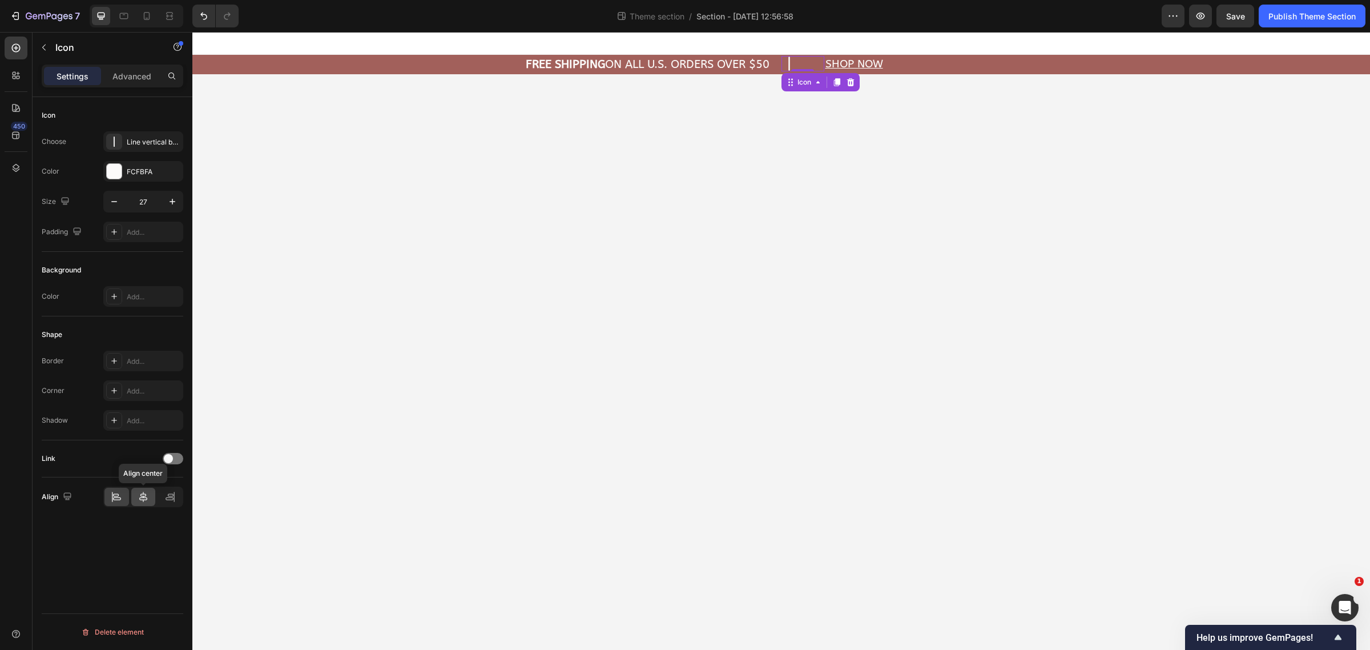
click at [149, 500] on div at bounding box center [143, 497] width 25 height 18
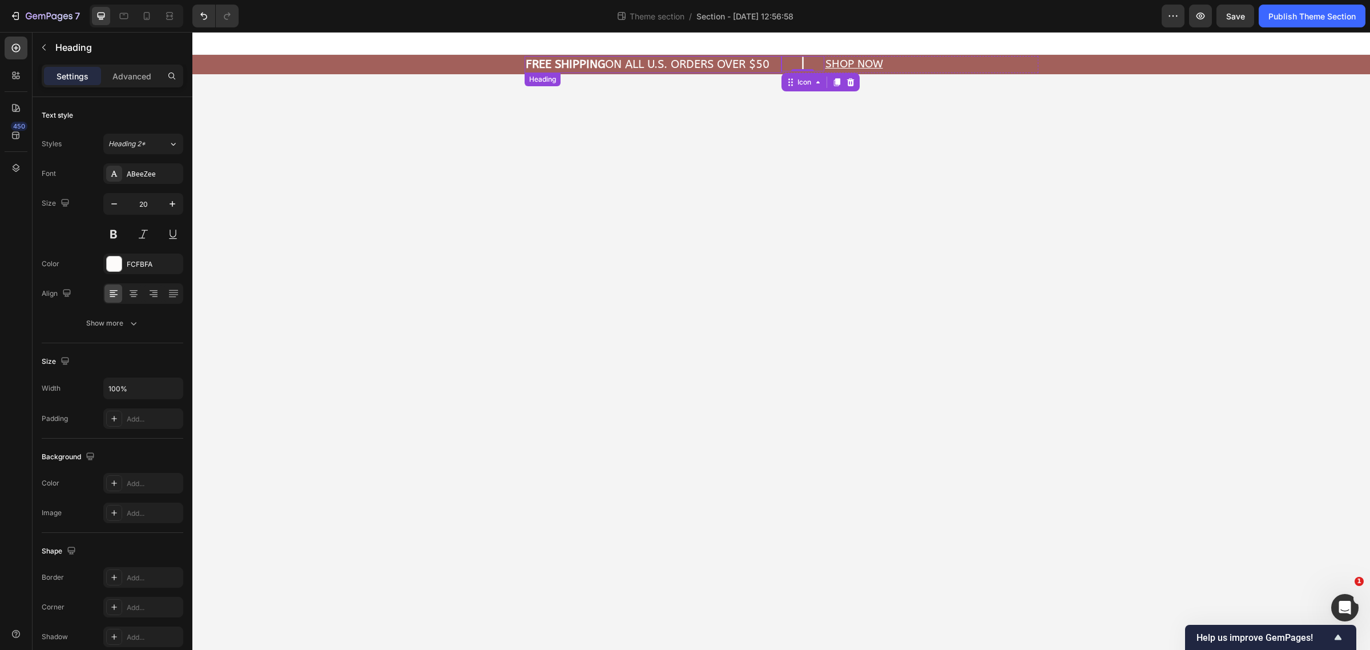
click at [674, 63] on p "⁠⁠⁠⁠⁠⁠⁠ FREE Shipping On All U.S. Orders Over $50" at bounding box center [653, 64] width 255 height 15
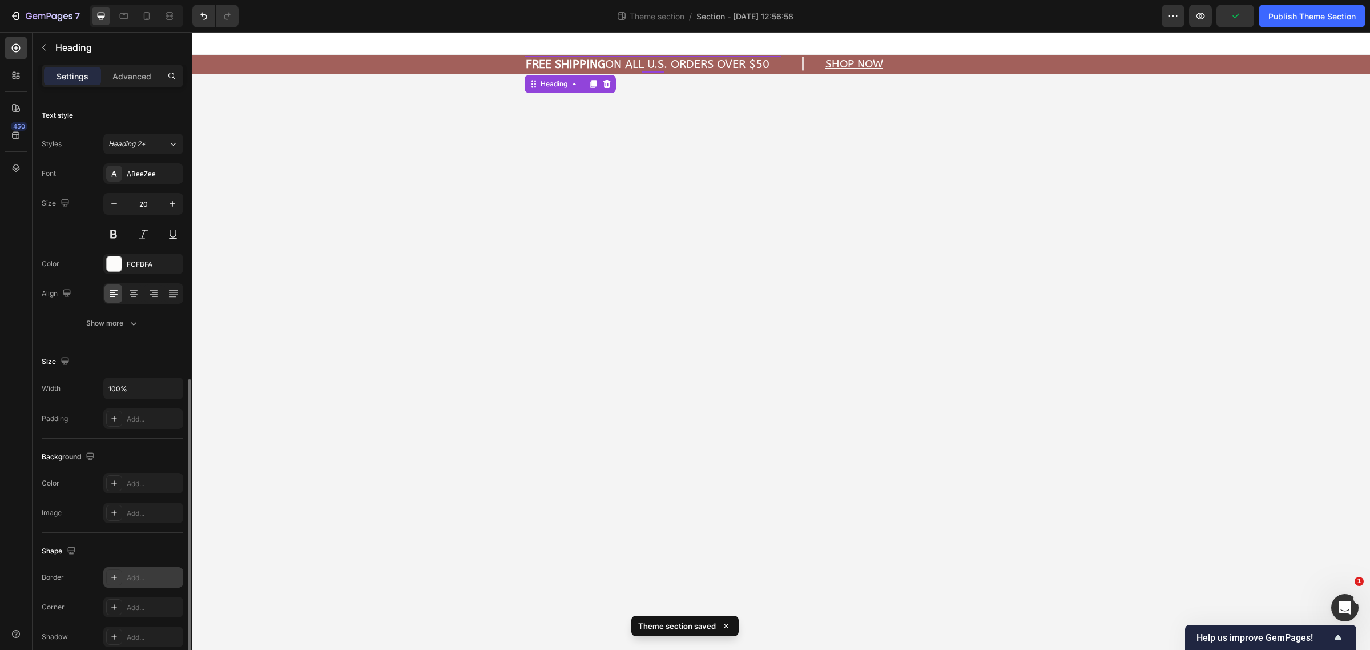
scroll to position [158, 0]
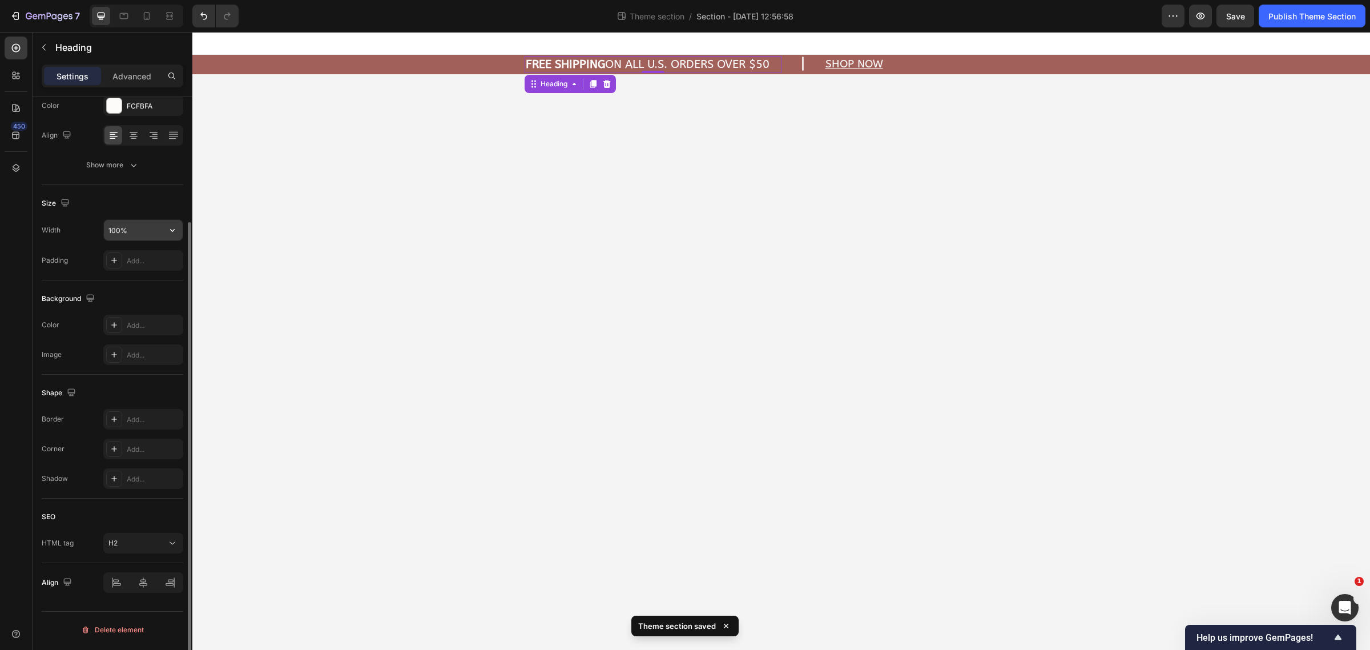
click at [163, 226] on button "button" at bounding box center [172, 230] width 21 height 21
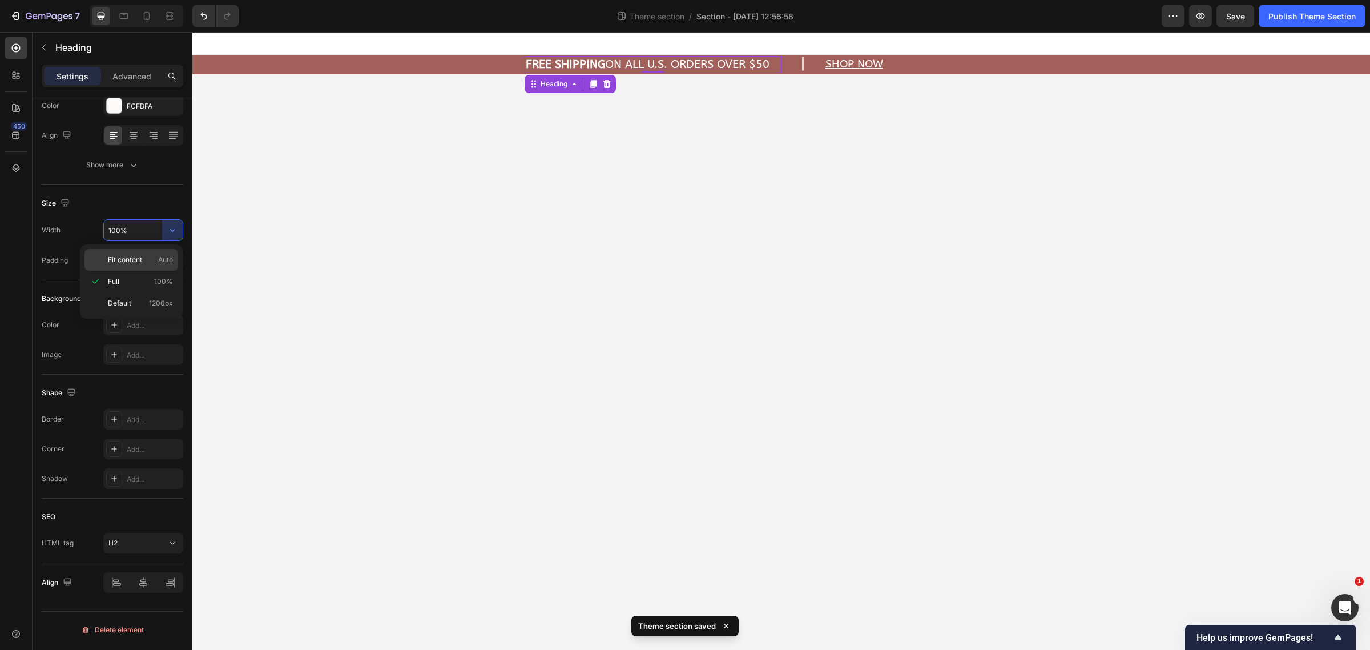
click at [164, 261] on span "Auto" at bounding box center [165, 260] width 15 height 10
type input "Auto"
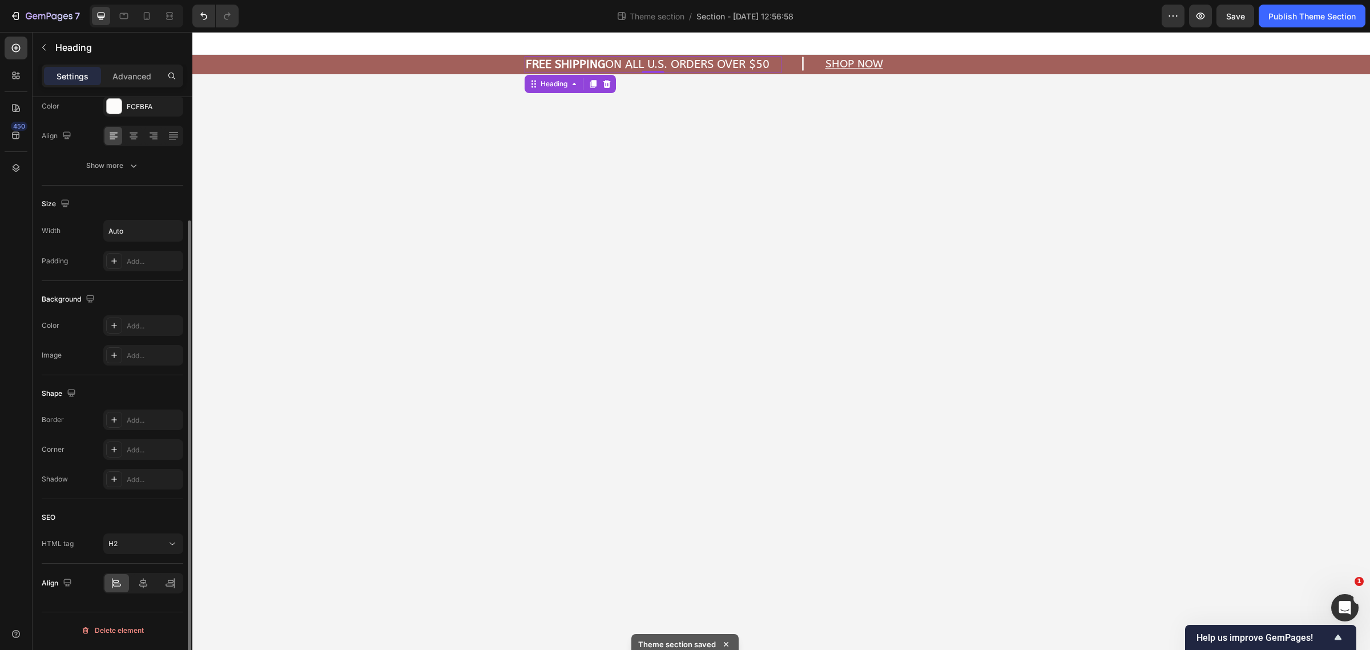
scroll to position [157, 0]
click at [147, 586] on icon at bounding box center [143, 583] width 8 height 10
click at [869, 63] on u "Shop now" at bounding box center [855, 64] width 58 height 13
click at [141, 231] on input "100%" at bounding box center [143, 230] width 79 height 21
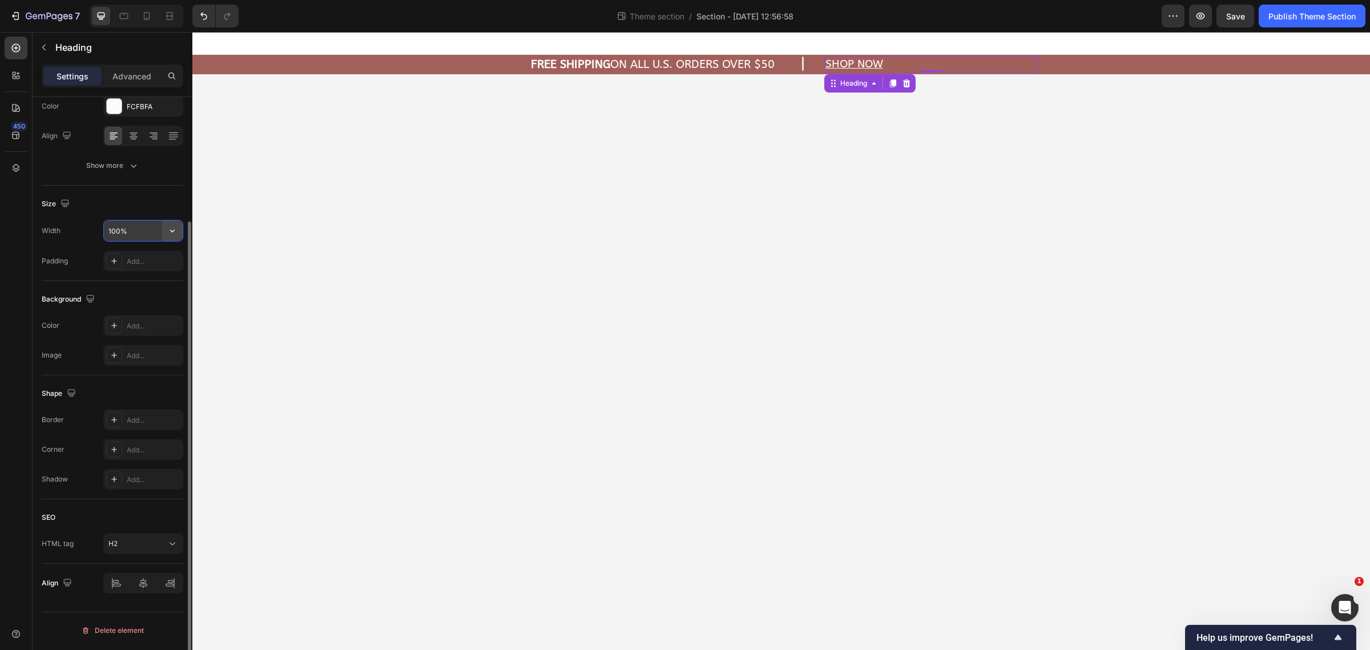
click at [178, 235] on icon "button" at bounding box center [172, 230] width 11 height 11
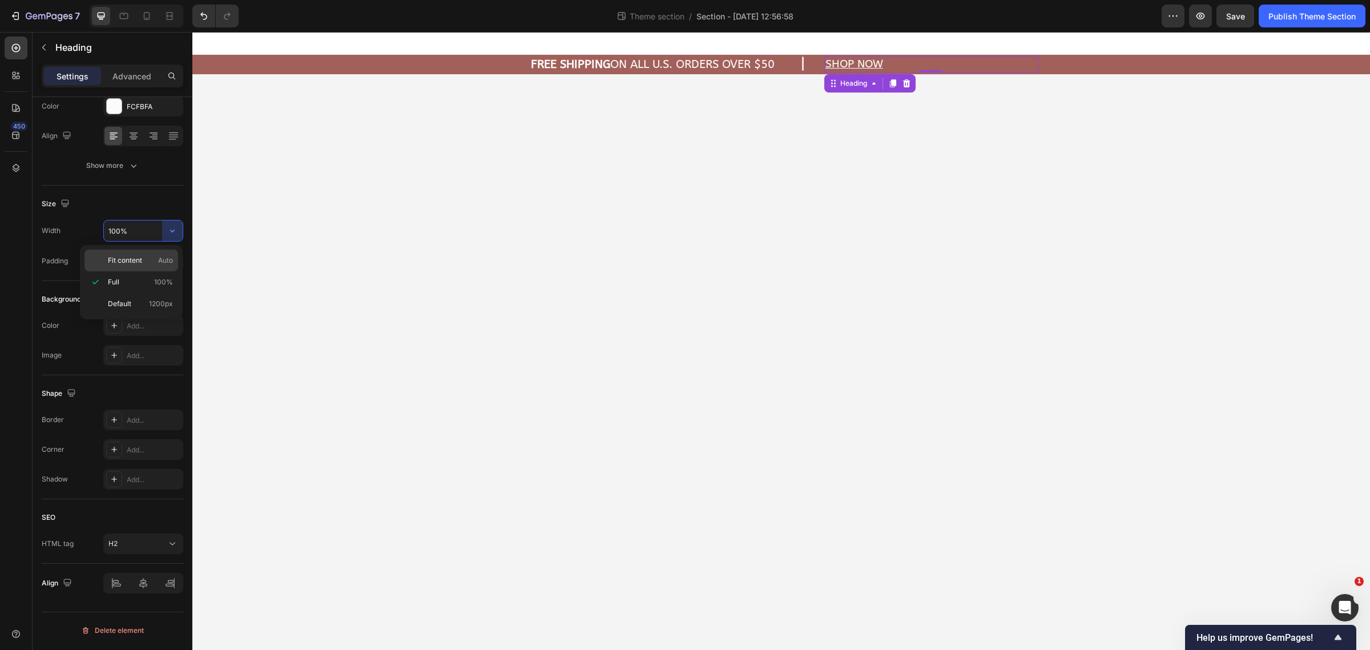
click at [164, 257] on span "Auto" at bounding box center [165, 260] width 15 height 10
type input "Auto"
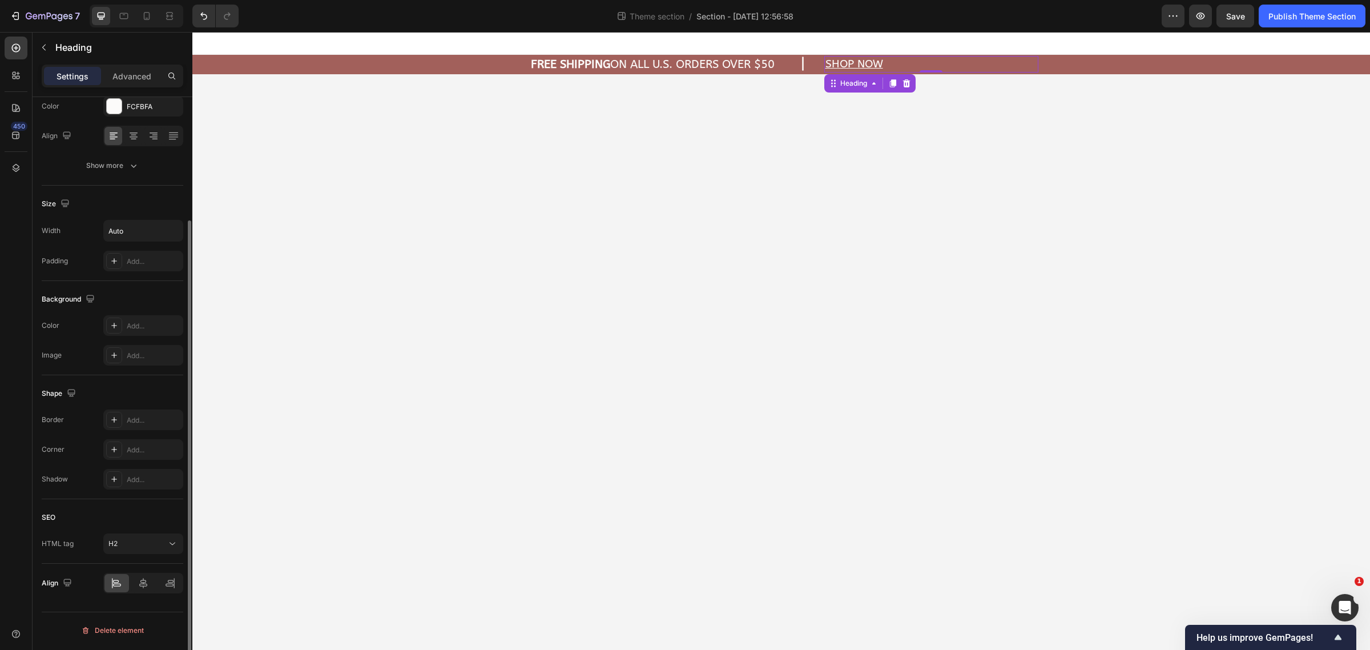
scroll to position [157, 0]
click at [144, 589] on icon at bounding box center [143, 583] width 11 height 11
click at [111, 586] on icon at bounding box center [116, 583] width 11 height 11
click at [572, 61] on strong "FREE Shipping" at bounding box center [570, 64] width 79 height 13
click at [172, 229] on icon "button" at bounding box center [172, 231] width 11 height 11
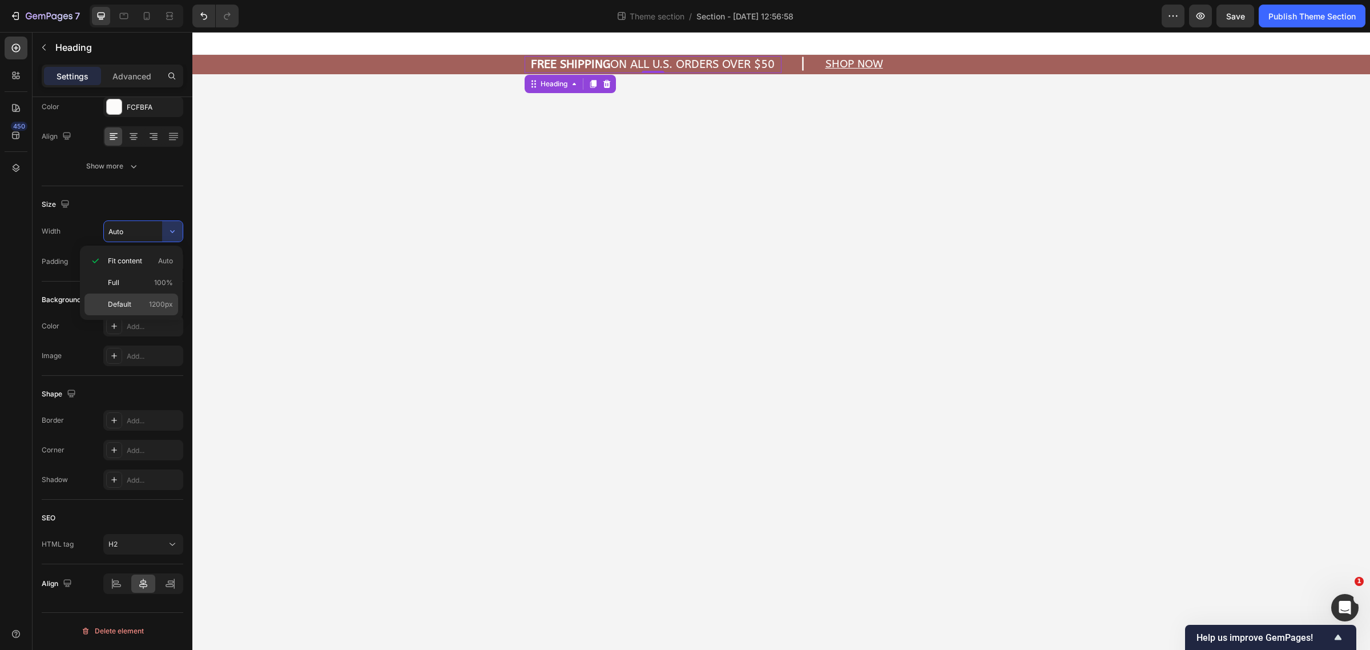
click at [138, 303] on p "Default 1200px" at bounding box center [140, 304] width 65 height 10
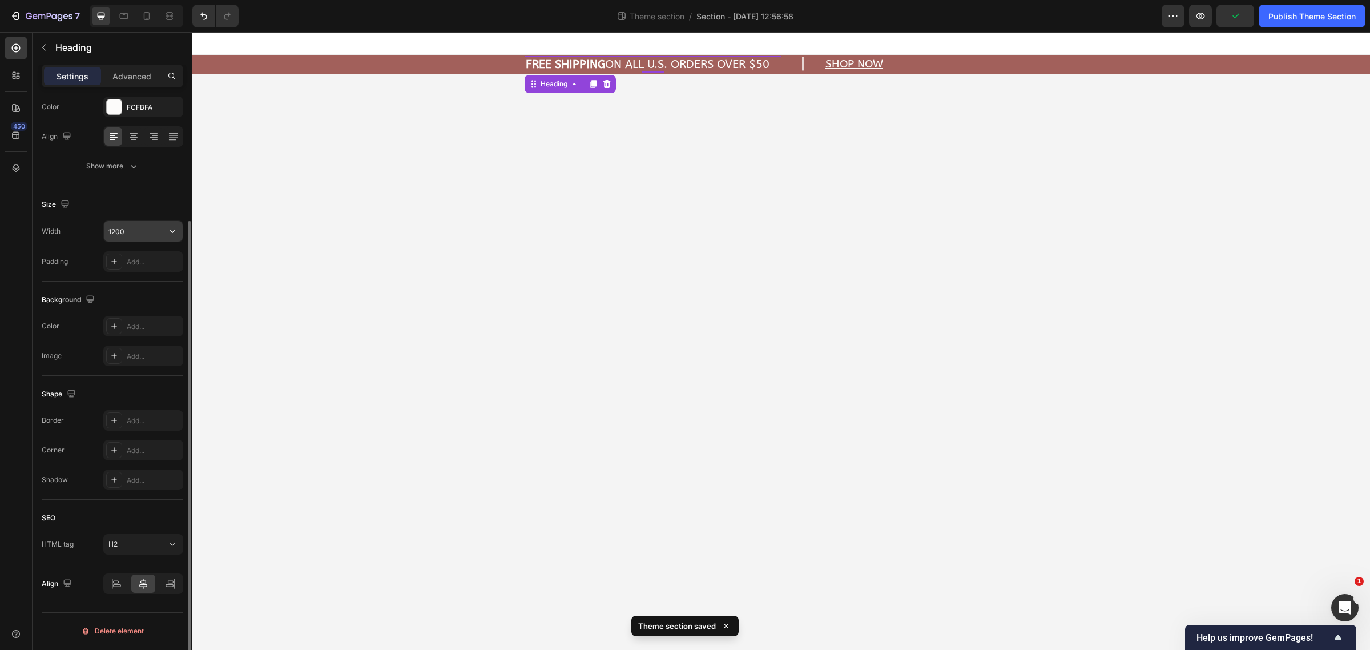
click at [130, 230] on input "1200" at bounding box center [143, 231] width 79 height 21
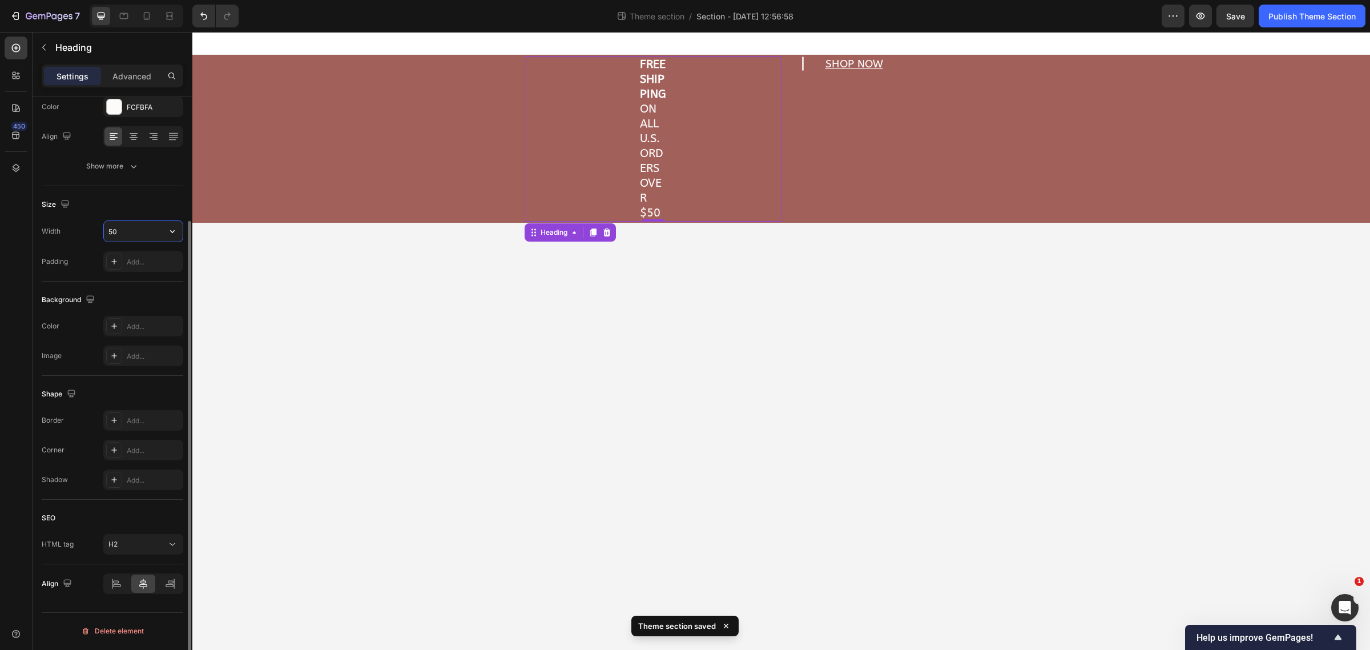
type input "500"
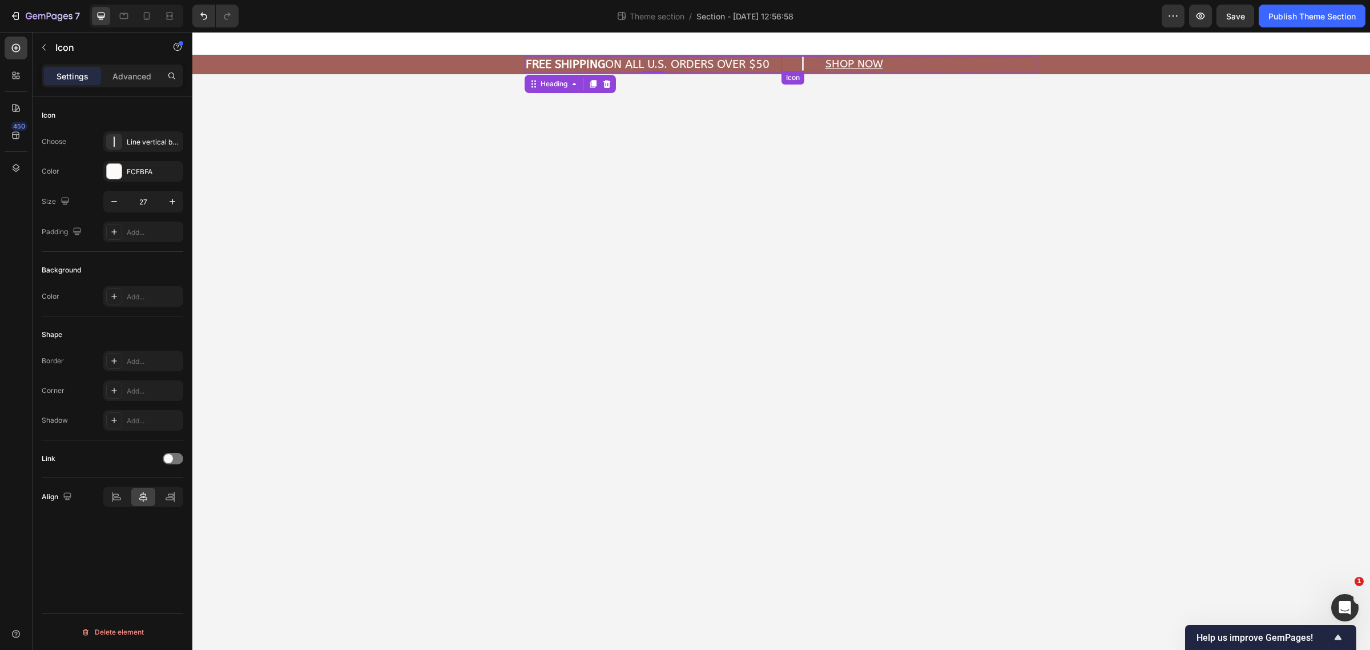
click at [796, 64] on icon at bounding box center [802, 63] width 15 height 15
click at [701, 66] on p "⁠⁠⁠⁠⁠⁠⁠ FREE Shipping On All U.S. Orders Over $50" at bounding box center [653, 64] width 255 height 15
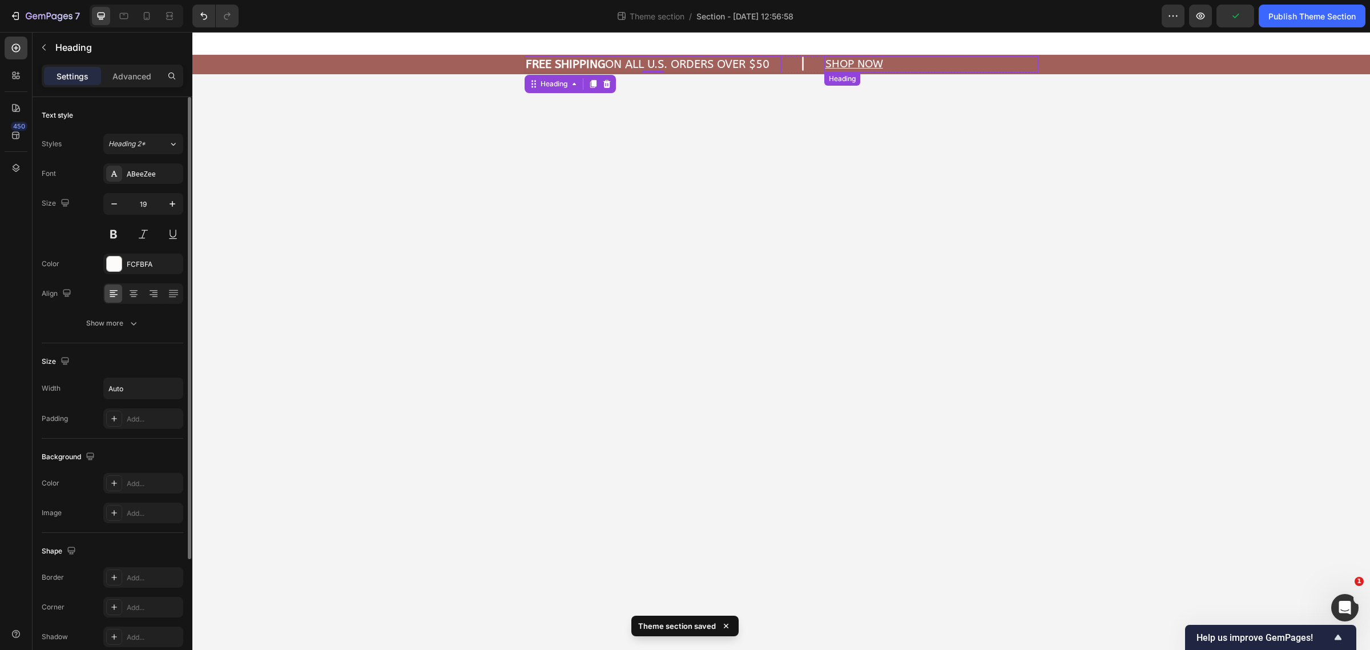
click at [853, 62] on u "Shop now" at bounding box center [855, 64] width 58 height 13
click at [163, 389] on button "button" at bounding box center [172, 388] width 21 height 21
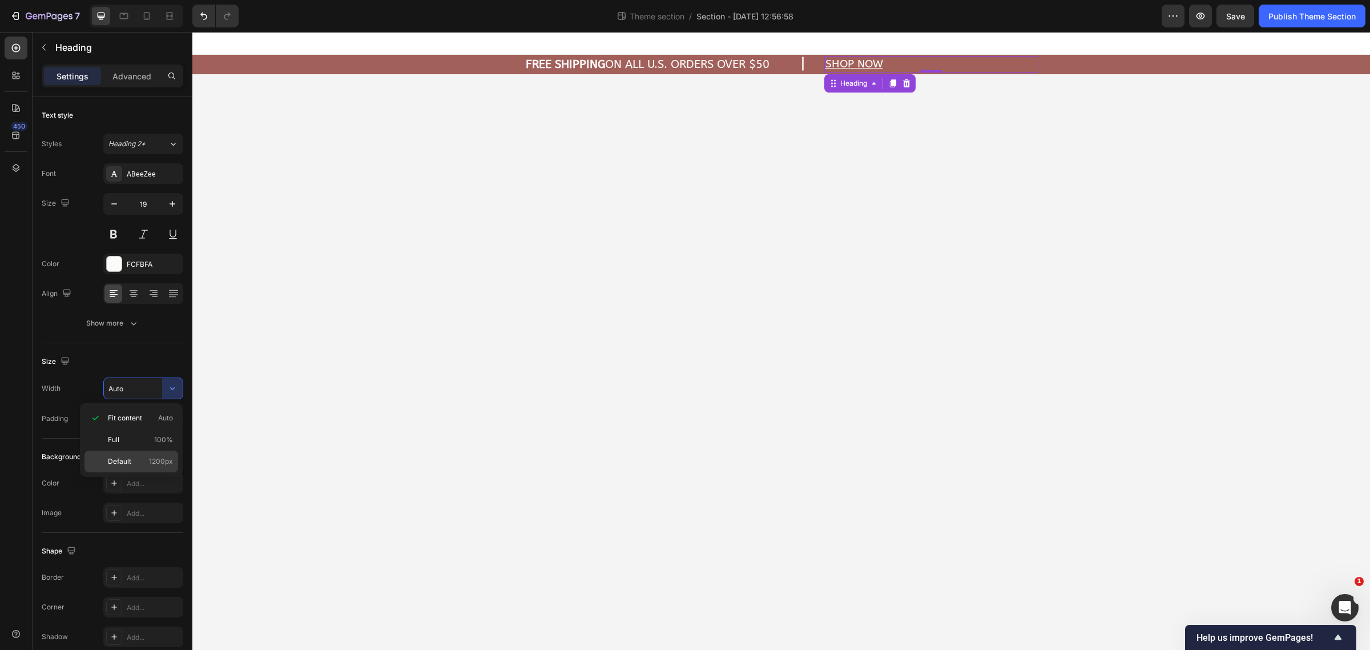
click at [144, 462] on p "Default 1200px" at bounding box center [140, 461] width 65 height 10
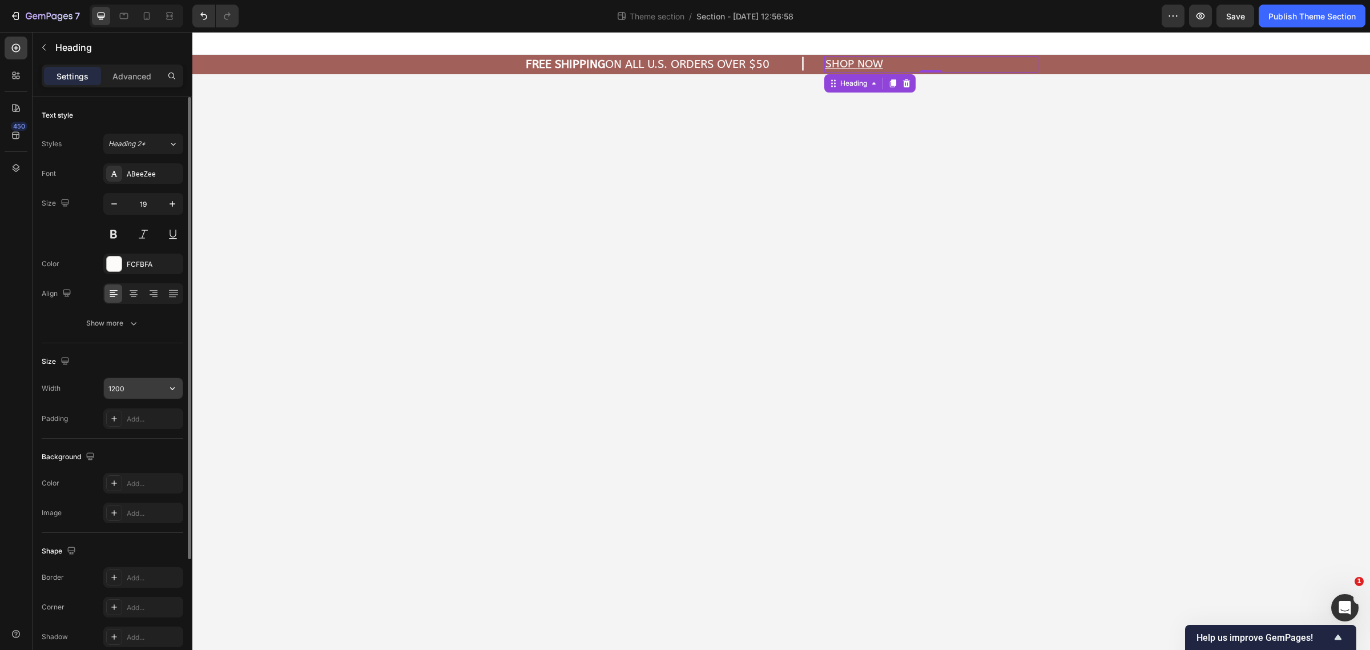
click at [142, 397] on input "1200" at bounding box center [143, 388] width 79 height 21
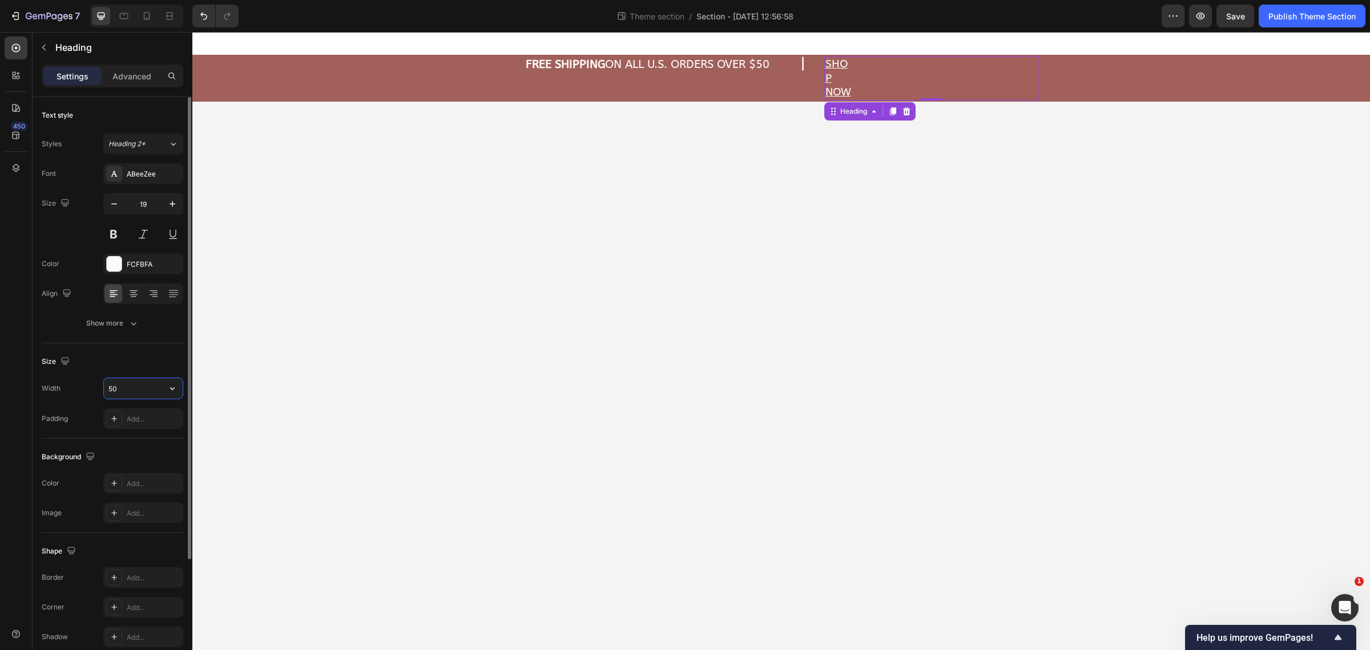
type input "5"
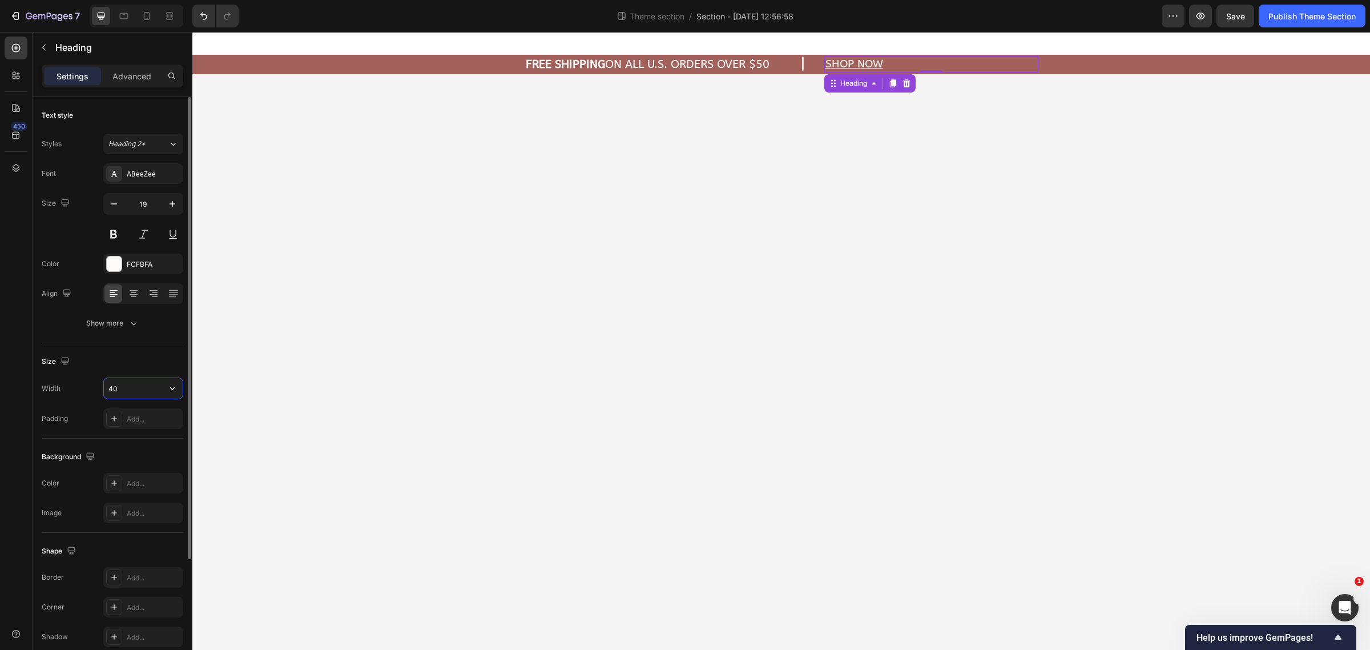
type input "4"
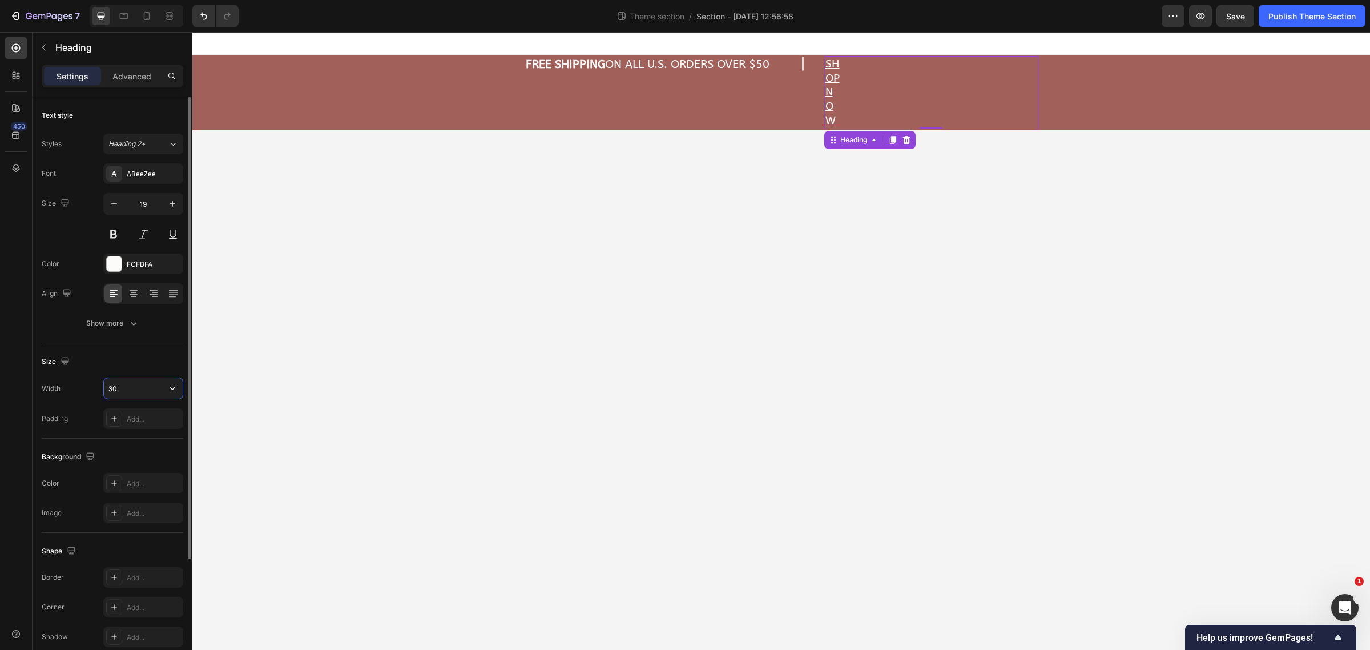
type input "300"
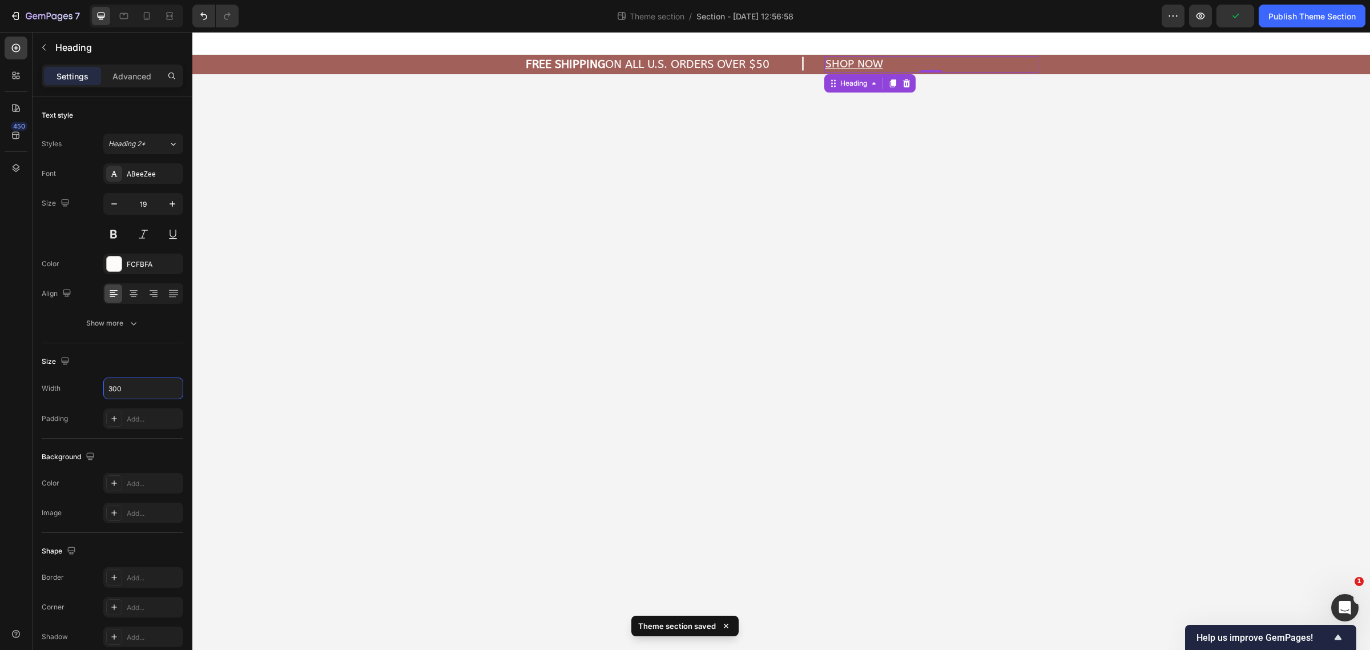
click at [763, 296] on body "⁠⁠⁠⁠⁠⁠⁠ FREE Shipping On All U.S. Orders Over $50 Heading Icon ⁠⁠⁠⁠⁠⁠⁠ Shop now…" at bounding box center [781, 341] width 1178 height 618
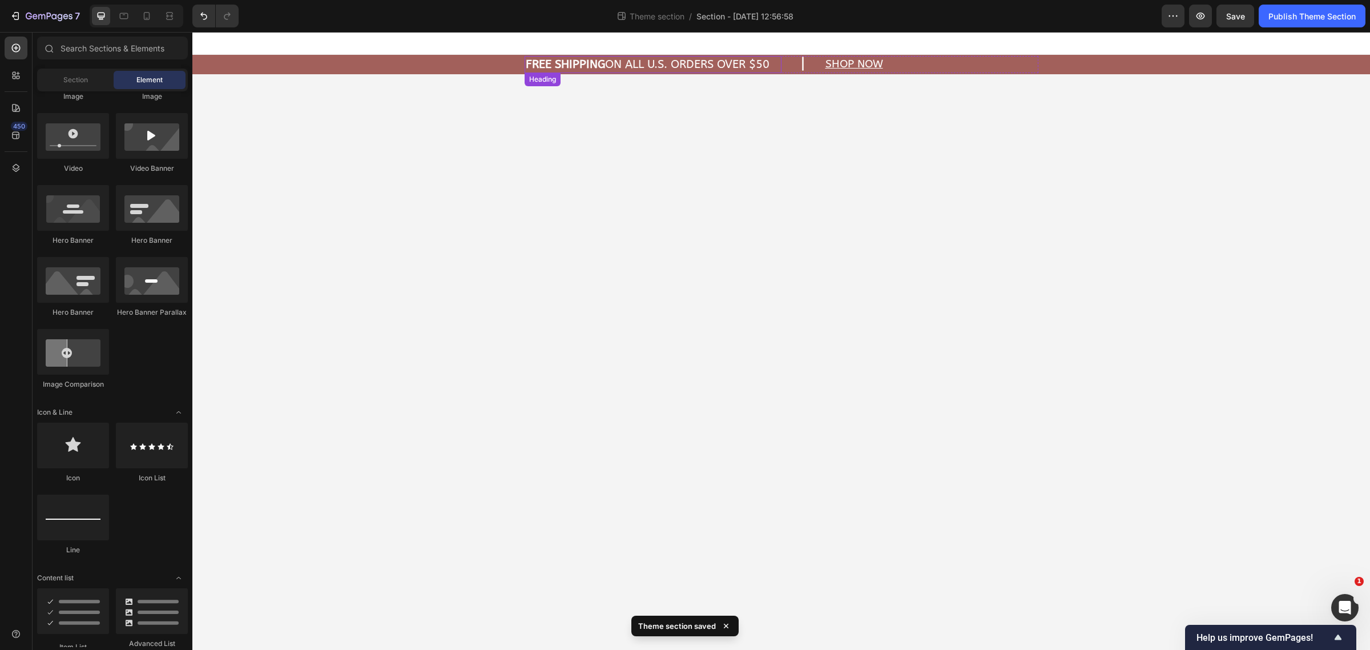
click at [734, 69] on p "⁠⁠⁠⁠⁠⁠⁠ FREE Shipping On All U.S. Orders Over $50" at bounding box center [653, 64] width 255 height 15
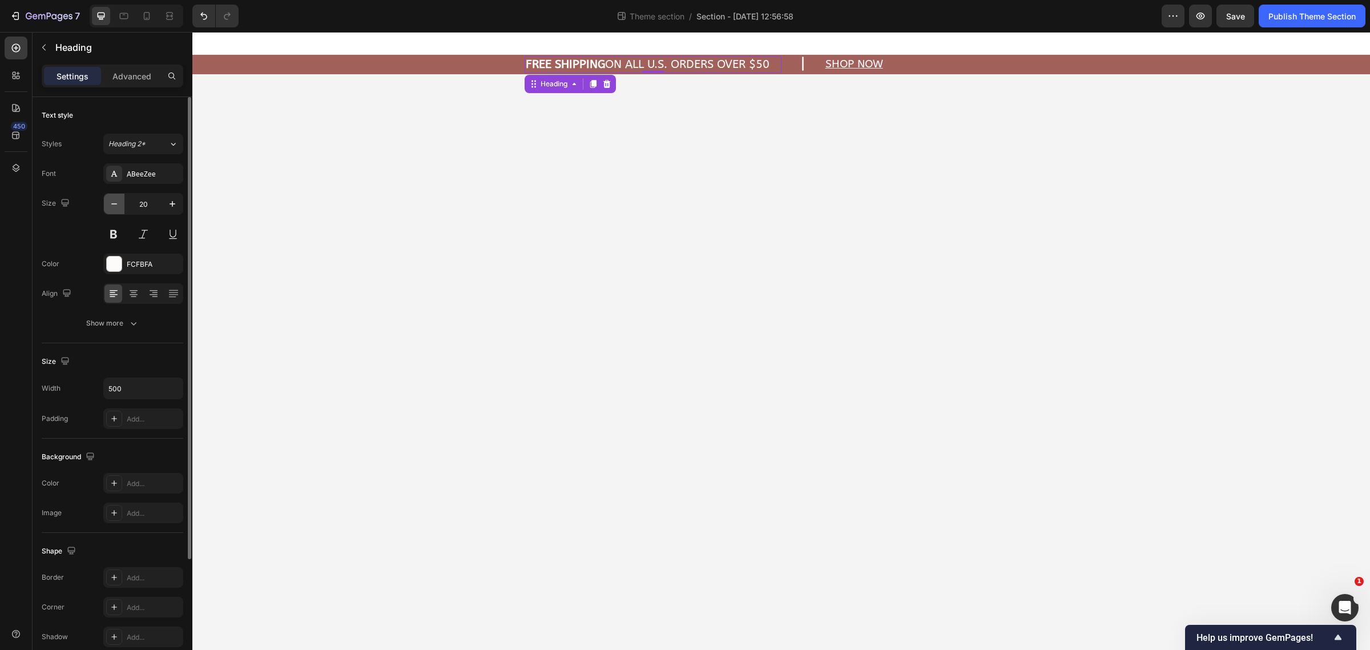
click at [109, 203] on icon "button" at bounding box center [113, 203] width 11 height 11
type input "17"
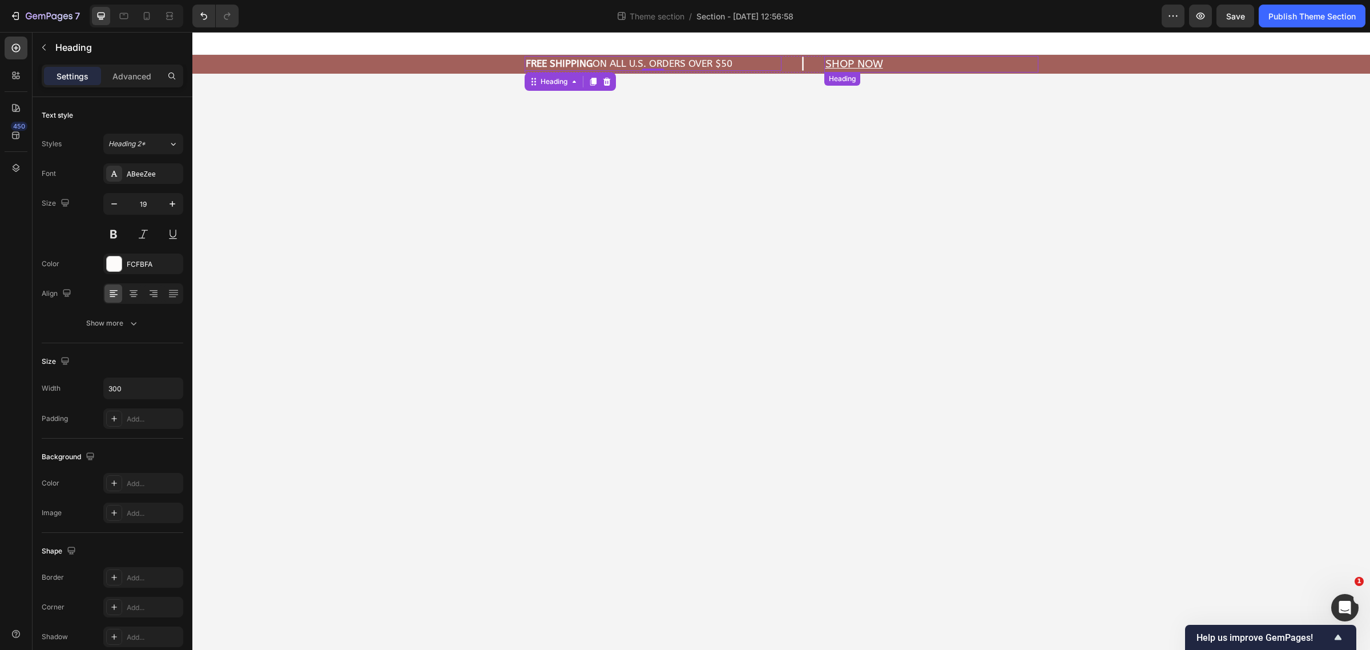
click at [848, 62] on u "Shop now" at bounding box center [855, 64] width 58 height 13
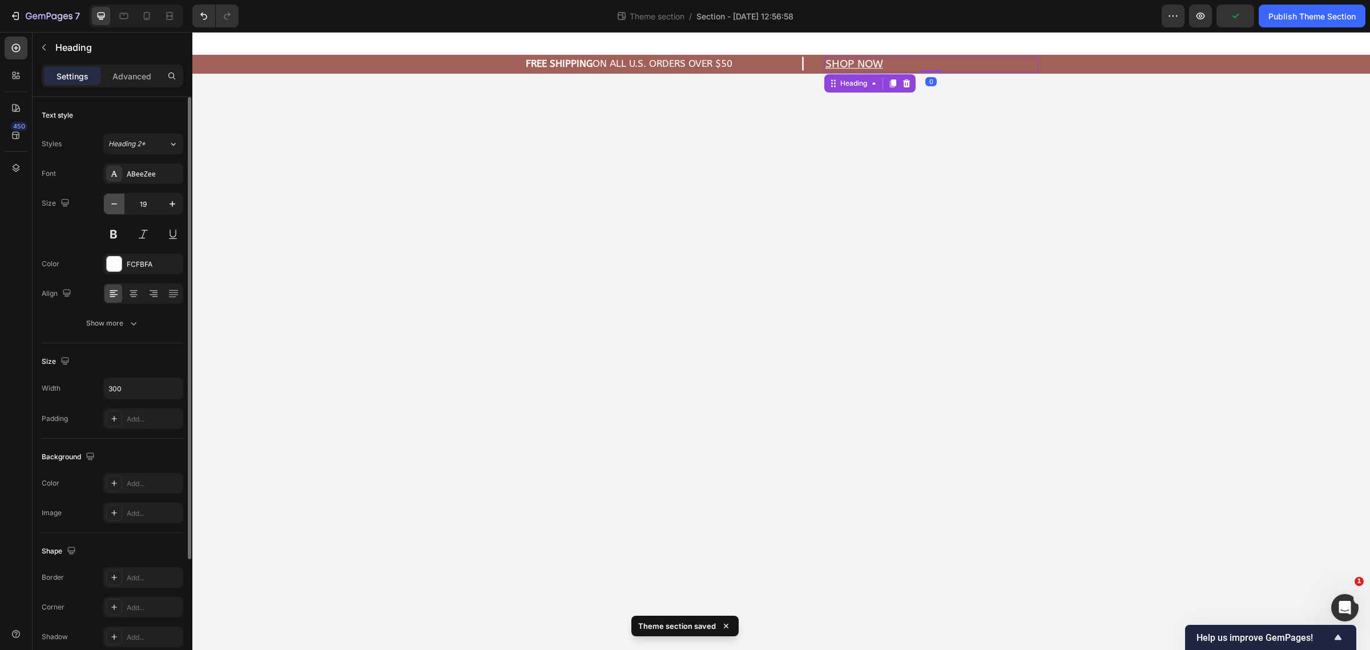
click at [115, 199] on icon "button" at bounding box center [113, 203] width 11 height 11
type input "17"
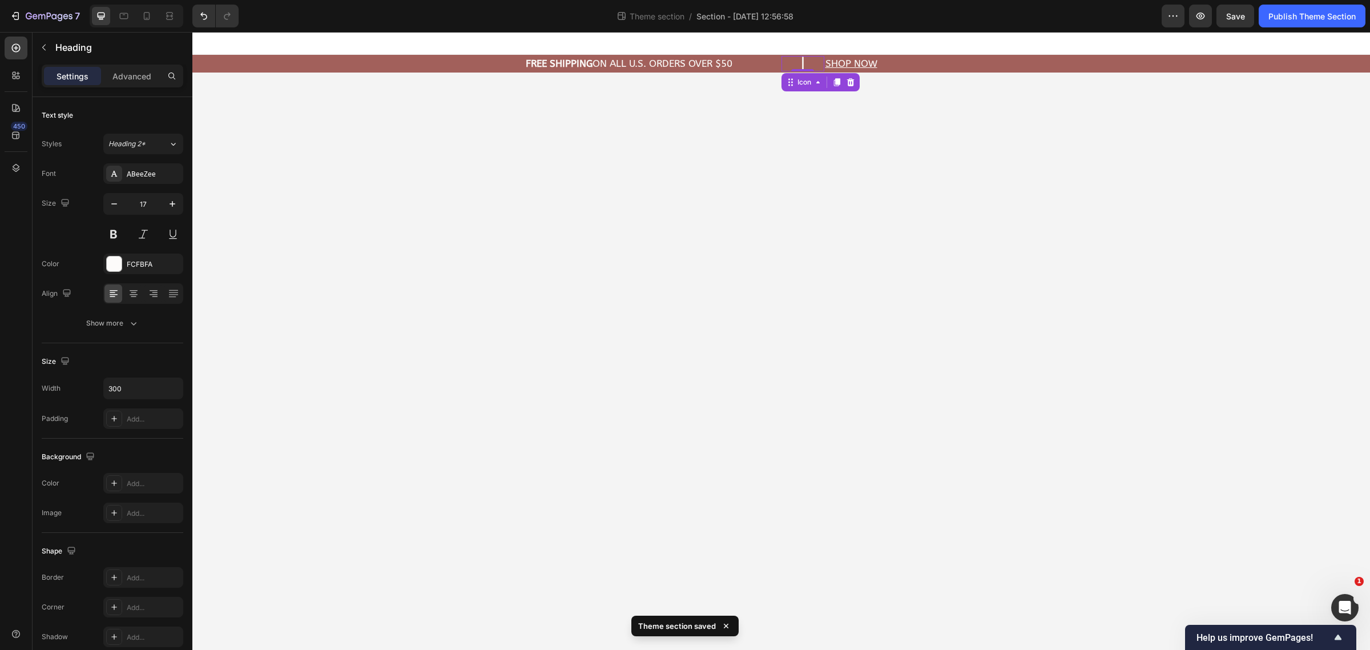
click at [799, 62] on icon at bounding box center [802, 63] width 15 height 15
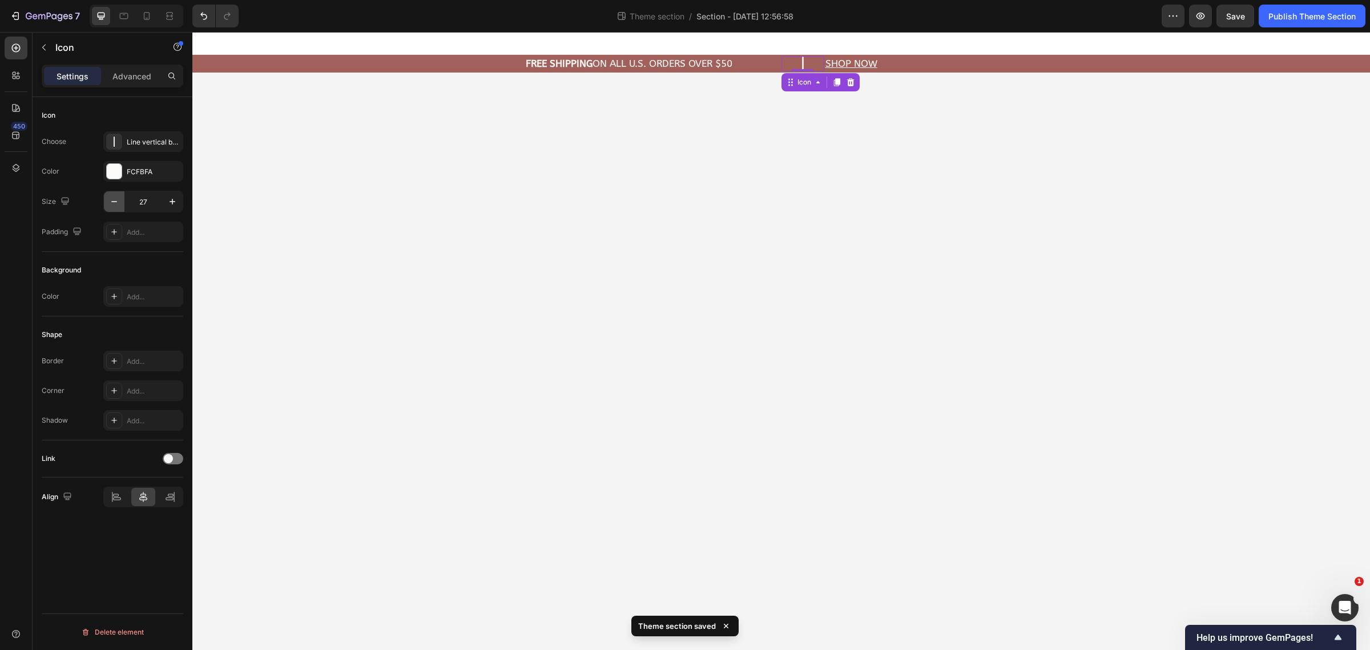
click at [114, 203] on icon "button" at bounding box center [113, 201] width 11 height 11
type input "23"
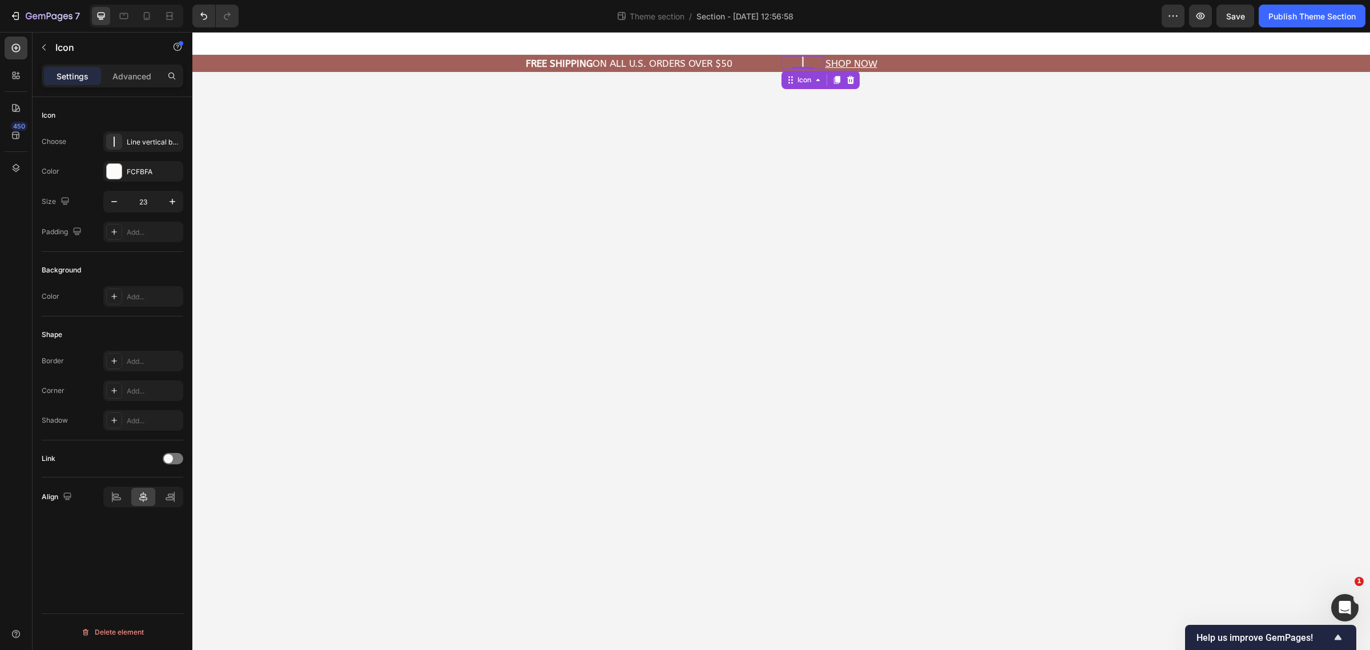
click at [783, 193] on body "⁠⁠⁠⁠⁠⁠⁠ FREE Shipping On All U.S. Orders Over $50 Heading Icon 0 ⁠⁠⁠⁠⁠⁠⁠ Shop n…" at bounding box center [781, 341] width 1178 height 618
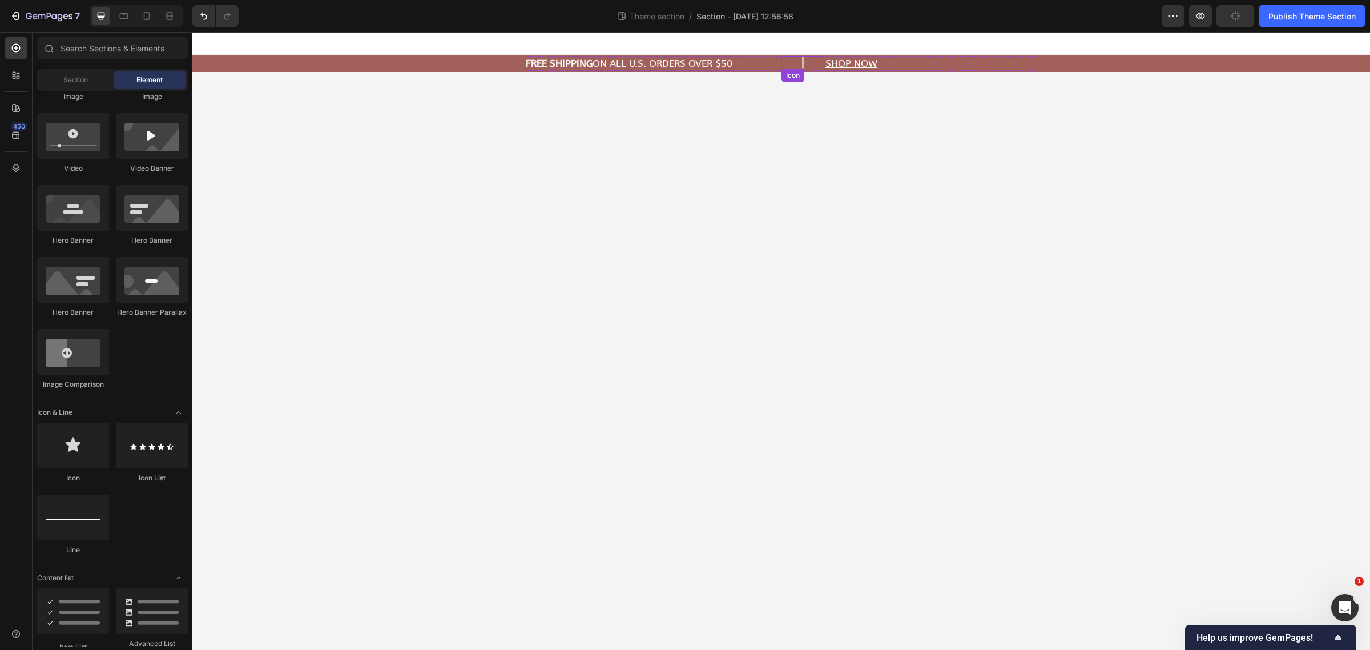
click at [791, 58] on div "Icon" at bounding box center [803, 62] width 43 height 13
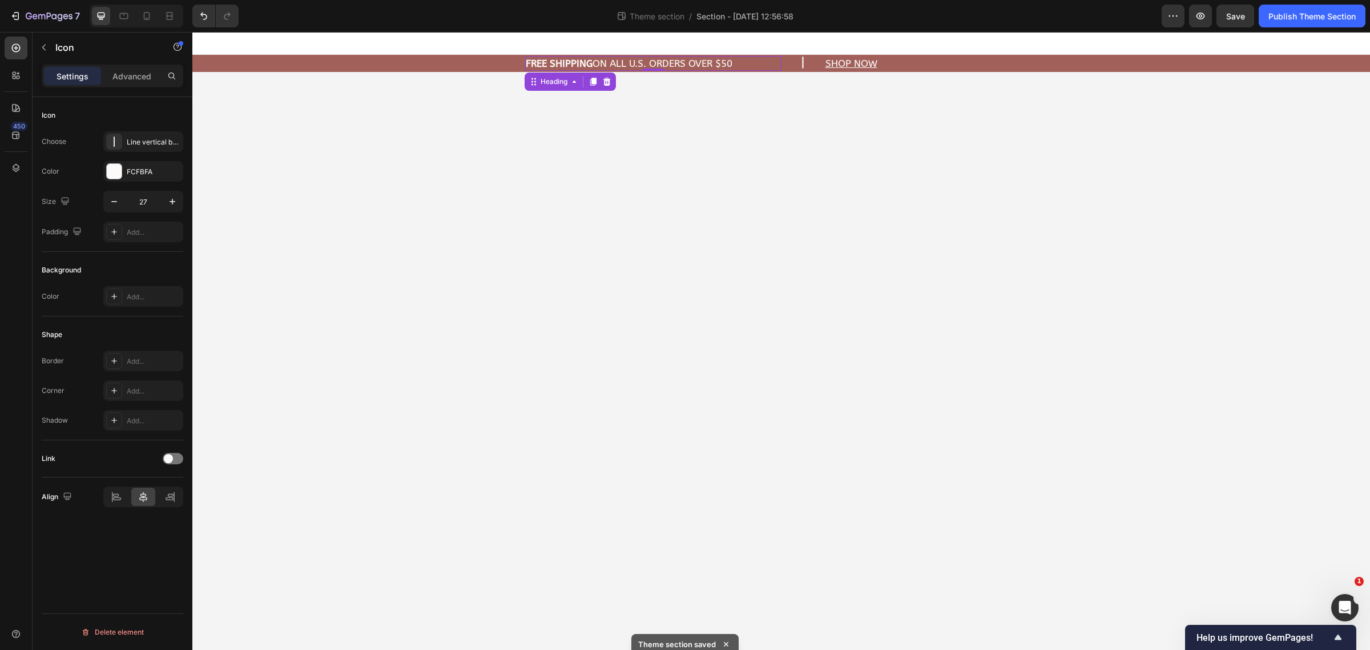
click at [701, 61] on p "⁠⁠⁠⁠⁠⁠⁠ FREE Shipping On All U.S. Orders Over $50" at bounding box center [653, 63] width 255 height 13
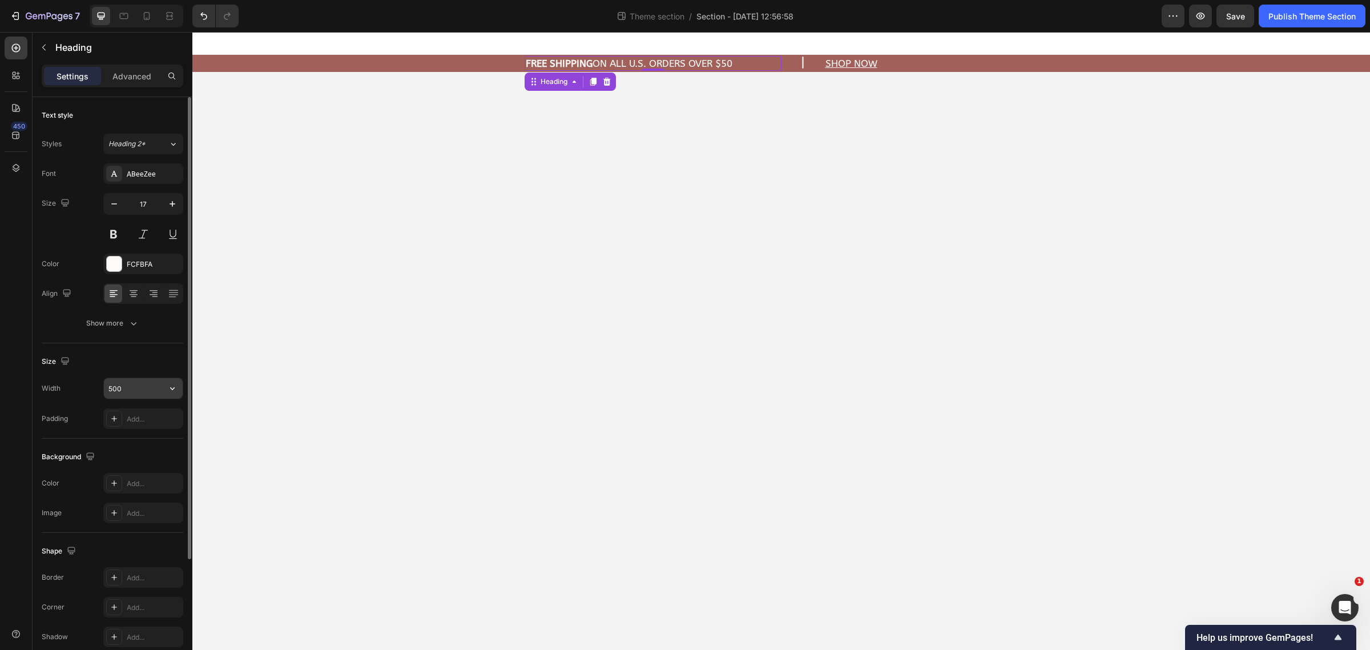
click at [142, 389] on input "500" at bounding box center [143, 388] width 79 height 21
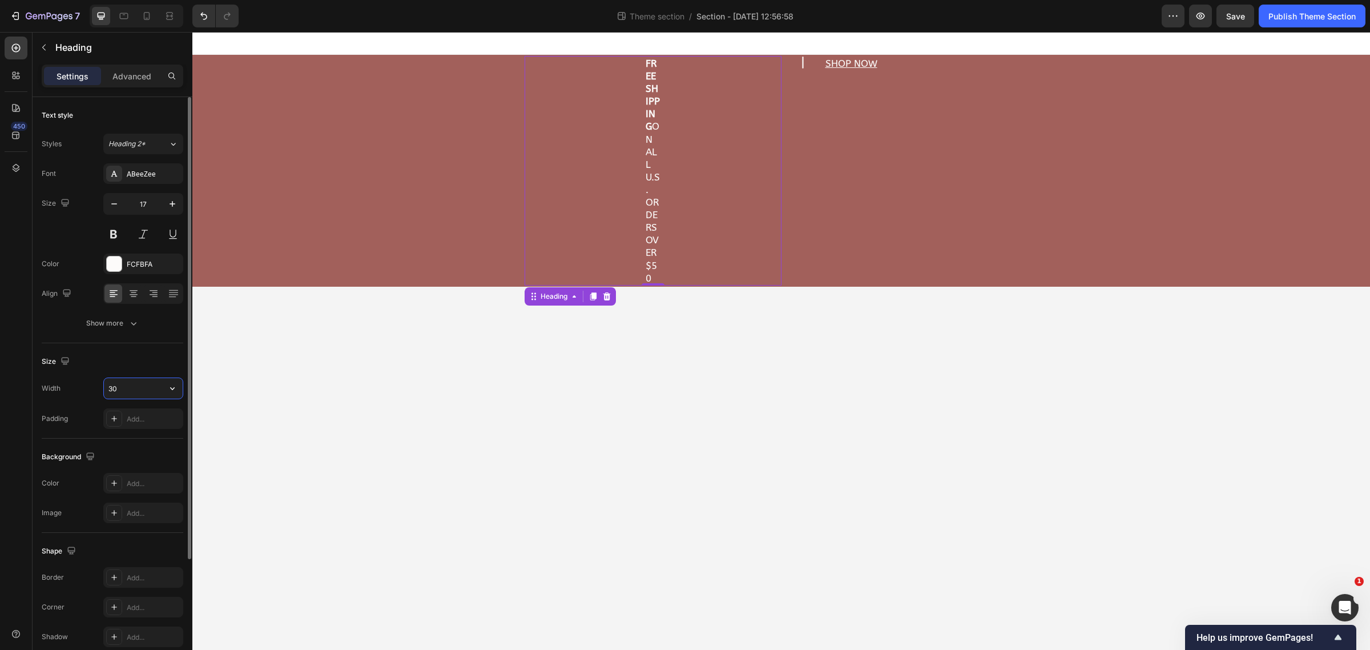
type input "3"
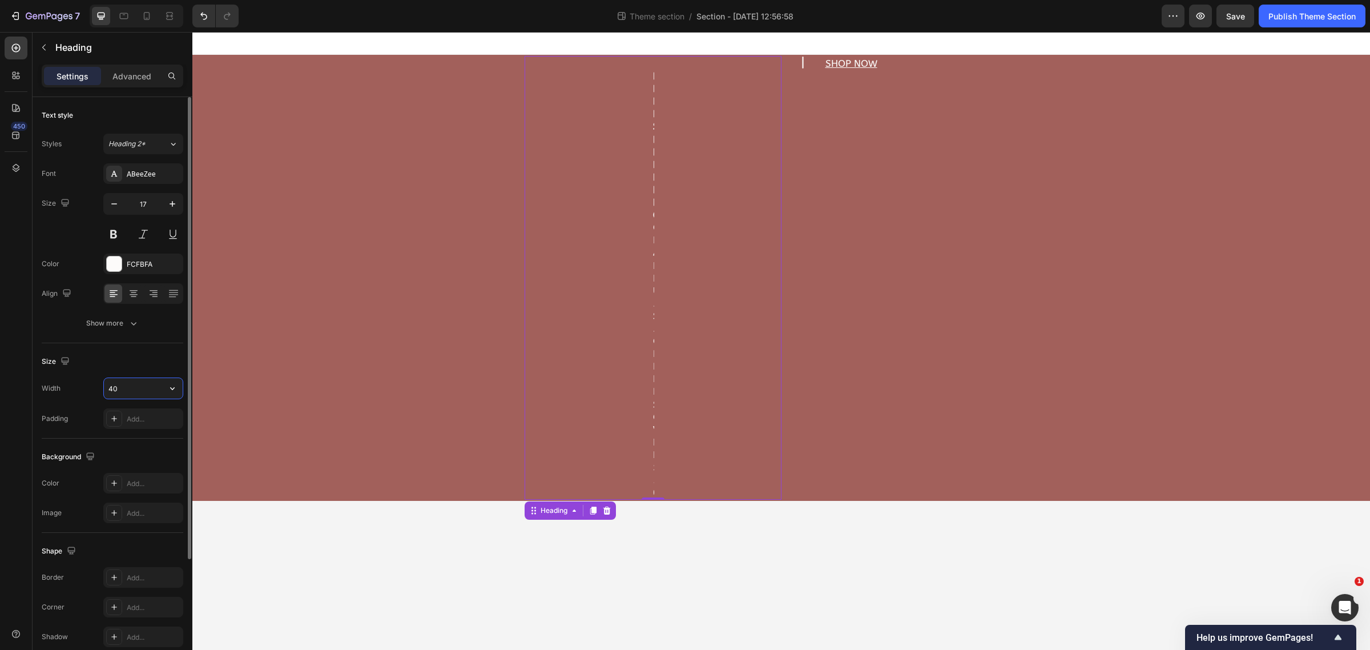
type input "400"
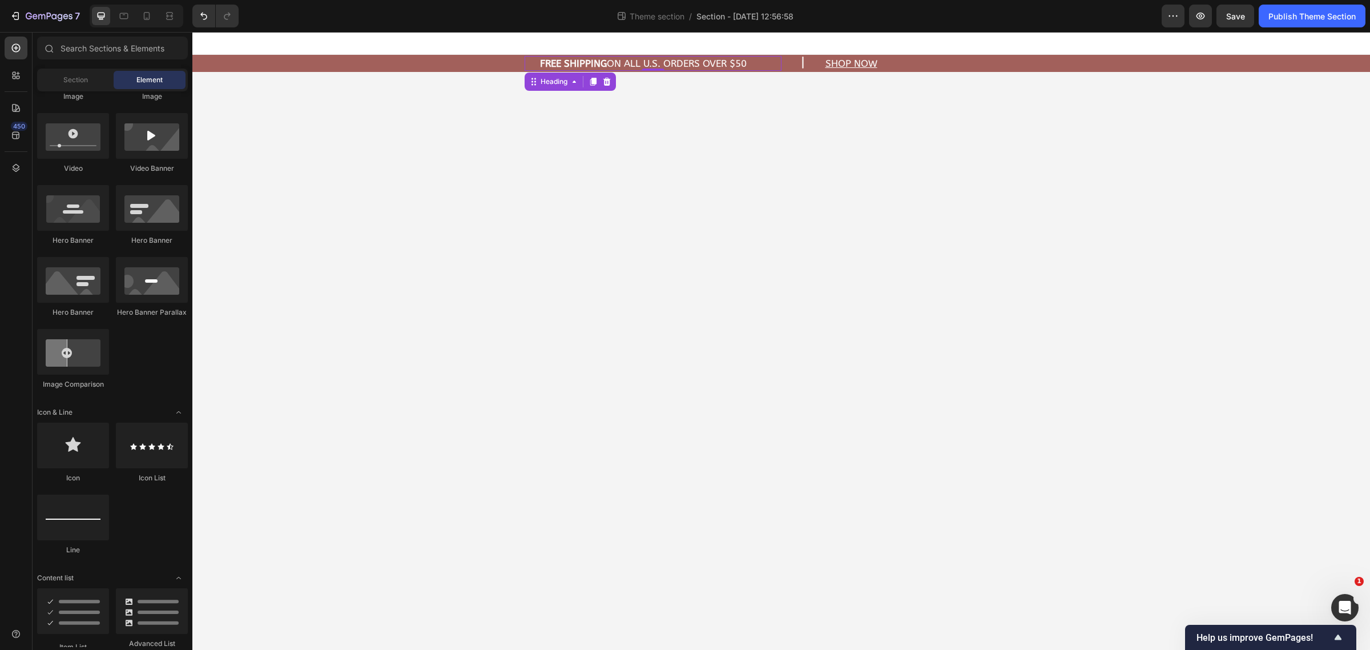
click at [917, 208] on body "⁠⁠⁠⁠⁠⁠⁠ FREE Shipping On All U.S. Orders Over $50 Heading 0 Icon ⁠⁠⁠⁠⁠⁠⁠ Shop n…" at bounding box center [781, 341] width 1178 height 618
click at [1294, 13] on div "Publish Theme Section" at bounding box center [1312, 16] width 87 height 12
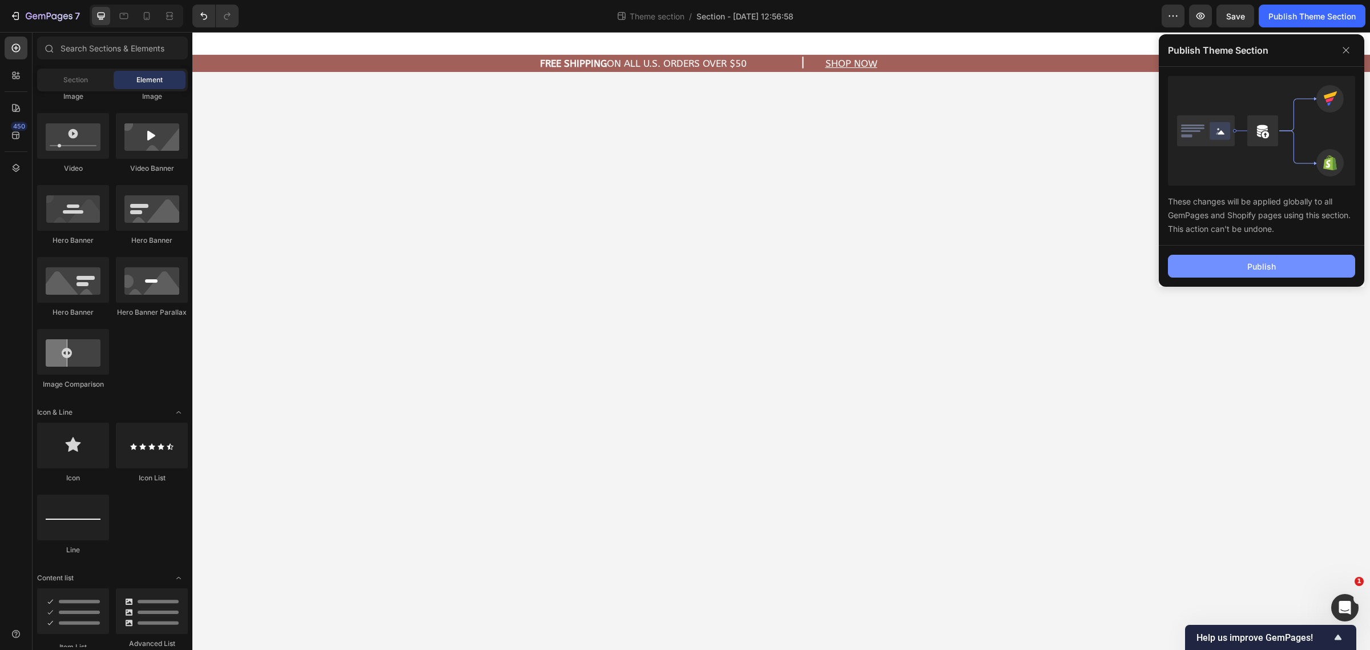
click at [1235, 261] on button "Publish" at bounding box center [1261, 266] width 187 height 23
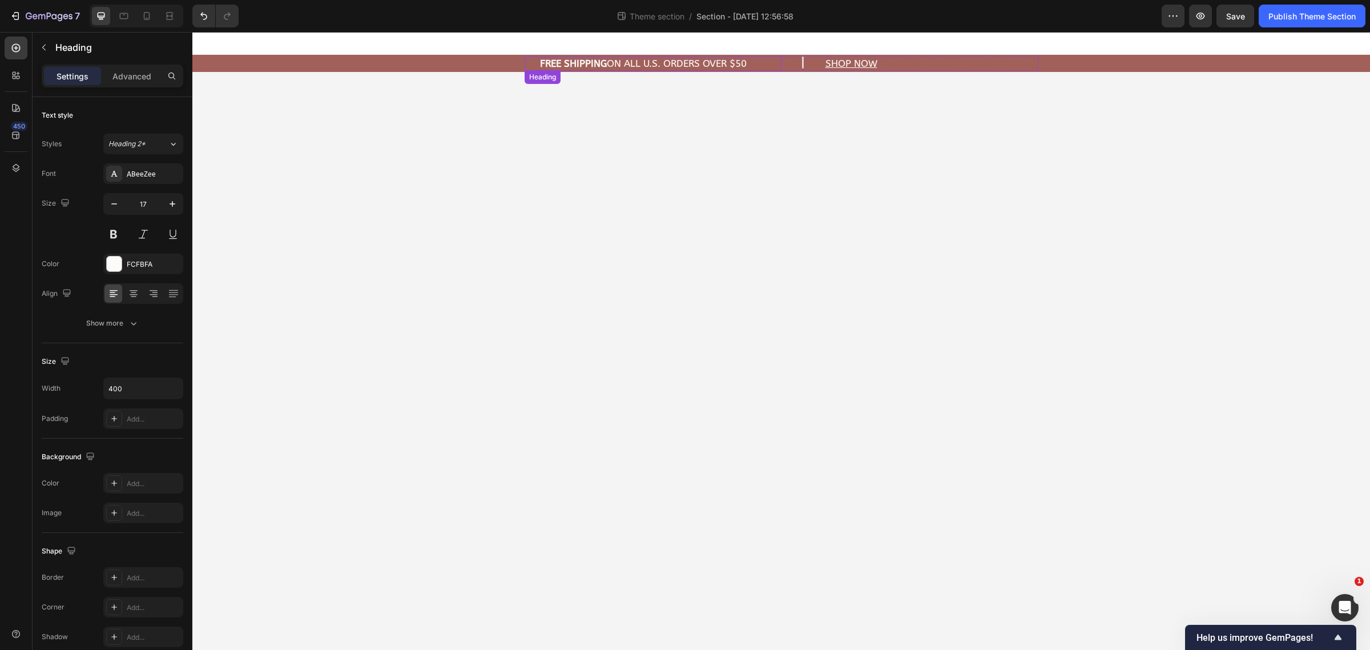
click at [583, 61] on strong "FREE Shipping" at bounding box center [573, 63] width 67 height 11
click at [118, 210] on icon "button" at bounding box center [113, 203] width 11 height 11
click at [118, 209] on icon "button" at bounding box center [113, 203] width 11 height 11
type input "15"
click at [852, 59] on u "Shop now" at bounding box center [852, 63] width 52 height 11
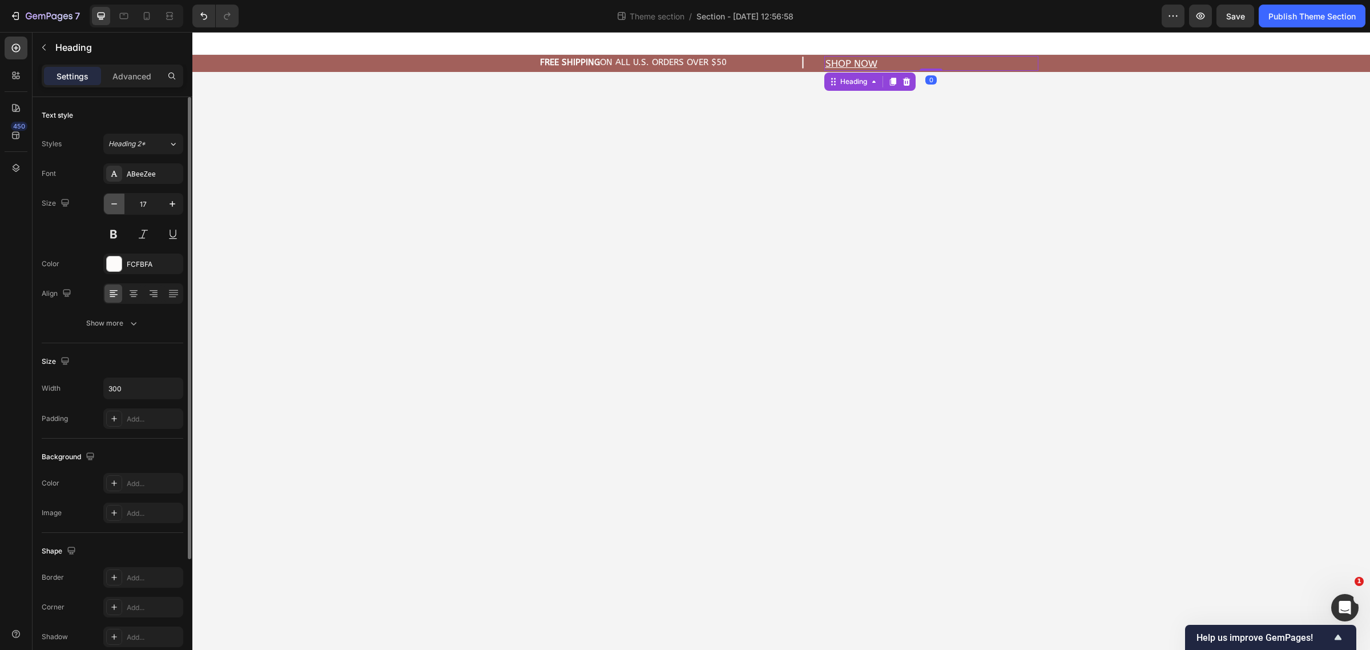
click at [113, 208] on icon "button" at bounding box center [113, 203] width 11 height 11
type input "15"
click at [734, 220] on body "⁠⁠⁠⁠⁠⁠⁠ FREE Shipping On All U.S. Orders Over $50 Heading Icon ⁠⁠⁠⁠⁠⁠⁠ Shop now…" at bounding box center [781, 341] width 1178 height 618
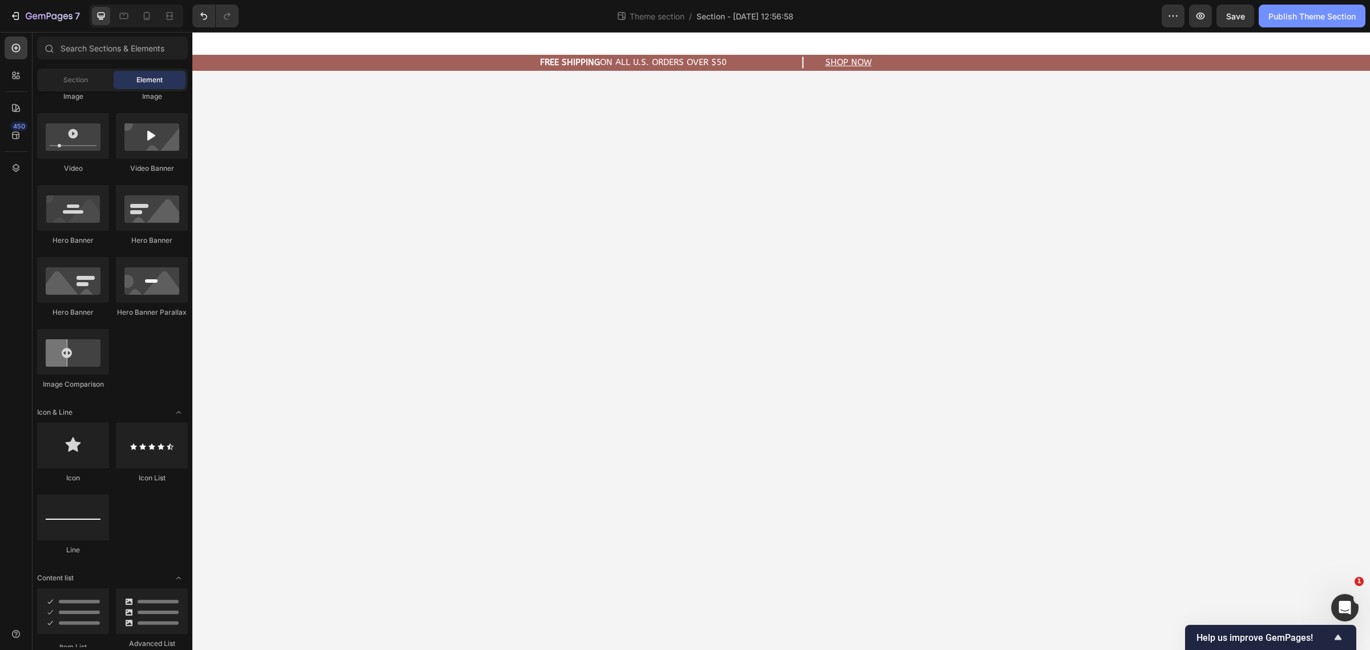
click at [1327, 20] on div "Publish Theme Section" at bounding box center [1312, 16] width 87 height 12
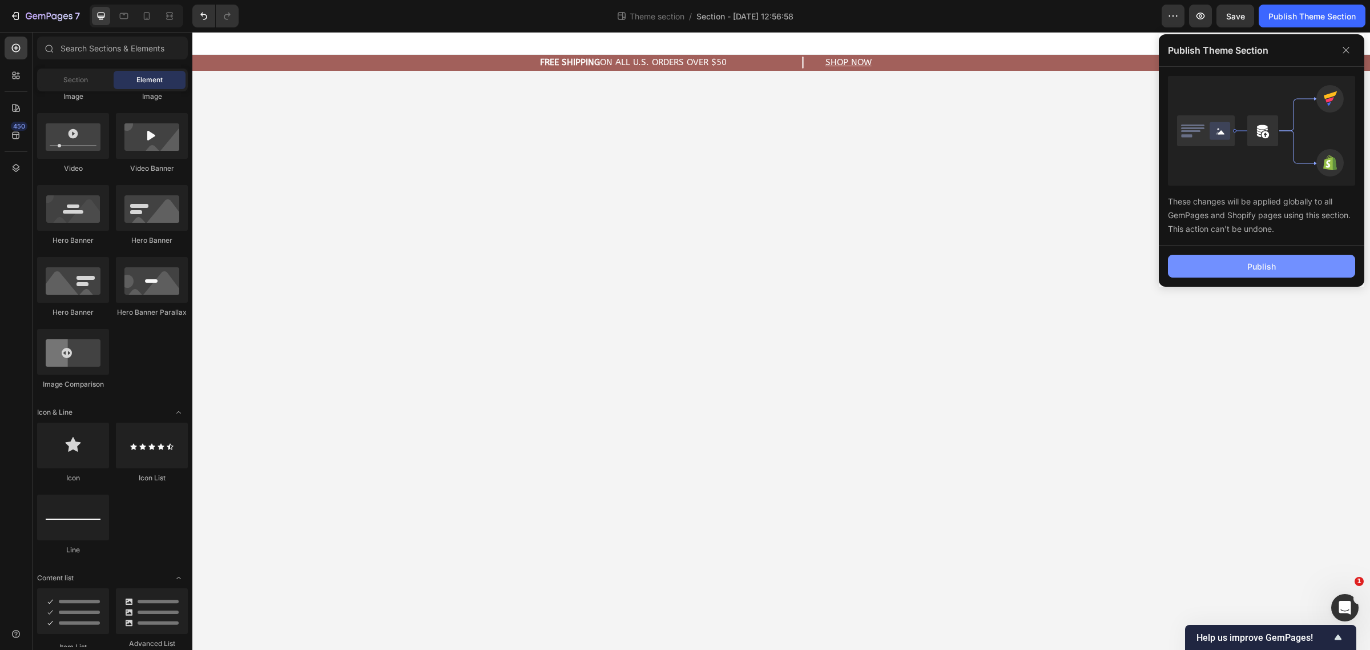
click at [1234, 260] on button "Publish" at bounding box center [1261, 266] width 187 height 23
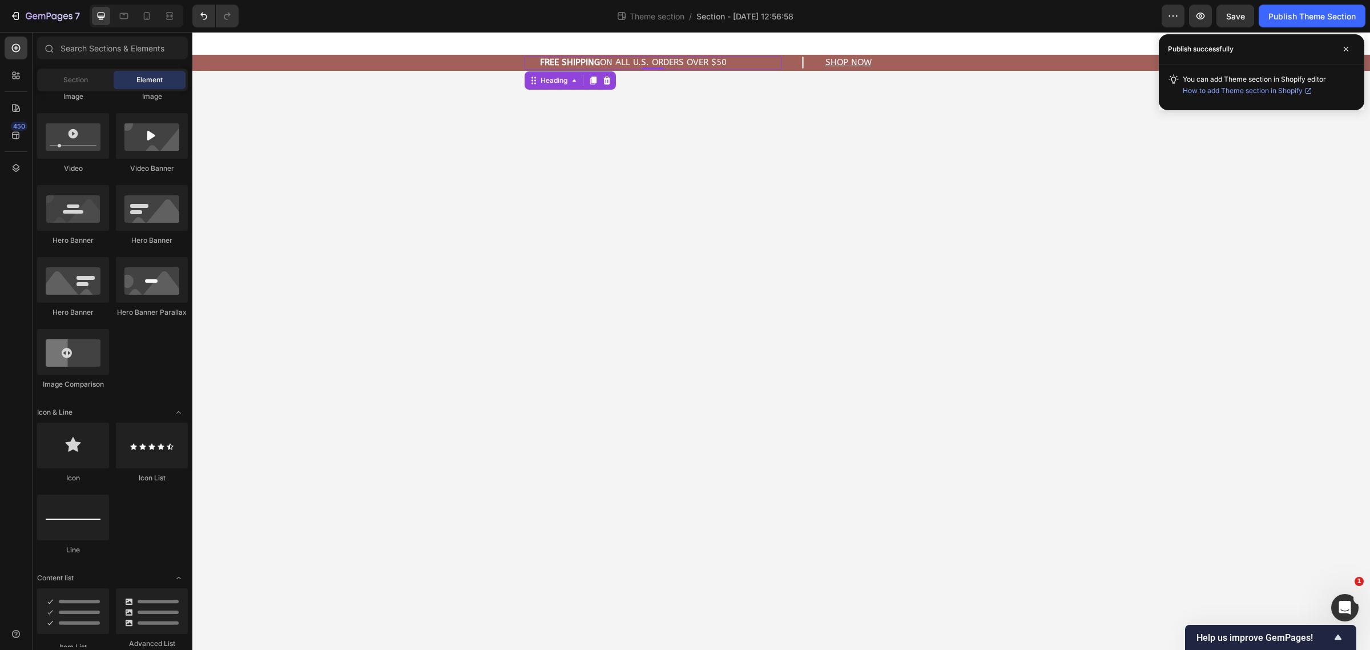
click at [595, 61] on strong "FREE Shipping" at bounding box center [570, 62] width 60 height 10
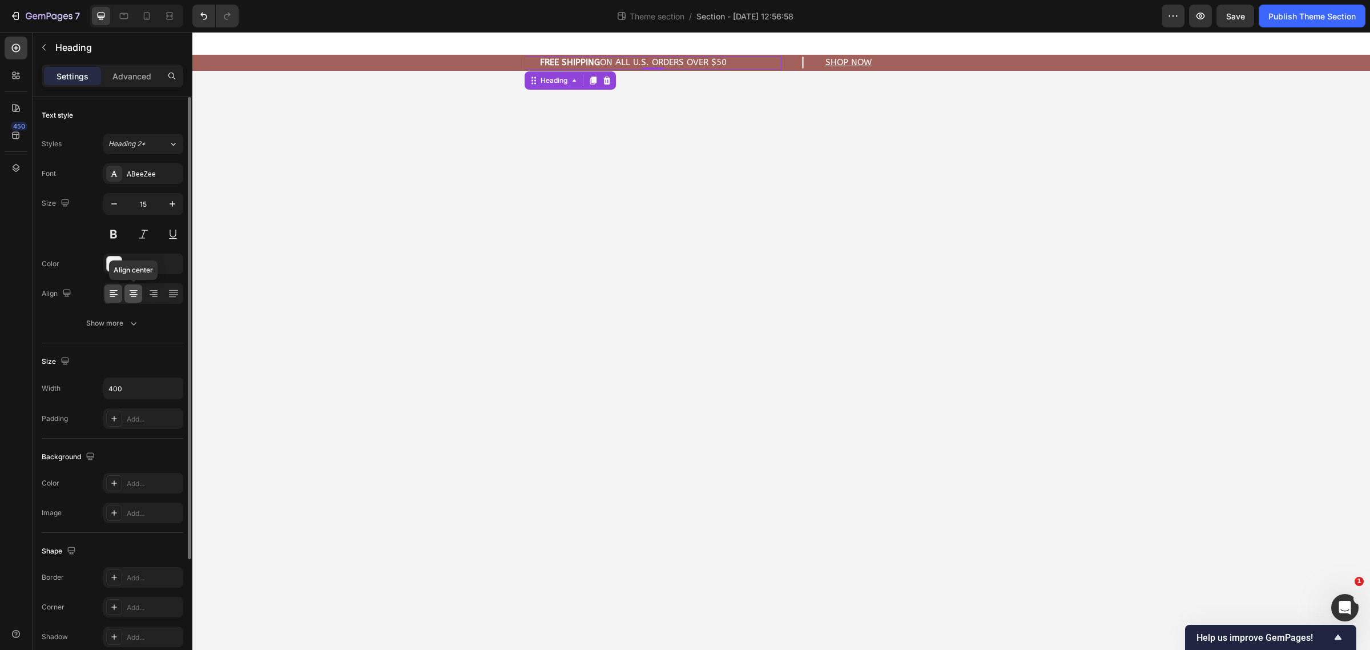
click at [134, 297] on icon at bounding box center [133, 293] width 11 height 11
click at [118, 290] on icon at bounding box center [113, 293] width 11 height 11
click at [128, 290] on icon at bounding box center [133, 293] width 11 height 11
click at [109, 290] on icon at bounding box center [113, 293] width 11 height 11
click at [135, 293] on icon at bounding box center [134, 292] width 6 height 1
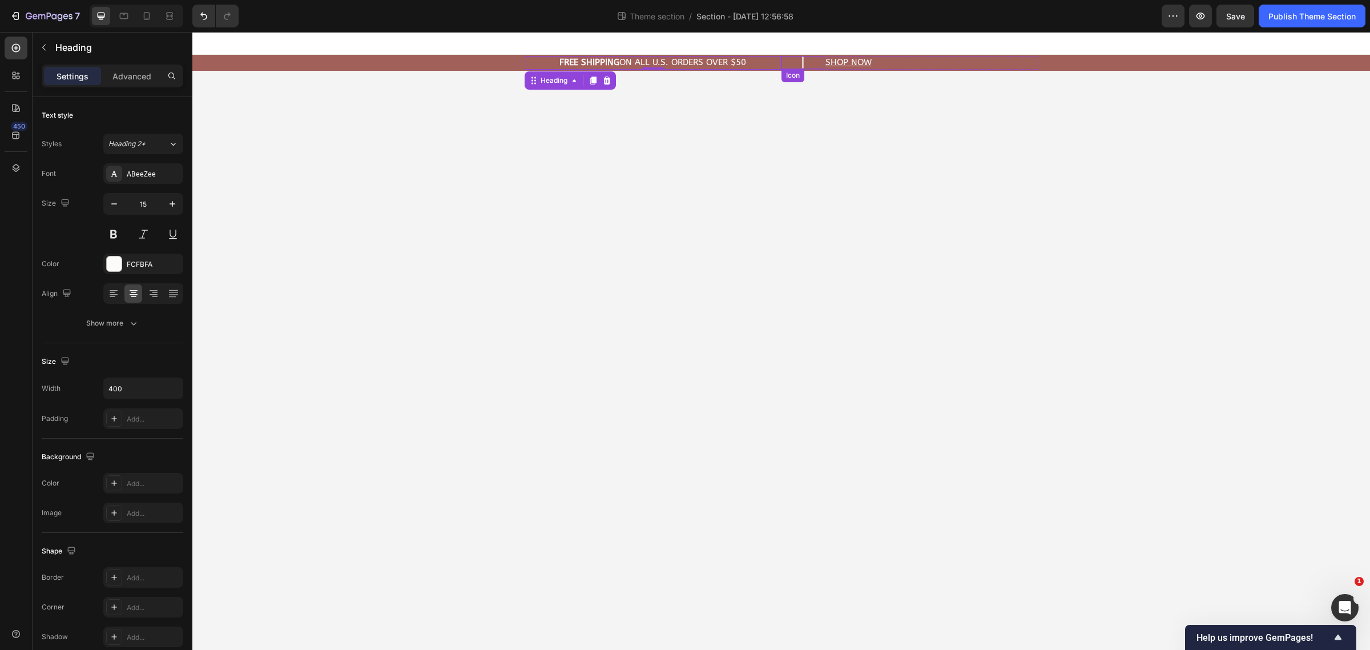
click at [805, 62] on icon at bounding box center [802, 62] width 13 height 13
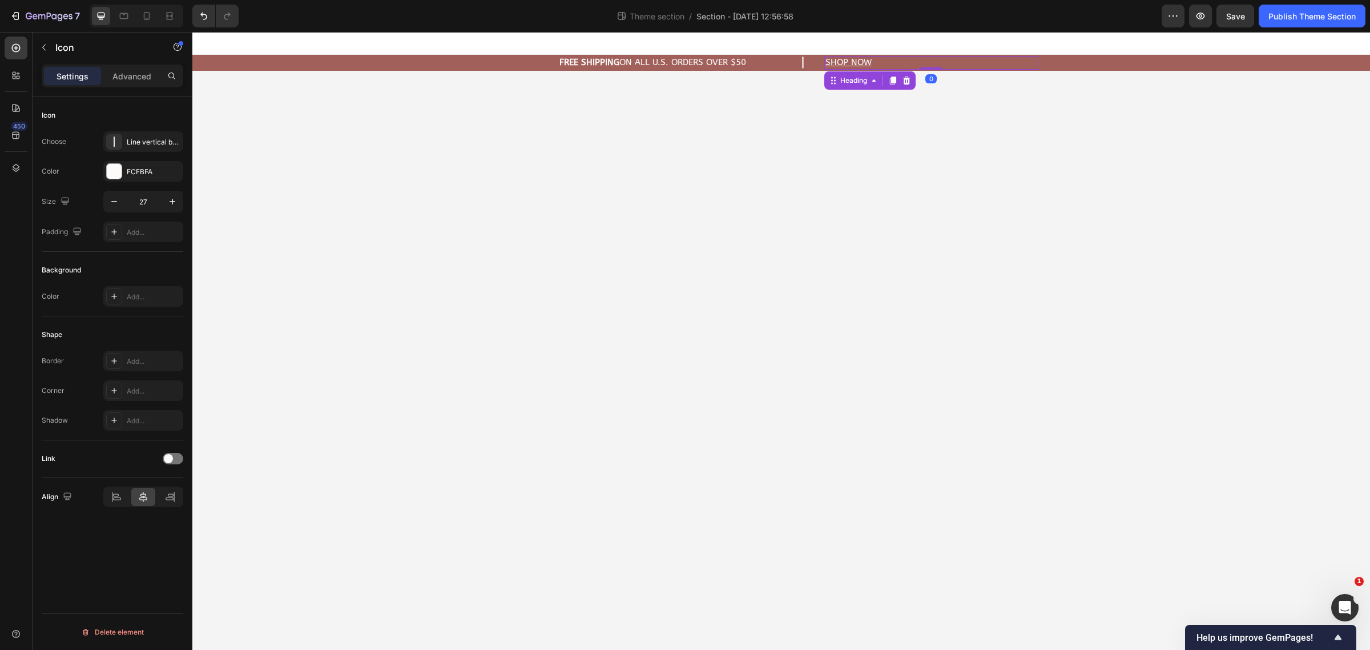
click at [859, 57] on u "Shop now" at bounding box center [849, 62] width 46 height 10
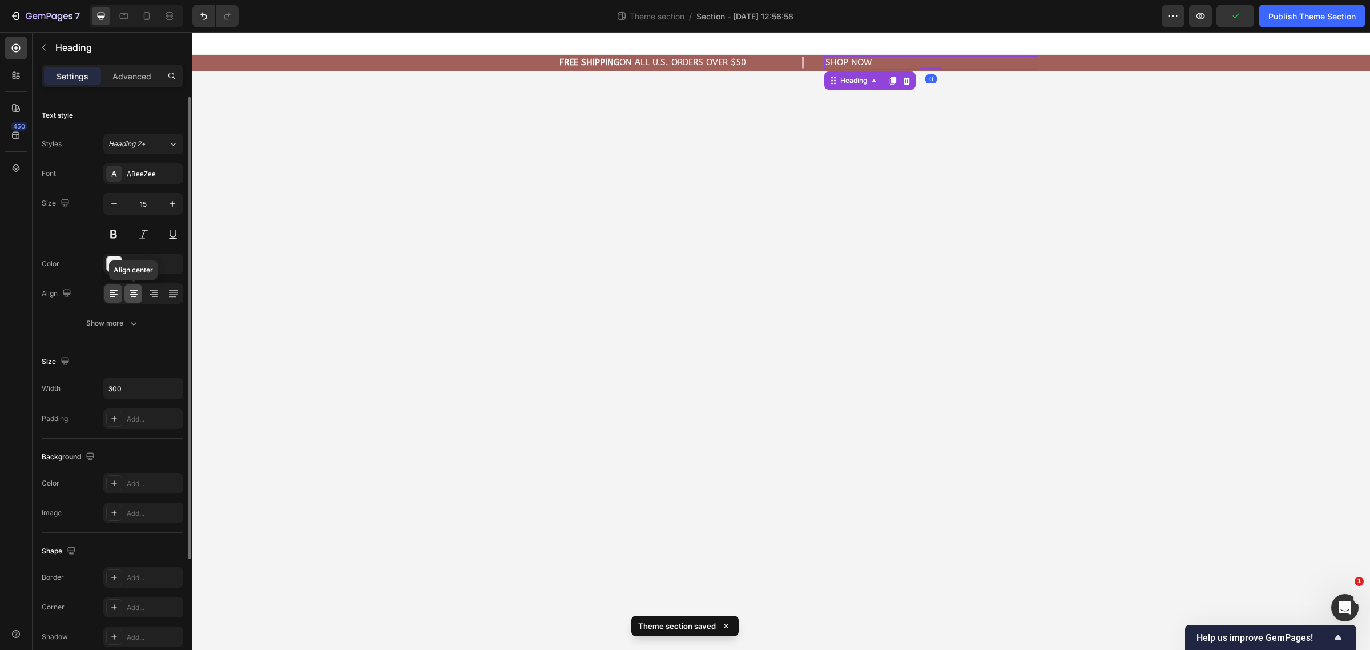
click at [135, 292] on icon at bounding box center [133, 293] width 11 height 11
click at [113, 296] on icon at bounding box center [113, 293] width 11 height 11
click at [678, 59] on p "⁠⁠⁠⁠⁠⁠⁠ FREE Shipping On All U.S. Orders Over $50" at bounding box center [653, 62] width 226 height 11
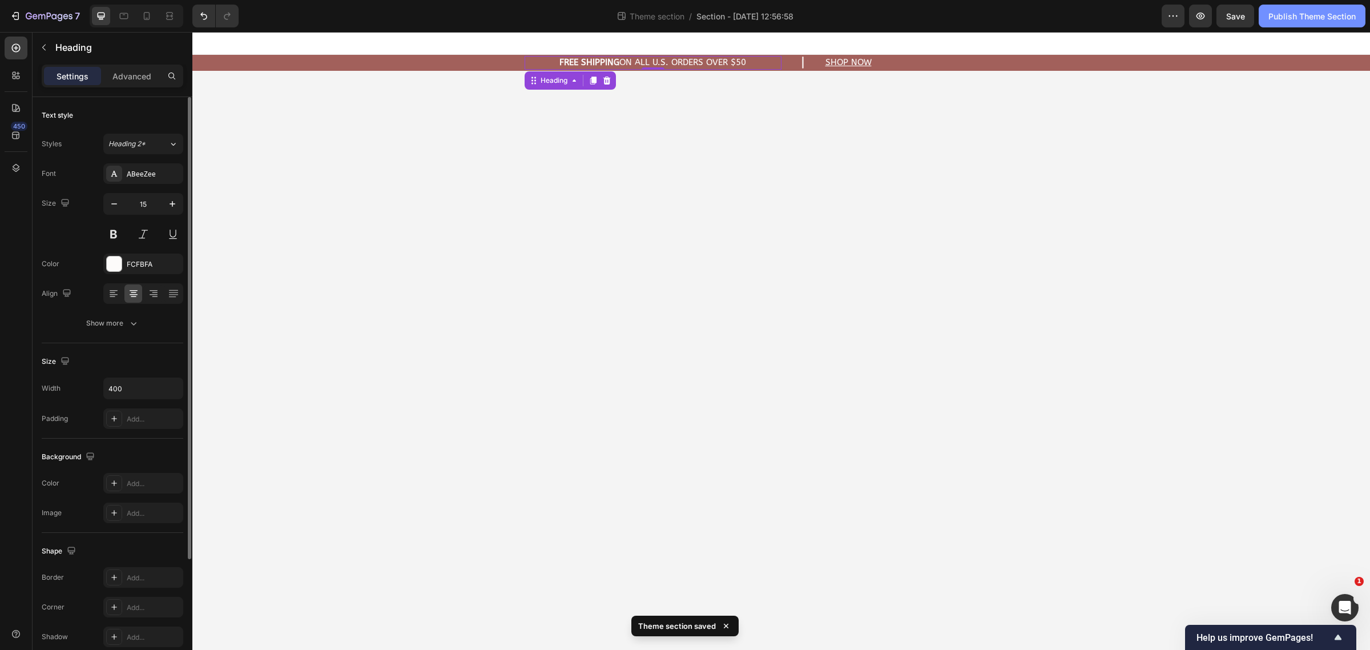
click at [1273, 10] on div "Publish Theme Section" at bounding box center [1312, 16] width 87 height 12
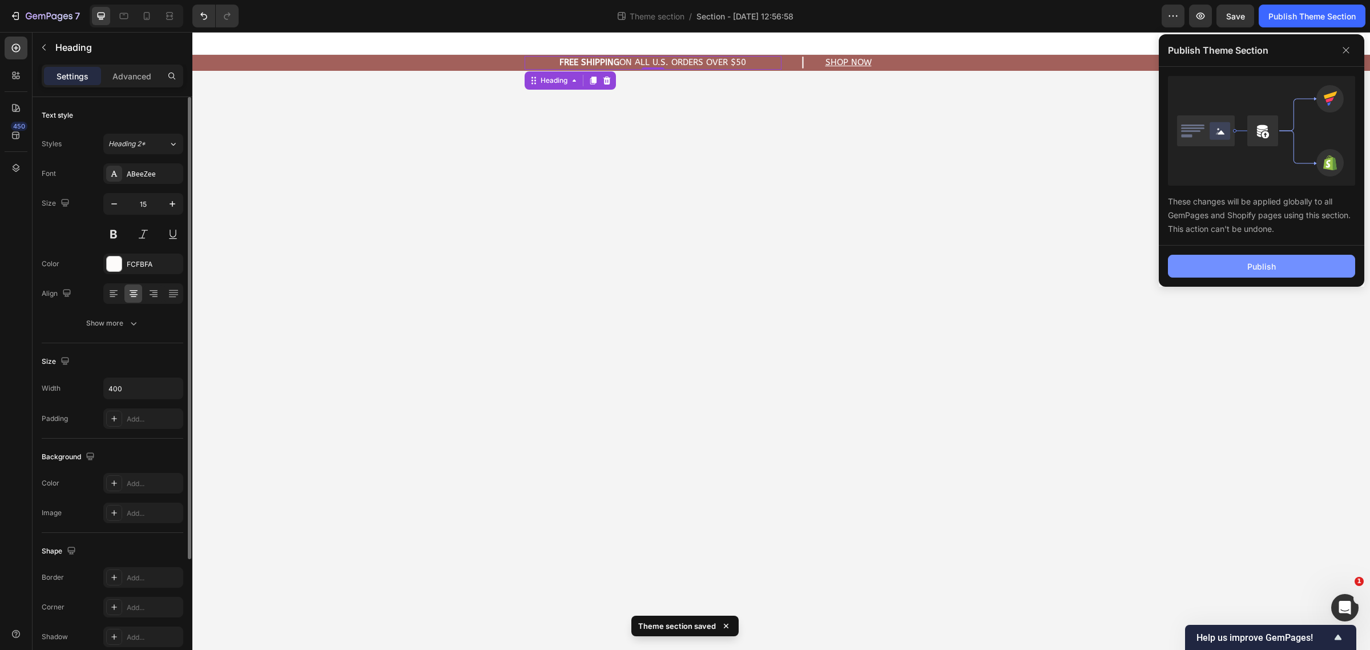
click at [1228, 270] on button "Publish" at bounding box center [1261, 266] width 187 height 23
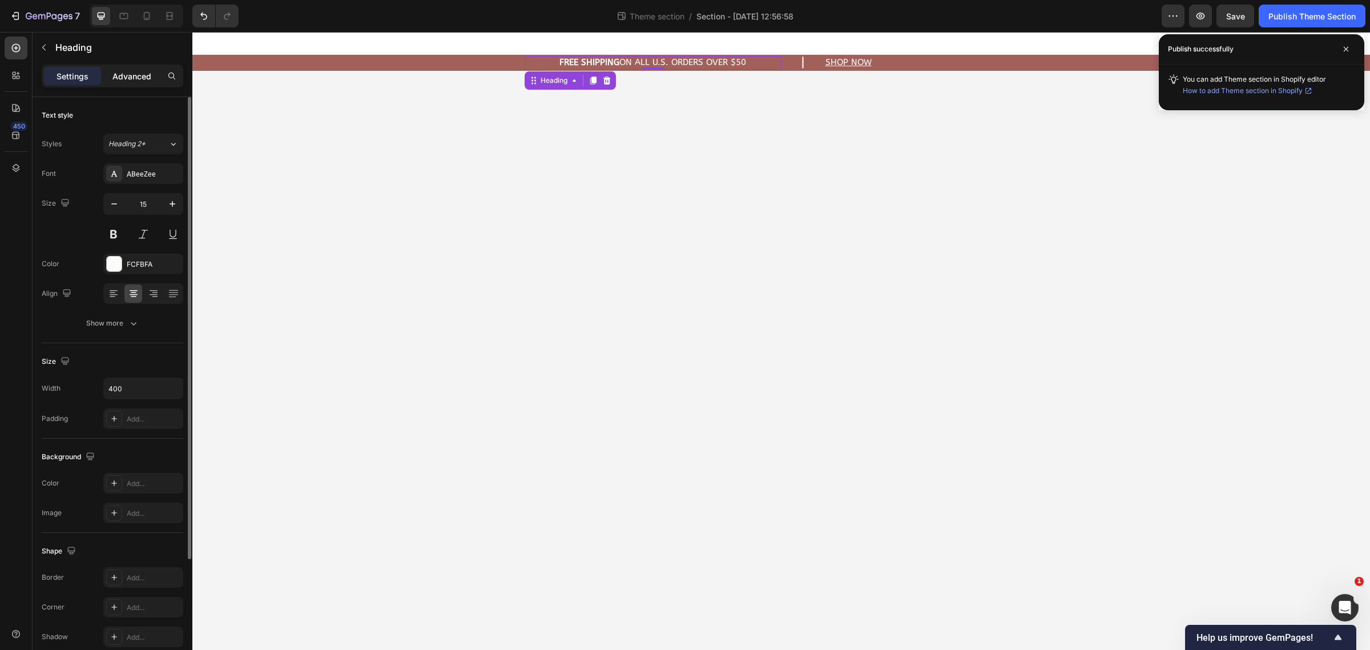
click at [126, 77] on p "Advanced" at bounding box center [131, 76] width 39 height 12
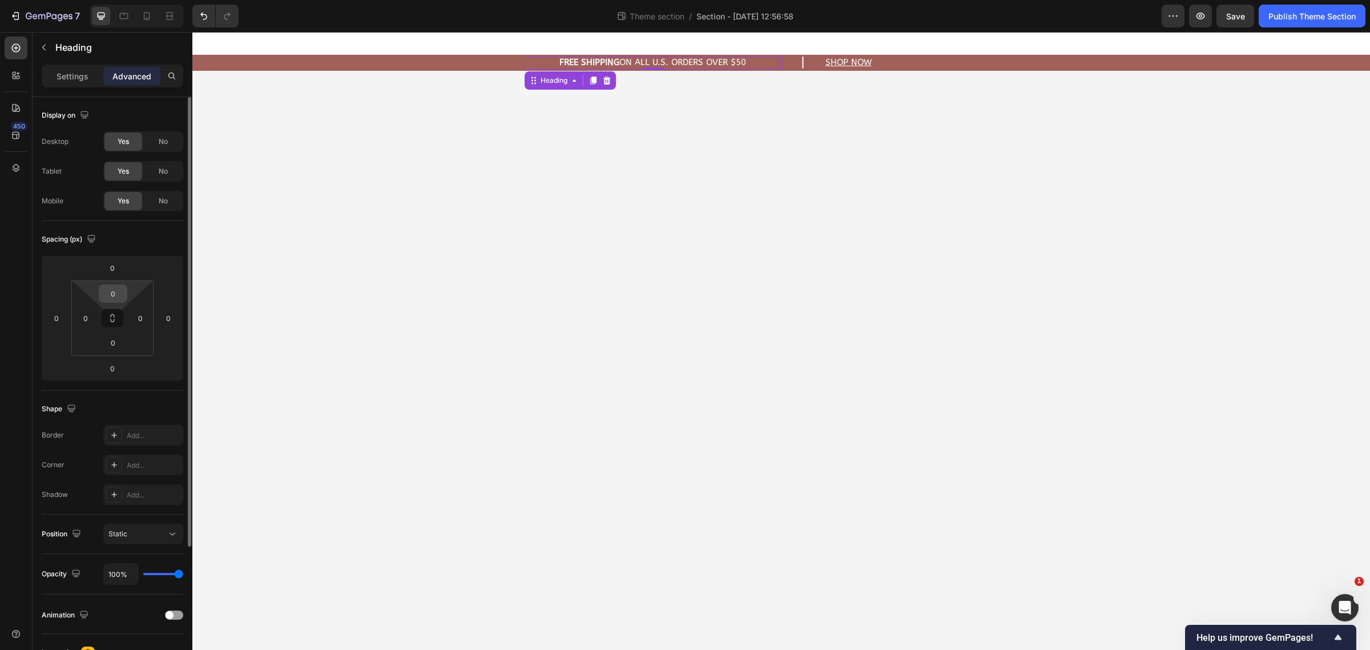
click at [112, 292] on input "0" at bounding box center [113, 293] width 23 height 17
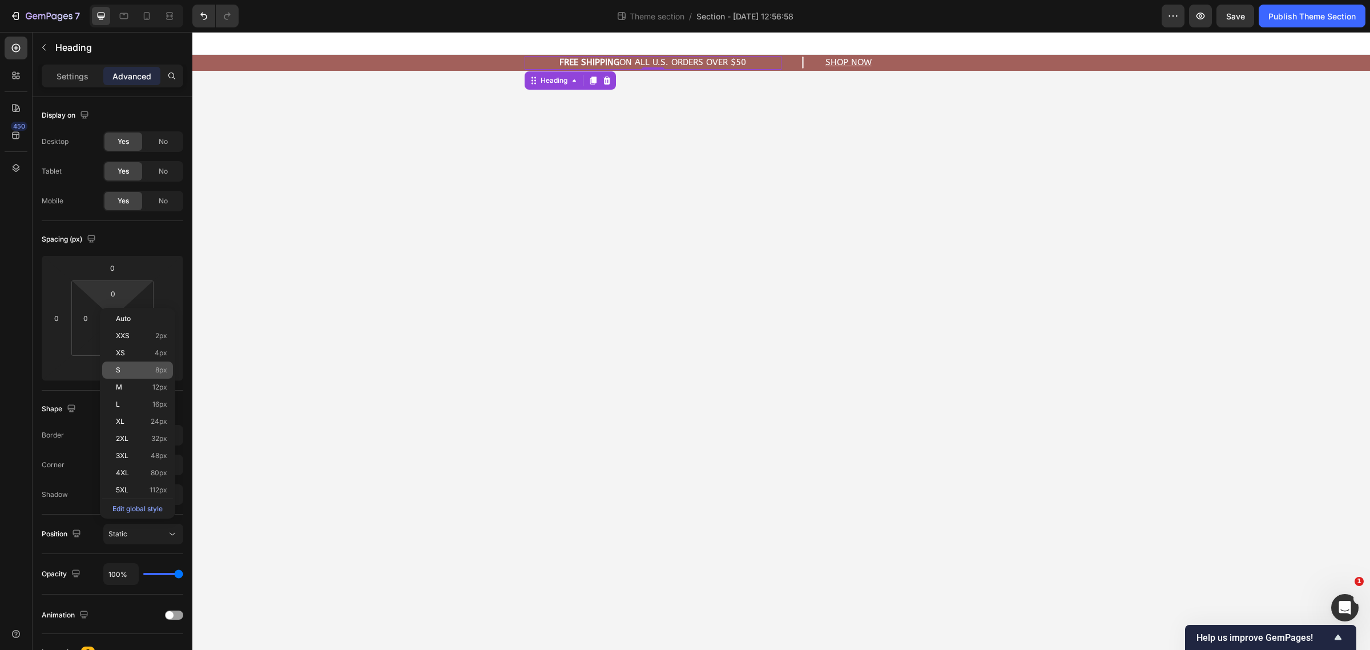
click at [144, 372] on p "S 8px" at bounding box center [141, 370] width 51 height 8
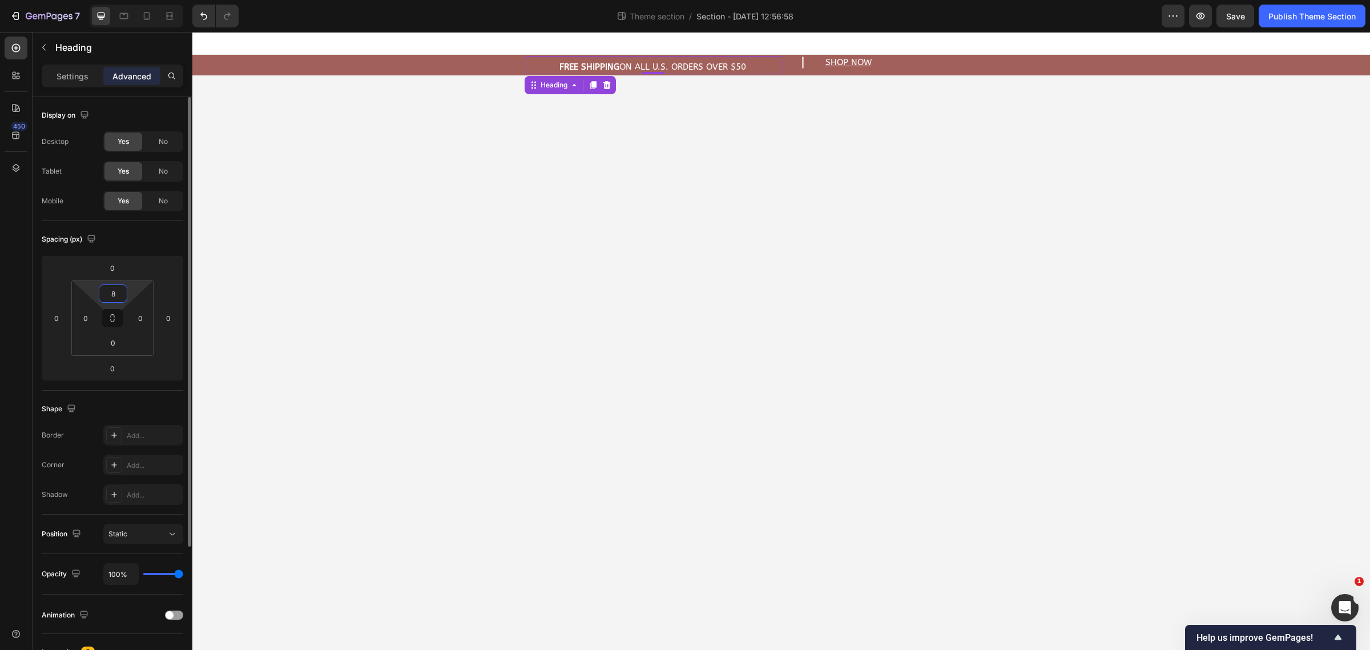
click at [111, 295] on input "8" at bounding box center [113, 293] width 23 height 17
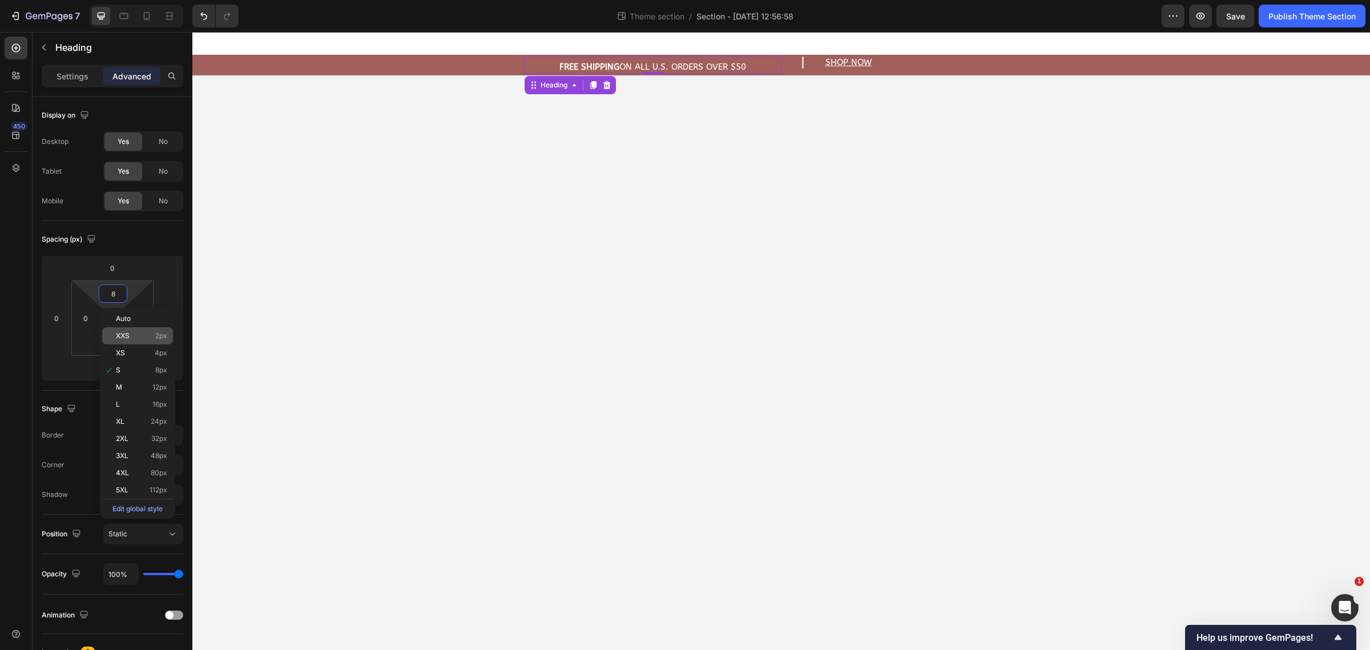
click at [152, 340] on div "XXS 2px" at bounding box center [137, 335] width 71 height 17
type input "2"
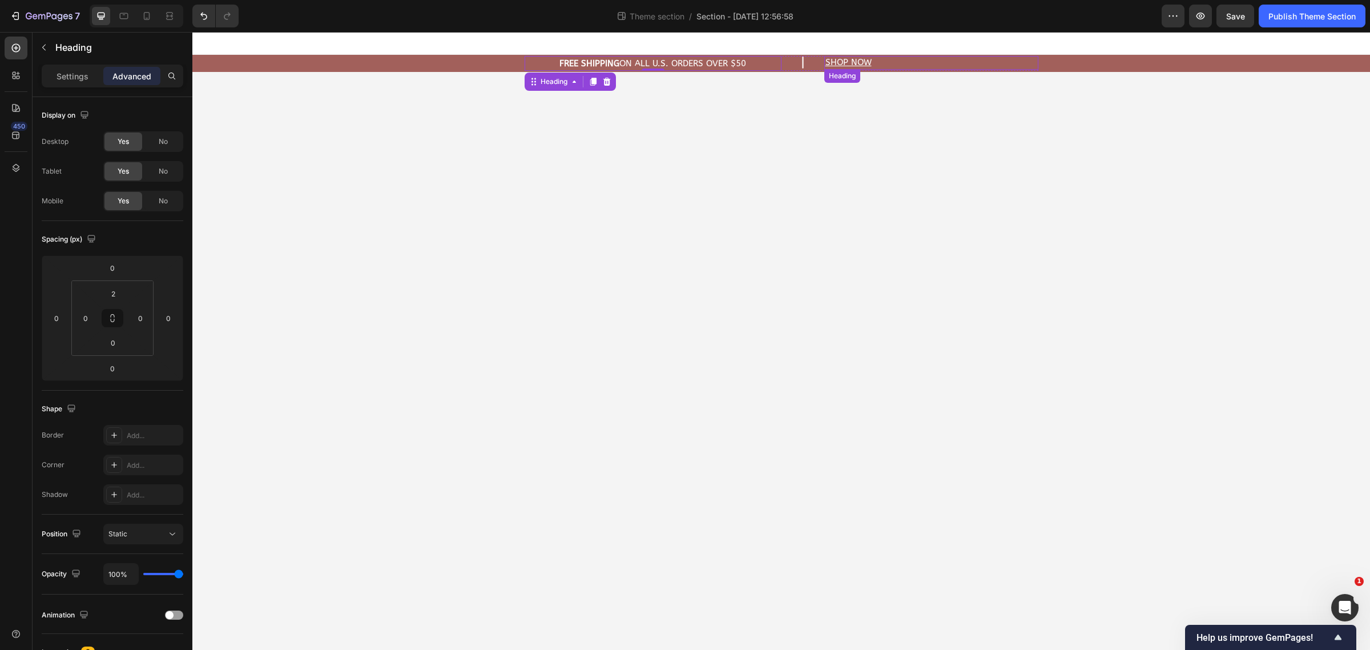
click at [851, 62] on u "Shop now" at bounding box center [849, 62] width 46 height 10
click at [666, 67] on p "⁠⁠⁠⁠⁠⁠⁠ FREE Shipping On All U.S. Orders Over $50" at bounding box center [653, 63] width 226 height 11
click at [861, 61] on u "Shop now" at bounding box center [849, 62] width 46 height 10
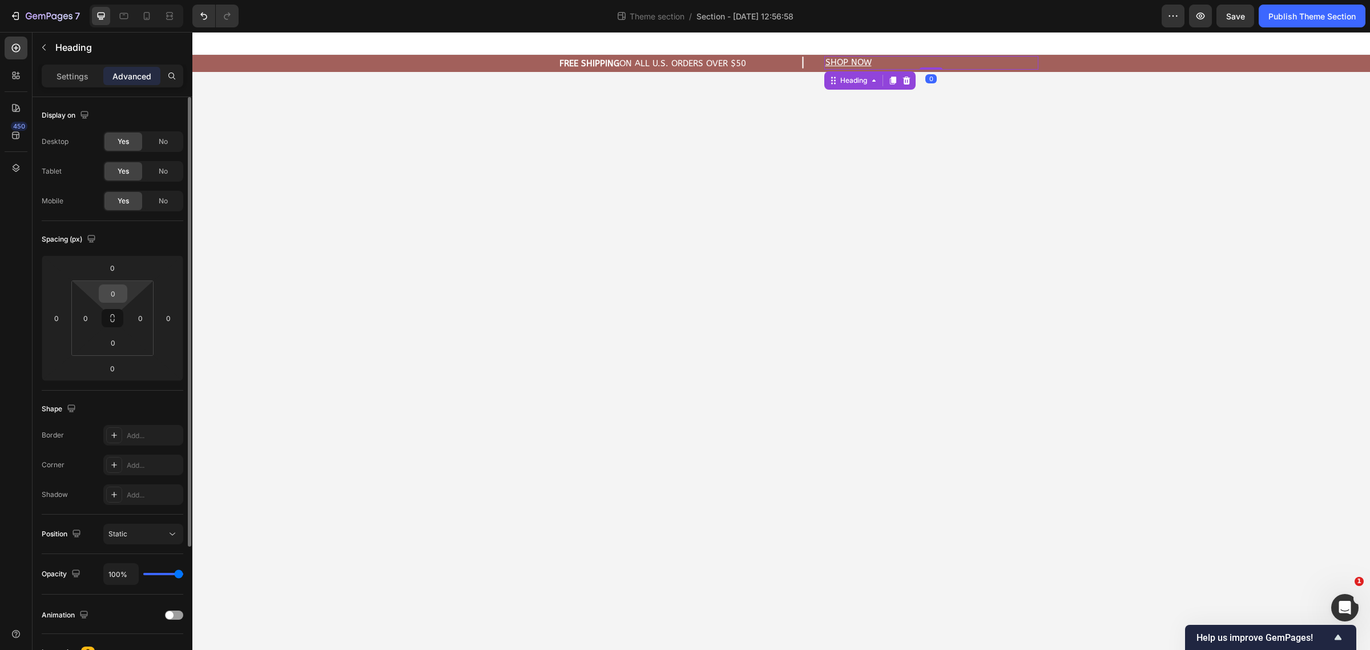
click at [117, 295] on input "0" at bounding box center [113, 293] width 23 height 17
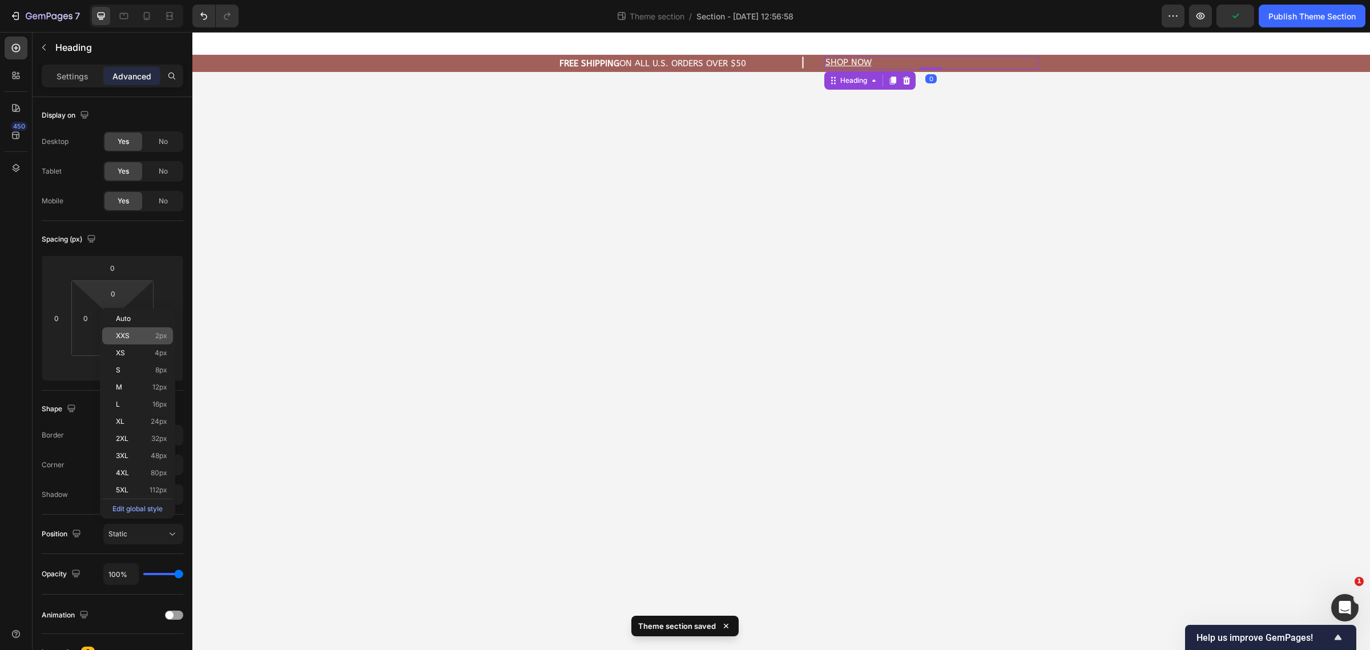
click at [132, 340] on div "XXS 2px" at bounding box center [137, 335] width 71 height 17
type input "2"
click at [971, 268] on body "⁠⁠⁠⁠⁠⁠⁠ FREE Shipping On All U.S. Orders Over $50 Heading Icon ⁠⁠⁠⁠⁠⁠⁠ Shop now…" at bounding box center [781, 341] width 1178 height 618
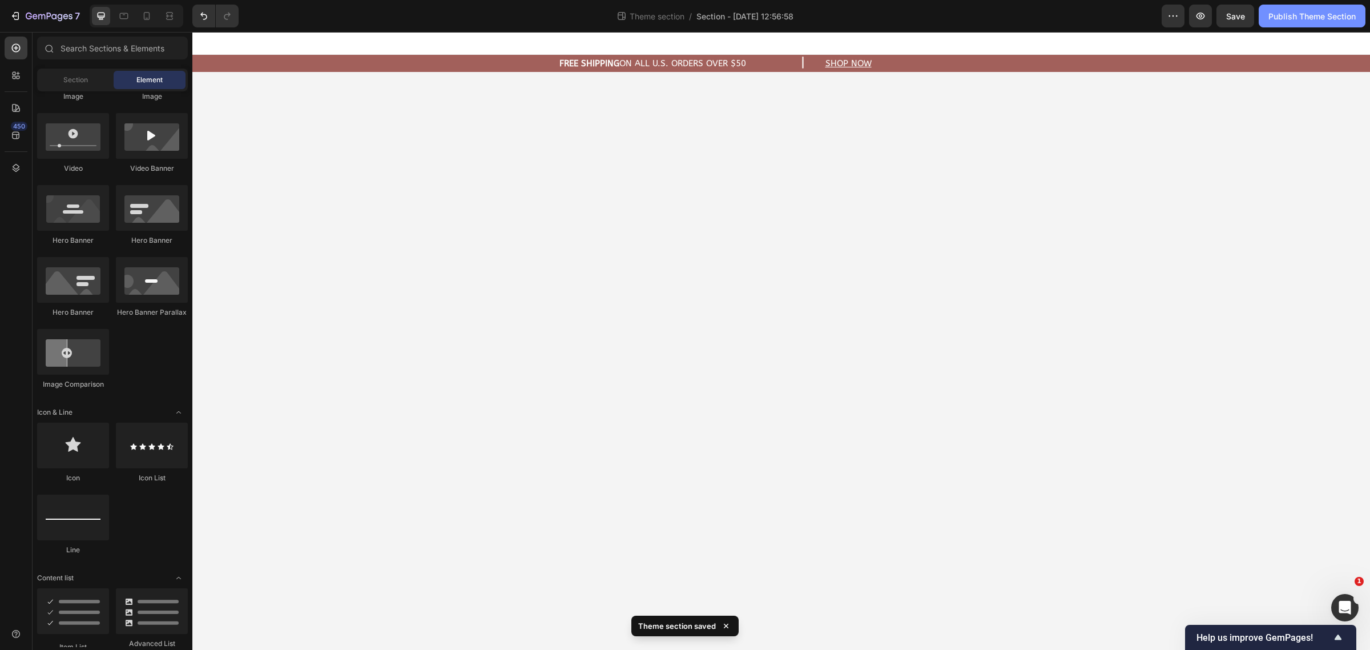
click at [1300, 11] on div "Publish Theme Section" at bounding box center [1312, 16] width 87 height 12
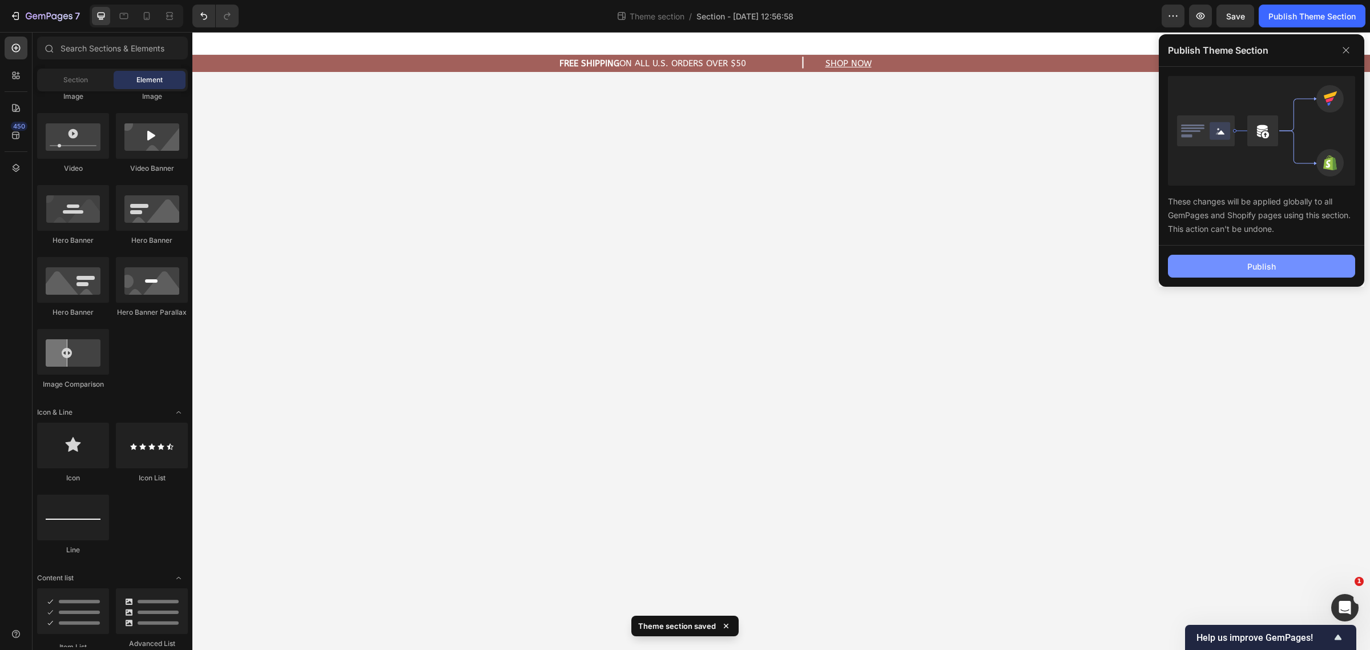
click at [1214, 272] on button "Publish" at bounding box center [1261, 266] width 187 height 23
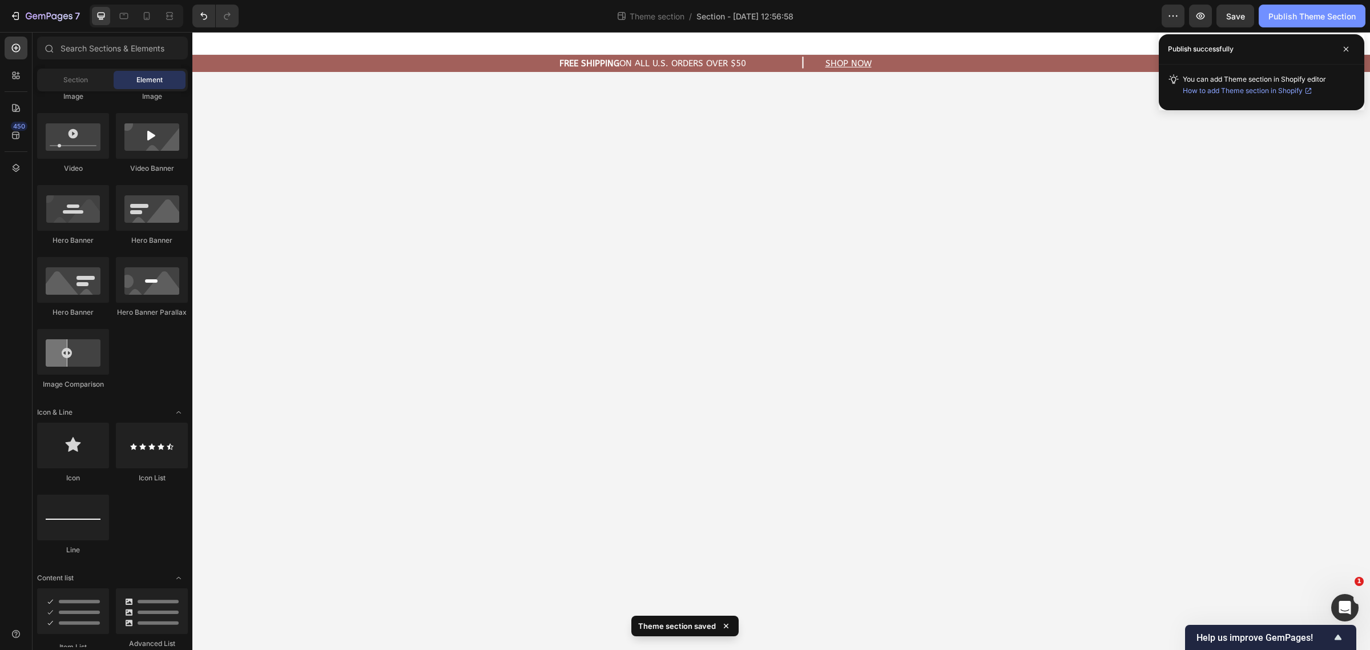
click at [1316, 13] on div "Publish Theme Section" at bounding box center [1312, 16] width 87 height 12
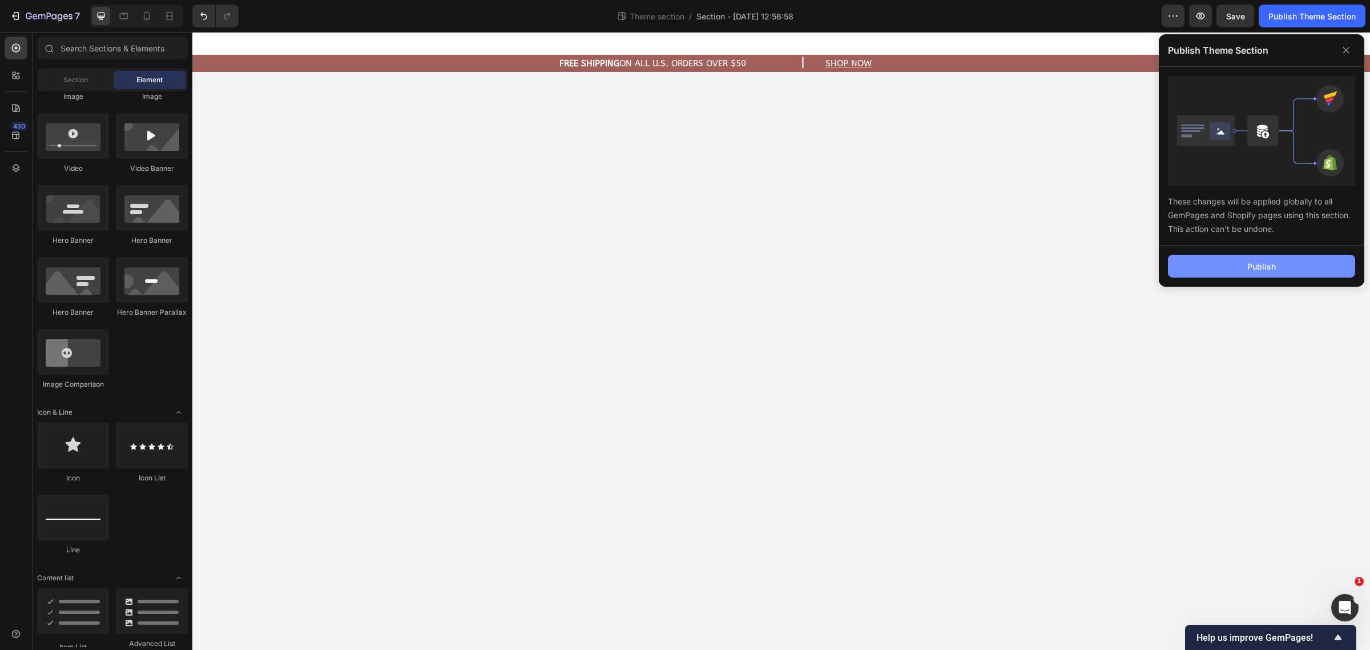
click at [1246, 267] on button "Publish" at bounding box center [1261, 266] width 187 height 23
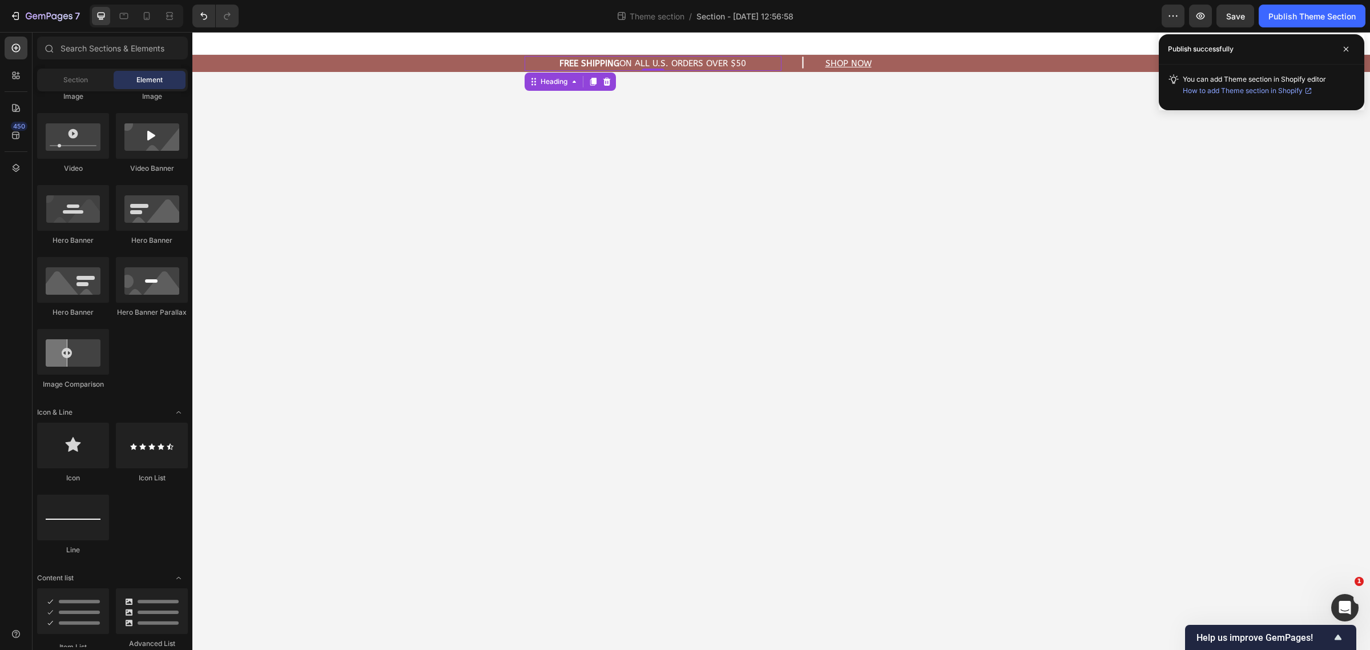
click at [578, 58] on strong "FREE Shipping" at bounding box center [589, 63] width 60 height 10
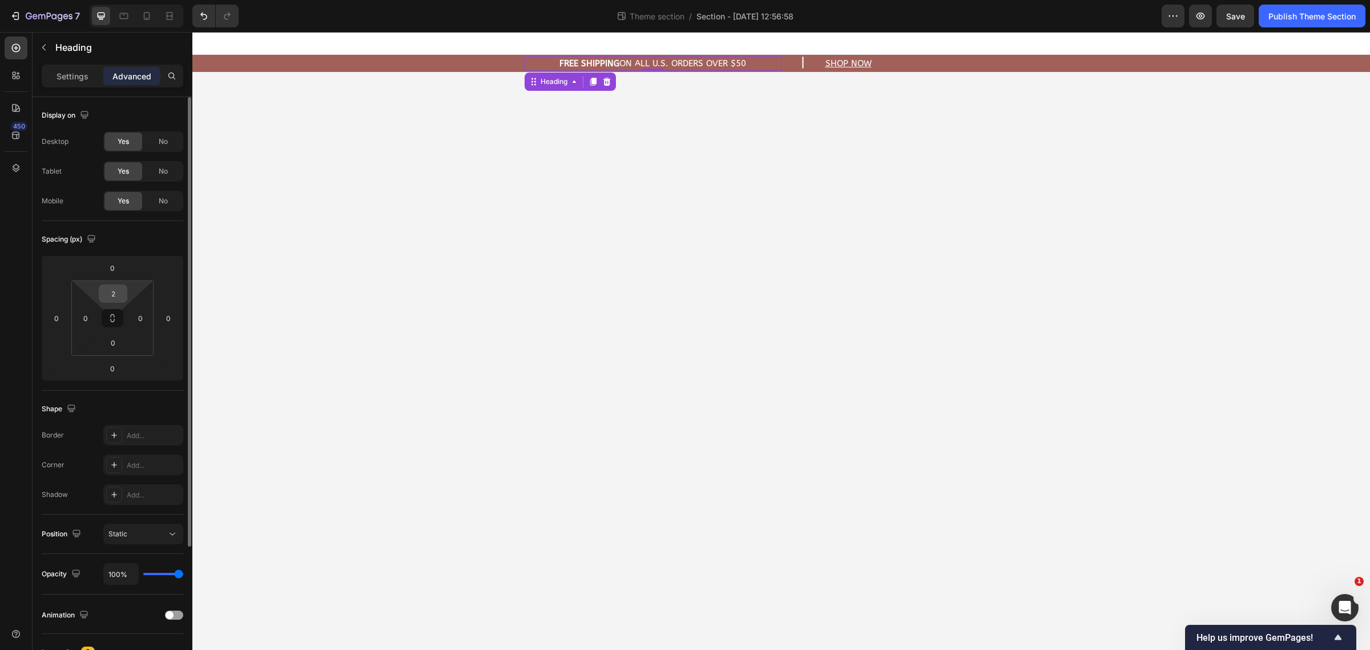
click at [110, 294] on input "2" at bounding box center [113, 293] width 23 height 17
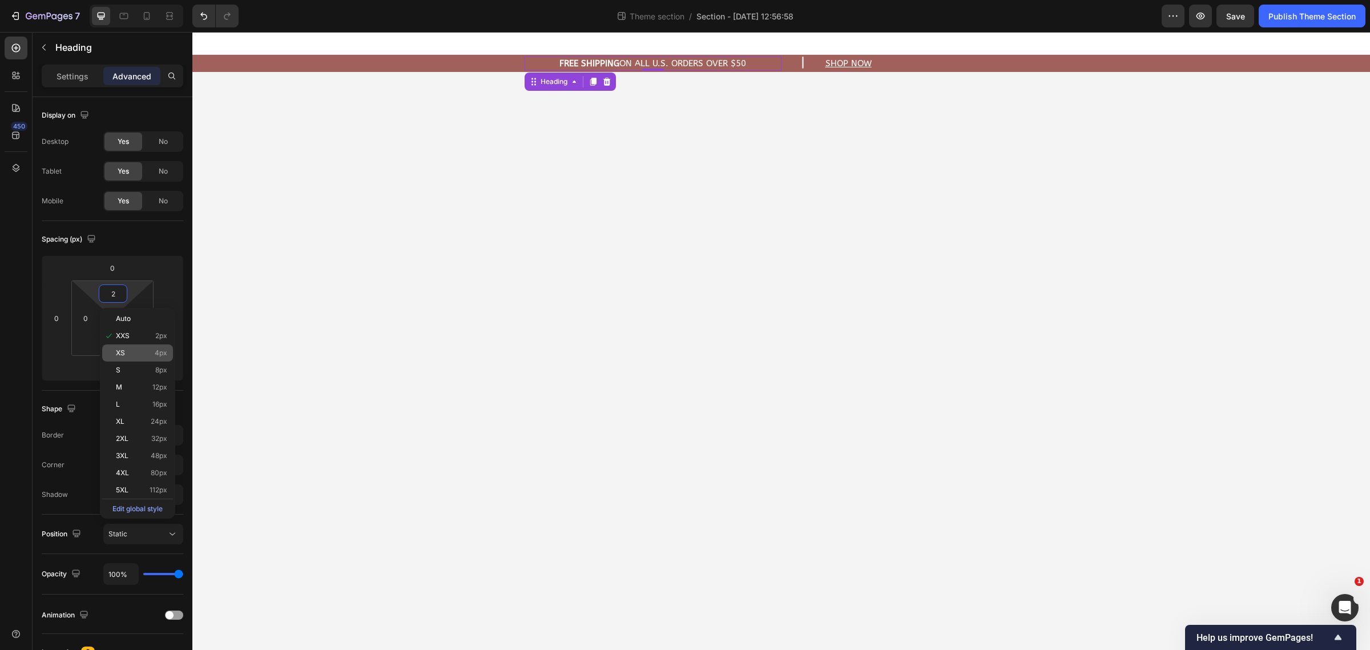
click at [138, 347] on div "XS 4px" at bounding box center [137, 352] width 71 height 17
type input "4"
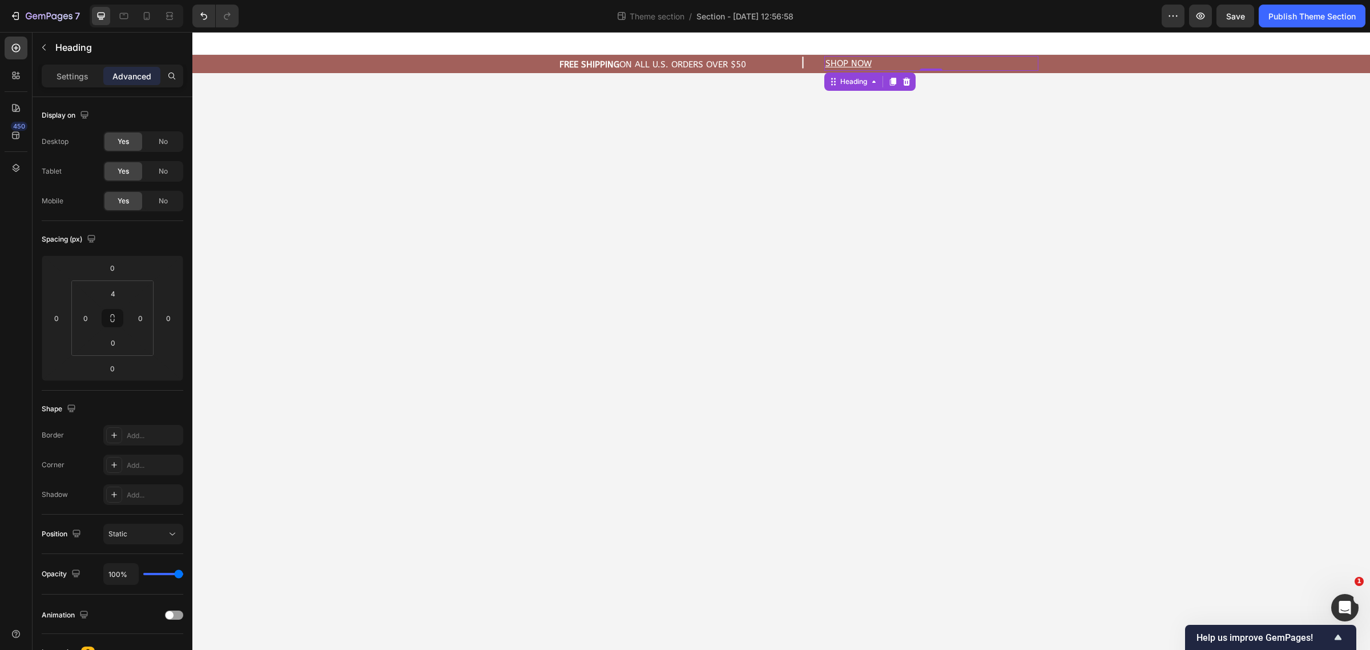
click at [837, 63] on u "Shop now" at bounding box center [849, 63] width 46 height 10
click at [107, 293] on input "2" at bounding box center [113, 293] width 23 height 17
click at [134, 354] on p "XS 4px" at bounding box center [141, 353] width 51 height 8
type input "4"
click at [1314, 21] on div "Publish Theme Section" at bounding box center [1312, 16] width 87 height 12
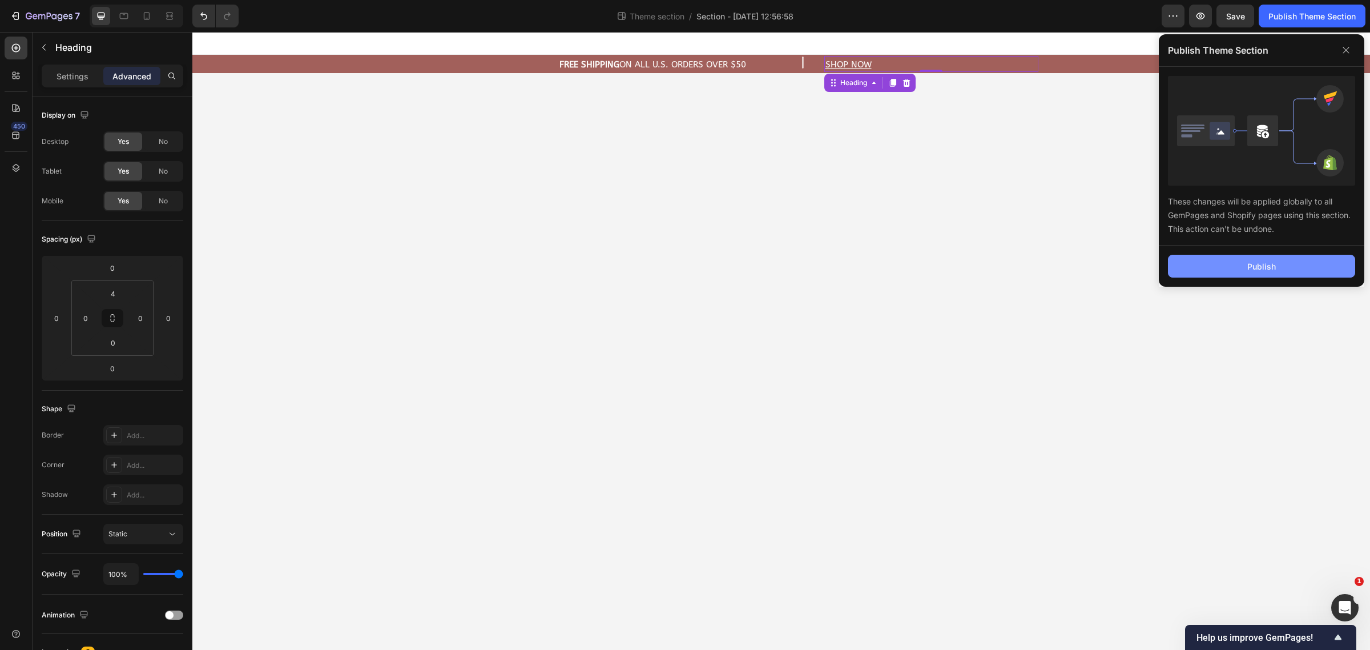
click at [1265, 264] on div "Publish" at bounding box center [1261, 266] width 29 height 12
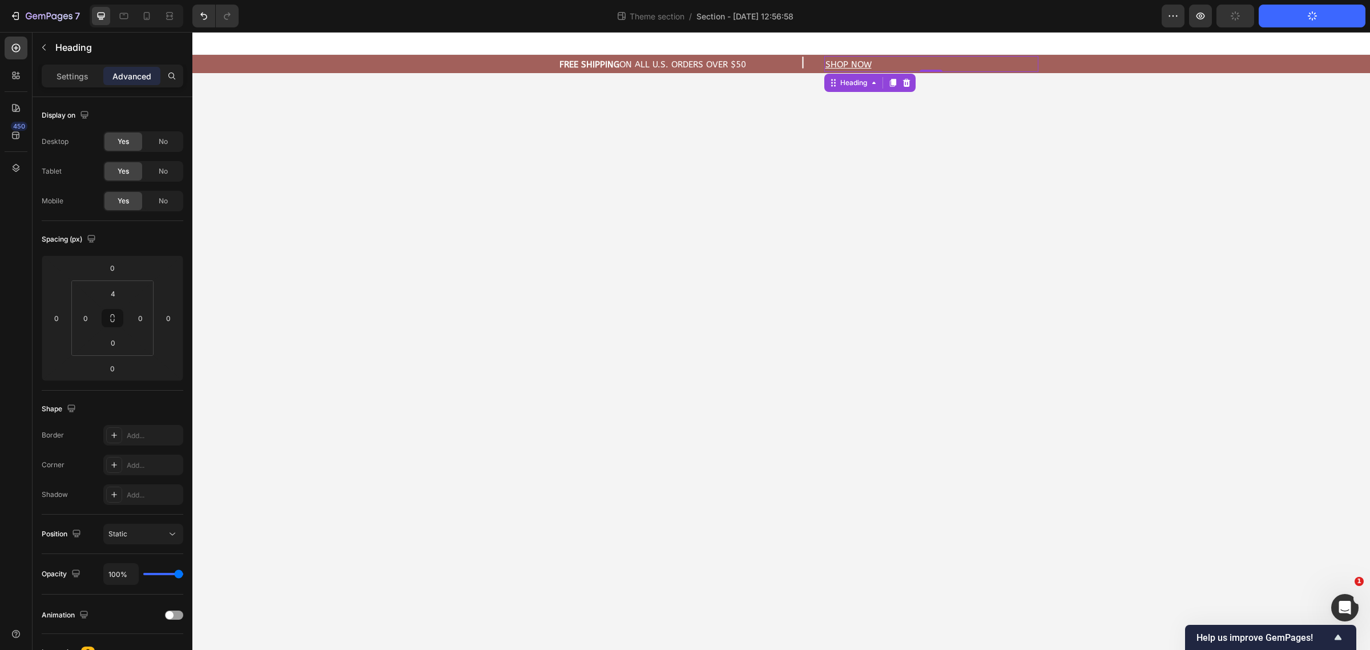
click at [835, 240] on body "⁠⁠⁠⁠⁠⁠⁠ FREE Shipping On All U.S. Orders Over $50 Heading Icon ⁠⁠⁠⁠⁠⁠⁠ Shop now…" at bounding box center [781, 341] width 1178 height 618
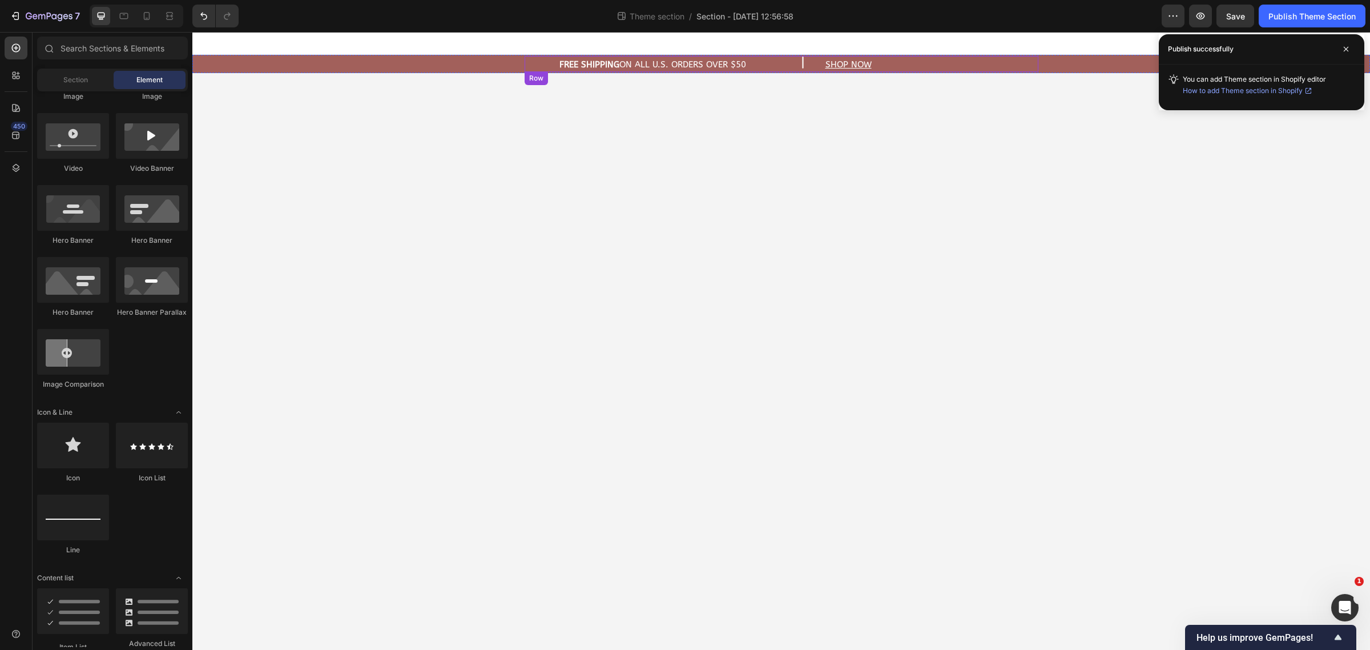
click at [782, 70] on div "⁠⁠⁠⁠⁠⁠⁠ FREE Shipping On All U.S. Orders Over $50 Heading Icon ⁠⁠⁠⁠⁠⁠⁠ Shop now…" at bounding box center [782, 64] width 514 height 16
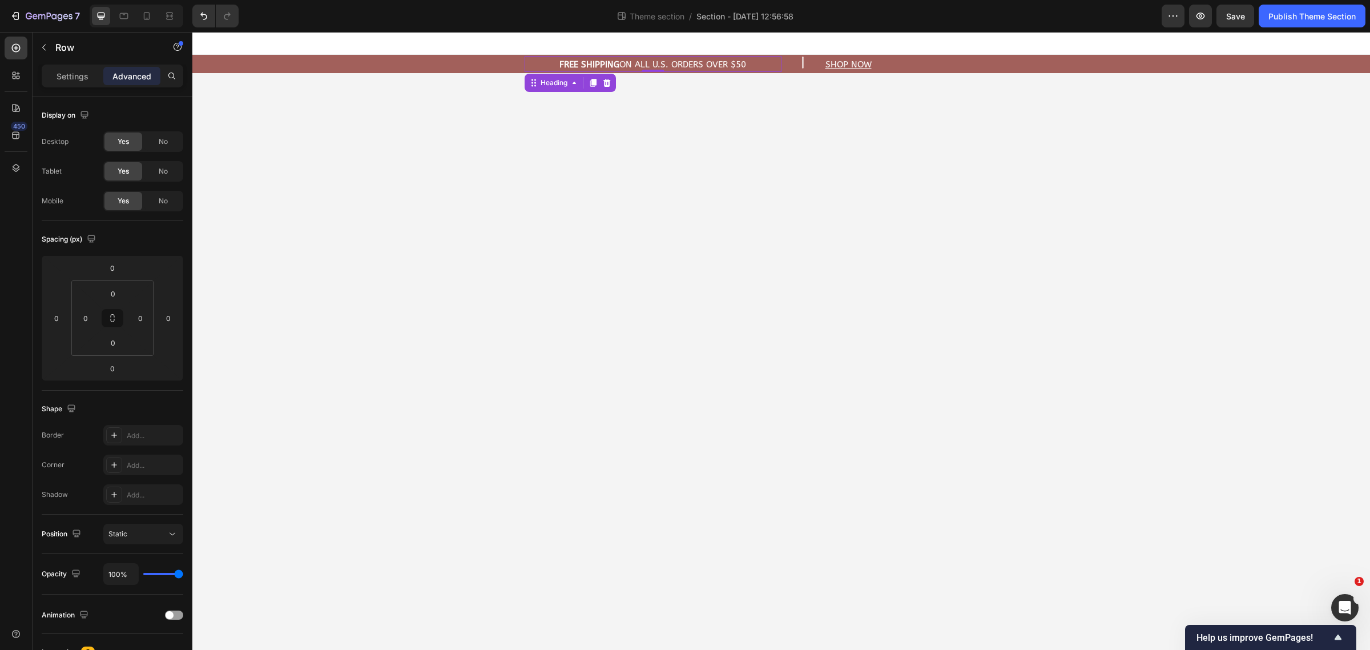
click at [540, 63] on p "⁠⁠⁠⁠⁠⁠⁠ FREE Shipping On All U.S. Orders Over $50" at bounding box center [653, 64] width 226 height 11
click at [78, 314] on input "0" at bounding box center [85, 317] width 17 height 17
click at [120, 392] on p "S 8px" at bounding box center [113, 394] width 51 height 8
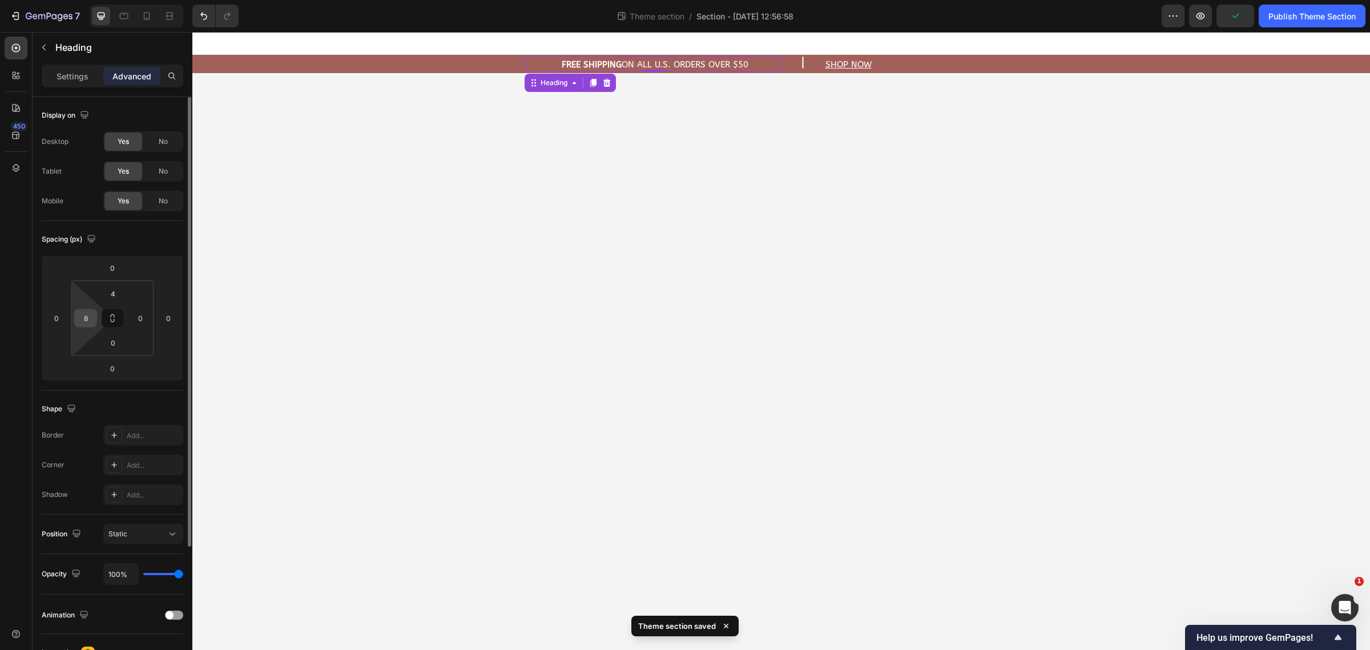
click at [87, 315] on input "8" at bounding box center [85, 317] width 17 height 17
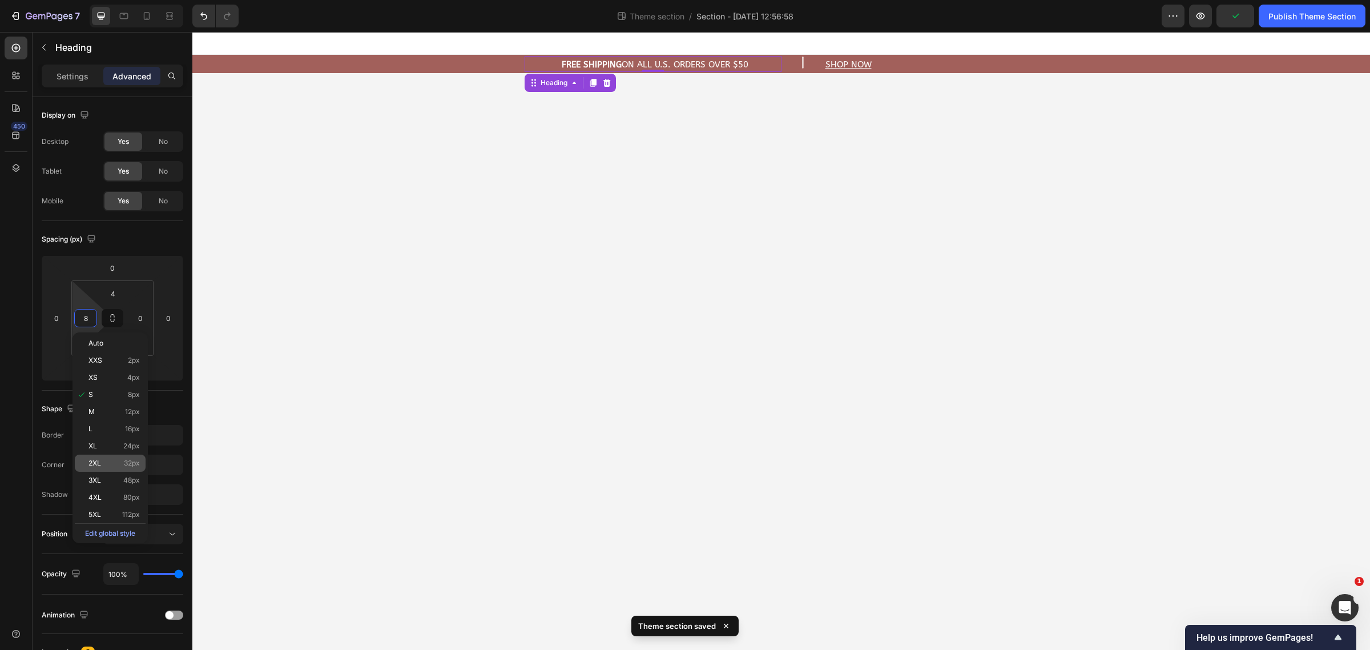
click at [115, 460] on p "2XL 32px" at bounding box center [113, 463] width 51 height 8
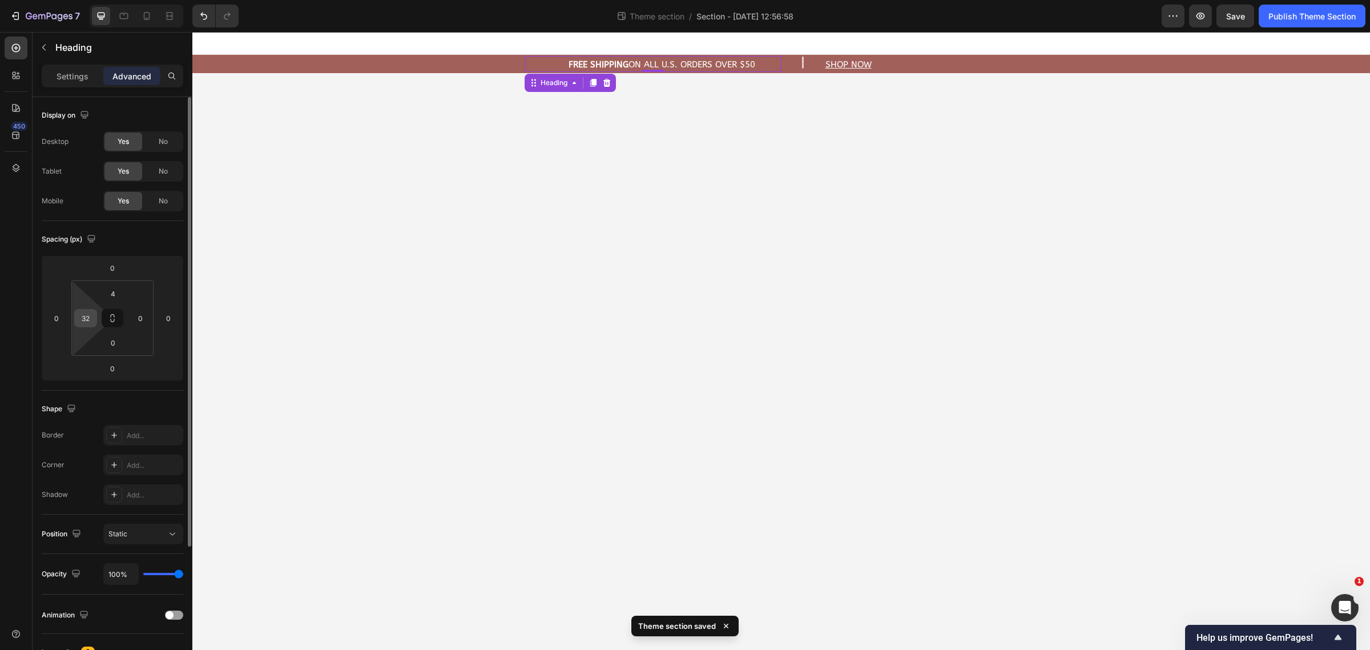
click at [90, 320] on input "32" at bounding box center [85, 317] width 17 height 17
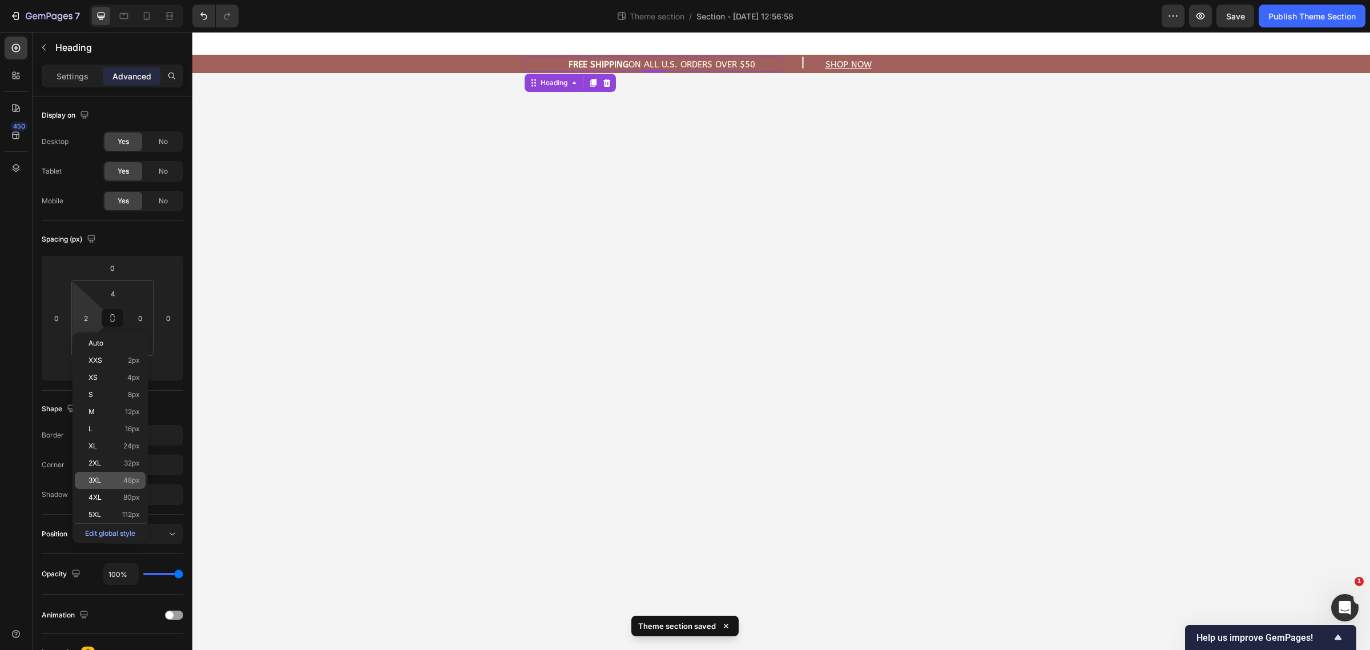
click at [132, 480] on span "48px" at bounding box center [131, 480] width 17 height 8
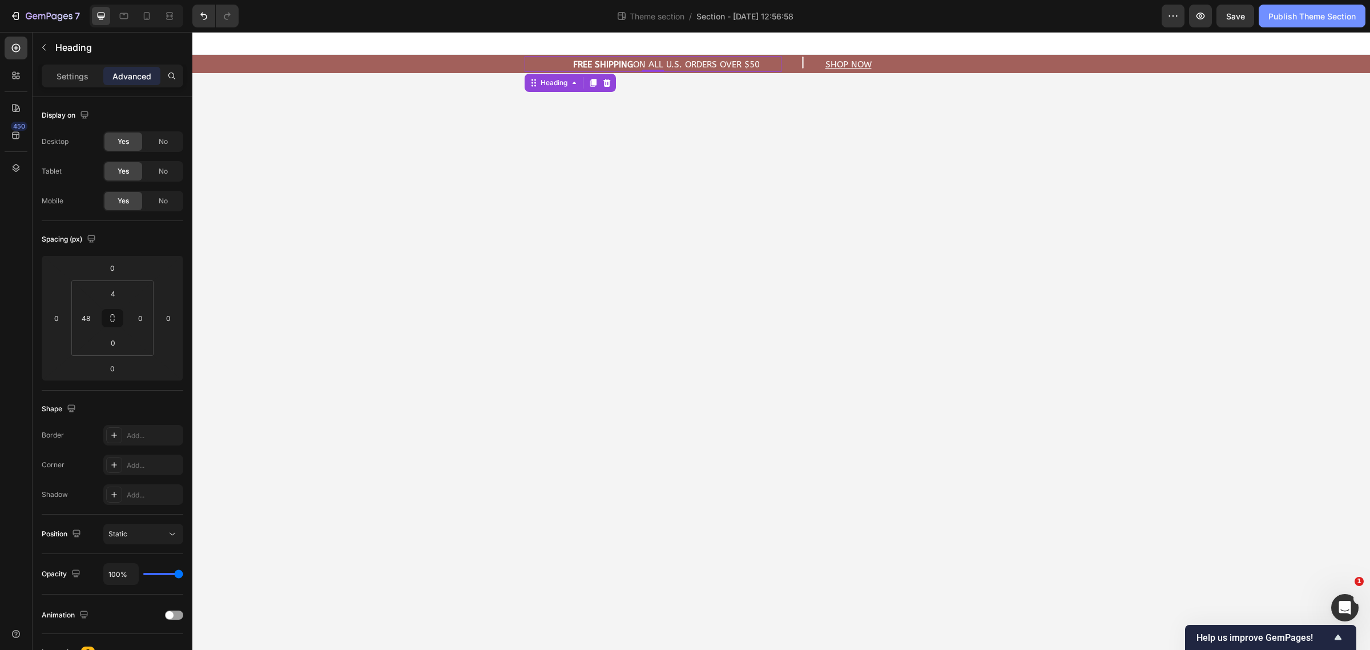
click at [1312, 12] on div "Publish Theme Section" at bounding box center [1312, 16] width 87 height 12
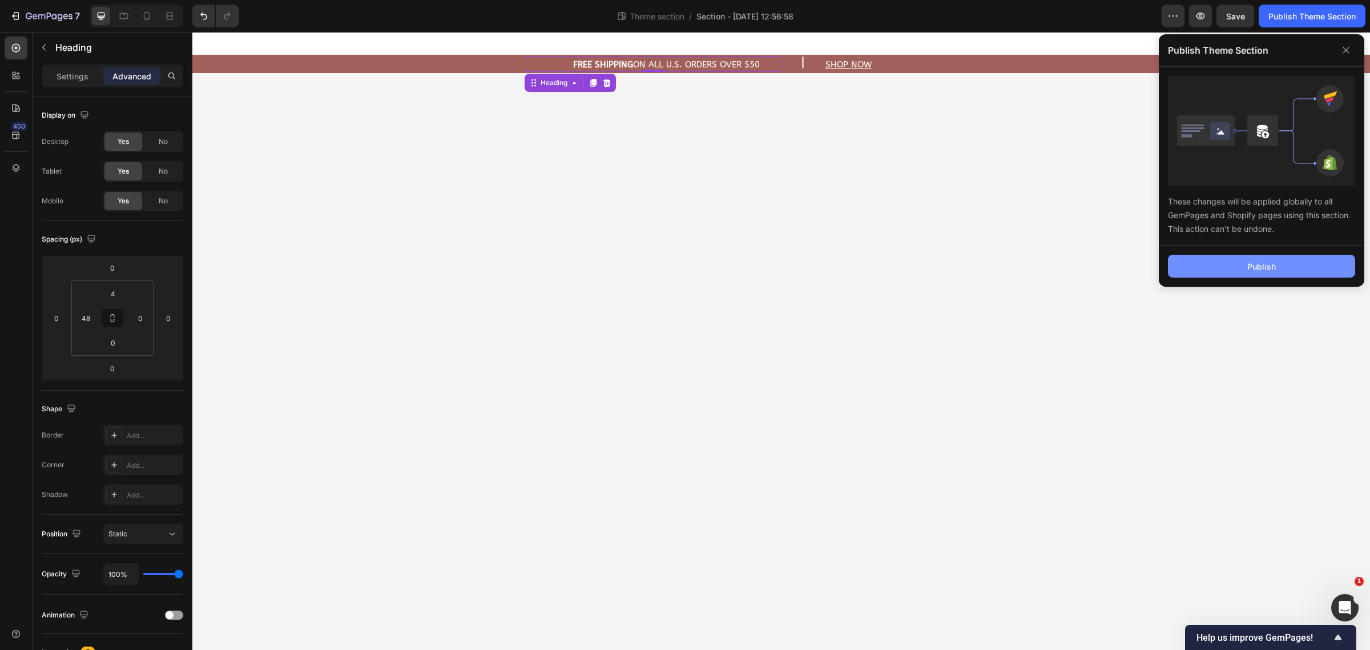
click at [1223, 277] on button "Publish" at bounding box center [1261, 266] width 187 height 23
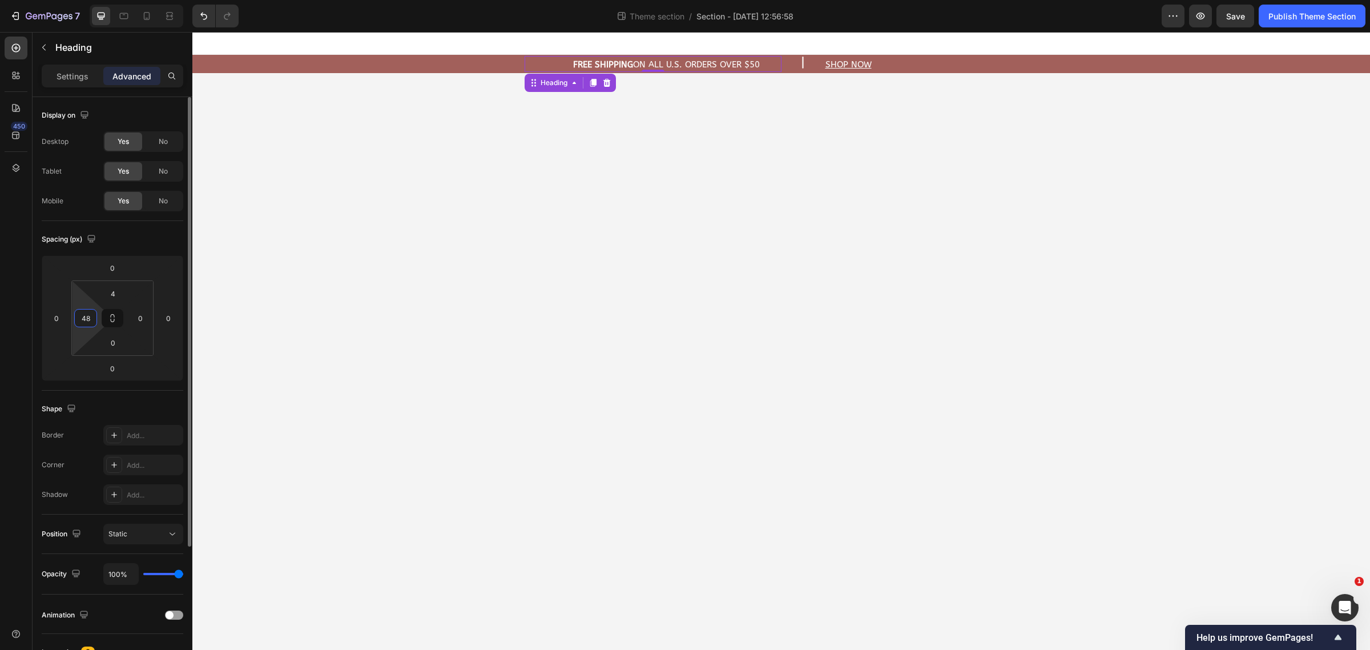
click at [86, 323] on input "48" at bounding box center [85, 317] width 17 height 17
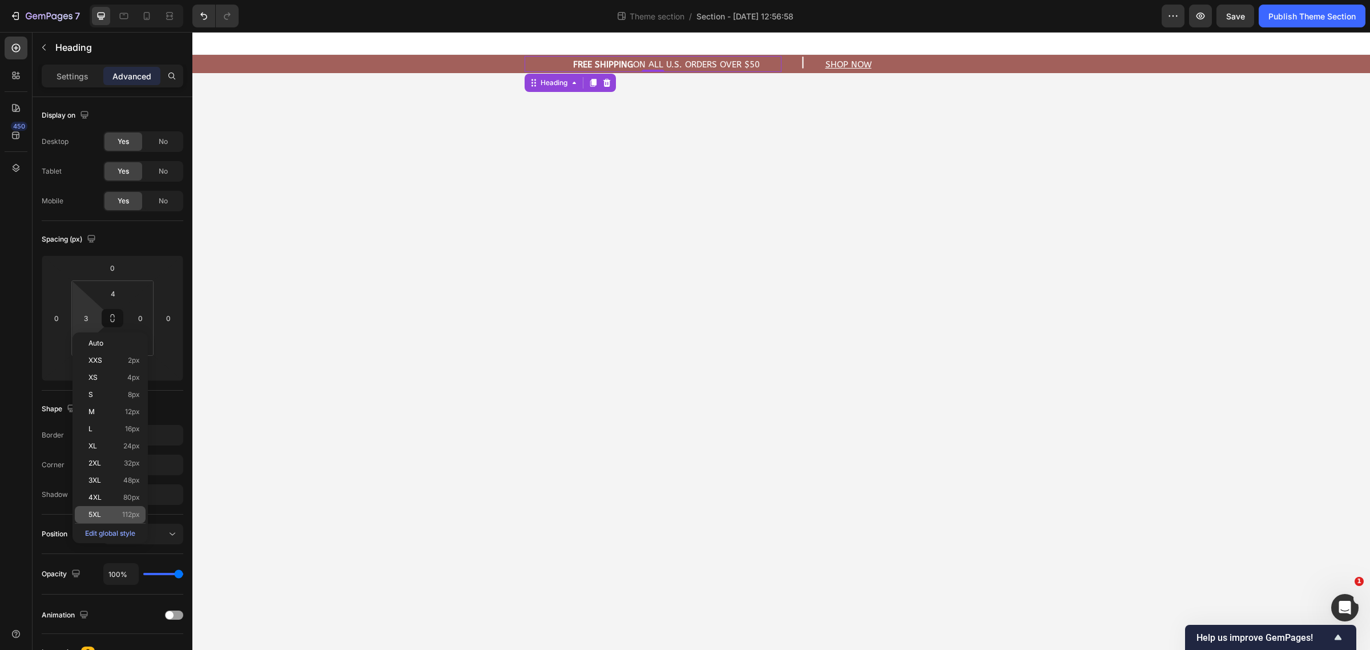
click at [134, 512] on span "112px" at bounding box center [131, 514] width 18 height 8
type input "112"
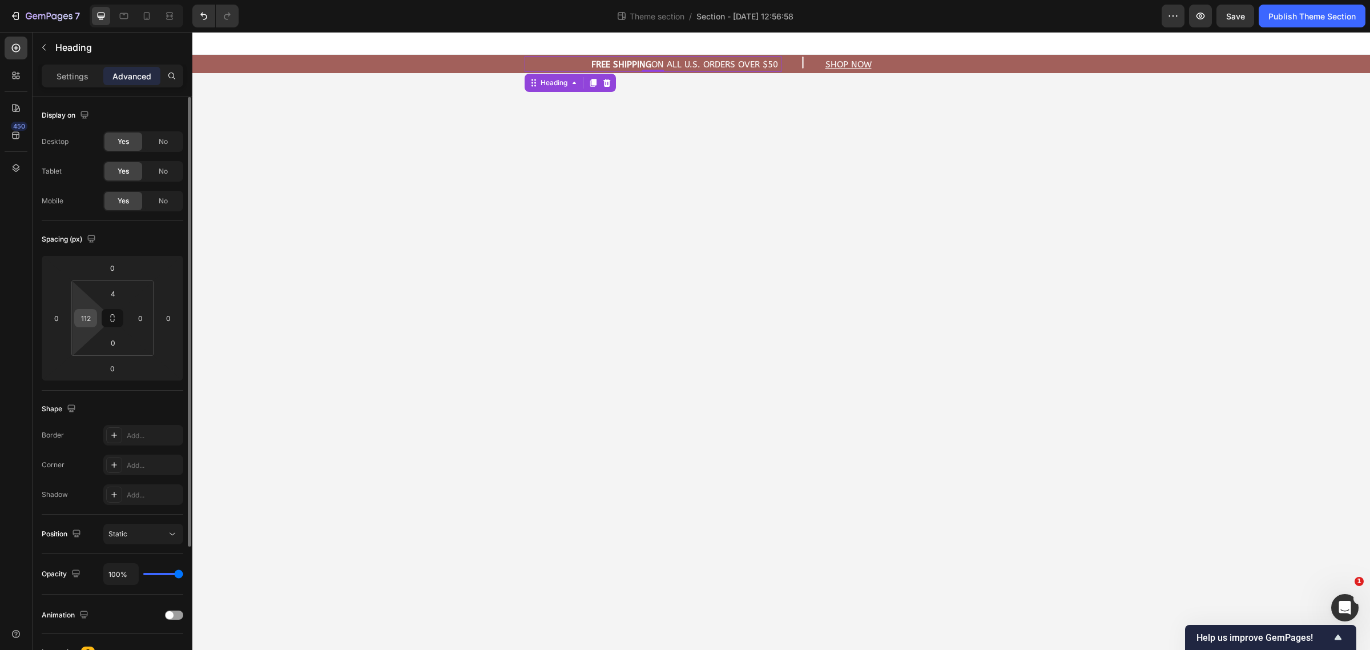
click at [75, 311] on div "112" at bounding box center [85, 318] width 23 height 18
click at [56, 313] on input "0" at bounding box center [56, 317] width 17 height 17
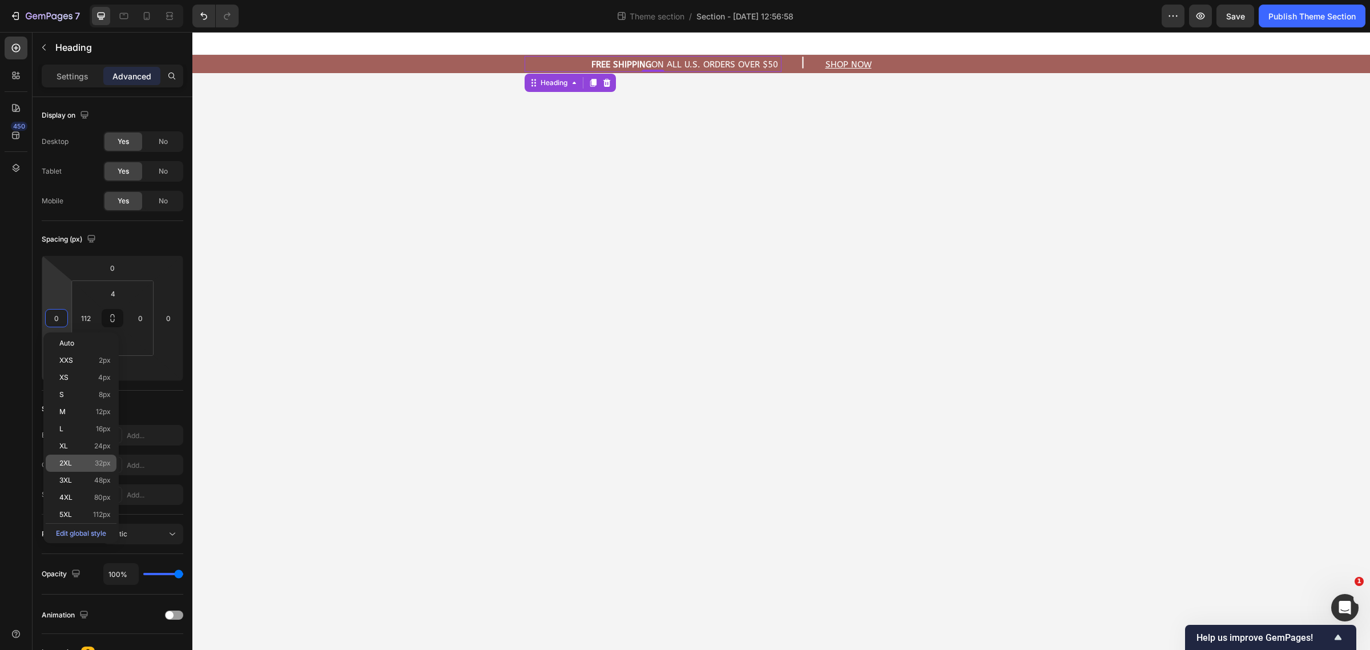
click at [99, 457] on div "2XL 32px" at bounding box center [81, 462] width 71 height 17
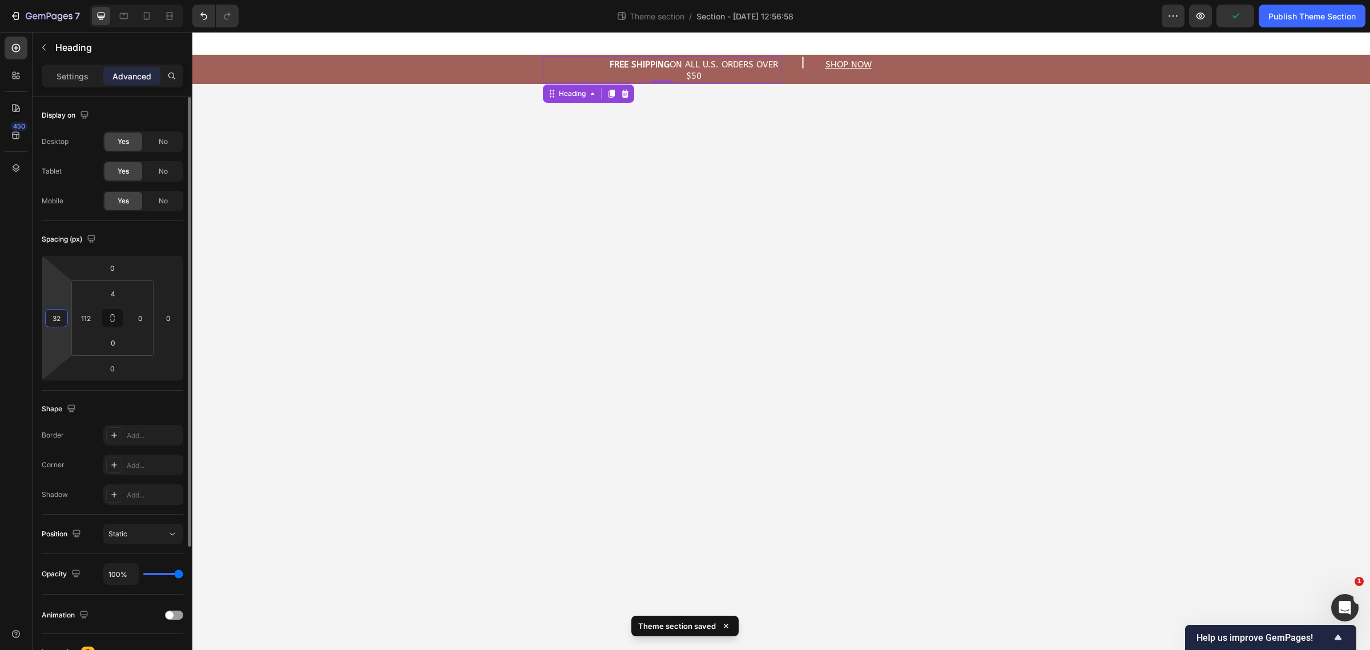
click at [62, 318] on input "32" at bounding box center [56, 317] width 17 height 17
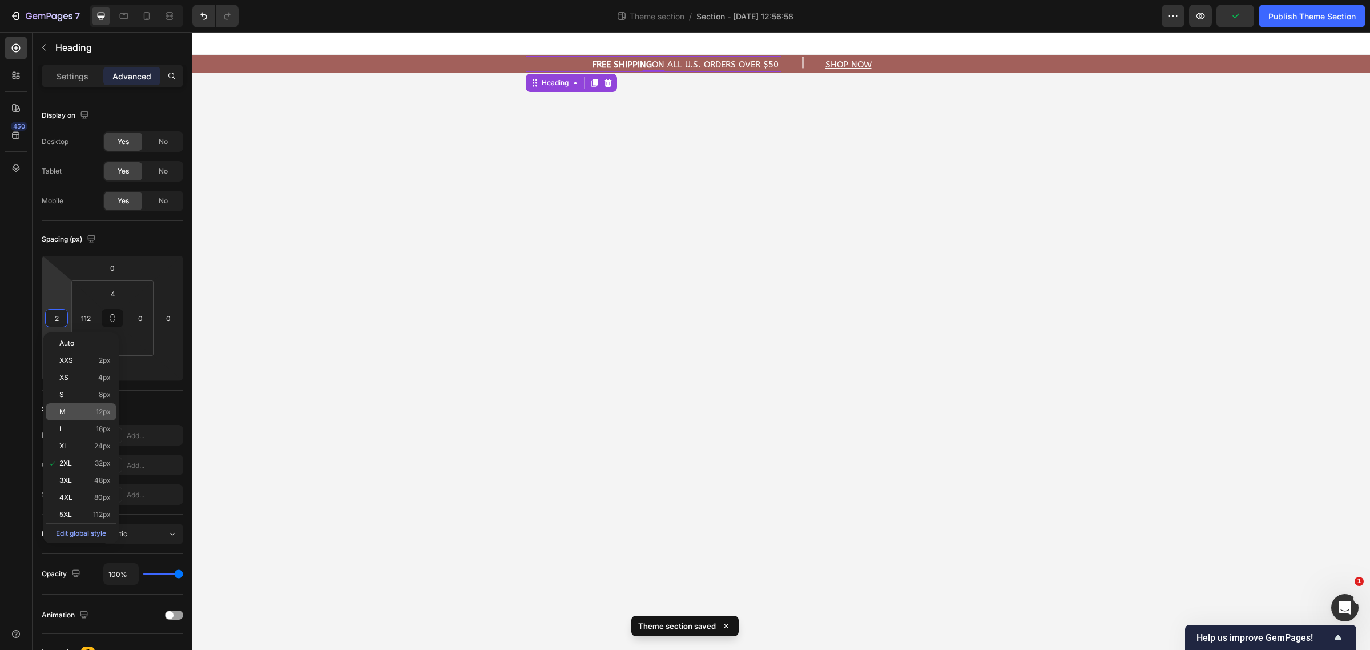
click at [94, 404] on div "M 12px" at bounding box center [81, 411] width 71 height 17
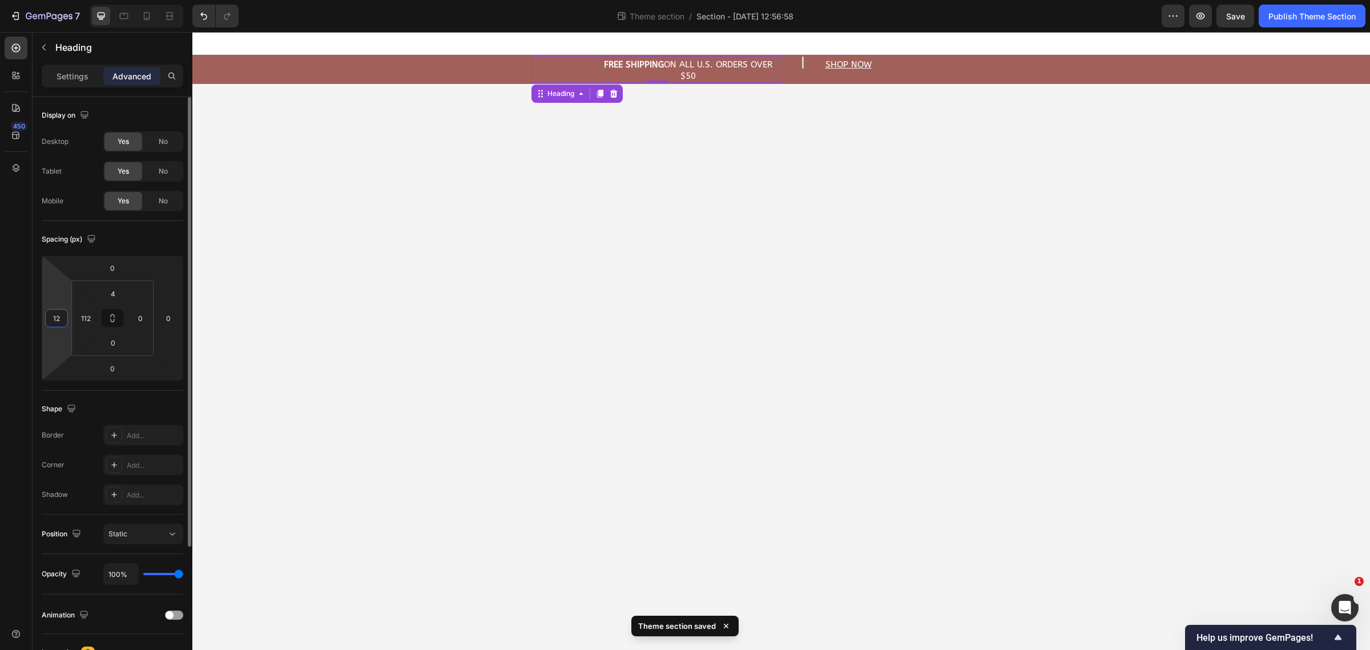
click at [59, 323] on input "12" at bounding box center [56, 317] width 17 height 17
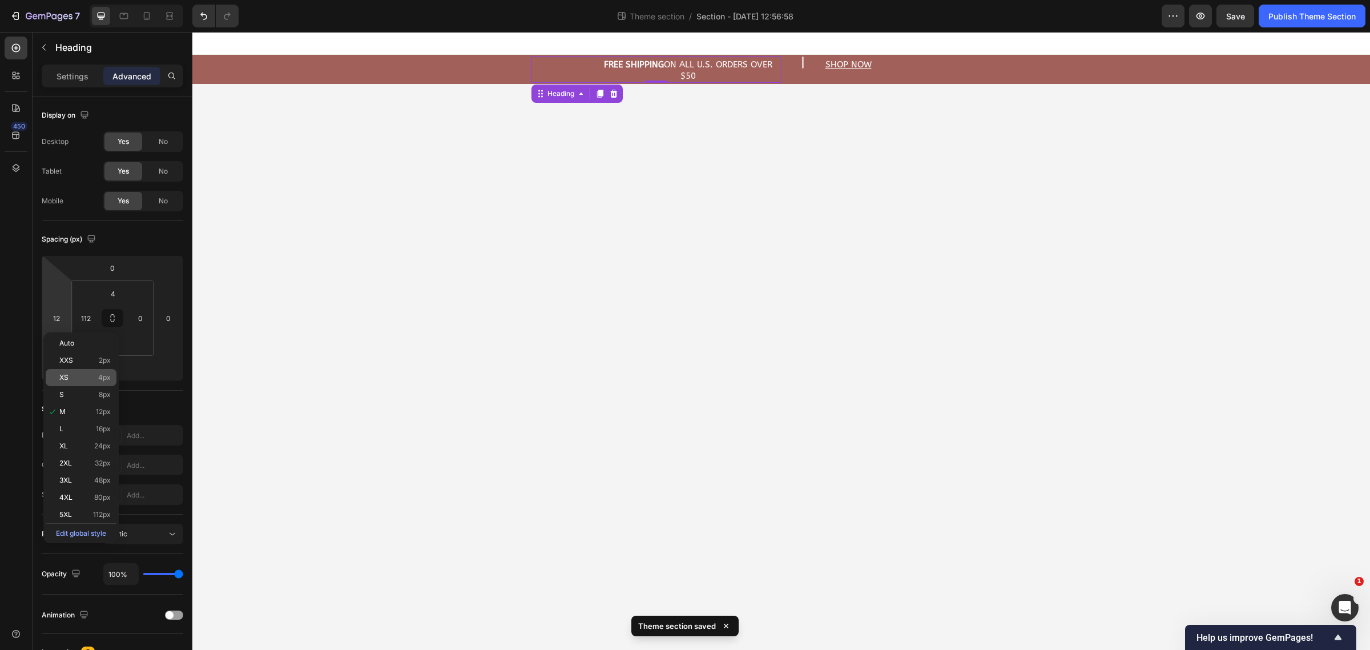
click at [90, 374] on p "XS 4px" at bounding box center [84, 377] width 51 height 8
type input "4"
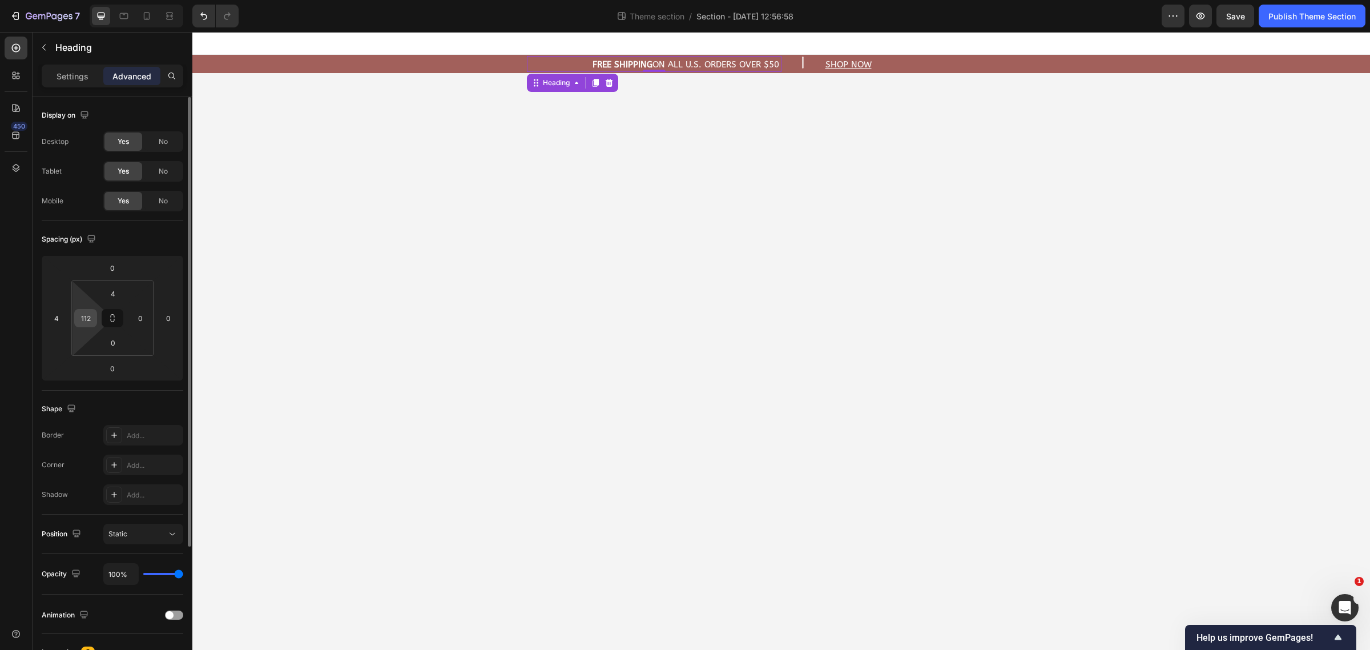
click at [84, 320] on input "112" at bounding box center [85, 317] width 17 height 17
click at [86, 311] on input "112" at bounding box center [85, 317] width 17 height 17
click at [86, 315] on input "112" at bounding box center [85, 317] width 17 height 17
type input "112"
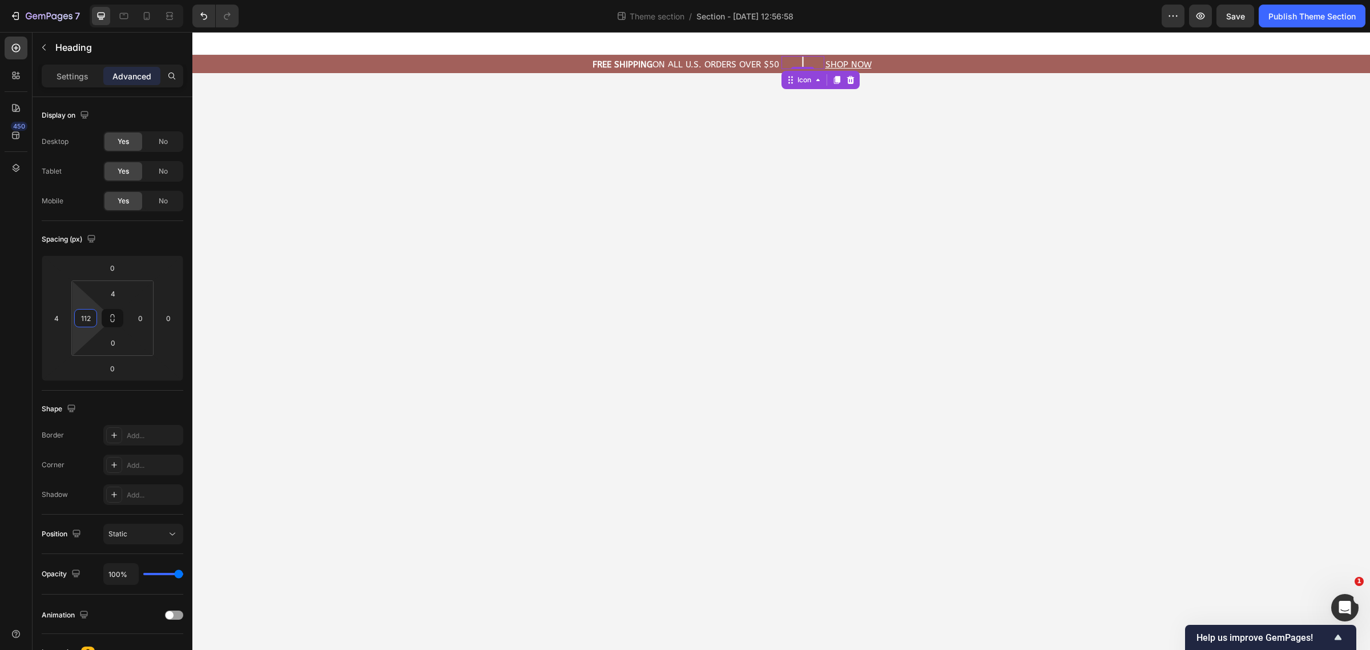
click at [794, 61] on div "Icon 0" at bounding box center [803, 62] width 43 height 13
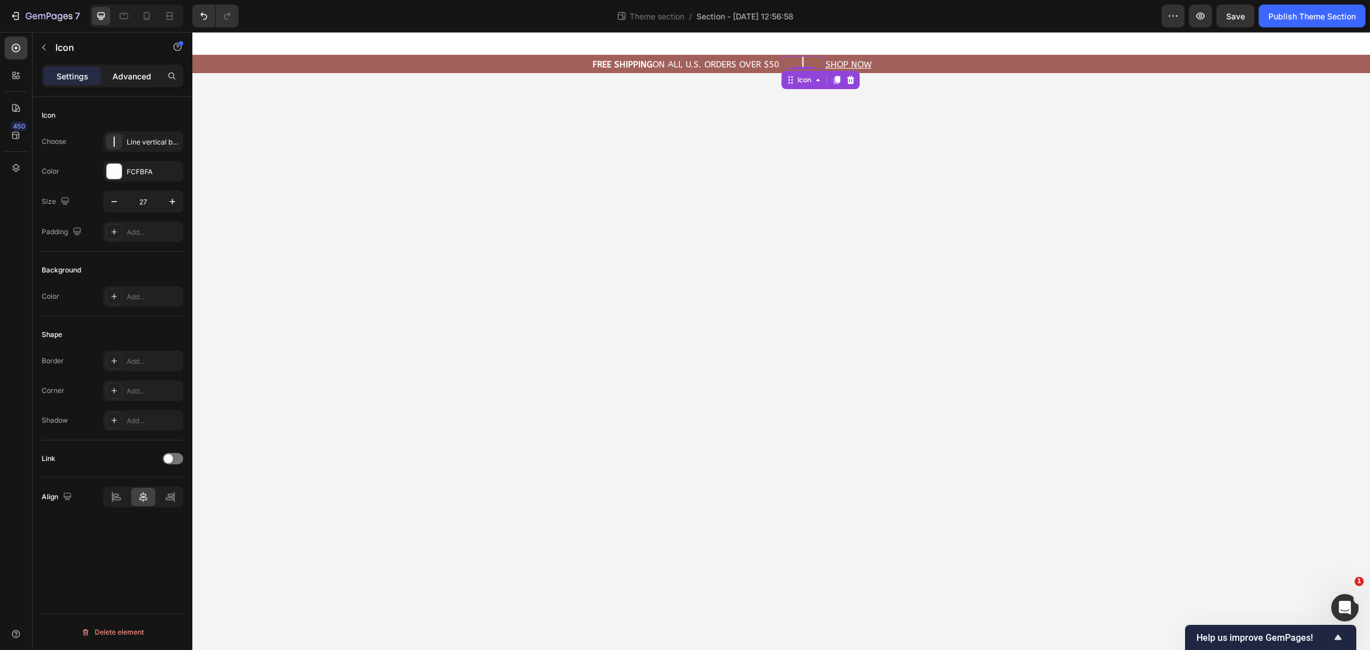
click at [118, 70] on p "Advanced" at bounding box center [131, 76] width 39 height 12
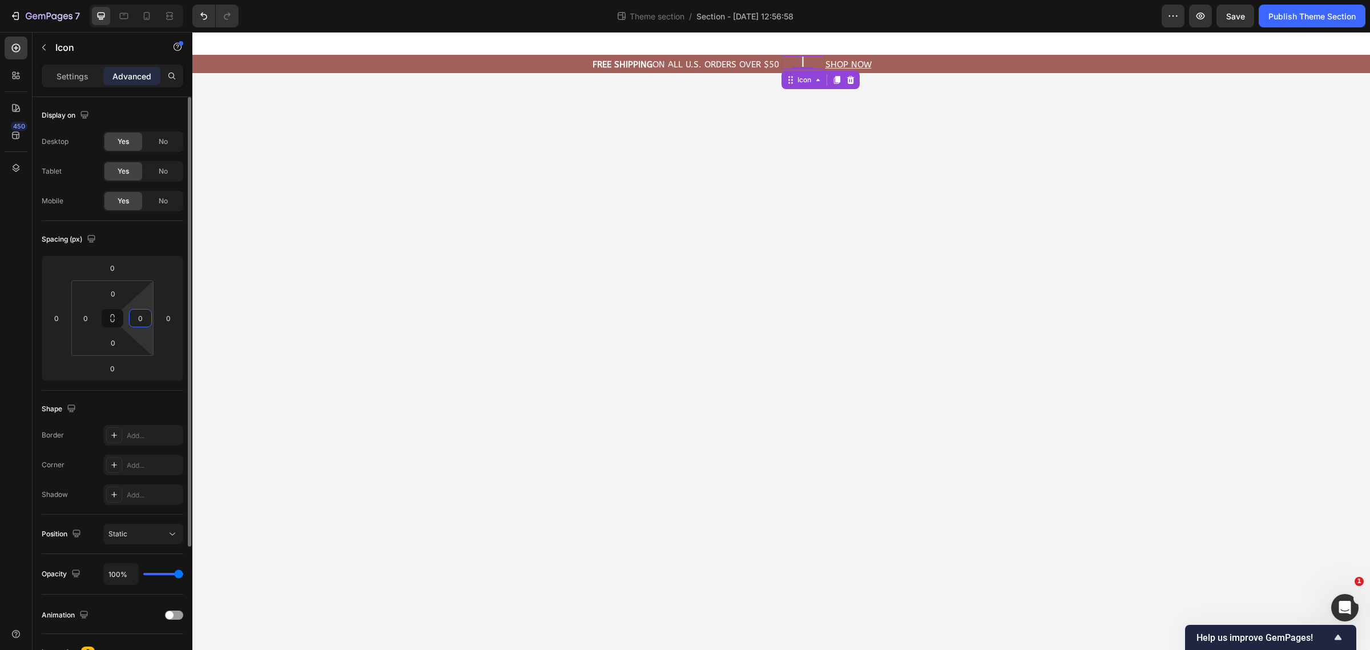
click at [138, 317] on input "0" at bounding box center [140, 317] width 17 height 17
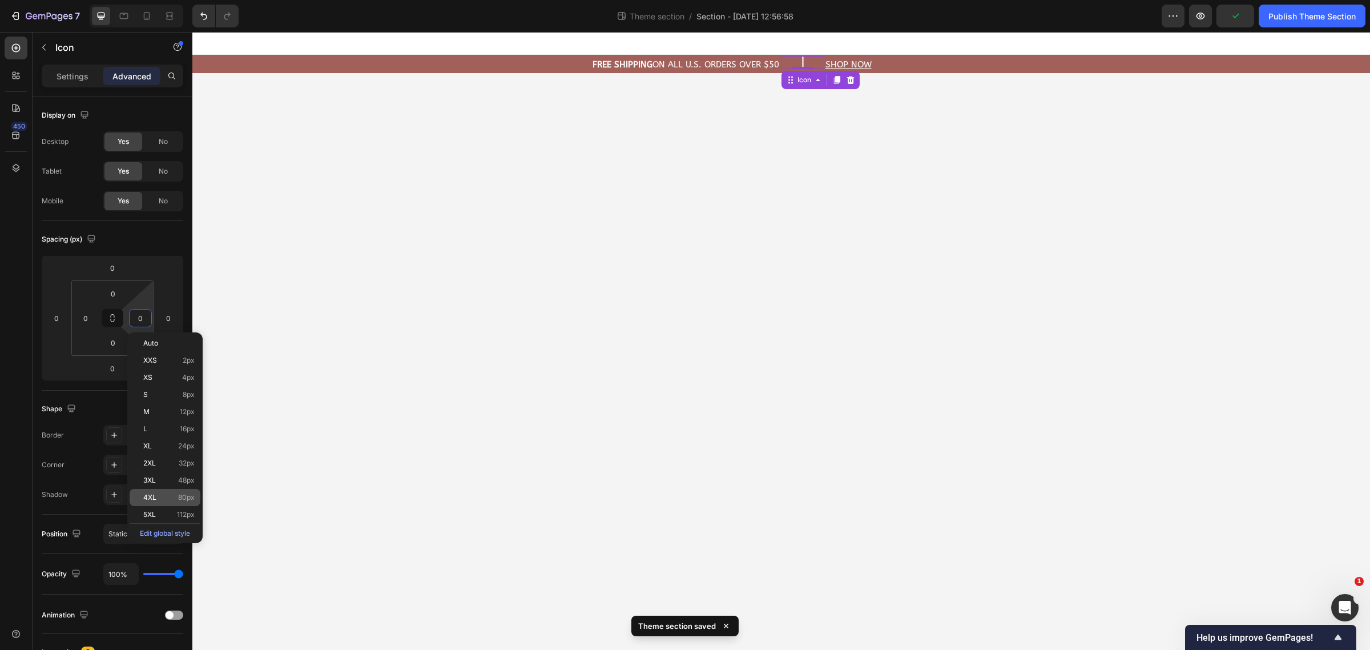
click at [189, 501] on div "4XL 80px" at bounding box center [165, 497] width 71 height 17
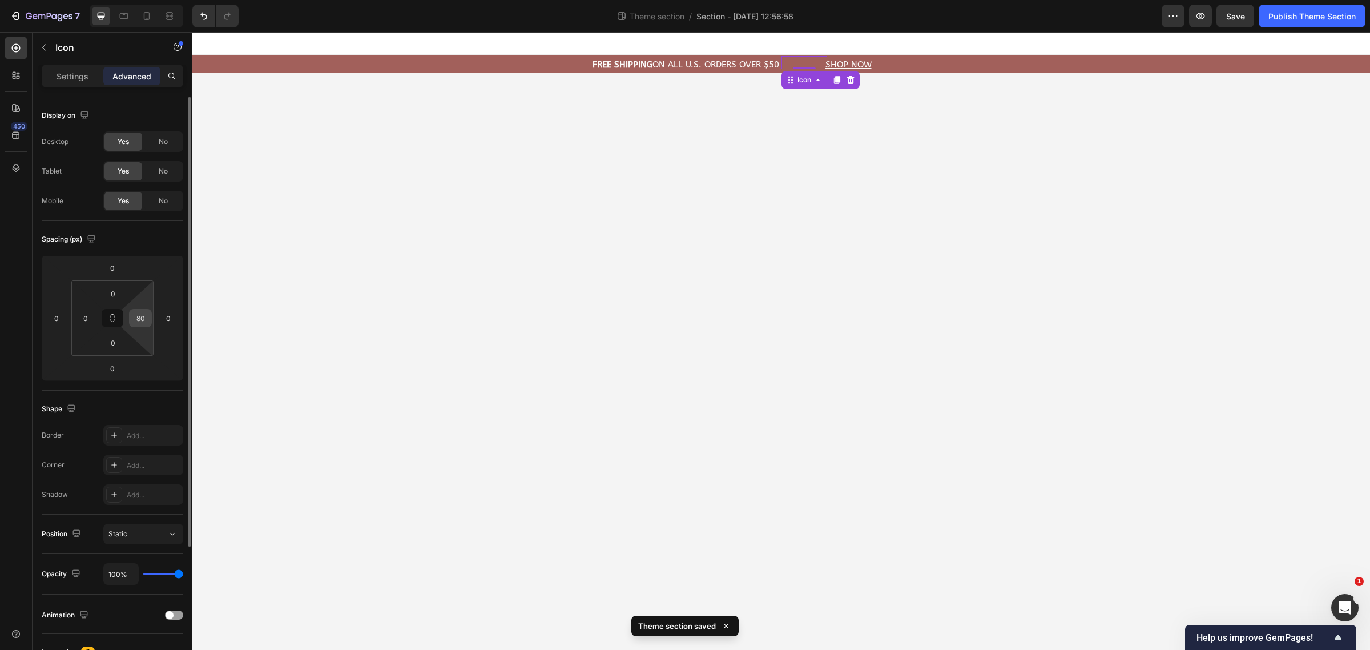
click at [144, 320] on input "80" at bounding box center [140, 317] width 17 height 17
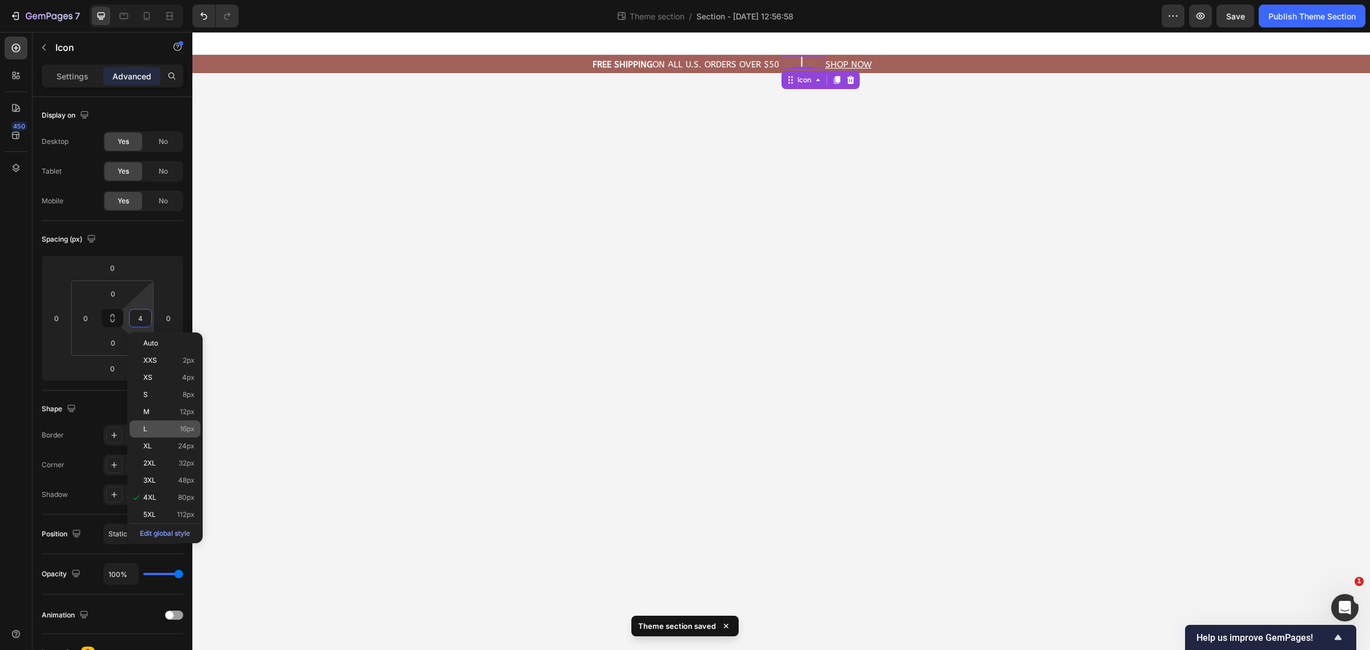
click at [172, 430] on p "L 16px" at bounding box center [168, 429] width 51 height 8
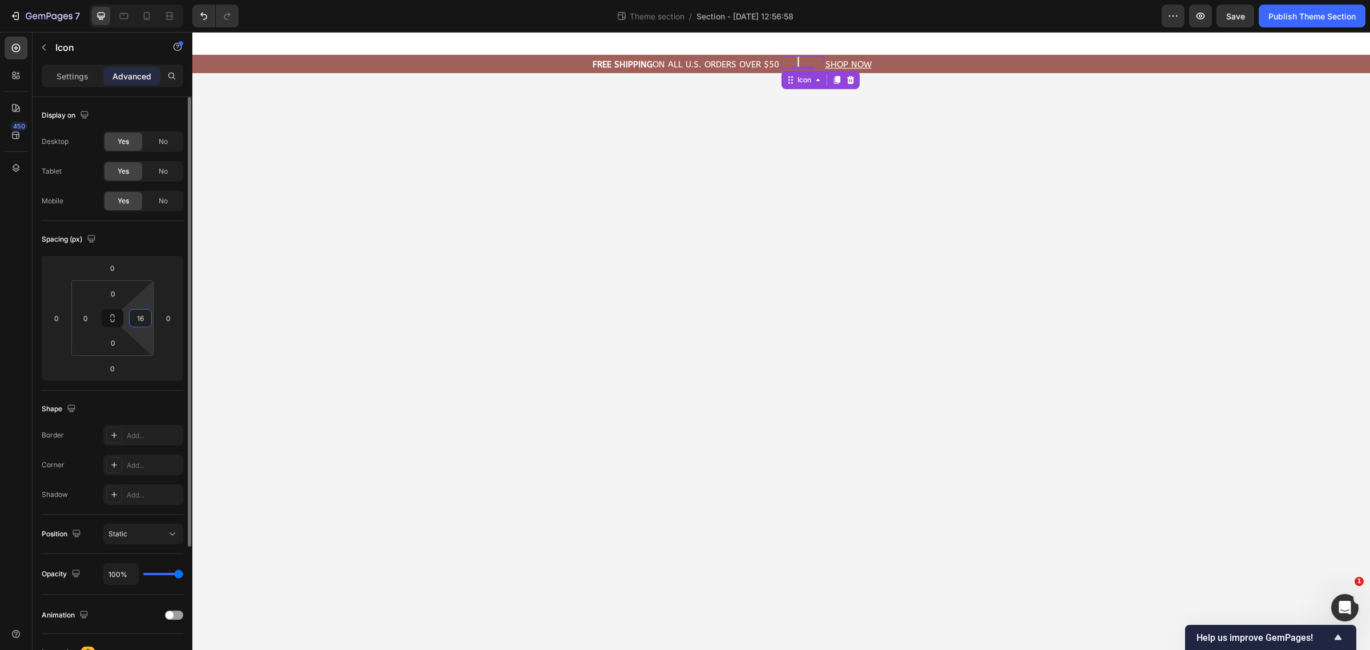
click at [139, 324] on input "16" at bounding box center [140, 317] width 17 height 17
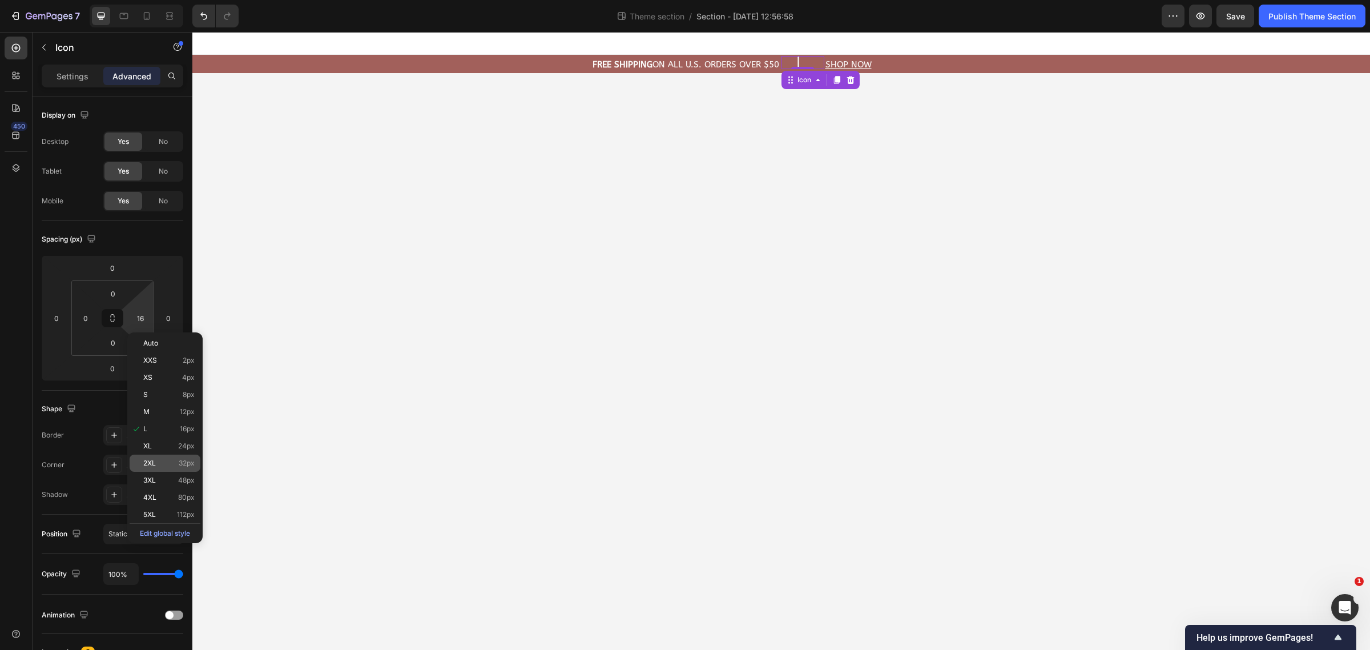
click at [173, 465] on p "2XL 32px" at bounding box center [168, 463] width 51 height 8
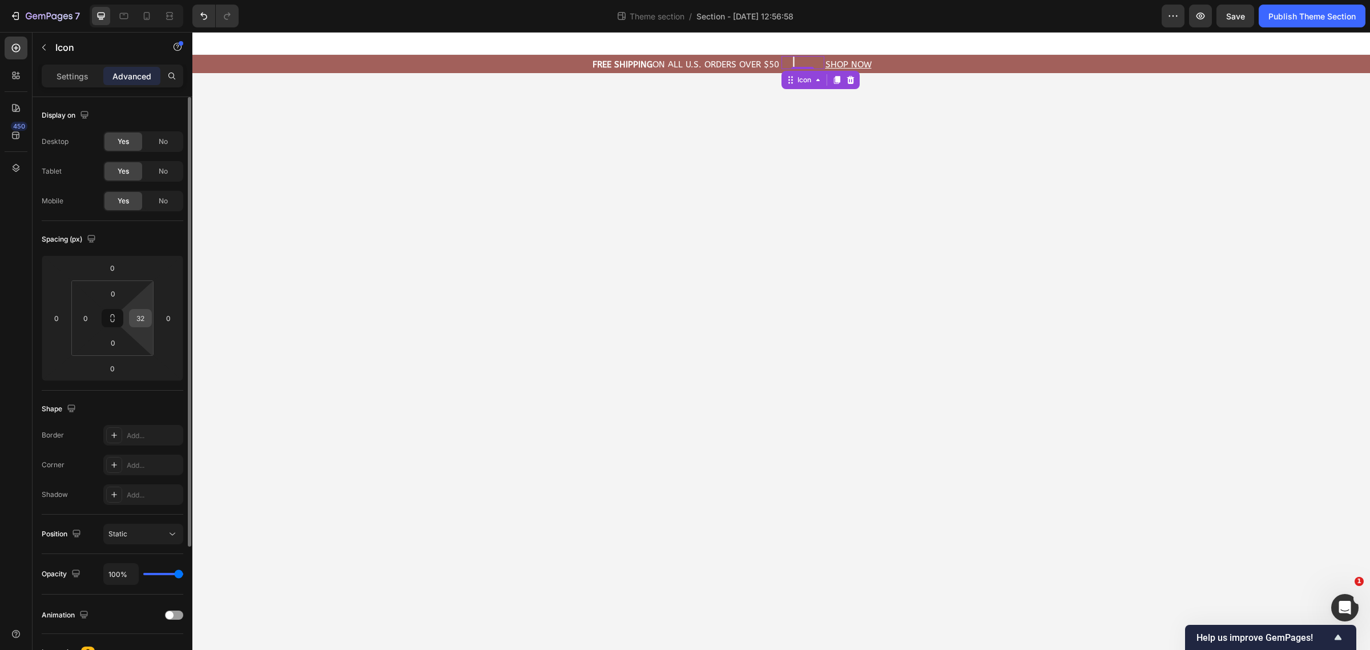
click at [140, 324] on input "32" at bounding box center [140, 317] width 17 height 17
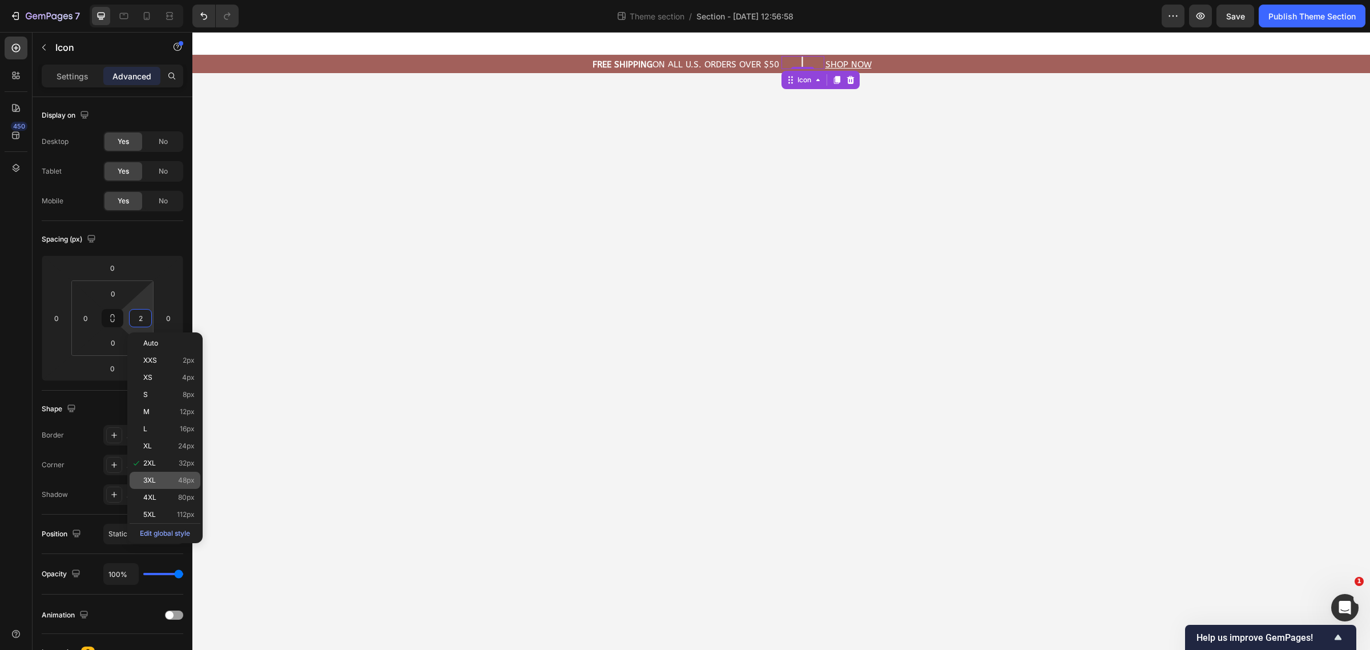
click at [181, 480] on span "48px" at bounding box center [186, 480] width 17 height 8
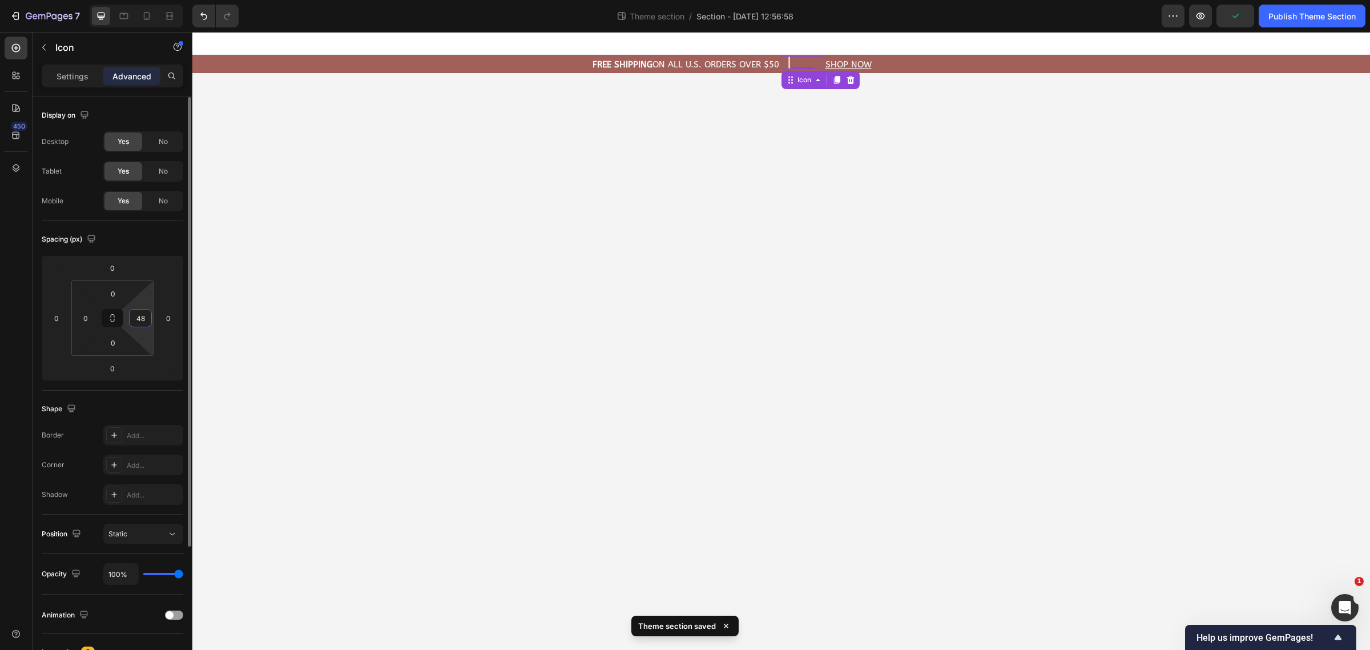
click at [147, 321] on input "48" at bounding box center [140, 317] width 17 height 17
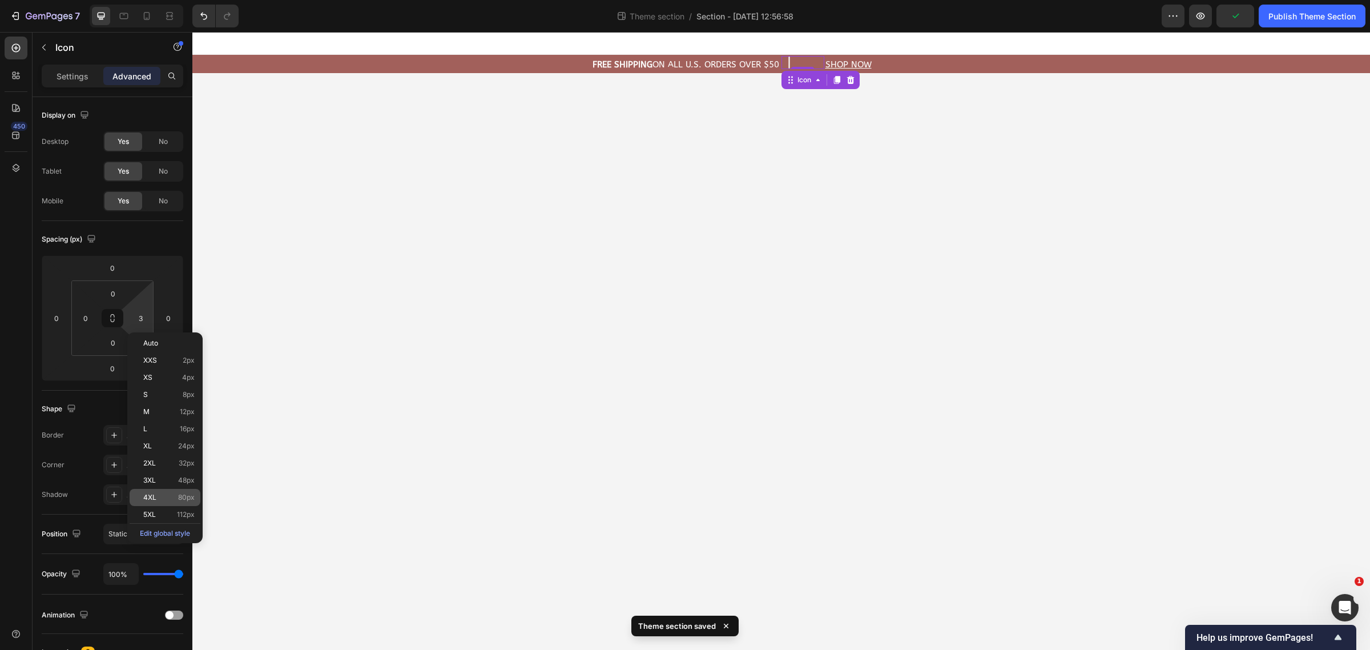
click at [192, 494] on span "80px" at bounding box center [186, 497] width 17 height 8
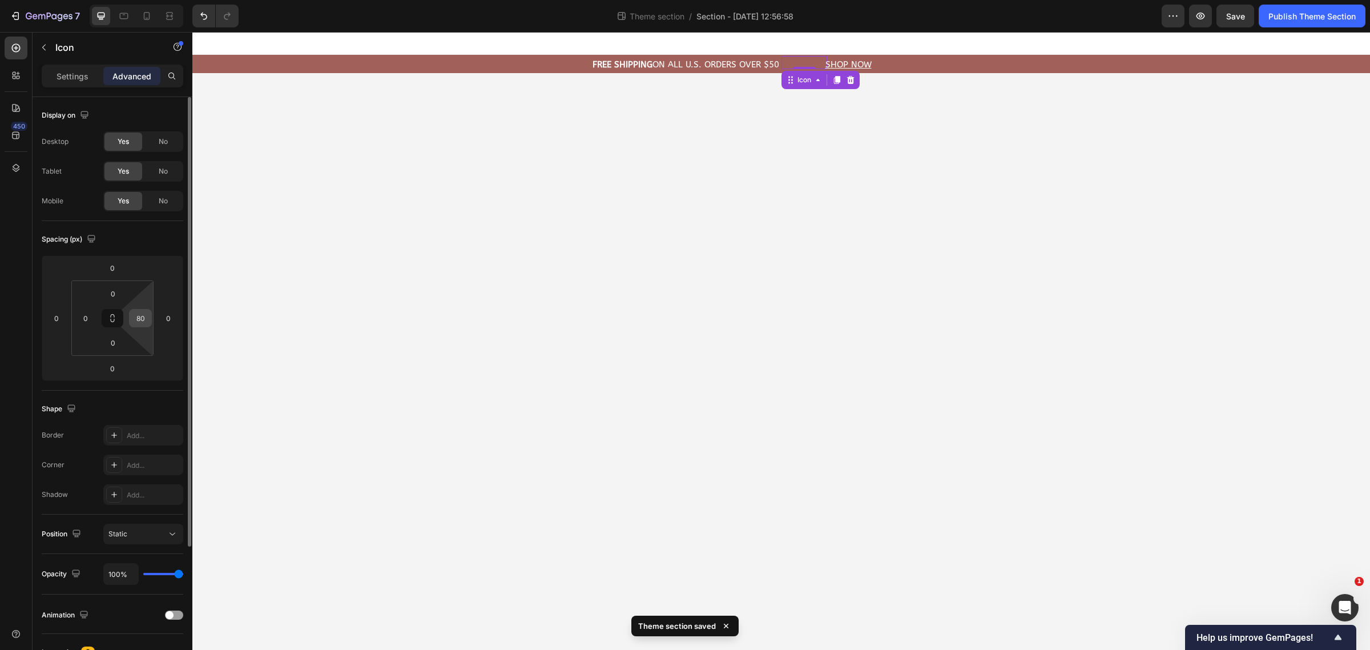
click at [142, 315] on input "80" at bounding box center [140, 317] width 17 height 17
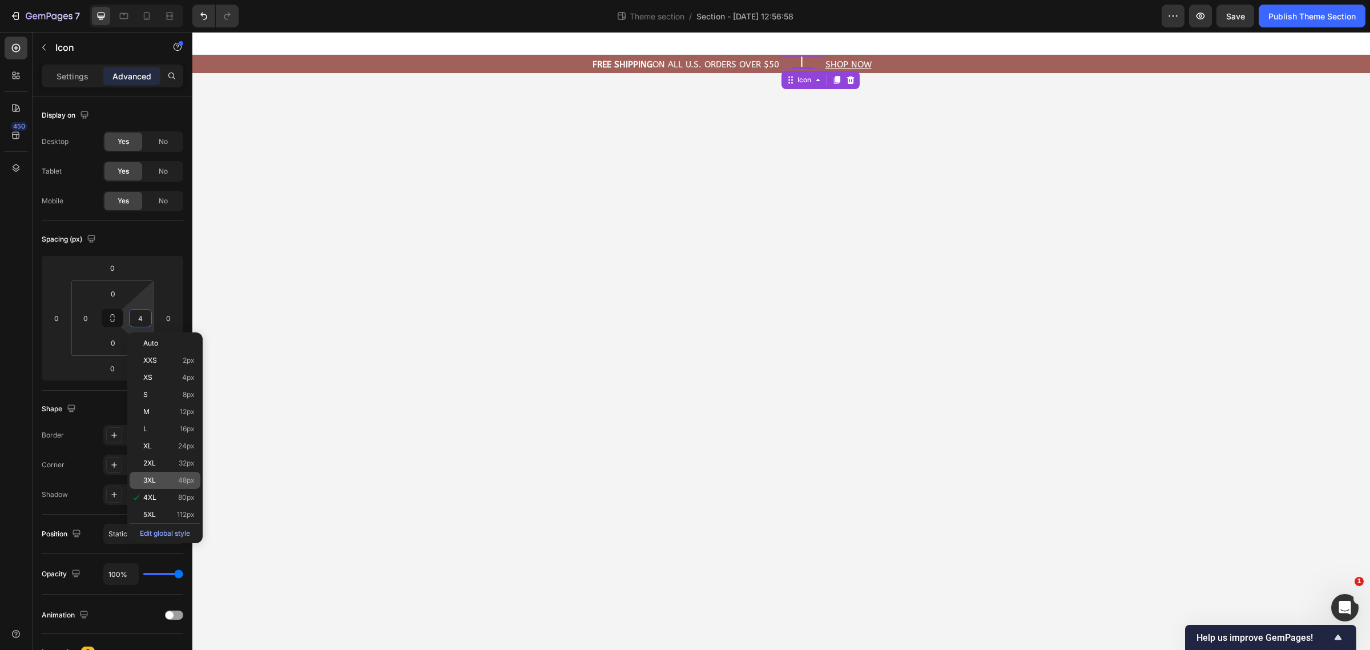
click at [183, 480] on span "48px" at bounding box center [186, 480] width 17 height 8
type input "48"
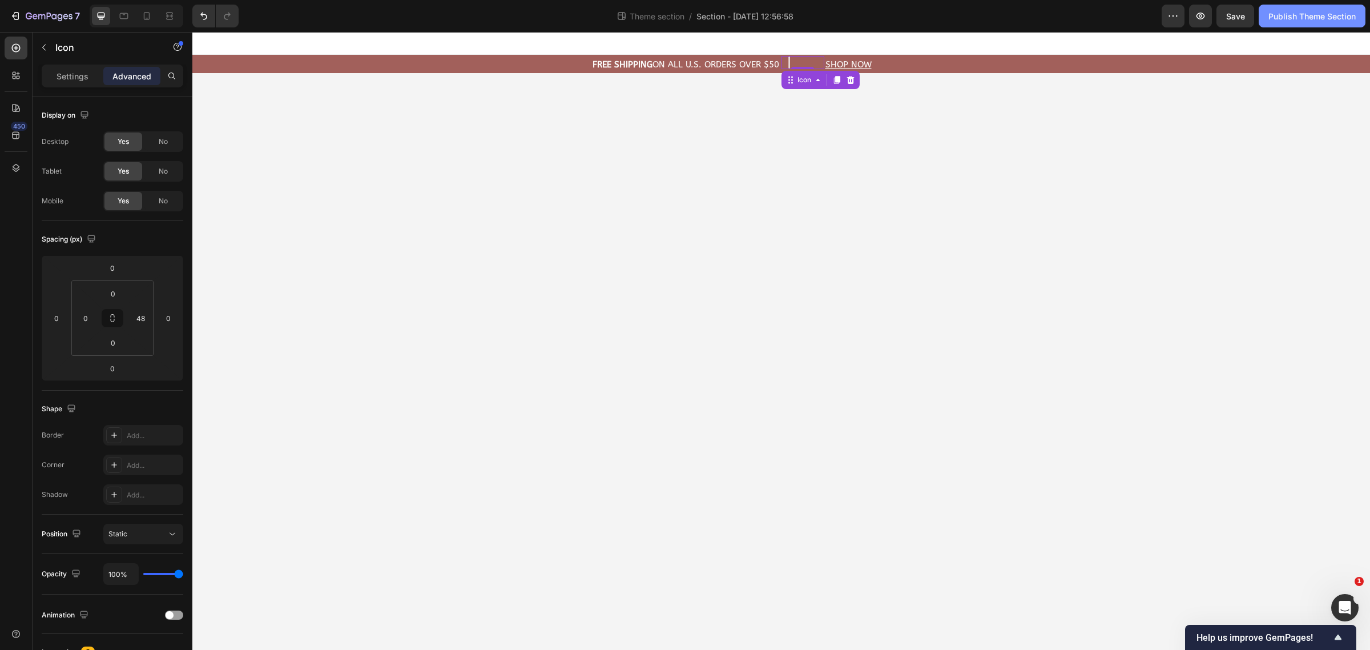
click at [1299, 9] on button "Publish Theme Section" at bounding box center [1312, 16] width 107 height 23
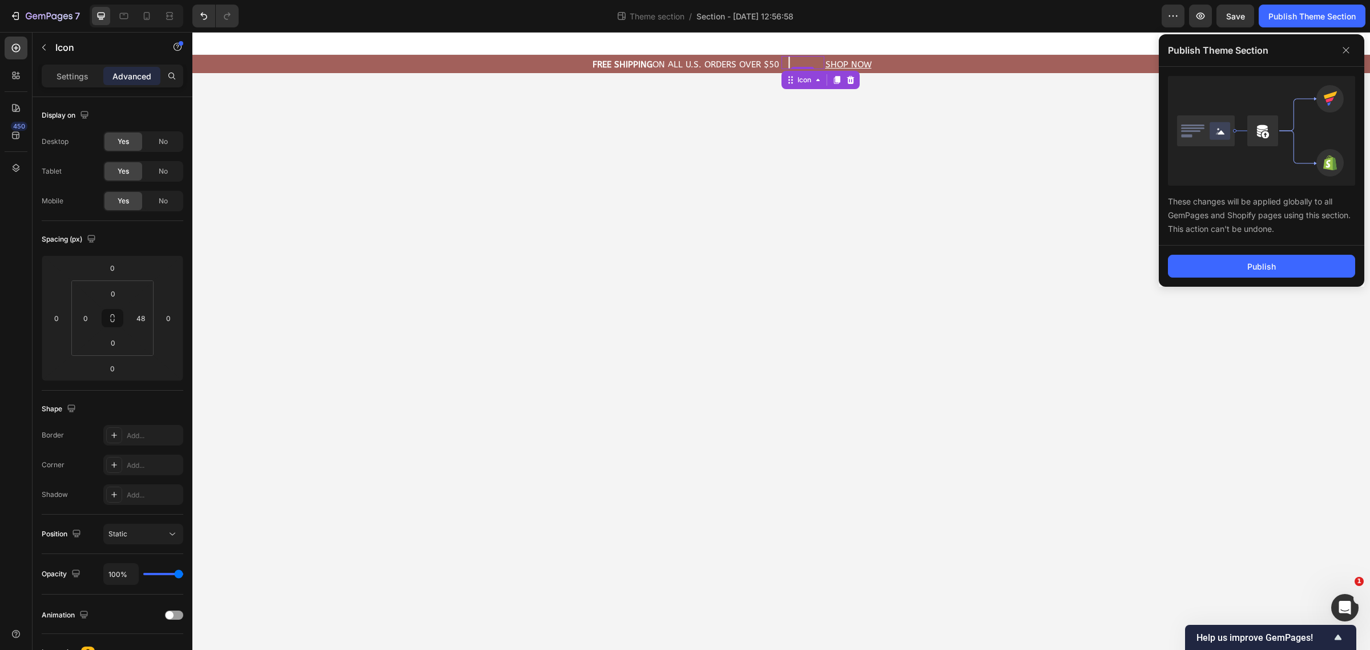
click at [1291, 250] on div "Publish" at bounding box center [1262, 265] width 206 height 41
click at [1291, 259] on button "Publish" at bounding box center [1261, 266] width 187 height 23
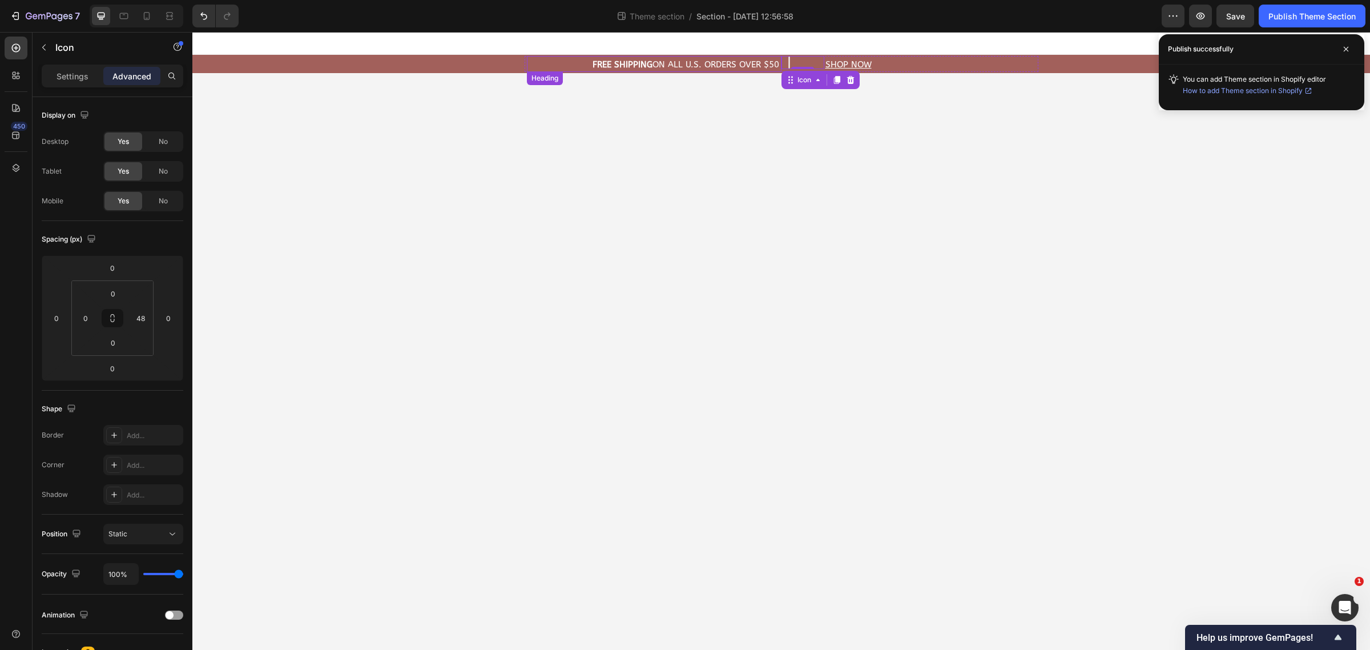
click at [754, 63] on p "⁠⁠⁠⁠⁠⁠⁠ FREE Shipping On All U.S. Orders Over $50" at bounding box center [686, 64] width 188 height 11
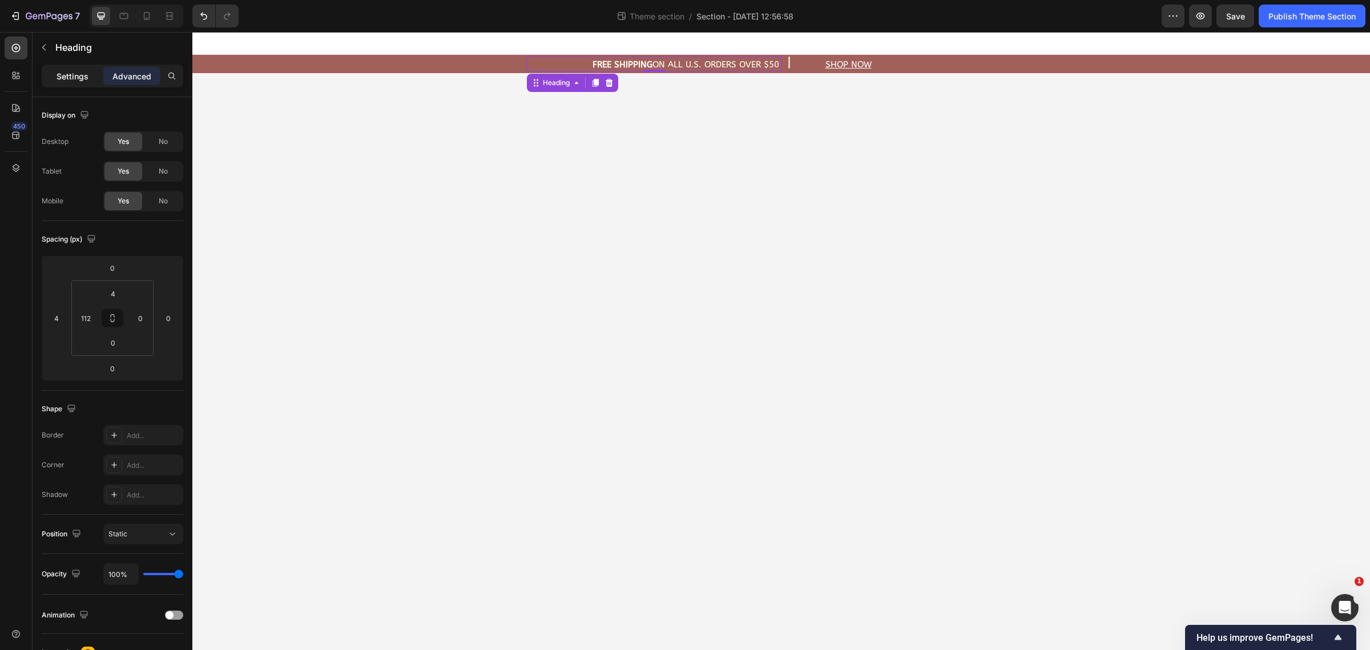
click at [67, 74] on p "Settings" at bounding box center [73, 76] width 32 height 12
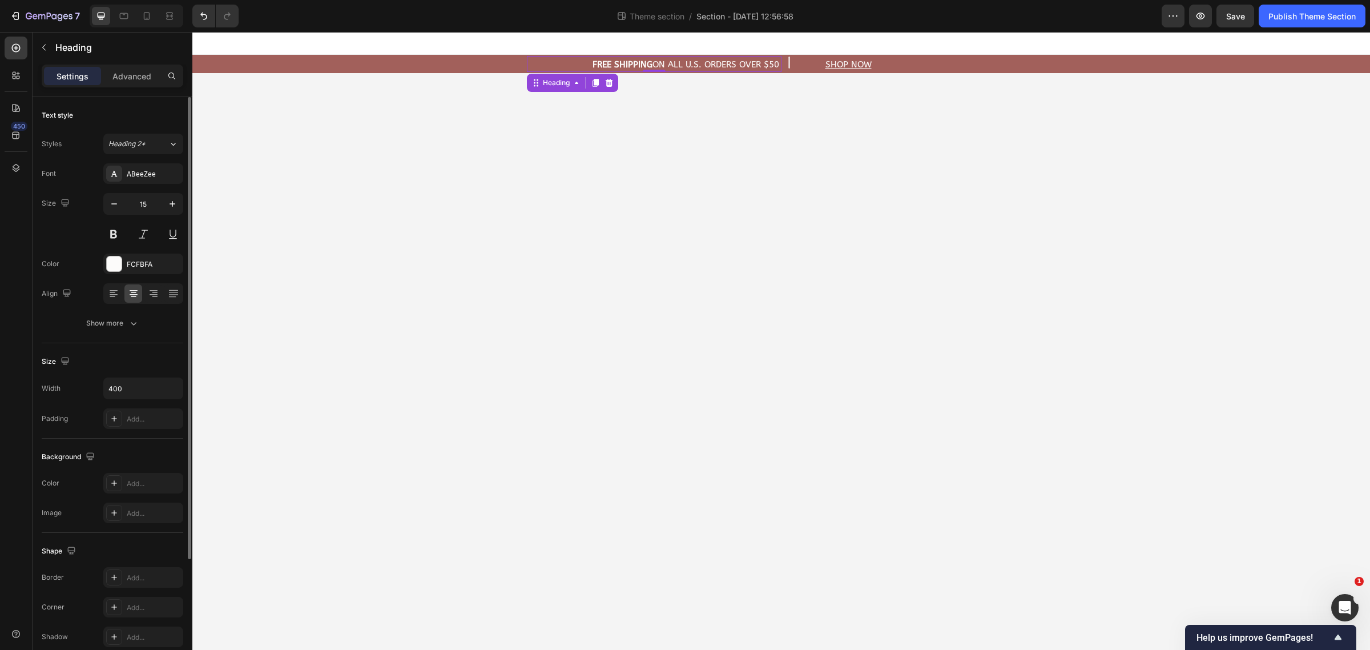
click at [131, 377] on div "Size Width 400 Padding Add..." at bounding box center [113, 390] width 142 height 95
click at [138, 387] on input "400" at bounding box center [143, 388] width 79 height 21
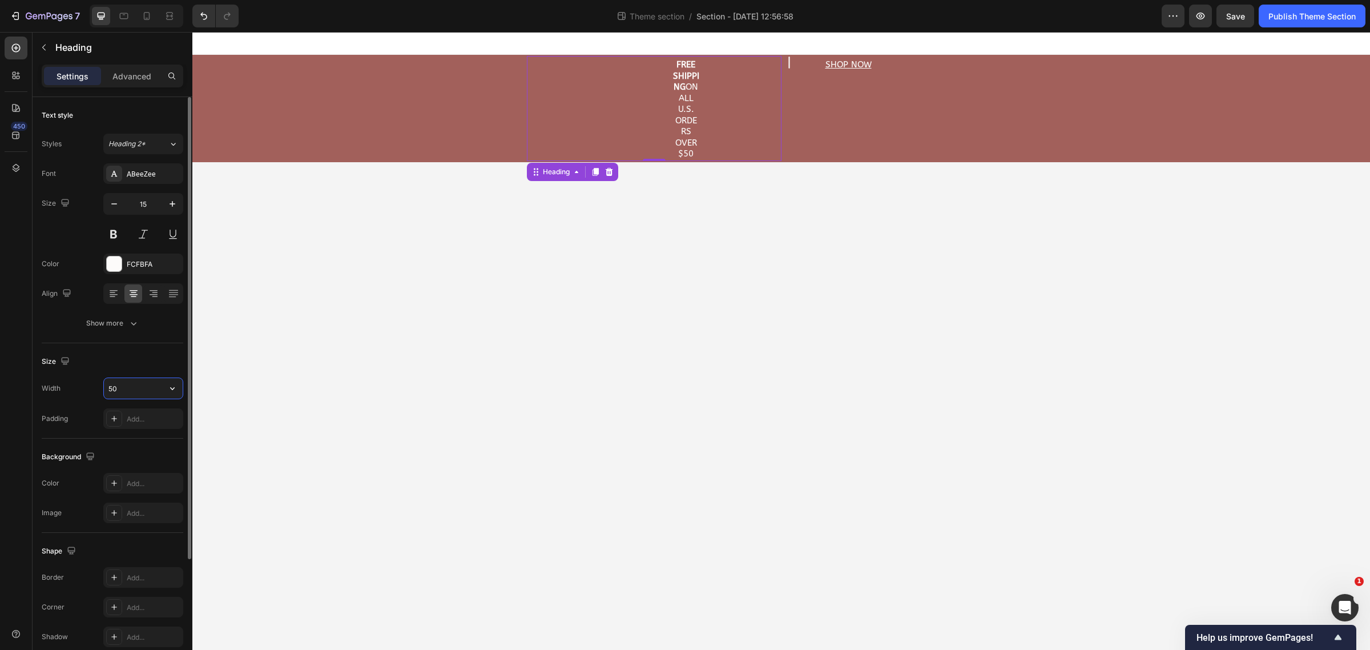
type input "5"
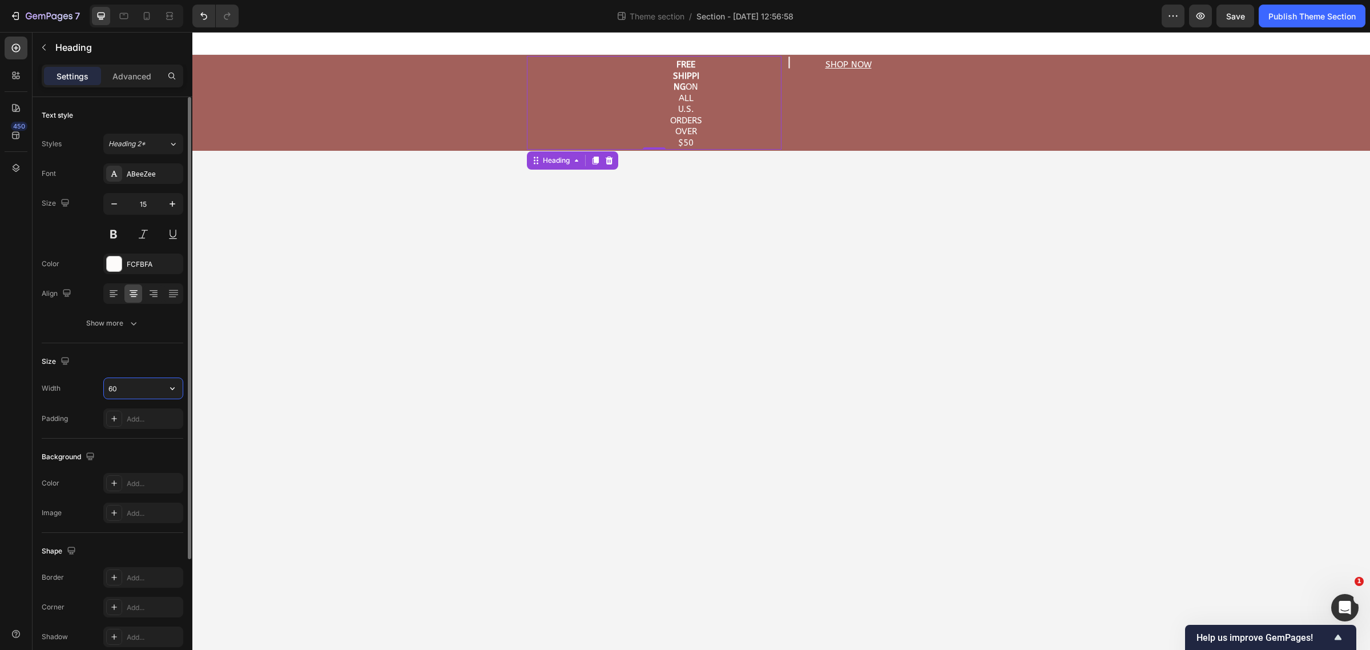
type input "6"
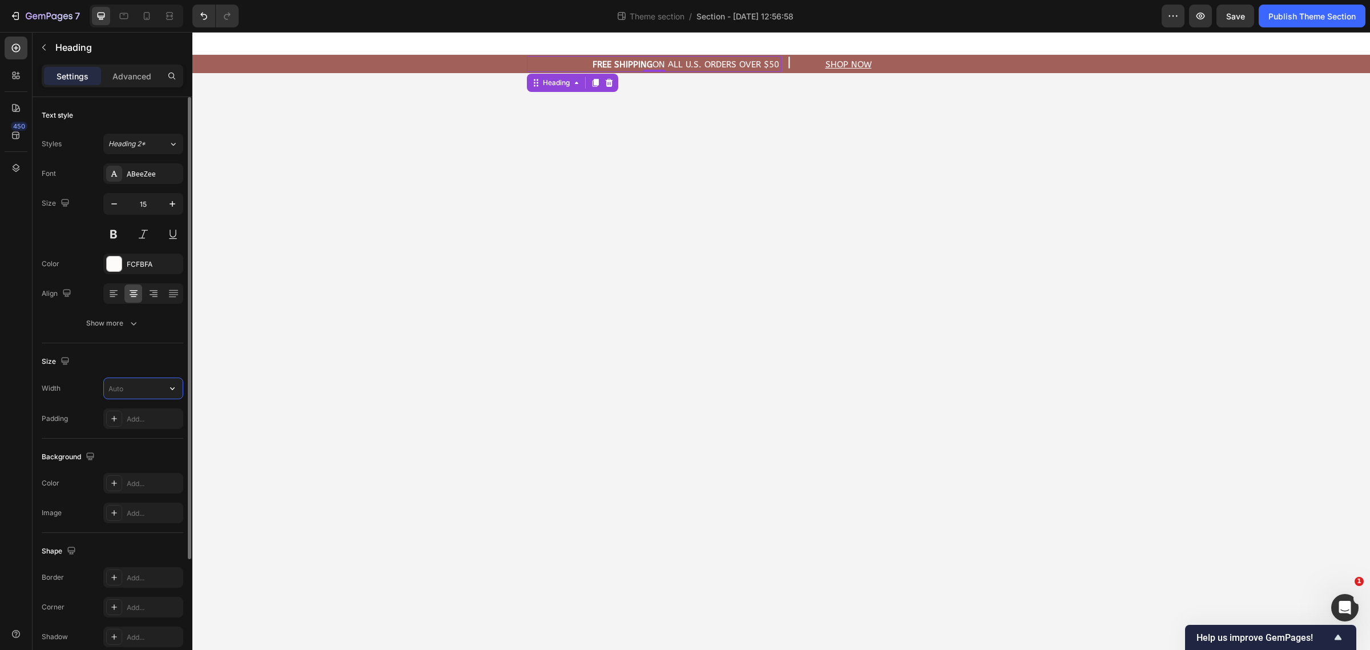
type input "6"
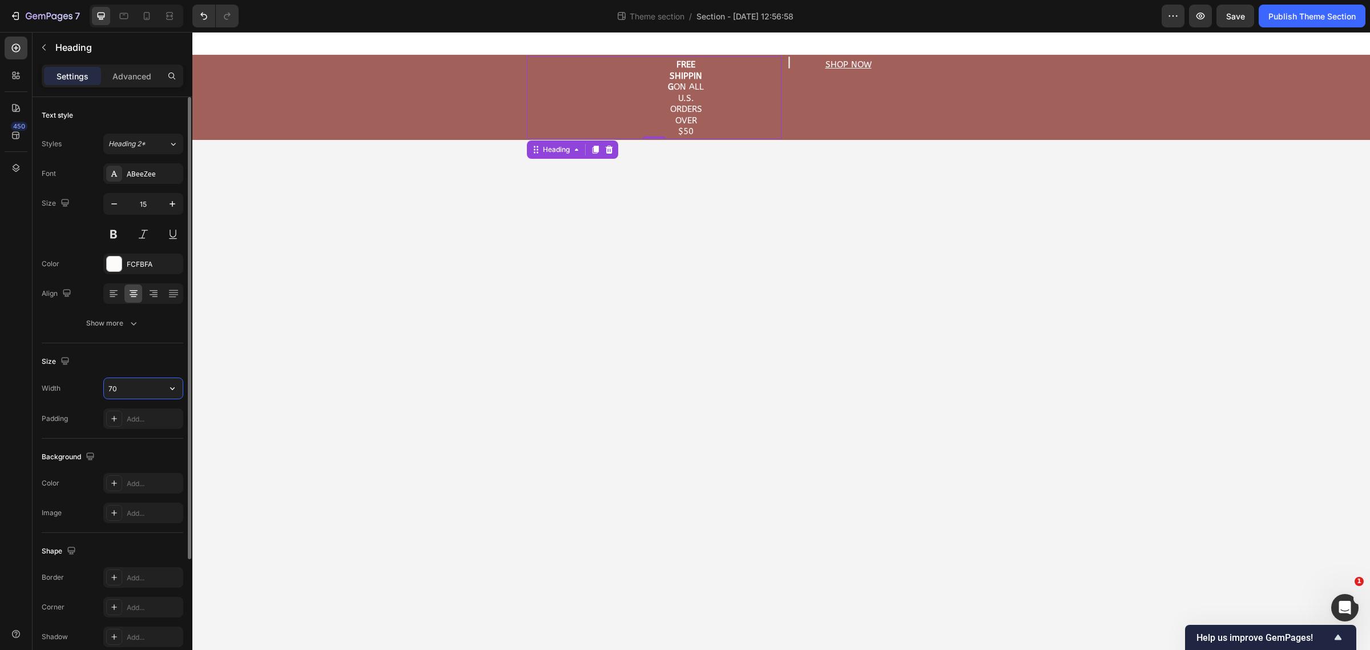
type input "700"
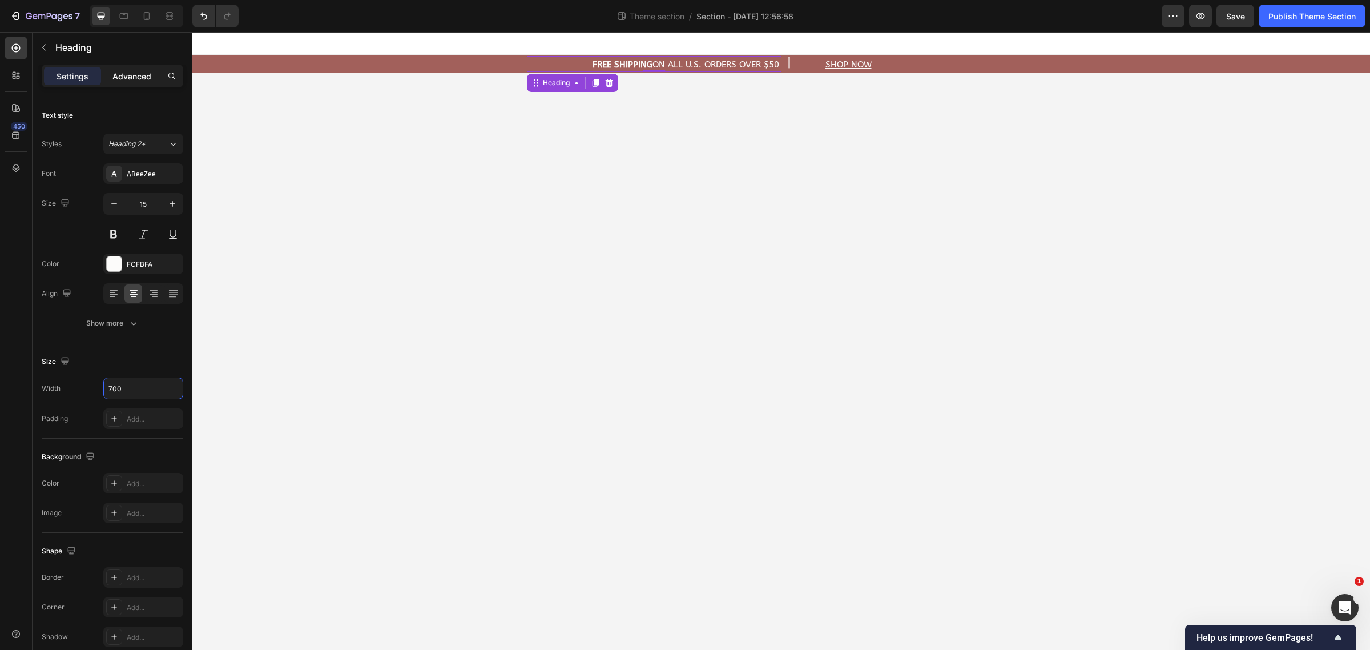
click at [131, 82] on div "Advanced" at bounding box center [131, 76] width 57 height 18
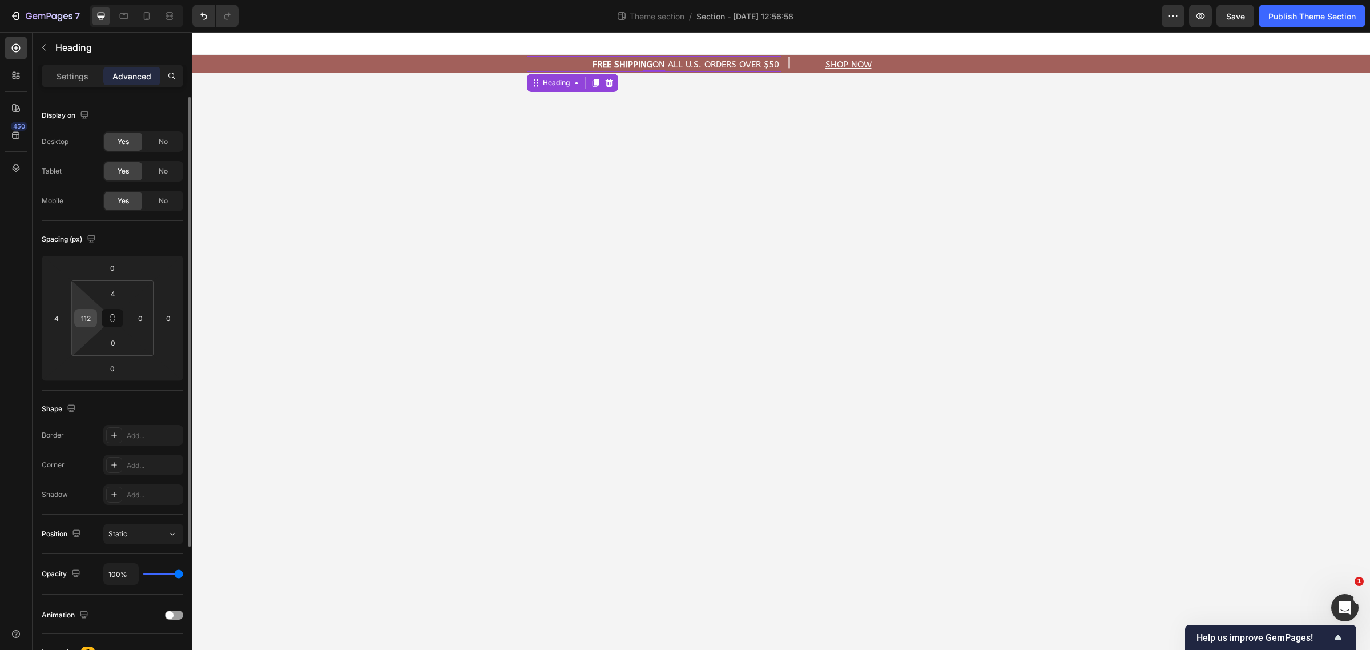
click at [88, 318] on input "112" at bounding box center [85, 317] width 17 height 17
type input "100"
click at [800, 375] on body "⁠⁠⁠⁠⁠⁠⁠ FREE Shipping On All U.S. Orders Over $50 Heading 0 Icon ⁠⁠⁠⁠⁠⁠⁠ Shop n…" at bounding box center [781, 341] width 1178 height 618
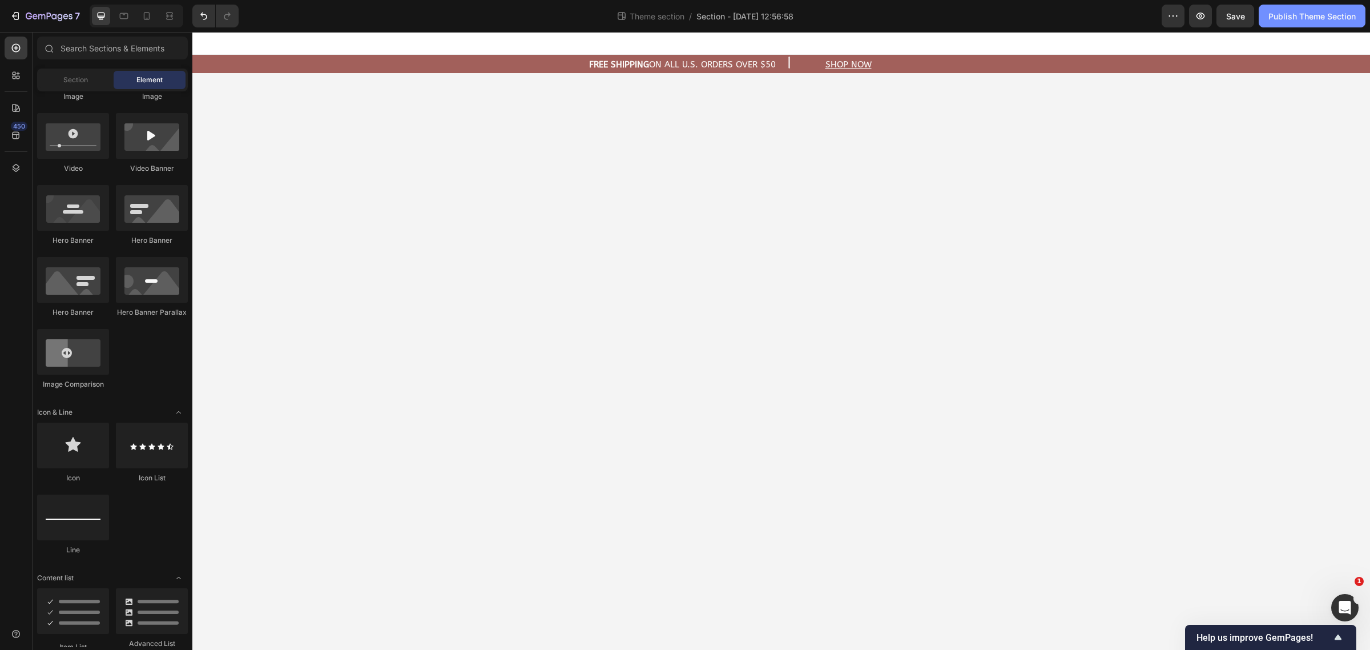
click at [1311, 15] on div "Publish Theme Section" at bounding box center [1312, 16] width 87 height 12
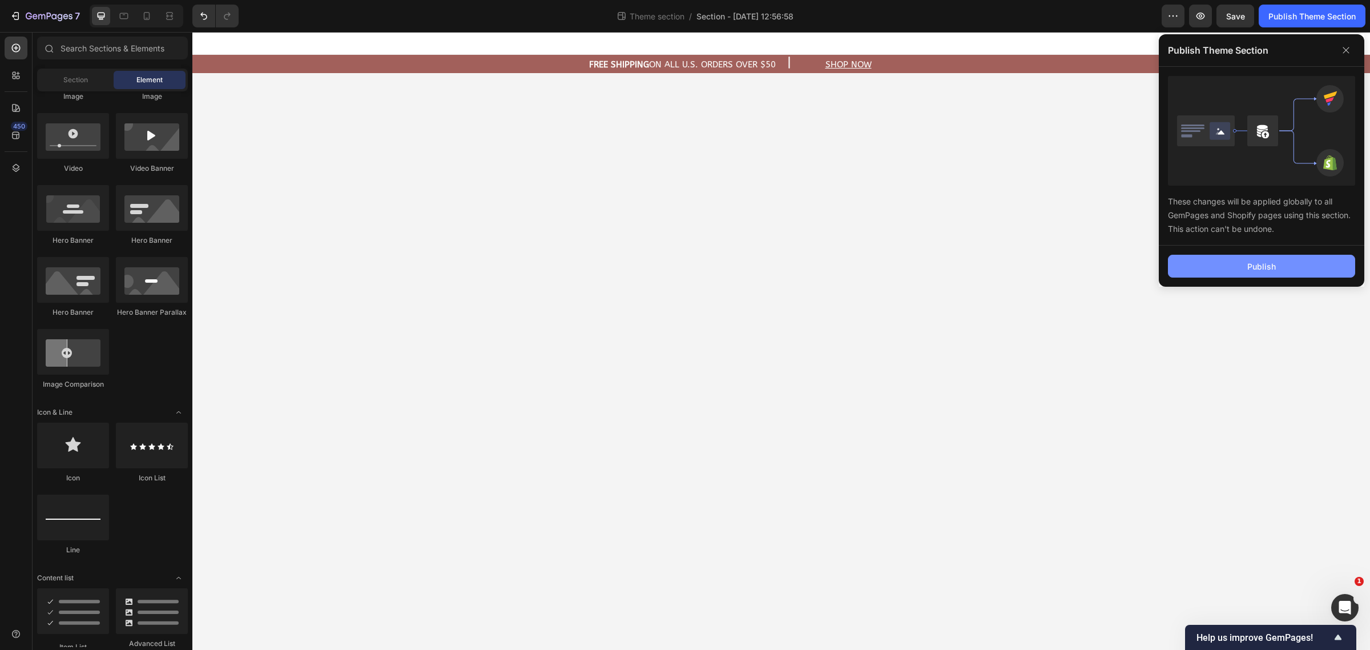
click at [1245, 270] on button "Publish" at bounding box center [1261, 266] width 187 height 23
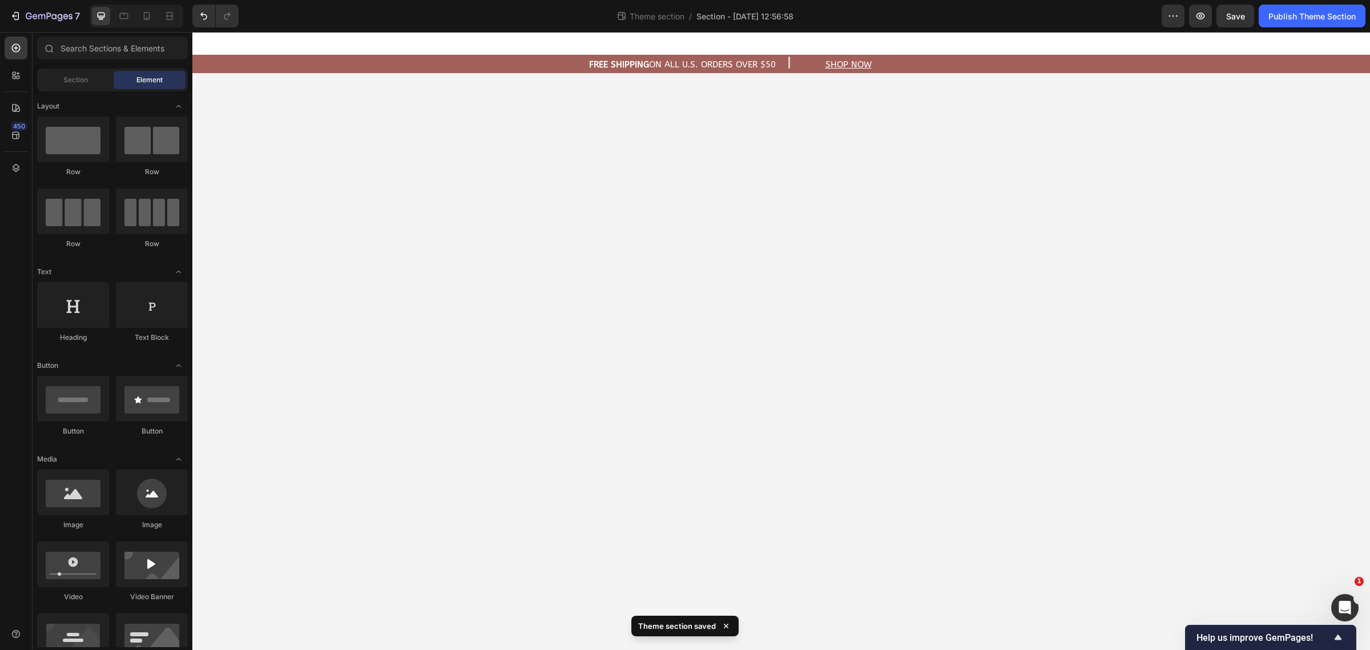
scroll to position [428, 0]
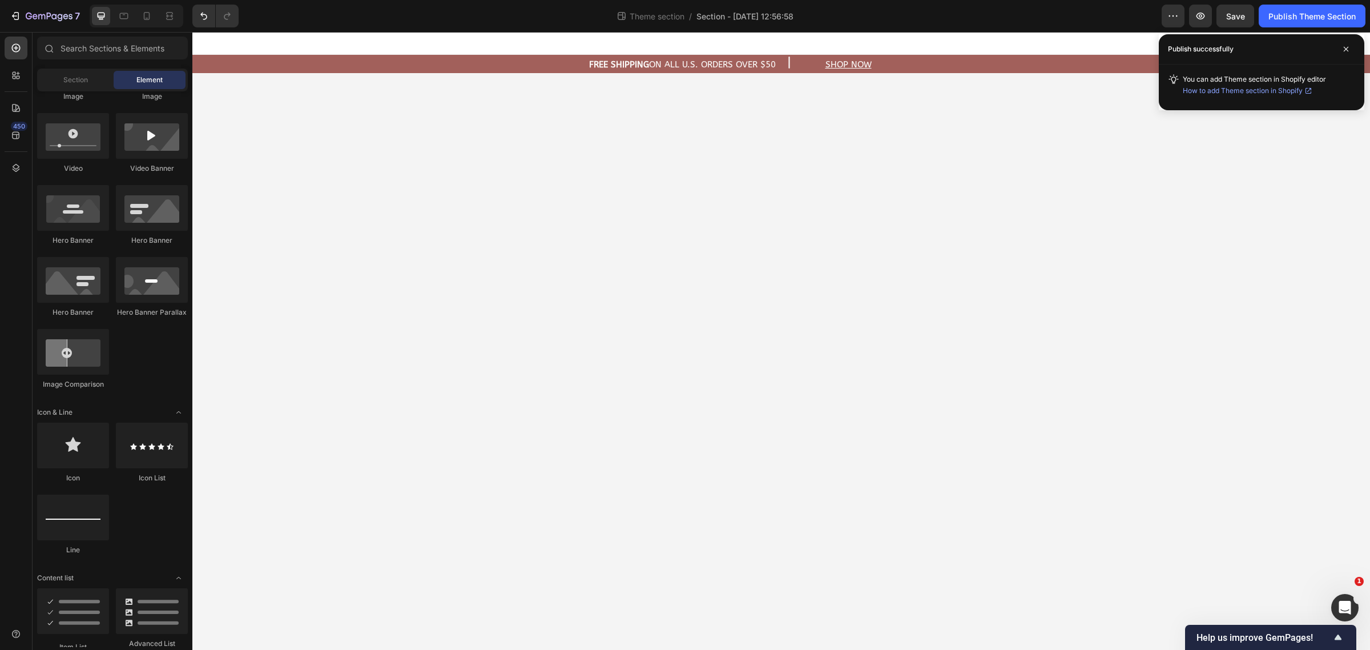
click at [937, 229] on body "⁠⁠⁠⁠⁠⁠⁠ FREE Shipping On All U.S. Orders Over $50 Heading Icon ⁠⁠⁠⁠⁠⁠⁠ Shop now…" at bounding box center [781, 341] width 1178 height 618
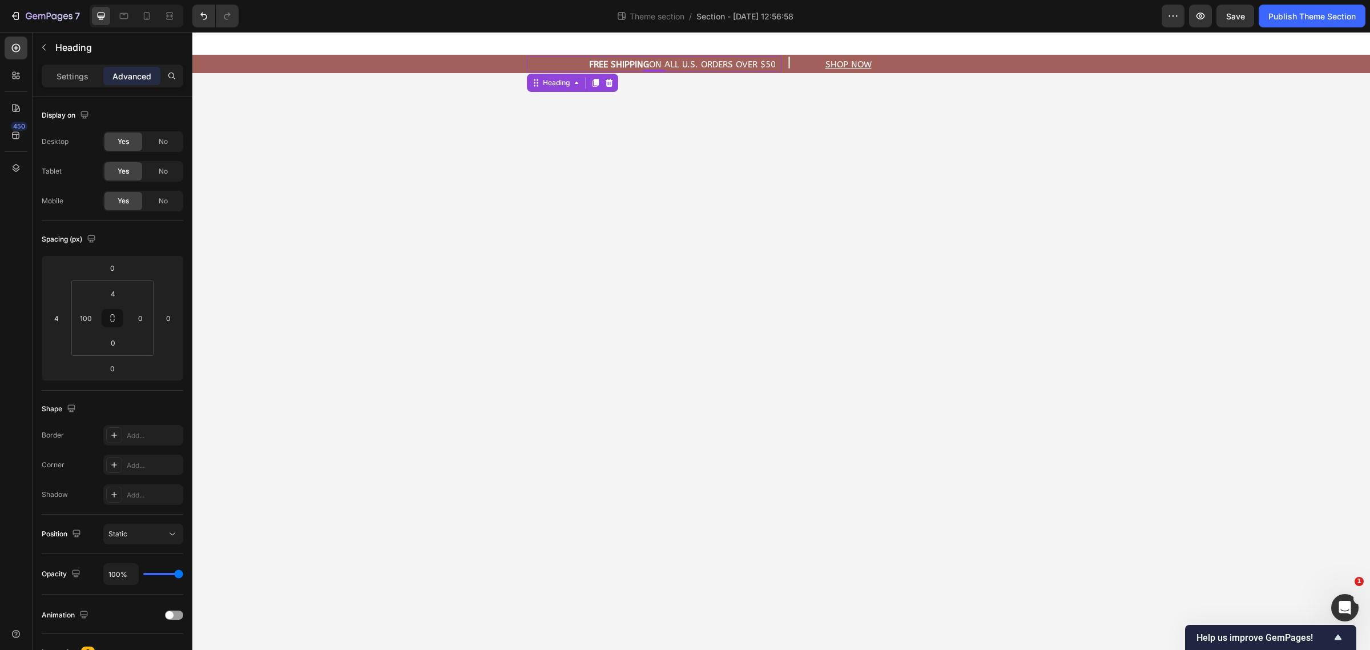
click at [765, 63] on p "⁠⁠⁠⁠⁠⁠⁠ FREE Shipping On All U.S. Orders Over $50" at bounding box center [682, 64] width 195 height 11
click at [59, 323] on input "4" at bounding box center [56, 317] width 17 height 17
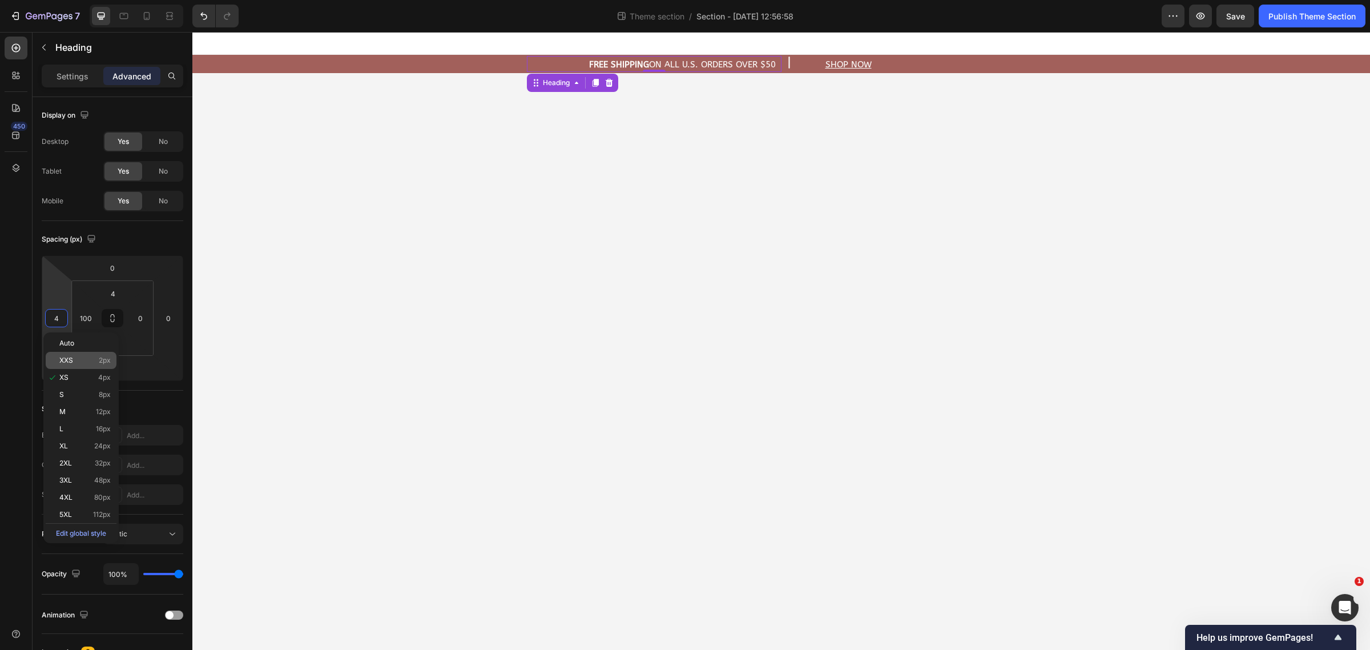
click at [72, 353] on div "XXS 2px" at bounding box center [81, 360] width 71 height 17
type input "2"
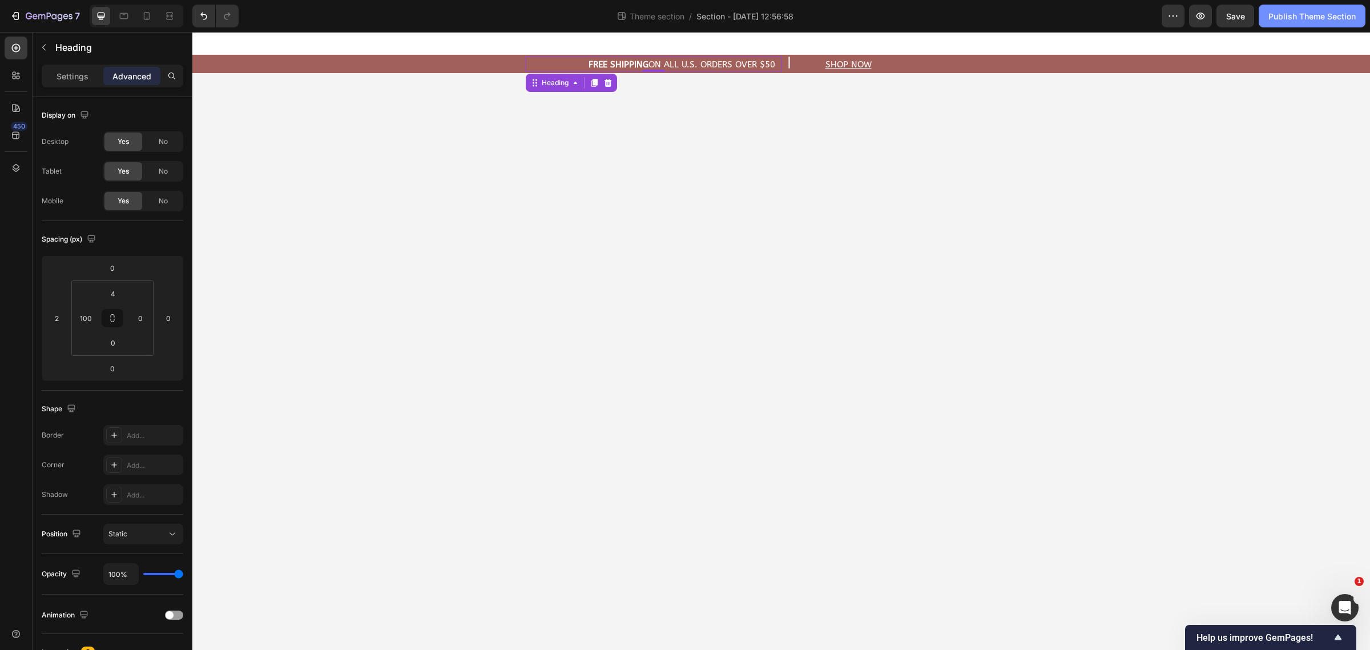
click at [1330, 23] on button "Publish Theme Section" at bounding box center [1312, 16] width 107 height 23
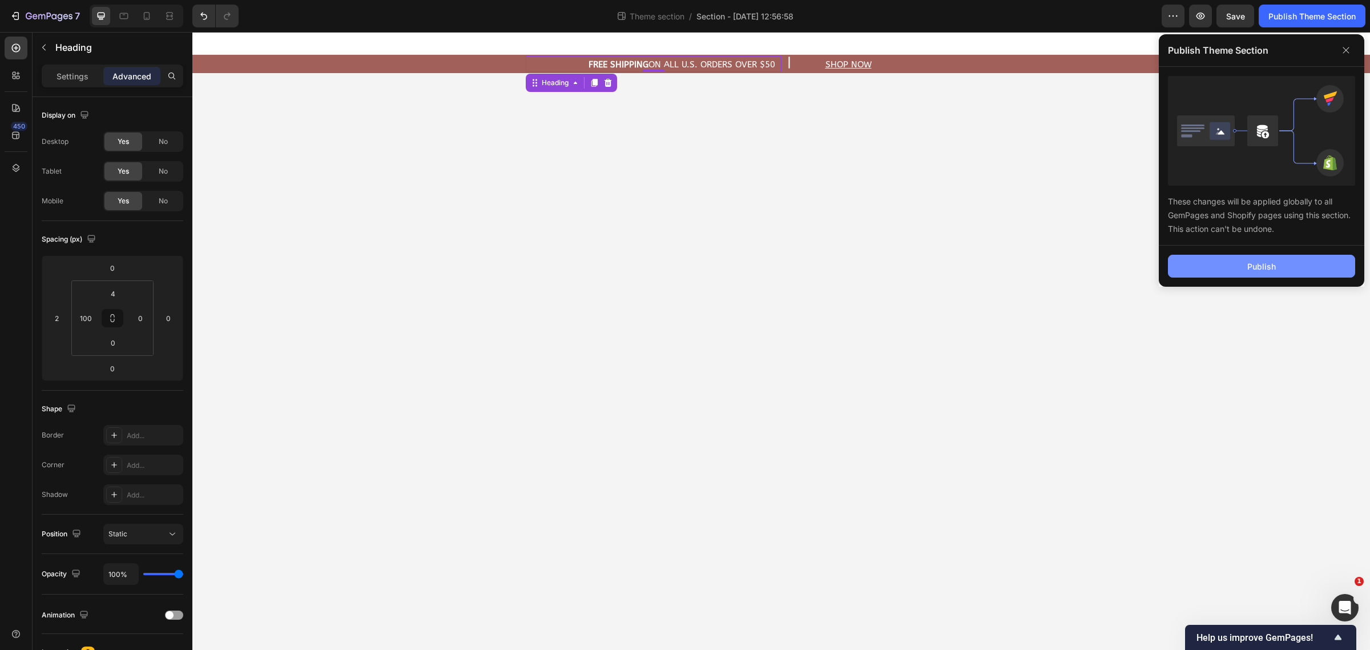
click at [1263, 267] on div "Publish" at bounding box center [1261, 266] width 29 height 12
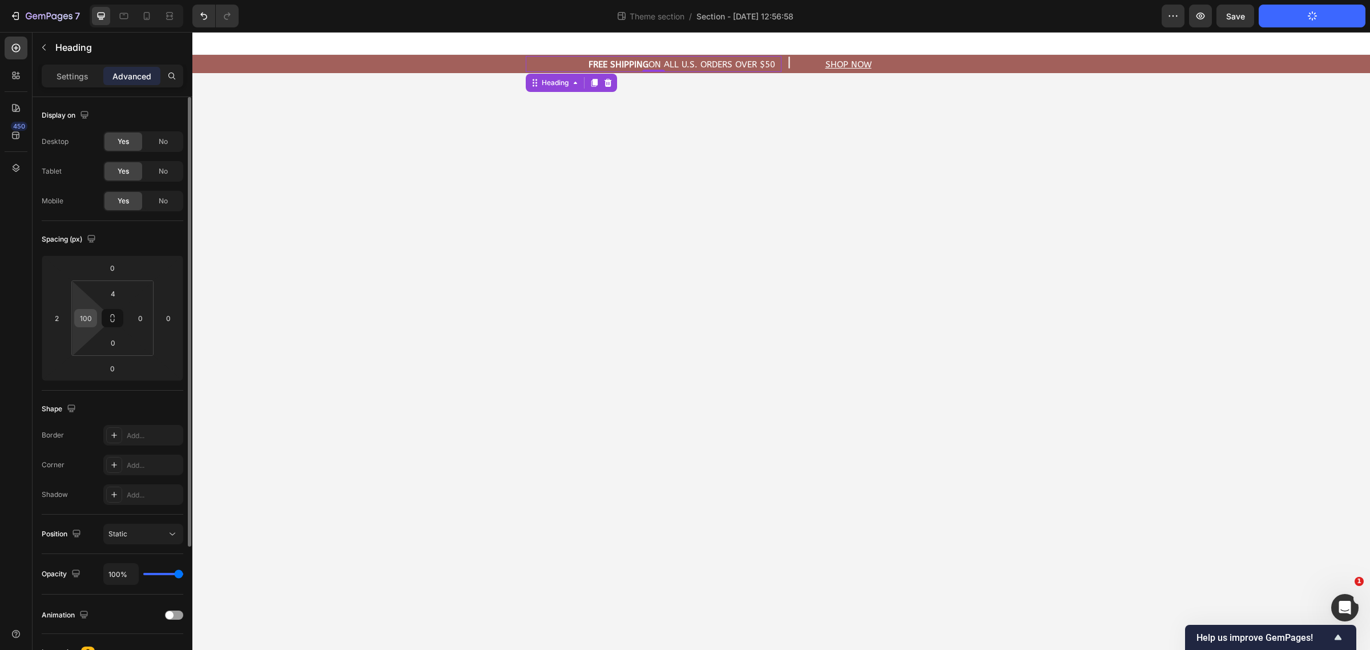
click at [90, 316] on input "100" at bounding box center [85, 317] width 17 height 17
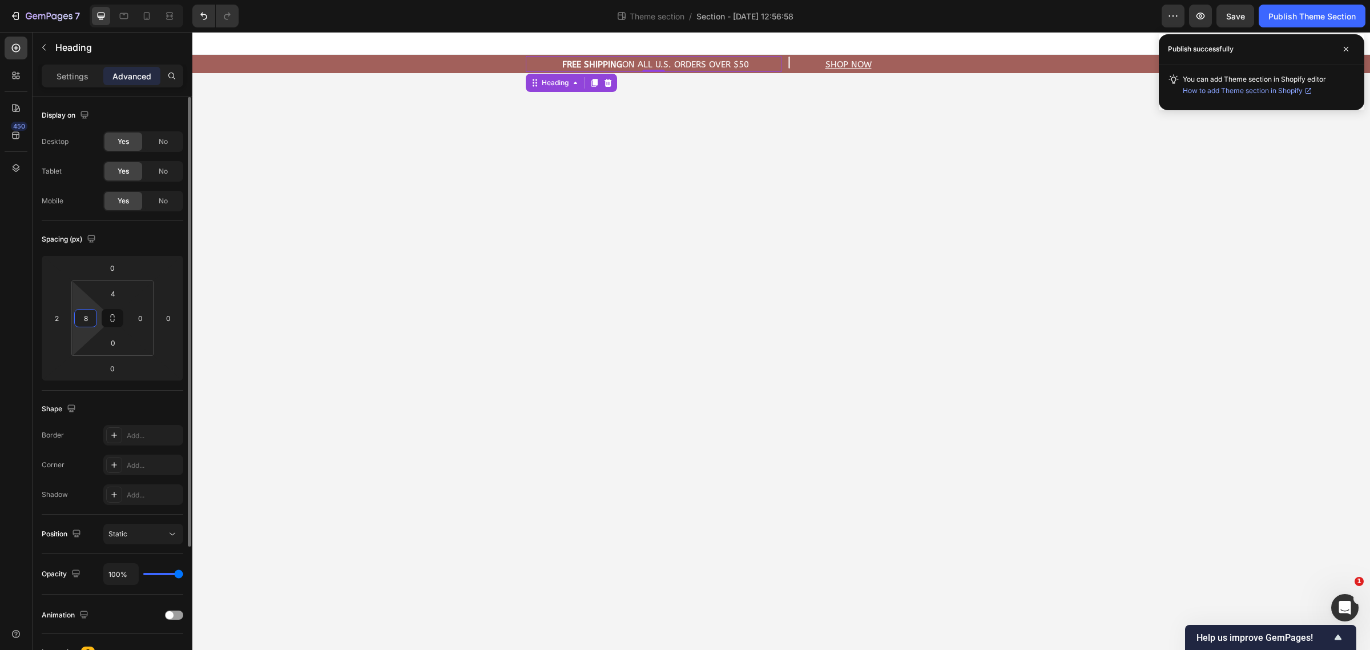
type input "80"
click at [1084, 409] on body "⁠⁠⁠⁠⁠⁠⁠ FREE Shipping On All U.S. Orders Over $50 Heading 0 Icon ⁠⁠⁠⁠⁠⁠⁠ Shop n…" at bounding box center [781, 341] width 1178 height 618
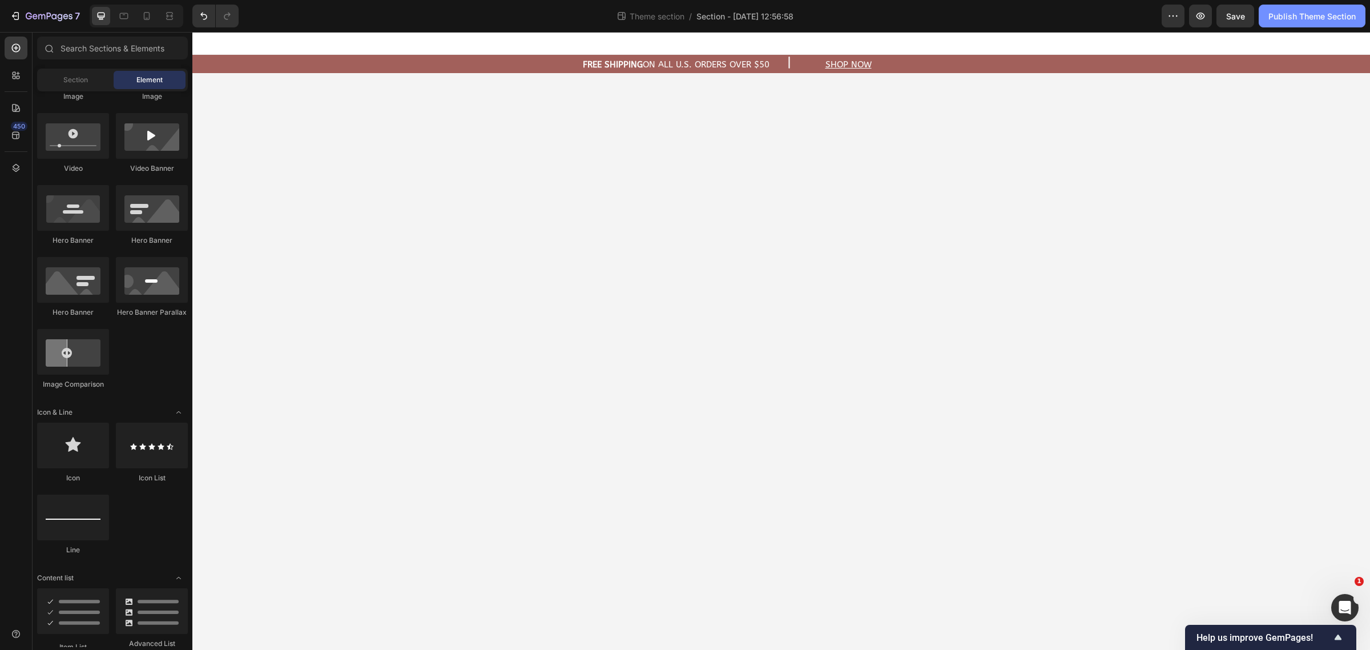
click at [1303, 6] on button "Publish Theme Section" at bounding box center [1312, 16] width 107 height 23
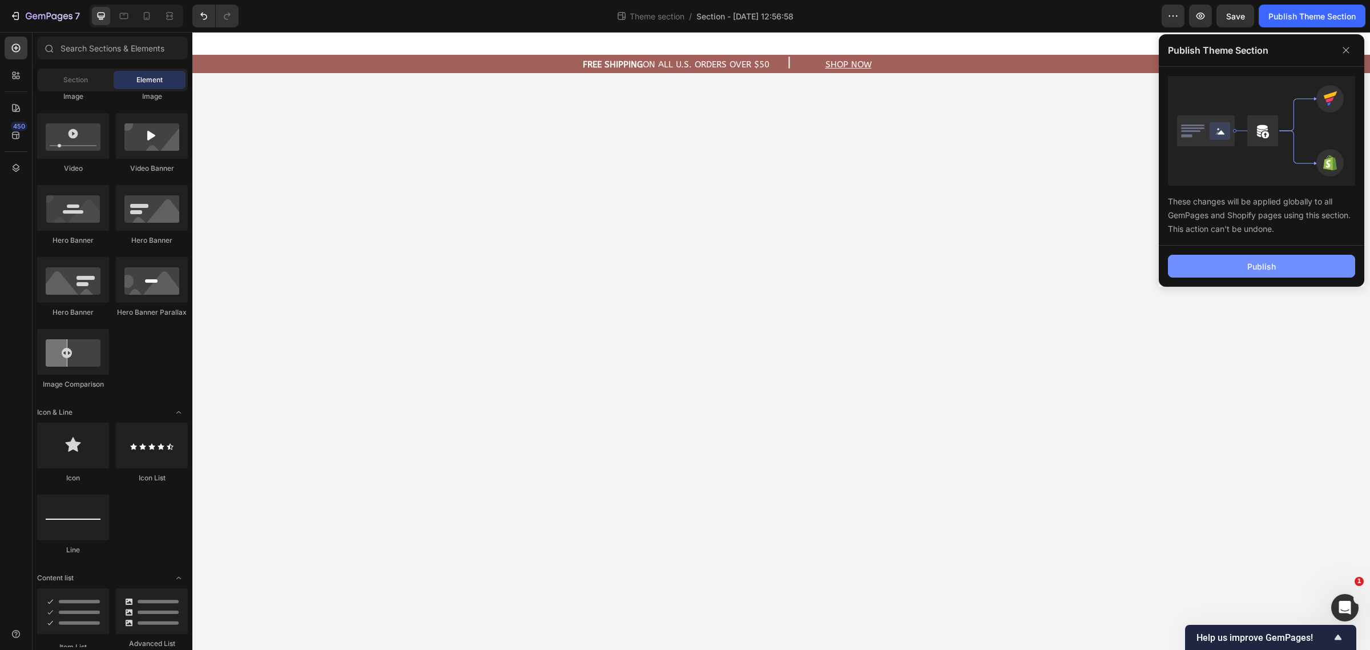
click at [1265, 263] on div "Publish" at bounding box center [1261, 266] width 29 height 12
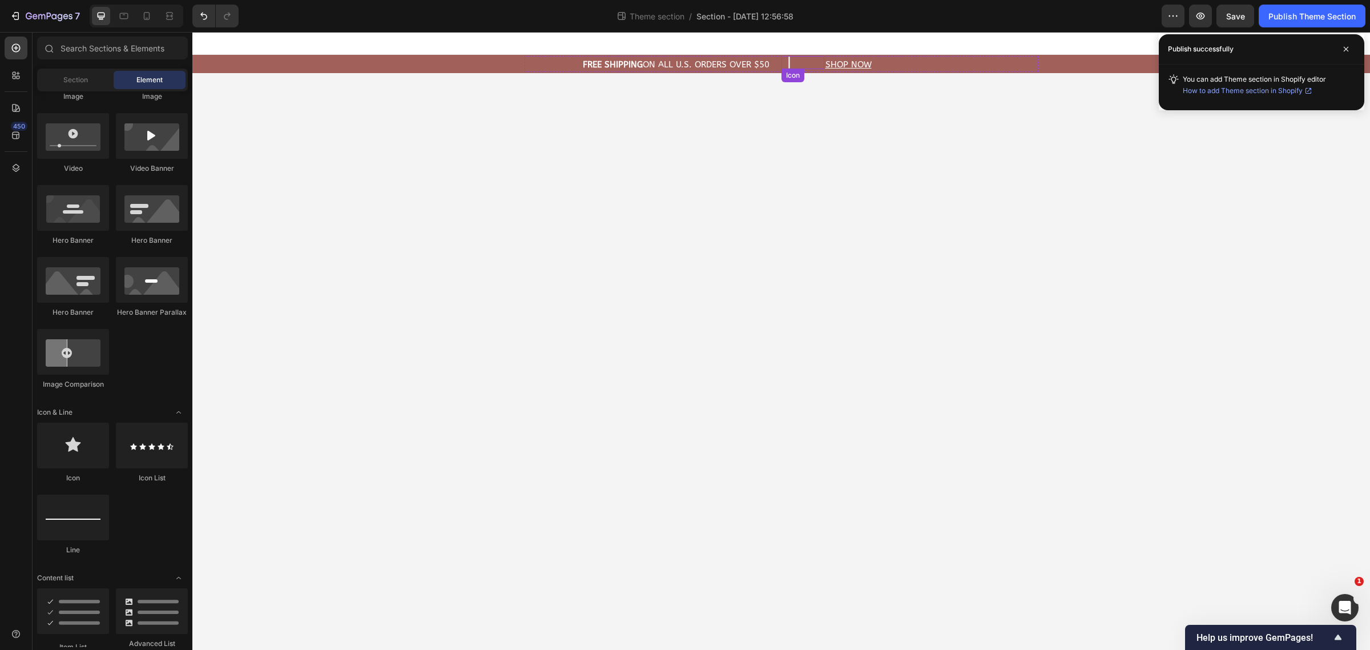
click at [789, 64] on icon at bounding box center [788, 63] width 1 height 12
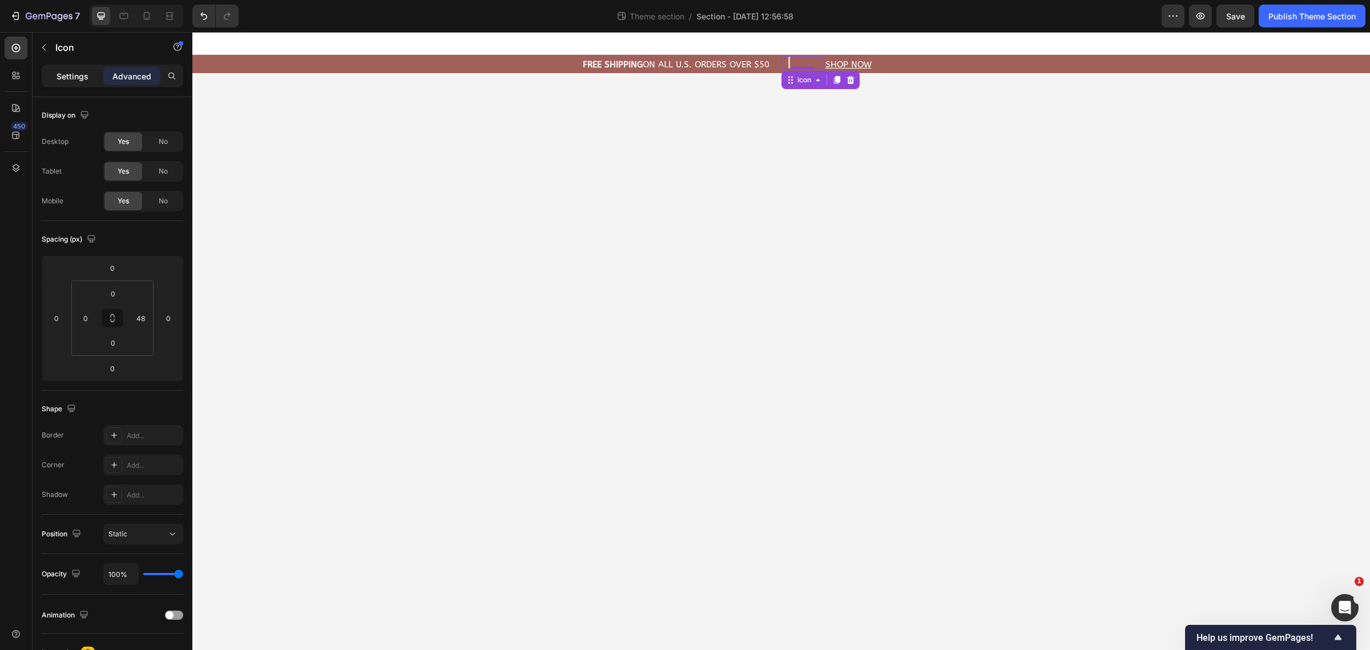
click at [93, 77] on div "Settings" at bounding box center [72, 76] width 57 height 18
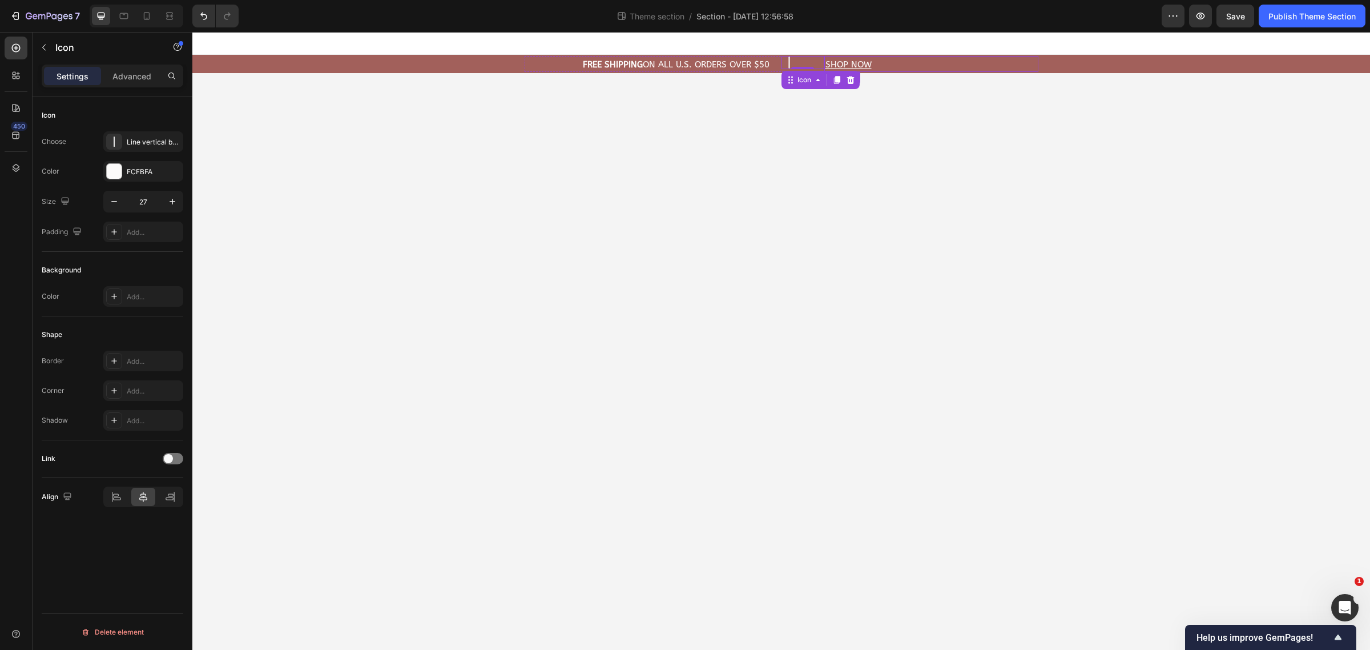
click at [852, 61] on u "Shop now" at bounding box center [849, 64] width 46 height 10
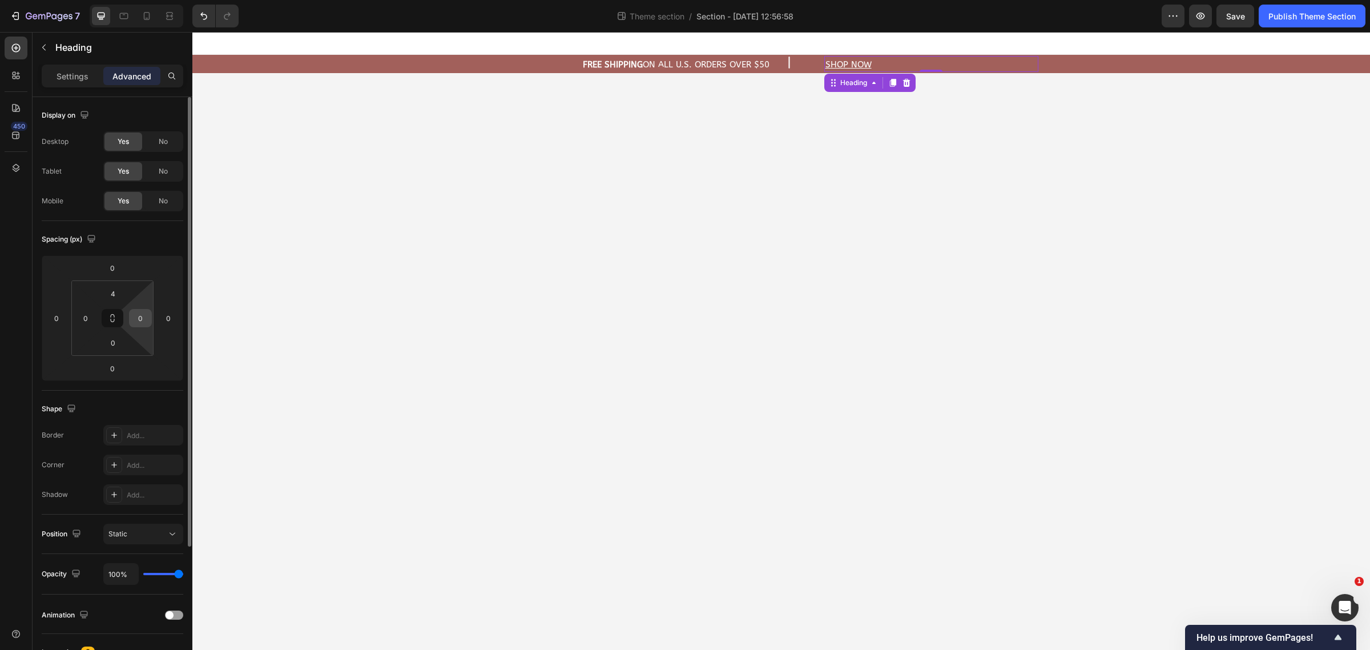
click at [143, 316] on input "0" at bounding box center [140, 317] width 17 height 17
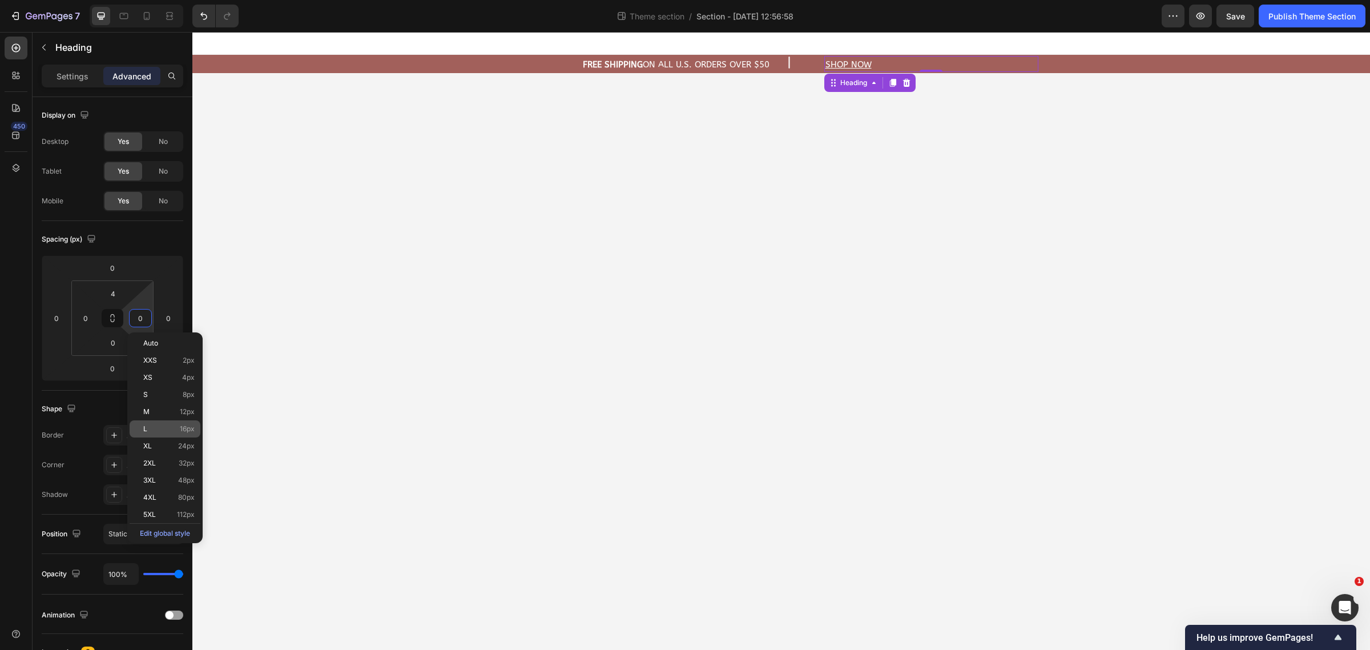
click at [180, 429] on span "16px" at bounding box center [187, 429] width 15 height 8
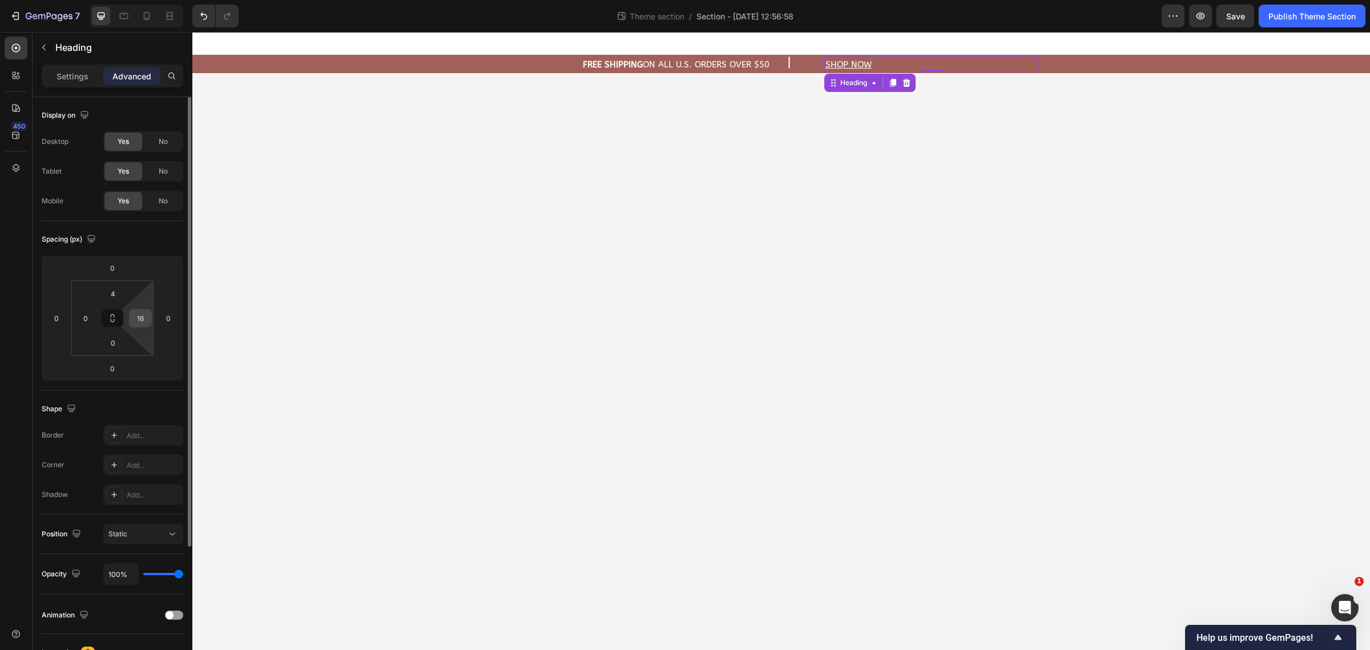
click at [138, 314] on input "16" at bounding box center [140, 317] width 17 height 17
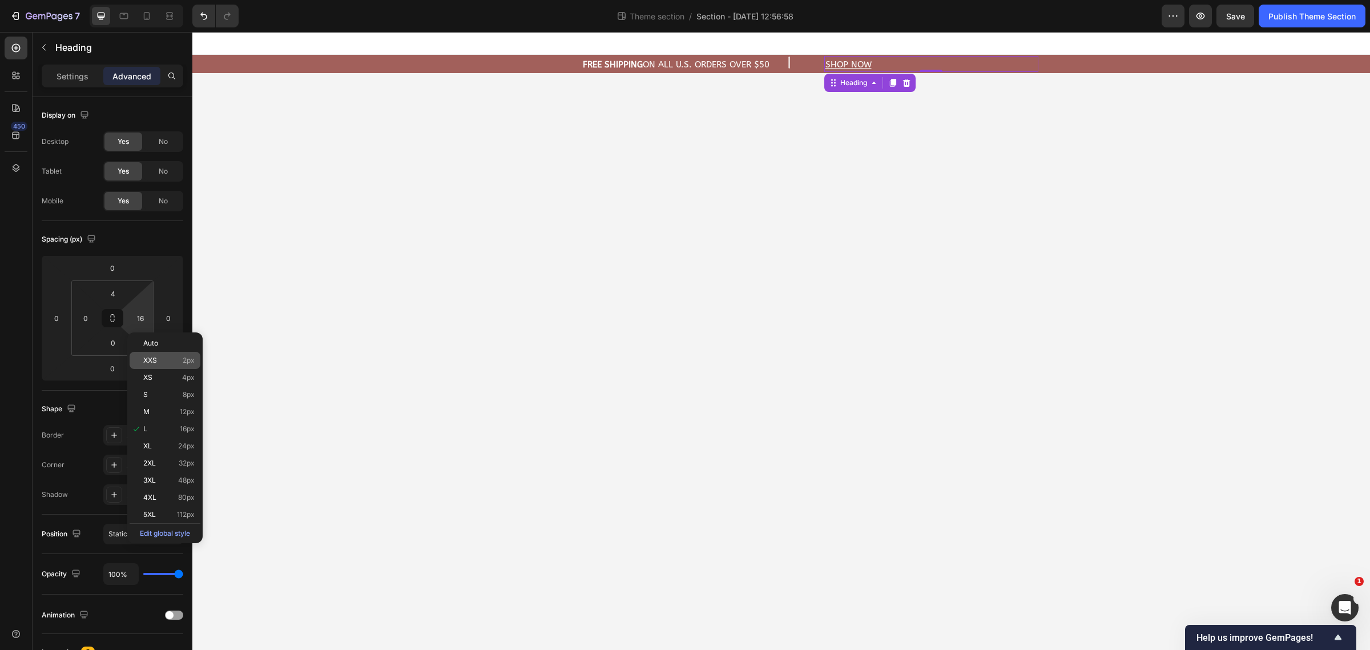
click at [161, 363] on p "XXS 2px" at bounding box center [168, 360] width 51 height 8
type input "2"
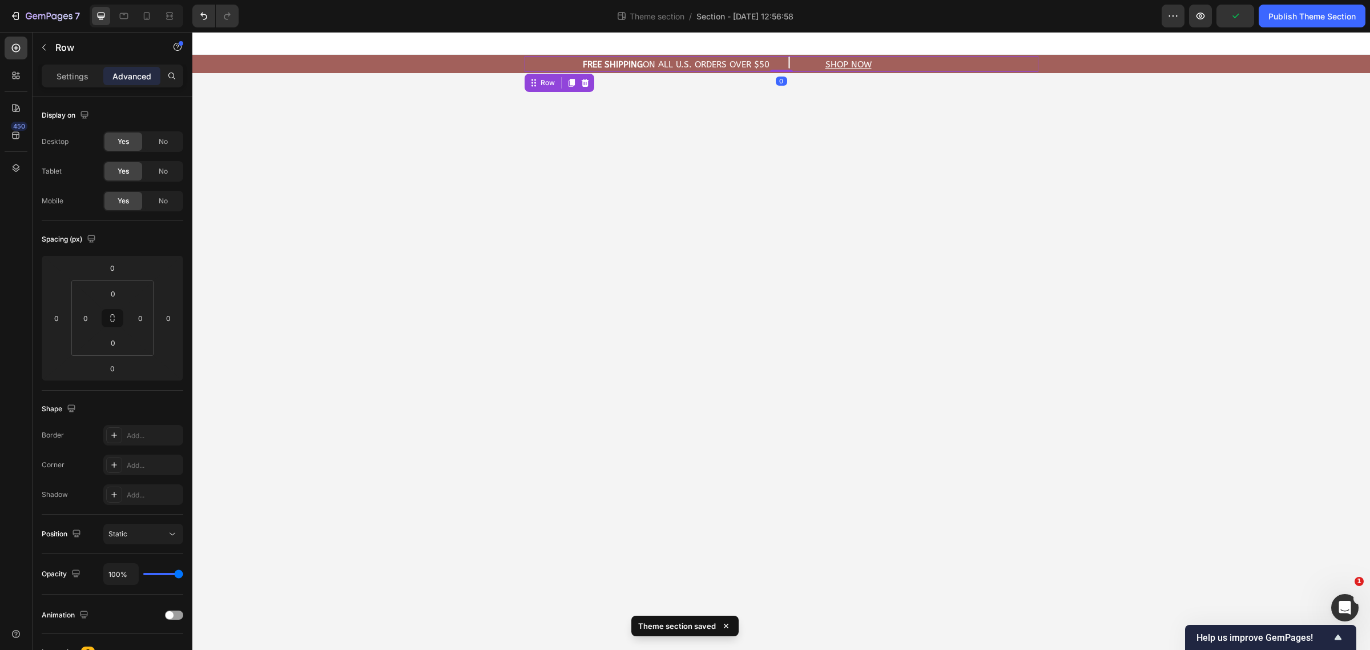
click at [525, 66] on div "⁠⁠⁠⁠⁠⁠⁠ FREE Shipping On All U.S. Orders Over $50 Heading" at bounding box center [653, 64] width 257 height 16
click at [77, 77] on p "Settings" at bounding box center [73, 76] width 32 height 12
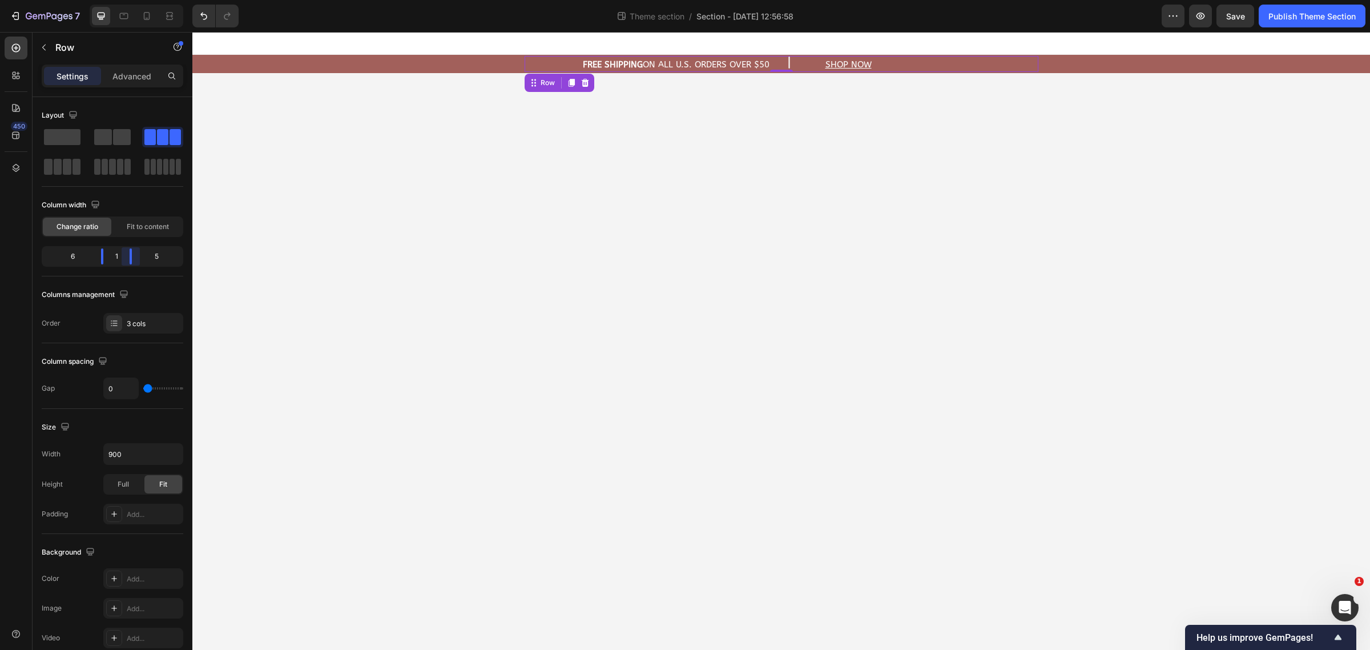
drag, startPoint x: 134, startPoint y: 261, endPoint x: 113, endPoint y: 261, distance: 21.1
click at [113, 0] on body "7 Theme section / Section - [DATE] 12:56:58 Preview Save Publish Theme Section …" at bounding box center [685, 0] width 1370 height 0
click at [142, 224] on span "Fit to content" at bounding box center [148, 227] width 42 height 10
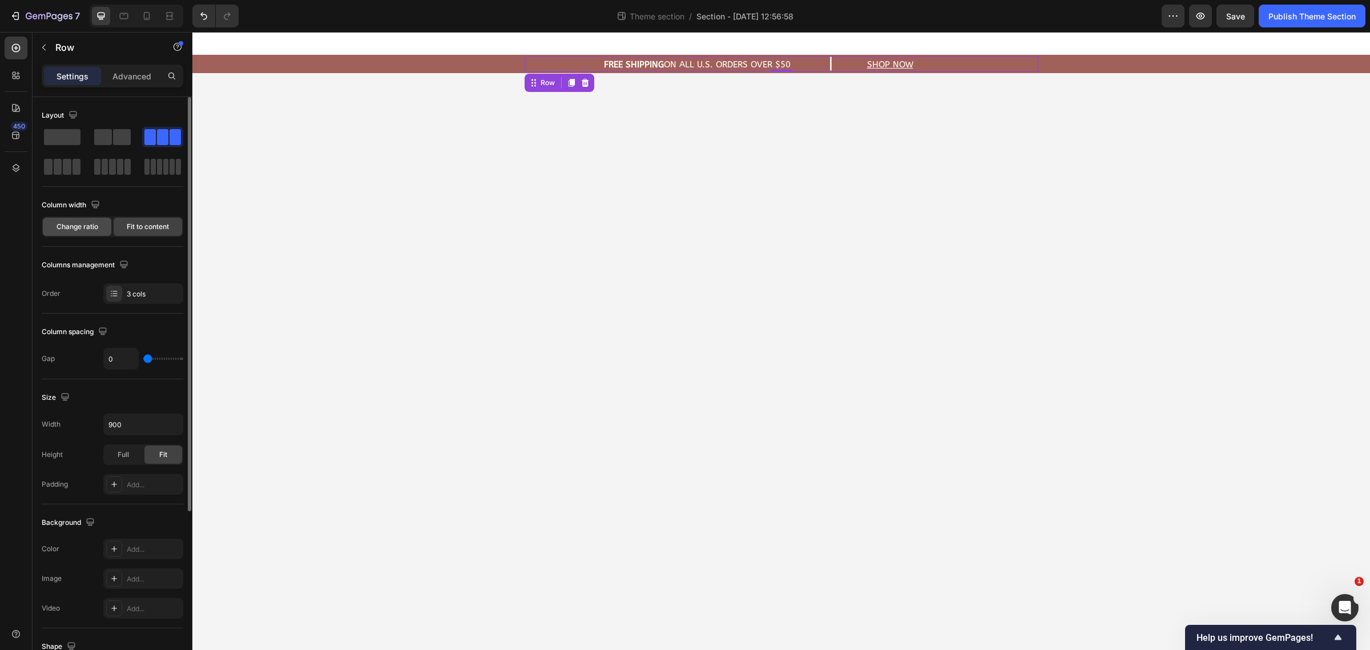
click at [90, 227] on span "Change ratio" at bounding box center [78, 227] width 42 height 10
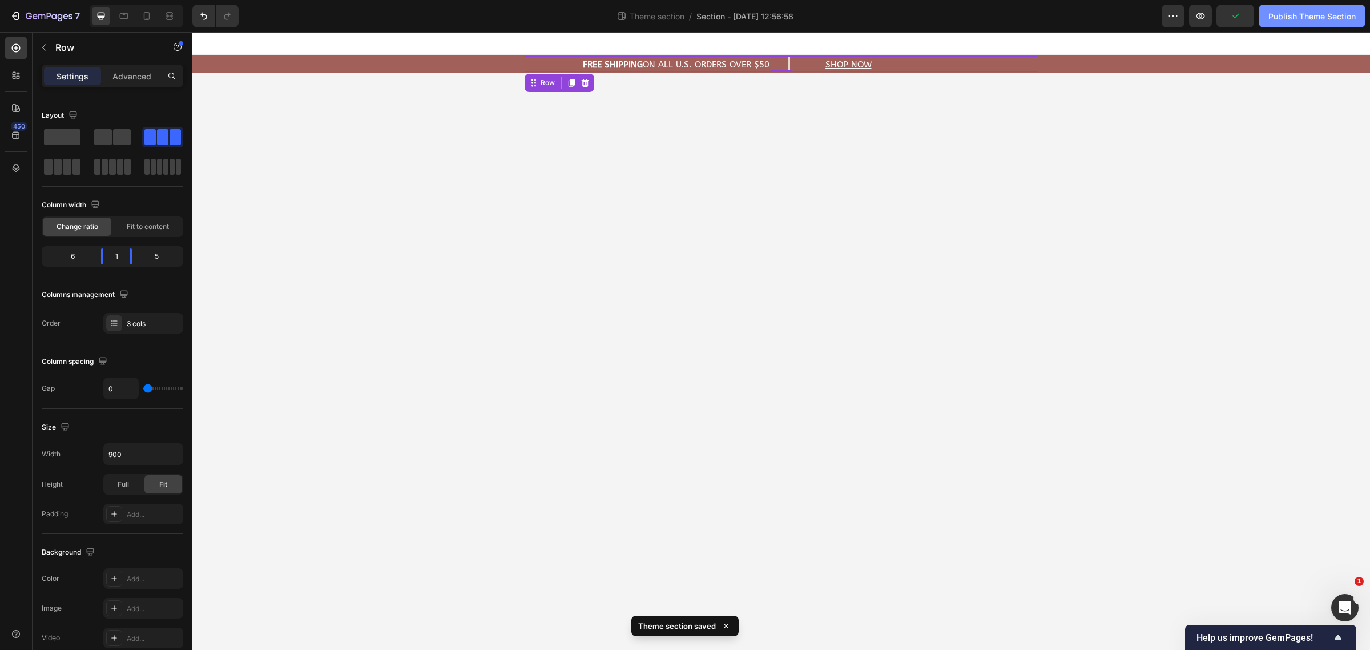
click at [1323, 14] on div "Publish Theme Section" at bounding box center [1312, 16] width 87 height 12
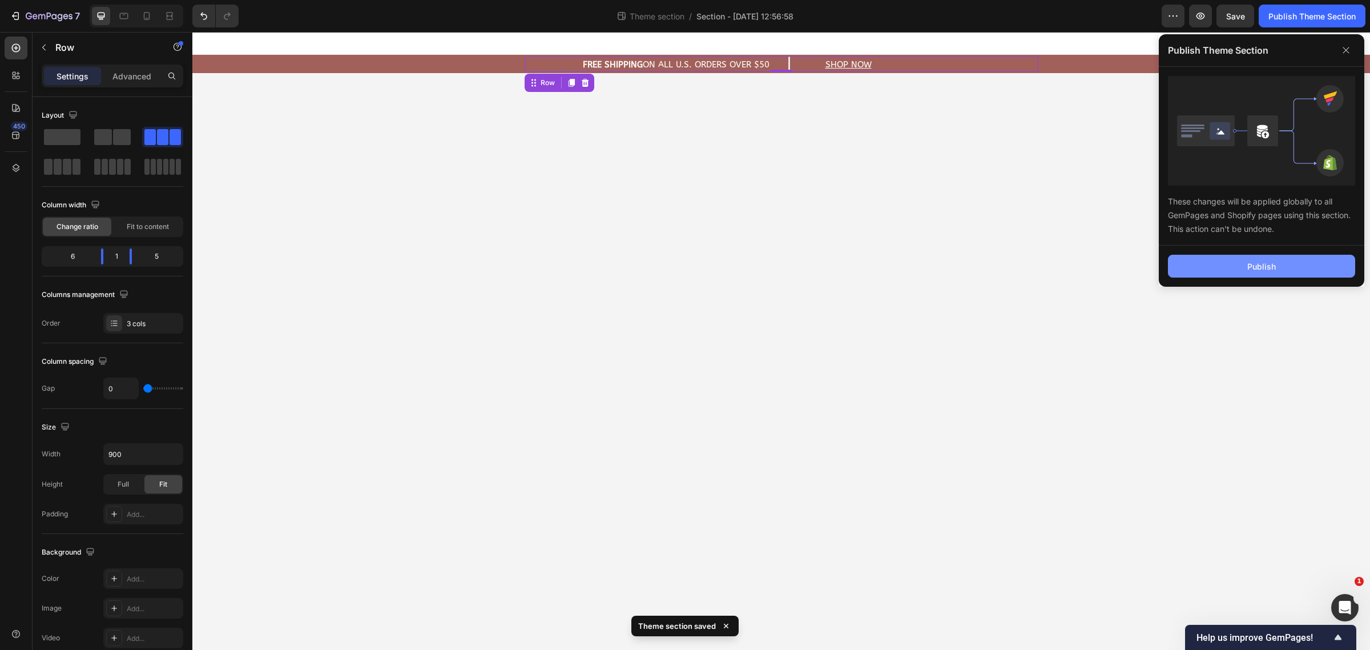
drag, startPoint x: 848, startPoint y: 163, endPoint x: 1185, endPoint y: 248, distance: 347.4
click at [1259, 268] on div "Publish" at bounding box center [1261, 266] width 29 height 12
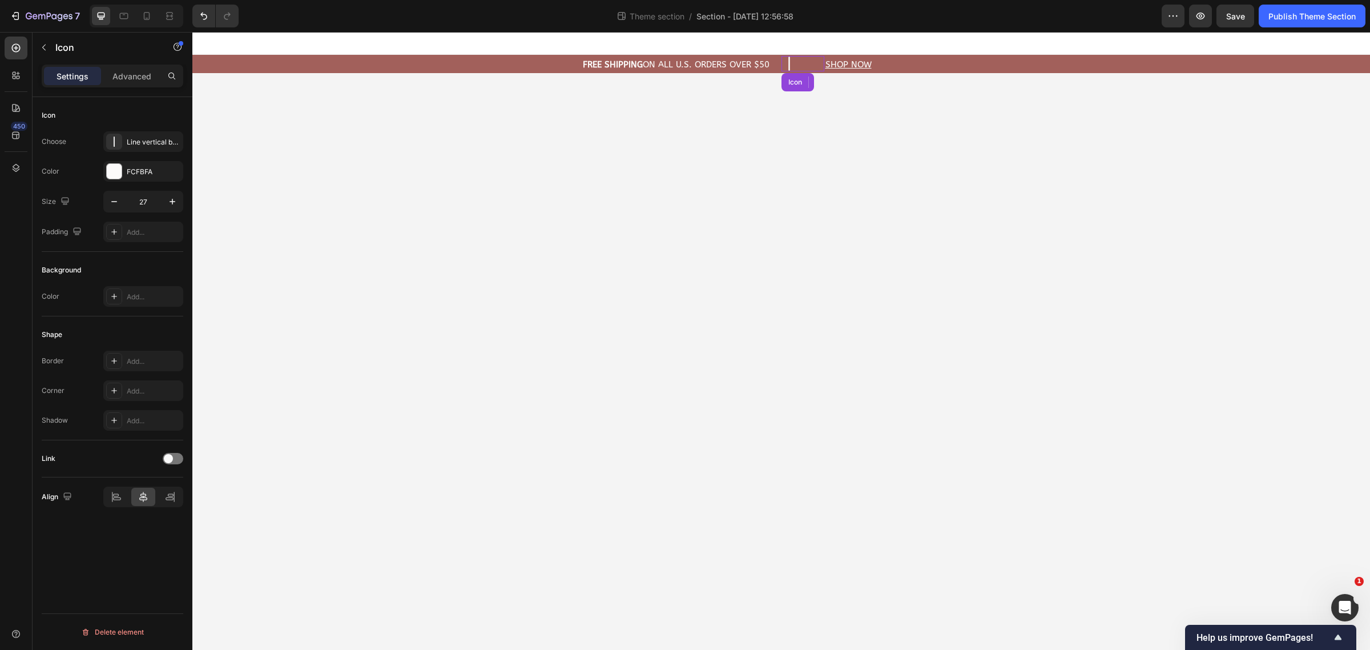
click at [812, 63] on div "Icon" at bounding box center [803, 63] width 43 height 15
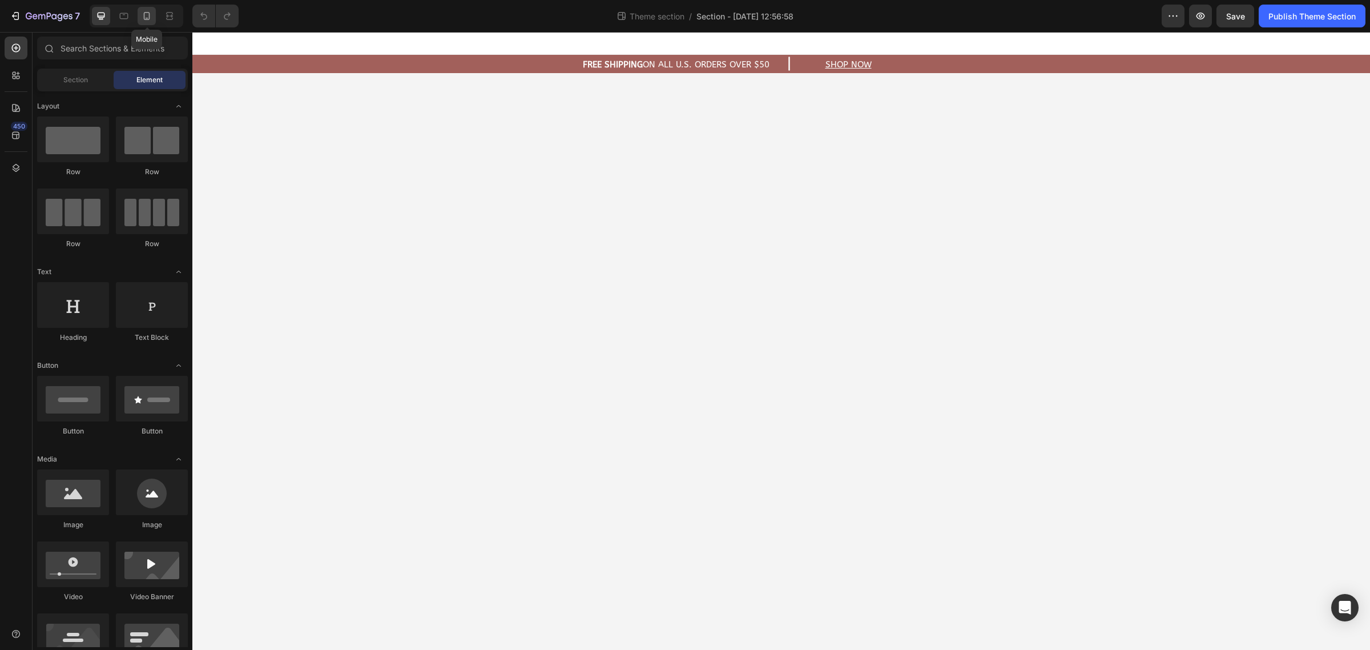
click at [153, 21] on div at bounding box center [147, 16] width 18 height 18
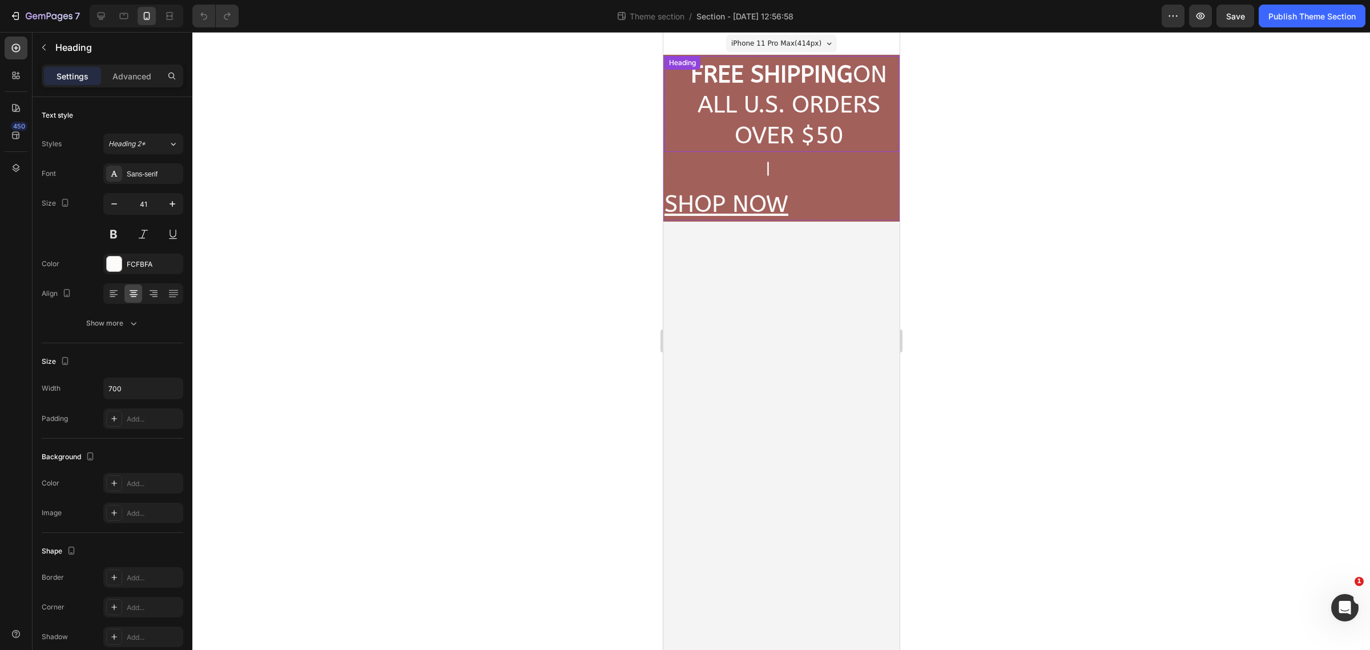
click at [736, 100] on h2 "FREE Shipping On All U.S. Orders Over $50" at bounding box center [789, 105] width 222 height 94
click at [109, 203] on icon "button" at bounding box center [113, 203] width 11 height 11
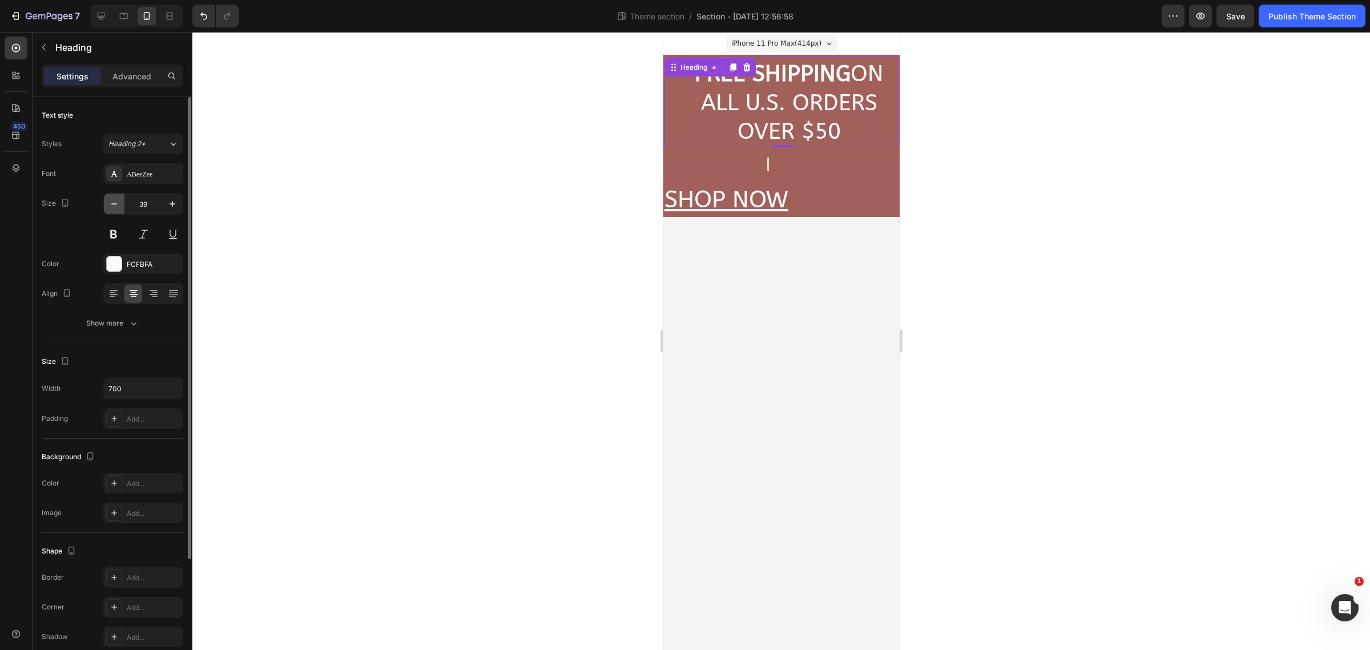
click at [109, 203] on icon "button" at bounding box center [113, 203] width 11 height 11
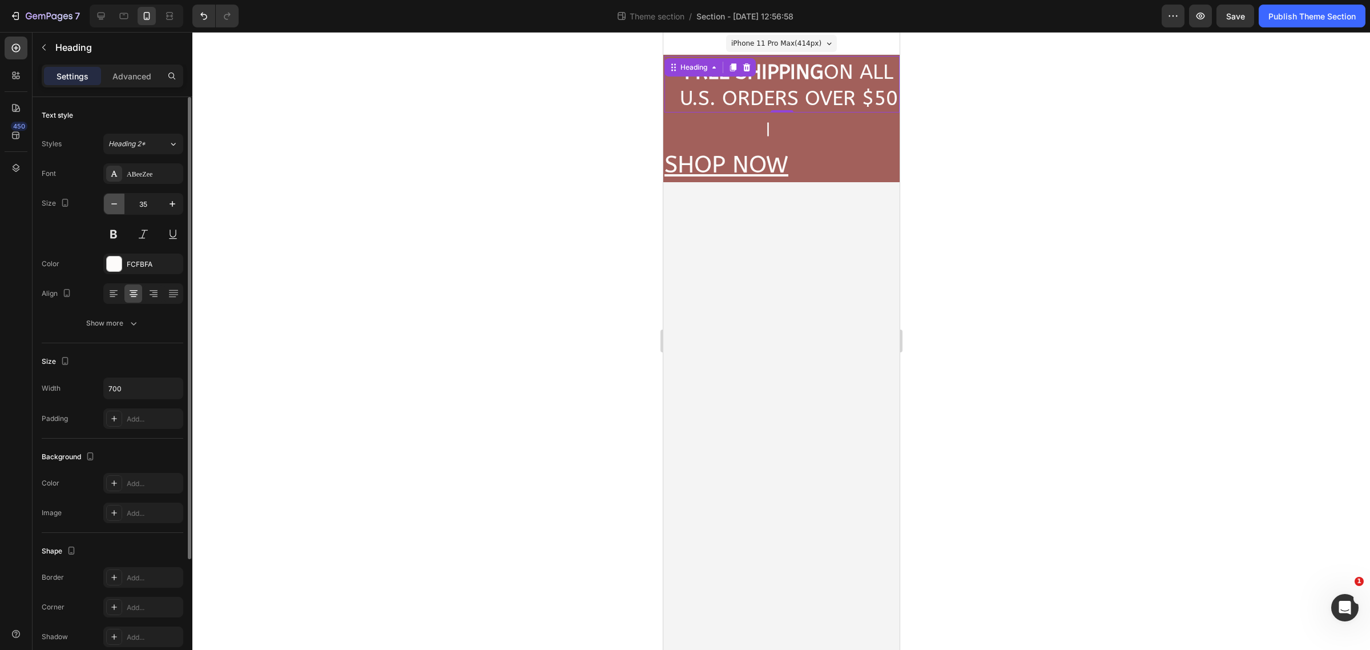
click at [109, 203] on icon "button" at bounding box center [113, 203] width 11 height 11
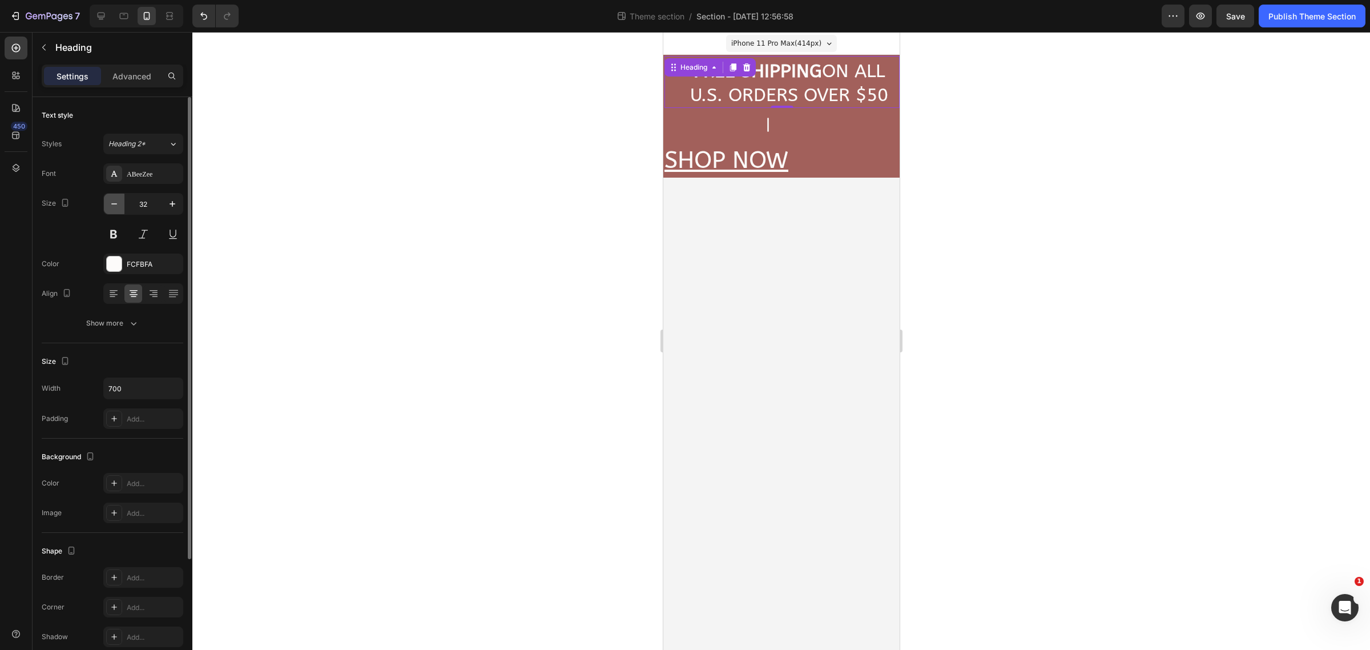
click at [109, 203] on icon "button" at bounding box center [113, 203] width 11 height 11
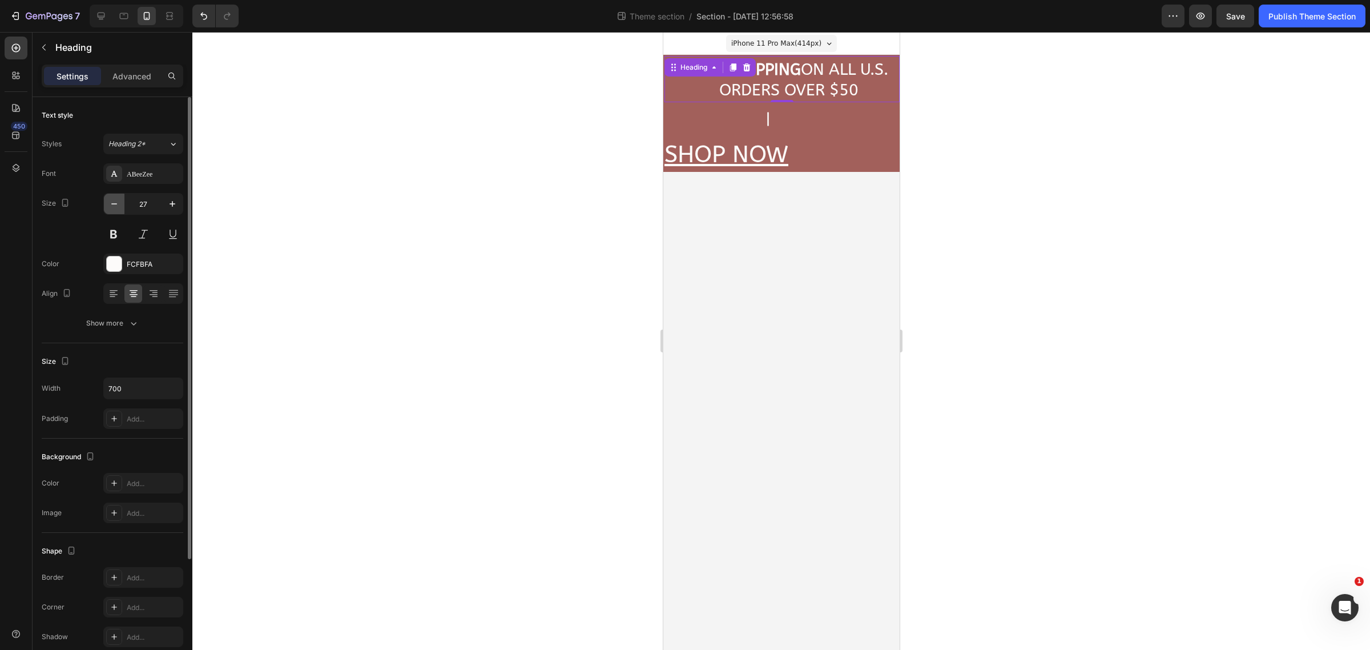
click at [109, 203] on icon "button" at bounding box center [113, 203] width 11 height 11
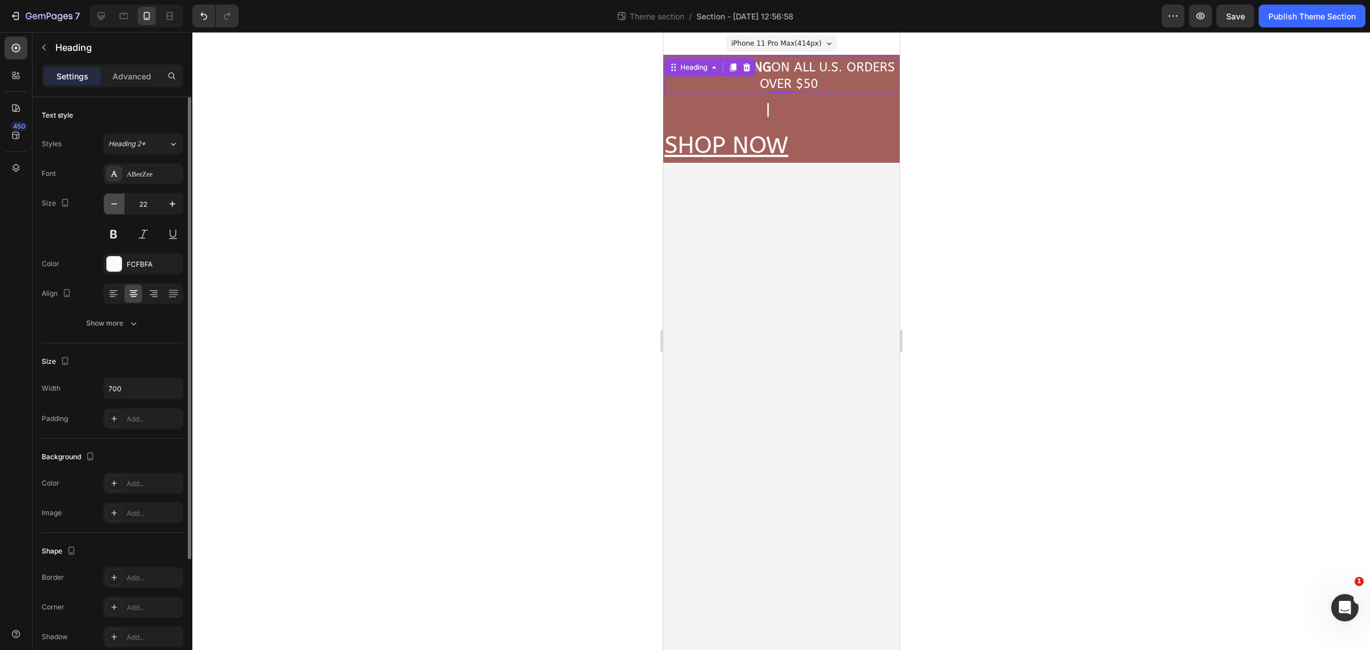
click at [109, 203] on icon "button" at bounding box center [113, 203] width 11 height 11
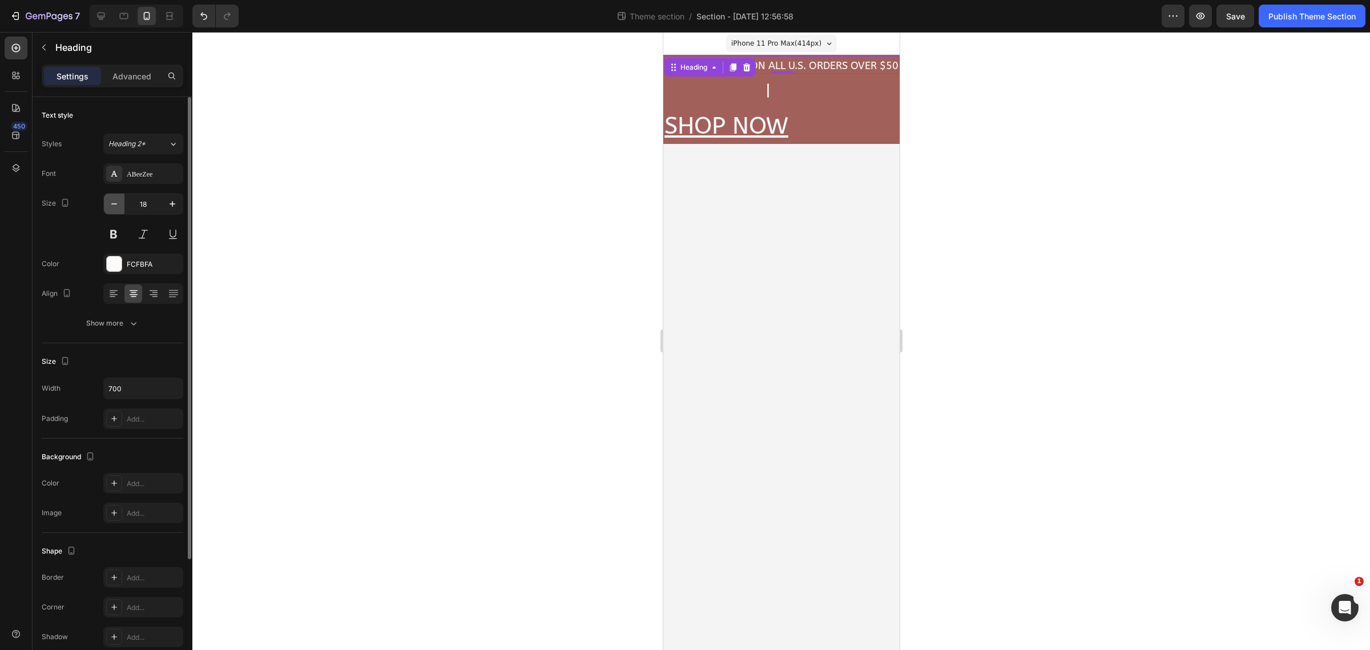
click at [109, 203] on icon "button" at bounding box center [113, 203] width 11 height 11
type input "16"
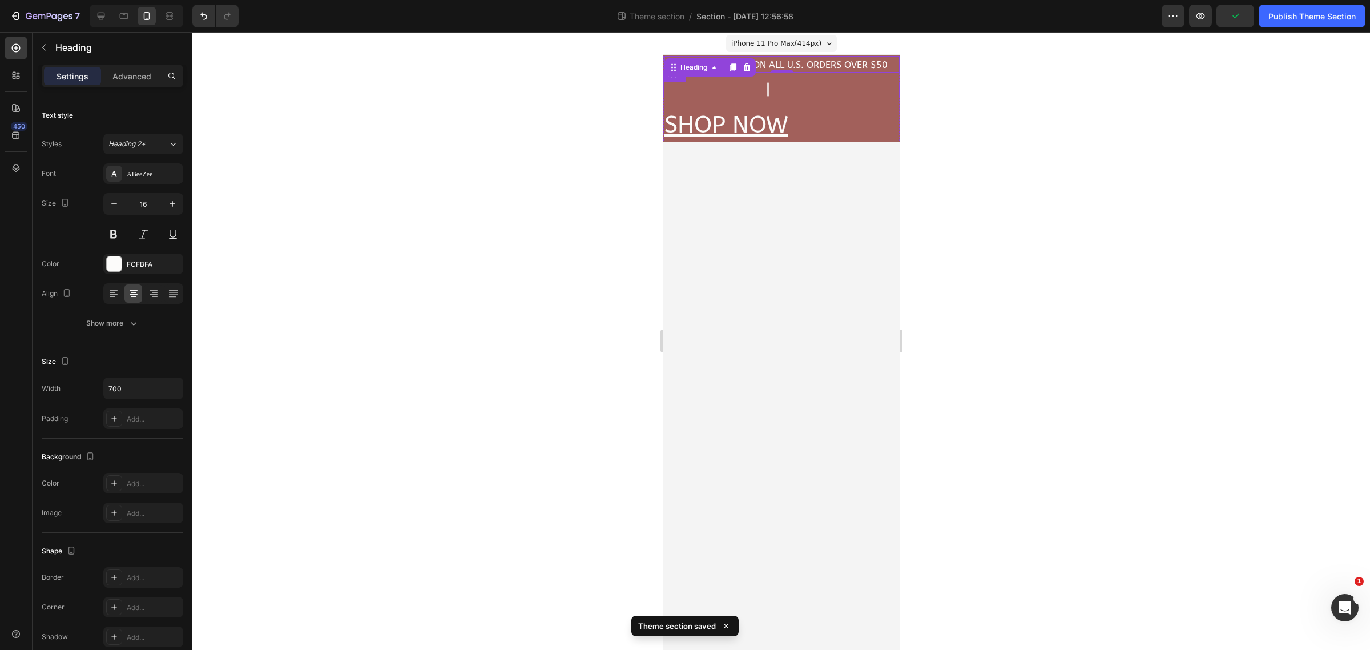
click at [762, 84] on icon at bounding box center [767, 89] width 15 height 15
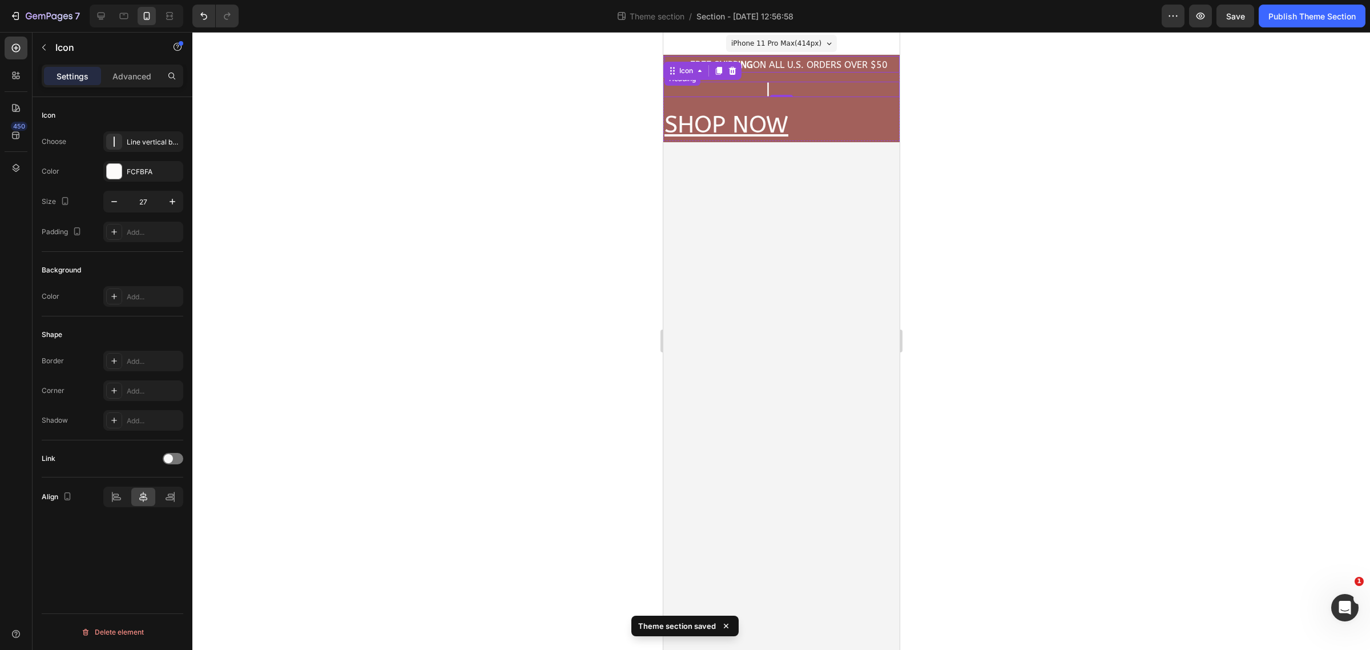
click at [892, 64] on h2 "FREE Shipping On All U.S. Orders Over $50" at bounding box center [789, 65] width 222 height 14
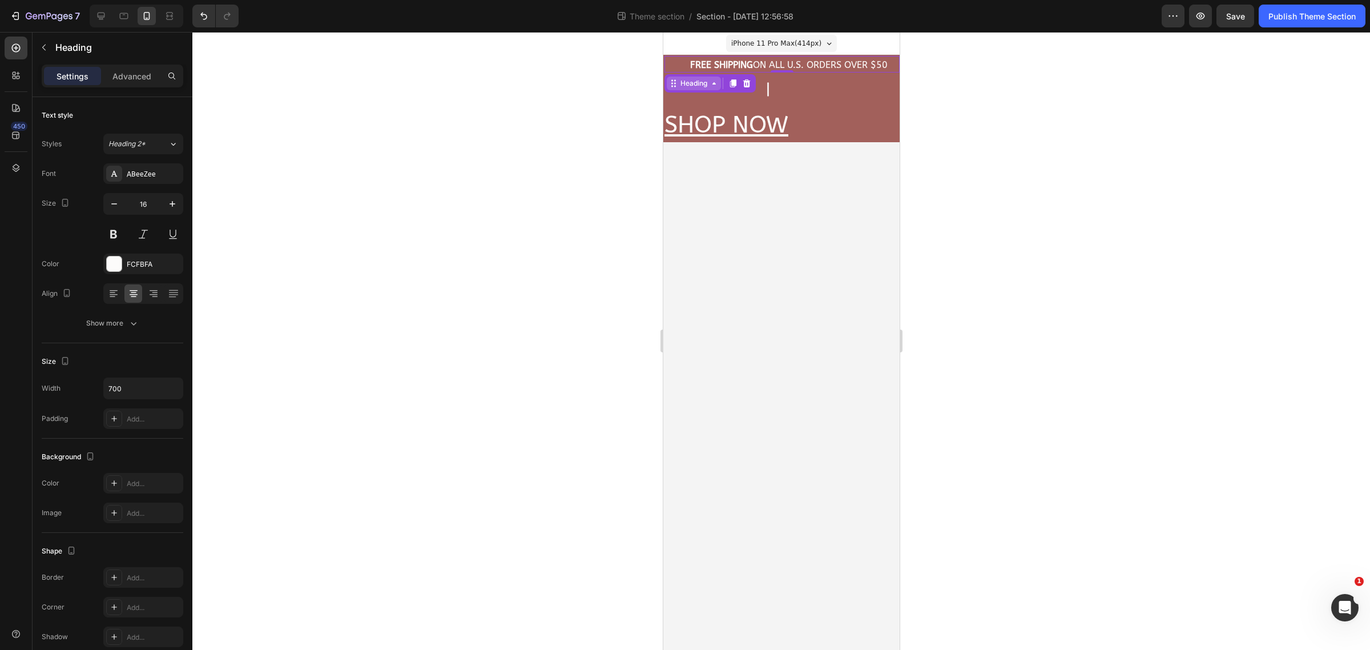
click at [703, 84] on div "Heading" at bounding box center [693, 83] width 31 height 10
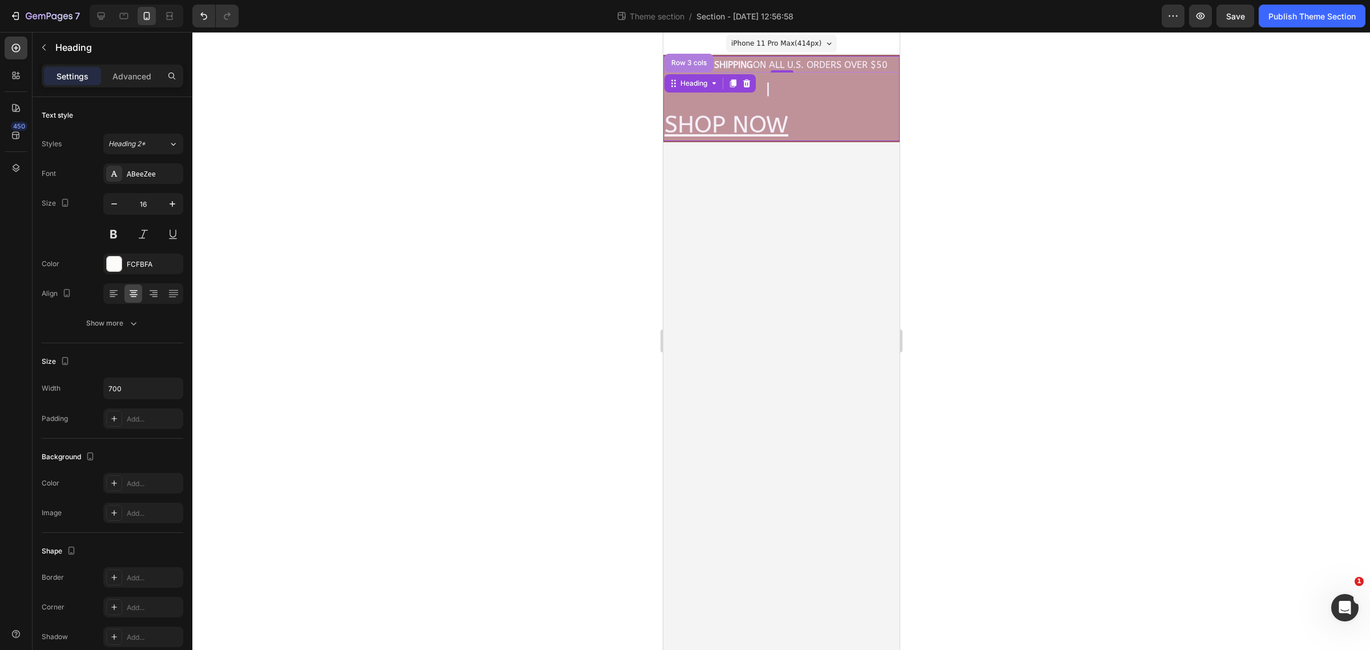
click at [695, 63] on div "Row 3 cols" at bounding box center [689, 62] width 40 height 7
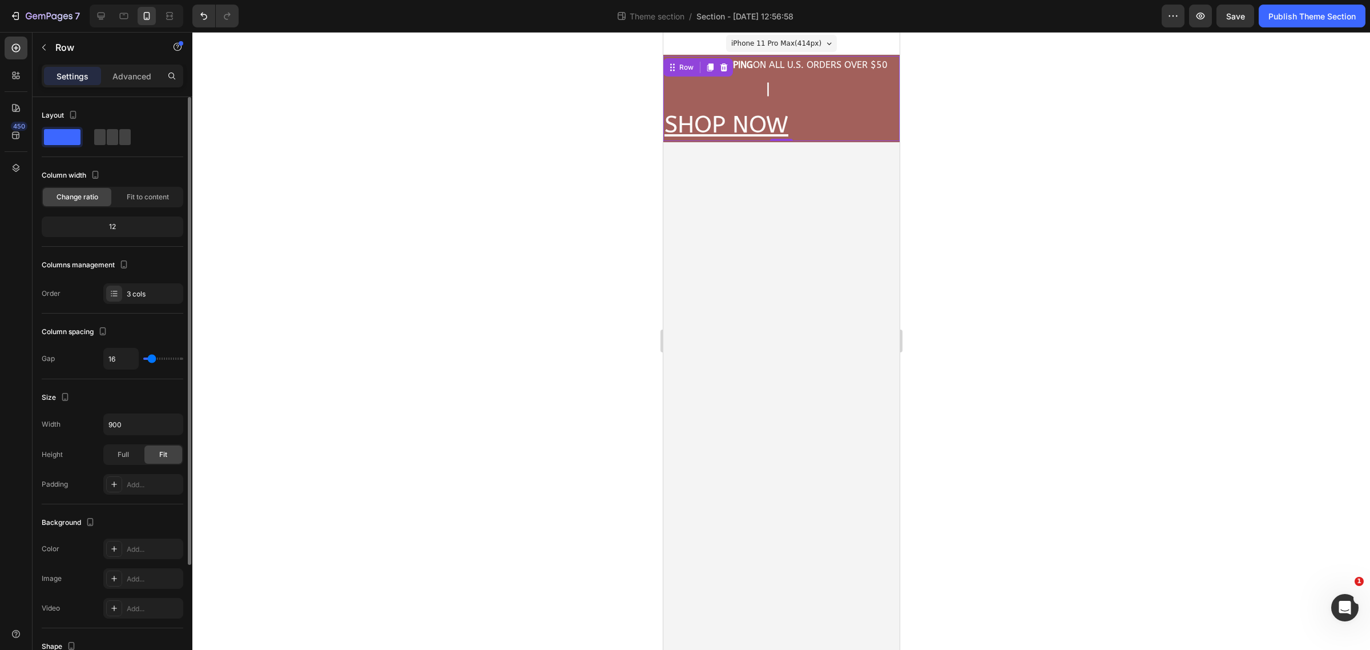
type input "2"
type input "0"
drag, startPoint x: 149, startPoint y: 360, endPoint x: 107, endPoint y: 360, distance: 41.7
type input "0"
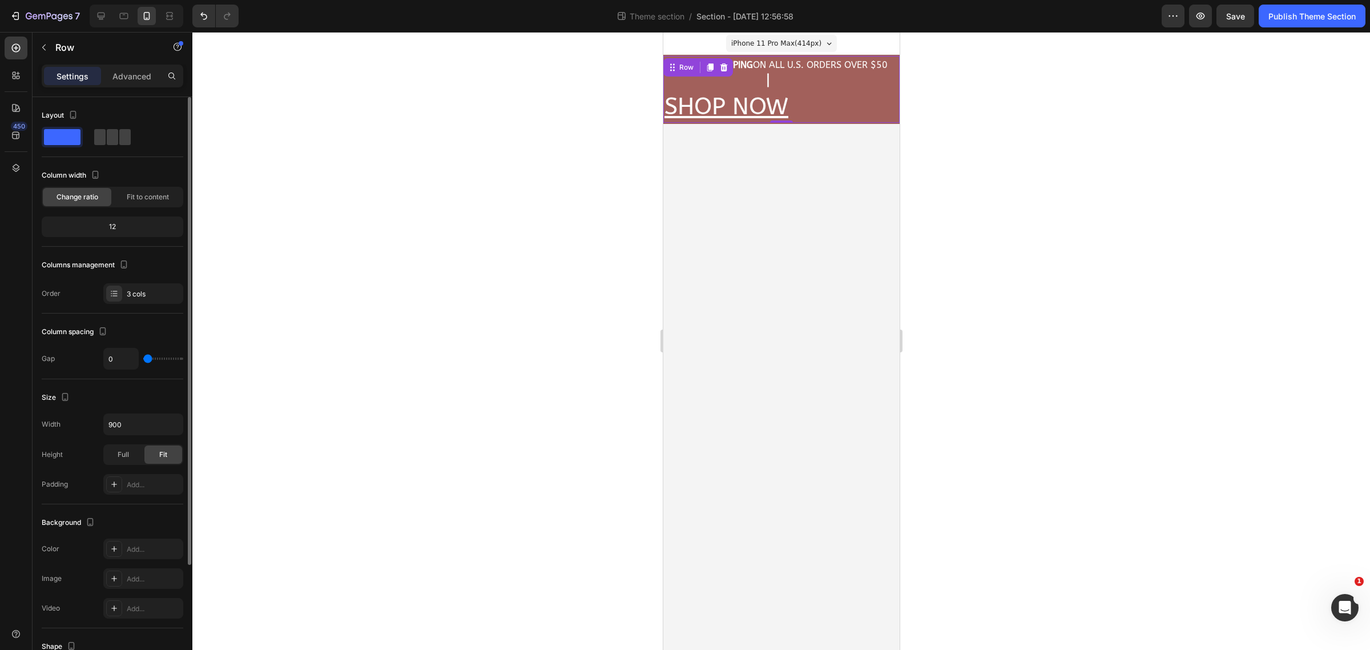
click at [143, 360] on input "range" at bounding box center [163, 358] width 40 height 2
click at [147, 203] on div "Fit to content" at bounding box center [148, 197] width 69 height 18
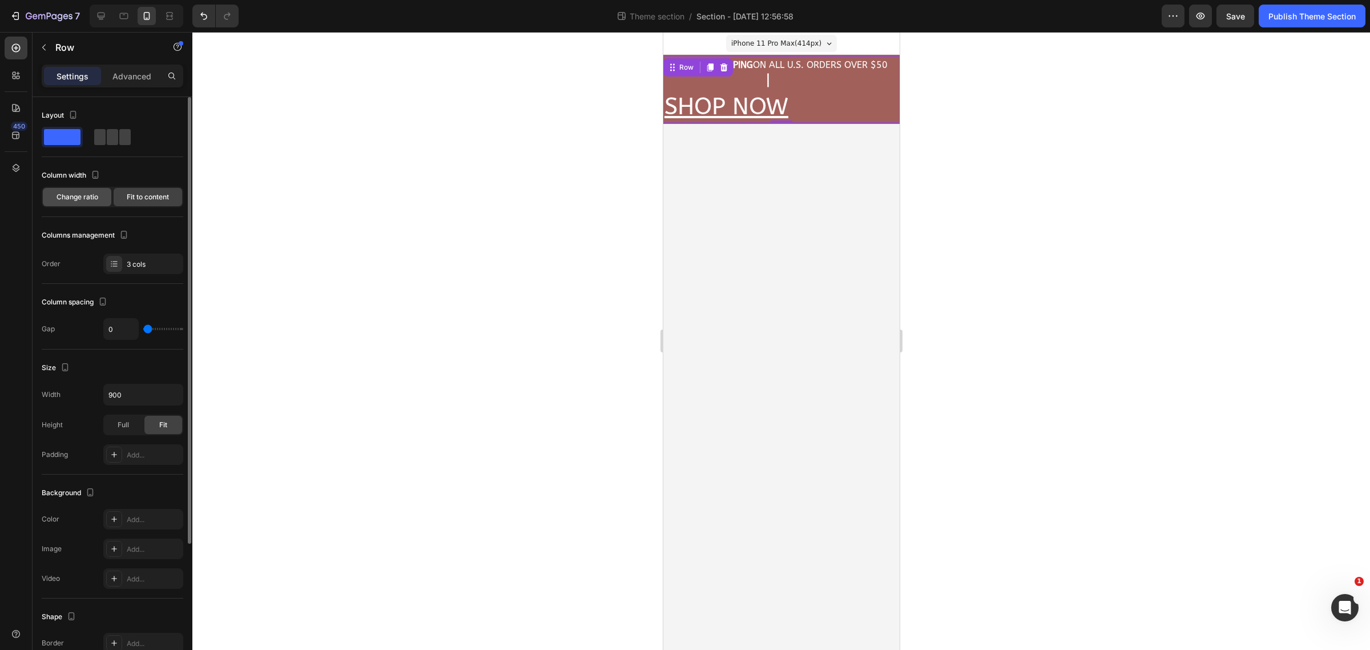
click at [90, 202] on span "Change ratio" at bounding box center [78, 197] width 42 height 10
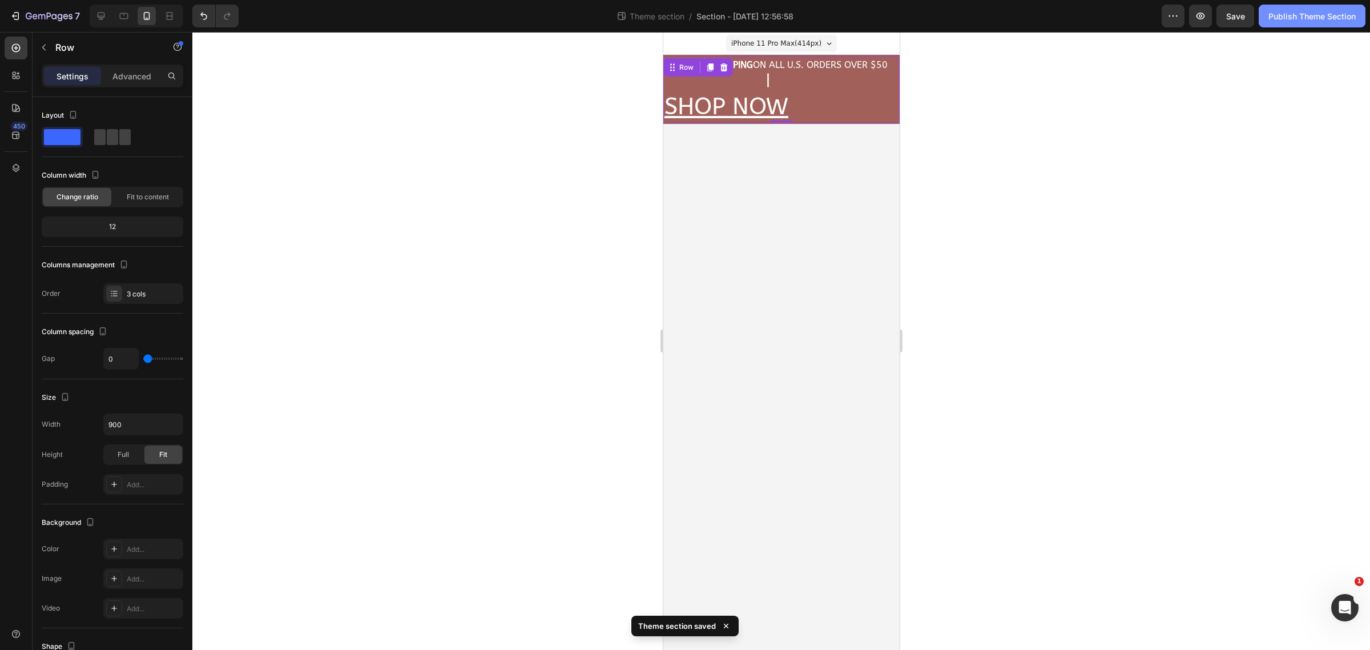
click at [1286, 24] on button "Publish Theme Section" at bounding box center [1312, 16] width 107 height 23
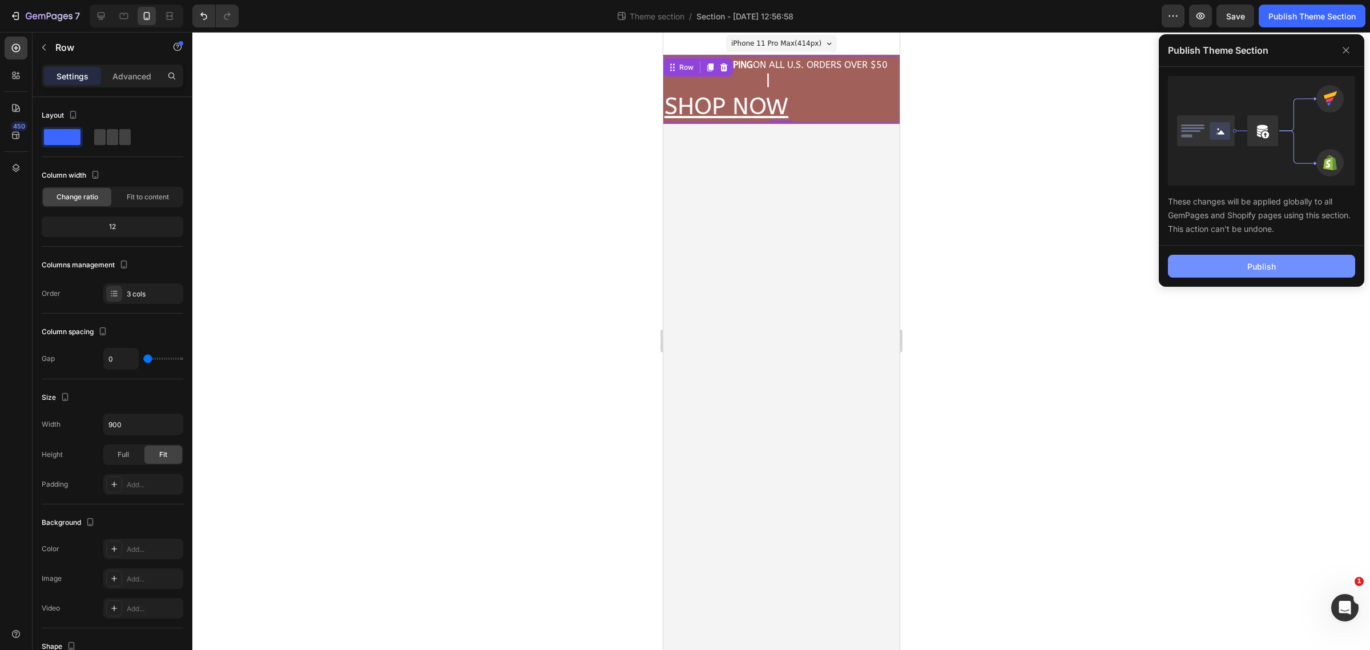
click at [1269, 263] on div "Publish" at bounding box center [1261, 266] width 29 height 12
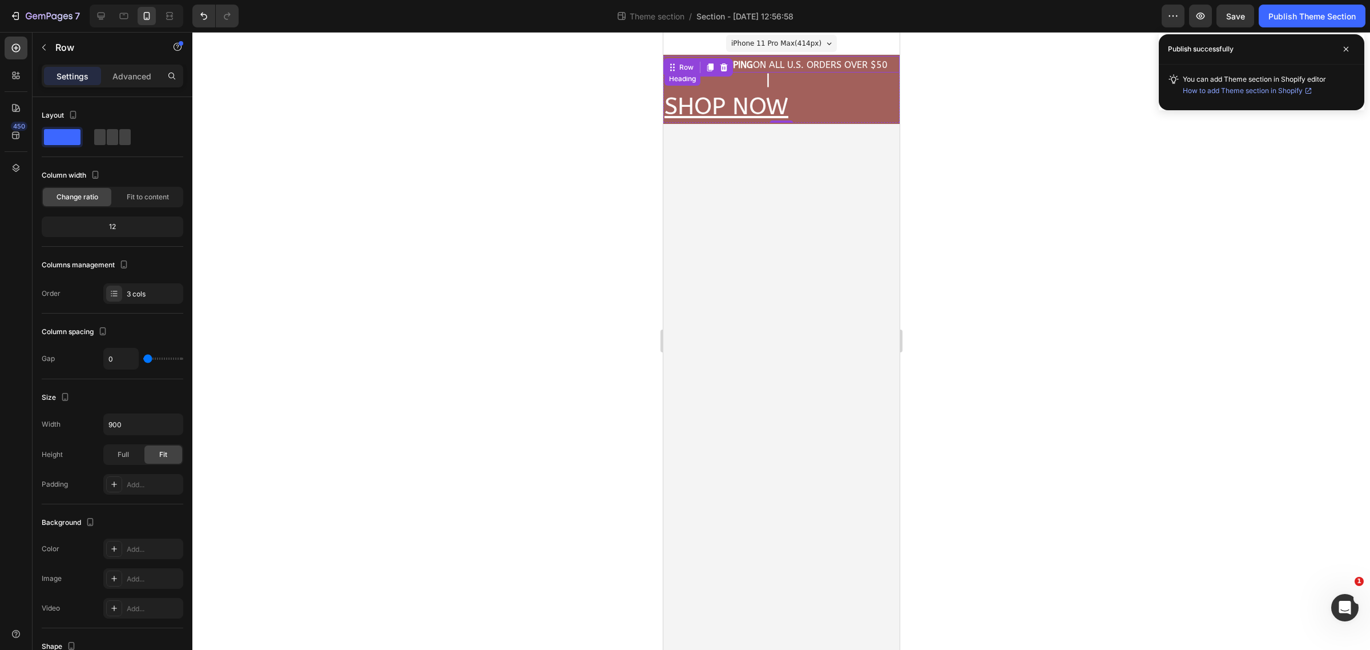
click at [799, 66] on h2 "FREE Shipping On All U.S. Orders Over $50" at bounding box center [789, 65] width 222 height 14
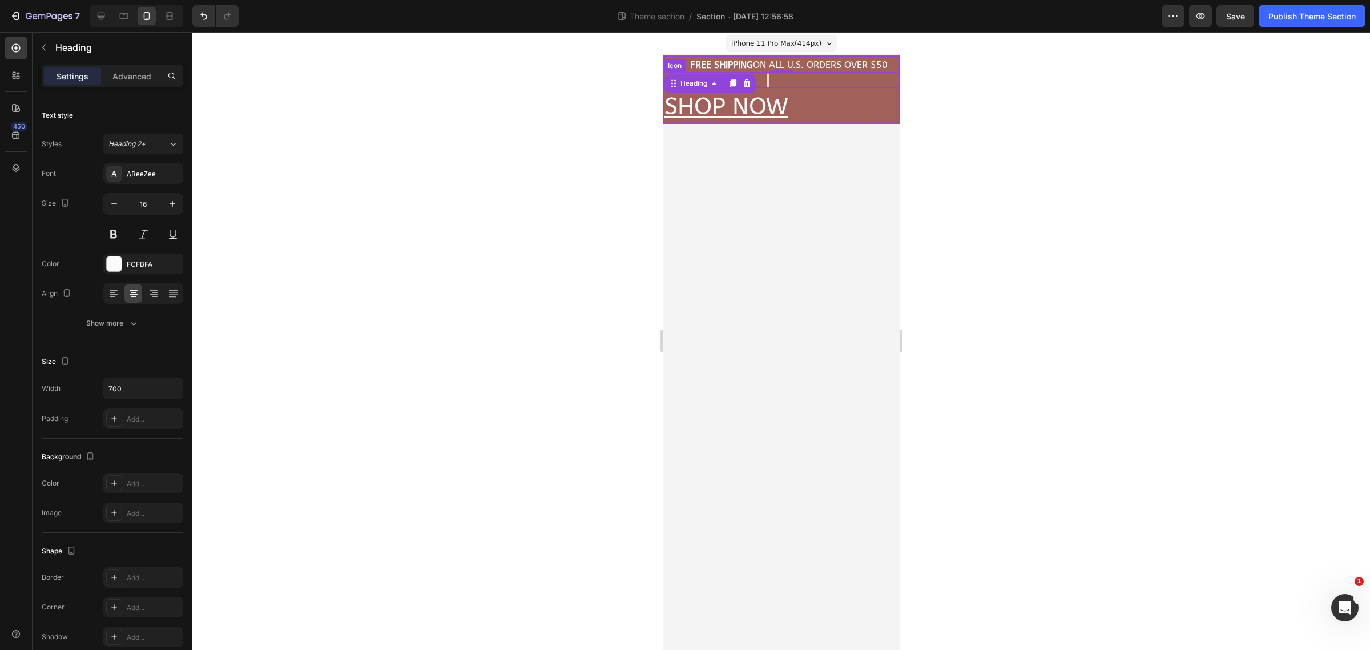
click at [770, 79] on icon at bounding box center [767, 80] width 15 height 15
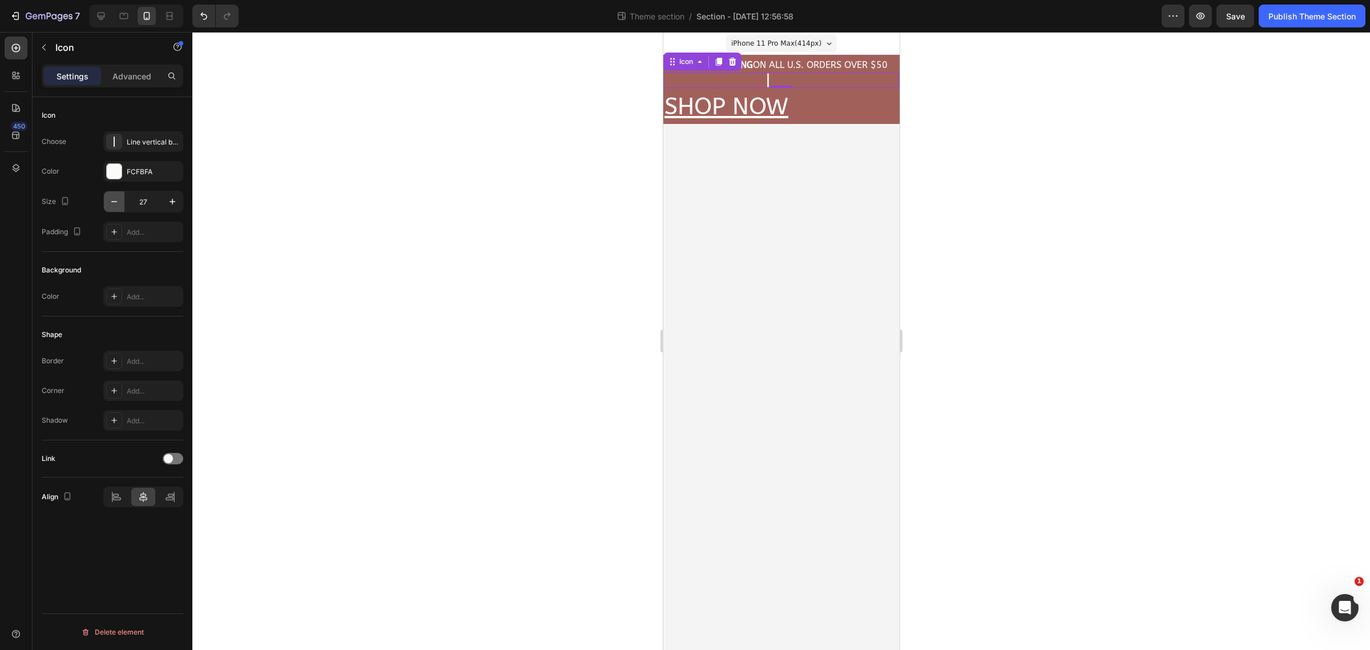
click at [114, 204] on icon "button" at bounding box center [113, 201] width 11 height 11
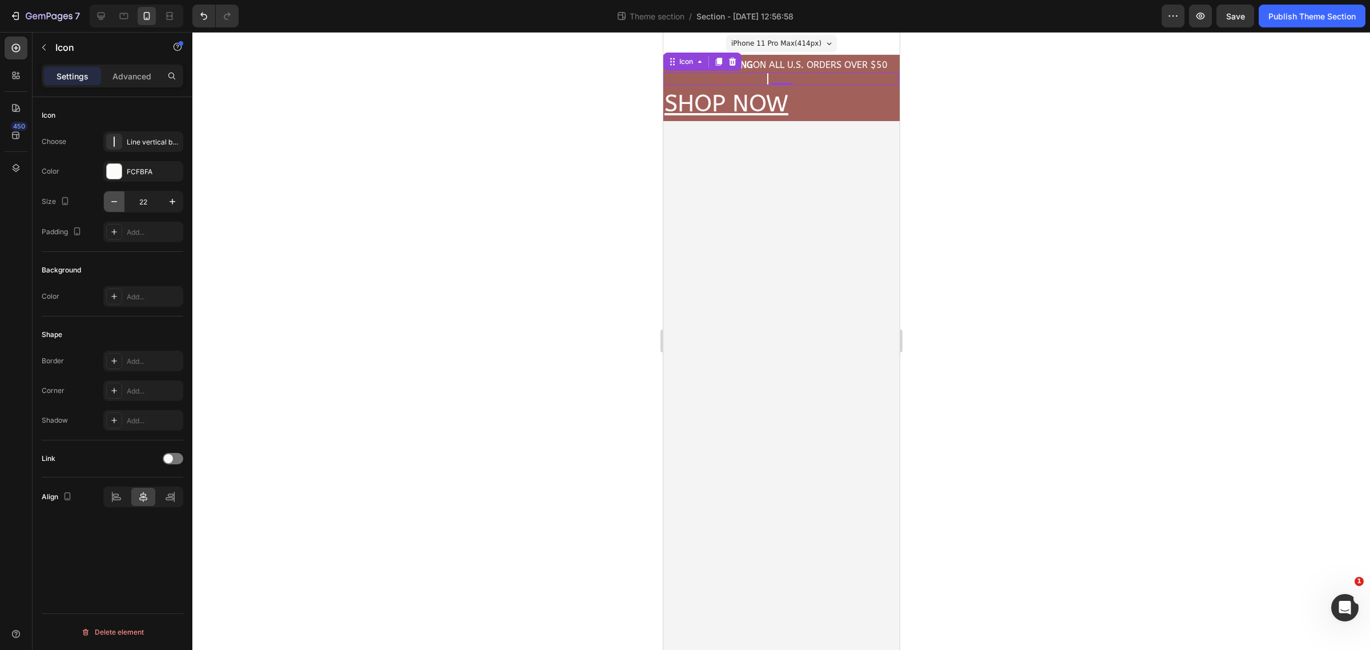
click at [114, 204] on icon "button" at bounding box center [113, 201] width 11 height 11
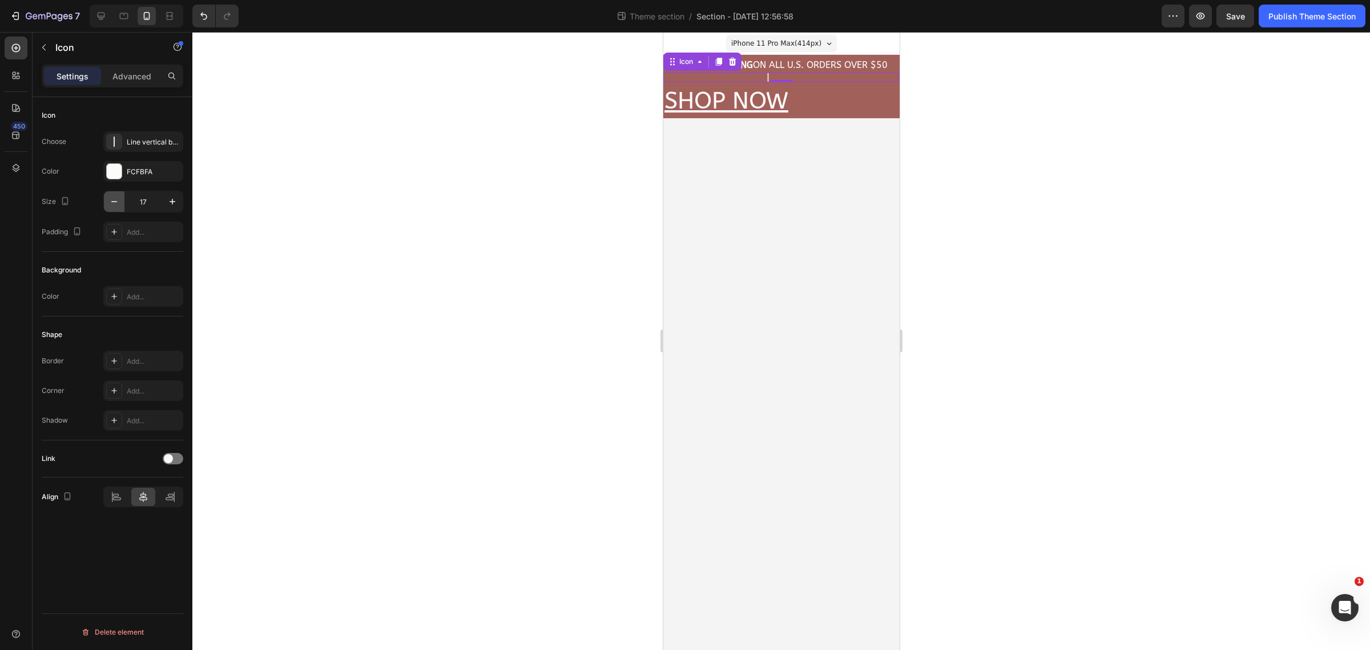
click at [114, 204] on icon "button" at bounding box center [113, 201] width 11 height 11
click at [175, 201] on icon "button" at bounding box center [172, 201] width 11 height 11
type input "16"
click at [818, 98] on h2 "Shop now" at bounding box center [748, 100] width 171 height 33
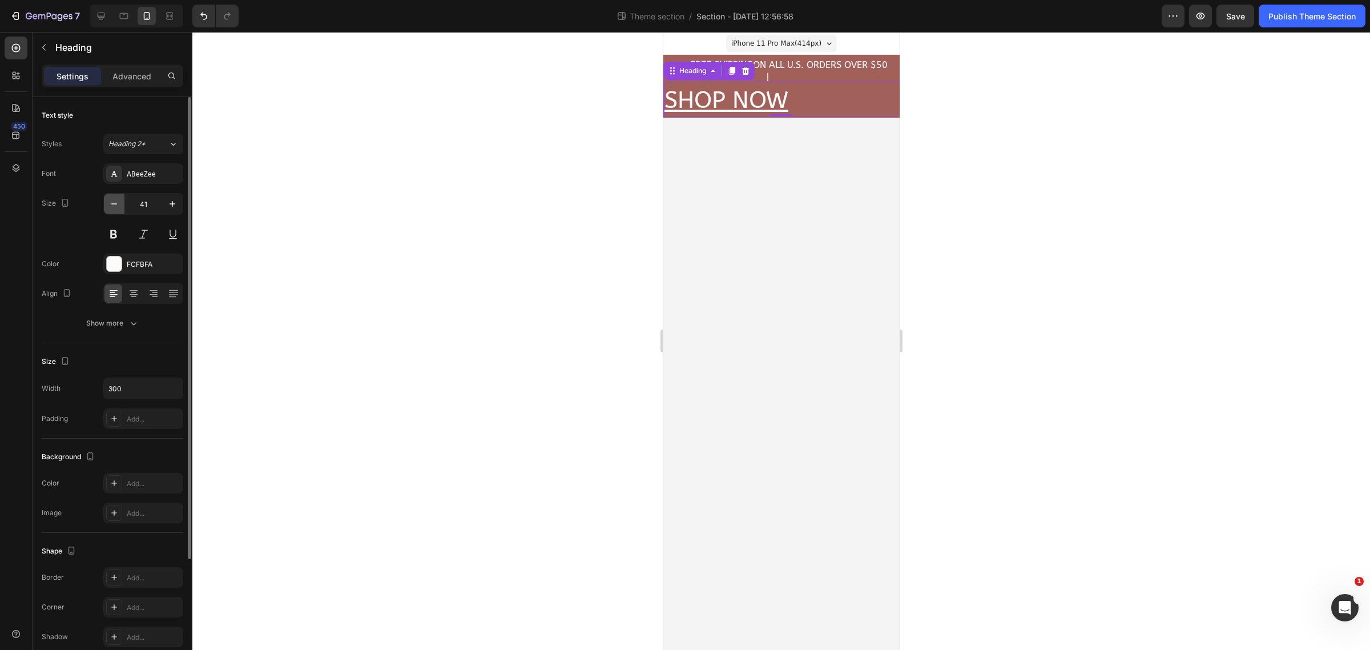
click at [113, 207] on icon "button" at bounding box center [113, 203] width 11 height 11
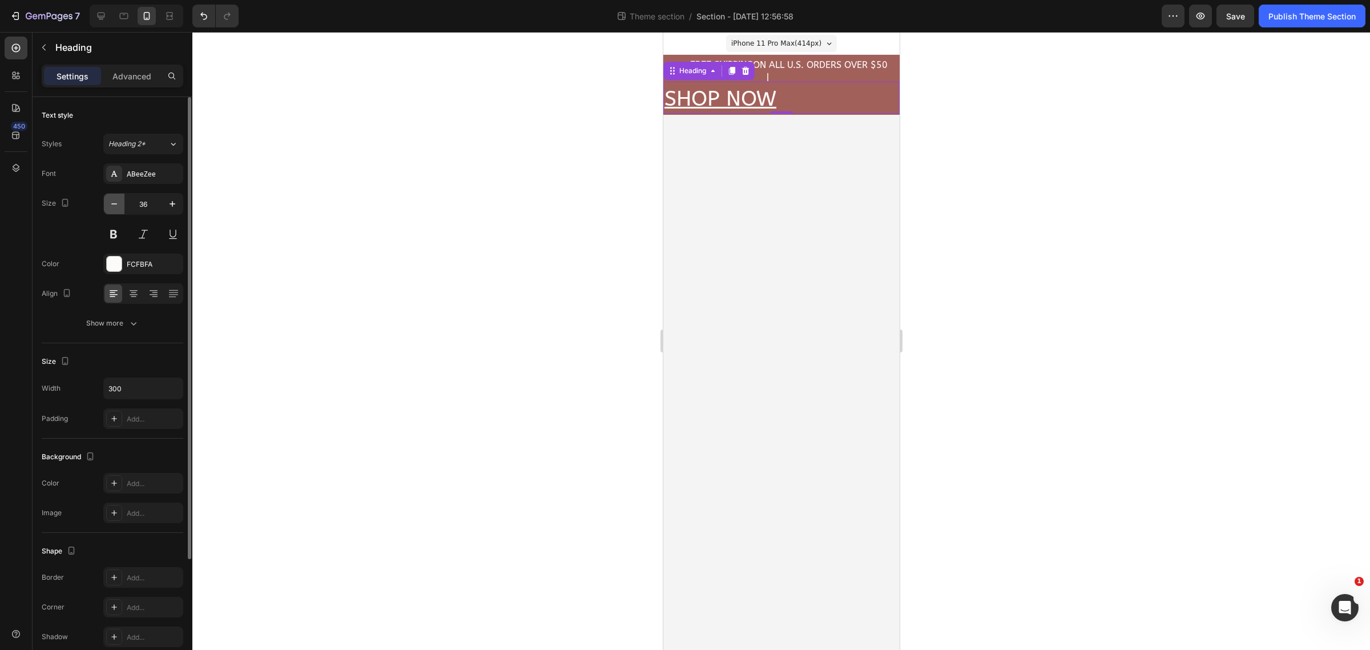
click at [113, 207] on icon "button" at bounding box center [113, 203] width 11 height 11
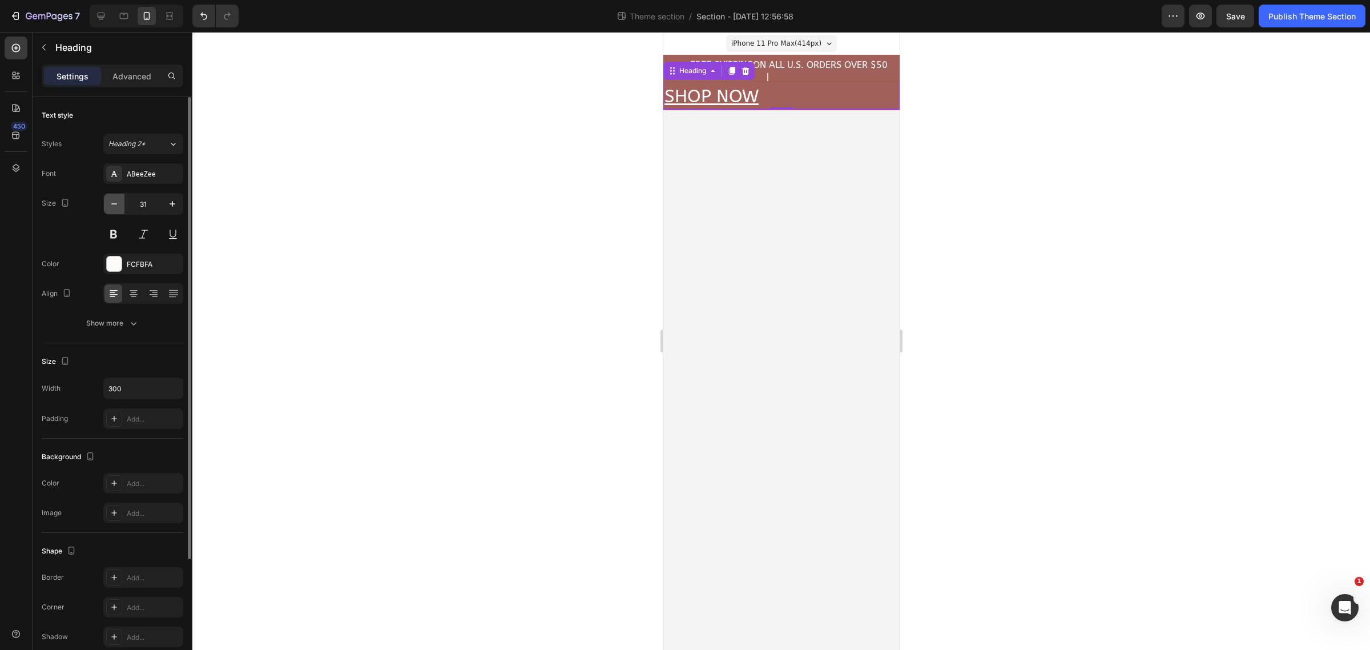
click at [113, 207] on icon "button" at bounding box center [113, 203] width 11 height 11
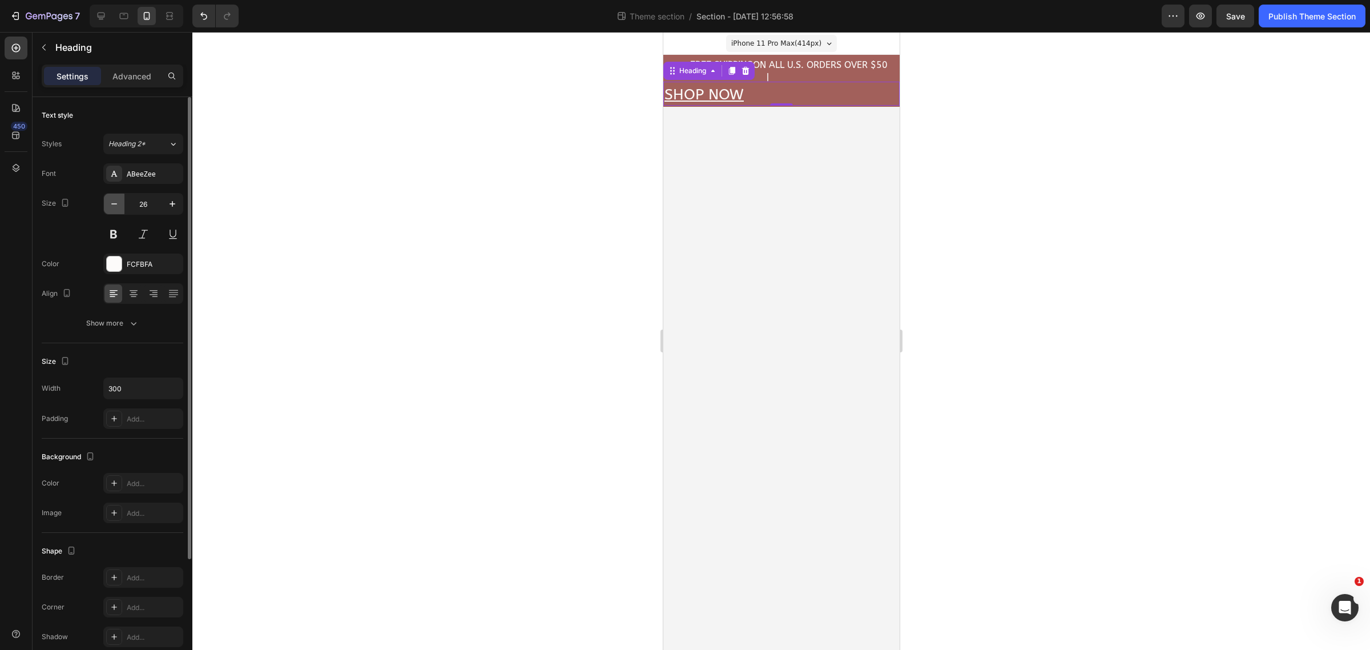
click at [113, 207] on icon "button" at bounding box center [113, 203] width 11 height 11
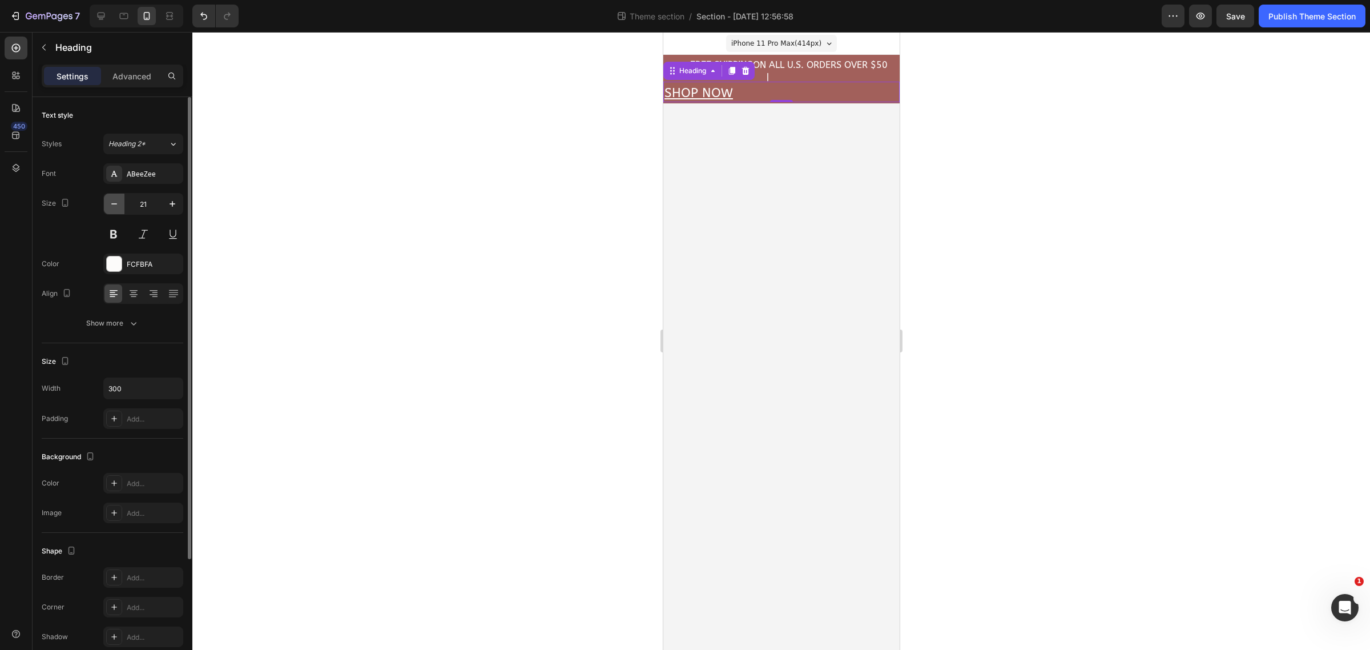
click at [113, 207] on icon "button" at bounding box center [113, 203] width 11 height 11
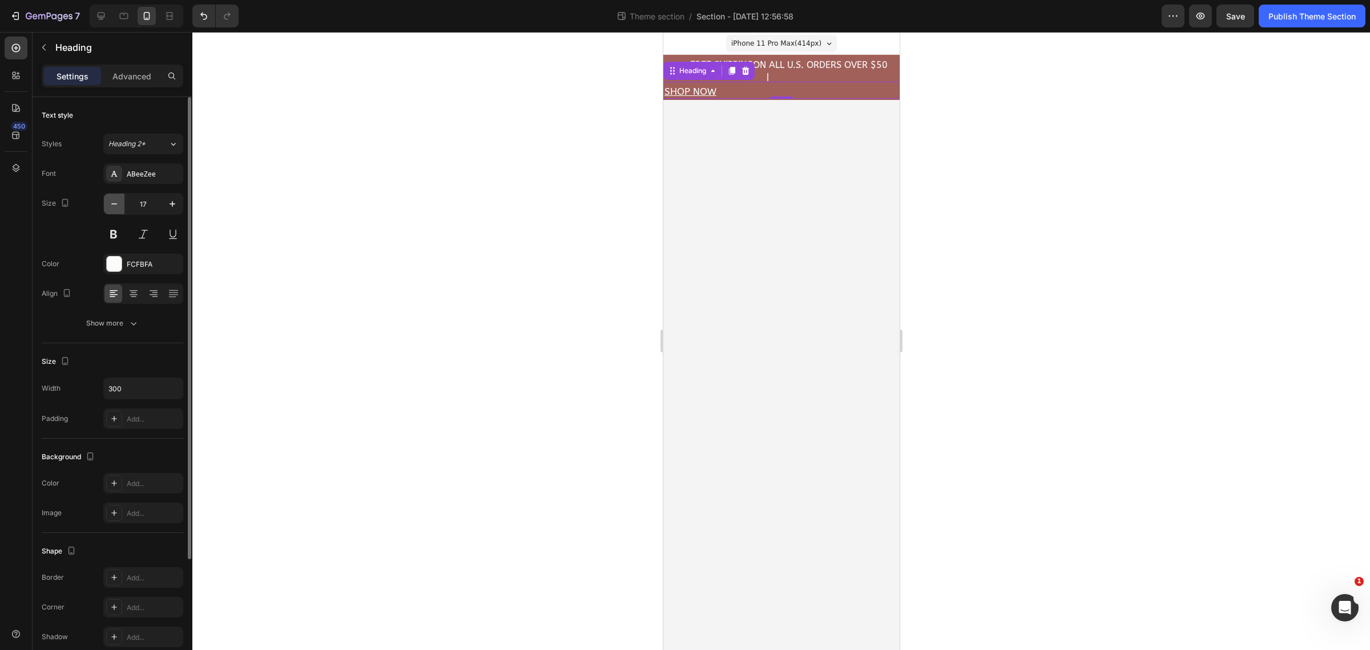
type input "16"
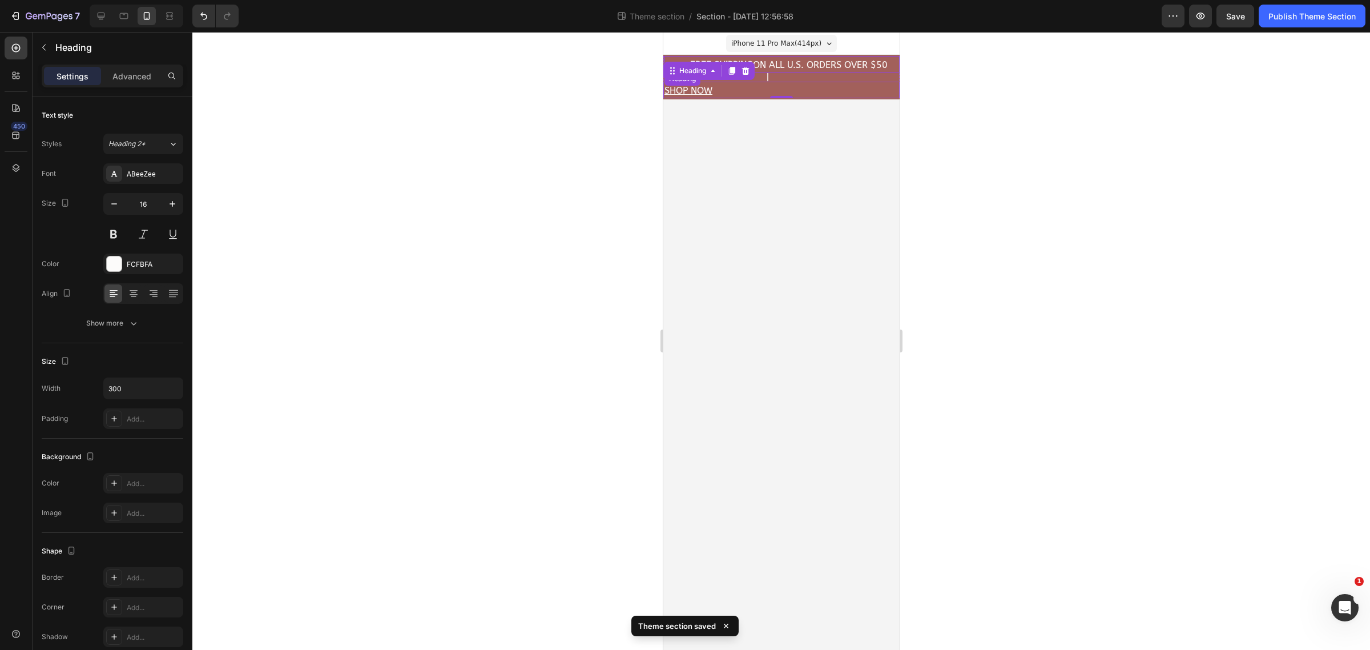
click at [892, 65] on h2 "FREE Shipping On All U.S. Orders Over $50" at bounding box center [789, 65] width 222 height 14
click at [688, 80] on div "Heading" at bounding box center [693, 83] width 31 height 10
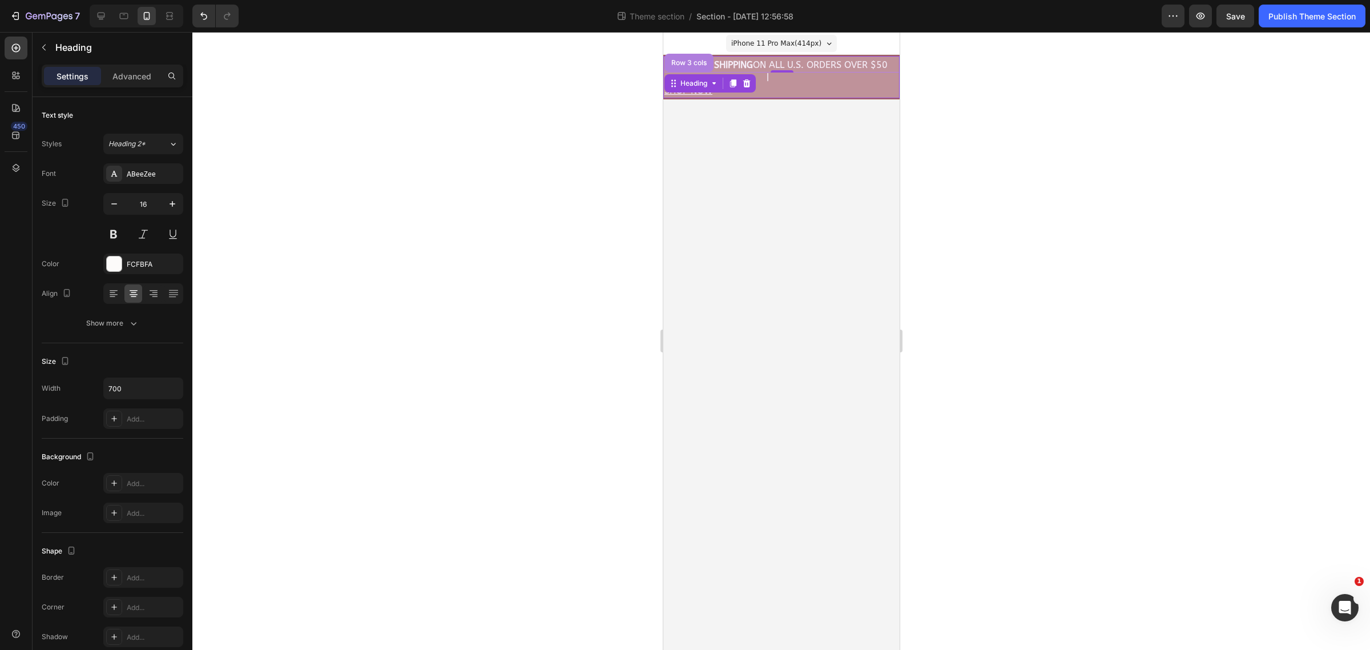
click at [691, 64] on div "Row 3 cols" at bounding box center [689, 62] width 40 height 7
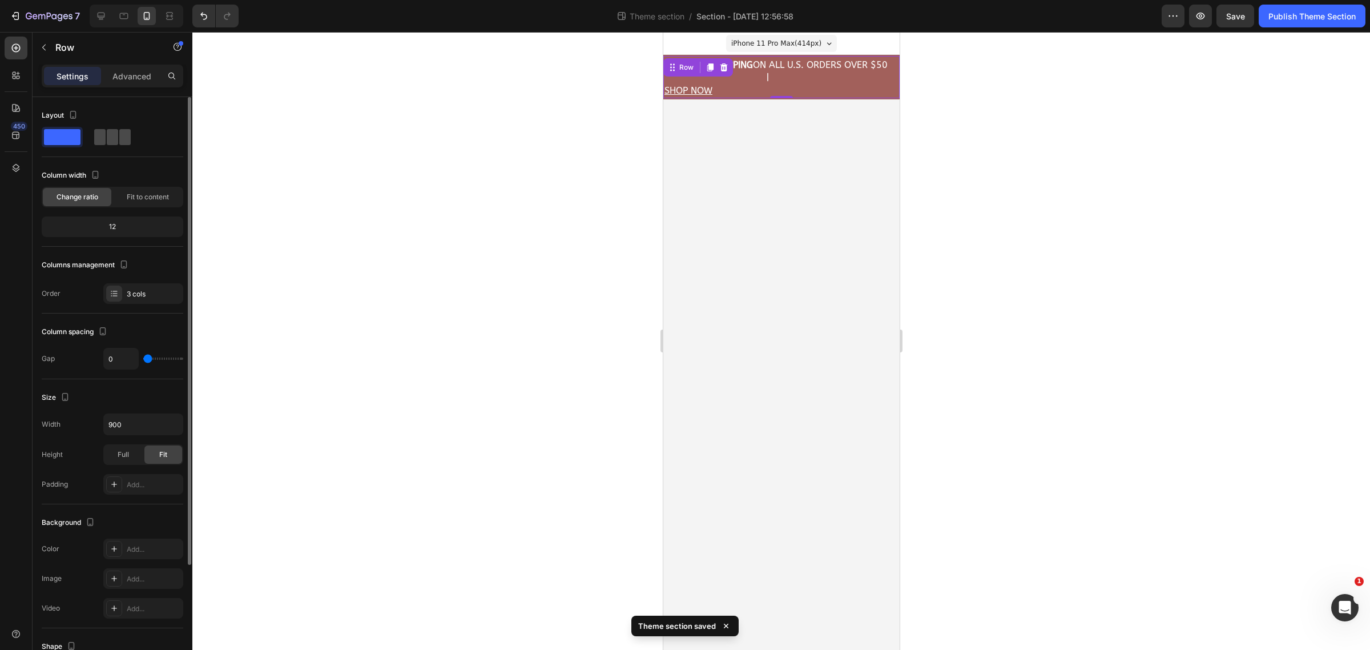
click at [98, 132] on span at bounding box center [99, 137] width 11 height 16
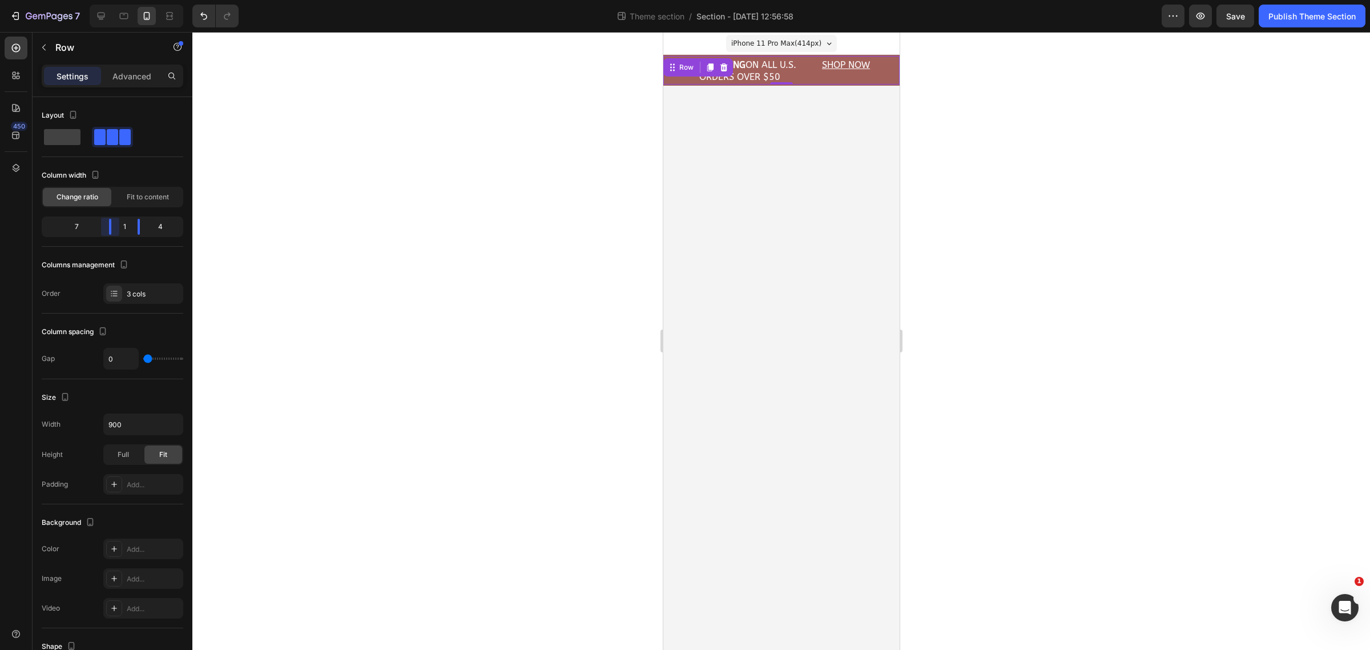
drag, startPoint x: 86, startPoint y: 226, endPoint x: 149, endPoint y: 223, distance: 63.4
click at [149, 0] on body "7 Theme section / Section - [DATE] 12:56:58 Preview Save Publish Theme Section …" at bounding box center [685, 0] width 1370 height 0
drag, startPoint x: 139, startPoint y: 230, endPoint x: 151, endPoint y: 229, distance: 12.6
click at [151, 0] on body "7 Theme section / Section - [DATE] 12:56:58 Preview Save Publish Theme Section …" at bounding box center [685, 0] width 1370 height 0
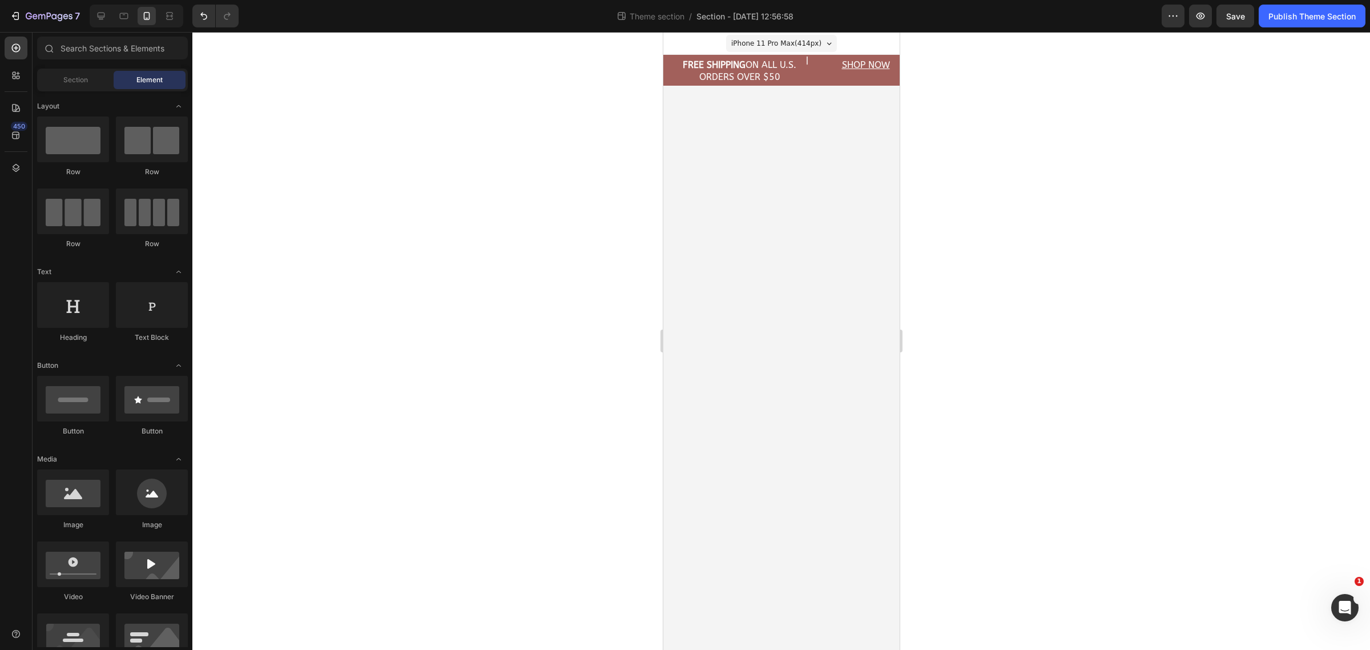
click at [840, 174] on body "iPhone 11 Pro Max ( 414 px) iPhone 13 Mini iPhone 13 Pro iPhone 11 Pro Max iPho…" at bounding box center [781, 341] width 236 height 618
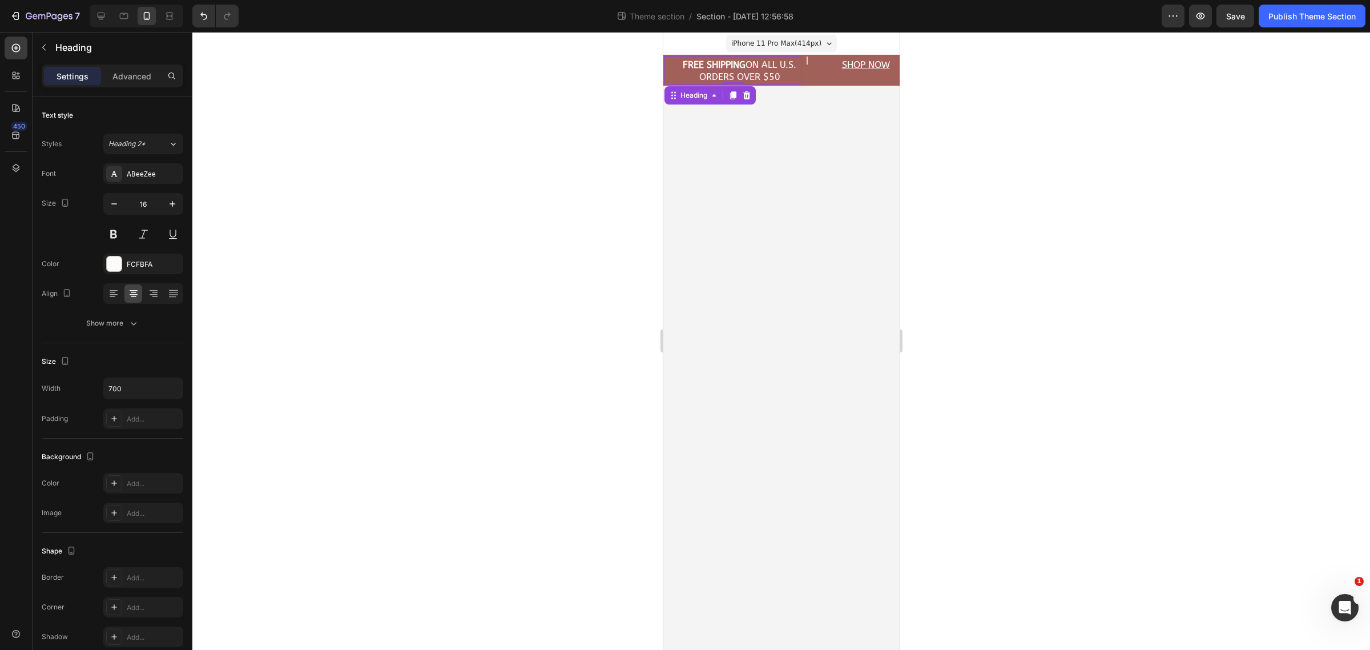
click at [748, 67] on h2 "FREE Shipping On All U.S. Orders Over $50" at bounding box center [739, 71] width 123 height 26
click at [115, 204] on icon "button" at bounding box center [114, 203] width 6 height 1
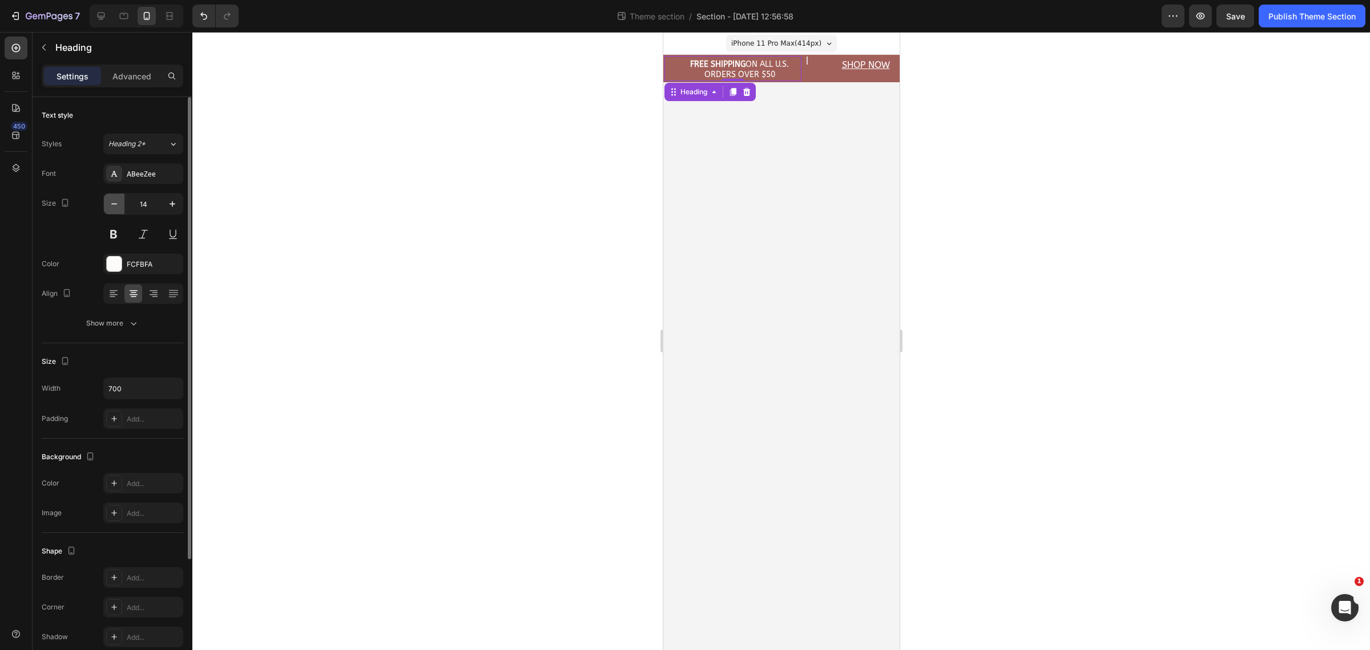
click at [115, 204] on icon "button" at bounding box center [114, 203] width 6 height 1
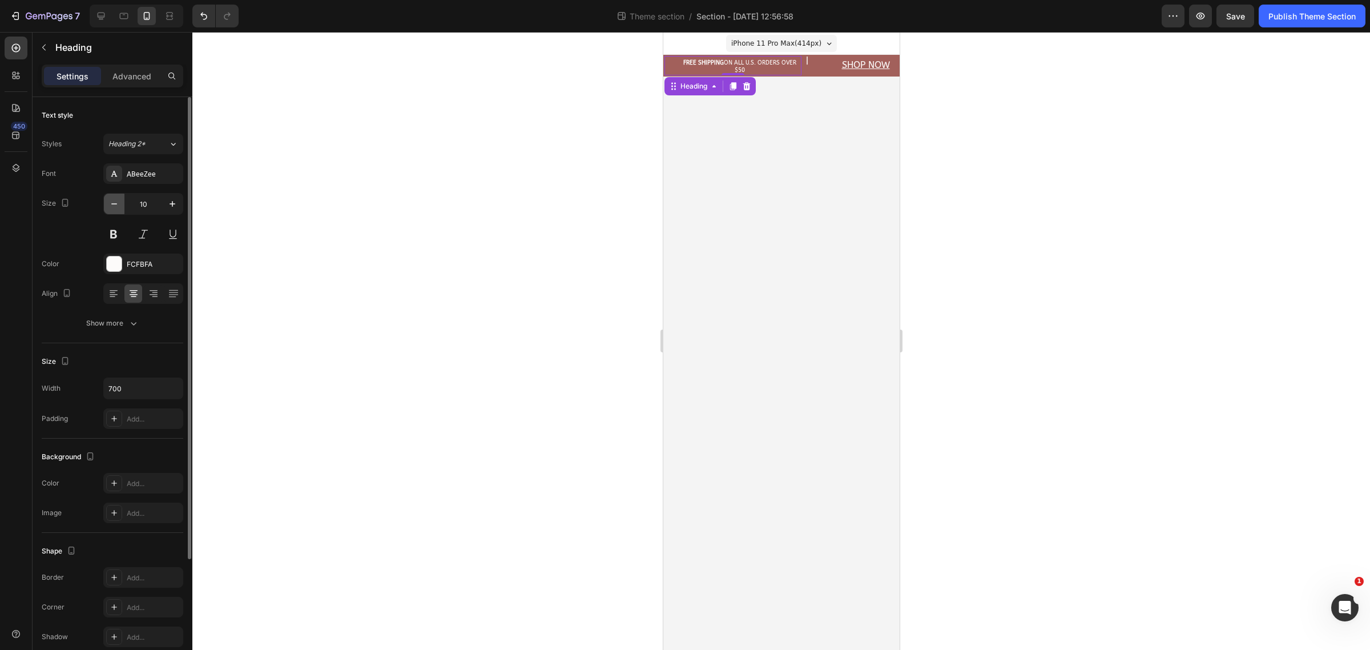
type input "9"
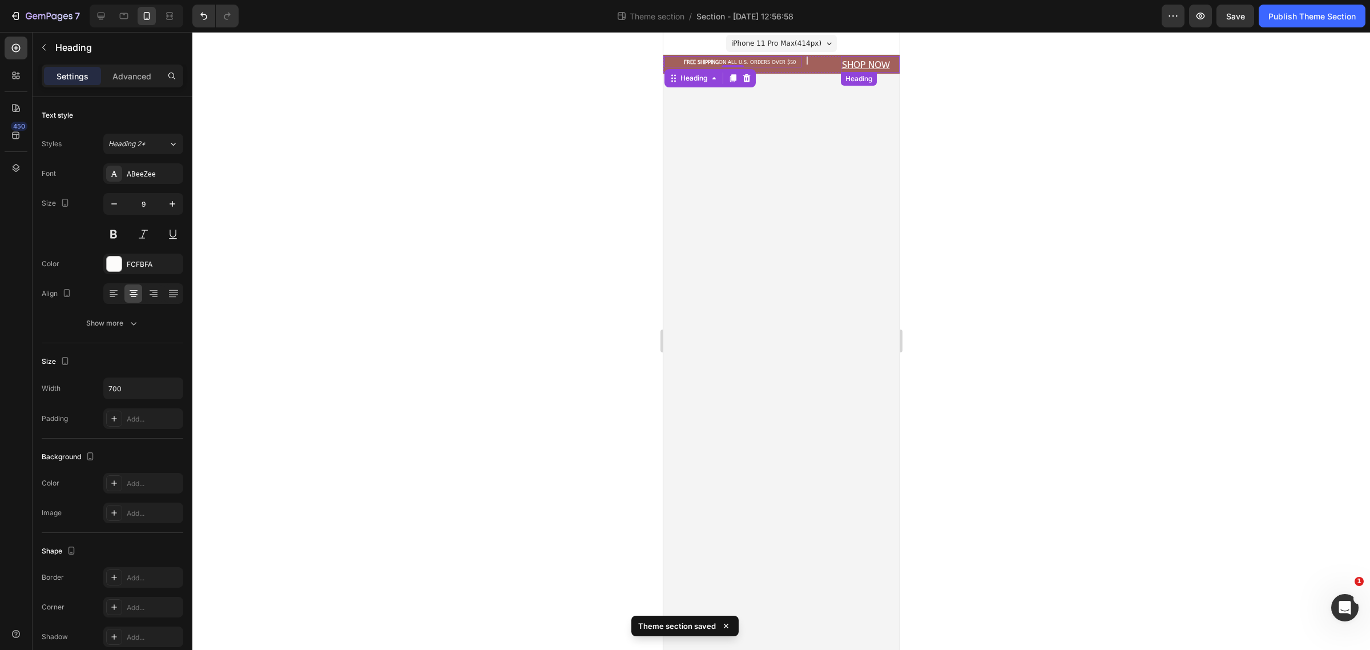
click at [891, 66] on h2 "Shop now" at bounding box center [869, 65] width 58 height 14
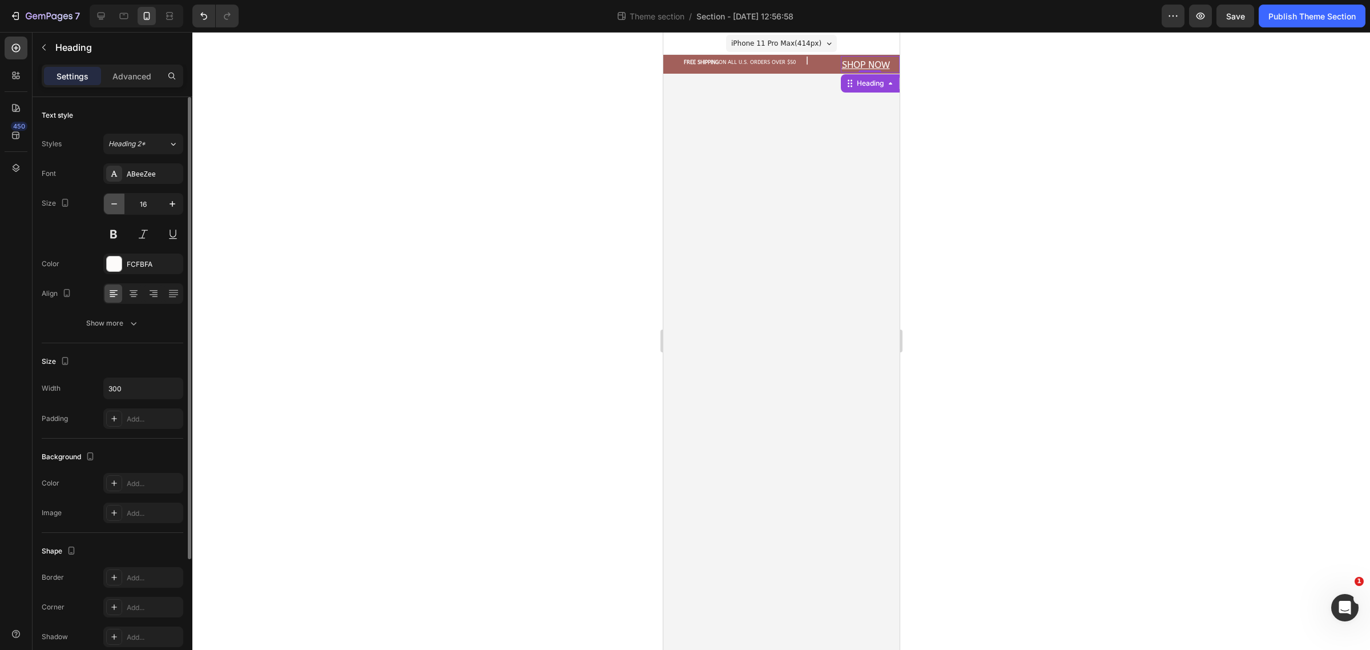
click at [114, 204] on icon "button" at bounding box center [113, 203] width 11 height 11
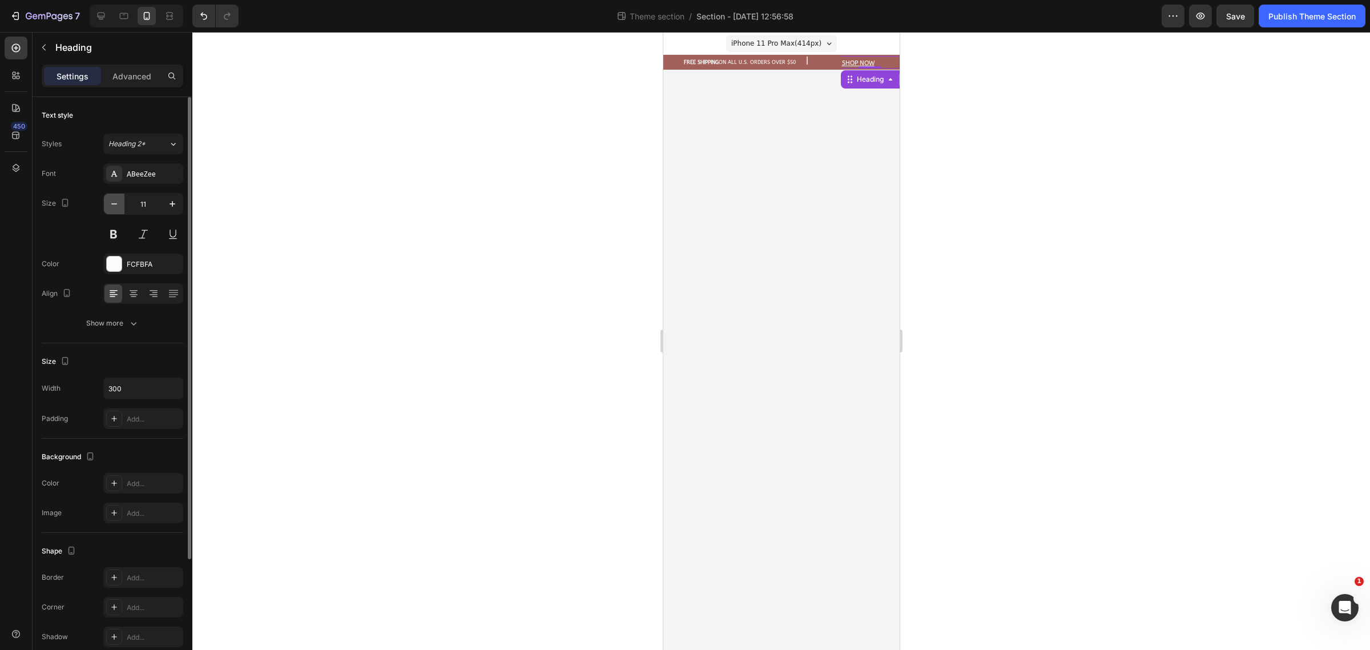
click at [114, 204] on icon "button" at bounding box center [113, 203] width 11 height 11
type input "10"
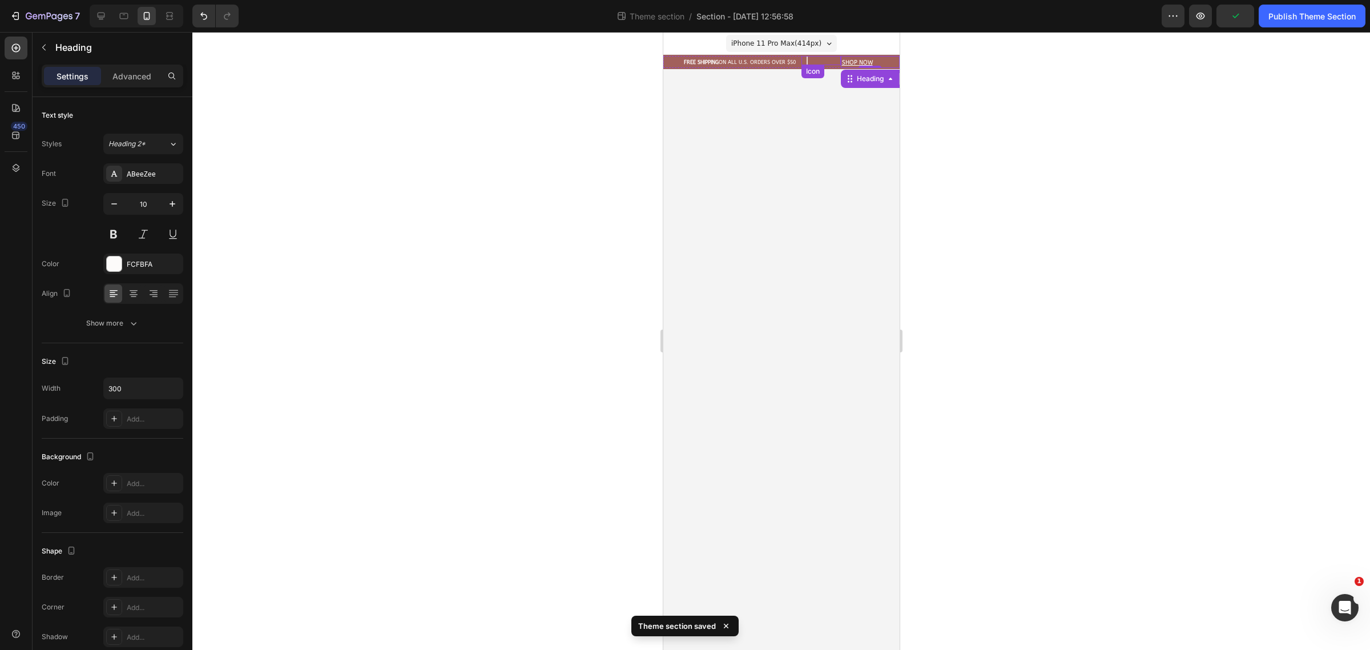
click at [805, 61] on icon at bounding box center [806, 60] width 9 height 9
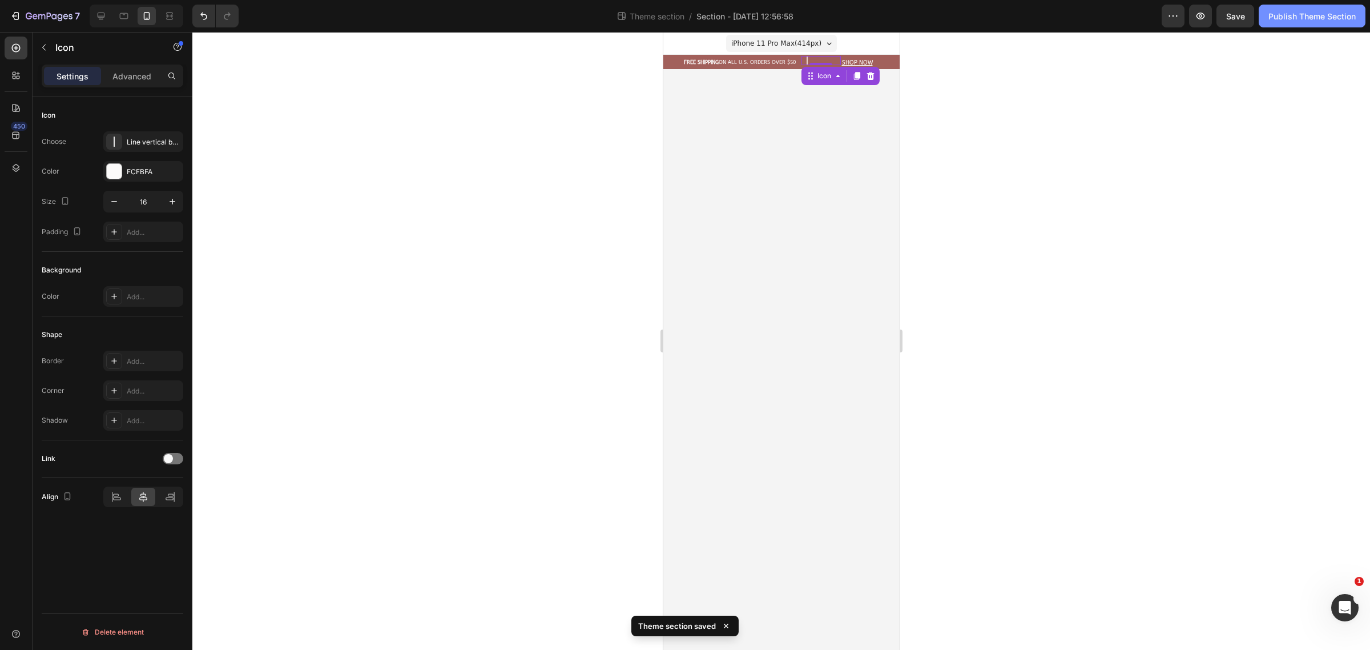
click at [1280, 21] on div "Publish Theme Section" at bounding box center [1312, 16] width 87 height 12
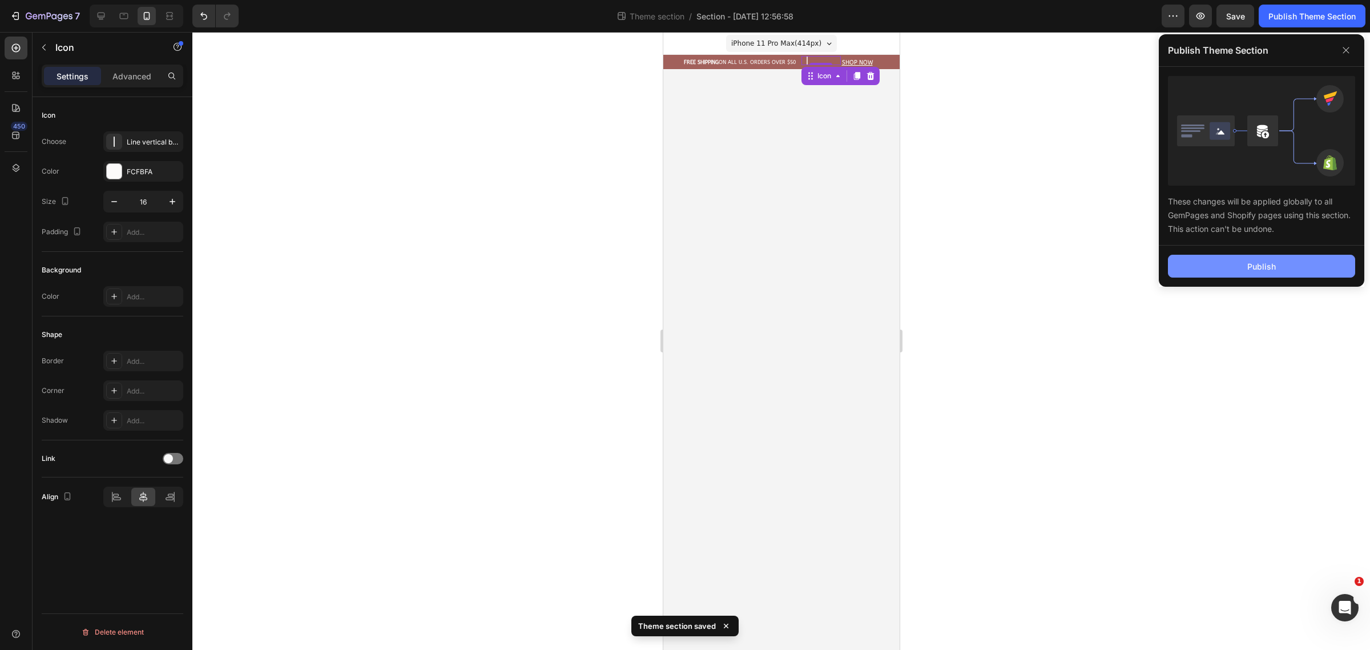
drag, startPoint x: 1259, startPoint y: 272, endPoint x: 1222, endPoint y: 275, distance: 36.7
click at [1257, 272] on div "Publish" at bounding box center [1261, 266] width 29 height 12
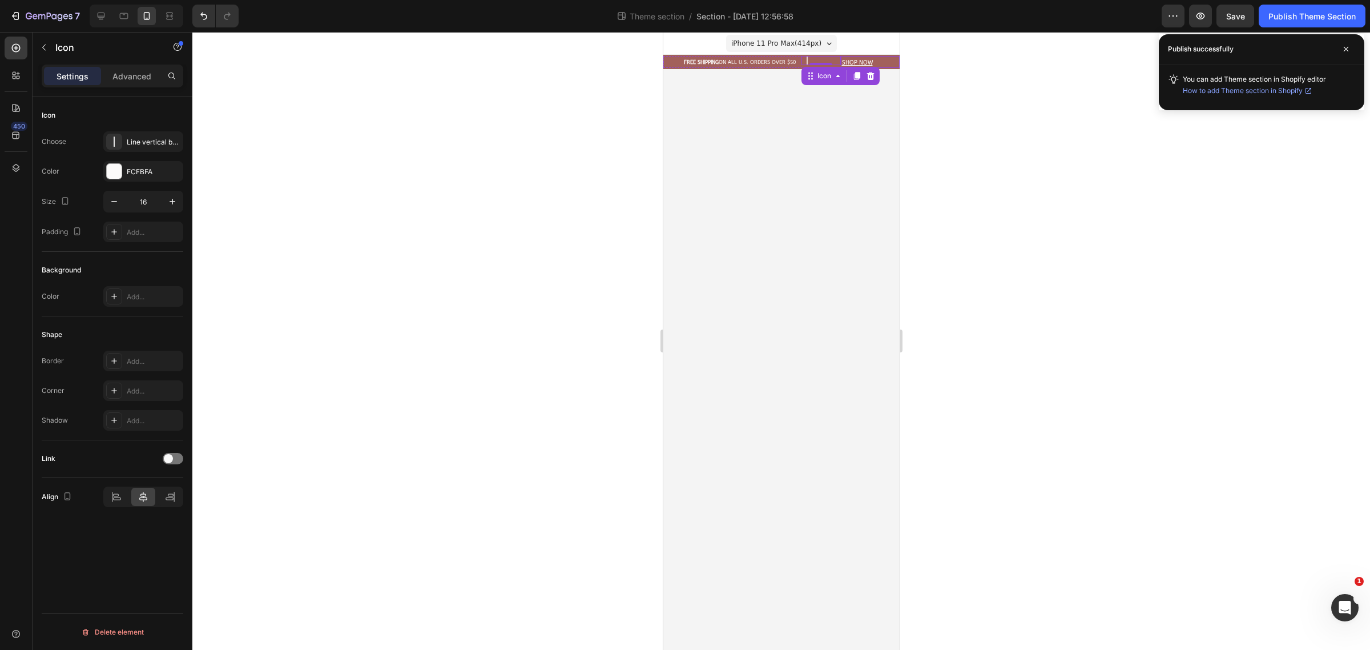
click at [880, 58] on h2 "Shop now" at bounding box center [869, 63] width 58 height 10
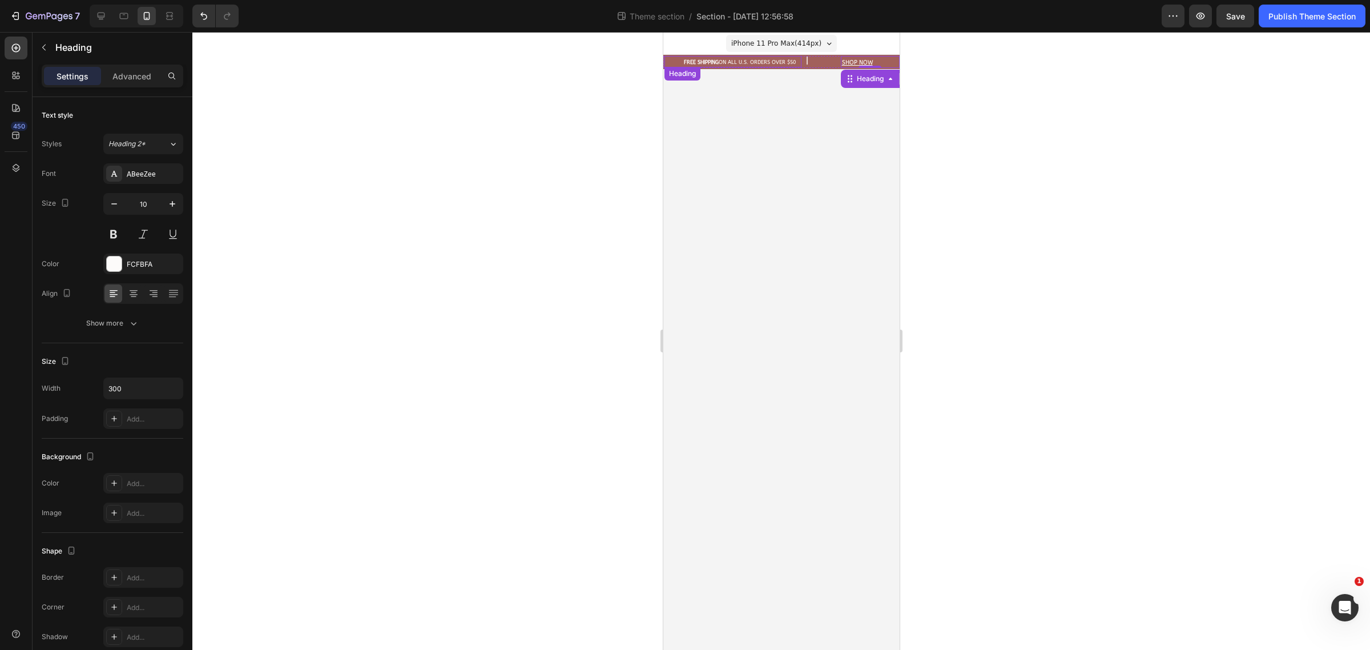
click at [798, 66] on h2 "FREE Shipping On All U.S. Orders Over $50" at bounding box center [739, 62] width 123 height 9
click at [699, 76] on div "Heading" at bounding box center [693, 78] width 31 height 10
click at [695, 63] on div "Row 3 cols" at bounding box center [688, 58] width 49 height 18
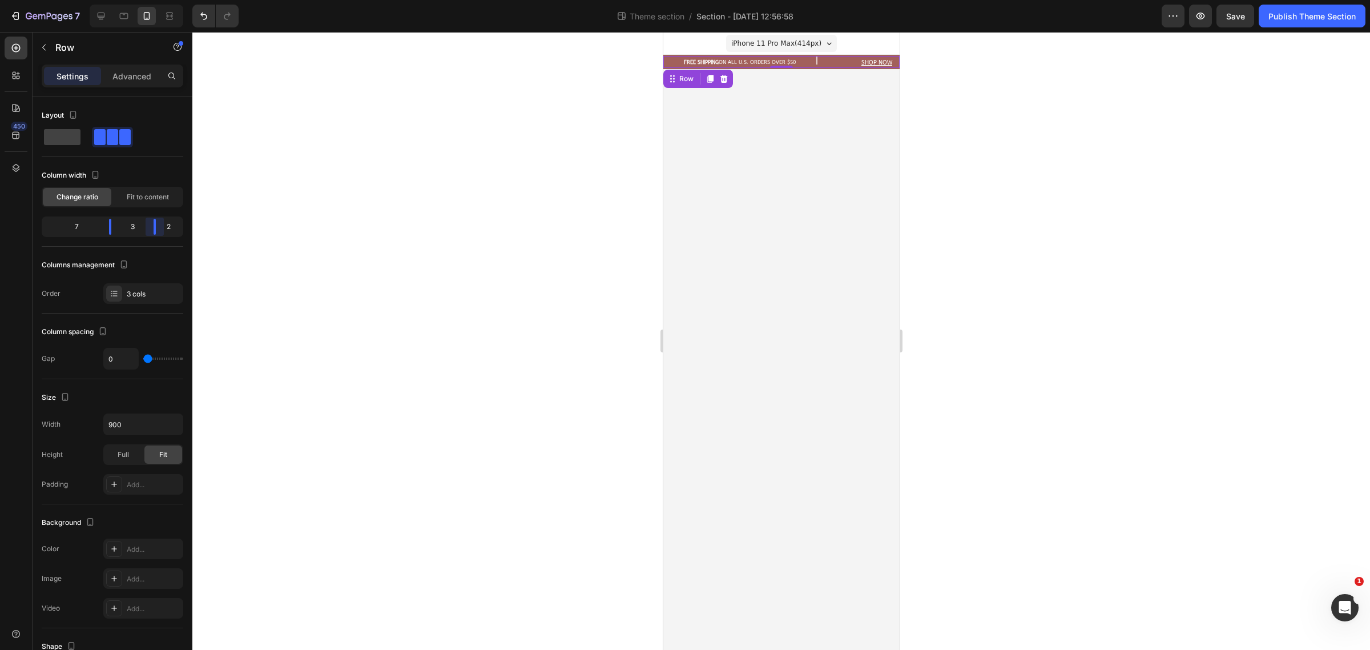
drag, startPoint x: 150, startPoint y: 232, endPoint x: 160, endPoint y: 232, distance: 10.8
click at [160, 0] on body "7 Theme section / Section - [DATE] 12:56:58 Preview Save Publish Theme Section …" at bounding box center [685, 0] width 1370 height 0
drag, startPoint x: 116, startPoint y: 229, endPoint x: 138, endPoint y: 227, distance: 21.8
click at [138, 0] on body "7 Theme section / Section - [DATE] 12:56:58 Preview Save Publish Theme Section …" at bounding box center [685, 0] width 1370 height 0
click at [1277, 13] on div "Publish Theme Section" at bounding box center [1312, 16] width 87 height 12
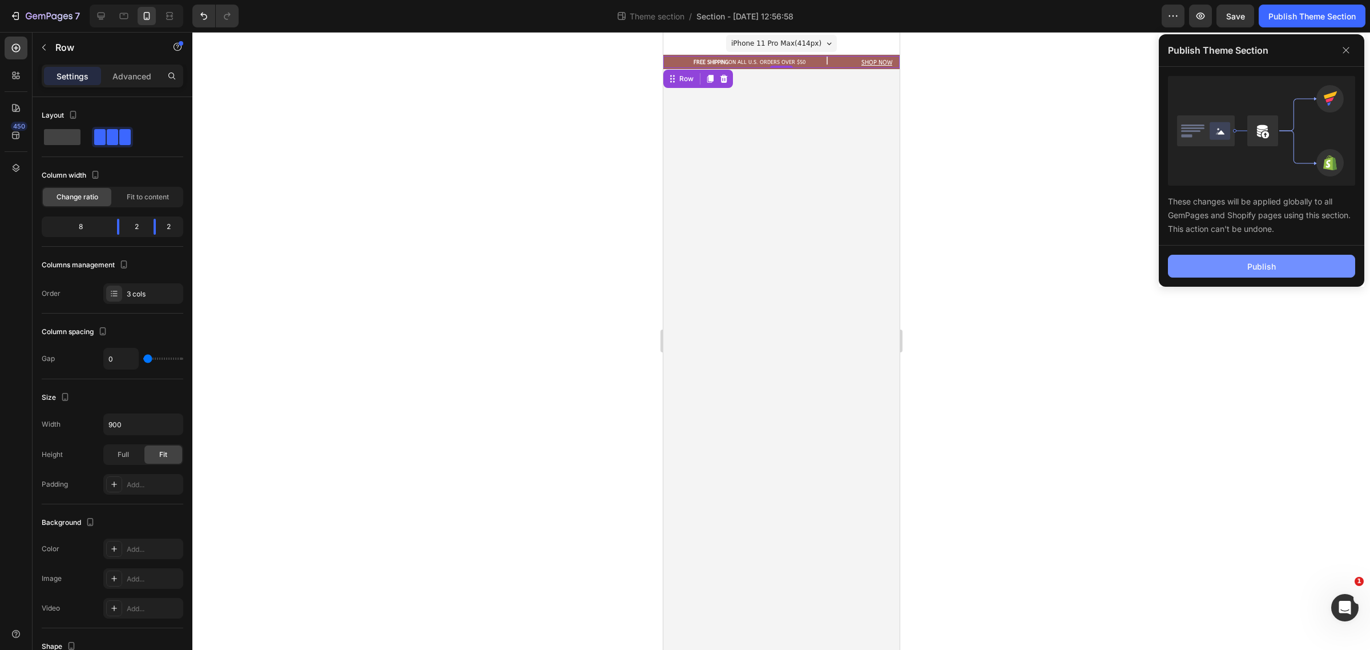
click at [1241, 260] on button "Publish" at bounding box center [1261, 266] width 187 height 23
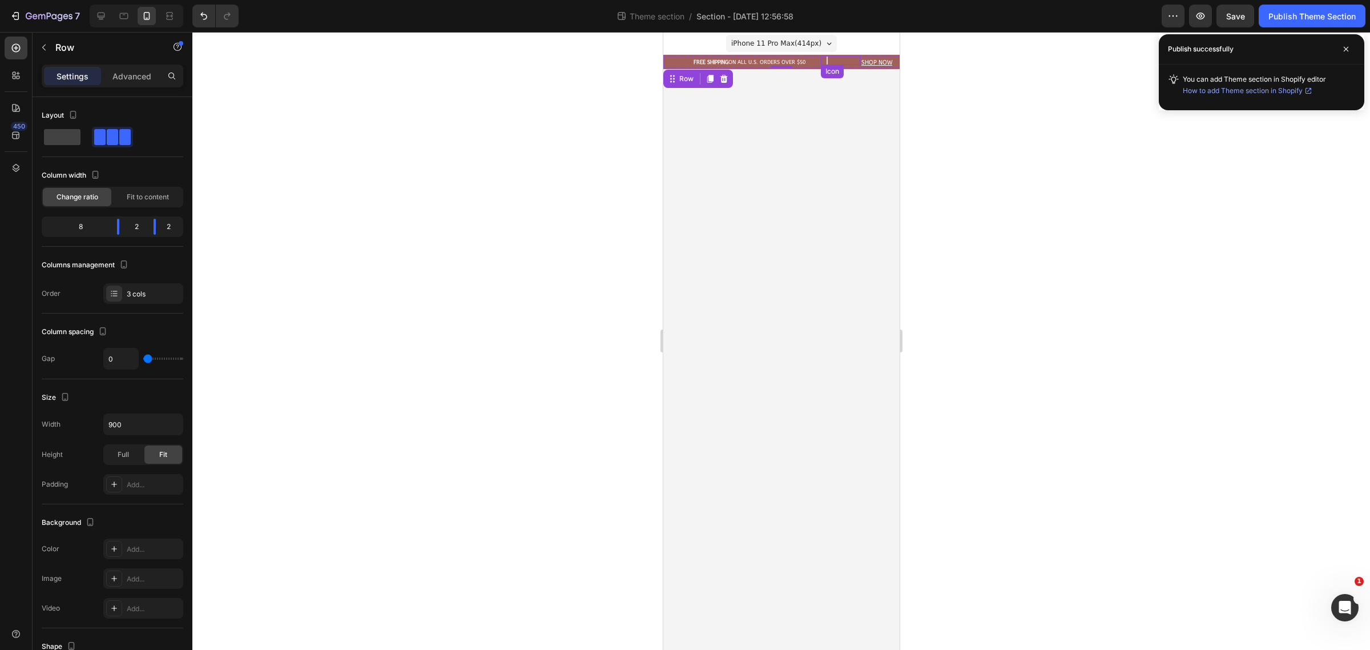
click at [844, 61] on div "Icon" at bounding box center [839, 60] width 39 height 9
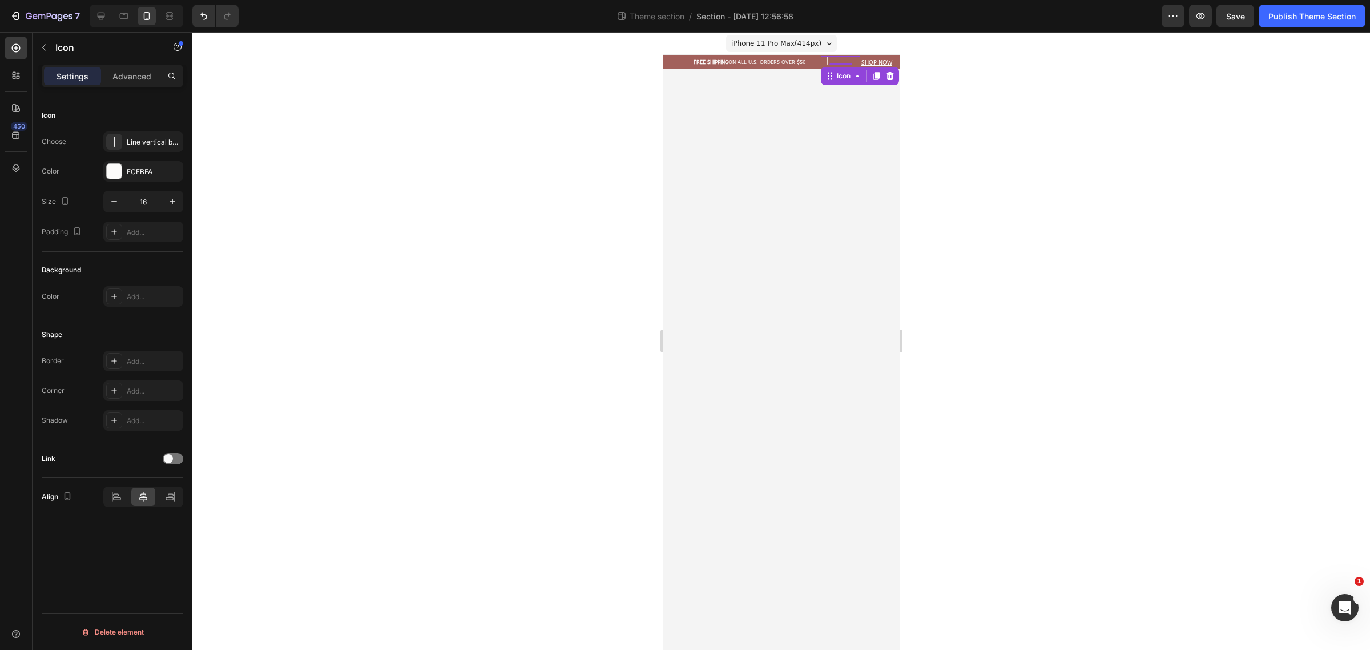
click at [889, 78] on icon at bounding box center [889, 75] width 9 height 9
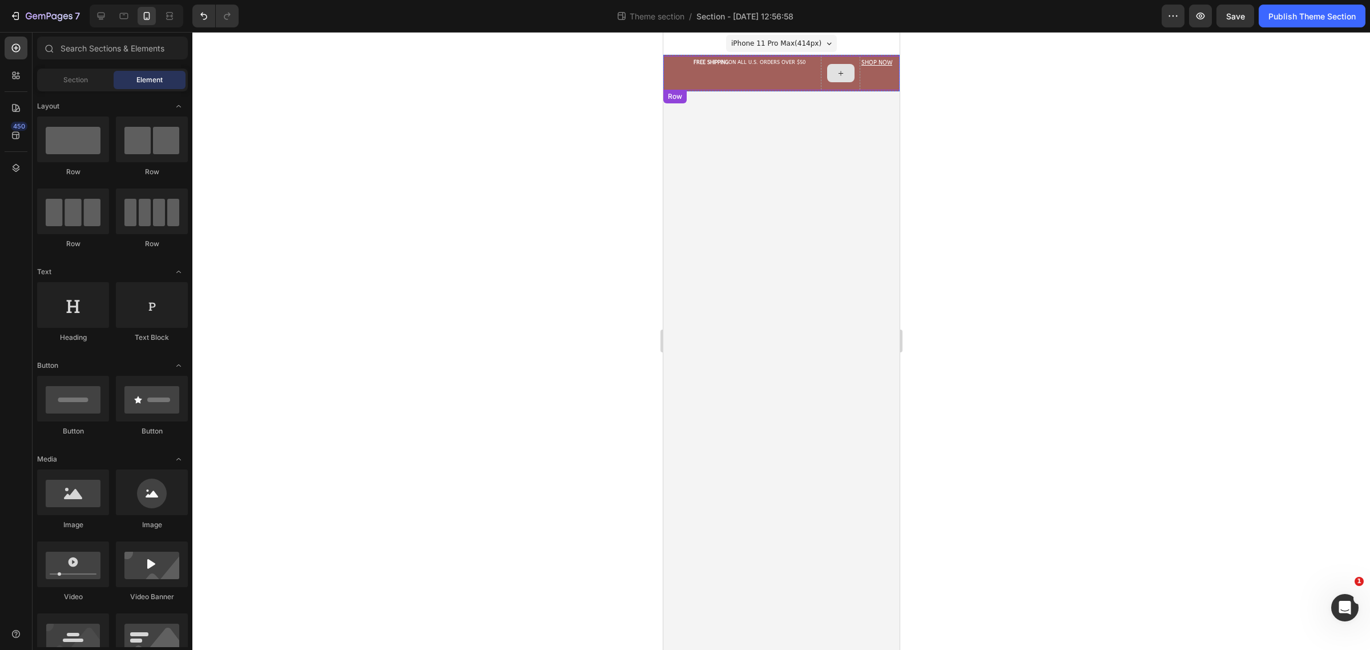
click at [852, 78] on div at bounding box center [840, 73] width 27 height 18
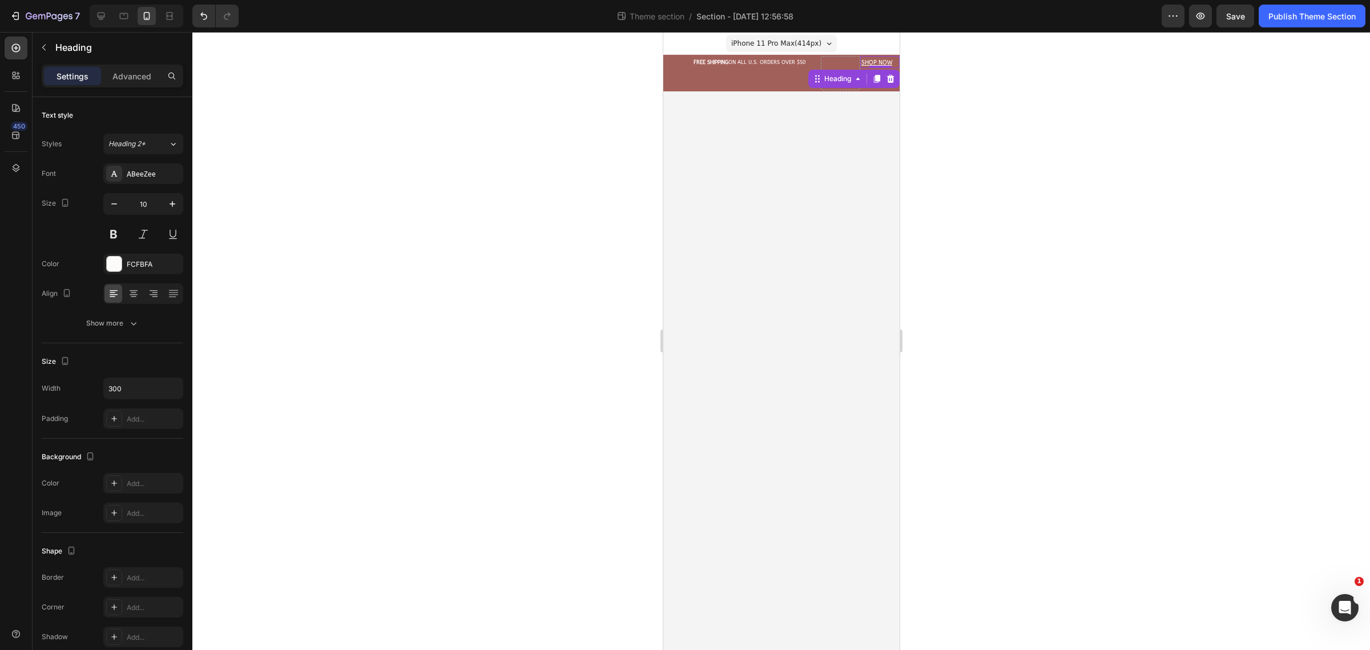
click at [875, 66] on div "Shop now Heading 0" at bounding box center [879, 62] width 39 height 12
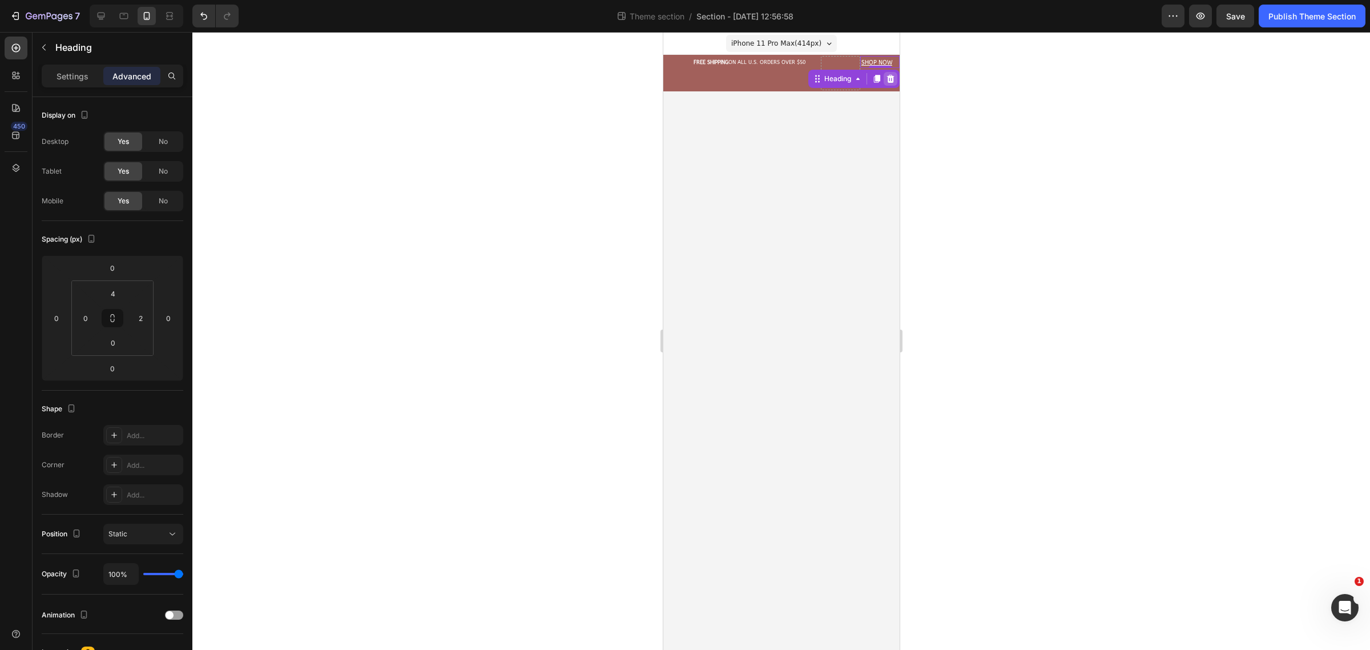
click at [885, 75] on icon at bounding box center [889, 78] width 9 height 9
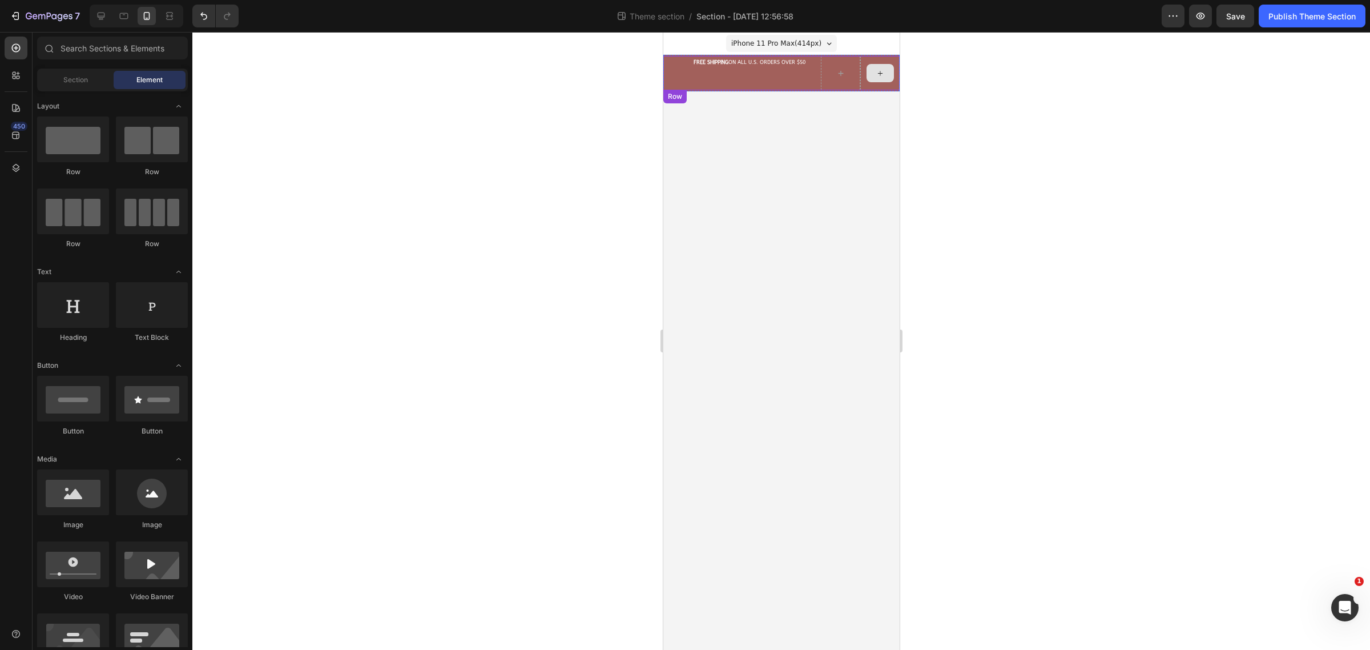
click at [881, 75] on icon at bounding box center [879, 74] width 9 height 10
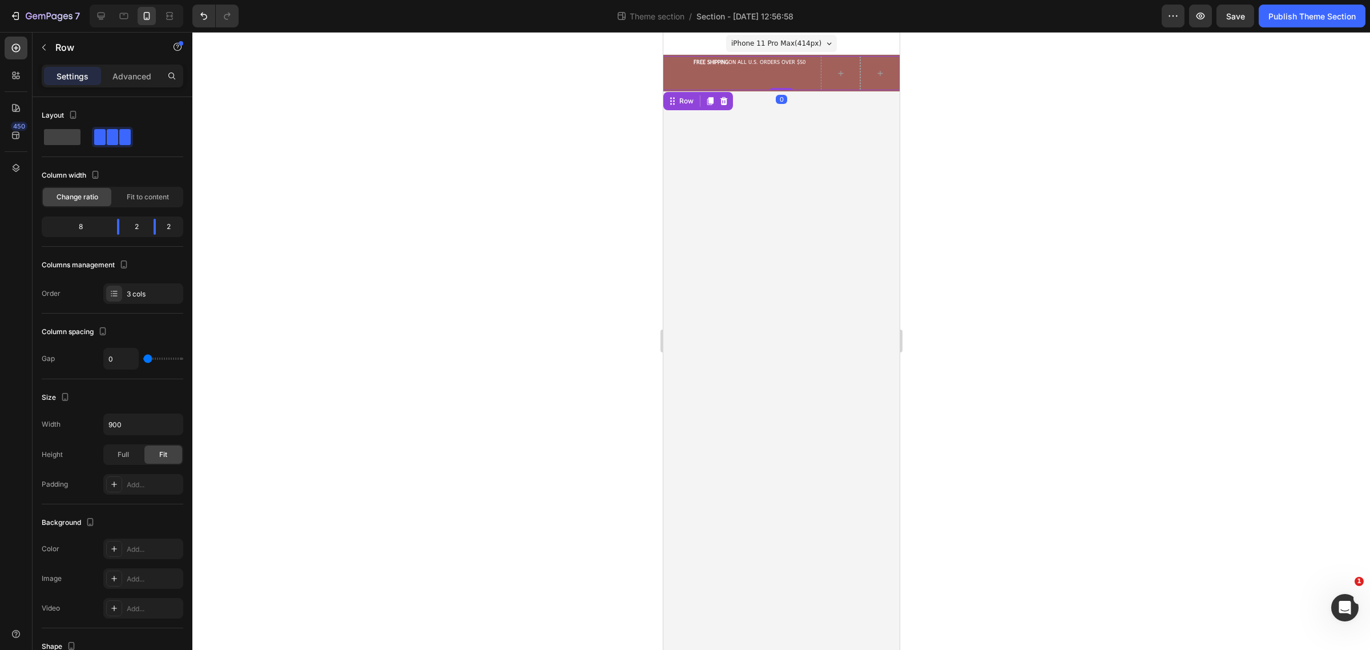
click at [728, 70] on div "FREE Shipping On All U.S. Orders Over $50 Heading" at bounding box center [742, 73] width 158 height 34
click at [78, 140] on span at bounding box center [62, 137] width 37 height 16
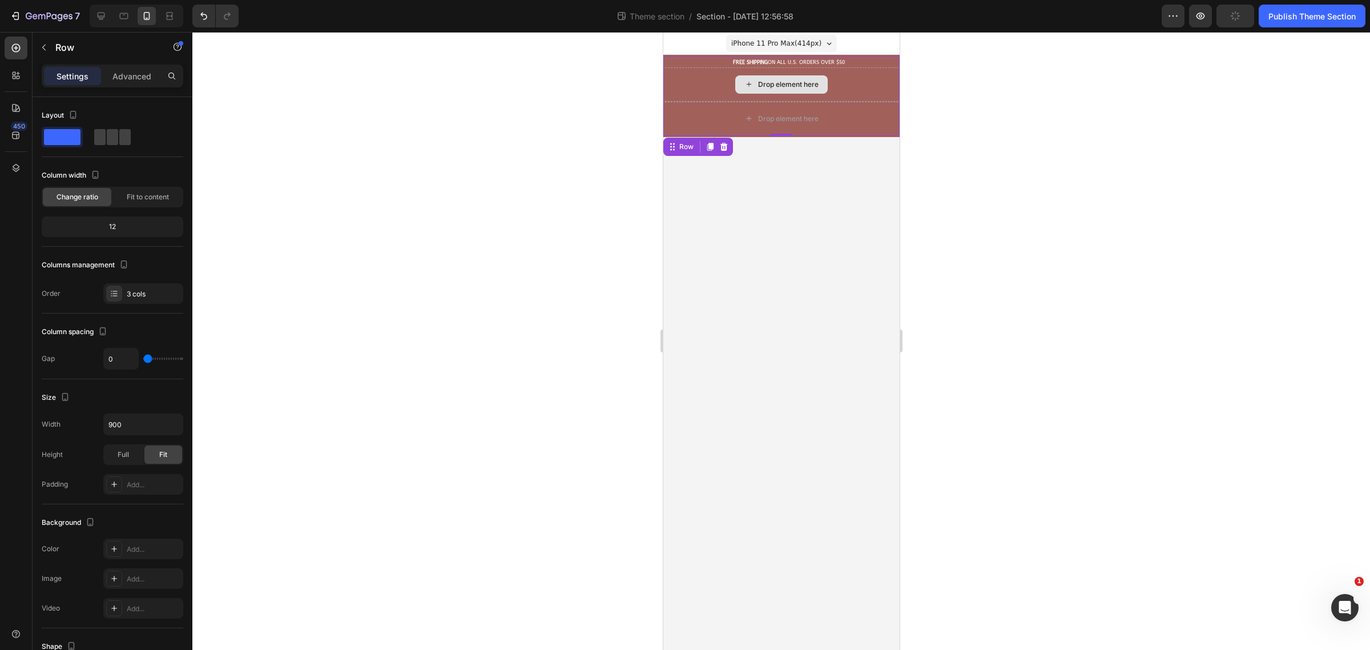
click at [859, 83] on div "Drop element here" at bounding box center [781, 84] width 236 height 34
click at [710, 84] on div "Drop element here" at bounding box center [781, 84] width 236 height 34
click at [140, 287] on div "3 cols" at bounding box center [143, 293] width 80 height 21
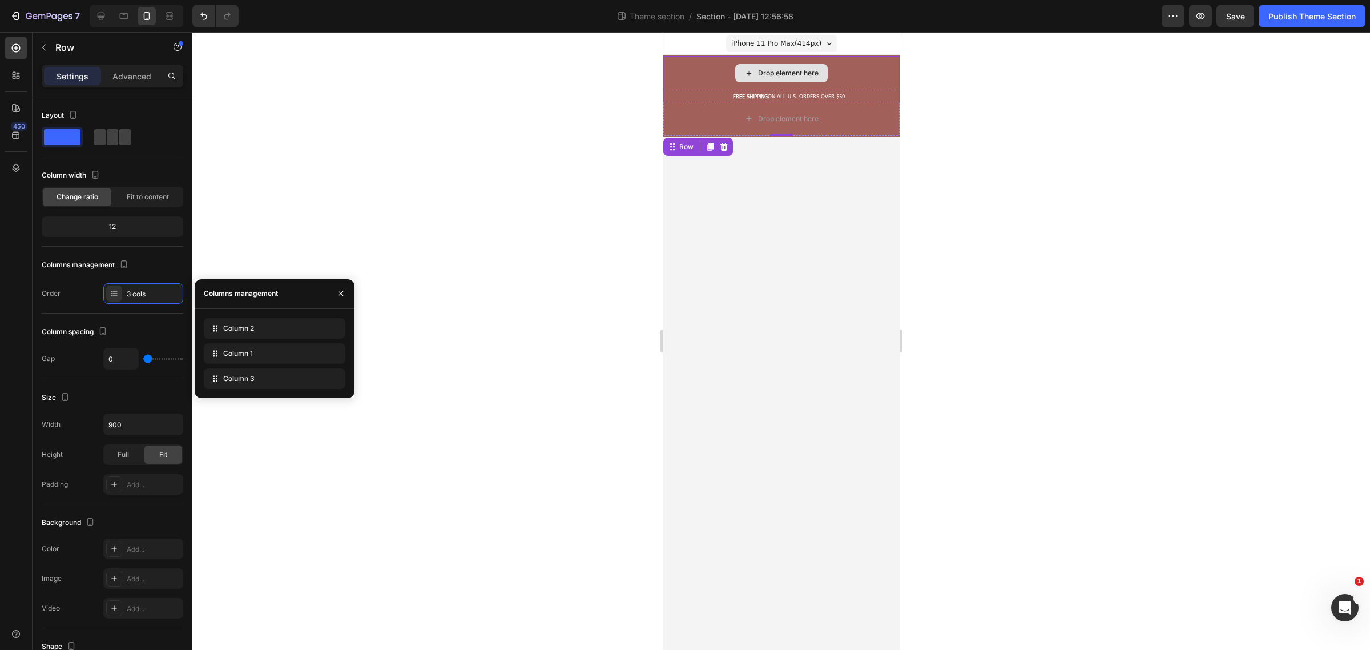
click at [849, 75] on div "Drop element here" at bounding box center [781, 73] width 236 height 34
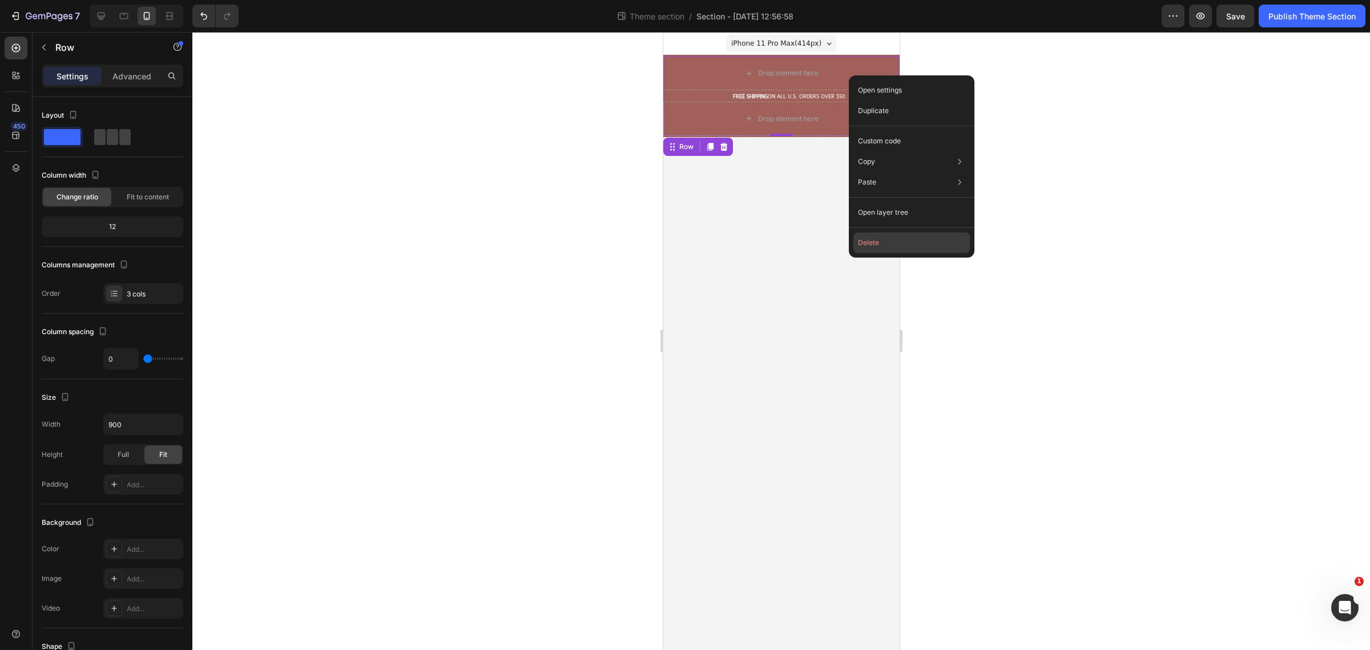
click at [903, 246] on button "Delete" at bounding box center [911, 242] width 116 height 21
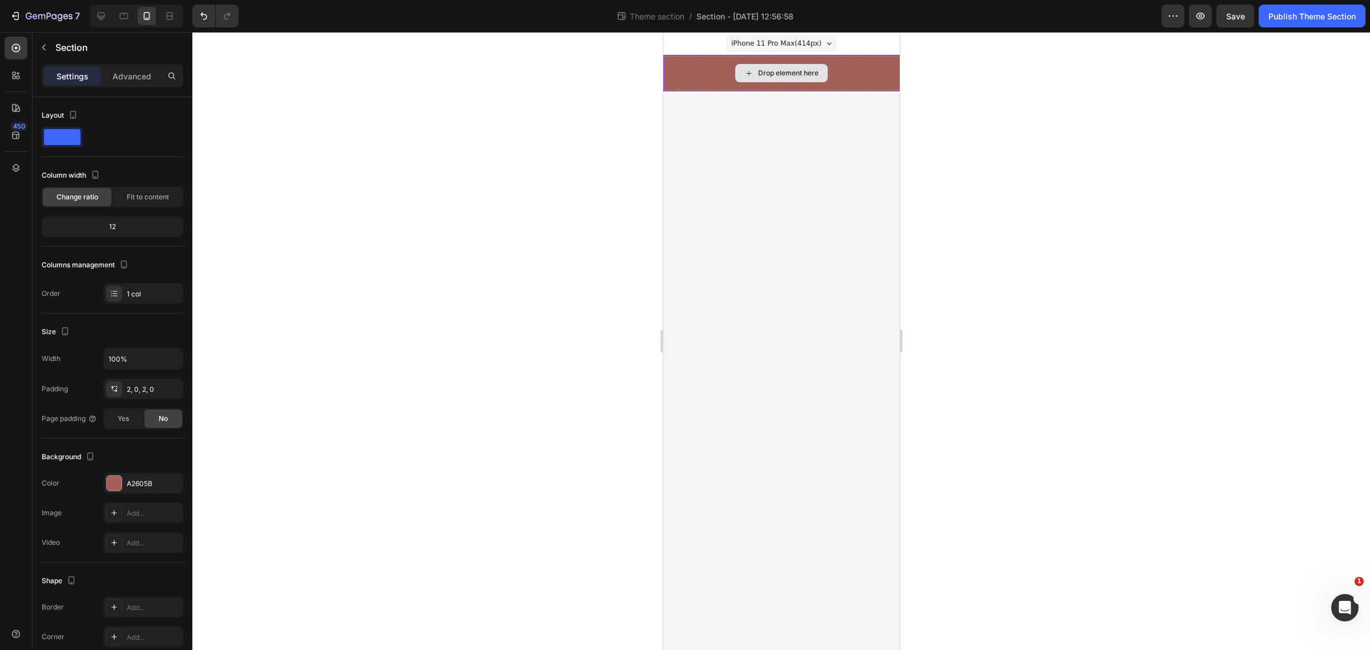
click at [860, 71] on div "Drop element here" at bounding box center [781, 73] width 236 height 34
click at [15, 53] on icon at bounding box center [15, 47] width 11 height 11
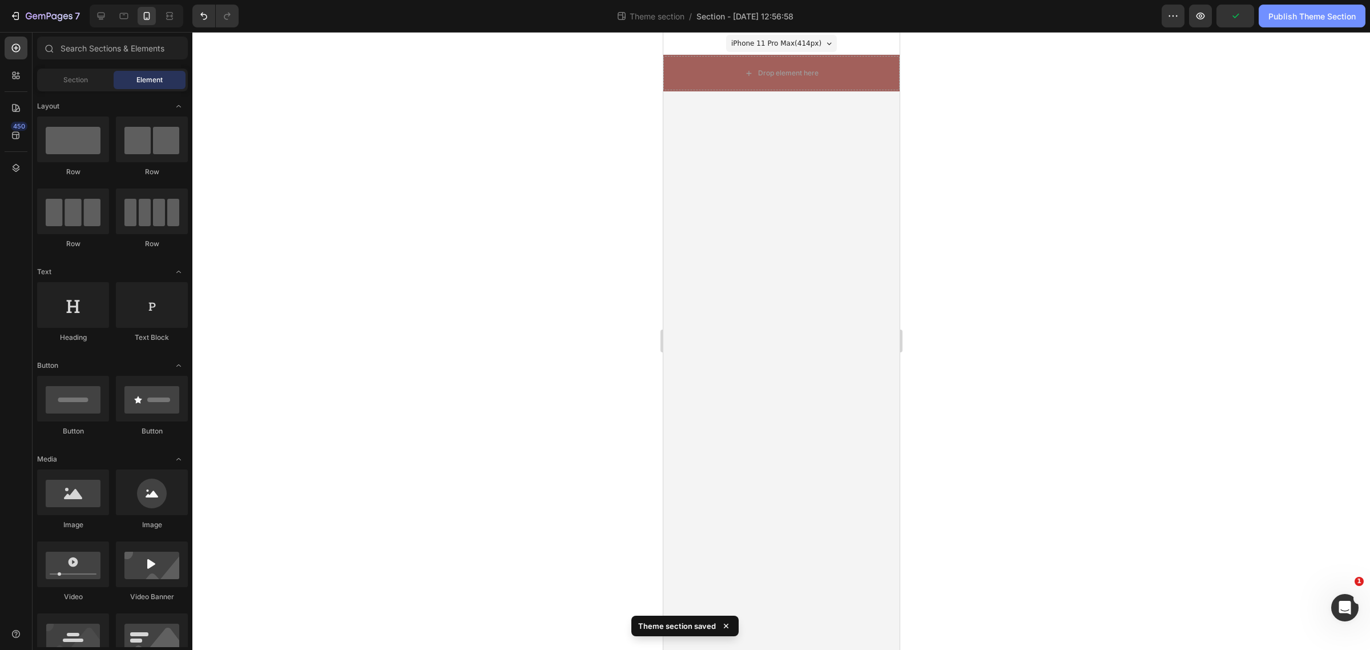
click at [1336, 5] on button "Publish Theme Section" at bounding box center [1312, 16] width 107 height 23
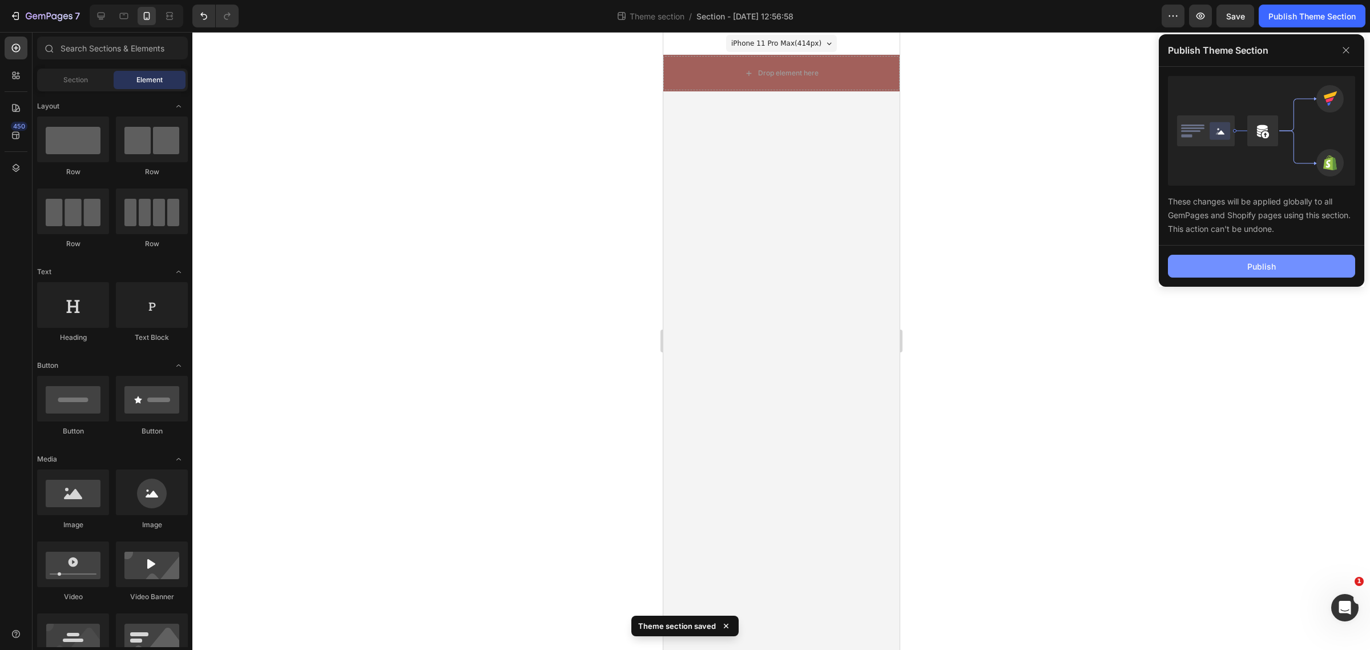
click at [1211, 265] on button "Publish" at bounding box center [1261, 266] width 187 height 23
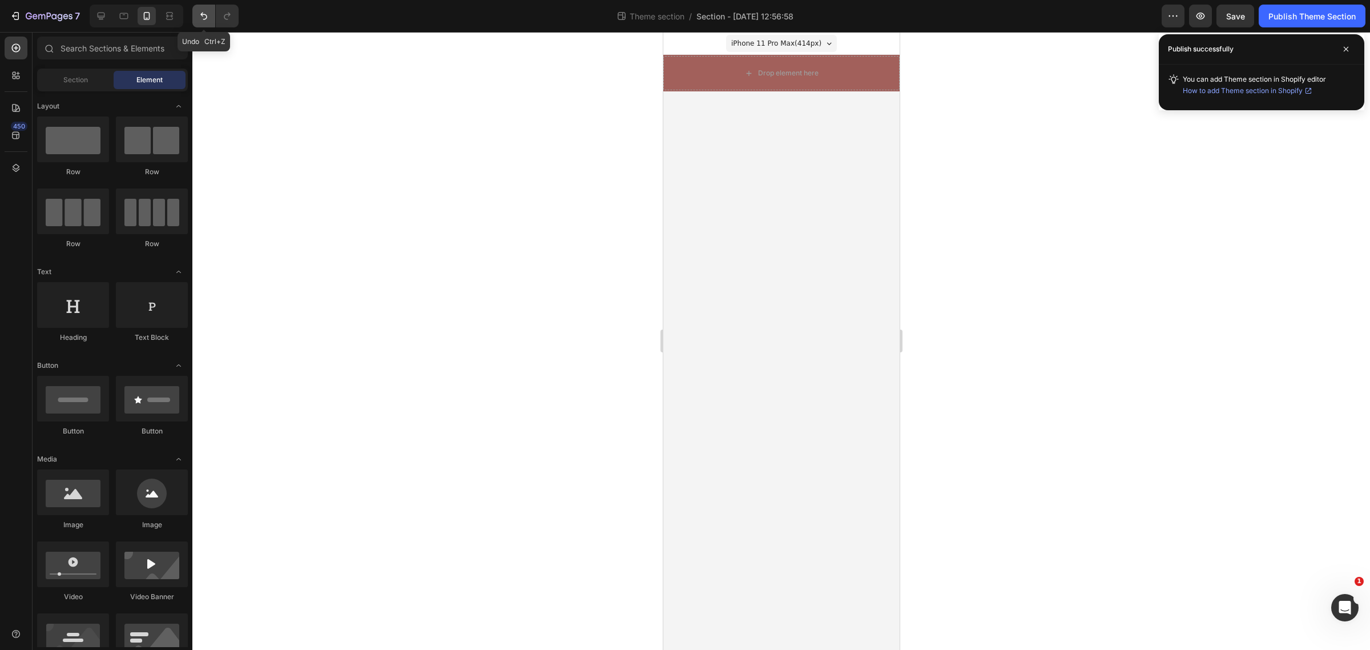
click at [210, 23] on button "Undo/Redo" at bounding box center [203, 16] width 23 height 23
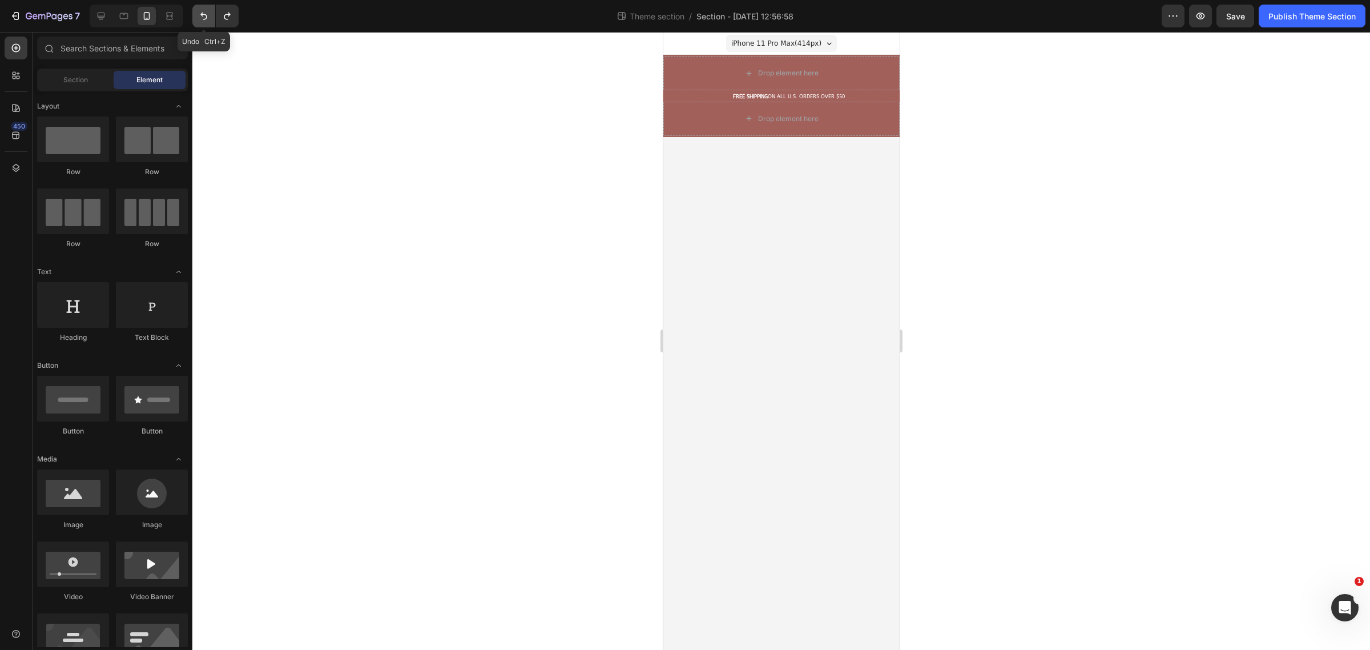
click at [210, 23] on button "Undo/Redo" at bounding box center [203, 16] width 23 height 23
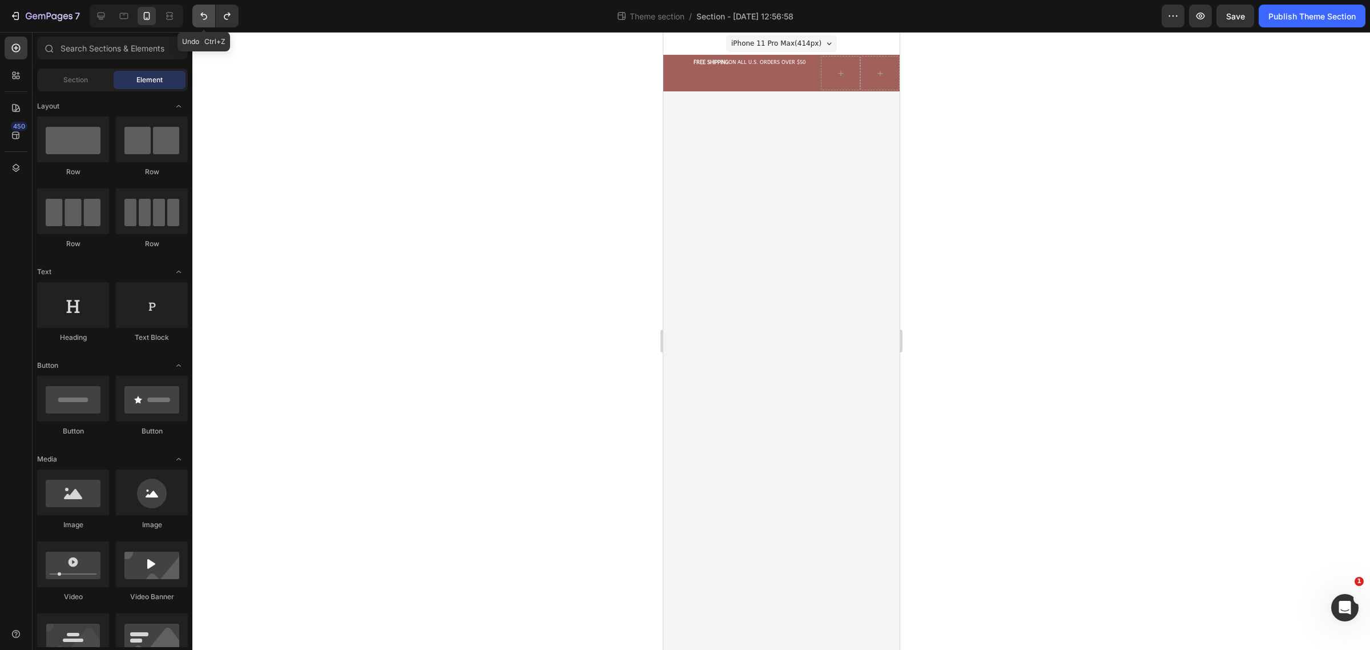
click at [210, 23] on button "Undo/Redo" at bounding box center [203, 16] width 23 height 23
click at [210, 21] on button "Undo/Redo" at bounding box center [203, 16] width 23 height 23
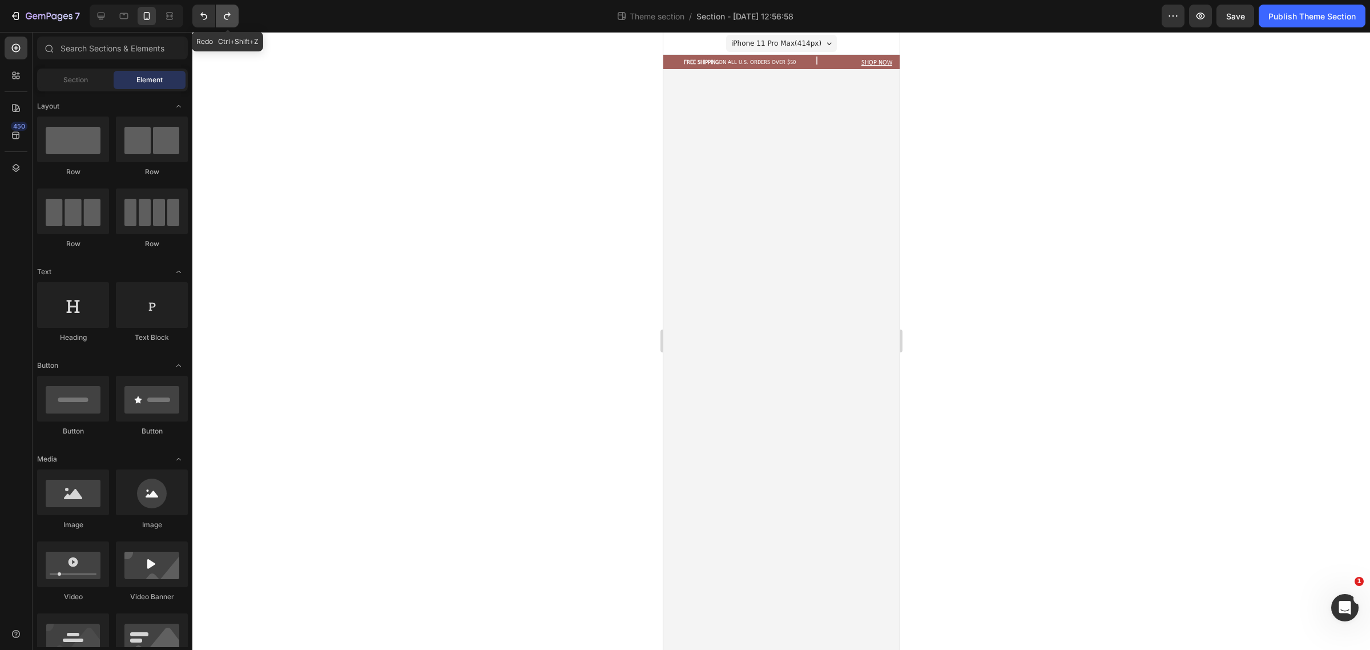
click at [226, 16] on icon "Undo/Redo" at bounding box center [227, 15] width 11 height 11
click at [1286, 13] on div "Publish Theme Section" at bounding box center [1312, 16] width 87 height 12
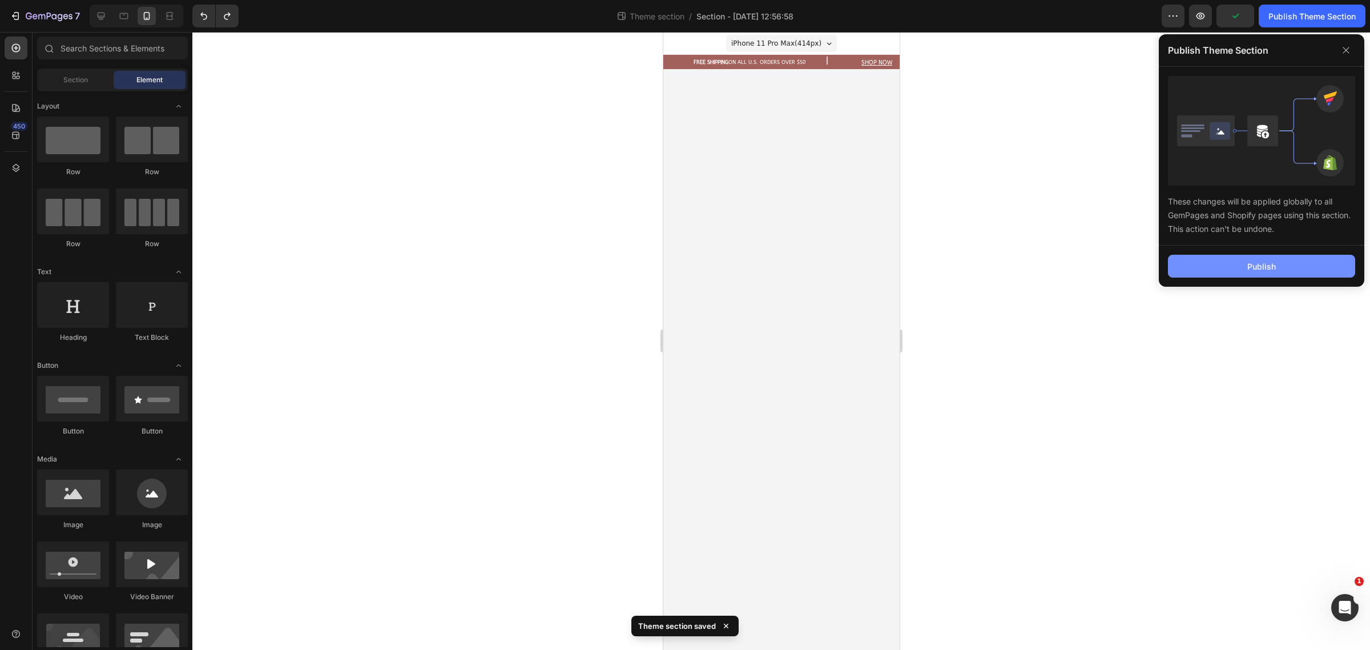
click at [1269, 264] on div "Publish" at bounding box center [1261, 266] width 29 height 12
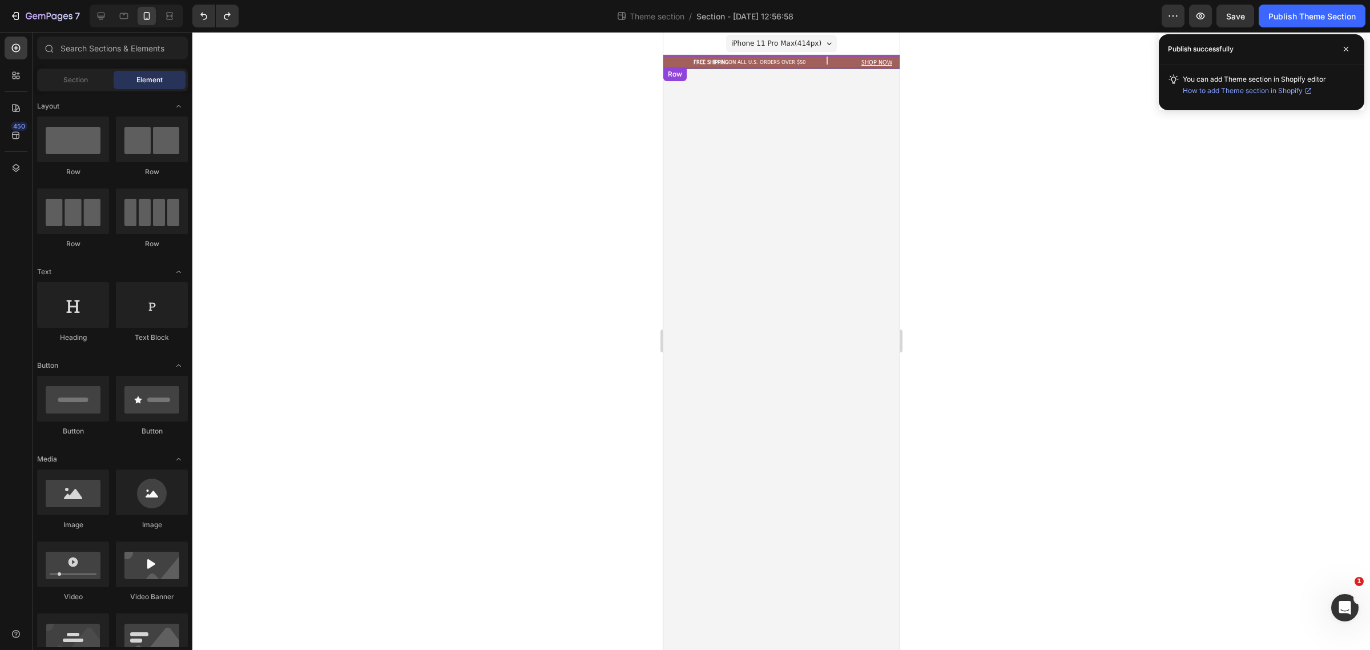
click at [852, 67] on div "Icon" at bounding box center [839, 62] width 39 height 12
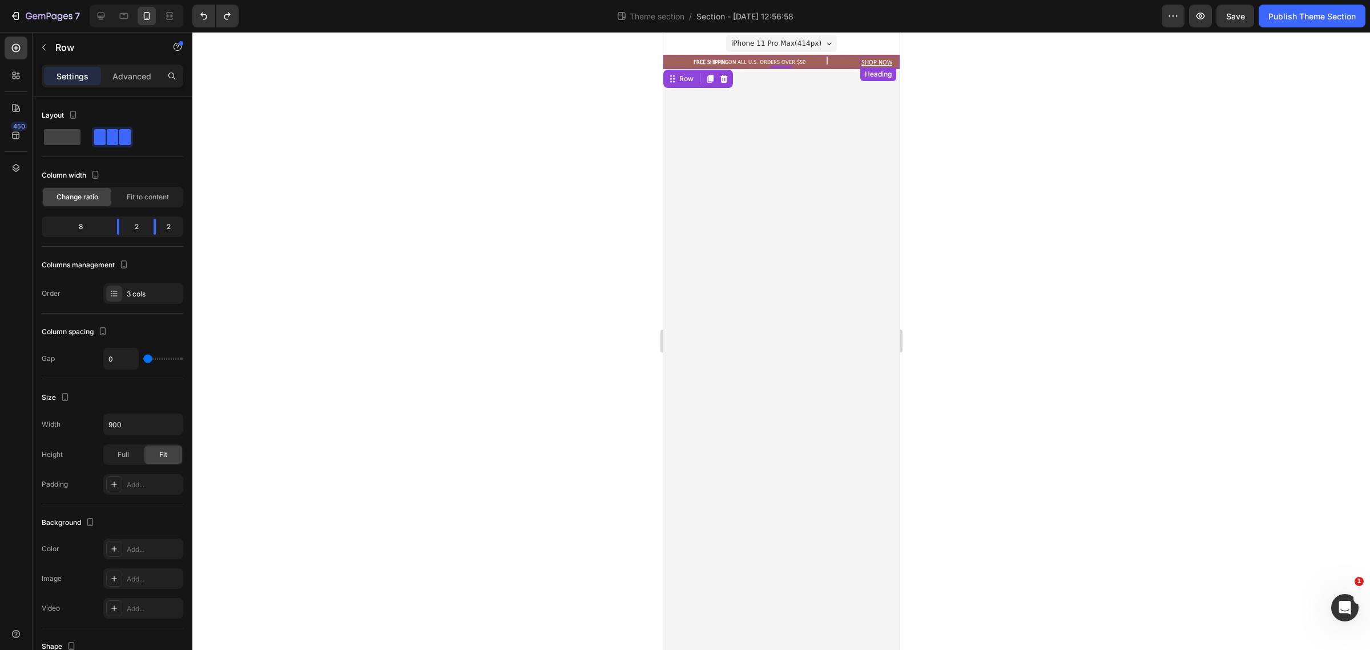
click at [875, 58] on h2 "Shop now" at bounding box center [879, 63] width 38 height 10
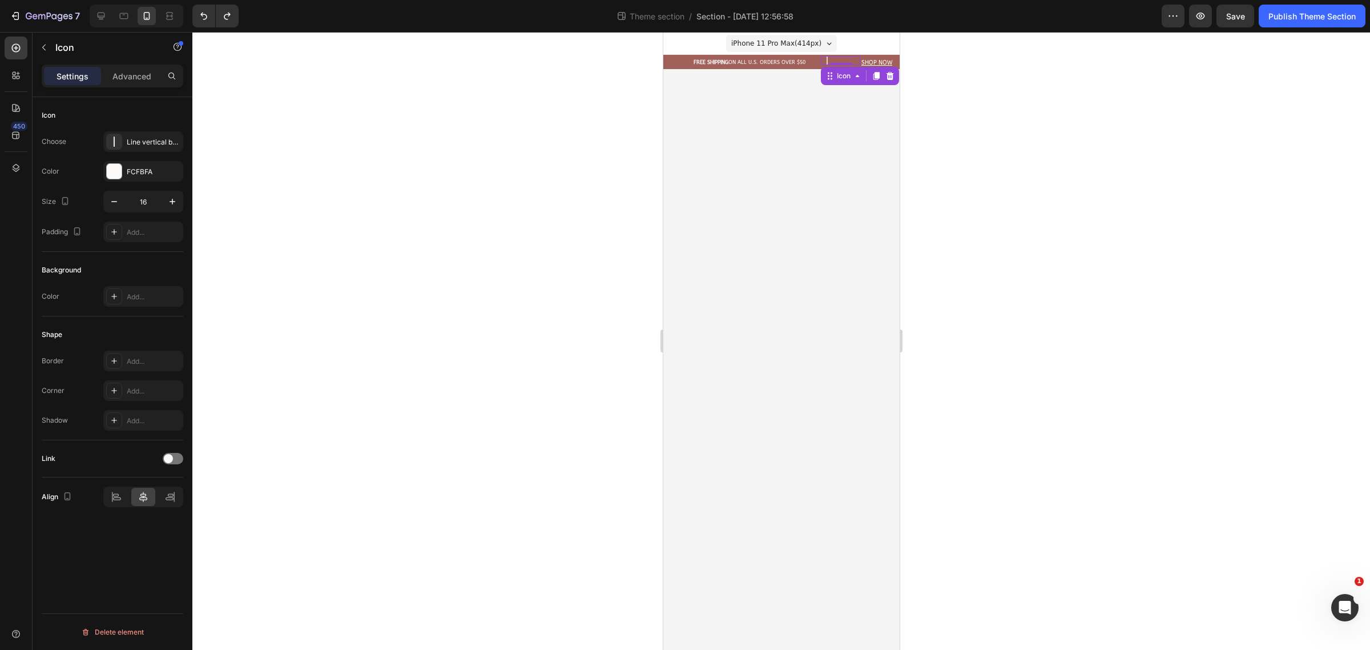
click at [849, 61] on div "Icon 0" at bounding box center [839, 60] width 39 height 9
click at [893, 59] on h2 "Shop now" at bounding box center [879, 63] width 38 height 10
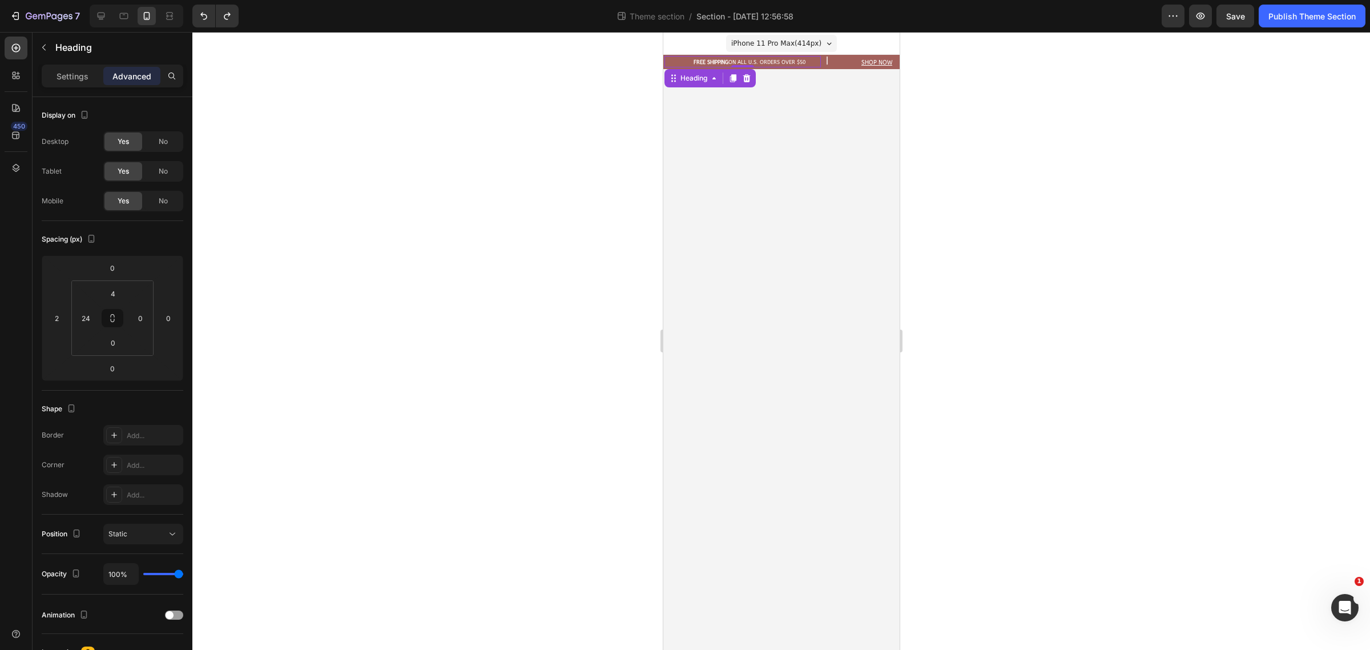
click at [670, 63] on div "FREE Shipping On All U.S. Orders Over $50 Heading 0" at bounding box center [742, 61] width 156 height 11
click at [684, 74] on div "Heading" at bounding box center [693, 78] width 31 height 10
click at [698, 61] on div "Row 3 cols" at bounding box center [689, 57] width 40 height 7
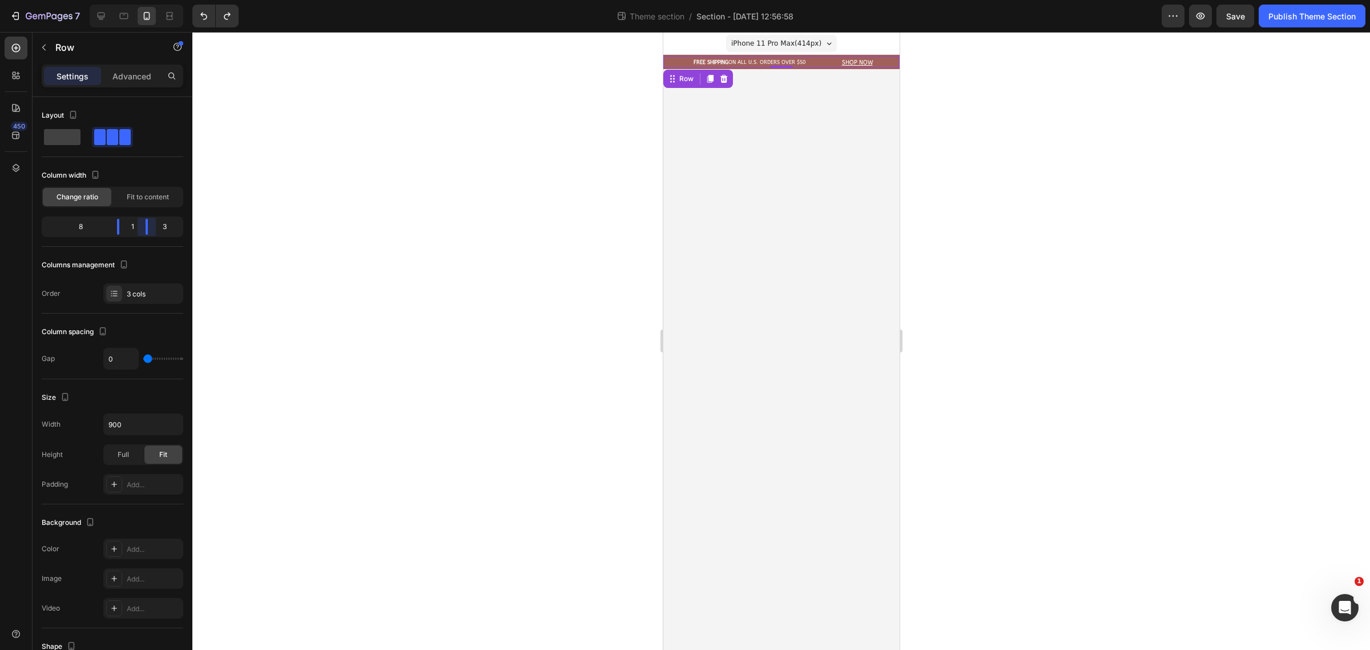
drag, startPoint x: 160, startPoint y: 226, endPoint x: 142, endPoint y: 224, distance: 18.3
click at [142, 0] on body "7 Theme section / Section - [DATE] 12:56:58 Preview Save Publish Theme Section …" at bounding box center [685, 0] width 1370 height 0
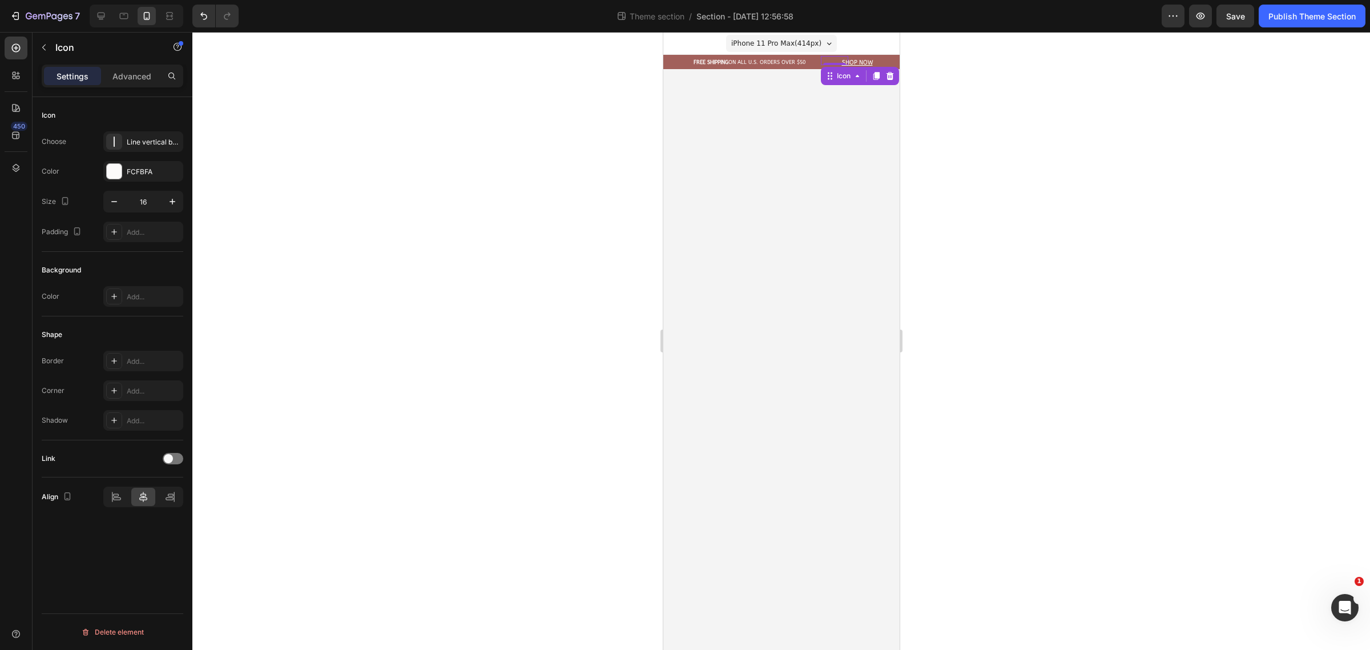
click at [824, 60] on div "Icon 0" at bounding box center [833, 60] width 27 height 9
click at [1293, 10] on div "Publish Theme Section" at bounding box center [1312, 16] width 87 height 12
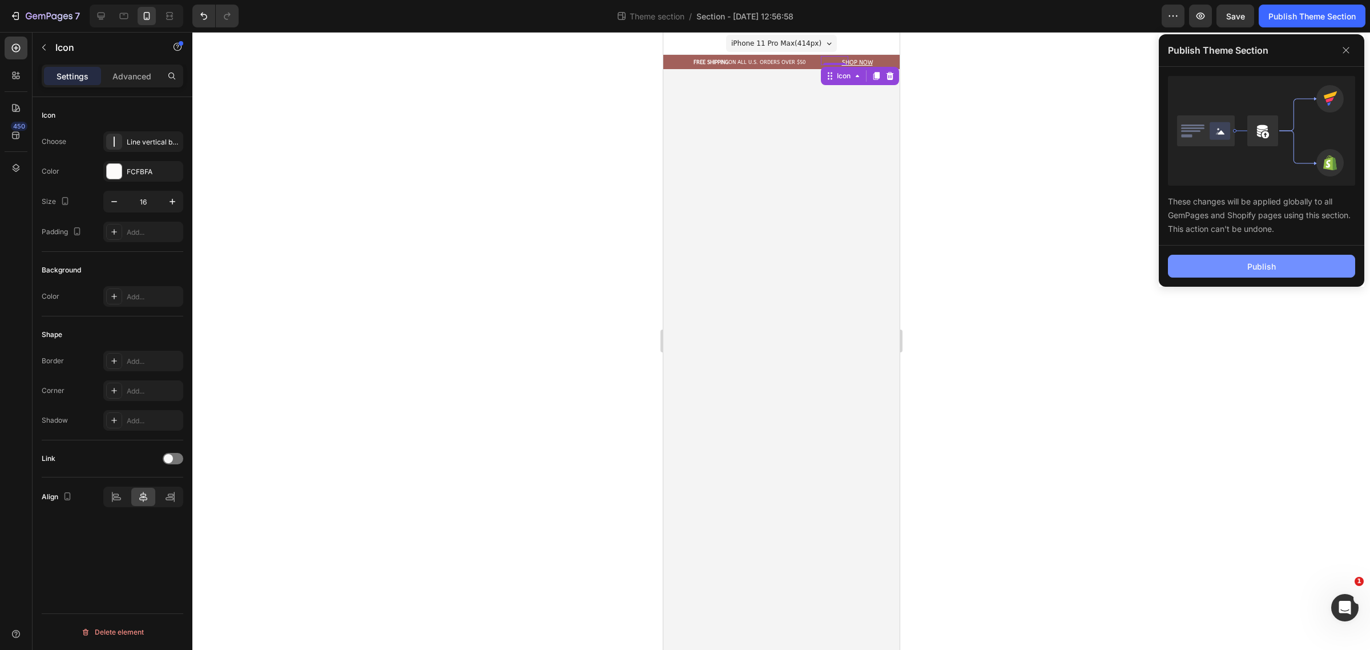
click at [1247, 266] on div "Publish" at bounding box center [1261, 266] width 29 height 12
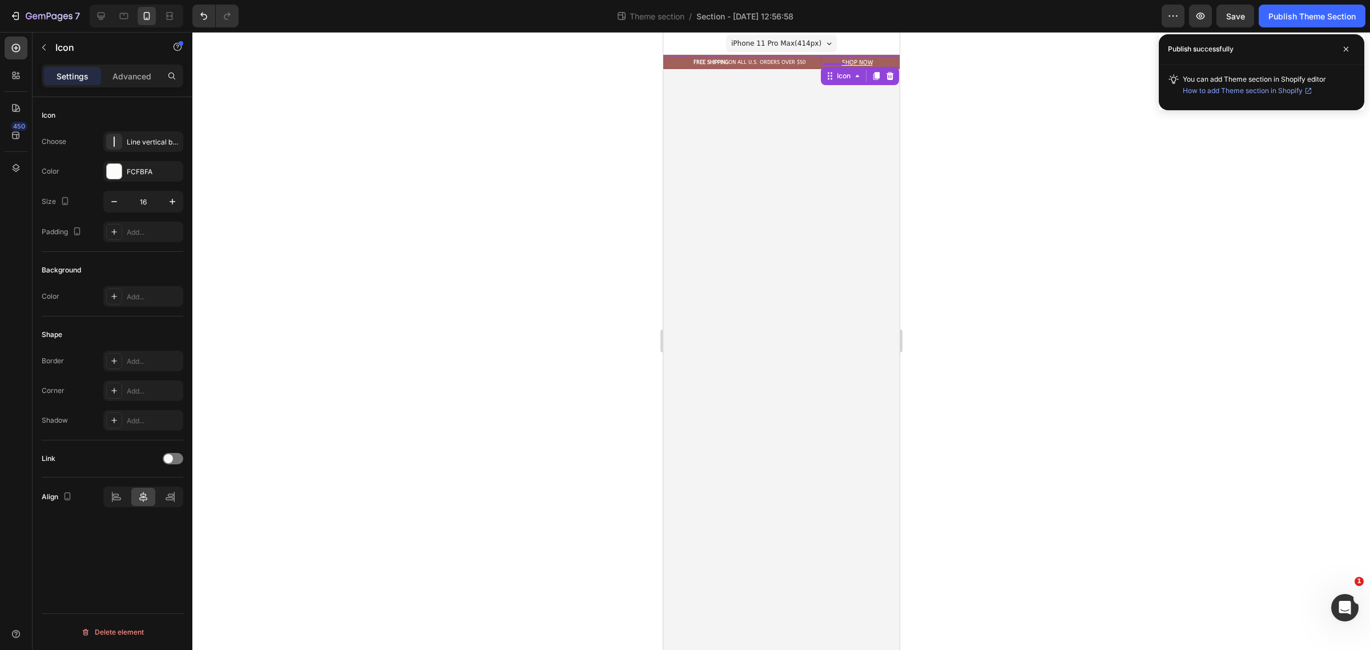
click at [878, 60] on h2 "Shop now" at bounding box center [869, 63] width 58 height 10
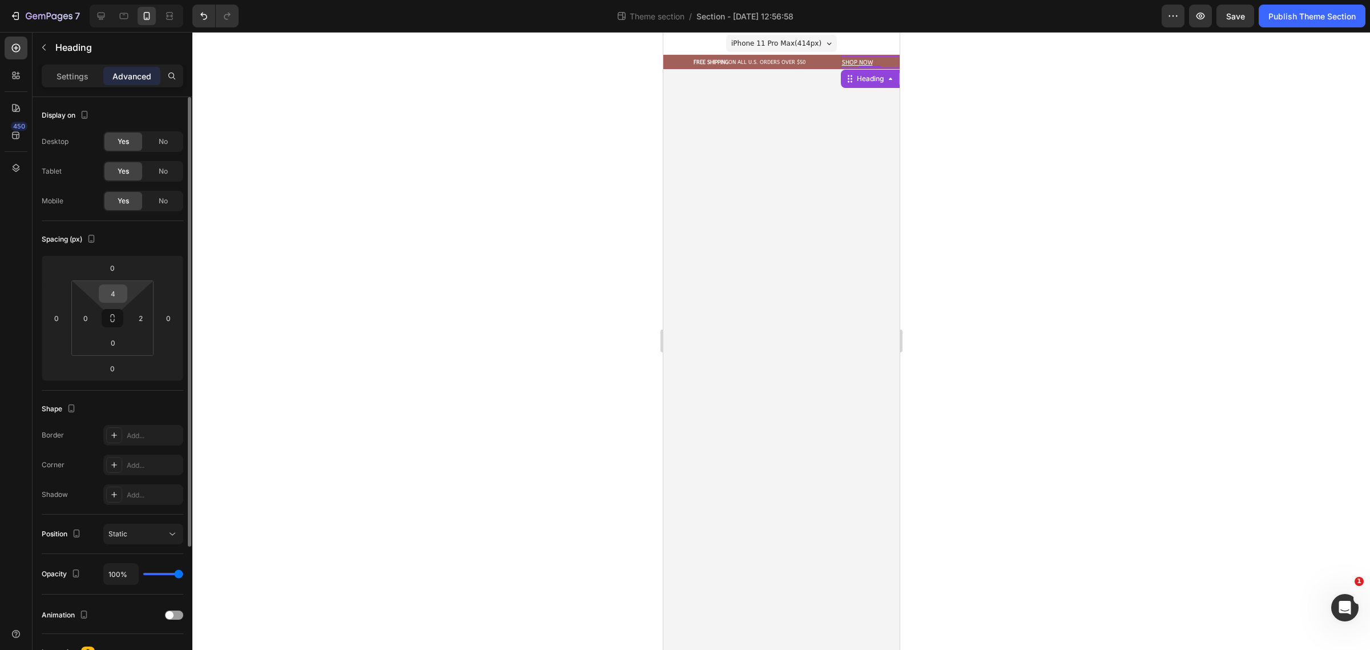
click at [118, 296] on input "4" at bounding box center [113, 293] width 23 height 17
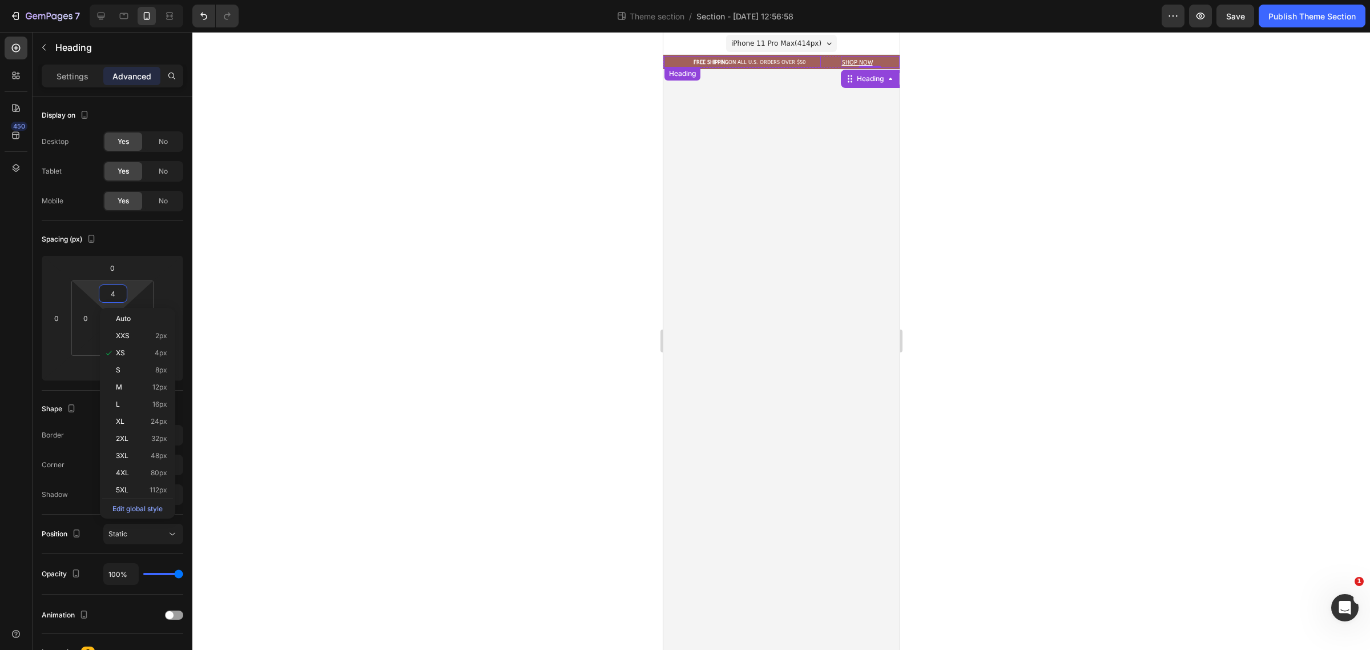
click at [738, 59] on h2 "FREE Shipping On All U.S. Orders Over $50" at bounding box center [749, 62] width 143 height 9
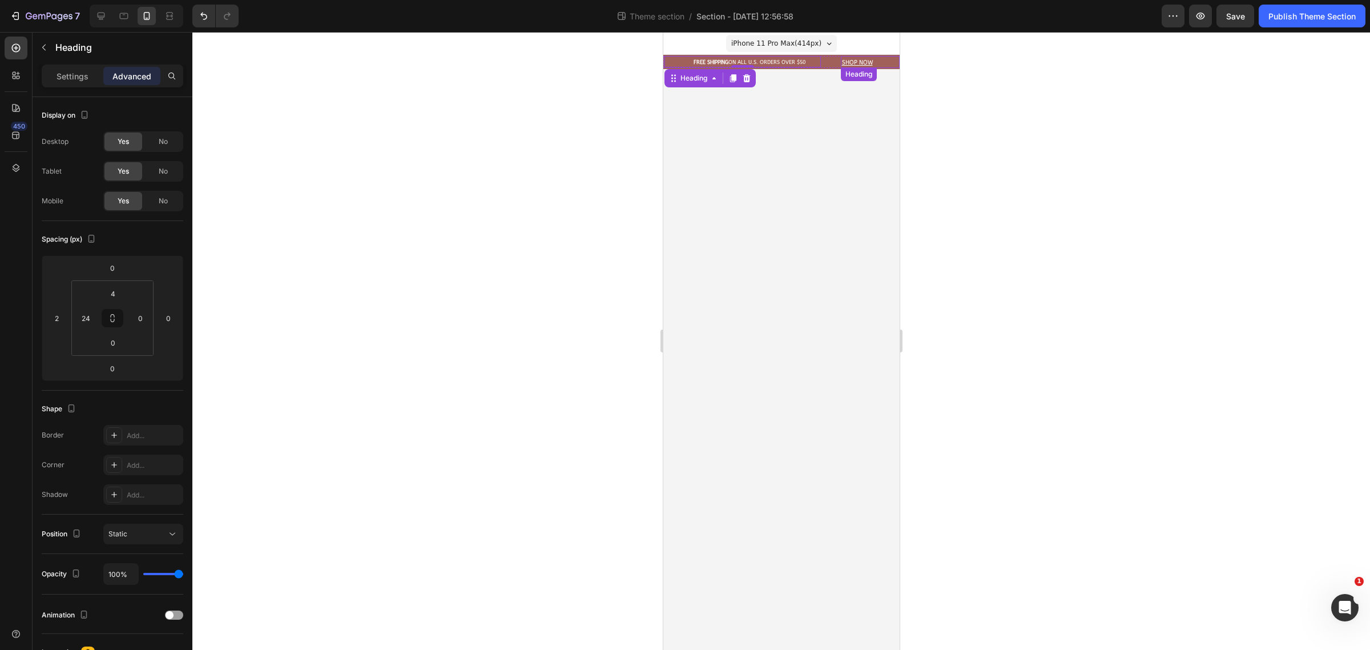
click at [884, 57] on div "Shop now Heading" at bounding box center [869, 62] width 59 height 12
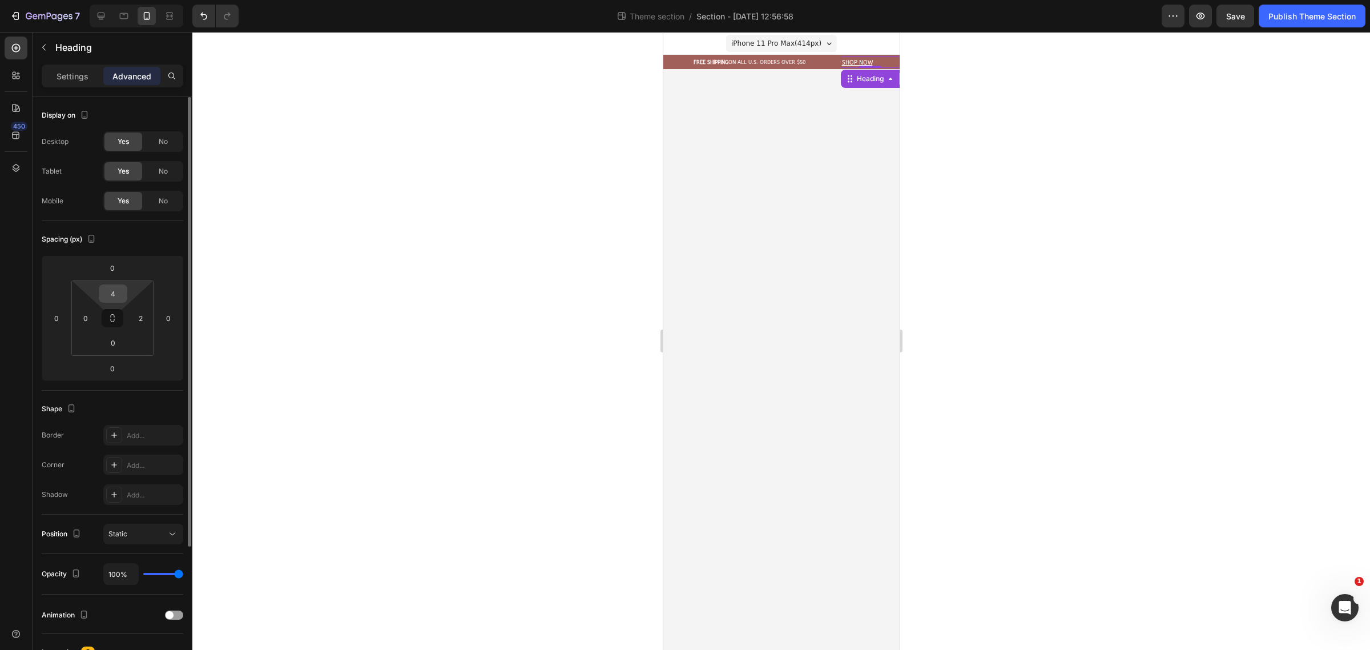
click at [117, 294] on input "4" at bounding box center [113, 293] width 23 height 17
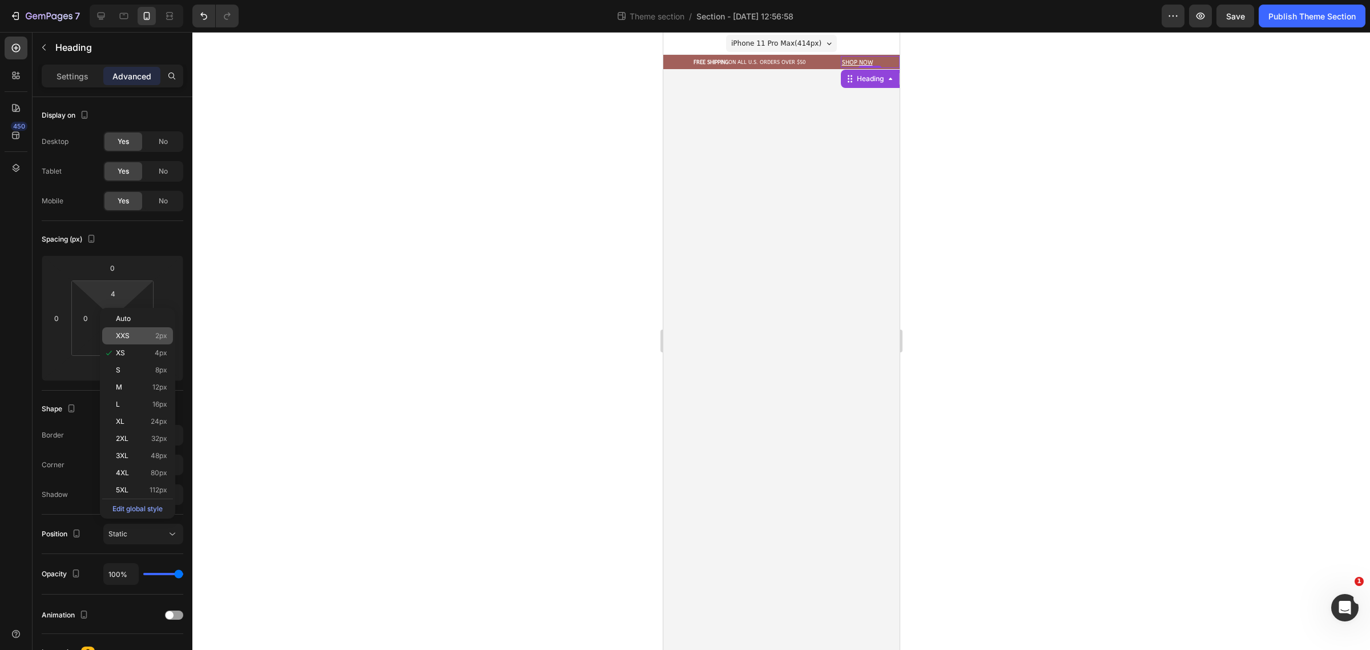
click at [136, 329] on div "XXS 2px" at bounding box center [137, 335] width 71 height 17
type input "2"
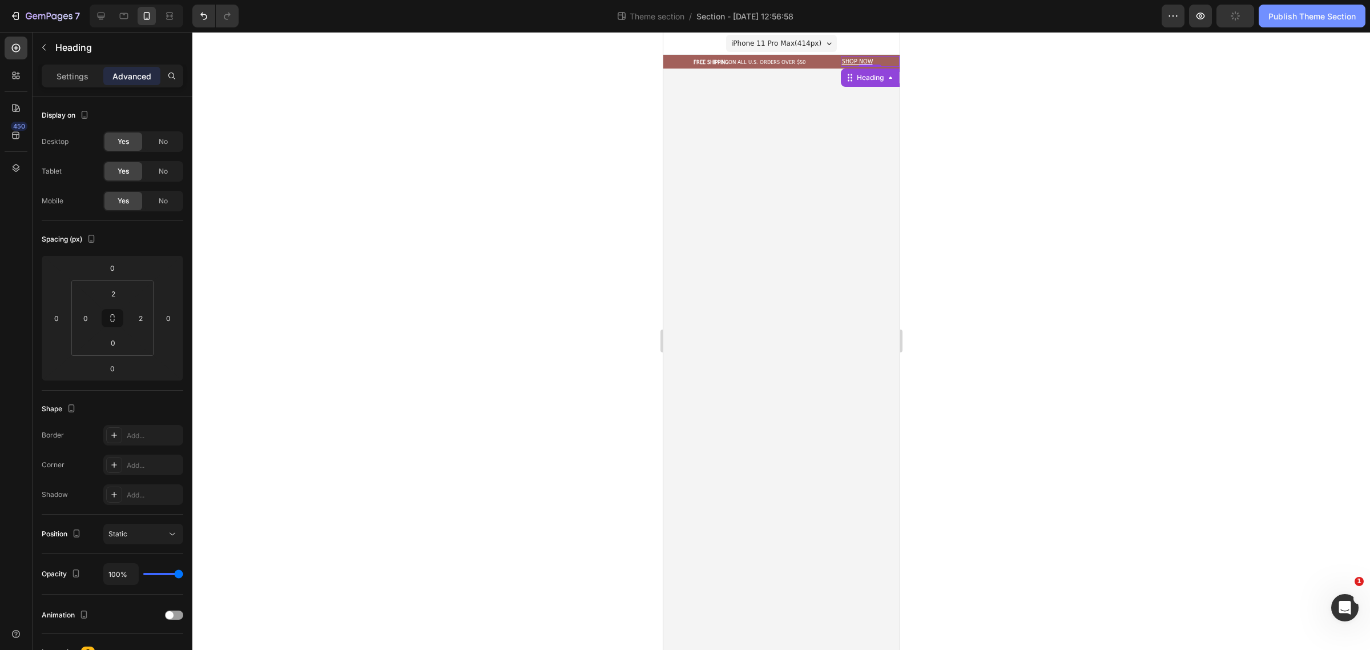
click at [1294, 17] on div "Publish Theme Section" at bounding box center [1312, 16] width 87 height 12
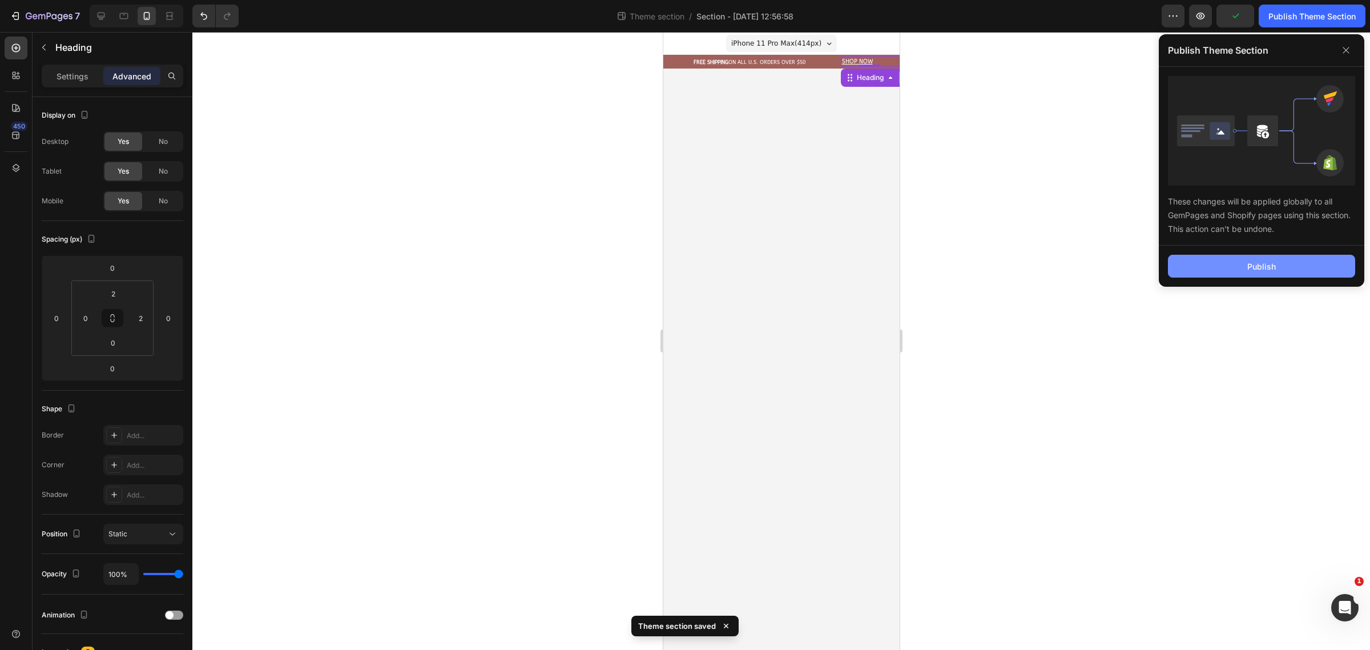
click at [1237, 263] on button "Publish" at bounding box center [1261, 266] width 187 height 23
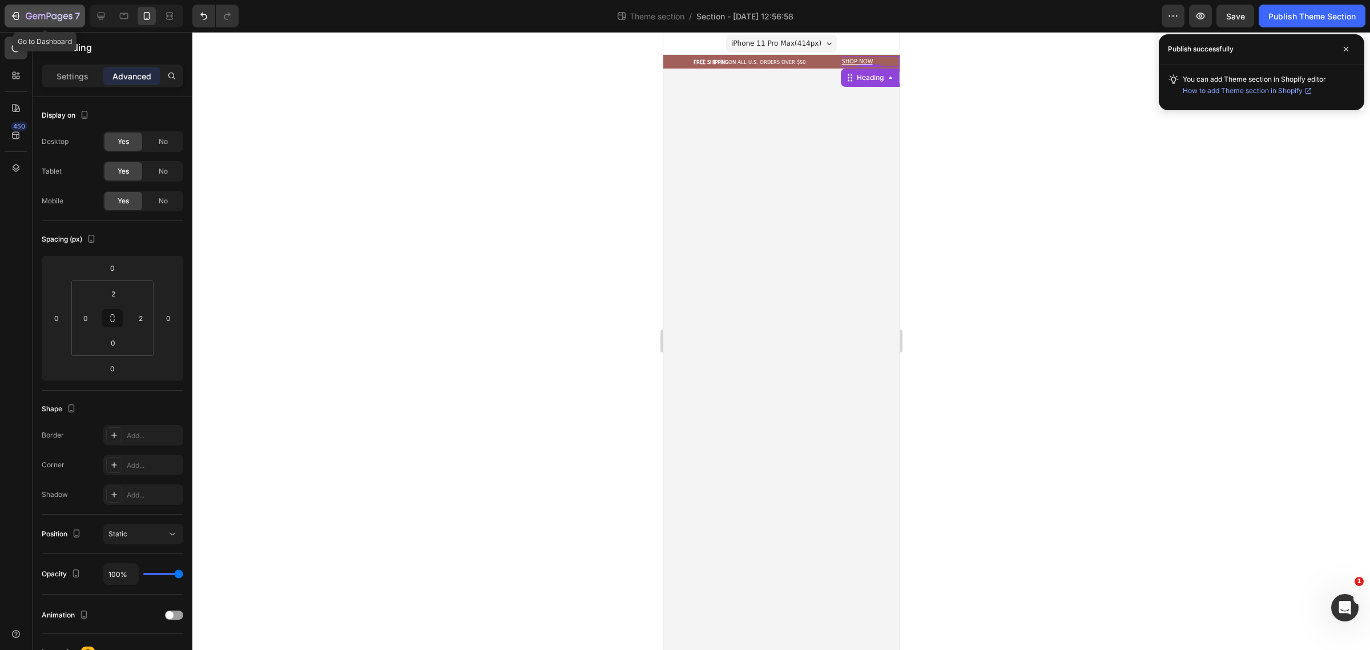
click at [26, 15] on icon "button" at bounding box center [49, 17] width 47 height 10
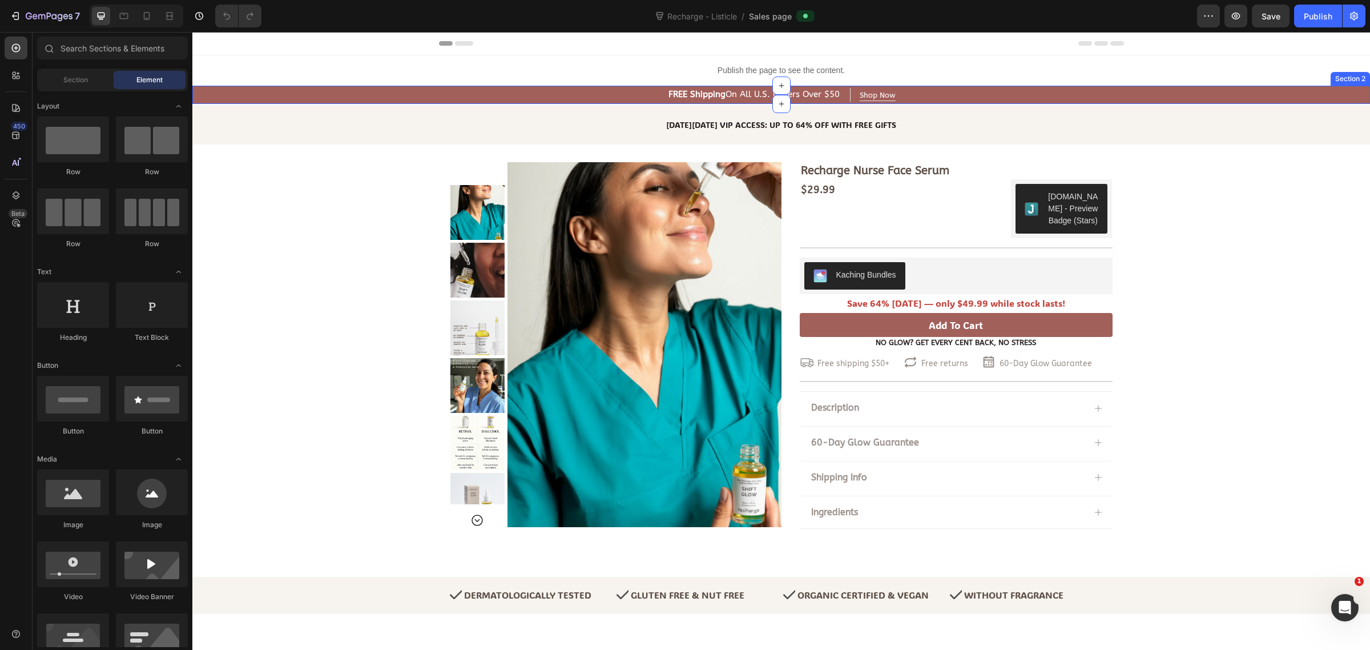
click at [198, 90] on div "FREE Shipping On All U.S. Orders Over $50 Heading Shop Now Button Row Row Secti…" at bounding box center [781, 95] width 1178 height 18
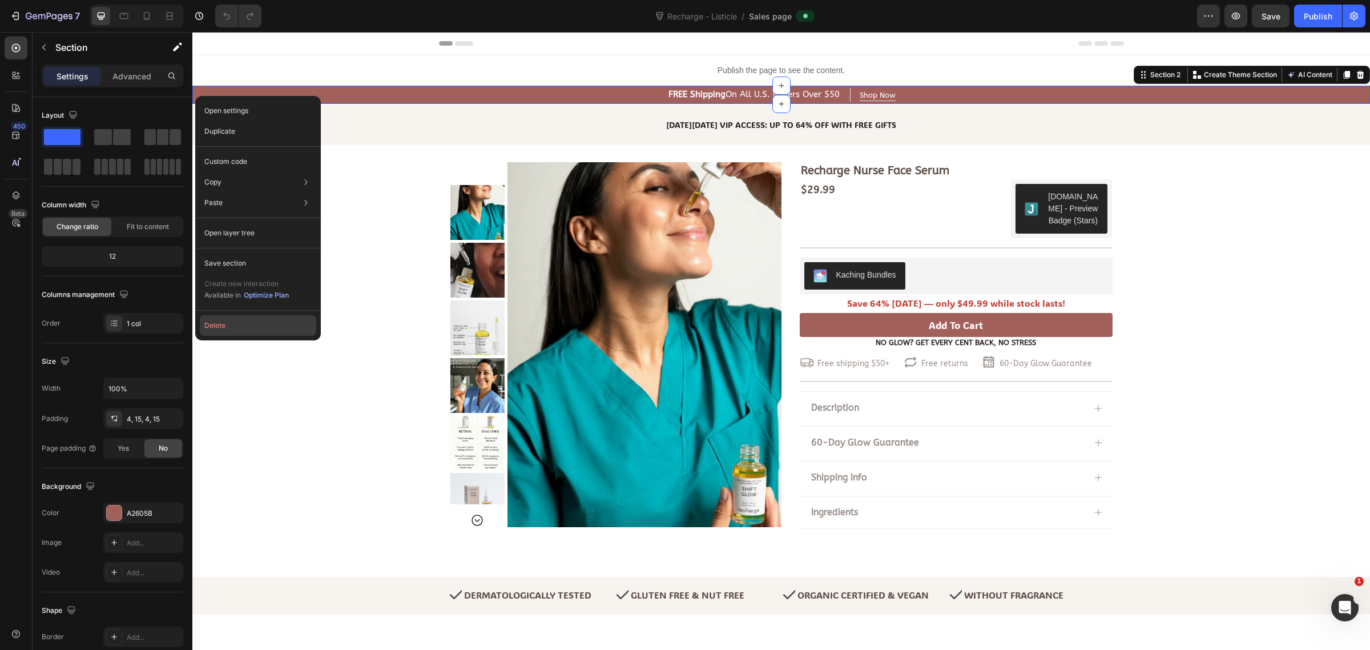
click at [256, 328] on button "Delete" at bounding box center [258, 325] width 116 height 21
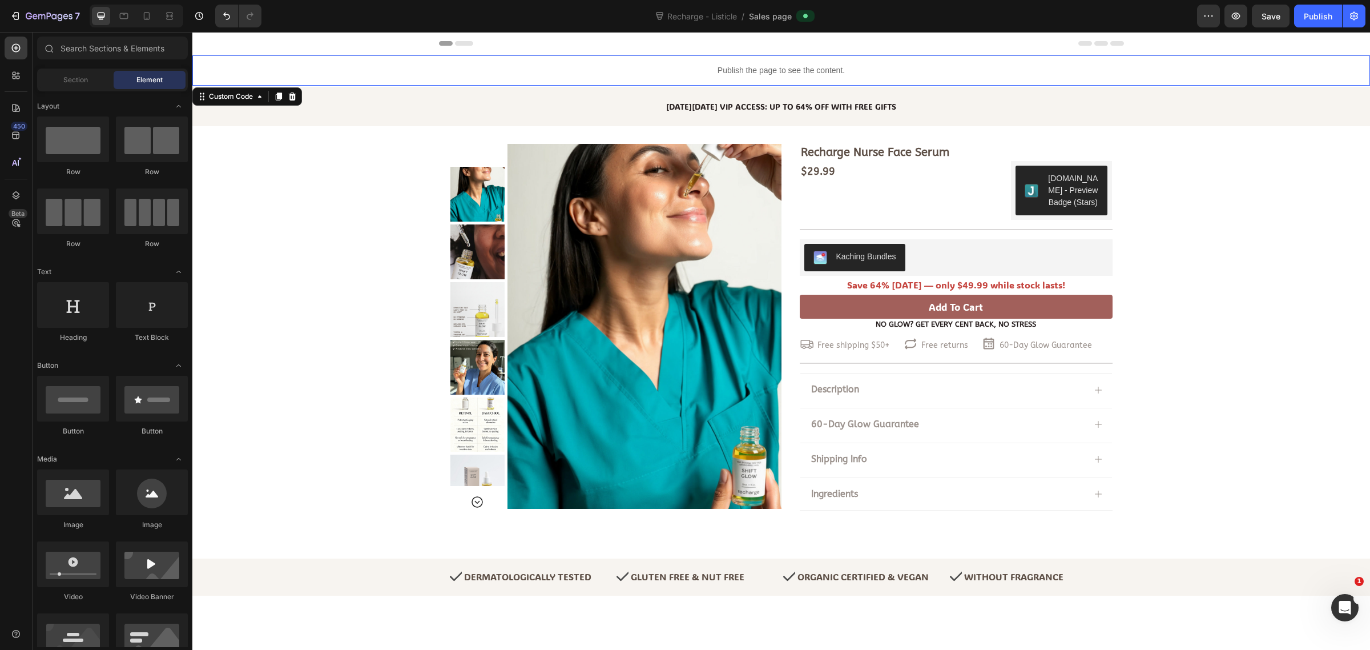
click at [931, 81] on div "Publish the page to see the content." at bounding box center [781, 70] width 1178 height 30
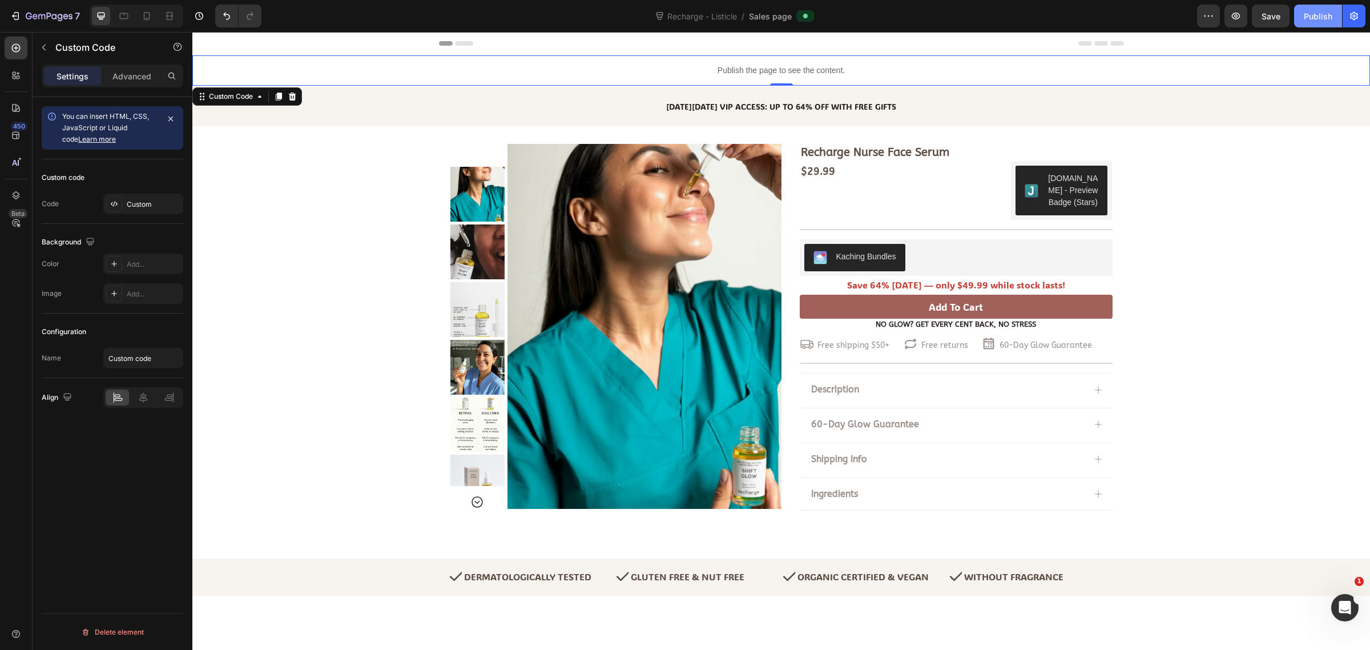
click at [1323, 19] on div "Publish" at bounding box center [1318, 16] width 29 height 12
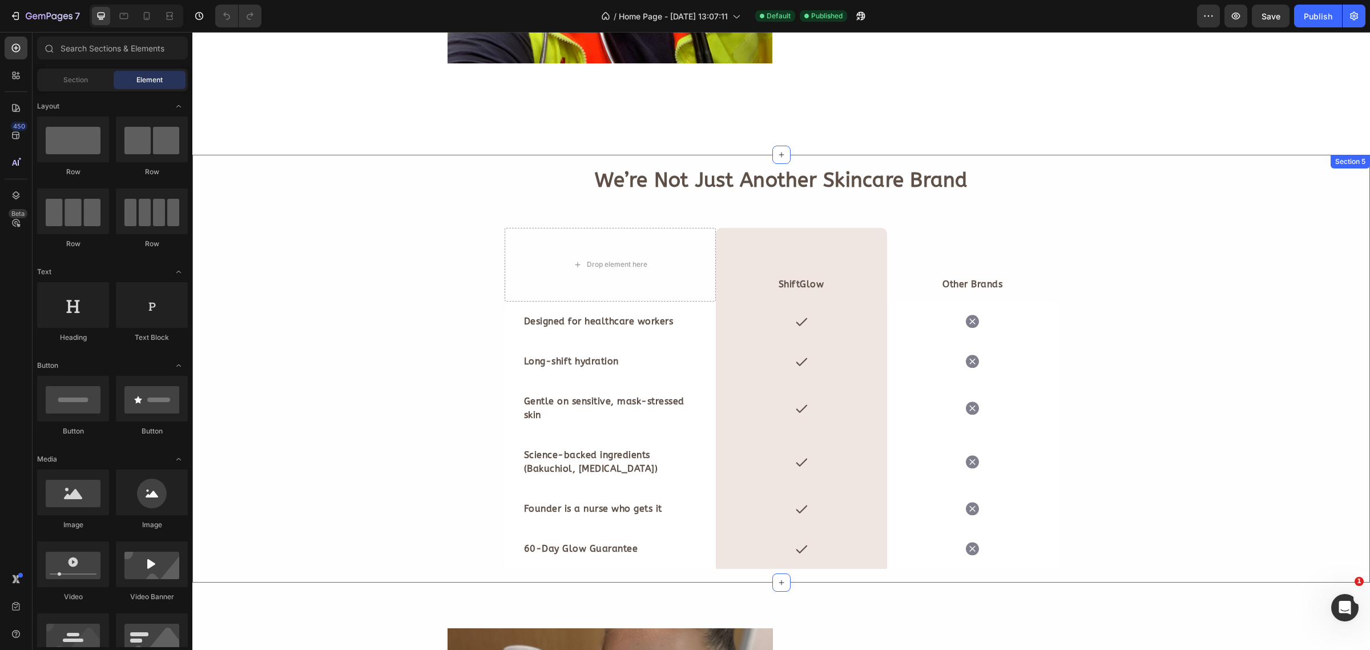
scroll to position [1998, 0]
click at [332, 278] on div "We’re Not Just Another Skincare Brand Heading Row Drop element here ShiftGlow T…" at bounding box center [781, 364] width 1178 height 412
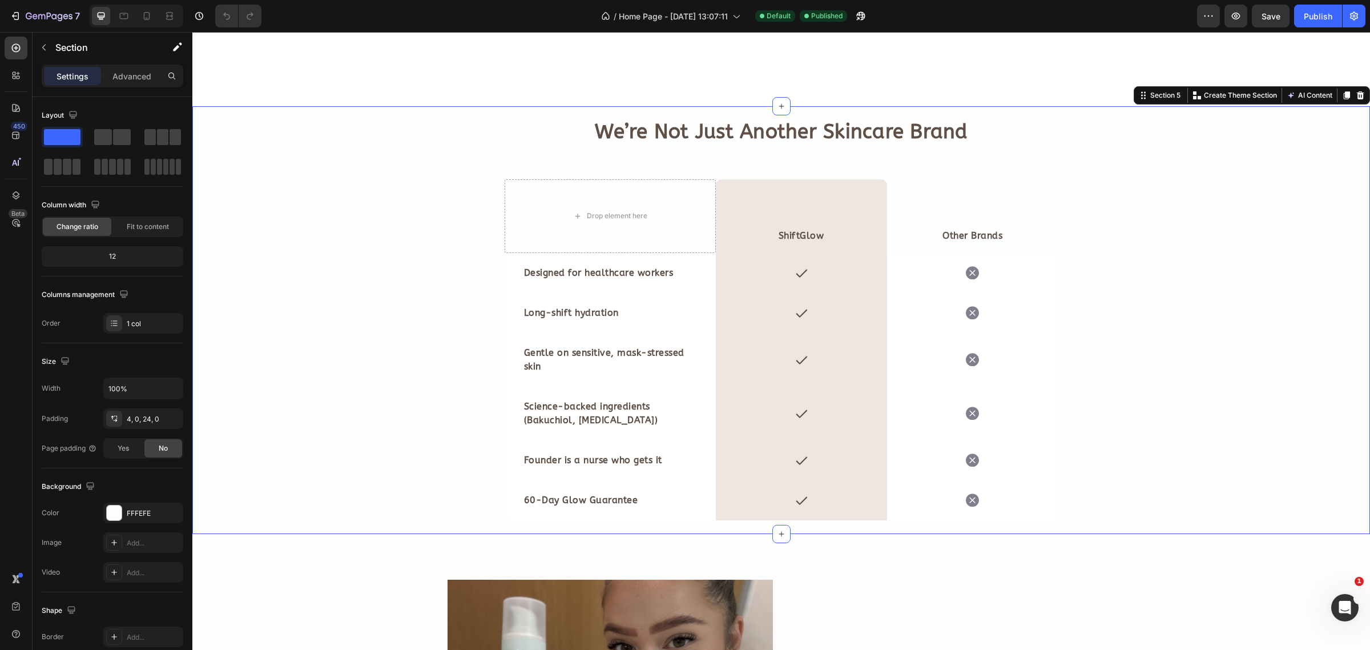
scroll to position [2069, 0]
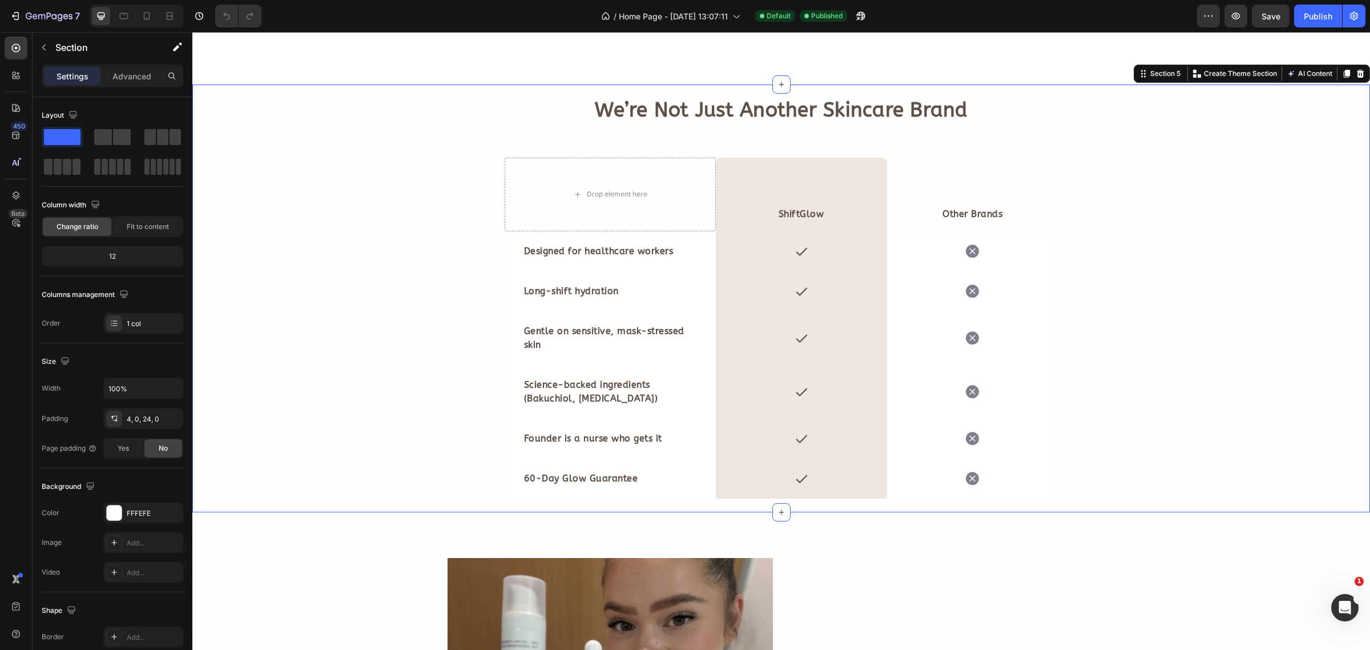
click at [354, 164] on div "We’re Not Just Another Skincare Brand Heading Row Drop element here ShiftGlow T…" at bounding box center [781, 293] width 1178 height 412
click at [135, 515] on div "FFFEFE" at bounding box center [143, 513] width 33 height 10
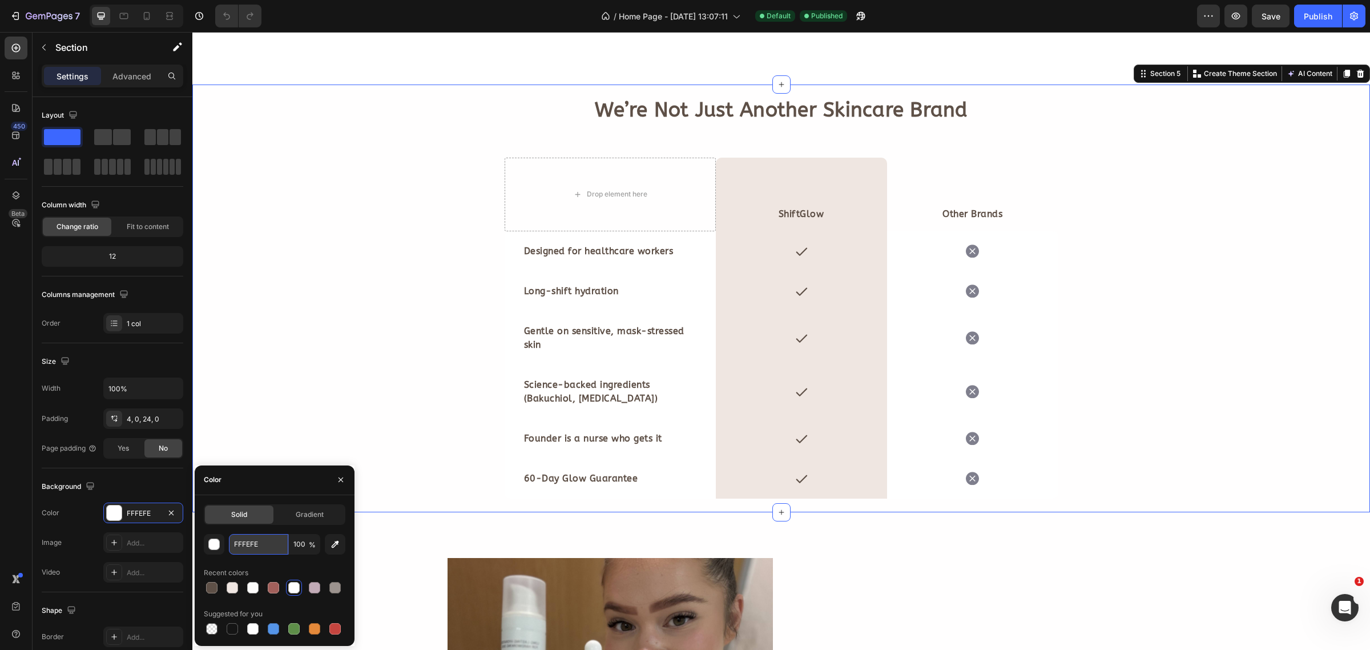
click at [271, 540] on input "FFFEFE" at bounding box center [258, 544] width 59 height 21
paste input "#f7f4f0"
type input "#f7f4f0"
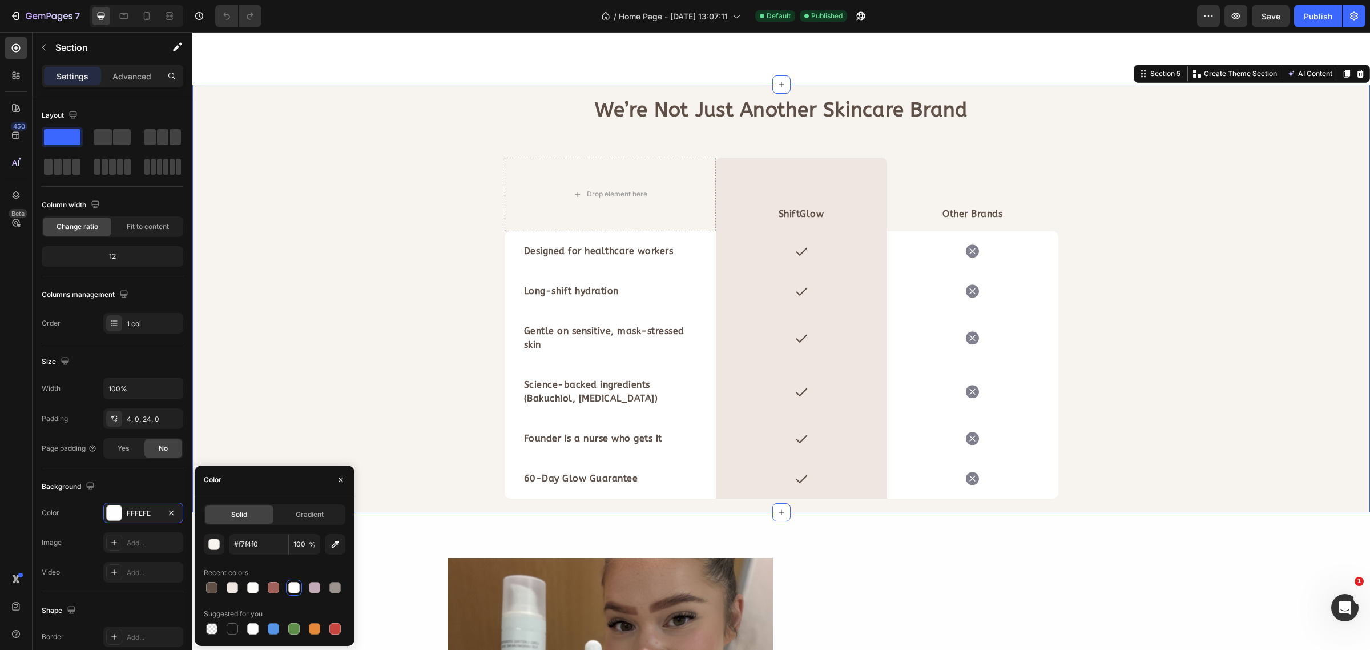
click at [1195, 247] on div "We’re Not Just Another Skincare Brand Heading Row Drop element here ShiftGlow T…" at bounding box center [781, 293] width 1178 height 412
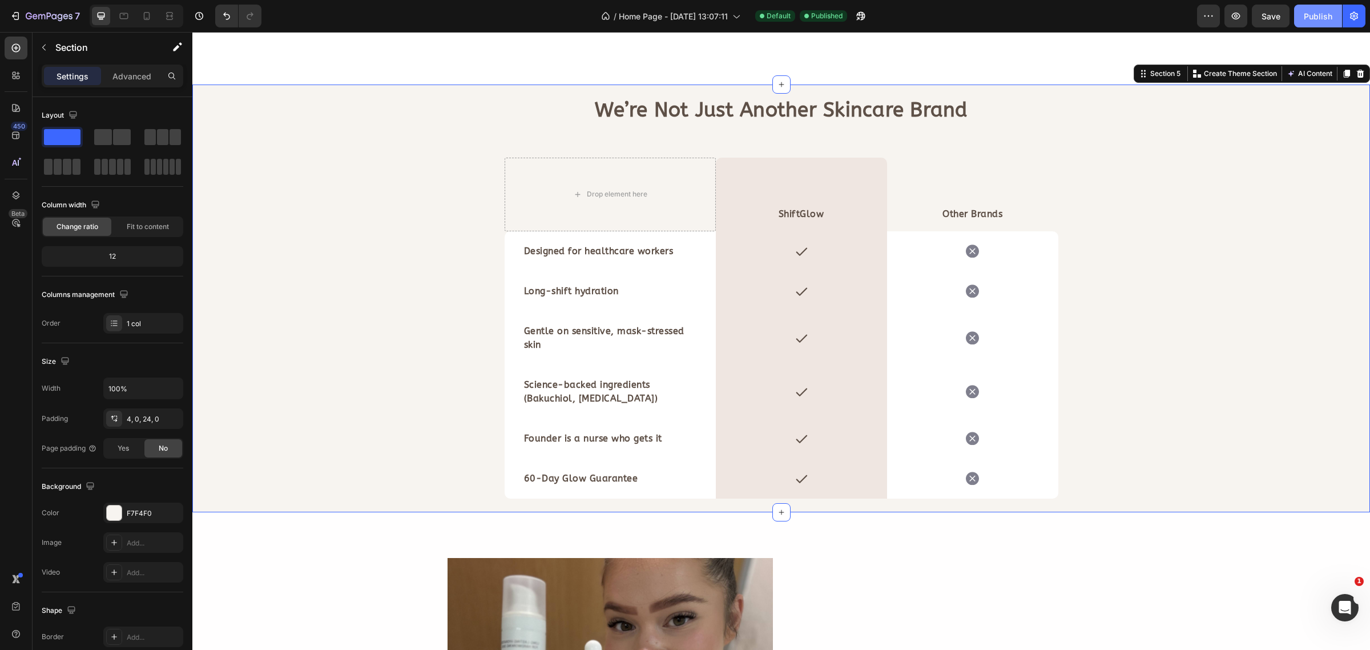
click at [1322, 7] on button "Publish" at bounding box center [1318, 16] width 48 height 23
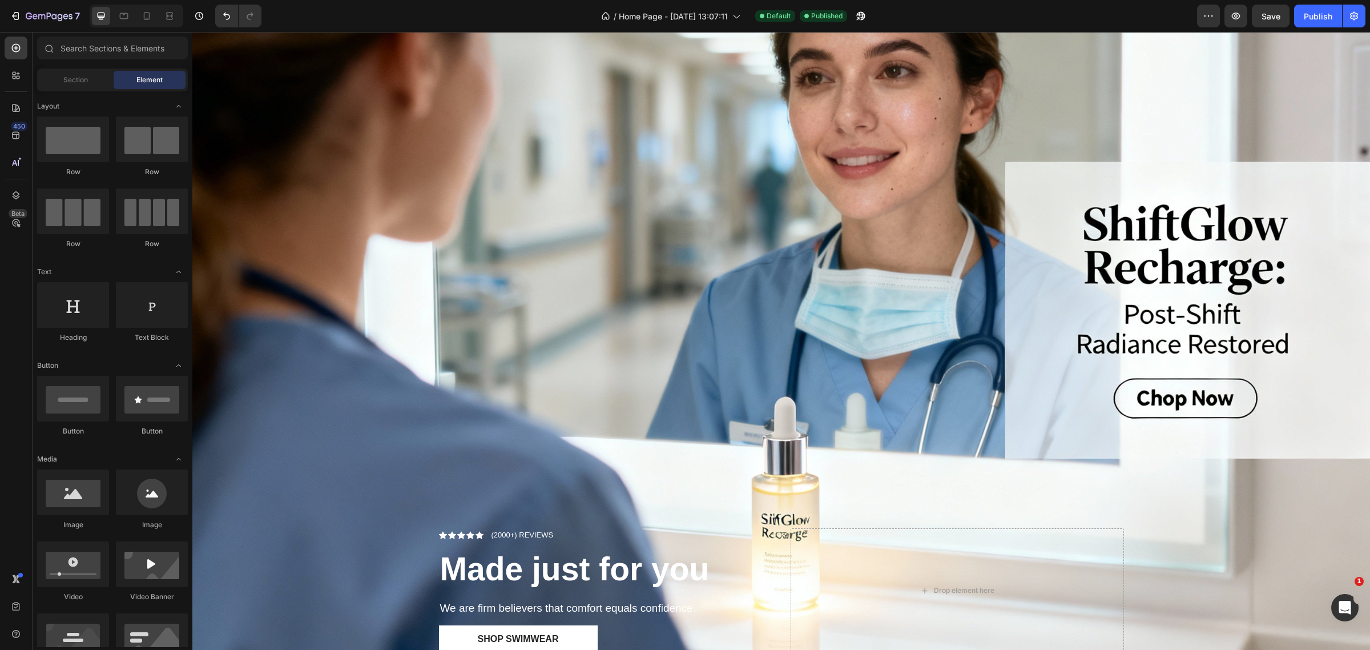
scroll to position [113, 0]
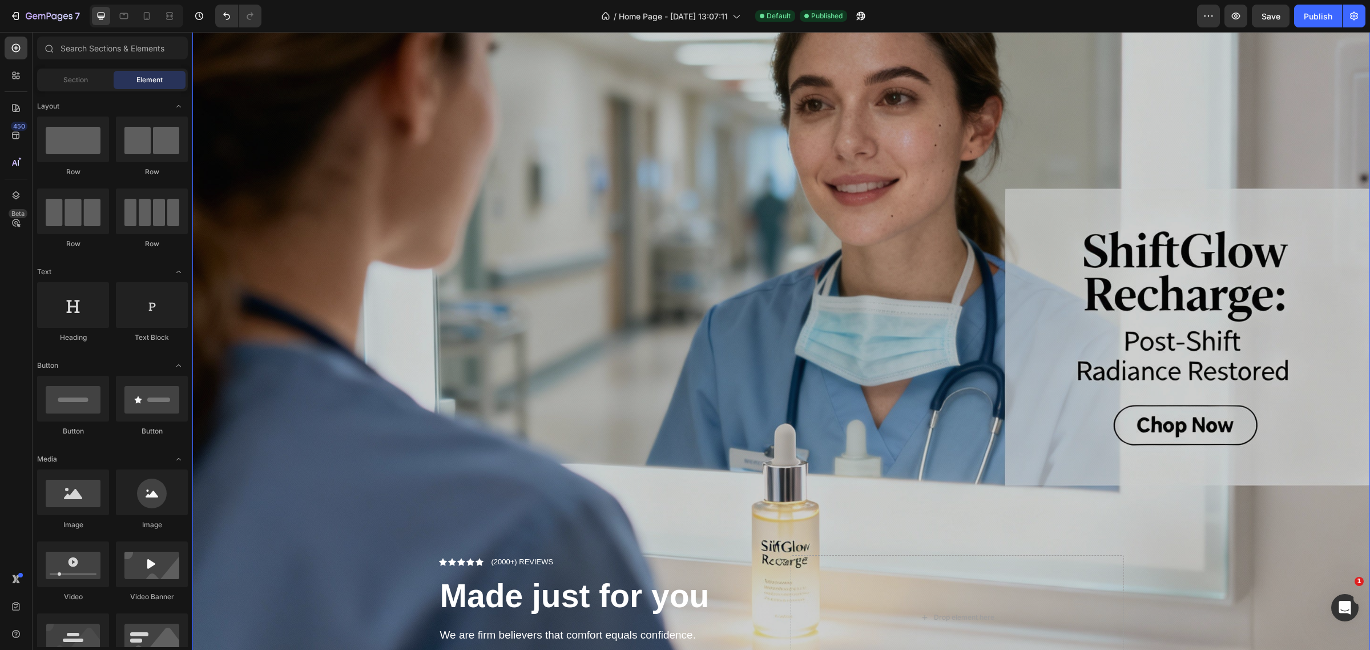
click at [851, 187] on div "Overlay" at bounding box center [781, 334] width 1178 height 785
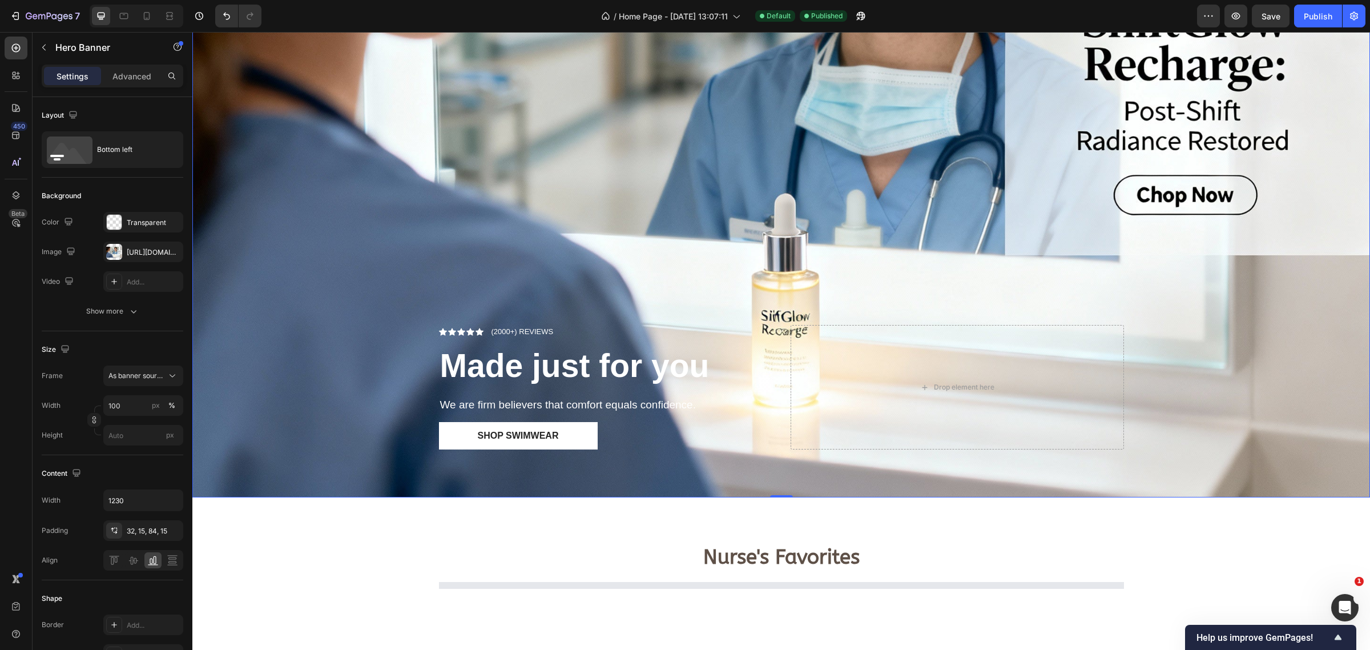
scroll to position [357, 0]
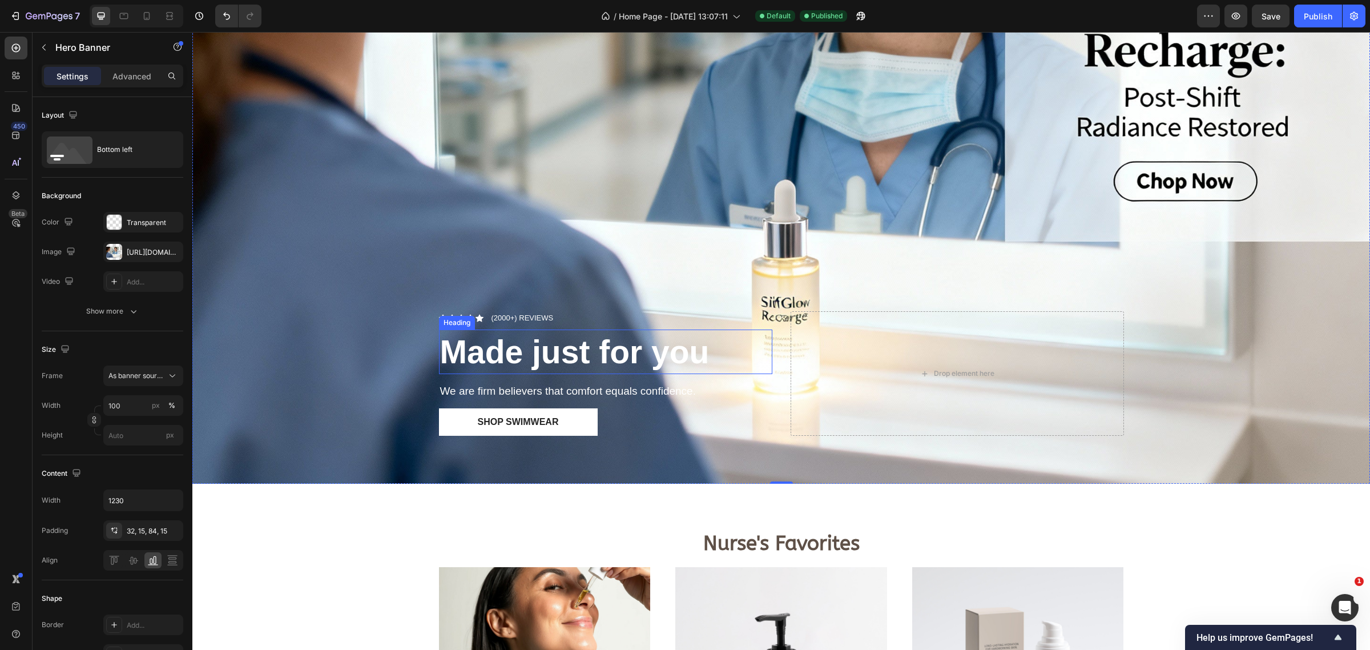
click at [625, 349] on strong "Made just for you" at bounding box center [574, 351] width 269 height 37
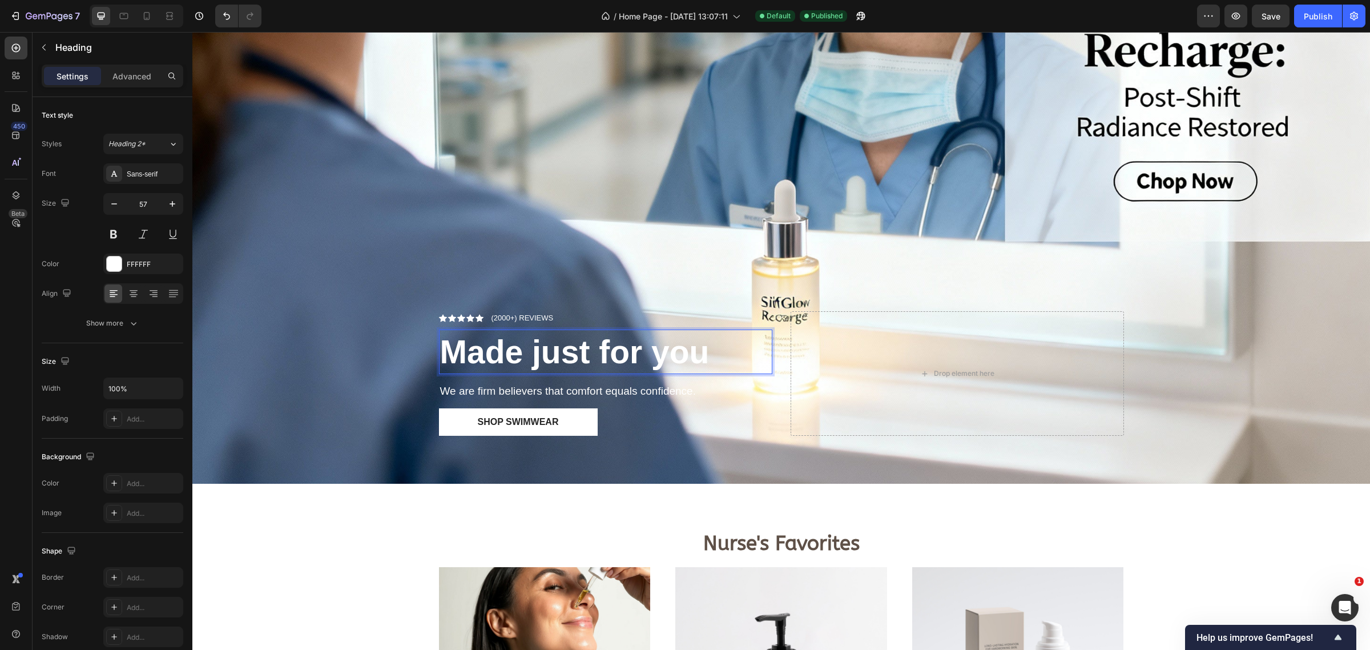
click at [695, 347] on strong "Made just for you" at bounding box center [574, 351] width 269 height 37
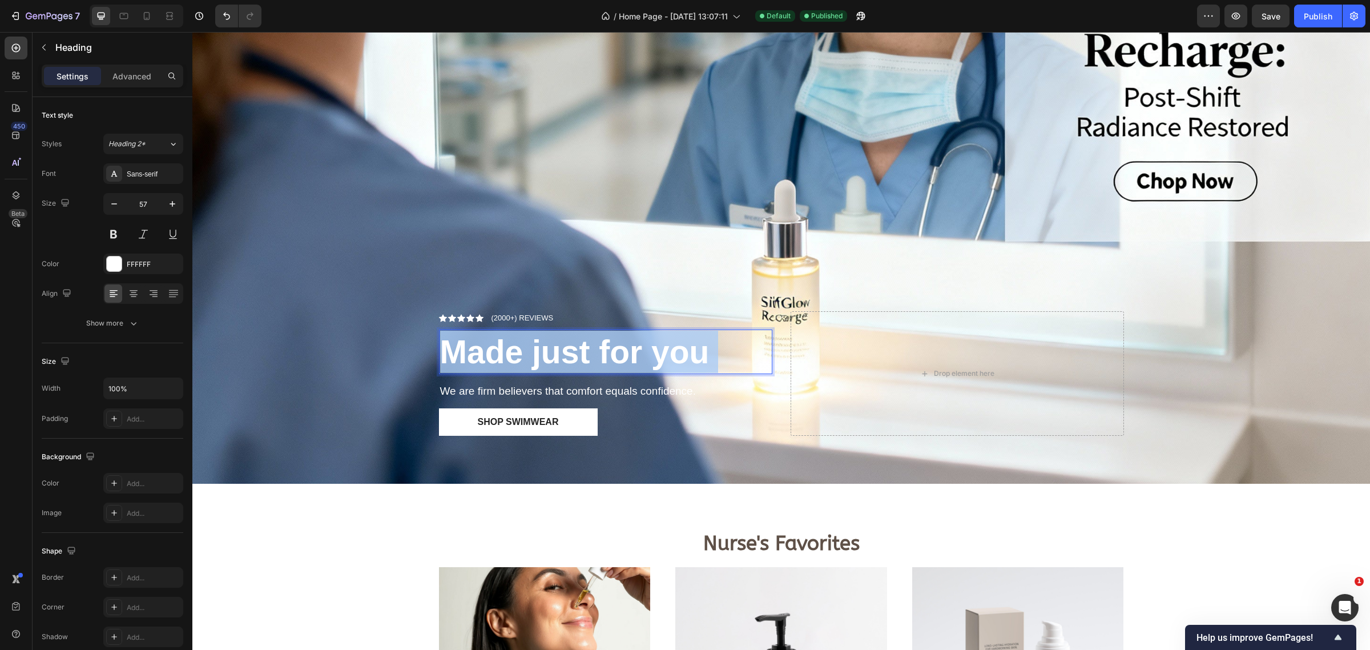
drag, startPoint x: 695, startPoint y: 347, endPoint x: 655, endPoint y: 347, distance: 40.5
click at [655, 347] on strong "Made just for you" at bounding box center [574, 351] width 269 height 37
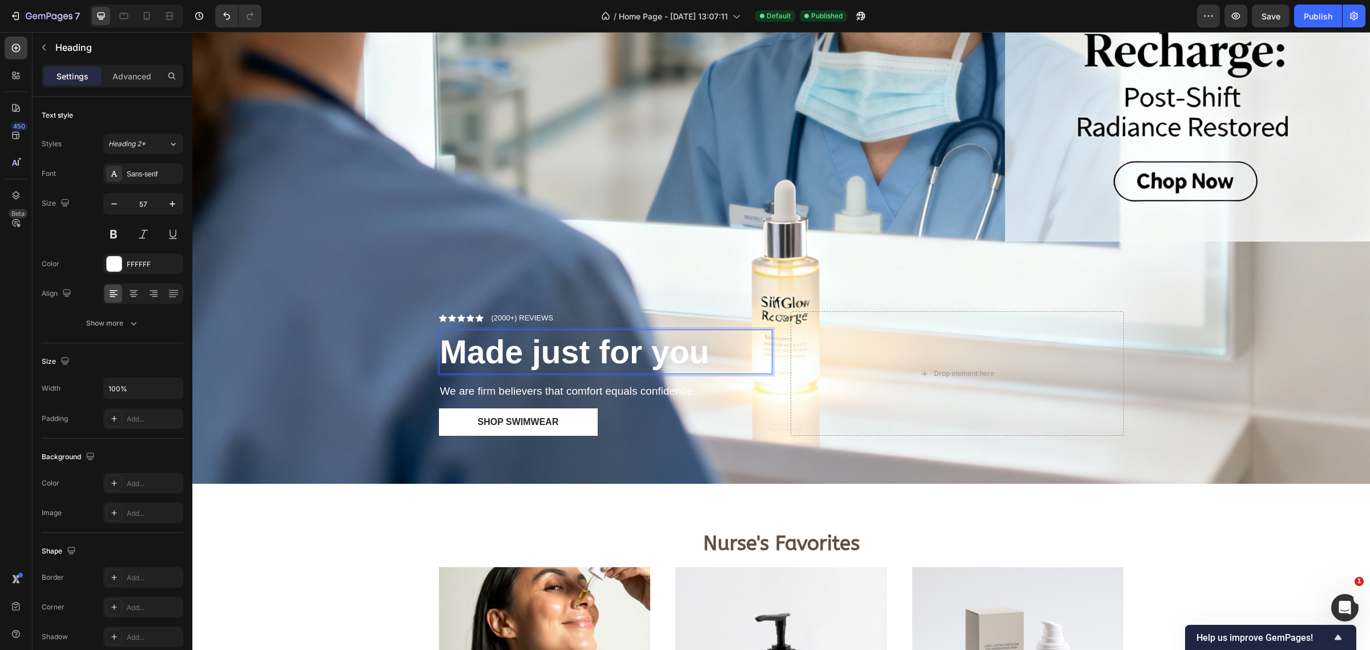
click at [701, 347] on strong "Made just for you" at bounding box center [574, 351] width 269 height 37
click at [661, 350] on strong "Made just for you" at bounding box center [574, 351] width 269 height 37
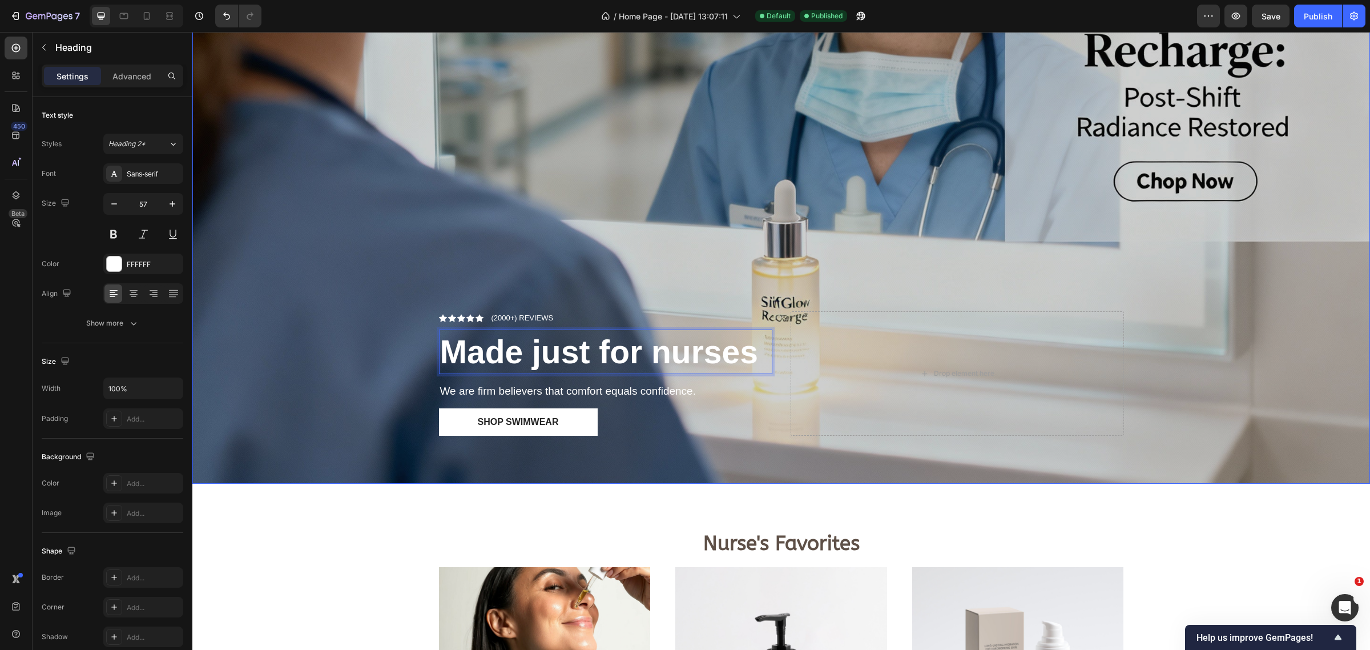
click at [382, 338] on div "Overlay" at bounding box center [781, 91] width 1178 height 785
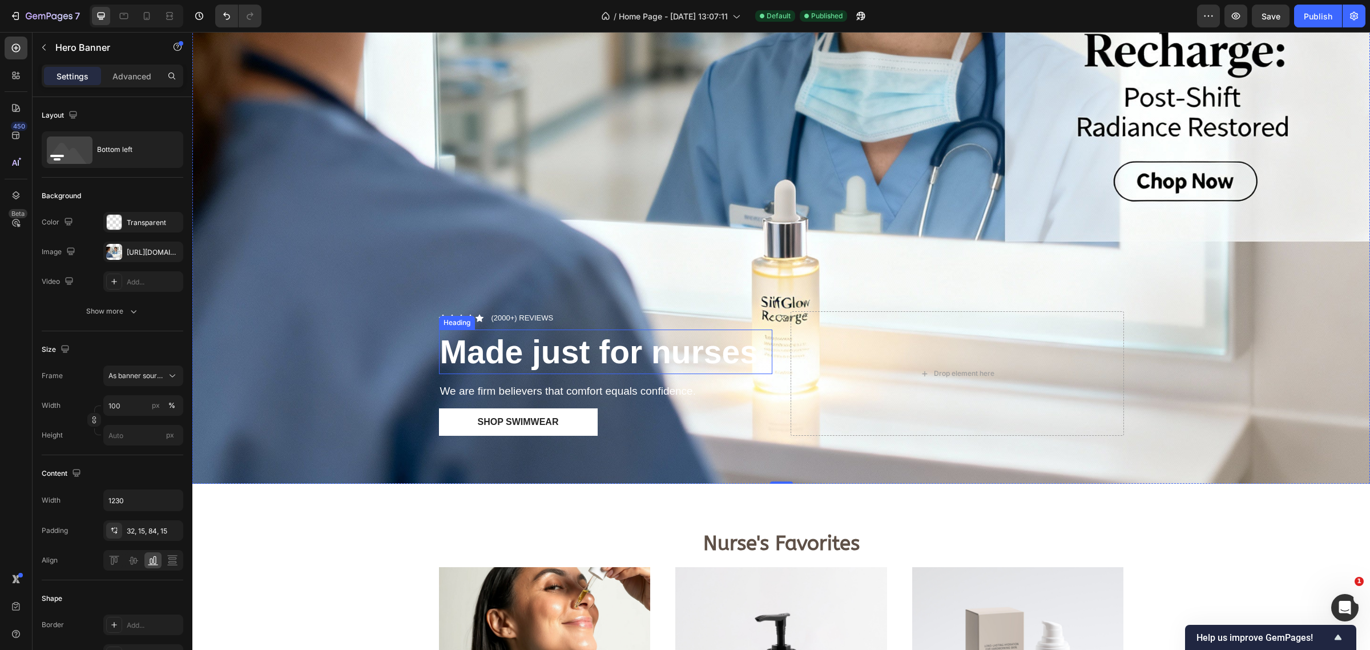
click at [487, 341] on strong "Made just for nurses" at bounding box center [599, 351] width 318 height 37
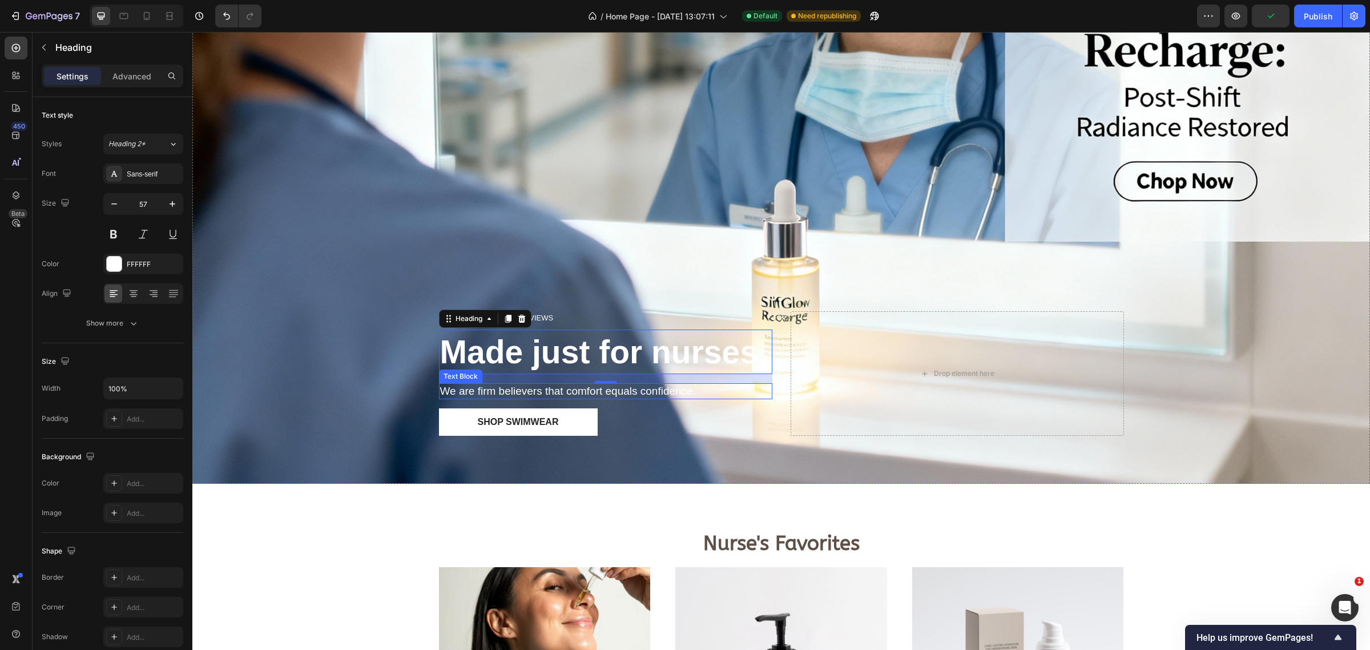
click at [471, 384] on p "We are firm believers that comfort equals confidence." at bounding box center [605, 391] width 331 height 14
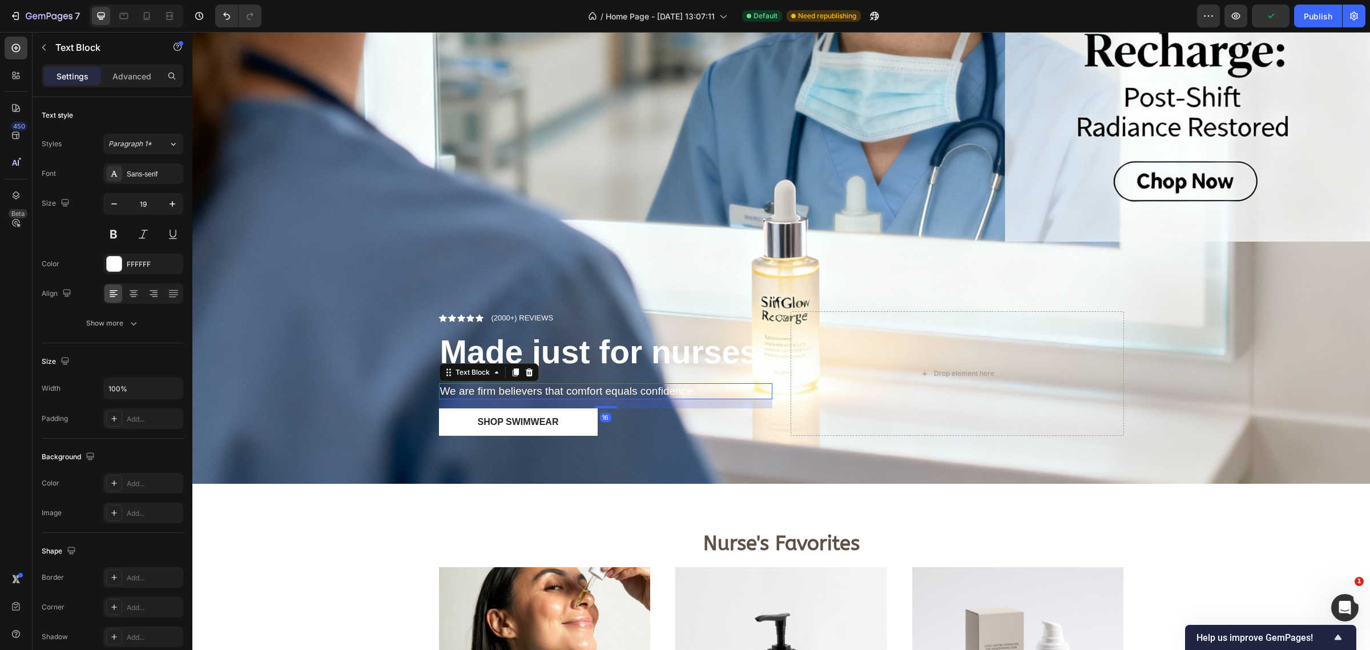
click at [471, 384] on p "We are firm believers that comfort equals confidence." at bounding box center [605, 391] width 331 height 14
click at [223, 16] on icon "Undo/Redo" at bounding box center [226, 15] width 11 height 11
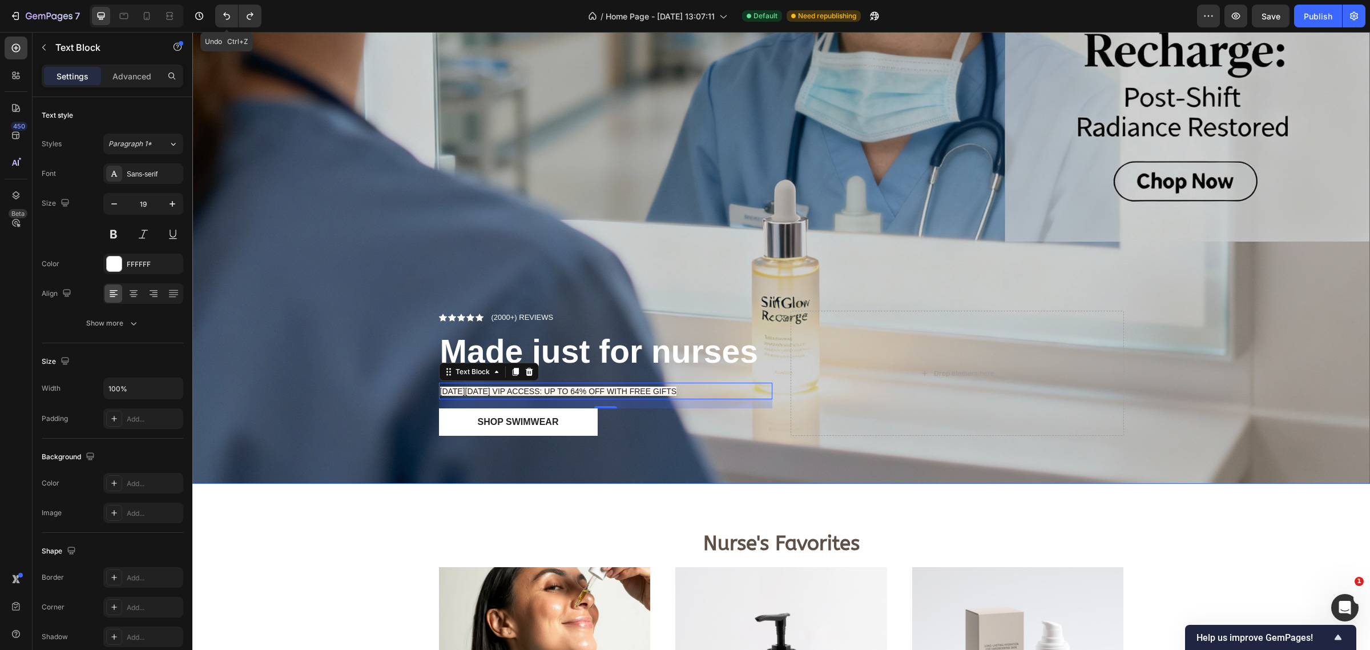
click at [340, 292] on div "Overlay" at bounding box center [781, 91] width 1178 height 785
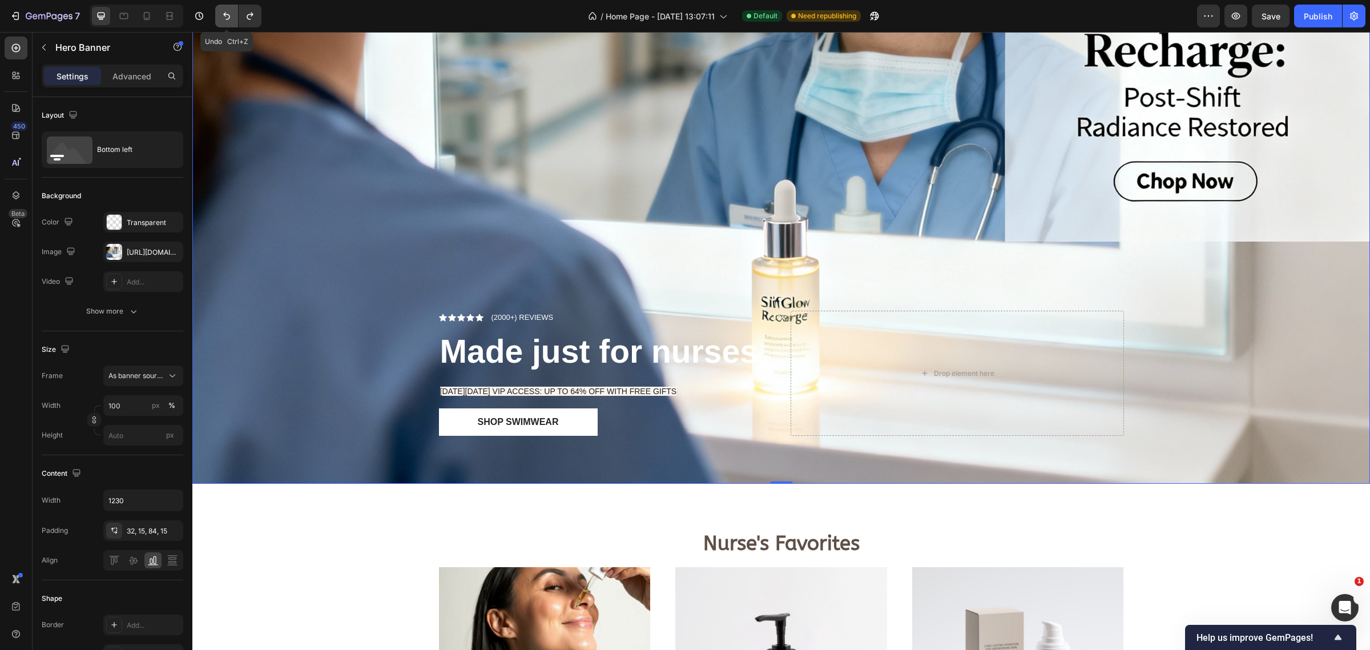
click at [224, 7] on button "Undo/Redo" at bounding box center [226, 16] width 23 height 23
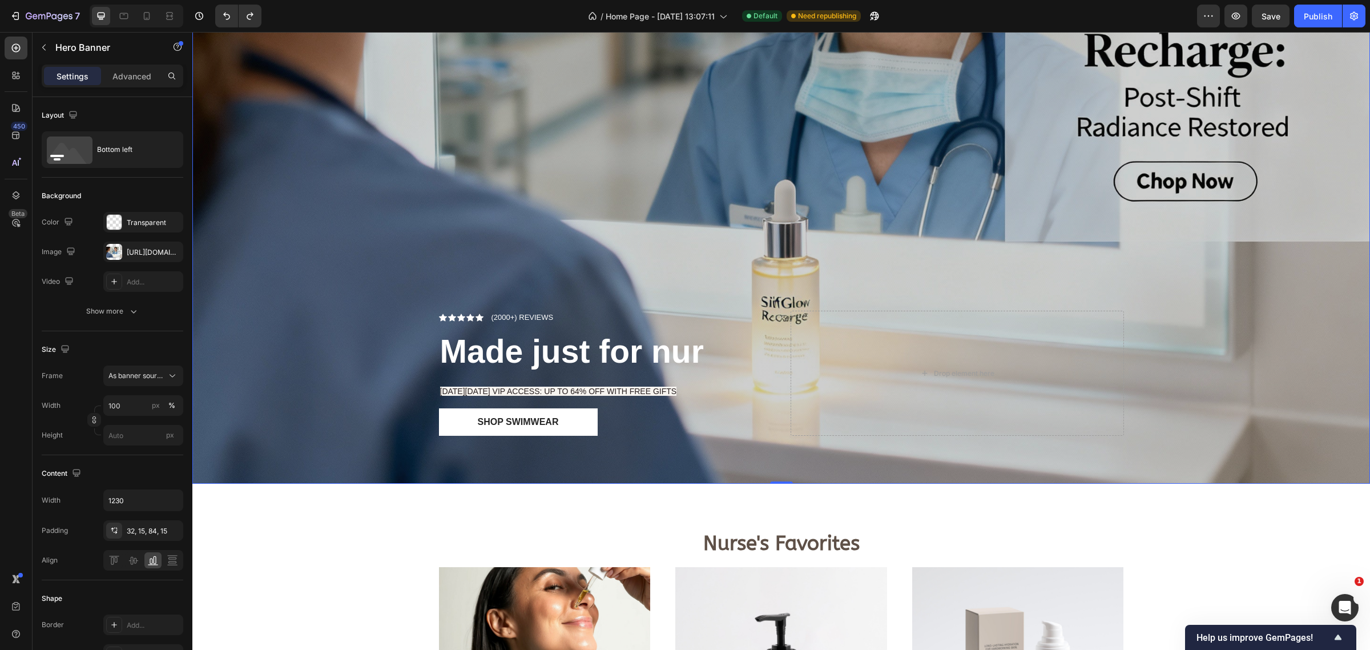
click at [748, 249] on div "Overlay" at bounding box center [781, 91] width 1178 height 785
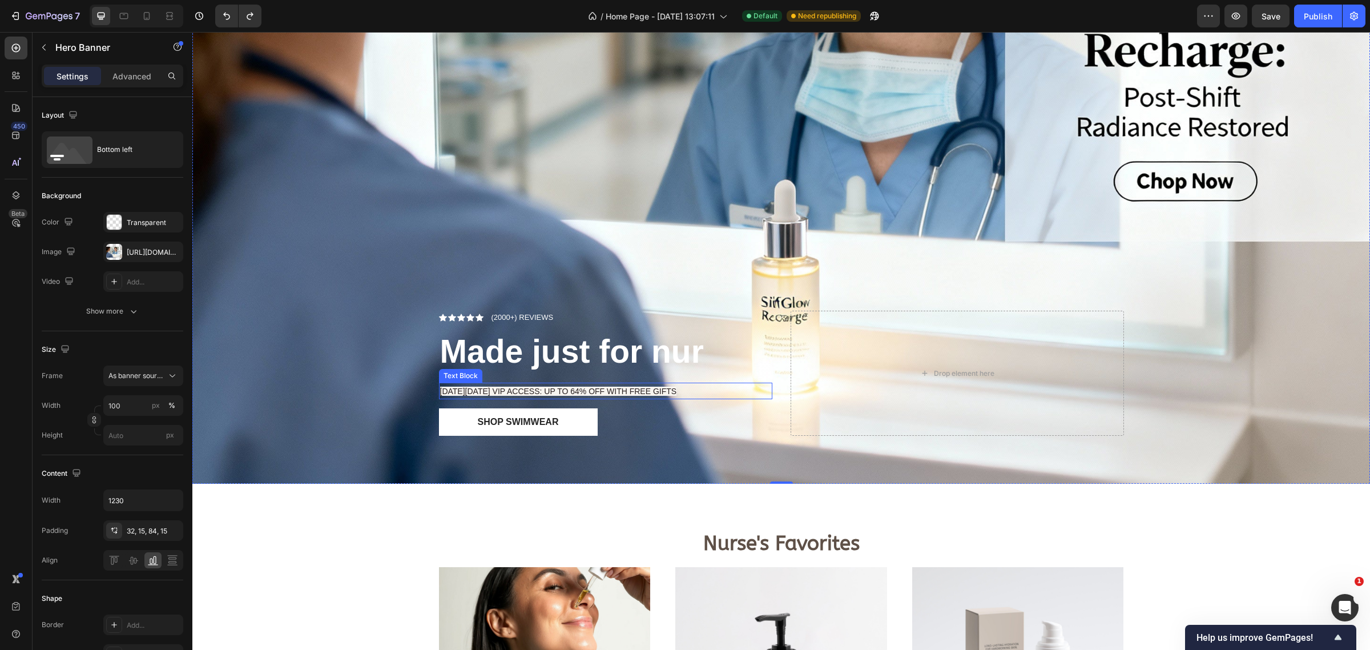
click at [611, 386] on span "[DATE][DATE] VIP ACCESS: UP TO 64% OFF WITH FREE GIFTS" at bounding box center [558, 390] width 237 height 9
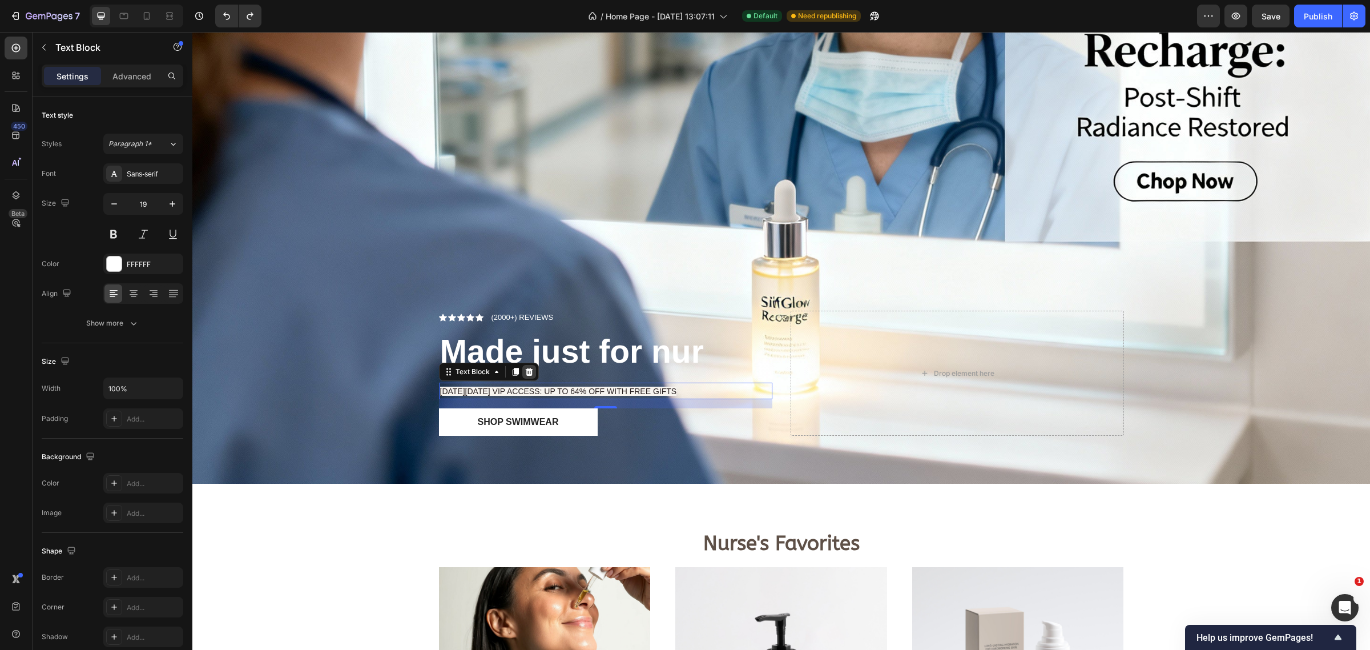
click at [525, 368] on icon at bounding box center [528, 372] width 7 height 8
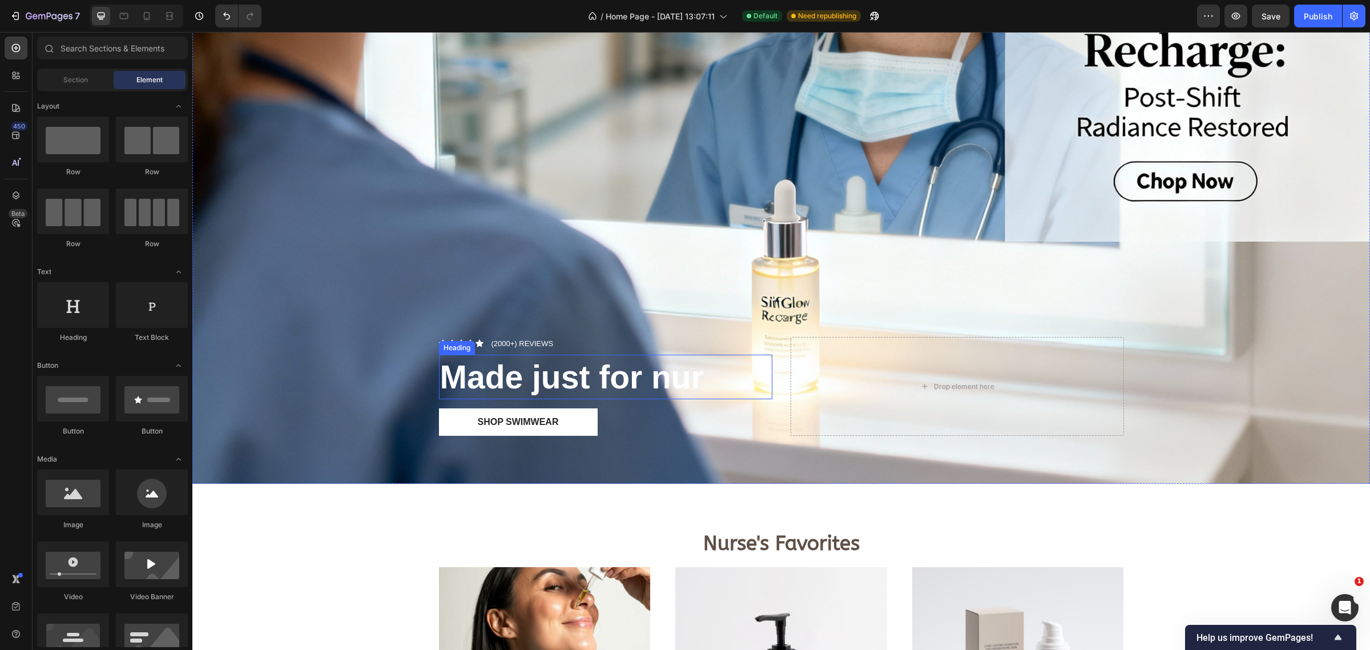
click at [597, 365] on strong "Made just for nur" at bounding box center [572, 377] width 264 height 37
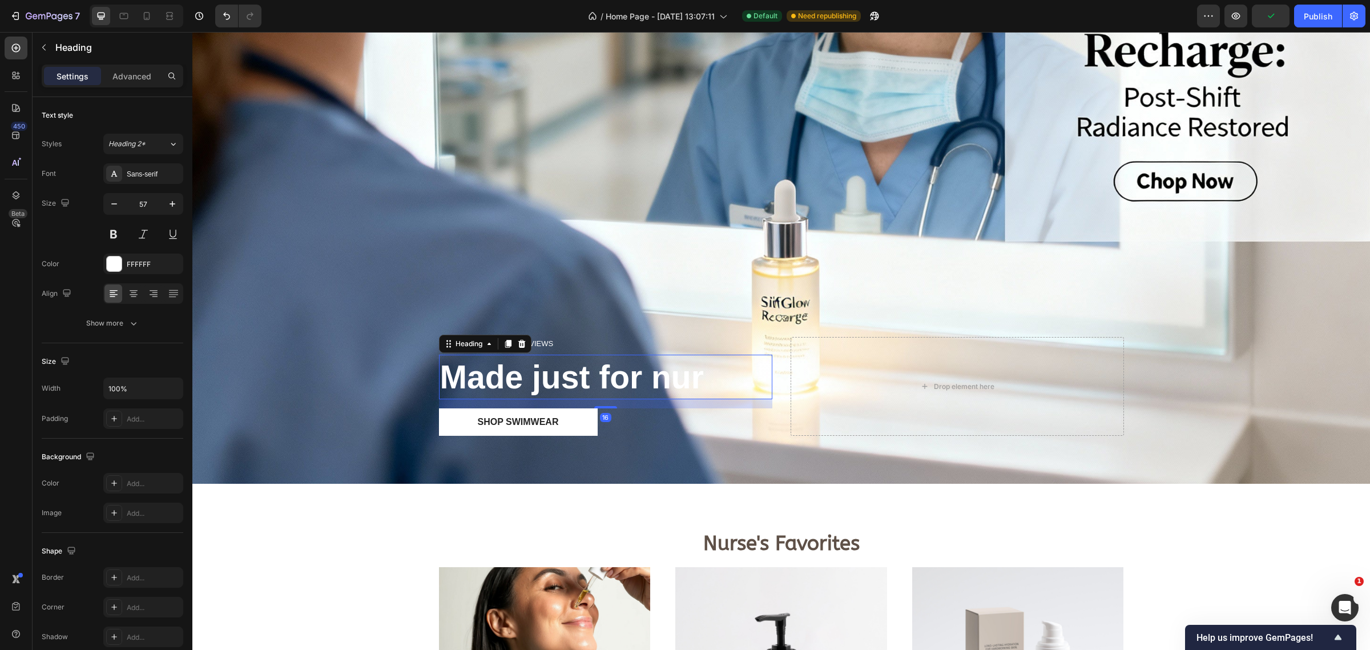
click at [716, 386] on h2 "Made just for nur" at bounding box center [605, 377] width 333 height 45
click at [716, 386] on p "Made just for nur" at bounding box center [605, 377] width 331 height 42
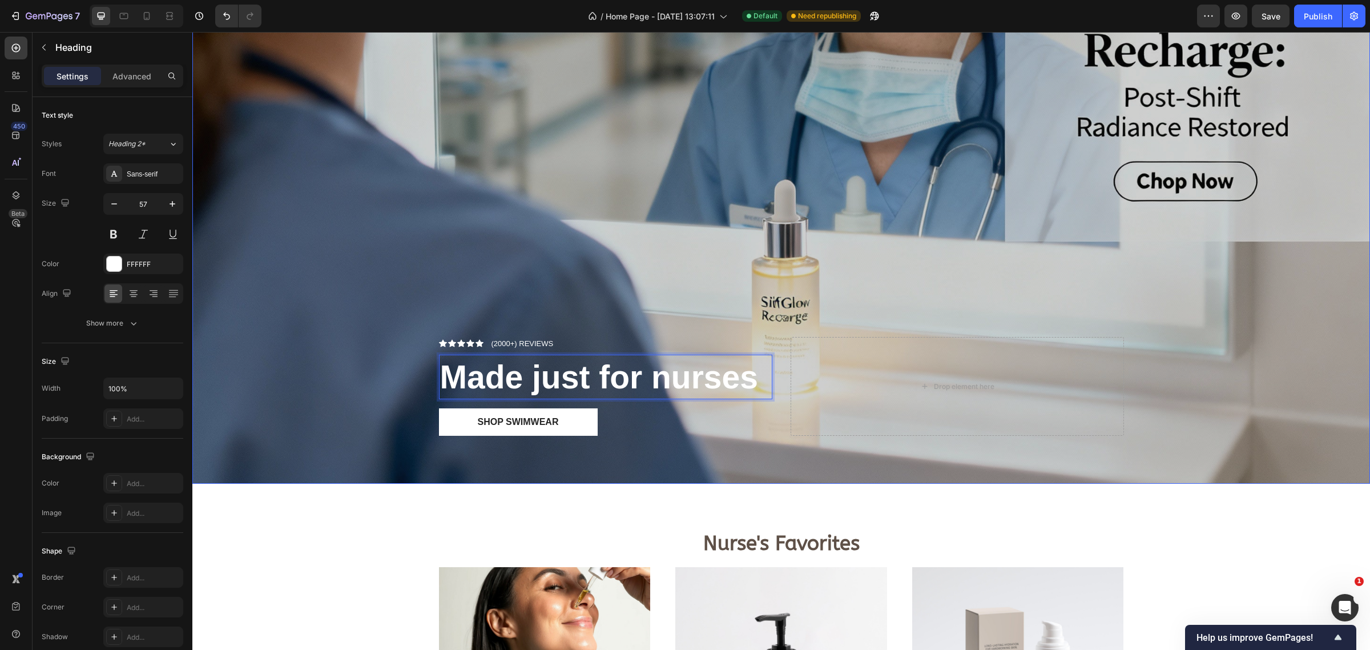
click at [508, 243] on div "Overlay" at bounding box center [781, 91] width 1178 height 785
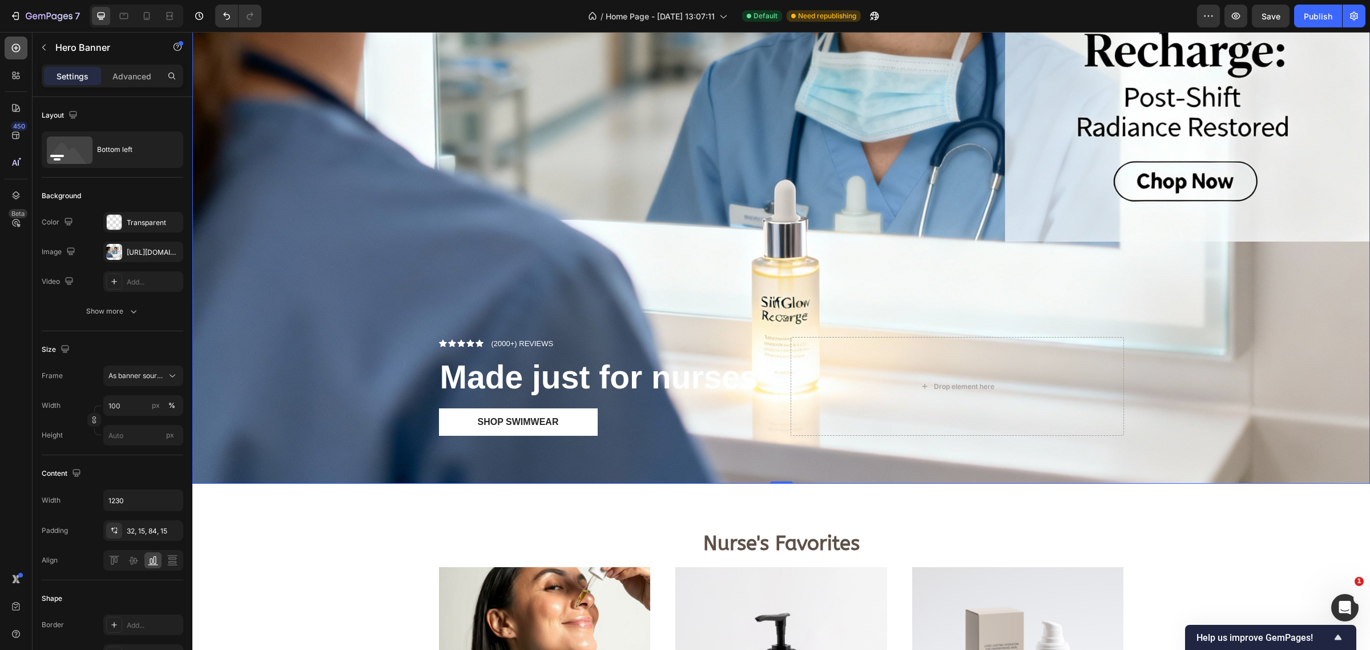
click at [17, 43] on icon at bounding box center [15, 47] width 11 height 11
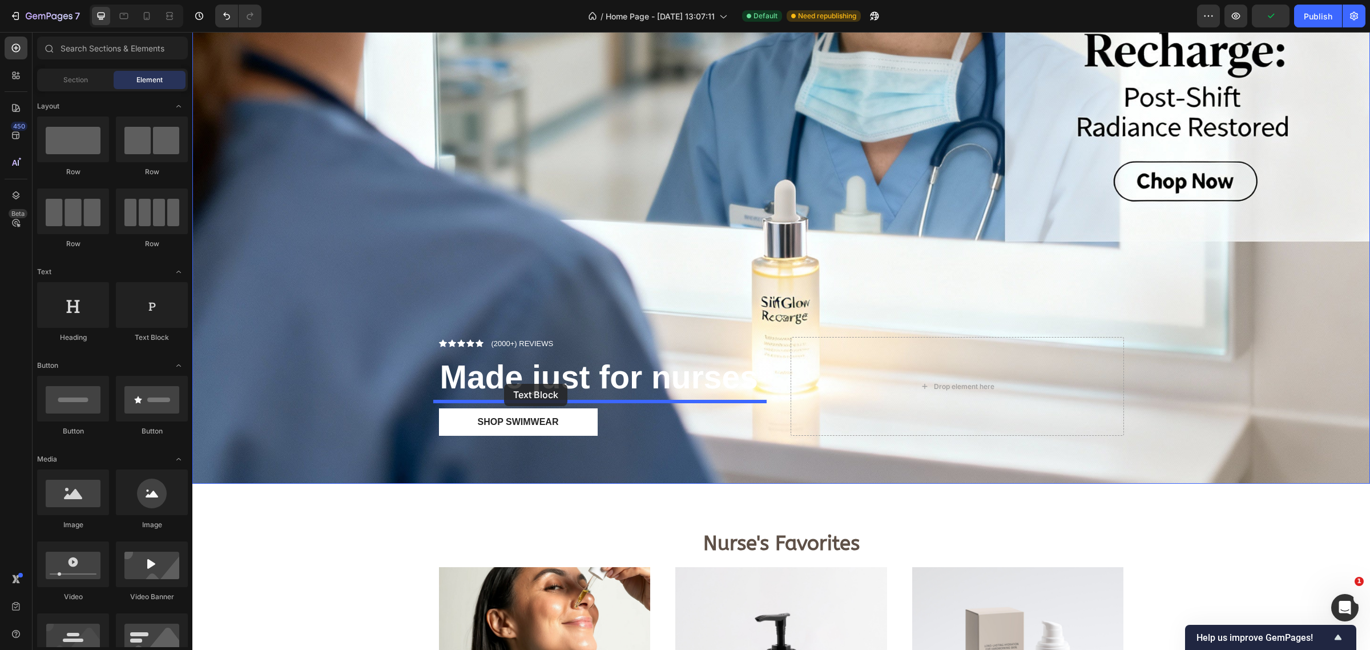
drag, startPoint x: 356, startPoint y: 344, endPoint x: 504, endPoint y: 384, distance: 153.2
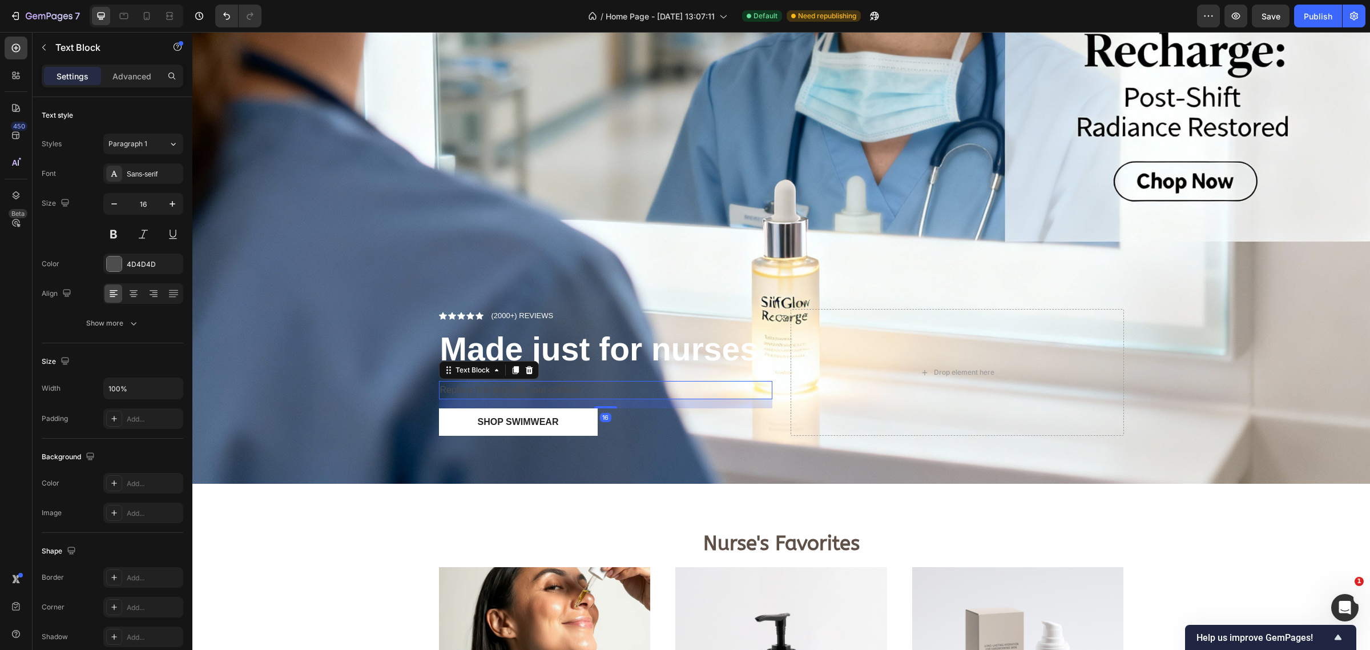
click at [532, 383] on div "Replace this text with your content" at bounding box center [605, 390] width 333 height 19
click at [532, 383] on p "Replace this text with your content" at bounding box center [605, 390] width 331 height 17
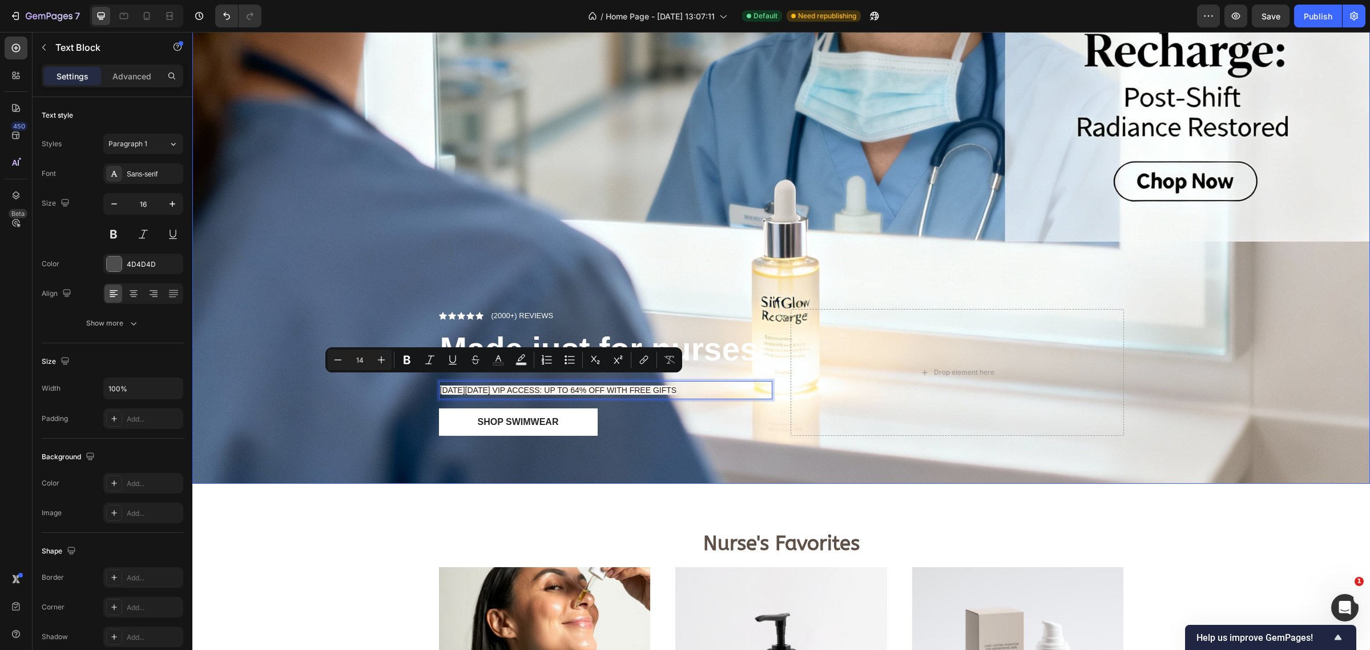
scroll to position [356, 0]
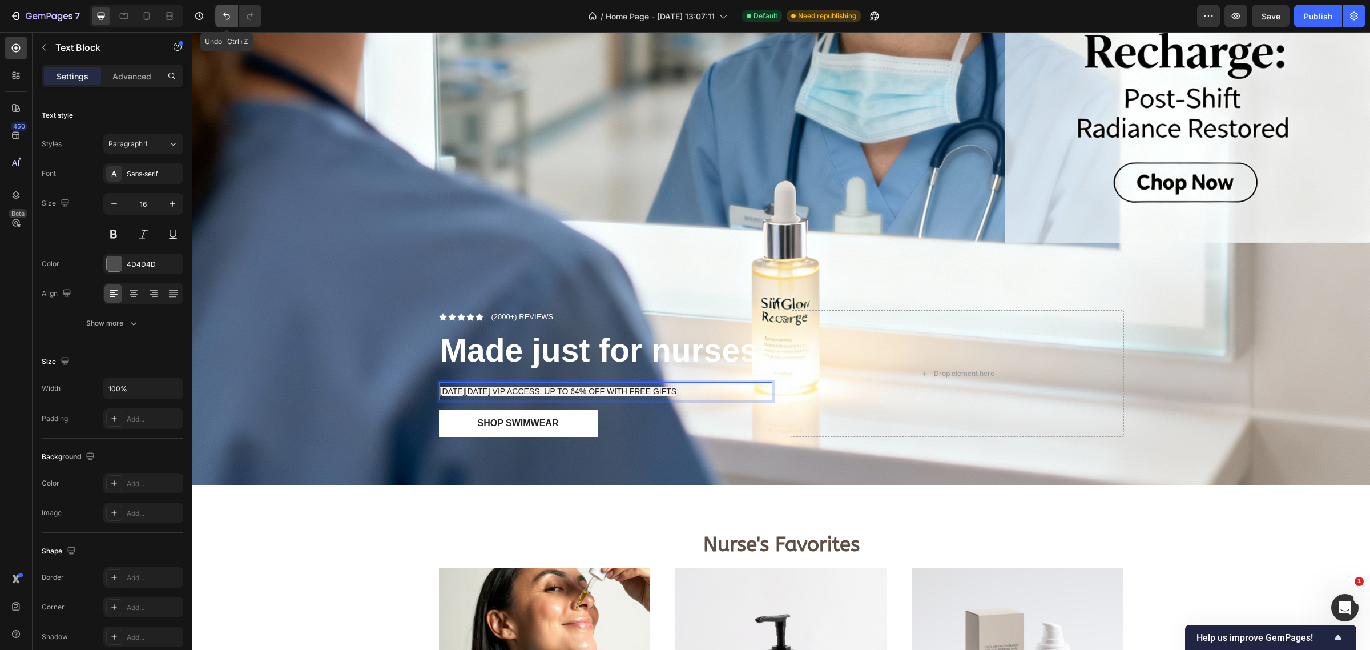
click at [229, 13] on icon "Undo/Redo" at bounding box center [226, 15] width 11 height 11
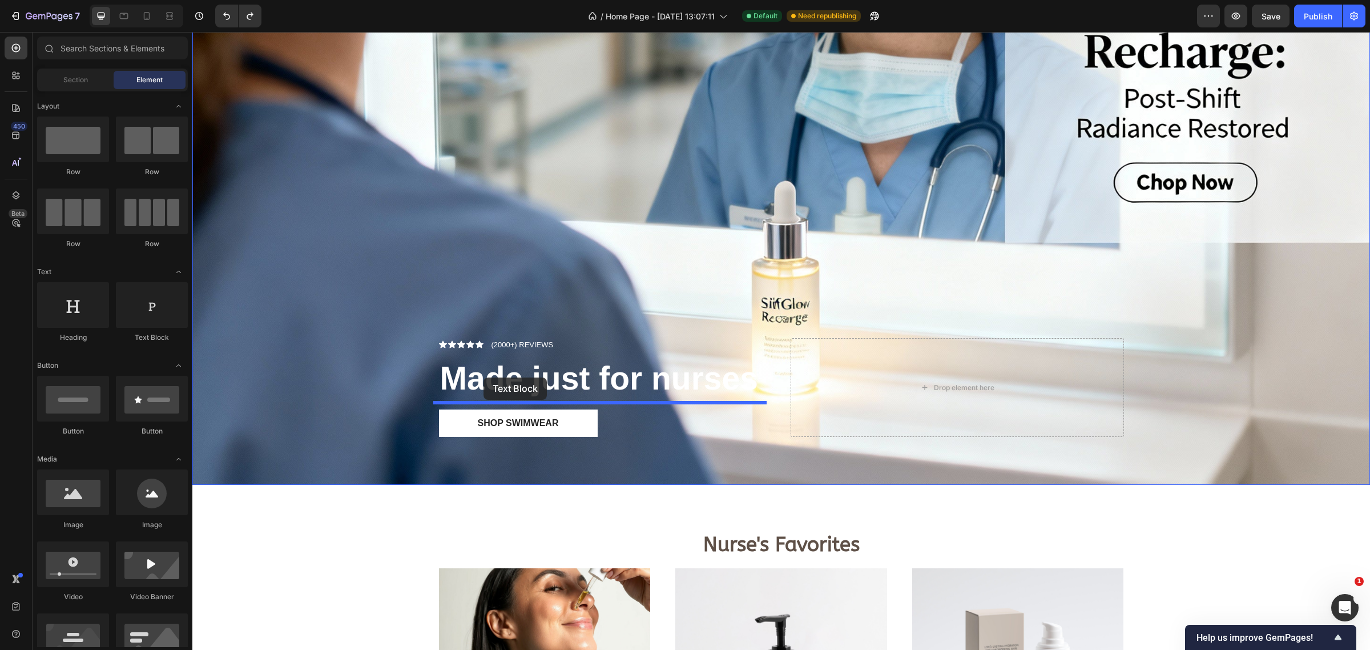
drag, startPoint x: 347, startPoint y: 341, endPoint x: 572, endPoint y: 38, distance: 377.9
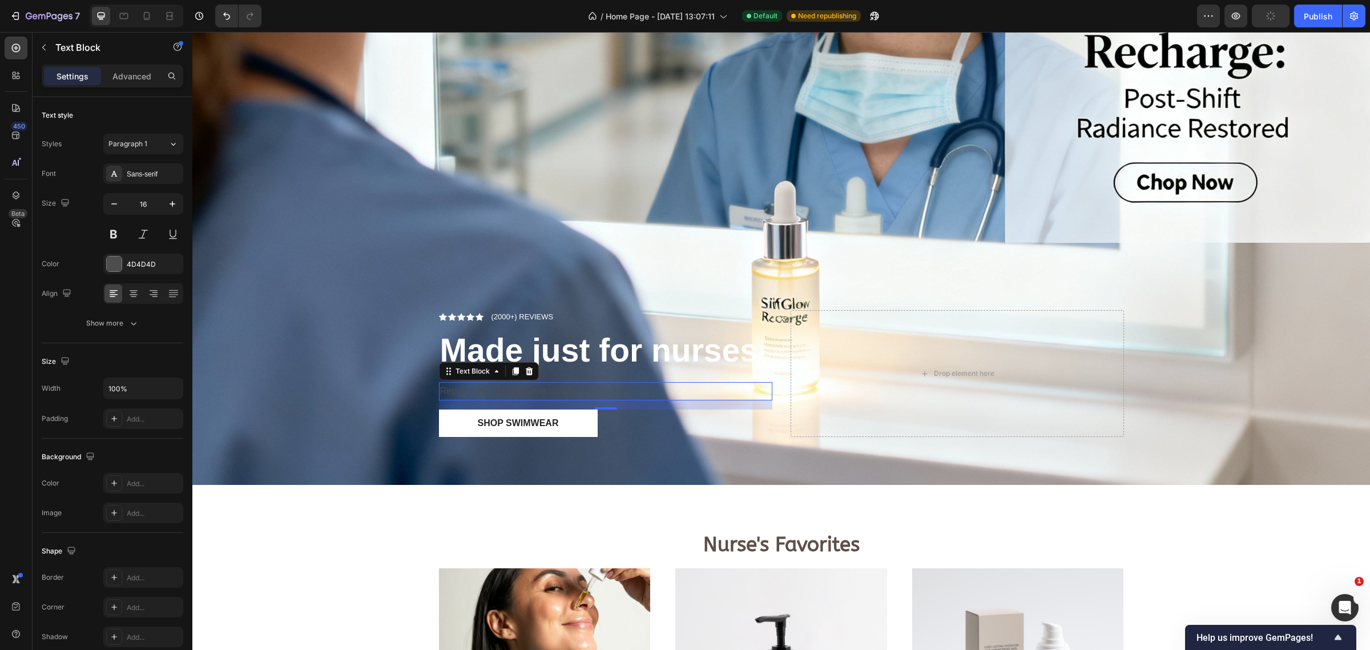
click at [542, 382] on div "Replace this text with your content" at bounding box center [605, 391] width 333 height 19
click at [542, 383] on p "Replace this text with your content" at bounding box center [605, 391] width 331 height 17
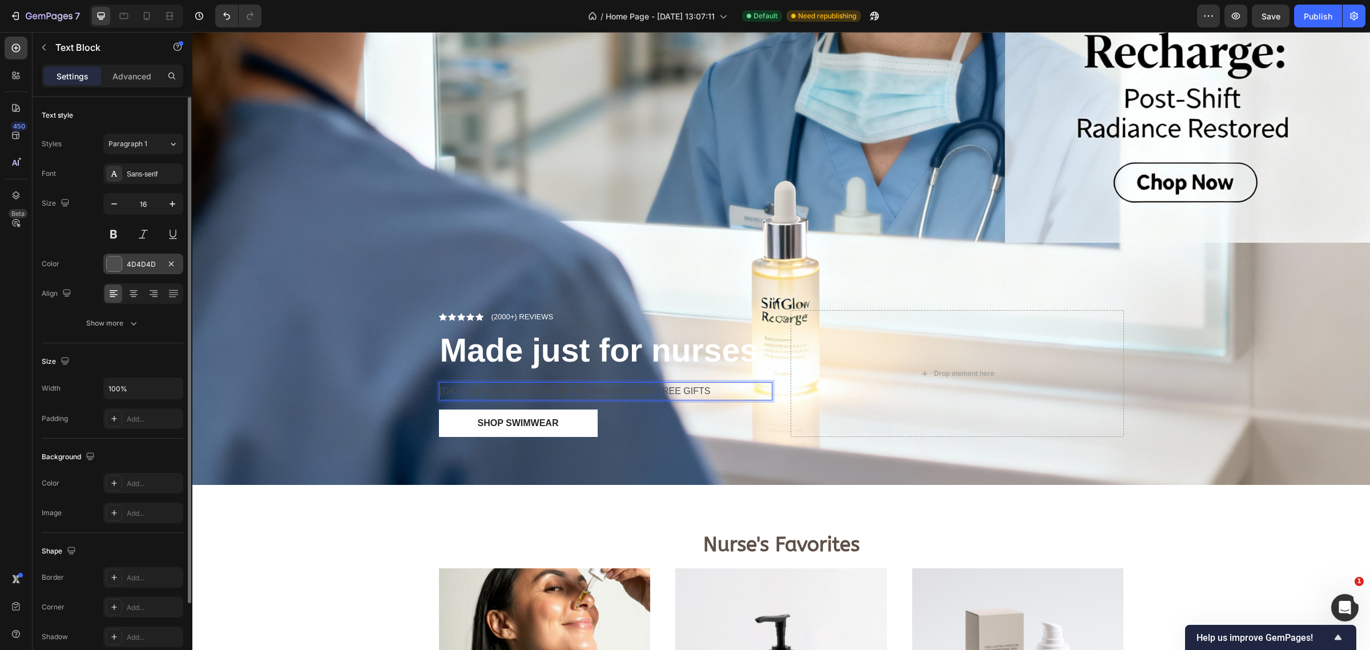
click at [115, 261] on div at bounding box center [114, 263] width 15 height 15
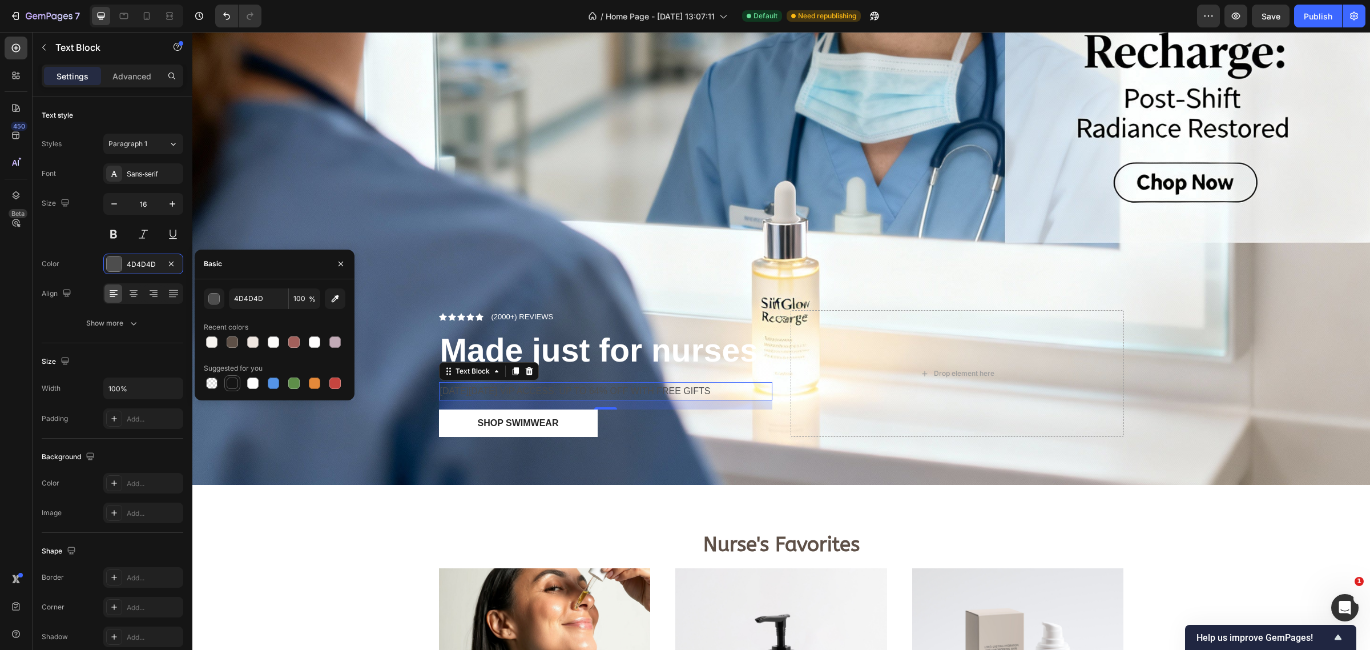
click at [227, 383] on div at bounding box center [232, 382] width 11 height 11
type input "151515"
click at [135, 178] on div "Sans-serif" at bounding box center [154, 174] width 54 height 10
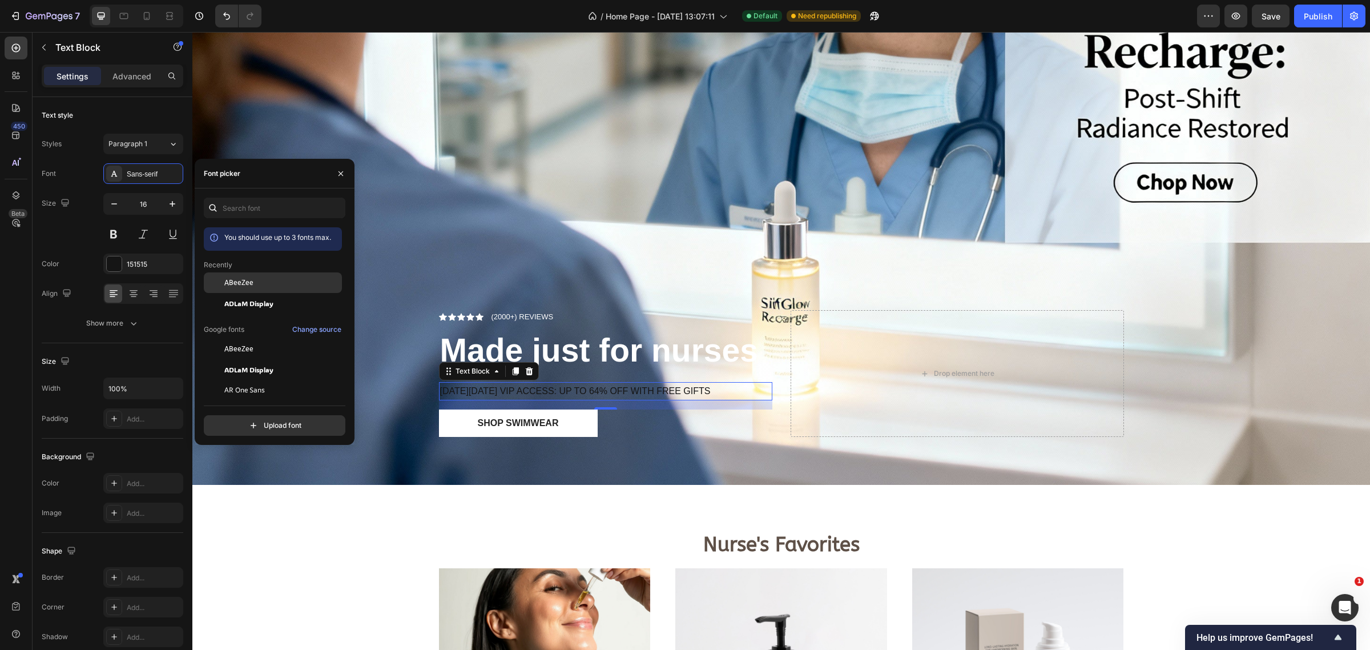
click at [249, 285] on span "ABeeZee" at bounding box center [238, 282] width 29 height 10
click at [620, 344] on strong "Made just for nurses" at bounding box center [599, 350] width 318 height 37
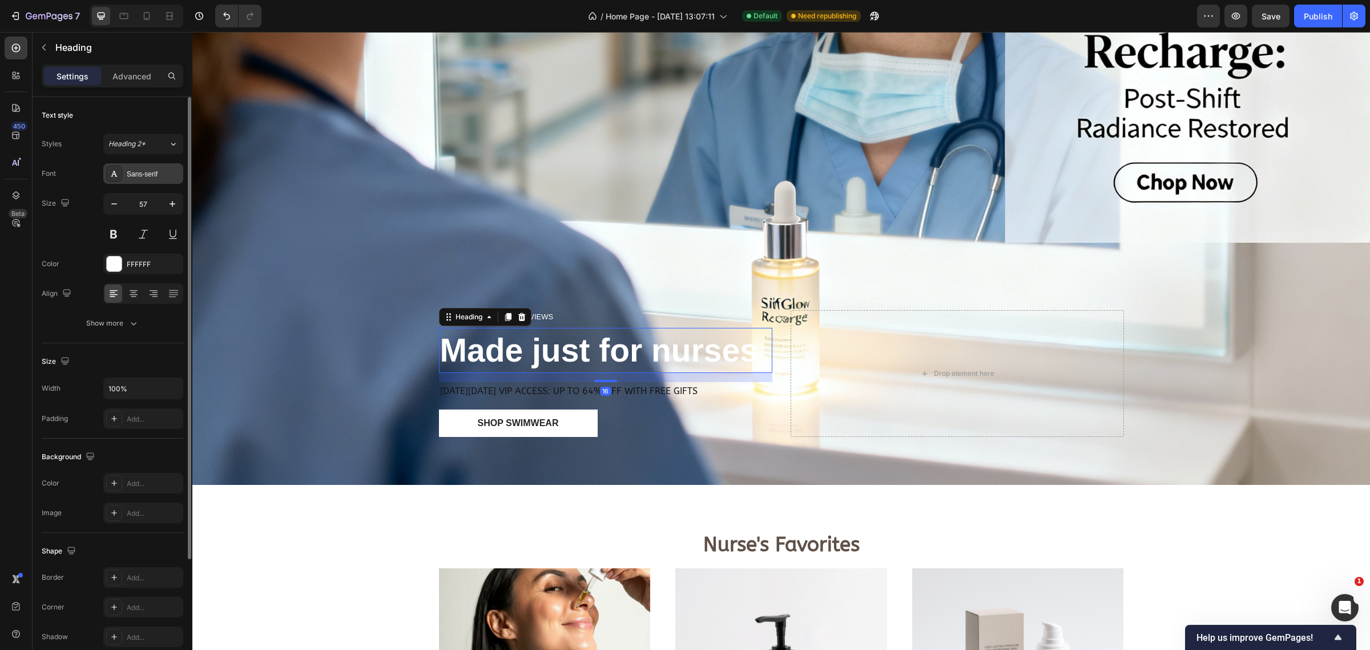
click at [135, 175] on div "Sans-serif" at bounding box center [154, 174] width 54 height 10
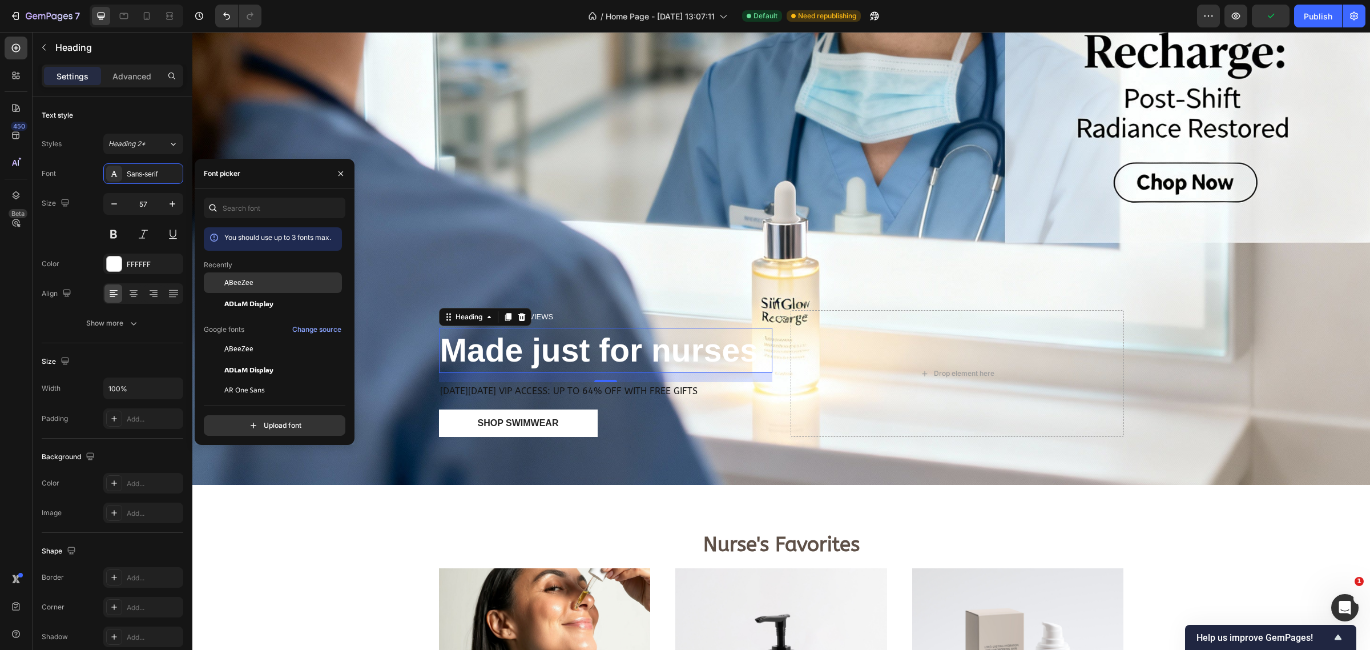
click at [266, 283] on div "ABeeZee" at bounding box center [281, 282] width 115 height 10
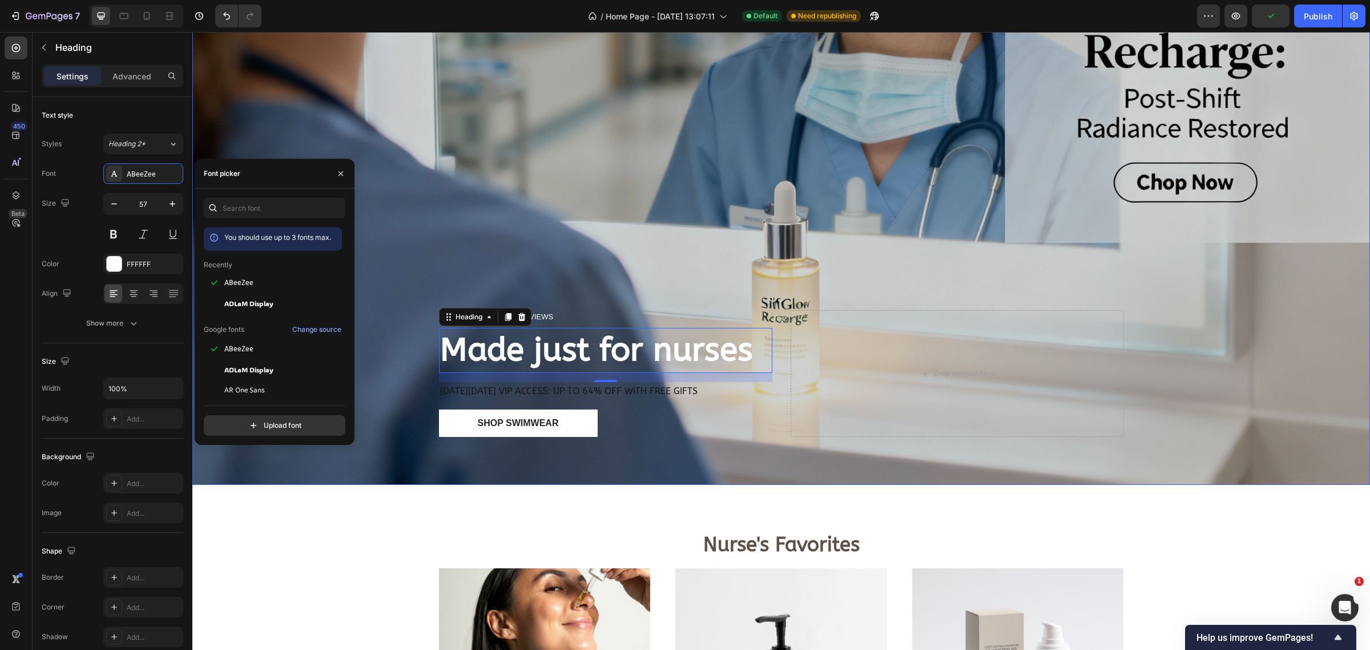
click at [409, 187] on div "Overlay" at bounding box center [781, 92] width 1178 height 785
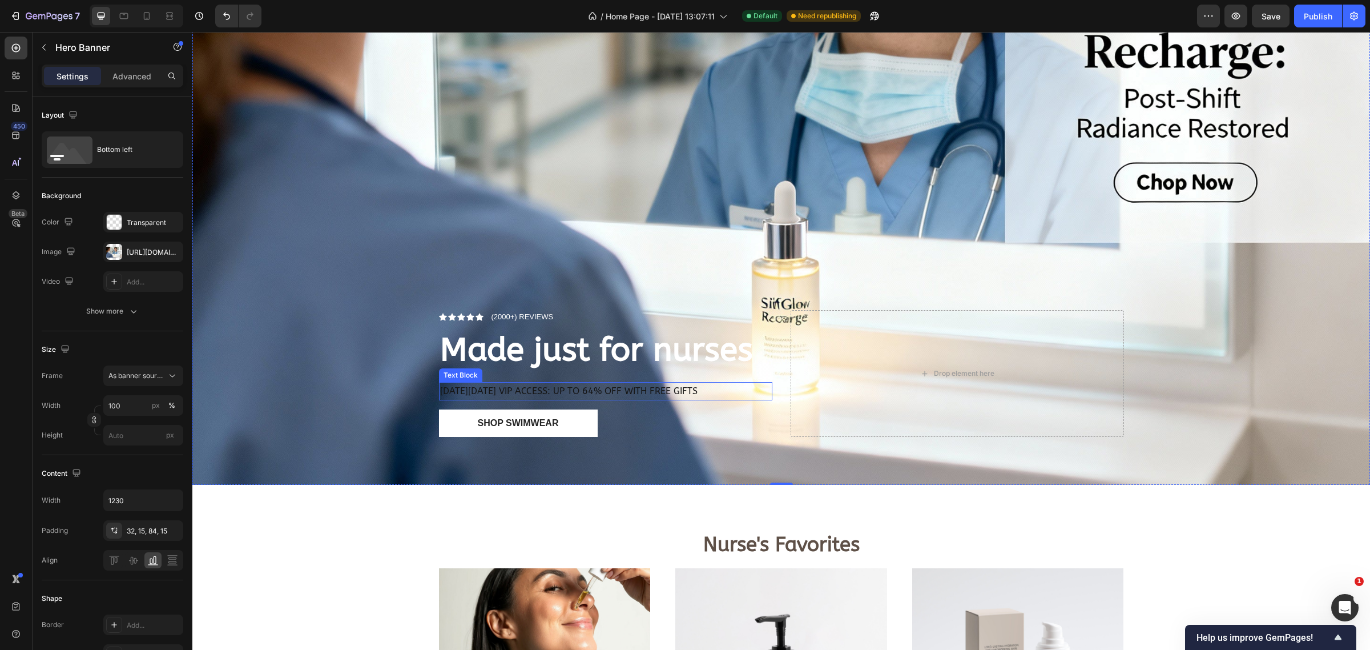
click at [554, 383] on p "[DATE][DATE] VIP ACCESS: UP TO 64% OFF WITH FREE GIFTS" at bounding box center [605, 391] width 331 height 17
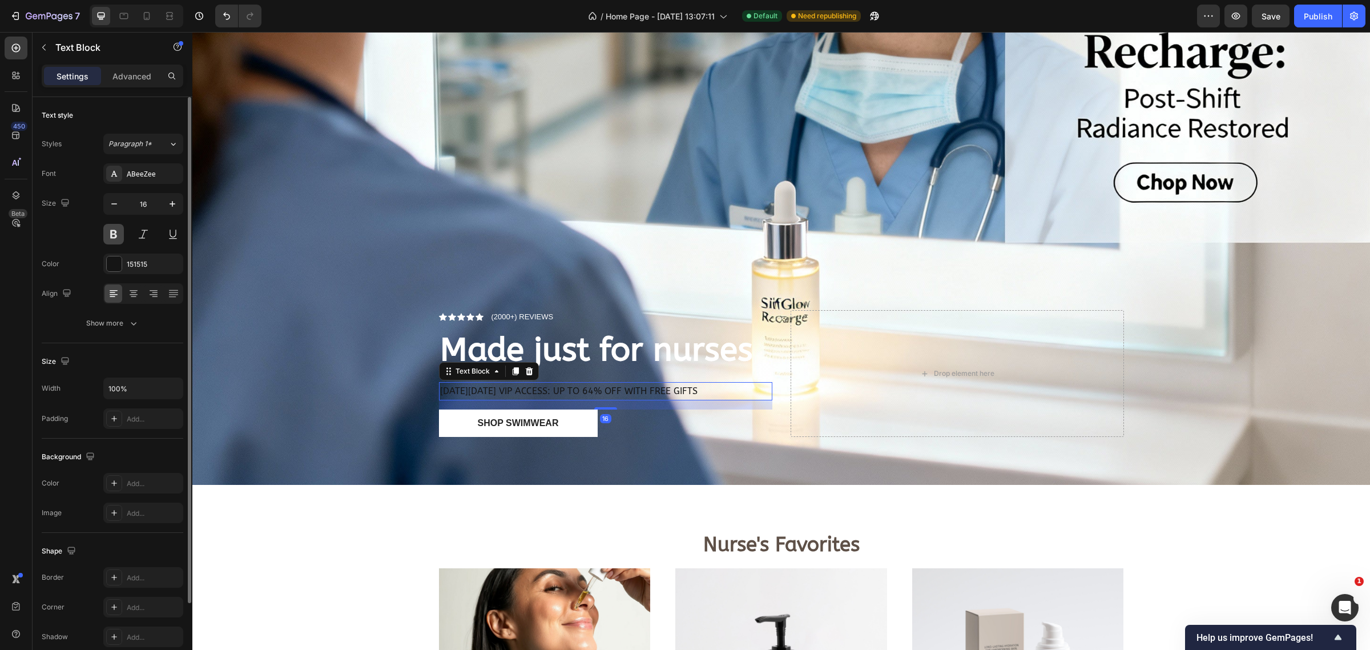
click at [112, 235] on button at bounding box center [113, 234] width 21 height 21
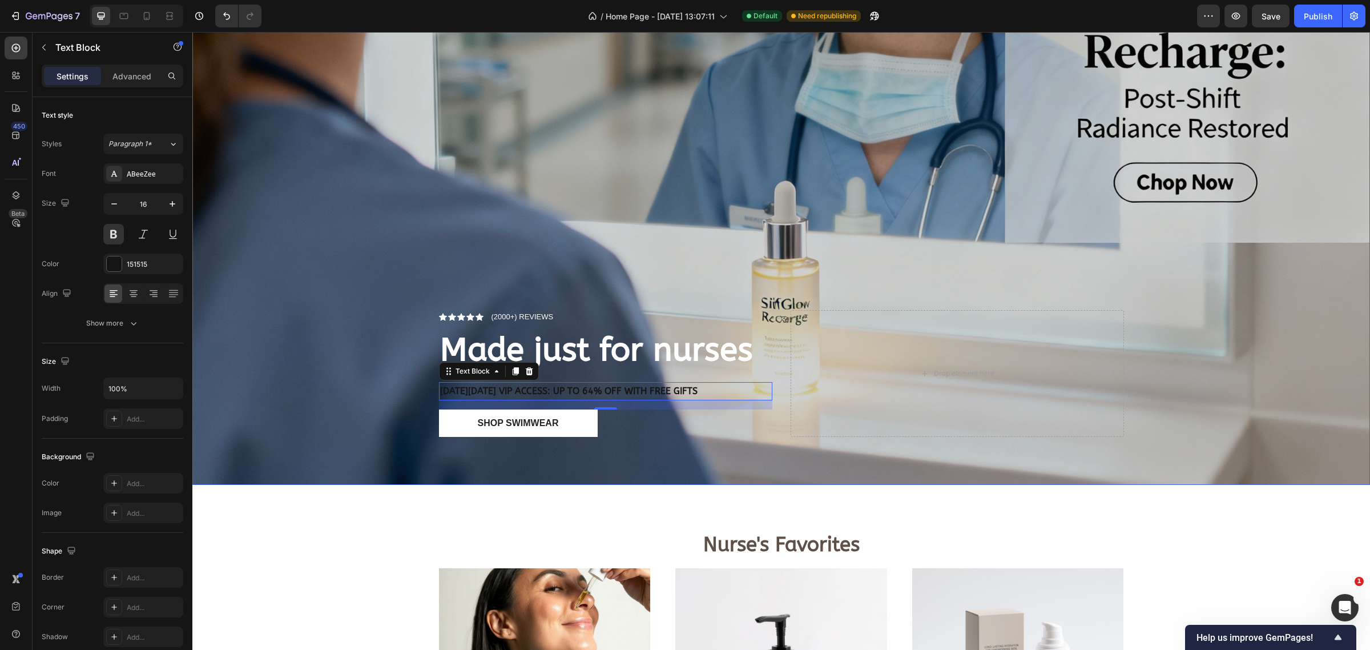
click at [266, 283] on div "Overlay" at bounding box center [781, 92] width 1178 height 785
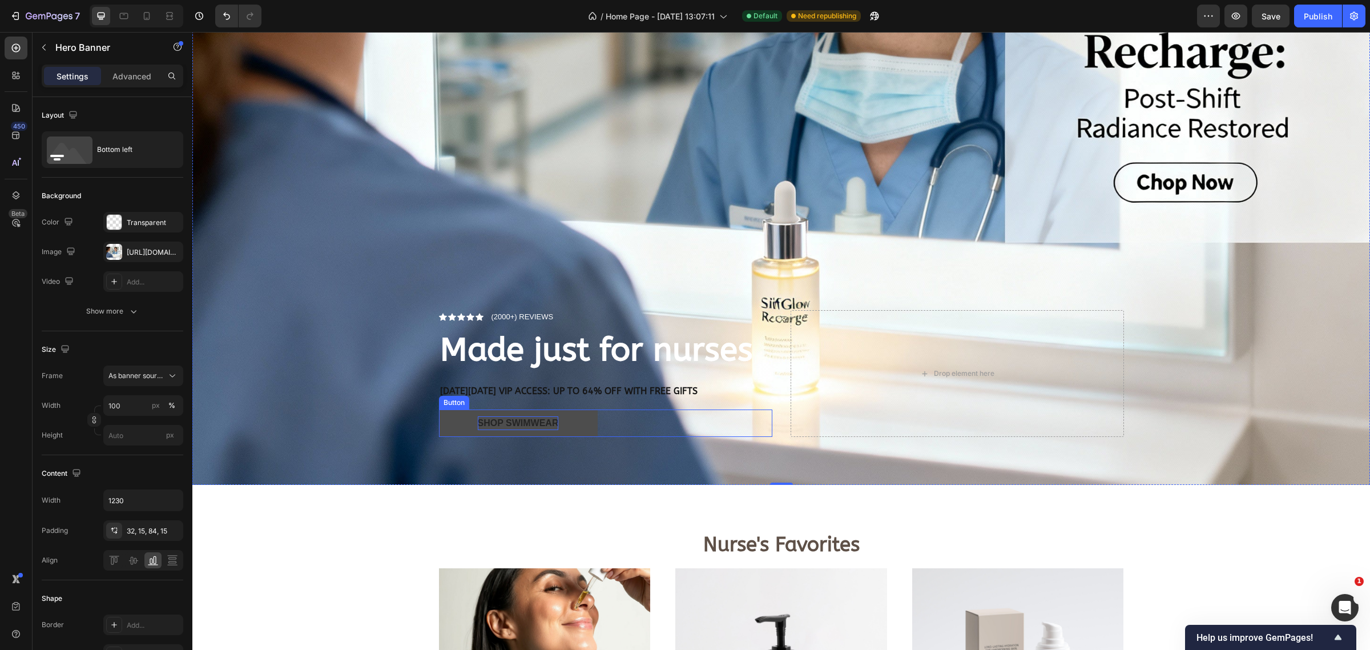
click at [518, 418] on div "Shop Swimwear" at bounding box center [518, 423] width 81 height 14
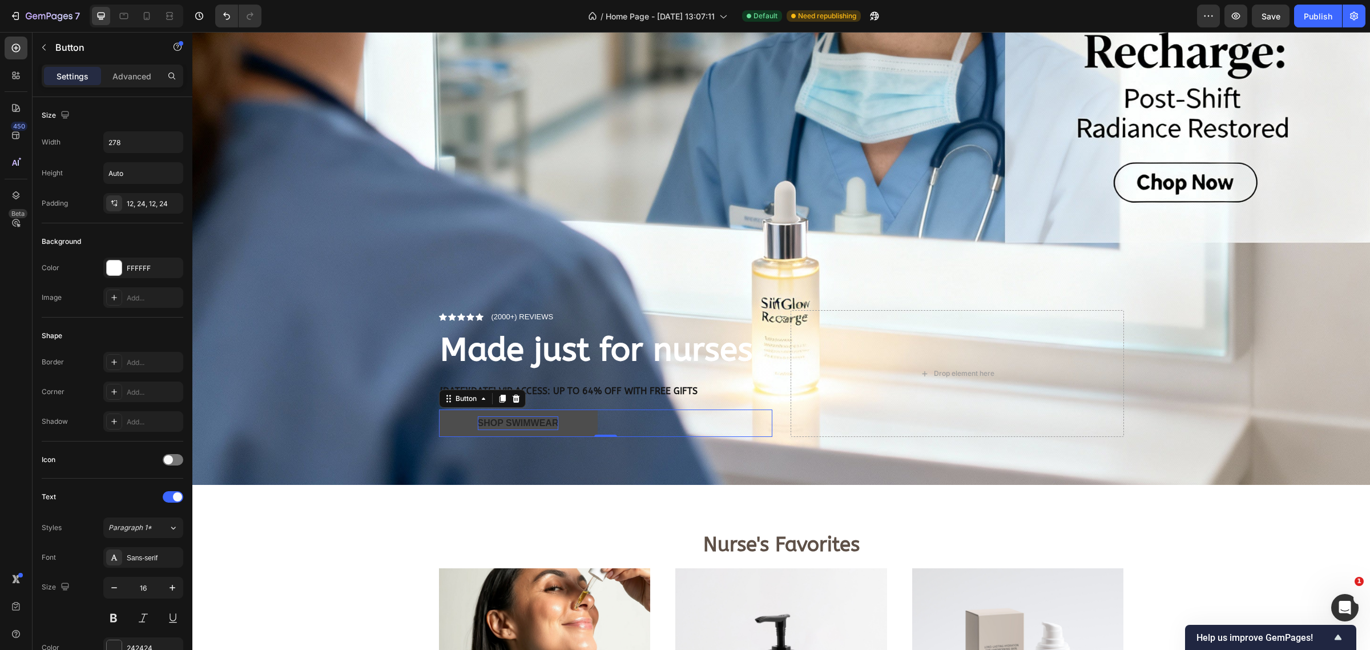
click at [525, 416] on div "Shop Swimwear" at bounding box center [518, 423] width 81 height 14
click at [525, 416] on p "Shop Swimwear" at bounding box center [518, 423] width 81 height 14
click at [439, 409] on button "Shop 64%" at bounding box center [518, 422] width 159 height 27
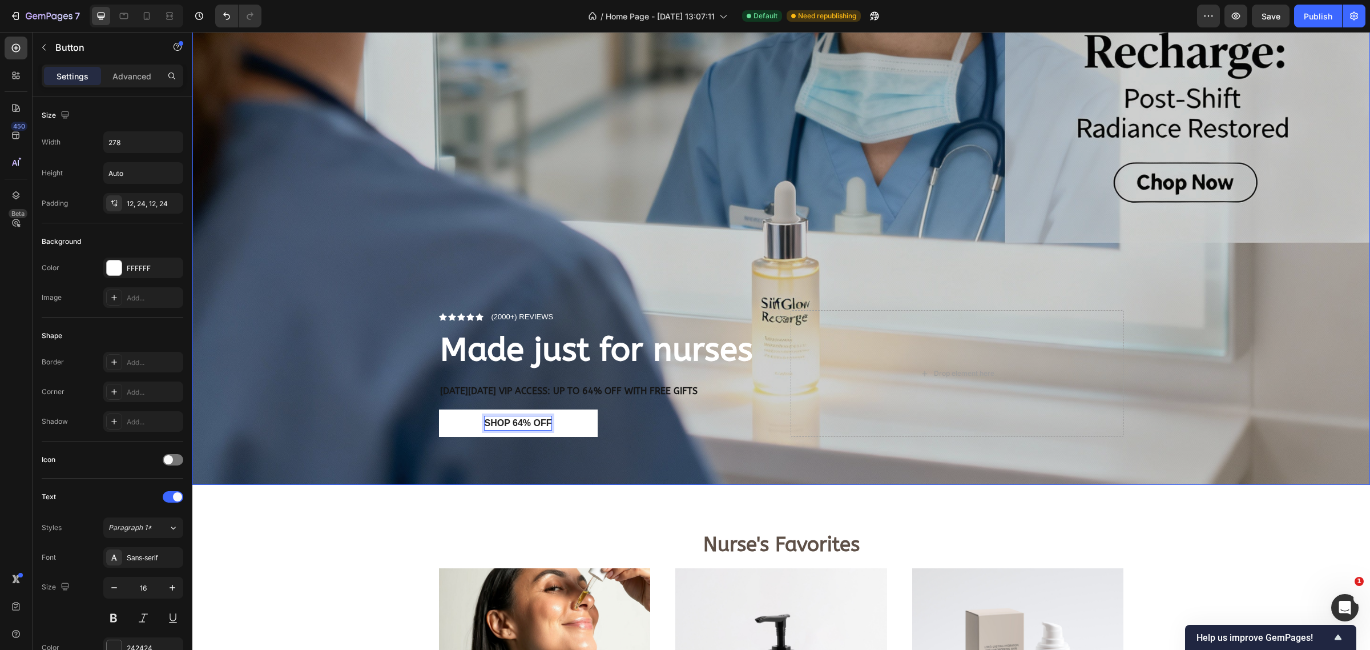
click at [392, 281] on div "Overlay" at bounding box center [781, 92] width 1178 height 785
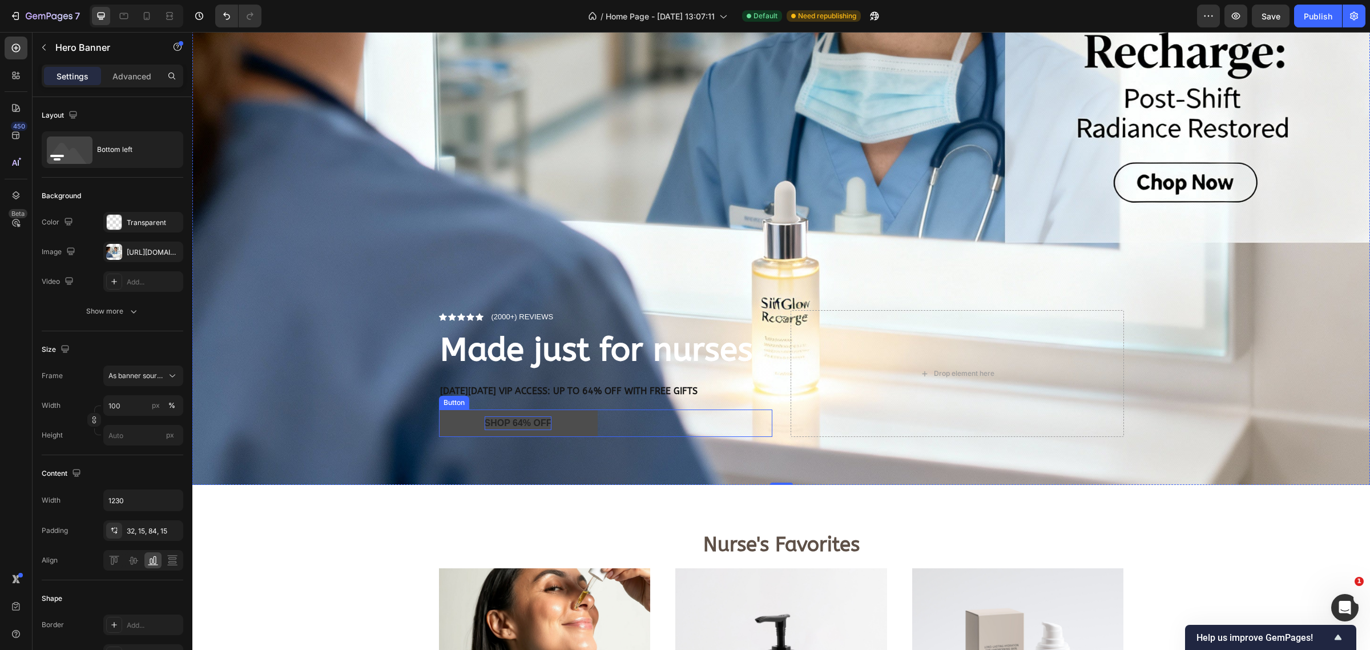
click at [541, 416] on p "Shop 64% OFF" at bounding box center [518, 423] width 67 height 14
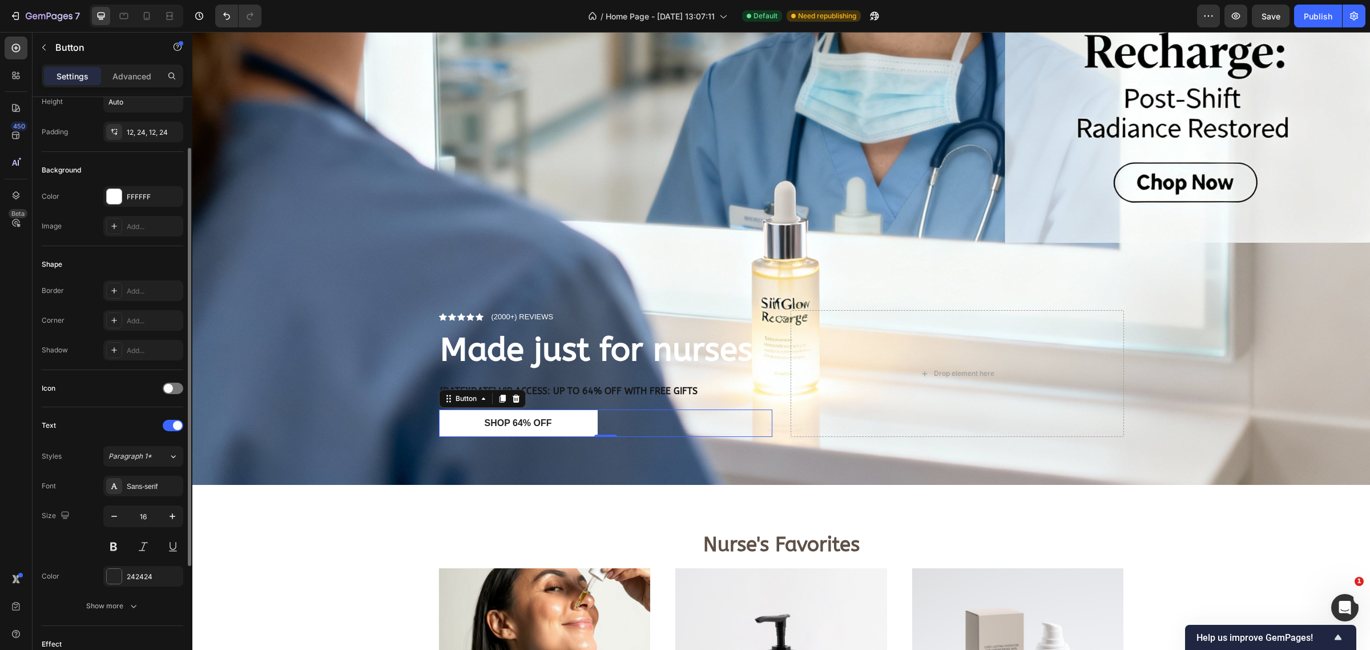
scroll to position [143, 0]
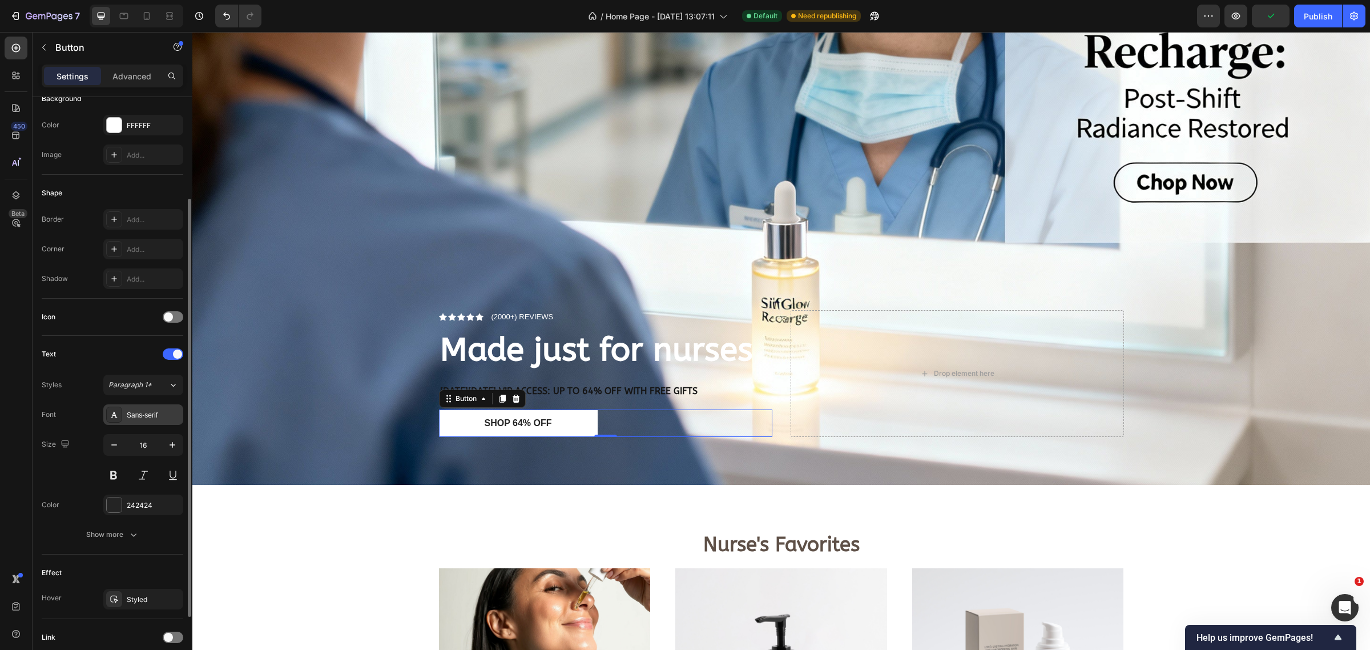
click at [149, 420] on div "Sans-serif" at bounding box center [154, 415] width 54 height 10
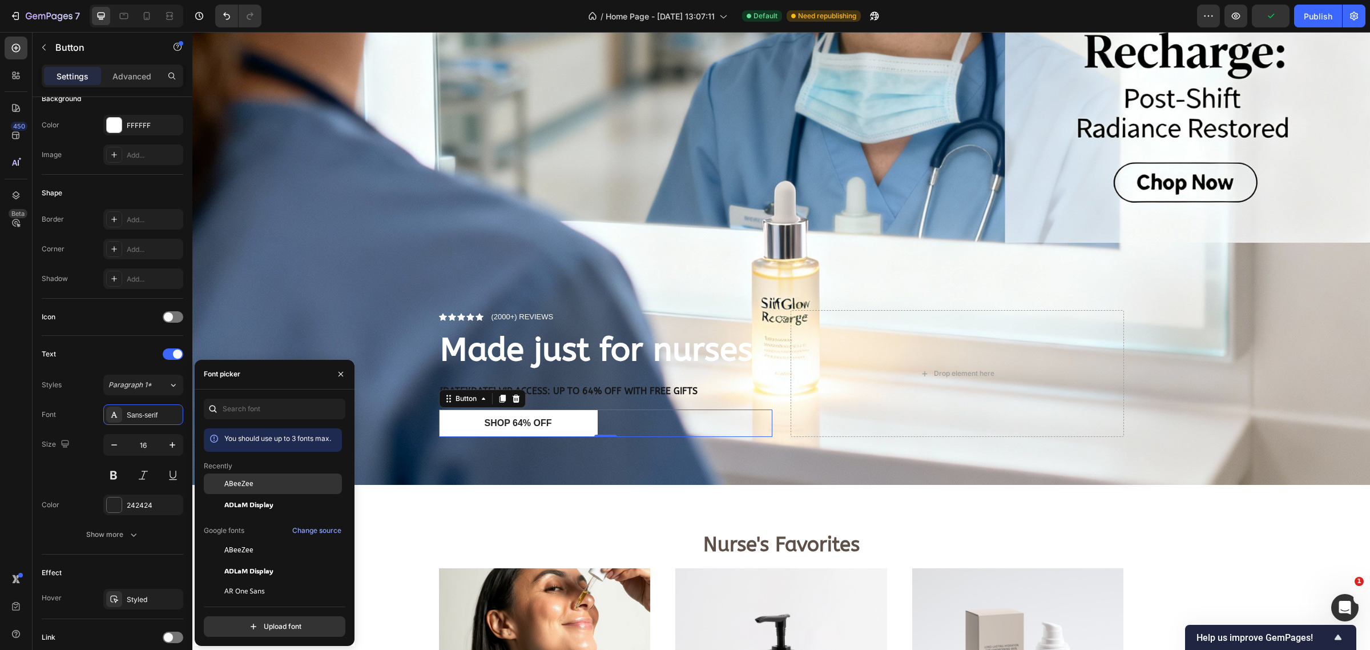
click at [275, 485] on div "ABeeZee" at bounding box center [281, 483] width 115 height 10
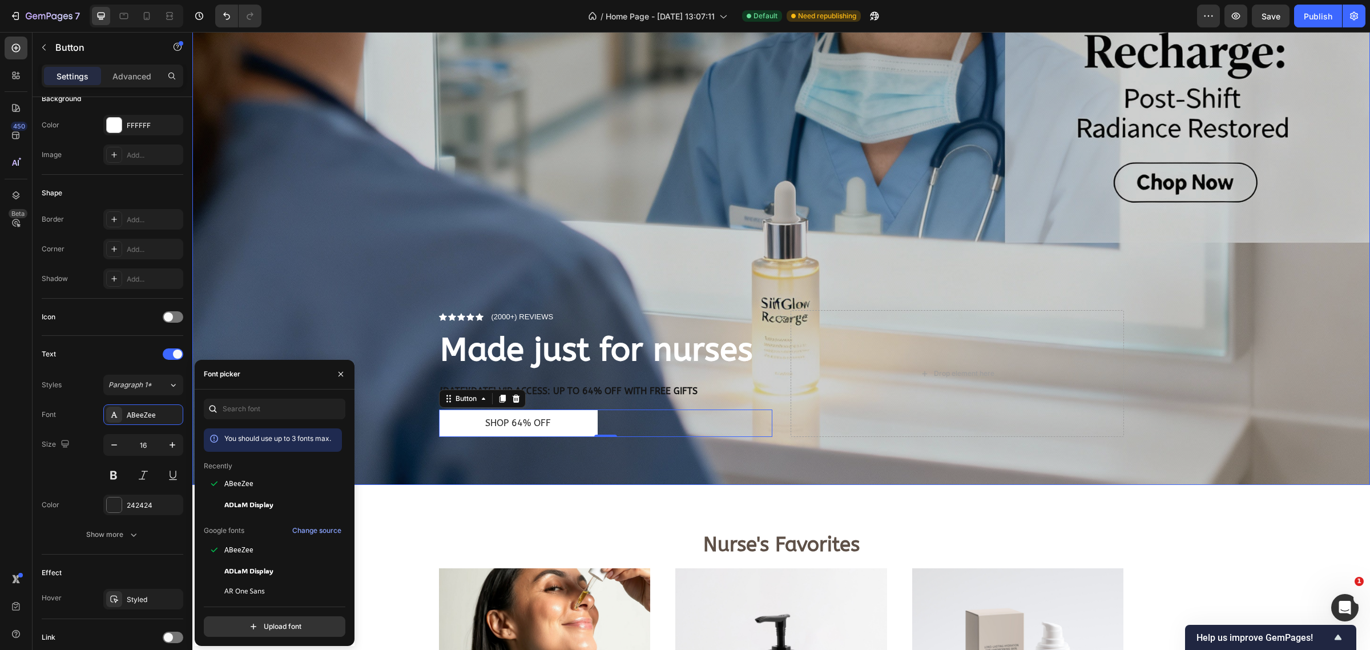
click at [300, 309] on div "Overlay" at bounding box center [781, 92] width 1178 height 785
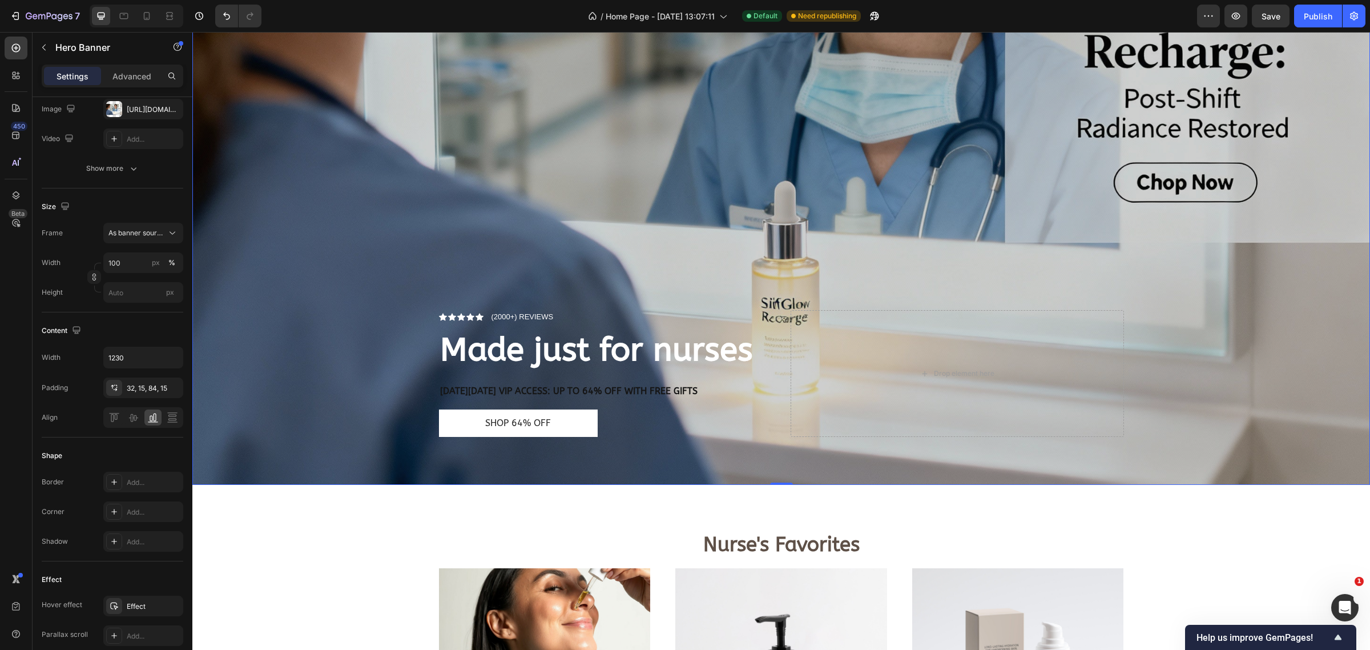
scroll to position [0, 0]
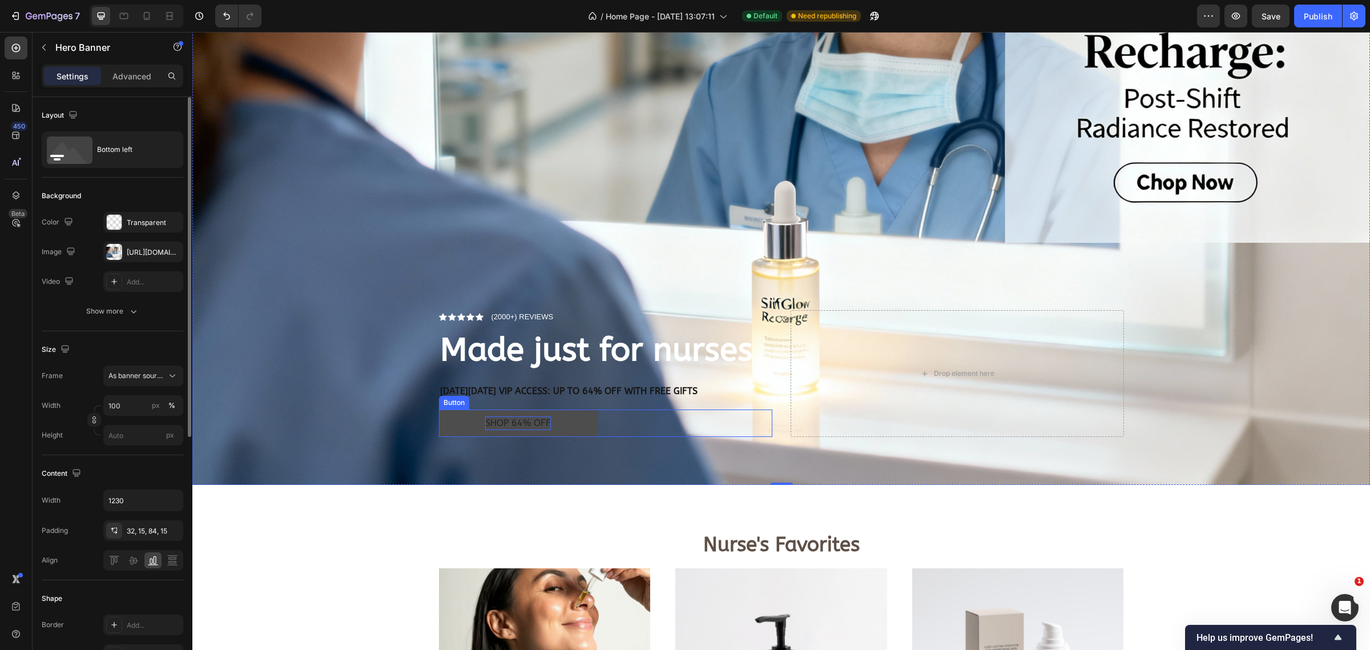
click at [501, 416] on p "Shop 64% OFF" at bounding box center [518, 423] width 66 height 14
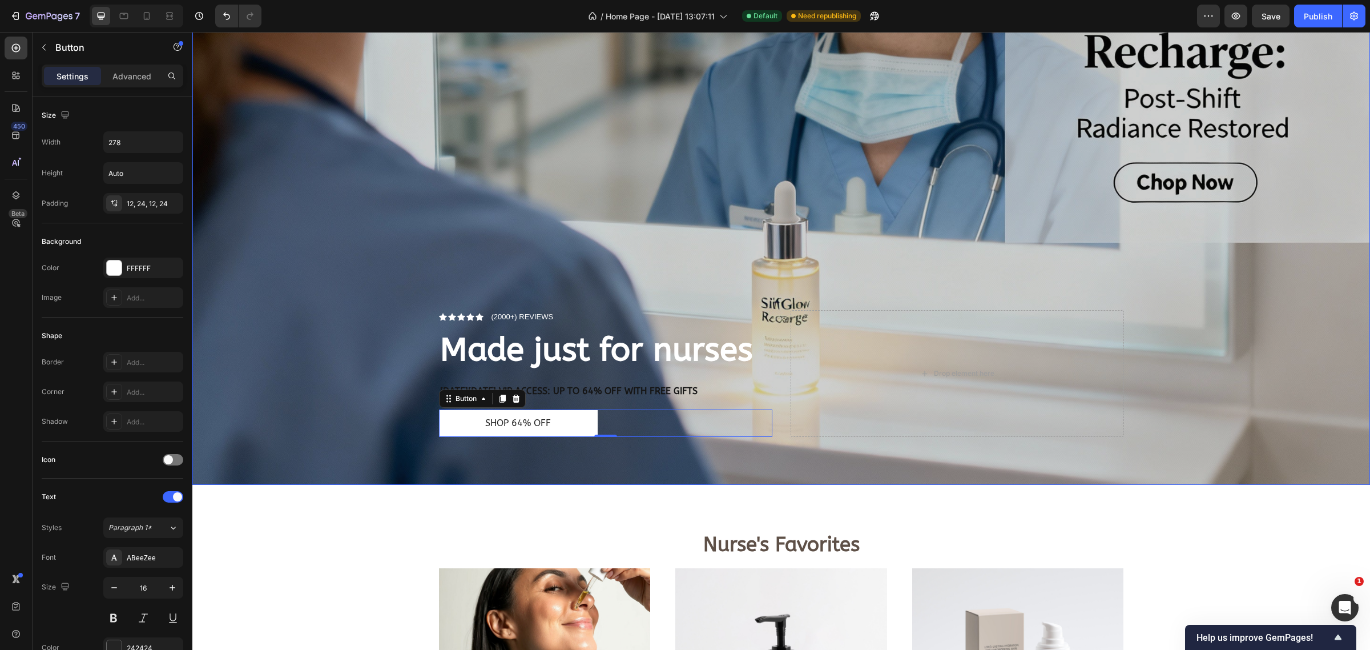
click at [417, 404] on div "Overlay" at bounding box center [781, 92] width 1178 height 785
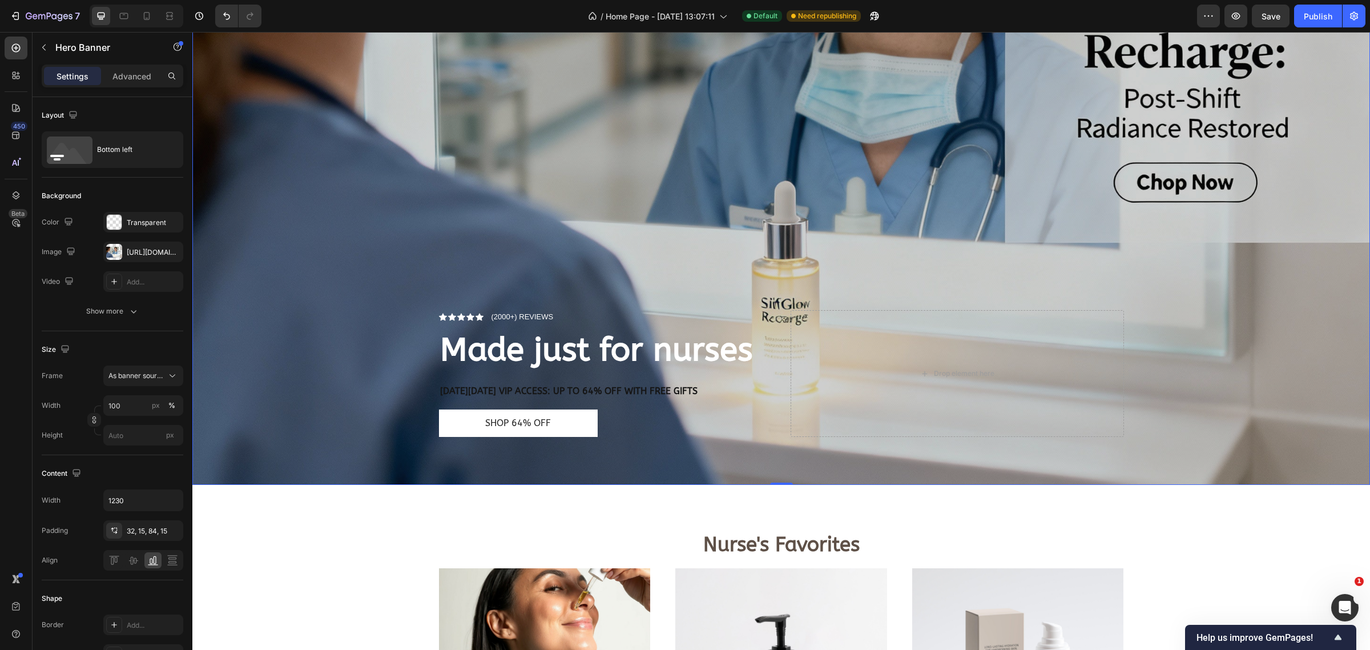
click at [351, 313] on div "Overlay" at bounding box center [781, 92] width 1178 height 785
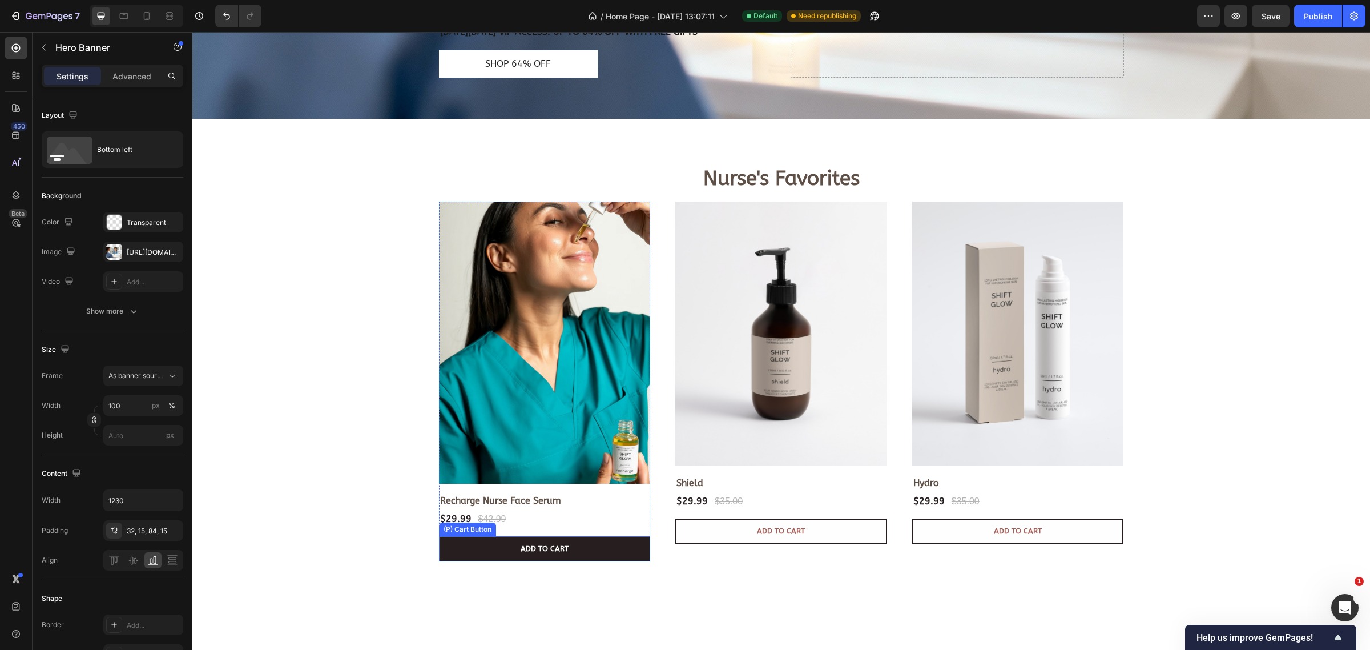
scroll to position [714, 0]
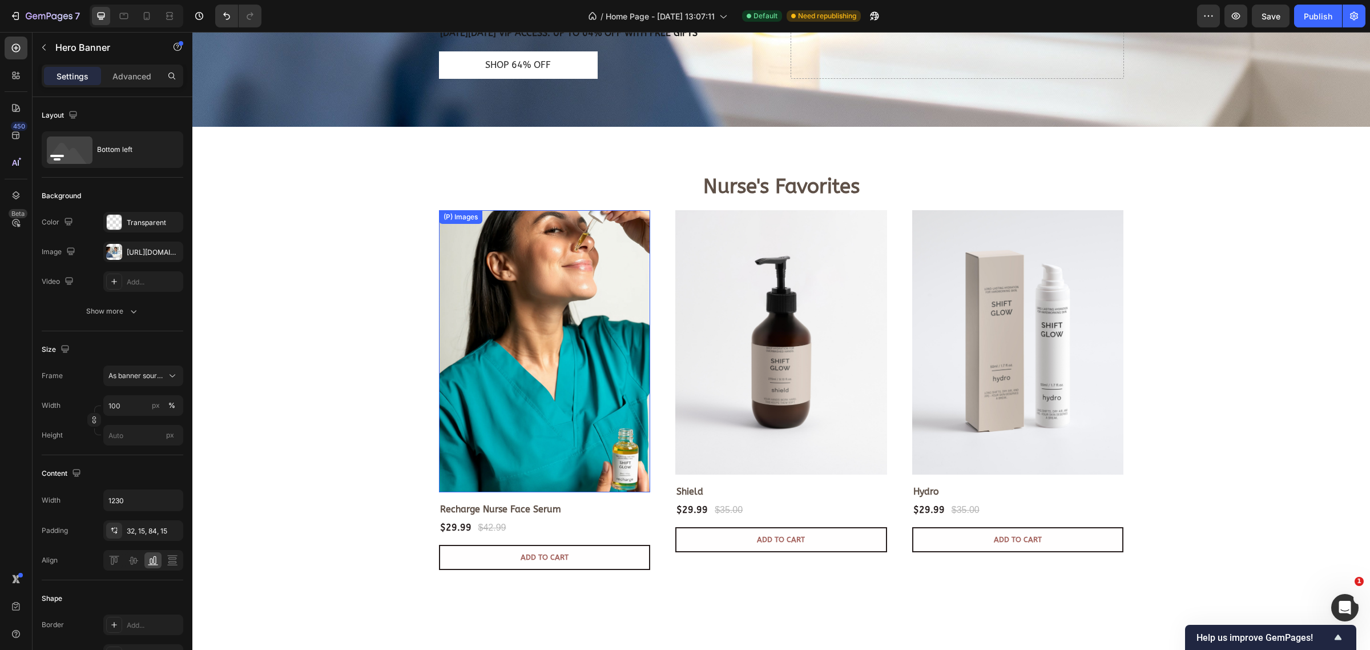
click at [577, 344] on img at bounding box center [545, 351] width 212 height 282
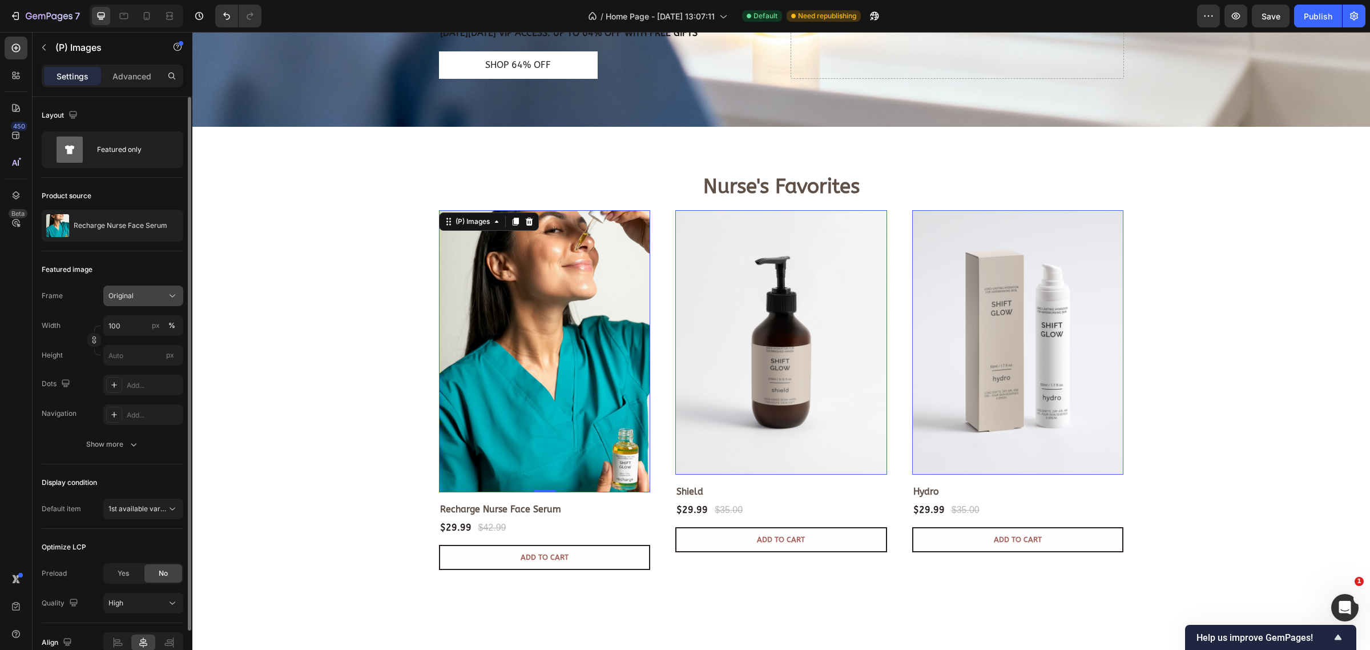
click at [150, 296] on div "Original" at bounding box center [136, 296] width 56 height 10
click at [141, 323] on div "Square" at bounding box center [141, 323] width 66 height 11
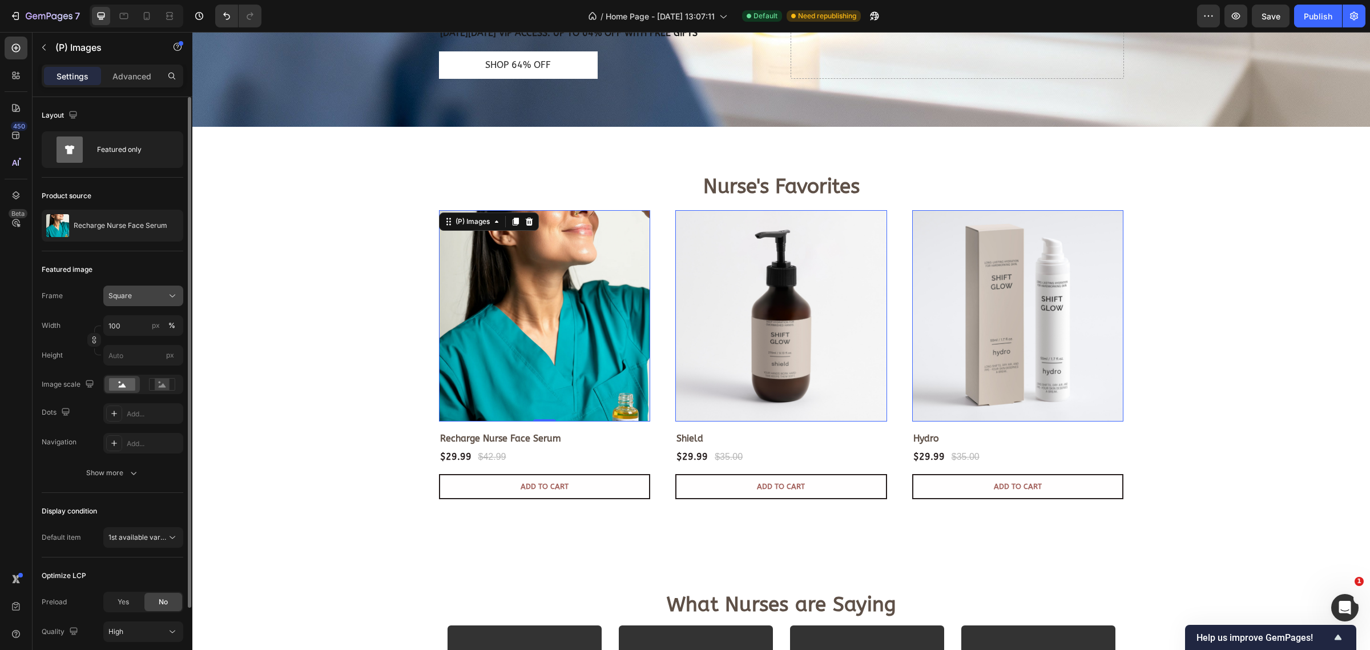
click at [158, 300] on div "Square" at bounding box center [136, 296] width 56 height 10
click at [157, 343] on div "Vertical" at bounding box center [141, 345] width 66 height 11
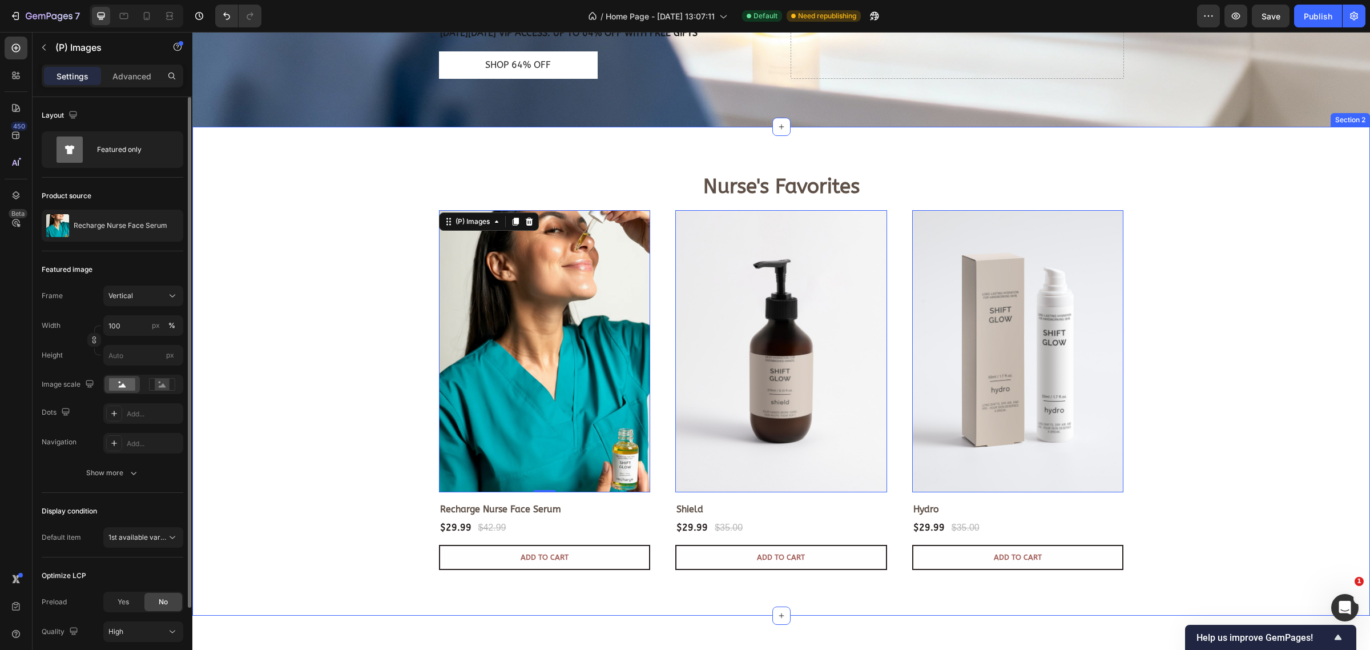
click at [328, 285] on div "Nurse's Favorites Heading Row (P) Images 0 Row Recharge Nurse Face Serum (P) Ti…" at bounding box center [781, 370] width 1161 height 397
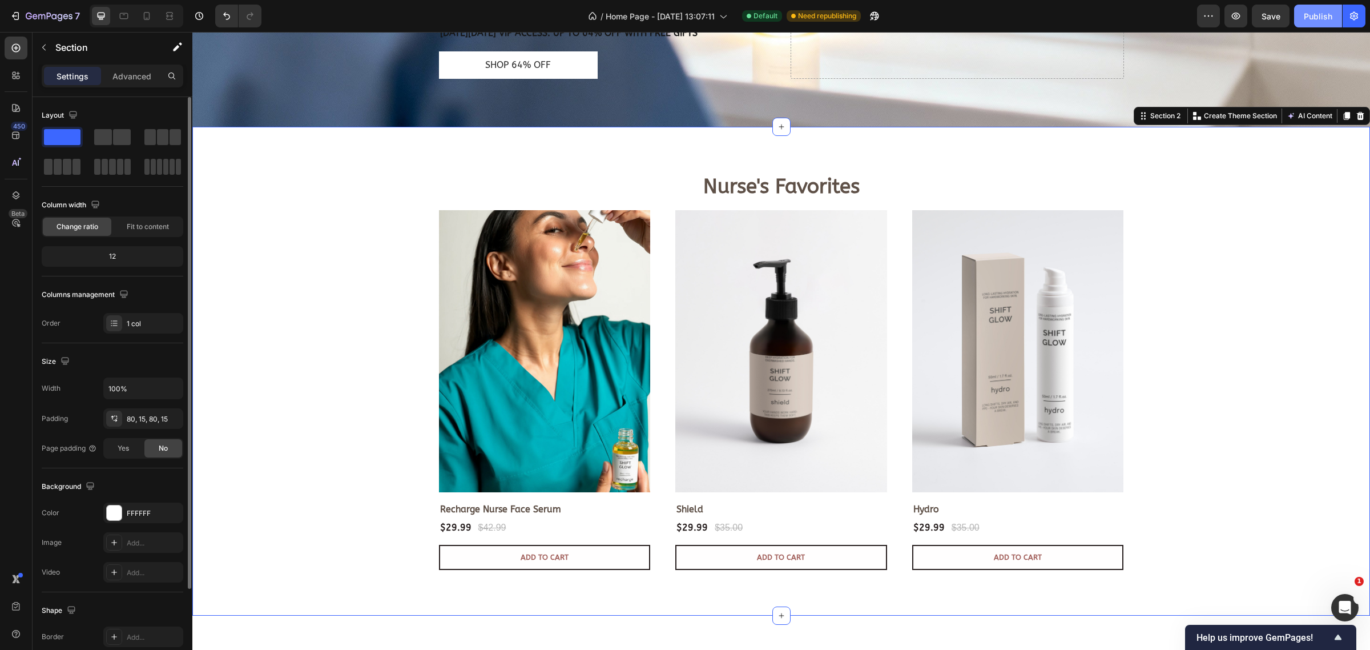
click at [1312, 10] on div "Publish" at bounding box center [1318, 16] width 29 height 12
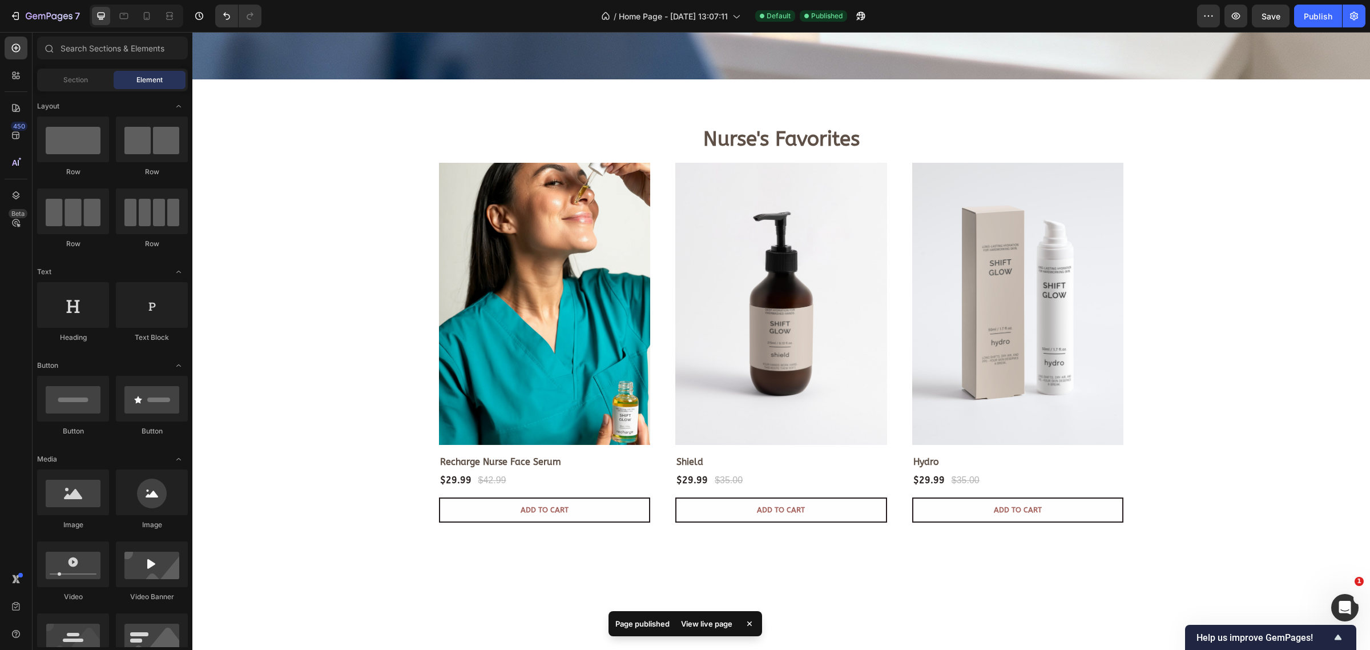
scroll to position [293, 0]
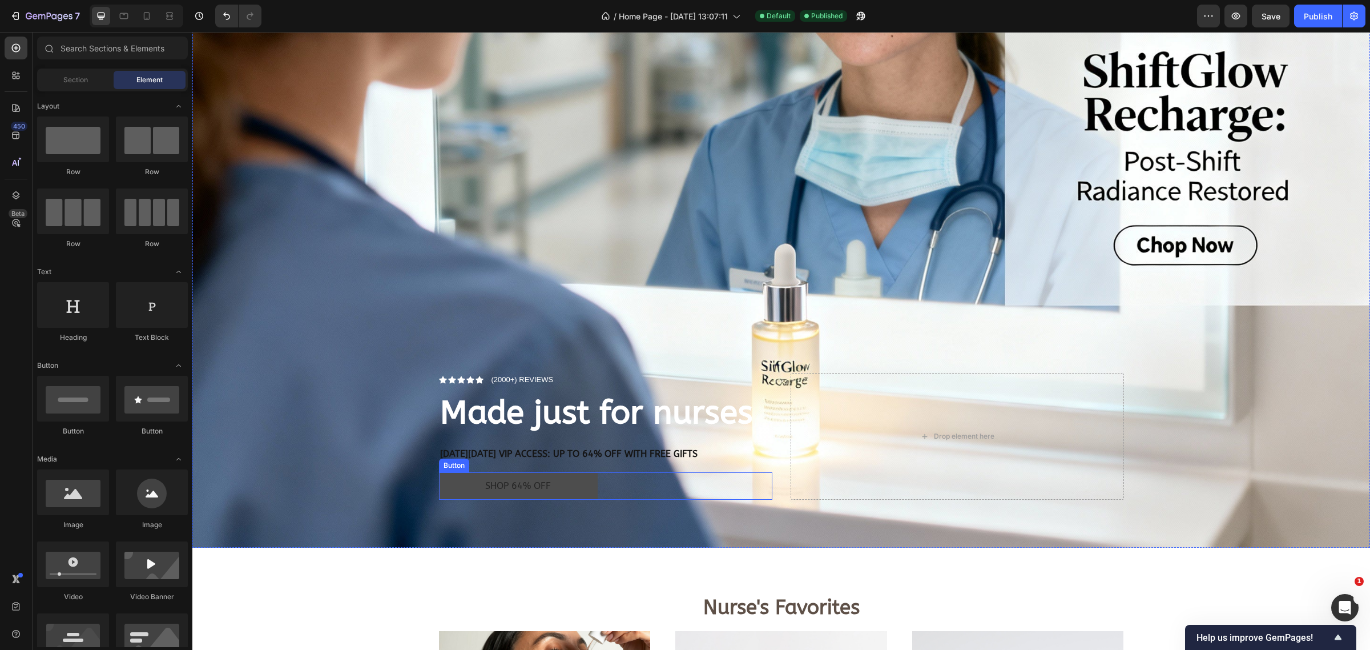
click at [578, 477] on button "Shop 64% OFF" at bounding box center [518, 485] width 159 height 27
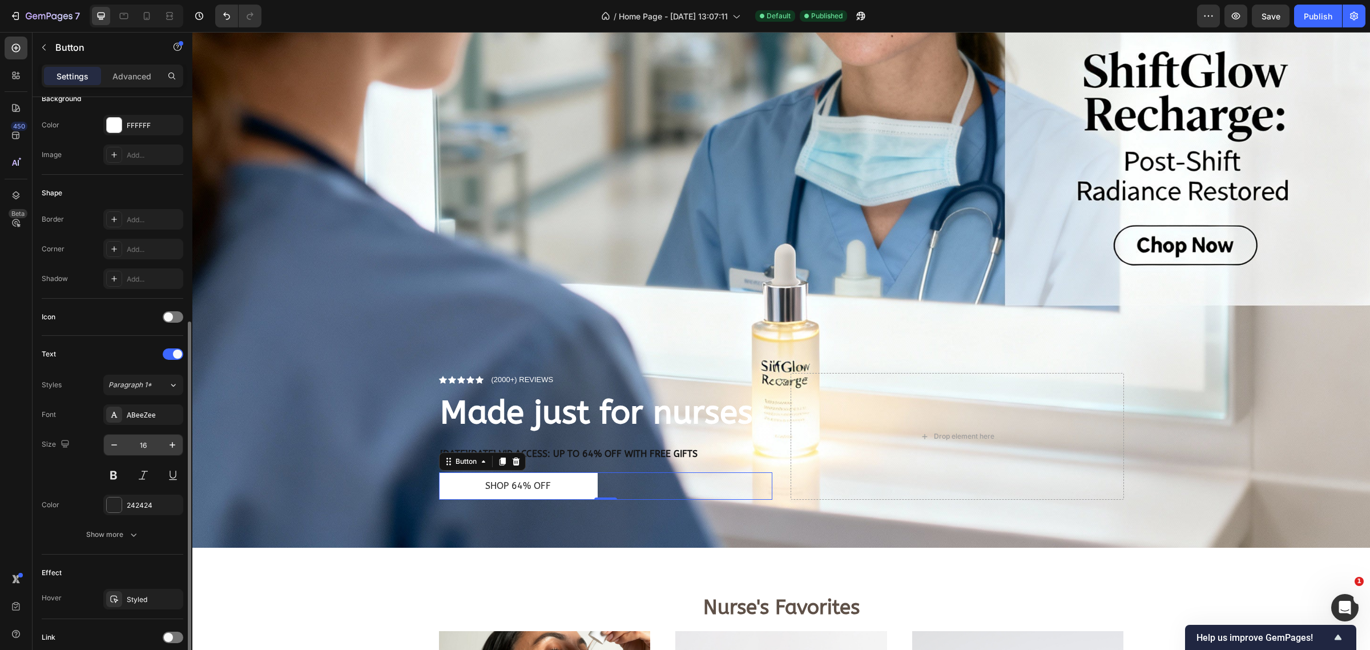
scroll to position [235, 0]
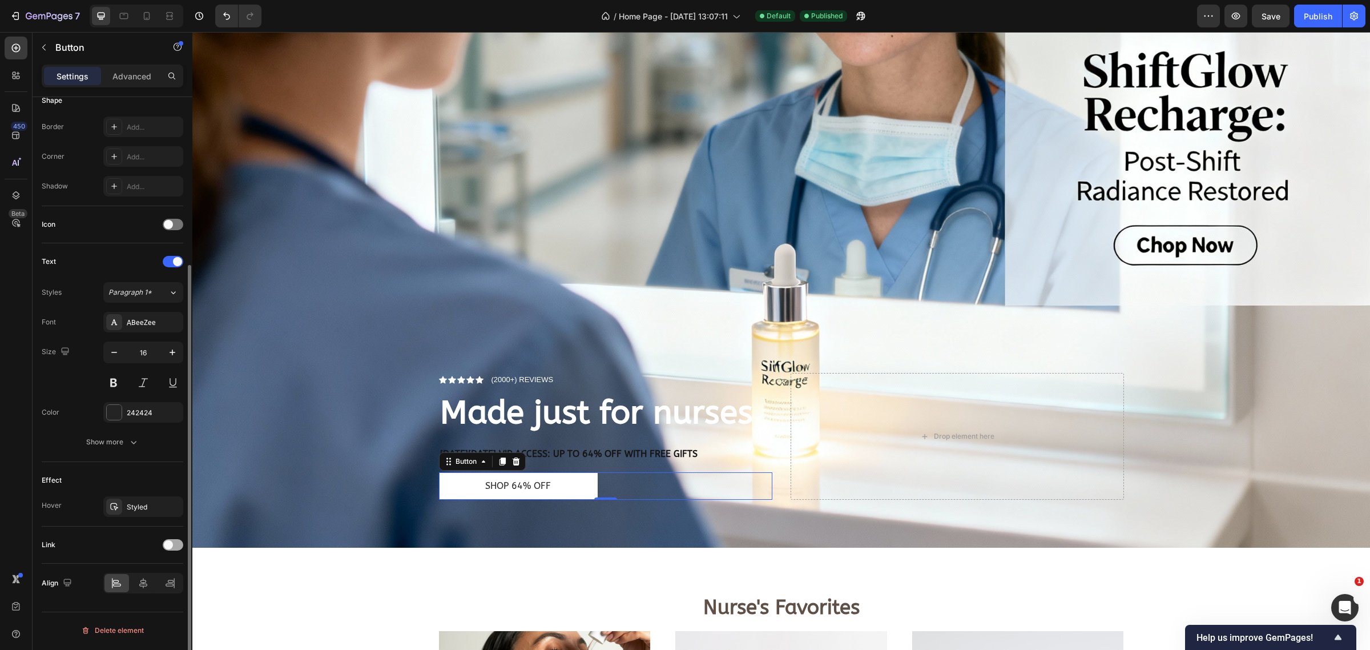
drag, startPoint x: 170, startPoint y: 544, endPoint x: 166, endPoint y: 549, distance: 6.5
click at [170, 544] on span at bounding box center [168, 544] width 9 height 9
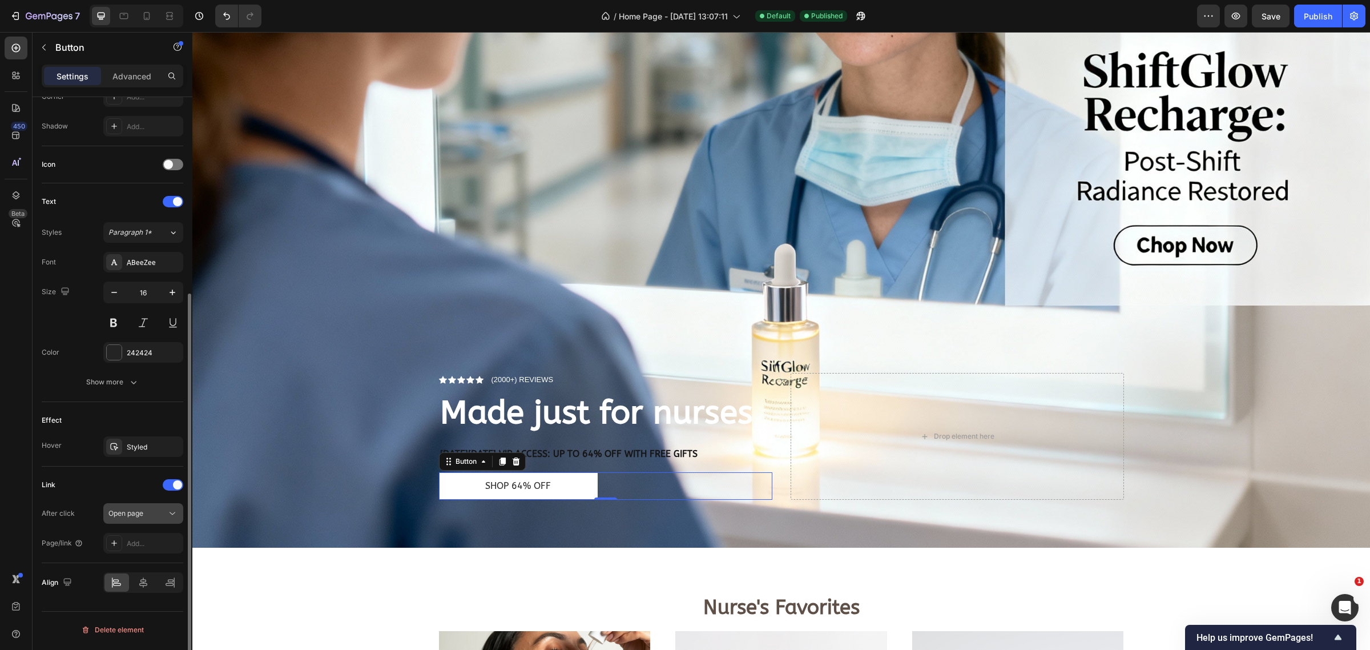
click at [147, 515] on div "Open page" at bounding box center [137, 513] width 58 height 10
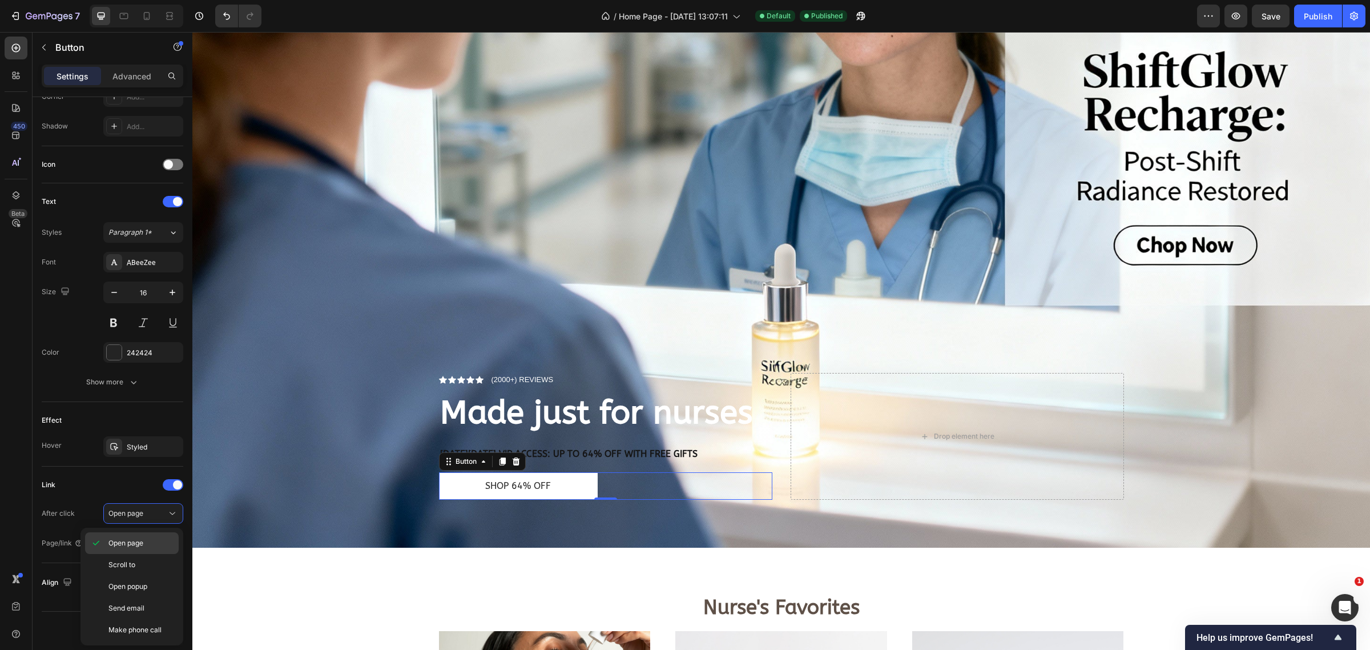
click at [148, 540] on p "Open page" at bounding box center [140, 543] width 65 height 10
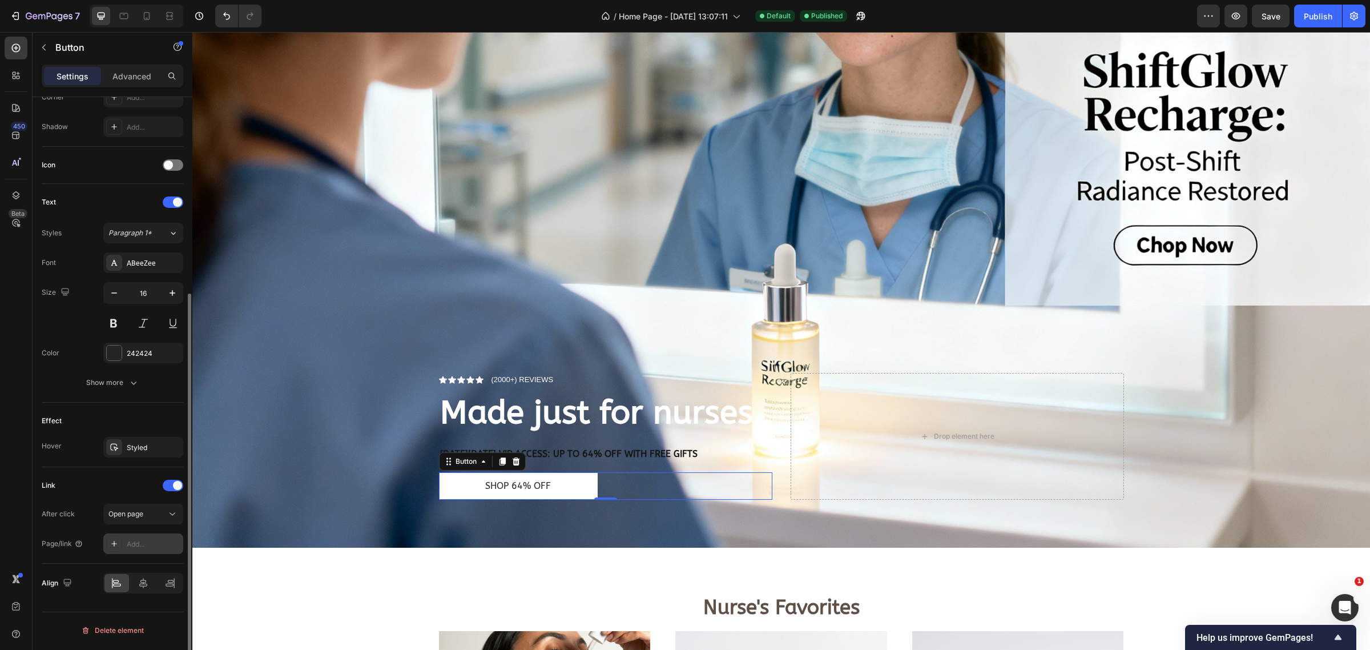
click at [153, 539] on div "Add..." at bounding box center [143, 543] width 80 height 21
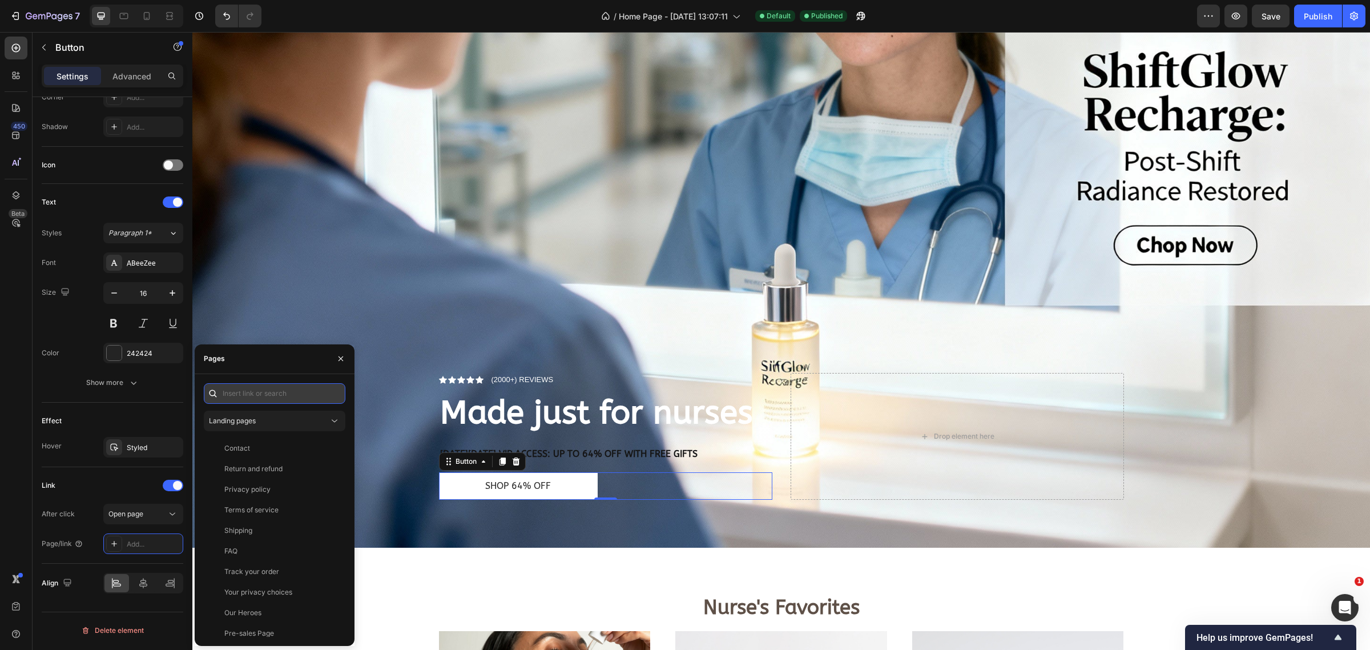
click at [263, 392] on input "text" at bounding box center [275, 393] width 142 height 21
paste input "[URL][DOMAIN_NAME]"
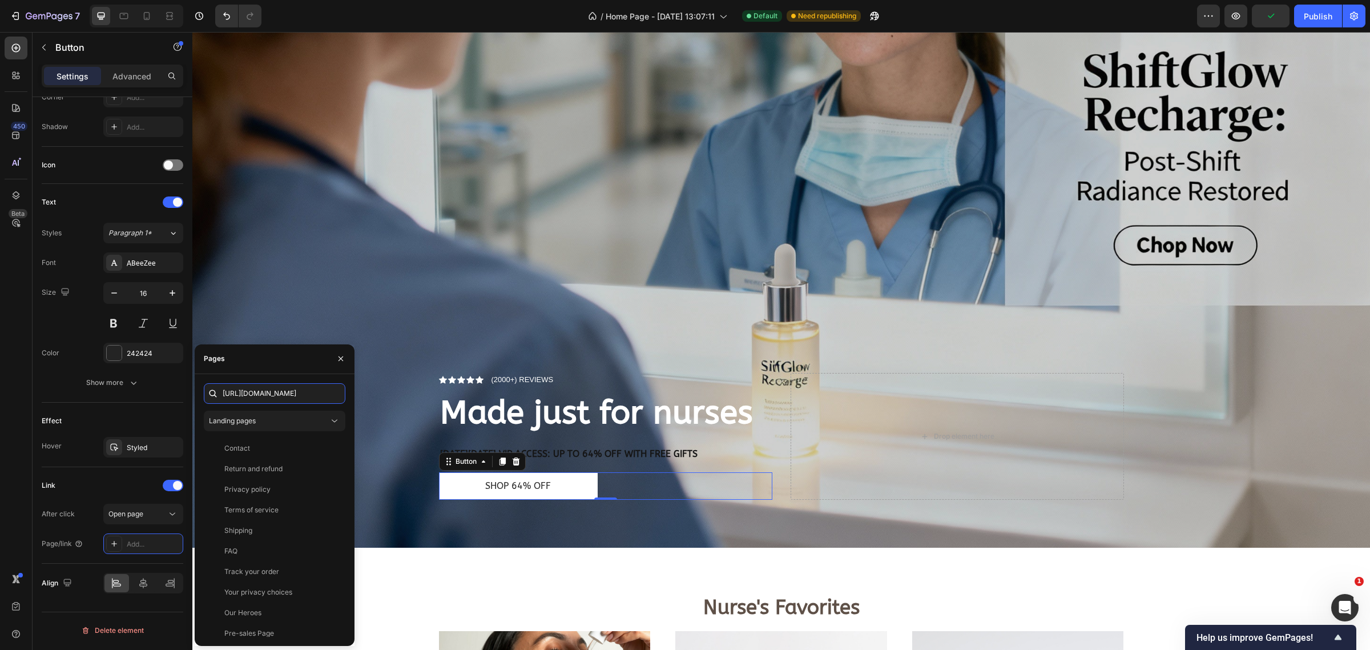
scroll to position [0, 37]
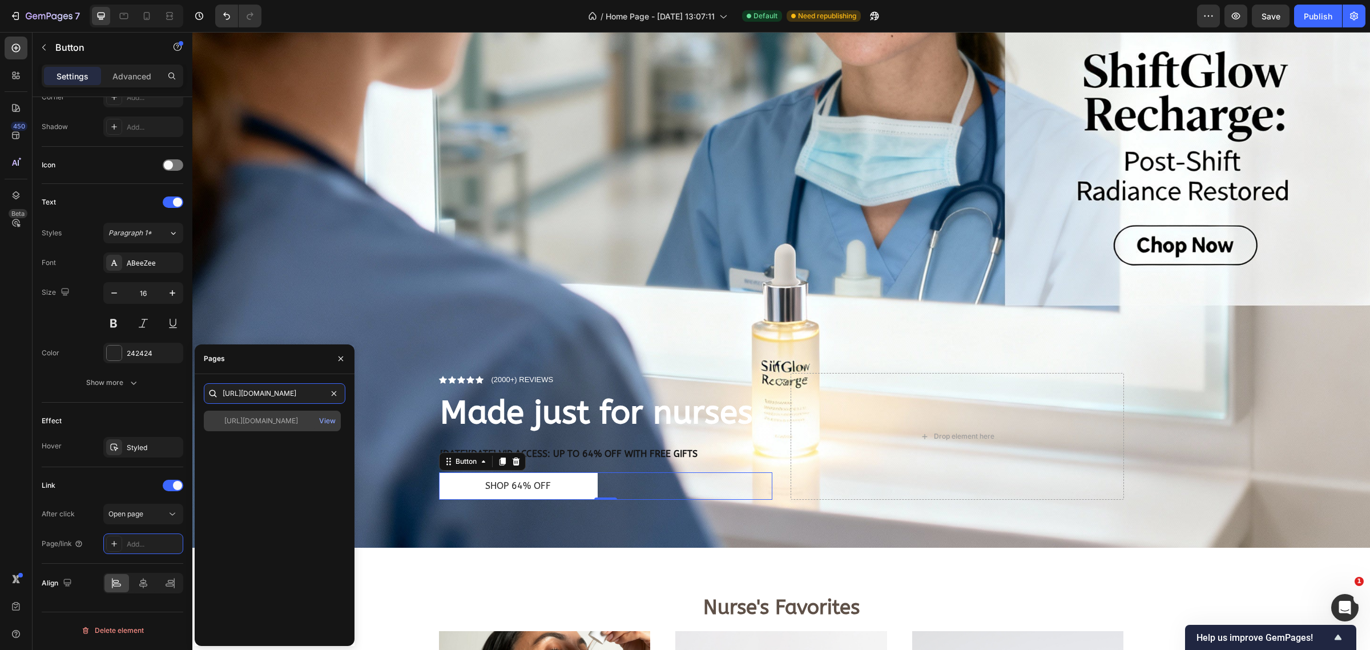
type input "[URL][DOMAIN_NAME]"
click at [278, 412] on div "[URL][DOMAIN_NAME] View" at bounding box center [272, 420] width 137 height 21
click at [288, 446] on div "[URL][DOMAIN_NAME] View" at bounding box center [275, 523] width 142 height 226
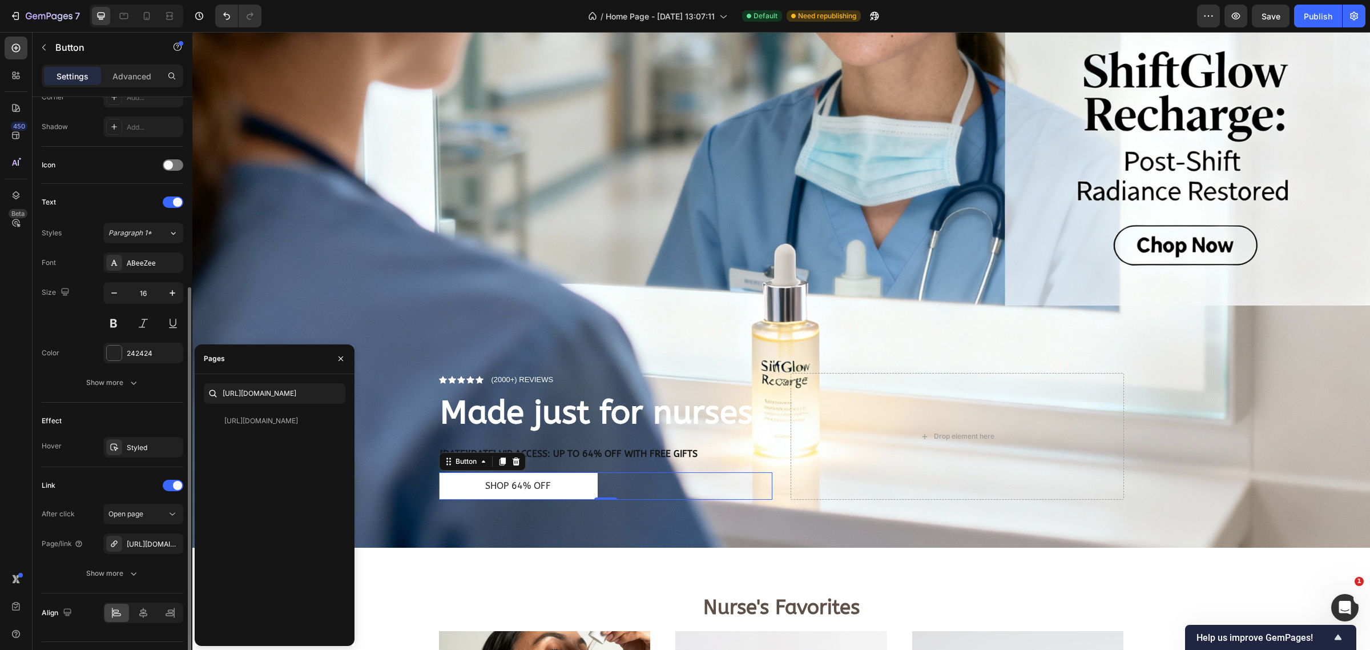
click at [79, 486] on div "Link" at bounding box center [113, 485] width 142 height 18
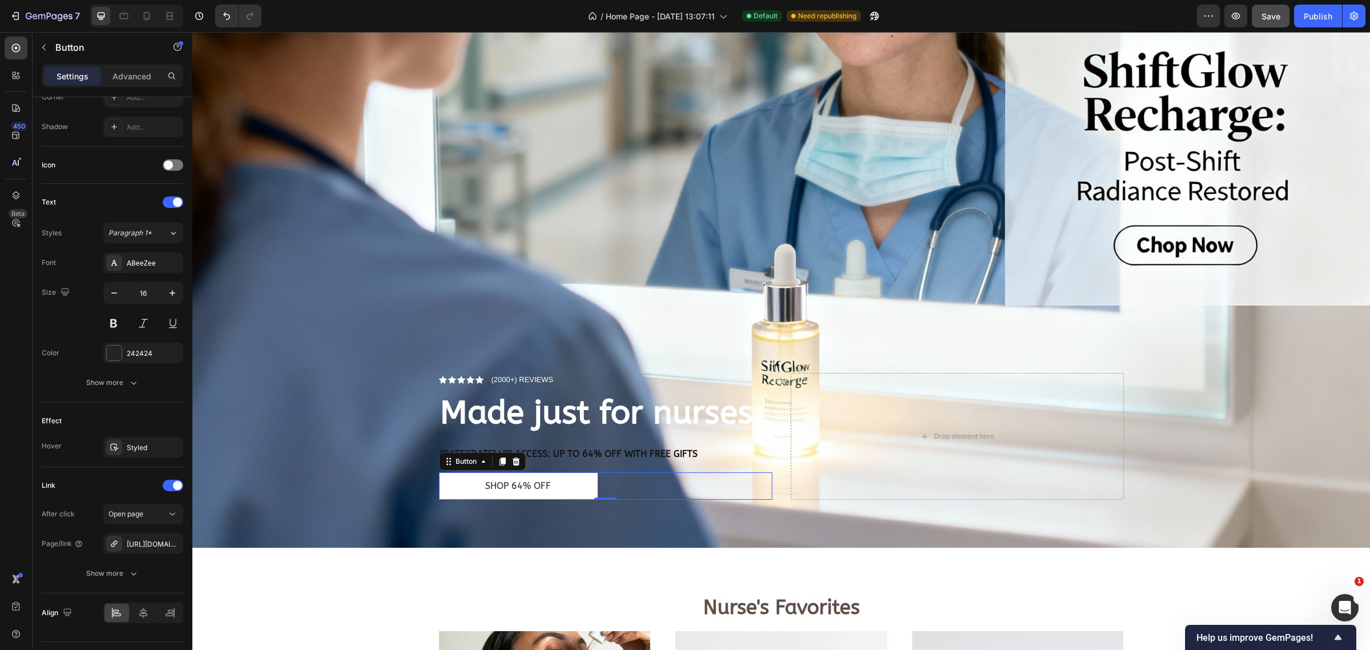
drag, startPoint x: 1320, startPoint y: 12, endPoint x: 1265, endPoint y: 13, distance: 55.4
click at [1320, 12] on div "Publish" at bounding box center [1318, 16] width 29 height 12
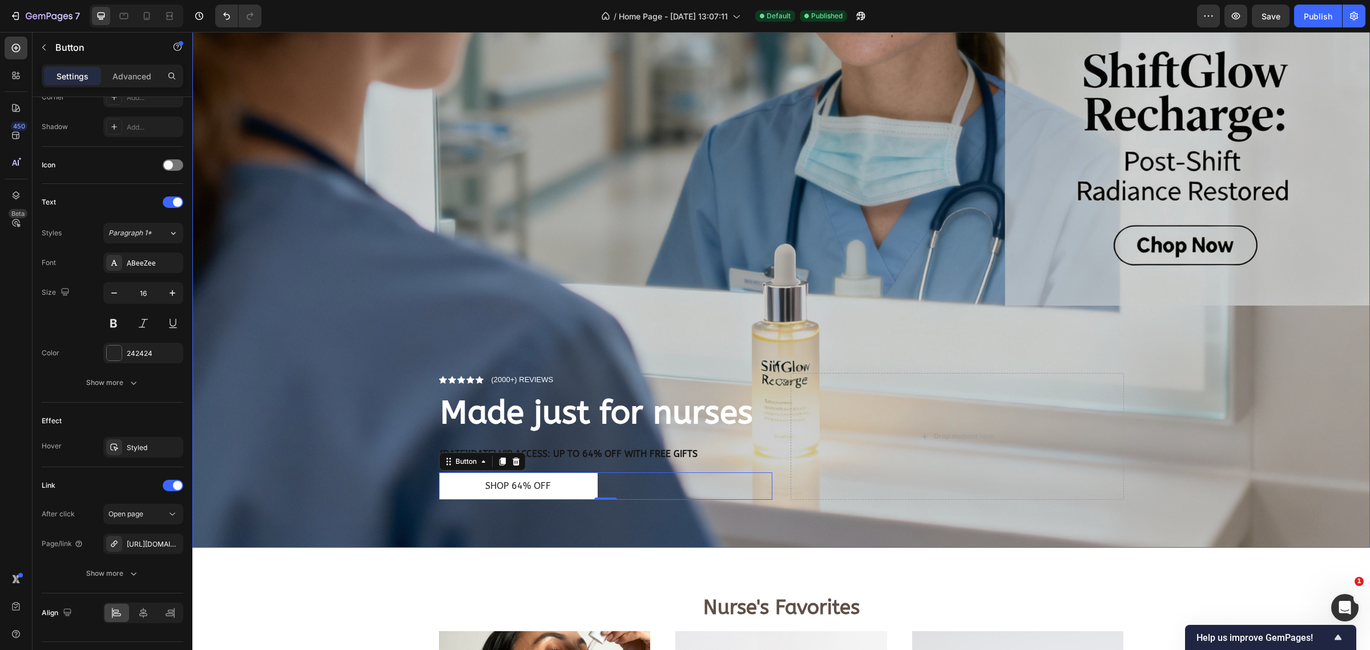
click at [393, 184] on div "Overlay" at bounding box center [781, 155] width 1178 height 785
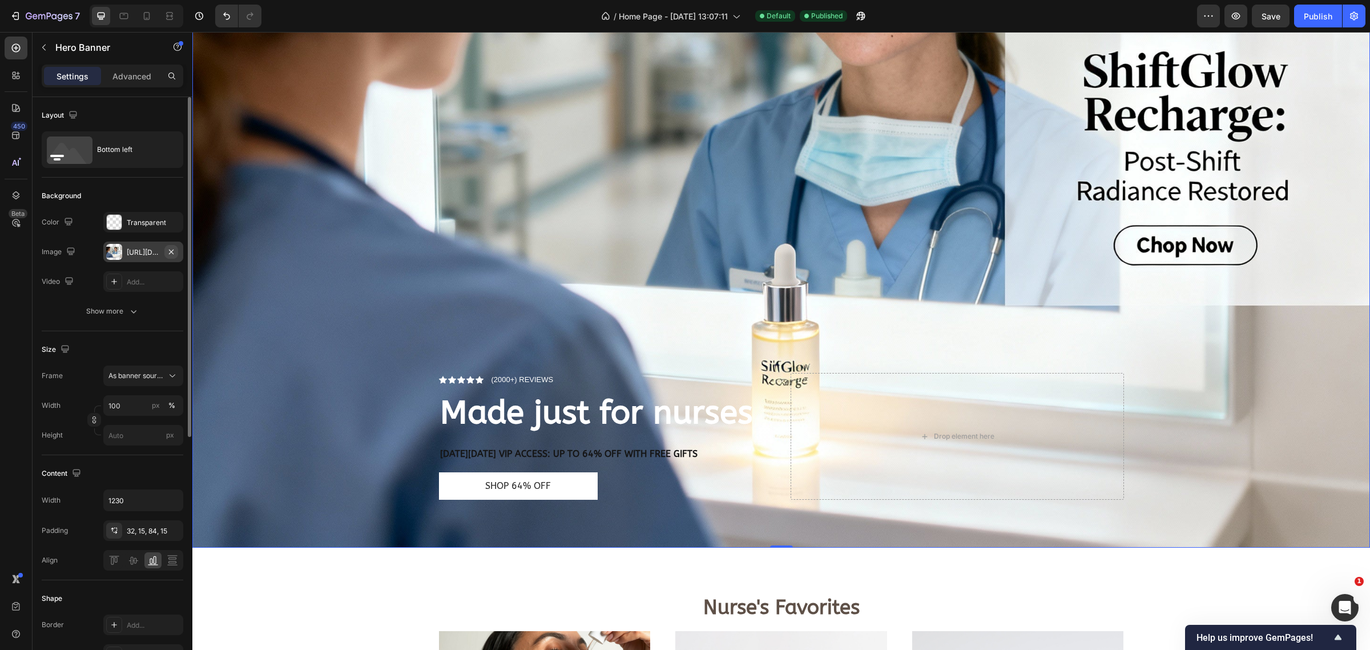
click at [167, 252] on icon "button" at bounding box center [171, 251] width 9 height 9
type input "Auto"
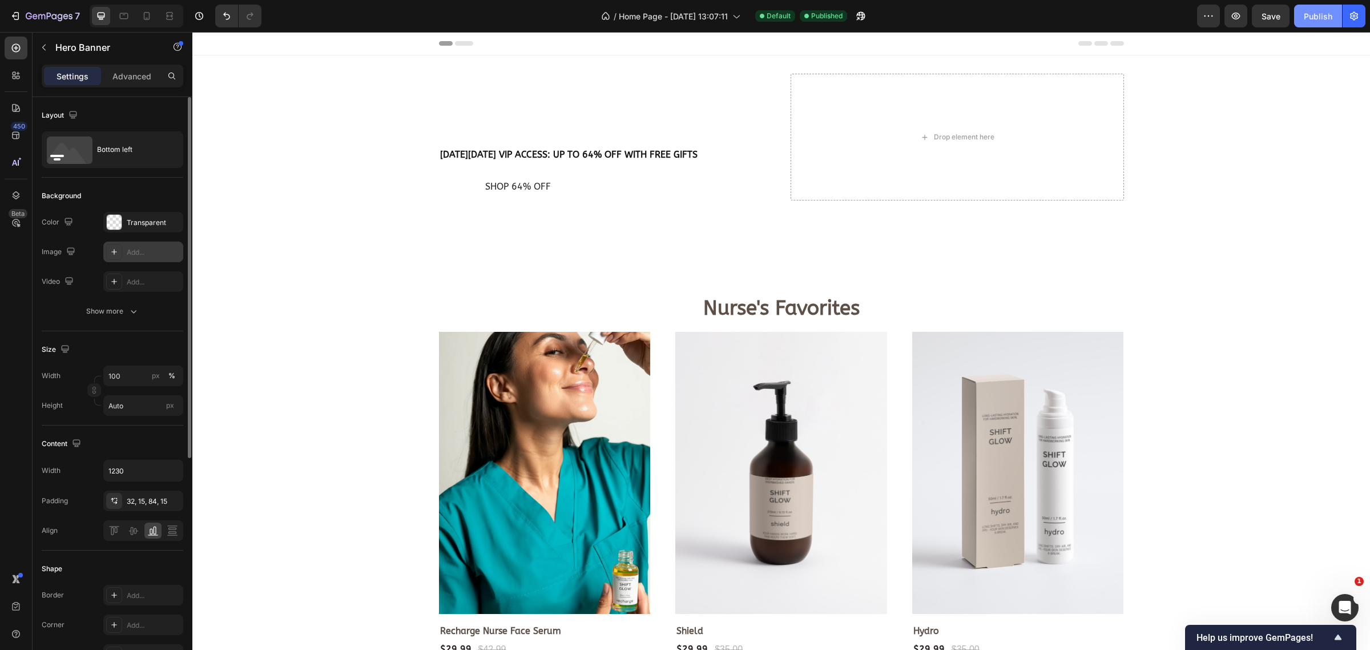
click at [1324, 14] on div "Publish" at bounding box center [1318, 16] width 29 height 12
click at [15, 12] on icon "button" at bounding box center [16, 16] width 5 height 8
